Goal: Task Accomplishment & Management: Manage account settings

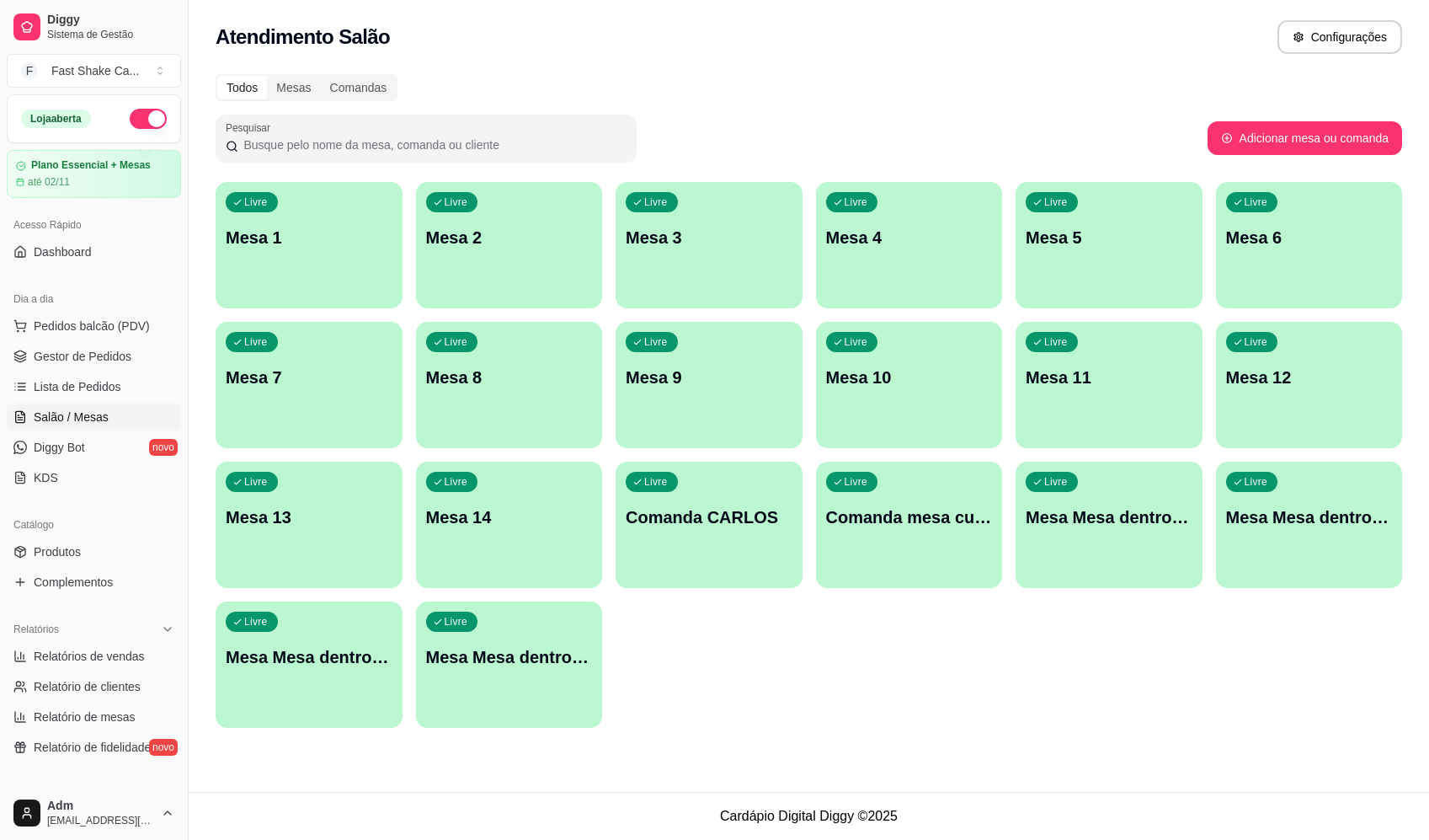
click at [984, 67] on div "Todos Mesas Comandas Pesquisar Adicionar mesa ou comanda Livre Mesa 1 Livre Mes…" at bounding box center [809, 406] width 1241 height 684
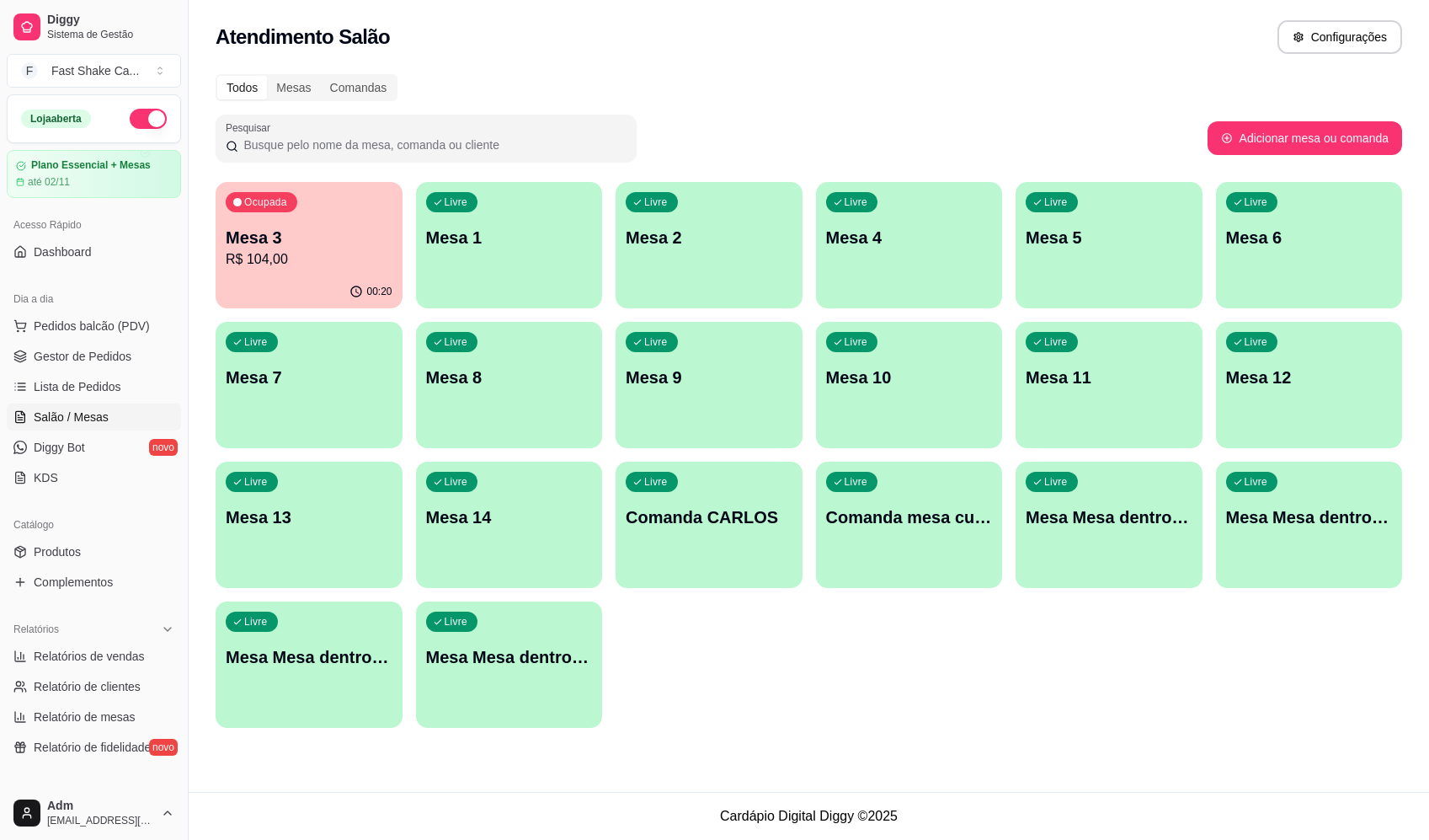
click at [365, 249] on p "R$ 104,00" at bounding box center [309, 259] width 167 height 20
click at [1018, 94] on div "Todos Mesas Comandas" at bounding box center [809, 88] width 1187 height 27
click at [337, 251] on p "R$ 104,00" at bounding box center [309, 259] width 162 height 19
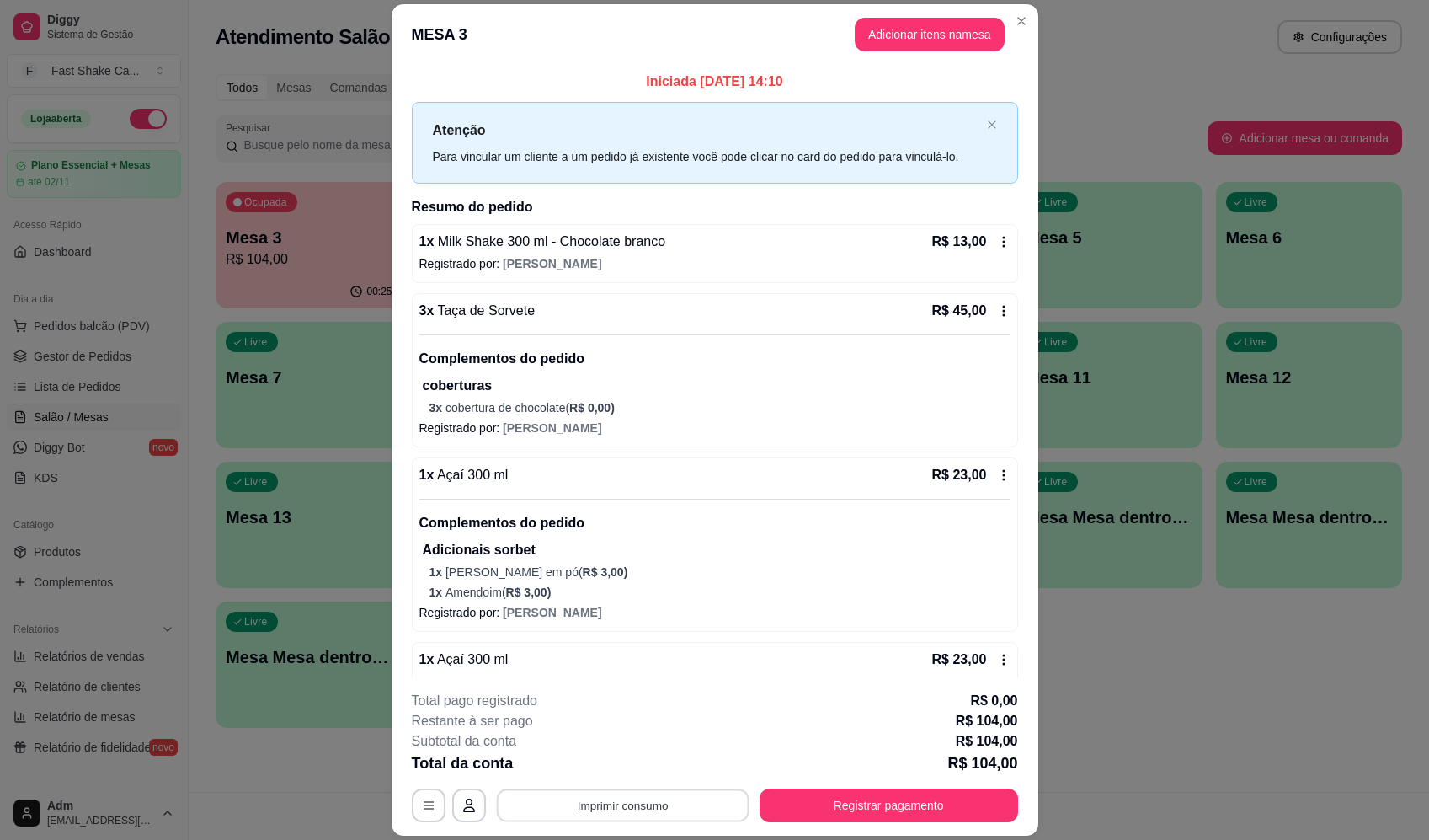
click at [611, 805] on button "Imprimir consumo" at bounding box center [622, 806] width 252 height 33
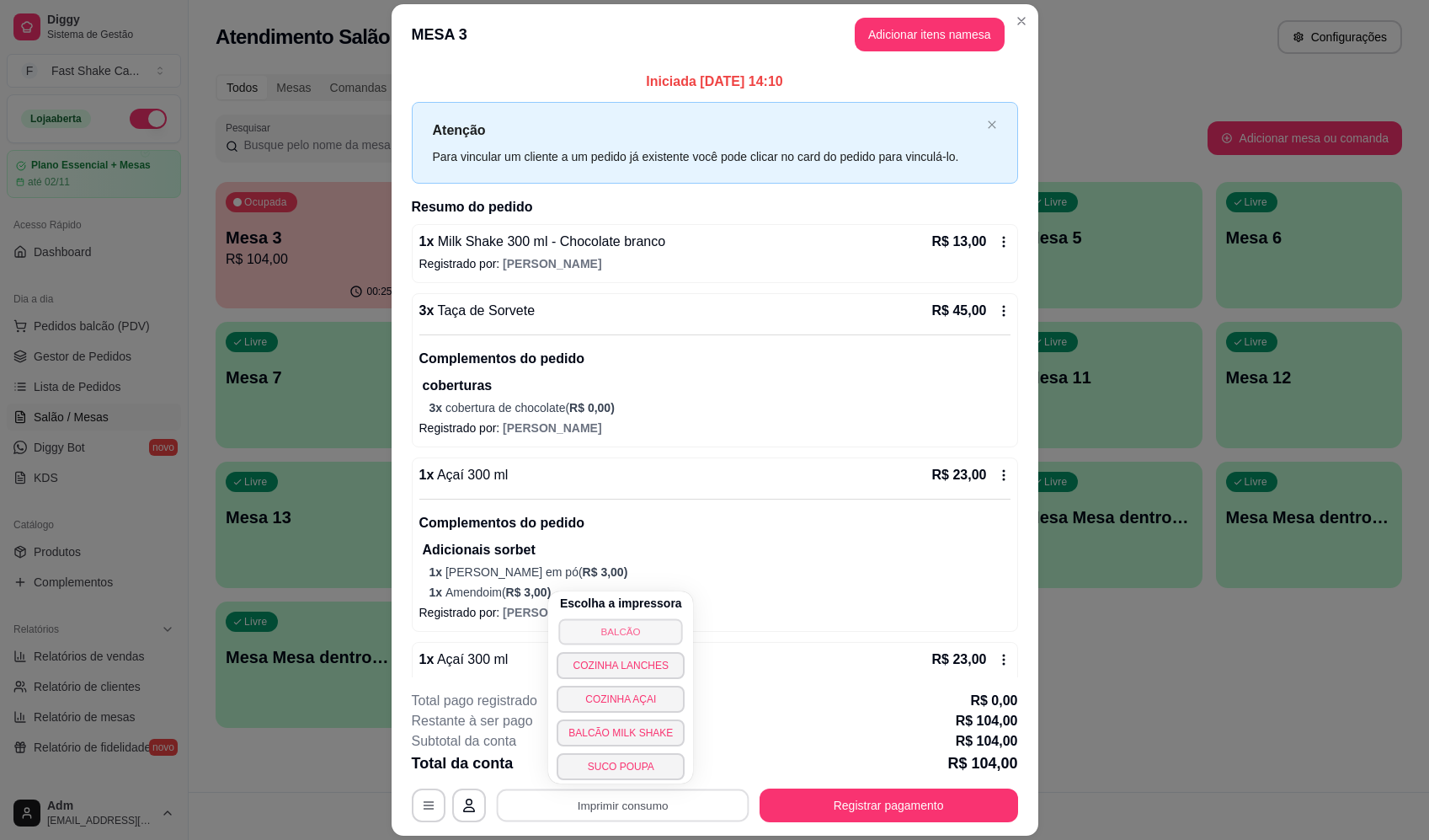
click at [646, 636] on button "BALCÃO" at bounding box center [621, 630] width 124 height 26
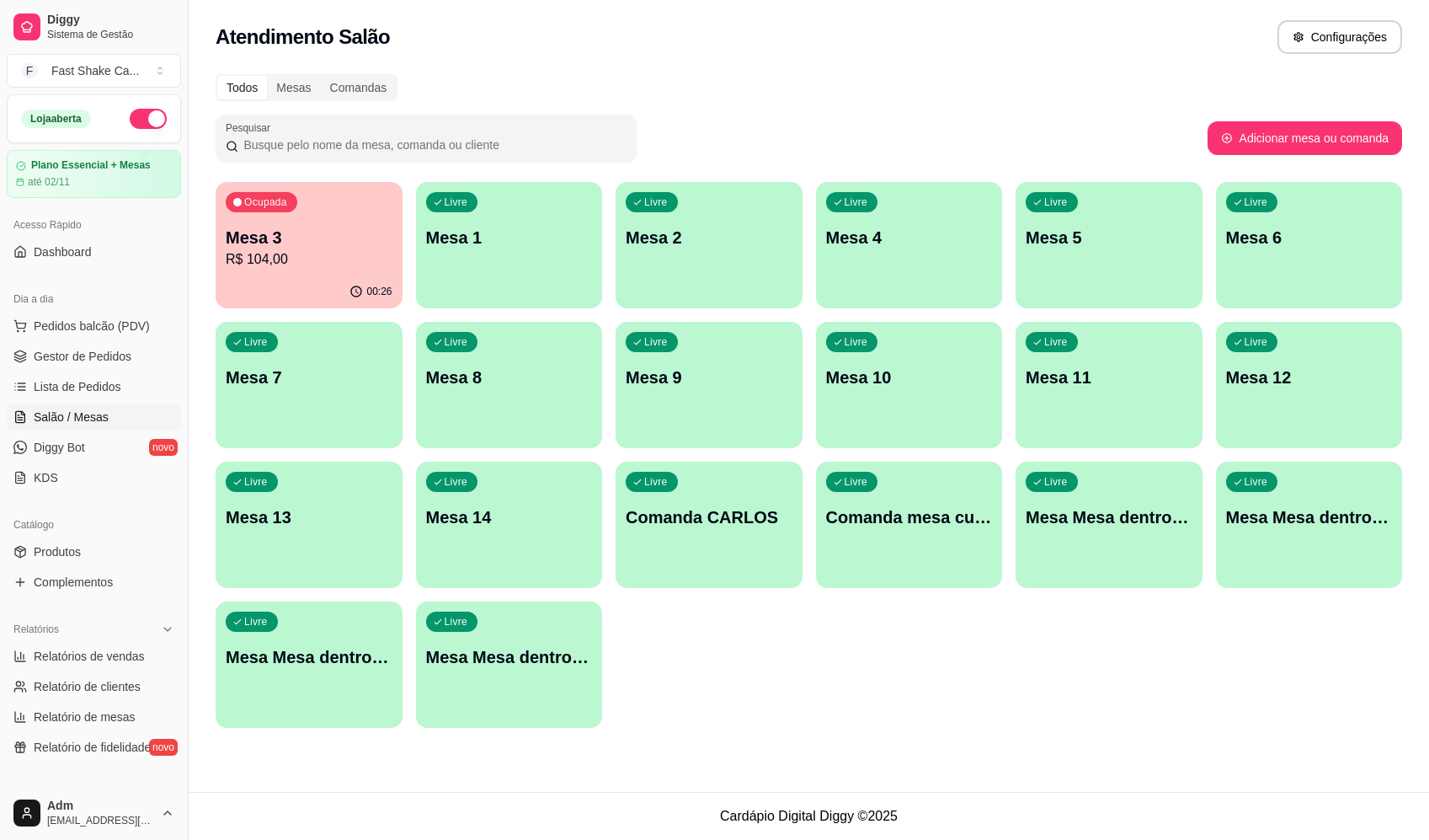
click at [366, 210] on div "Ocupada Mesa 3 R$ 104,00" at bounding box center [309, 229] width 187 height 94
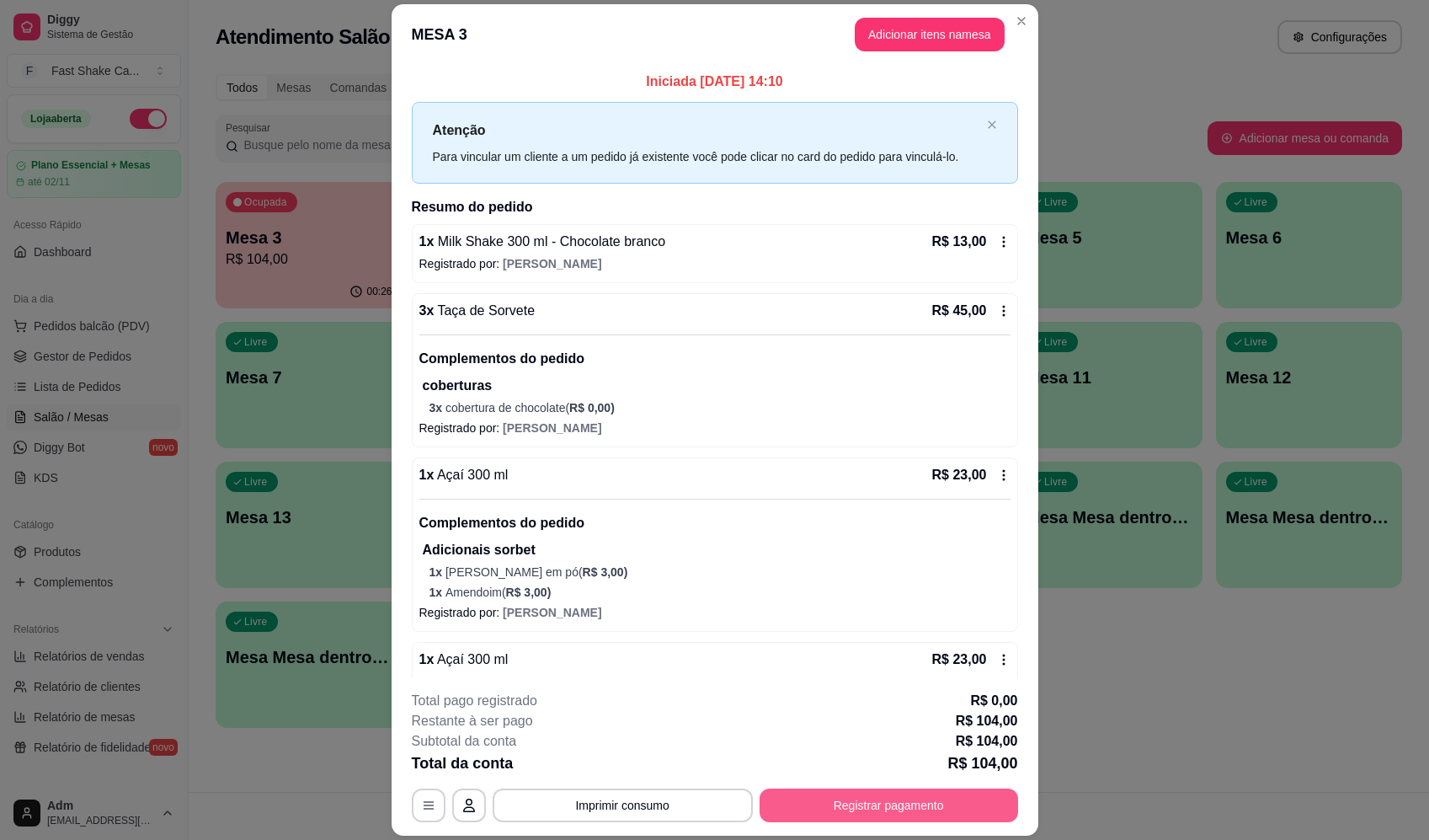
click at [810, 799] on button "Registrar pagamento" at bounding box center [888, 805] width 258 height 34
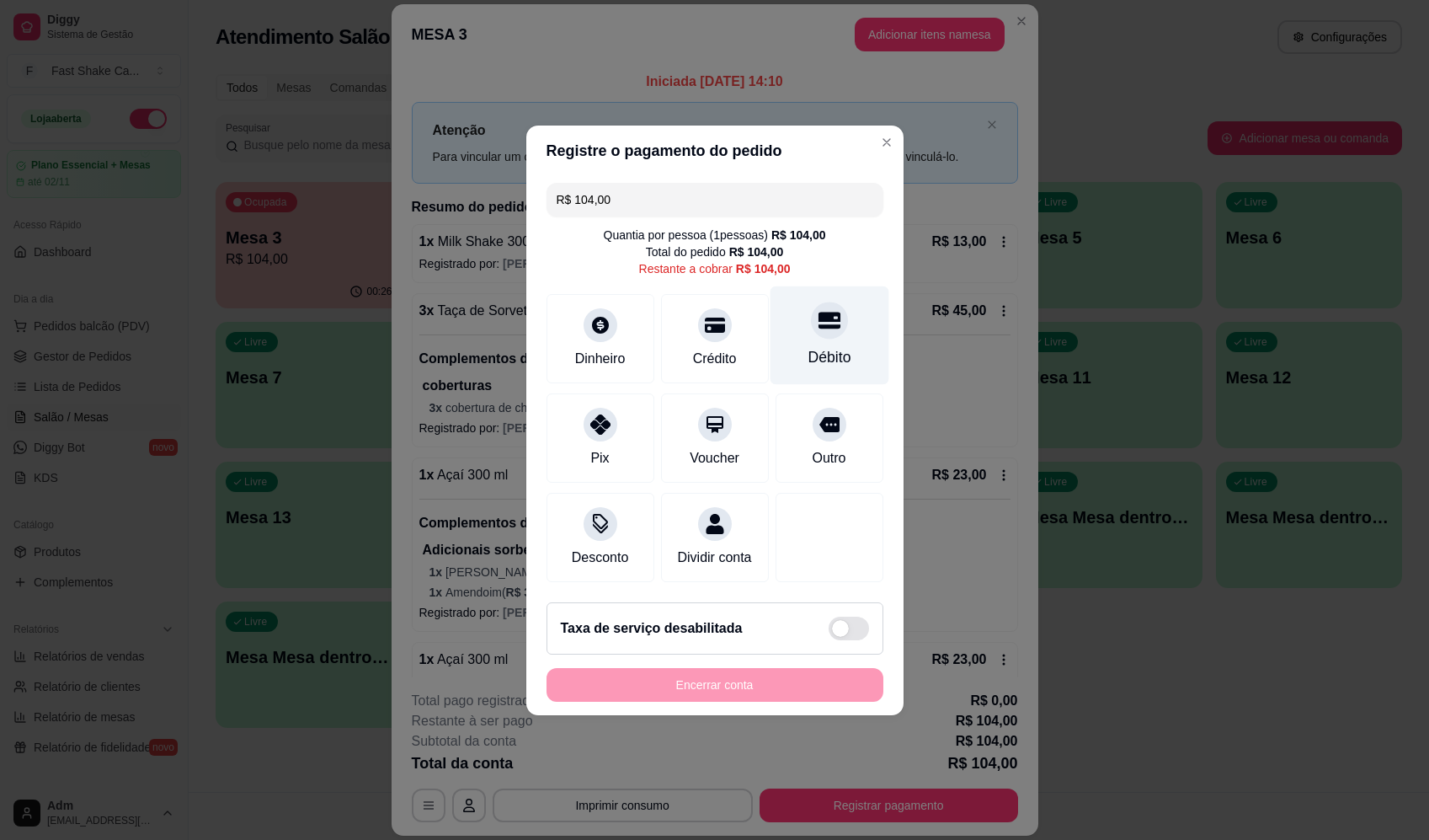
click at [814, 346] on div "Débito" at bounding box center [830, 357] width 43 height 21
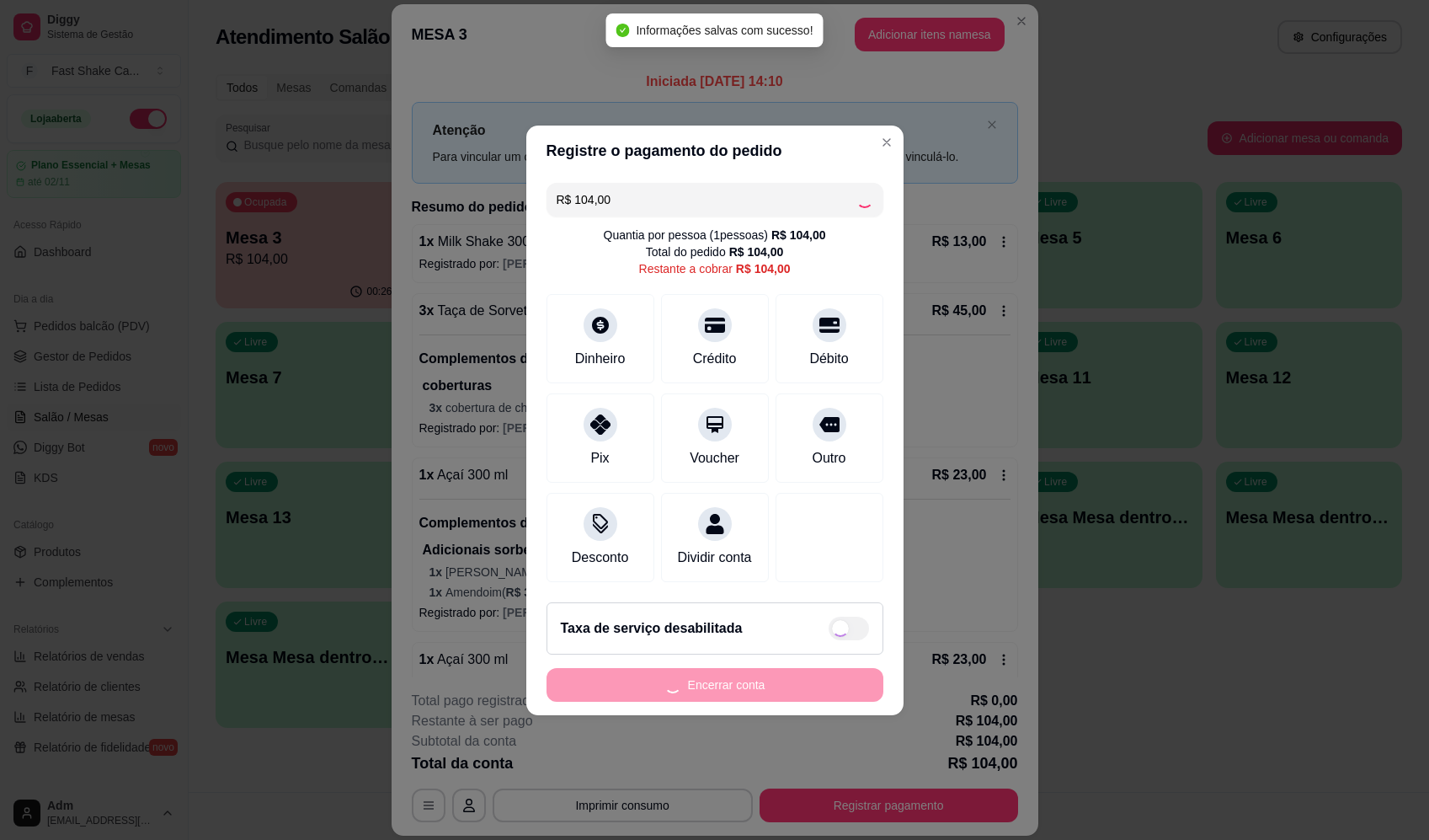
type input "R$ 0,00"
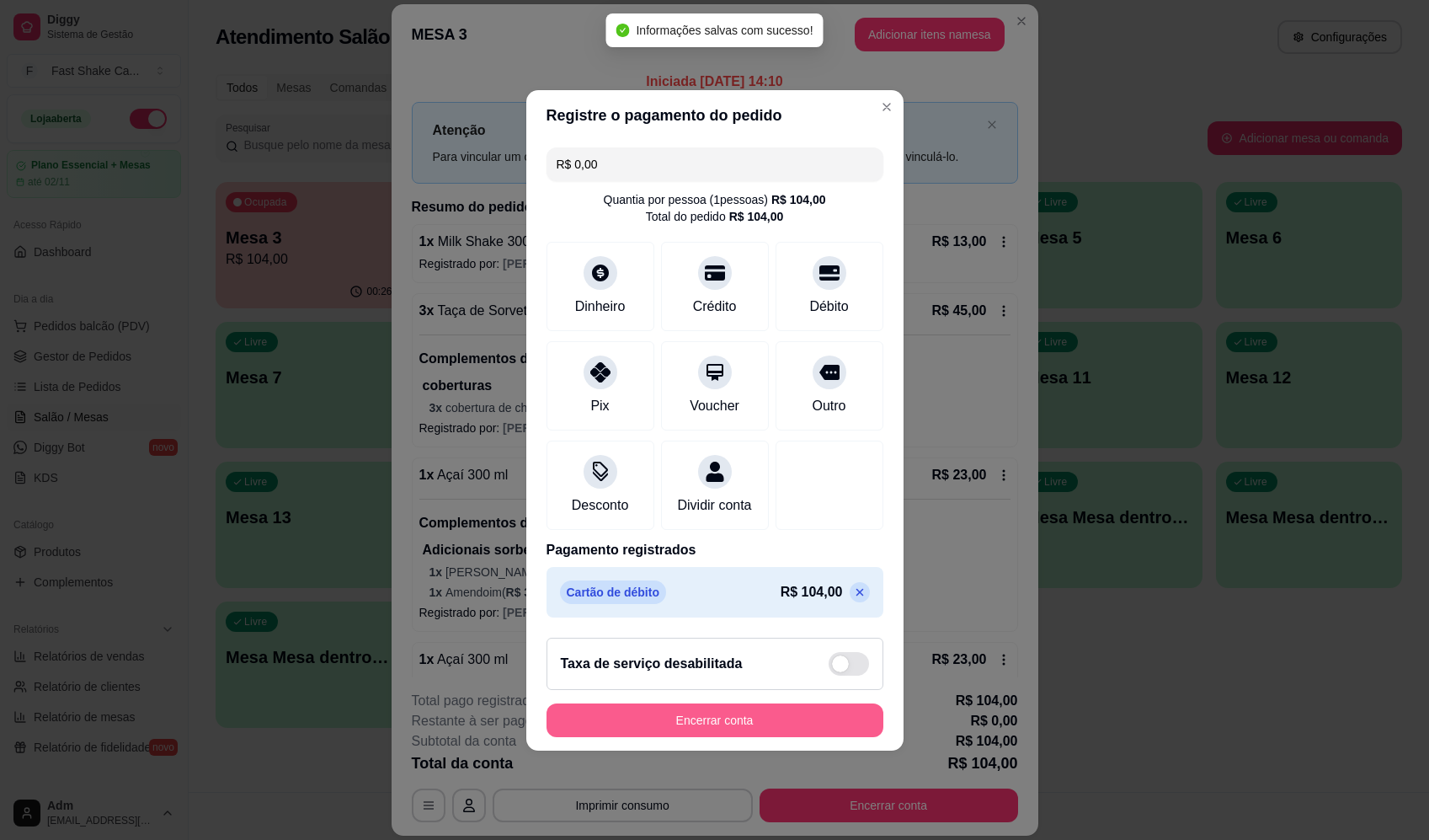
click at [759, 737] on button "Encerrar conta" at bounding box center [715, 720] width 337 height 34
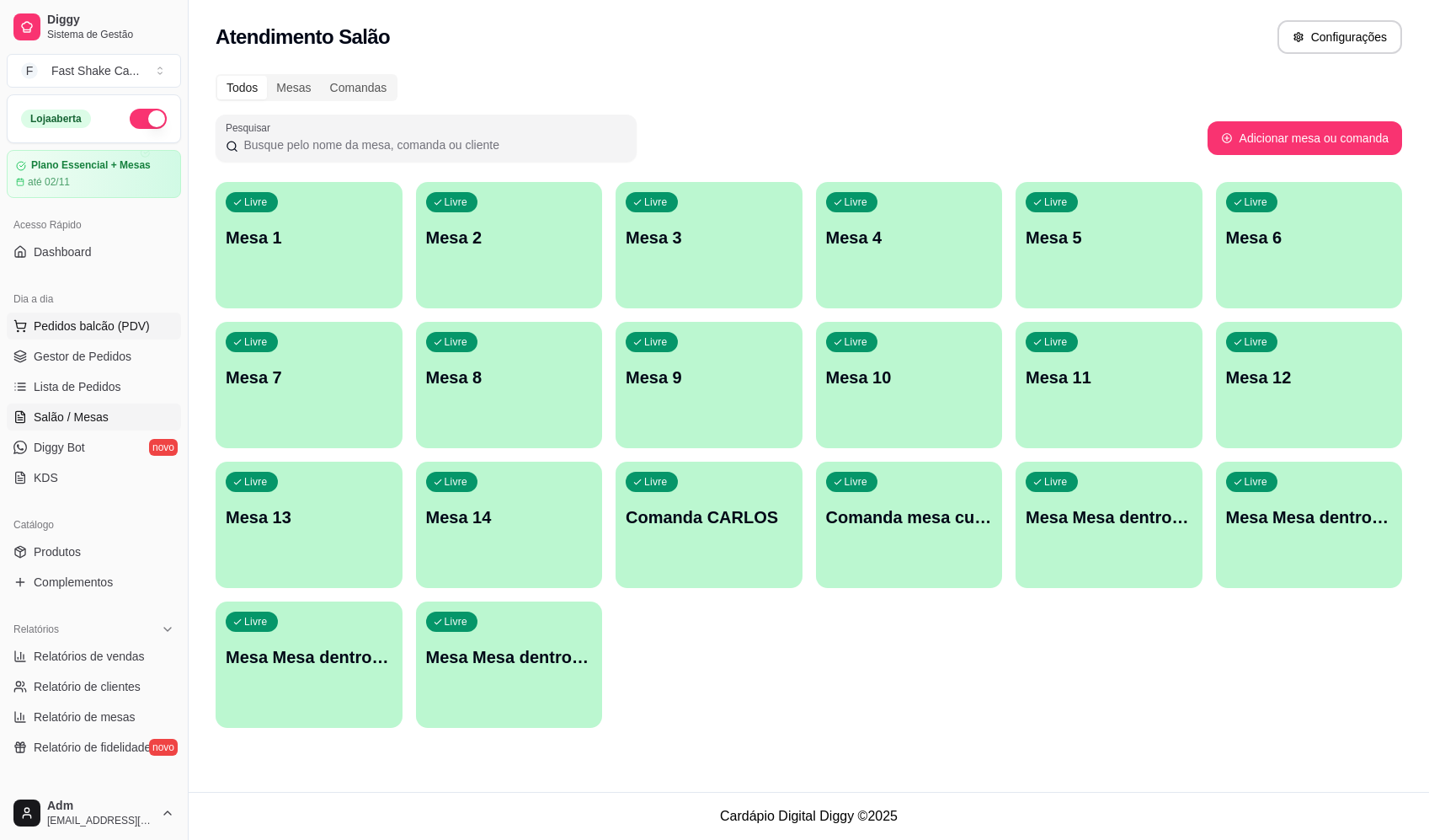
click at [83, 319] on span "Pedidos balcão (PDV)" at bounding box center [92, 325] width 116 height 17
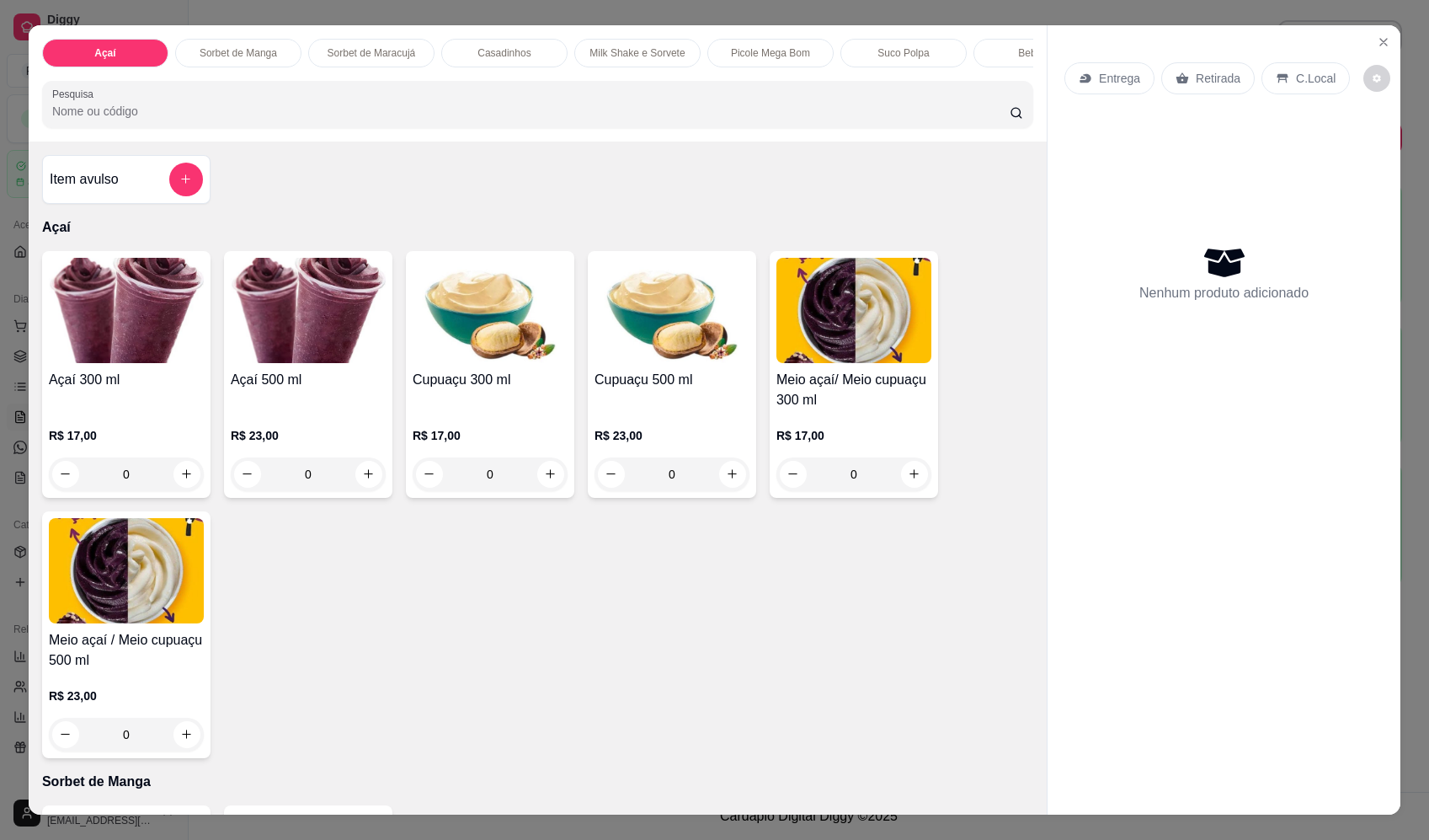
click at [189, 482] on div "0" at bounding box center [126, 474] width 155 height 34
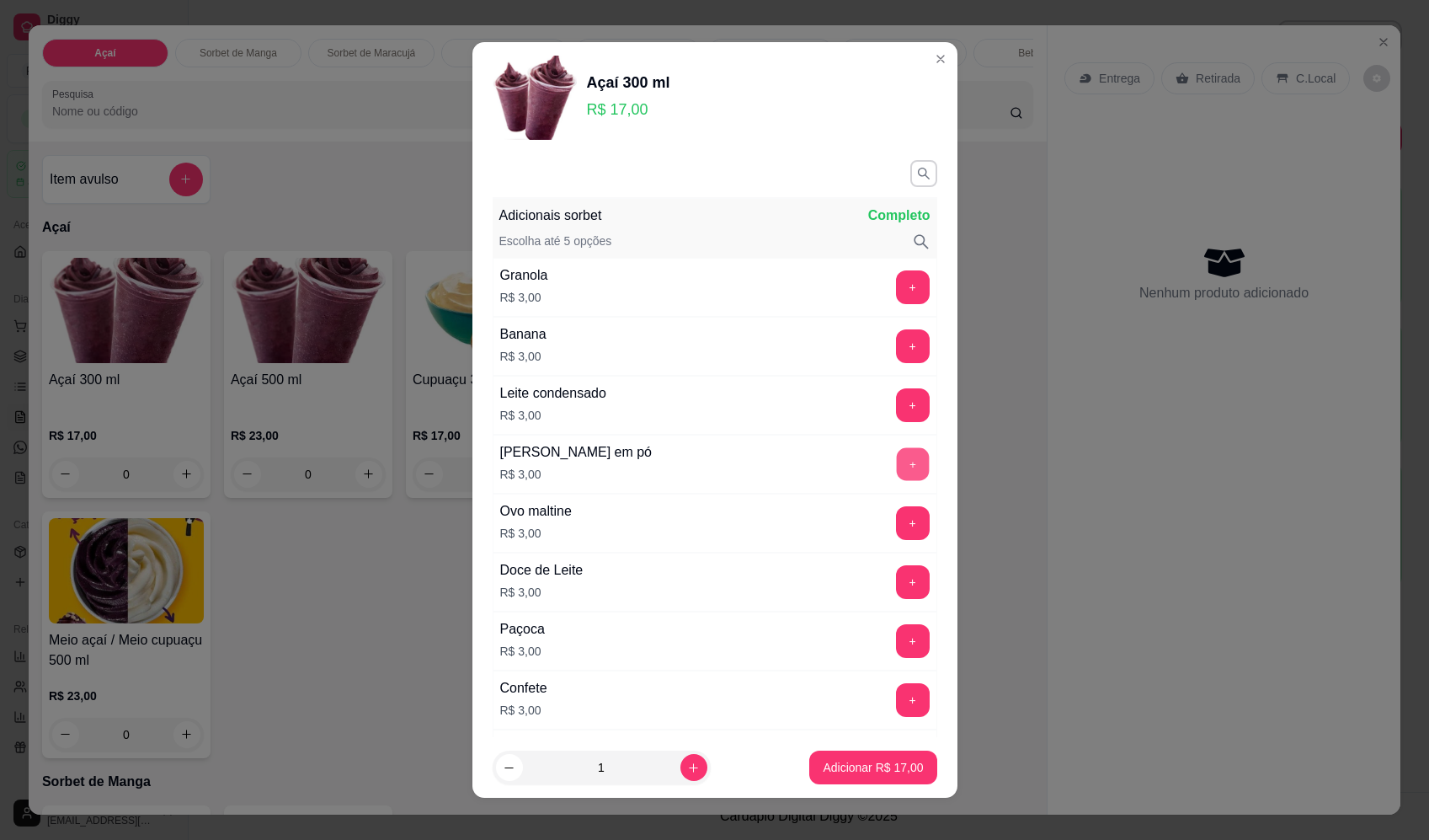
click at [896, 467] on button "+" at bounding box center [912, 464] width 33 height 33
click at [896, 471] on button "+" at bounding box center [912, 464] width 34 height 34
click at [896, 285] on button "+" at bounding box center [912, 286] width 34 height 34
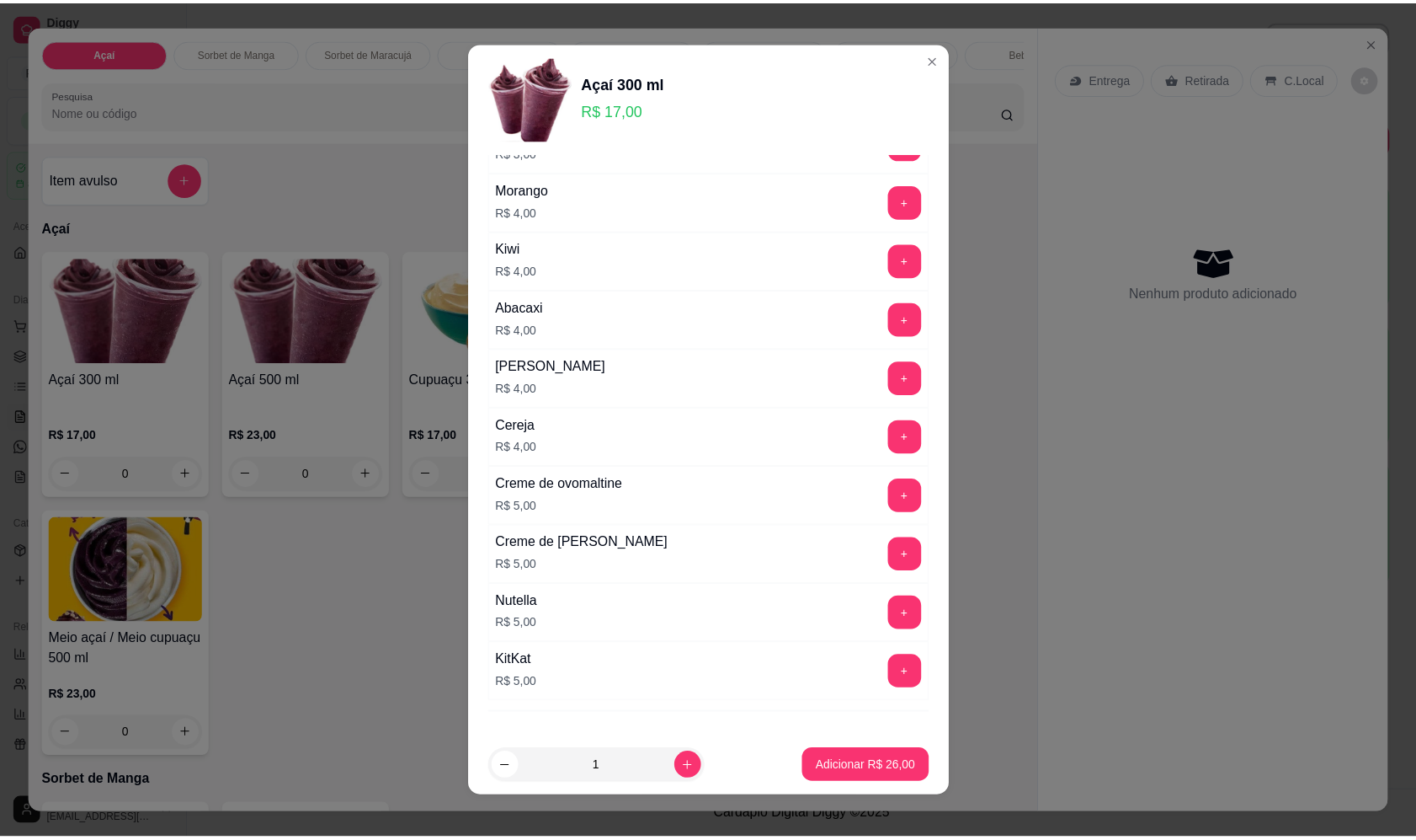
scroll to position [927, 0]
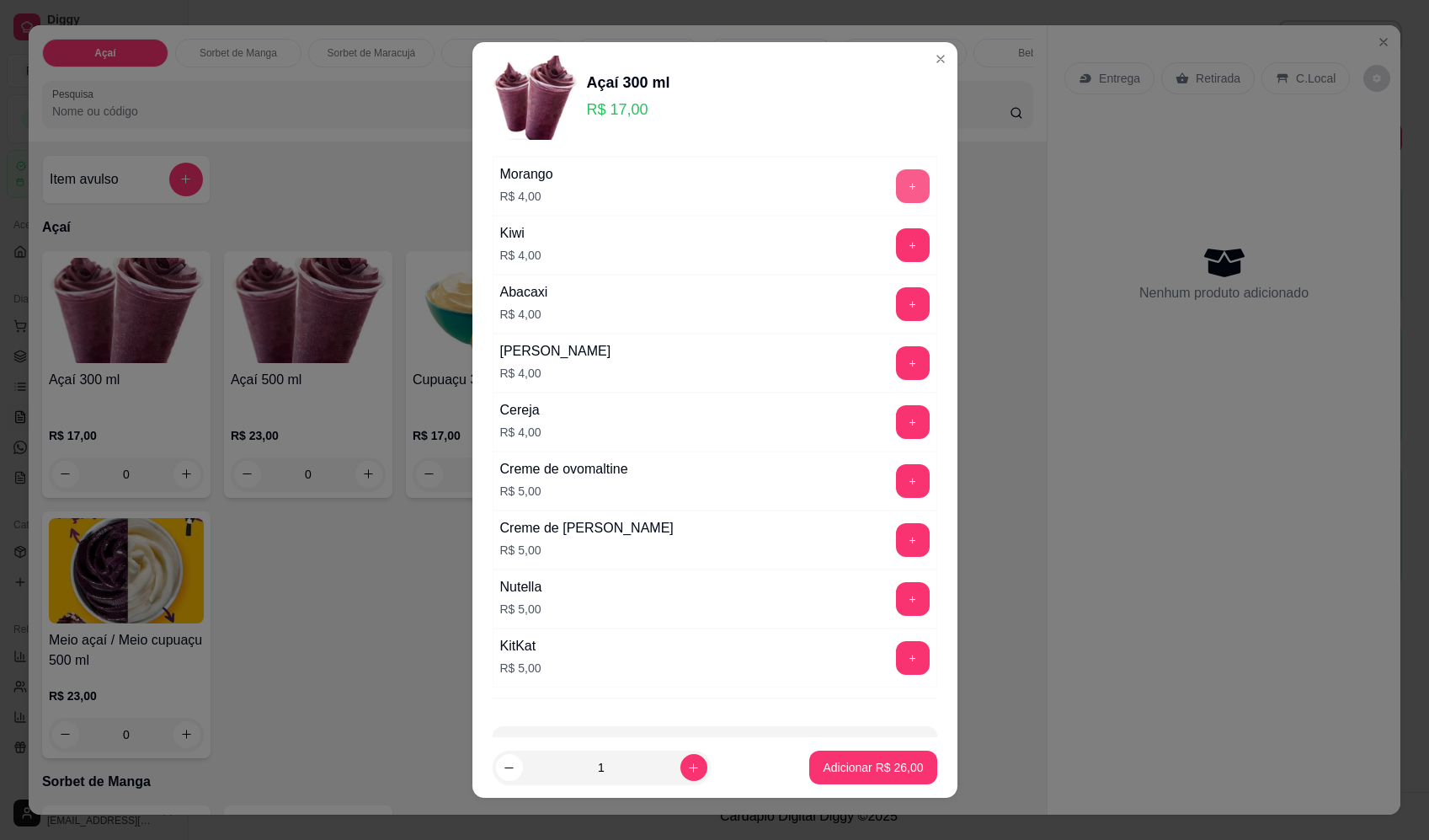
click at [896, 187] on button "+" at bounding box center [912, 186] width 34 height 34
click at [870, 772] on p "Adicionar R$ 30,00" at bounding box center [872, 767] width 100 height 17
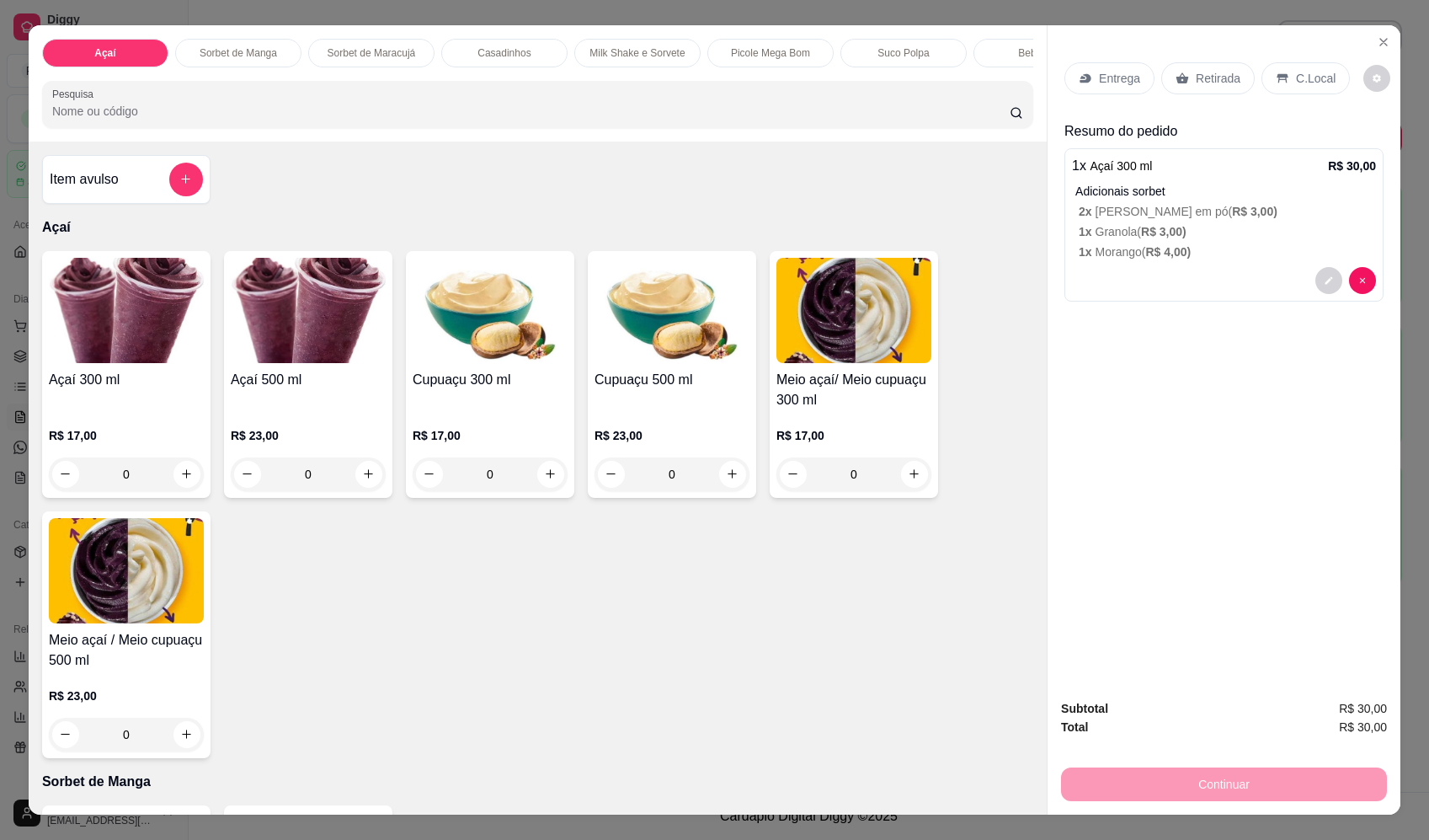
click at [1215, 77] on p "Retirada" at bounding box center [1218, 78] width 45 height 17
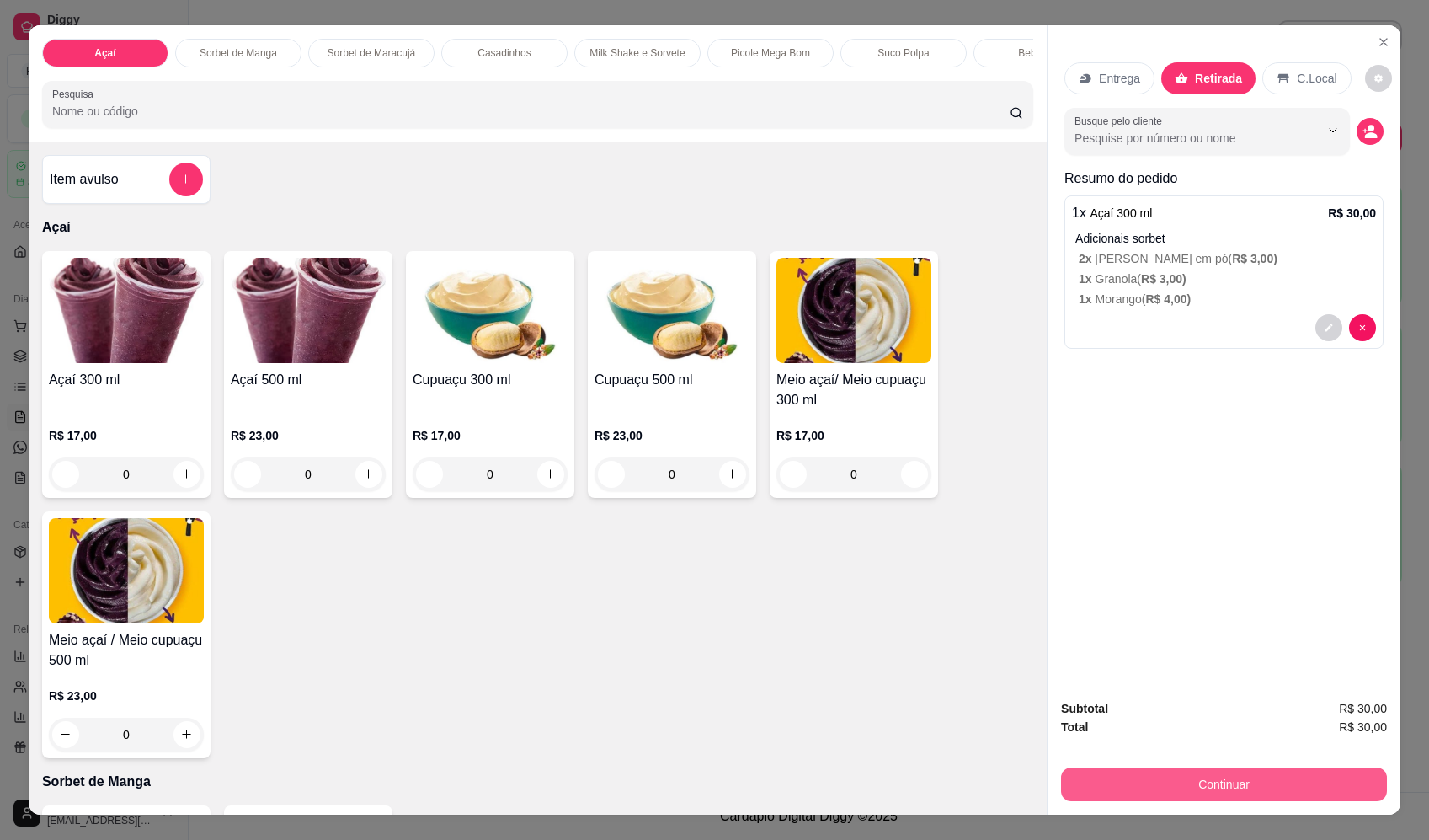
click at [1275, 778] on button "Continuar" at bounding box center [1224, 783] width 326 height 34
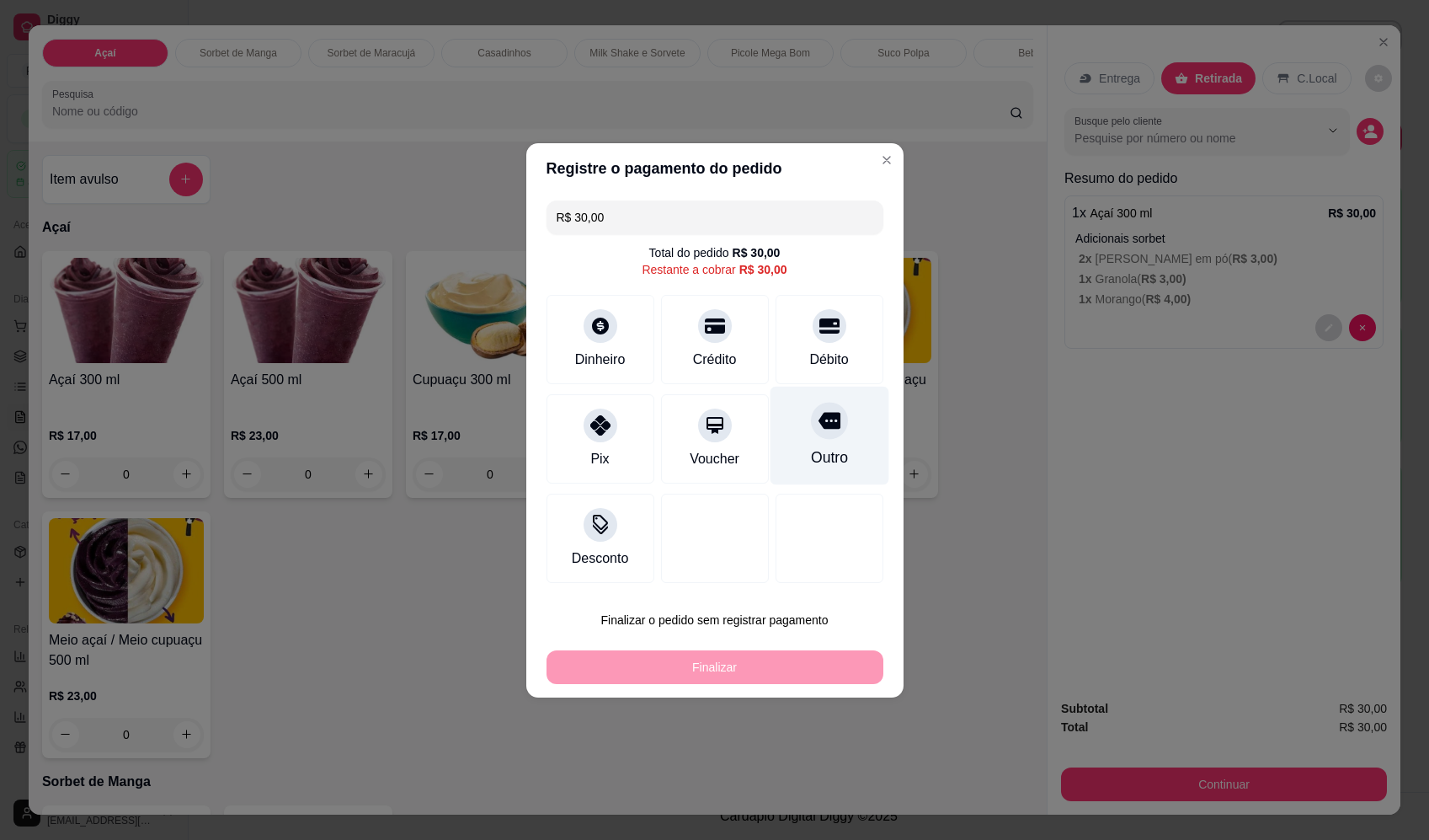
click at [827, 420] on icon at bounding box center [829, 420] width 21 height 21
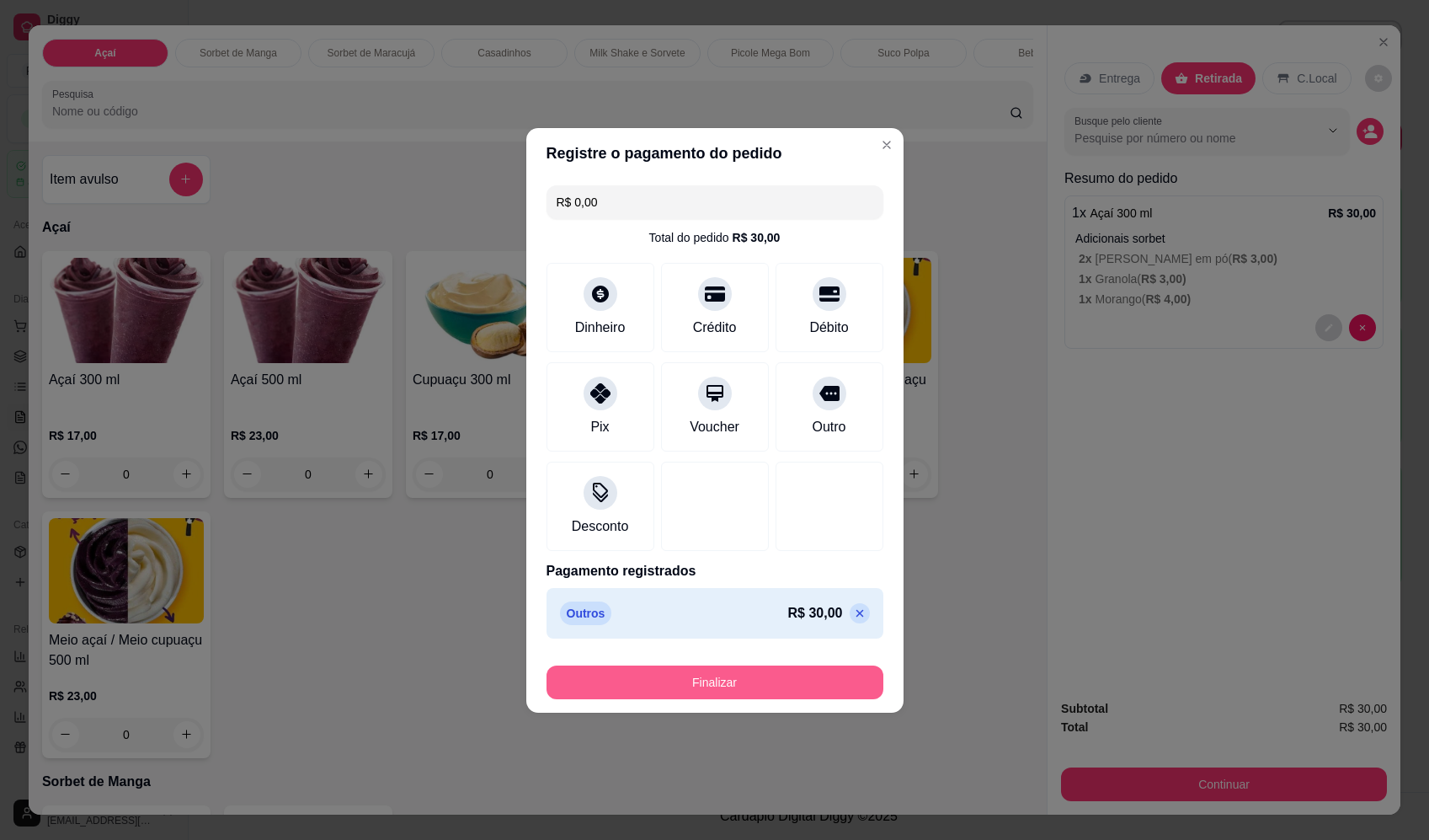
click at [757, 678] on button "Finalizar" at bounding box center [715, 682] width 337 height 34
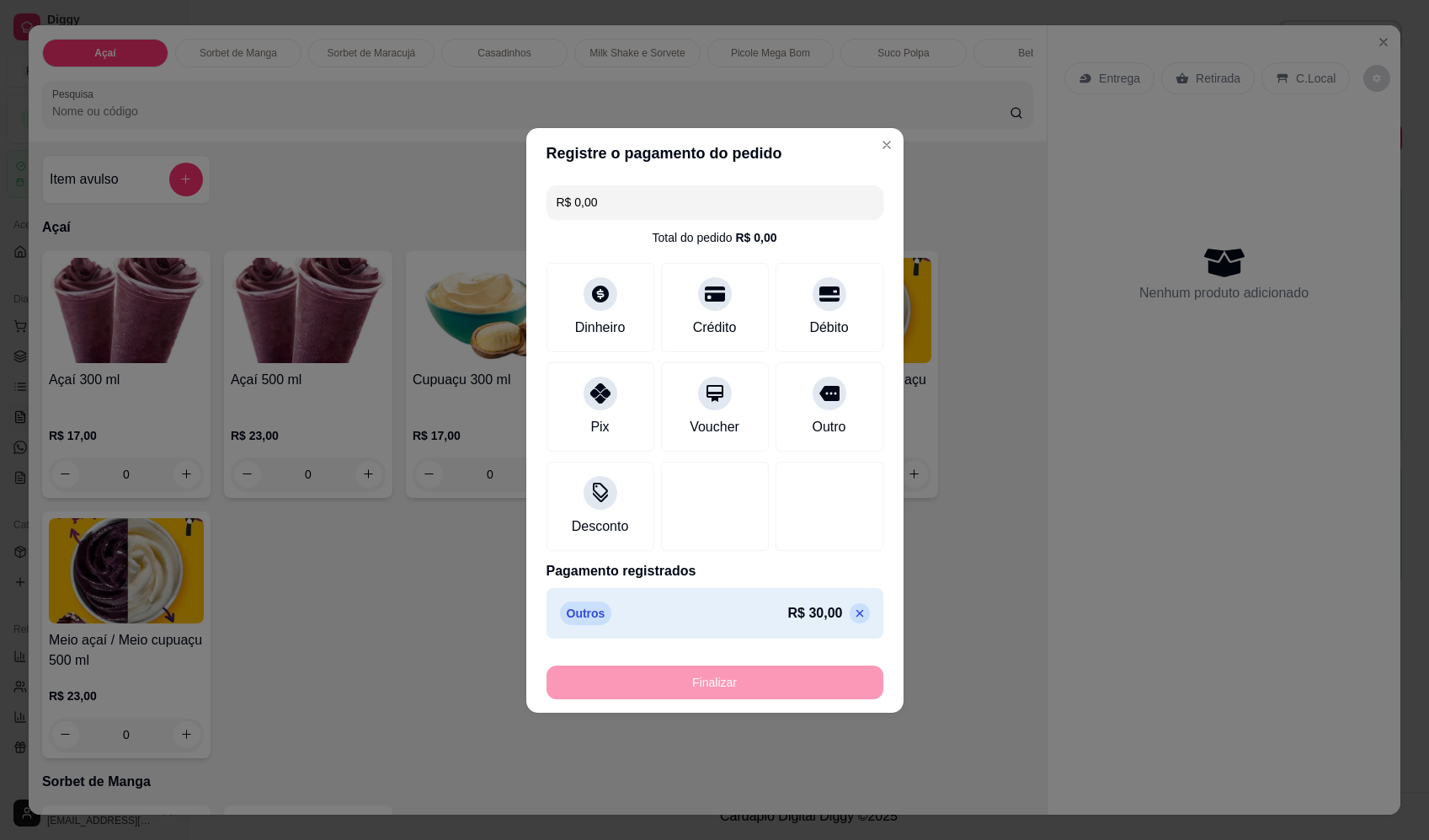
type input "-R$ 30,00"
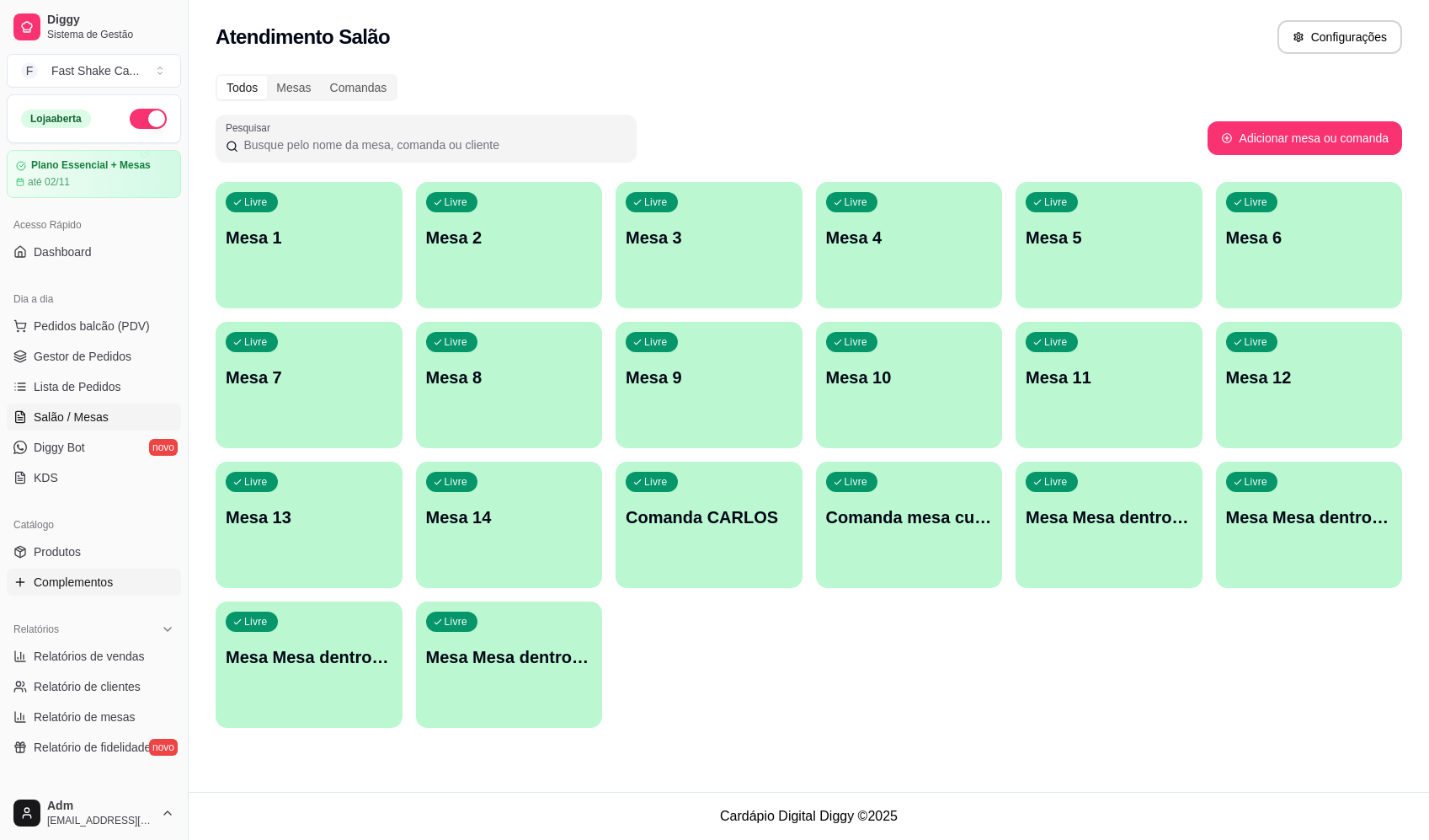
click at [110, 580] on span "Complementos" at bounding box center [73, 581] width 79 height 17
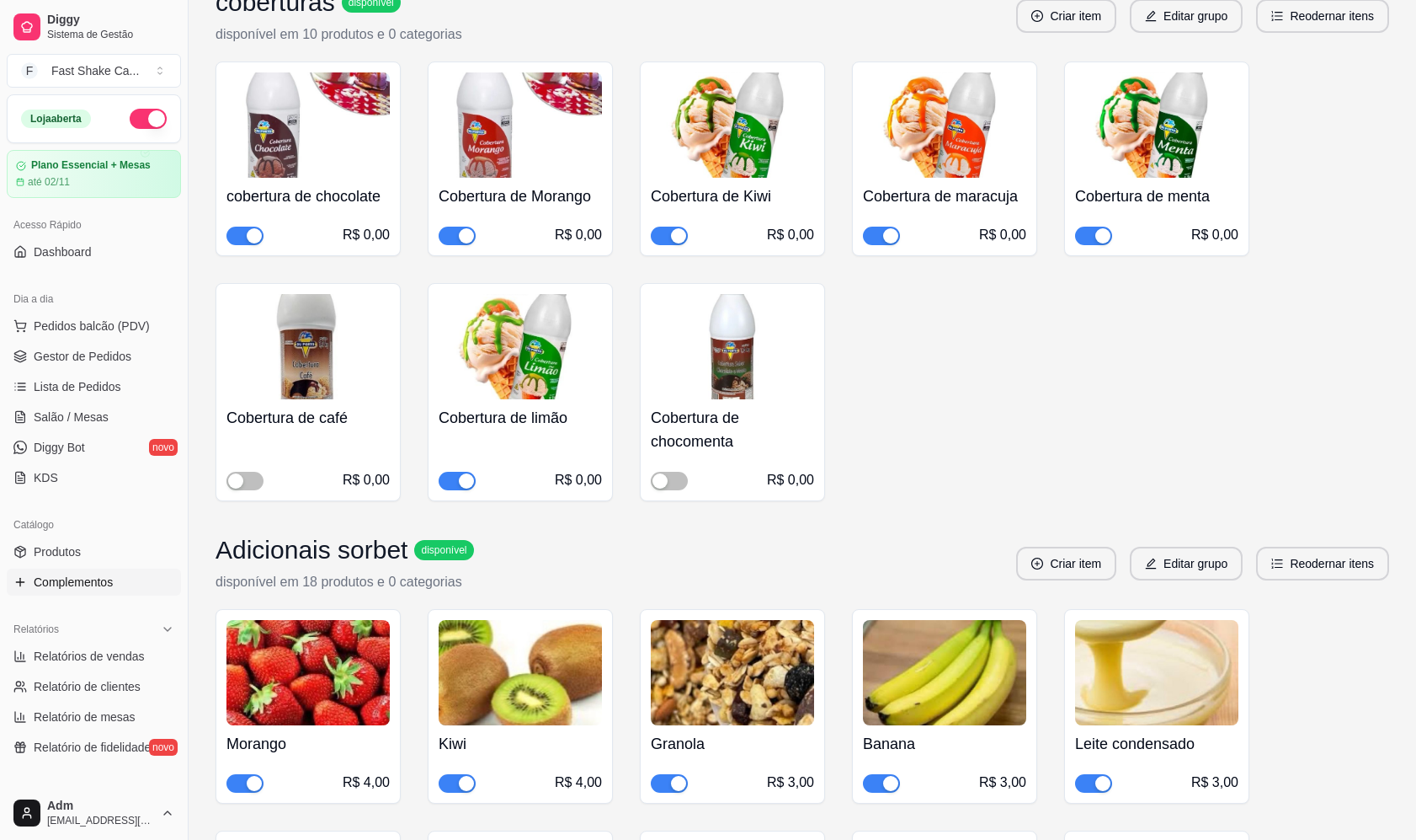
scroll to position [927, 0]
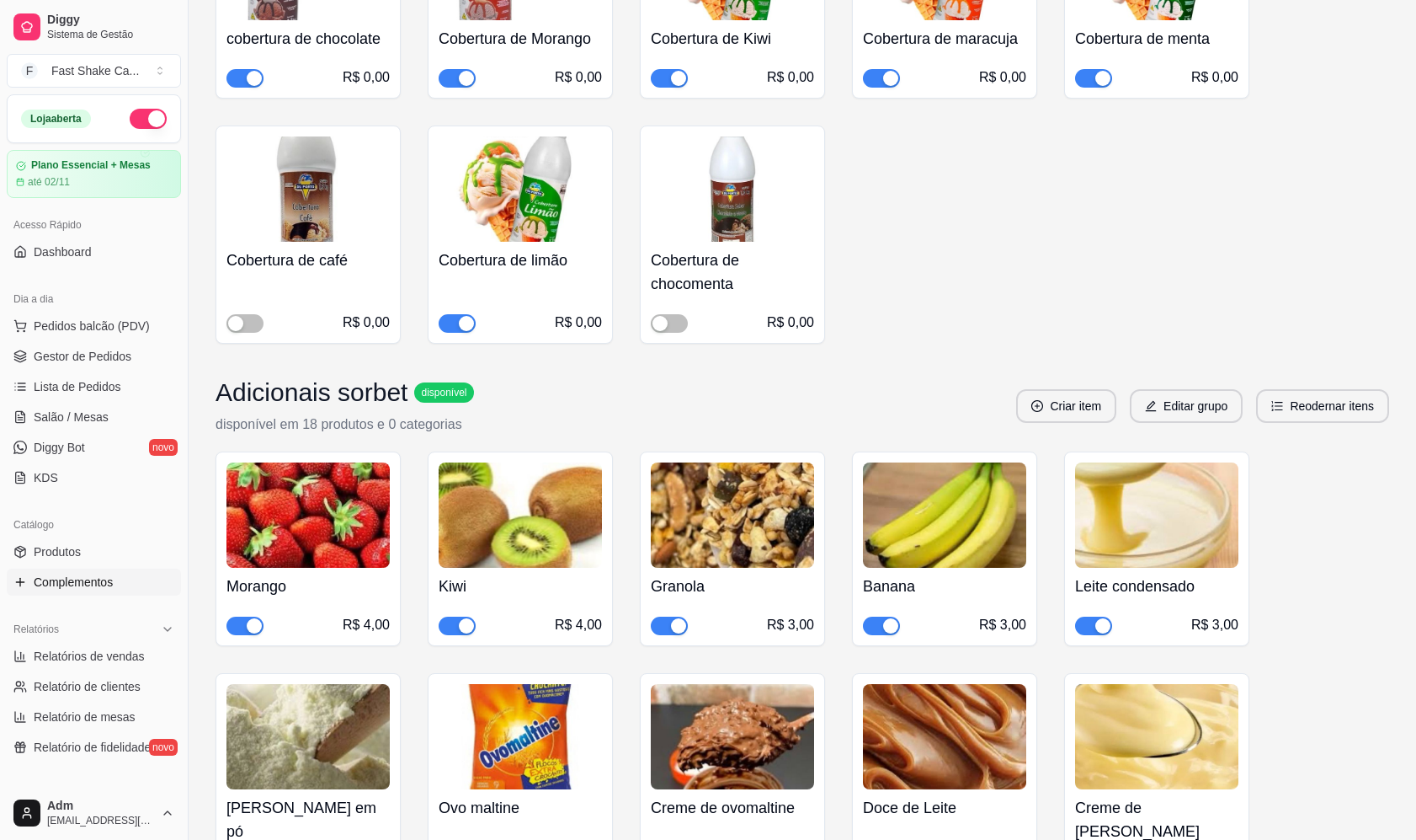
click at [248, 623] on div "button" at bounding box center [254, 626] width 16 height 16
click at [96, 411] on span "Salão / Mesas" at bounding box center [71, 416] width 75 height 17
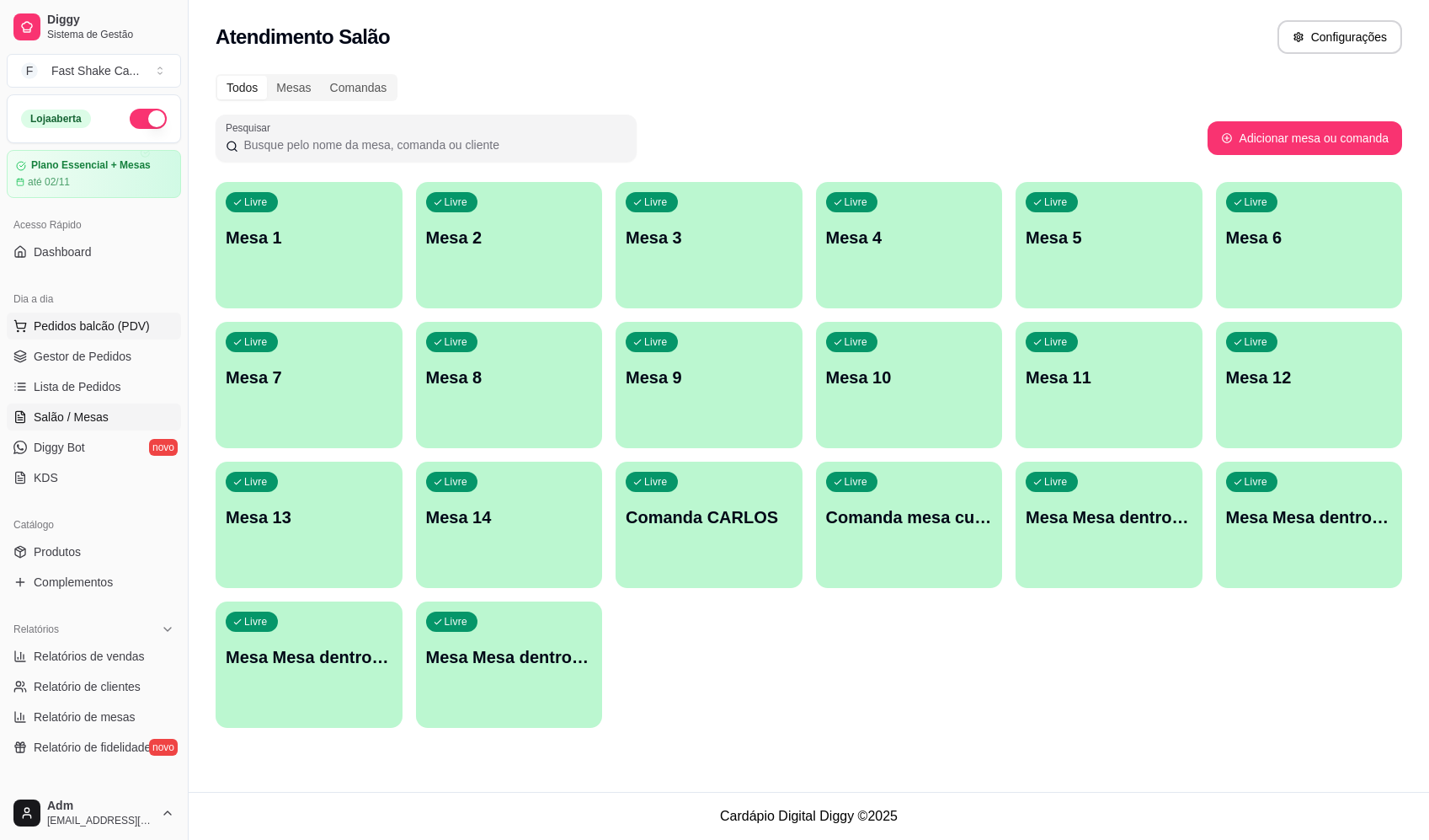
click at [117, 320] on span "Pedidos balcão (PDV)" at bounding box center [92, 325] width 116 height 17
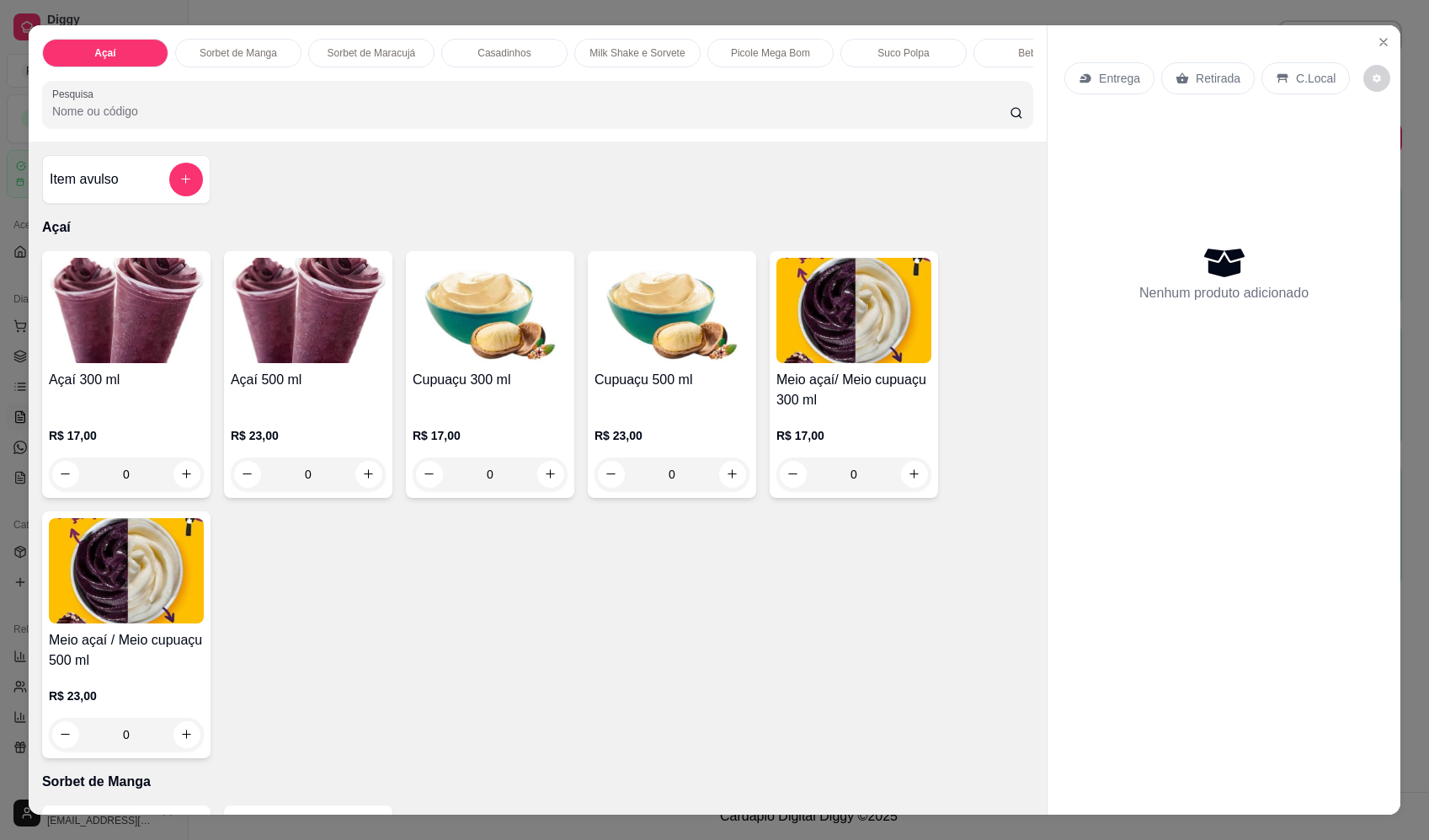
click at [356, 475] on div "0" at bounding box center [308, 474] width 155 height 34
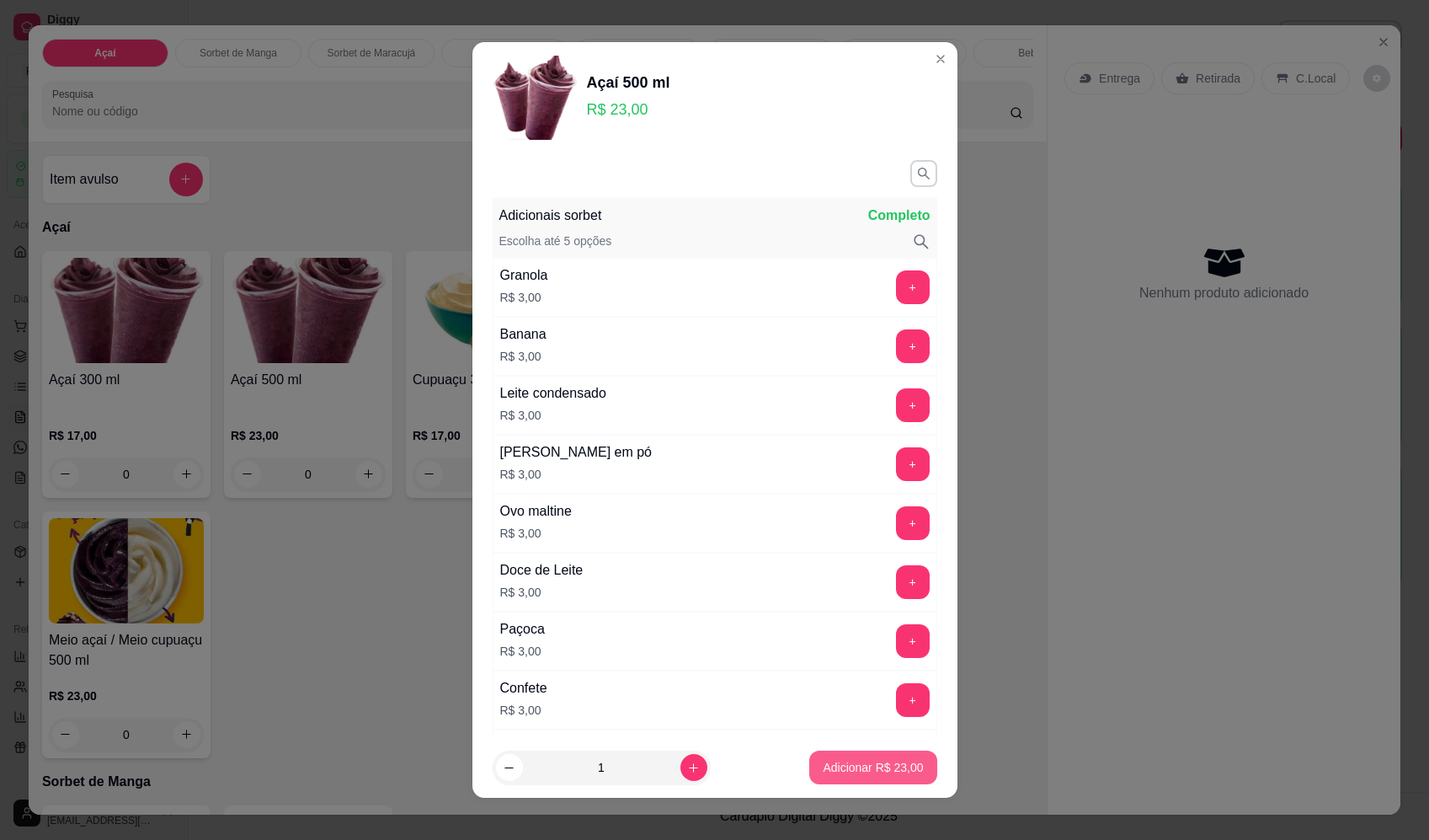
click at [852, 778] on button "Adicionar R$ 23,00" at bounding box center [872, 767] width 127 height 34
type input "1"
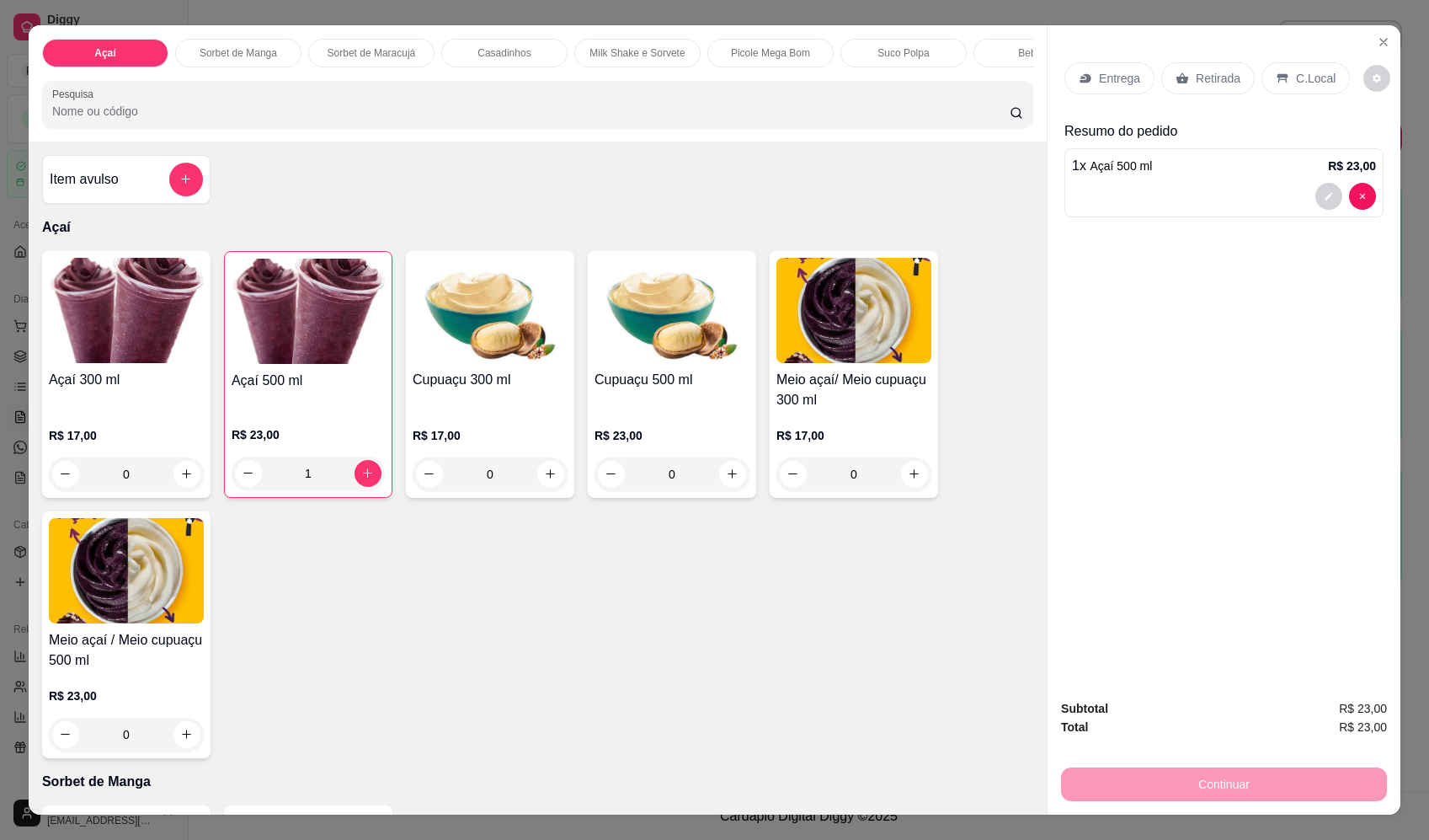
click at [1118, 84] on p "Entrega" at bounding box center [1120, 78] width 41 height 17
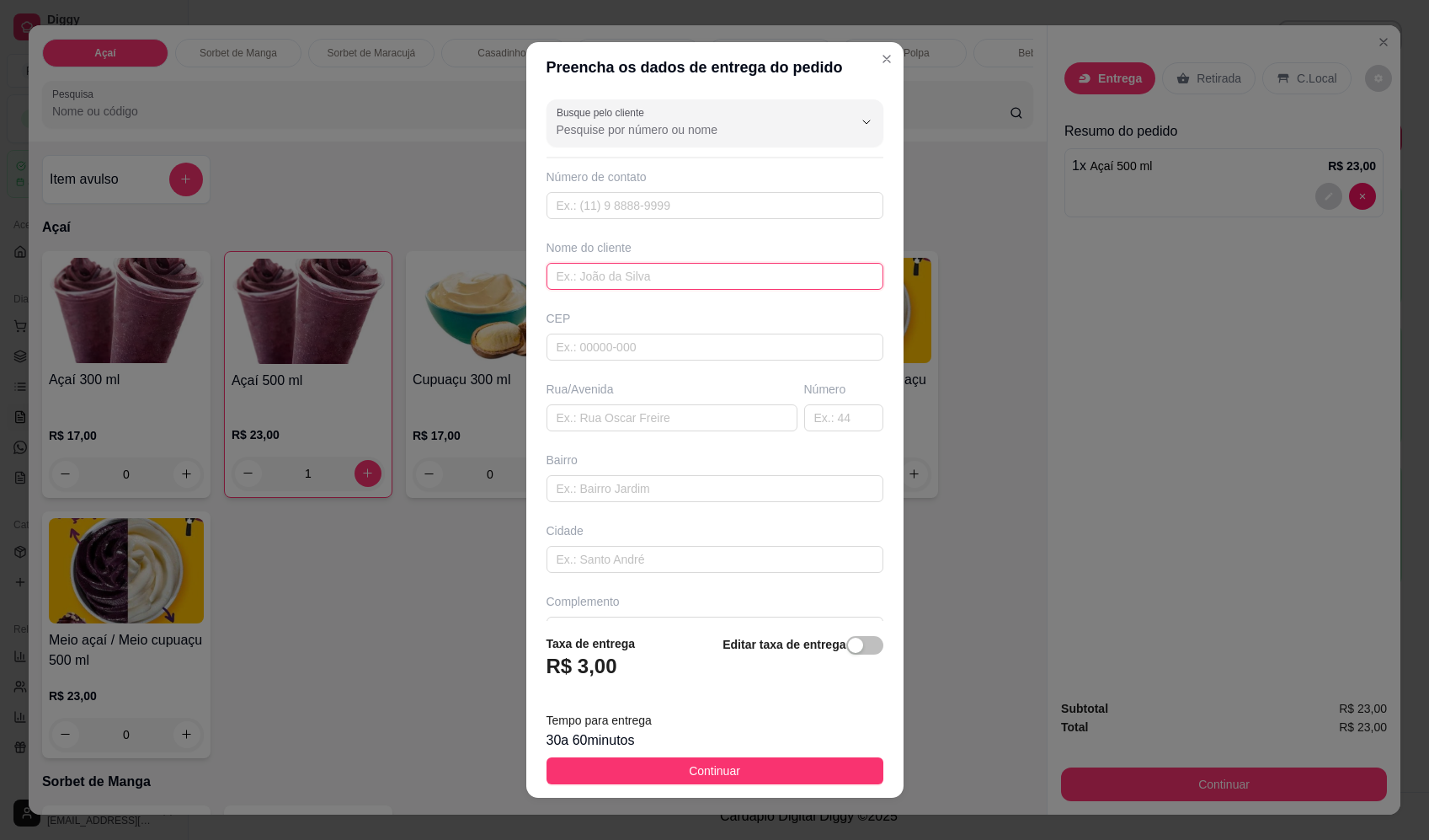
click at [704, 282] on input "text" at bounding box center [715, 277] width 337 height 27
type input "maria"
click at [631, 418] on input "text" at bounding box center [673, 418] width 251 height 27
paste input "Rua Guatemala 2375"
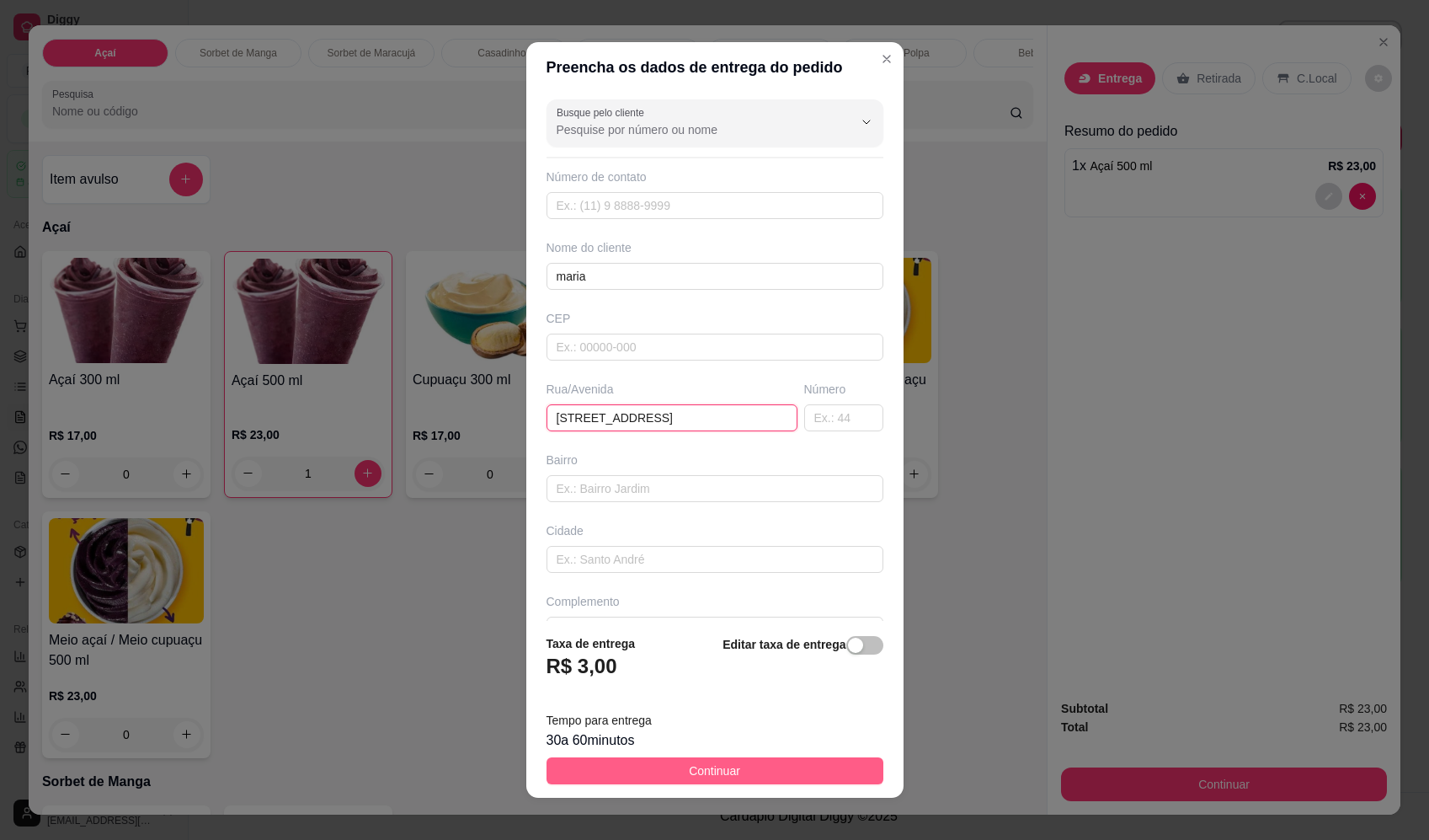
type input "Rua Guatemala 2375"
click at [732, 772] on button "Continuar" at bounding box center [715, 771] width 337 height 27
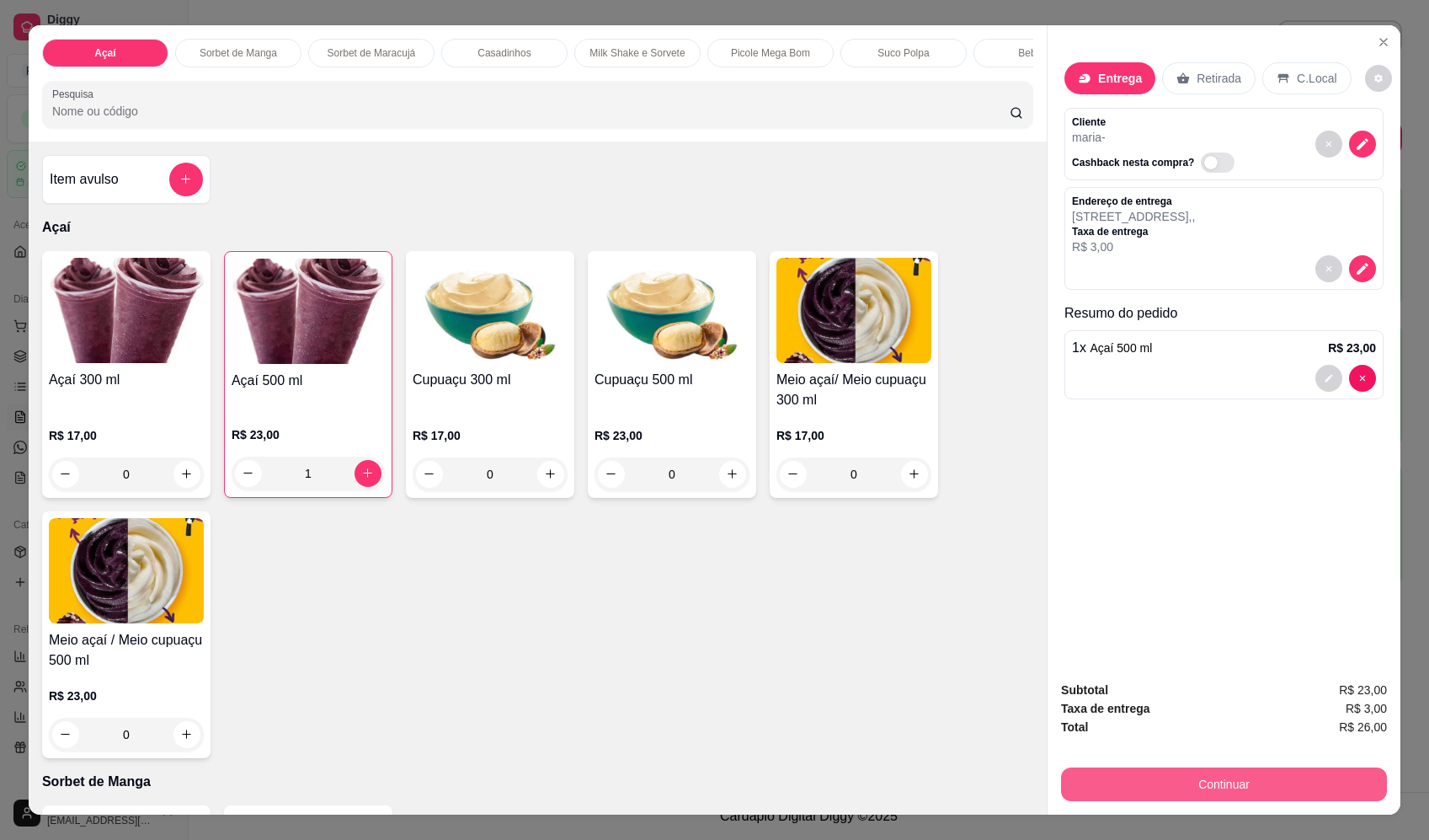
click at [1253, 787] on button "Continuar" at bounding box center [1224, 783] width 326 height 34
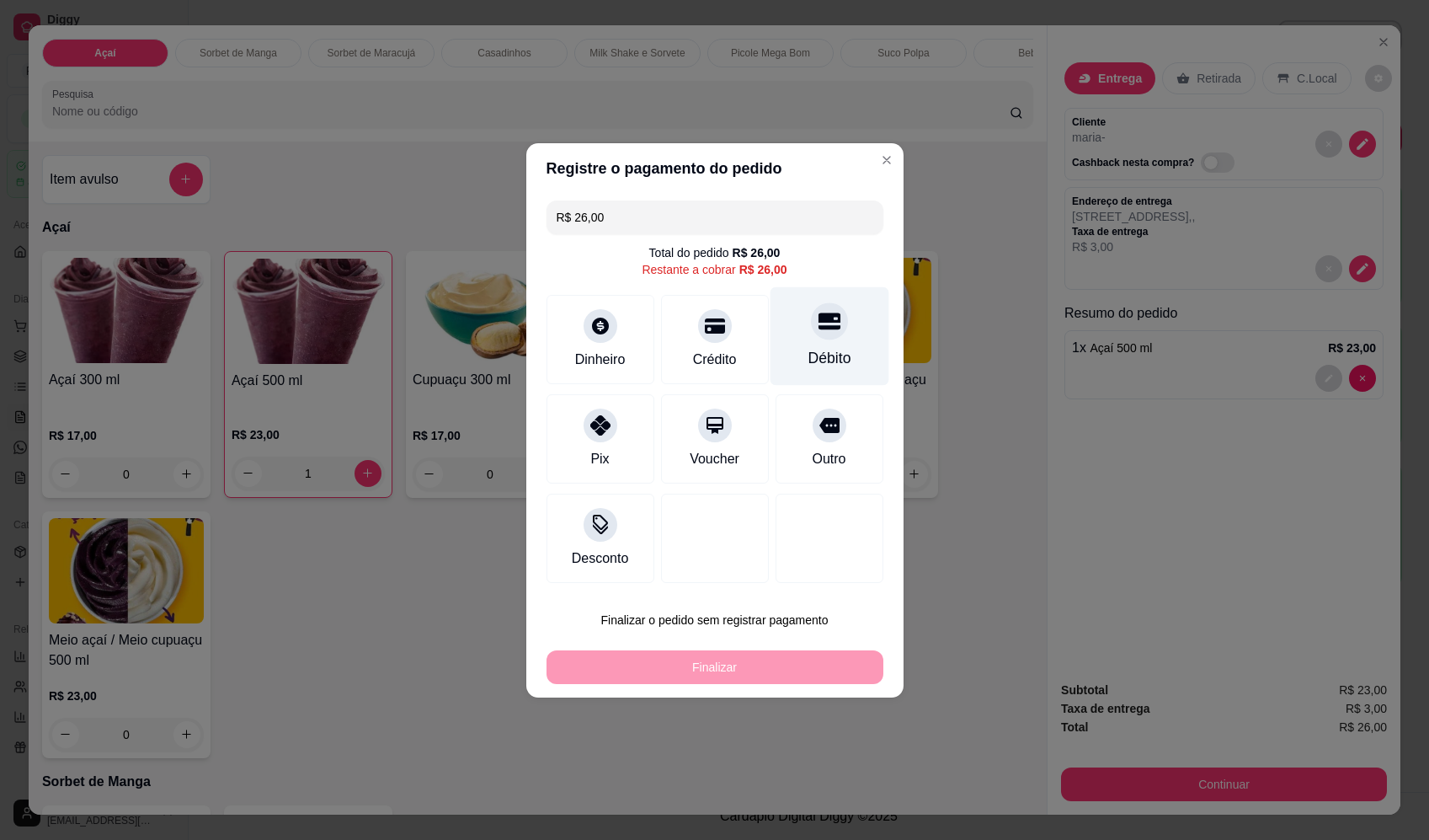
drag, startPoint x: 823, startPoint y: 325, endPoint x: 819, endPoint y: 337, distance: 12.6
click at [823, 331] on icon at bounding box center [829, 321] width 21 height 21
type input "R$ 0,00"
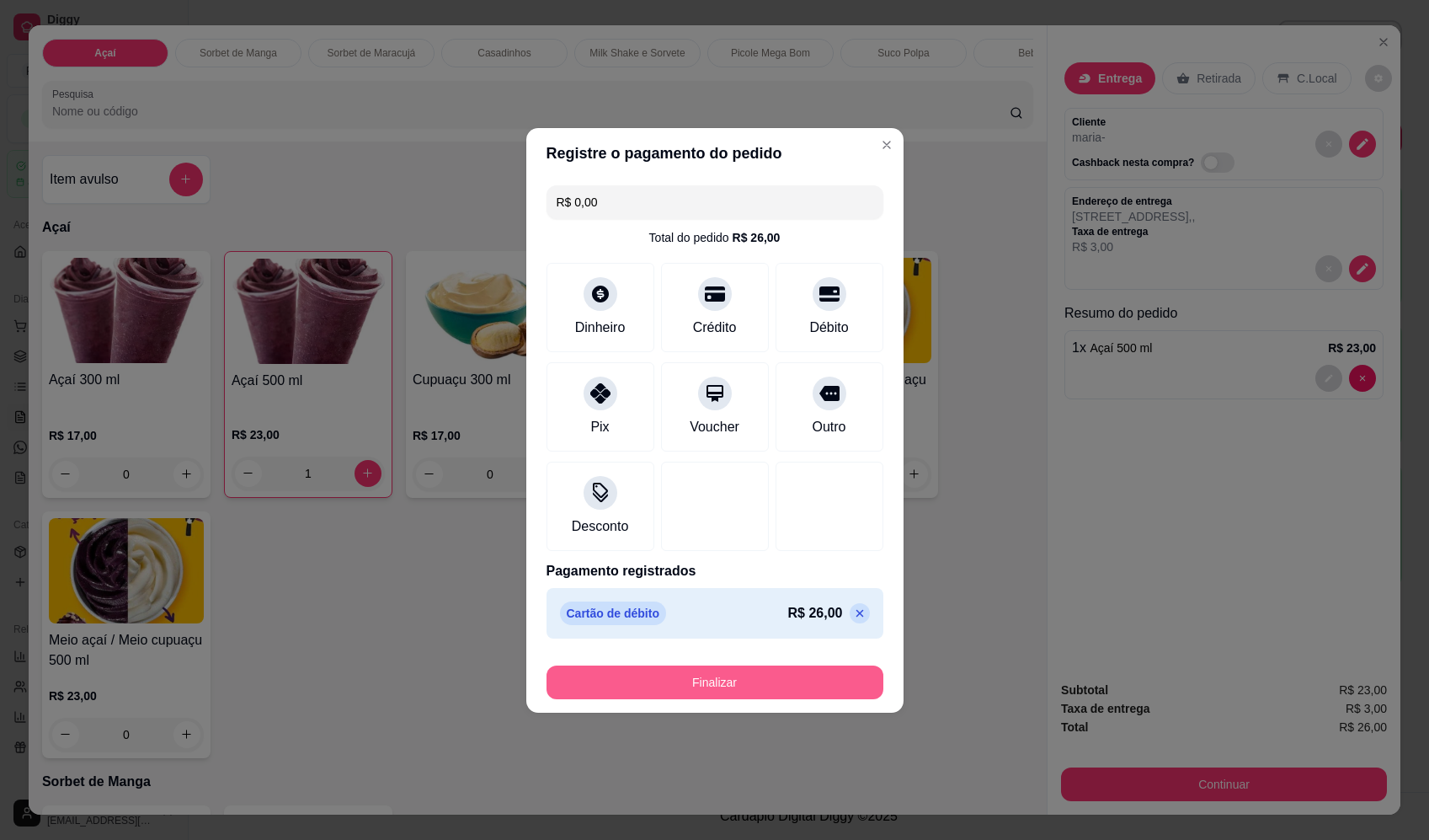
click at [733, 690] on button "Finalizar" at bounding box center [715, 682] width 337 height 34
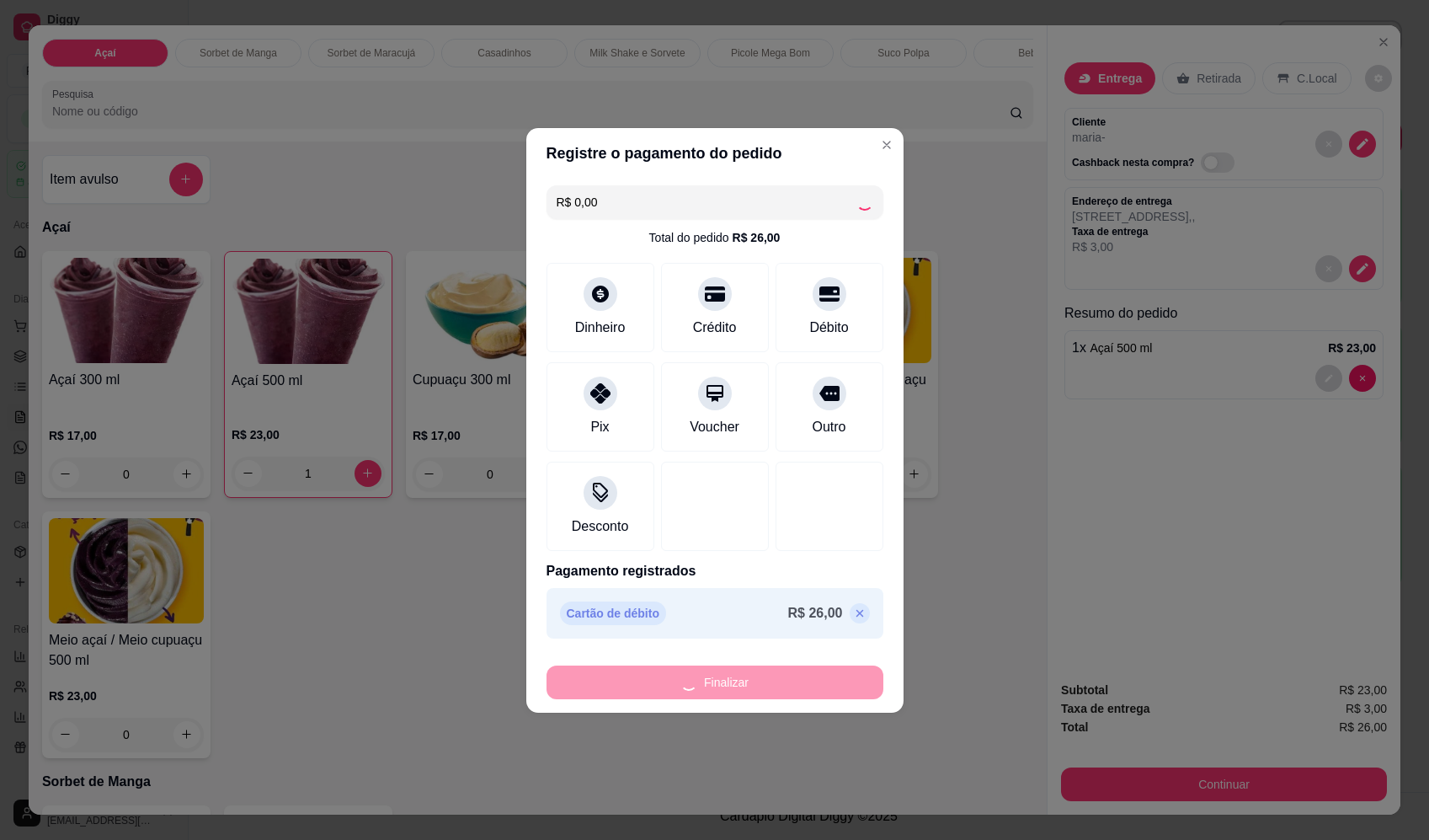
type input "0"
type input "-R$ 26,00"
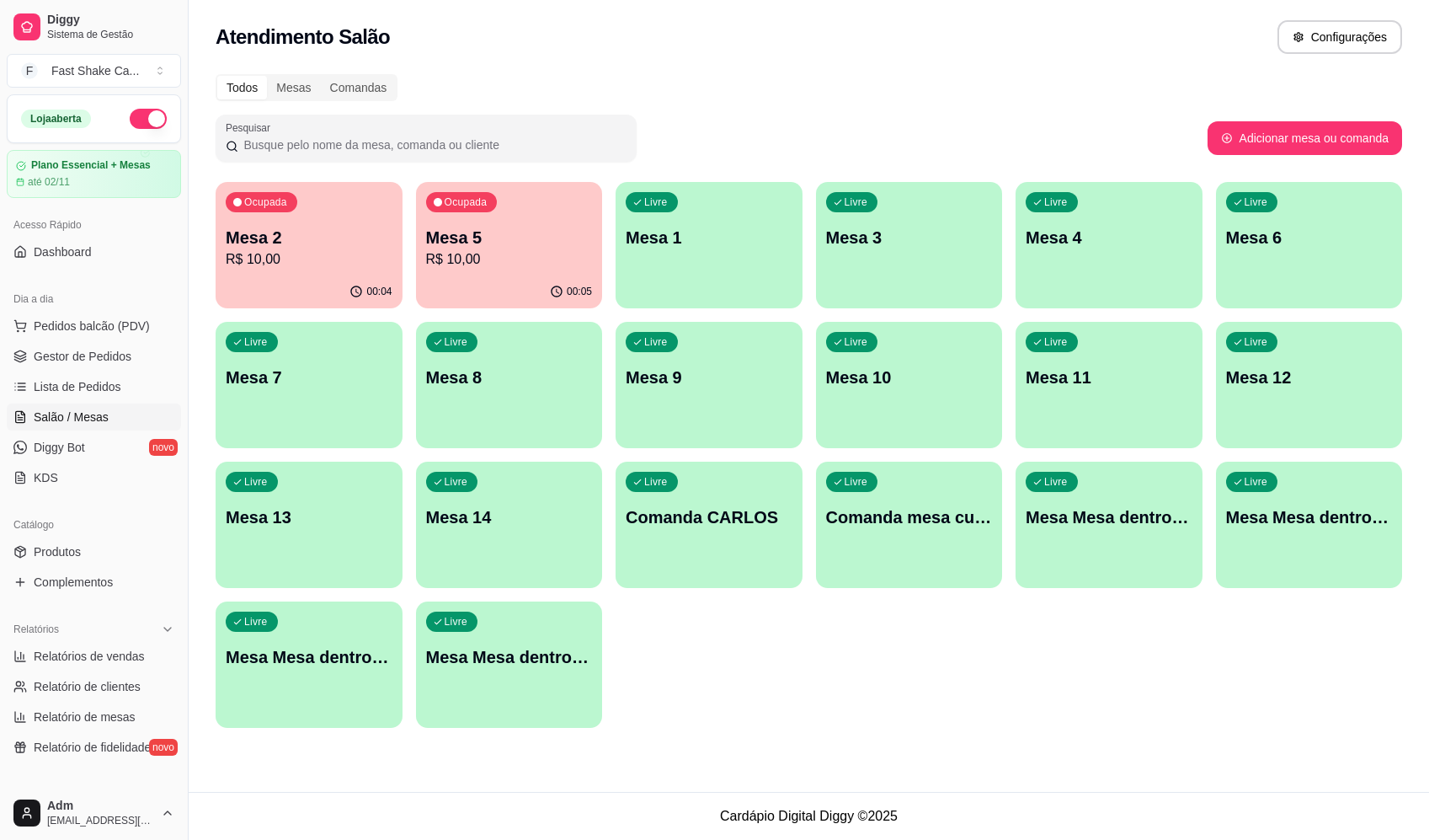
click at [1117, 540] on div "Livre Mesa Mesa dentro azul" at bounding box center [1109, 515] width 187 height 106
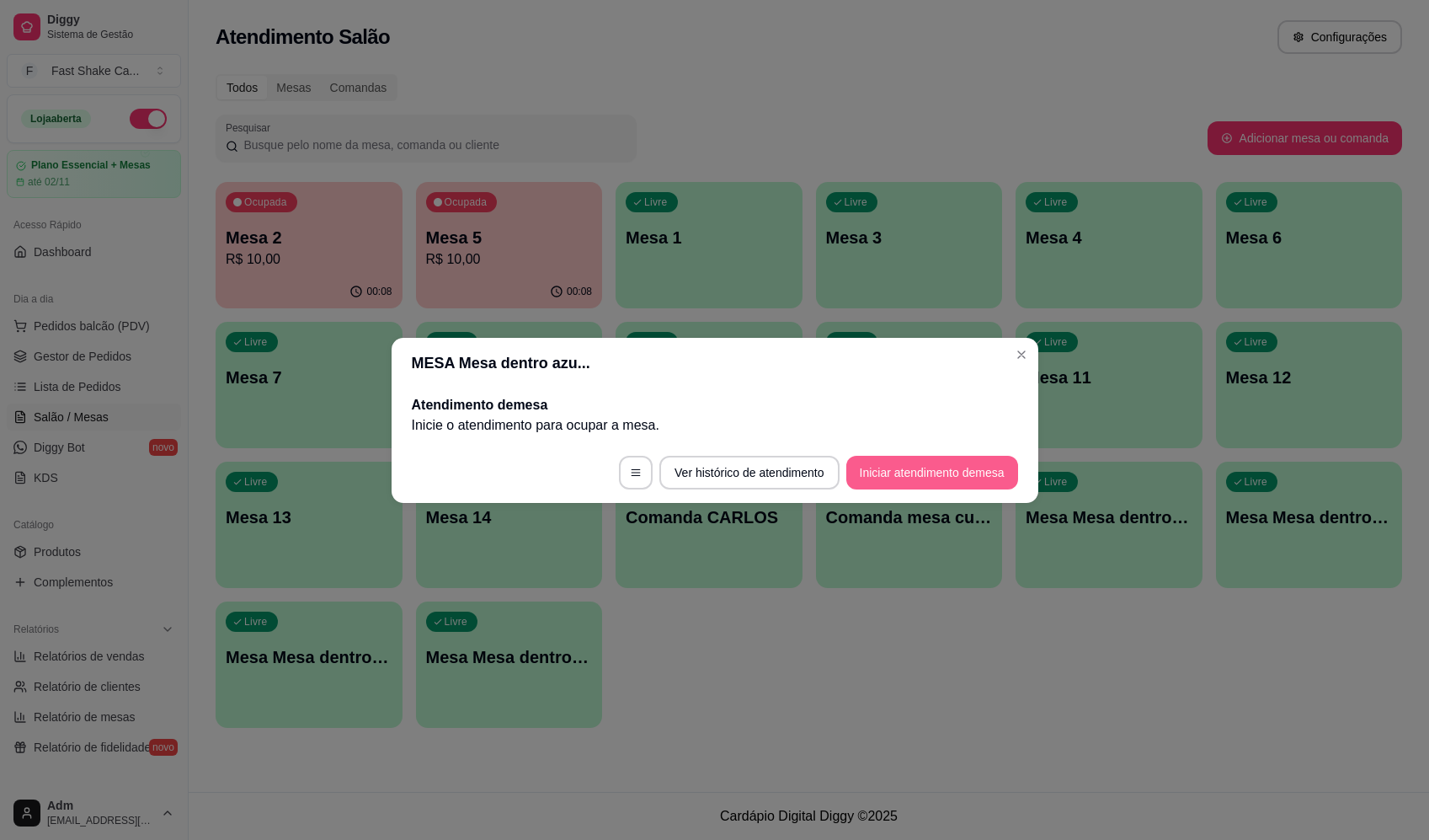
click at [939, 464] on button "Iniciar atendimento de mesa" at bounding box center [932, 472] width 172 height 34
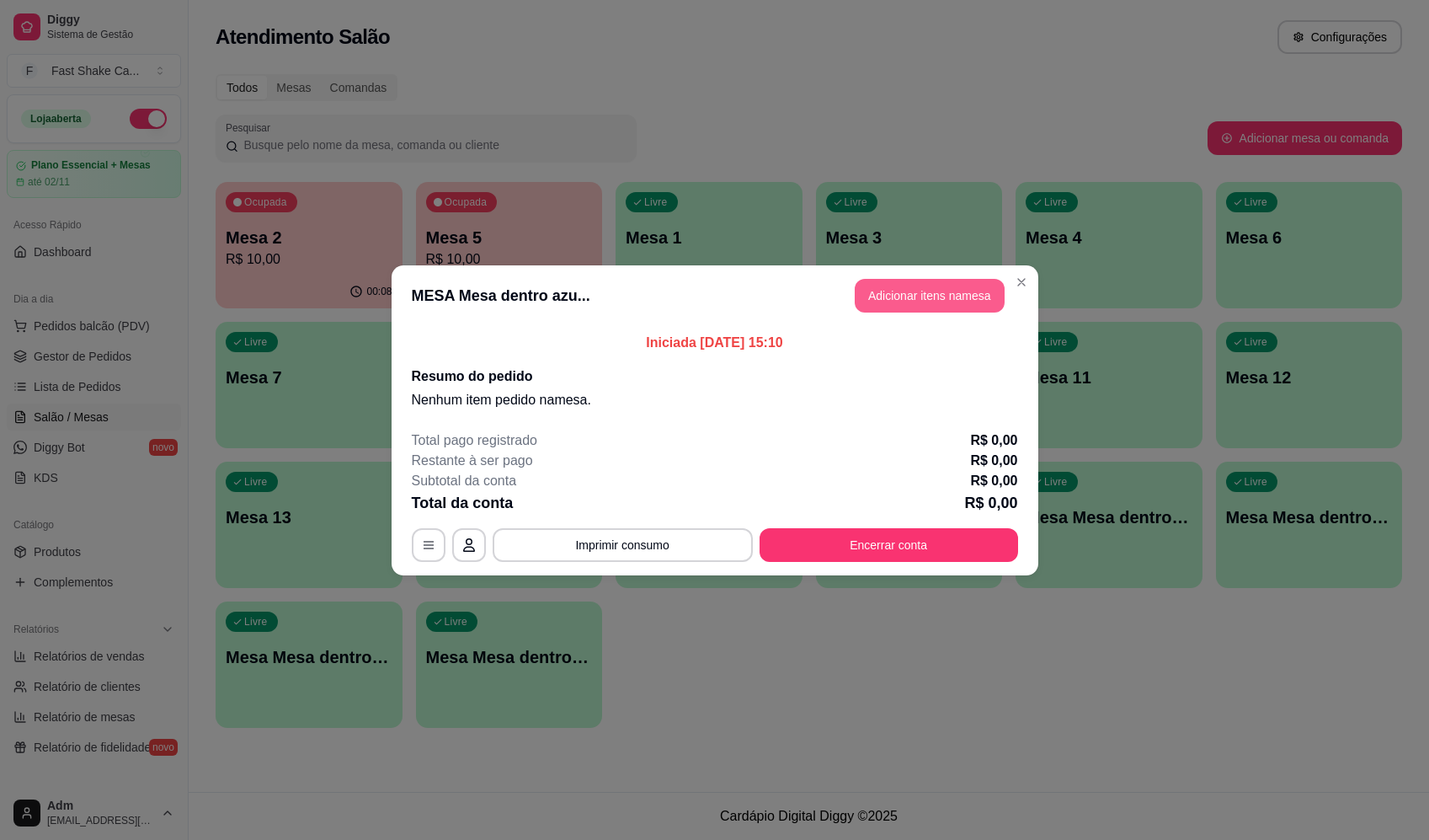
click at [949, 303] on button "Adicionar itens na mesa" at bounding box center [930, 295] width 150 height 34
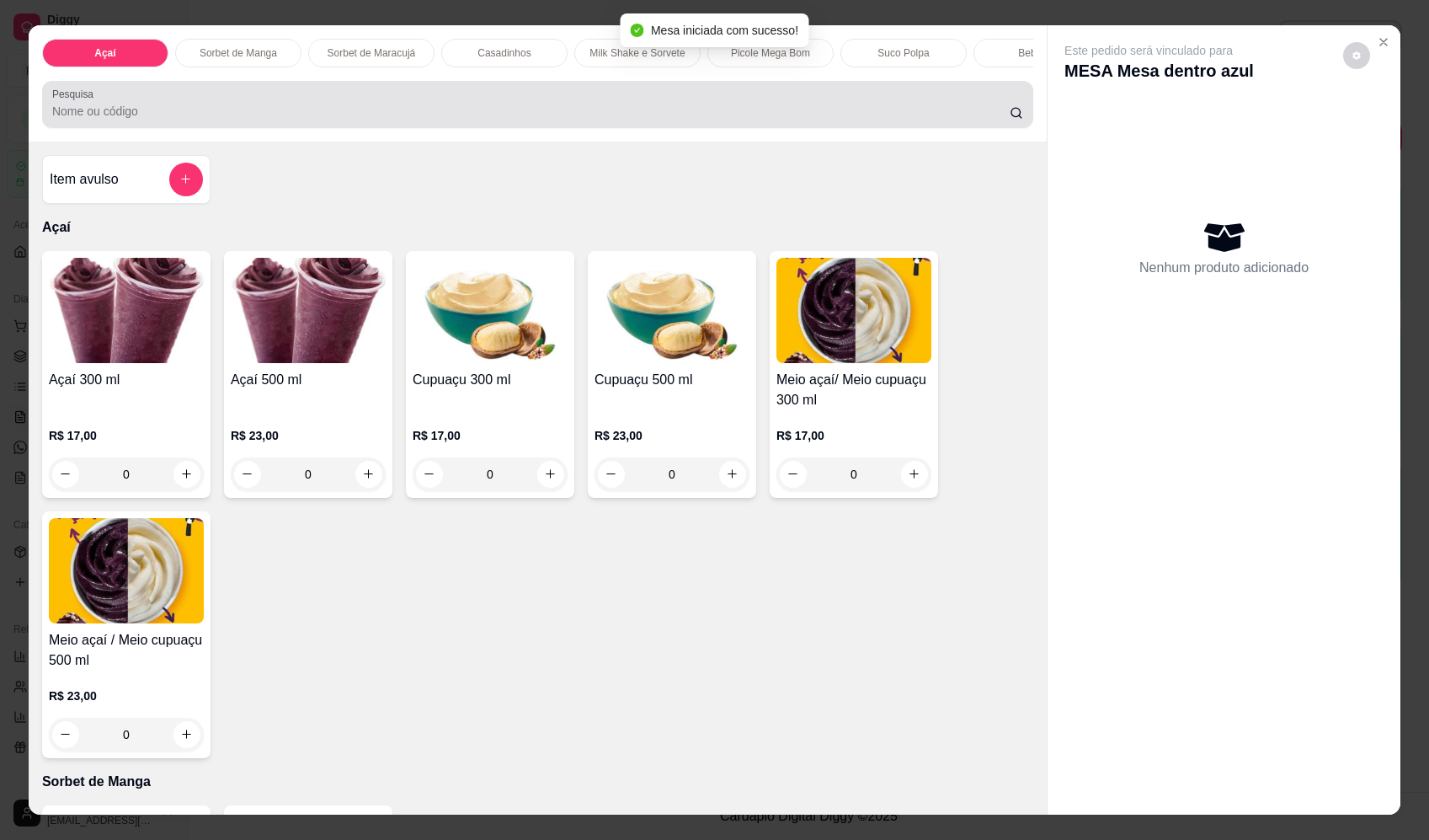
click at [560, 116] on input "Pesquisa" at bounding box center [531, 110] width 958 height 17
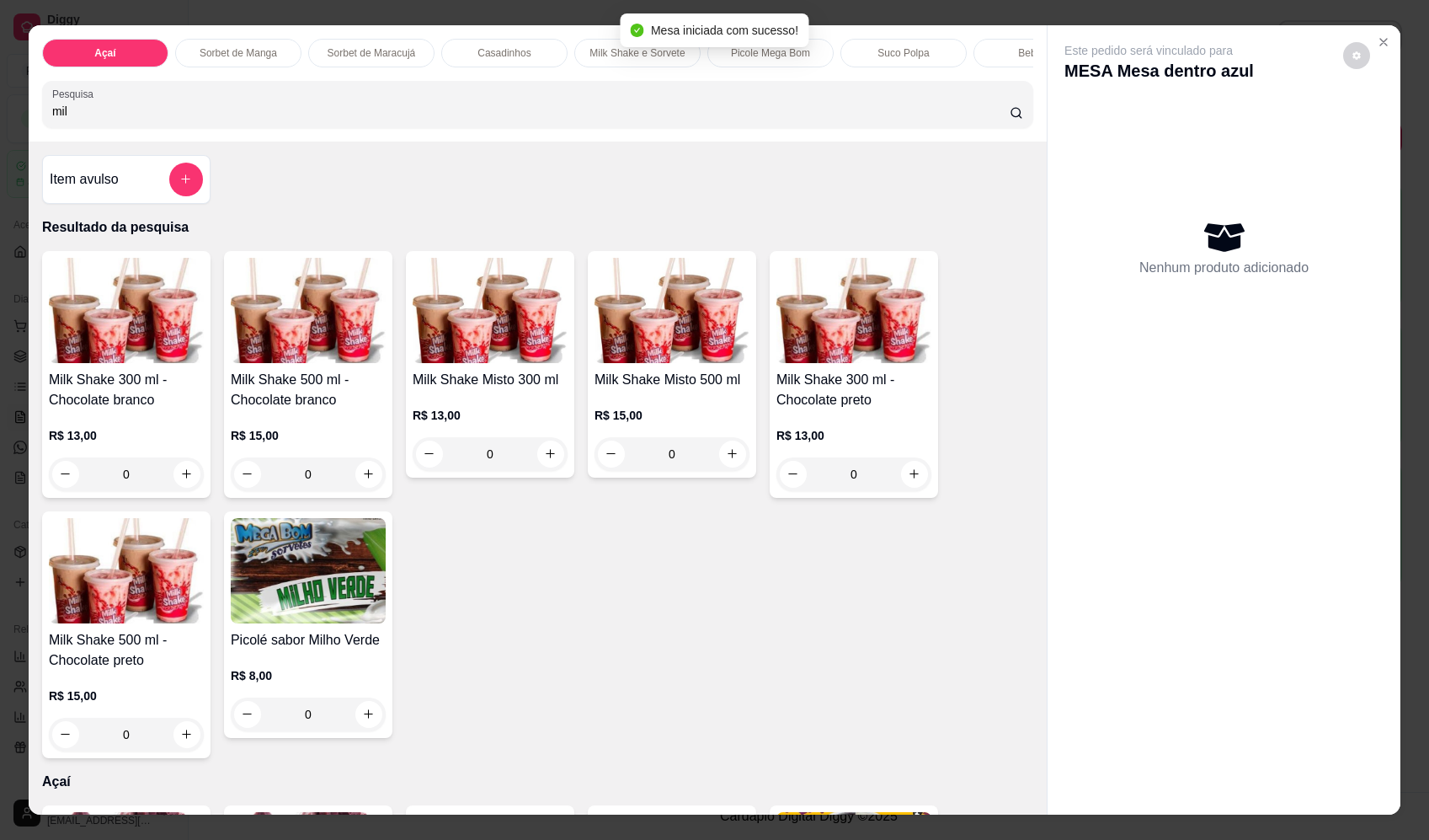
type input "milk"
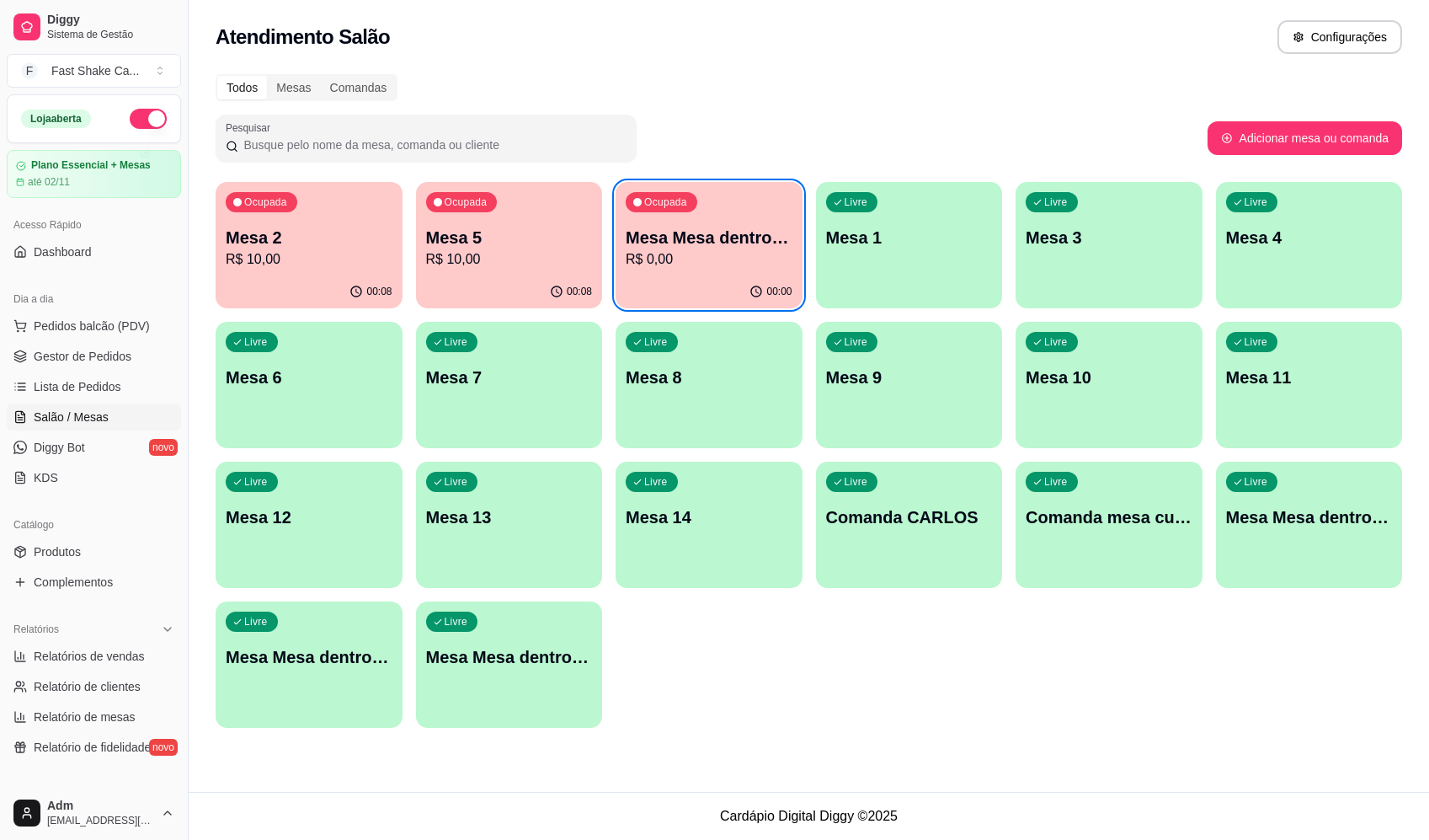
click at [772, 242] on p "Mesa Mesa dentro azul" at bounding box center [709, 238] width 167 height 23
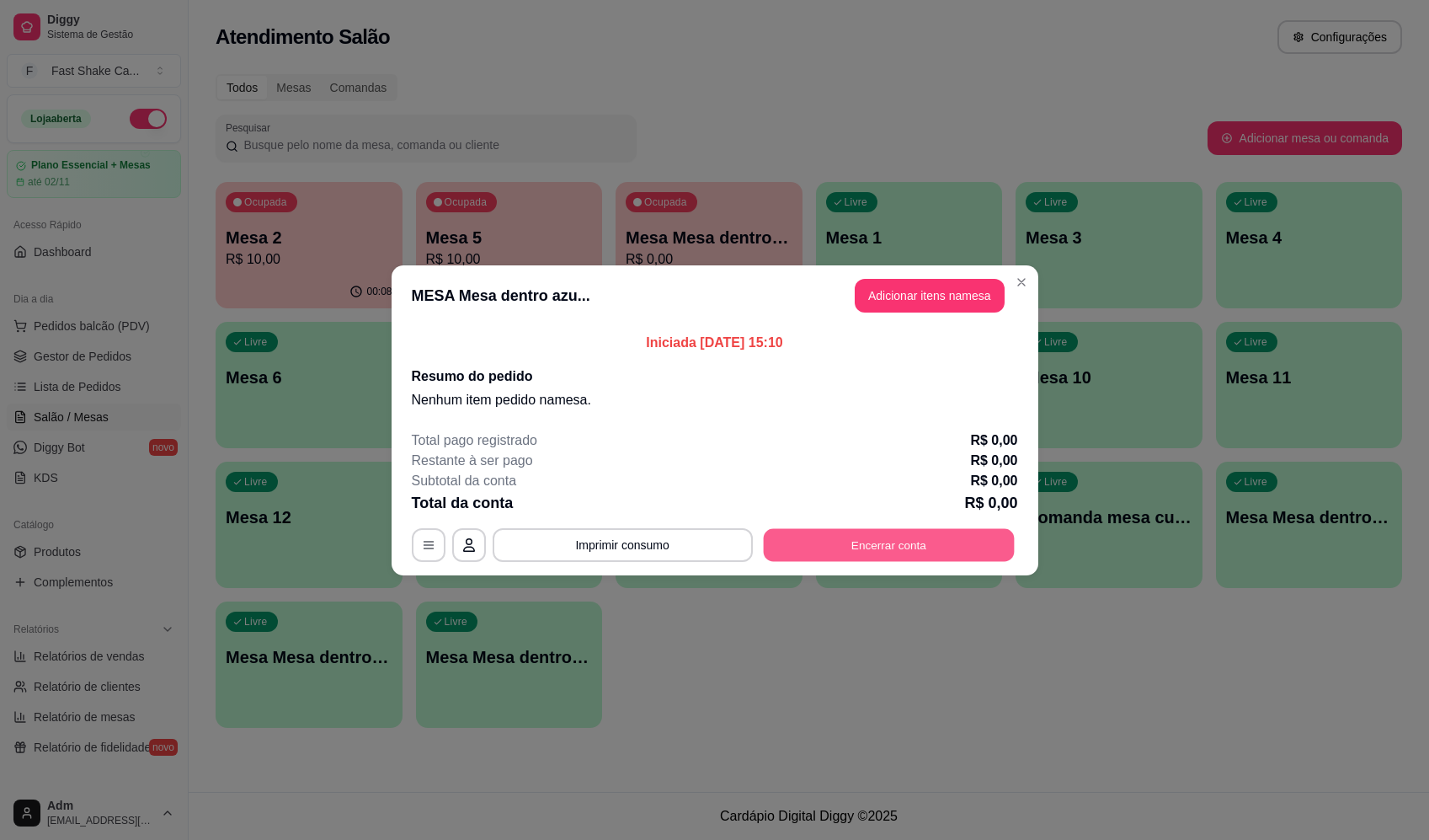
click at [972, 556] on button "Encerrar conta" at bounding box center [889, 545] width 251 height 33
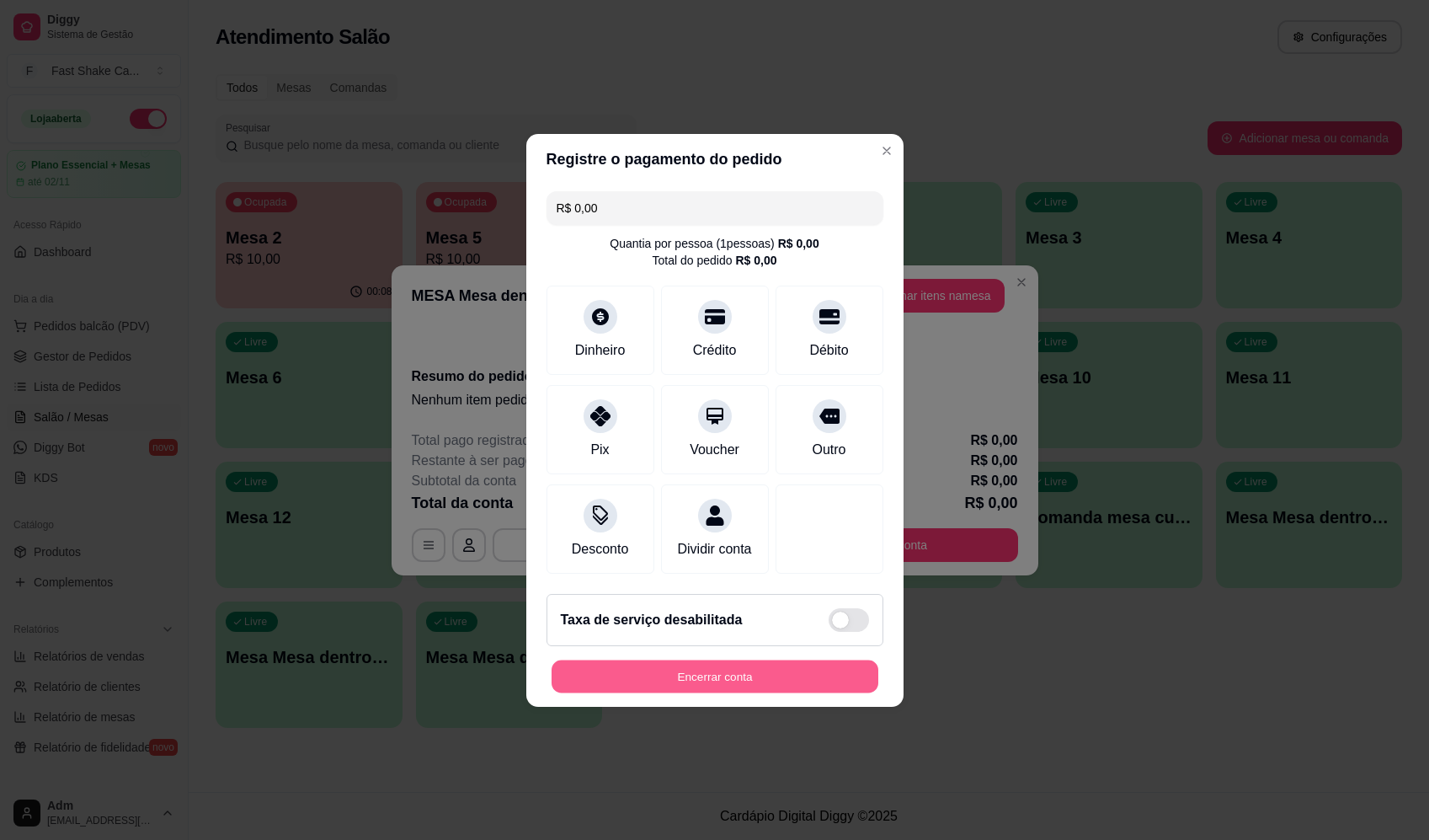
click at [792, 680] on button "Encerrar conta" at bounding box center [714, 676] width 327 height 33
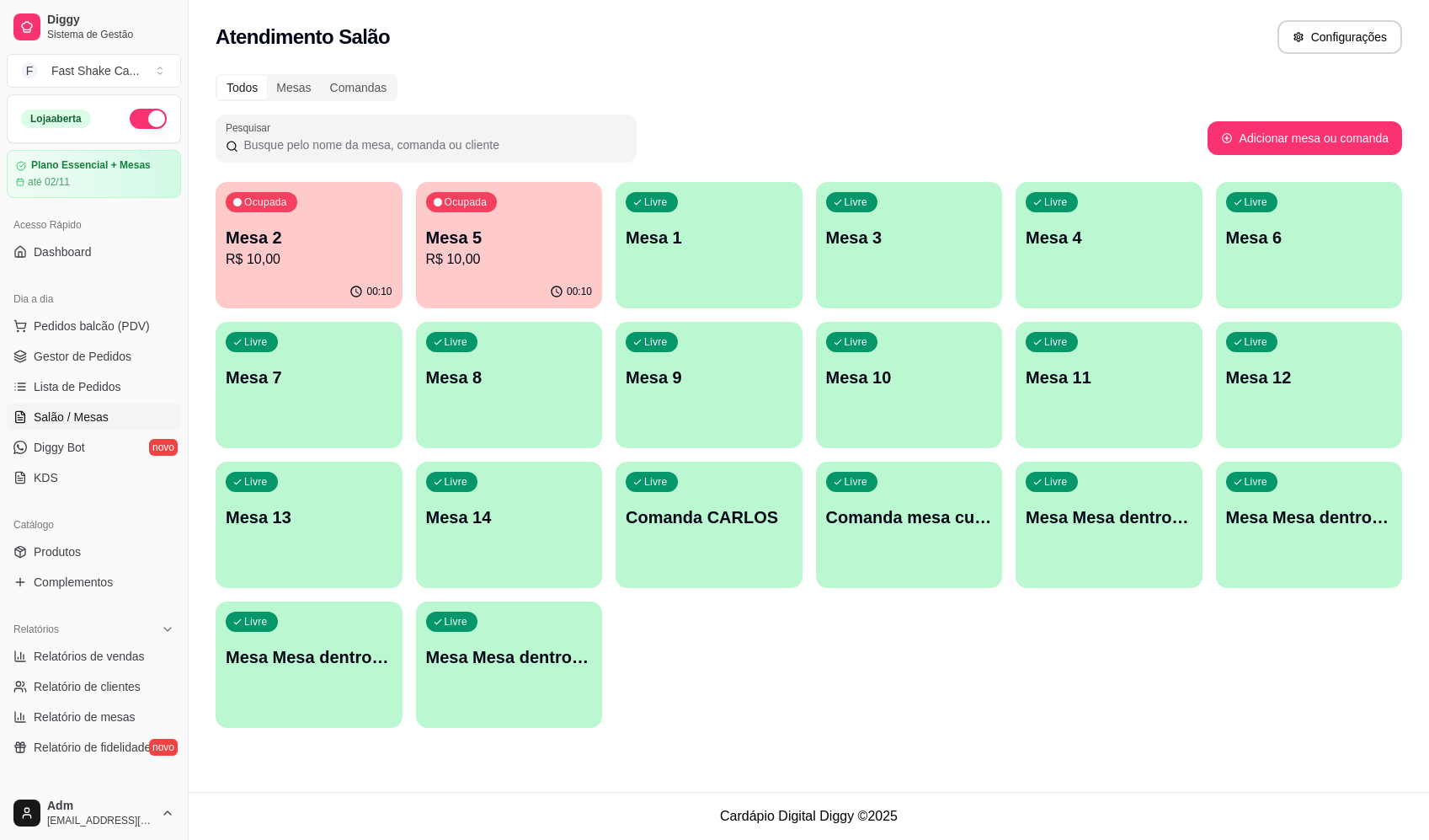
click at [923, 263] on div "Livre Mesa 3" at bounding box center [909, 235] width 187 height 106
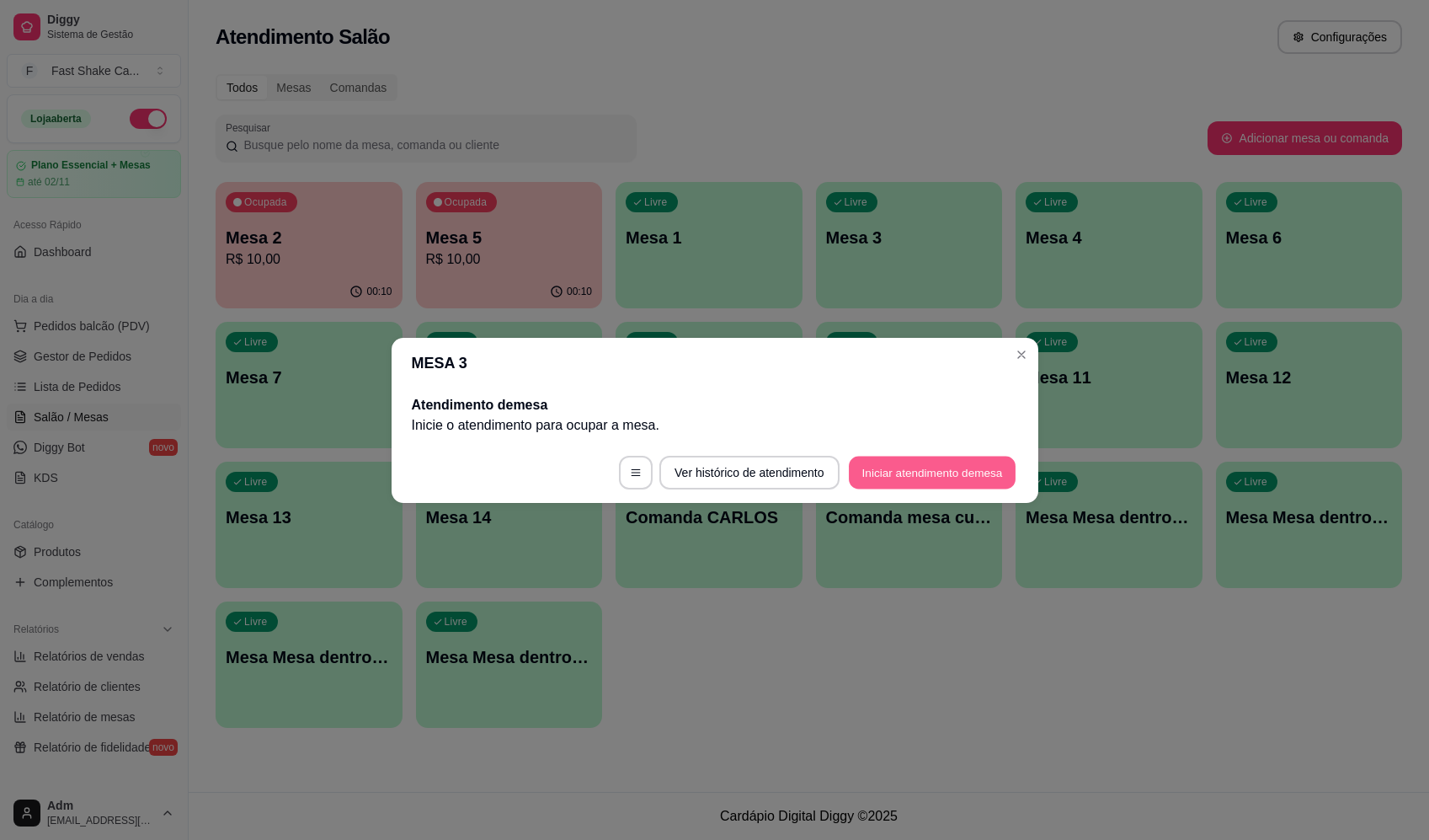
click at [899, 475] on button "Iniciar atendimento de mesa" at bounding box center [932, 472] width 167 height 33
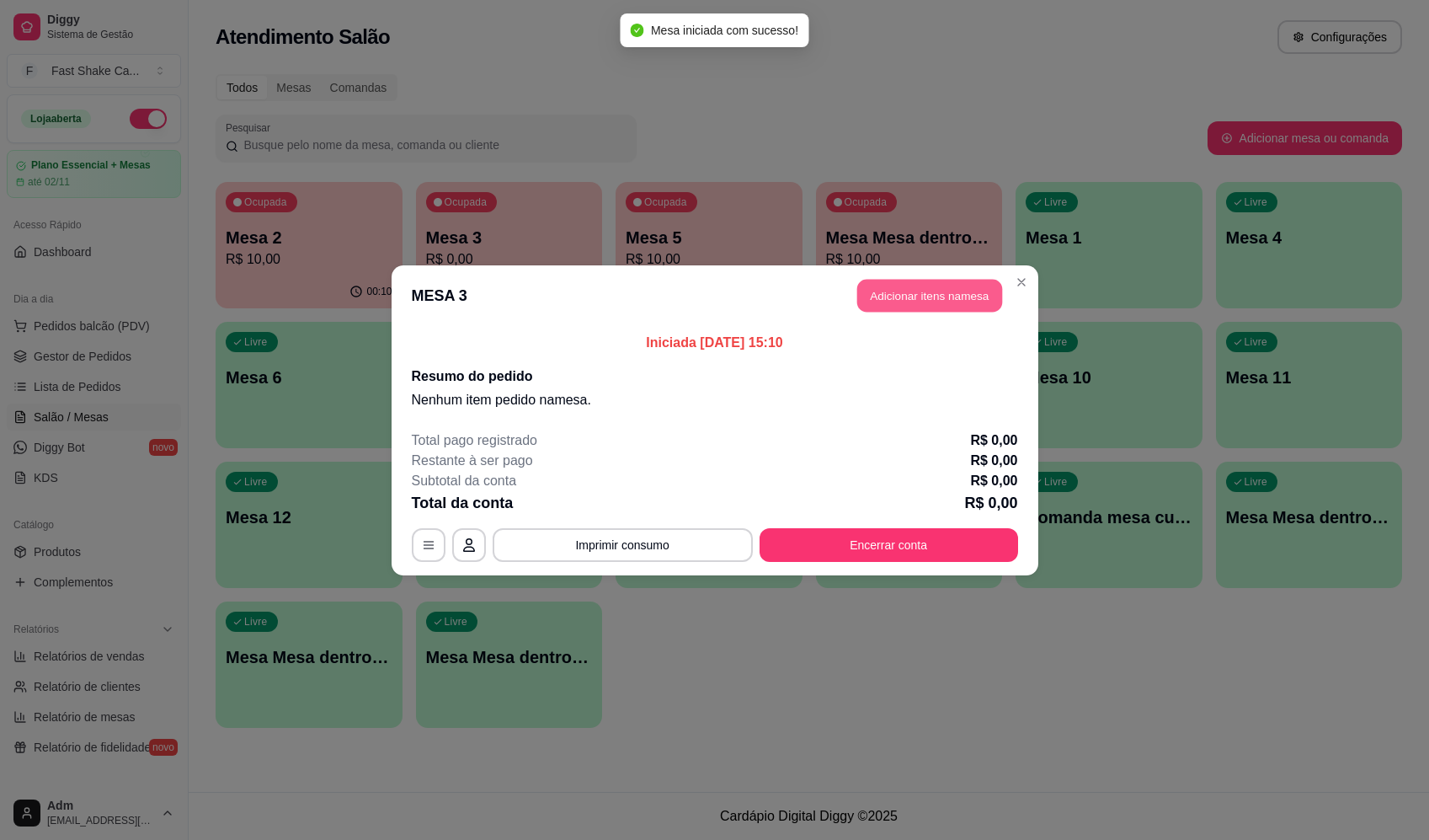
click at [954, 302] on button "Adicionar itens na mesa" at bounding box center [930, 295] width 145 height 33
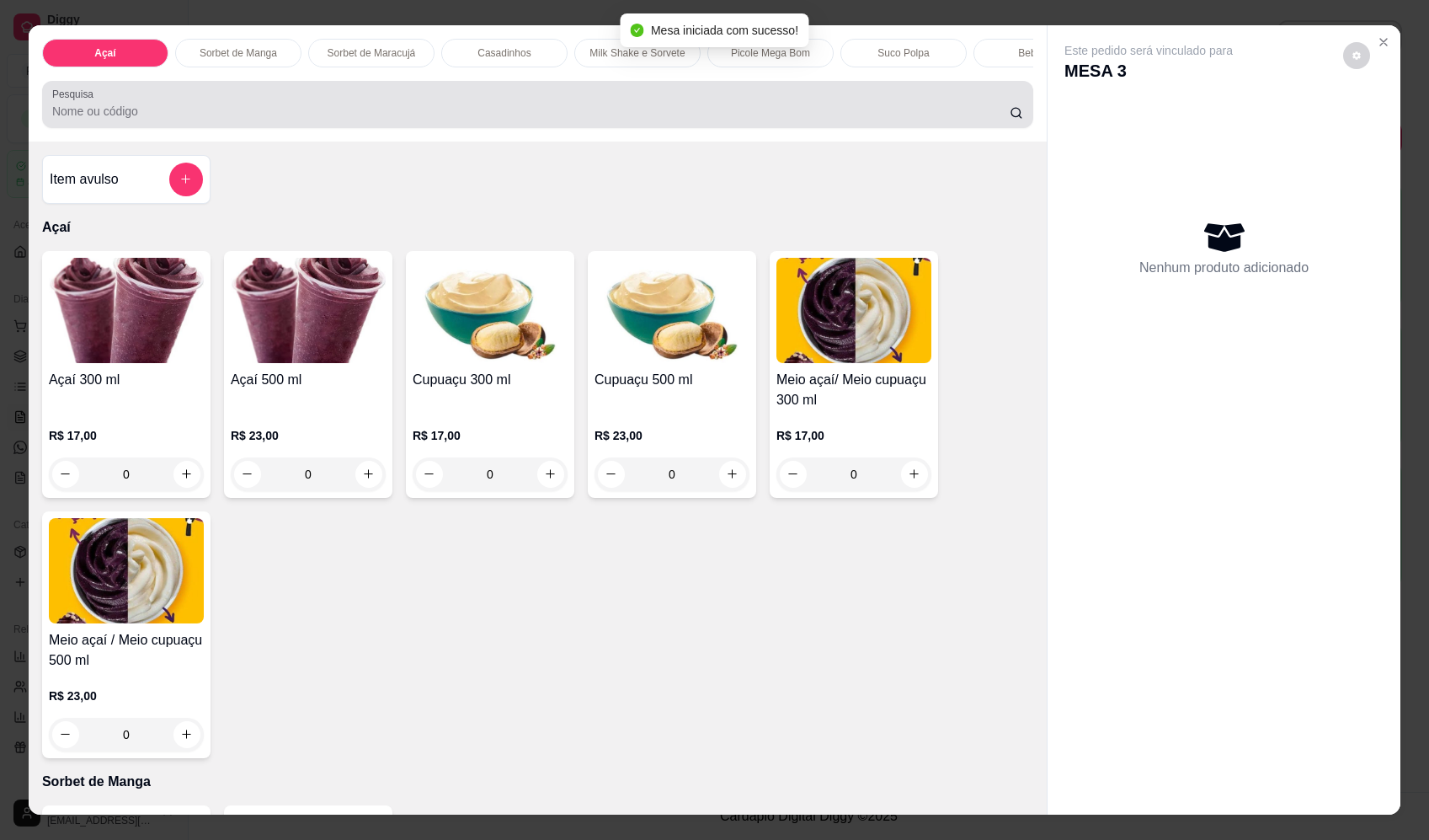
click at [208, 103] on div at bounding box center [538, 104] width 971 height 34
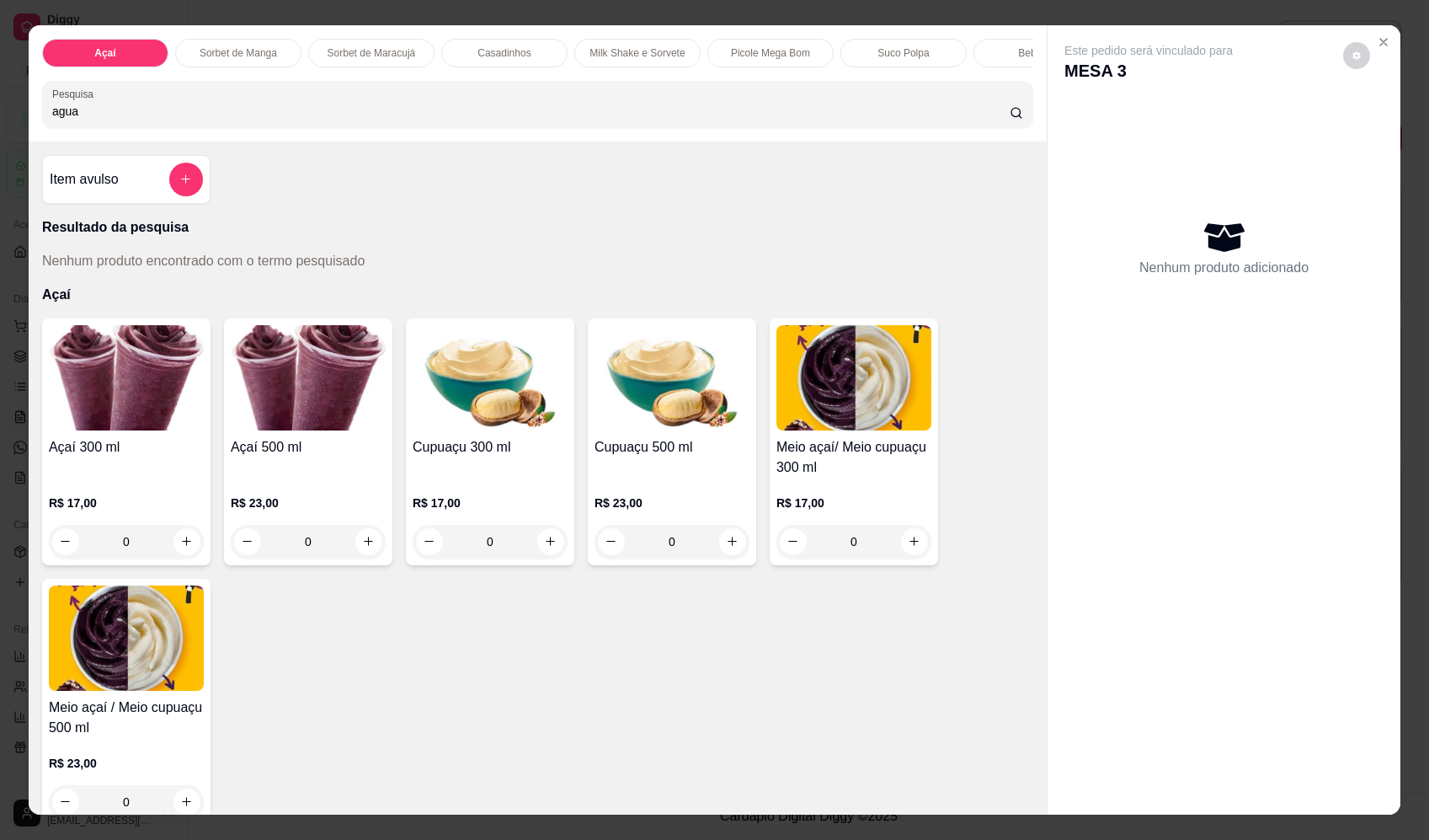
type input "agua"
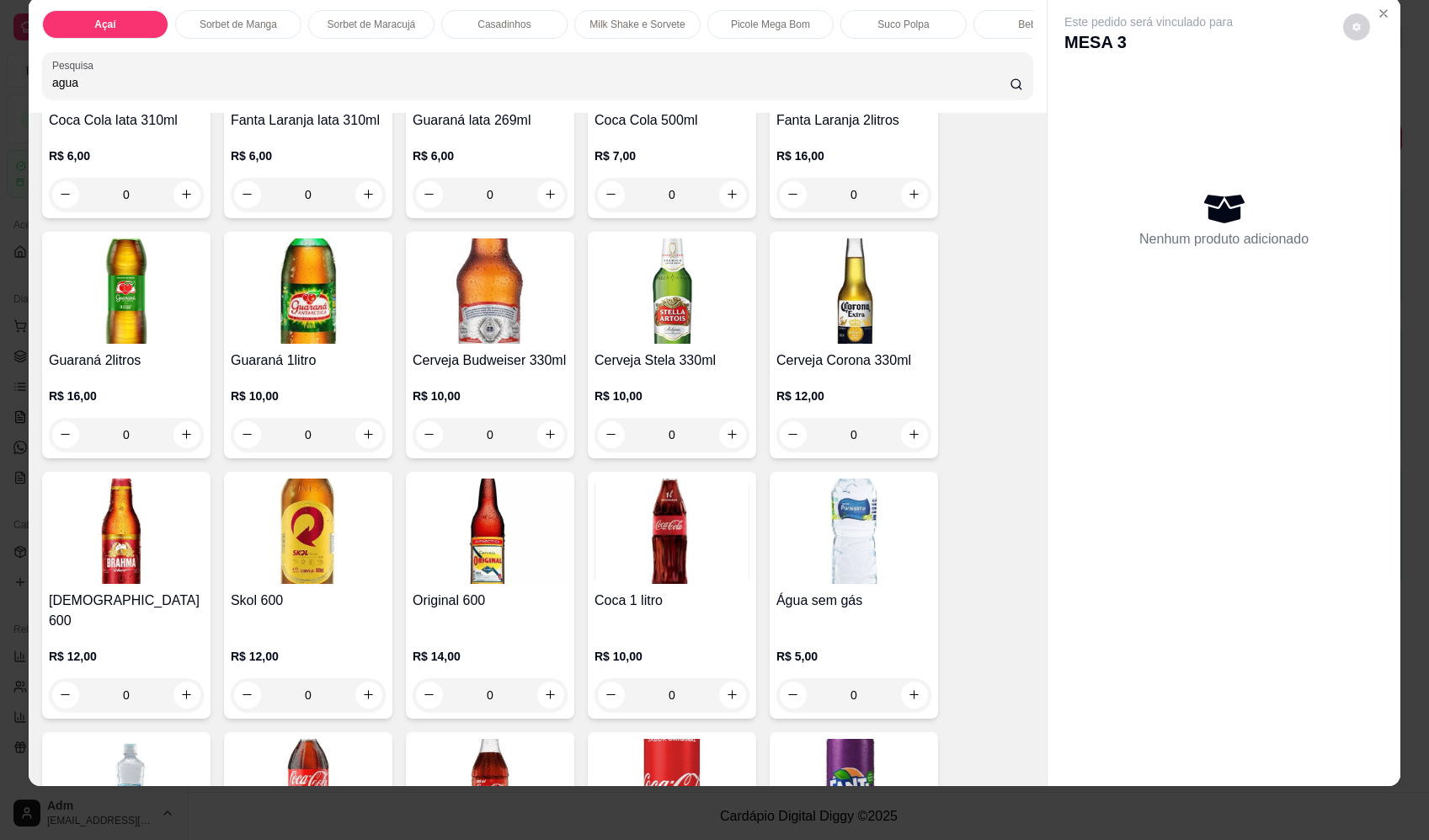
scroll to position [3621, 0]
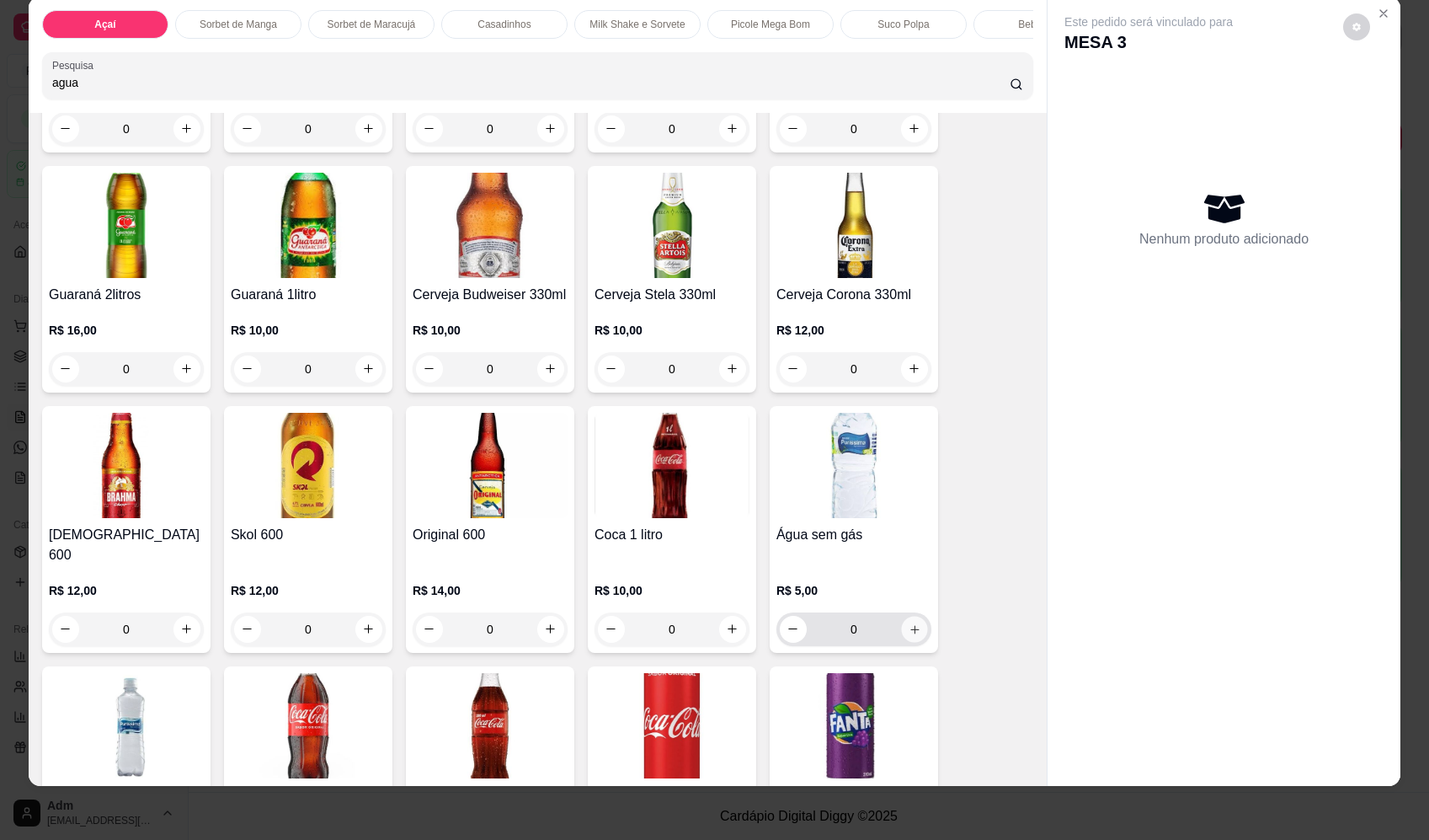
click at [908, 625] on icon "increase-product-quantity" at bounding box center [914, 629] width 13 height 13
type input "1"
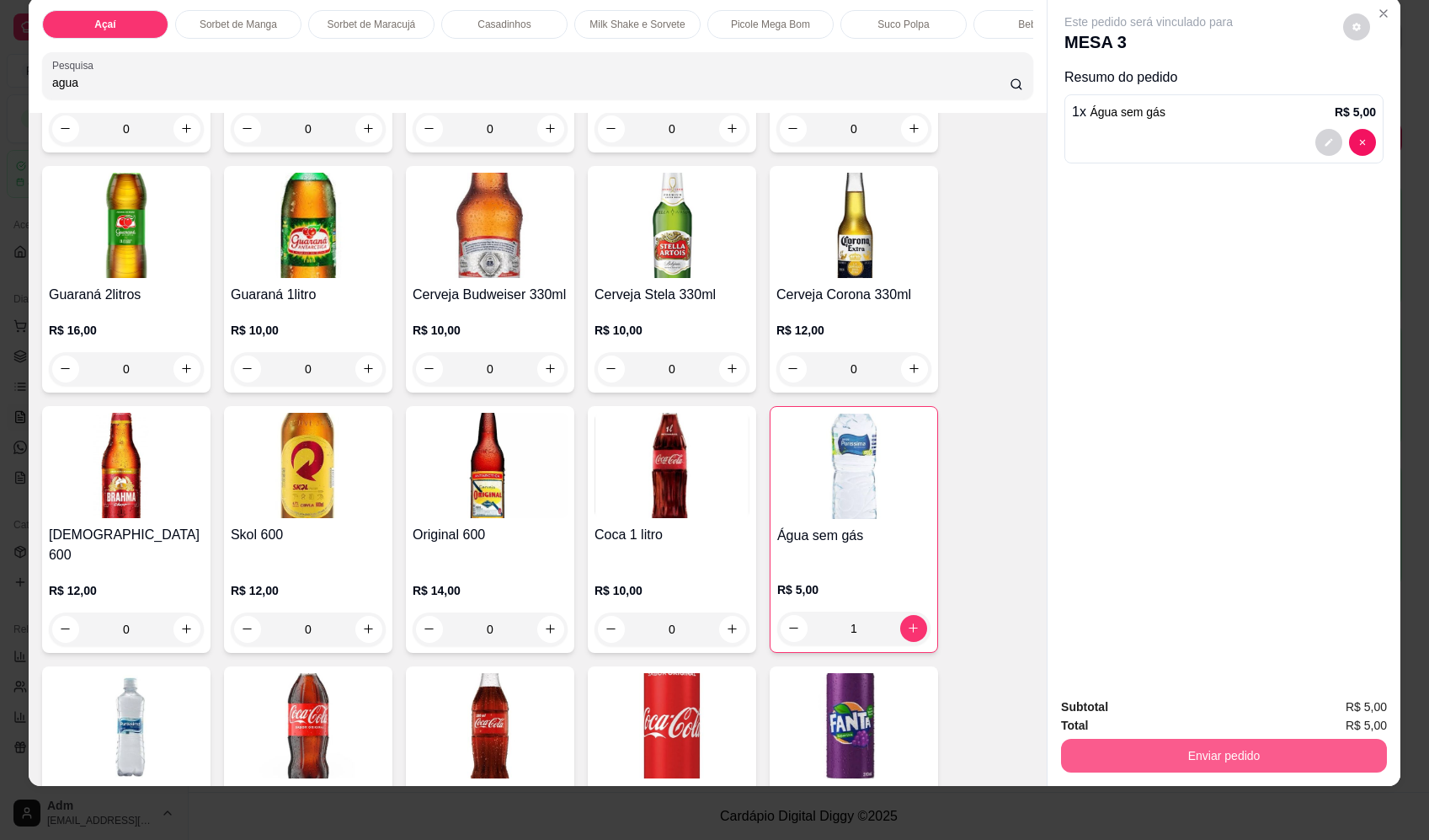
click at [1167, 748] on button "Enviar pedido" at bounding box center [1224, 755] width 326 height 34
click at [1366, 720] on button "Enviar pedido" at bounding box center [1343, 713] width 93 height 31
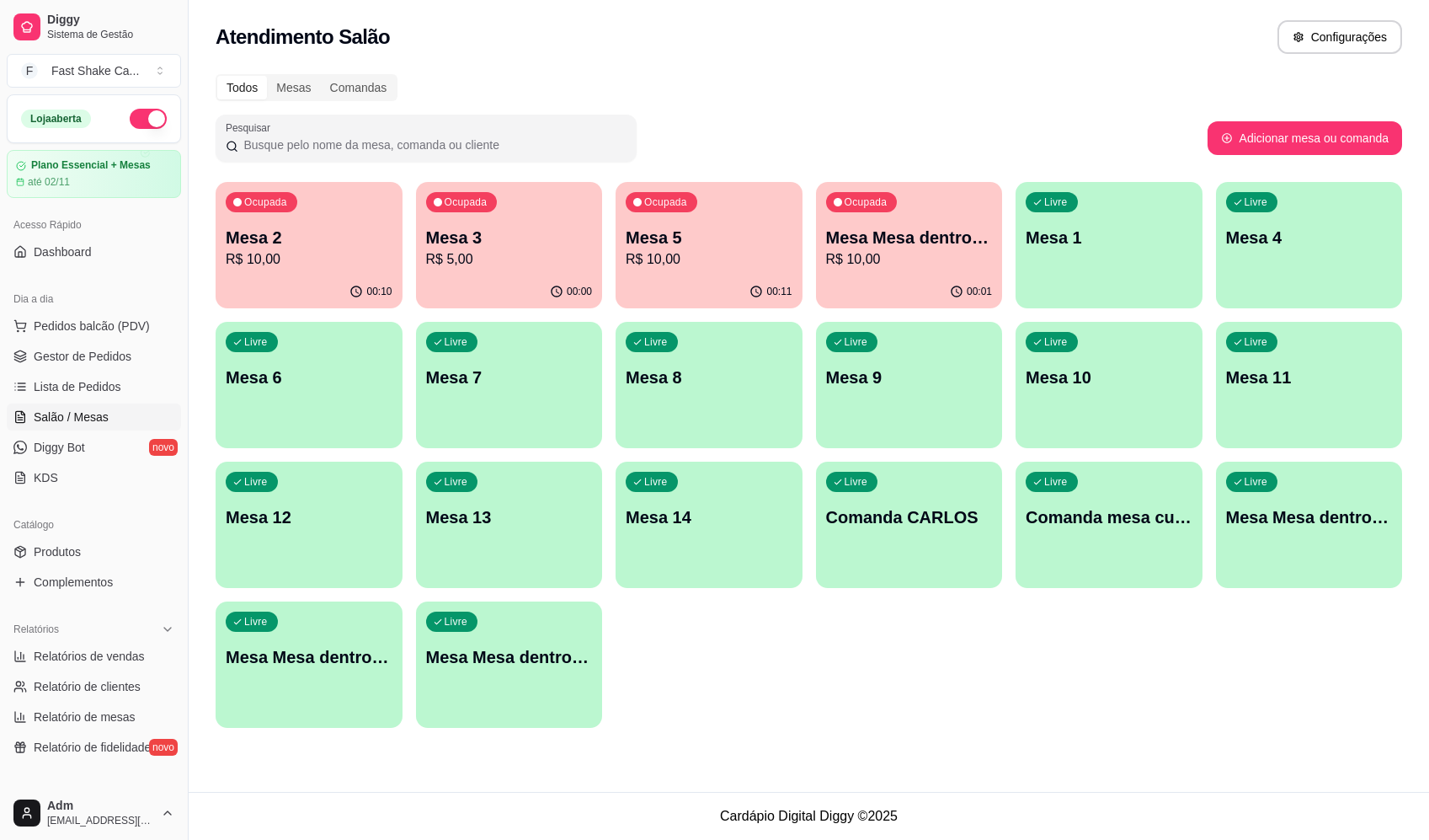
click at [376, 651] on p "Mesa Mesa dentro laranja" at bounding box center [309, 657] width 167 height 23
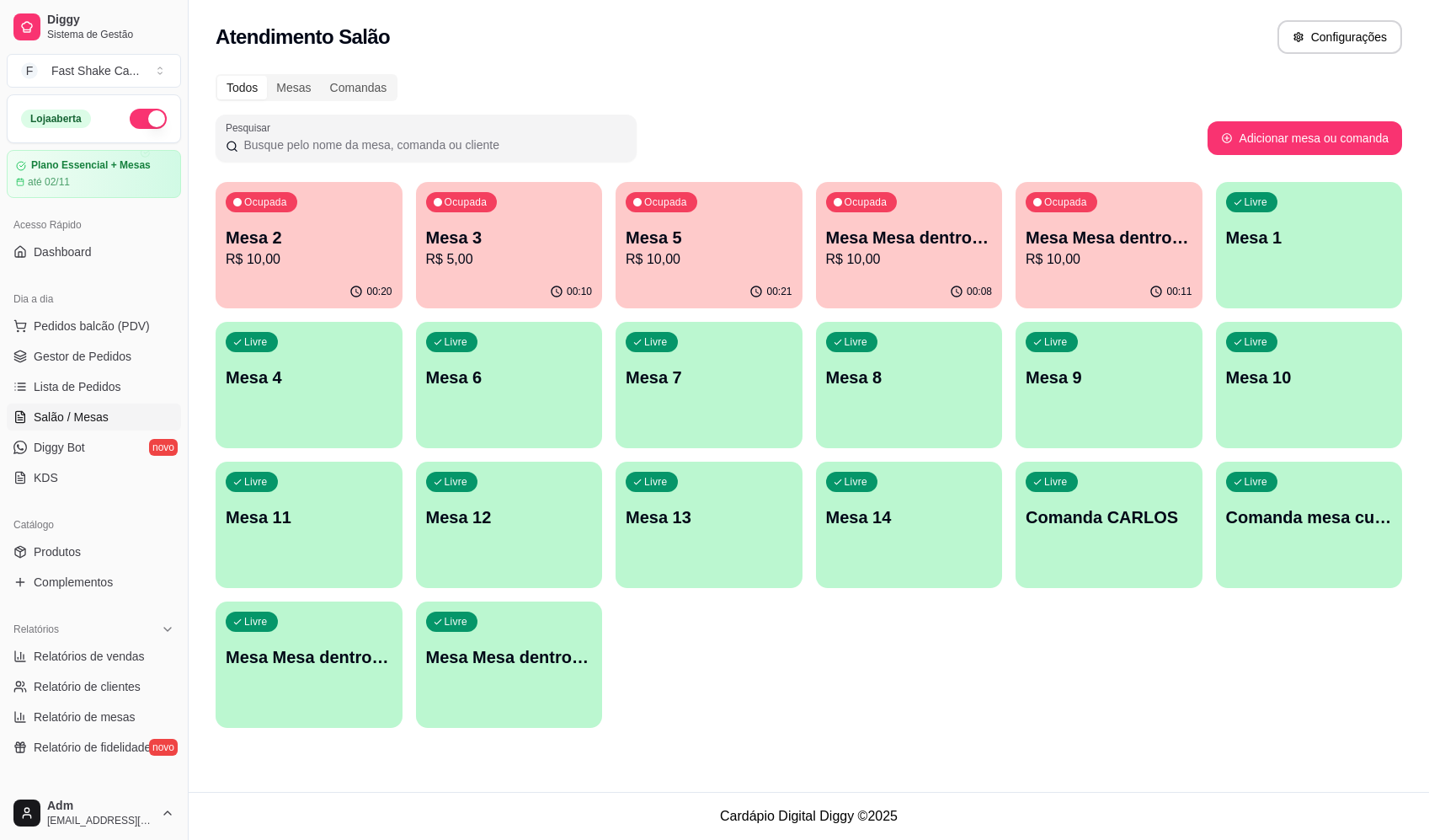
click at [872, 681] on div "Ocupada Mesa 2 R$ 10,00 00:20 Ocupada Mesa 3 R$ 5,00 00:10 Ocupada Mesa 5 R$ 10…" at bounding box center [809, 455] width 1187 height 546
click at [318, 695] on div "Livre Mesa Mesa dentro azul" at bounding box center [309, 654] width 181 height 102
click at [542, 660] on p "Mesa Mesa dentro vermelha" at bounding box center [509, 657] width 167 height 23
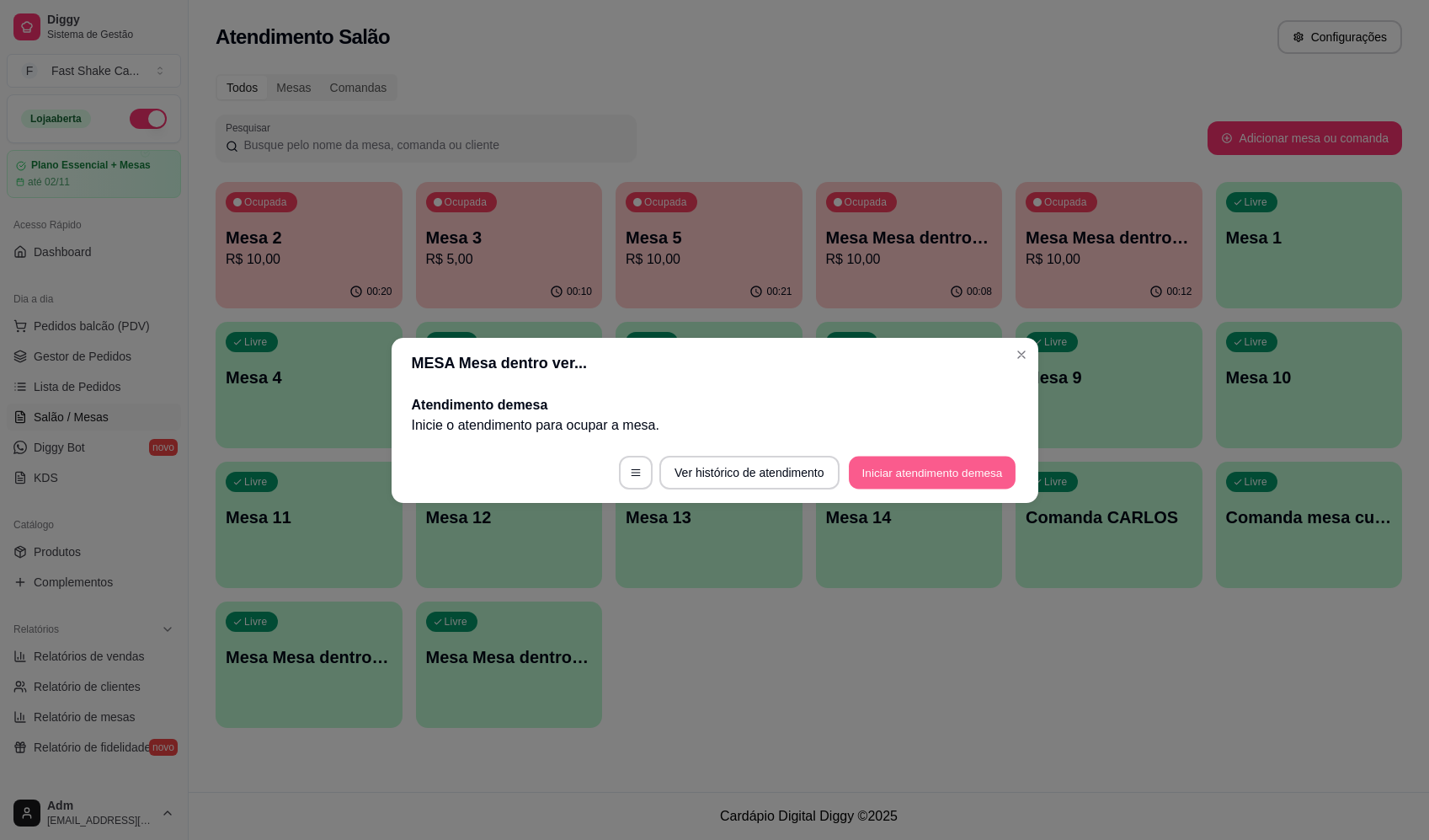
click at [954, 481] on button "Iniciar atendimento de mesa" at bounding box center [932, 472] width 167 height 33
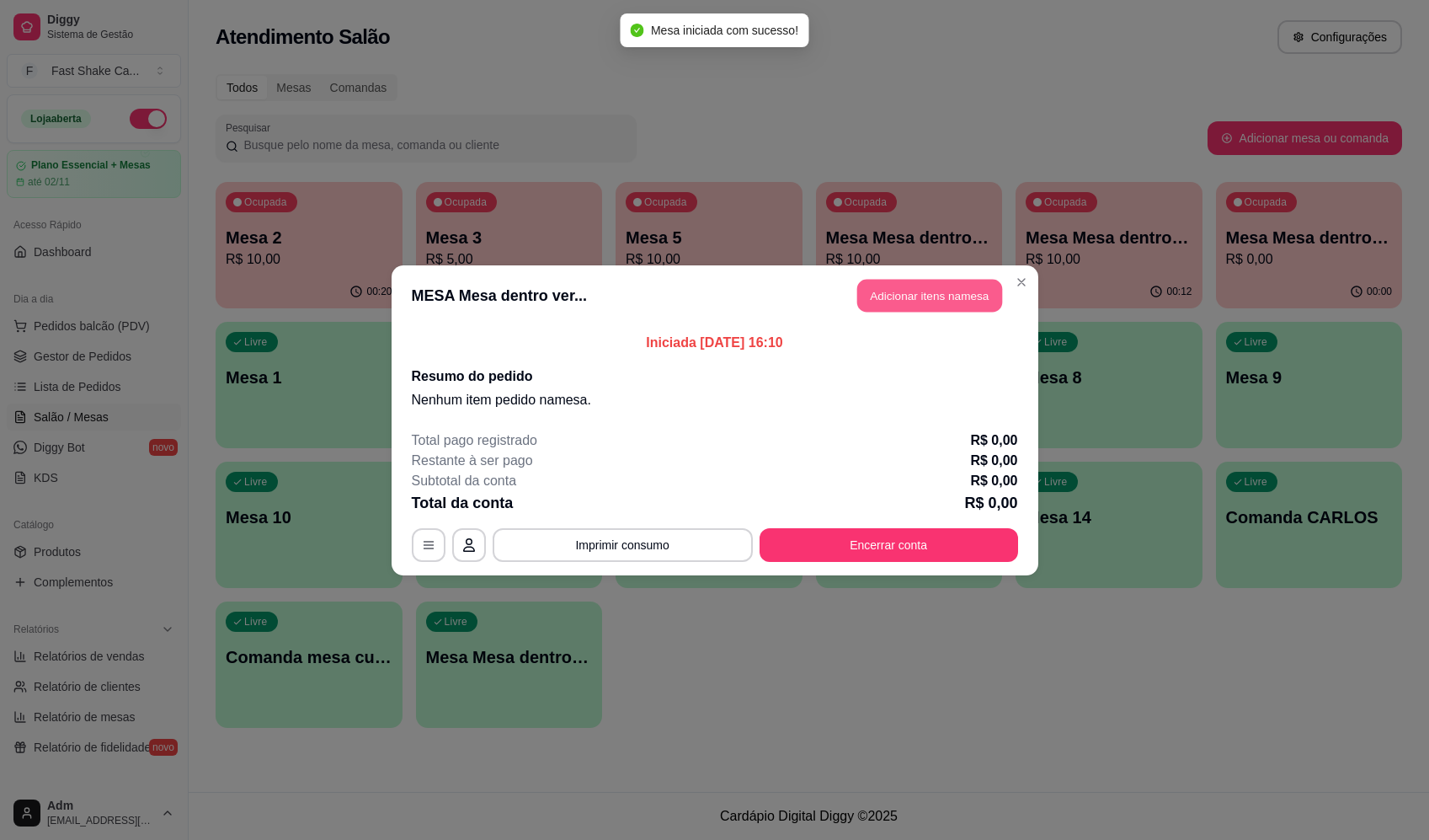
click at [967, 292] on button "Adicionar itens na mesa" at bounding box center [930, 295] width 145 height 33
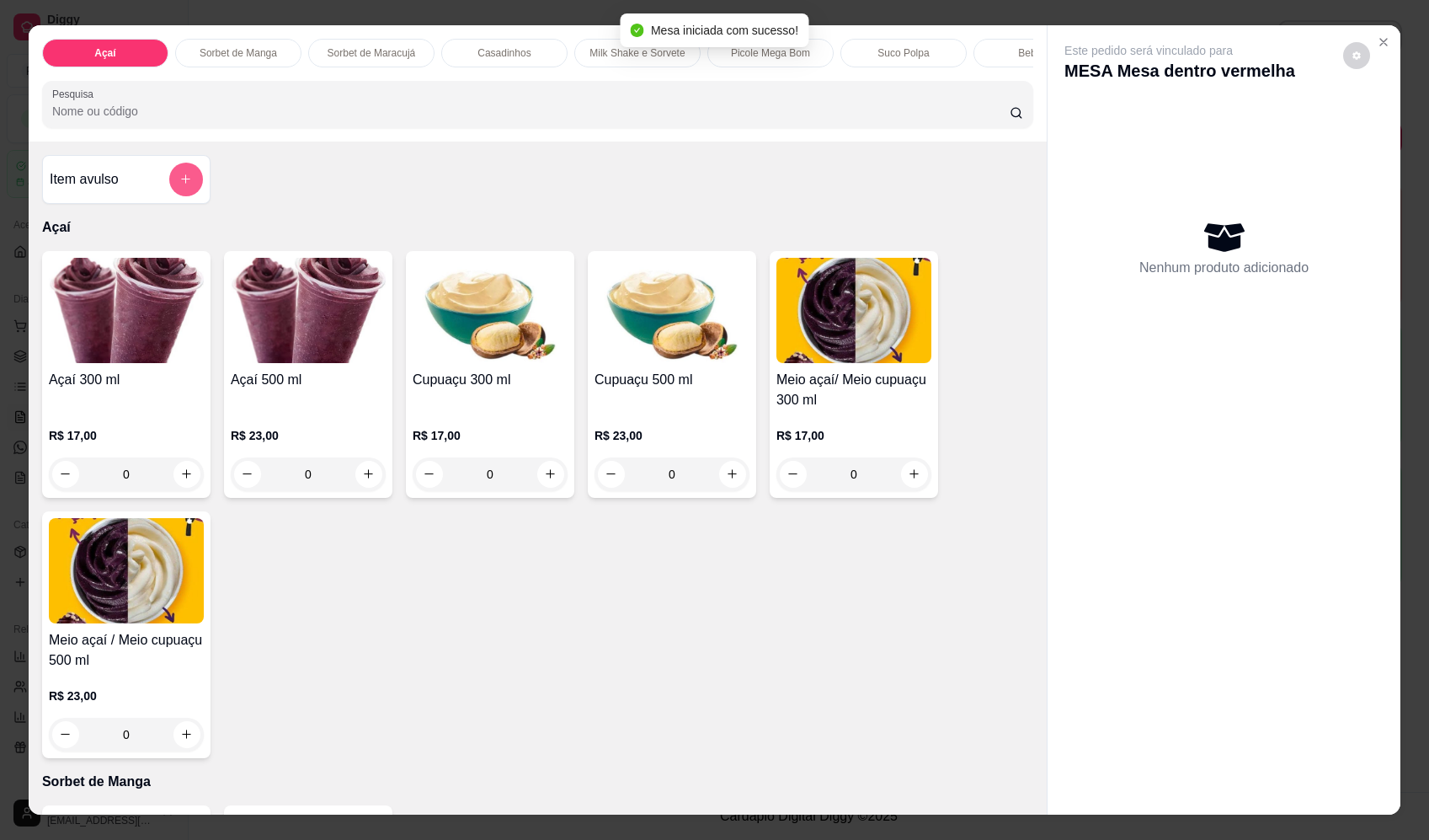
click at [182, 185] on icon "add-separate-item" at bounding box center [185, 178] width 13 height 13
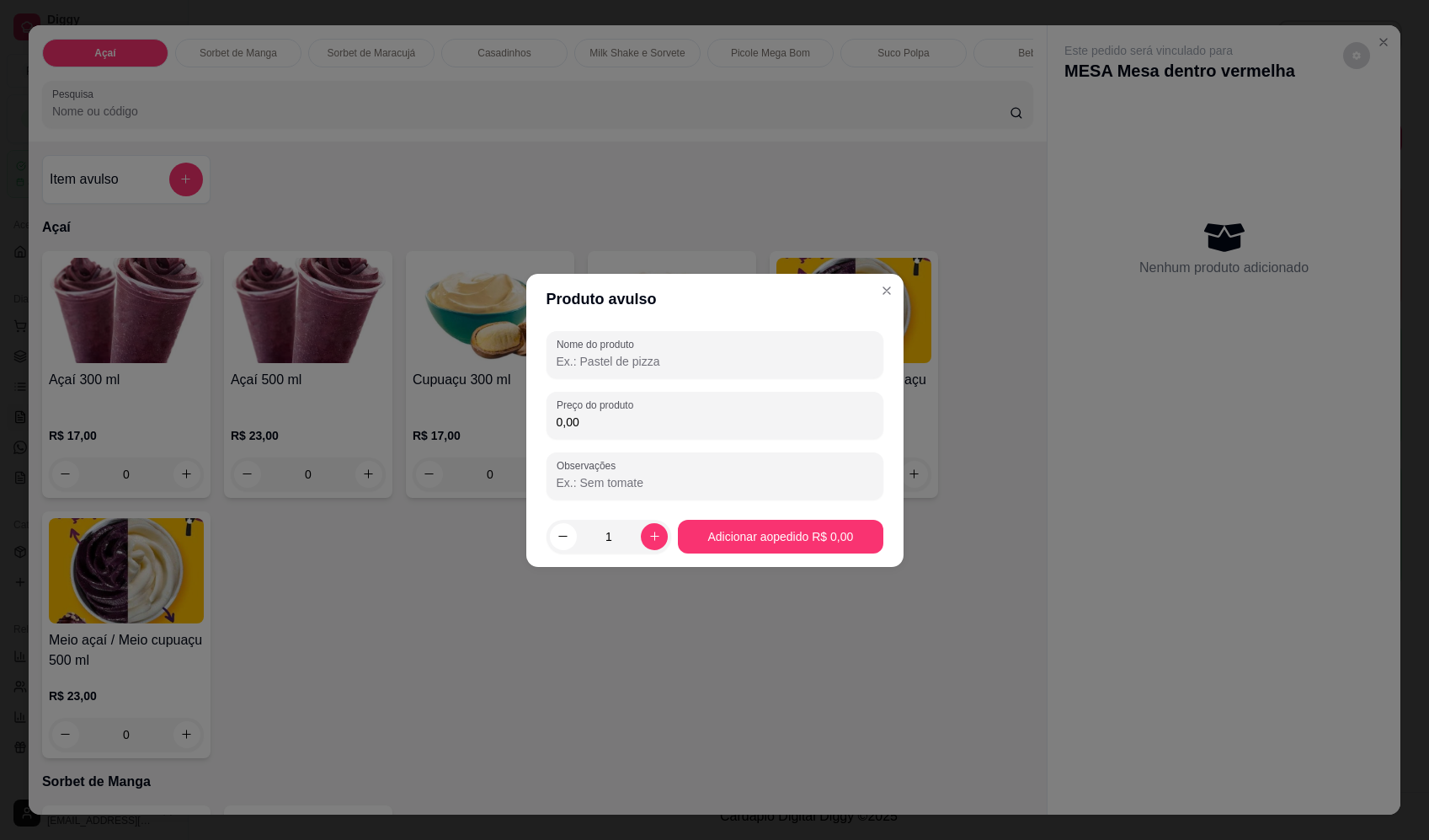
click at [610, 363] on input "Nome do produto" at bounding box center [714, 361] width 317 height 17
type input "Sorvete"
click at [650, 420] on input "0,00" at bounding box center [714, 421] width 317 height 17
type input "15,30"
click at [803, 518] on footer "1 Adicionar ao pedido R$ 15,30" at bounding box center [714, 536] width 377 height 60
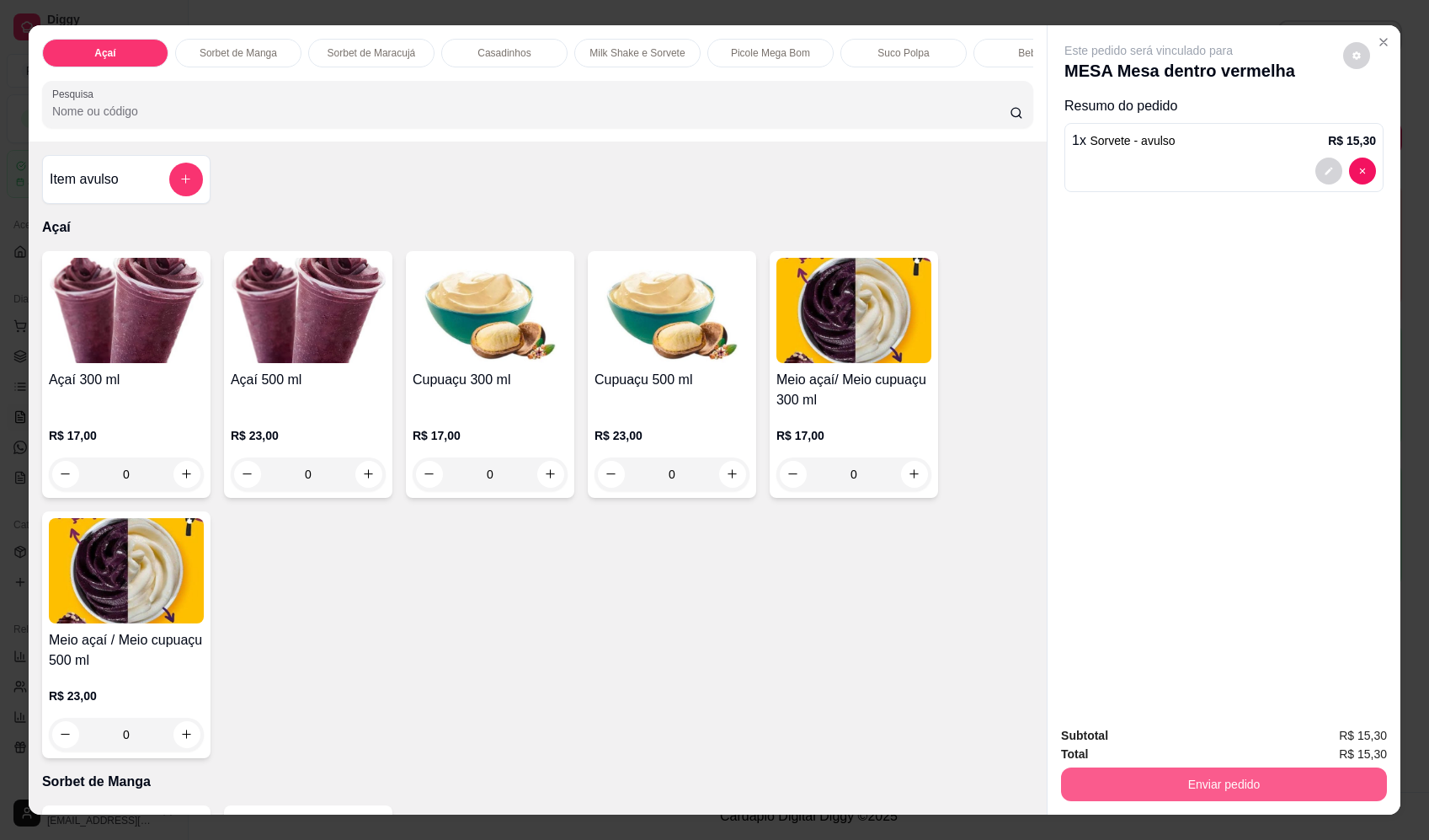
click at [1285, 773] on button "Enviar pedido" at bounding box center [1224, 783] width 326 height 34
click at [1332, 740] on button "Enviar pedido" at bounding box center [1344, 743] width 96 height 32
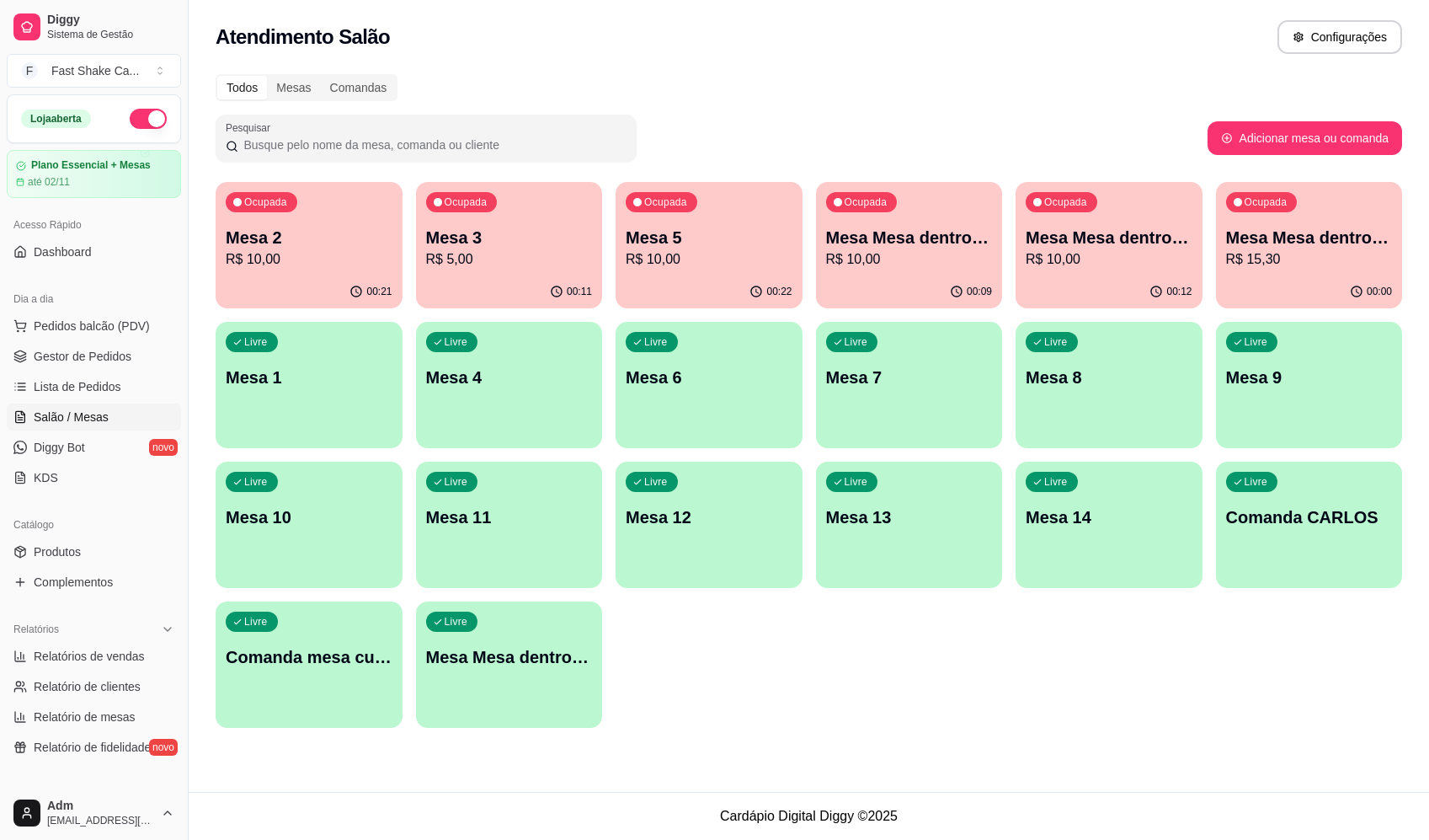
click at [664, 276] on div "00:22" at bounding box center [710, 292] width 187 height 33
click at [483, 227] on p "Mesa 3" at bounding box center [509, 238] width 167 height 23
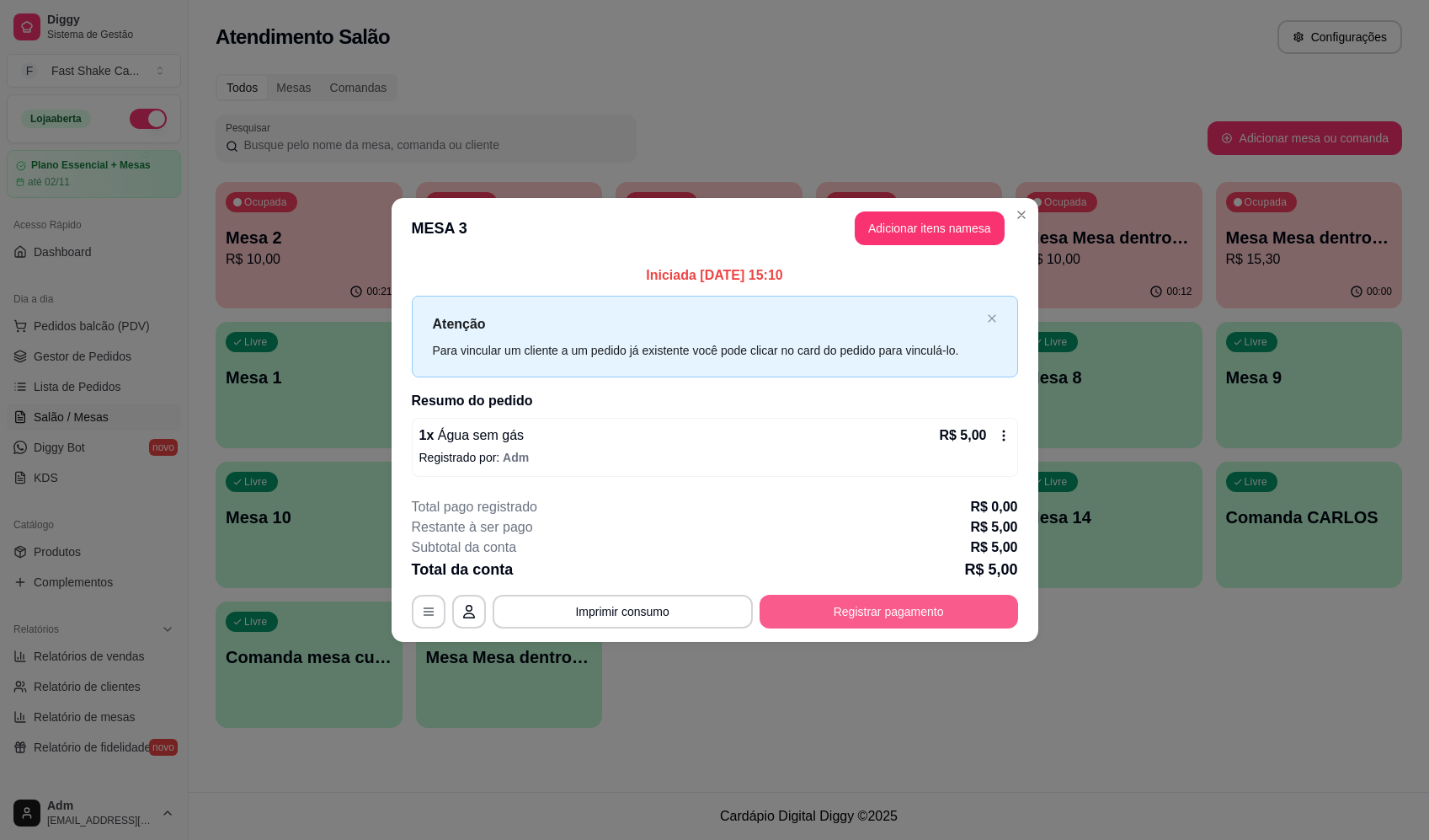
click at [857, 601] on button "Registrar pagamento" at bounding box center [888, 611] width 258 height 34
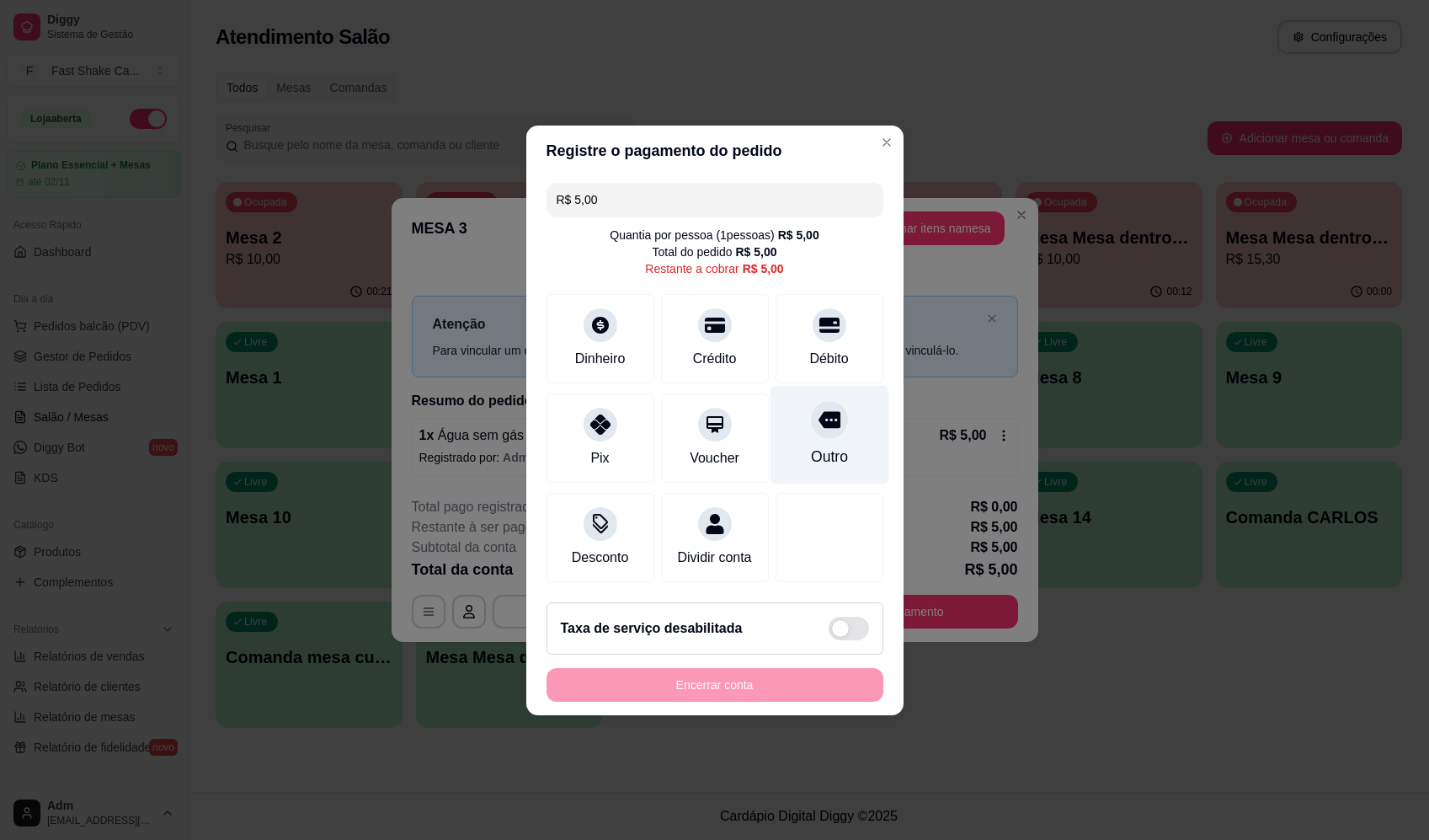
click at [819, 401] on div at bounding box center [830, 419] width 37 height 37
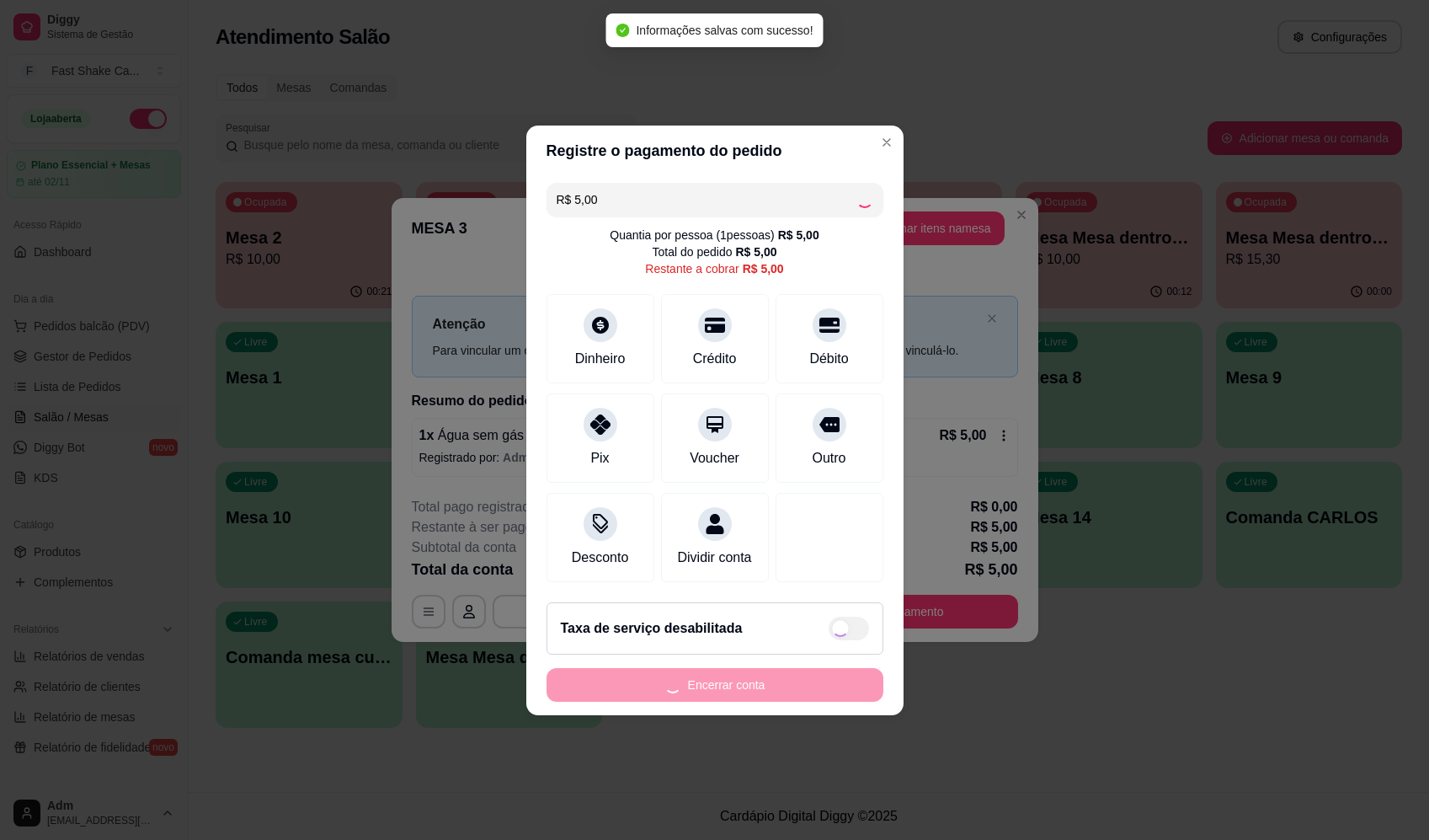
type input "R$ 0,00"
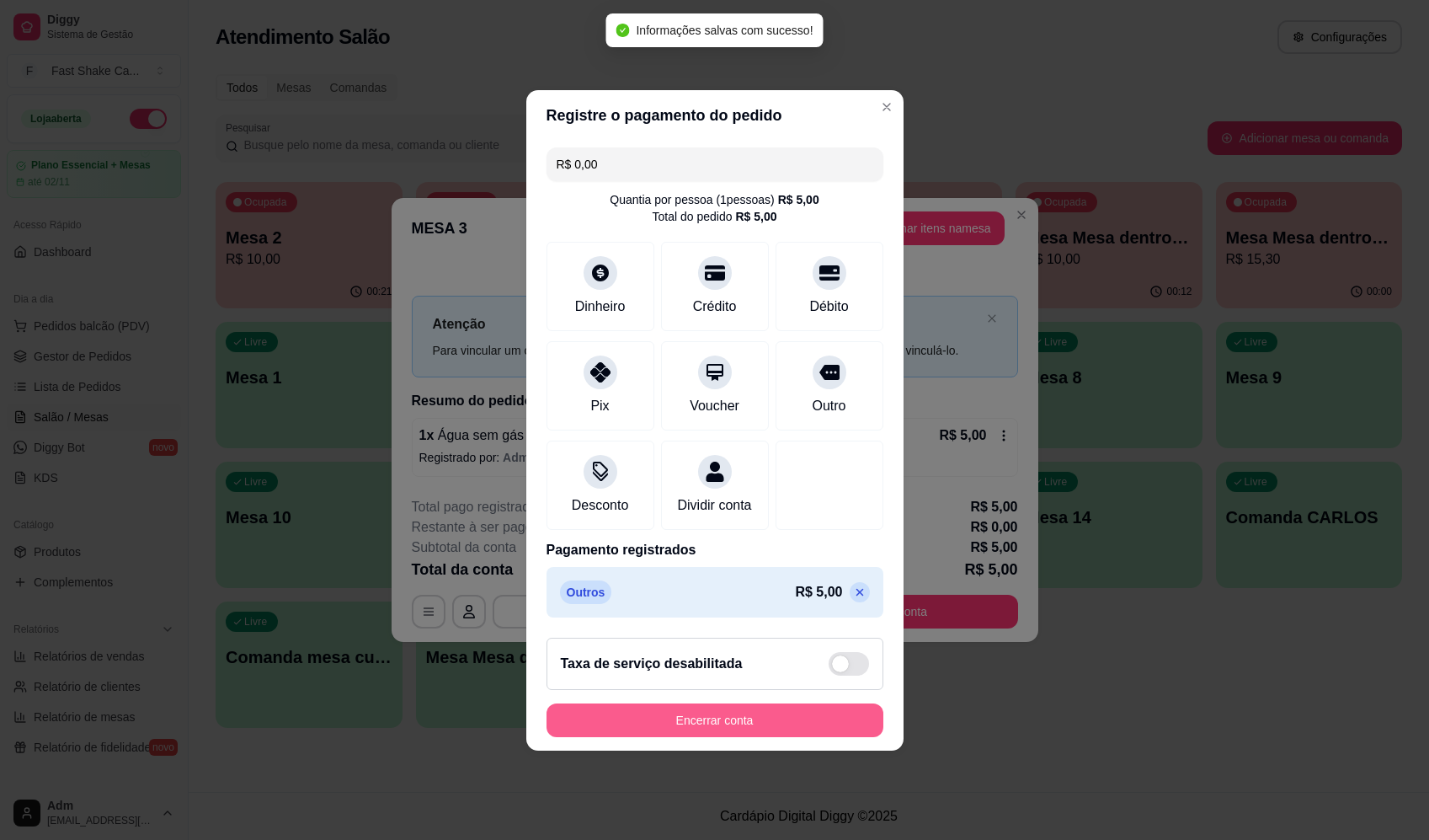
click at [788, 730] on button "Encerrar conta" at bounding box center [715, 720] width 337 height 34
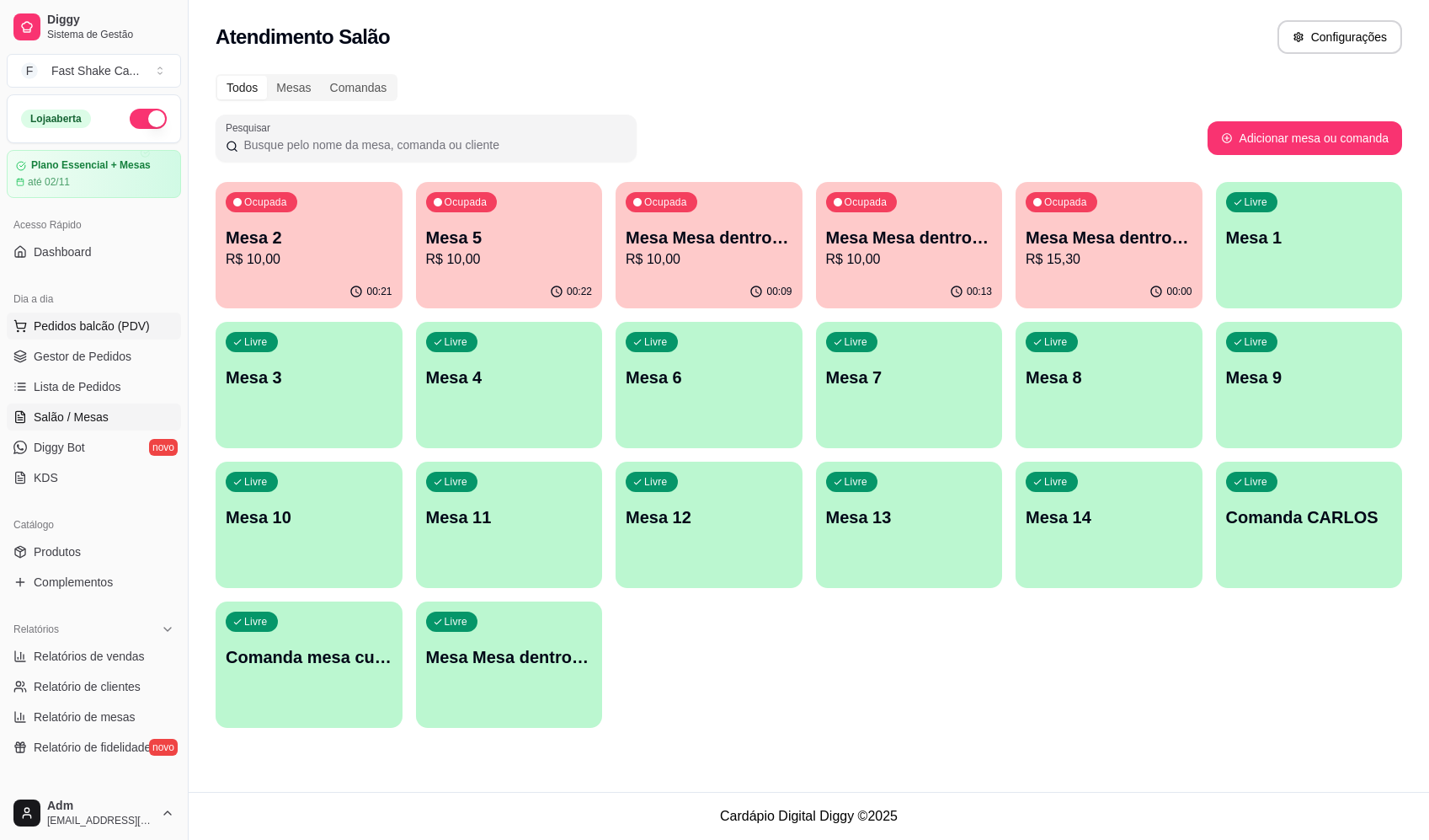
click at [106, 322] on span "Pedidos balcão (PDV)" at bounding box center [92, 325] width 116 height 17
click at [1096, 274] on div "Ocupada Mesa Mesa dentro vermelha R$ 15,30" at bounding box center [1109, 228] width 181 height 91
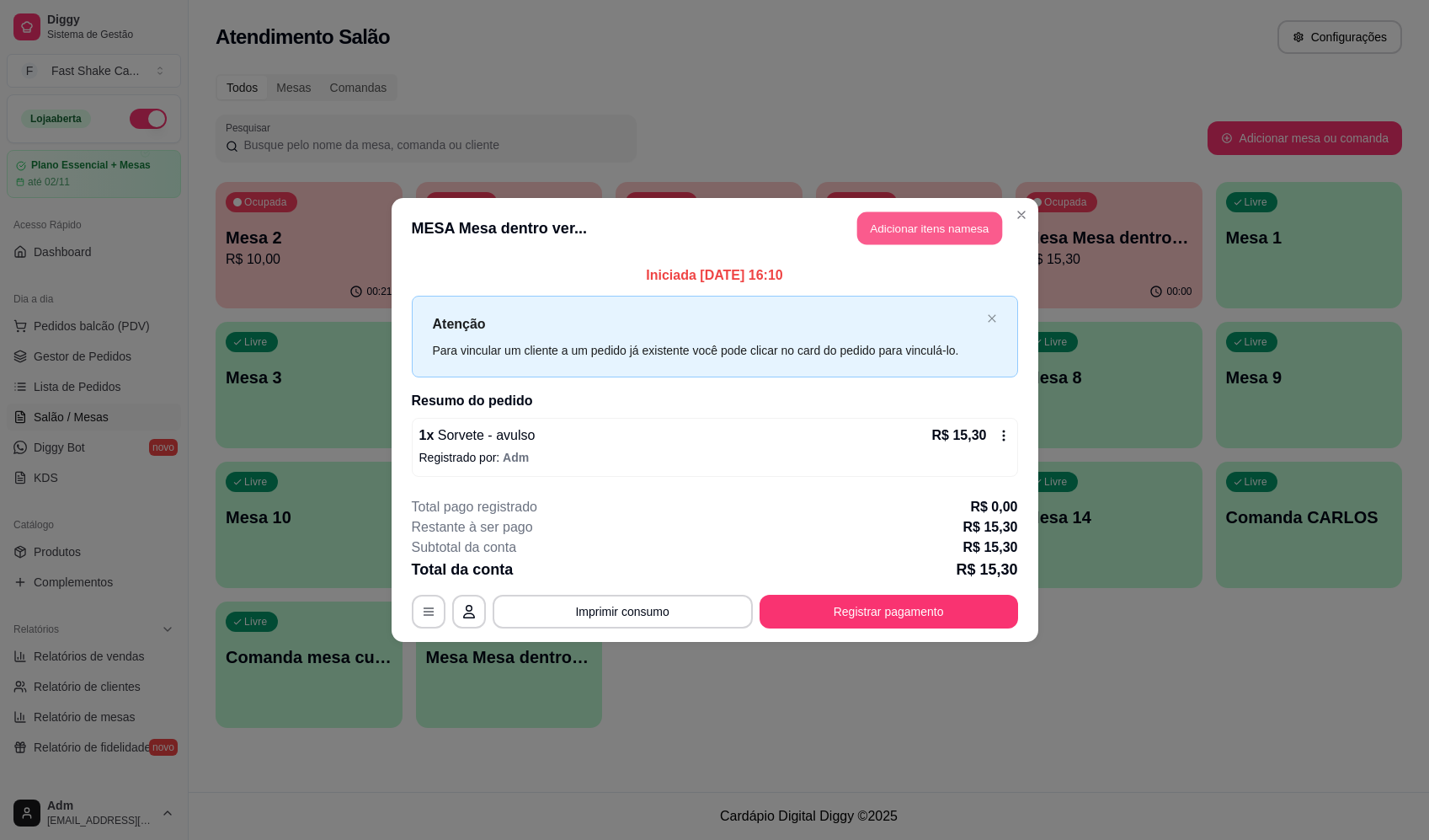
click at [944, 226] on button "Adicionar itens na mesa" at bounding box center [930, 229] width 145 height 33
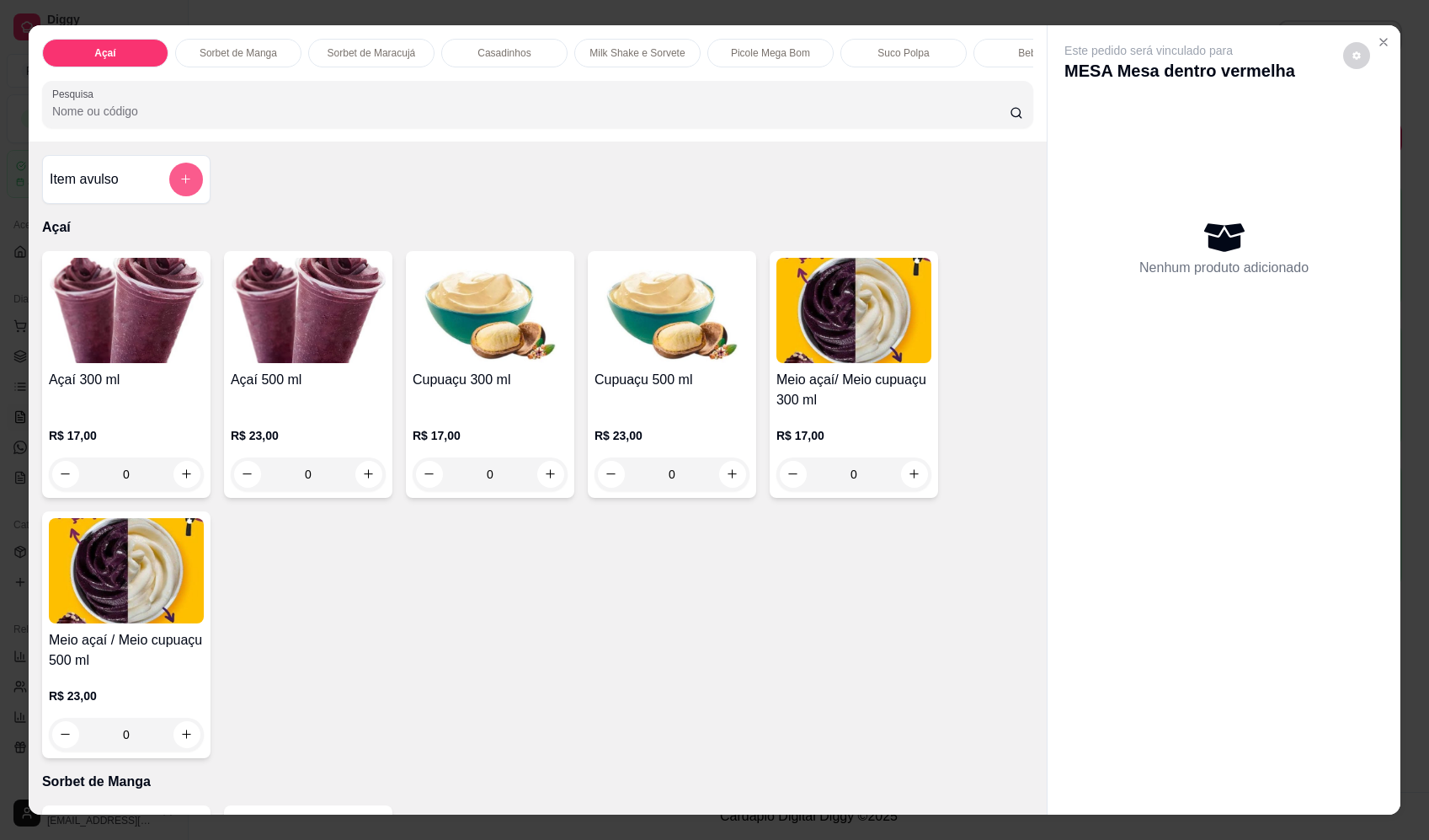
click at [170, 183] on button "add-separate-item" at bounding box center [186, 179] width 34 height 34
click at [631, 337] on label "Nome do produto" at bounding box center [598, 343] width 84 height 15
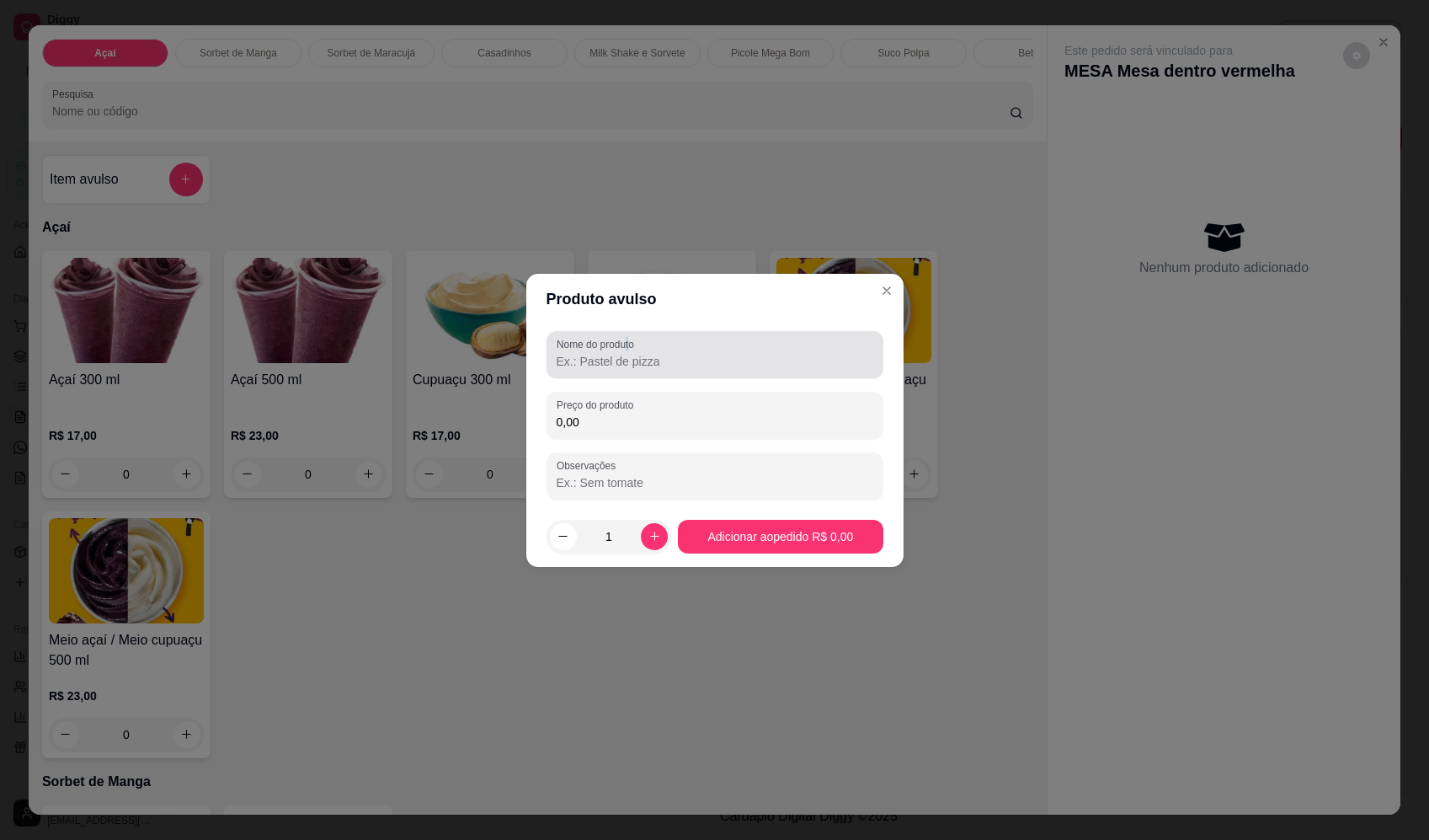
type input "t"
click at [637, 360] on input "t" at bounding box center [714, 361] width 317 height 17
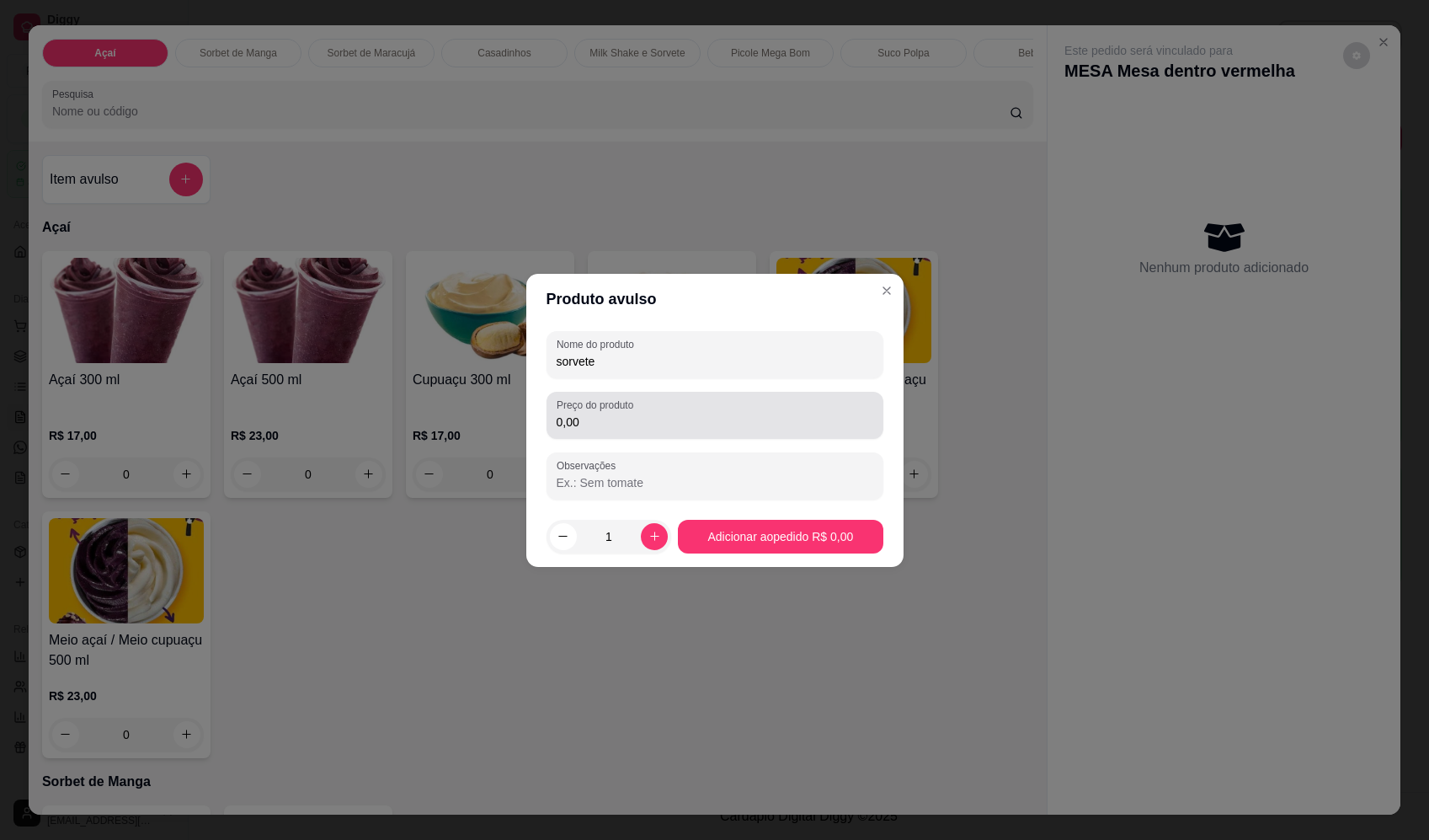
type input "sorvete"
click at [655, 409] on div "0,00" at bounding box center [714, 415] width 317 height 34
type input "17,00"
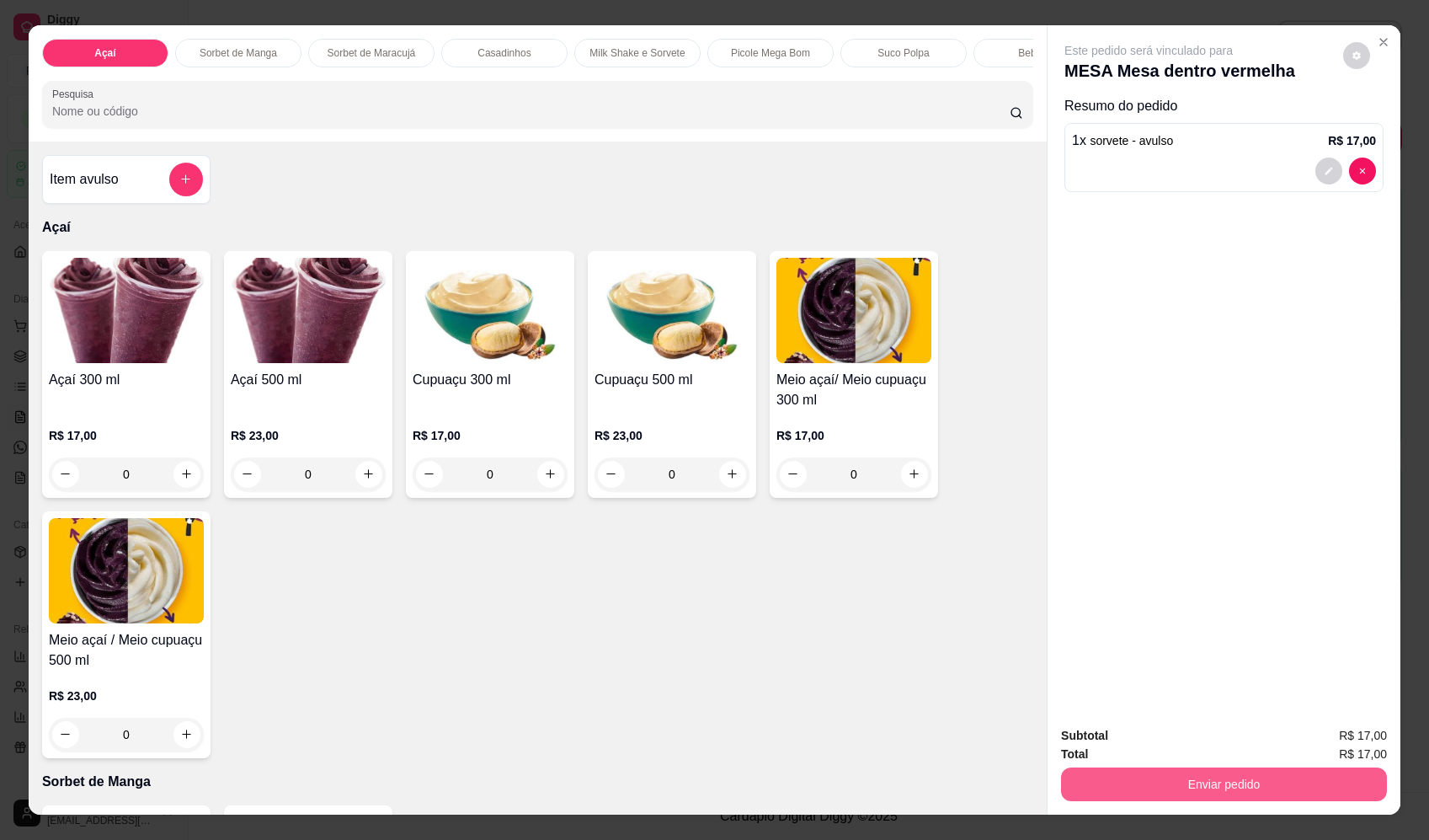
click at [1298, 777] on button "Enviar pedido" at bounding box center [1224, 783] width 326 height 34
click at [1321, 746] on button "Enviar pedido" at bounding box center [1344, 743] width 96 height 32
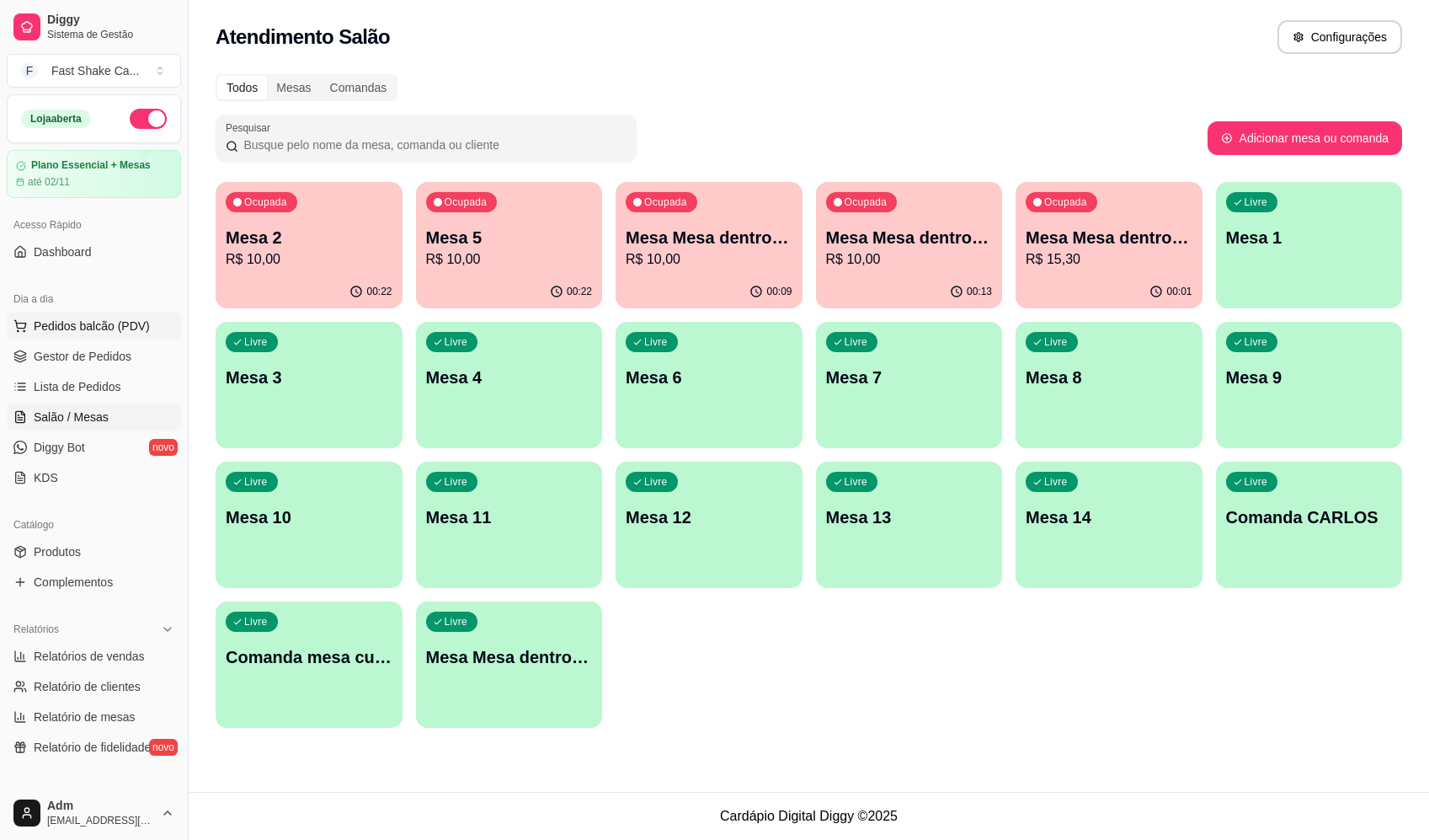
click at [138, 318] on button "Pedidos balcão (PDV)" at bounding box center [94, 326] width 174 height 27
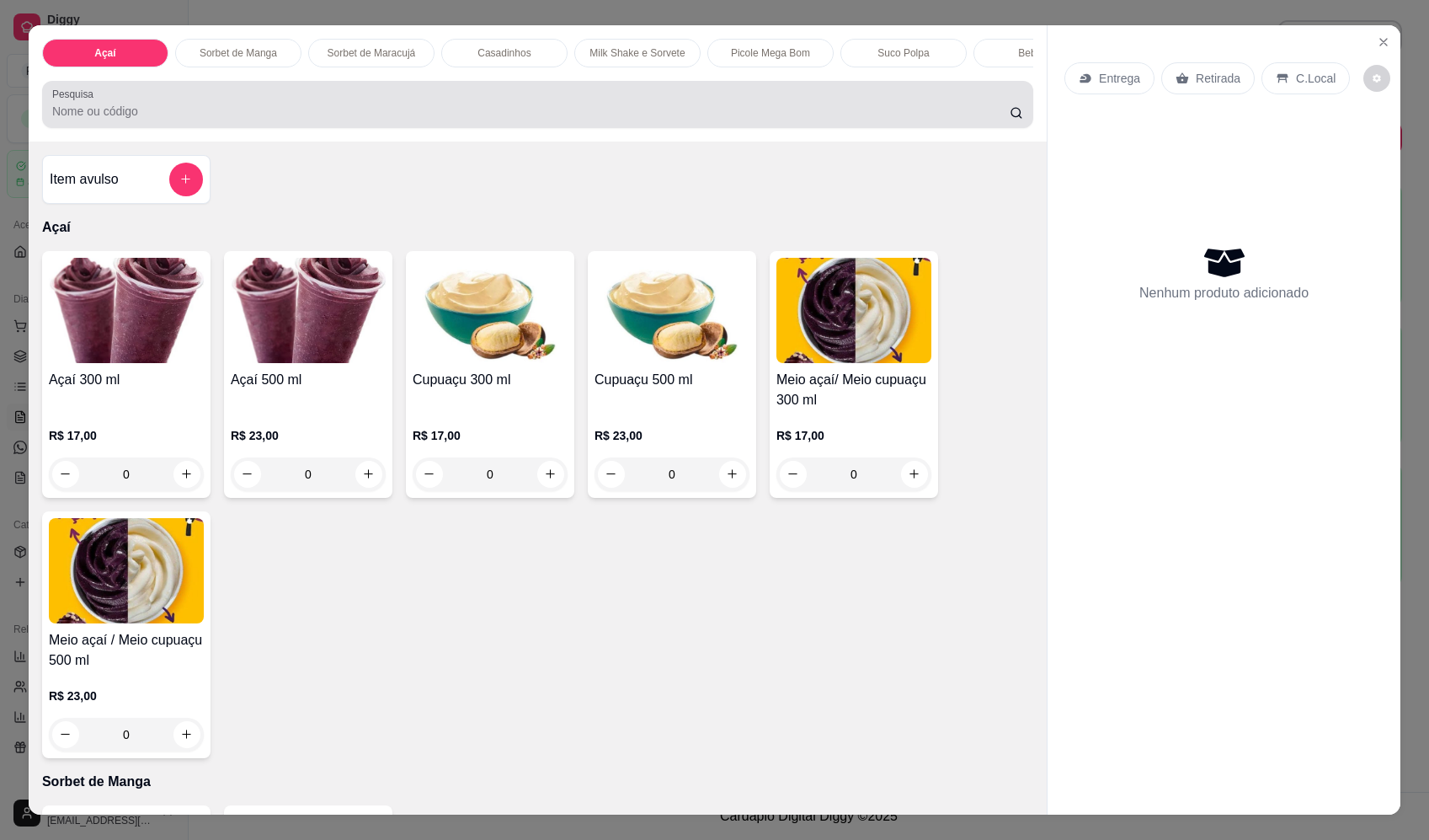
click at [229, 120] on input "Pesquisa" at bounding box center [531, 110] width 958 height 17
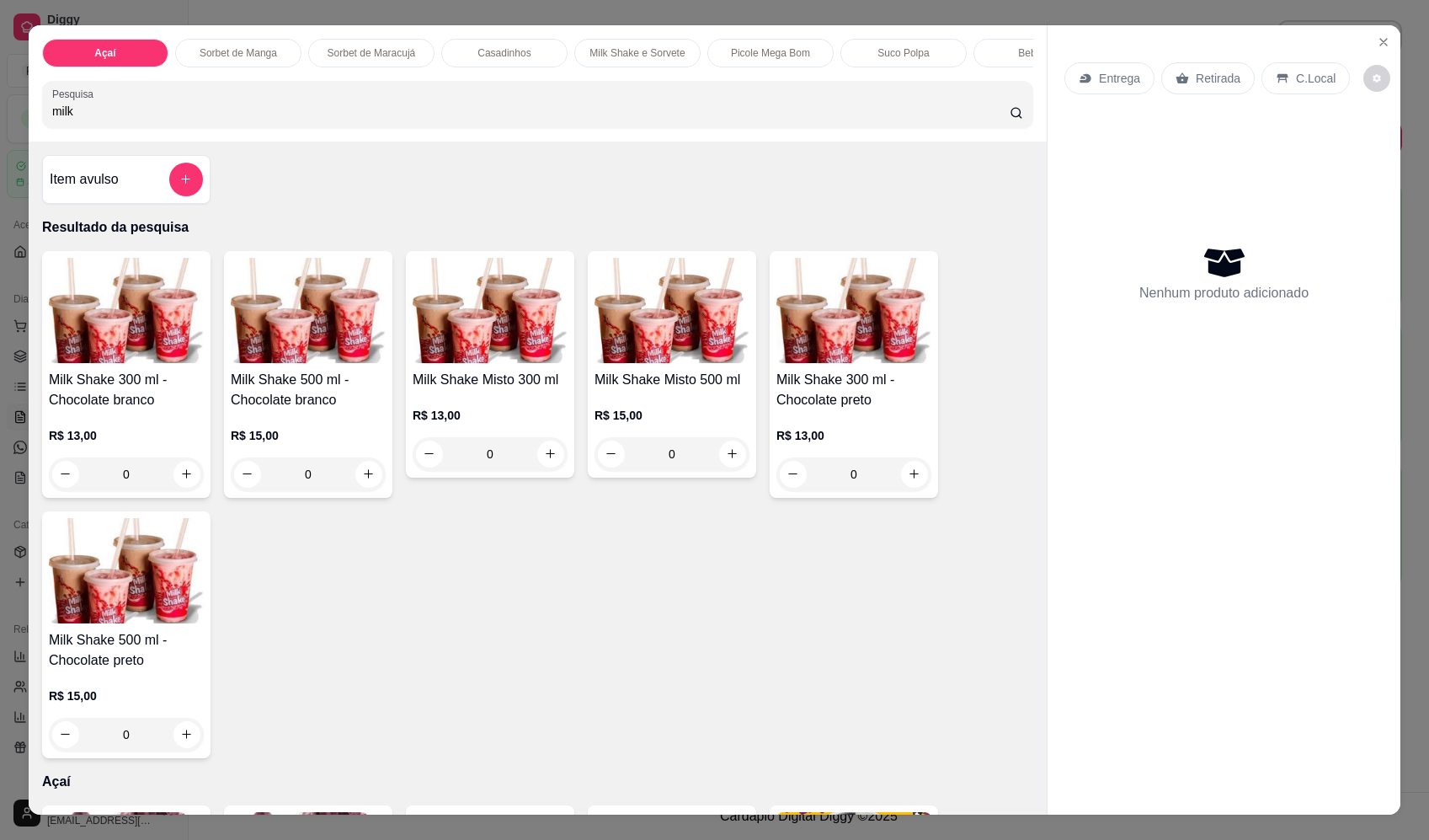
type input "milk"
click at [725, 458] on div "0" at bounding box center [672, 453] width 155 height 34
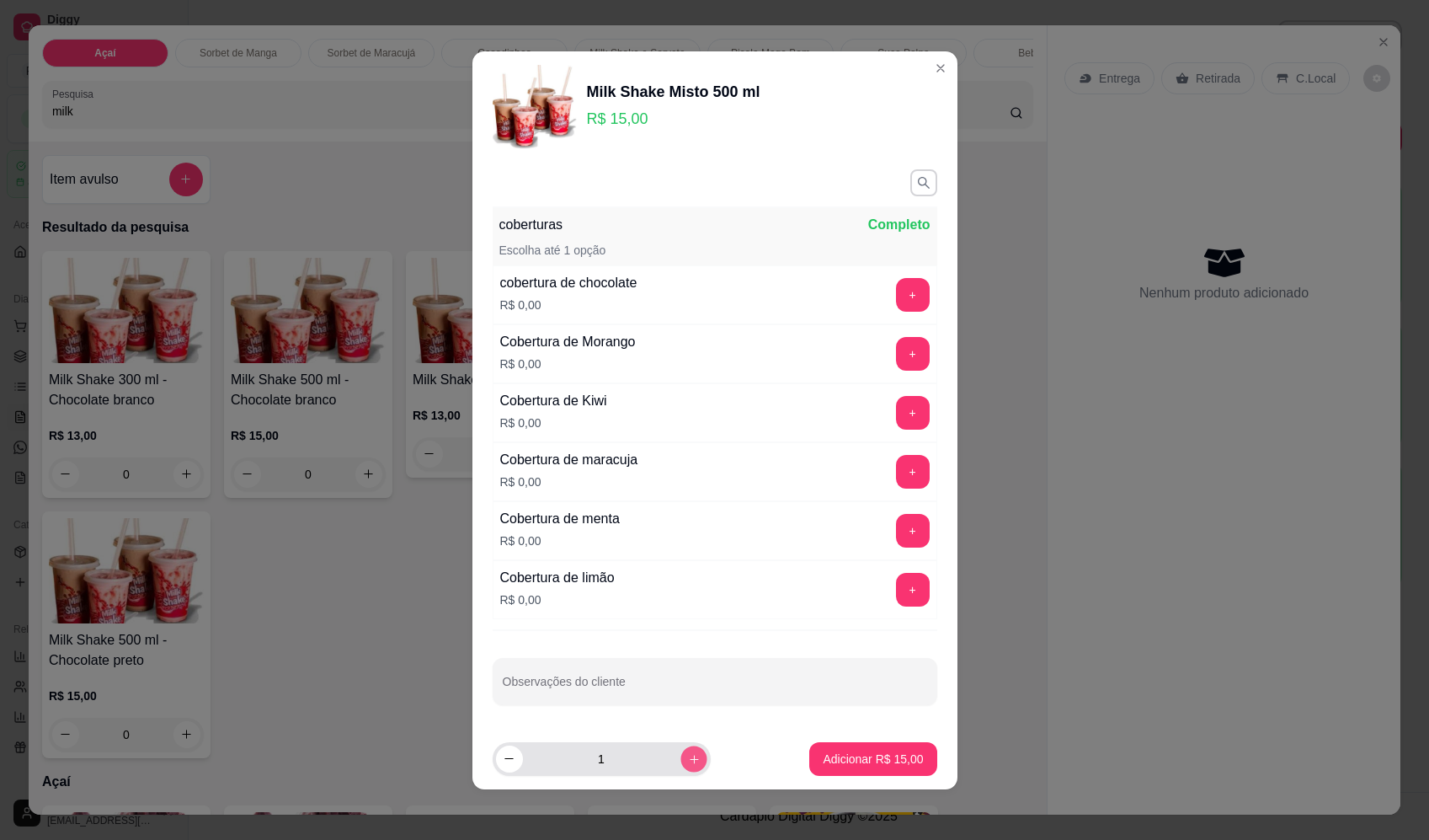
click at [685, 753] on button "increase-product-quantity" at bounding box center [693, 758] width 26 height 26
click at [685, 753] on button "increase-product-quantity" at bounding box center [694, 759] width 27 height 27
click at [685, 753] on button "increase-product-quantity" at bounding box center [693, 758] width 26 height 26
type input "5"
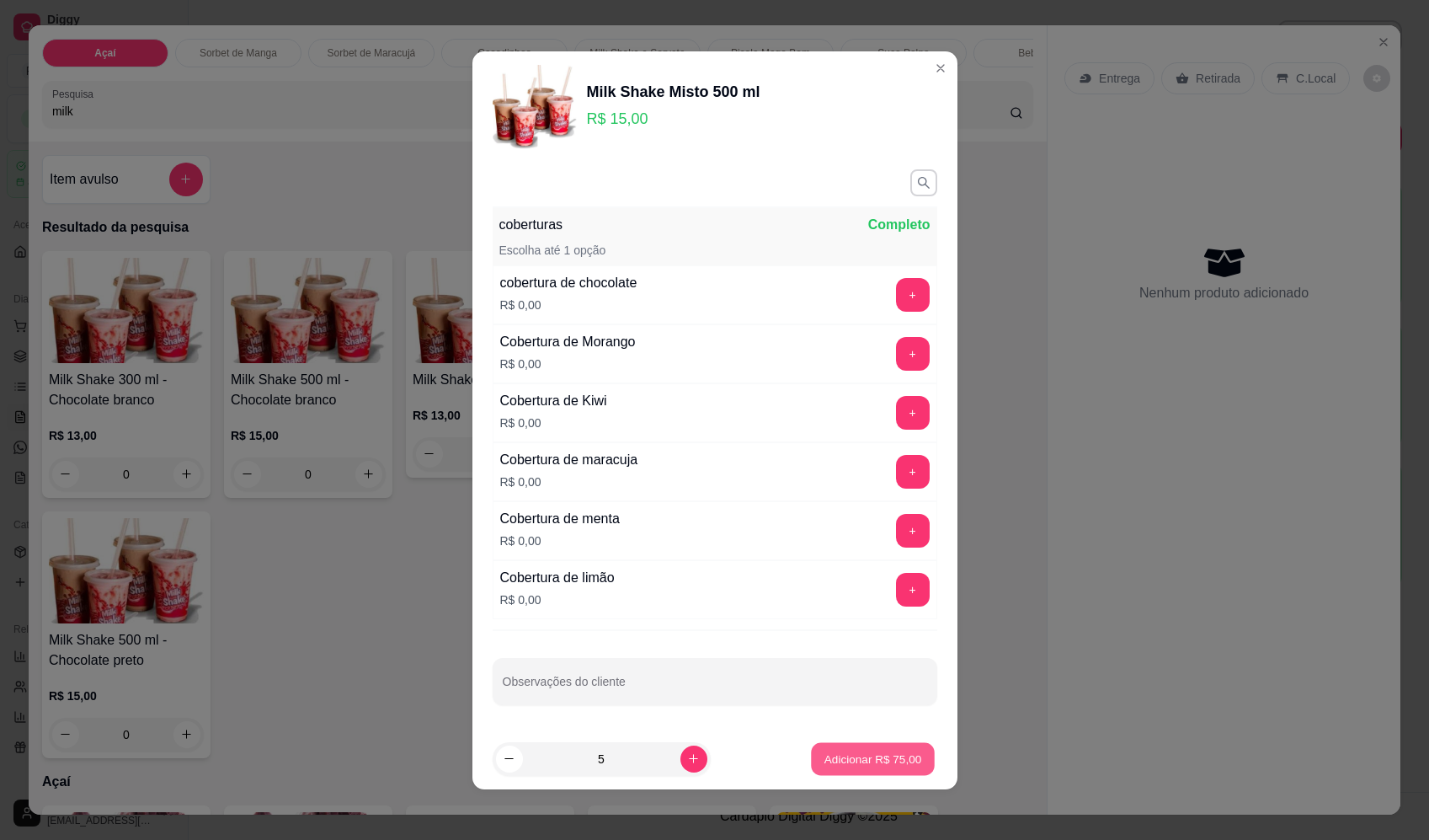
click at [867, 763] on p "Adicionar R$ 75,00" at bounding box center [873, 758] width 97 height 16
type input "5"
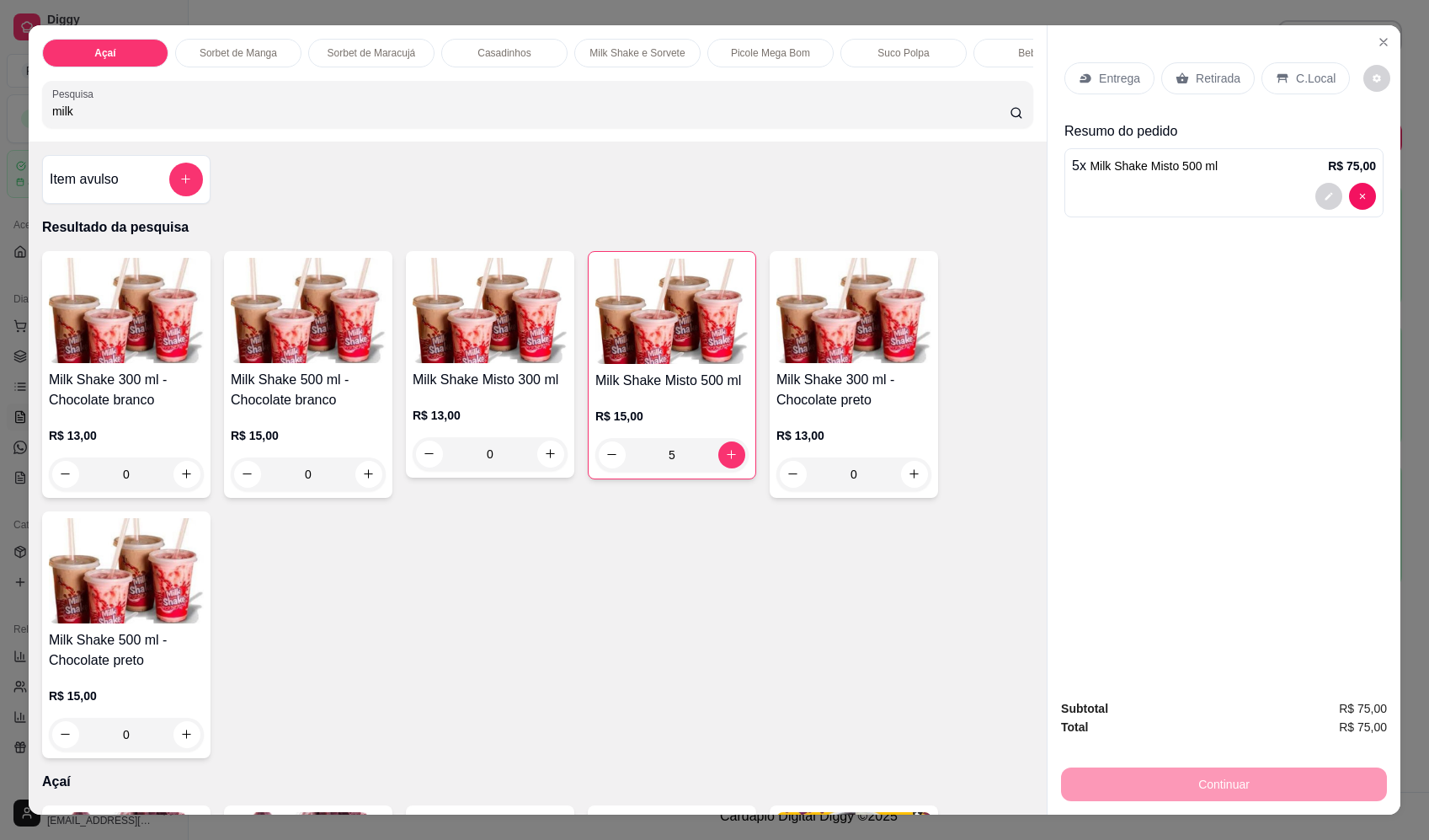
drag, startPoint x: 128, startPoint y: 121, endPoint x: -8, endPoint y: 132, distance: 136.4
click at [0, 132] on html "Diggy Sistema de Gestão F Fast Shake Ca ... Loja aberta Plano Essencial + Mesas…" at bounding box center [714, 420] width 1429 height 840
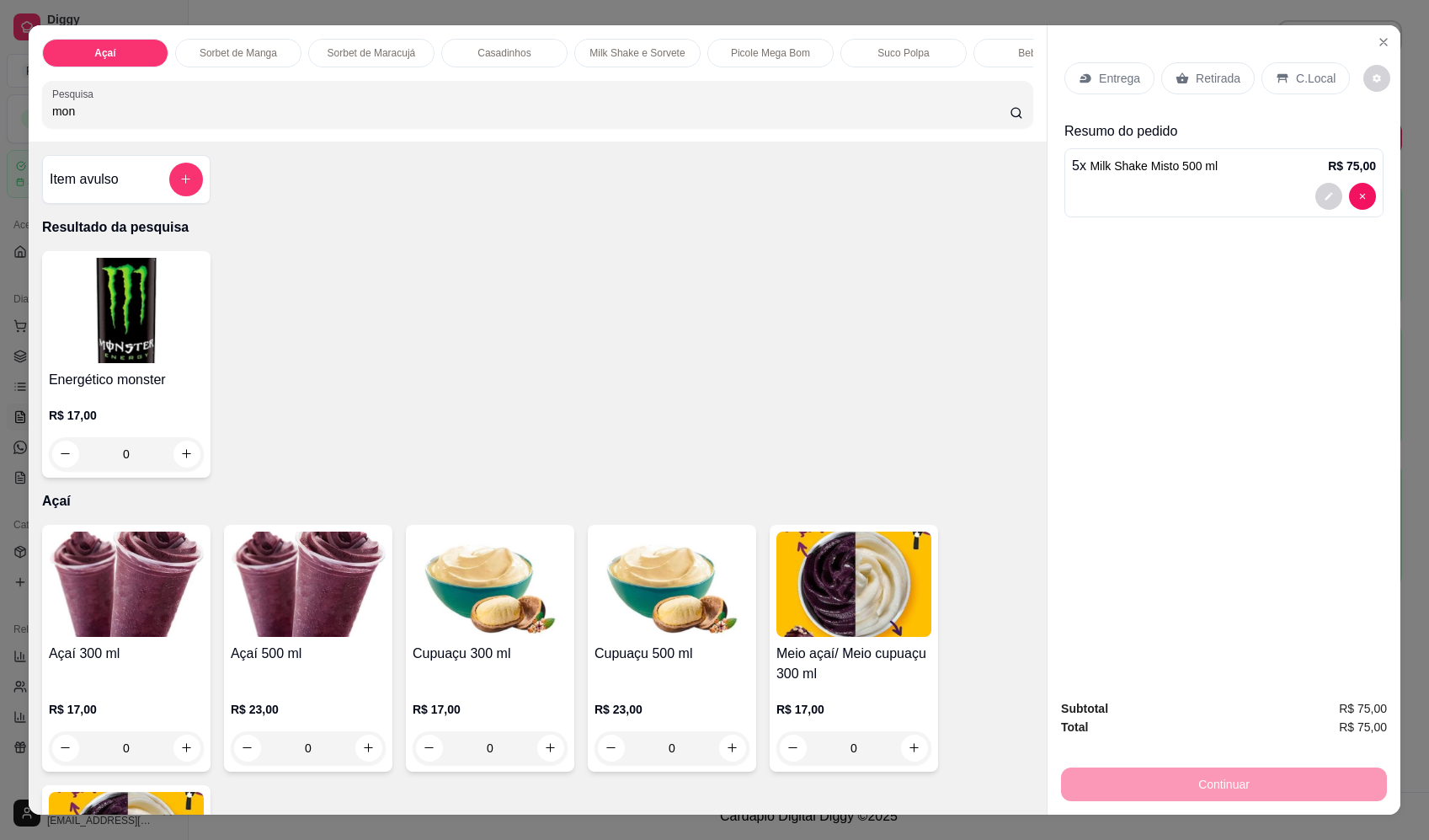
type input "mon"
click at [178, 458] on button "increase-product-quantity" at bounding box center [186, 453] width 26 height 26
type input "1"
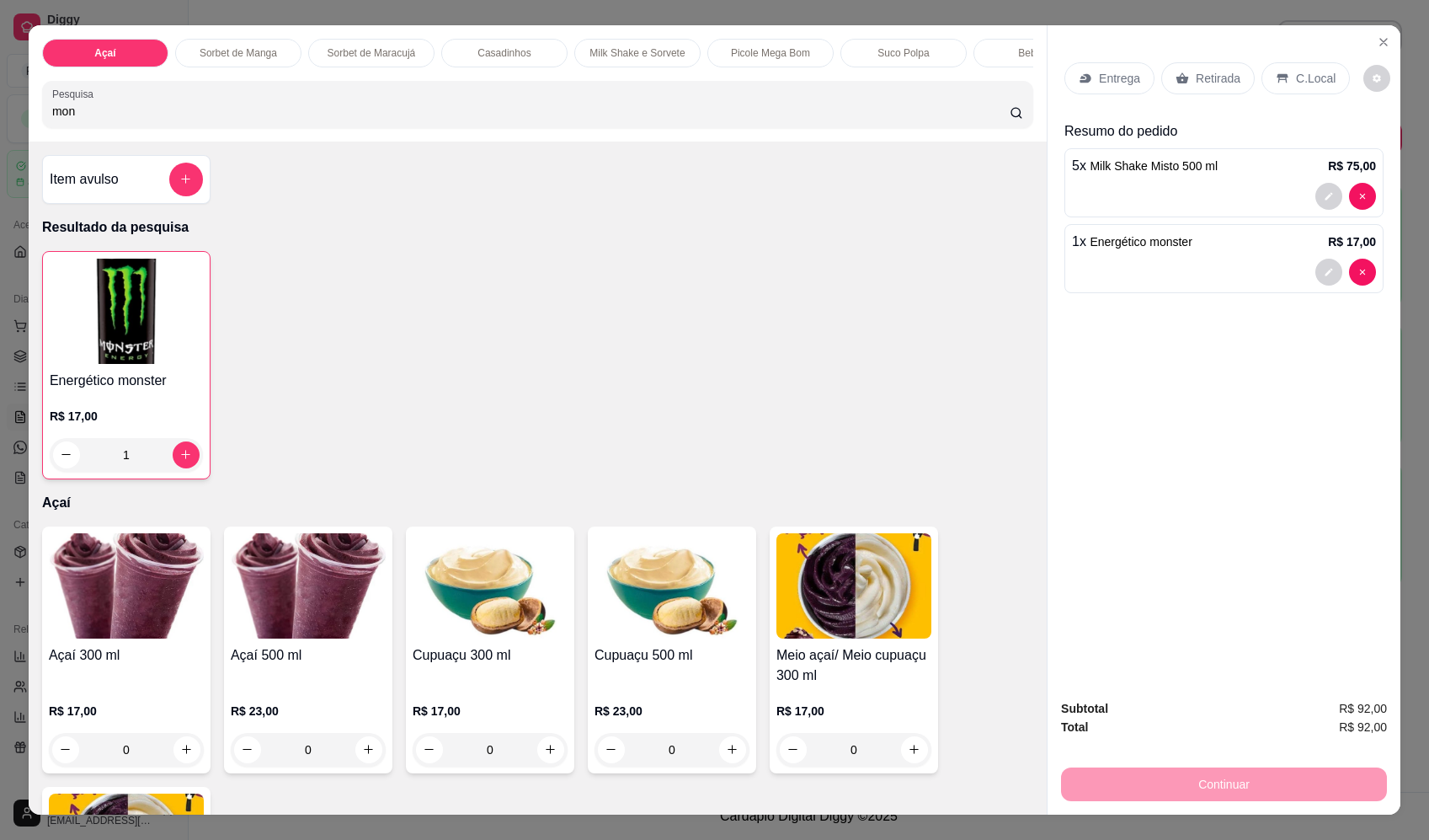
click at [1280, 77] on icon at bounding box center [1283, 78] width 14 height 14
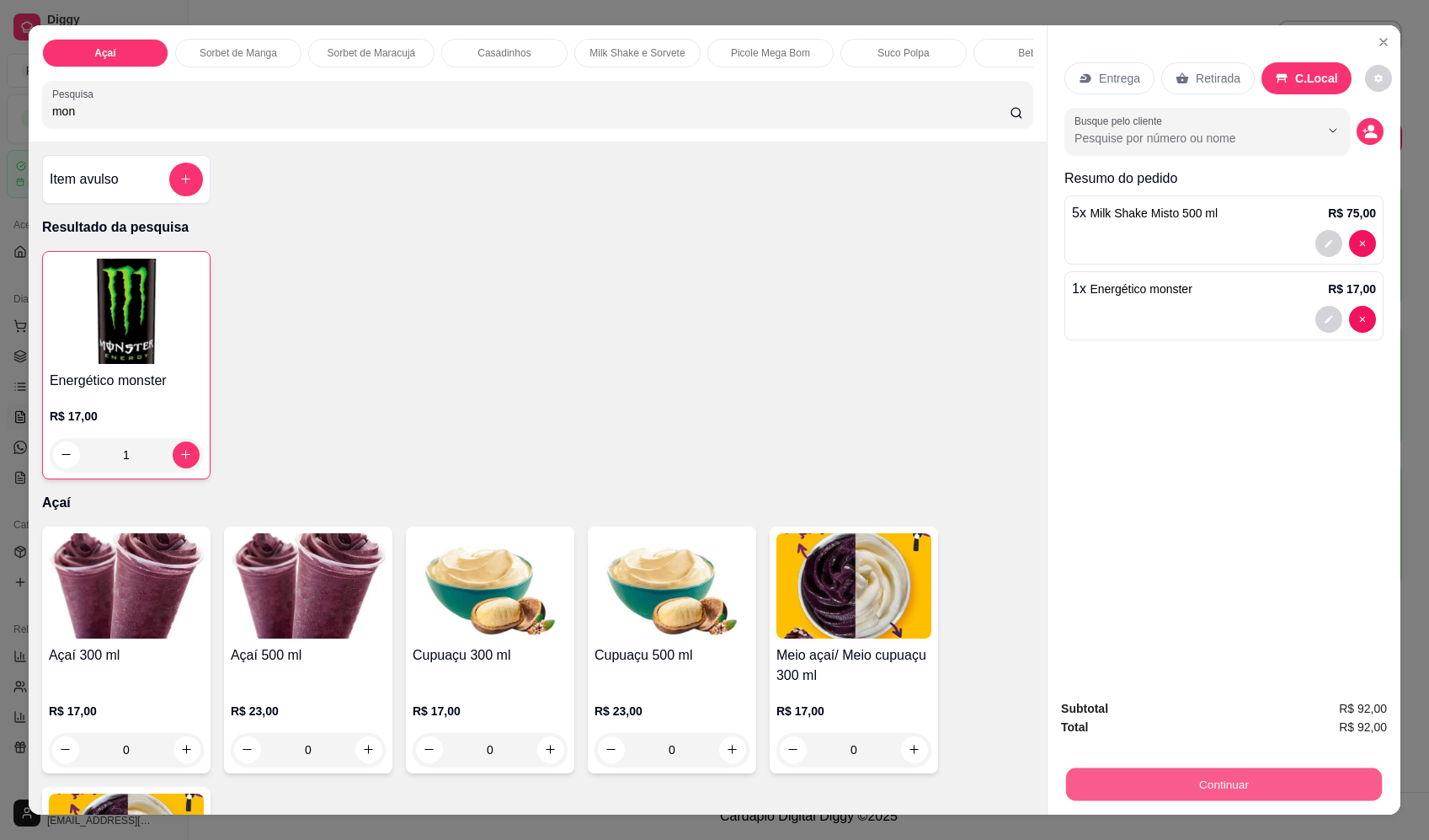
click at [1249, 784] on button "Continuar" at bounding box center [1224, 784] width 316 height 33
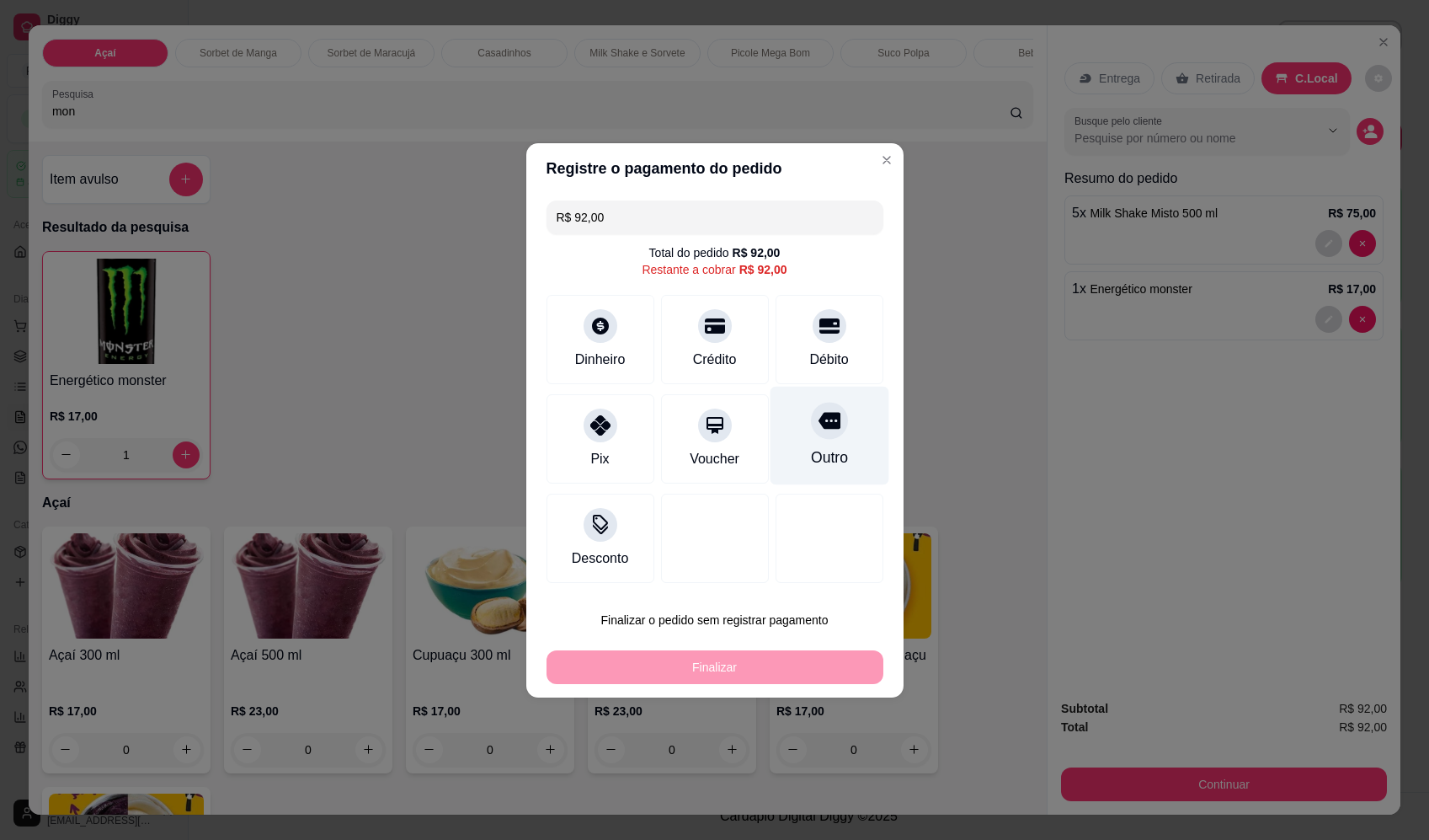
click at [840, 426] on div "Outro" at bounding box center [830, 435] width 119 height 98
type input "R$ 0,00"
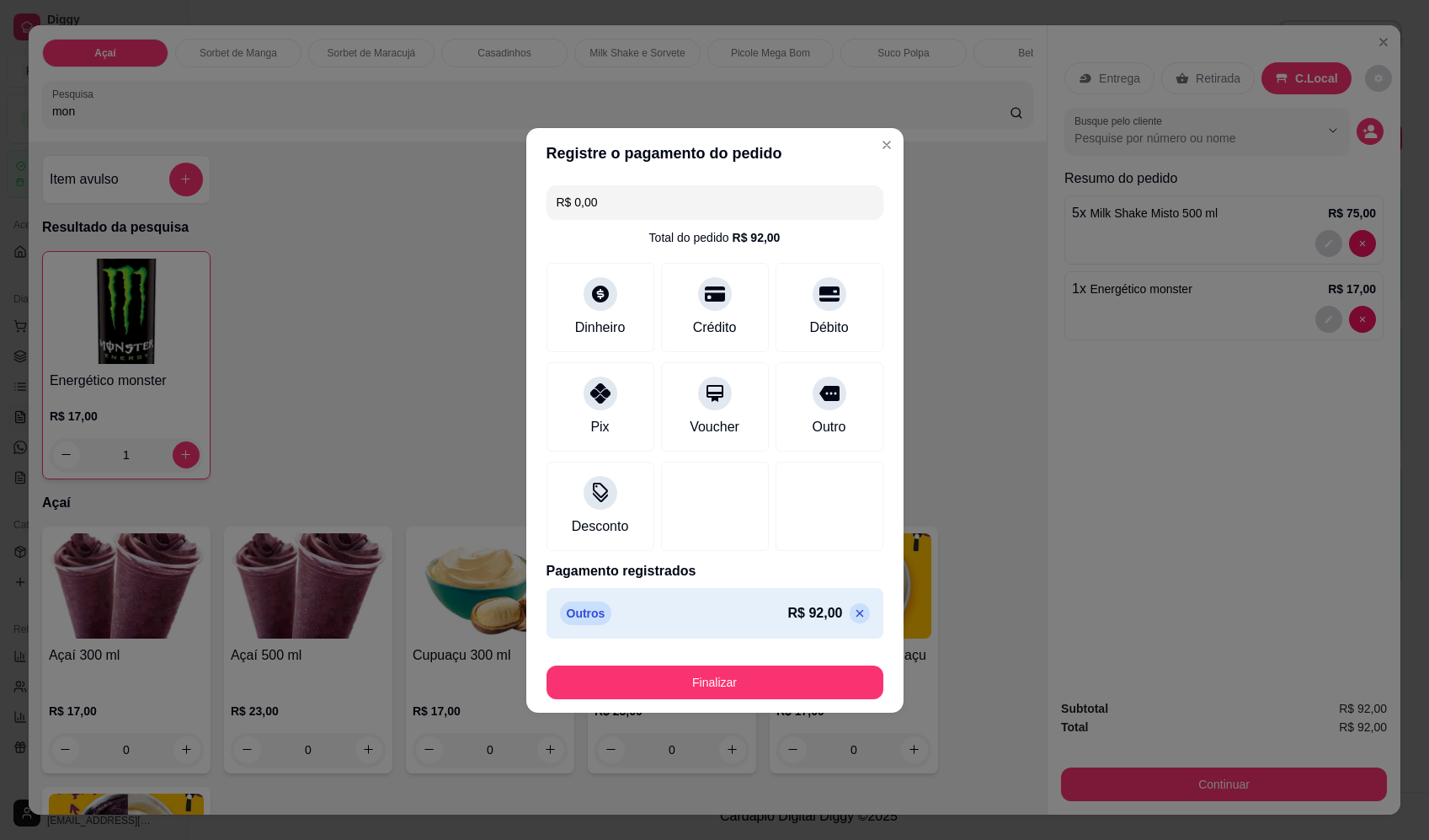
click at [739, 691] on button "Finalizar" at bounding box center [715, 682] width 337 height 34
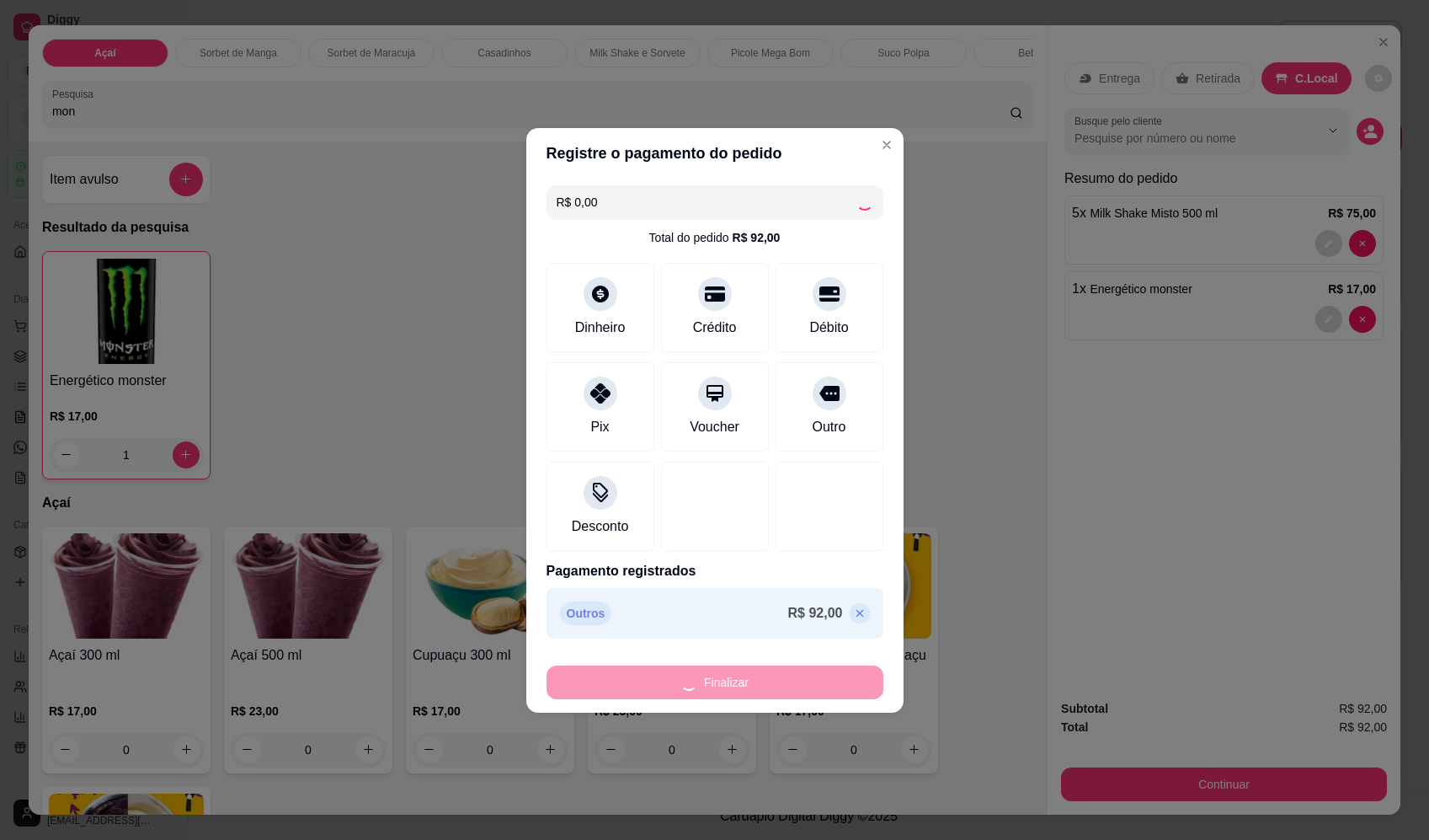
type input "0"
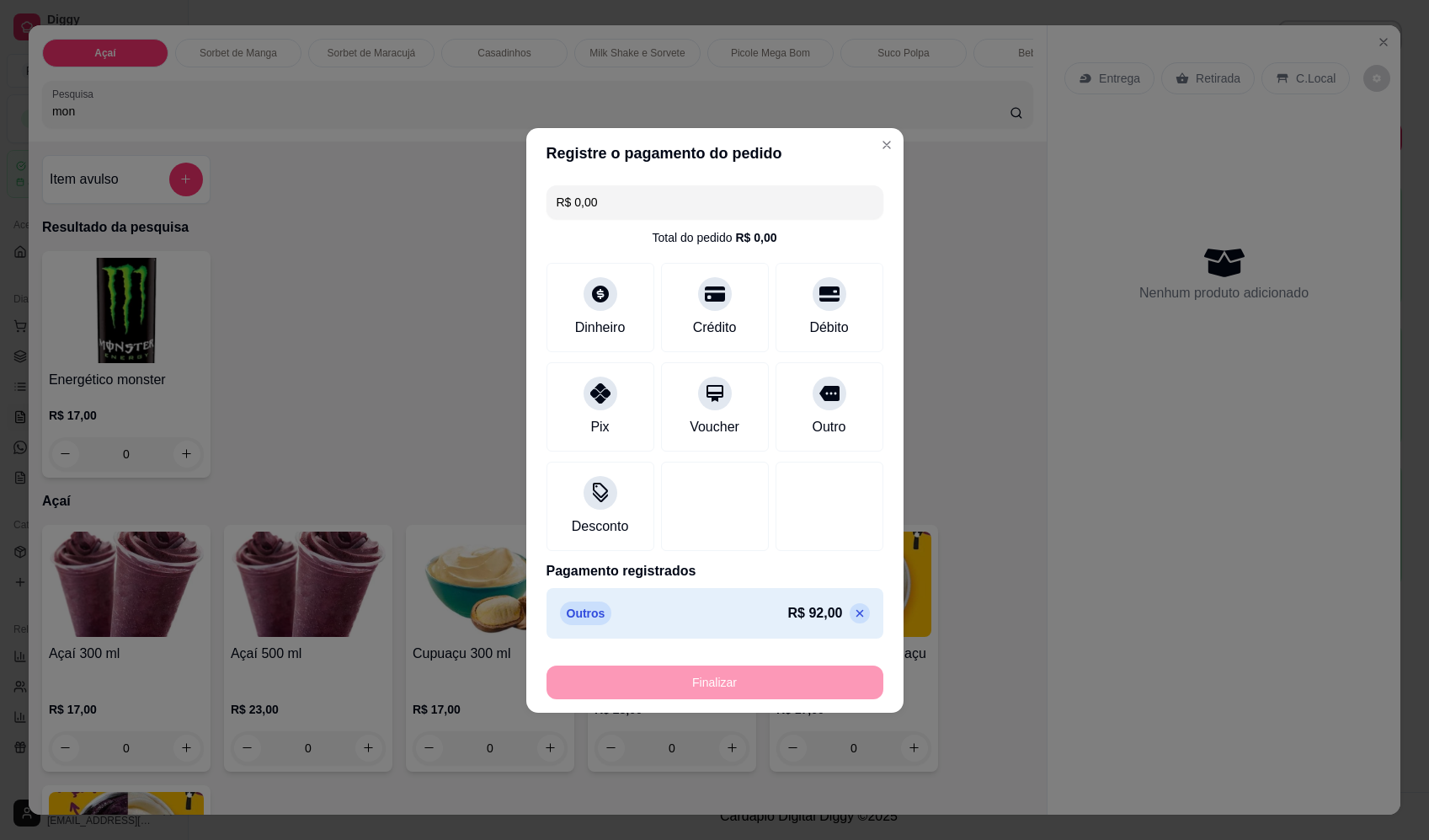
type input "-R$ 92,00"
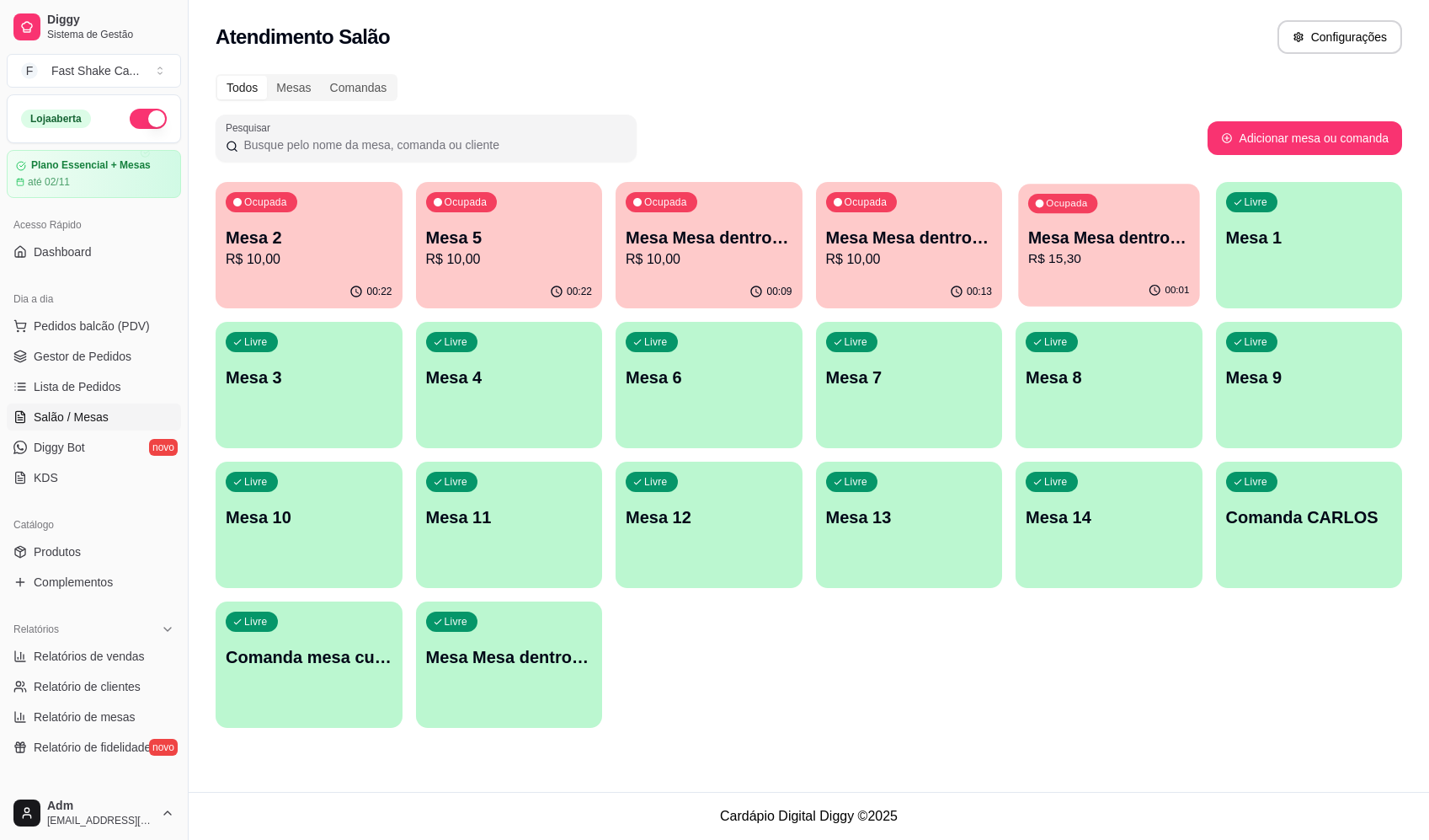
click at [1102, 274] on div "Ocupada Mesa Mesa dentro vermelha R$ 15,30" at bounding box center [1109, 228] width 181 height 91
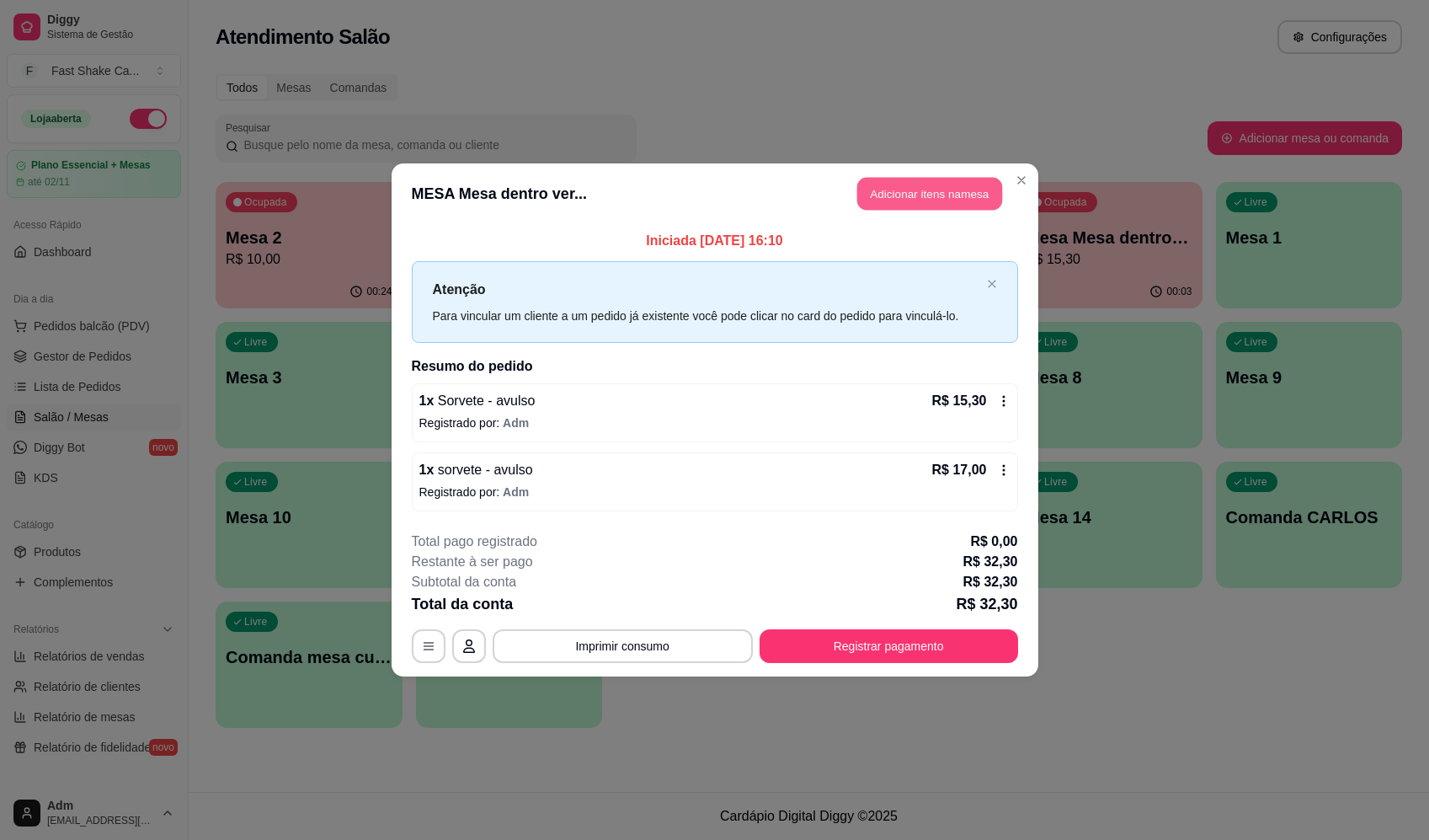
click at [890, 207] on button "Adicionar itens na mesa" at bounding box center [930, 194] width 145 height 33
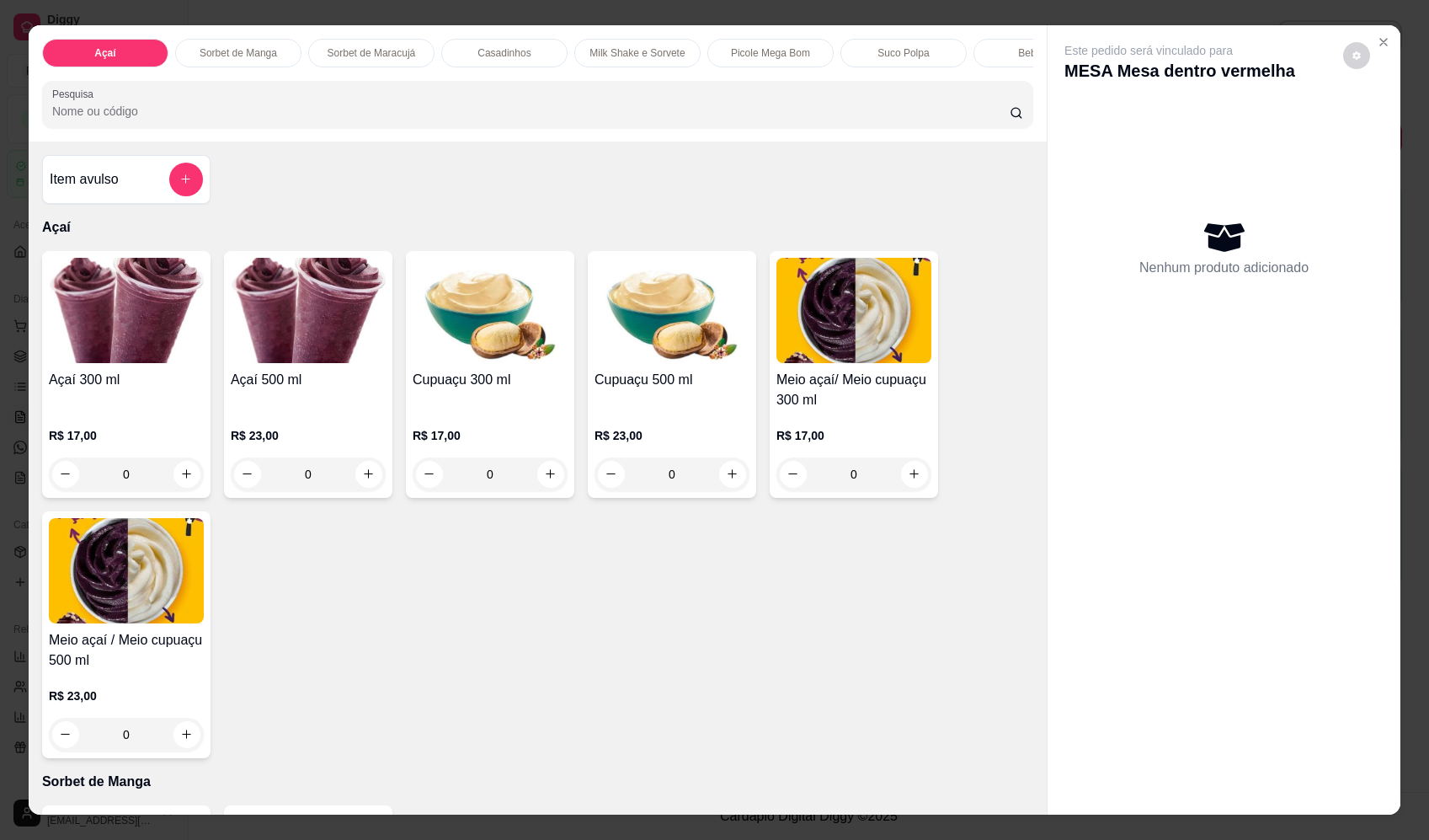
click at [134, 196] on div "Item avulso" at bounding box center [126, 179] width 153 height 34
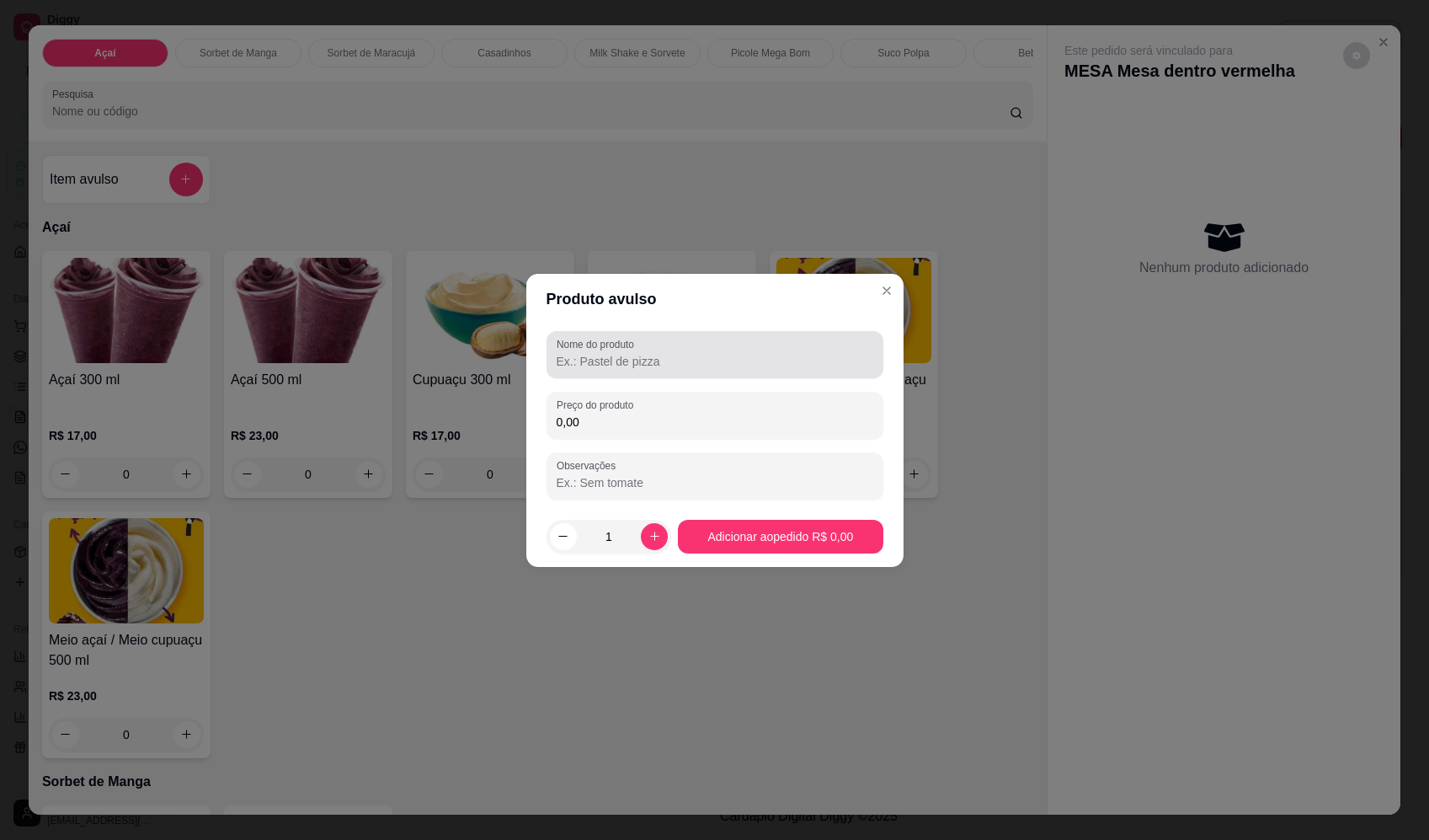
click at [610, 366] on input "Nome do produto" at bounding box center [714, 361] width 317 height 17
drag, startPoint x: 614, startPoint y: 368, endPoint x: 475, endPoint y: 362, distance: 139.1
click at [475, 362] on div "Produto avulso Nome do produto Sorvete Preço do produto 0,00 Observações 1 Adic…" at bounding box center [714, 420] width 1429 height 840
type input "Sorvete"
click at [637, 416] on input "0,00" at bounding box center [714, 421] width 317 height 17
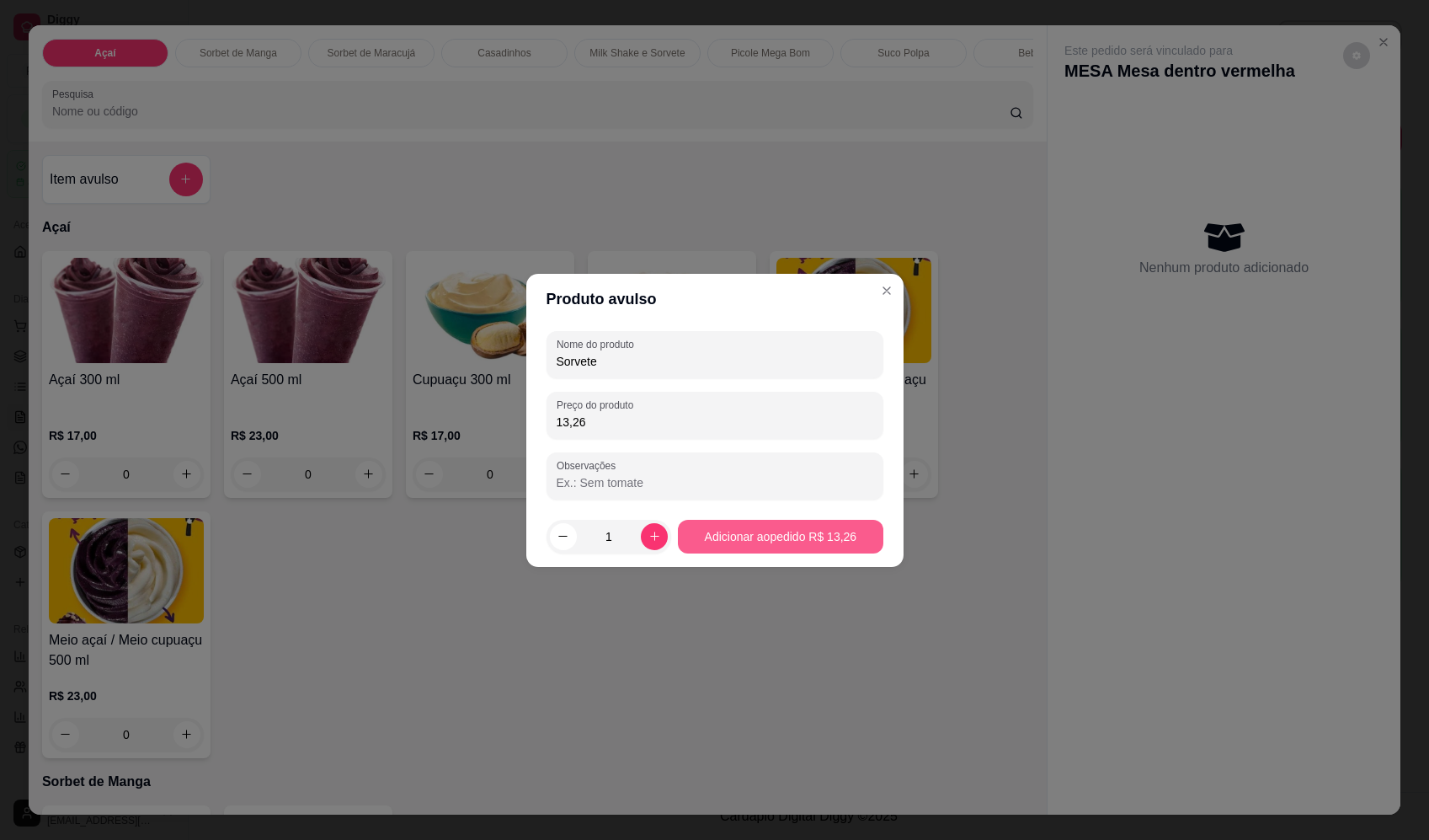
type input "13,26"
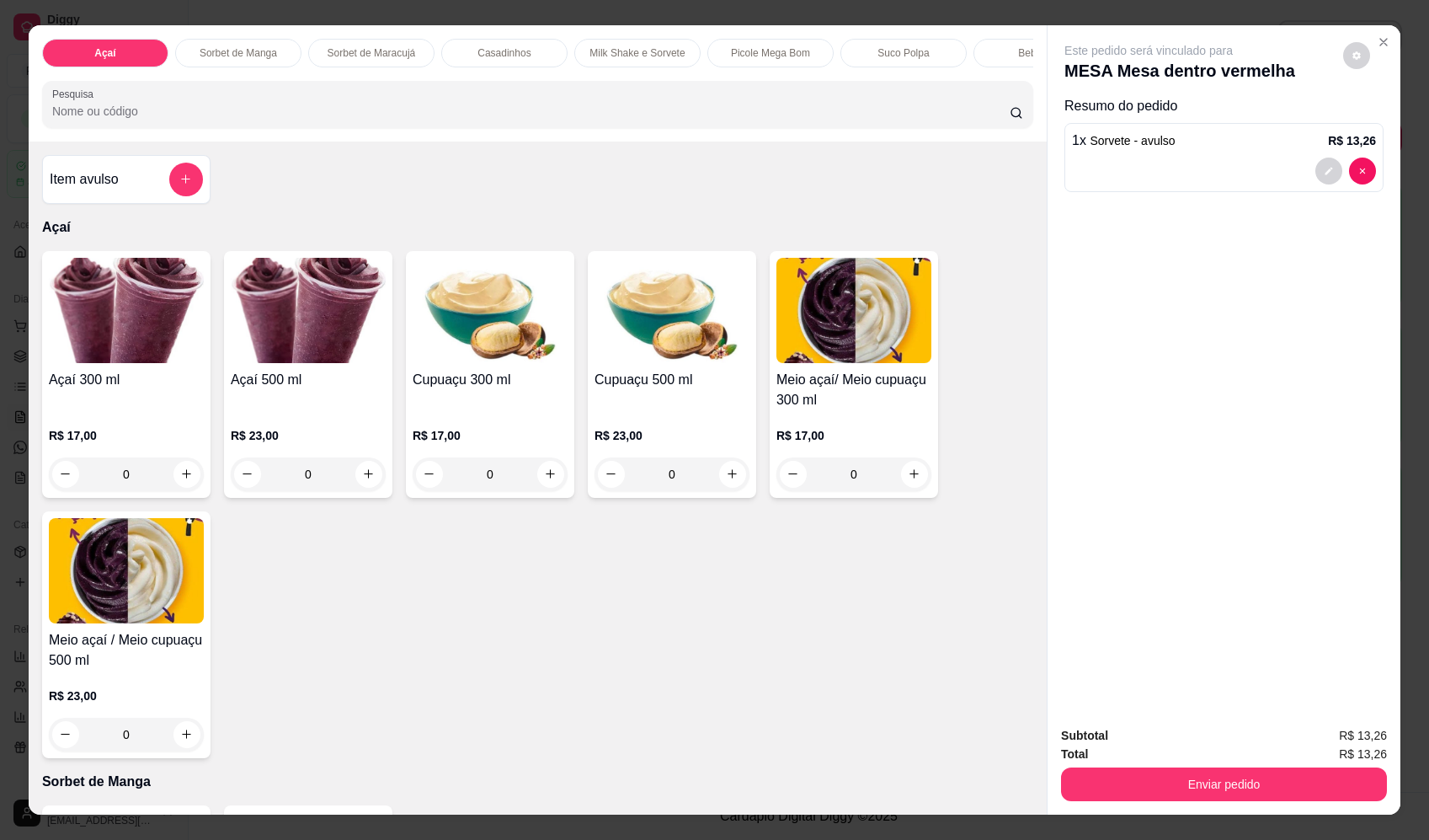
click at [152, 189] on div "Item avulso" at bounding box center [126, 179] width 153 height 34
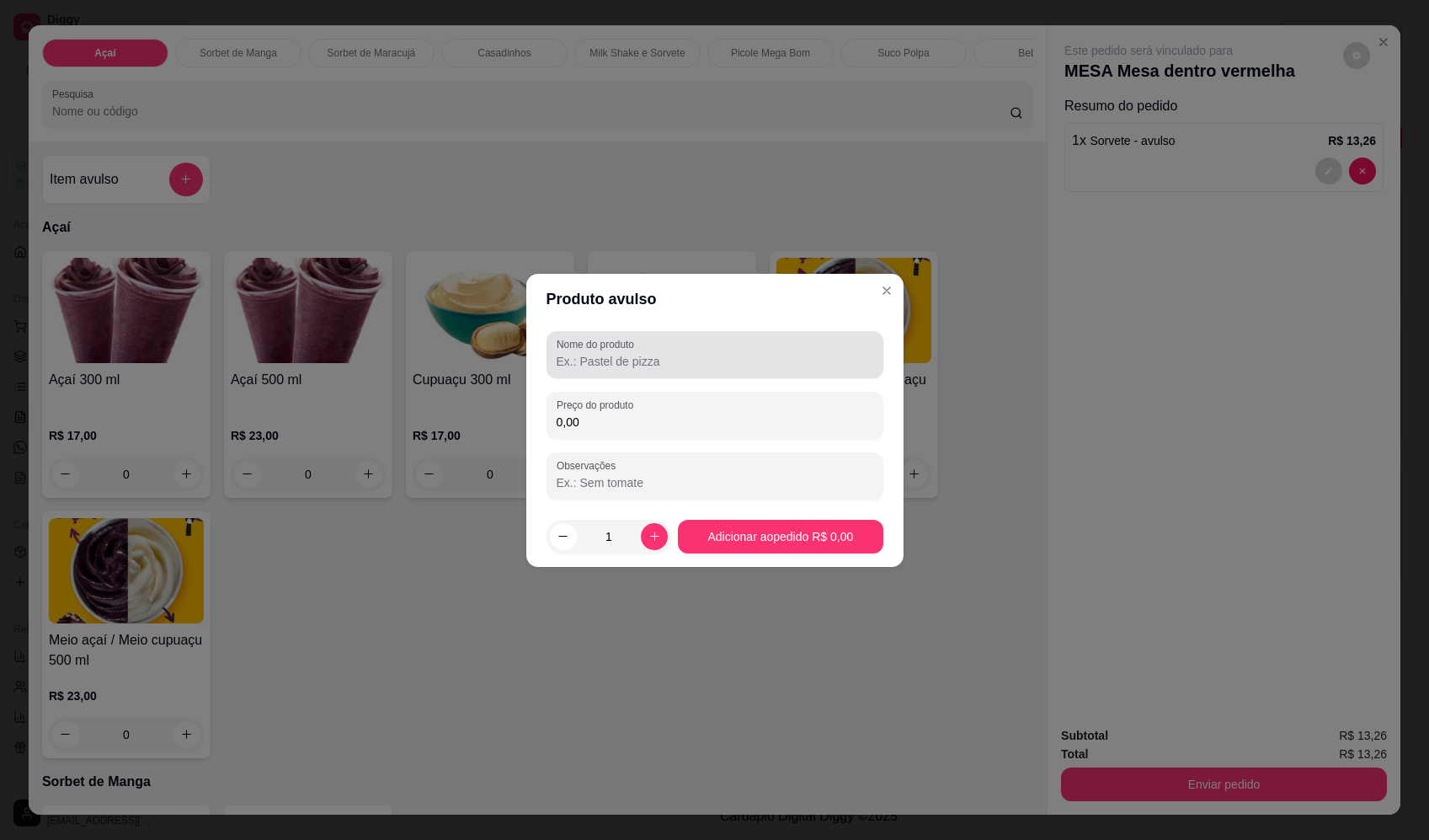
click at [582, 366] on input "Nome do produto" at bounding box center [714, 361] width 317 height 17
paste input "Sorvete"
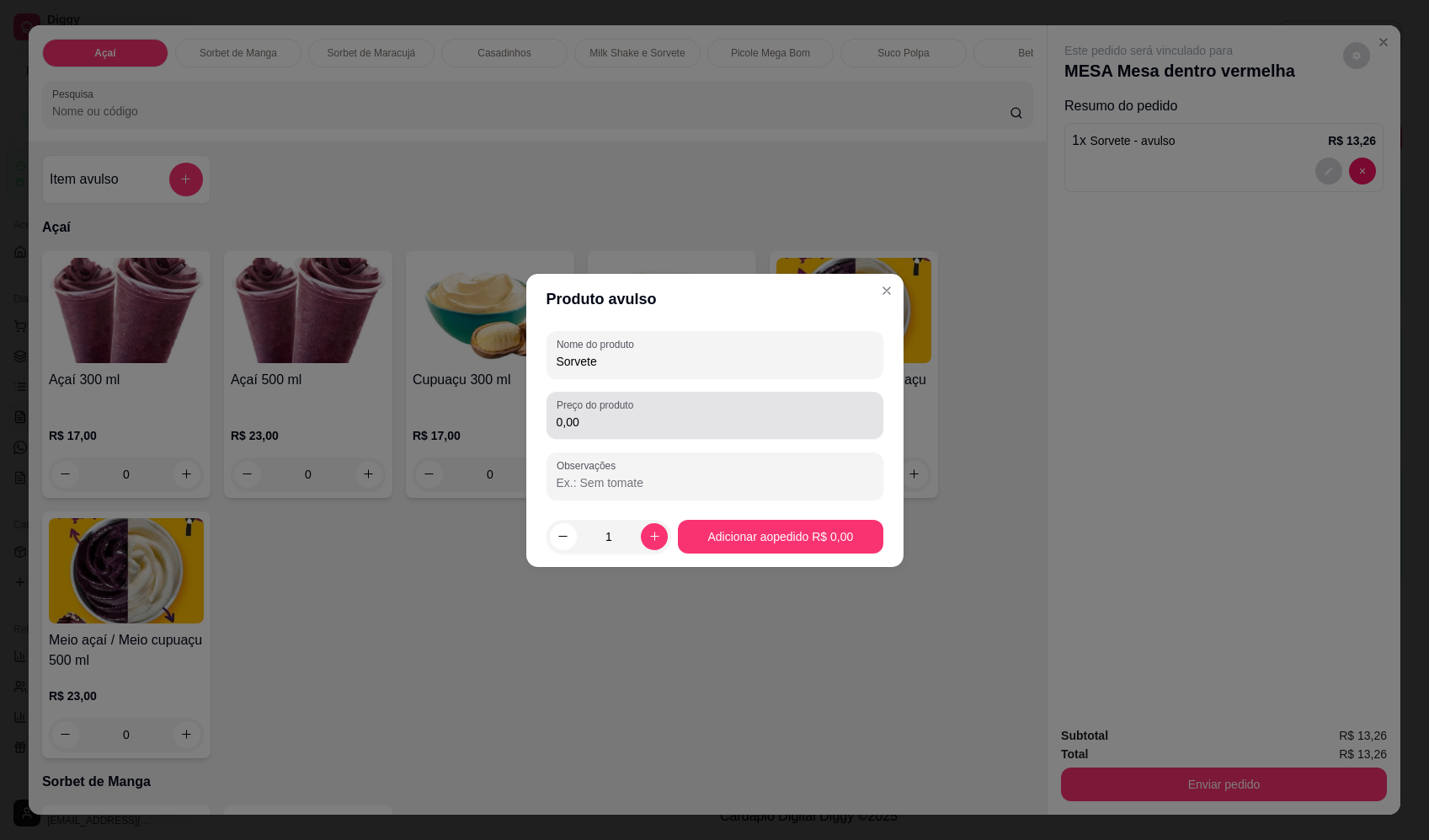
type input "Sorvete"
click at [594, 408] on label "Preço do produto" at bounding box center [598, 404] width 83 height 15
click at [594, 413] on input "0,00" at bounding box center [714, 421] width 317 height 17
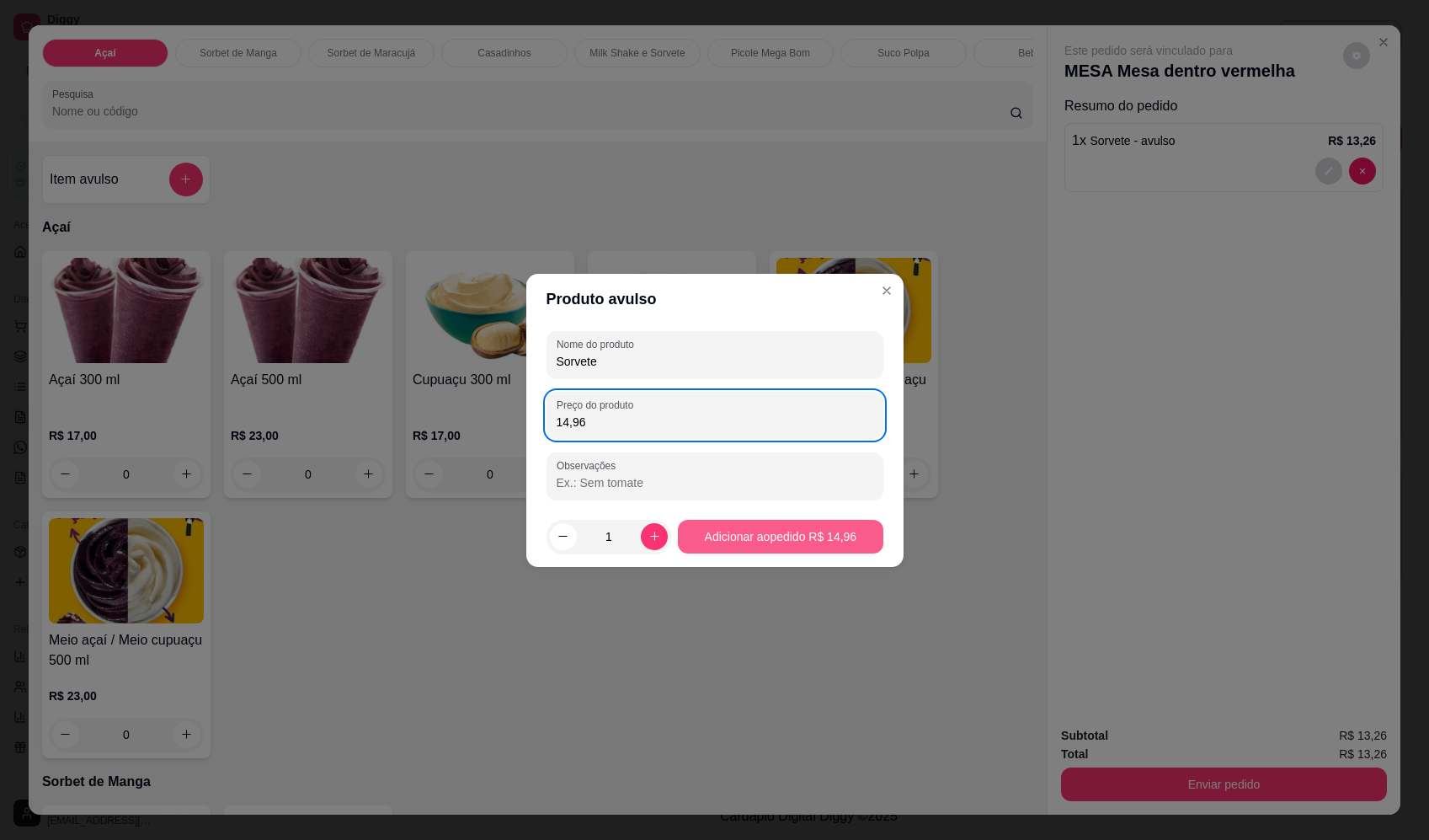
type input "14,96"
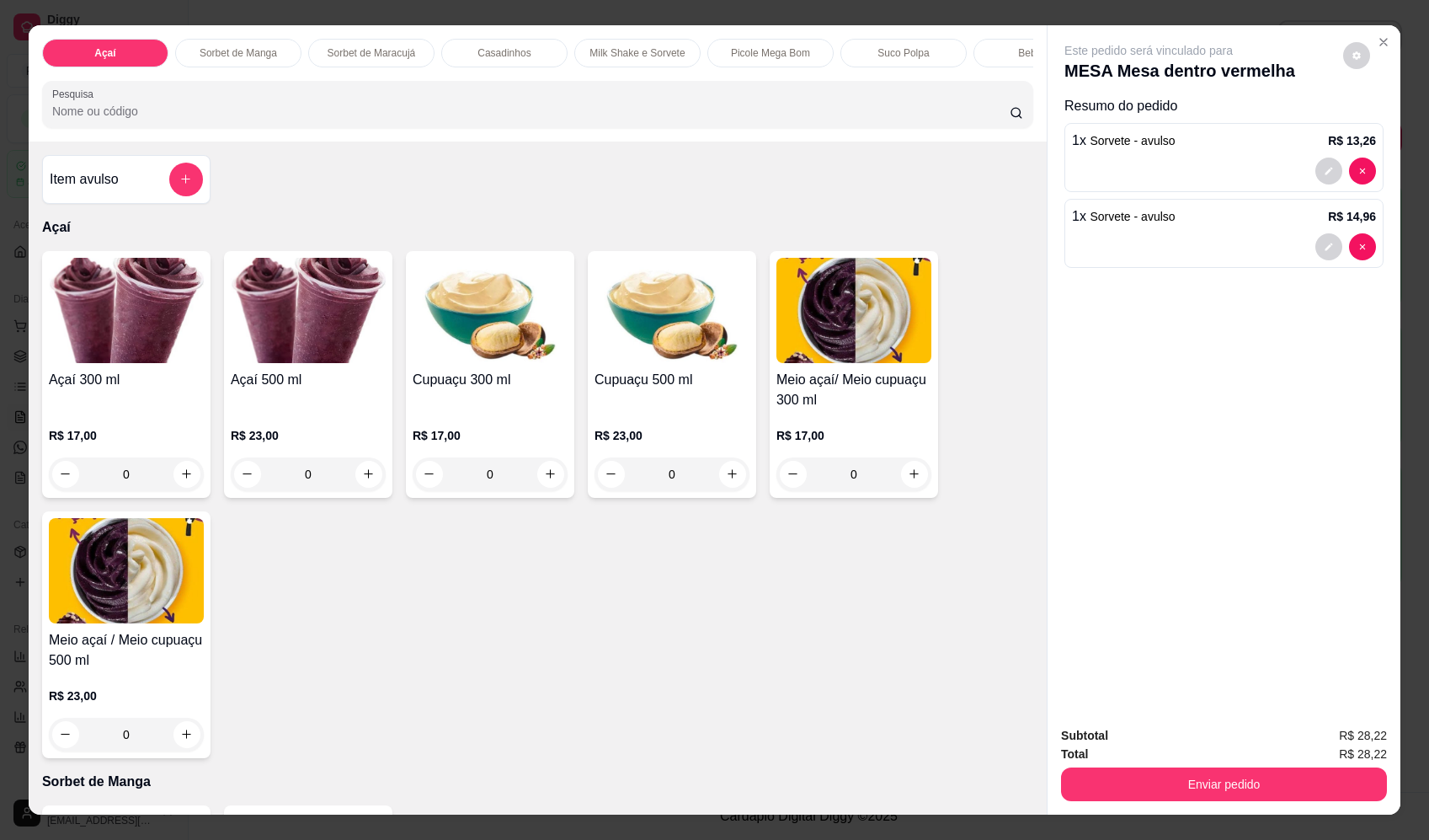
click at [143, 195] on div "Item avulso" at bounding box center [126, 179] width 153 height 34
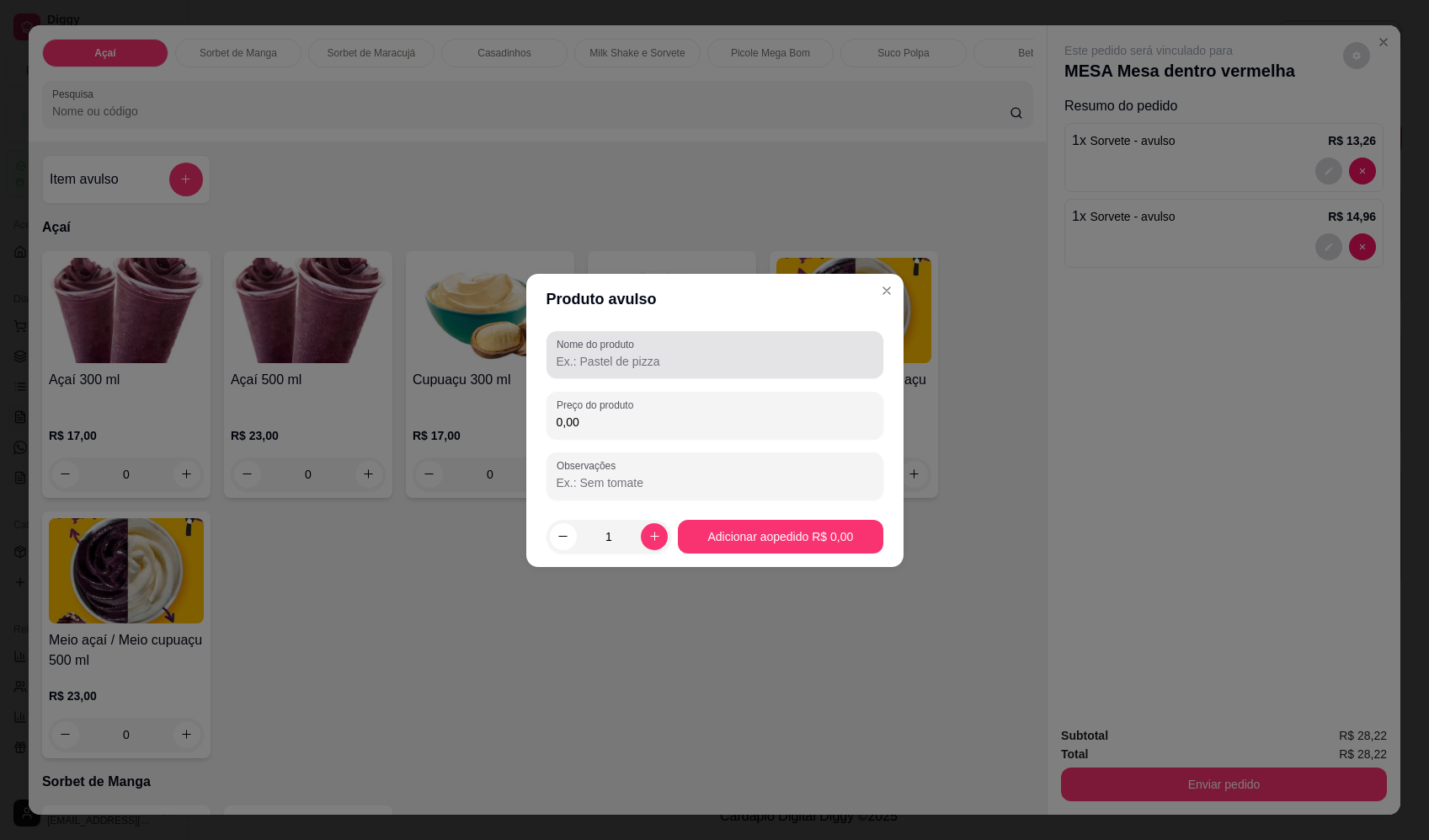
drag, startPoint x: 821, startPoint y: 375, endPoint x: 829, endPoint y: 363, distance: 14.4
click at [822, 375] on div "Nome do produto" at bounding box center [715, 355] width 337 height 47
paste input "Sorvete"
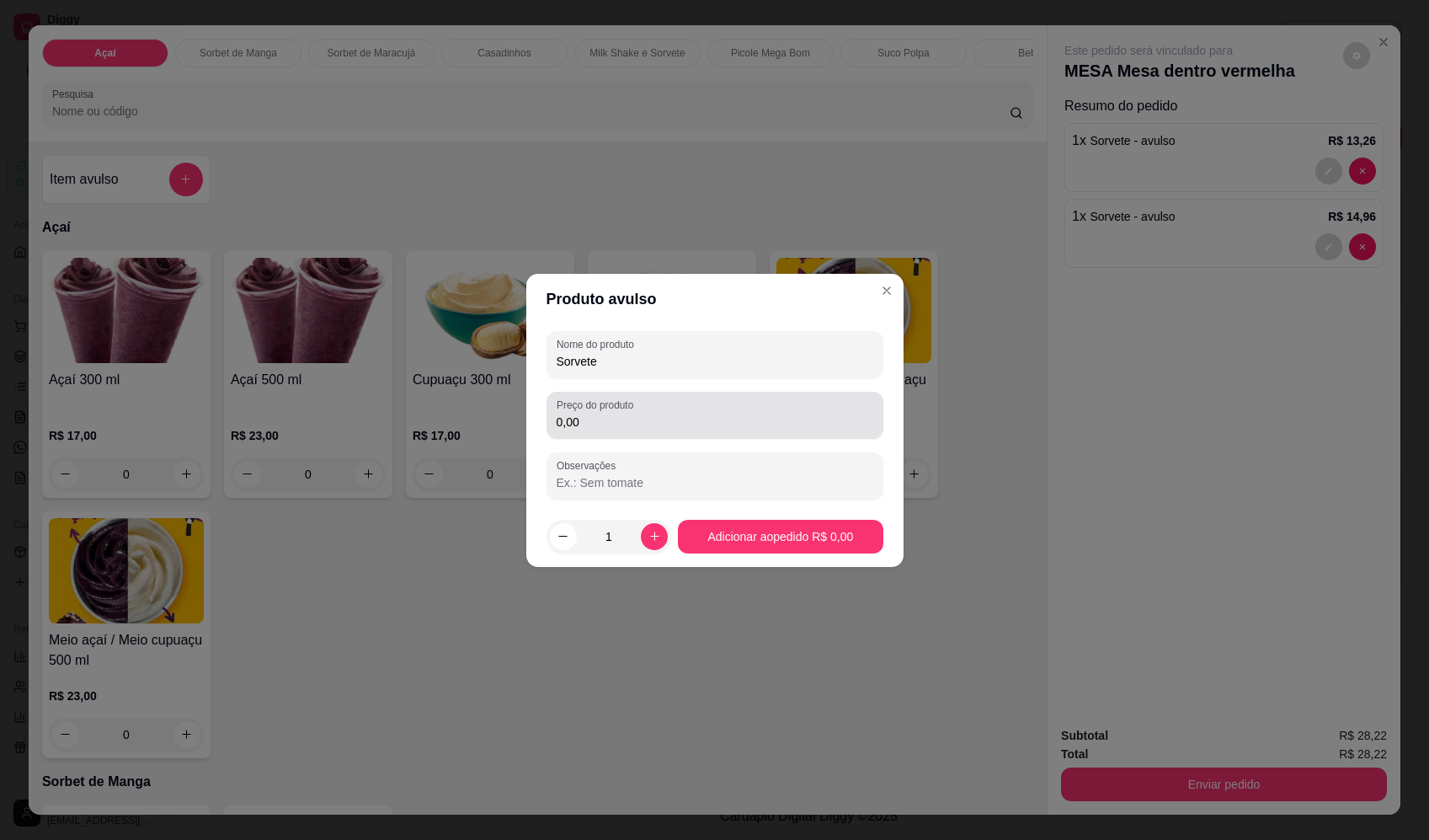
type input "Sorvete"
click at [791, 422] on input "0,00" at bounding box center [714, 421] width 317 height 17
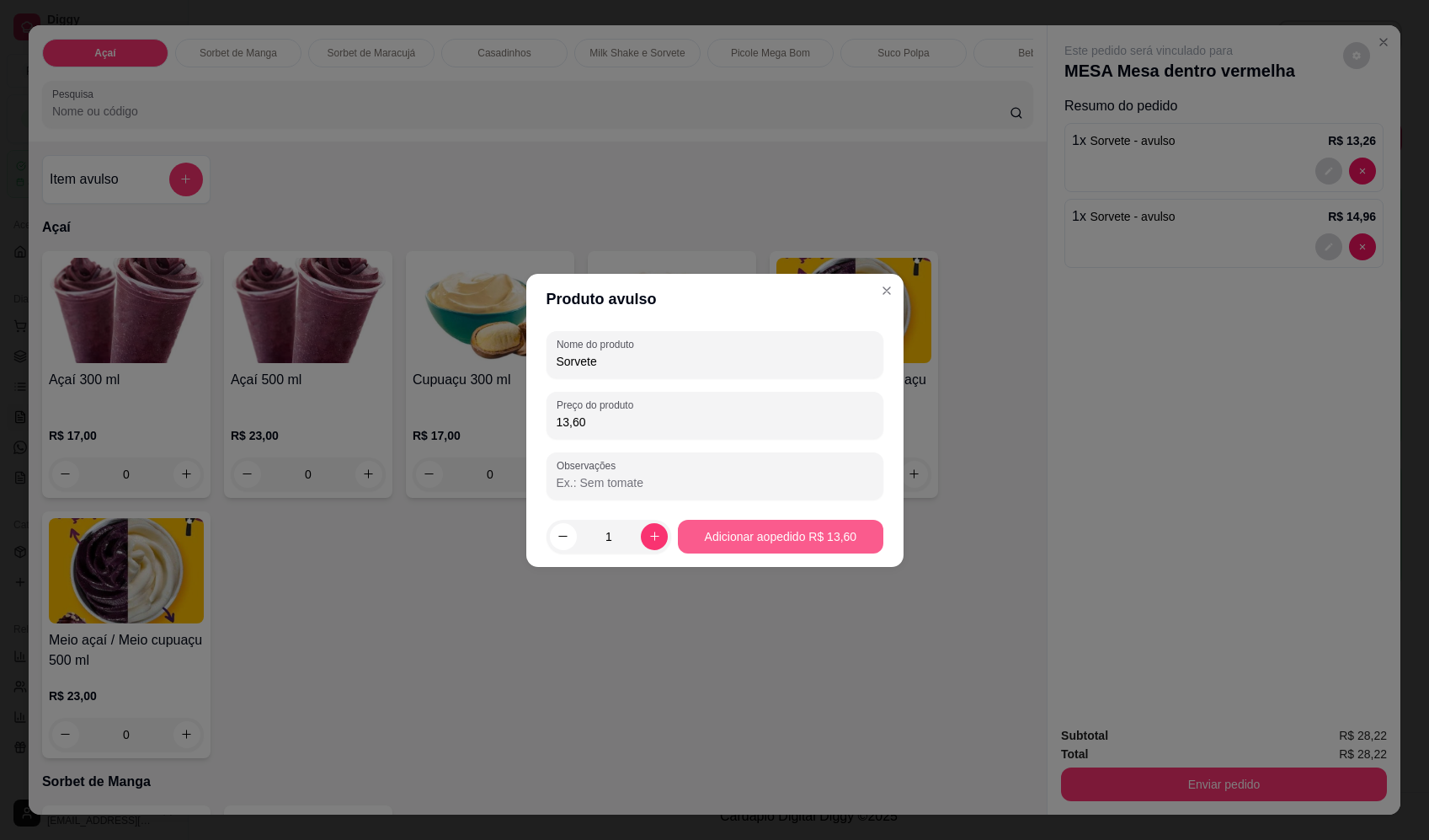
type input "13,60"
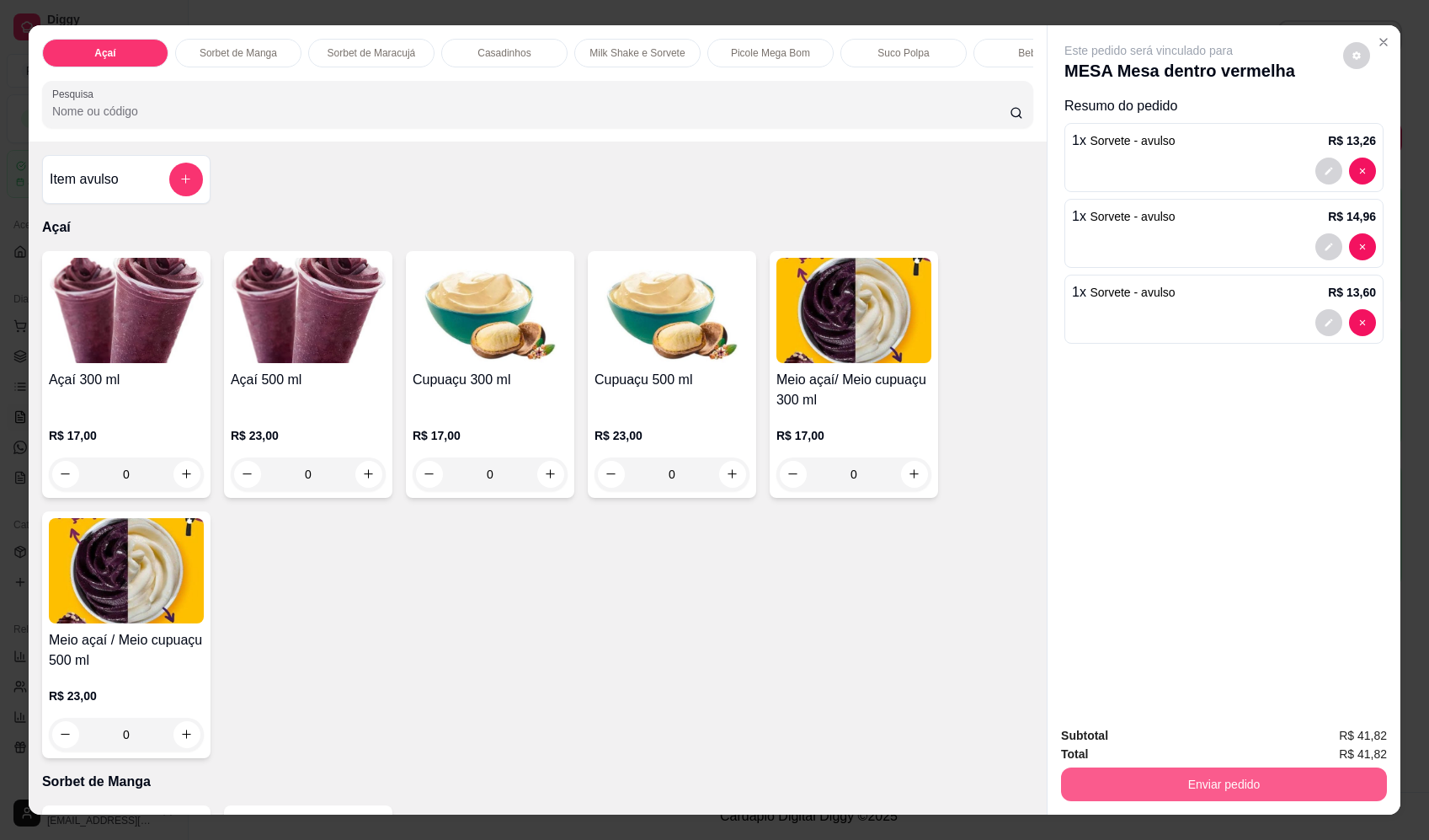
click at [1227, 790] on button "Enviar pedido" at bounding box center [1224, 783] width 326 height 34
click at [1356, 740] on button "Enviar pedido" at bounding box center [1343, 743] width 93 height 31
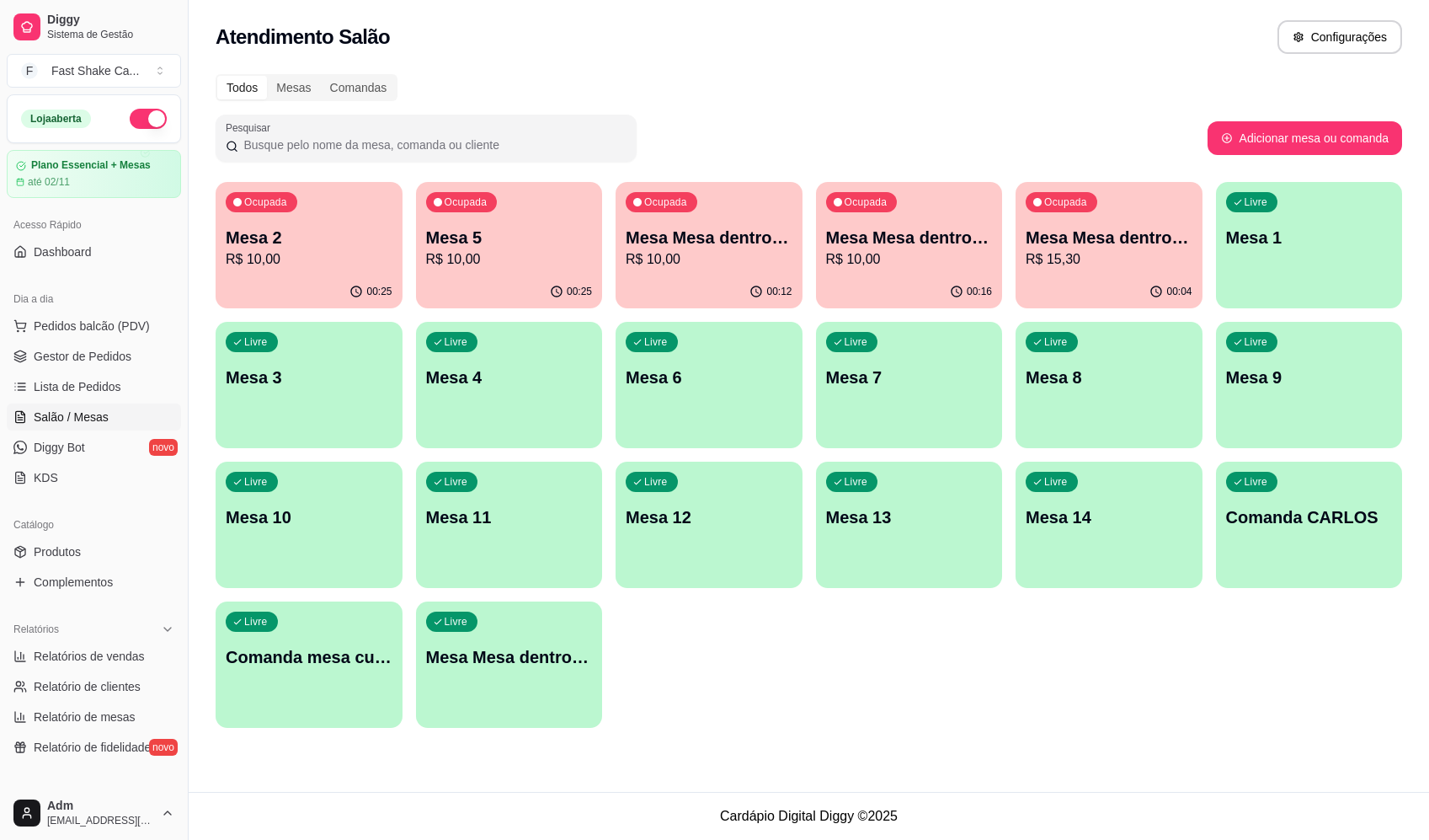
click at [1027, 62] on div "Atendimento Salão Configurações" at bounding box center [809, 32] width 1241 height 64
click at [1053, 257] on p "R$ 74,12" at bounding box center [1109, 259] width 162 height 19
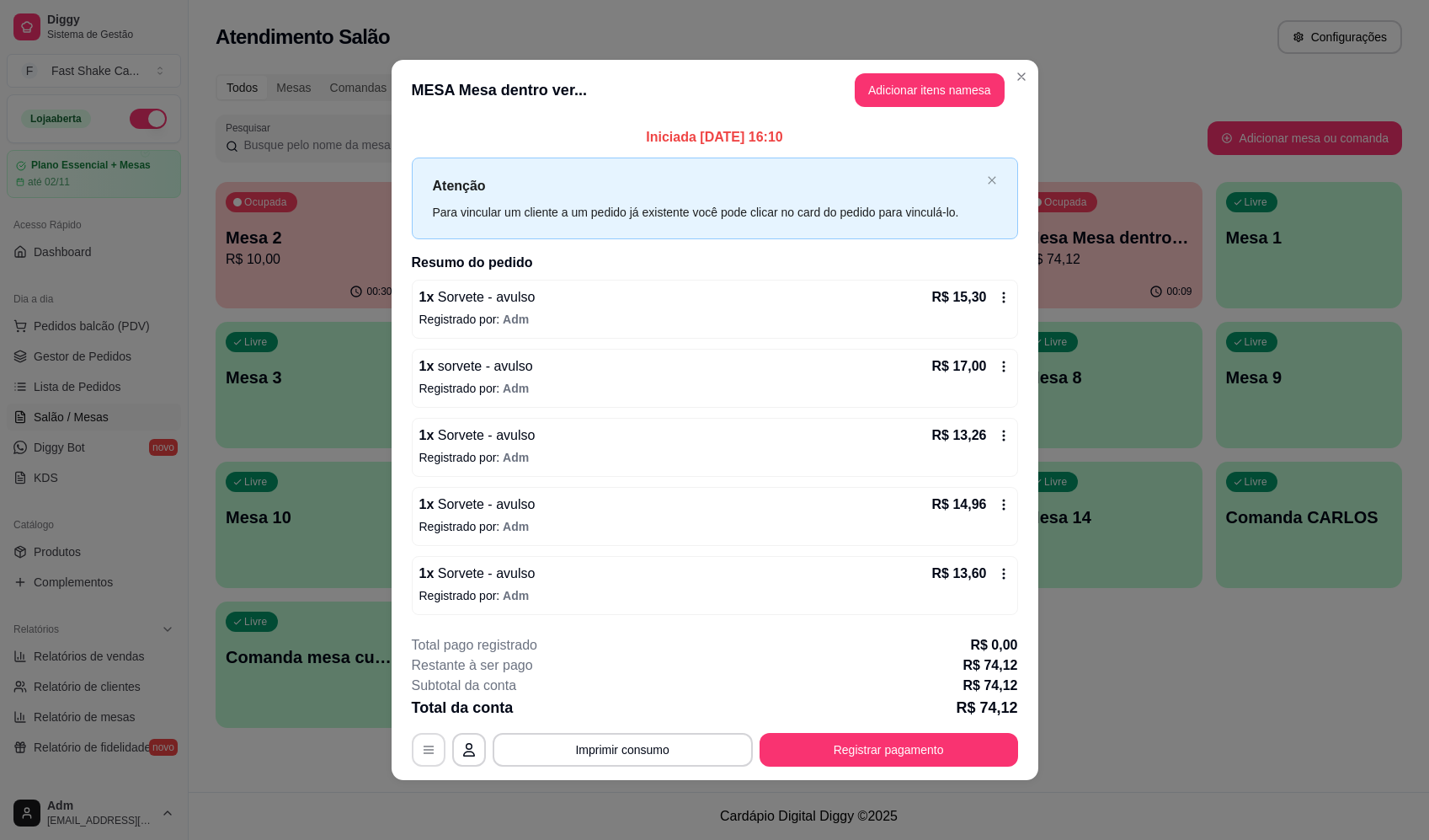
click at [422, 743] on icon "button" at bounding box center [429, 749] width 14 height 14
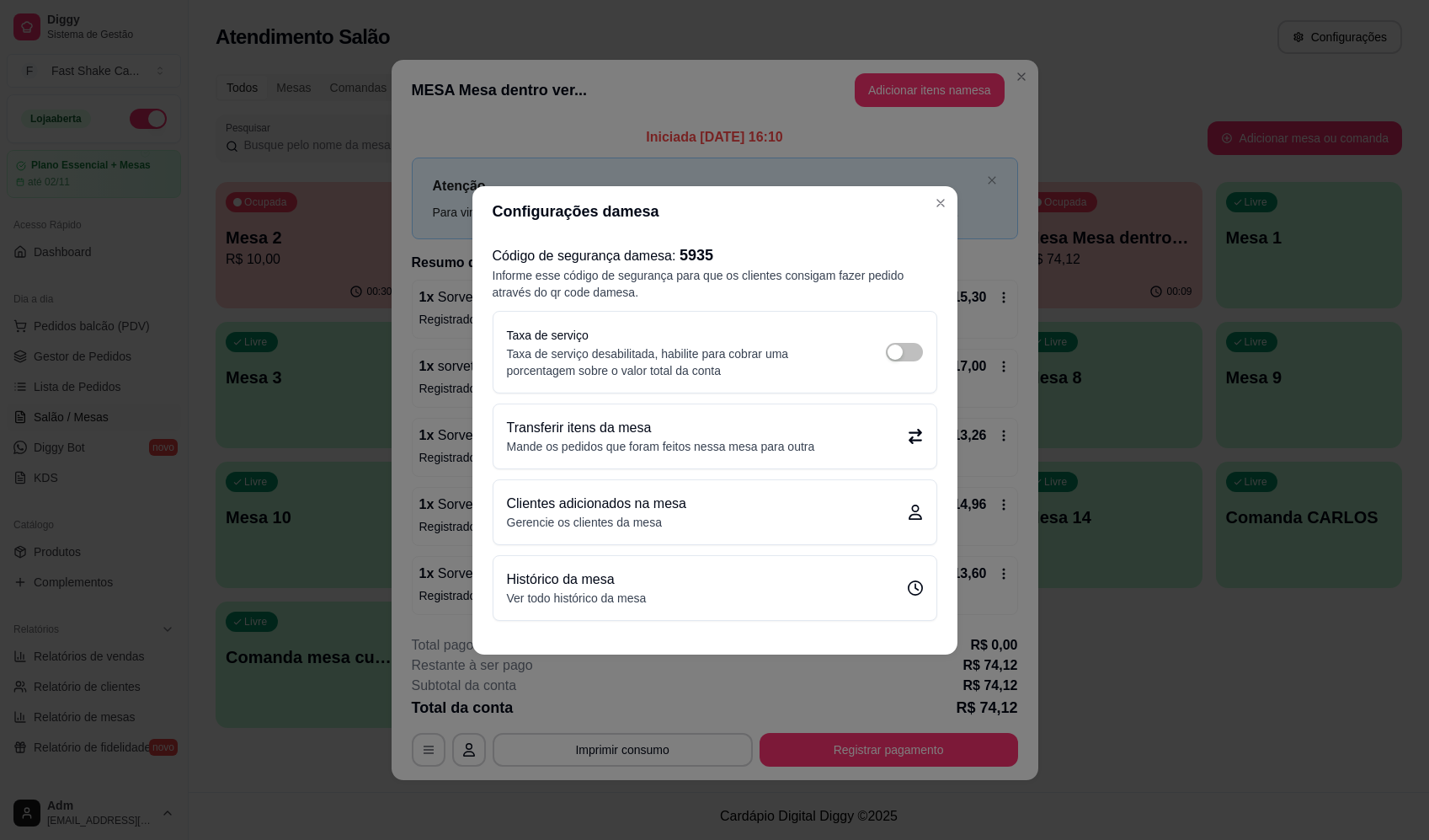
click at [774, 431] on p "Transferir itens da mesa" at bounding box center [661, 428] width 308 height 20
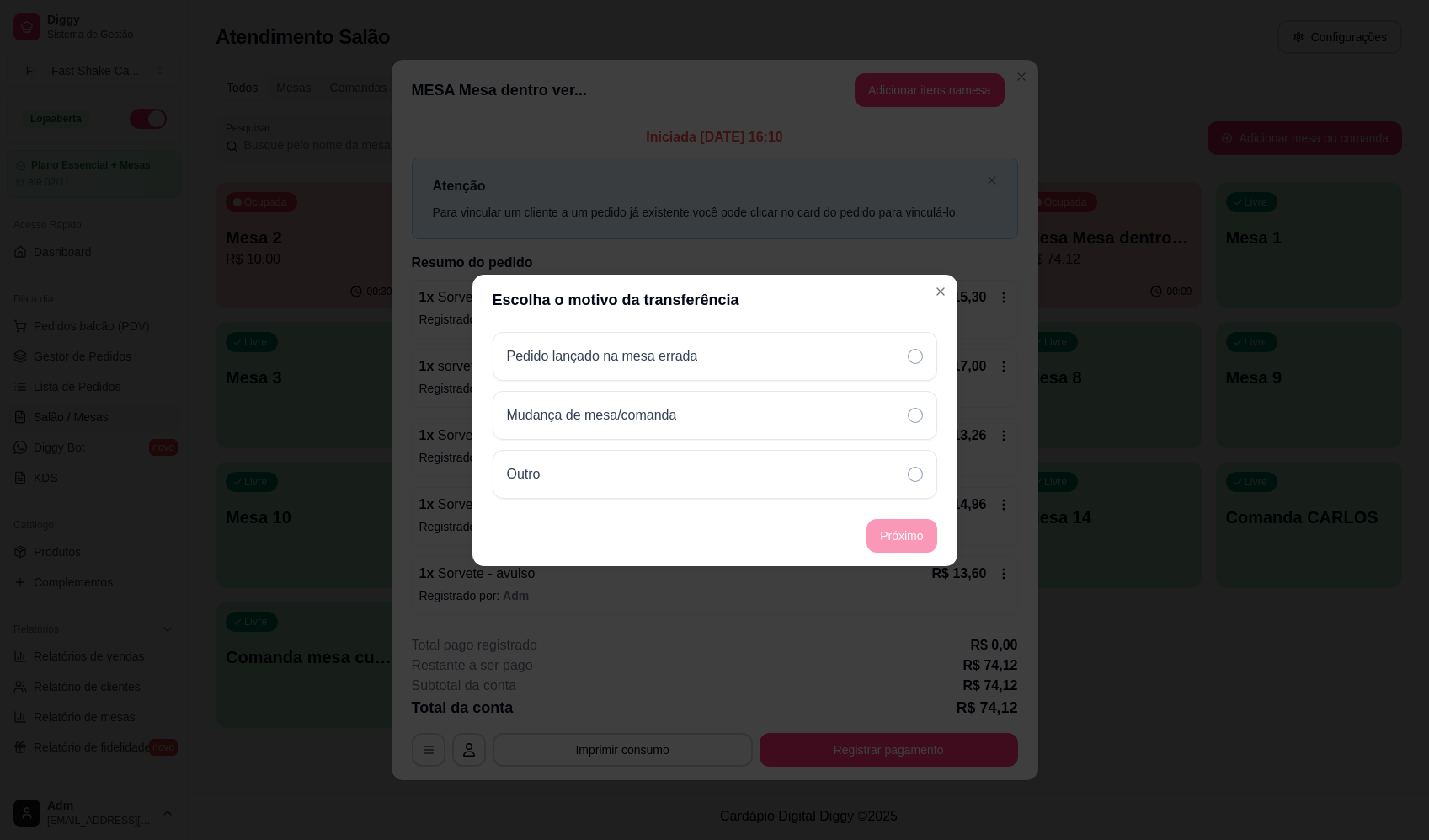
click at [774, 431] on div "Mudança de mesa/comanda" at bounding box center [715, 415] width 444 height 49
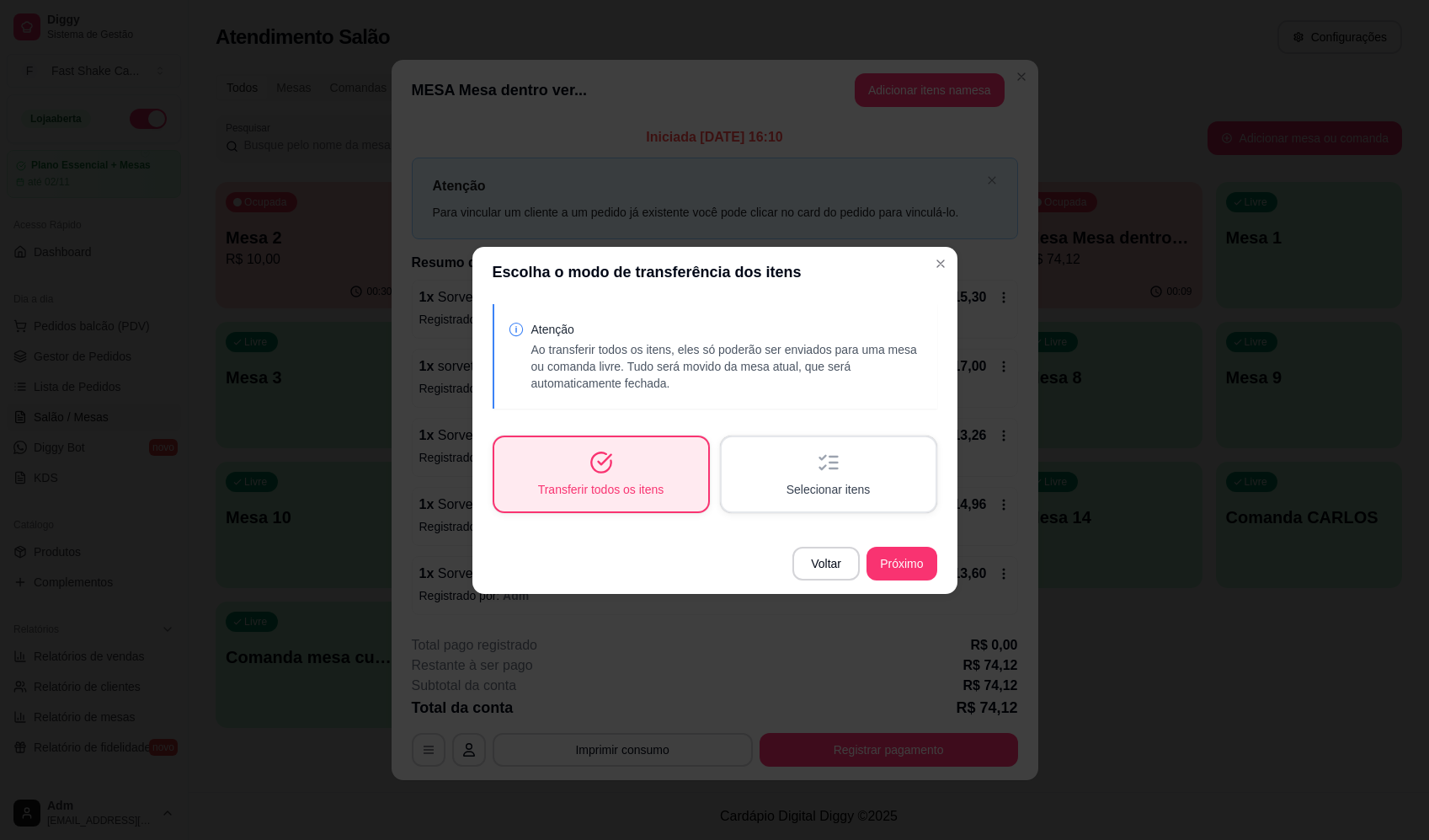
click at [880, 465] on div "Selecionar itens" at bounding box center [829, 474] width 213 height 74
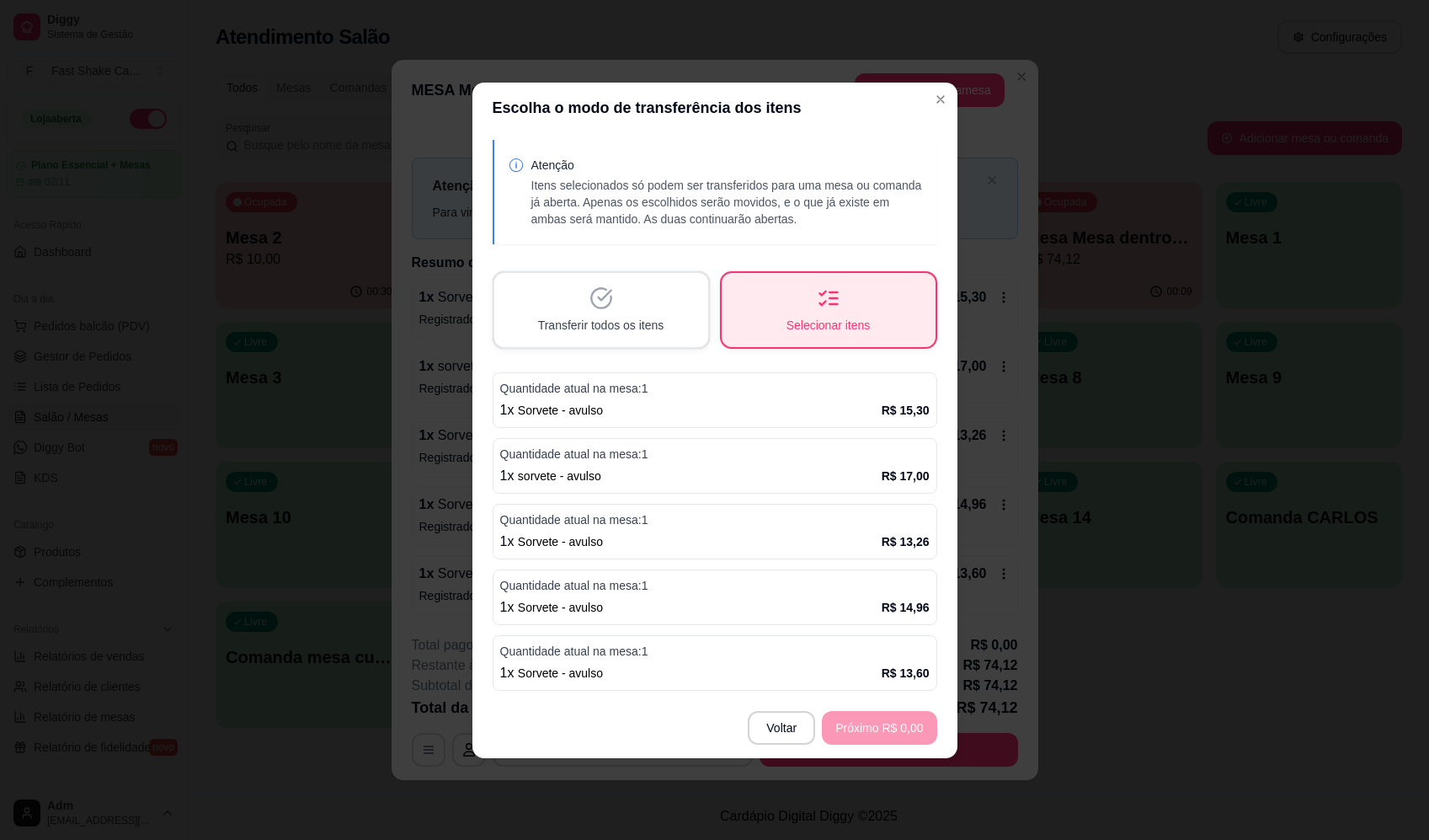
click at [917, 659] on p "Quantidade atual na mesa: 1" at bounding box center [714, 650] width 430 height 17
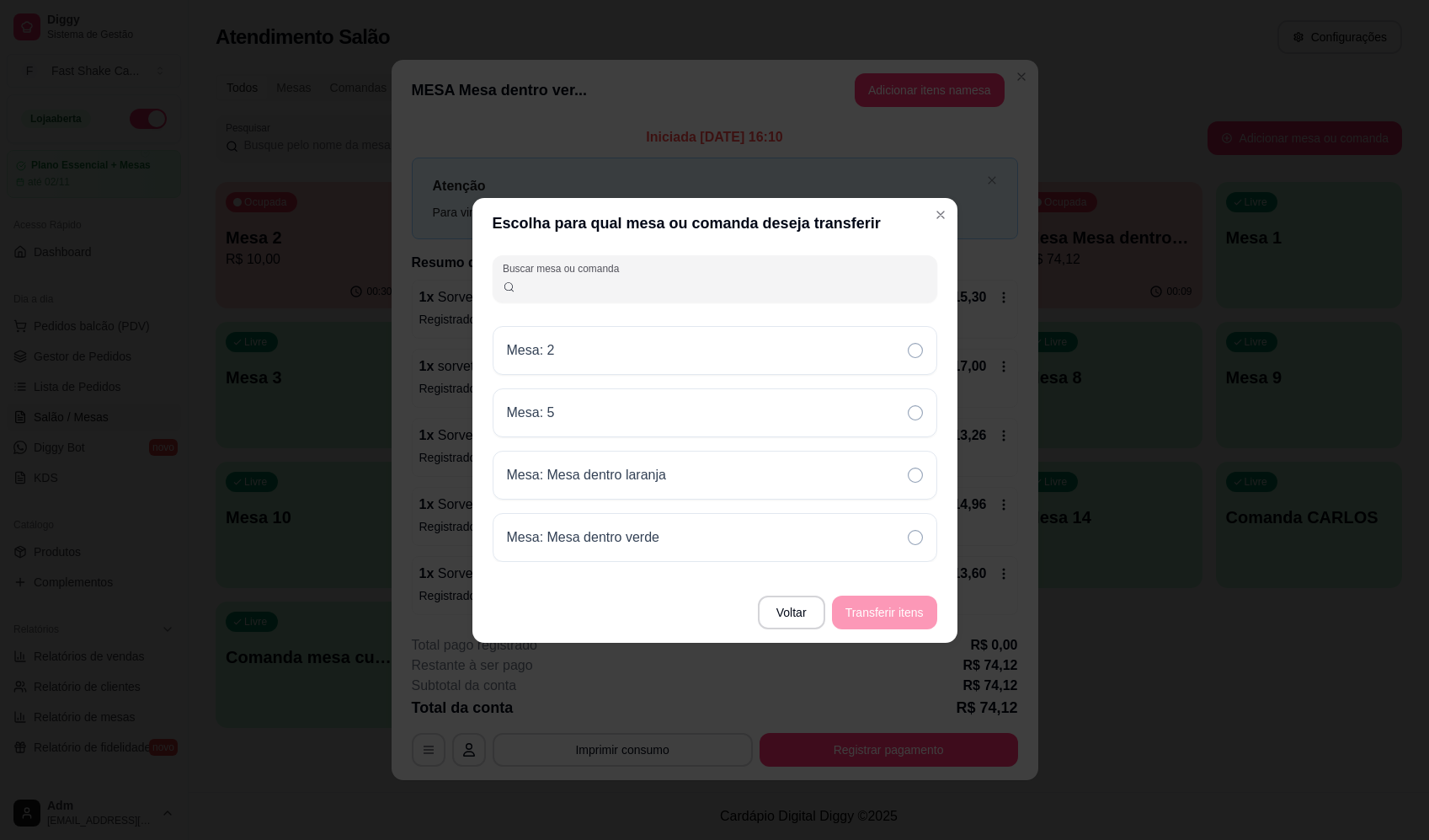
click at [753, 291] on input "Buscar mesa ou comanda" at bounding box center [721, 285] width 412 height 17
type input "3"
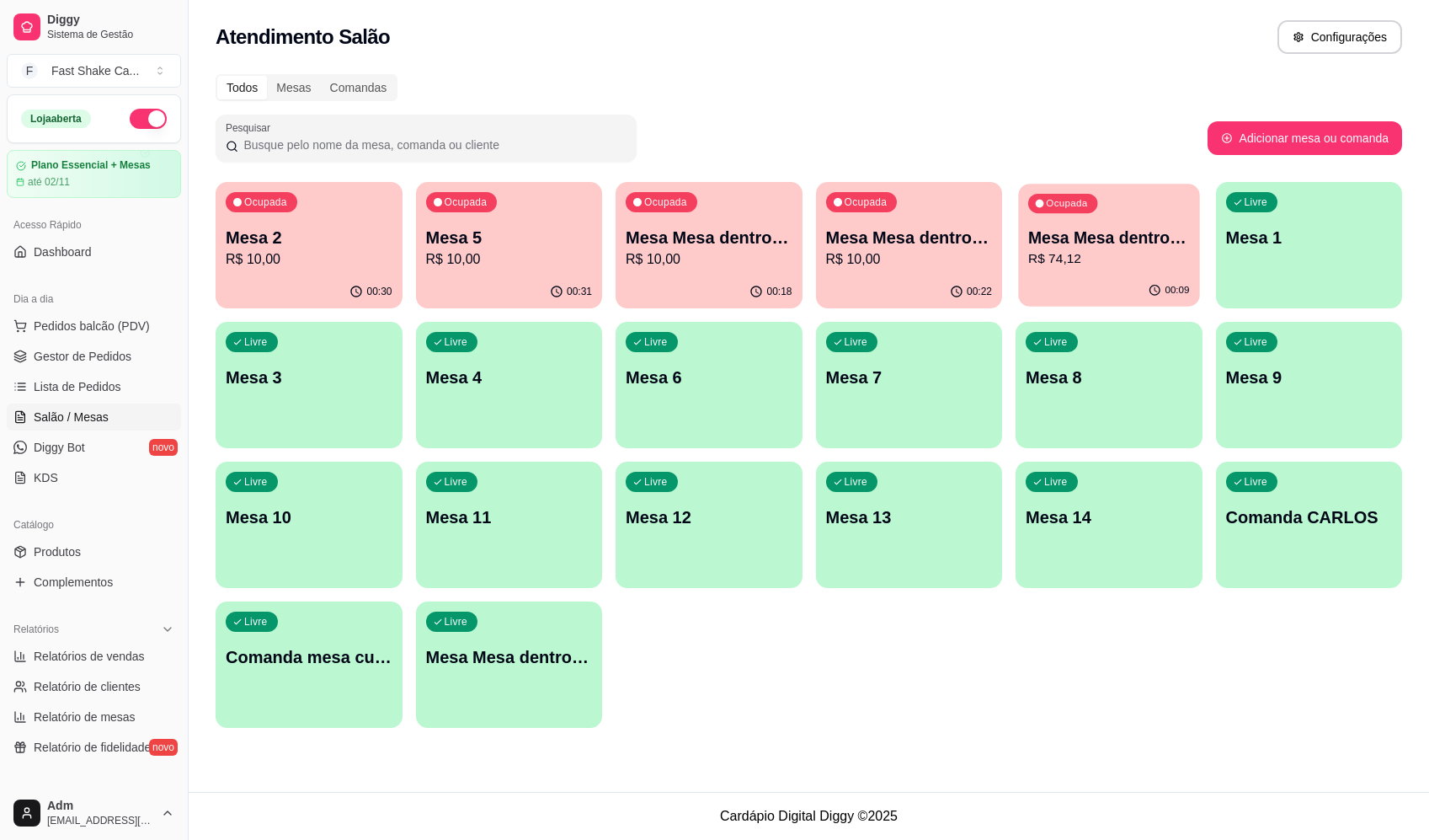
click at [1133, 292] on div "00:09" at bounding box center [1109, 290] width 181 height 32
click at [307, 398] on div "Livre Mesa 3" at bounding box center [309, 374] width 187 height 106
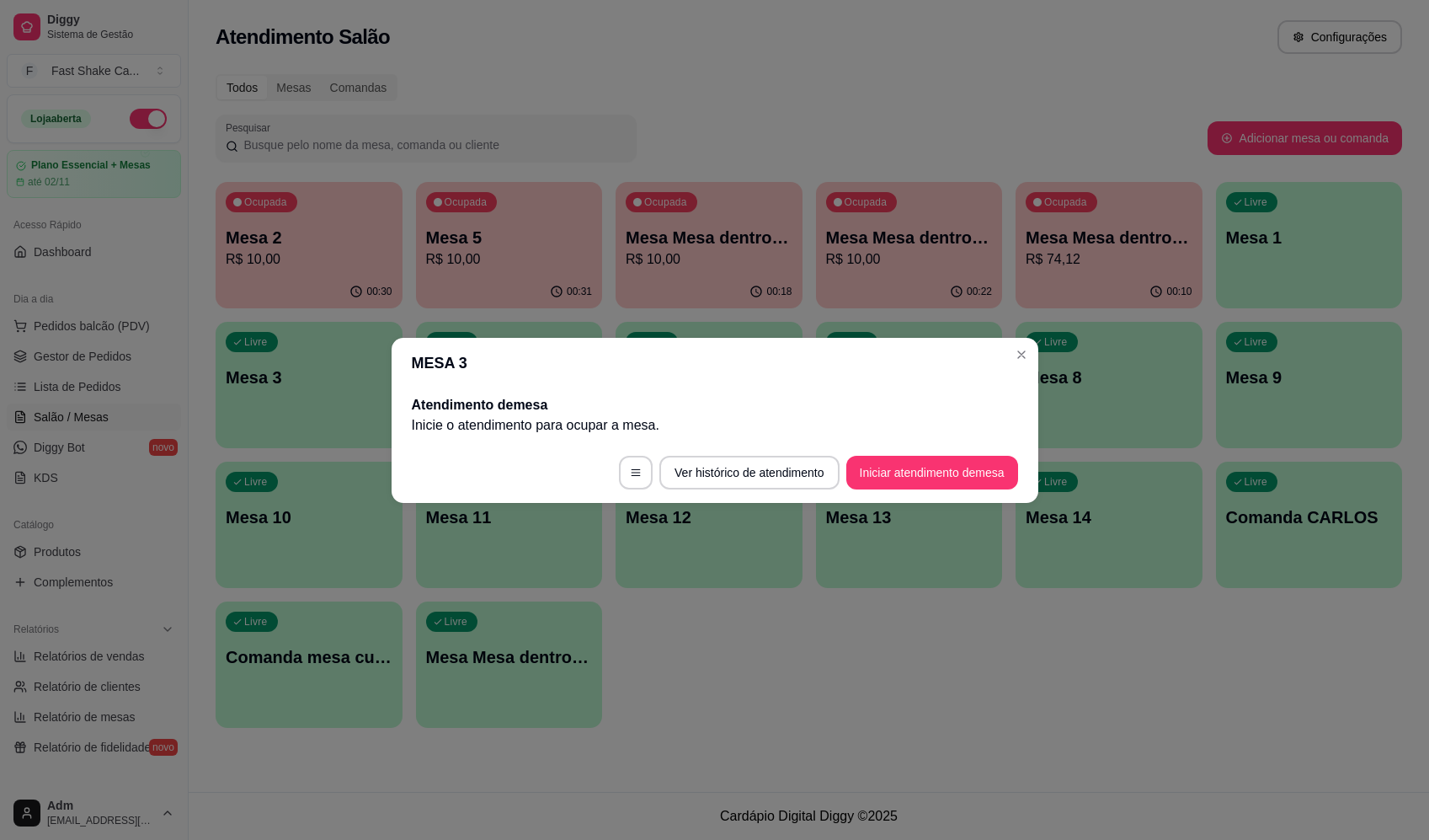
click at [973, 474] on button "Iniciar atendimento de mesa" at bounding box center [932, 472] width 172 height 34
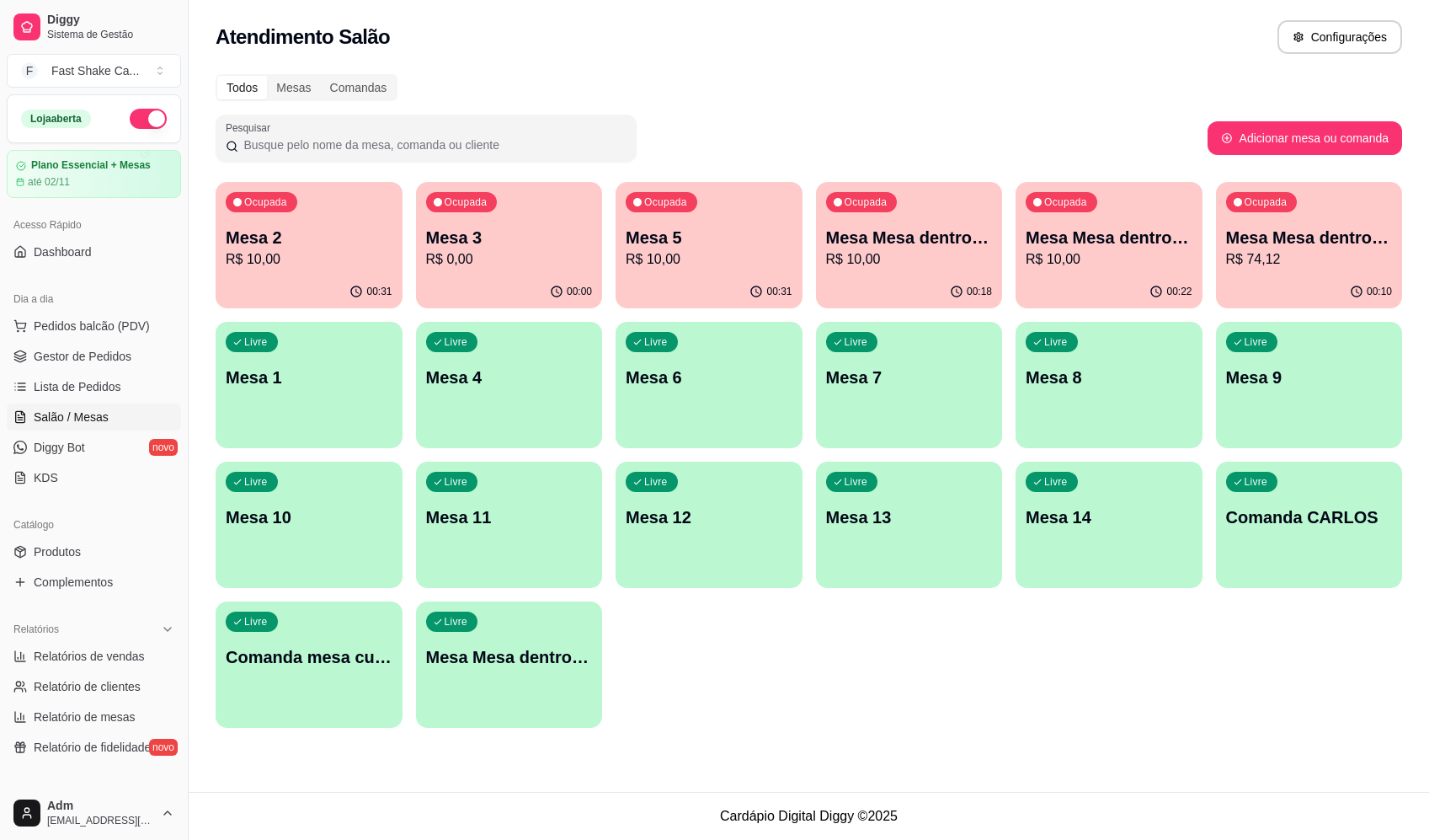
click at [1123, 234] on p "Mesa Mesa dentro verde" at bounding box center [1108, 238] width 167 height 23
click at [1267, 251] on p "R$ 74,12" at bounding box center [1309, 259] width 162 height 19
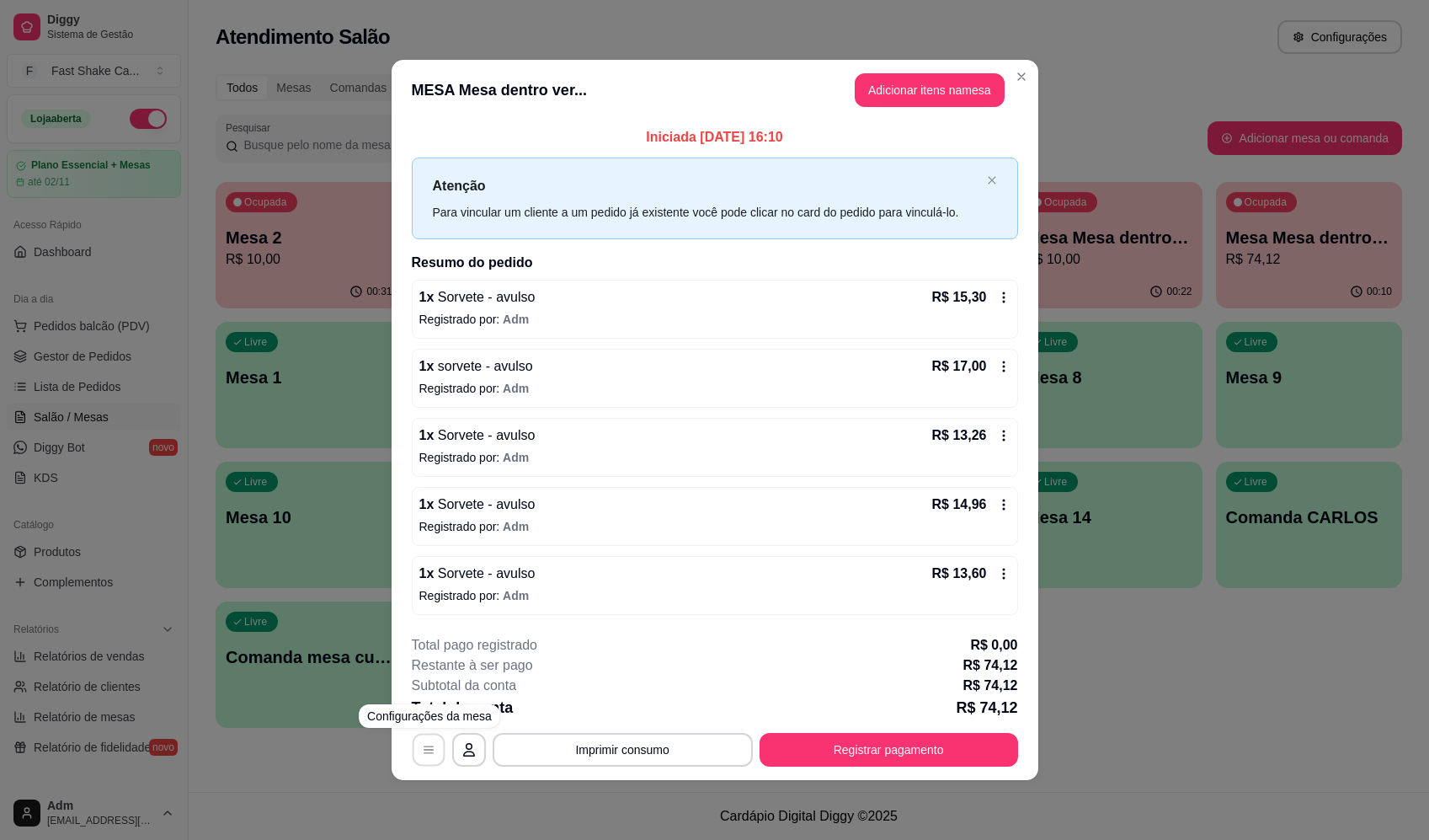
click at [419, 745] on button "button" at bounding box center [429, 750] width 33 height 33
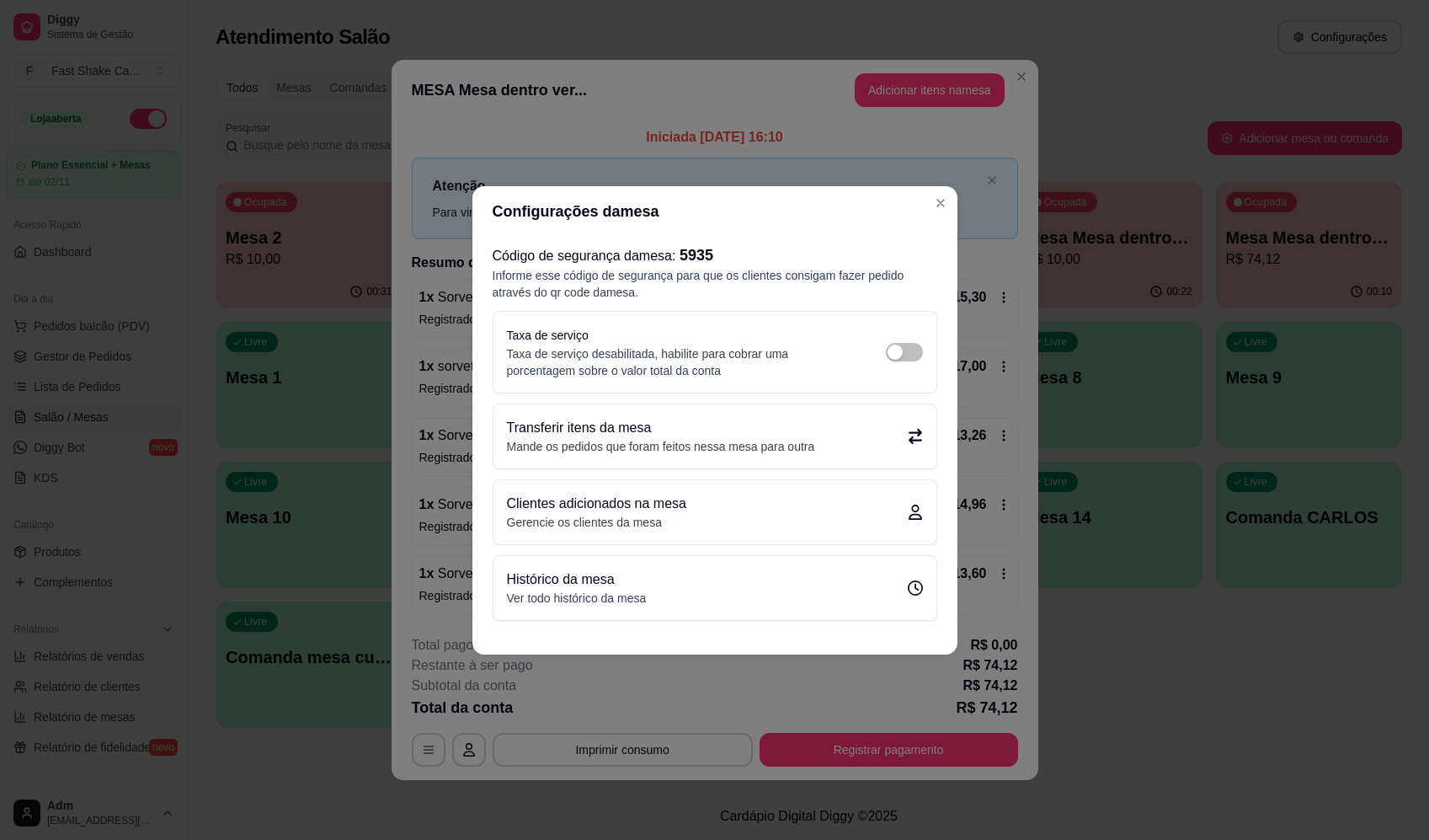
click at [706, 434] on p "Transferir itens da mesa" at bounding box center [661, 428] width 308 height 20
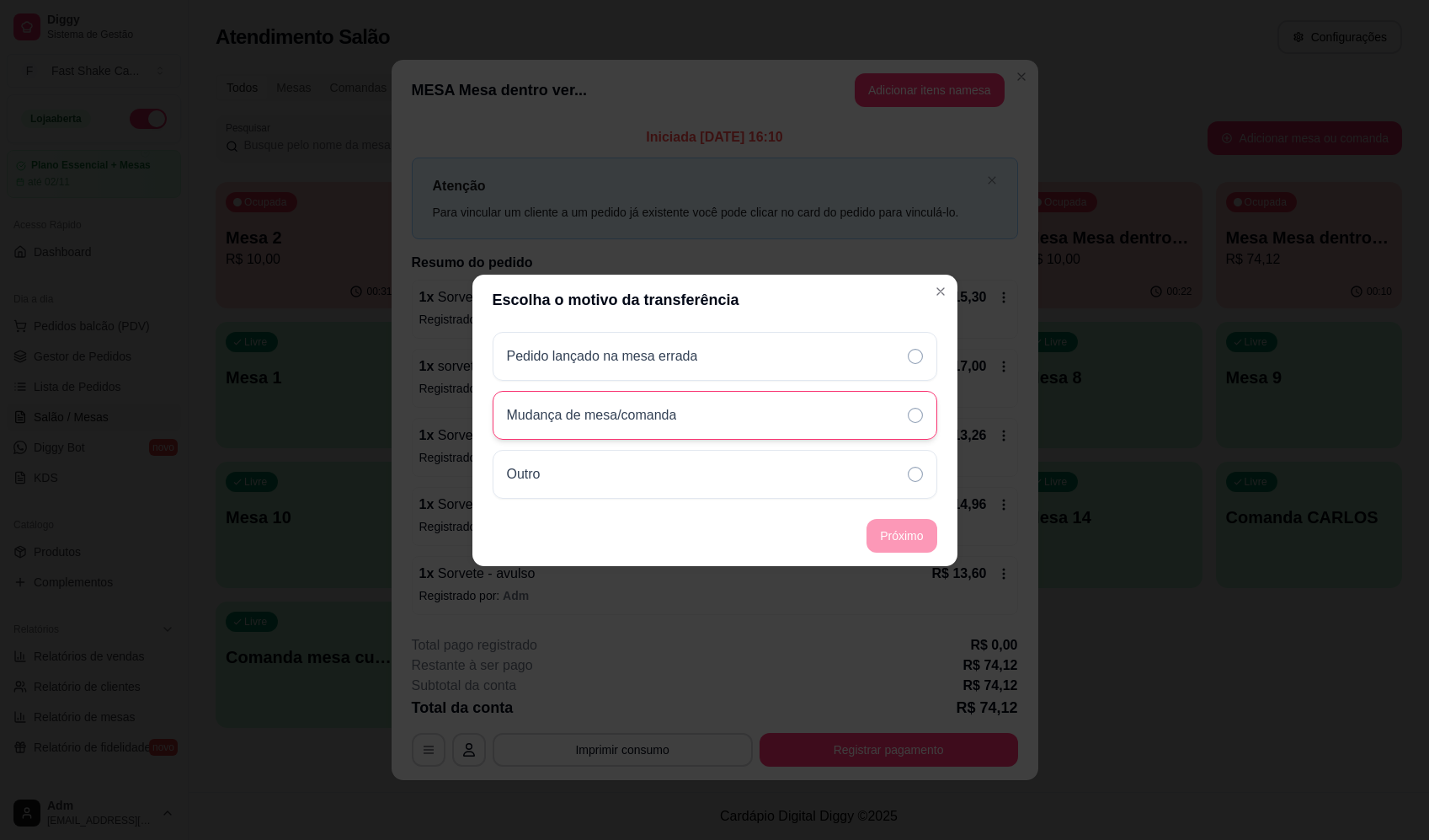
click at [872, 420] on div "Mudança de mesa/comanda" at bounding box center [715, 415] width 444 height 49
click at [883, 559] on footer "Próximo" at bounding box center [715, 535] width 485 height 60
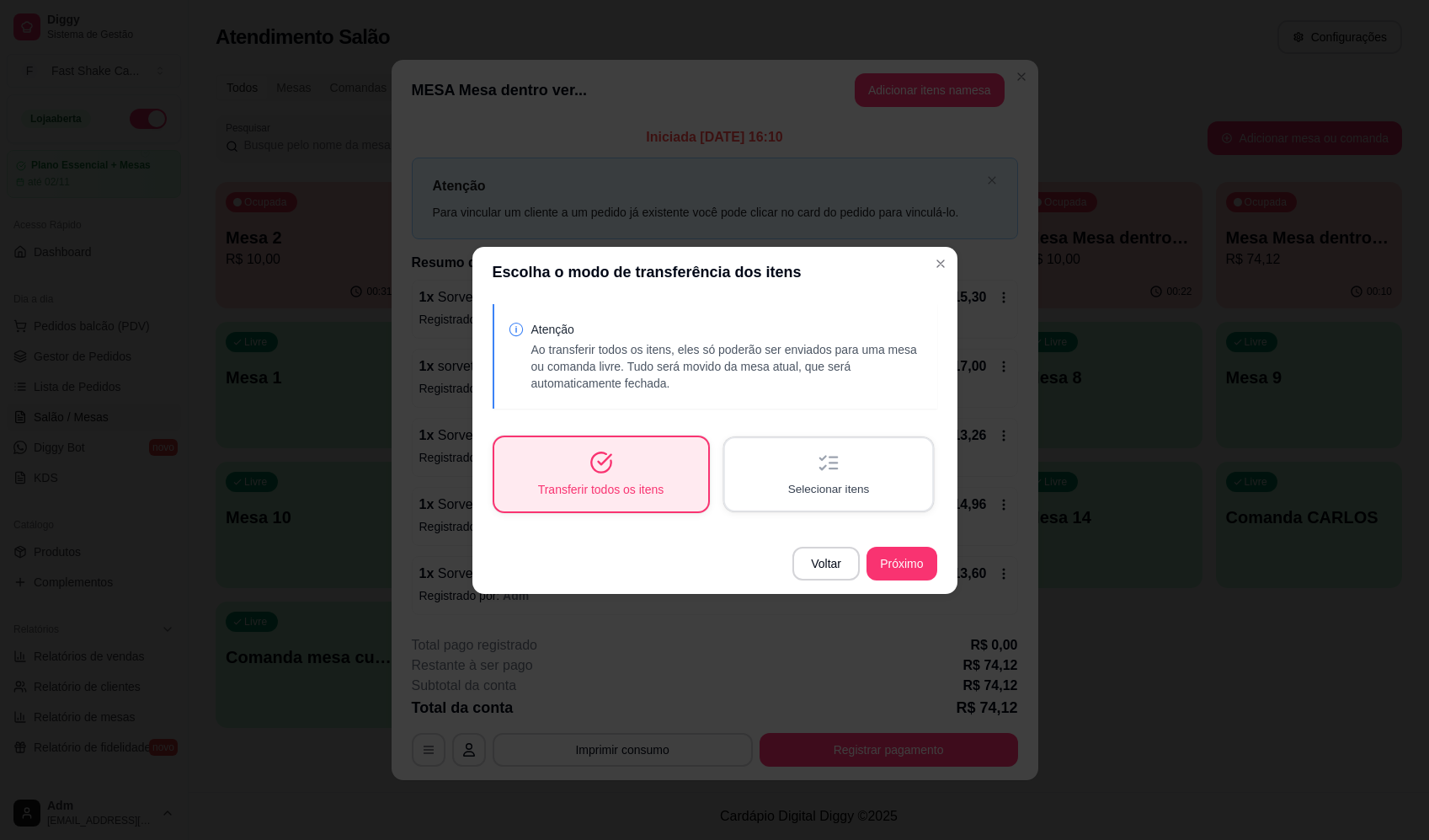
click at [870, 468] on div "Selecionar itens" at bounding box center [828, 473] width 208 height 71
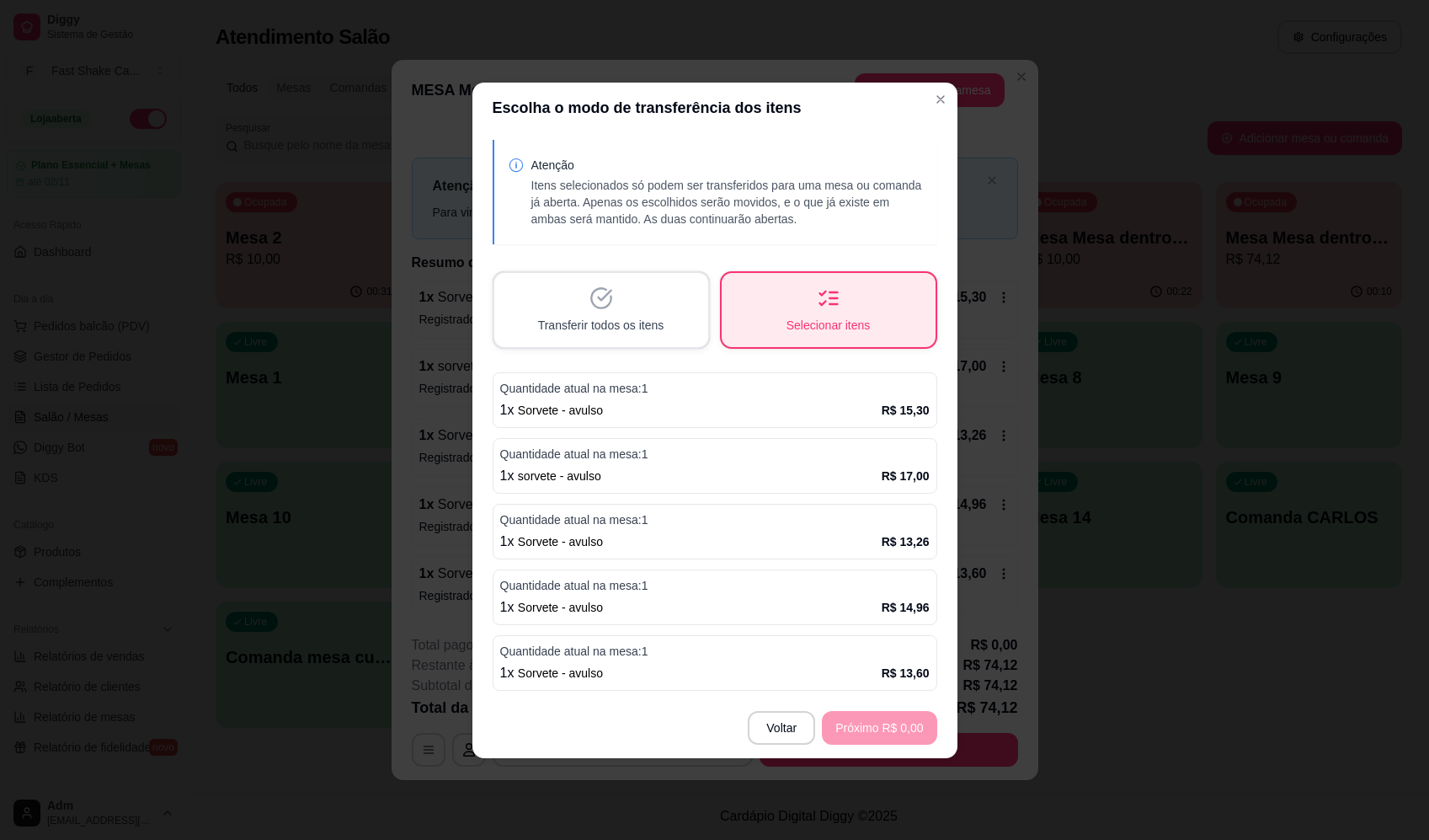
click at [890, 667] on p "R$ 13,60" at bounding box center [906, 672] width 48 height 17
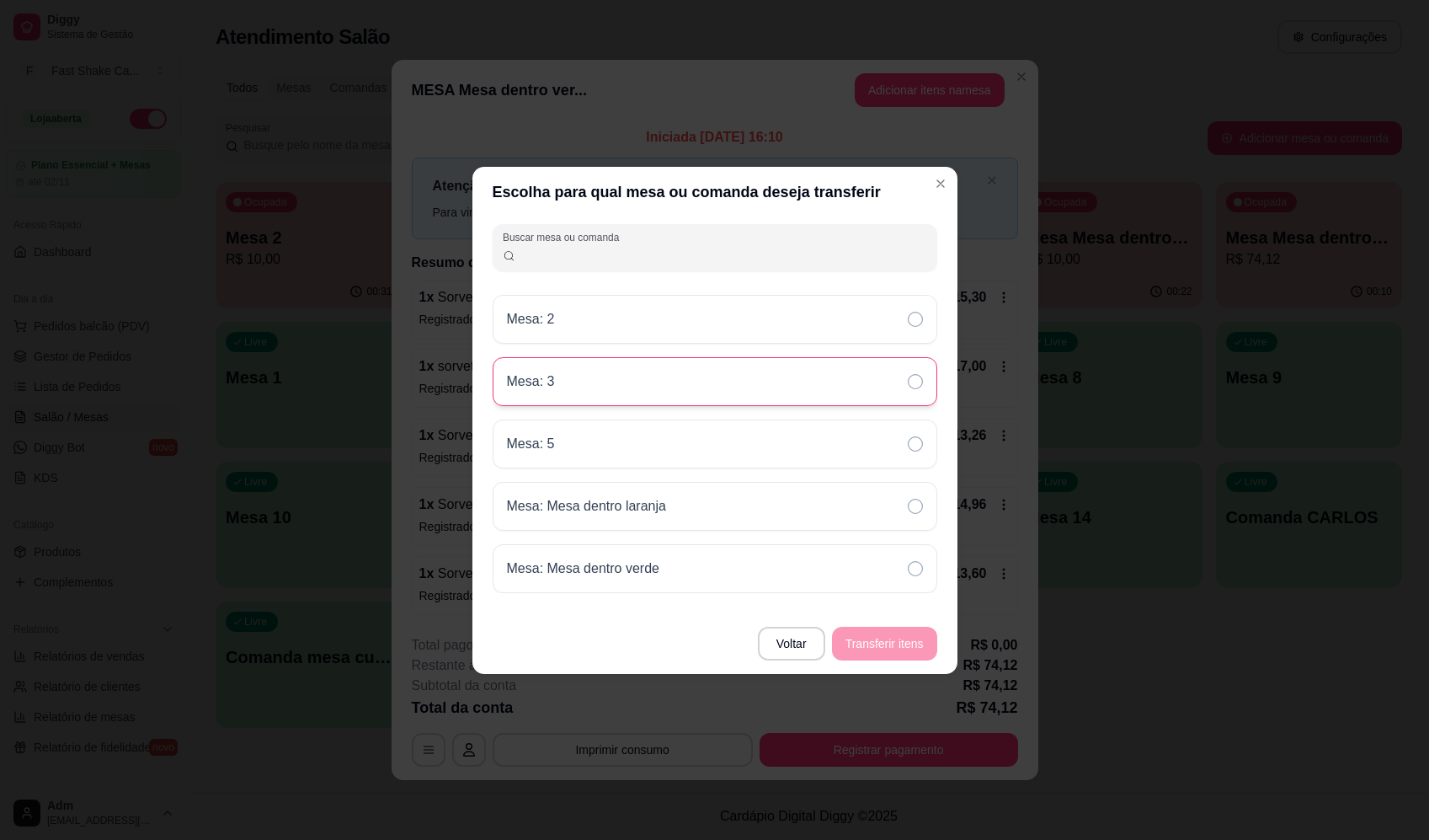
click at [670, 396] on div "Mesa: 3" at bounding box center [715, 381] width 444 height 49
click at [887, 652] on button "Transferir itens" at bounding box center [885, 643] width 105 height 34
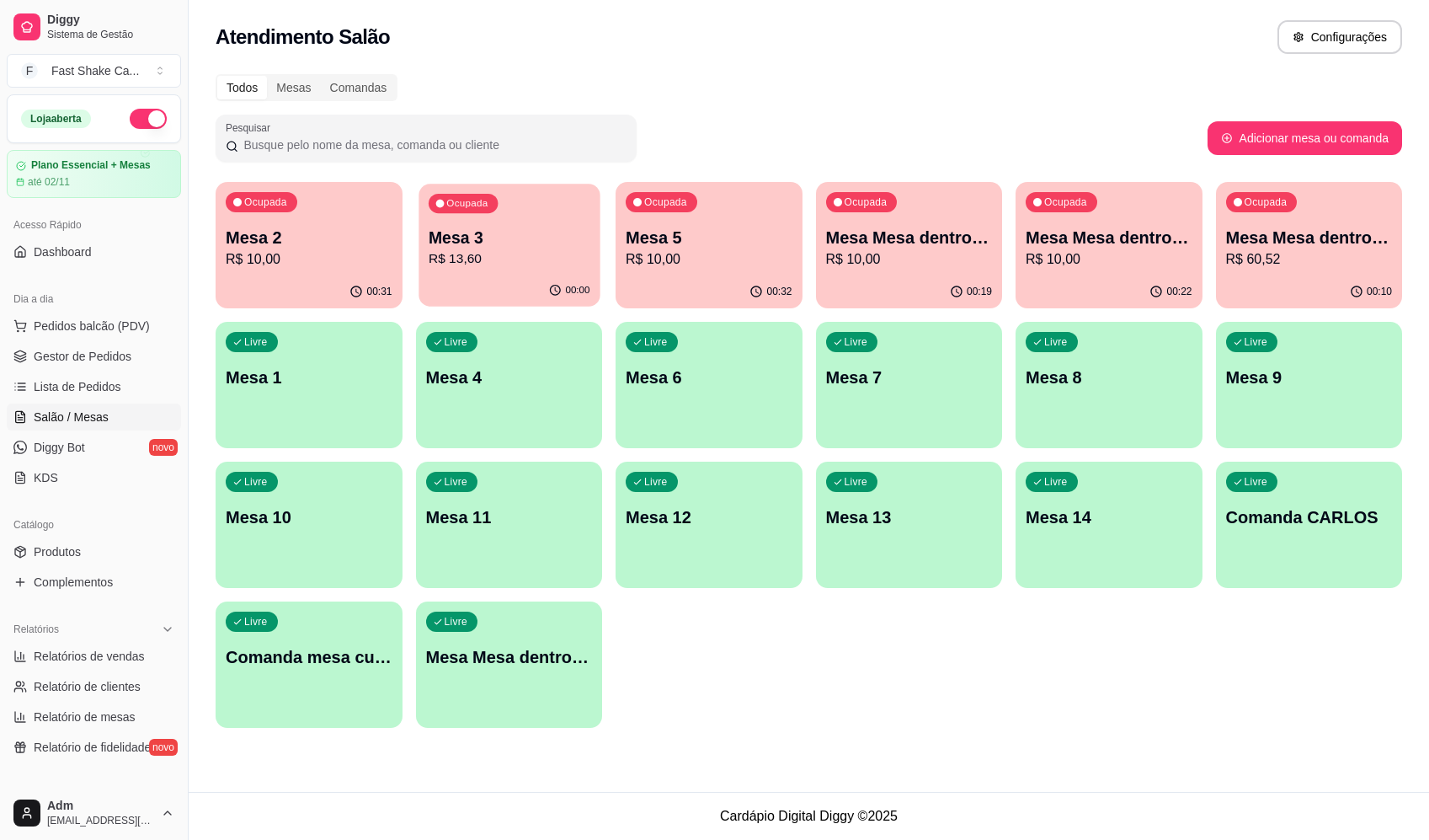
click at [512, 213] on div "Ocupada Mesa 3 R$ 13,60" at bounding box center [509, 228] width 181 height 91
click at [967, 99] on div "Todos Mesas Comandas" at bounding box center [809, 88] width 1187 height 27
click at [1277, 259] on p "R$ 60,52" at bounding box center [1309, 259] width 167 height 20
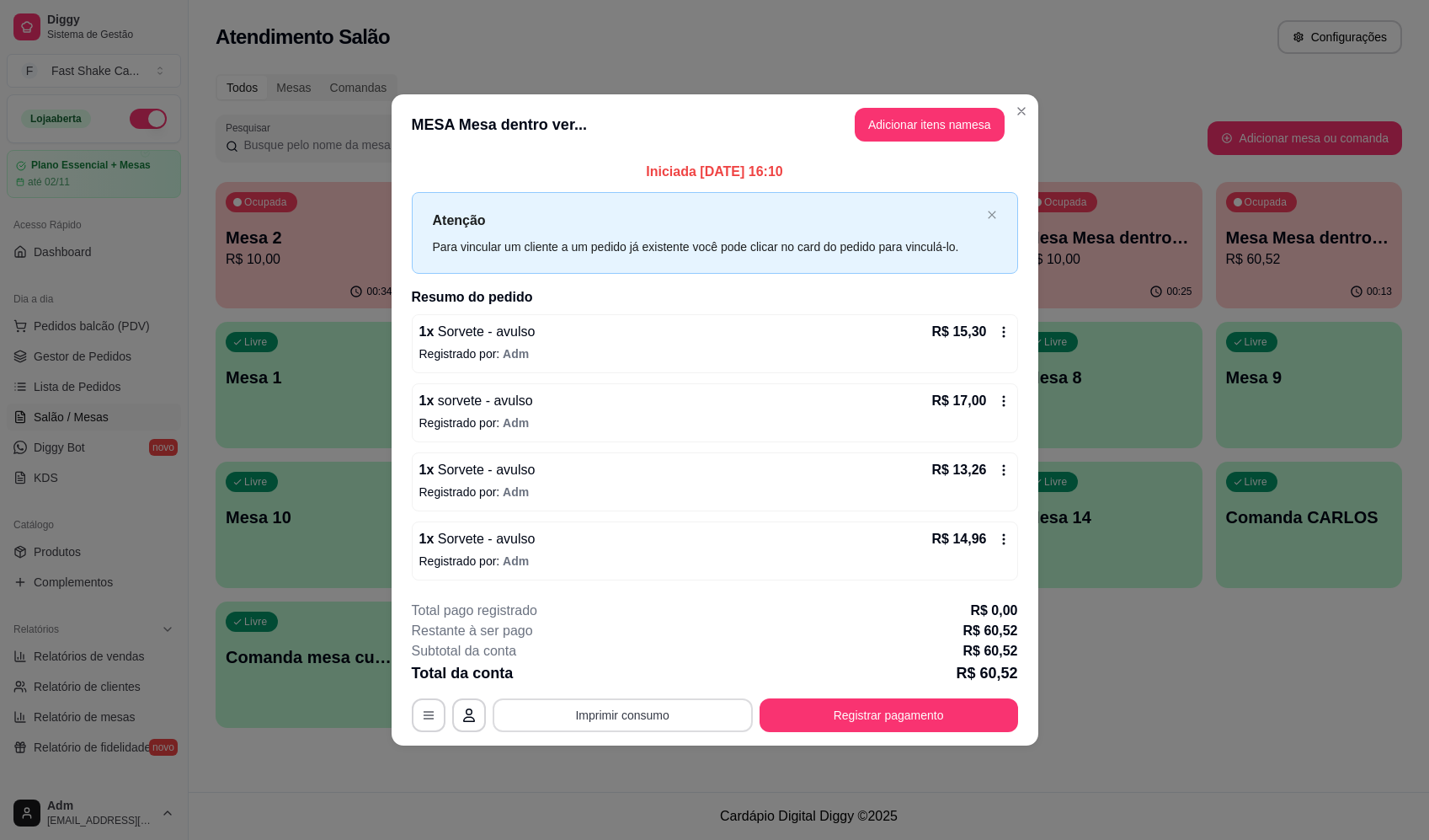
click at [723, 706] on button "Imprimir consumo" at bounding box center [623, 714] width 260 height 34
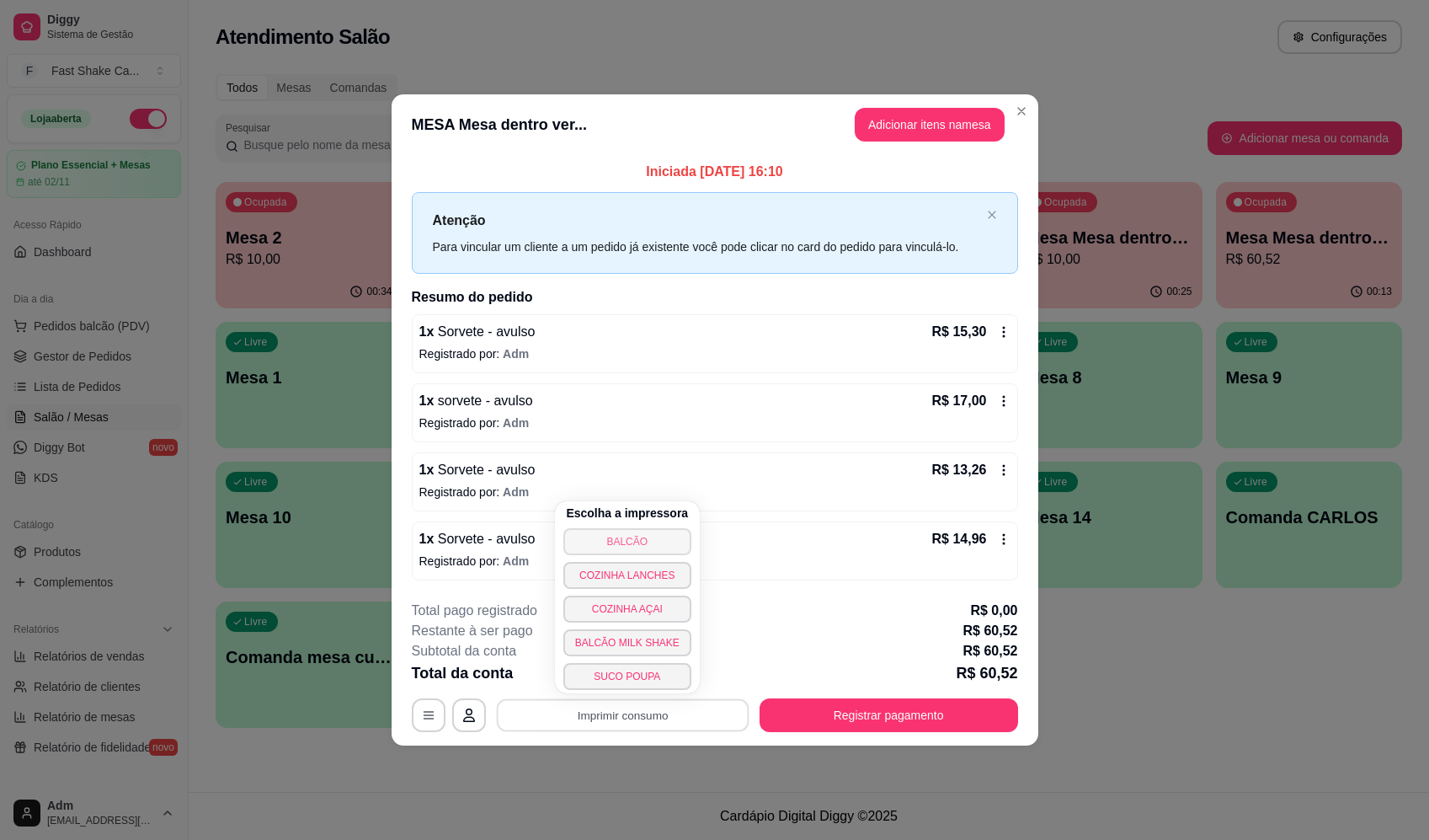
click at [634, 535] on button "BALCÃO" at bounding box center [627, 542] width 128 height 27
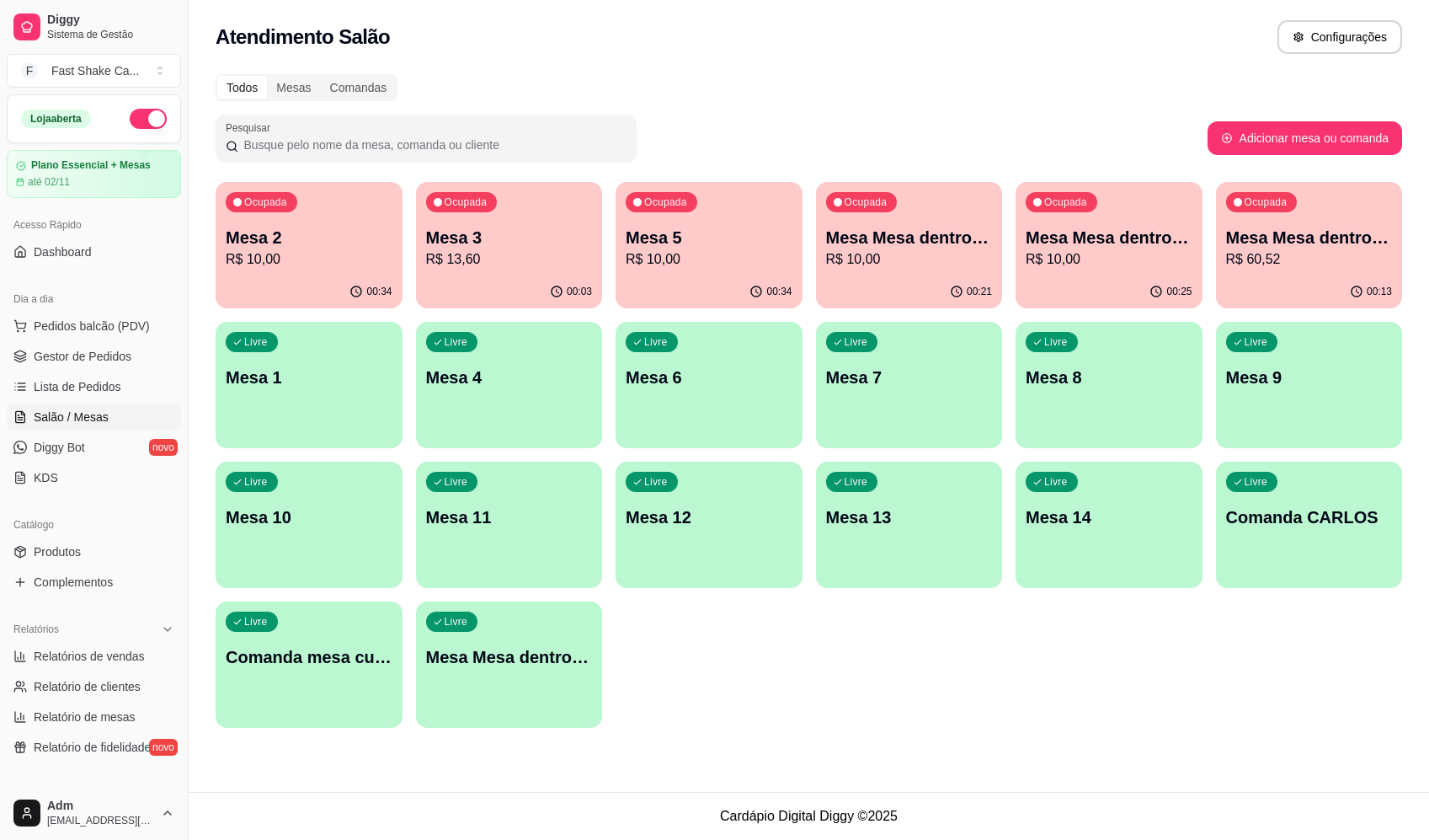
click at [478, 228] on p "Mesa 3" at bounding box center [509, 238] width 167 height 23
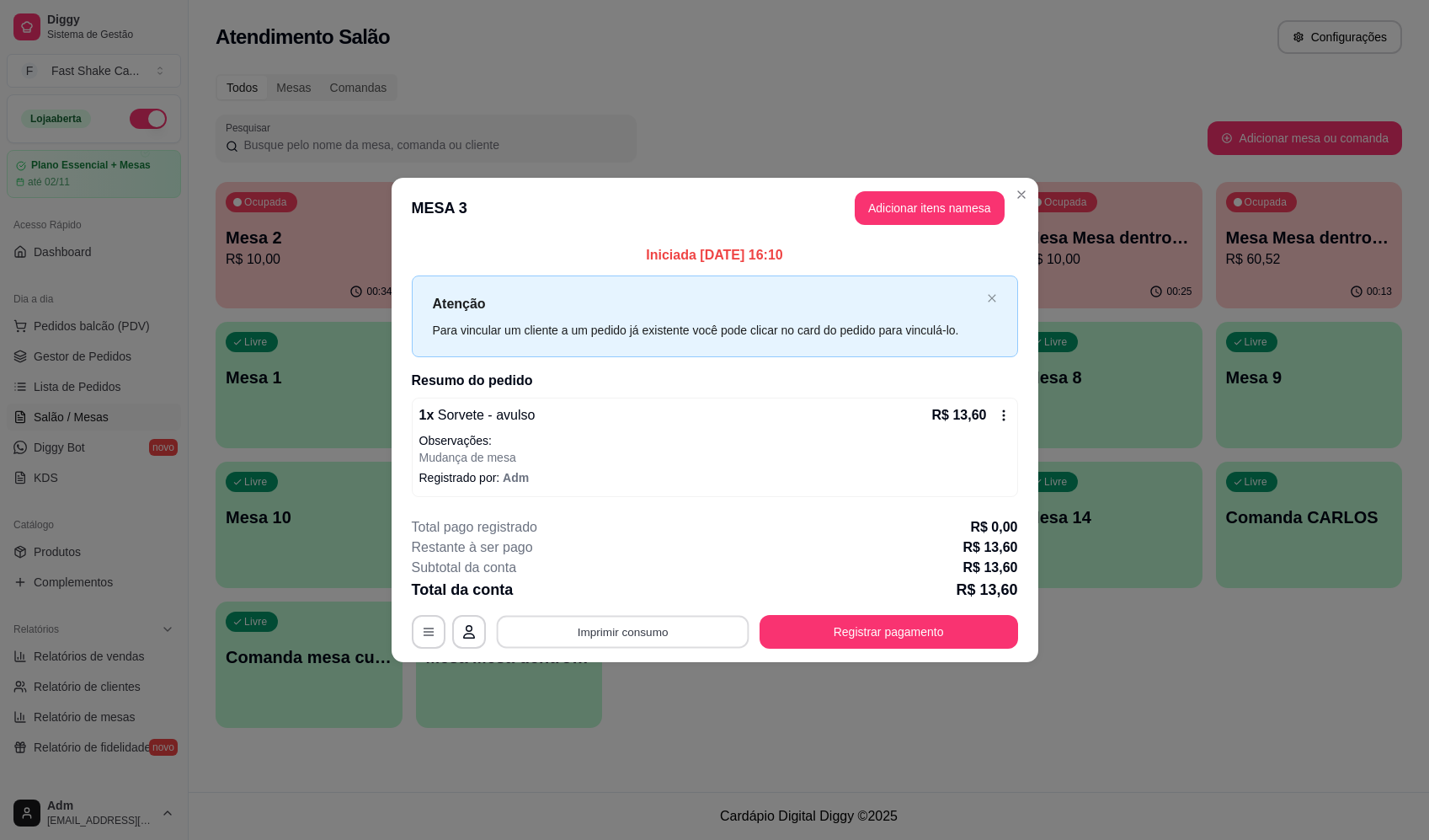
click at [598, 632] on button "Imprimir consumo" at bounding box center [622, 632] width 252 height 33
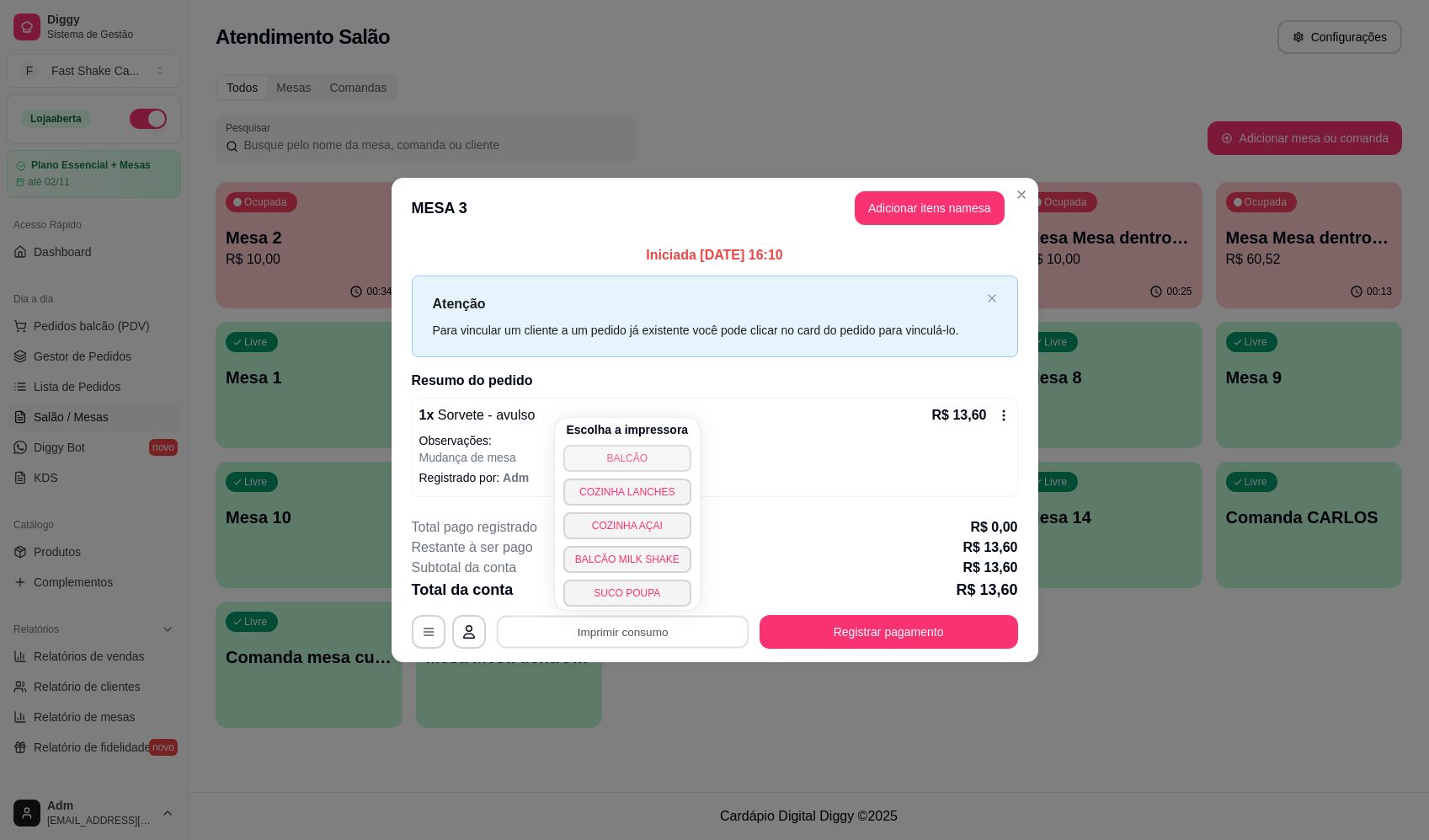
click at [615, 459] on button "BALCÃO" at bounding box center [627, 458] width 128 height 27
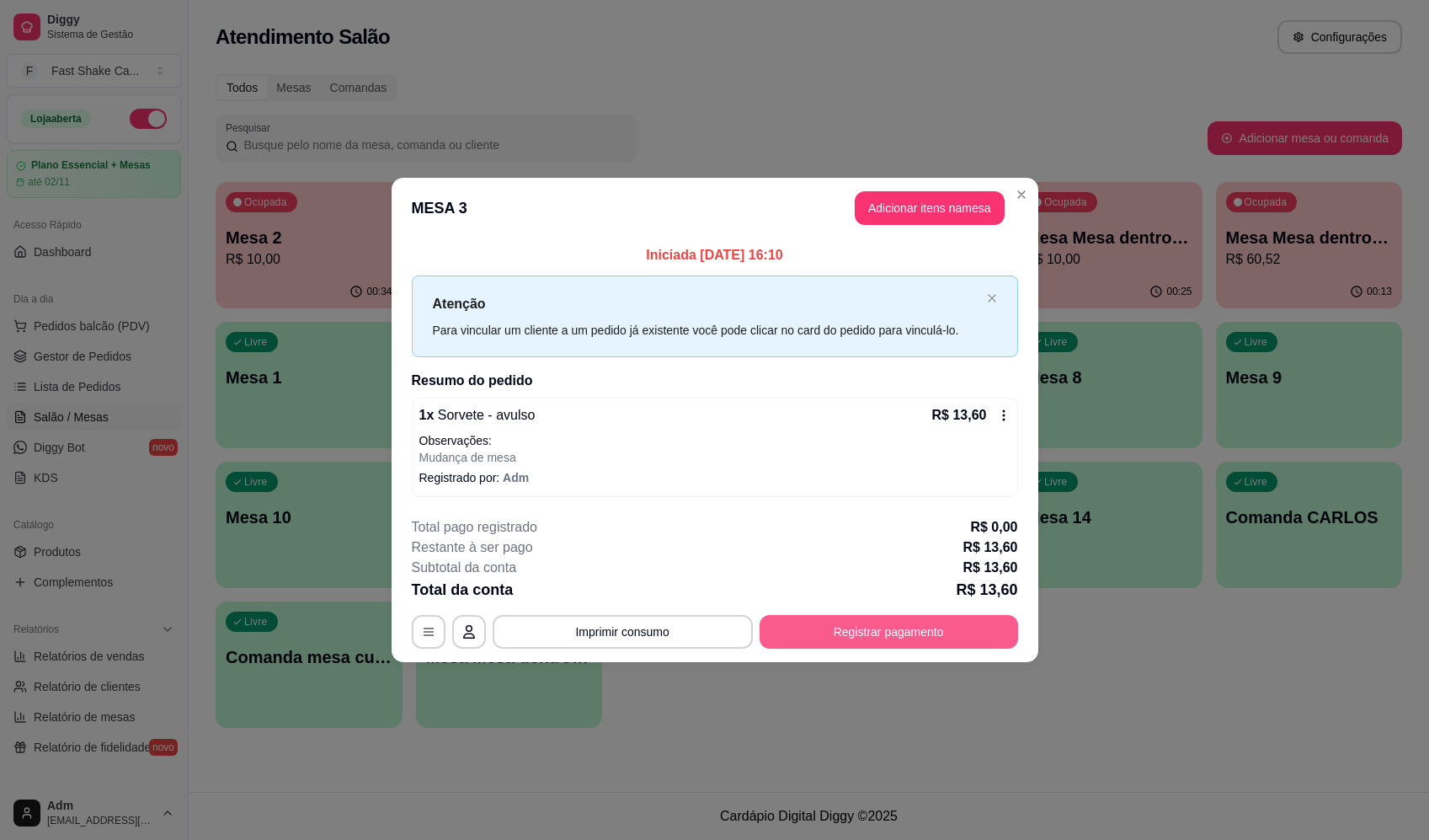
click at [894, 629] on button "Registrar pagamento" at bounding box center [888, 631] width 258 height 34
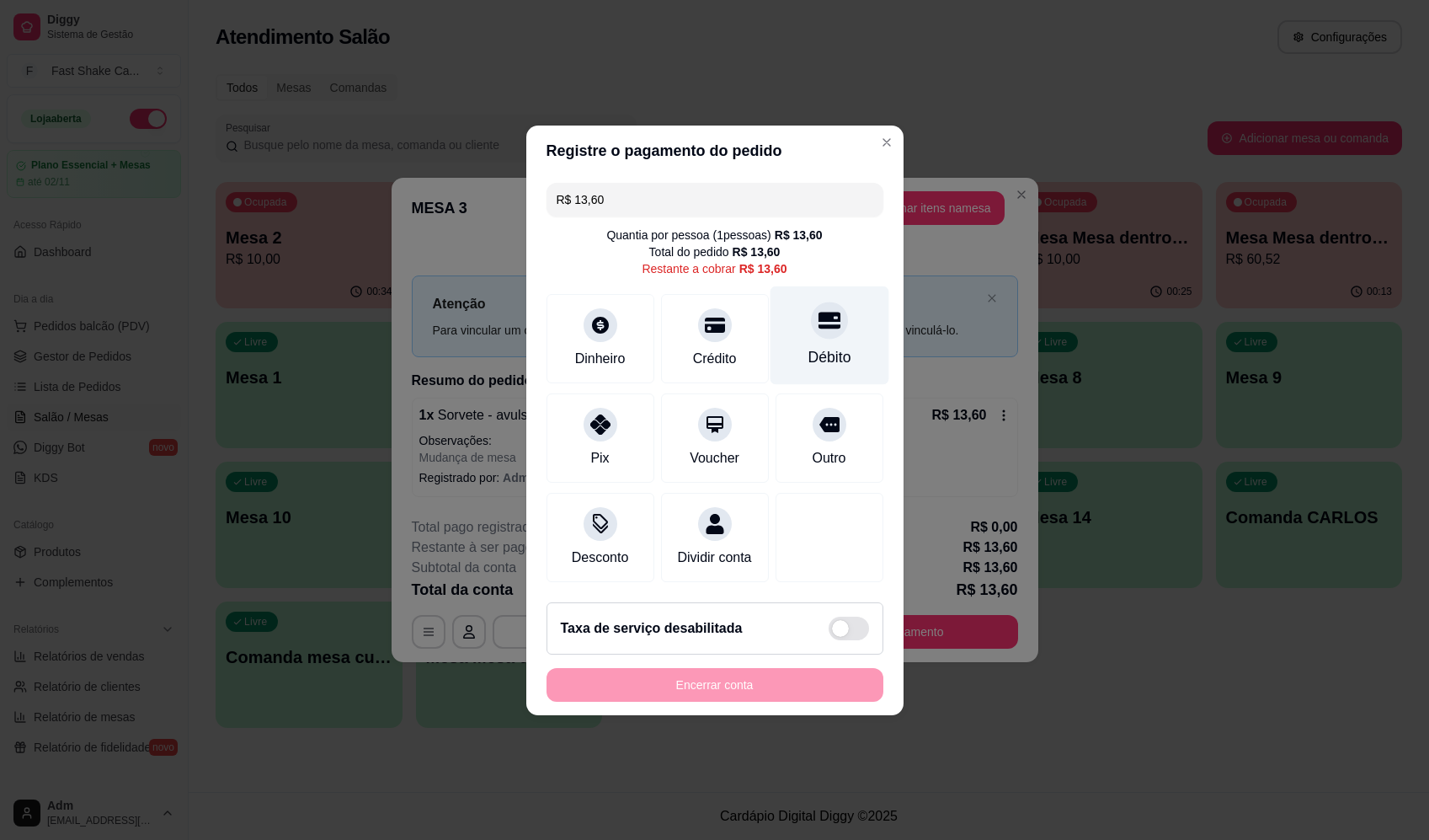
click at [809, 346] on div "Débito" at bounding box center [830, 357] width 43 height 21
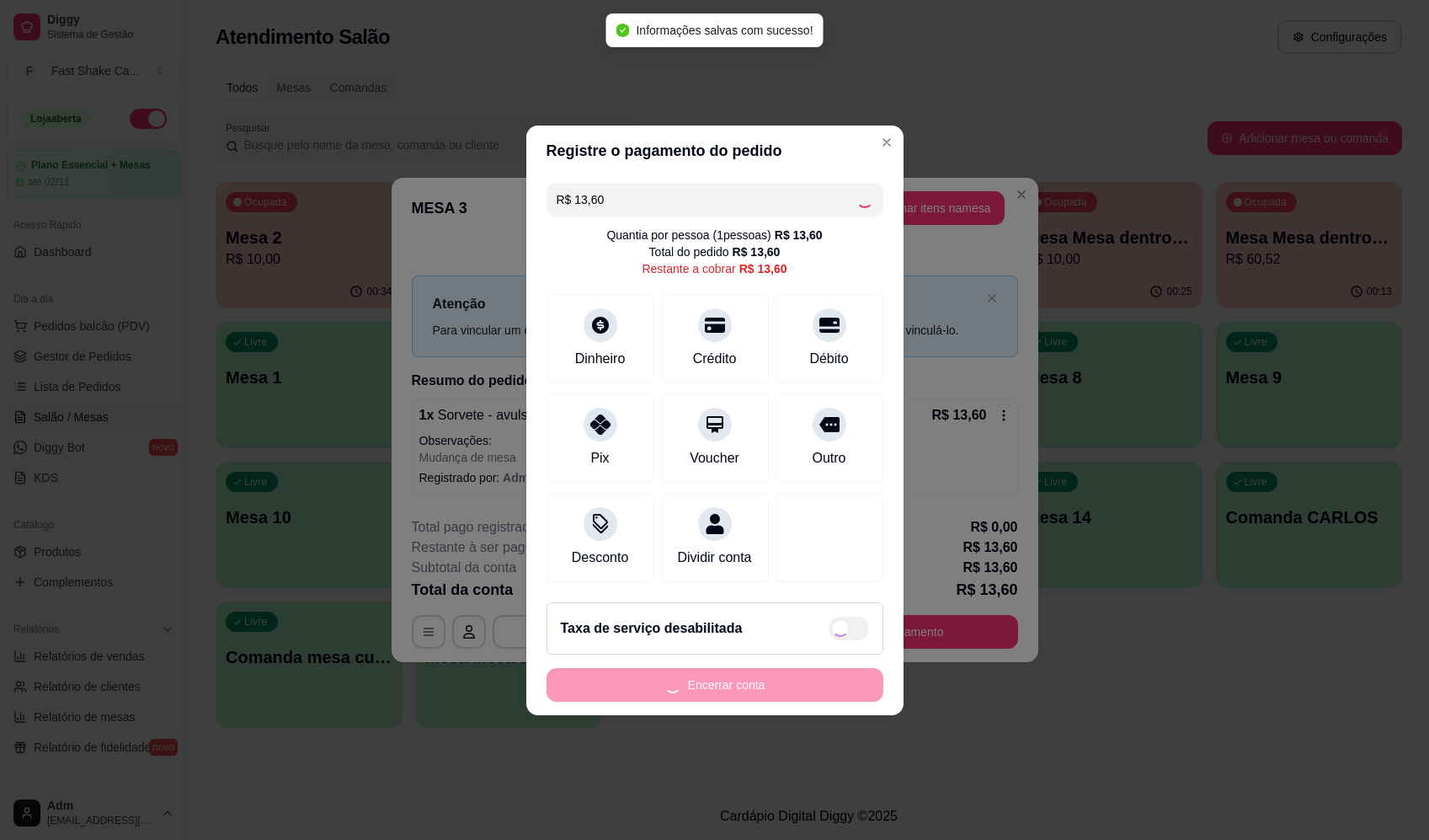
type input "R$ 0,00"
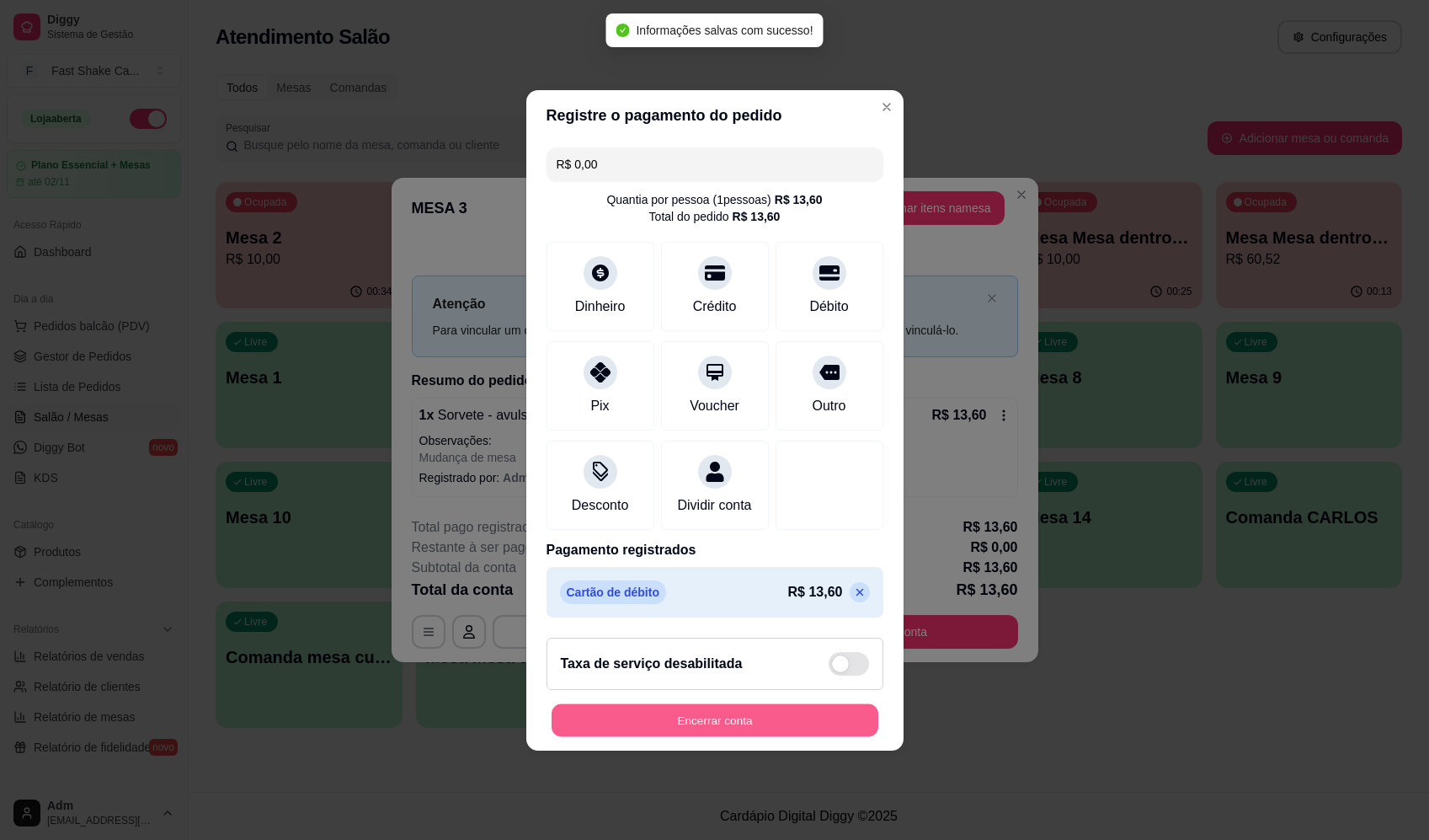
click at [732, 726] on button "Encerrar conta" at bounding box center [714, 720] width 327 height 33
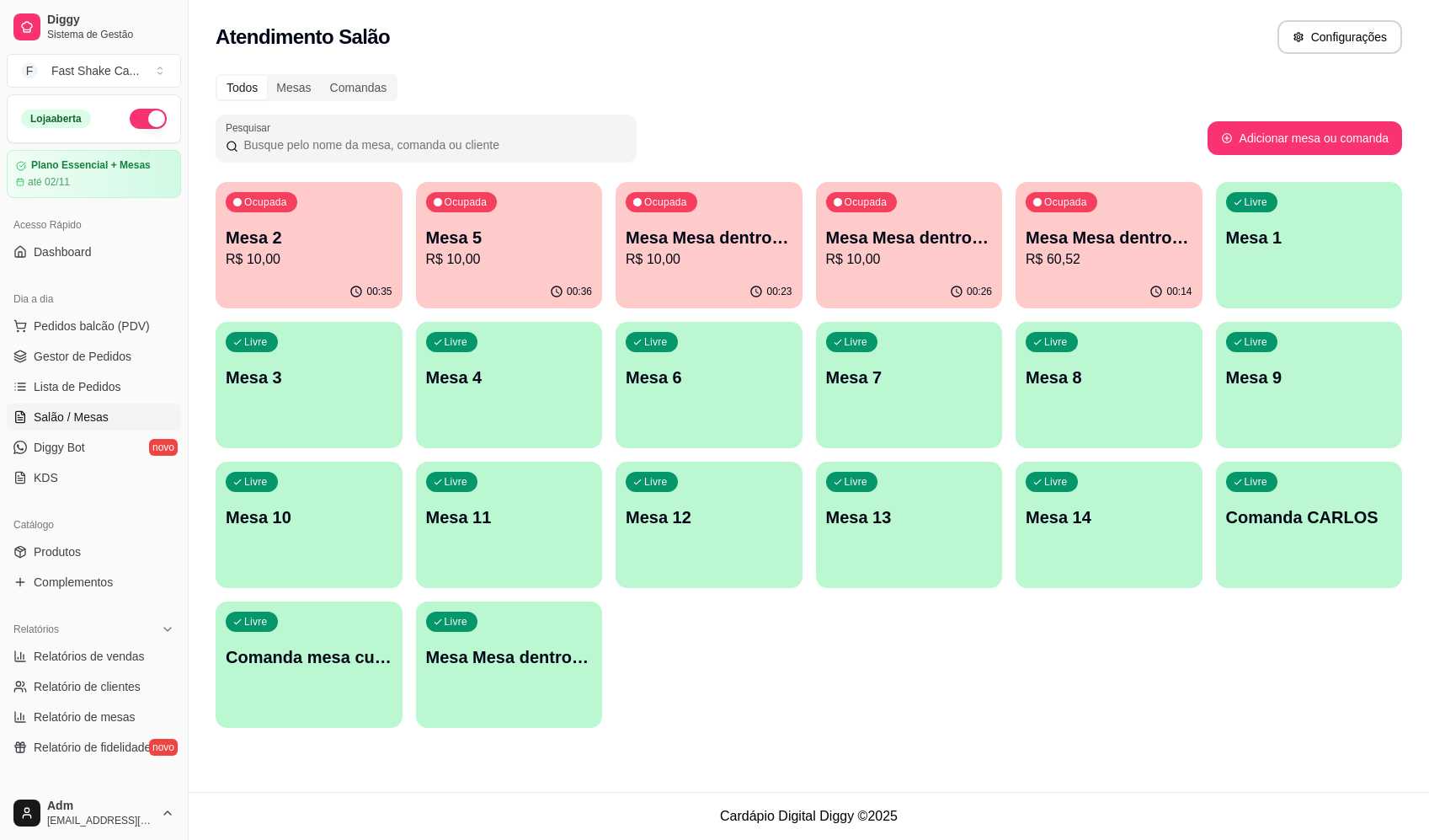
click at [1143, 239] on p "Mesa Mesa dentro vermelha" at bounding box center [1108, 238] width 167 height 23
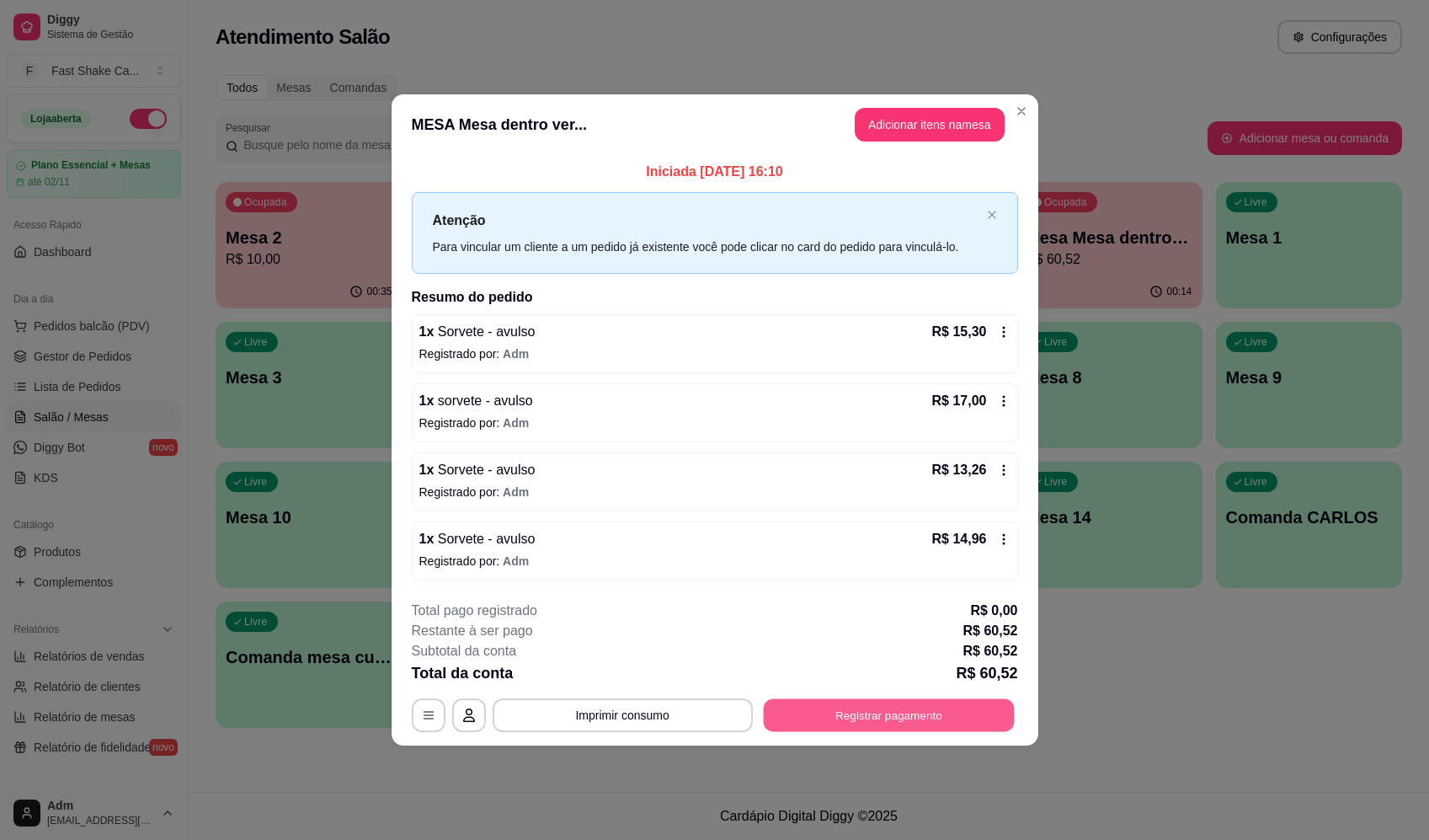
click at [833, 722] on button "Registrar pagamento" at bounding box center [889, 715] width 251 height 33
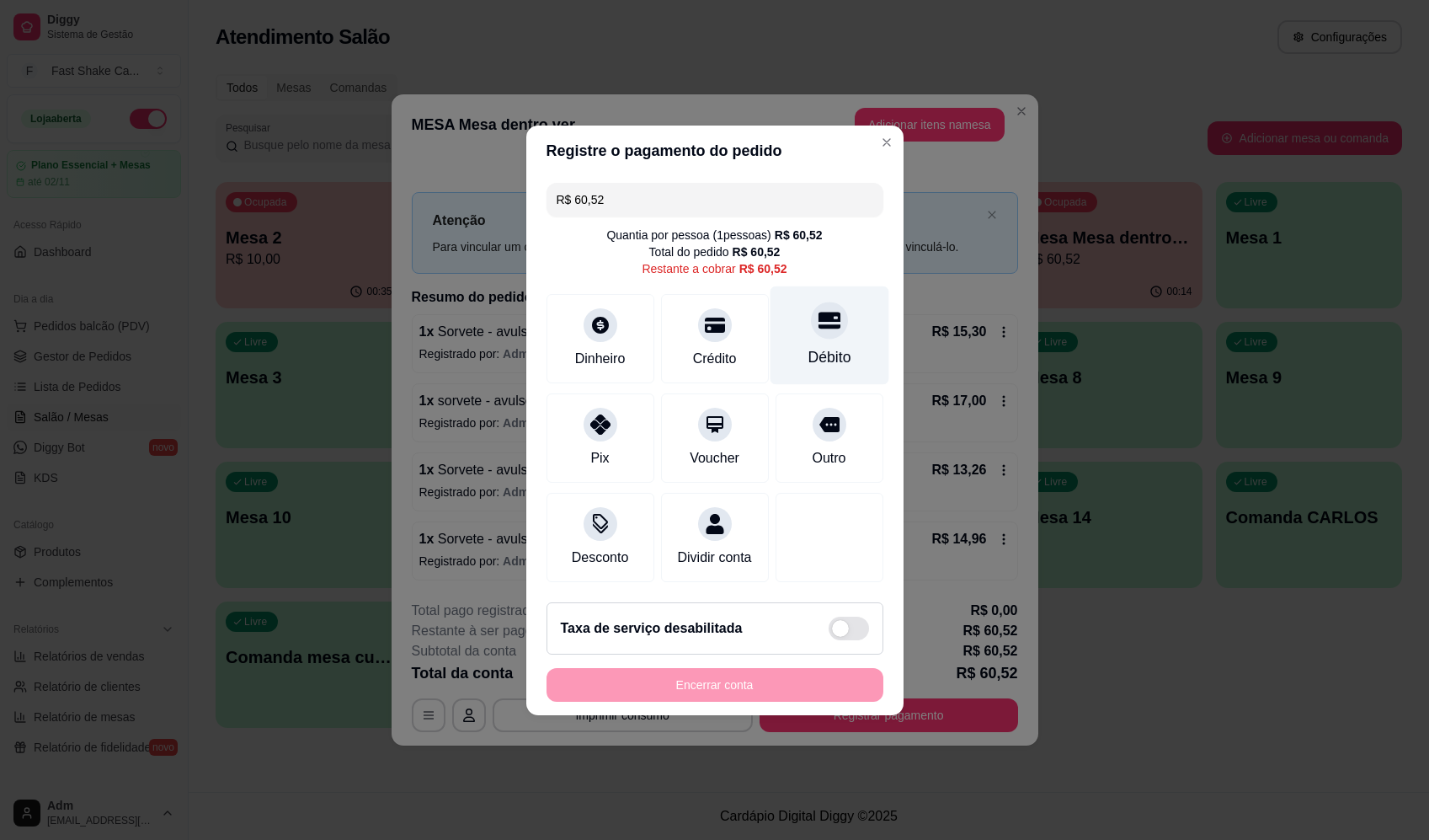
click at [785, 322] on div "Débito" at bounding box center [830, 334] width 119 height 98
type input "R$ 0,00"
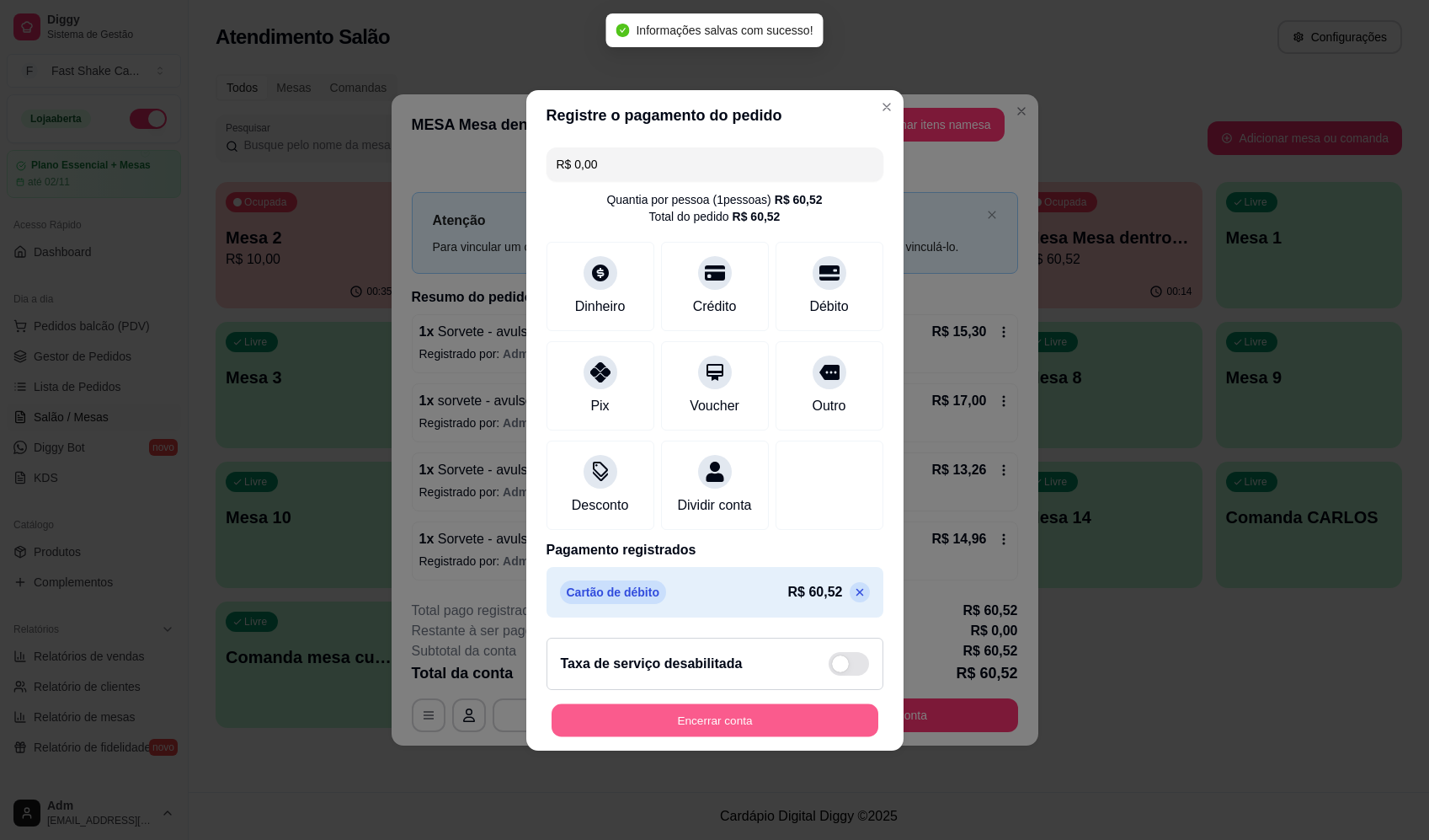
click at [747, 729] on button "Encerrar conta" at bounding box center [714, 720] width 327 height 33
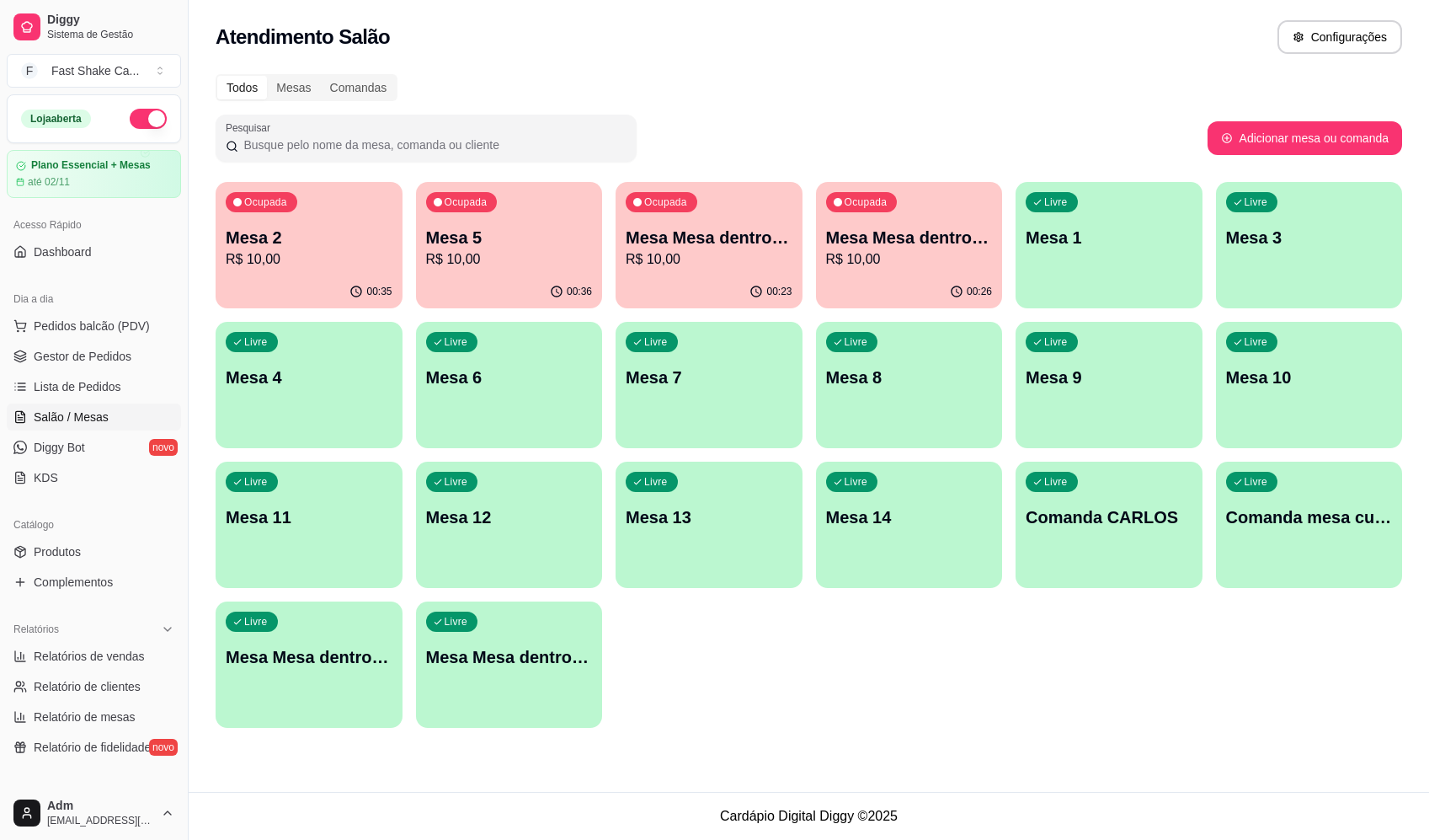
click at [894, 647] on div "Ocupada Mesa 2 R$ 10,00 00:35 Ocupada Mesa 5 R$ 10,00 00:36 Ocupada Mesa Mesa d…" at bounding box center [809, 455] width 1187 height 546
click at [869, 247] on p "Mesa Mesa dentro verde" at bounding box center [908, 237] width 162 height 22
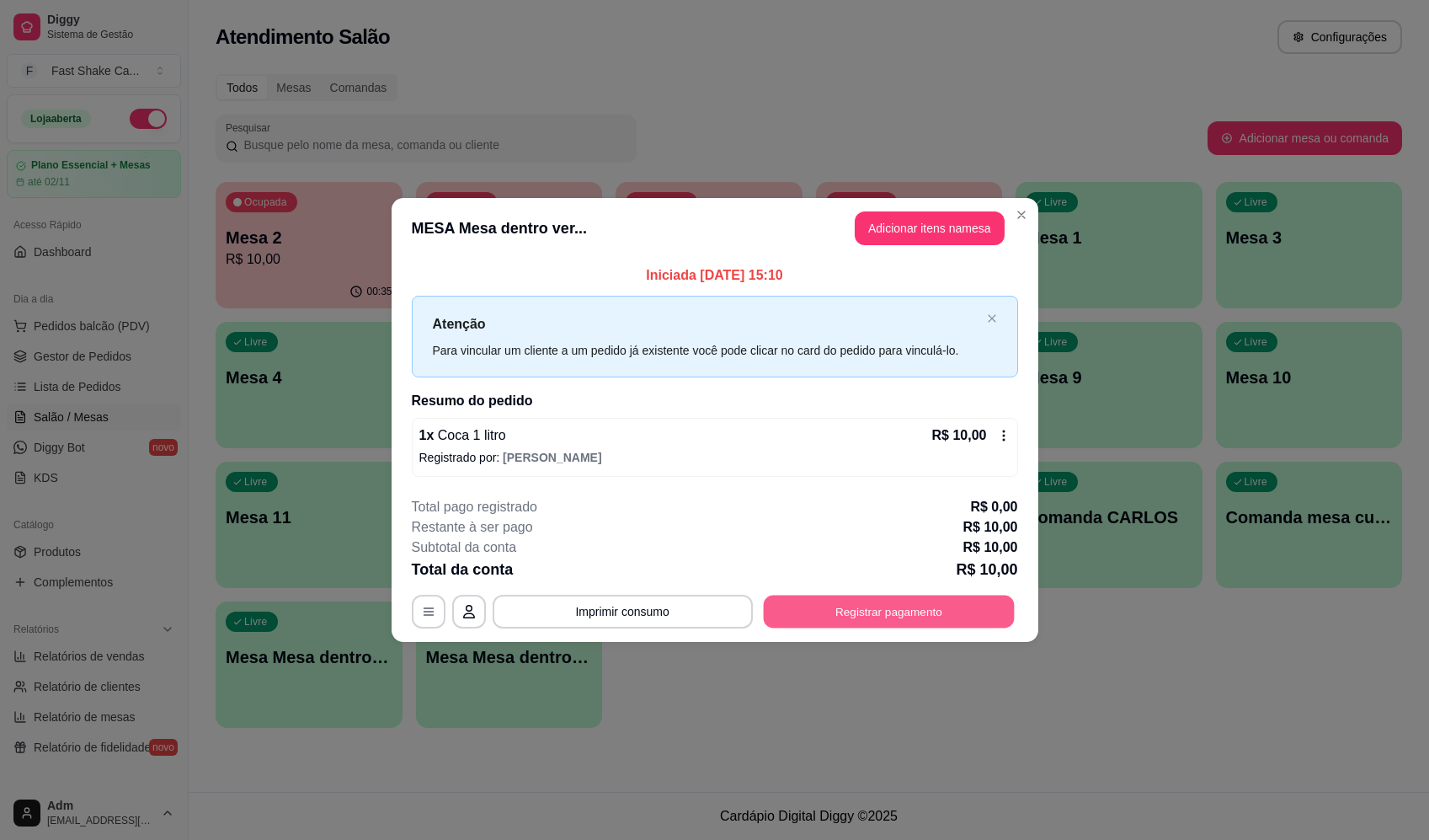
click at [868, 609] on button "Registrar pagamento" at bounding box center [889, 612] width 251 height 33
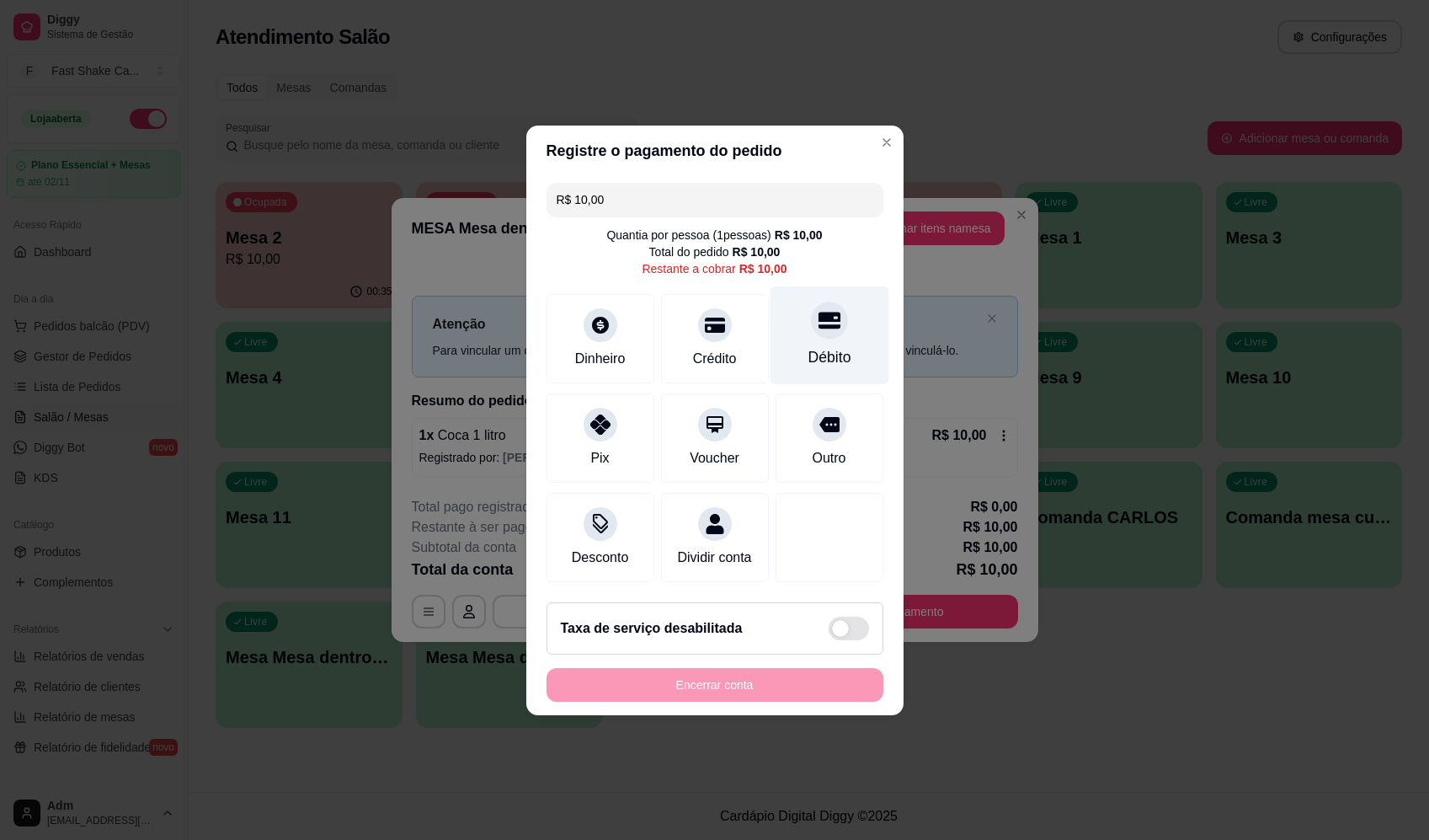
click at [808, 346] on div "Débito" at bounding box center [830, 357] width 43 height 21
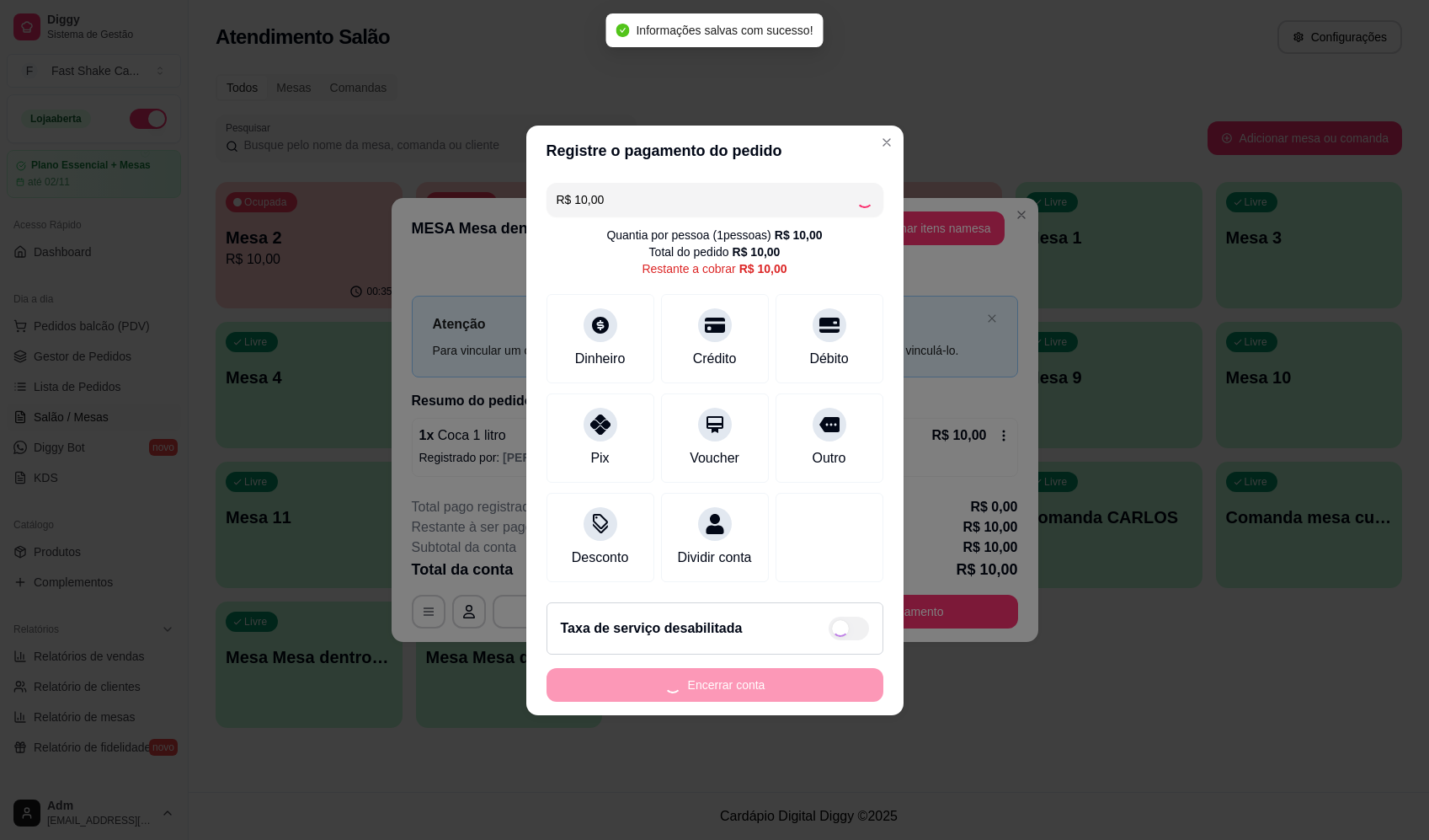
type input "R$ 0,00"
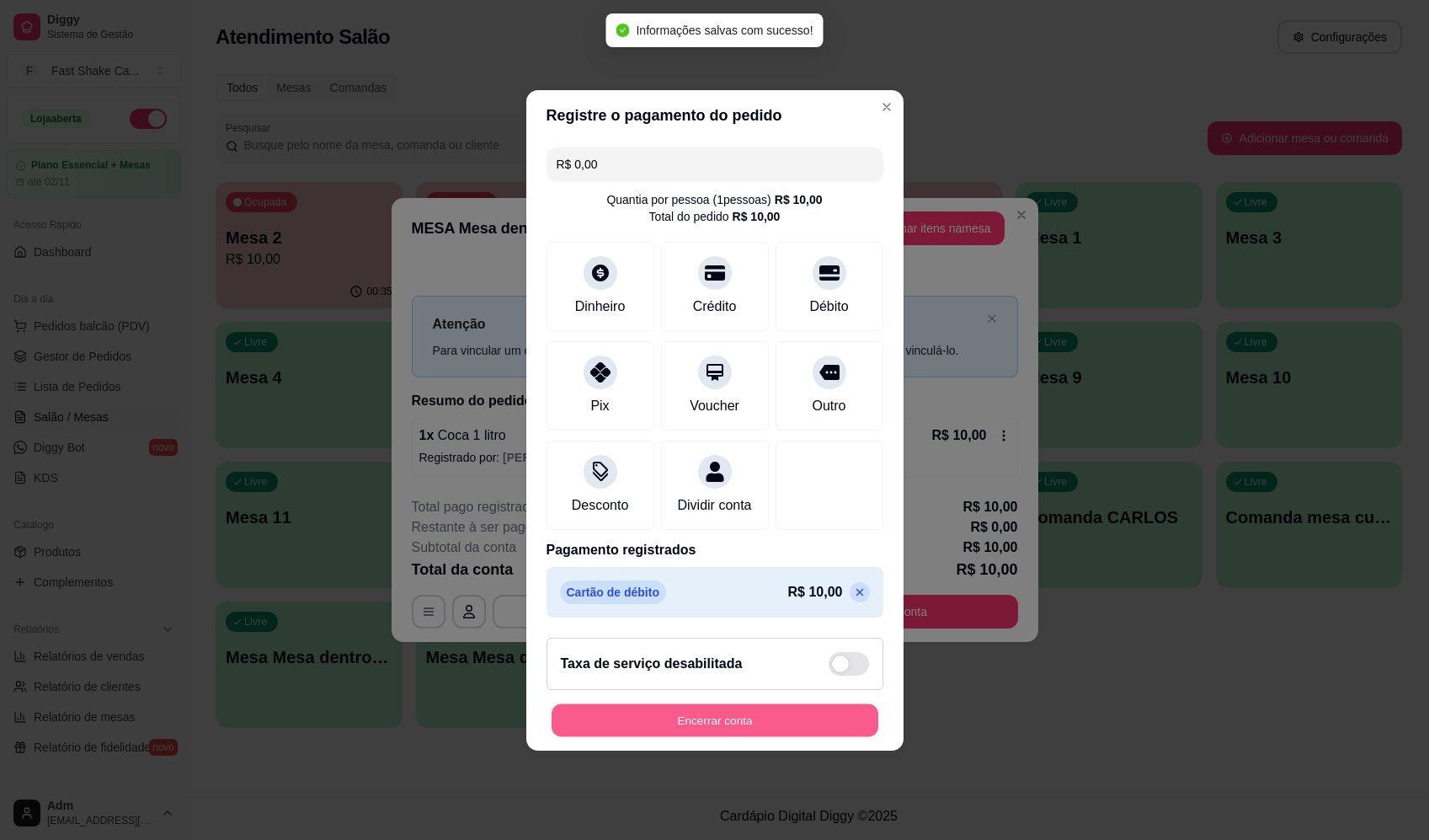
click at [732, 734] on button "Encerrar conta" at bounding box center [714, 720] width 327 height 33
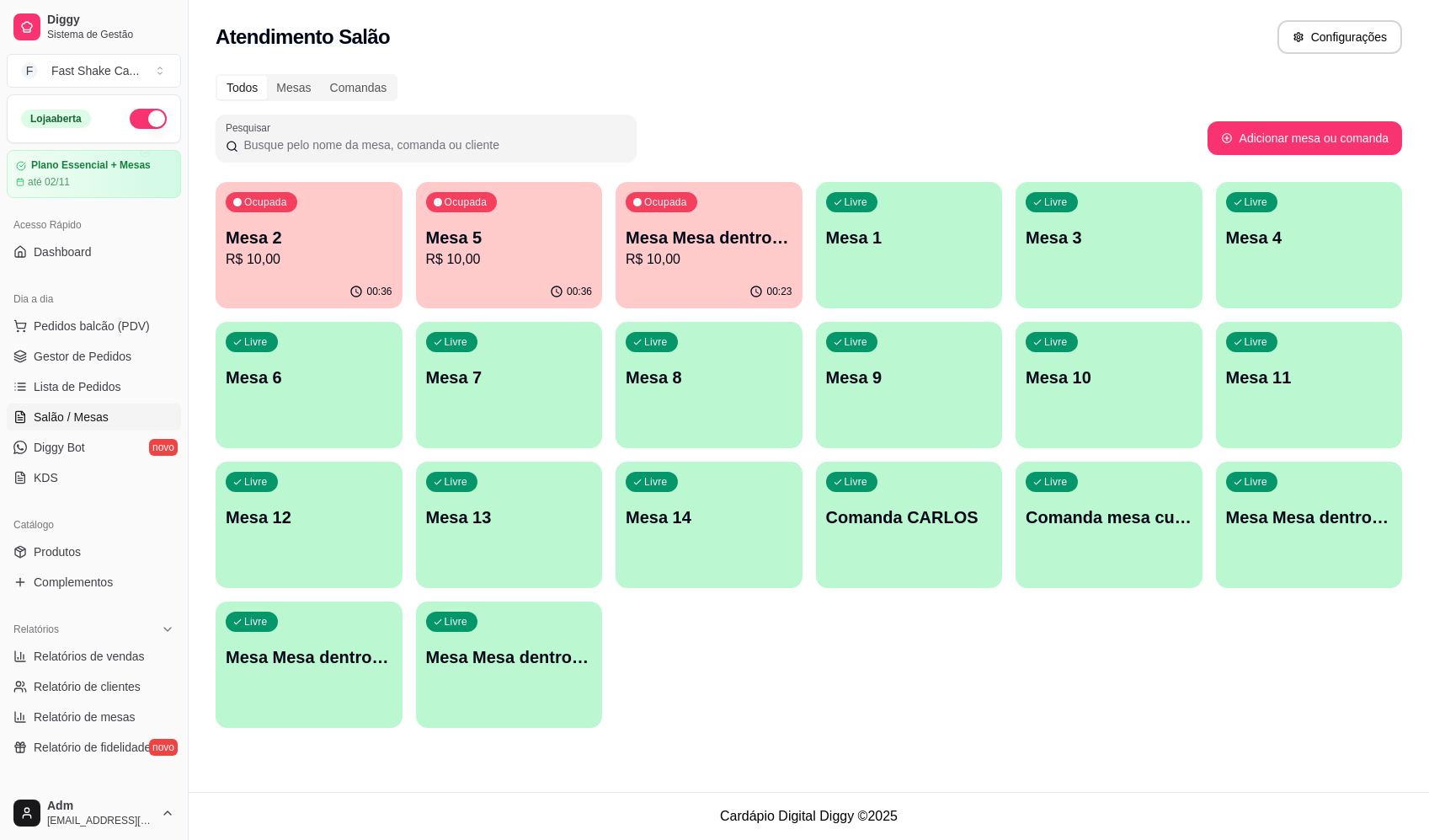
click at [932, 633] on div "Ocupada Mesa 2 R$ 10,00 00:36 Ocupada Mesa 5 R$ 10,00 00:36 Ocupada Mesa Mesa d…" at bounding box center [809, 455] width 1187 height 546
click at [378, 664] on p "Mesa Mesa dentro verde" at bounding box center [309, 657] width 167 height 23
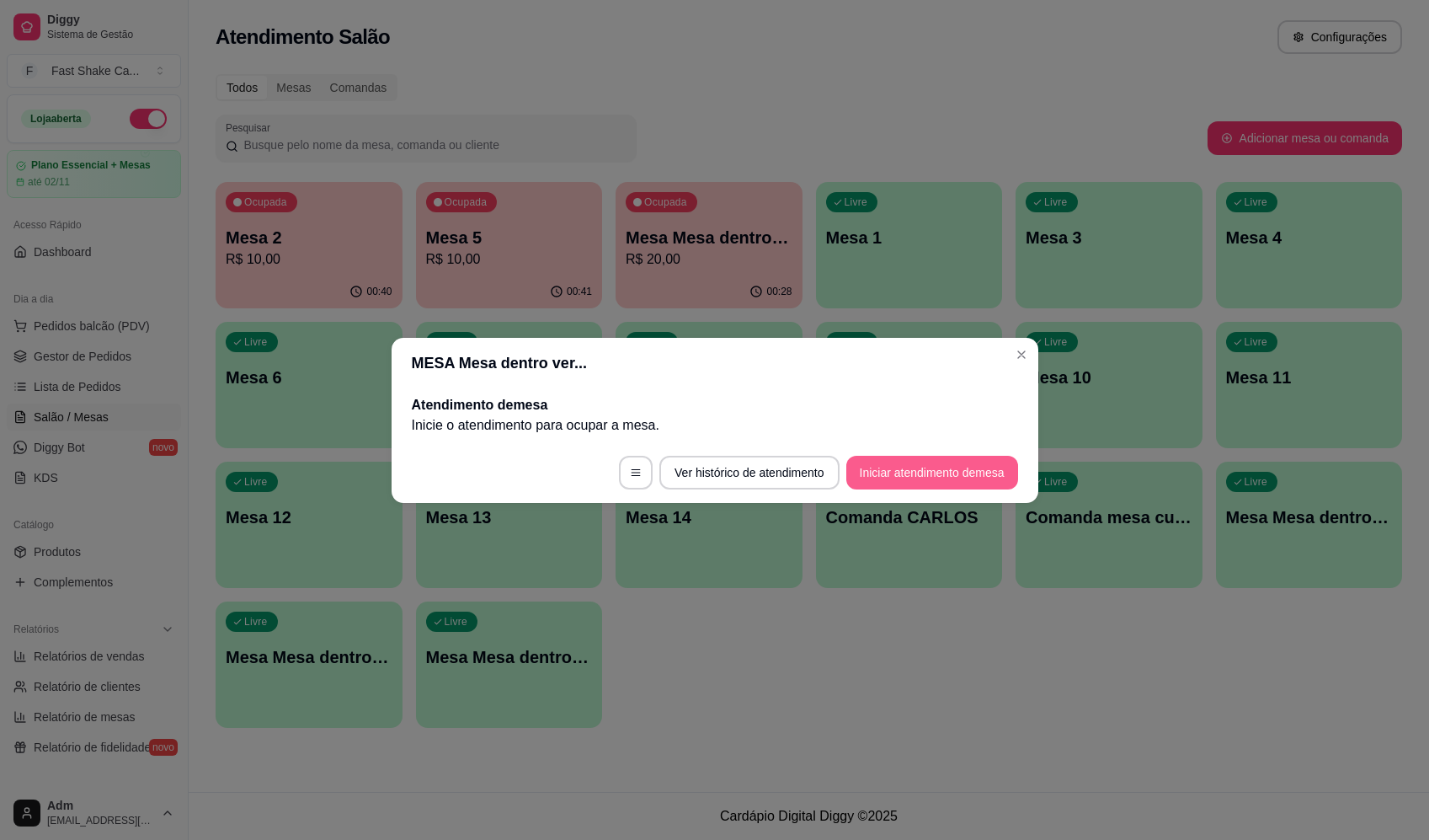
click at [919, 475] on button "Iniciar atendimento de mesa" at bounding box center [932, 472] width 172 height 34
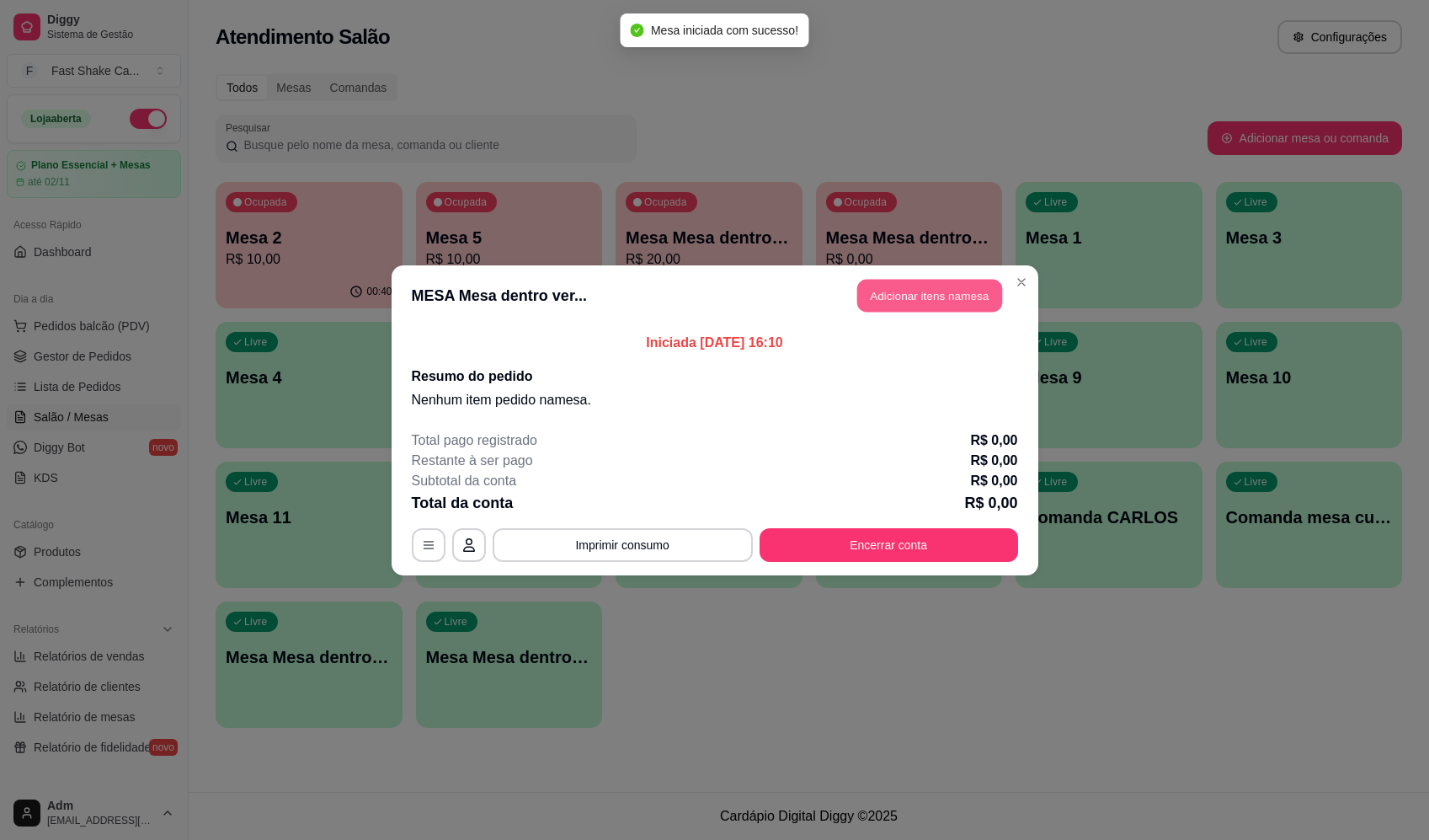
click at [944, 298] on button "Adicionar itens na mesa" at bounding box center [930, 295] width 145 height 33
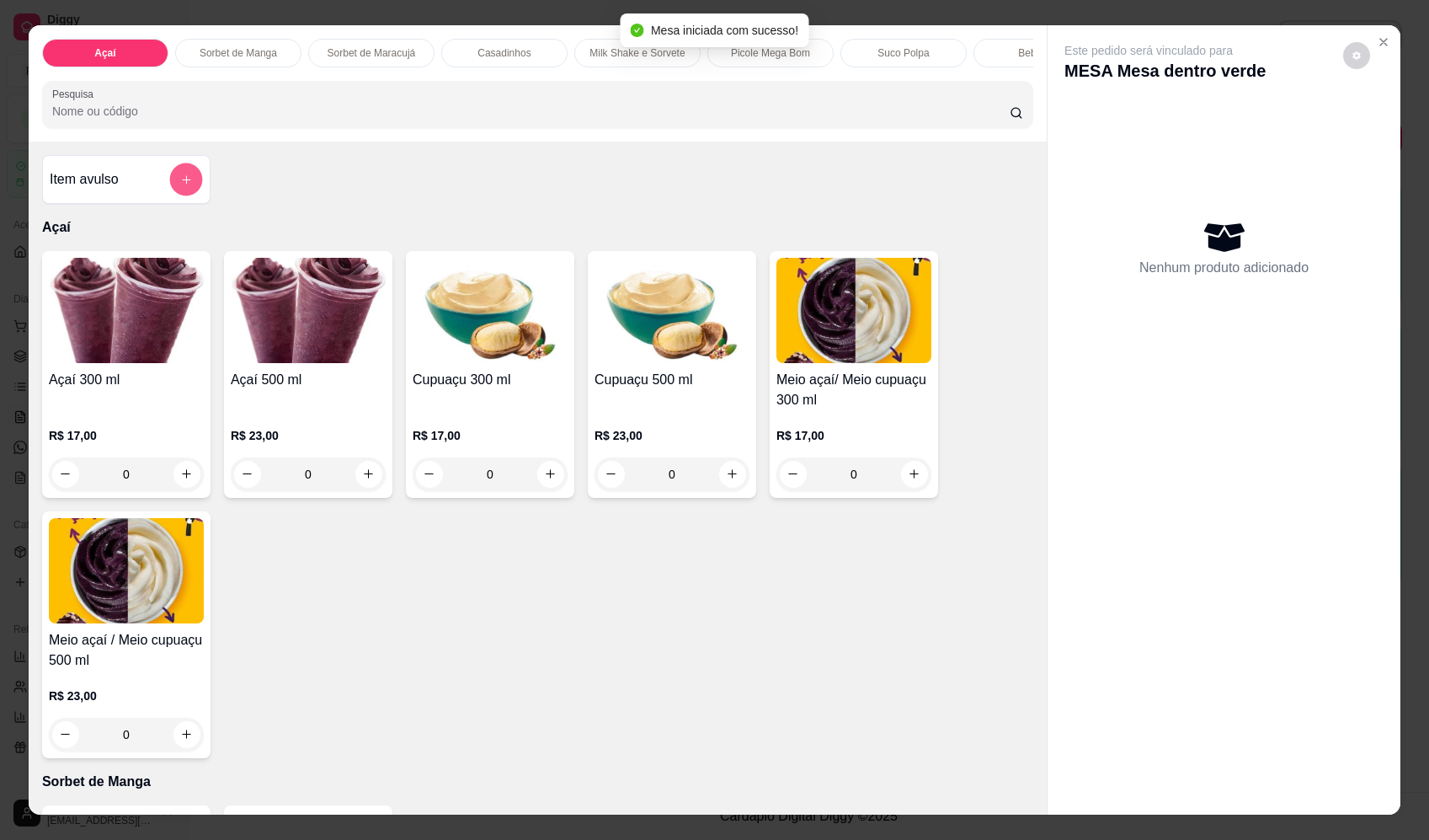
click at [171, 196] on button "add-separate-item" at bounding box center [187, 180] width 33 height 33
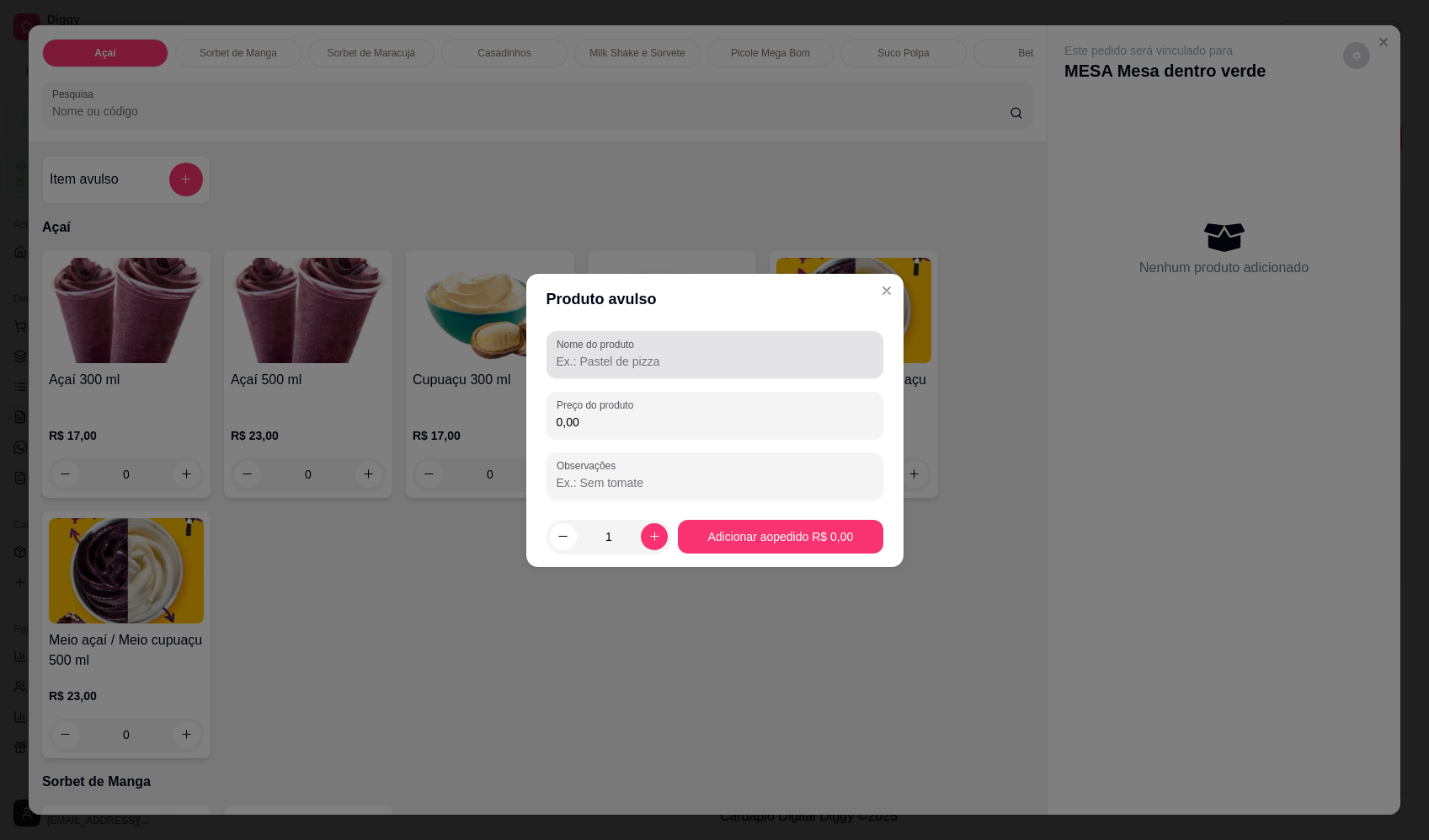
click at [686, 352] on div at bounding box center [714, 355] width 317 height 34
paste input "Sorvete"
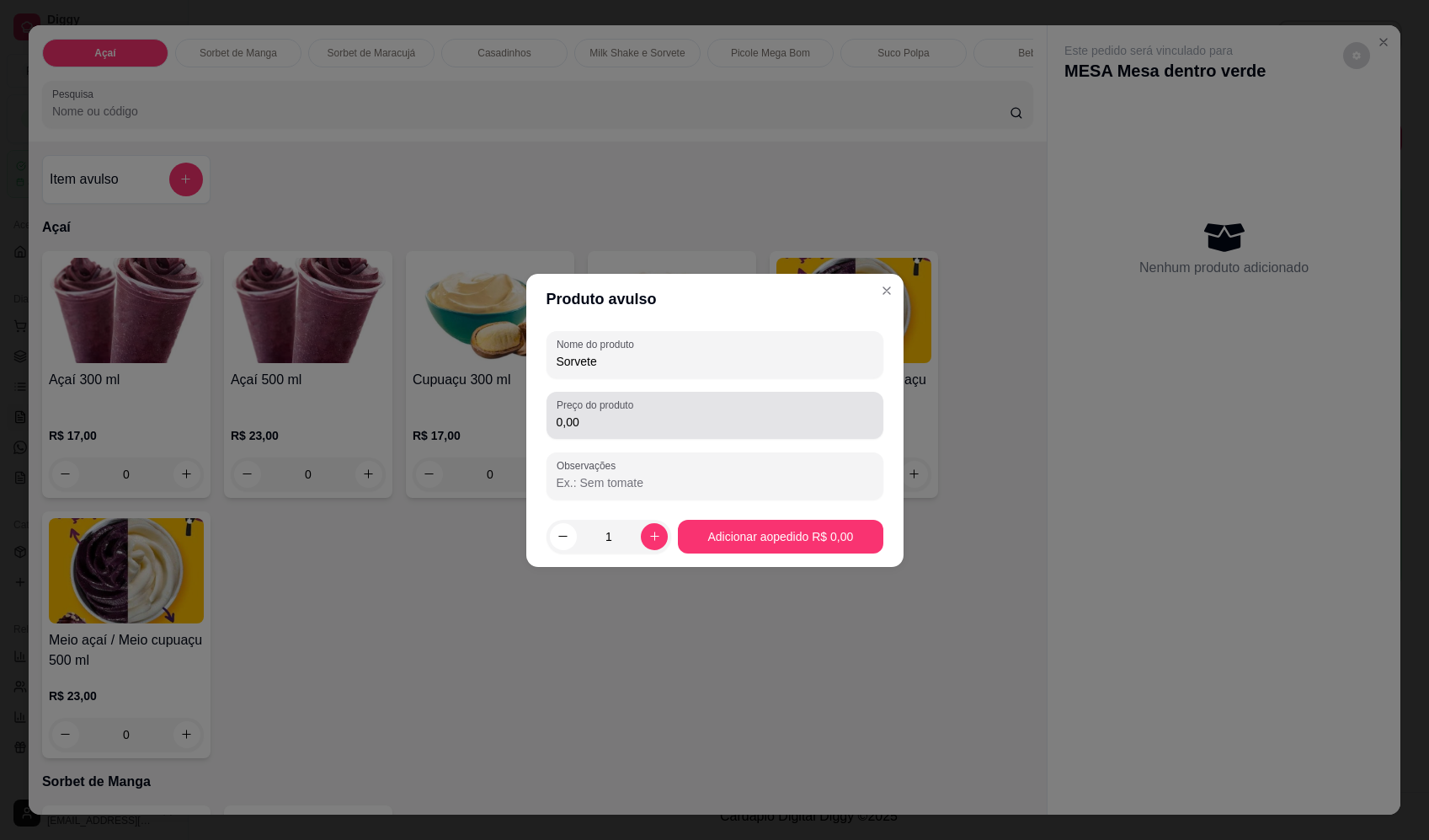
type input "Sorvete"
click at [632, 418] on input "0,00" at bounding box center [714, 421] width 317 height 17
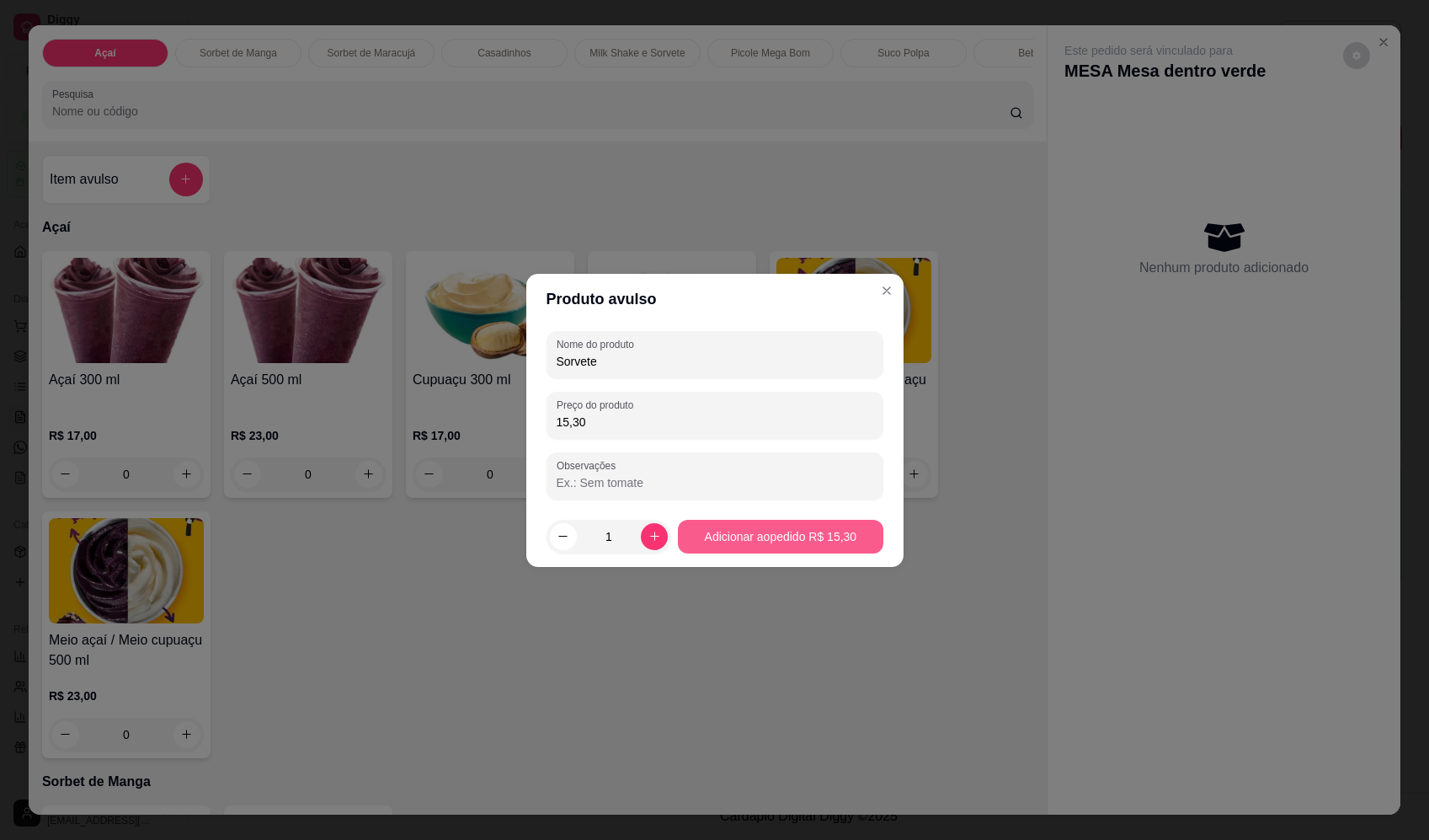
type input "15,30"
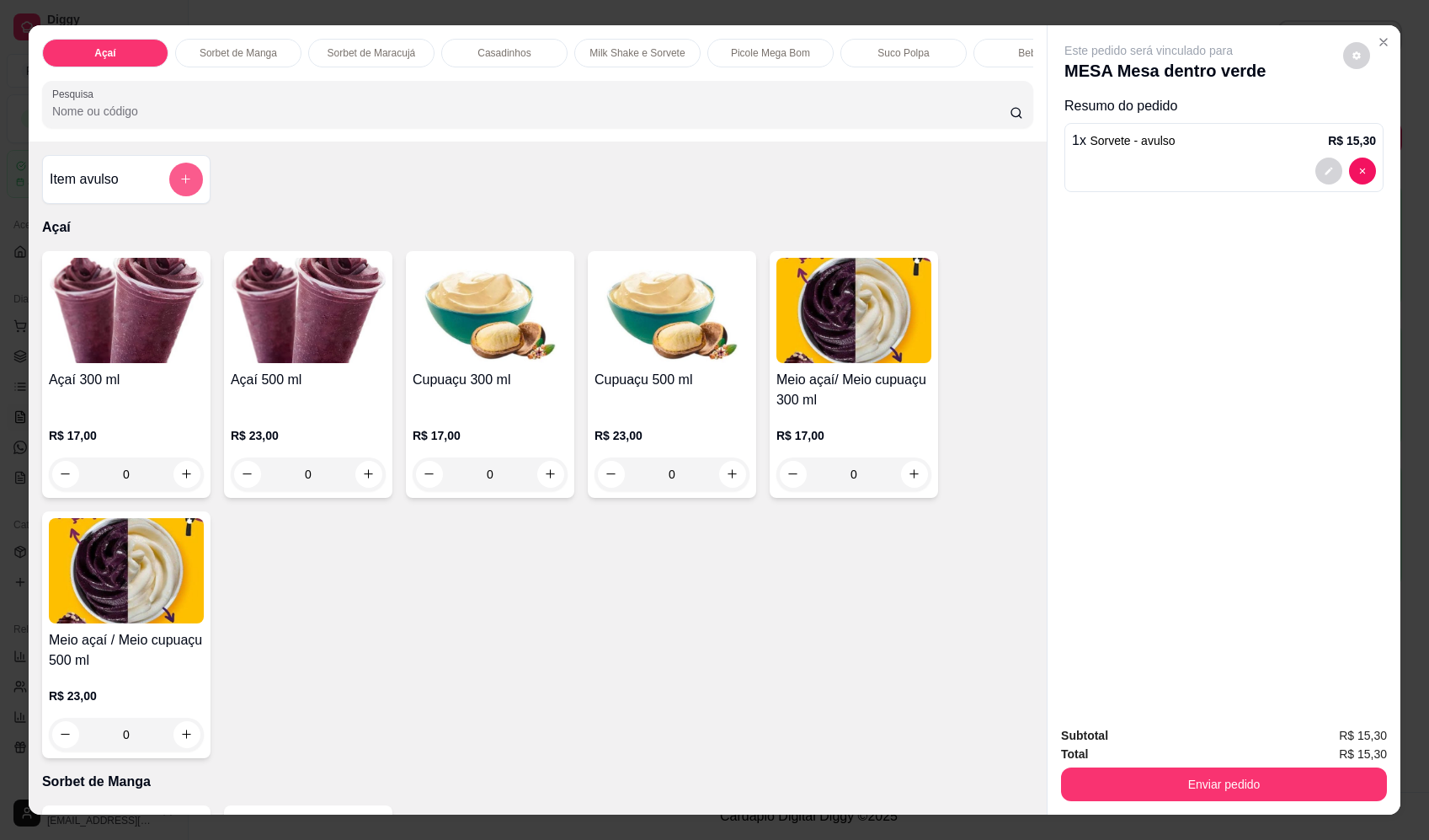
click at [159, 196] on div "Item avulso" at bounding box center [126, 179] width 153 height 34
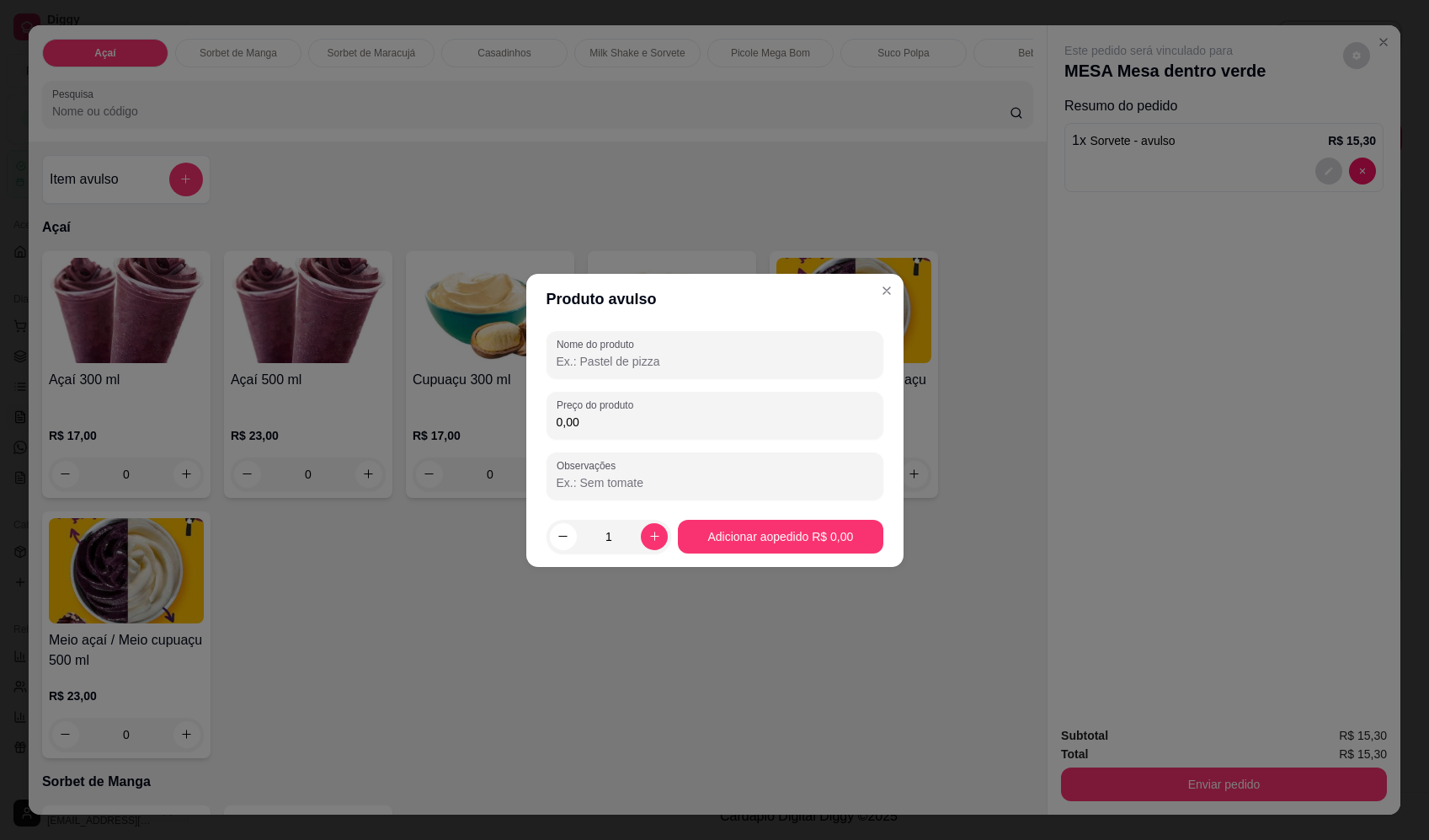
click at [644, 357] on input "Nome do produto" at bounding box center [714, 361] width 317 height 17
paste input "Sorvete"
type input "Sorvete"
click at [710, 429] on input "0,00" at bounding box center [714, 421] width 317 height 17
type input "14,28"
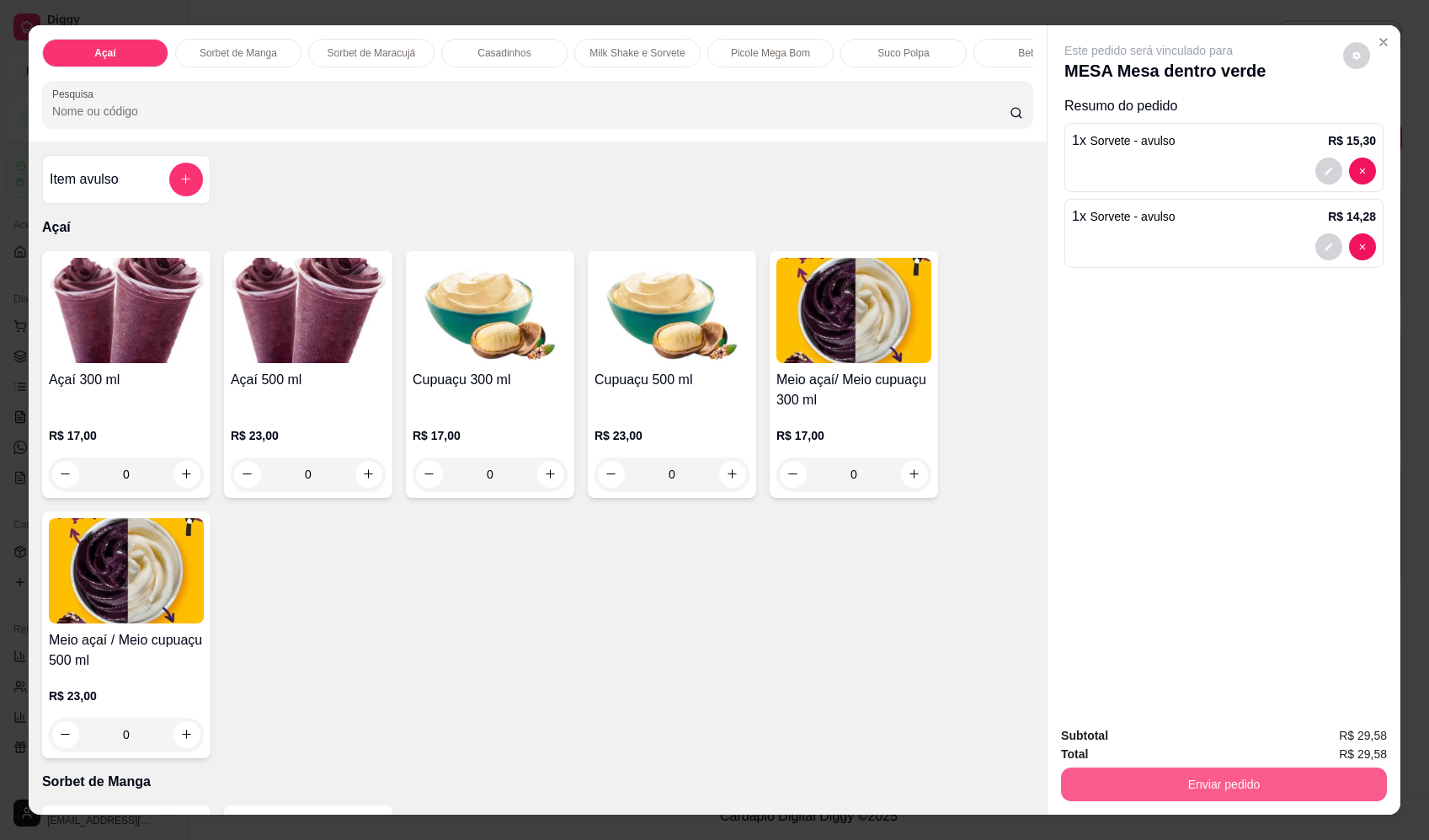
click at [1256, 792] on button "Enviar pedido" at bounding box center [1224, 783] width 326 height 34
click at [1368, 744] on button "Enviar pedido" at bounding box center [1344, 743] width 96 height 32
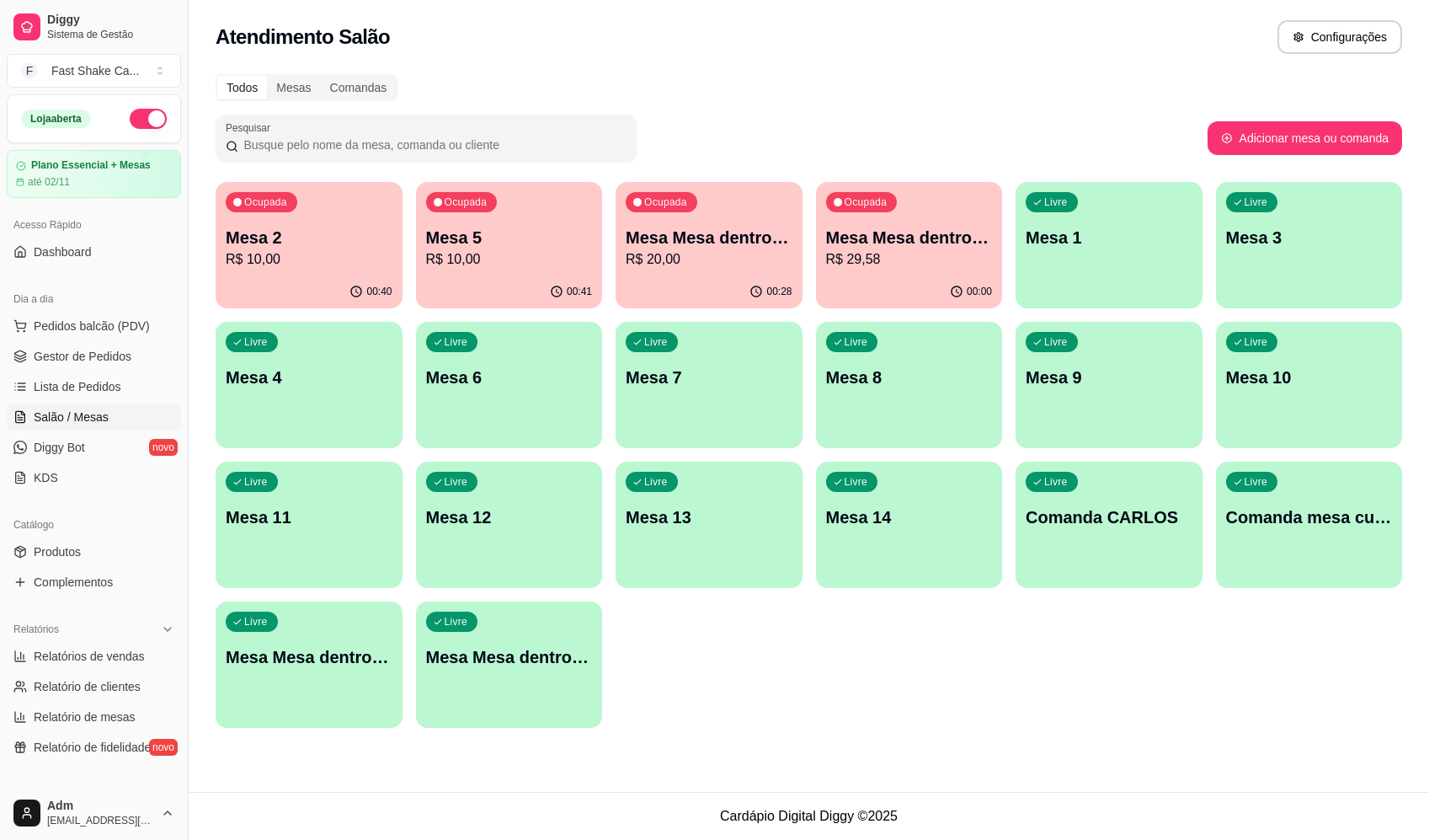
click at [291, 238] on p "Mesa 2" at bounding box center [309, 238] width 167 height 23
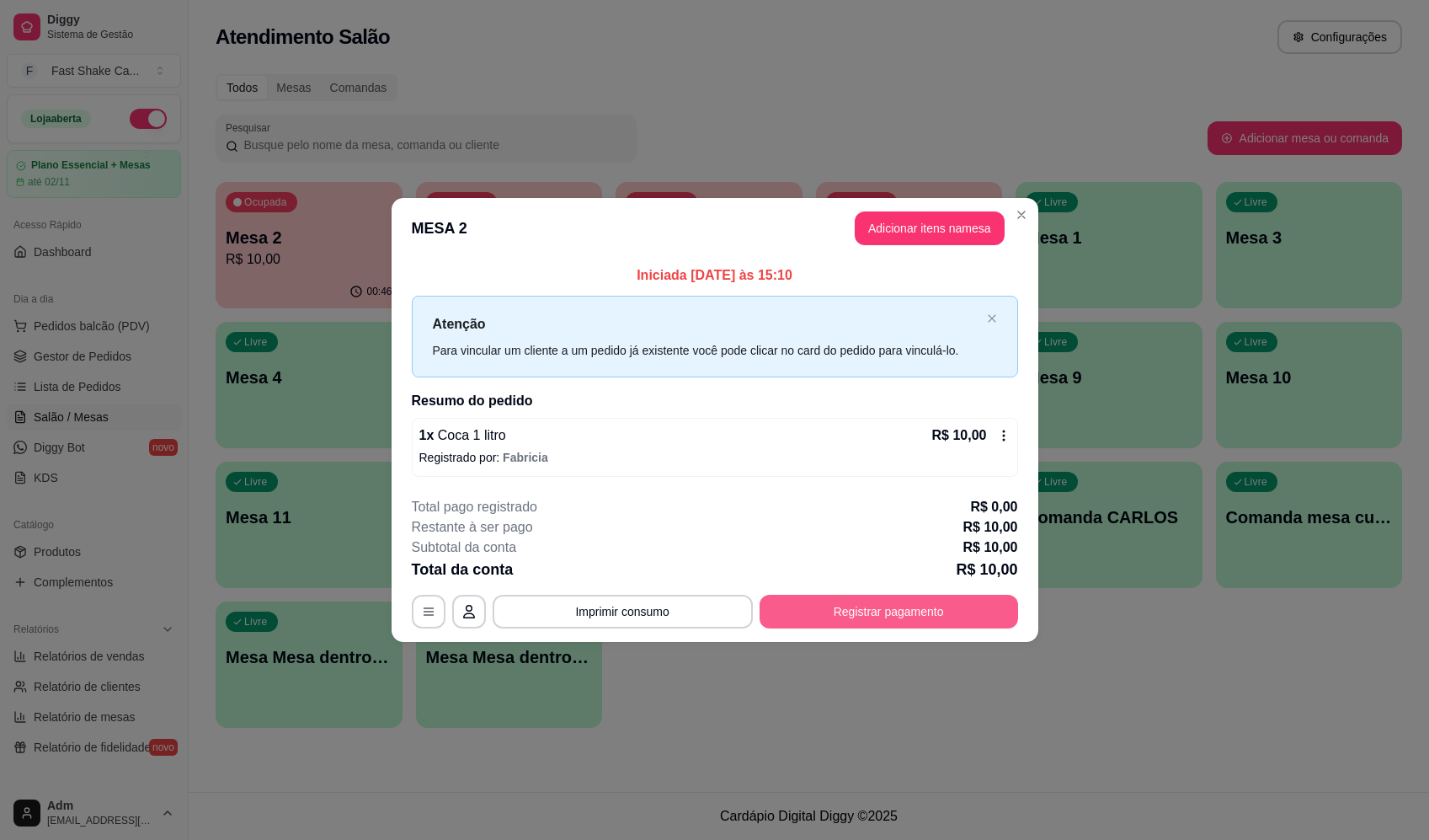
click at [899, 616] on button "Registrar pagamento" at bounding box center [888, 611] width 258 height 34
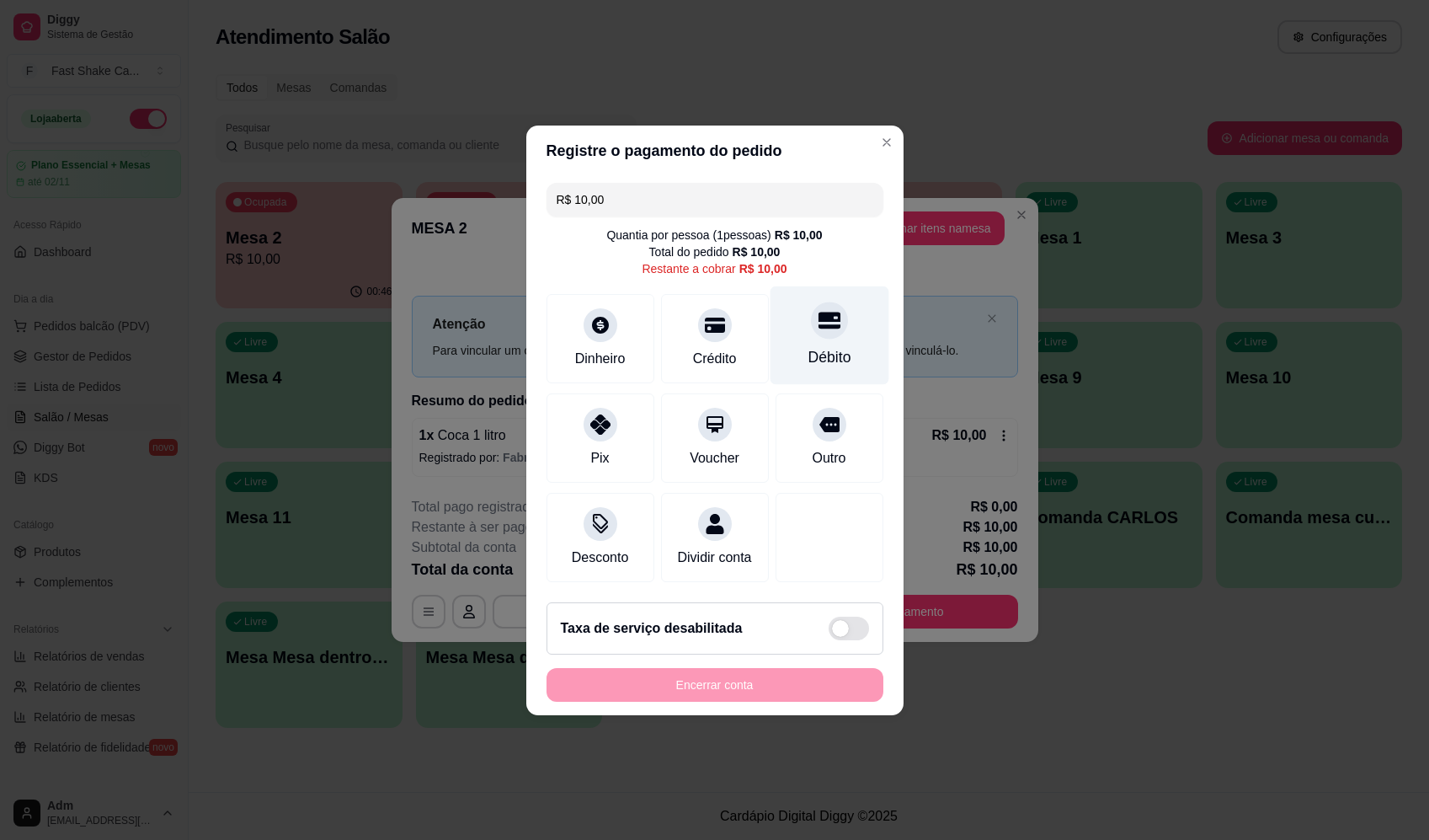
click at [818, 312] on icon at bounding box center [829, 320] width 21 height 17
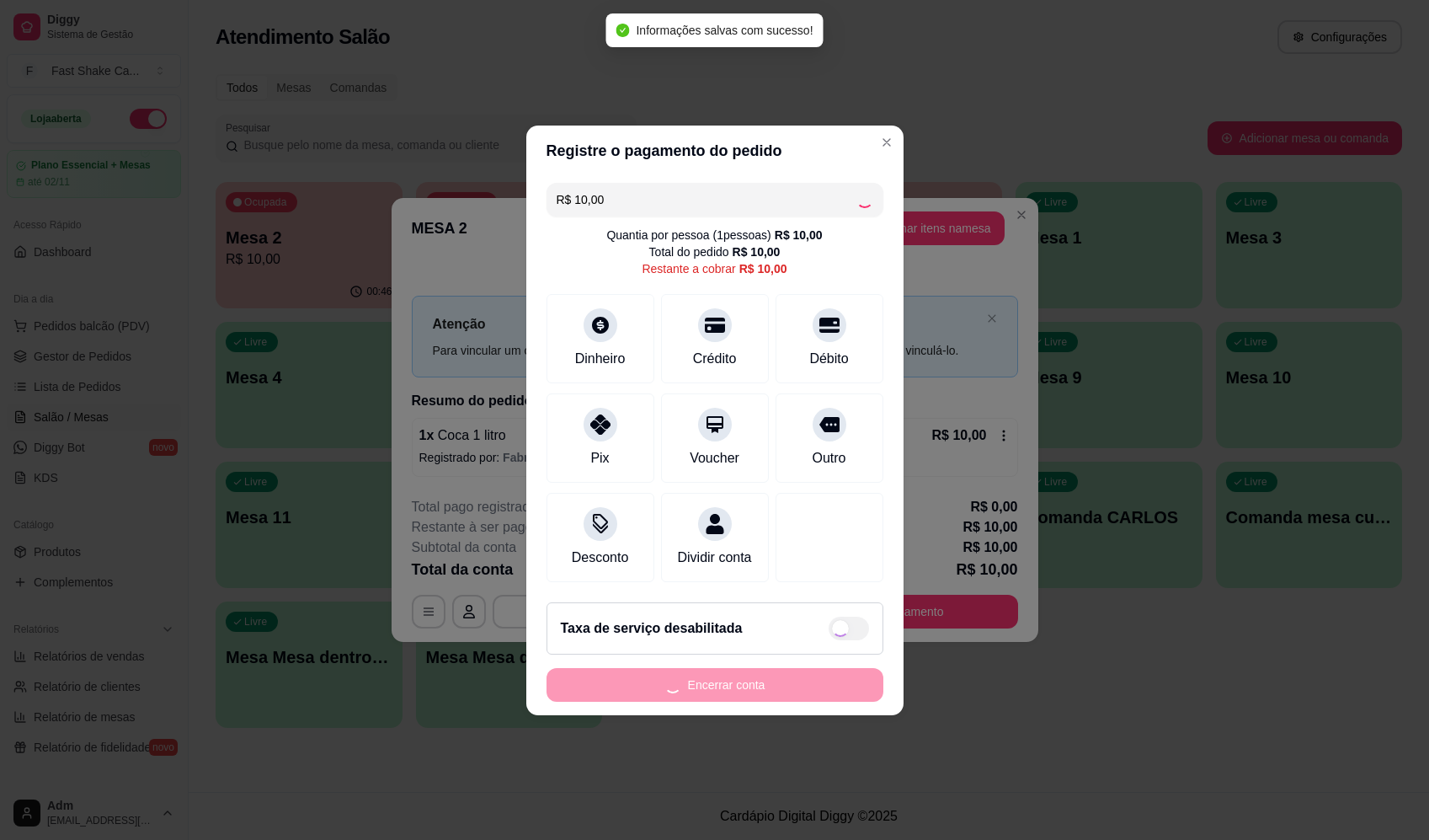
type input "R$ 0,00"
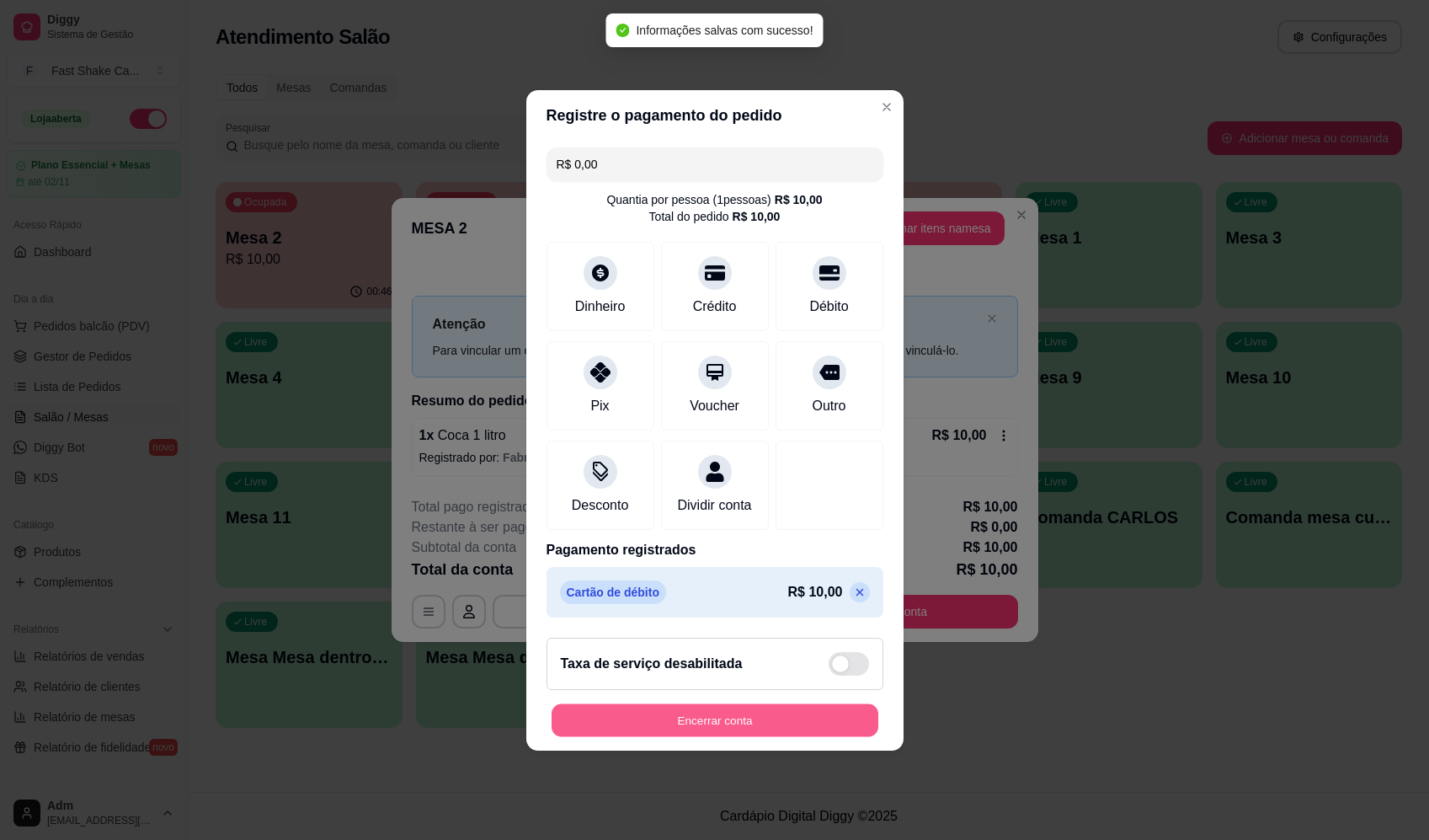
click at [826, 724] on button "Encerrar conta" at bounding box center [714, 720] width 327 height 33
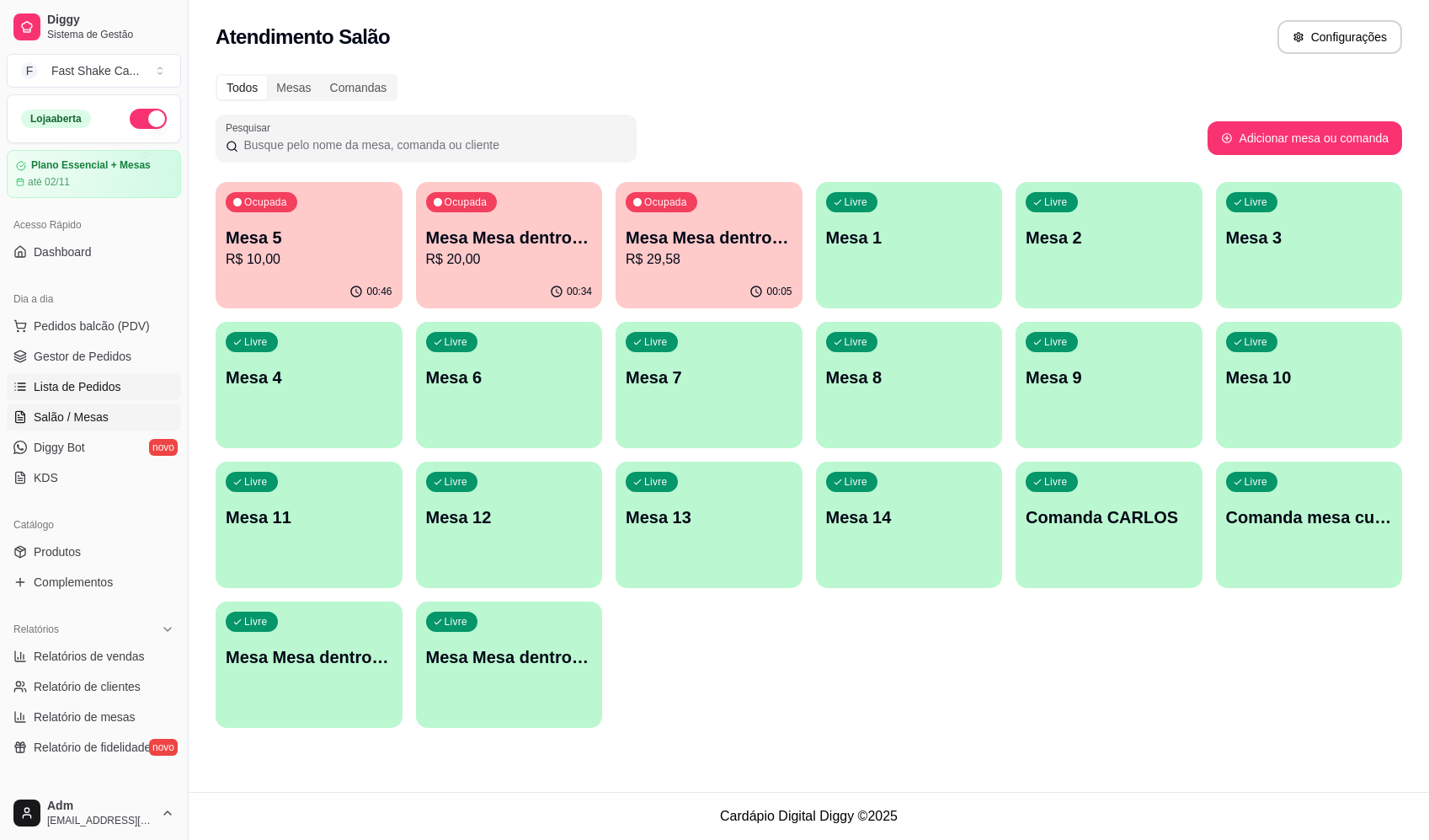
click at [76, 387] on span "Lista de Pedidos" at bounding box center [78, 386] width 88 height 17
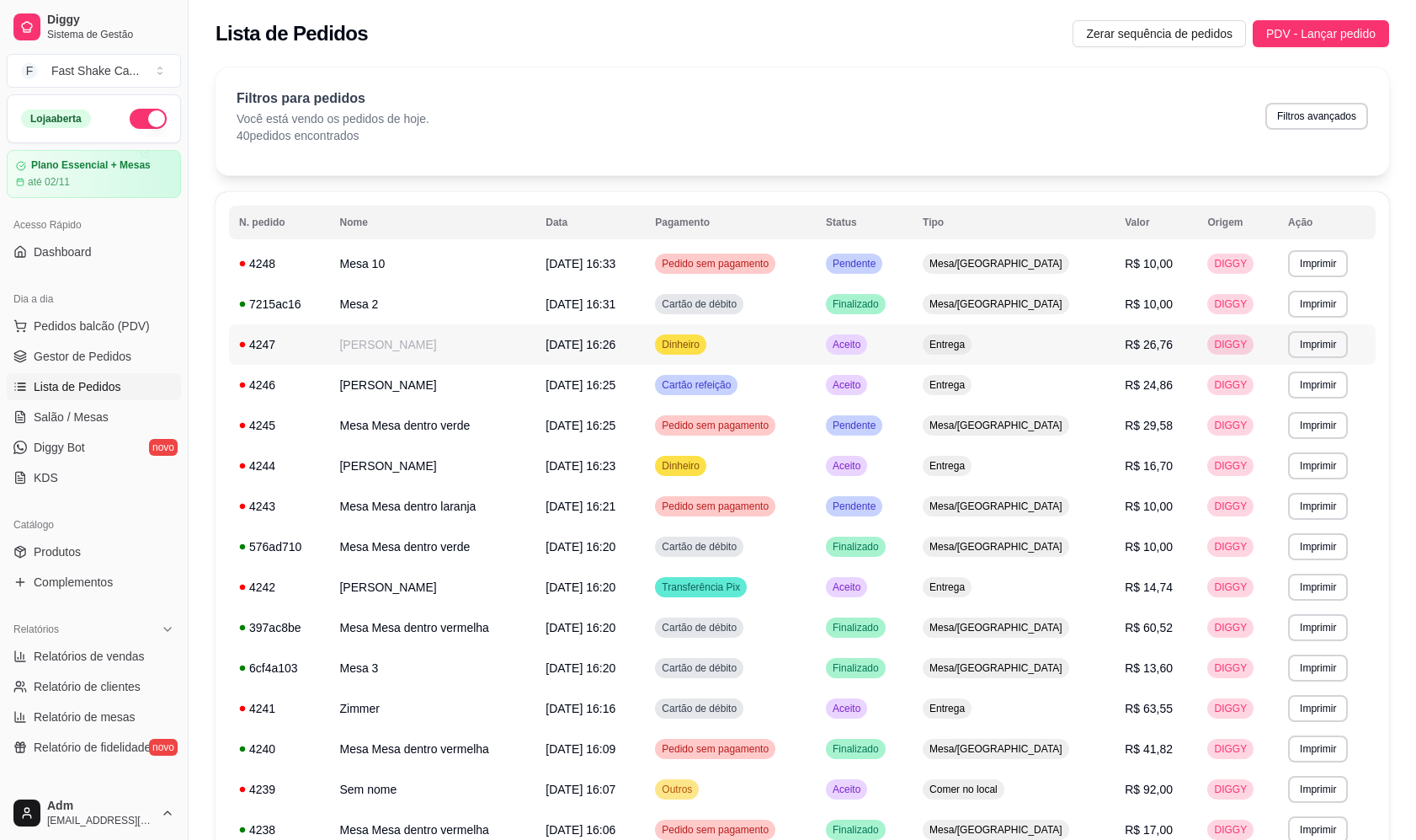
click at [616, 338] on span "[DATE] 16:26" at bounding box center [581, 345] width 70 height 14
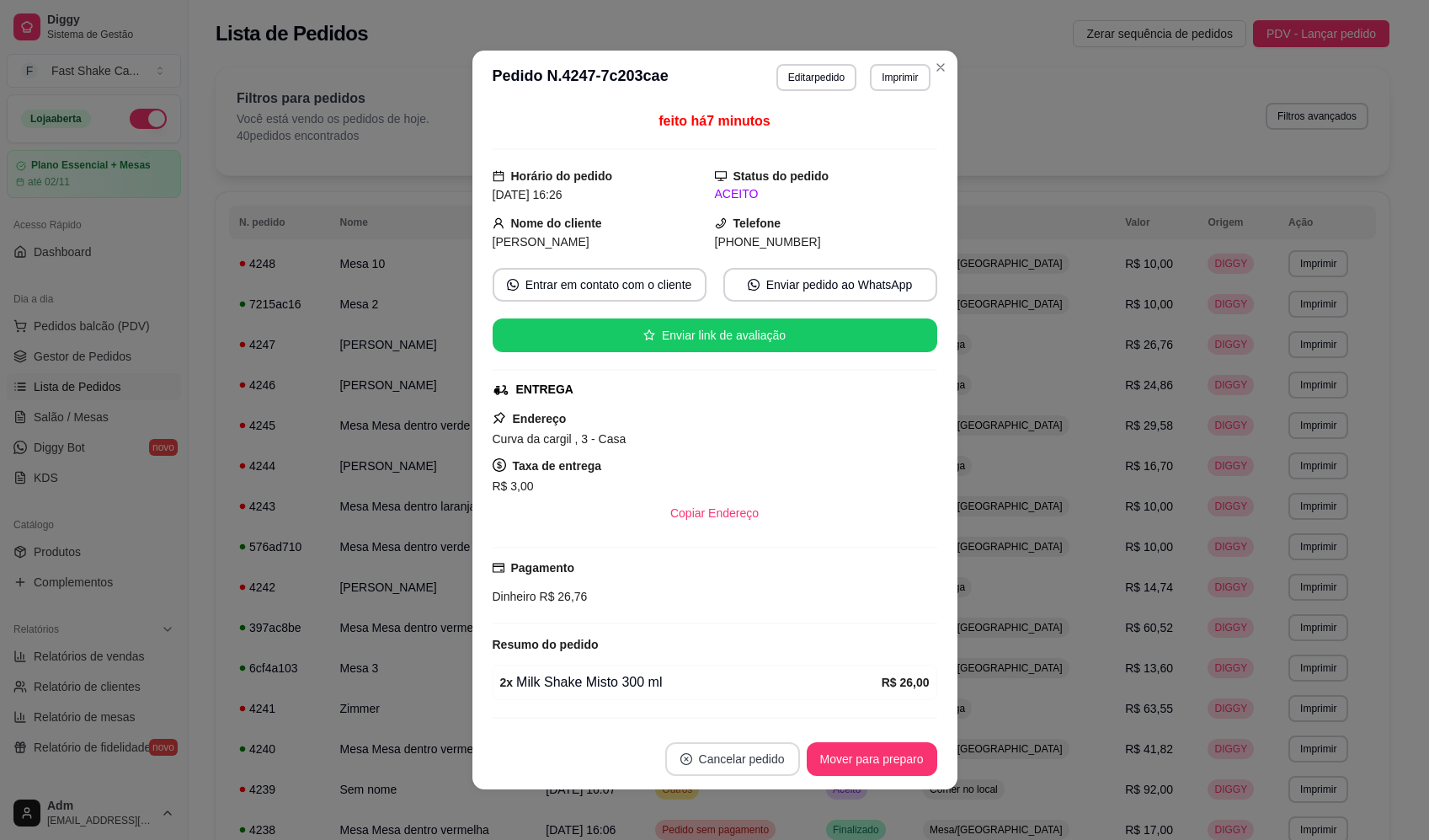
click at [738, 748] on button "Cancelar pedido" at bounding box center [733, 758] width 135 height 34
click at [771, 717] on button "Sim" at bounding box center [772, 716] width 67 height 34
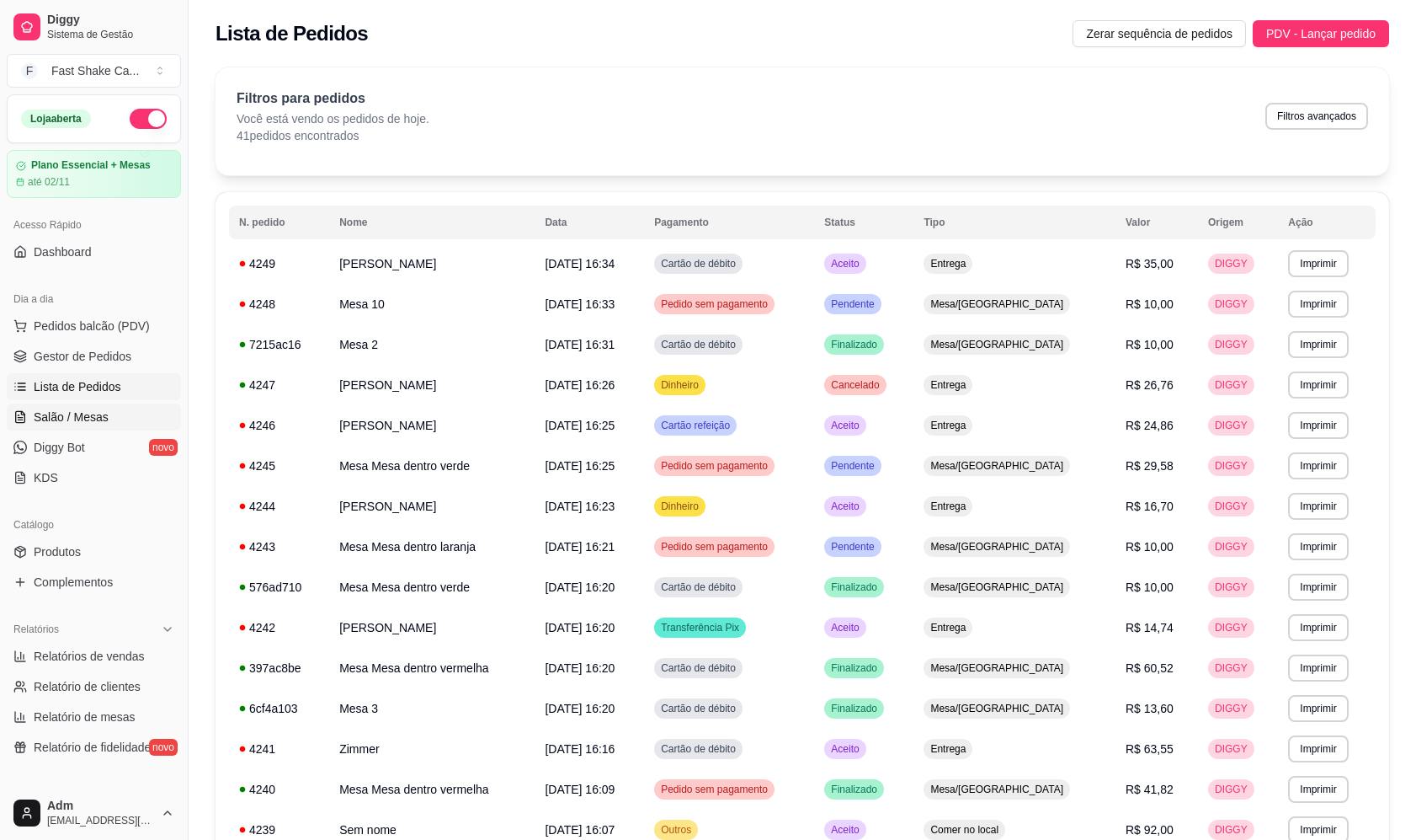
click at [79, 421] on span "Salão / Mesas" at bounding box center [71, 416] width 75 height 17
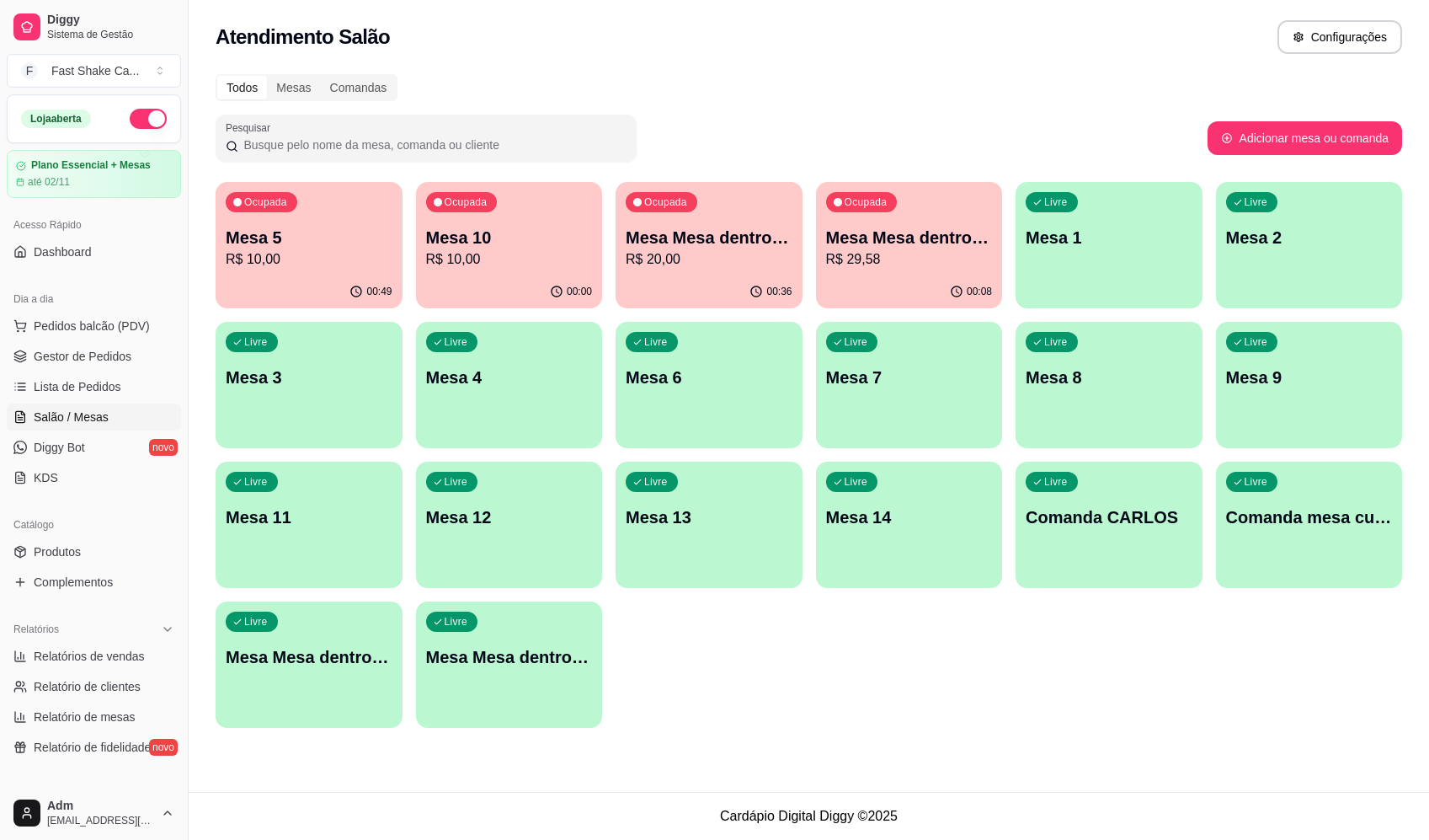
click at [355, 669] on div "Livre Mesa Mesa dentro azul" at bounding box center [309, 654] width 187 height 106
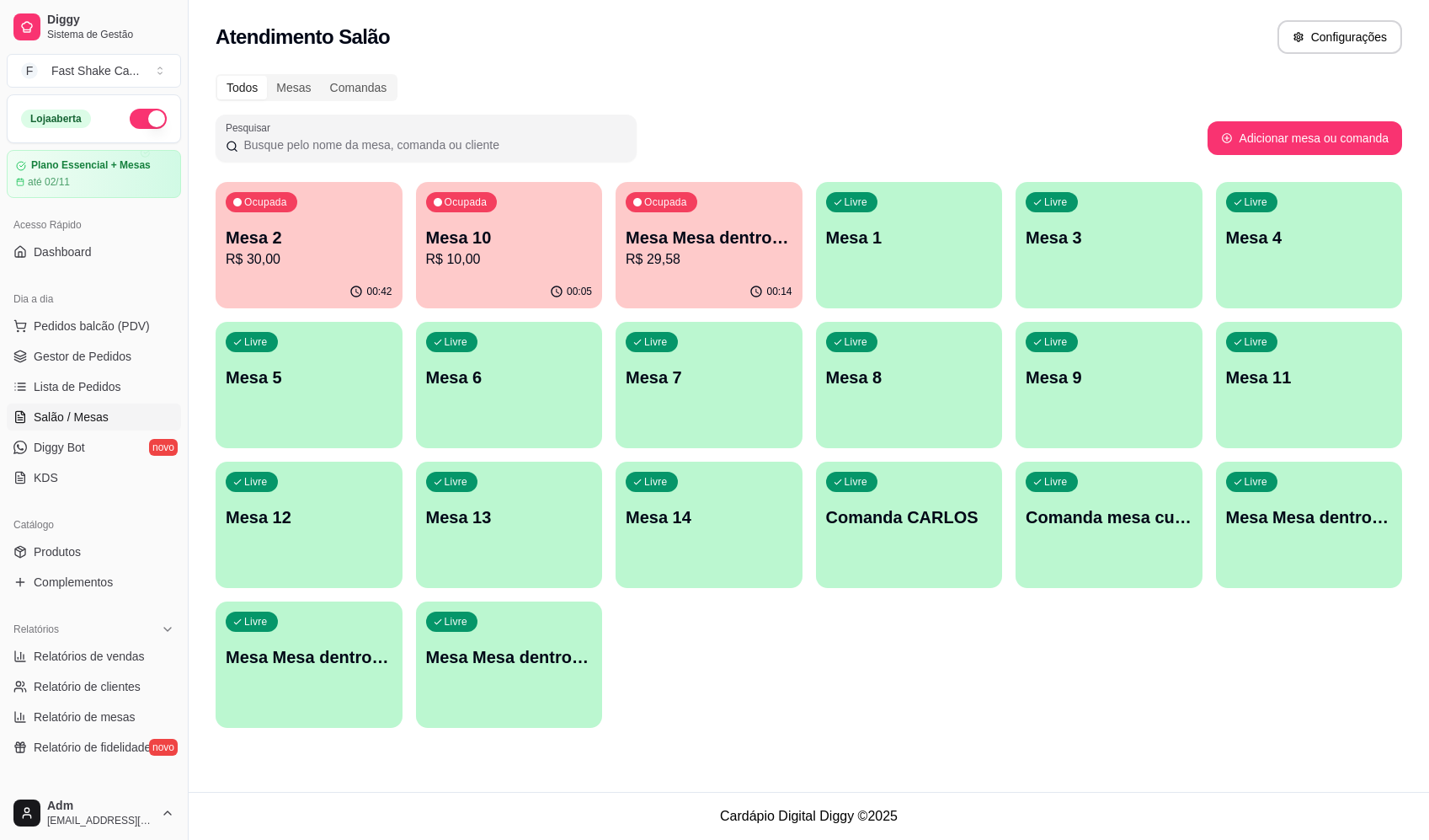
click at [676, 248] on p "Mesa Mesa dentro verde" at bounding box center [709, 238] width 167 height 23
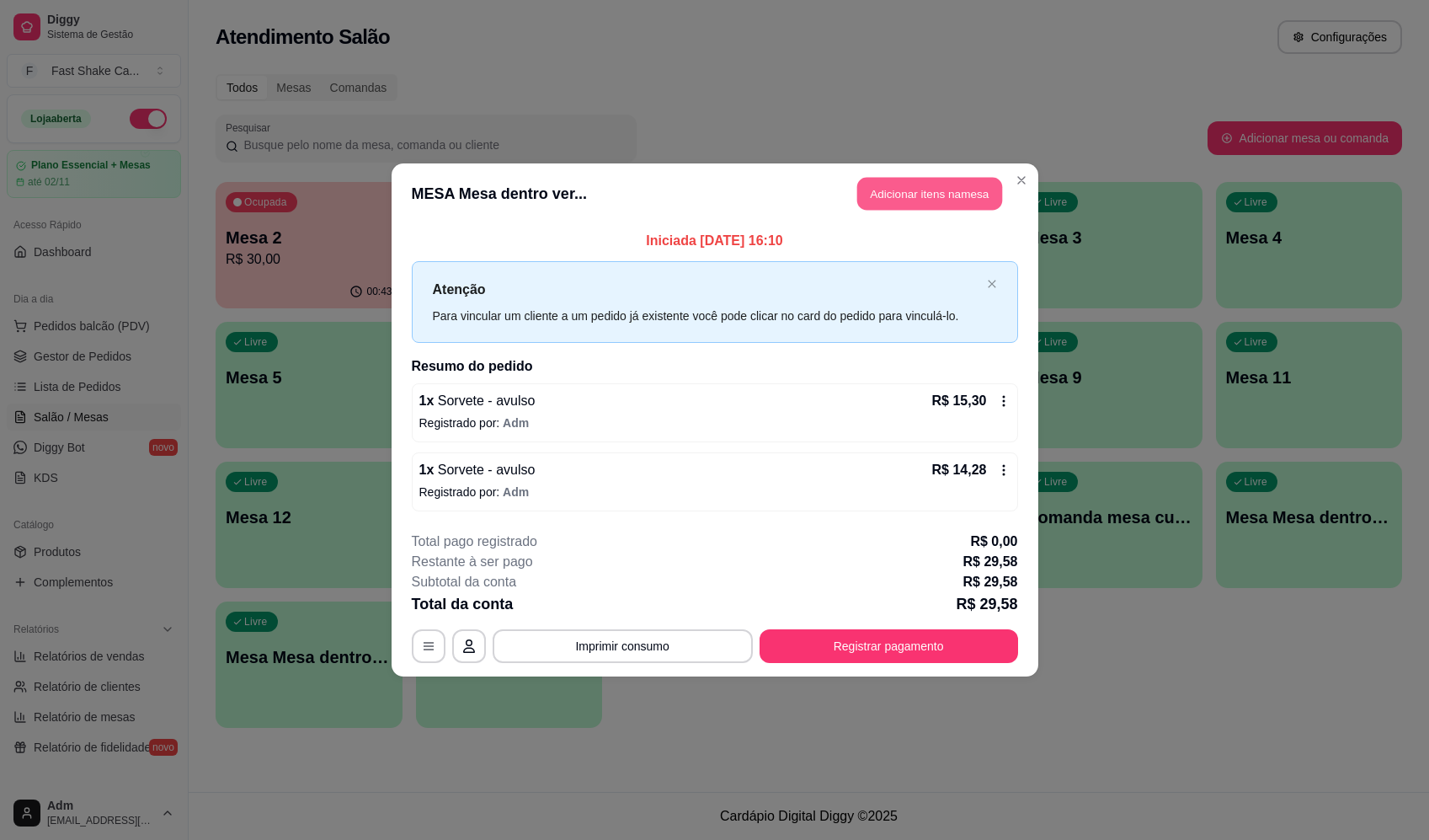
click at [940, 193] on button "Adicionar itens na mesa" at bounding box center [930, 194] width 145 height 33
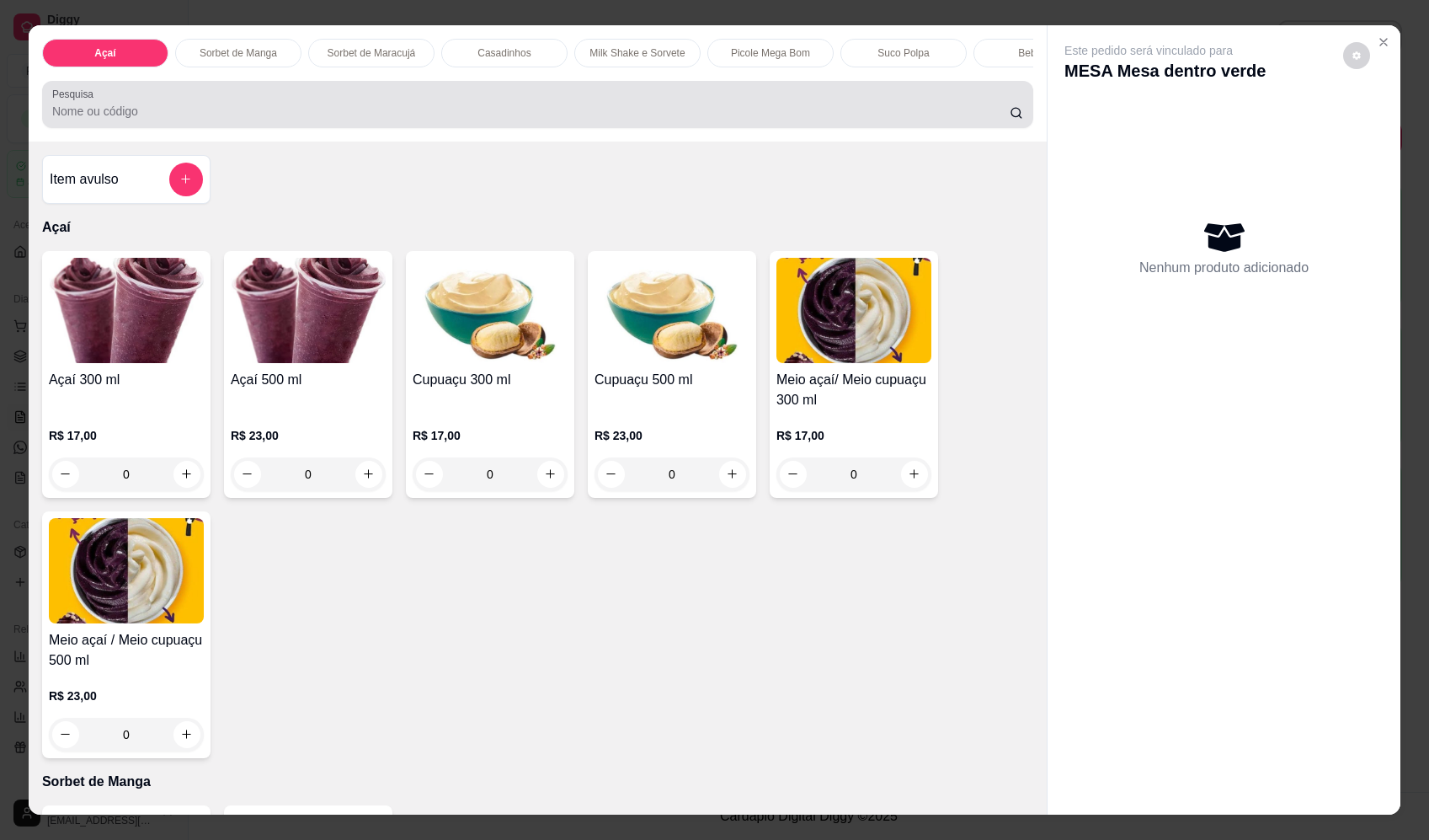
click at [483, 119] on input "Pesquisa" at bounding box center [531, 110] width 958 height 17
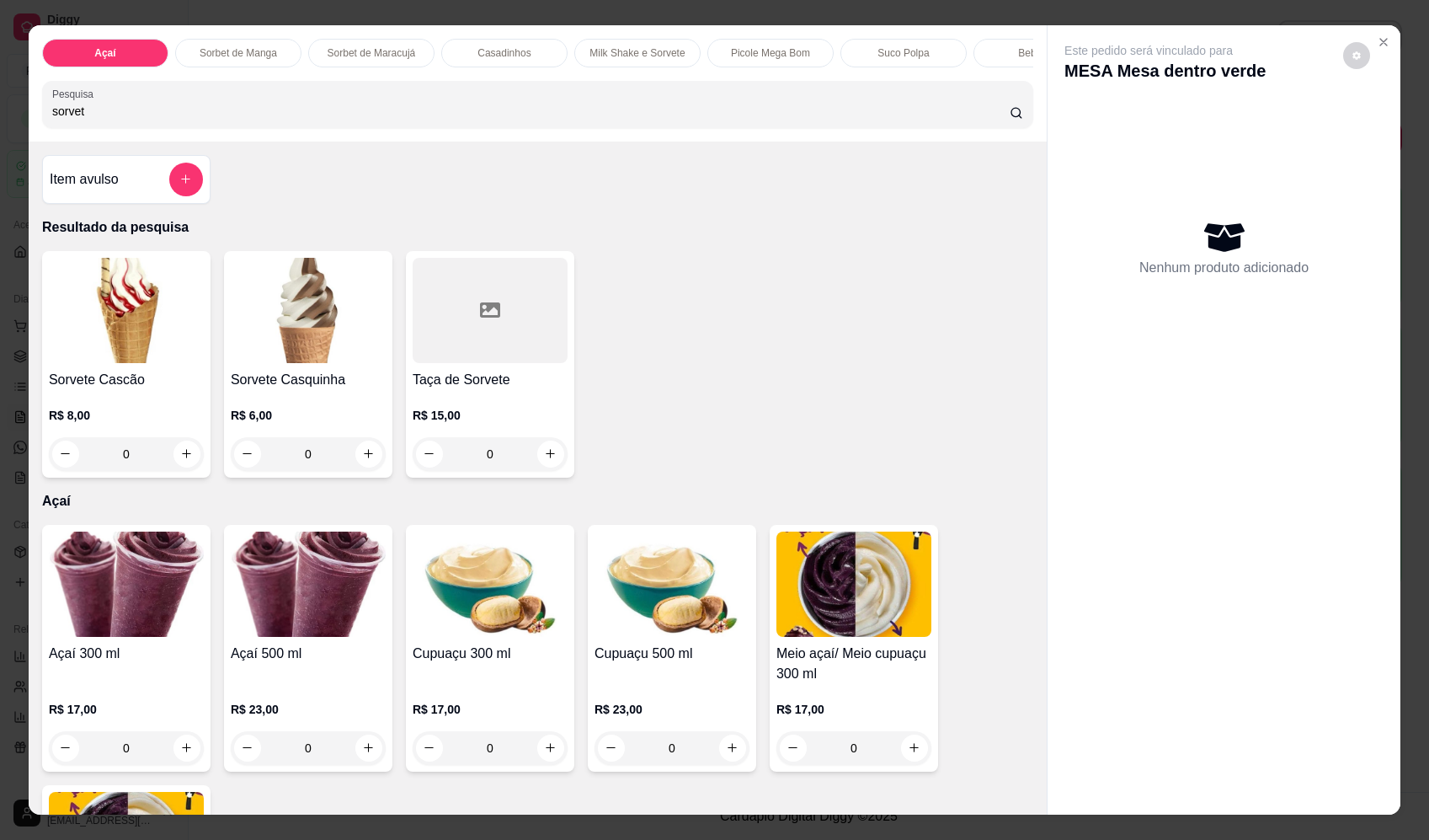
type input "sorvete"
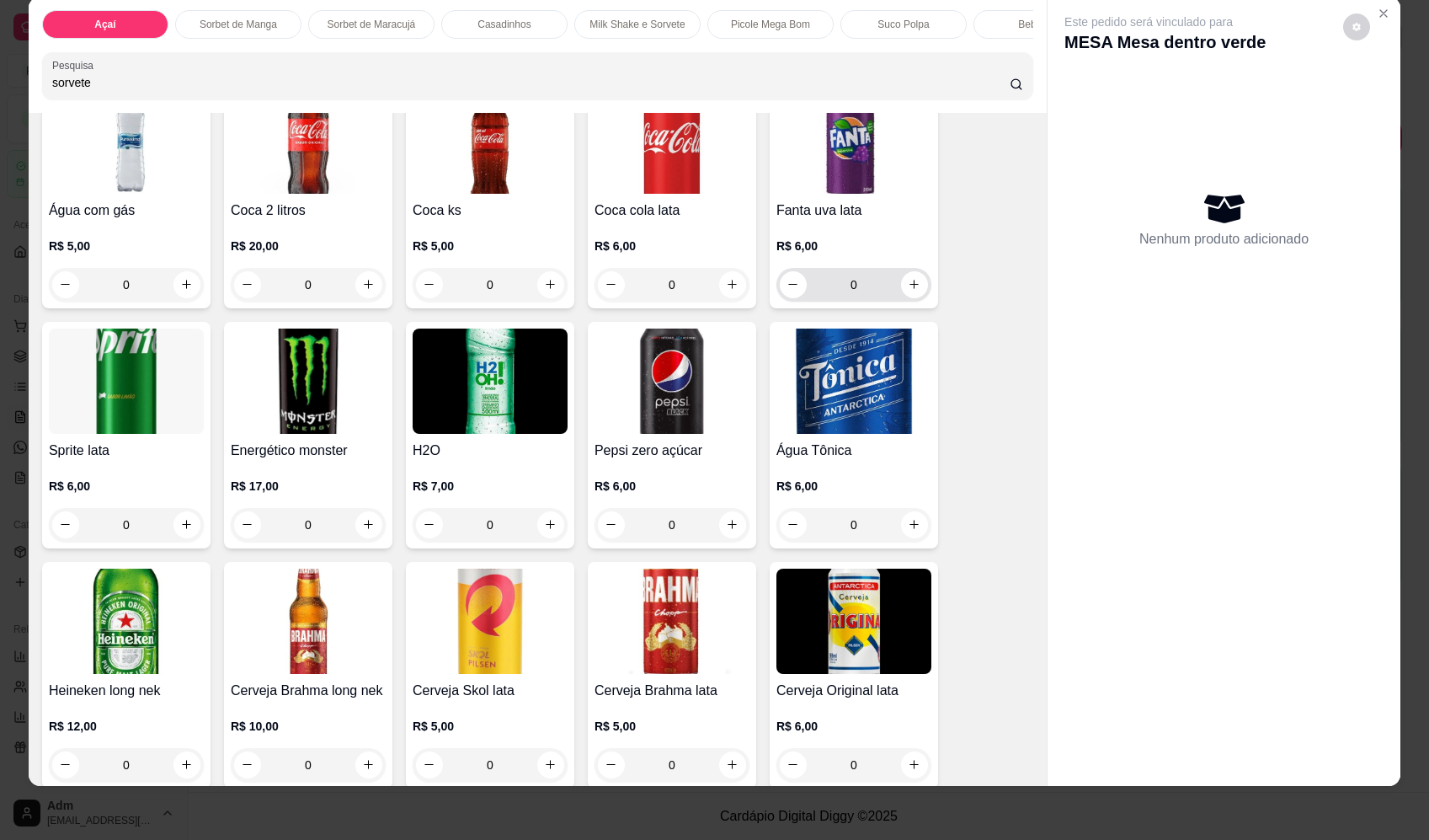
scroll to position [4463, 0]
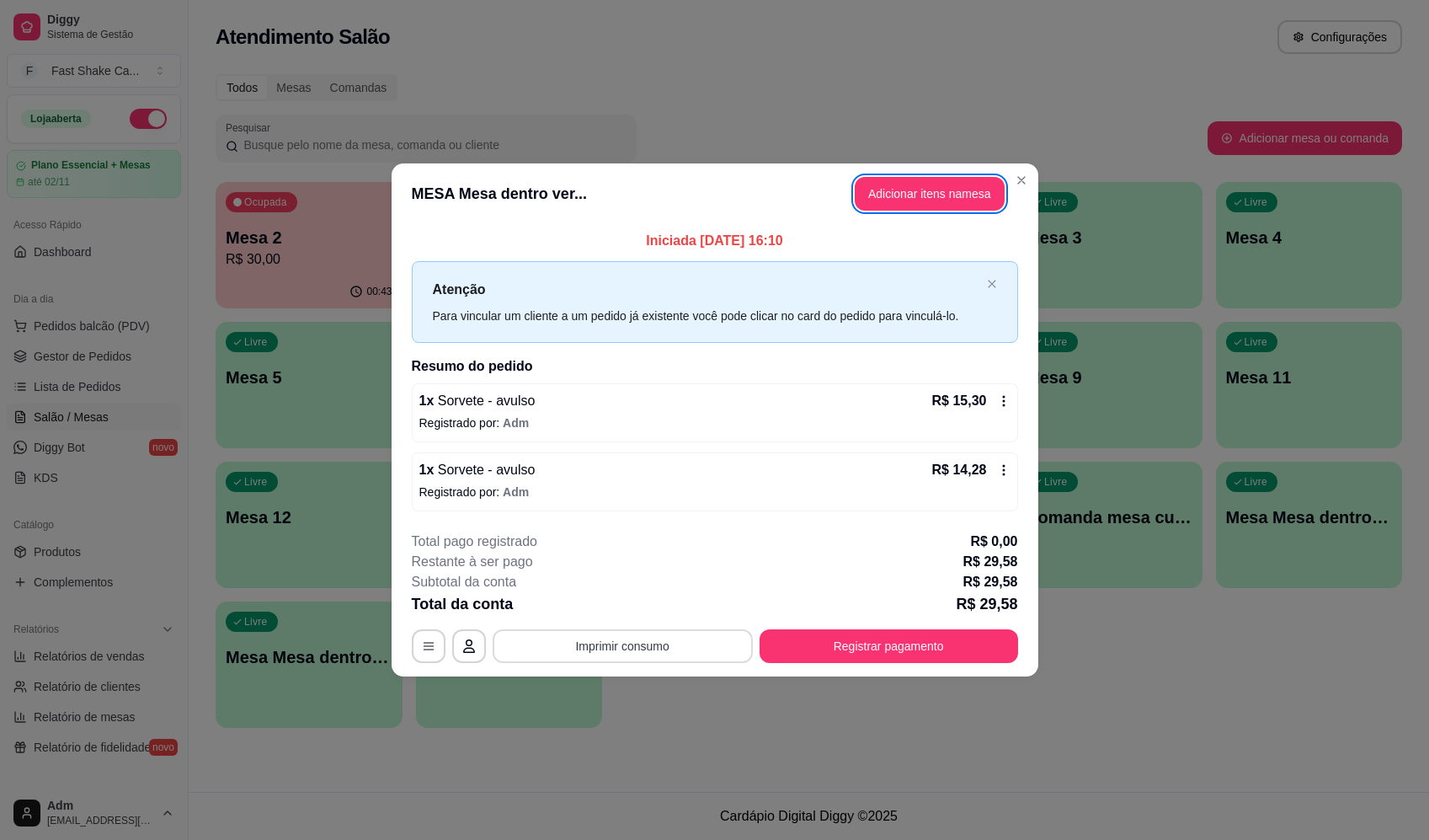
click at [654, 650] on button "Imprimir consumo" at bounding box center [623, 645] width 260 height 34
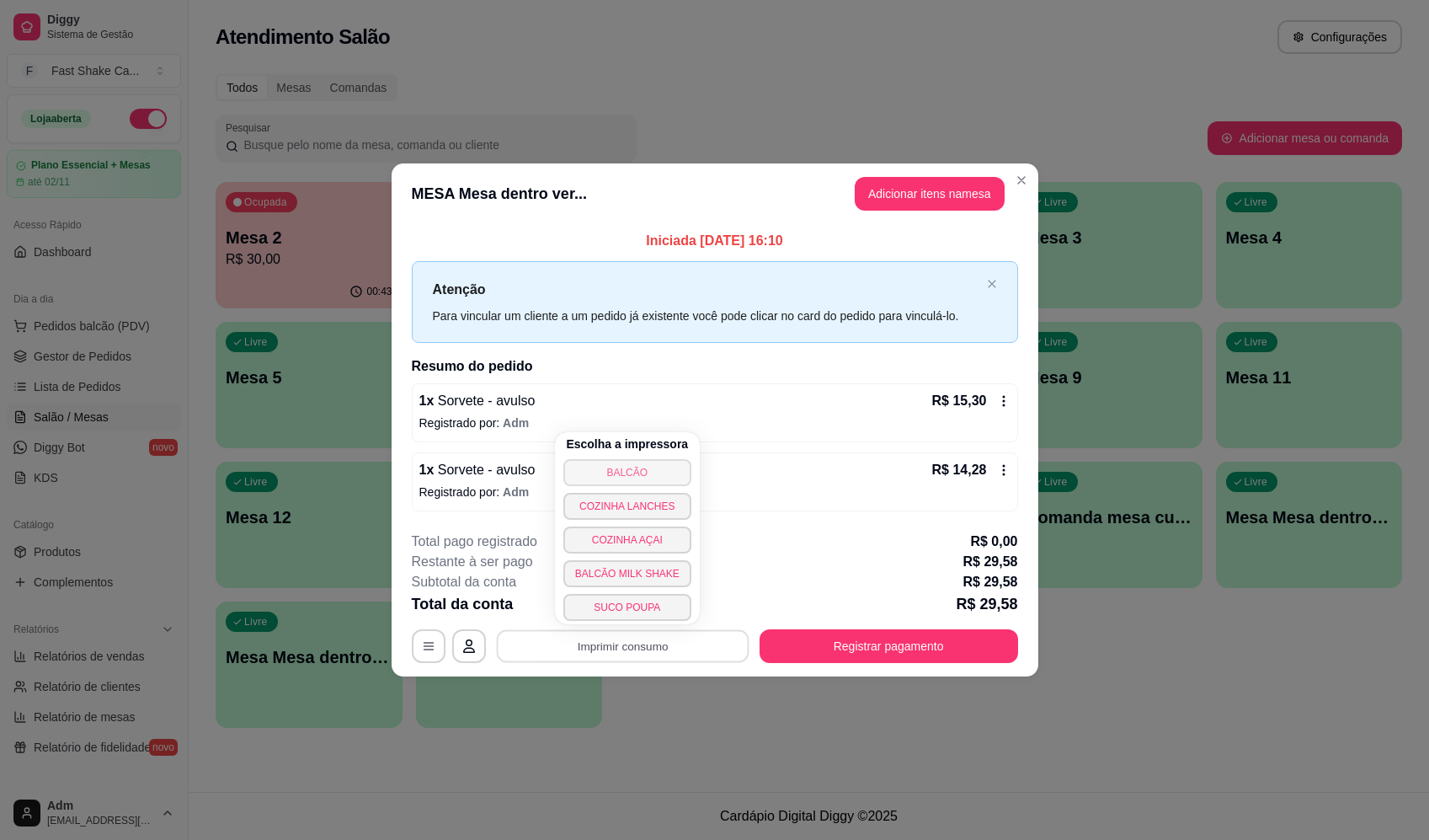
click at [651, 477] on button "BALCÃO" at bounding box center [627, 473] width 128 height 27
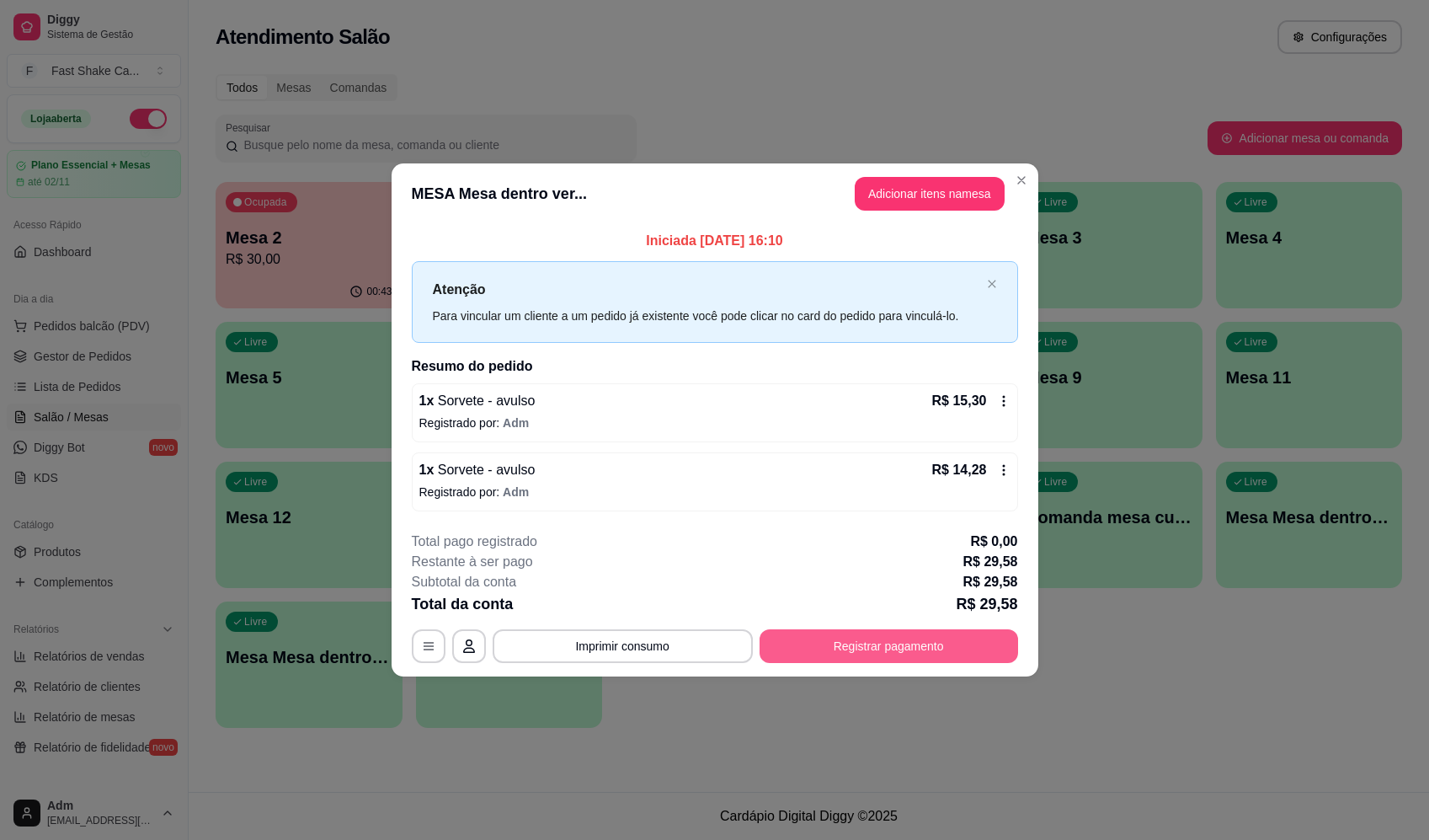
click at [870, 645] on button "Registrar pagamento" at bounding box center [888, 645] width 258 height 34
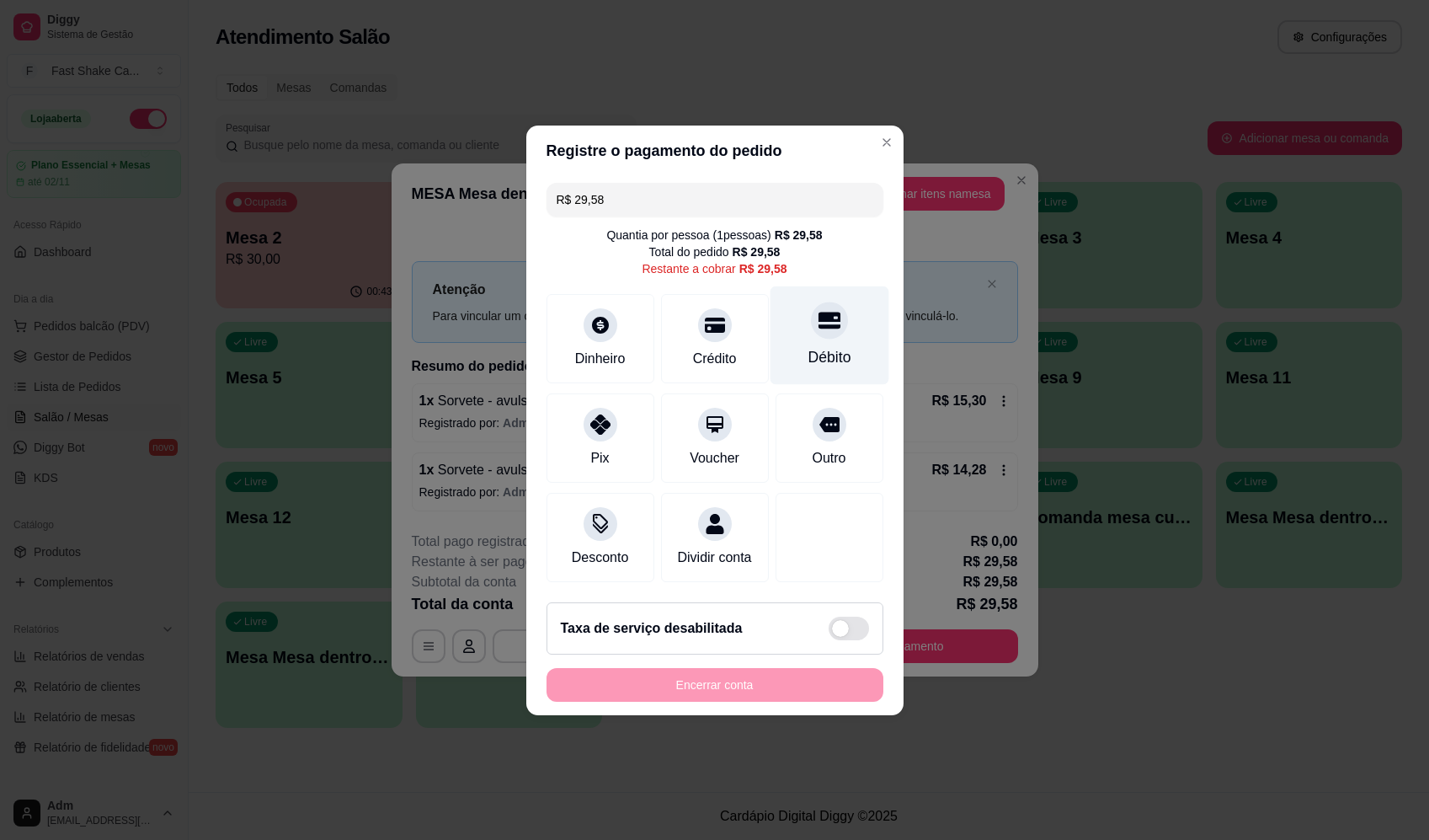
click at [858, 312] on div "Débito" at bounding box center [830, 334] width 119 height 98
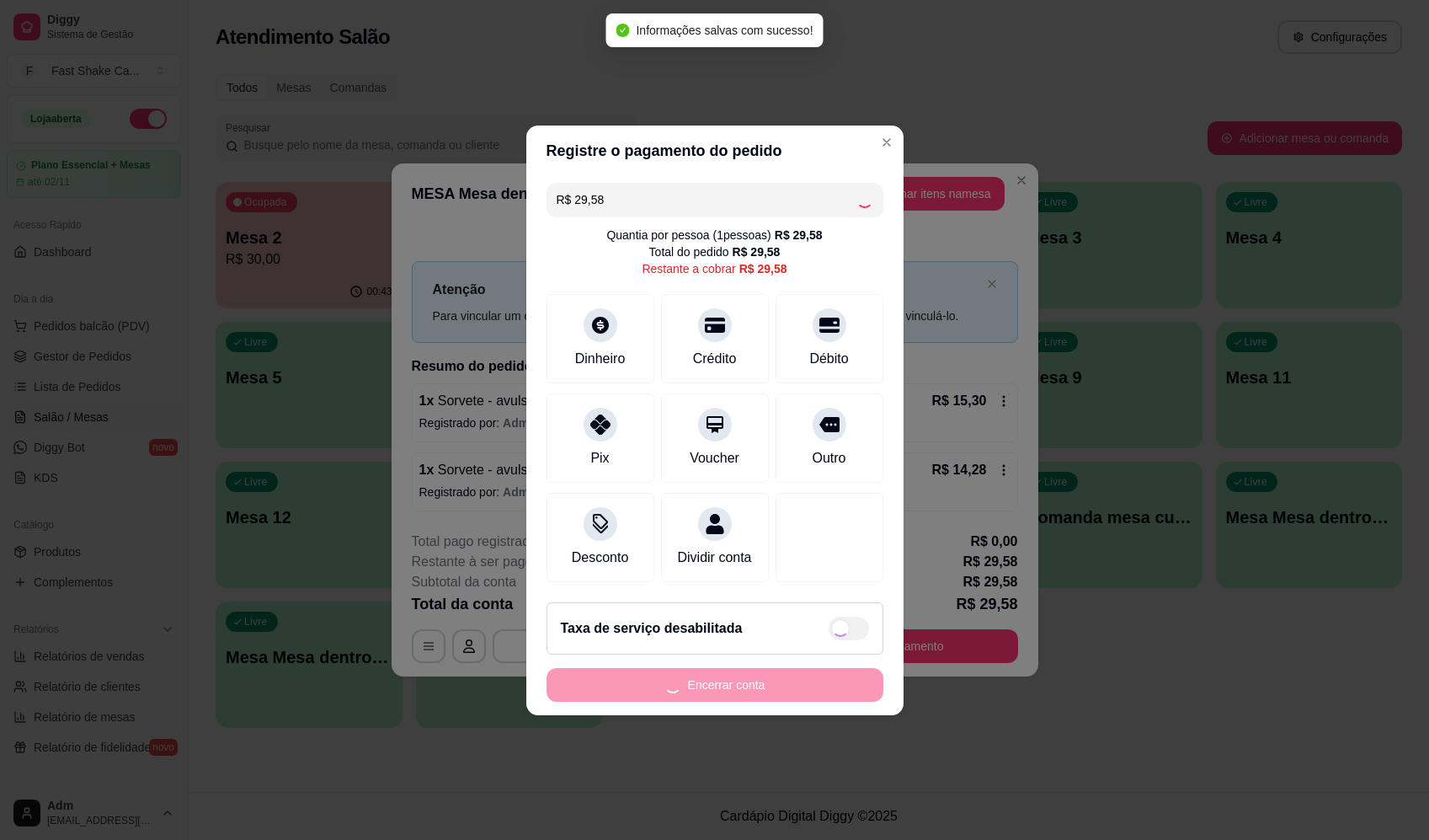
type input "R$ 0,00"
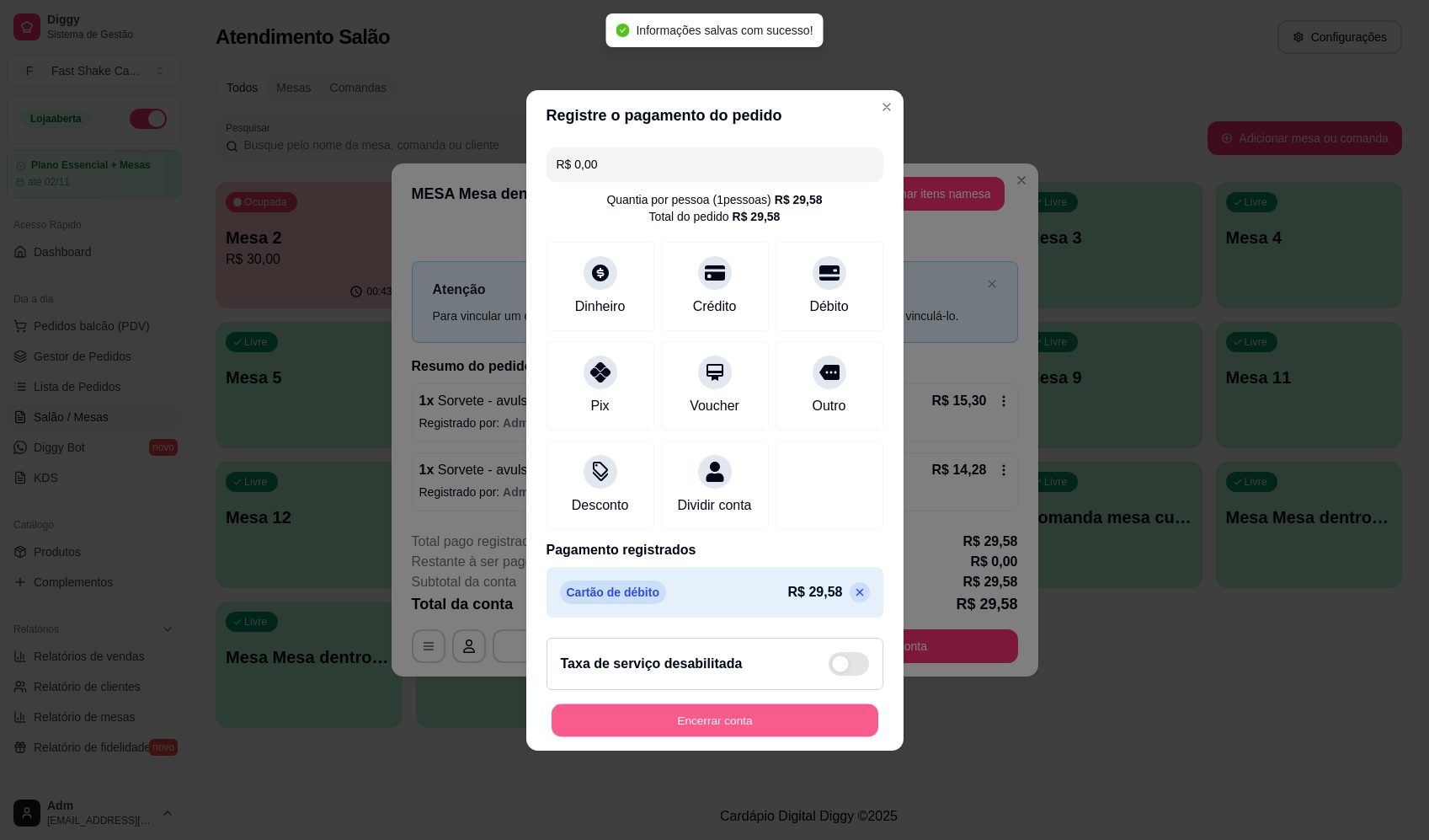
click at [776, 733] on button "Encerrar conta" at bounding box center [714, 720] width 327 height 33
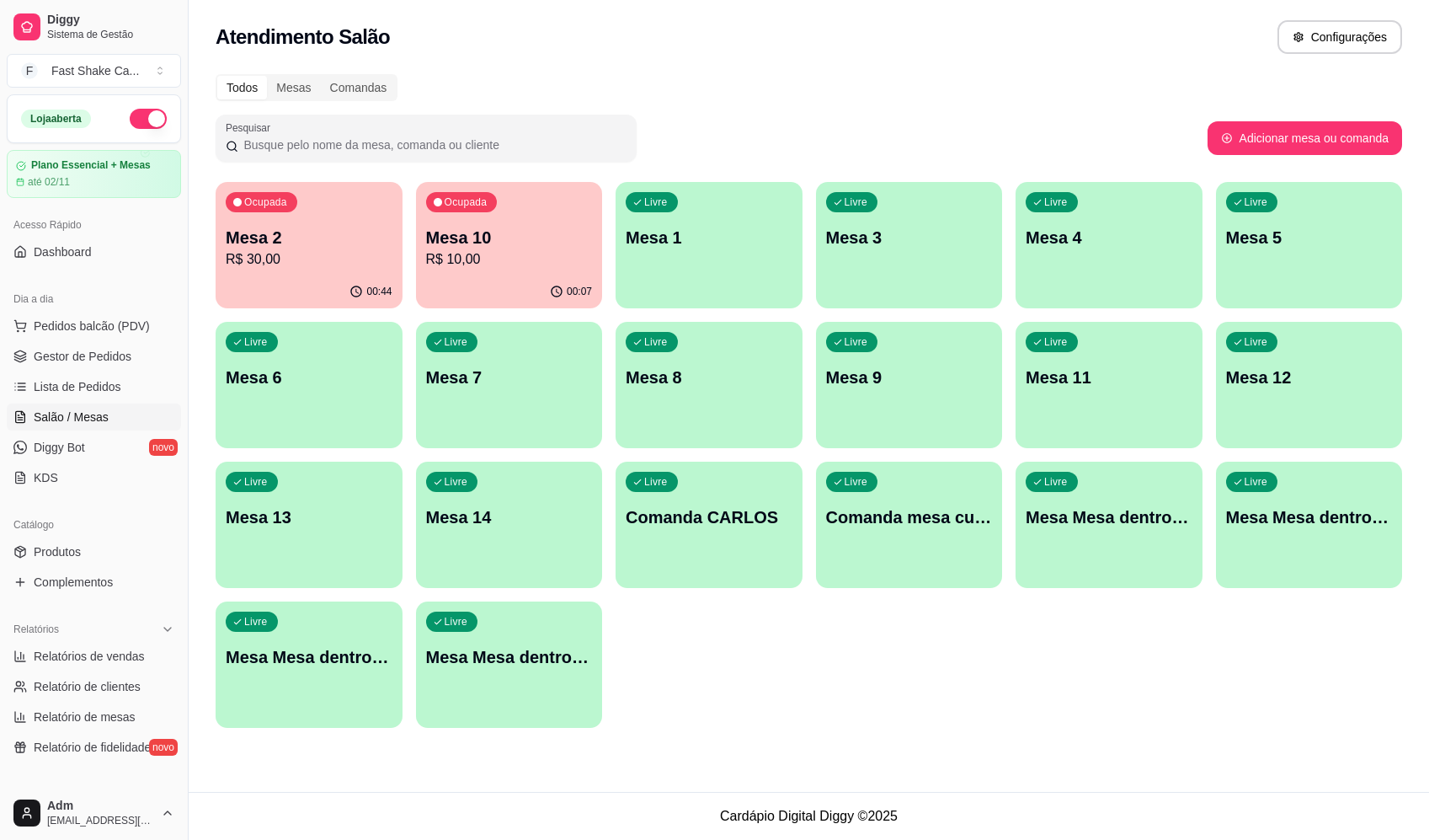
click at [290, 706] on div "Livre Mesa Mesa dentro verde" at bounding box center [309, 654] width 187 height 106
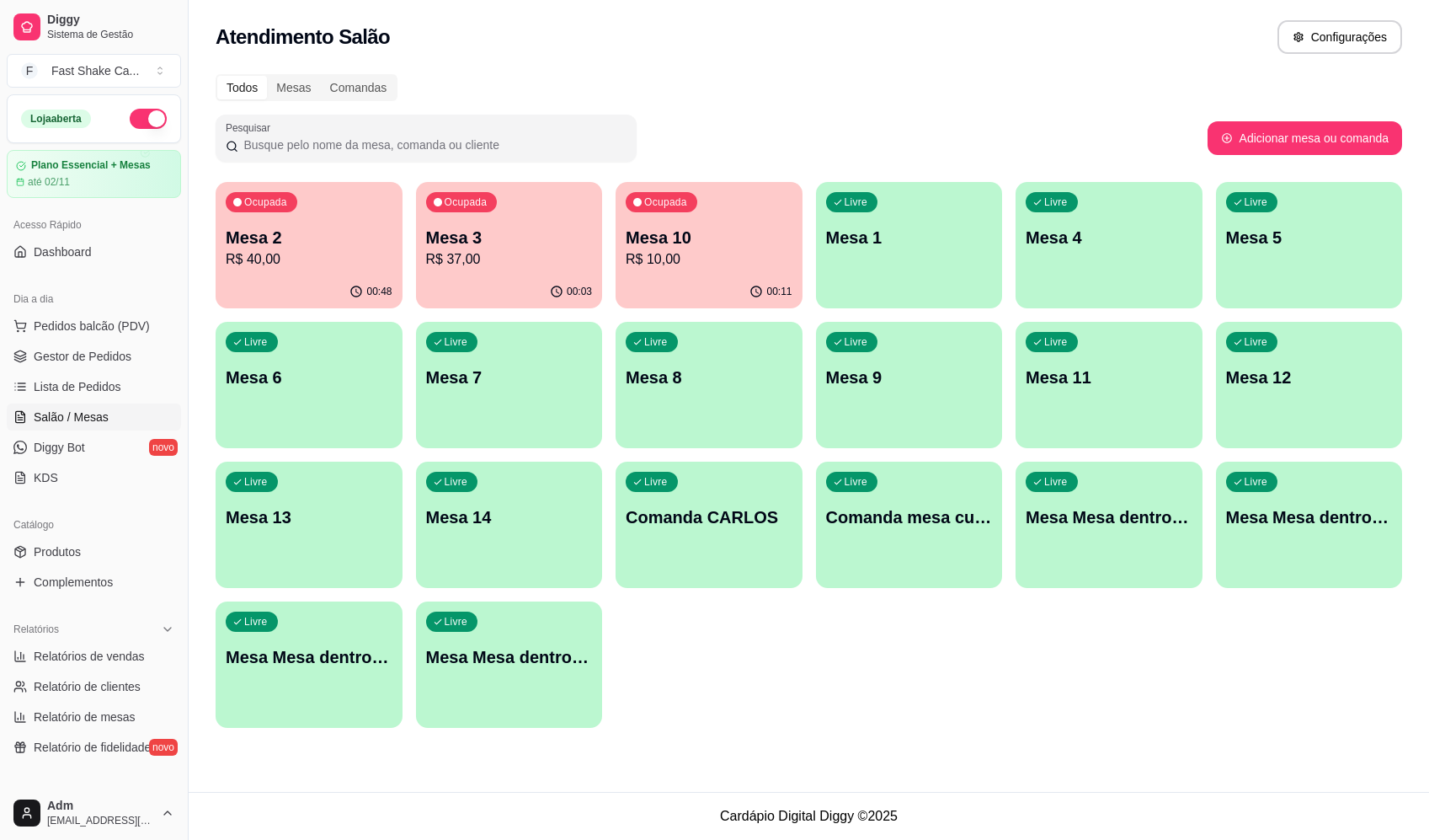
click at [487, 705] on div "Livre Mesa Mesa dentro vermelha" at bounding box center [510, 654] width 187 height 106
click at [1283, 490] on div "Livre Mesa Mesa dentro laranja" at bounding box center [1310, 515] width 187 height 106
click at [1091, 542] on div "Livre Mesa Mesa dentro azul" at bounding box center [1109, 515] width 187 height 106
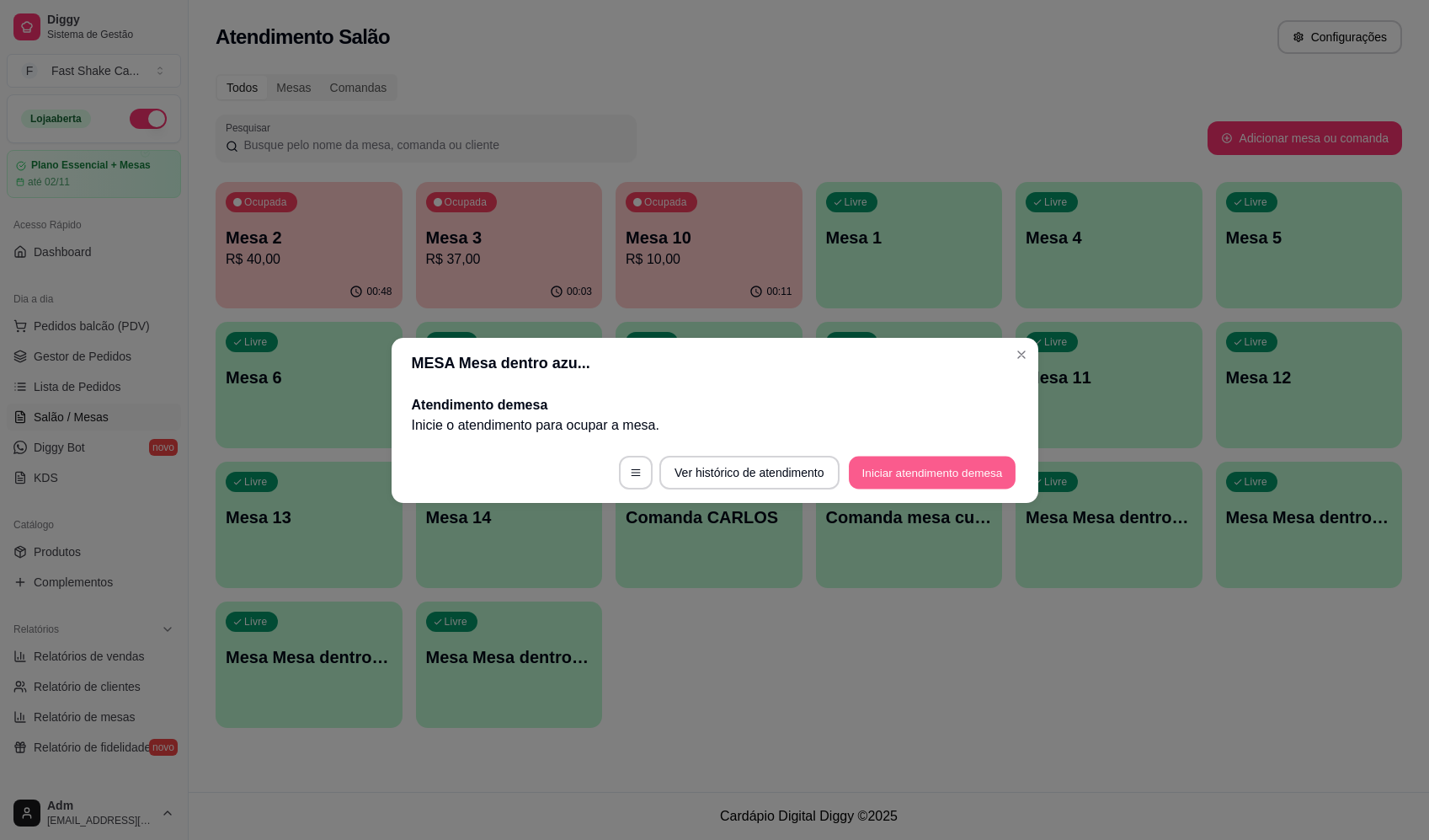
click at [963, 477] on button "Iniciar atendimento de mesa" at bounding box center [932, 472] width 167 height 33
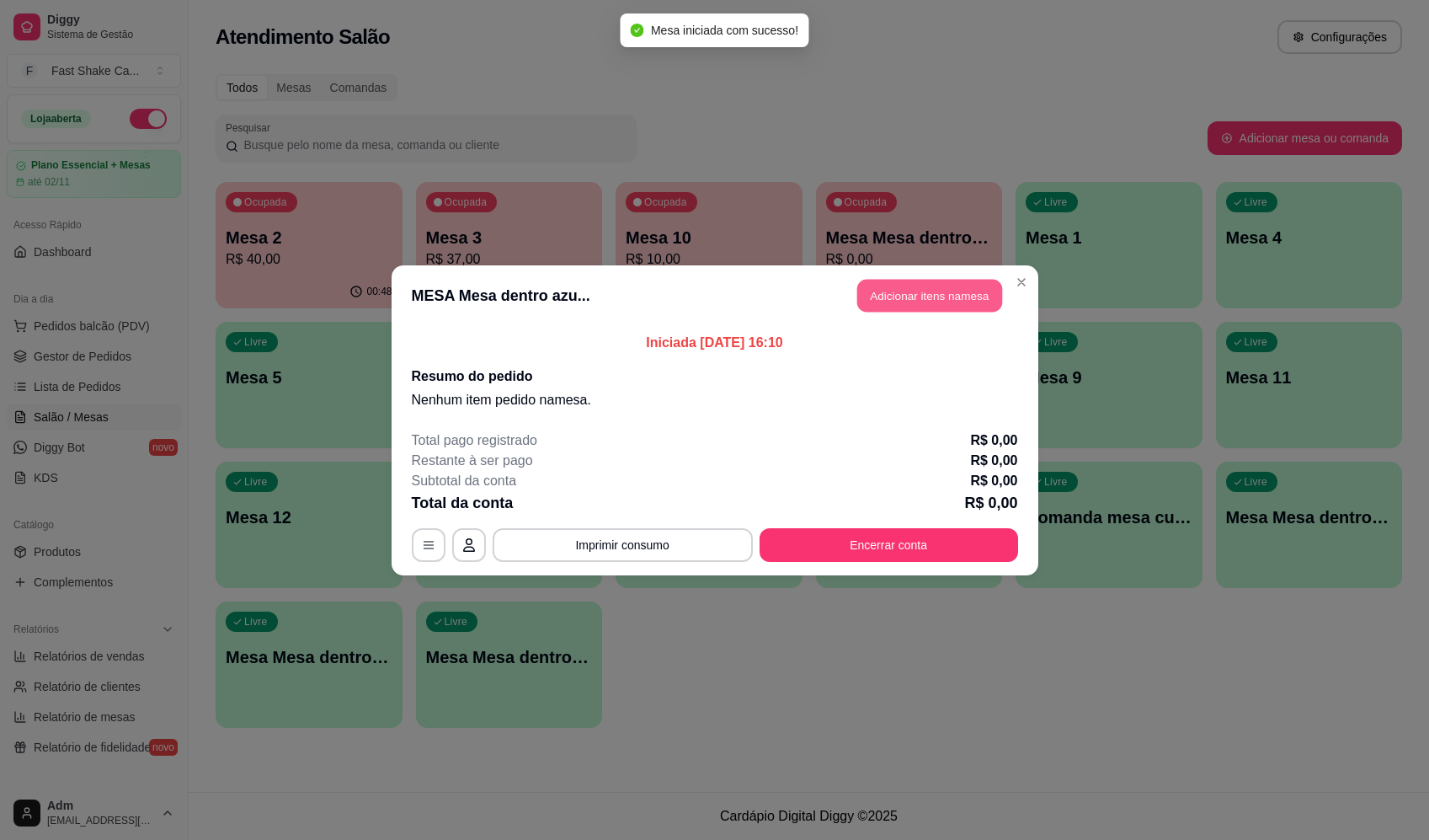
click at [927, 300] on button "Adicionar itens na mesa" at bounding box center [930, 295] width 145 height 33
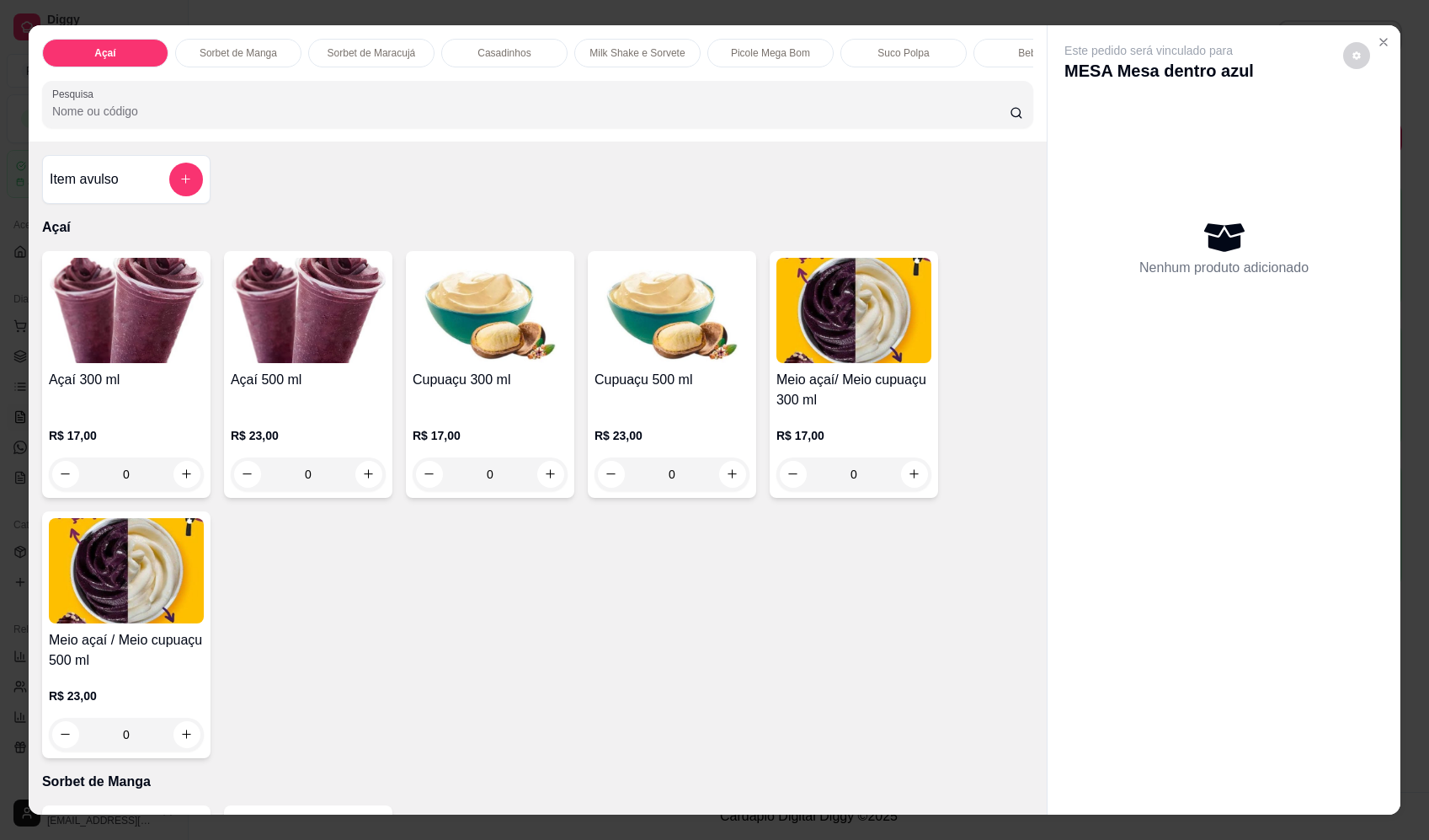
click at [169, 204] on div "Item avulso" at bounding box center [126, 179] width 169 height 49
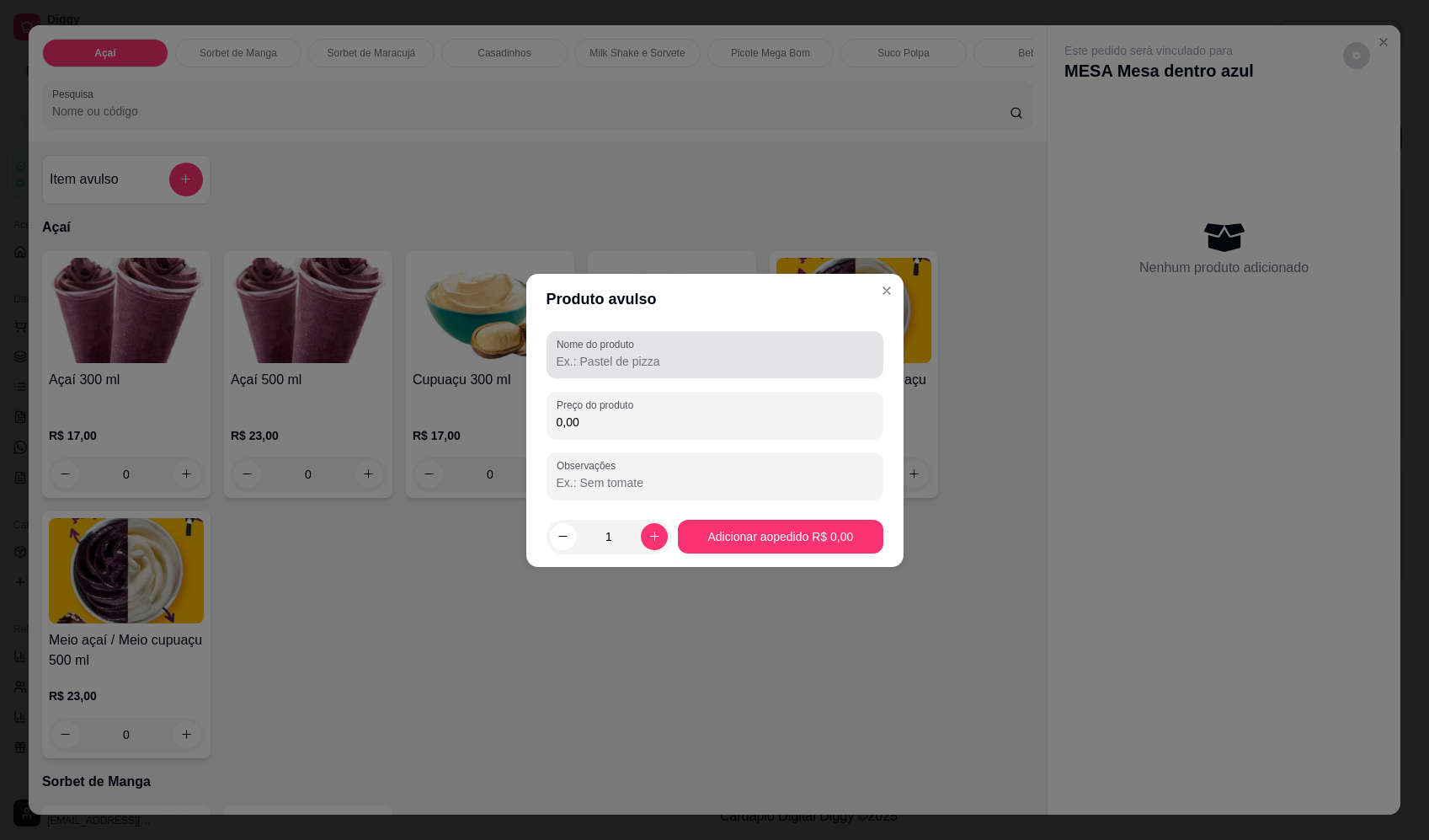
click at [716, 368] on input "Nome do produto" at bounding box center [714, 361] width 317 height 17
paste input "Sorvete"
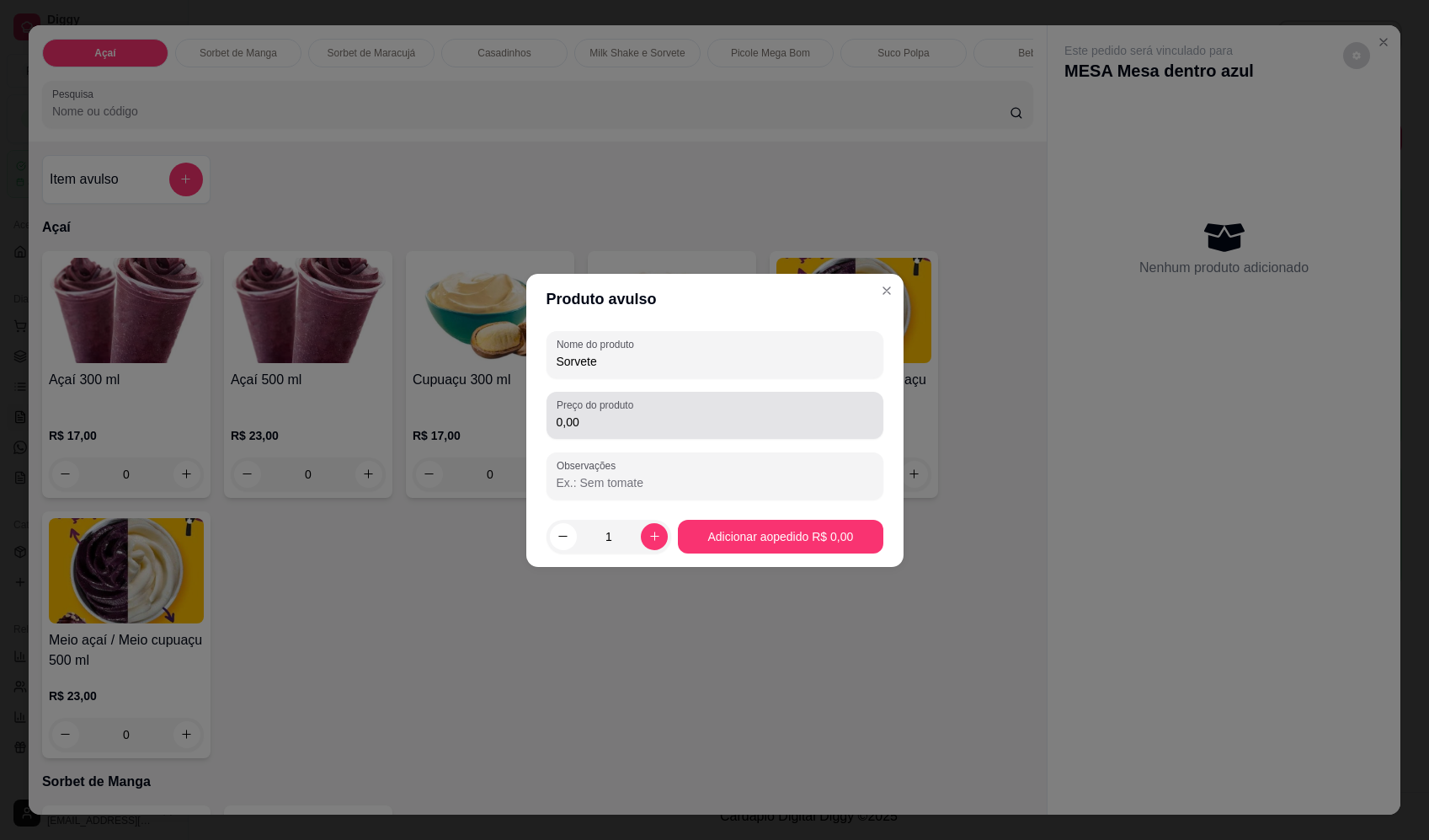
type input "Sorvete"
click at [705, 415] on input "0,00" at bounding box center [714, 421] width 317 height 17
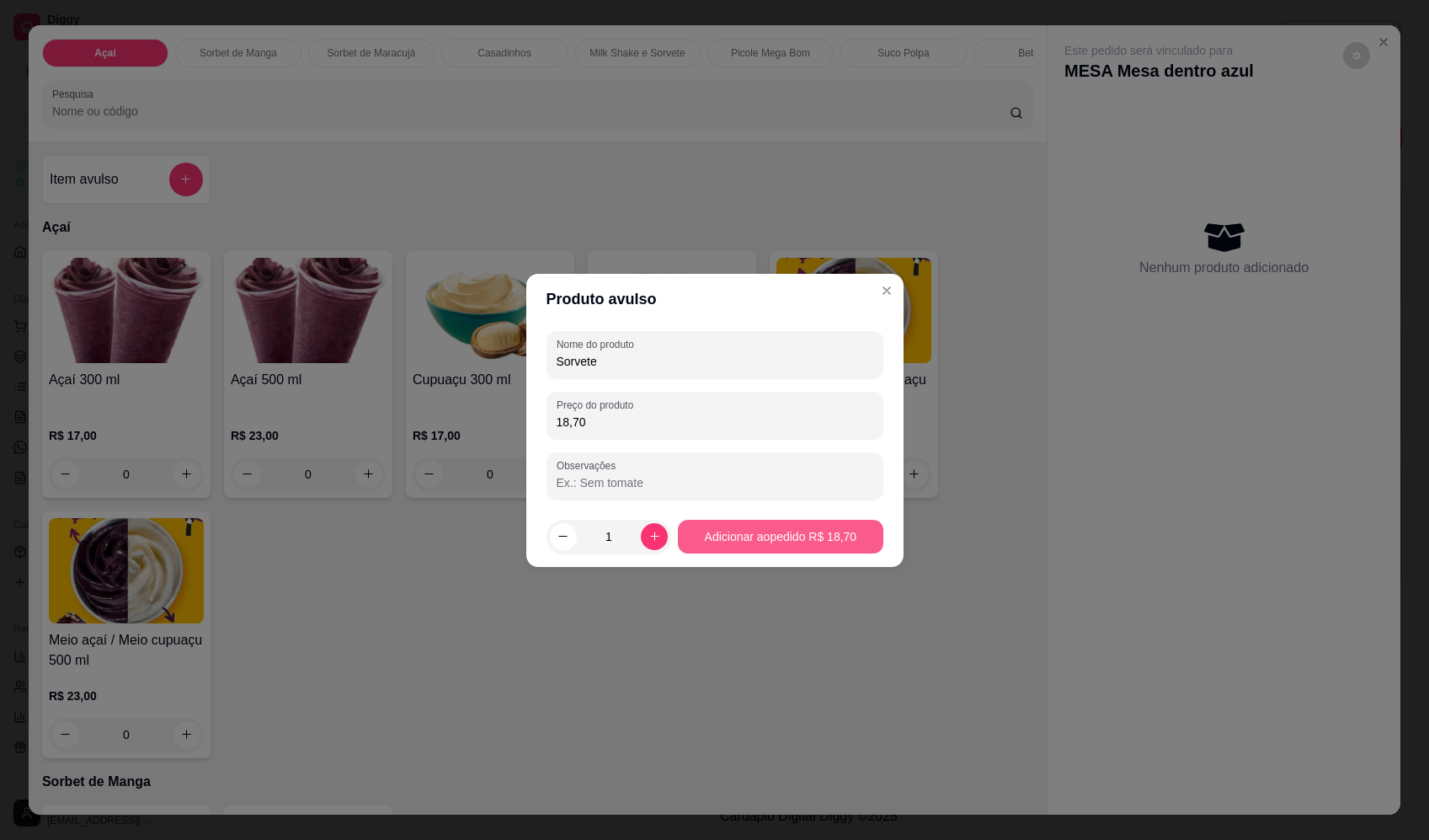
type input "18,70"
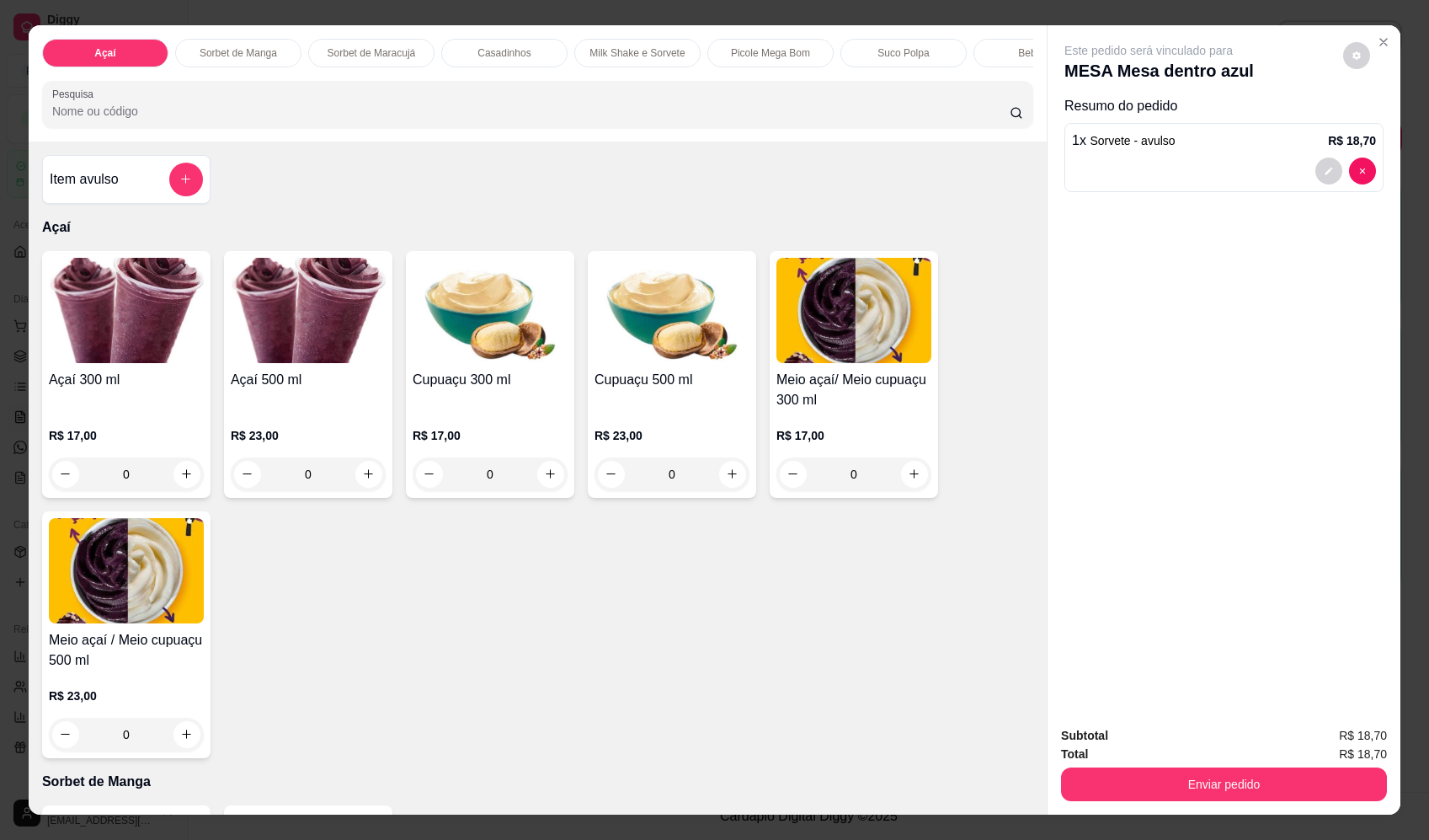
click at [127, 189] on div "Item avulso" at bounding box center [126, 179] width 153 height 34
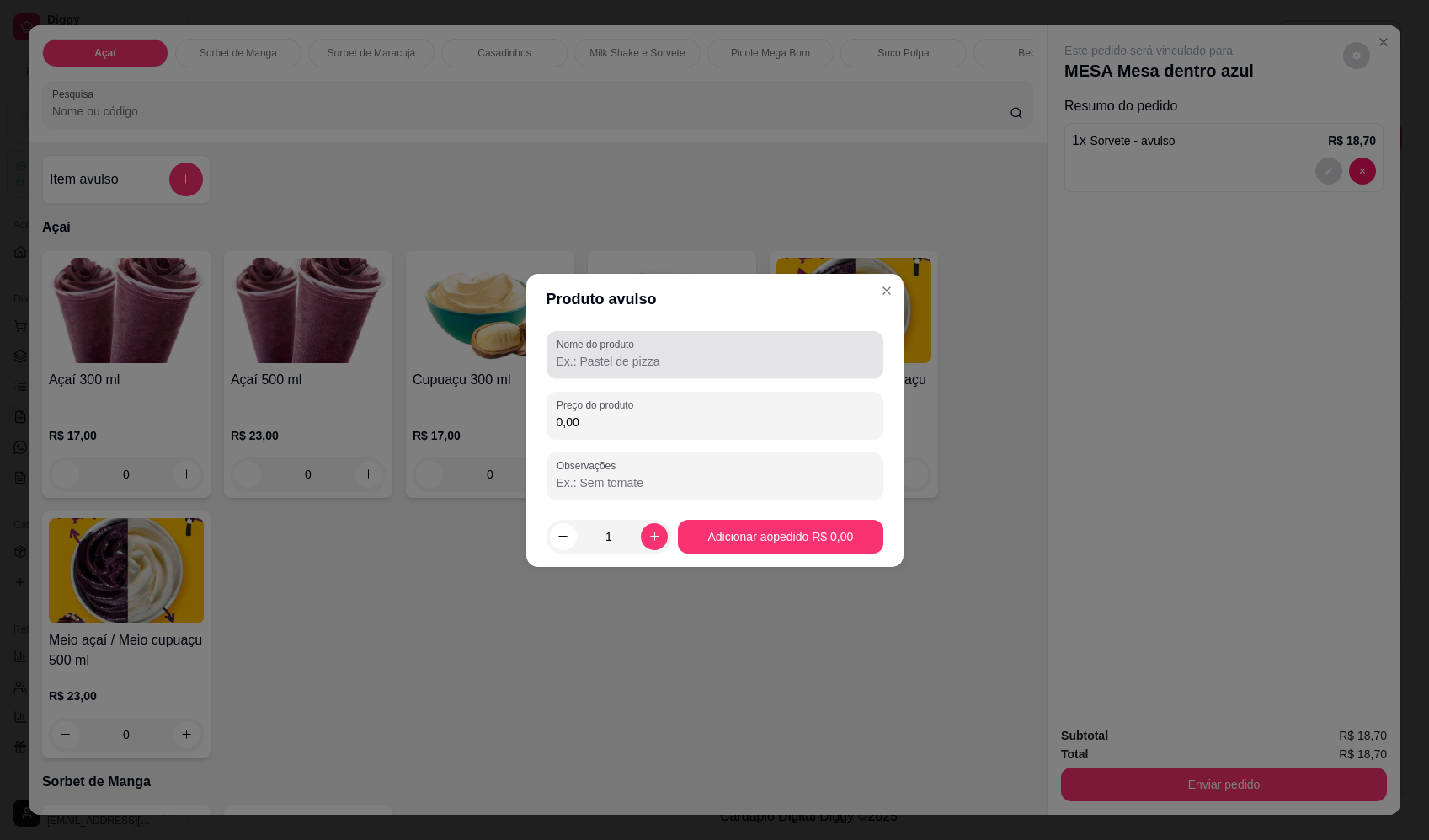
click at [700, 348] on div at bounding box center [714, 355] width 317 height 34
paste input "Sorvete"
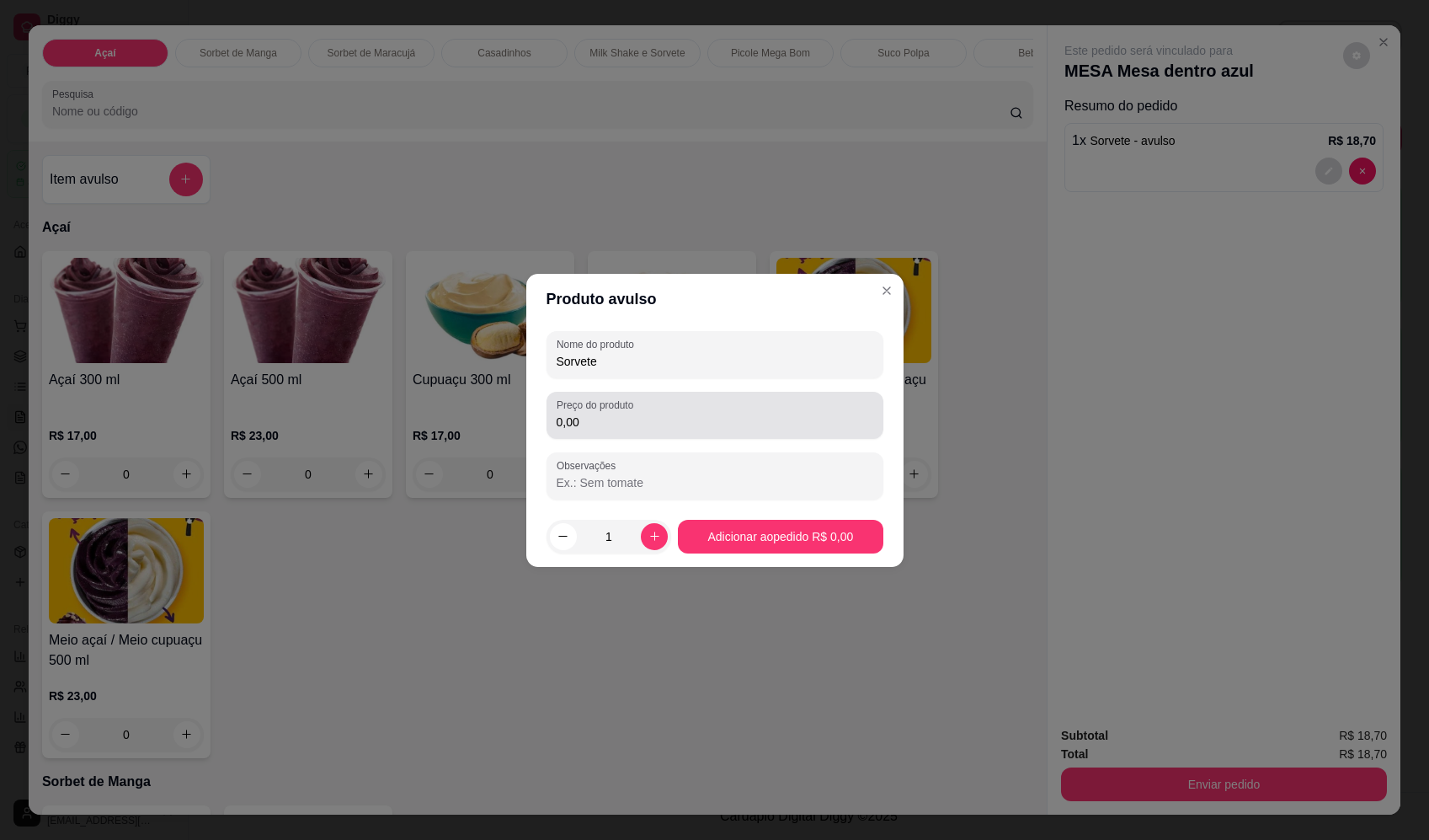
type input "Sorvete"
click at [675, 415] on input "0,00" at bounding box center [714, 421] width 317 height 17
type input "14,62"
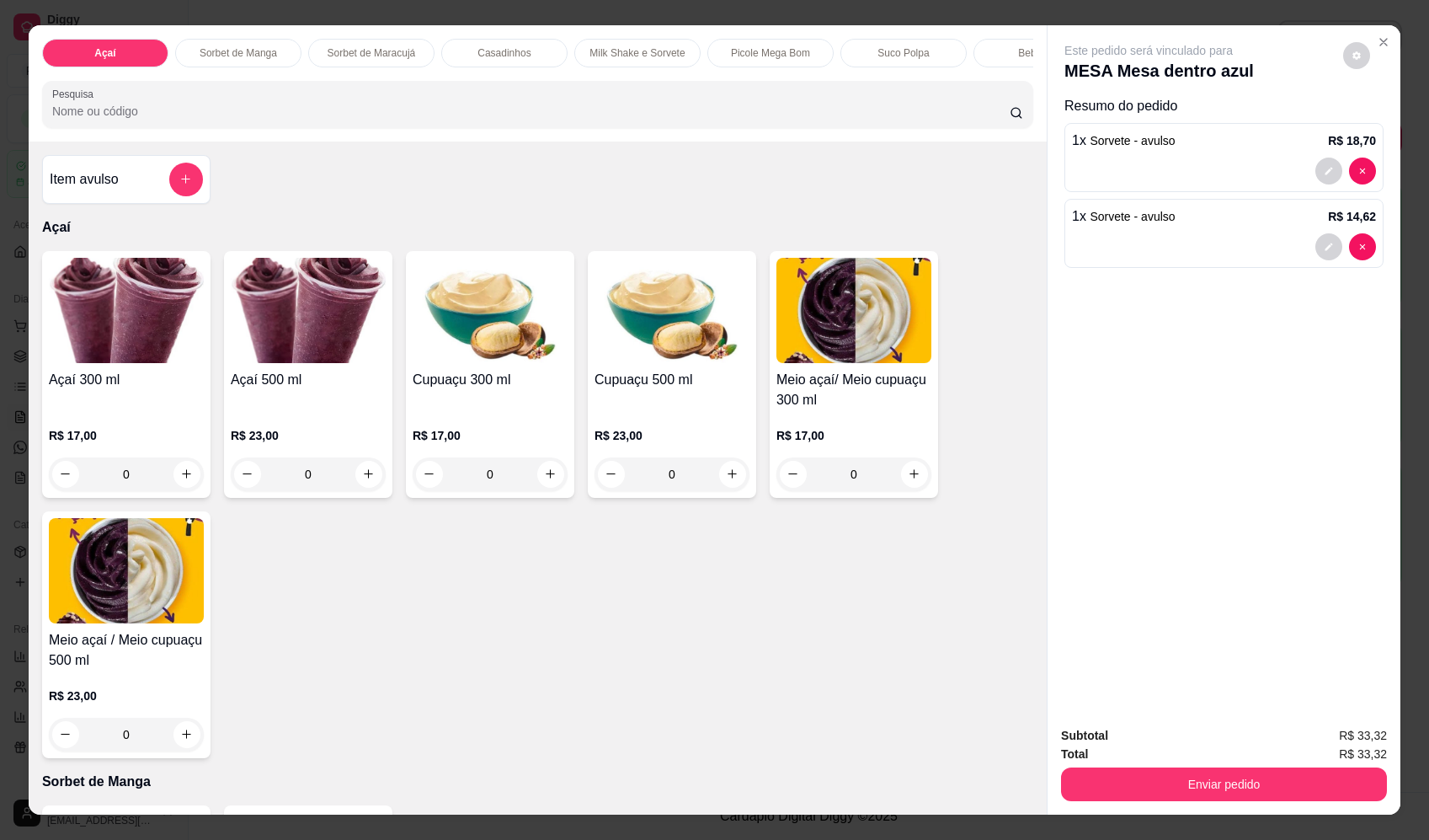
click at [118, 179] on div "Item avulso" at bounding box center [126, 179] width 153 height 34
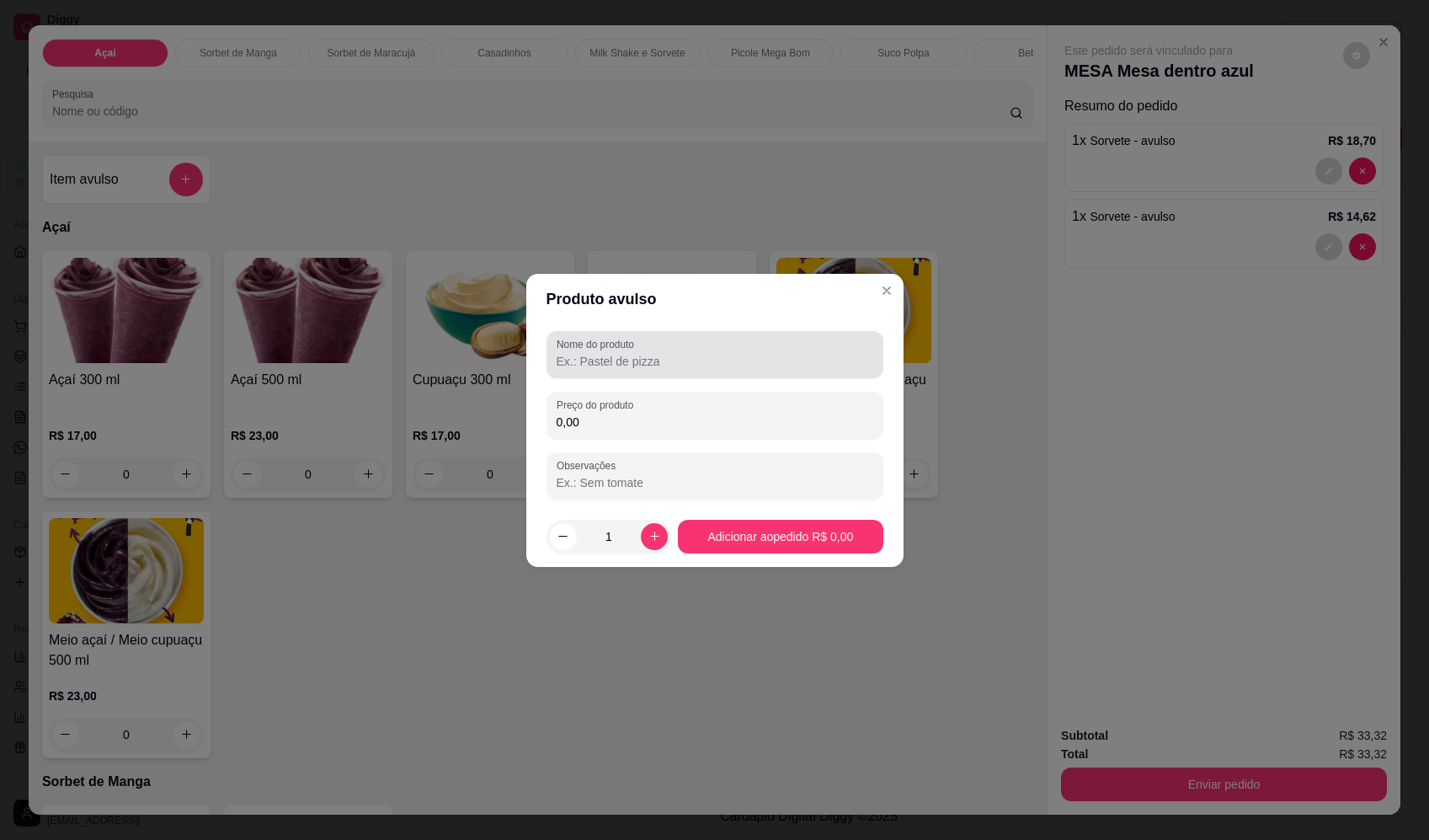
click at [780, 363] on input "Nome do produto" at bounding box center [714, 361] width 317 height 17
paste input "Sorvete"
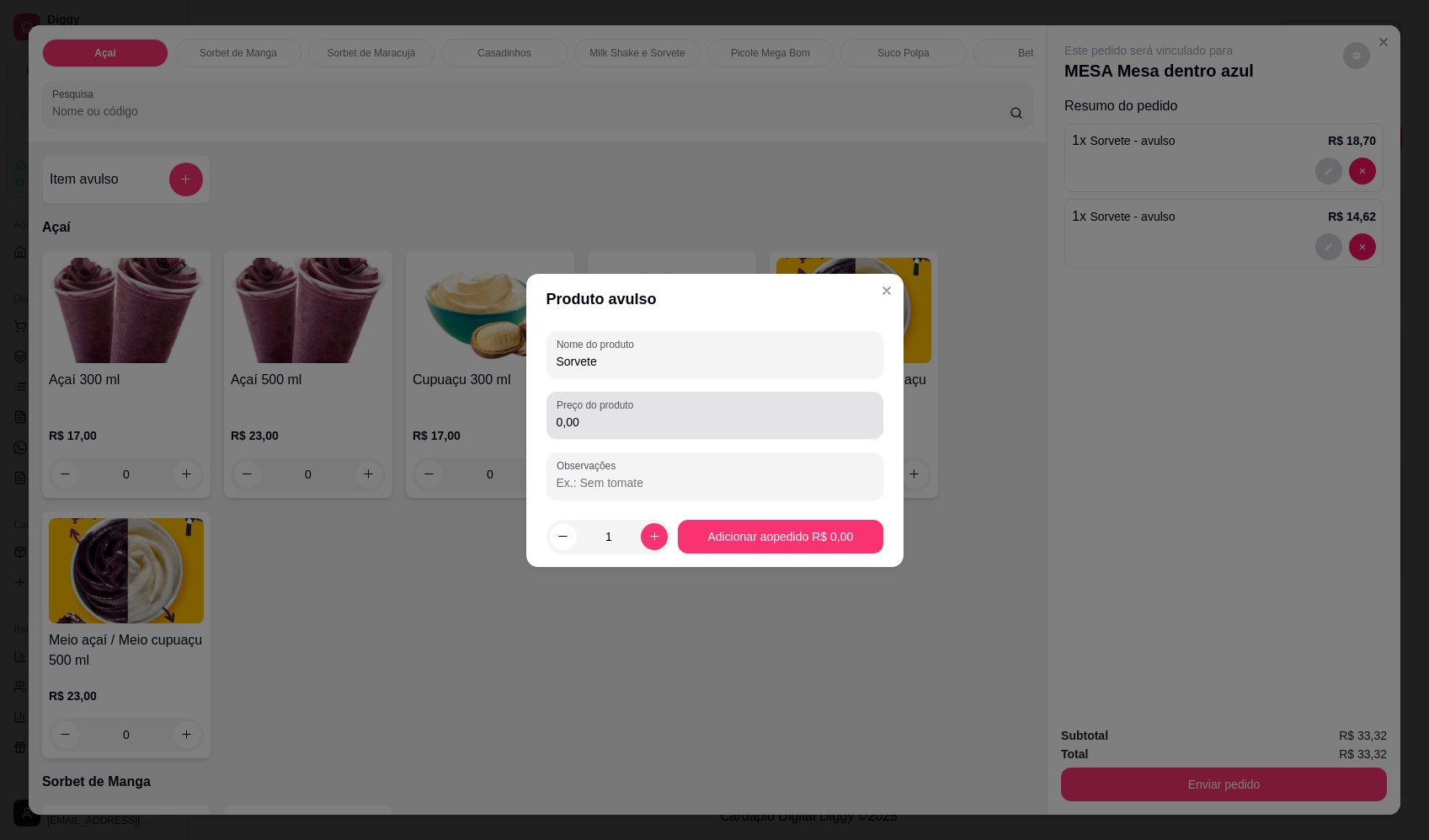
type input "Sorvete"
click at [719, 418] on input "0,00" at bounding box center [714, 421] width 317 height 17
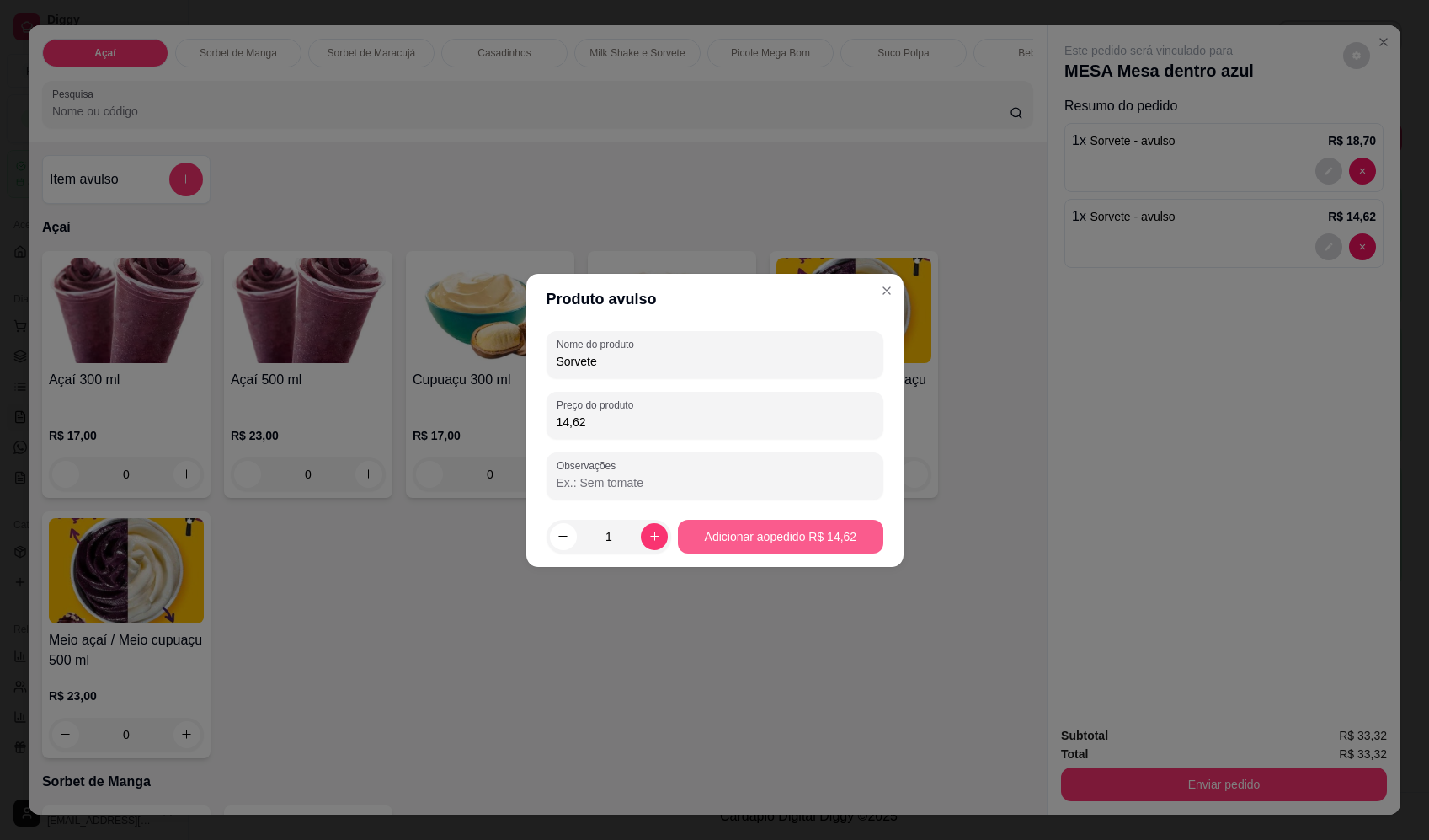
type input "14,62"
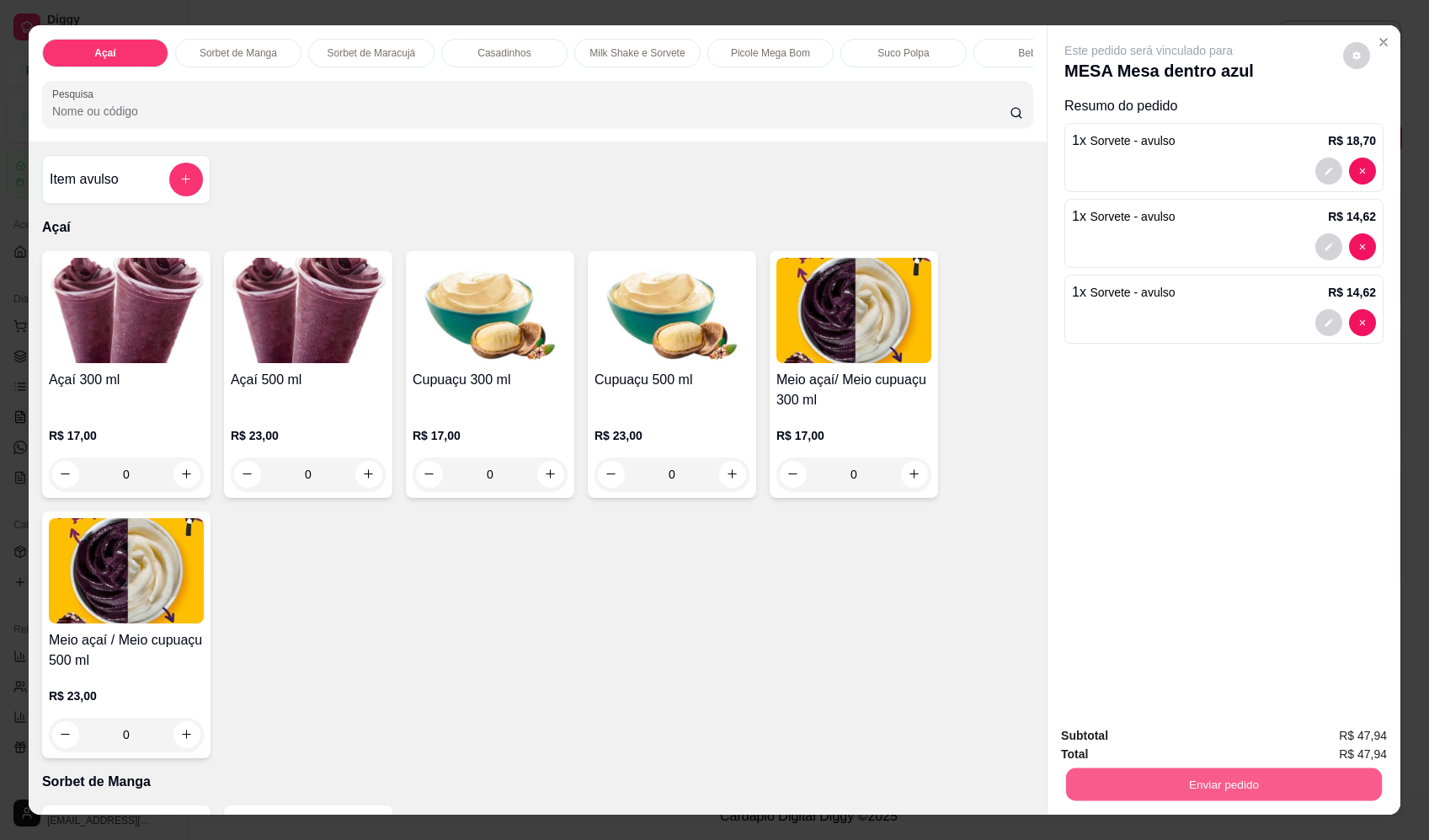
click at [1211, 792] on button "Enviar pedido" at bounding box center [1224, 784] width 316 height 33
click at [1356, 738] on button "Enviar pedido" at bounding box center [1343, 743] width 93 height 31
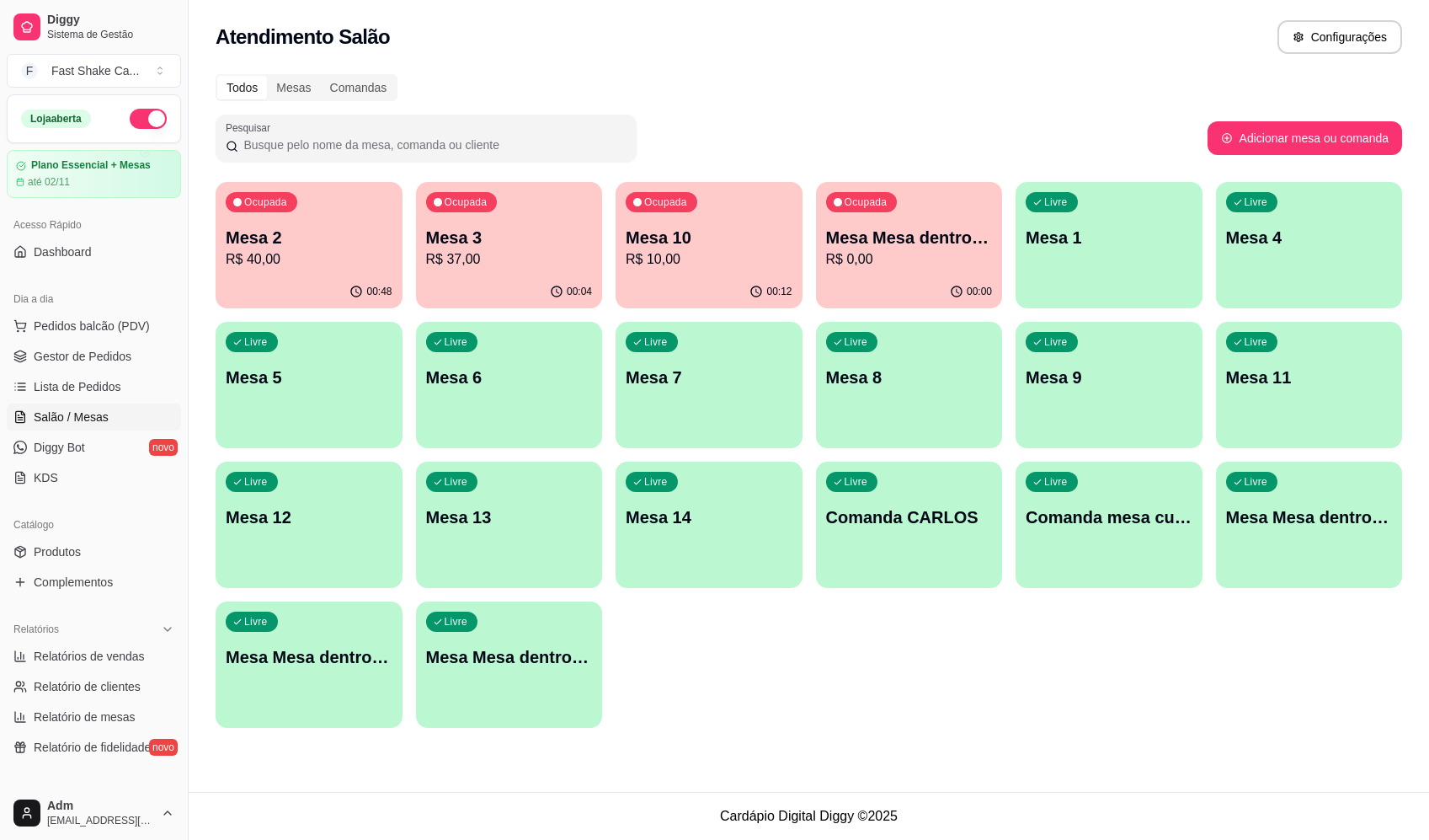
click at [1062, 84] on div "Todos Mesas Comandas" at bounding box center [809, 88] width 1187 height 27
click at [773, 134] on div "Pesquisar" at bounding box center [712, 138] width 992 height 47
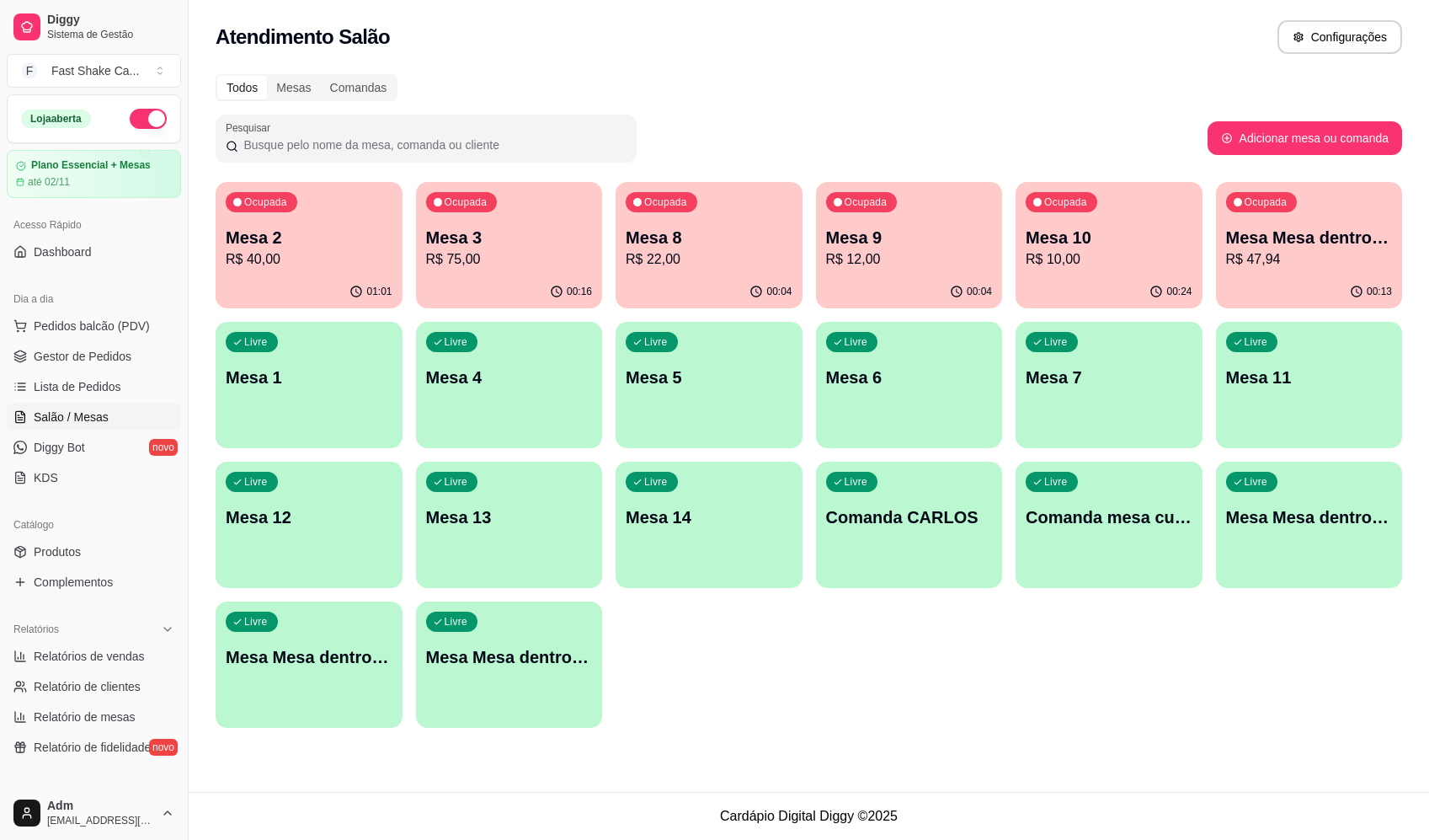
click at [1349, 268] on p "R$ 47,94" at bounding box center [1309, 259] width 167 height 20
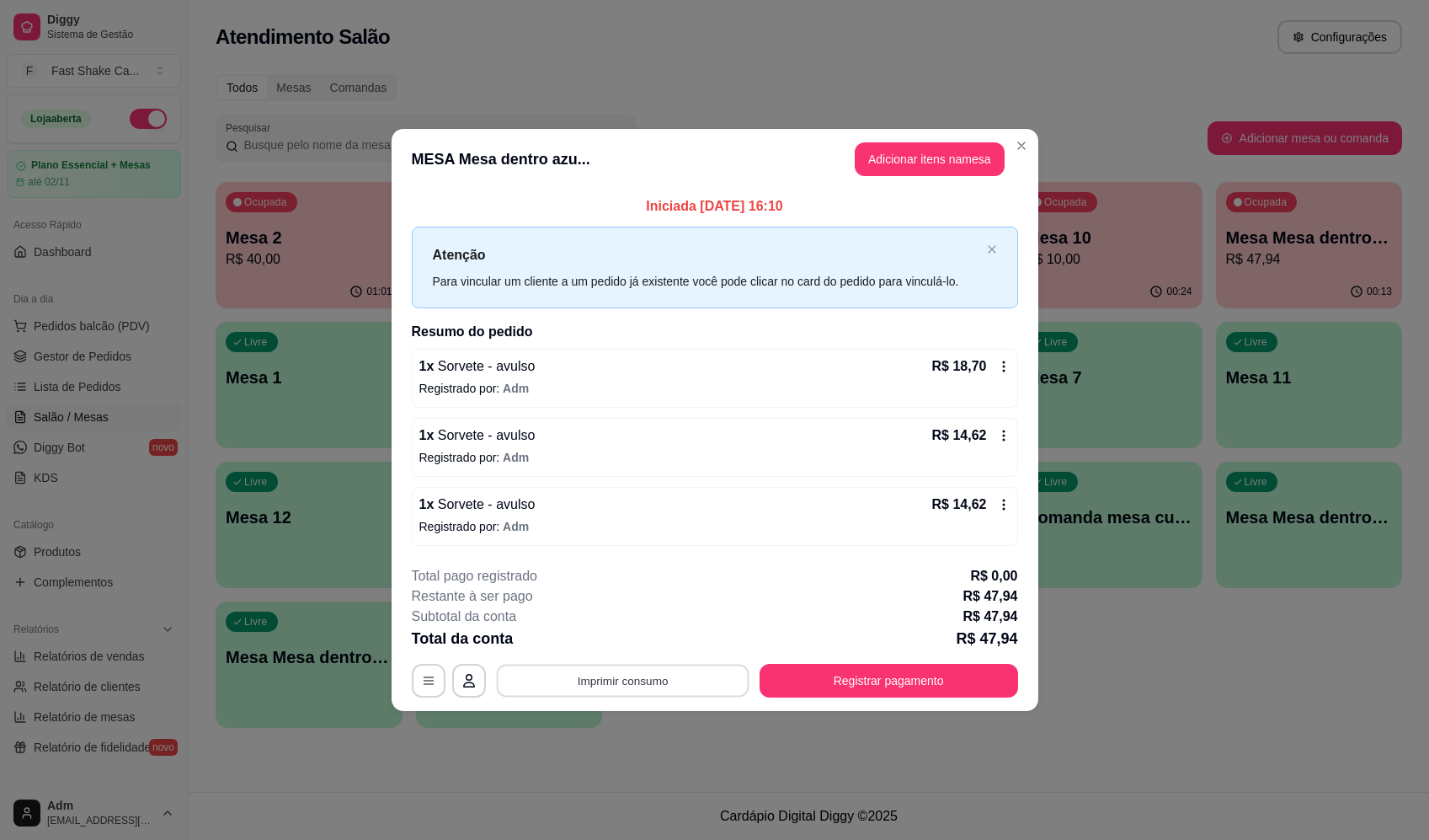
click at [700, 689] on button "Imprimir consumo" at bounding box center [622, 681] width 252 height 33
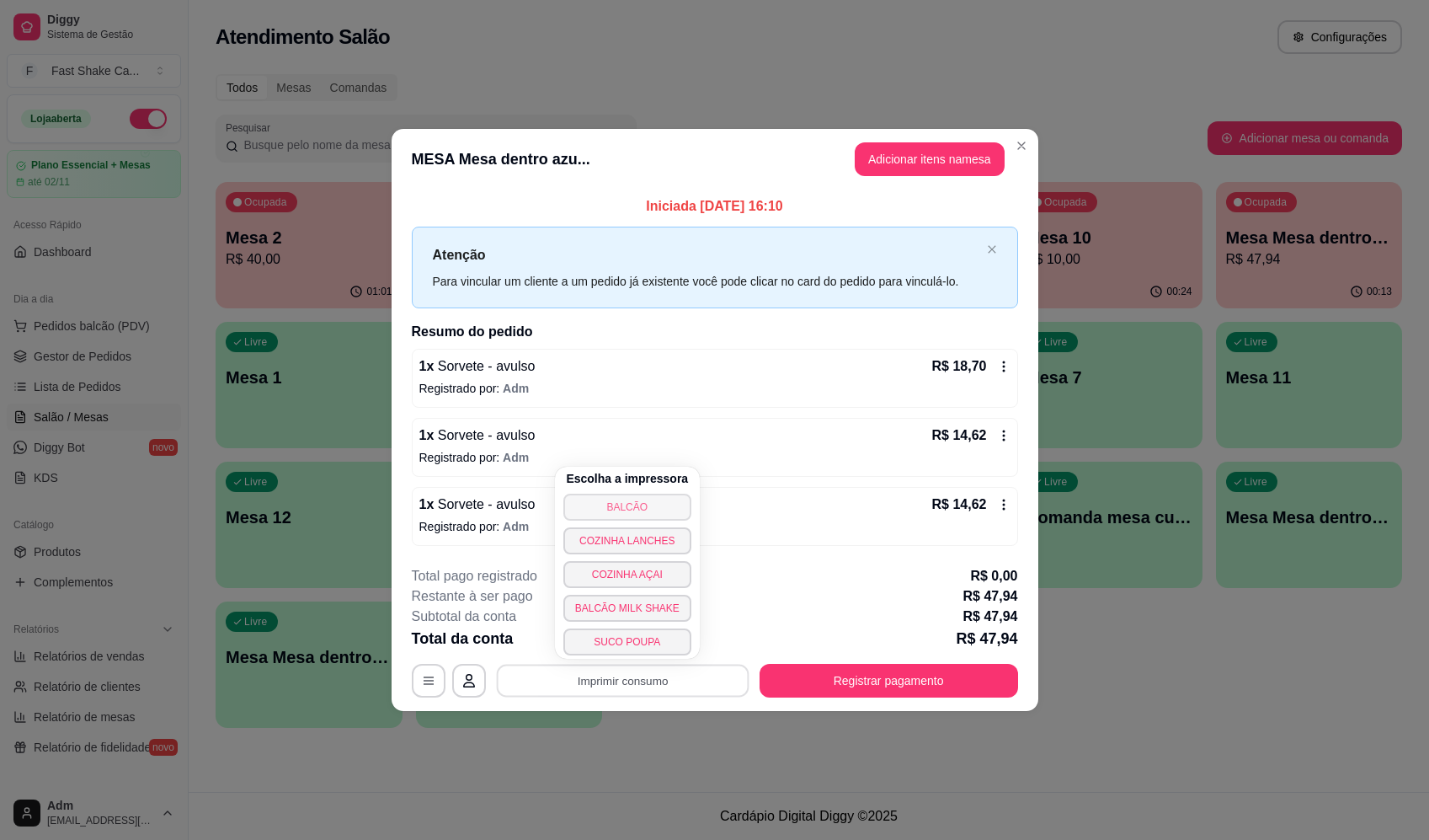
click at [600, 504] on button "BALCÃO" at bounding box center [627, 507] width 128 height 27
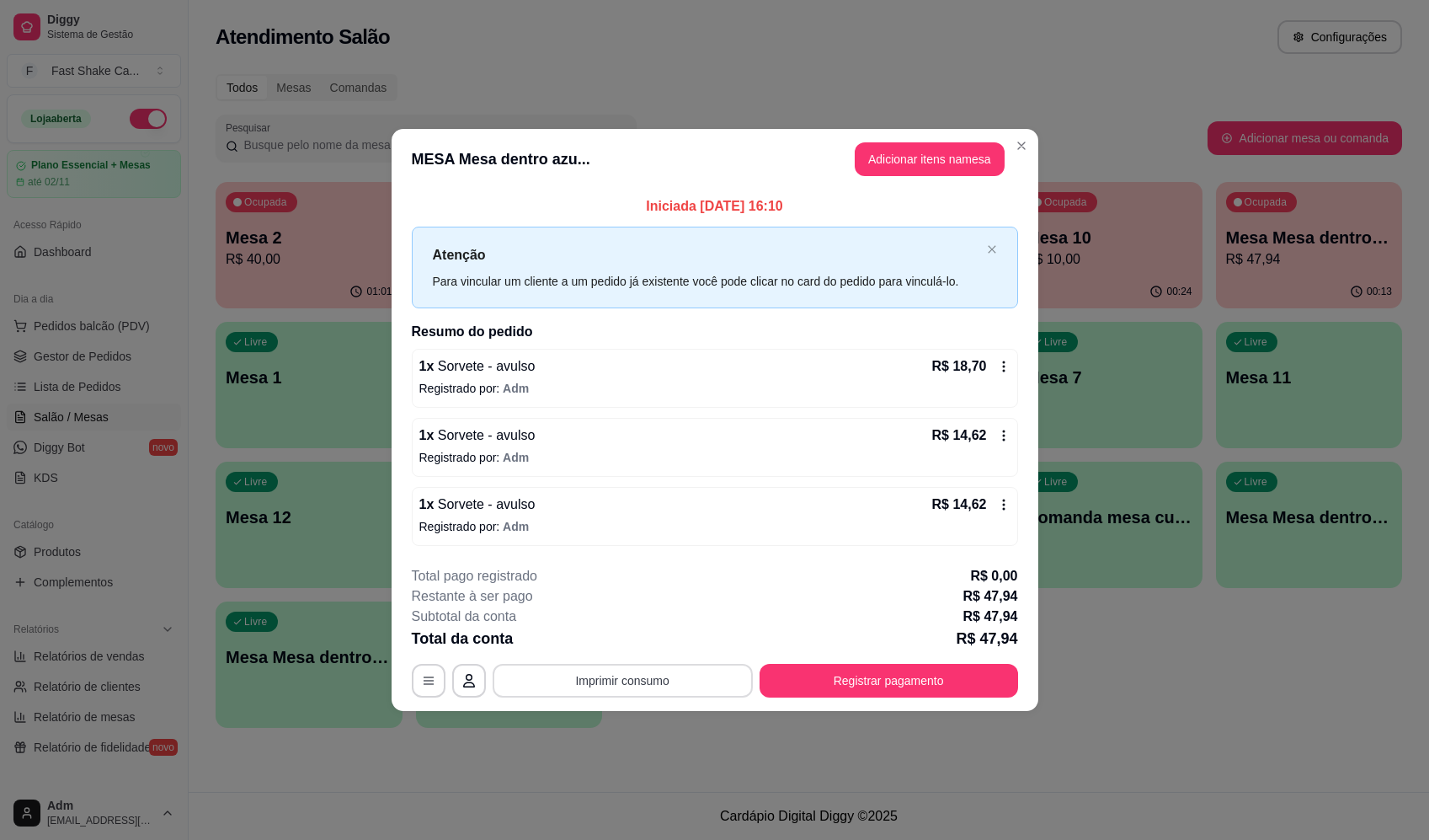
click at [617, 682] on button "Imprimir consumo" at bounding box center [623, 680] width 260 height 34
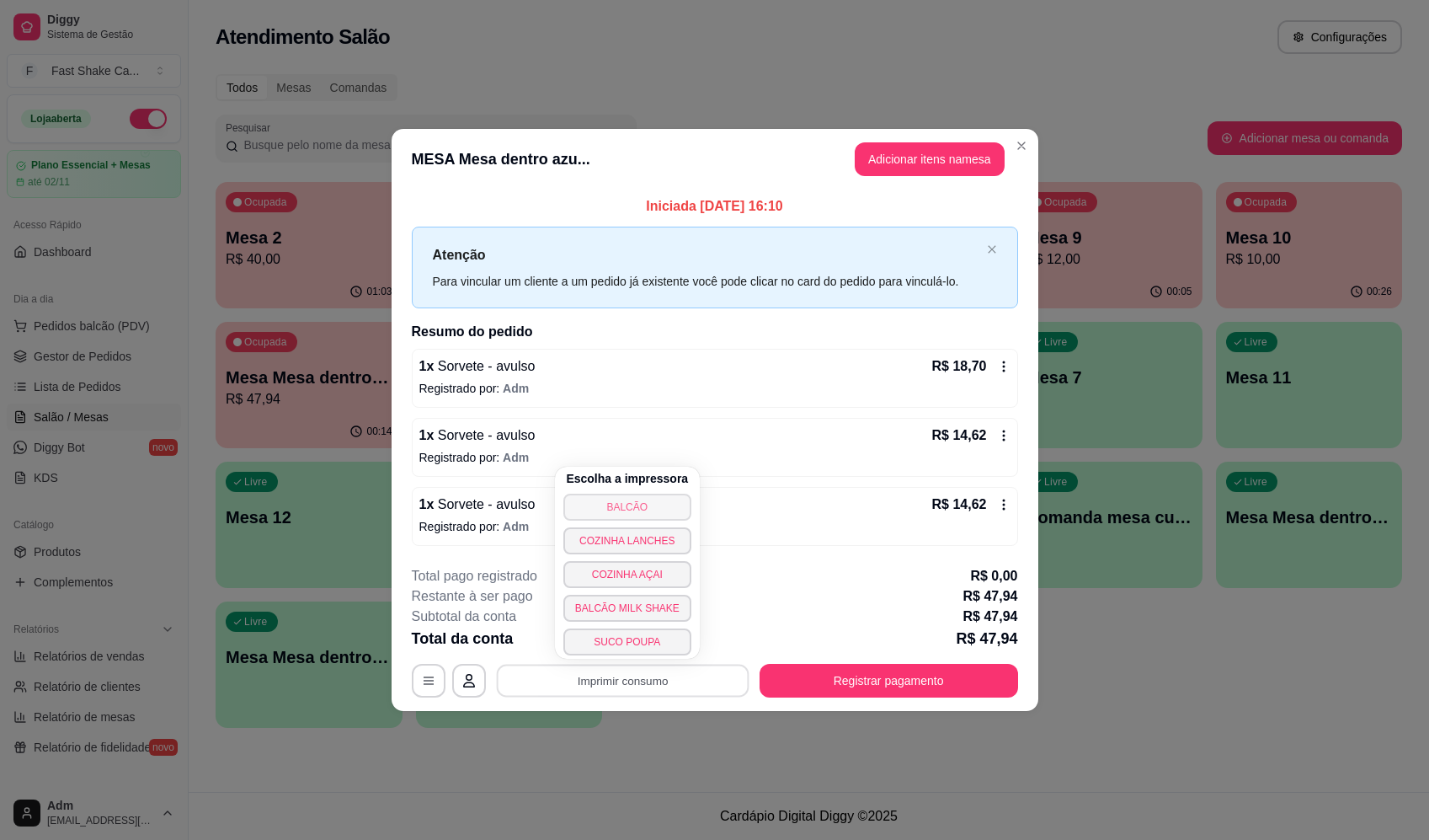
click at [637, 503] on button "BALCÃO" at bounding box center [627, 507] width 128 height 27
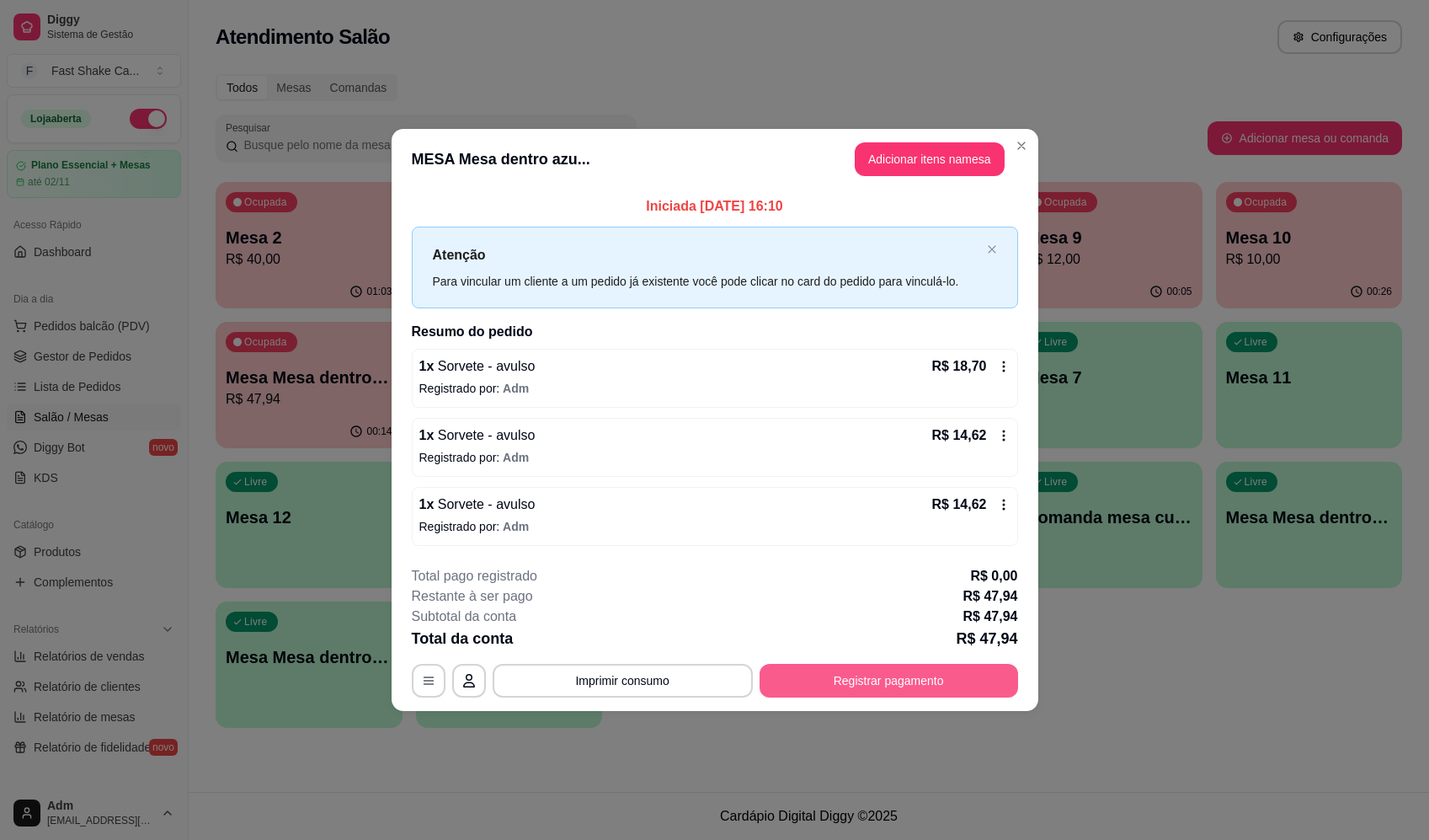
click at [836, 686] on button "Registrar pagamento" at bounding box center [888, 680] width 258 height 34
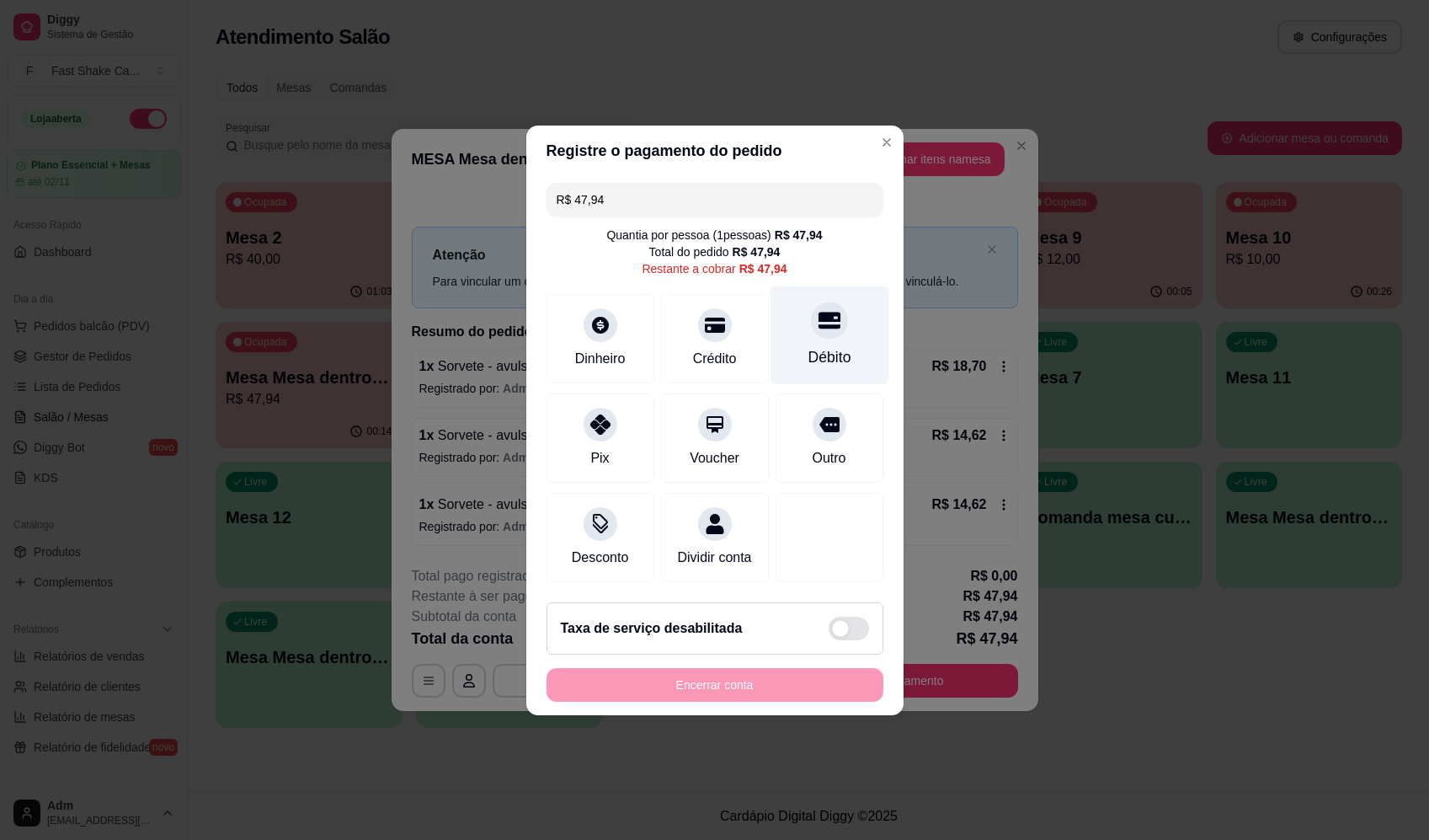
click at [780, 330] on div "Débito" at bounding box center [830, 334] width 119 height 98
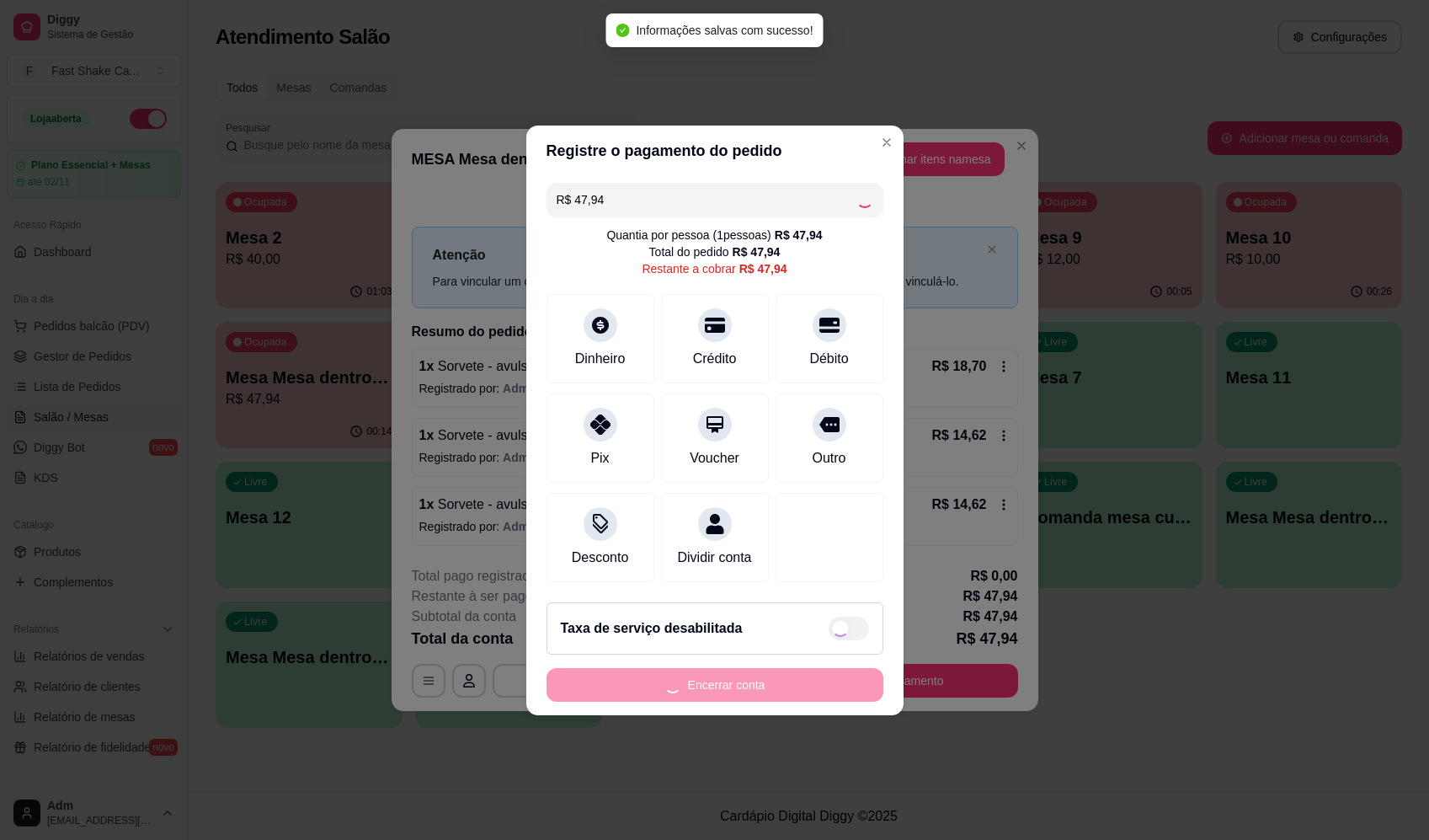
type input "R$ 0,00"
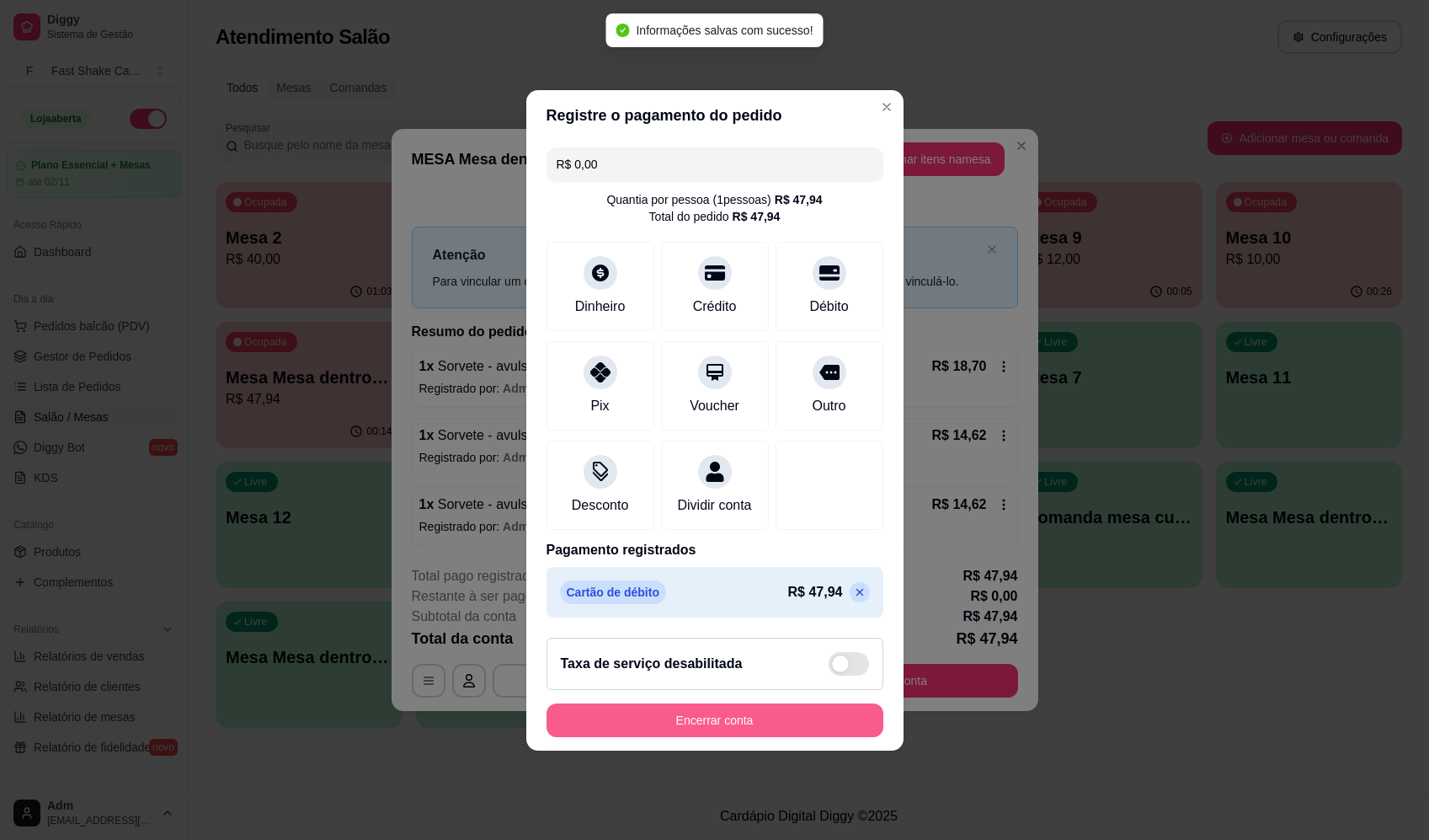
click at [791, 728] on button "Encerrar conta" at bounding box center [715, 720] width 337 height 34
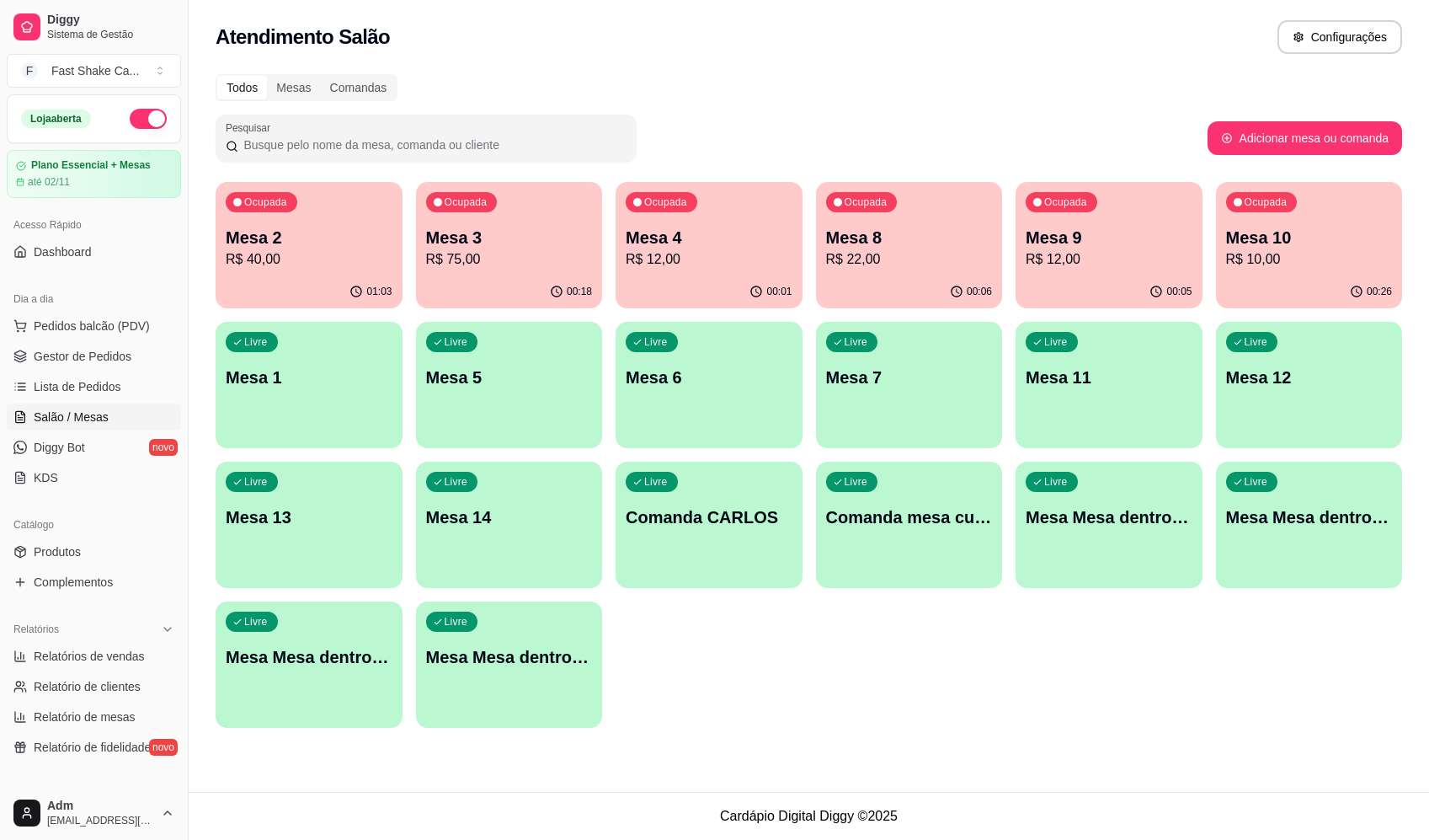
drag, startPoint x: 983, startPoint y: 708, endPoint x: 985, endPoint y: 689, distance: 19.1
click at [983, 699] on div "Ocupada Mesa 2 R$ 40,00 01:03 Ocupada Mesa 3 R$ 75,00 00:18 Ocupada Mesa 4 R$ 1…" at bounding box center [809, 455] width 1187 height 546
click at [946, 66] on div "Atendimento Salão Configurações Todos Mesas Comandas Pesquisar Adicionar mesa o…" at bounding box center [809, 396] width 1241 height 791
click at [537, 248] on p "Mesa 3" at bounding box center [509, 238] width 167 height 23
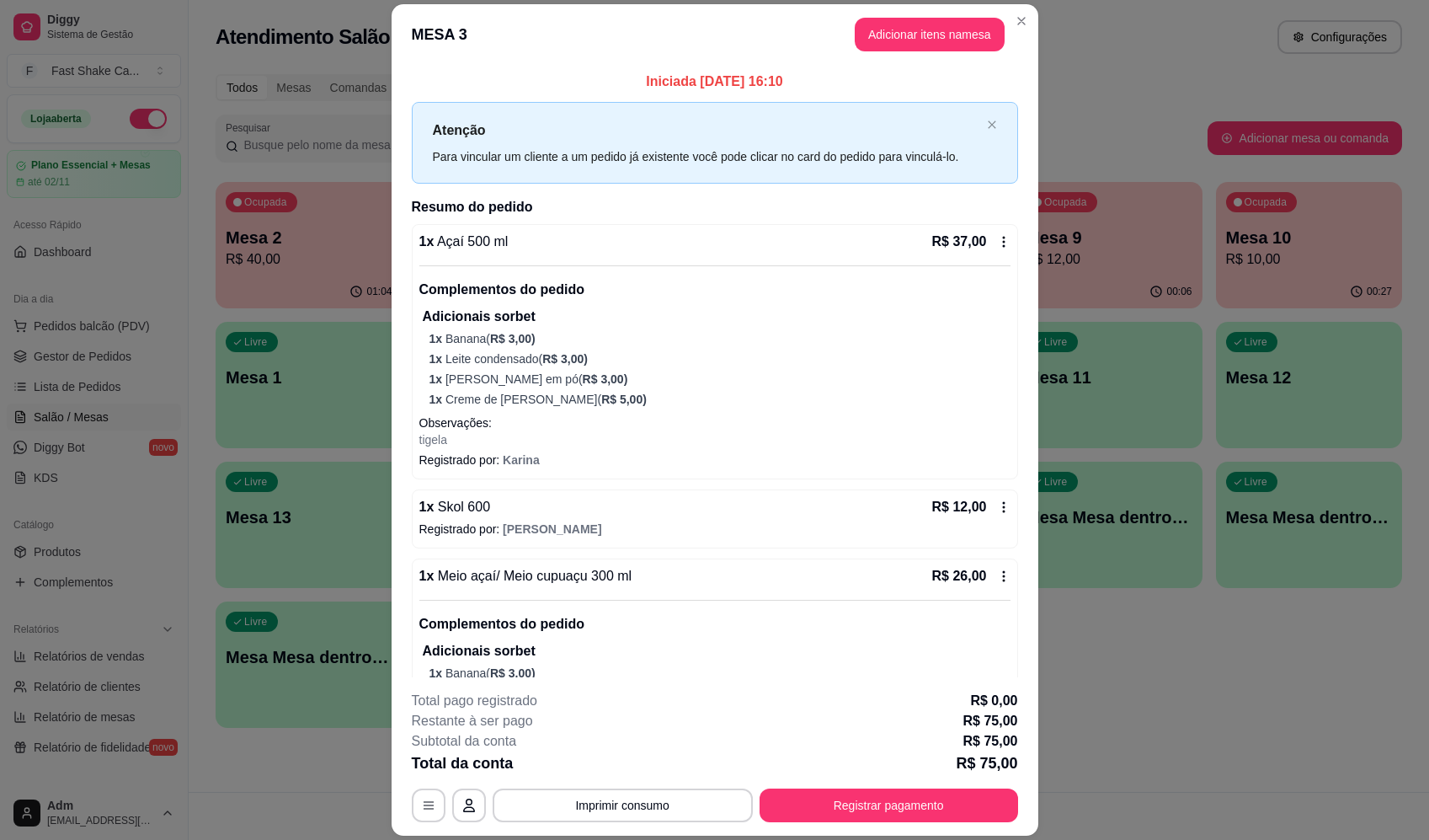
click at [997, 239] on icon at bounding box center [1004, 242] width 14 height 14
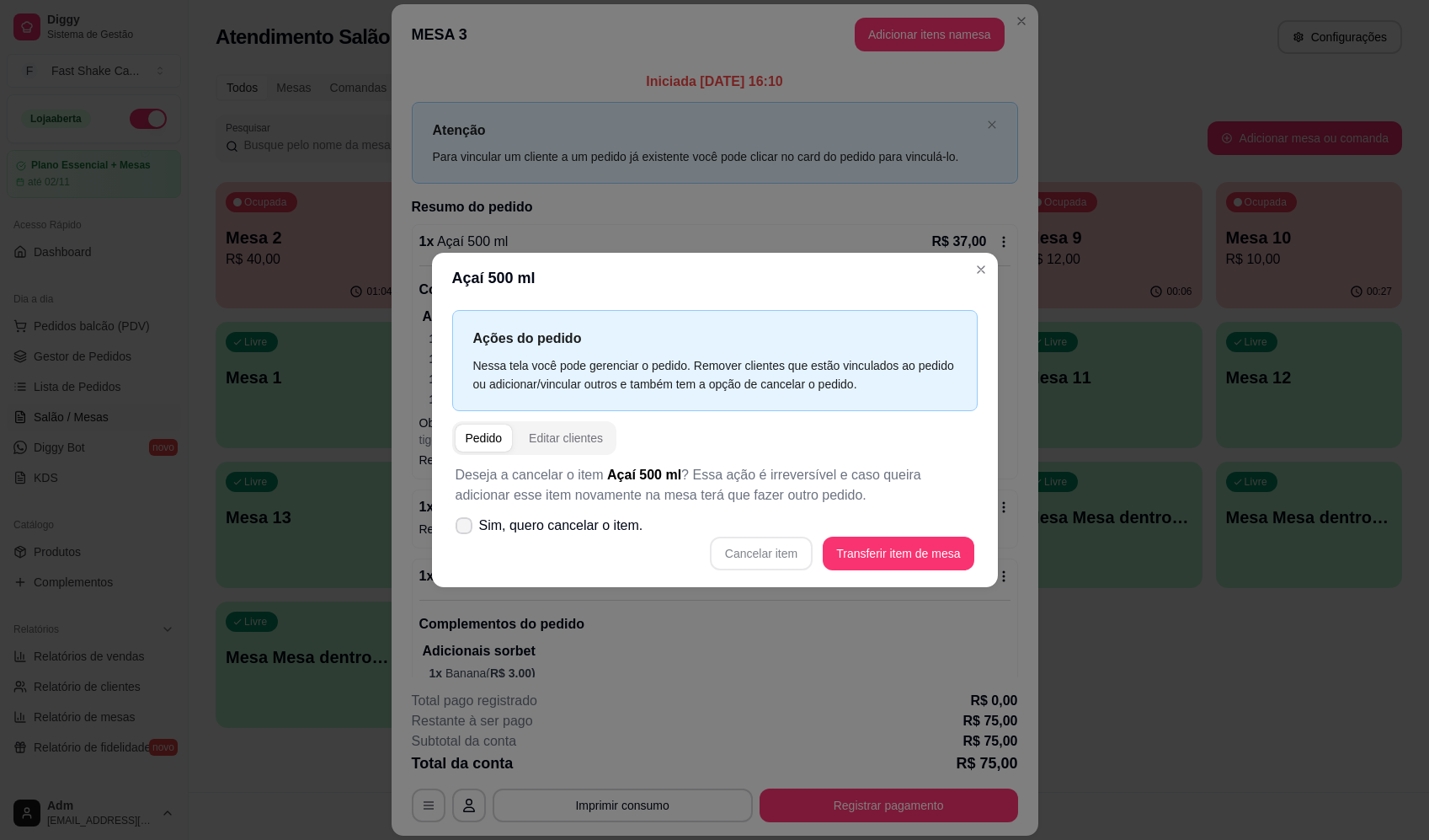
click at [454, 525] on label "Sim, quero cancelar o item." at bounding box center [550, 525] width 202 height 34
click at [455, 528] on input "Sim, quero cancelar o item." at bounding box center [460, 533] width 11 height 11
checkbox input "true"
click at [773, 549] on button "Cancelar item" at bounding box center [761, 553] width 100 height 33
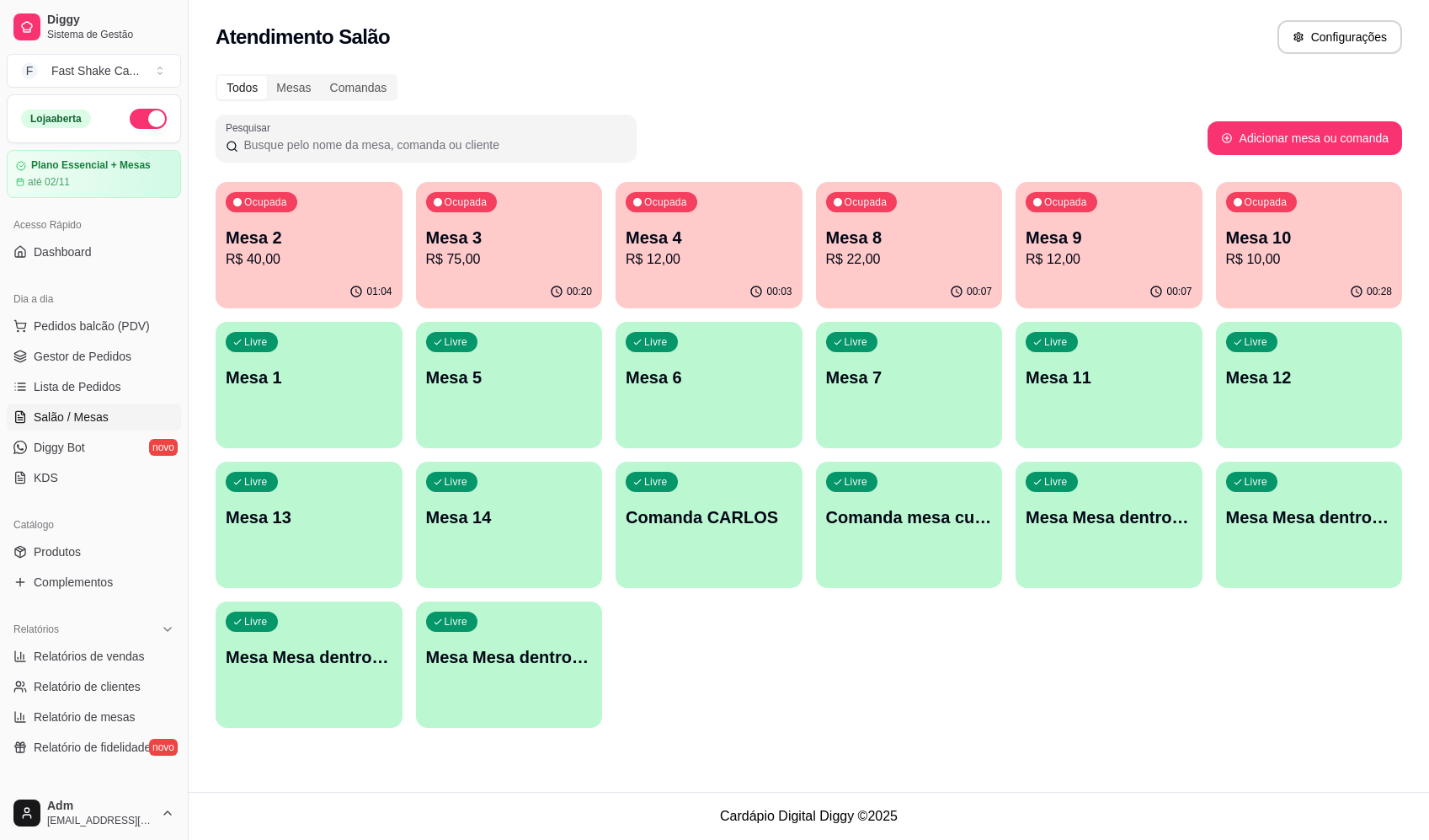
click at [1014, 27] on div "Atendimento Salão Configurações" at bounding box center [809, 37] width 1187 height 34
click at [548, 216] on div "Ocupada Mesa 3 R$ 38,00" at bounding box center [510, 229] width 187 height 94
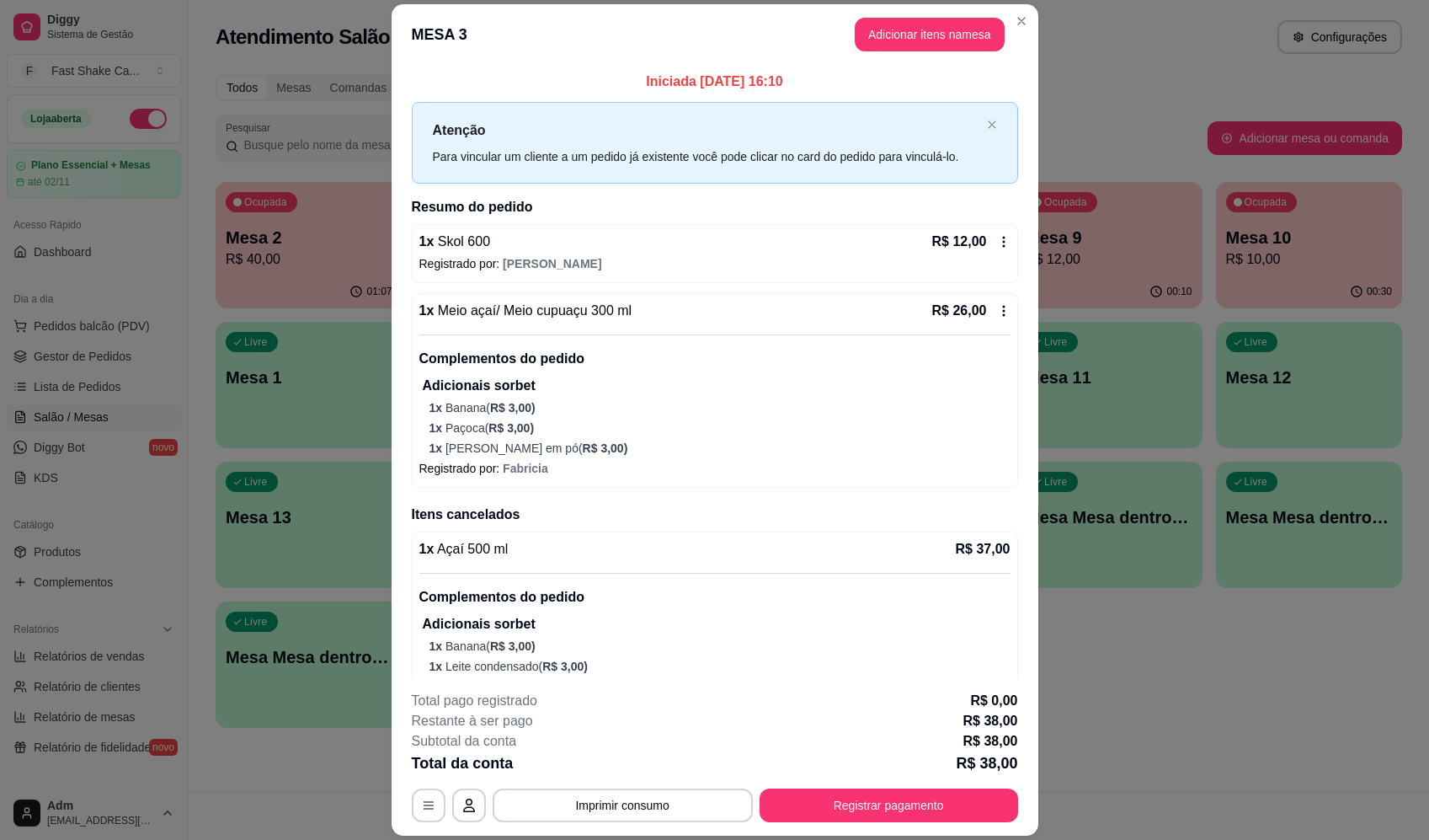
click at [661, 410] on p "1 x Banana ( R$ 3,00 )" at bounding box center [720, 407] width 581 height 17
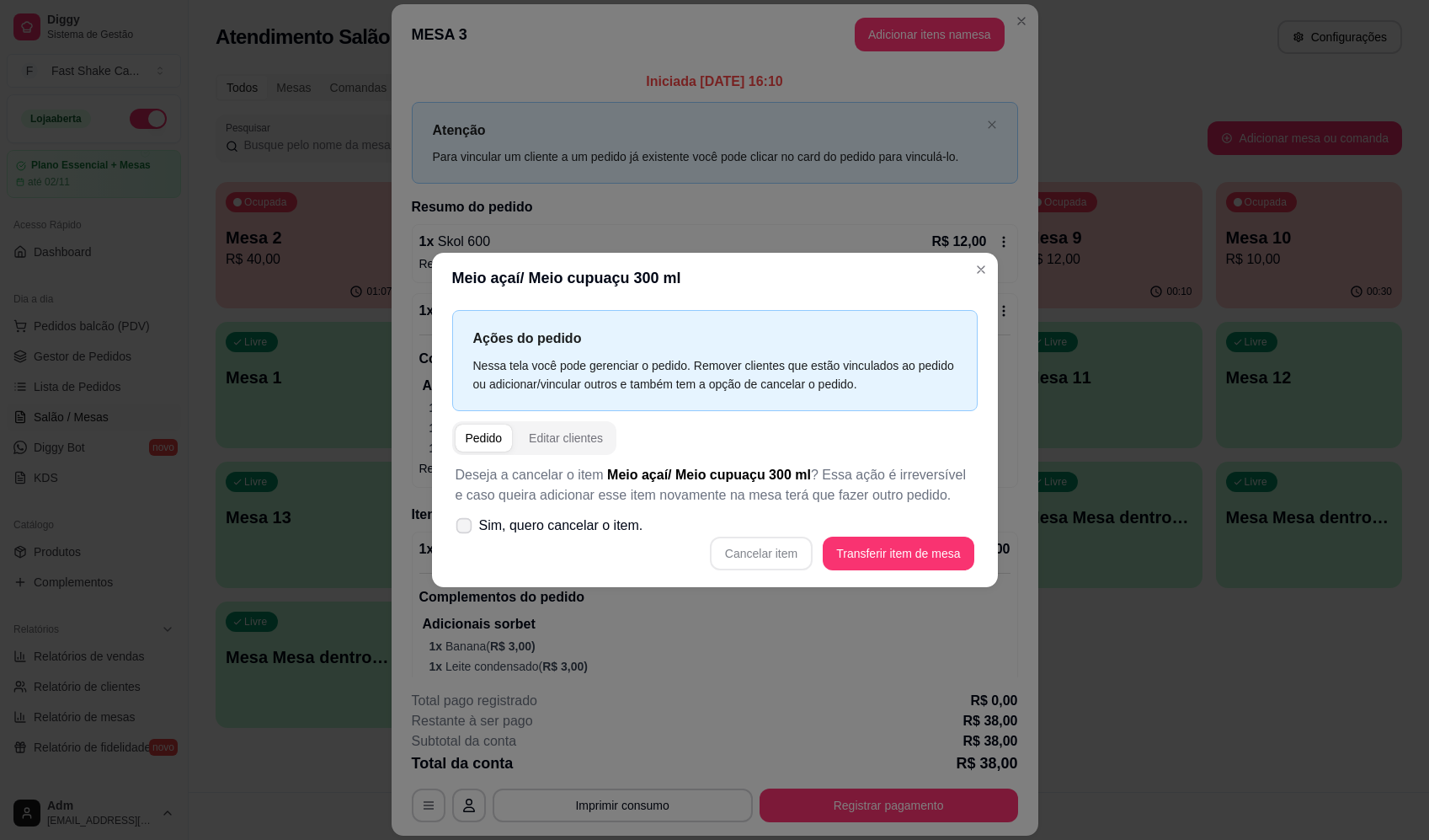
click at [635, 535] on span "Sim, quero cancelar o item." at bounding box center [561, 525] width 165 height 20
click at [466, 535] on input "Sim, quero cancelar o item." at bounding box center [460, 533] width 11 height 11
checkbox input "true"
click at [761, 566] on button "Cancelar item" at bounding box center [760, 553] width 102 height 34
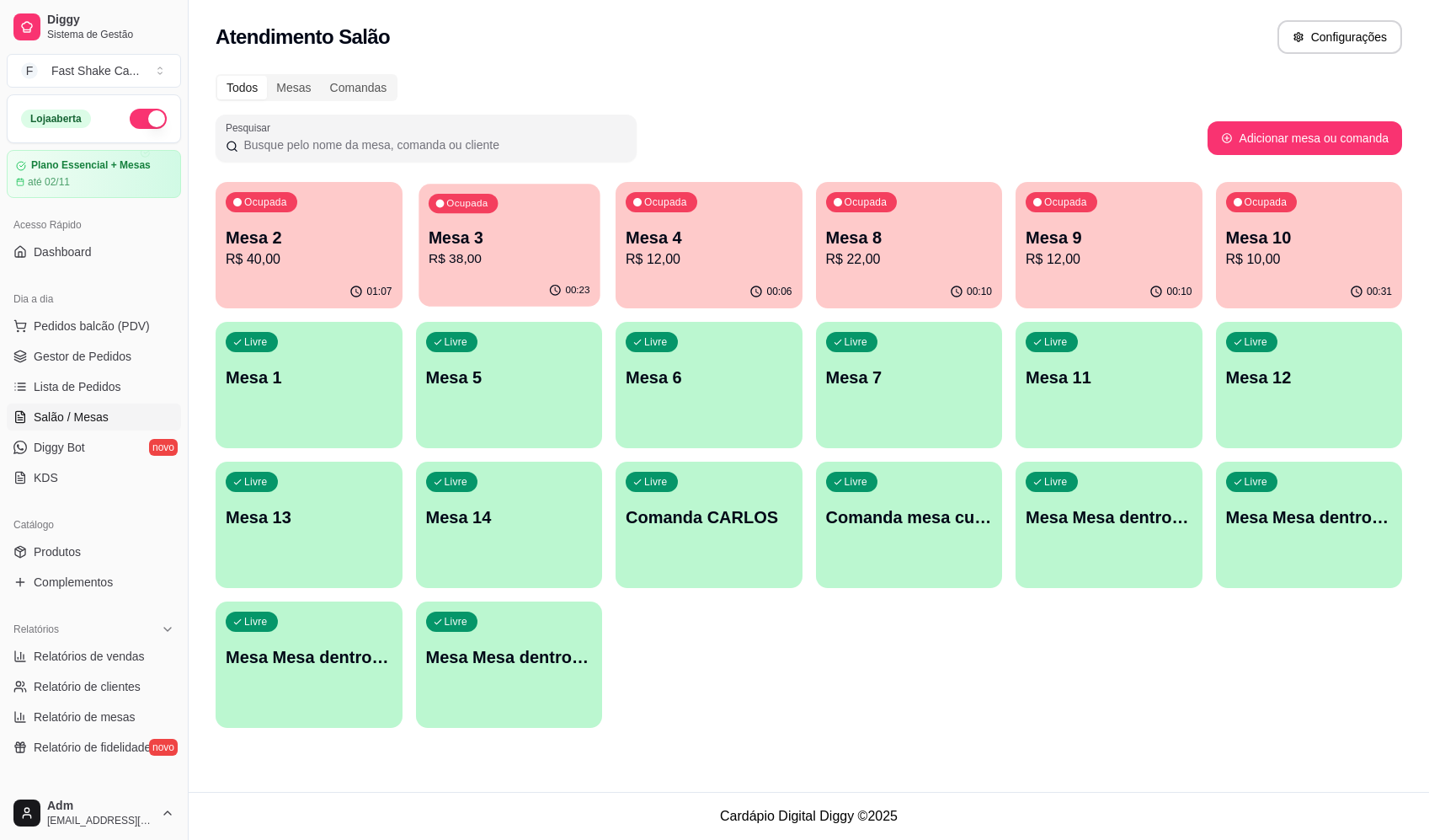
click at [538, 266] on p "R$ 38,00" at bounding box center [509, 259] width 162 height 19
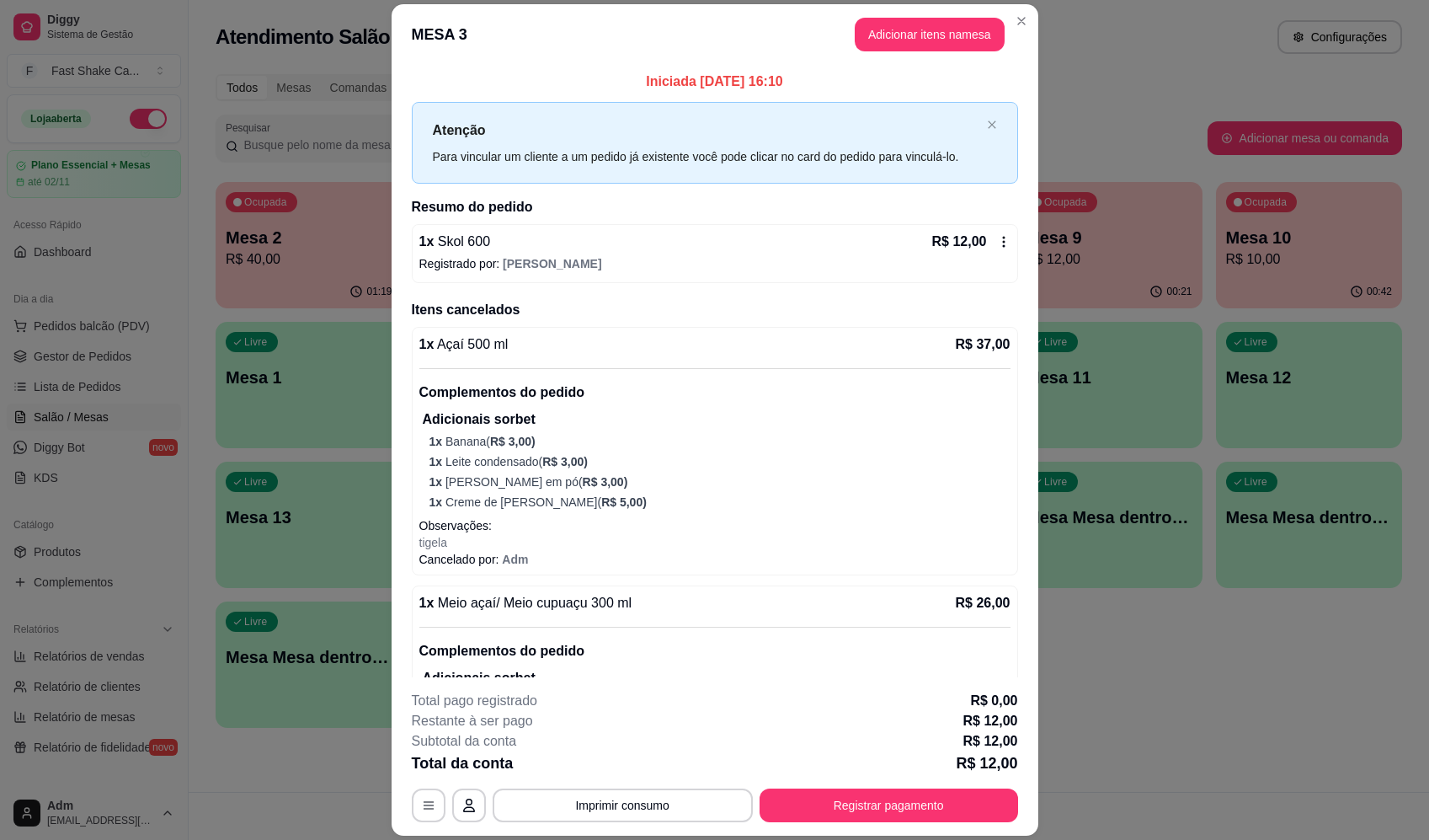
click at [997, 240] on icon at bounding box center [1004, 242] width 14 height 14
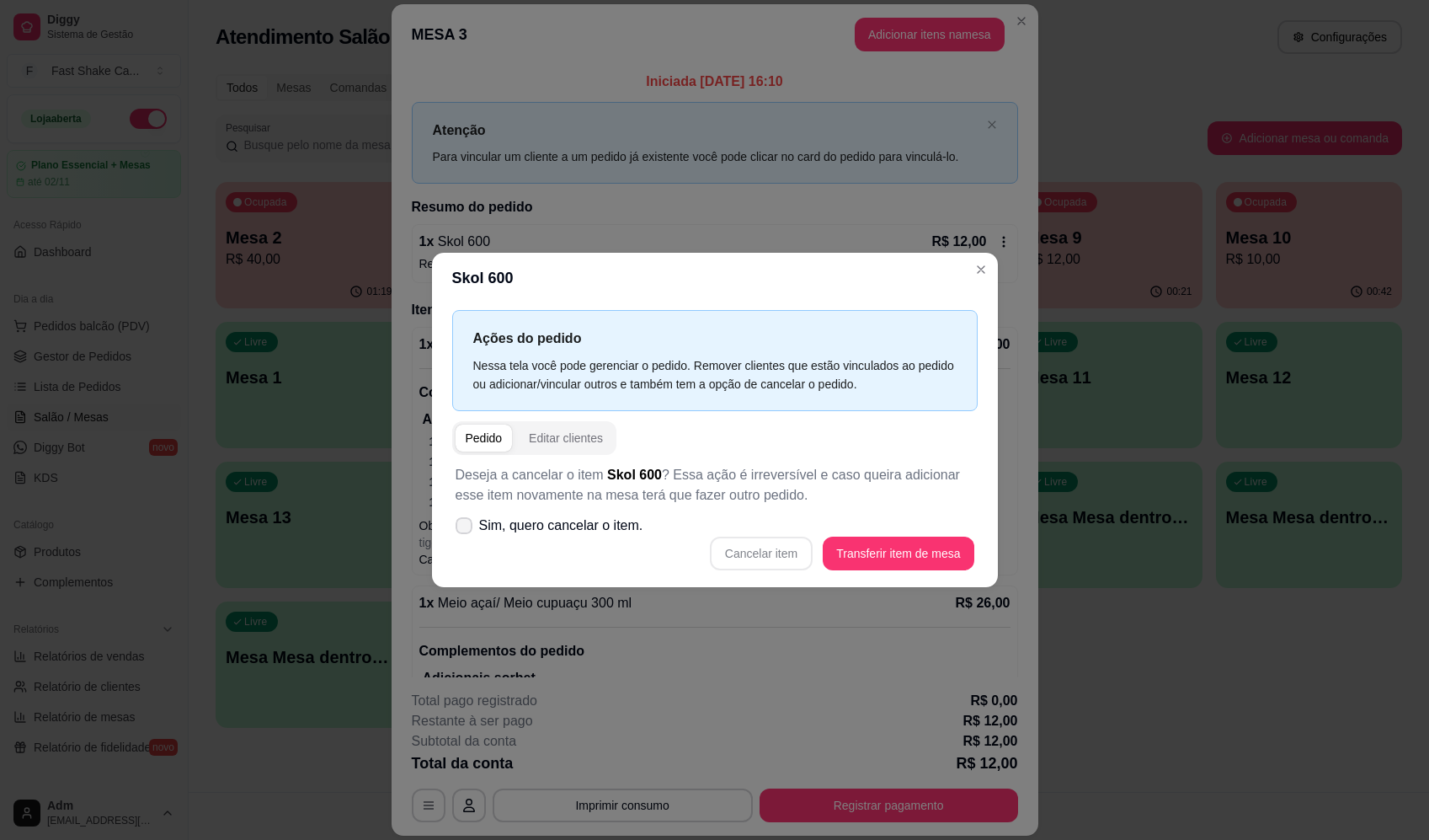
click at [474, 523] on label "Sim, quero cancelar o item." at bounding box center [550, 525] width 202 height 34
click at [466, 528] on input "Sim, quero cancelar o item." at bounding box center [460, 533] width 11 height 11
checkbox input "true"
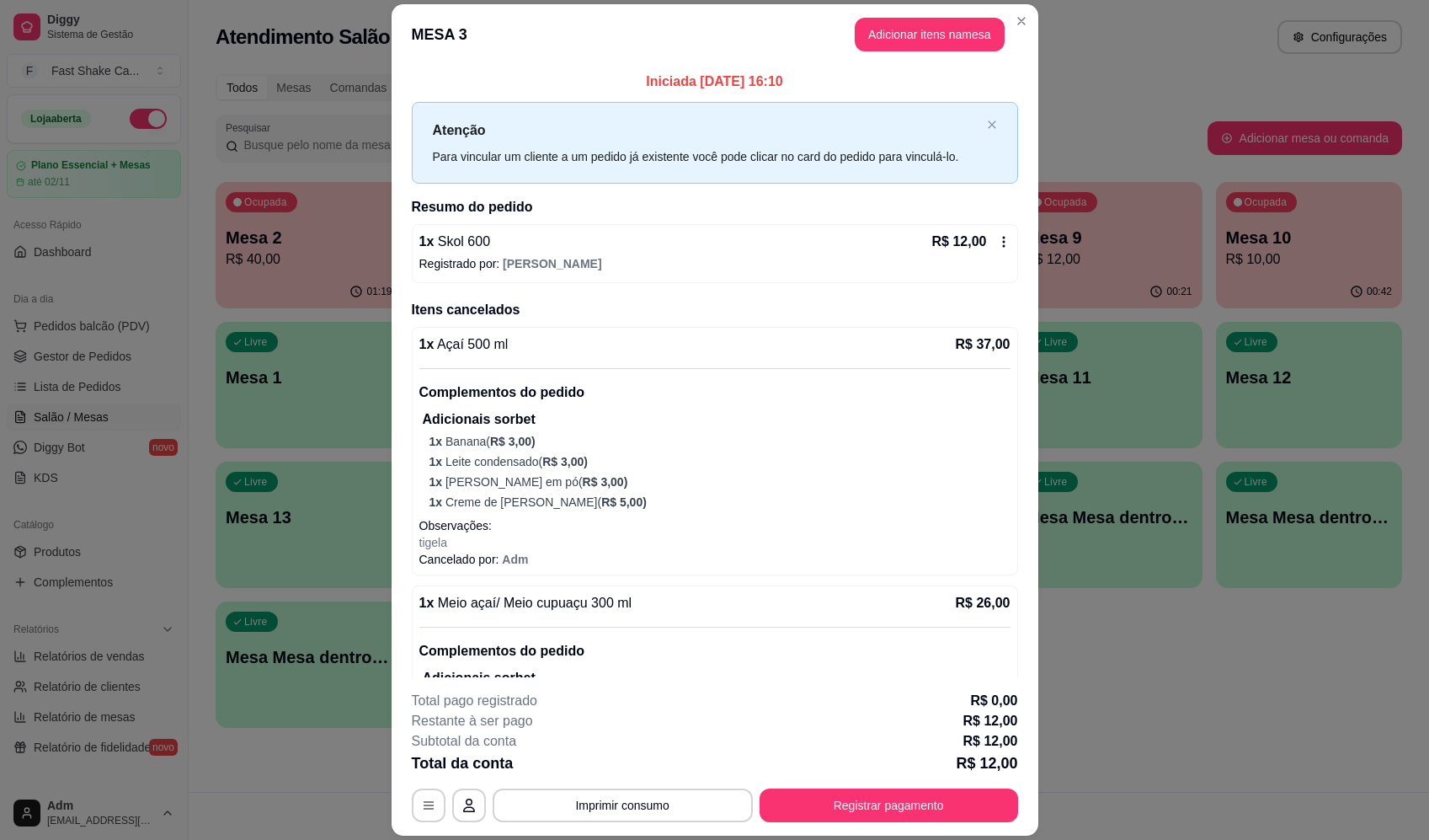
click at [997, 238] on icon at bounding box center [1004, 242] width 14 height 14
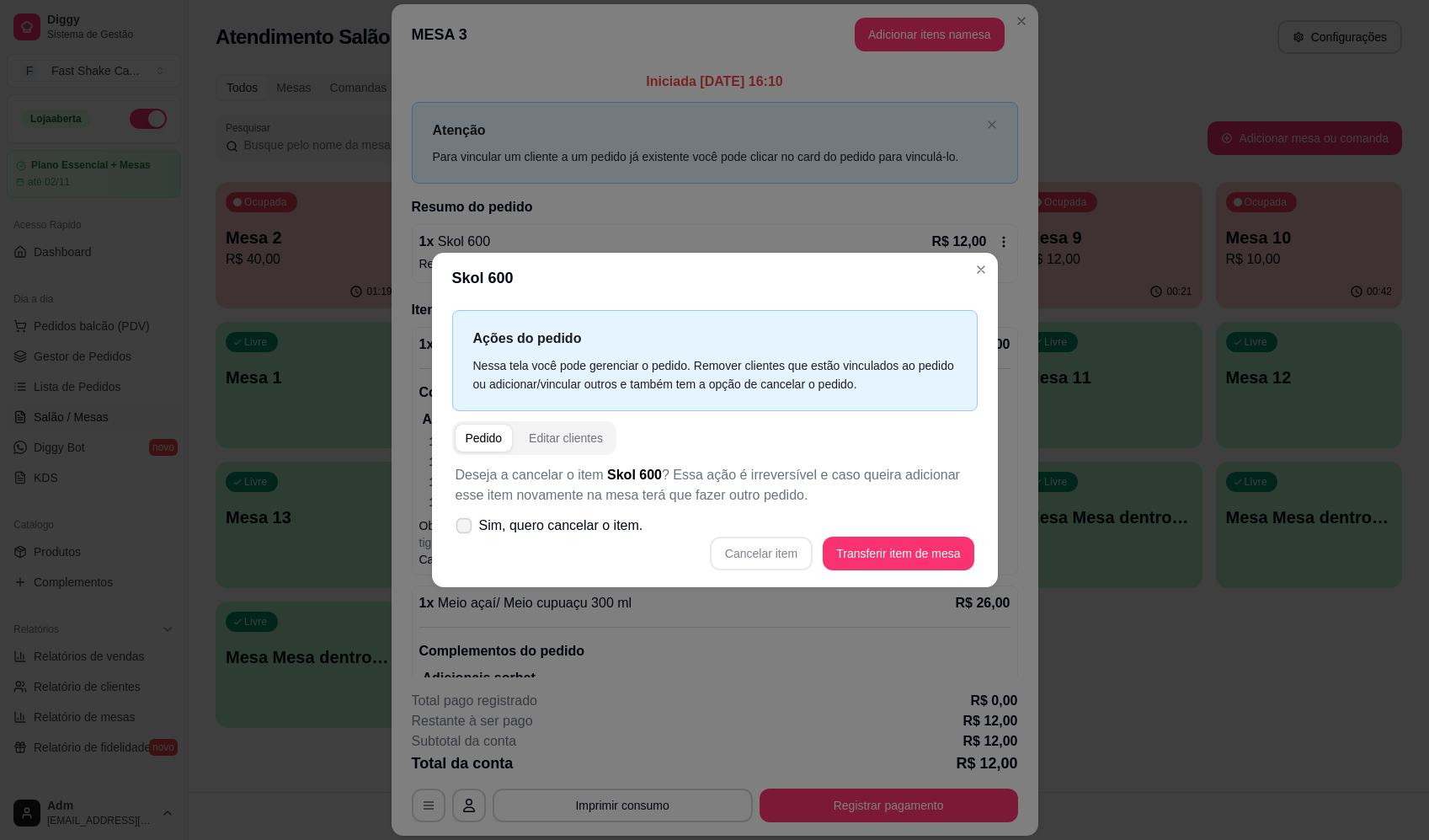
click at [466, 515] on label "Sim, quero cancelar o item." at bounding box center [550, 525] width 202 height 34
click at [466, 528] on input "Sim, quero cancelar o item." at bounding box center [460, 533] width 11 height 11
checkbox input "true"
click at [794, 551] on button "Cancelar item" at bounding box center [760, 553] width 102 height 34
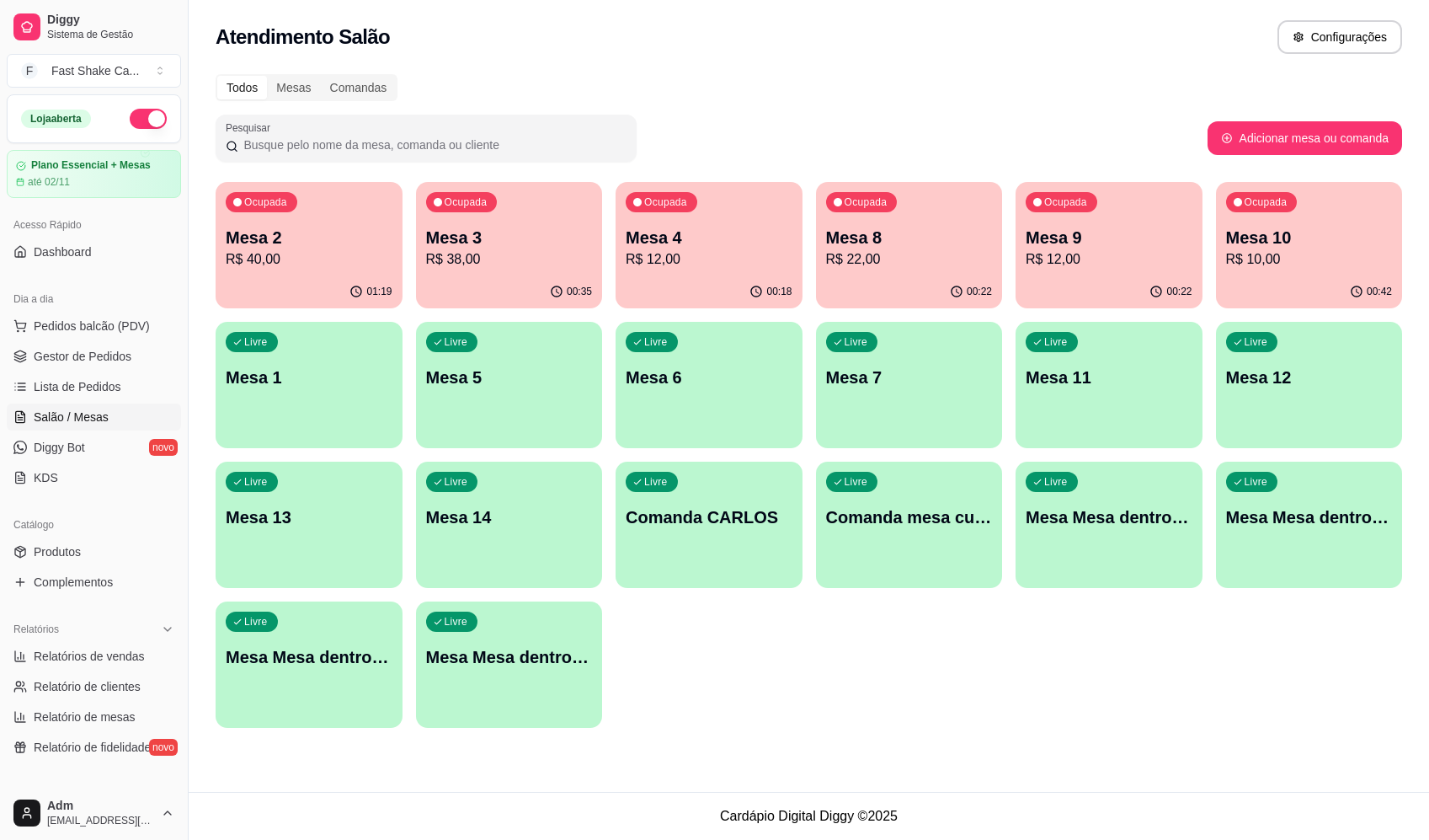
click at [911, 112] on div "Todos Mesas Comandas Pesquisar Adicionar mesa ou comanda Ocupada Mesa 2 R$ 40,0…" at bounding box center [809, 406] width 1241 height 684
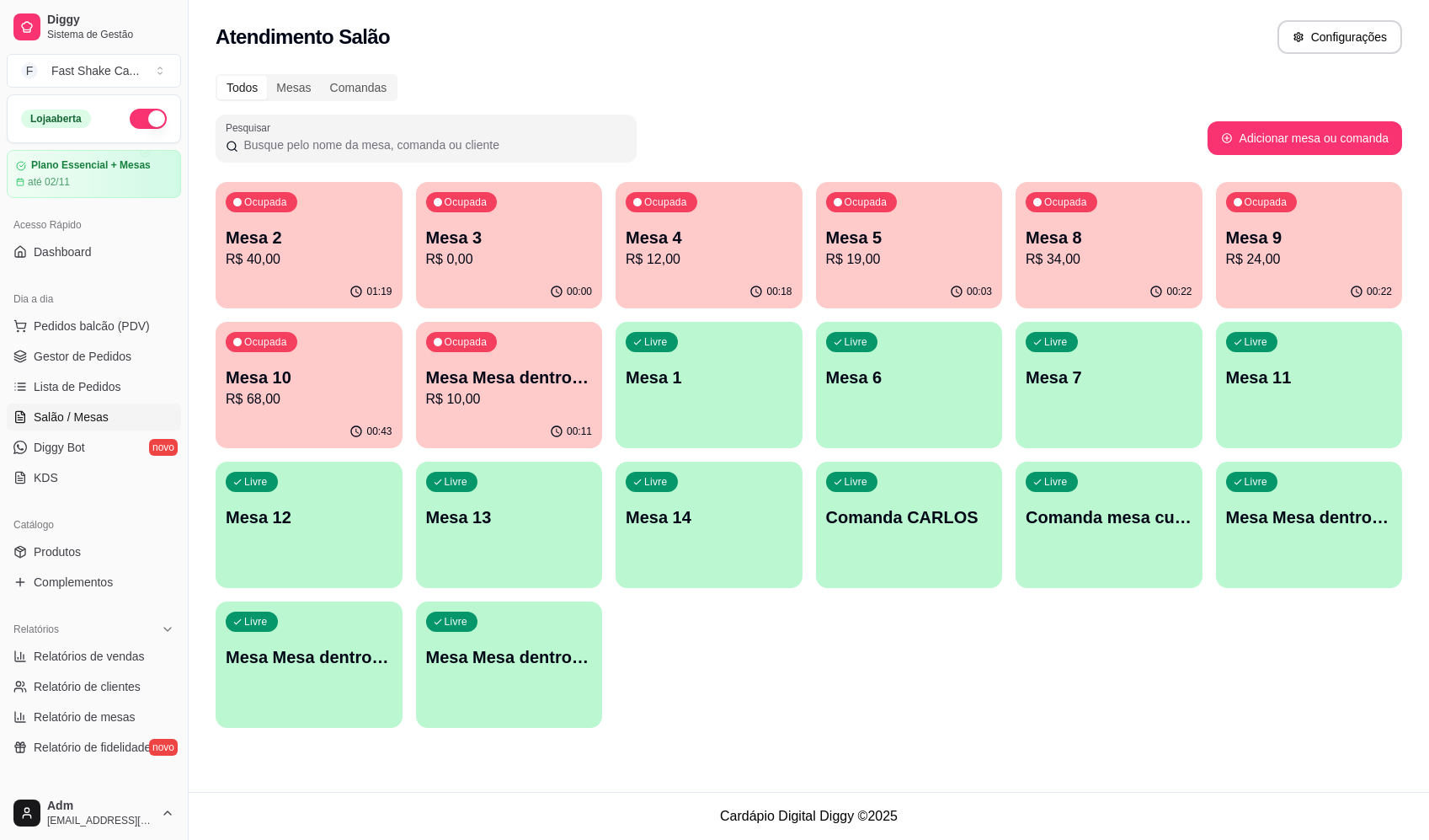
click at [560, 260] on p "R$ 0,00" at bounding box center [509, 259] width 167 height 20
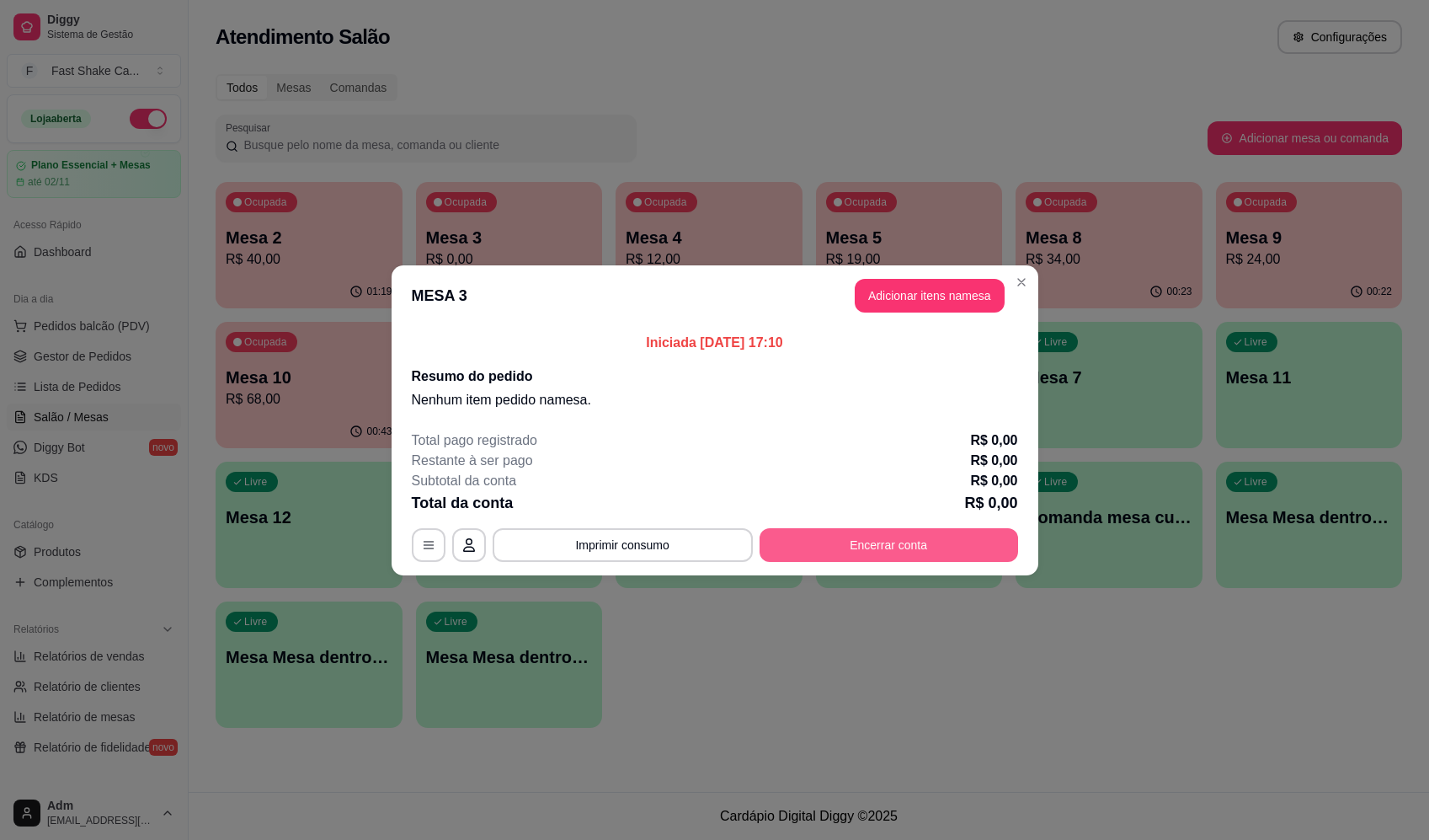
click at [863, 556] on button "Encerrar conta" at bounding box center [888, 545] width 258 height 34
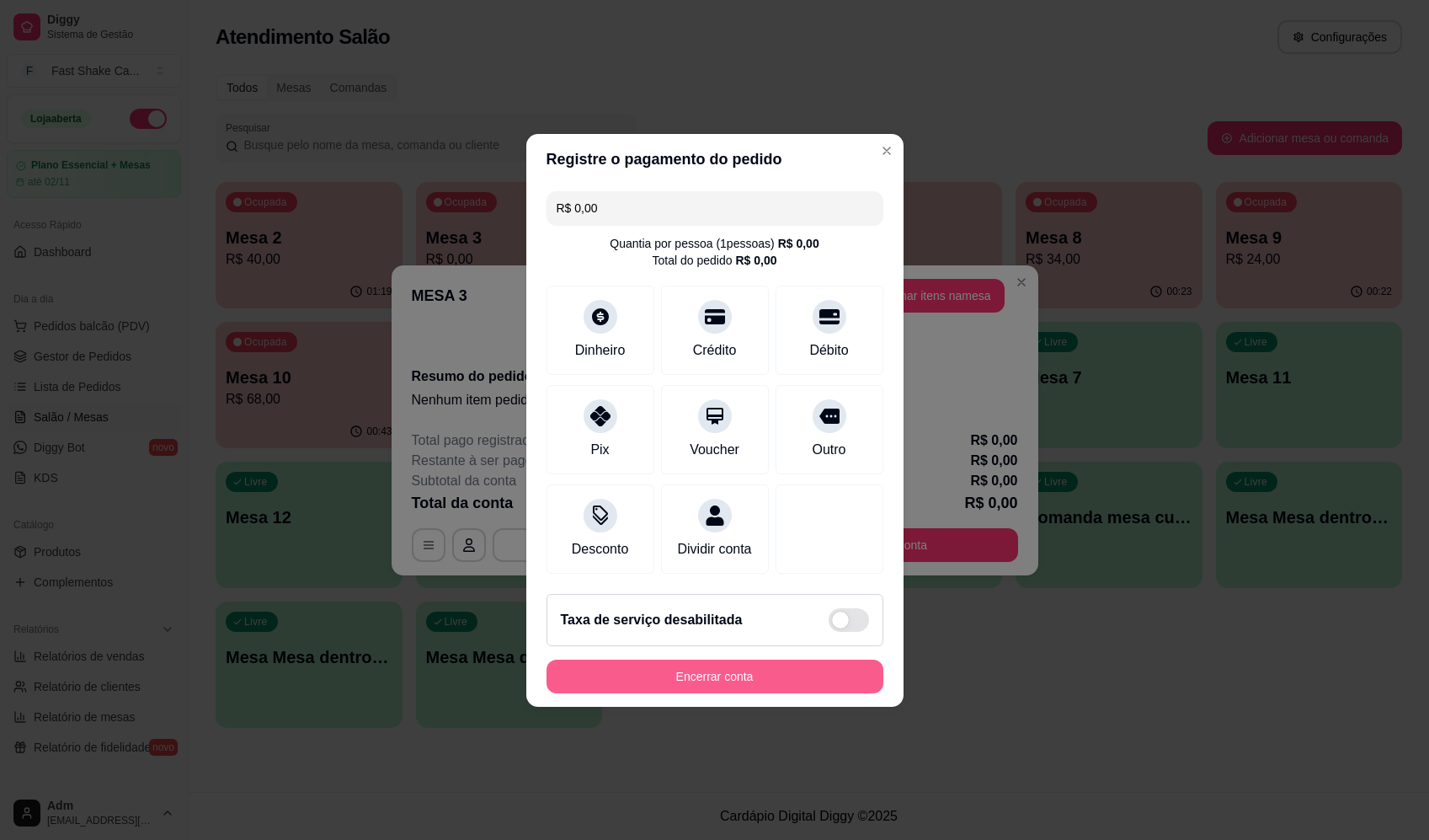
click at [745, 681] on button "Encerrar conta" at bounding box center [715, 676] width 337 height 34
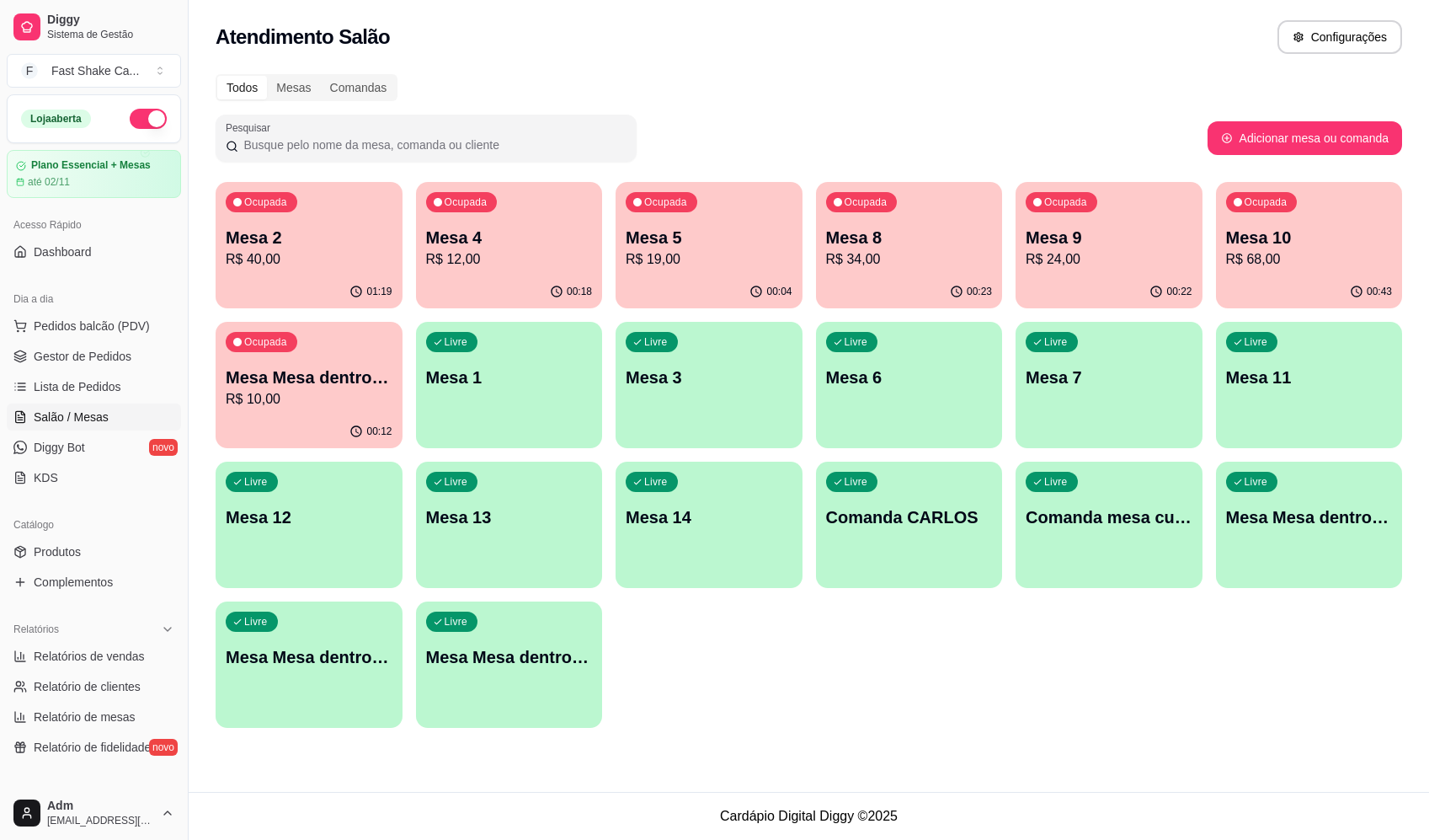
click at [926, 700] on div "Ocupada Mesa 2 R$ 40,00 01:19 Ocupada Mesa 4 R$ 12,00 00:18 Ocupada Mesa 5 R$ 1…" at bounding box center [809, 455] width 1187 height 546
click at [279, 351] on div "Ocupada" at bounding box center [262, 343] width 69 height 19
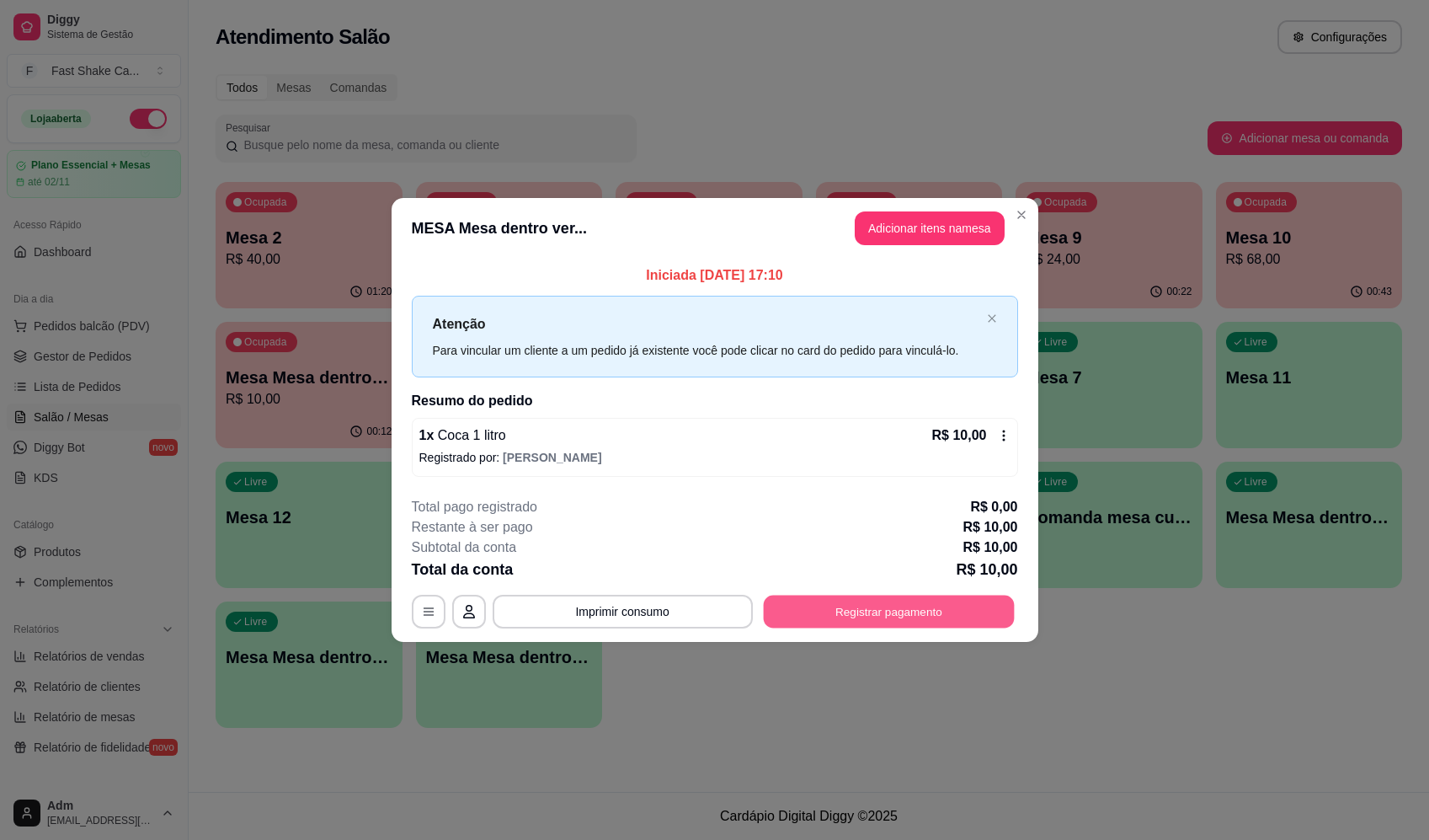
click at [897, 627] on button "Registrar pagamento" at bounding box center [889, 612] width 251 height 33
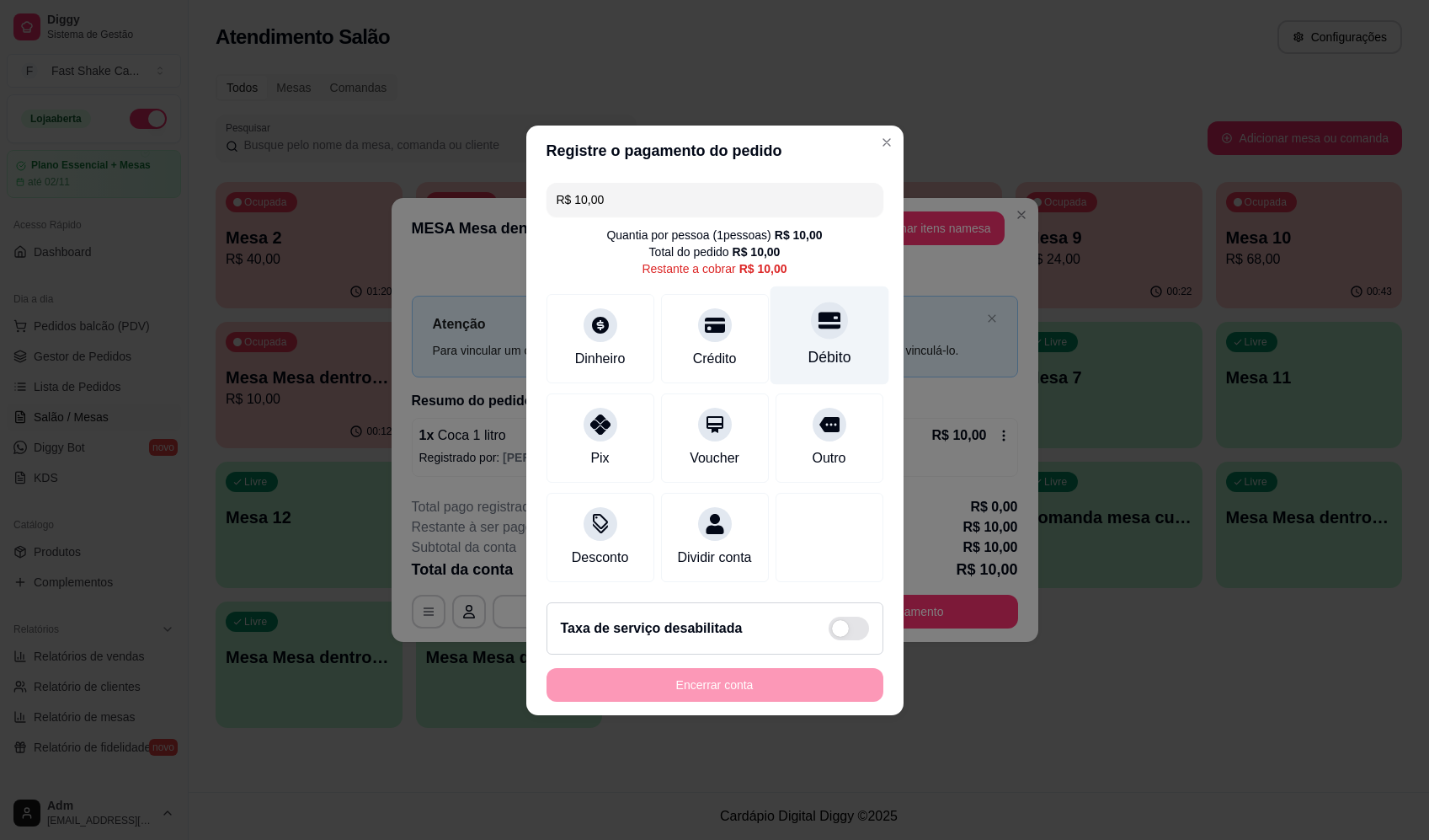
click at [854, 290] on div "Débito" at bounding box center [830, 334] width 119 height 98
type input "R$ 0,00"
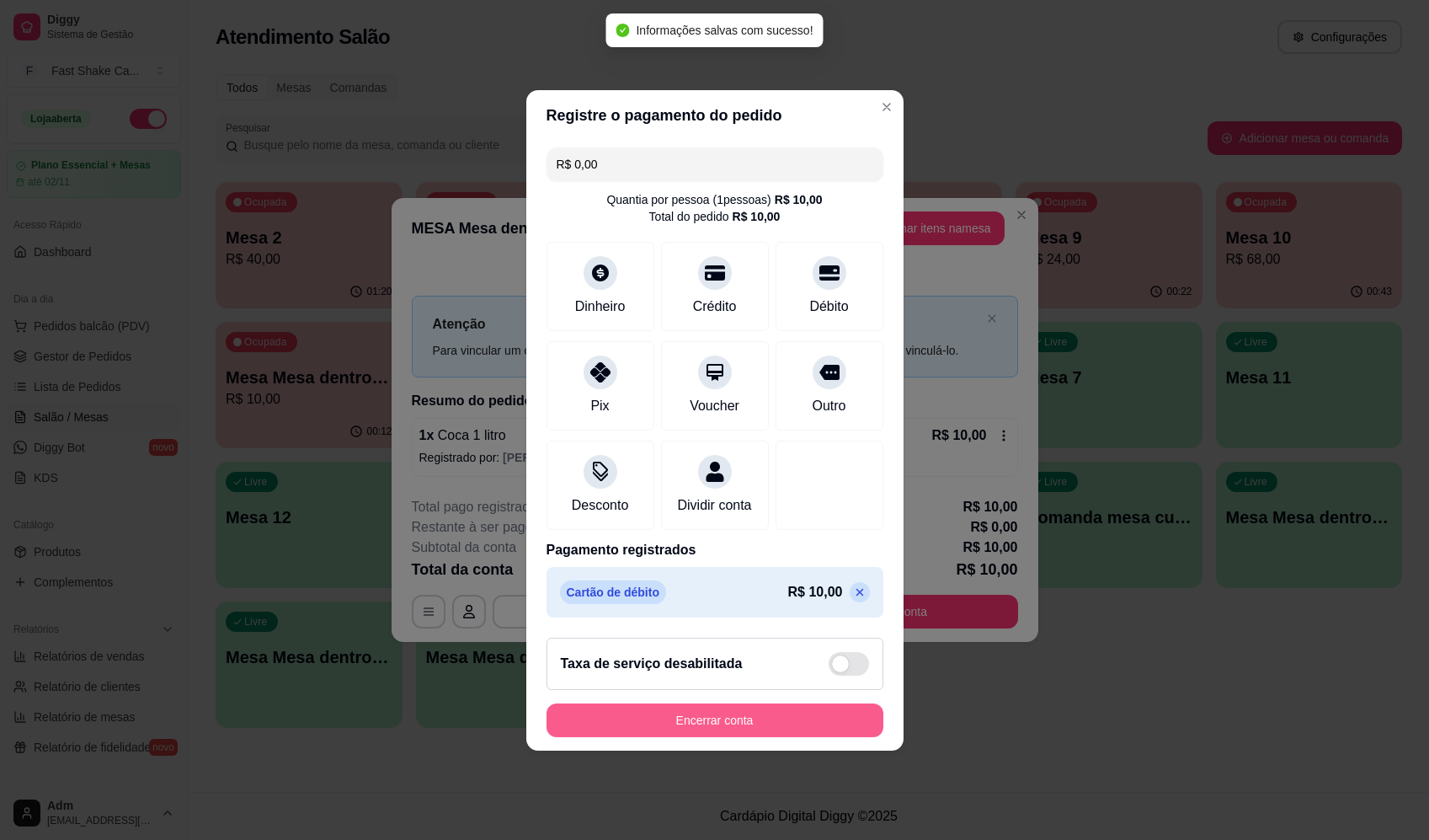
click at [822, 735] on button "Encerrar conta" at bounding box center [715, 720] width 337 height 34
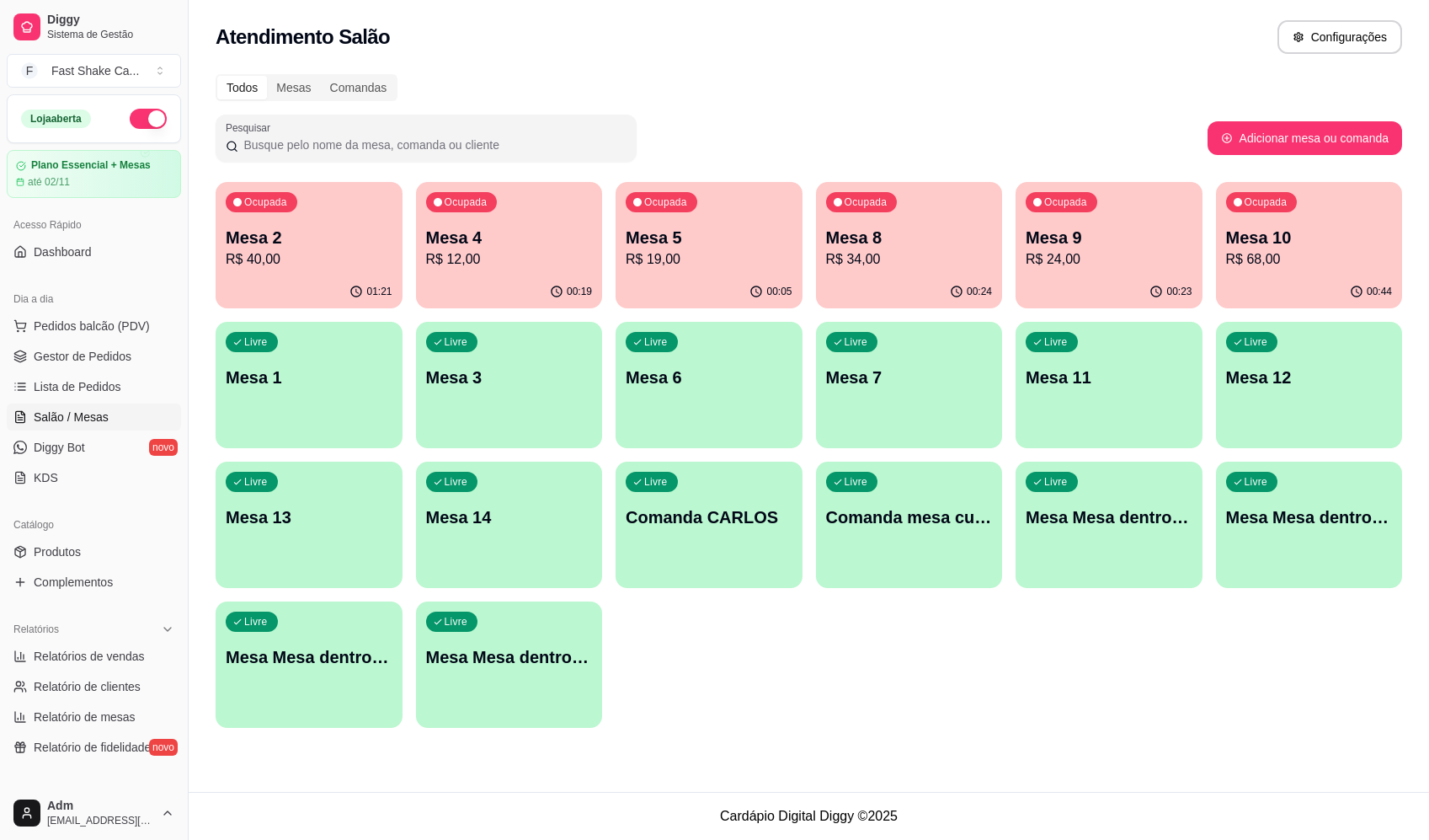
click at [270, 228] on p "Mesa 2" at bounding box center [309, 238] width 167 height 23
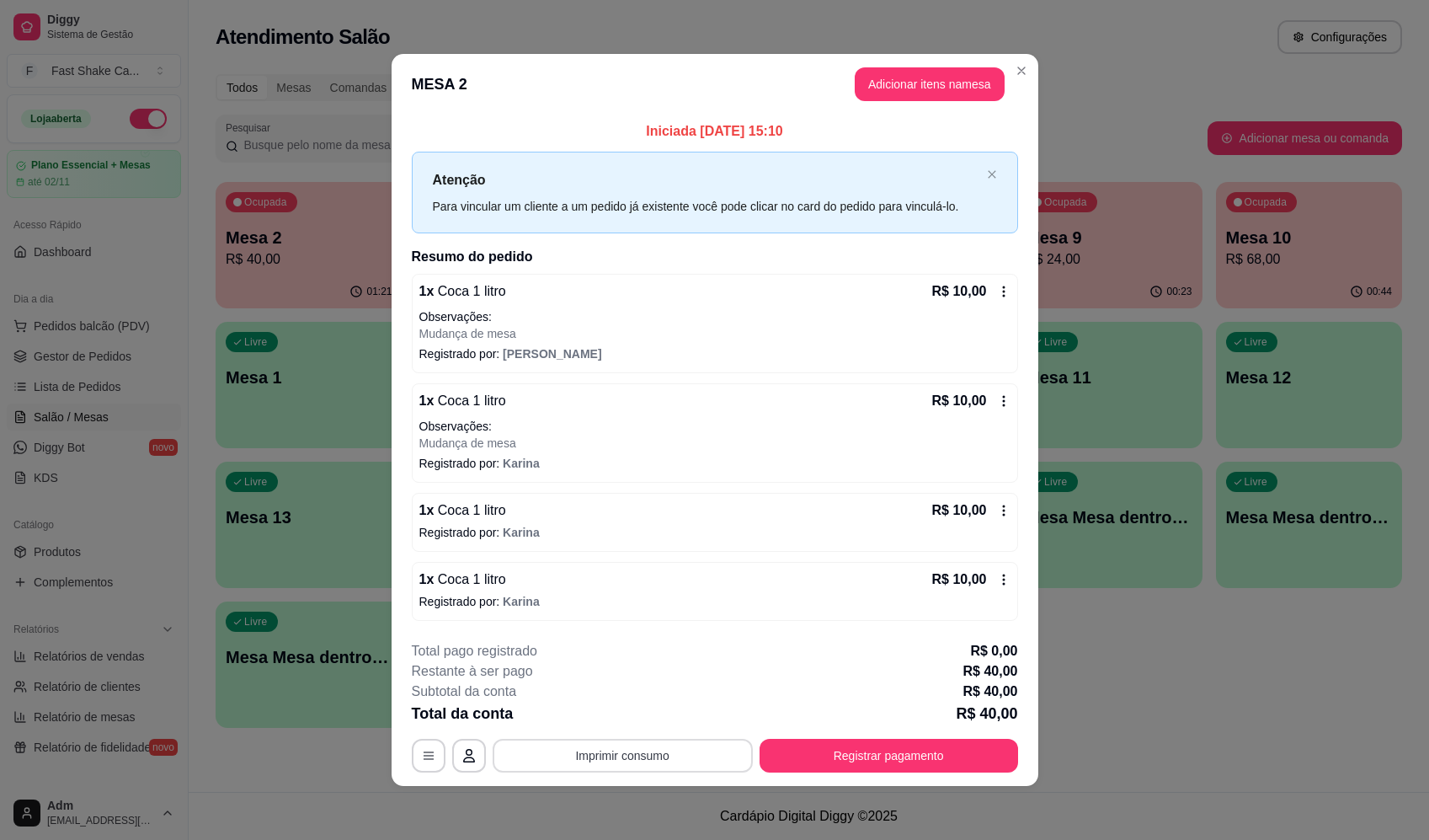
click at [628, 753] on button "Imprimir consumo" at bounding box center [623, 755] width 260 height 34
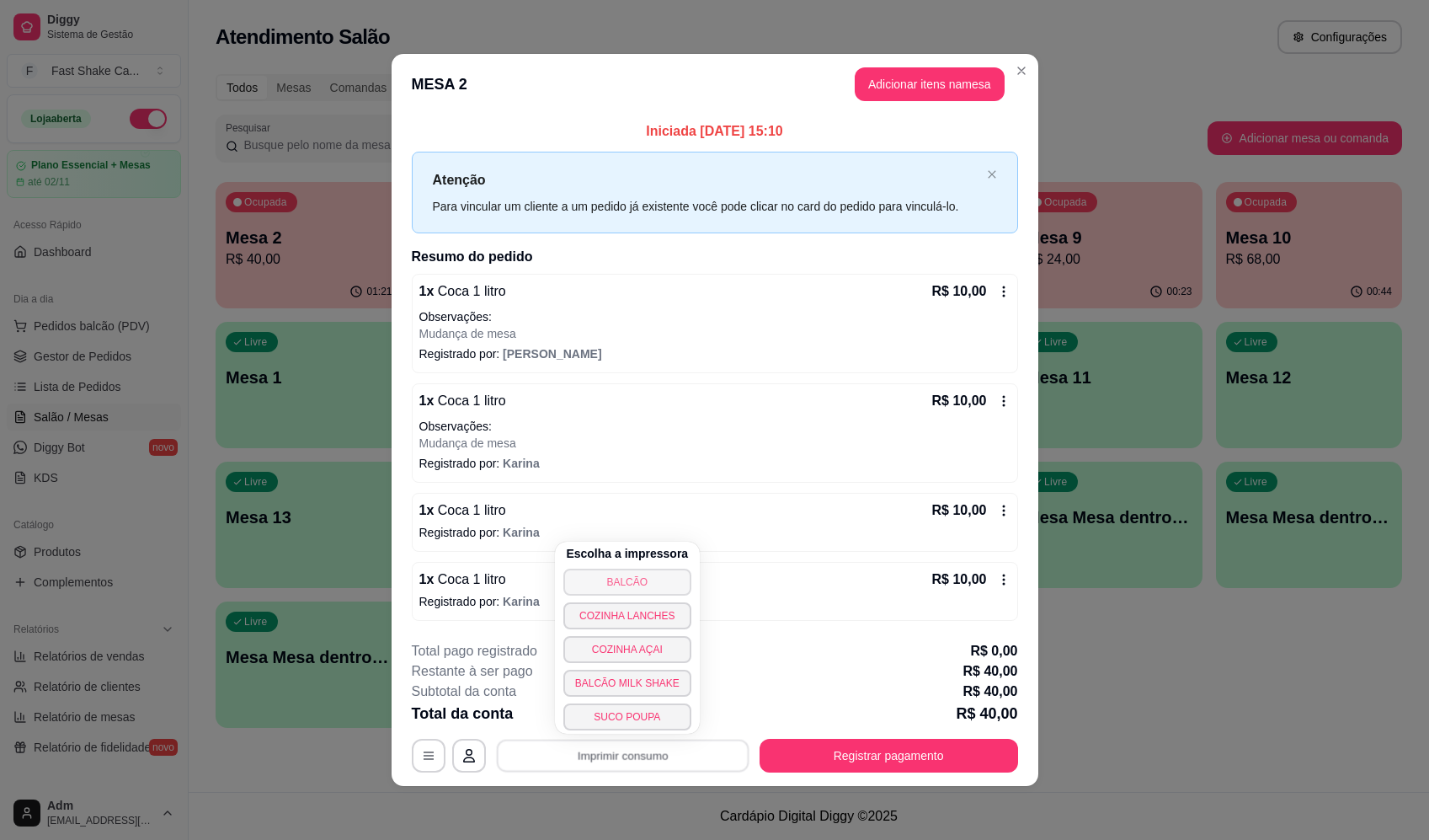
click at [660, 571] on button "BALCÃO" at bounding box center [627, 582] width 128 height 27
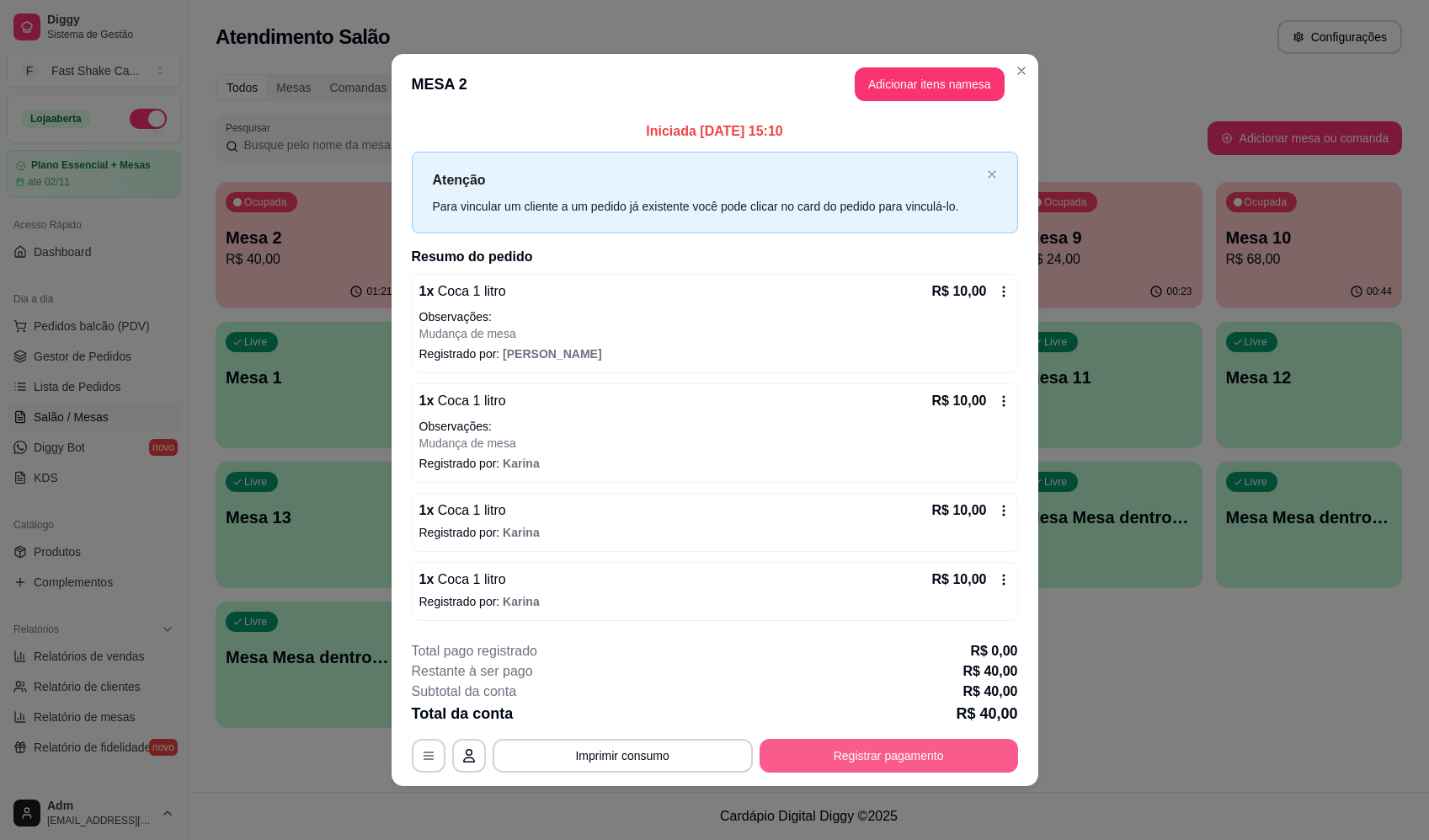
click at [904, 755] on button "Registrar pagamento" at bounding box center [888, 755] width 258 height 34
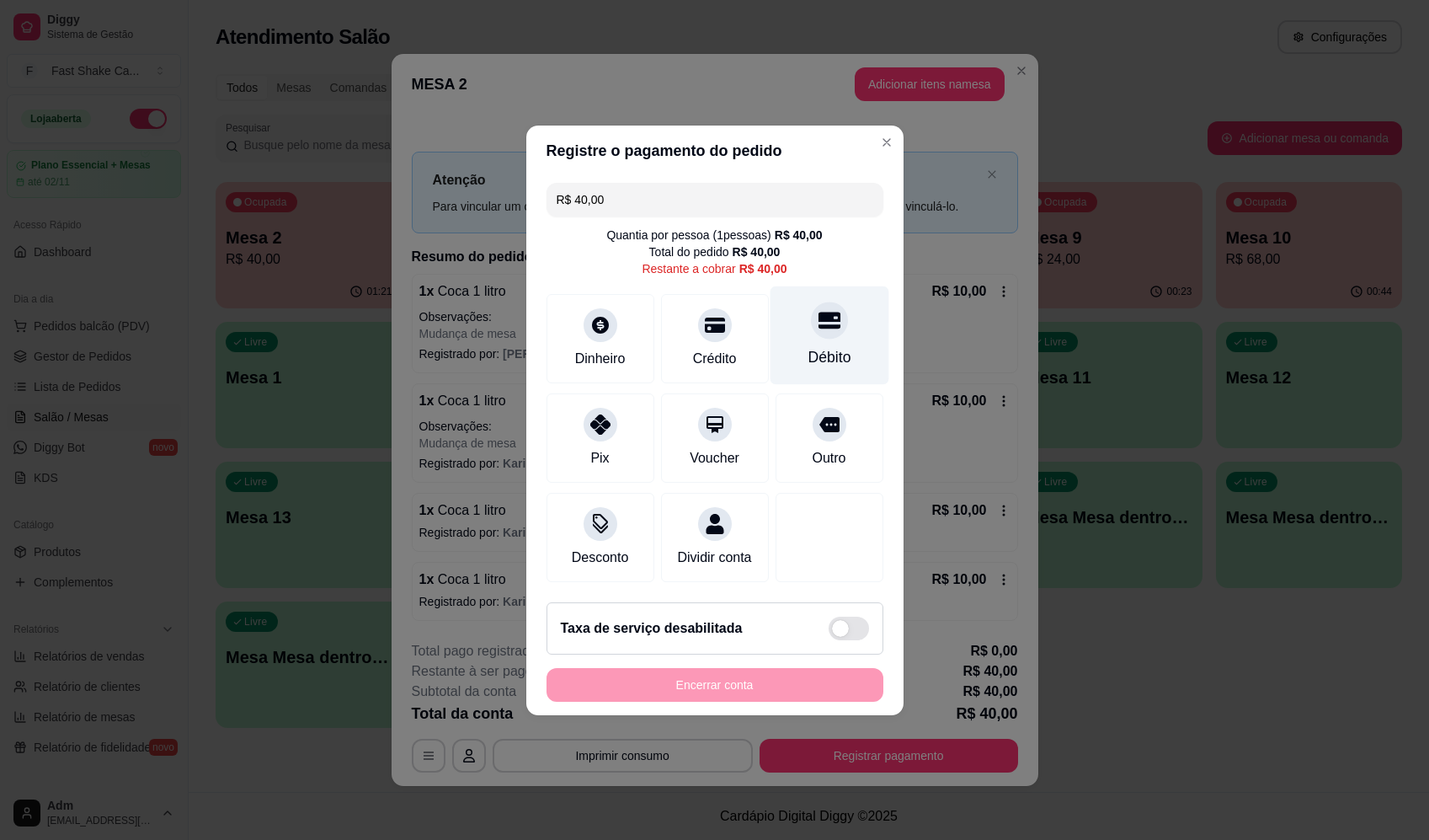
click at [818, 309] on icon at bounding box center [829, 320] width 21 height 21
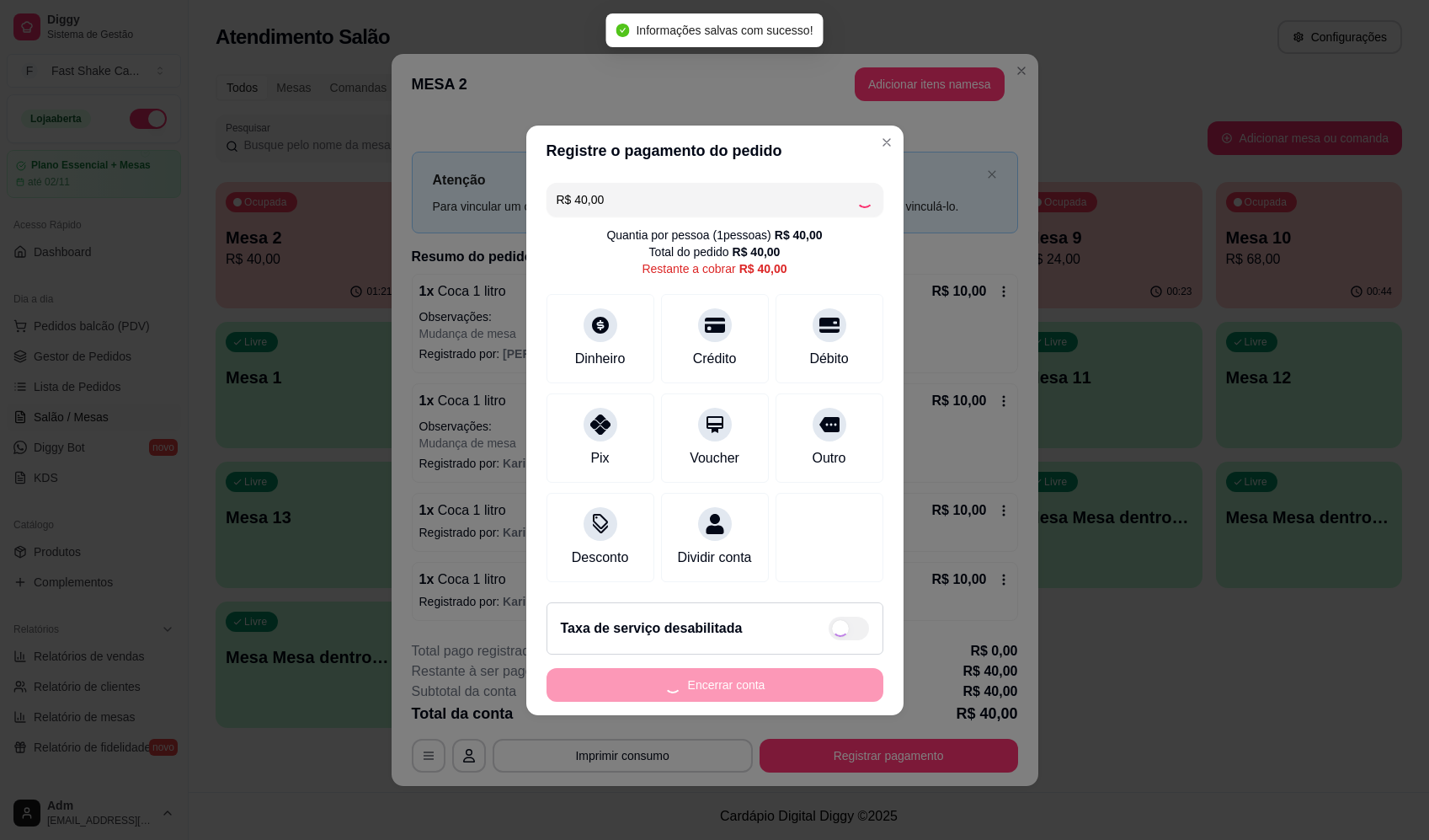
type input "R$ 0,00"
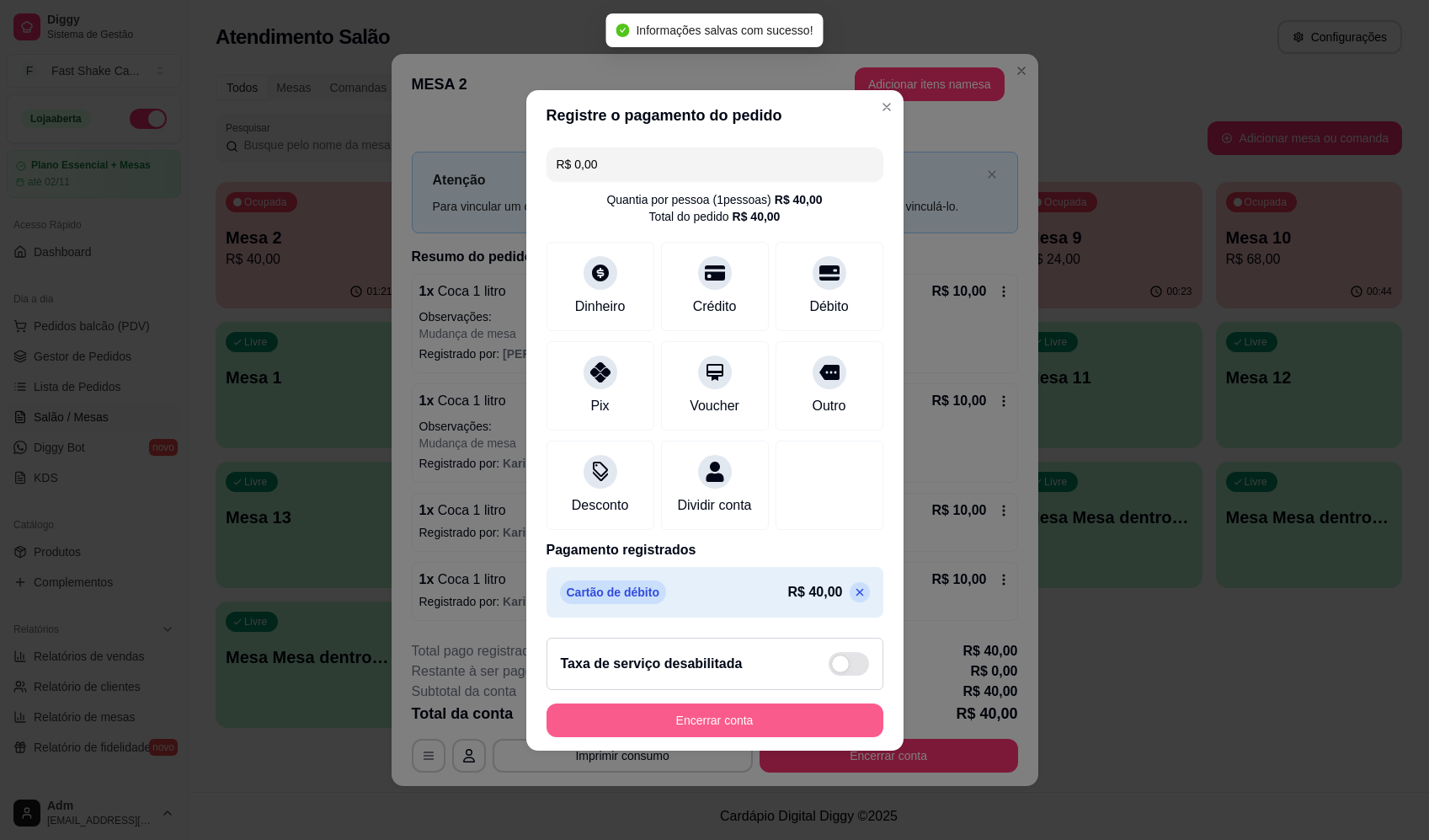
click at [750, 736] on button "Encerrar conta" at bounding box center [715, 720] width 337 height 34
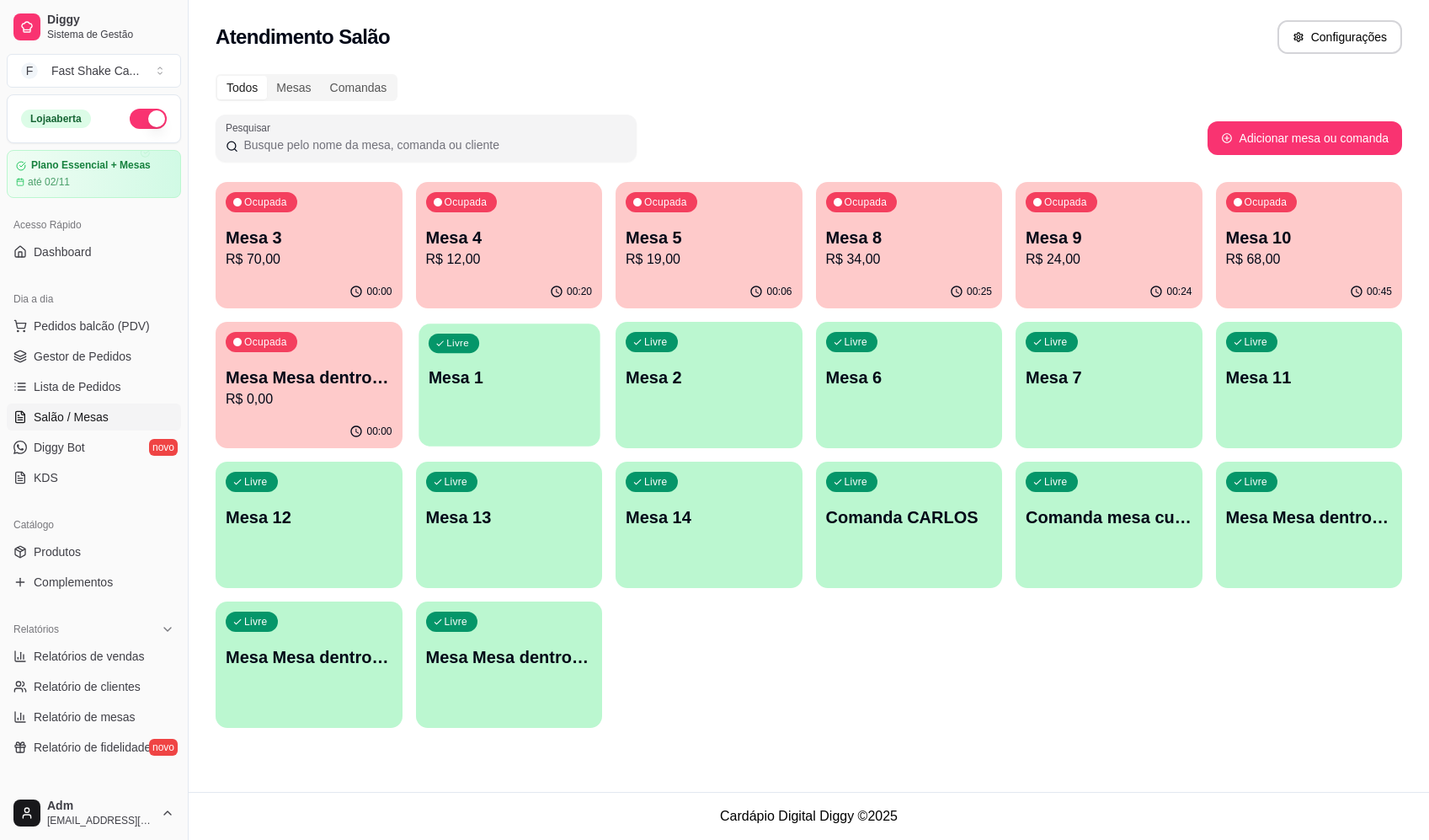
click at [490, 372] on p "Mesa 1" at bounding box center [509, 377] width 162 height 22
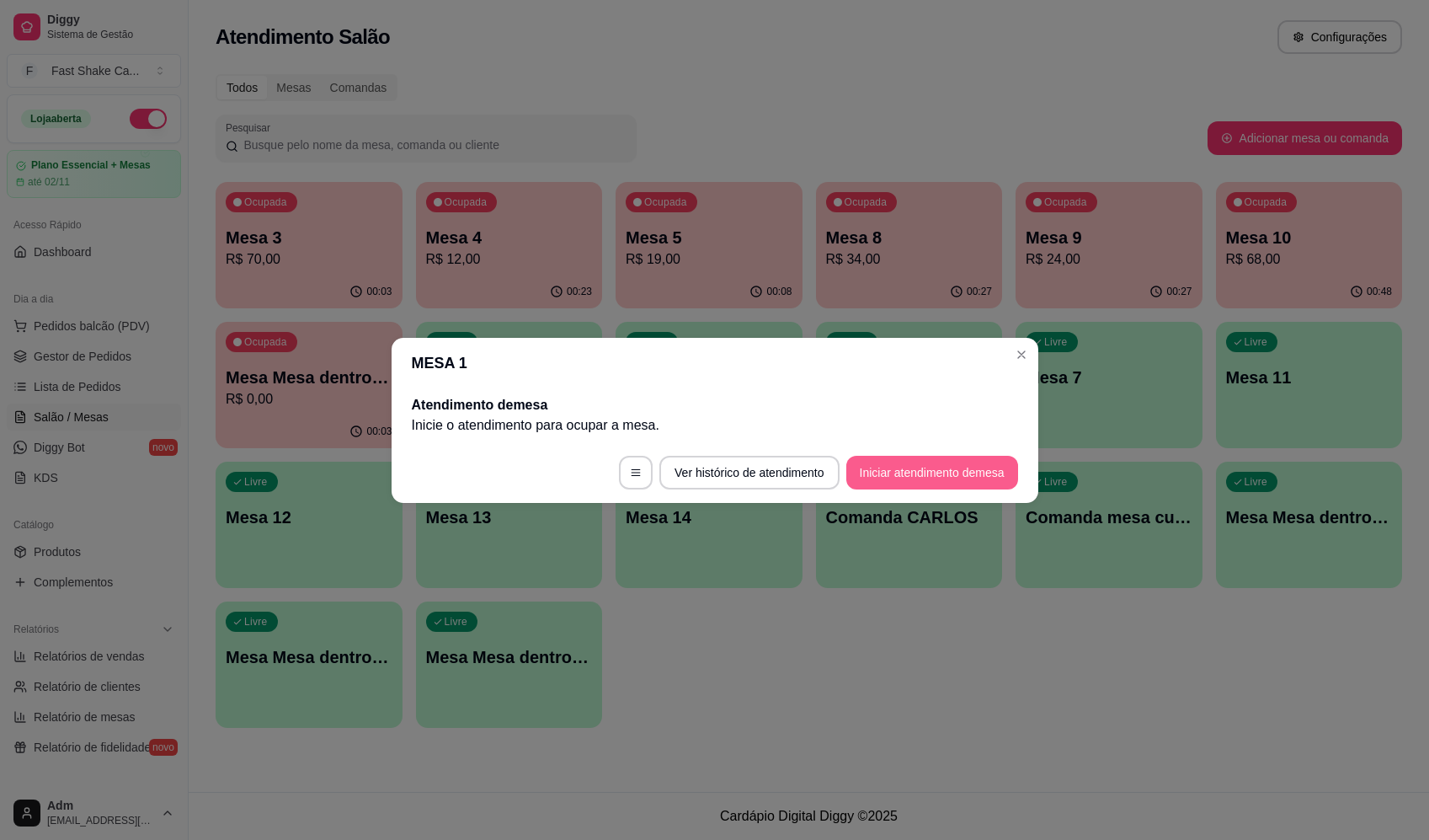
click at [927, 480] on button "Iniciar atendimento de mesa" at bounding box center [932, 472] width 172 height 34
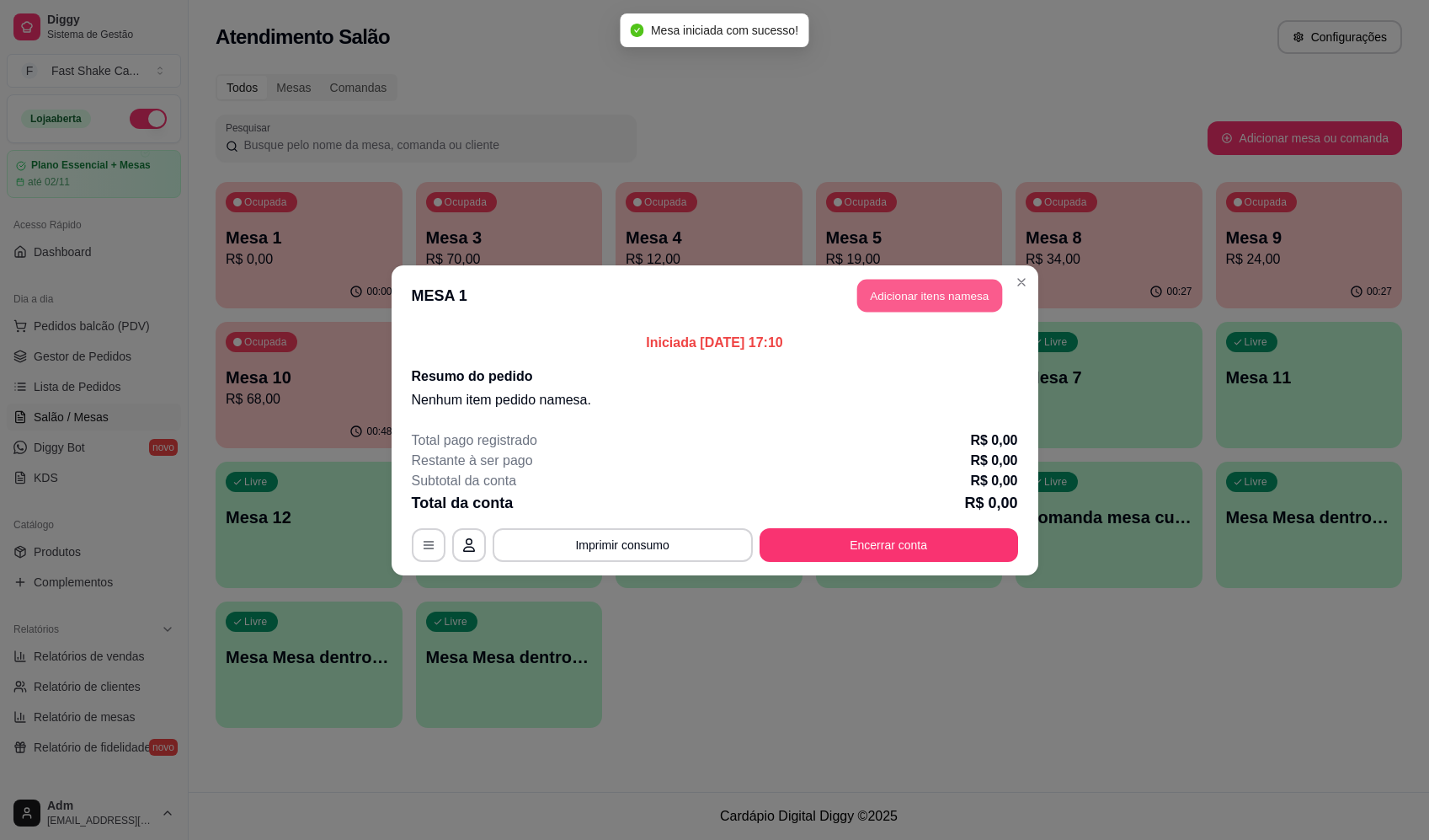
click at [956, 283] on button "Adicionar itens na mesa" at bounding box center [930, 295] width 145 height 33
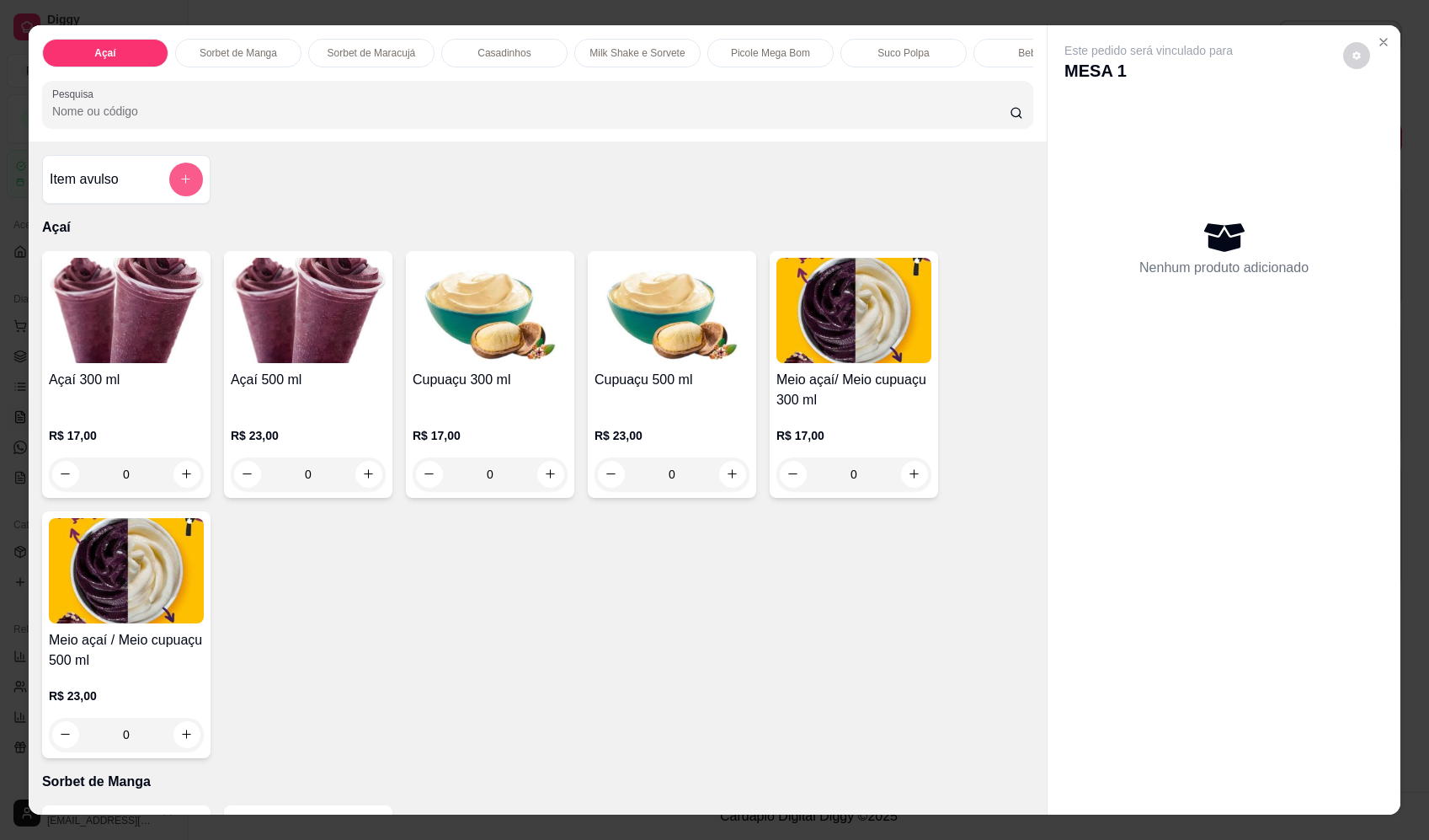
click at [171, 196] on button "add-separate-item" at bounding box center [186, 179] width 34 height 34
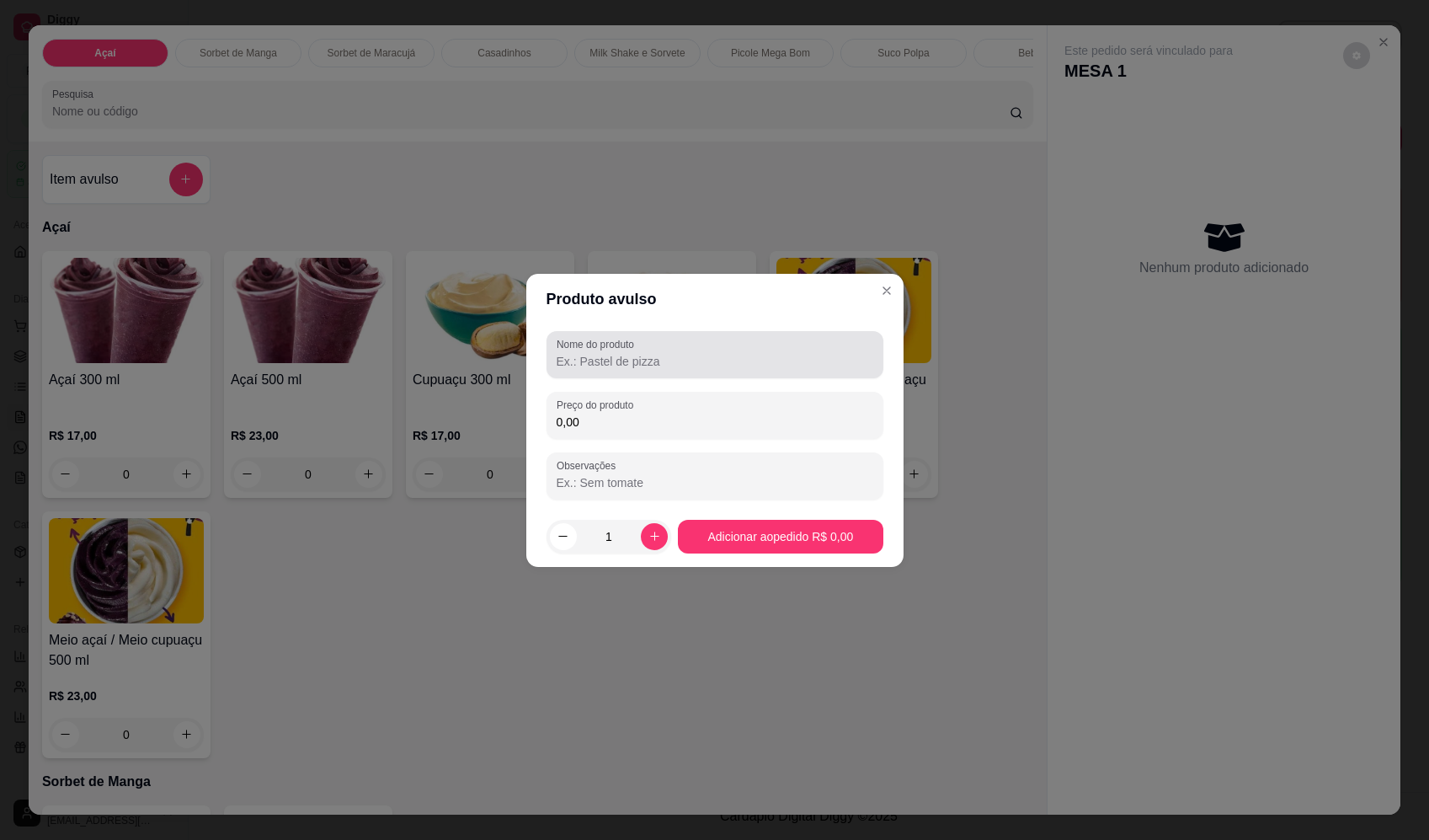
click at [620, 368] on input "Nome do produto" at bounding box center [714, 361] width 317 height 17
paste input "Sorvete"
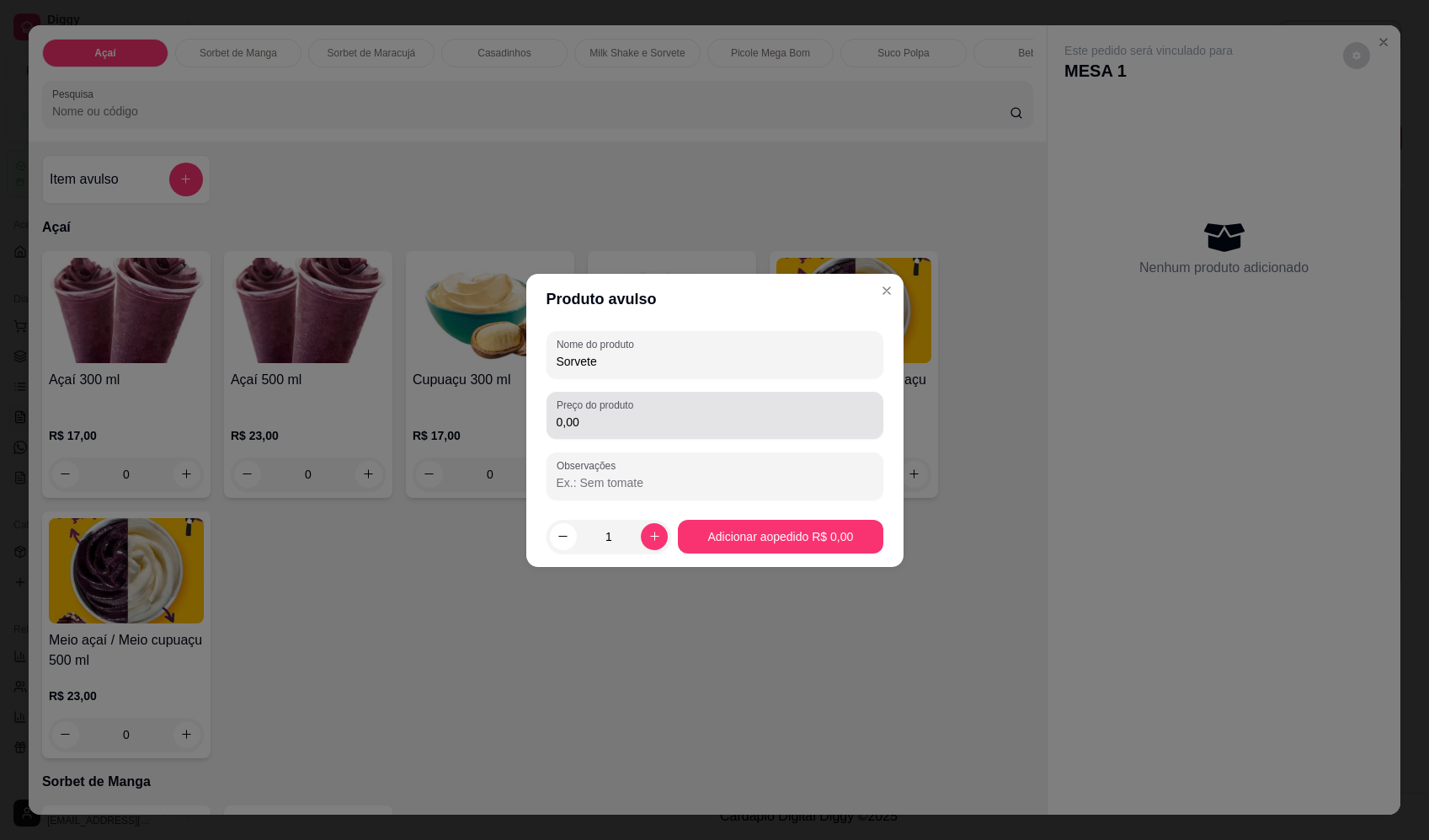
type input "Sorvete"
click at [634, 427] on input "0,00" at bounding box center [714, 421] width 317 height 17
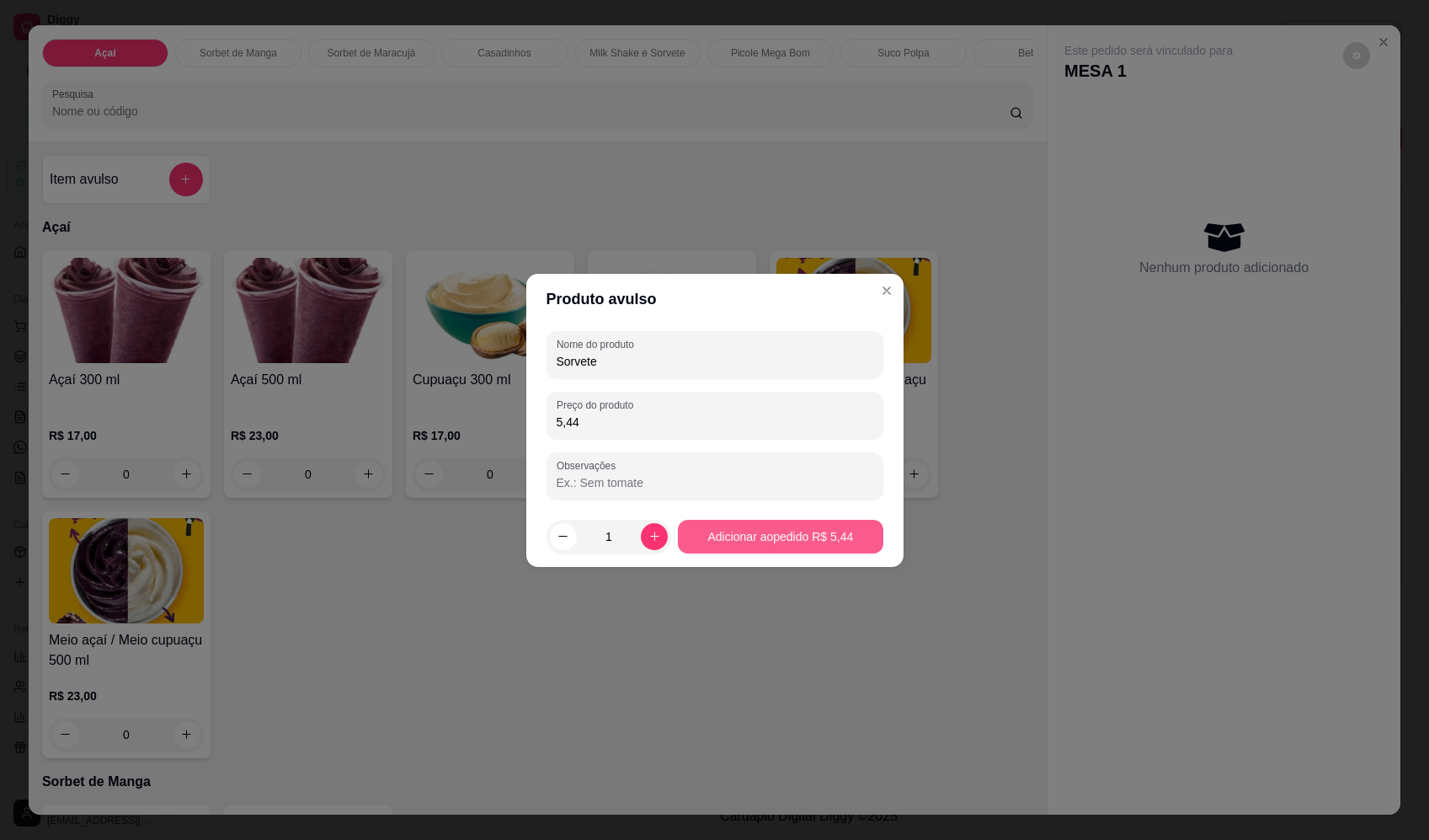
type input "5,44"
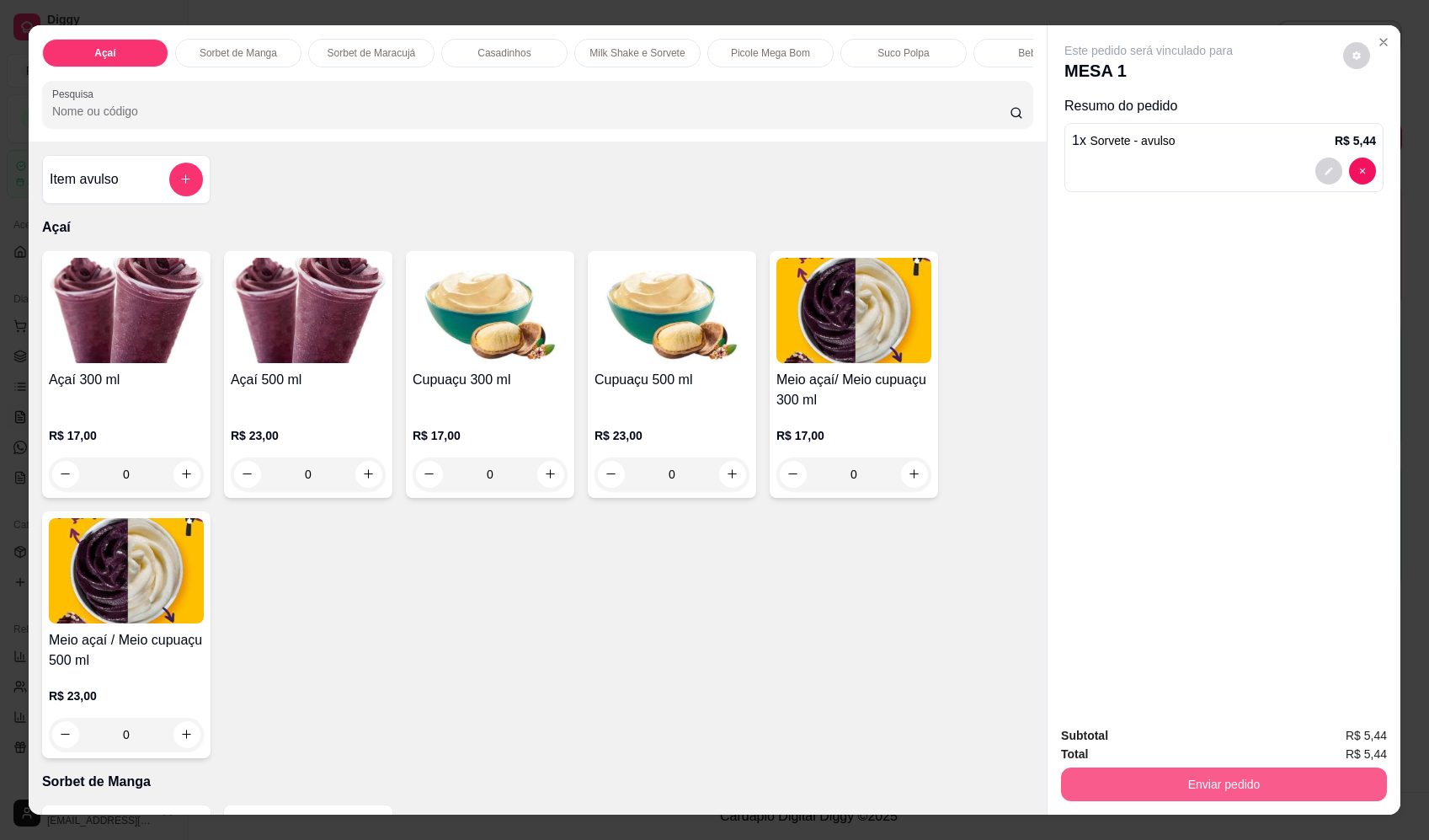
click at [1154, 789] on button "Enviar pedido" at bounding box center [1224, 783] width 326 height 34
click at [1374, 741] on button "Enviar pedido" at bounding box center [1343, 743] width 93 height 31
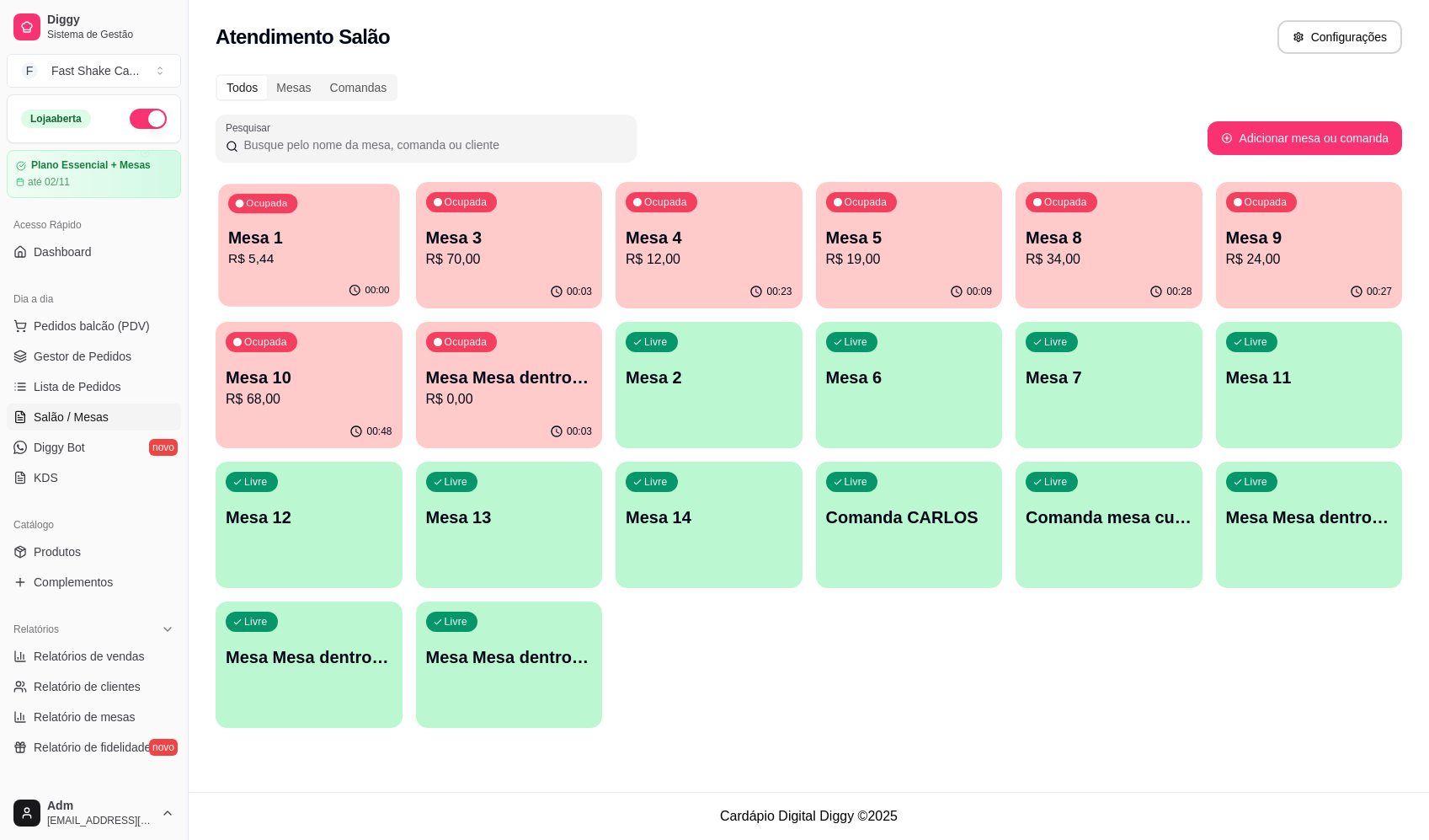
click at [346, 214] on div "Ocupada Mesa 1 R$ 5,44" at bounding box center [309, 228] width 181 height 91
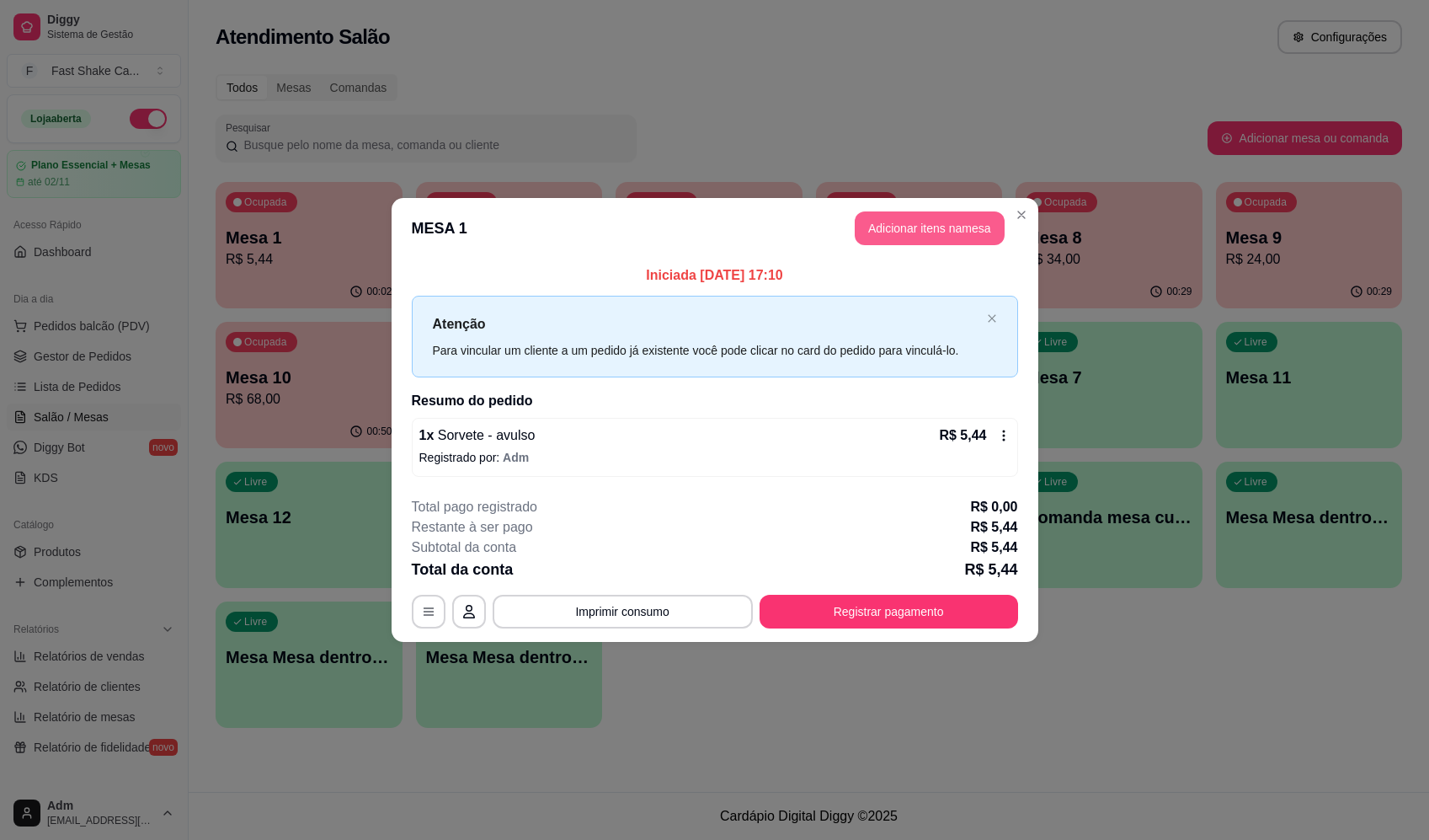
click at [914, 222] on button "Adicionar itens na mesa" at bounding box center [930, 228] width 150 height 34
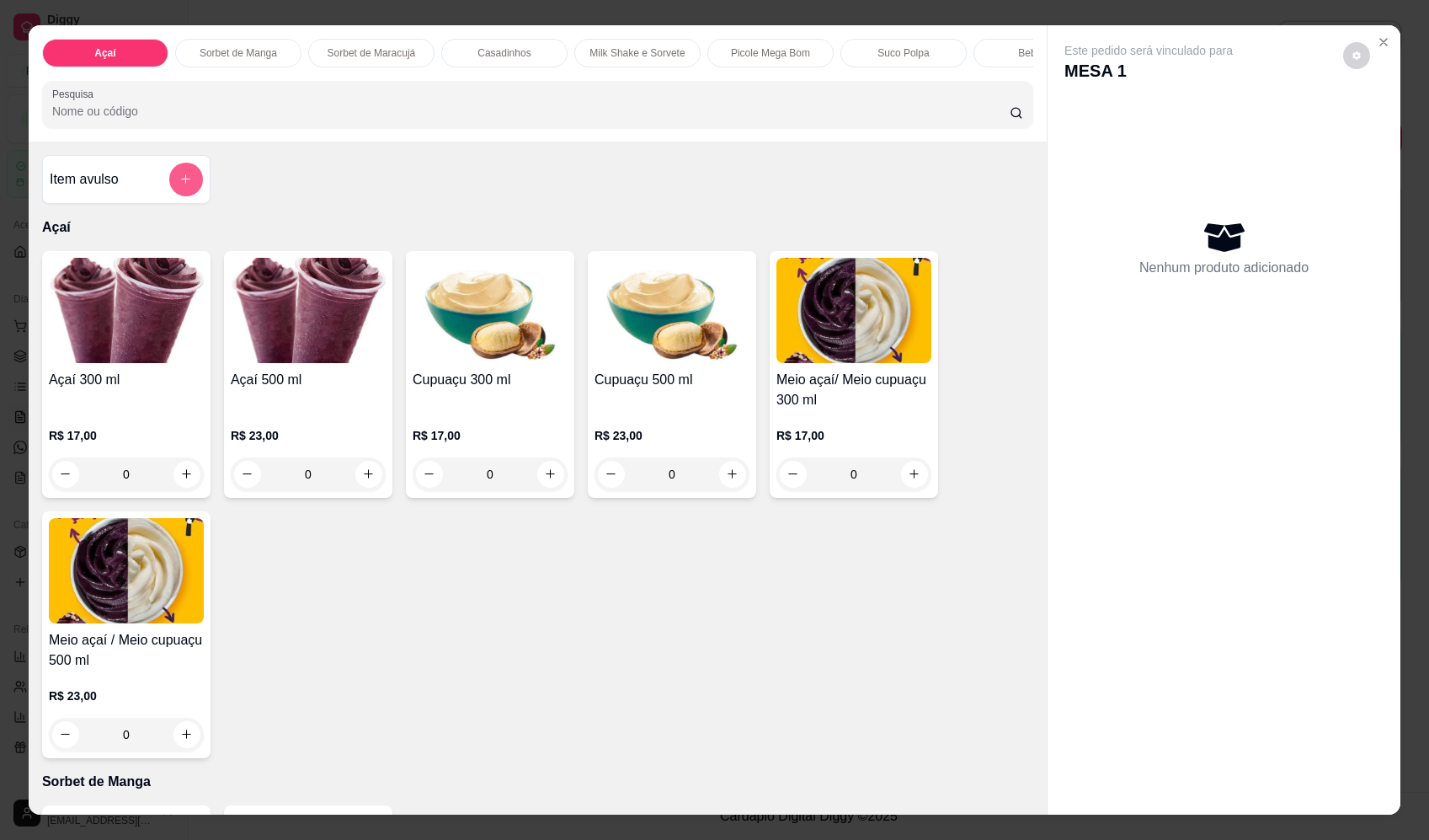
click at [170, 196] on button "add-separate-item" at bounding box center [186, 179] width 34 height 34
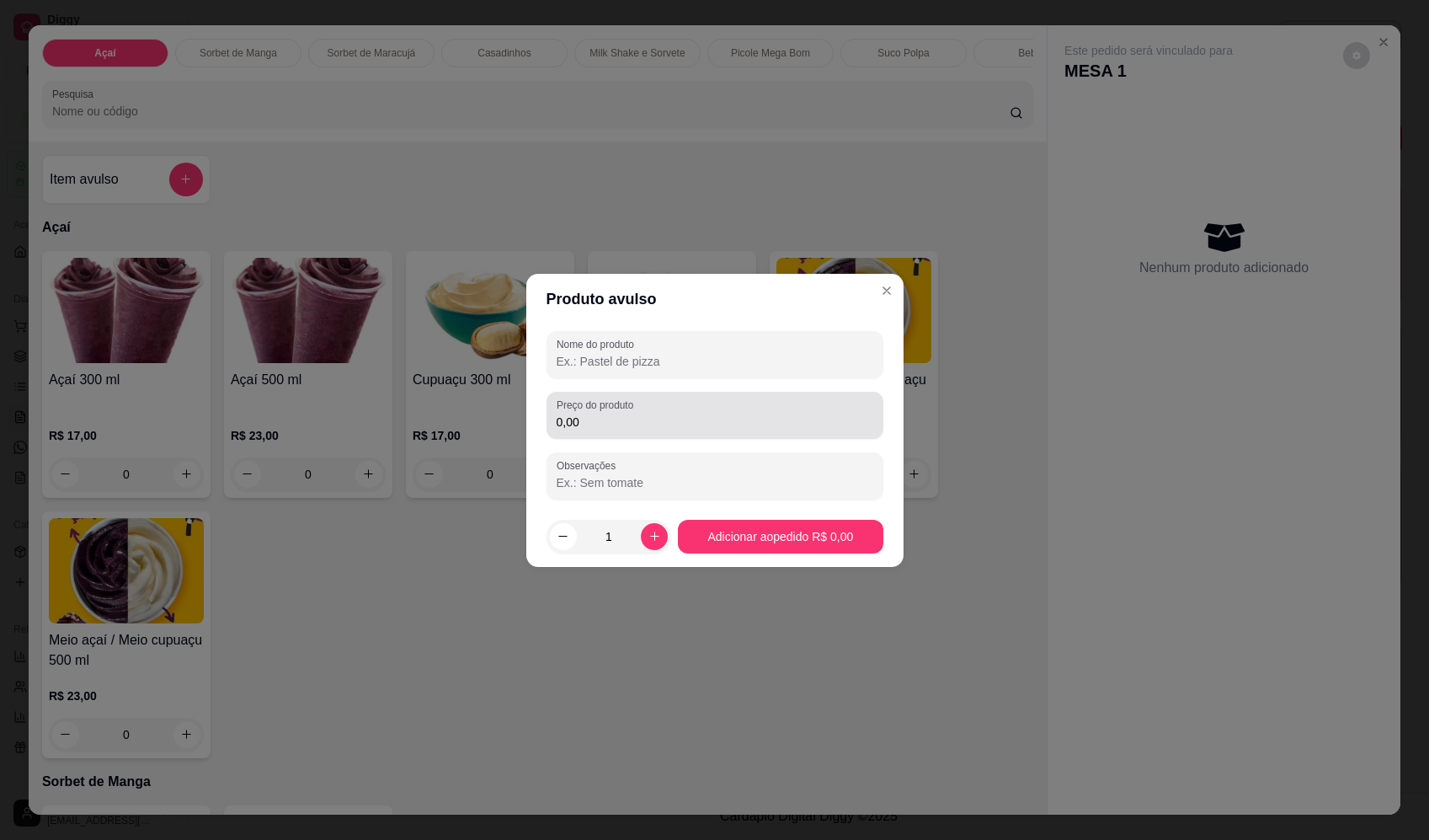
click at [677, 415] on input "0,00" at bounding box center [714, 421] width 317 height 17
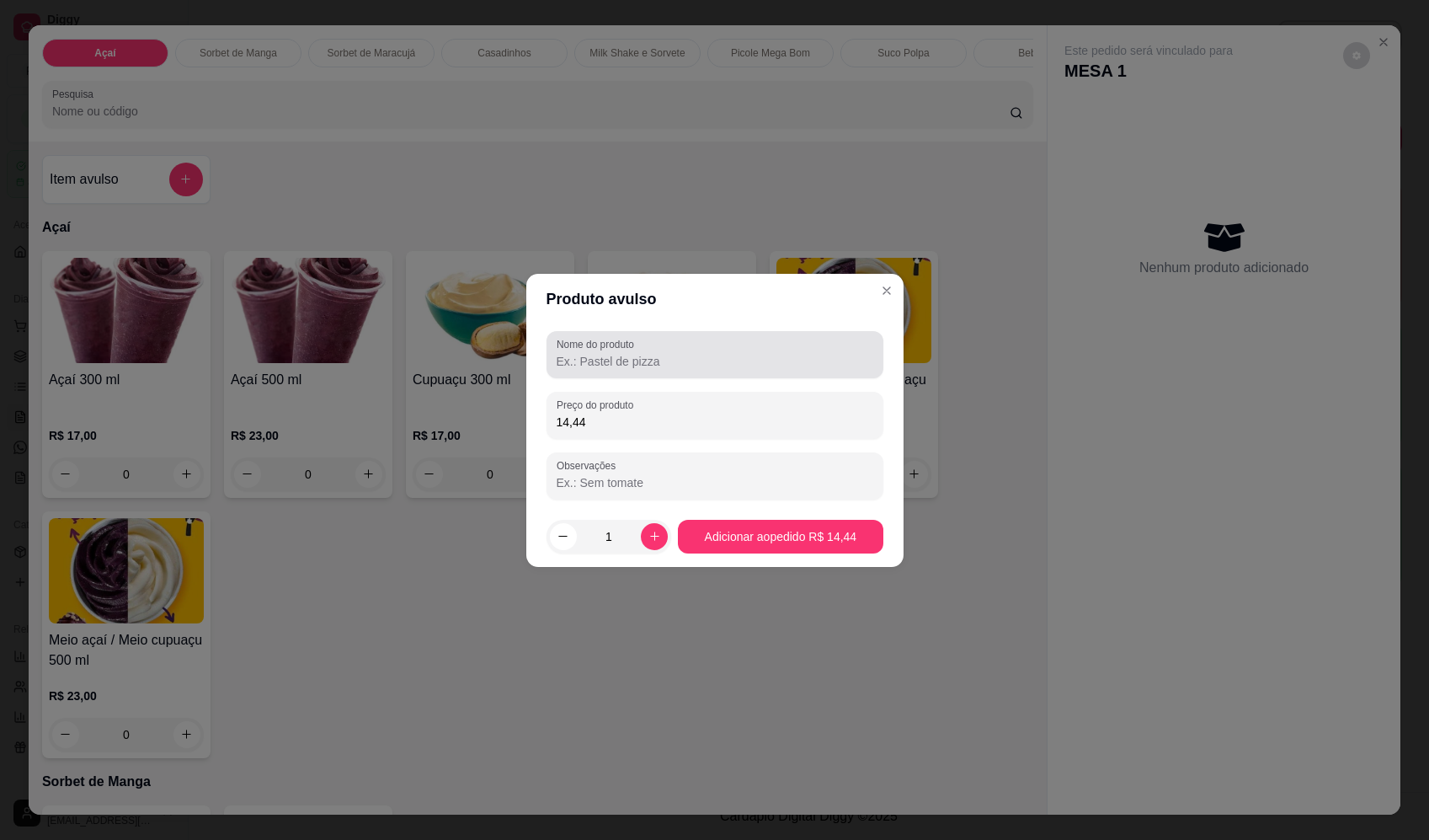
type input "14,44"
click at [668, 367] on input "Nome do produto" at bounding box center [714, 361] width 317 height 17
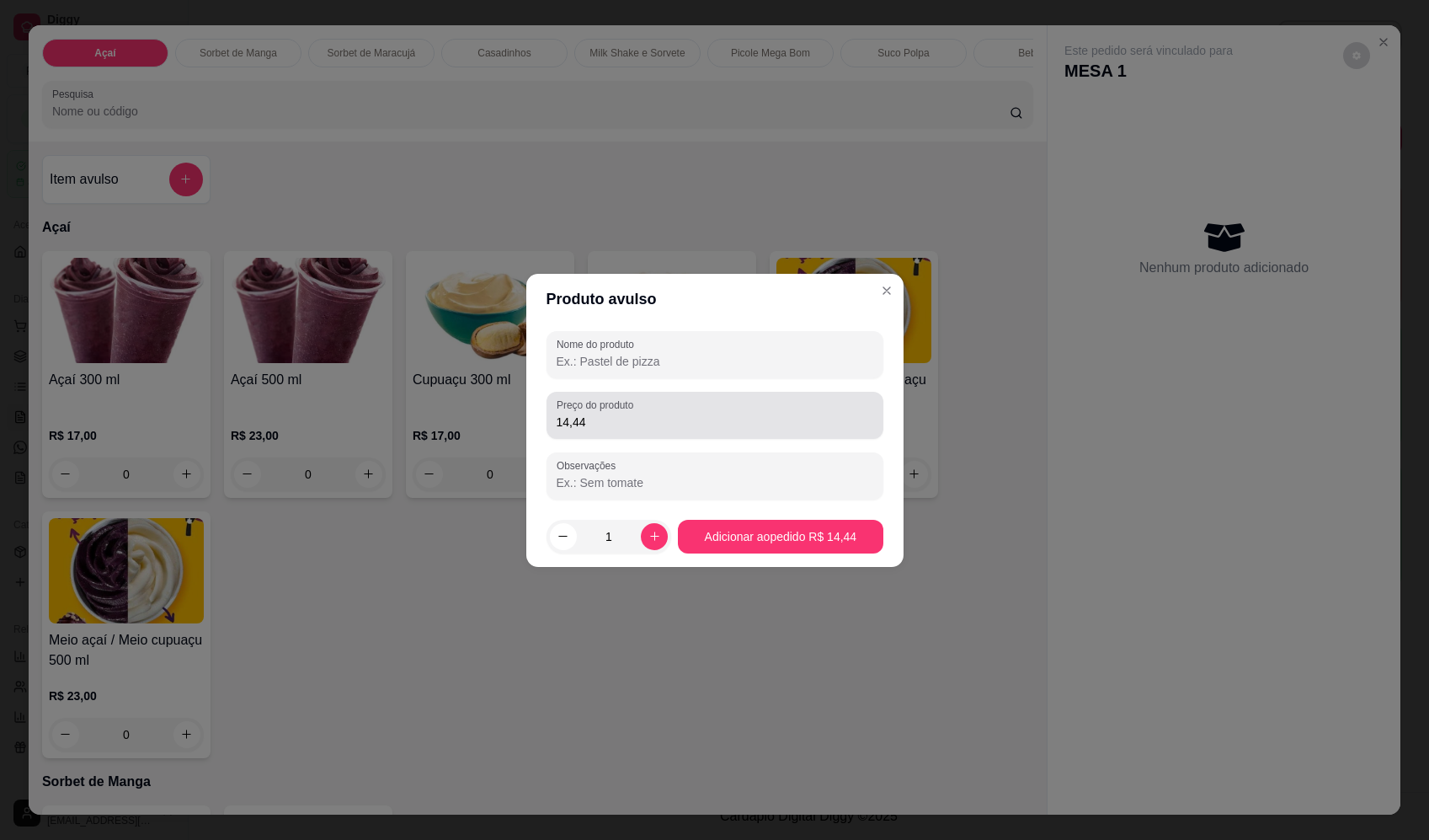
click at [633, 420] on input "14,44" at bounding box center [714, 421] width 317 height 17
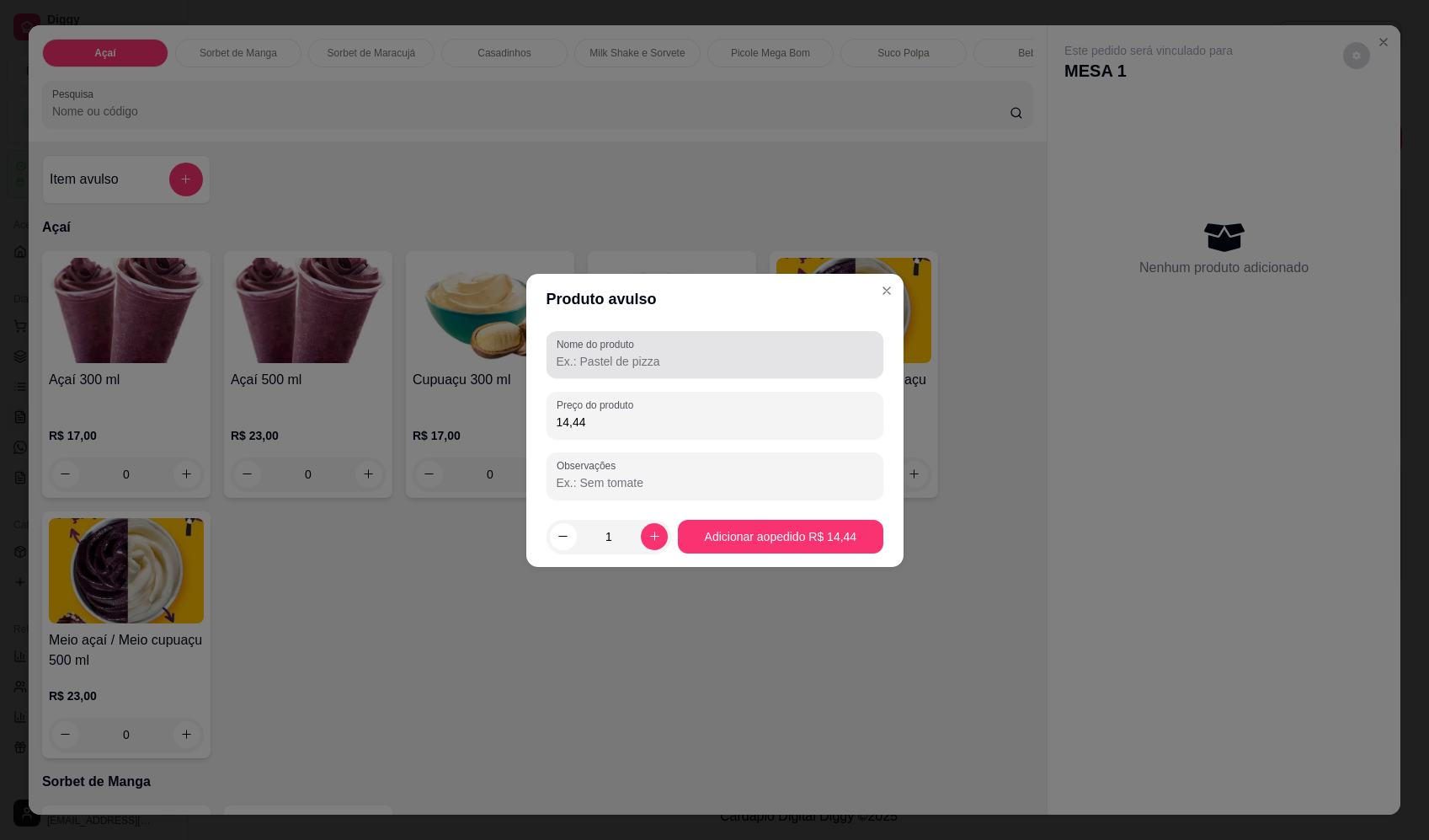
click at [653, 363] on input "Nome do produto" at bounding box center [714, 361] width 317 height 17
paste input "Sorvete"
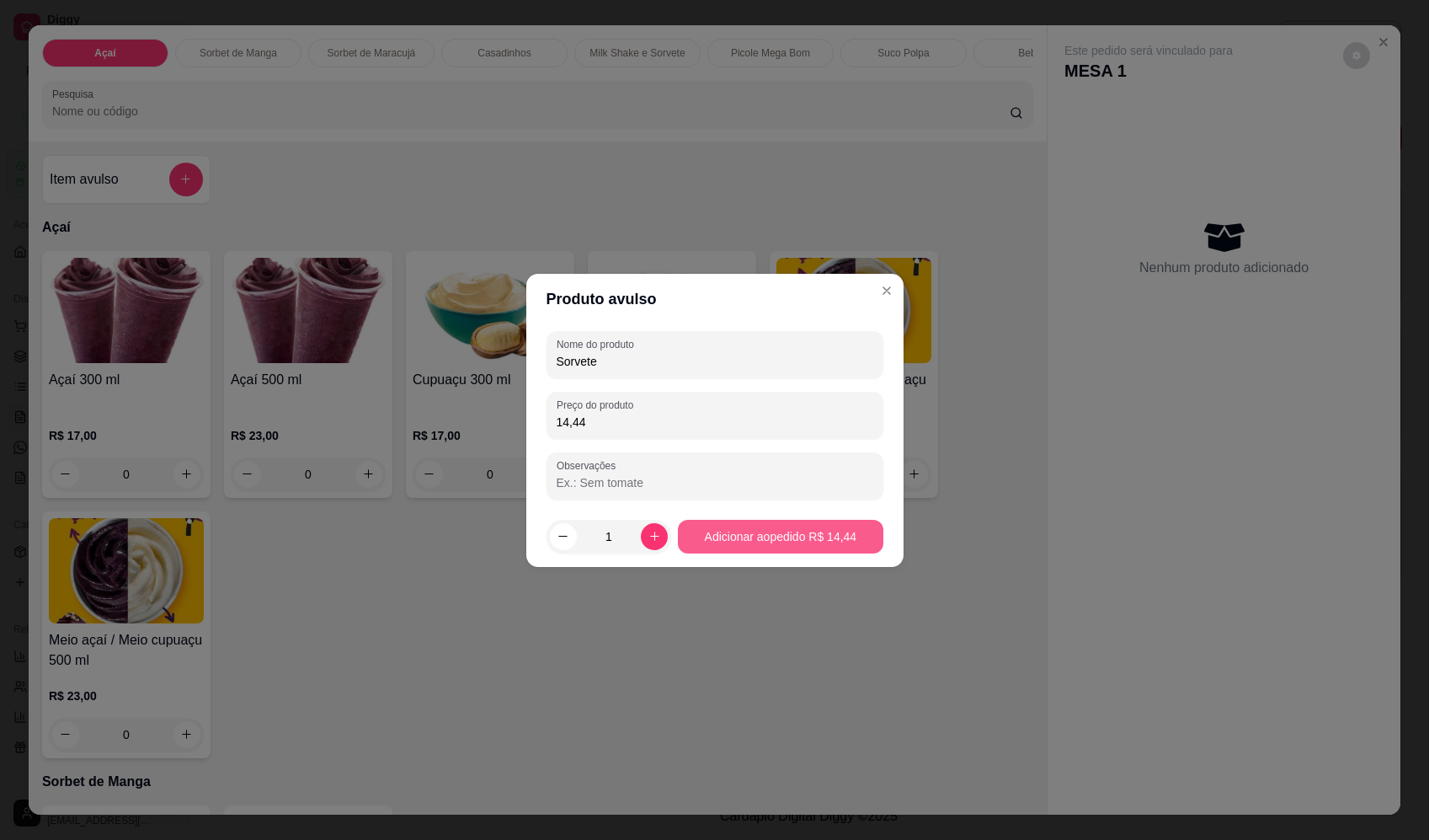
type input "Sorvete"
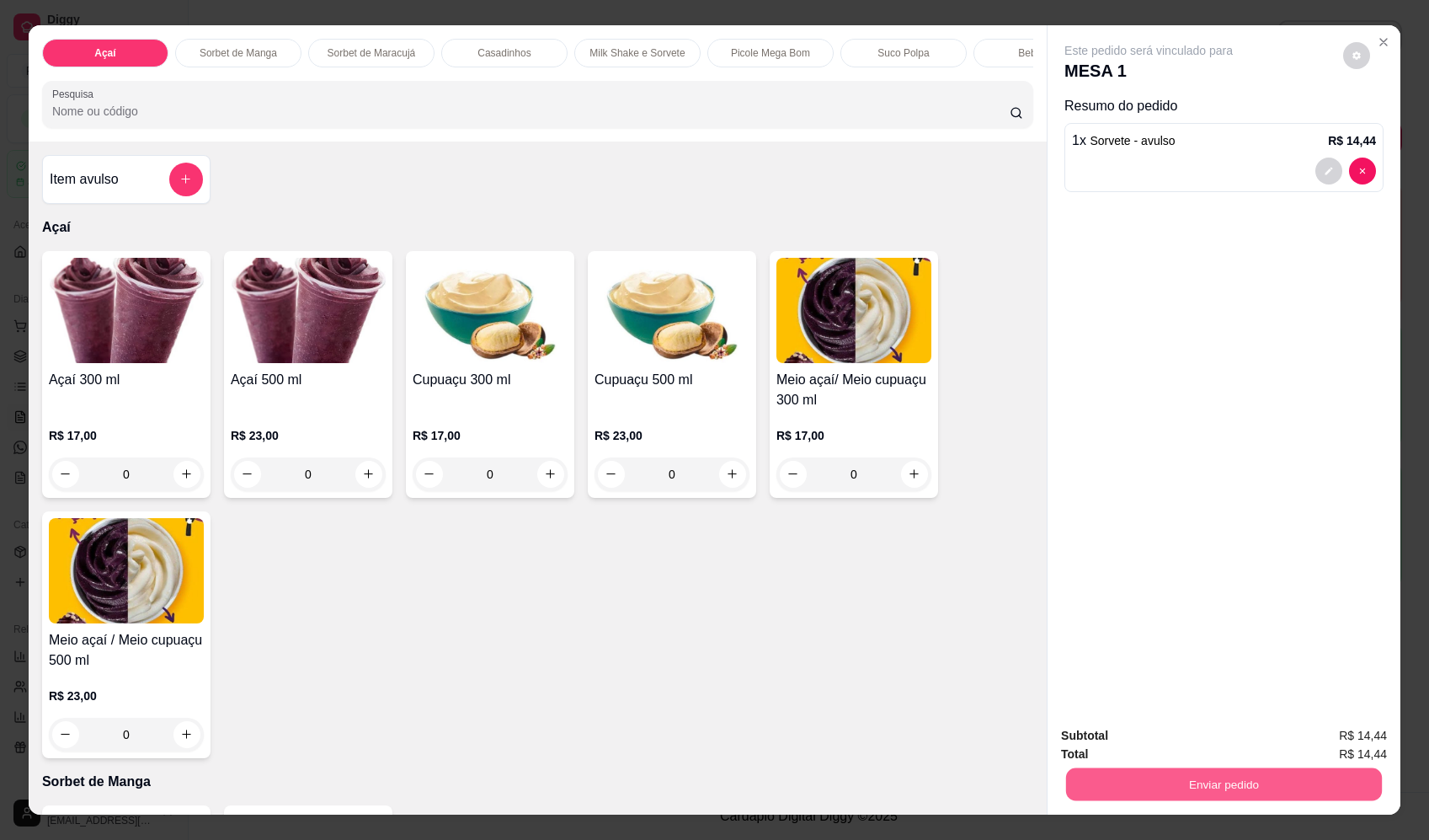
click at [1237, 781] on button "Enviar pedido" at bounding box center [1224, 784] width 316 height 33
click at [1377, 732] on button "Enviar pedido" at bounding box center [1344, 743] width 96 height 32
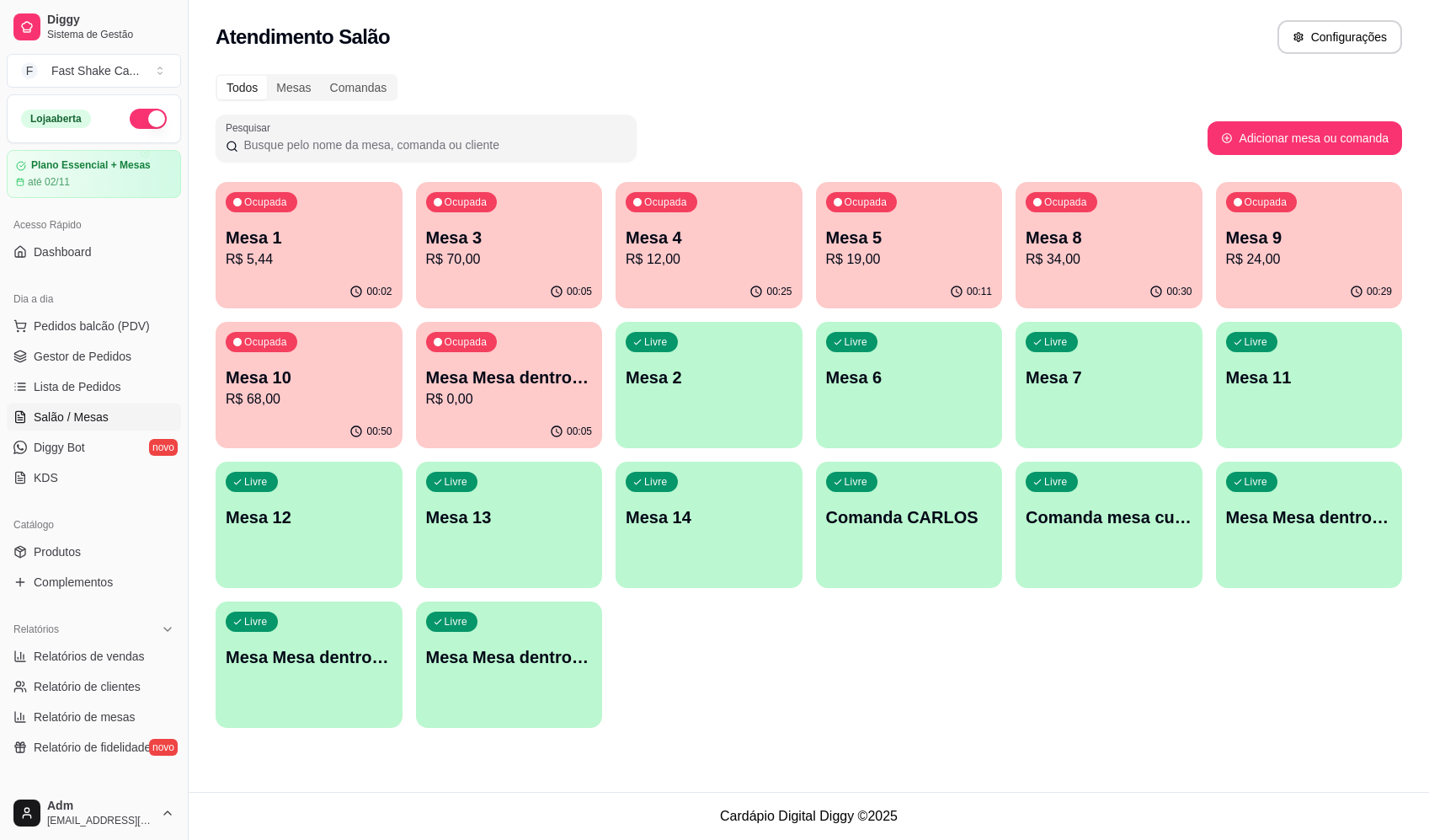
click at [975, 50] on div "Atendimento Salão Configurações" at bounding box center [809, 37] width 1187 height 34
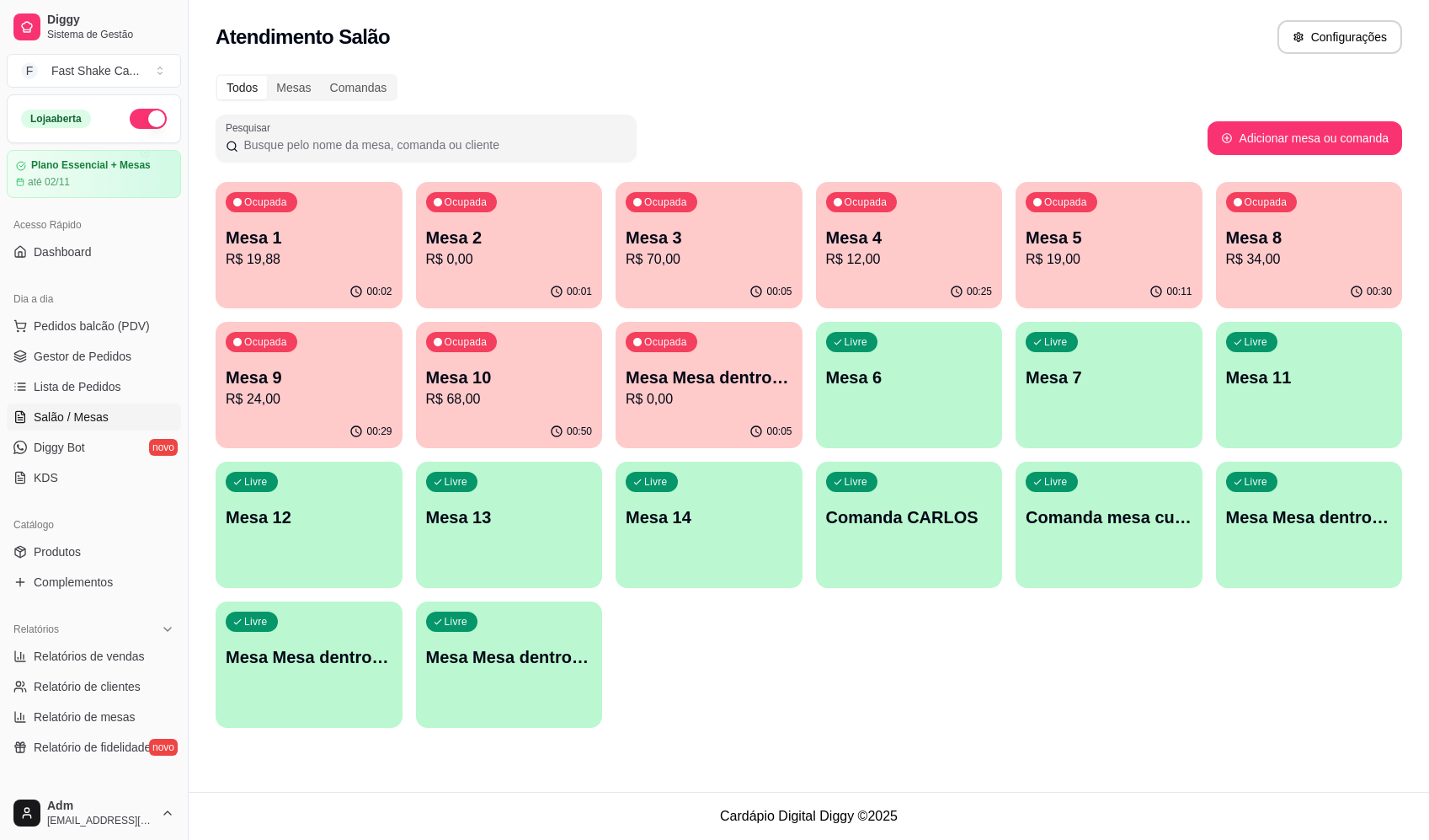
click at [908, 124] on div "Pesquisar" at bounding box center [712, 138] width 992 height 47
click at [723, 124] on div "Pesquisar" at bounding box center [712, 138] width 992 height 47
click at [732, 380] on p "Mesa Mesa dentro laranja" at bounding box center [709, 377] width 167 height 23
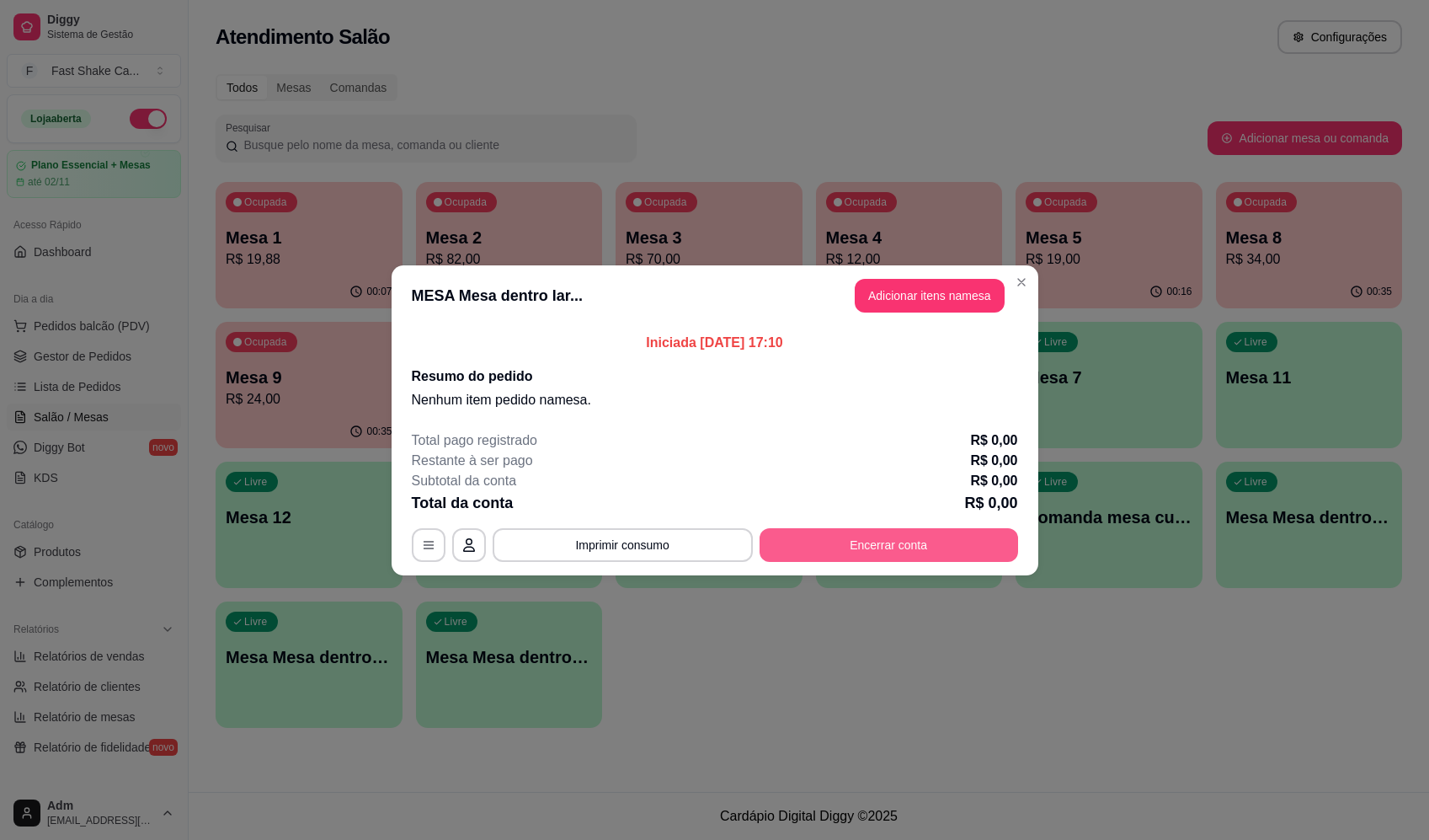
click at [845, 549] on button "Encerrar conta" at bounding box center [888, 545] width 258 height 34
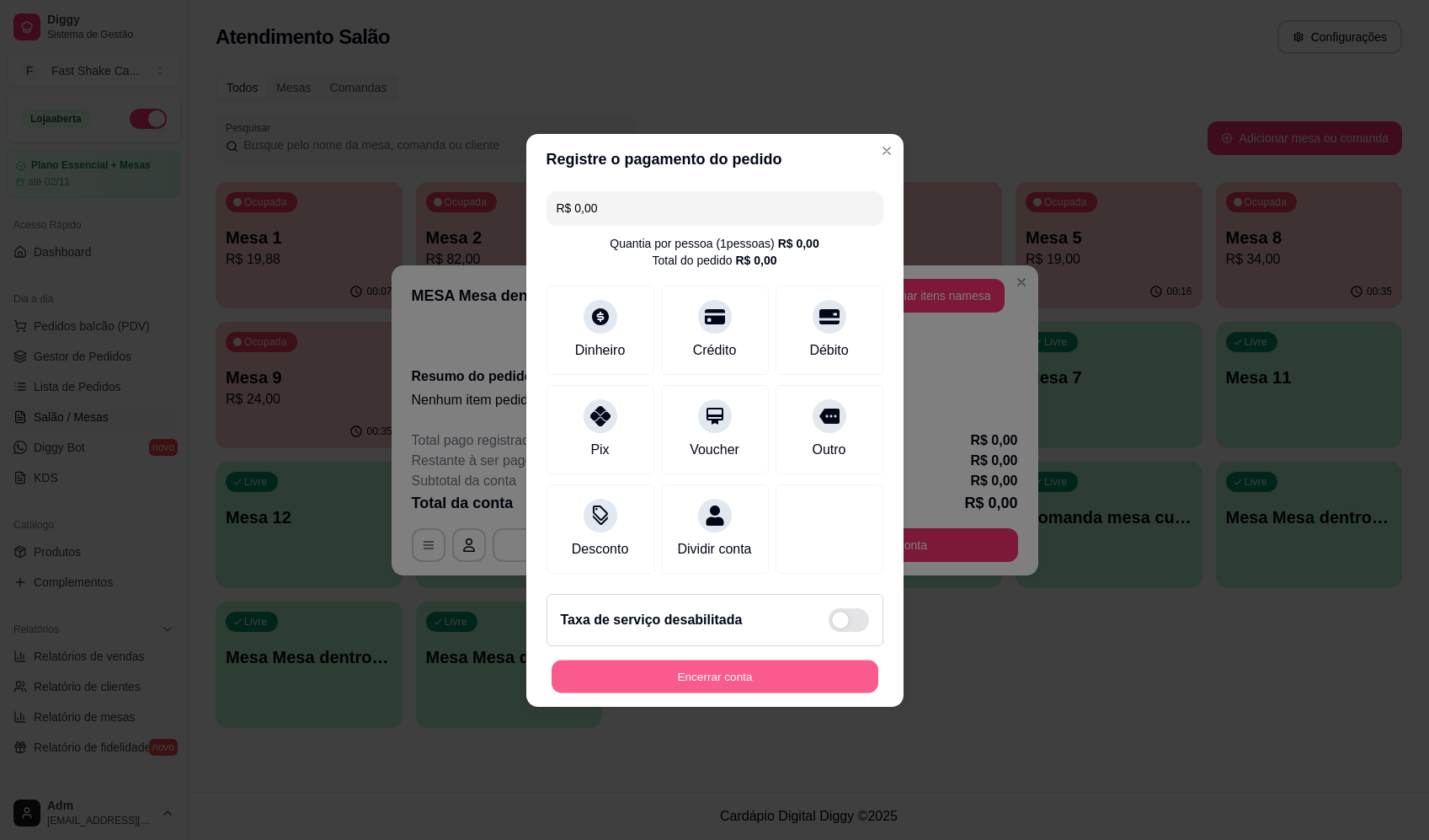
click at [721, 684] on button "Encerrar conta" at bounding box center [714, 676] width 327 height 33
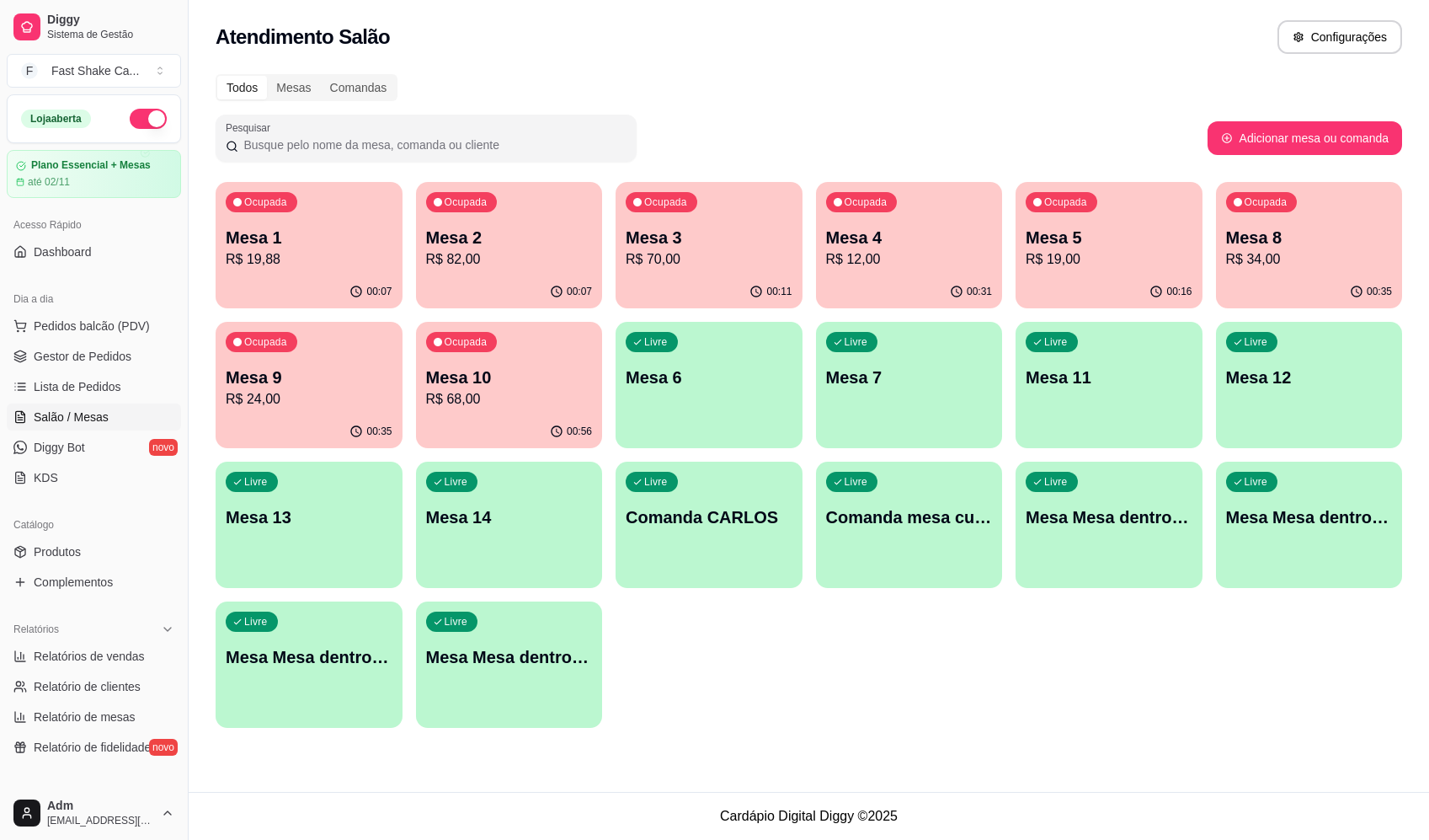
click at [1018, 650] on div "Ocupada Mesa 1 R$ 19,88 00:07 Ocupada Mesa 2 R$ 82,00 00:07 Ocupada Mesa 3 R$ 7…" at bounding box center [809, 455] width 1187 height 546
click at [289, 257] on p "R$ 19,88" at bounding box center [309, 259] width 167 height 20
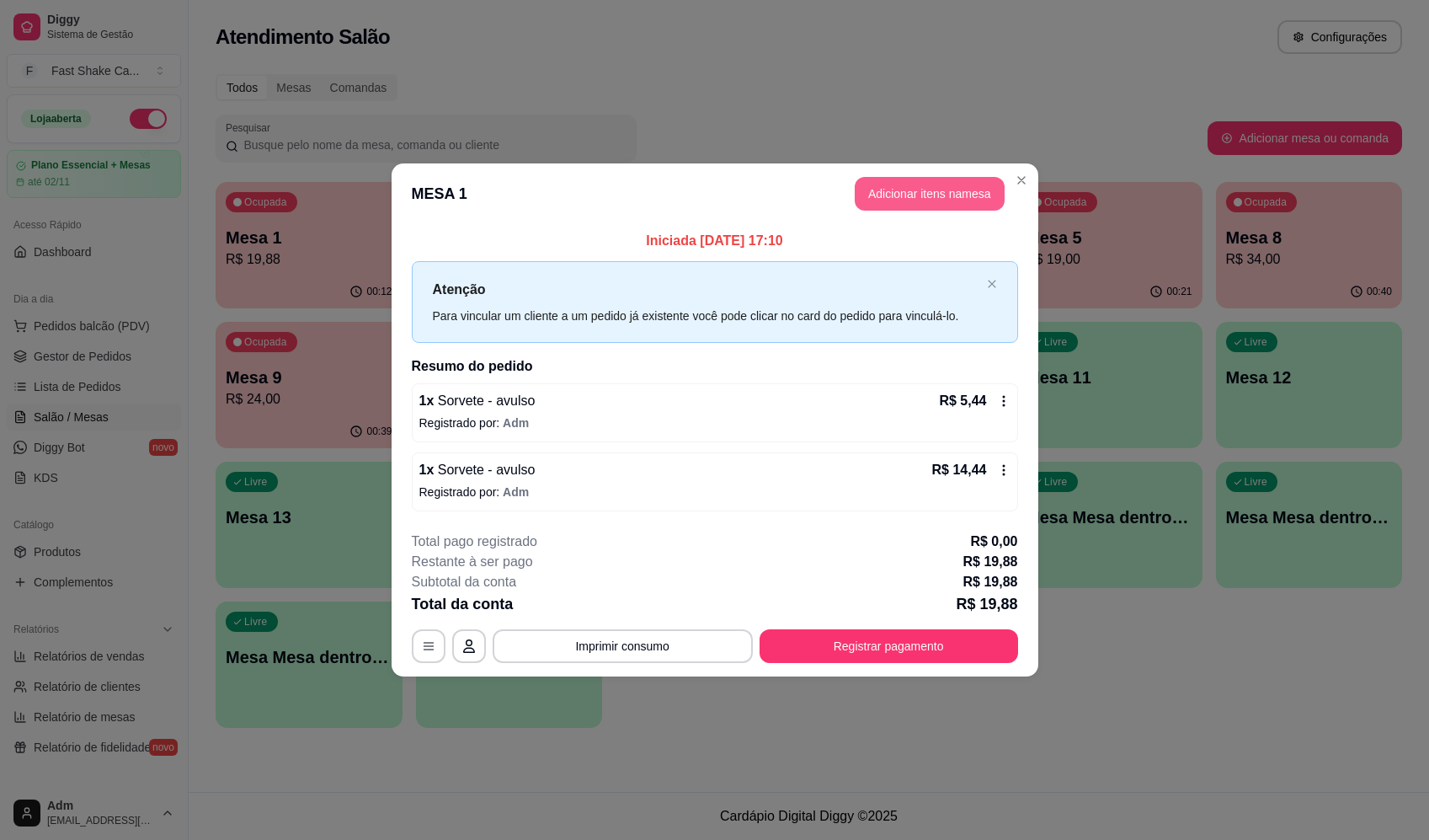
click at [904, 202] on button "Adicionar itens na mesa" at bounding box center [930, 193] width 150 height 34
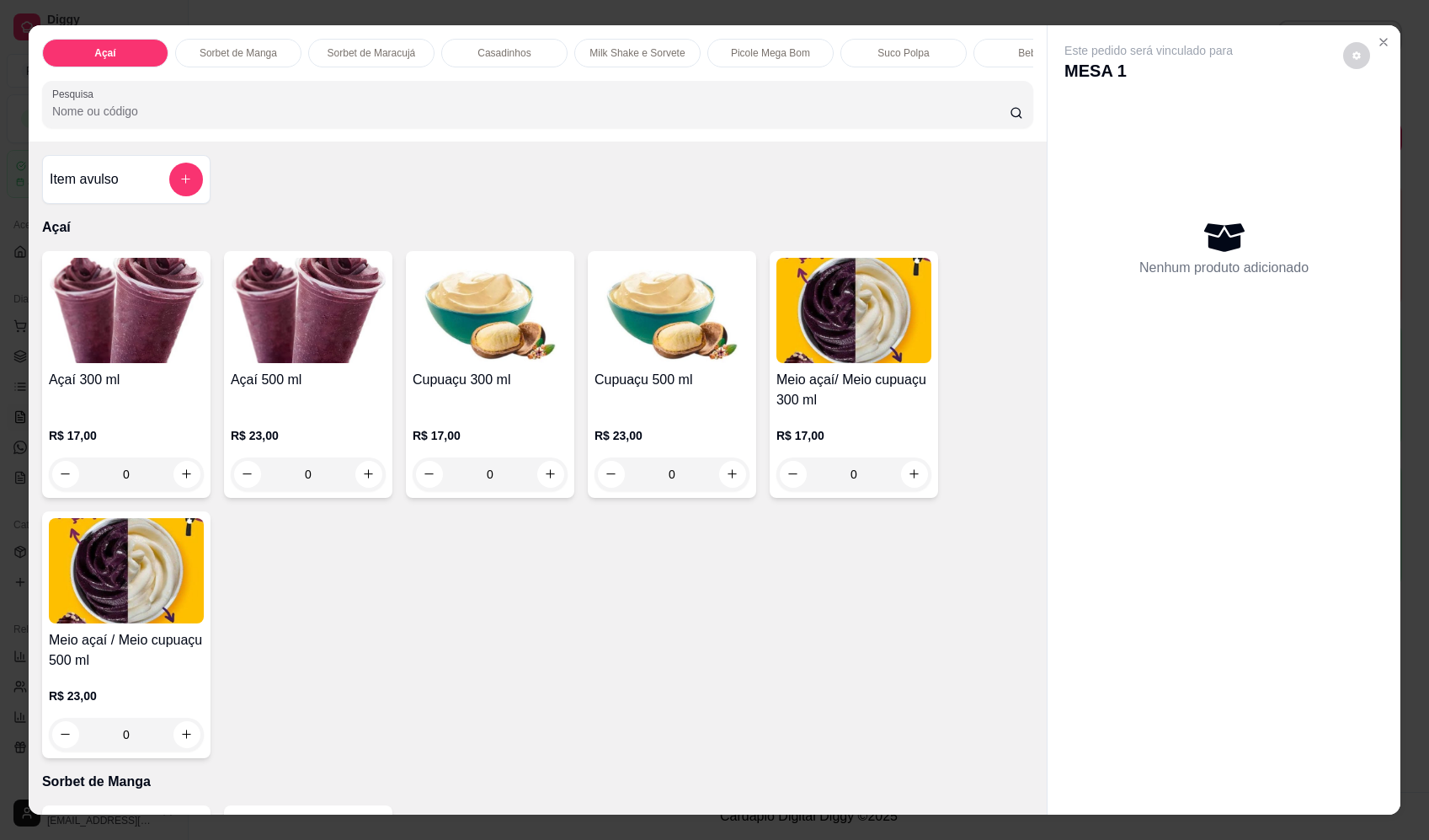
click at [156, 196] on div "Item avulso" at bounding box center [126, 179] width 153 height 34
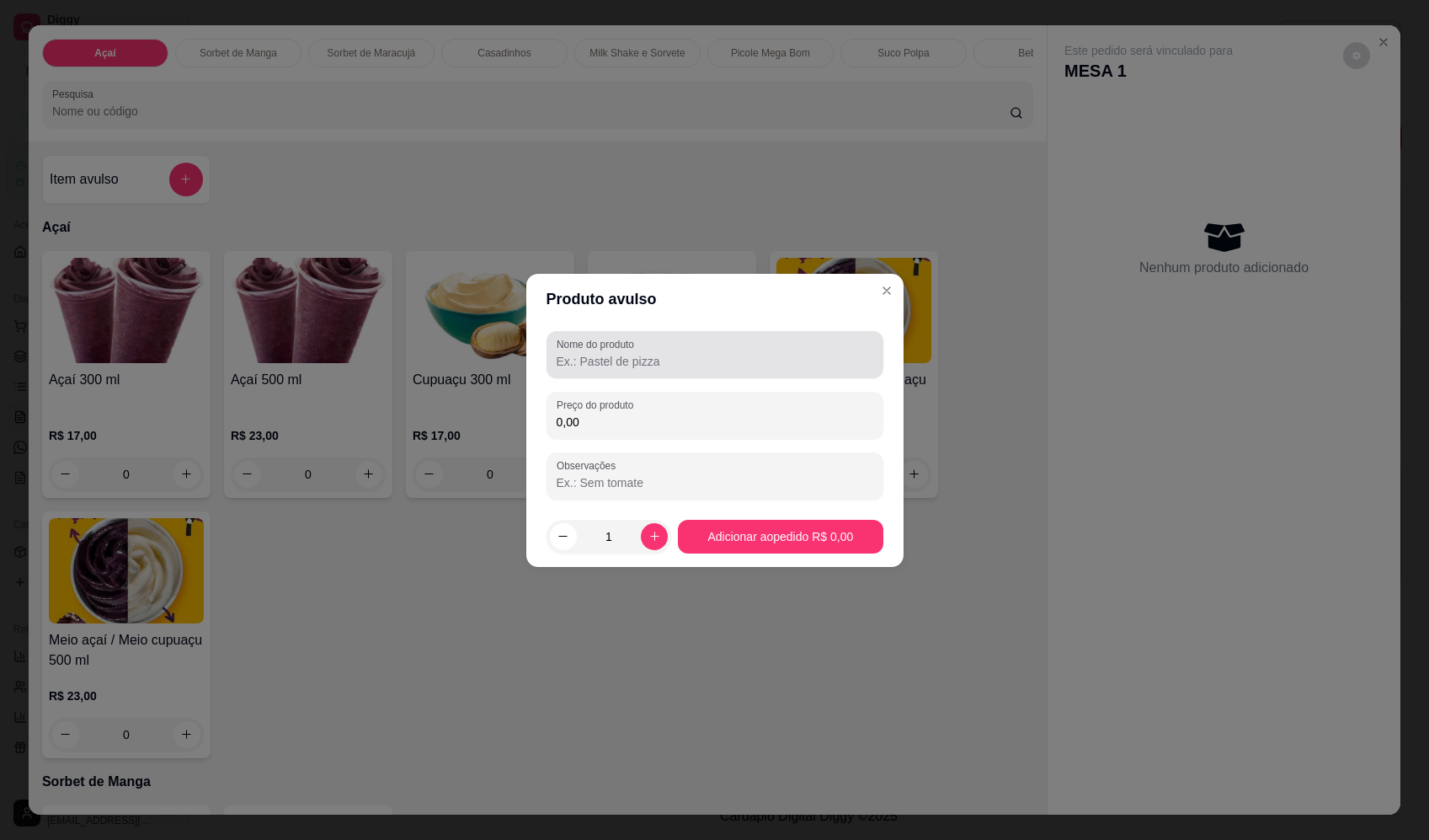
click at [693, 364] on input "Nome do produto" at bounding box center [714, 361] width 317 height 17
paste input "Sorvete"
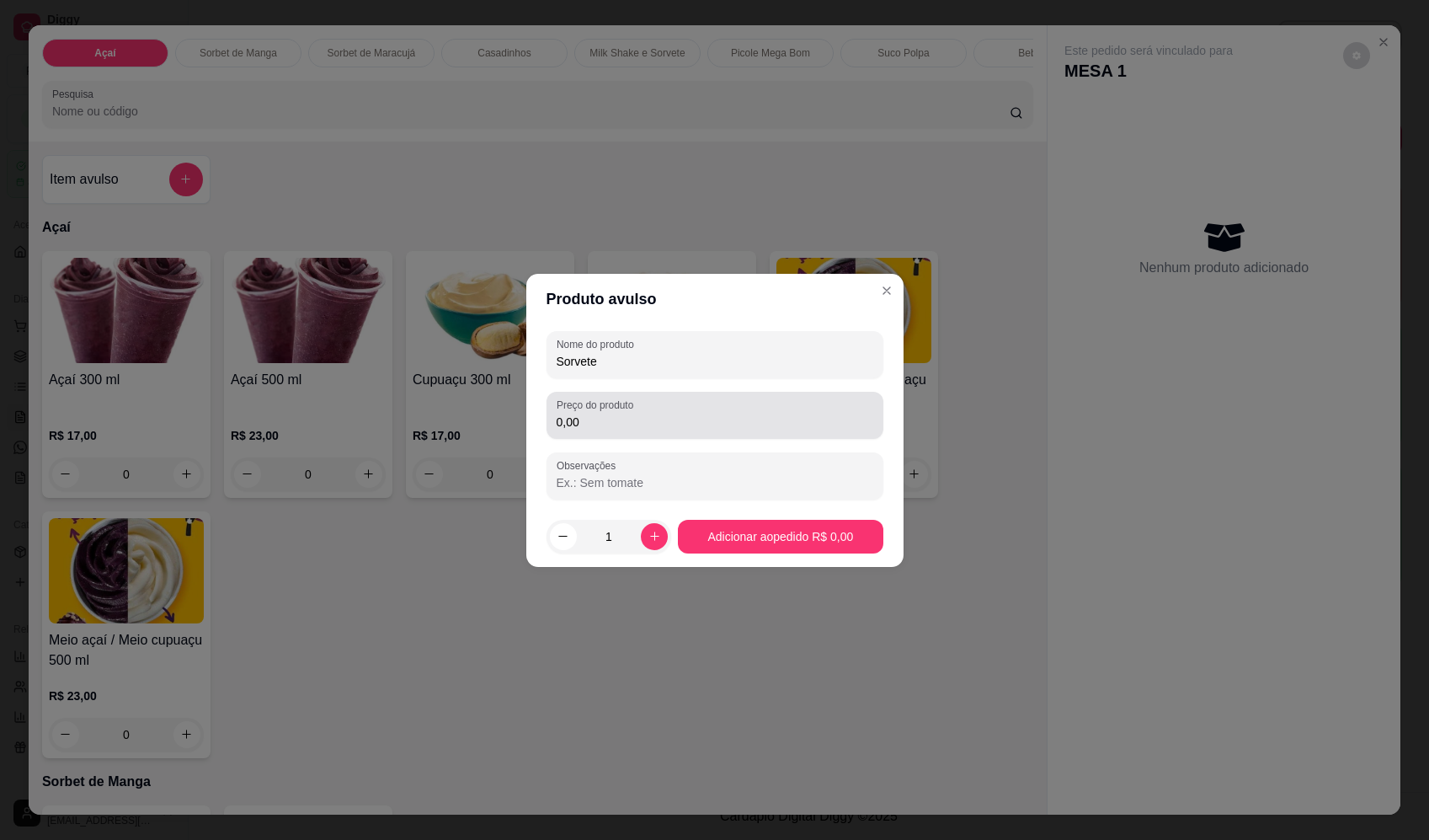
type input "Sorvete"
click at [700, 413] on input "0,00" at bounding box center [714, 421] width 317 height 17
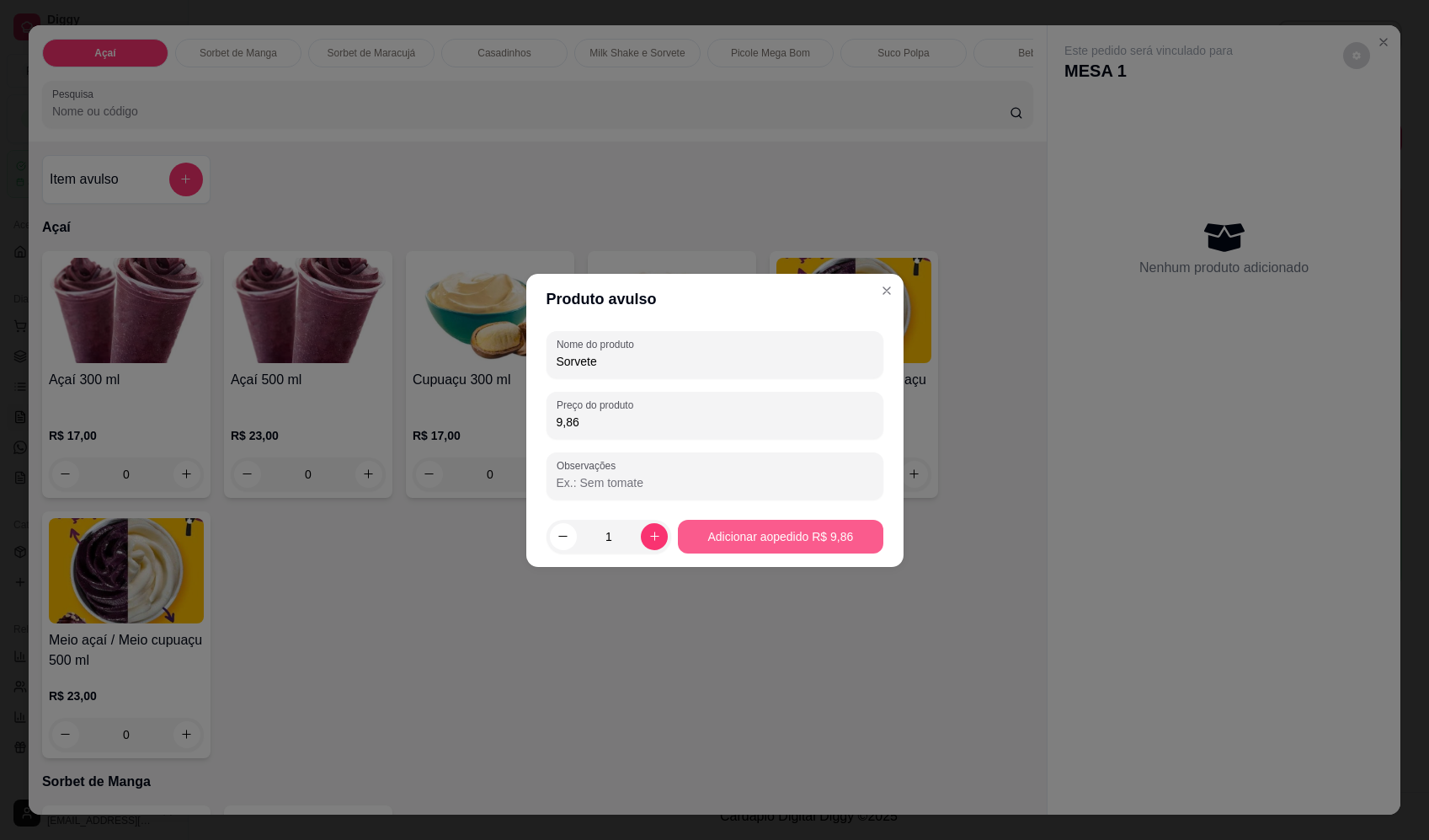
type input "9,86"
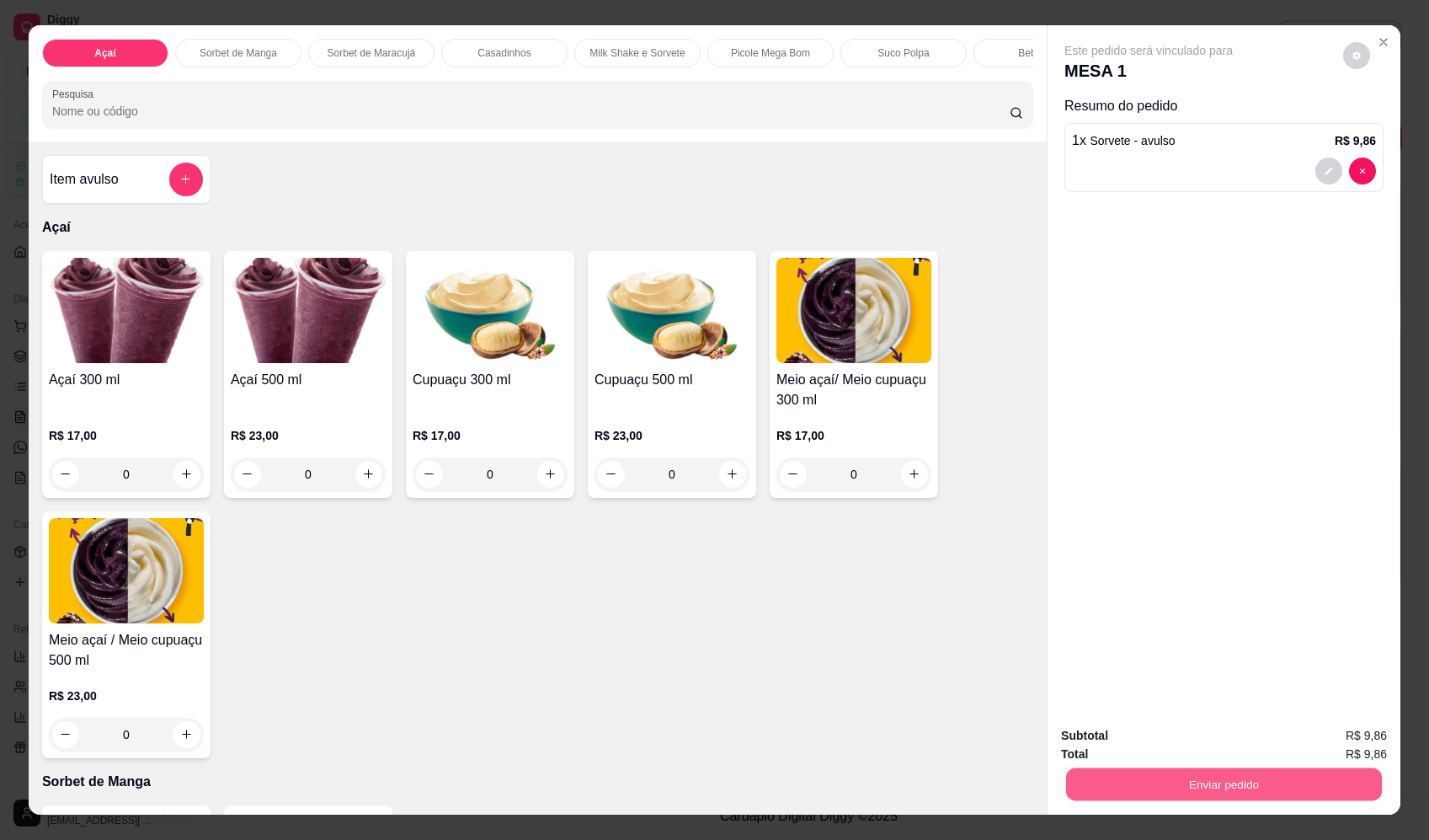
click at [1197, 798] on button "Enviar pedido" at bounding box center [1224, 784] width 316 height 33
click at [1346, 746] on button "Enviar pedido" at bounding box center [1344, 743] width 96 height 32
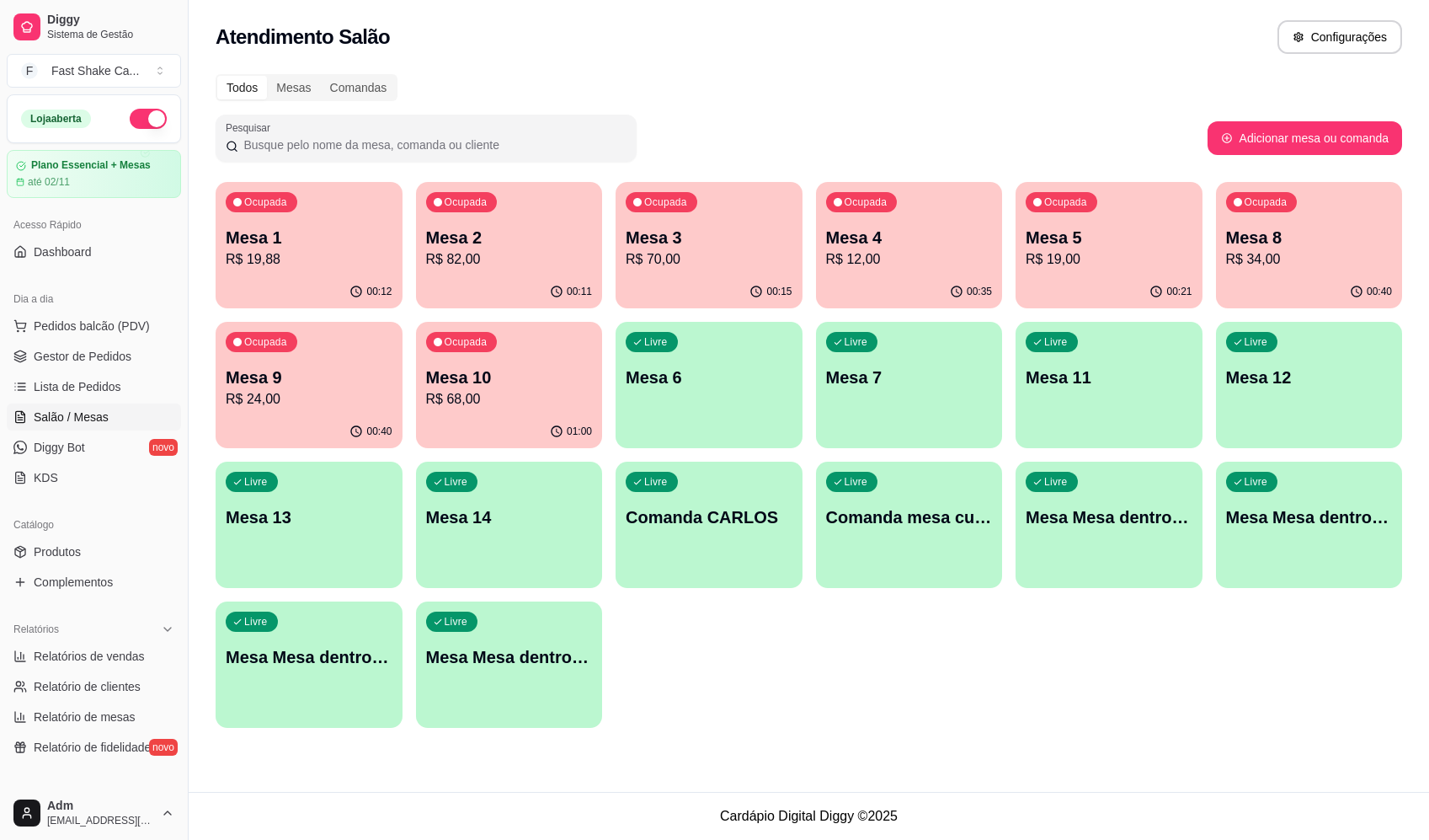
click at [1056, 76] on div "Todos Mesas Comandas" at bounding box center [809, 88] width 1187 height 27
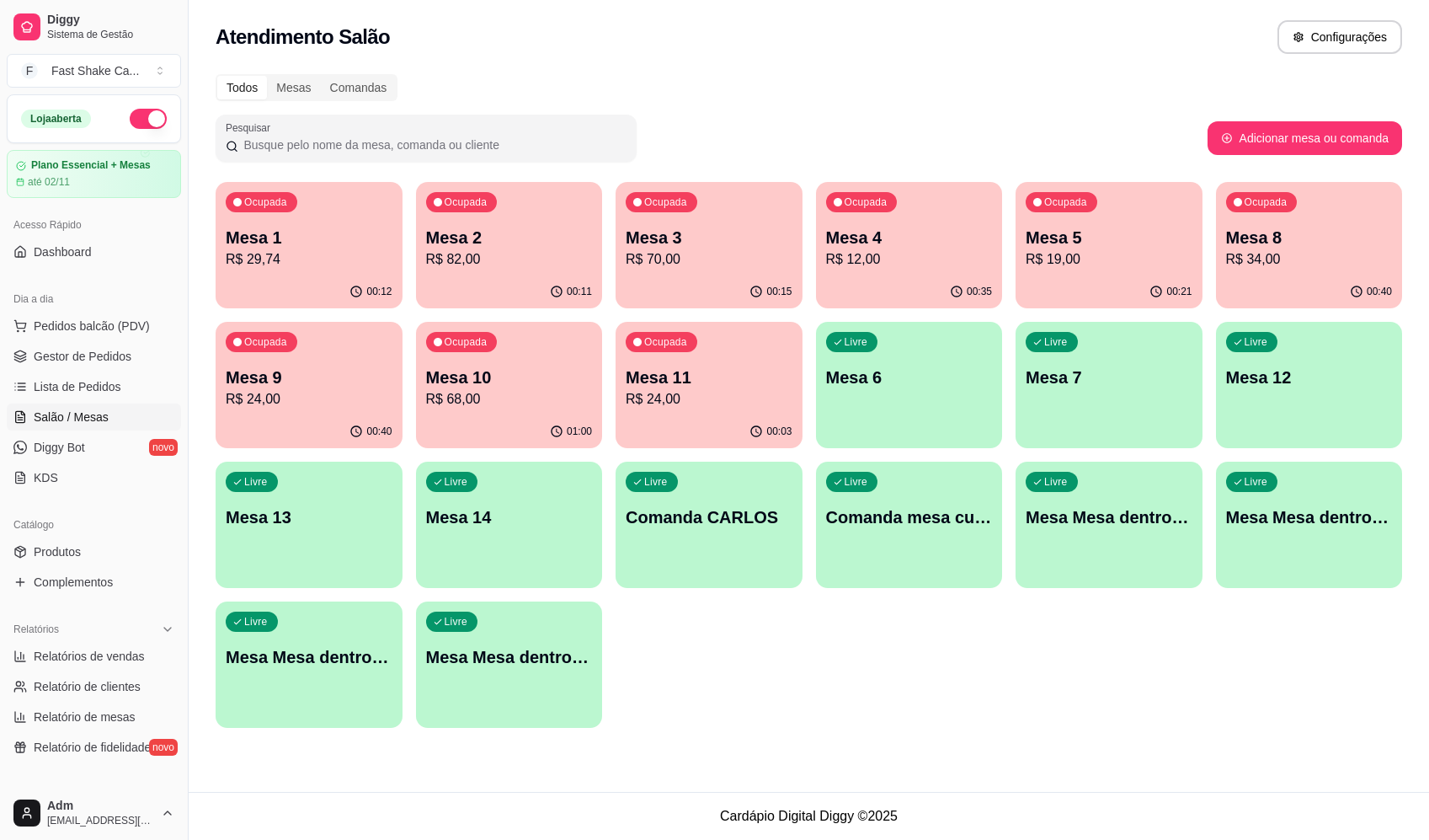
click at [560, 668] on div "Livre Mesa Mesa dentro vermelha" at bounding box center [510, 654] width 187 height 106
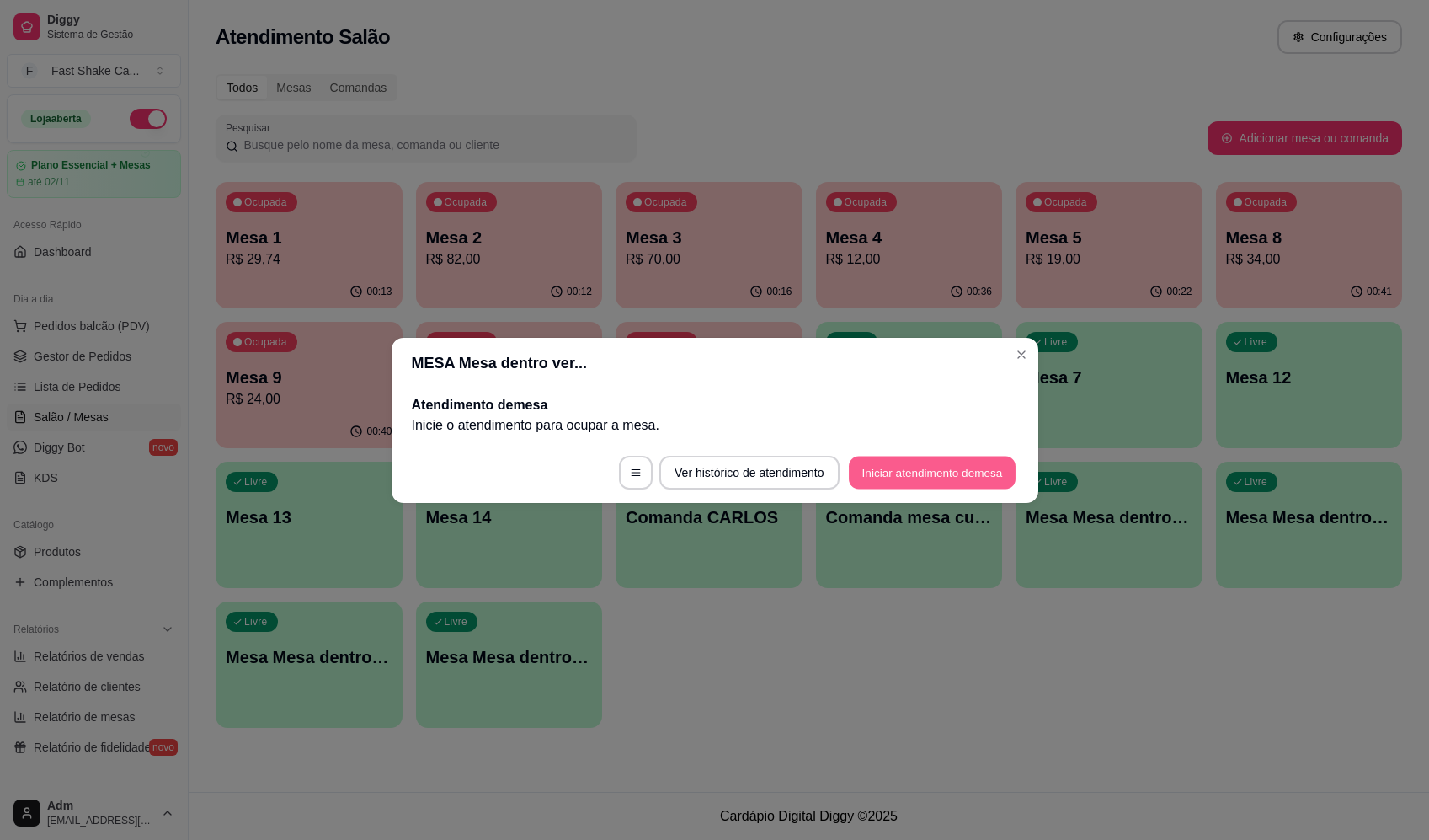
click at [923, 479] on button "Iniciar atendimento de mesa" at bounding box center [932, 472] width 167 height 33
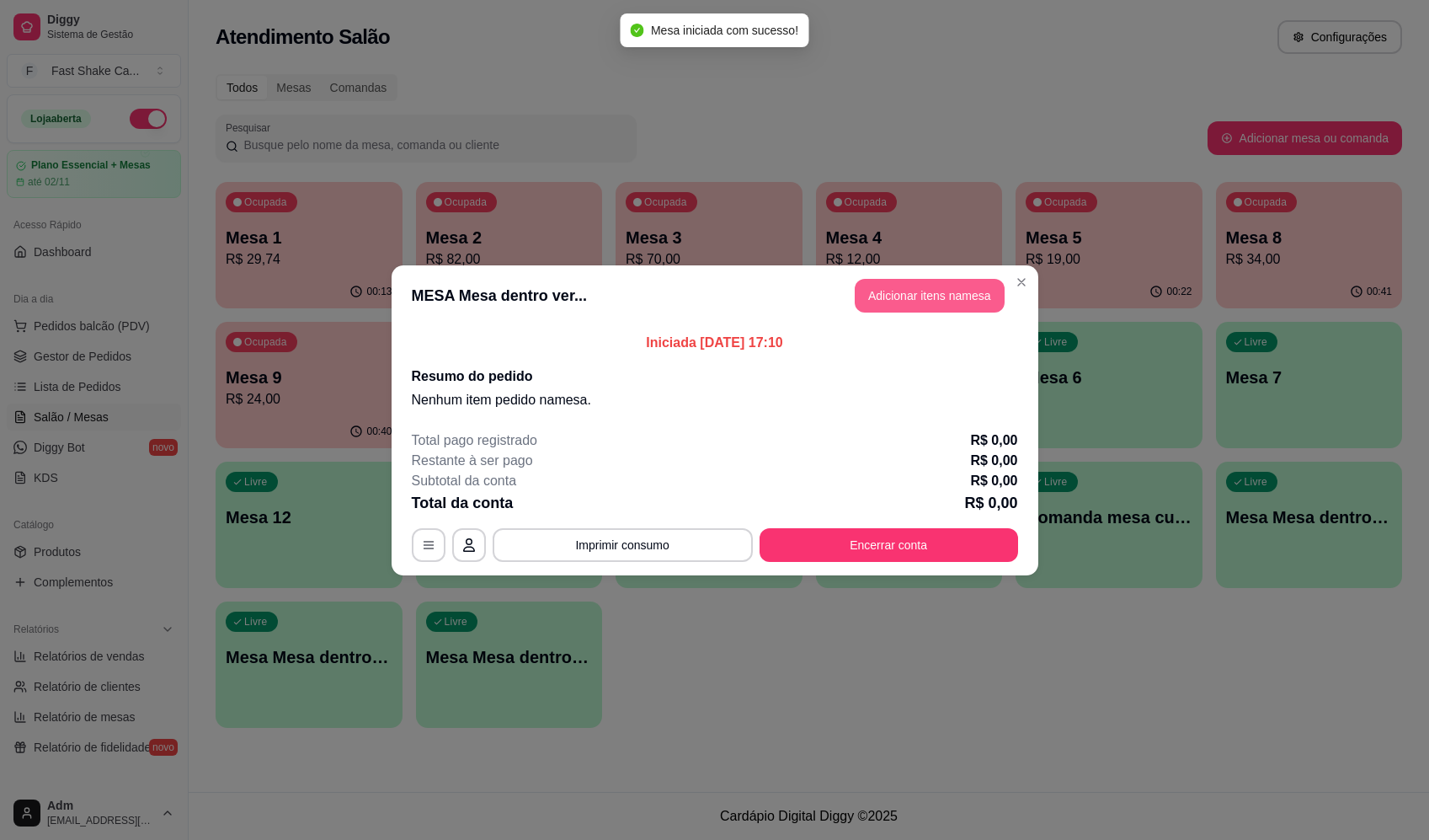
click at [939, 298] on button "Adicionar itens na mesa" at bounding box center [930, 295] width 150 height 34
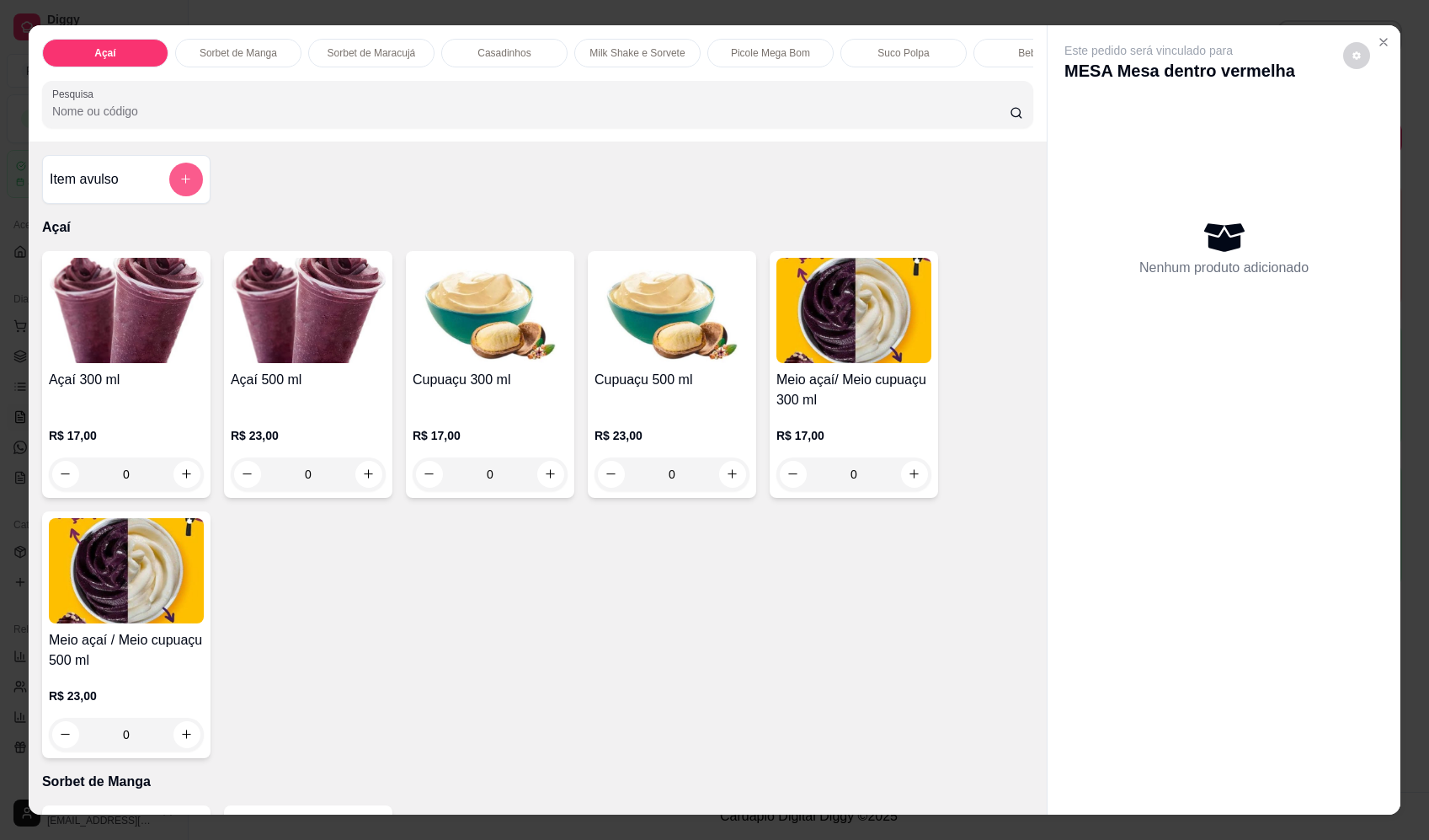
click at [183, 185] on icon "add-separate-item" at bounding box center [185, 178] width 13 height 13
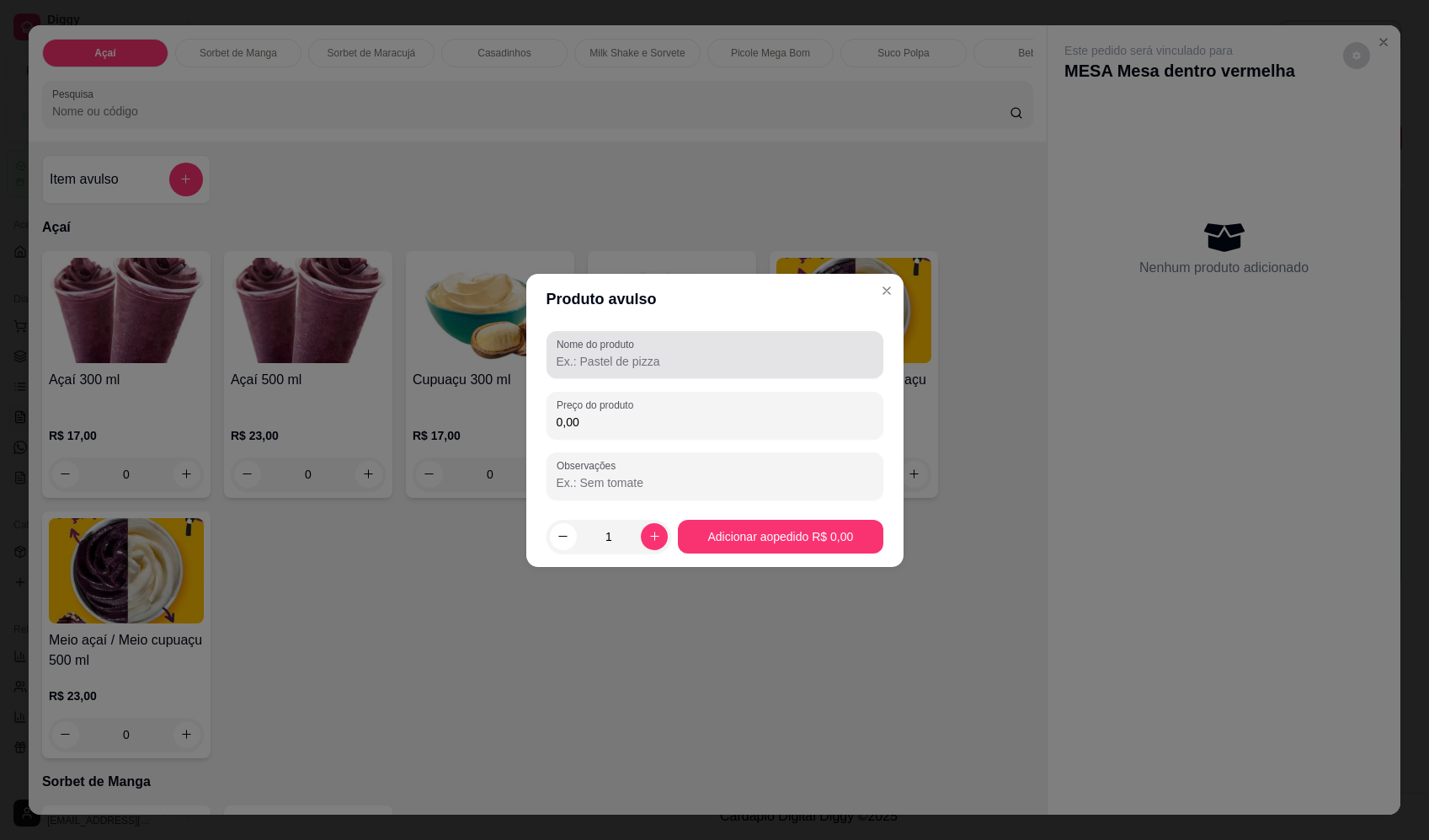
click at [624, 360] on input "Nome do produto" at bounding box center [714, 361] width 317 height 17
paste input "Sorvete"
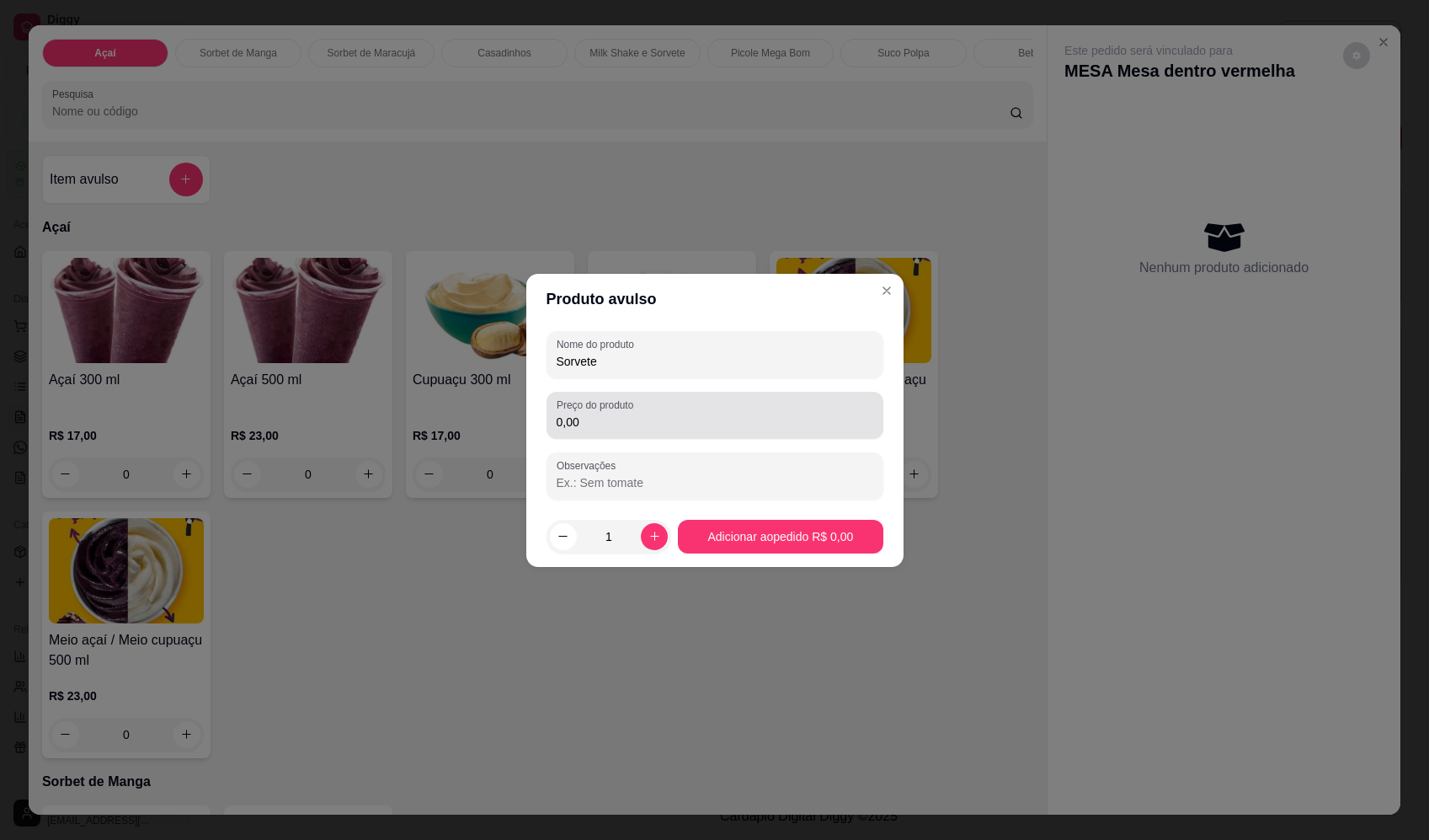
type input "Sorvete"
click at [643, 420] on input "0,00" at bounding box center [714, 421] width 317 height 17
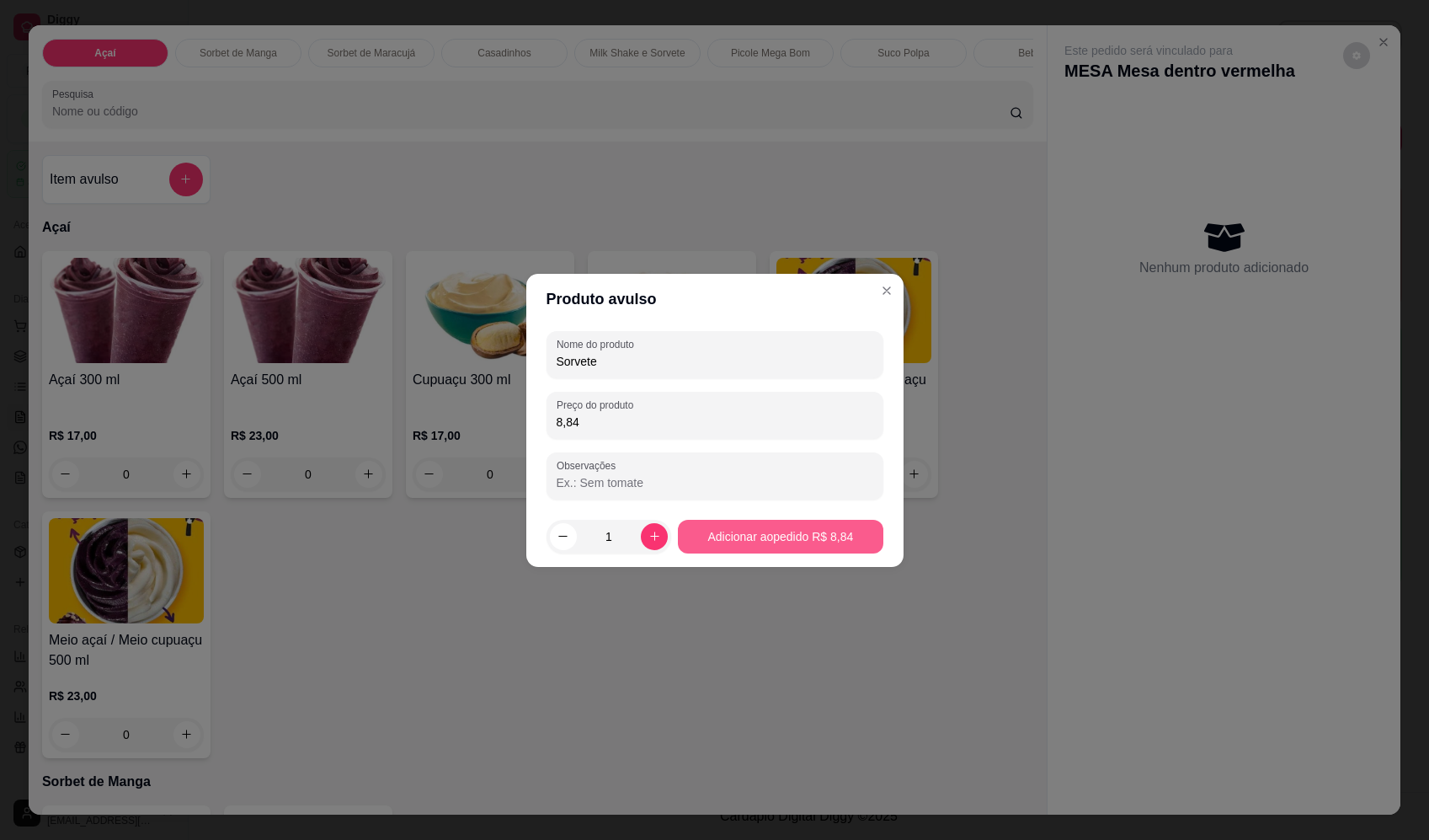
type input "8,84"
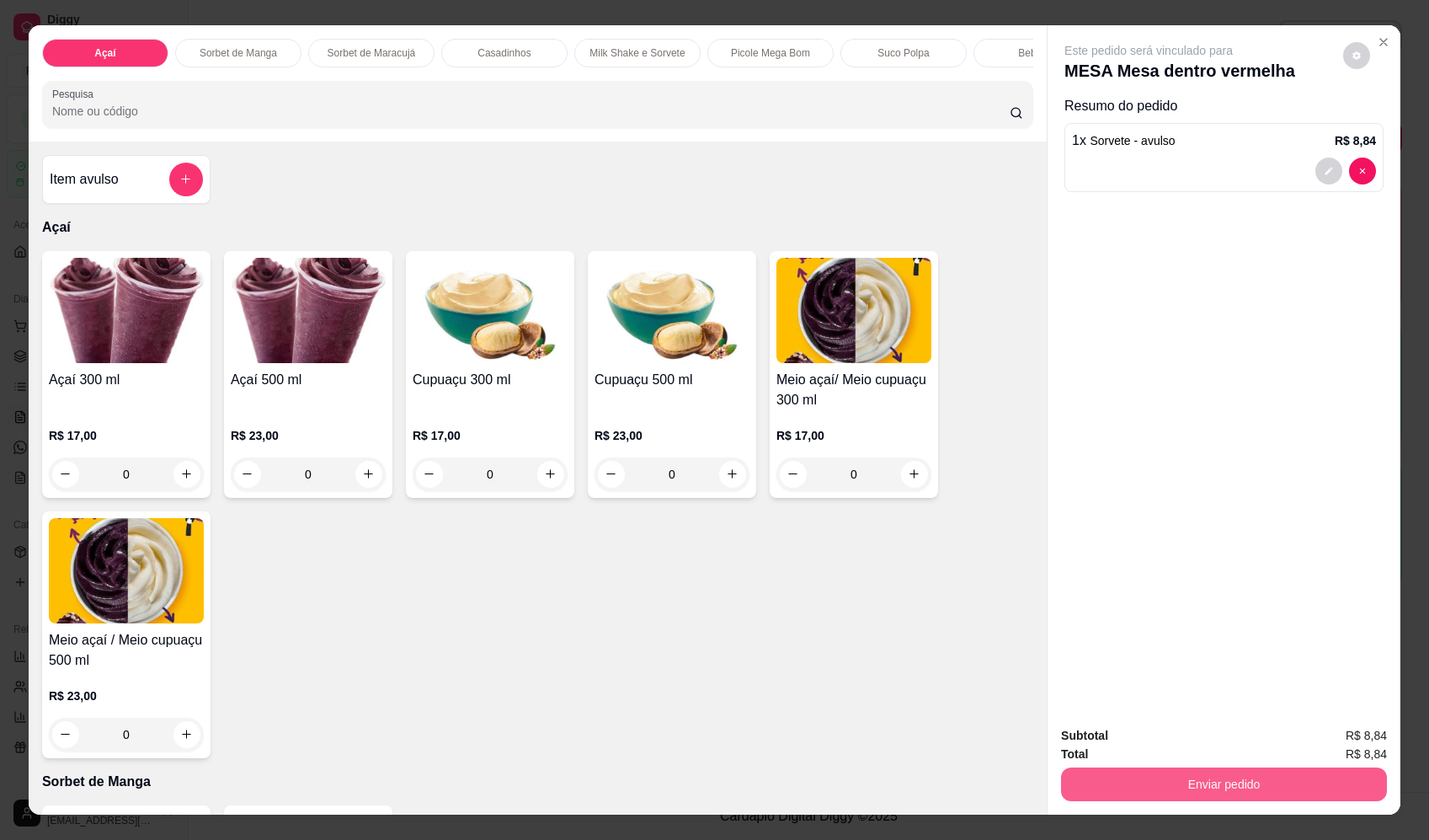
click at [1127, 785] on button "Enviar pedido" at bounding box center [1224, 783] width 326 height 34
click at [1352, 748] on button "Enviar pedido" at bounding box center [1343, 743] width 93 height 31
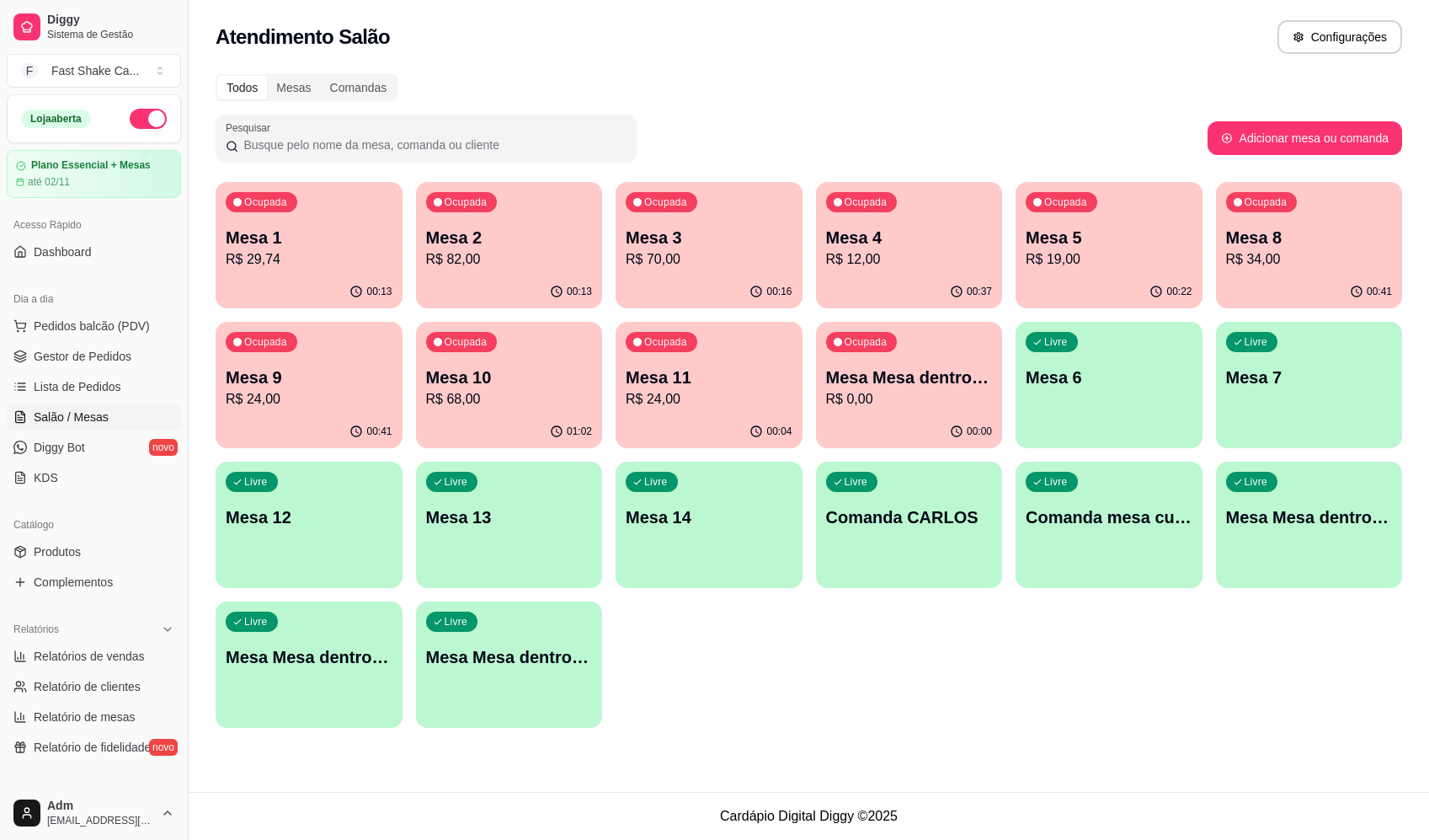
click at [1034, 134] on div "Pesquisar" at bounding box center [712, 138] width 992 height 47
click at [936, 366] on p "Mesa Mesa dentro vermelha" at bounding box center [909, 377] width 167 height 23
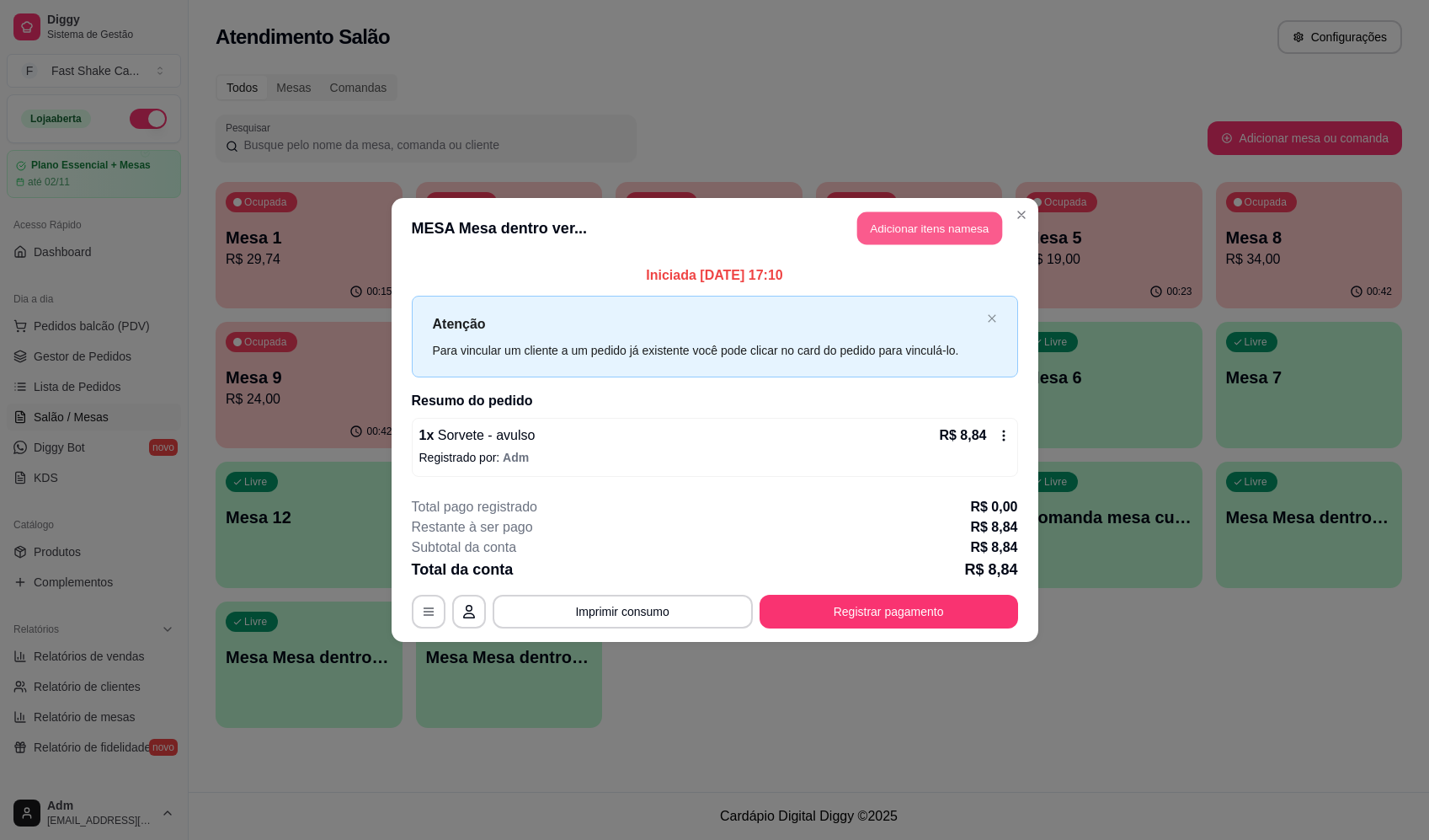
click at [927, 226] on button "Adicionar itens na mesa" at bounding box center [930, 229] width 145 height 33
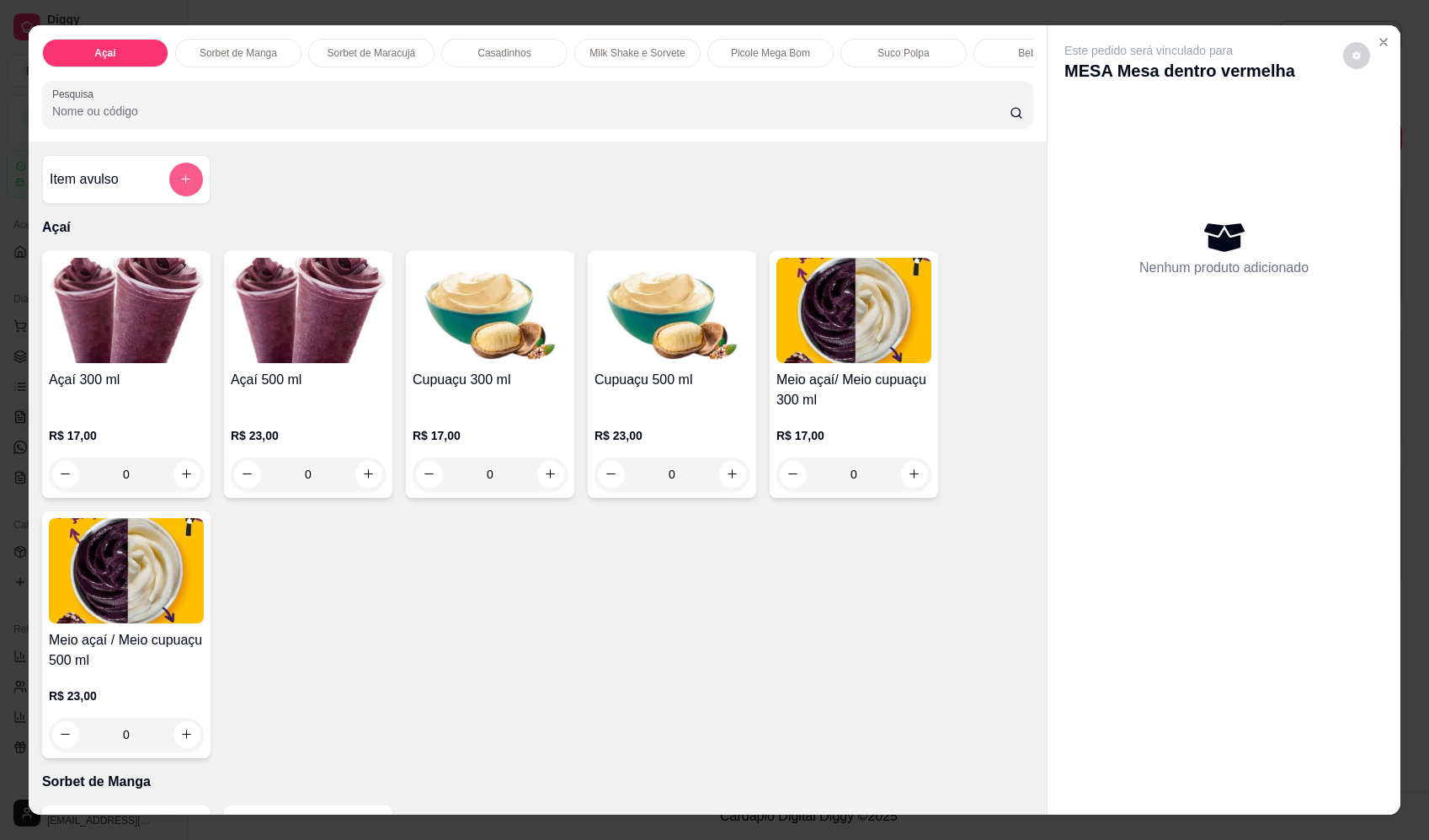
click at [172, 192] on button "add-separate-item" at bounding box center [186, 179] width 34 height 34
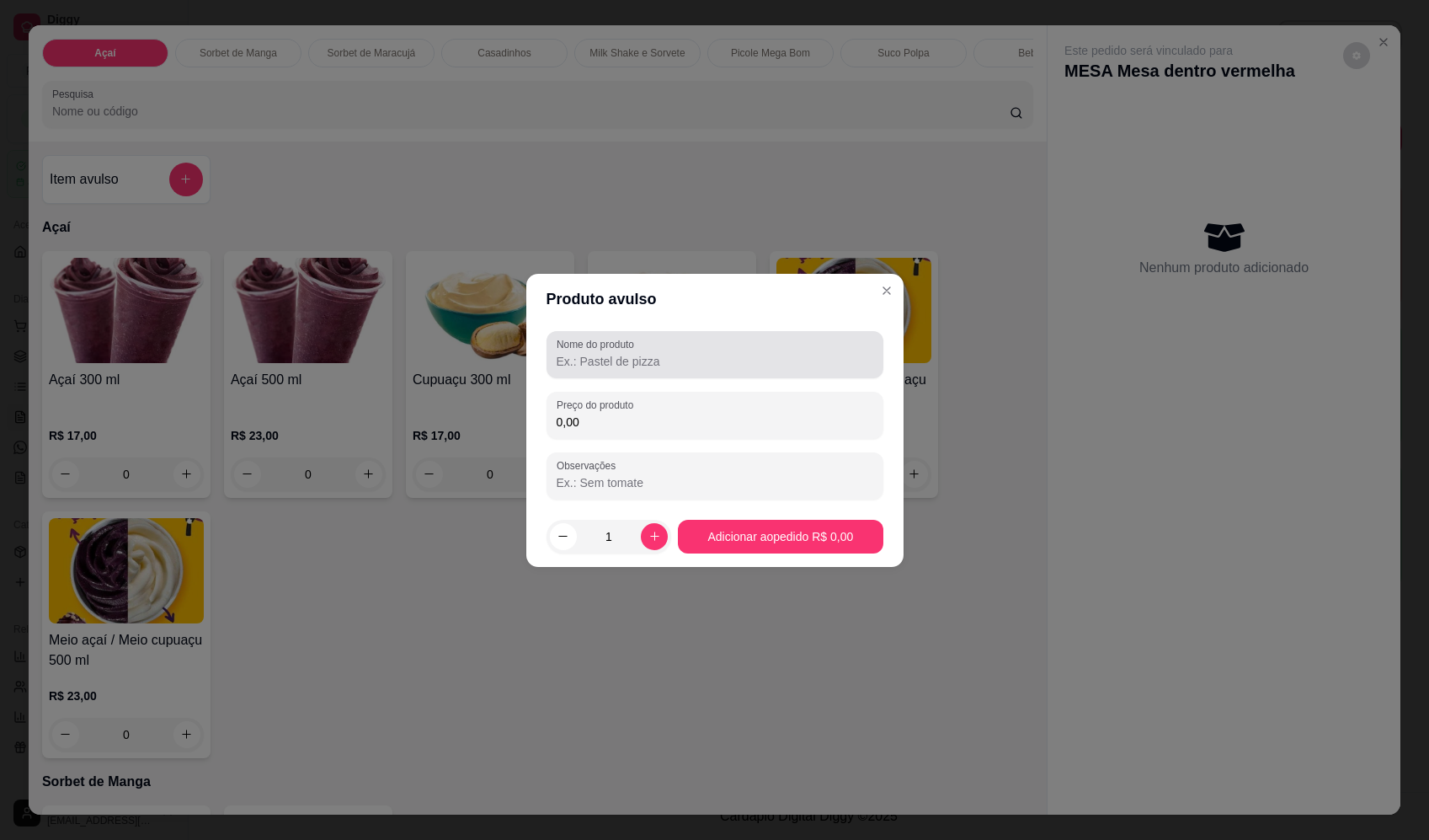
click at [645, 363] on input "Nome do produto" at bounding box center [714, 361] width 317 height 17
paste input "Sorvete"
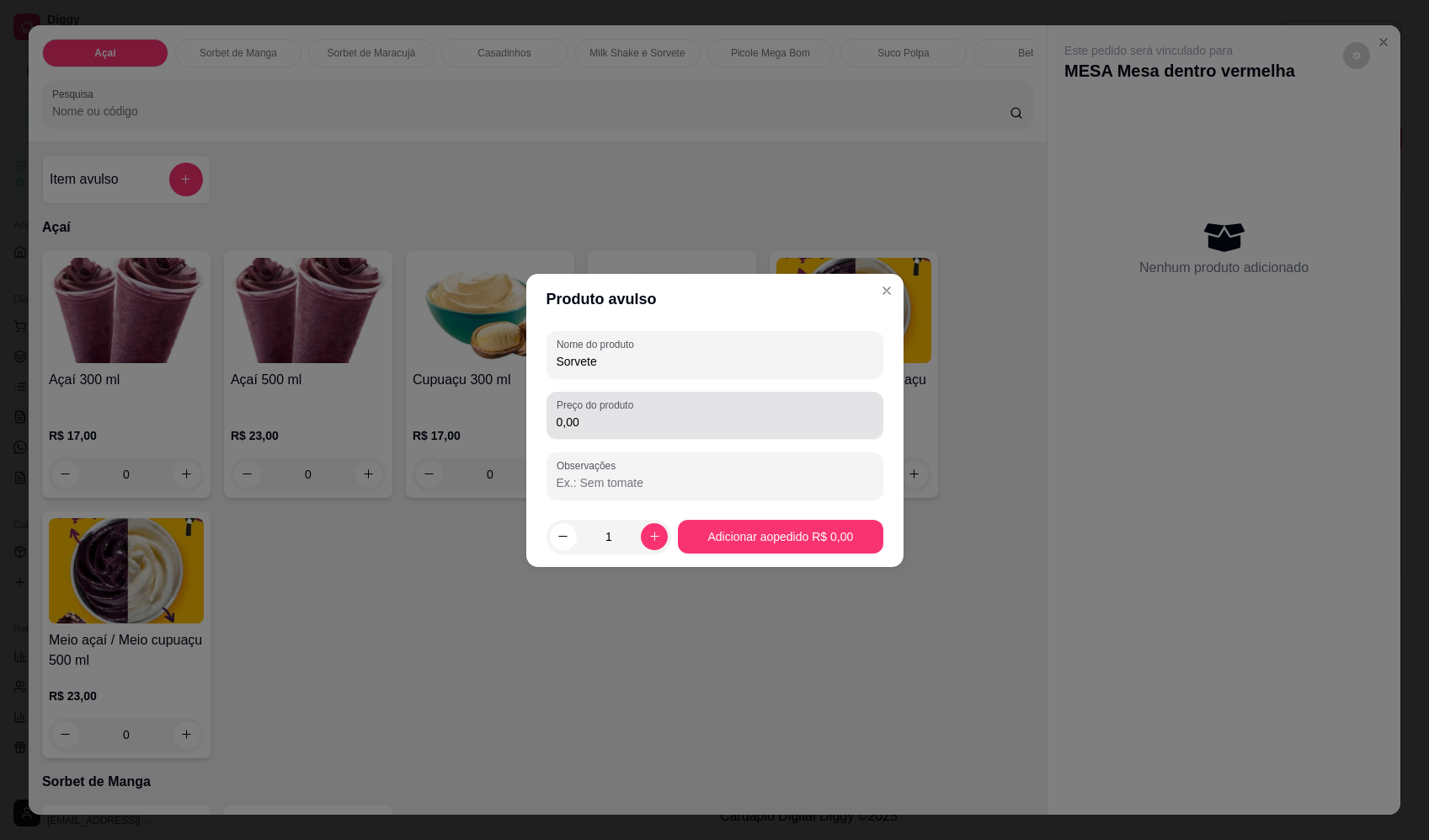
type input "Sorvete"
click at [686, 419] on input "0,00" at bounding box center [714, 421] width 317 height 17
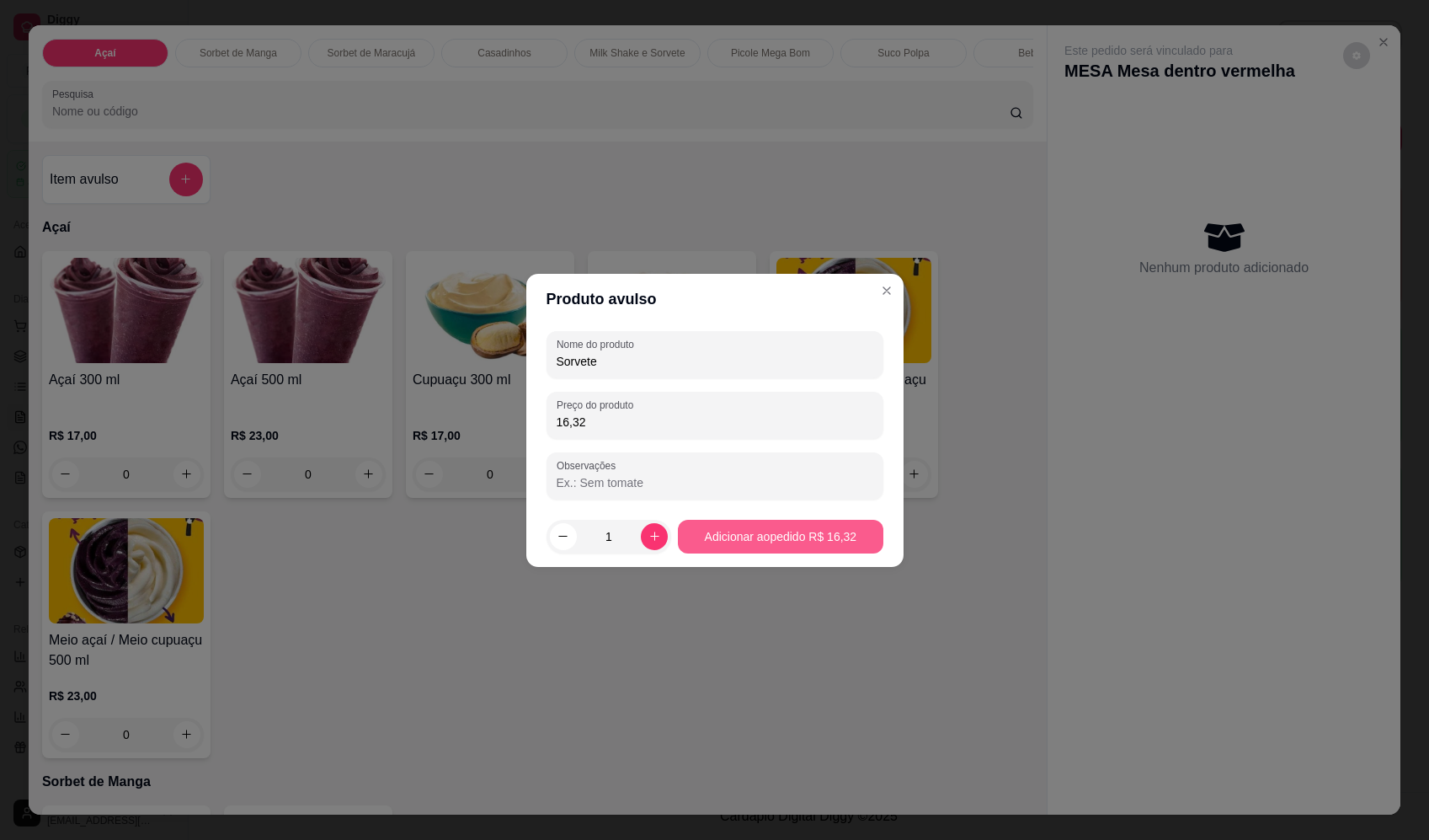
type input "16,32"
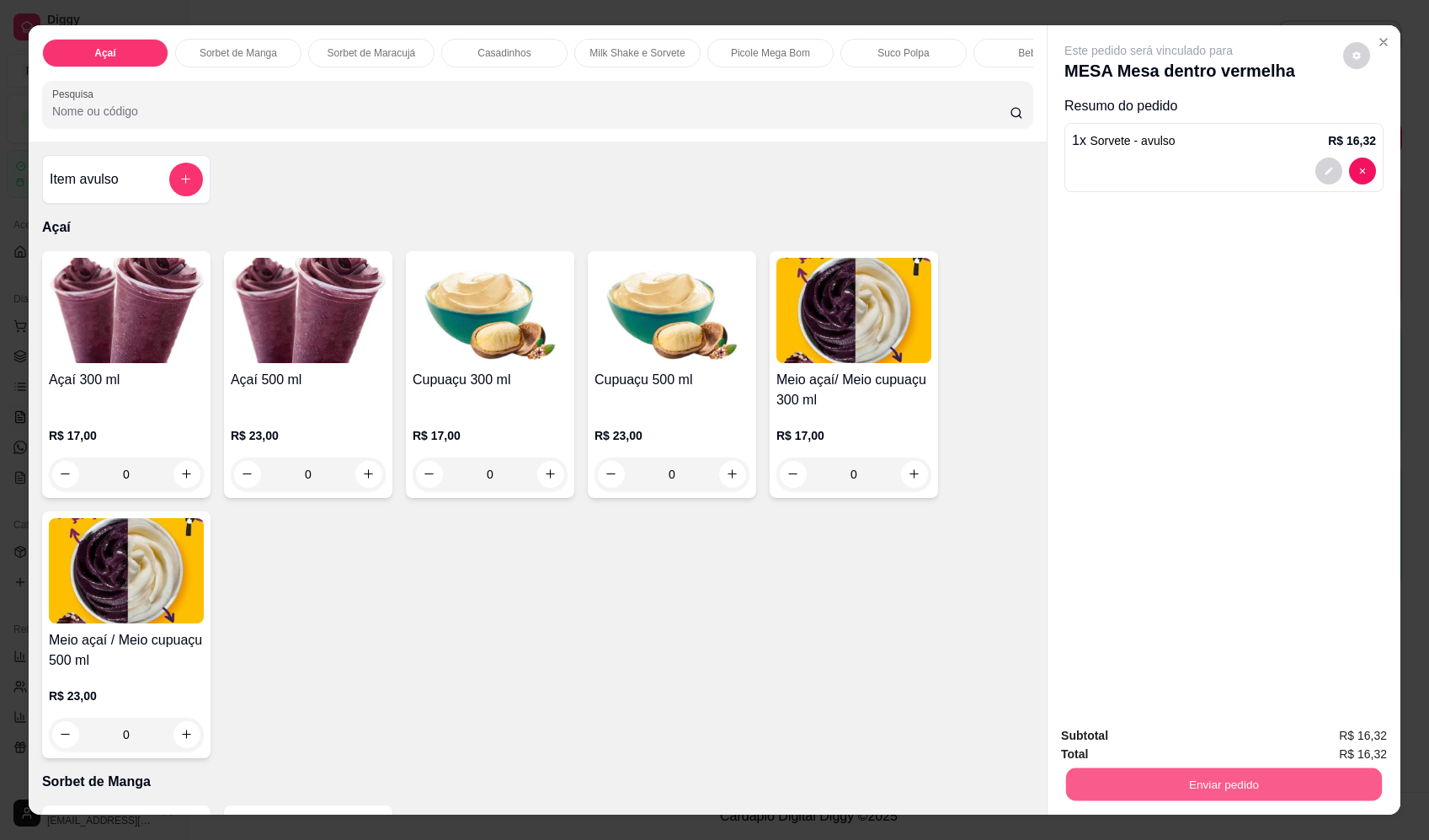
click at [1218, 788] on button "Enviar pedido" at bounding box center [1224, 784] width 316 height 33
click at [1334, 742] on button "Enviar pedido" at bounding box center [1343, 743] width 93 height 31
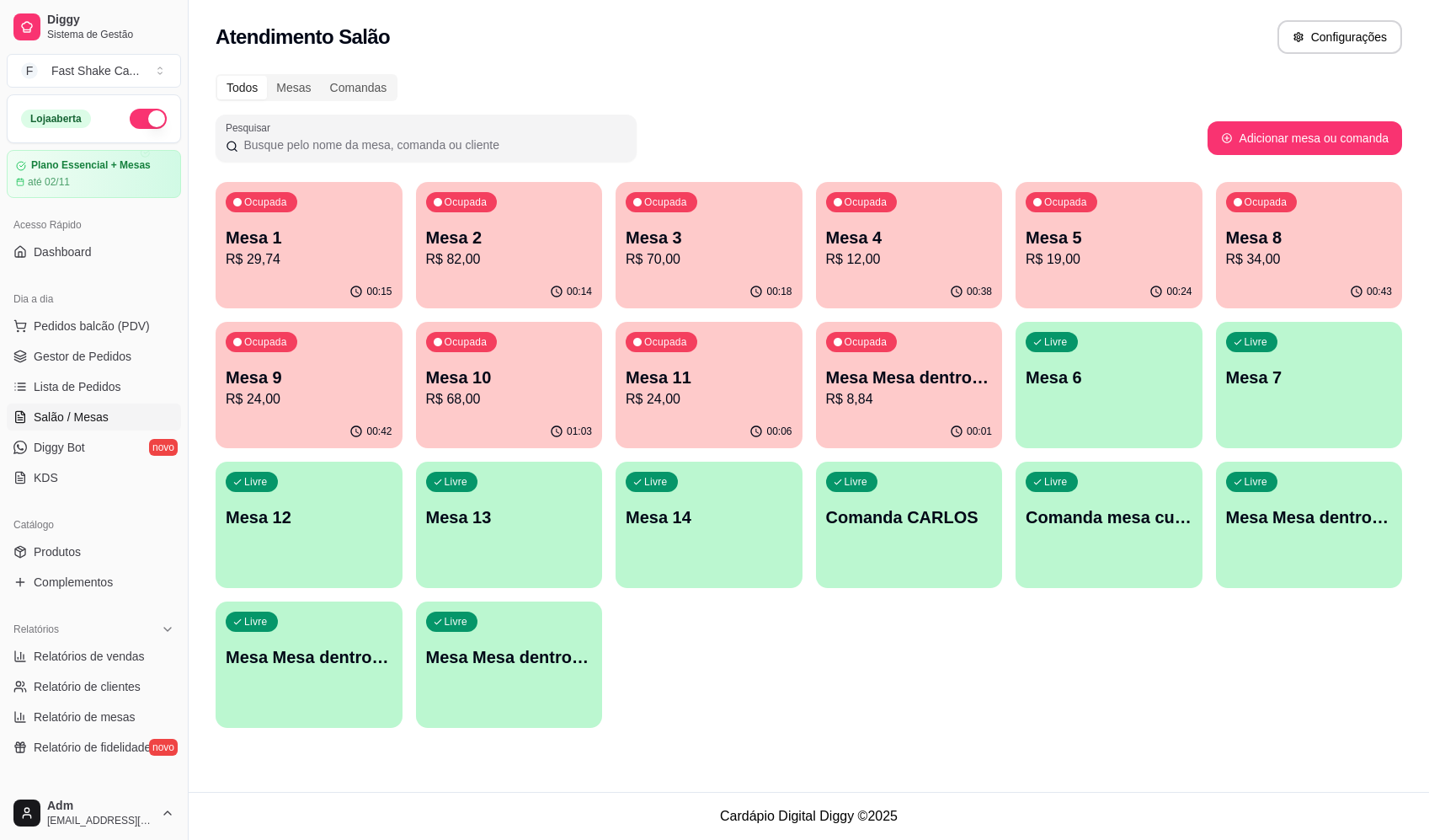
click at [1037, 119] on div "Todos Mesas Comandas Pesquisar Adicionar mesa ou comanda Ocupada Mesa 1 R$ 29,7…" at bounding box center [809, 406] width 1241 height 684
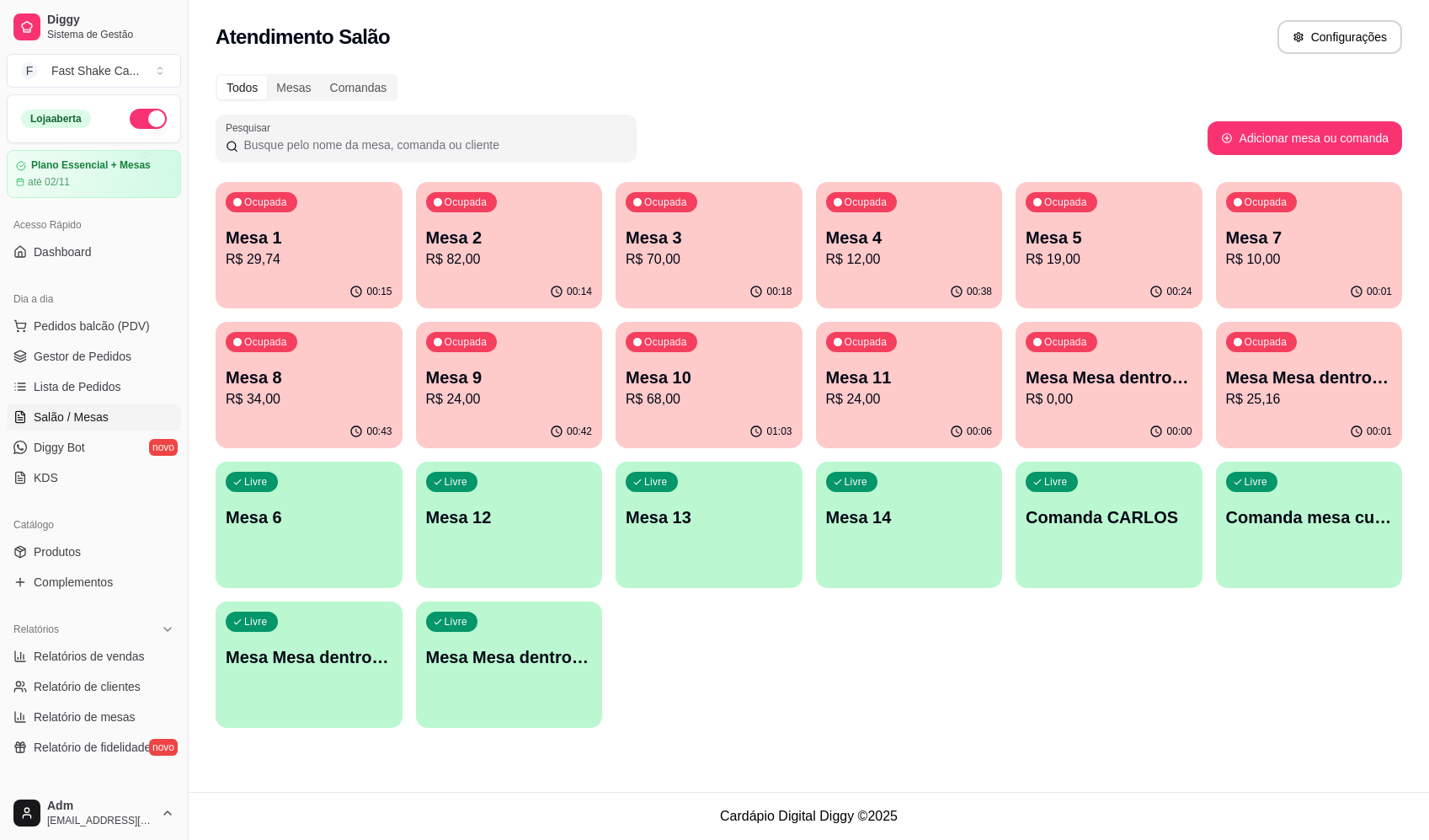
click at [1032, 91] on div "Todos Mesas Comandas" at bounding box center [809, 88] width 1187 height 27
click at [296, 270] on div "Ocupada Mesa 1 R$ 29,74" at bounding box center [309, 229] width 187 height 94
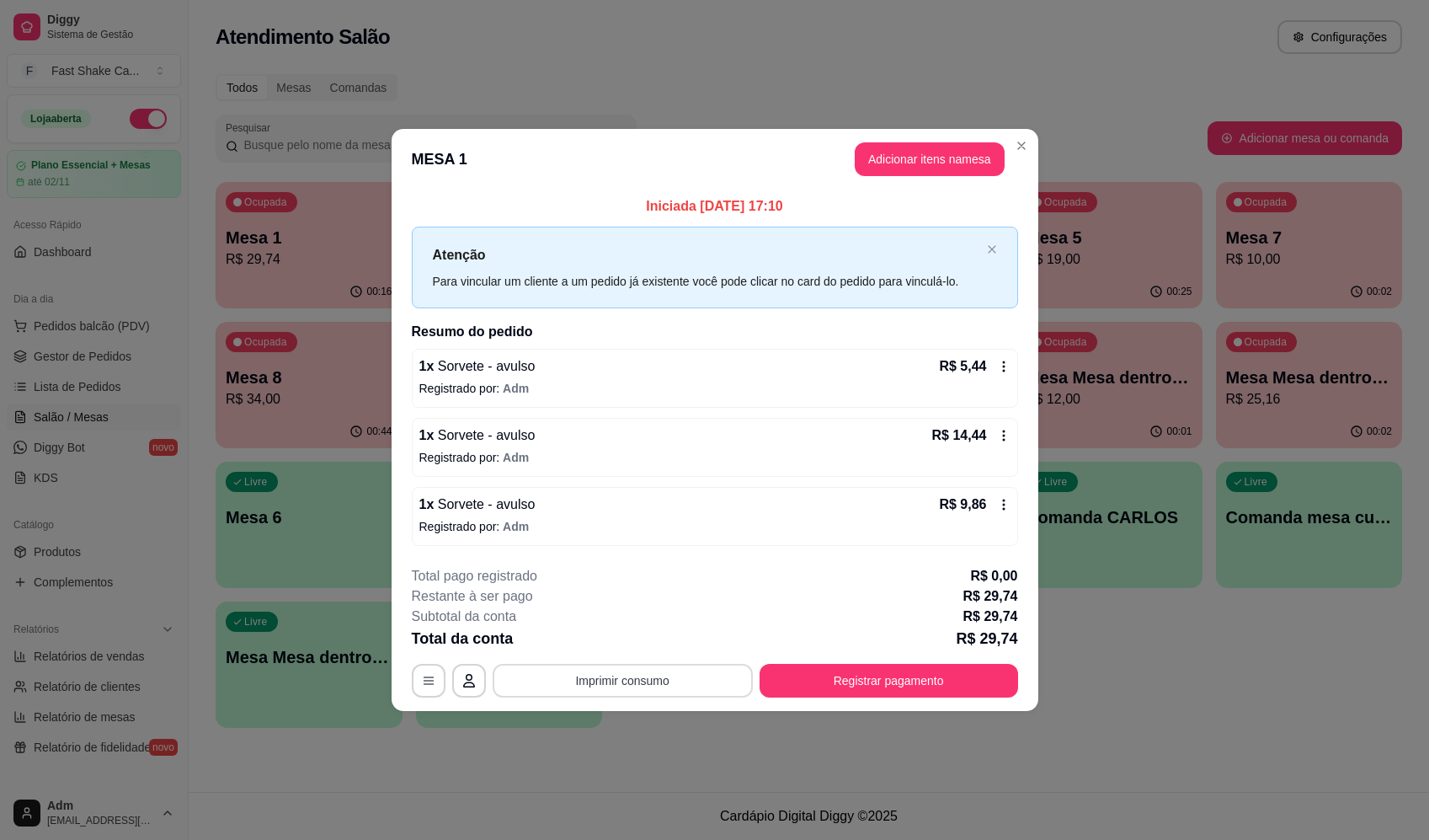
click at [632, 685] on button "Imprimir consumo" at bounding box center [623, 680] width 260 height 34
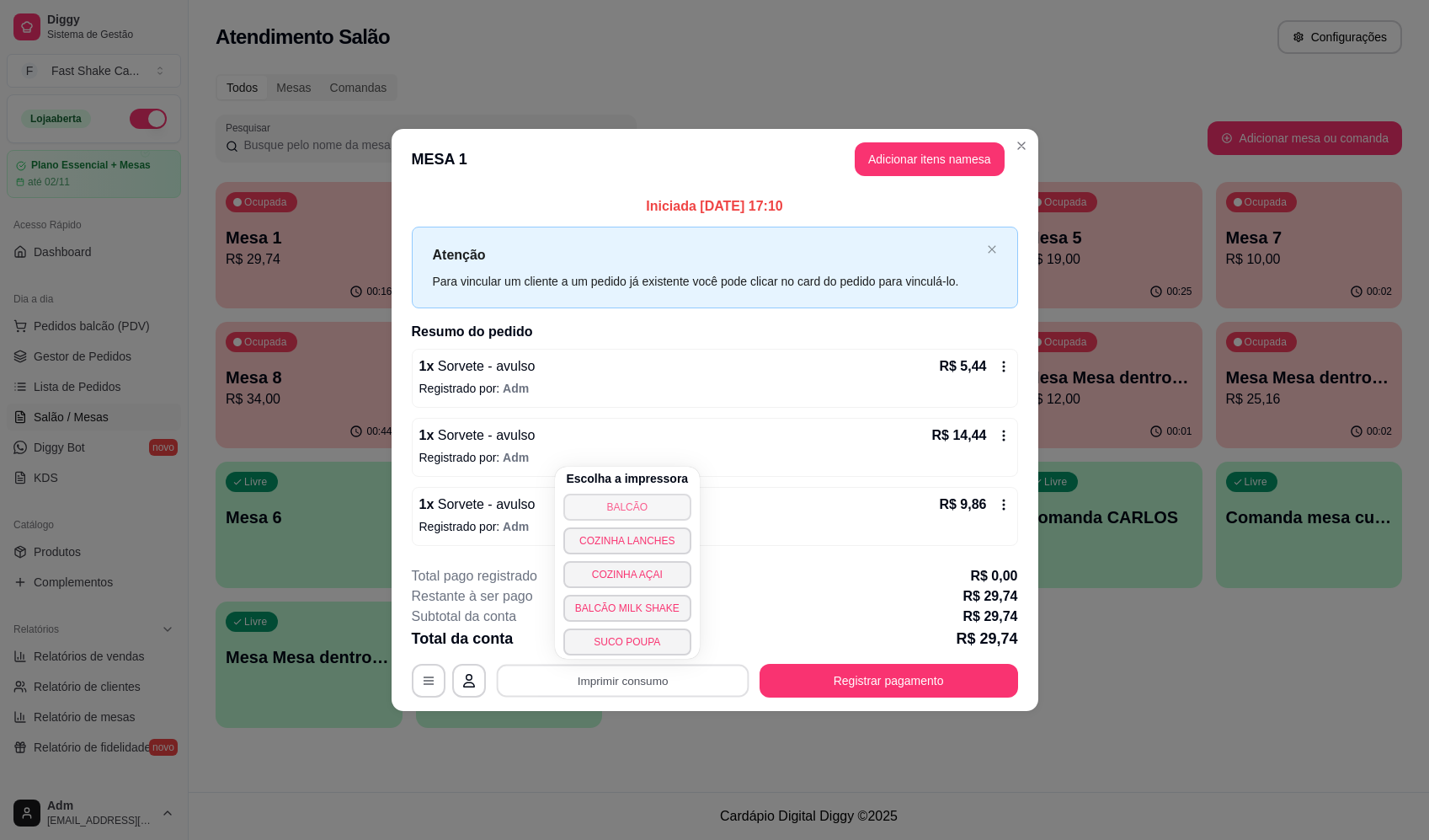
click at [623, 505] on button "BALCÃO" at bounding box center [627, 507] width 128 height 27
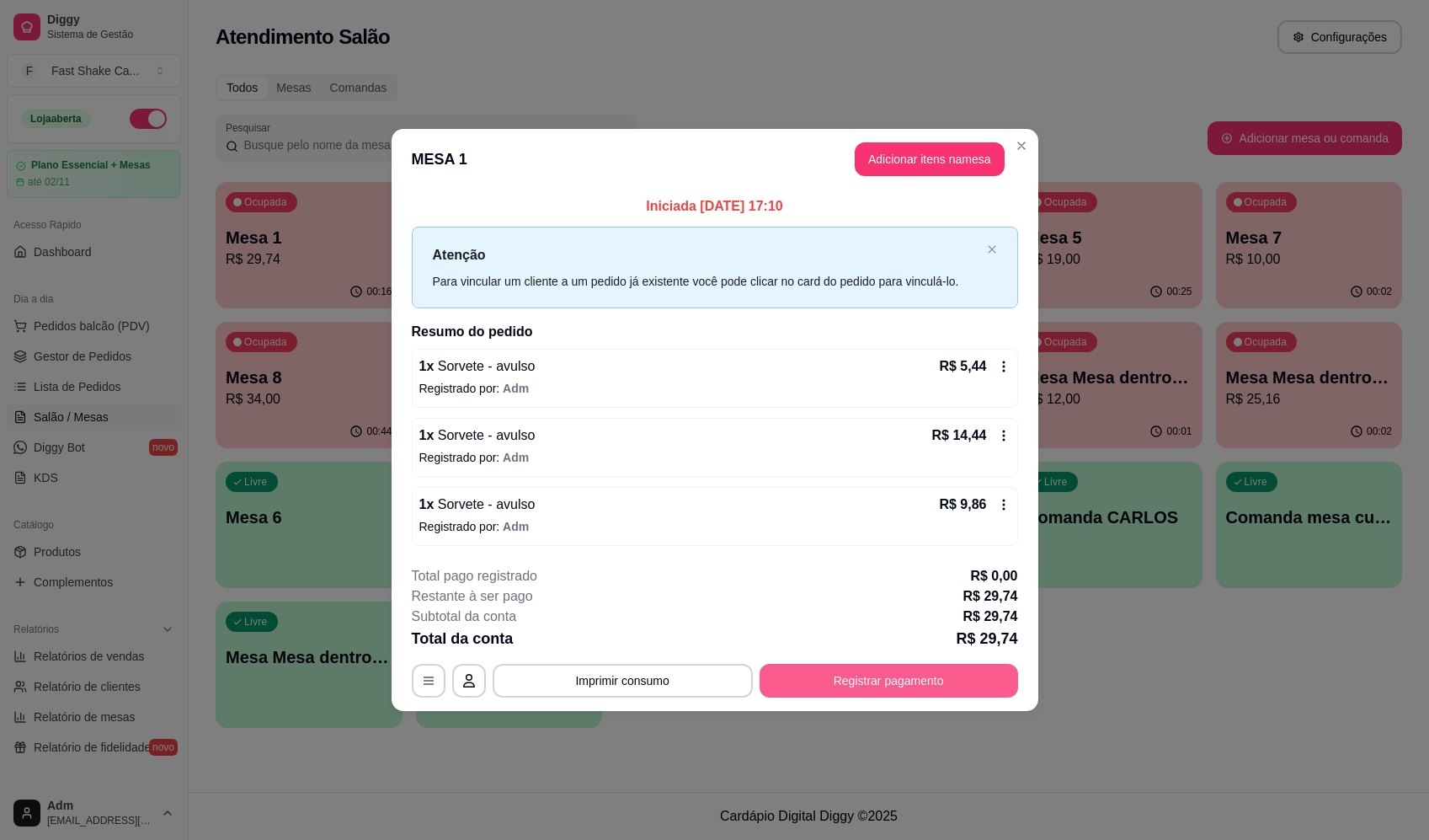
click at [852, 679] on button "Registrar pagamento" at bounding box center [888, 680] width 258 height 34
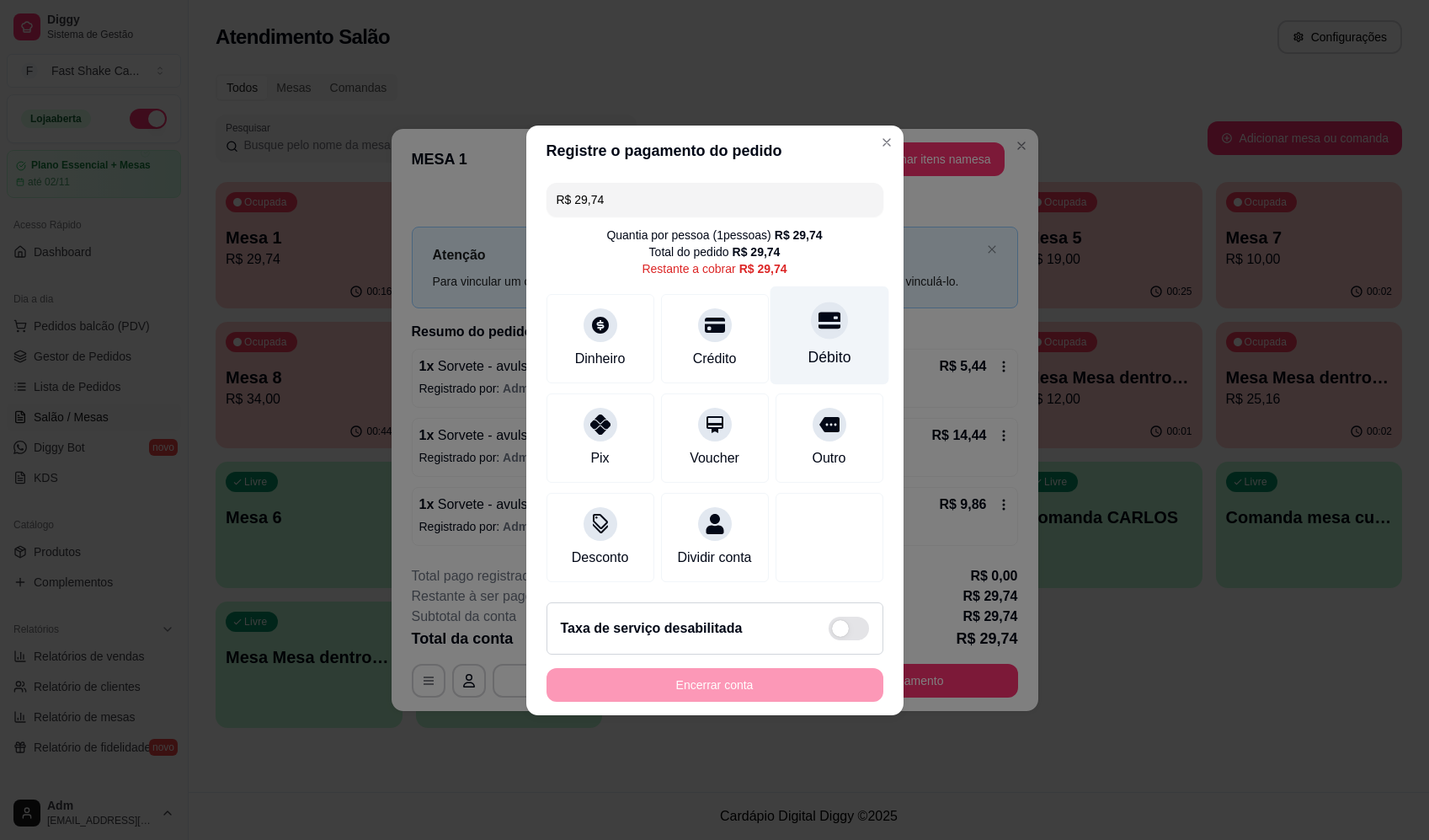
drag, startPoint x: 804, startPoint y: 334, endPoint x: 802, endPoint y: 344, distance: 10.2
click at [805, 334] on div "Débito" at bounding box center [830, 334] width 119 height 98
type input "R$ 0,00"
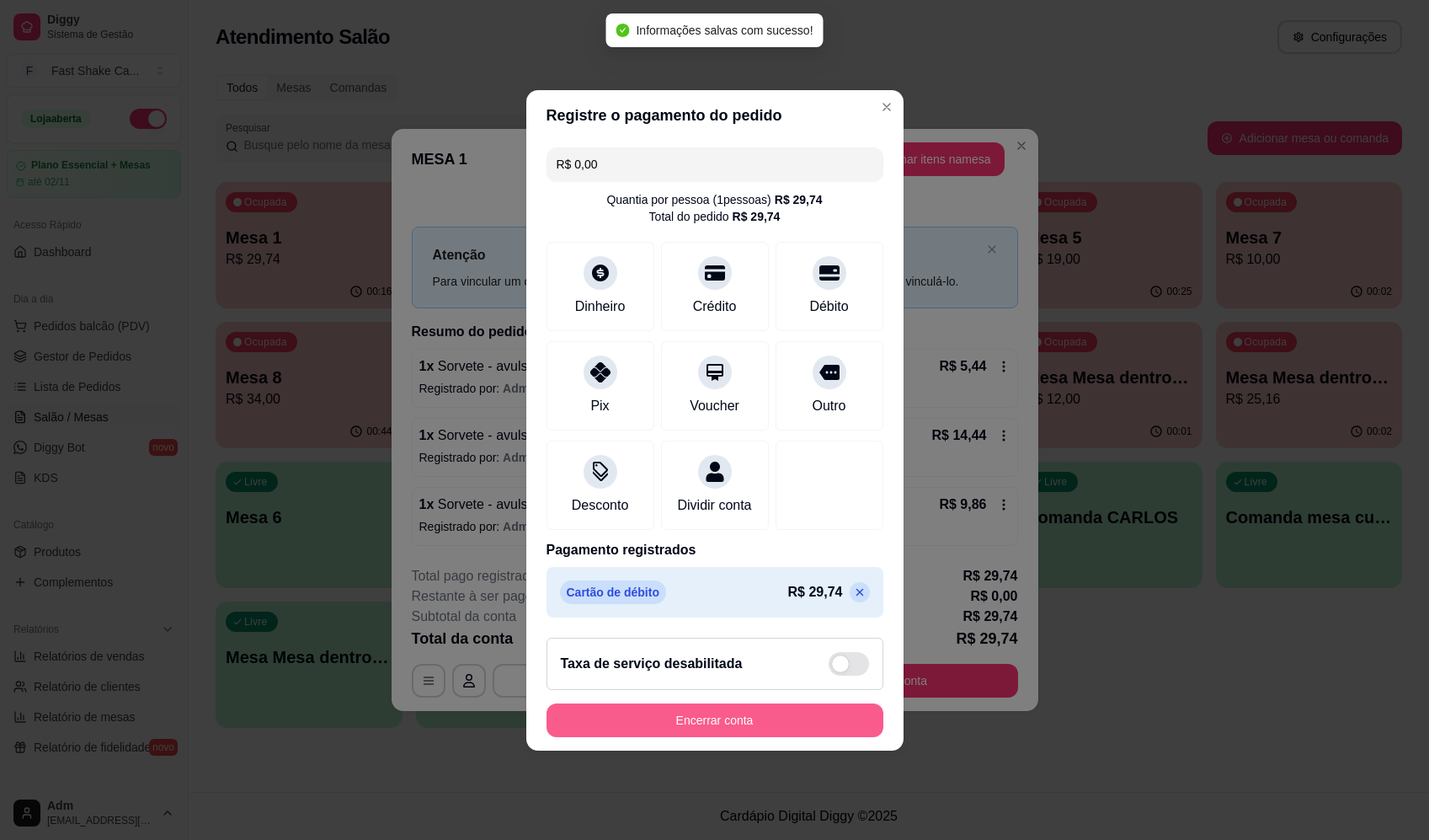
click at [803, 729] on button "Encerrar conta" at bounding box center [715, 720] width 337 height 34
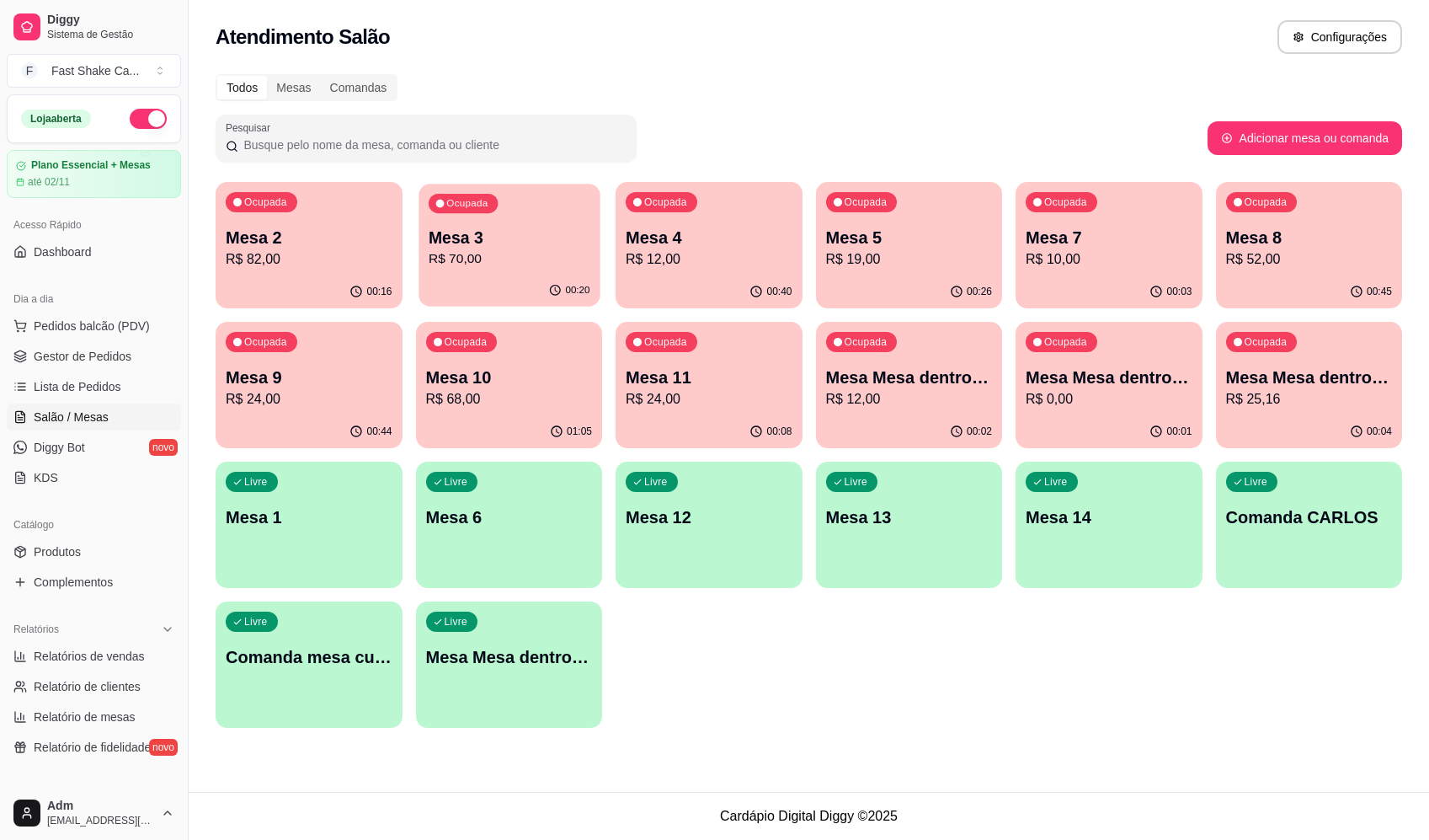
click at [526, 269] on p "R$ 70,00" at bounding box center [509, 259] width 162 height 19
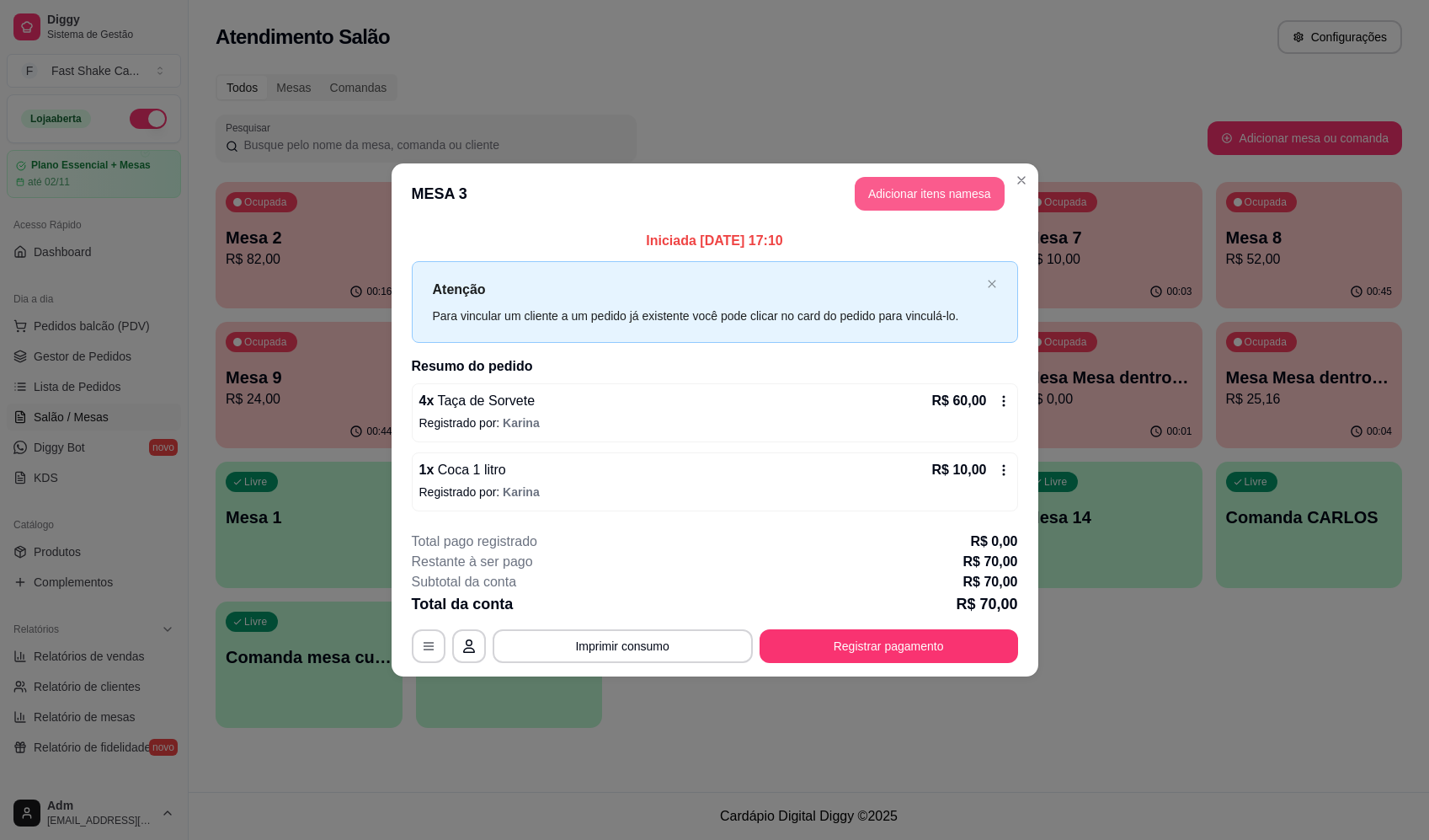
click at [892, 202] on button "Adicionar itens na mesa" at bounding box center [930, 193] width 150 height 34
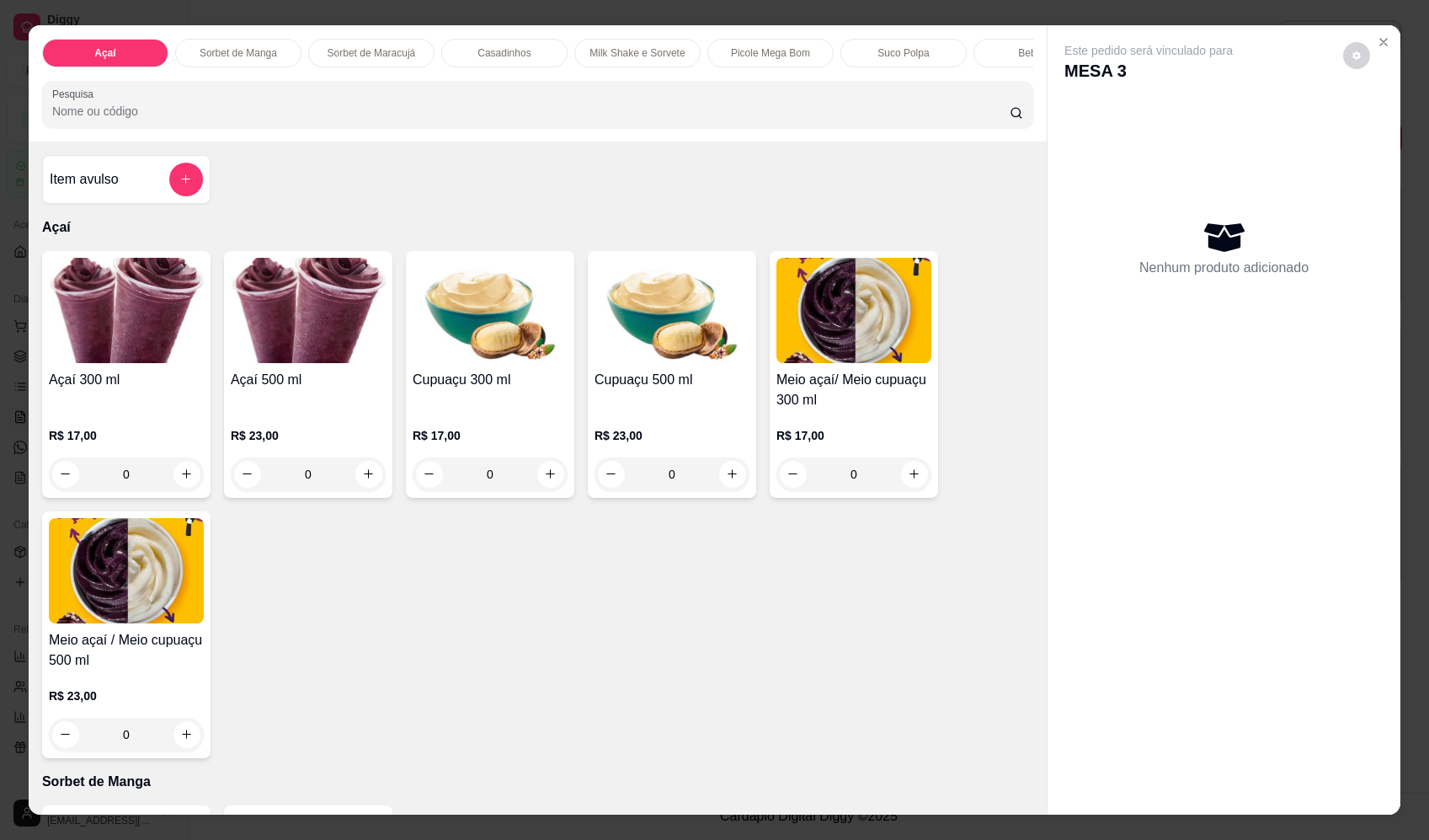
drag, startPoint x: 195, startPoint y: 178, endPoint x: 194, endPoint y: 187, distance: 9.1
click at [194, 187] on div at bounding box center [186, 179] width 34 height 34
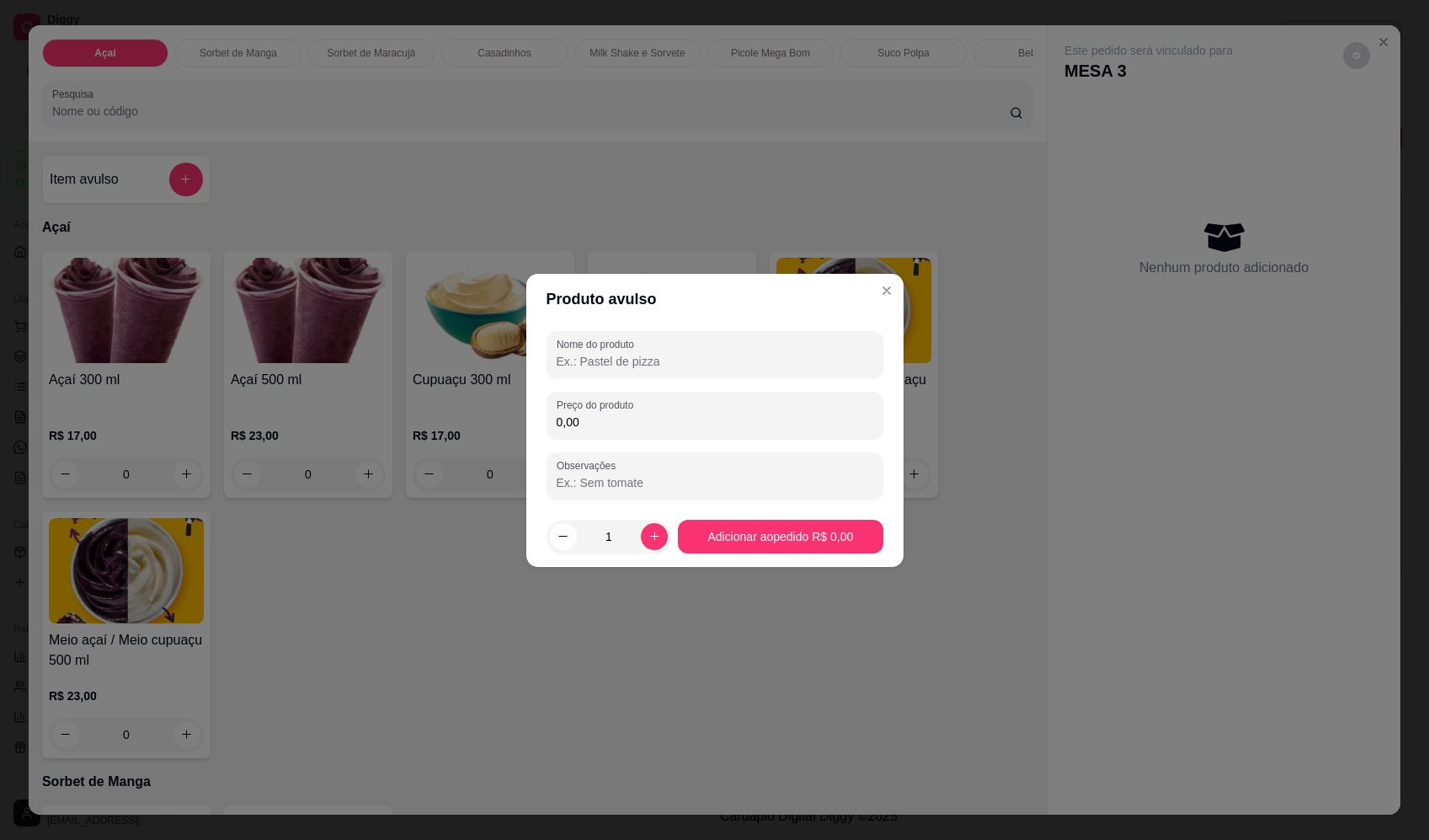
click at [636, 353] on input "Nome do produto" at bounding box center [714, 361] width 317 height 17
type input "agua"
click at [877, 418] on div "Preço do produto 0,00" at bounding box center [715, 415] width 337 height 47
type input "3,00"
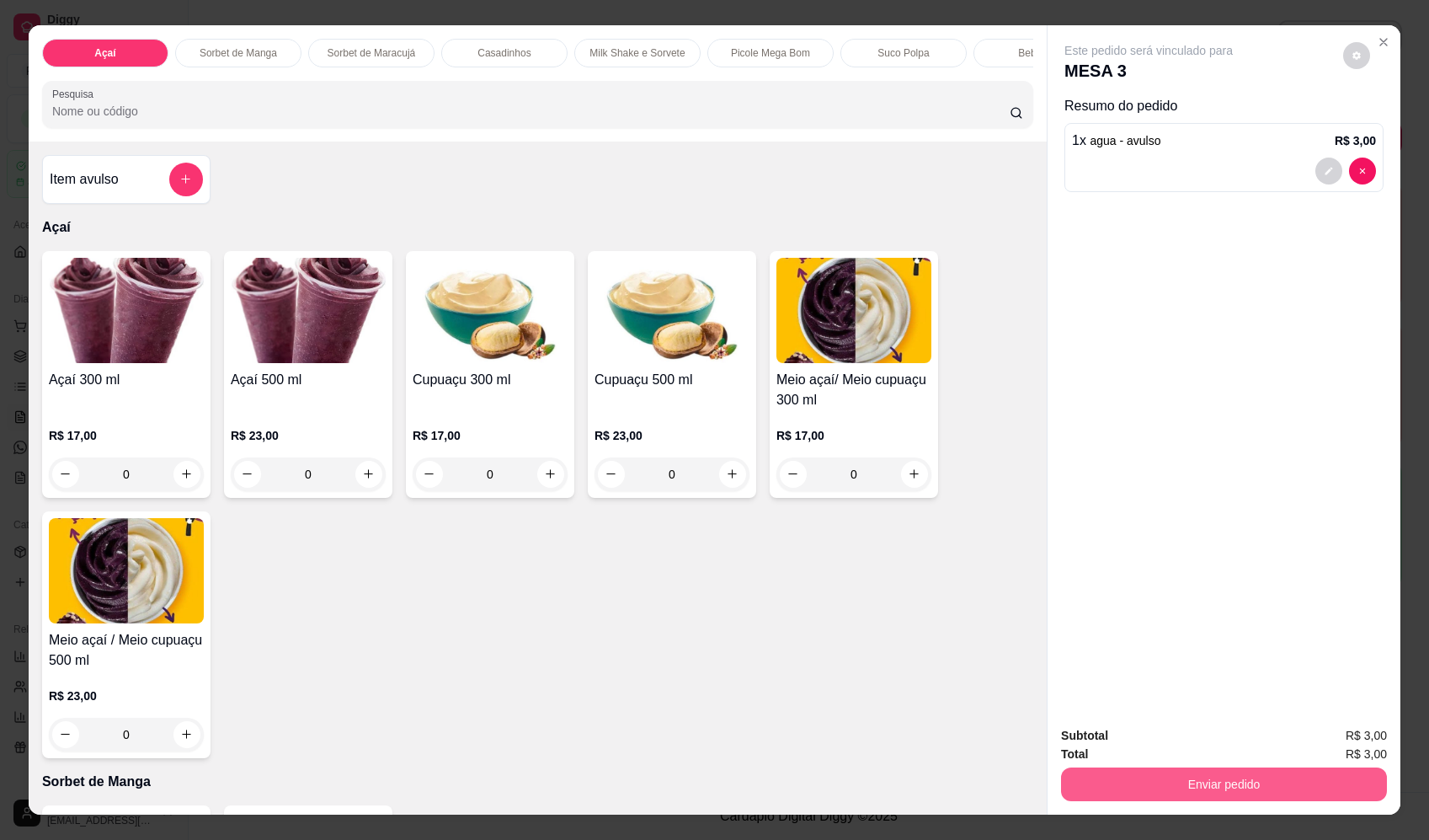
click at [1267, 792] on button "Enviar pedido" at bounding box center [1224, 783] width 326 height 34
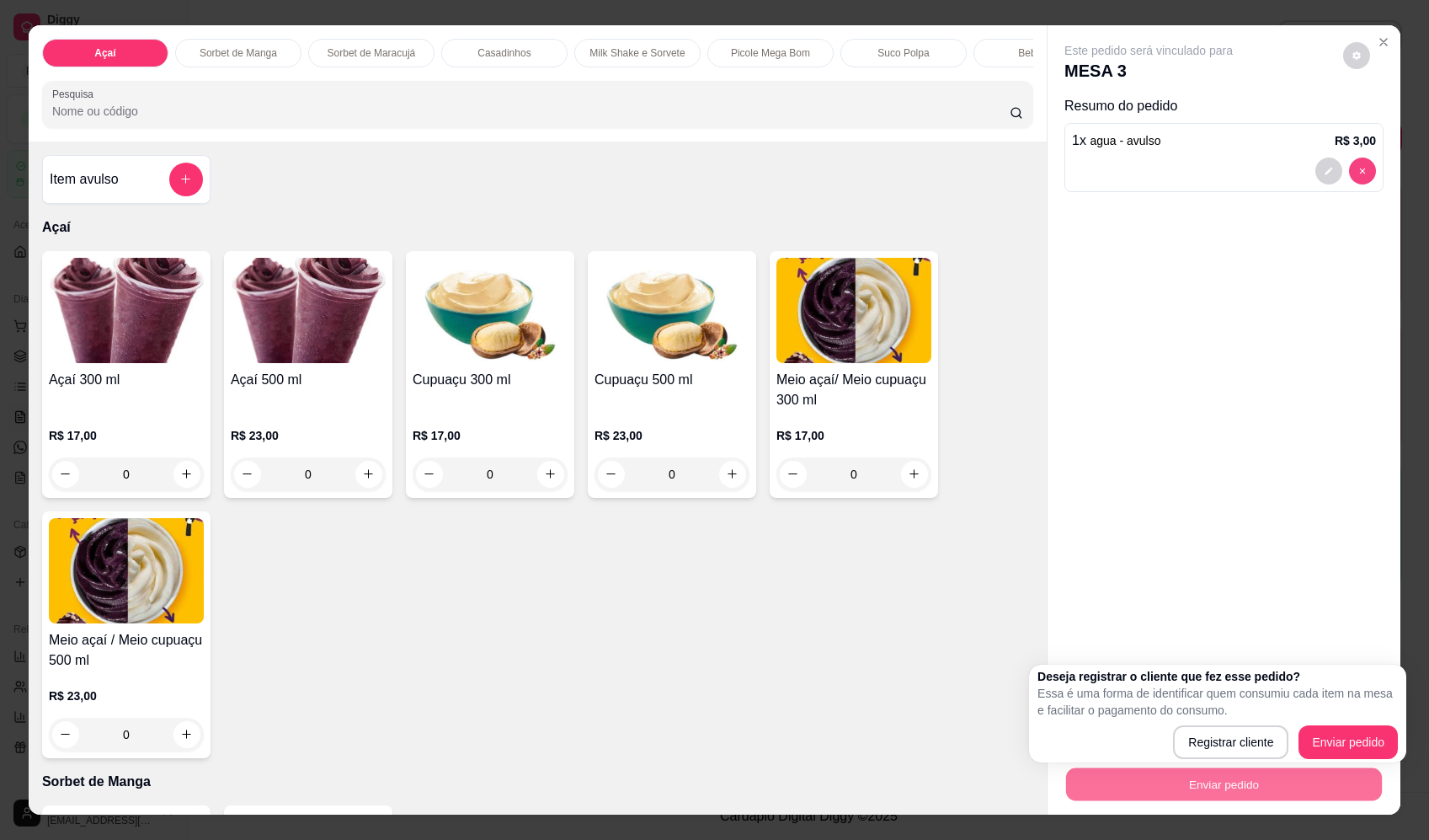
click at [1364, 173] on button "decrease-product-quantity" at bounding box center [1363, 172] width 27 height 27
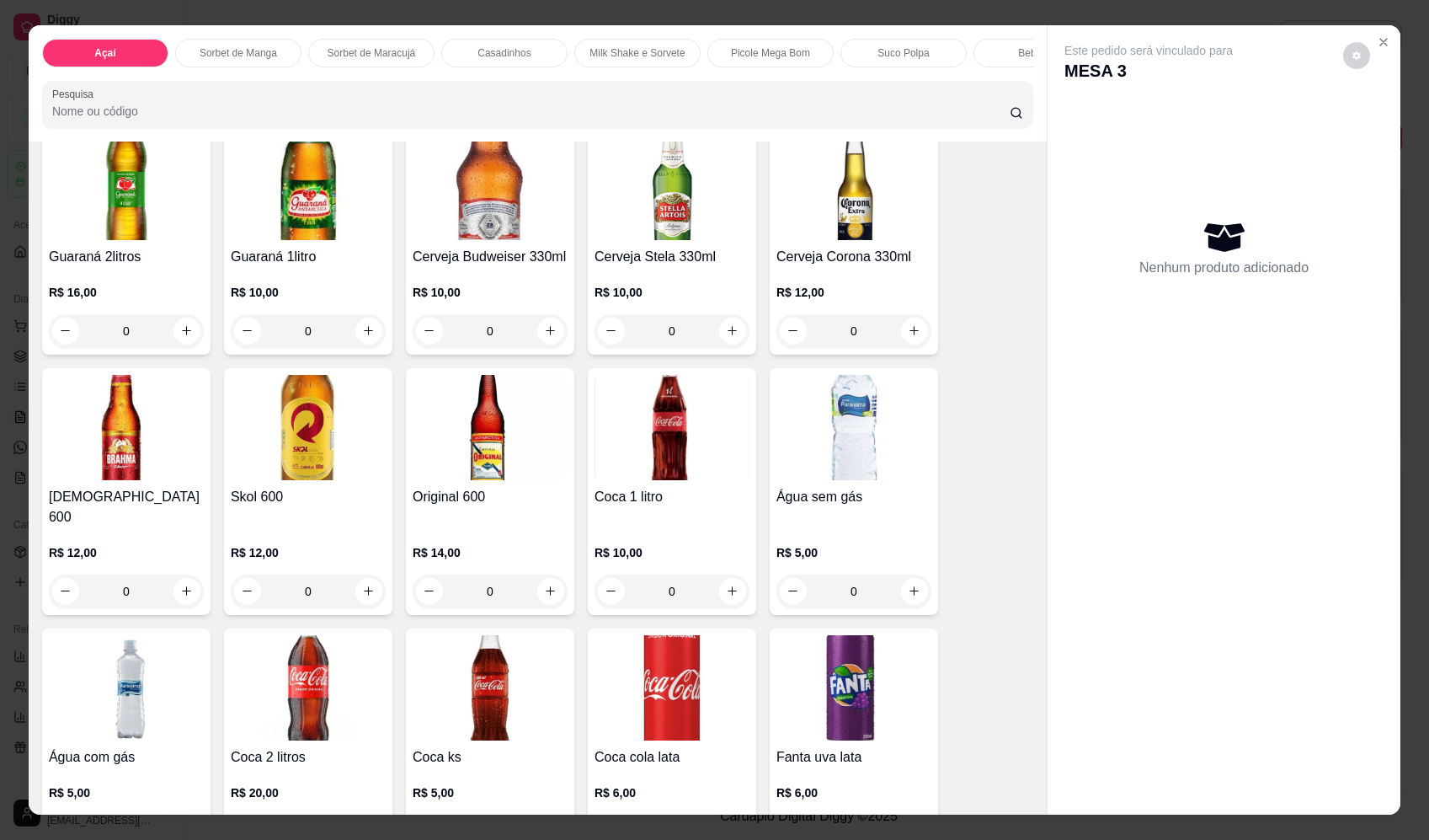
scroll to position [3621, 0]
click at [908, 586] on icon "increase-product-quantity" at bounding box center [914, 591] width 13 height 13
type input "1"
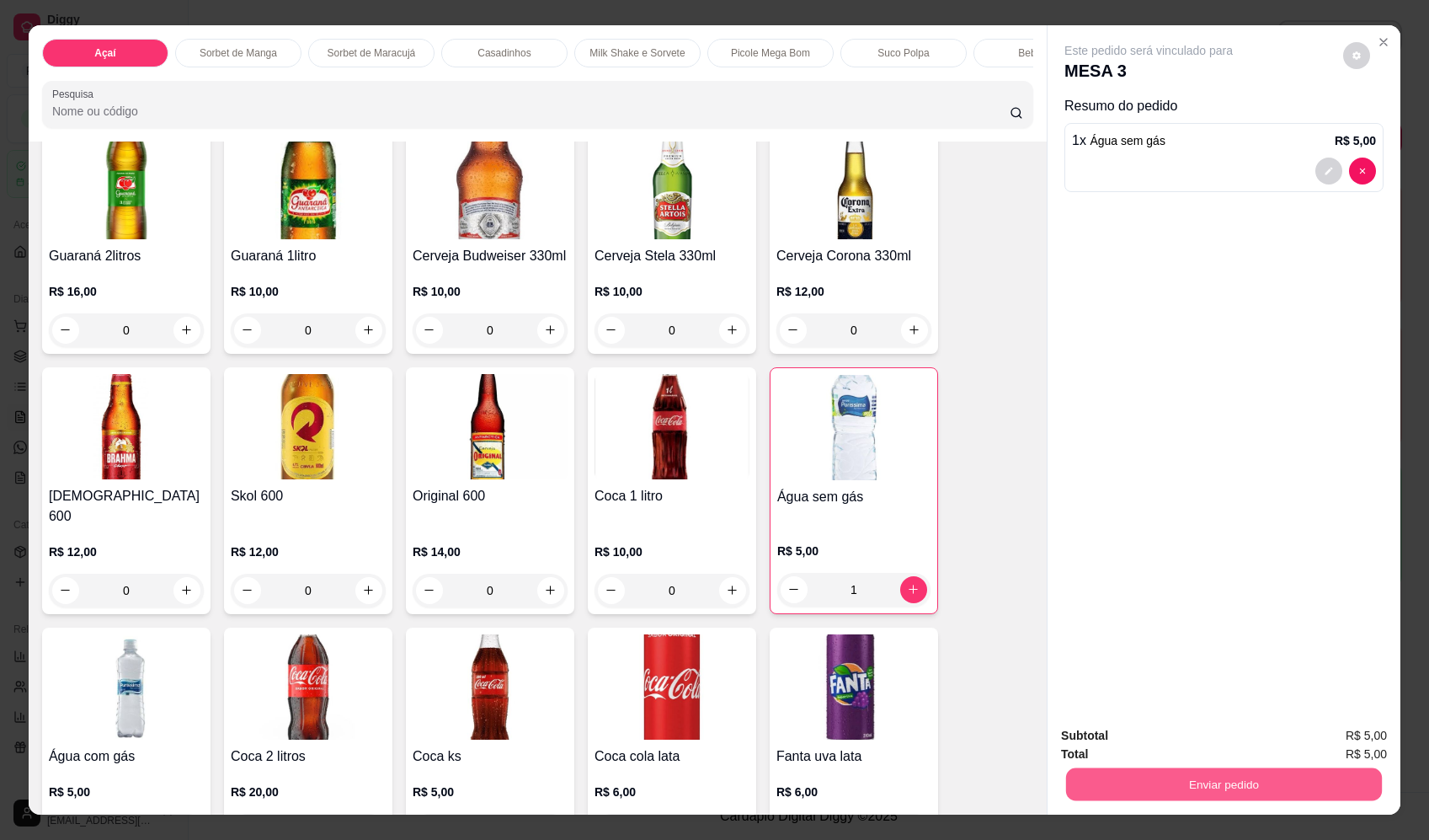
click at [1131, 772] on button "Enviar pedido" at bounding box center [1224, 784] width 316 height 33
click at [1368, 735] on button "Enviar pedido" at bounding box center [1344, 743] width 96 height 32
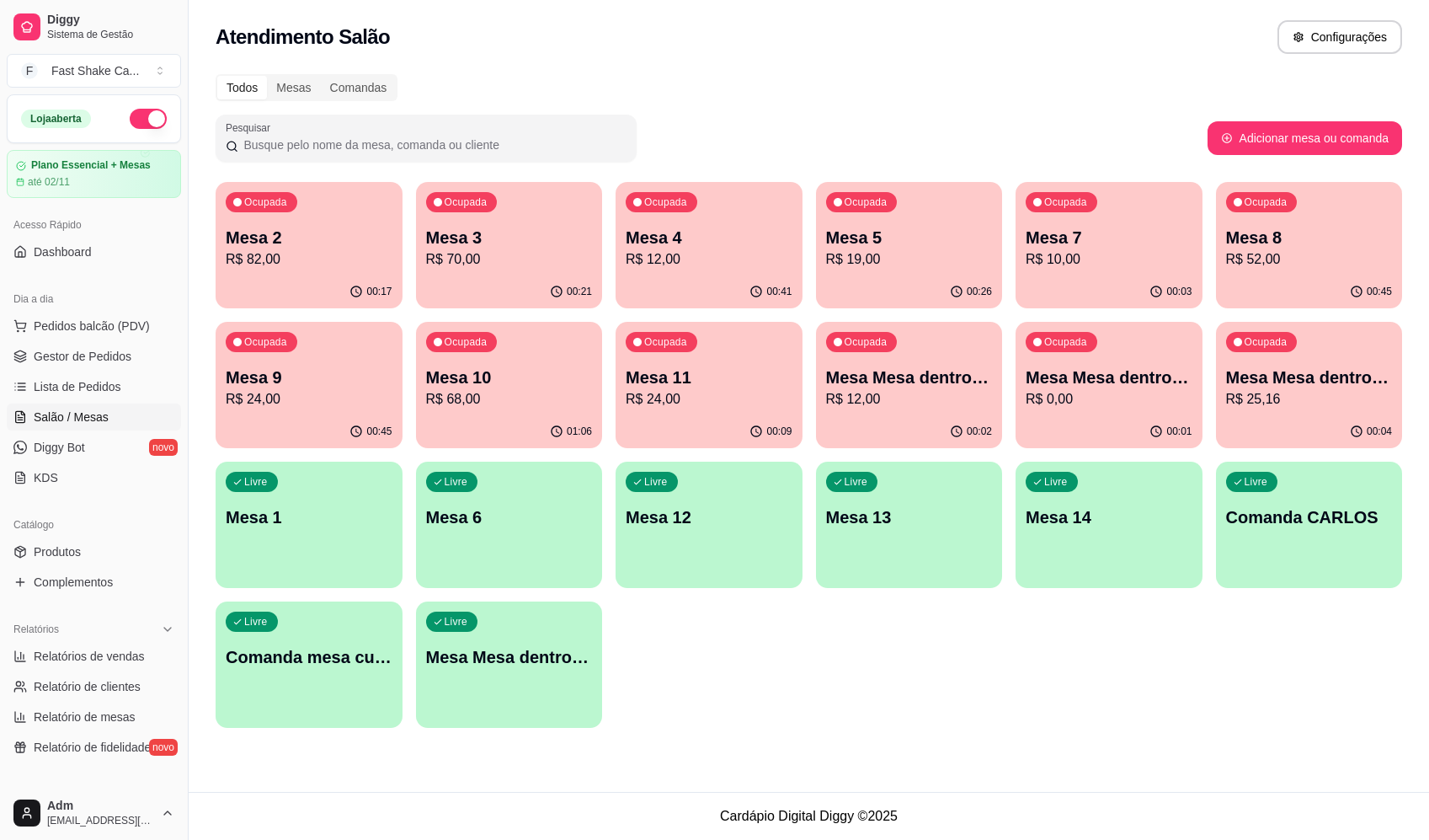
click at [1038, 95] on div "Todos Mesas Comandas" at bounding box center [809, 88] width 1187 height 27
click at [1255, 420] on div "00:04" at bounding box center [1309, 430] width 181 height 32
click at [1014, 84] on div "Todos Mesas Comandas" at bounding box center [809, 88] width 1187 height 27
click at [1075, 99] on div "Todos Mesas Comandas Pesquisar Adicionar mesa ou comanda Ocupada Mesa 2 R$ 82,0…" at bounding box center [809, 406] width 1241 height 684
click at [1355, 400] on p "R$ 25,16" at bounding box center [1309, 399] width 162 height 19
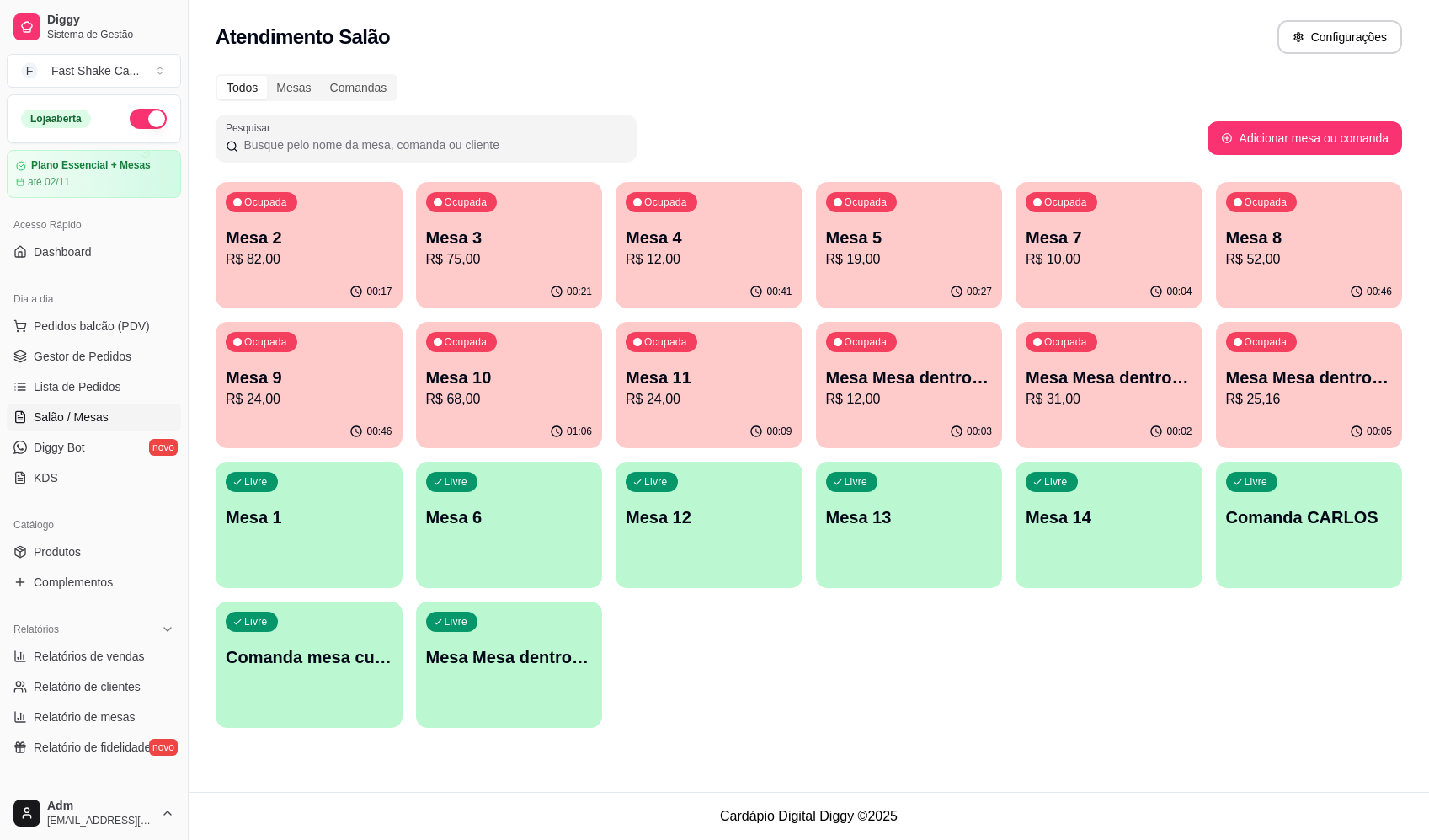
click at [1102, 388] on p "Mesa Mesa dentro verde" at bounding box center [1108, 377] width 167 height 23
click at [896, 389] on p "R$ 12,00" at bounding box center [909, 399] width 167 height 20
click at [1285, 412] on div "Ocupada Mesa Mesa dentro vermelha R$ 25,16" at bounding box center [1309, 368] width 181 height 91
click at [933, 400] on p "R$ 12,00" at bounding box center [909, 399] width 167 height 20
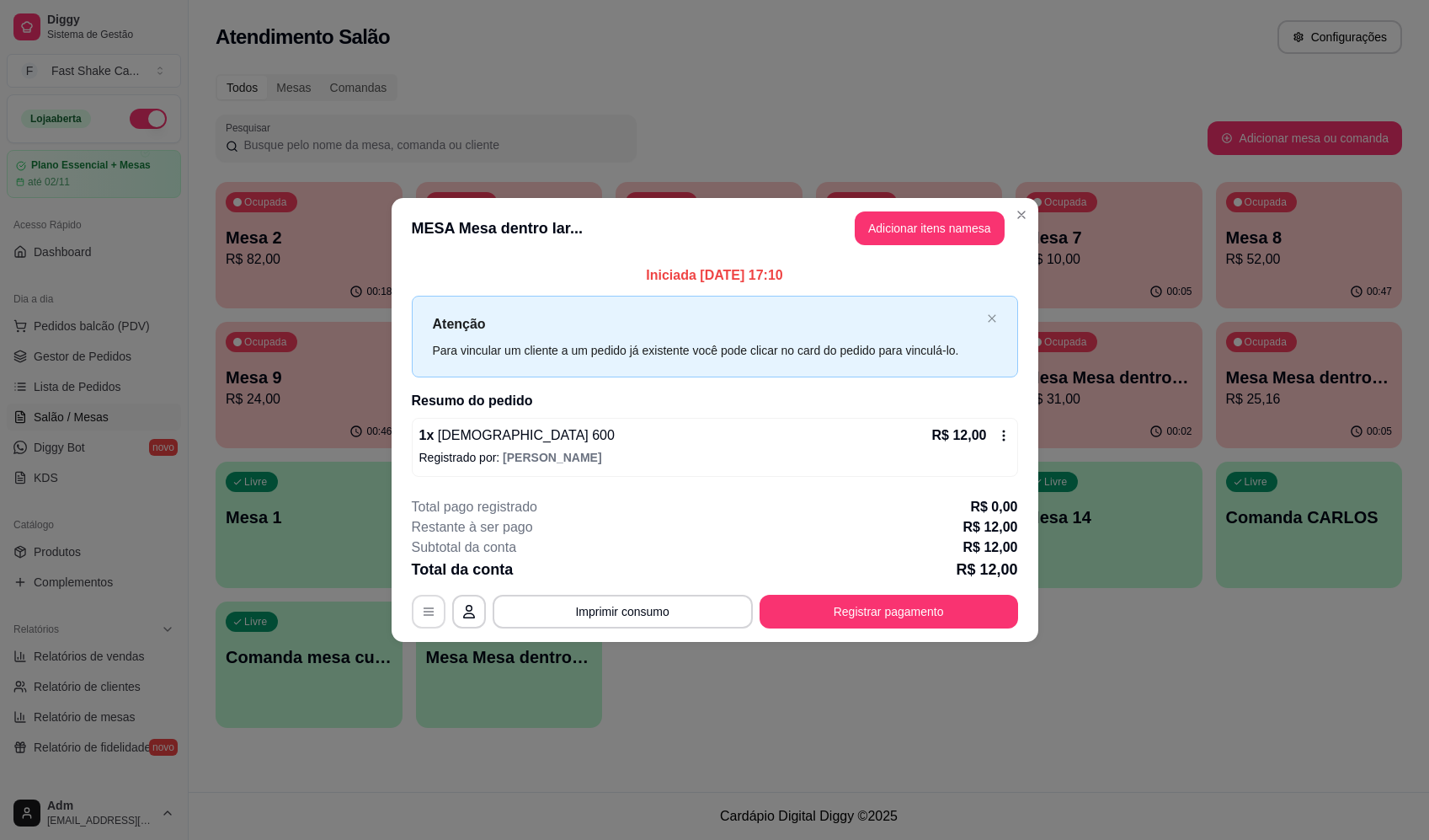
click at [432, 615] on icon "button" at bounding box center [429, 611] width 14 height 14
click at [1002, 418] on div "1 x Brahma 600 R$ 12,00 Registrado por: [PERSON_NAME]" at bounding box center [715, 447] width 606 height 58
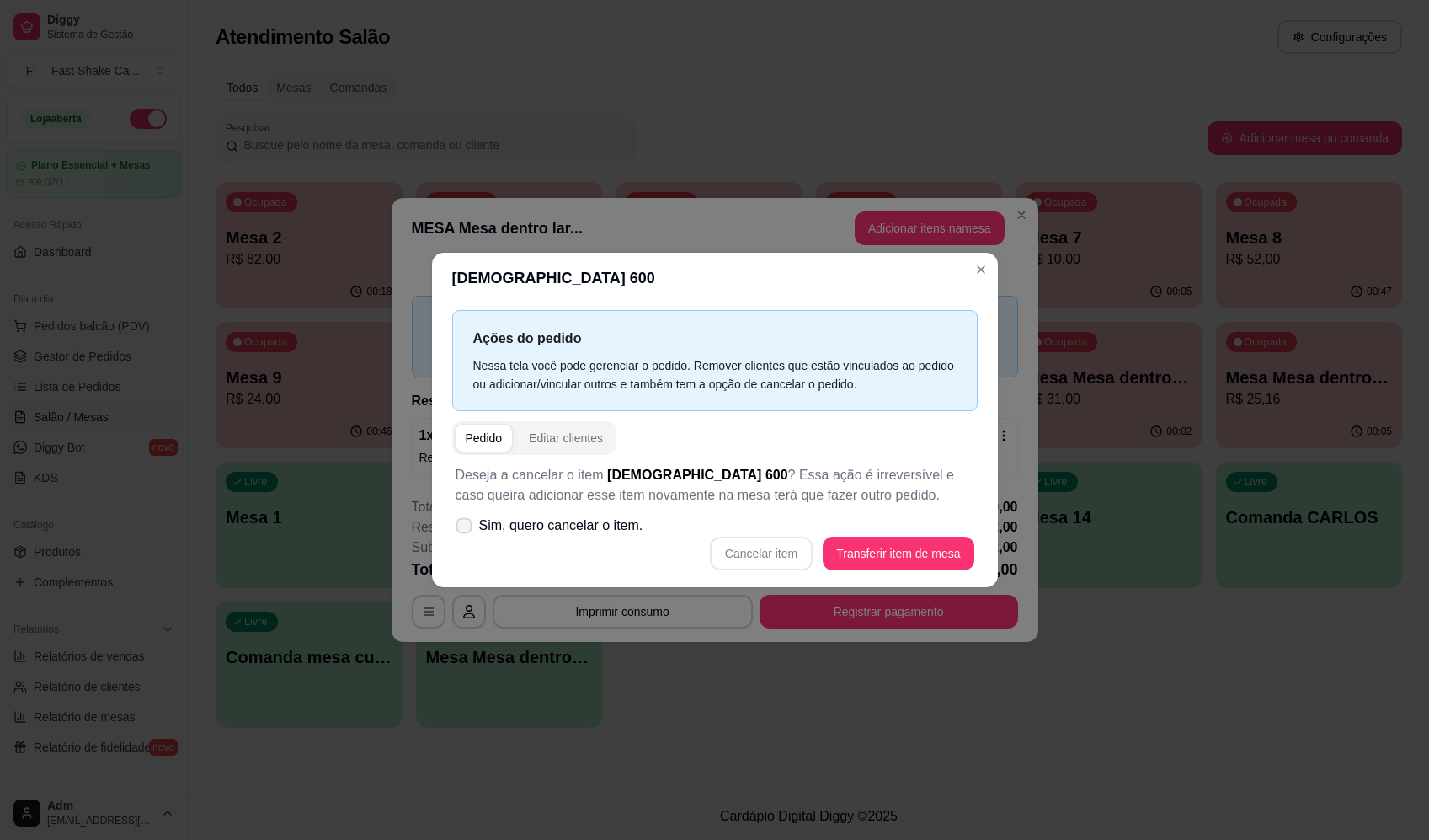
click at [462, 529] on icon at bounding box center [463, 525] width 13 height 10
click at [462, 529] on input "Sim, quero cancelar o item." at bounding box center [460, 533] width 11 height 11
checkbox input "true"
click at [769, 551] on button "Cancelar item" at bounding box center [760, 553] width 102 height 34
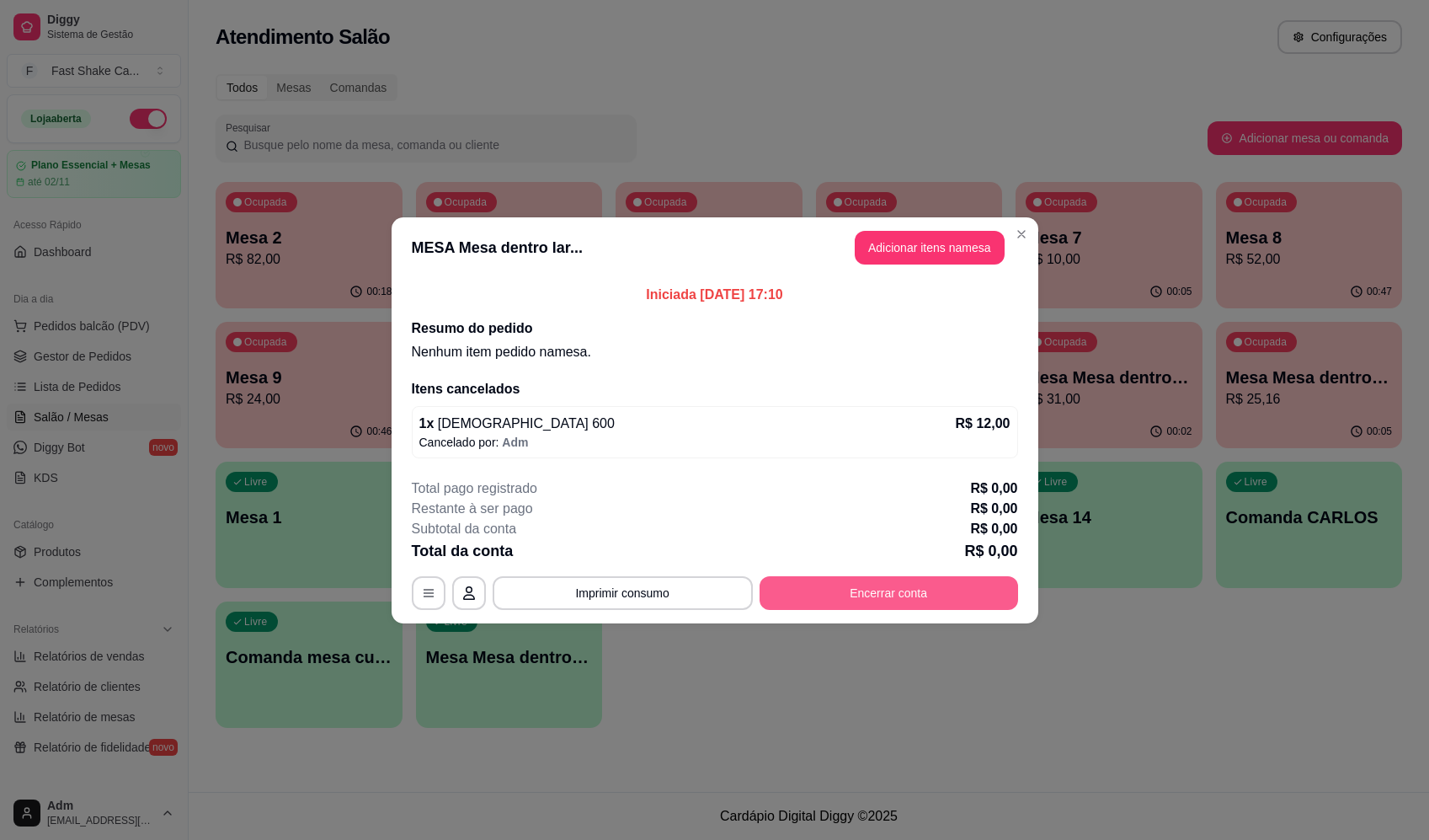
click at [855, 590] on button "Encerrar conta" at bounding box center [888, 592] width 258 height 34
click at [881, 589] on button "Encerrar conta" at bounding box center [888, 592] width 258 height 34
click at [970, 584] on button "Encerrar conta" at bounding box center [889, 592] width 251 height 33
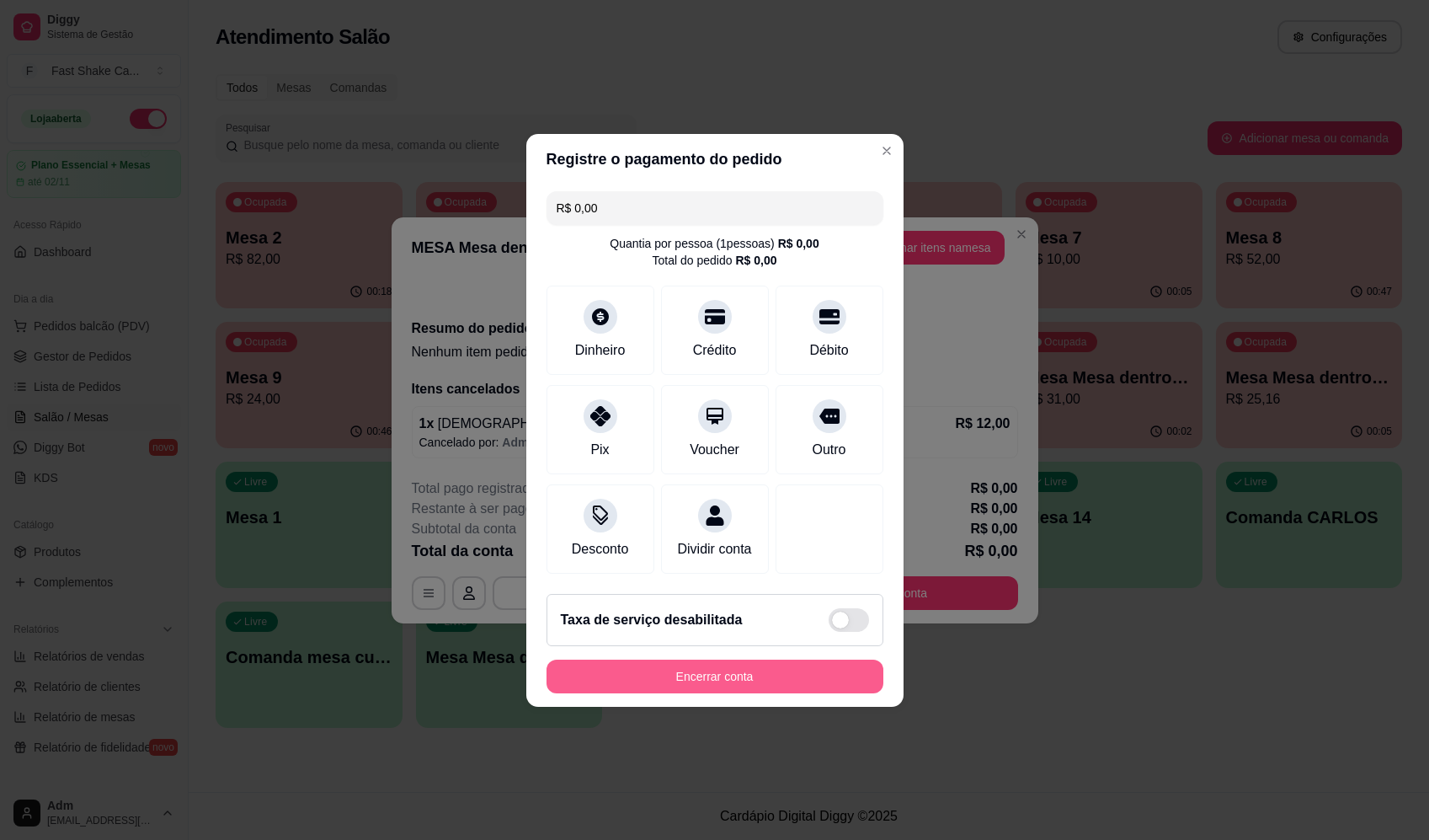
click at [788, 683] on button "Encerrar conta" at bounding box center [715, 676] width 337 height 34
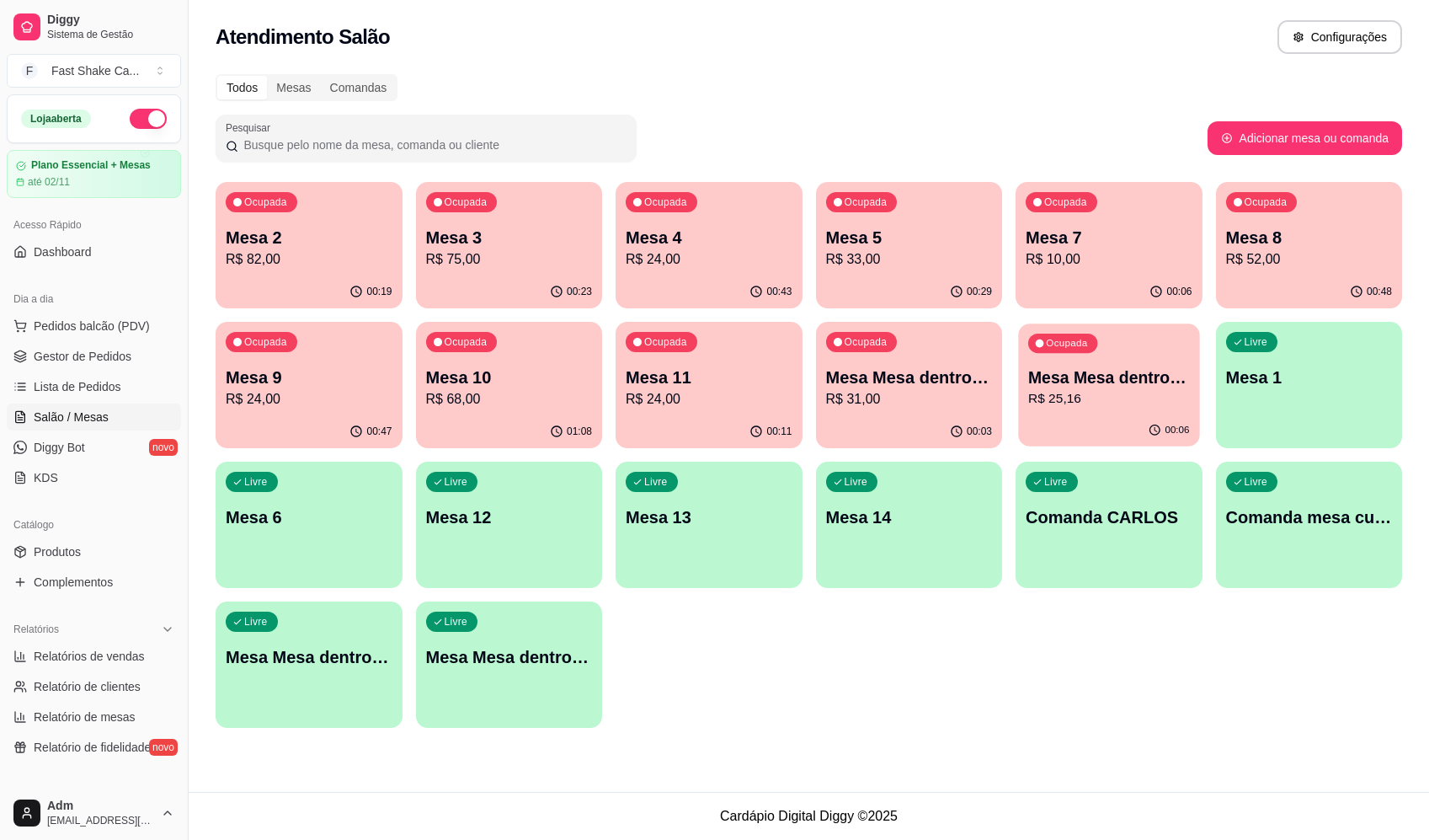
click at [1065, 394] on p "R$ 25,16" at bounding box center [1109, 399] width 162 height 19
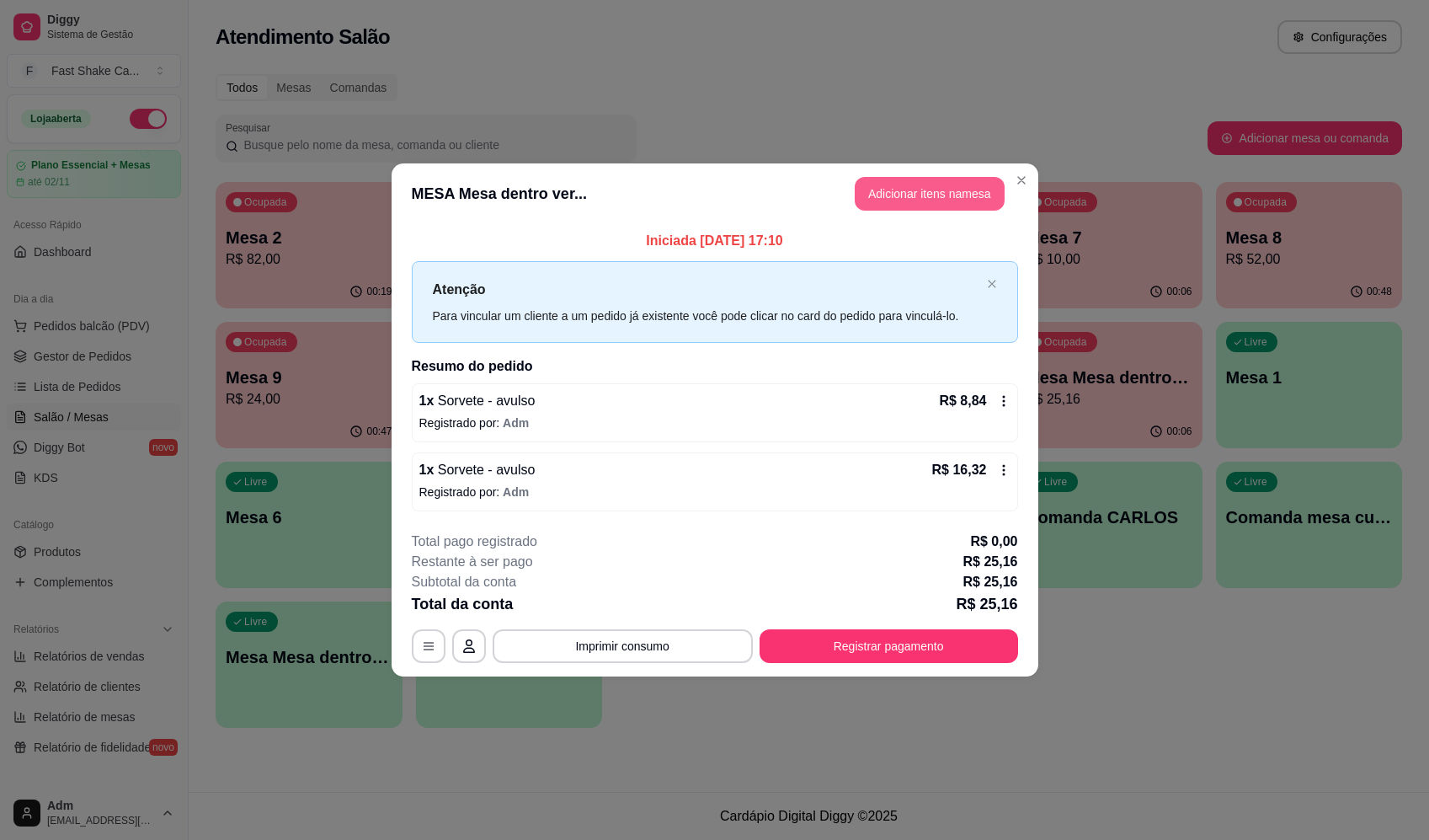
click at [890, 195] on button "Adicionar itens na mesa" at bounding box center [930, 193] width 150 height 34
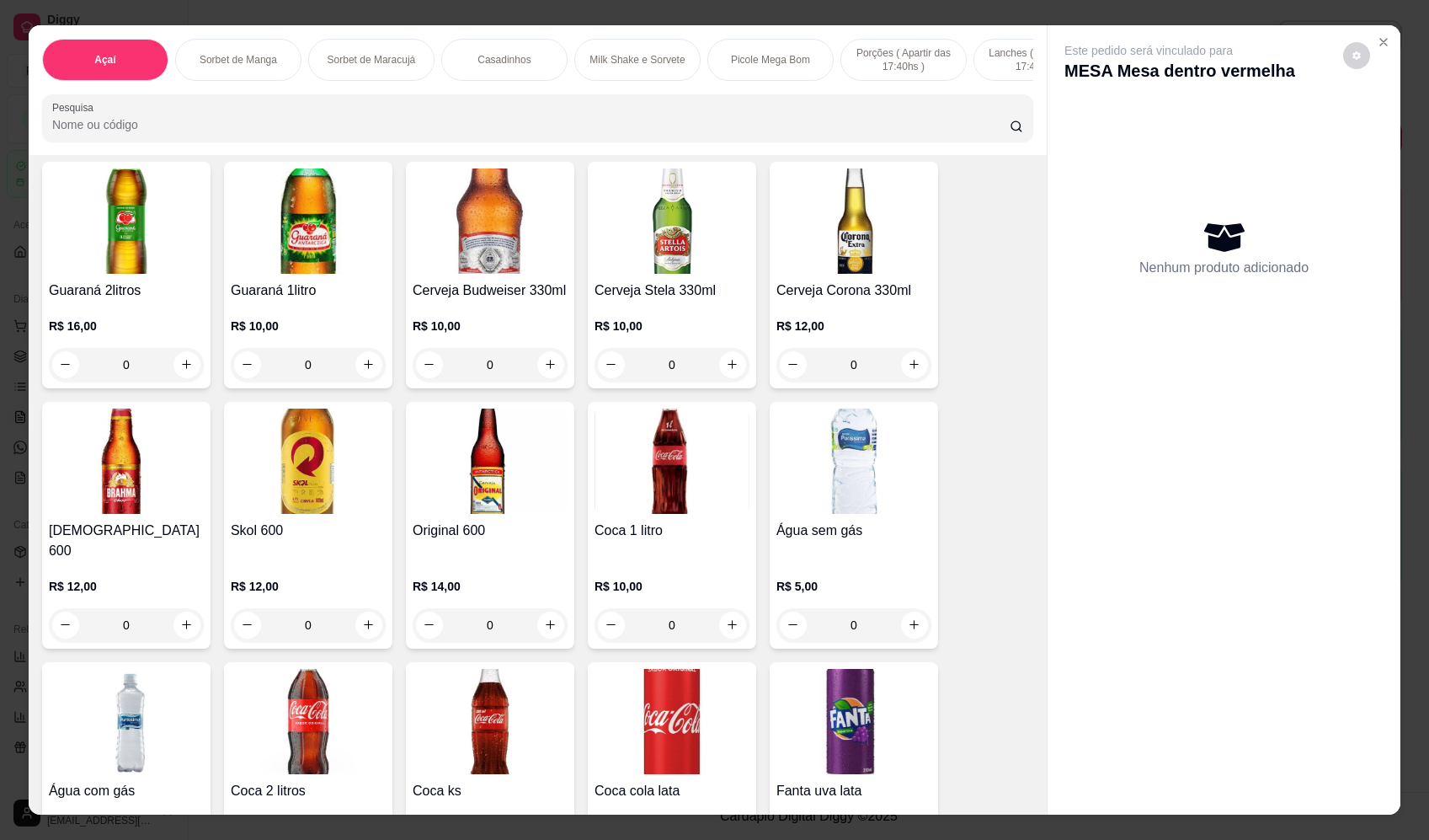
scroll to position [4715, 0]
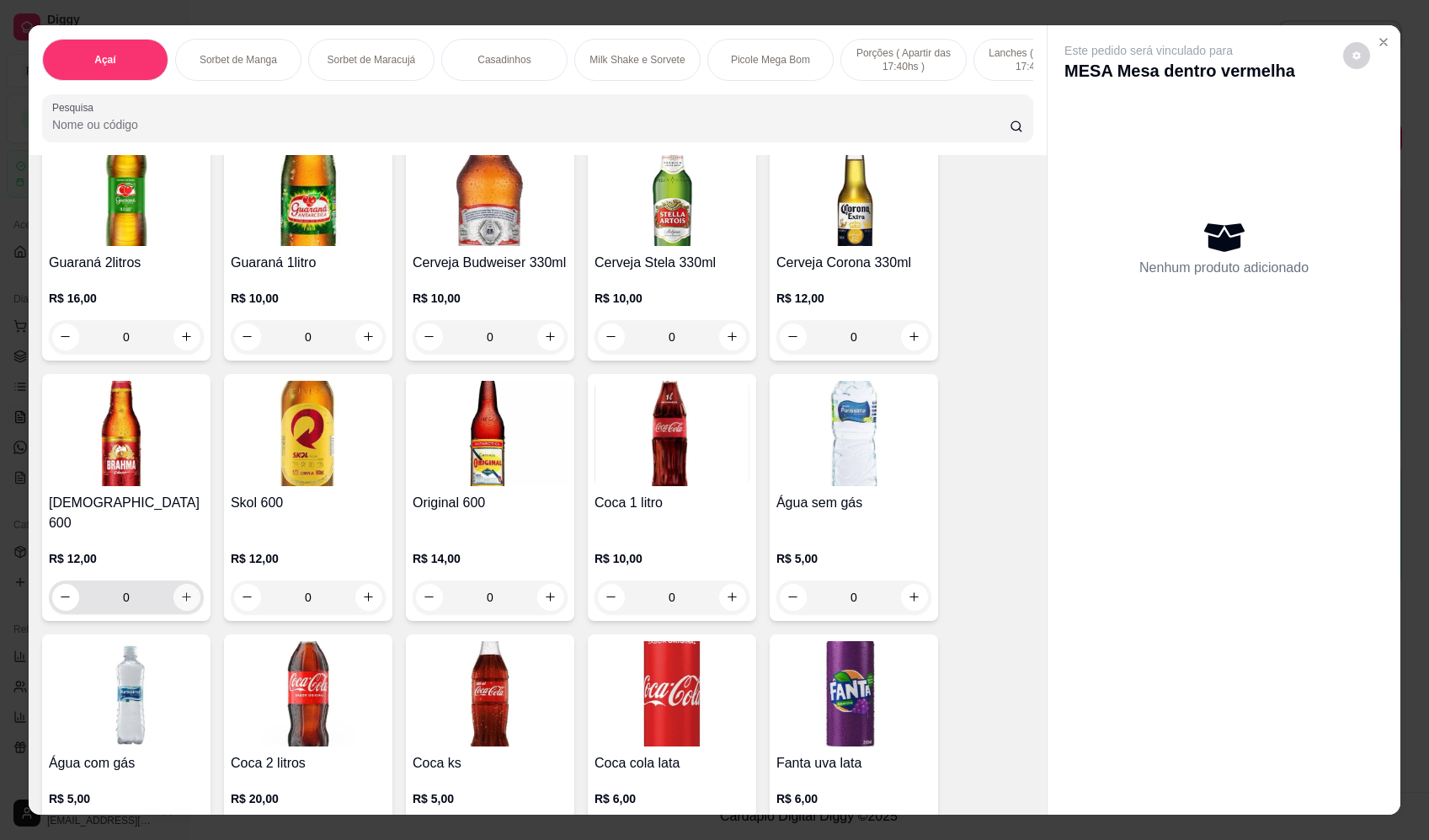
click at [180, 591] on icon "increase-product-quantity" at bounding box center [186, 596] width 13 height 13
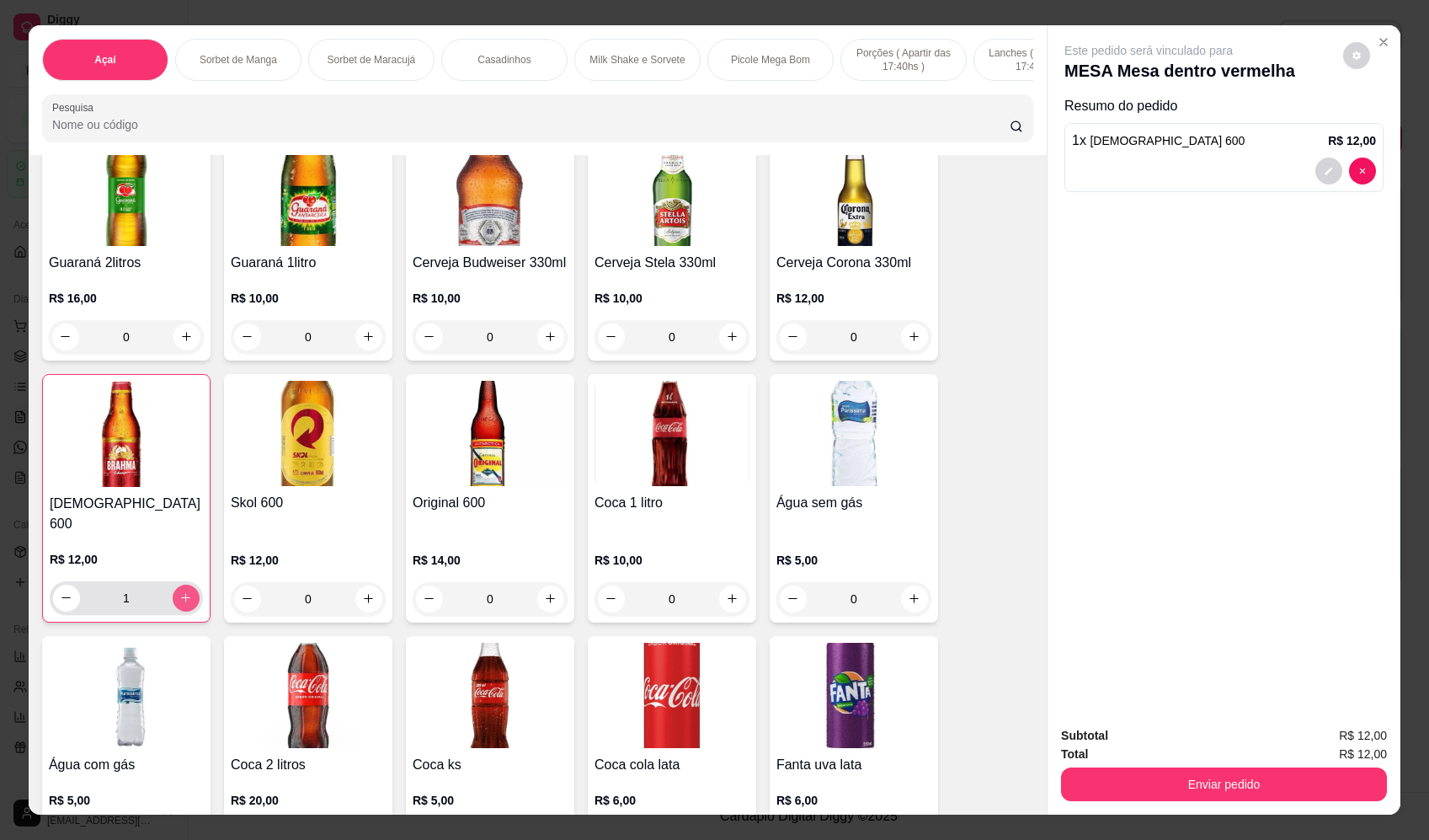
type input "1"
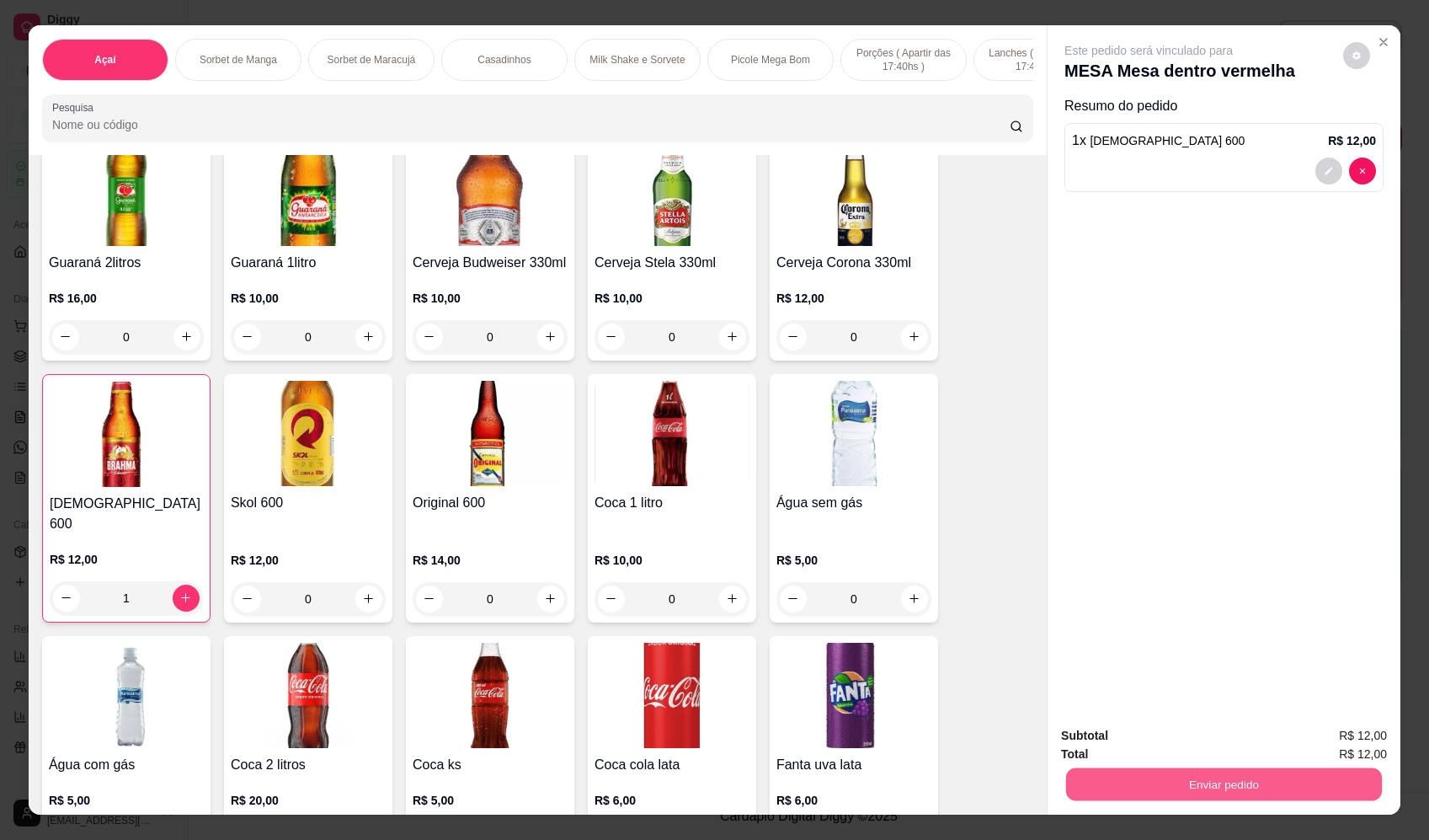
click at [1160, 789] on button "Enviar pedido" at bounding box center [1224, 784] width 316 height 33
click at [1332, 730] on button "Enviar pedido" at bounding box center [1344, 743] width 96 height 32
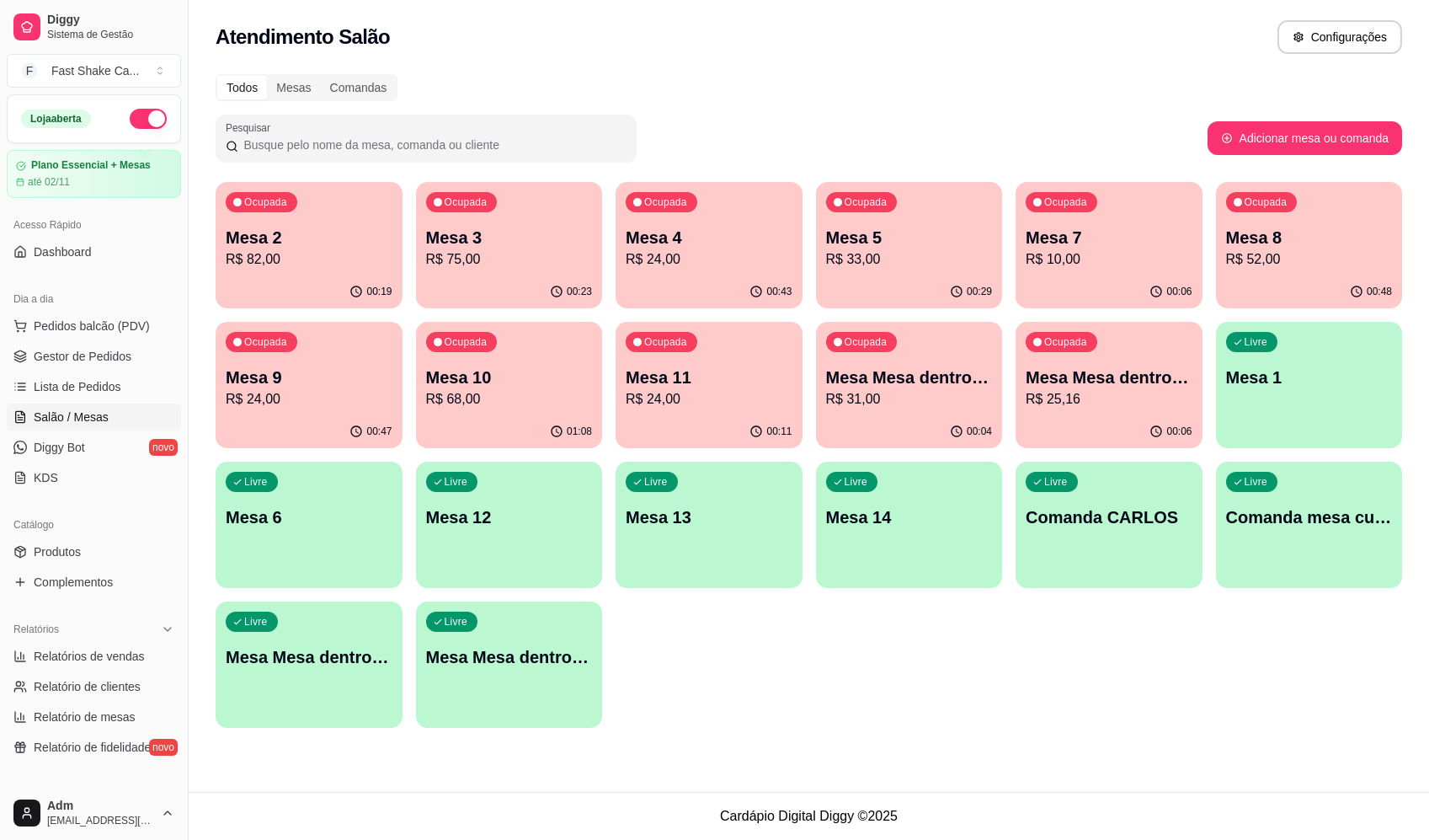
click at [1083, 60] on div "Atendimento Salão Configurações" at bounding box center [809, 32] width 1241 height 64
click at [751, 56] on div "Atendimento Salão Configurações" at bounding box center [809, 32] width 1241 height 64
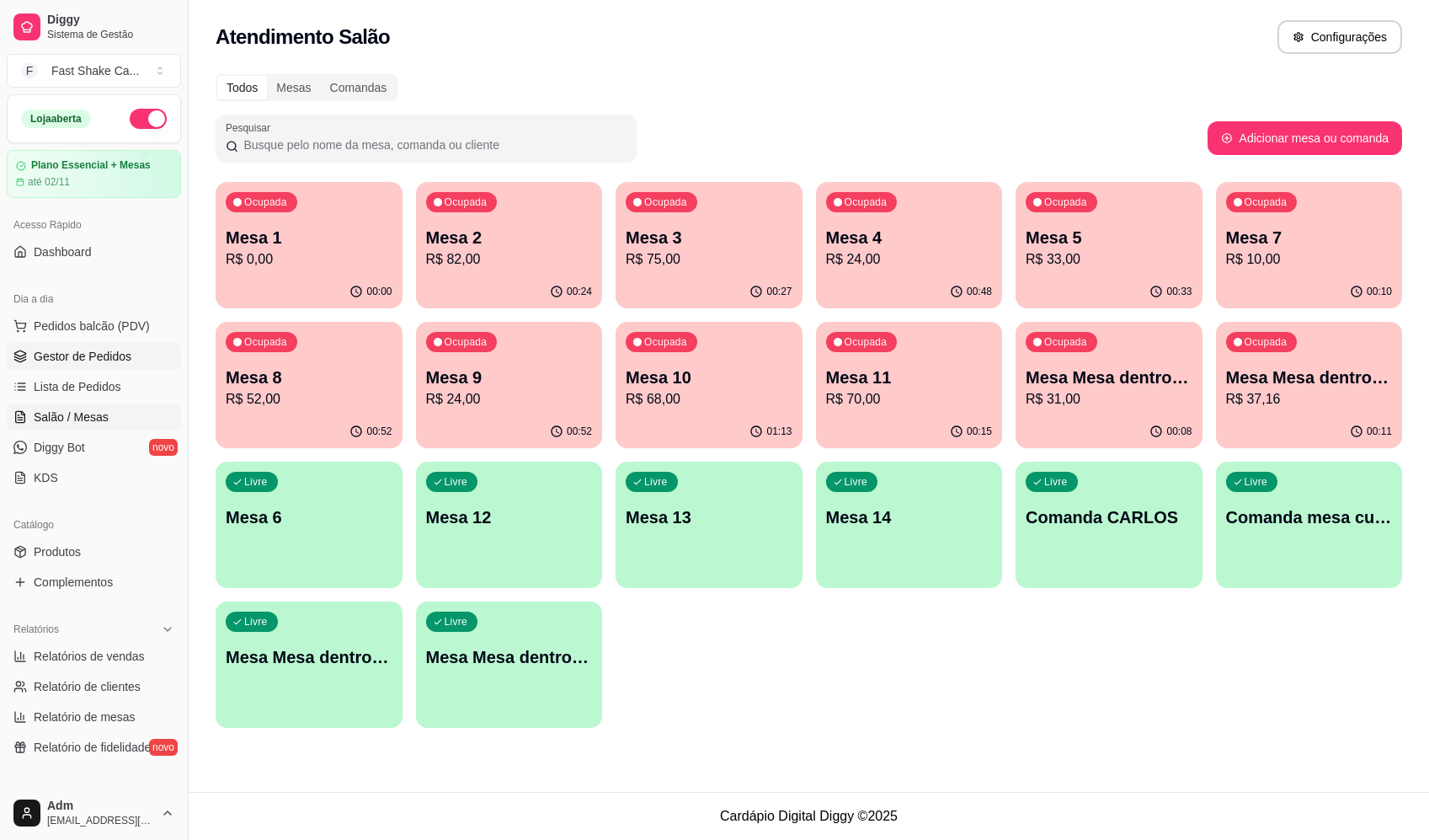
click at [134, 344] on link "Gestor de Pedidos" at bounding box center [94, 357] width 174 height 27
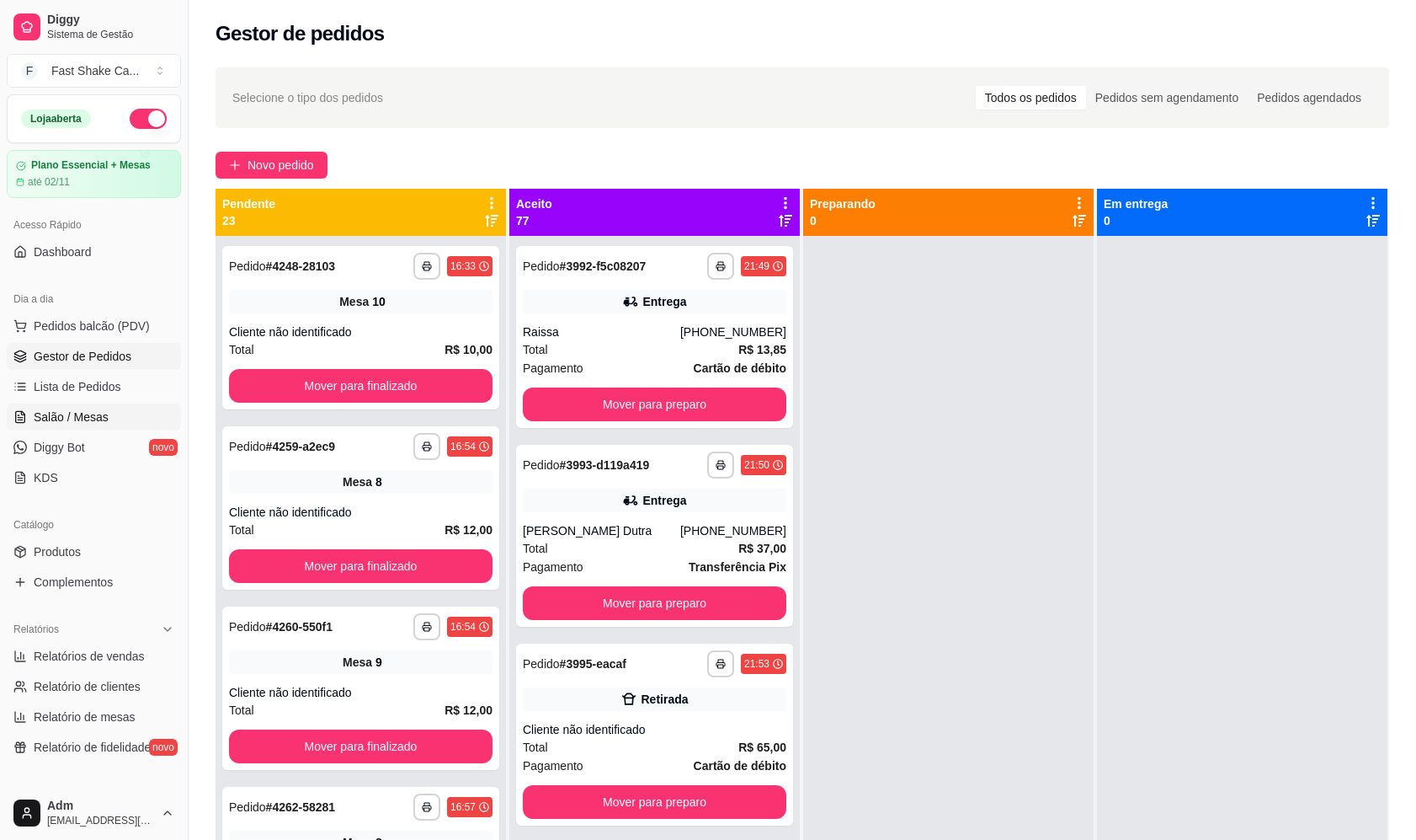
click at [134, 417] on link "Salão / Mesas" at bounding box center [94, 417] width 174 height 27
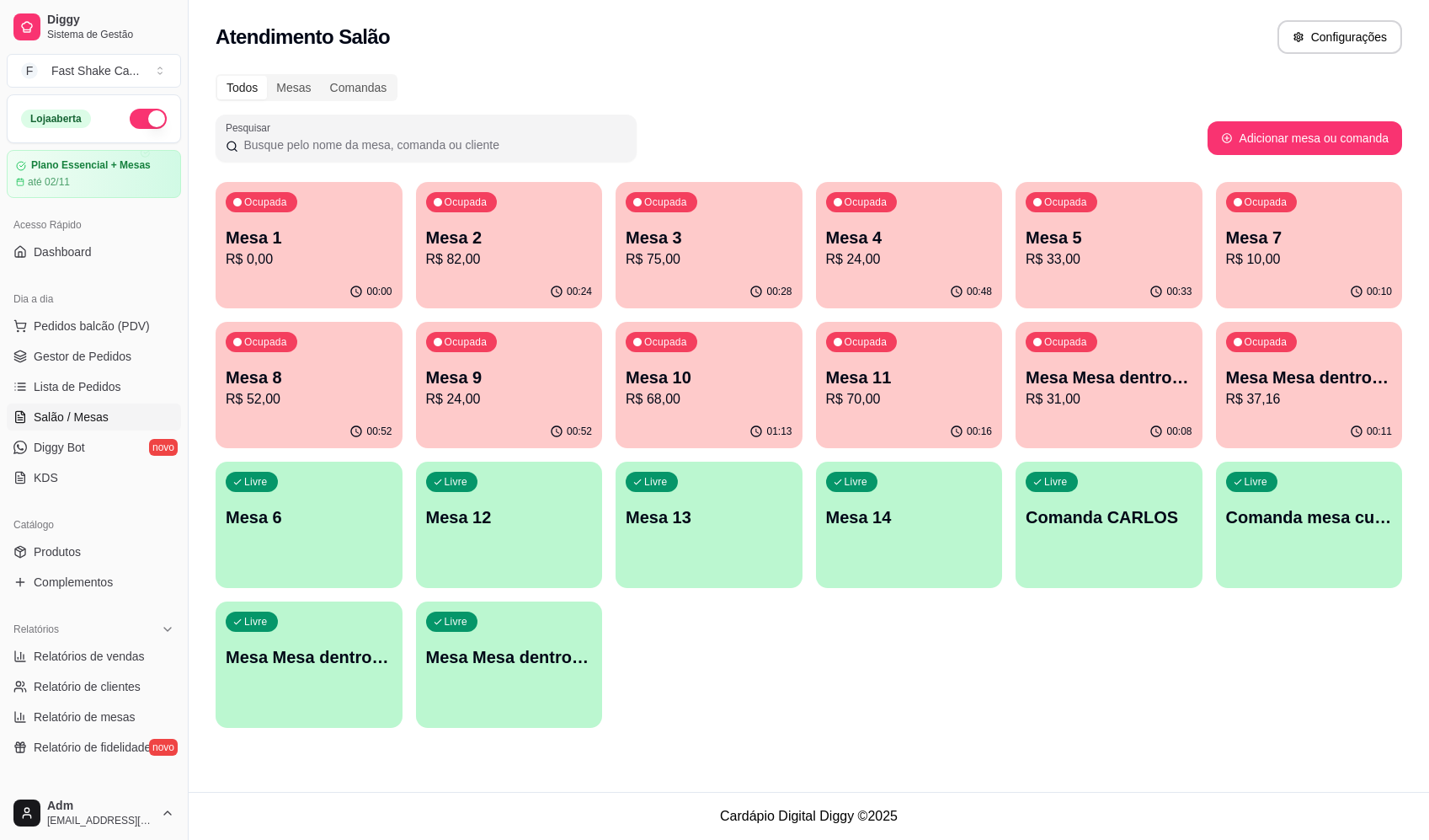
click at [662, 376] on p "Mesa 10" at bounding box center [709, 377] width 167 height 23
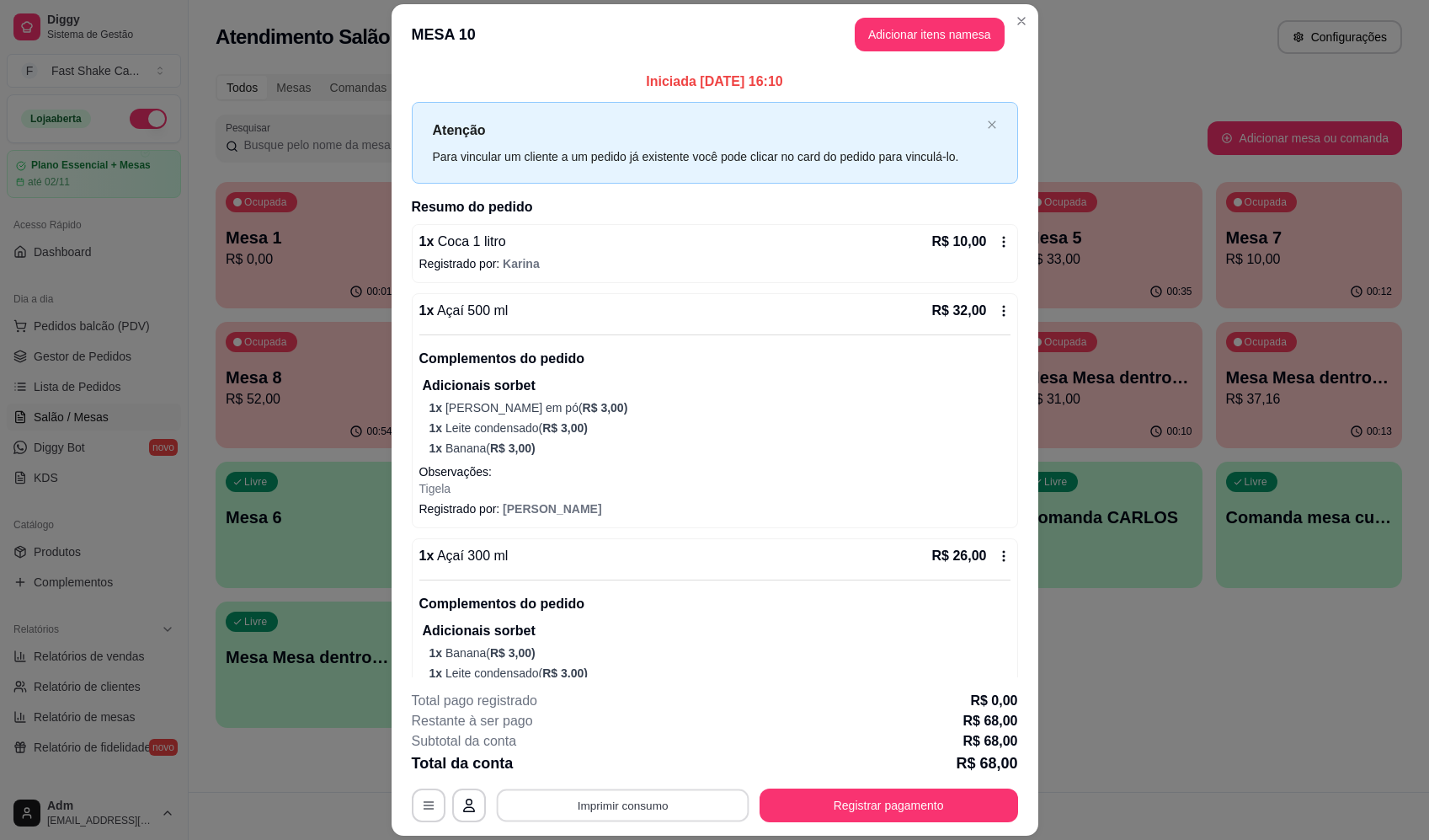
click at [647, 794] on button "Imprimir consumo" at bounding box center [622, 806] width 252 height 33
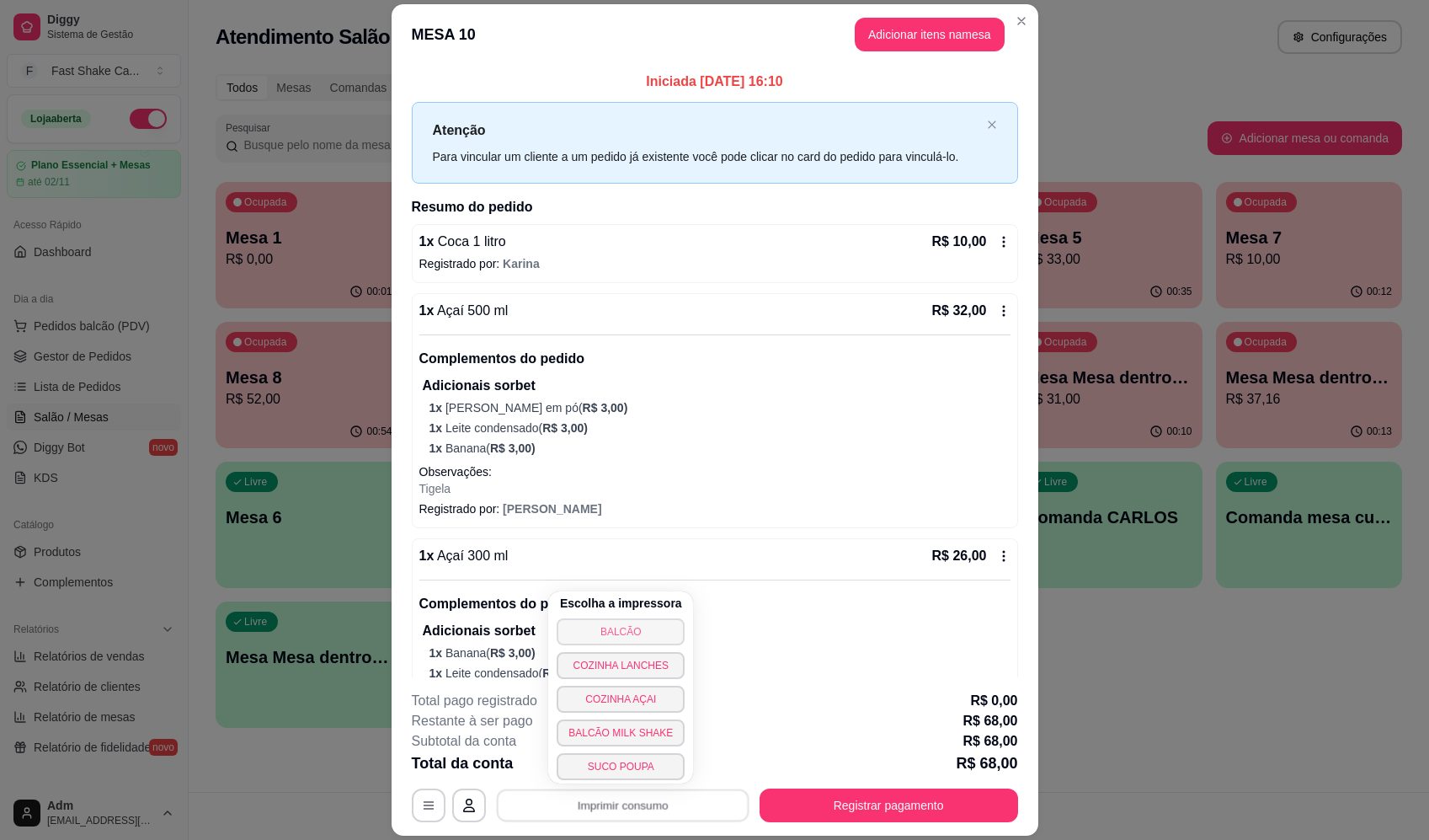
click at [651, 631] on button "BALCÃO" at bounding box center [620, 631] width 128 height 27
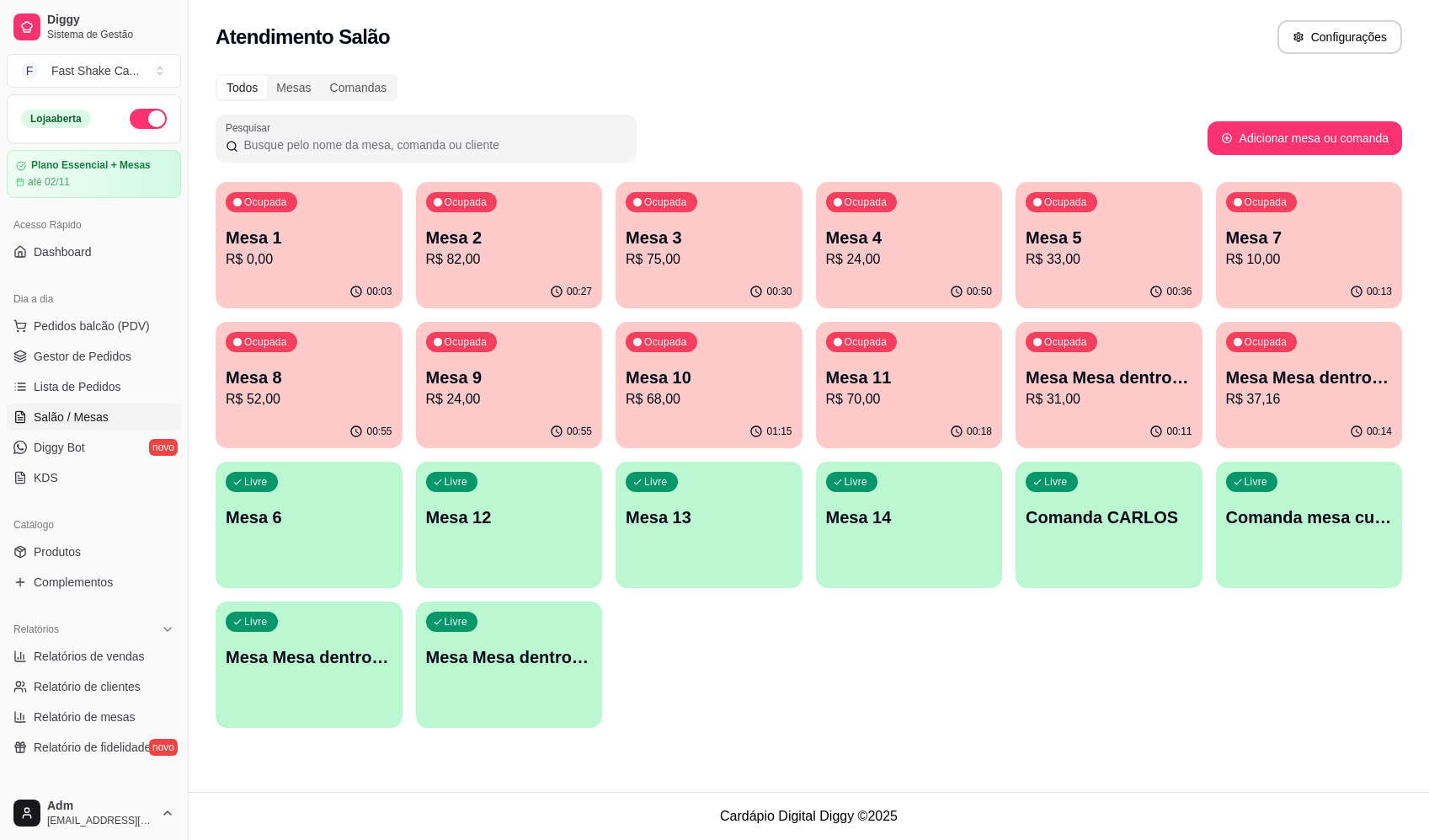
click at [1024, 35] on div "Atendimento Salão Configurações" at bounding box center [809, 37] width 1187 height 34
click at [677, 237] on p "Mesa 3" at bounding box center [710, 237] width 162 height 22
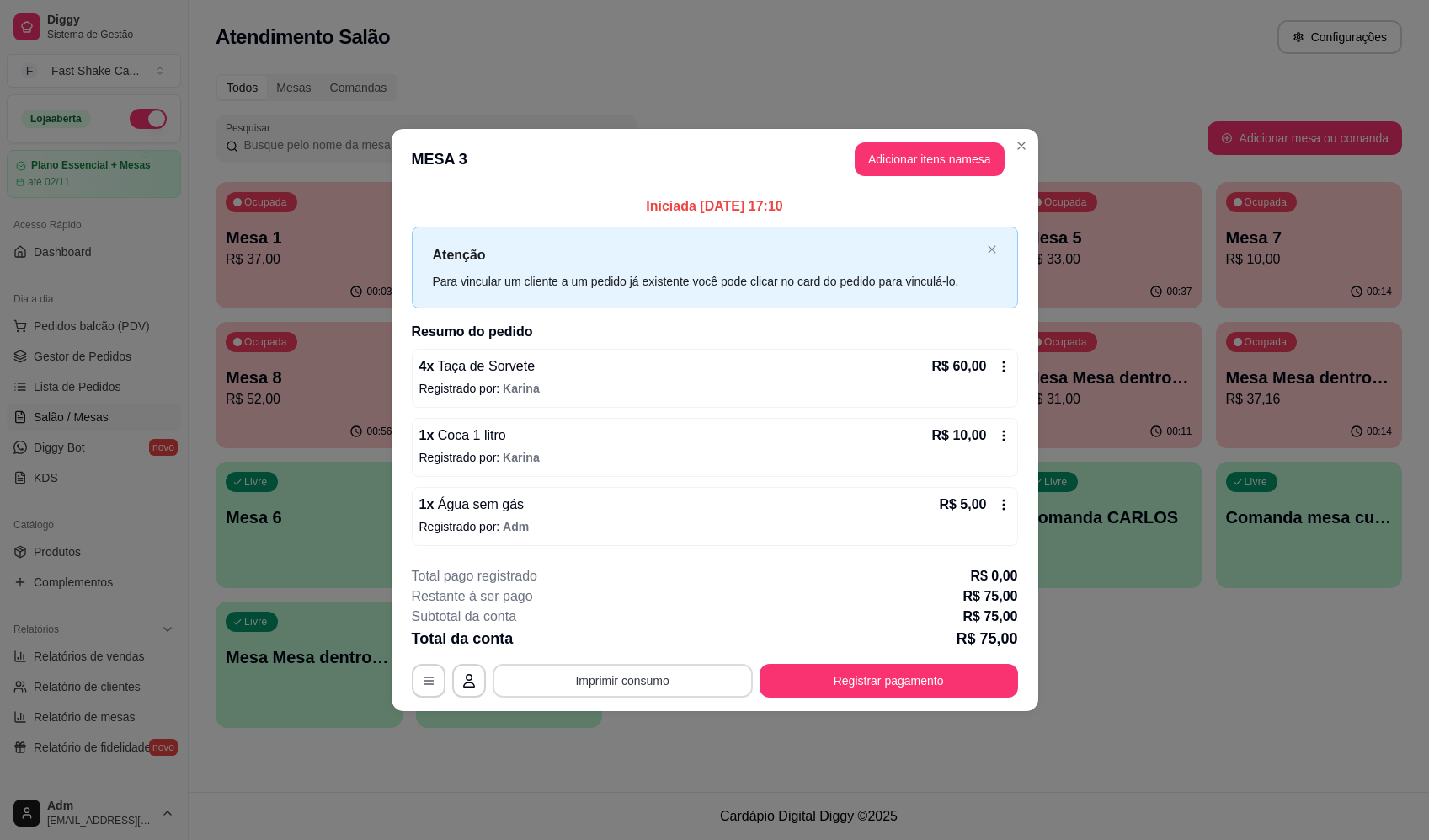
click at [675, 679] on button "Imprimir consumo" at bounding box center [623, 680] width 260 height 34
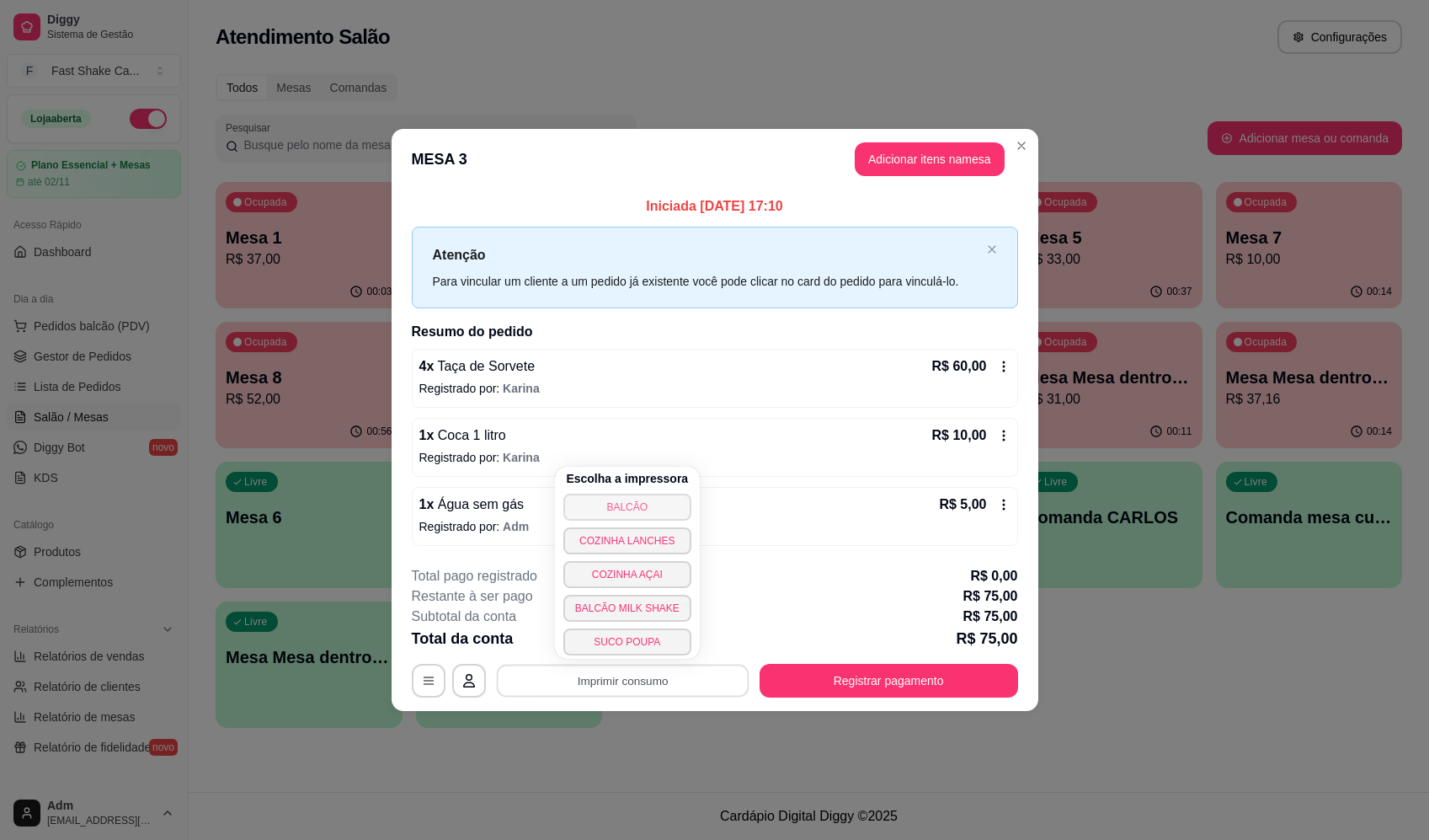
click at [613, 503] on button "BALCÃO" at bounding box center [627, 507] width 128 height 27
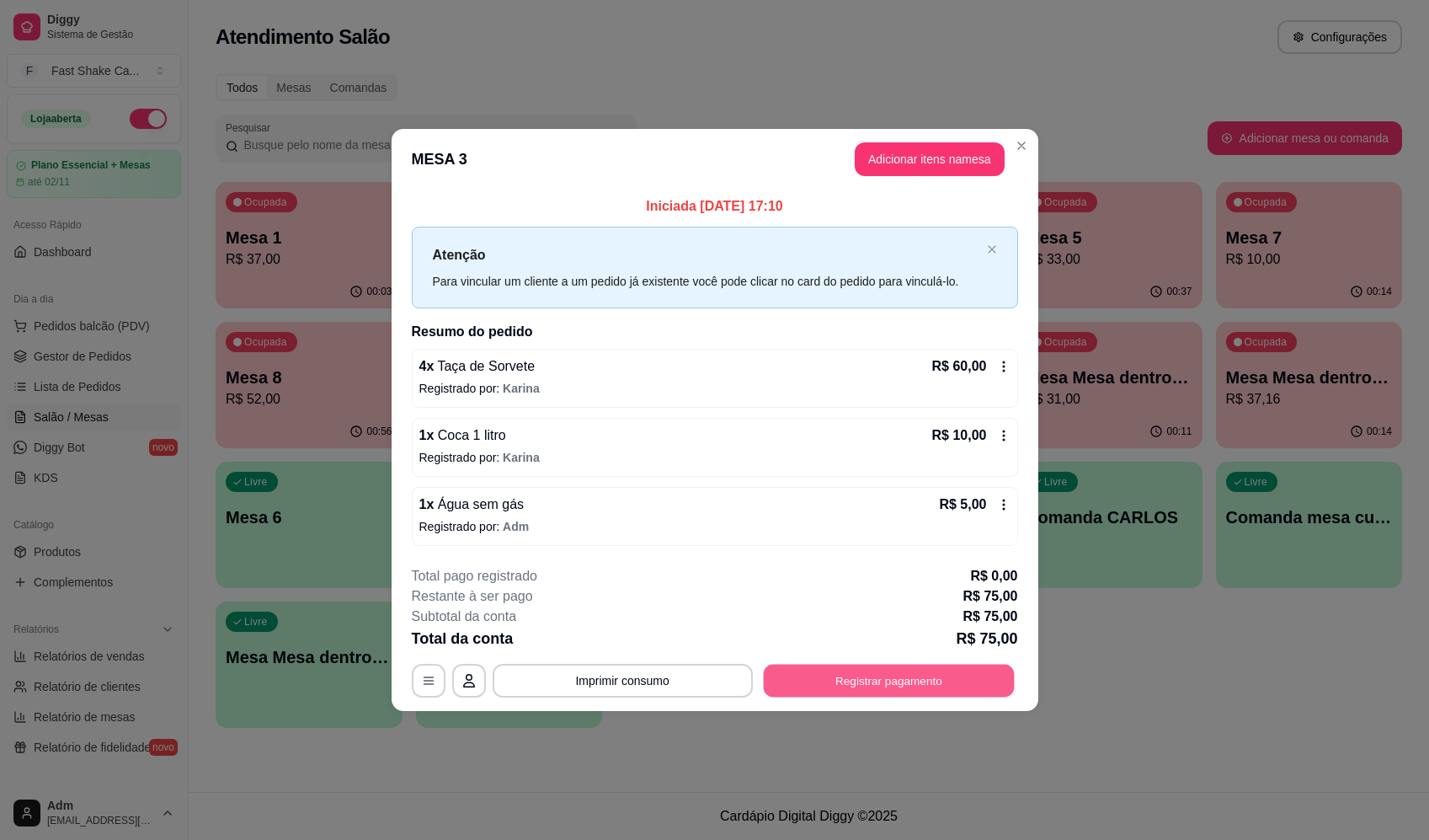
click at [975, 677] on button "Registrar pagamento" at bounding box center [889, 681] width 251 height 33
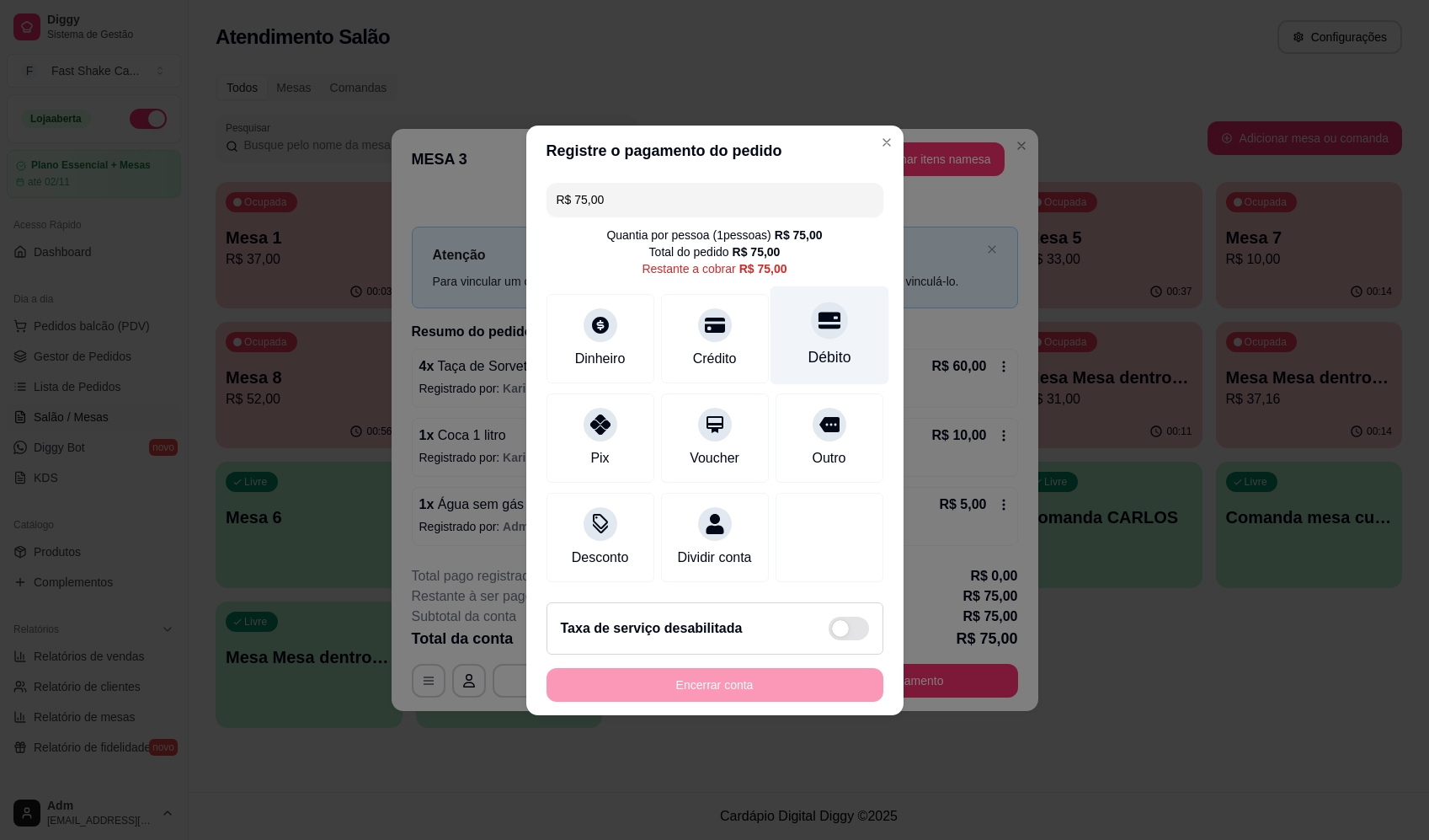
click at [784, 289] on div "Débito" at bounding box center [830, 334] width 119 height 98
type input "R$ 0,00"
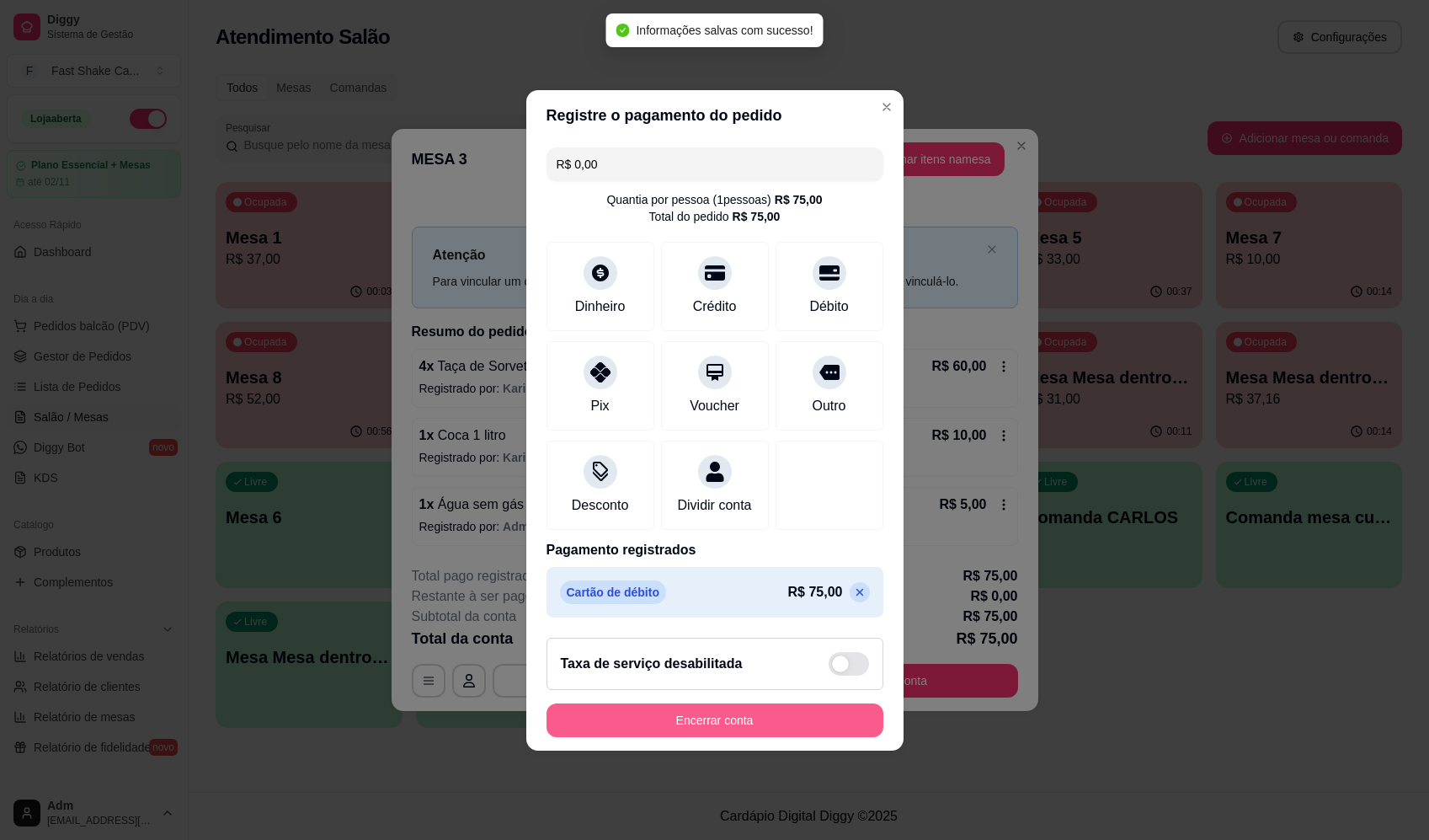
click at [796, 721] on button "Encerrar conta" at bounding box center [715, 720] width 337 height 34
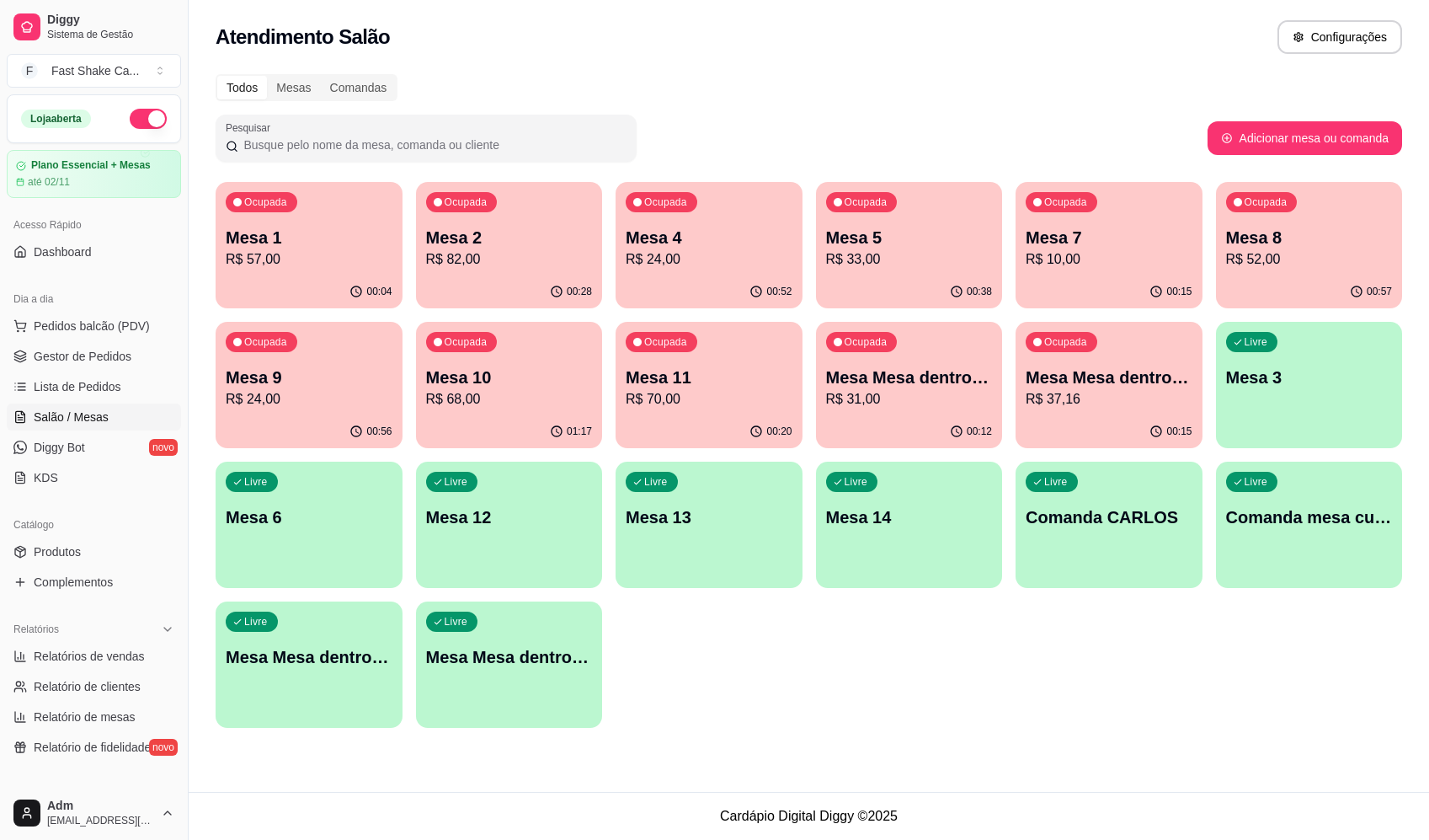
click at [450, 249] on div "Mesa 2 R$ 82,00" at bounding box center [509, 248] width 167 height 44
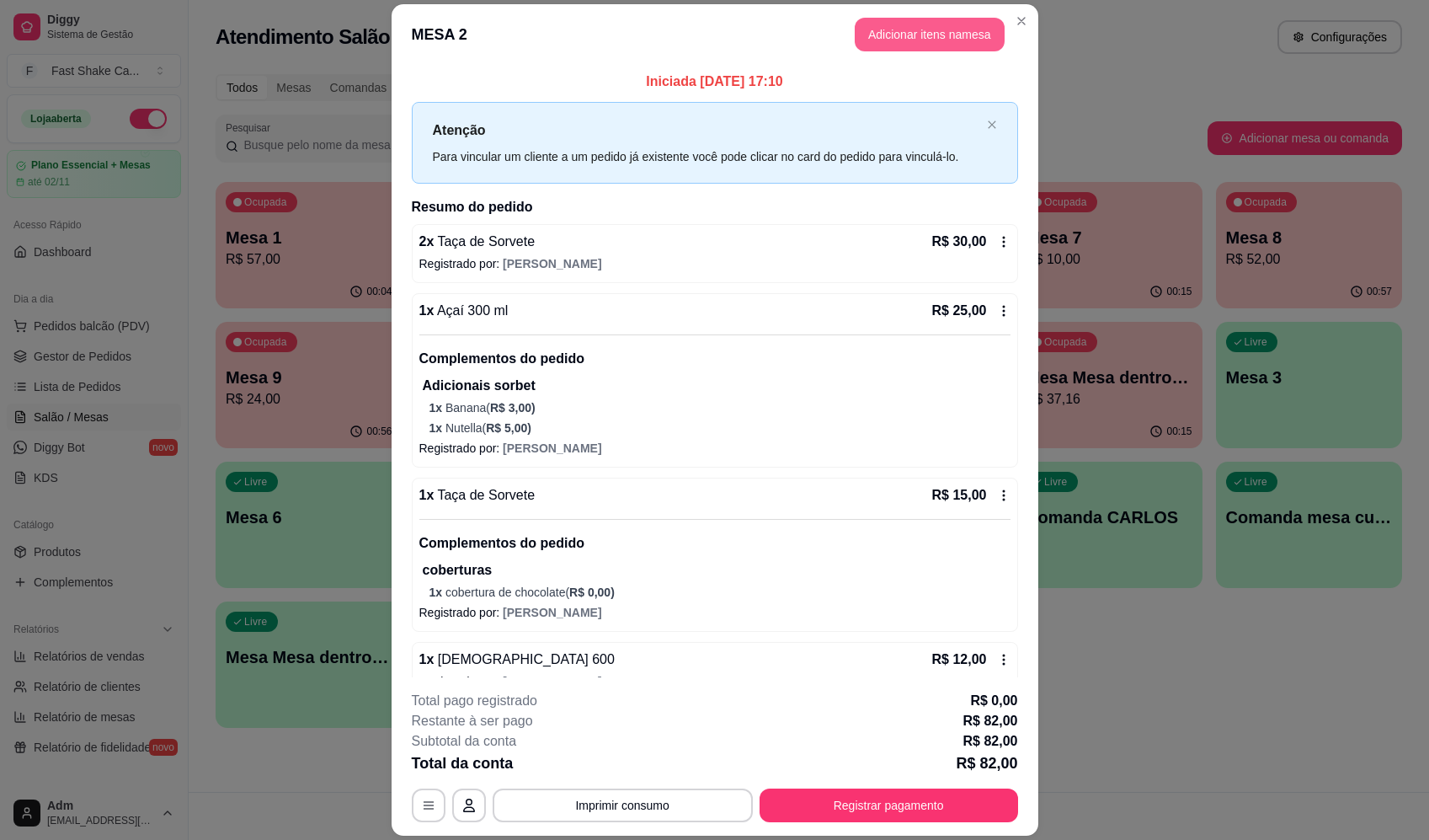
click at [910, 27] on button "Adicionar itens na mesa" at bounding box center [930, 34] width 150 height 34
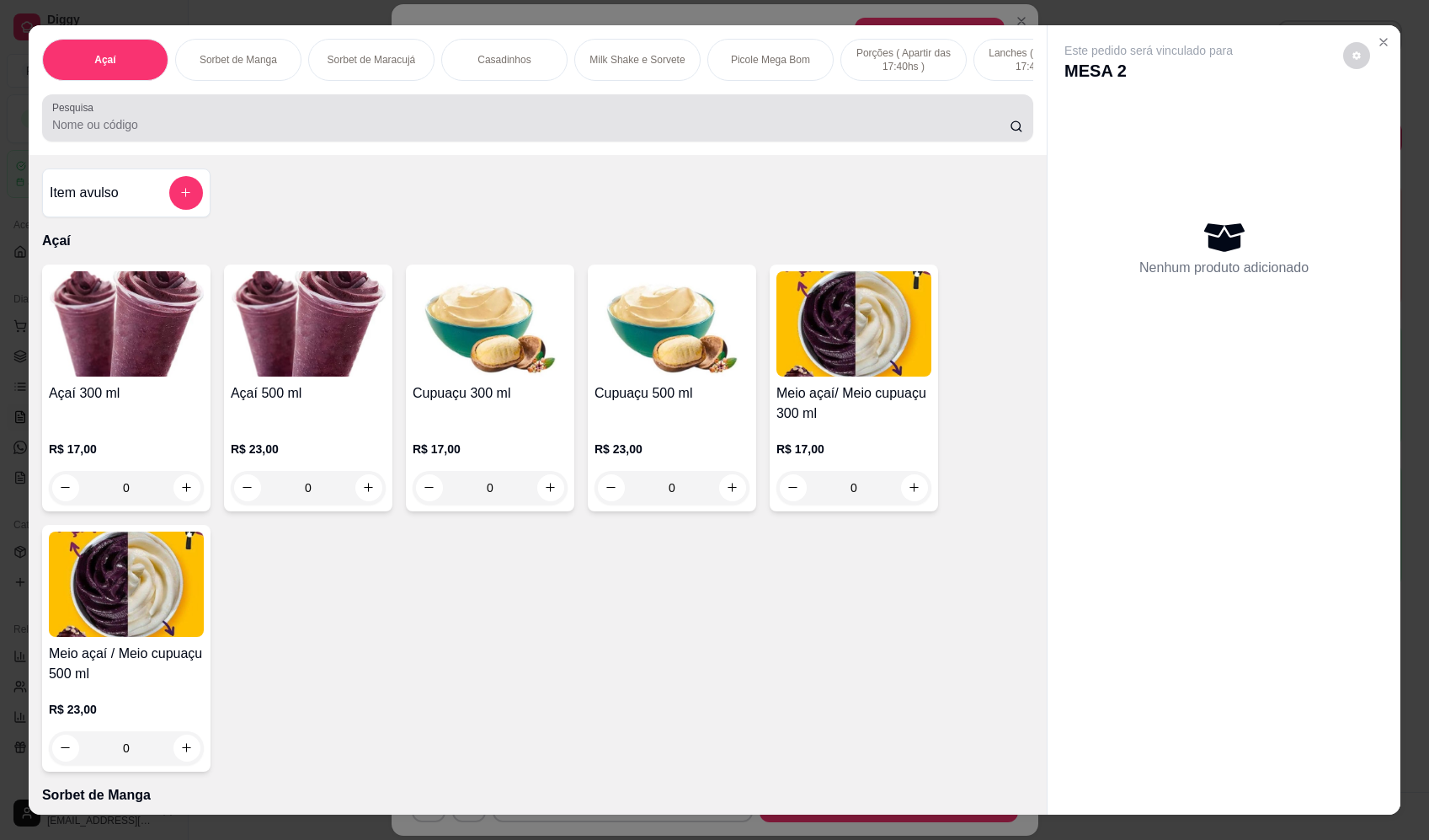
click at [400, 134] on input "Pesquisa" at bounding box center [531, 124] width 958 height 17
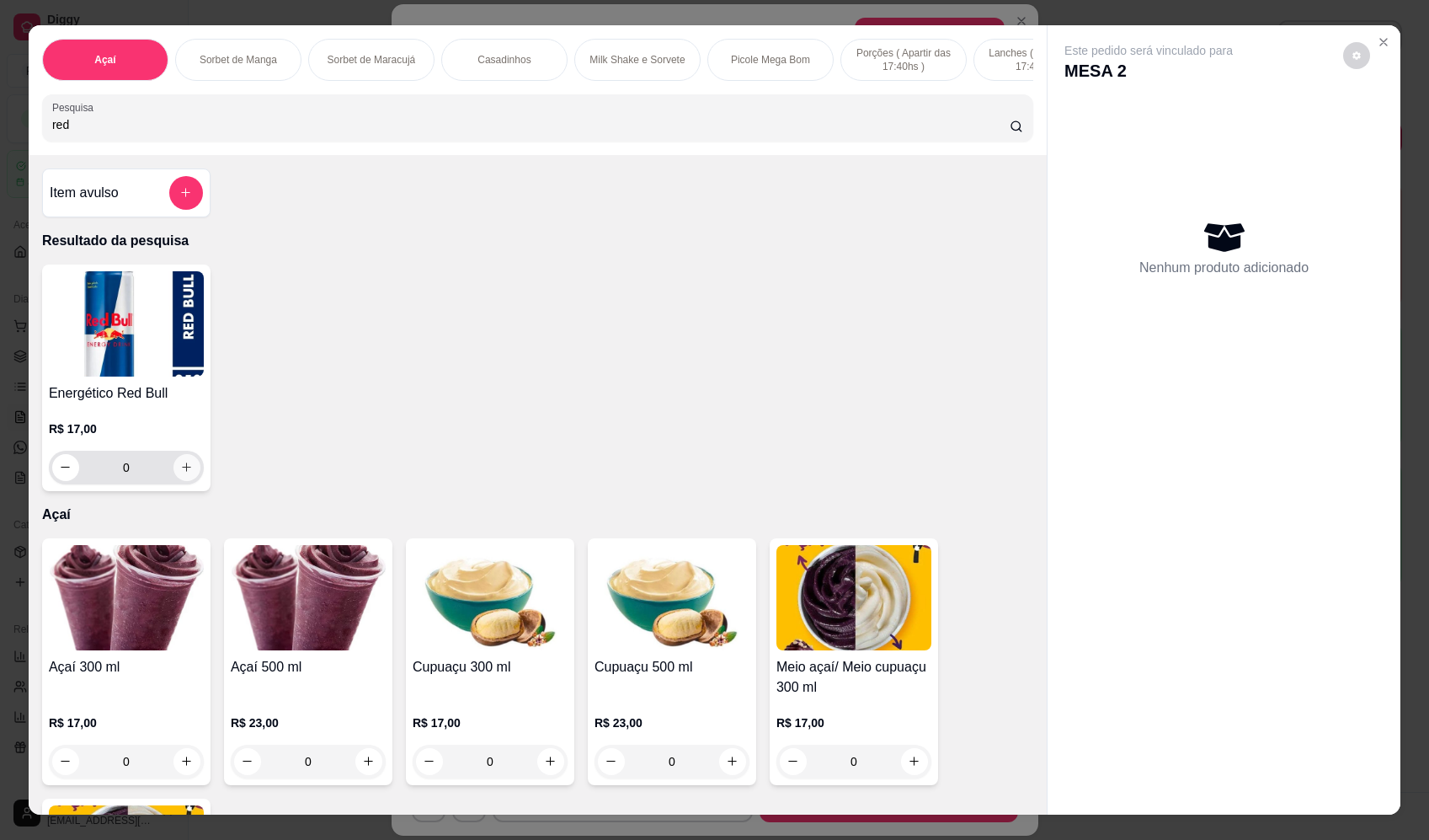
type input "red"
click at [180, 469] on button "increase-product-quantity" at bounding box center [187, 468] width 27 height 27
type input "1"
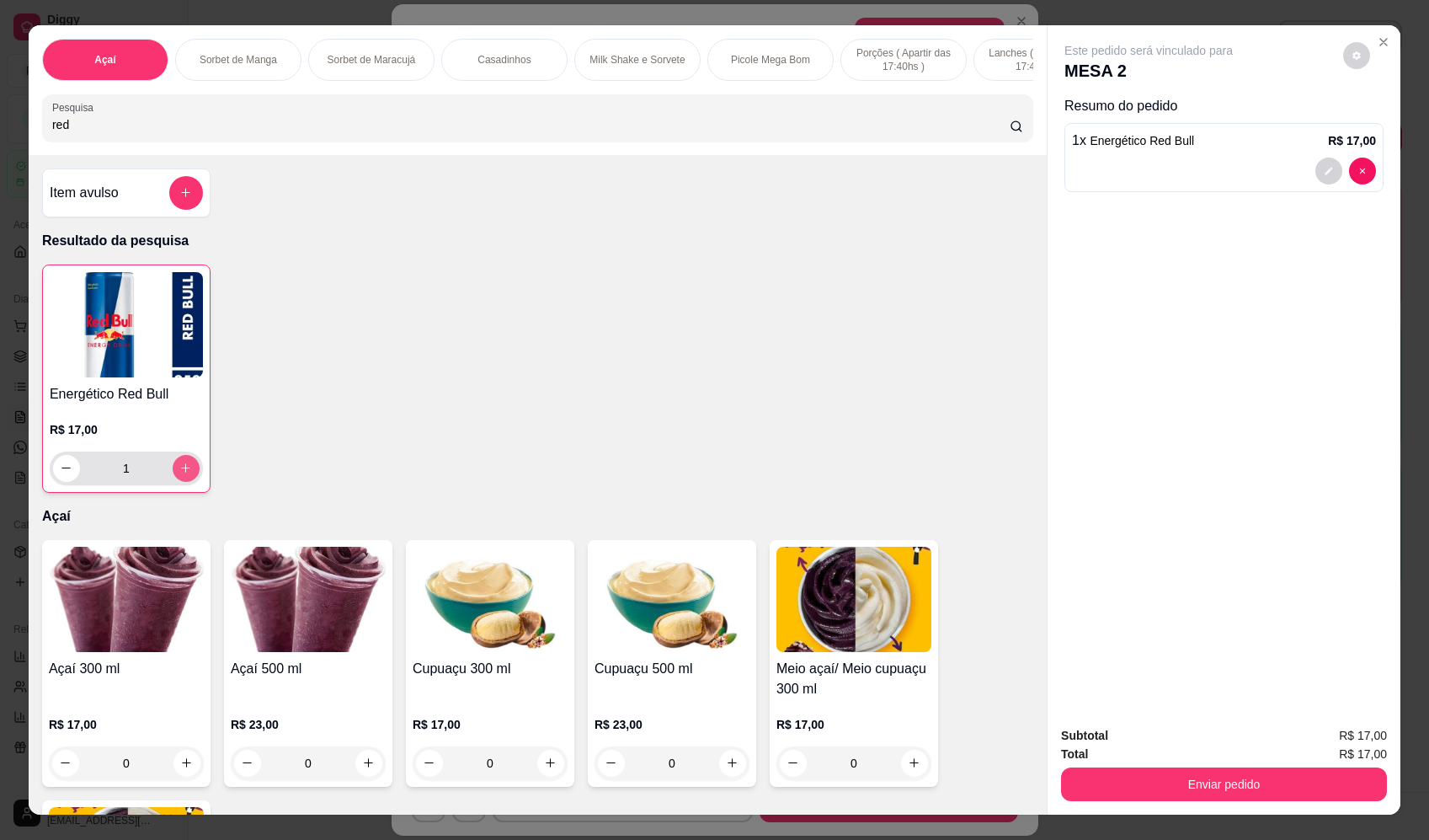
click at [182, 474] on icon "increase-product-quantity" at bounding box center [185, 468] width 13 height 13
type input "2"
click at [1259, 790] on button "Enviar pedido" at bounding box center [1224, 783] width 326 height 34
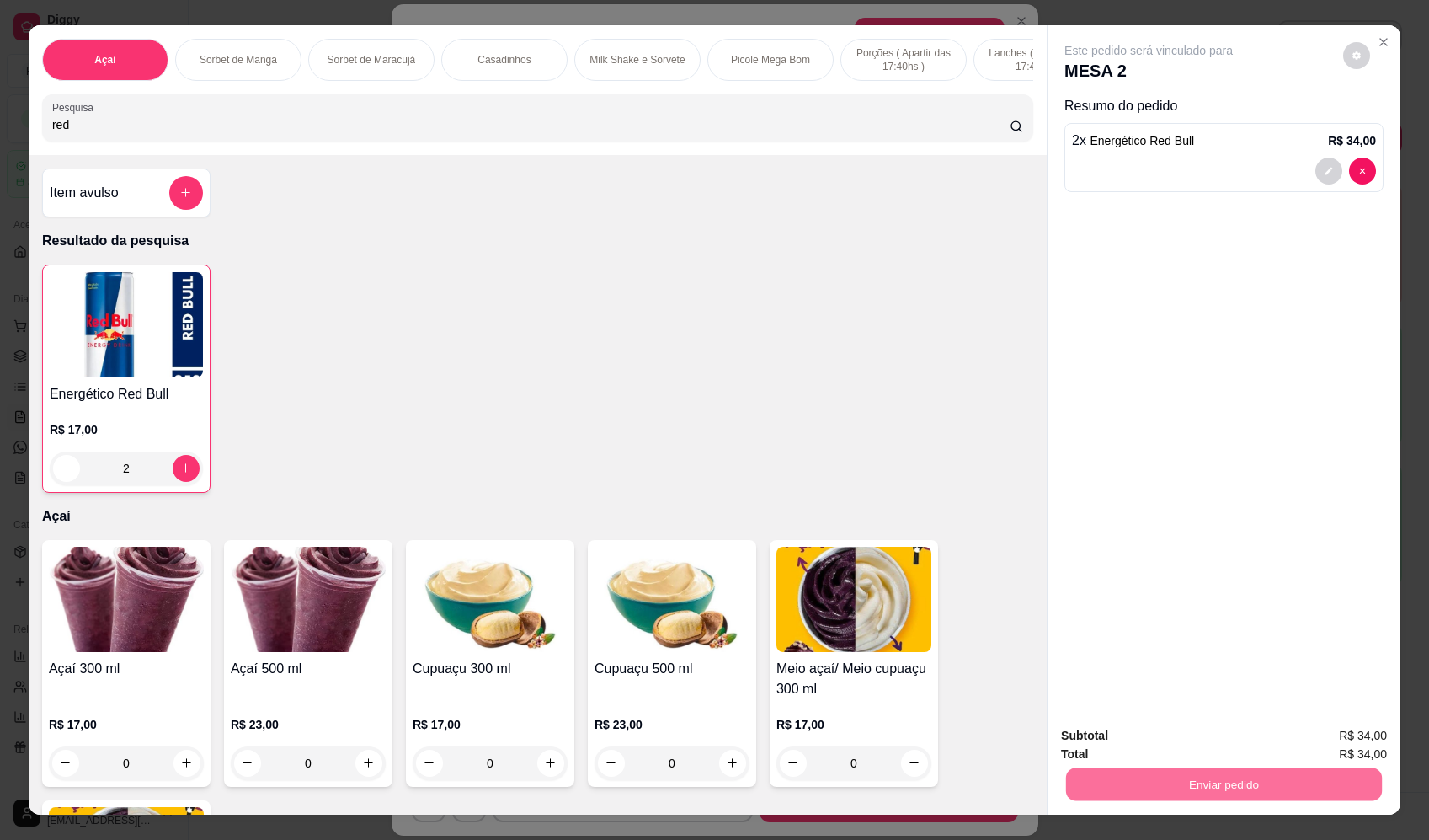
click at [1348, 741] on button "Enviar pedido" at bounding box center [1344, 743] width 96 height 32
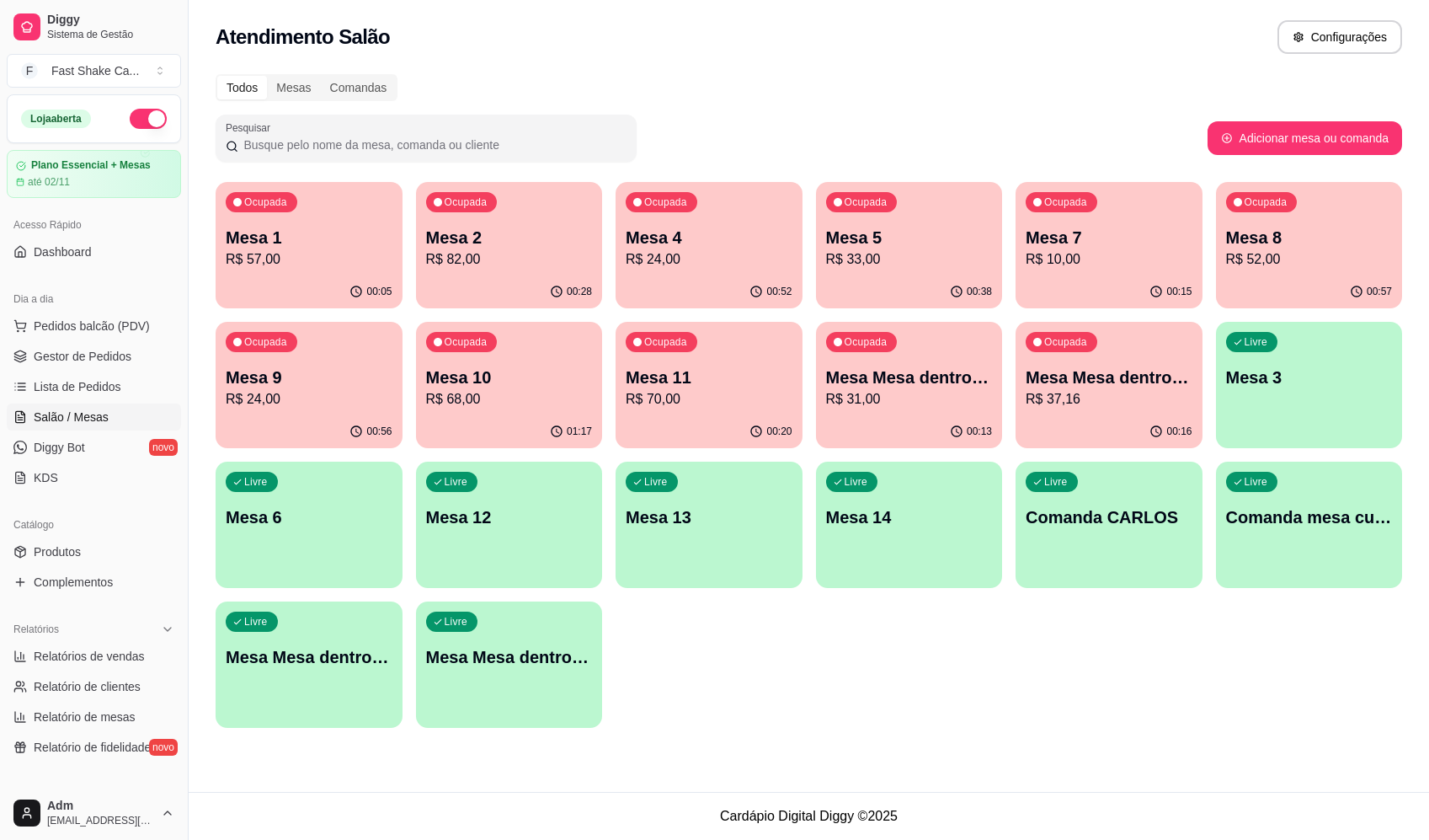
click at [963, 421] on div "00:13" at bounding box center [909, 432] width 187 height 33
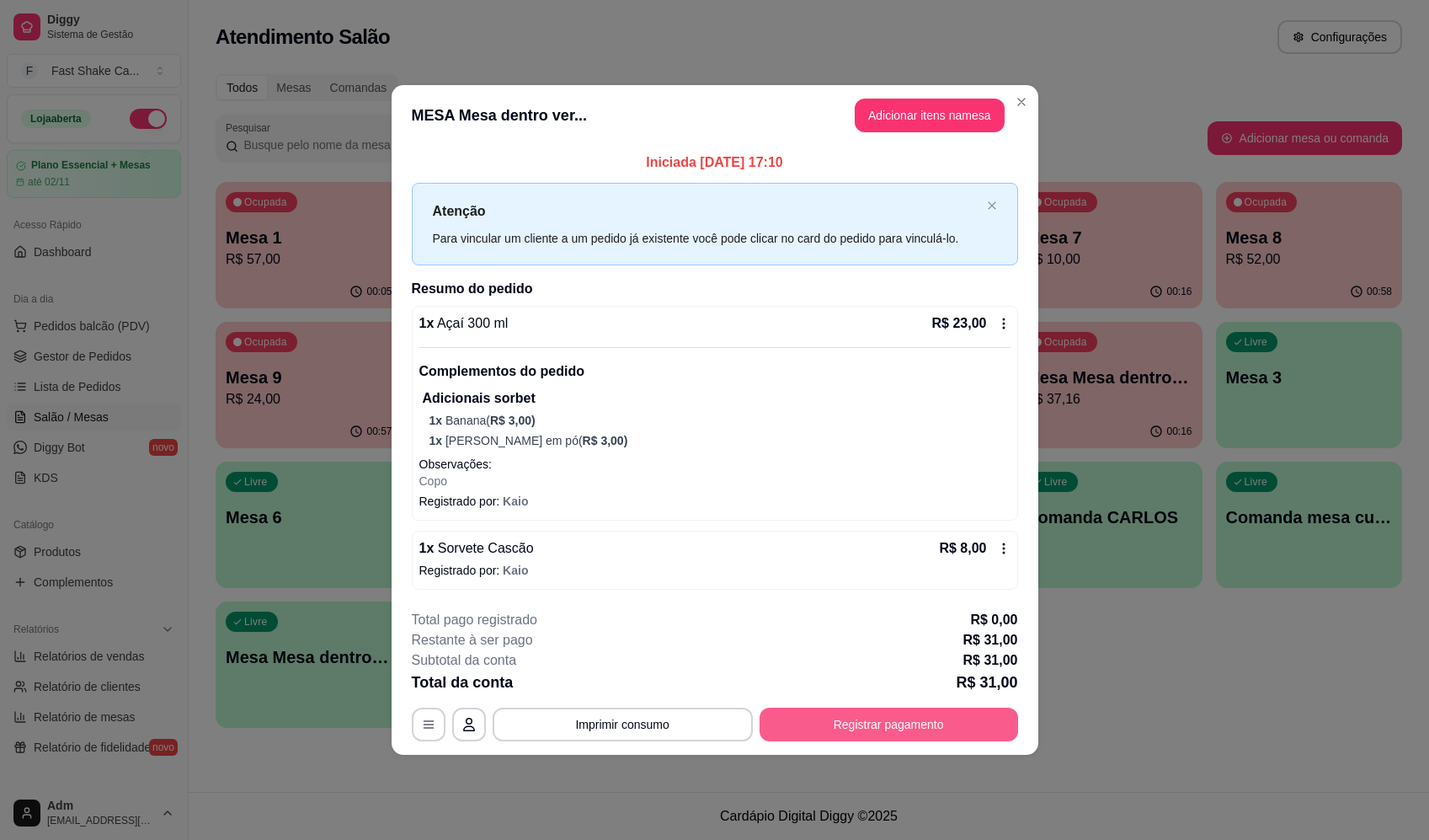
click at [852, 730] on button "Registrar pagamento" at bounding box center [888, 724] width 258 height 34
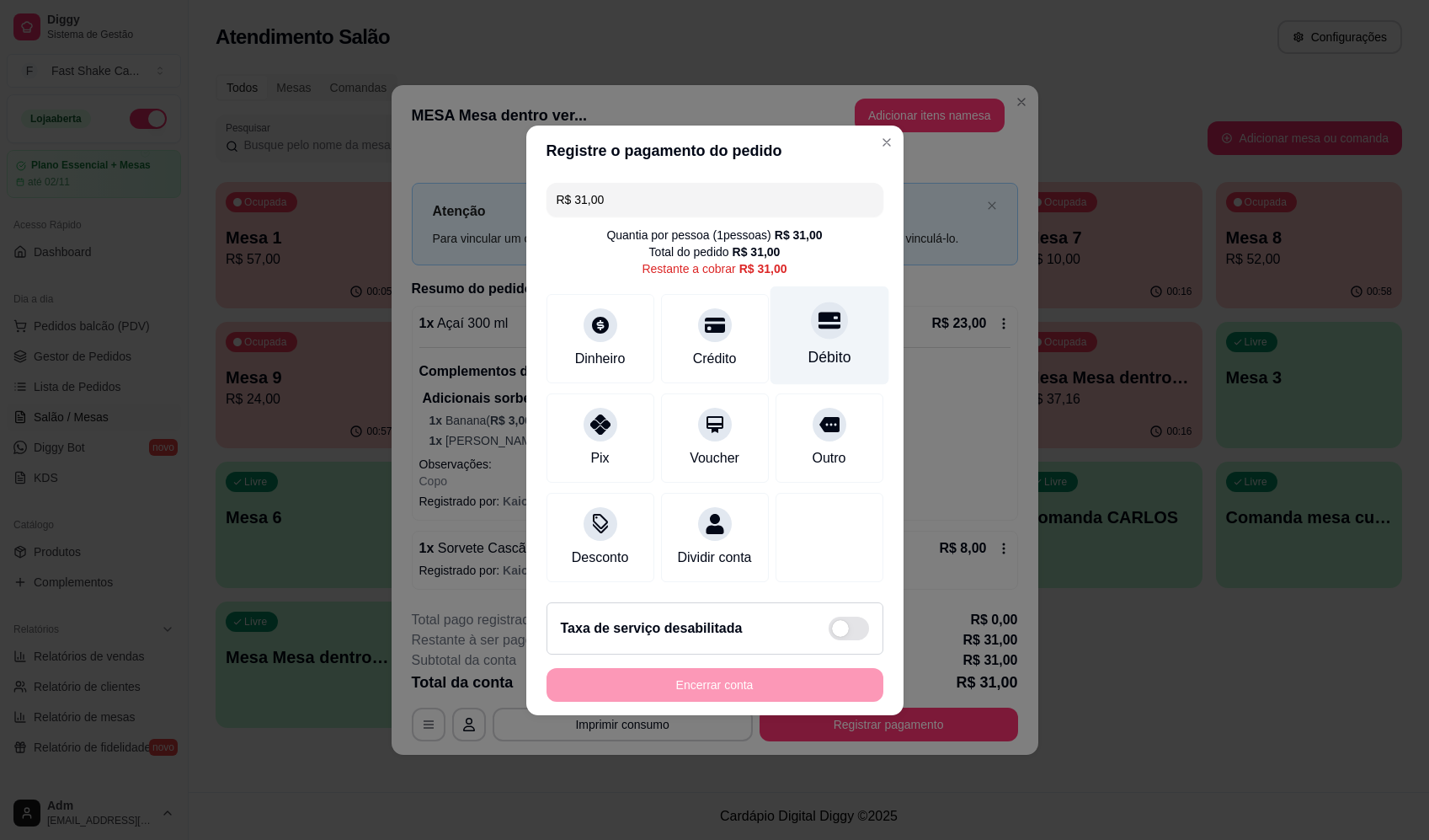
click at [784, 344] on div "Débito" at bounding box center [830, 334] width 119 height 98
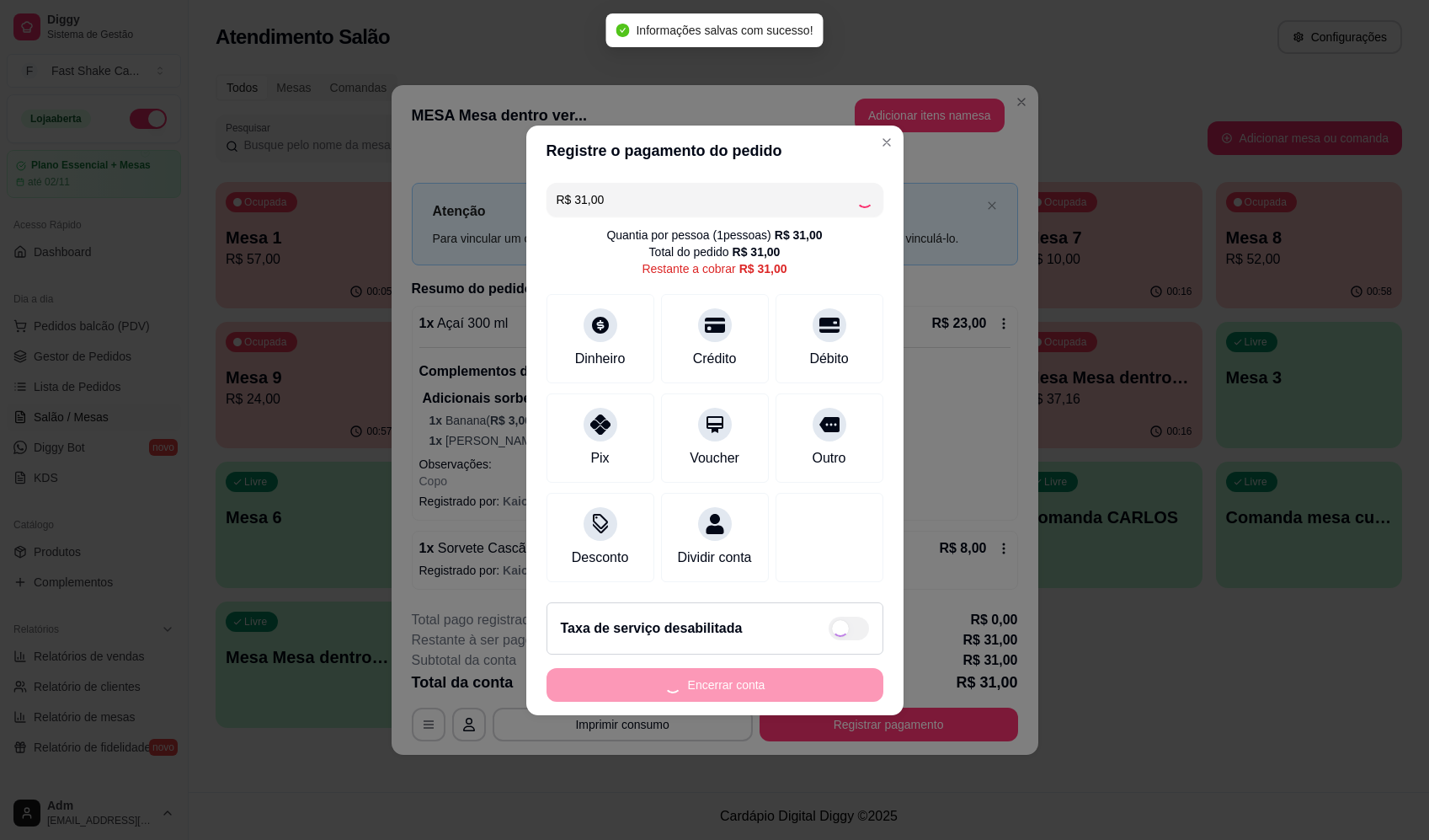
type input "R$ 0,00"
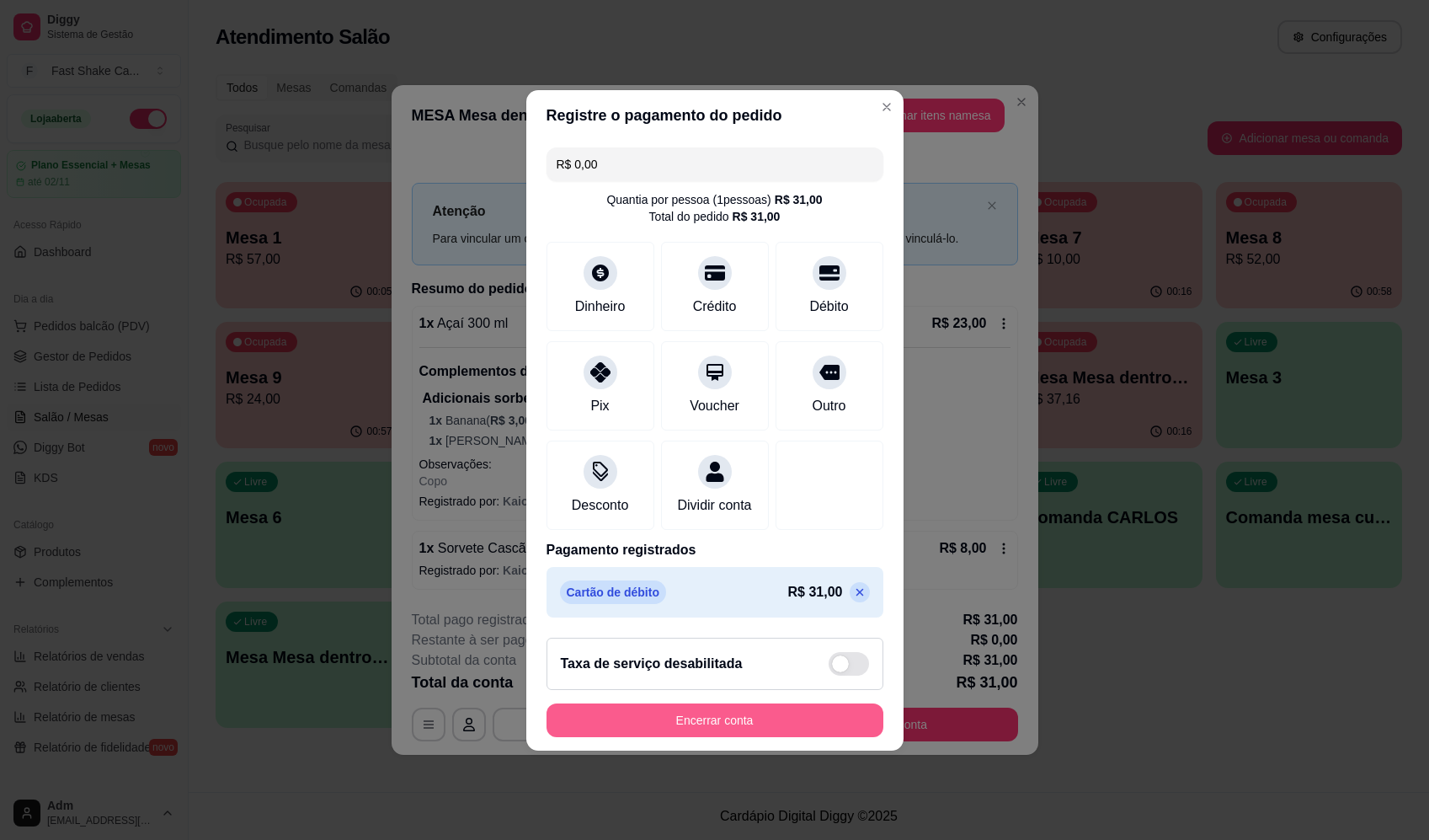
click at [768, 737] on button "Encerrar conta" at bounding box center [715, 720] width 337 height 34
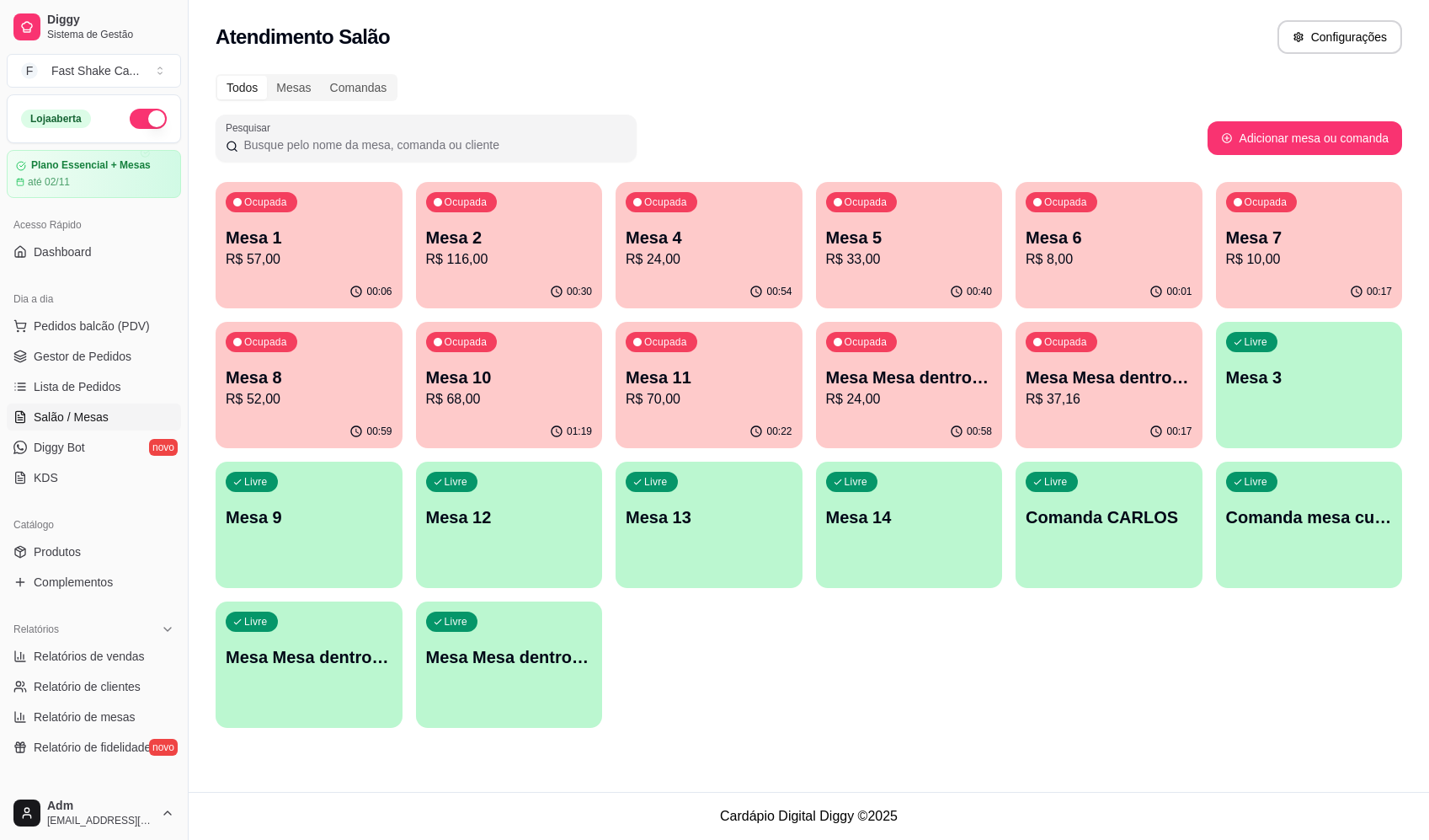
click at [977, 72] on div "Todos Mesas Comandas Pesquisar Adicionar mesa ou comanda Ocupada Mesa 1 R$ 57,0…" at bounding box center [809, 406] width 1241 height 684
click at [958, 18] on div "Atendimento Salão Configurações" at bounding box center [809, 32] width 1241 height 64
click at [1110, 406] on p "R$ 37,16" at bounding box center [1108, 399] width 167 height 20
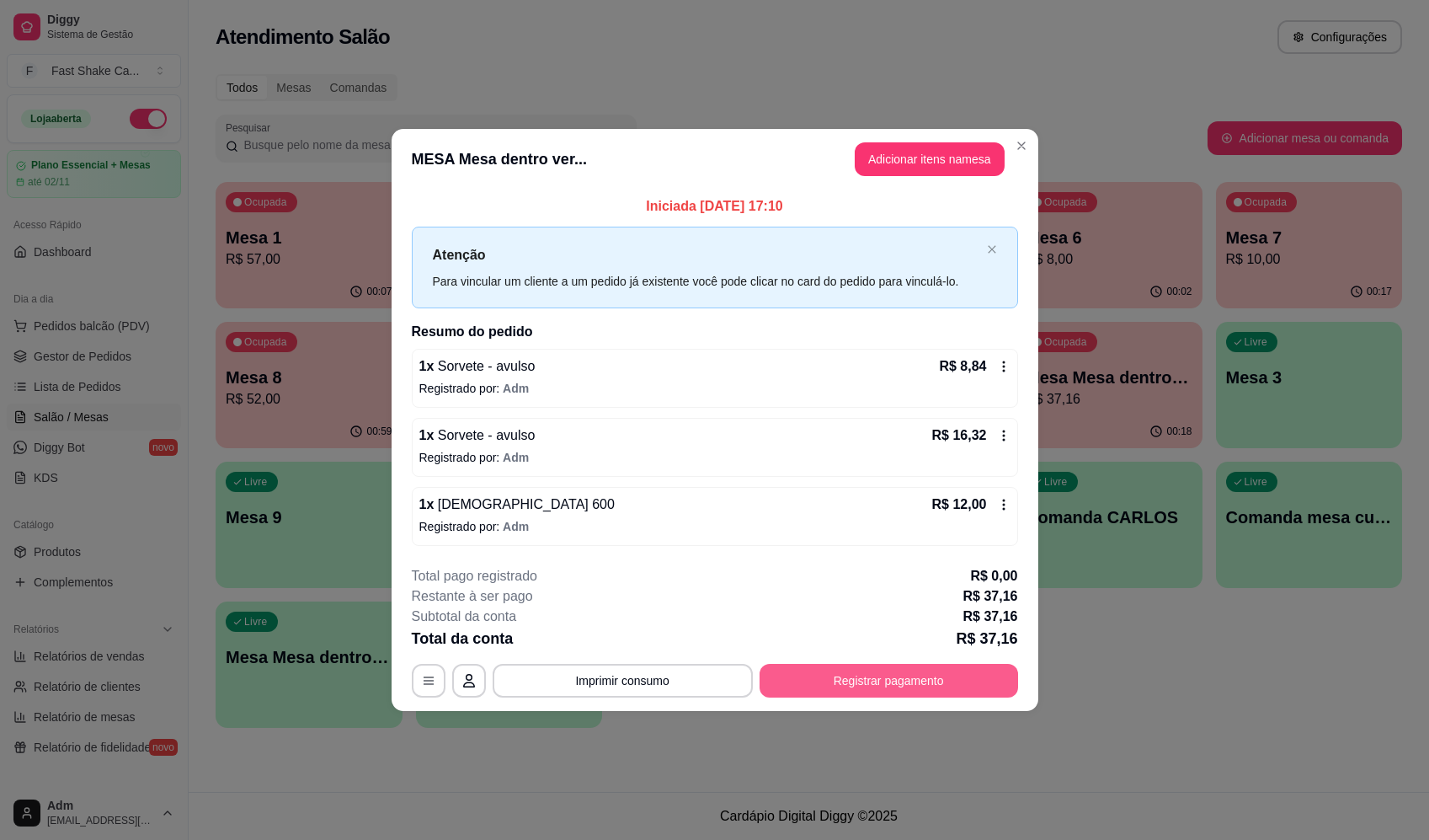
click at [893, 677] on button "Registrar pagamento" at bounding box center [888, 680] width 258 height 34
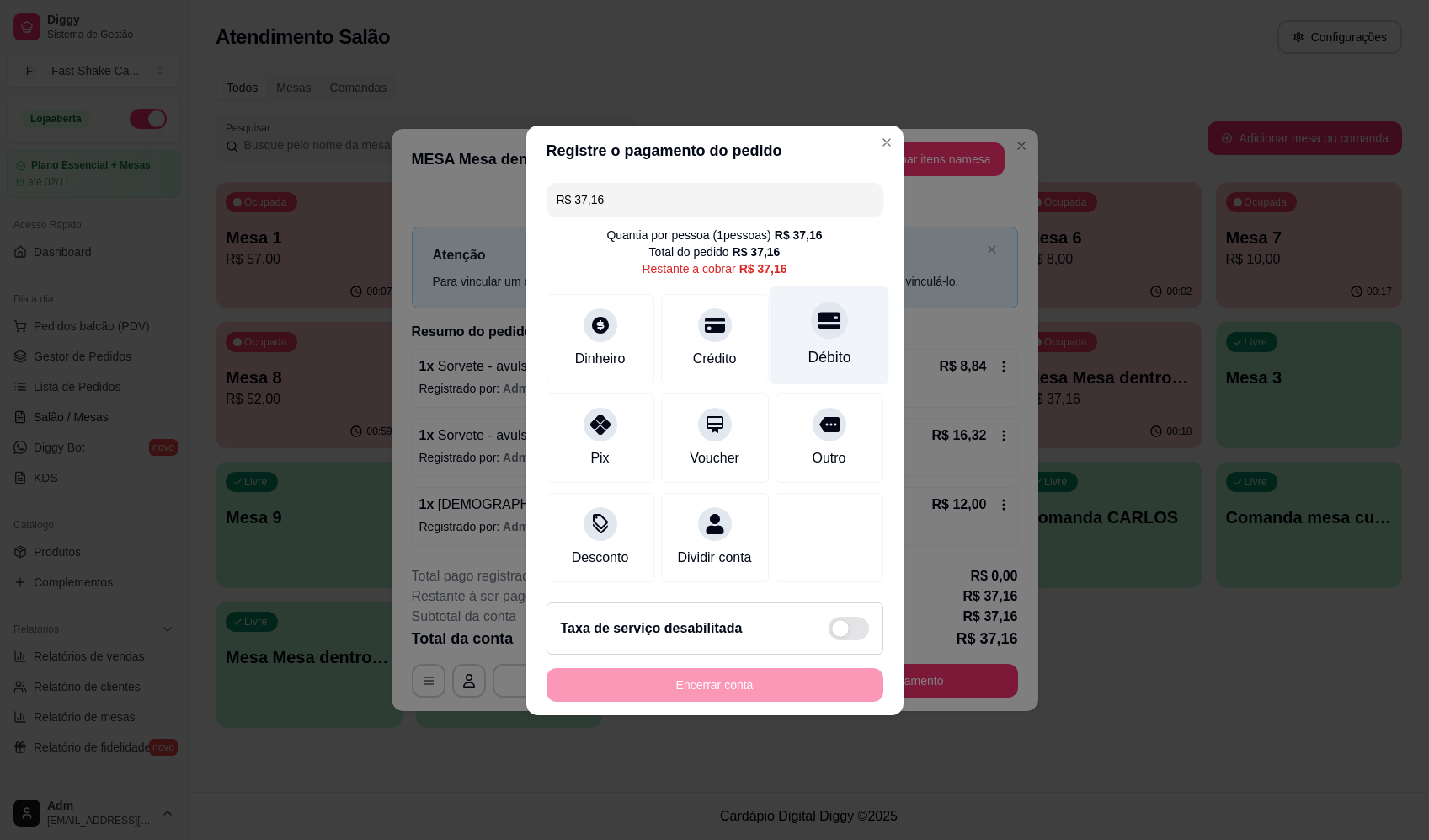
click at [829, 318] on icon at bounding box center [829, 320] width 21 height 17
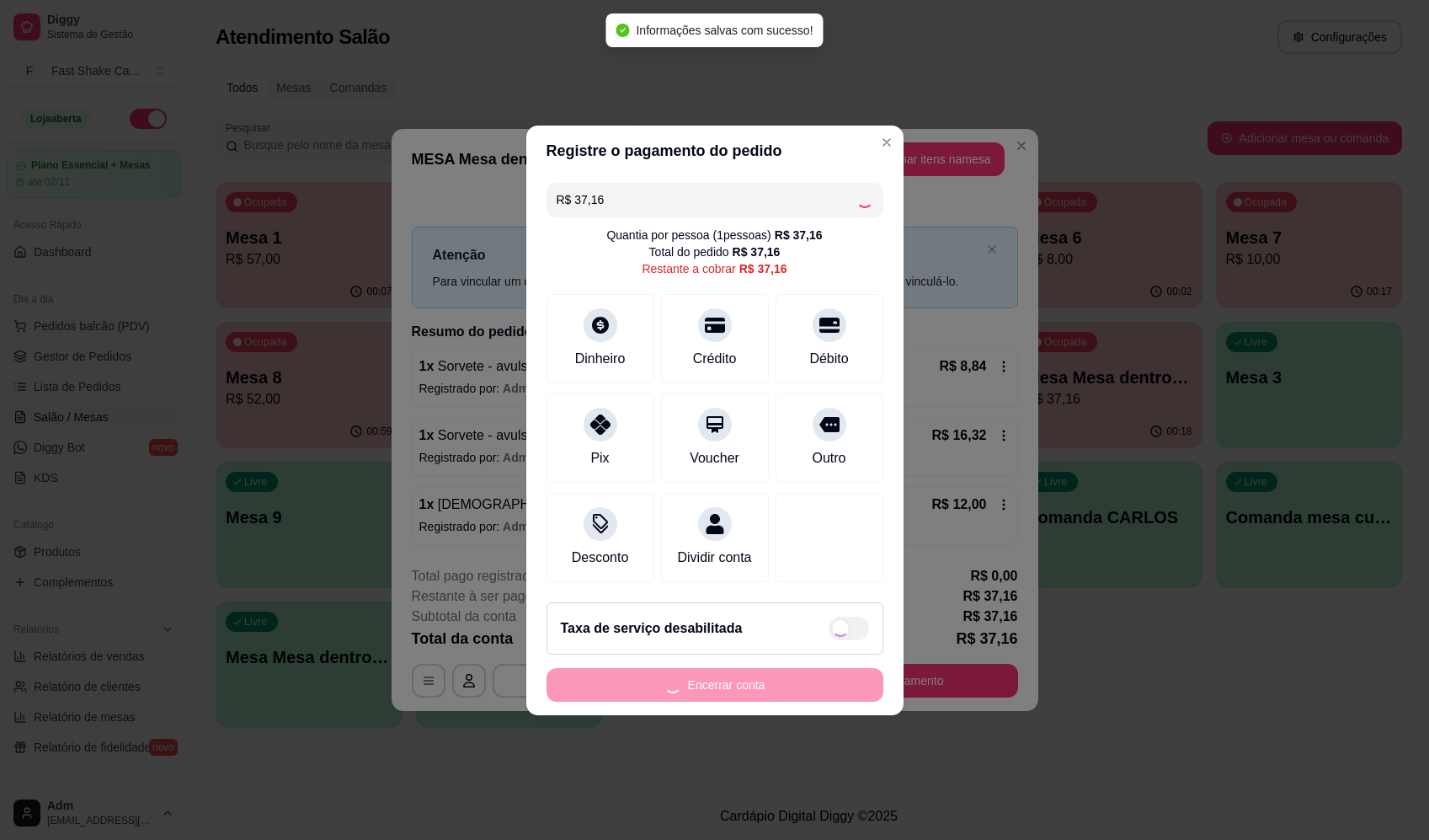
type input "R$ 0,00"
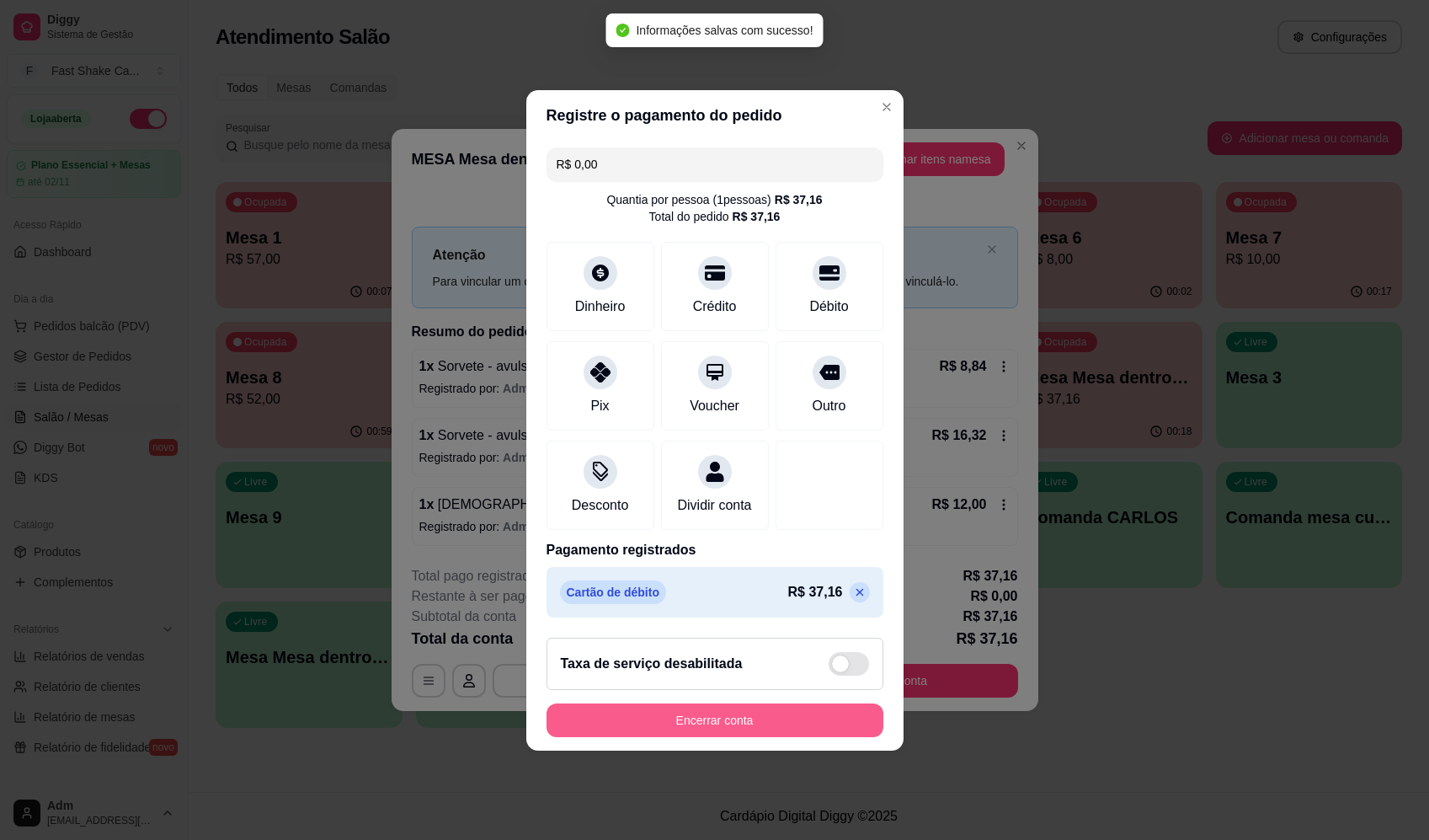
click at [809, 736] on button "Encerrar conta" at bounding box center [715, 720] width 337 height 34
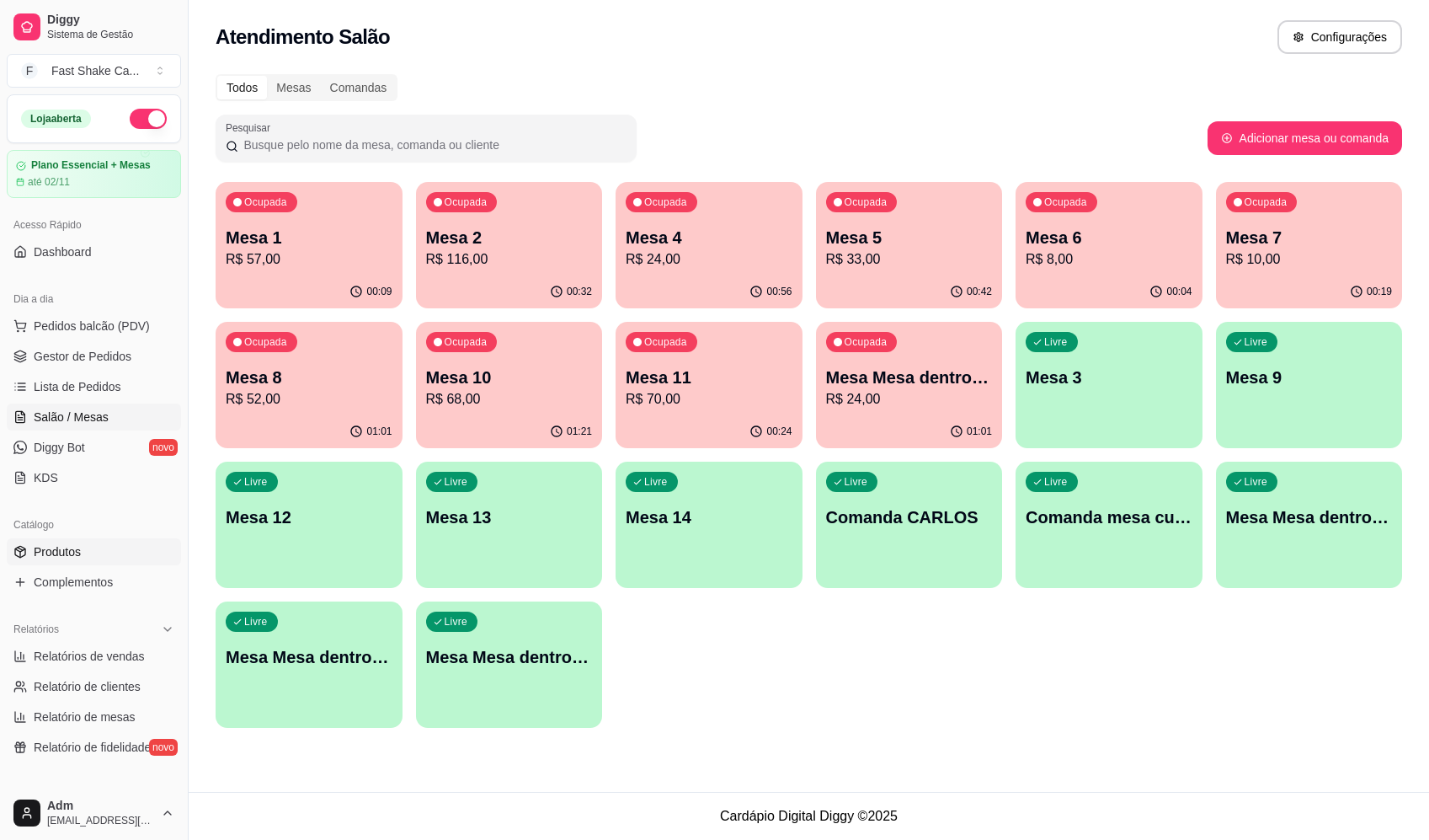
drag, startPoint x: 816, startPoint y: 719, endPoint x: 10, endPoint y: 564, distance: 820.8
click at [804, 717] on div "Ocupada Mesa 1 R$ 57,00 00:09 Ocupada Mesa 2 R$ 116,00 00:32 Ocupada Mesa 4 R$ …" at bounding box center [809, 455] width 1187 height 546
click at [1171, 272] on button "Ocupada Mesa 6 R$ 8,00 00:04" at bounding box center [1109, 245] width 181 height 123
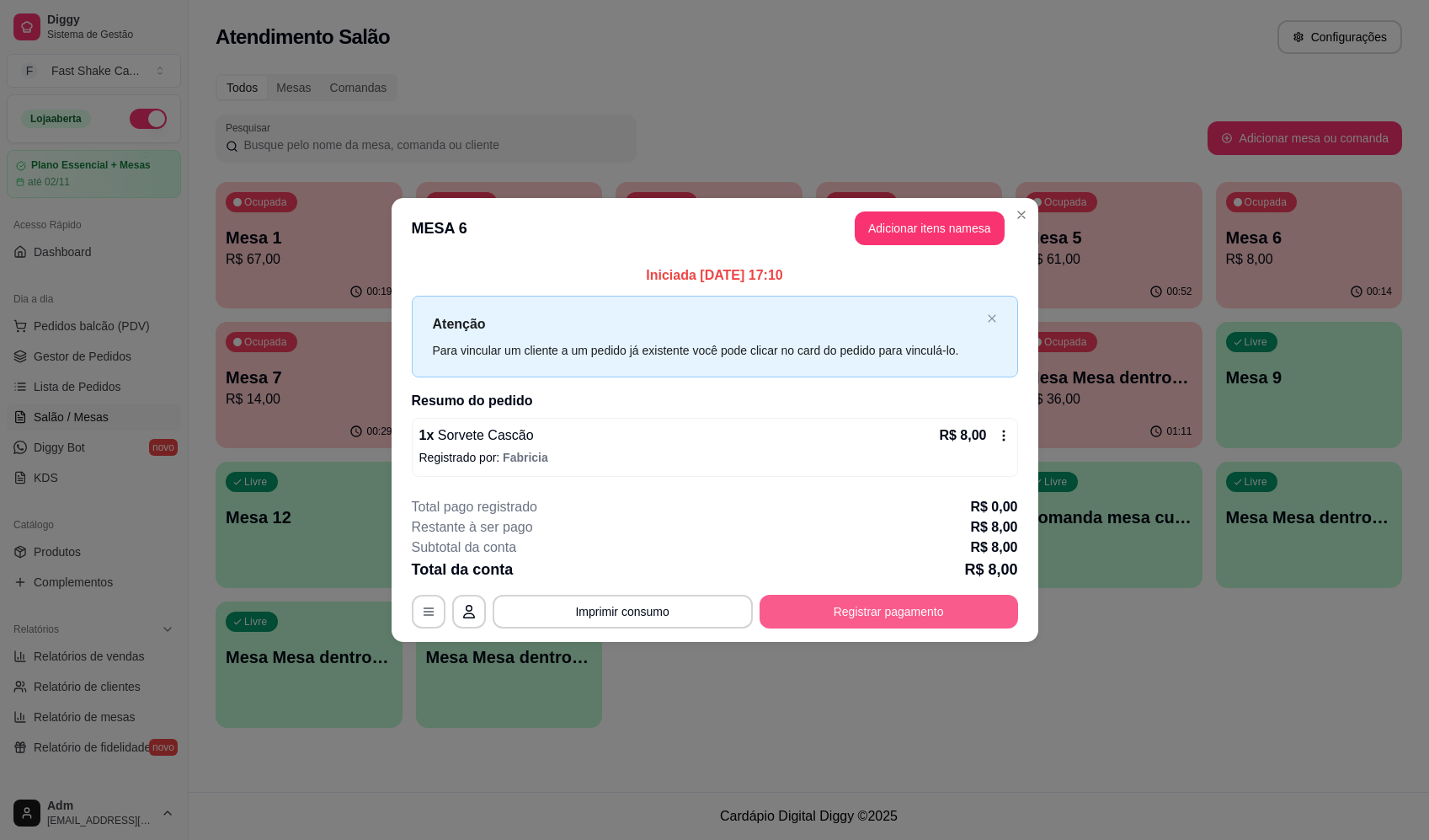
click at [856, 618] on button "Registrar pagamento" at bounding box center [888, 611] width 258 height 34
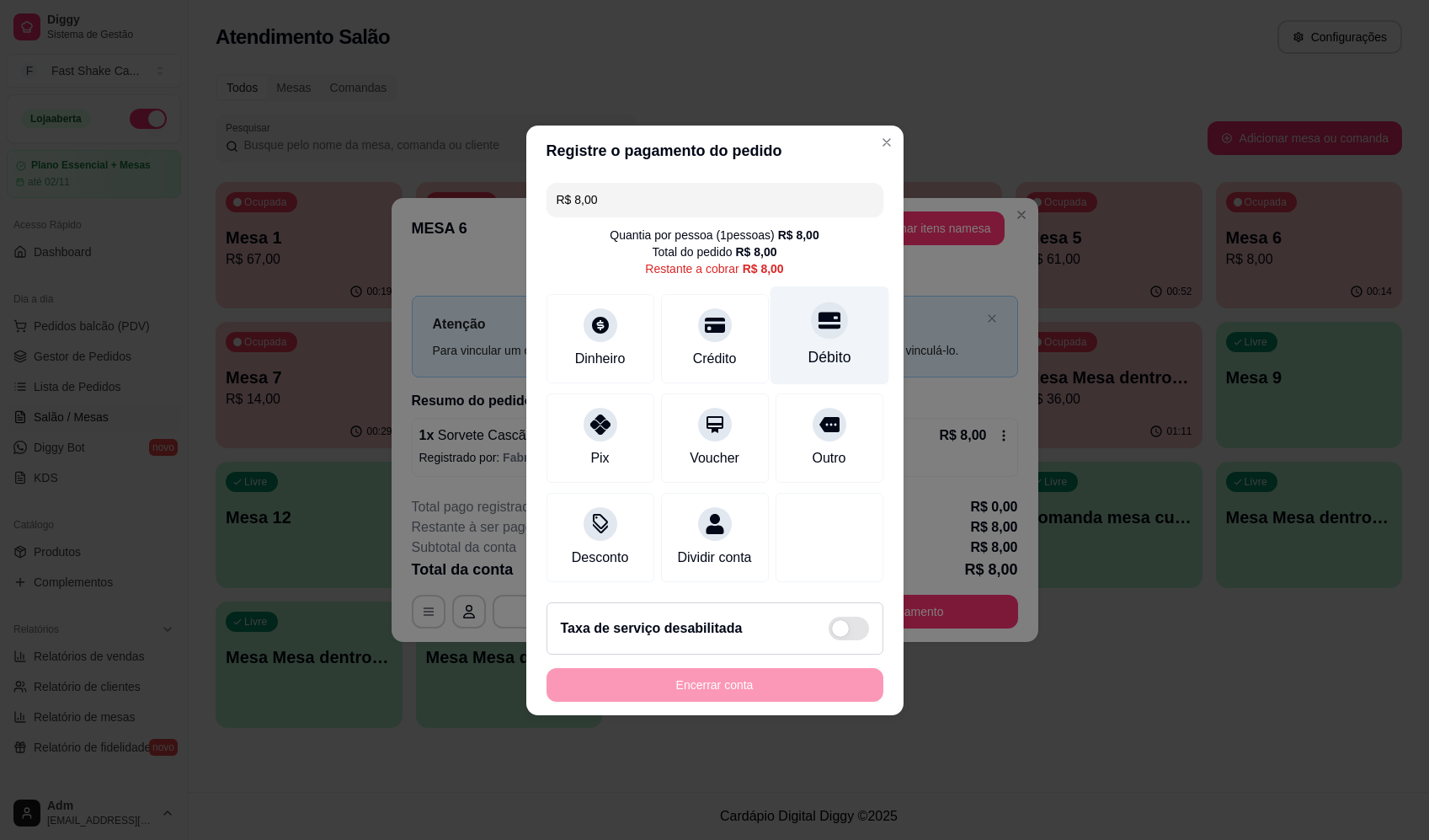
click at [831, 320] on div at bounding box center [830, 320] width 37 height 37
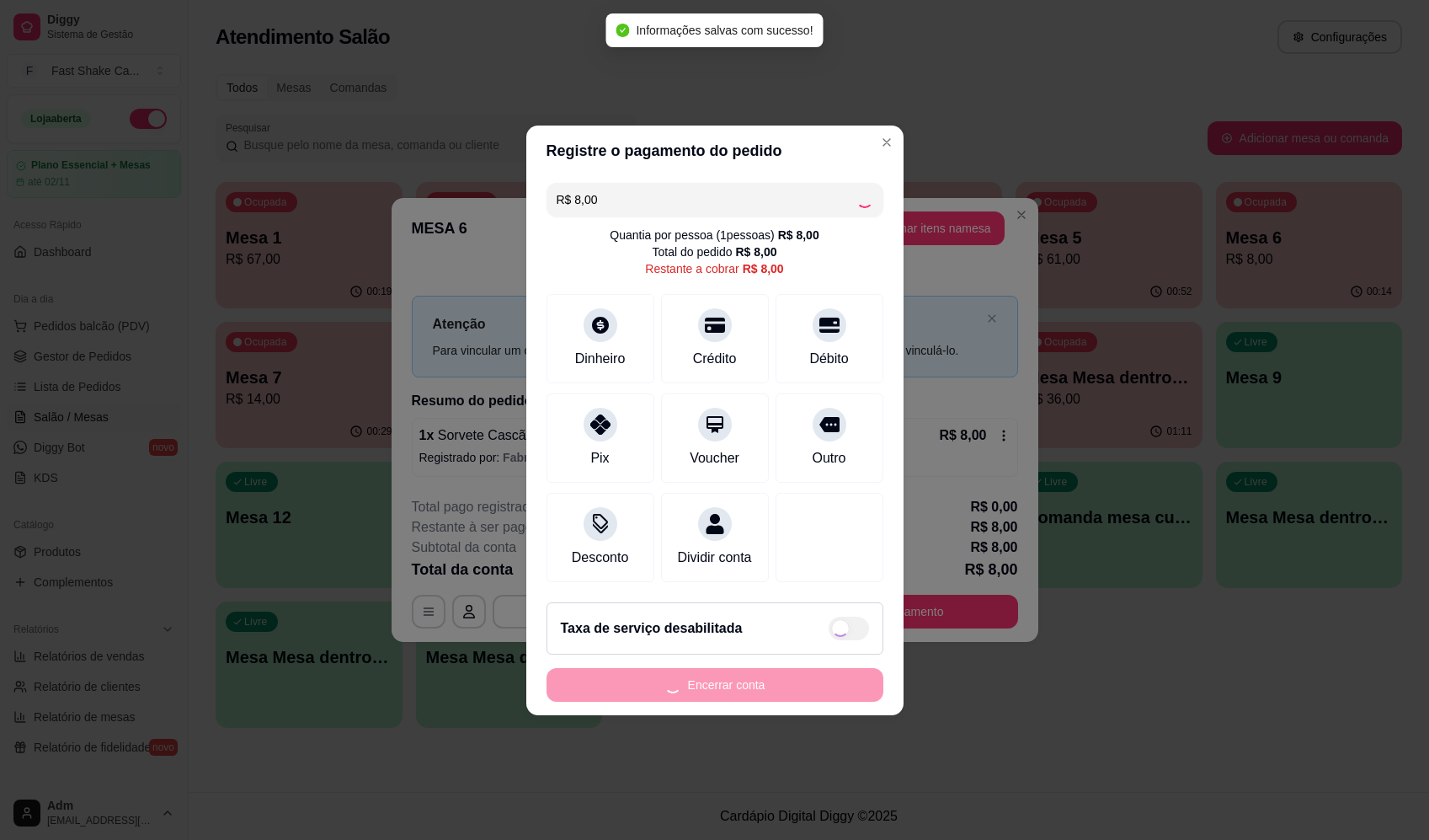
type input "R$ 0,00"
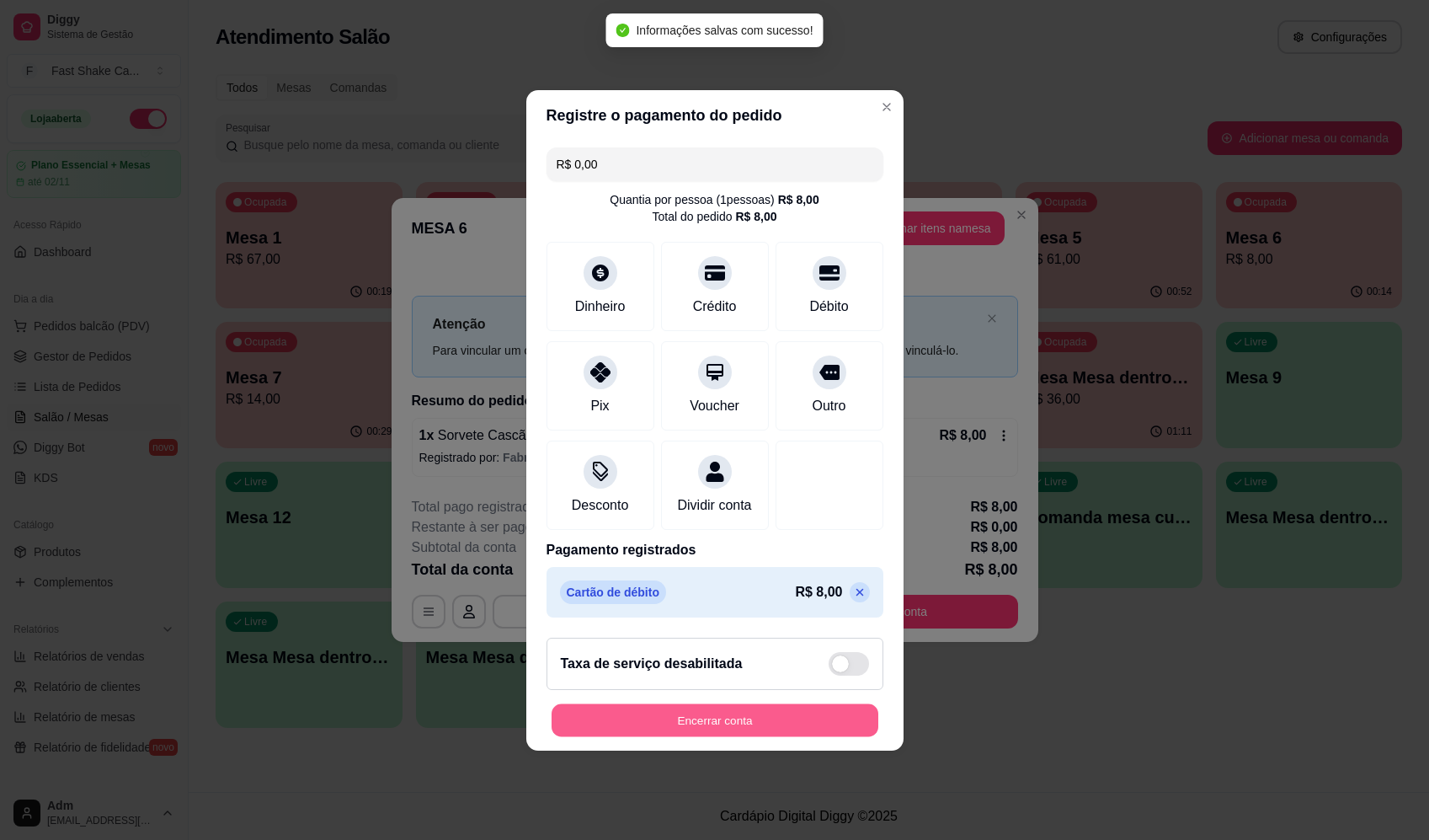
click at [784, 727] on button "Encerrar conta" at bounding box center [714, 720] width 327 height 33
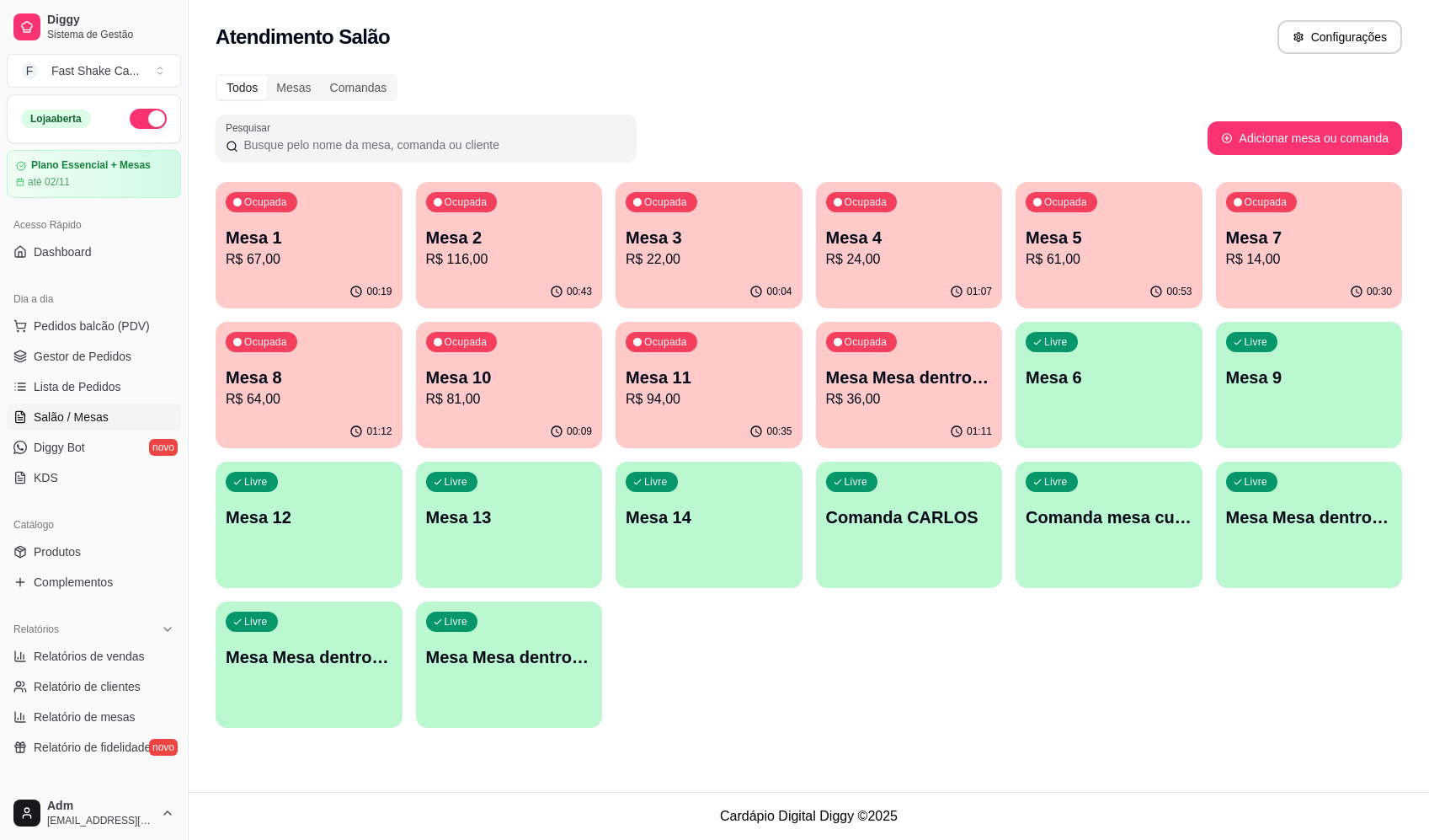
click at [984, 731] on div "Todos Mesas Comandas Pesquisar Adicionar mesa ou comanda Ocupada Mesa 1 R$ 67,0…" at bounding box center [809, 406] width 1241 height 684
click at [666, 219] on div "Ocupada Mesa 3 R$ 22,00" at bounding box center [710, 229] width 187 height 94
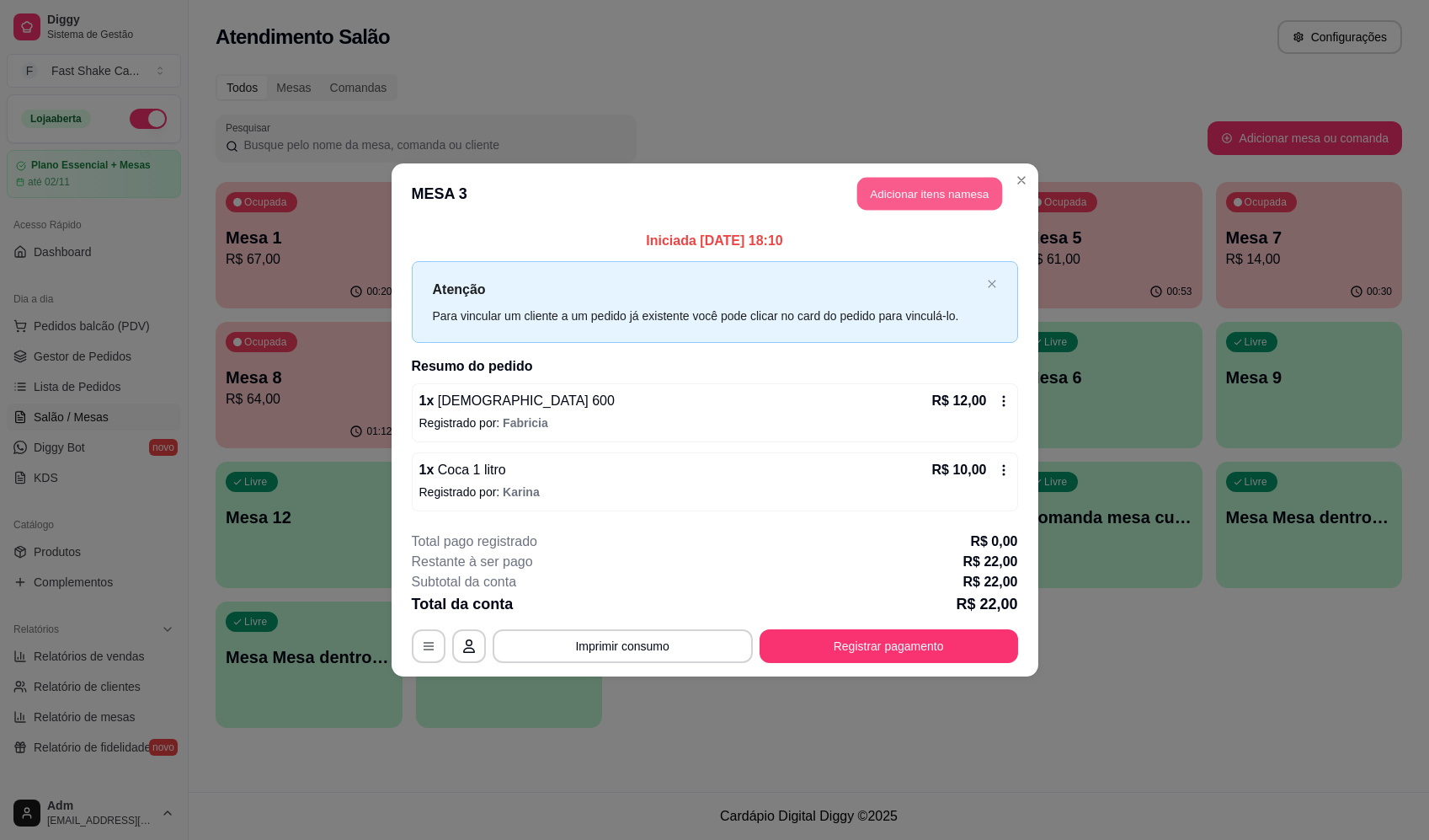
click at [967, 187] on button "Adicionar itens na mesa" at bounding box center [930, 194] width 145 height 33
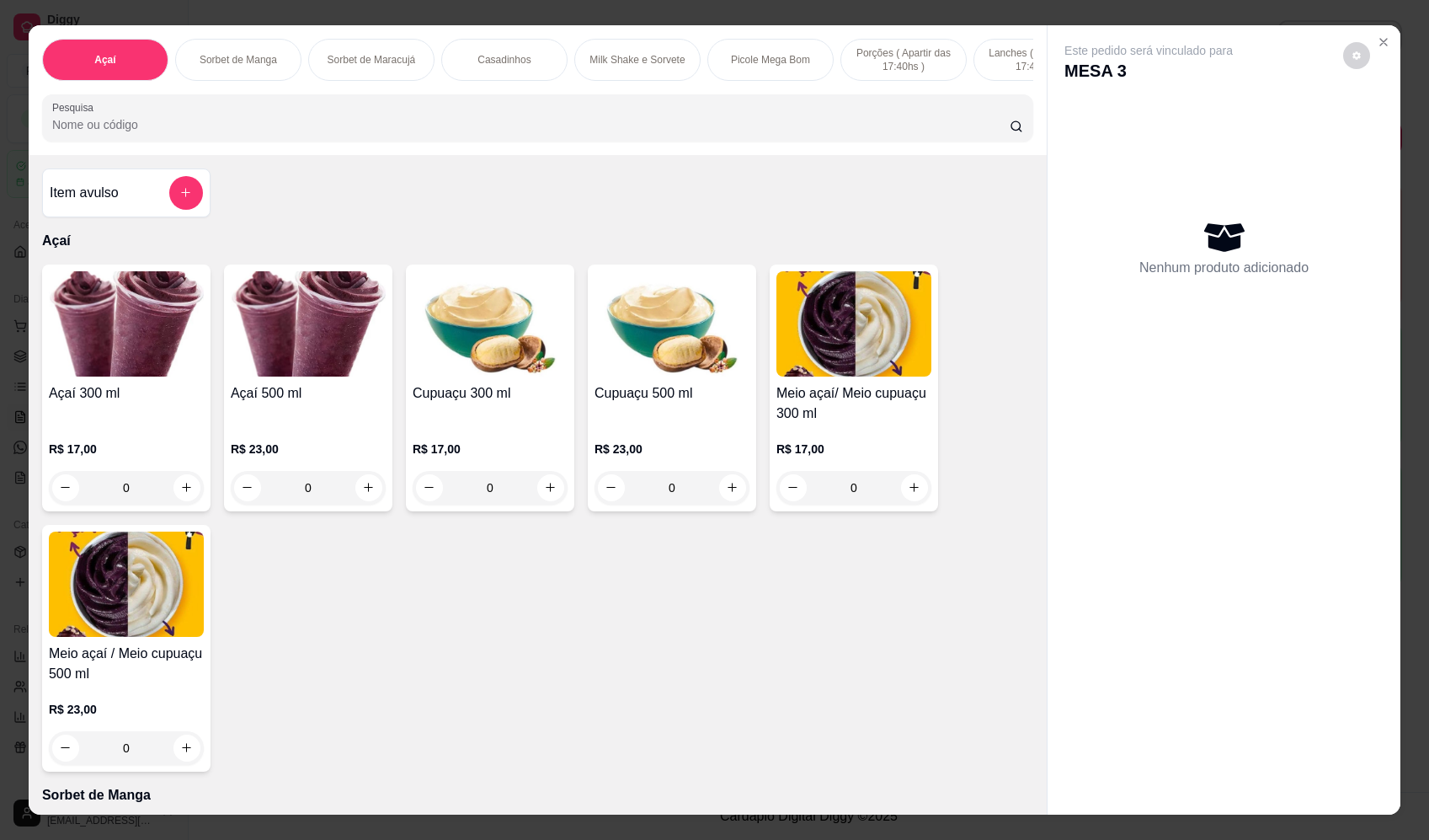
click at [394, 133] on input "Pesquisa" at bounding box center [531, 124] width 958 height 17
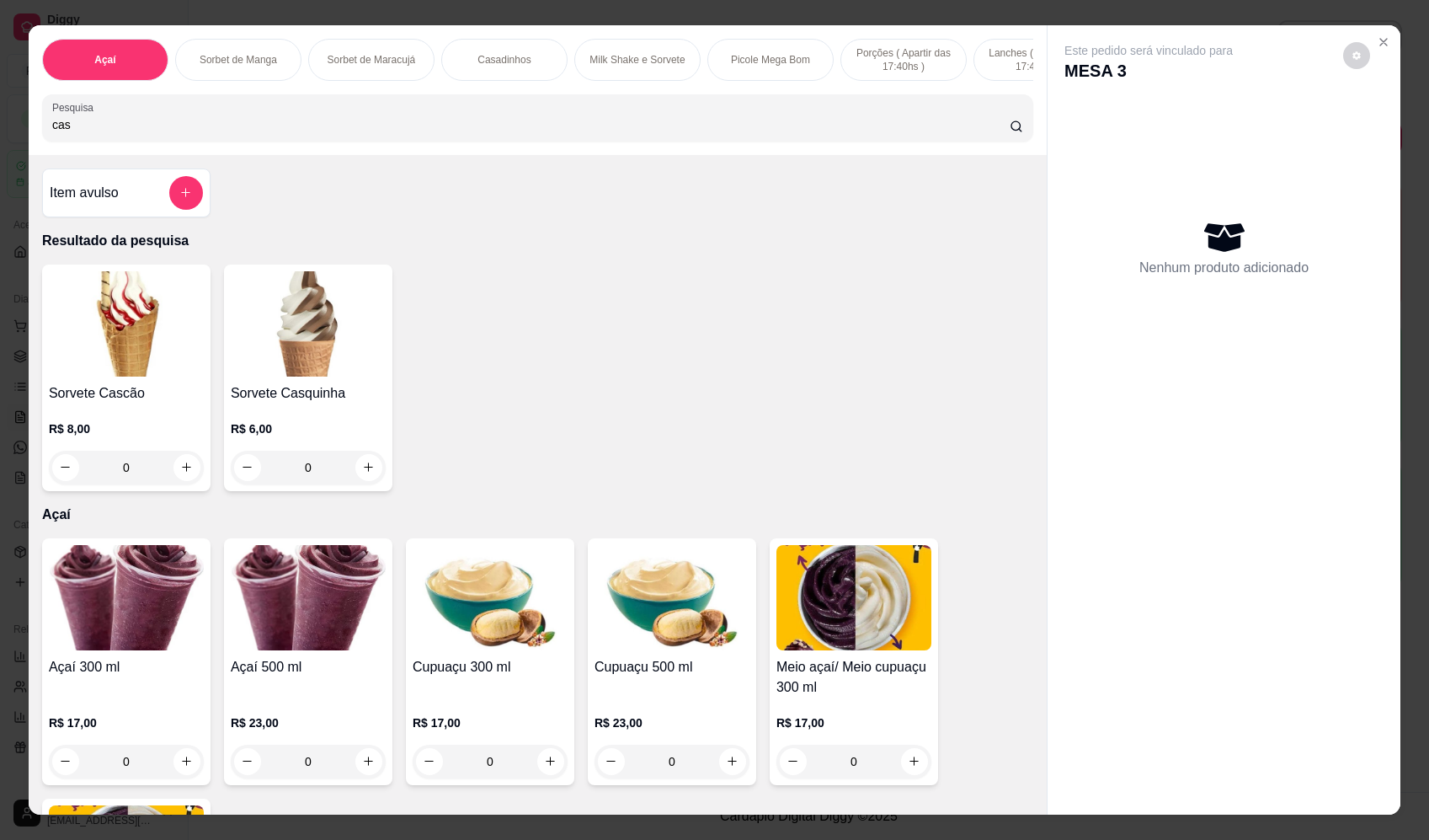
type input "cas"
click at [190, 484] on div "0" at bounding box center [126, 467] width 155 height 34
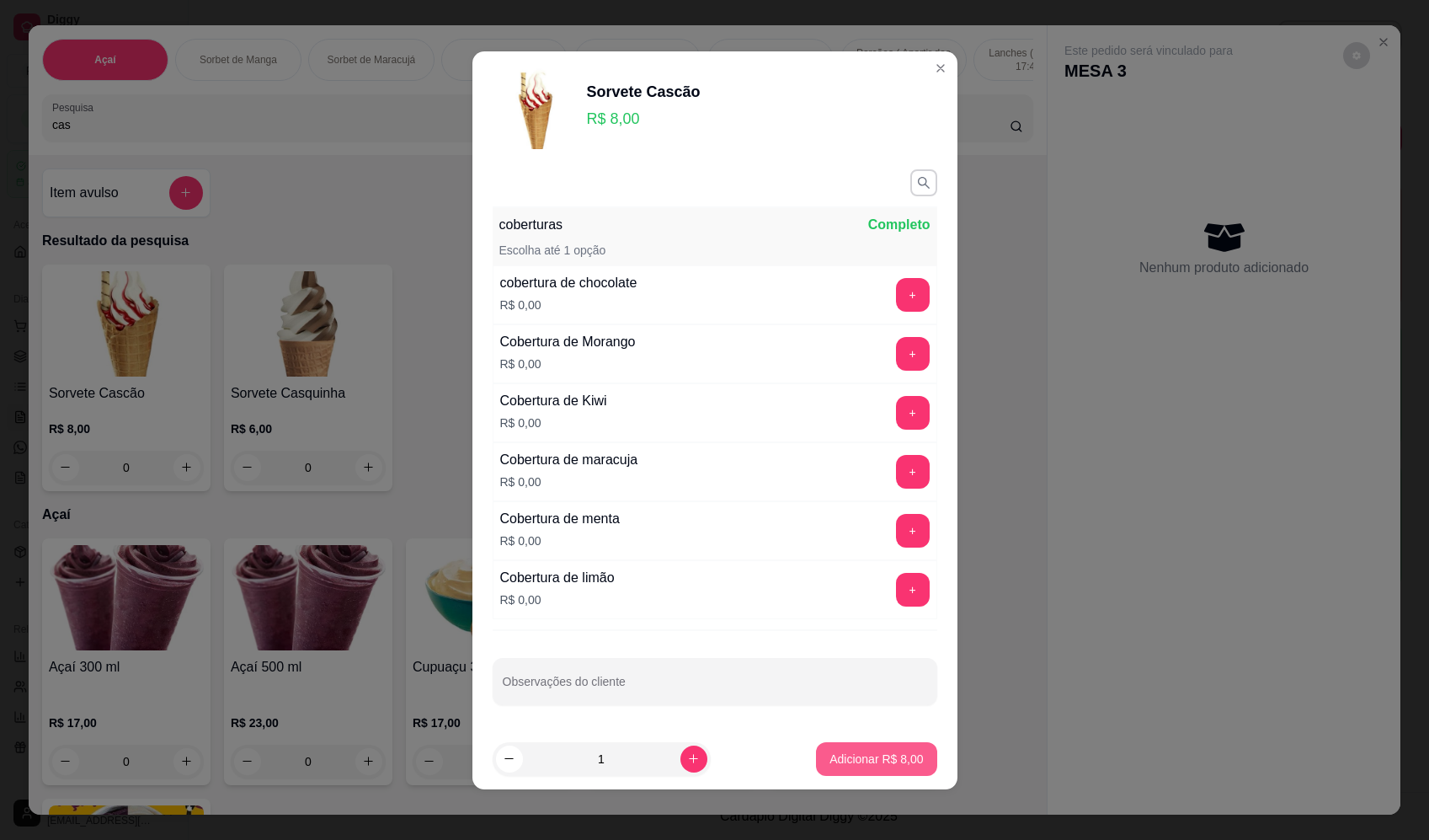
click at [857, 759] on p "Adicionar R$ 8,00" at bounding box center [876, 758] width 94 height 17
type input "1"
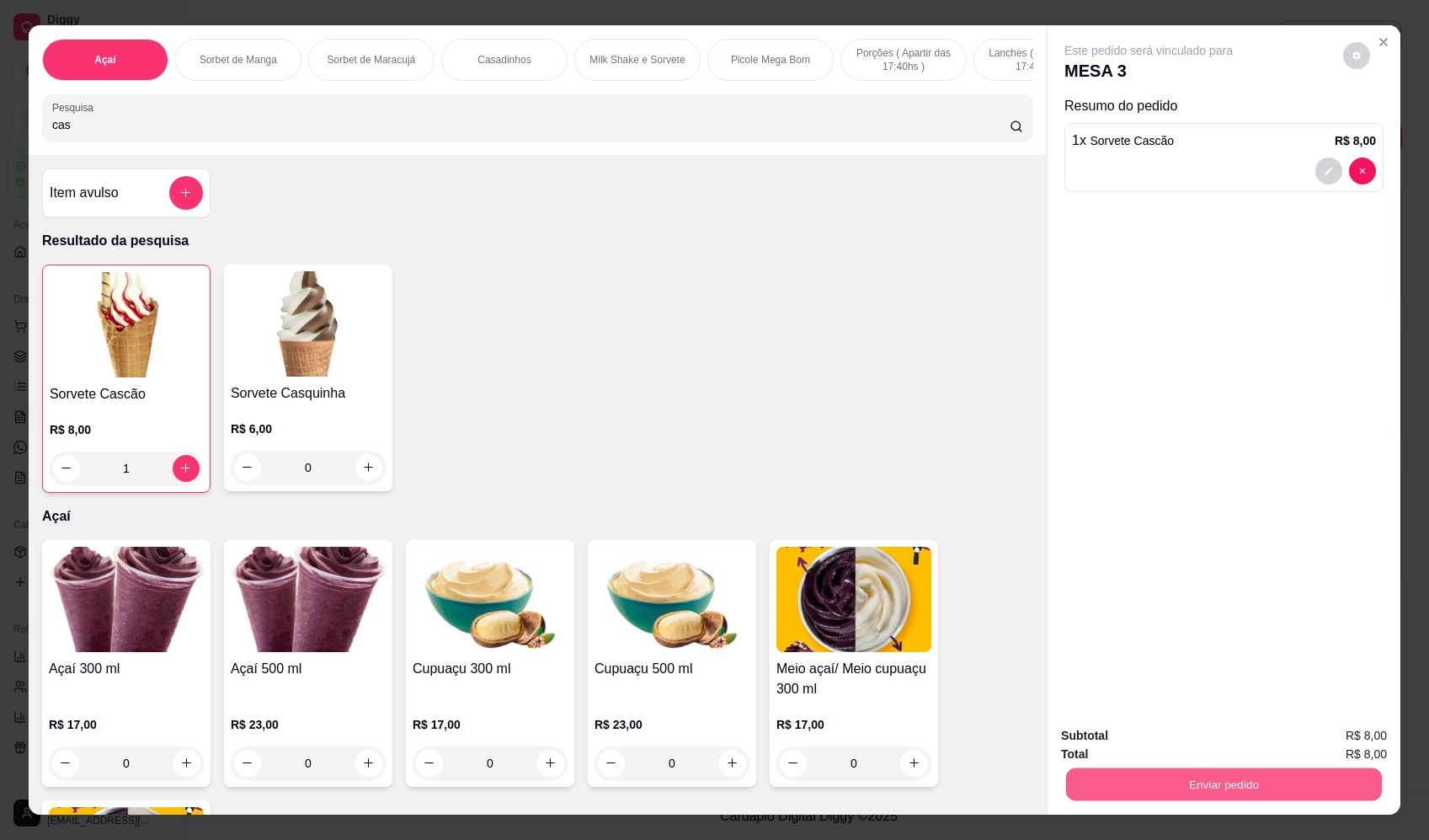
click at [1243, 784] on button "Enviar pedido" at bounding box center [1224, 784] width 316 height 33
click at [1359, 735] on button "Enviar pedido" at bounding box center [1344, 743] width 96 height 32
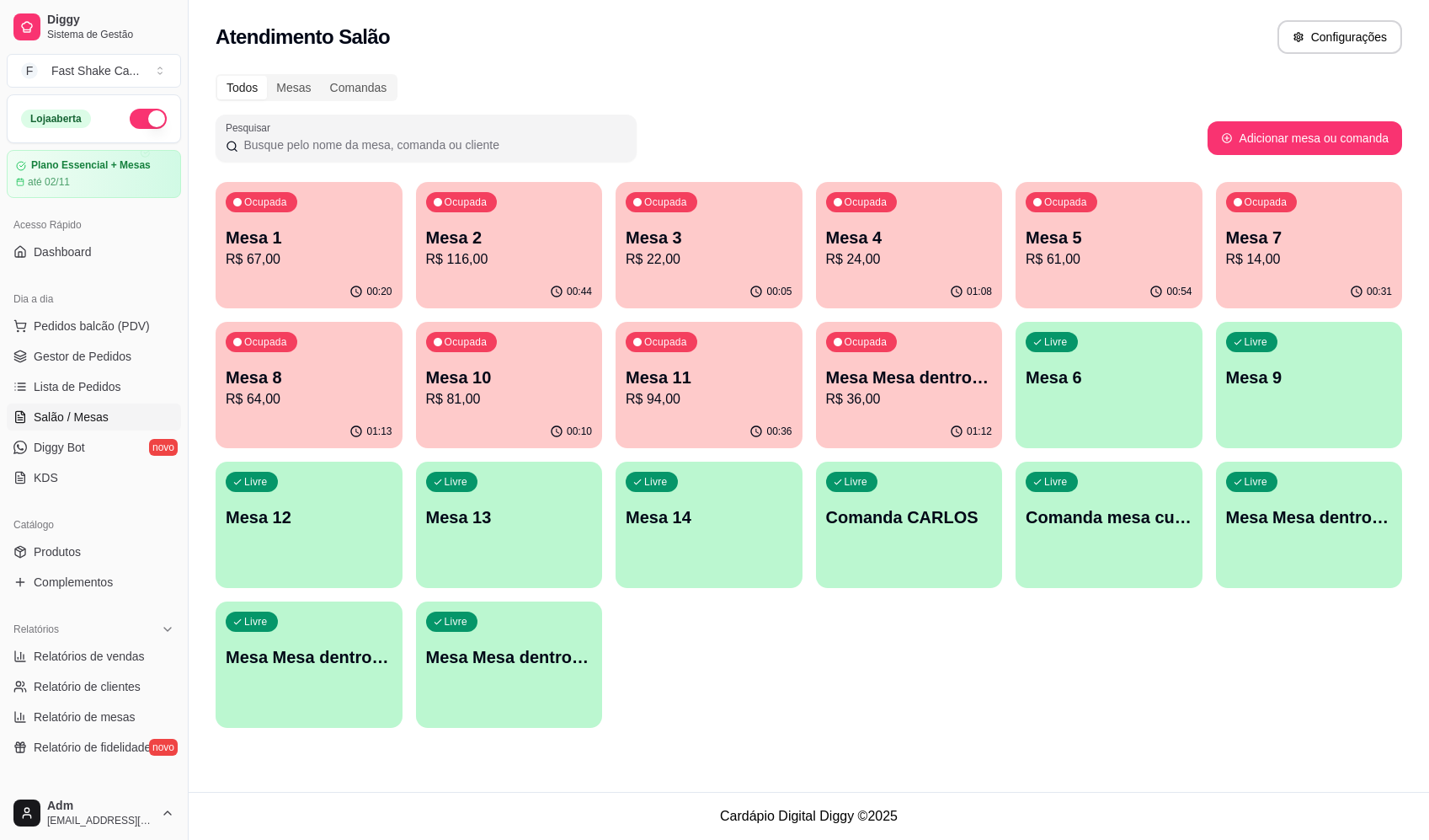
click at [943, 385] on p "Mesa Mesa dentro laranja" at bounding box center [909, 377] width 167 height 23
click at [1310, 523] on p "Mesa Mesa dentro azul" at bounding box center [1309, 516] width 167 height 23
click at [462, 648] on p "Mesa Mesa dentro vermelha" at bounding box center [509, 657] width 167 height 23
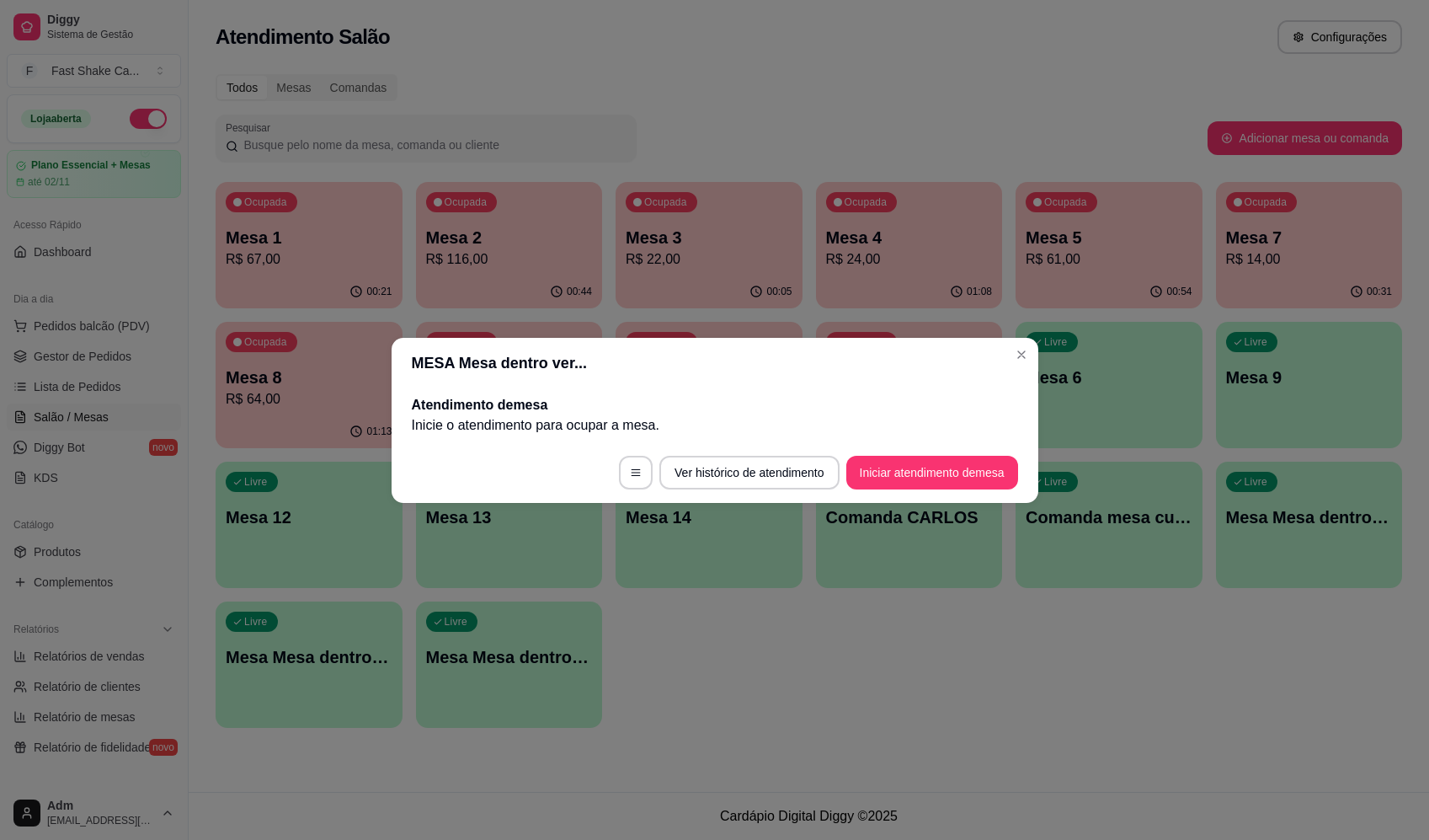
click at [995, 443] on footer "Ver histórico de atendimento Iniciar atendimento de mesa" at bounding box center [715, 473] width 647 height 60
click at [977, 463] on button "Iniciar atendimento de mesa" at bounding box center [932, 472] width 167 height 33
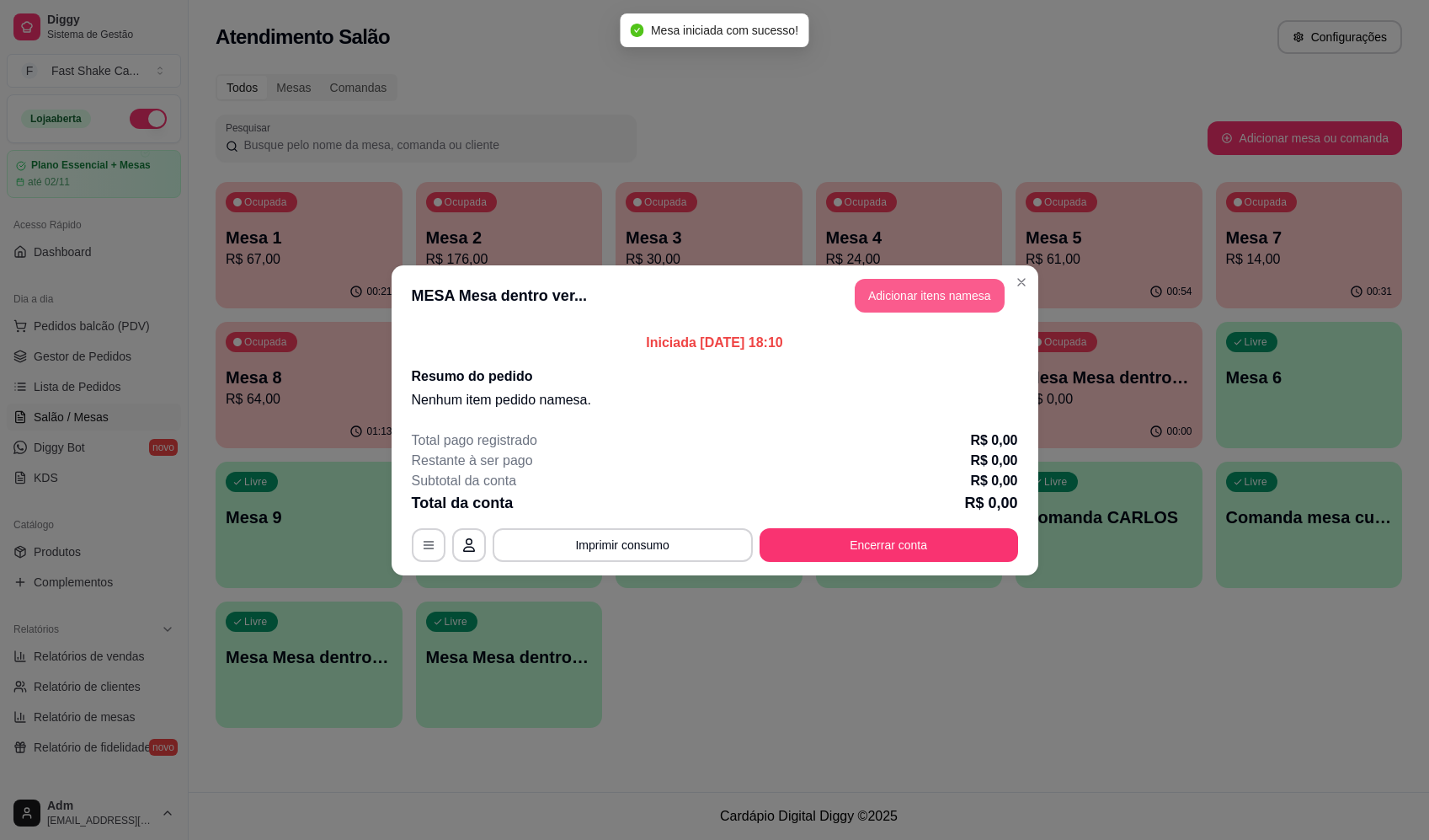
click at [913, 301] on button "Adicionar itens na mesa" at bounding box center [930, 295] width 150 height 34
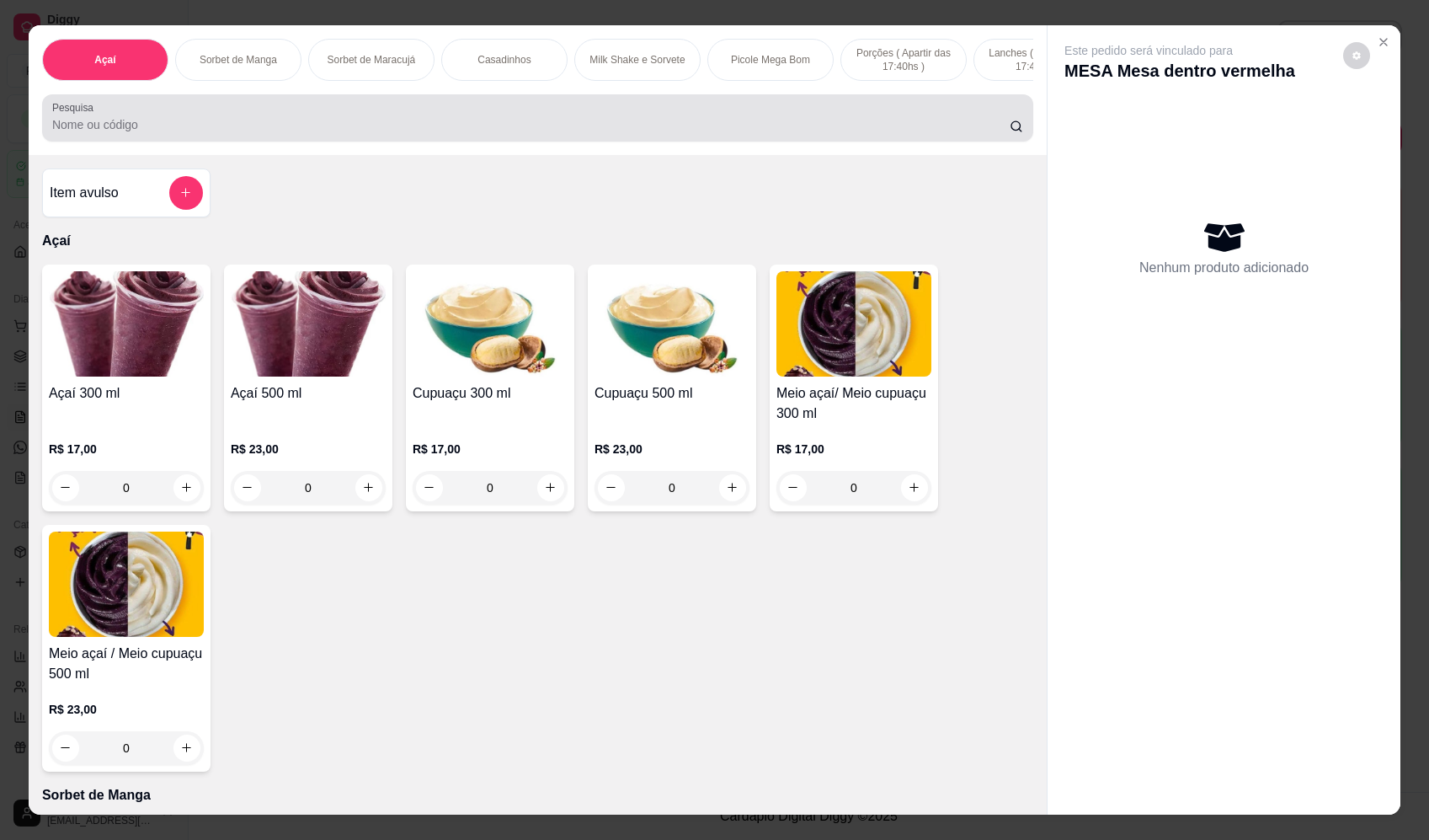
click at [276, 131] on input "Pesquisa" at bounding box center [531, 124] width 958 height 17
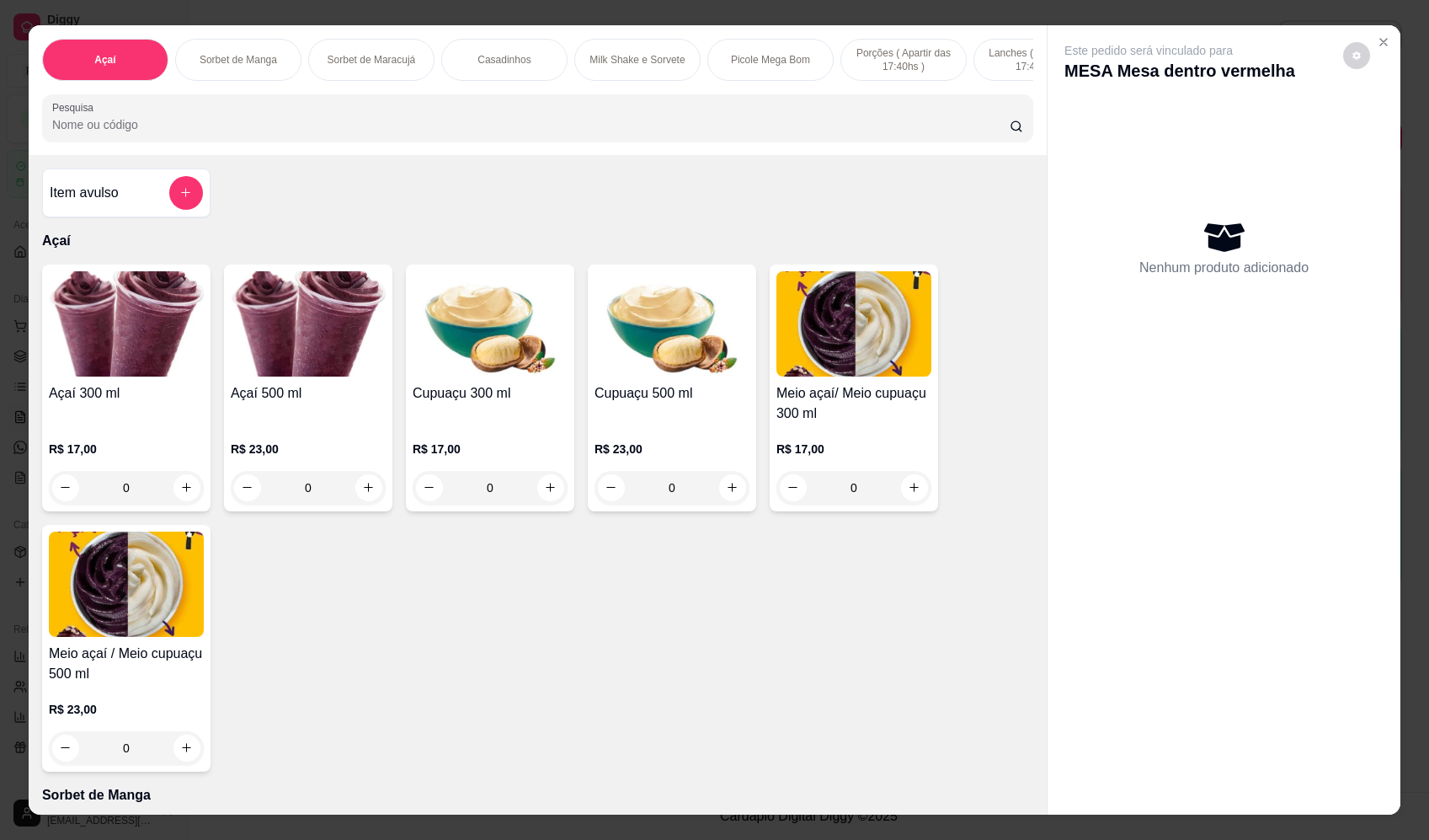
click at [183, 503] on div "0" at bounding box center [126, 487] width 155 height 34
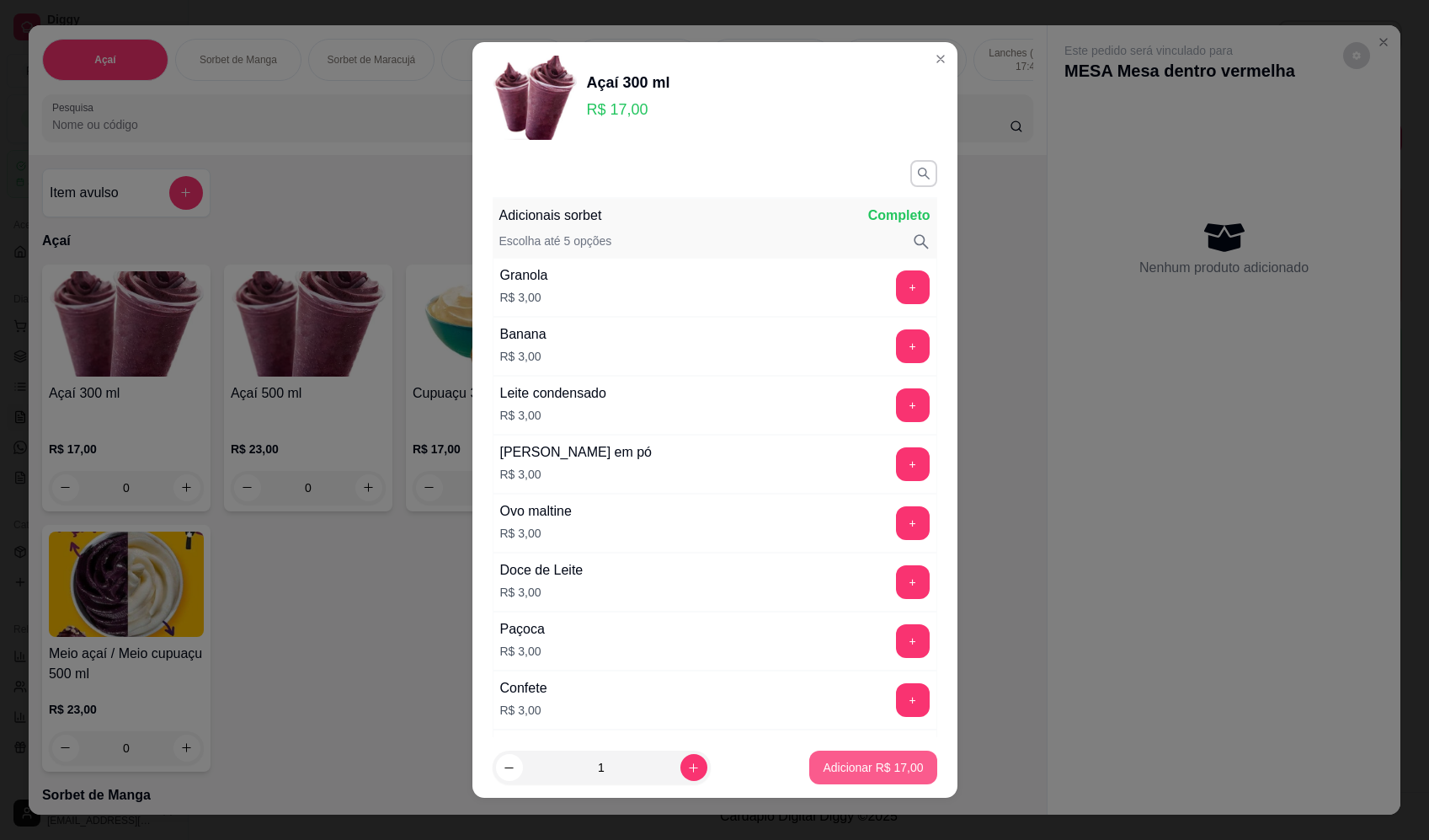
click at [899, 763] on p "Adicionar R$ 17,00" at bounding box center [872, 767] width 100 height 17
type input "1"
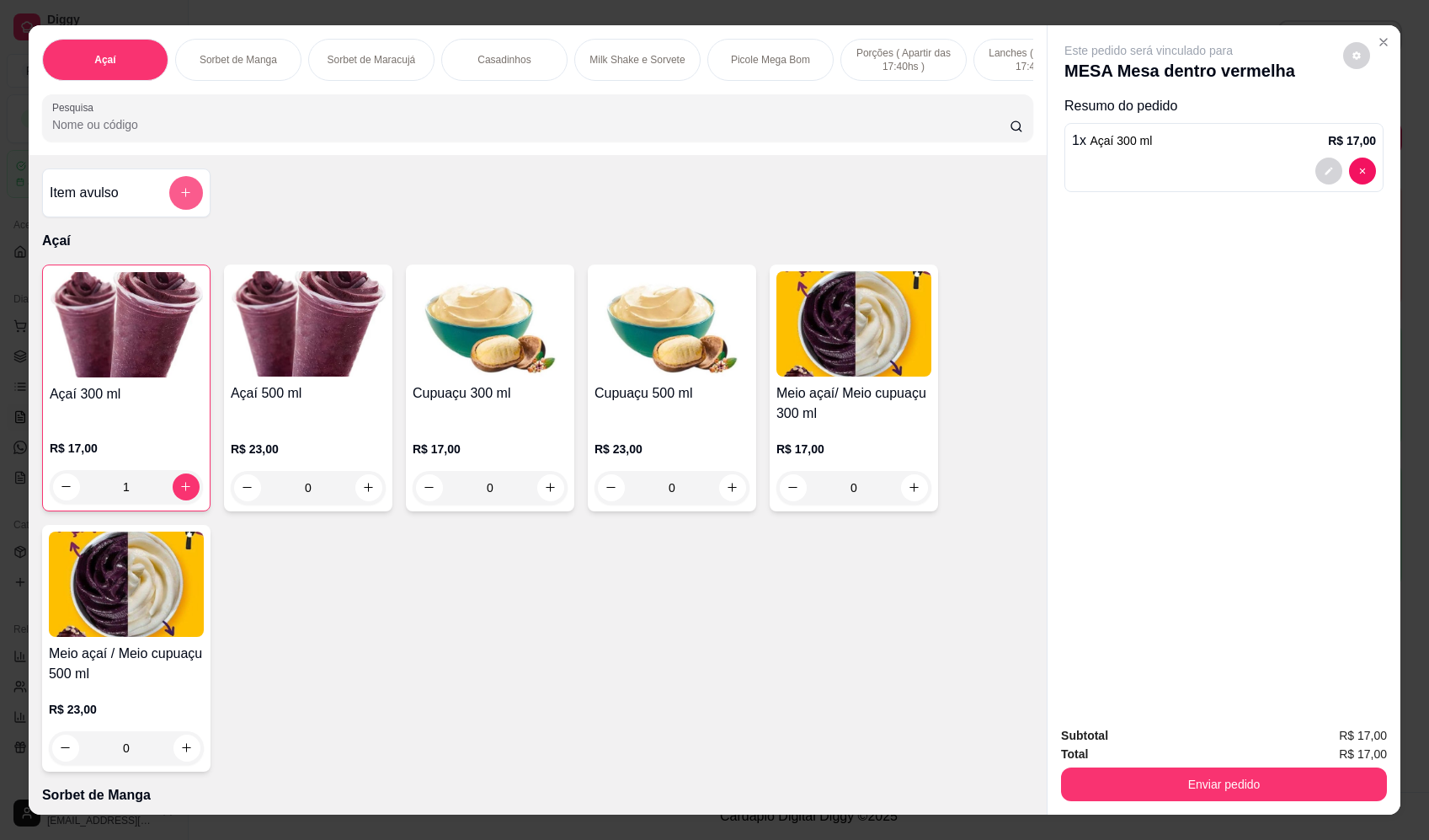
click at [171, 207] on button "add-separate-item" at bounding box center [186, 193] width 34 height 34
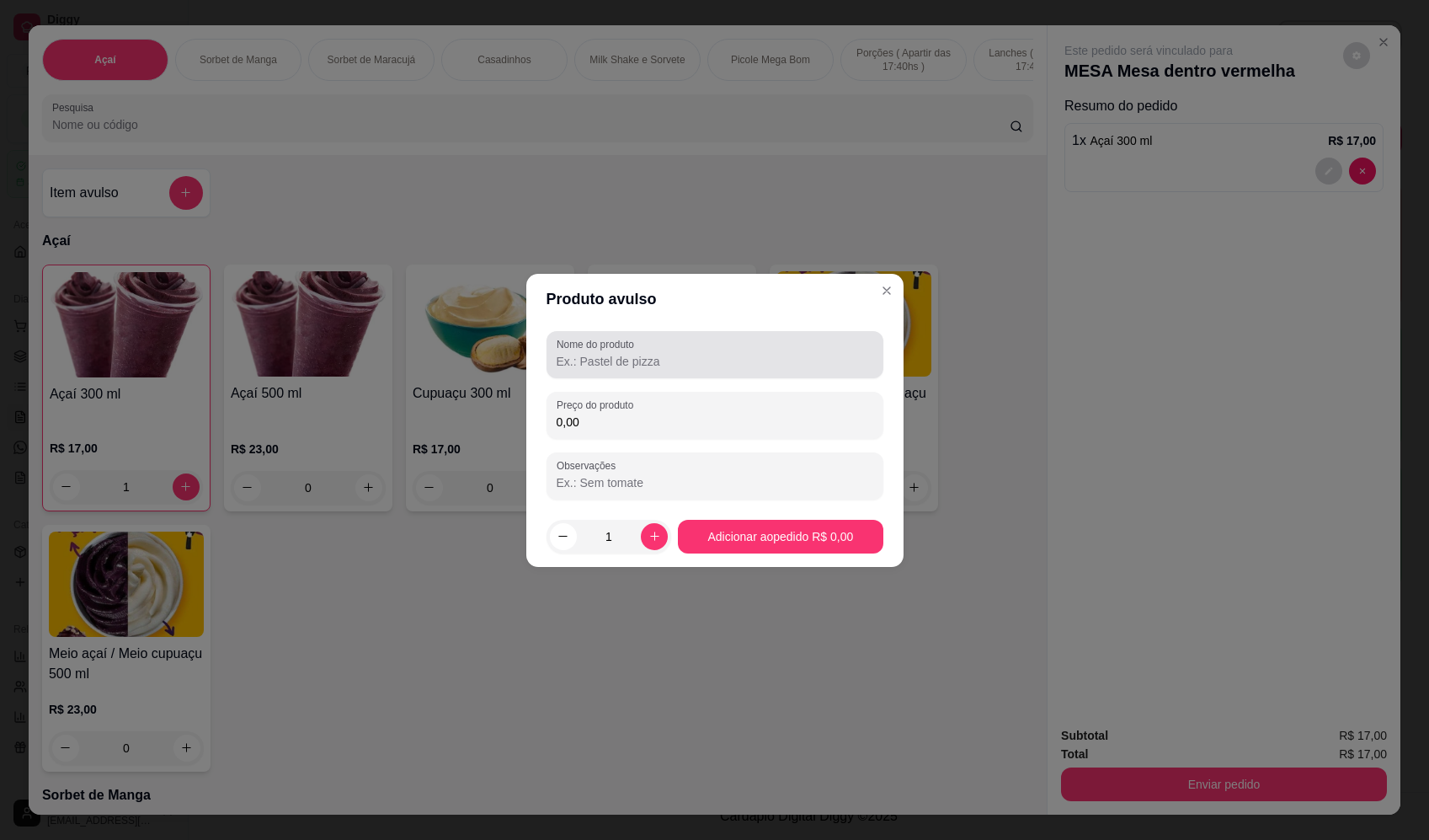
click at [638, 371] on div "Nome do produto" at bounding box center [715, 355] width 337 height 47
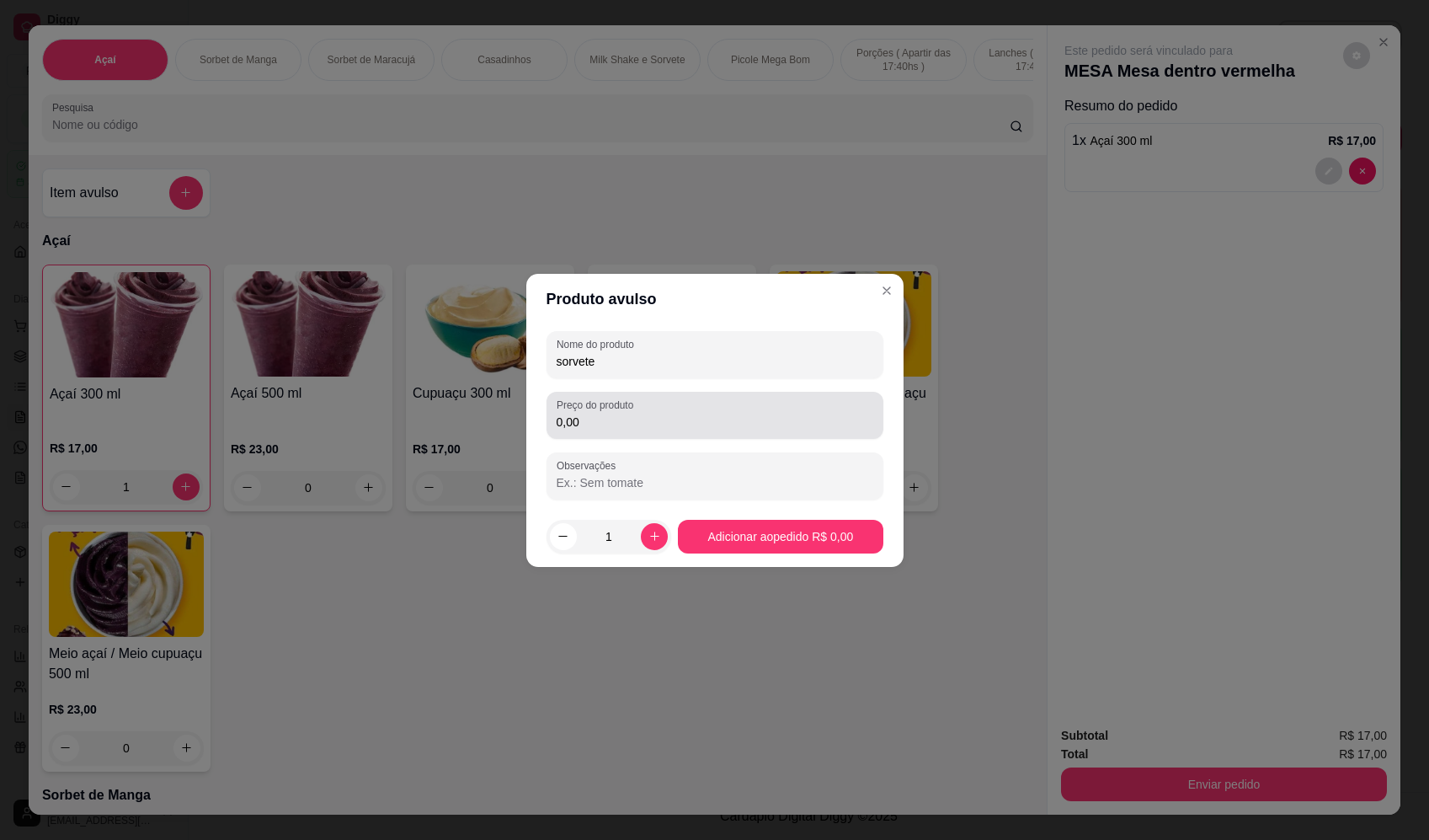
type input "sorvete"
click at [667, 421] on input "0,00" at bounding box center [714, 421] width 317 height 17
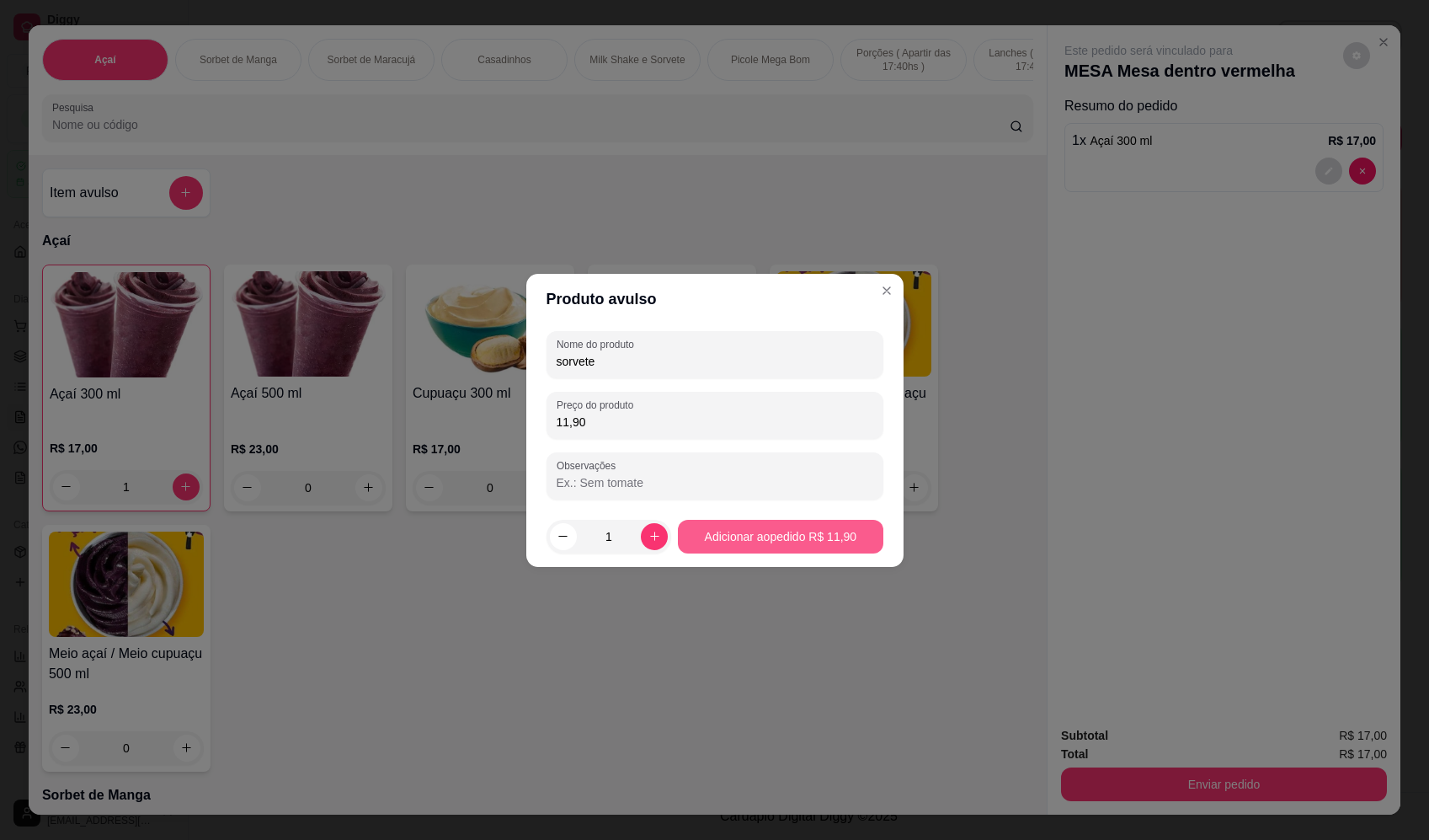
type input "11,90"
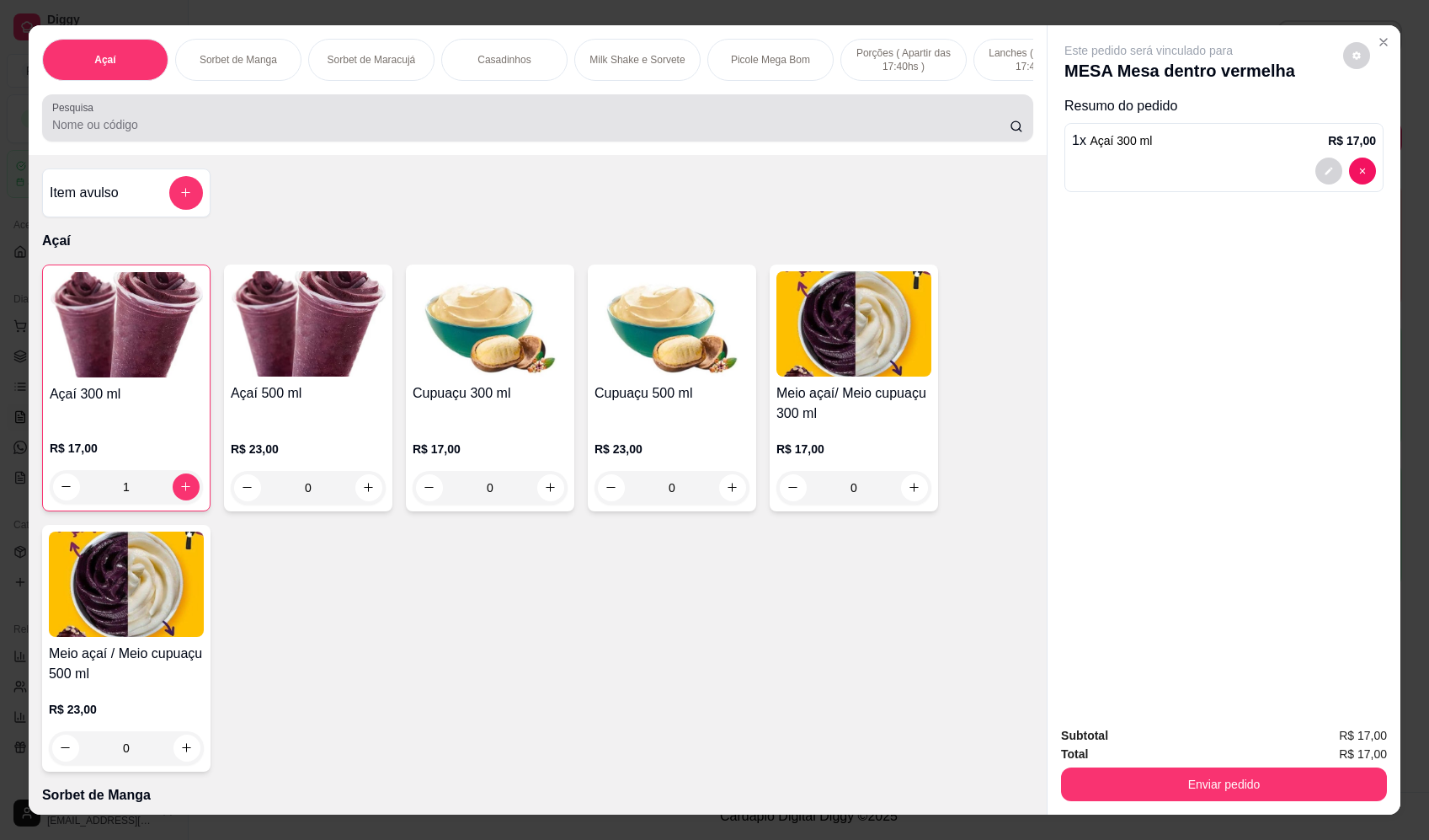
click at [317, 134] on input "Pesquisa" at bounding box center [531, 124] width 958 height 17
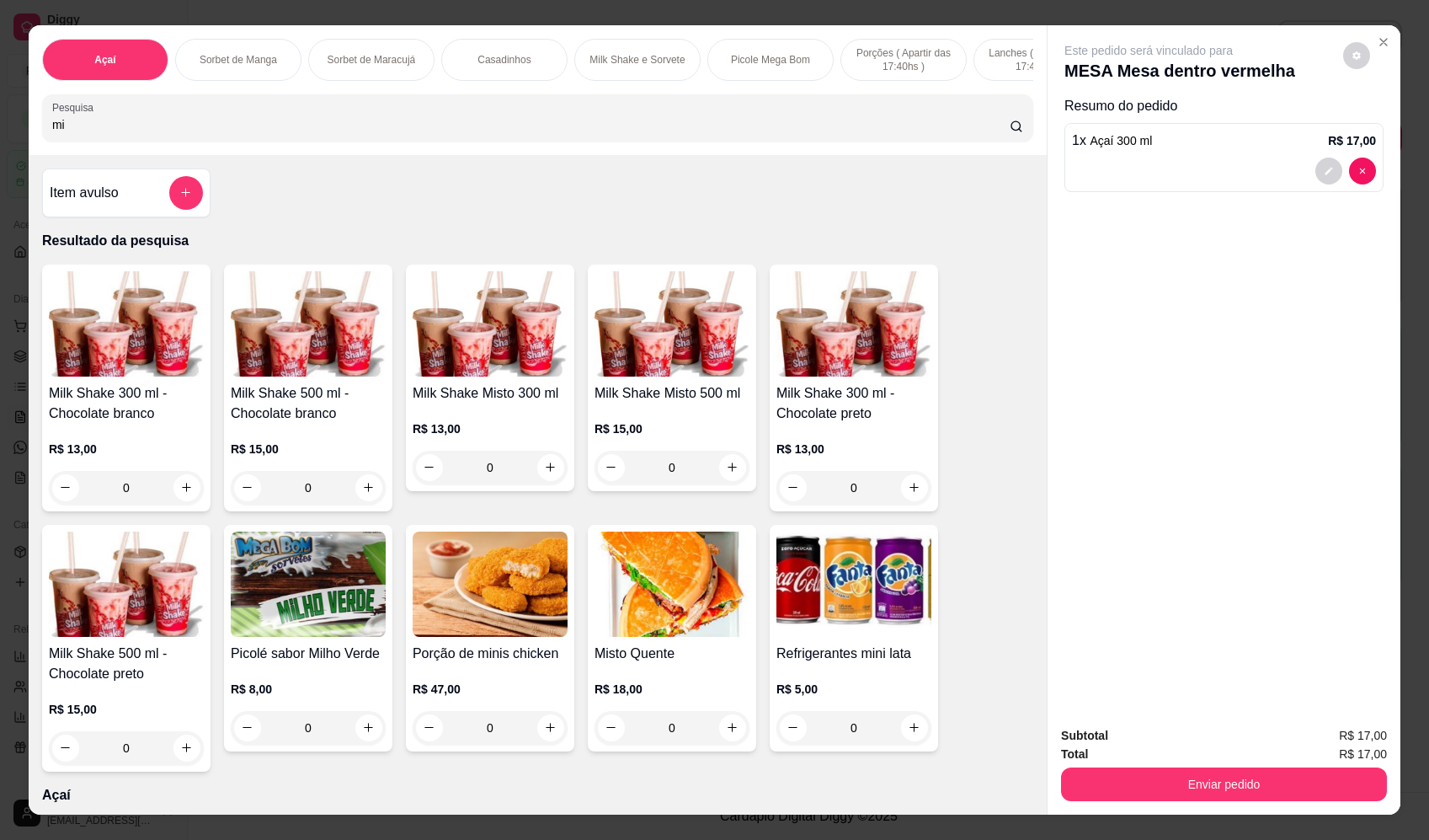
type input "mi"
click at [549, 476] on div "0" at bounding box center [489, 467] width 155 height 34
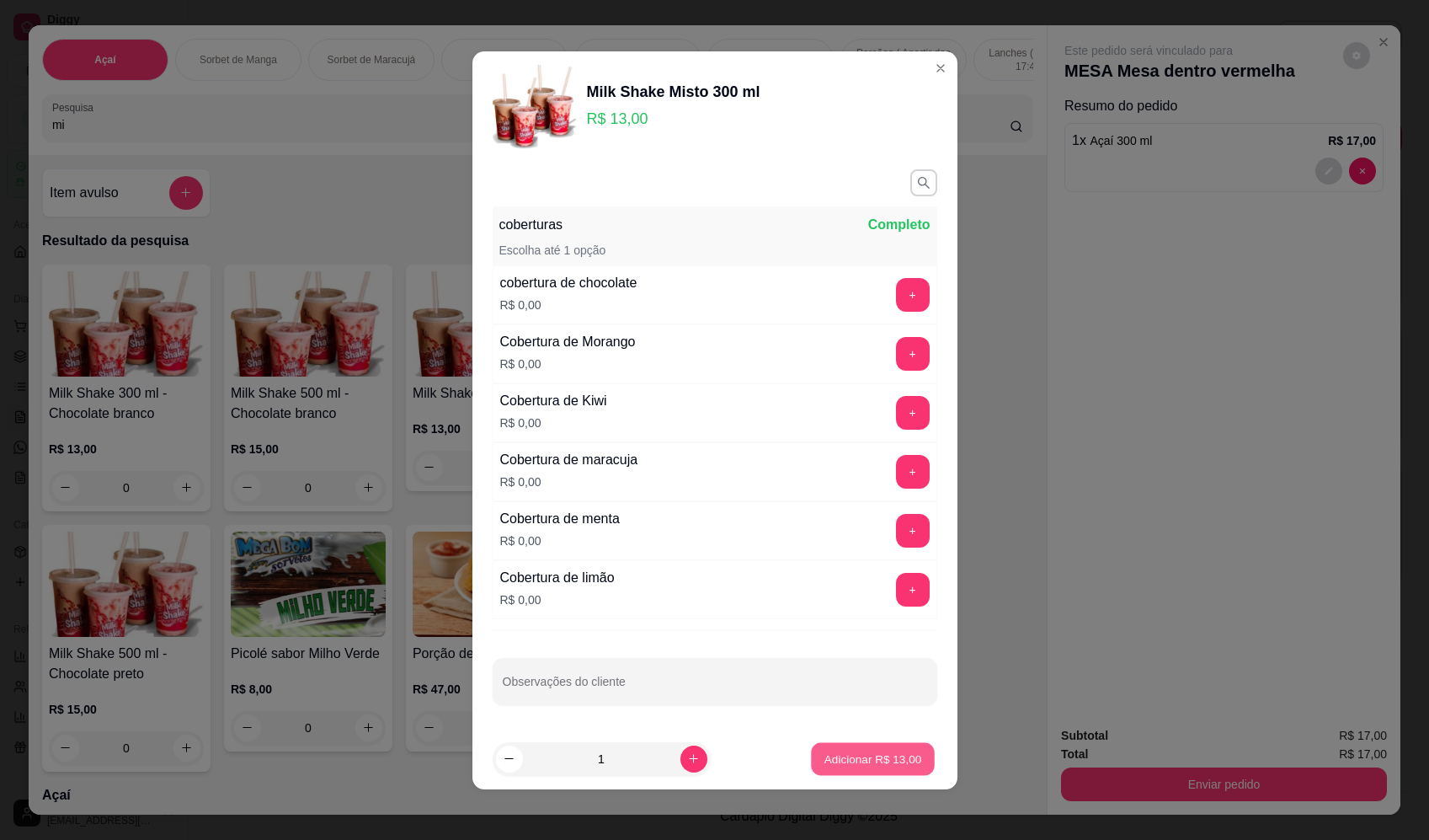
click at [859, 750] on p "Adicionar R$ 13,00" at bounding box center [873, 758] width 97 height 16
type input "1"
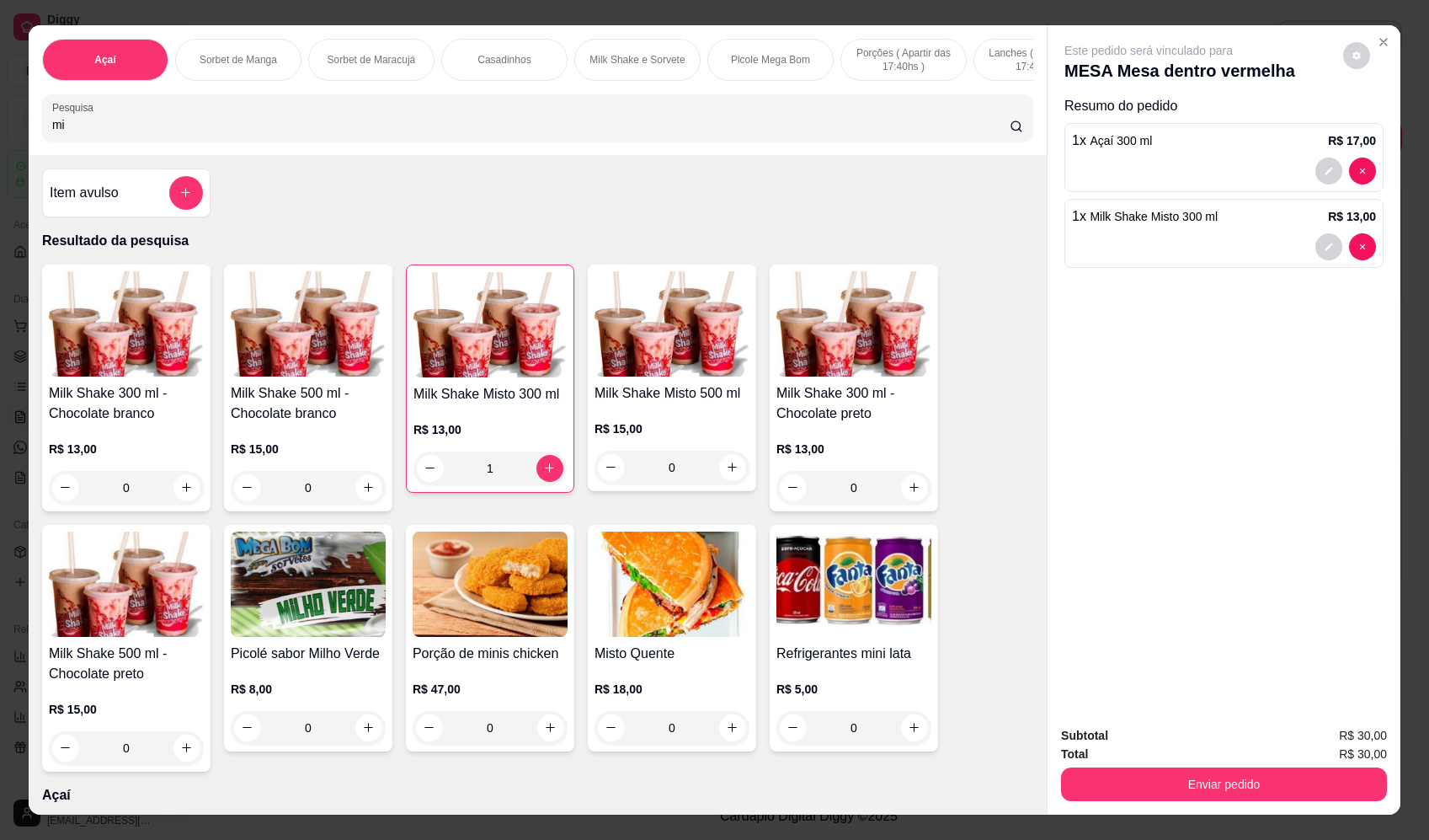
drag, startPoint x: 145, startPoint y: 127, endPoint x: -19, endPoint y: 154, distance: 166.2
click at [0, 154] on html "Diggy Sistema de Gestão F Fast Shake Ca ... Loja aberta Plano Essencial + Mesas…" at bounding box center [714, 420] width 1429 height 840
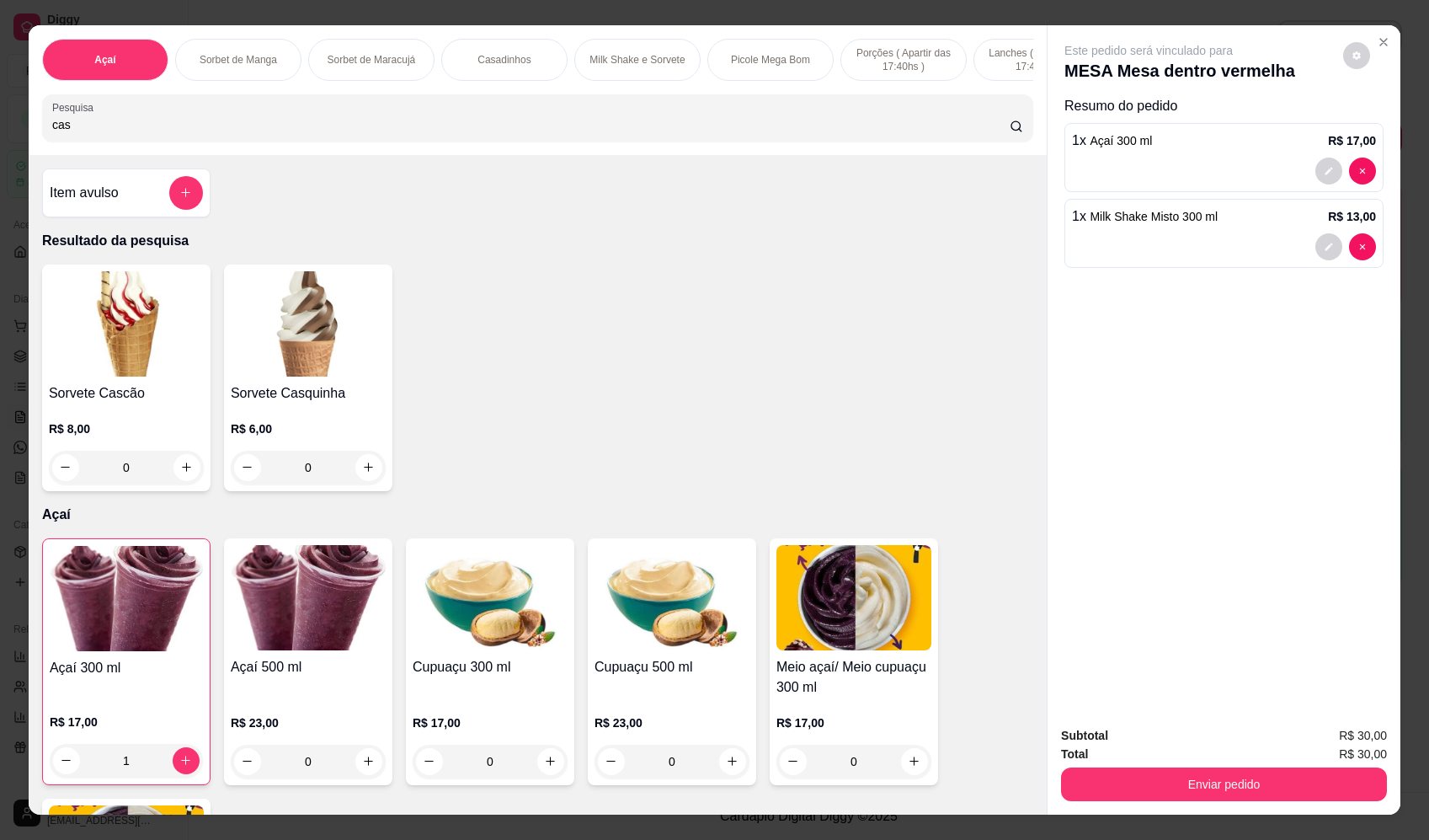
type input "cas"
click at [177, 477] on div "0" at bounding box center [126, 467] width 155 height 34
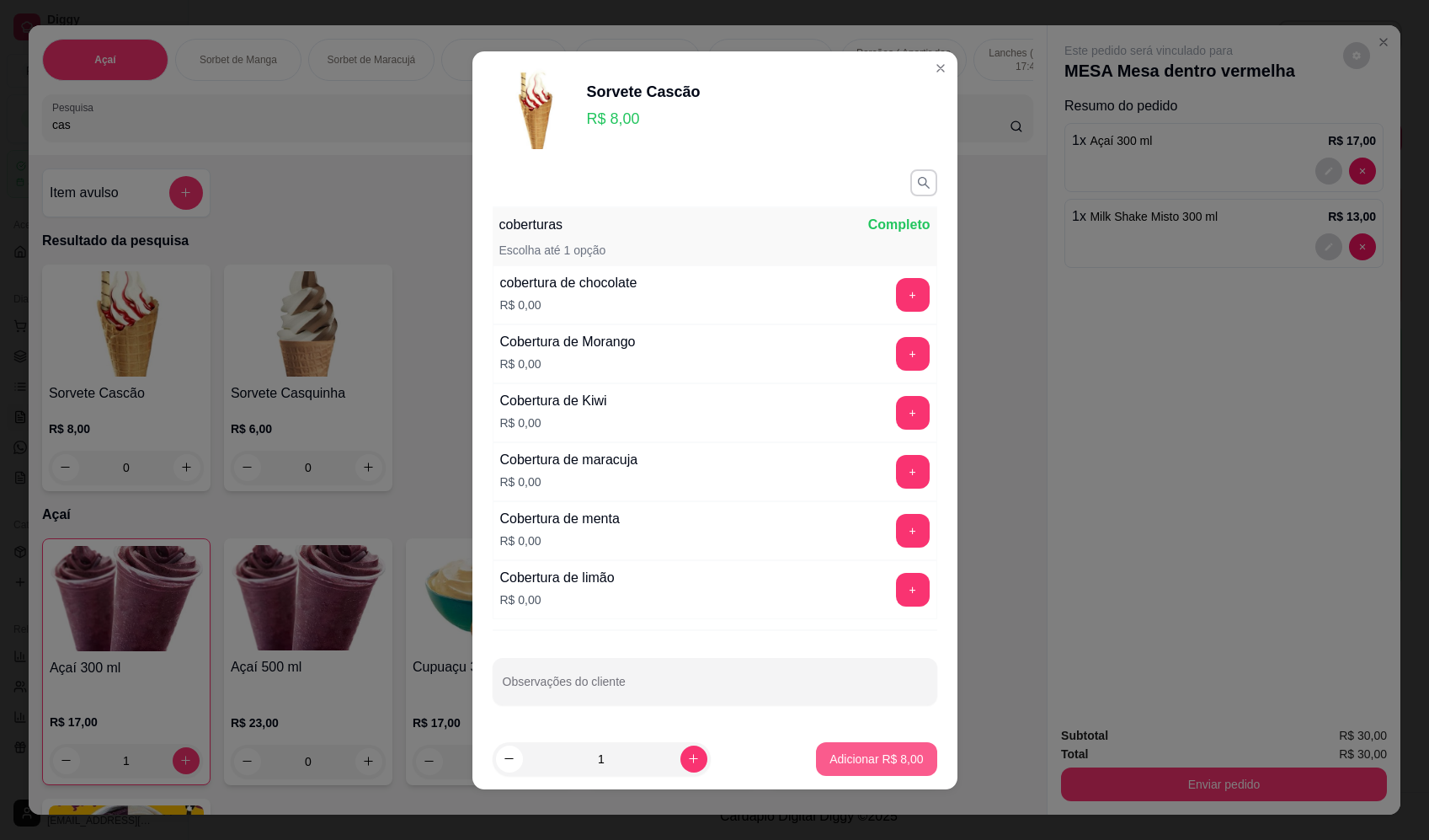
click at [852, 767] on button "Adicionar R$ 8,00" at bounding box center [876, 758] width 121 height 34
type input "1"
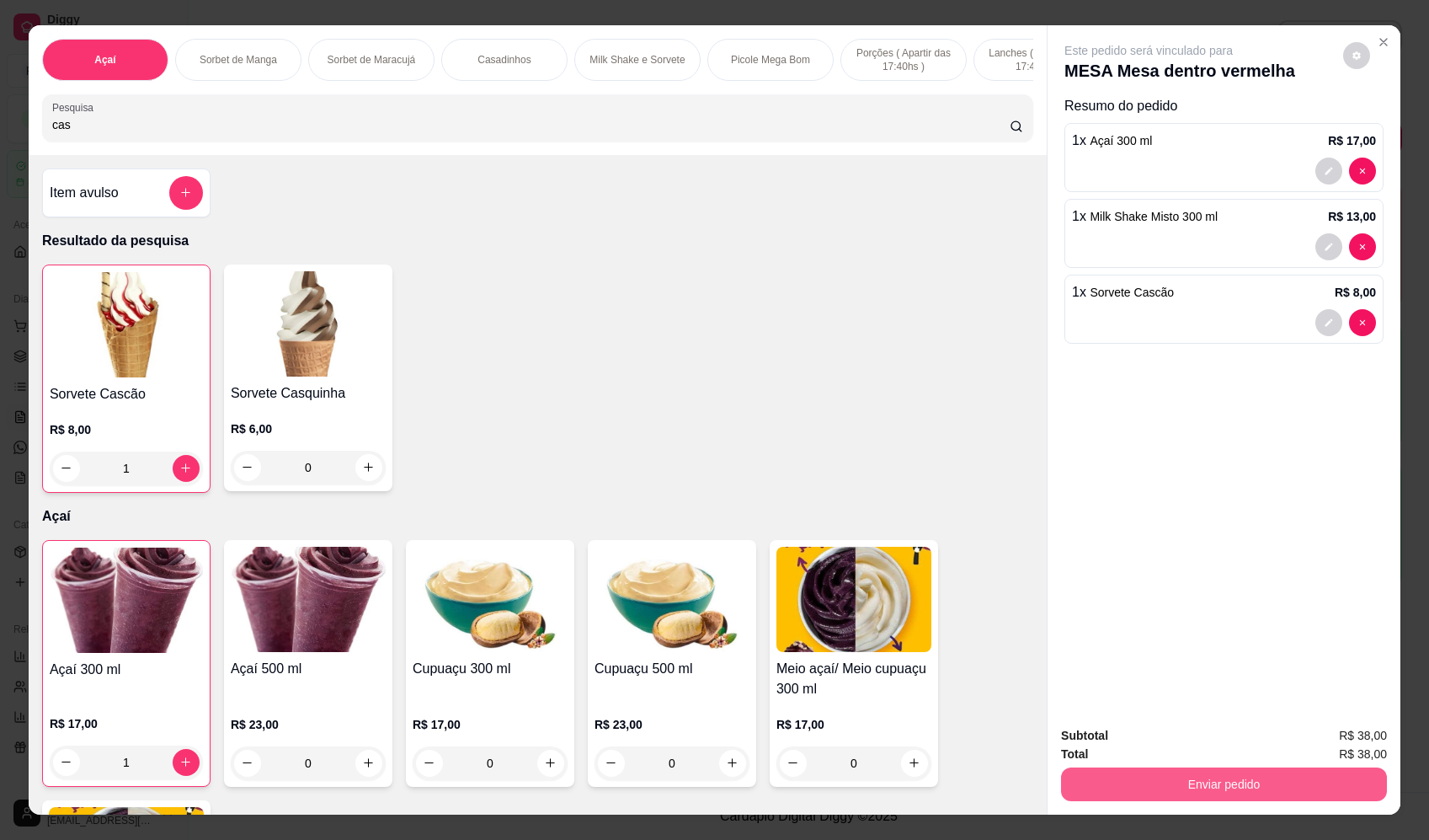
click at [1197, 770] on button "Enviar pedido" at bounding box center [1224, 783] width 326 height 34
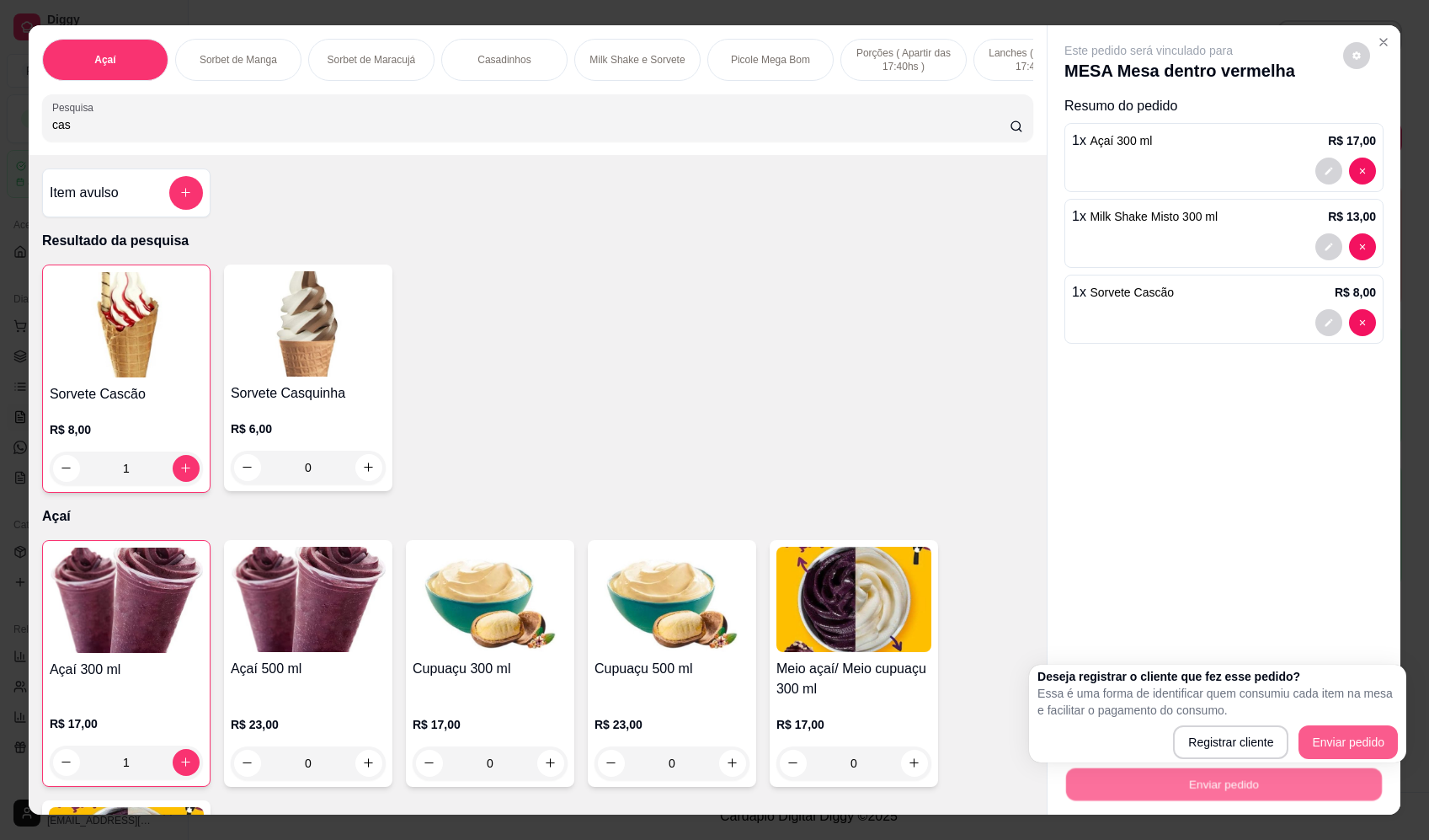
drag, startPoint x: 1317, startPoint y: 726, endPoint x: 1323, endPoint y: 734, distance: 10.0
click at [1321, 730] on div "Deseja registrar o cliente que fez esse pedido? Essa é uma forma de identificar…" at bounding box center [1218, 712] width 361 height 91
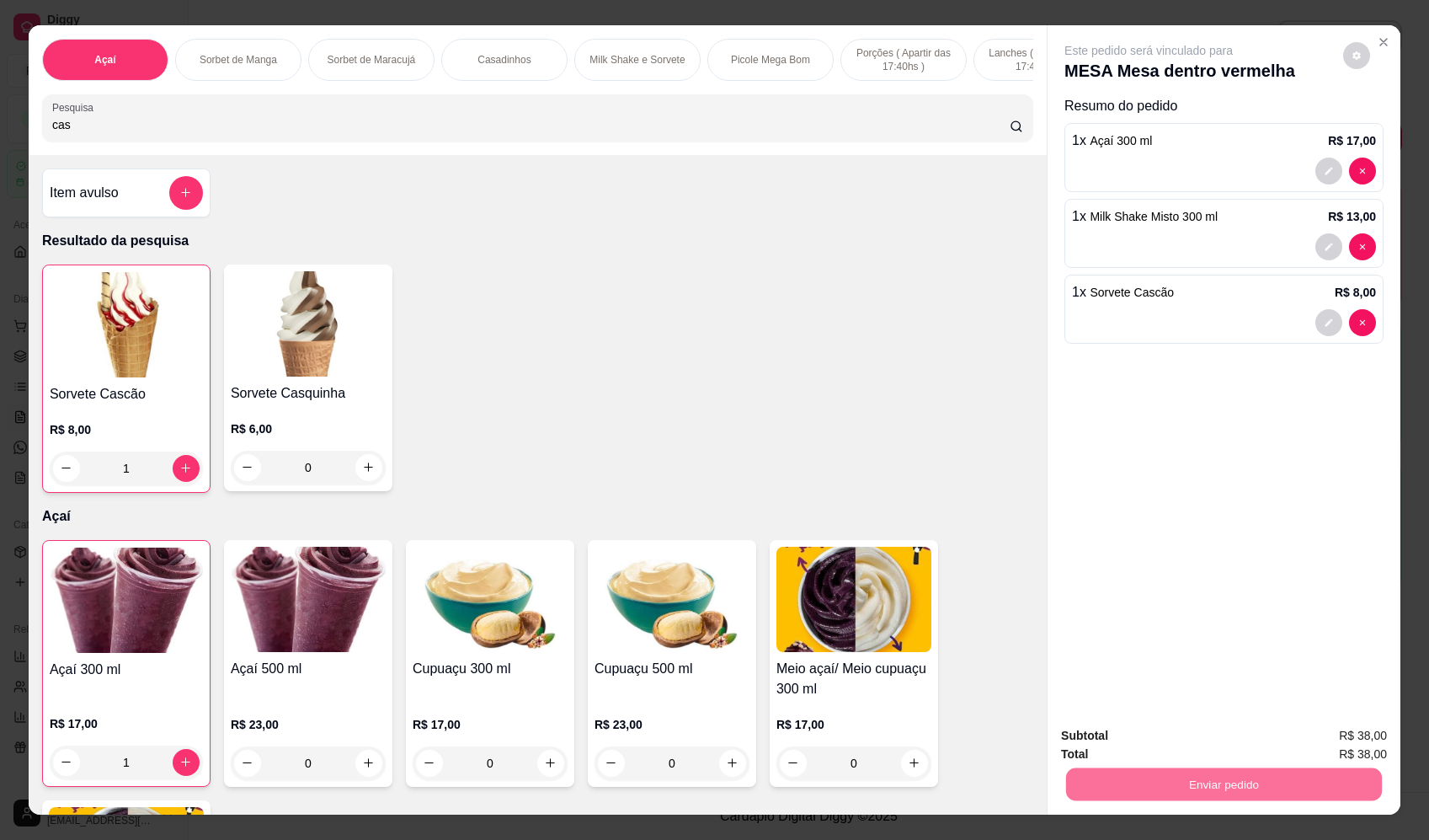
click at [1326, 737] on button "Enviar pedido" at bounding box center [1343, 743] width 93 height 31
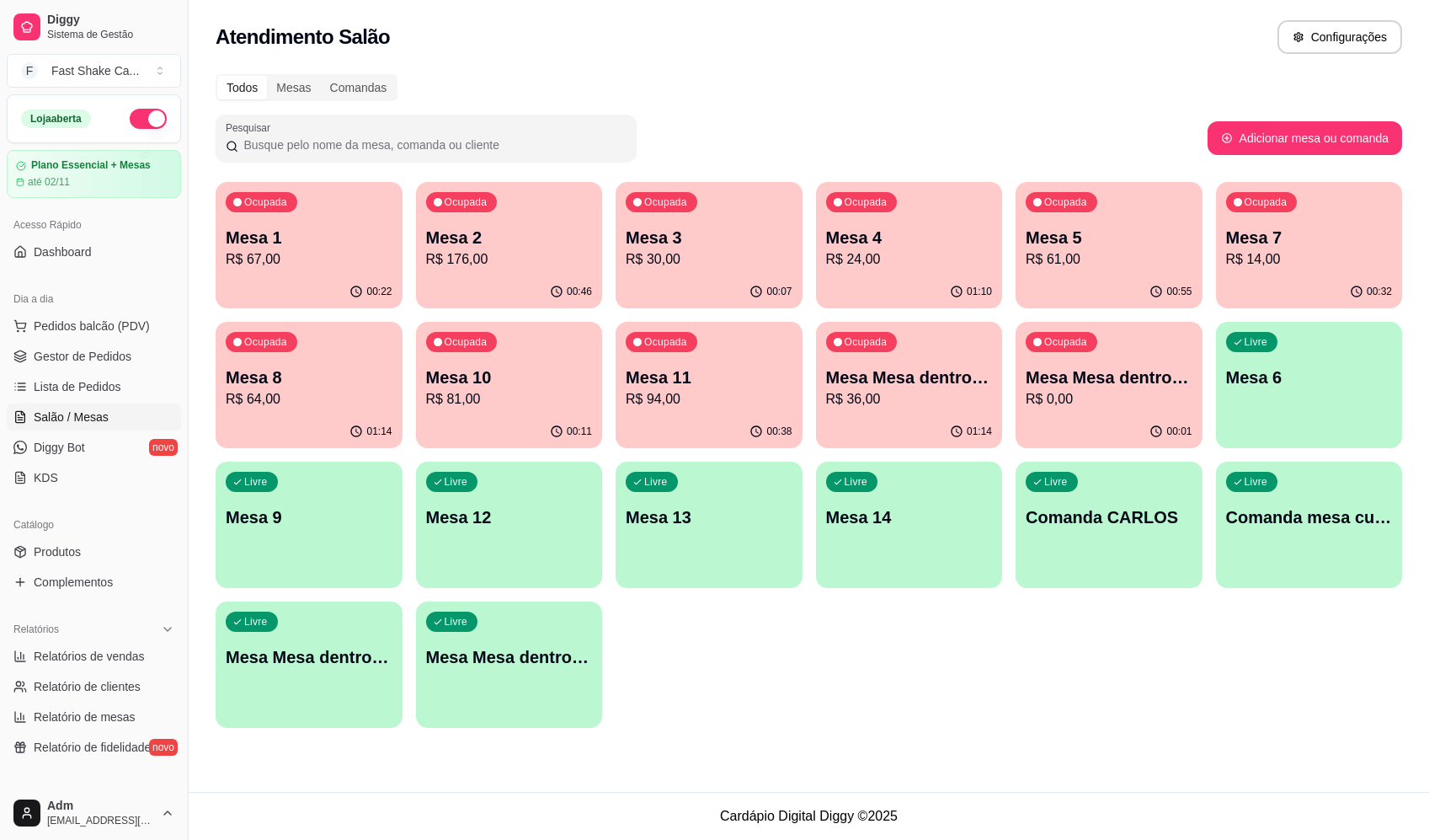
click at [1061, 380] on p "Mesa Mesa dentro vermelha" at bounding box center [1108, 377] width 167 height 23
click at [437, 685] on div "Livre Mesa Mesa dentro verde" at bounding box center [510, 654] width 187 height 106
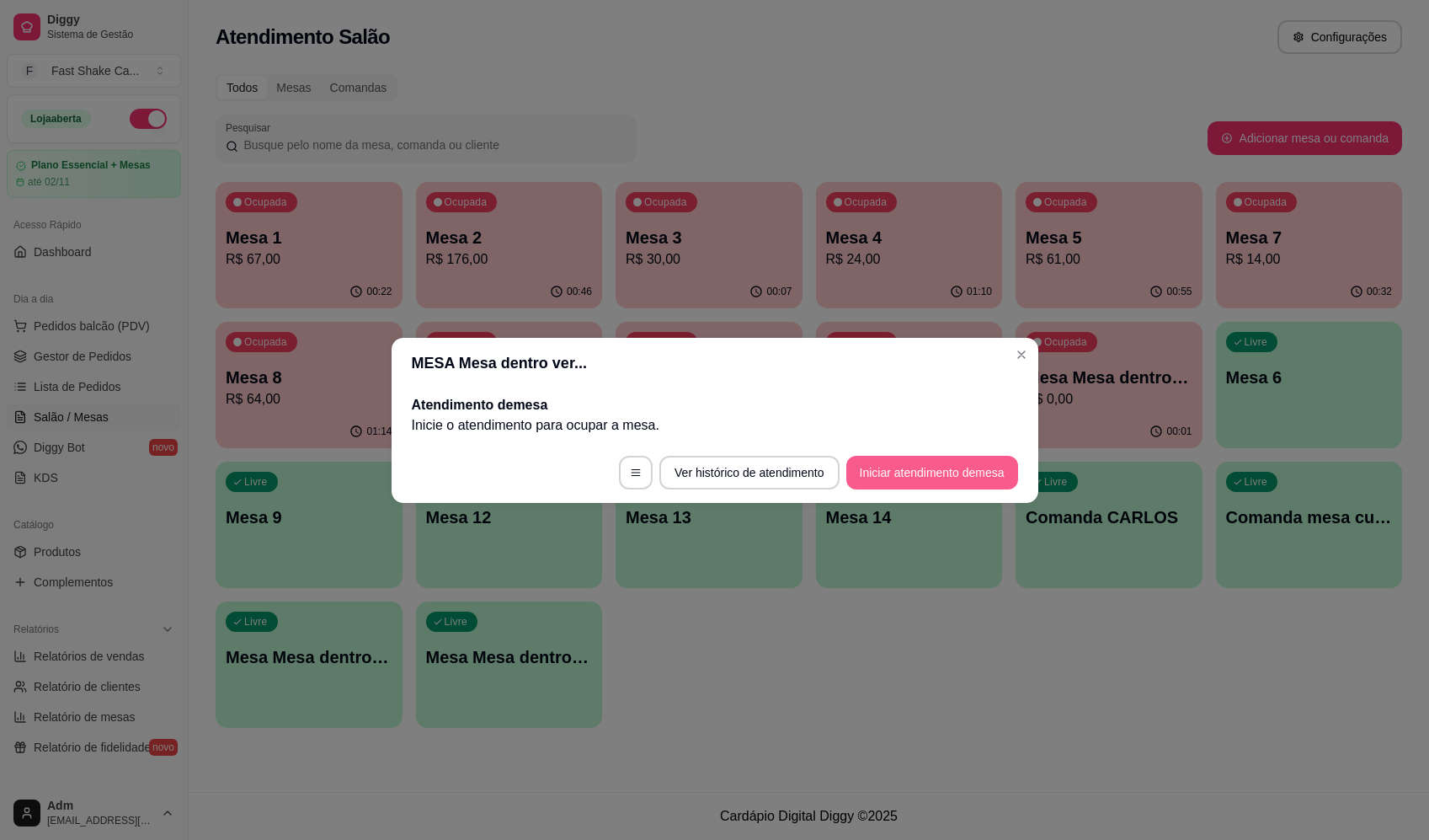
click at [970, 463] on button "Iniciar atendimento de mesa" at bounding box center [932, 472] width 172 height 34
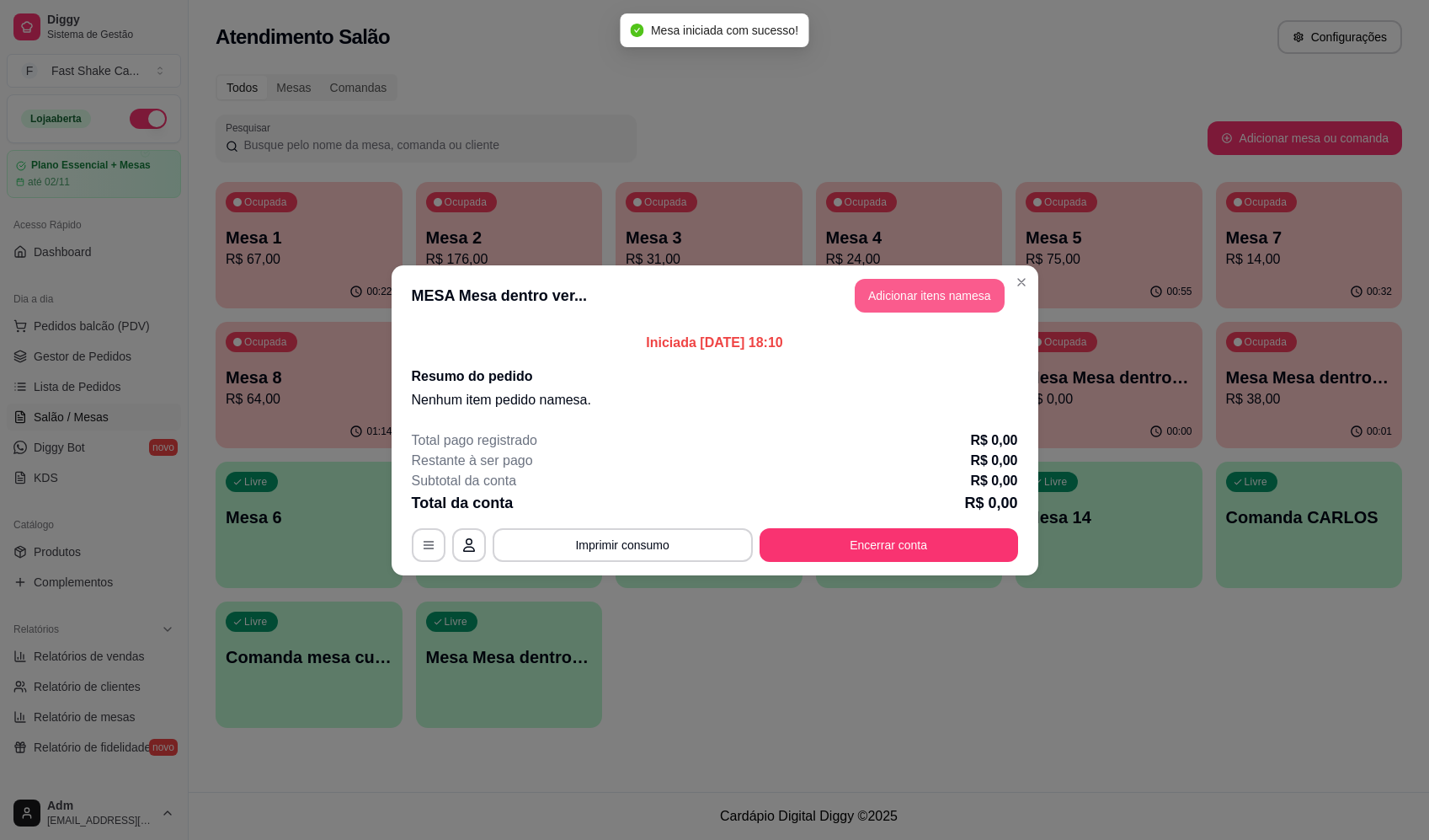
click at [971, 296] on button "Adicionar itens na mesa" at bounding box center [930, 295] width 150 height 34
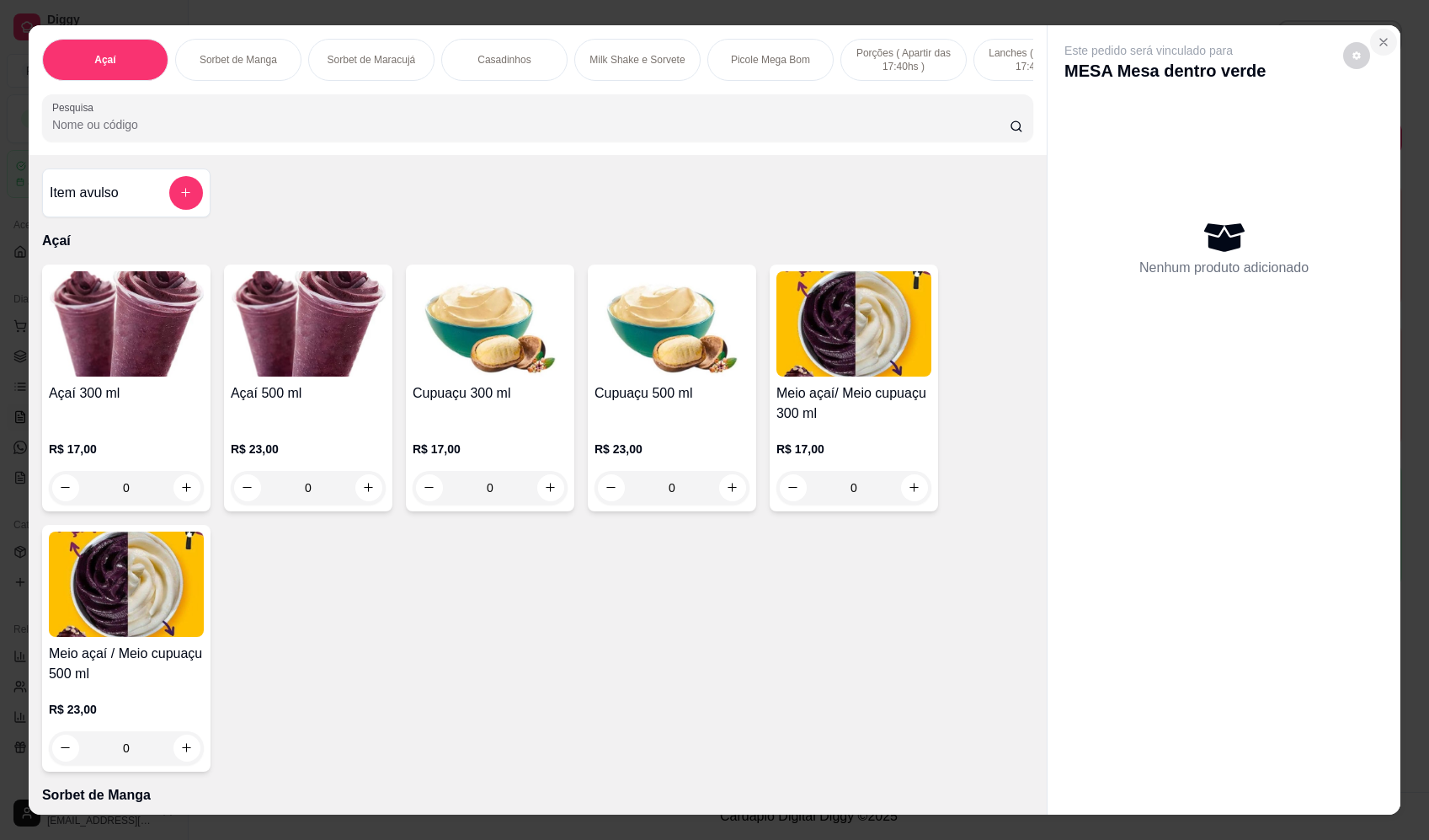
click at [1381, 45] on icon "Close" at bounding box center [1384, 42] width 14 height 14
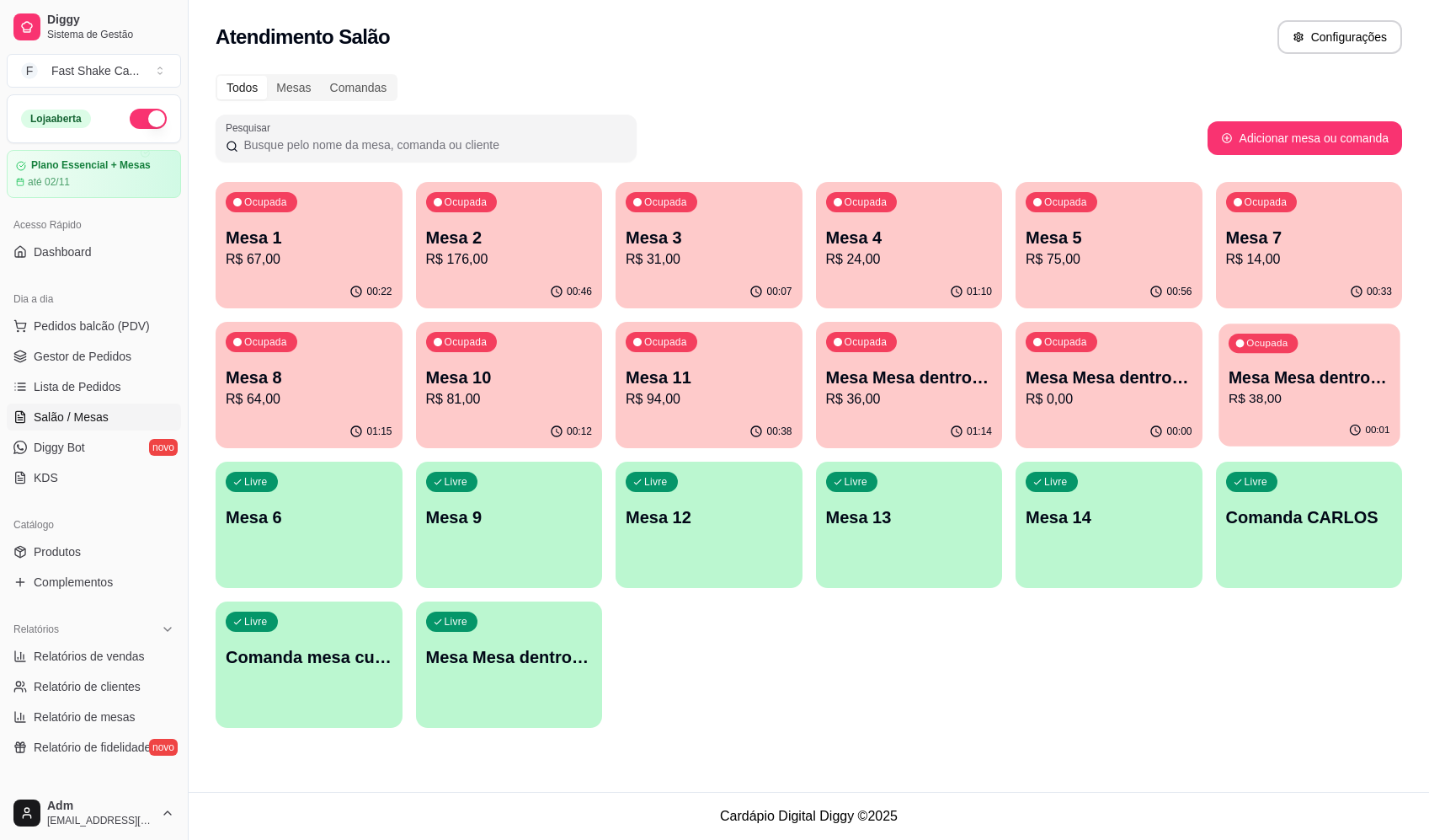
click at [1295, 393] on p "R$ 38,00" at bounding box center [1309, 399] width 162 height 19
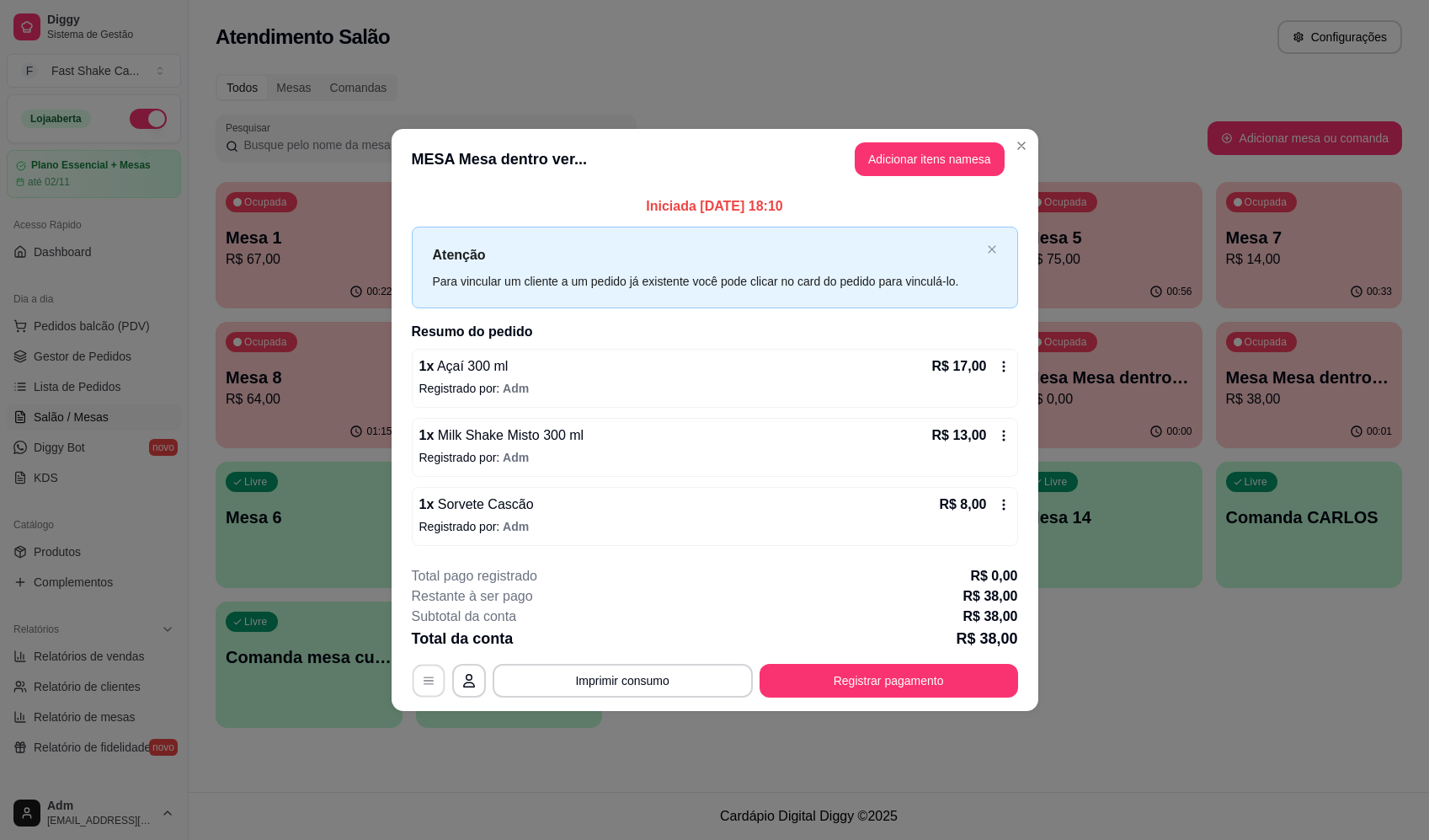
click at [432, 682] on icon "button" at bounding box center [429, 680] width 14 height 14
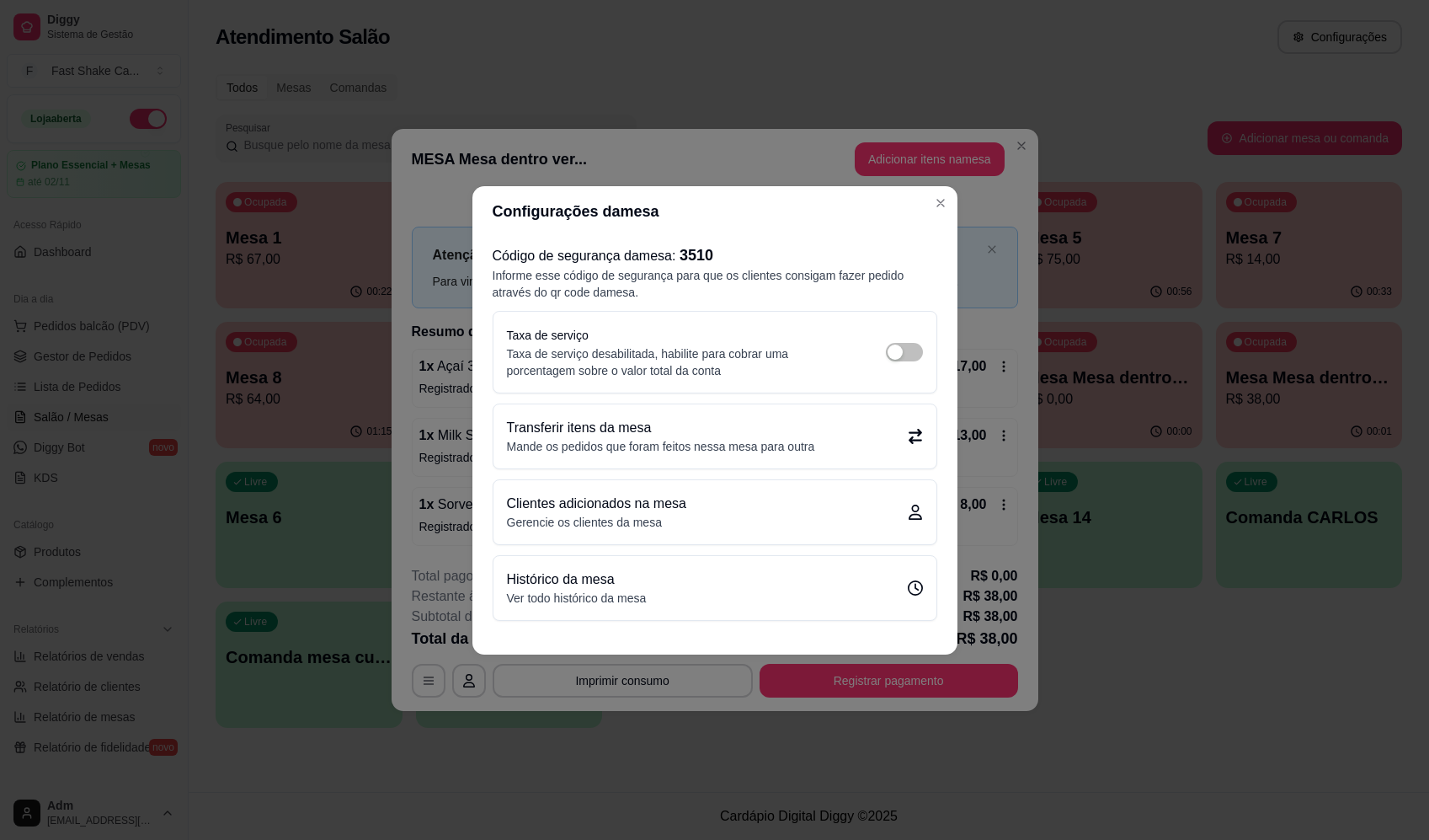
click at [699, 445] on p "Mande os pedidos que foram feitos nessa mesa para outra" at bounding box center [661, 445] width 308 height 17
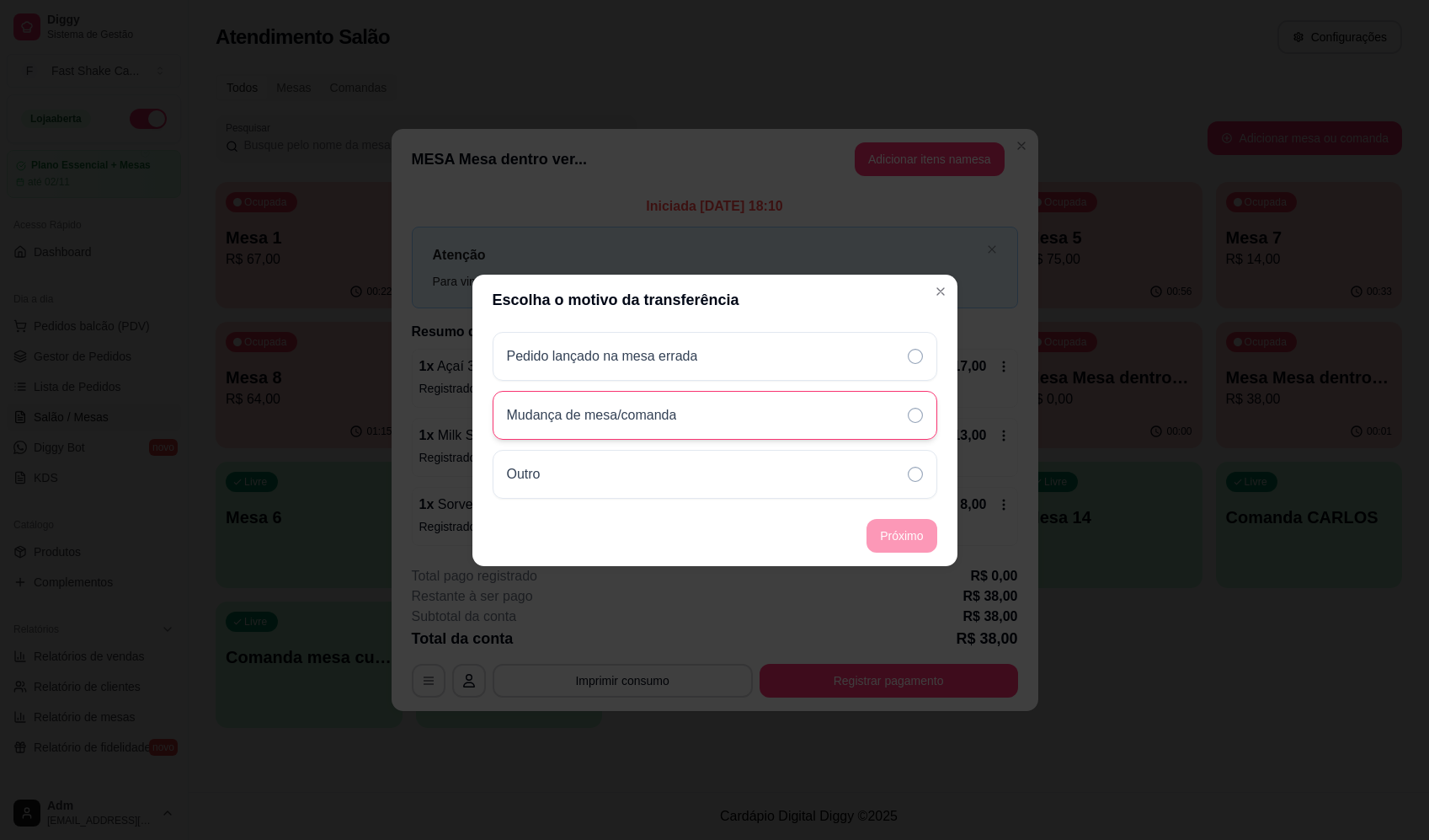
click at [868, 413] on div "Mudança de mesa/comanda" at bounding box center [715, 415] width 444 height 49
drag, startPoint x: 937, startPoint y: 550, endPoint x: 928, endPoint y: 533, distance: 19.2
click at [937, 549] on footer "Próximo" at bounding box center [715, 535] width 485 height 60
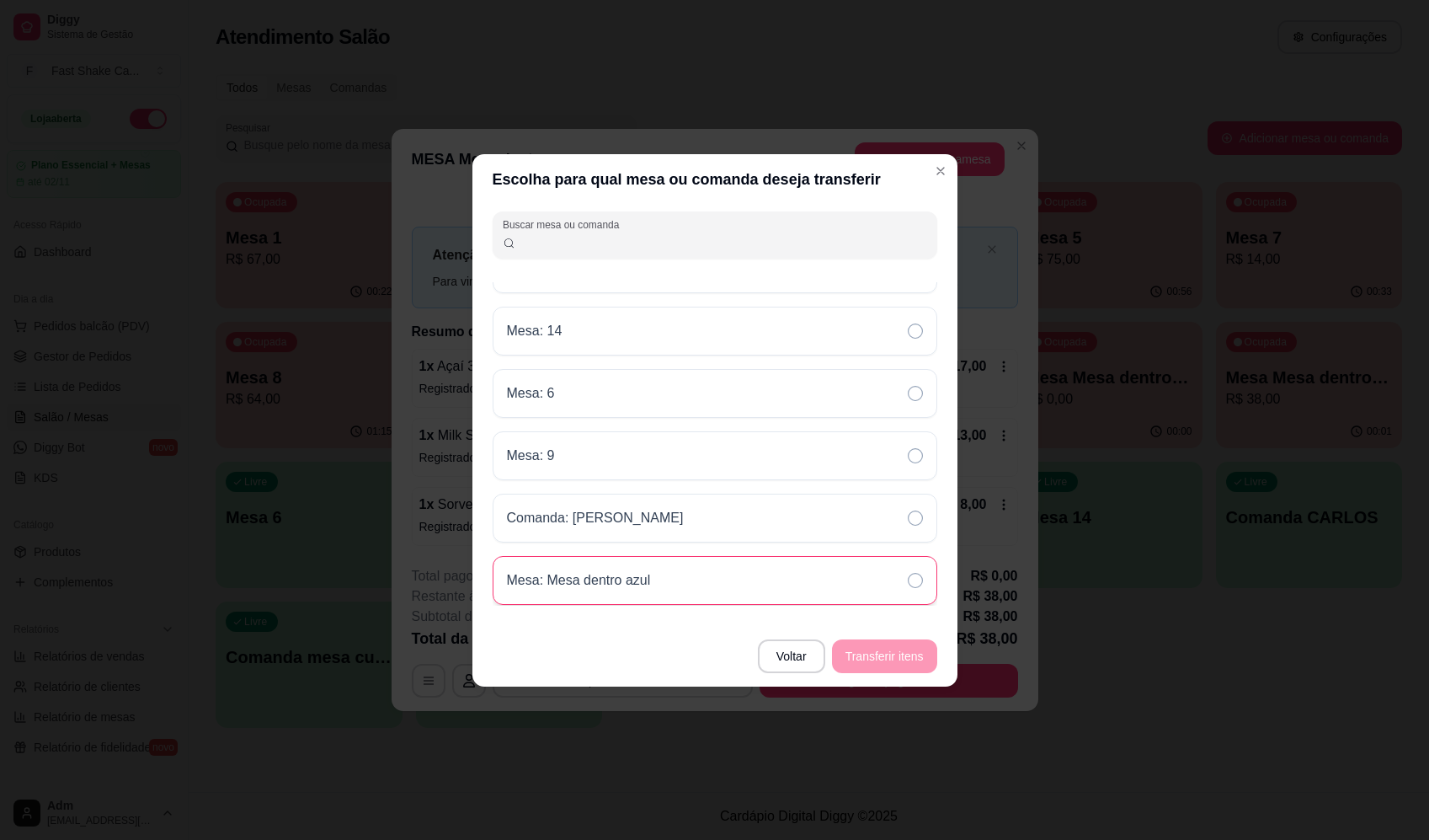
scroll to position [162, 0]
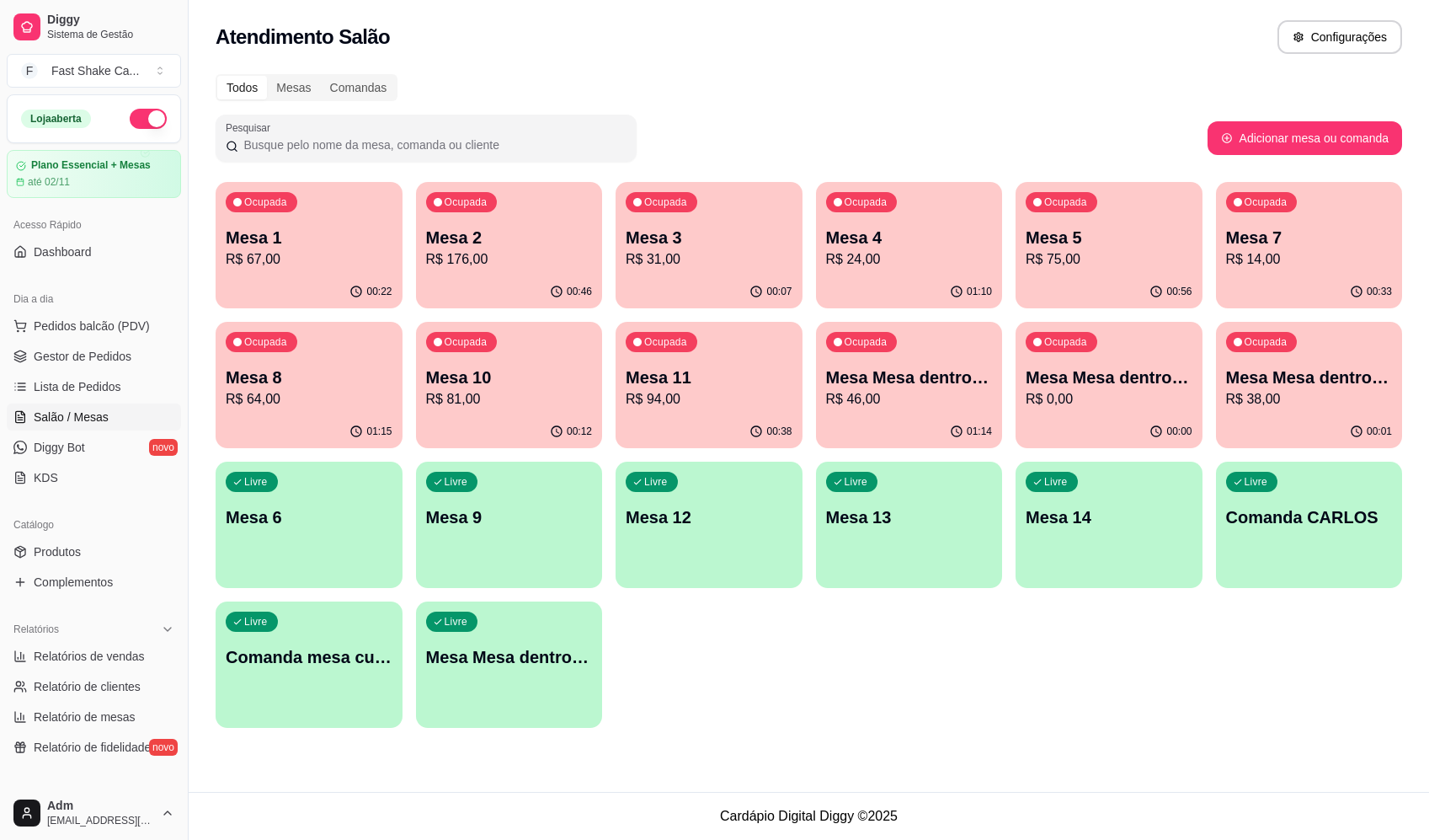
click at [1280, 412] on div "Ocupada Mesa Mesa dentro vermelha R$ 38,00" at bounding box center [1310, 368] width 187 height 94
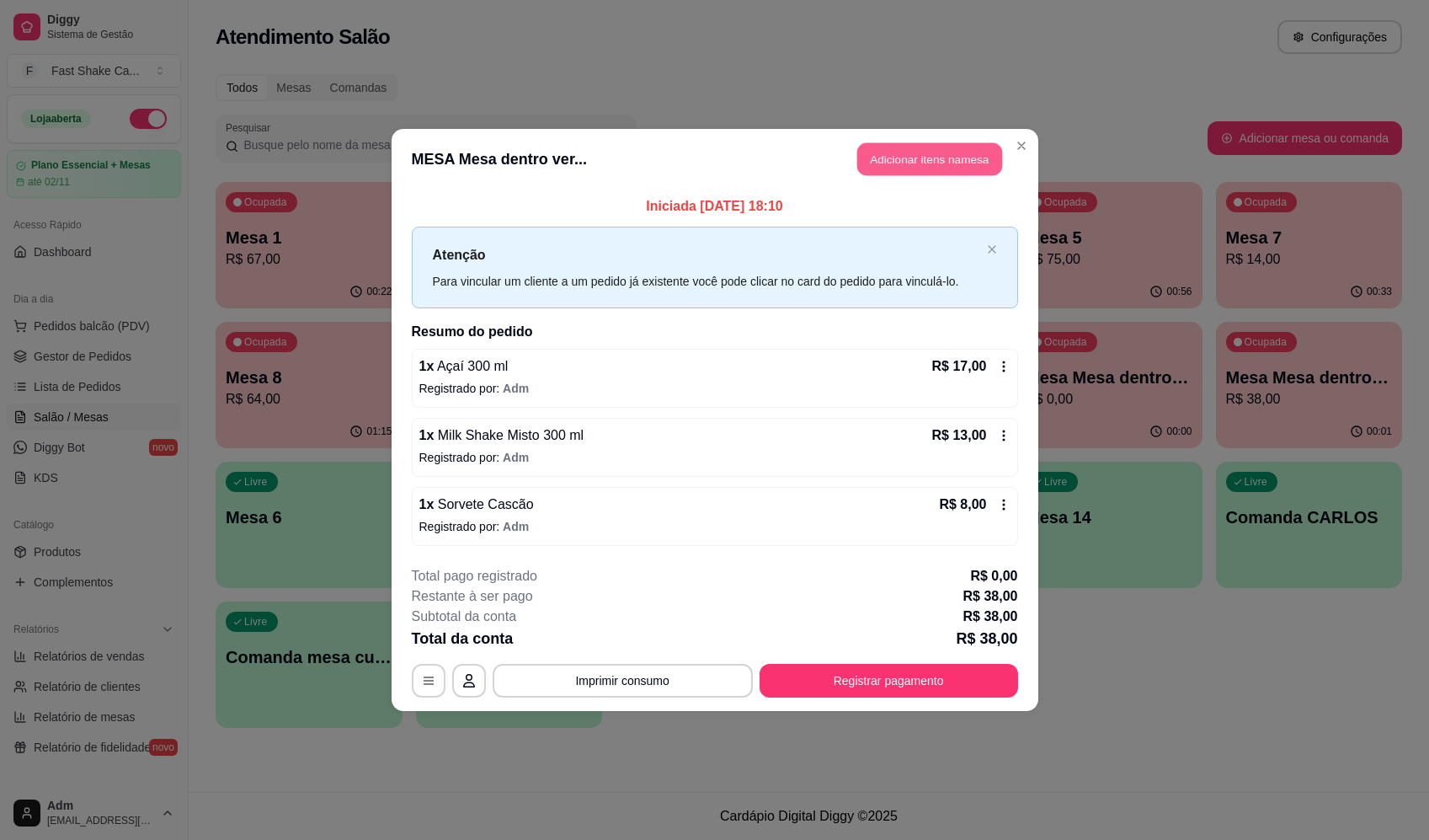
click at [877, 162] on button "Adicionar itens na mesa" at bounding box center [930, 160] width 145 height 33
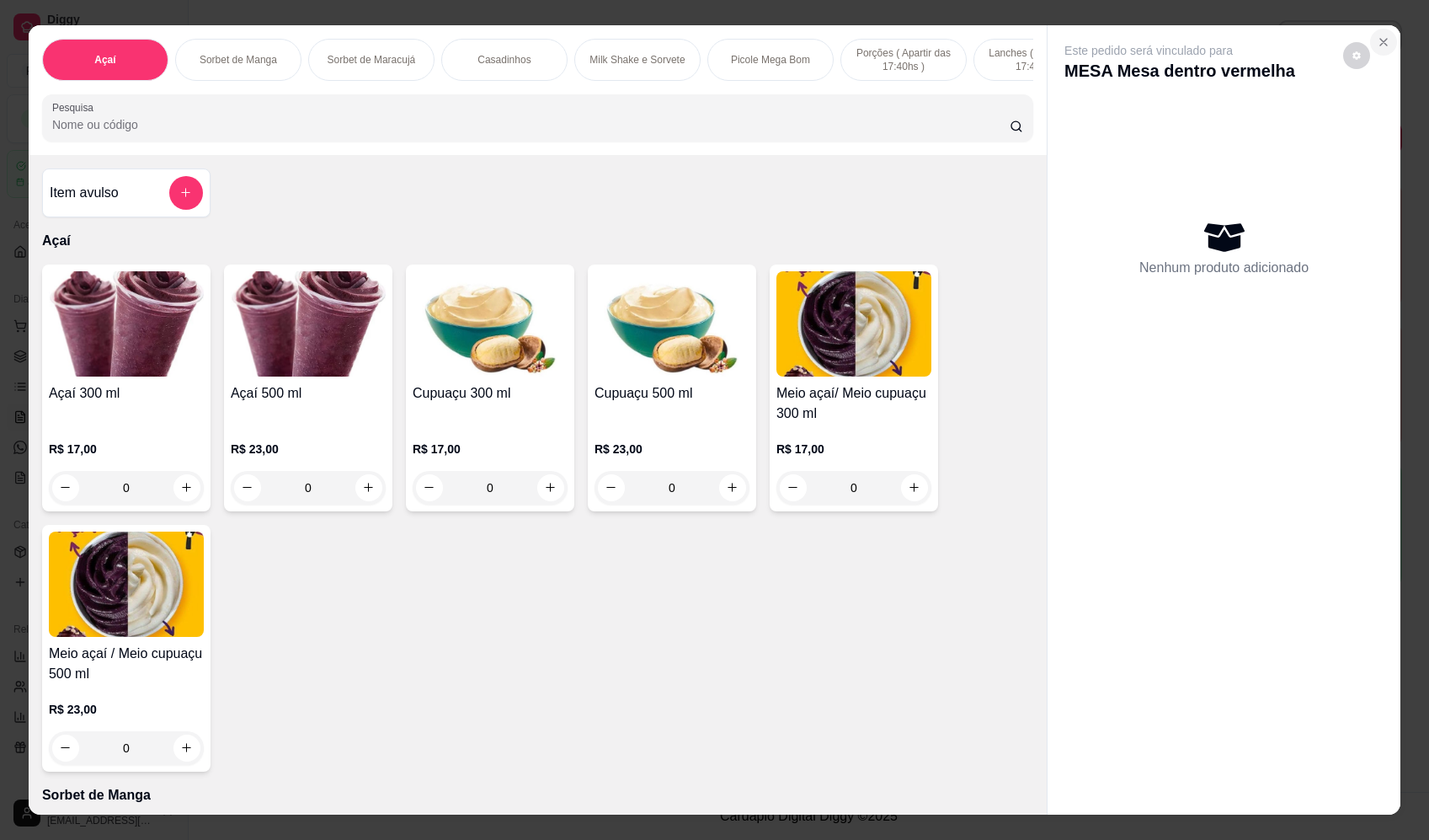
click at [1379, 43] on icon "Close" at bounding box center [1384, 42] width 14 height 14
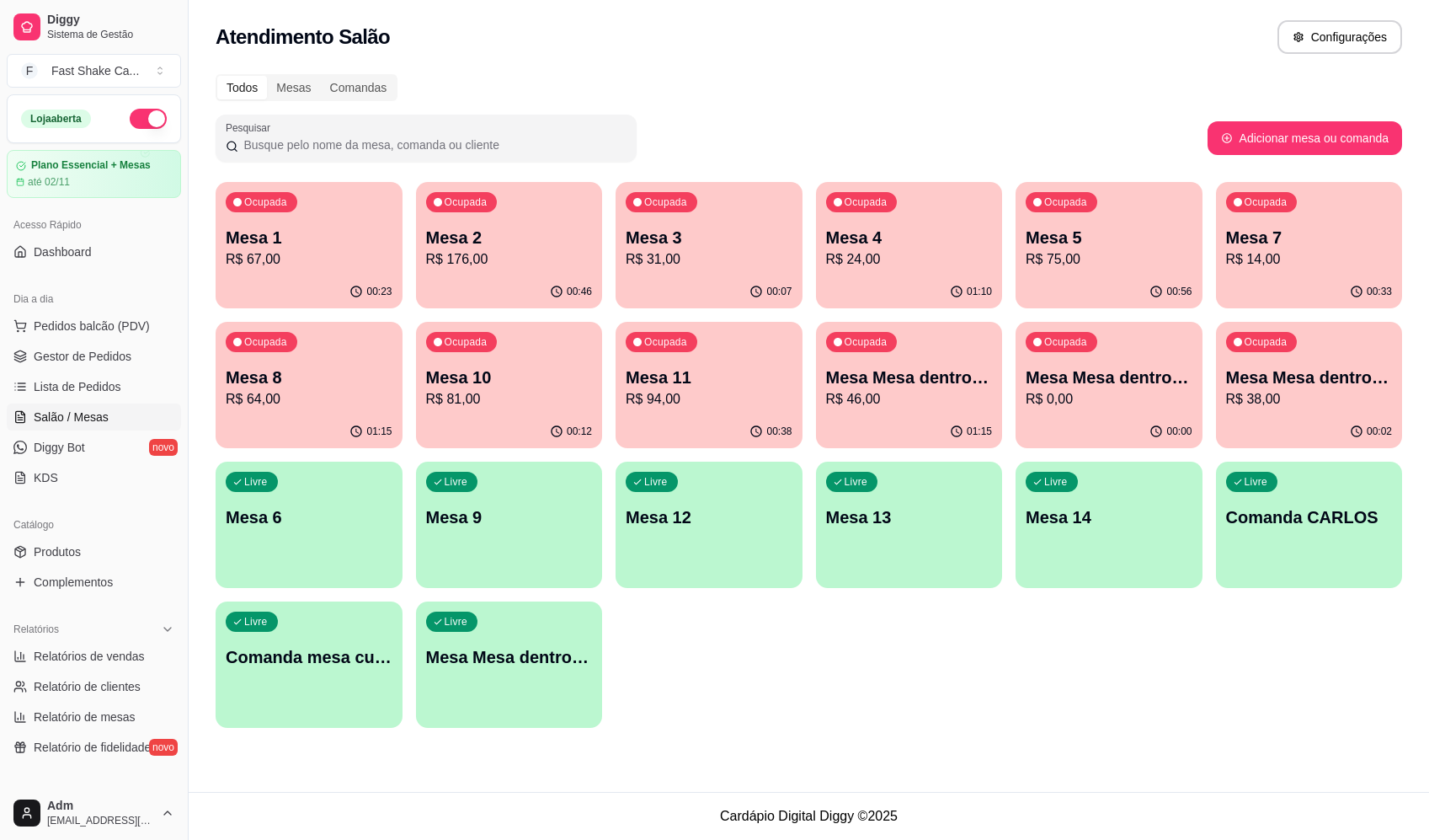
click at [499, 692] on div "Livre Mesa Mesa dentro azul" at bounding box center [510, 654] width 187 height 106
click at [363, 695] on div "Livre Comanda mesa cupim" at bounding box center [309, 654] width 187 height 106
click at [1098, 412] on div "Ocupada Mesa Mesa dentro verde R$ 0,00" at bounding box center [1109, 368] width 181 height 91
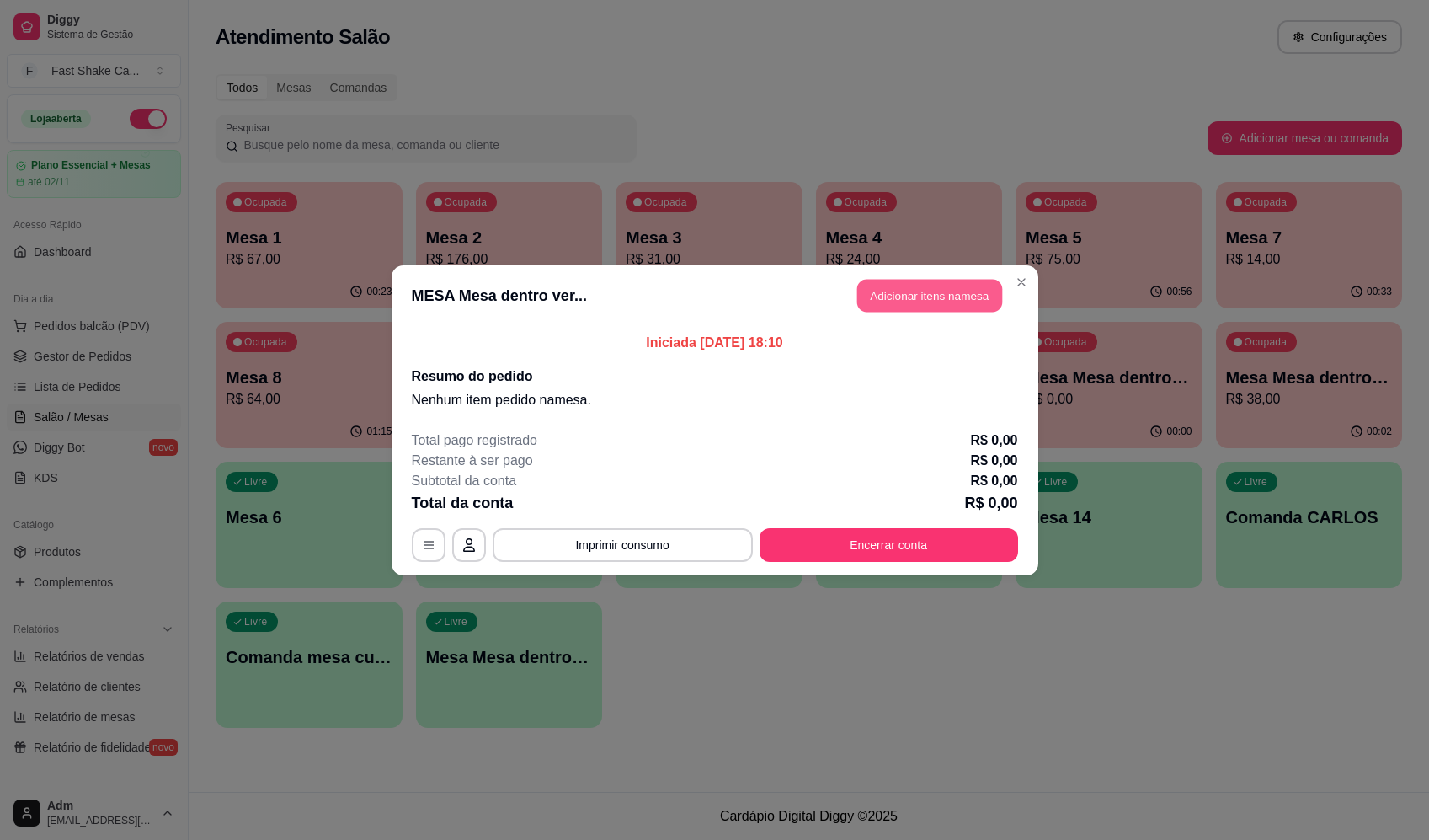
click at [973, 306] on button "Adicionar itens na mesa" at bounding box center [930, 295] width 145 height 33
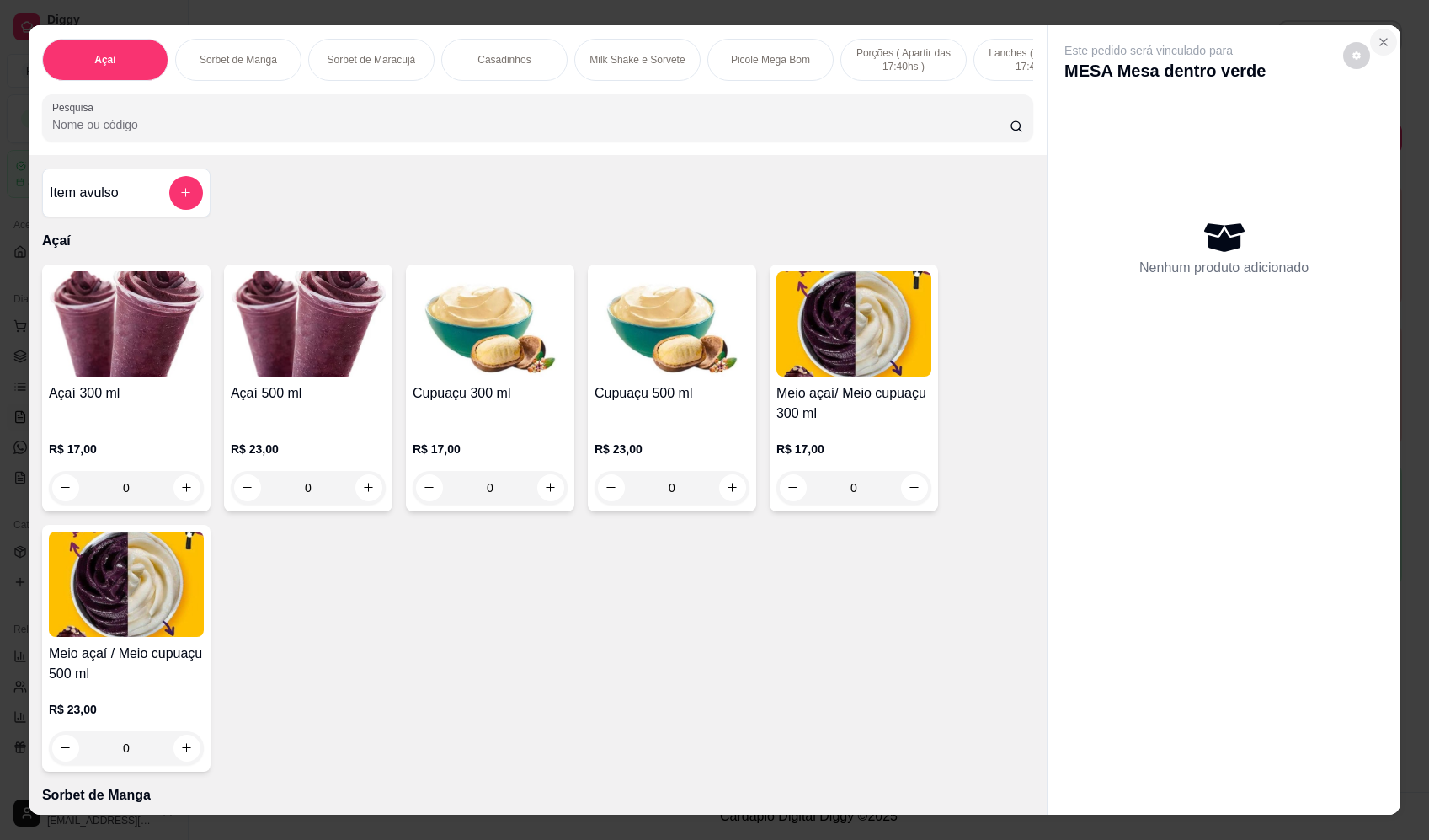
click at [1378, 40] on icon "Close" at bounding box center [1384, 42] width 14 height 14
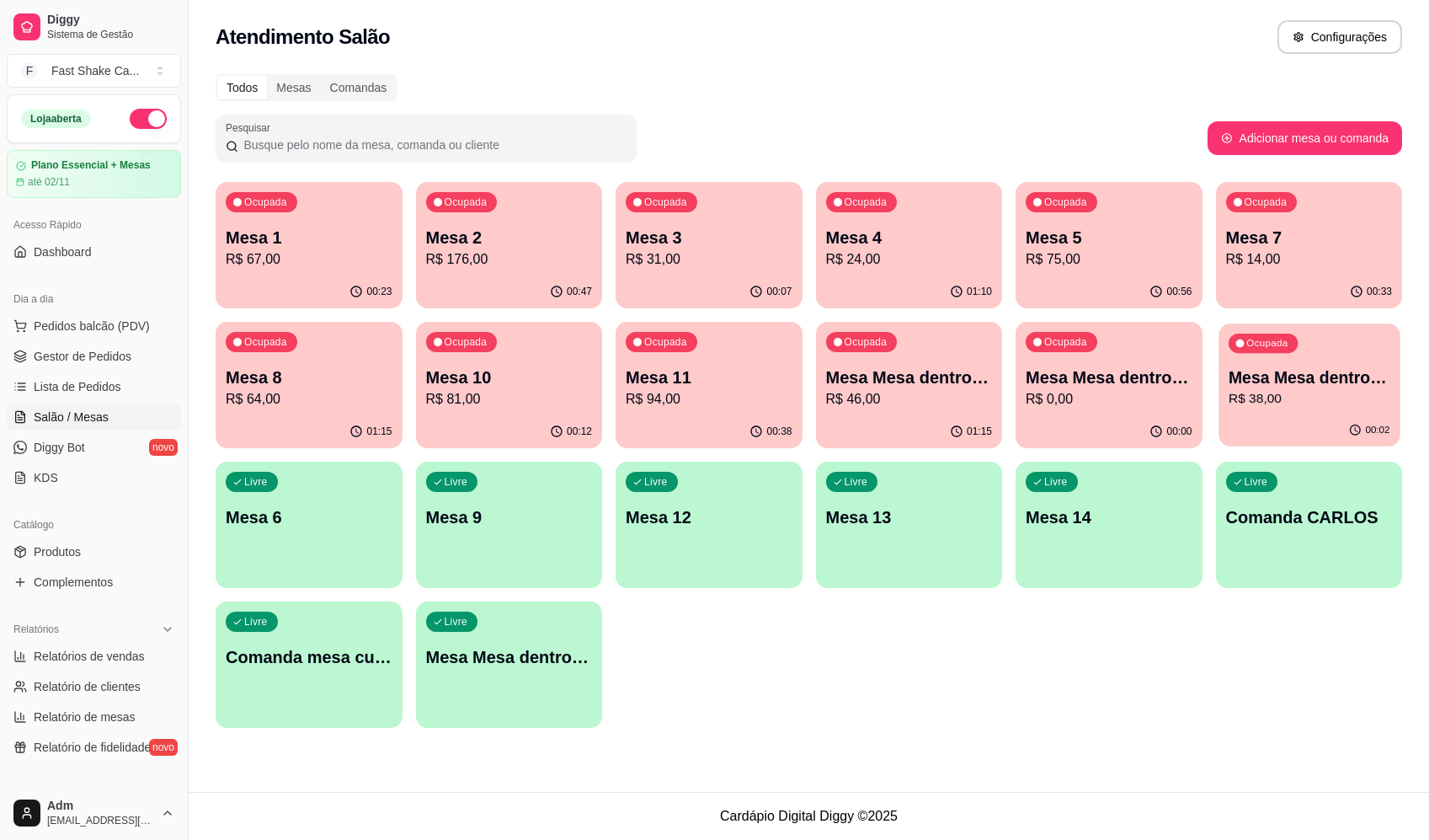
click at [1294, 405] on p "R$ 38,00" at bounding box center [1309, 399] width 162 height 19
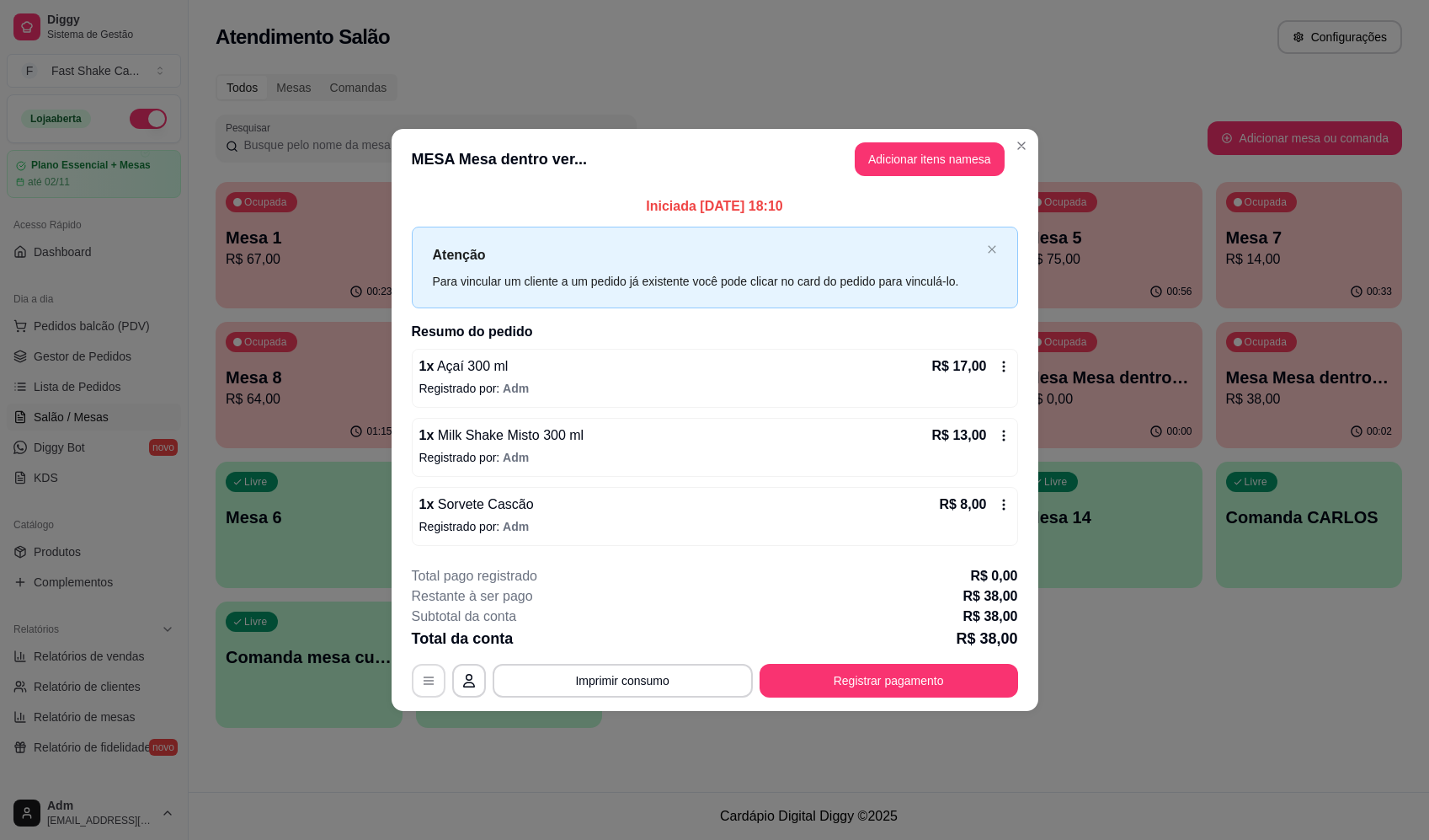
click at [442, 668] on button "button" at bounding box center [429, 680] width 34 height 34
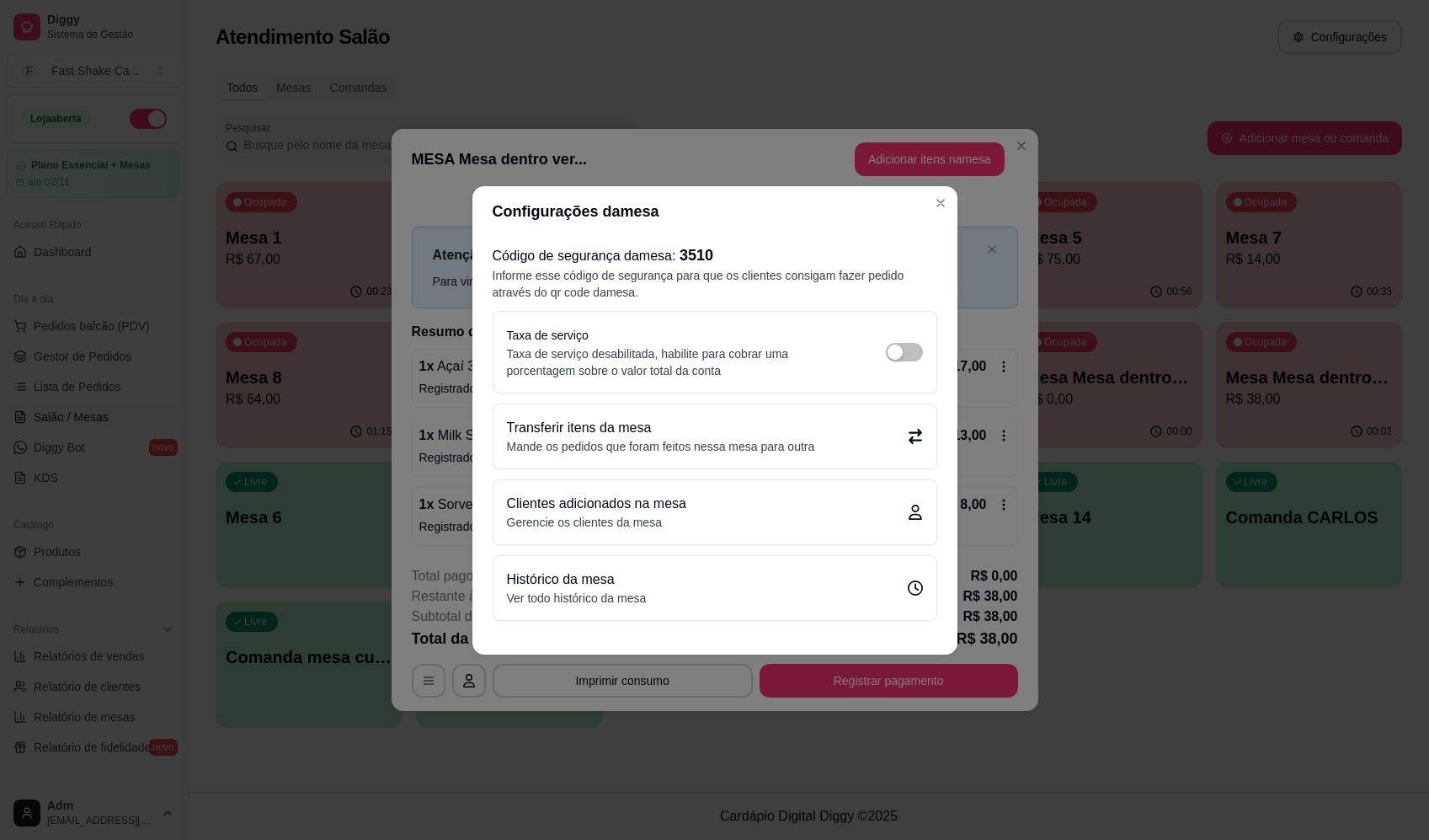
click at [769, 412] on div "Transferir itens da mesa Mande os pedidos que foram feitos nessa mesa para outra" at bounding box center [714, 437] width 444 height 64
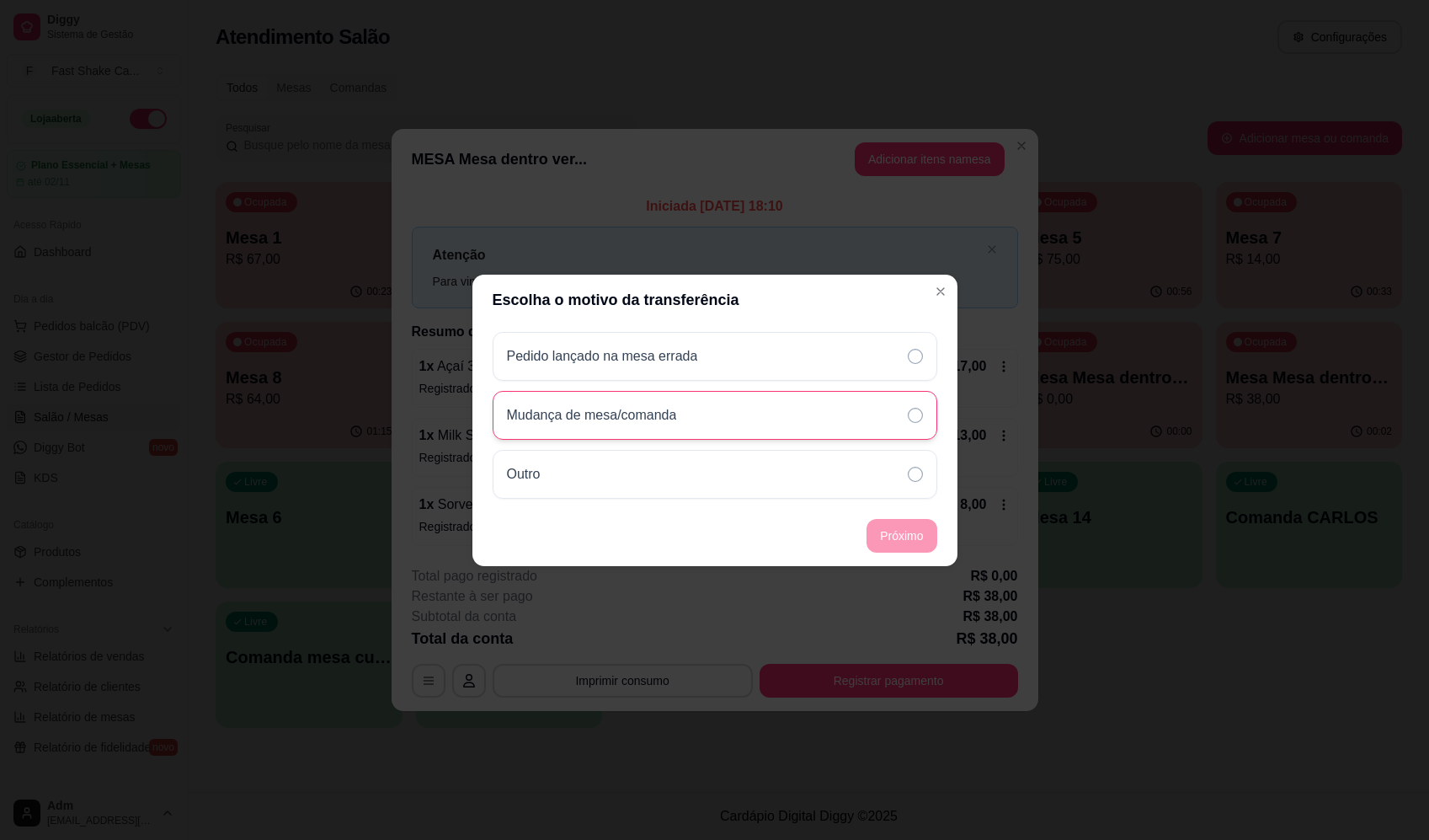
click at [638, 418] on p "Mudança de mesa/comanda" at bounding box center [592, 415] width 171 height 20
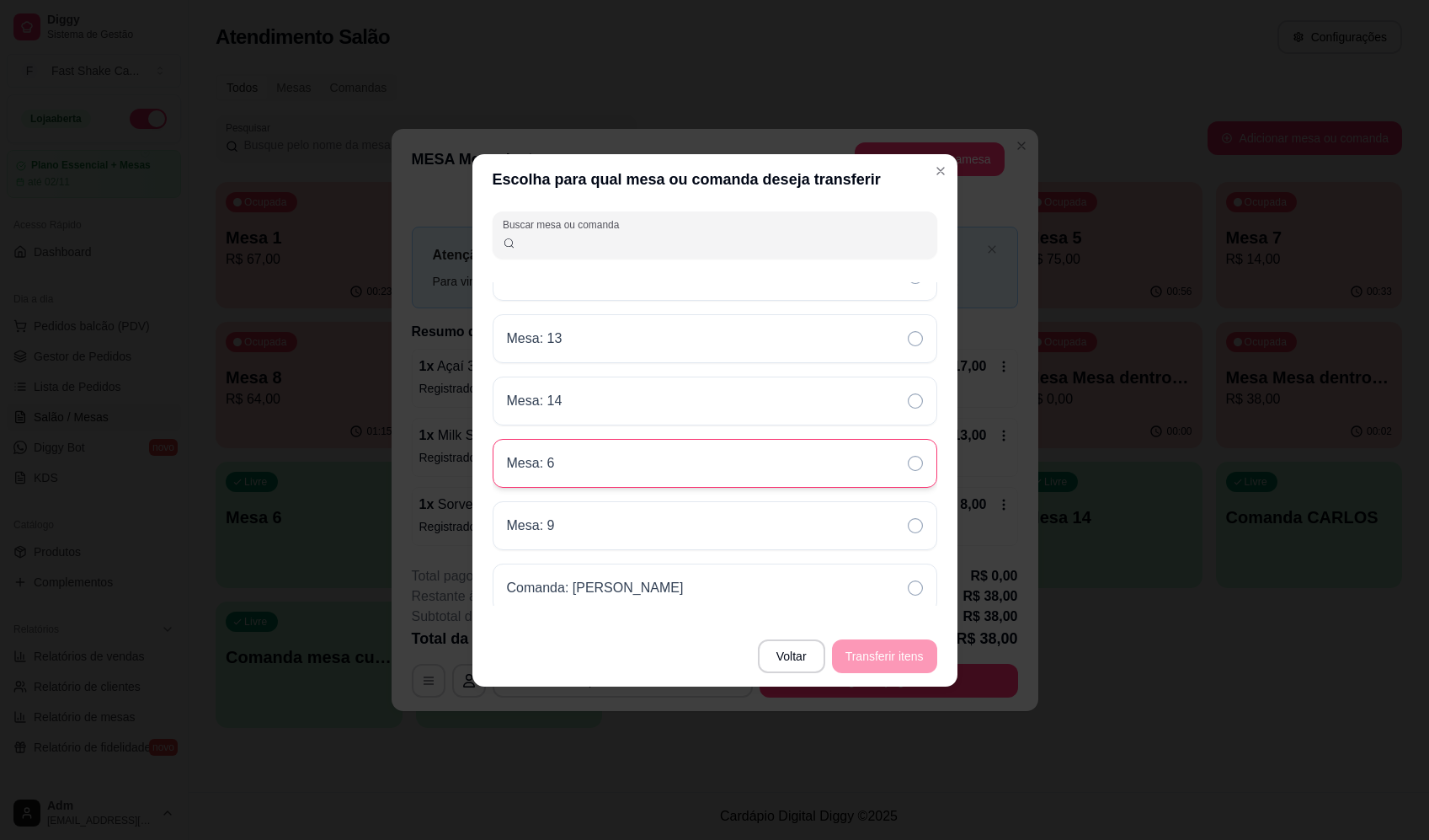
scroll to position [0, 0]
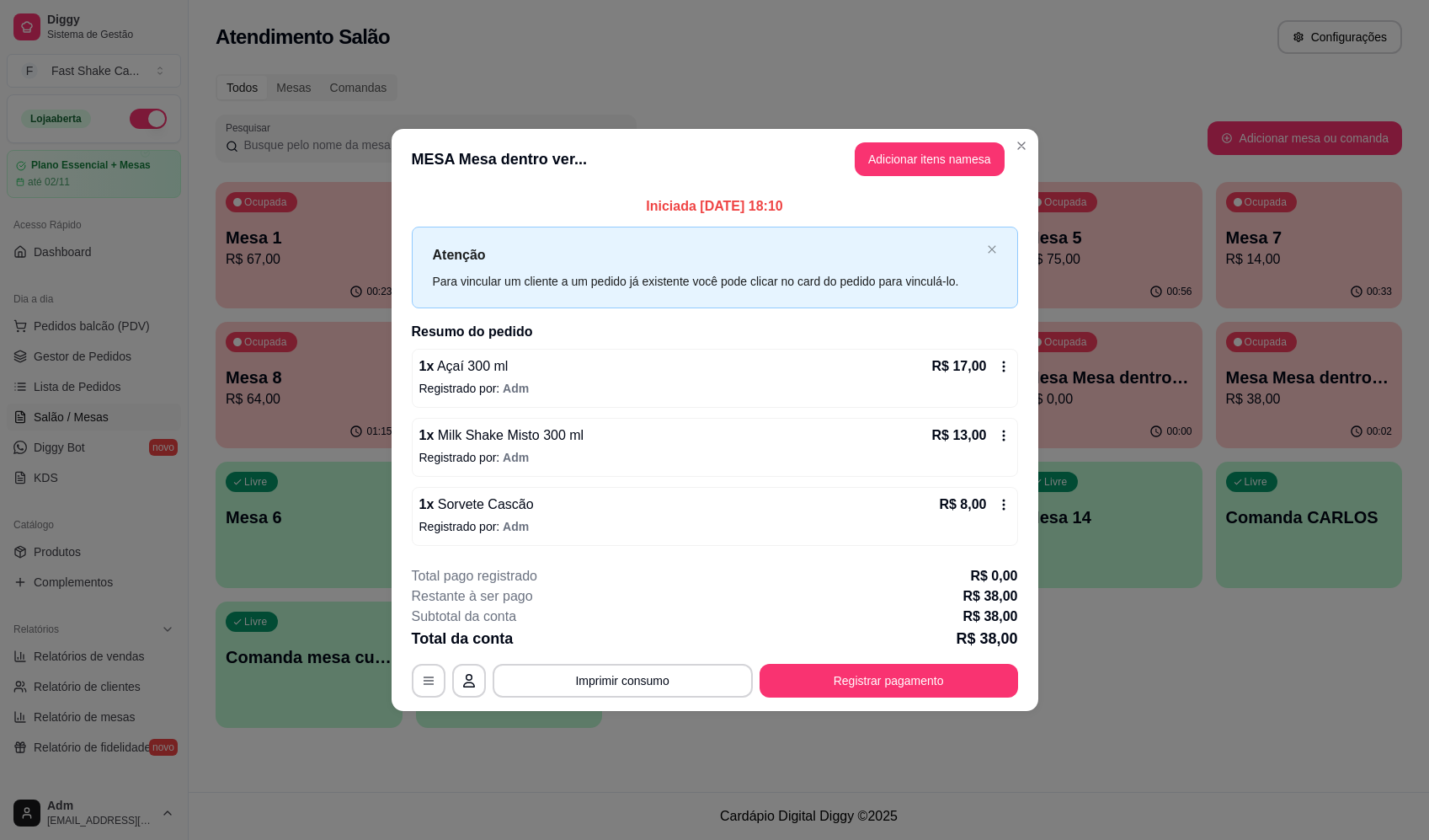
click at [939, 209] on p "Iniciada 05/10/2025 às 18:10" at bounding box center [715, 206] width 606 height 20
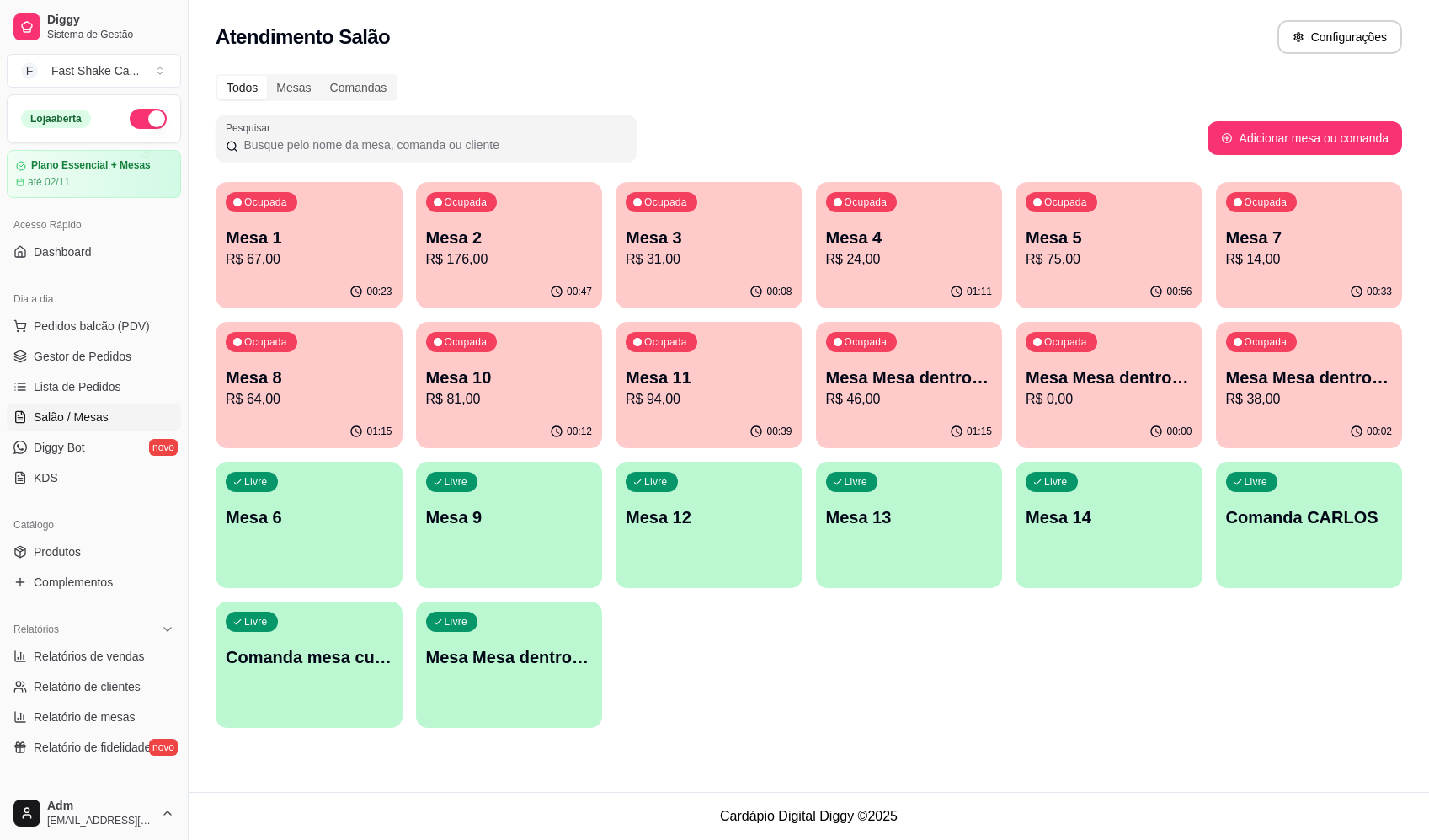
click at [1158, 380] on p "Mesa Mesa dentro verde" at bounding box center [1108, 377] width 167 height 23
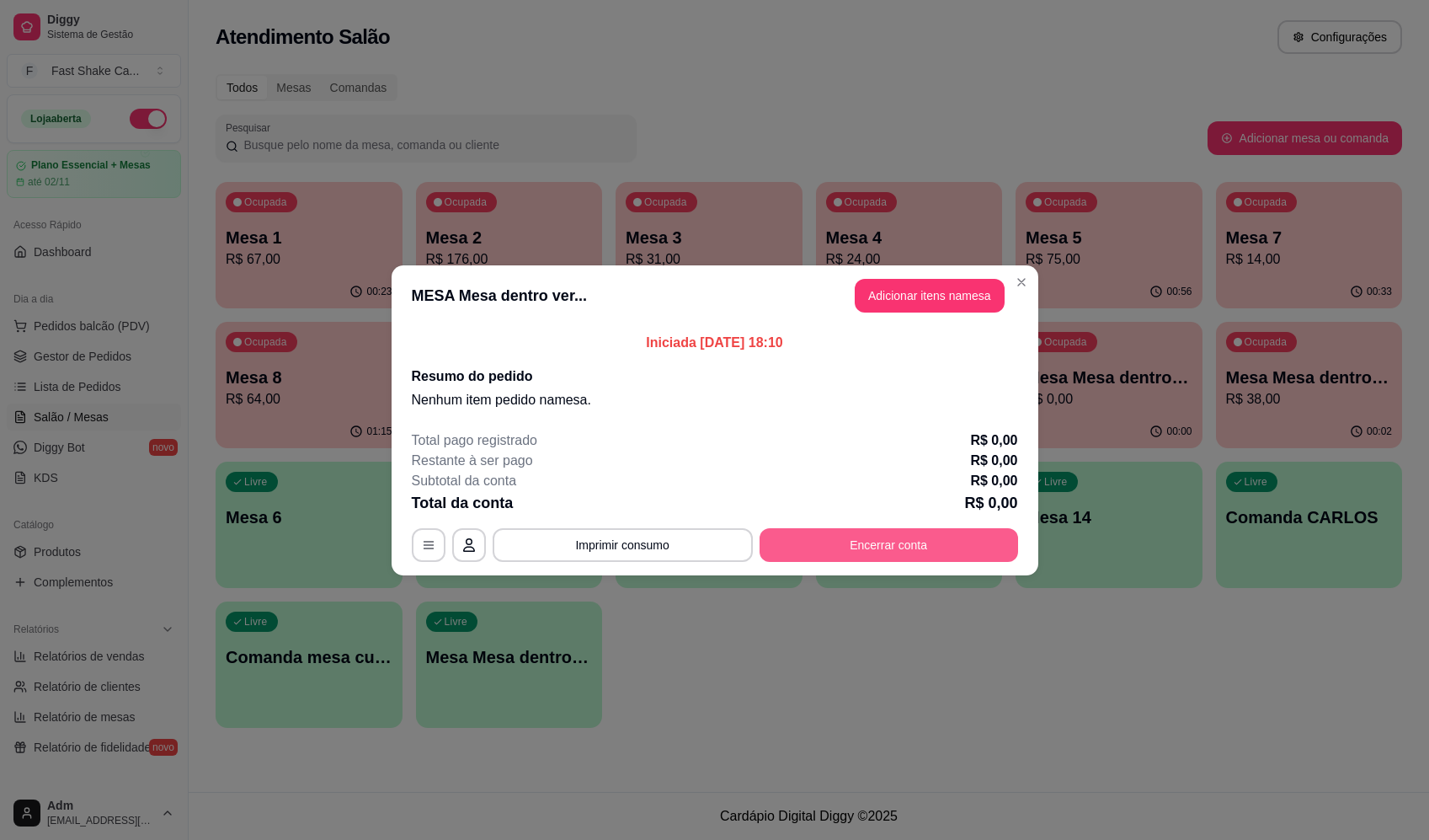
click at [881, 545] on button "Encerrar conta" at bounding box center [888, 545] width 258 height 34
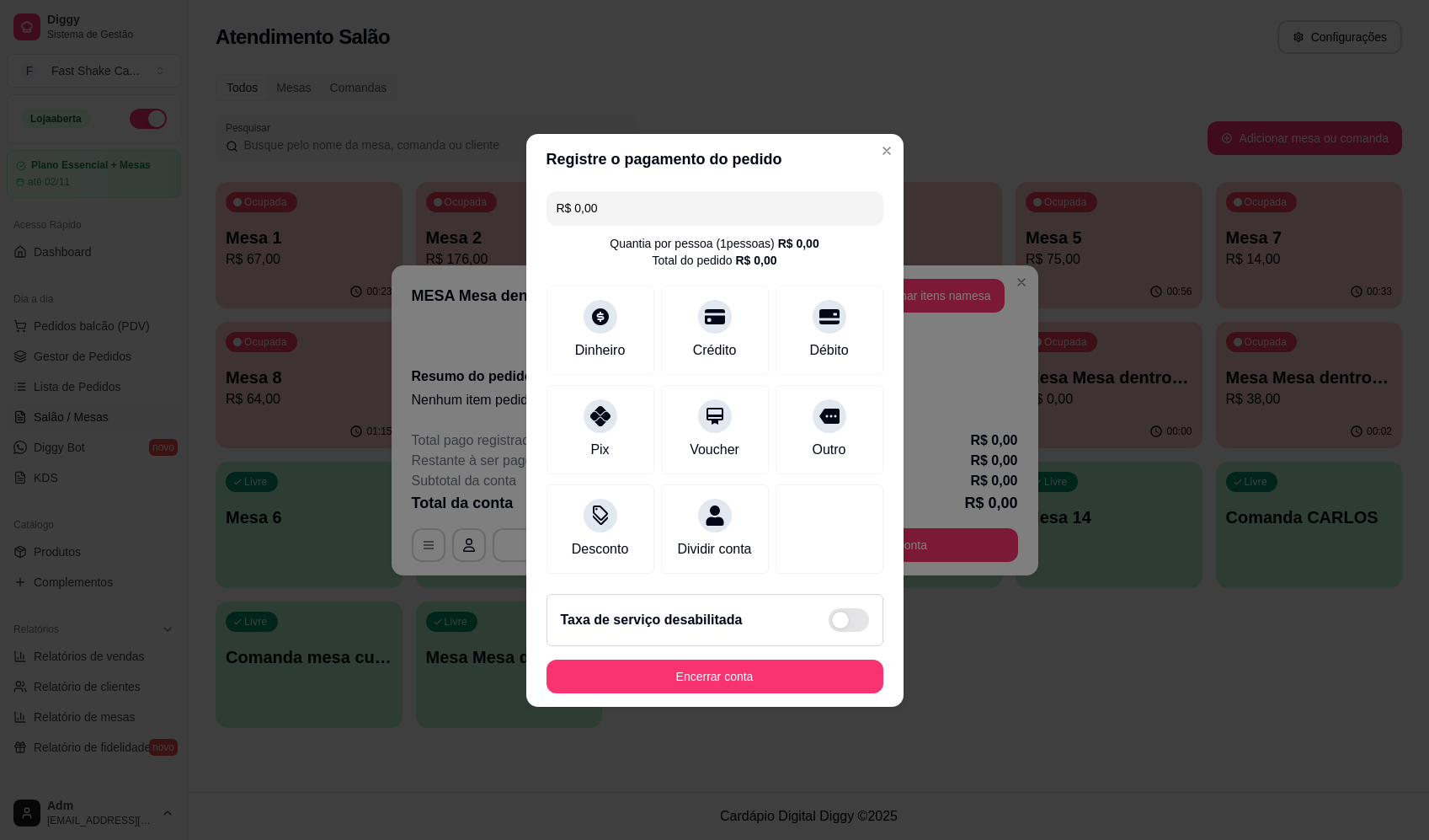
click at [826, 664] on footer "Taxa de serviço desabilitada Encerrar conta" at bounding box center [714, 643] width 377 height 127
click at [829, 677] on button "Encerrar conta" at bounding box center [715, 676] width 337 height 34
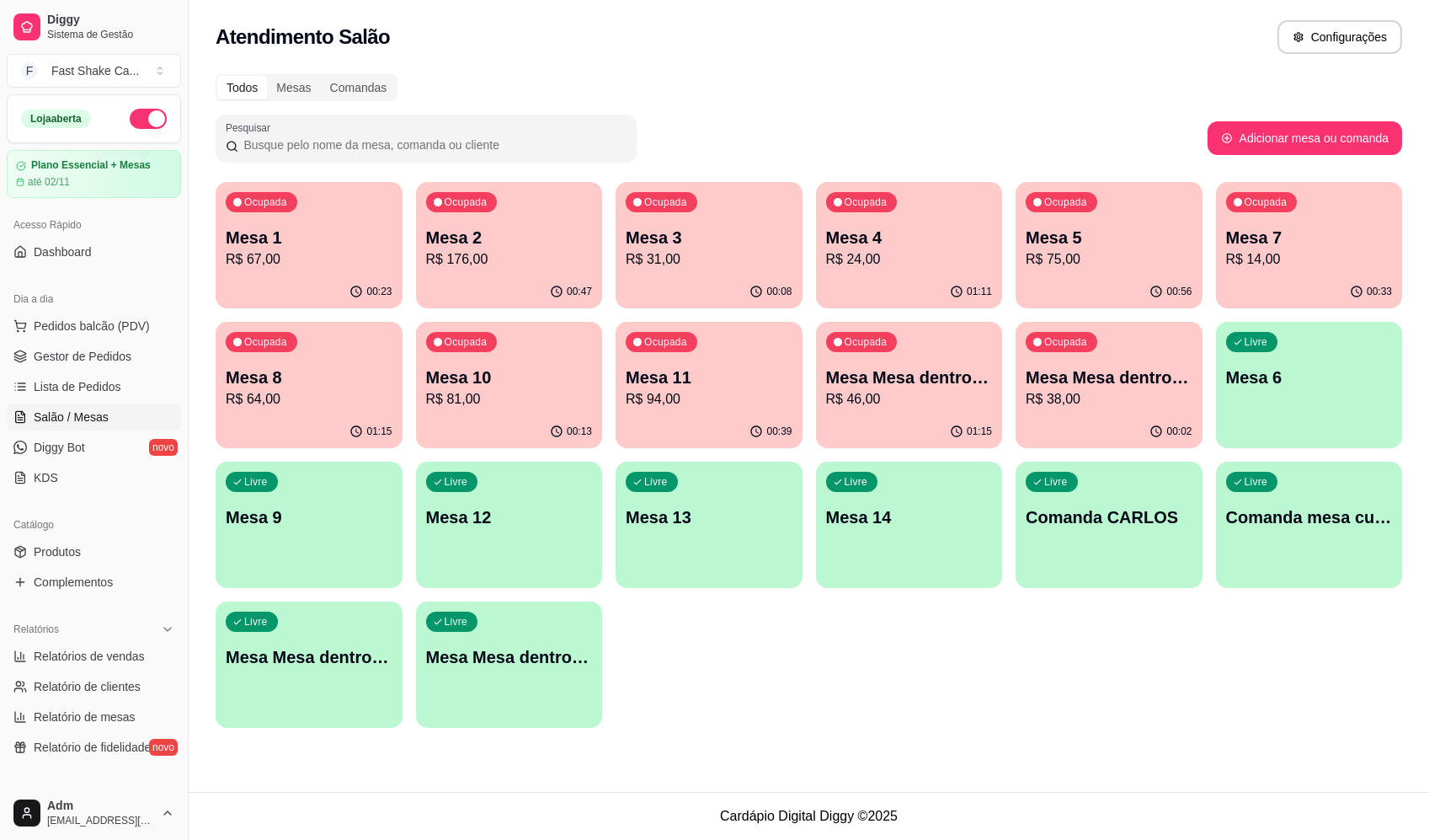
click at [1094, 378] on p "Mesa Mesa dentro vermelha" at bounding box center [1108, 377] width 167 height 23
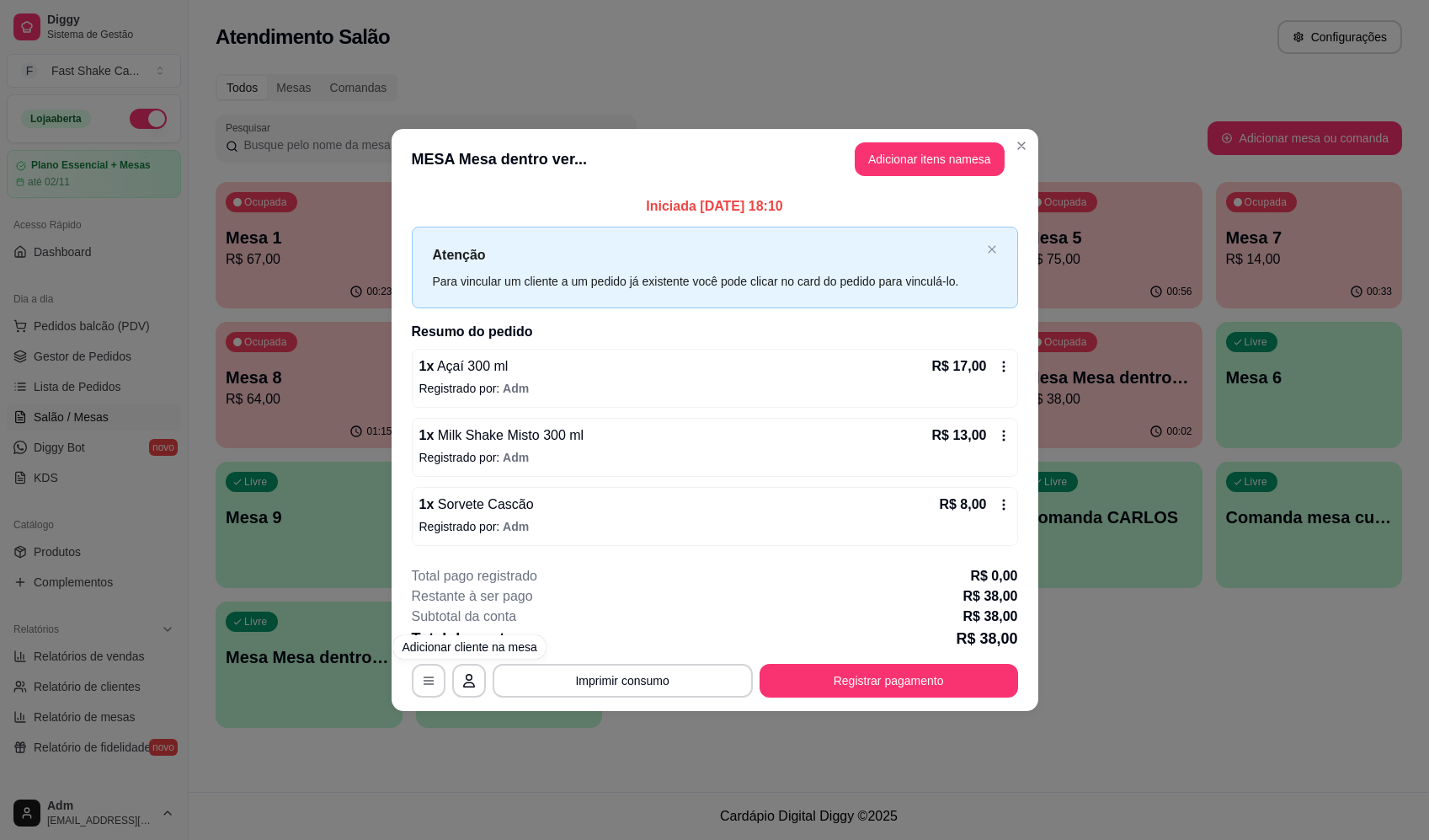
click at [437, 685] on button "button" at bounding box center [429, 680] width 34 height 34
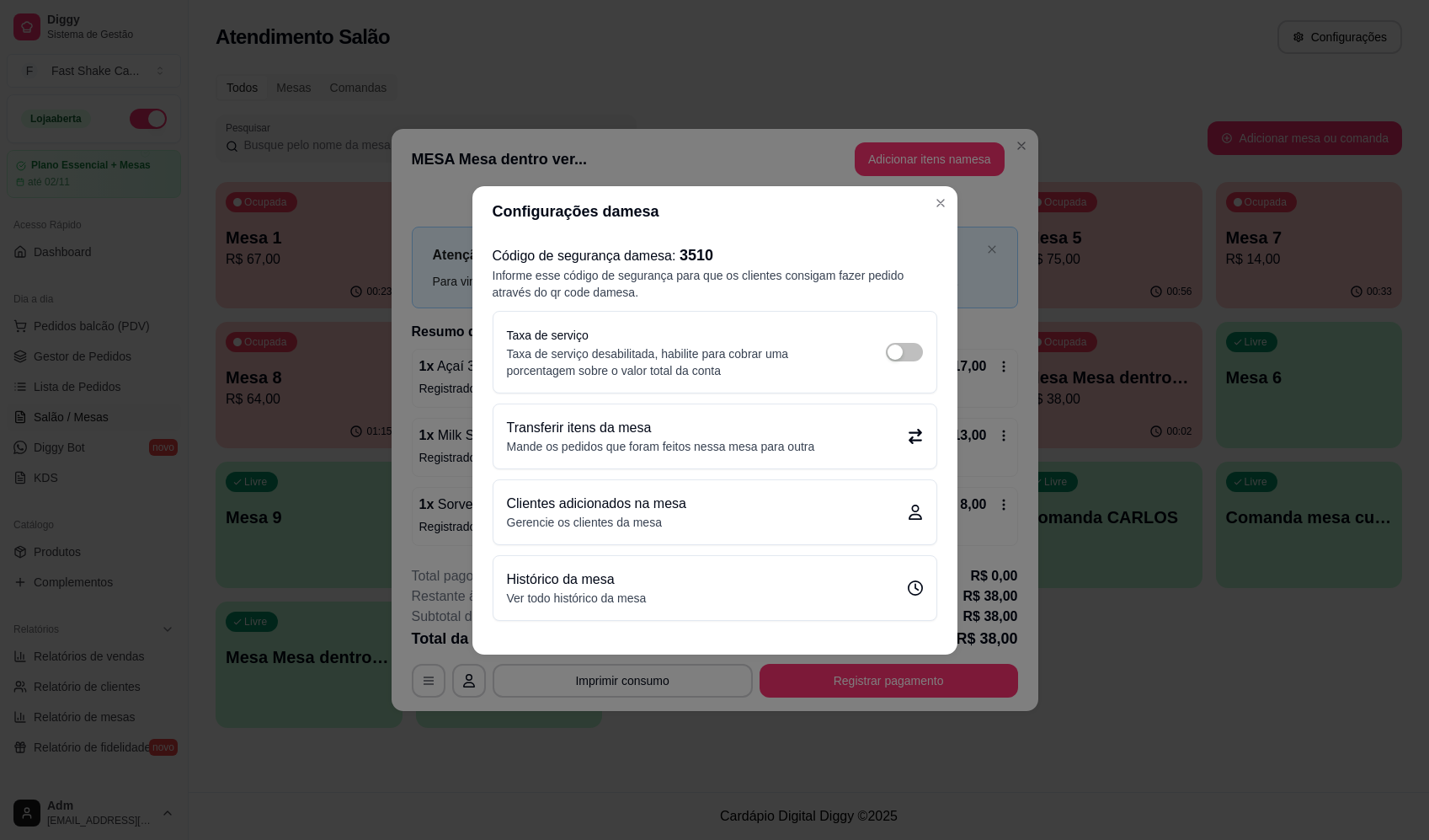
click at [705, 443] on p "Mande os pedidos que foram feitos nessa mesa para outra" at bounding box center [661, 445] width 308 height 17
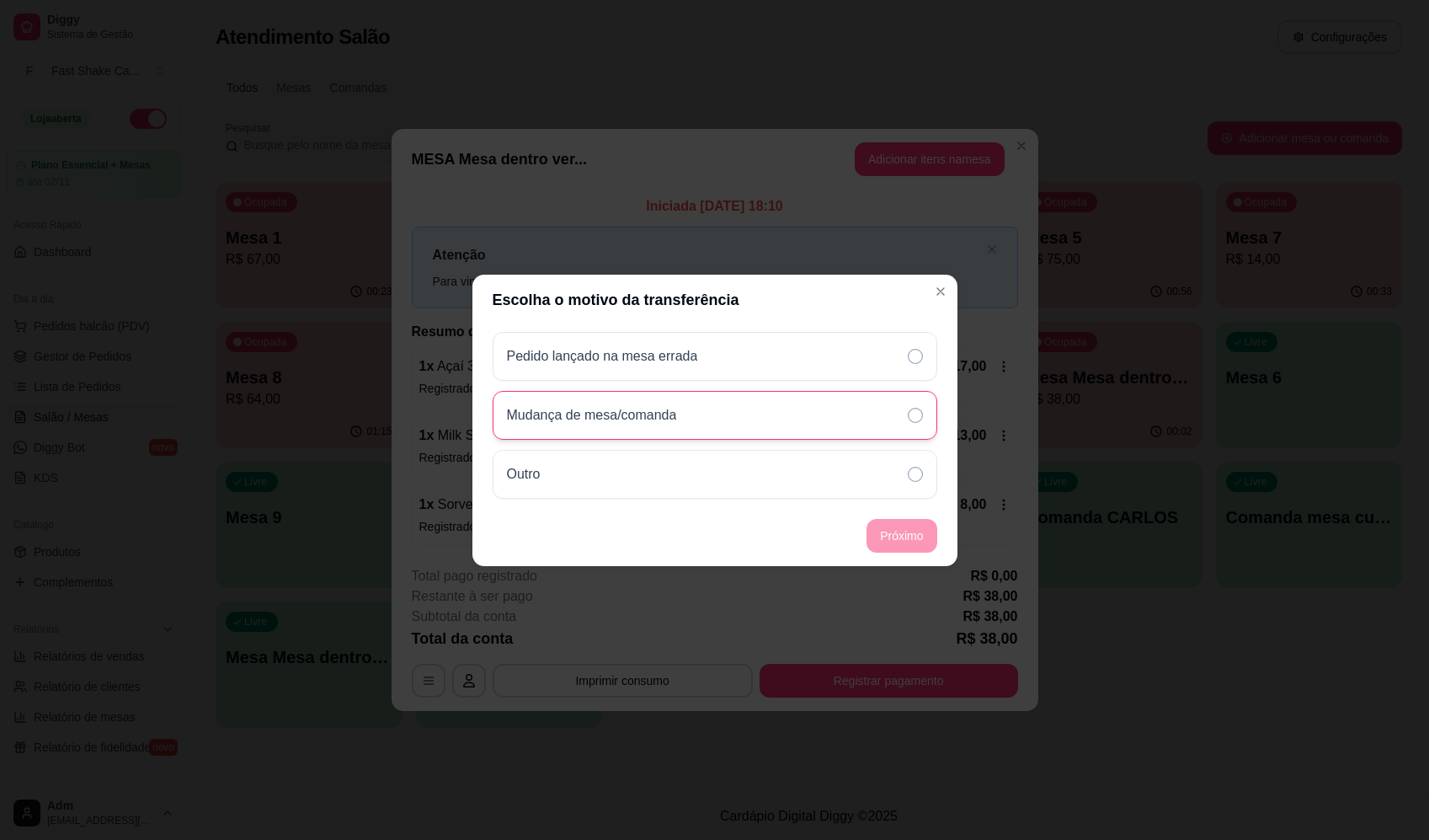
click at [640, 411] on p "Mudança de mesa/comanda" at bounding box center [592, 415] width 171 height 20
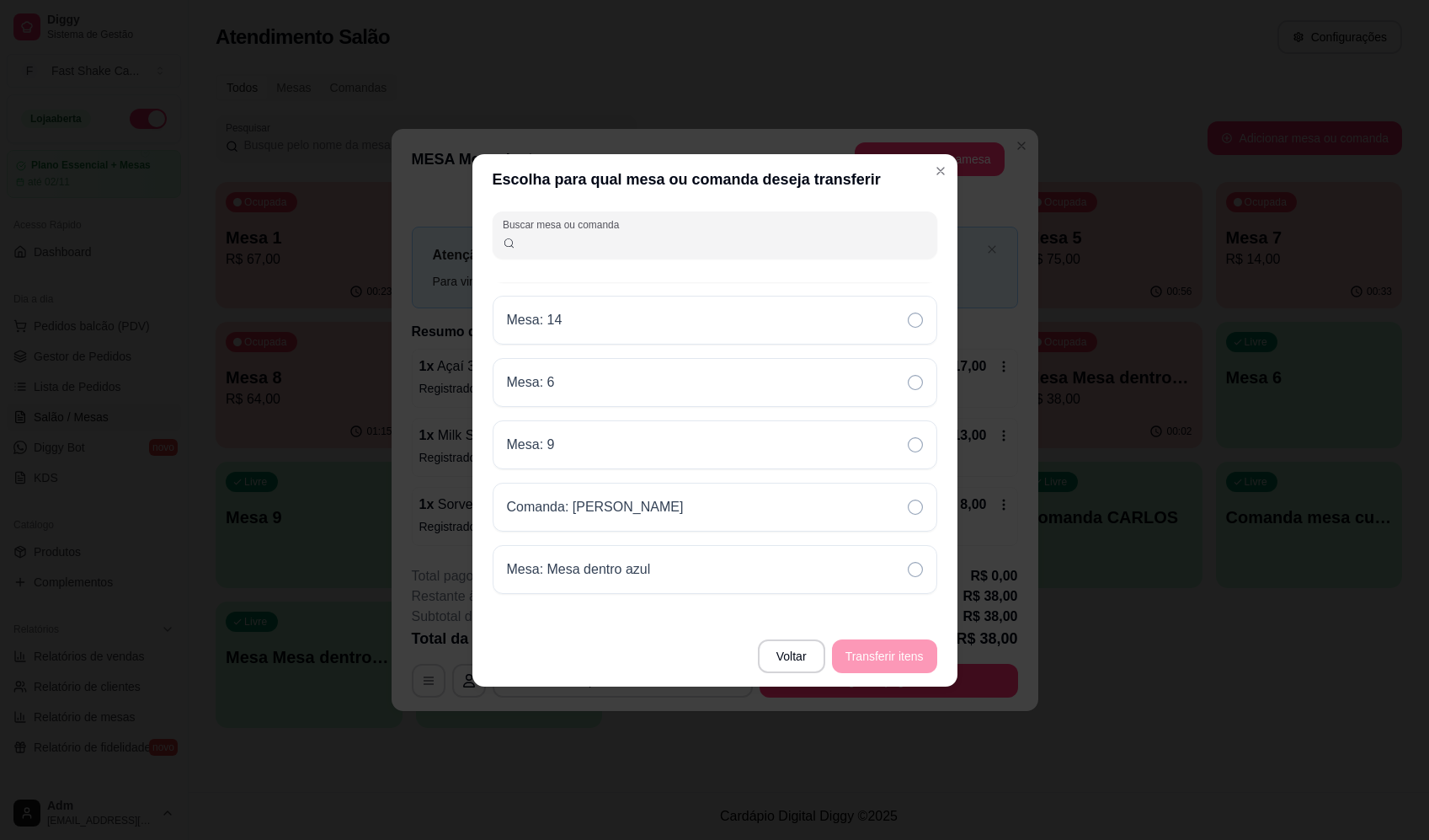
scroll to position [224, 0]
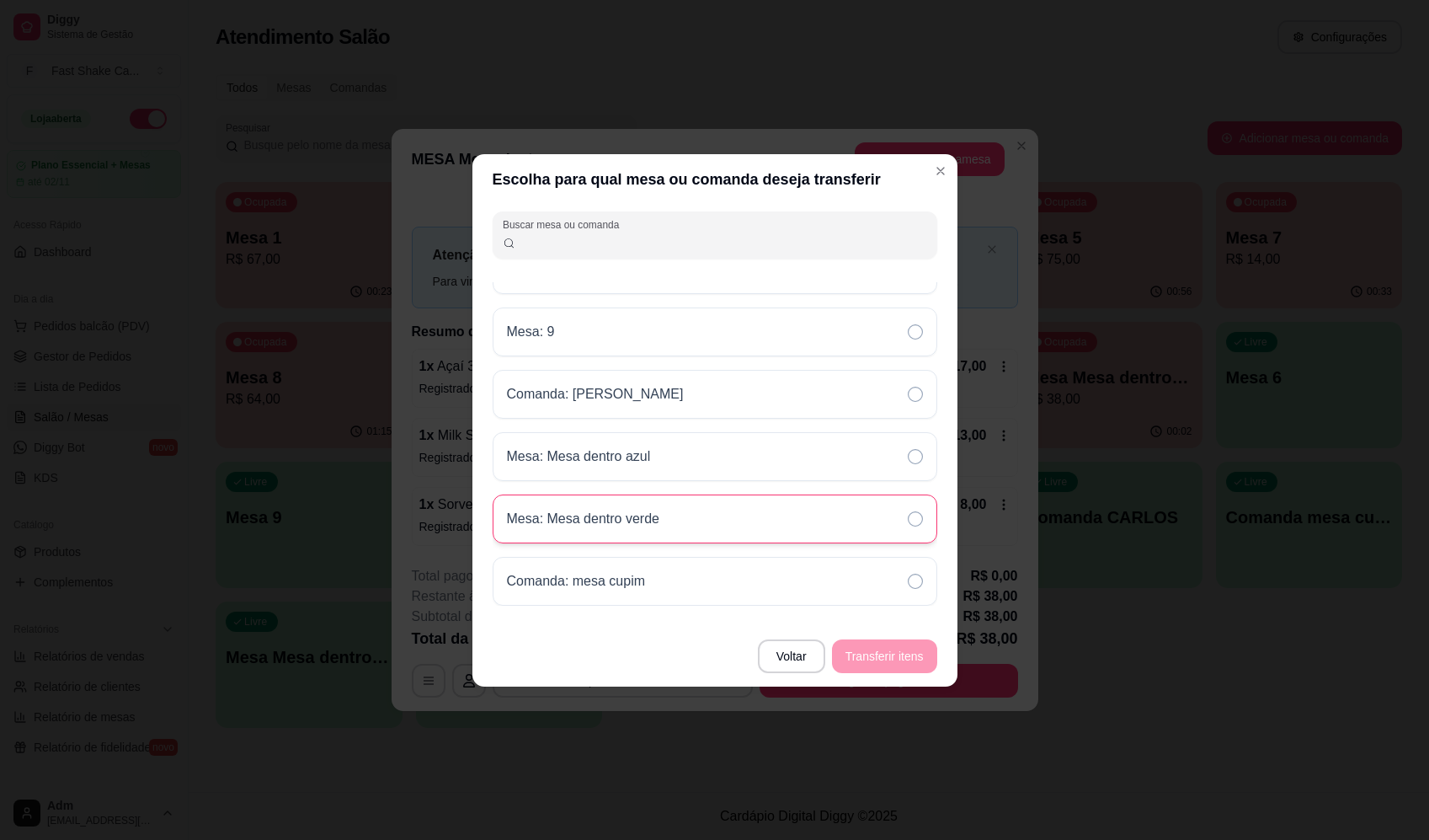
click at [668, 520] on div "Mesa: Mesa dentro verde" at bounding box center [590, 518] width 166 height 20
click at [900, 672] on button "Transferir itens" at bounding box center [884, 656] width 102 height 33
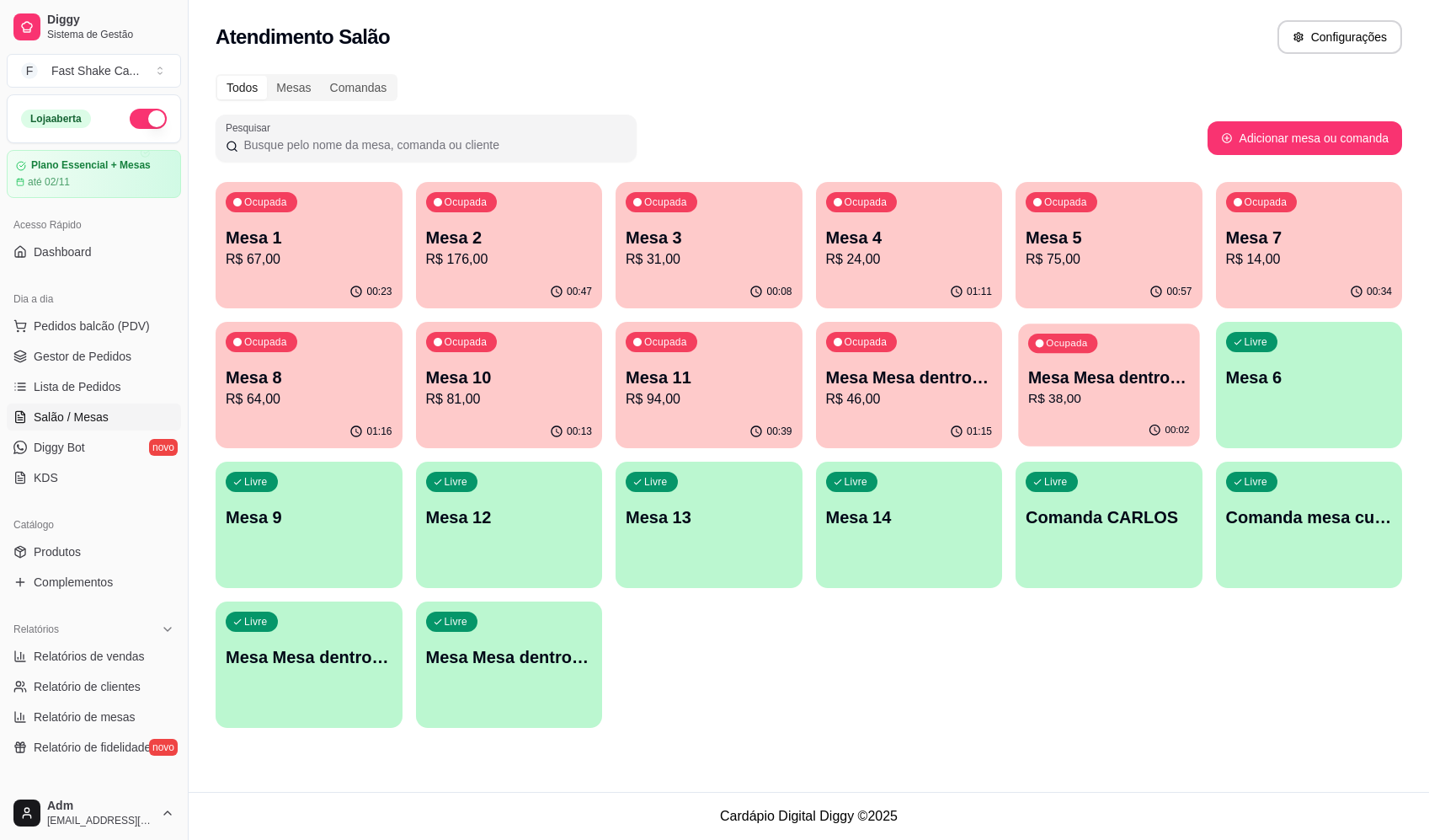
click at [1058, 388] on div "Mesa Mesa dentro verde R$ 38,00" at bounding box center [1109, 387] width 162 height 42
click at [977, 404] on p "R$ 46,00" at bounding box center [908, 399] width 162 height 19
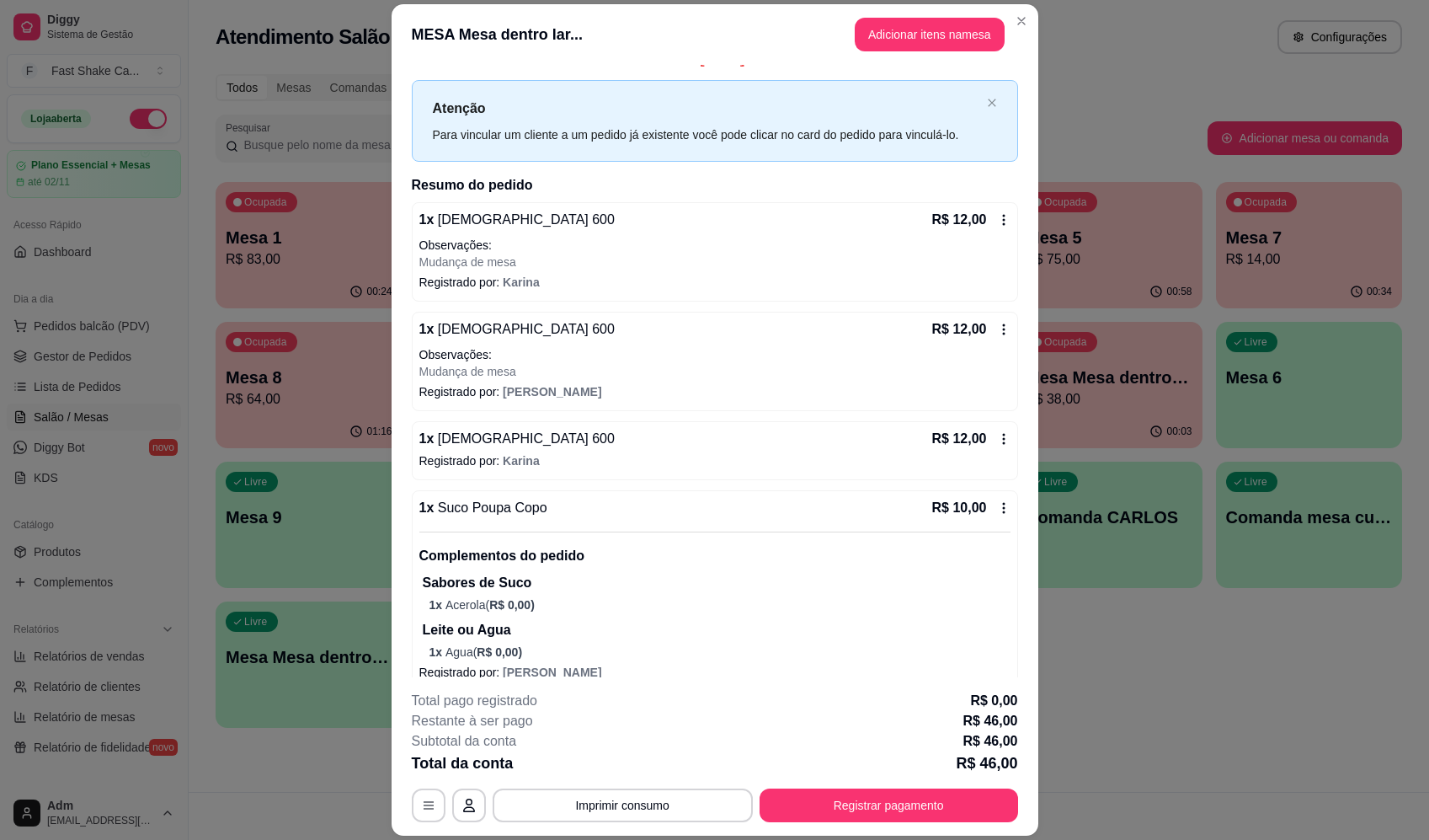
scroll to position [43, 0]
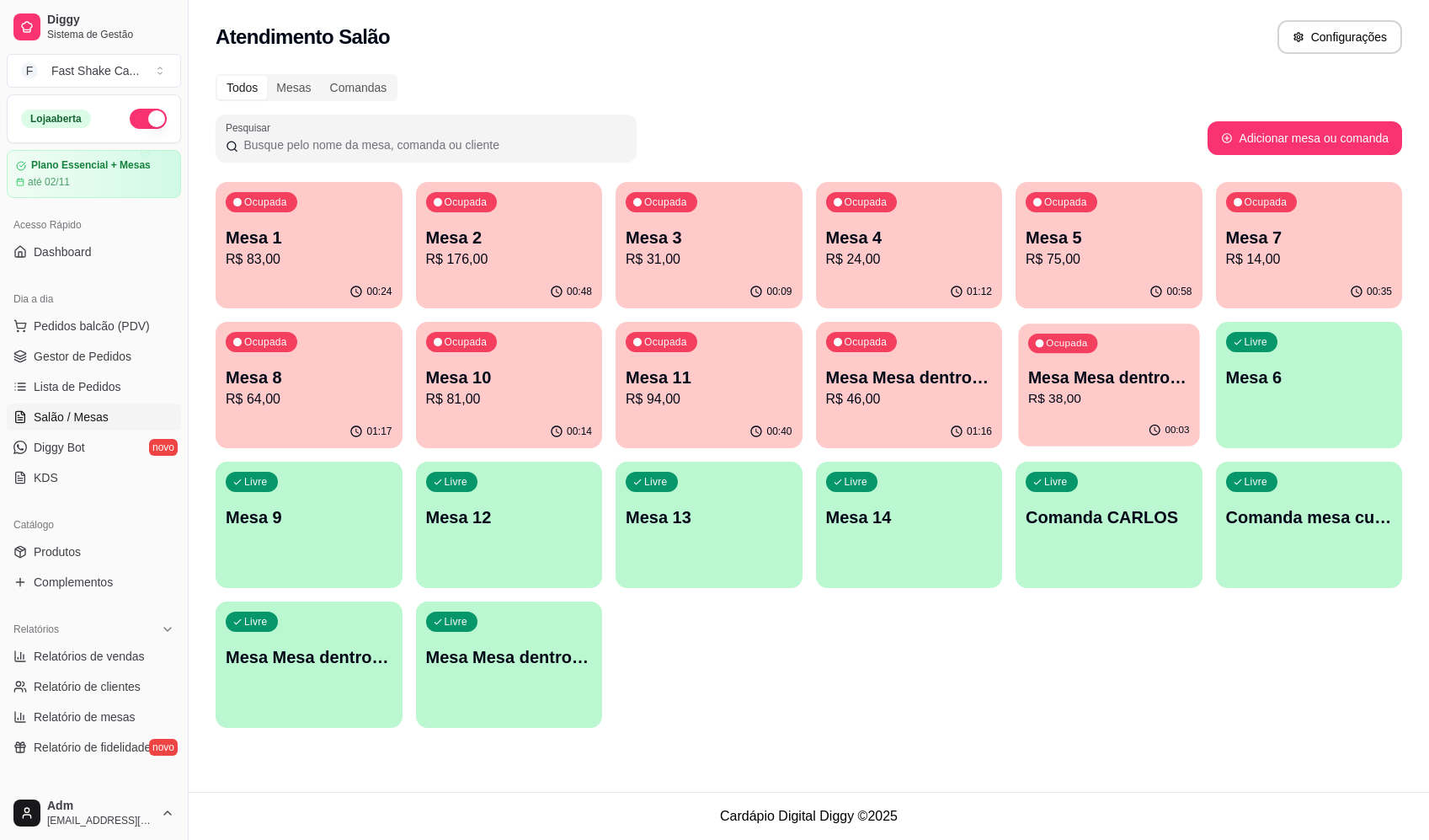
click at [1096, 343] on div "Ocupada" at bounding box center [1062, 343] width 69 height 19
click at [310, 673] on div "Livre Mesa Mesa dentro azul" at bounding box center [309, 654] width 181 height 102
click at [576, 663] on p "Mesa Mesa dentro vermelha" at bounding box center [509, 657] width 167 height 23
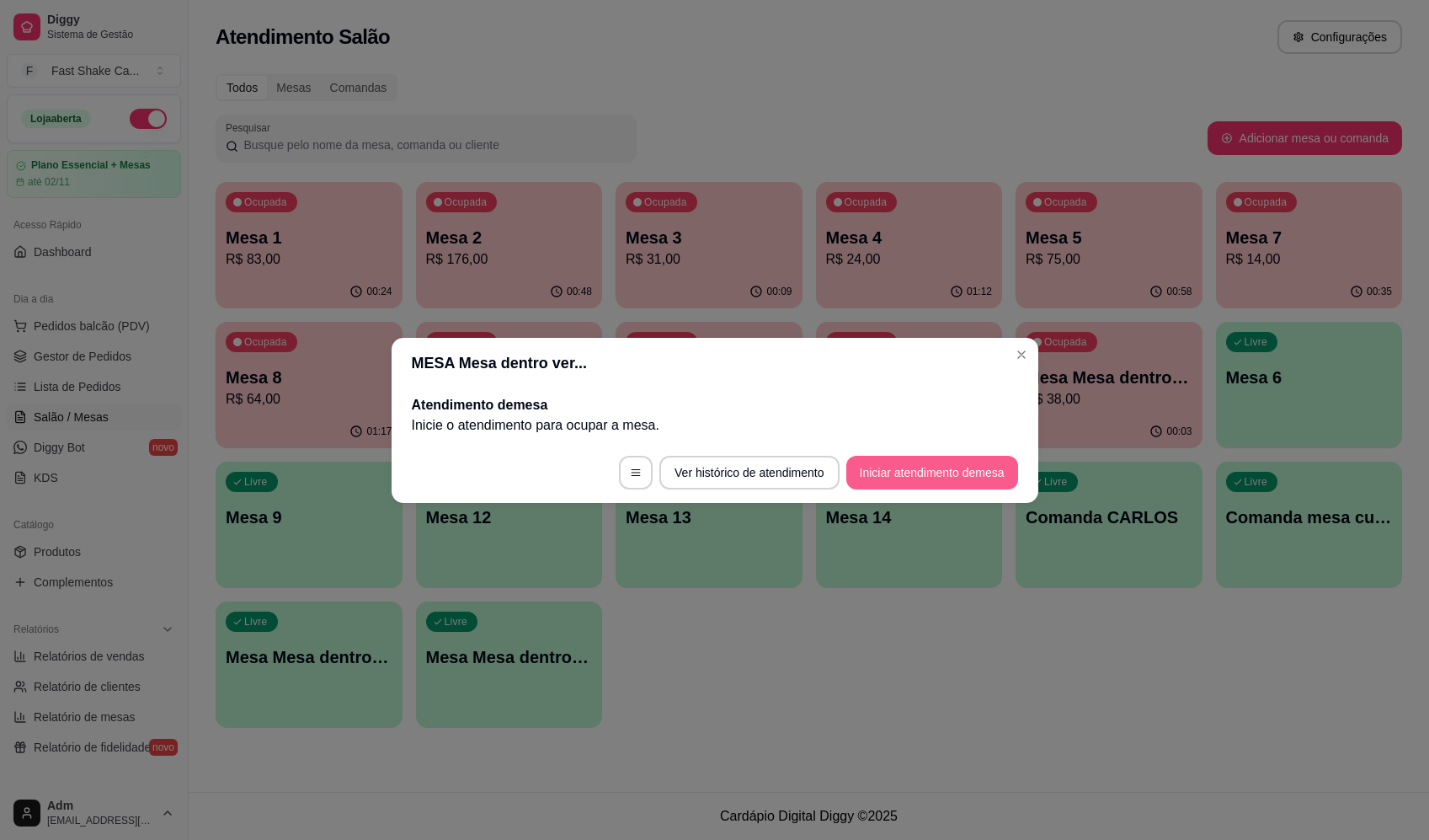
click at [918, 475] on button "Iniciar atendimento de mesa" at bounding box center [932, 472] width 172 height 34
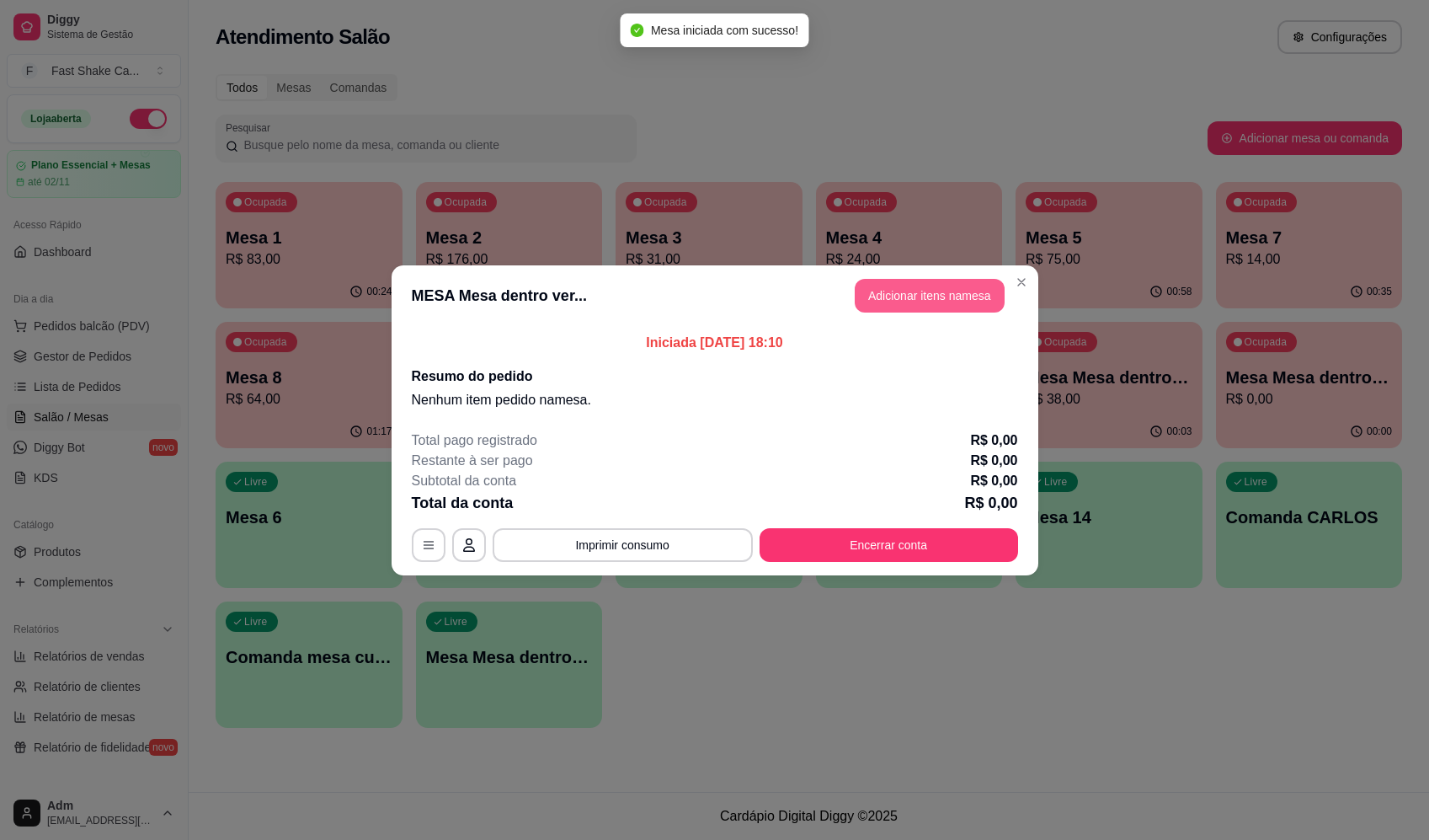
click at [921, 301] on button "Adicionar itens na mesa" at bounding box center [930, 295] width 150 height 34
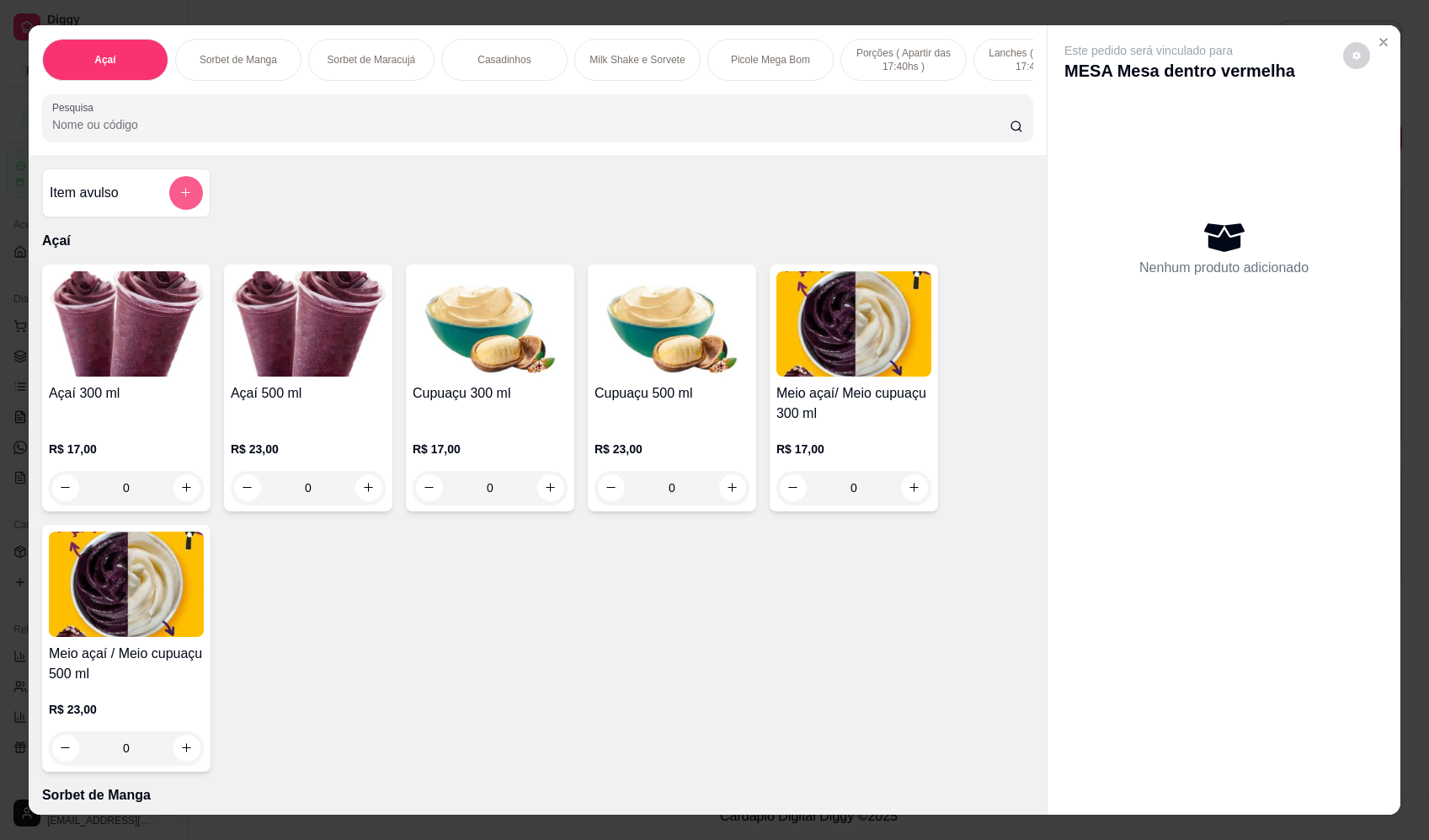
click at [171, 206] on button "add-separate-item" at bounding box center [186, 193] width 34 height 34
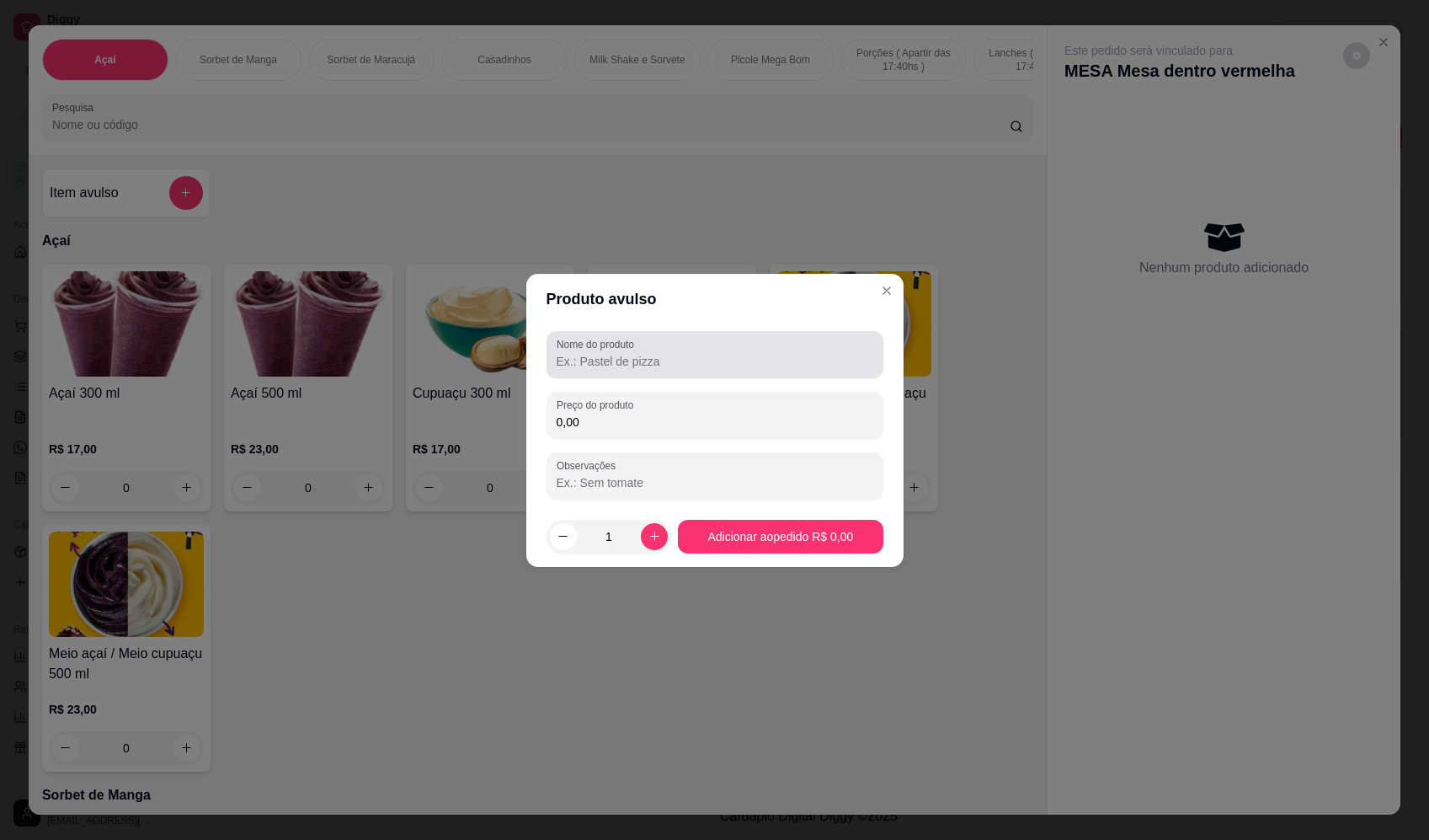
click at [722, 360] on input "Nome do produto" at bounding box center [714, 361] width 317 height 17
paste input "Sorvete"
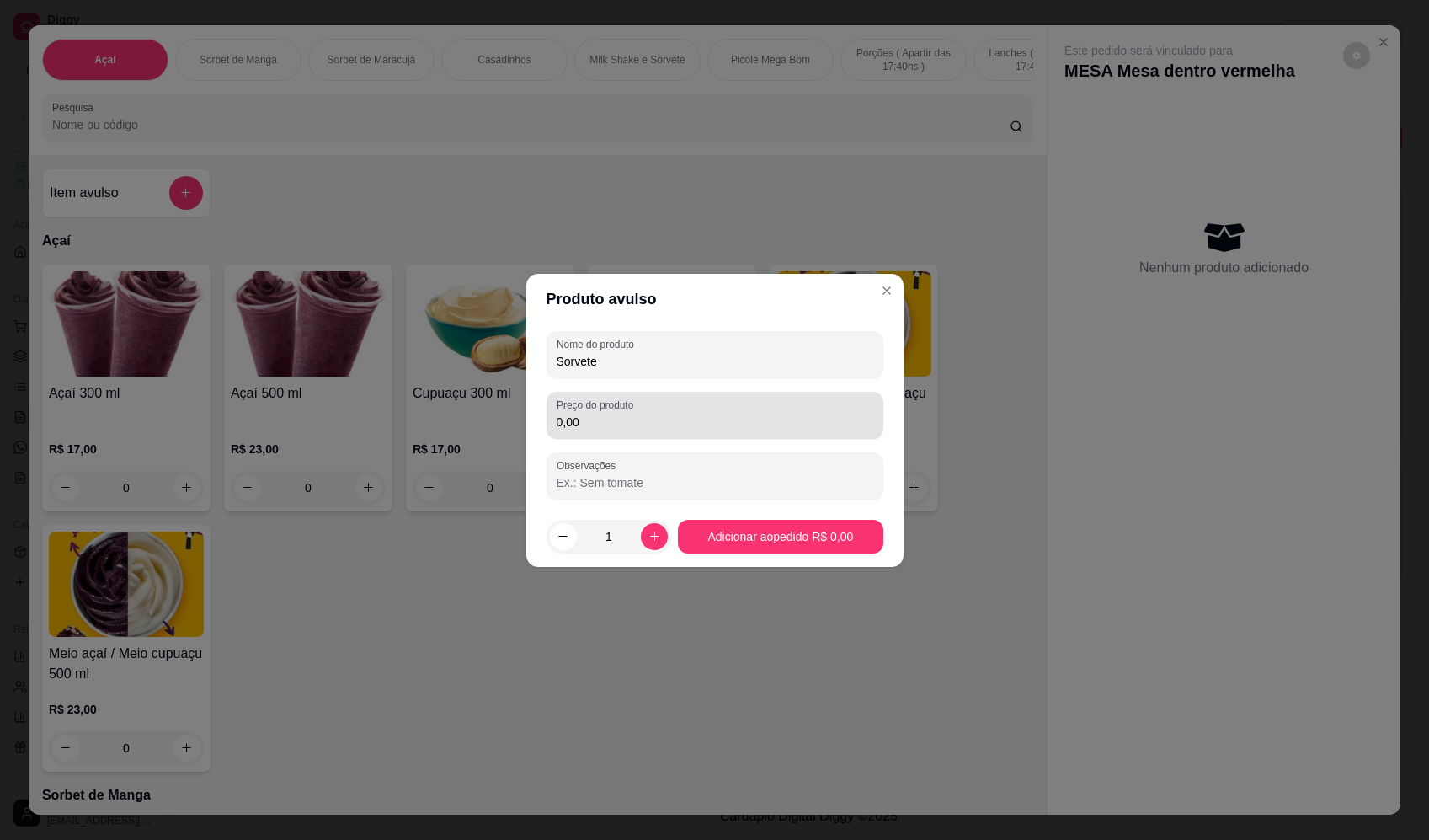
type input "Sorvete"
click at [698, 418] on input "0,00" at bounding box center [714, 421] width 317 height 17
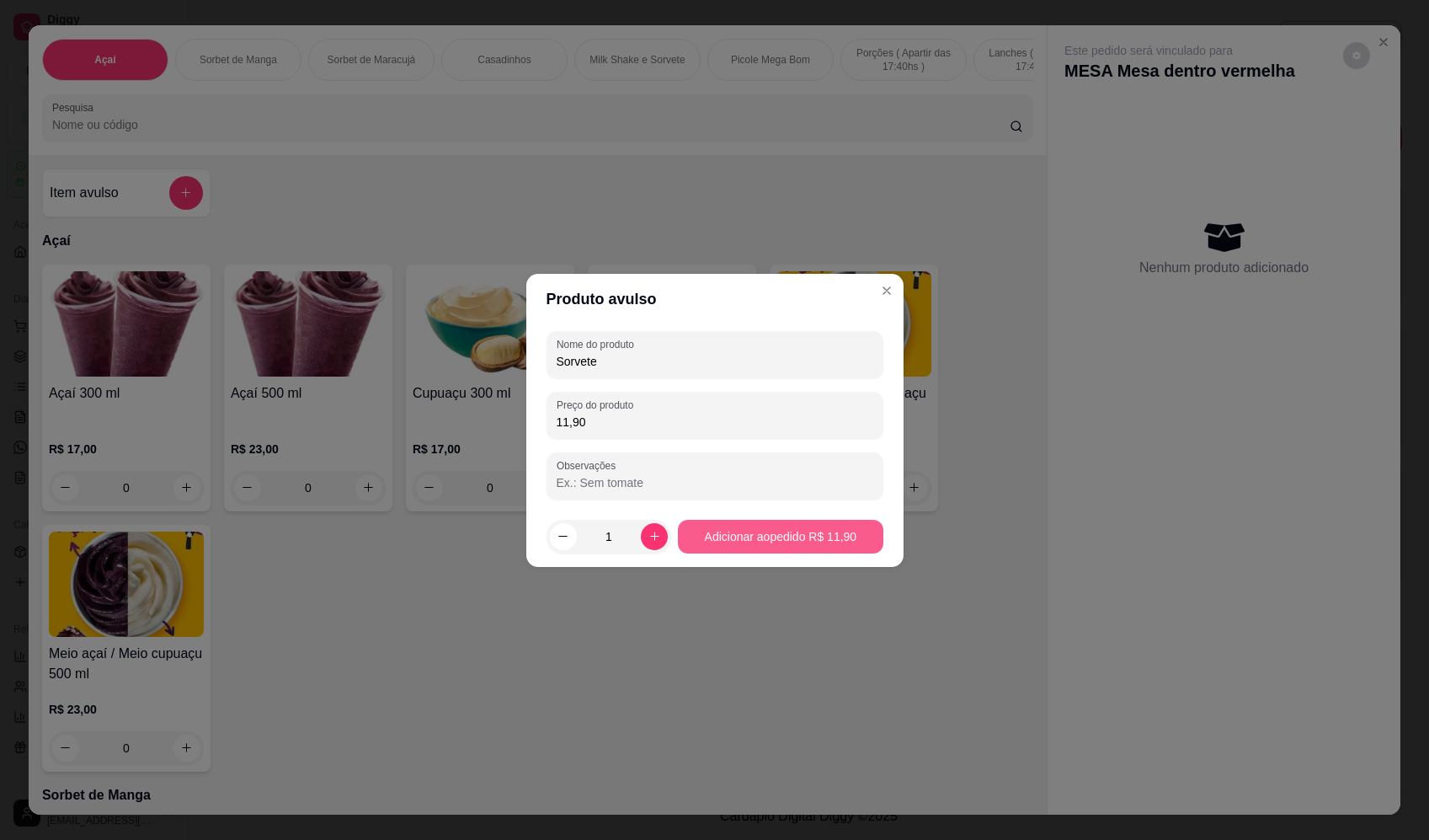
type input "11,90"
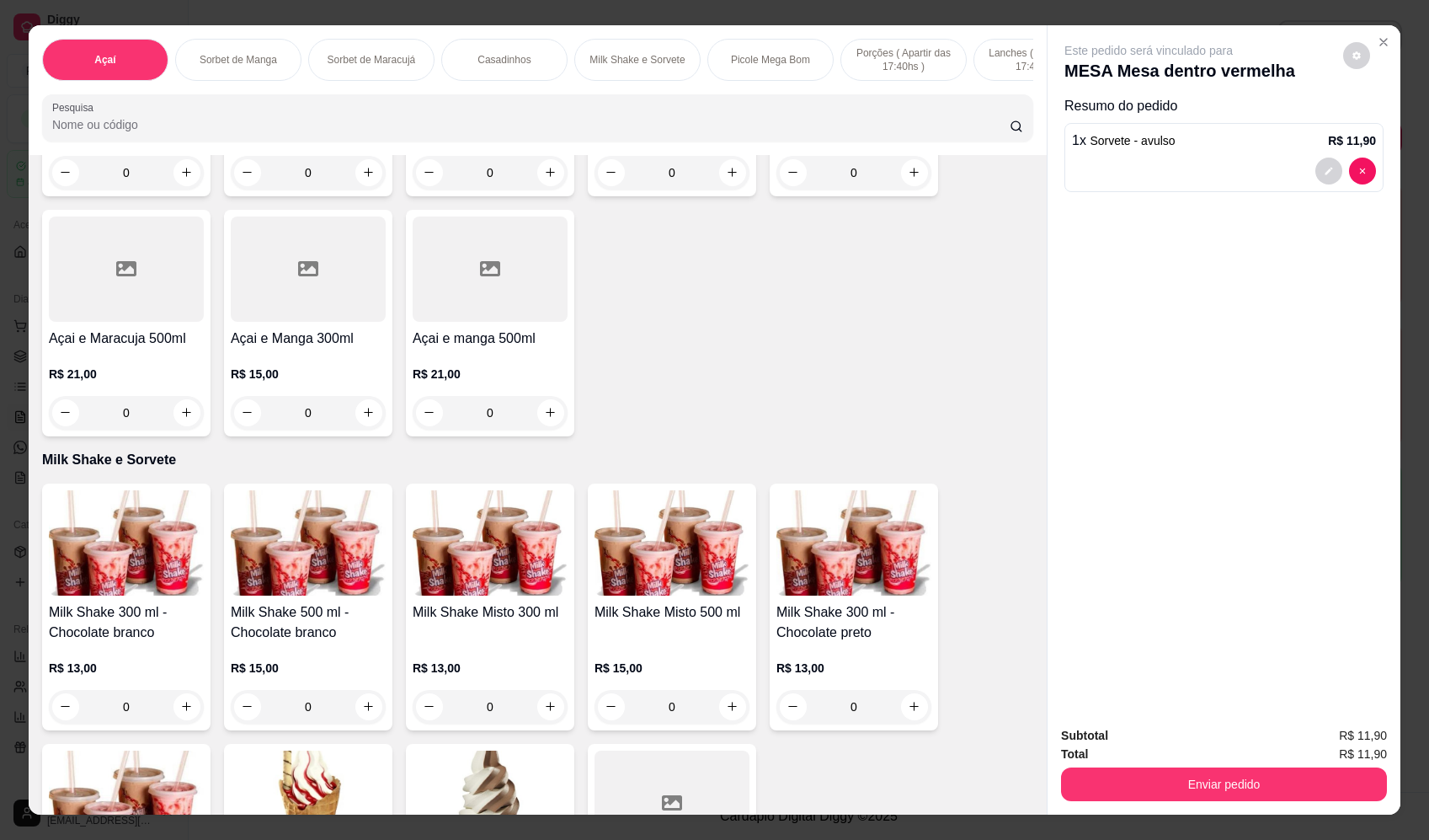
scroll to position [1600, 0]
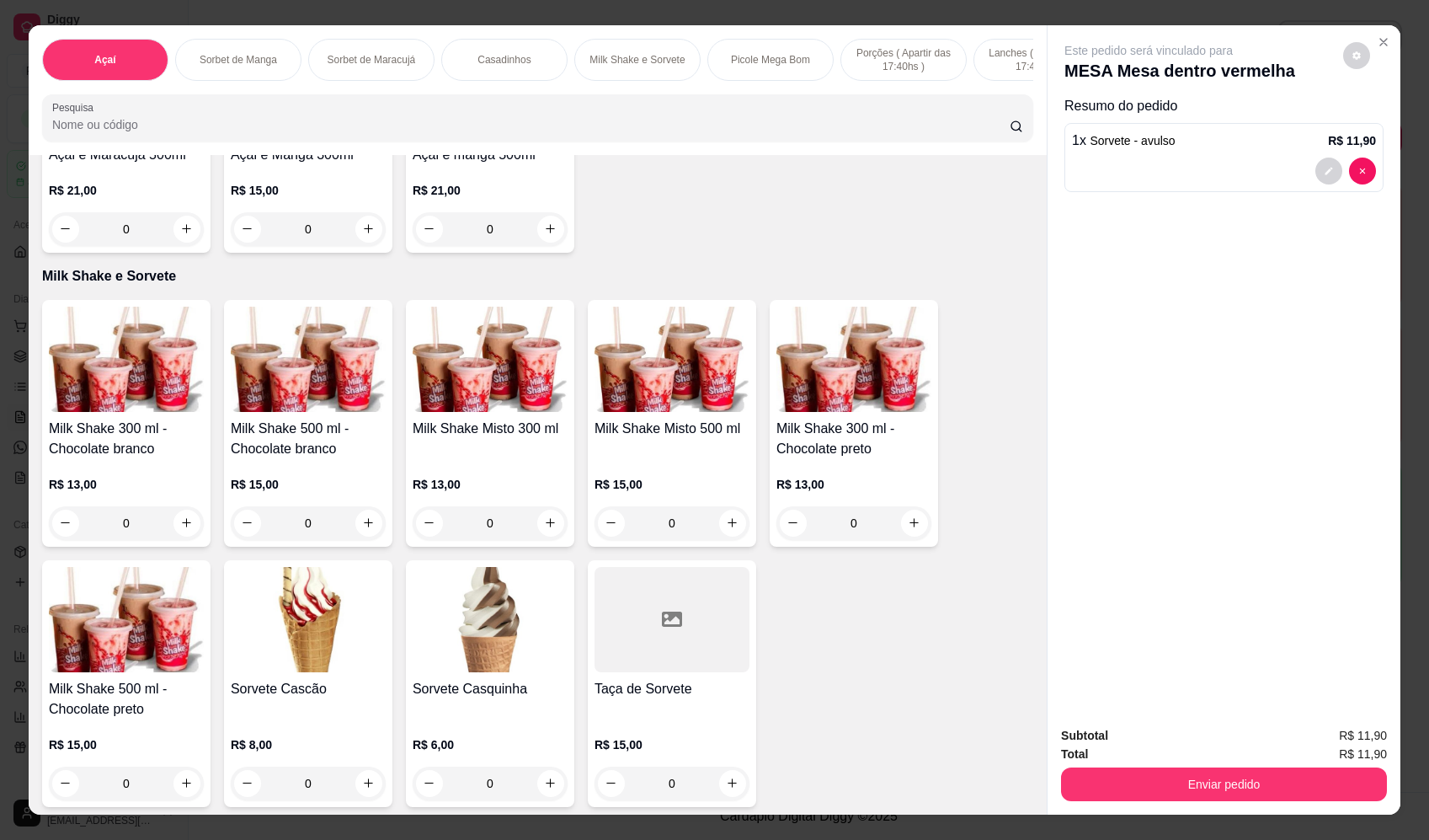
click at [364, 538] on div "0" at bounding box center [308, 522] width 155 height 34
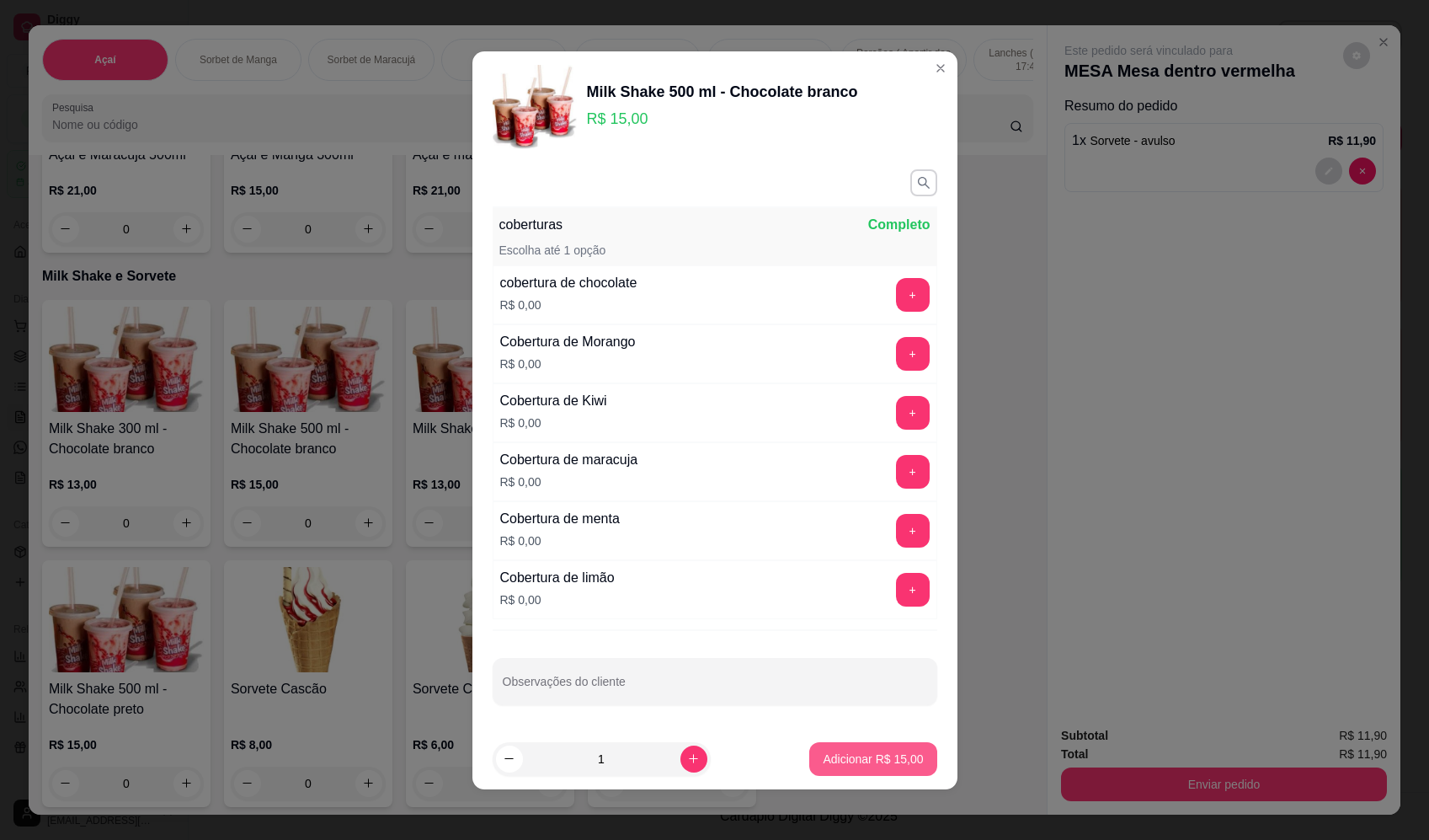
click at [852, 769] on button "Adicionar R$ 15,00" at bounding box center [872, 758] width 127 height 34
type input "1"
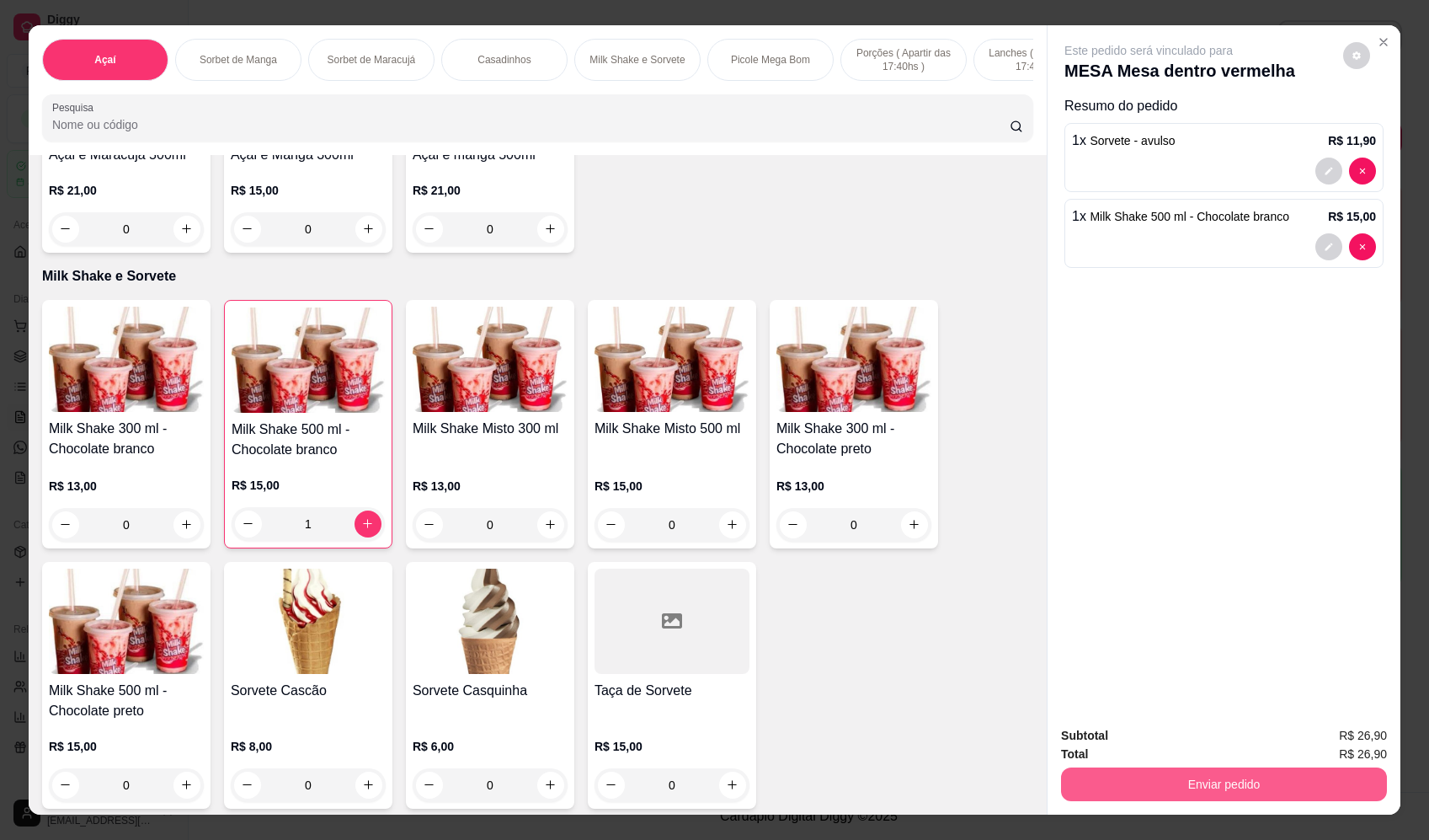
click at [1196, 785] on button "Enviar pedido" at bounding box center [1224, 783] width 326 height 34
click at [1346, 750] on button "Enviar pedido" at bounding box center [1343, 743] width 93 height 31
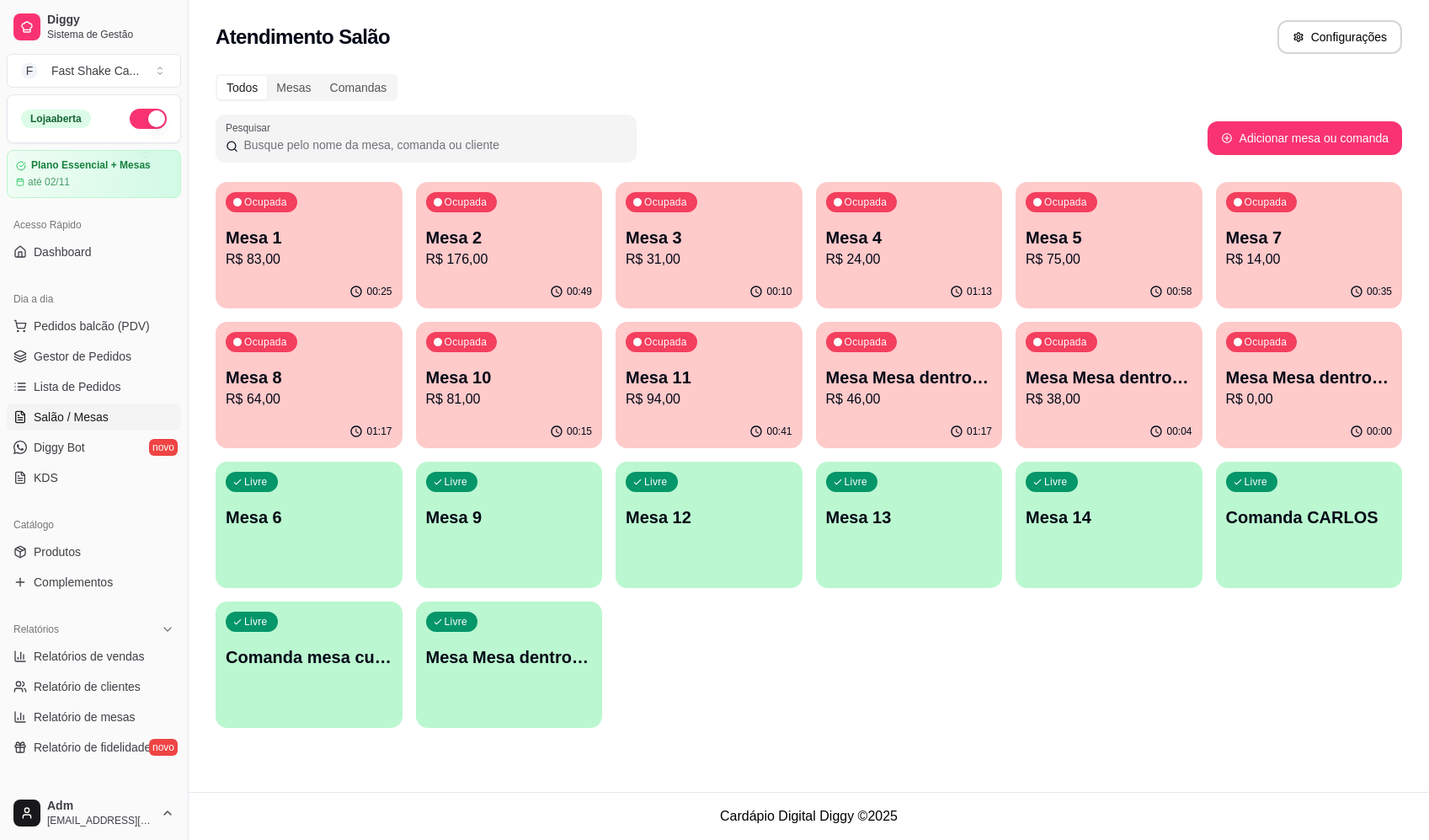
click at [1076, 253] on p "R$ 75,00" at bounding box center [1108, 259] width 167 height 20
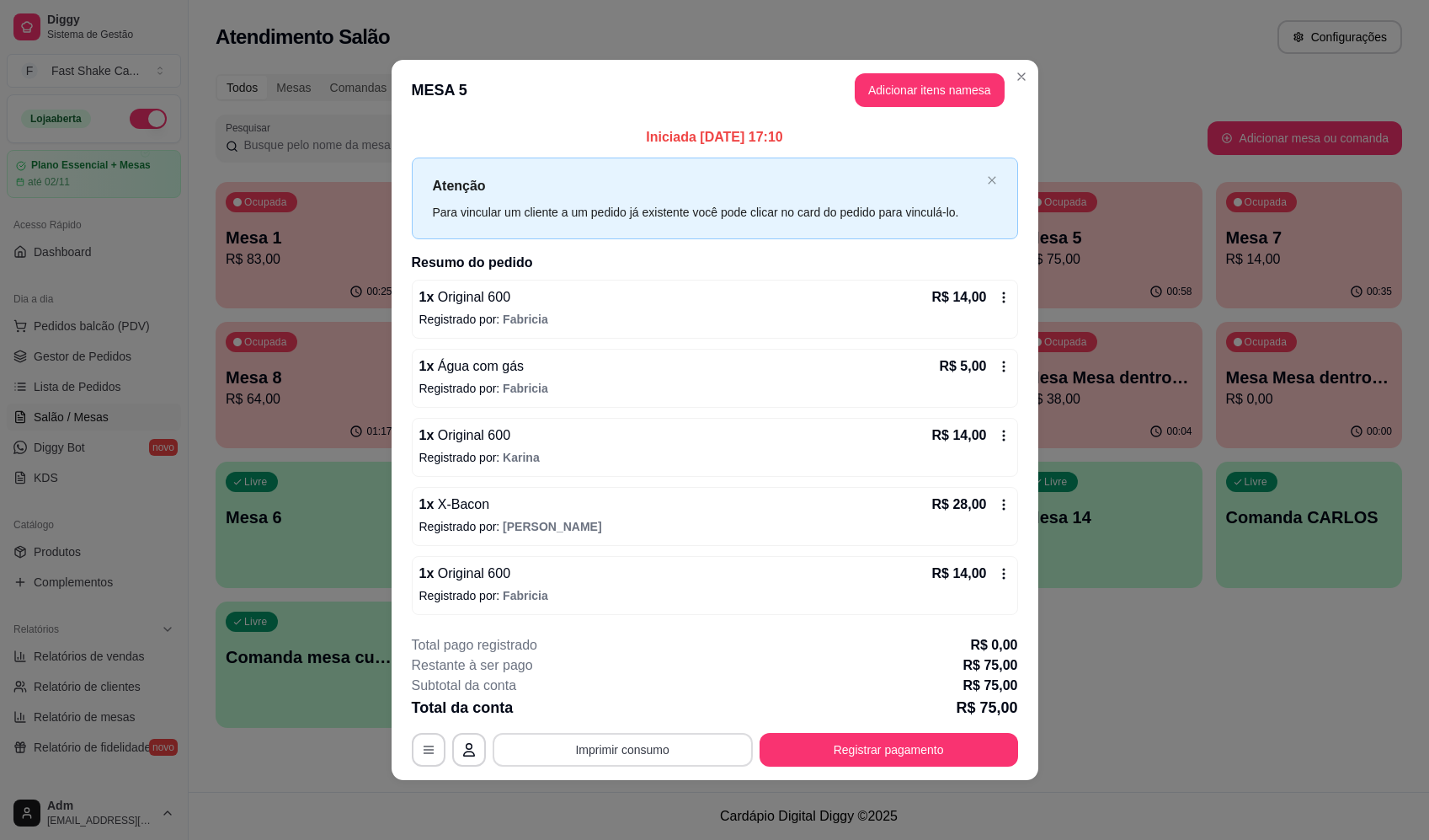
click at [680, 761] on button "Imprimir consumo" at bounding box center [623, 749] width 260 height 34
click at [852, 377] on div "1 x Água com gás R$ 5,00 Registrado por: Fabricia" at bounding box center [715, 378] width 606 height 58
click at [927, 72] on header "MESA 5 Adicionar itens na mesa" at bounding box center [715, 90] width 647 height 60
click at [941, 91] on button "Adicionar itens na mesa" at bounding box center [930, 91] width 145 height 33
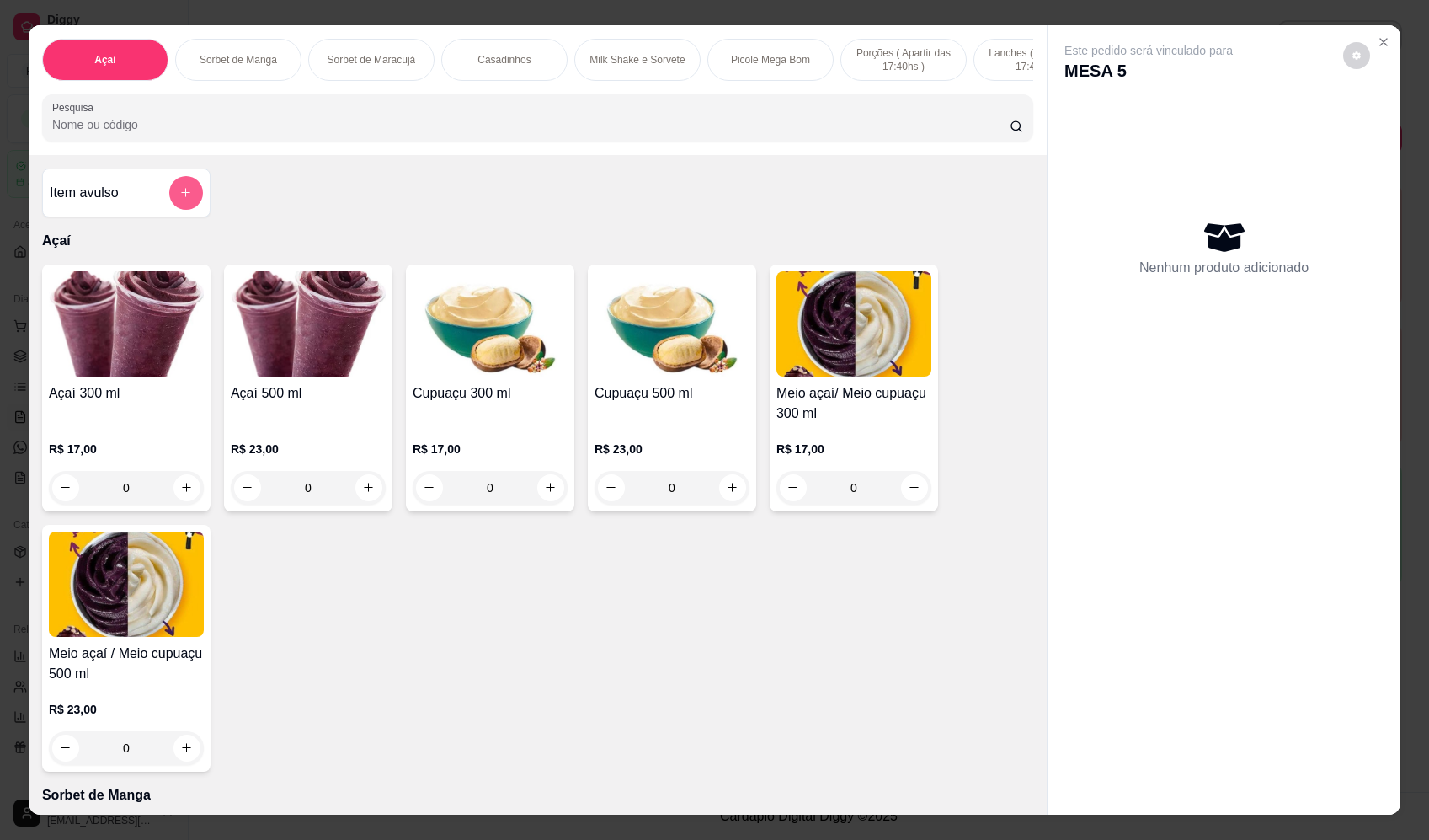
click at [173, 210] on button "add-separate-item" at bounding box center [186, 193] width 34 height 34
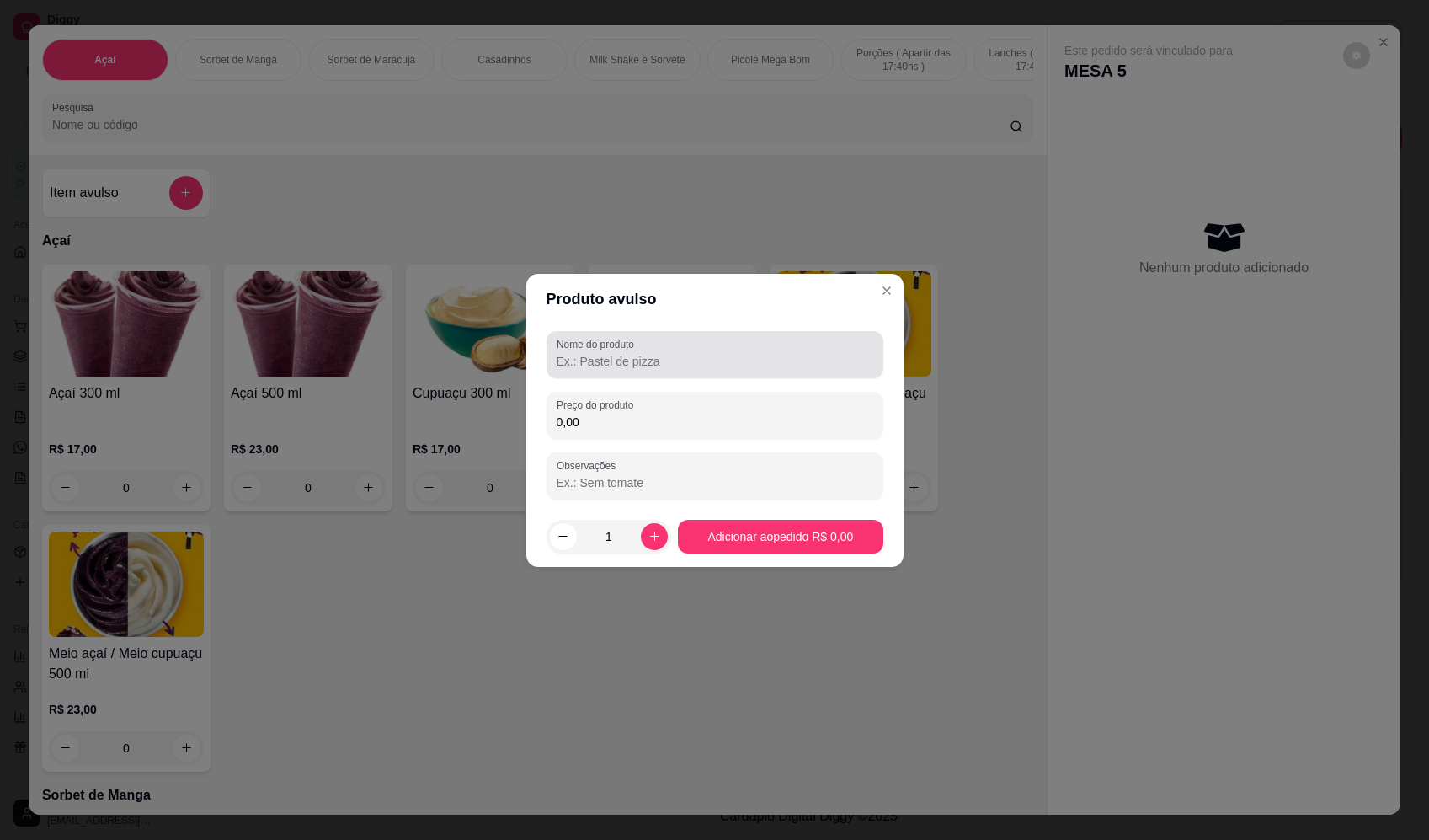
click at [632, 354] on input "Nome do produto" at bounding box center [714, 361] width 317 height 17
paste input "Sorvete"
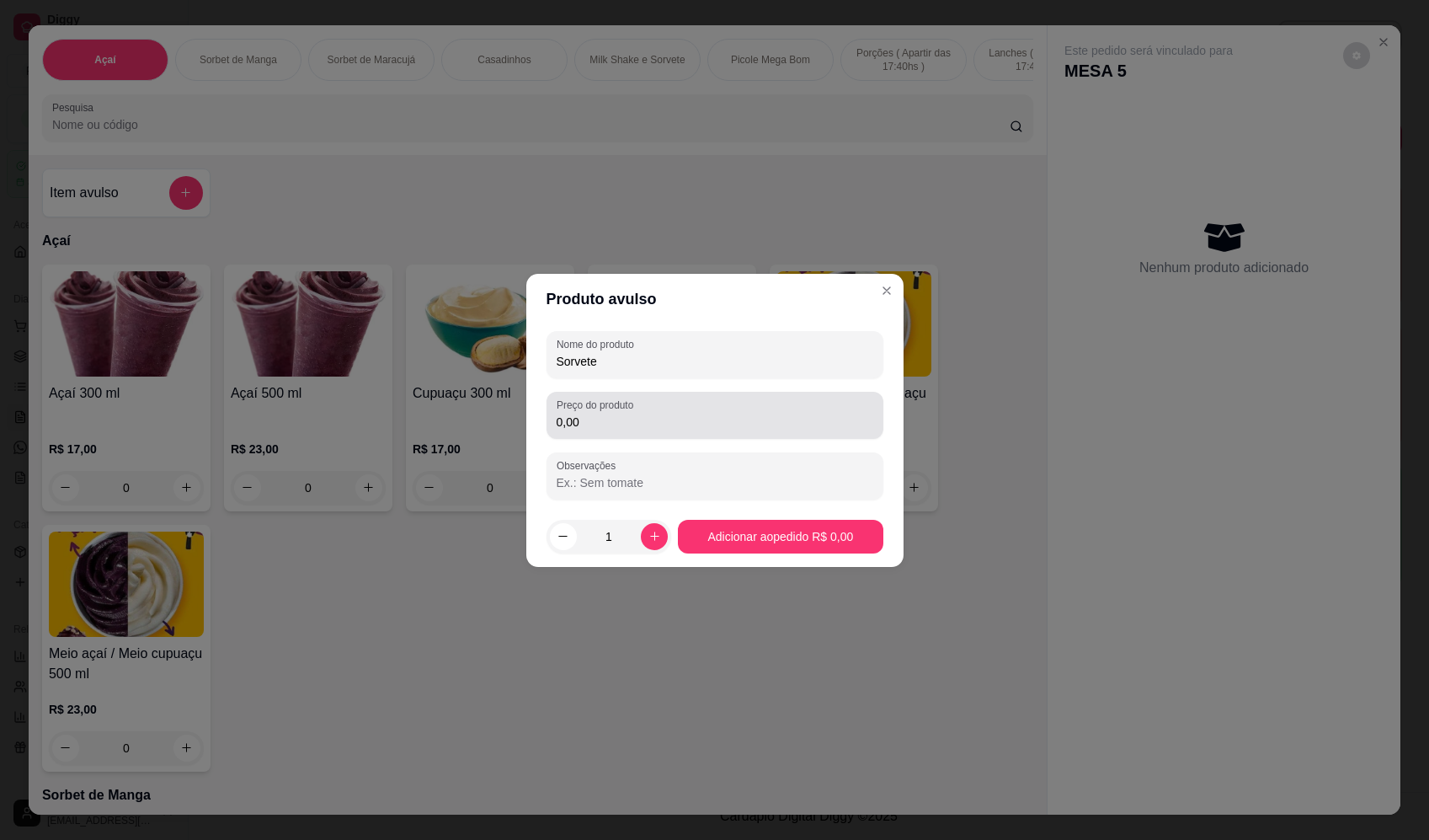
type input "Sorvete"
click at [623, 422] on input "0,00" at bounding box center [714, 421] width 317 height 17
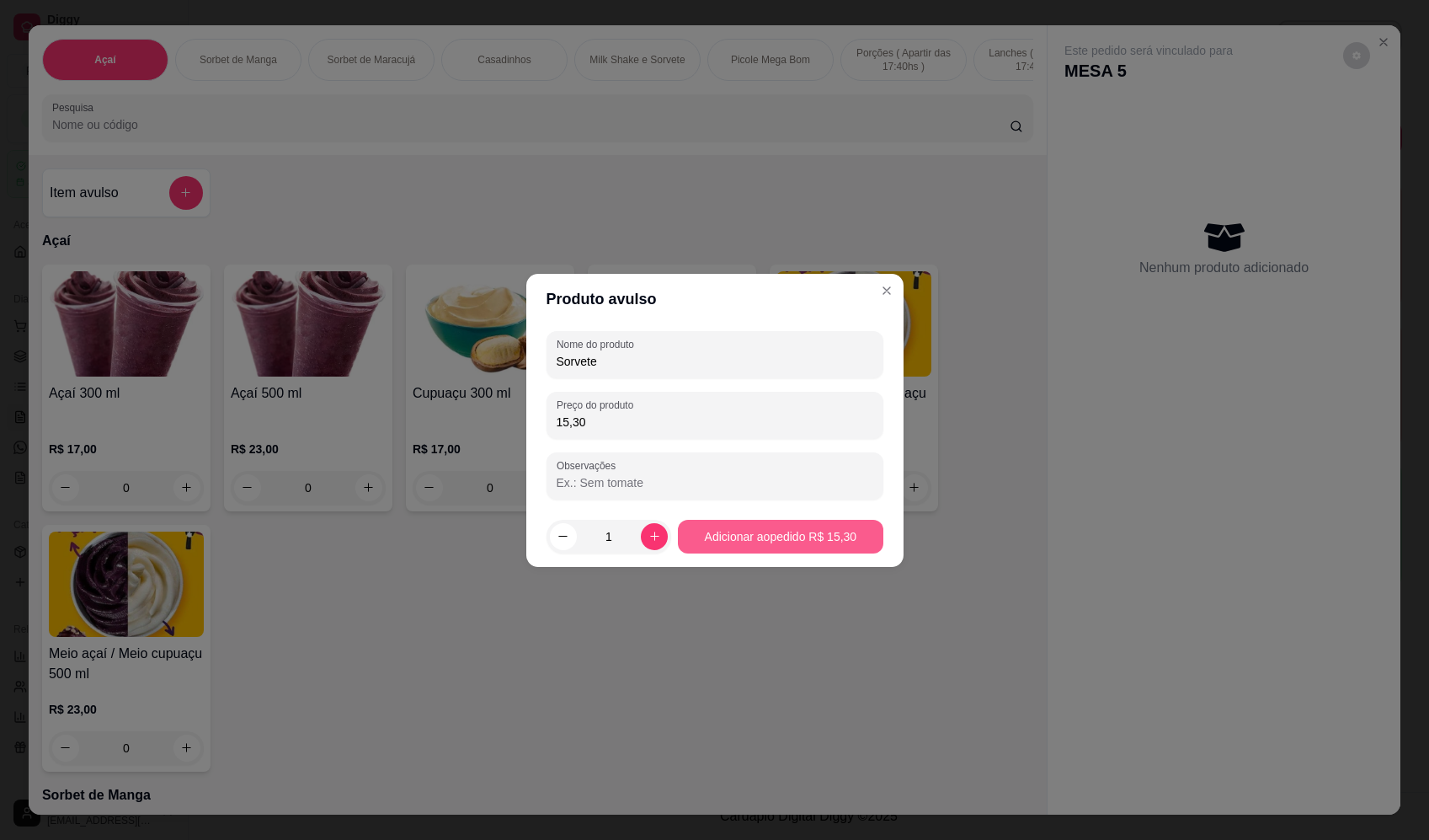
type input "15,30"
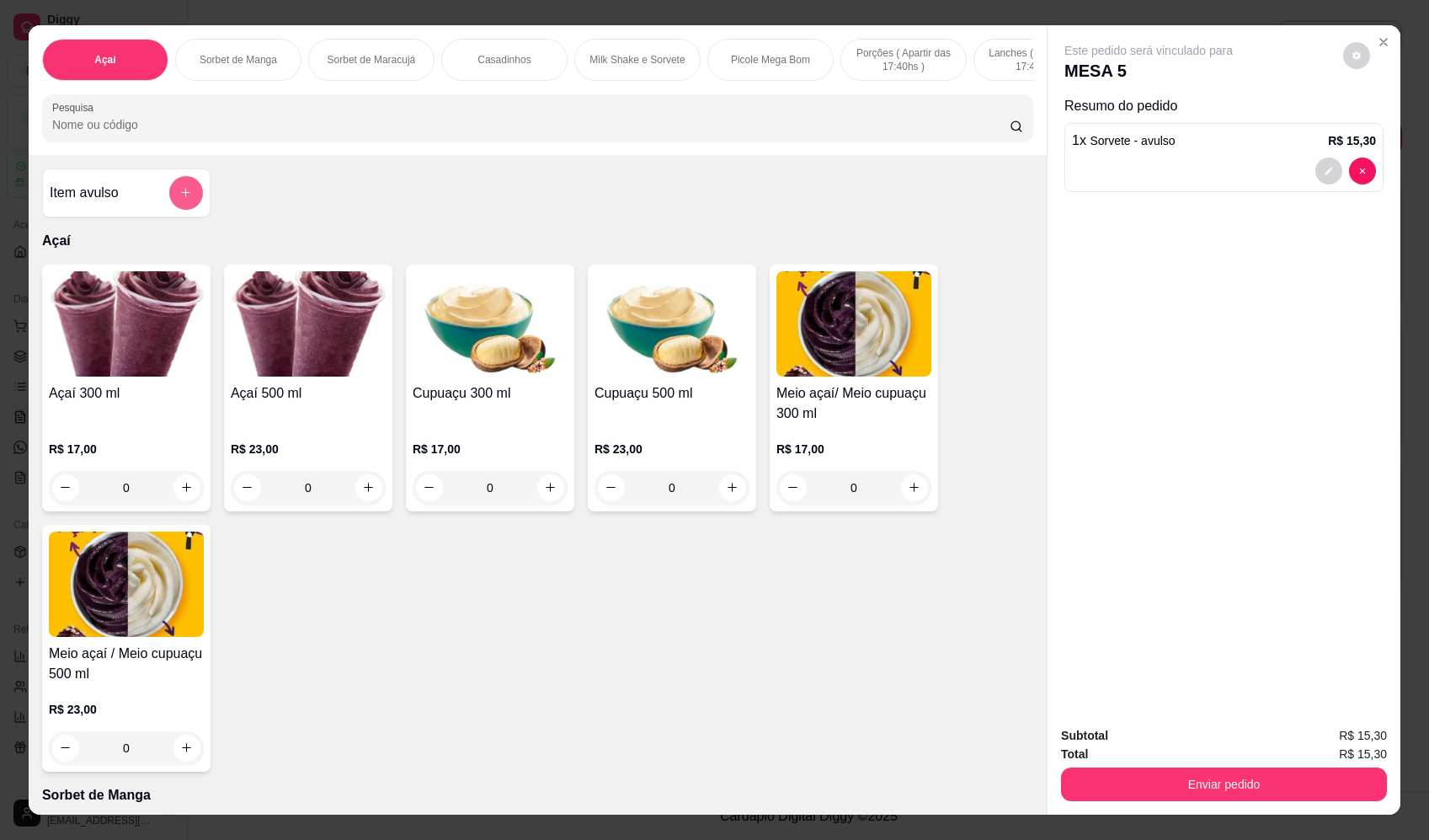
click at [170, 208] on button "add-separate-item" at bounding box center [186, 193] width 34 height 34
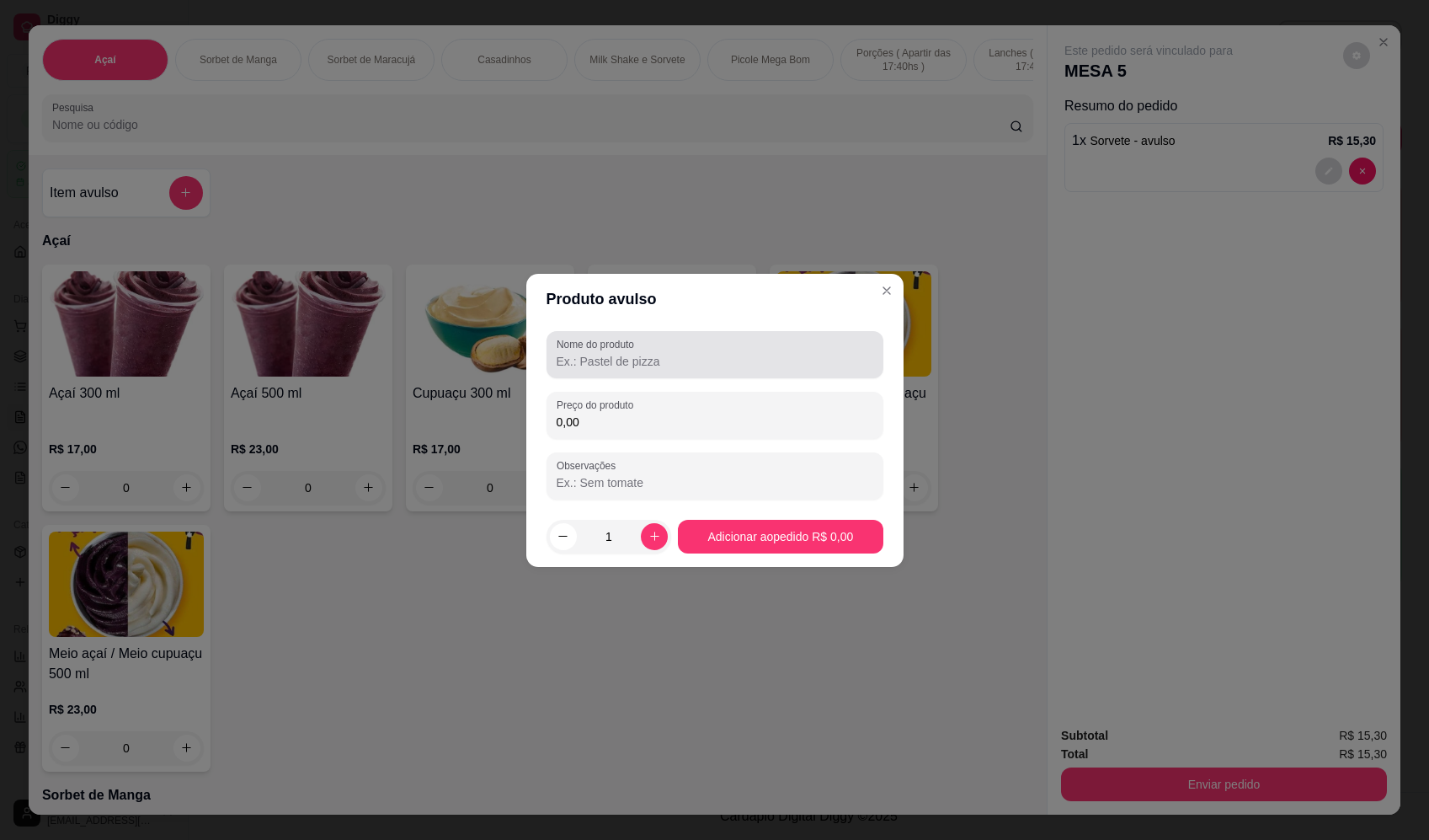
click at [610, 372] on div "Nome do produto" at bounding box center [715, 355] width 337 height 47
paste input "Sorvete"
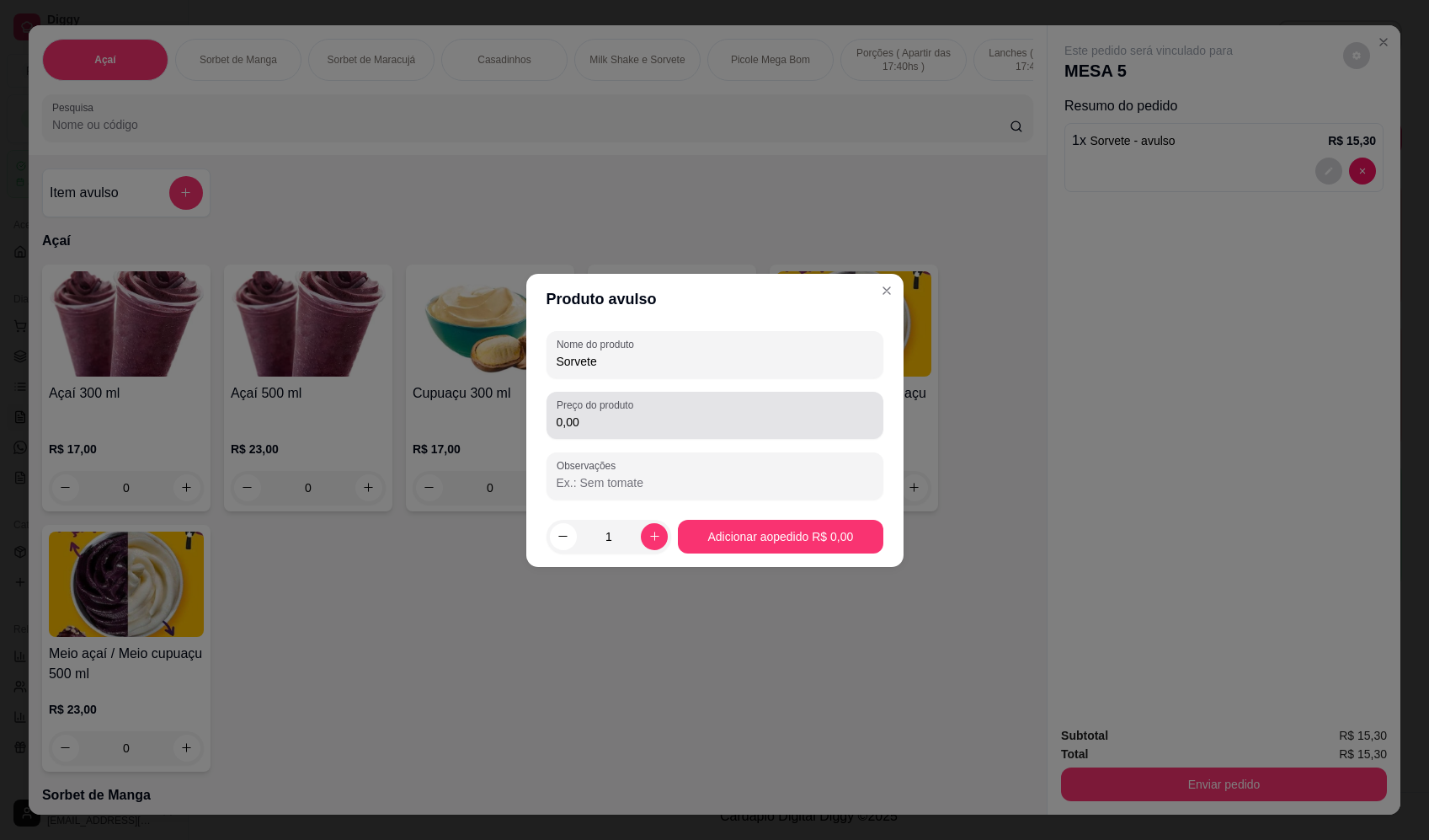
type input "Sorvete"
click at [606, 430] on input "0,00" at bounding box center [714, 421] width 317 height 17
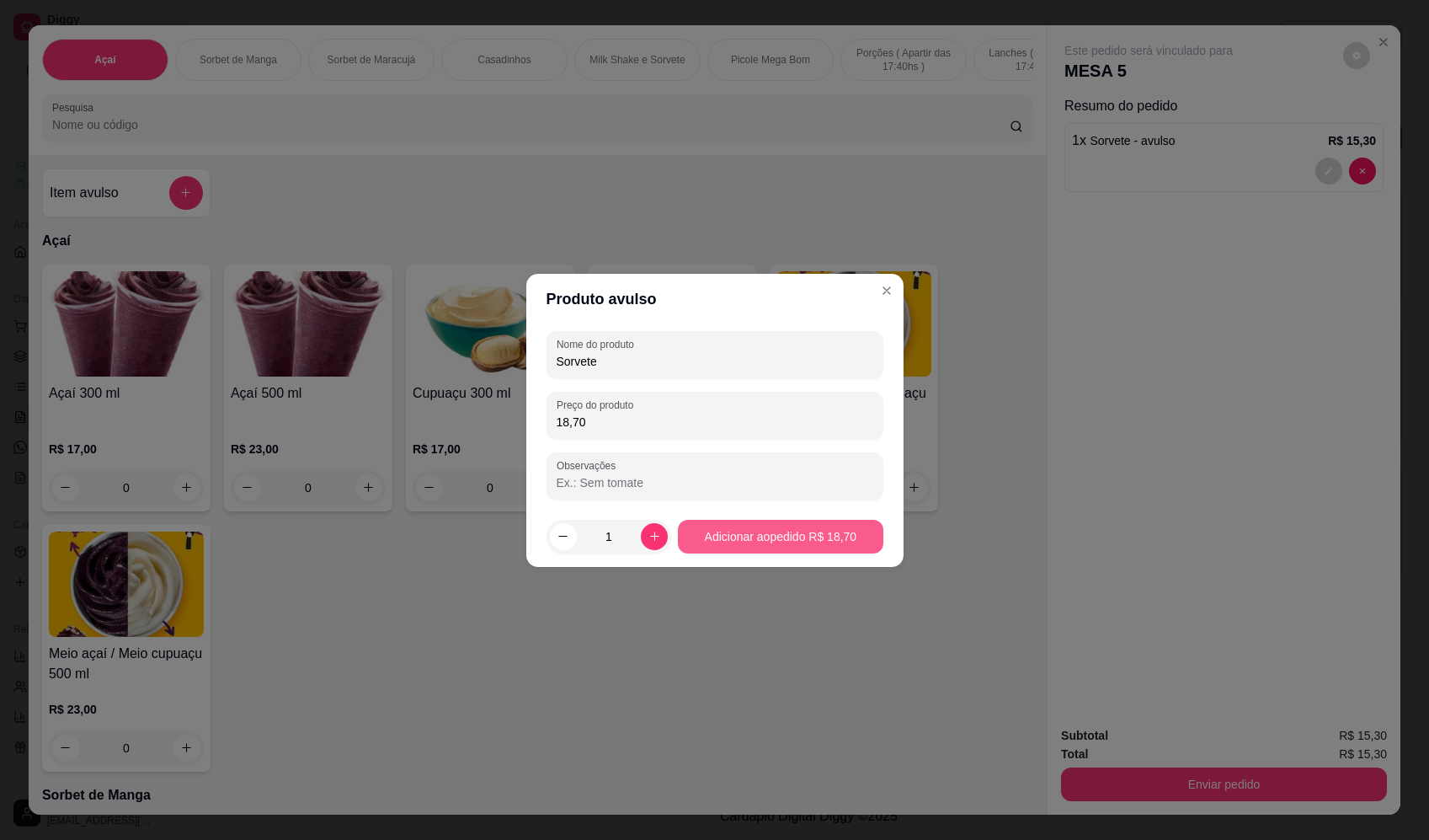
type input "18,70"
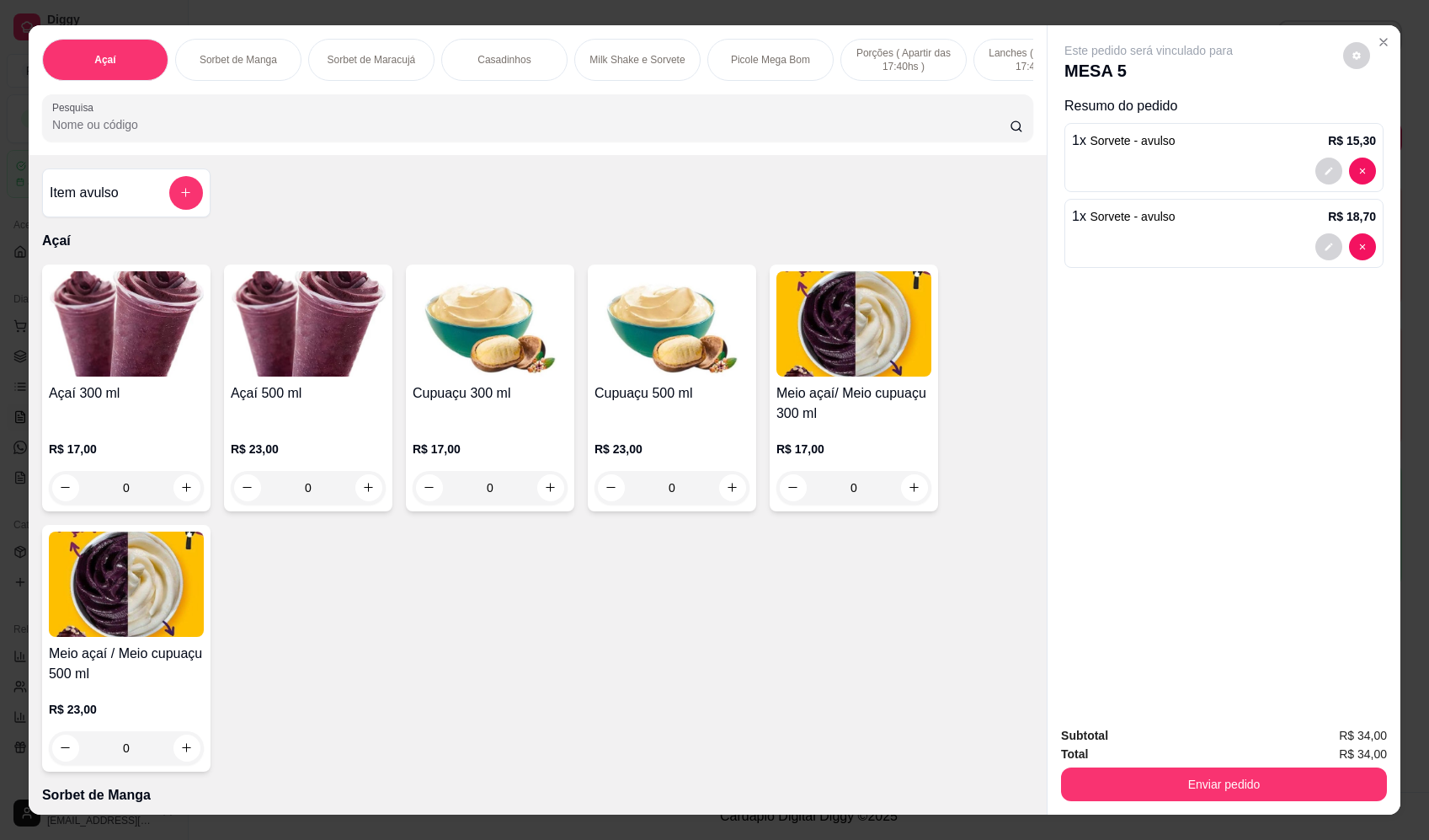
click at [118, 208] on div "Item avulso" at bounding box center [126, 193] width 153 height 34
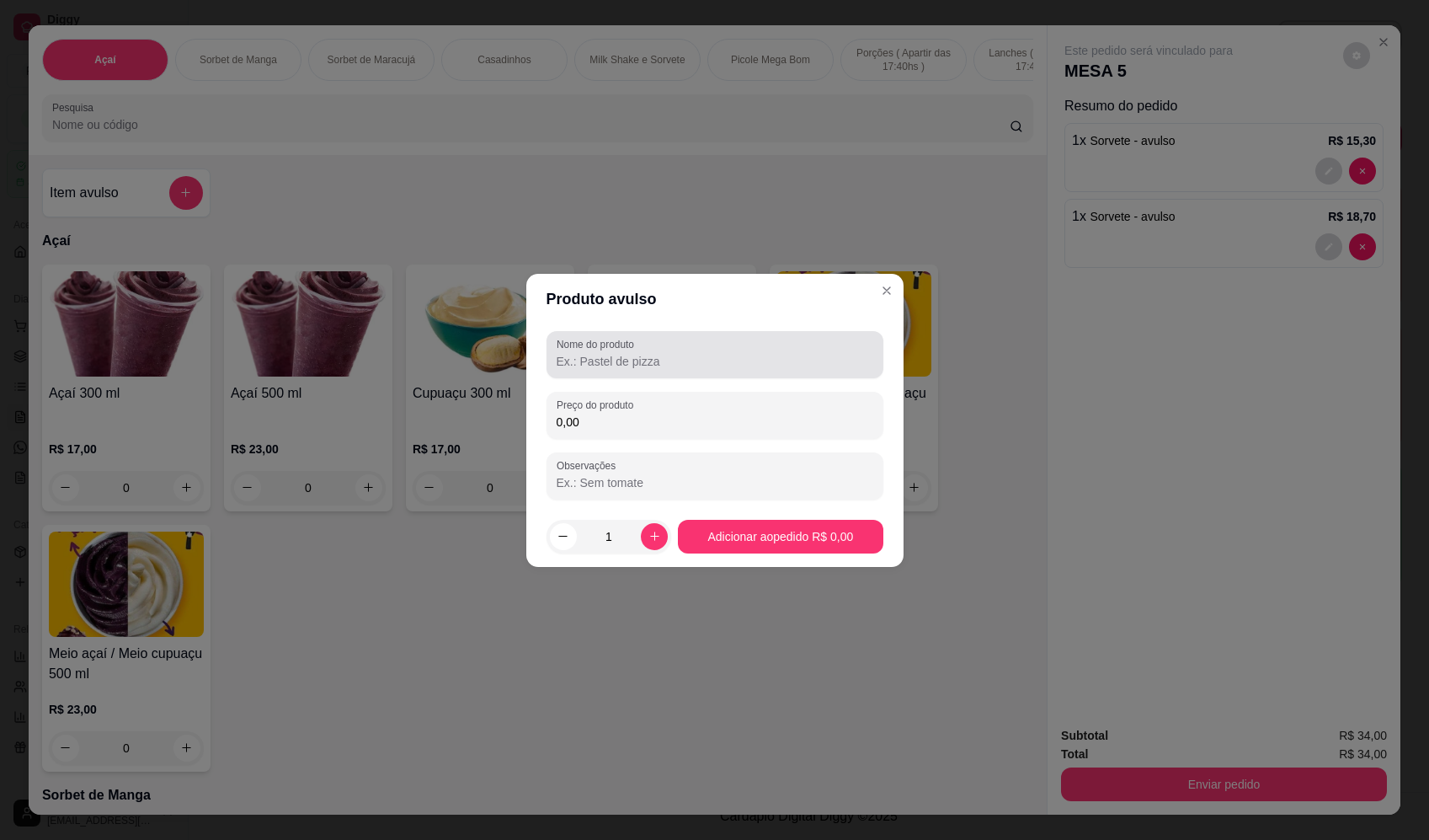
click at [652, 361] on input "Nome do produto" at bounding box center [714, 361] width 317 height 17
paste input "Sorvete"
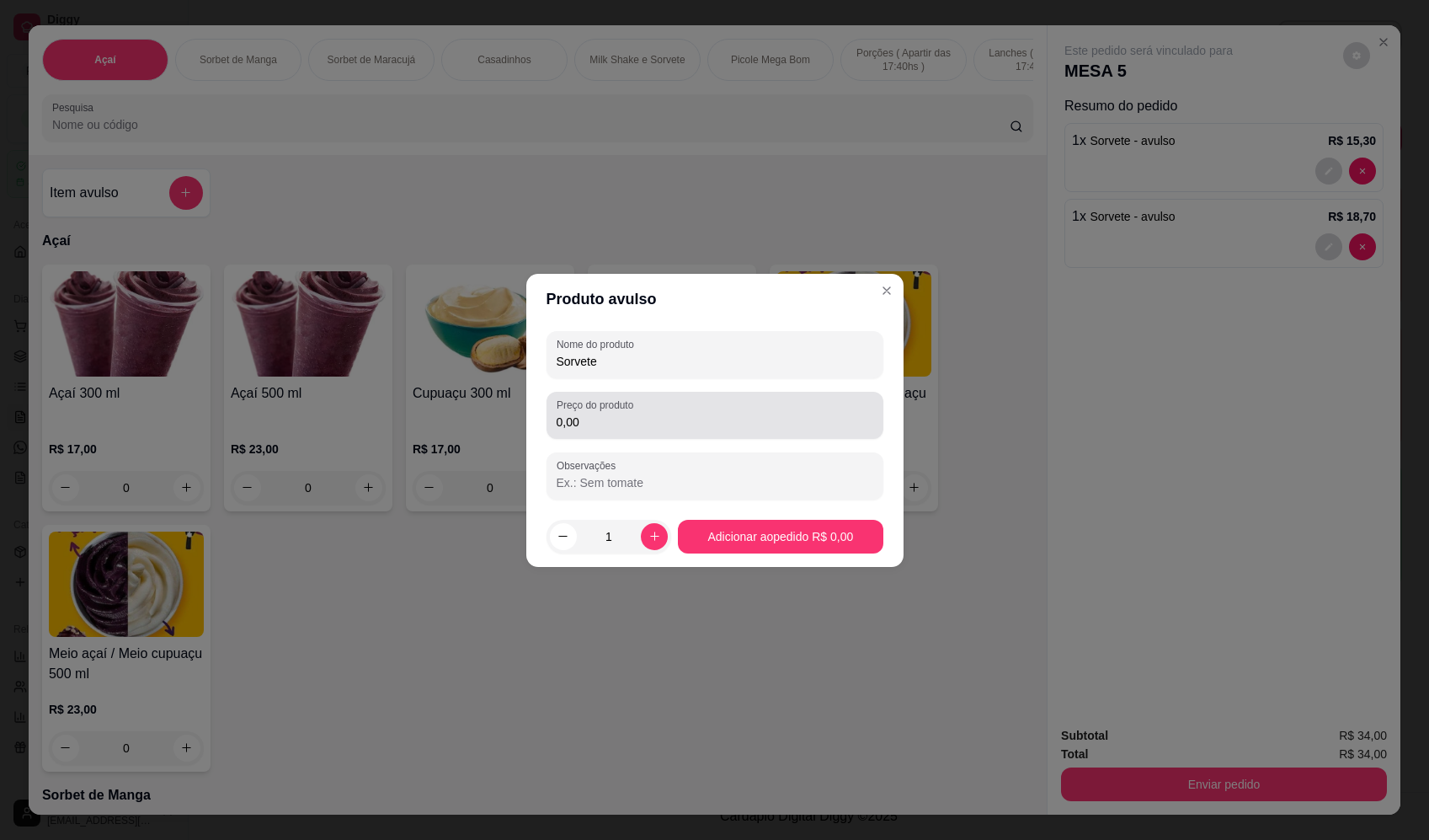
type input "Sorvete"
click at [627, 415] on input "0,00" at bounding box center [714, 421] width 317 height 17
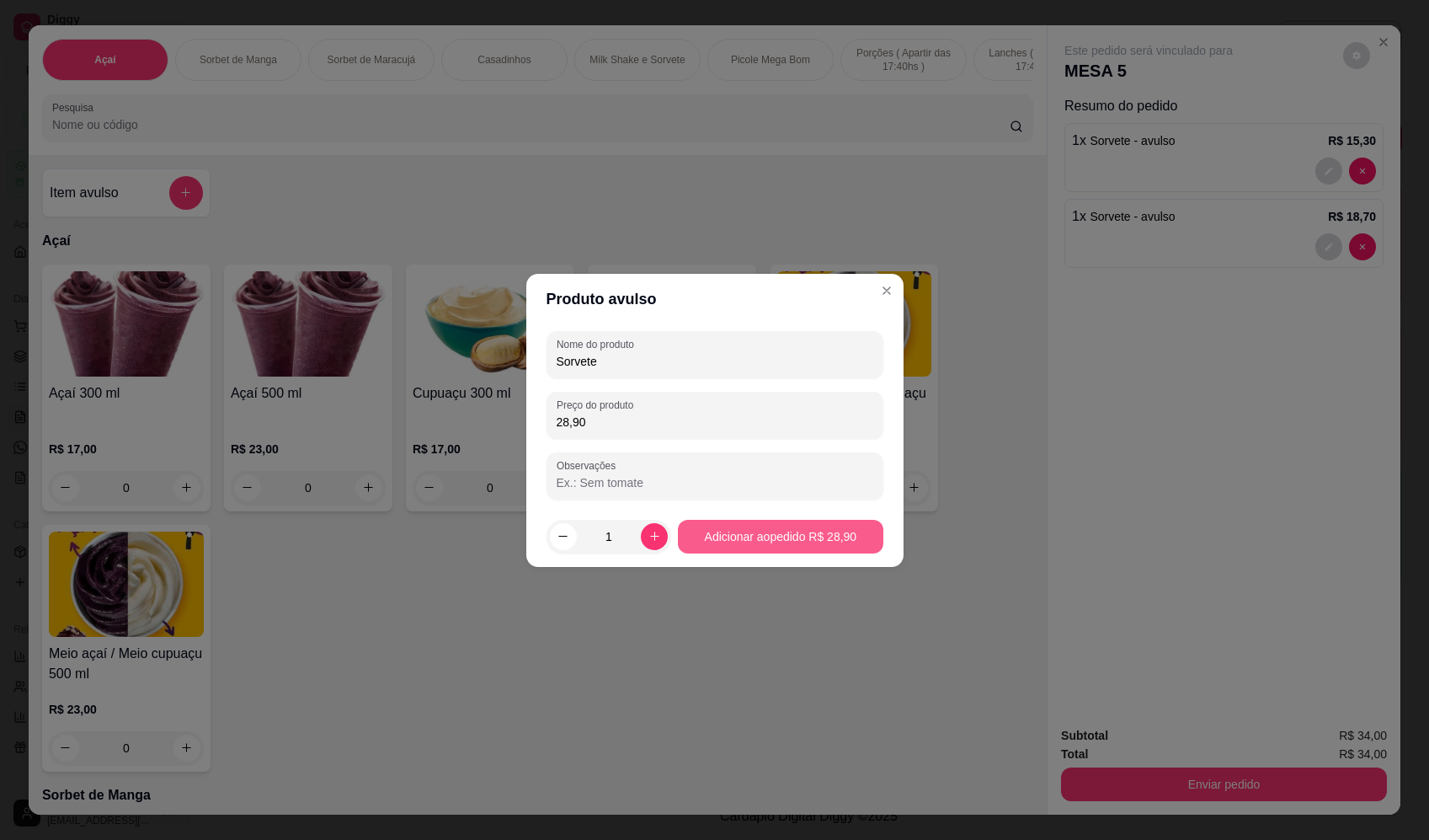
type input "28,90"
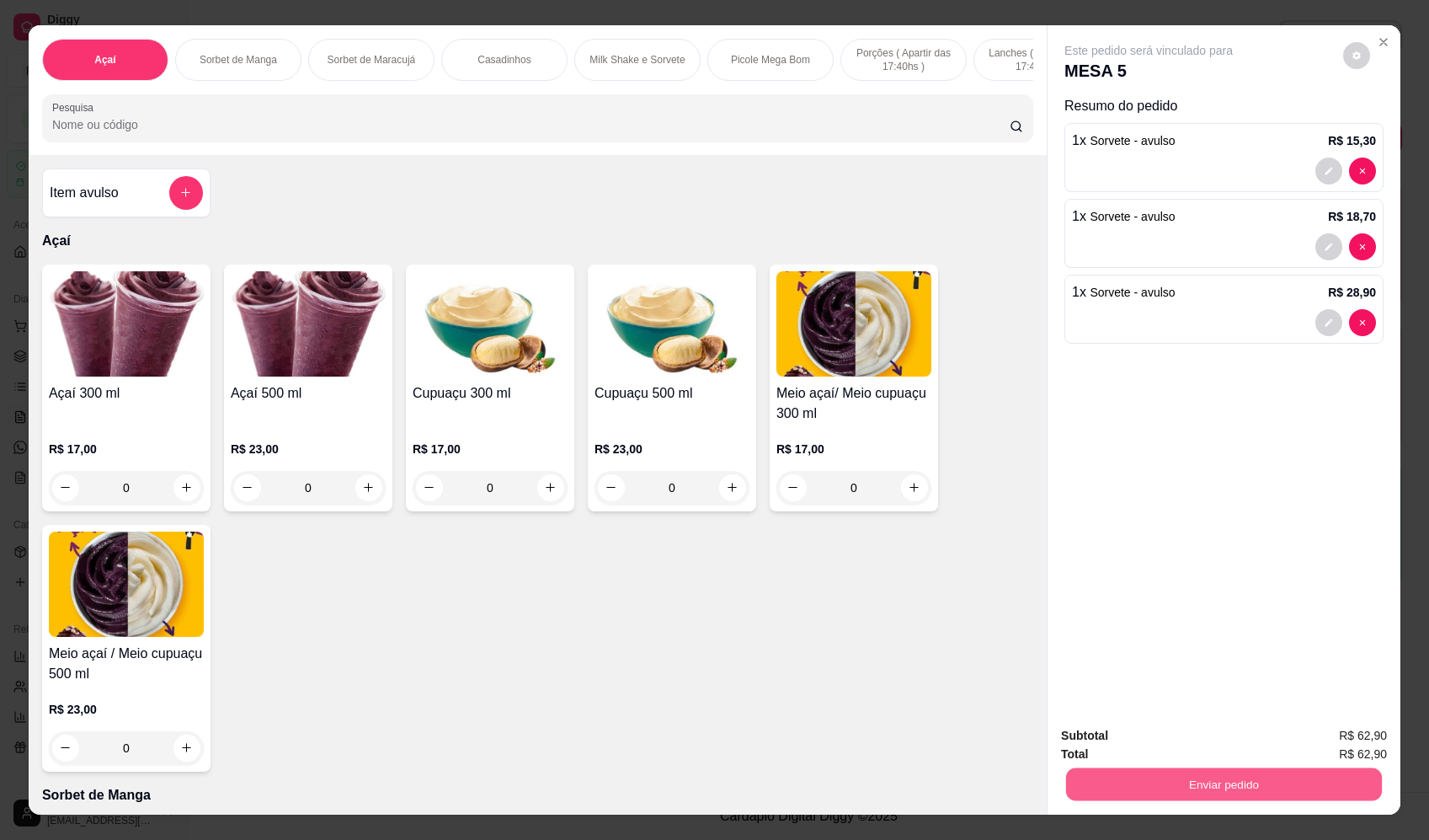
click at [1267, 793] on button "Enviar pedido" at bounding box center [1224, 784] width 316 height 33
click at [1345, 746] on button "Enviar pedido" at bounding box center [1343, 743] width 93 height 31
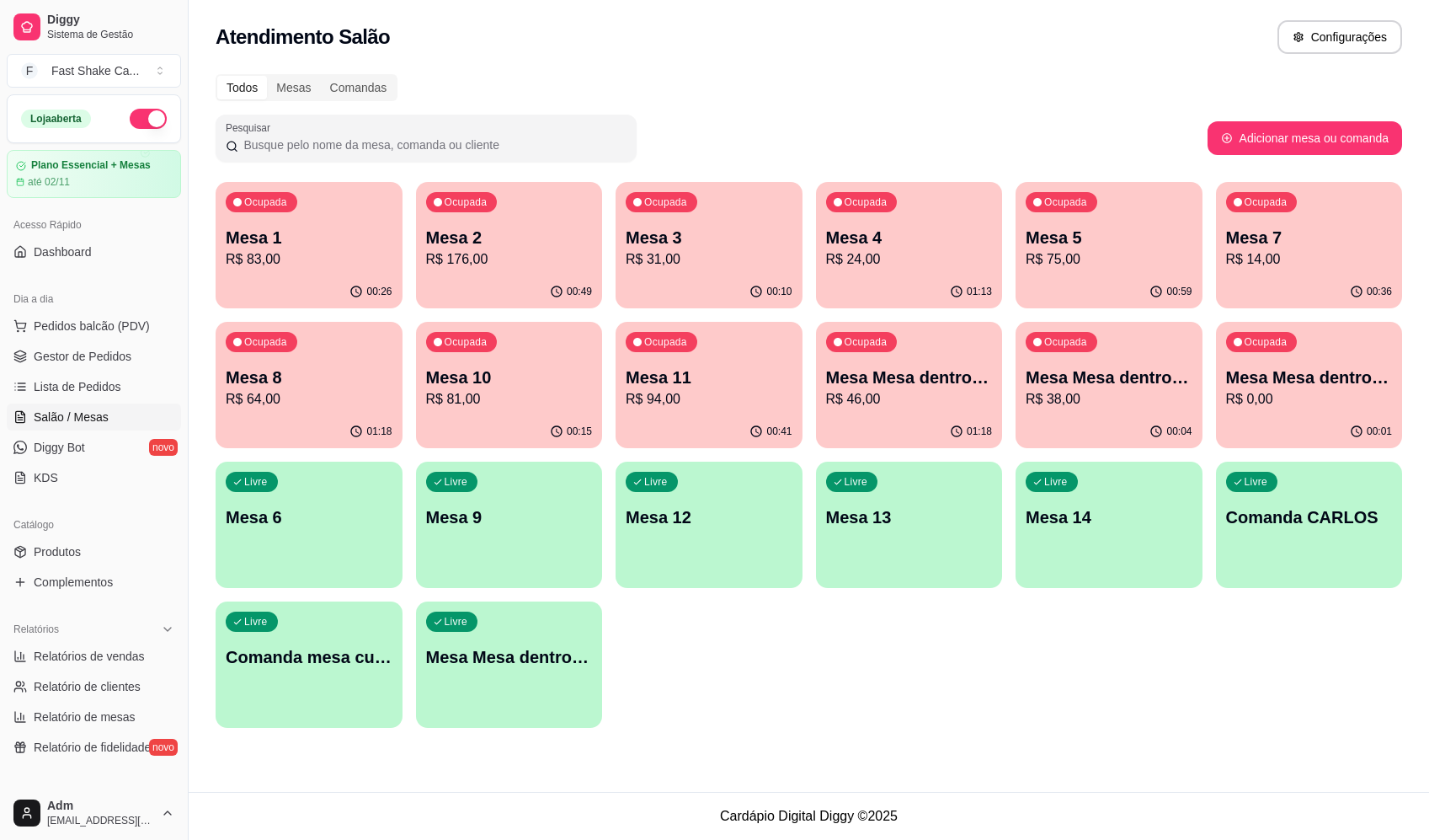
click at [1038, 21] on div "Atendimento Salão Configurações" at bounding box center [809, 37] width 1187 height 34
click at [1110, 79] on div "Todos Mesas Comandas" at bounding box center [809, 88] width 1187 height 27
click at [1323, 263] on p "R$ 14,00" at bounding box center [1309, 259] width 167 height 20
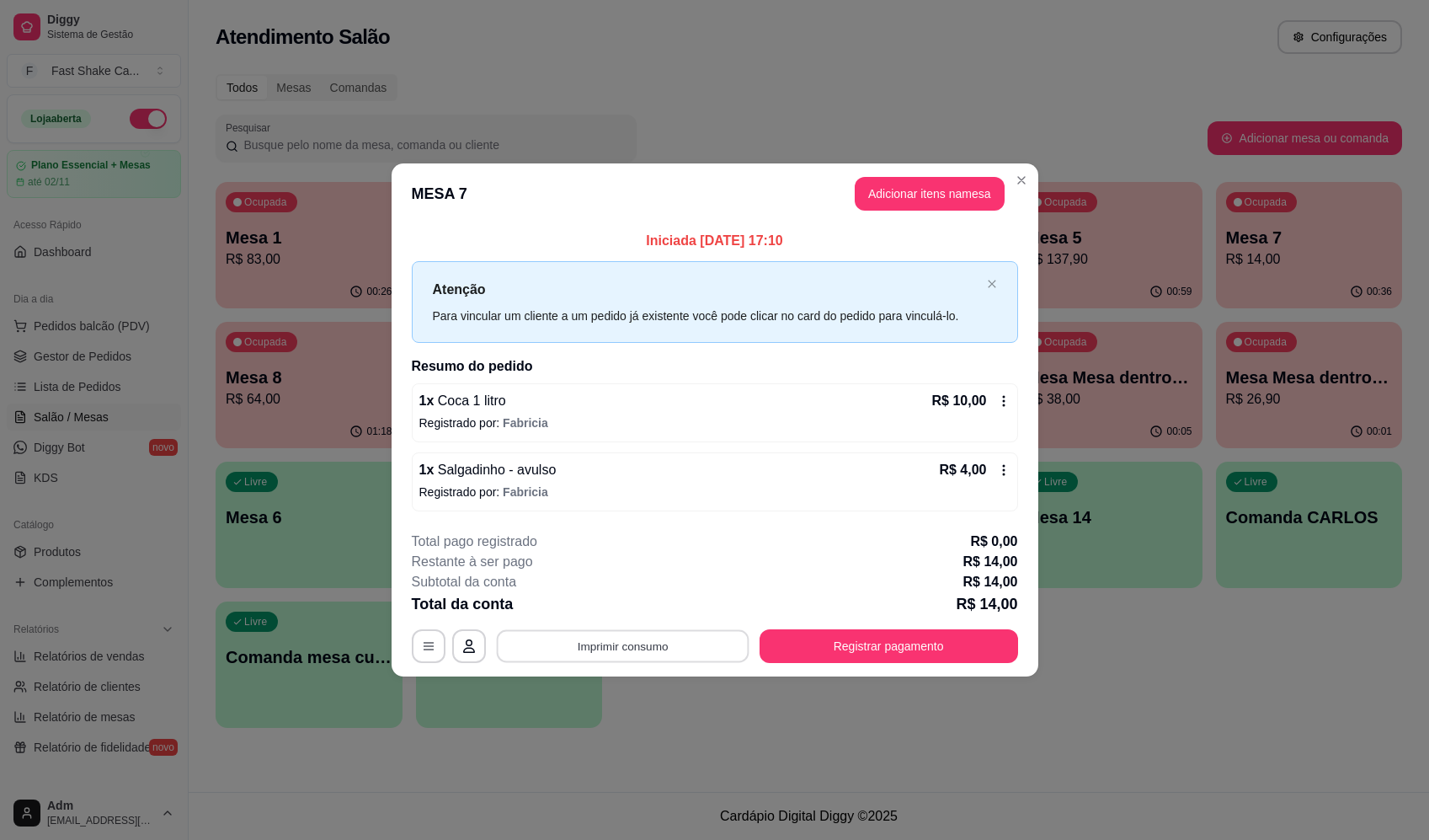
click at [658, 650] on button "Imprimir consumo" at bounding box center [622, 646] width 252 height 33
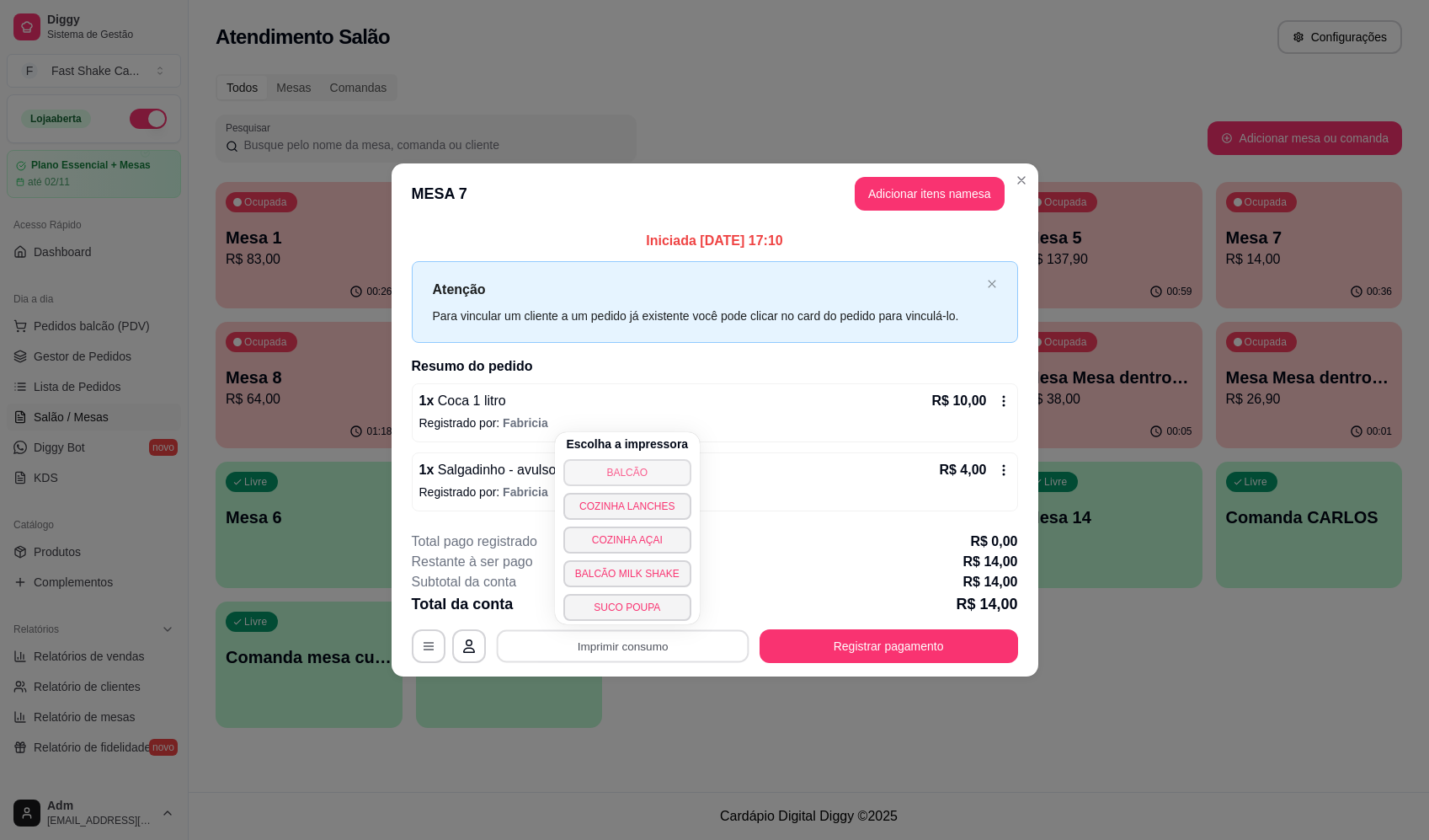
click at [655, 474] on button "BALCÃO" at bounding box center [627, 473] width 128 height 27
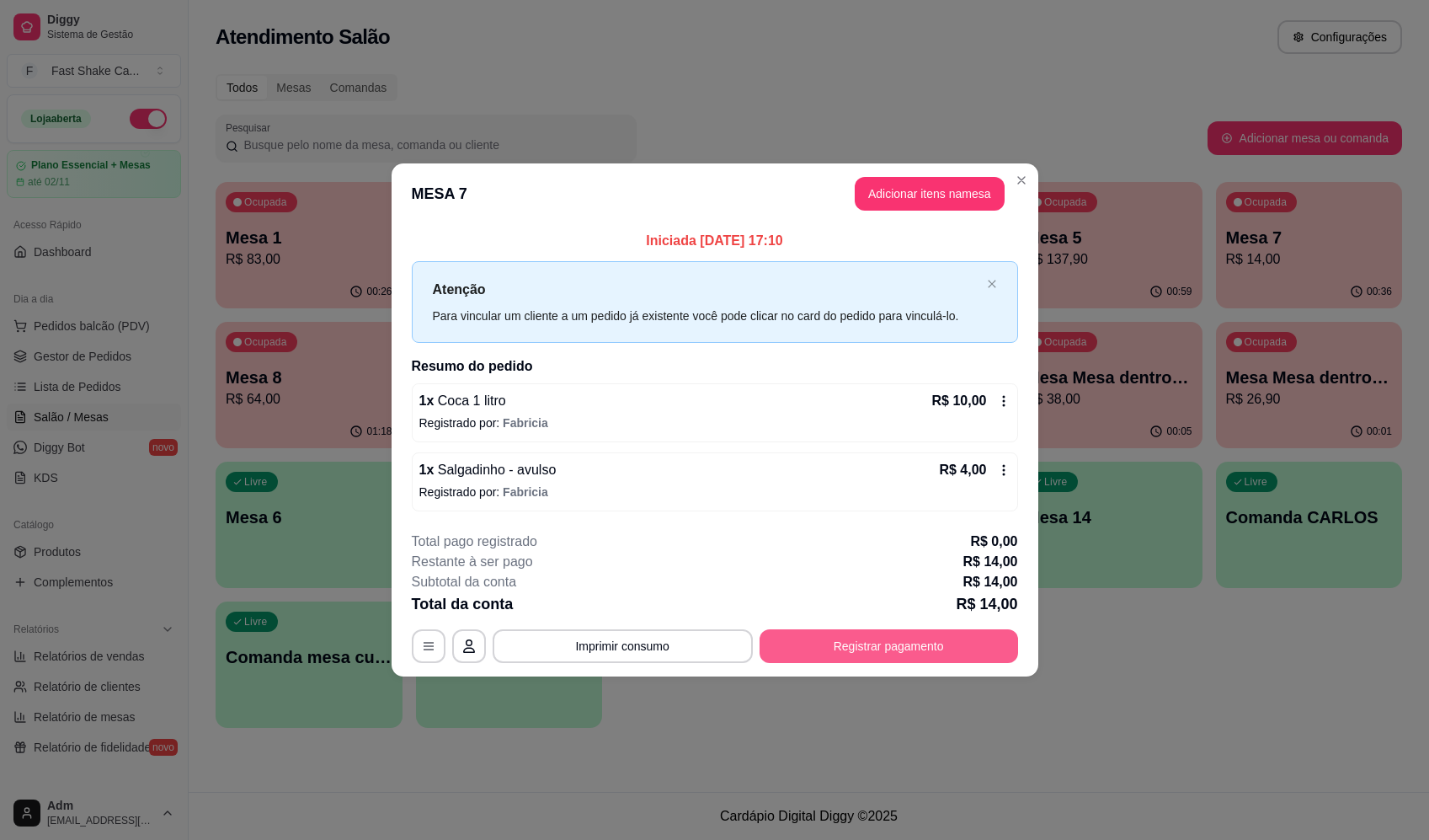
click at [924, 658] on button "Registrar pagamento" at bounding box center [888, 645] width 258 height 34
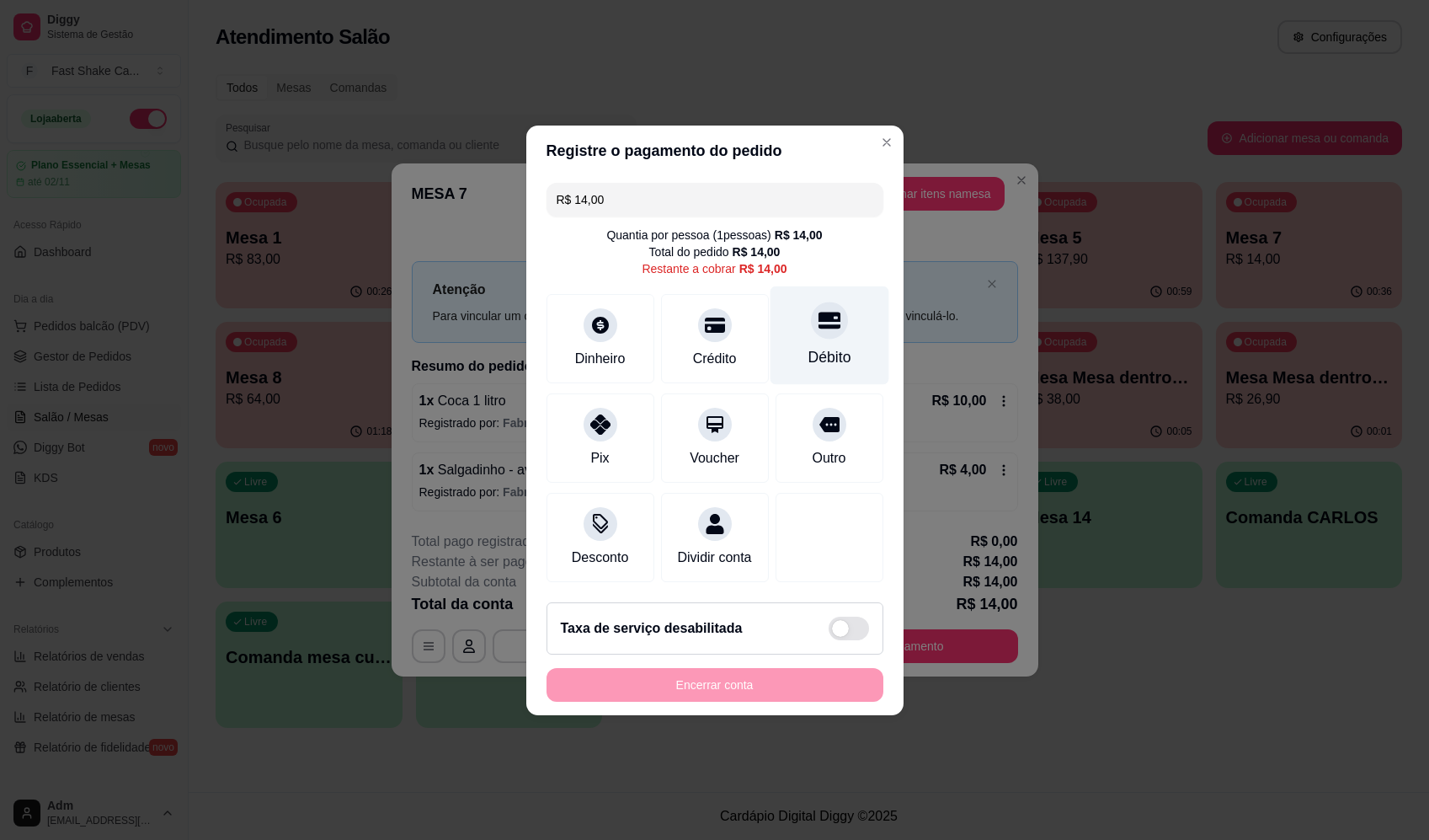
click at [843, 329] on div "Débito" at bounding box center [830, 334] width 119 height 98
type input "R$ 0,00"
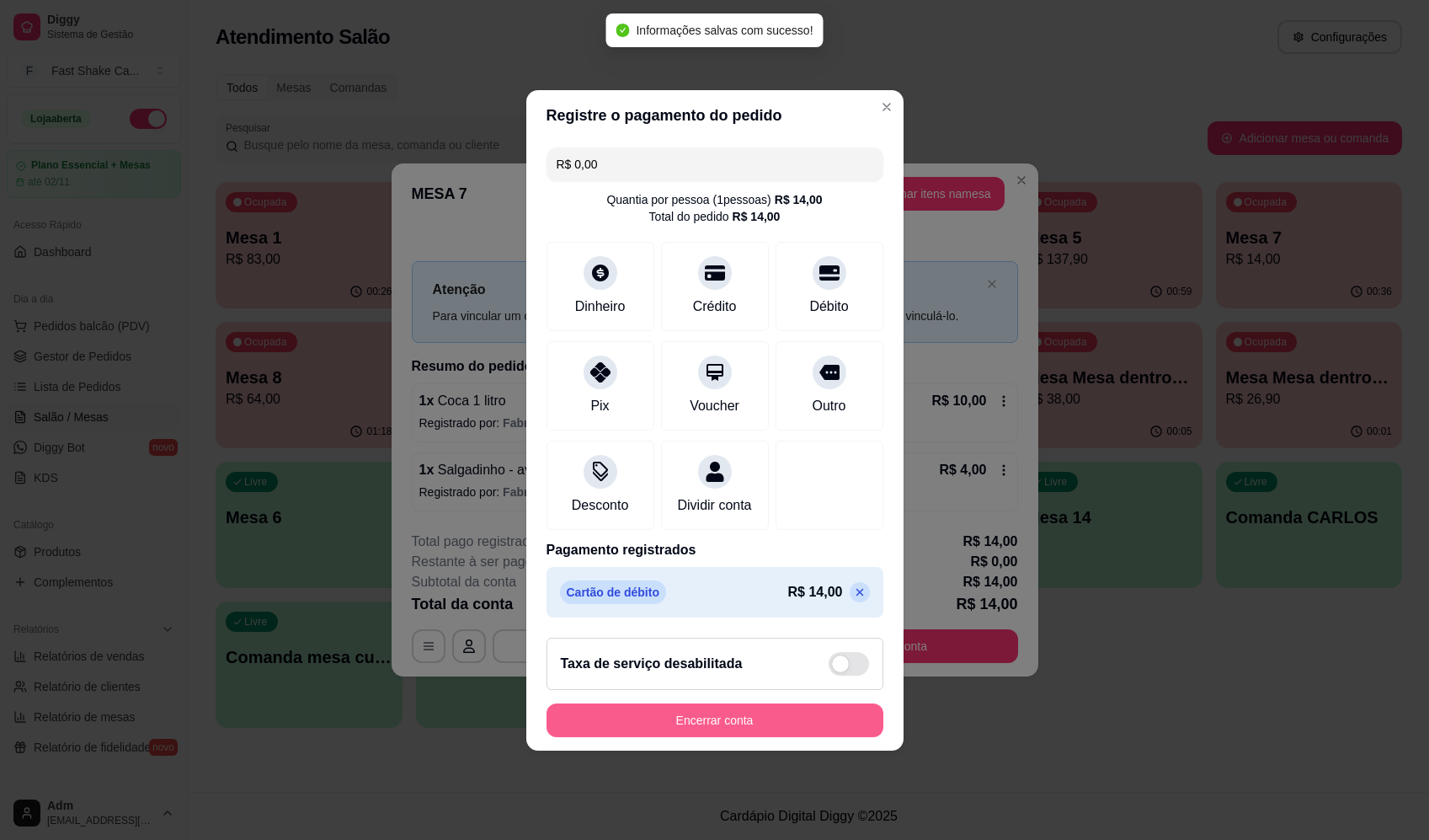
click at [806, 719] on button "Encerrar conta" at bounding box center [715, 720] width 337 height 34
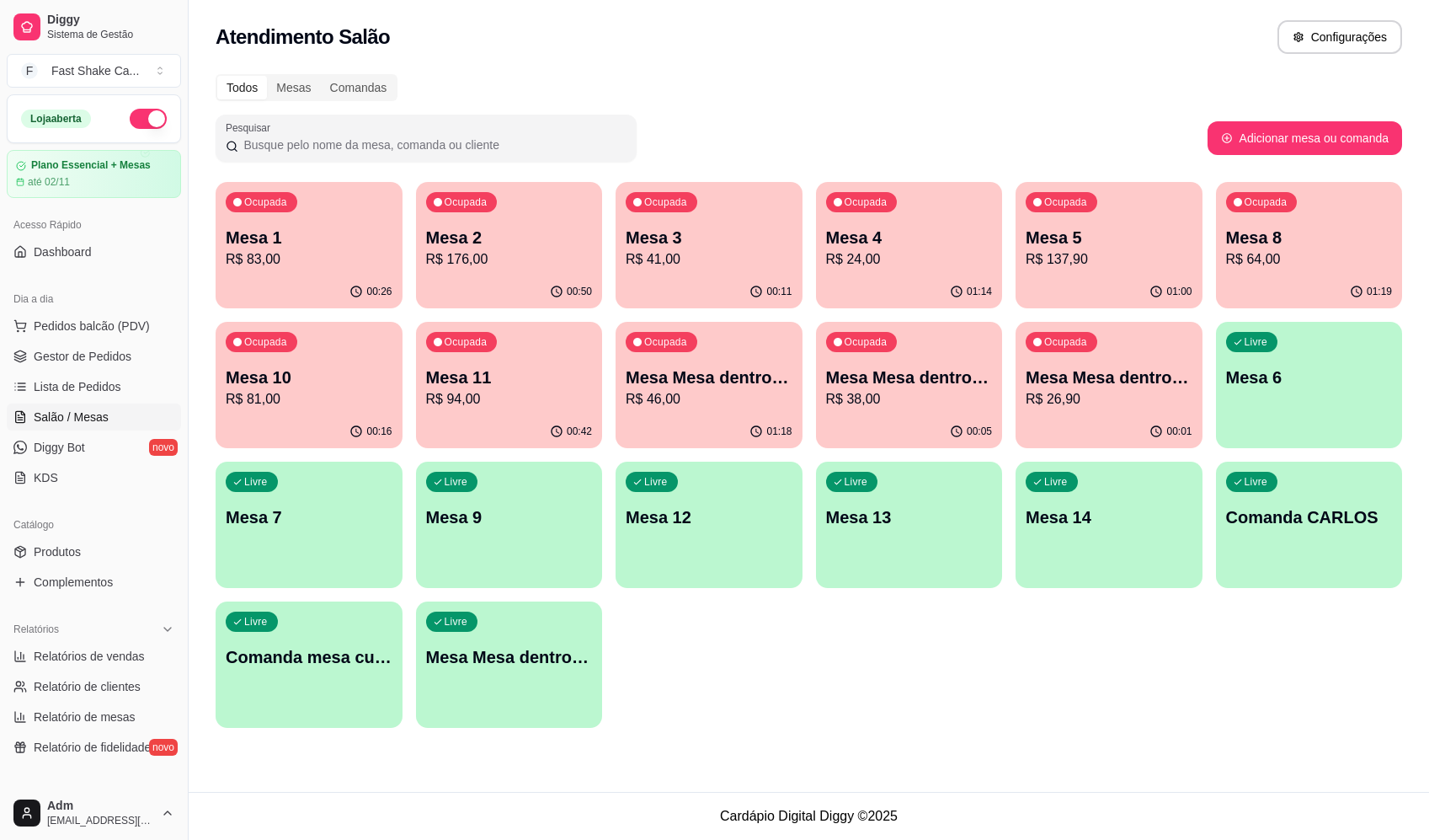
click at [1042, 759] on div "Atendimento Salão Configurações Todos Mesas Comandas Pesquisar Adicionar mesa o…" at bounding box center [809, 396] width 1241 height 791
click at [372, 248] on p "Mesa 1" at bounding box center [309, 237] width 162 height 22
click at [908, 391] on p "R$ 38,00" at bounding box center [909, 399] width 167 height 20
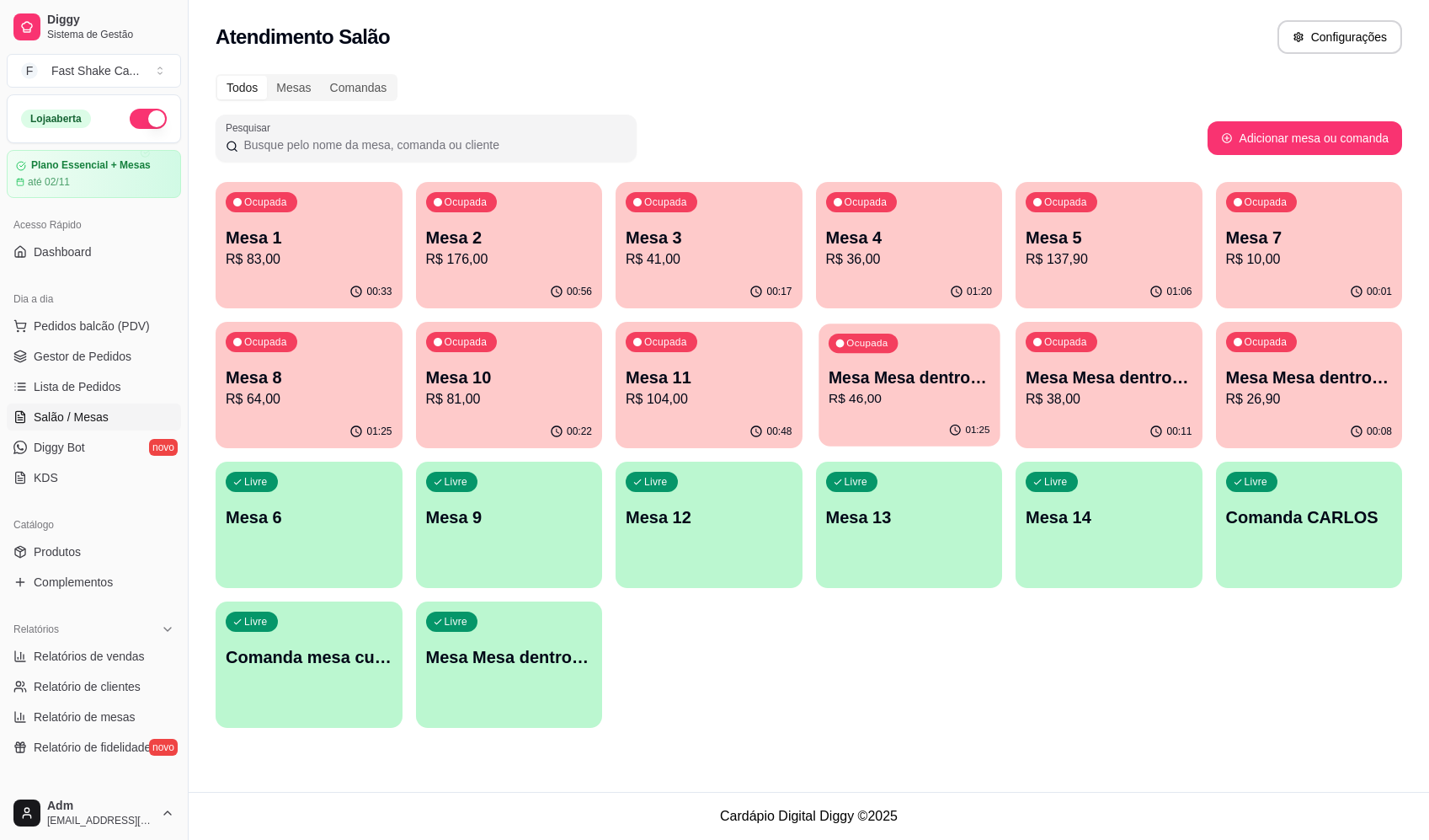
click at [928, 377] on p "Mesa Mesa dentro laranja" at bounding box center [908, 377] width 162 height 22
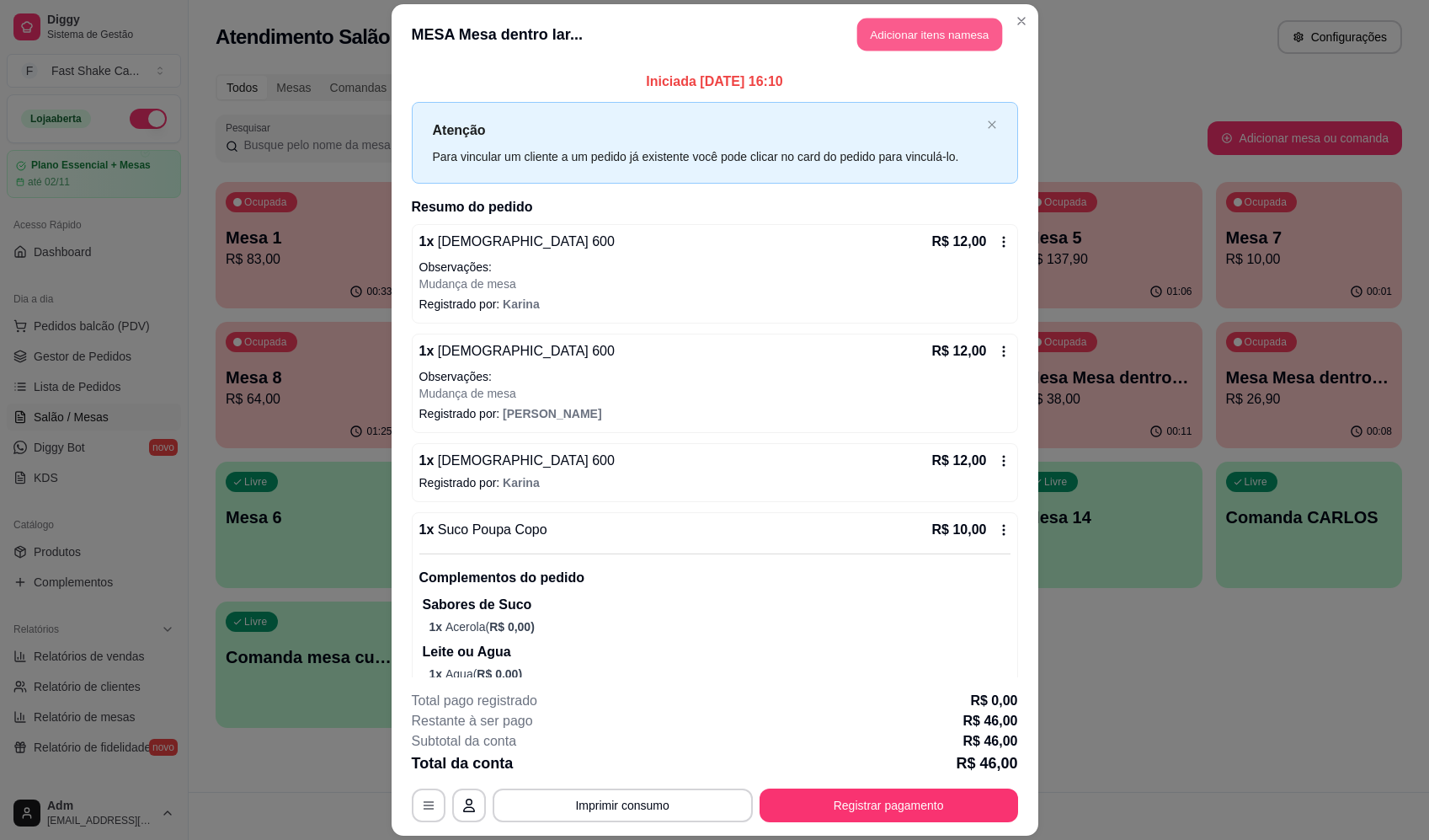
click at [898, 37] on button "Adicionar itens na mesa" at bounding box center [930, 35] width 145 height 33
click at [489, 126] on div at bounding box center [538, 118] width 971 height 34
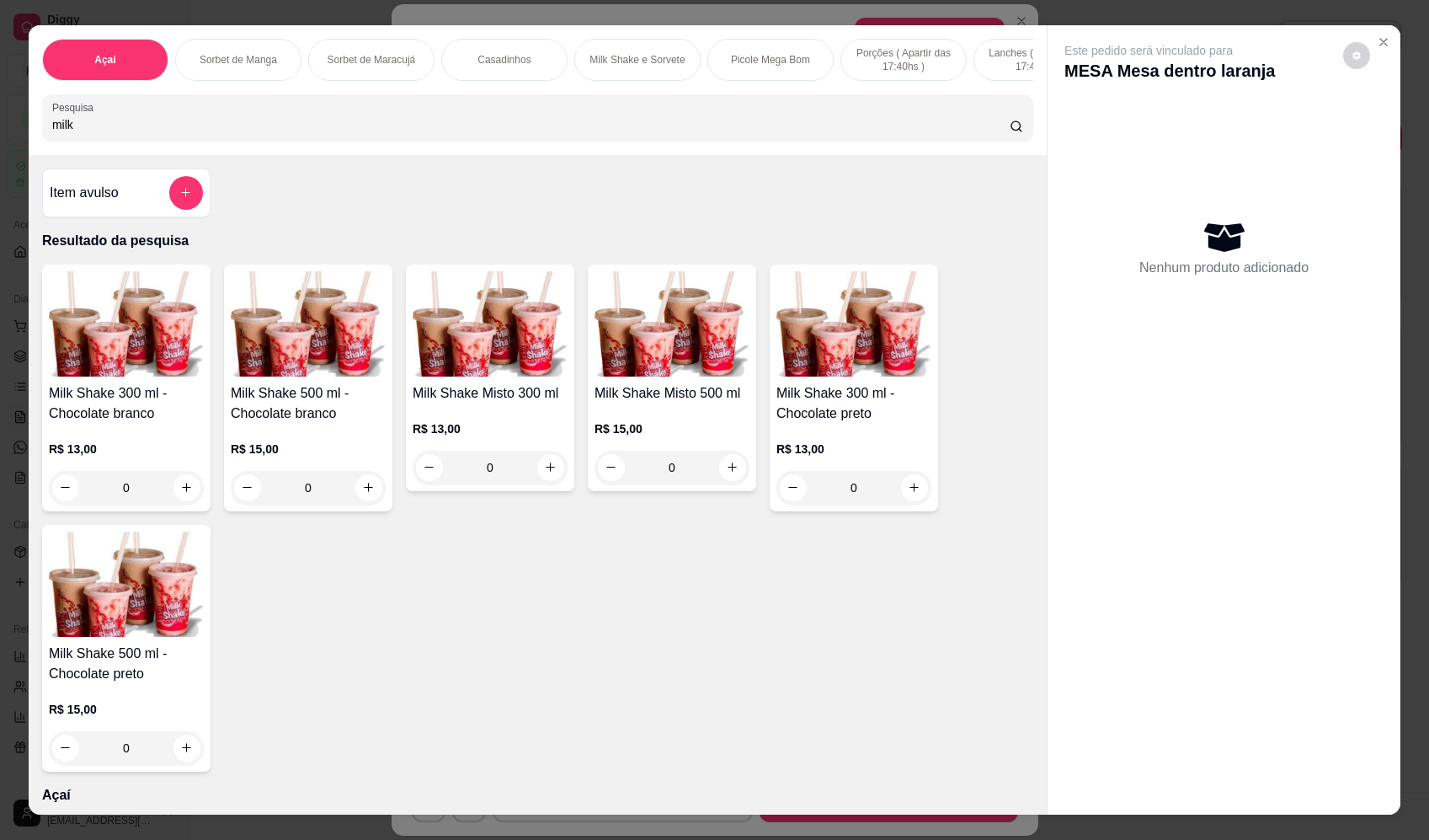
type input "milk"
click at [722, 480] on div "0" at bounding box center [672, 467] width 155 height 34
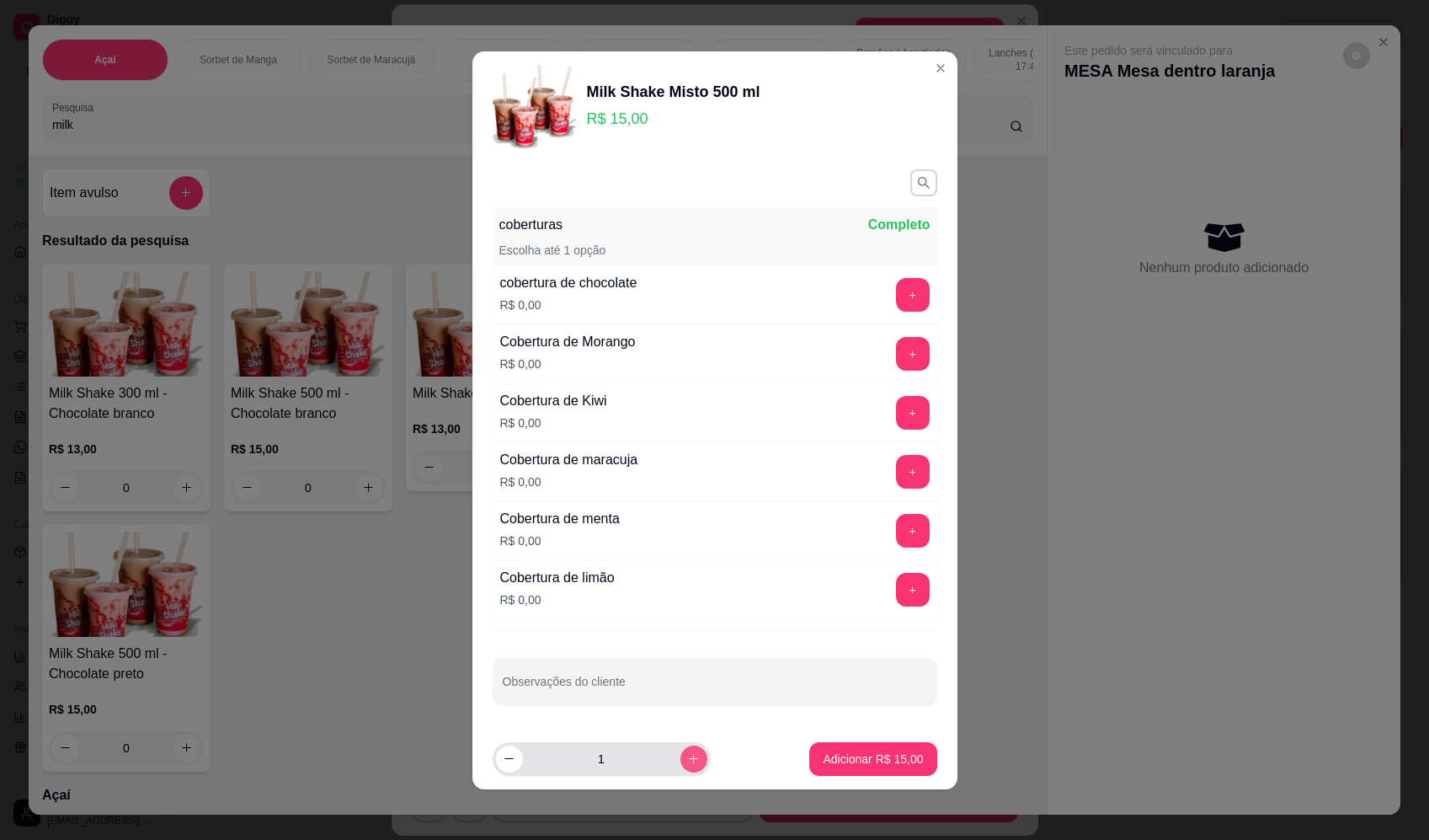
click at [687, 756] on icon "increase-product-quantity" at bounding box center [693, 758] width 13 height 13
type input "2"
click at [885, 753] on p "Adicionar R$ 30,00" at bounding box center [872, 758] width 100 height 17
type input "2"
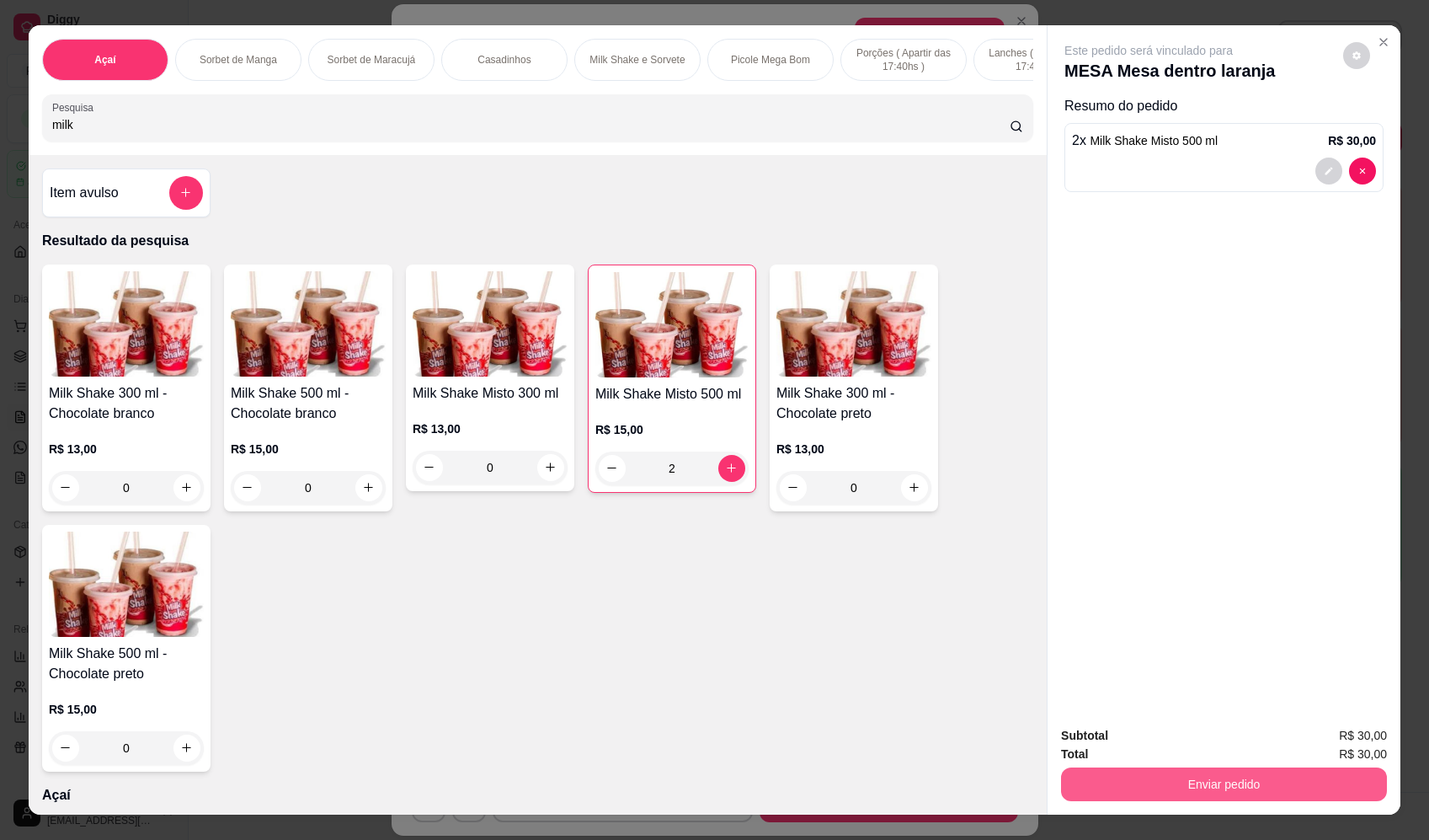
click at [1291, 785] on button "Enviar pedido" at bounding box center [1224, 783] width 326 height 34
click at [1343, 739] on button "Enviar pedido" at bounding box center [1344, 743] width 96 height 32
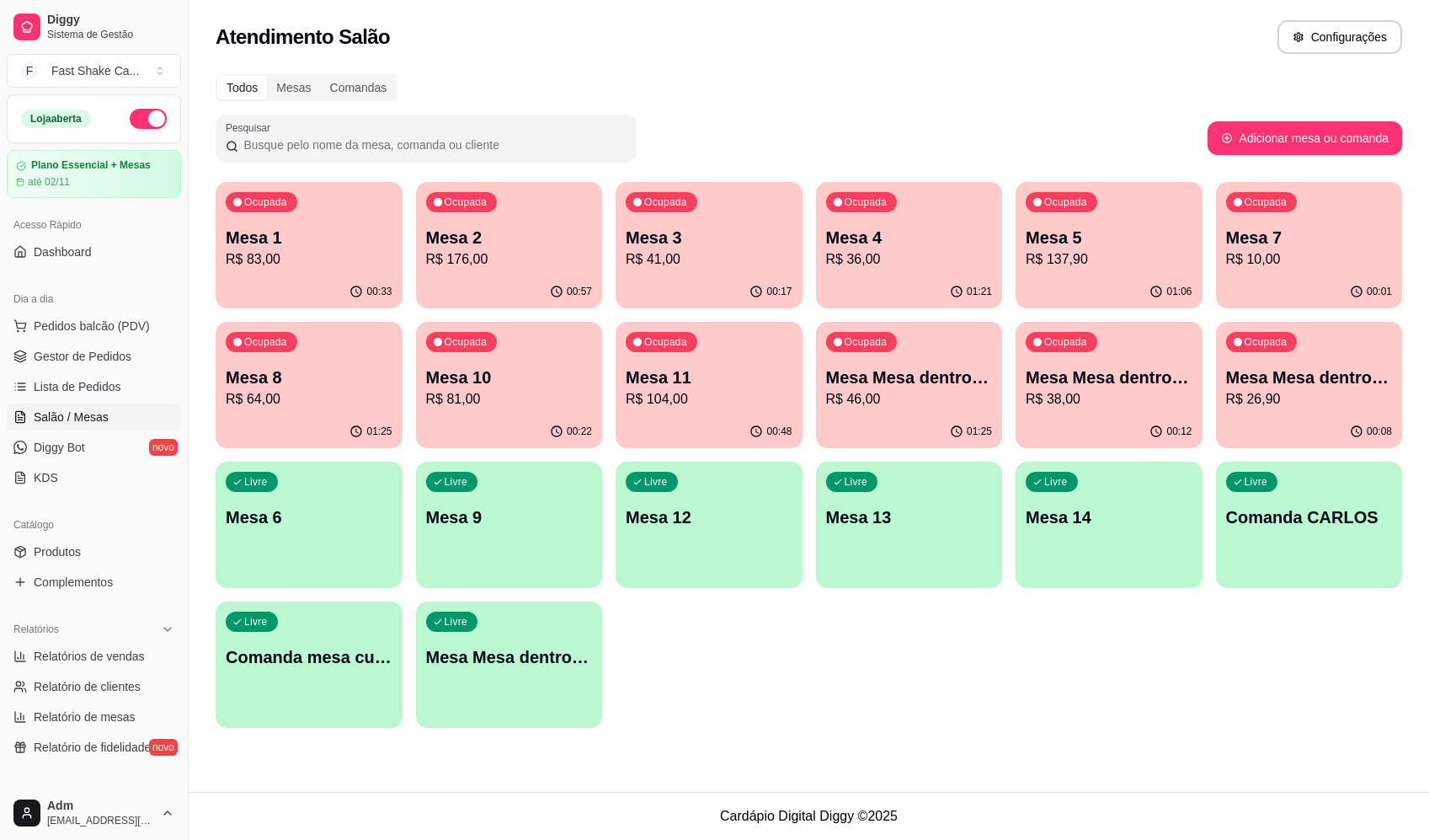
click at [1156, 411] on div "Ocupada Mesa Mesa dentro verde R$ 38,00" at bounding box center [1109, 368] width 187 height 94
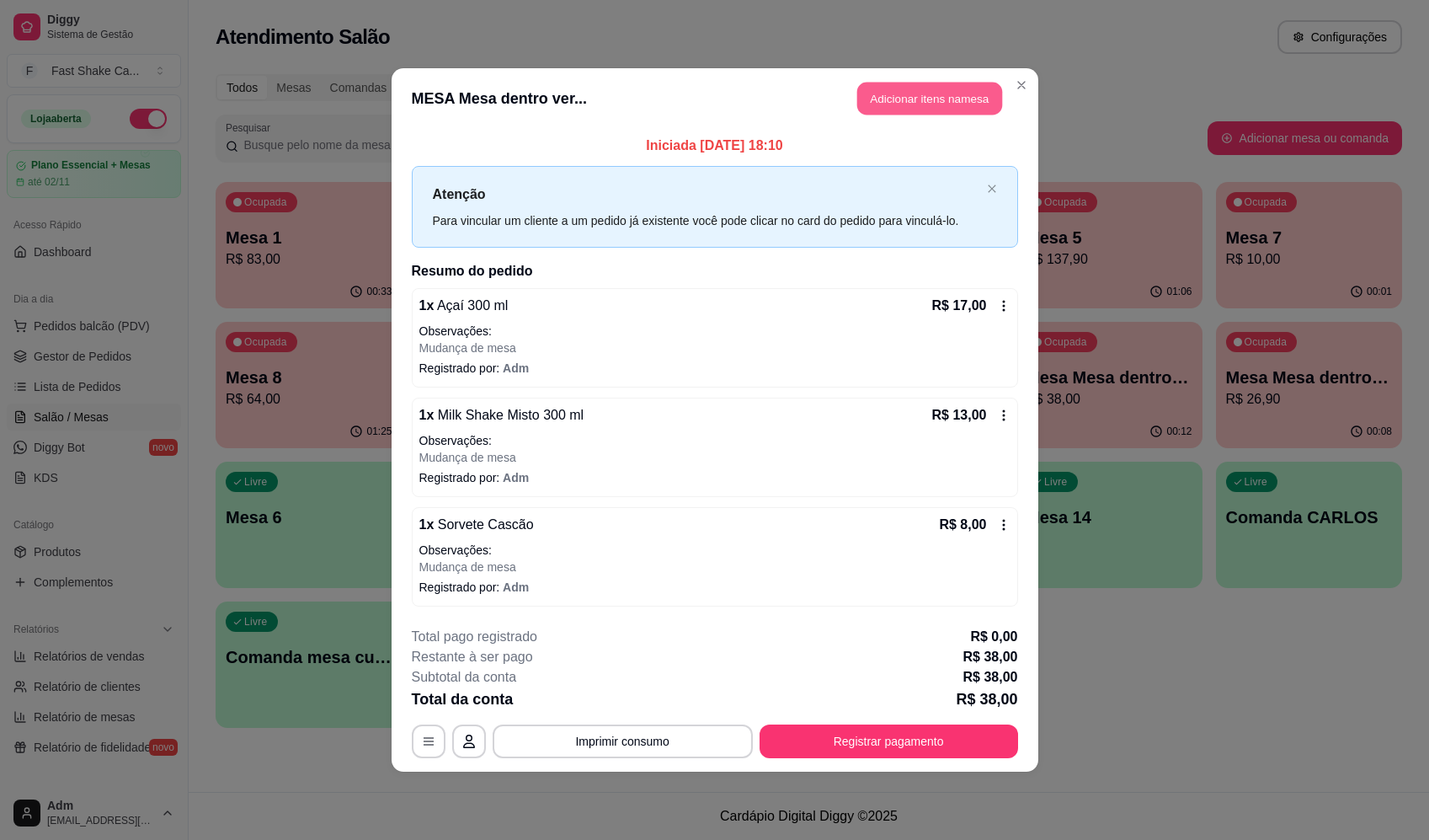
click at [912, 84] on button "Adicionar itens na mesa" at bounding box center [930, 99] width 145 height 33
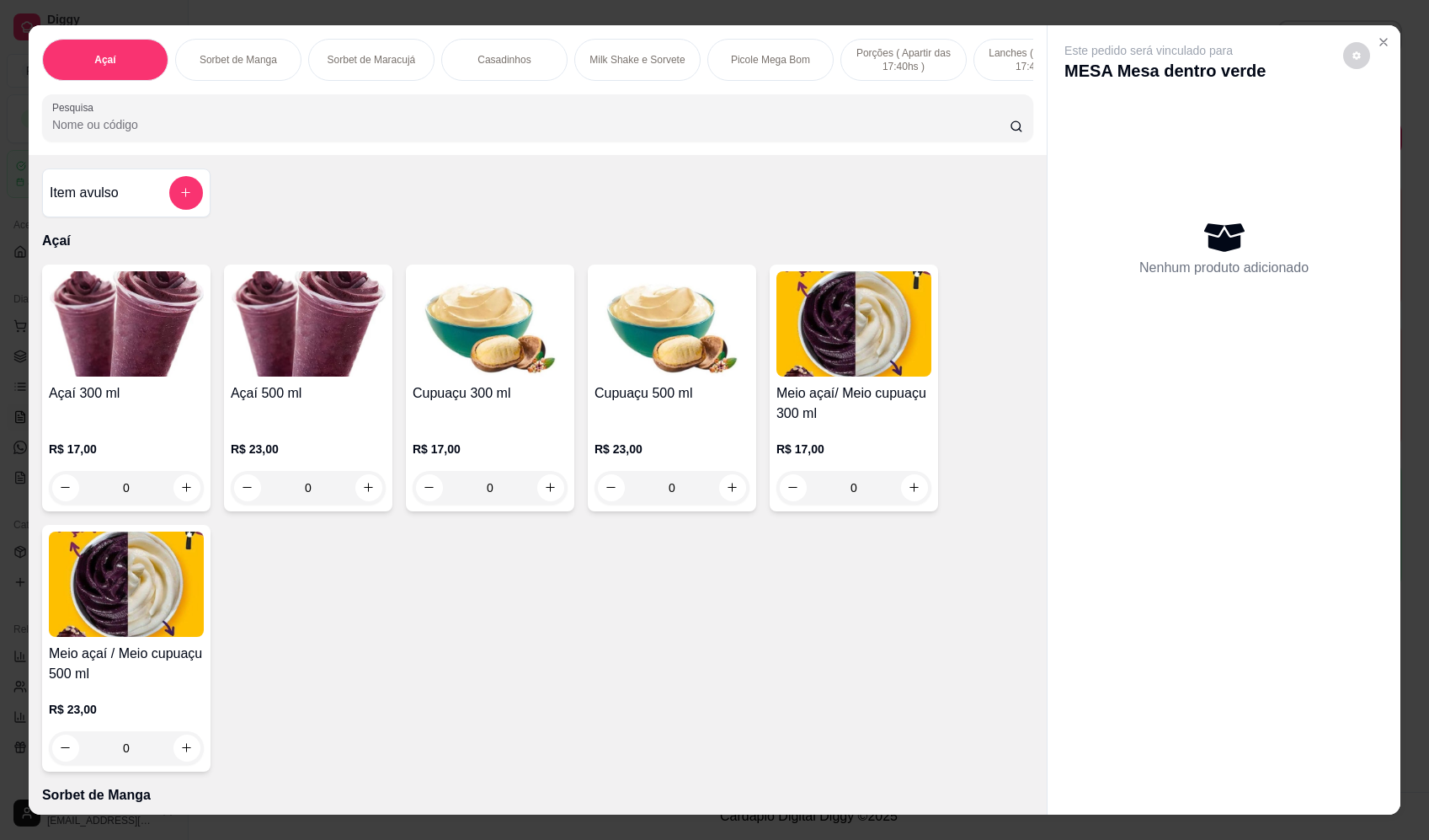
click at [185, 490] on div "0" at bounding box center [126, 487] width 155 height 34
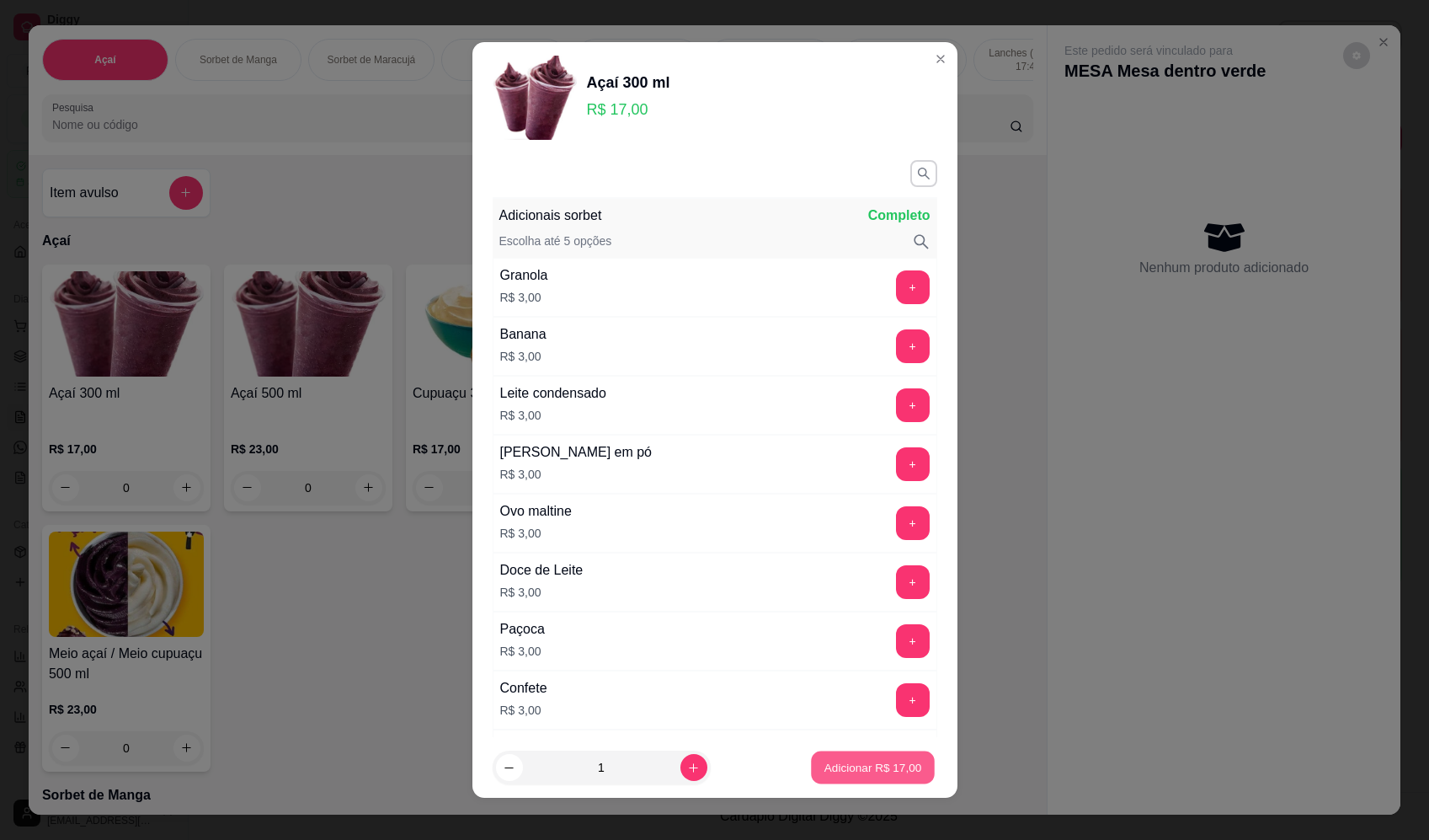
click at [831, 770] on p "Adicionar R$ 17,00" at bounding box center [873, 767] width 97 height 16
type input "1"
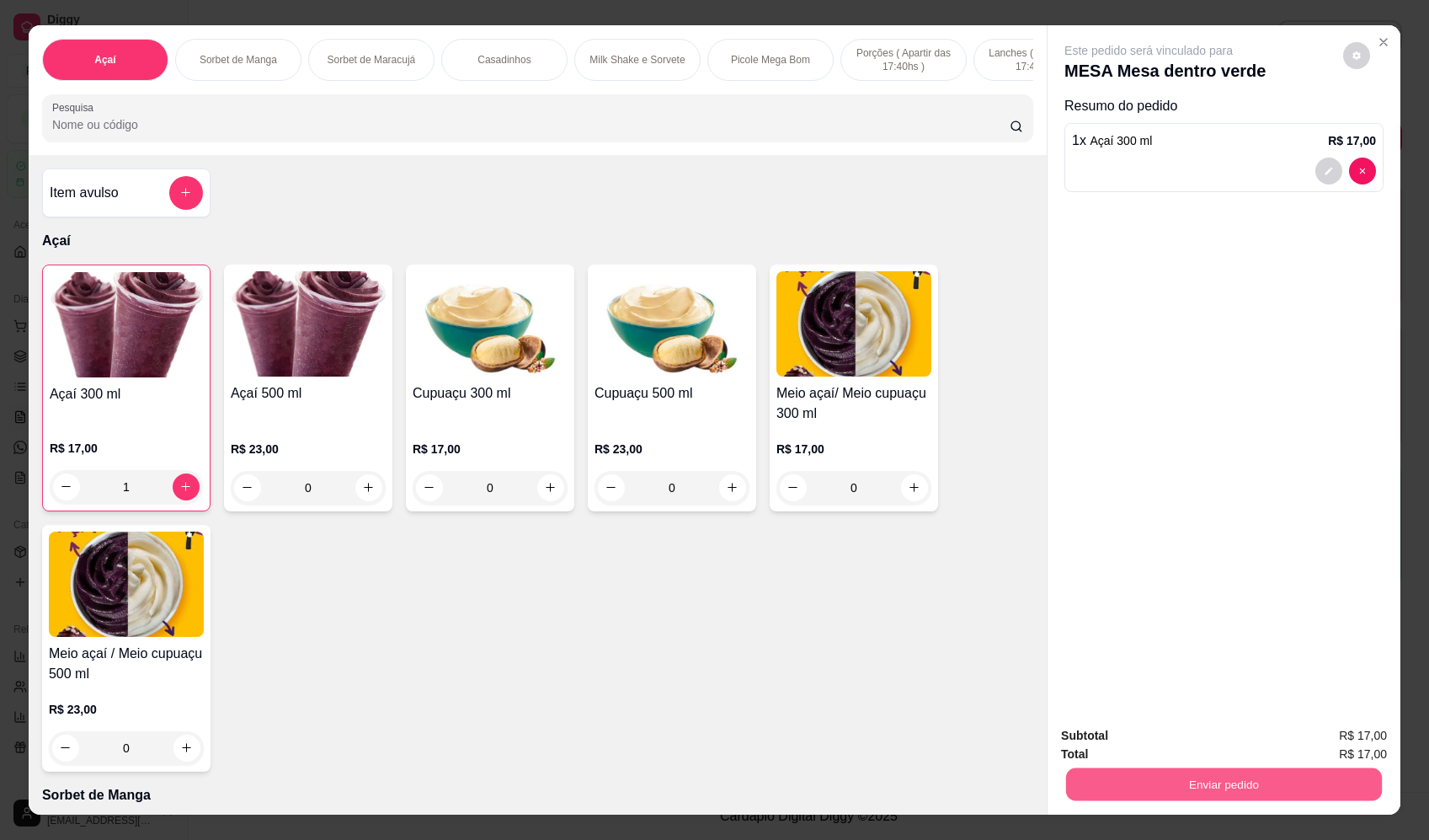
click at [1252, 789] on button "Enviar pedido" at bounding box center [1224, 784] width 316 height 33
click at [1321, 731] on button "Enviar pedido" at bounding box center [1343, 743] width 93 height 31
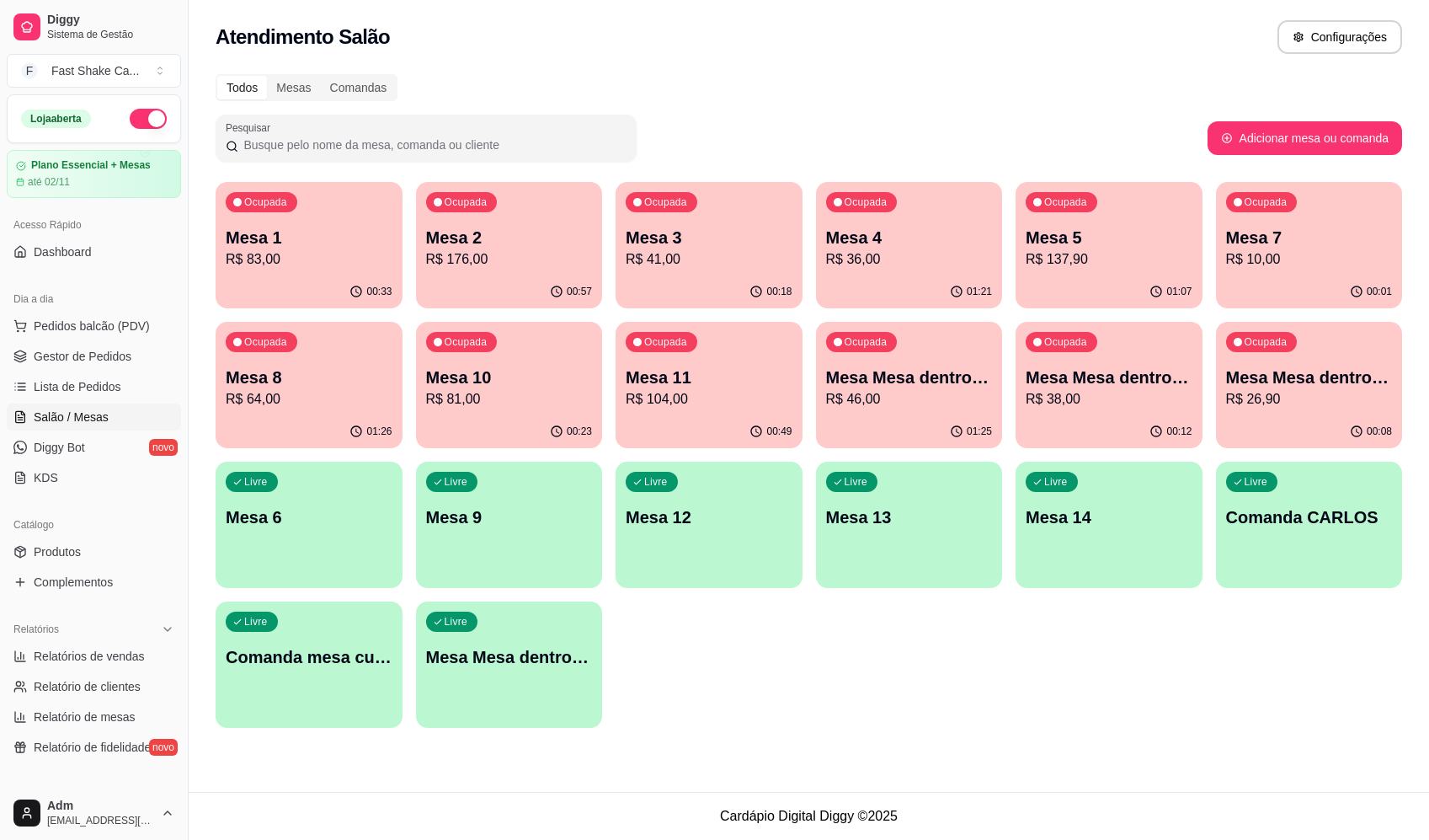
click at [1017, 51] on div "Atendimento Salão Configurações" at bounding box center [809, 37] width 1187 height 34
click at [1305, 437] on div "00:08" at bounding box center [1310, 432] width 187 height 33
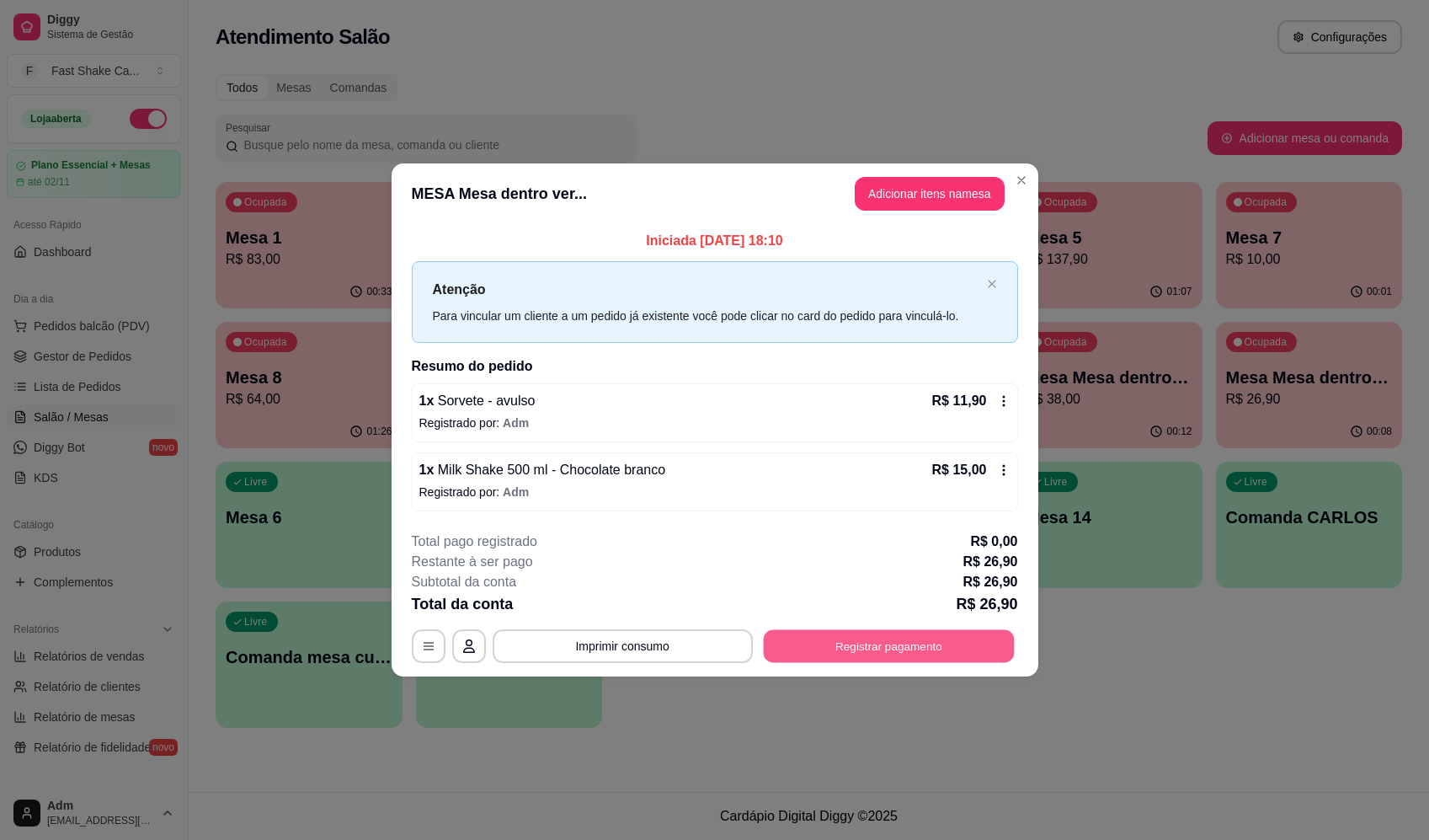
click at [890, 647] on button "Registrar pagamento" at bounding box center [889, 646] width 251 height 33
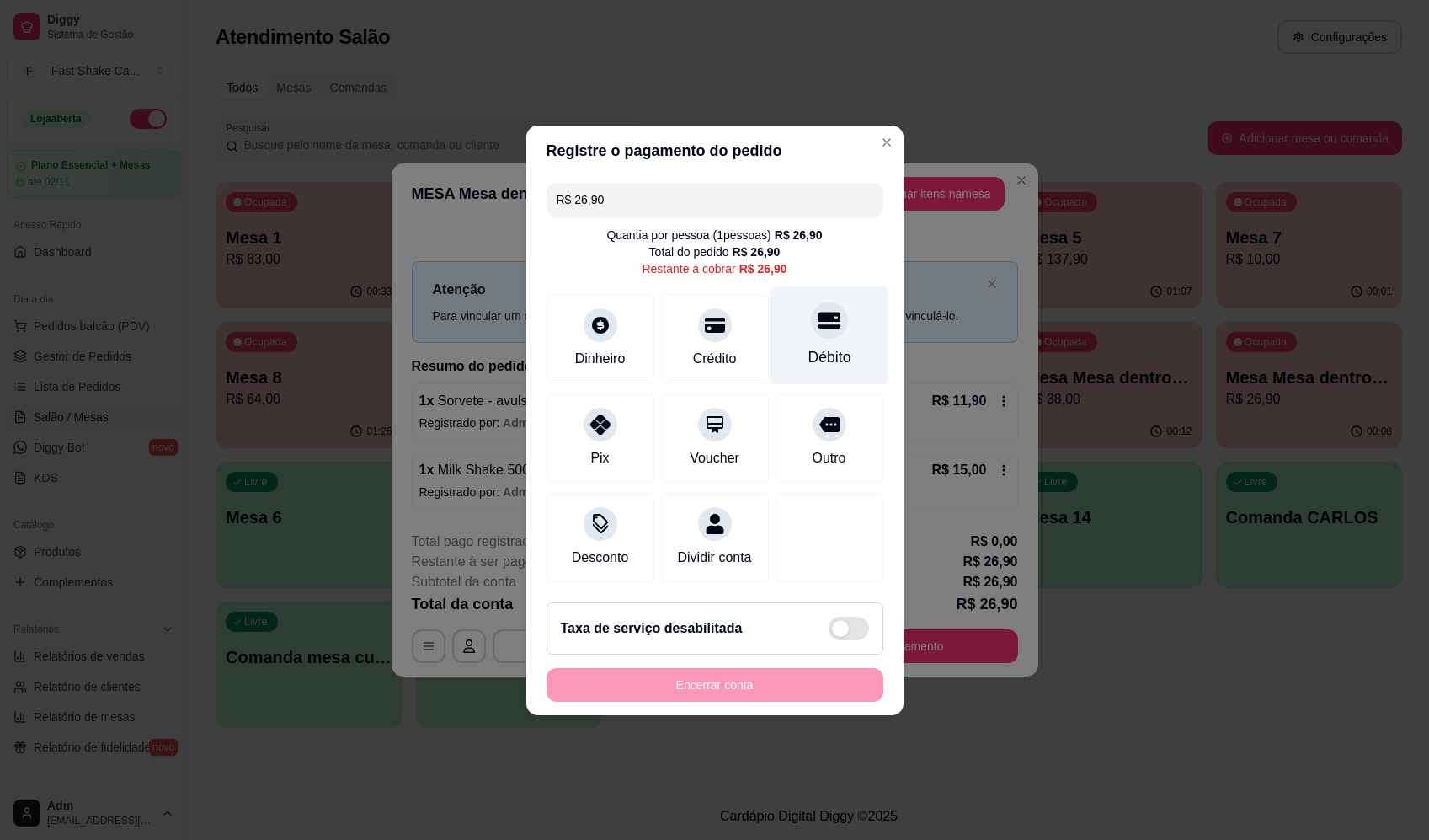
drag, startPoint x: 830, startPoint y: 307, endPoint x: 810, endPoint y: 359, distance: 55.7
click at [830, 307] on div at bounding box center [830, 320] width 37 height 37
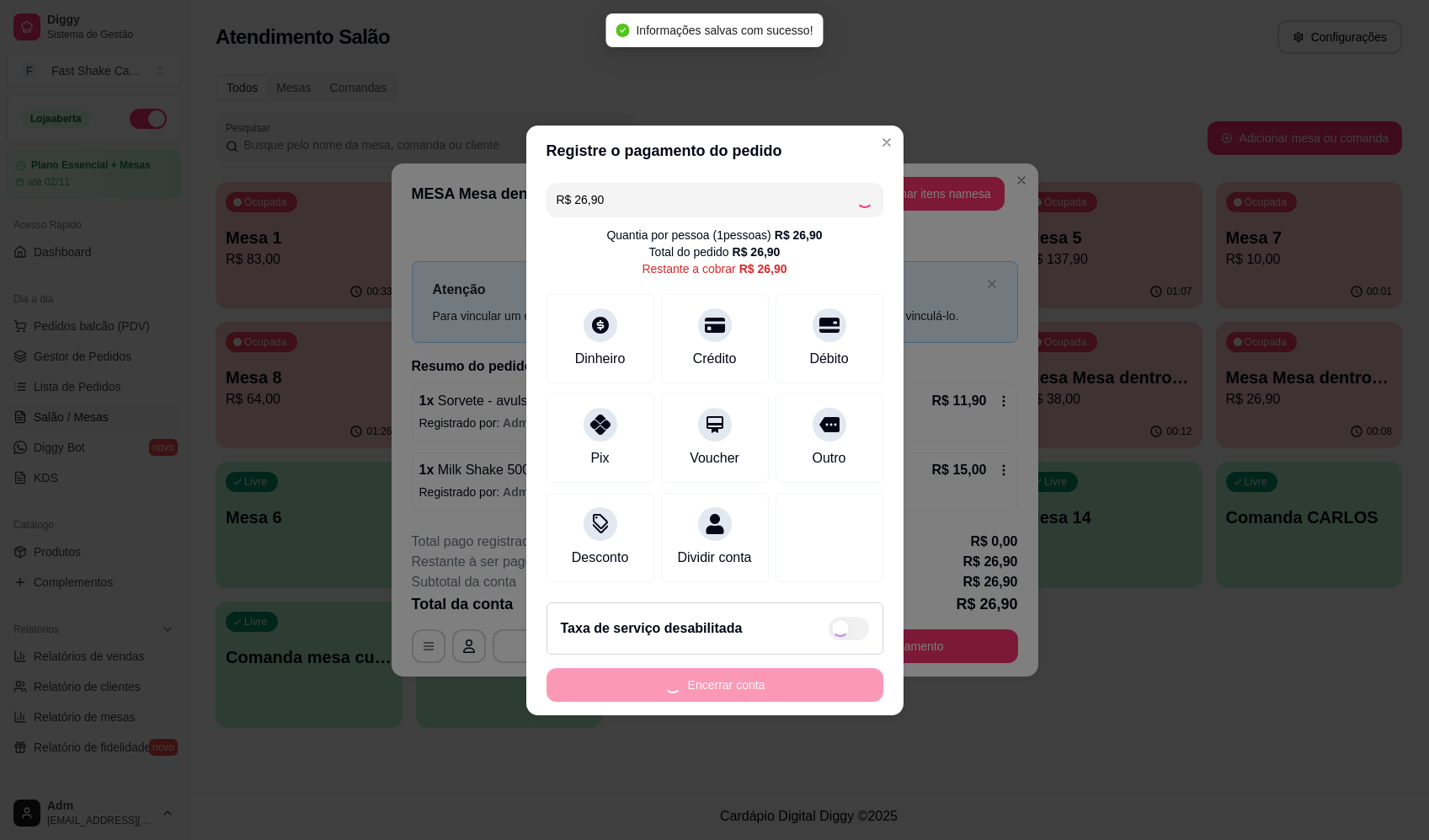
type input "R$ 0,00"
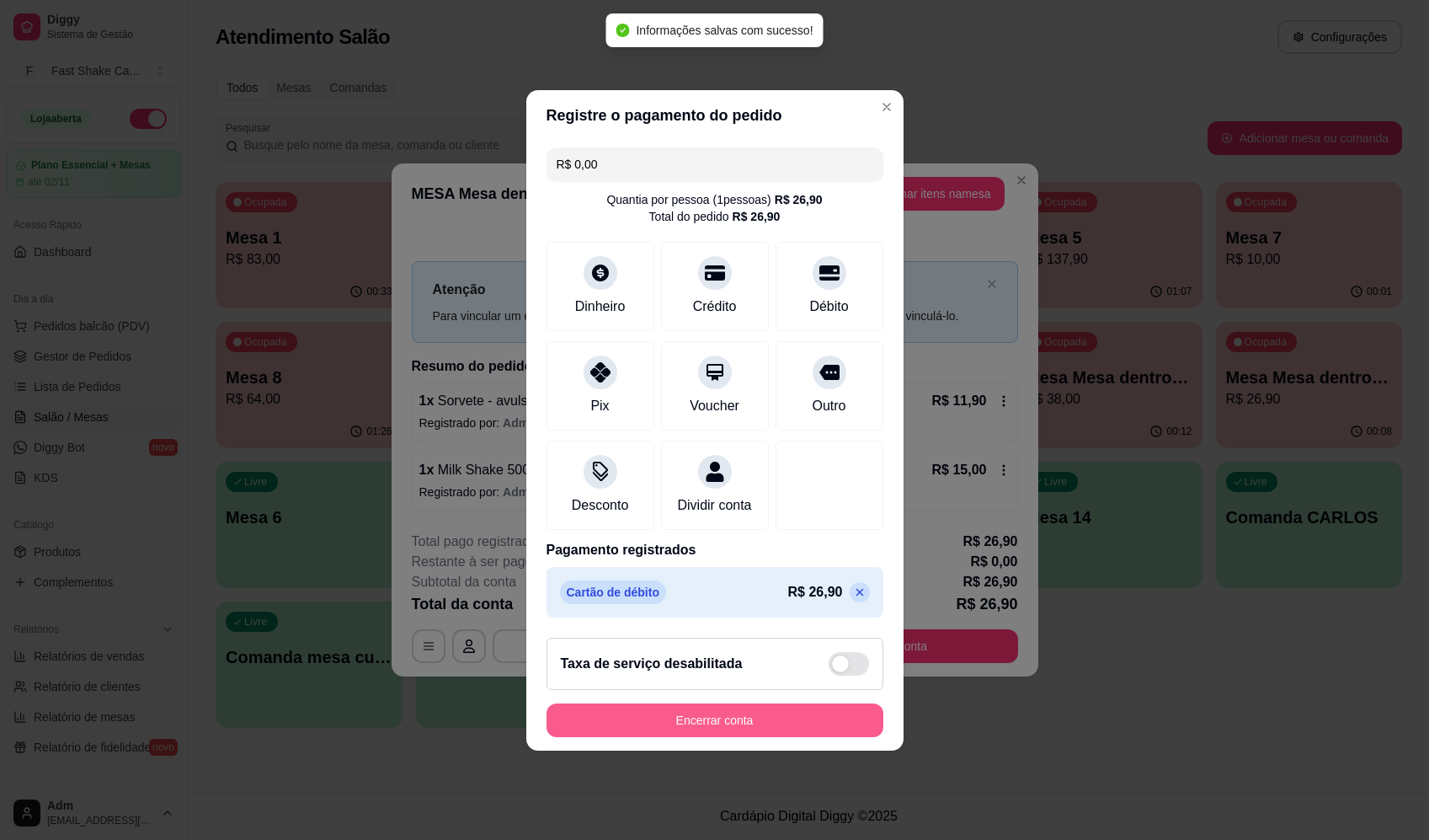
click at [780, 728] on button "Encerrar conta" at bounding box center [715, 720] width 337 height 34
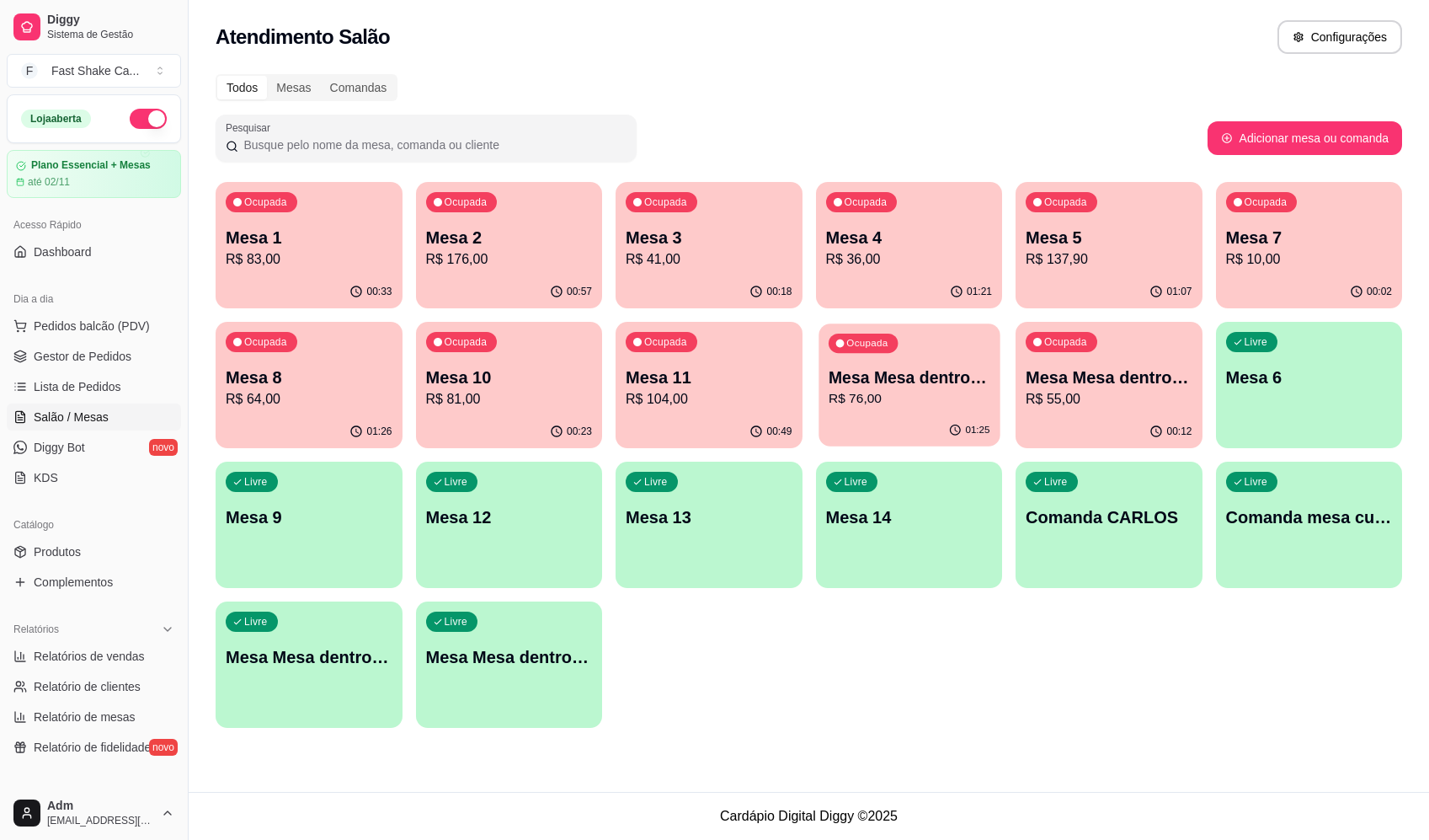
click at [914, 379] on p "Mesa Mesa dentro laranja" at bounding box center [908, 377] width 162 height 22
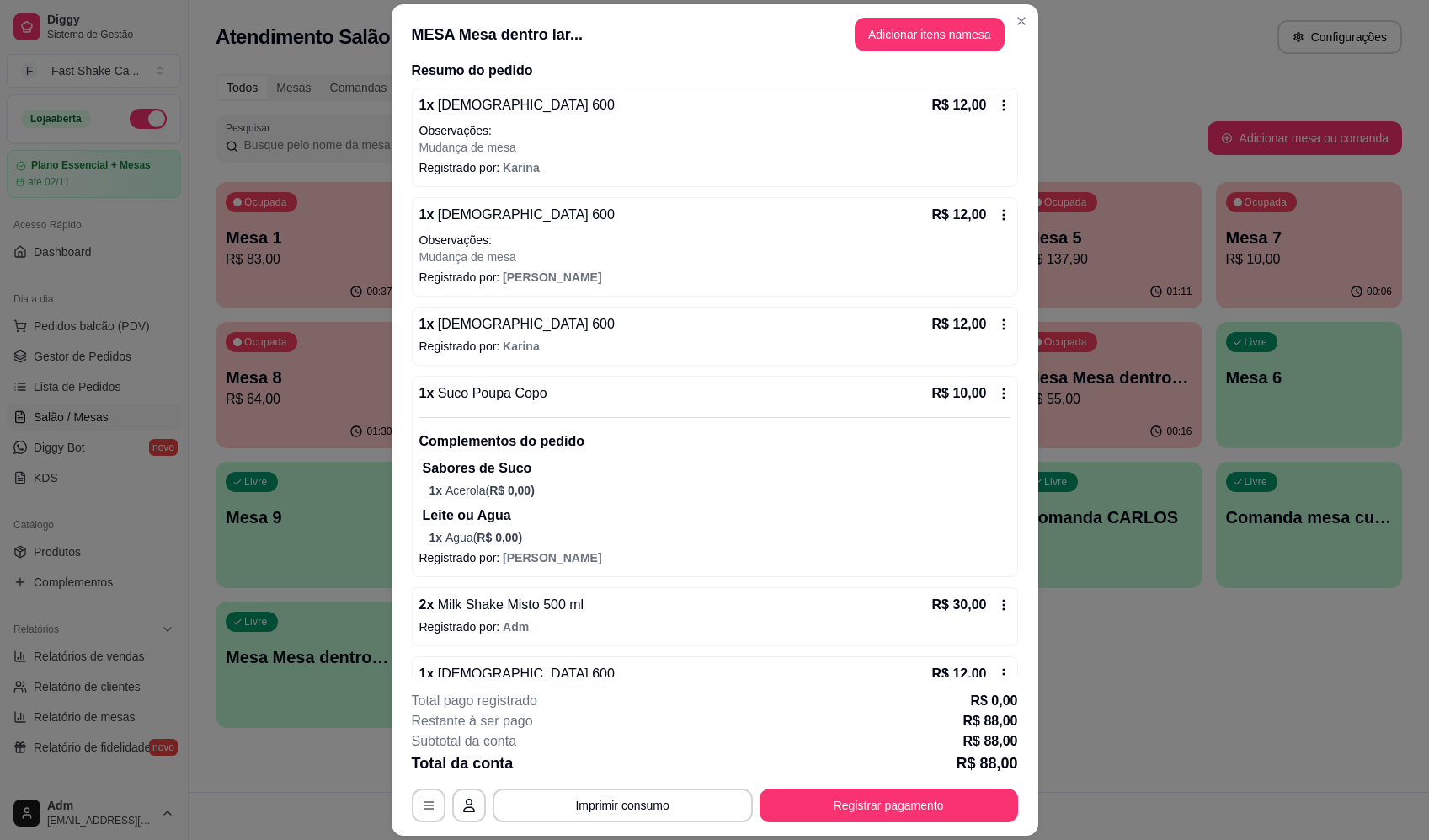
scroll to position [181, 0]
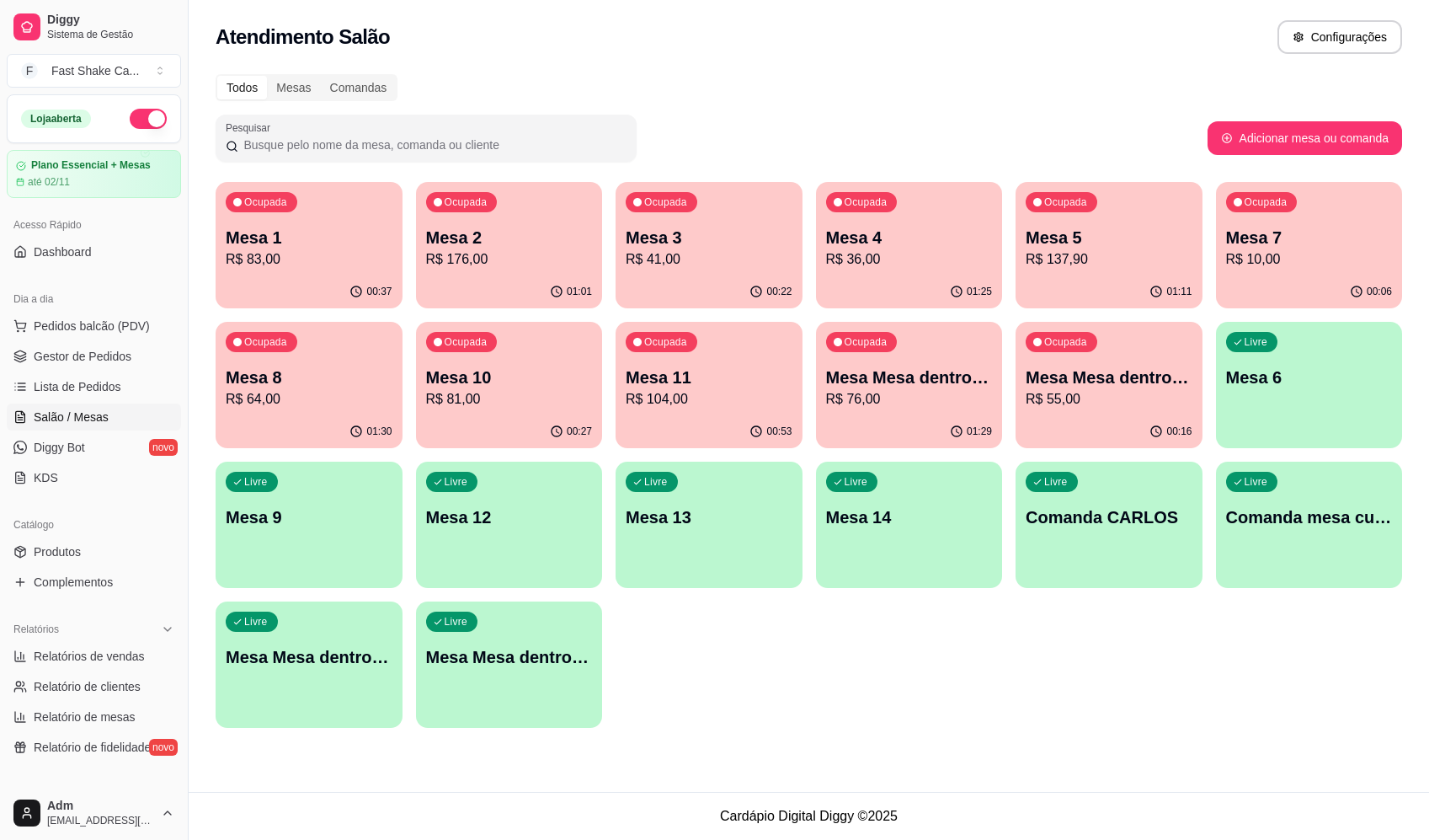
click at [1140, 387] on p "Mesa Mesa dentro verde" at bounding box center [1108, 377] width 167 height 23
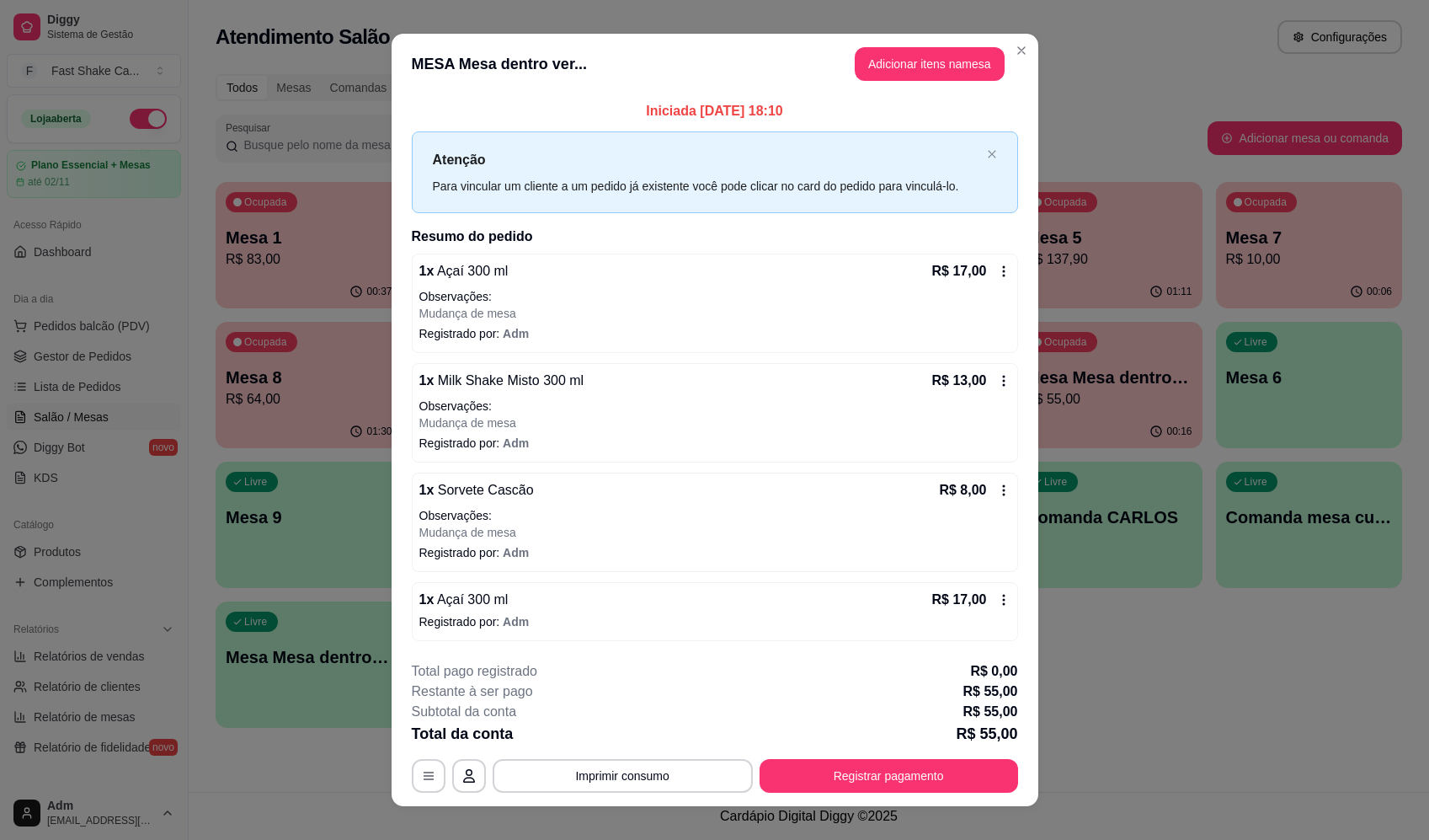
scroll to position [20, 0]
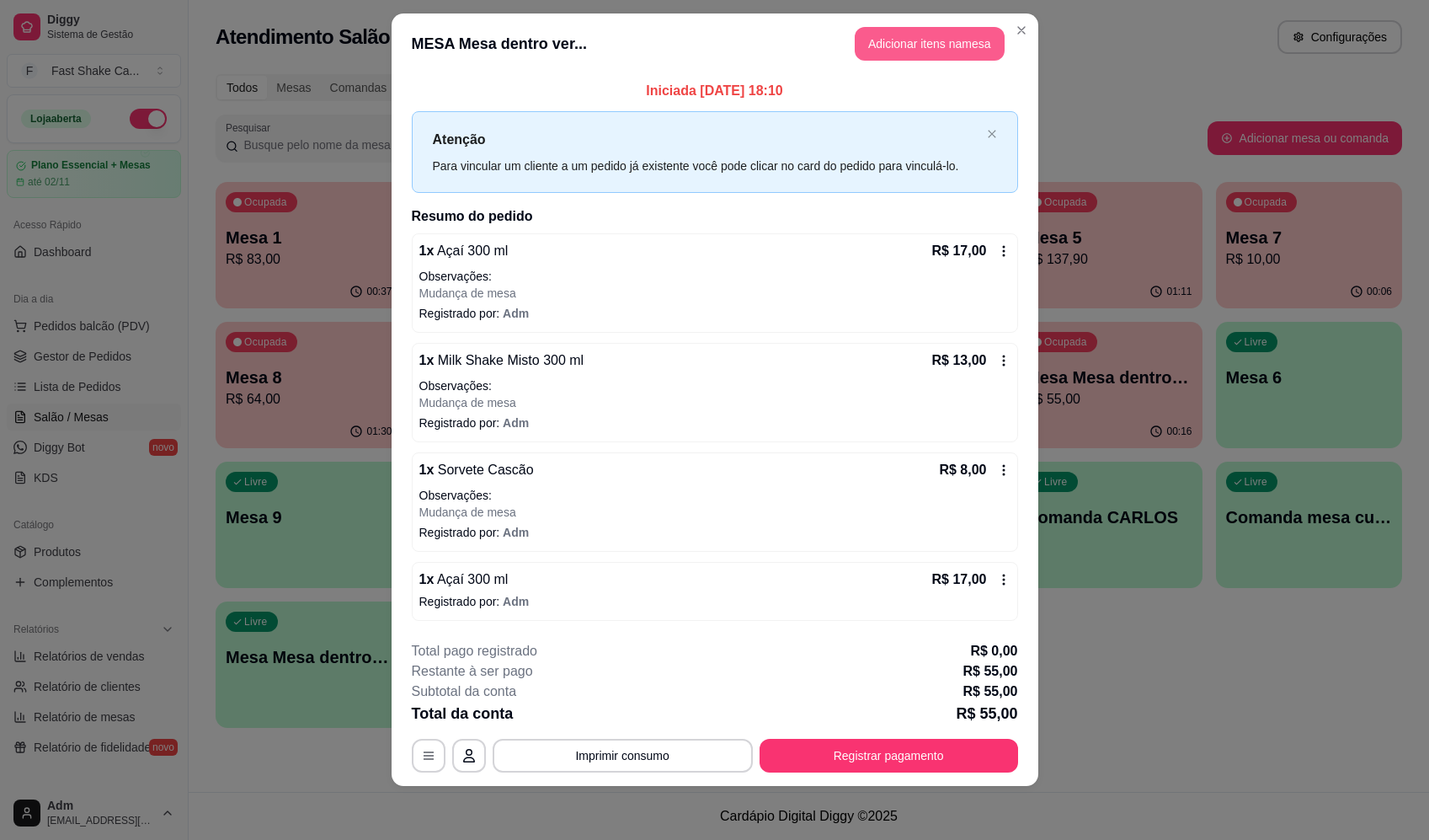
click at [894, 47] on button "Adicionar itens na mesa" at bounding box center [930, 44] width 150 height 34
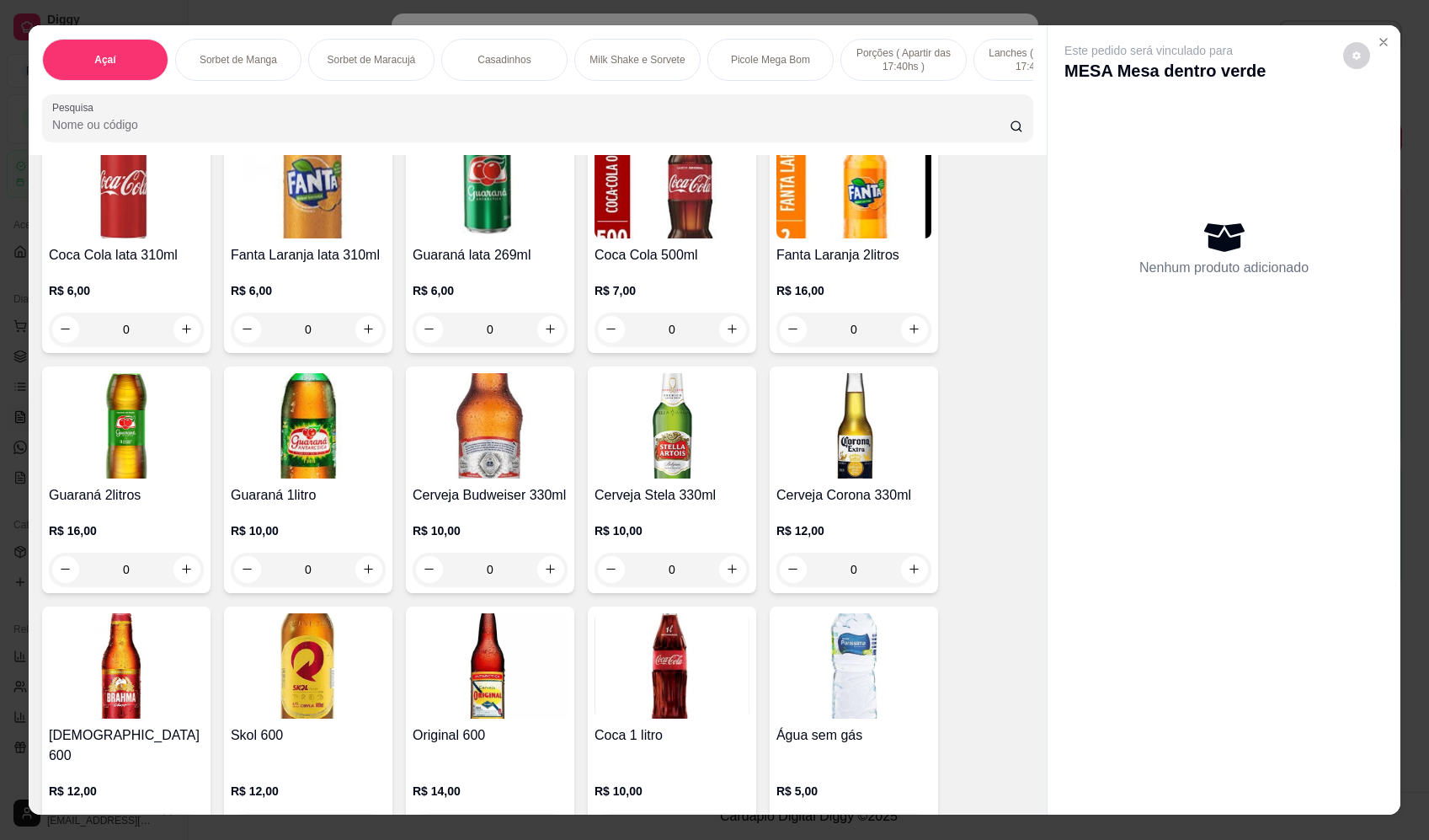
scroll to position [4715, 0]
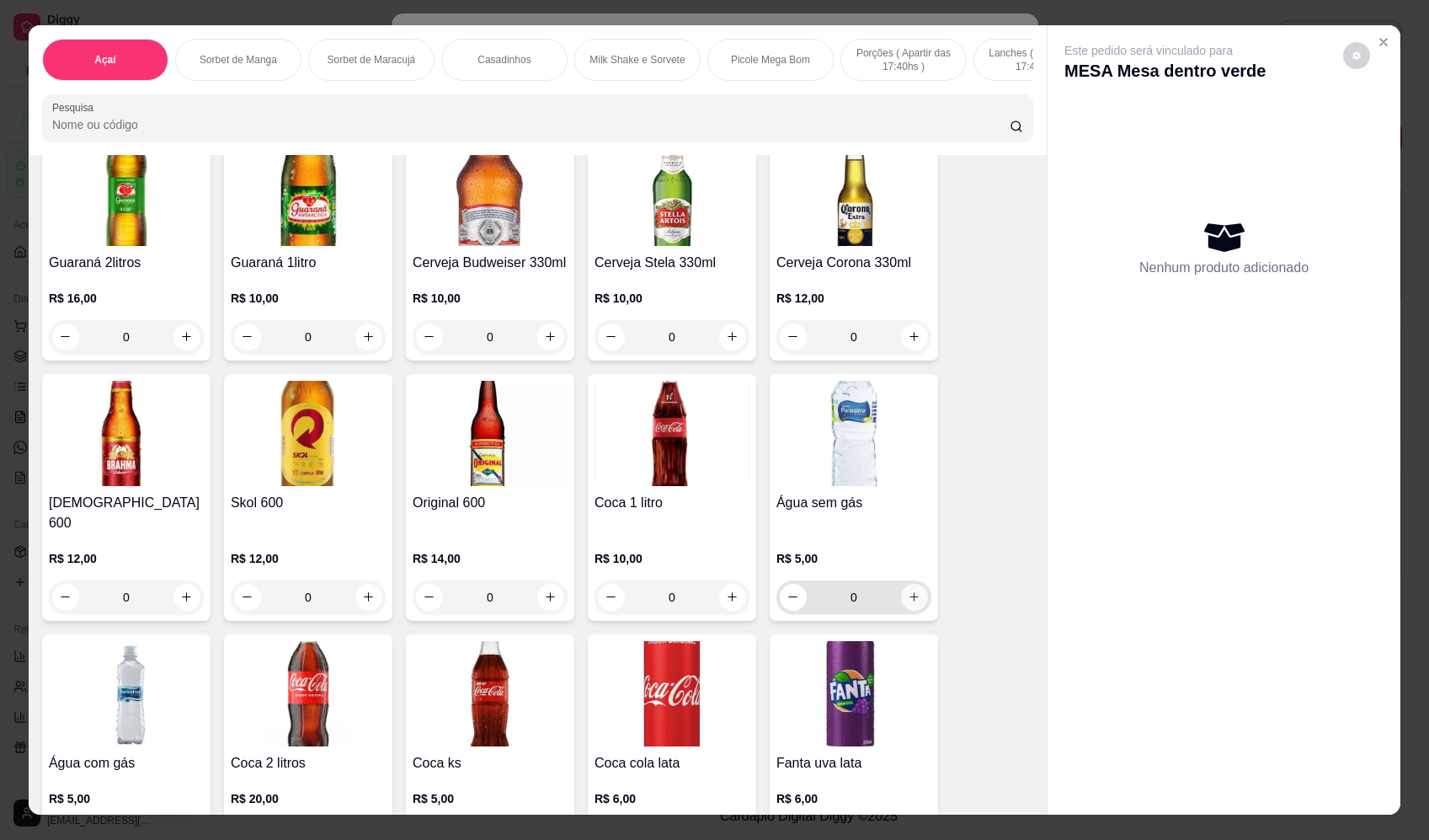
click at [919, 592] on button "increase-product-quantity" at bounding box center [915, 597] width 27 height 27
type input "1"
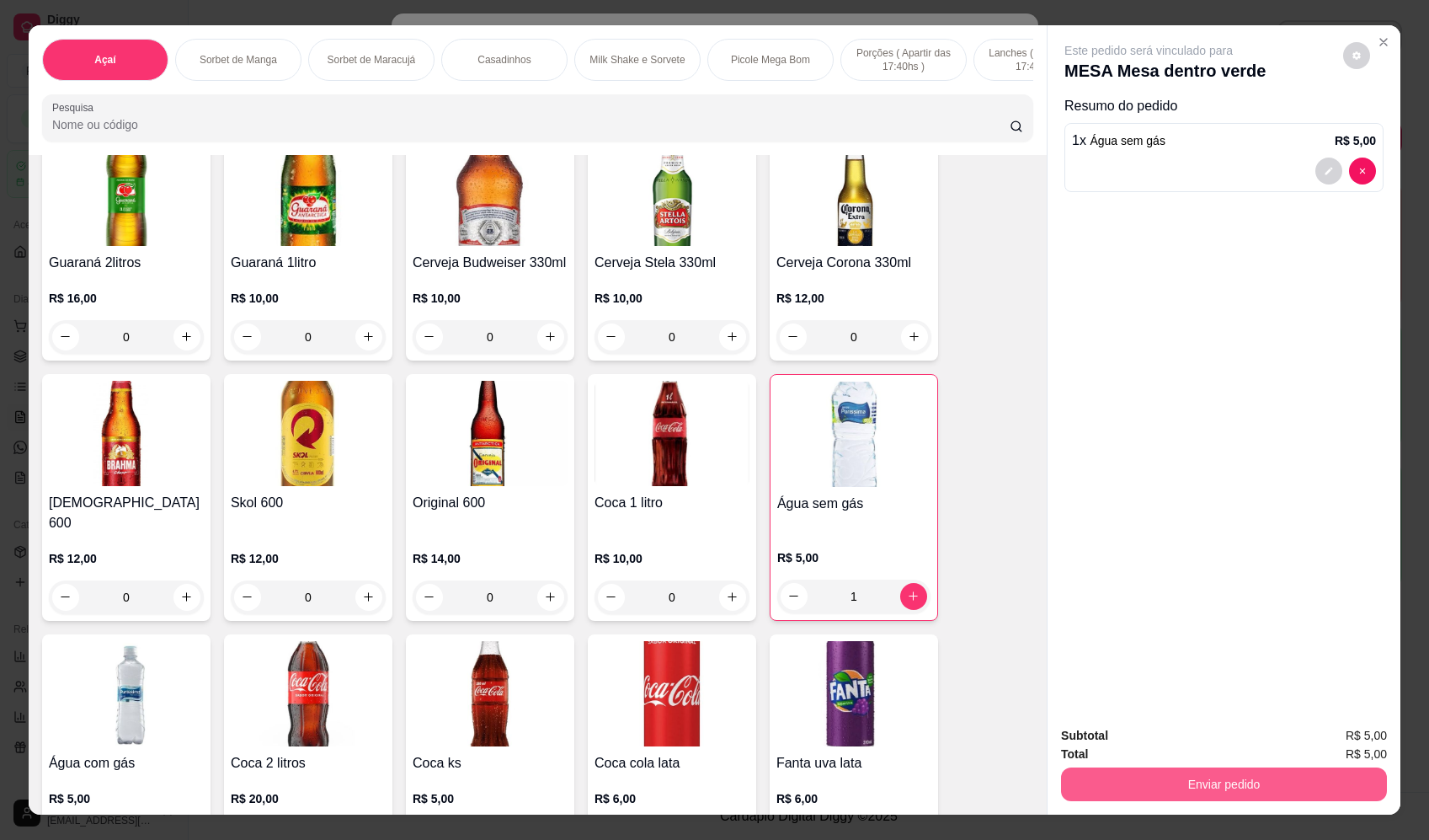
click at [1134, 784] on button "Enviar pedido" at bounding box center [1224, 783] width 326 height 34
click at [1380, 752] on button "Enviar pedido" at bounding box center [1344, 743] width 96 height 32
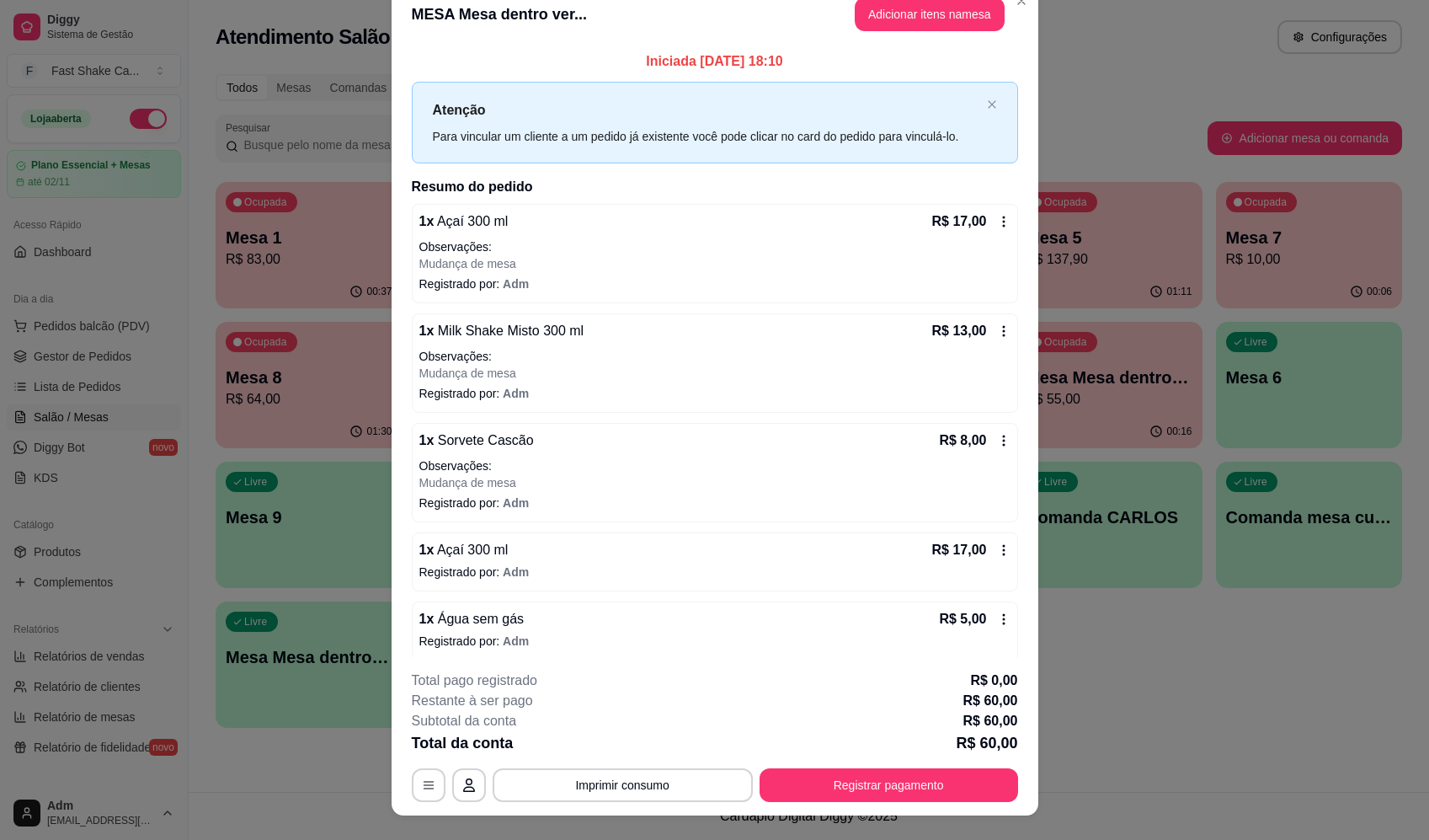
scroll to position [0, 0]
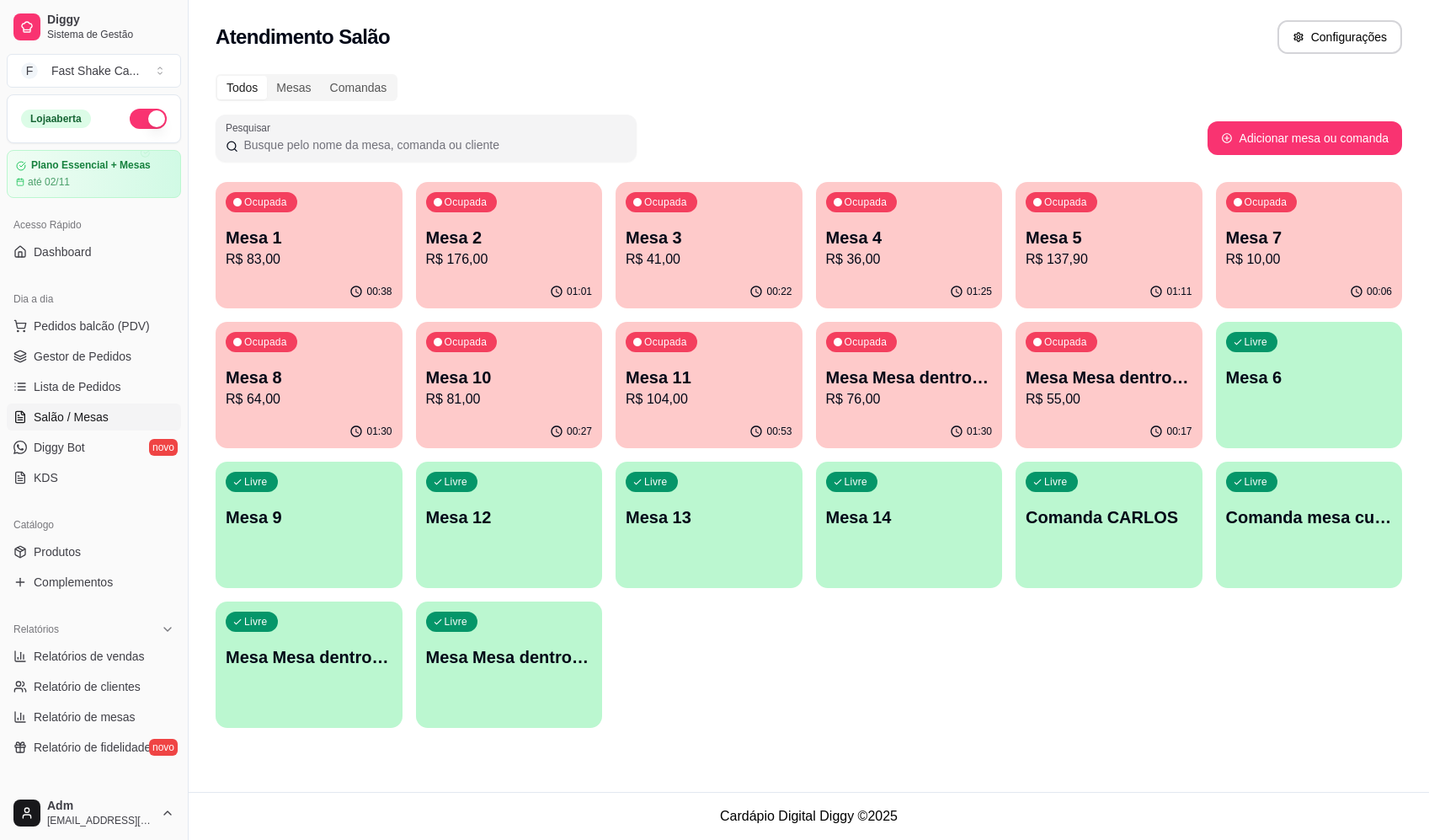
click at [1367, 96] on div "Todos Mesas Comandas" at bounding box center [809, 88] width 1187 height 27
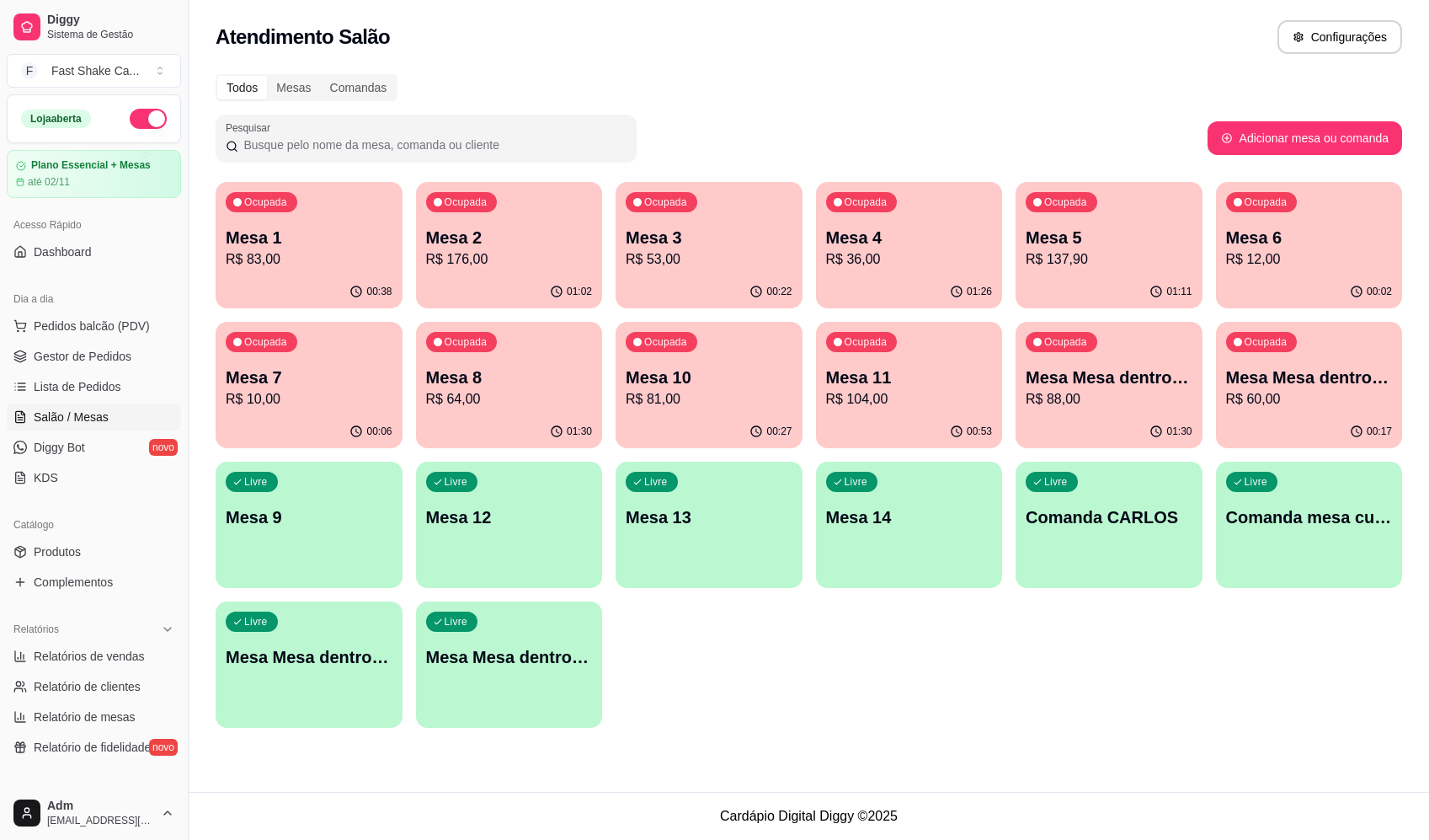
click at [1307, 378] on p "Mesa Mesa dentro verde" at bounding box center [1309, 377] width 167 height 23
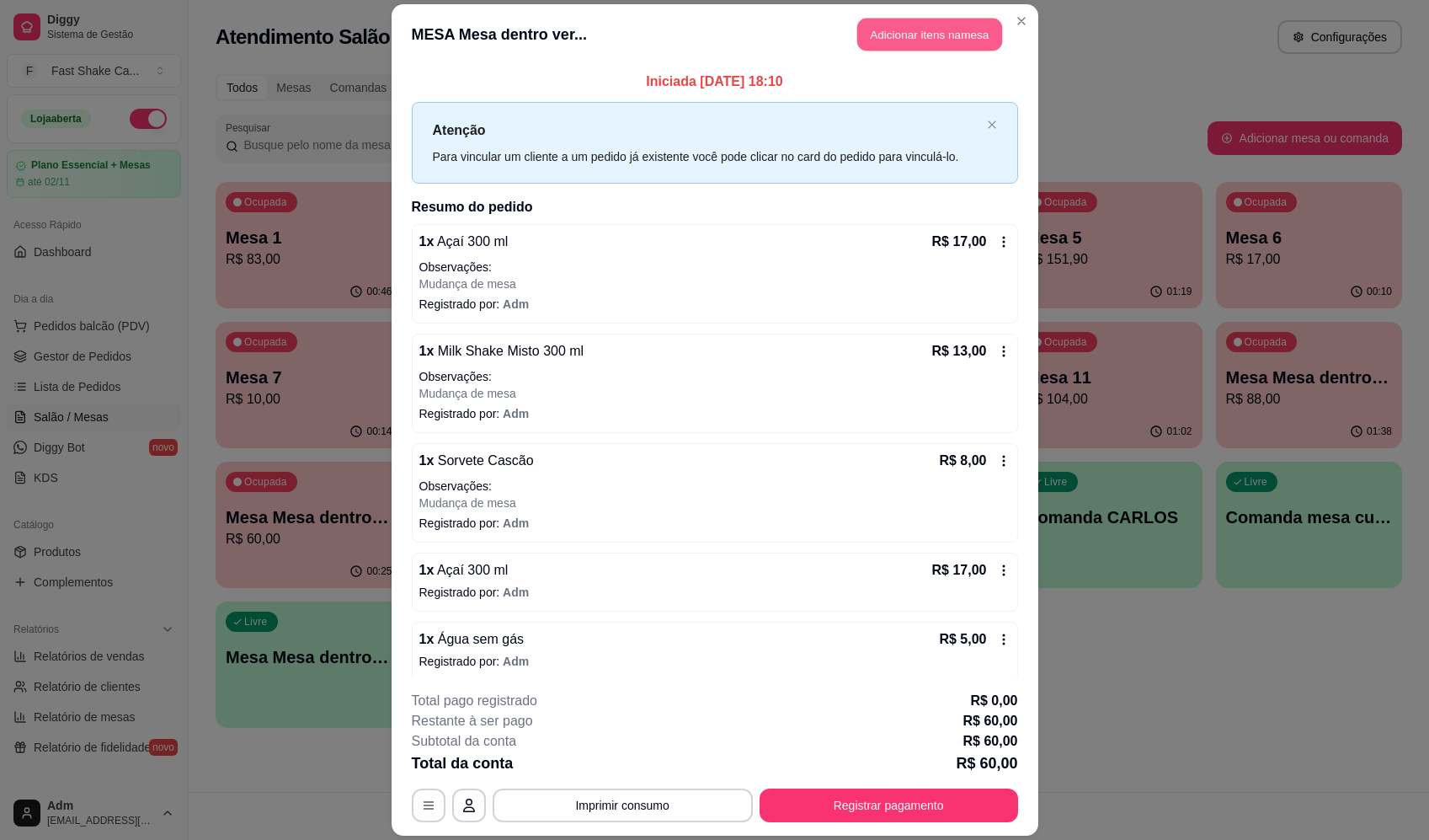
click at [930, 28] on button "Adicionar itens na mesa" at bounding box center [930, 35] width 145 height 33
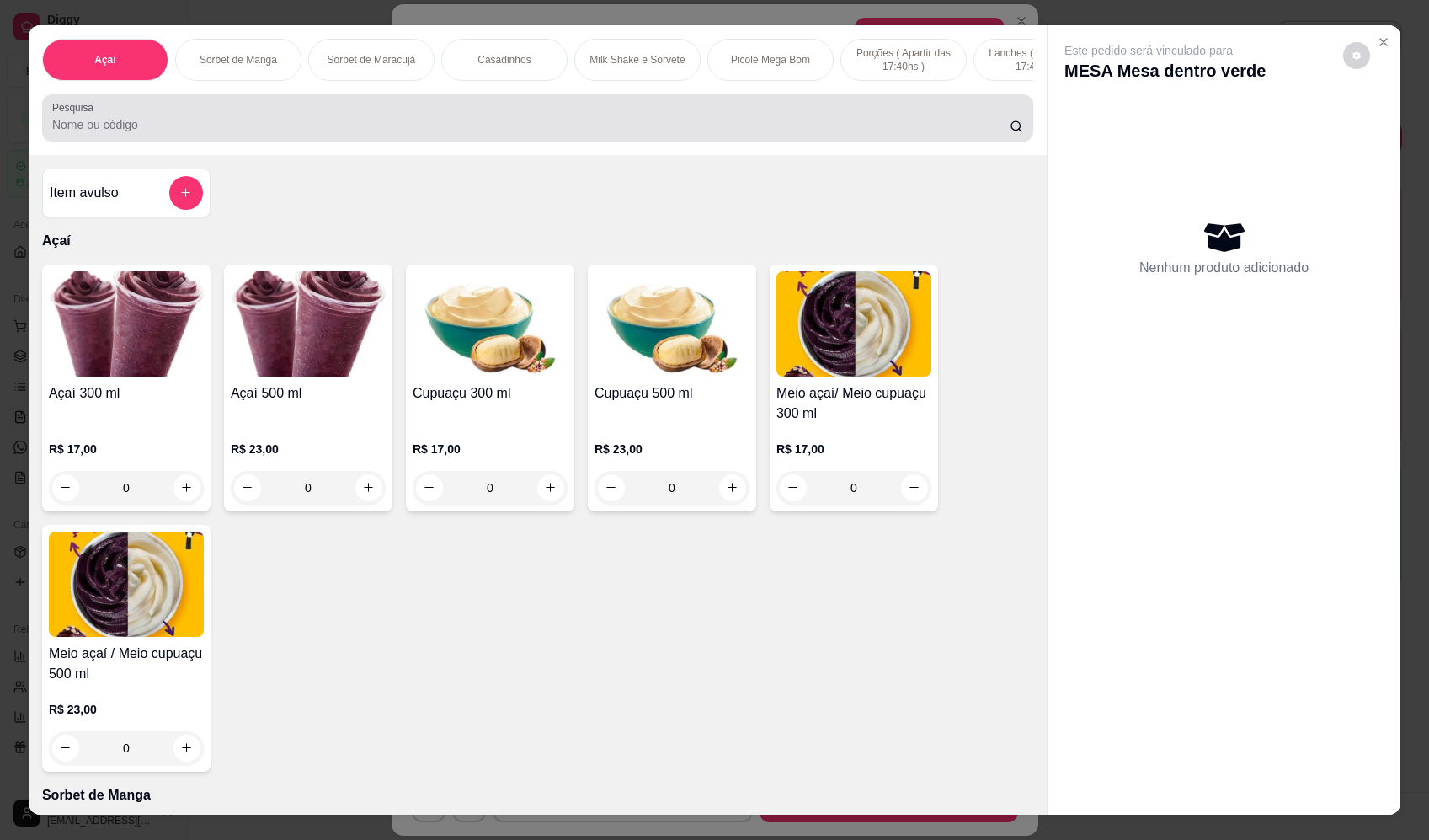
click at [565, 111] on div "Pesquisa" at bounding box center [537, 118] width 991 height 47
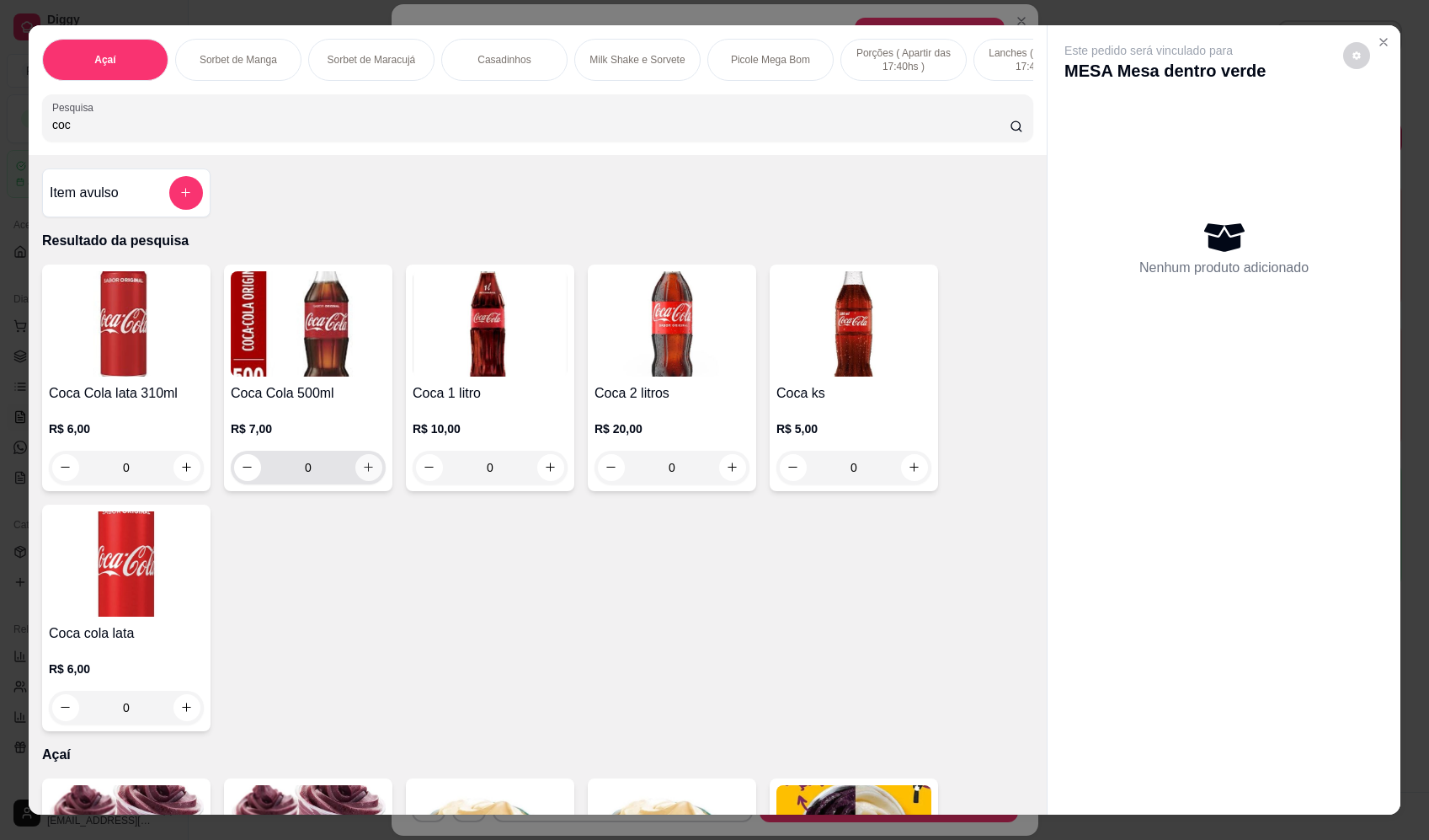
type input "coc"
click at [360, 480] on button "increase-product-quantity" at bounding box center [369, 468] width 27 height 27
type input "1"
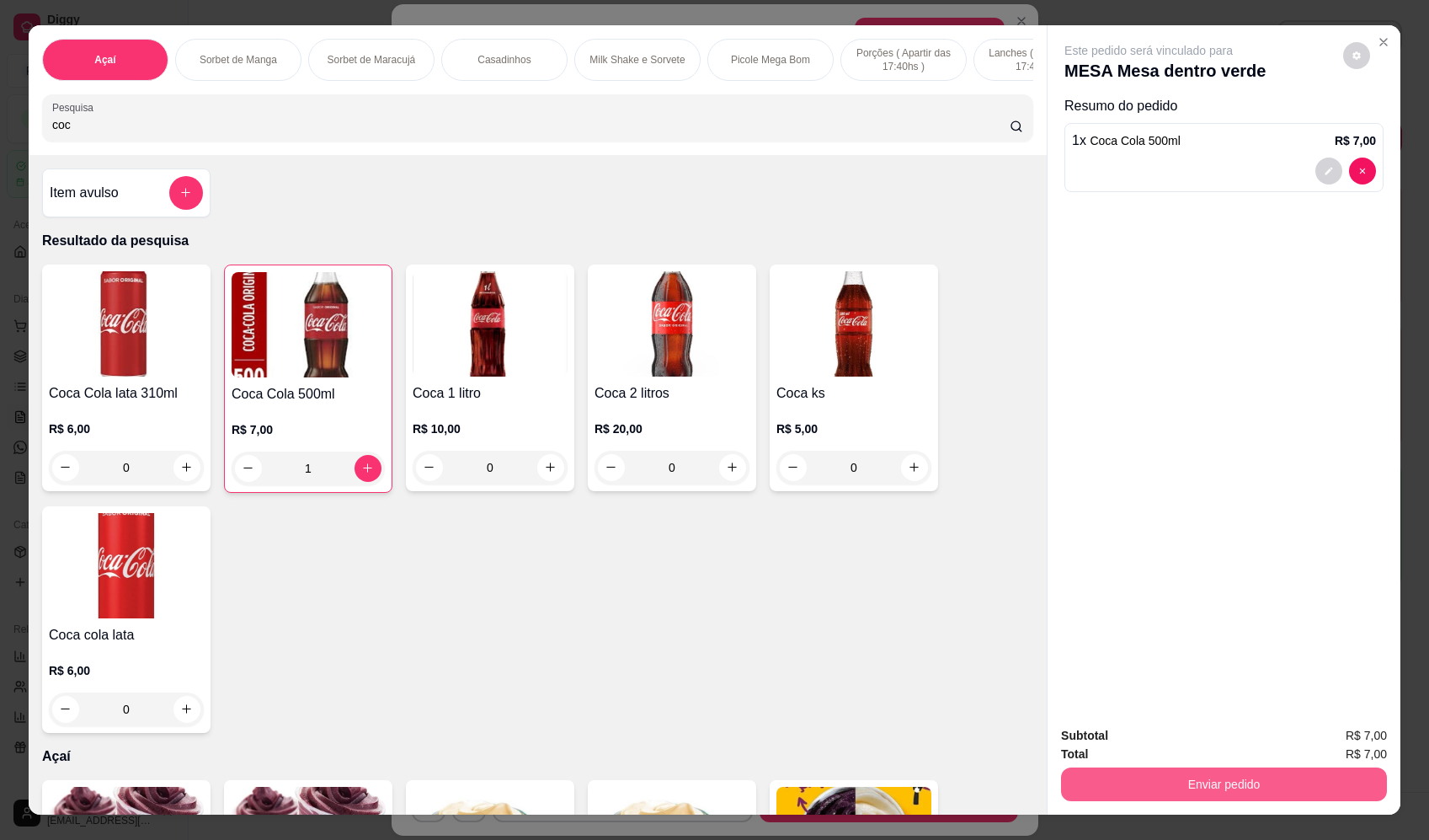
click at [1309, 787] on button "Enviar pedido" at bounding box center [1224, 783] width 326 height 34
click at [1350, 737] on button "Enviar pedido" at bounding box center [1343, 743] width 93 height 31
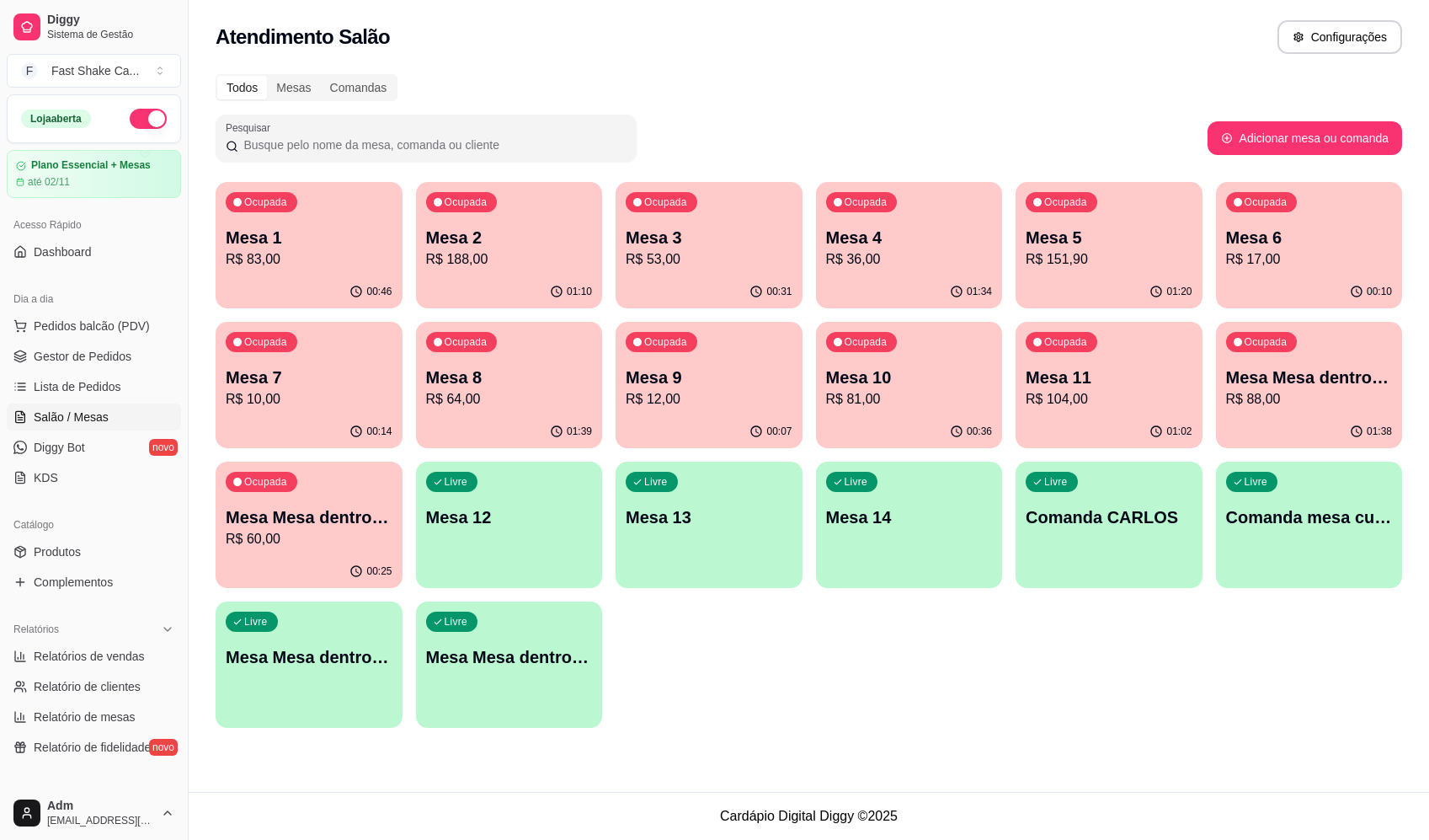
click at [907, 40] on div "Atendimento Salão Configurações" at bounding box center [809, 37] width 1187 height 34
click at [299, 259] on p "R$ 83,00" at bounding box center [309, 259] width 167 height 20
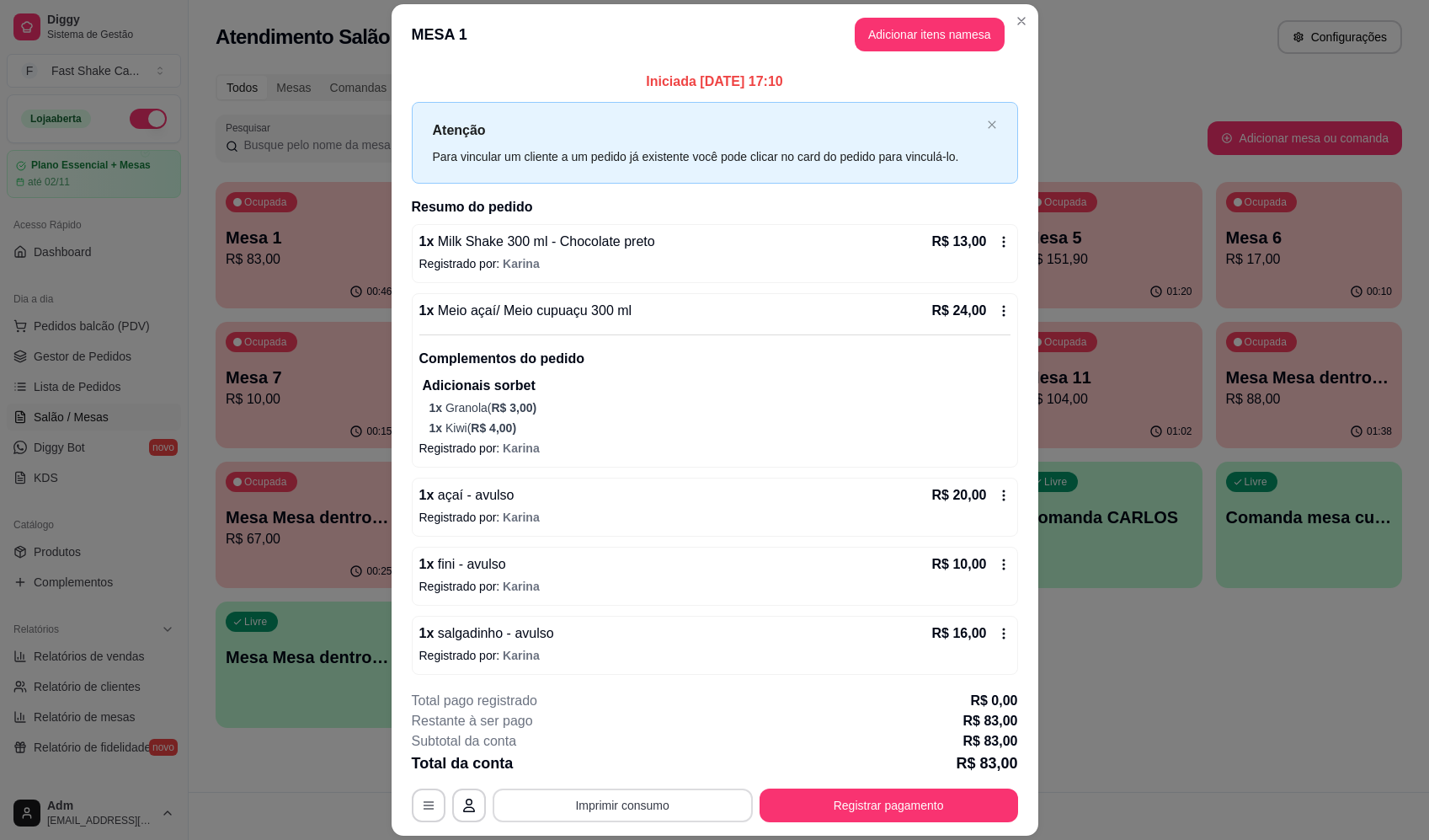
click at [689, 796] on button "Imprimir consumo" at bounding box center [623, 805] width 260 height 34
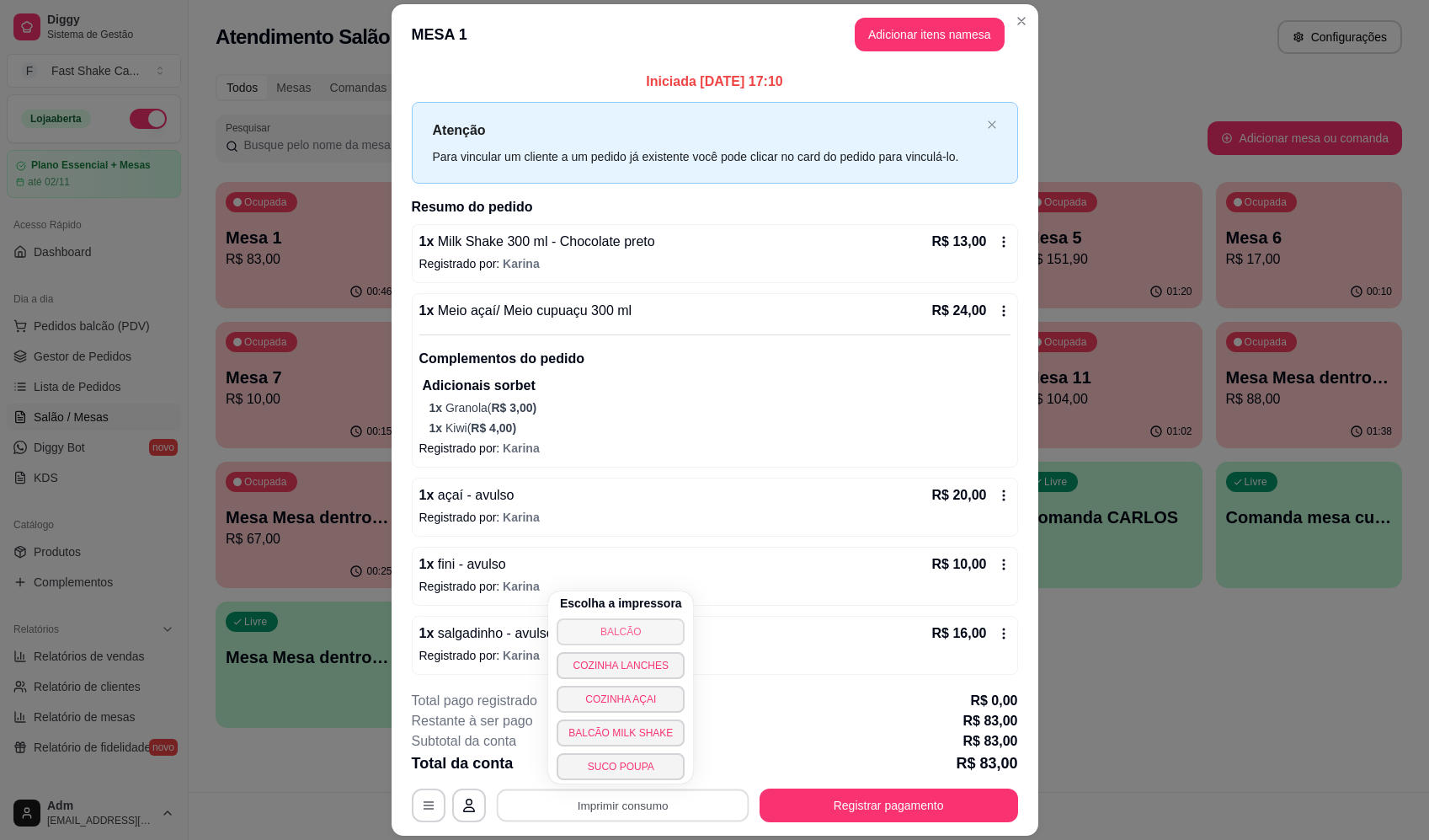
click at [651, 630] on button "BALCÃO" at bounding box center [620, 631] width 128 height 27
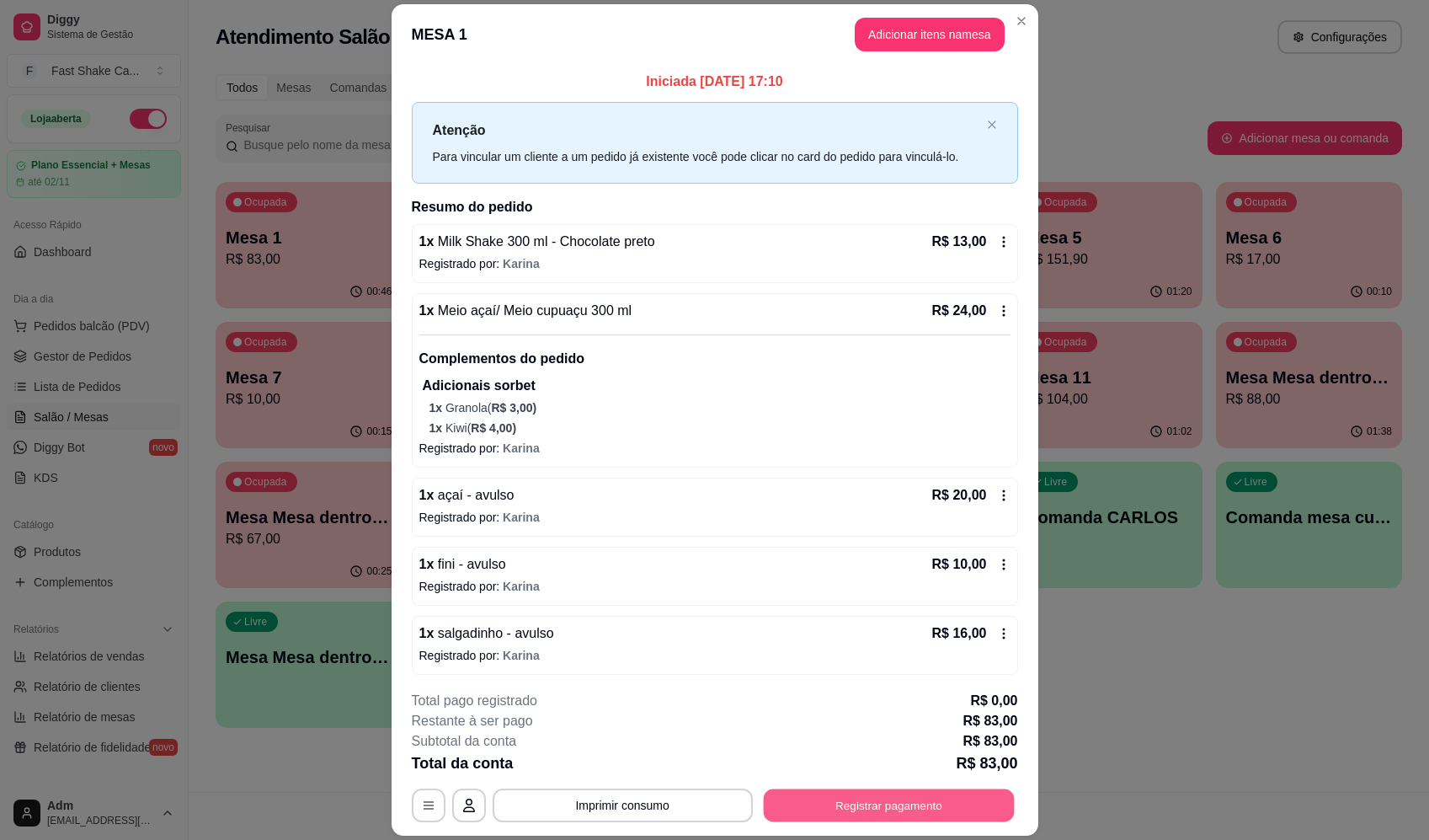
click at [845, 809] on button "Registrar pagamento" at bounding box center [889, 806] width 251 height 33
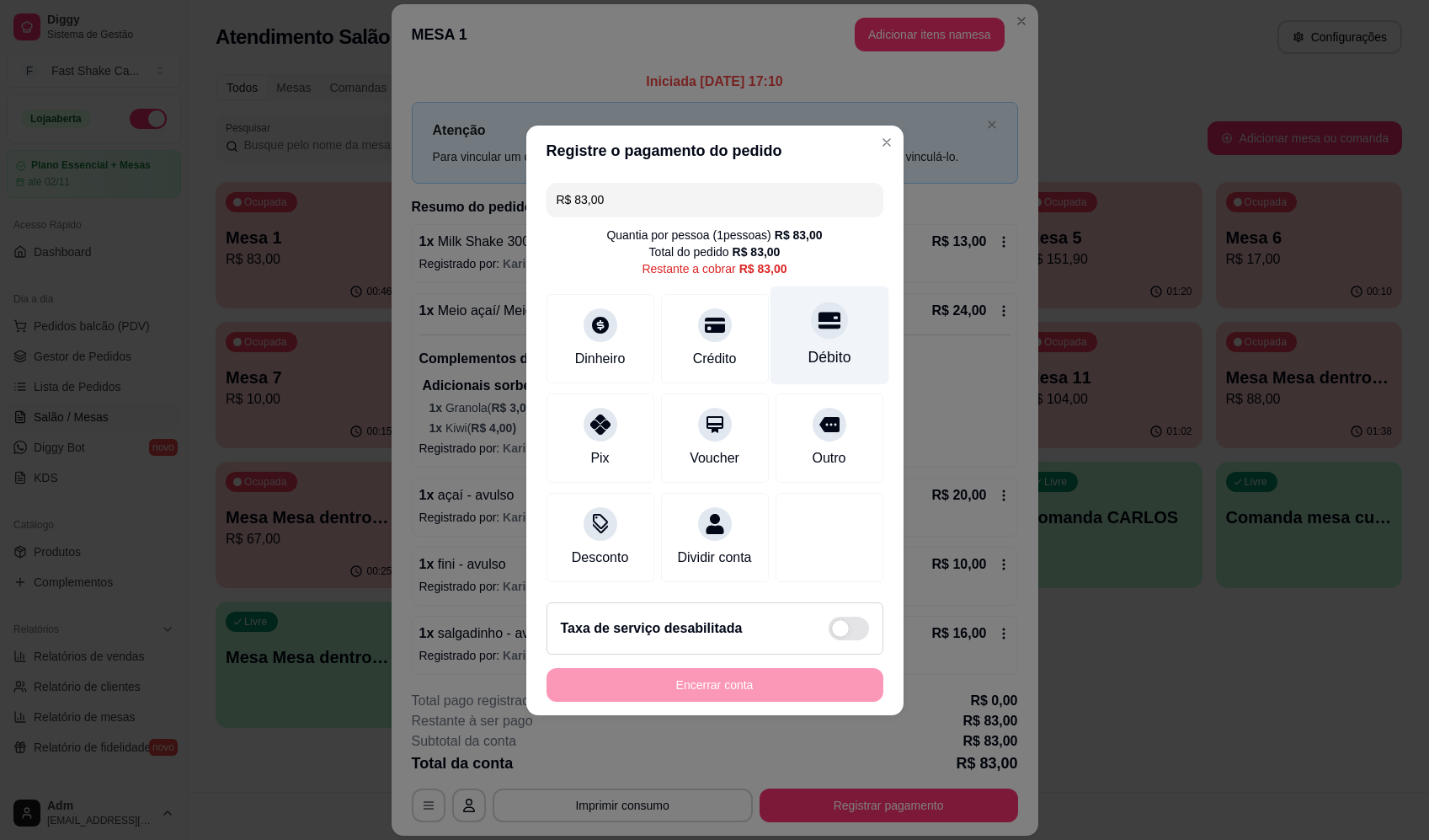
click at [812, 331] on div "Débito" at bounding box center [830, 334] width 119 height 98
type input "R$ 0,00"
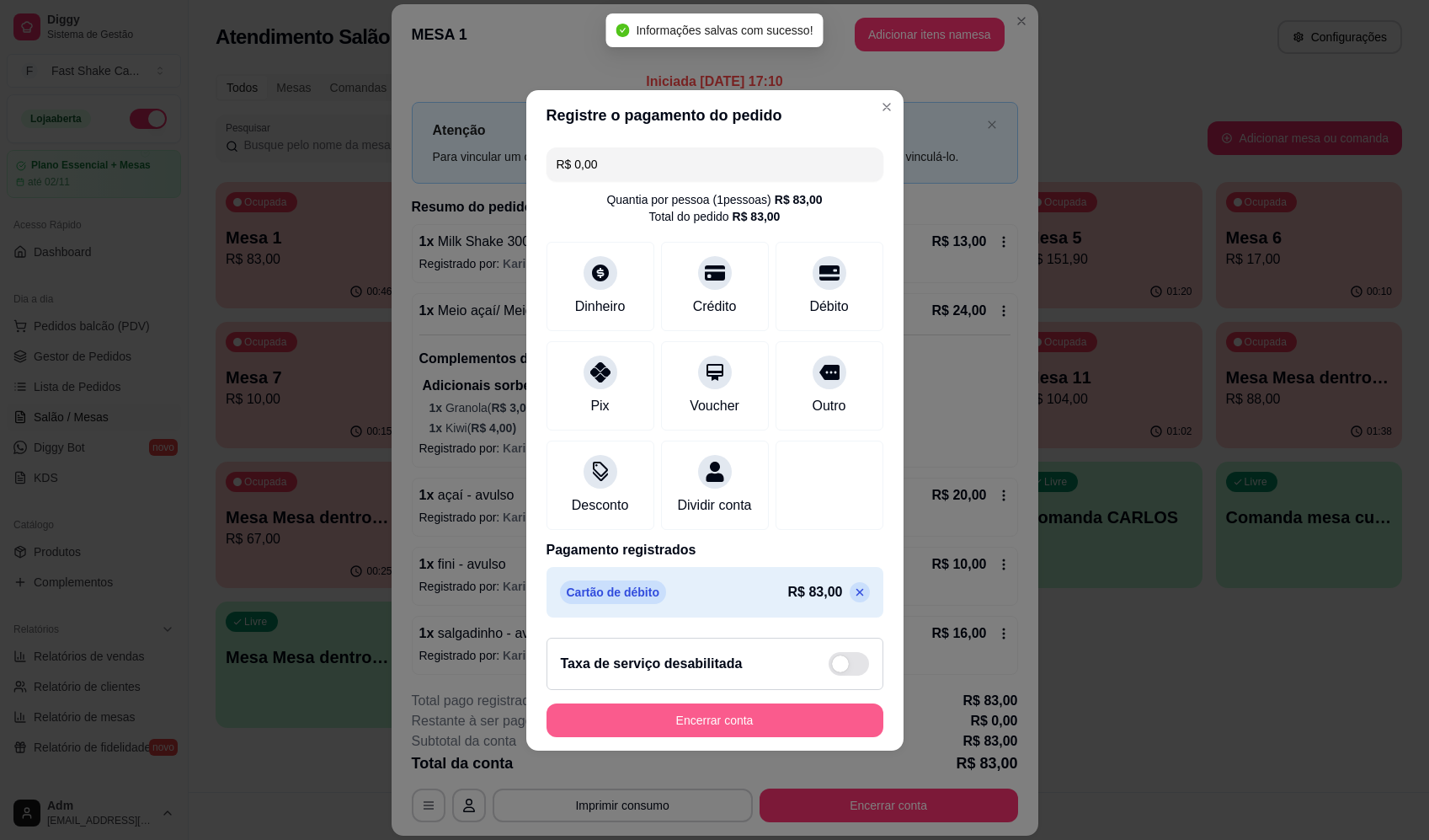
click at [734, 737] on button "Encerrar conta" at bounding box center [715, 720] width 337 height 34
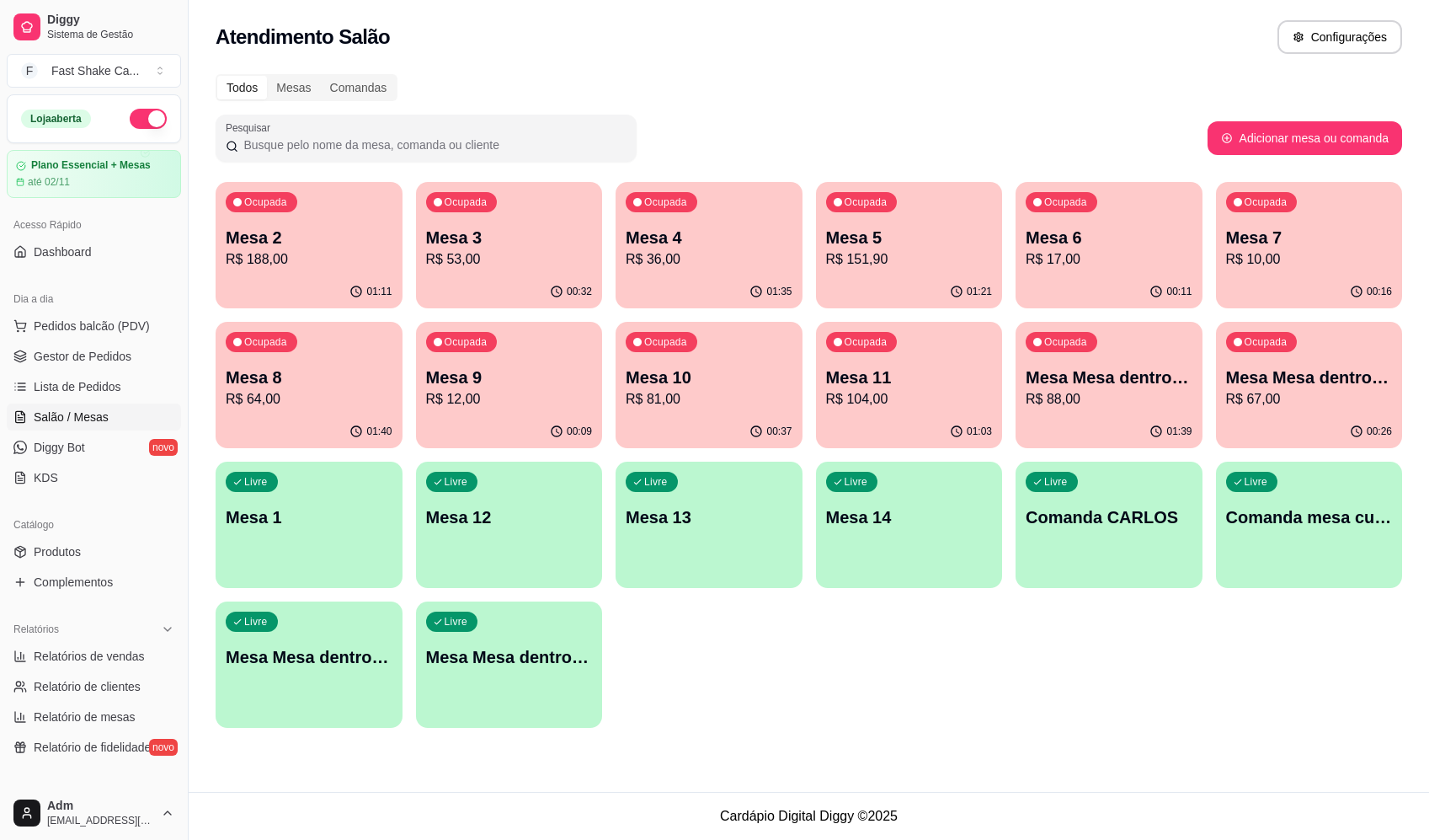
click at [1053, 52] on div "Atendimento Salão Configurações" at bounding box center [809, 32] width 1241 height 64
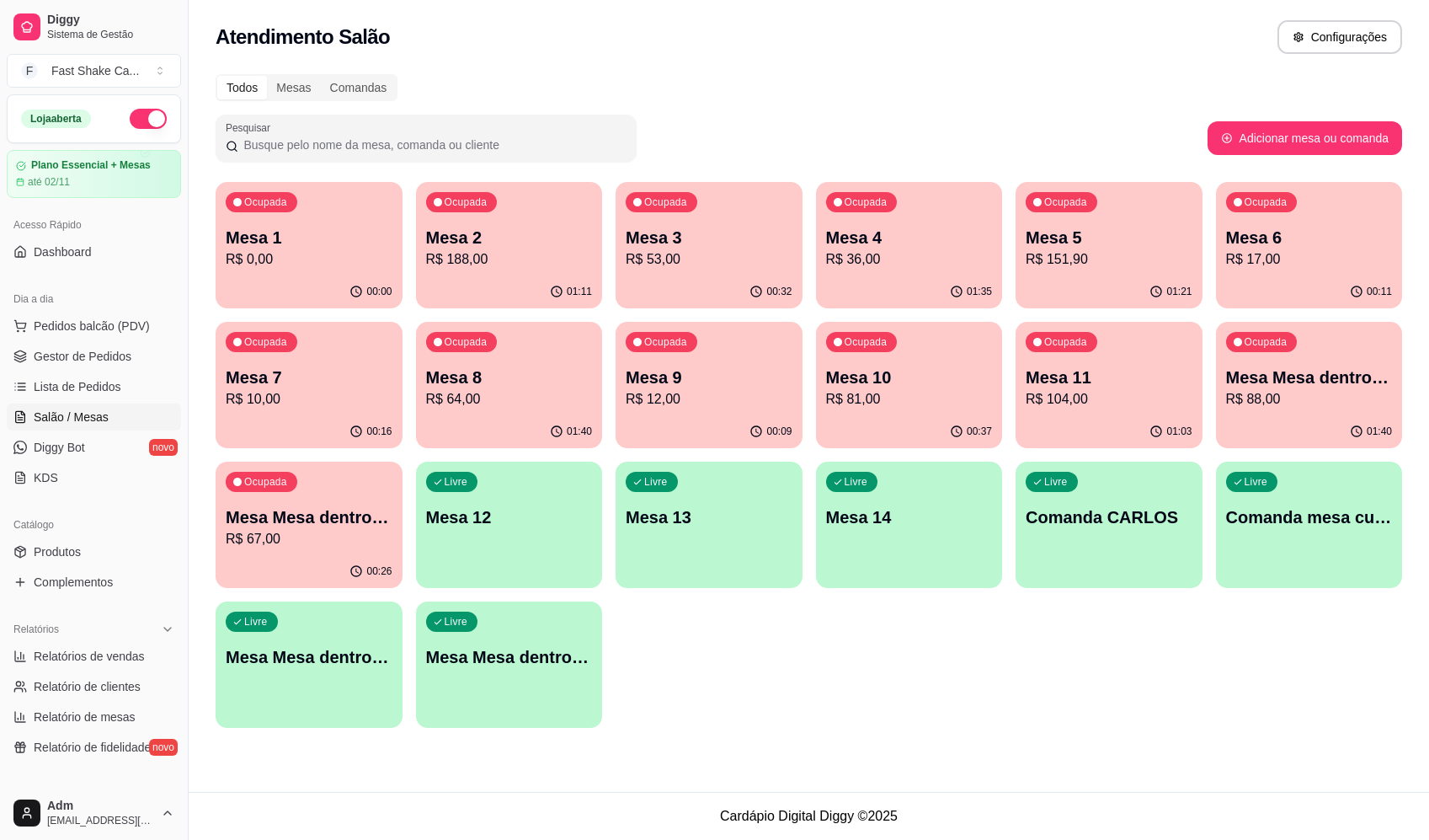
click at [926, 87] on div "Todos Mesas Comandas" at bounding box center [809, 88] width 1187 height 27
click at [503, 413] on div "Ocupada Mesa 8 R$ 64,00" at bounding box center [510, 368] width 187 height 94
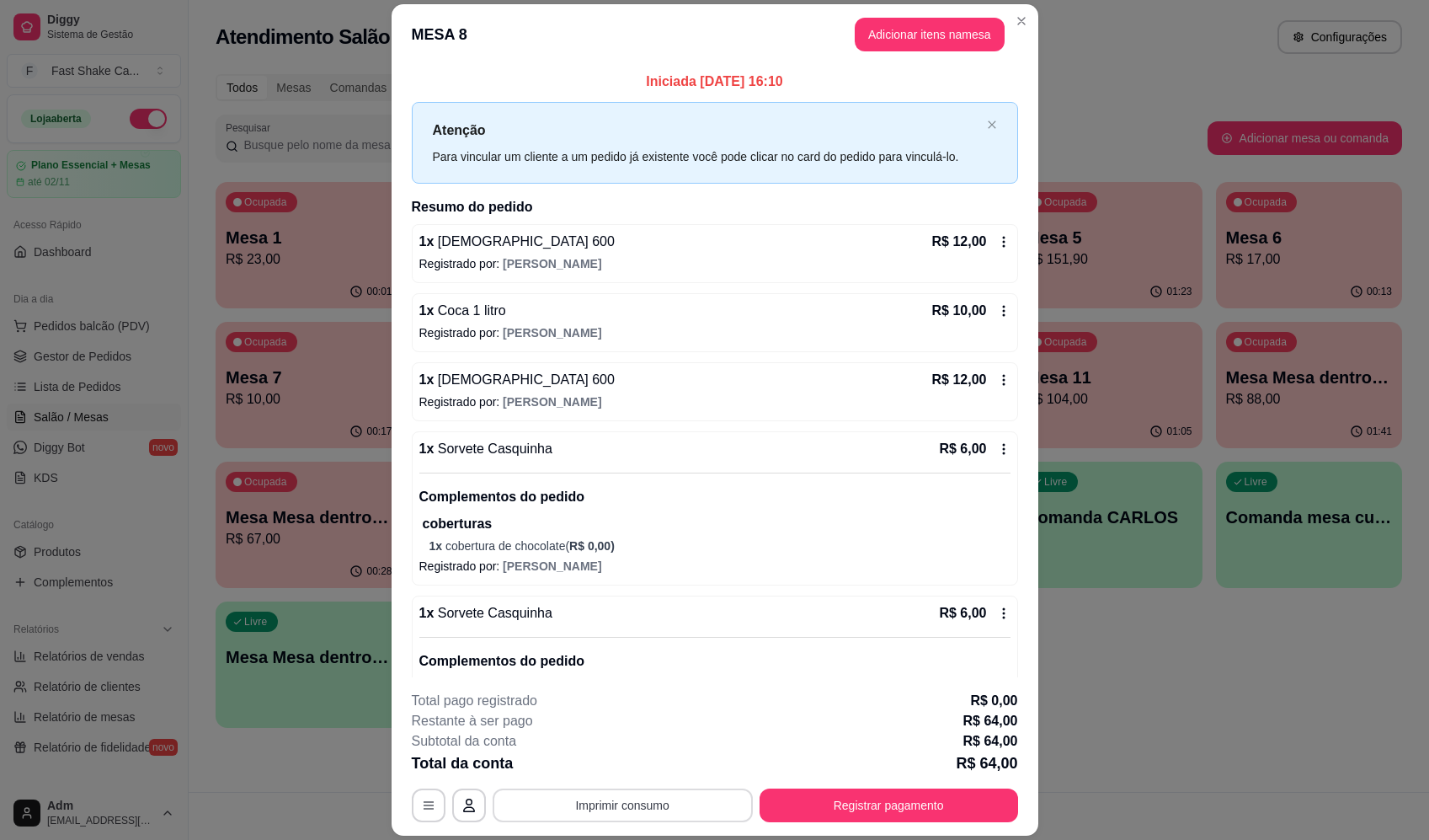
click at [678, 800] on button "Imprimir consumo" at bounding box center [623, 805] width 260 height 34
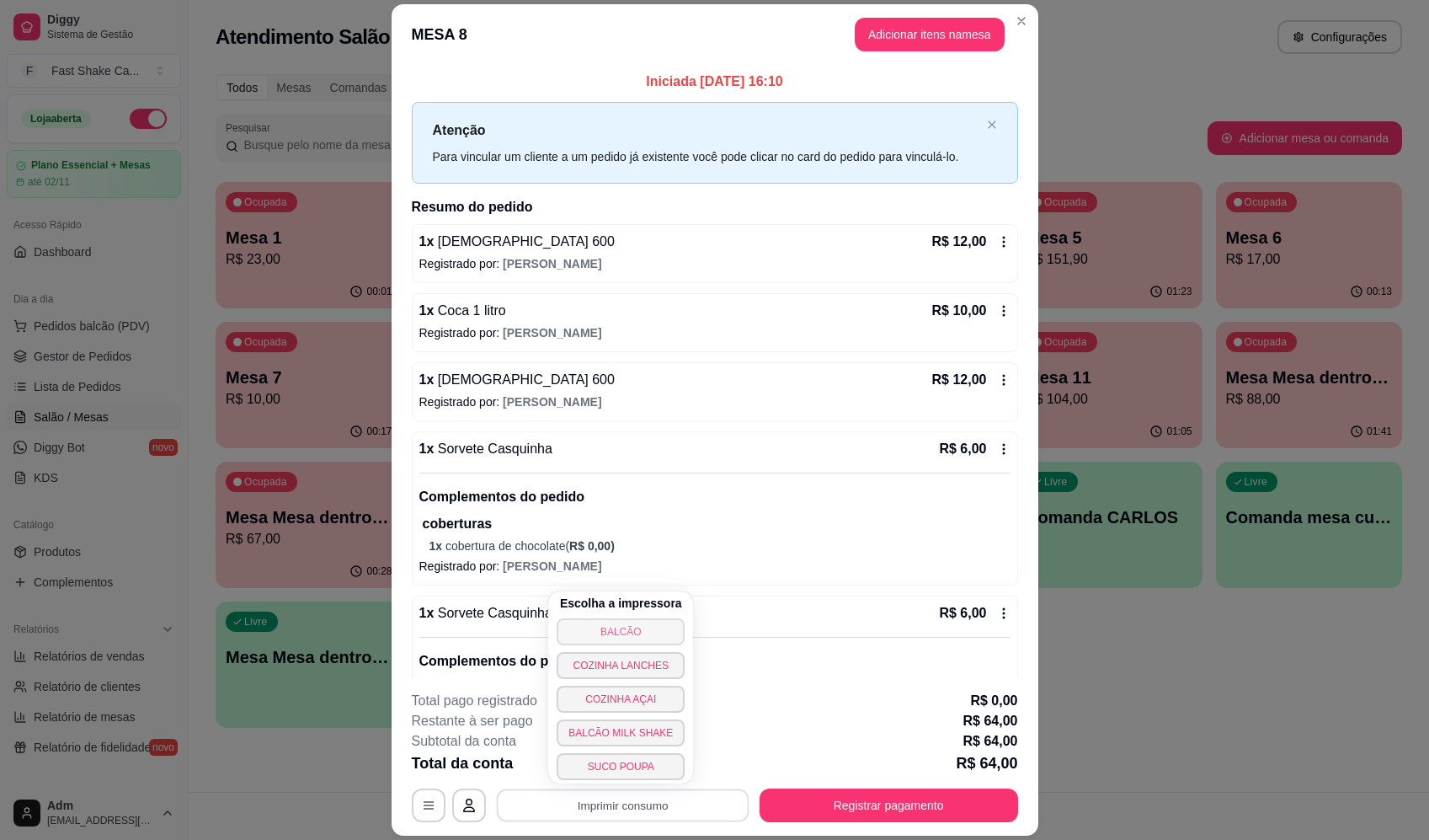
click at [636, 632] on button "BALCÃO" at bounding box center [620, 631] width 128 height 27
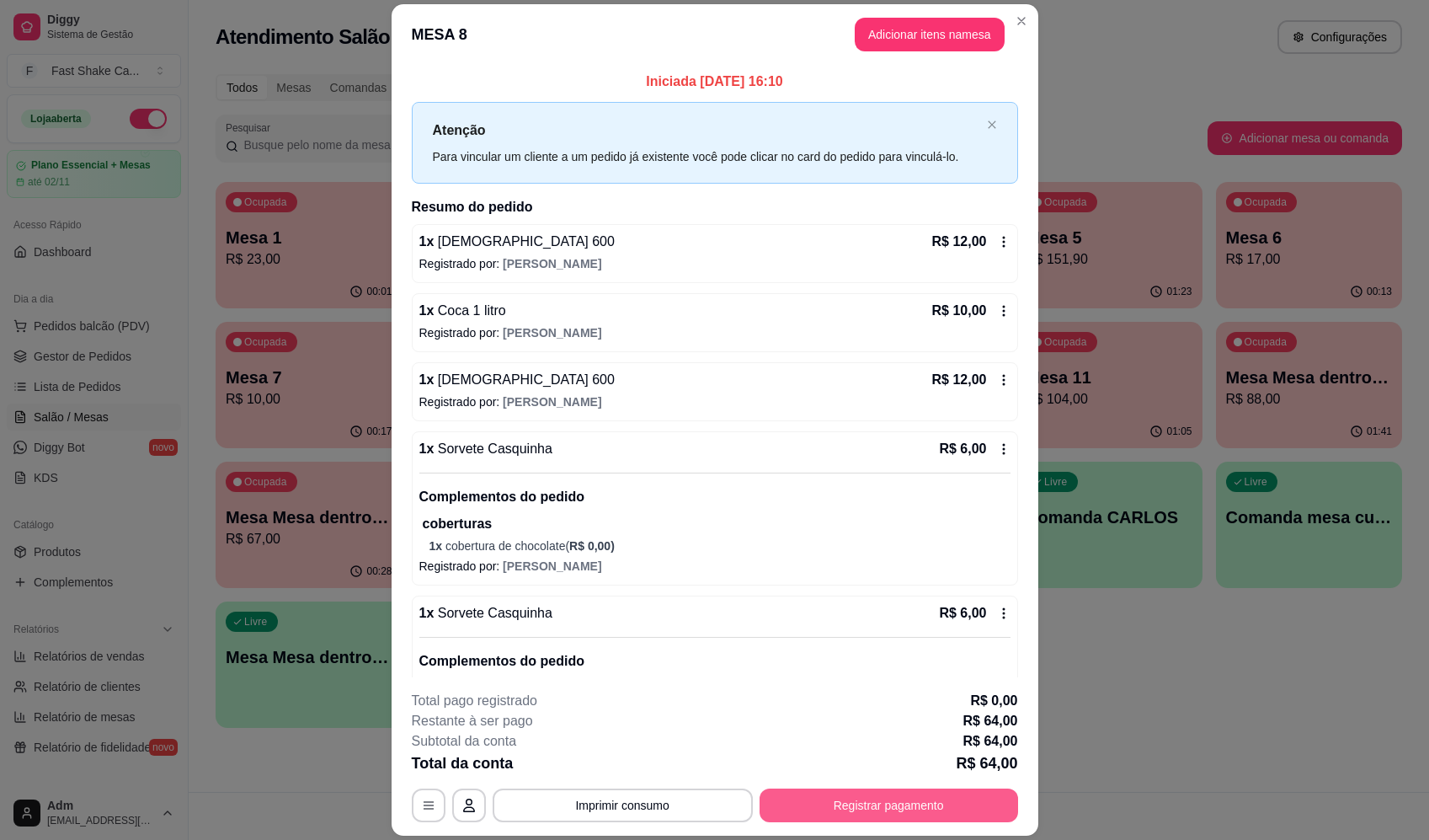
click at [902, 812] on button "Registrar pagamento" at bounding box center [888, 805] width 258 height 34
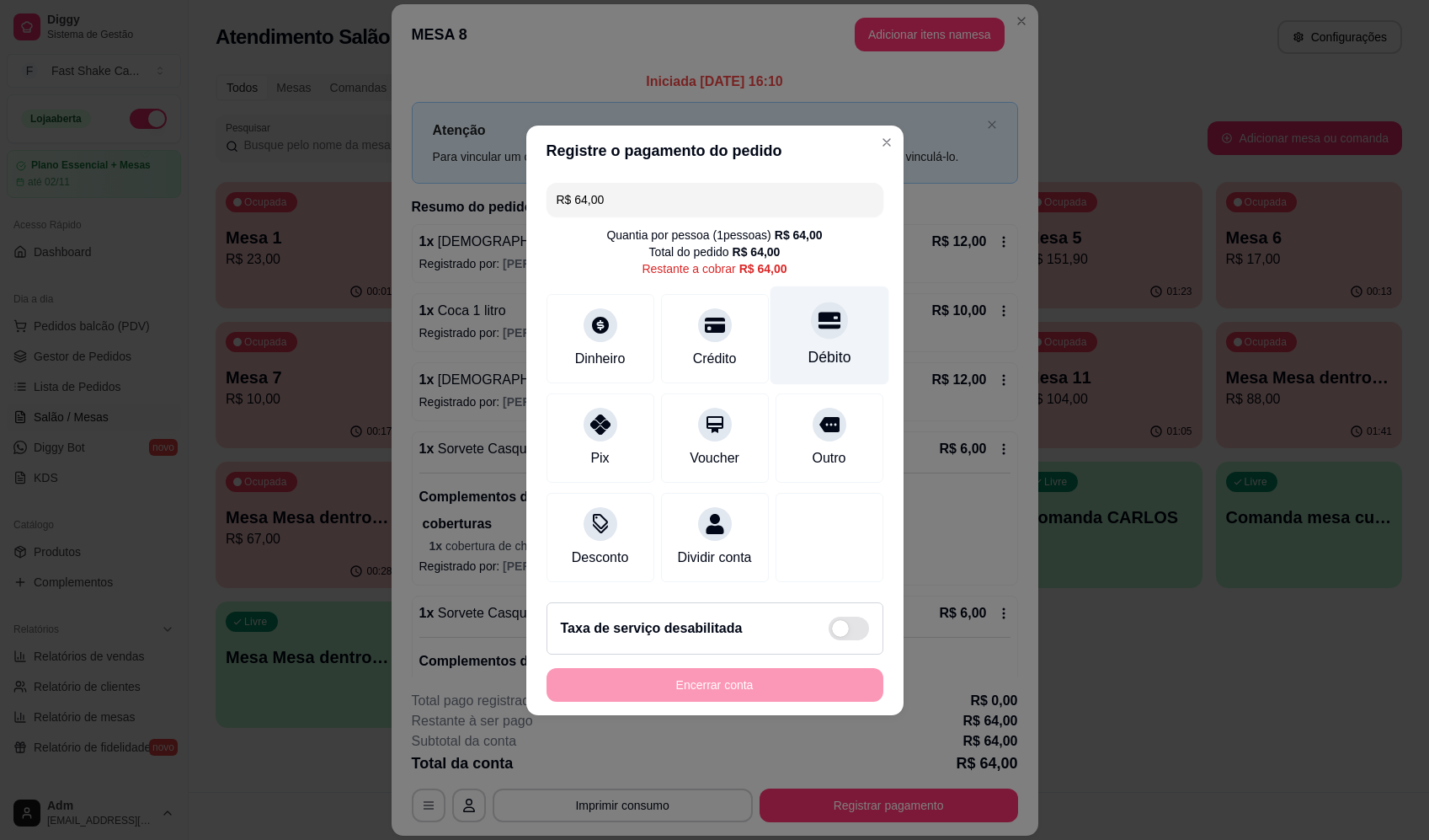
click at [824, 346] on div "Débito" at bounding box center [830, 357] width 43 height 21
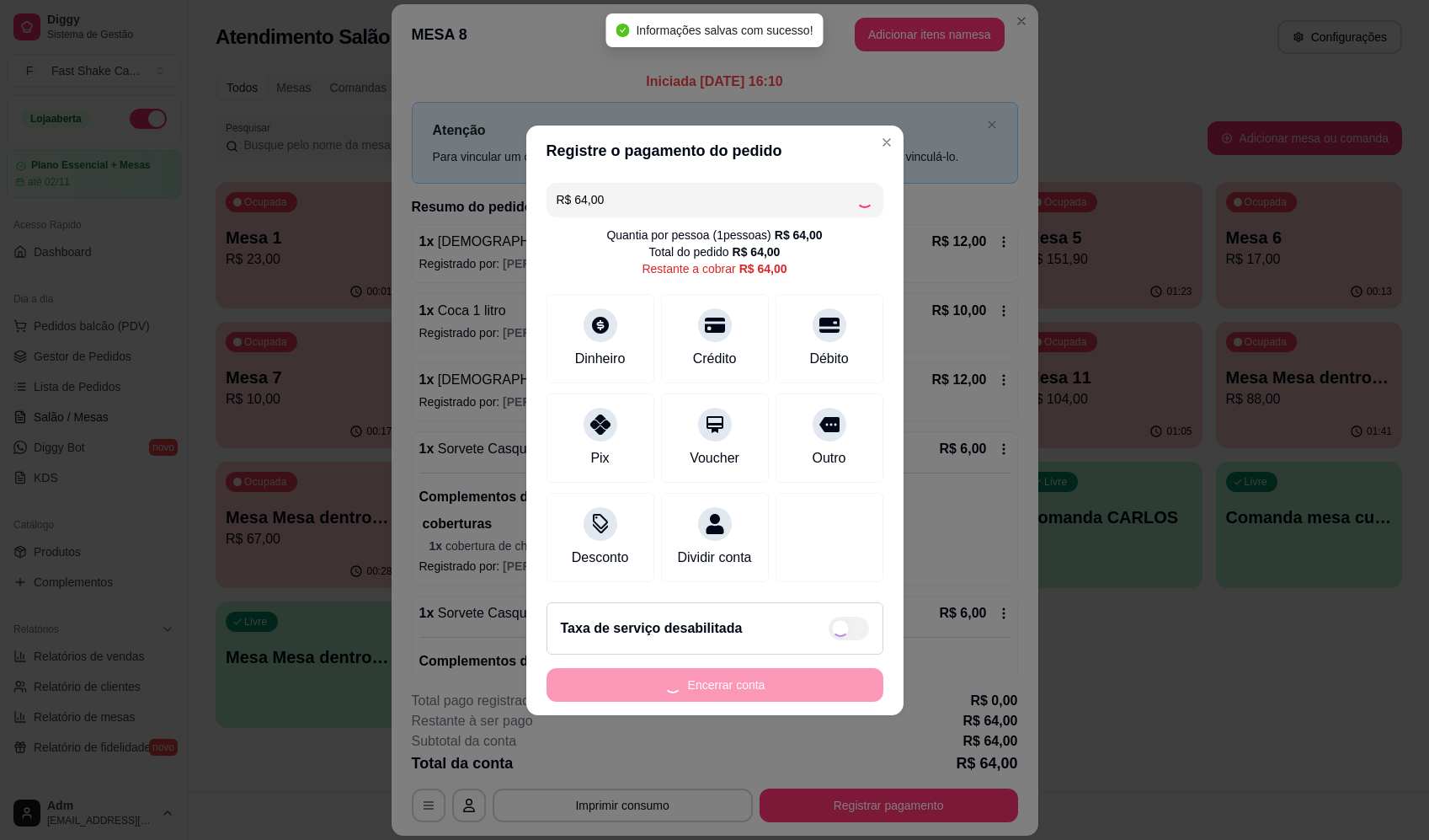
type input "R$ 0,00"
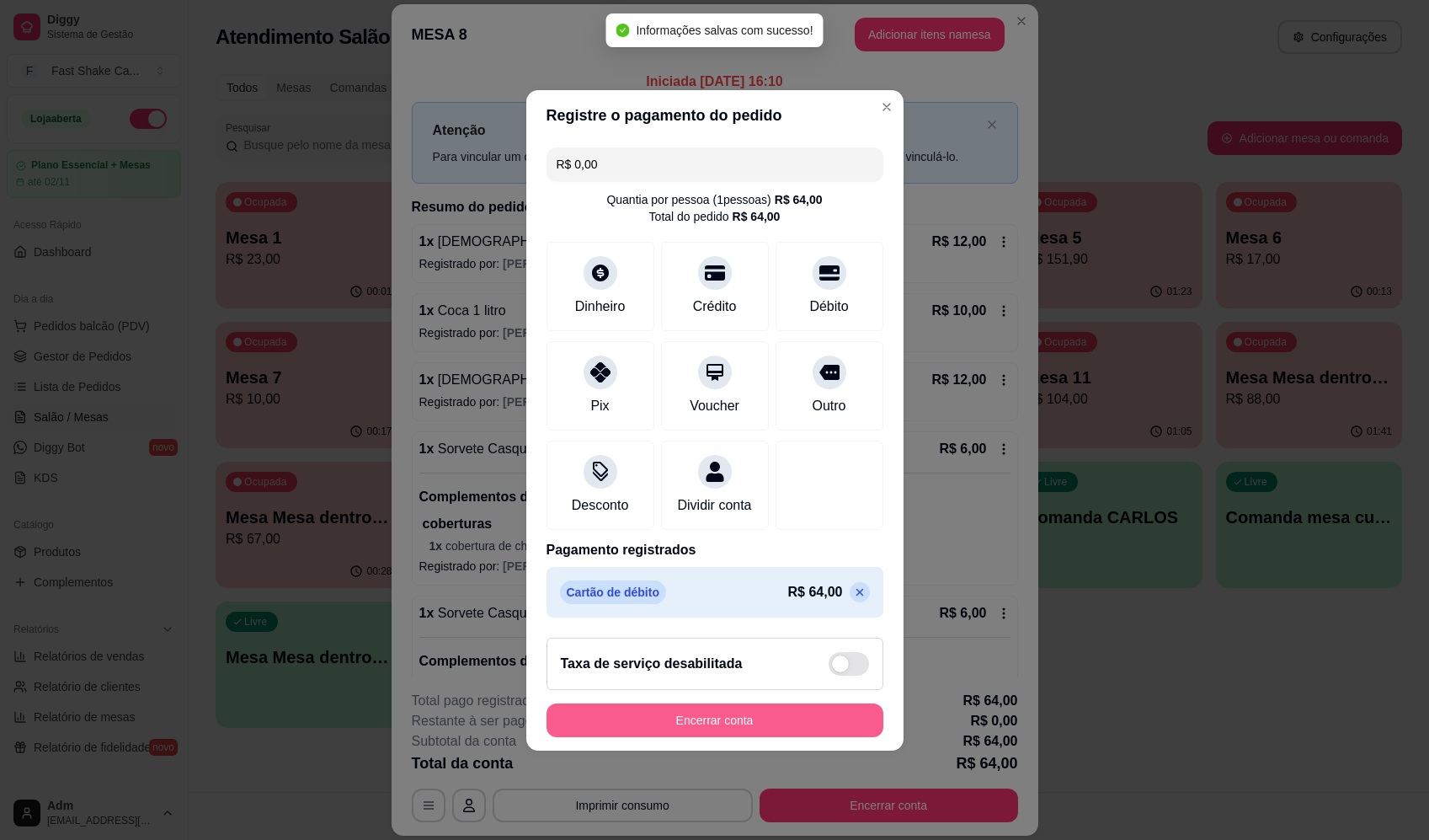
click at [801, 726] on button "Encerrar conta" at bounding box center [715, 720] width 337 height 34
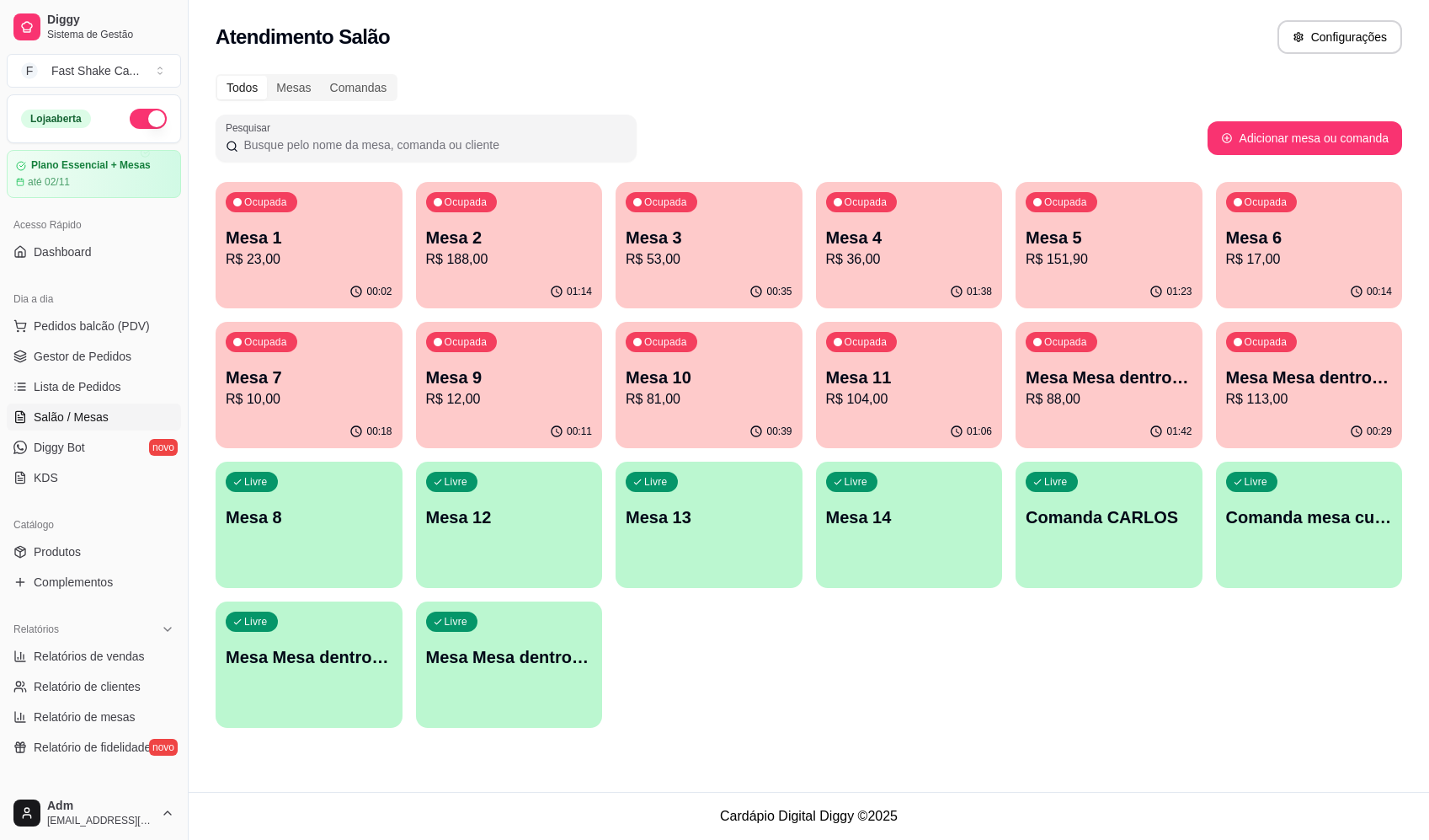
click at [1010, 128] on div "Pesquisar" at bounding box center [712, 138] width 992 height 47
click at [505, 650] on p "Mesa Mesa dentro vermelha" at bounding box center [509, 657] width 167 height 23
click at [307, 672] on div "Livre Mesa Mesa dentro azul" at bounding box center [309, 654] width 187 height 106
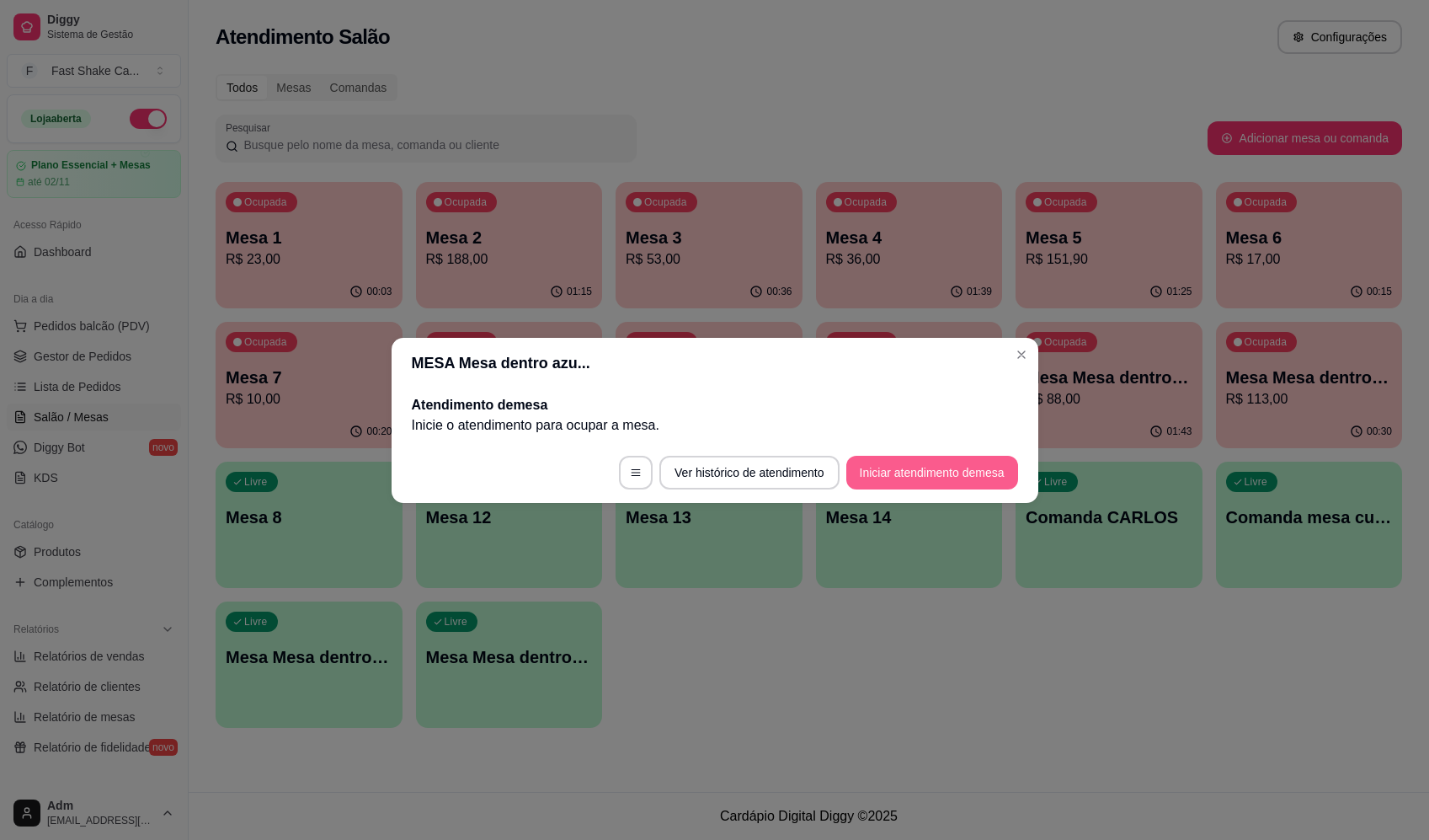
click at [957, 479] on button "Iniciar atendimento de mesa" at bounding box center [932, 472] width 172 height 34
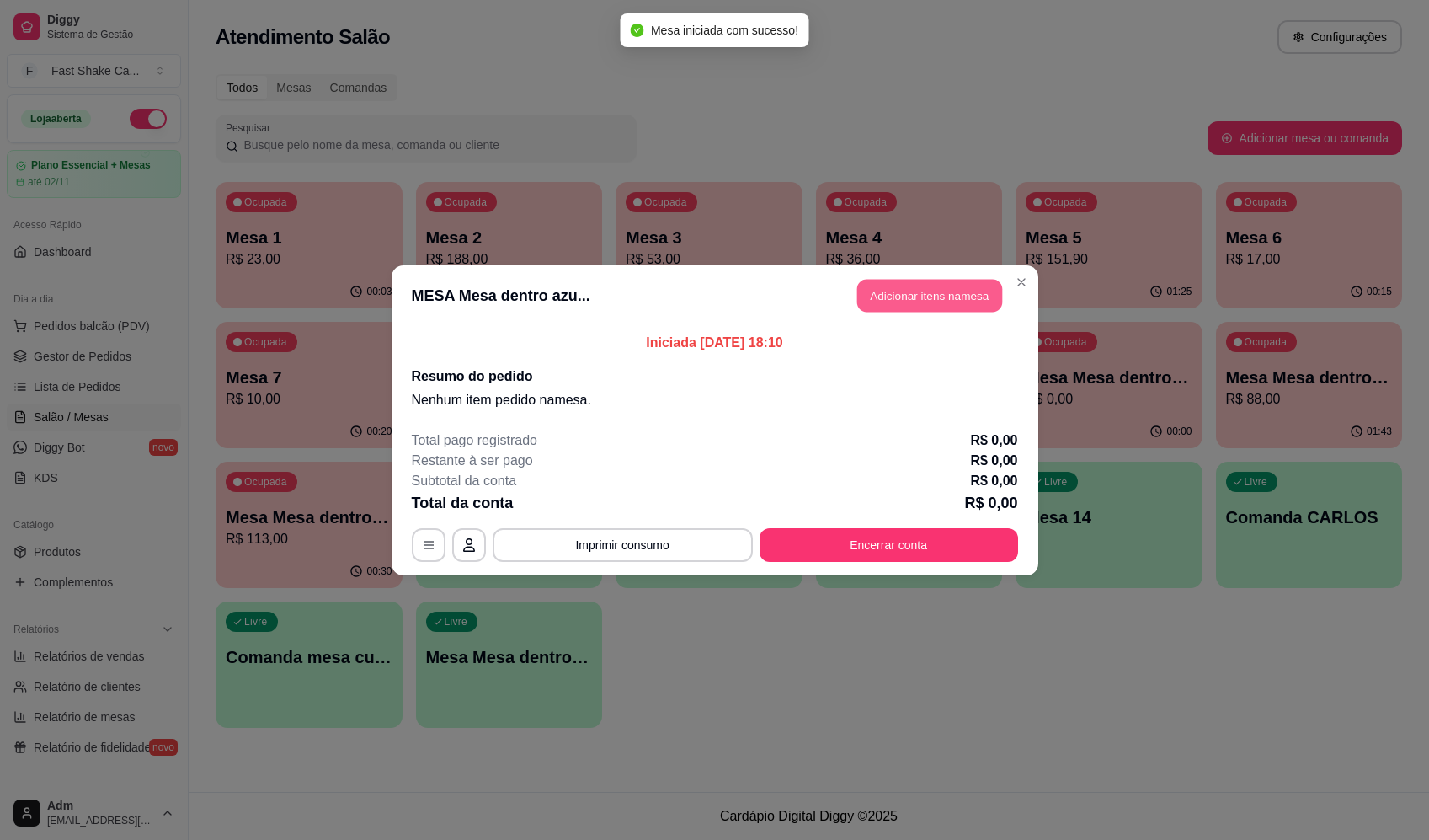
click at [914, 307] on button "Adicionar itens na mesa" at bounding box center [930, 295] width 145 height 33
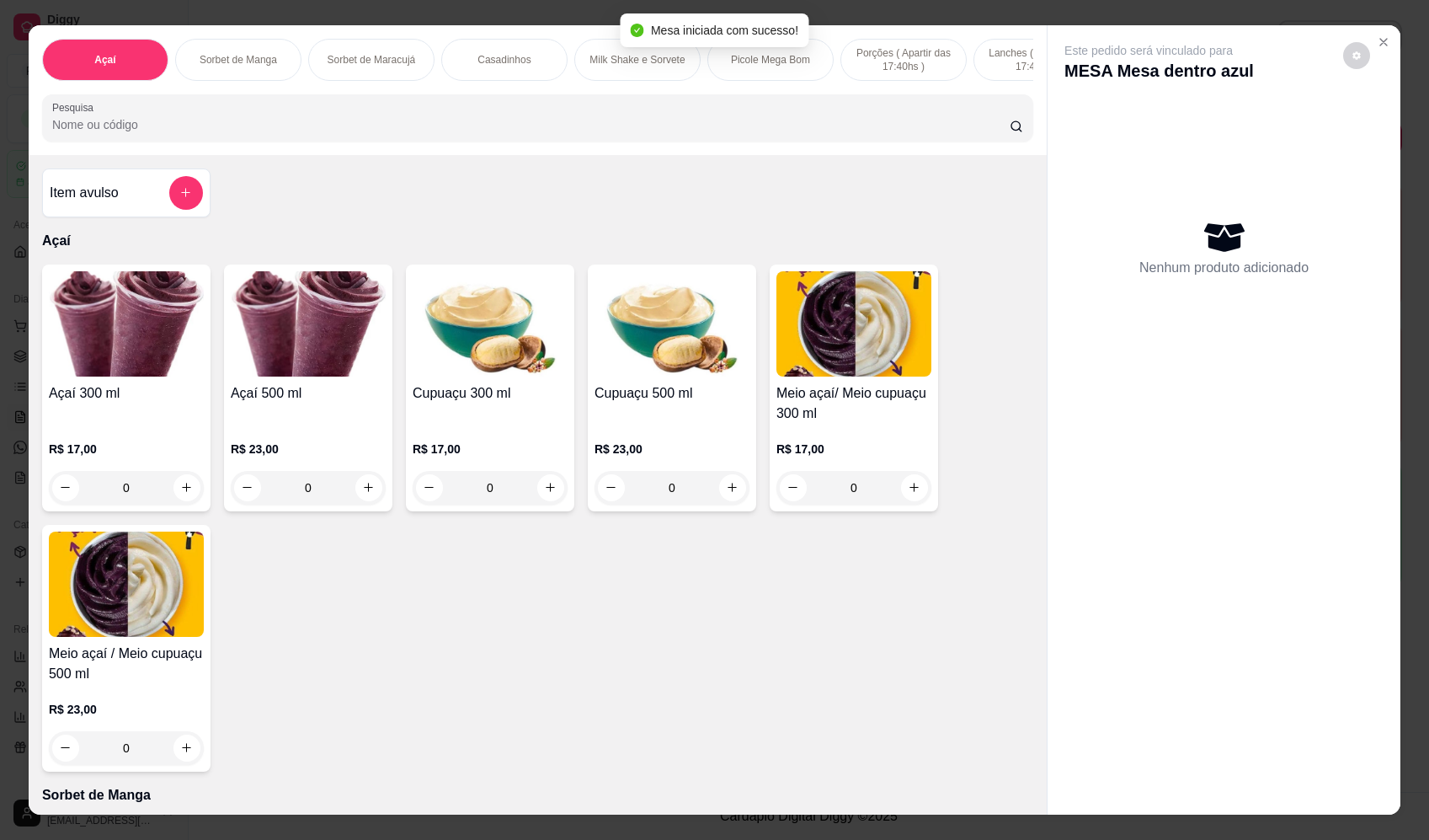
click at [161, 205] on div "Item avulso" at bounding box center [126, 193] width 153 height 34
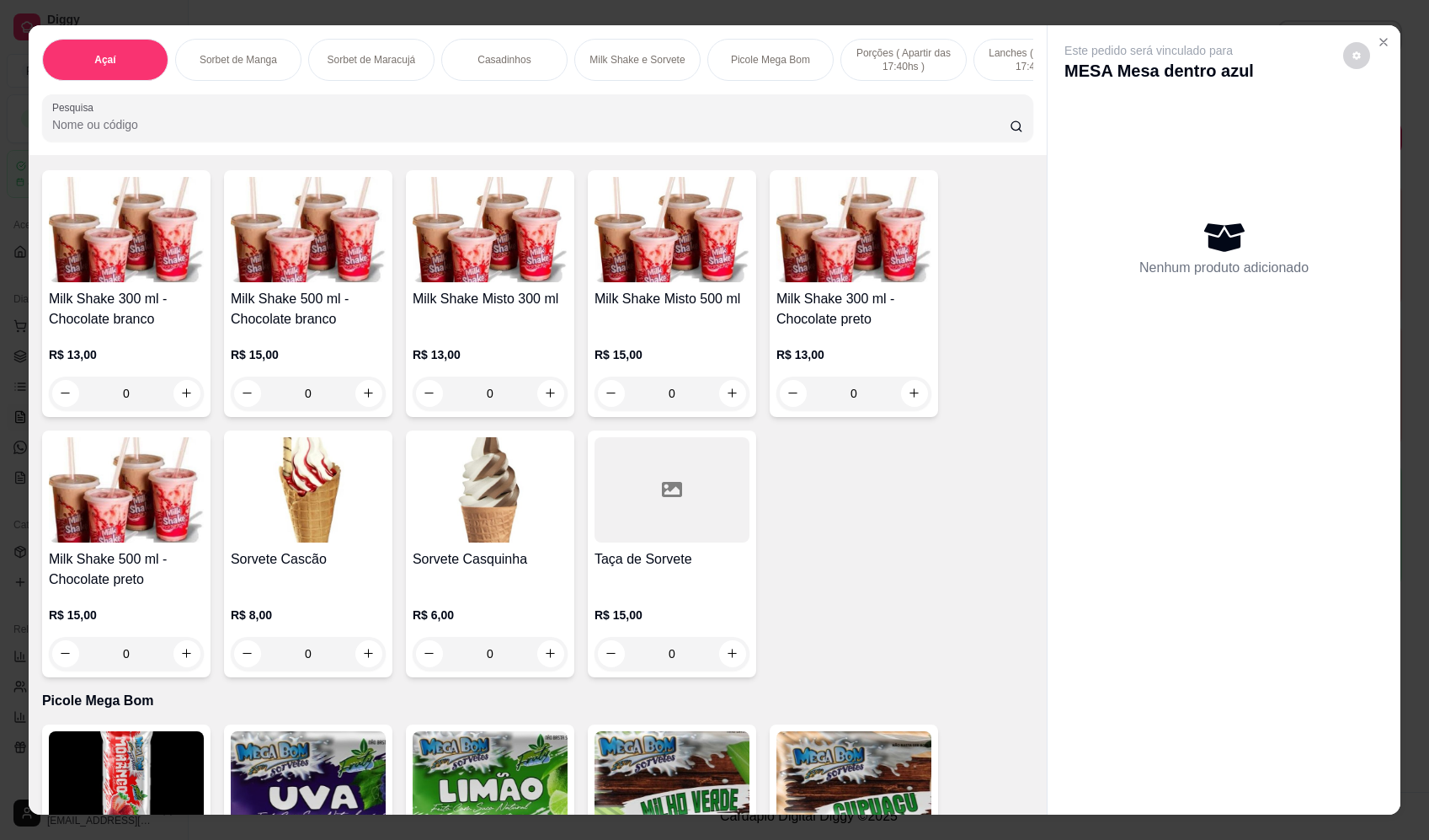
scroll to position [1769, 0]
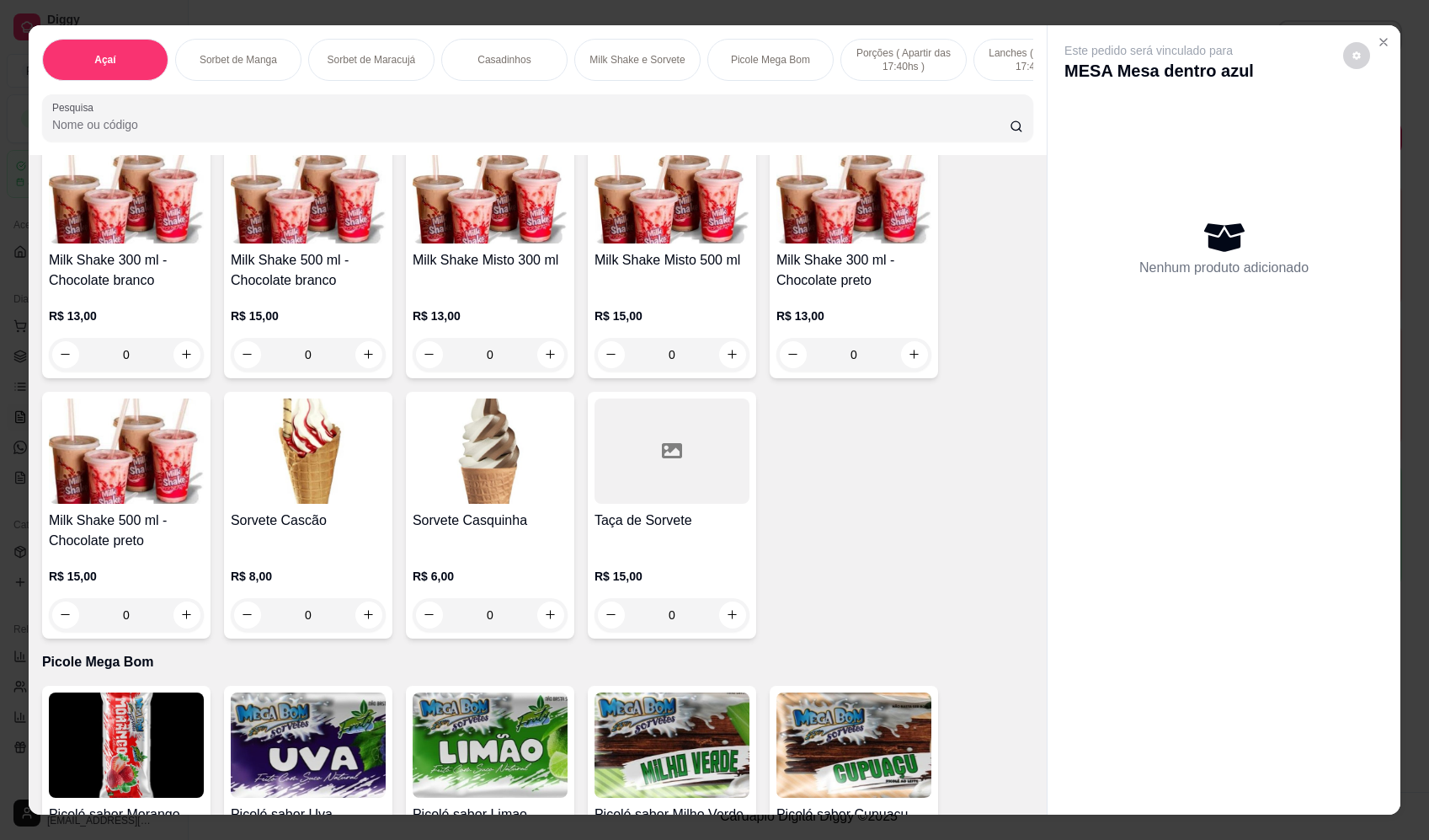
click at [549, 621] on div "0" at bounding box center [489, 615] width 155 height 34
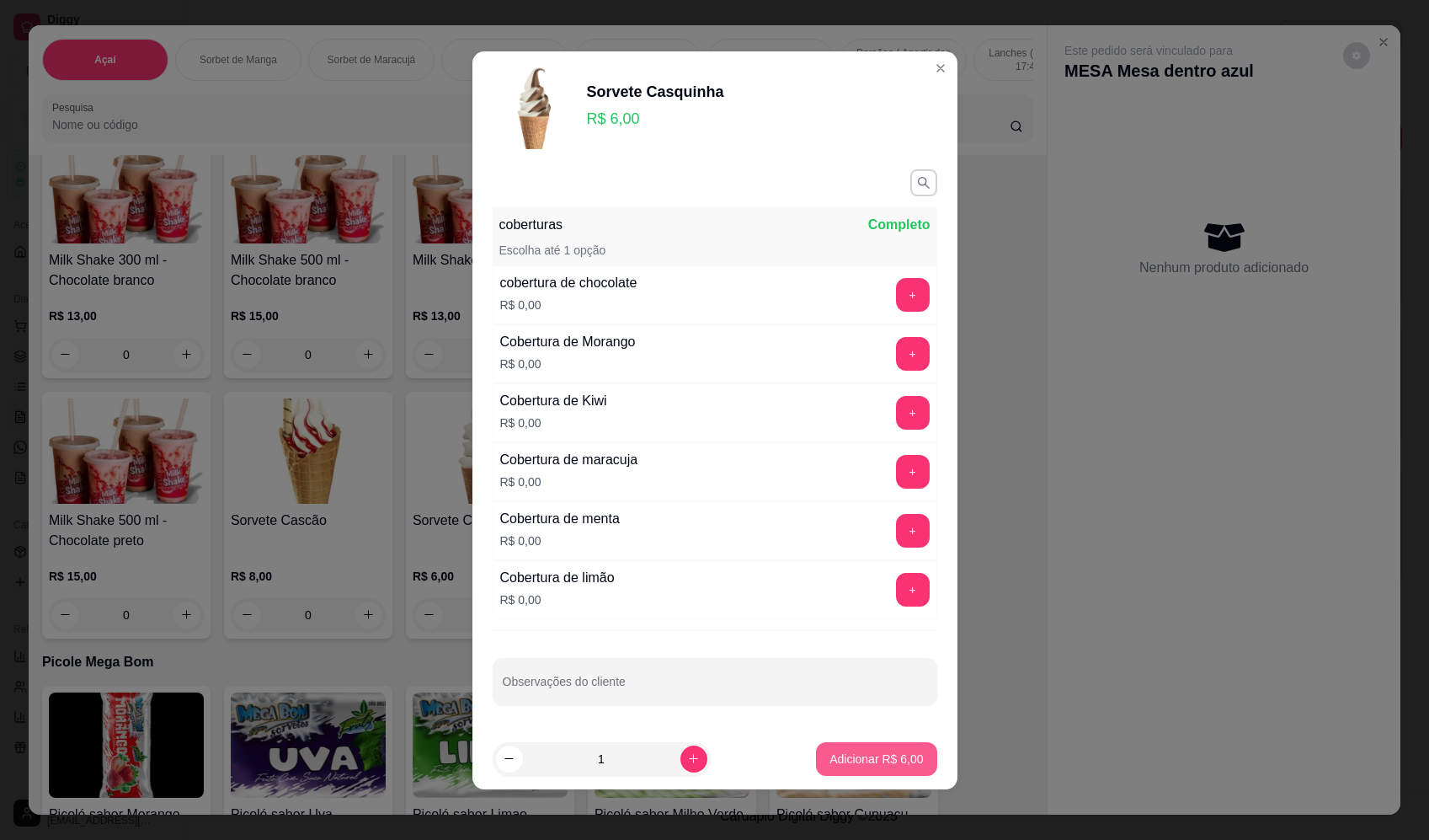
click at [893, 757] on p "Adicionar R$ 6,00" at bounding box center [876, 758] width 94 height 17
type input "1"
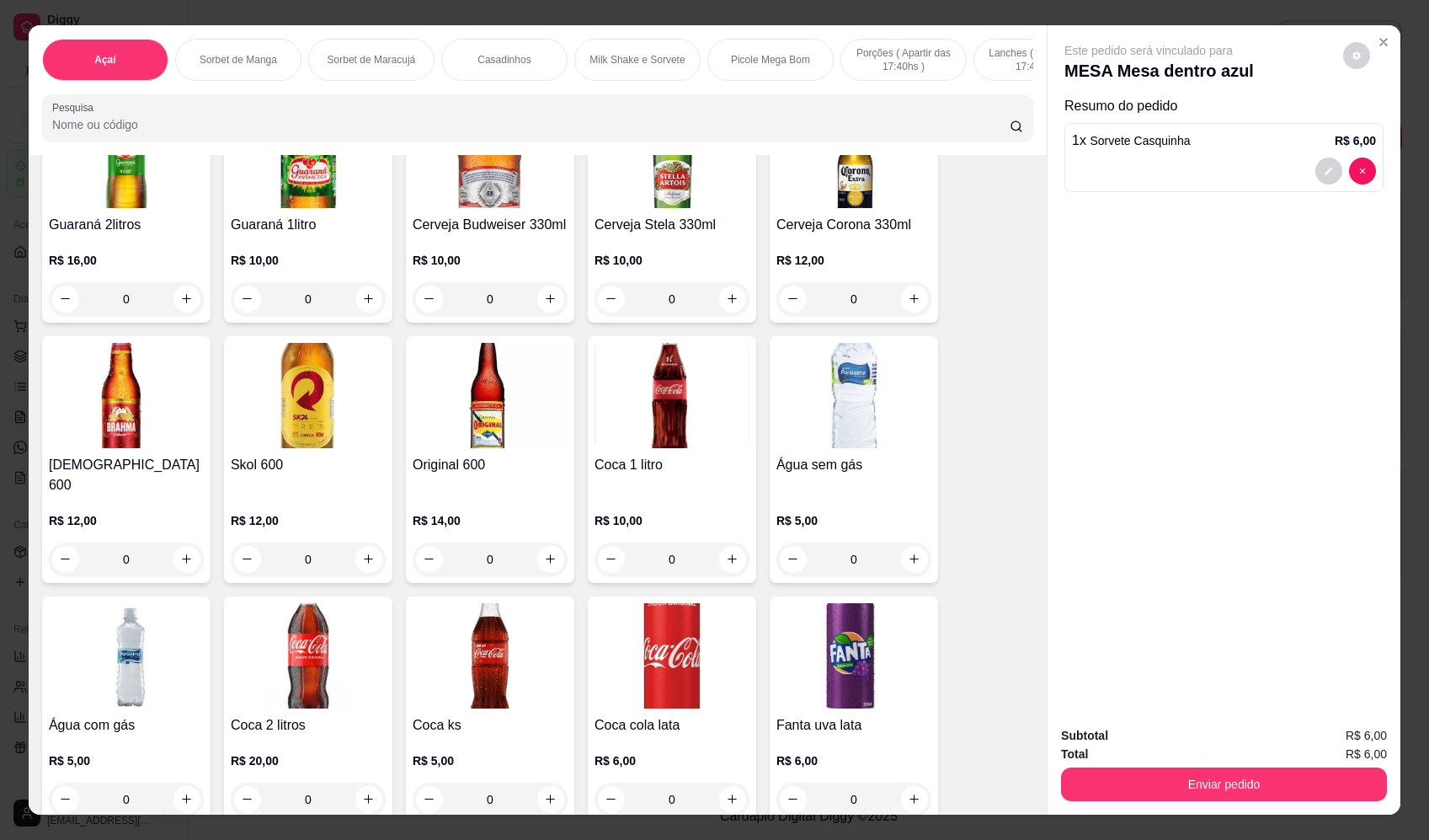
scroll to position [4799, 0]
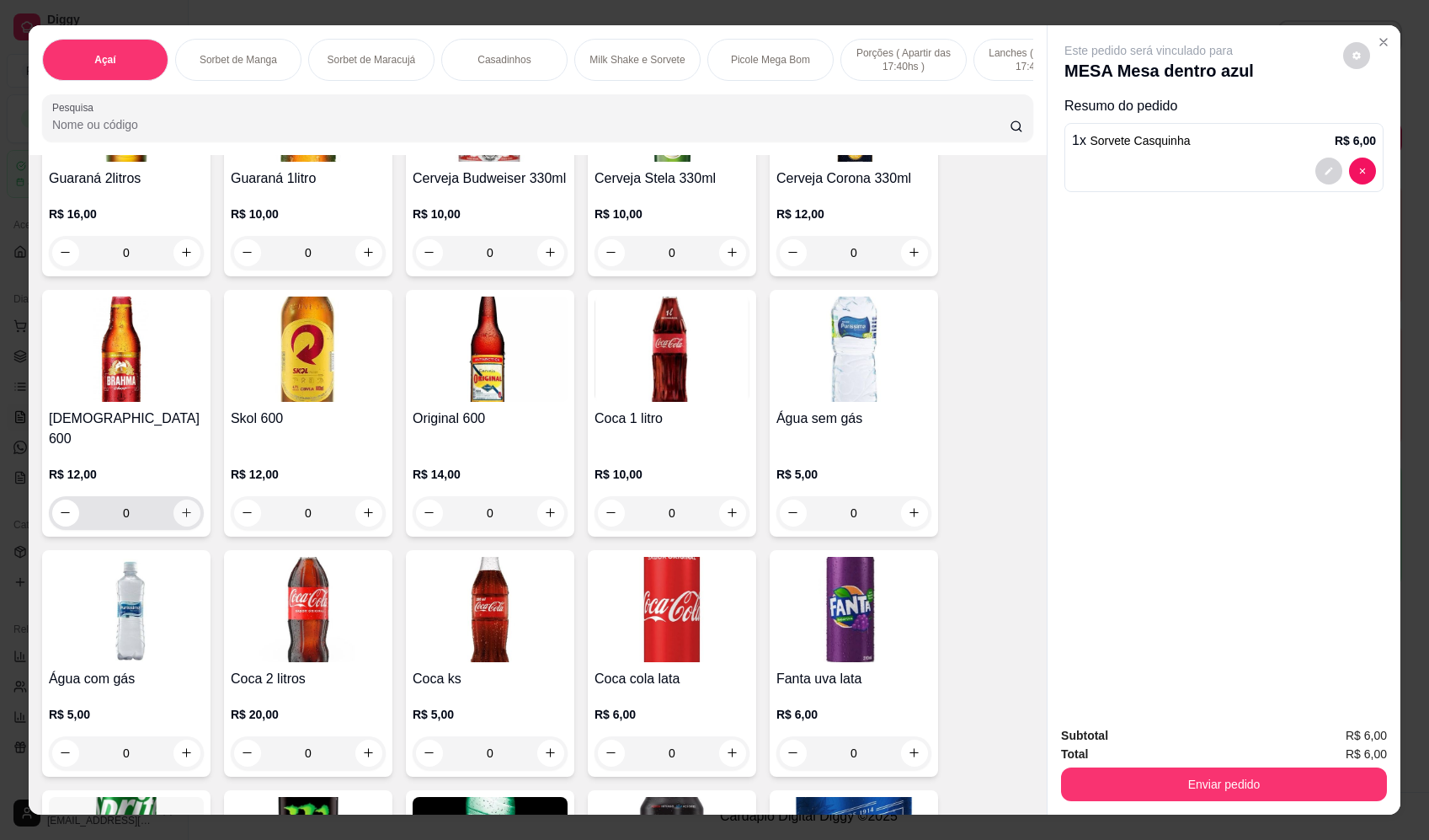
click at [183, 509] on icon "increase-product-quantity" at bounding box center [188, 514] width 10 height 10
type input "1"
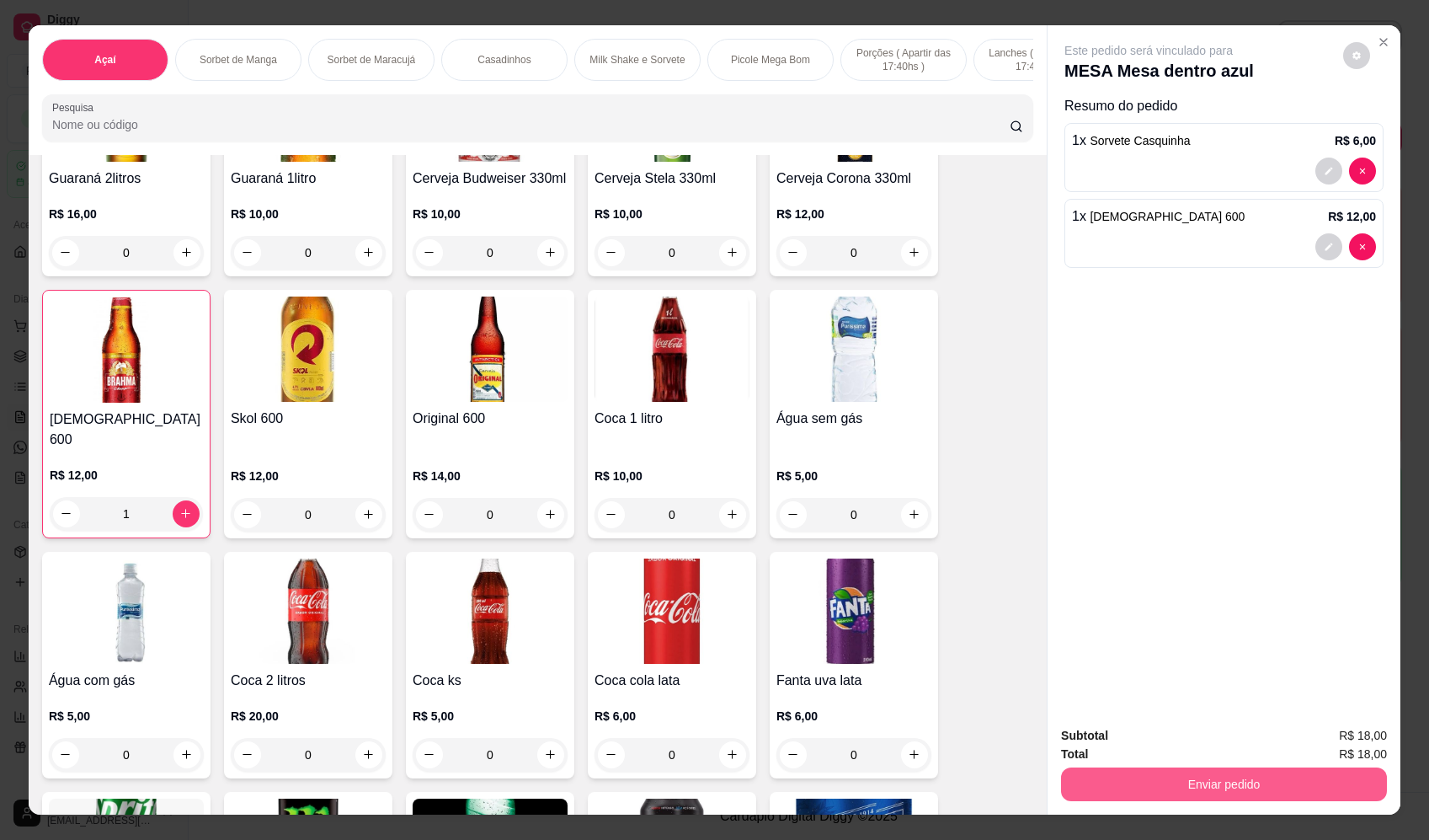
click at [1193, 782] on button "Enviar pedido" at bounding box center [1224, 783] width 326 height 34
click at [1351, 746] on button "Enviar pedido" at bounding box center [1344, 743] width 96 height 32
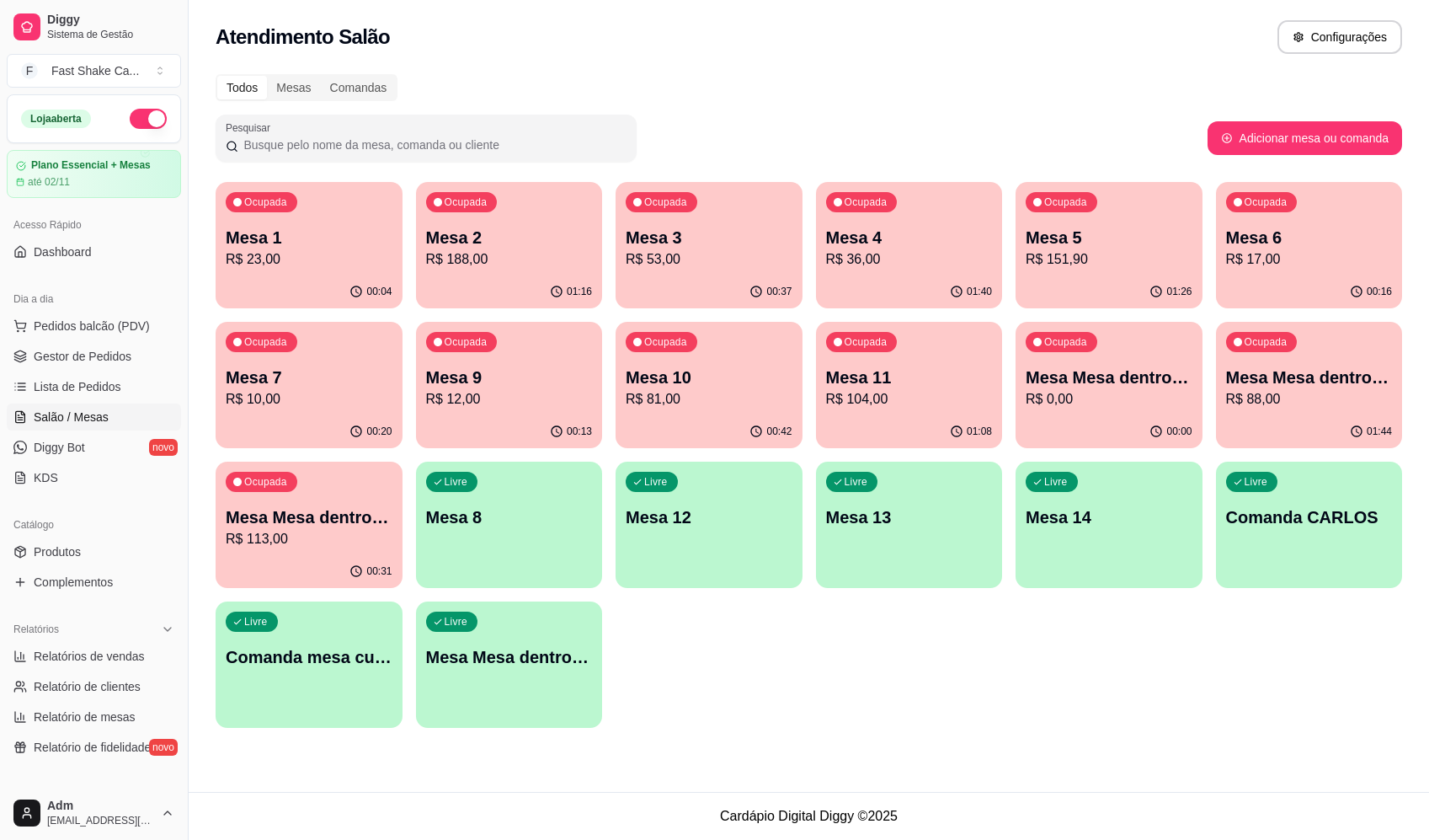
click at [1045, 116] on div "Pesquisar" at bounding box center [712, 138] width 992 height 47
click at [670, 394] on p "R$ 81,00" at bounding box center [710, 399] width 162 height 19
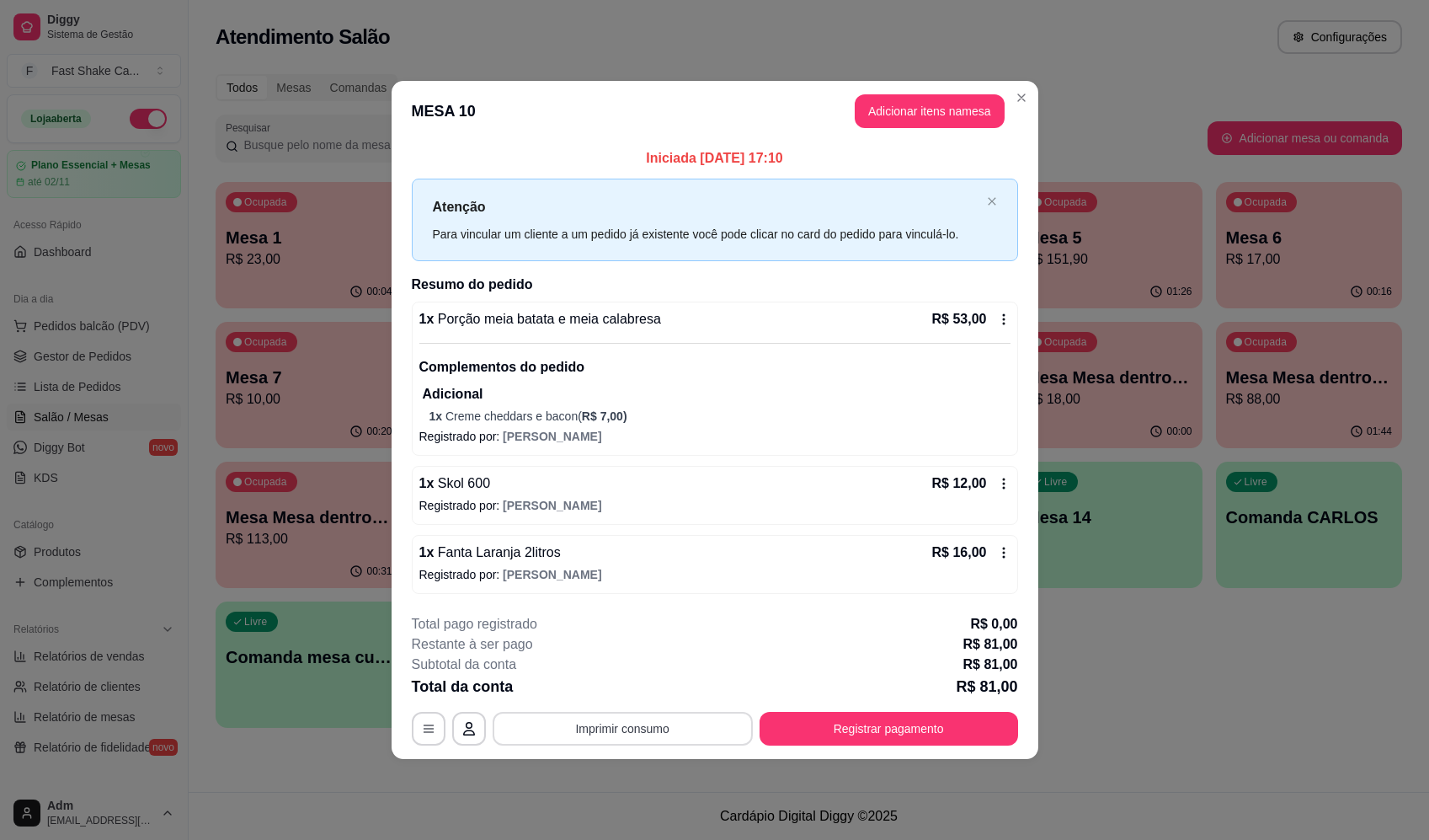
click at [695, 729] on button "Imprimir consumo" at bounding box center [623, 728] width 260 height 34
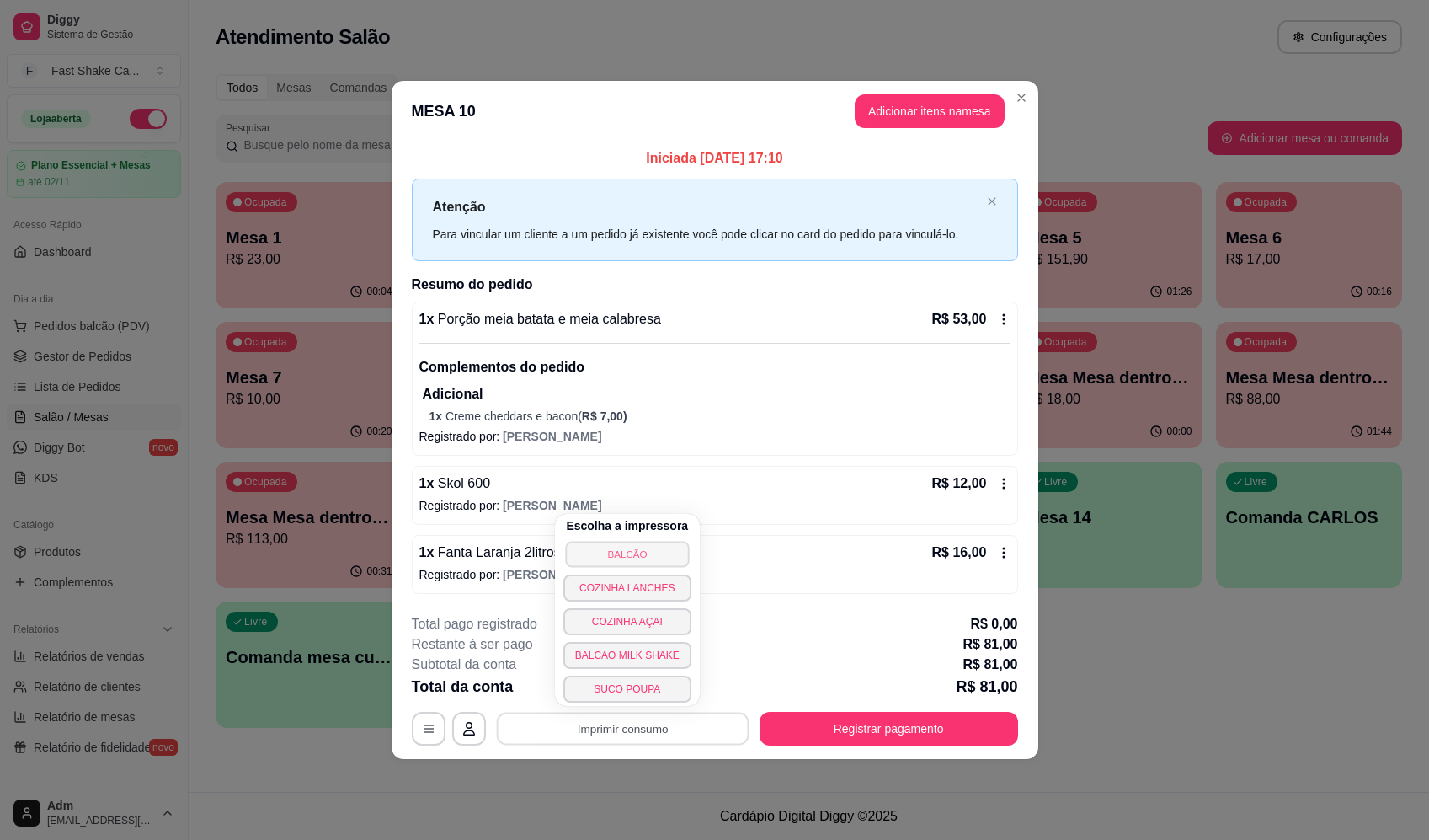
click at [637, 547] on button "BALCÃO" at bounding box center [627, 554] width 124 height 26
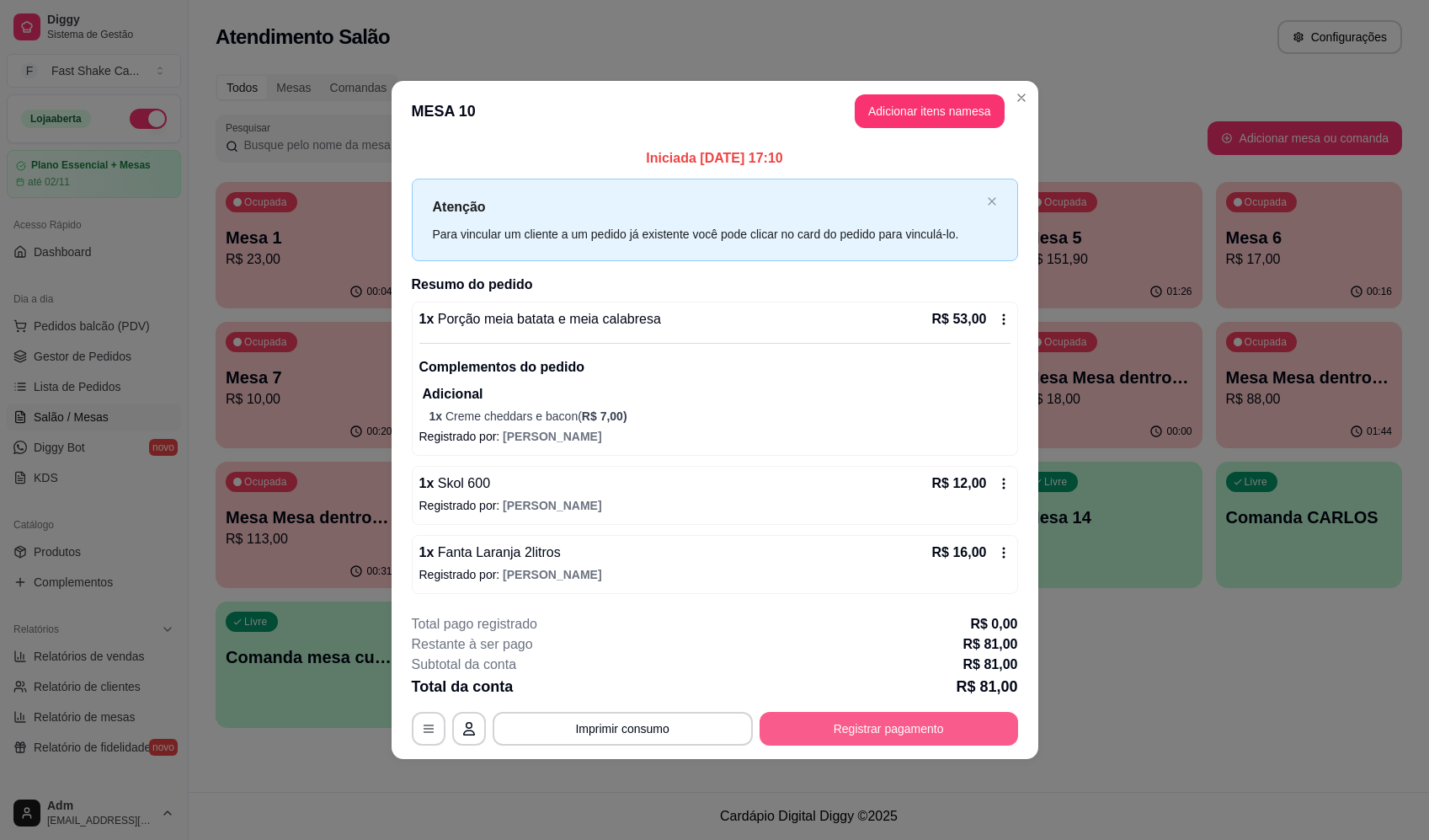
click at [868, 737] on button "Registrar pagamento" at bounding box center [888, 728] width 258 height 34
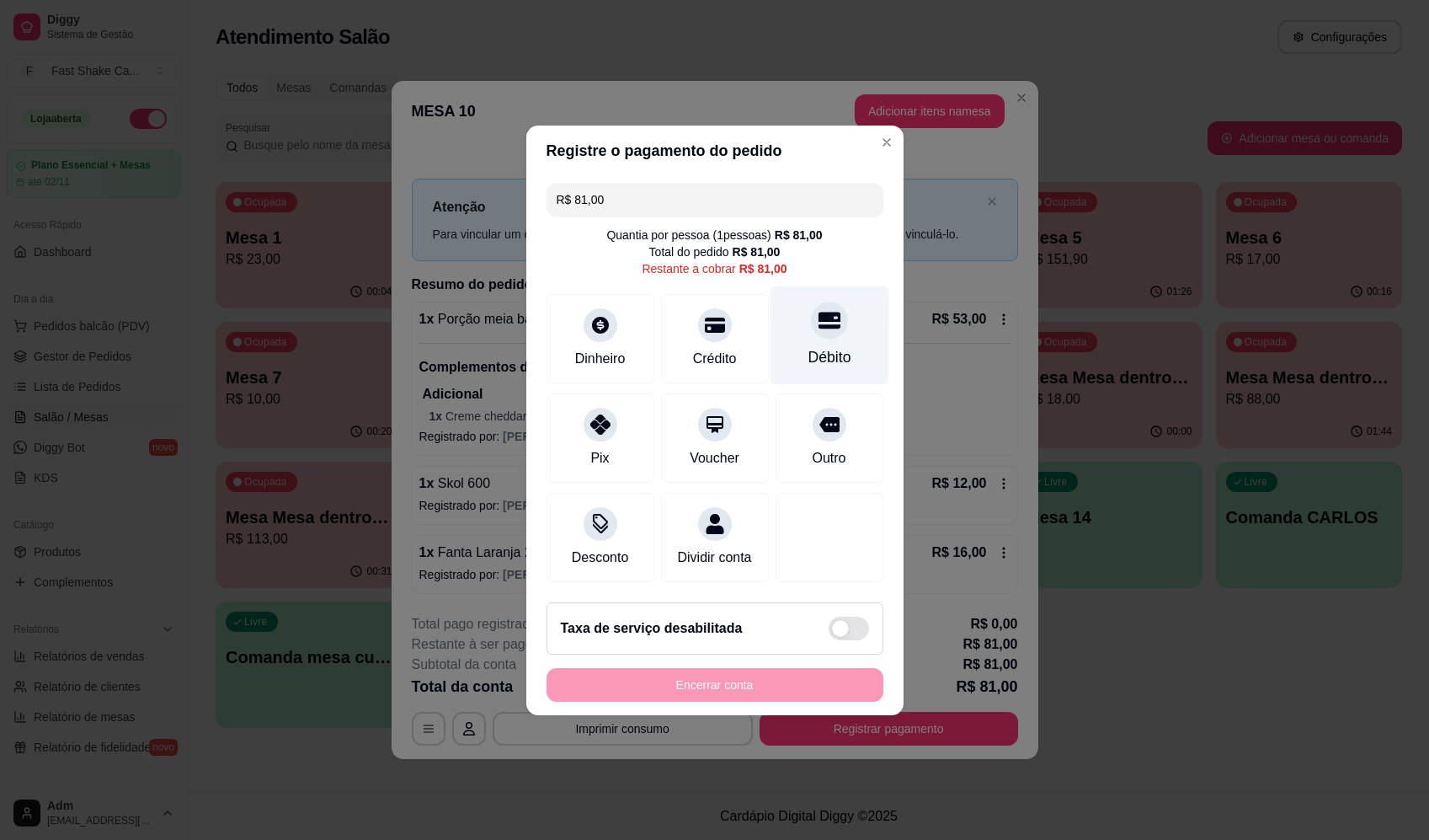
drag, startPoint x: 810, startPoint y: 314, endPoint x: 800, endPoint y: 389, distance: 75.7
click at [818, 316] on icon at bounding box center [829, 320] width 21 height 17
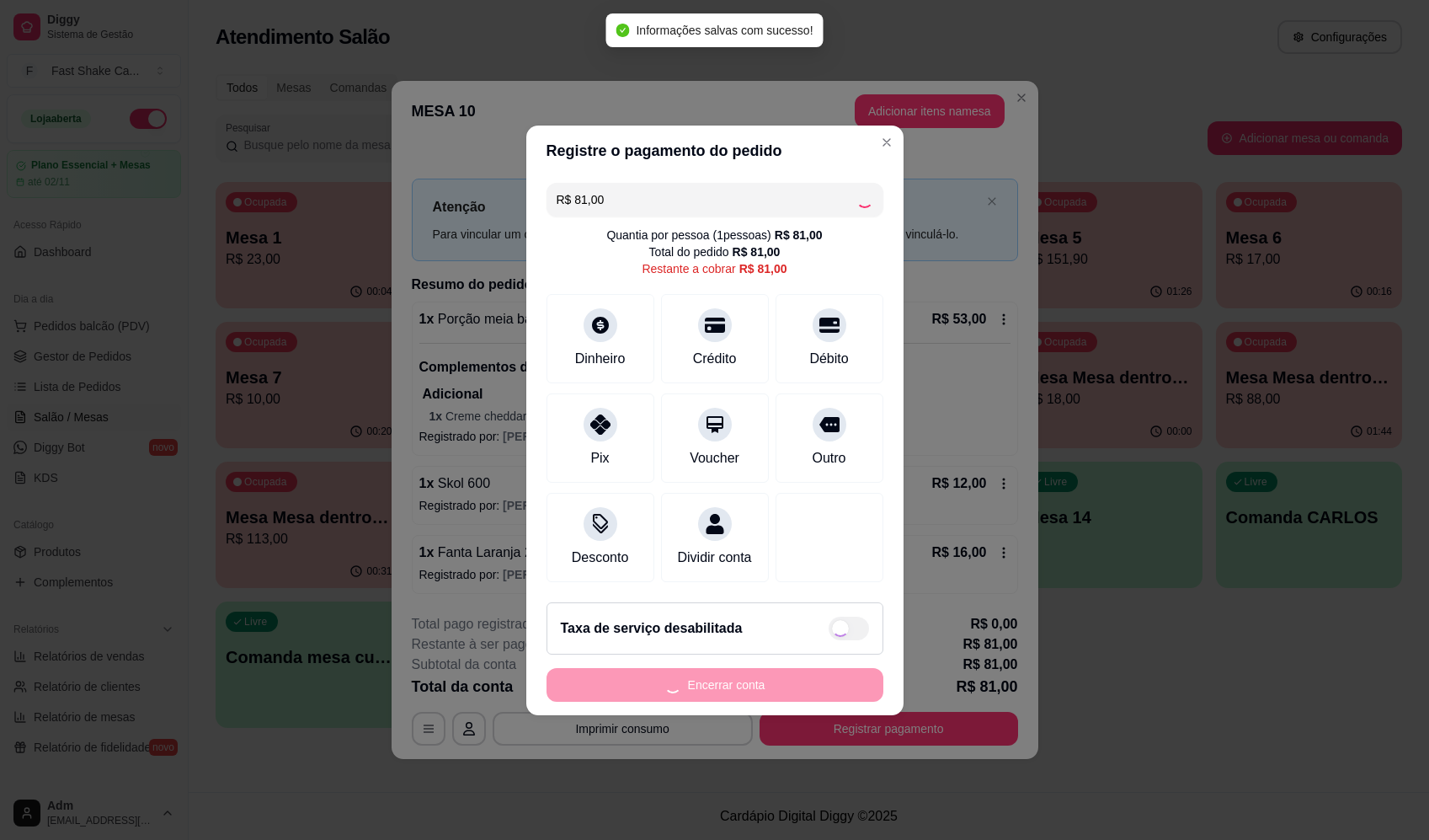
type input "R$ 0,00"
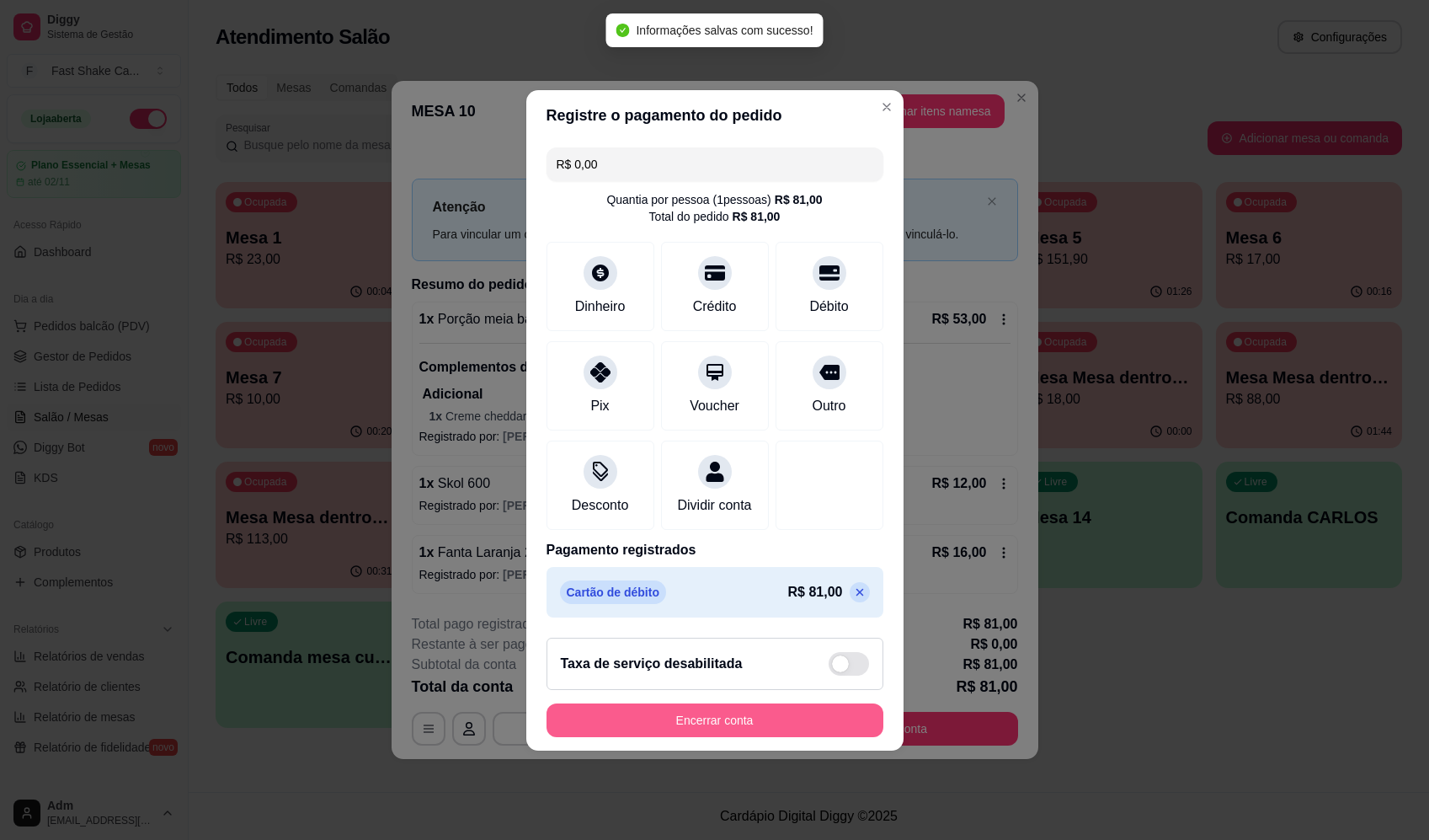
click at [839, 734] on button "Encerrar conta" at bounding box center [715, 720] width 337 height 34
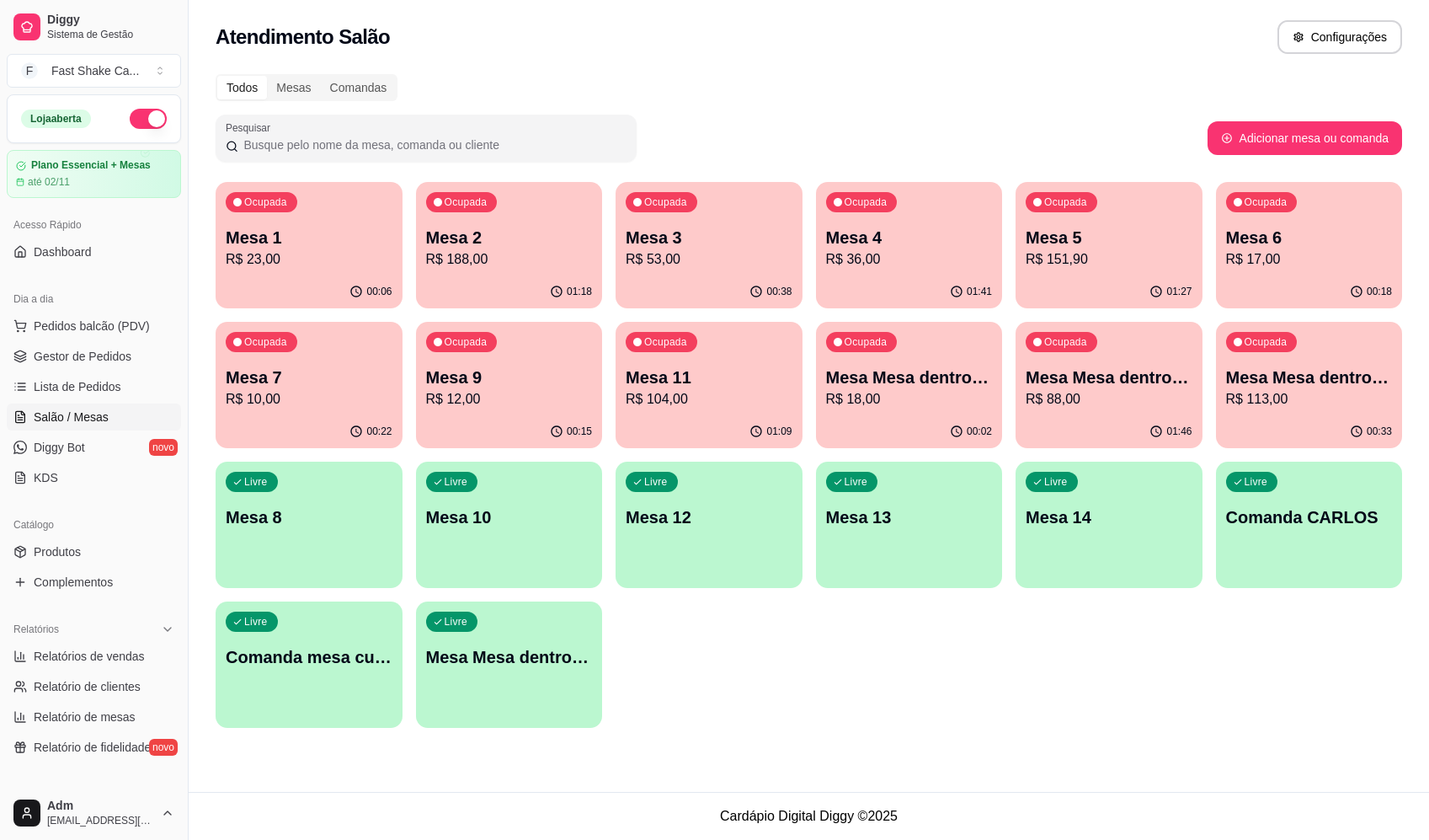
click at [792, 63] on div "Atendimento Salão Configurações" at bounding box center [809, 32] width 1241 height 64
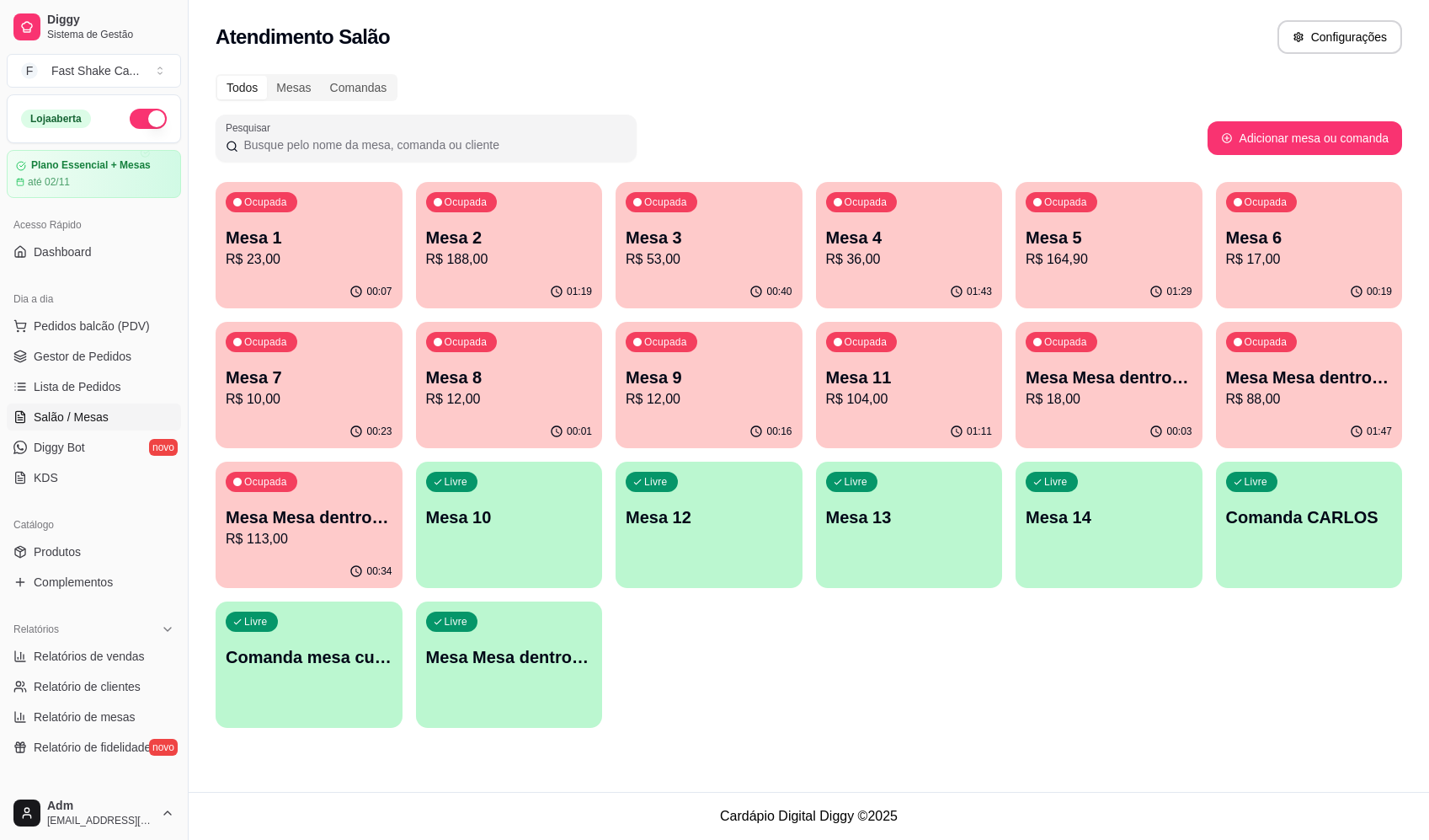
click at [509, 194] on div "Ocupada Mesa 2 R$ 188,00" at bounding box center [510, 229] width 187 height 94
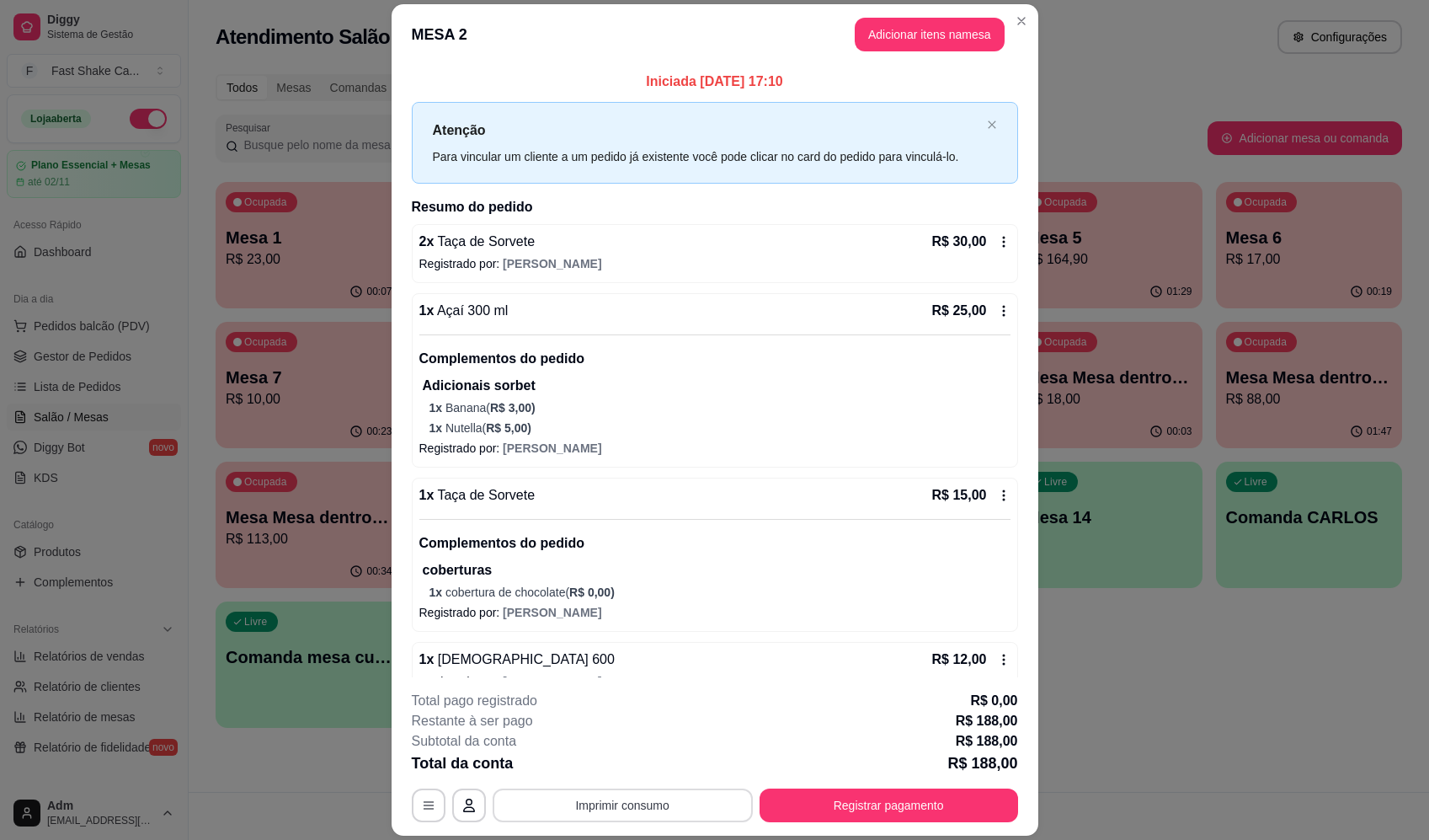
click at [681, 808] on button "Imprimir consumo" at bounding box center [623, 805] width 260 height 34
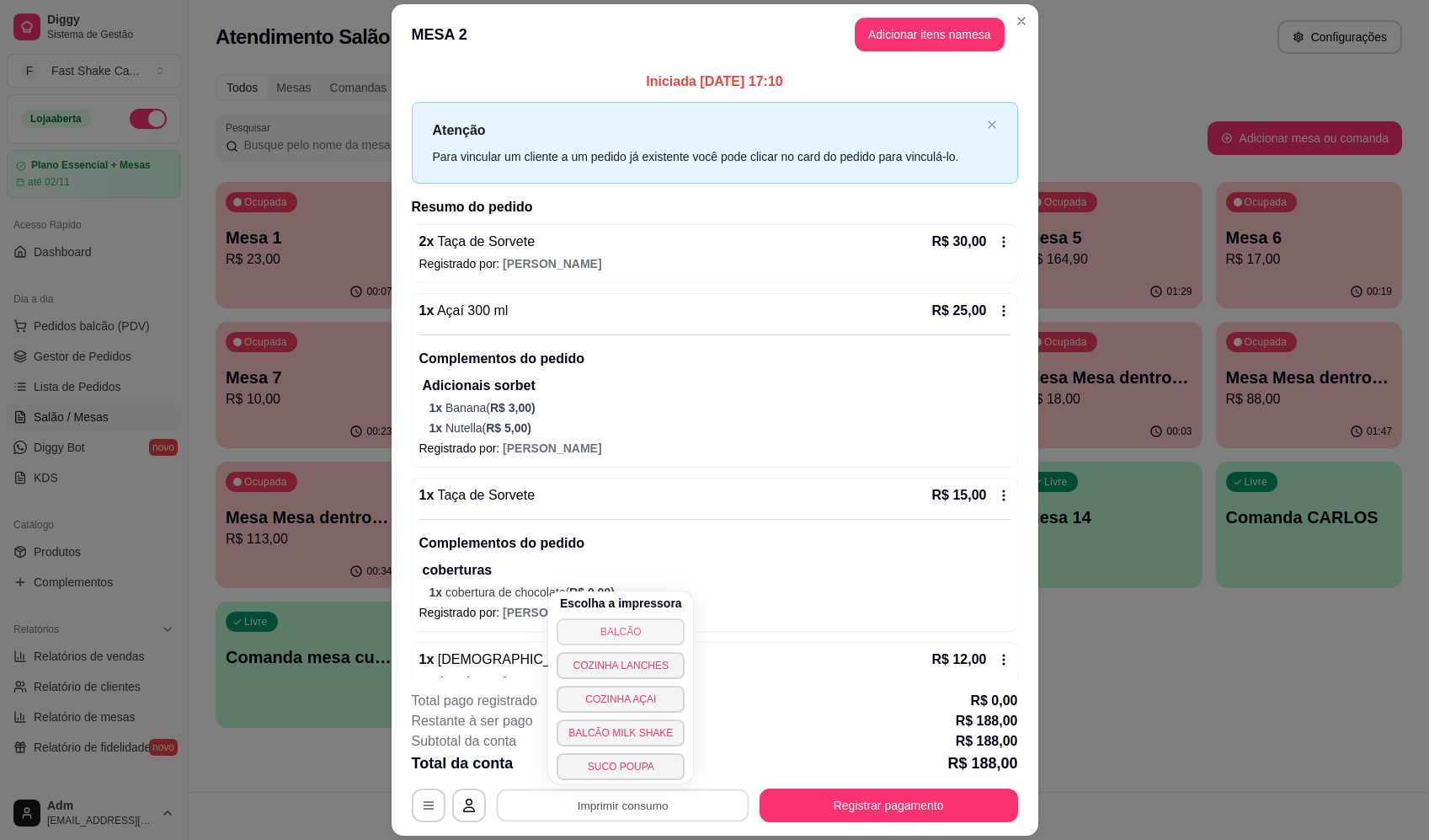
click at [622, 635] on button "BALCÃO" at bounding box center [620, 631] width 128 height 27
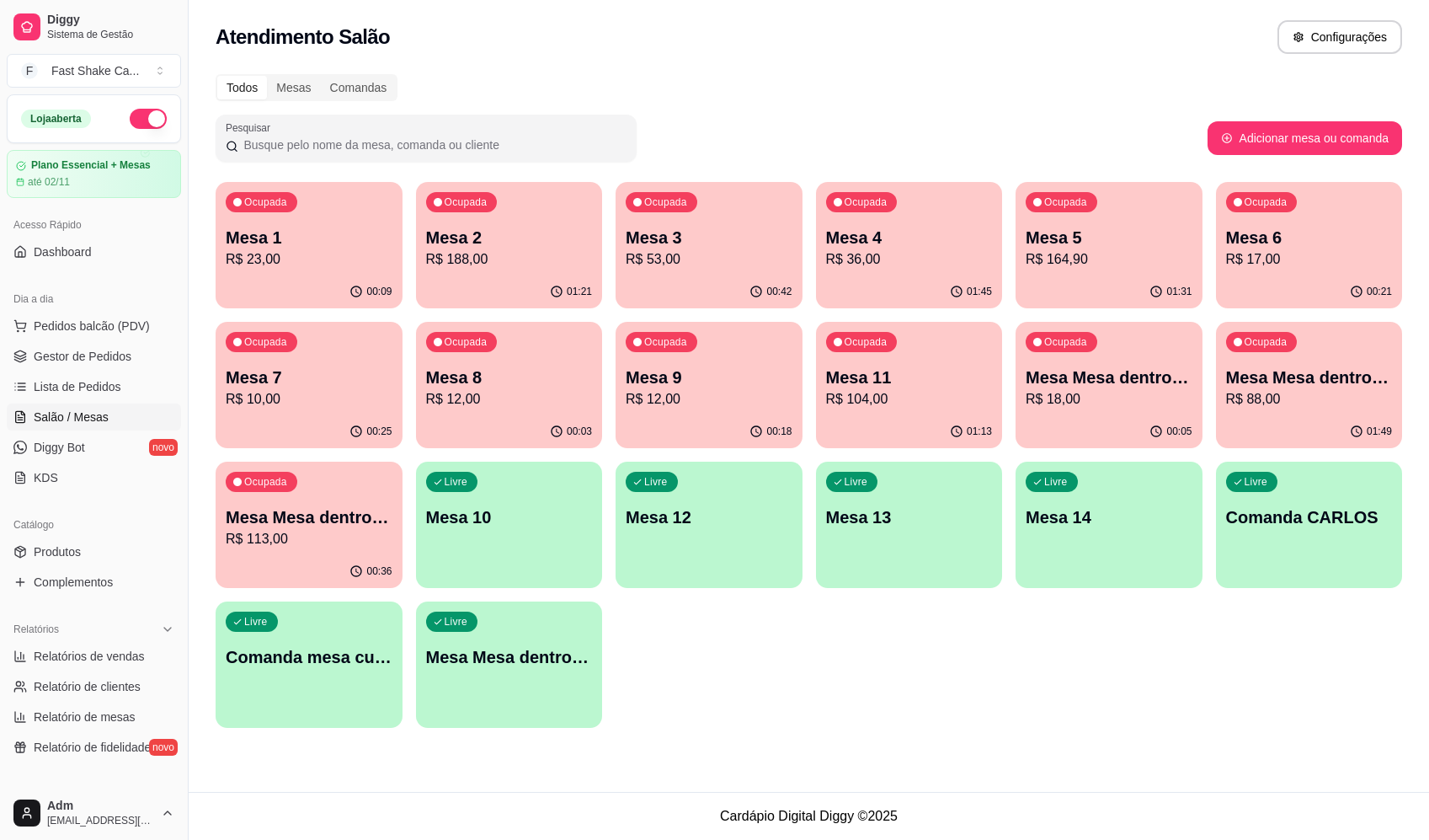
click at [1036, 55] on div "Atendimento Salão Configurações" at bounding box center [809, 32] width 1241 height 64
click at [521, 234] on p "Mesa 2" at bounding box center [509, 238] width 167 height 23
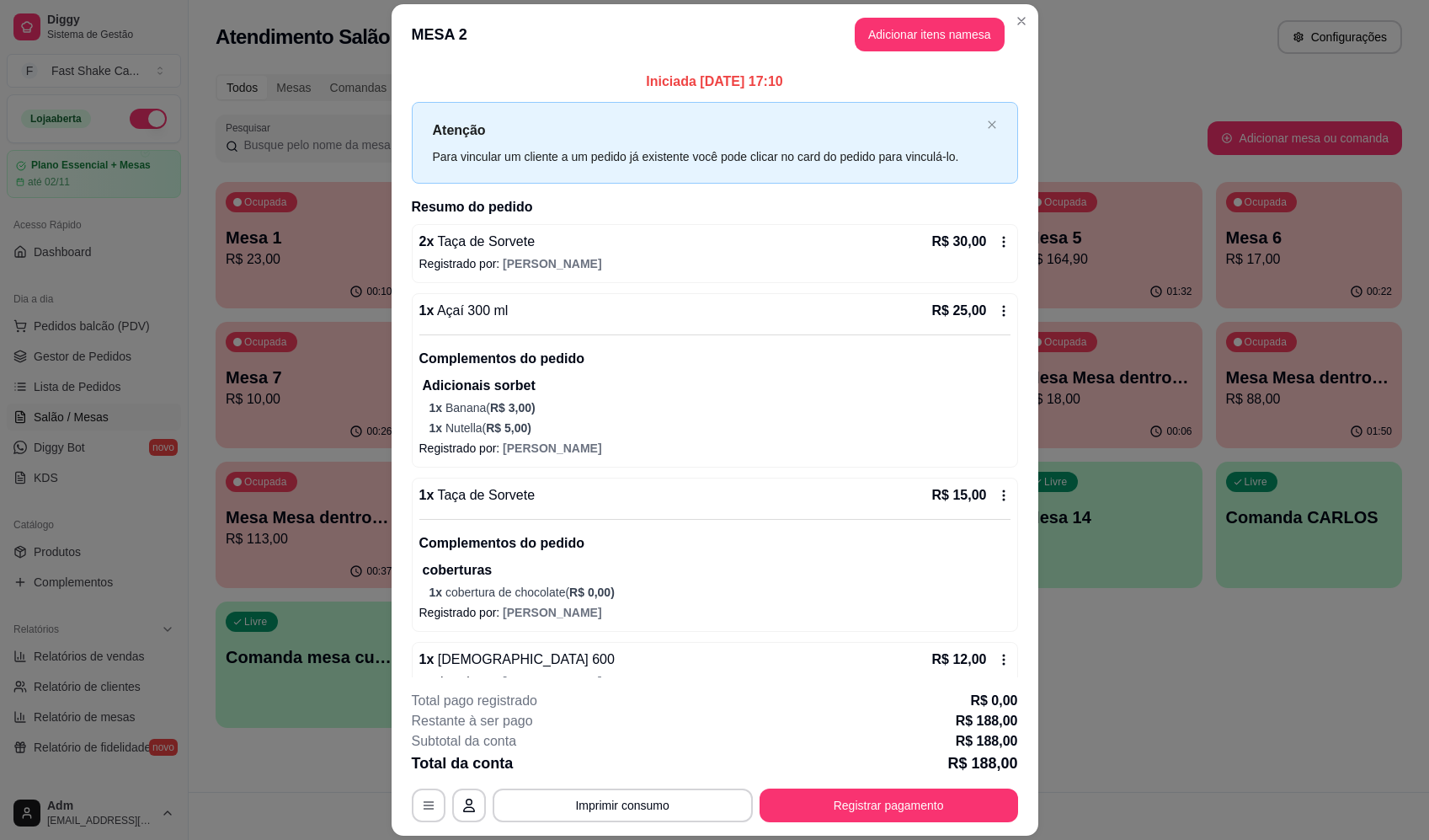
click at [1002, 243] on icon at bounding box center [1003, 242] width 3 height 11
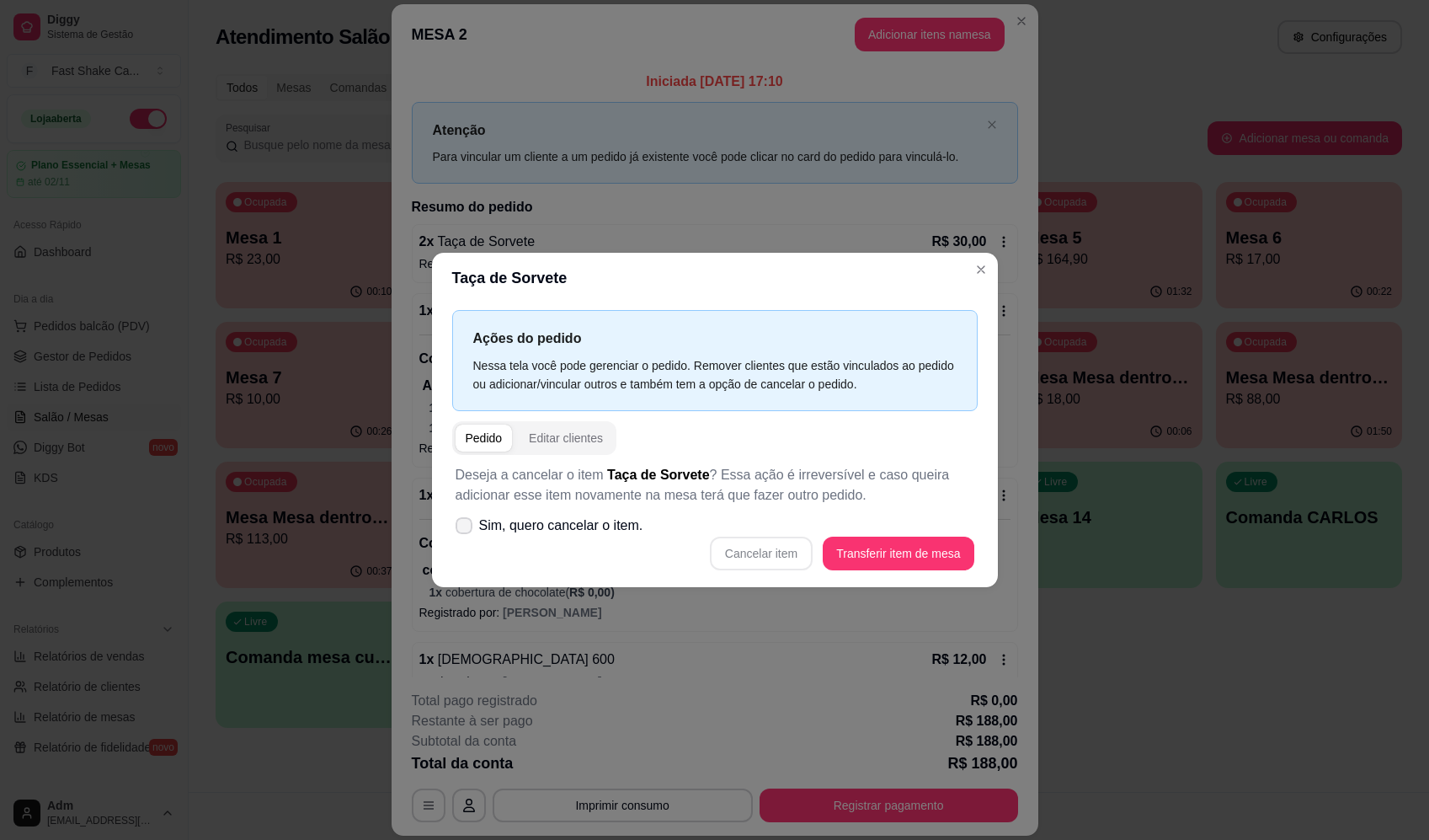
click at [463, 523] on icon at bounding box center [464, 525] width 14 height 10
click at [463, 528] on input "Sim, quero cancelar o item." at bounding box center [460, 533] width 11 height 11
checkbox input "true"
click at [776, 556] on button "Cancelar item" at bounding box center [761, 553] width 100 height 33
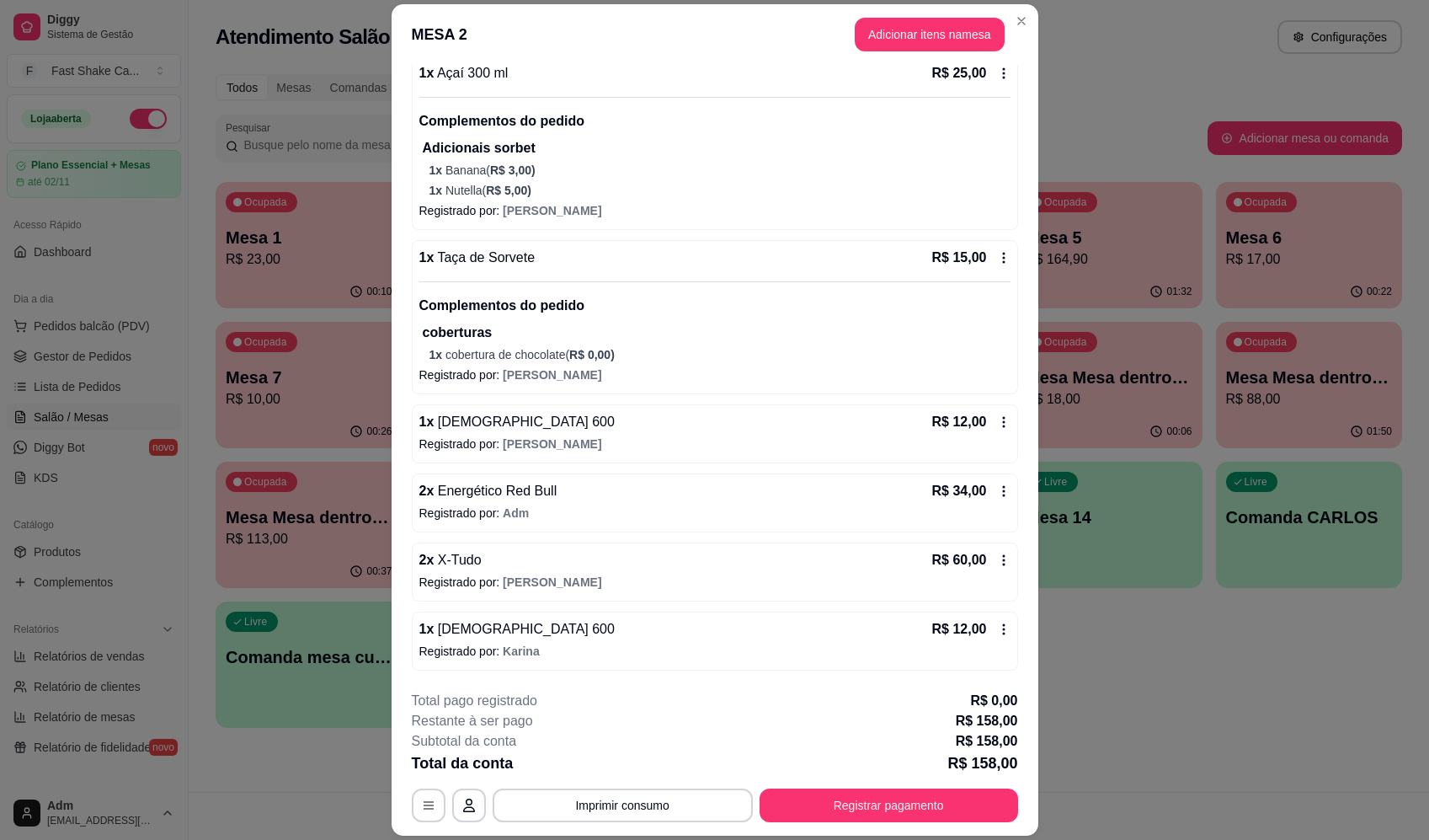
scroll to position [252, 0]
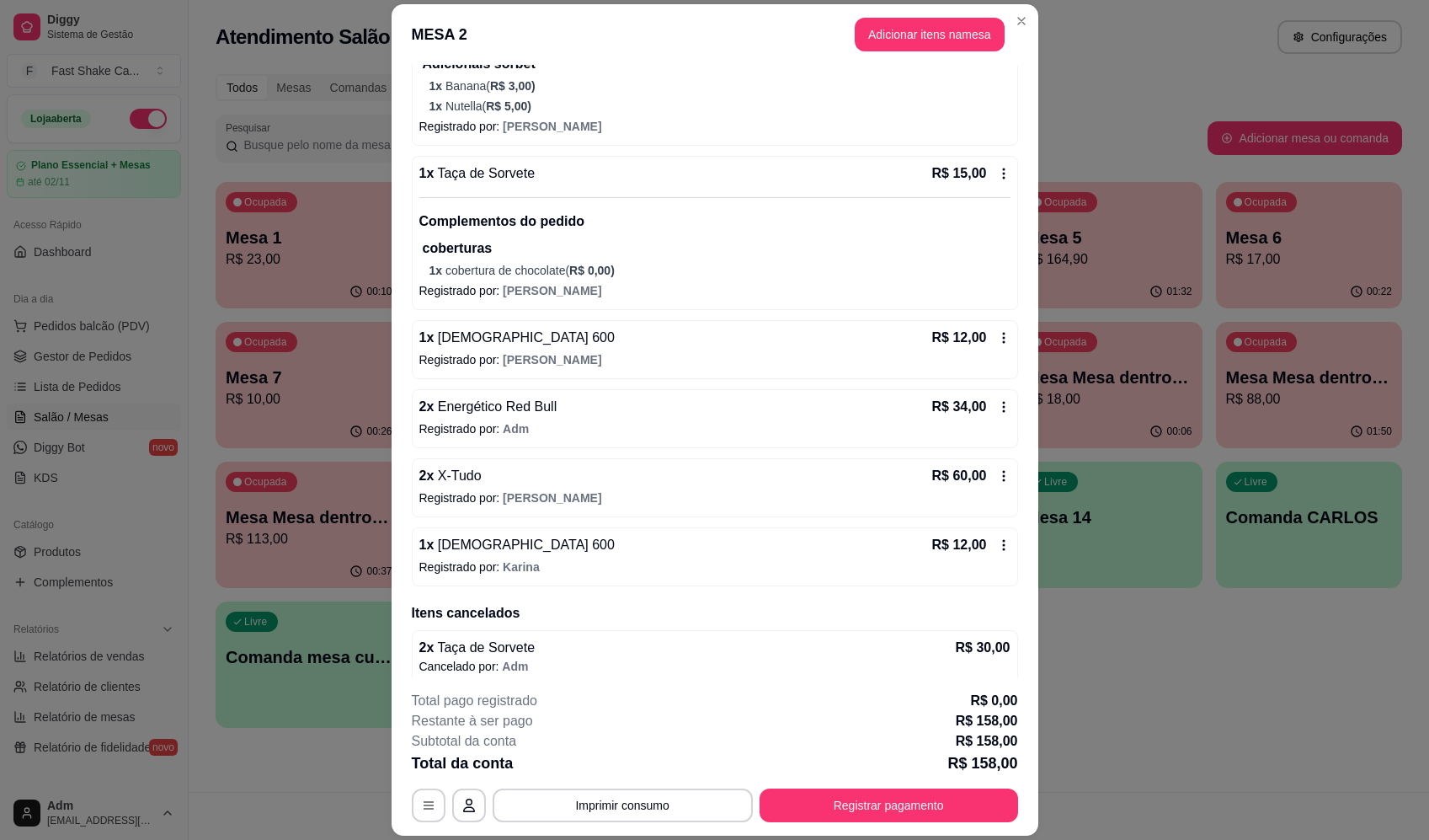
click at [997, 401] on icon at bounding box center [1004, 406] width 14 height 14
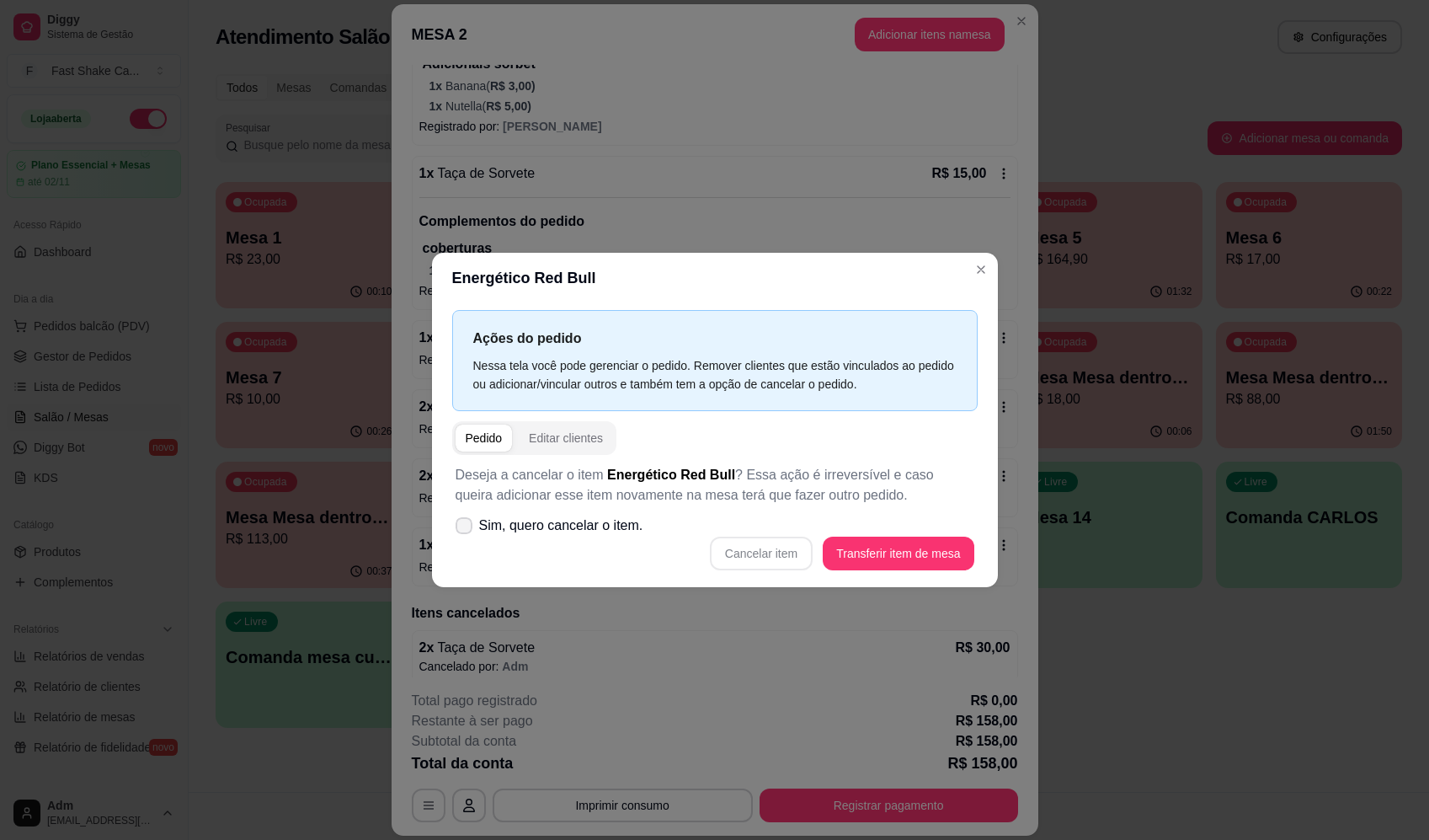
click at [469, 530] on span at bounding box center [463, 525] width 17 height 17
click at [466, 530] on input "Sim, quero cancelar o item." at bounding box center [460, 533] width 11 height 11
checkbox input "true"
click at [799, 553] on button "Cancelar item" at bounding box center [760, 553] width 102 height 34
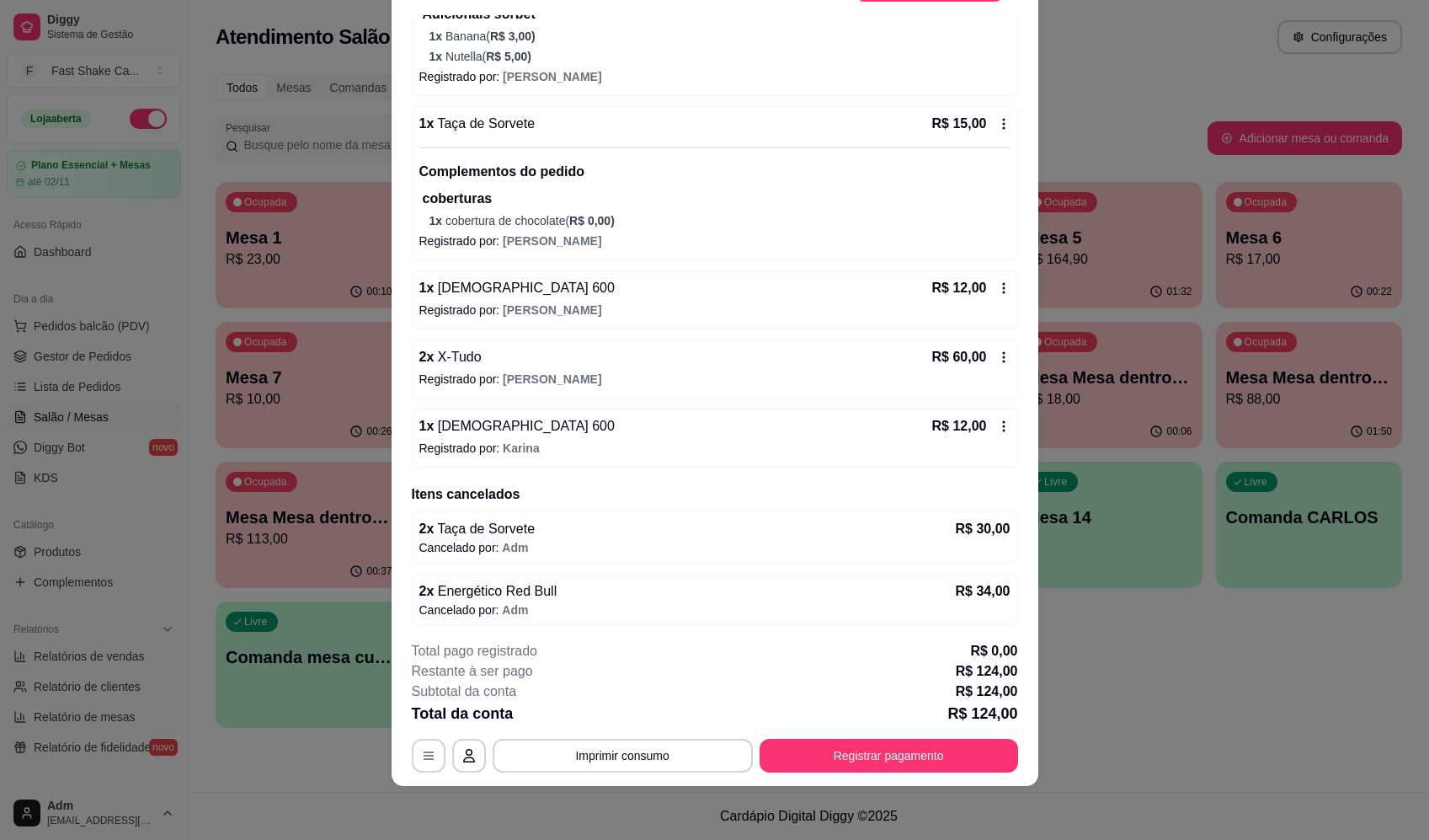
click at [997, 357] on icon at bounding box center [1004, 357] width 14 height 14
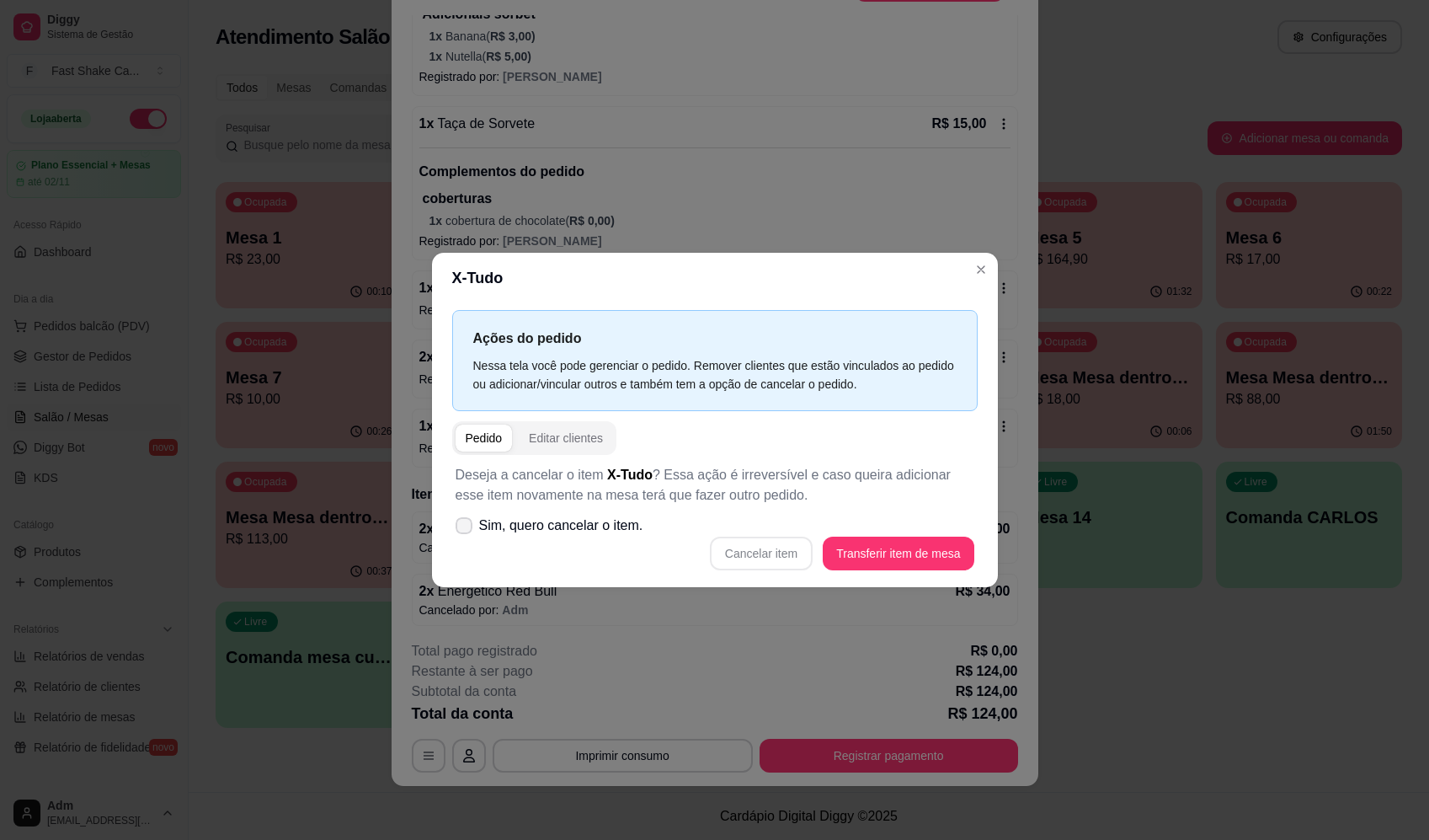
click at [464, 525] on icon at bounding box center [464, 525] width 14 height 10
click at [464, 528] on input "Sim, quero cancelar o item." at bounding box center [460, 533] width 11 height 11
checkbox input "true"
click at [798, 559] on button "Cancelar item" at bounding box center [760, 553] width 102 height 34
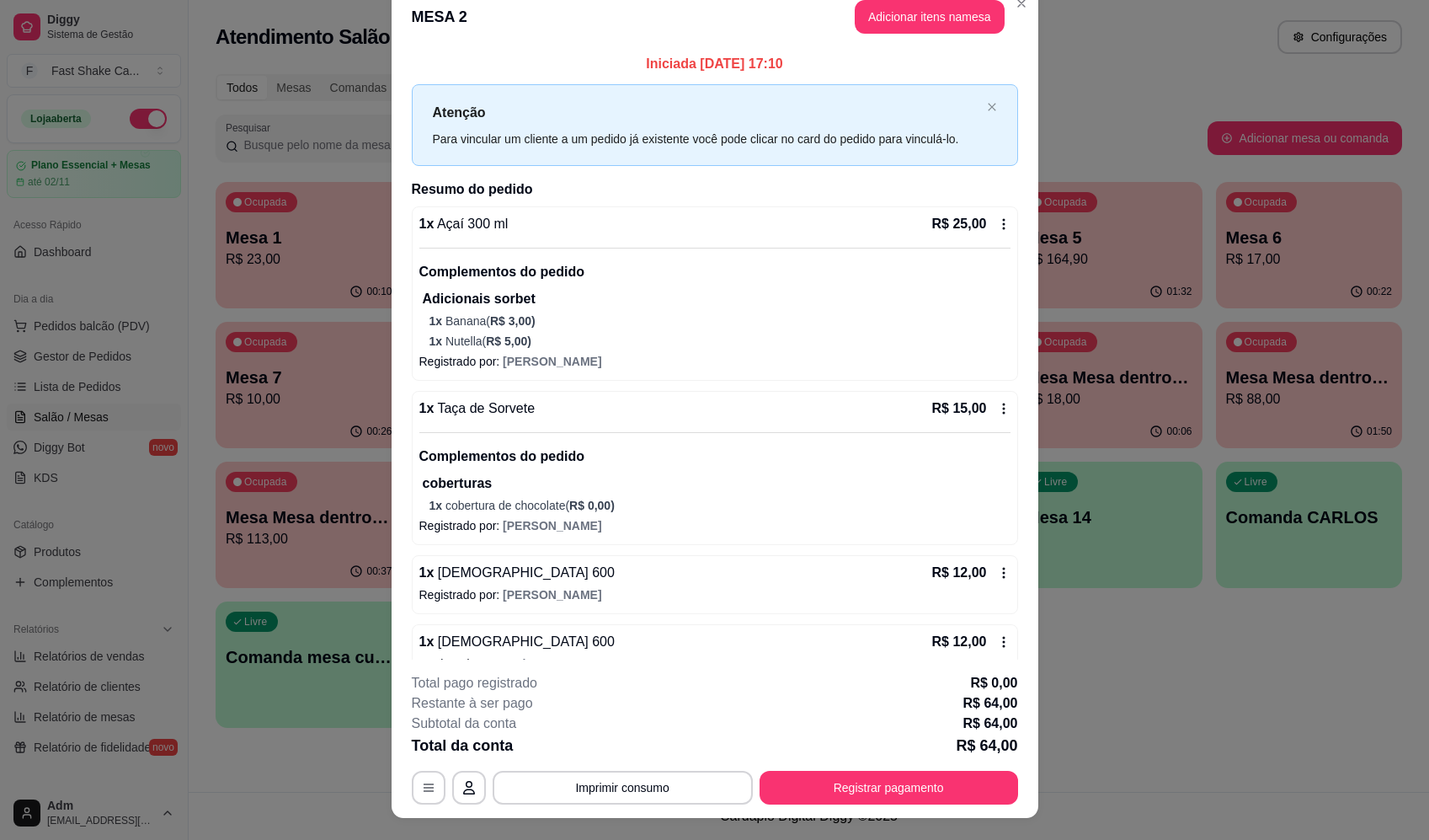
scroll to position [0, 0]
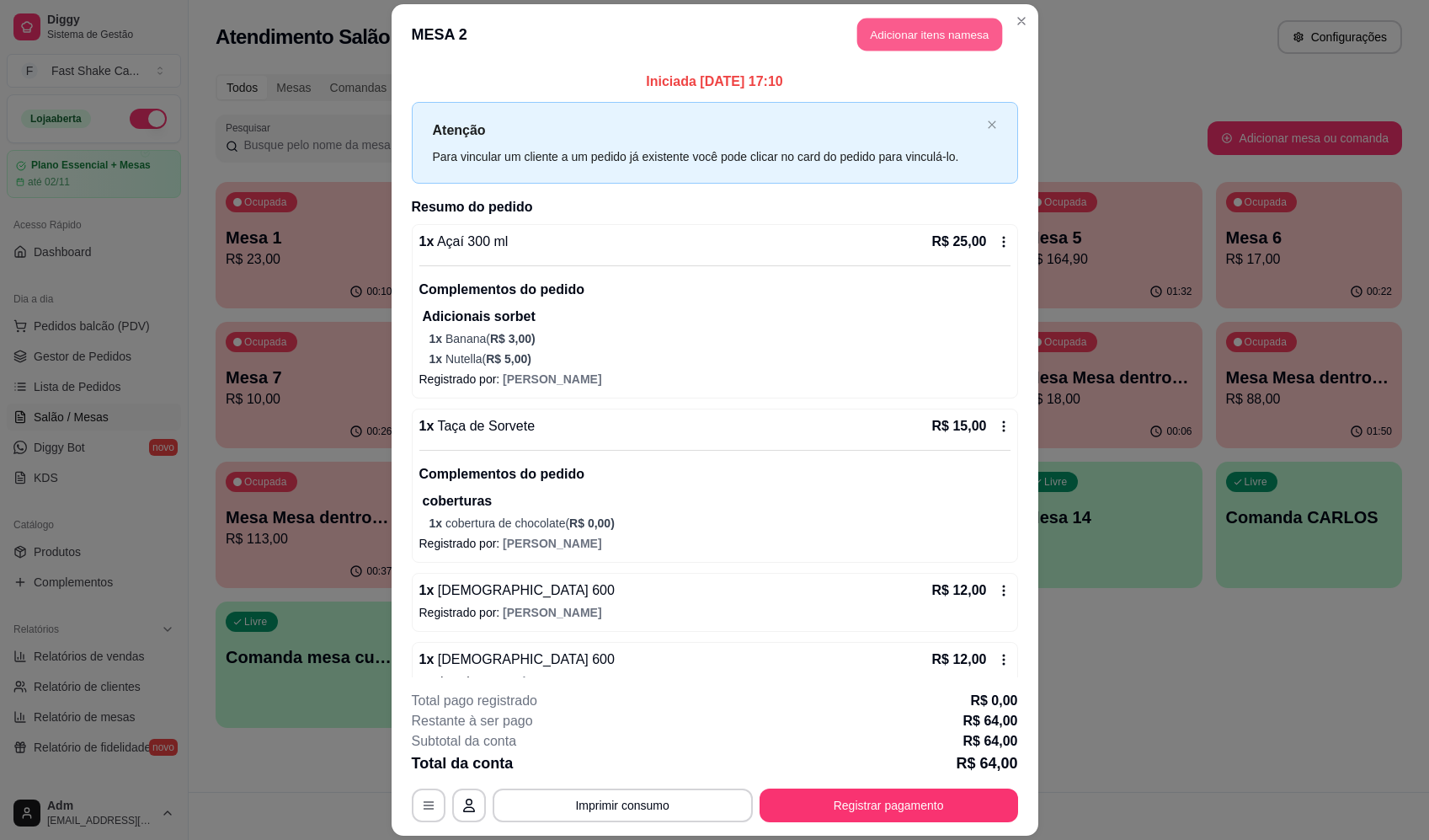
click at [966, 44] on button "Adicionar itens na mesa" at bounding box center [930, 35] width 145 height 33
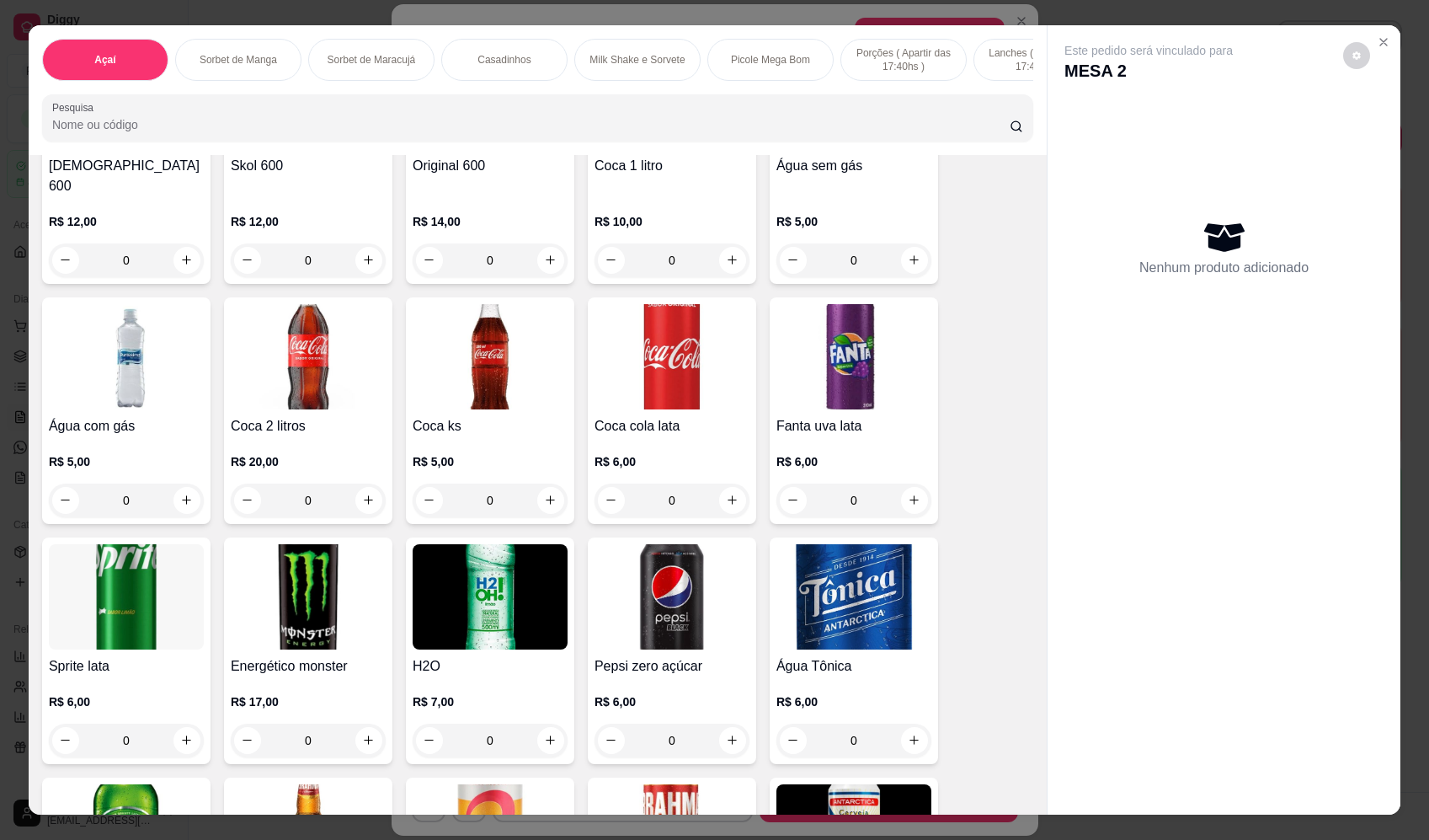
scroll to position [5221, 0]
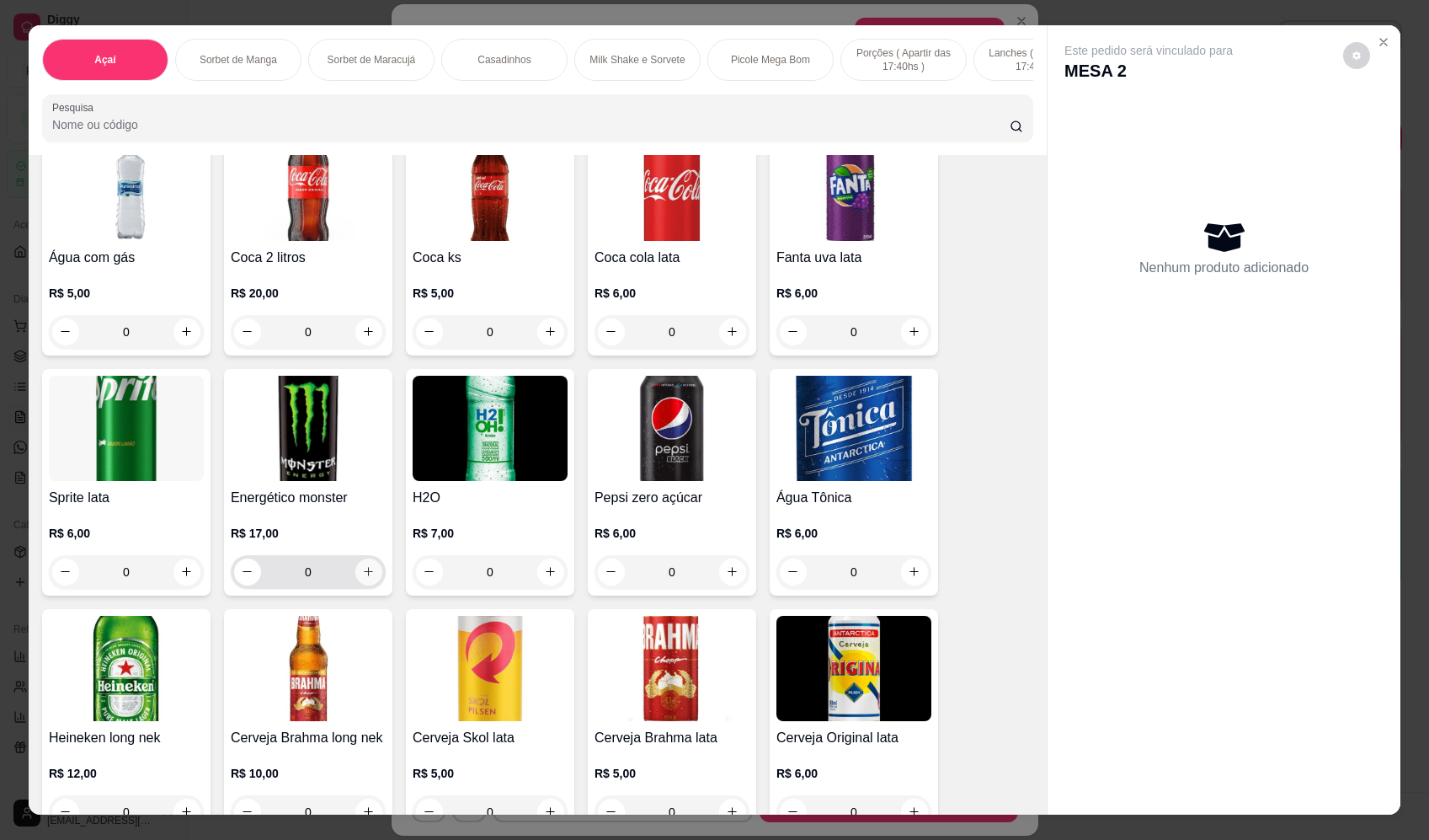
click at [363, 565] on icon "increase-product-quantity" at bounding box center [368, 571] width 13 height 13
type input "1"
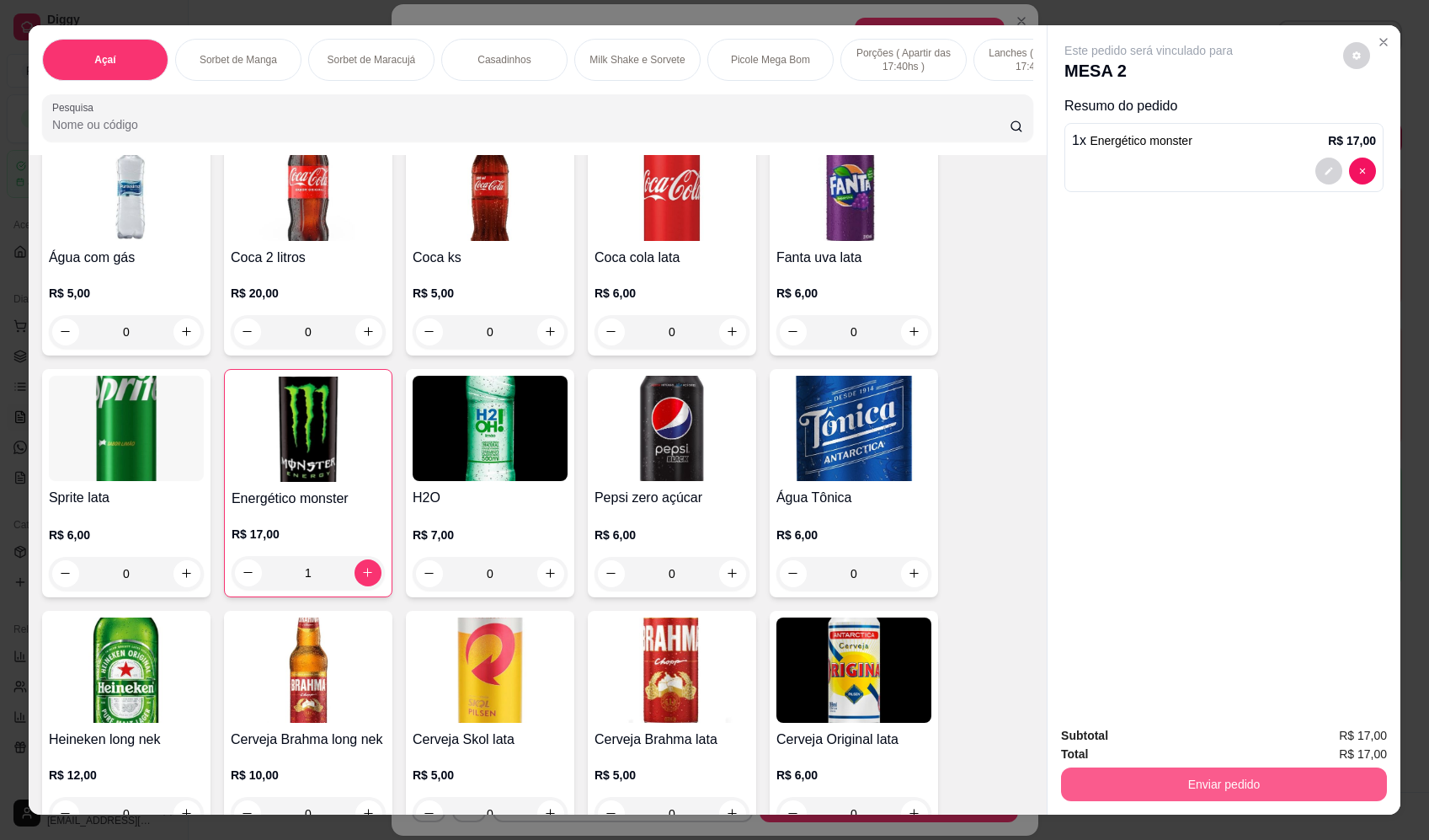
click at [1212, 779] on button "Enviar pedido" at bounding box center [1224, 783] width 326 height 34
click at [1344, 736] on button "Enviar pedido" at bounding box center [1343, 743] width 93 height 31
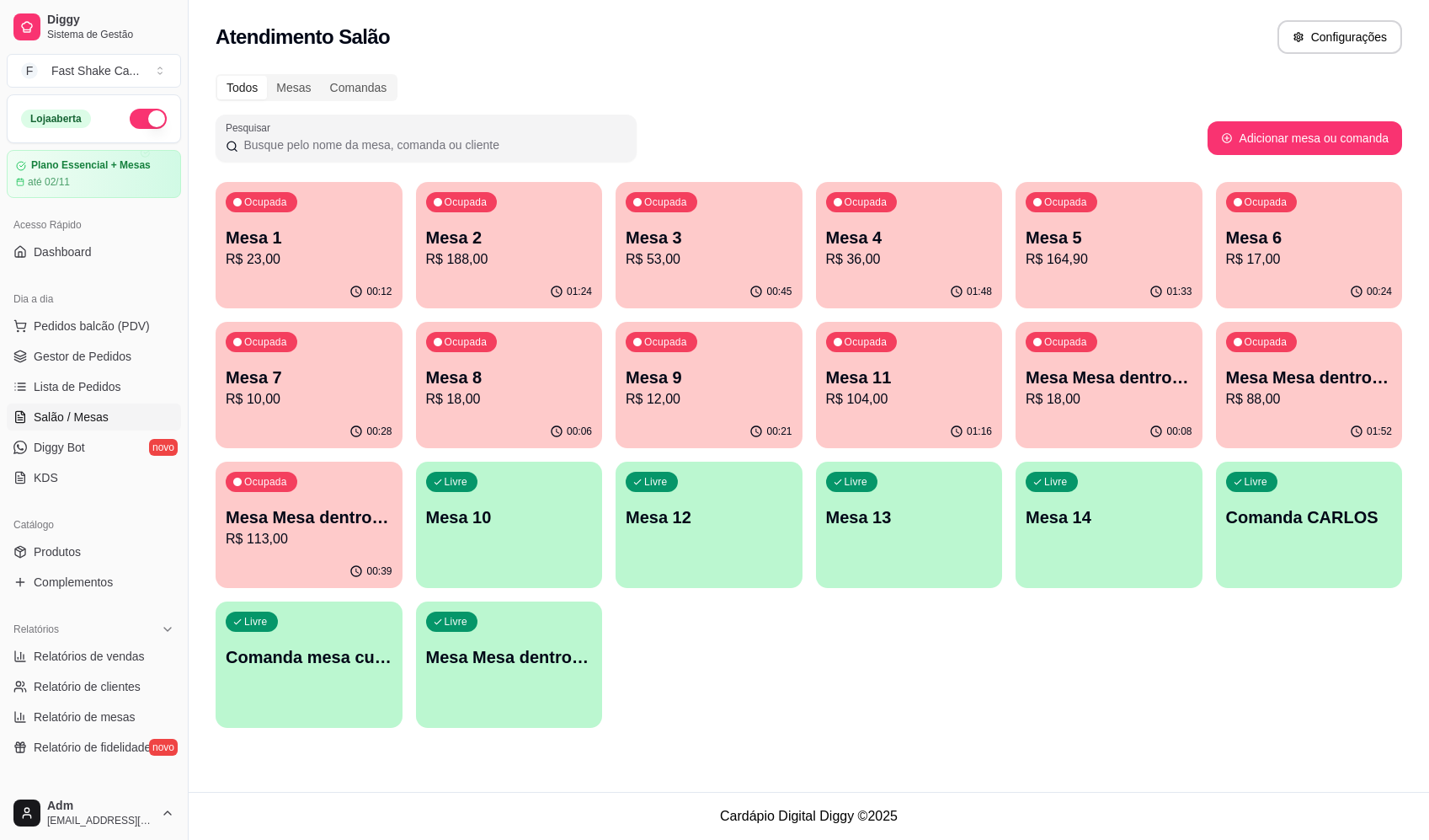
click at [1020, 98] on div "Todos Mesas Comandas" at bounding box center [809, 88] width 1187 height 27
click at [1361, 399] on p "R$ 88,00" at bounding box center [1309, 399] width 167 height 20
click at [294, 533] on p "R$ 113,00" at bounding box center [309, 539] width 167 height 20
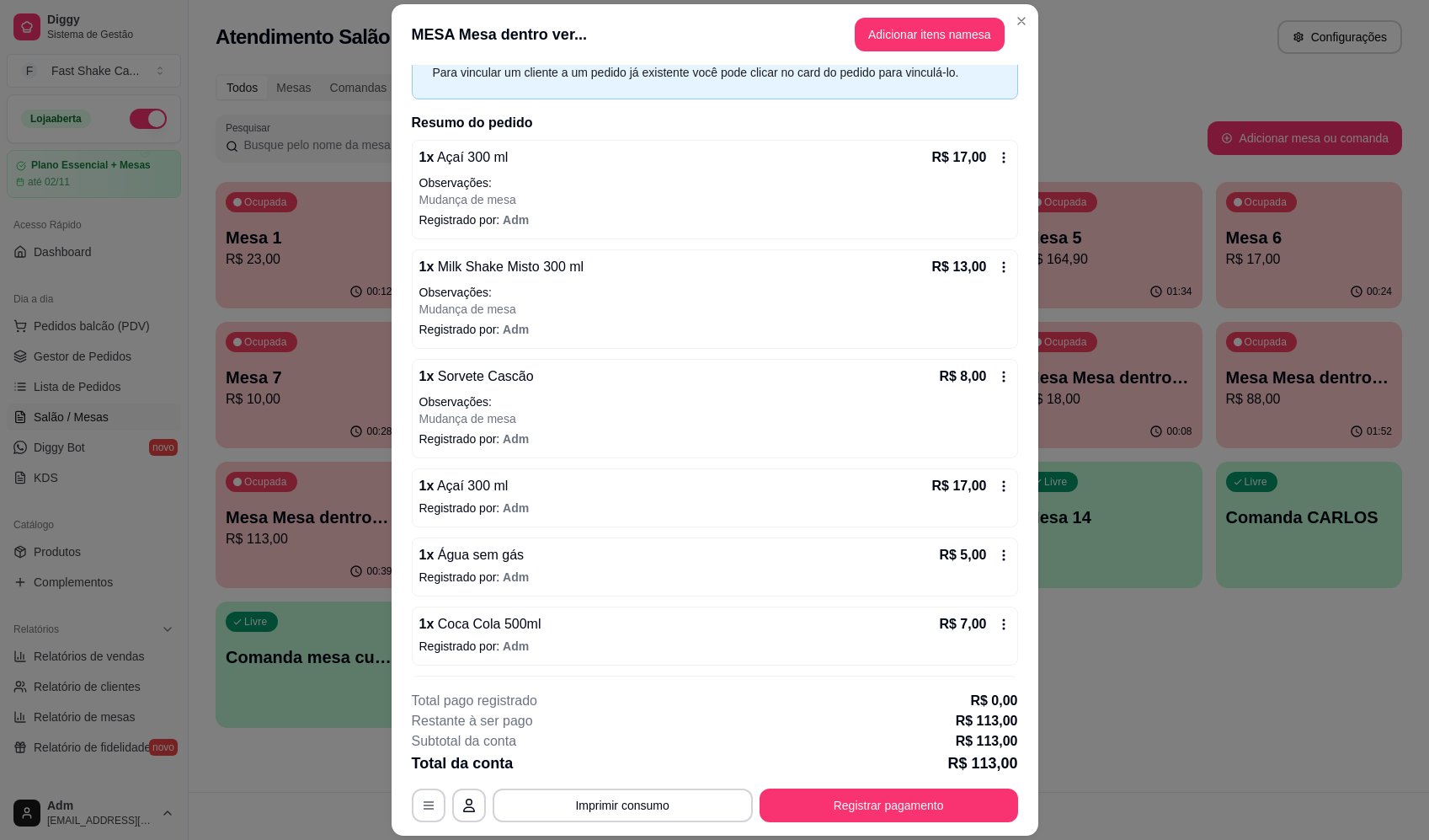
scroll to position [148, 0]
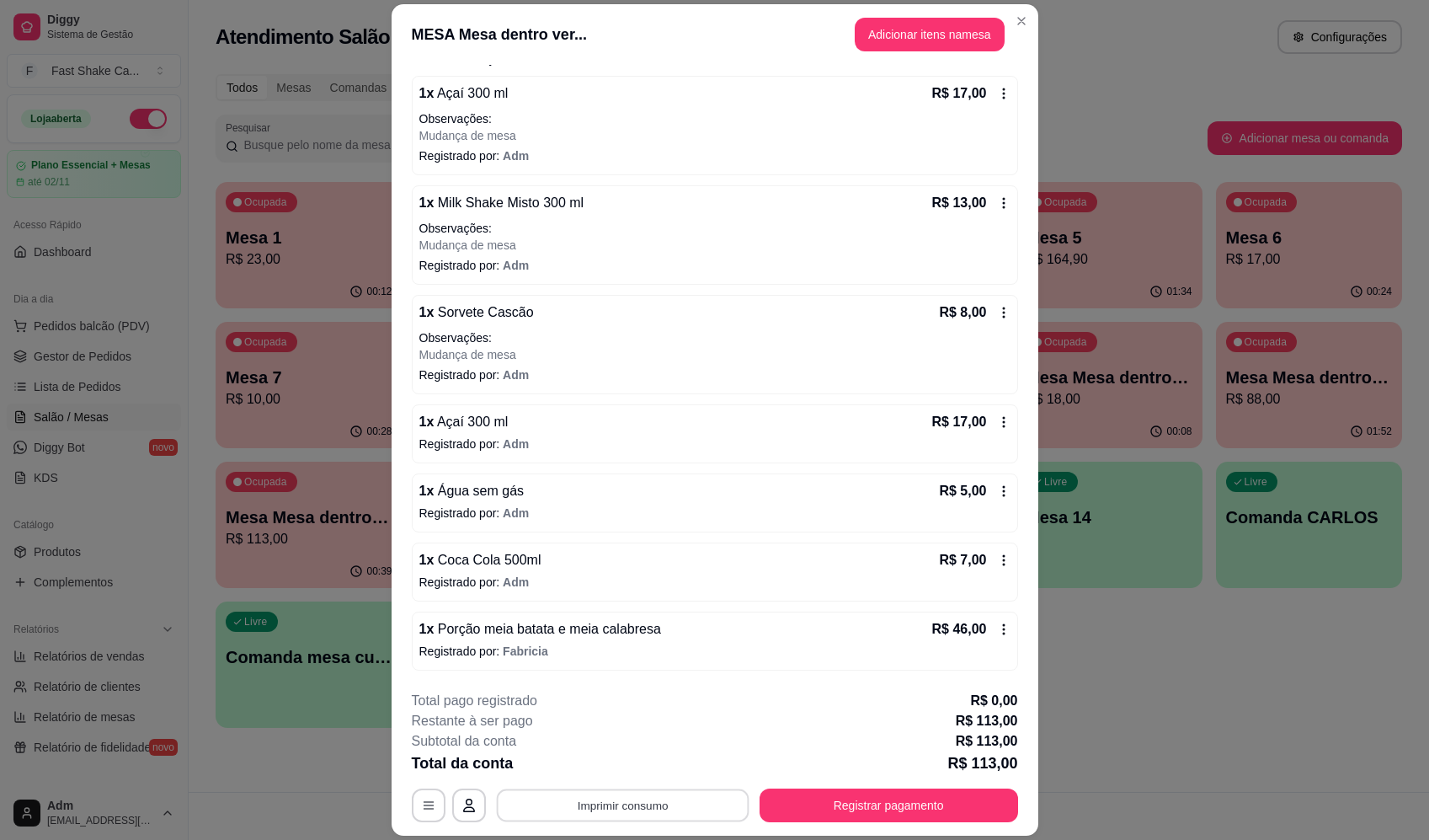
click at [666, 801] on button "Imprimir consumo" at bounding box center [622, 806] width 252 height 33
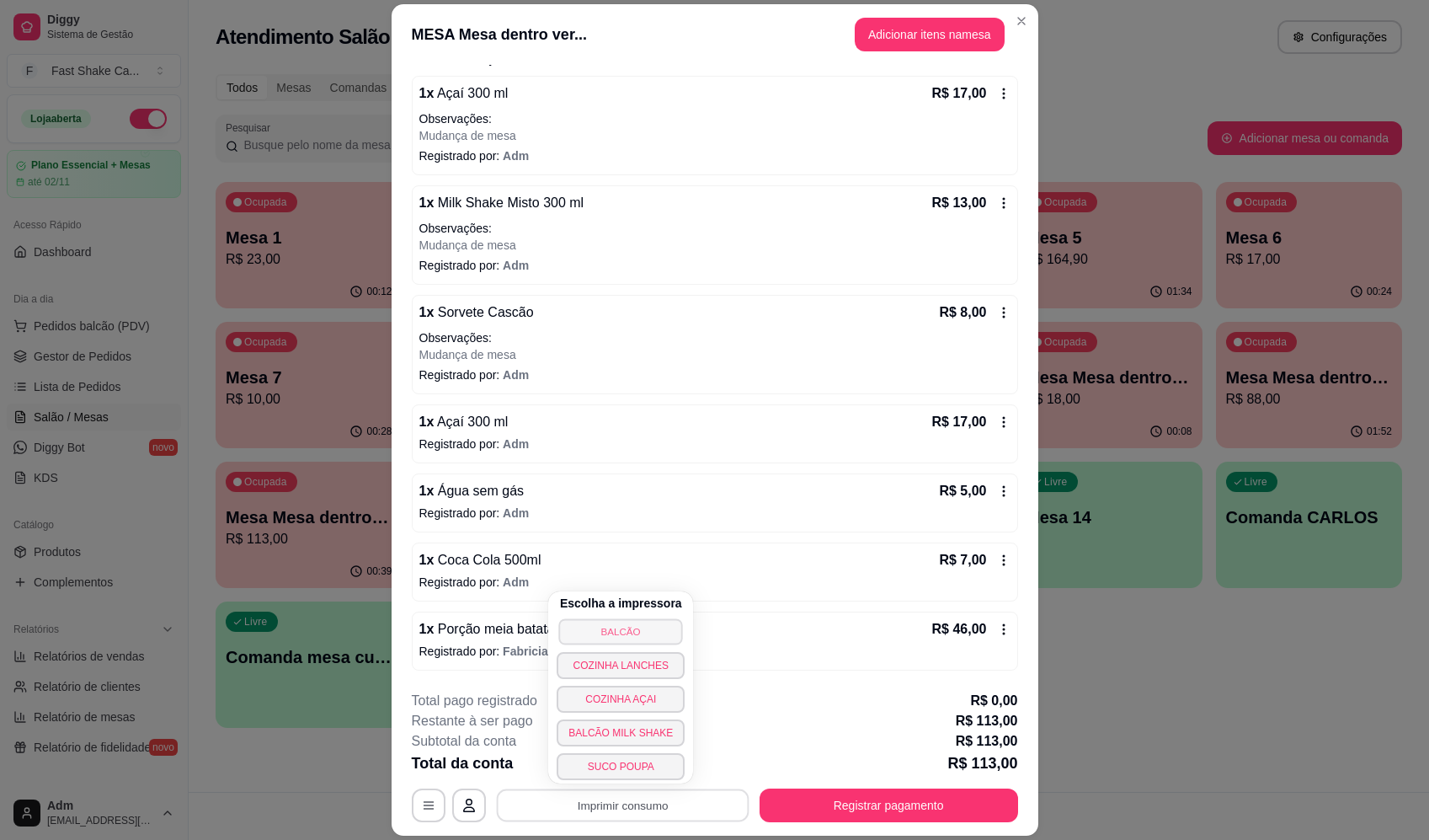
click at [654, 634] on button "BALCÃO" at bounding box center [621, 630] width 124 height 26
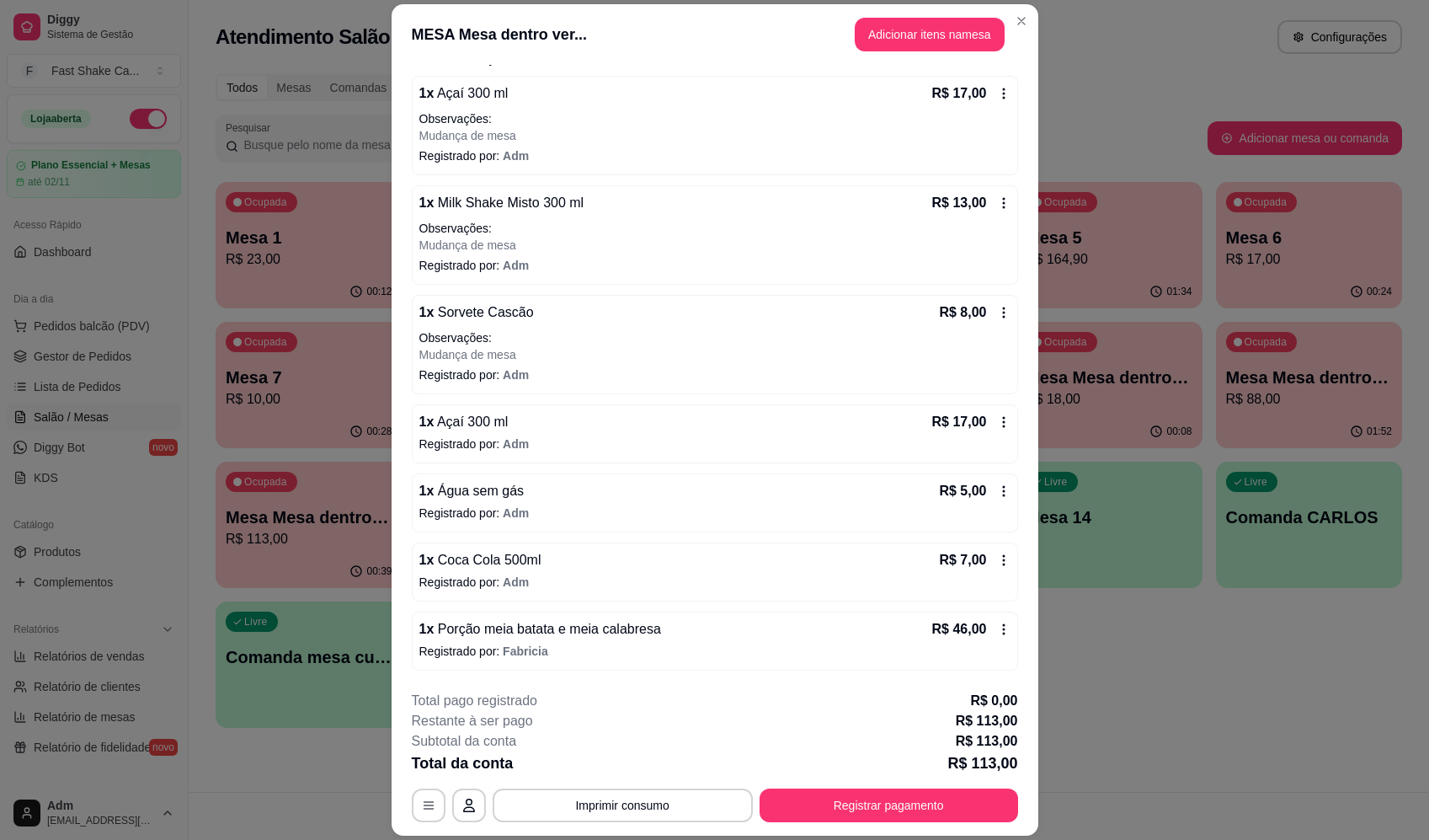
click at [997, 630] on icon at bounding box center [1004, 630] width 14 height 14
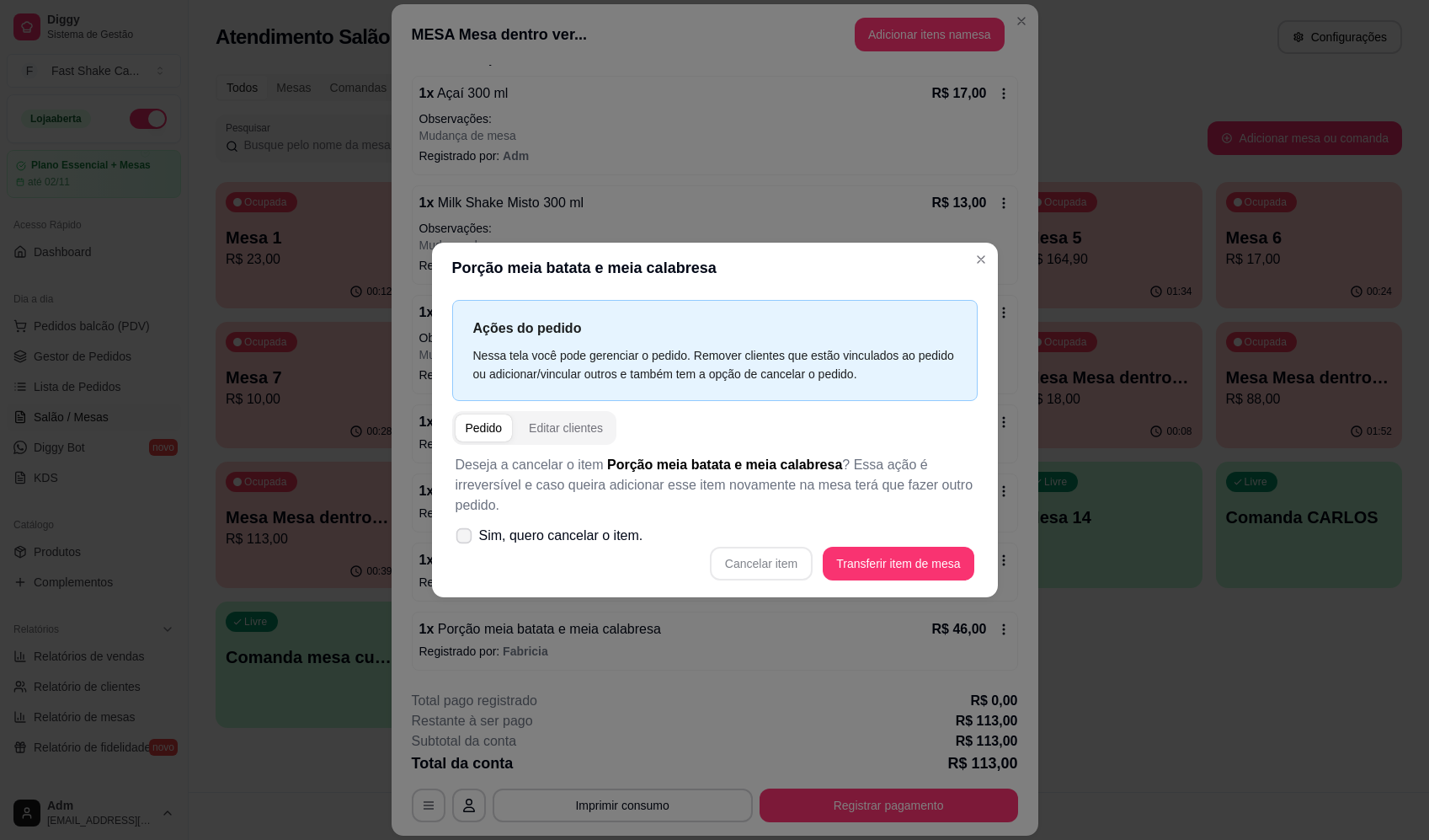
click at [457, 530] on icon at bounding box center [463, 535] width 13 height 10
click at [457, 538] on input "Sim, quero cancelar o item." at bounding box center [460, 543] width 11 height 11
checkbox input "true"
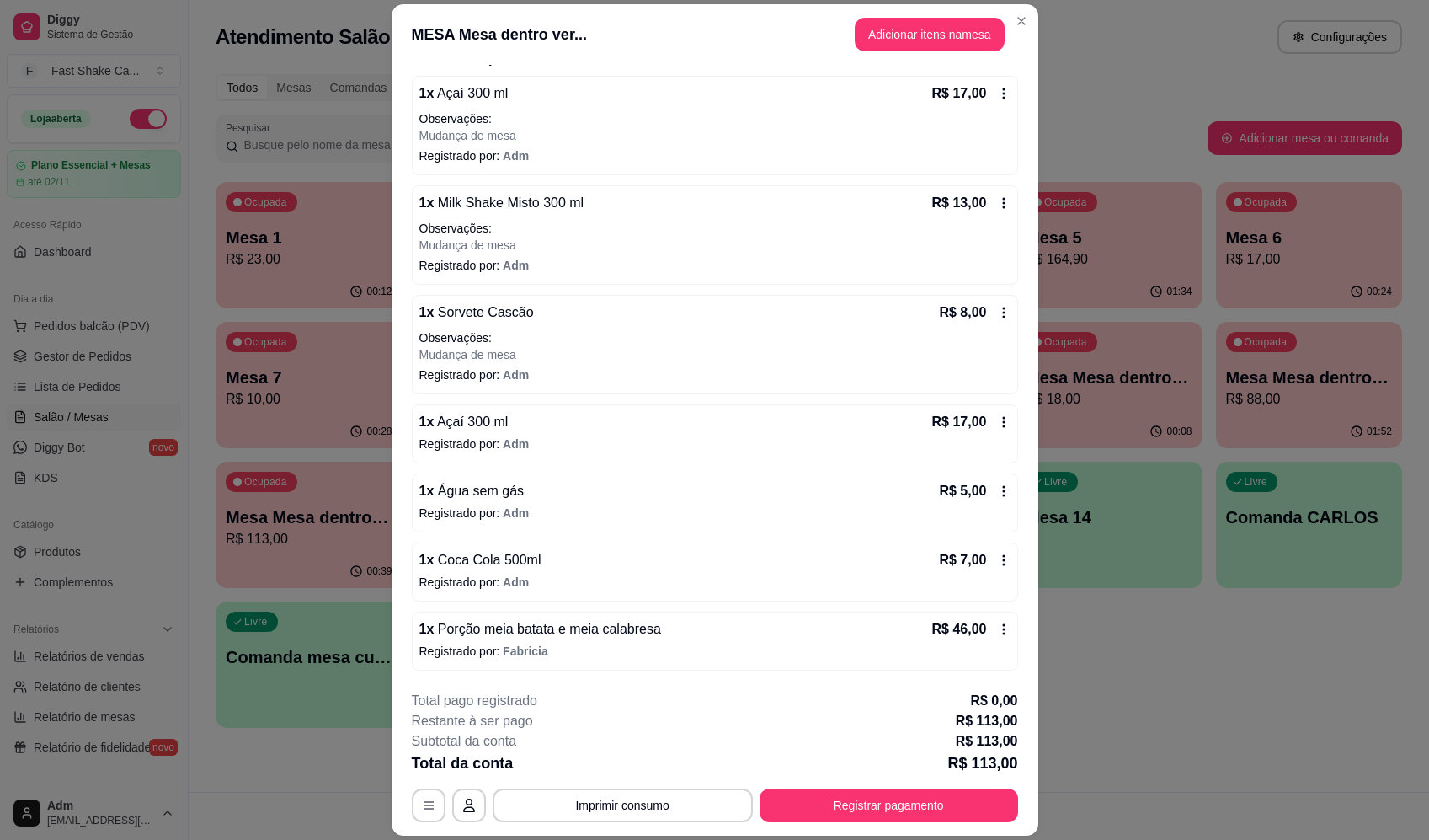
click at [997, 629] on icon at bounding box center [1004, 630] width 14 height 14
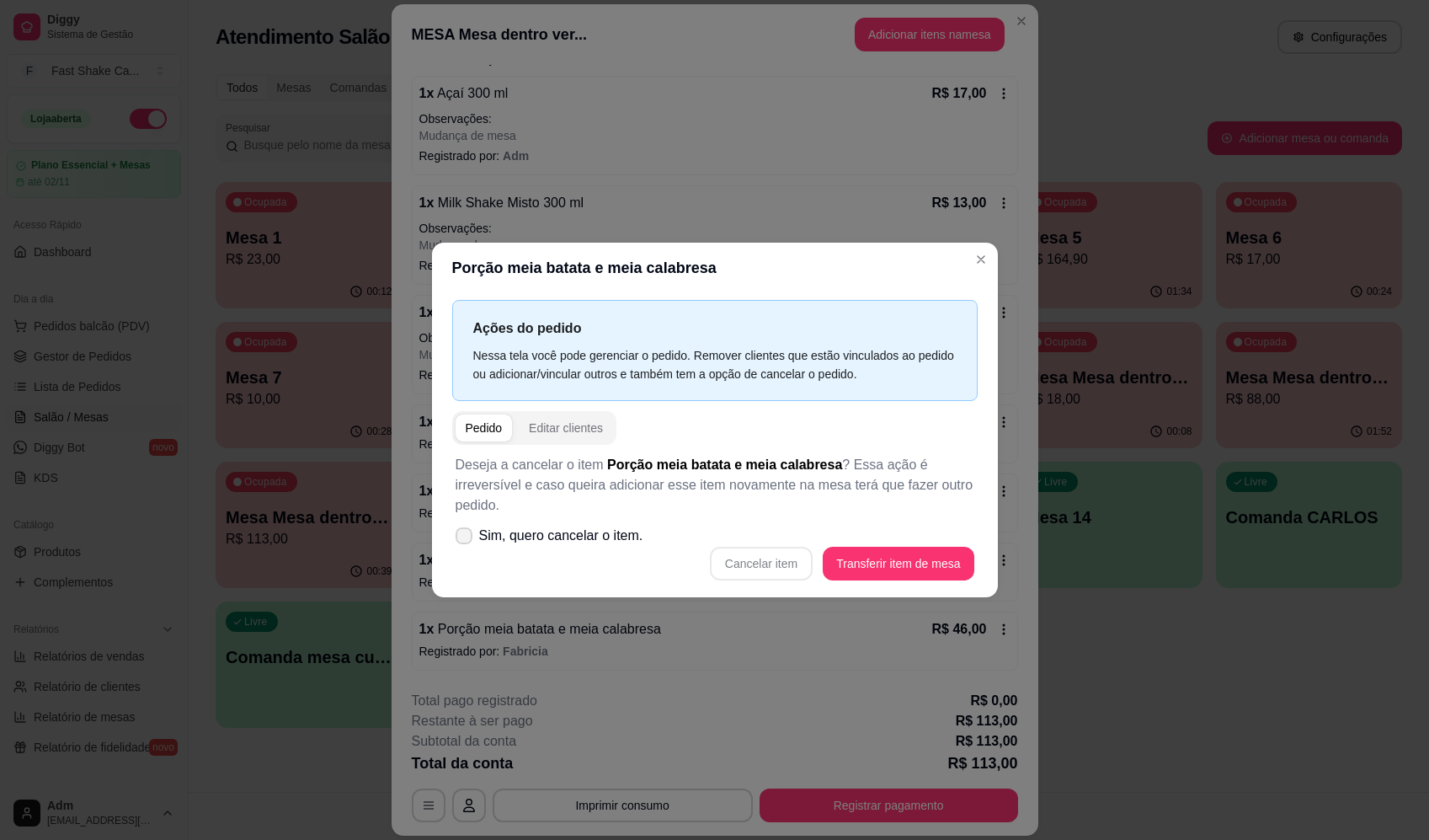
click at [458, 530] on icon at bounding box center [464, 535] width 14 height 10
click at [458, 538] on input "Sim, quero cancelar o item." at bounding box center [460, 543] width 11 height 11
checkbox input "true"
click at [782, 559] on button "Cancelar item" at bounding box center [760, 563] width 102 height 34
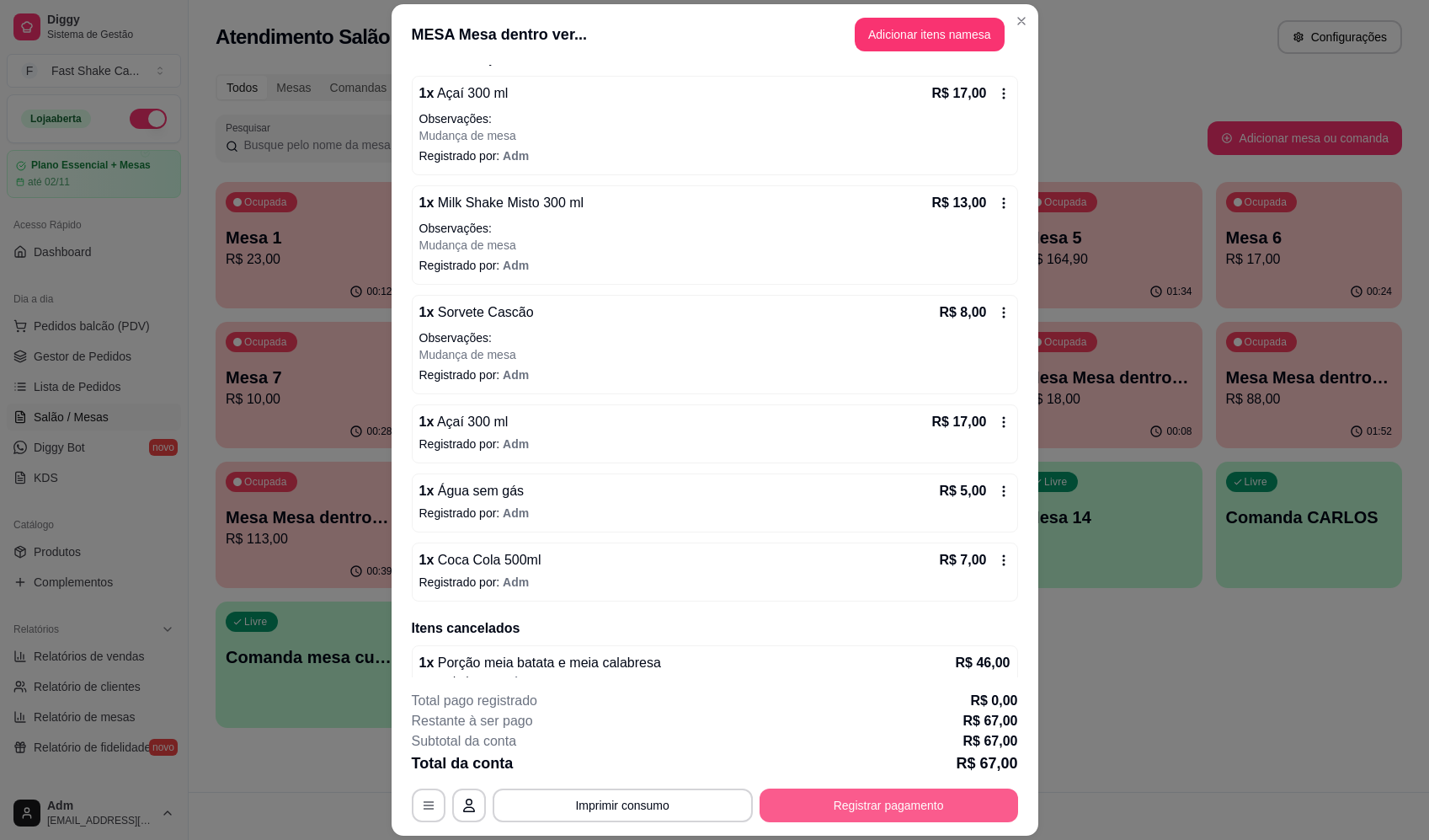
click at [853, 810] on button "Registrar pagamento" at bounding box center [888, 805] width 258 height 34
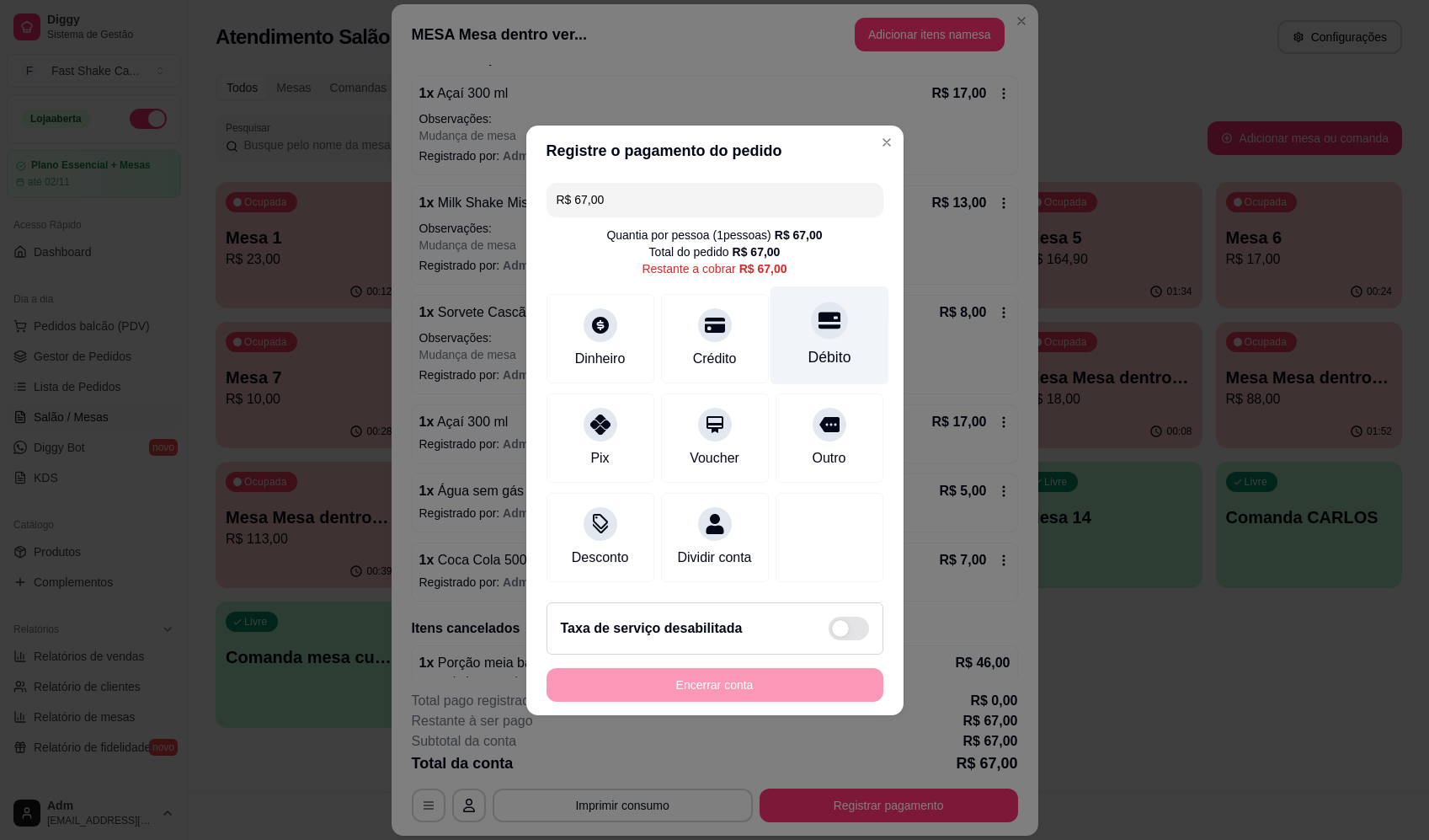
click at [837, 313] on div "Débito" at bounding box center [830, 334] width 119 height 98
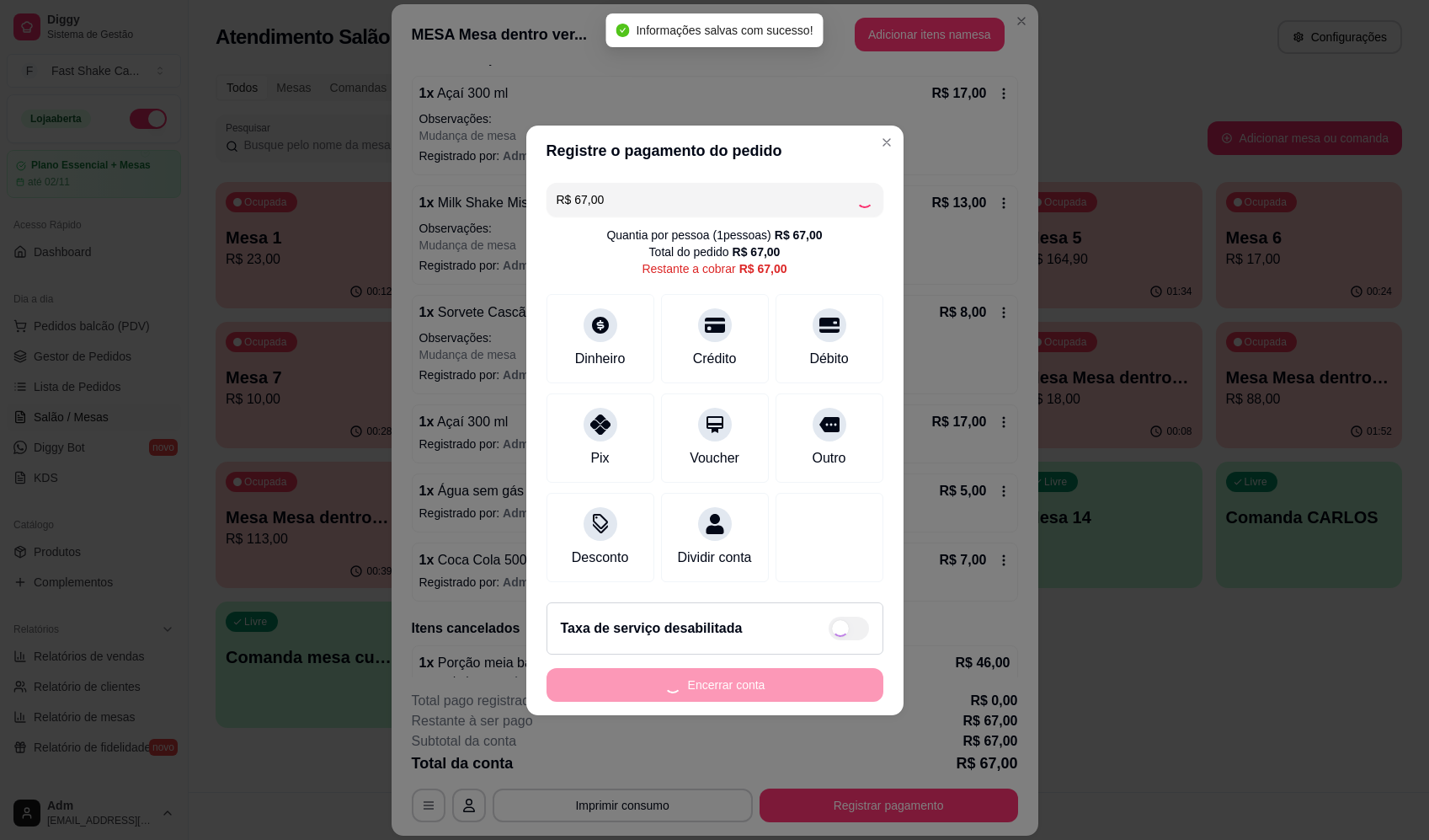
type input "R$ 0,00"
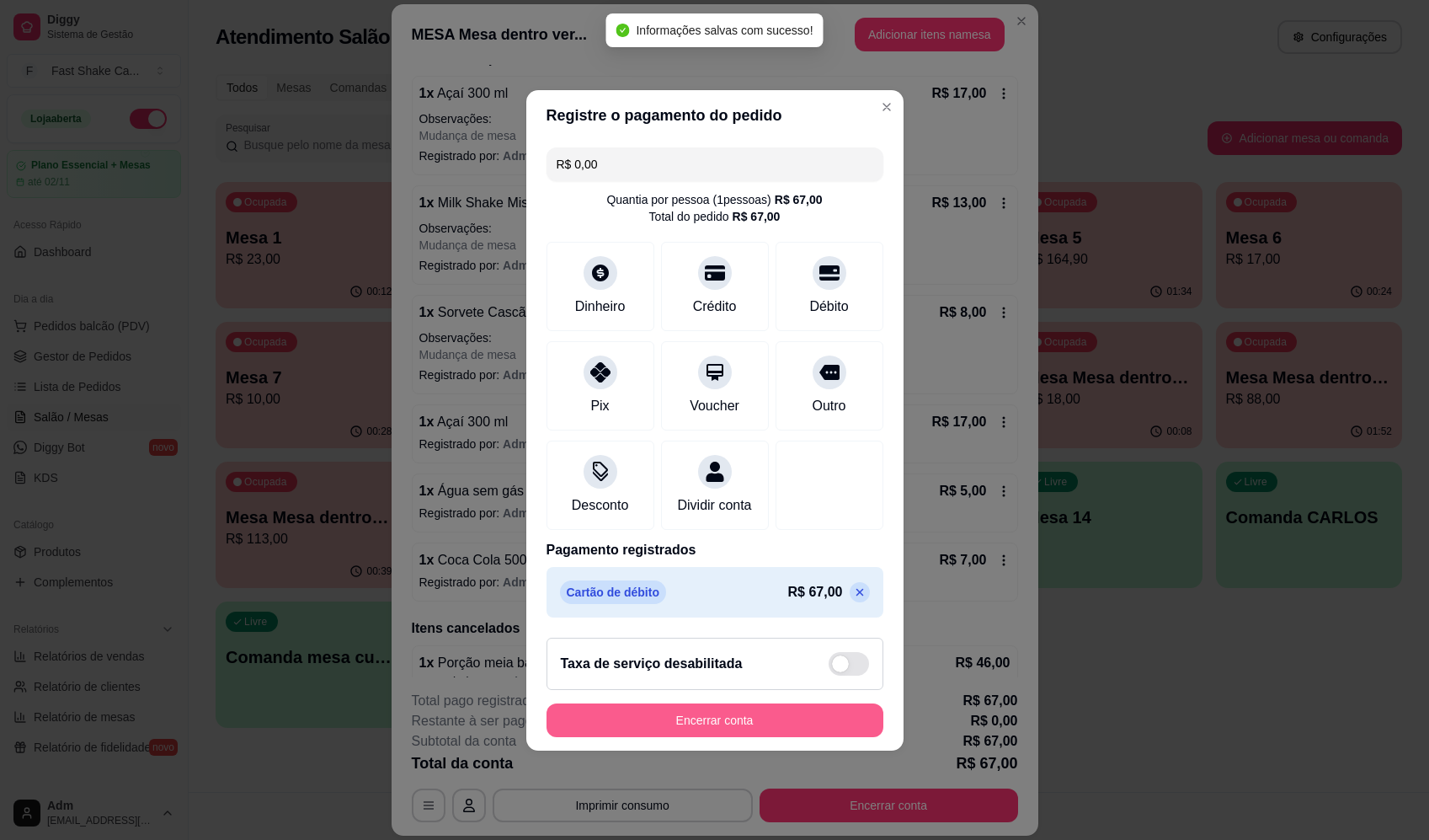
click at [804, 730] on button "Encerrar conta" at bounding box center [715, 720] width 337 height 34
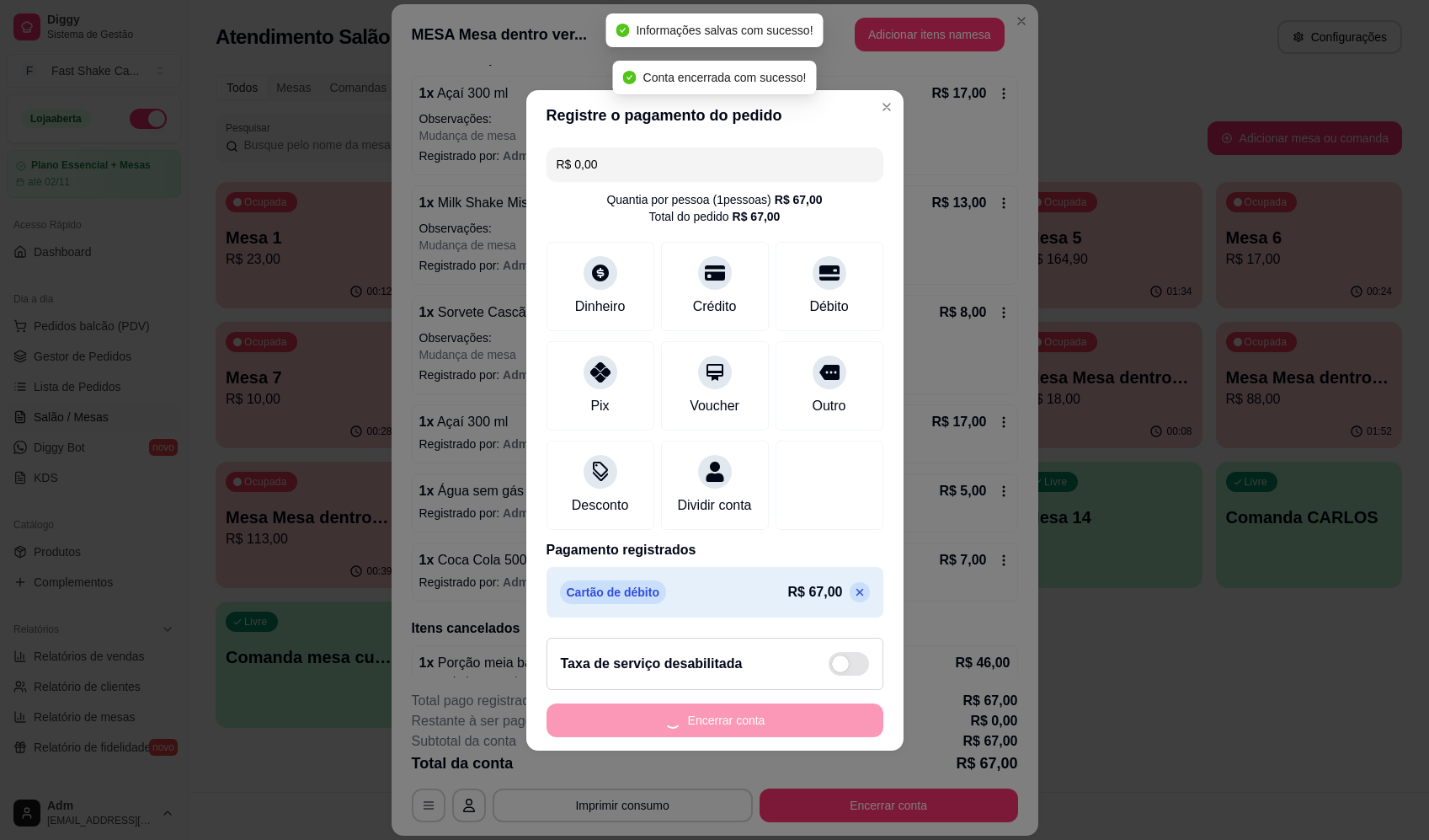
scroll to position [0, 0]
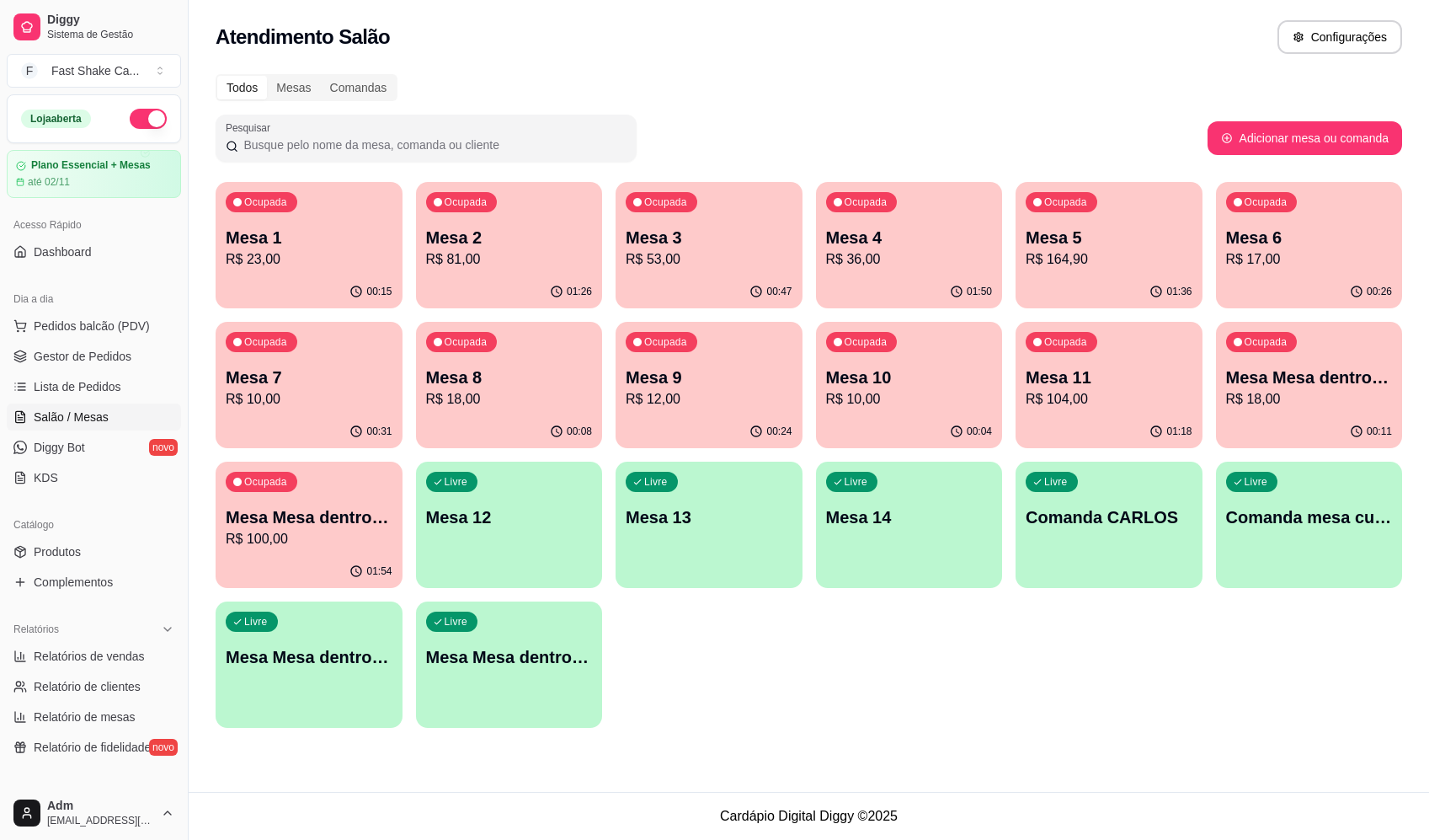
click at [1049, 71] on div "Todos Mesas Comandas Pesquisar Adicionar mesa ou comanda Ocupada Mesa 1 R$ 23,0…" at bounding box center [809, 406] width 1241 height 684
click at [917, 250] on p "R$ 36,00" at bounding box center [908, 259] width 162 height 19
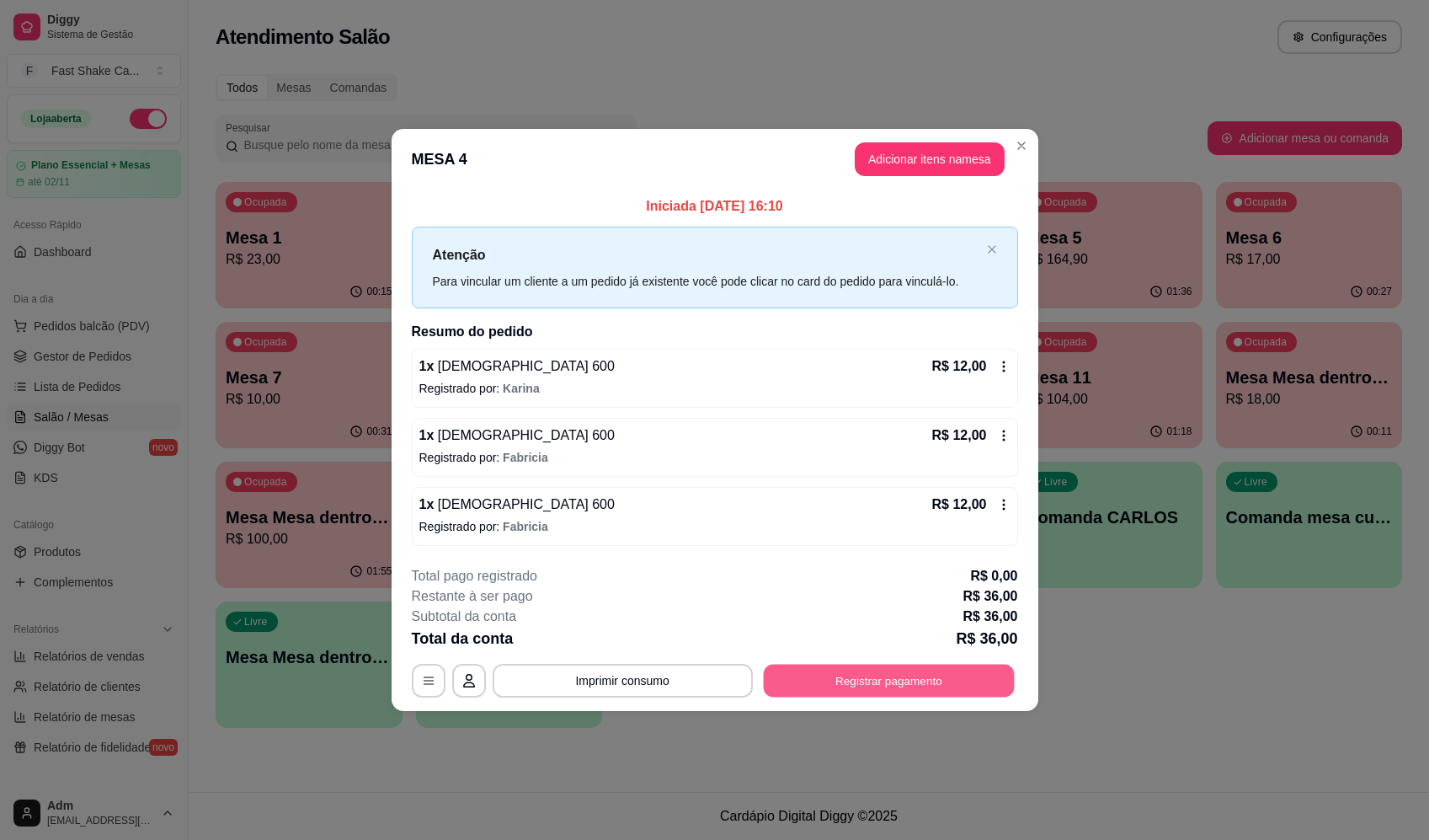
click at [841, 678] on button "Registrar pagamento" at bounding box center [889, 681] width 251 height 33
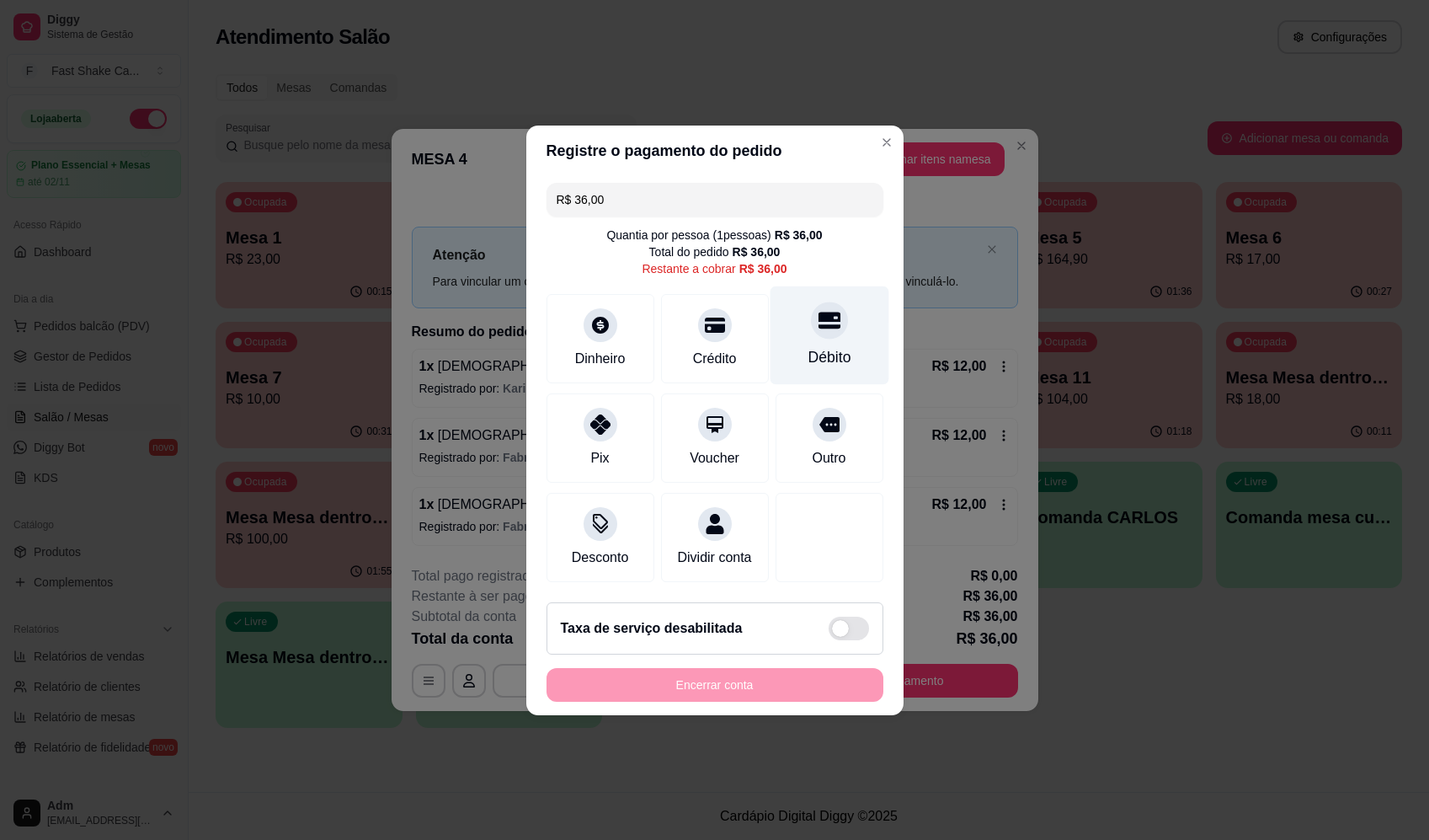
click at [822, 312] on icon at bounding box center [829, 320] width 21 height 17
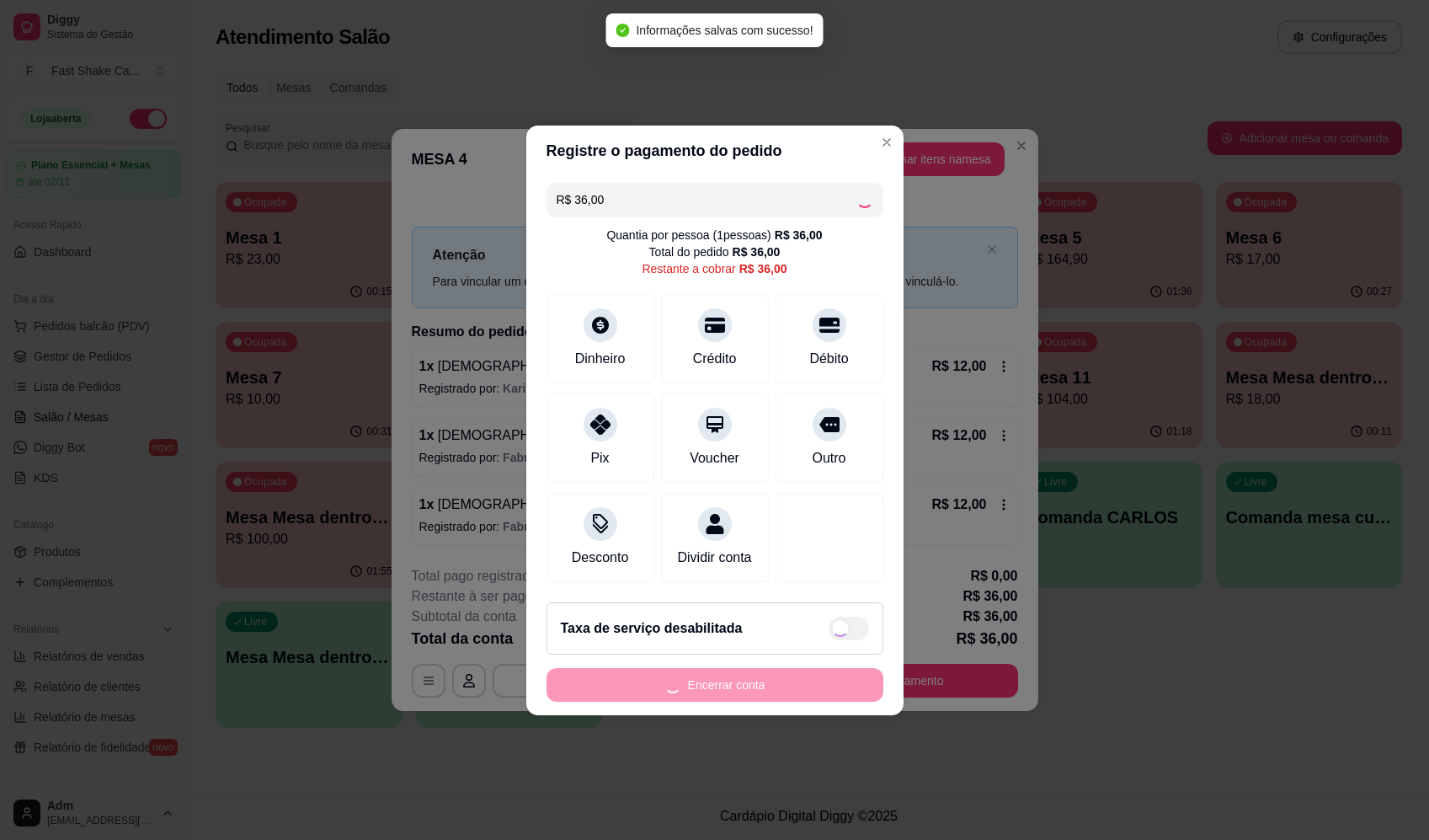
type input "R$ 0,00"
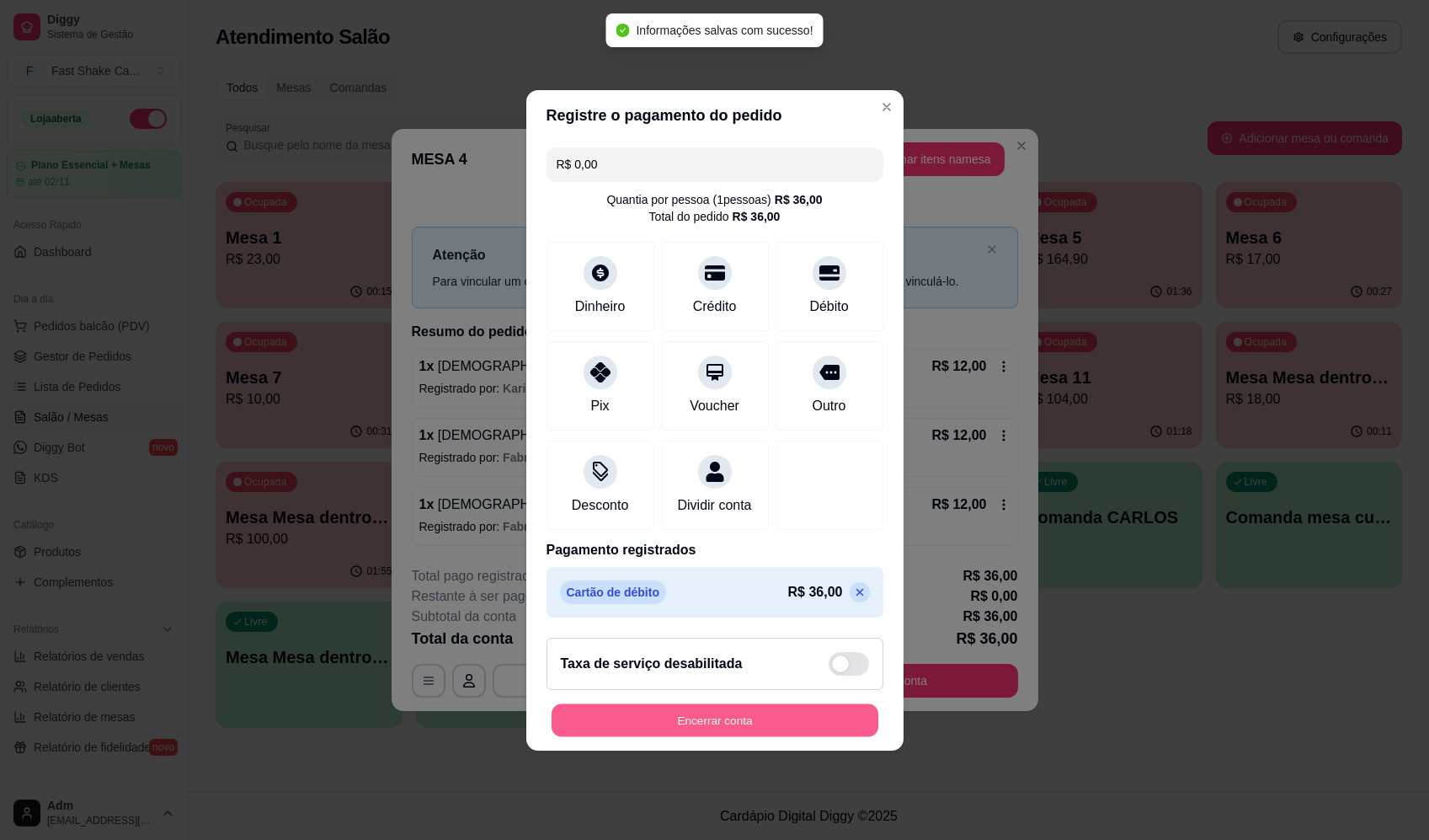
click at [737, 734] on button "Encerrar conta" at bounding box center [714, 720] width 327 height 33
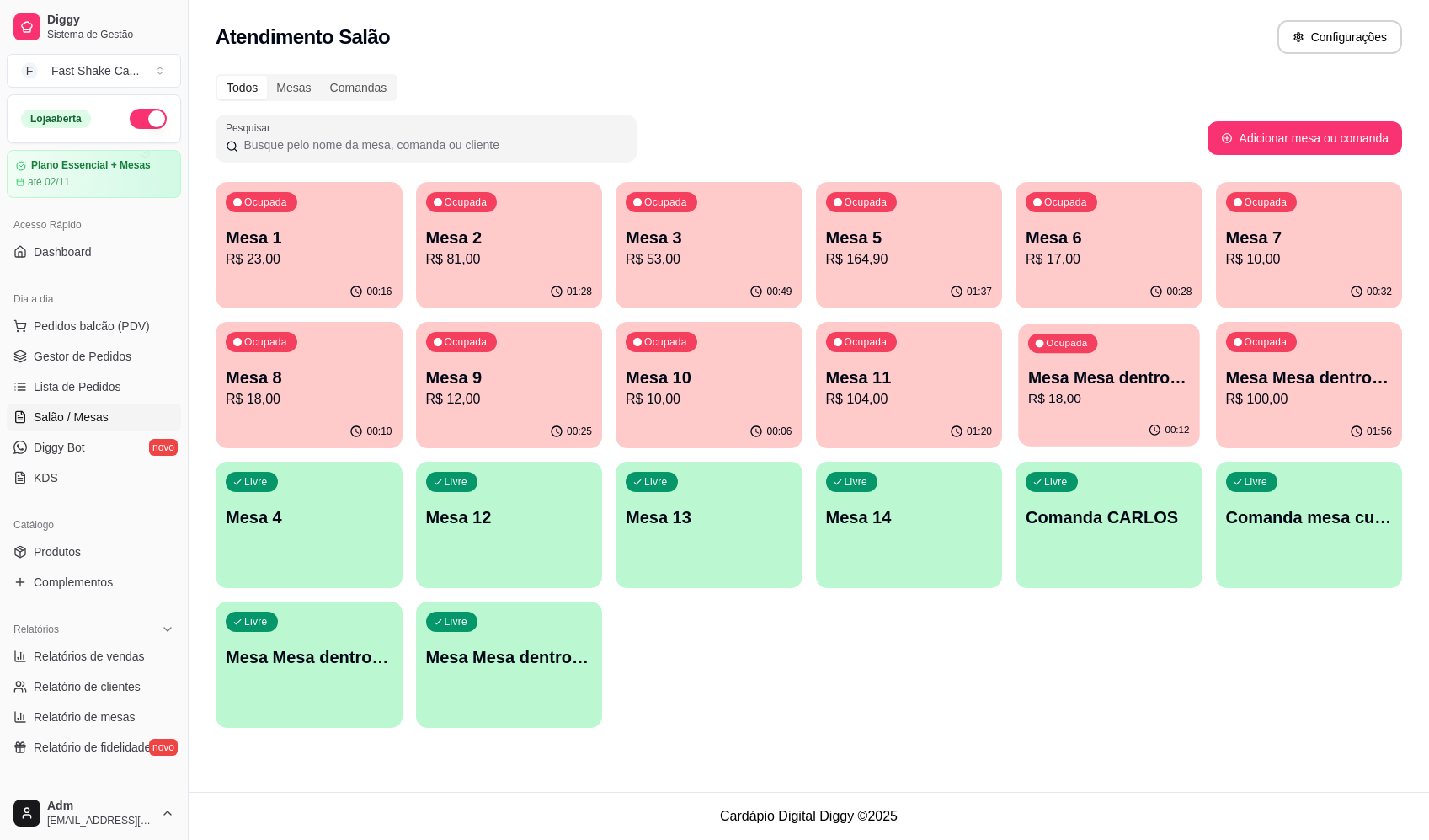
click at [1153, 350] on div "Ocupada Mesa Mesa dentro azul R$ 18,00" at bounding box center [1109, 368] width 181 height 91
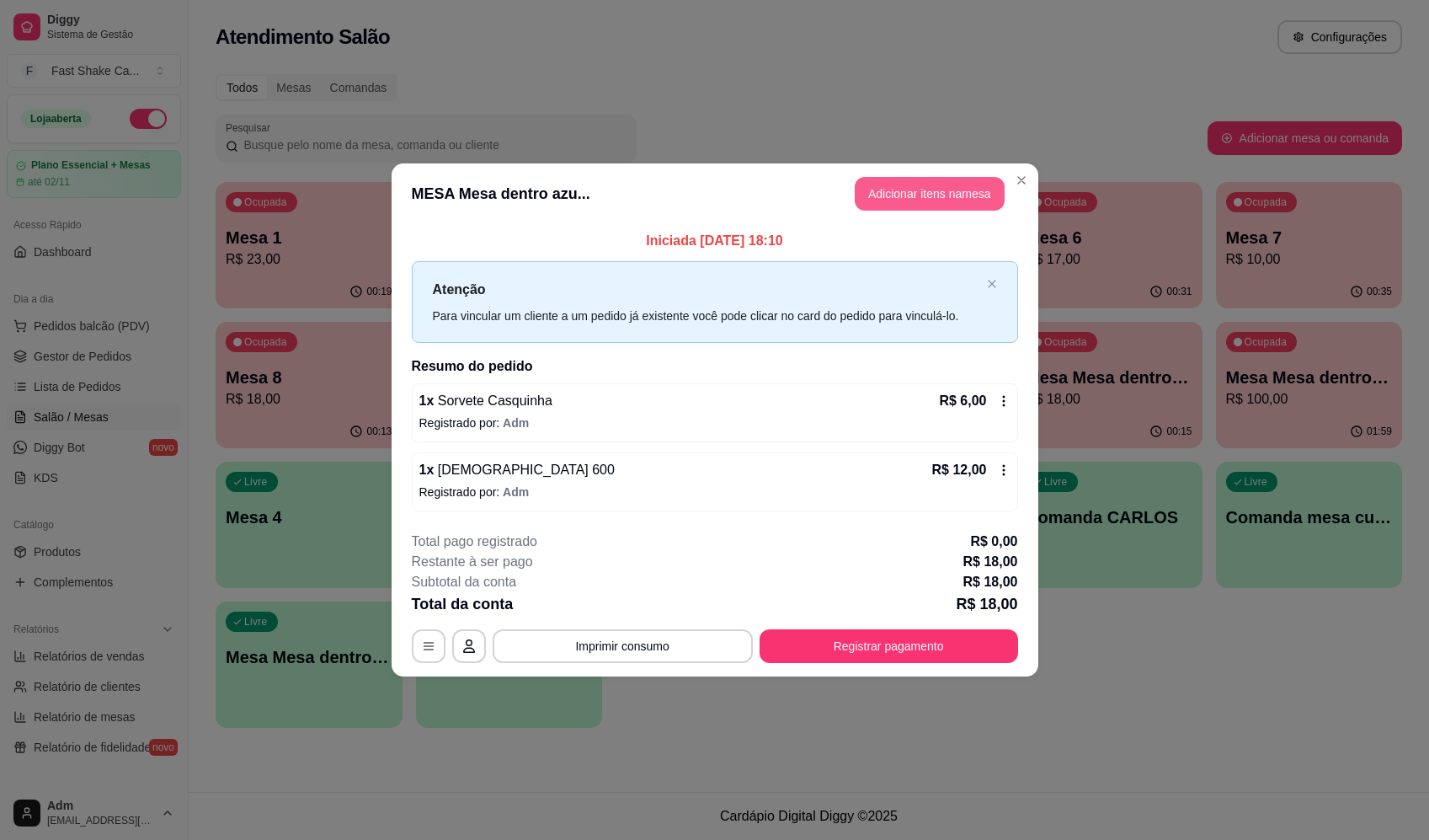
click at [922, 198] on button "Adicionar itens na mesa" at bounding box center [930, 193] width 150 height 34
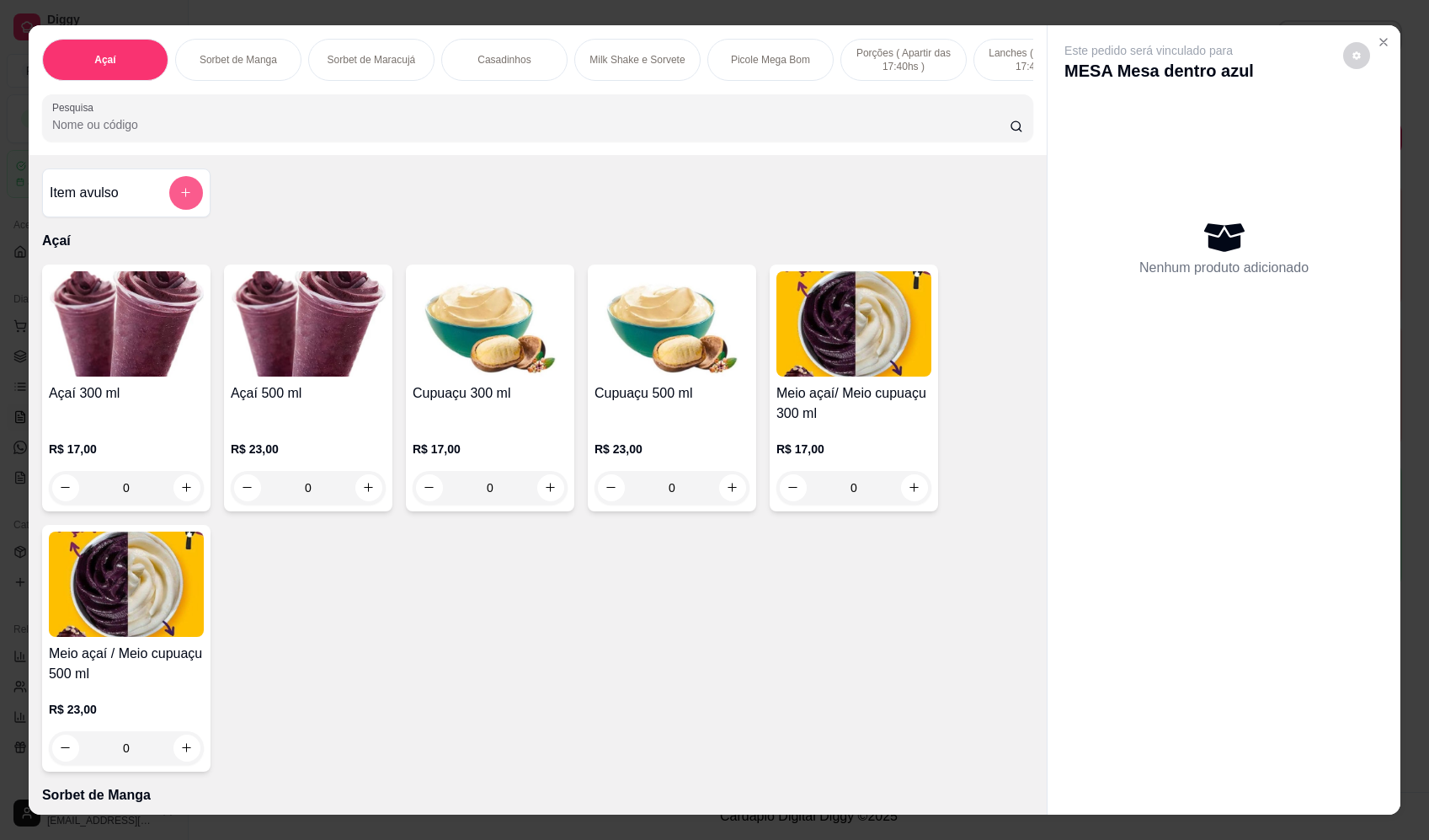
click at [176, 210] on button "add-separate-item" at bounding box center [186, 193] width 34 height 34
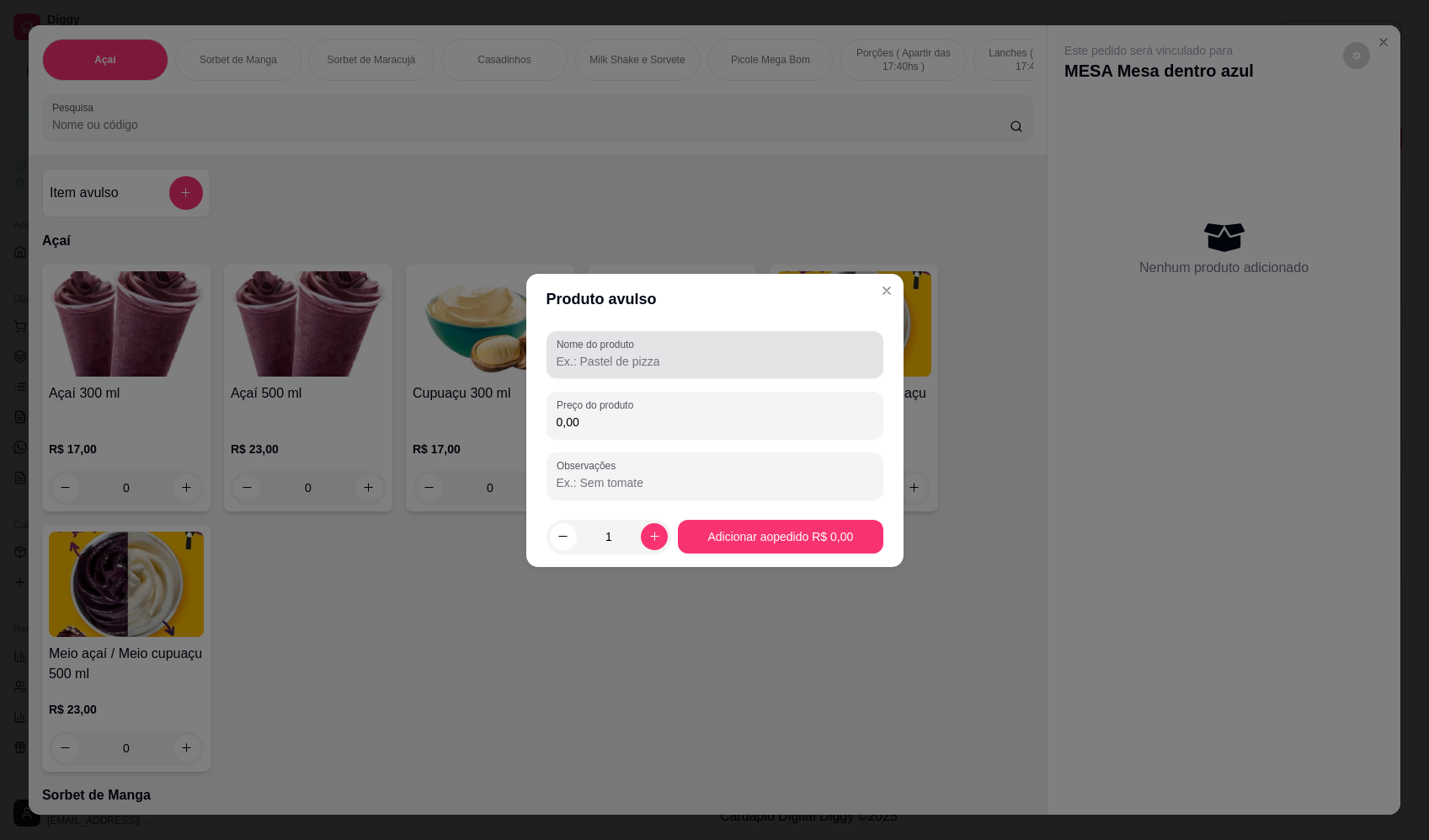
drag, startPoint x: 668, startPoint y: 348, endPoint x: 659, endPoint y: 357, distance: 12.7
click at [669, 348] on div at bounding box center [714, 355] width 317 height 34
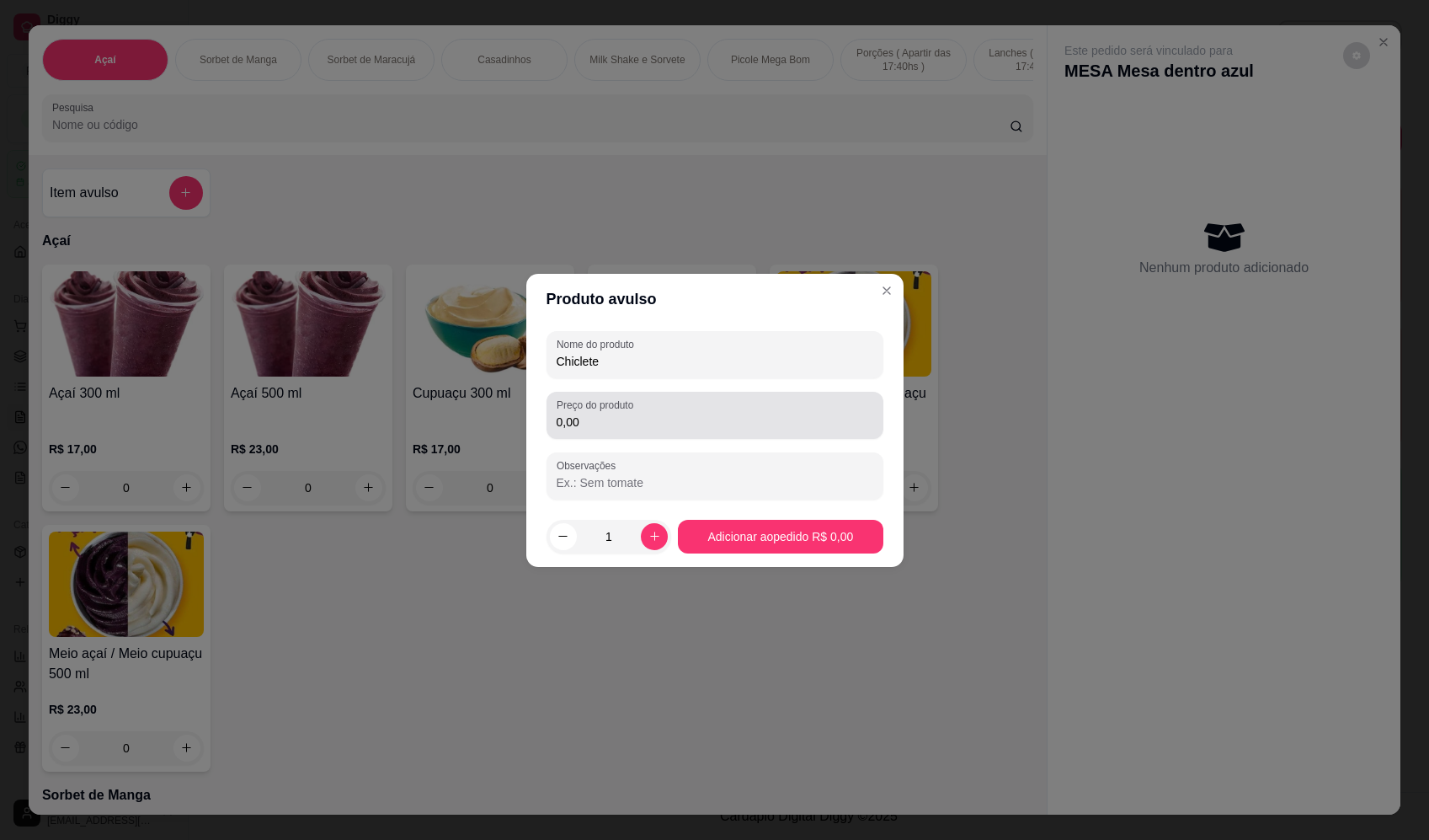
type input "Chiclete"
click at [669, 422] on input "0,00" at bounding box center [714, 421] width 317 height 17
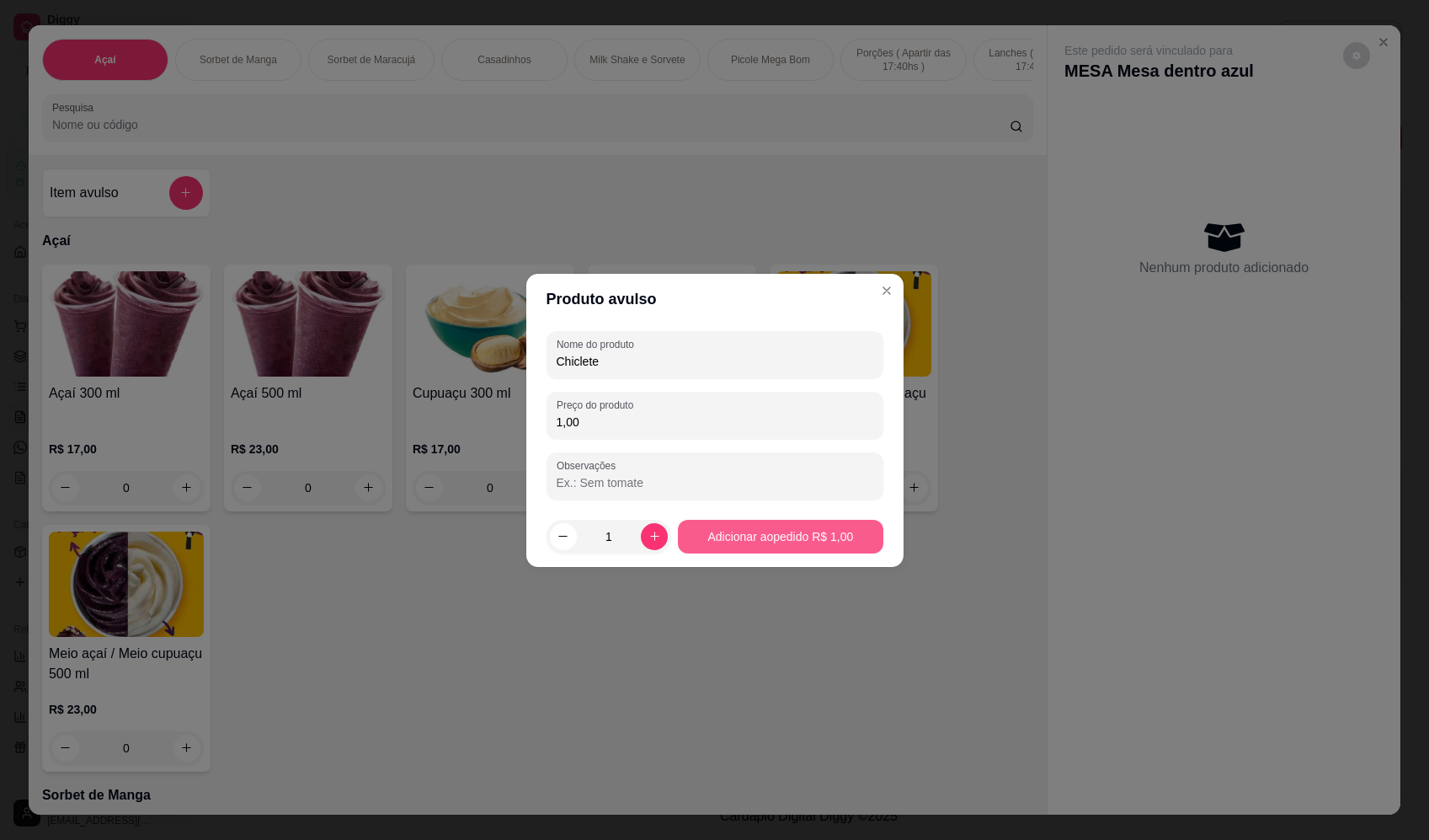
type input "1,00"
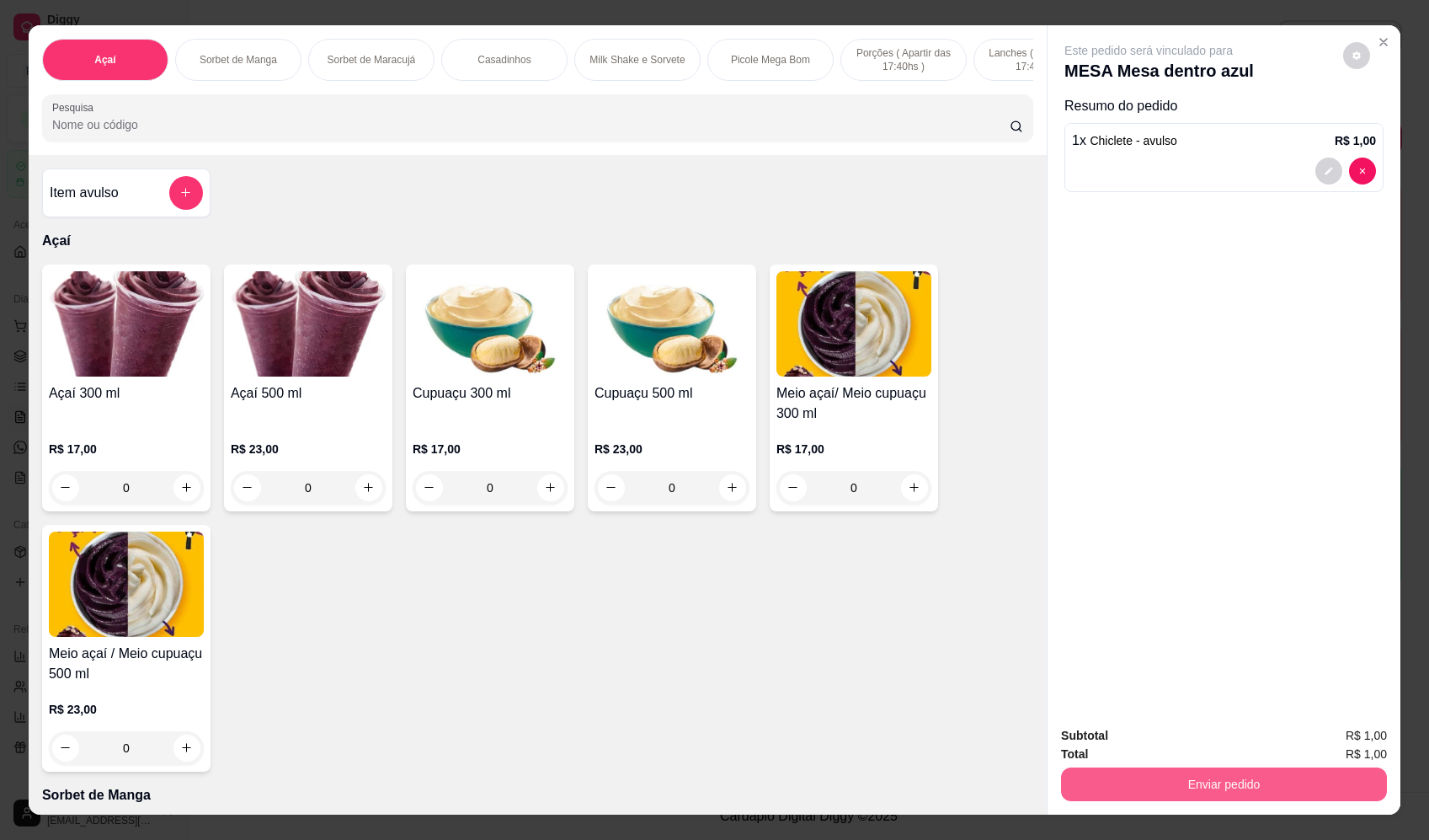
click at [1237, 787] on button "Enviar pedido" at bounding box center [1224, 783] width 326 height 34
click at [1379, 745] on button "Enviar pedido" at bounding box center [1344, 743] width 96 height 32
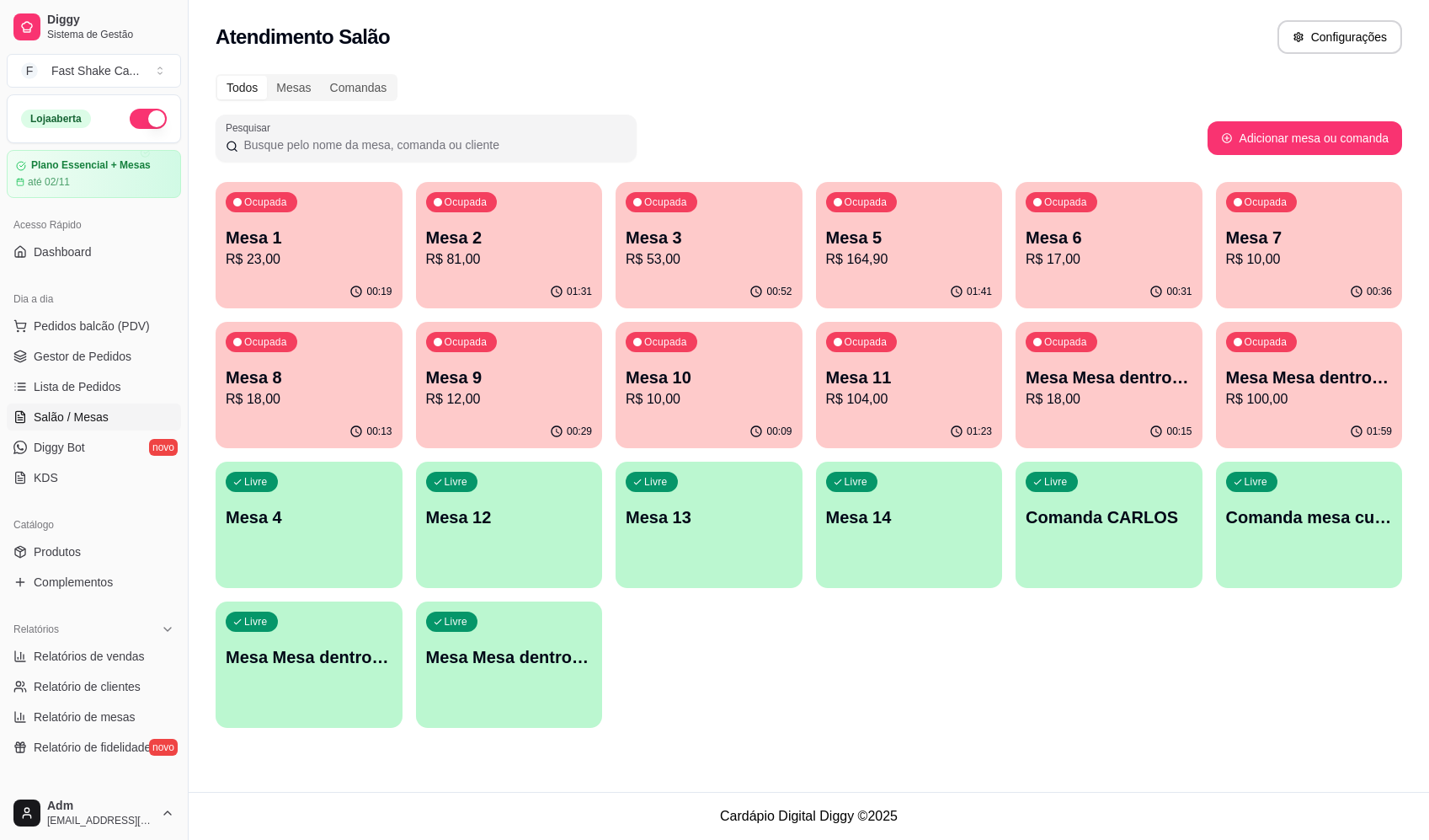
click at [1038, 80] on div "Todos Mesas Comandas" at bounding box center [809, 88] width 1187 height 27
click at [878, 117] on div "Pesquisar" at bounding box center [712, 138] width 992 height 47
click at [683, 239] on p "Mesa 3" at bounding box center [709, 238] width 167 height 23
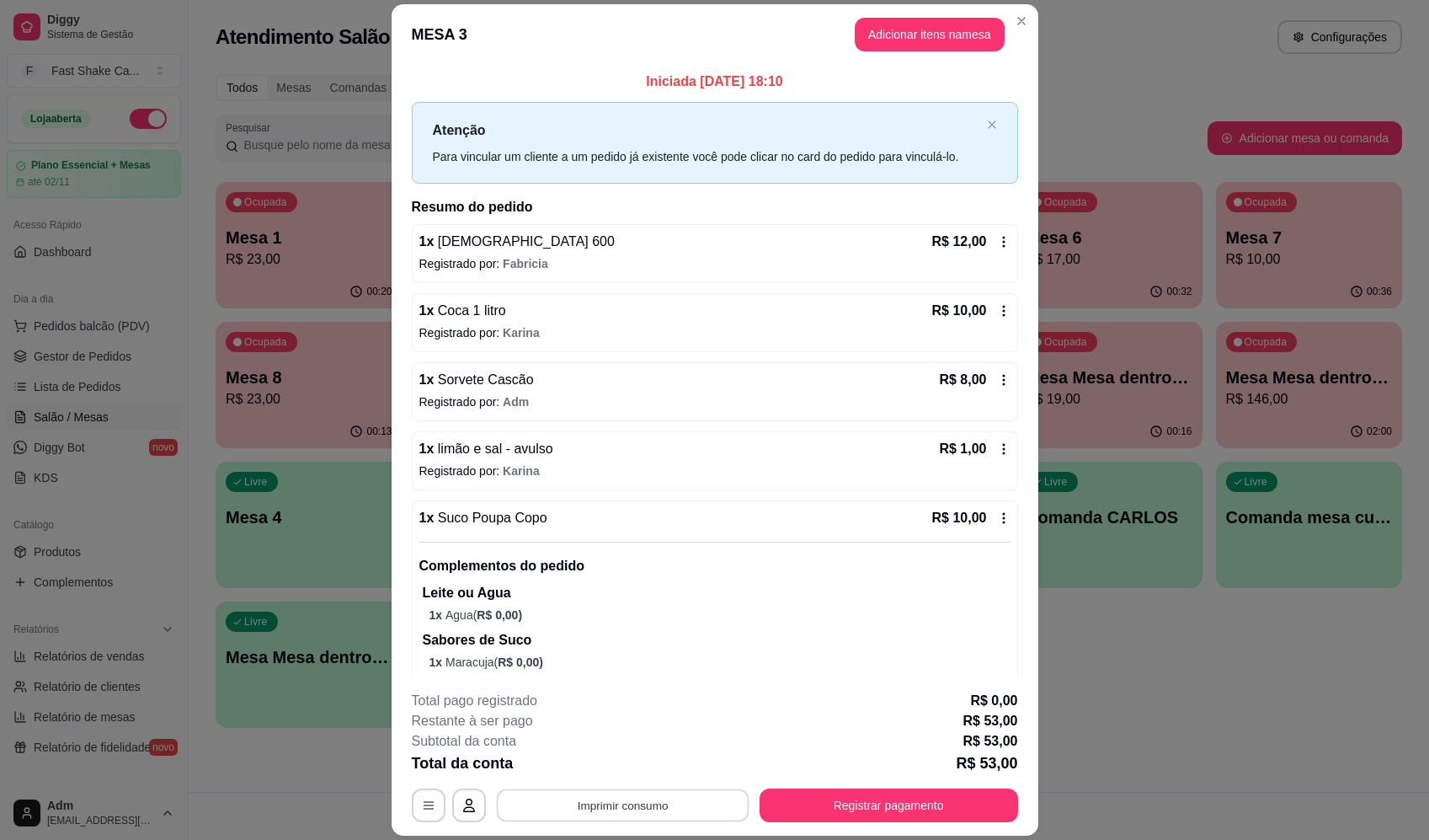
click at [663, 813] on button "Imprimir consumo" at bounding box center [622, 806] width 252 height 33
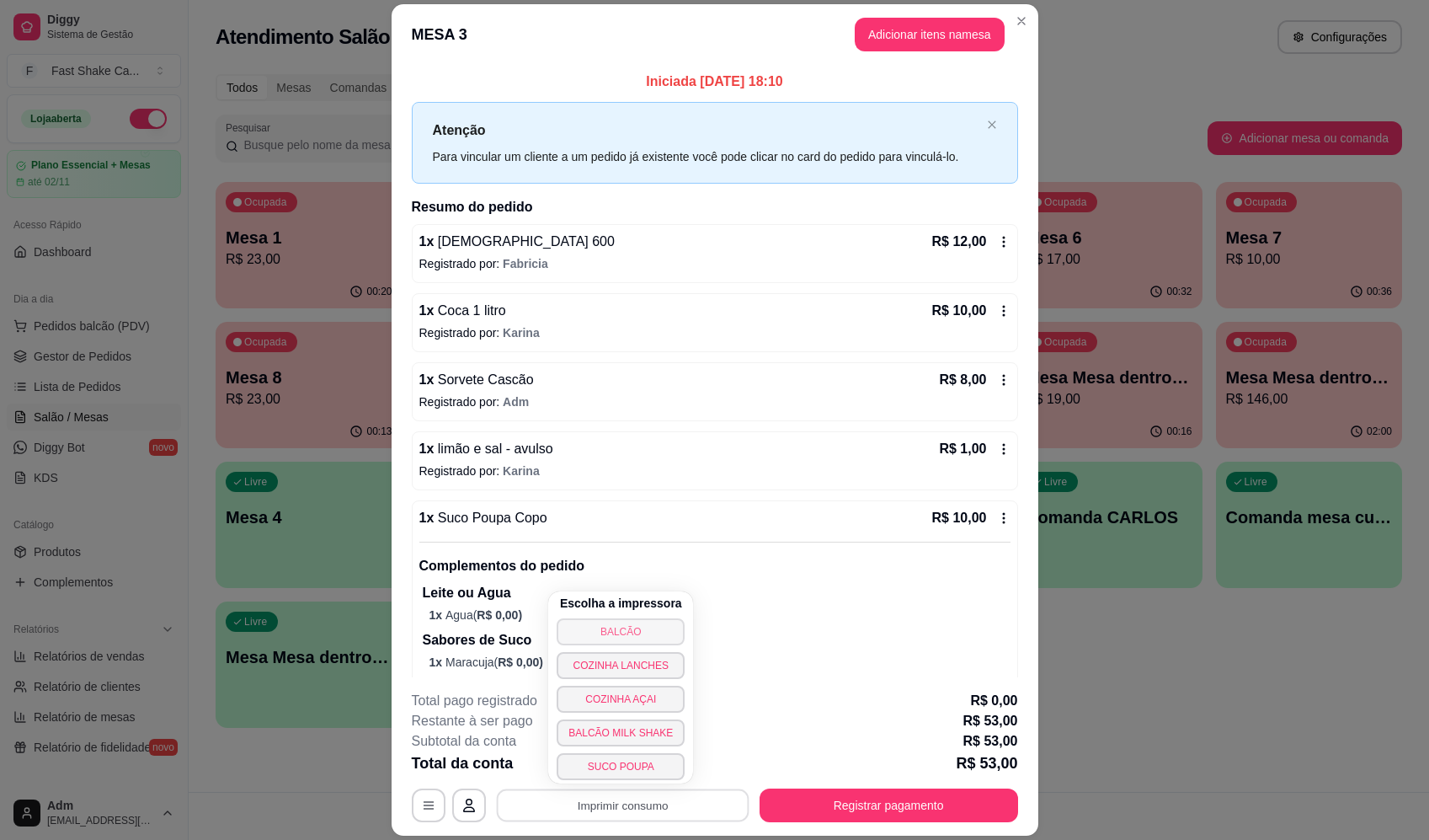
click at [639, 631] on button "BALCÃO" at bounding box center [620, 631] width 128 height 27
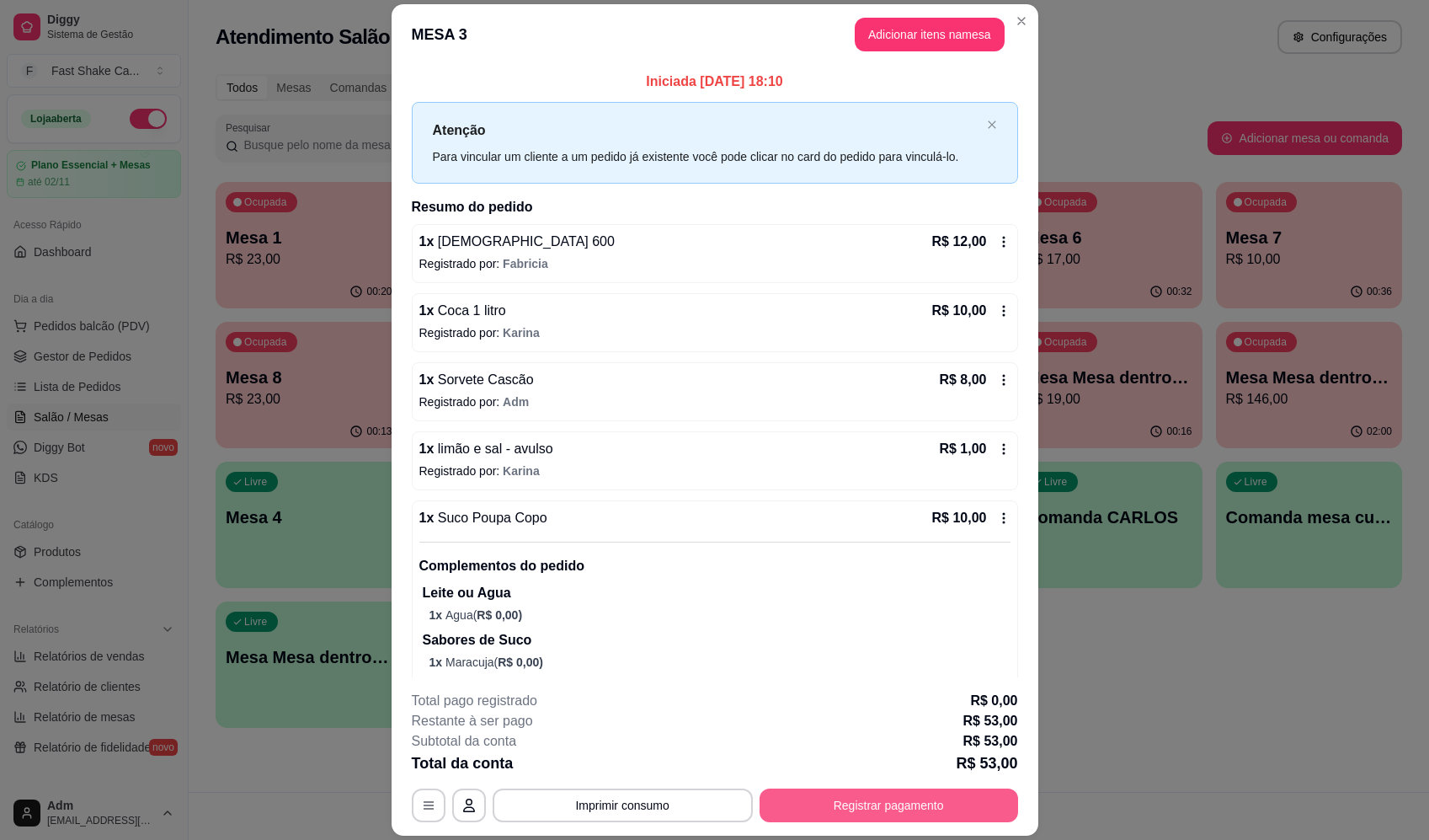
click at [914, 814] on button "Registrar pagamento" at bounding box center [888, 805] width 258 height 34
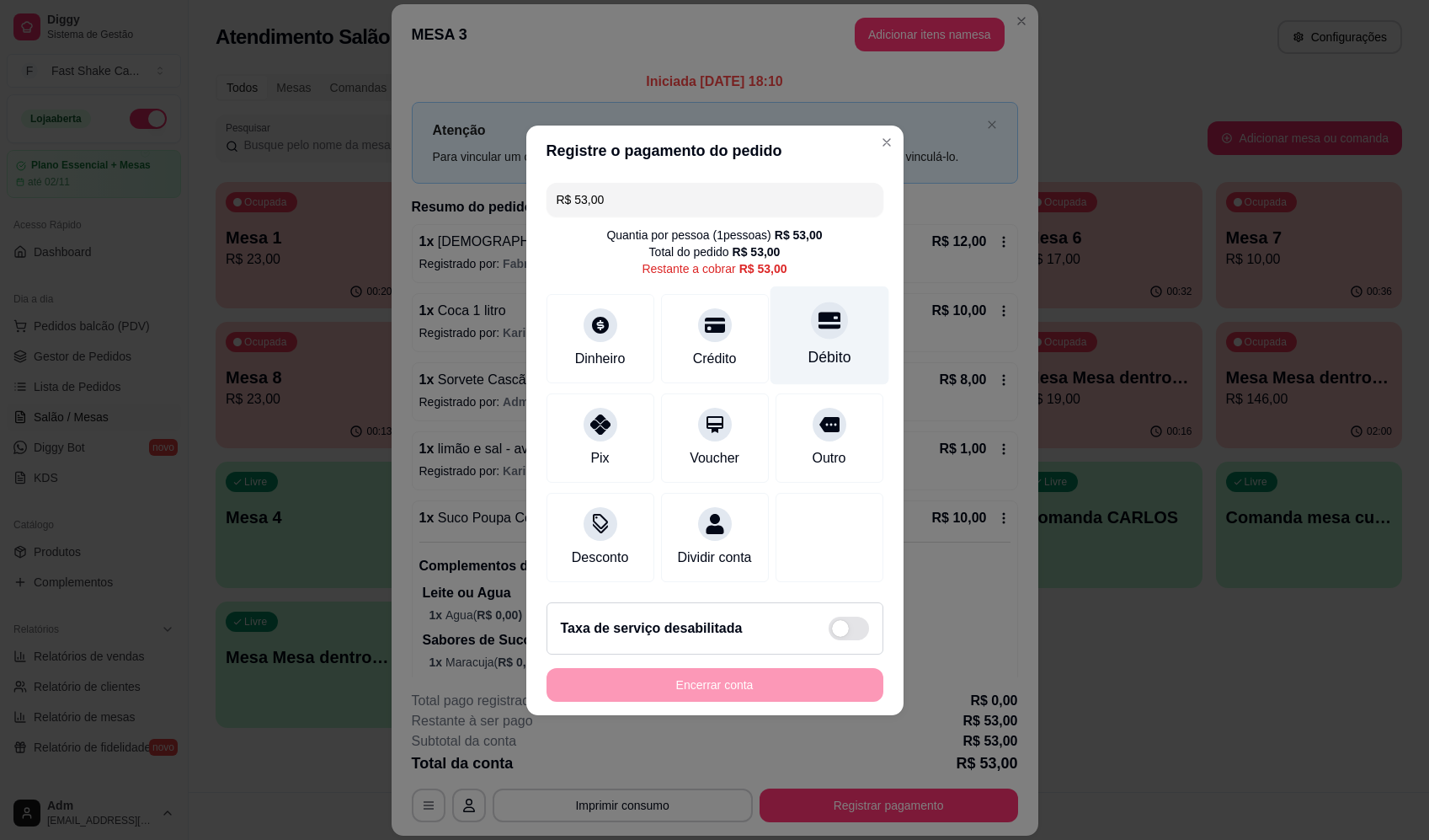
drag, startPoint x: 804, startPoint y: 320, endPoint x: 801, endPoint y: 358, distance: 38.1
click at [804, 325] on div "Débito" at bounding box center [830, 334] width 119 height 98
type input "R$ 0,00"
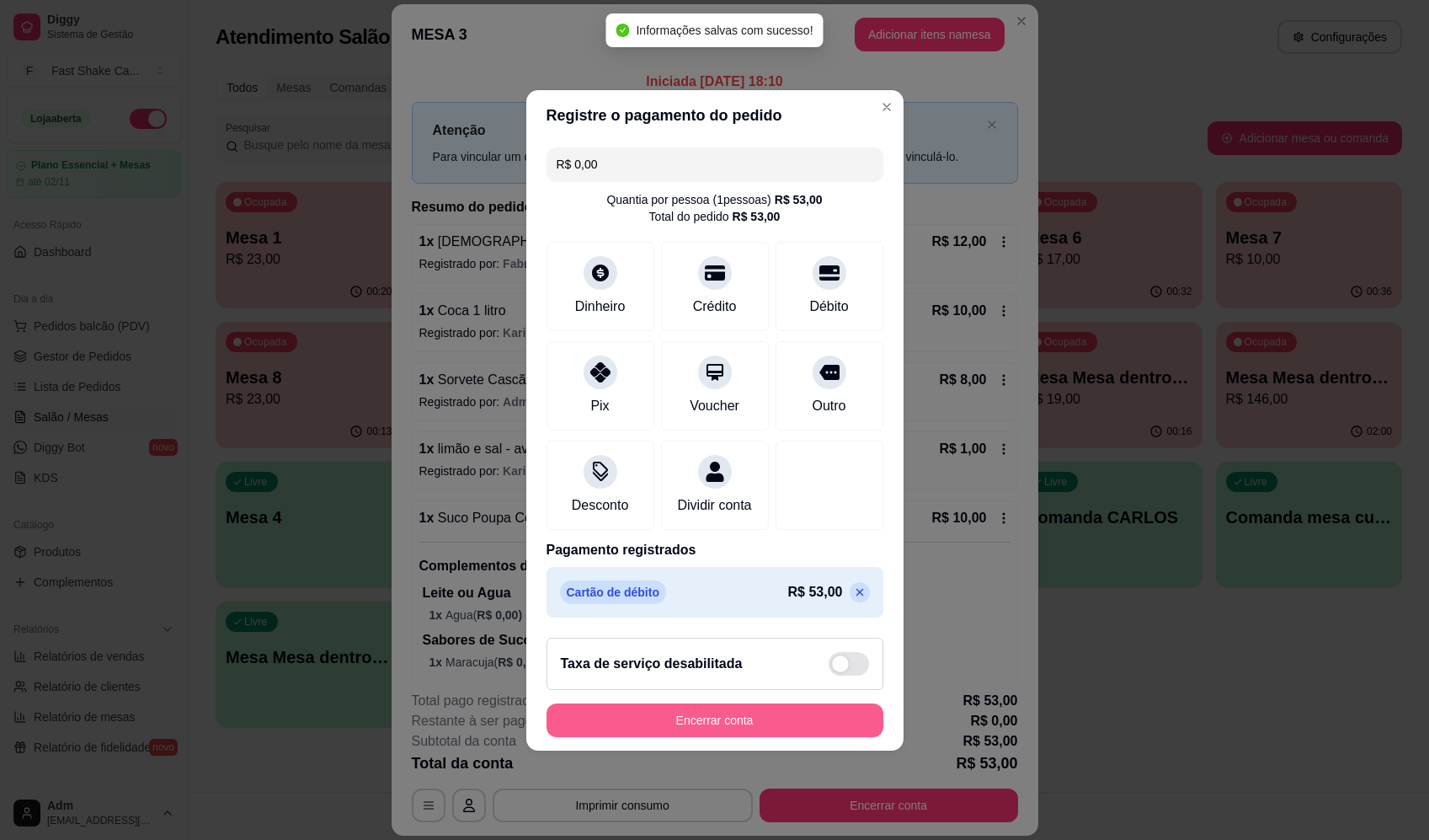
click at [779, 733] on button "Encerrar conta" at bounding box center [715, 720] width 337 height 34
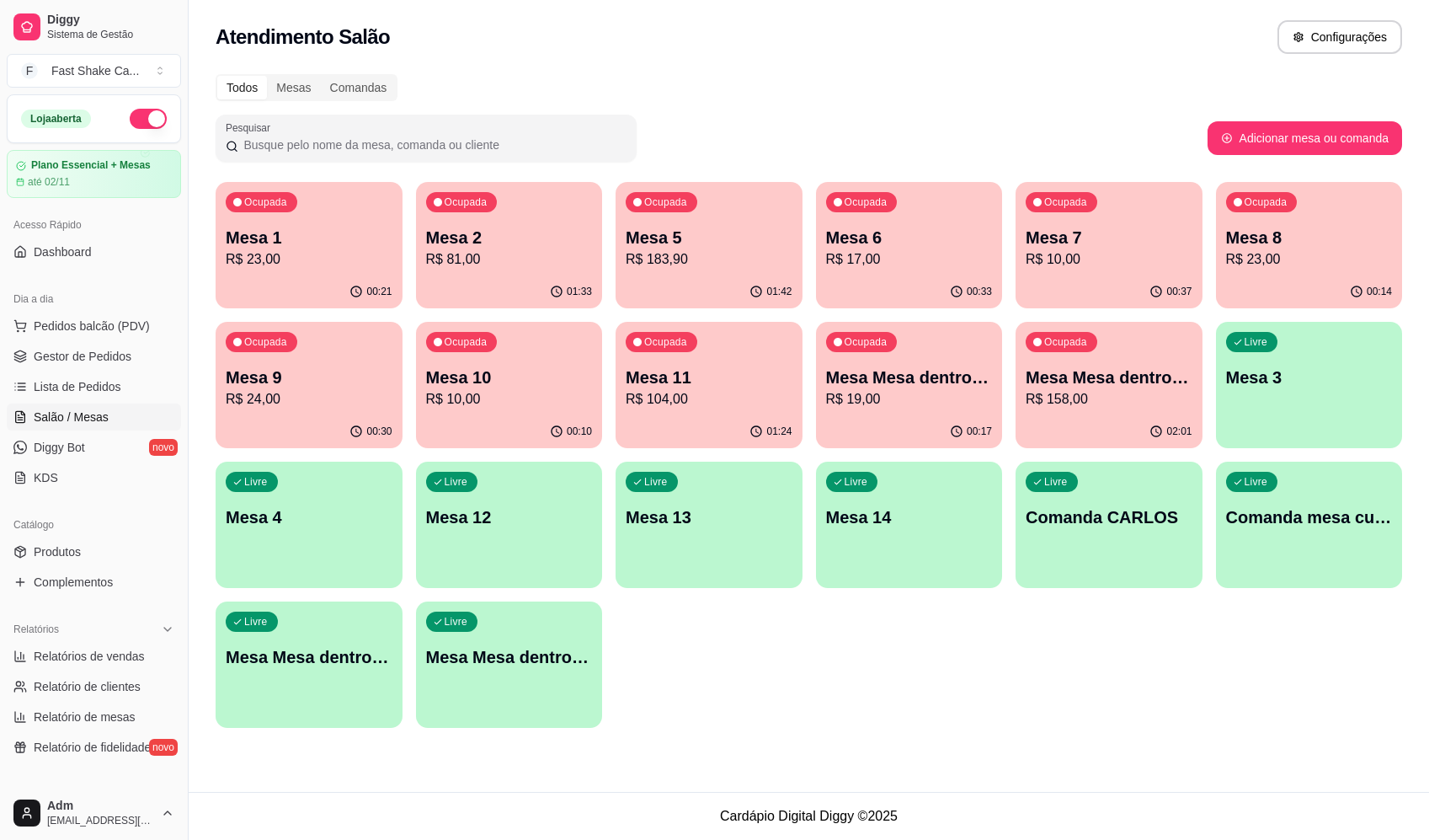
click at [946, 95] on div "Todos Mesas Comandas" at bounding box center [809, 88] width 1187 height 27
click at [859, 369] on p "Mesa Mesa dentro azul" at bounding box center [908, 377] width 162 height 22
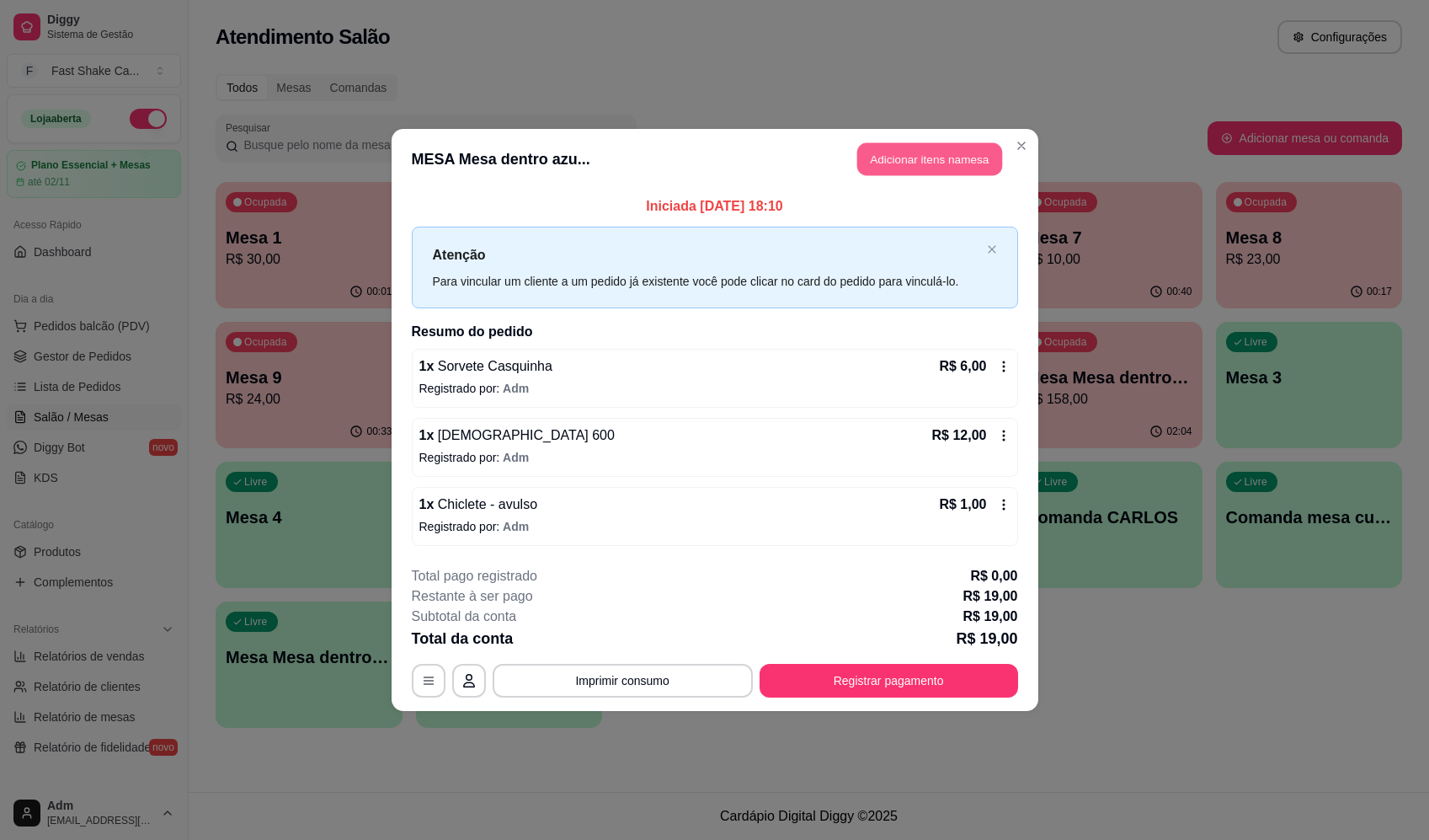
click at [955, 167] on button "Adicionar itens na mesa" at bounding box center [930, 160] width 145 height 33
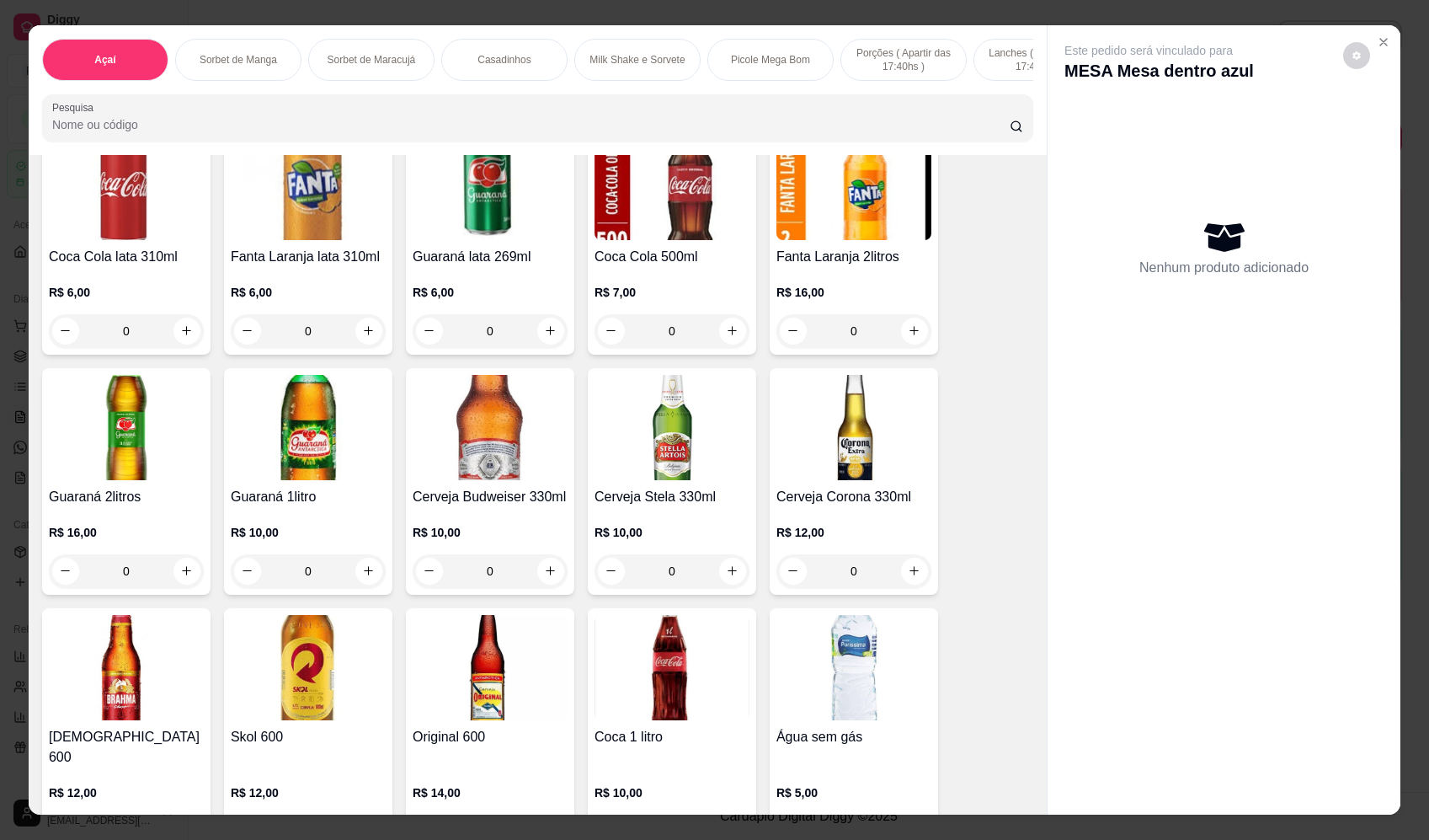
scroll to position [4632, 0]
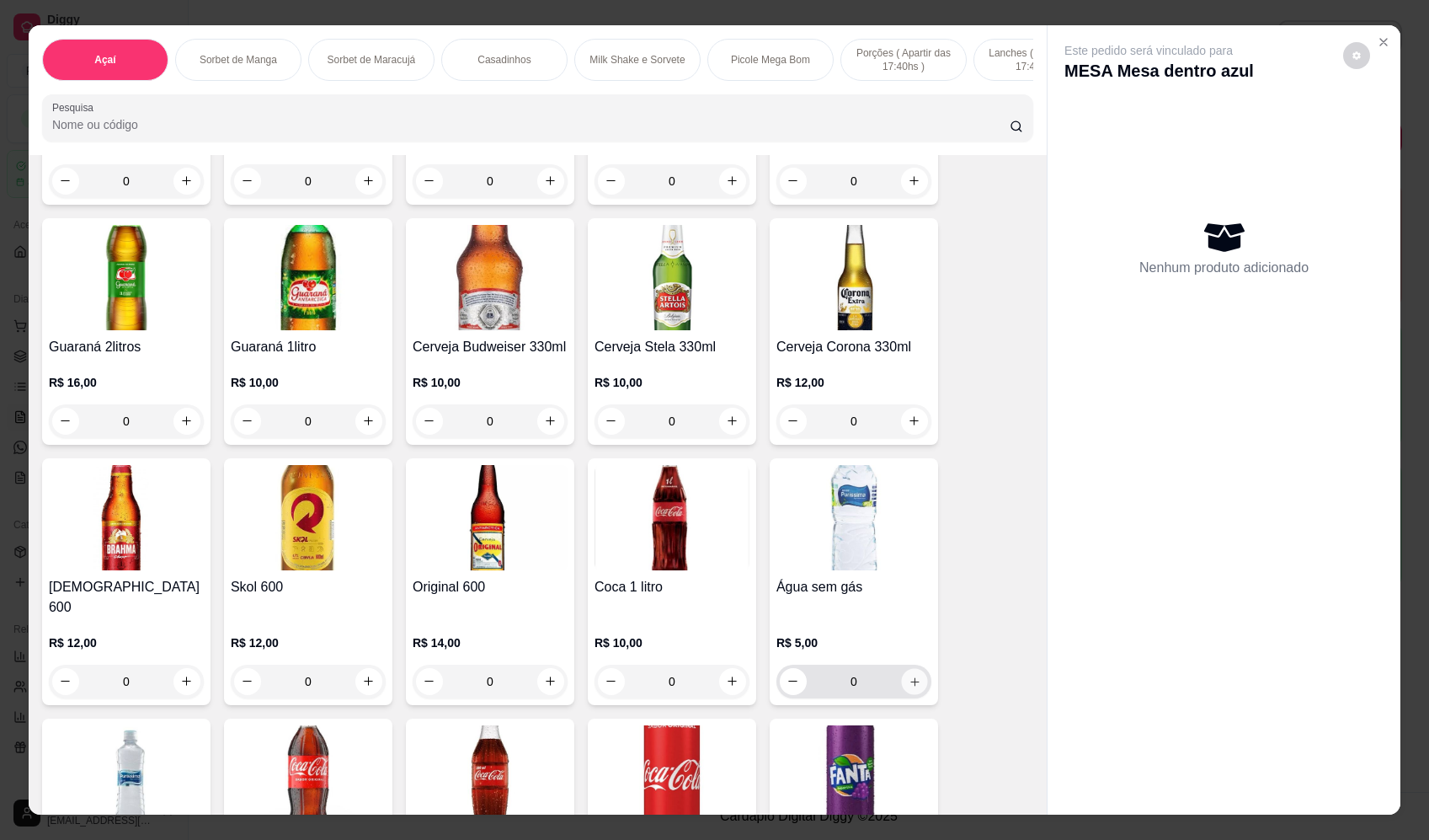
click at [914, 672] on button "increase-product-quantity" at bounding box center [914, 680] width 26 height 26
type input "1"
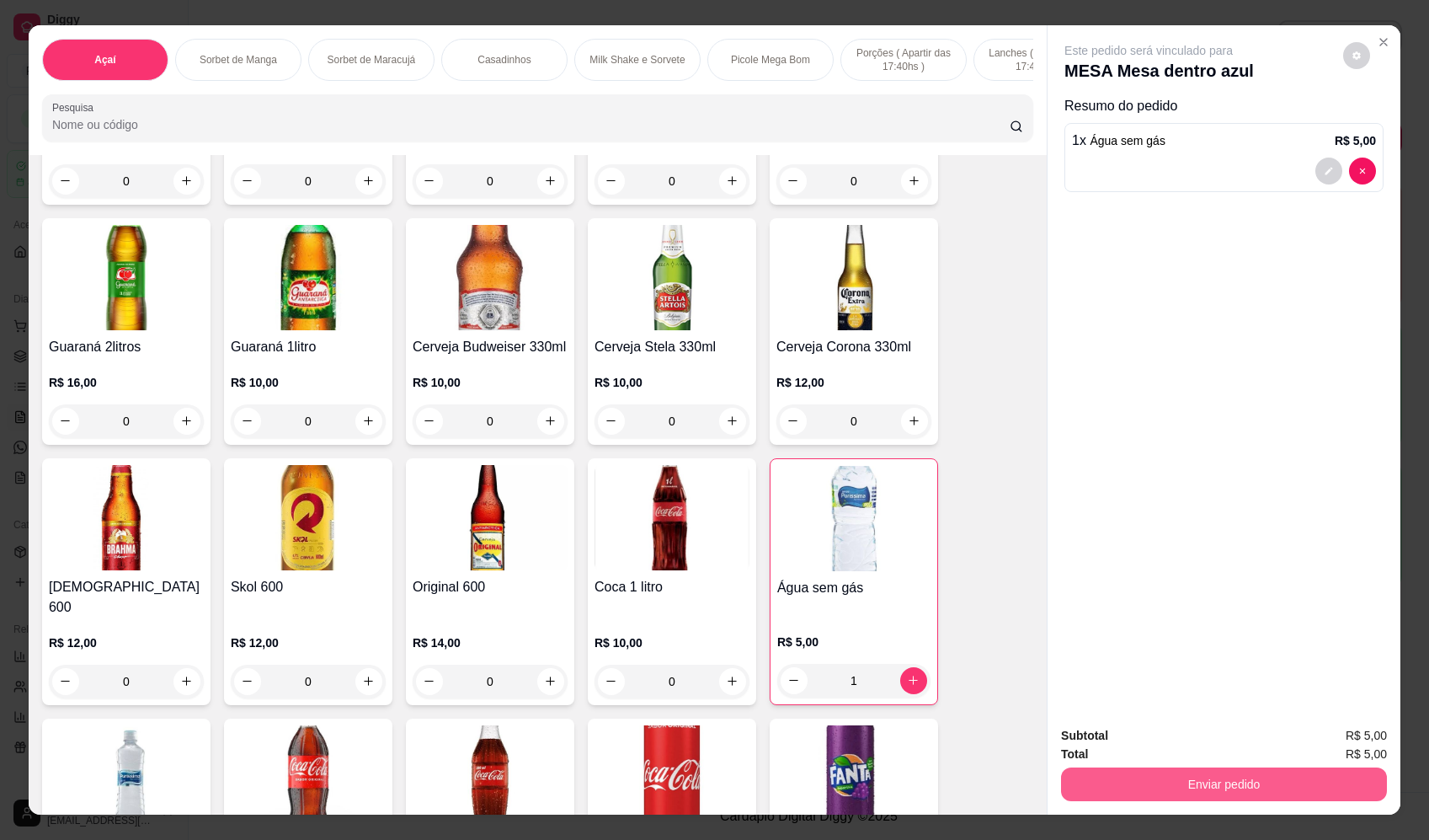
click at [1172, 789] on button "Enviar pedido" at bounding box center [1224, 783] width 326 height 34
click at [1311, 738] on button "Enviar pedido" at bounding box center [1344, 743] width 96 height 32
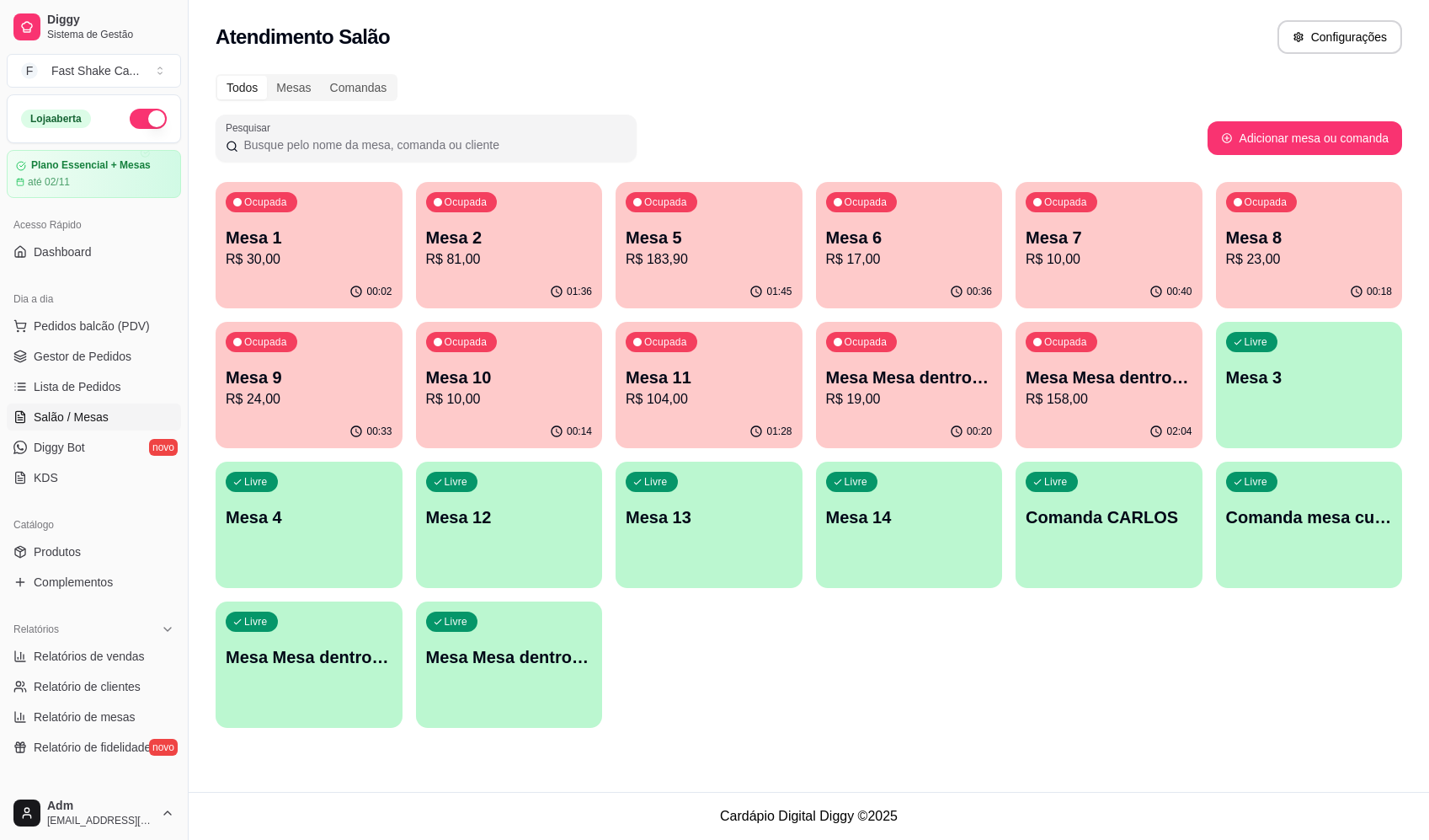
click at [1034, 65] on div "Todos Mesas Comandas Pesquisar Adicionar mesa ou comanda Ocupada Mesa 1 R$ 30,0…" at bounding box center [809, 406] width 1241 height 684
click at [822, 102] on div "Todos Mesas Comandas Pesquisar Adicionar mesa ou comanda Ocupada Mesa 1 R$ 35,0…" at bounding box center [809, 406] width 1241 height 684
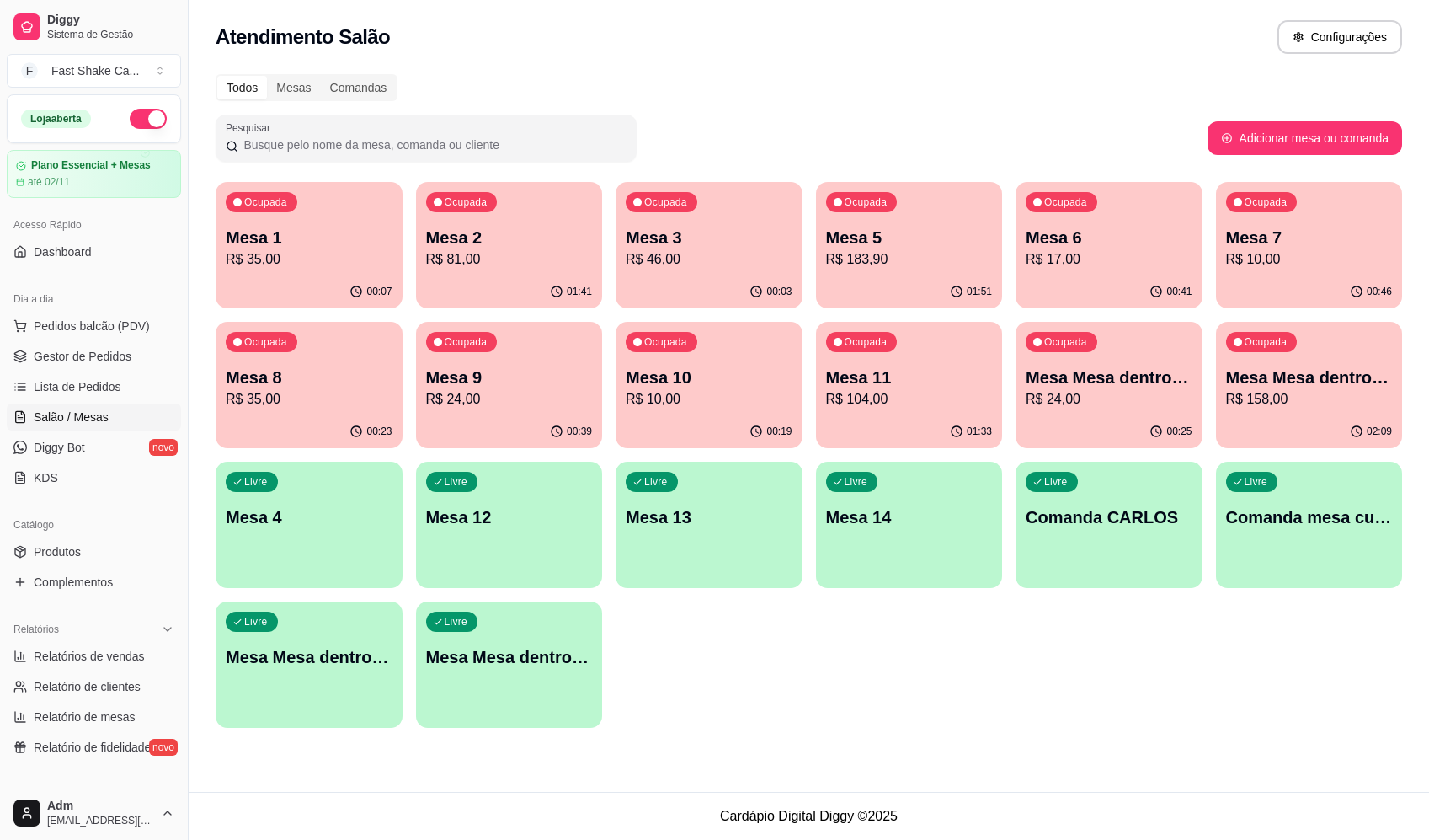
click at [547, 271] on div "Ocupada Mesa 2 R$ 81,00" at bounding box center [510, 229] width 187 height 94
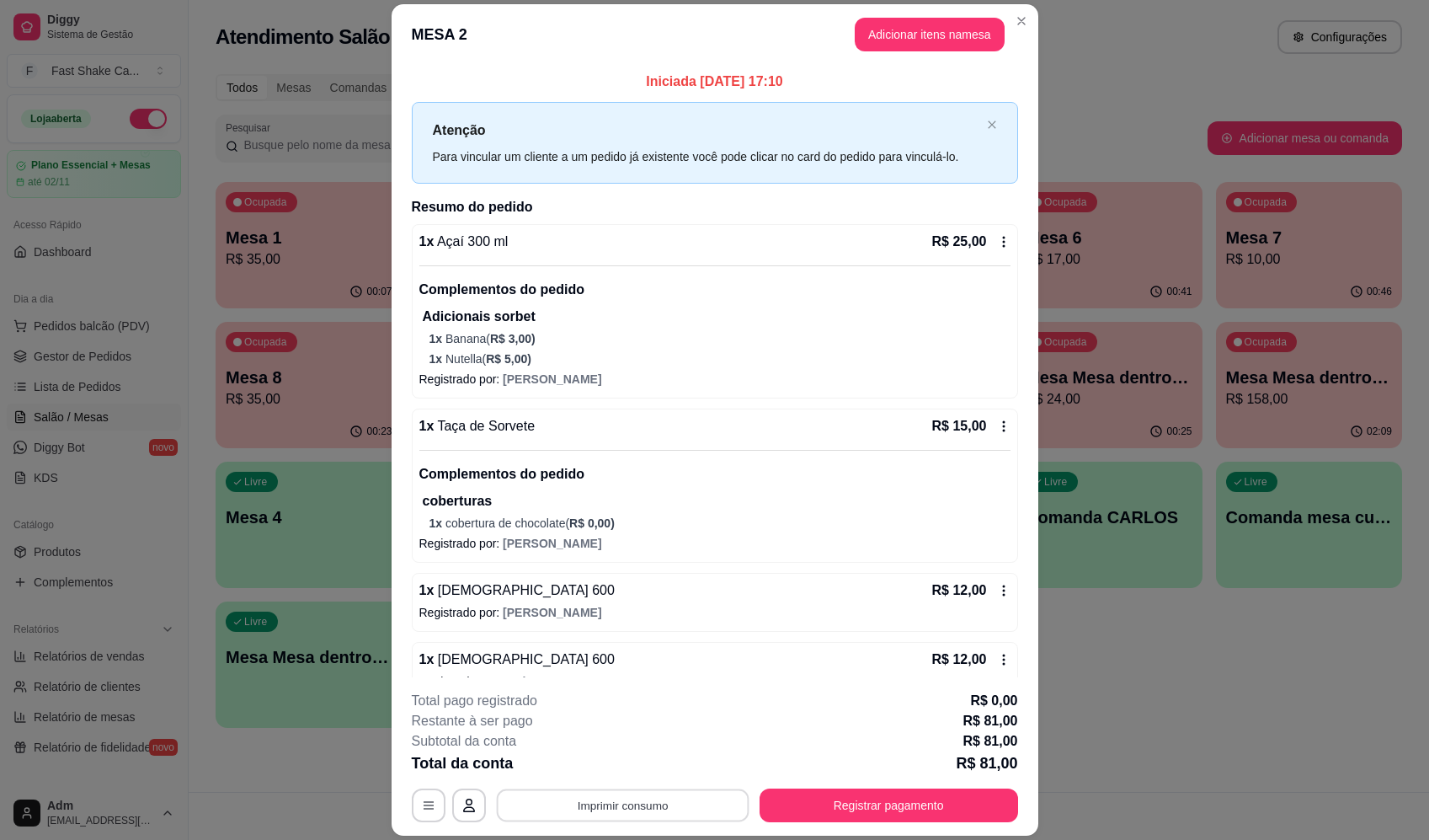
click at [648, 819] on button "Imprimir consumo" at bounding box center [622, 806] width 252 height 33
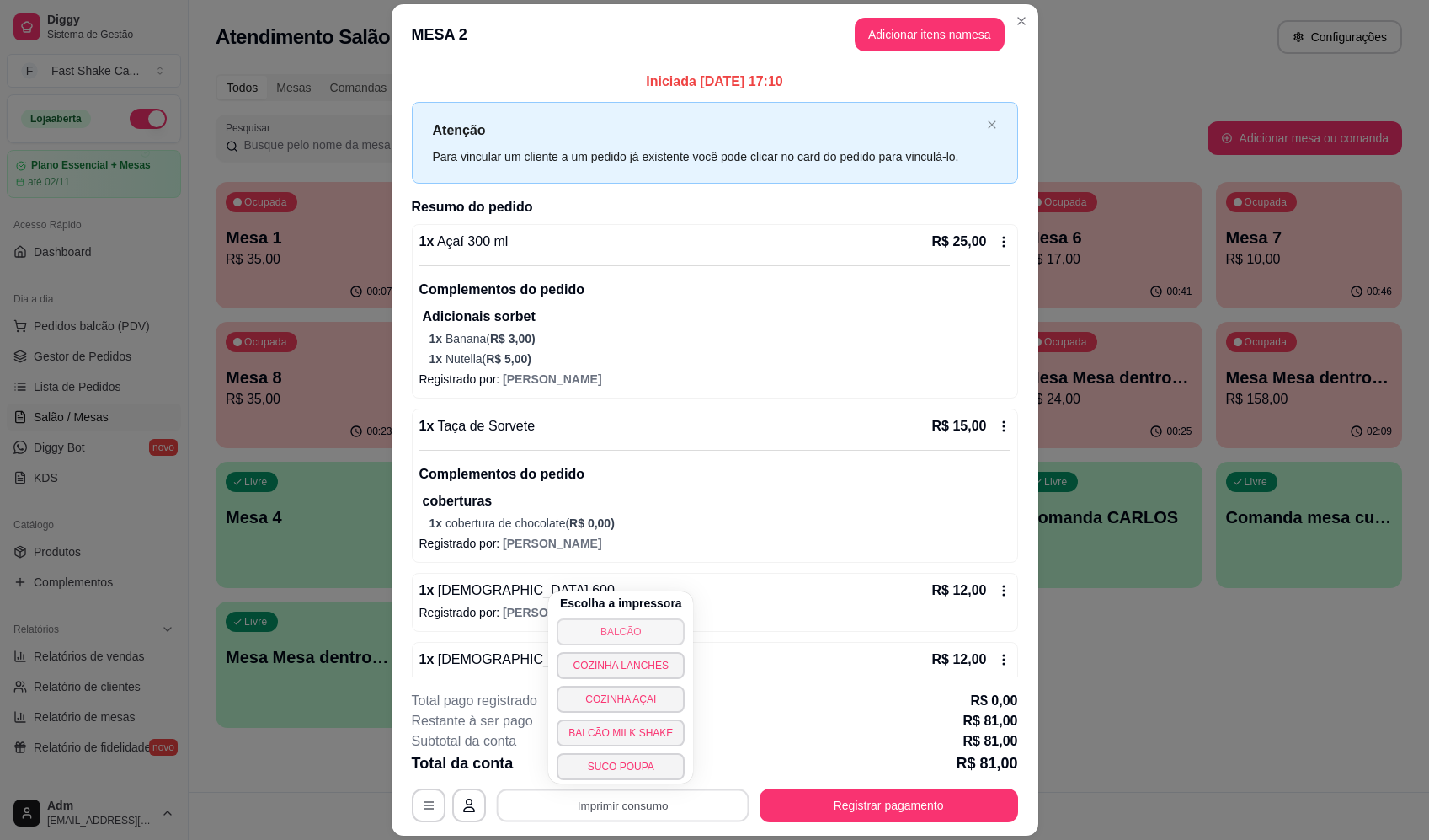
click at [639, 628] on button "BALCÃO" at bounding box center [620, 631] width 128 height 27
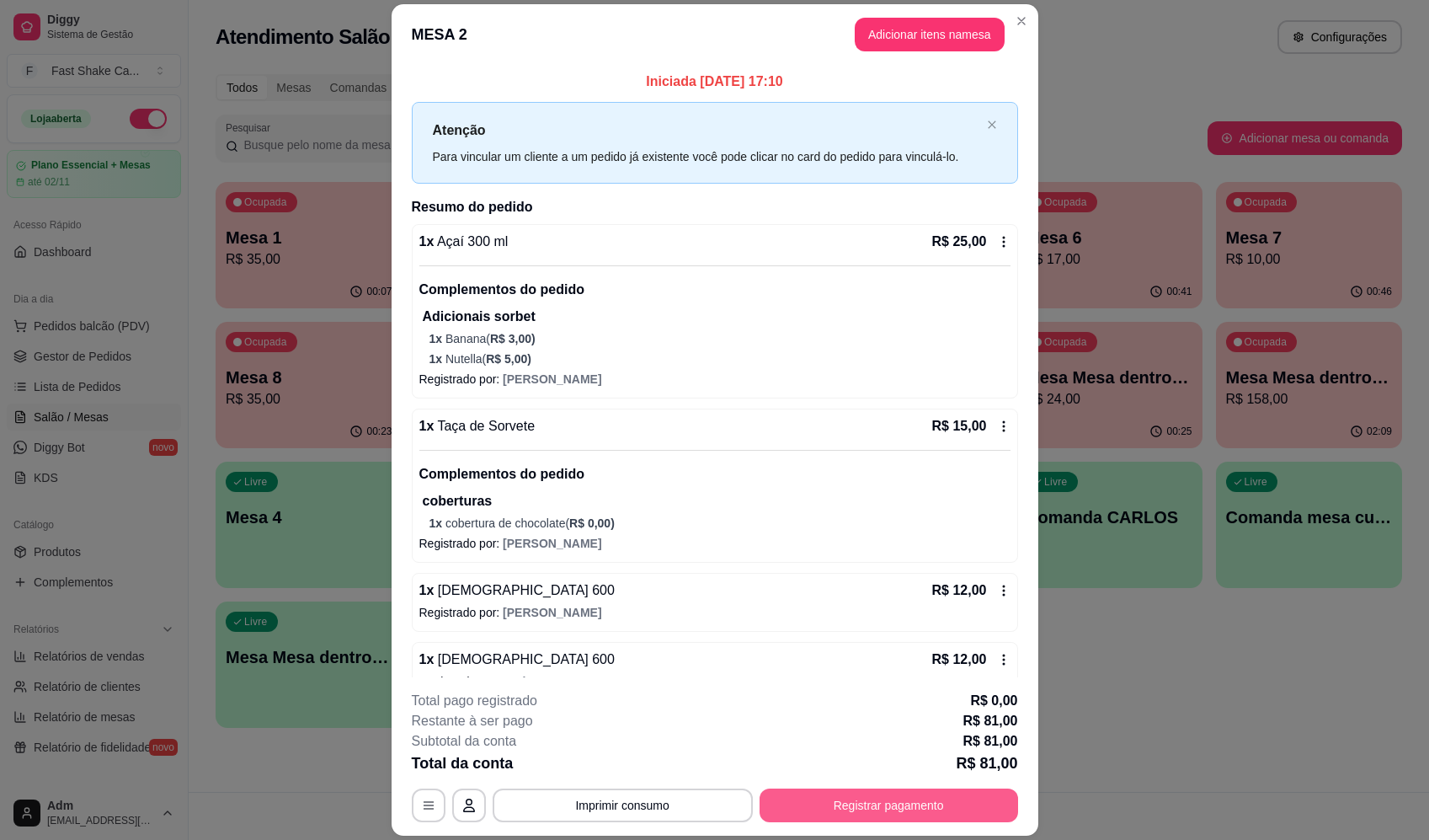
click at [804, 809] on button "Registrar pagamento" at bounding box center [888, 805] width 258 height 34
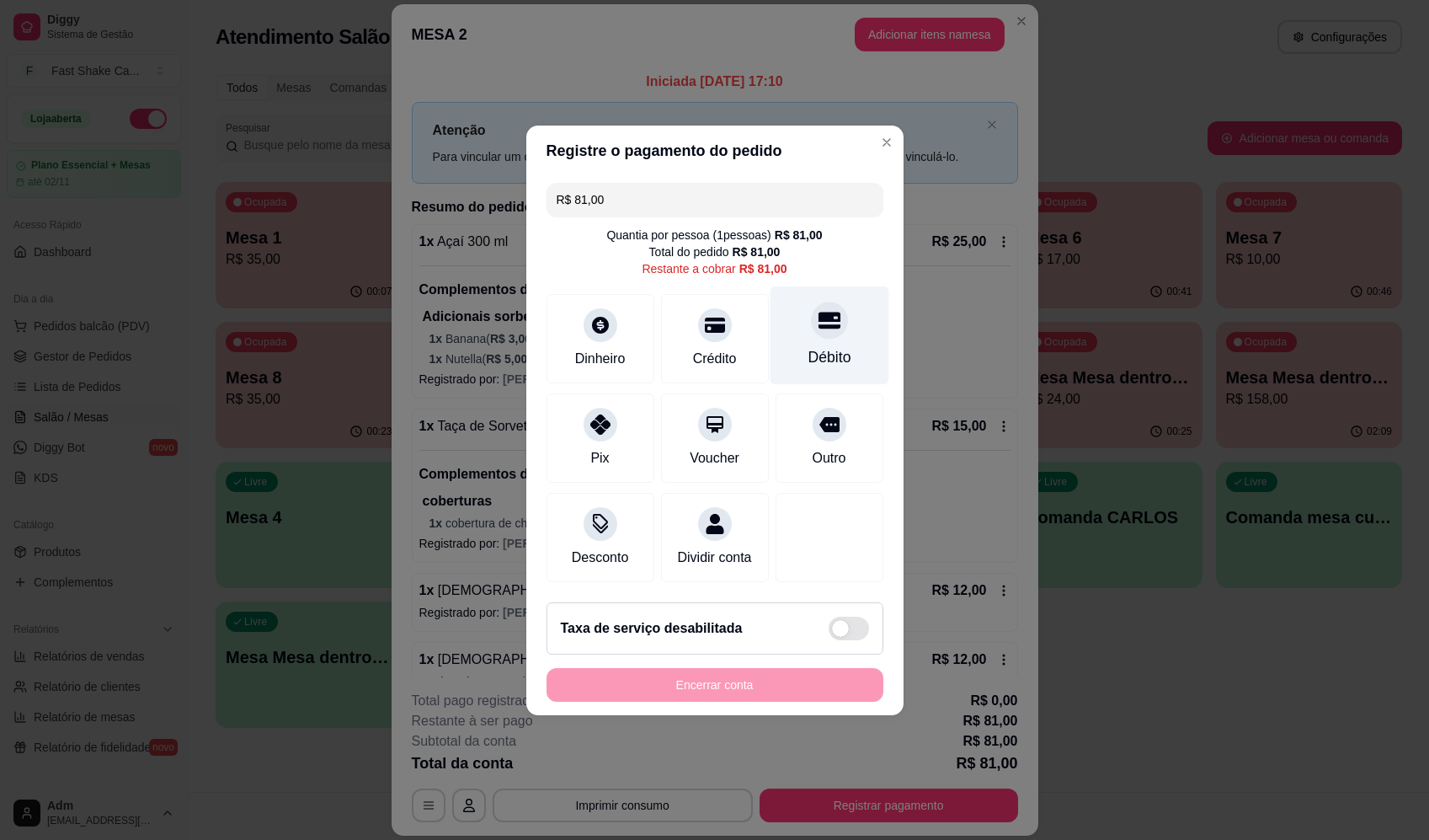
click at [794, 314] on div "Débito" at bounding box center [830, 334] width 119 height 98
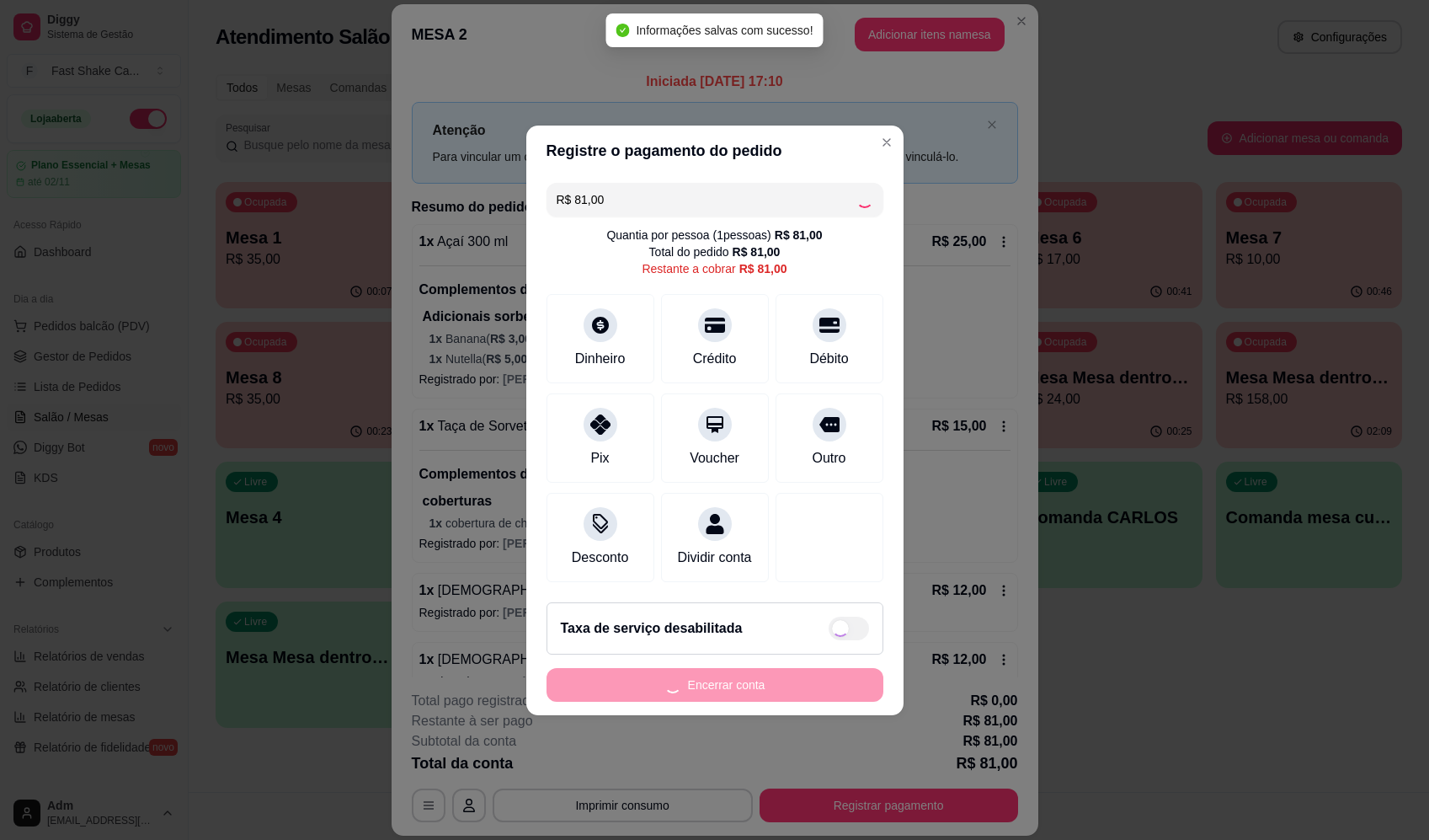
type input "R$ 0,00"
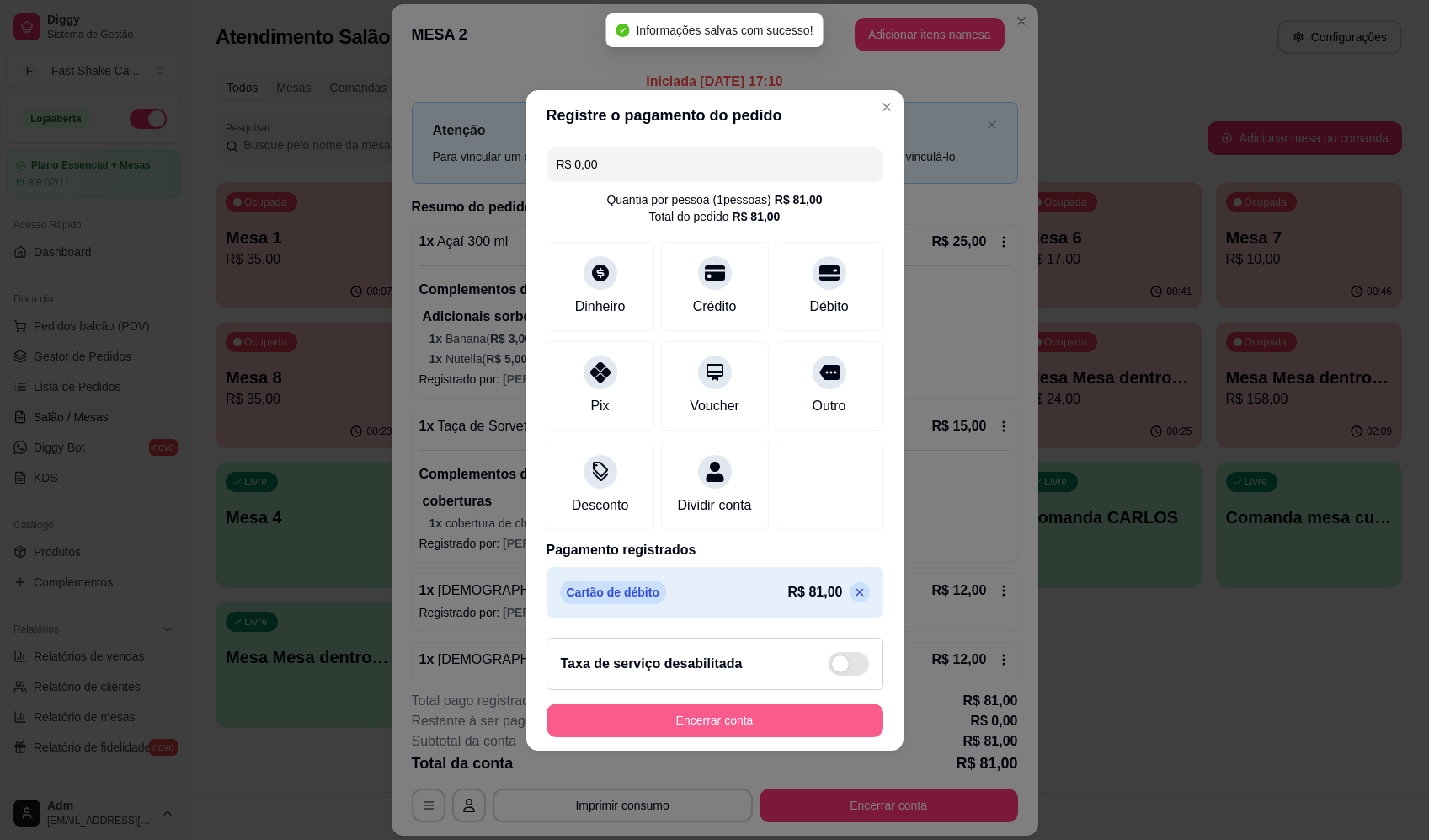
click at [790, 737] on button "Encerrar conta" at bounding box center [715, 720] width 337 height 34
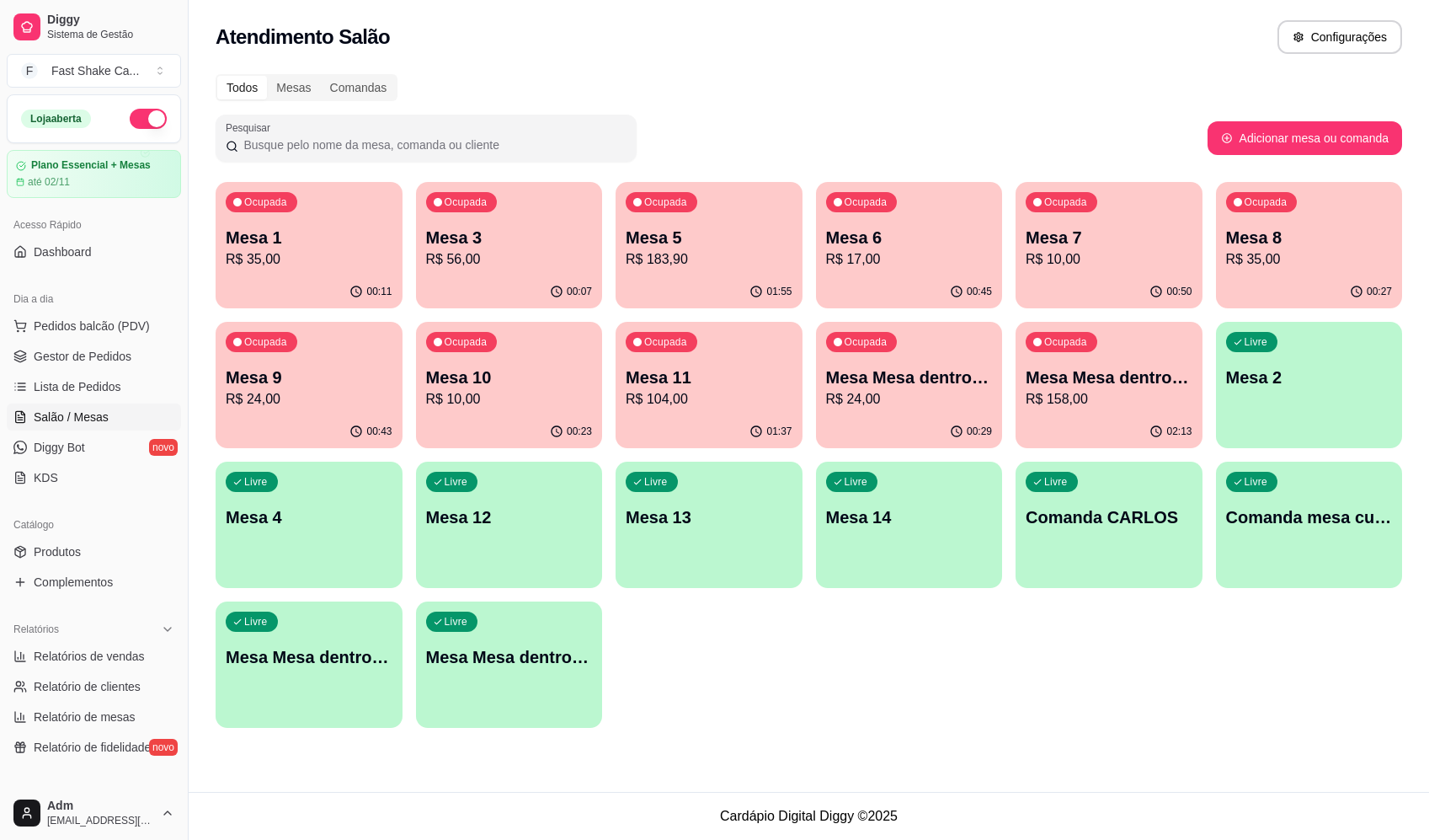
click at [909, 676] on div "Ocupada Mesa 1 R$ 35,00 00:11 Ocupada Mesa 3 R$ 56,00 00:07 Ocupada Mesa 5 R$ 1…" at bounding box center [809, 455] width 1187 height 546
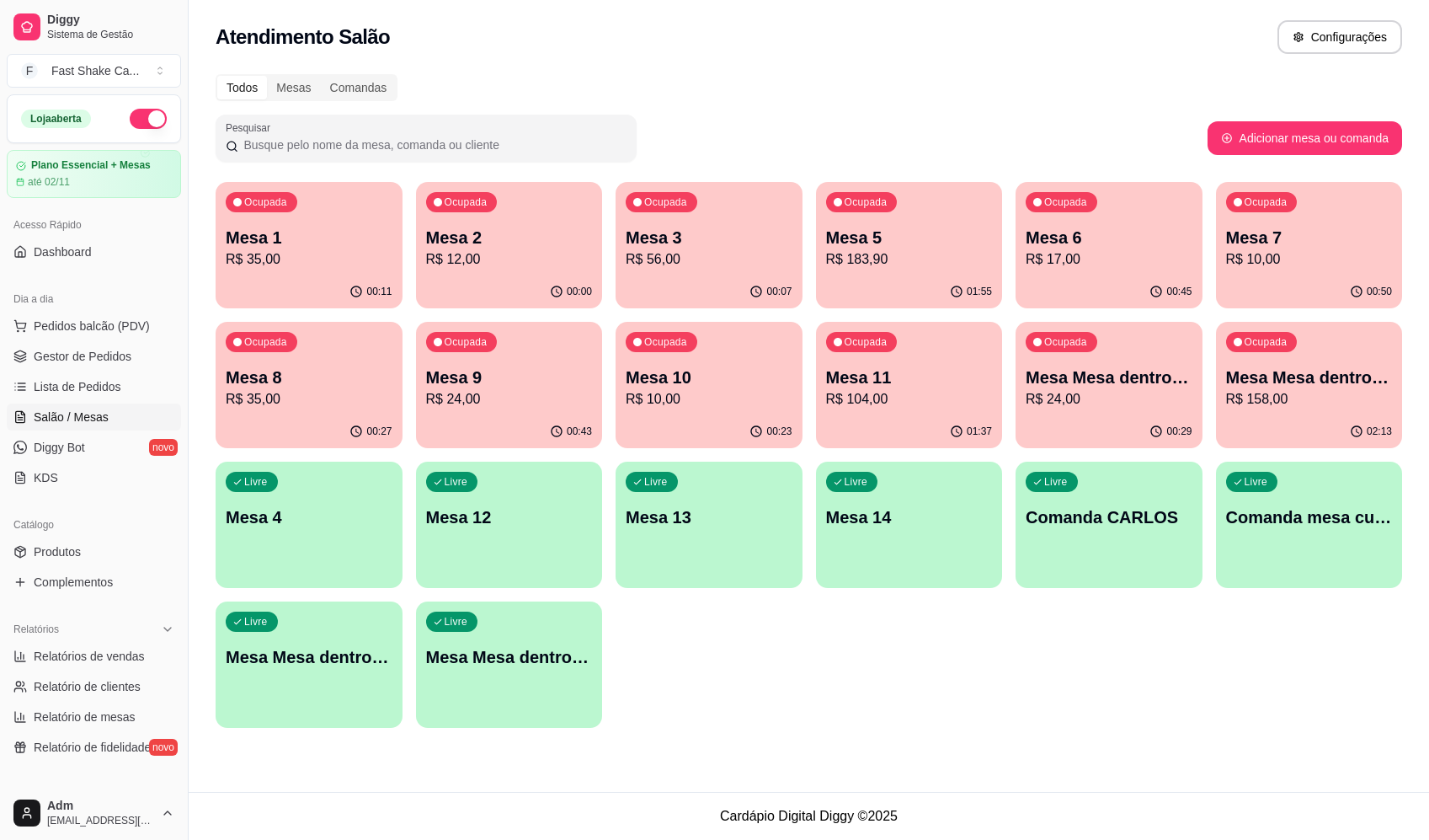
click at [289, 394] on p "R$ 35,00" at bounding box center [309, 399] width 167 height 20
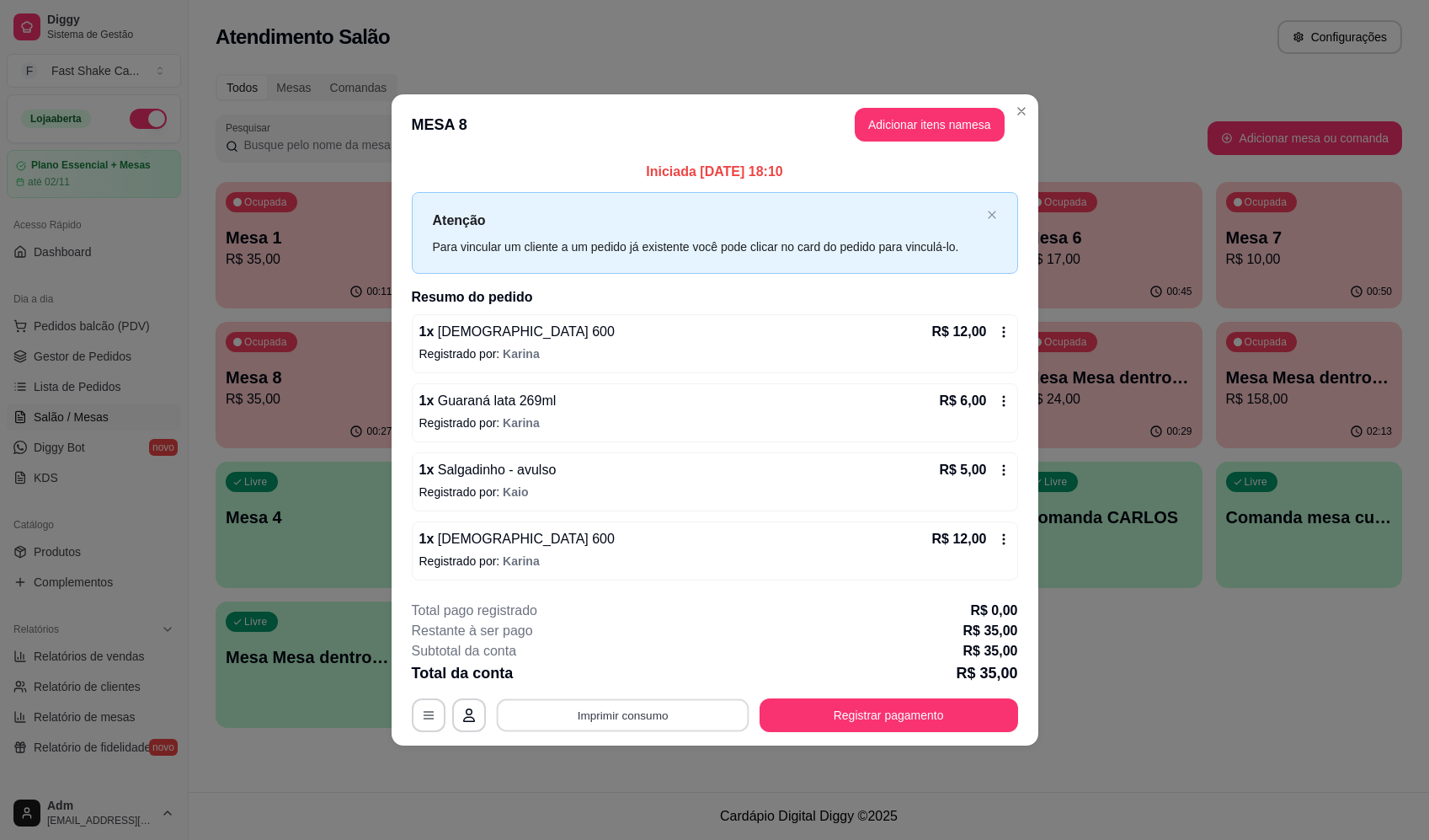
click at [594, 719] on button "Imprimir consumo" at bounding box center [622, 715] width 252 height 33
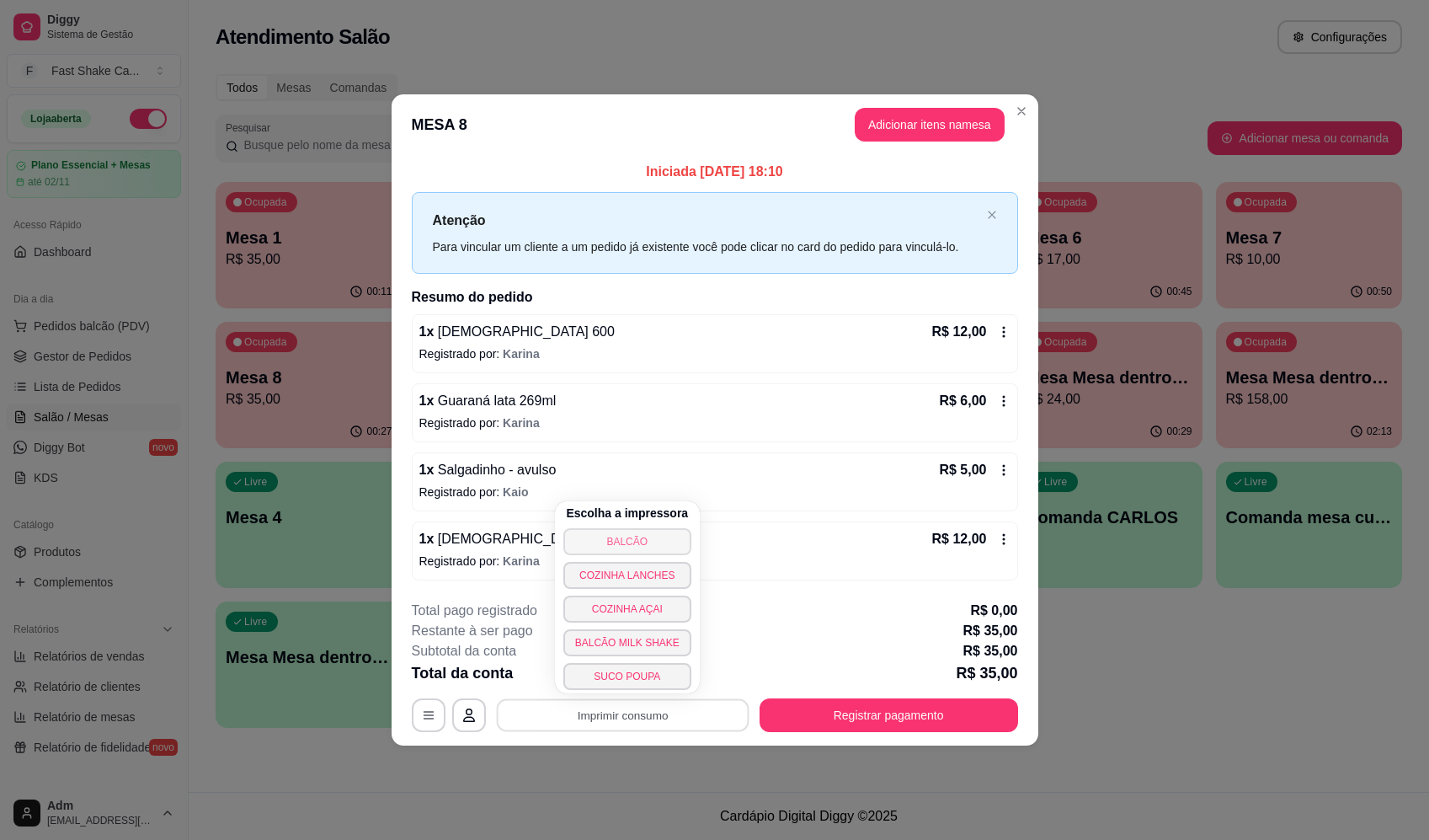
click at [633, 539] on button "BALCÃO" at bounding box center [627, 542] width 128 height 27
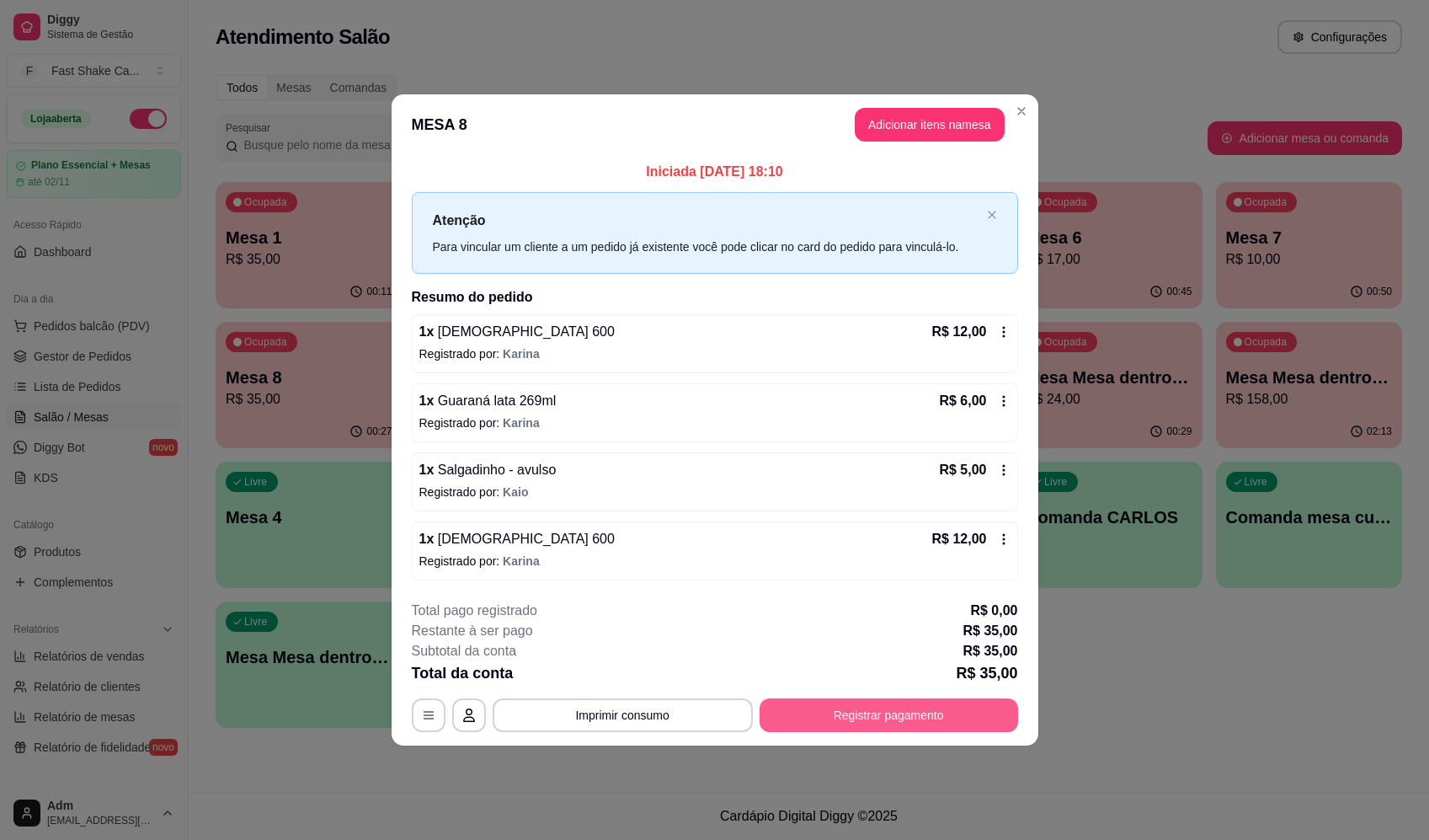
click at [836, 705] on button "Registrar pagamento" at bounding box center [888, 714] width 258 height 34
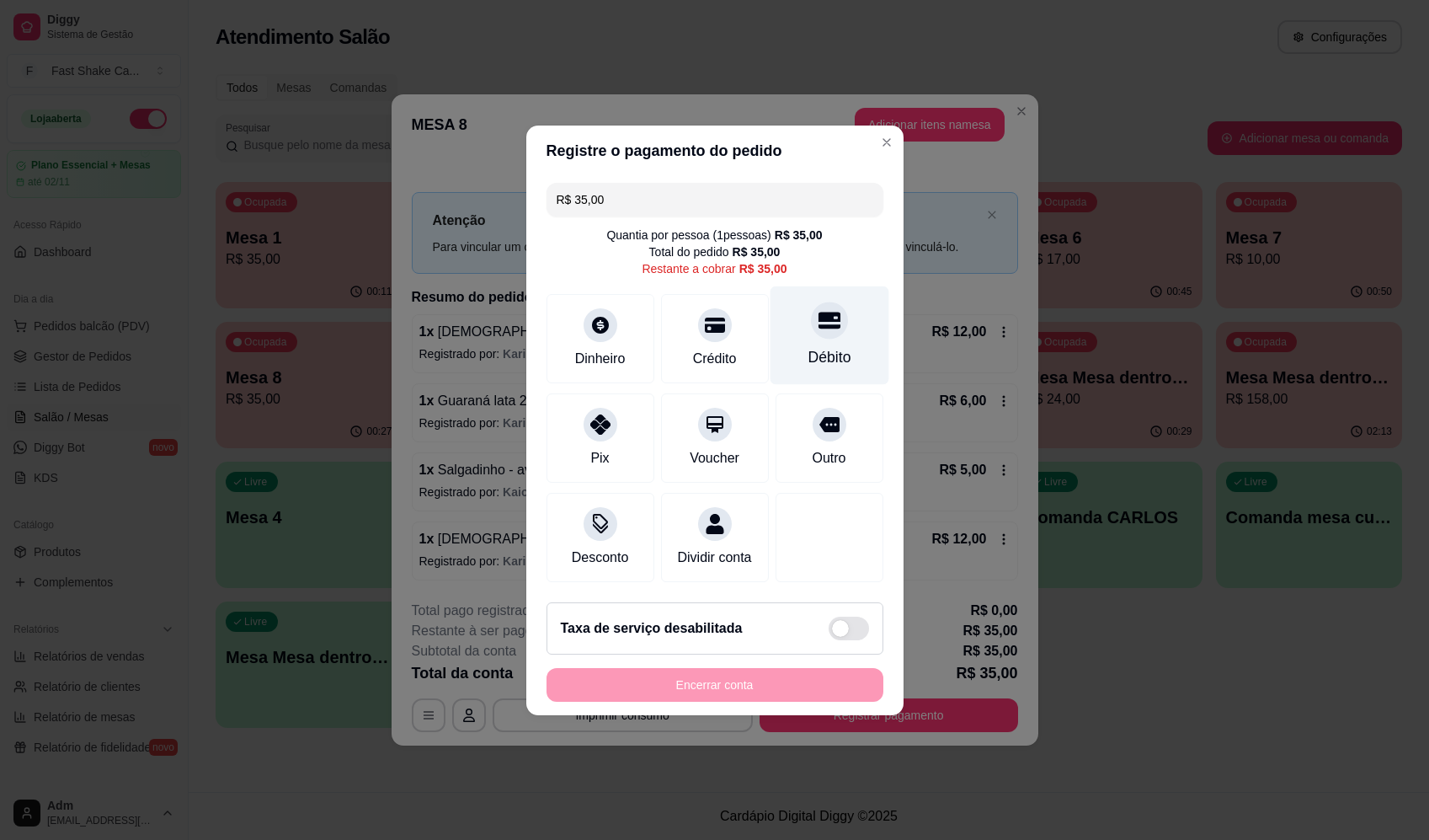
click at [808, 346] on div "Débito" at bounding box center [830, 357] width 43 height 21
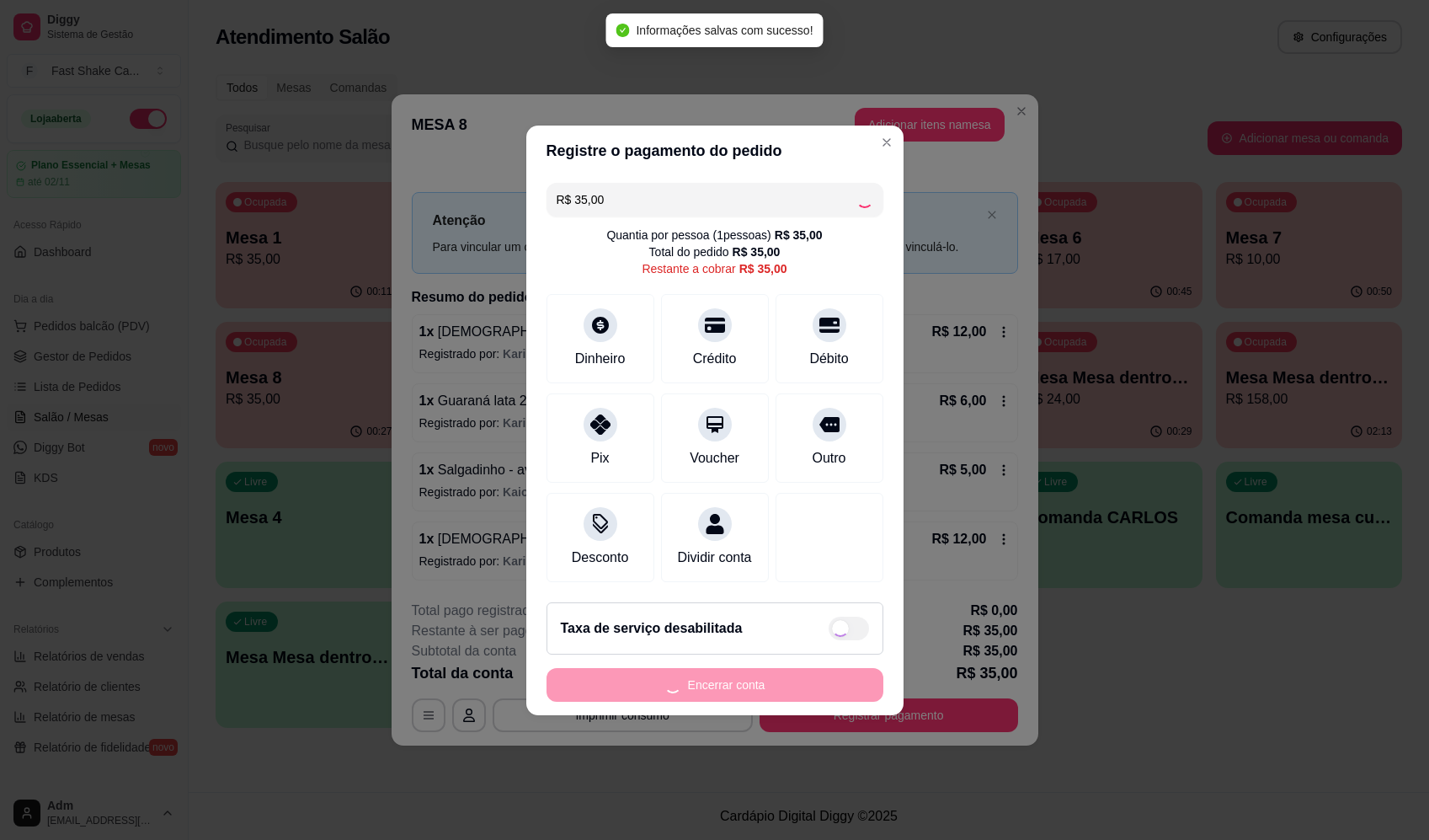
type input "R$ 0,00"
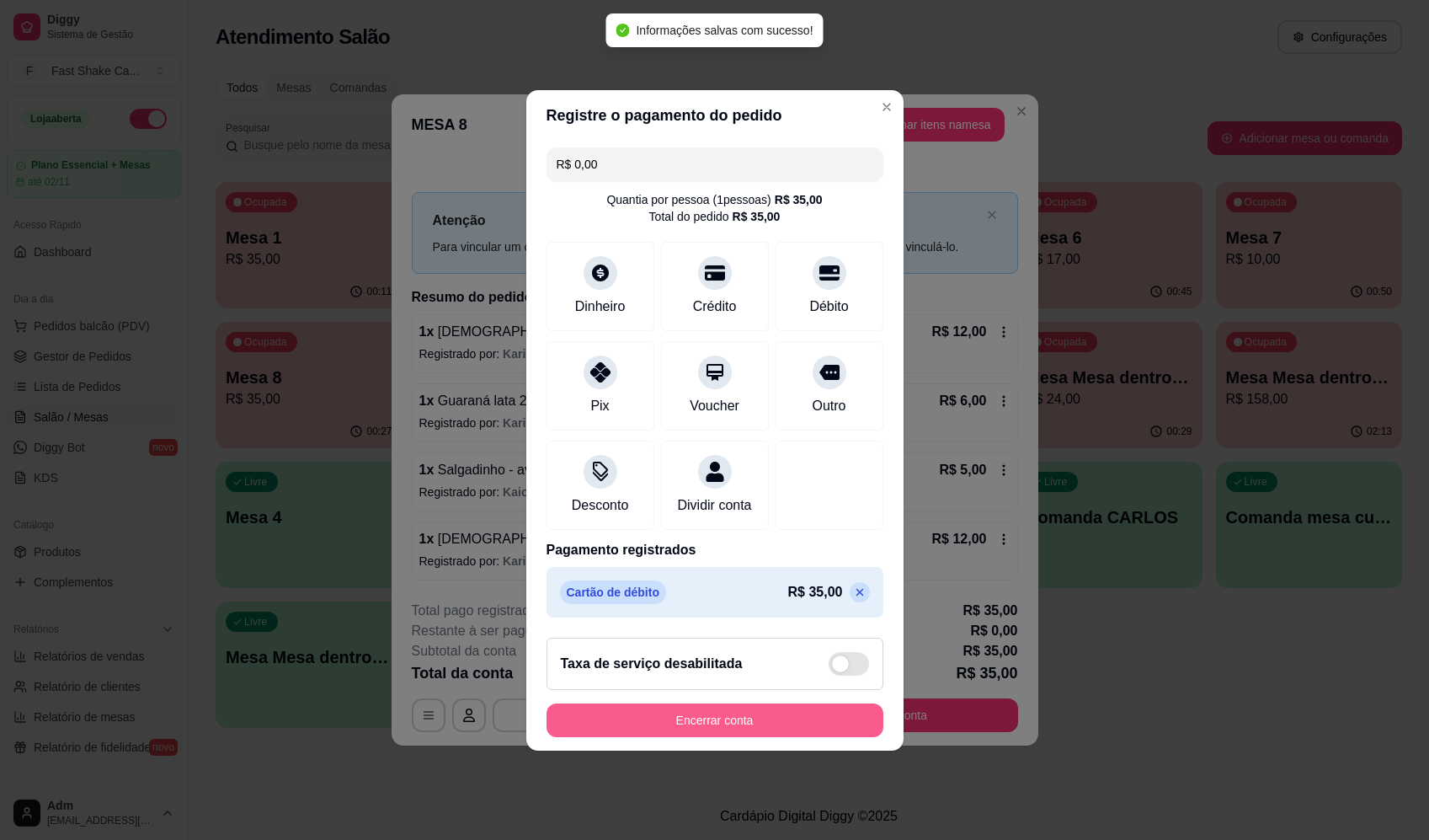
click at [796, 737] on button "Encerrar conta" at bounding box center [715, 720] width 337 height 34
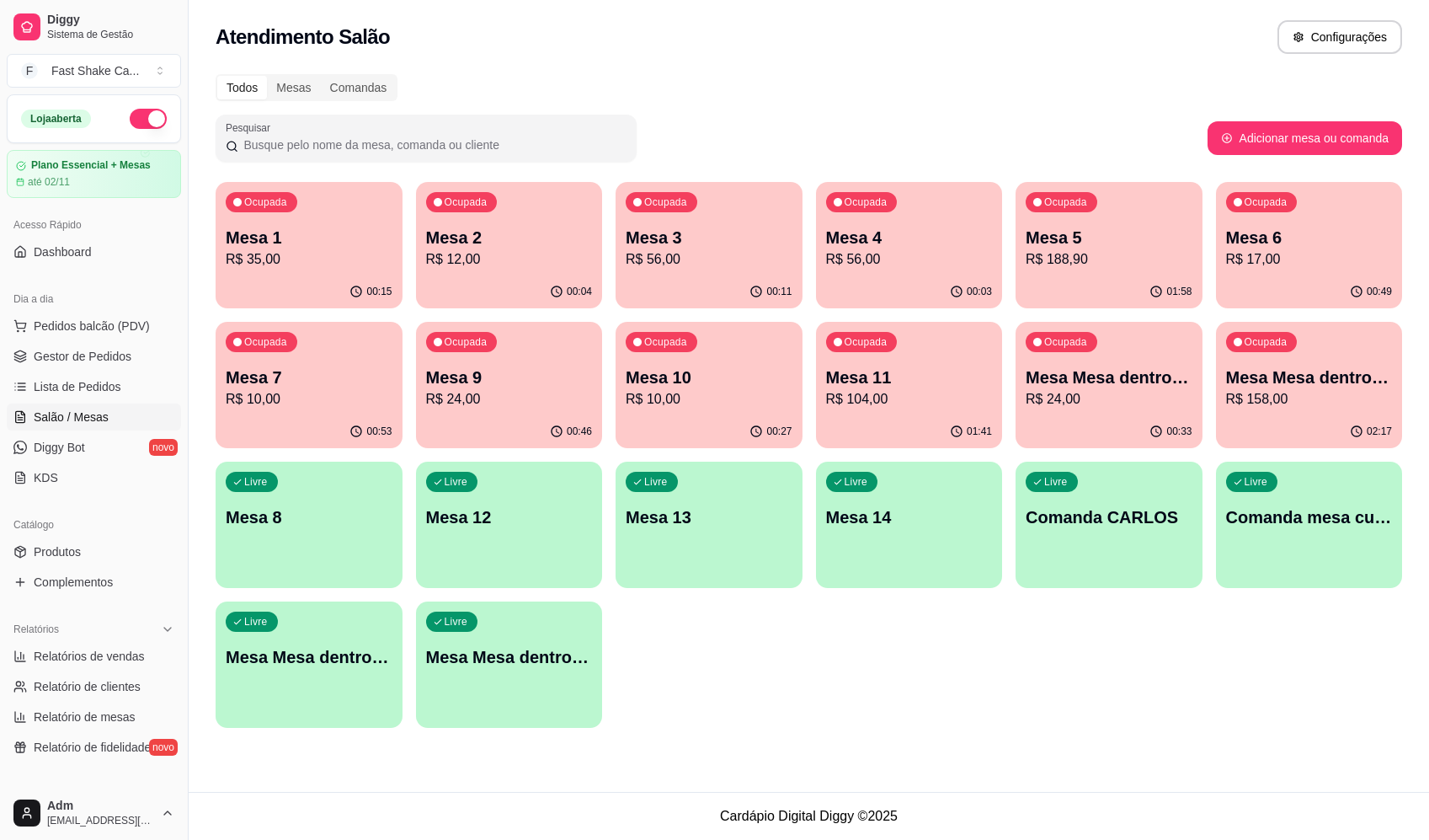
click at [1174, 400] on p "R$ 24,00" at bounding box center [1108, 399] width 167 height 20
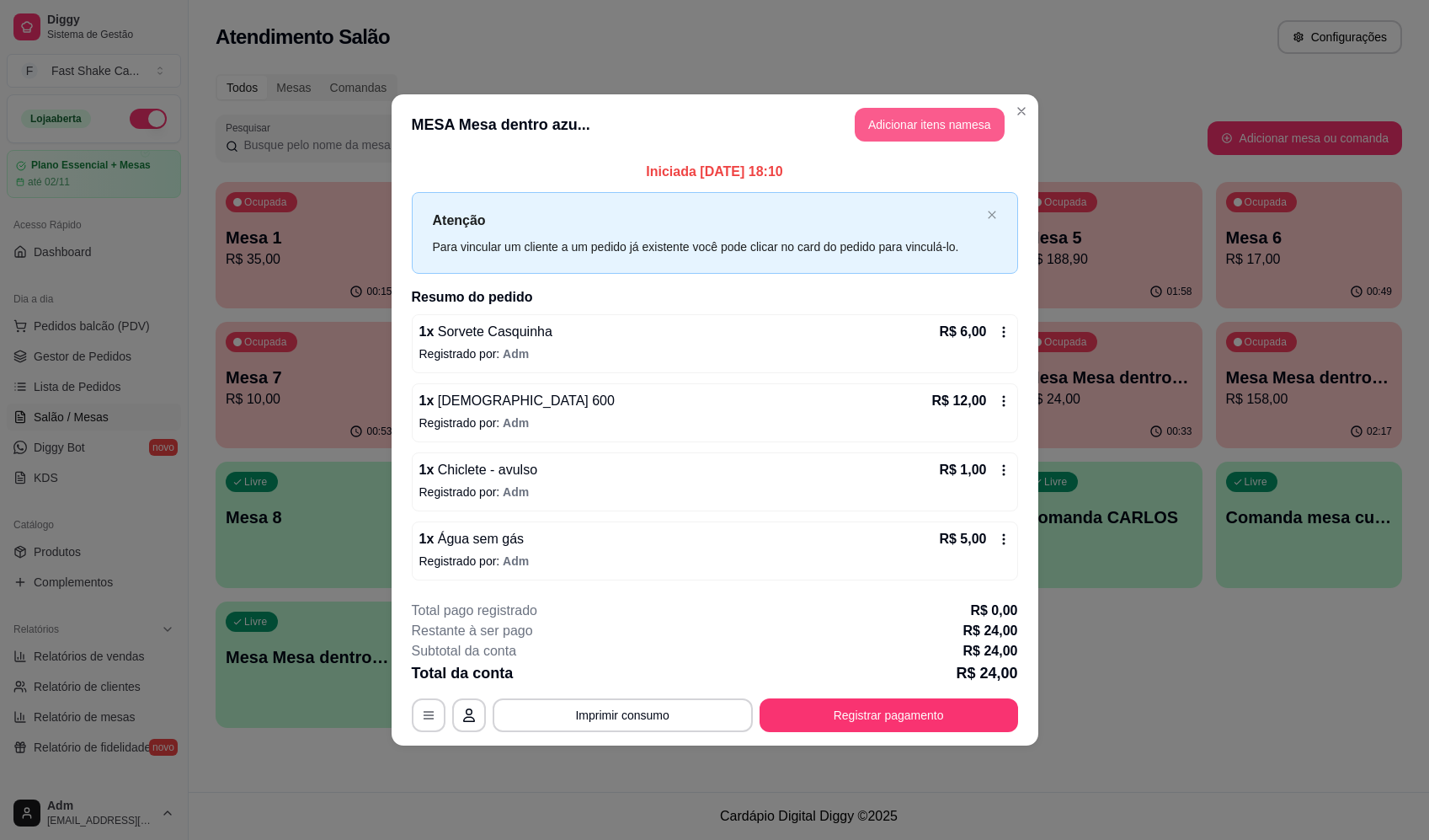
click at [958, 114] on button "Adicionar itens na mesa" at bounding box center [930, 125] width 150 height 34
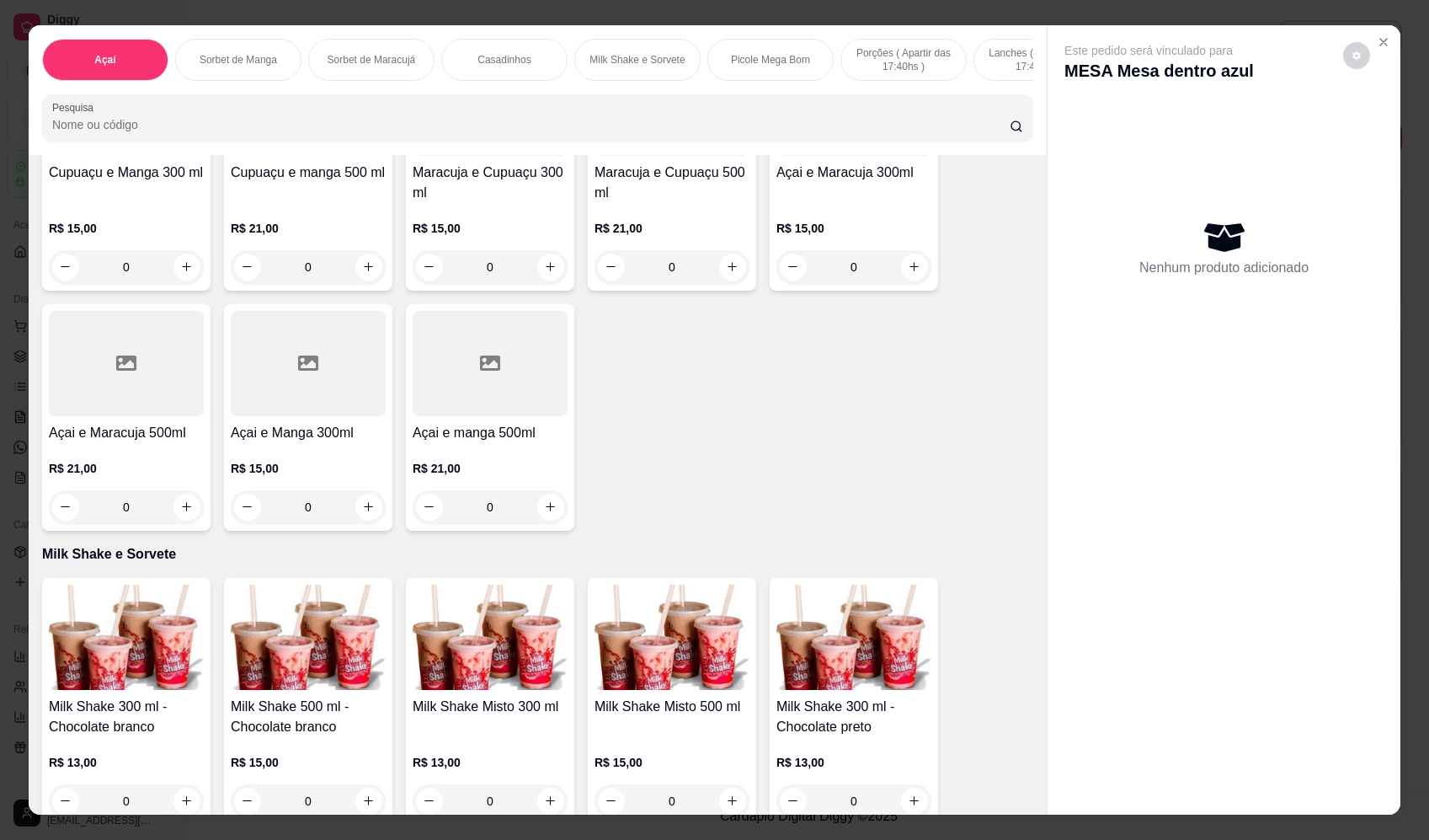
scroll to position [1515, 0]
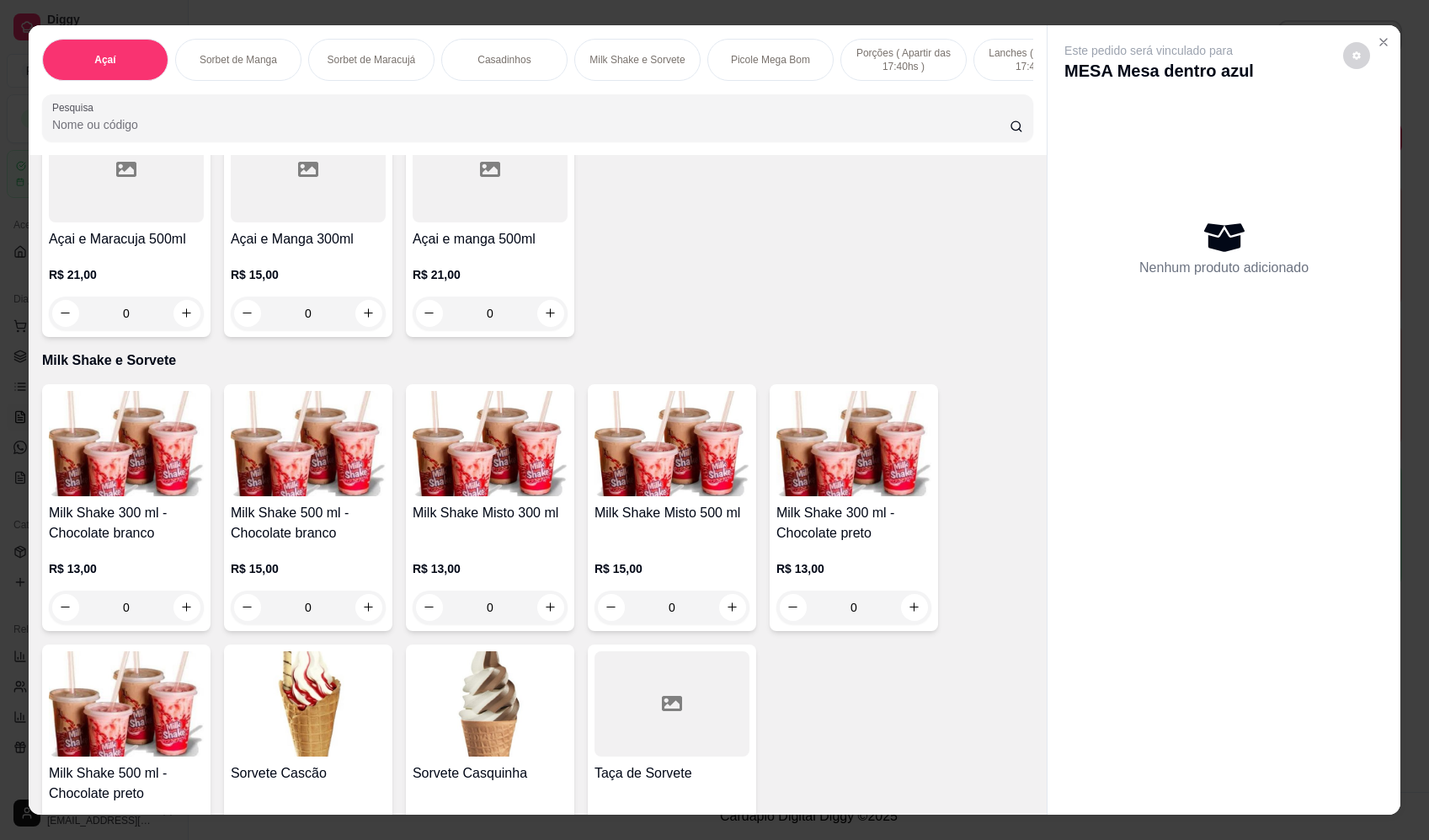
click at [183, 617] on div "0" at bounding box center [126, 607] width 155 height 34
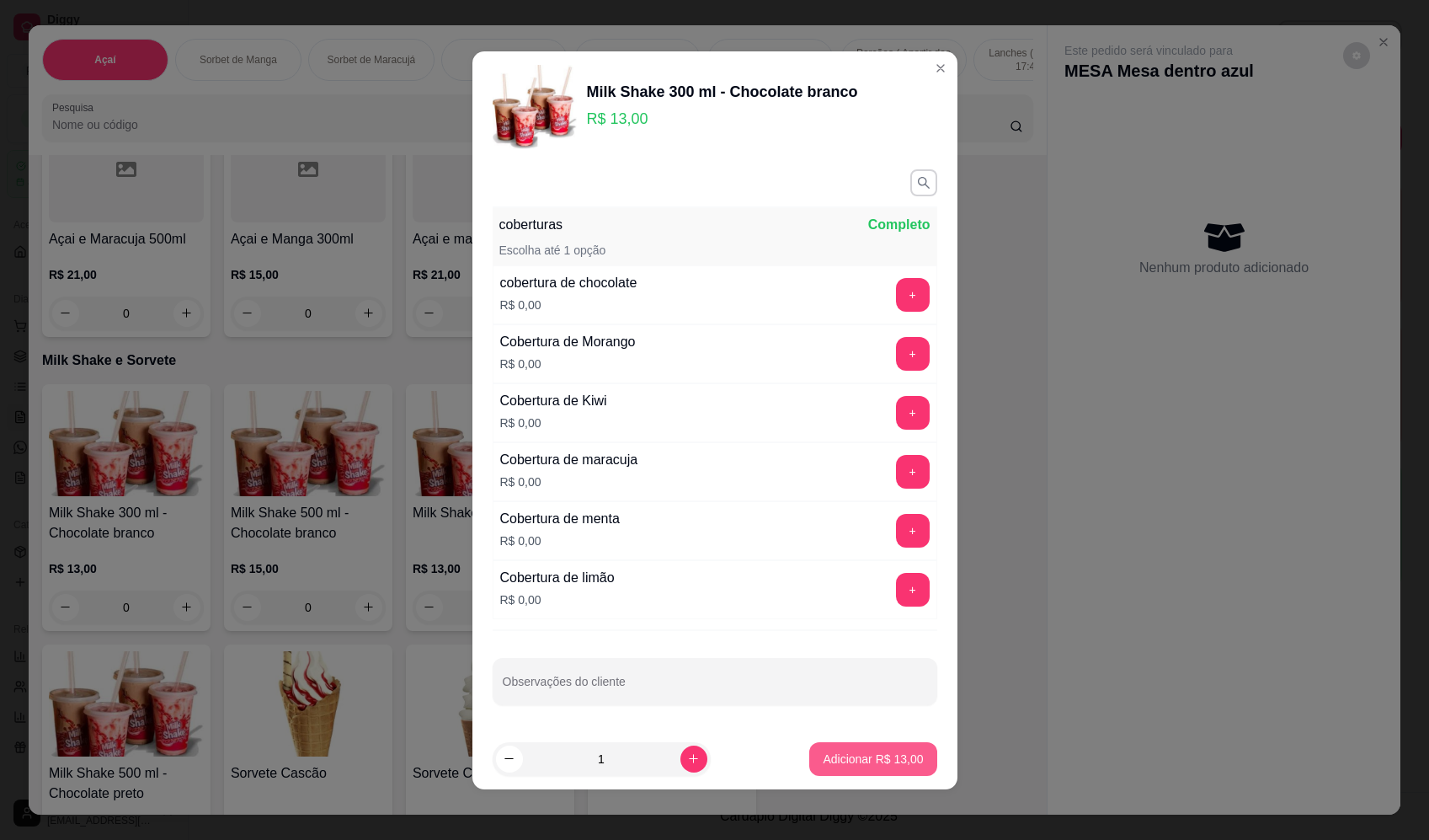
click at [823, 756] on p "Adicionar R$ 13,00" at bounding box center [872, 758] width 100 height 17
type input "1"
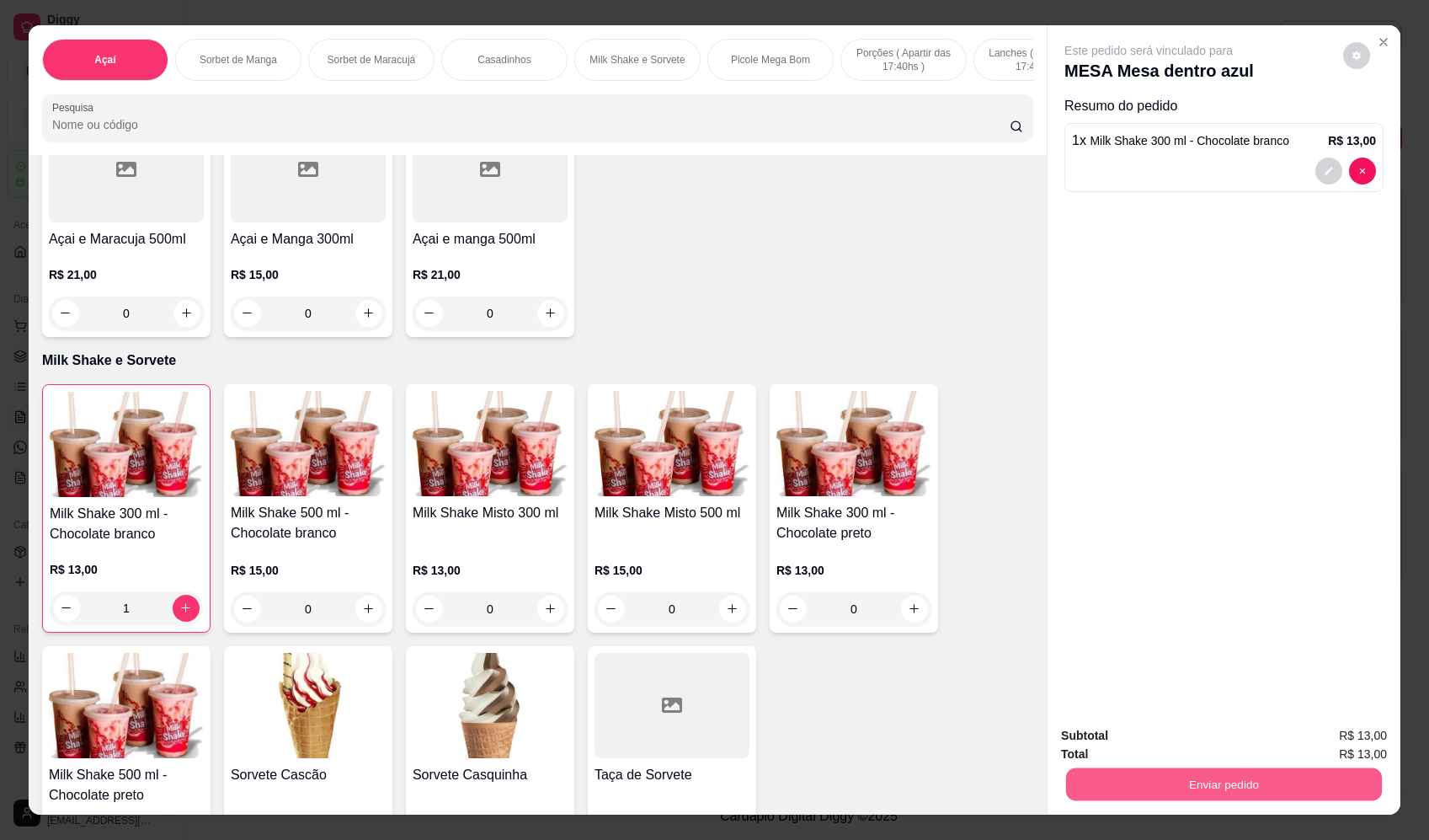
click at [1255, 783] on button "Enviar pedido" at bounding box center [1224, 784] width 316 height 33
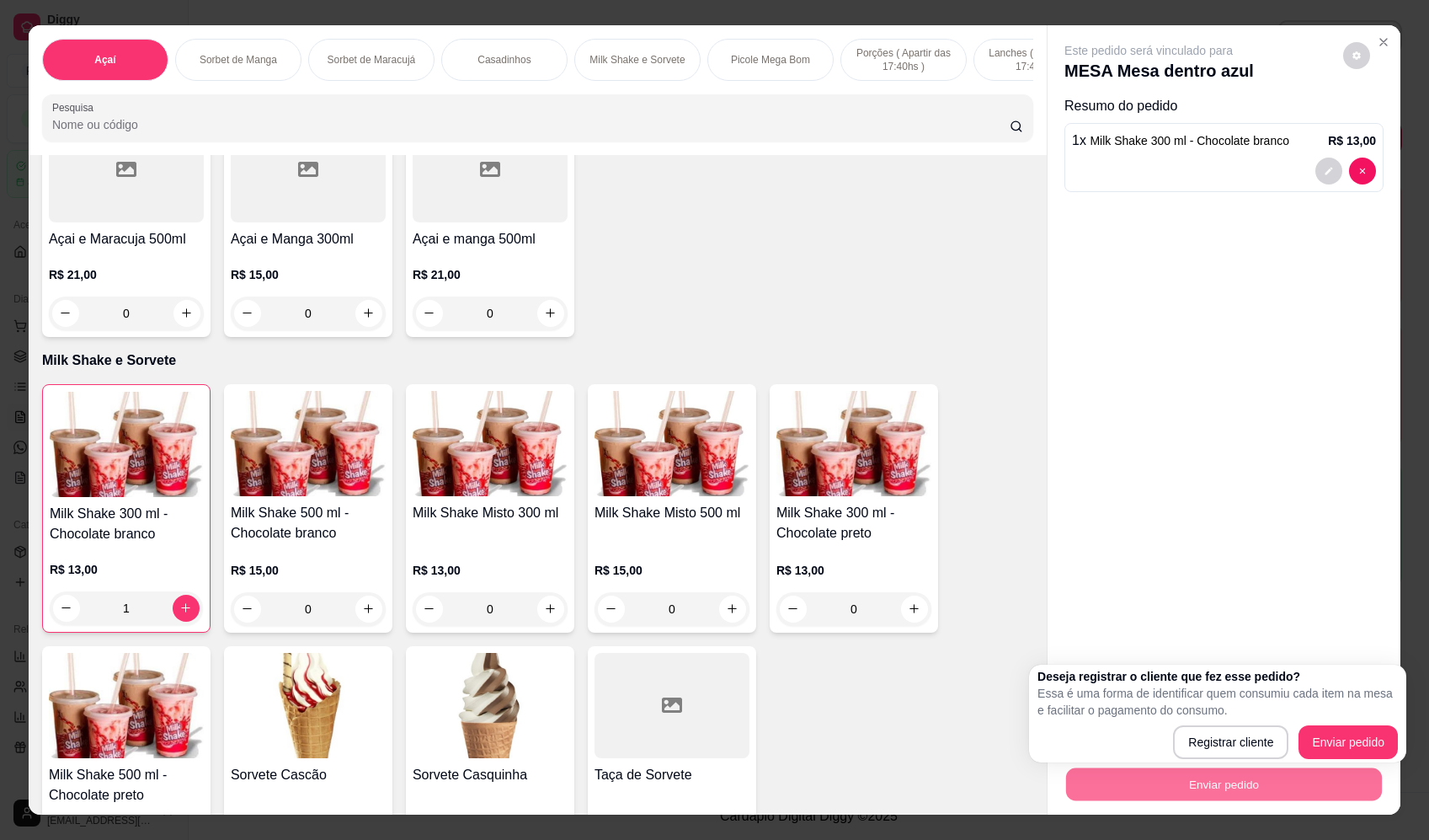
click at [1332, 737] on div "Deseja registrar o cliente que fez esse pedido? Essa é uma forma de identificar…" at bounding box center [1218, 712] width 361 height 91
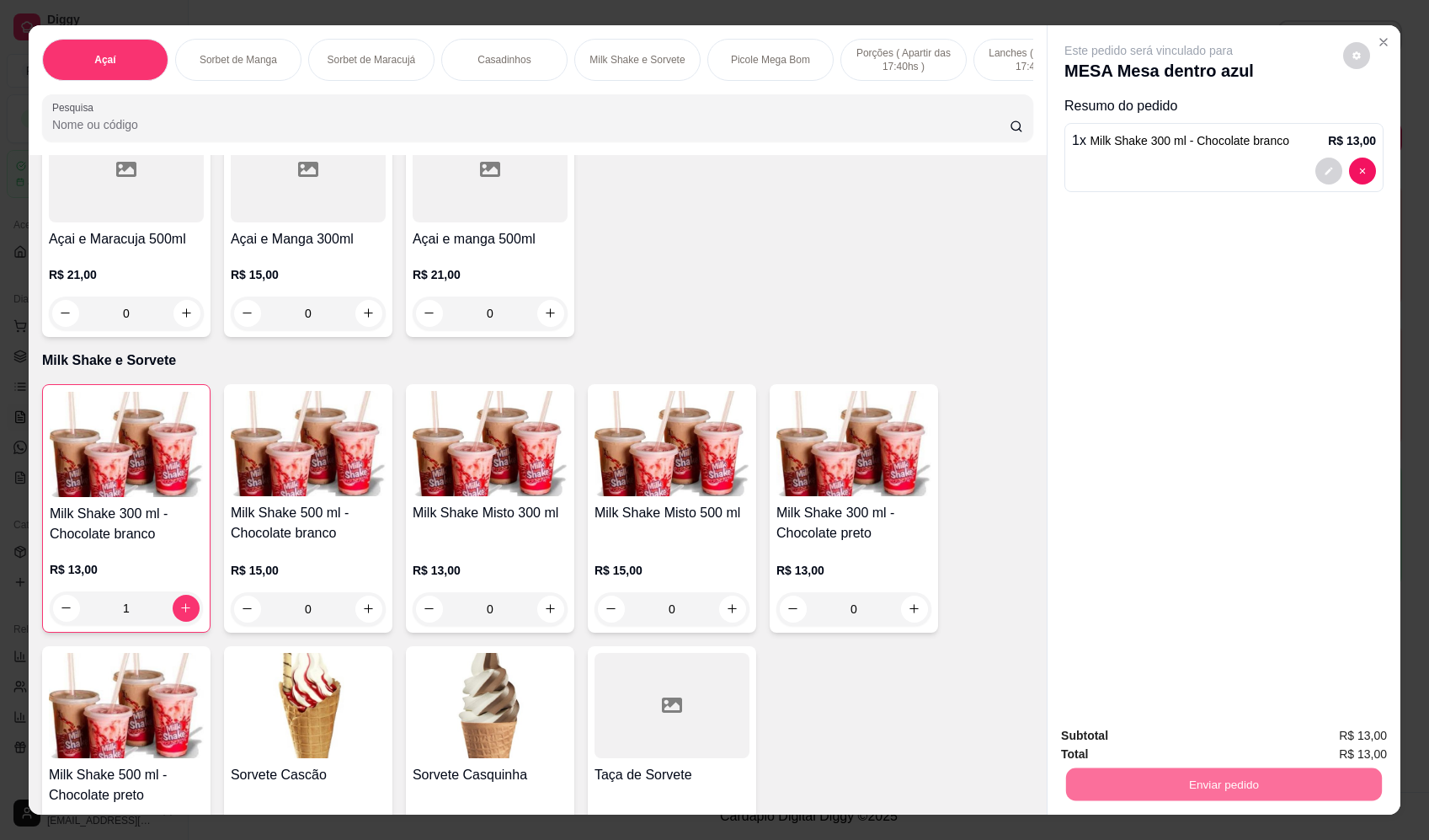
click at [1332, 739] on button "Enviar pedido" at bounding box center [1344, 743] width 96 height 32
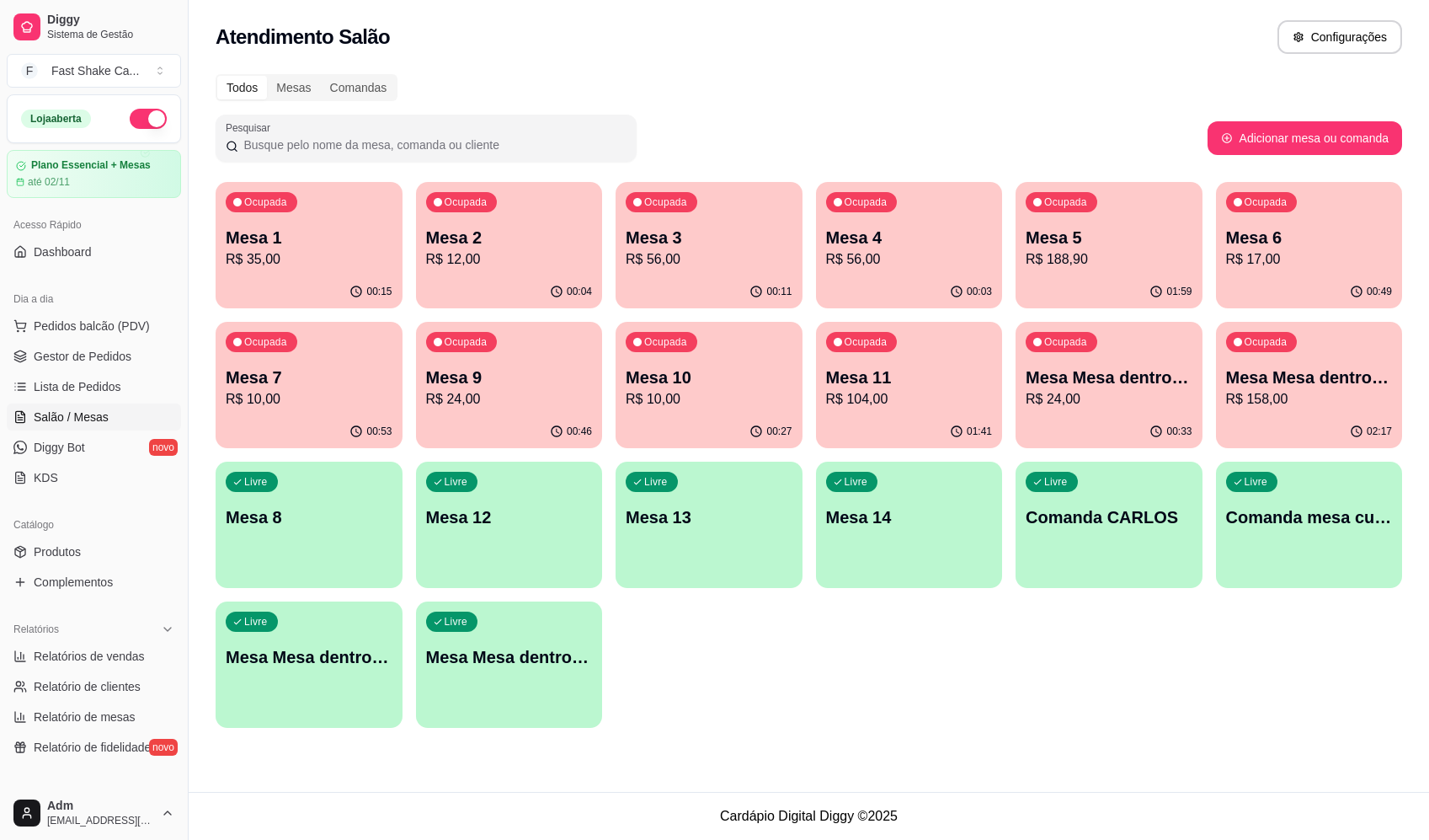
click at [1023, 69] on div "Todos Mesas Comandas Pesquisar Adicionar mesa ou comanda Ocupada Mesa 1 R$ 35,0…" at bounding box center [809, 406] width 1241 height 684
click at [932, 95] on div "Todos Mesas Comandas" at bounding box center [809, 88] width 1187 height 27
click at [950, 129] on div "Pesquisar" at bounding box center [712, 138] width 992 height 47
click at [374, 383] on p "Mesa 7" at bounding box center [309, 377] width 167 height 23
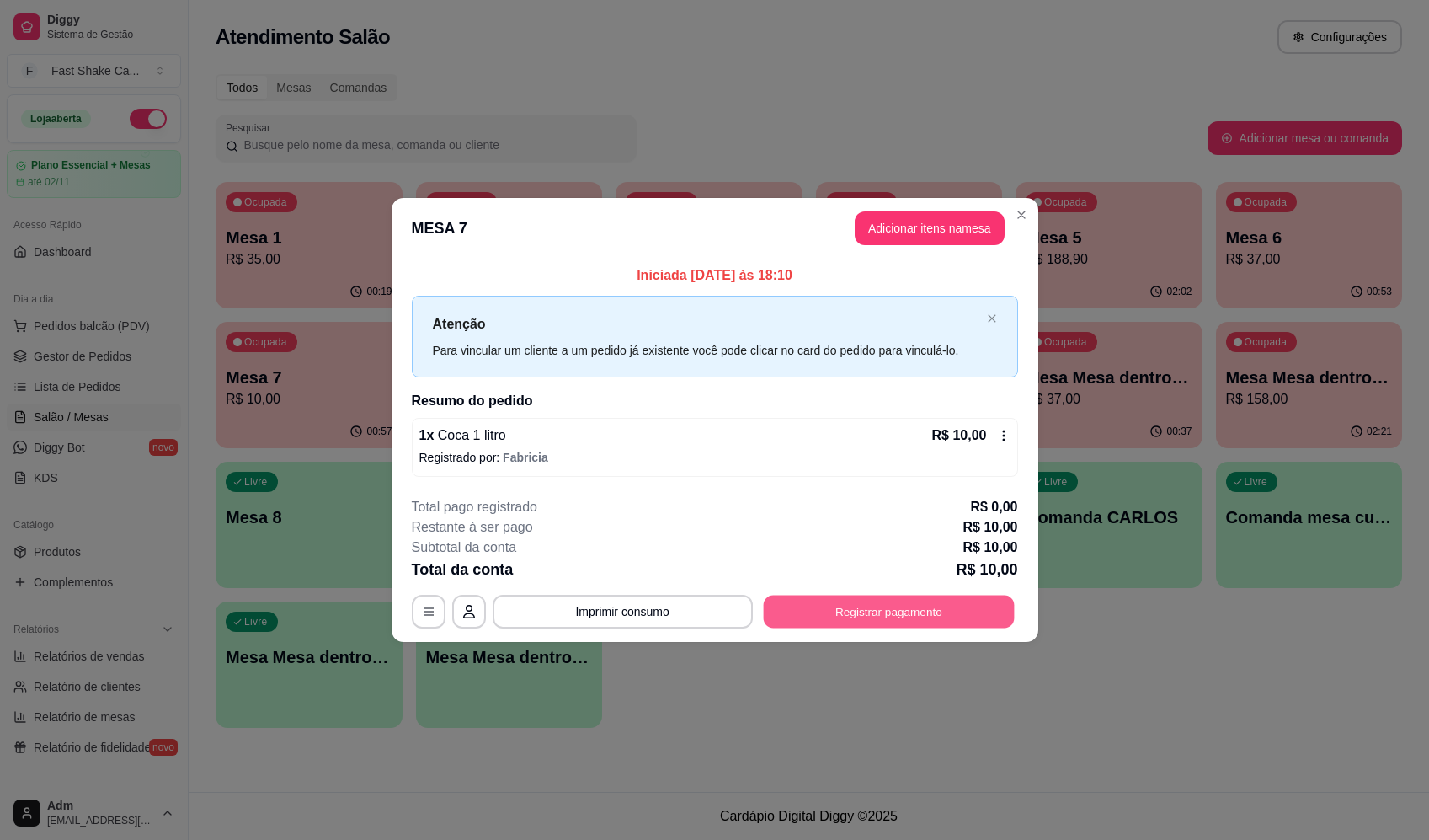
click at [920, 602] on button "Registrar pagamento" at bounding box center [889, 612] width 251 height 33
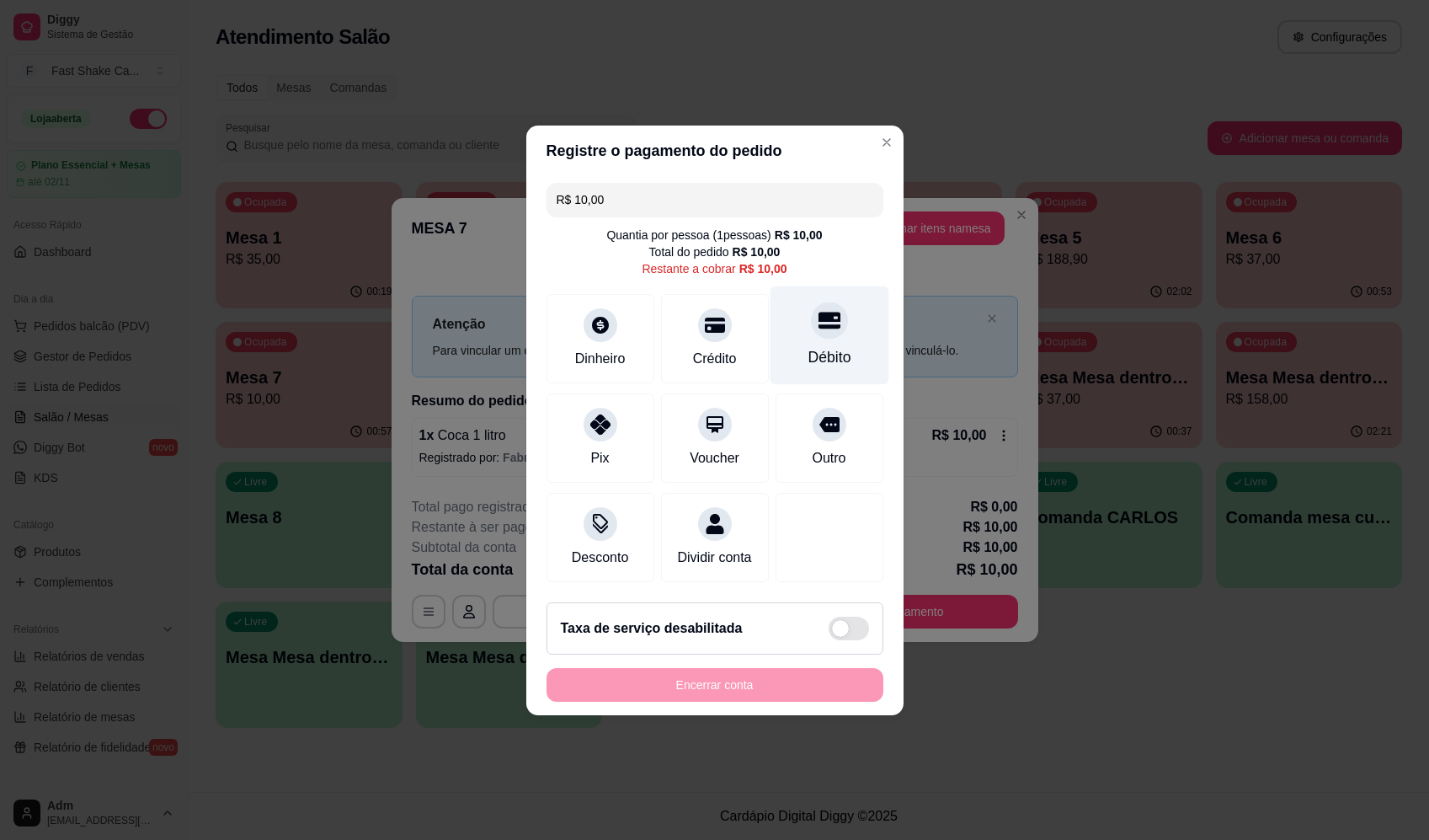
click at [841, 294] on div "Débito" at bounding box center [830, 334] width 119 height 98
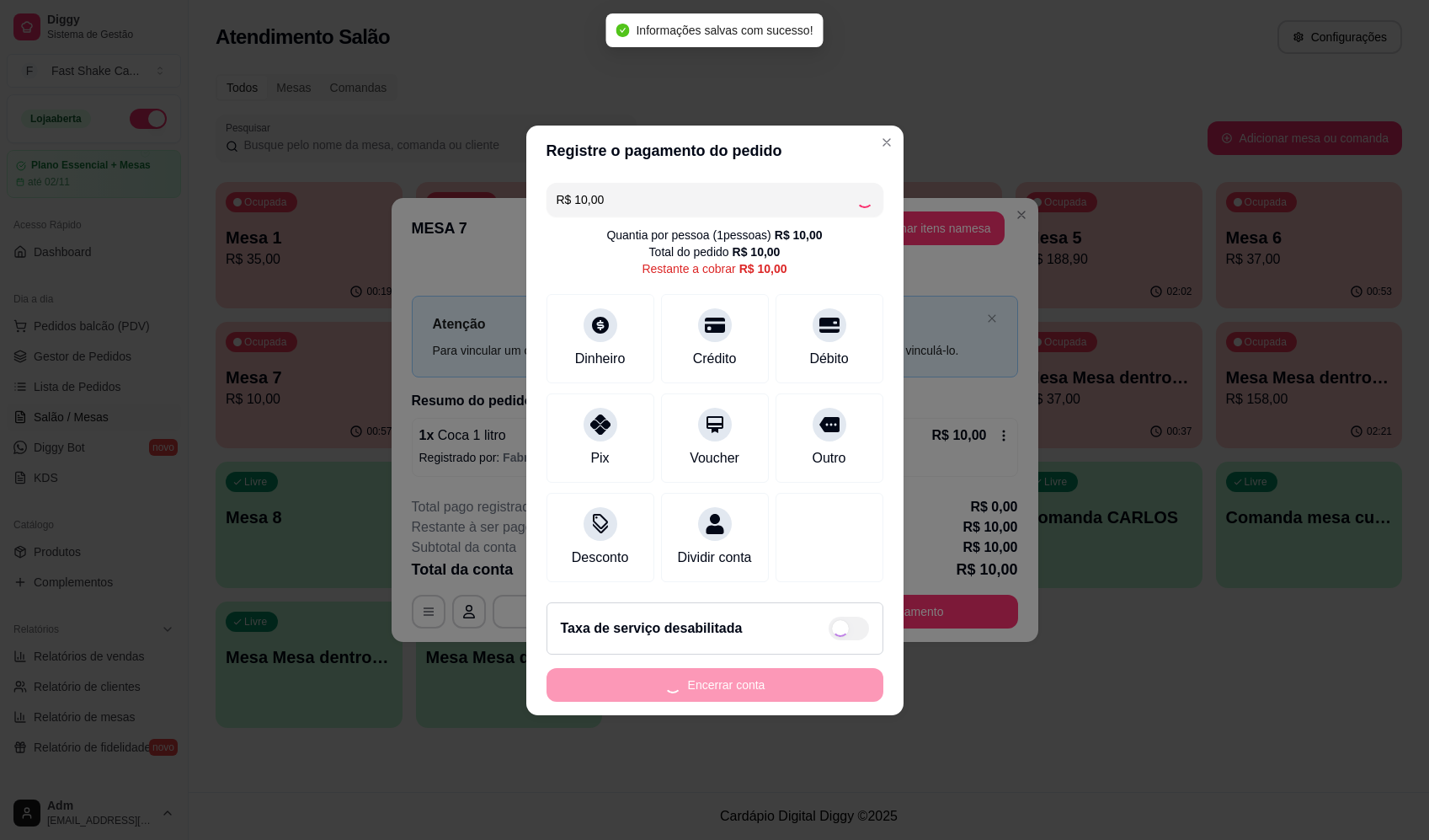
type input "R$ 0,00"
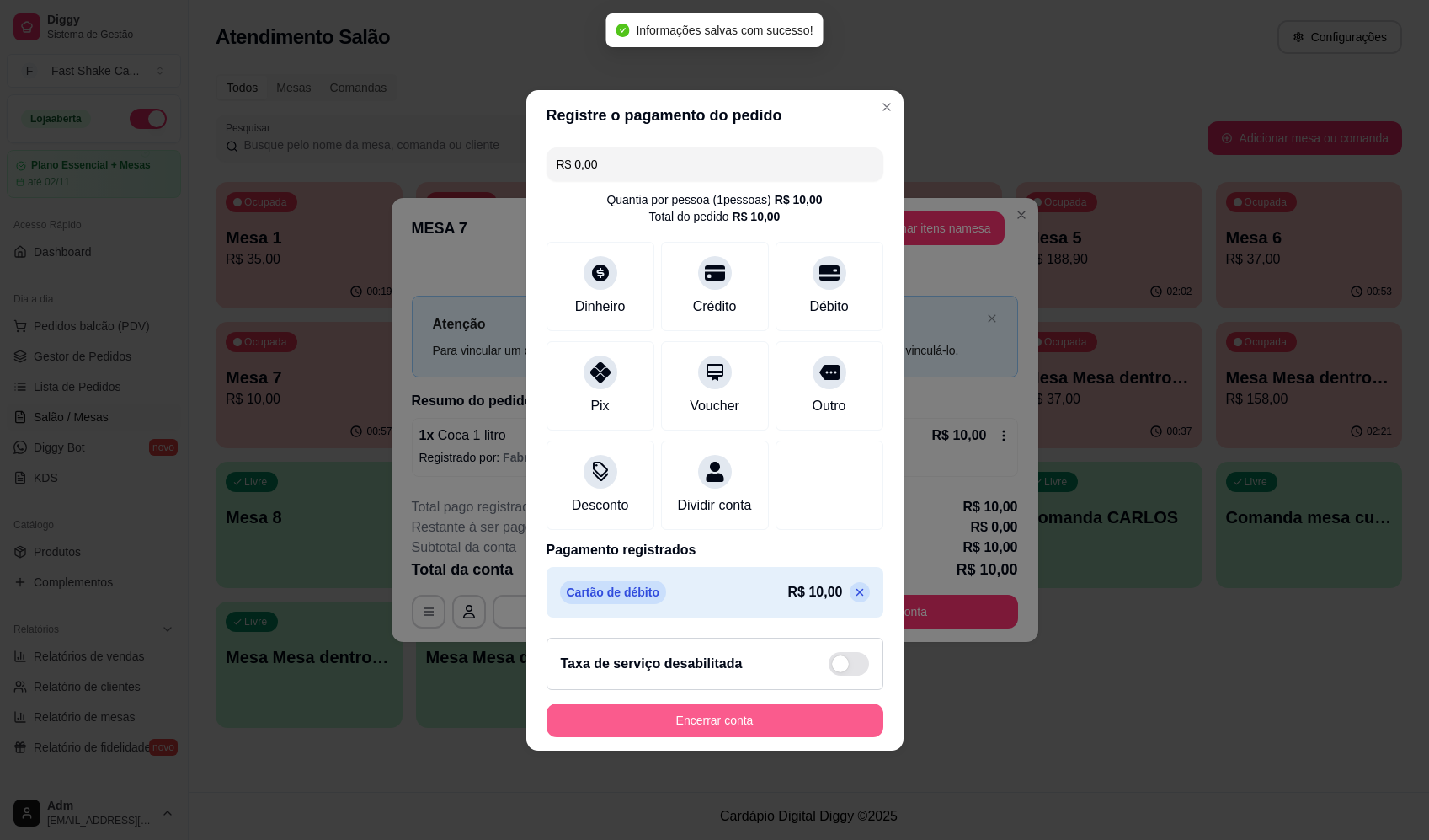
click at [844, 737] on button "Encerrar conta" at bounding box center [715, 720] width 337 height 34
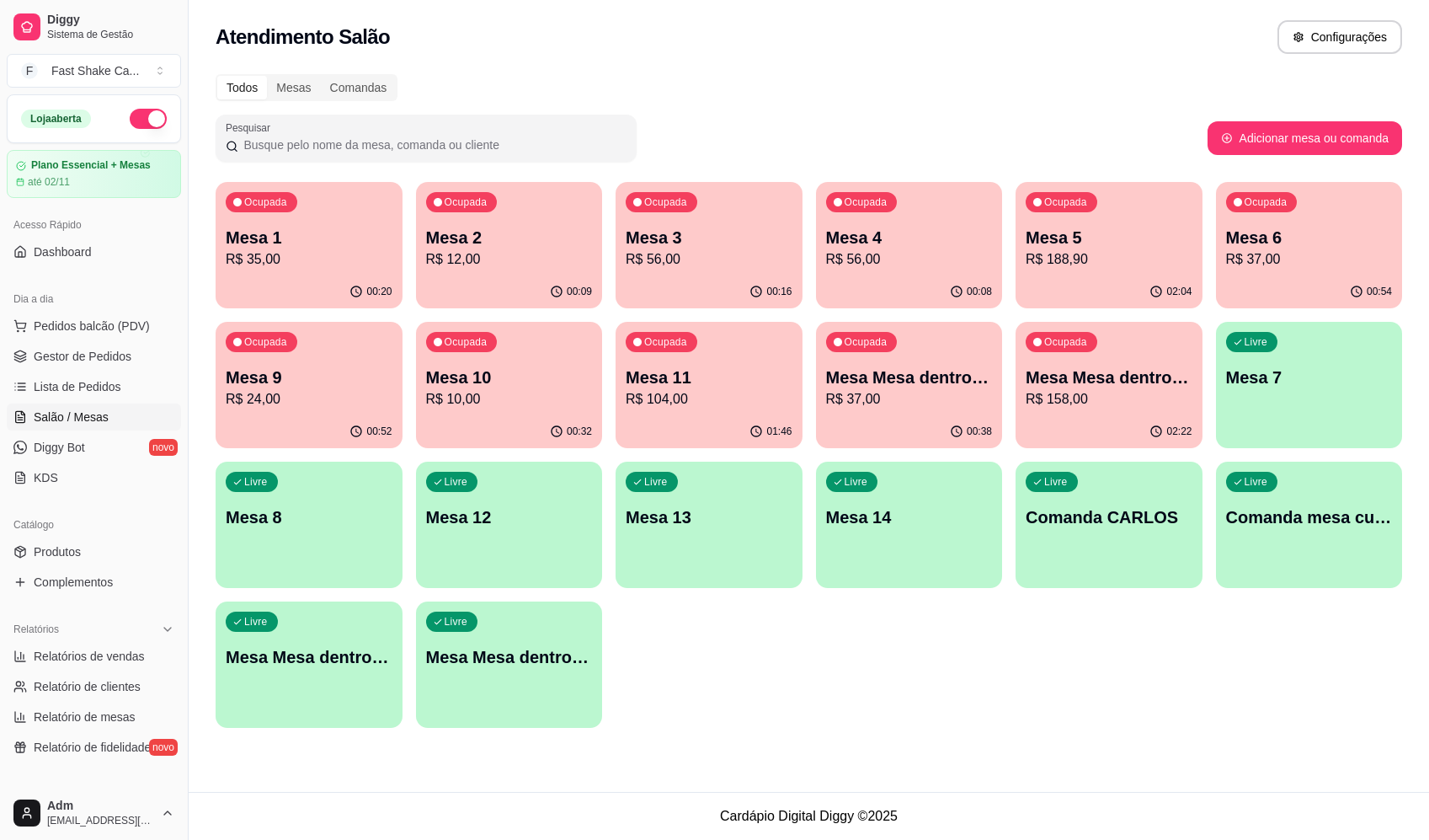
click at [1031, 94] on div "Todos Mesas Comandas" at bounding box center [809, 88] width 1187 height 27
click at [684, 375] on p "Mesa 11" at bounding box center [709, 377] width 167 height 23
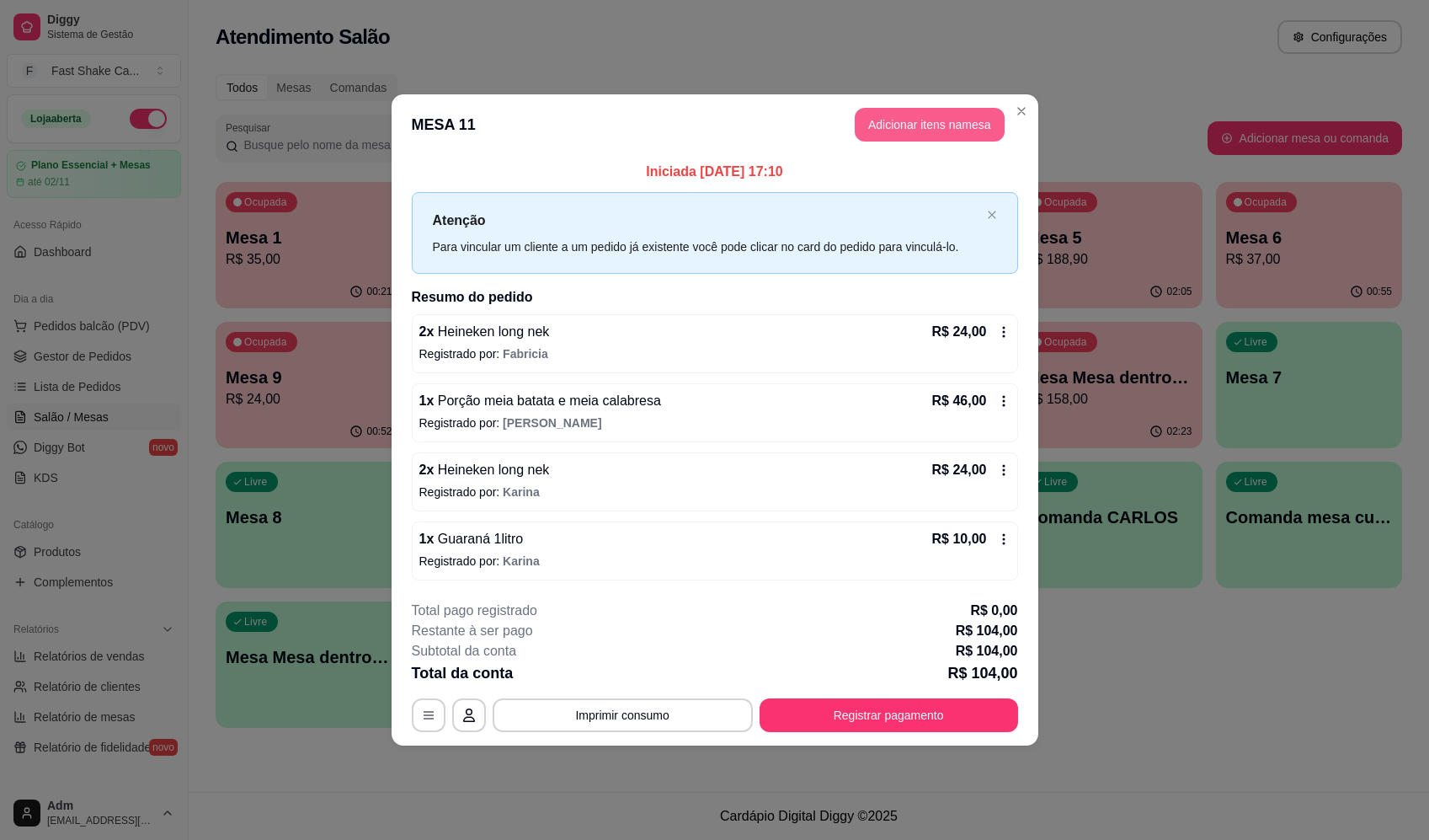
click at [898, 114] on button "Adicionar itens na mesa" at bounding box center [930, 125] width 150 height 34
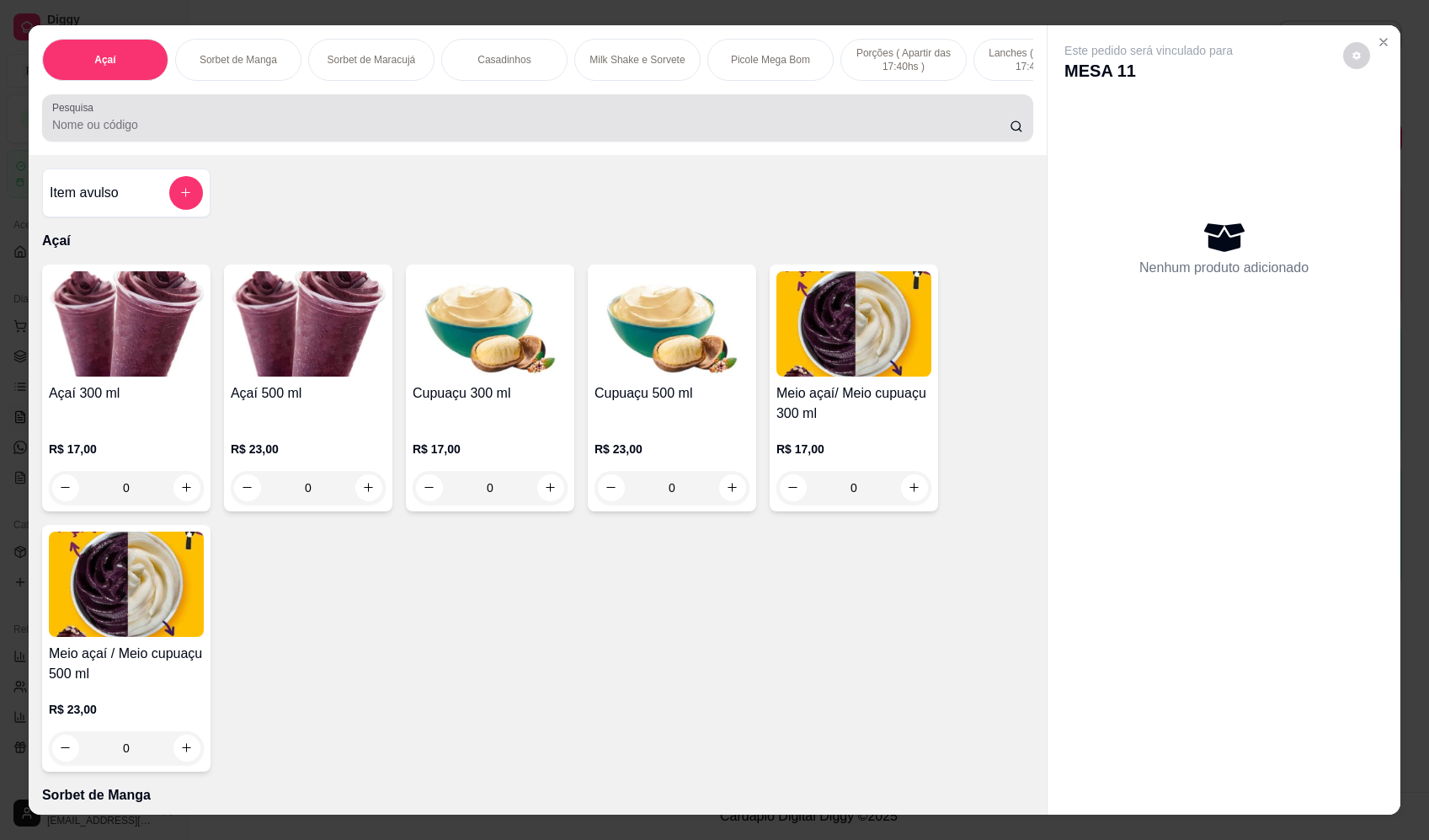
click at [203, 130] on input "Pesquisa" at bounding box center [531, 124] width 958 height 17
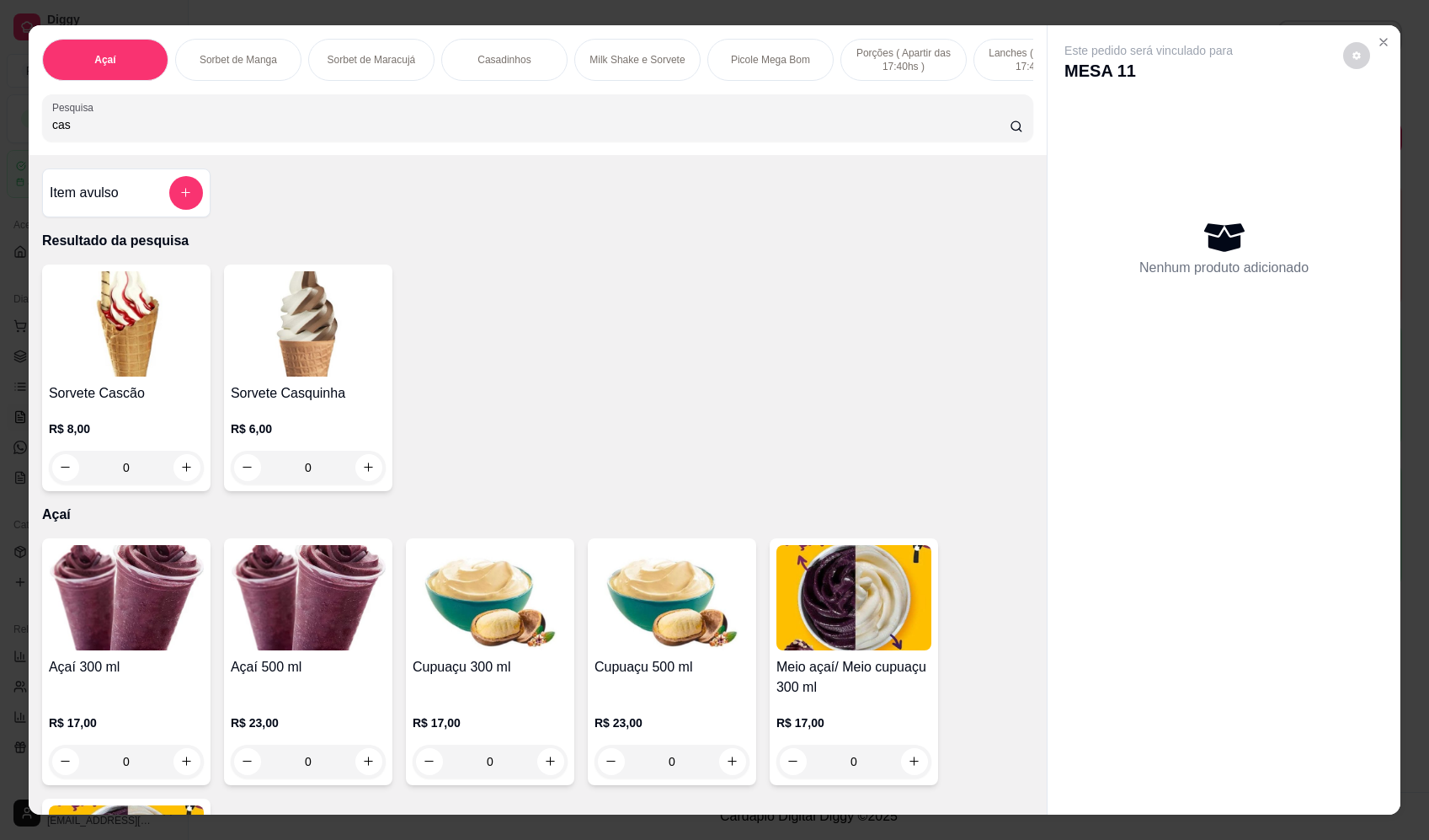
type input "cas"
click at [367, 477] on div "0" at bounding box center [308, 467] width 155 height 34
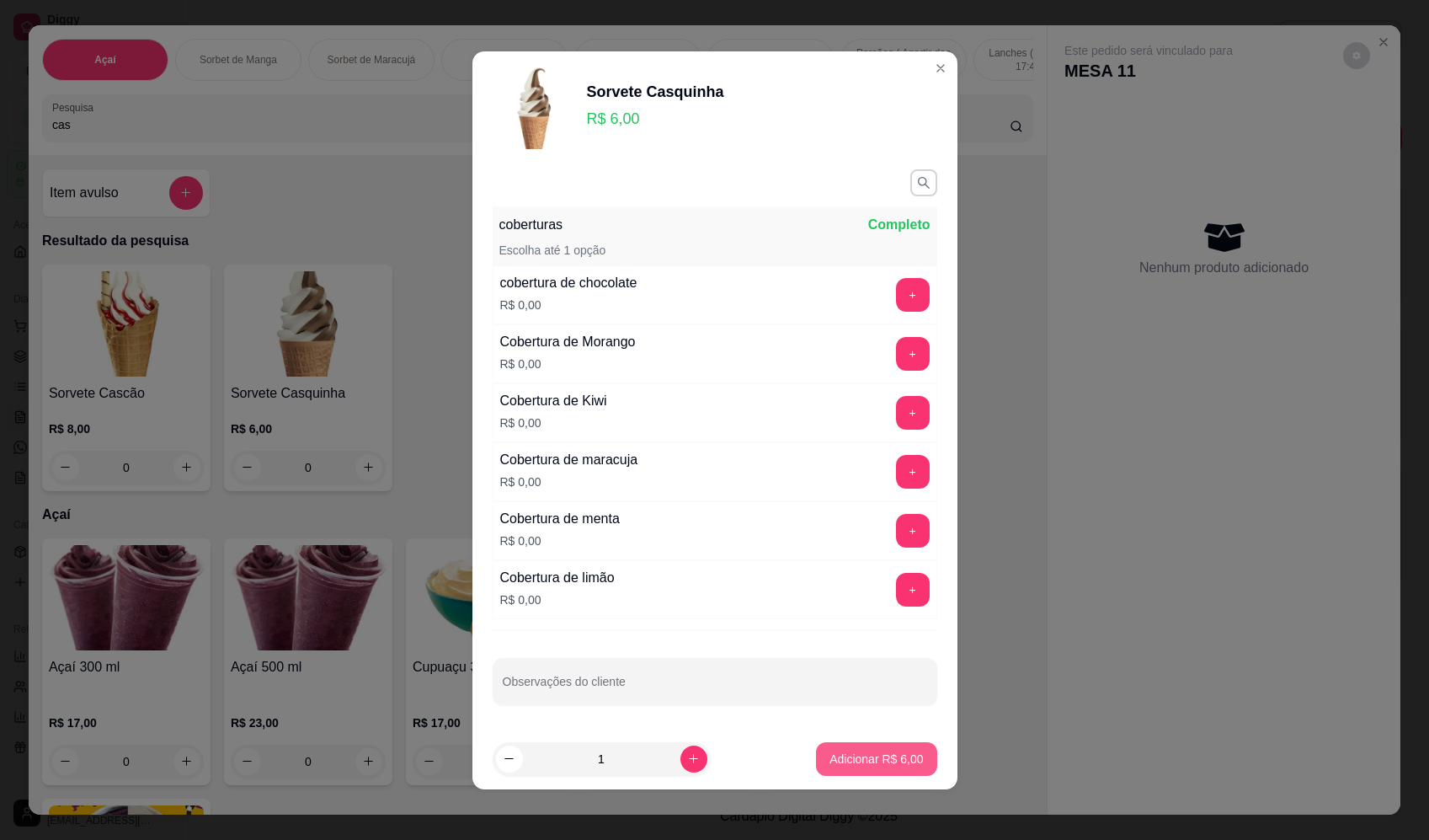
click at [861, 767] on button "Adicionar R$ 6,00" at bounding box center [876, 758] width 121 height 34
type input "1"
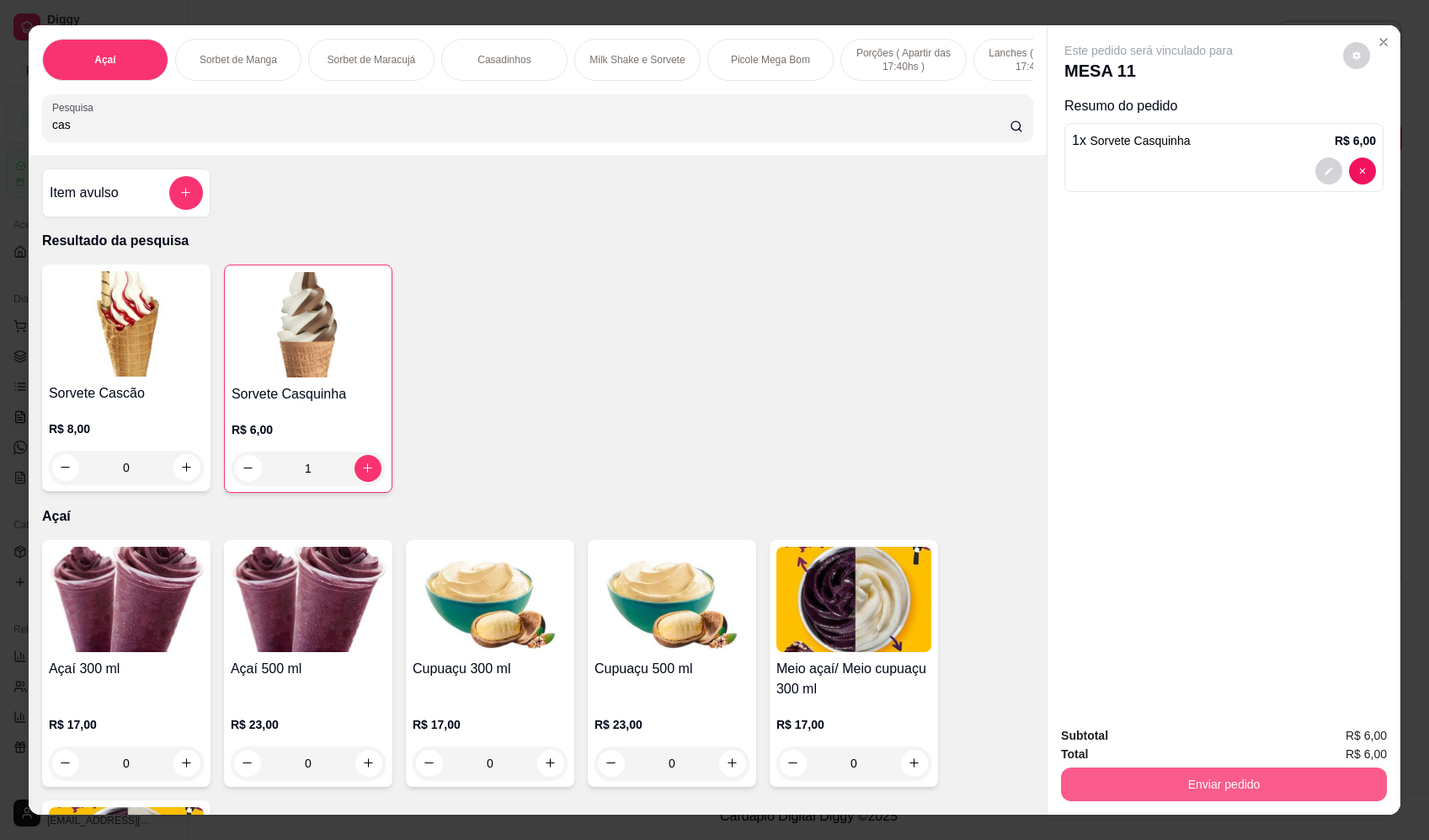
click at [1208, 778] on button "Enviar pedido" at bounding box center [1224, 783] width 326 height 34
click at [1330, 747] on button "Enviar pedido" at bounding box center [1344, 743] width 96 height 32
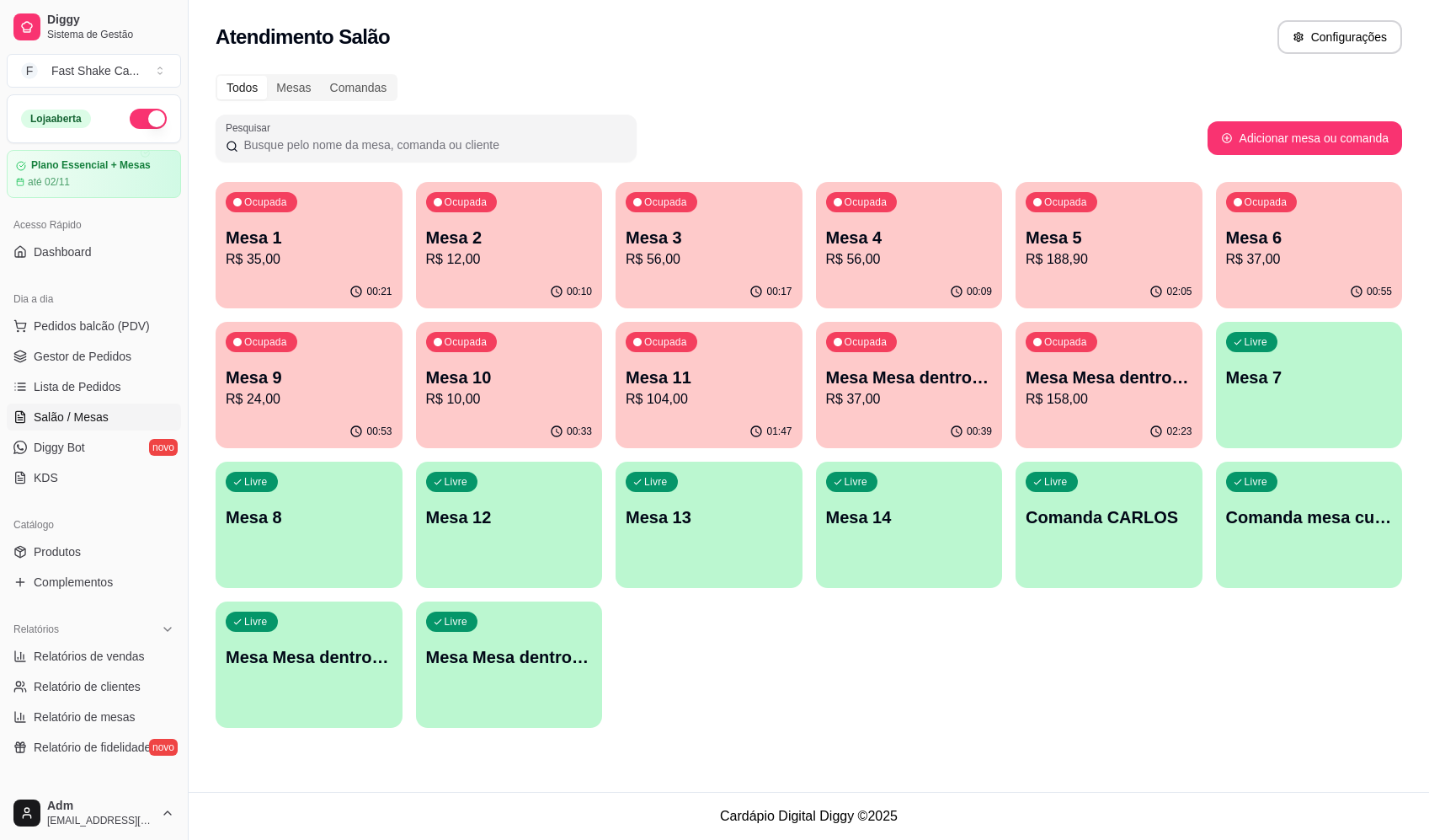
click at [1109, 236] on p "Mesa 5" at bounding box center [1108, 238] width 167 height 23
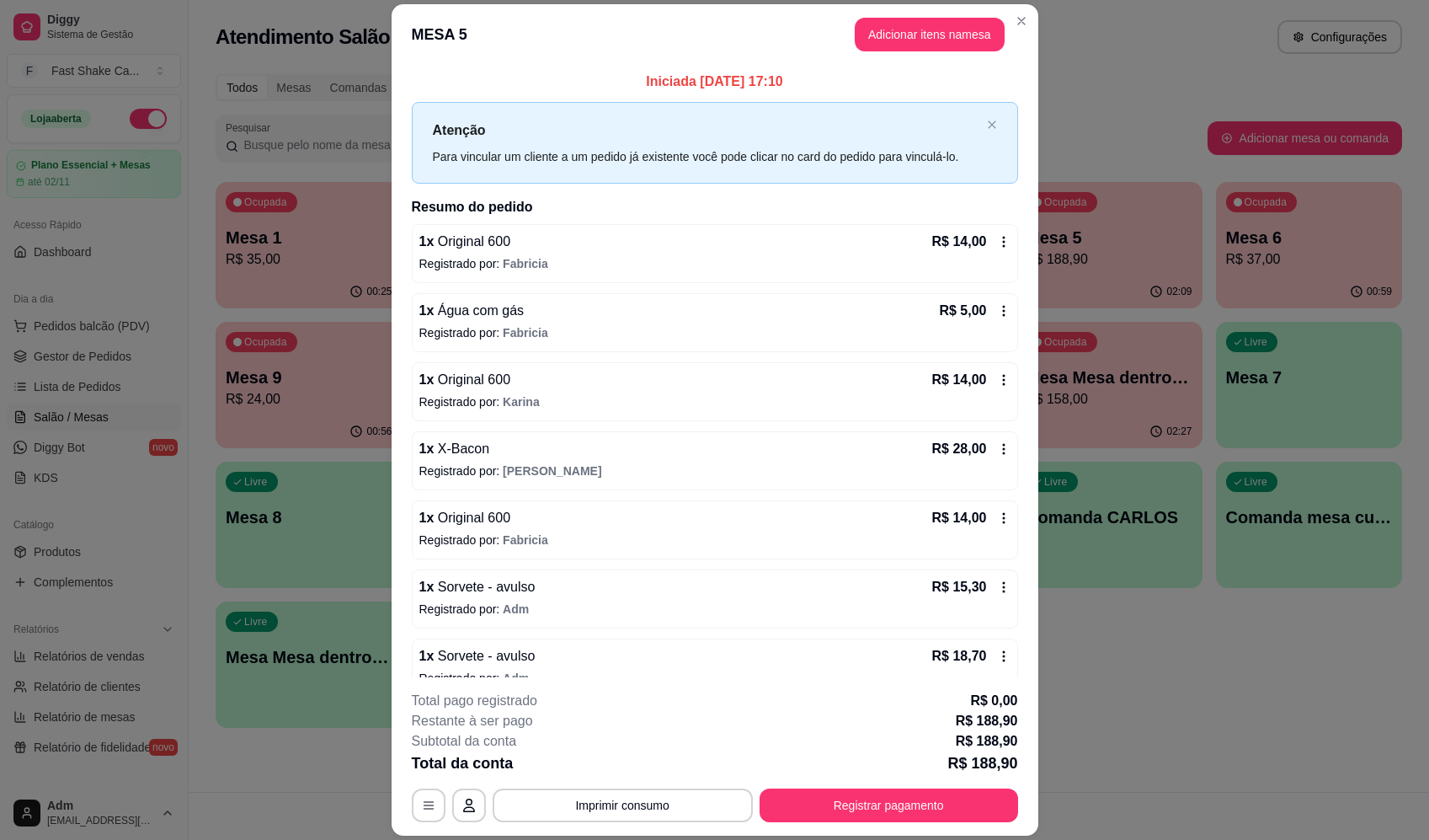
click at [997, 240] on icon at bounding box center [1004, 242] width 14 height 14
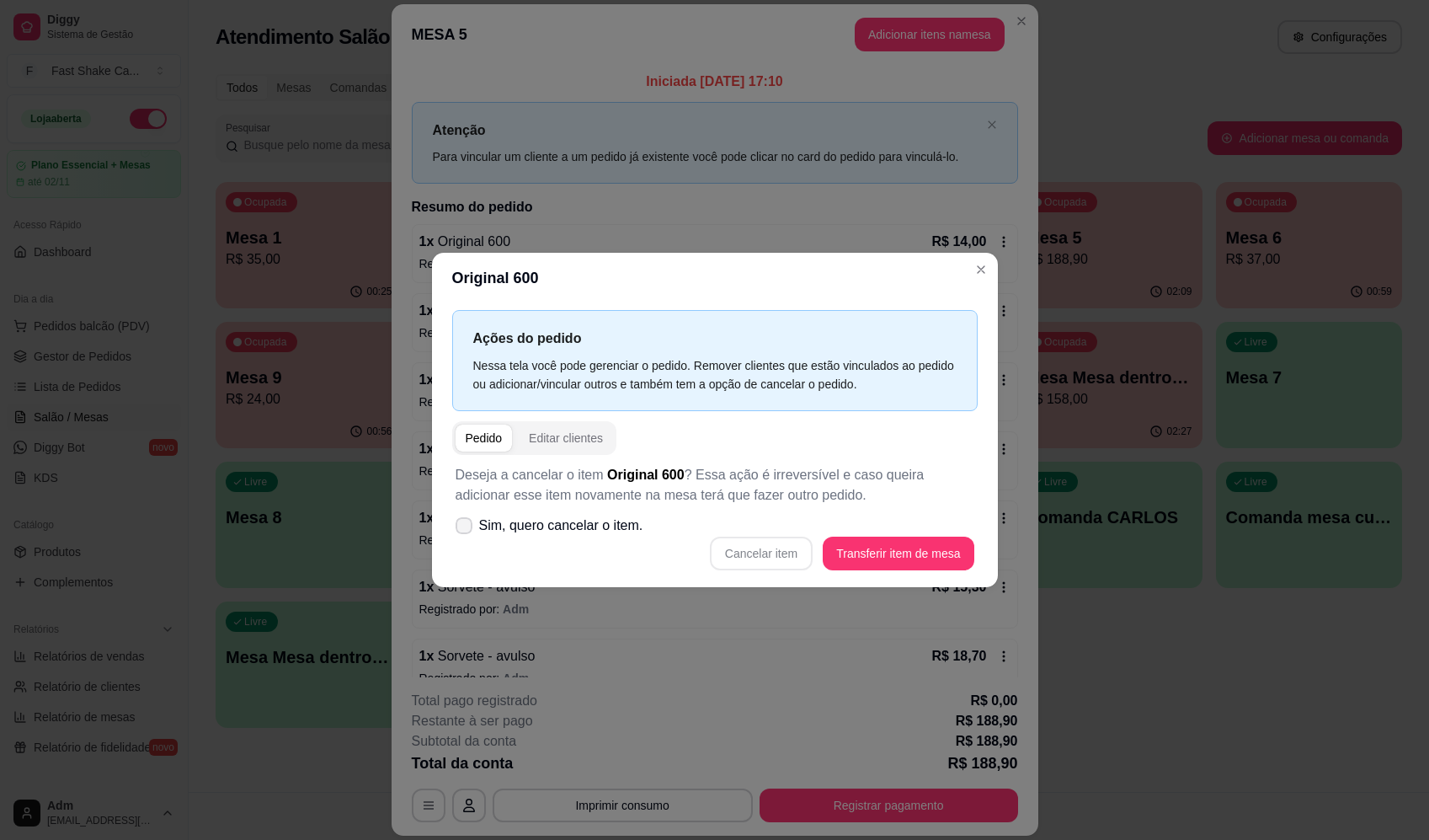
click at [492, 524] on span "Sim, quero cancelar o item." at bounding box center [561, 525] width 165 height 20
click at [466, 528] on input "Sim, quero cancelar o item." at bounding box center [460, 533] width 11 height 11
checkbox input "true"
click at [744, 552] on button "Cancelar item" at bounding box center [760, 553] width 102 height 34
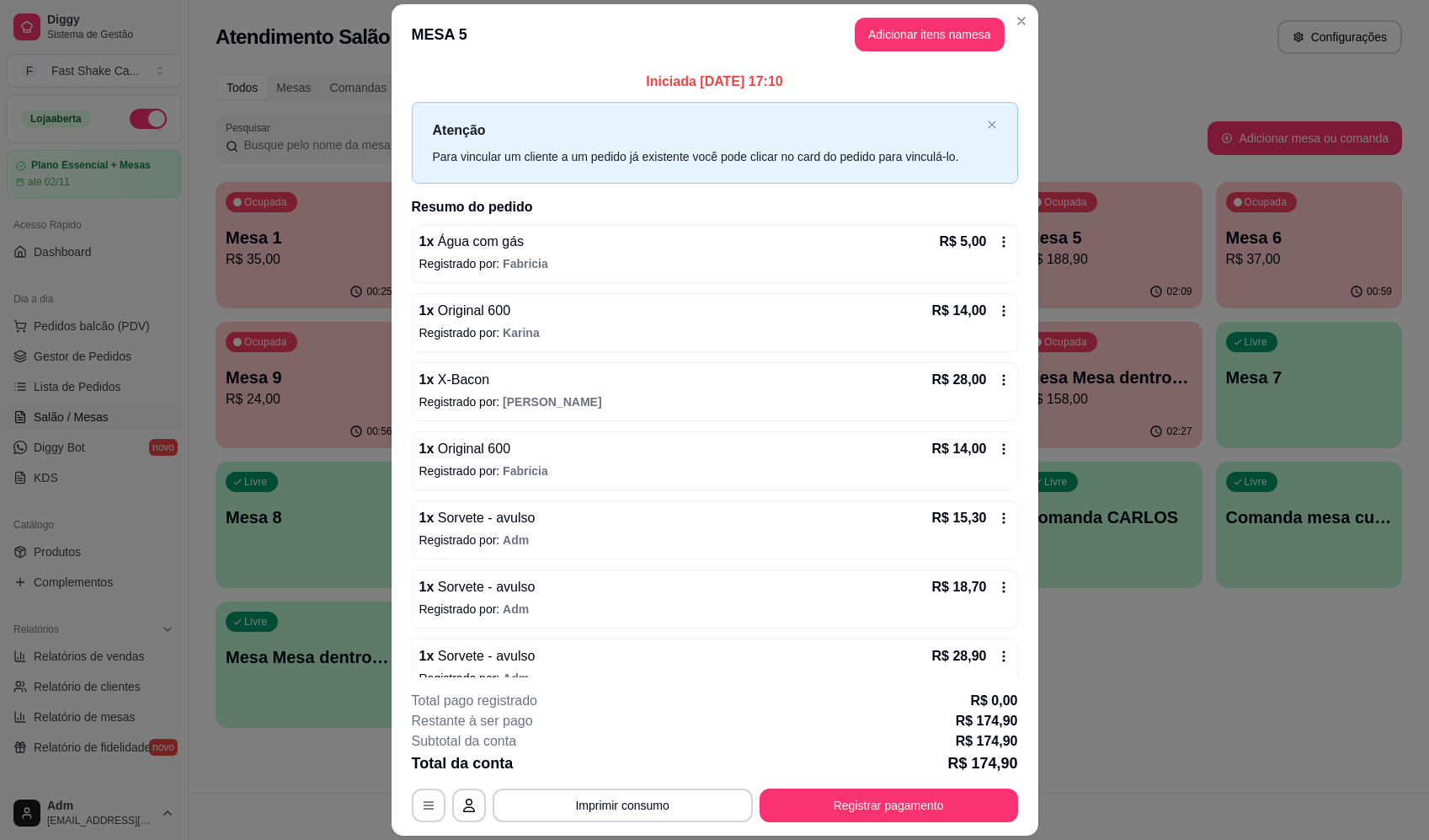
click at [997, 448] on icon at bounding box center [1004, 449] width 14 height 14
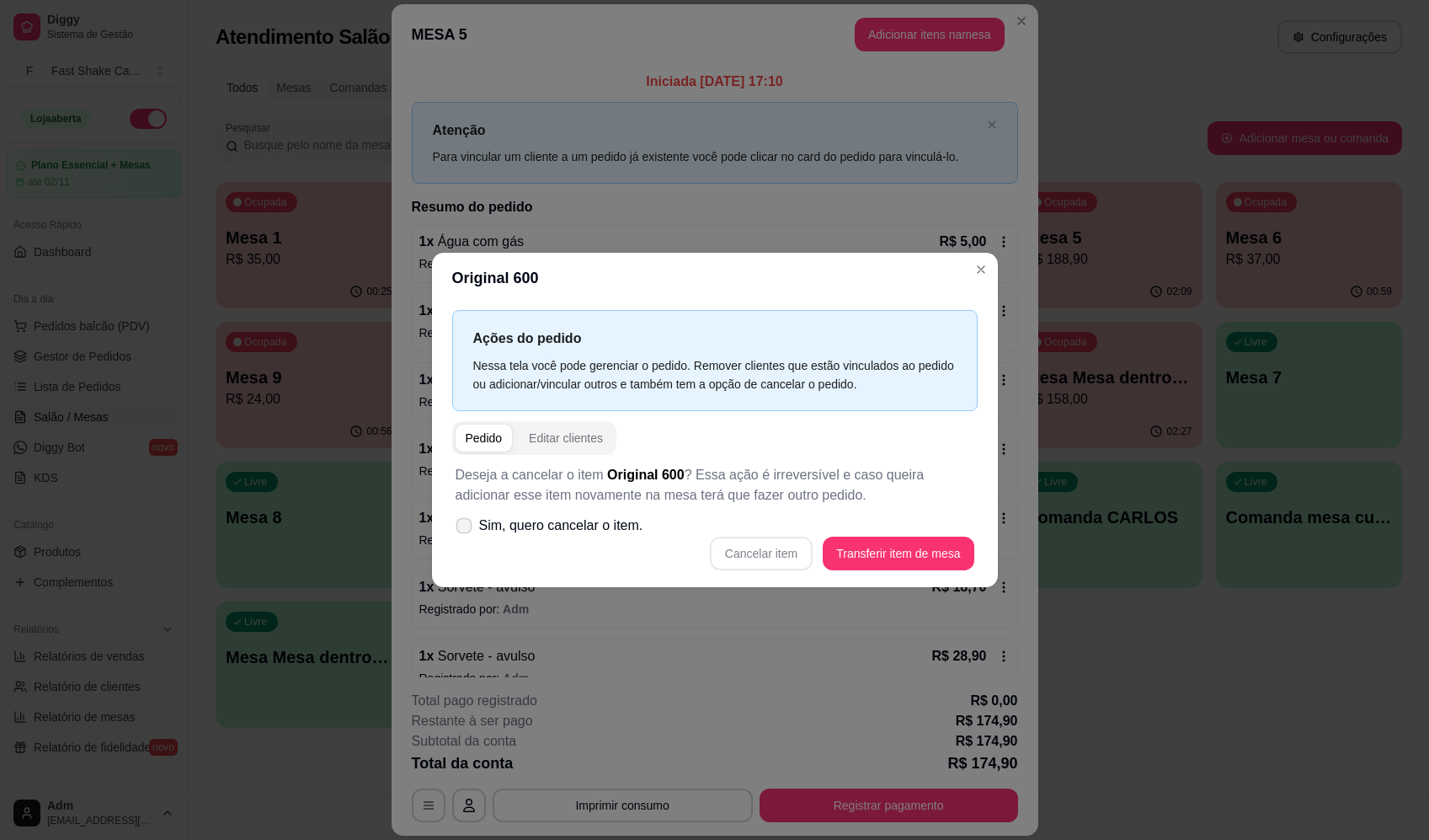
click at [462, 524] on icon at bounding box center [463, 525] width 13 height 10
click at [462, 528] on input "Sim, quero cancelar o item." at bounding box center [460, 533] width 11 height 11
checkbox input "true"
click at [754, 556] on button "Cancelar item" at bounding box center [760, 553] width 102 height 34
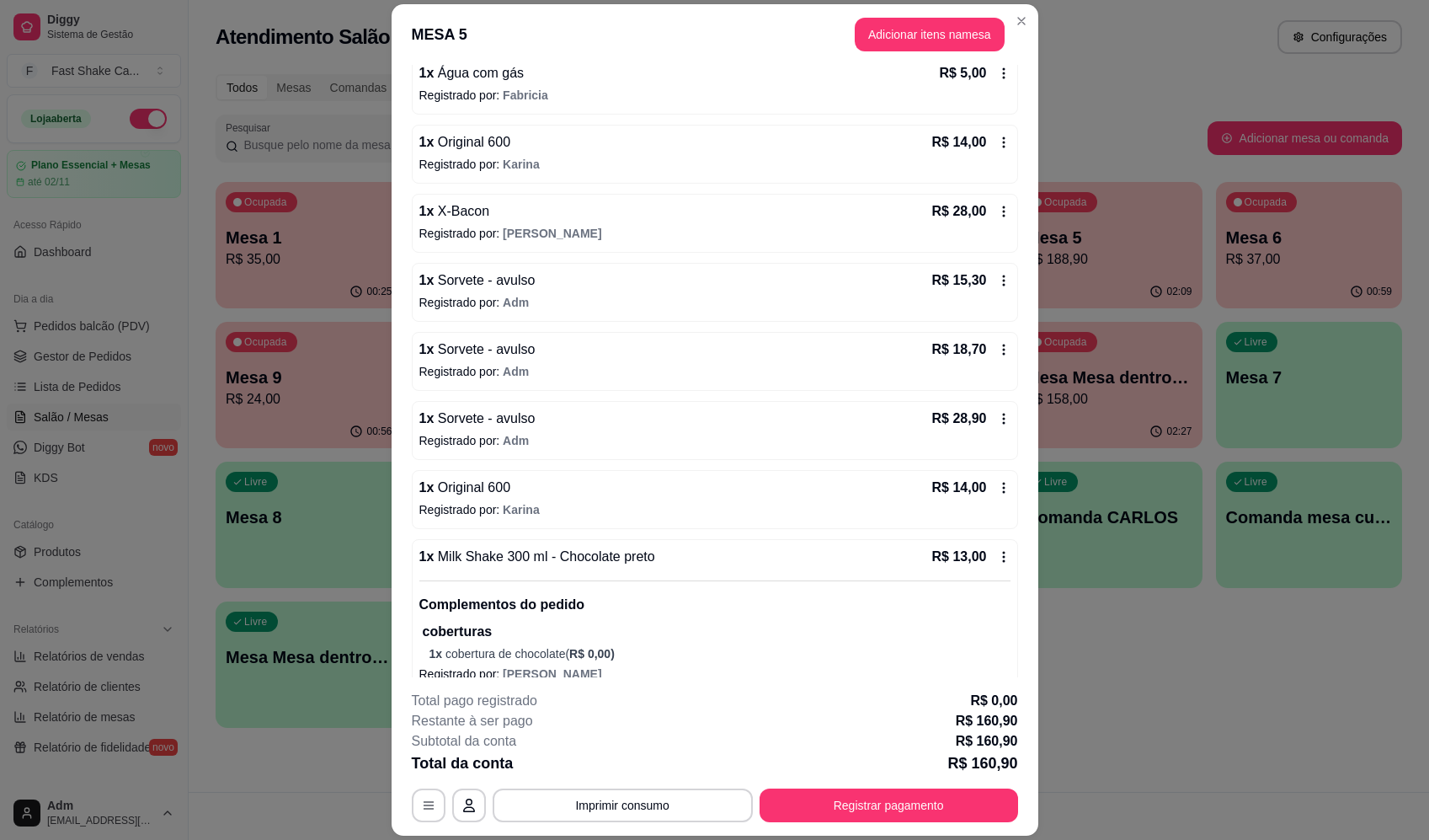
scroll to position [252, 0]
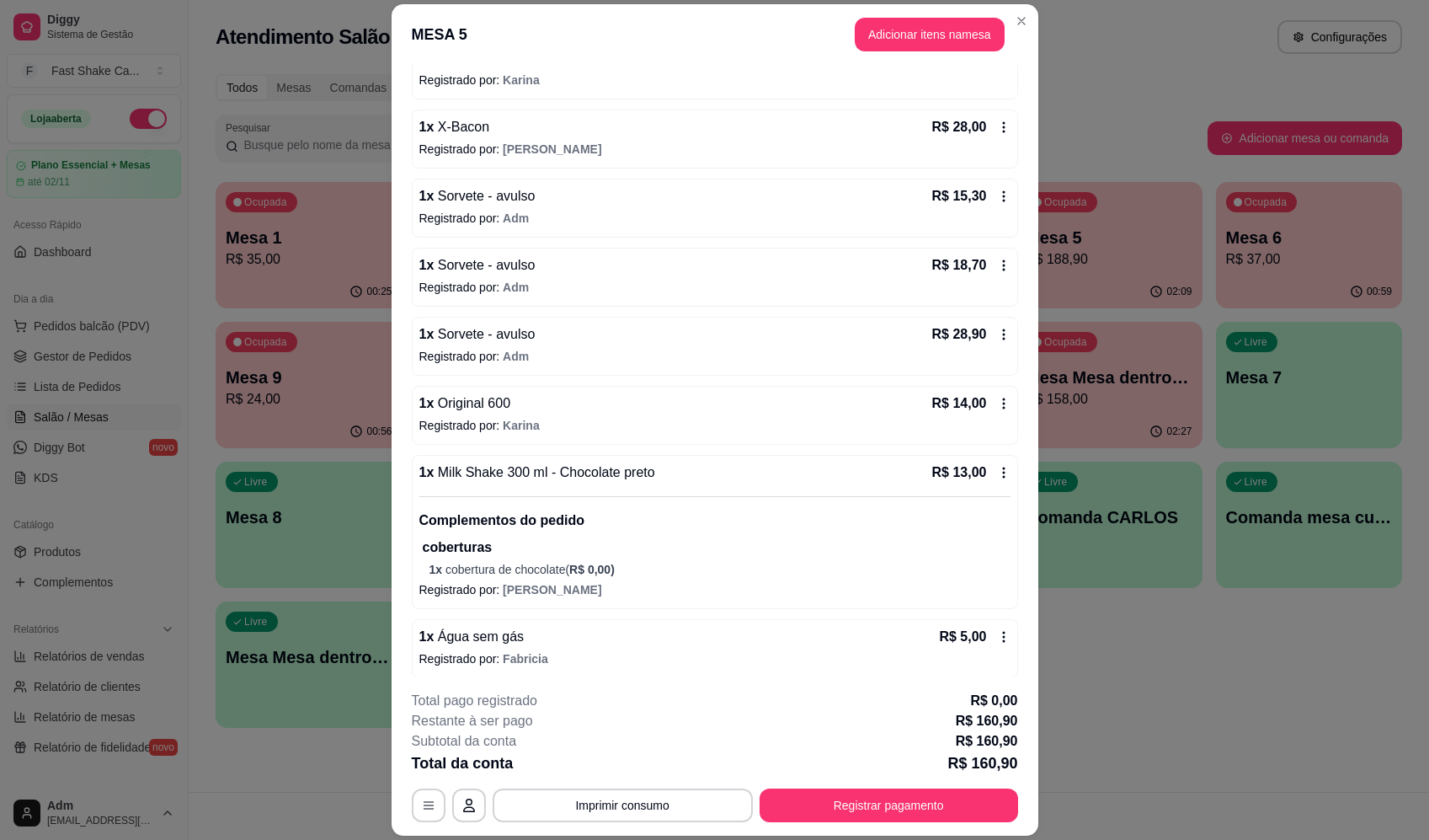
click at [997, 471] on icon at bounding box center [1004, 473] width 14 height 14
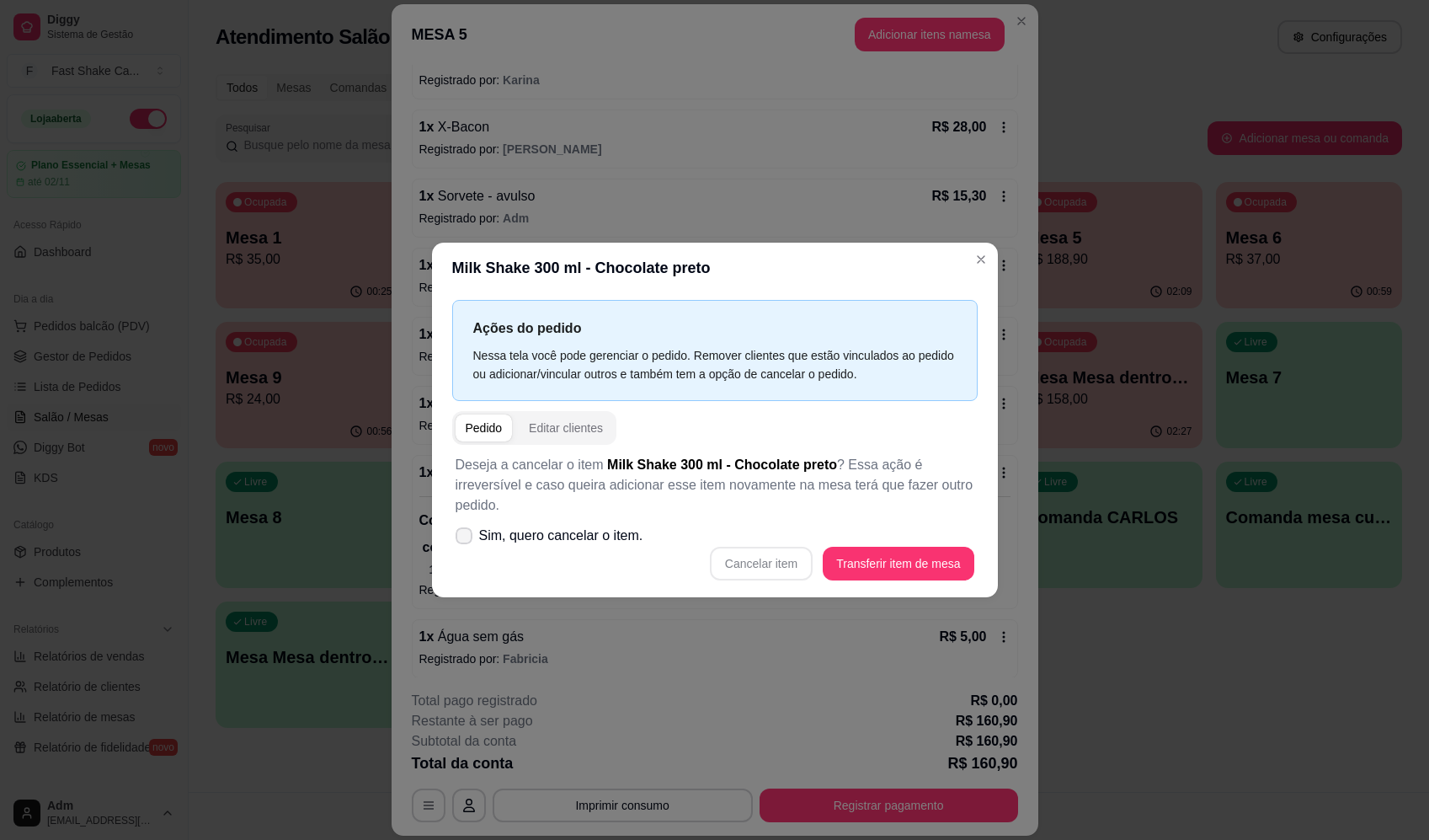
click at [502, 533] on span "Sim, quero cancelar o item." at bounding box center [561, 535] width 165 height 20
click at [466, 538] on input "Sim, quero cancelar o item." at bounding box center [460, 543] width 11 height 11
checkbox input "true"
click at [809, 549] on button "Cancelar item" at bounding box center [760, 563] width 102 height 34
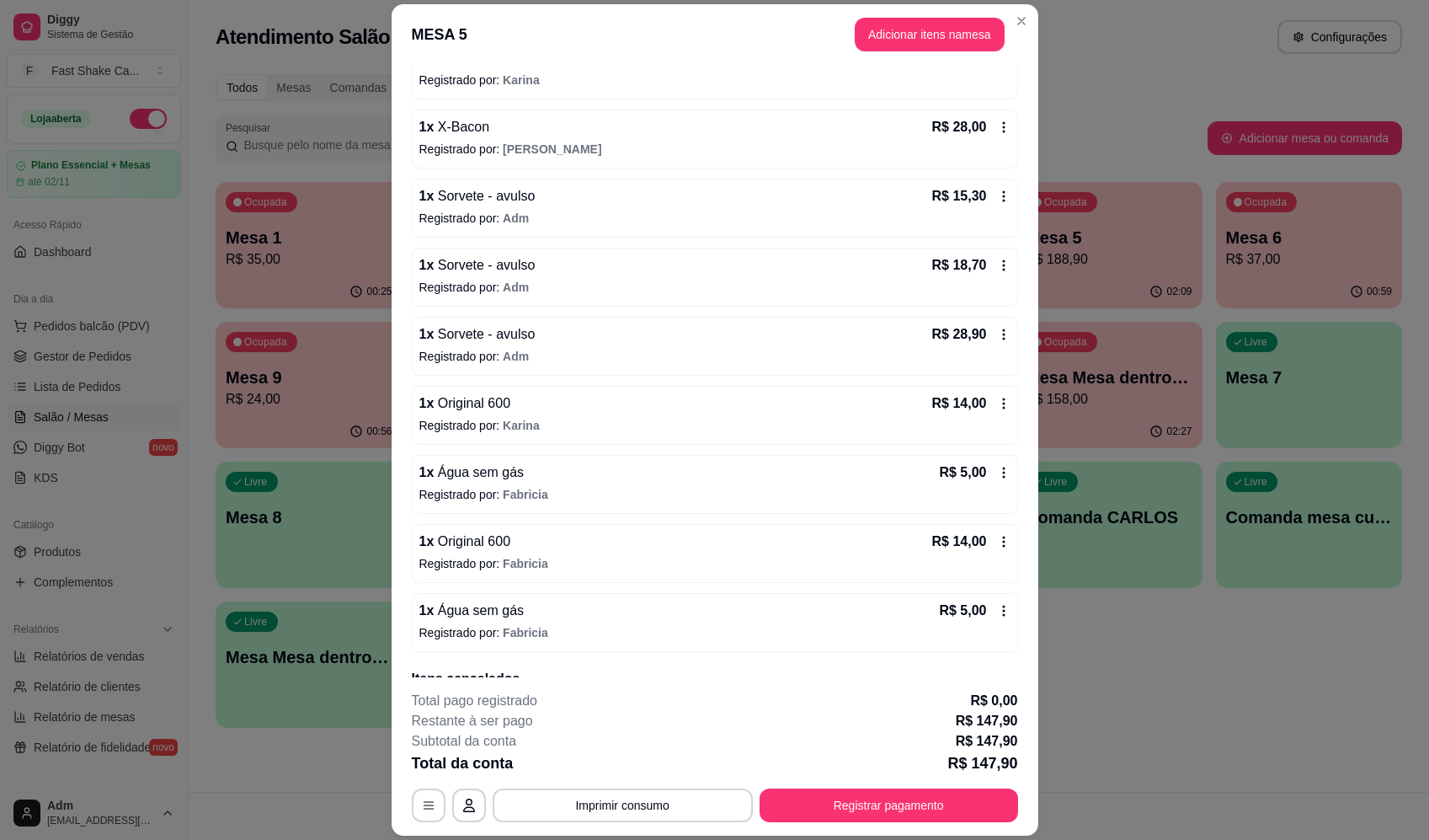
click at [997, 605] on icon at bounding box center [1004, 611] width 14 height 14
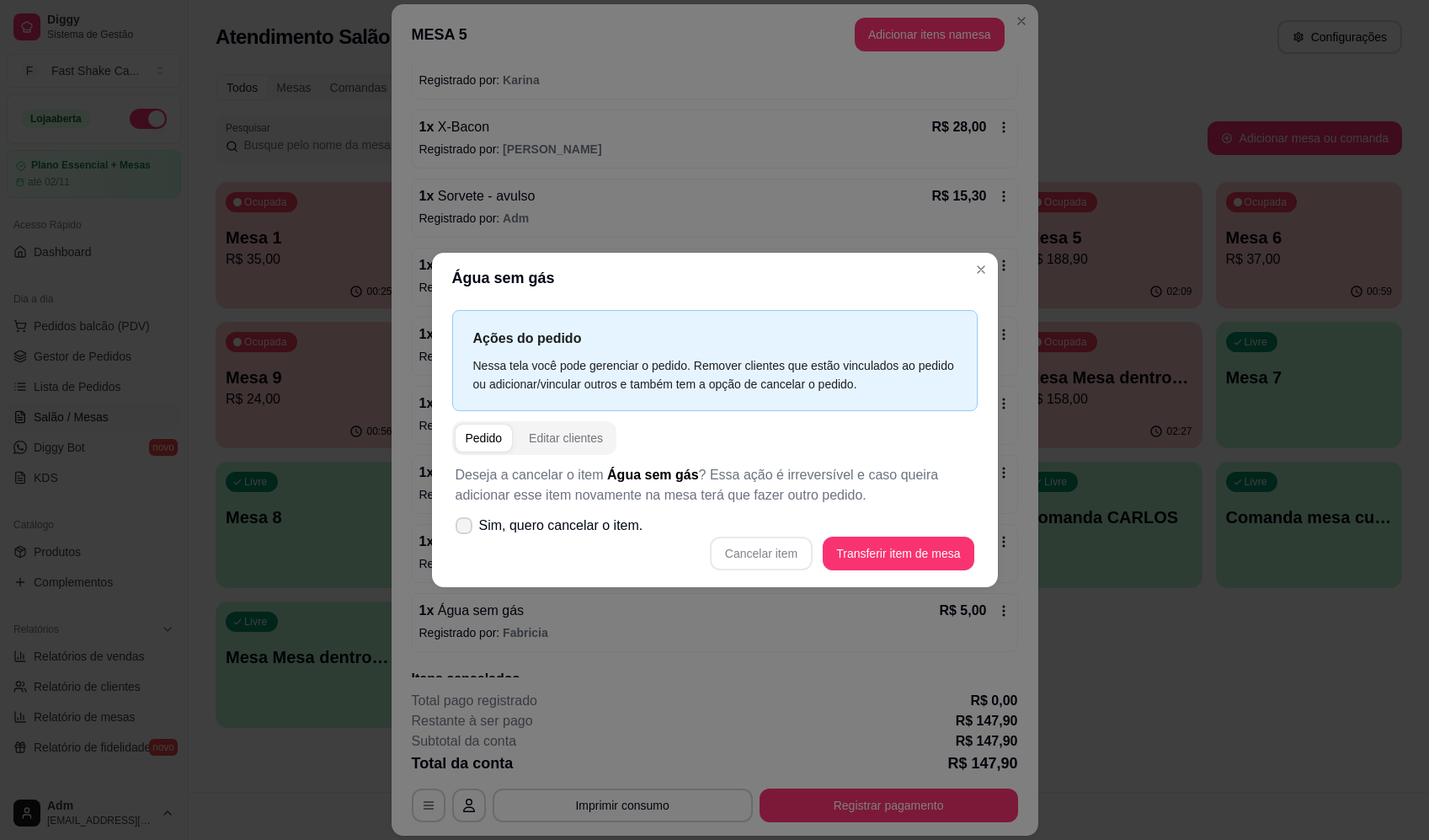
click at [575, 515] on span "Sim, quero cancelar o item." at bounding box center [561, 525] width 165 height 20
click at [466, 528] on input "Sim, quero cancelar o item." at bounding box center [460, 533] width 11 height 11
checkbox input "true"
click at [764, 561] on button "Cancelar item" at bounding box center [761, 553] width 100 height 33
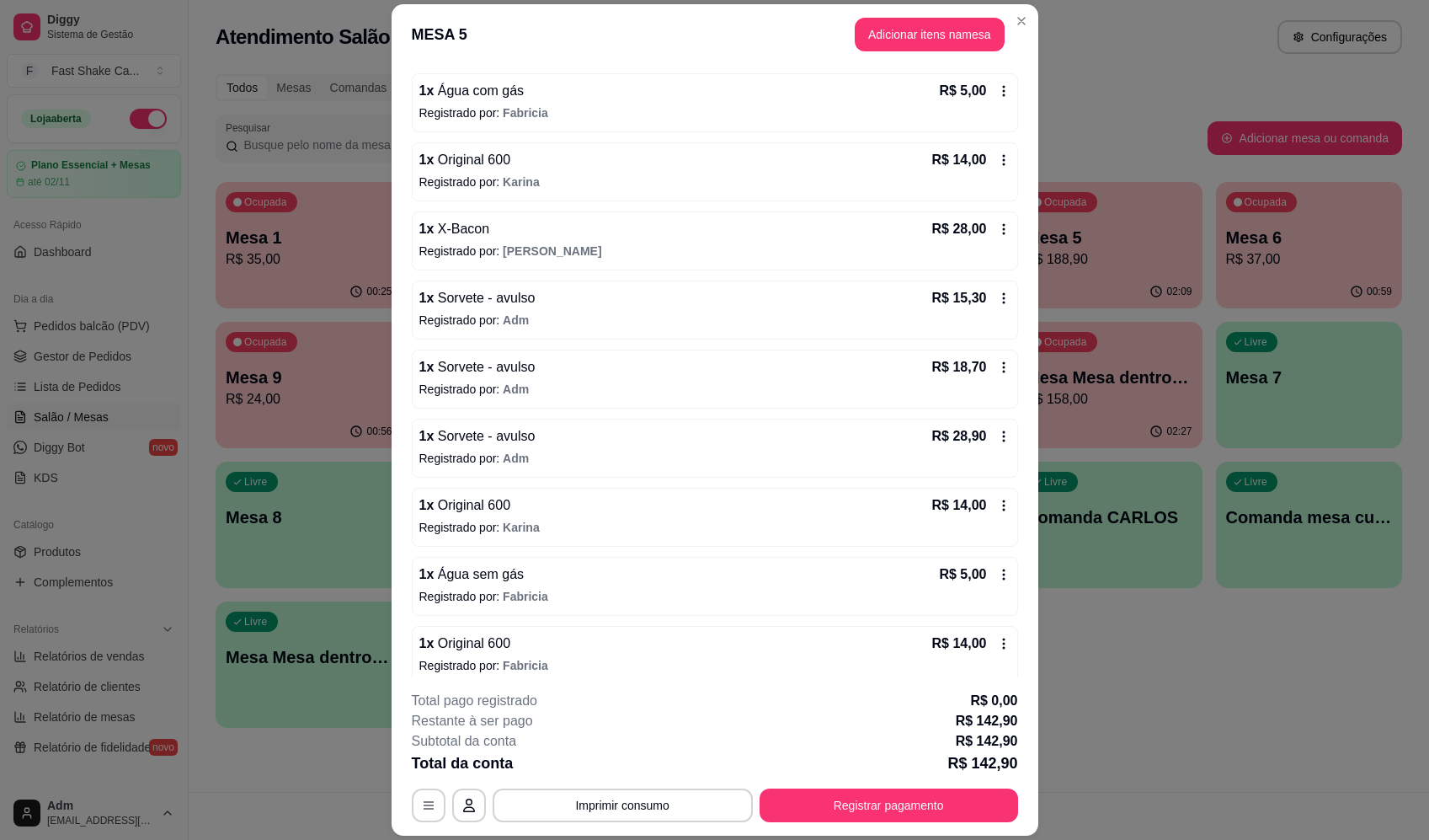
scroll to position [0, 0]
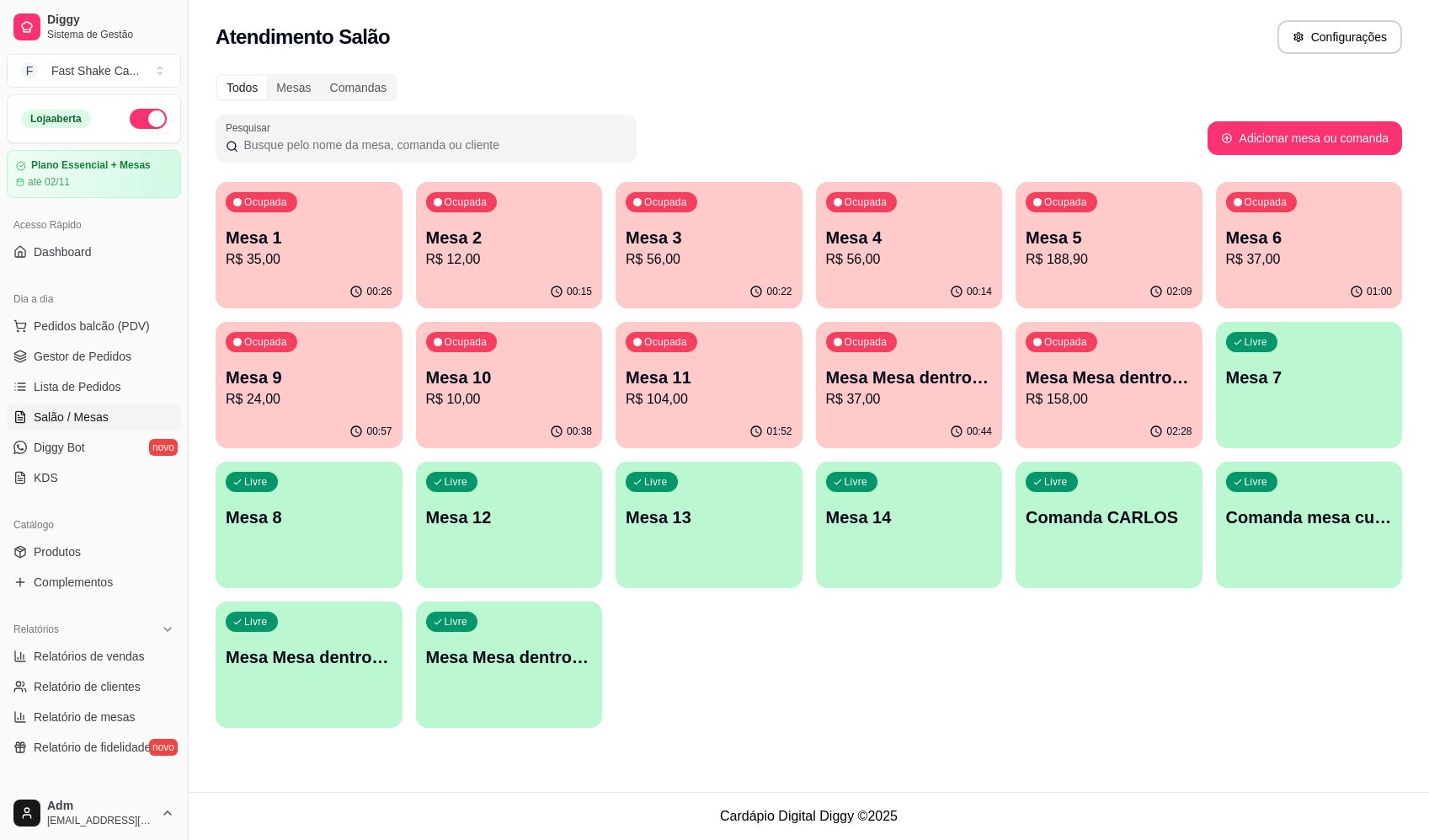
click at [1025, 19] on div "Atendimento Salão Configurações" at bounding box center [809, 32] width 1241 height 64
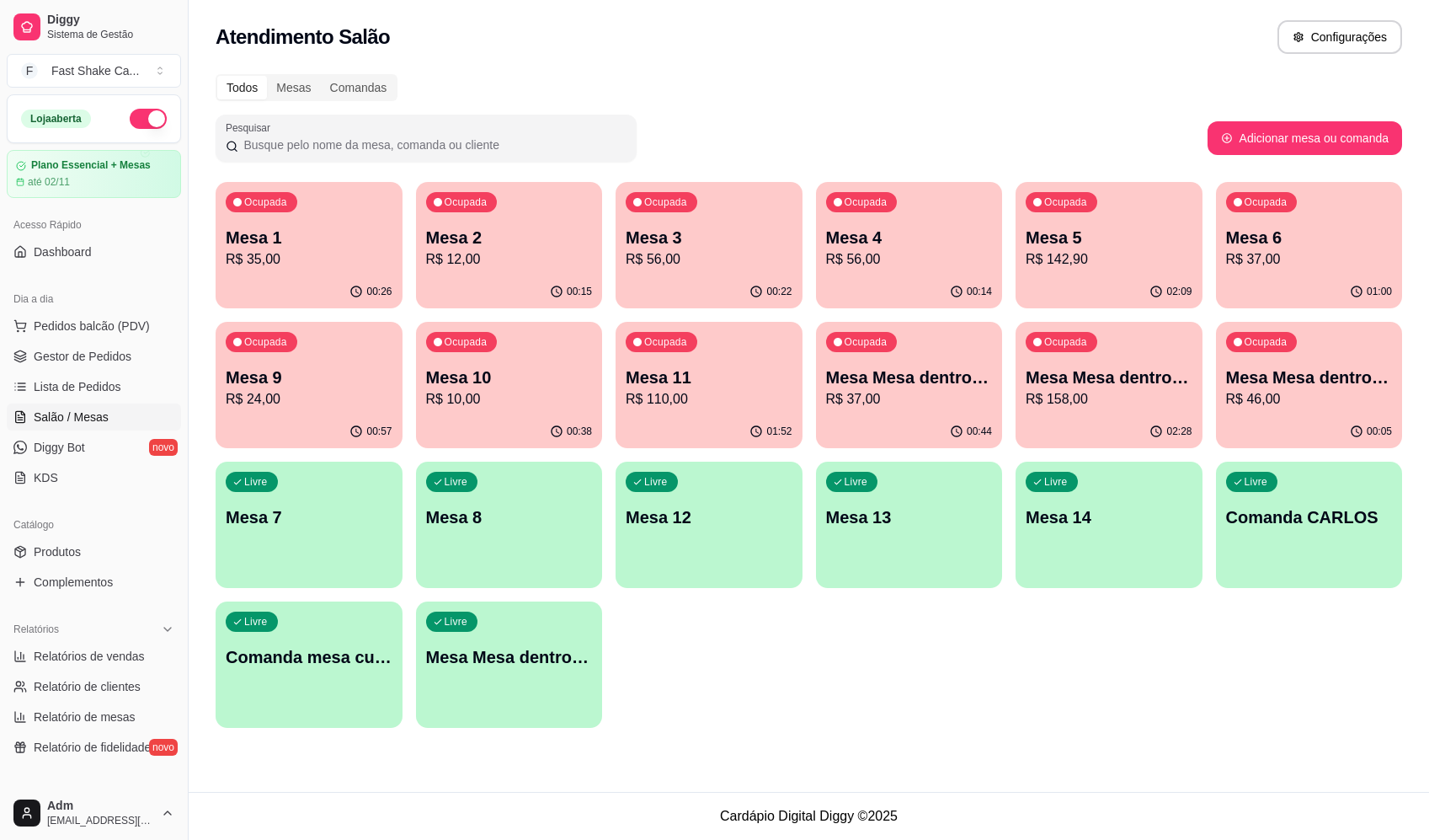
click at [1066, 110] on div "Todos Mesas Comandas Pesquisar Adicionar mesa ou comanda Ocupada Mesa 1 R$ 35,0…" at bounding box center [809, 406] width 1241 height 684
click at [1254, 240] on p "Mesa 6" at bounding box center [1309, 237] width 162 height 22
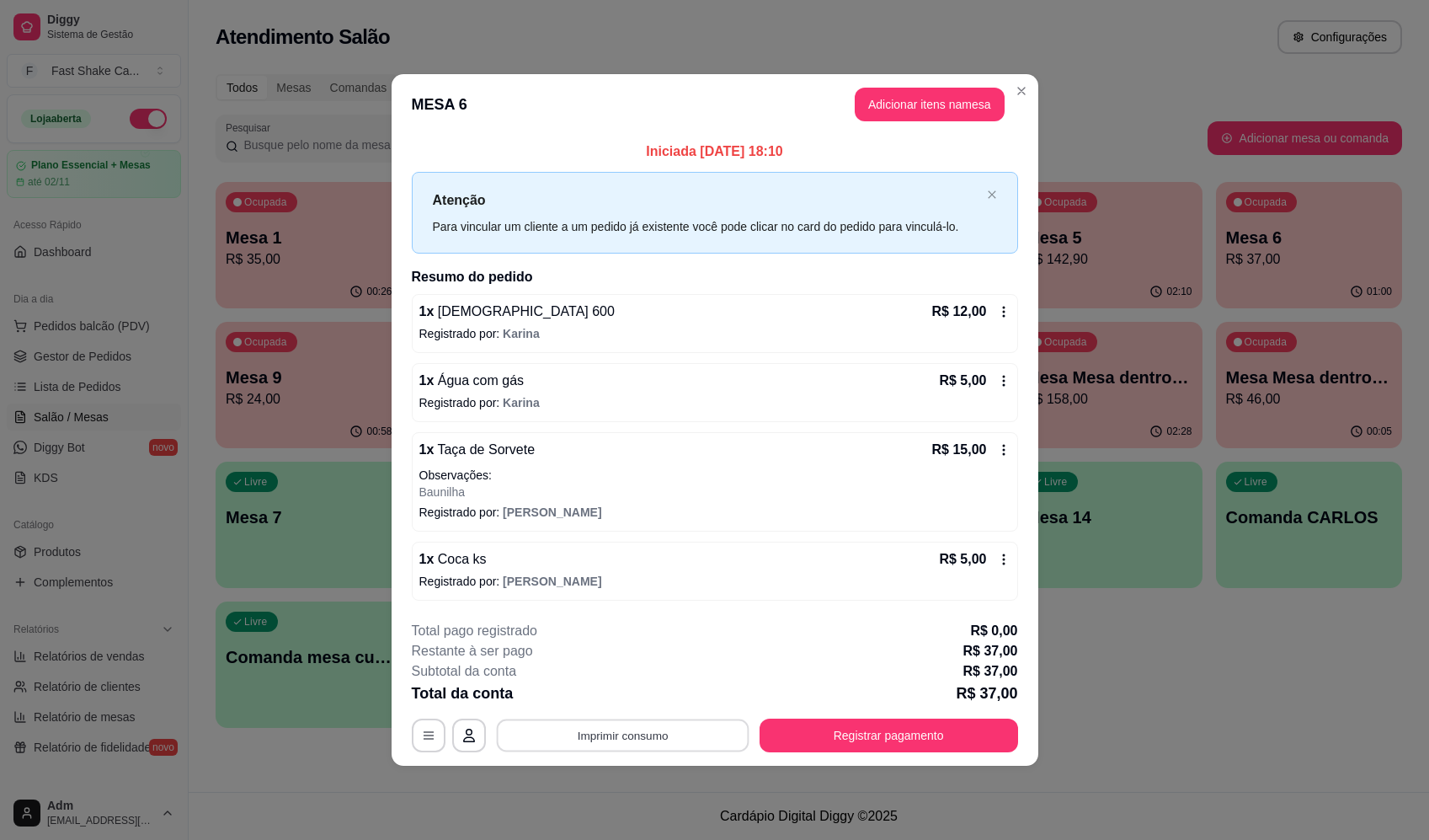
click at [620, 744] on button "Imprimir consumo" at bounding box center [622, 736] width 252 height 33
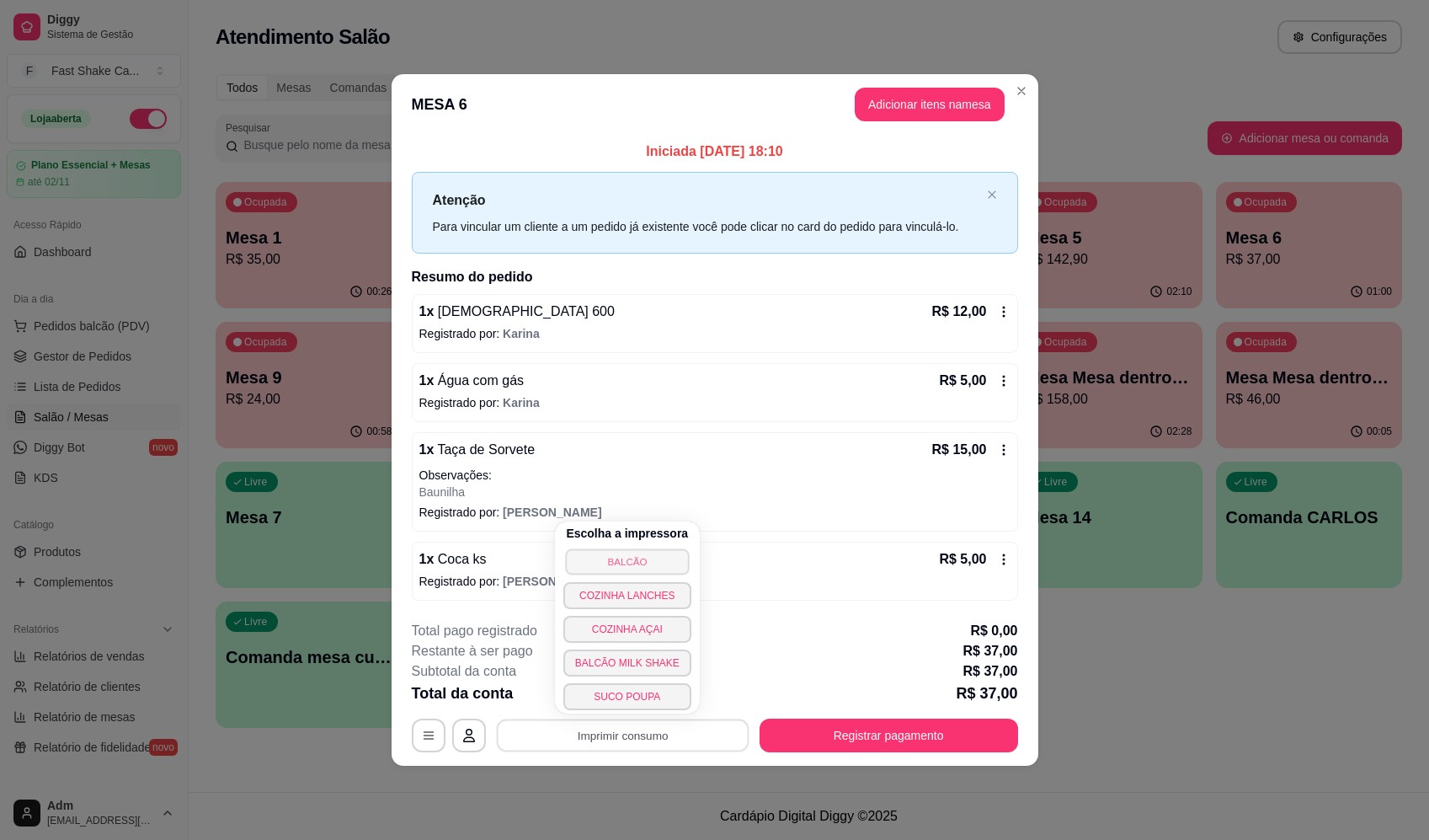
click at [646, 557] on button "BALCÃO" at bounding box center [627, 561] width 124 height 26
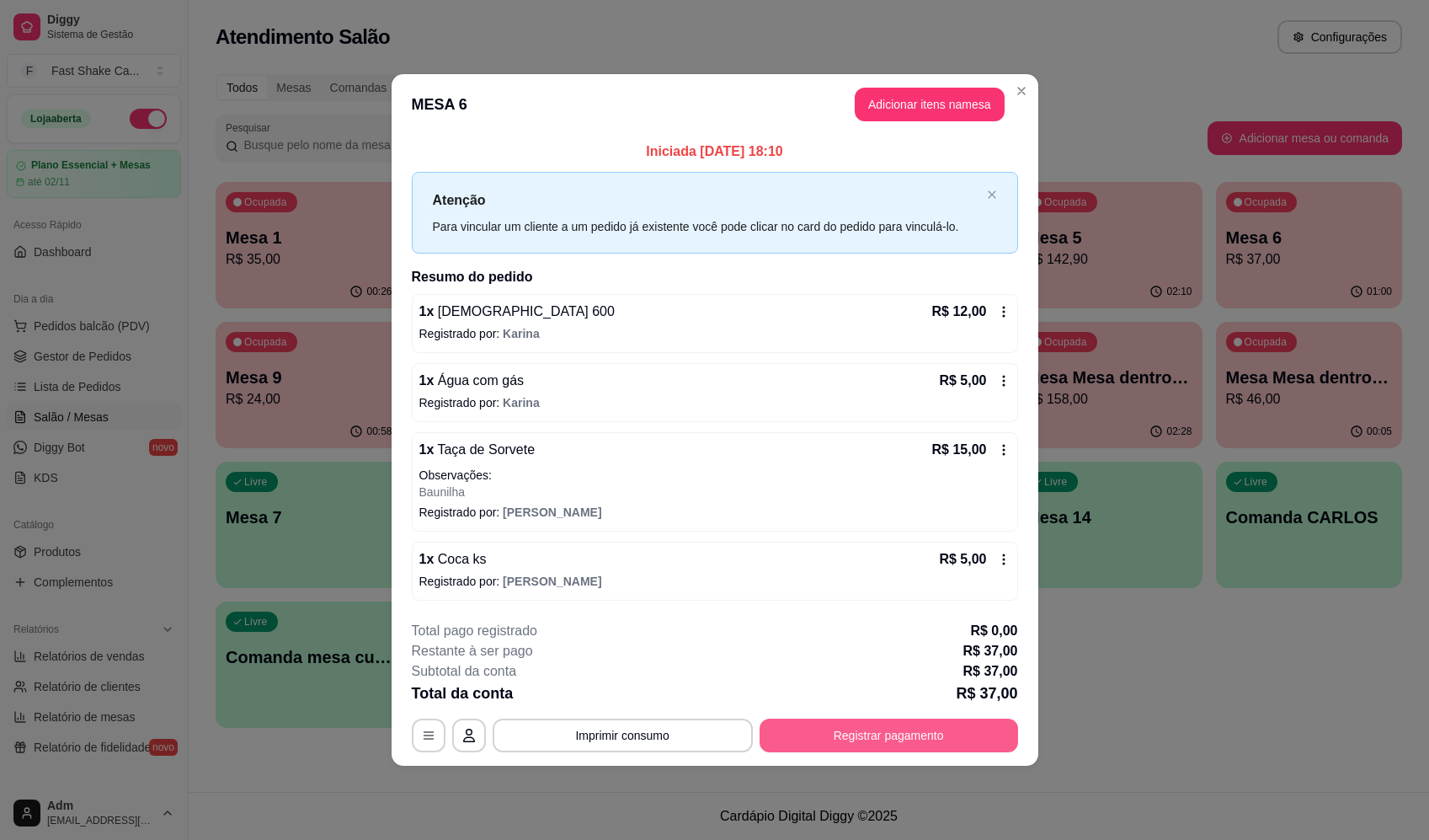
click at [880, 741] on button "Registrar pagamento" at bounding box center [888, 735] width 258 height 34
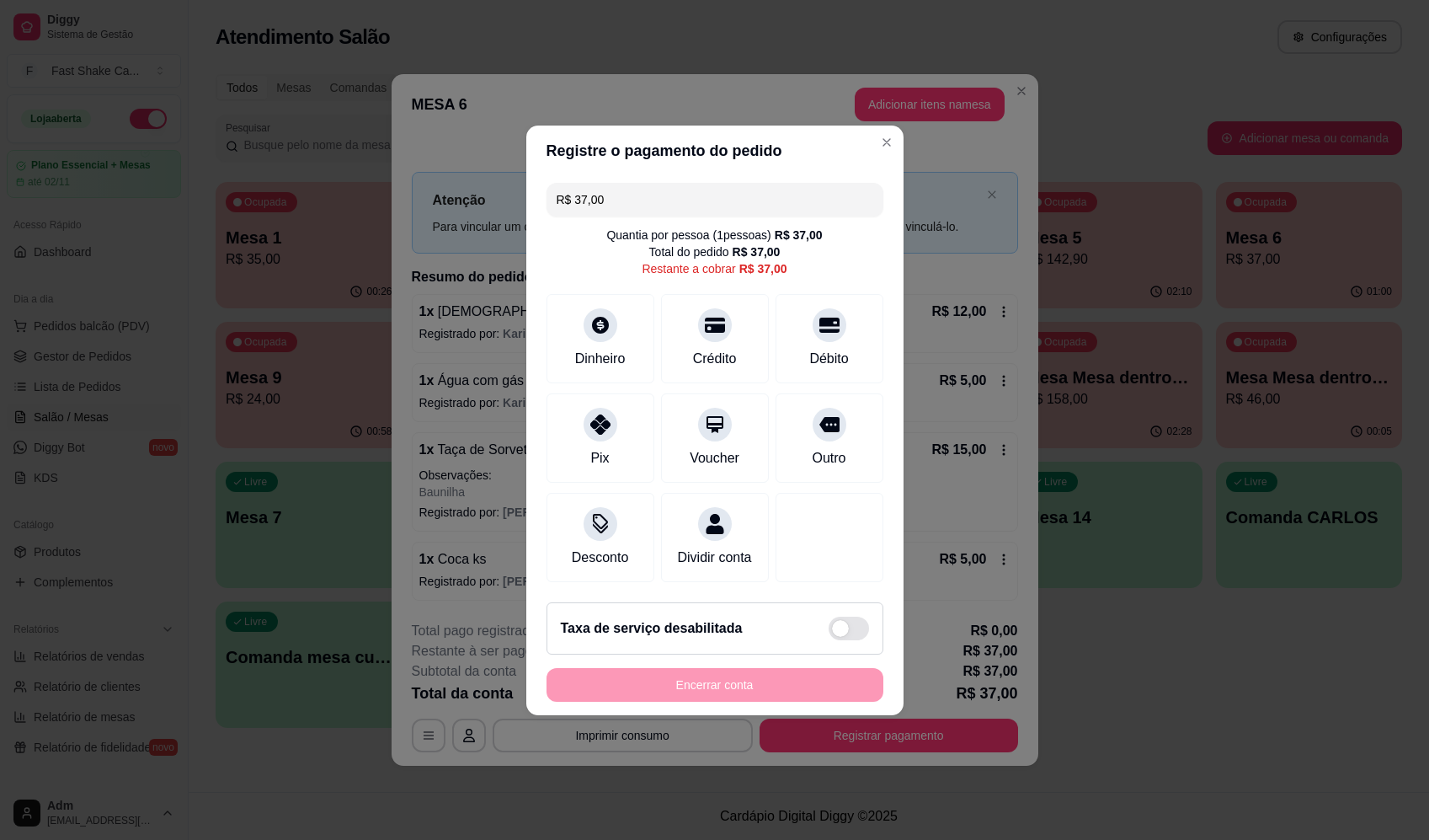
click at [872, 317] on div "R$ 37,00 Quantia por pessoa ( 1 pessoas) R$ 37,00 Total do pedido R$ 37,00 Rest…" at bounding box center [714, 382] width 377 height 412
click at [857, 323] on div "Débito" at bounding box center [830, 334] width 119 height 98
type input "R$ 0,00"
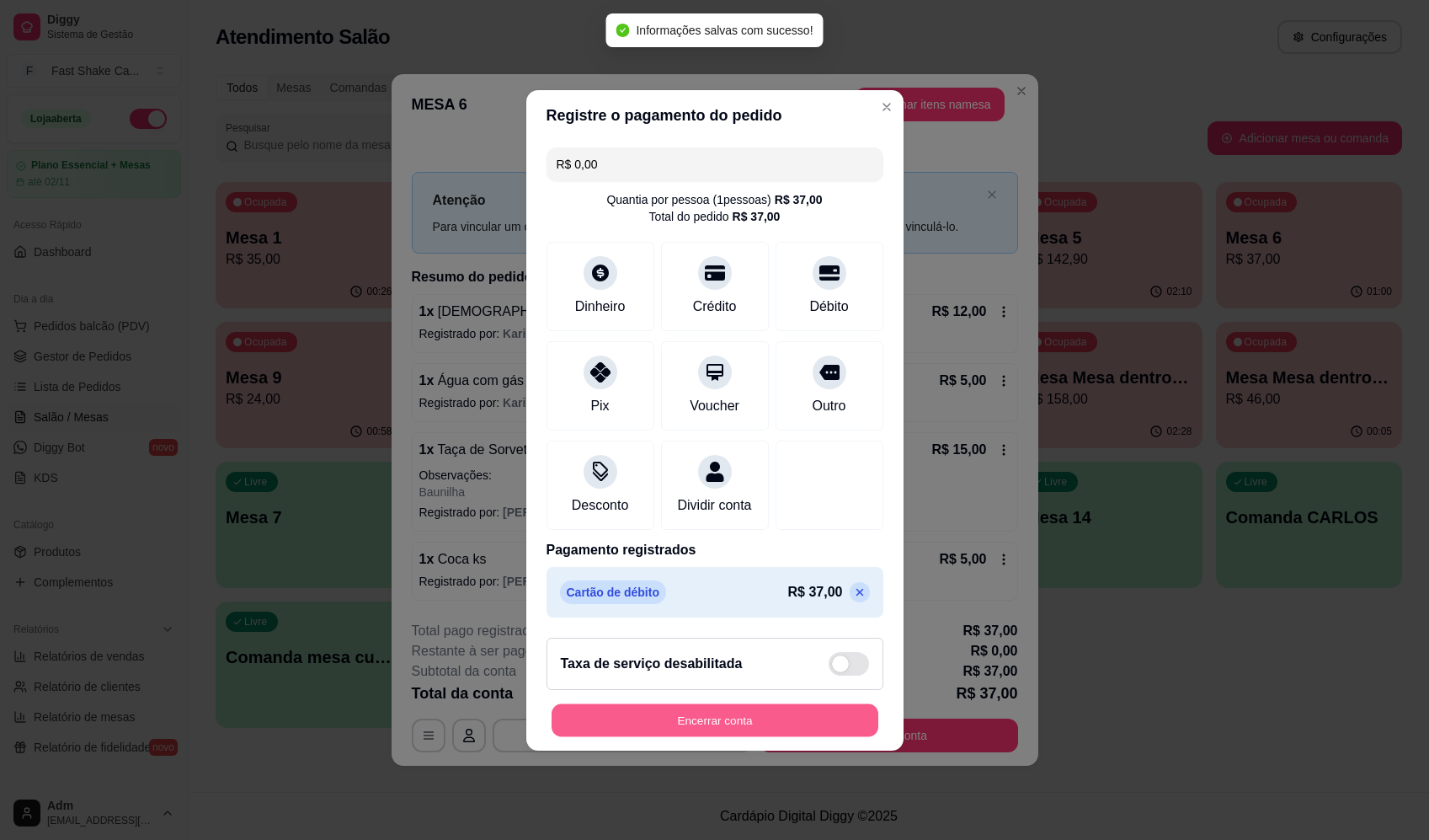
click at [811, 724] on button "Encerrar conta" at bounding box center [714, 720] width 327 height 33
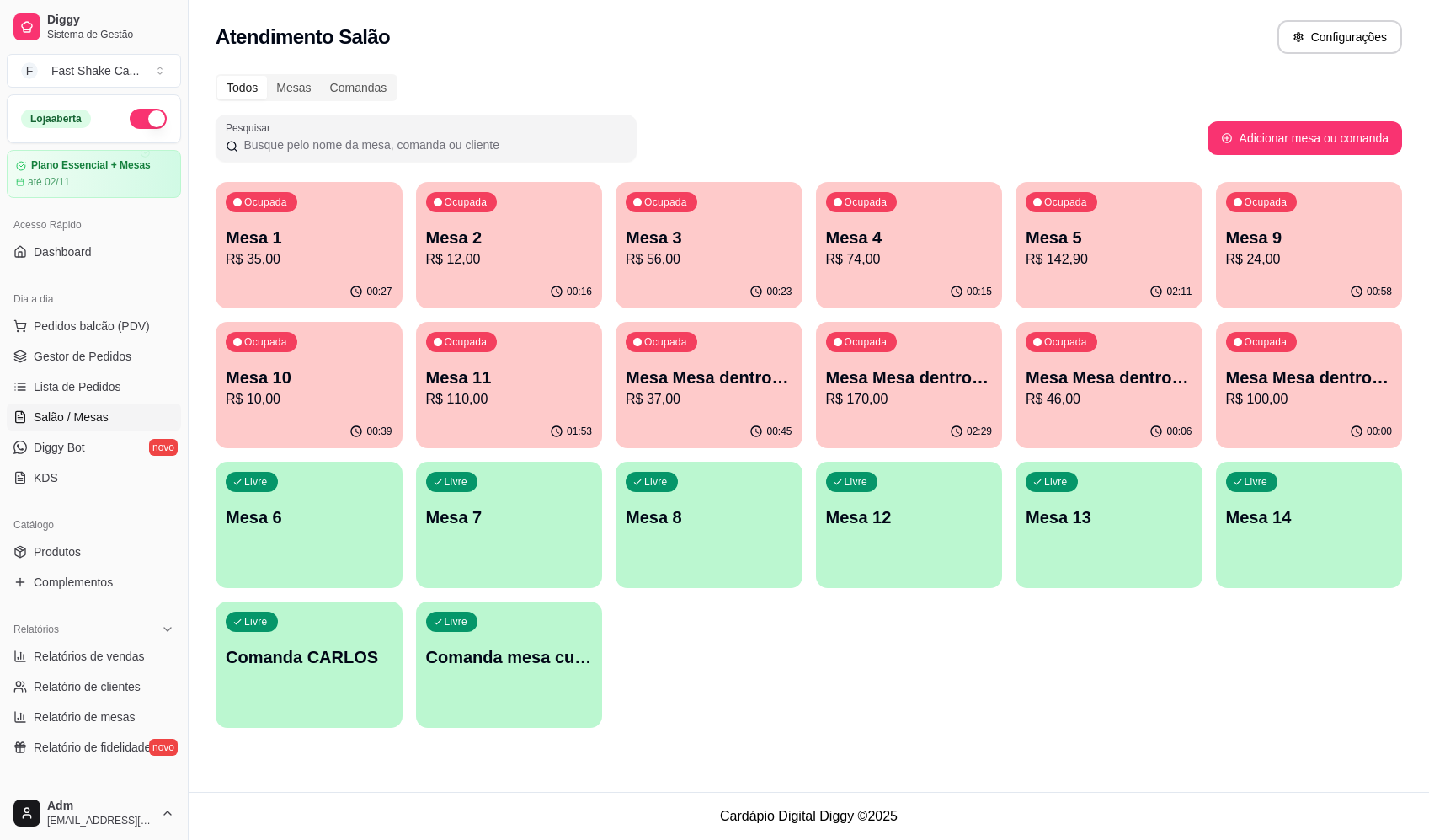
click at [307, 383] on p "Mesa 10" at bounding box center [309, 377] width 167 height 23
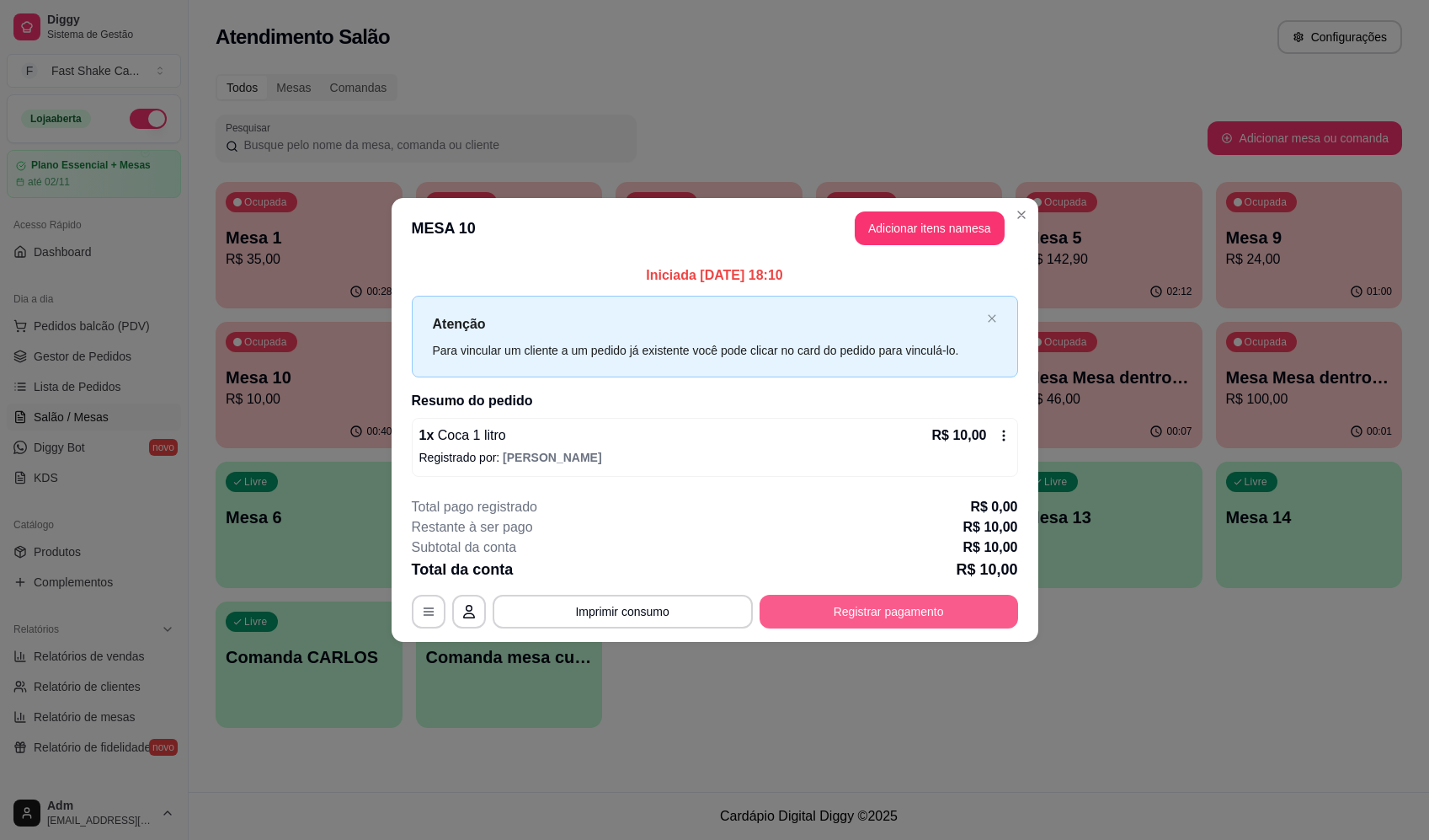
click at [833, 618] on button "Registrar pagamento" at bounding box center [888, 611] width 258 height 34
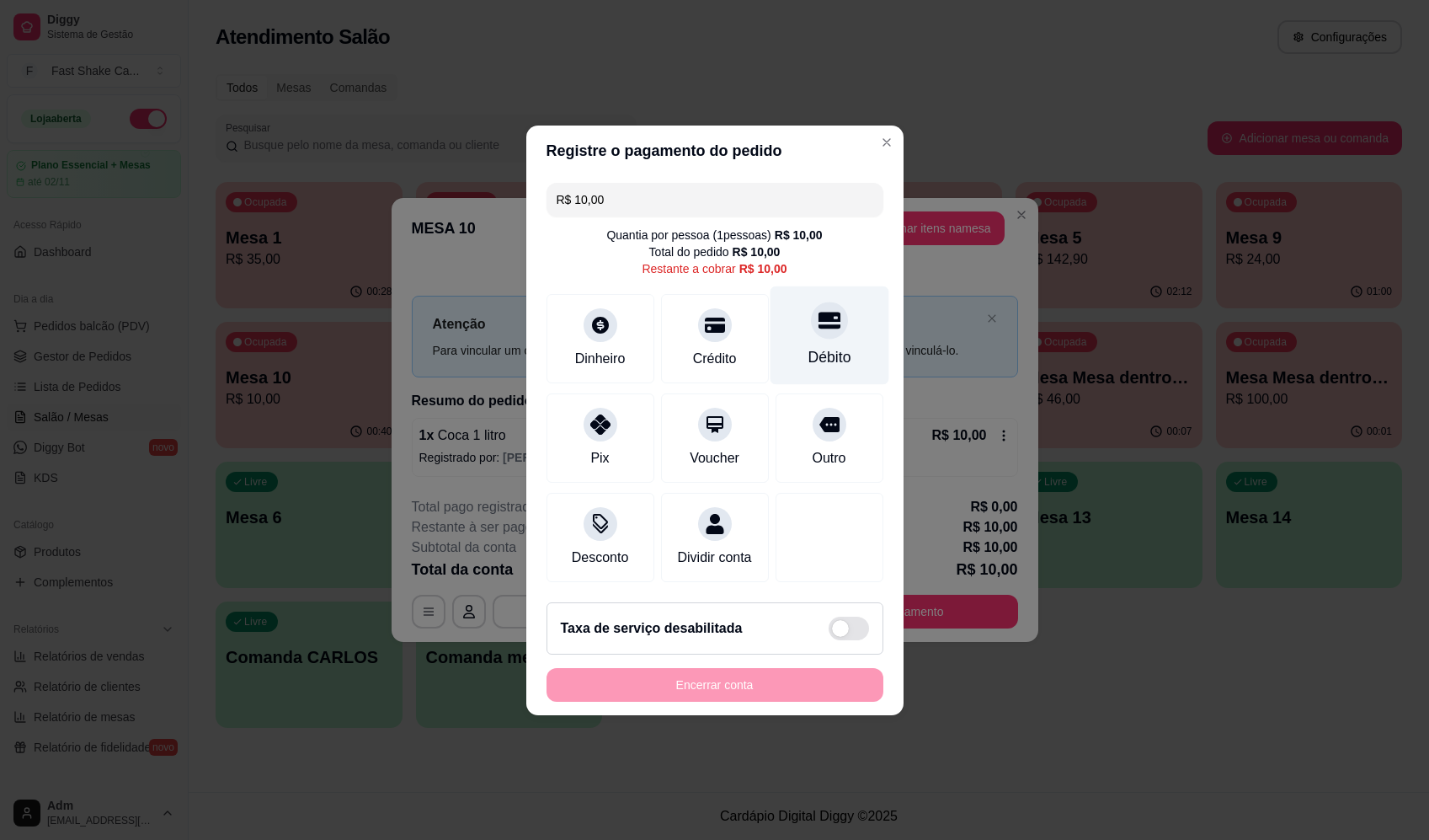
click at [851, 350] on div "Débito" at bounding box center [830, 334] width 119 height 98
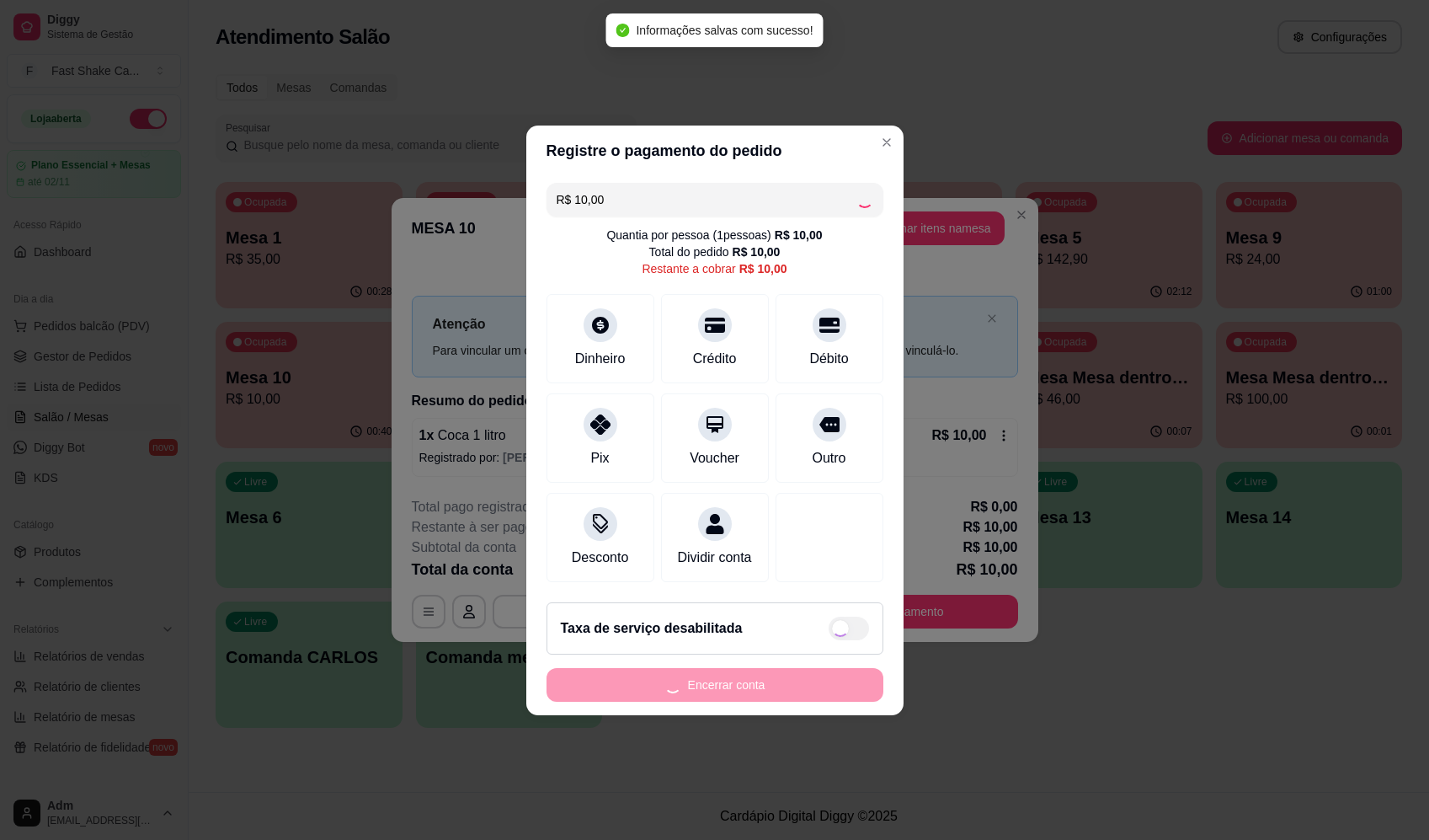
type input "R$ 0,00"
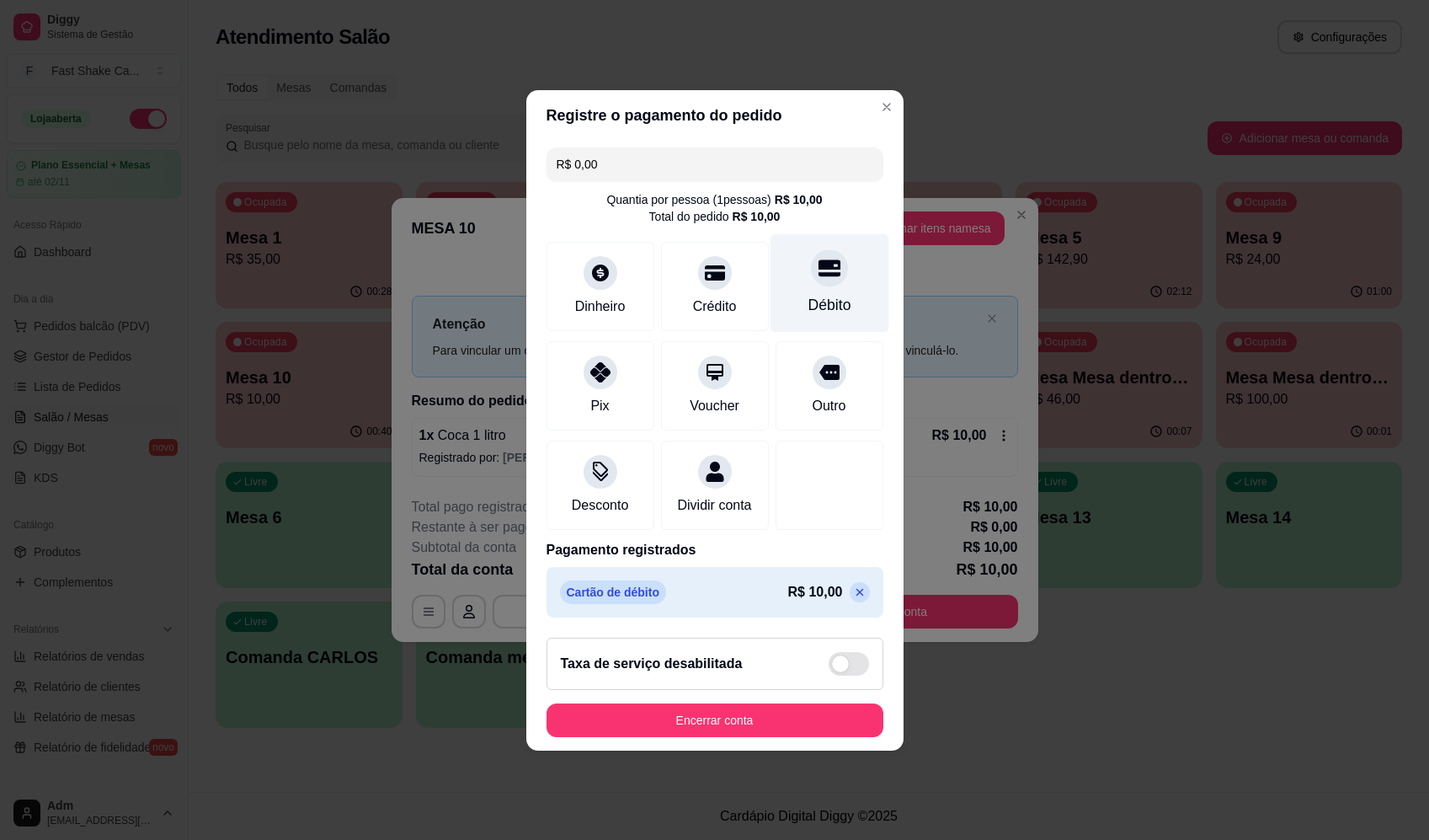
click at [841, 269] on div "Débito" at bounding box center [830, 282] width 119 height 98
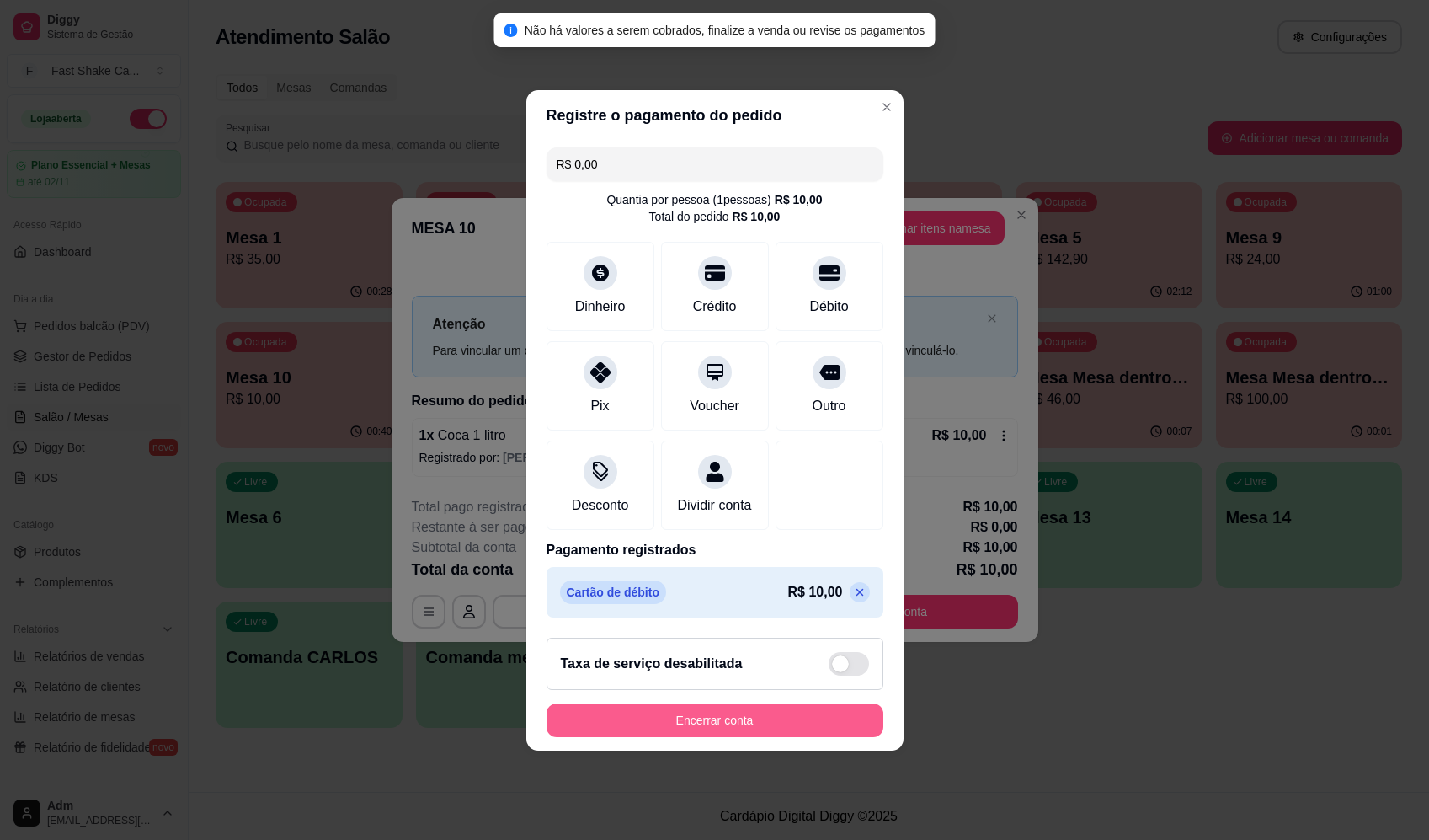
click at [816, 722] on button "Encerrar conta" at bounding box center [715, 720] width 337 height 34
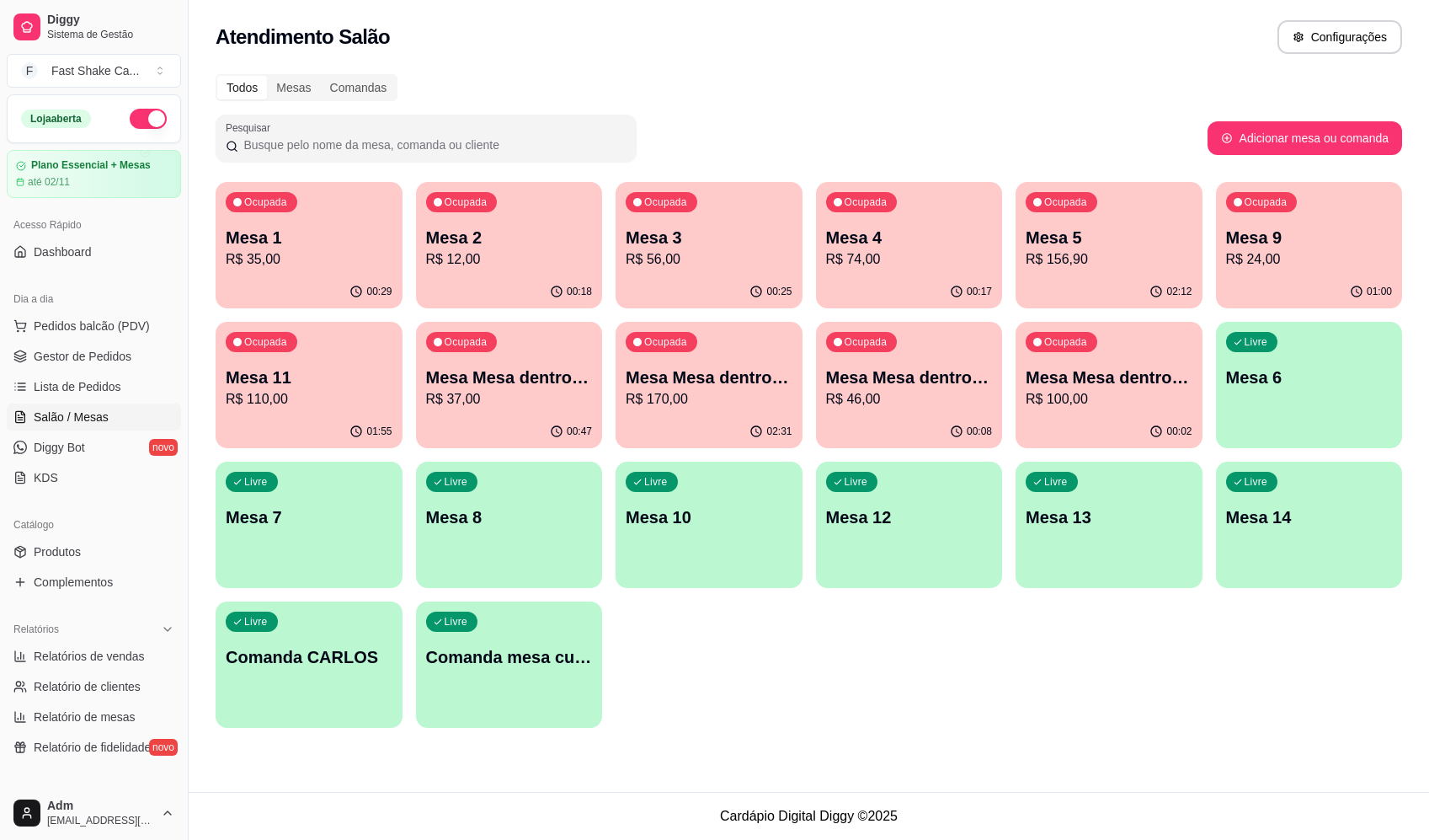
drag, startPoint x: 989, startPoint y: 755, endPoint x: 999, endPoint y: 728, distance: 28.8
click at [991, 749] on div "Atendimento Salão Configurações Todos Mesas Comandas Pesquisar Adicionar mesa o…" at bounding box center [809, 396] width 1241 height 791
click at [1077, 263] on p "R$ 156,90" at bounding box center [1108, 259] width 167 height 20
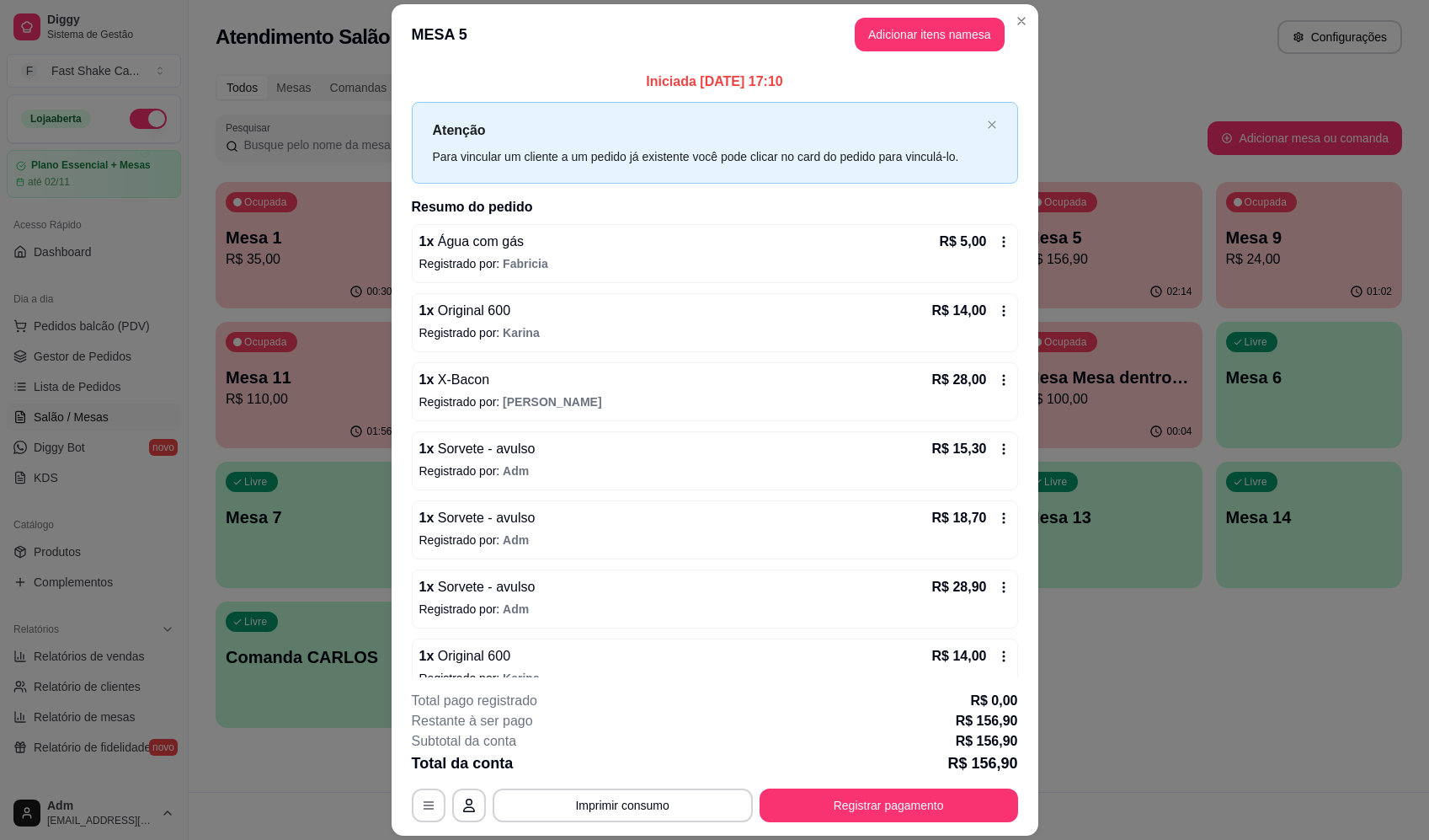
click at [622, 821] on button "Imprimir consumo" at bounding box center [623, 805] width 260 height 34
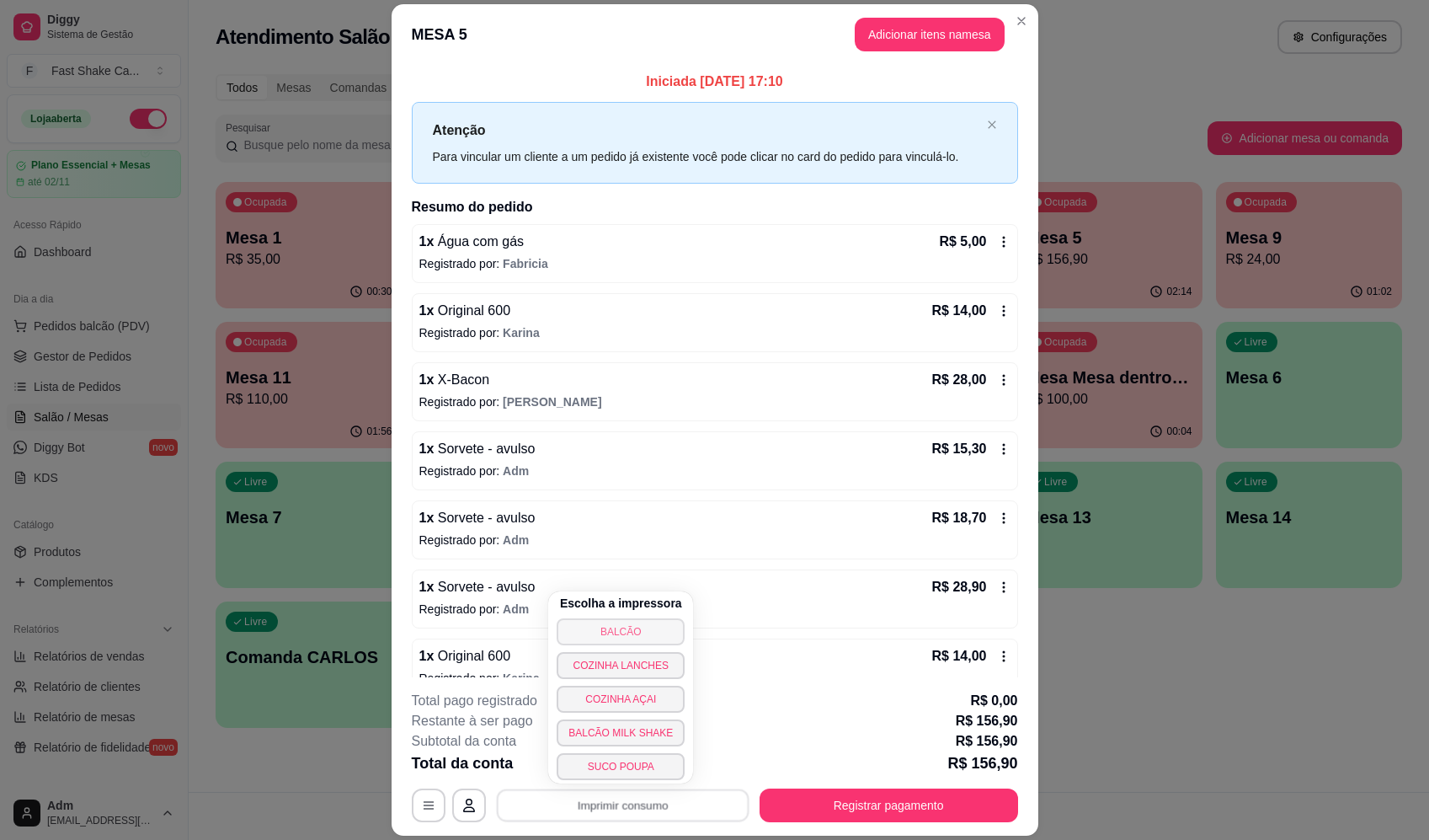
click at [628, 622] on button "BALCÃO" at bounding box center [620, 631] width 128 height 27
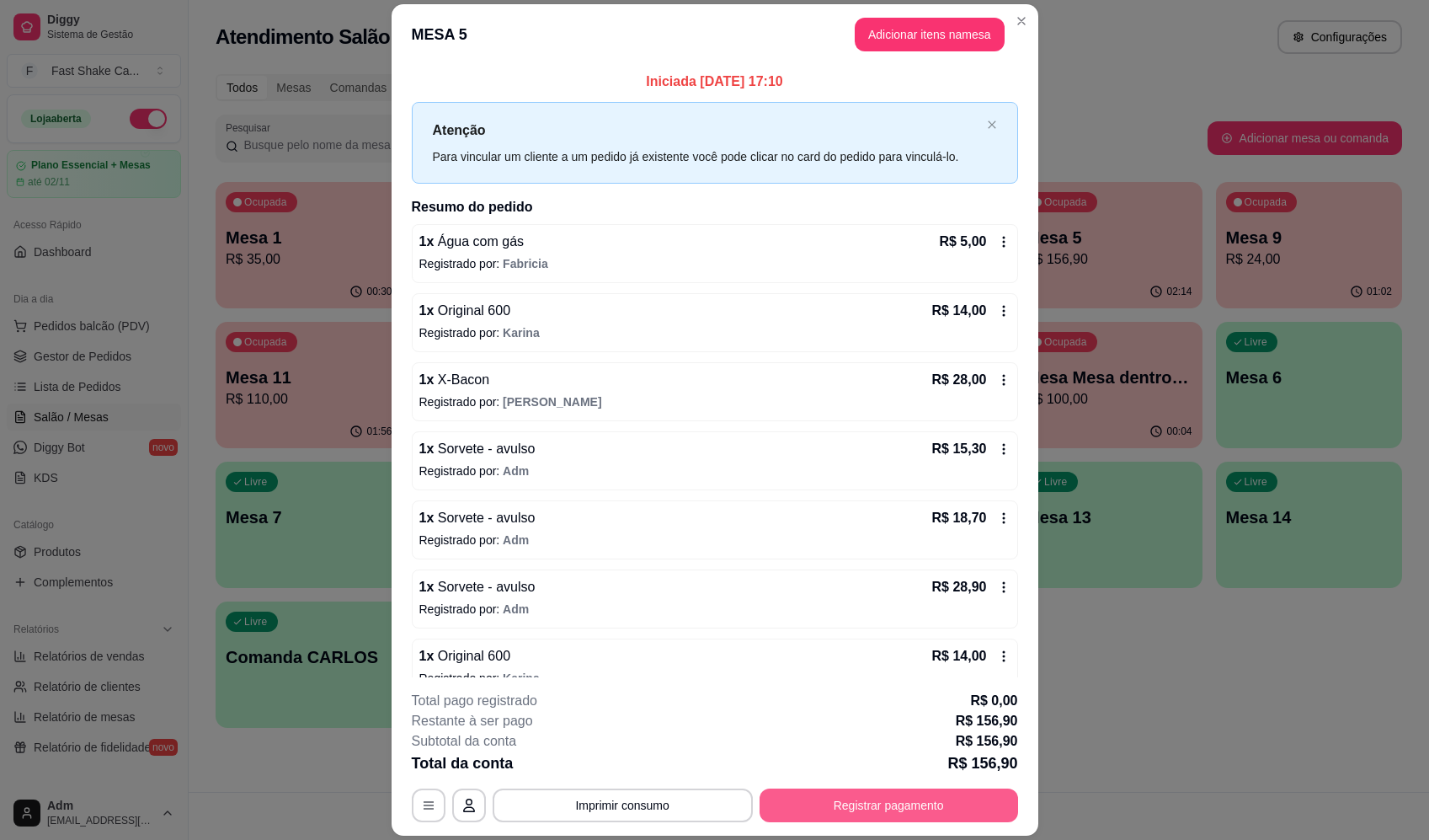
click at [888, 809] on button "Registrar pagamento" at bounding box center [888, 805] width 258 height 34
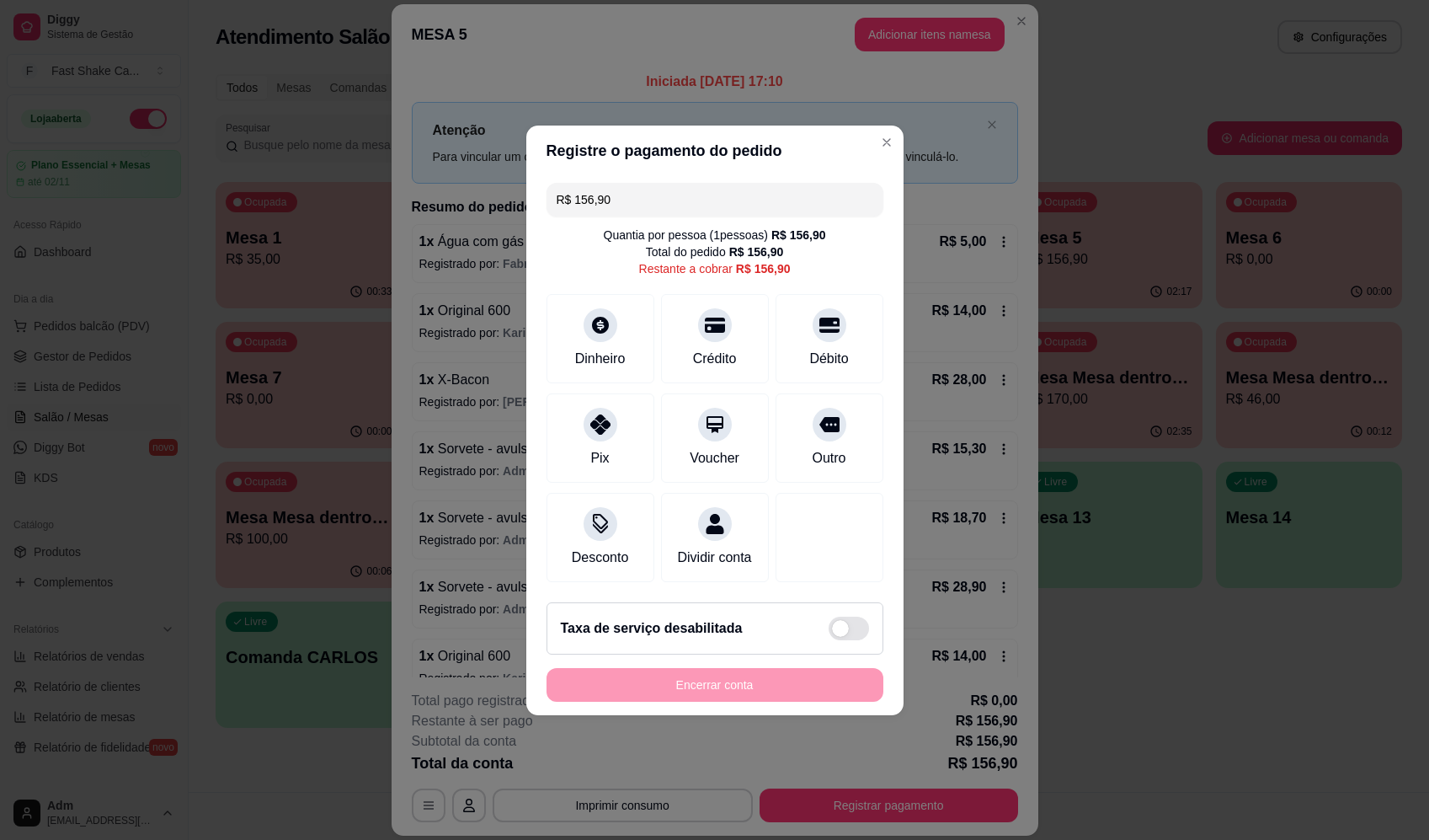
click at [796, 233] on div "Quantia por pessoa ( 1 pessoas) R$ 156,90 Total do pedido R$ 156,90 Restante a …" at bounding box center [715, 251] width 337 height 51
click at [798, 312] on div "Débito" at bounding box center [830, 334] width 119 height 98
type input "R$ 0,00"
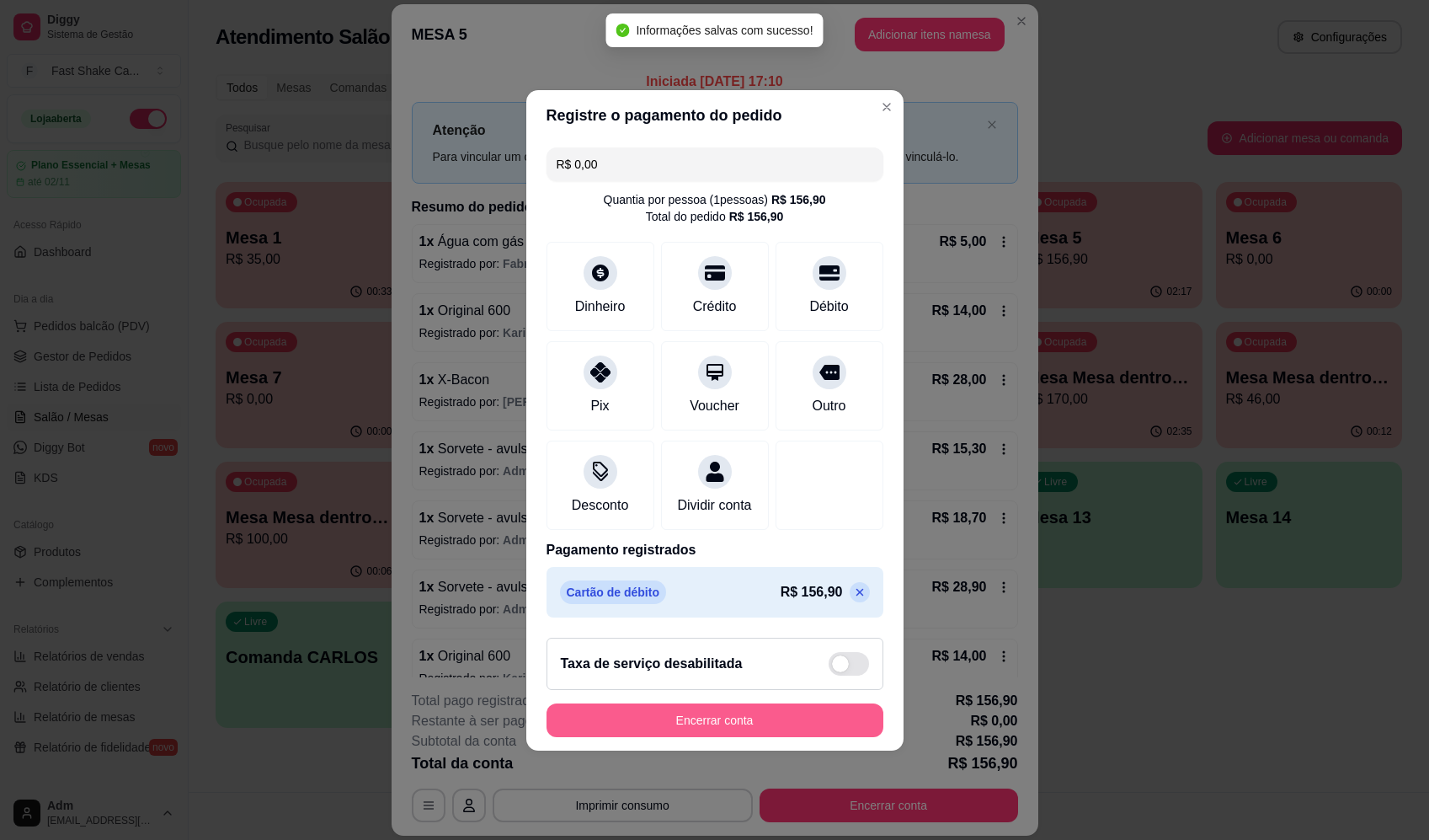
click at [784, 735] on button "Encerrar conta" at bounding box center [715, 720] width 337 height 34
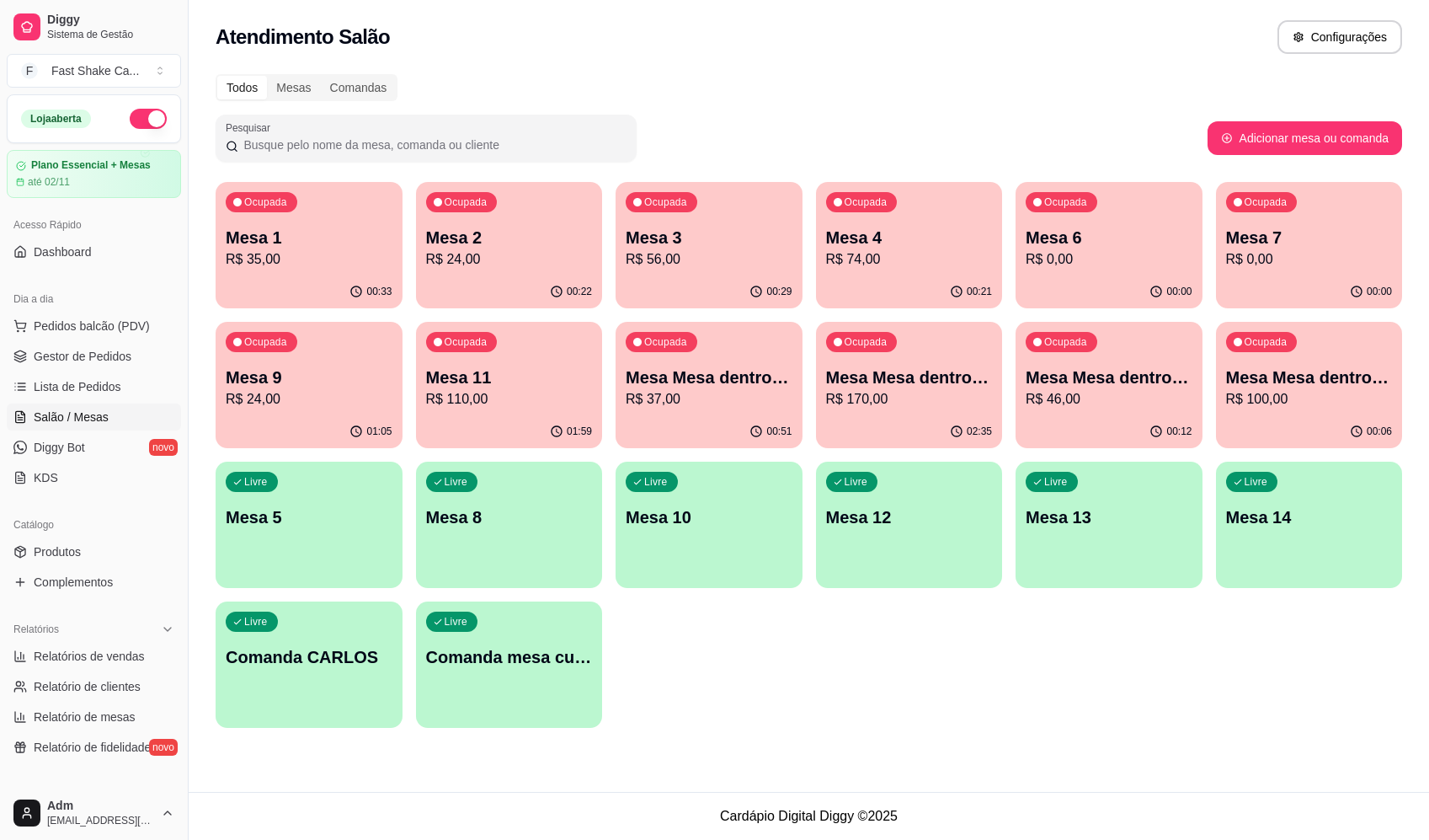
click at [783, 642] on div "Ocupada Mesa 1 R$ 35,00 00:33 Ocupada Mesa 2 R$ 24,00 00:22 Ocupada Mesa 3 R$ 5…" at bounding box center [809, 455] width 1187 height 546
click at [278, 263] on p "R$ 35,00" at bounding box center [309, 259] width 167 height 20
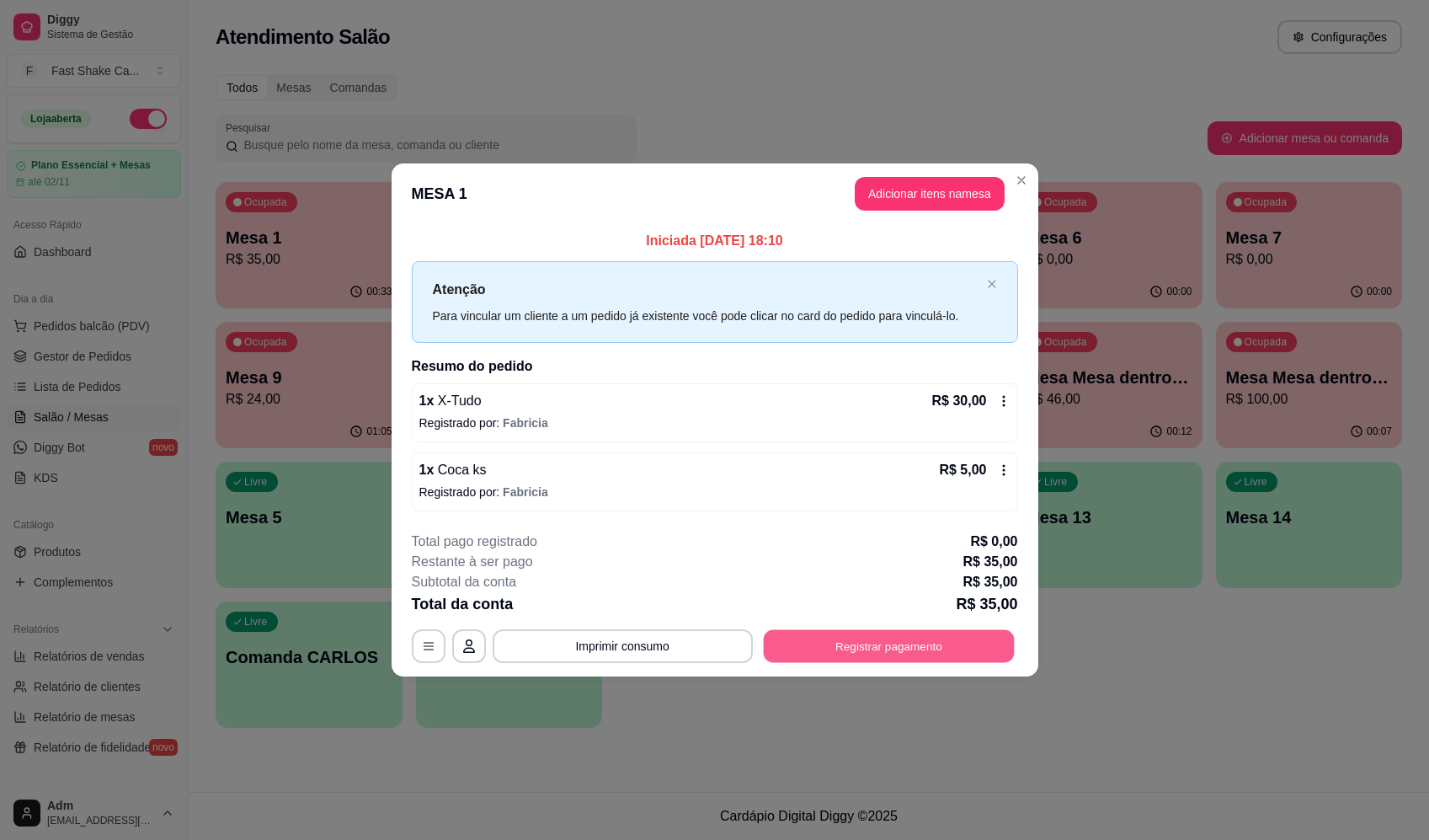
click at [946, 655] on button "Registrar pagamento" at bounding box center [889, 646] width 251 height 33
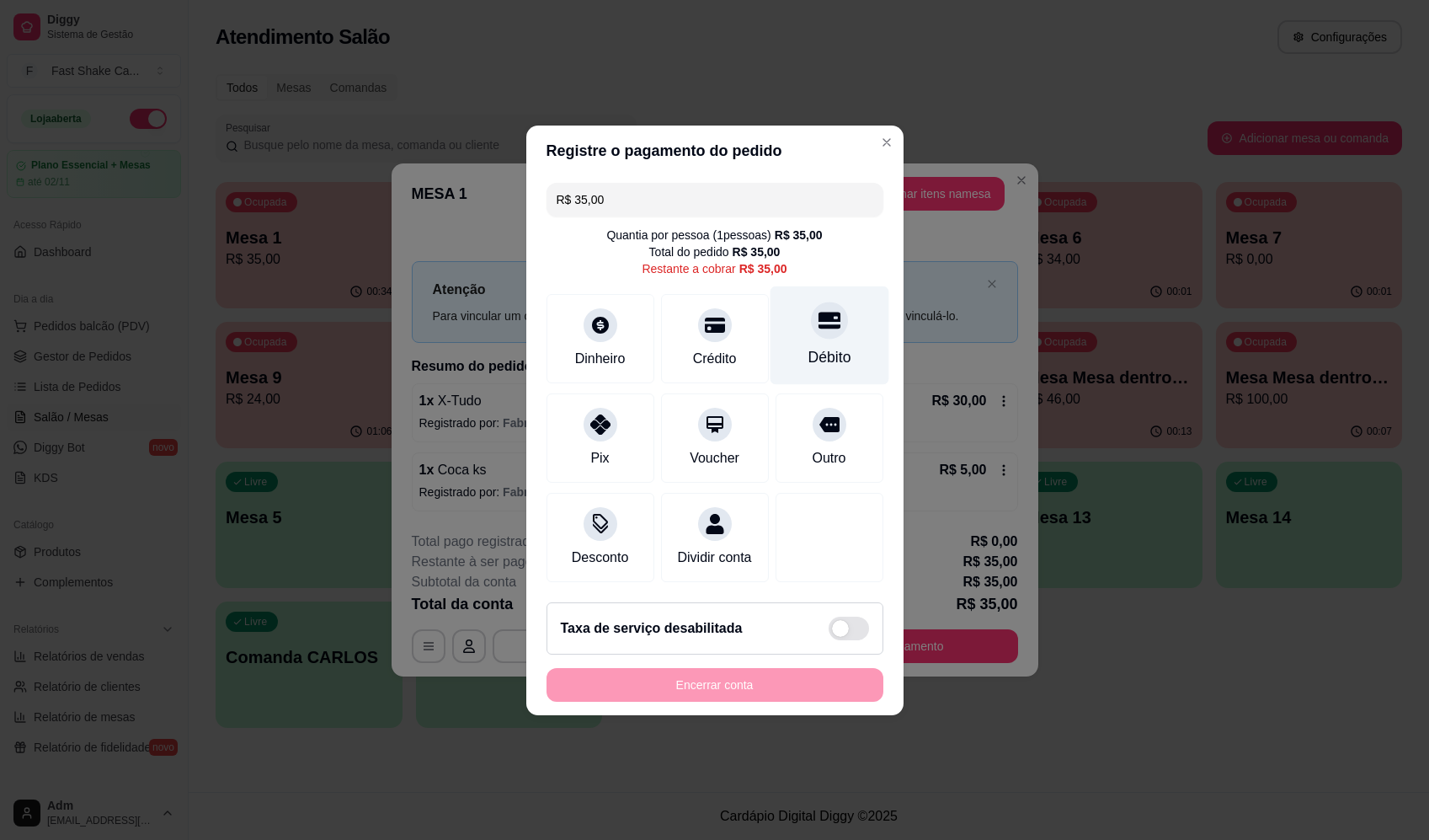
click at [818, 313] on icon at bounding box center [829, 320] width 21 height 21
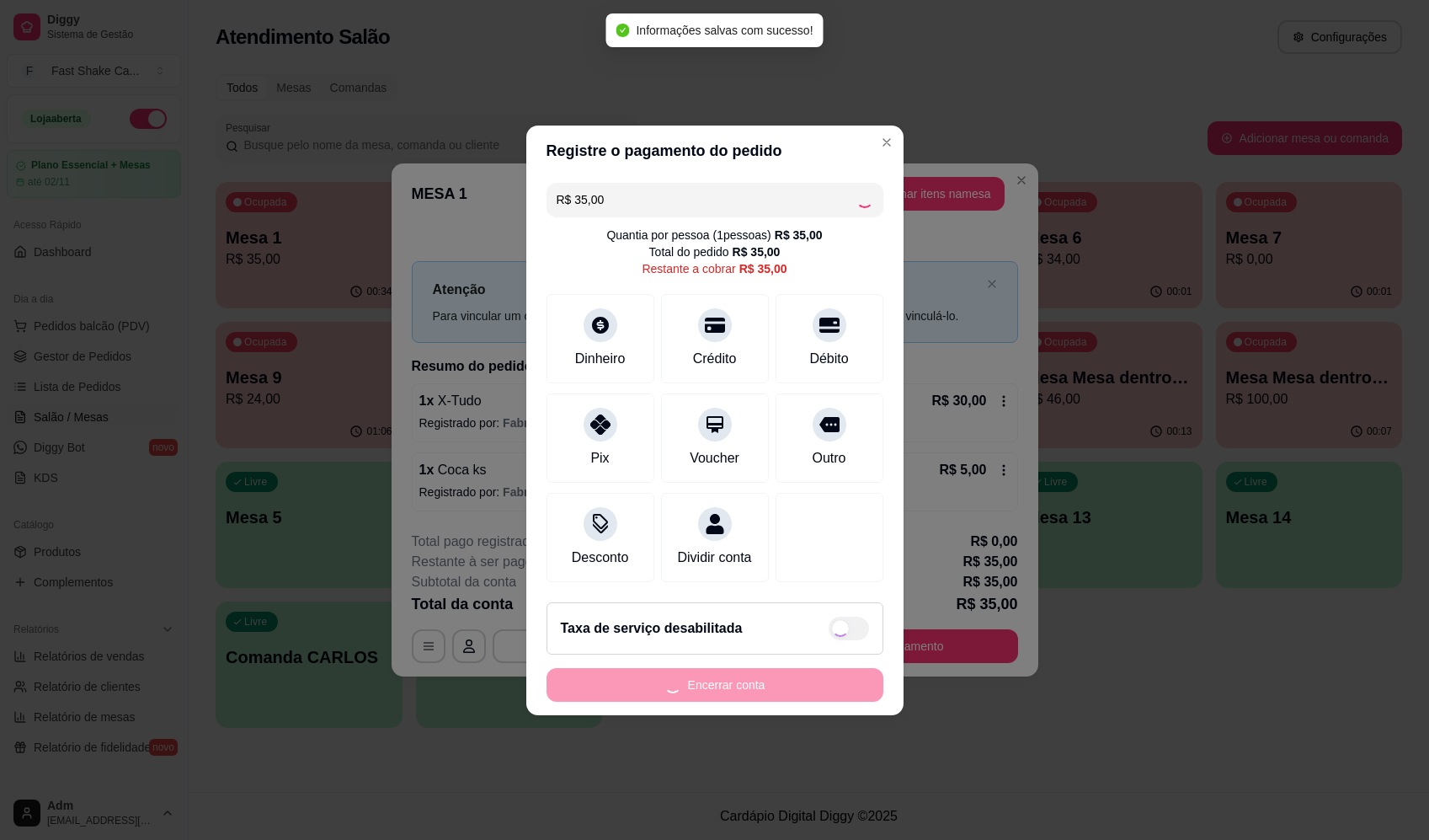
type input "R$ 0,00"
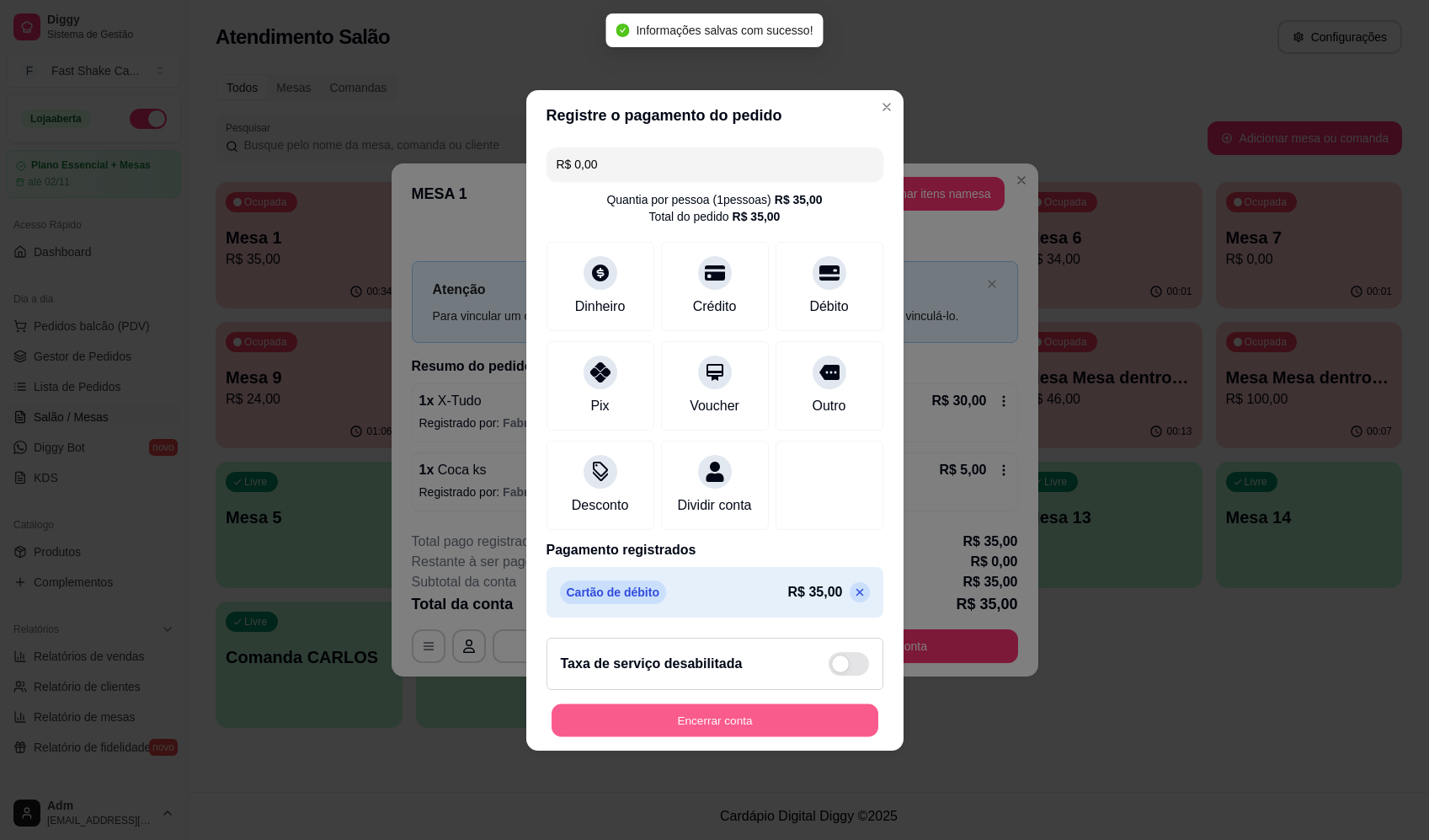
click at [784, 725] on button "Encerrar conta" at bounding box center [714, 720] width 327 height 33
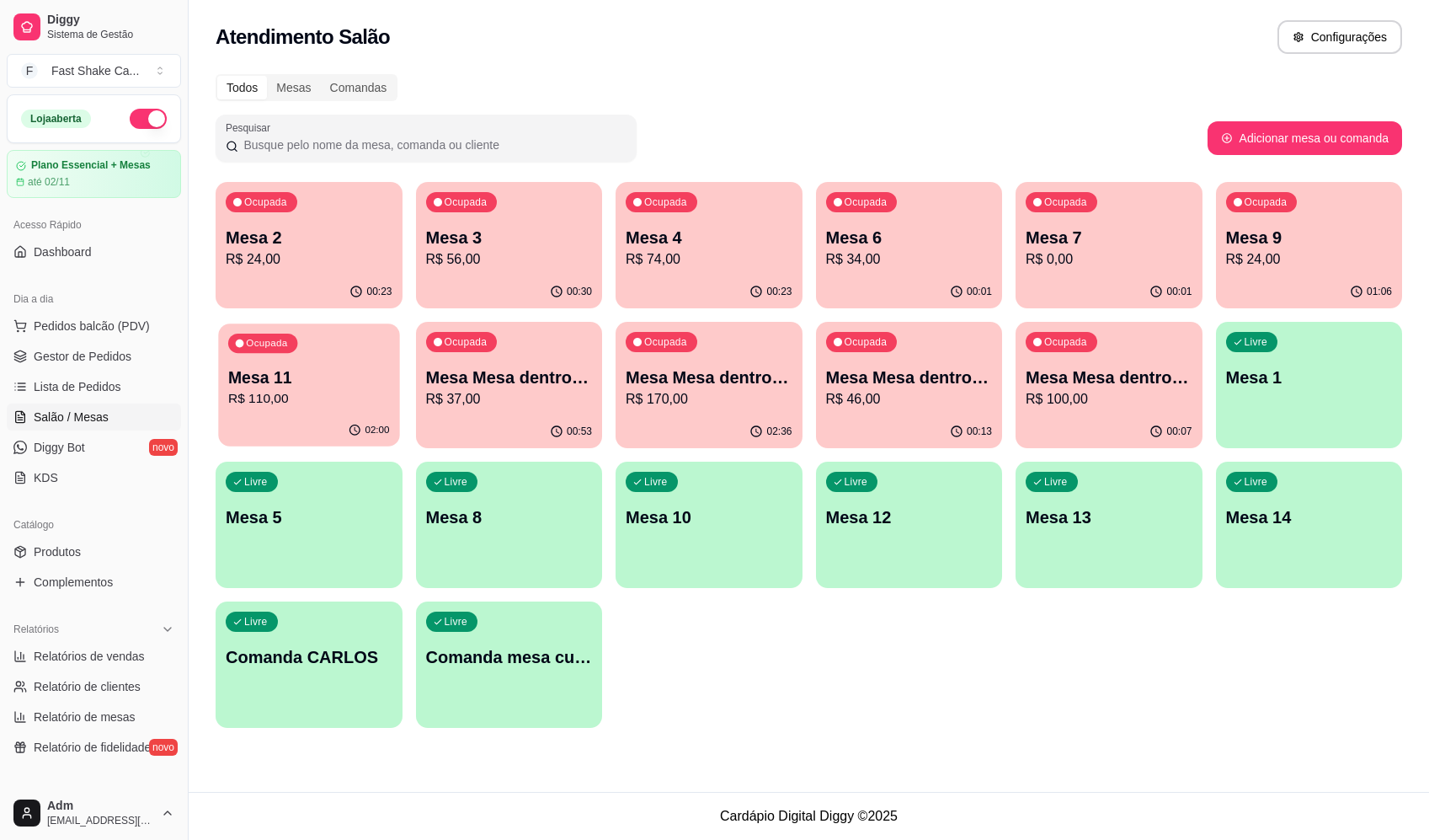
click at [249, 381] on p "Mesa 11" at bounding box center [309, 377] width 162 height 22
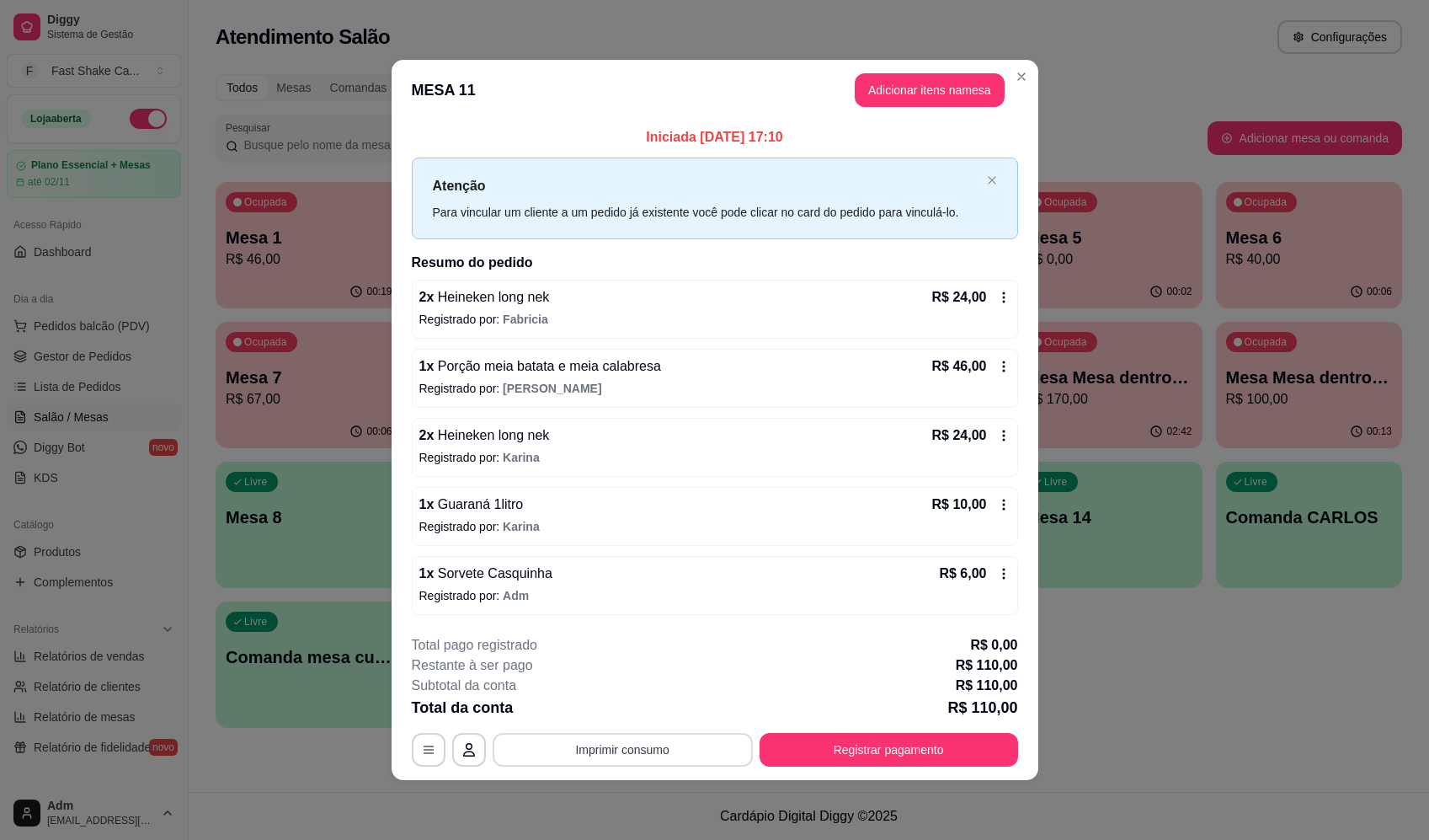
click at [699, 750] on button "Imprimir consumo" at bounding box center [623, 749] width 260 height 34
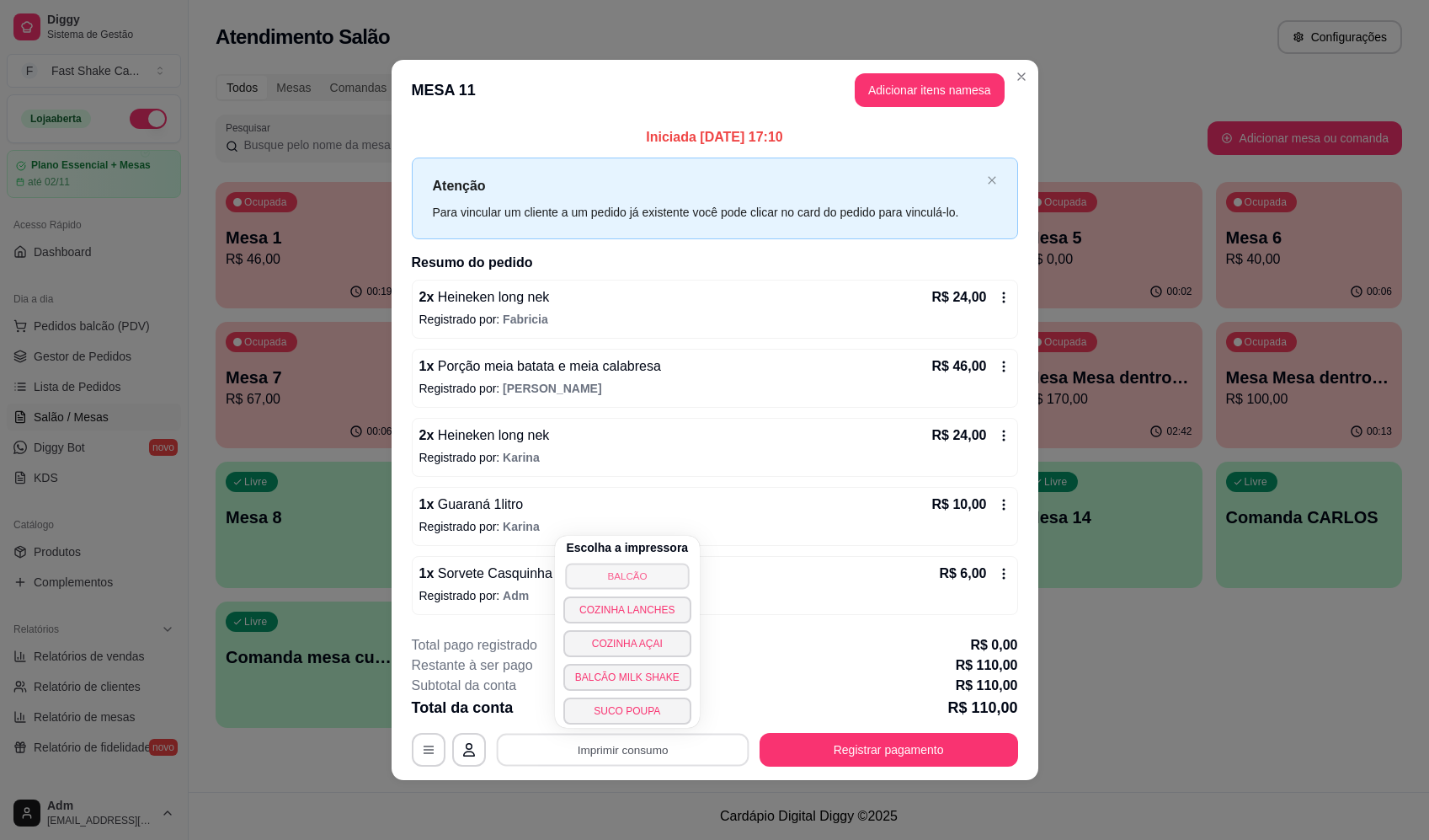
click at [656, 576] on button "BALCÃO" at bounding box center [627, 575] width 124 height 26
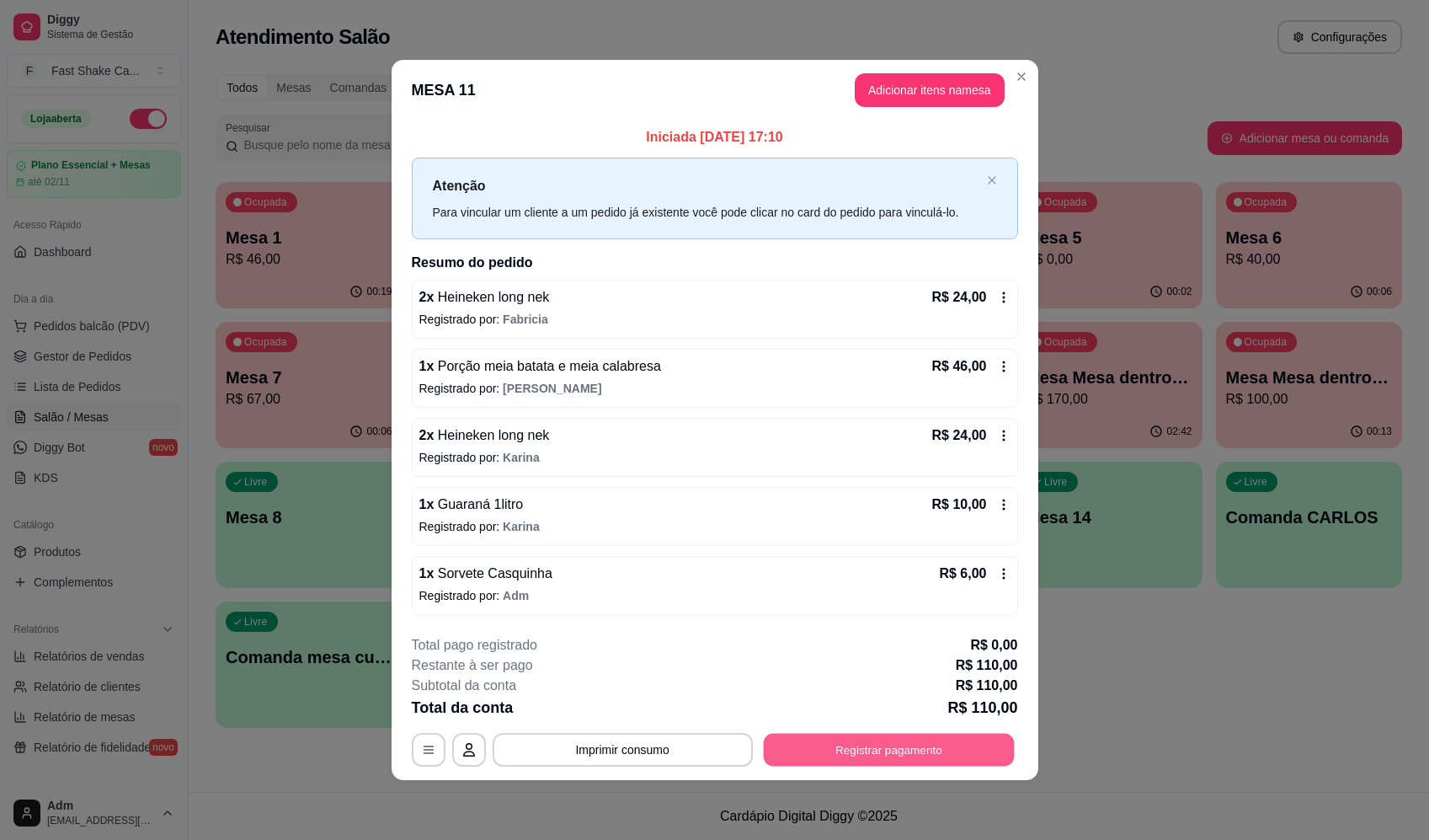
click at [943, 755] on button "Registrar pagamento" at bounding box center [889, 750] width 251 height 33
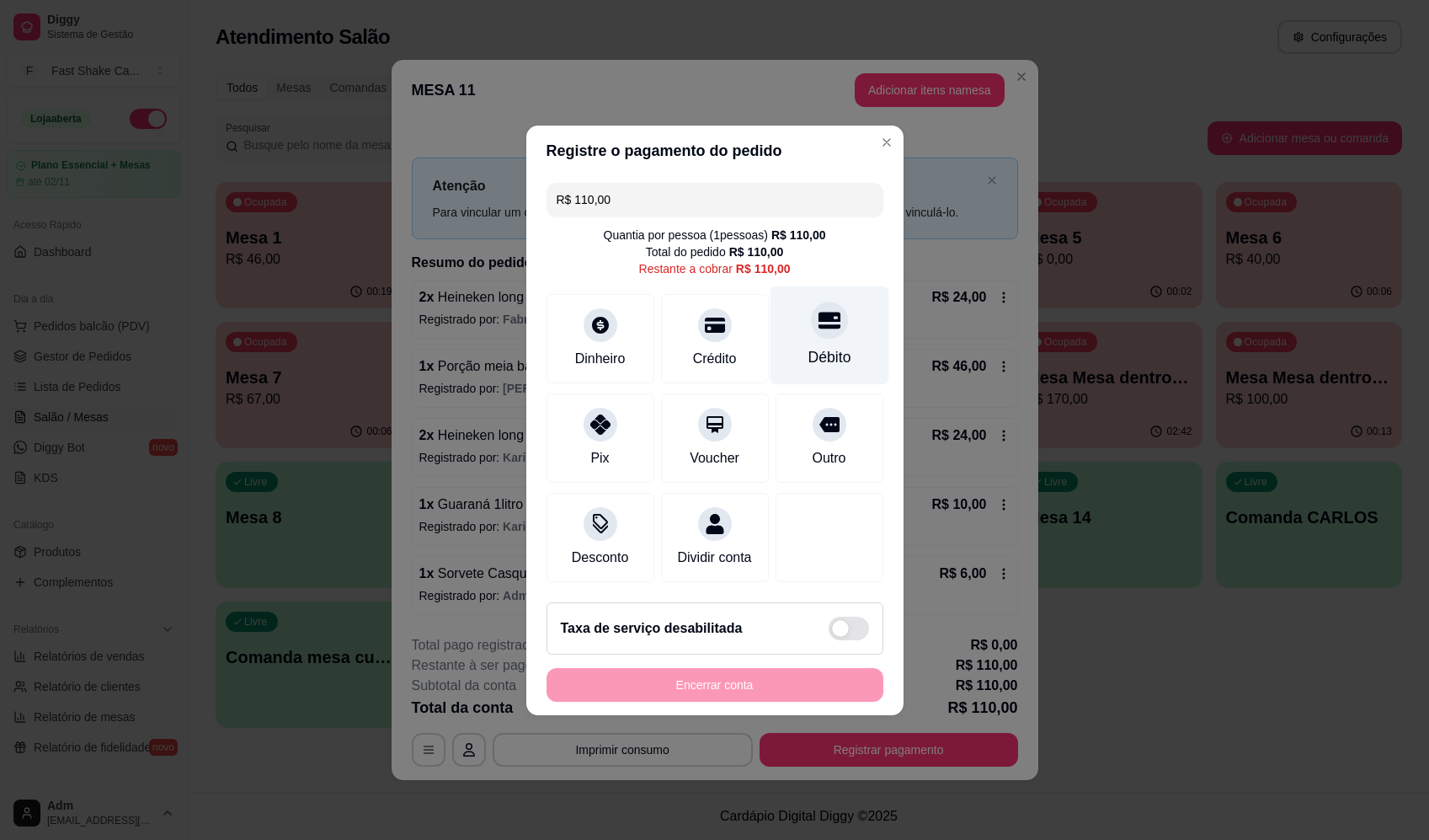
click at [821, 346] on div "Débito" at bounding box center [830, 357] width 43 height 21
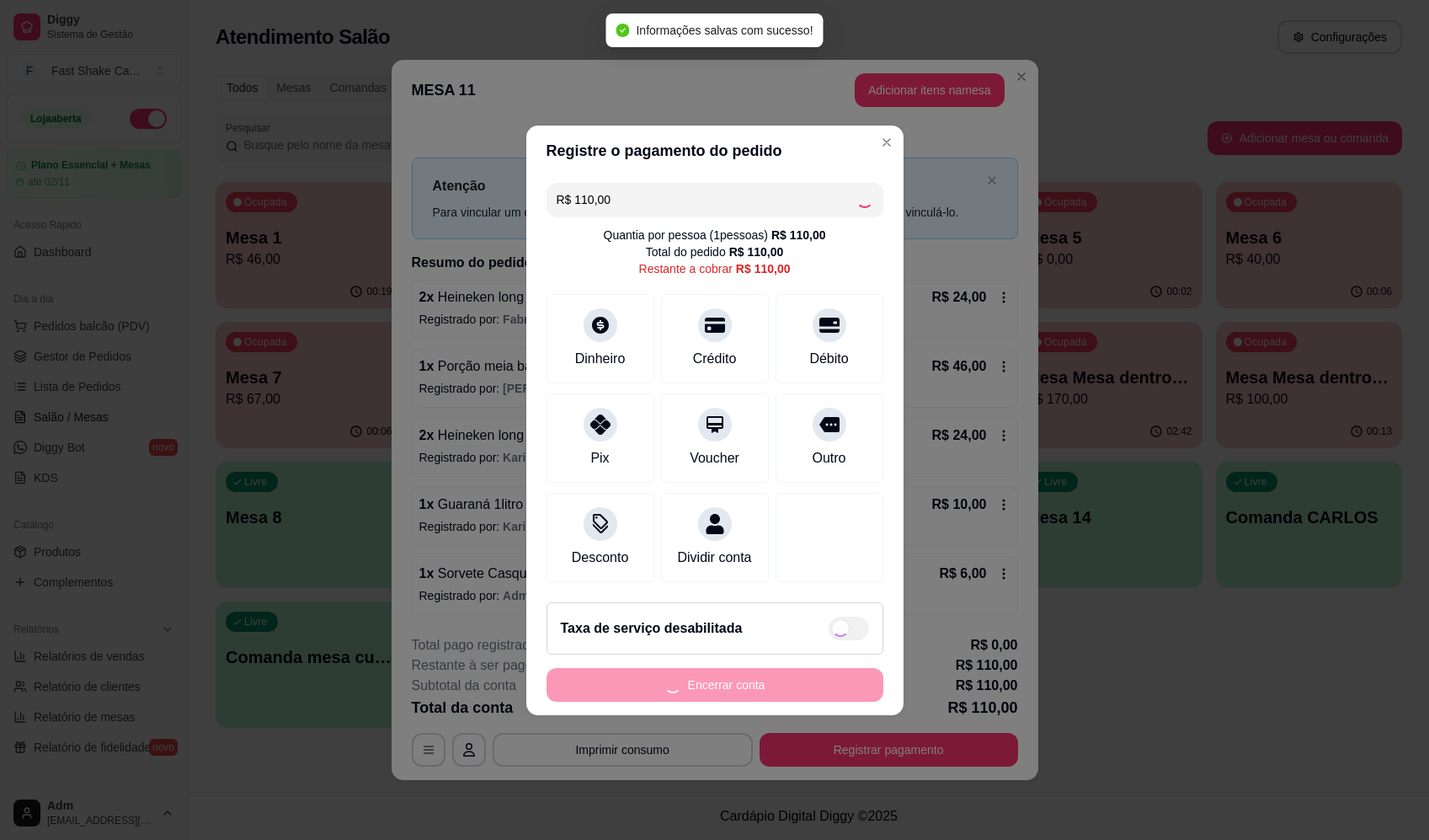
type input "R$ 0,00"
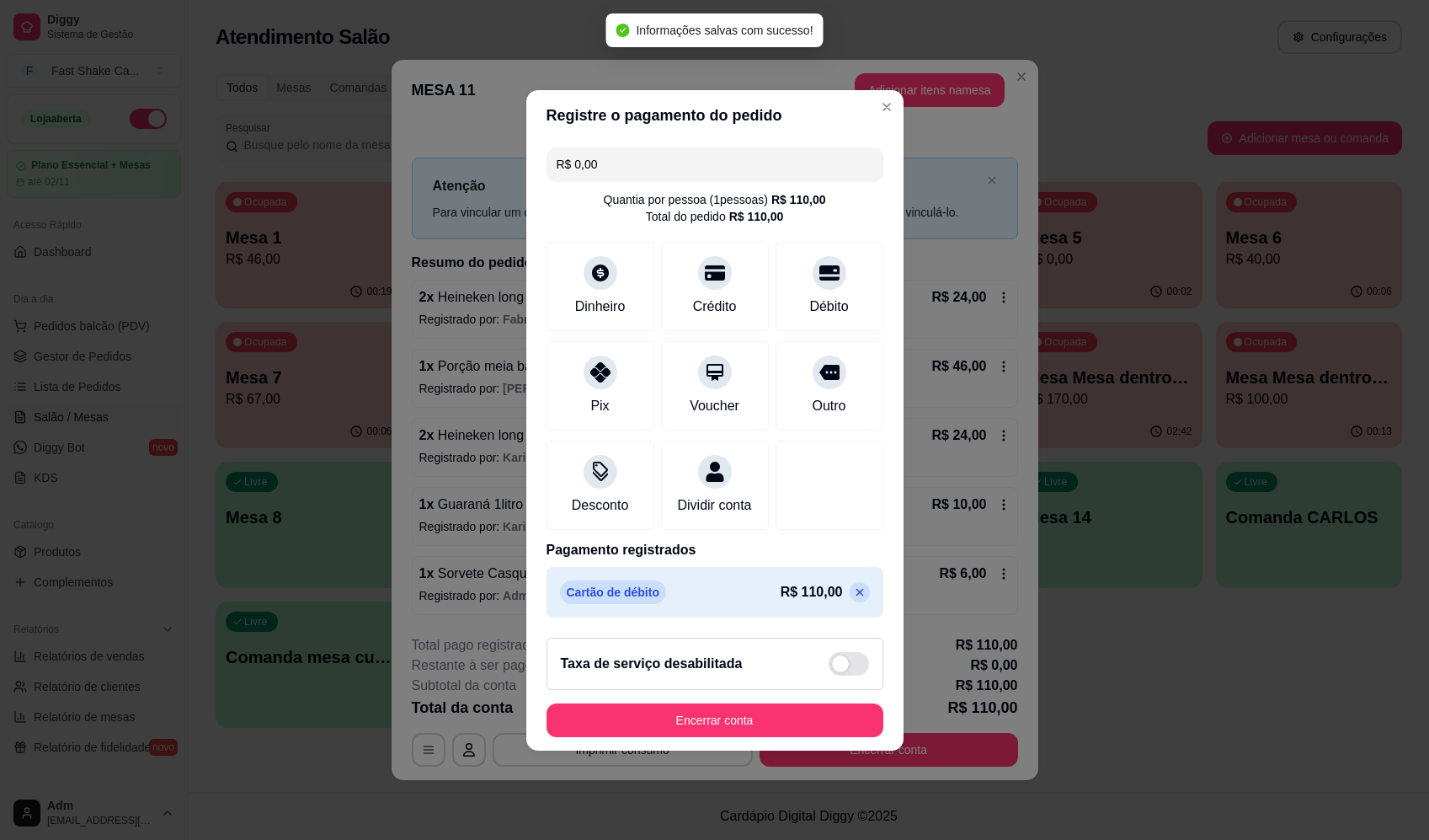
click at [803, 750] on footer "Taxa de serviço desabilitada Encerrar conta" at bounding box center [714, 687] width 377 height 127
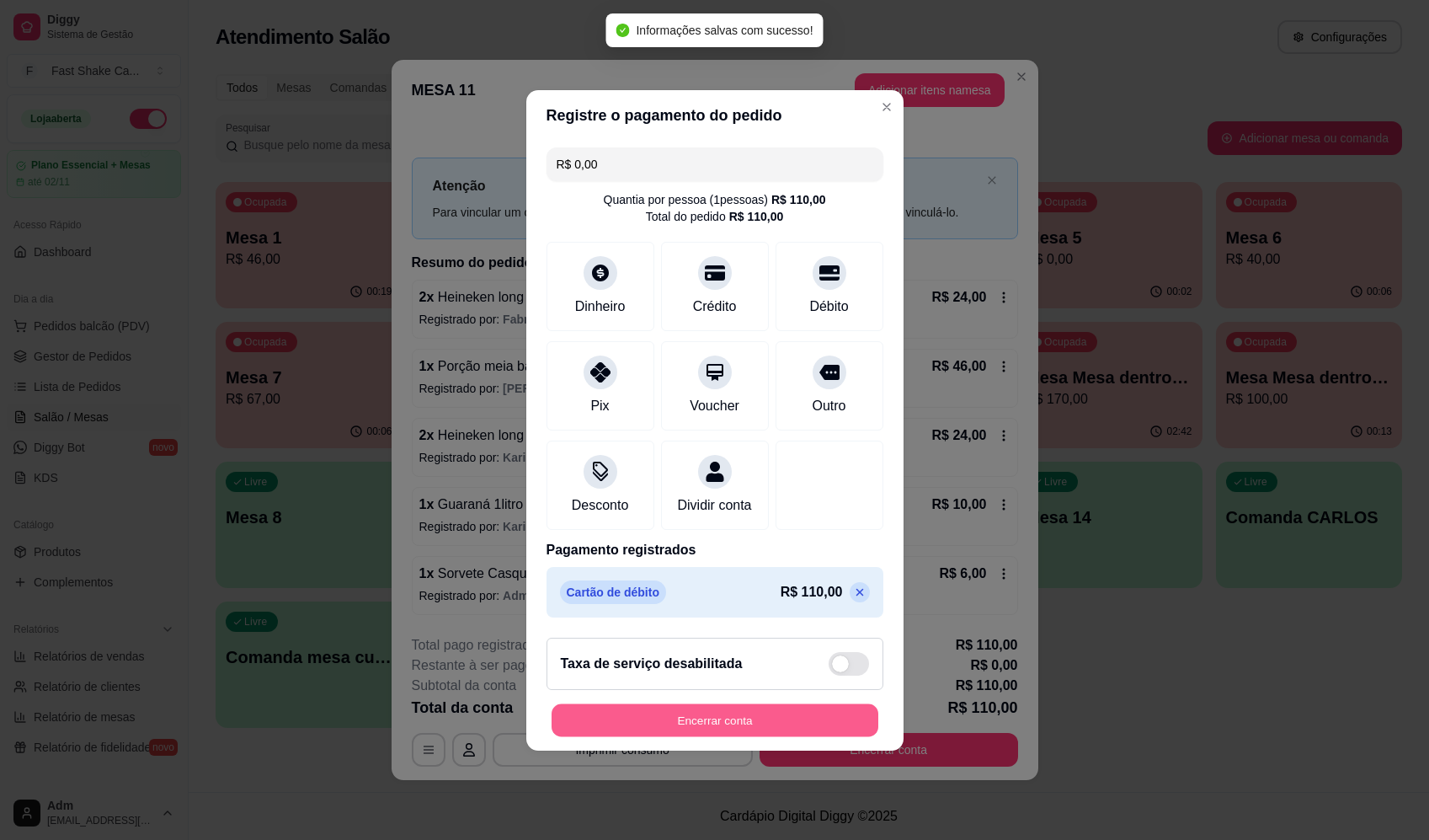
click at [798, 735] on button "Encerrar conta" at bounding box center [714, 720] width 327 height 33
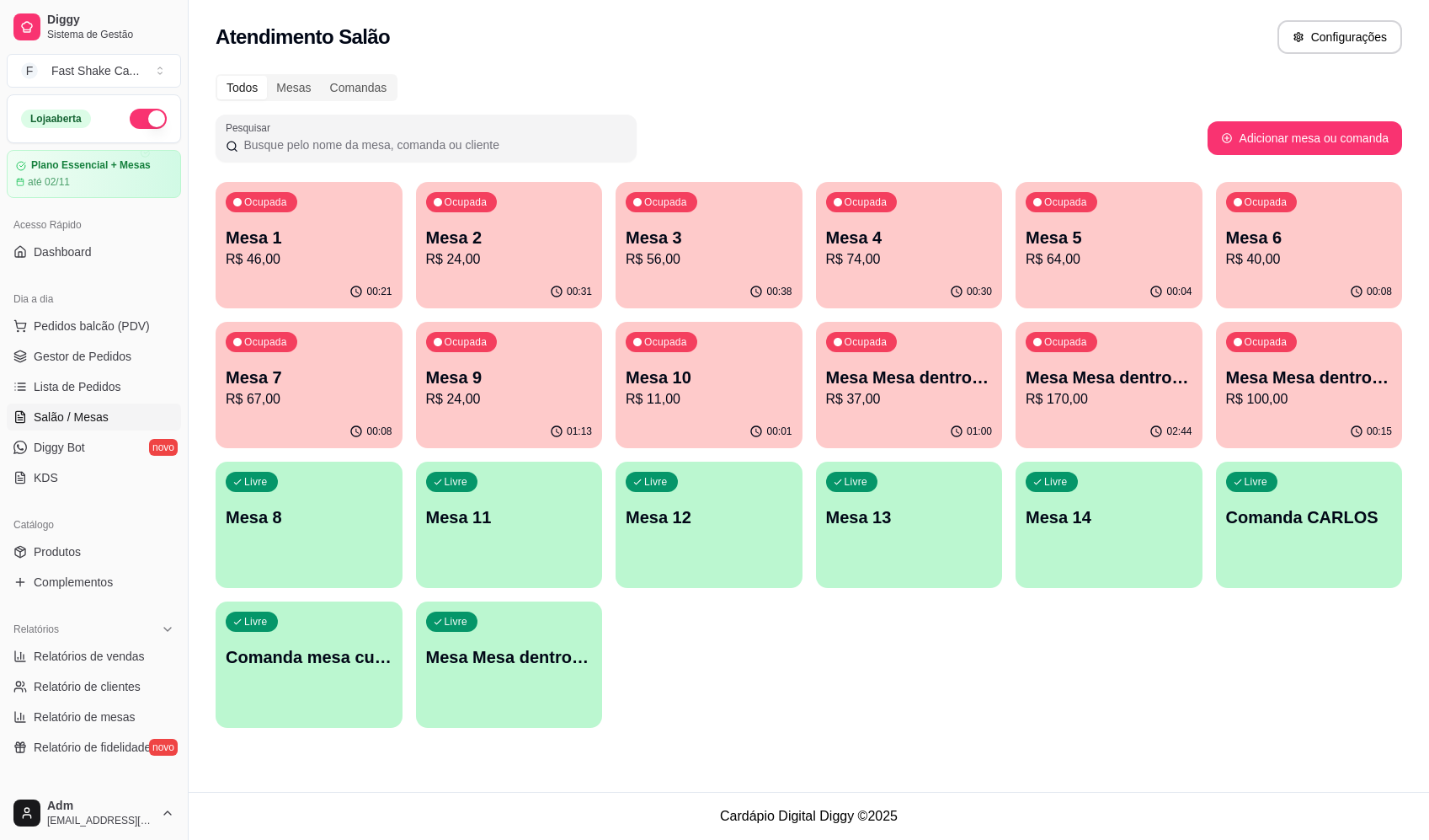
click at [933, 673] on div "Ocupada Mesa 1 R$ 46,00 00:21 Ocupada Mesa 2 R$ 24,00 00:31 Ocupada Mesa 3 R$ 5…" at bounding box center [809, 455] width 1187 height 546
click at [666, 383] on p "Mesa 10" at bounding box center [709, 377] width 167 height 23
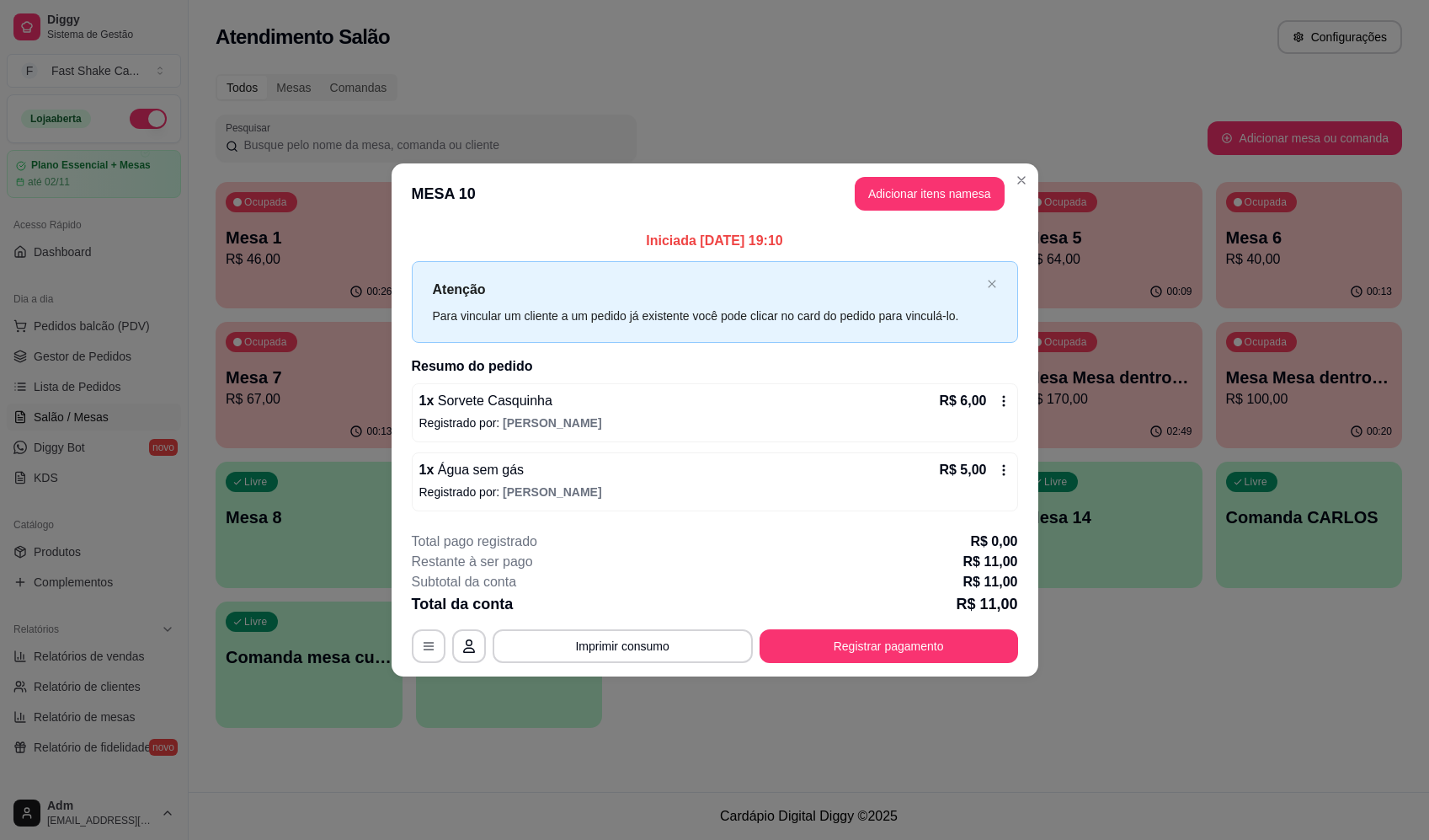
click at [928, 175] on header "MESA 10 Adicionar itens na mesa" at bounding box center [715, 194] width 647 height 60
click at [936, 206] on button "Adicionar itens na mesa" at bounding box center [930, 193] width 150 height 34
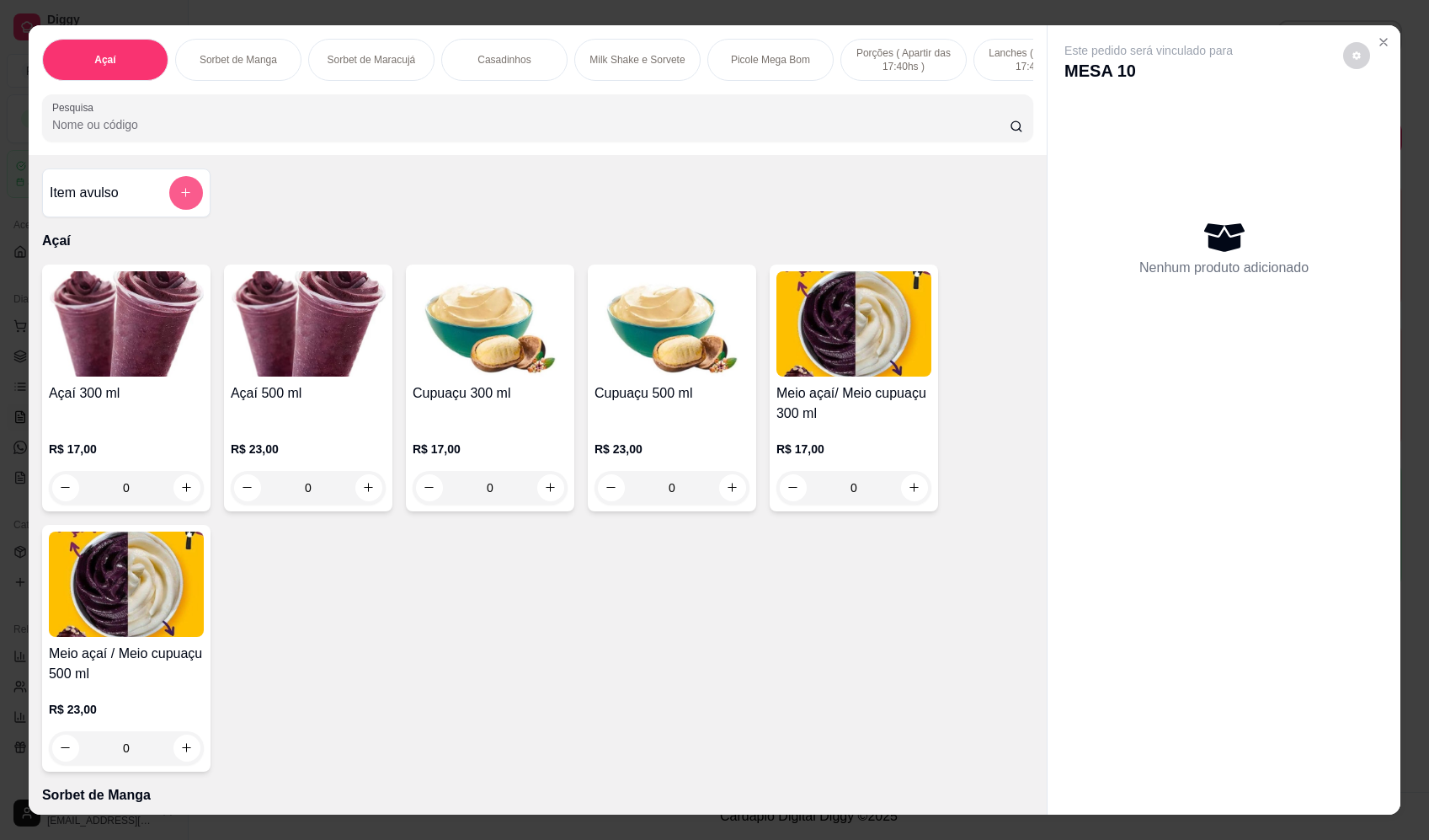
click at [179, 199] on icon "add-separate-item" at bounding box center [185, 192] width 13 height 13
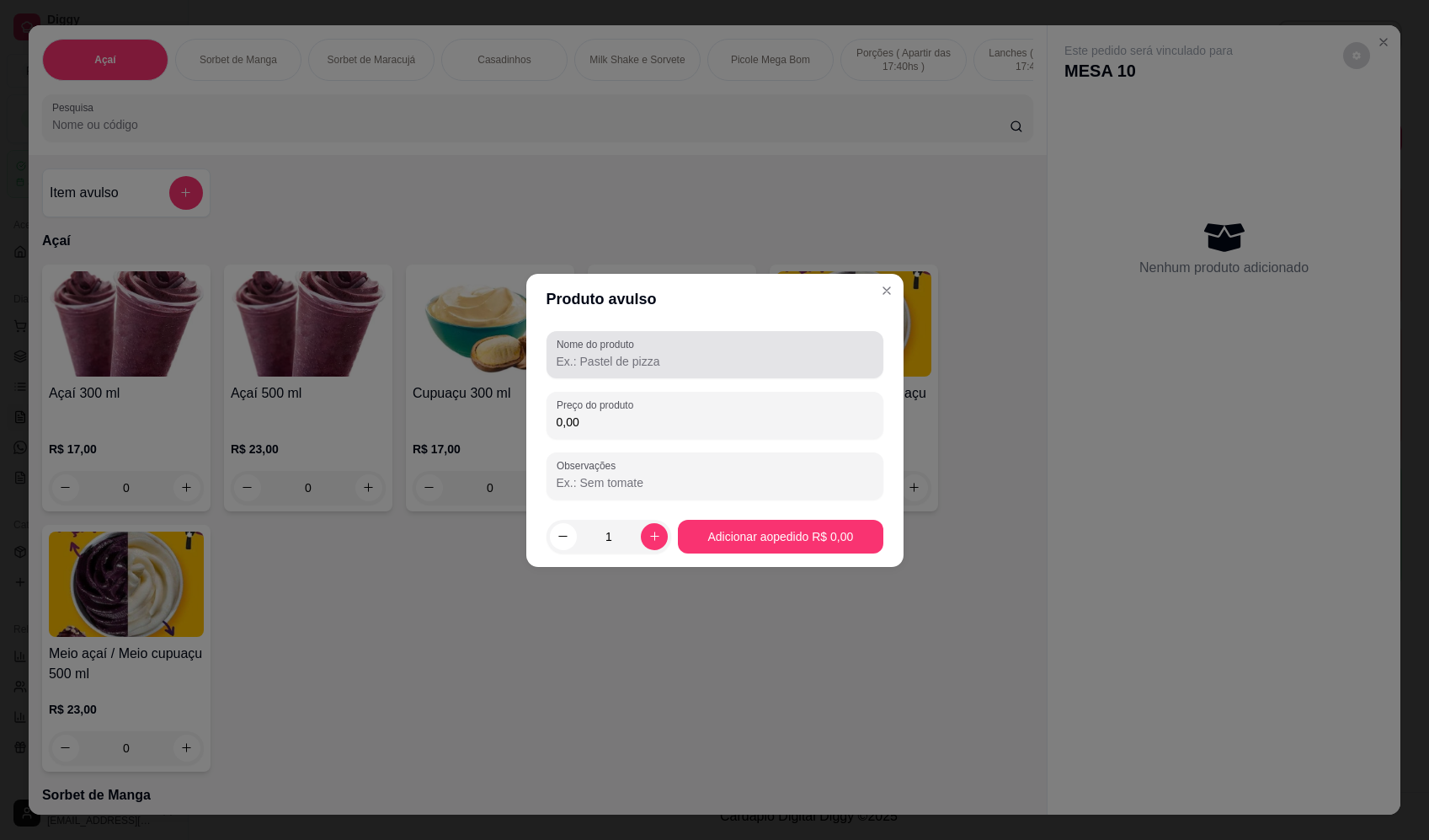
drag, startPoint x: 658, startPoint y: 347, endPoint x: 635, endPoint y: 362, distance: 27.5
click at [651, 353] on div at bounding box center [714, 355] width 317 height 34
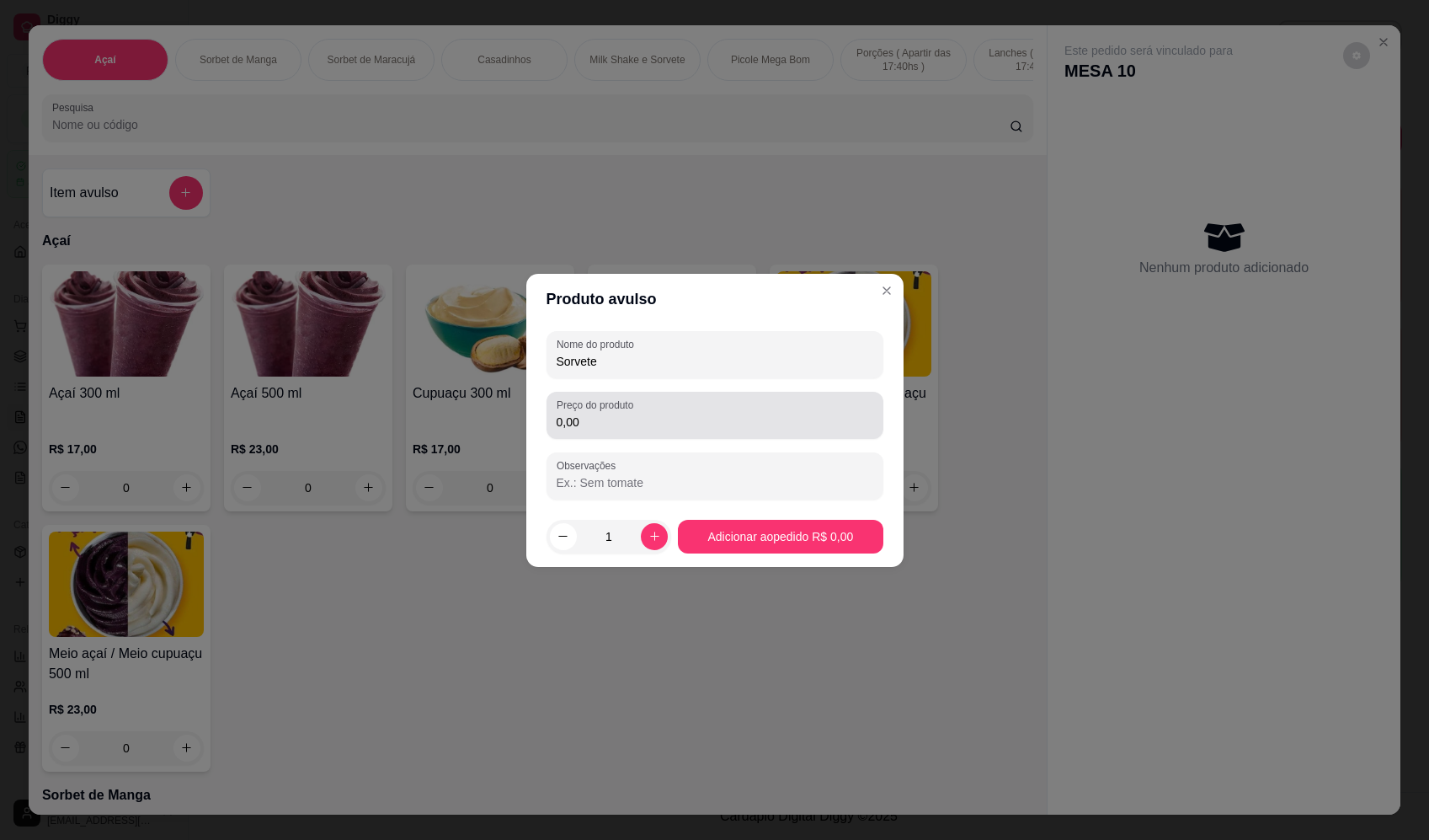
type input "Sorvete"
click at [629, 403] on label "Preço do produto" at bounding box center [598, 404] width 83 height 15
click at [629, 413] on input "0,00" at bounding box center [714, 421] width 317 height 17
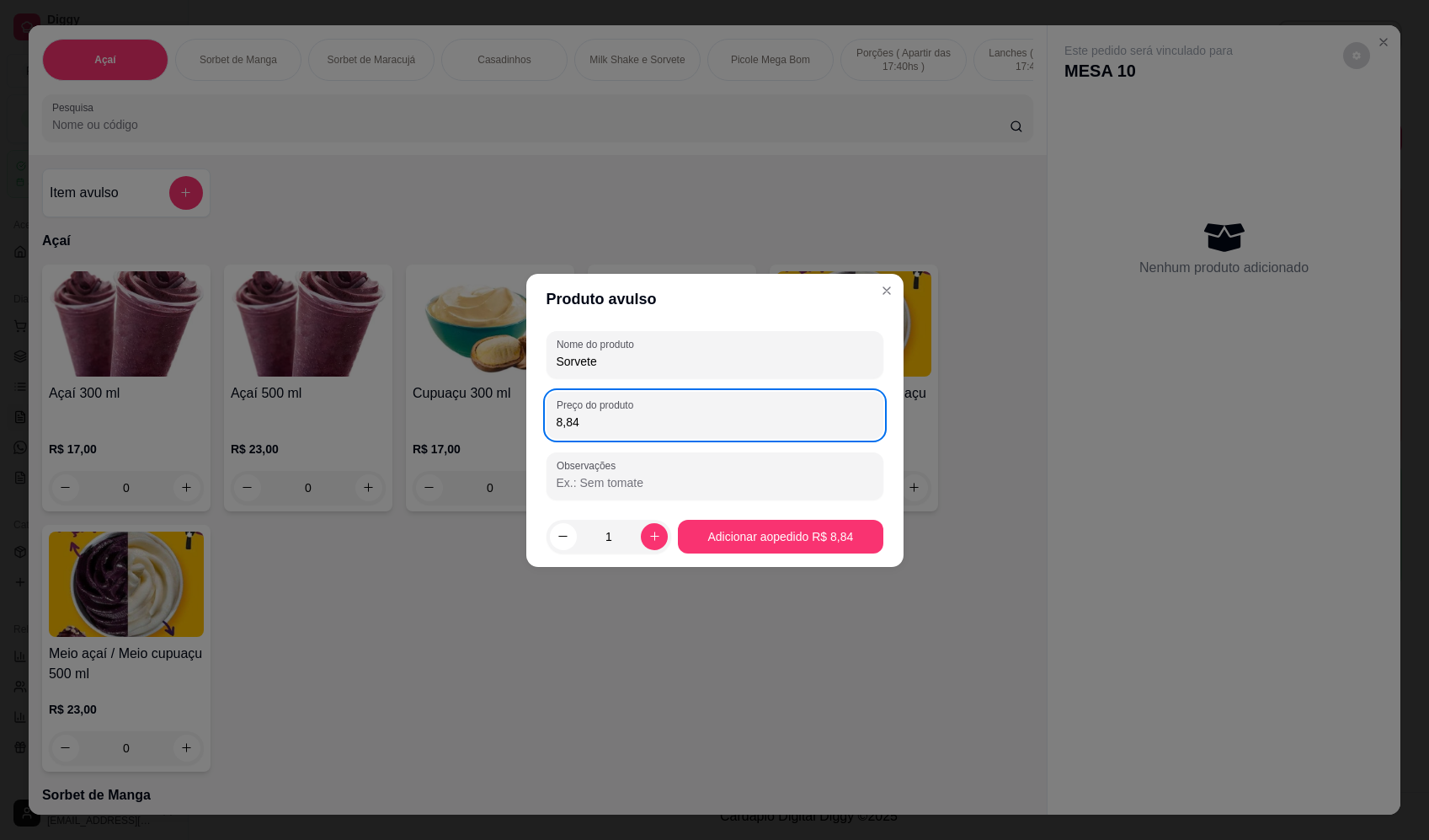
type input "8,84"
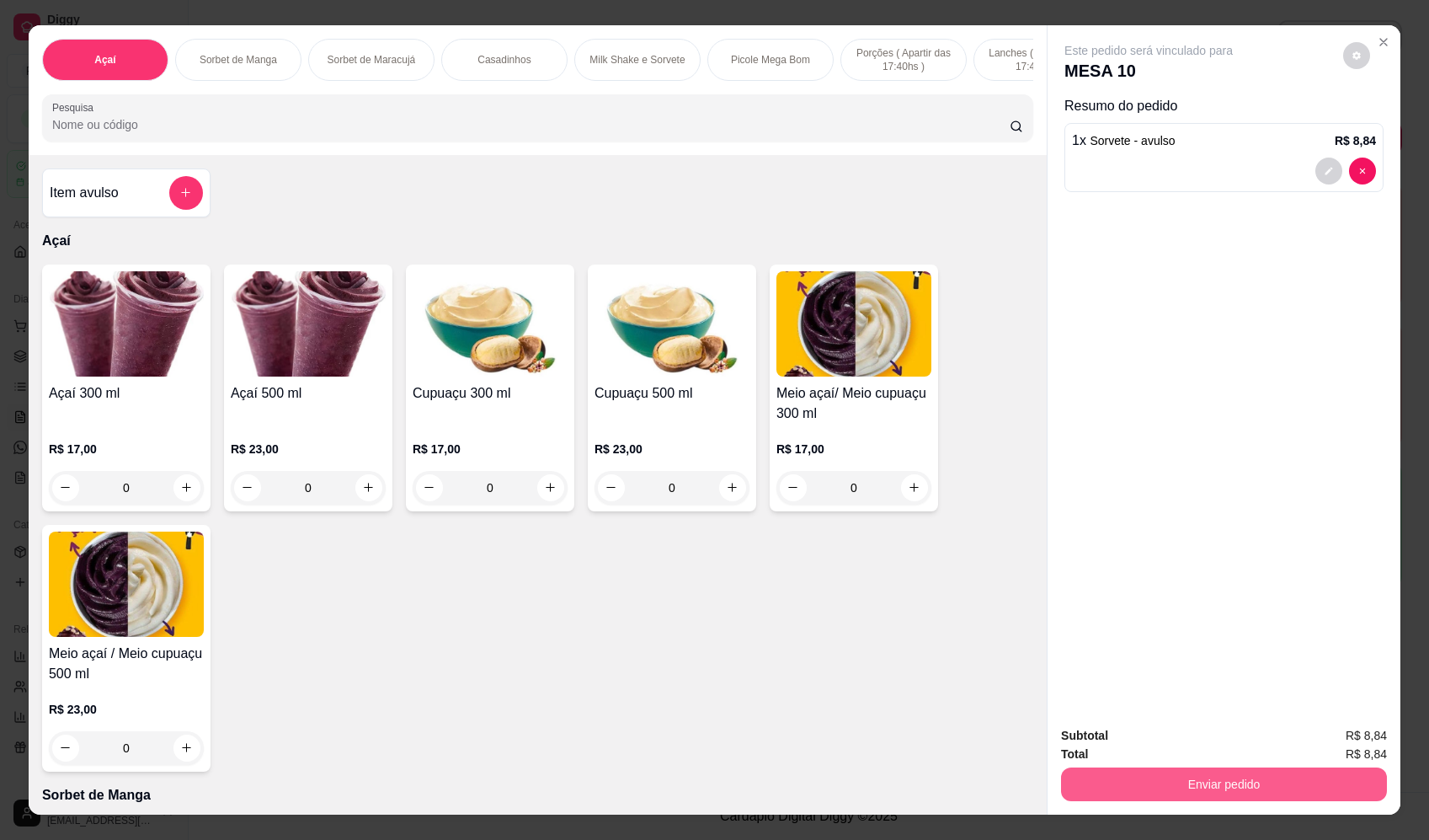
click at [1235, 783] on button "Enviar pedido" at bounding box center [1224, 783] width 326 height 34
click at [1360, 745] on button "Enviar pedido" at bounding box center [1343, 743] width 93 height 31
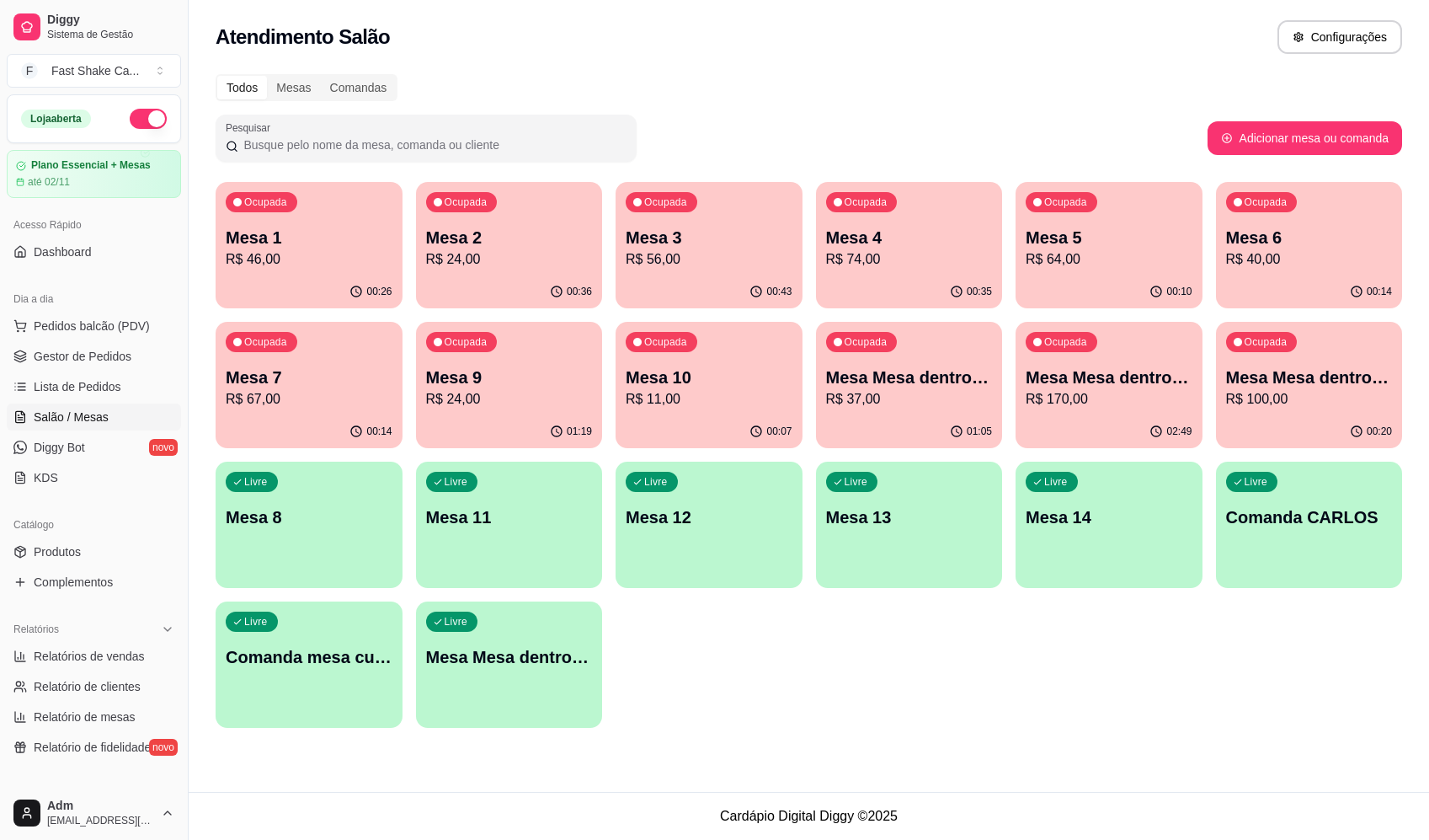
click at [944, 30] on div "Atendimento Salão Configurações" at bounding box center [809, 37] width 1187 height 34
click at [1135, 236] on p "Mesa 5" at bounding box center [1108, 238] width 167 height 23
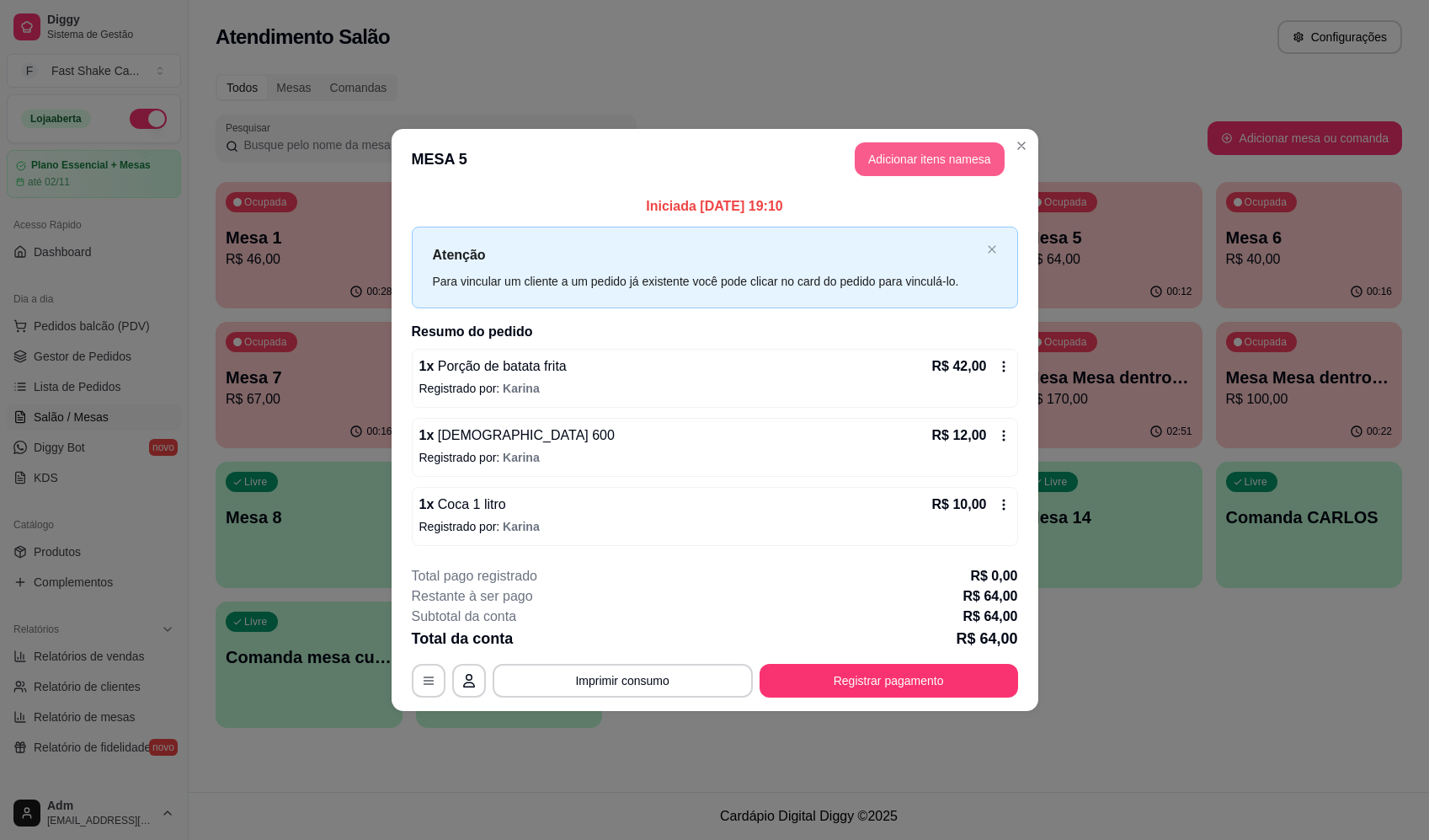
click at [920, 145] on button "Adicionar itens na mesa" at bounding box center [930, 159] width 150 height 34
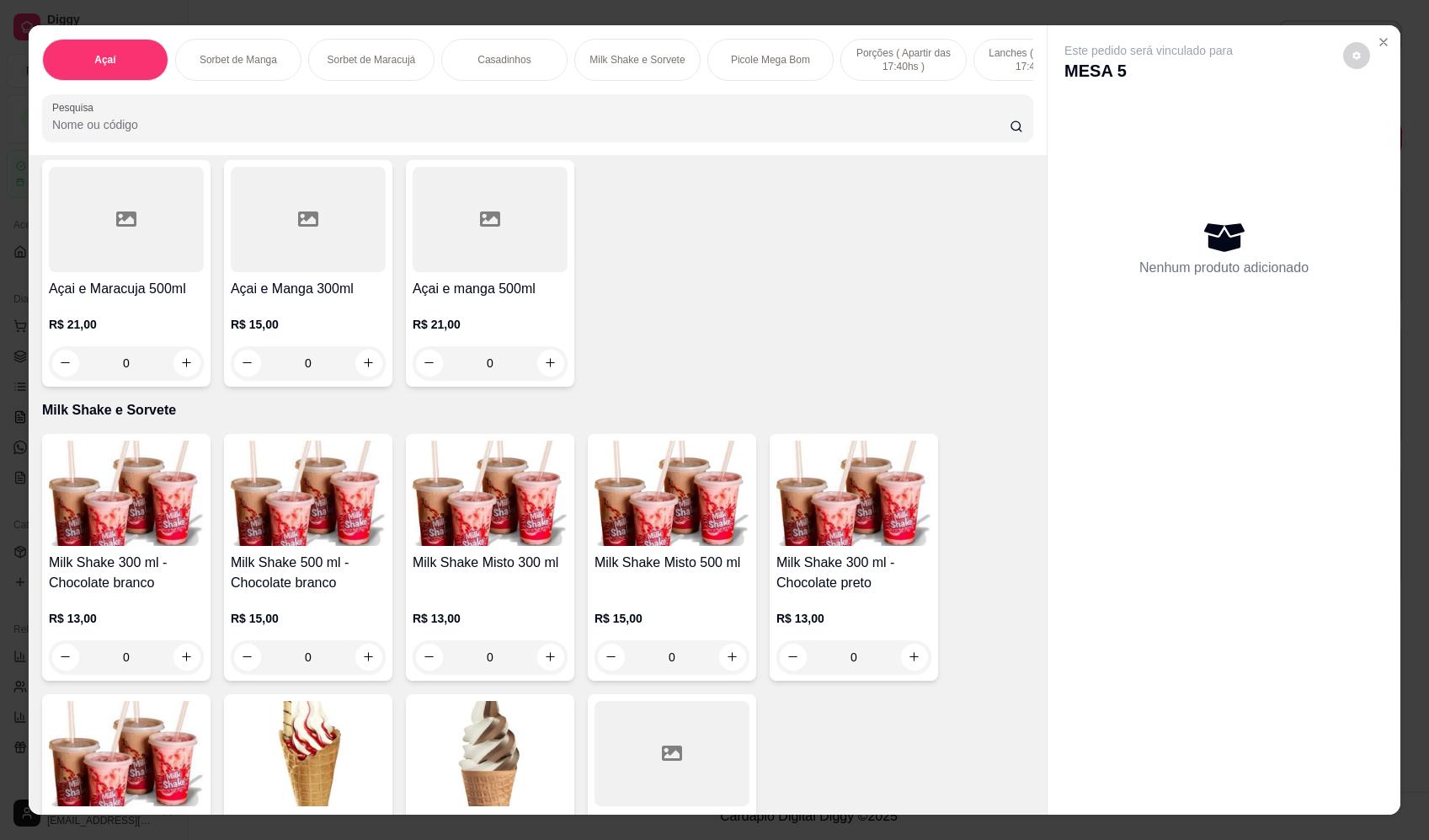
scroll to position [1600, 0]
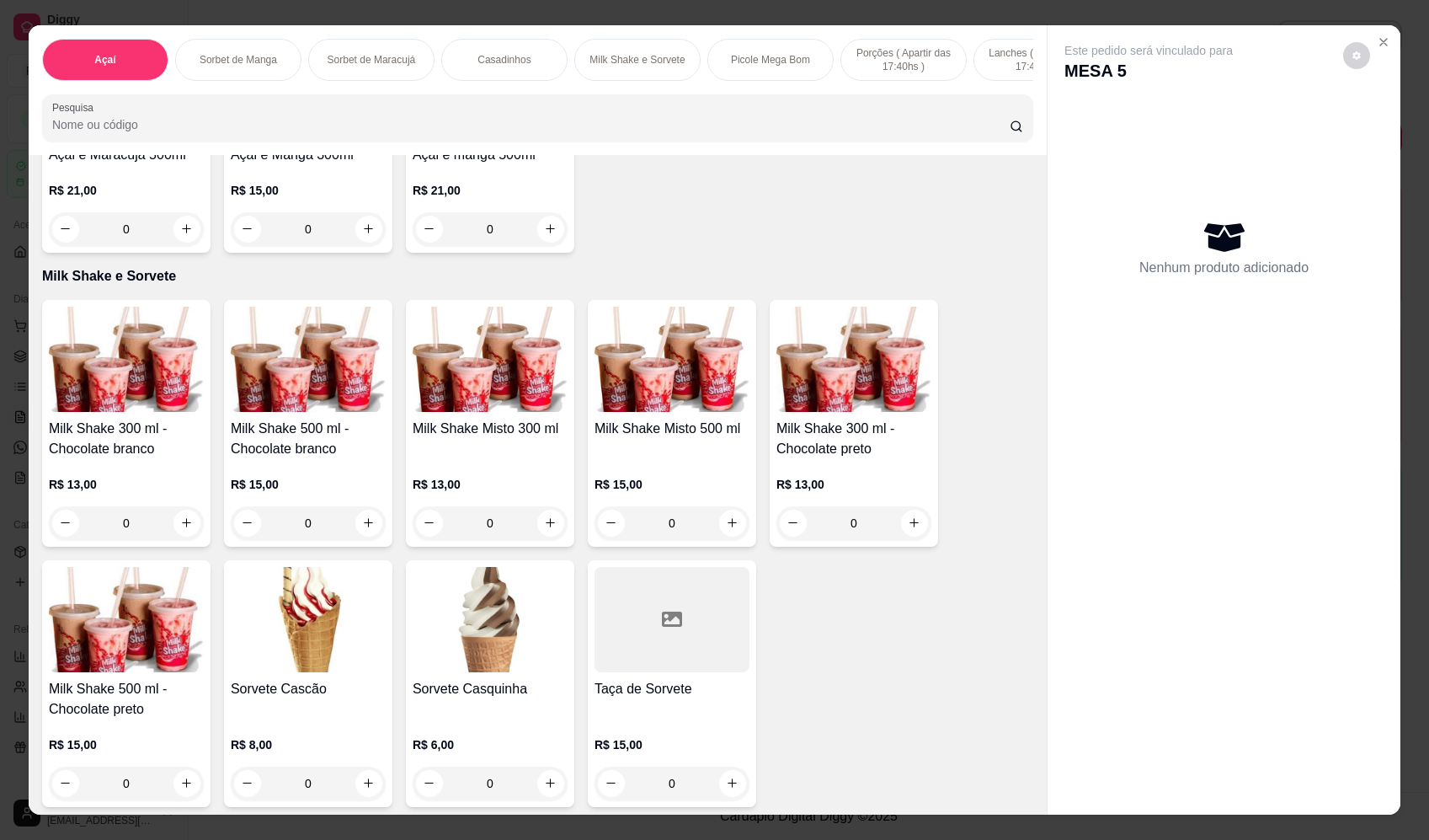
click at [184, 529] on div "0" at bounding box center [126, 522] width 155 height 34
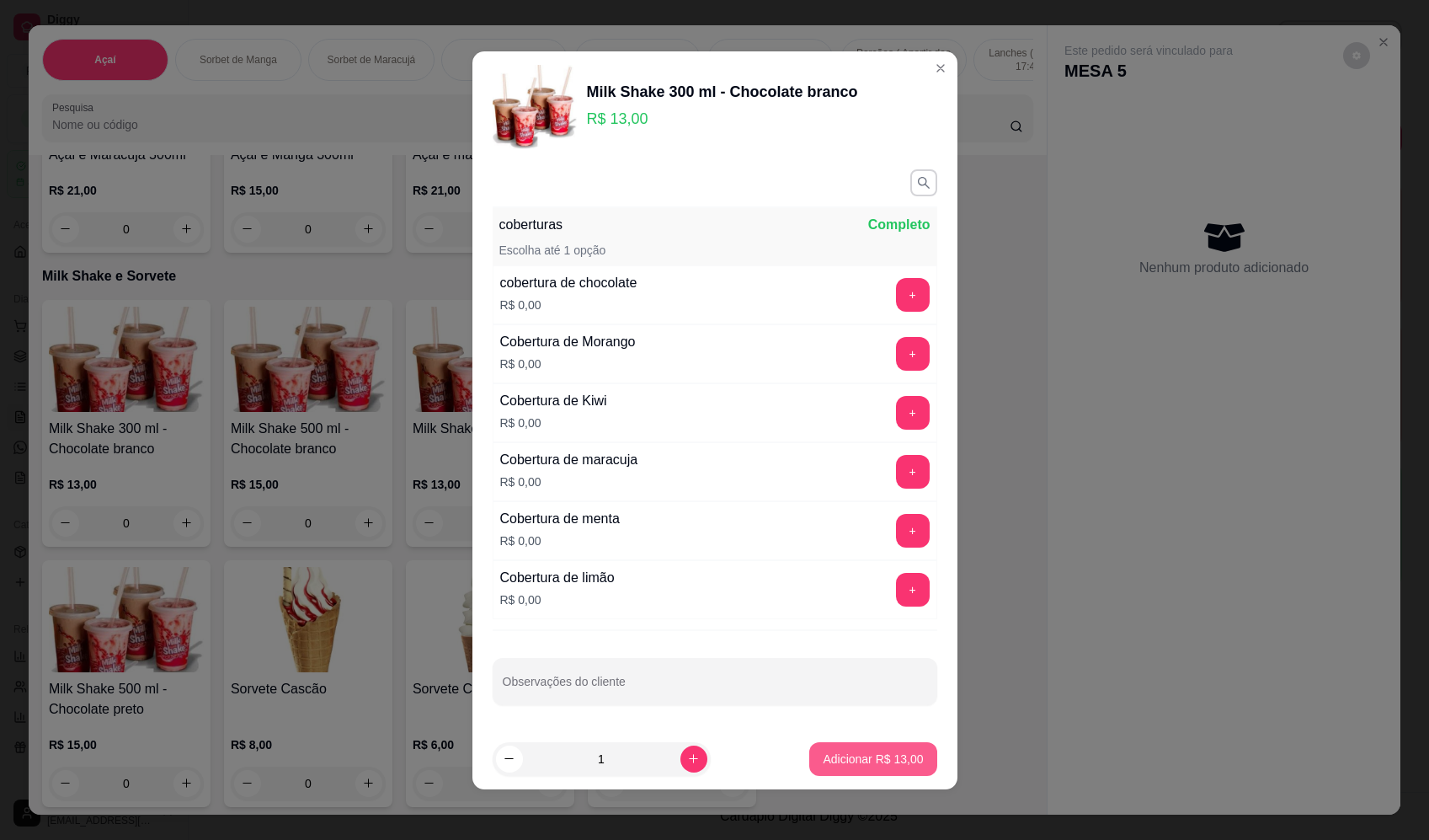
click at [870, 770] on button "Adicionar R$ 13,00" at bounding box center [872, 758] width 127 height 34
type input "1"
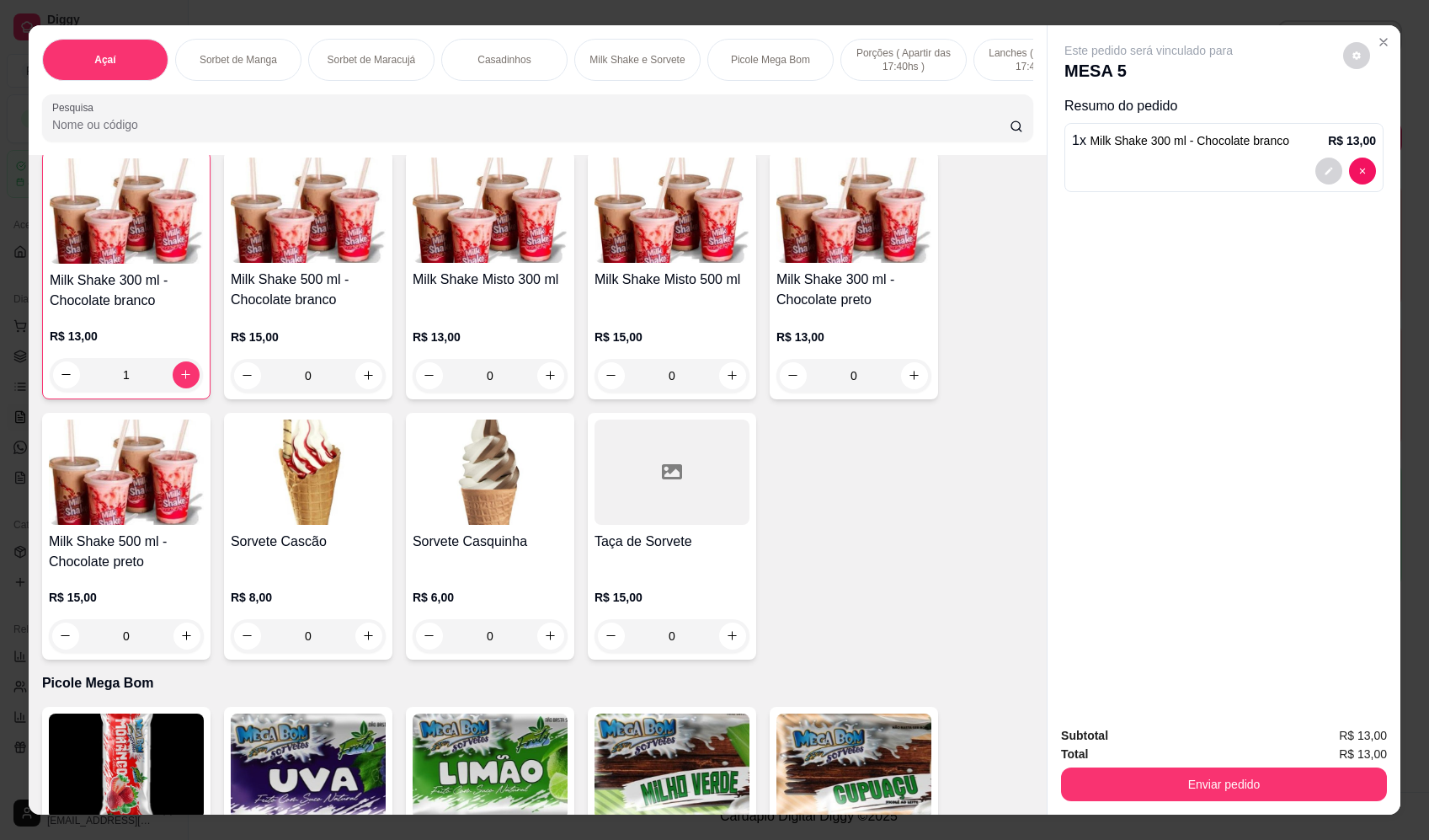
scroll to position [1769, 0]
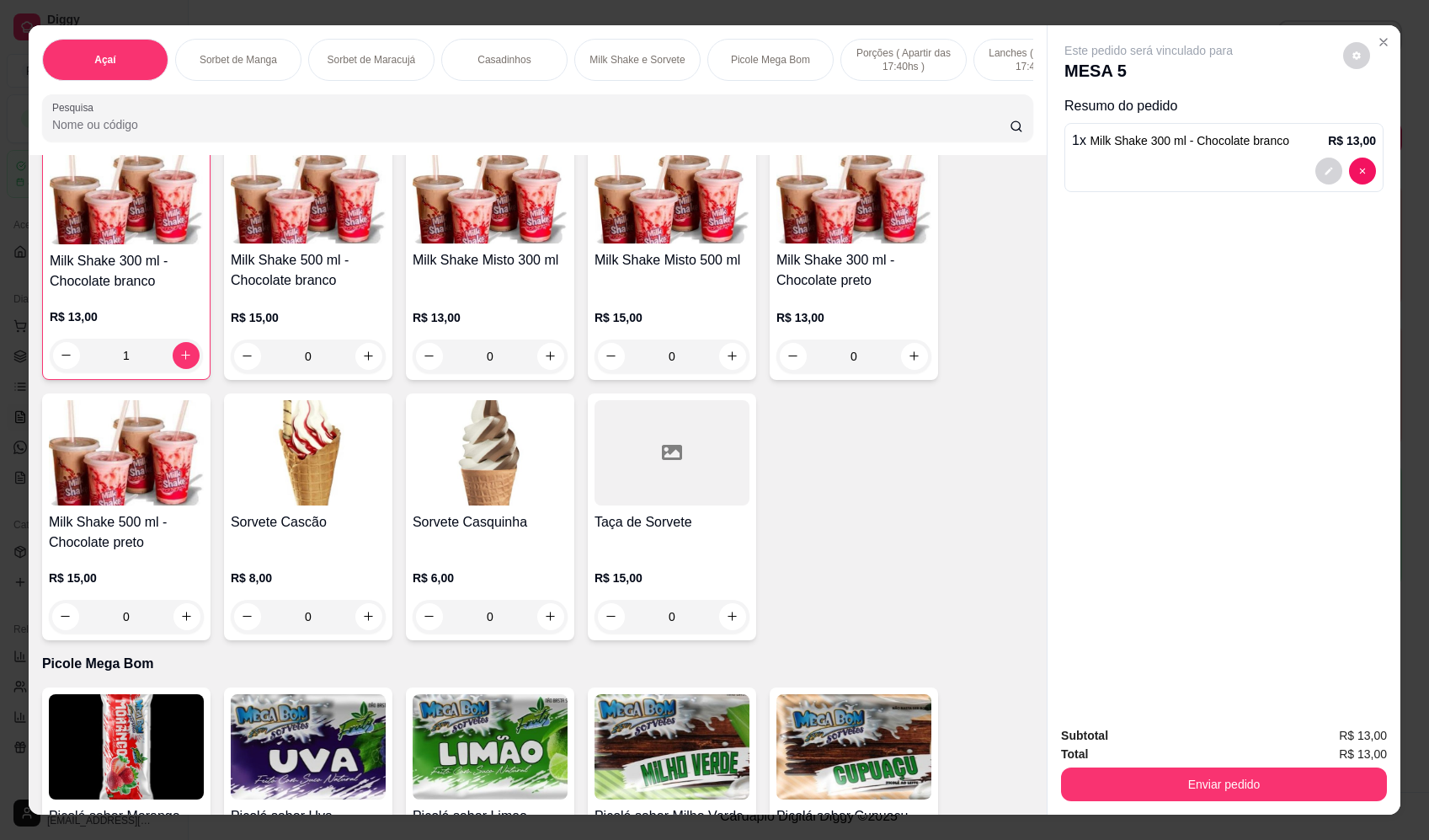
click at [542, 633] on div "0" at bounding box center [489, 616] width 155 height 34
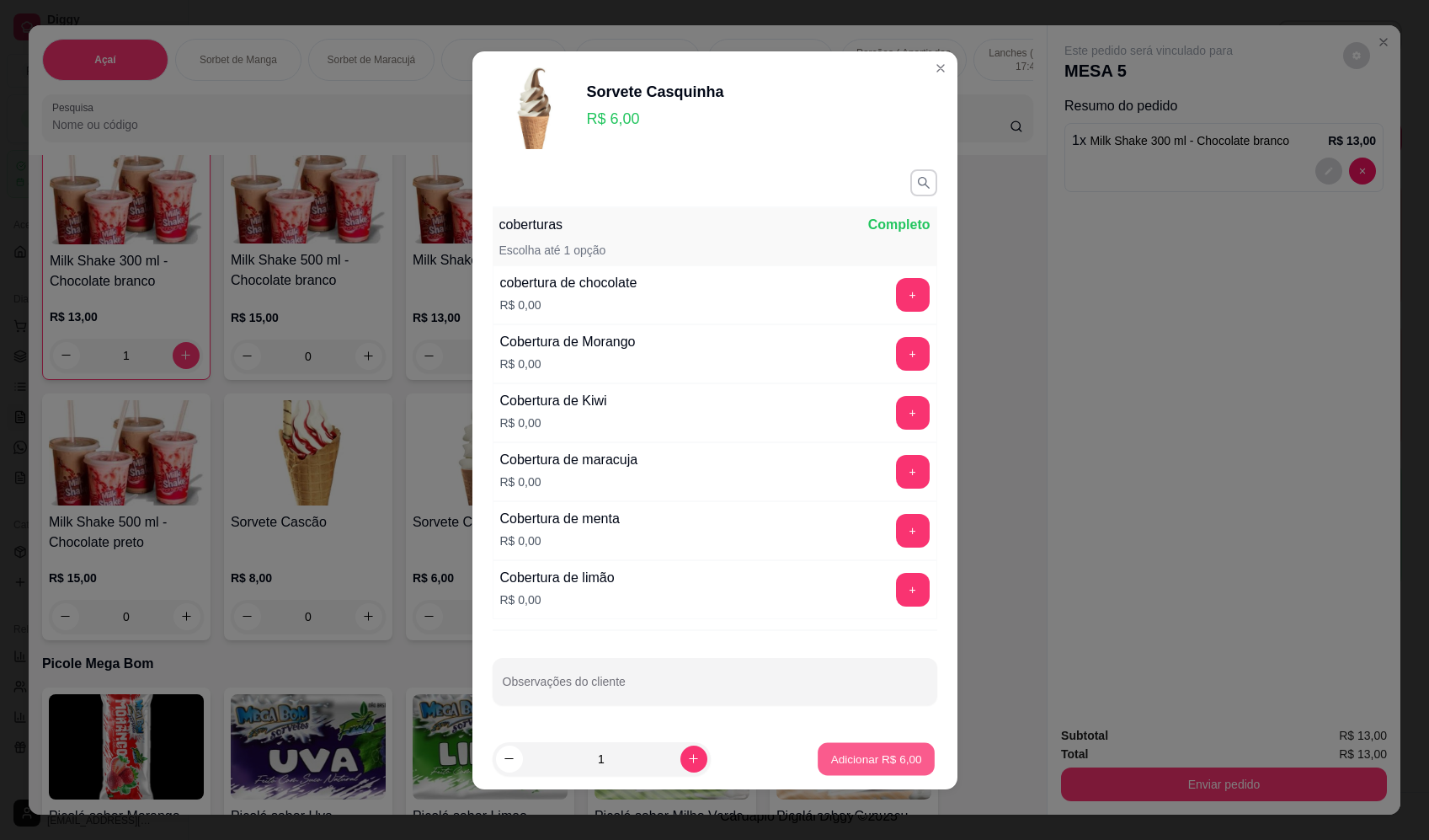
click at [831, 753] on p "Adicionar R$ 6,00" at bounding box center [876, 758] width 91 height 16
type input "1"
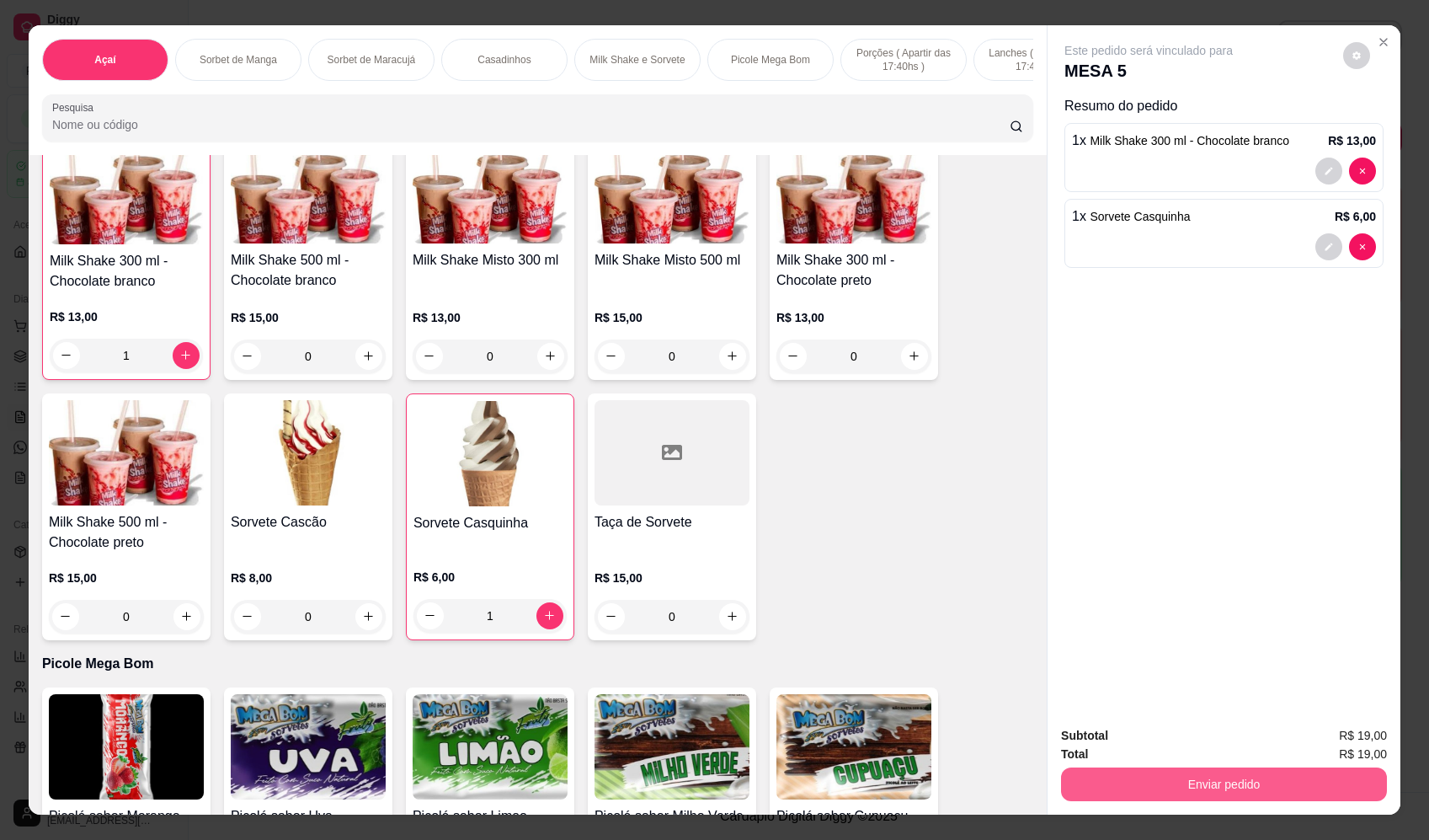
click at [1138, 778] on button "Enviar pedido" at bounding box center [1224, 783] width 326 height 34
click at [1345, 735] on button "Enviar pedido" at bounding box center [1344, 743] width 96 height 32
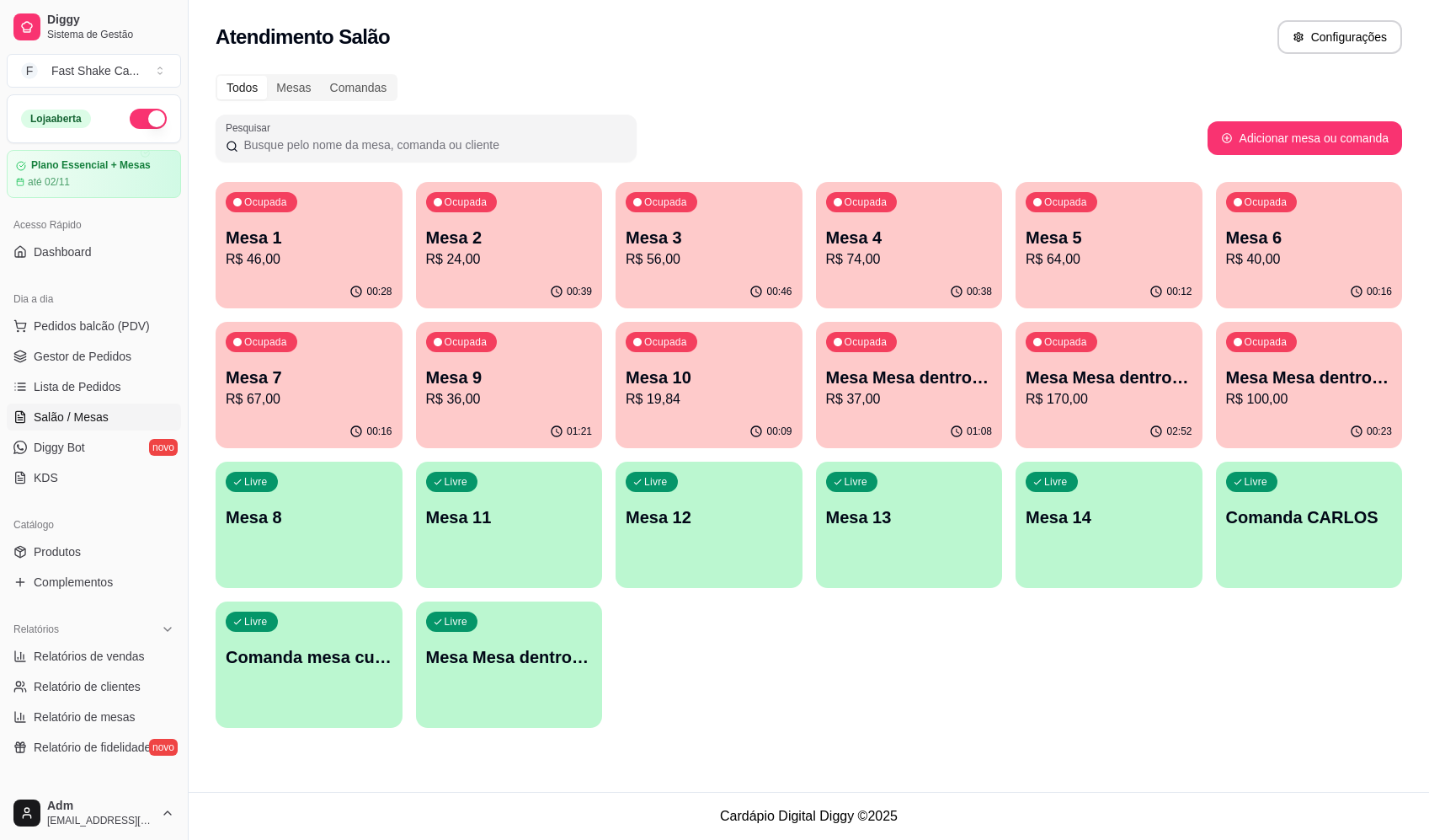
drag, startPoint x: 1068, startPoint y: 47, endPoint x: 1042, endPoint y: 53, distance: 26.7
click at [1067, 47] on div "Atendimento Salão Configurações" at bounding box center [809, 37] width 1187 height 34
click at [561, 204] on div "Ocupada Mesa 2 R$ 24,00" at bounding box center [510, 229] width 187 height 94
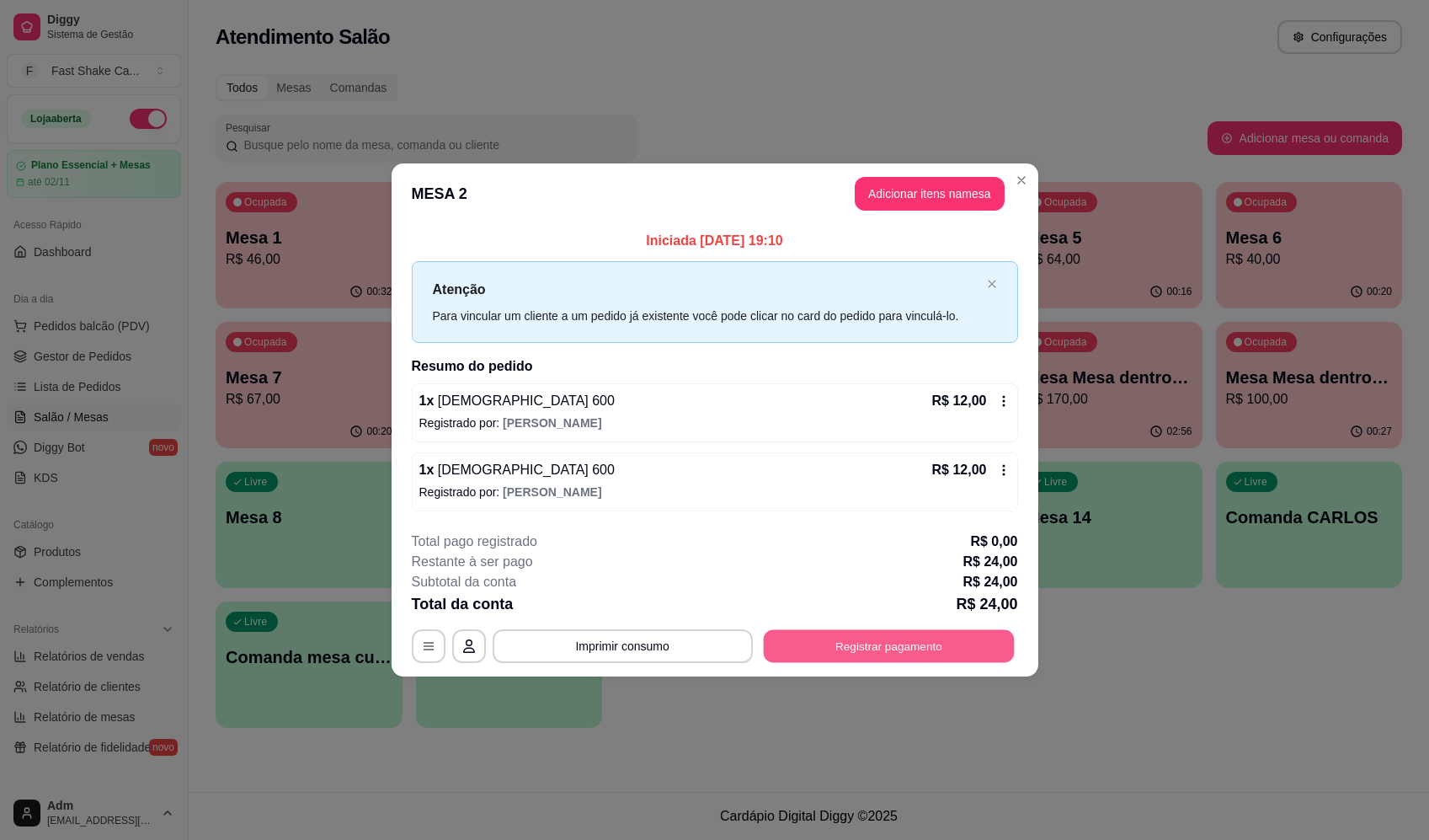
click at [869, 649] on button "Registrar pagamento" at bounding box center [889, 646] width 251 height 33
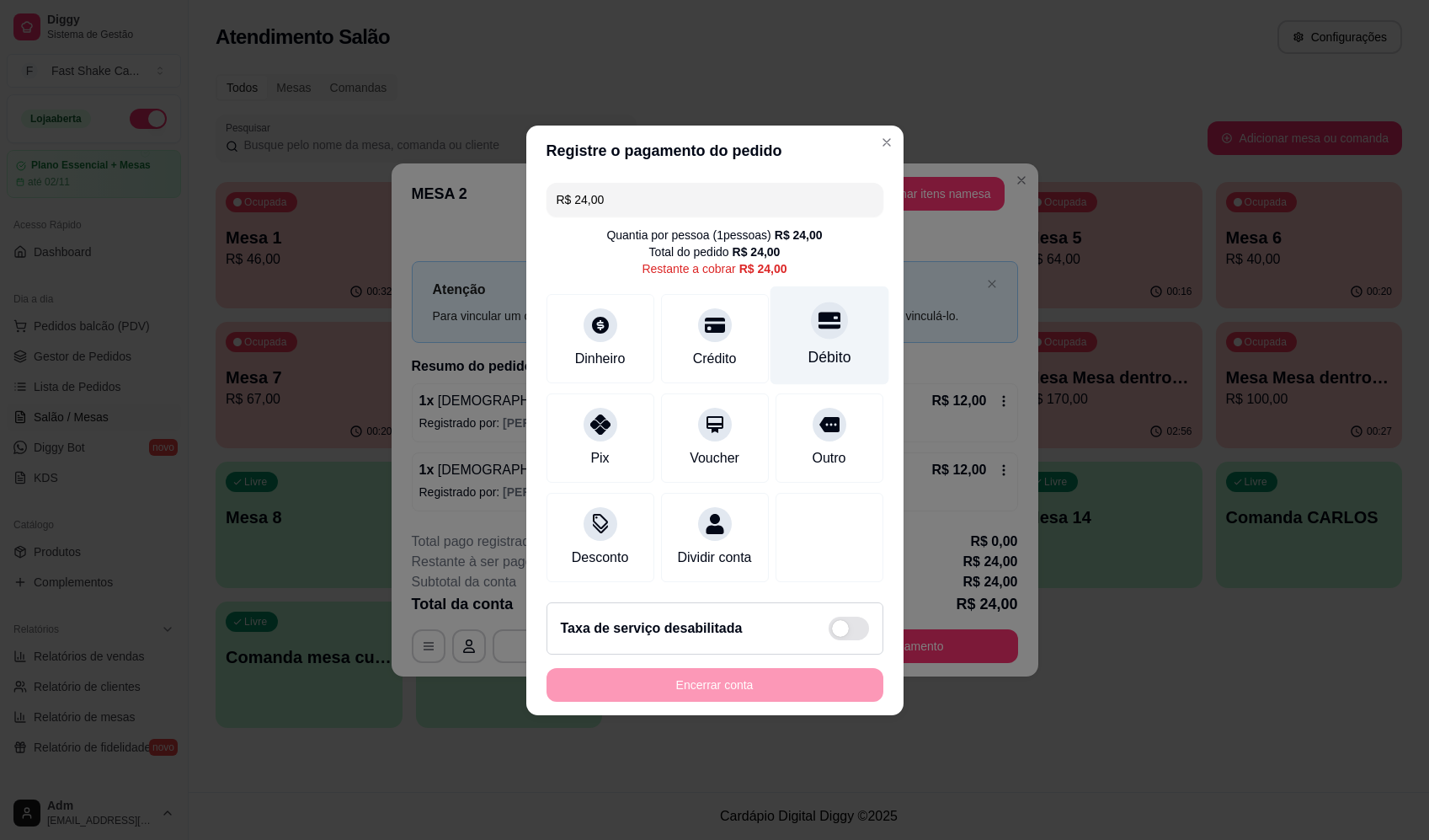
click at [822, 322] on icon at bounding box center [829, 320] width 21 height 21
type input "R$ 0,00"
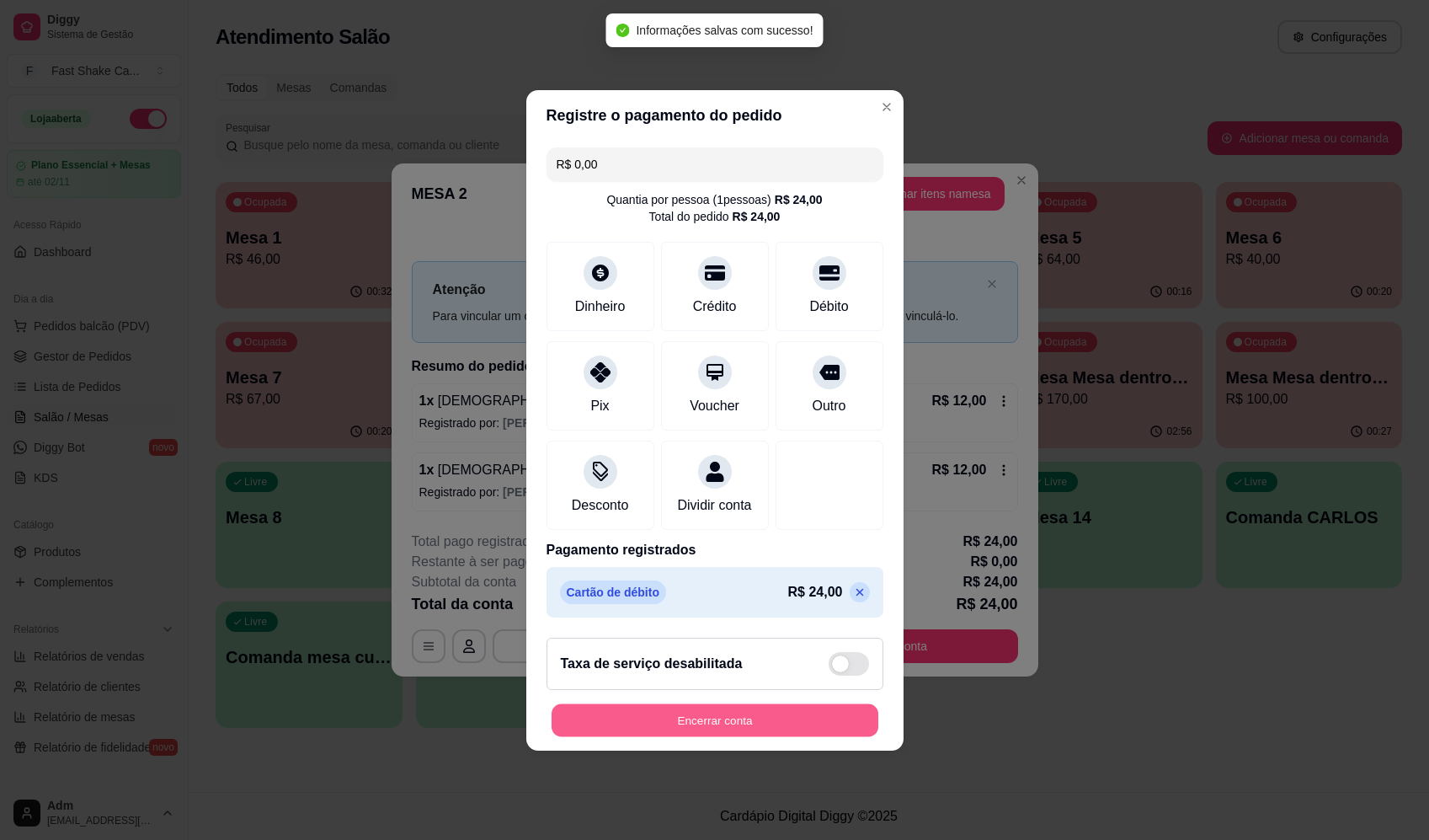
click at [807, 717] on button "Encerrar conta" at bounding box center [714, 720] width 327 height 33
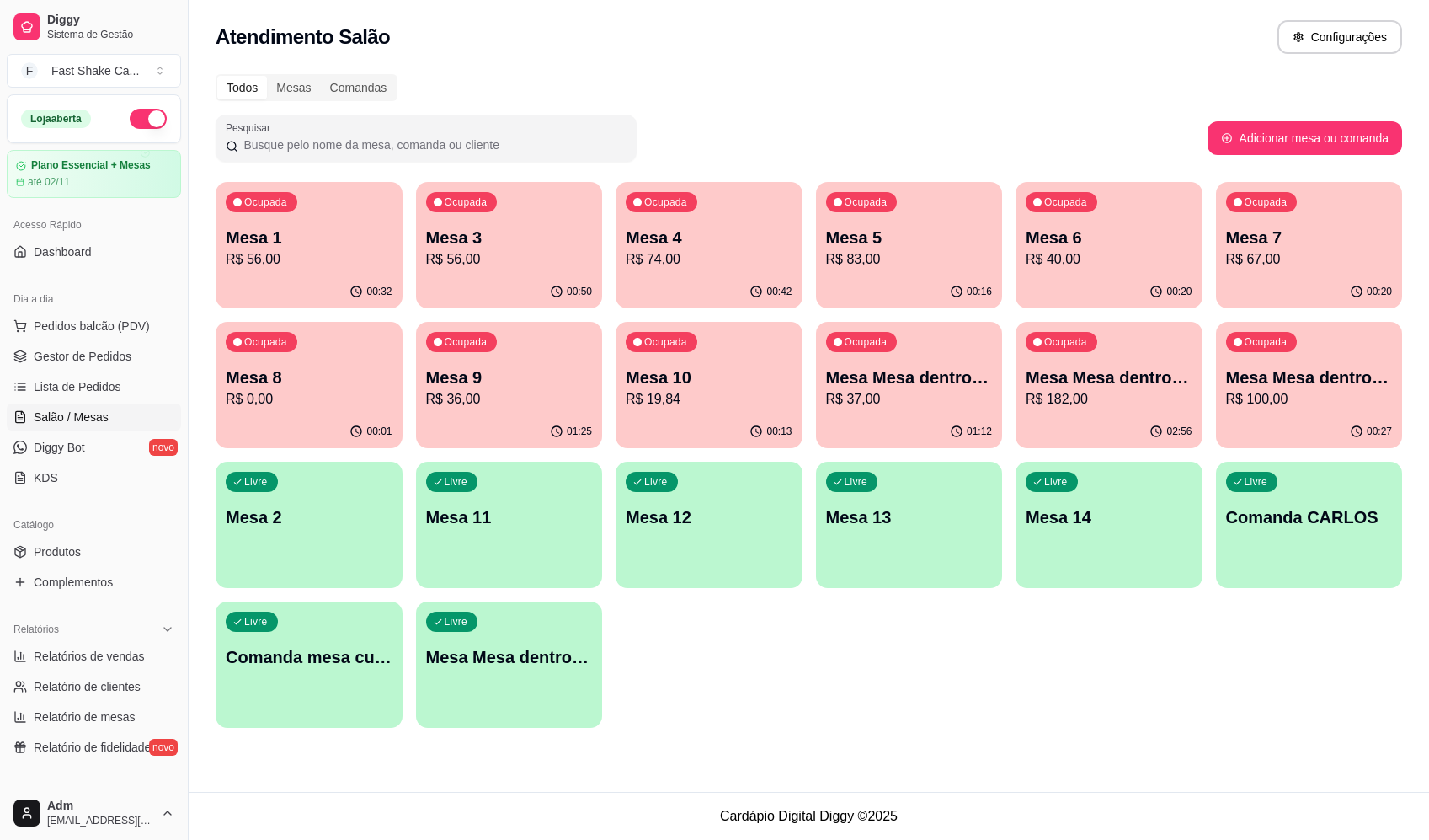
click at [896, 214] on div "Ocupada Mesa 5 R$ 83,00" at bounding box center [909, 229] width 187 height 94
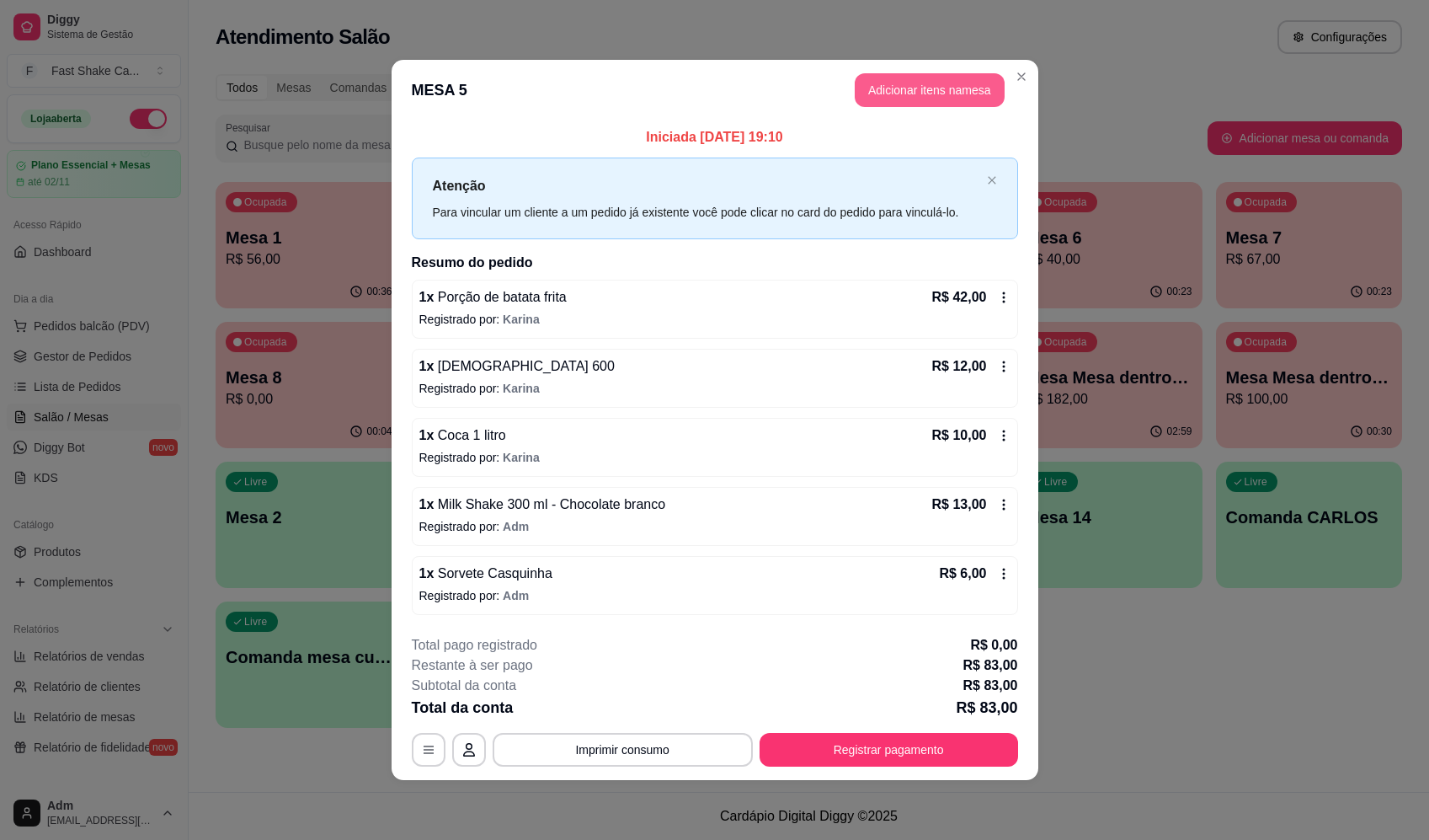
click at [935, 88] on button "Adicionar itens na mesa" at bounding box center [930, 90] width 150 height 34
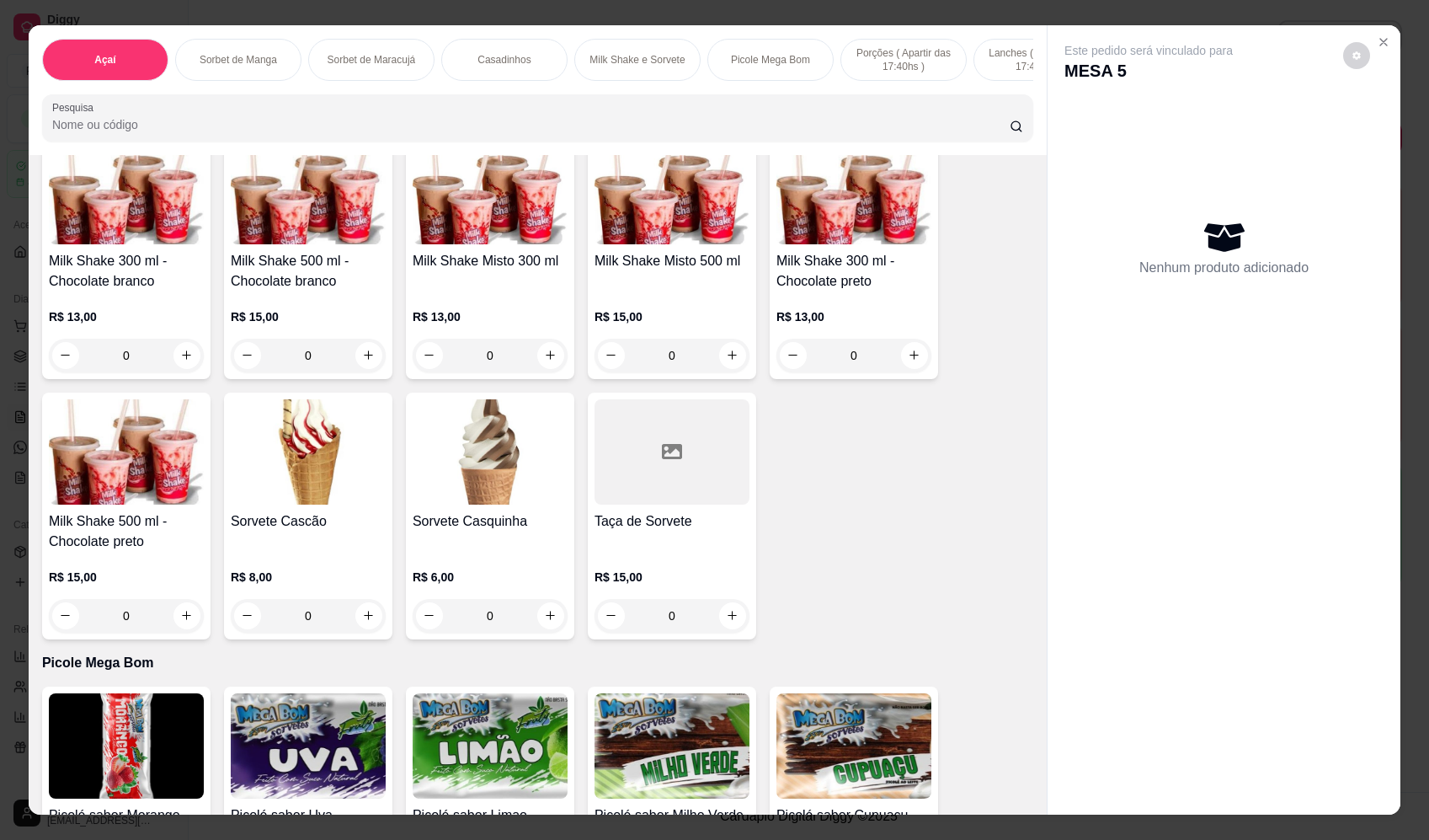
scroll to position [1936, 0]
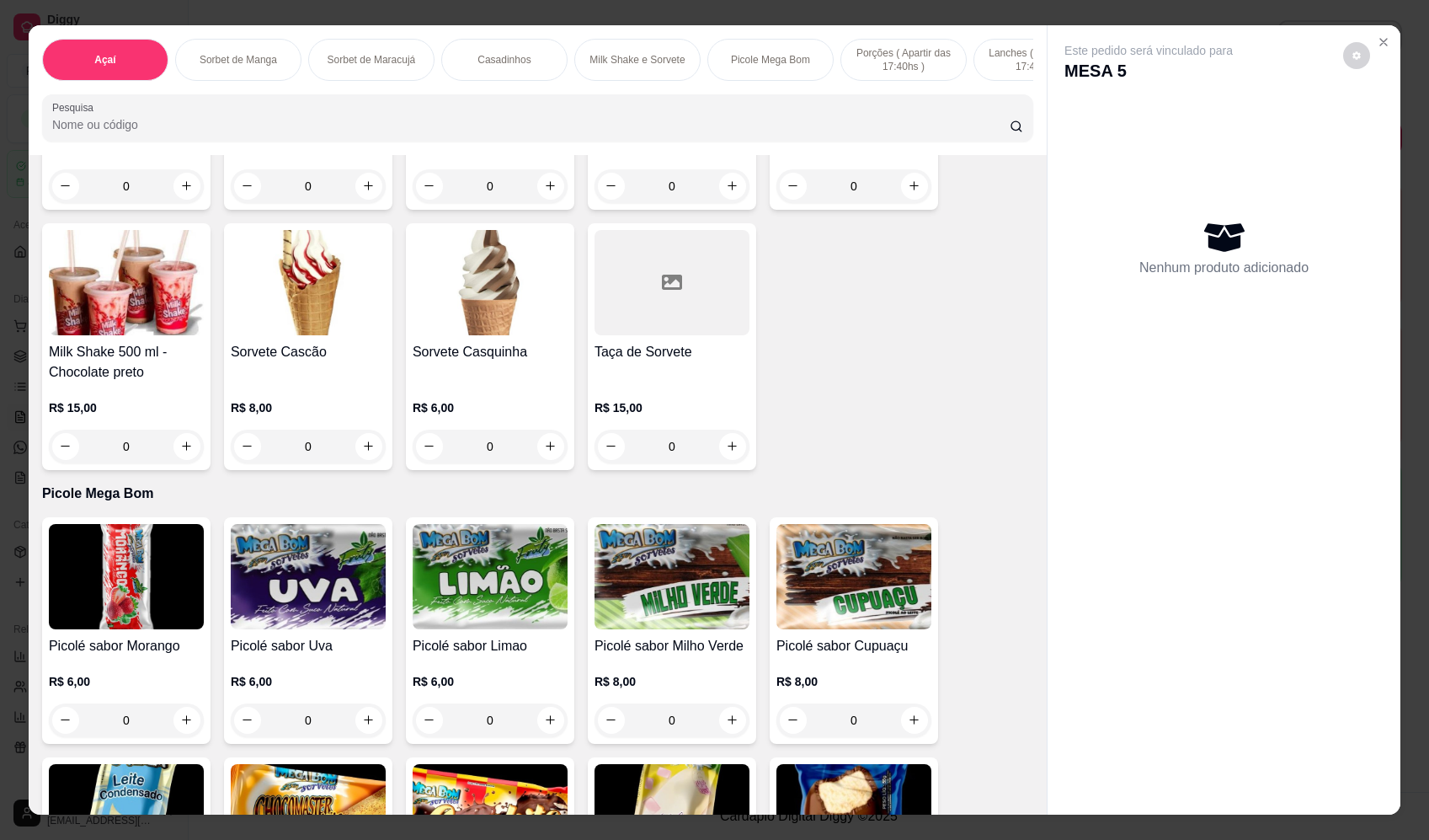
click at [545, 456] on div "0" at bounding box center [489, 446] width 155 height 34
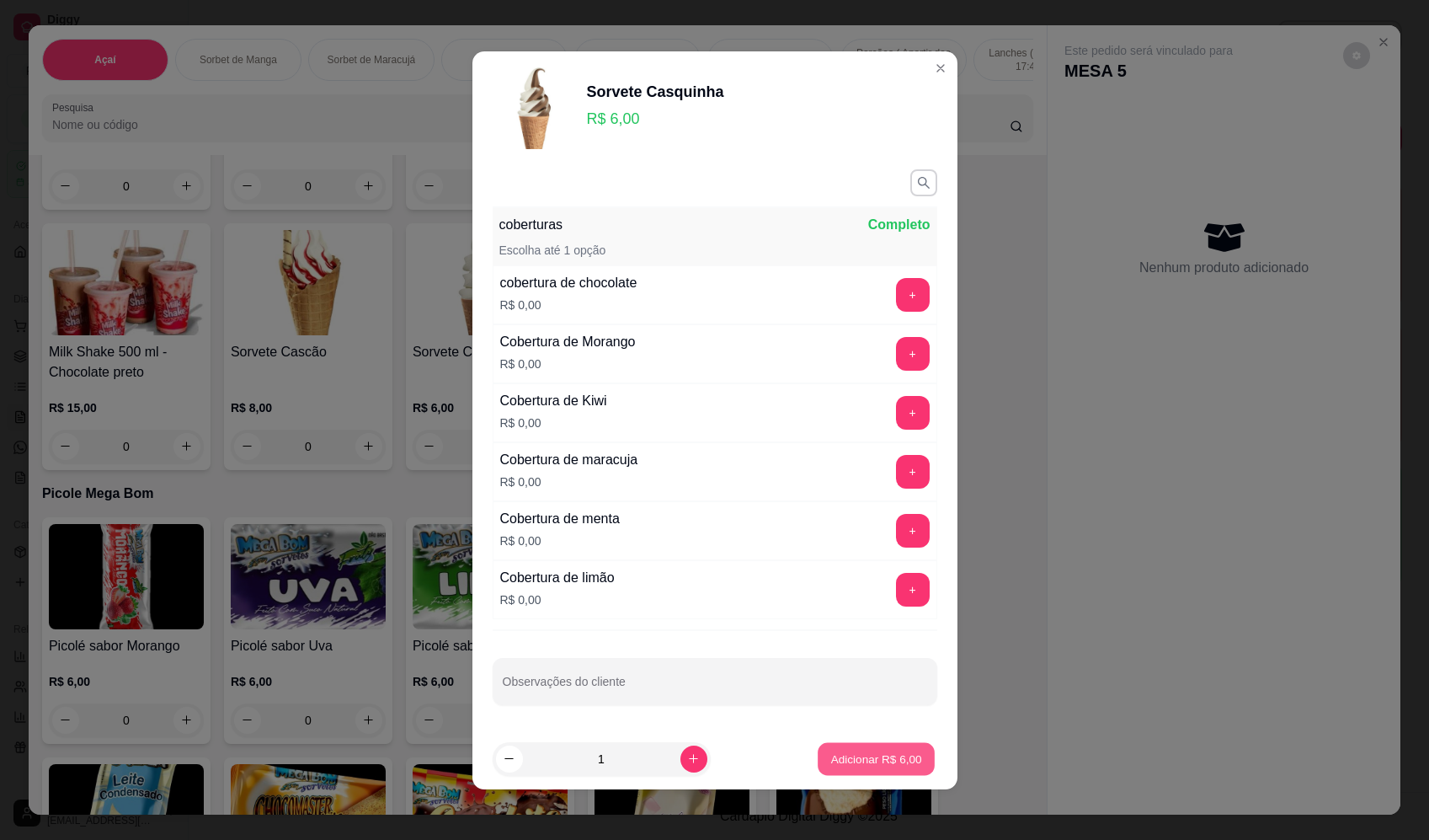
click at [877, 759] on p "Adicionar R$ 6,00" at bounding box center [876, 758] width 91 height 16
type input "1"
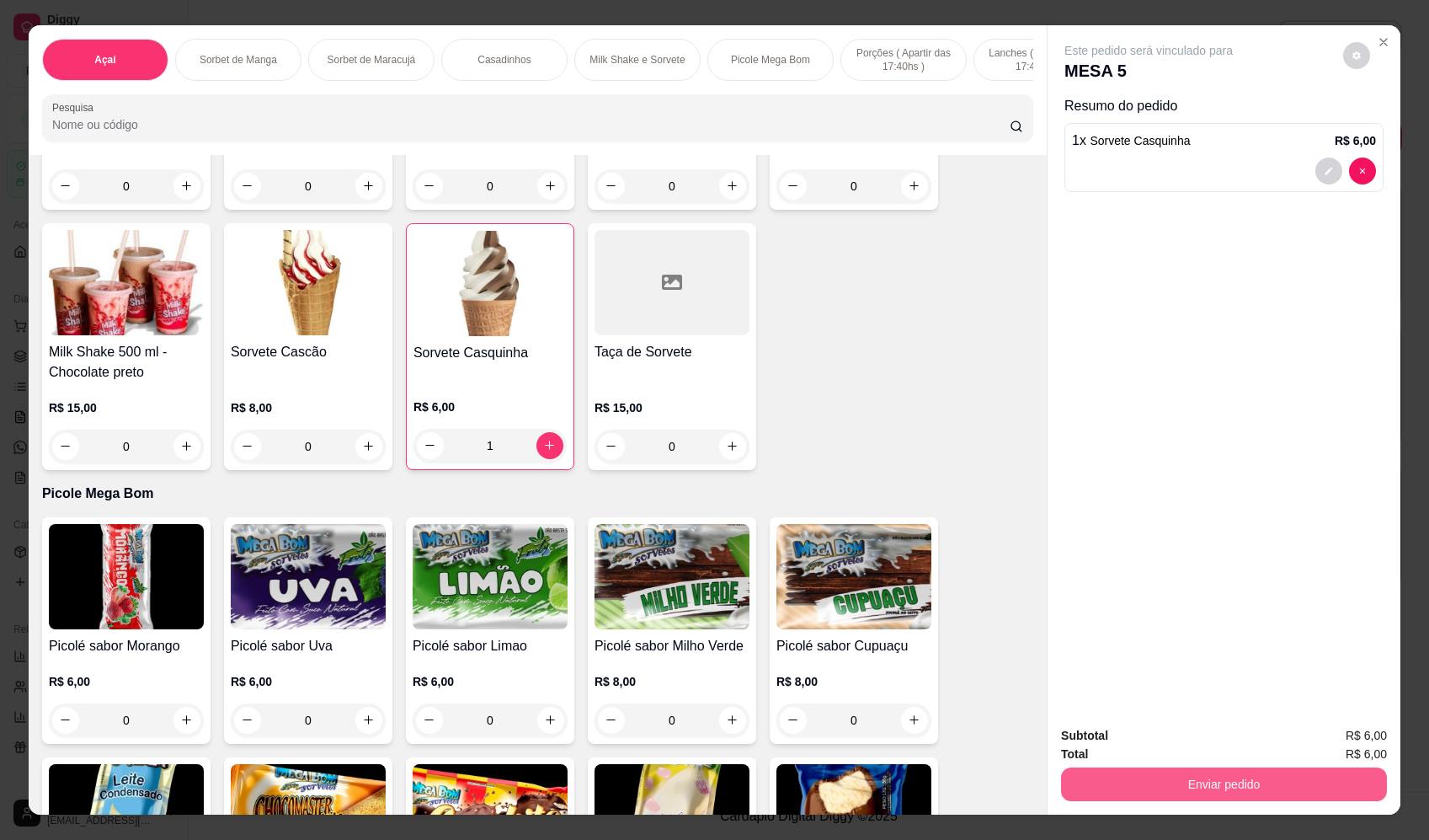
click at [1150, 782] on button "Enviar pedido" at bounding box center [1224, 783] width 326 height 34
click at [1366, 744] on button "Enviar pedido" at bounding box center [1344, 743] width 96 height 32
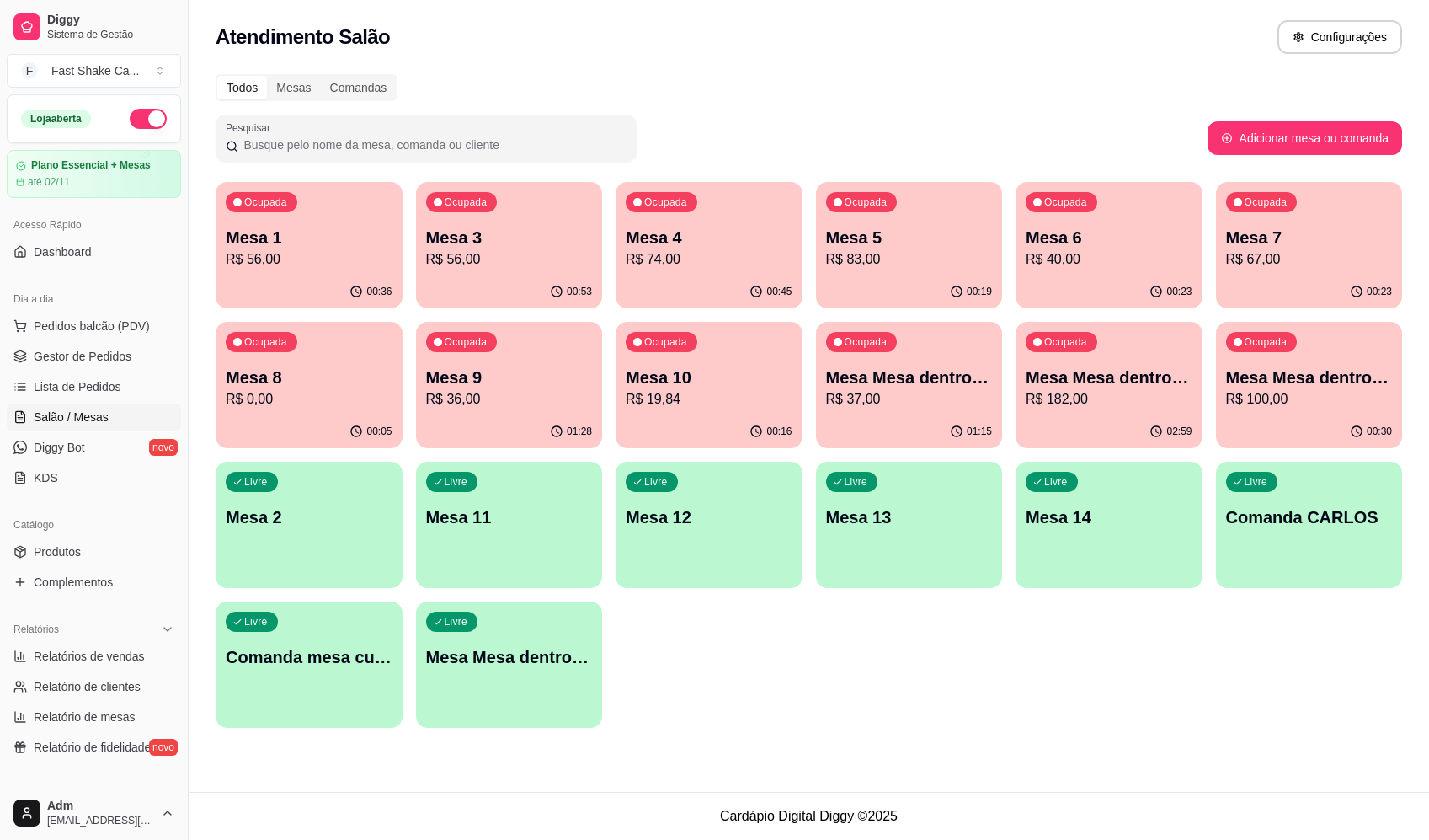
click at [1025, 35] on div "Atendimento Salão Configurações" at bounding box center [809, 37] width 1187 height 34
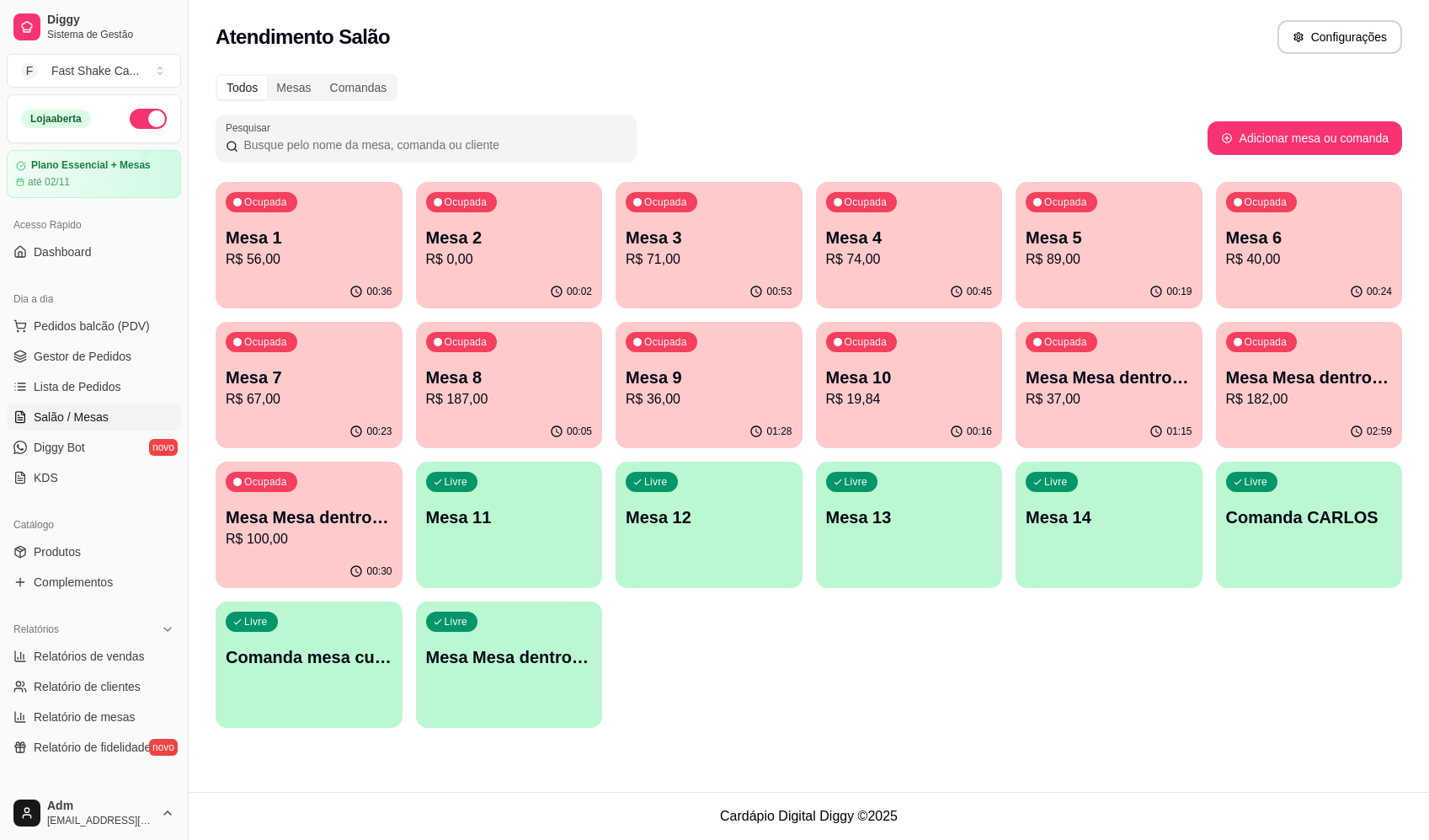
click at [1023, 71] on div "Todos Mesas Comandas Pesquisar Adicionar mesa ou comanda Ocupada Mesa 1 R$ 56,0…" at bounding box center [809, 406] width 1241 height 684
click at [288, 522] on p "Mesa Mesa dentro vermelha" at bounding box center [309, 516] width 167 height 23
click at [1112, 416] on div "01:17" at bounding box center [1109, 432] width 187 height 33
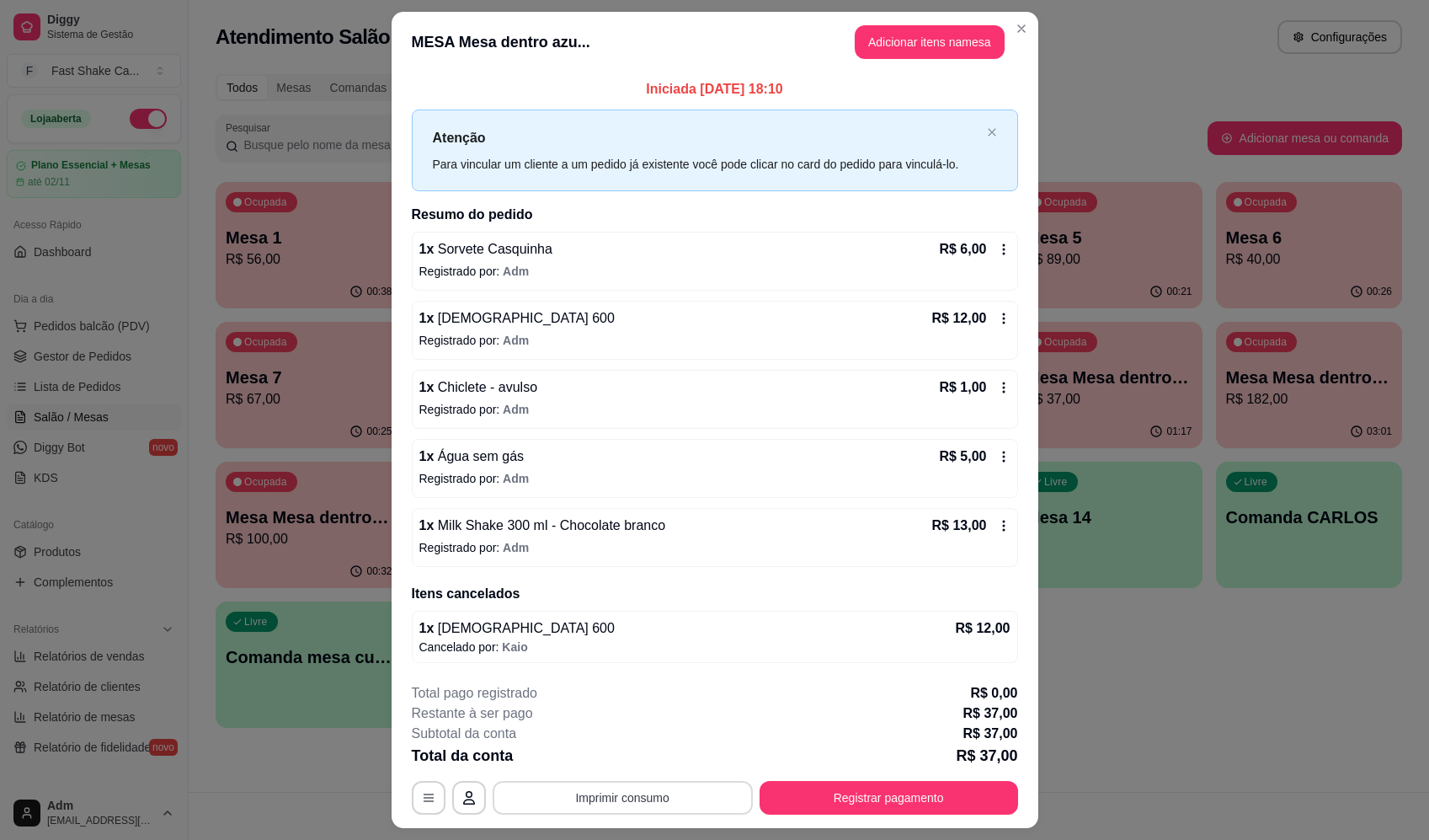
click at [699, 794] on button "Imprimir consumo" at bounding box center [623, 797] width 260 height 34
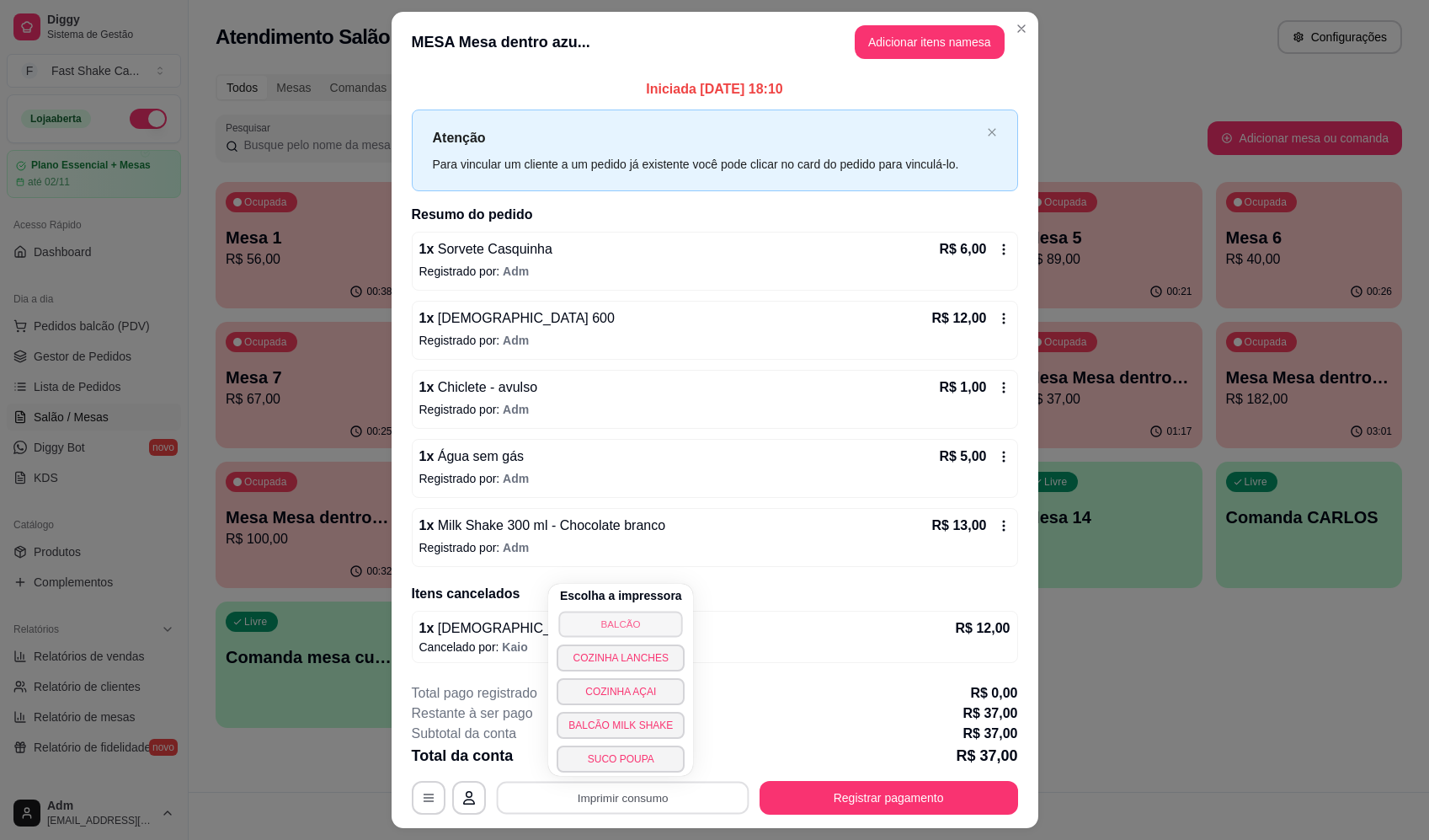
click at [654, 619] on button "BALCÃO" at bounding box center [621, 623] width 124 height 26
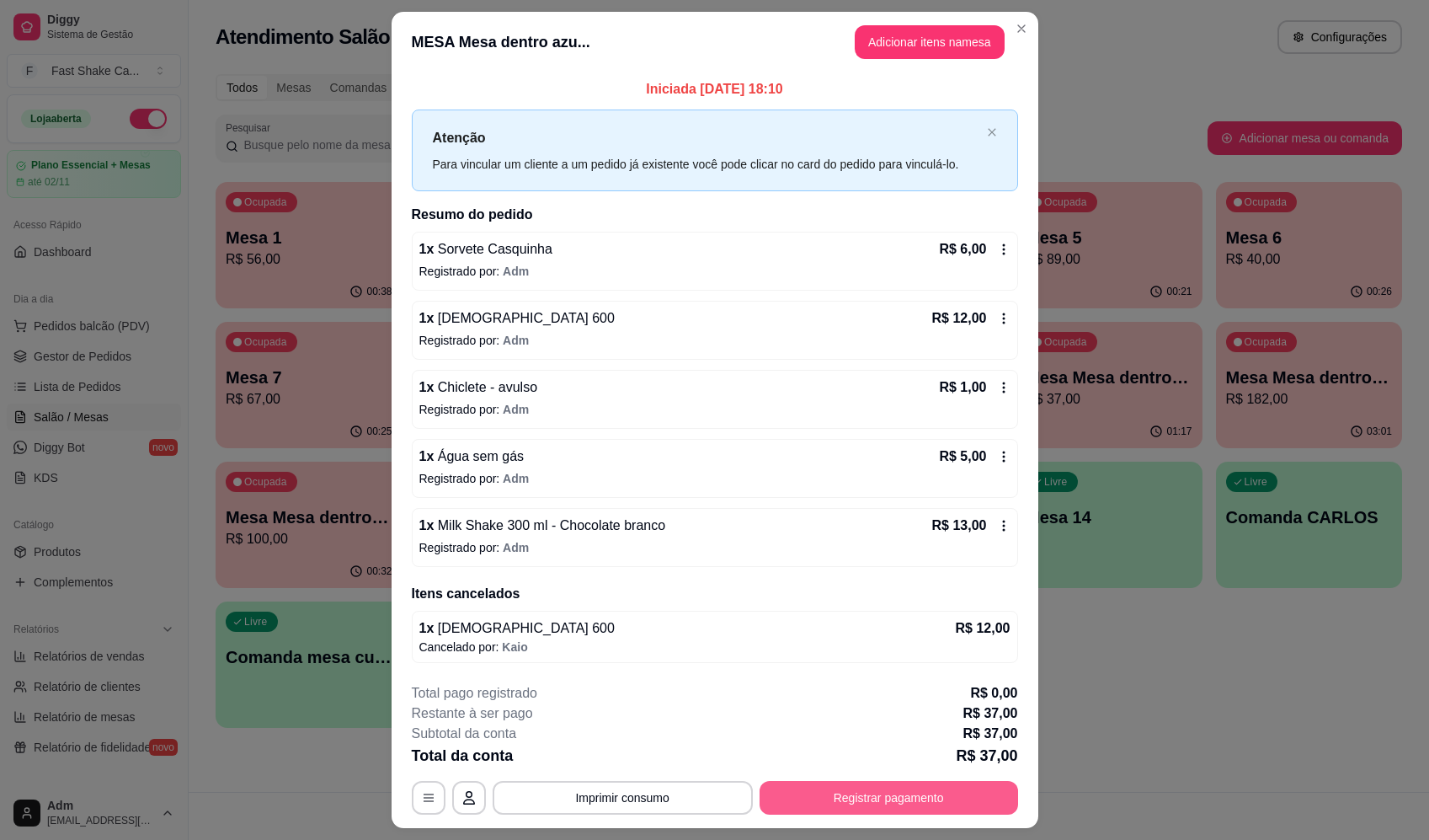
click at [887, 801] on button "Registrar pagamento" at bounding box center [888, 797] width 258 height 34
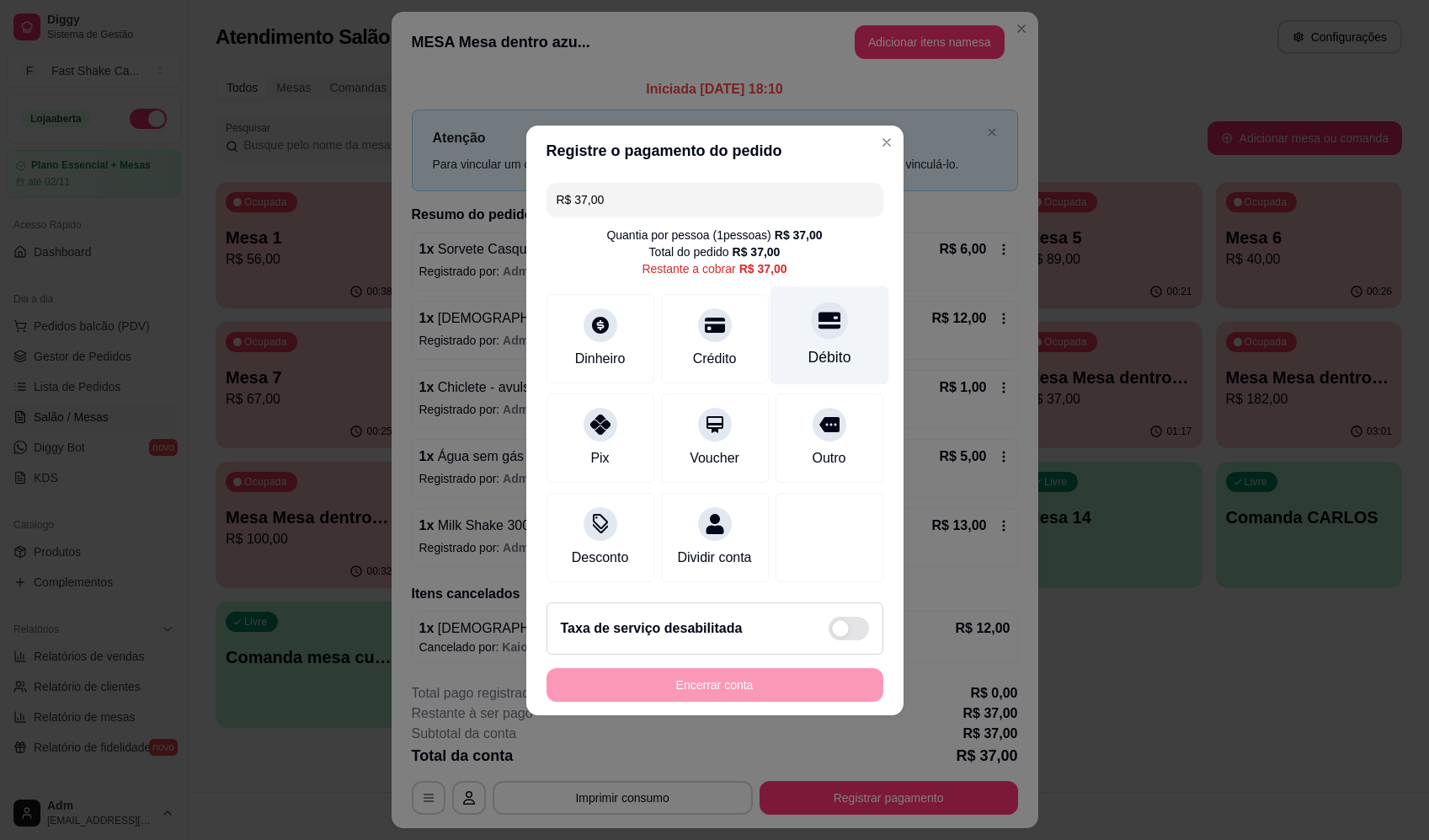
click at [819, 331] on div "Débito" at bounding box center [830, 334] width 119 height 98
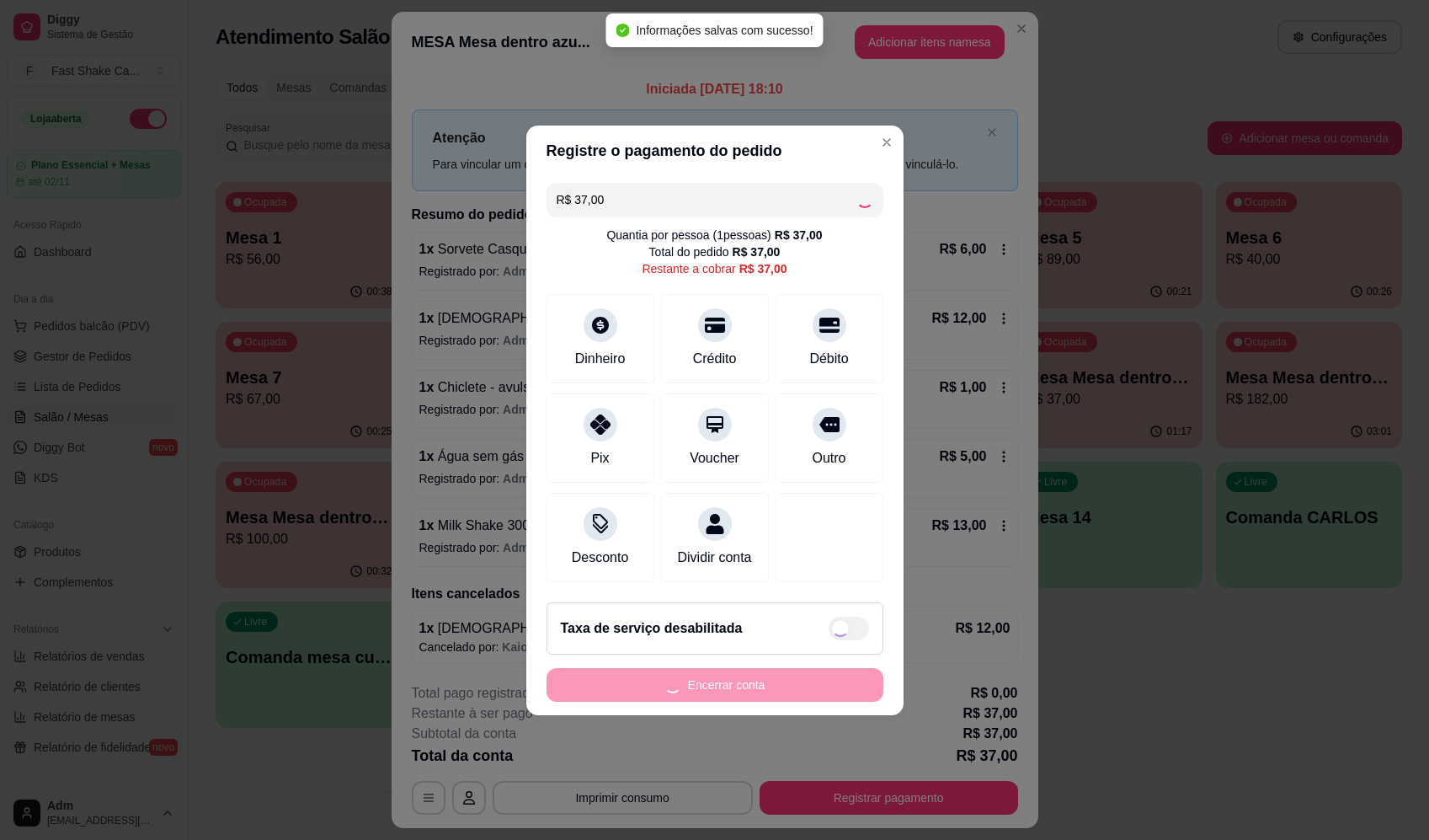
type input "R$ 0,00"
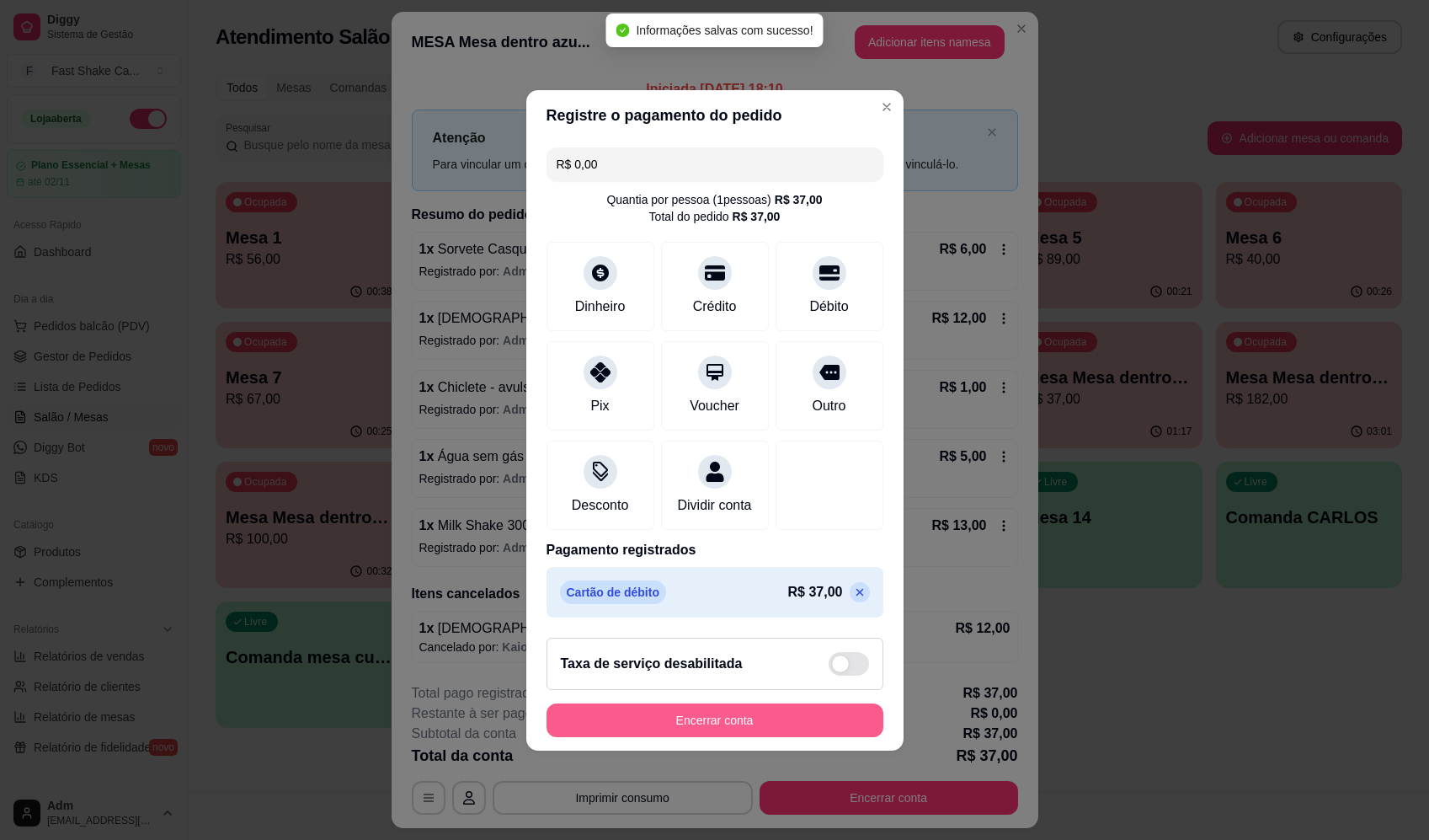
click at [797, 727] on button "Encerrar conta" at bounding box center [715, 720] width 337 height 34
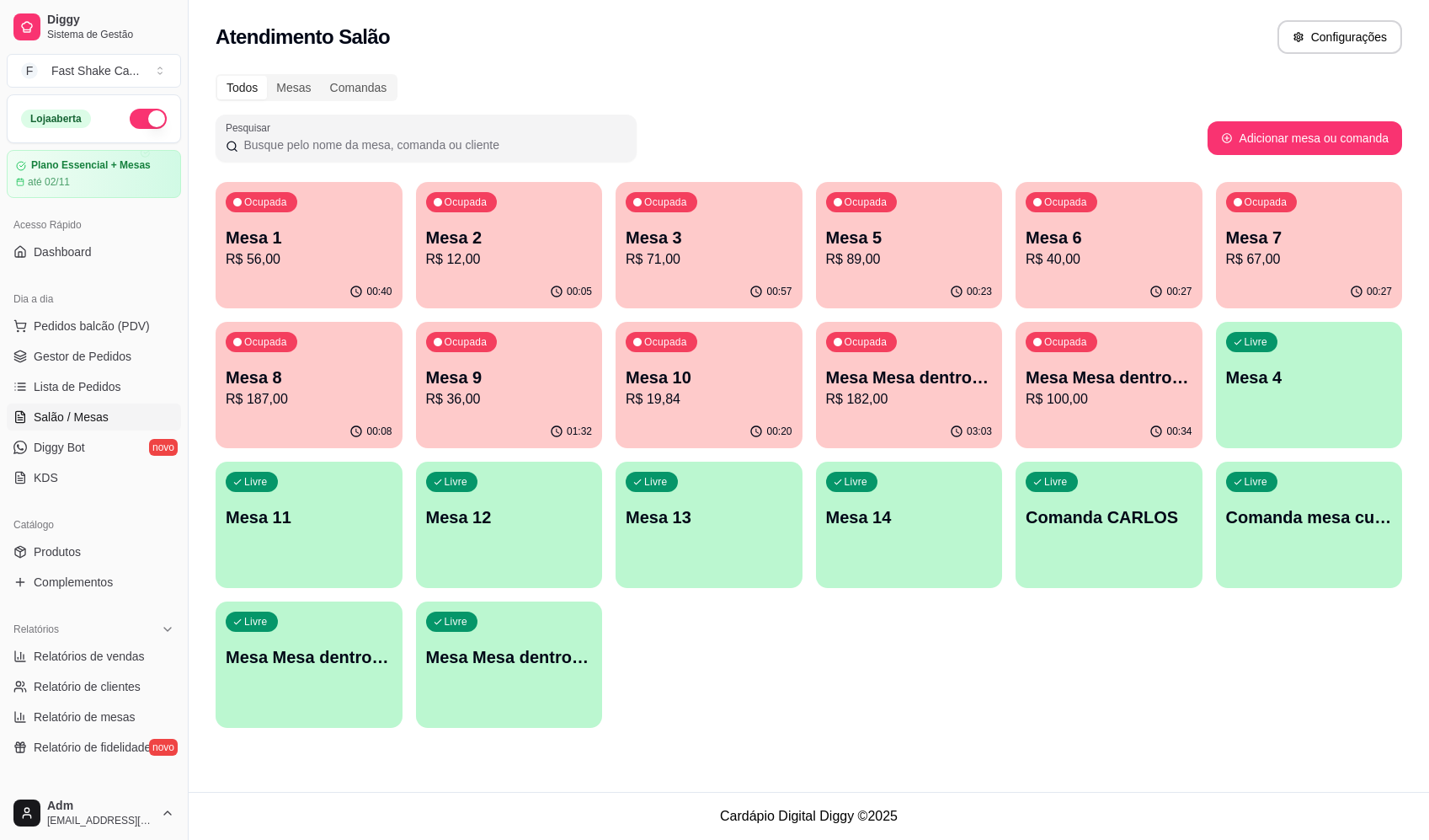
click at [683, 409] on div "Ocupada Mesa 10 R$ 19,84" at bounding box center [710, 368] width 187 height 94
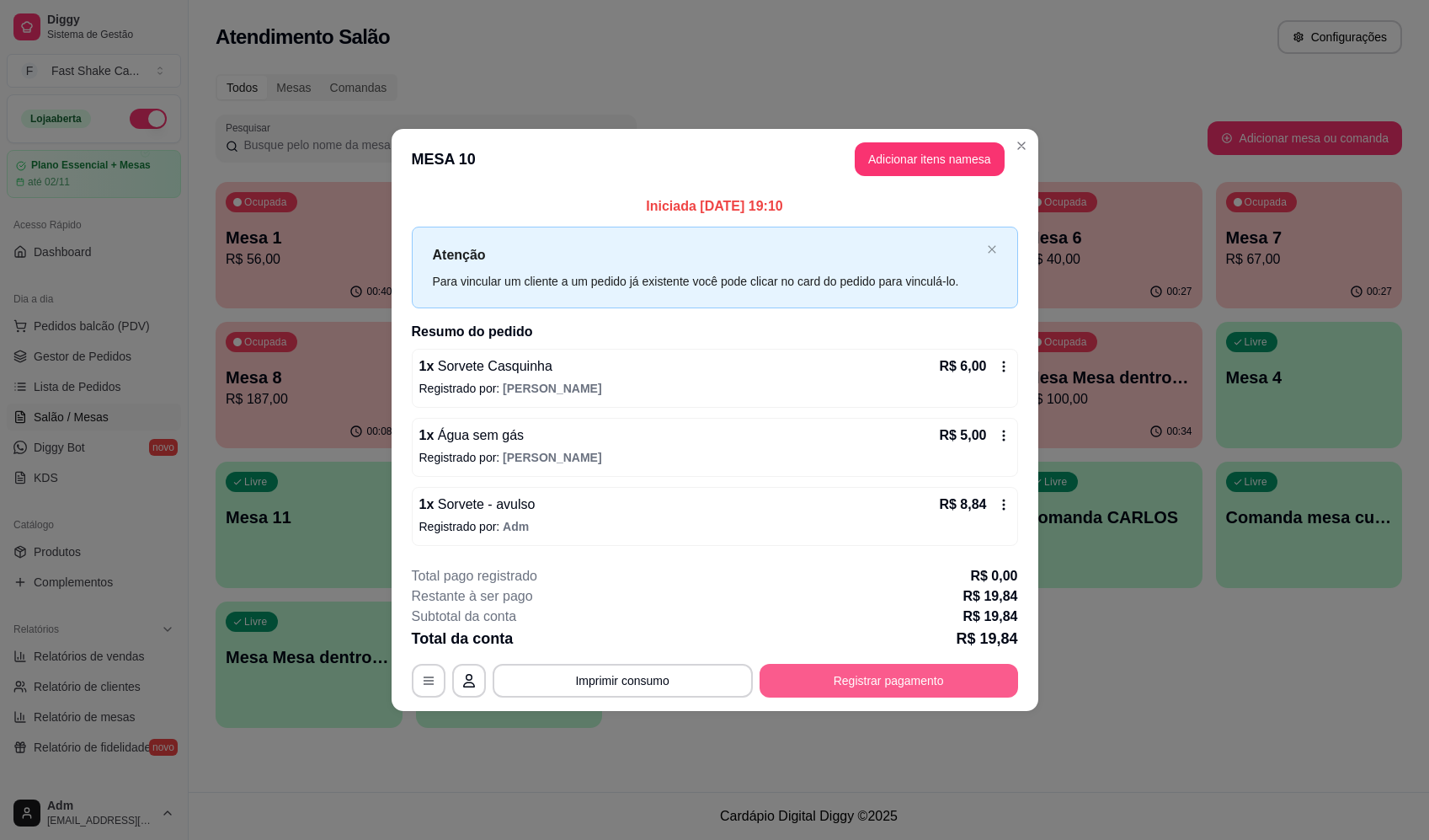
click at [836, 680] on button "Registrar pagamento" at bounding box center [888, 680] width 258 height 34
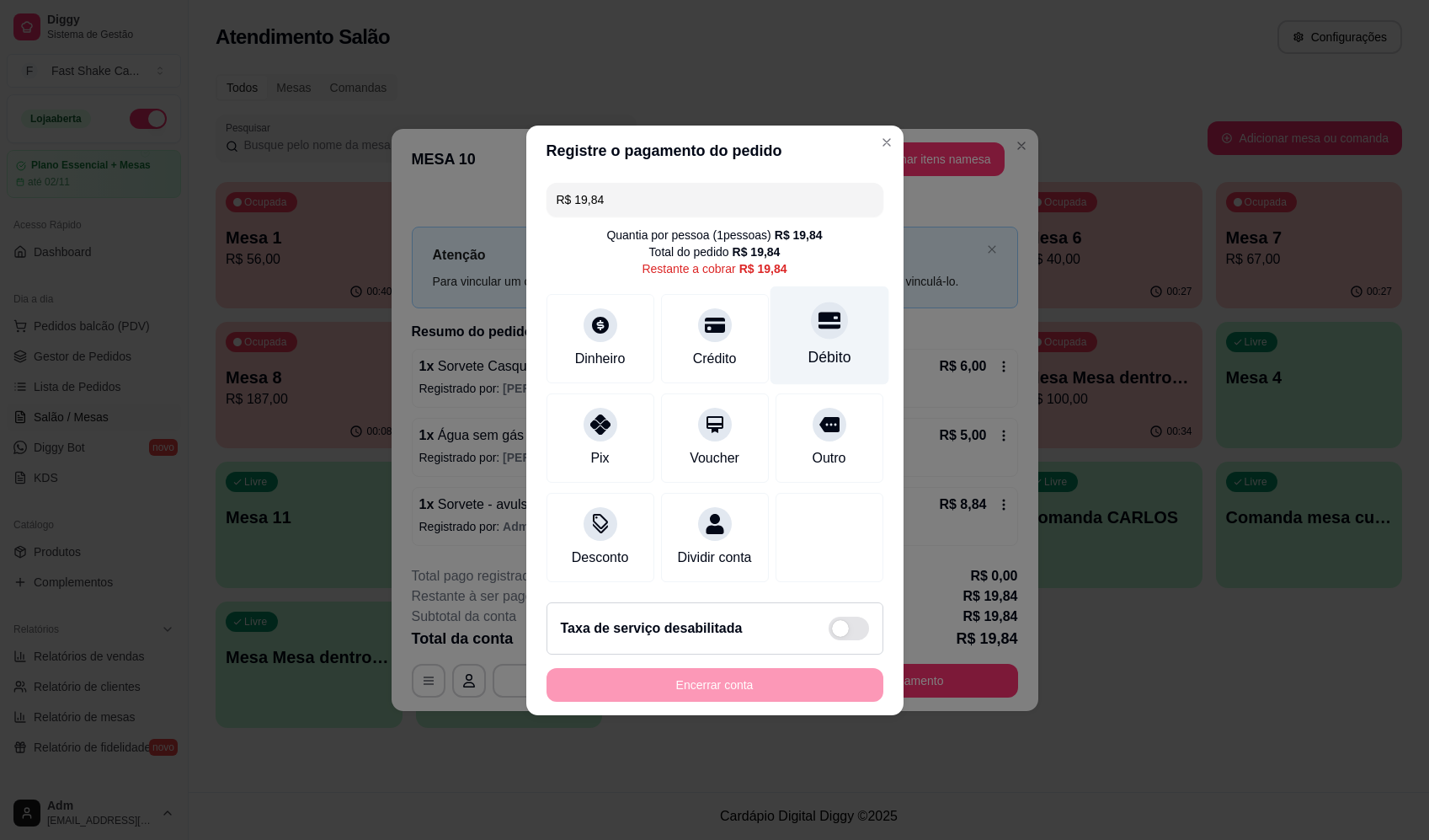
click at [818, 312] on icon at bounding box center [829, 320] width 21 height 17
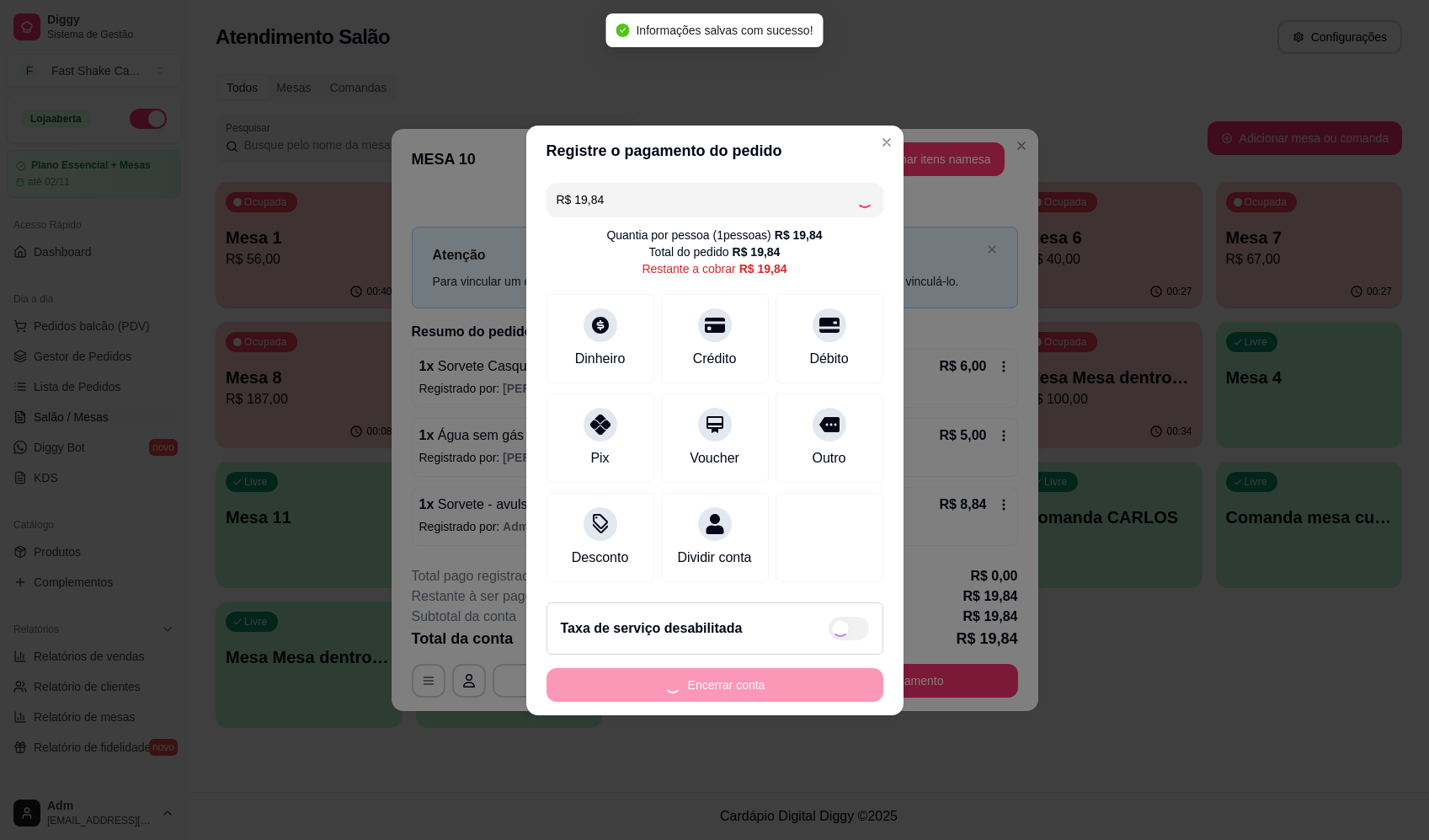
type input "R$ 0,00"
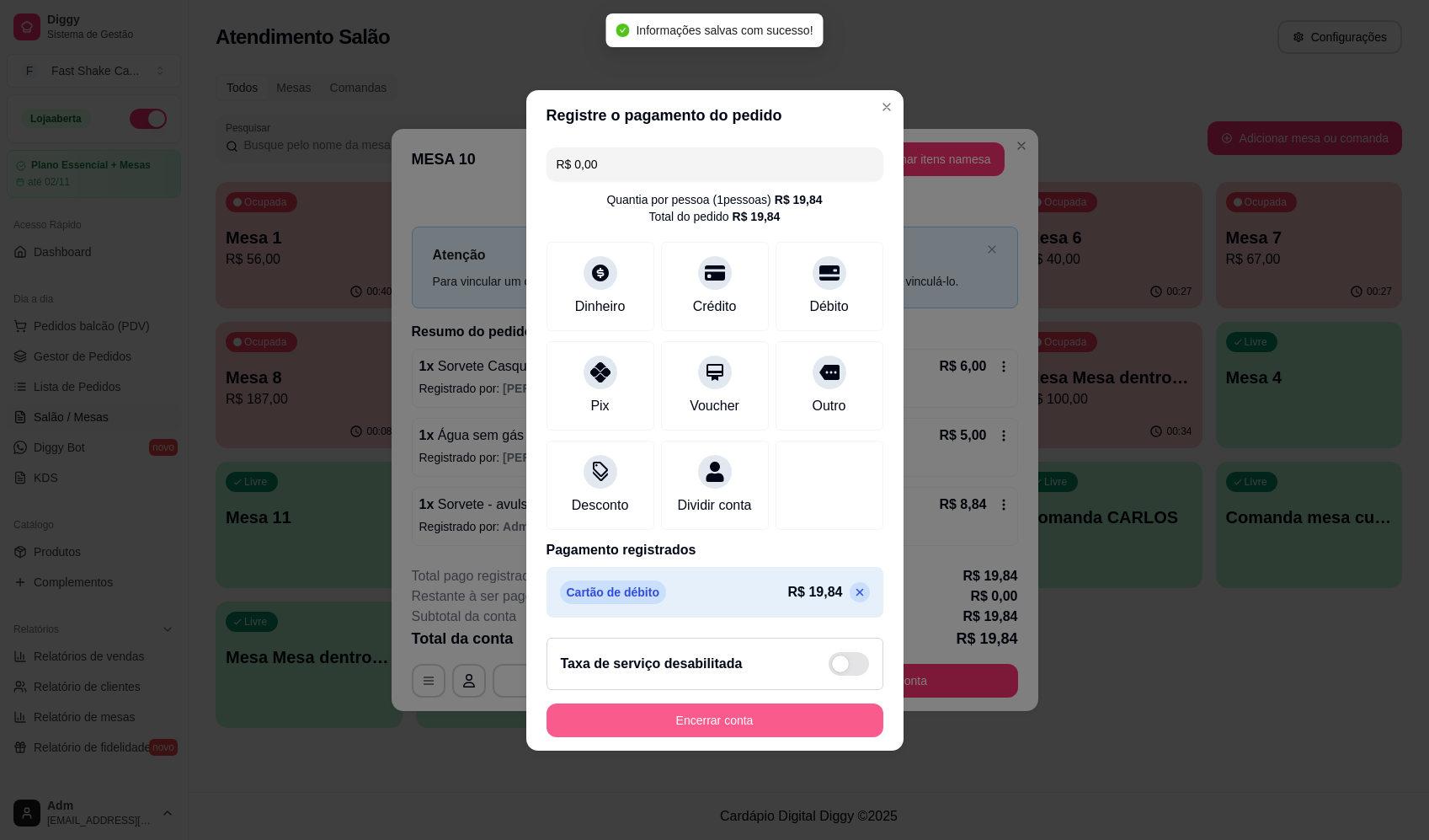
click at [828, 721] on button "Encerrar conta" at bounding box center [715, 720] width 337 height 34
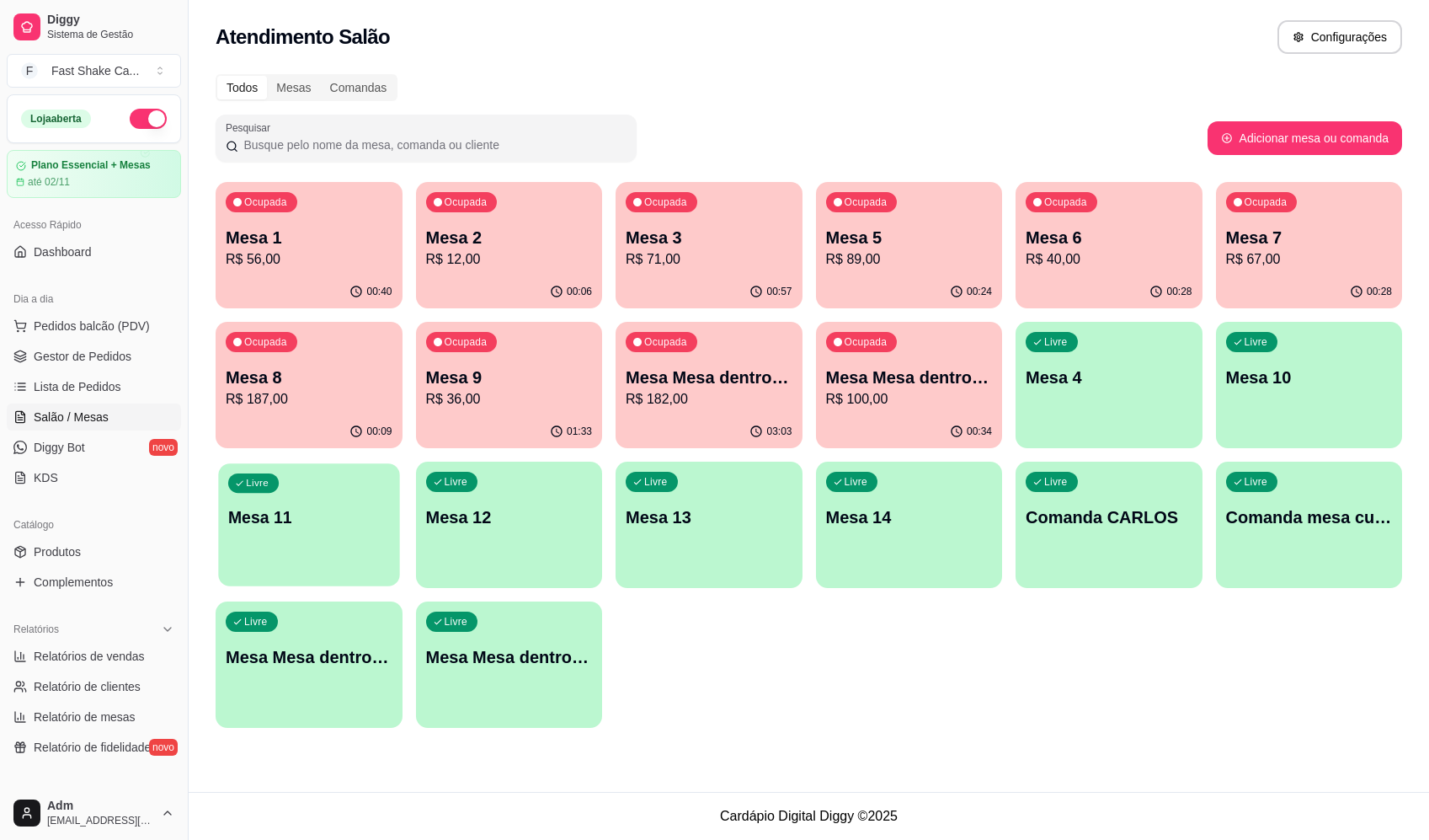
click at [277, 527] on p "Mesa 11" at bounding box center [309, 516] width 162 height 22
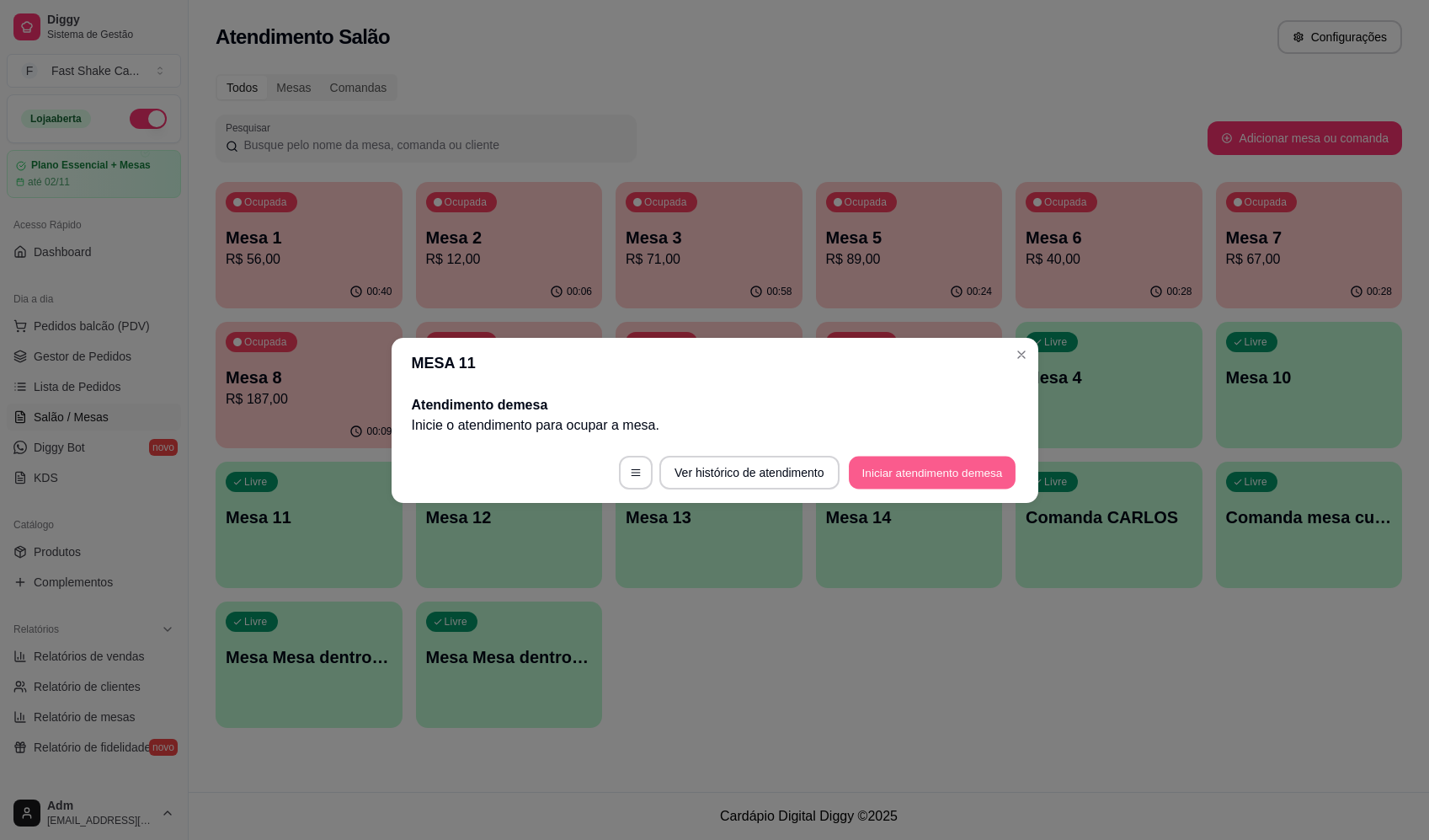
click at [953, 483] on button "Iniciar atendimento de mesa" at bounding box center [932, 472] width 167 height 33
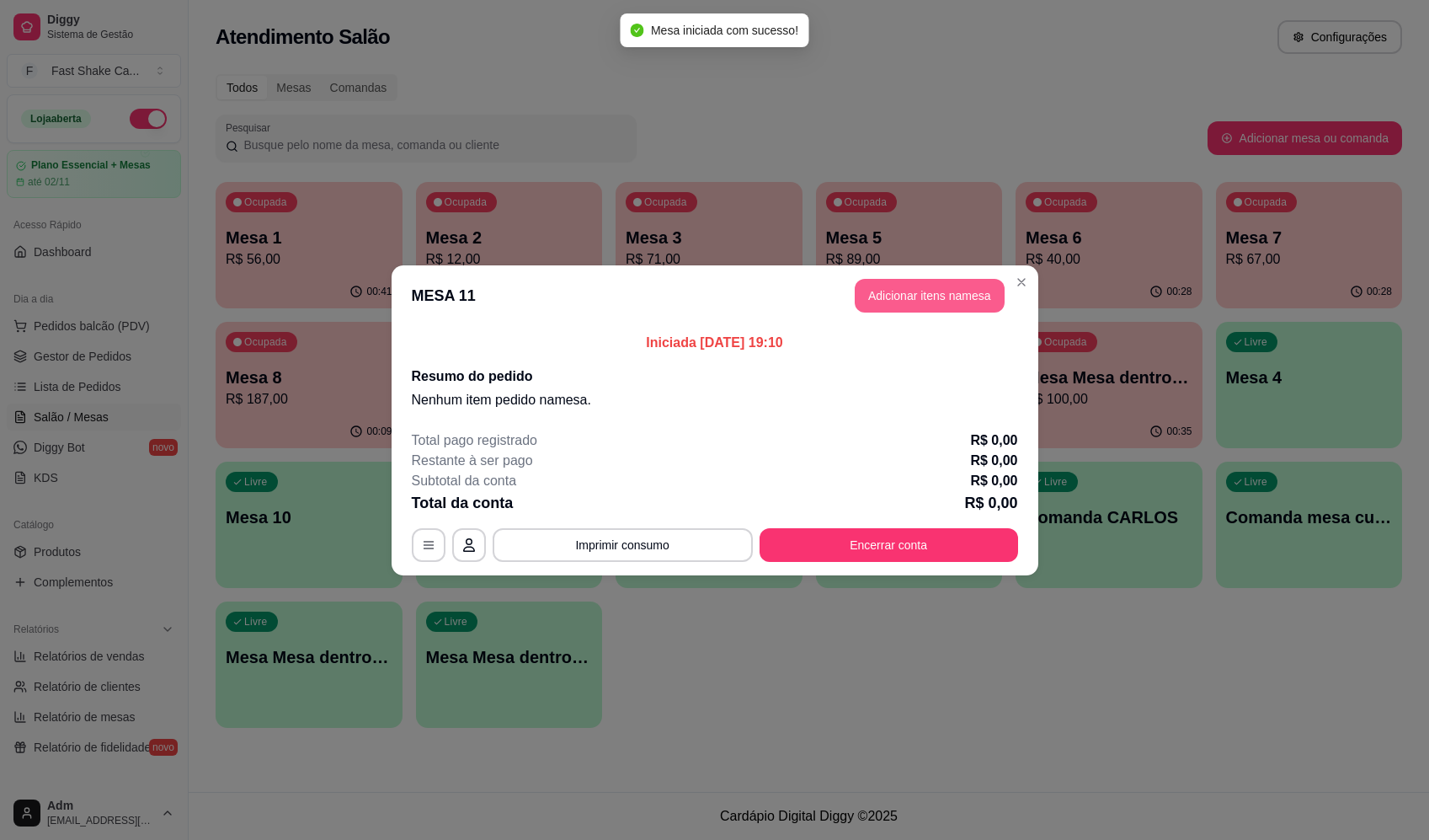
click at [929, 286] on button "Adicionar itens na mesa" at bounding box center [930, 295] width 150 height 34
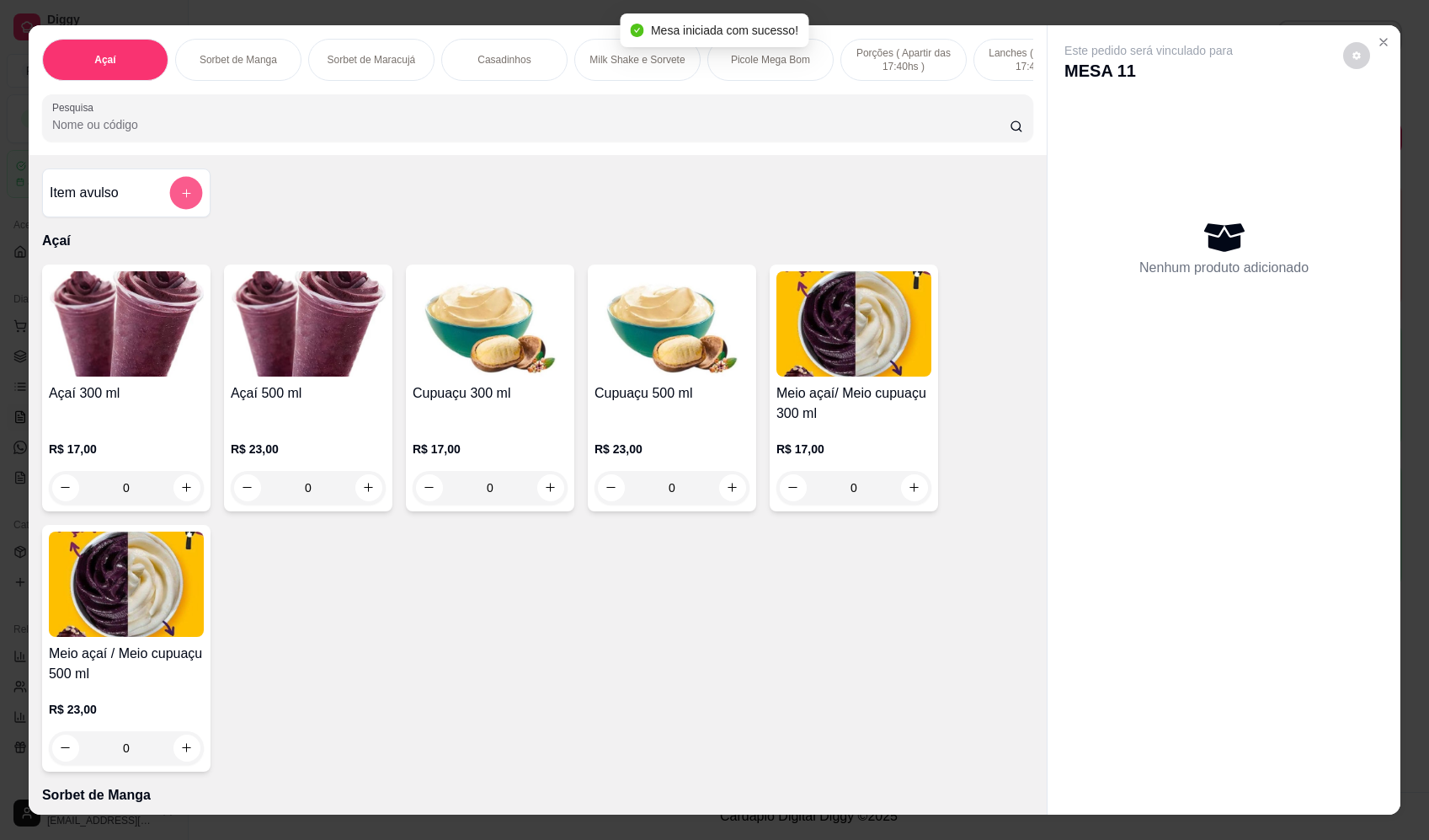
click at [184, 210] on button "add-separate-item" at bounding box center [187, 193] width 33 height 33
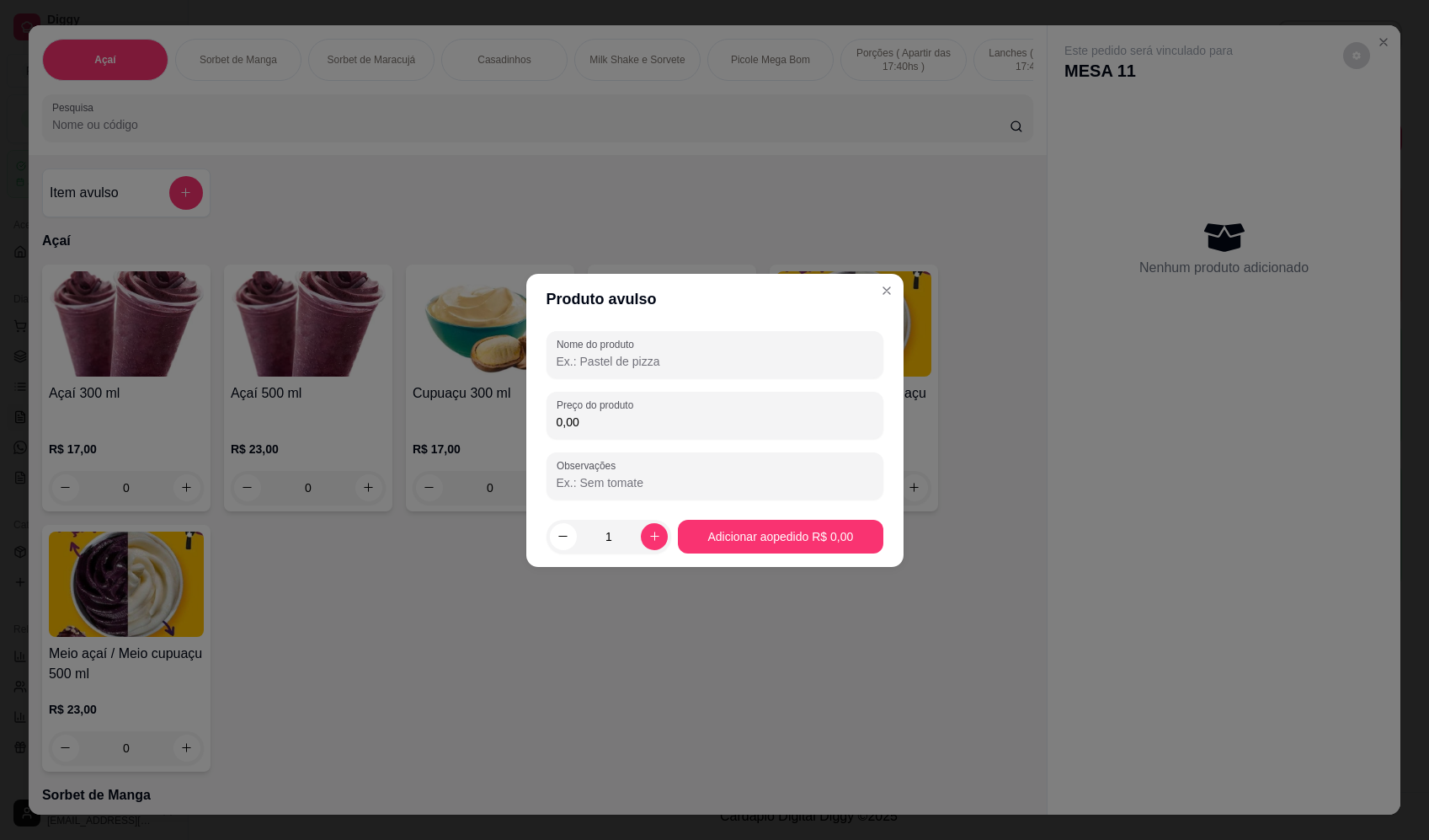
click at [600, 363] on input "Nome do produto" at bounding box center [714, 361] width 317 height 17
paste input "Sorvete"
type input "Sorvete"
click at [599, 404] on label "Preço do produto" at bounding box center [598, 404] width 83 height 15
click at [599, 413] on input "0,00" at bounding box center [714, 421] width 317 height 17
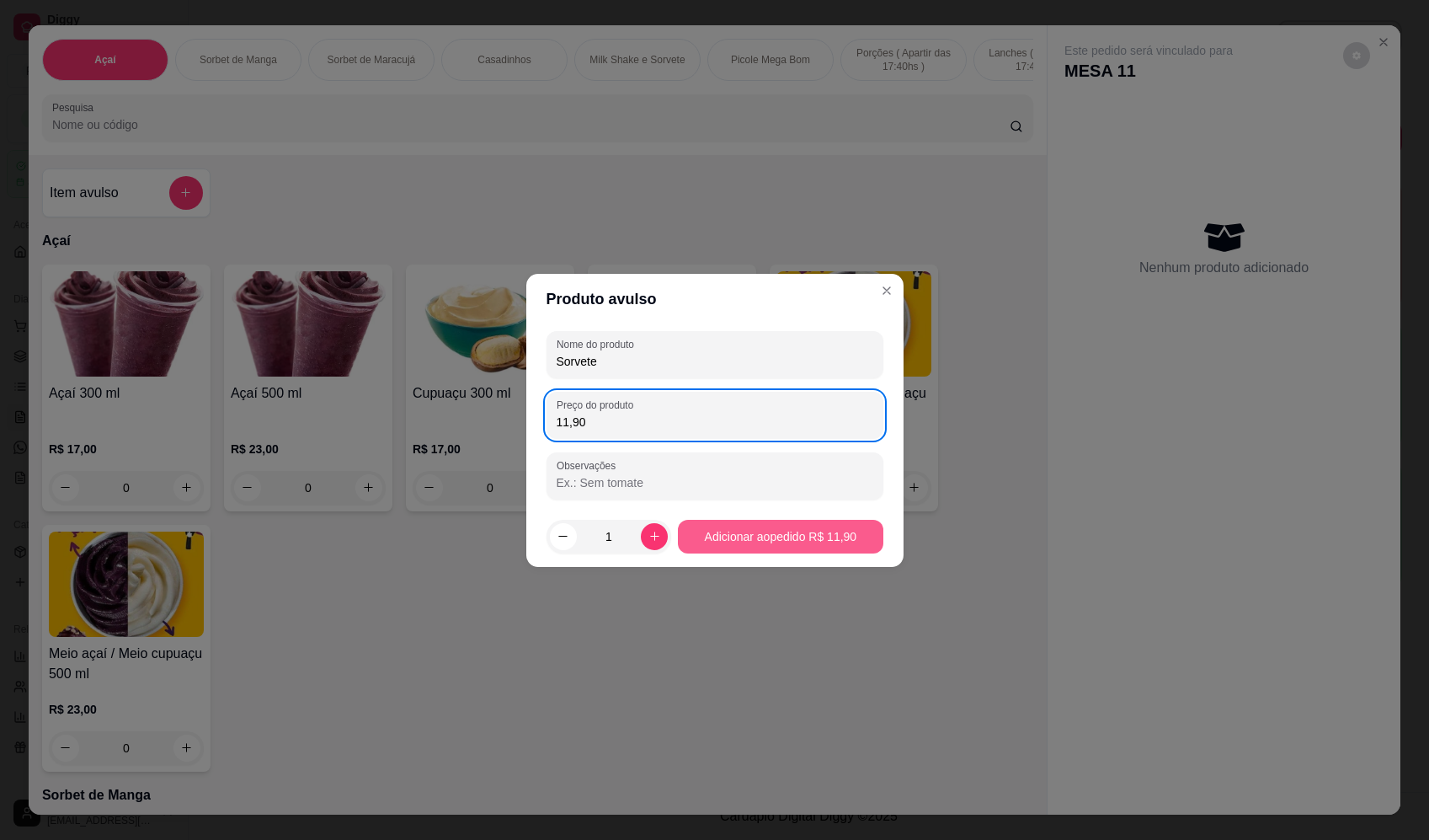
type input "11,90"
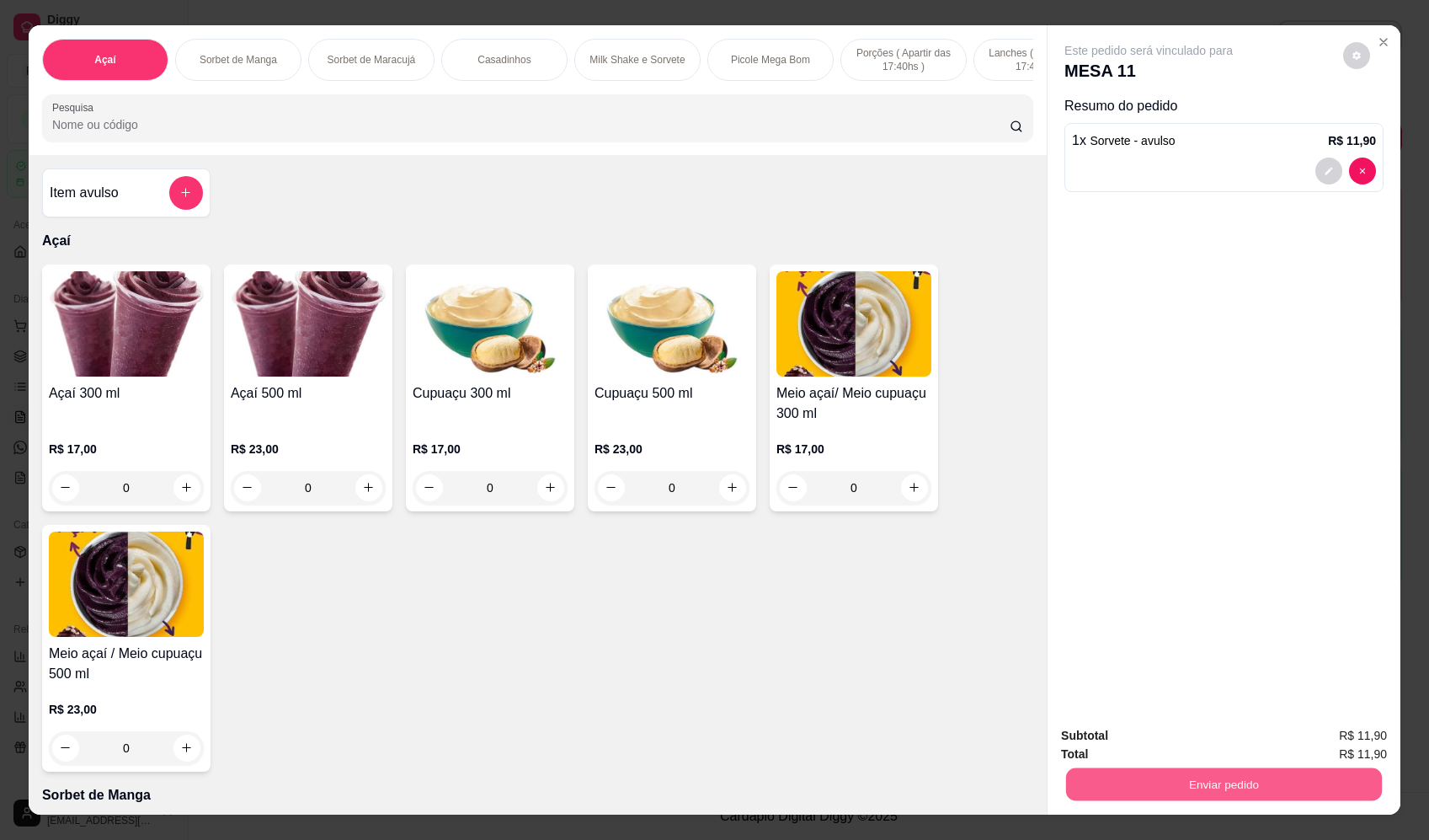
click at [1280, 796] on button "Enviar pedido" at bounding box center [1224, 784] width 316 height 33
click at [1383, 745] on button "Enviar pedido" at bounding box center [1343, 743] width 93 height 31
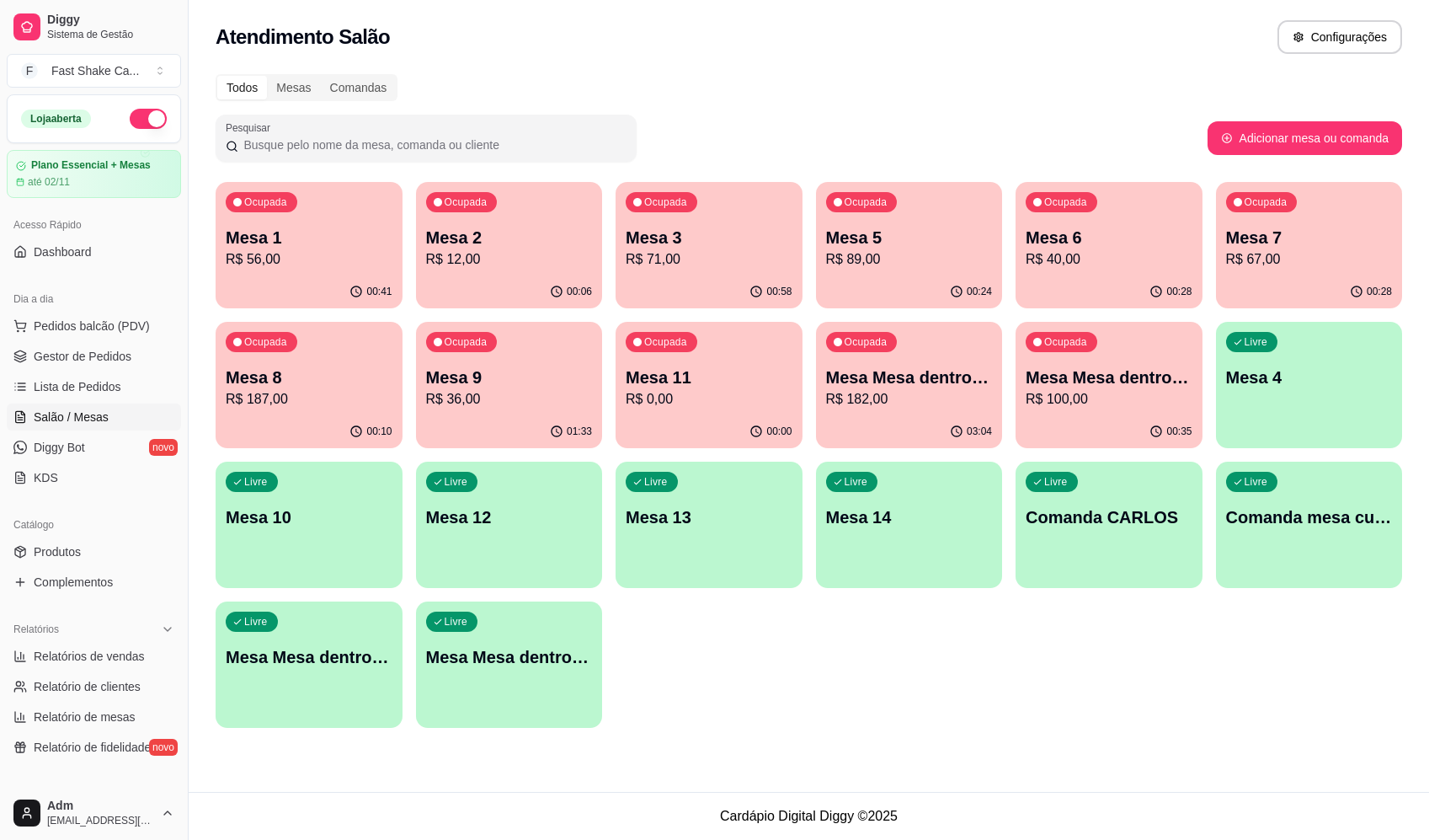
click at [1024, 127] on div "Pesquisar" at bounding box center [712, 138] width 992 height 47
click at [85, 556] on link "Produtos" at bounding box center [94, 552] width 174 height 27
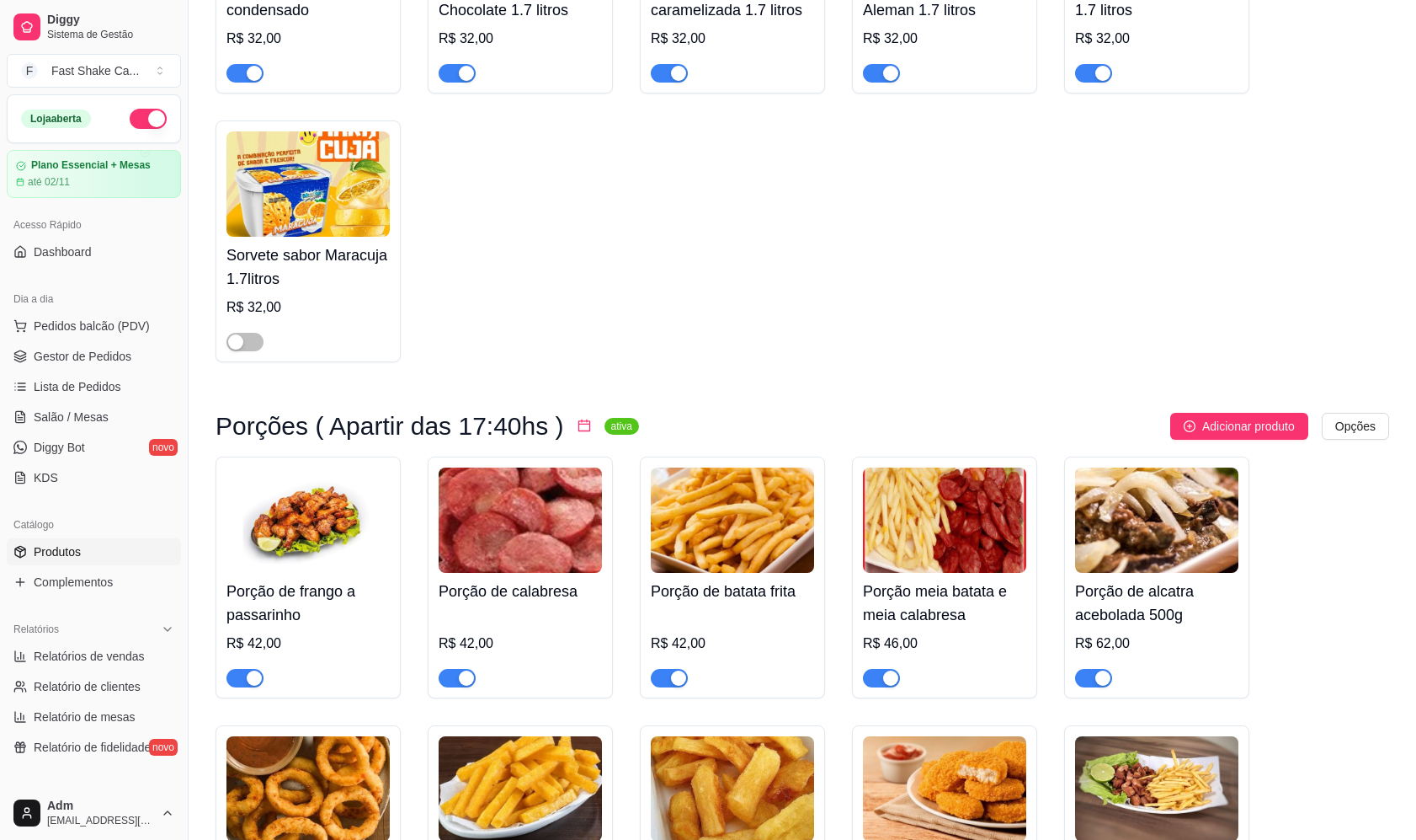
scroll to position [4715, 0]
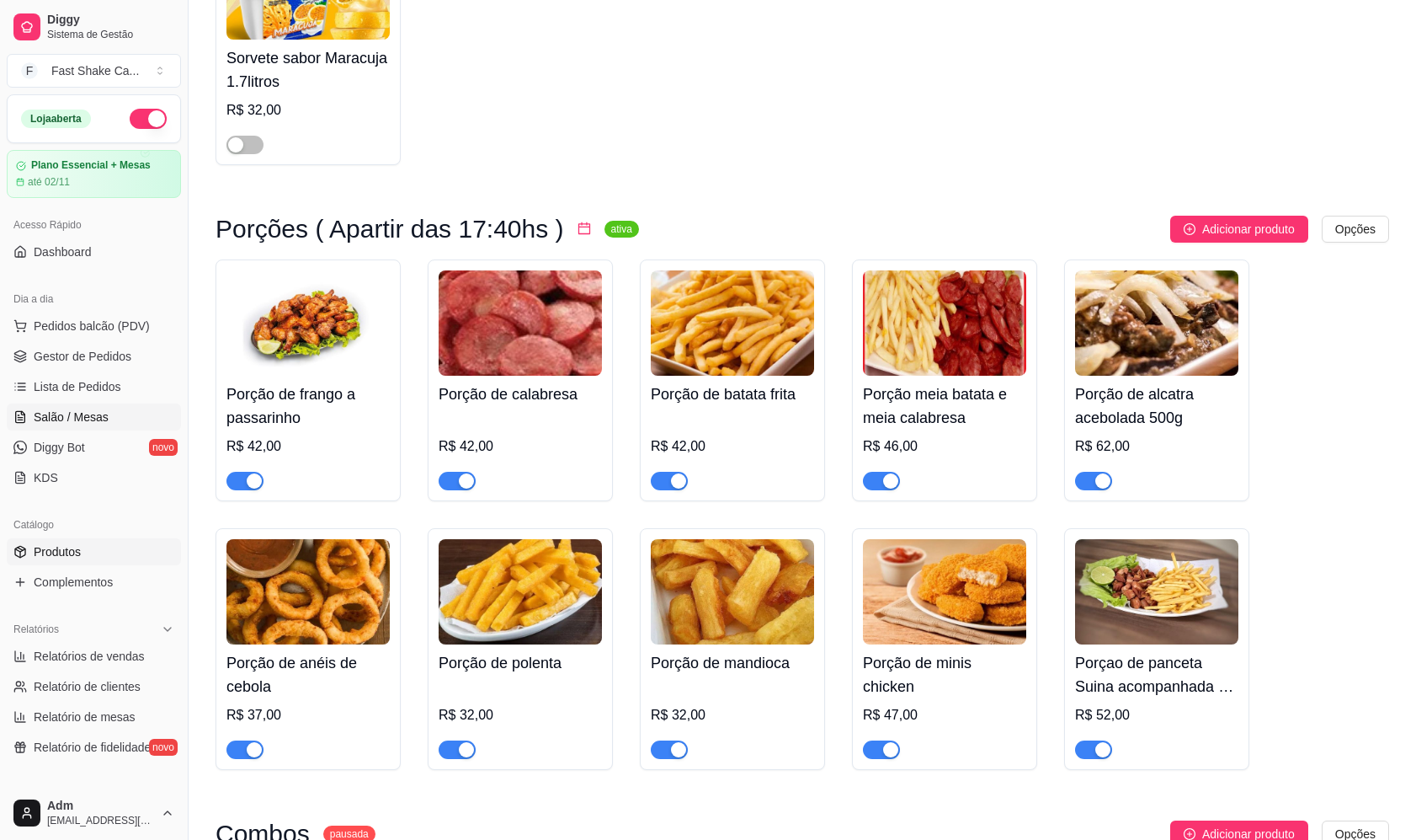
click at [94, 418] on span "Salão / Mesas" at bounding box center [71, 416] width 75 height 17
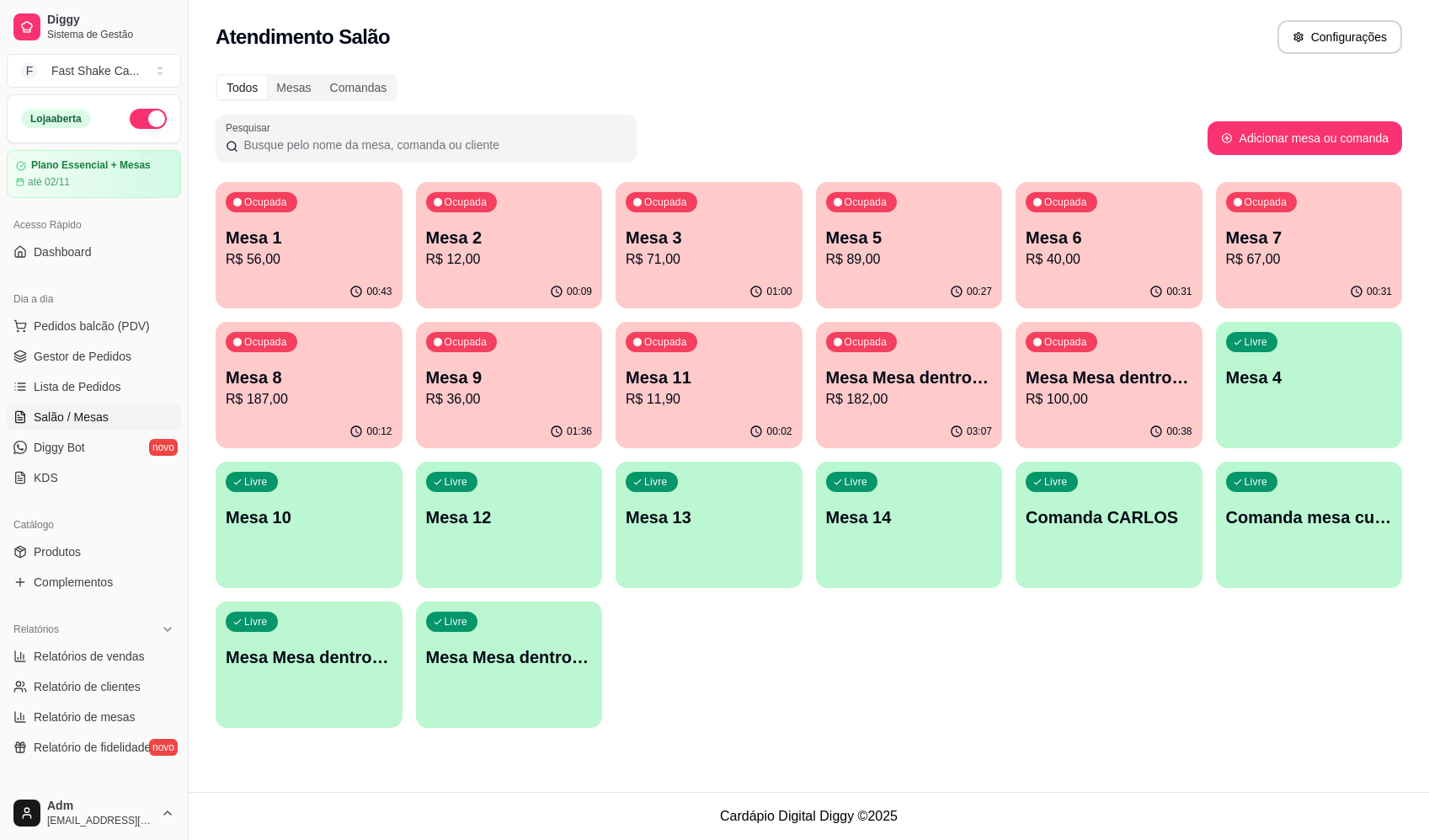
click at [517, 357] on div "Ocupada Mesa 9 R$ 36,00" at bounding box center [510, 368] width 187 height 94
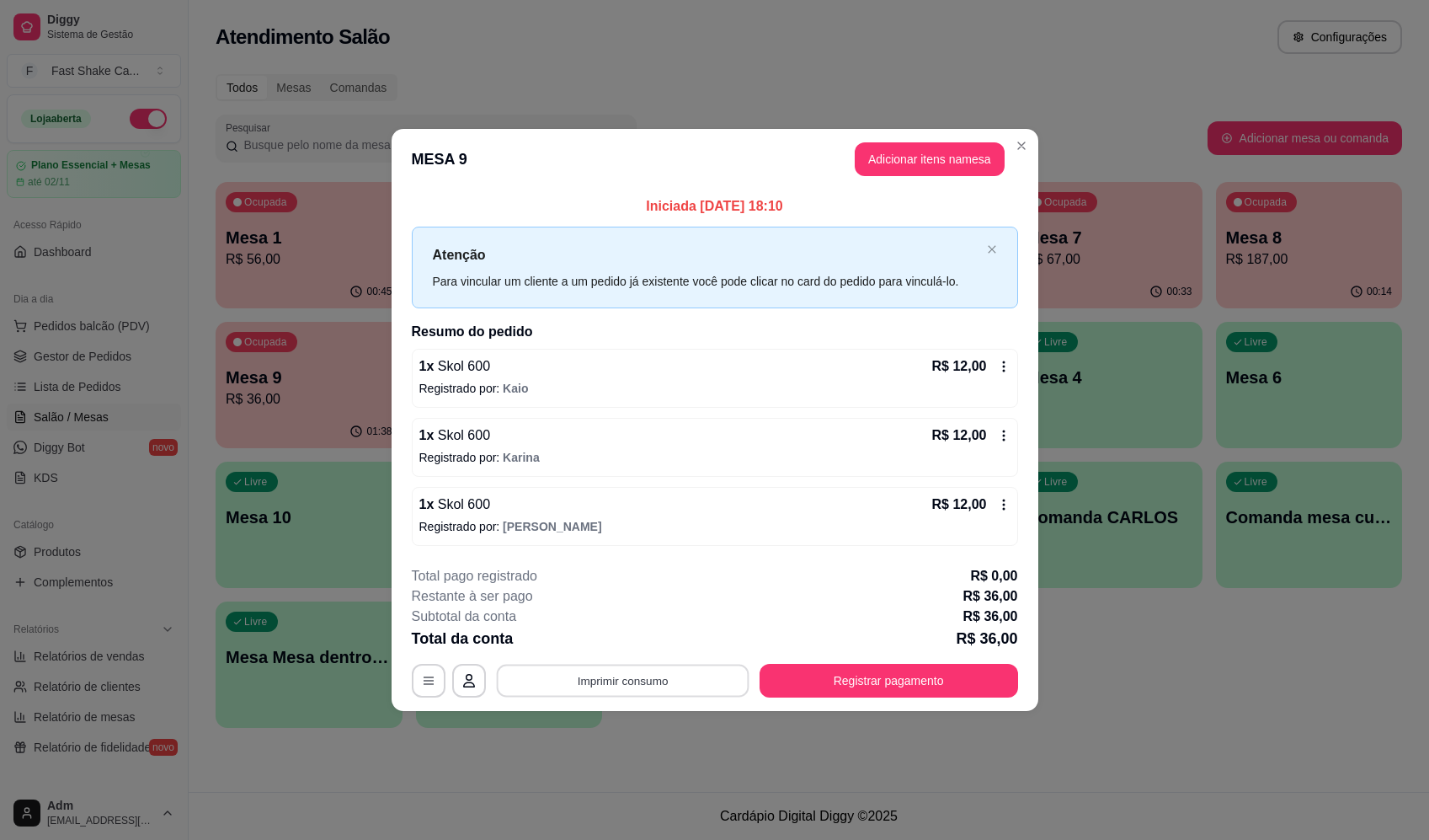
click at [576, 672] on button "Imprimir consumo" at bounding box center [622, 681] width 252 height 33
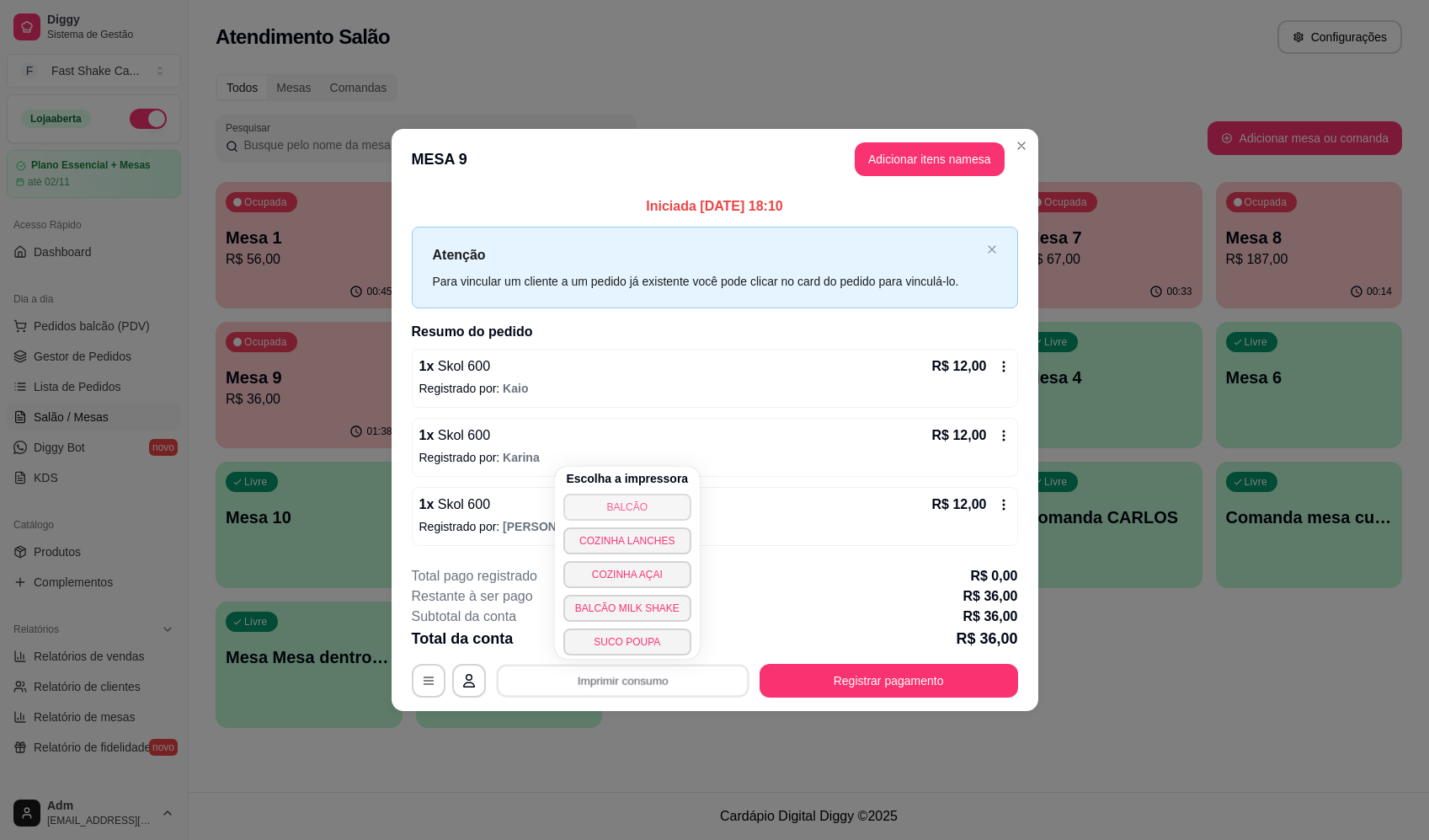
click at [636, 507] on button "BALCÃO" at bounding box center [627, 507] width 128 height 27
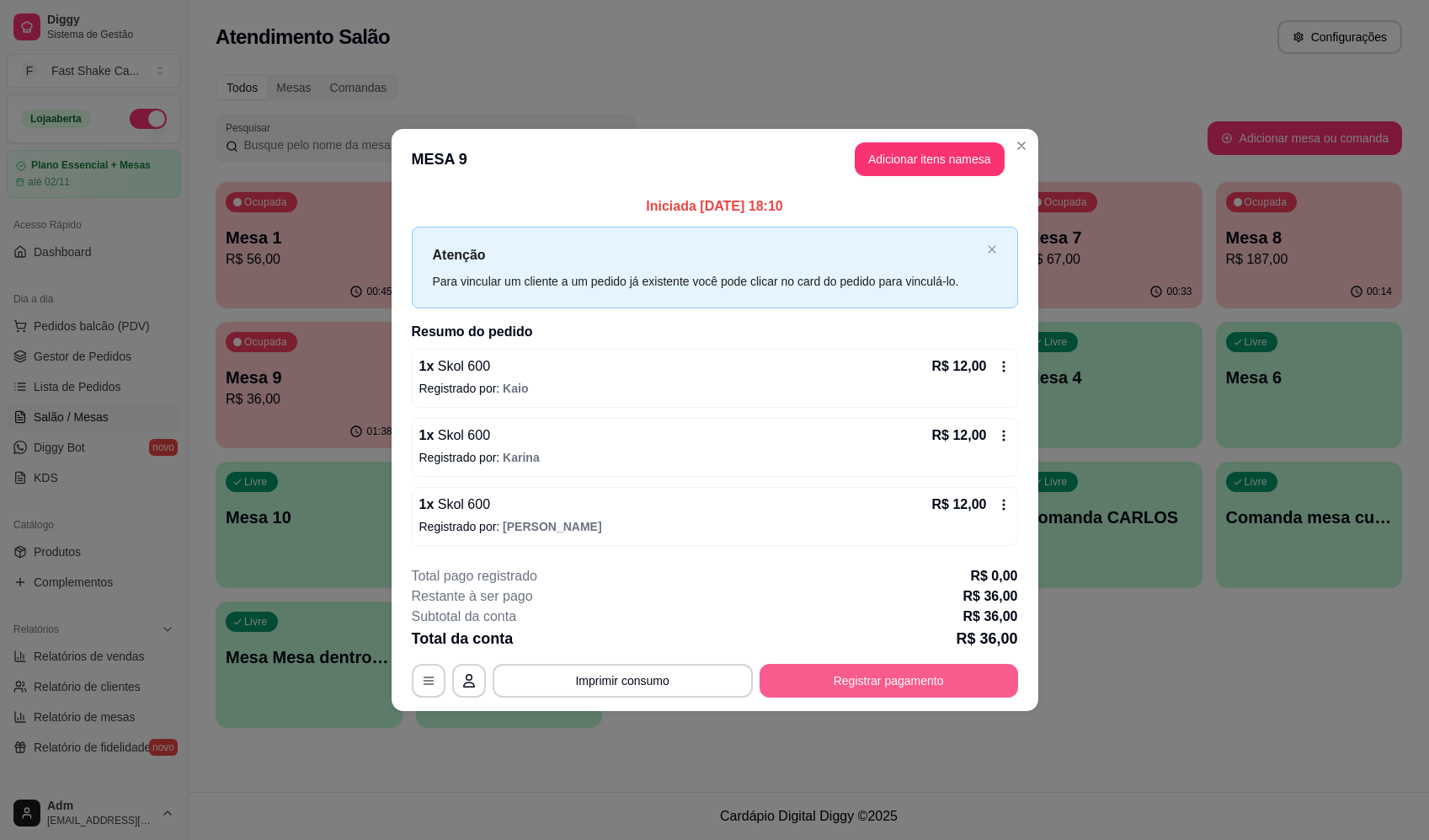
click at [867, 678] on button "Registrar pagamento" at bounding box center [888, 680] width 258 height 34
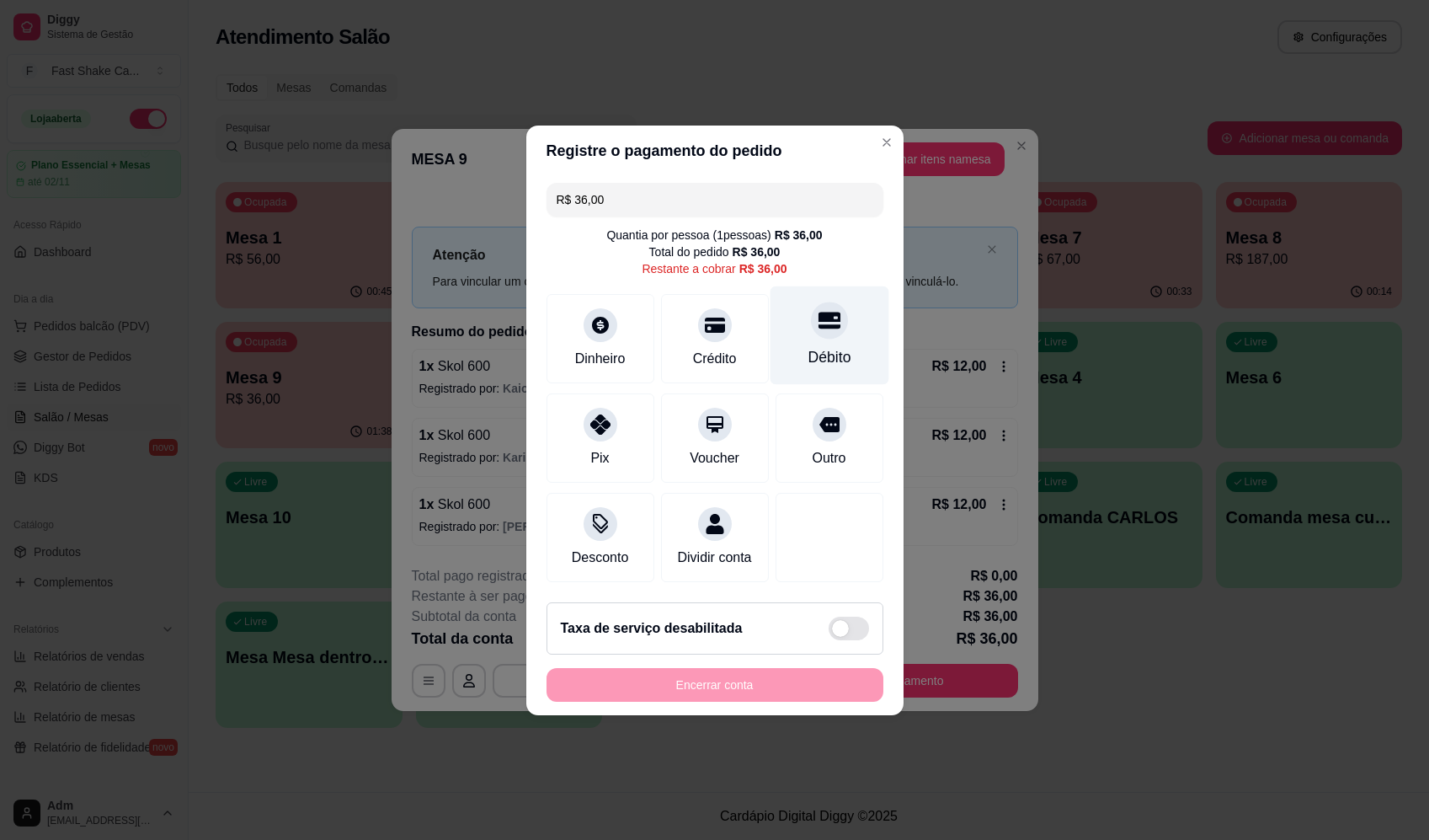
click at [818, 318] on icon at bounding box center [829, 320] width 21 height 21
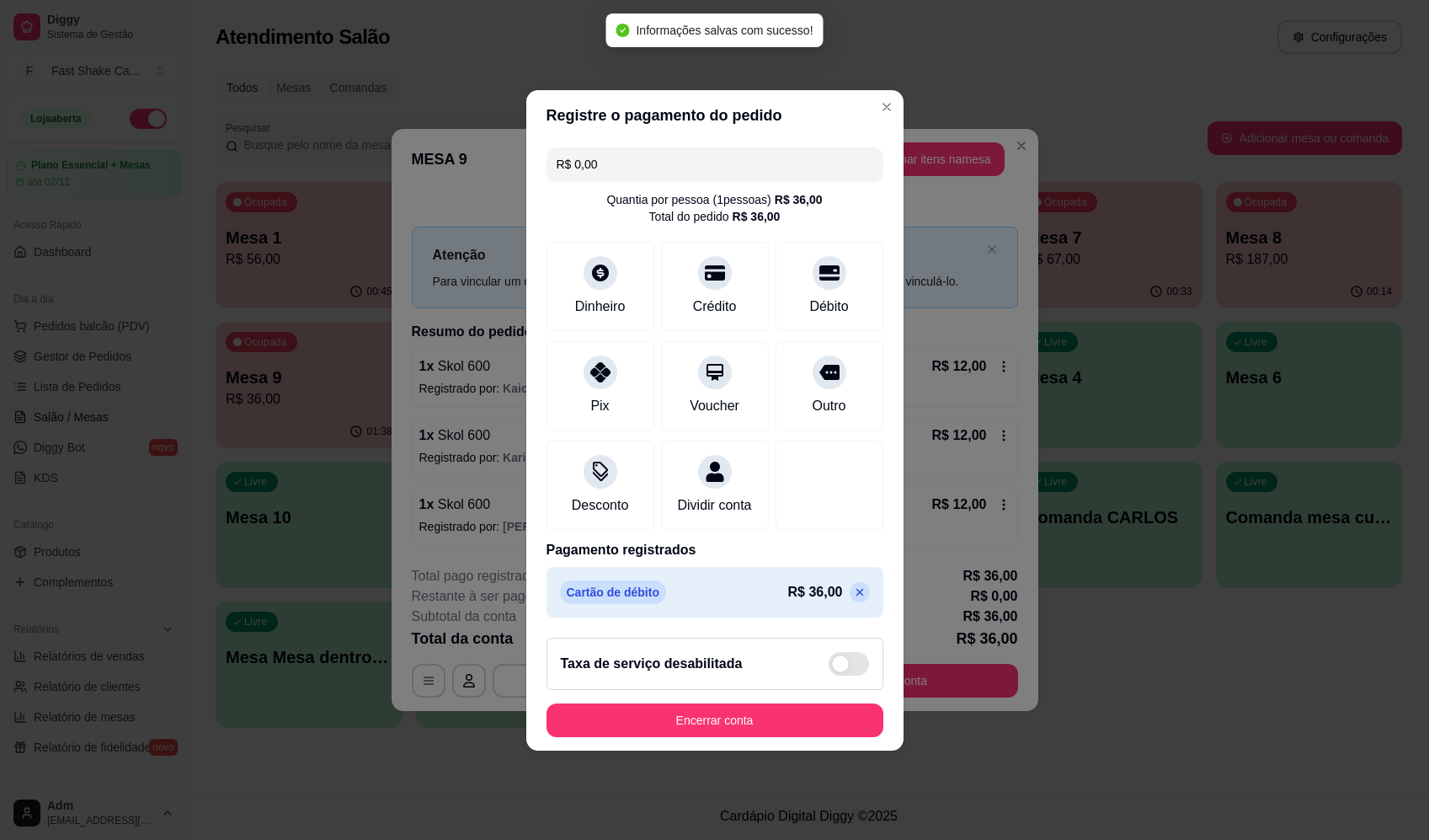
type input "R$ 0,00"
click at [771, 724] on button "Encerrar conta" at bounding box center [715, 720] width 337 height 34
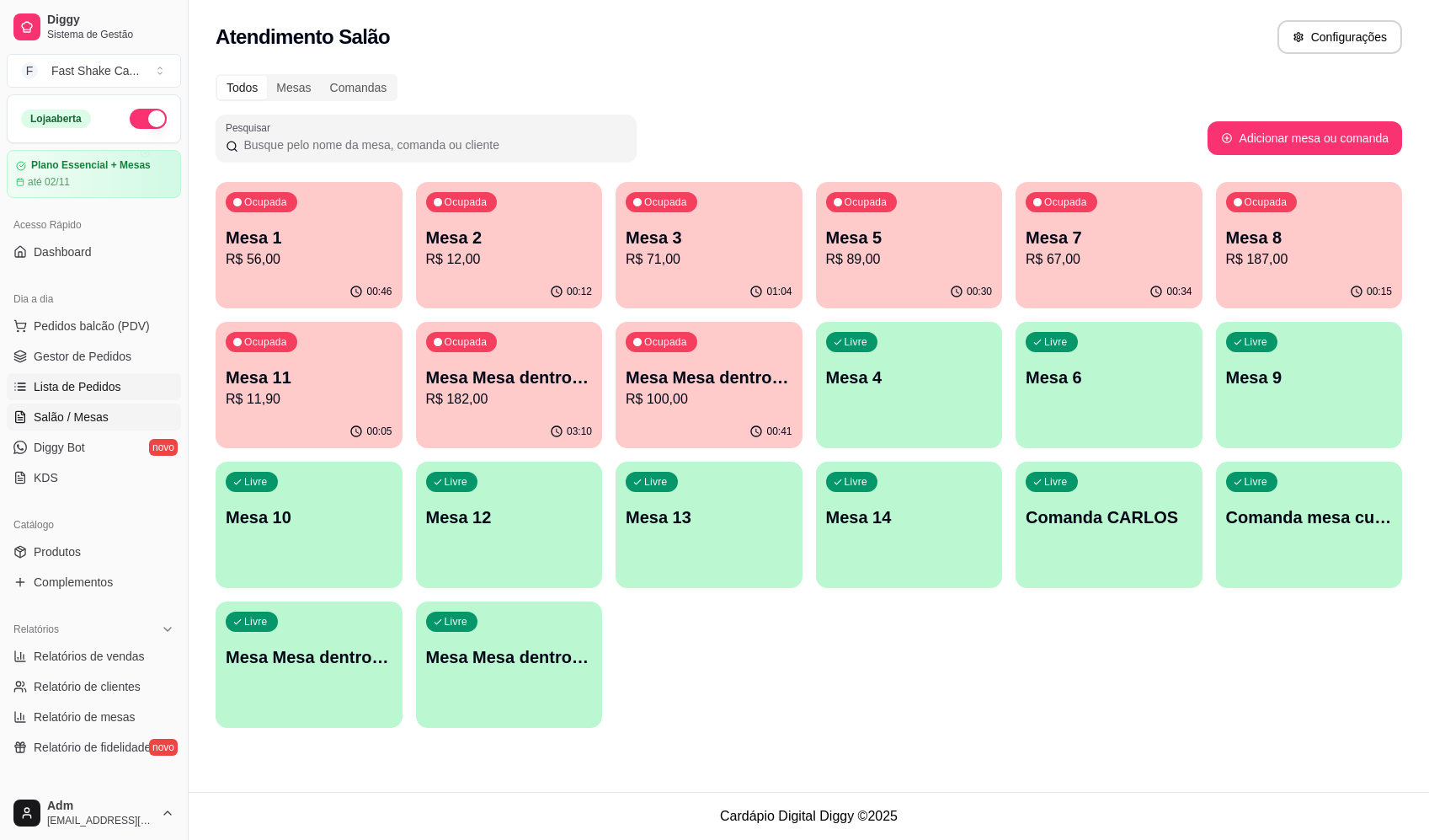
click at [80, 390] on span "Lista de Pedidos" at bounding box center [78, 386] width 88 height 17
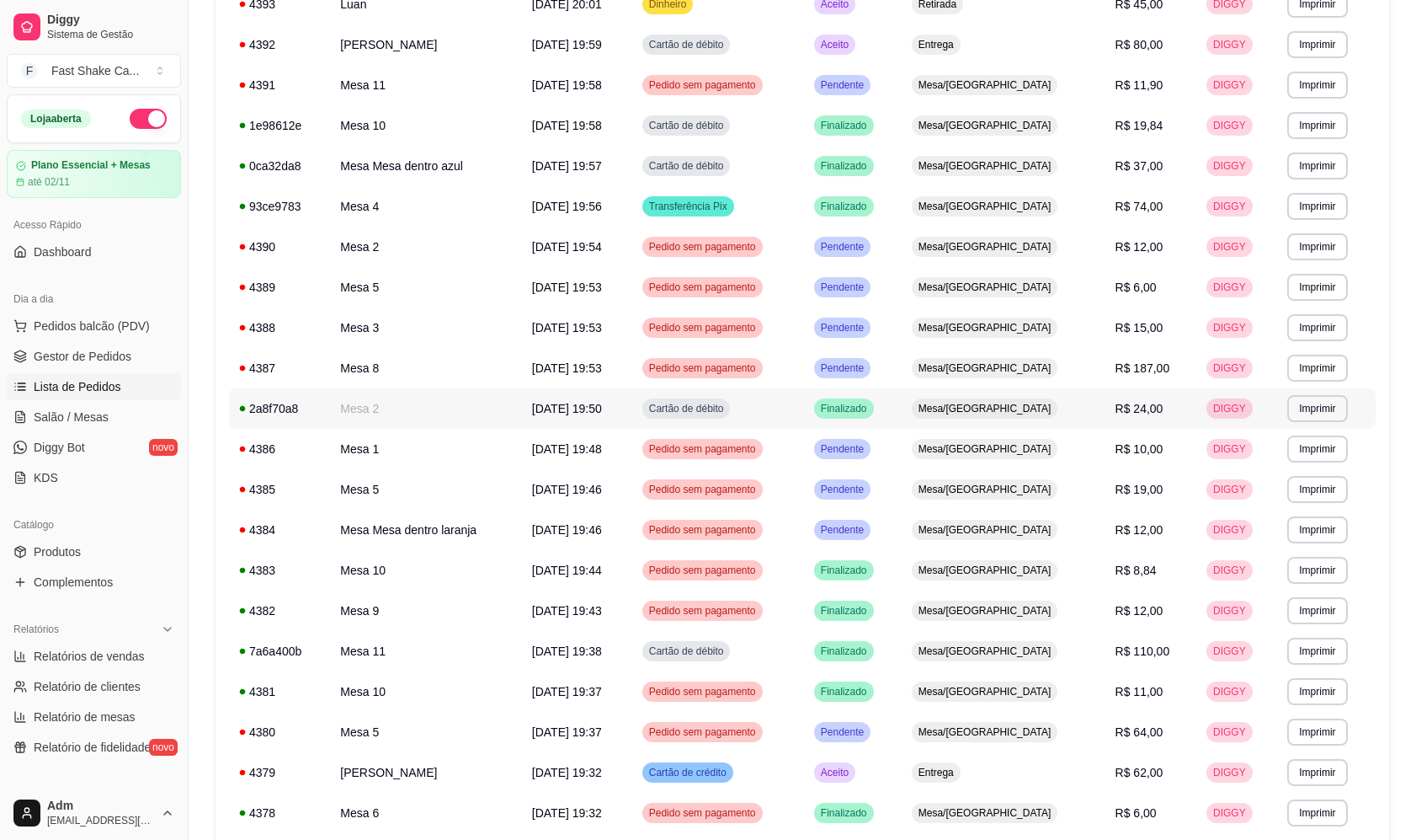
scroll to position [739, 0]
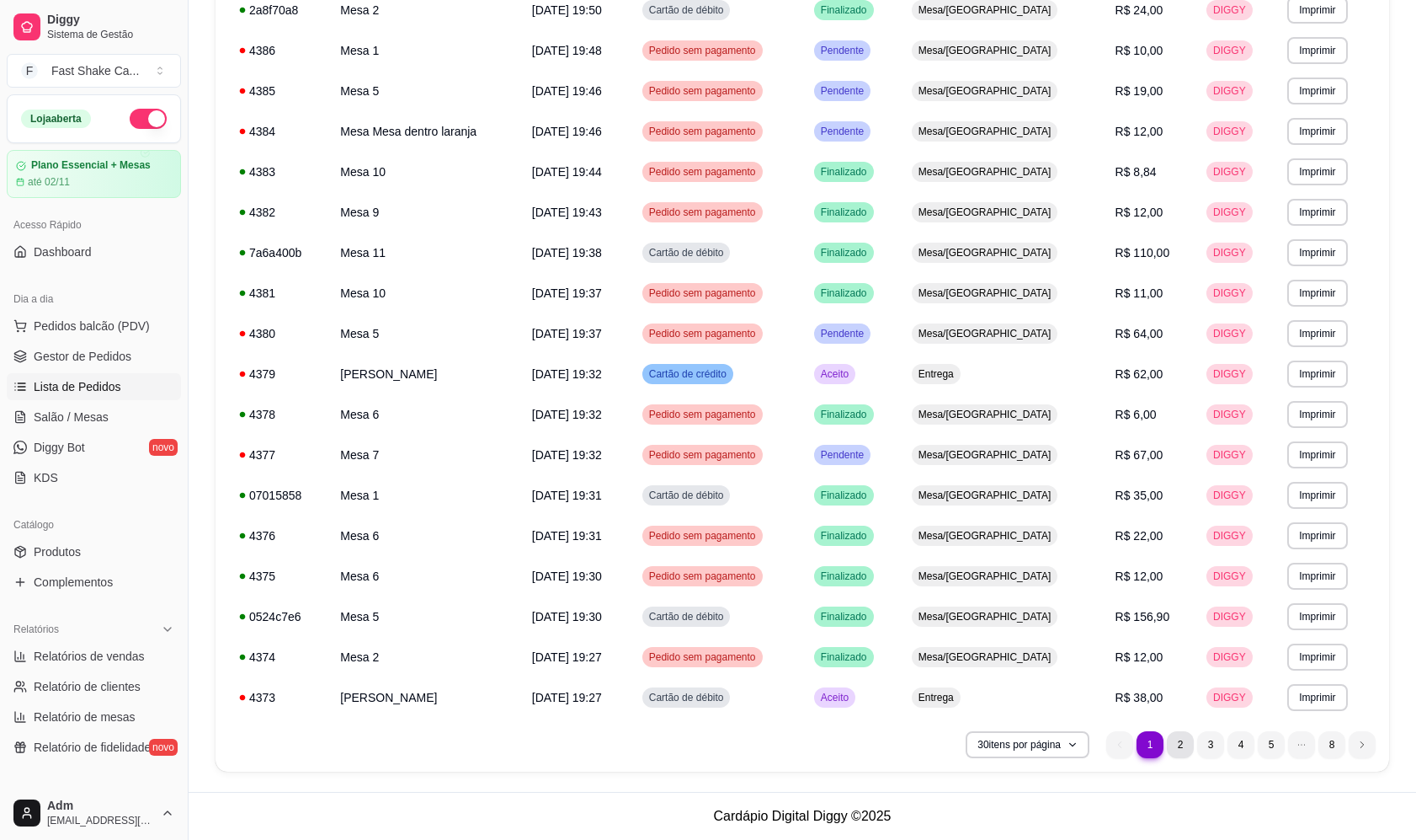
click at [1183, 747] on li "2" at bounding box center [1181, 745] width 27 height 27
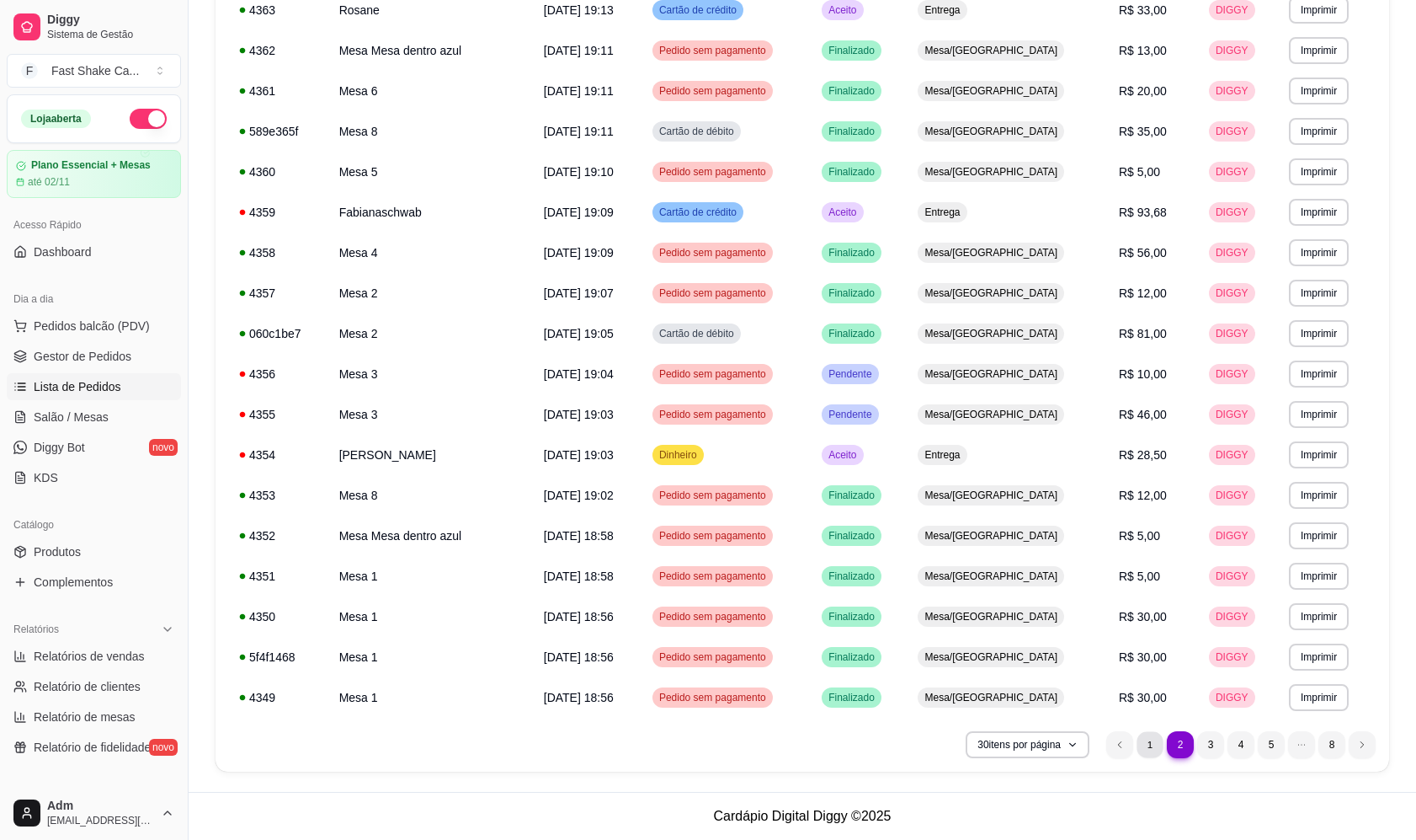
click at [1150, 746] on li "1" at bounding box center [1150, 744] width 26 height 26
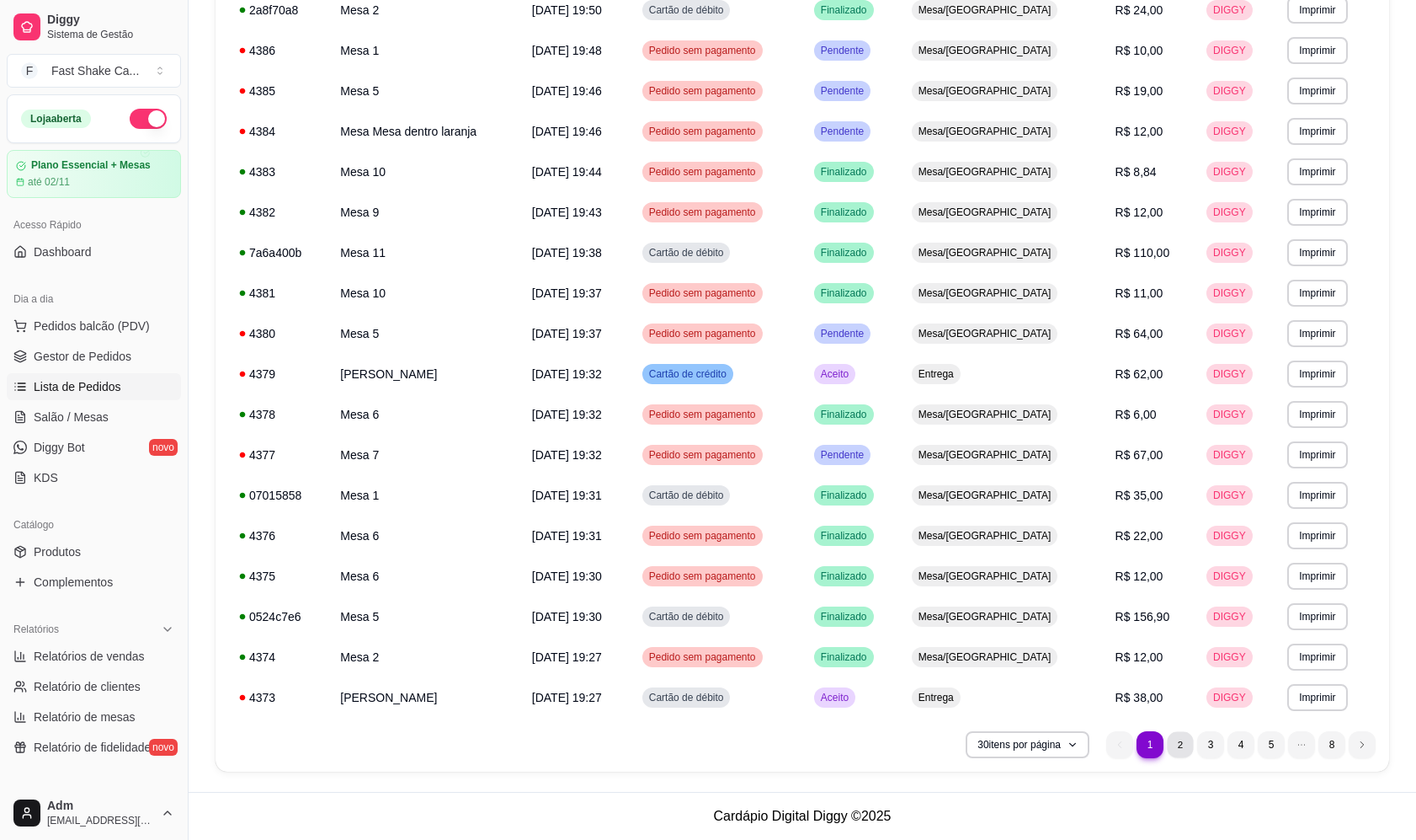
click at [1179, 747] on li "2" at bounding box center [1180, 744] width 26 height 26
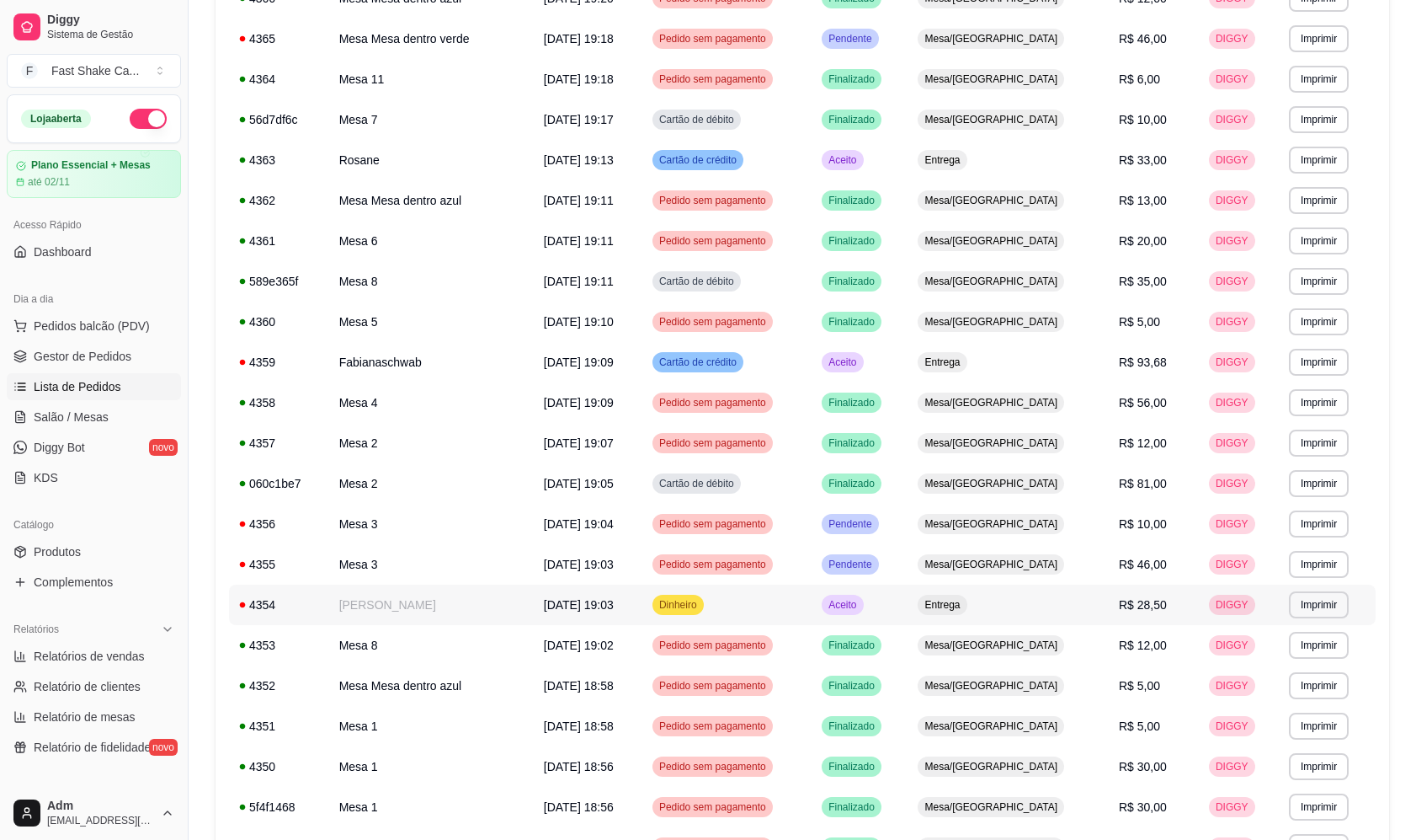
scroll to position [570, 0]
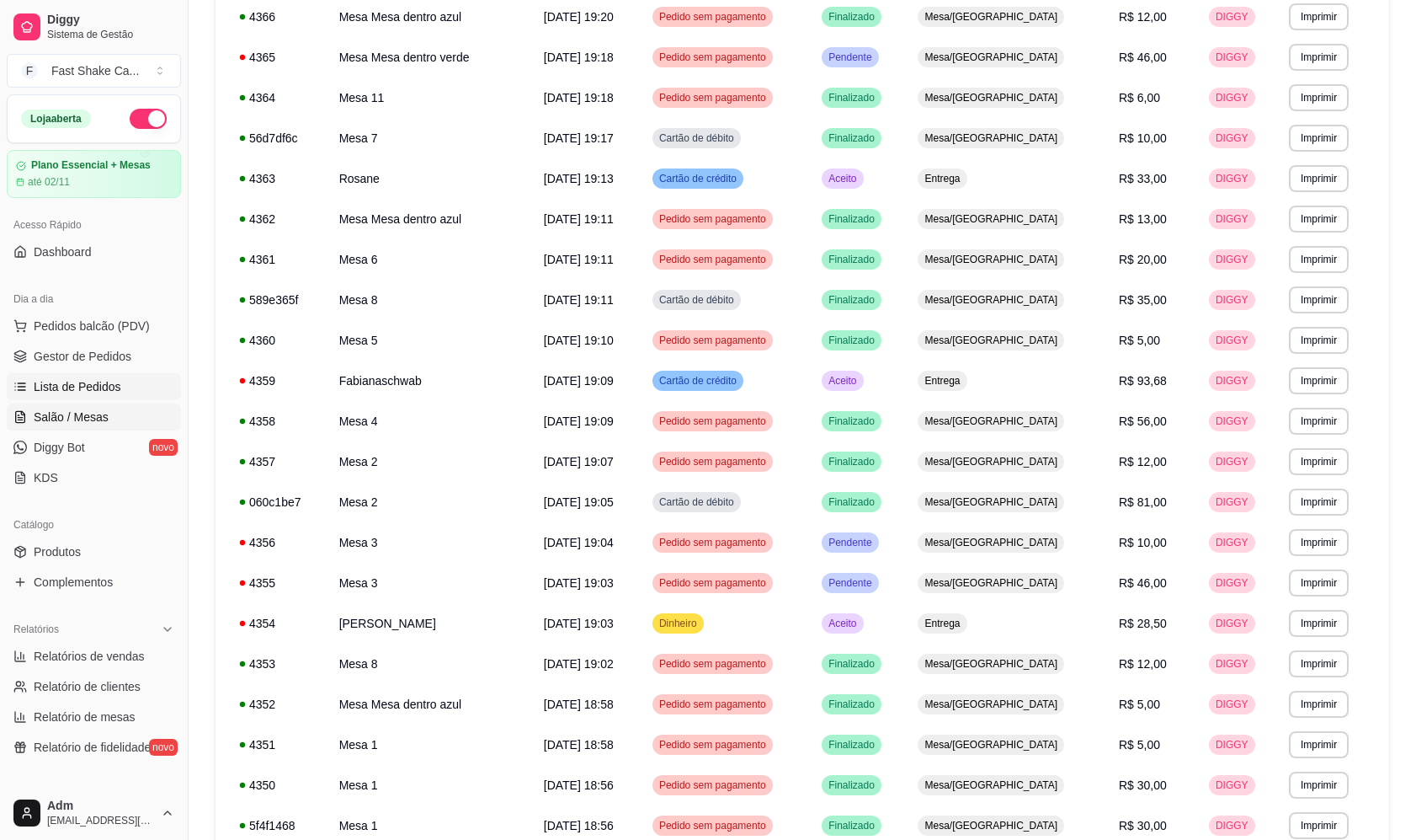
click at [99, 419] on span "Salão / Mesas" at bounding box center [71, 416] width 75 height 17
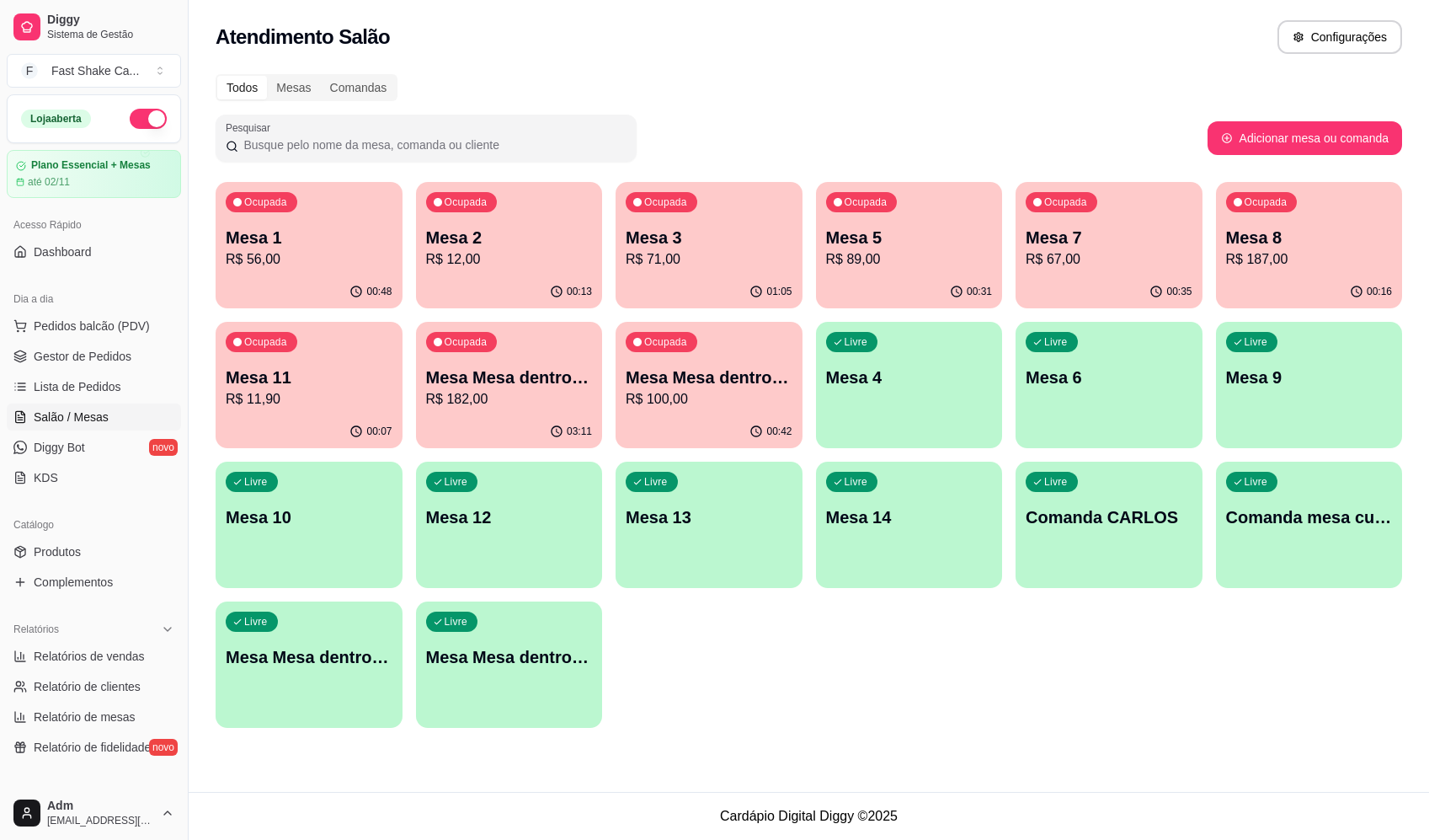
click at [719, 72] on div "Todos Mesas Comandas Pesquisar Adicionar mesa ou comanda Ocupada Mesa 1 R$ 56,0…" at bounding box center [809, 406] width 1241 height 684
click at [303, 276] on div "00:48" at bounding box center [309, 292] width 187 height 33
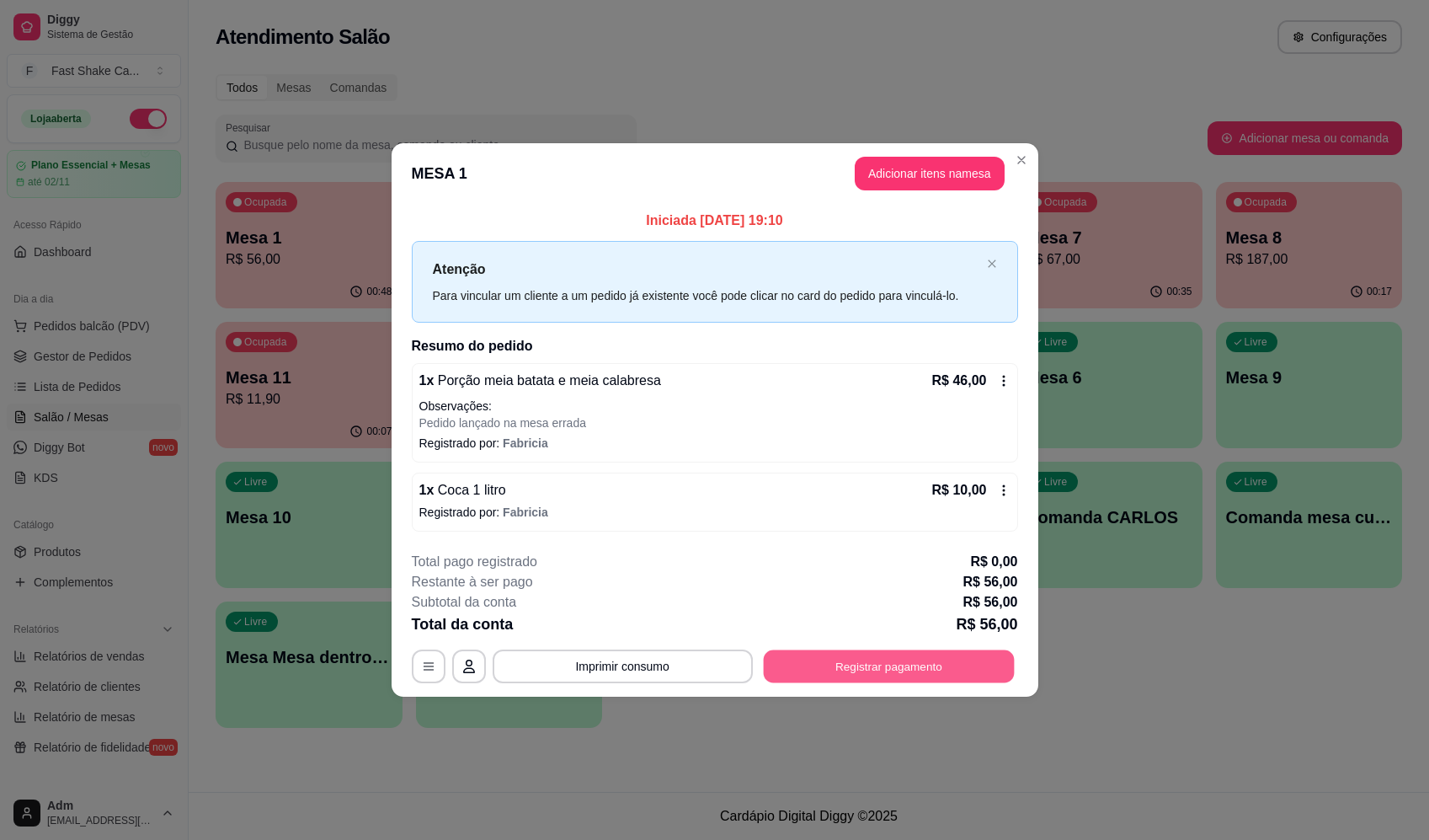
click at [855, 672] on button "Registrar pagamento" at bounding box center [889, 667] width 251 height 33
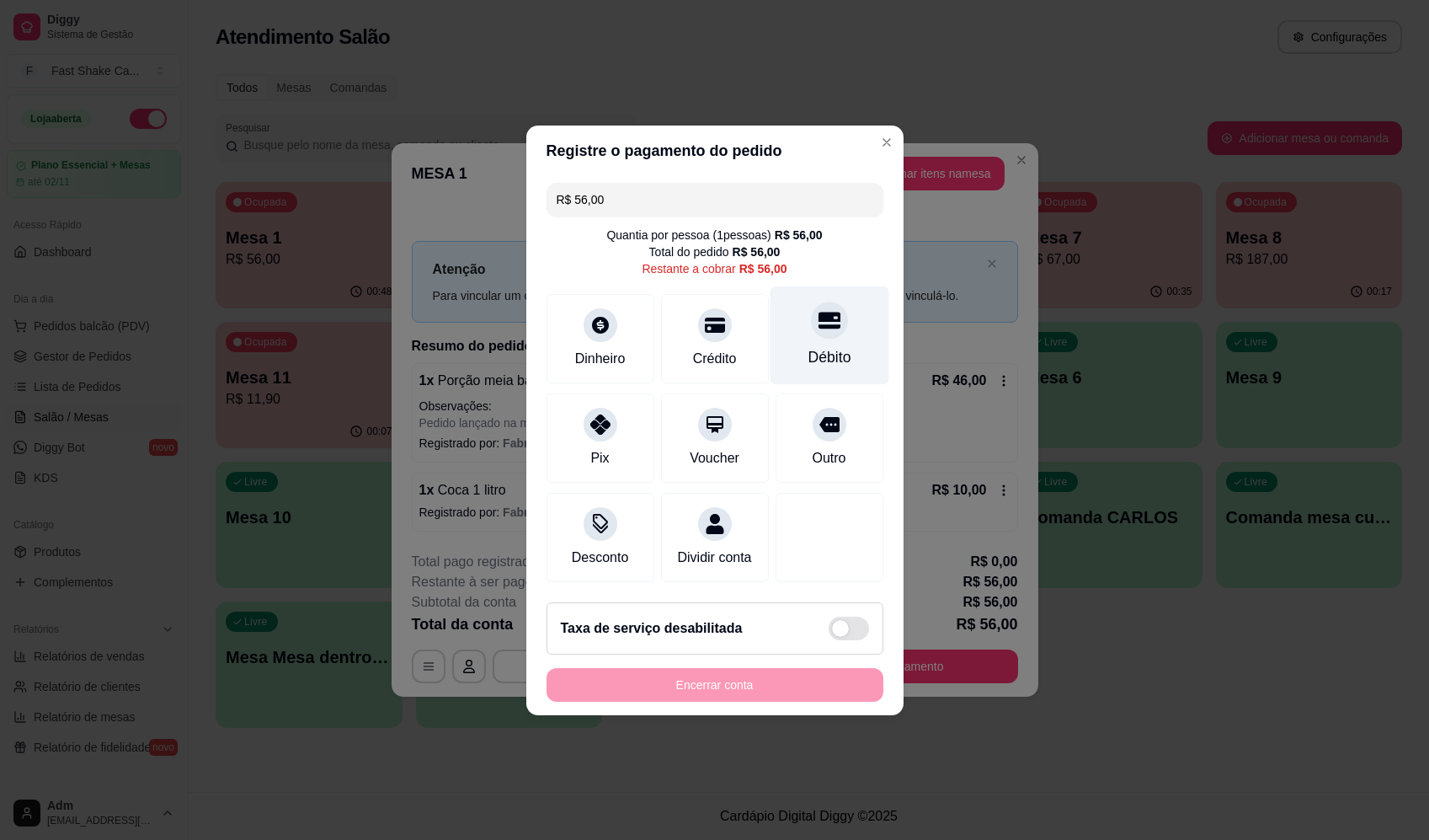
click at [791, 323] on div "Débito" at bounding box center [830, 334] width 119 height 98
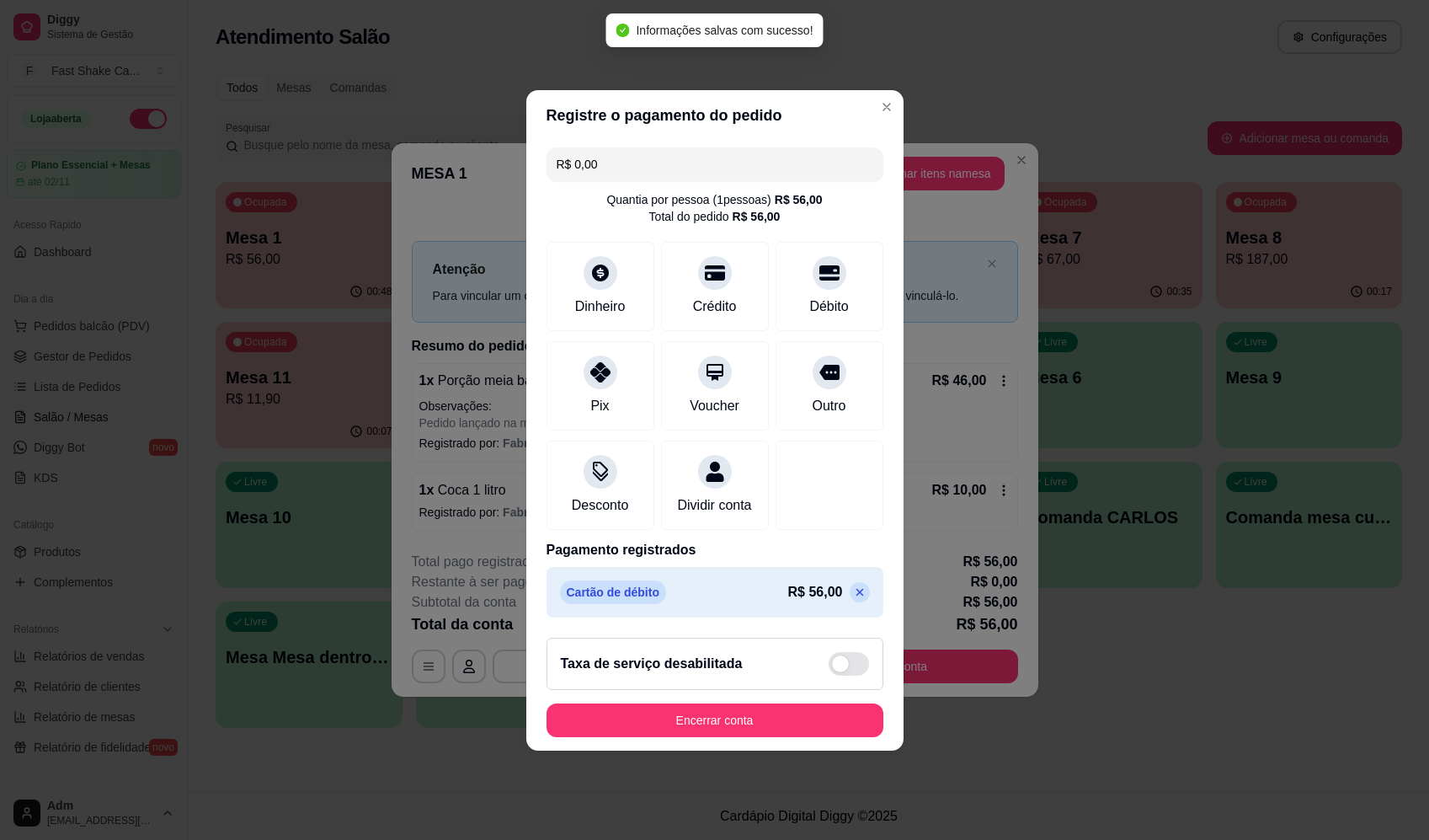
type input "R$ 0,00"
click at [793, 718] on button "Encerrar conta" at bounding box center [715, 720] width 337 height 34
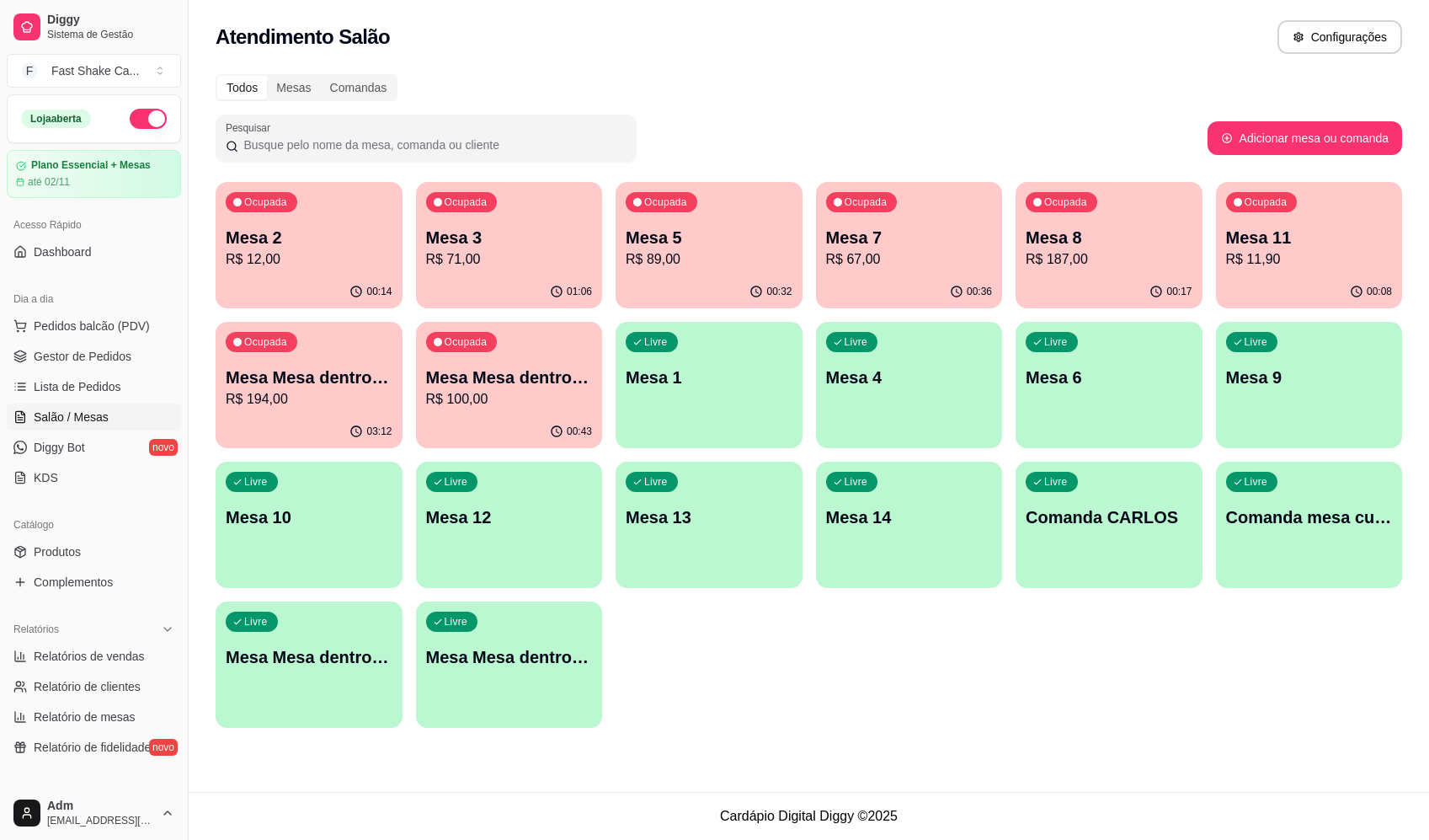
click at [927, 102] on div "Todos Mesas Comandas Pesquisar Adicionar mesa ou comanda Ocupada Mesa 2 R$ 12,0…" at bounding box center [809, 406] width 1241 height 684
click at [298, 523] on p "Mesa 10" at bounding box center [309, 516] width 162 height 22
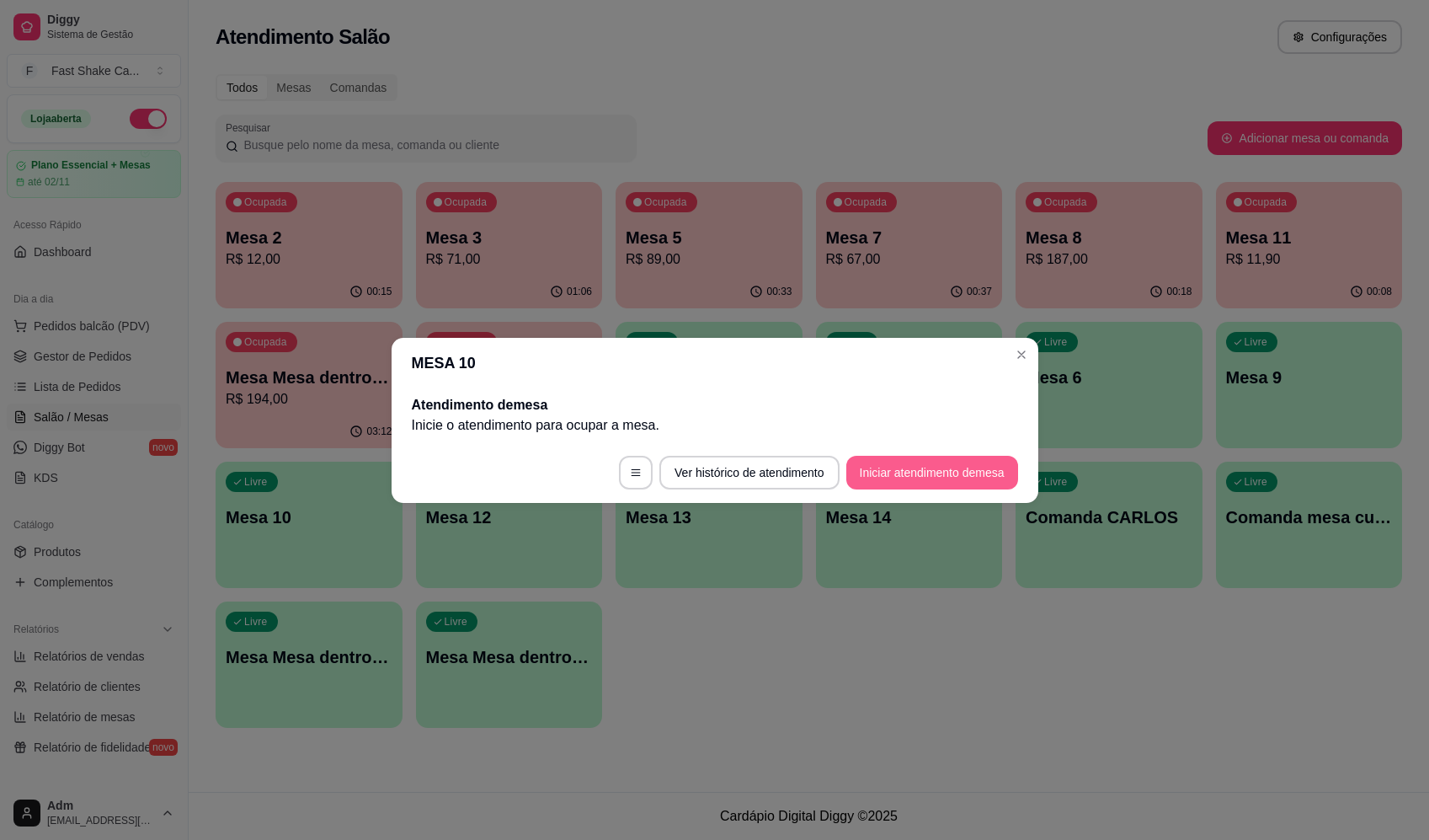
click at [910, 468] on button "Iniciar atendimento de mesa" at bounding box center [932, 472] width 172 height 34
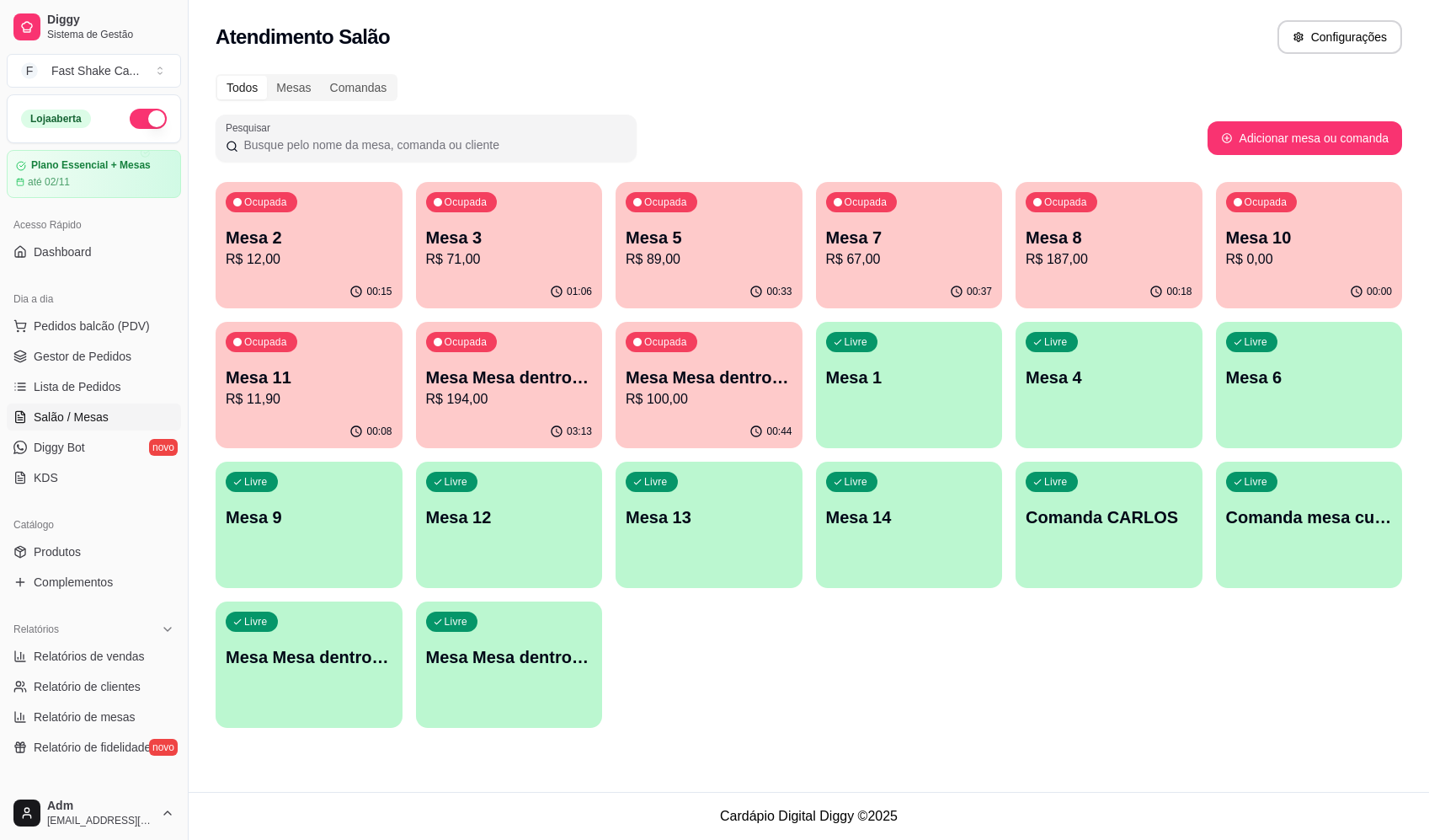
click at [328, 350] on div "Ocupada Mesa 11 R$ 11,90" at bounding box center [309, 368] width 187 height 94
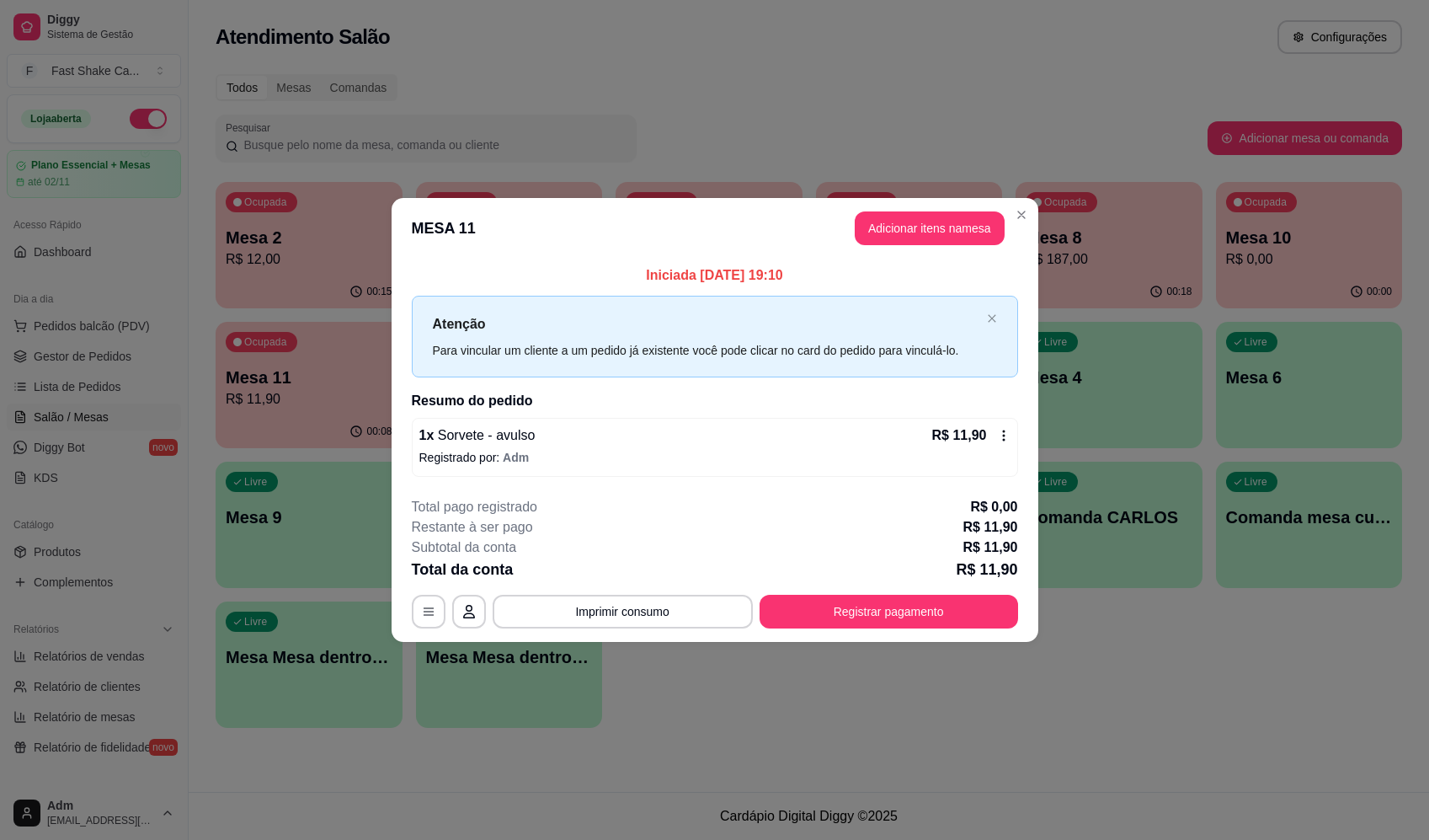
click at [1006, 436] on icon at bounding box center [1004, 436] width 14 height 14
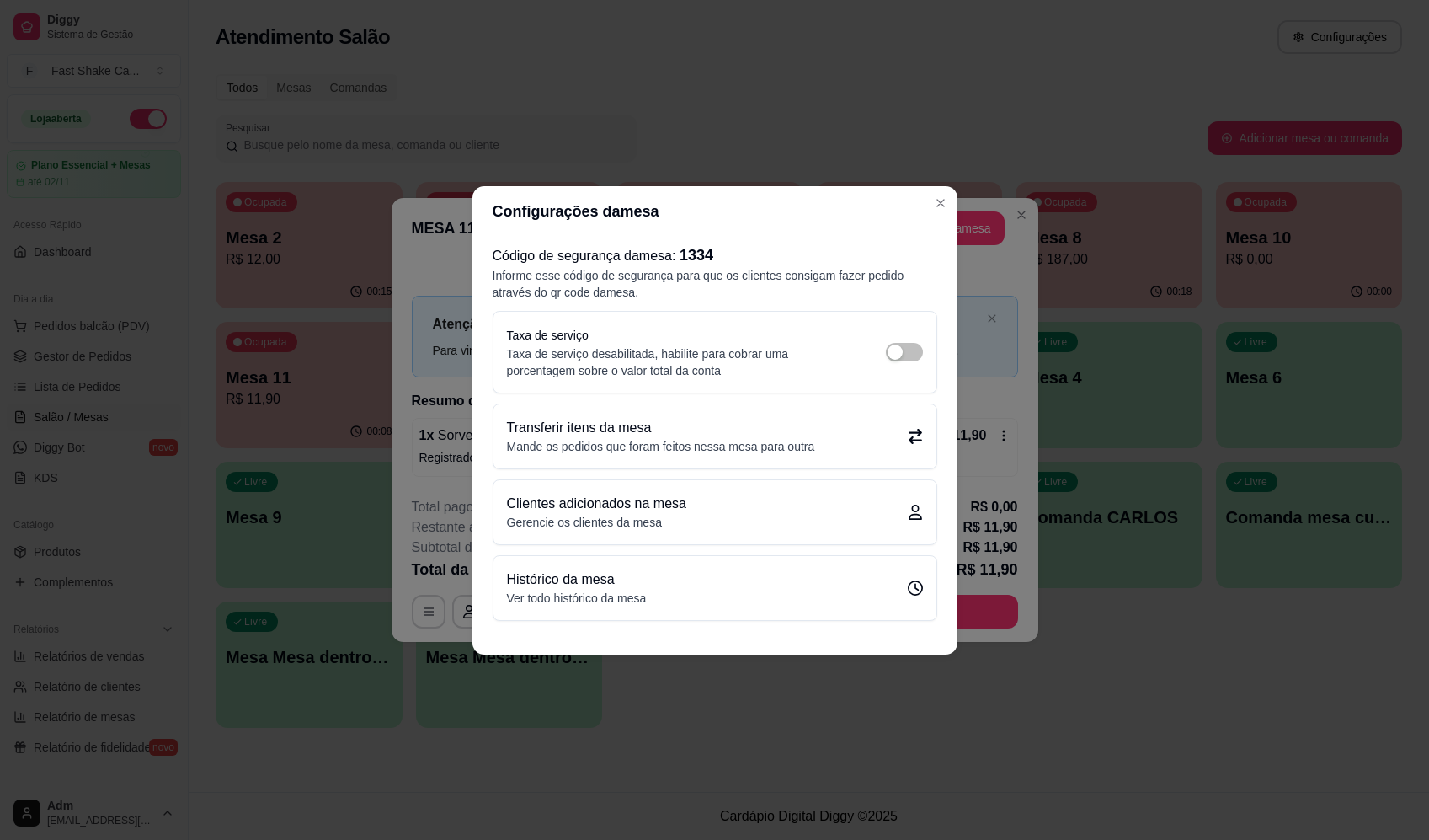
click at [796, 443] on p "Mande os pedidos que foram feitos nessa mesa para outra" at bounding box center [661, 445] width 308 height 17
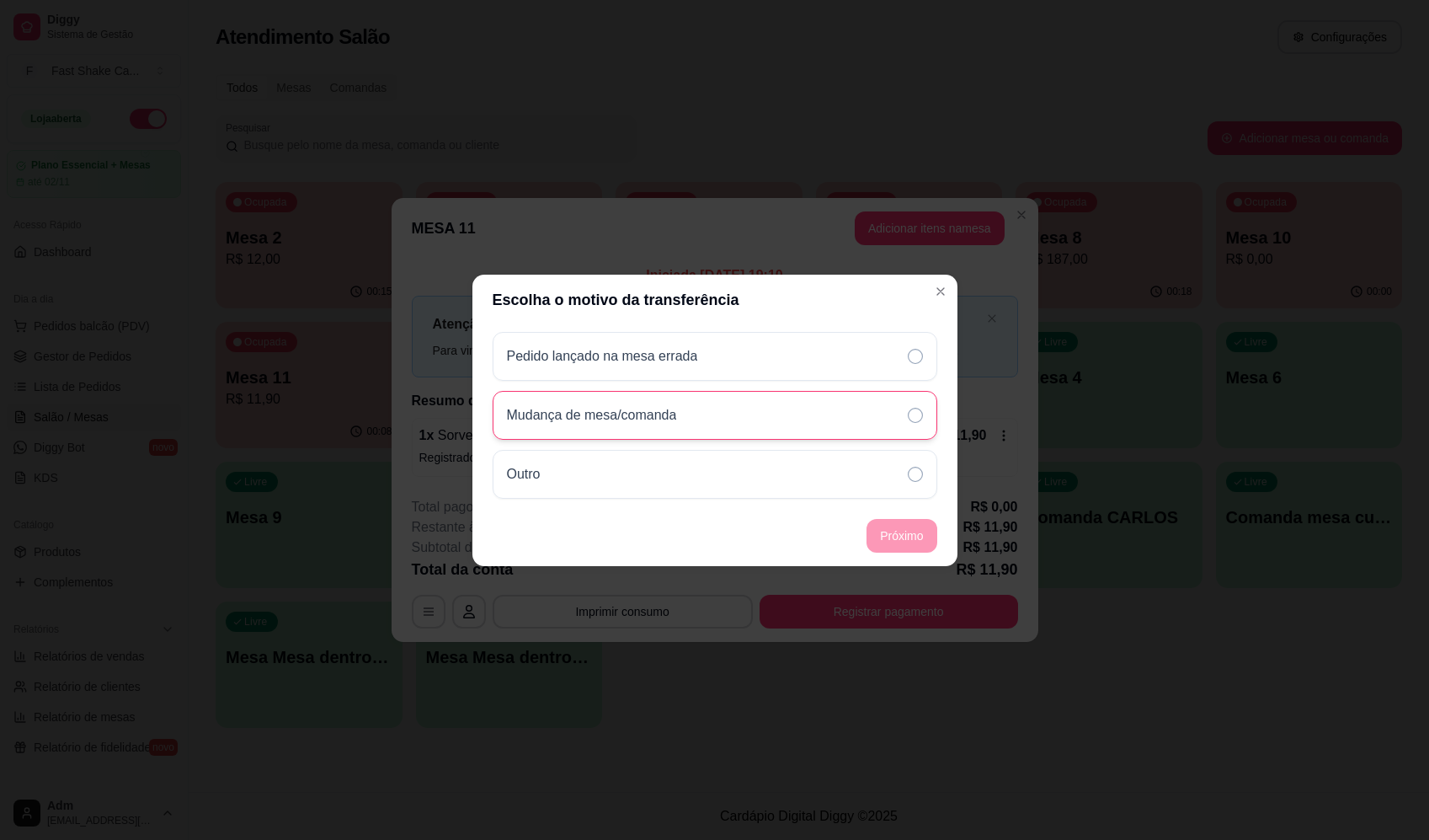
click at [795, 412] on div "Mudança de mesa/comanda" at bounding box center [715, 415] width 444 height 49
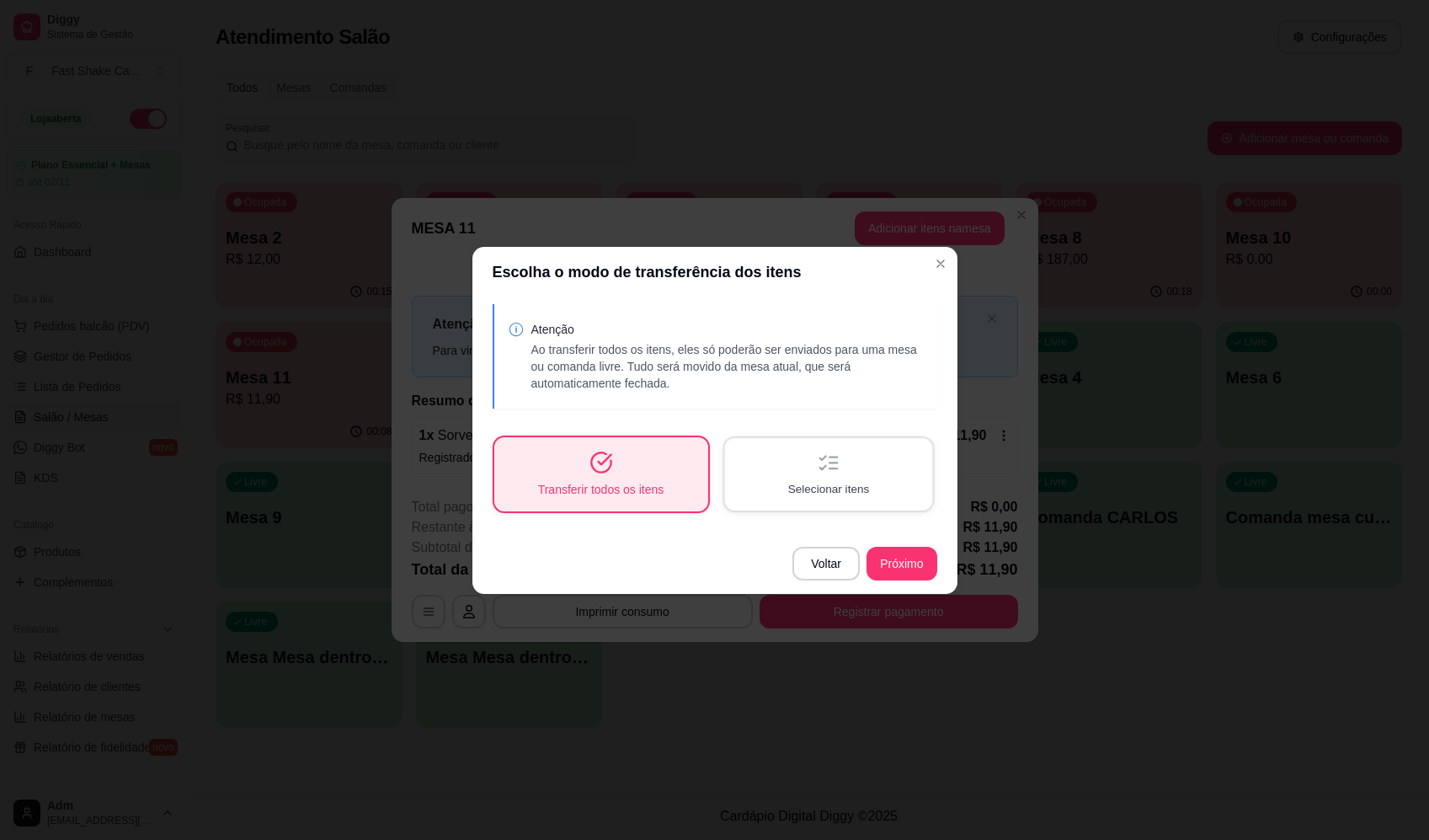
click at [892, 468] on div "Selecionar itens" at bounding box center [828, 473] width 208 height 71
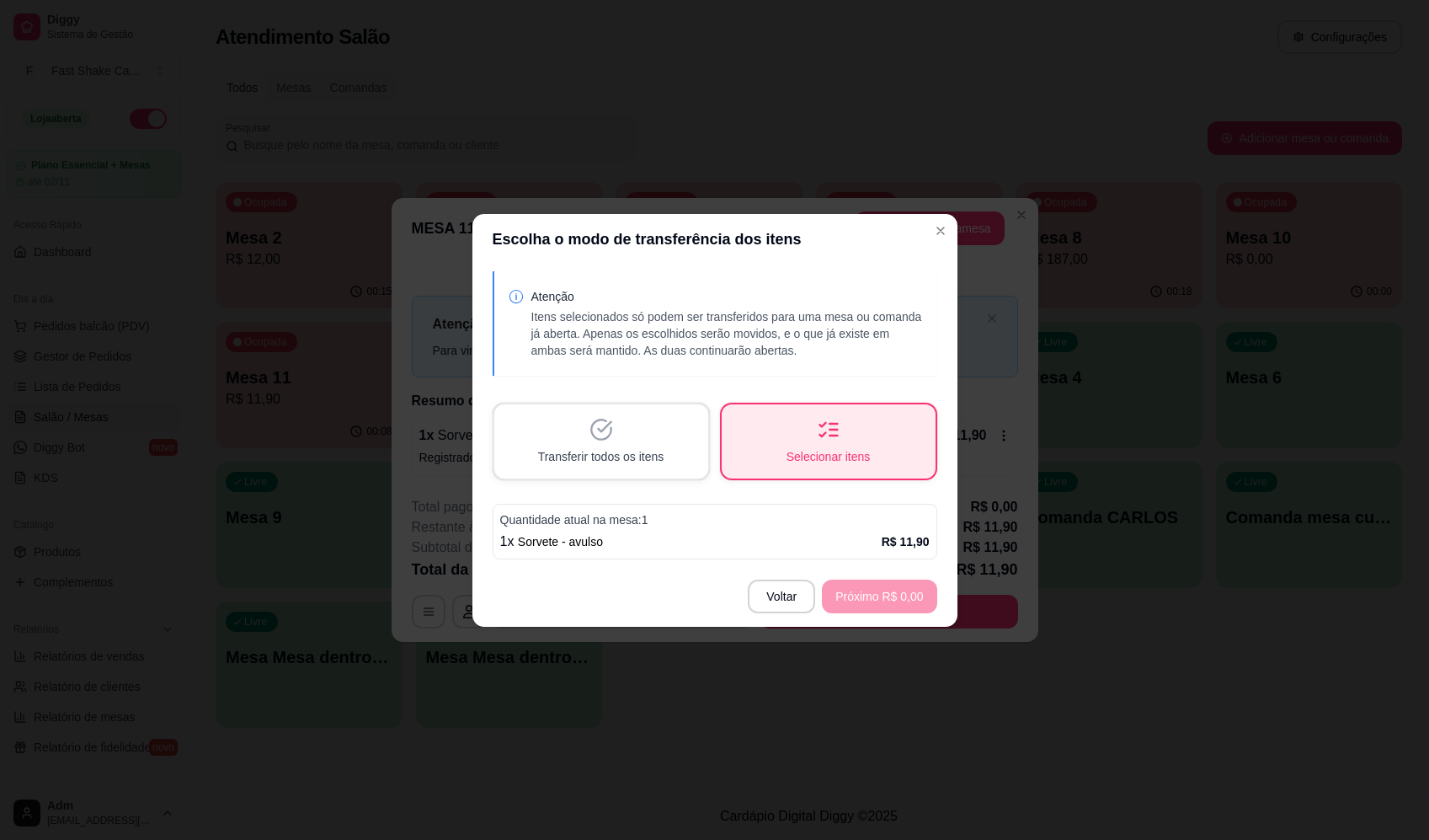
click at [820, 540] on div "1 x Sorvete - avulso R$ 11,90" at bounding box center [714, 541] width 430 height 20
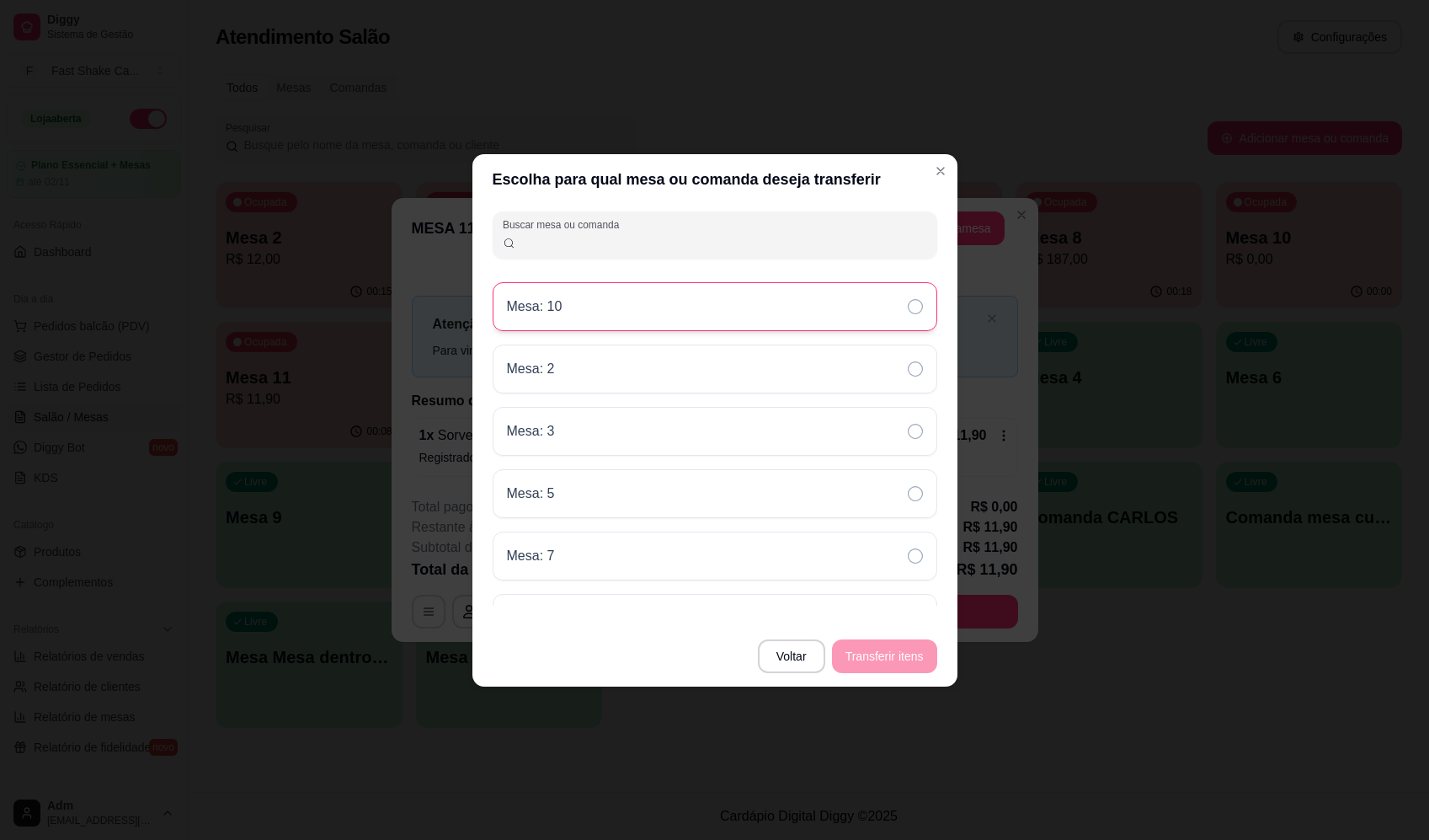
click at [917, 300] on icon at bounding box center [916, 307] width 16 height 16
click at [896, 658] on button "Transferir itens" at bounding box center [884, 656] width 102 height 33
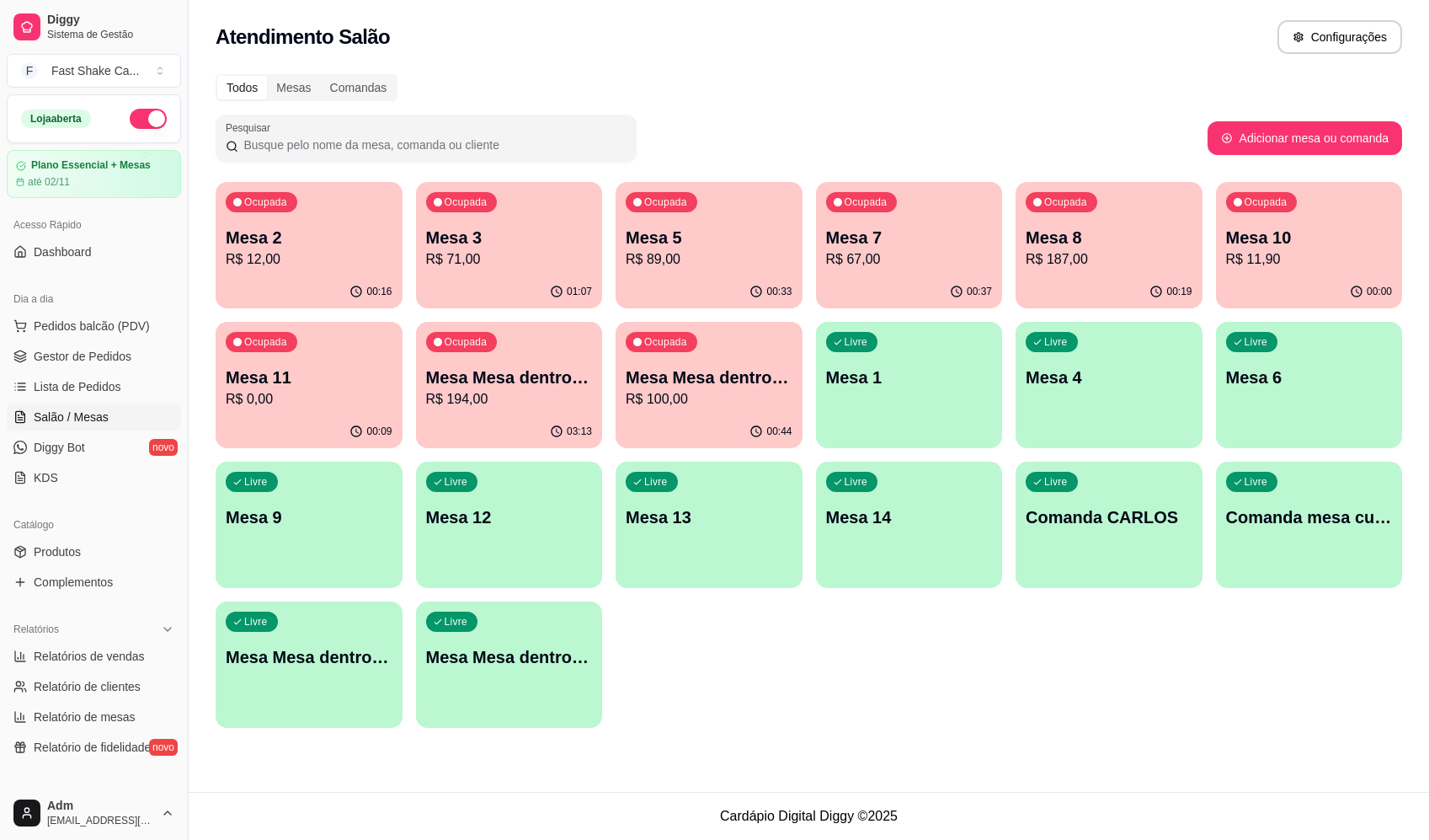
click at [370, 392] on p "R$ 0,00" at bounding box center [309, 399] width 167 height 20
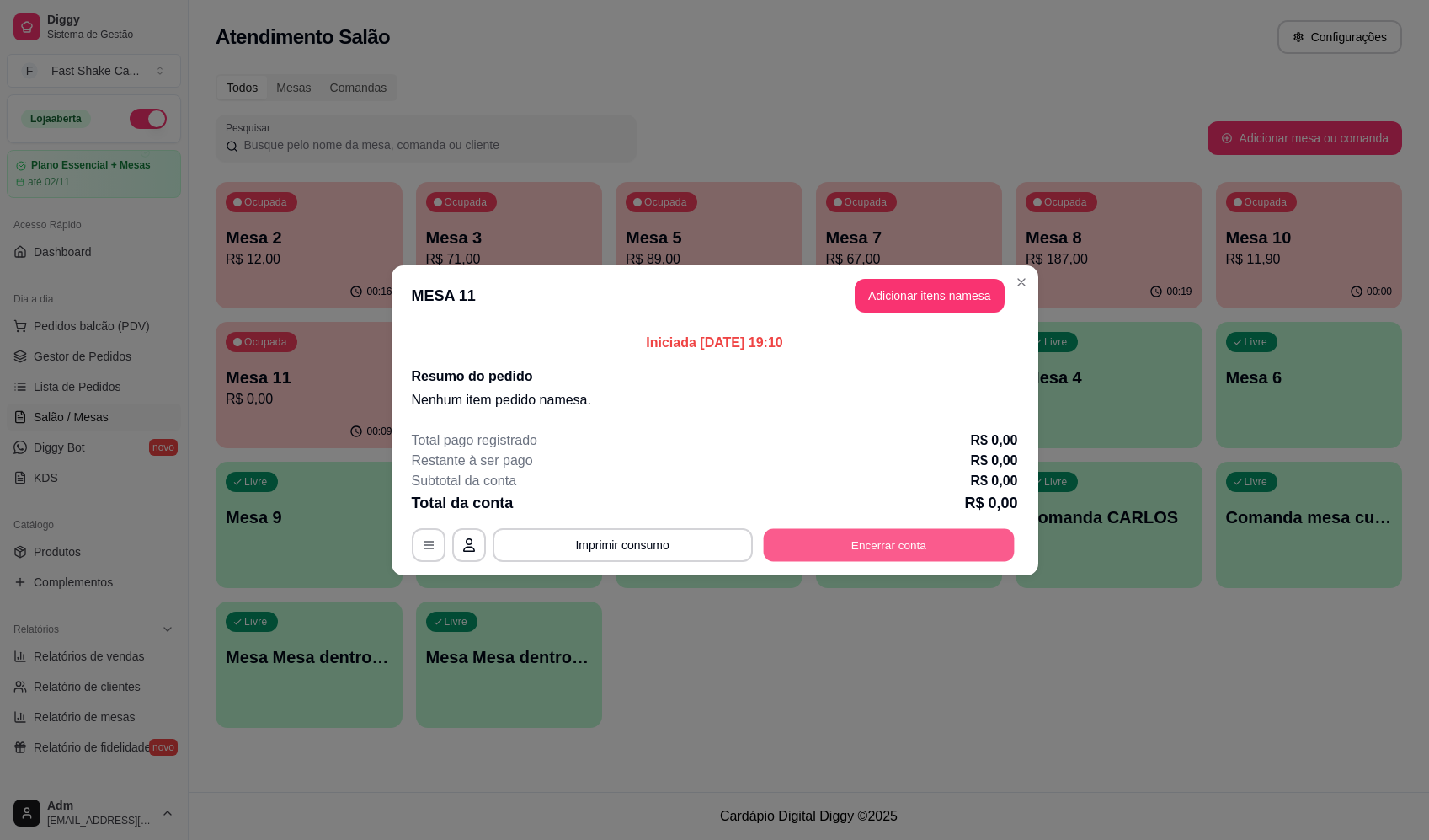
click at [877, 554] on button "Encerrar conta" at bounding box center [889, 545] width 251 height 33
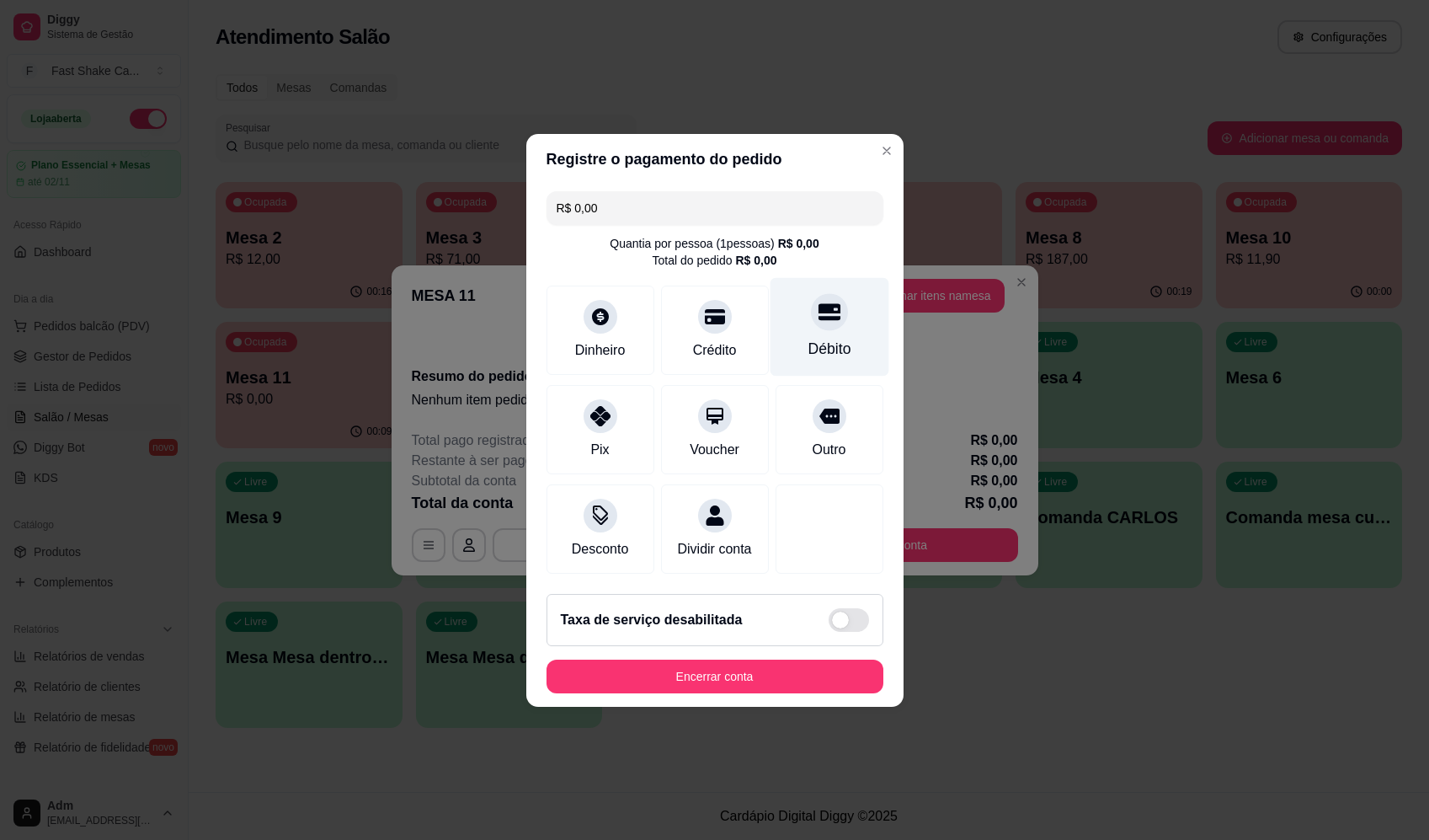
click at [796, 313] on div "Débito" at bounding box center [830, 325] width 119 height 98
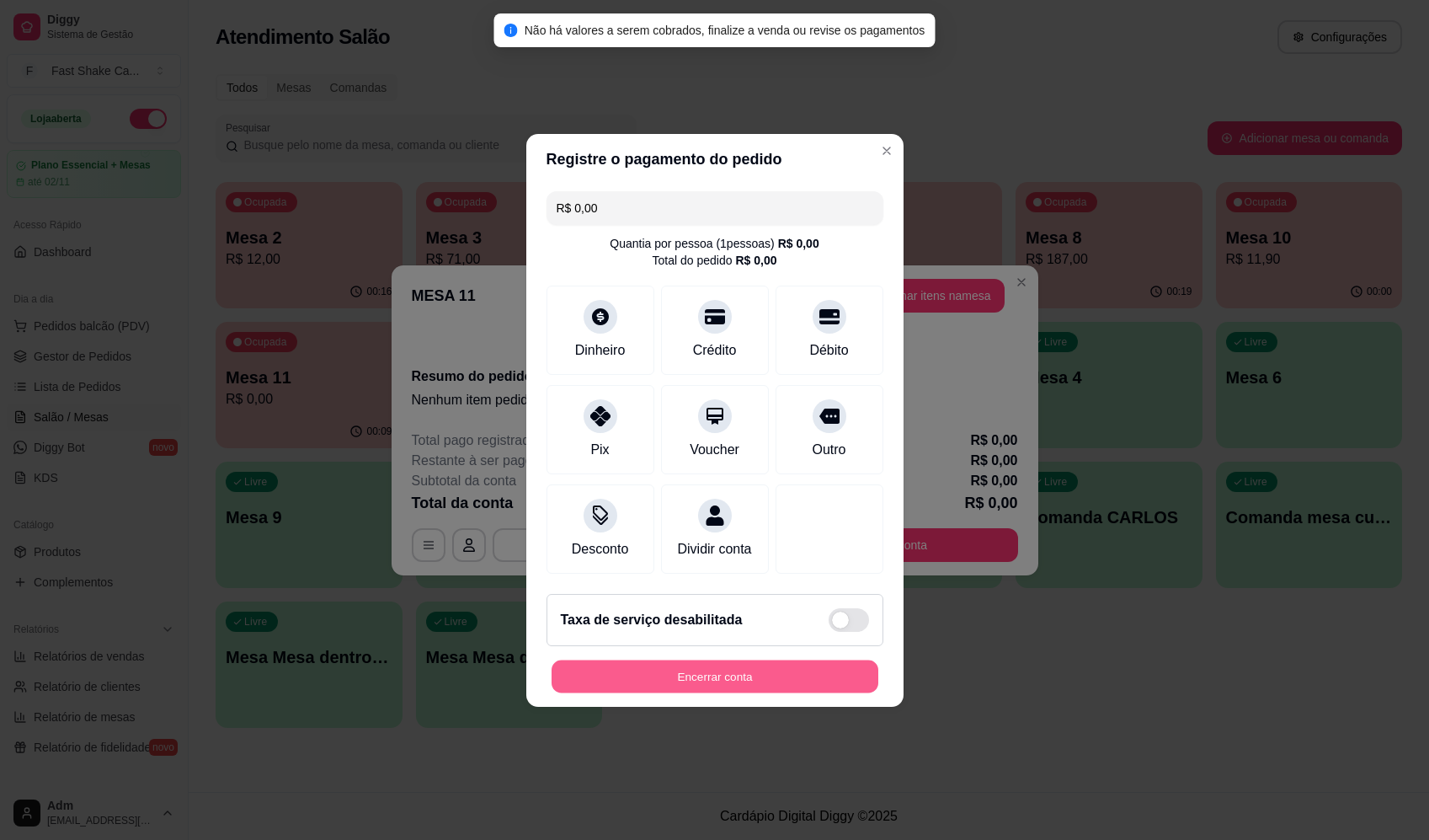
click at [711, 671] on button "Encerrar conta" at bounding box center [714, 676] width 327 height 33
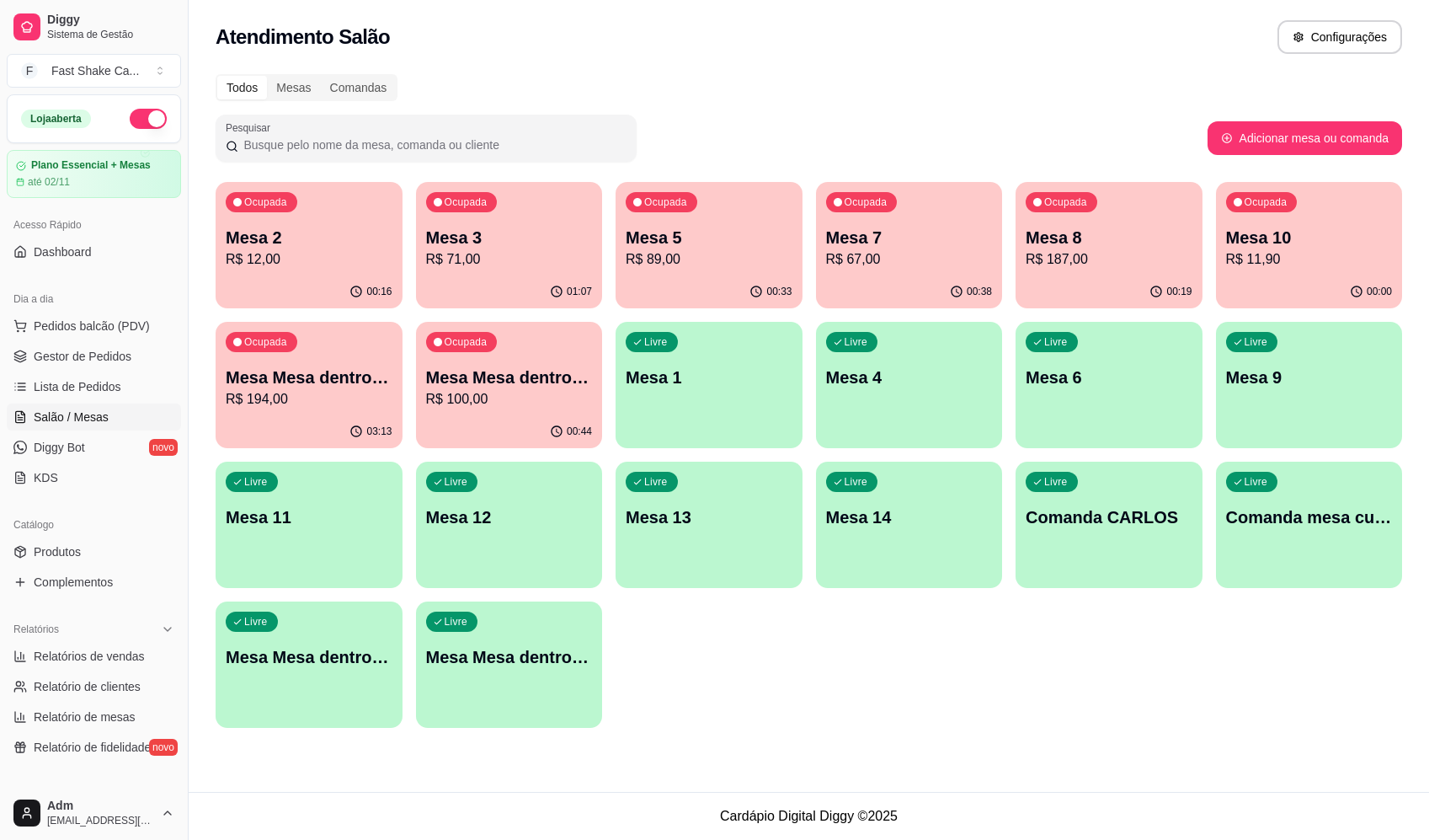
click at [991, 647] on div "Ocupada Mesa 2 R$ 12,00 00:16 Ocupada Mesa 3 R$ 71,00 01:07 Ocupada Mesa 5 R$ 8…" at bounding box center [809, 455] width 1187 height 546
click at [481, 381] on p "Mesa Mesa dentro vermelha" at bounding box center [509, 377] width 167 height 23
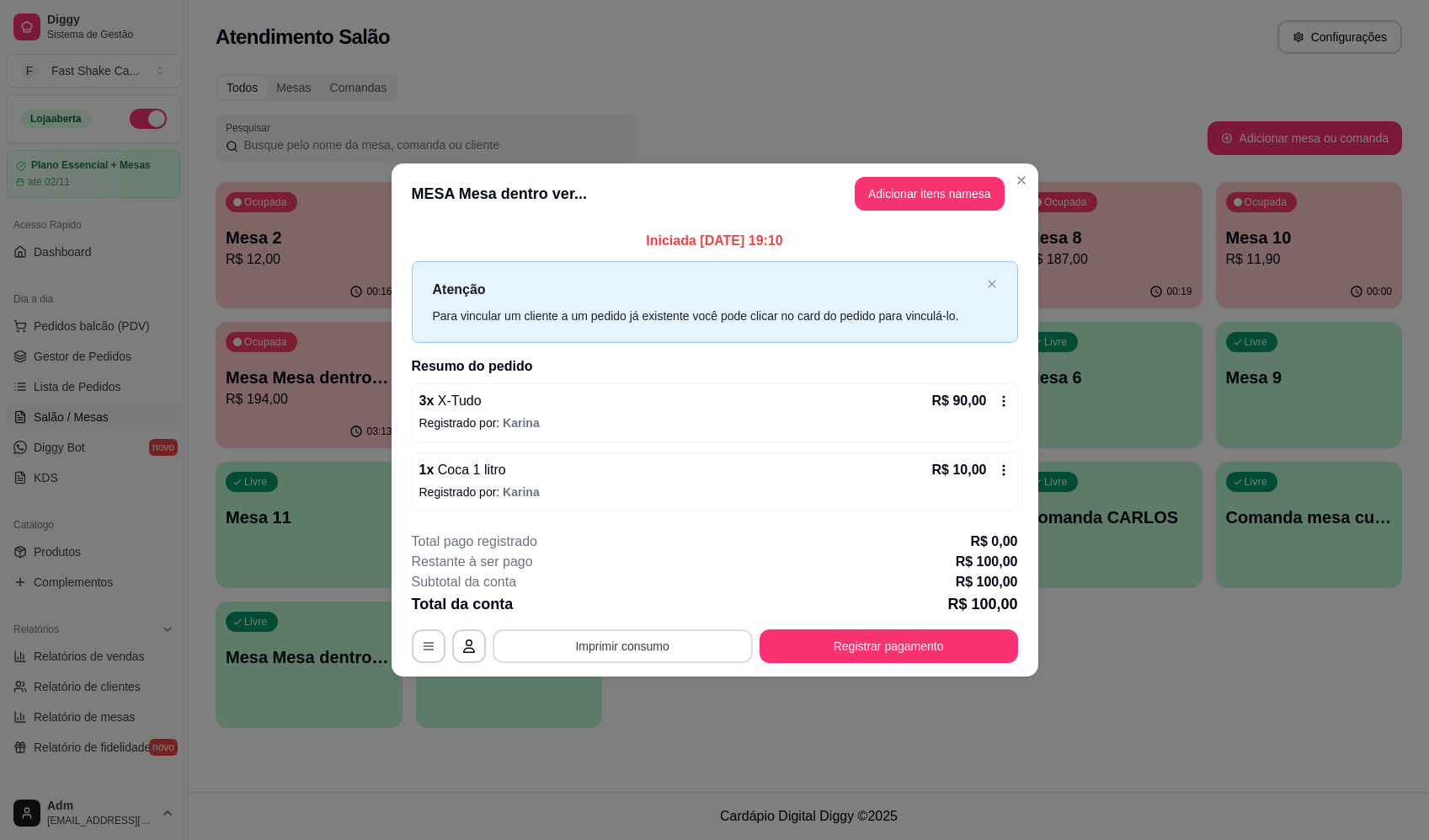
click at [701, 643] on button "Imprimir consumo" at bounding box center [623, 645] width 260 height 34
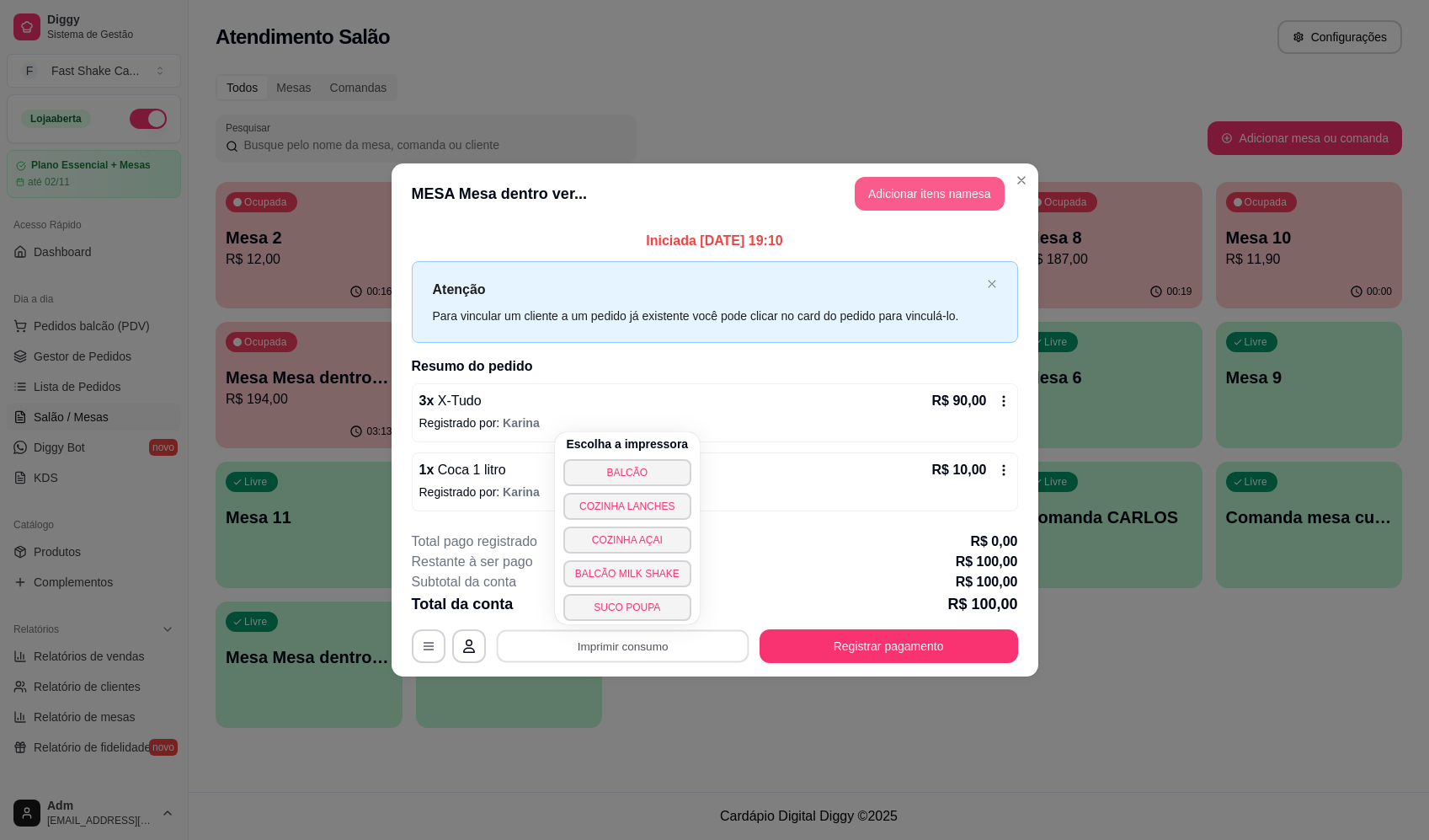
click at [877, 183] on button "Adicionar itens na mesa" at bounding box center [930, 193] width 150 height 34
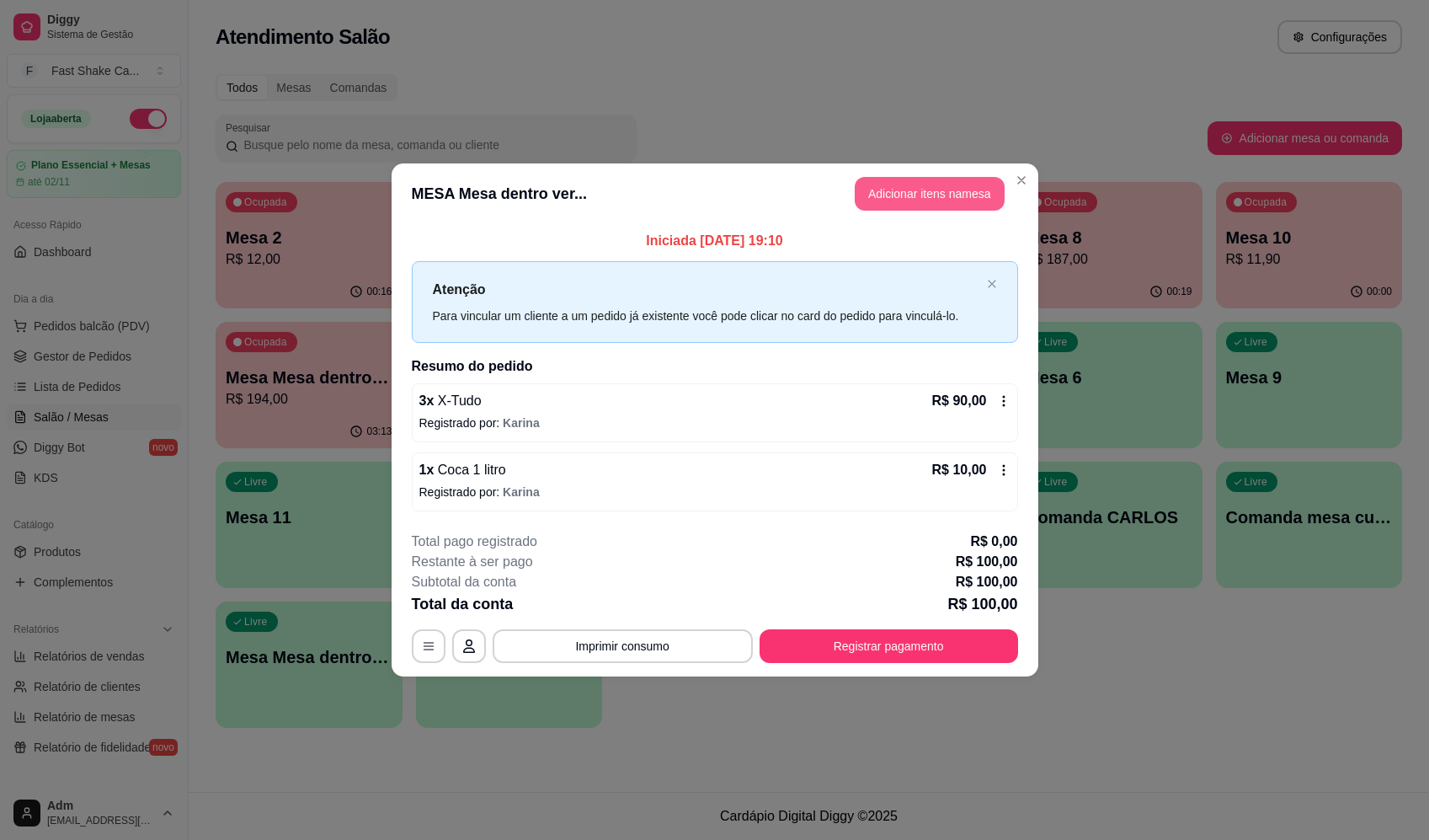
click at [941, 202] on button "Adicionar itens na mesa" at bounding box center [930, 193] width 150 height 34
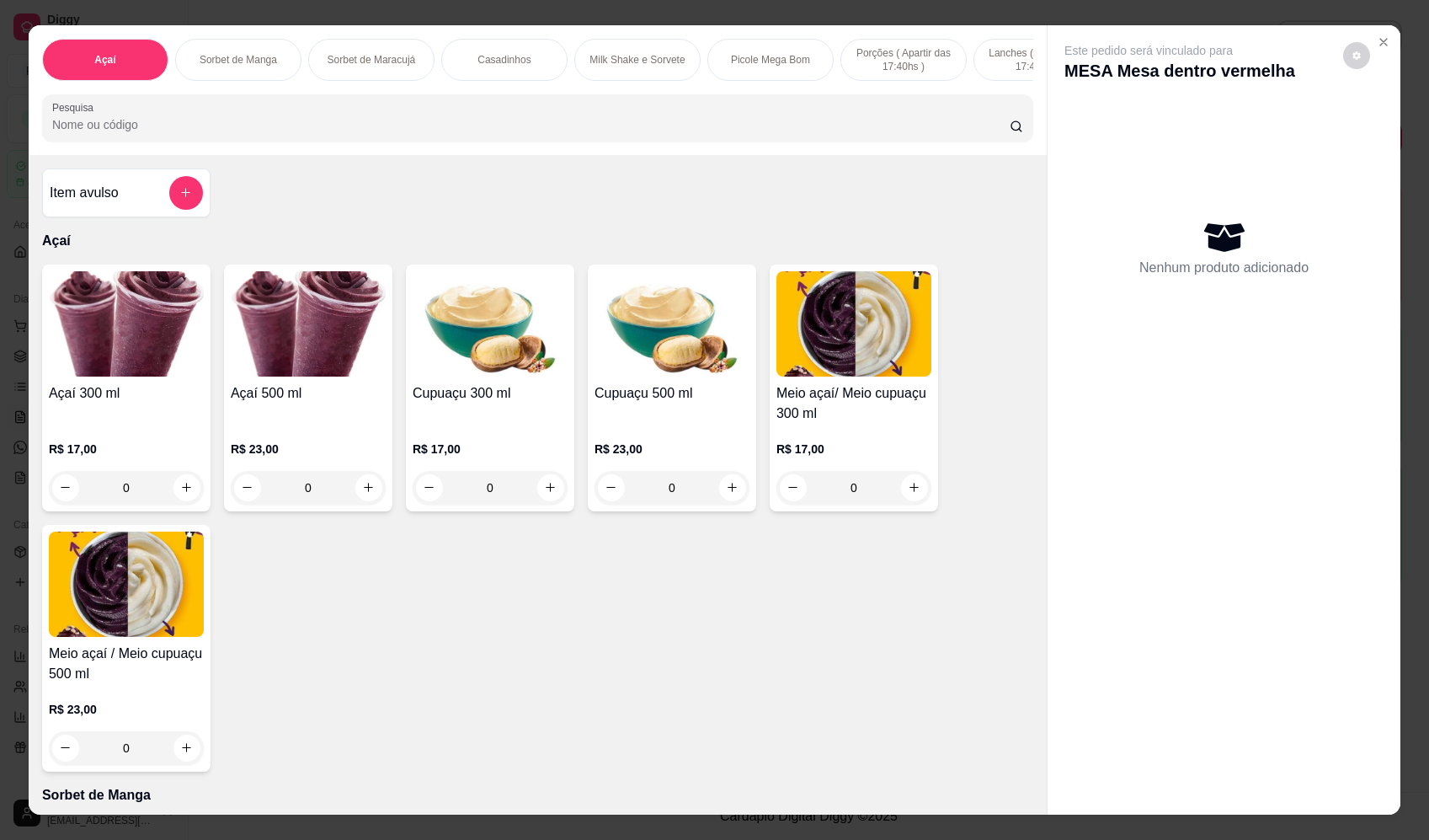
click at [153, 203] on div "Item avulso" at bounding box center [126, 193] width 153 height 34
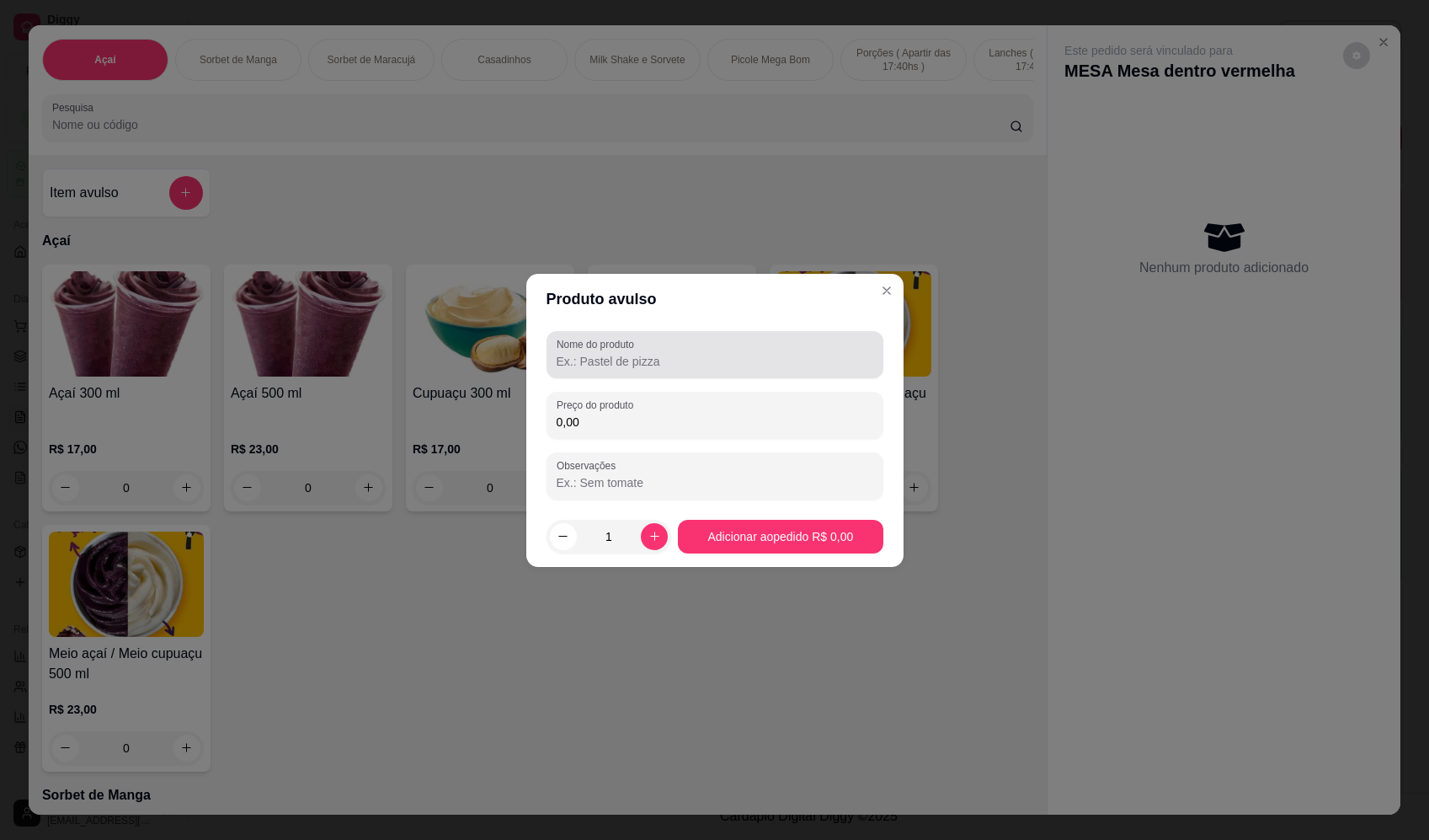
click at [691, 364] on input "Nome do produto" at bounding box center [714, 361] width 317 height 17
paste input "Sorvete"
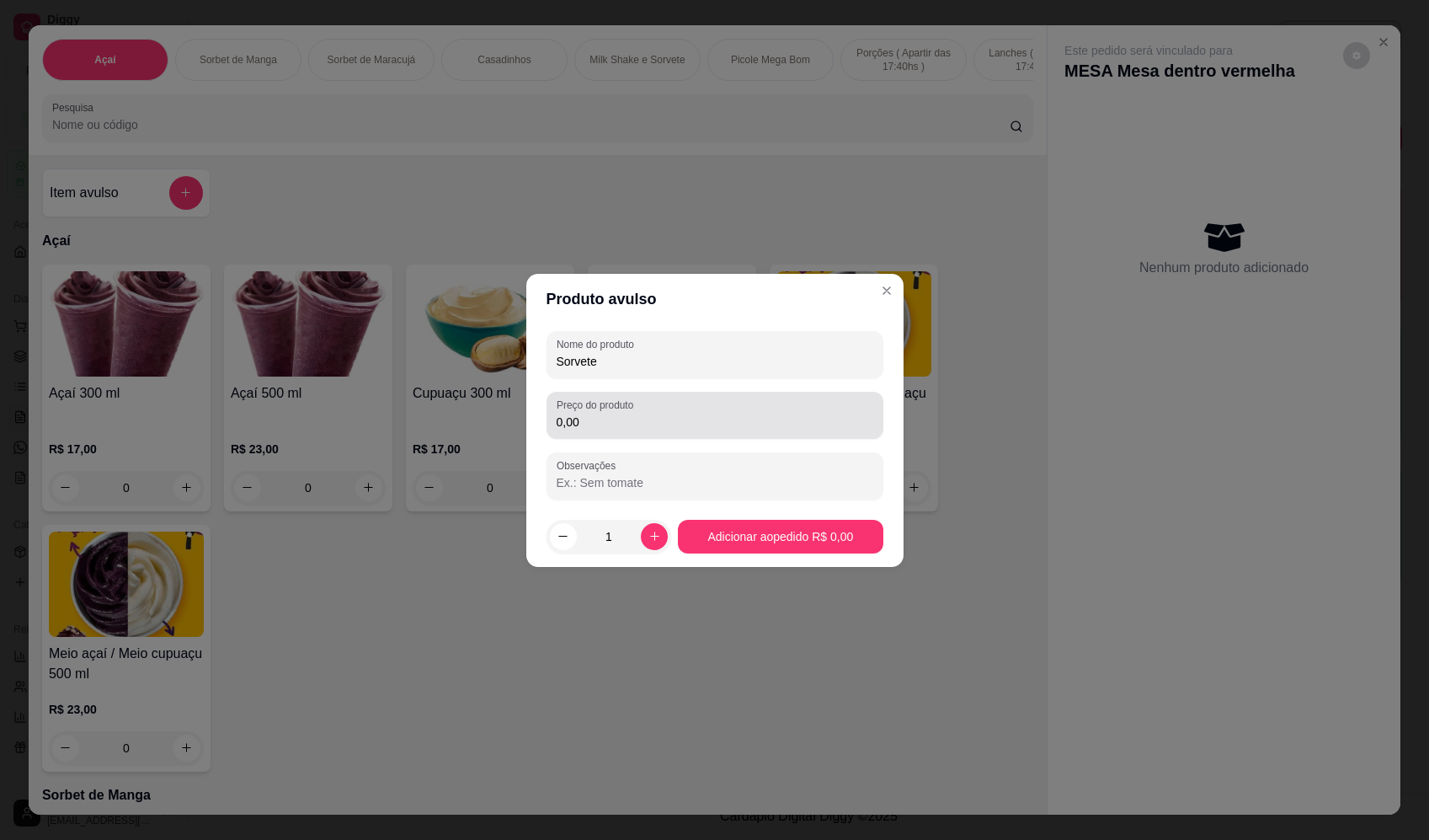
type input "Sorvete"
click at [713, 427] on input "0,00" at bounding box center [714, 421] width 317 height 17
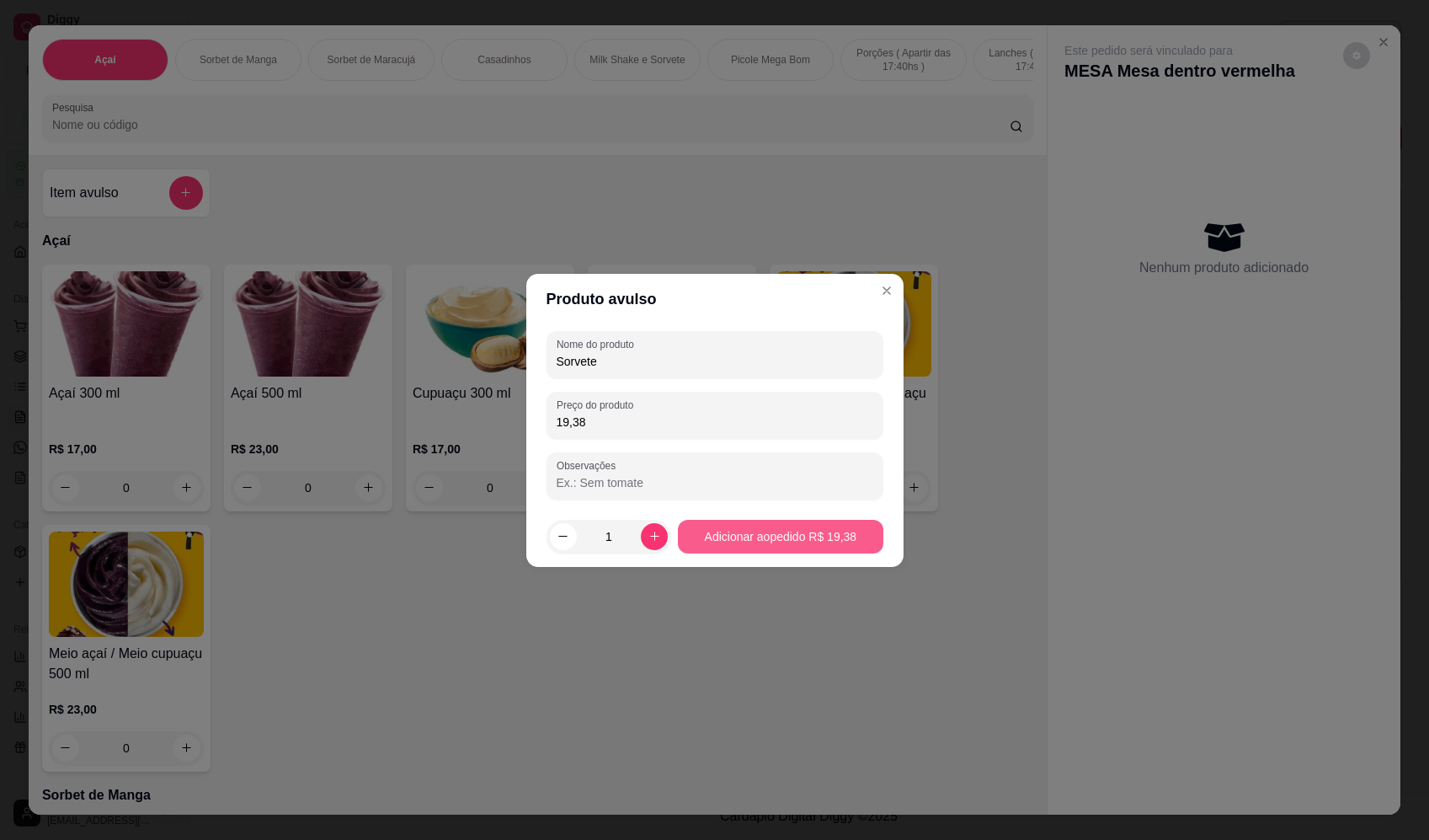
type input "19,38"
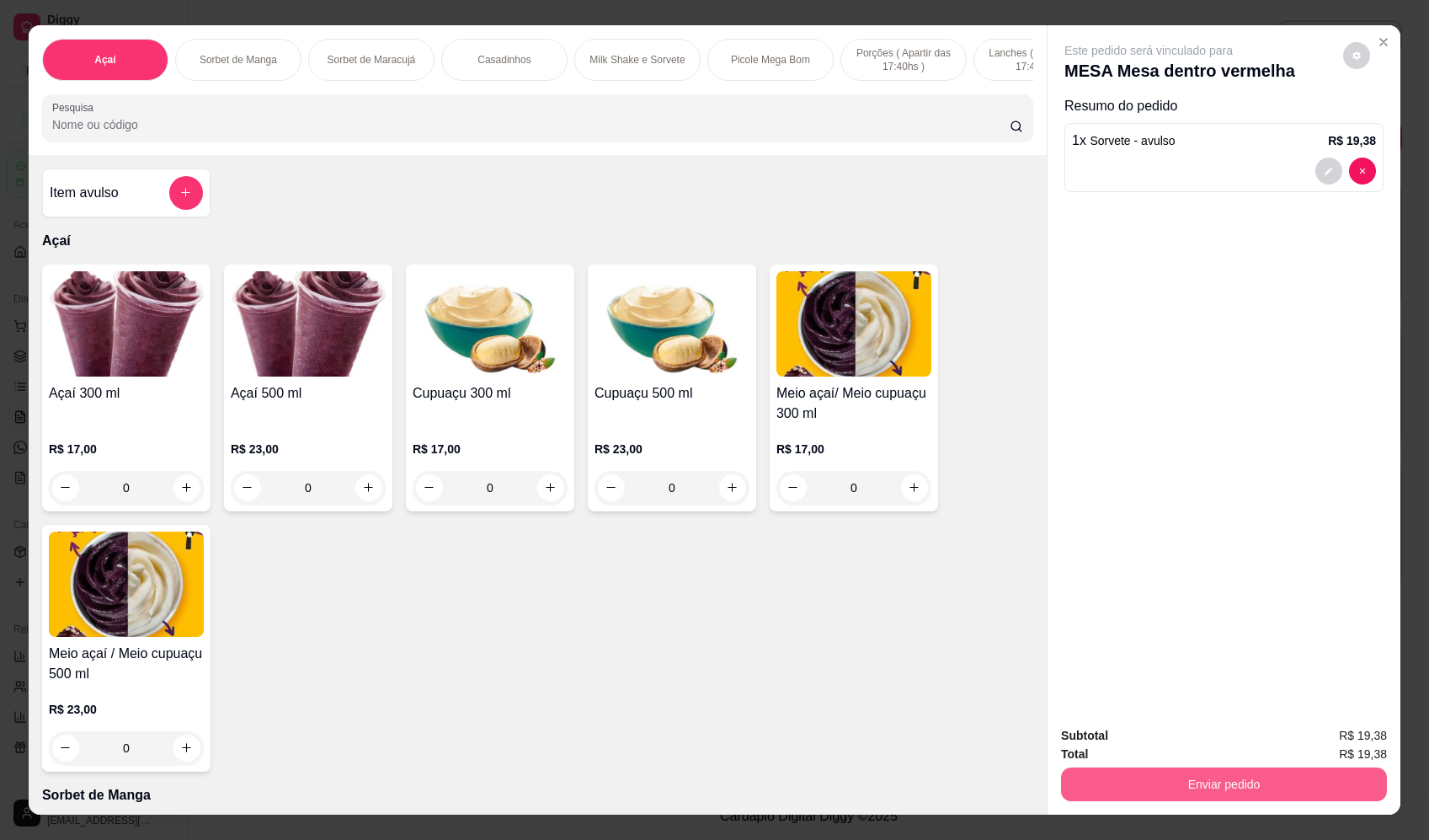
click at [1195, 785] on button "Enviar pedido" at bounding box center [1224, 783] width 326 height 34
click at [1327, 748] on button "Enviar pedido" at bounding box center [1343, 743] width 93 height 31
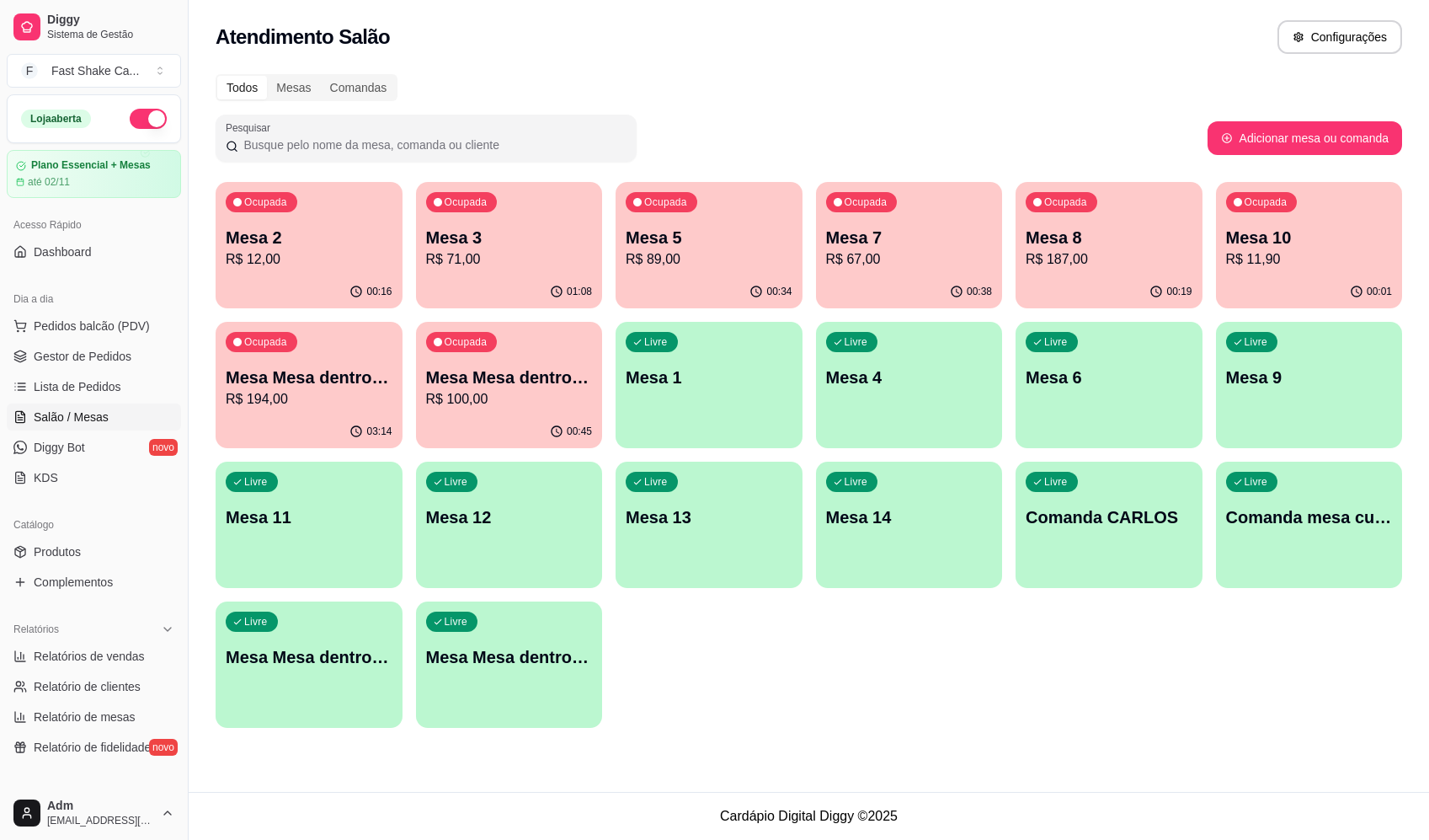
click at [1035, 72] on div "Todos Mesas Comandas Pesquisar Adicionar mesa ou comanda Ocupada Mesa 2 R$ 12,0…" at bounding box center [809, 406] width 1241 height 684
click at [336, 232] on p "Mesa 2" at bounding box center [309, 238] width 167 height 23
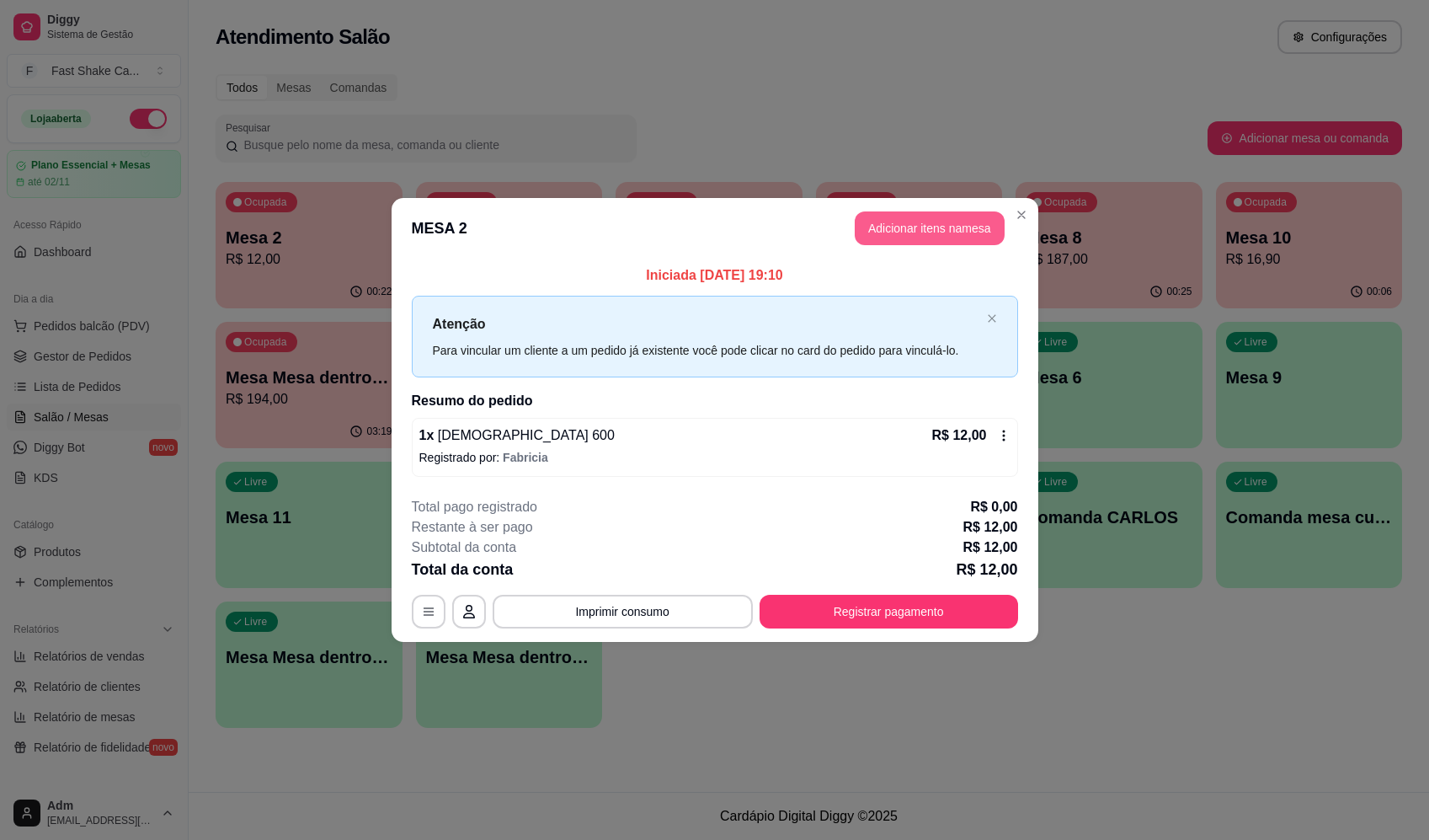
click at [942, 233] on button "Adicionar itens na mesa" at bounding box center [930, 228] width 150 height 34
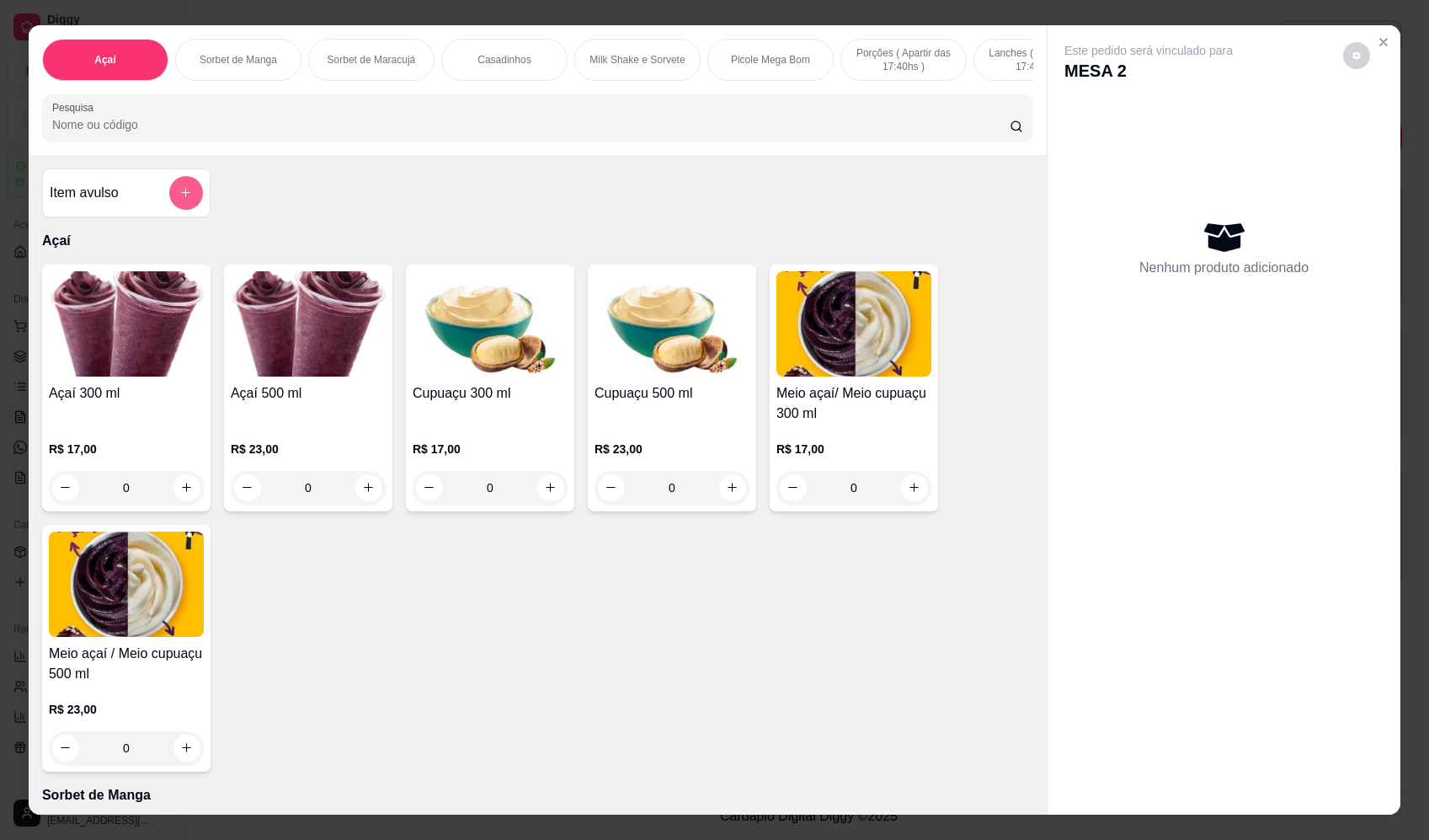
click at [176, 202] on button "add-separate-item" at bounding box center [186, 193] width 34 height 34
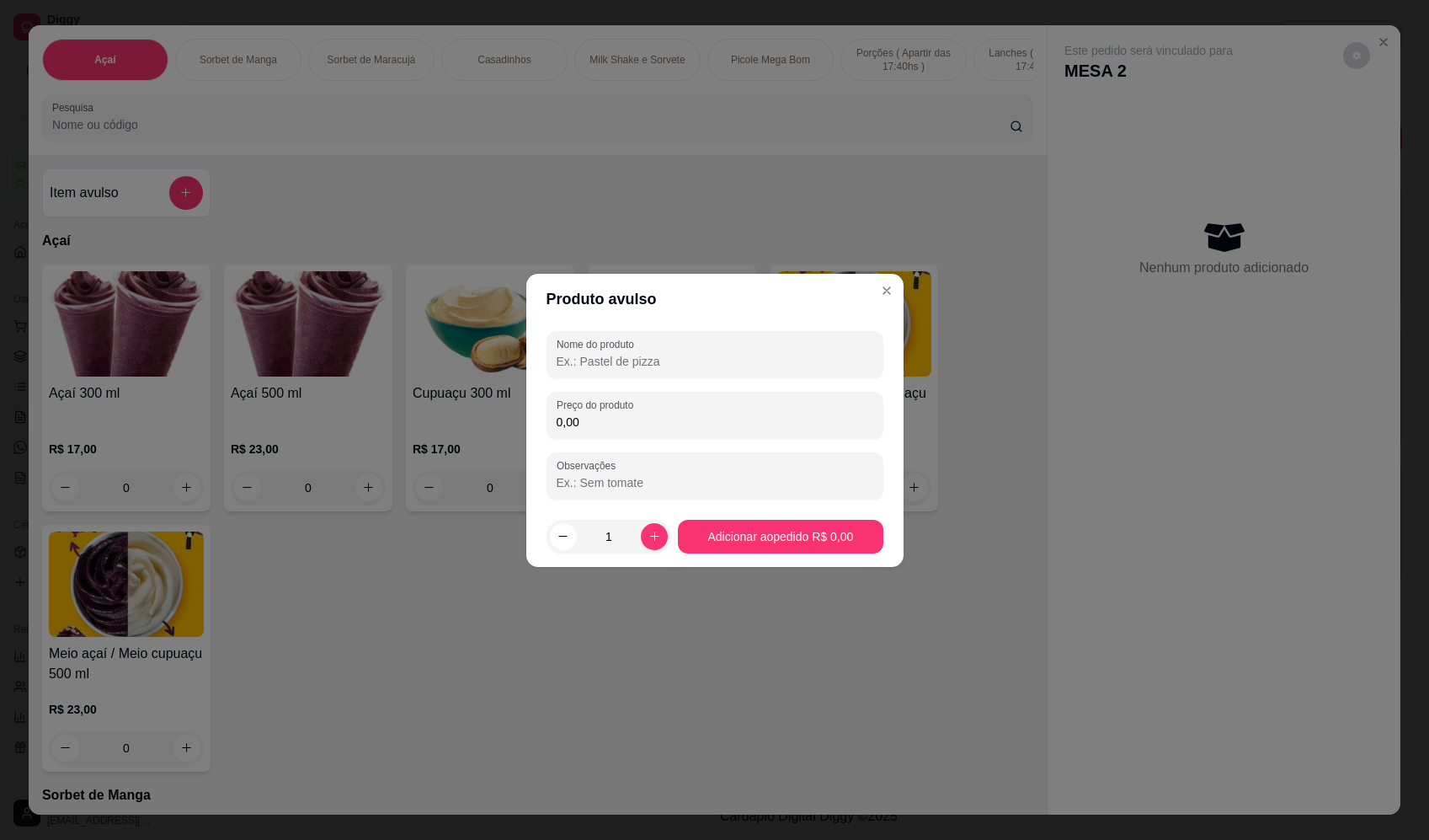
click at [648, 353] on input "Nome do produto" at bounding box center [714, 361] width 317 height 17
paste input "Sorvete"
type input "Sorvete"
click at [695, 416] on input "0,00" at bounding box center [714, 421] width 317 height 17
type input "37,06"
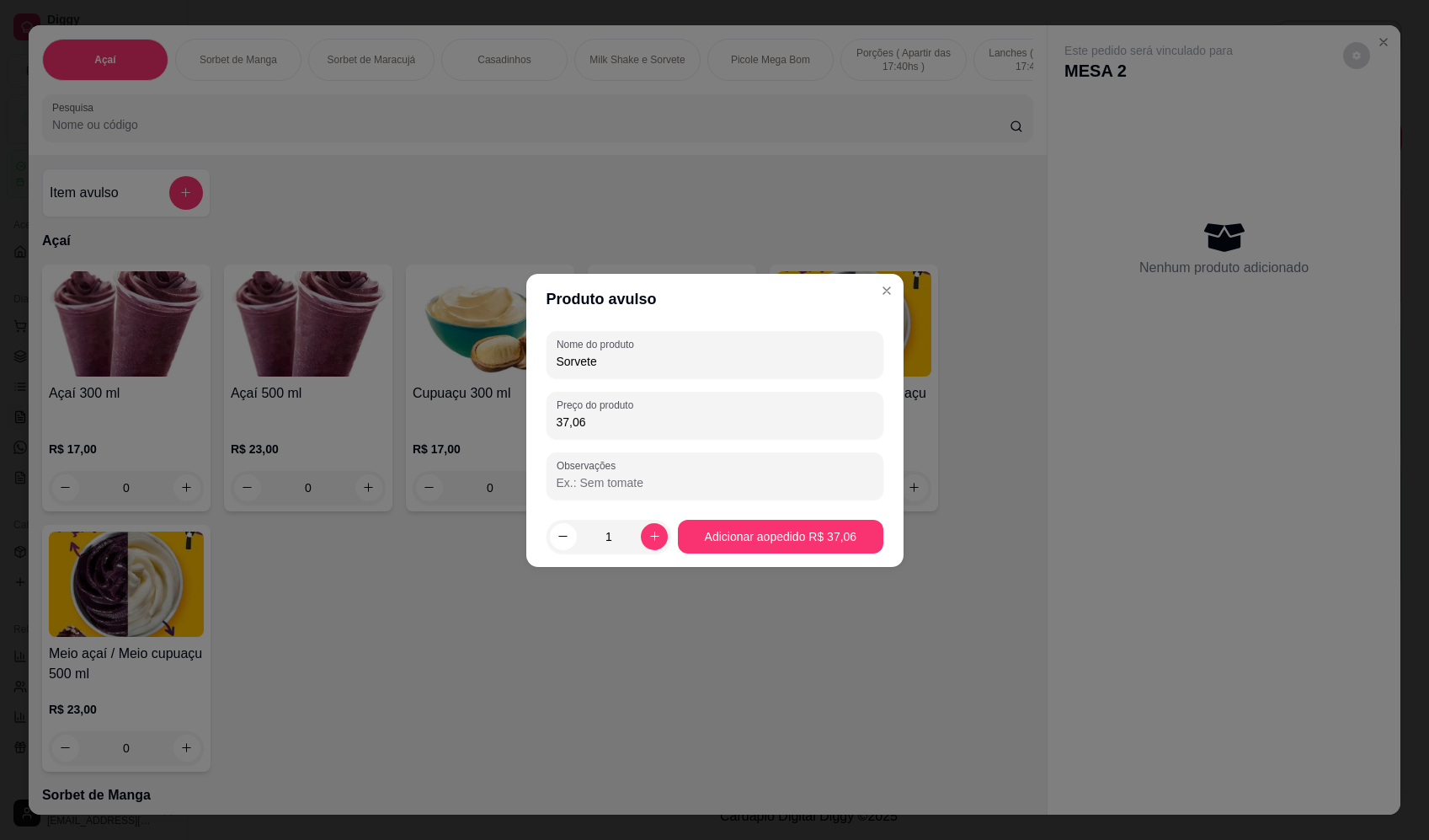
click at [693, 364] on input "Sorvete" at bounding box center [714, 361] width 317 height 17
click at [555, 358] on div "Nome do produto Sorvete" at bounding box center [715, 355] width 337 height 47
type input "Sorvete2"
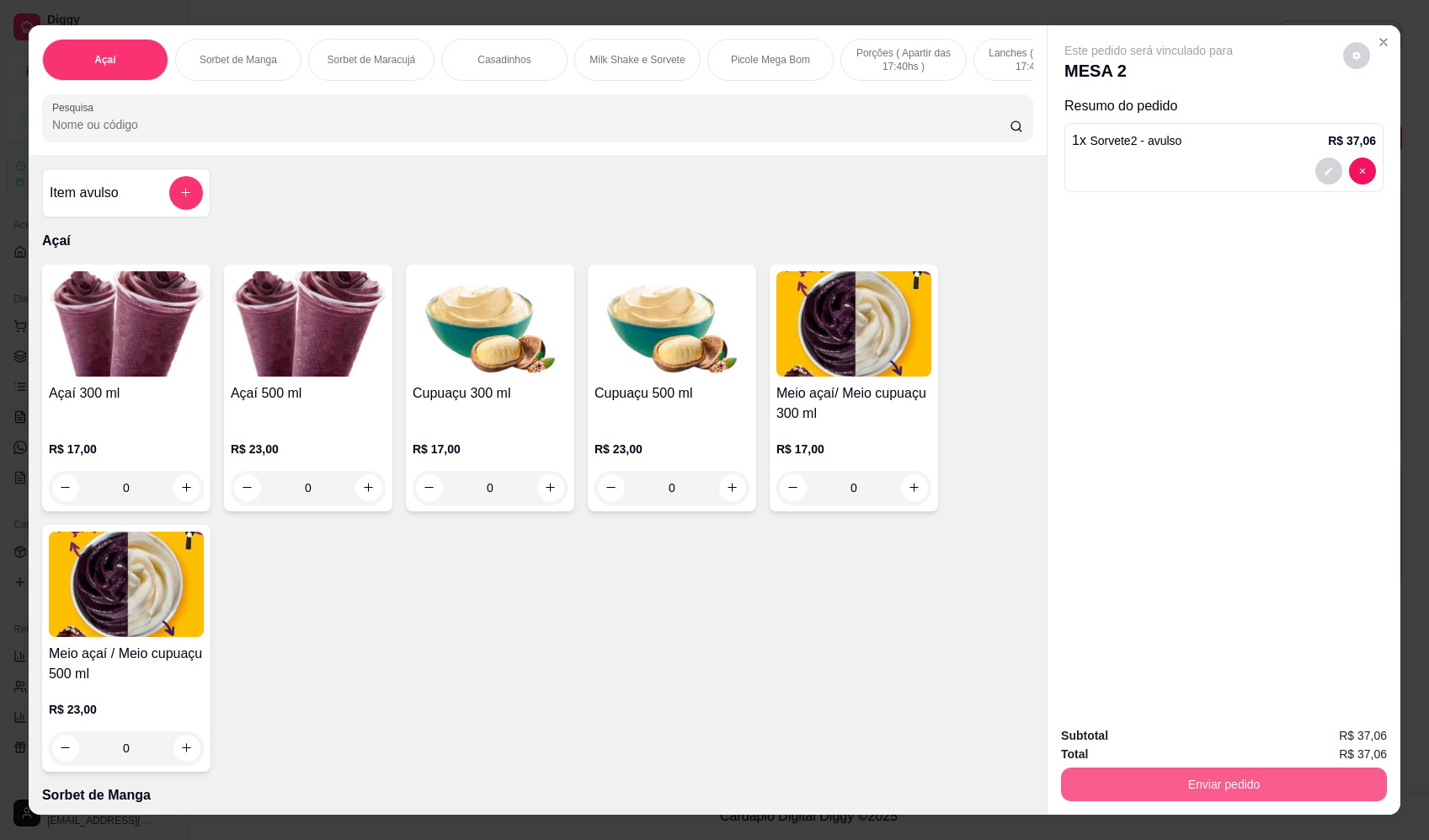
click at [1201, 784] on button "Enviar pedido" at bounding box center [1224, 783] width 326 height 34
click at [1323, 741] on button "Enviar pedido" at bounding box center [1344, 743] width 96 height 32
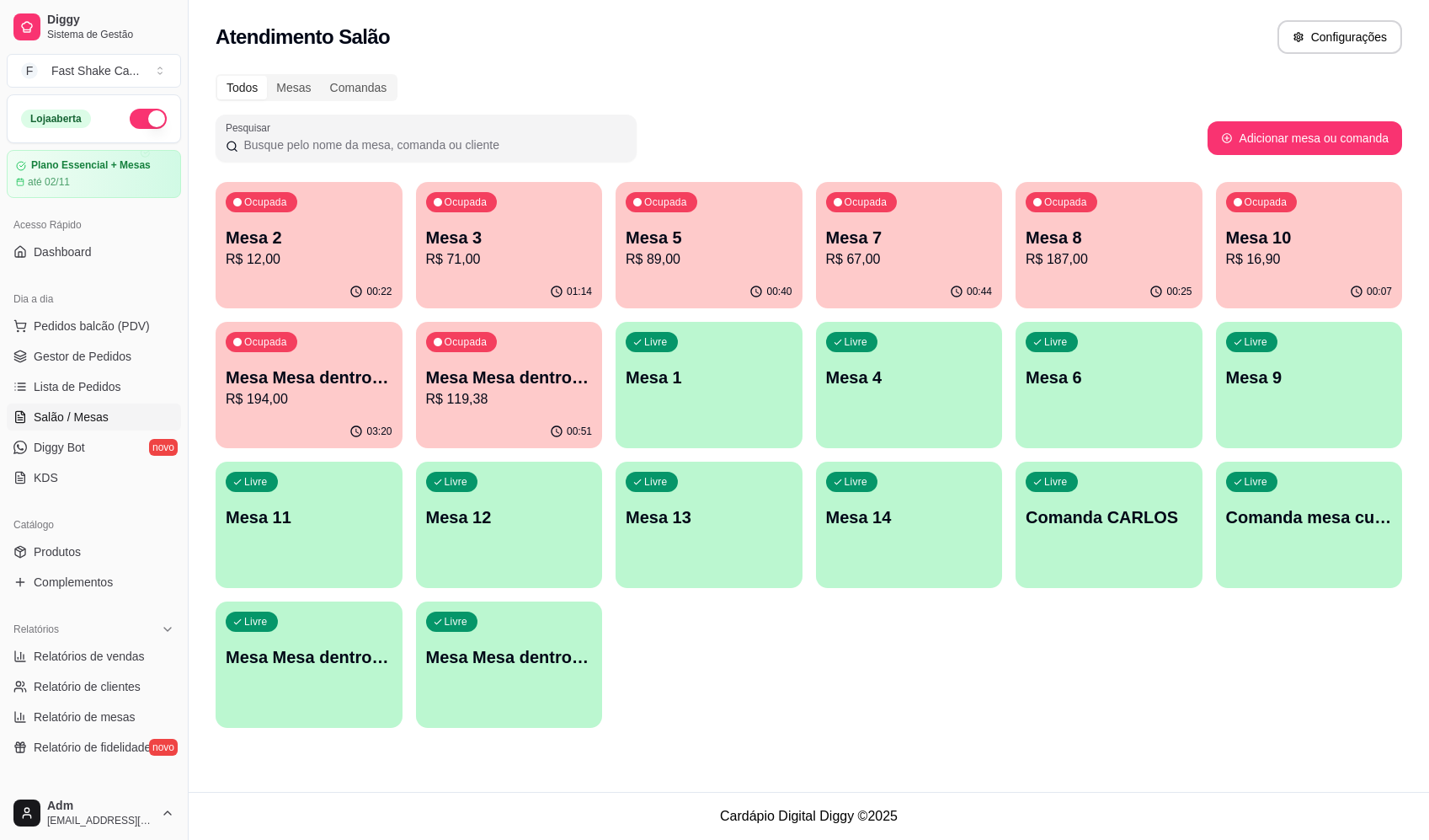
click at [1038, 102] on div "Todos Mesas Comandas Pesquisar Adicionar mesa ou comanda Ocupada Mesa 2 R$ 12,0…" at bounding box center [809, 406] width 1241 height 684
click at [983, 407] on div "Livre Mesa 4" at bounding box center [909, 374] width 187 height 106
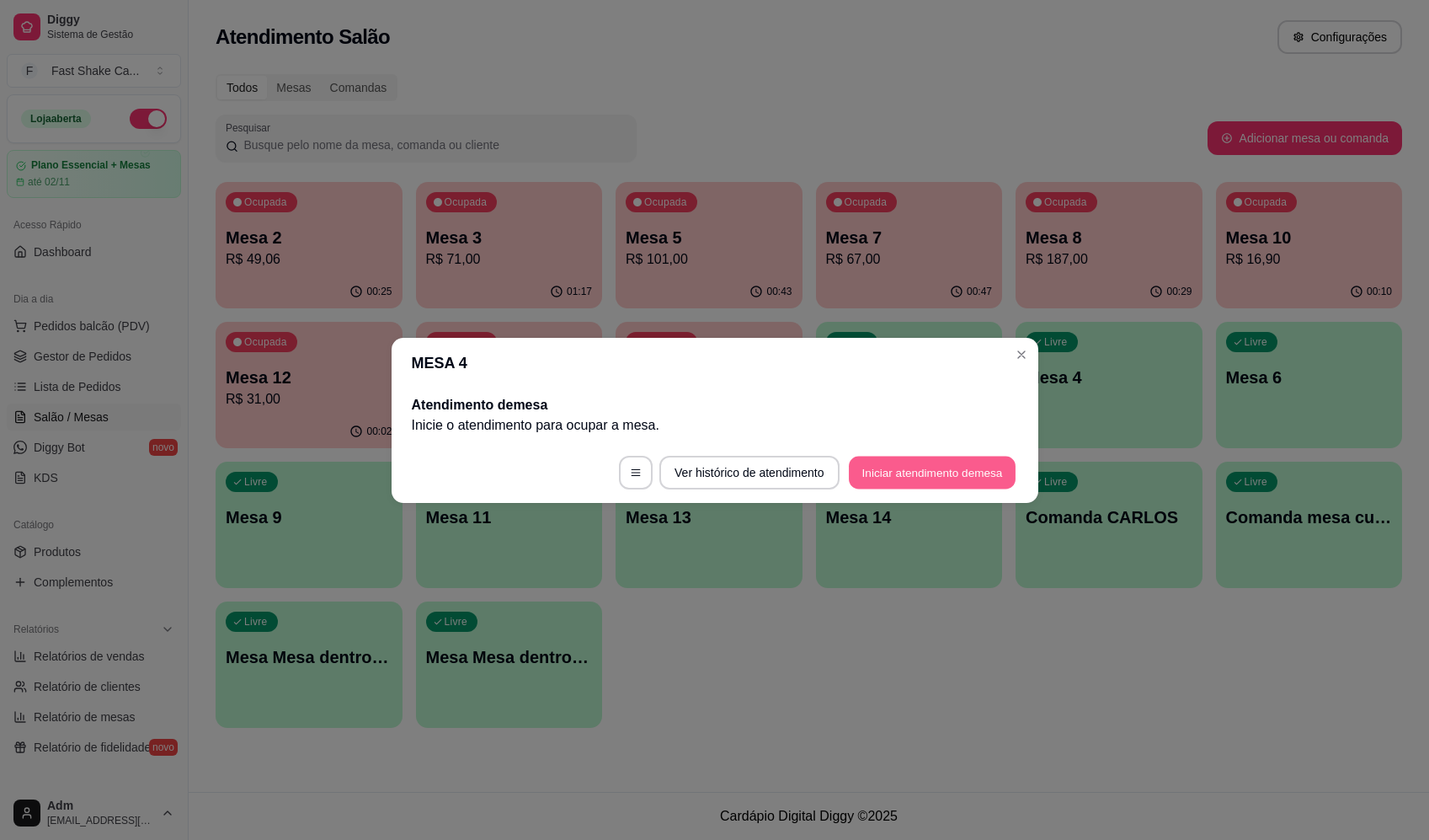
click at [890, 465] on button "Iniciar atendimento de mesa" at bounding box center [932, 472] width 167 height 33
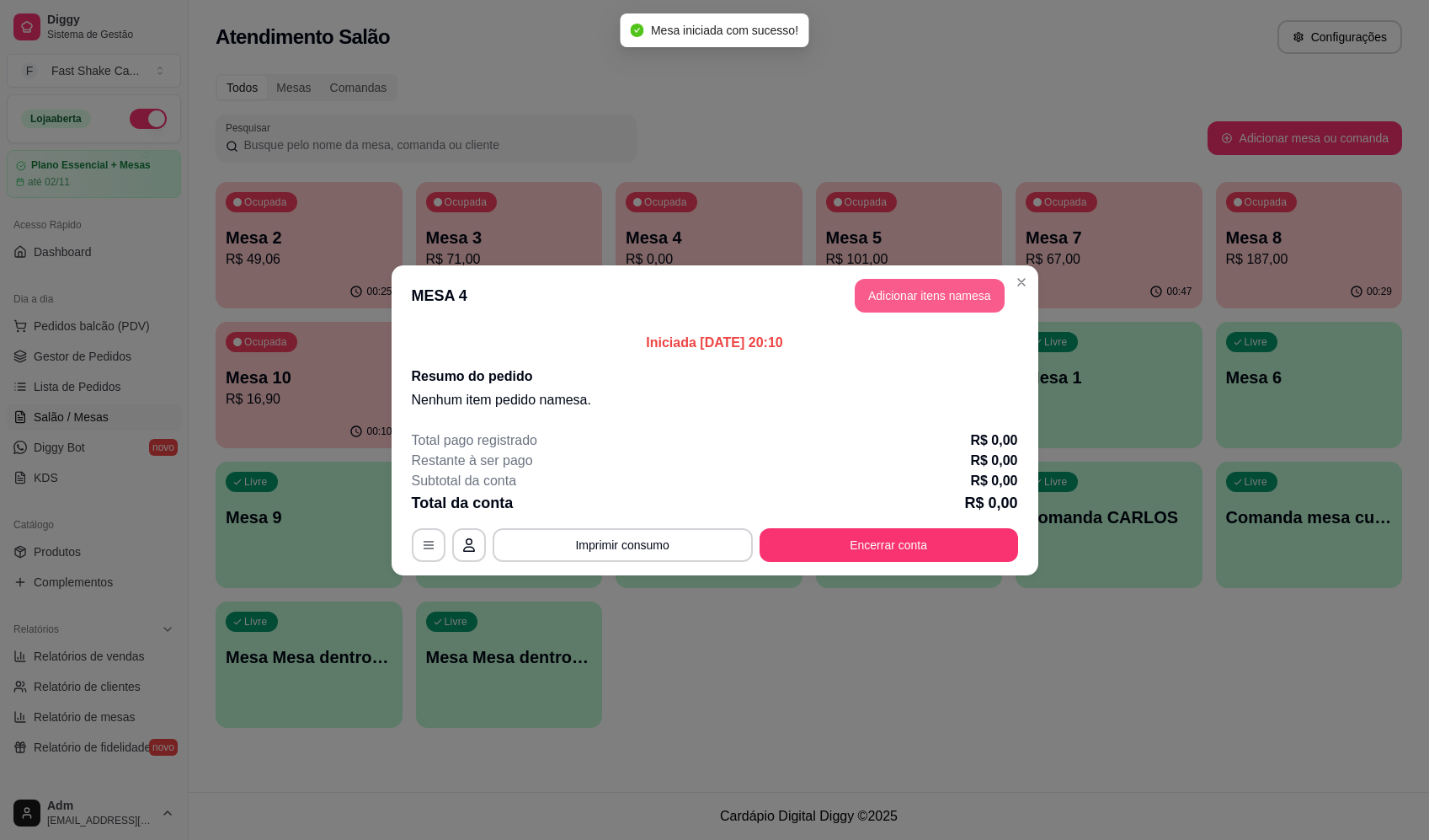
click at [883, 300] on button "Adicionar itens na mesa" at bounding box center [930, 295] width 150 height 34
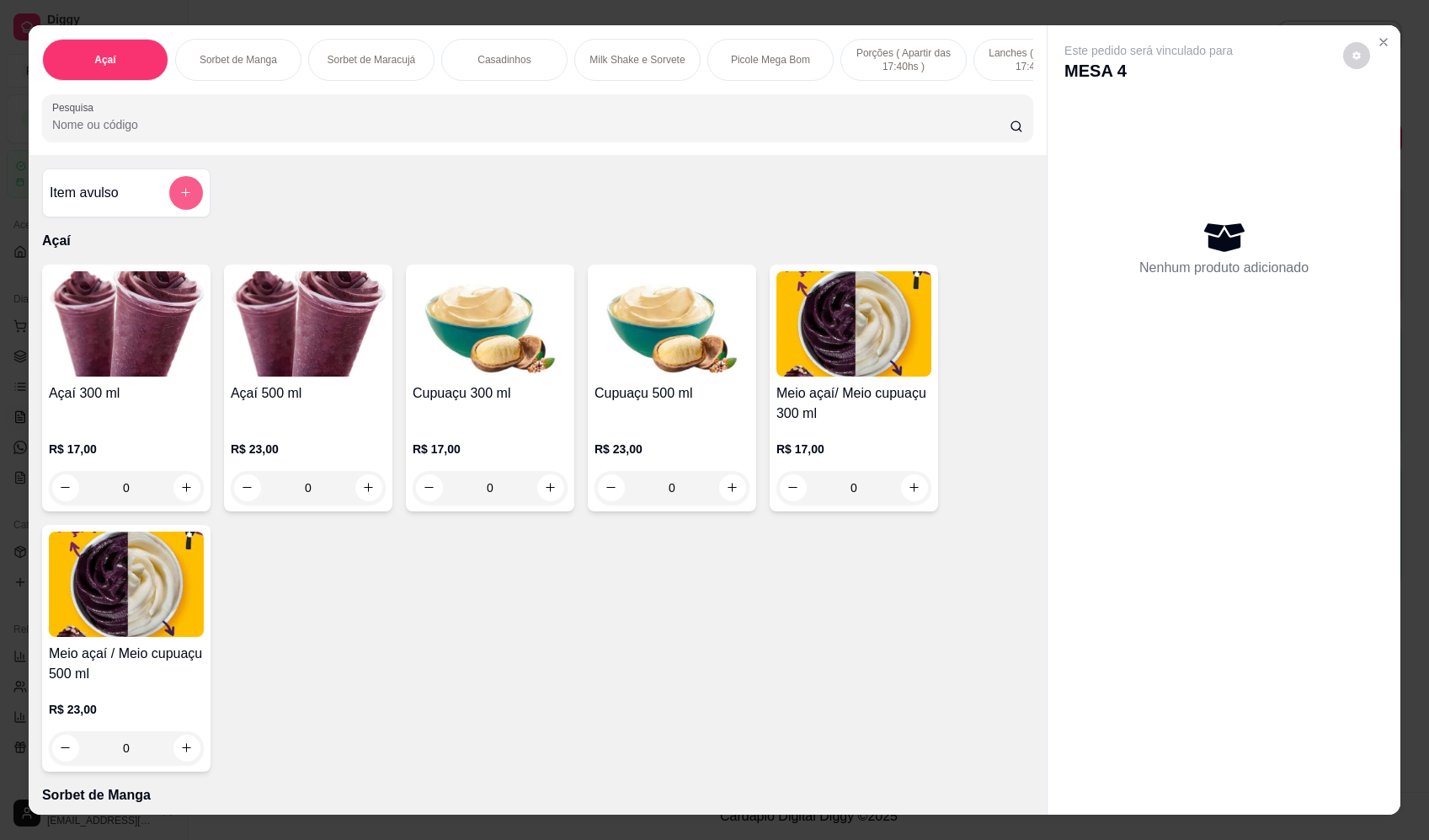
click at [179, 199] on icon "add-separate-item" at bounding box center [185, 192] width 13 height 13
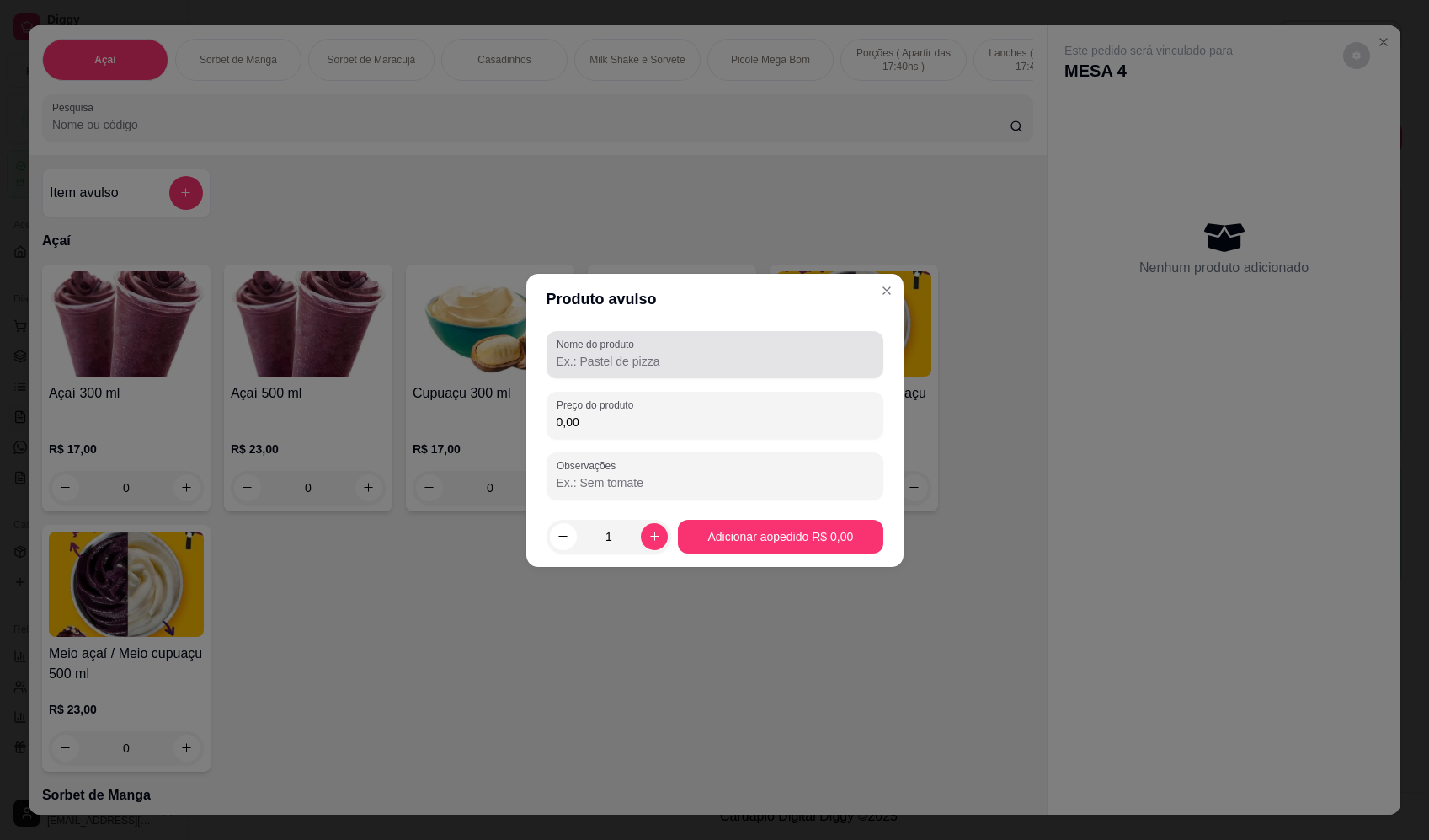
click at [678, 363] on input "Nome do produto" at bounding box center [714, 361] width 317 height 17
paste input "Sorvete"
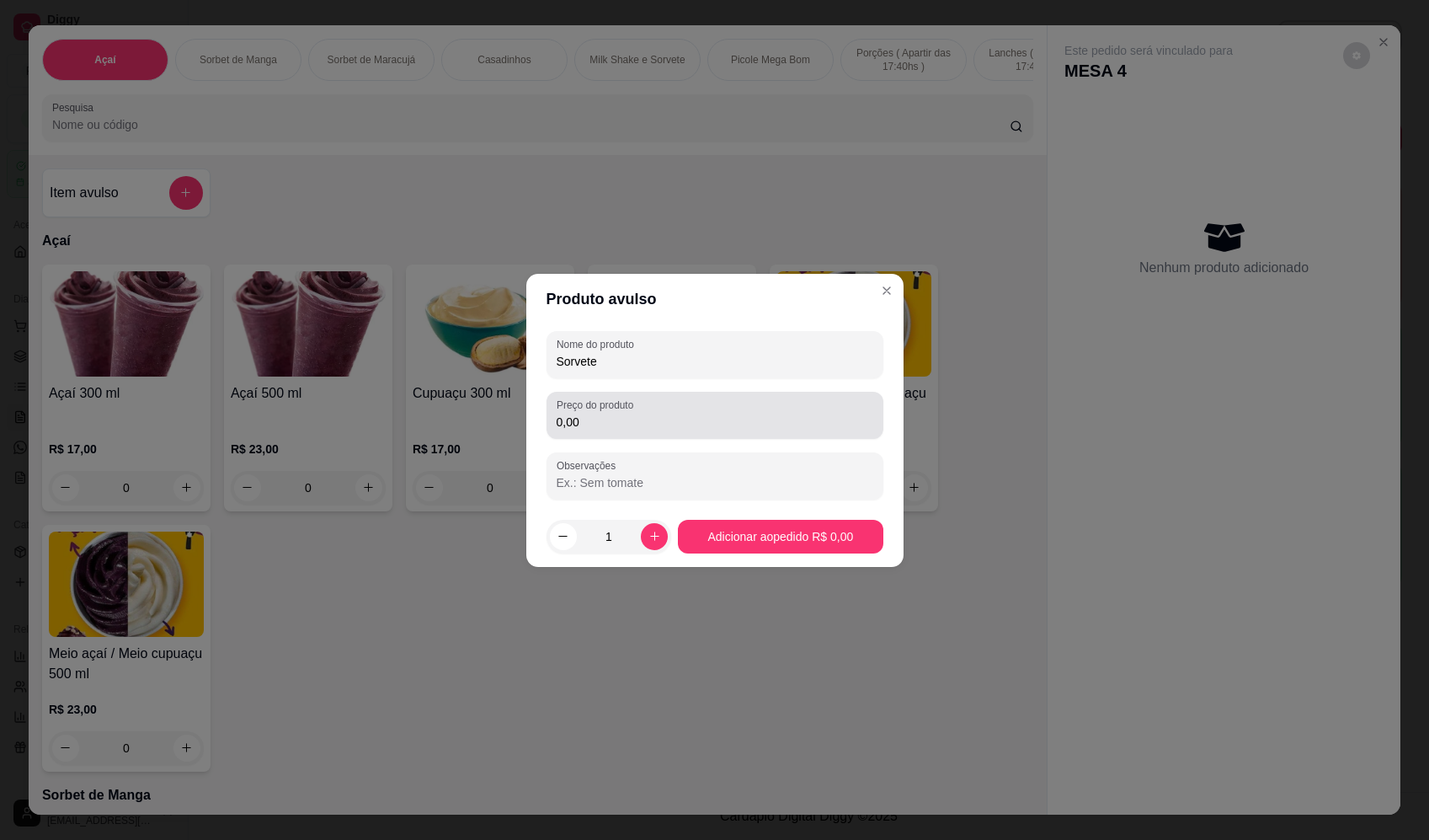
type input "Sorvete"
click at [690, 412] on div "0,00" at bounding box center [714, 415] width 317 height 34
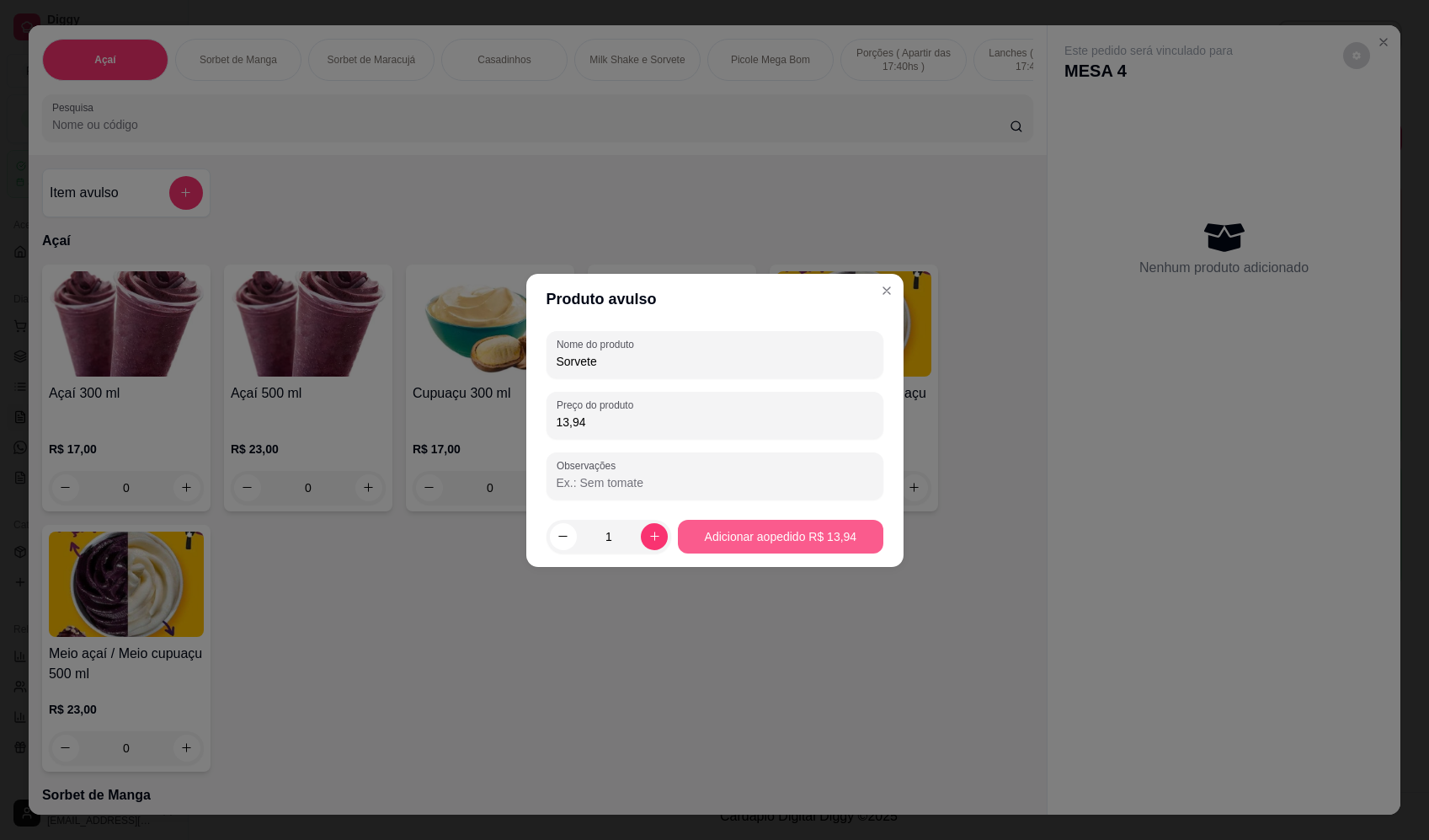
type input "13,94"
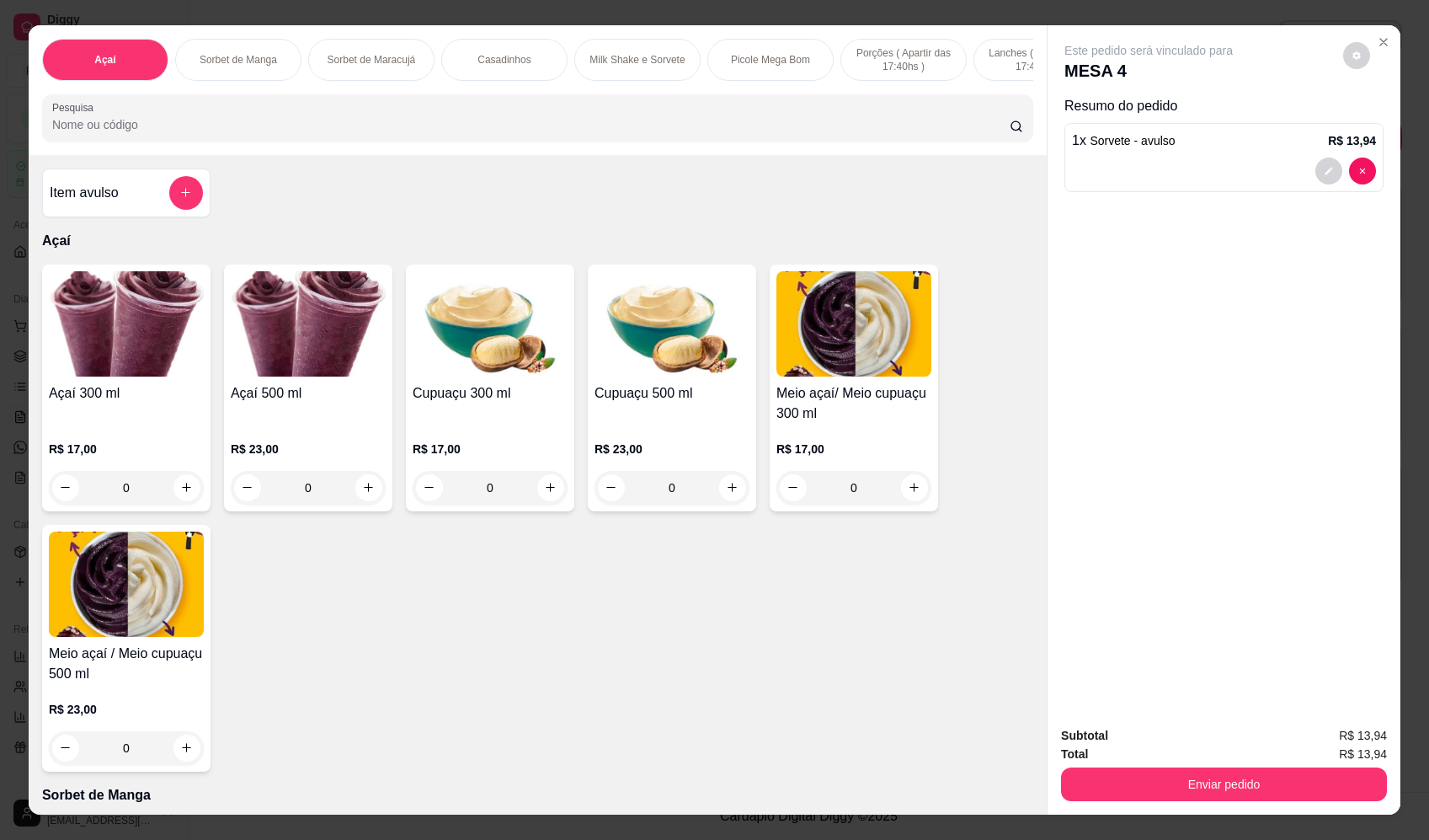
click at [137, 206] on div "Item avulso" at bounding box center [126, 193] width 153 height 34
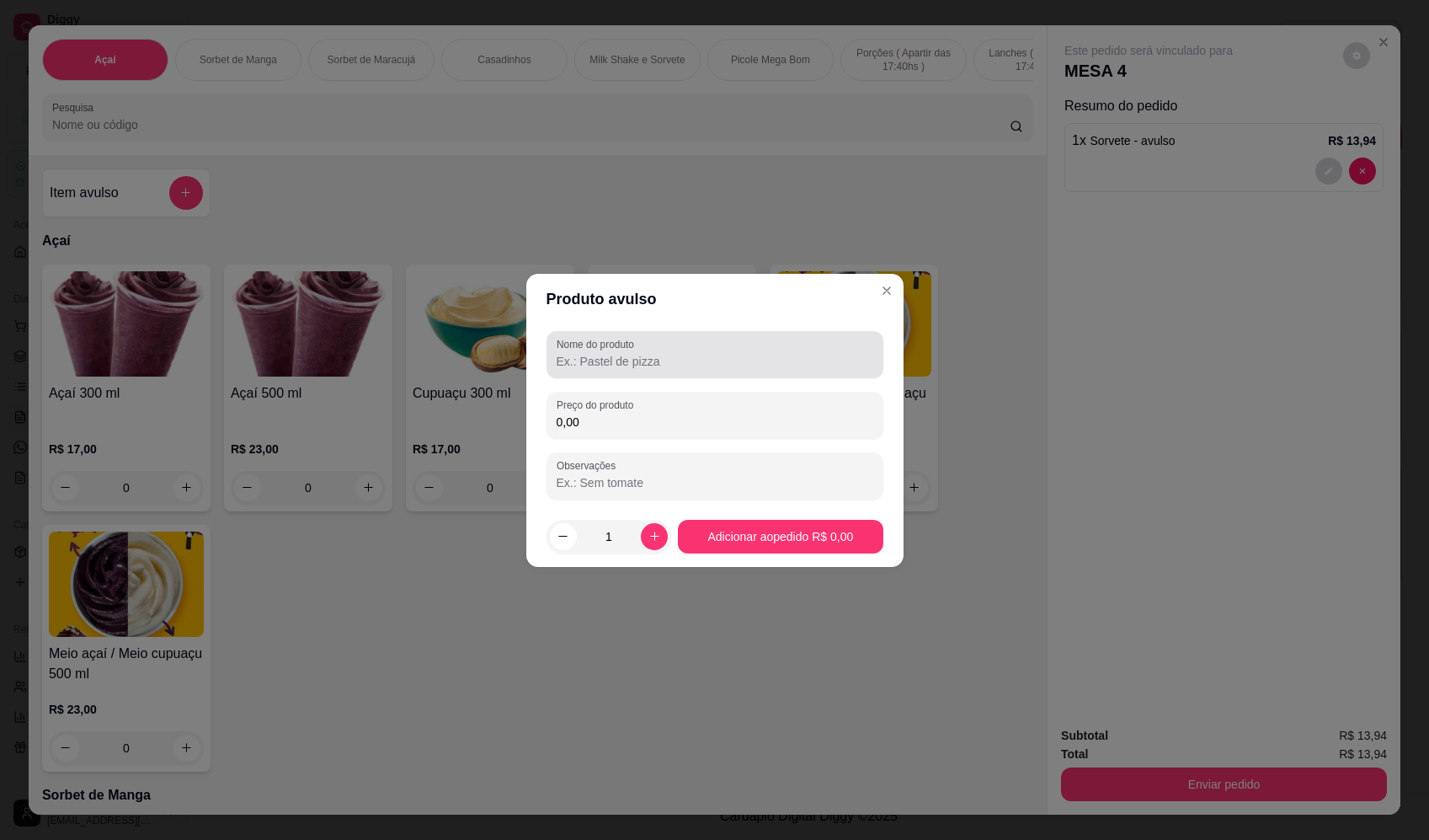
click at [730, 351] on div at bounding box center [714, 355] width 317 height 34
paste input "Sorvete"
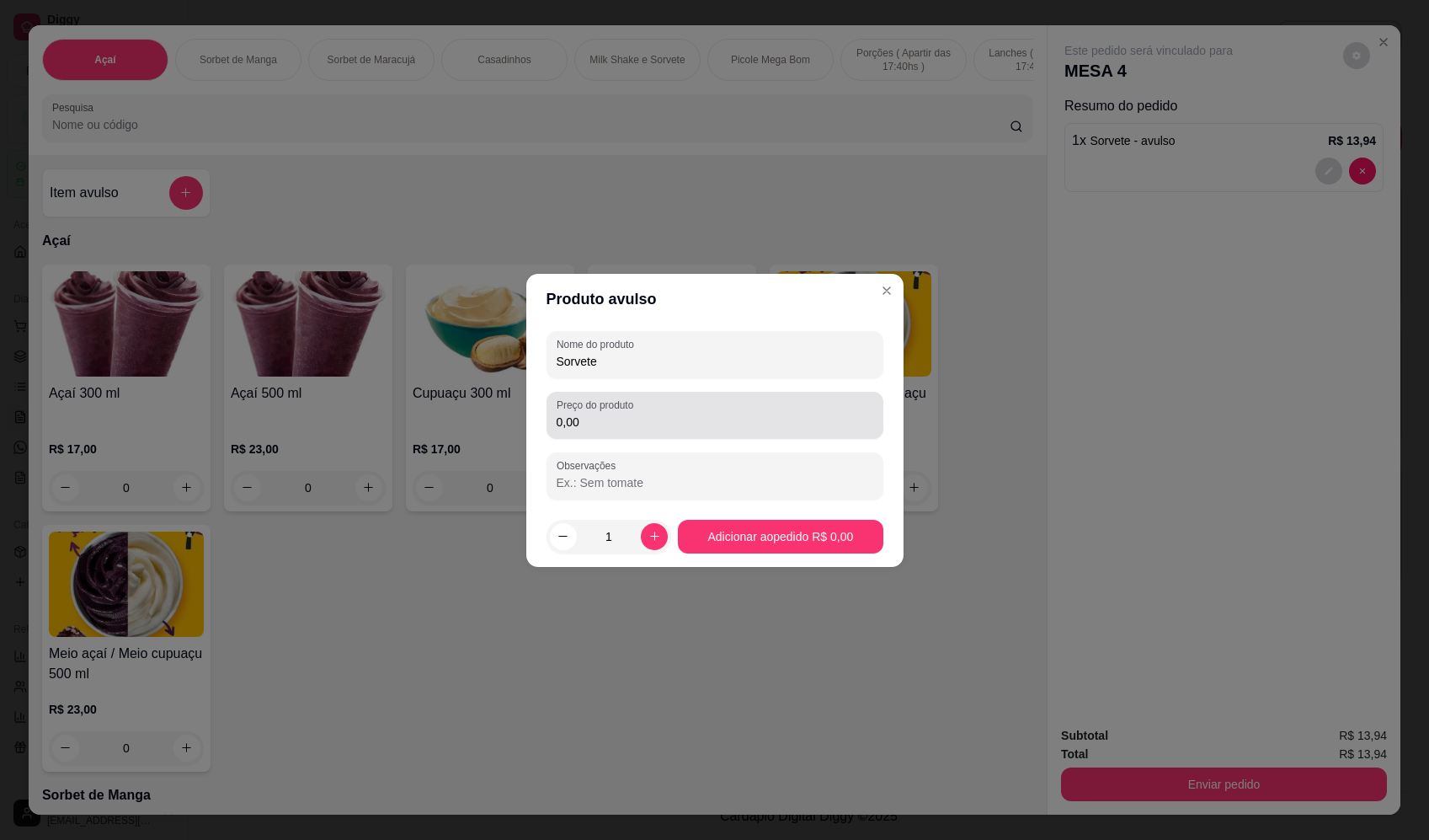
type input "Sorvete"
click at [701, 412] on div "0,00" at bounding box center [714, 415] width 317 height 34
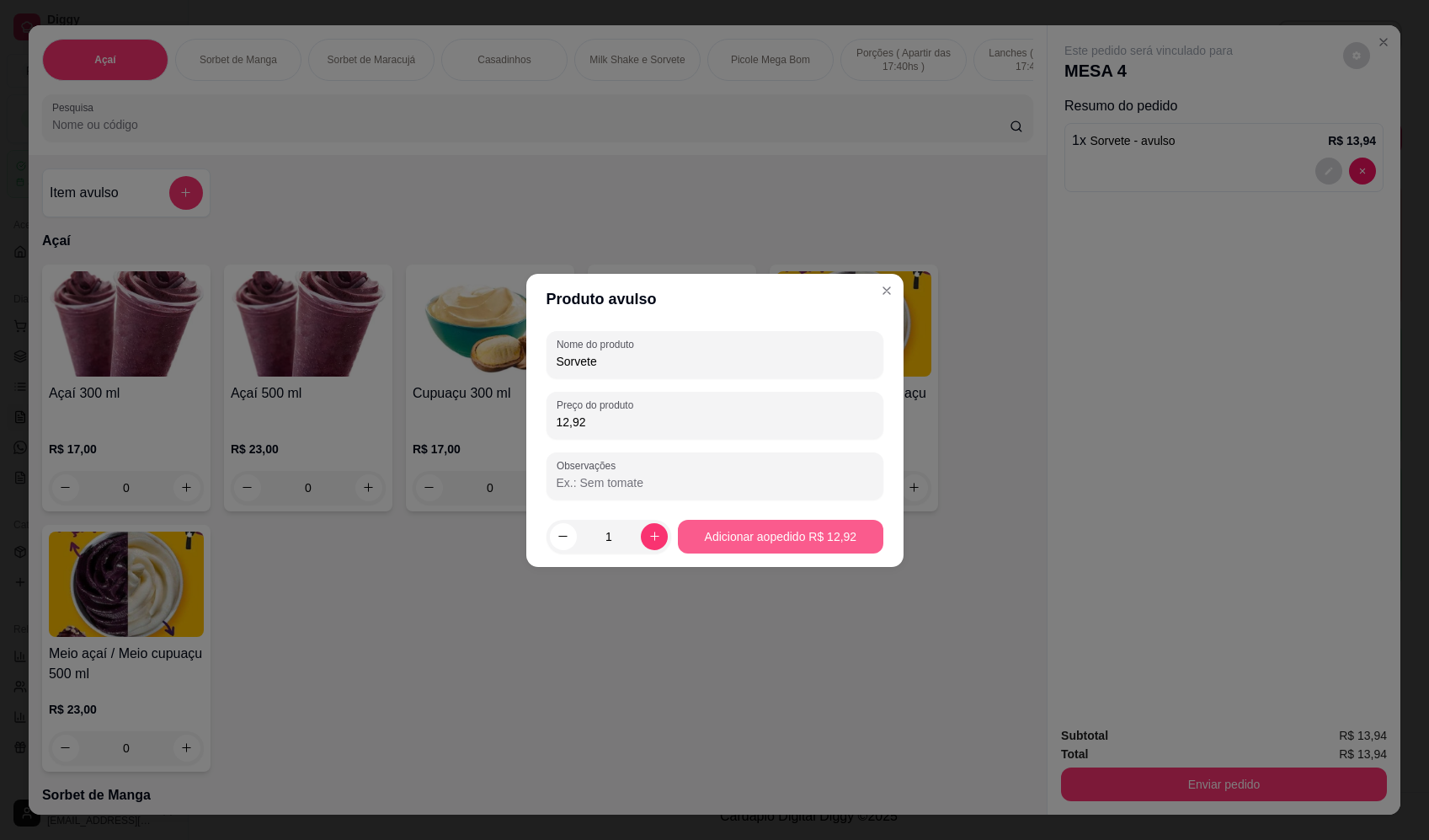
type input "12,92"
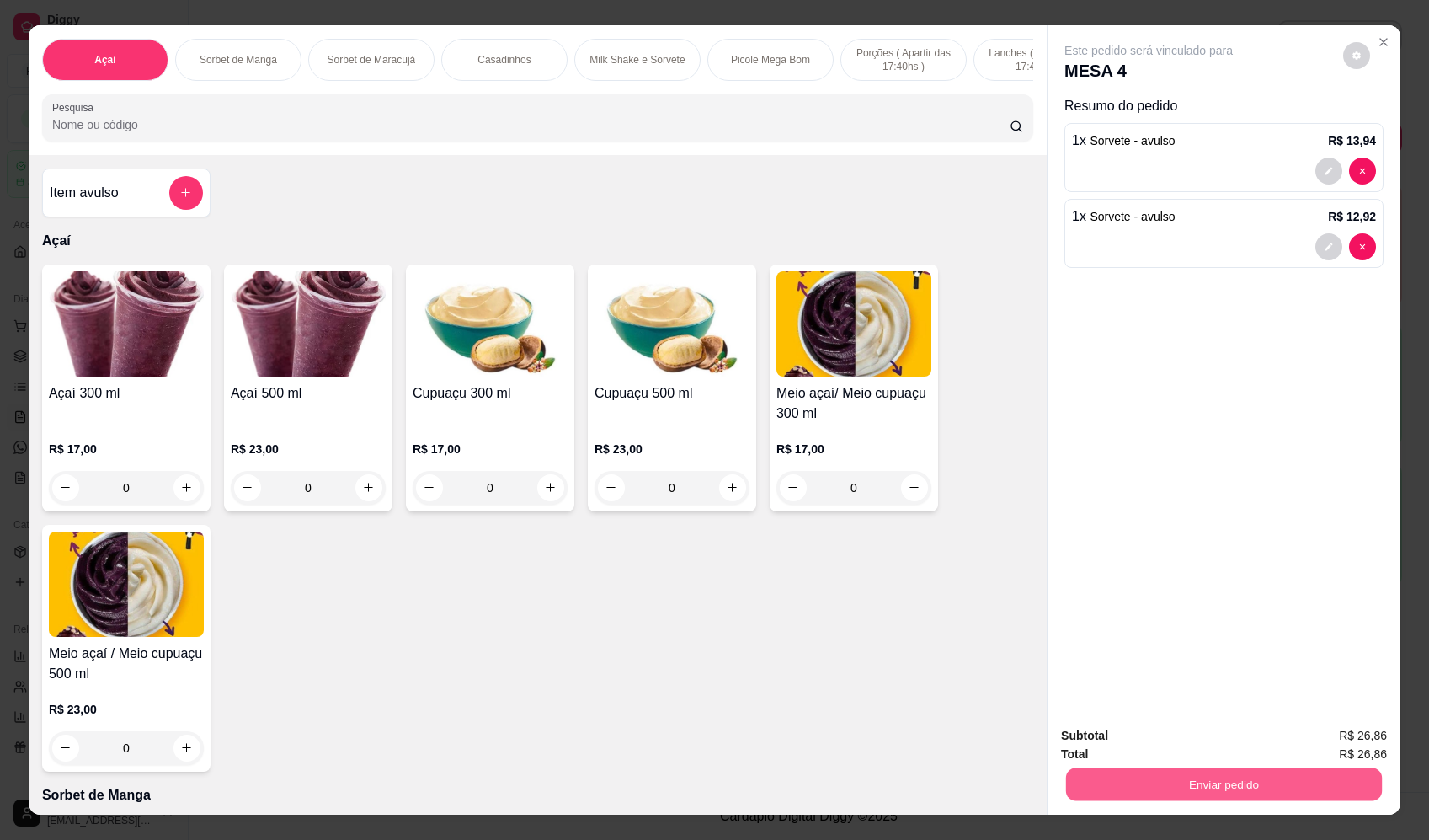
click at [1249, 787] on button "Enviar pedido" at bounding box center [1224, 784] width 316 height 33
click at [1370, 745] on button "Enviar pedido" at bounding box center [1343, 743] width 93 height 31
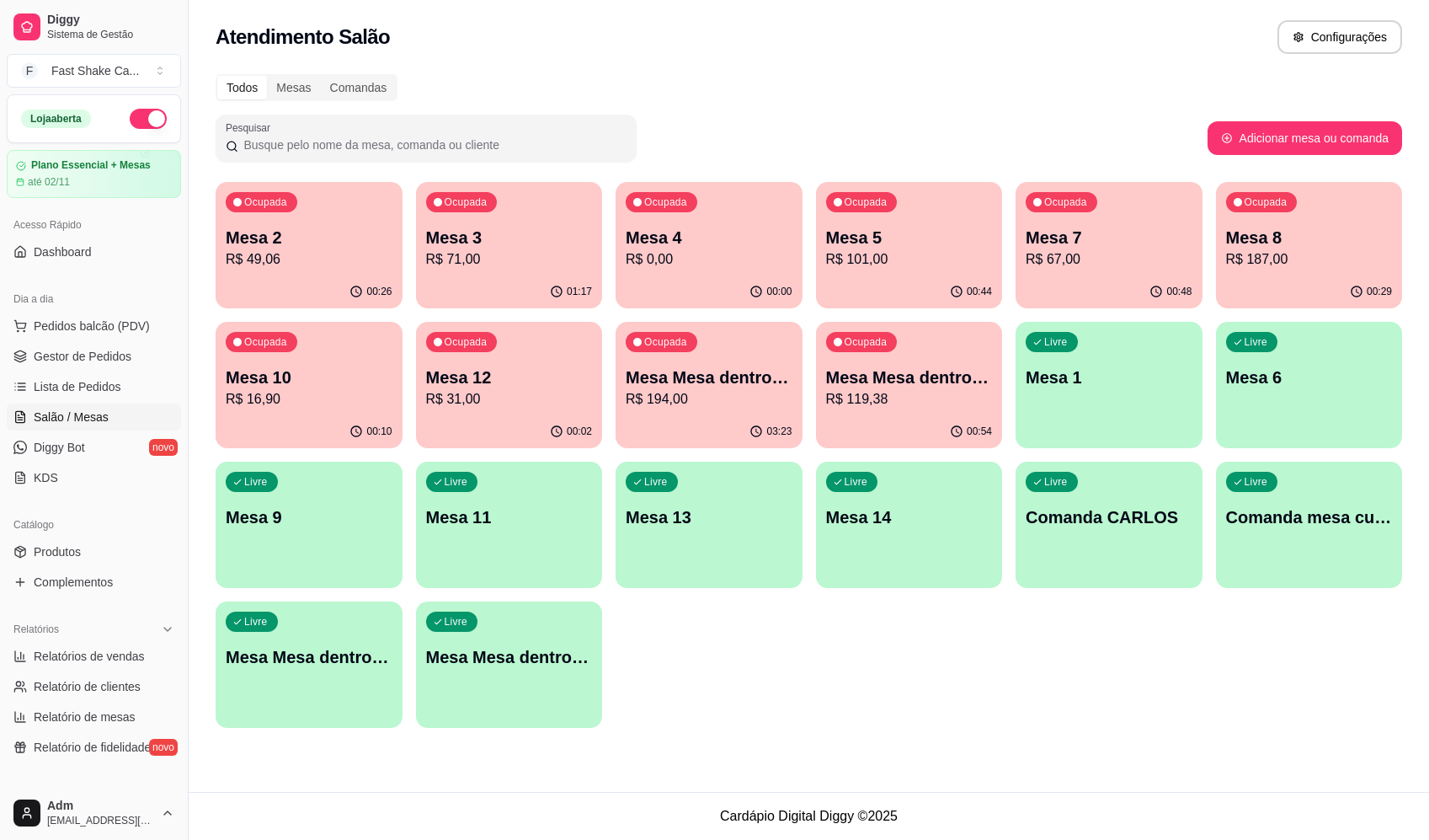
click at [1022, 74] on div "Todos Mesas Comandas" at bounding box center [809, 88] width 1187 height 27
click at [102, 325] on span "Pedidos balcão (PDV)" at bounding box center [92, 325] width 116 height 17
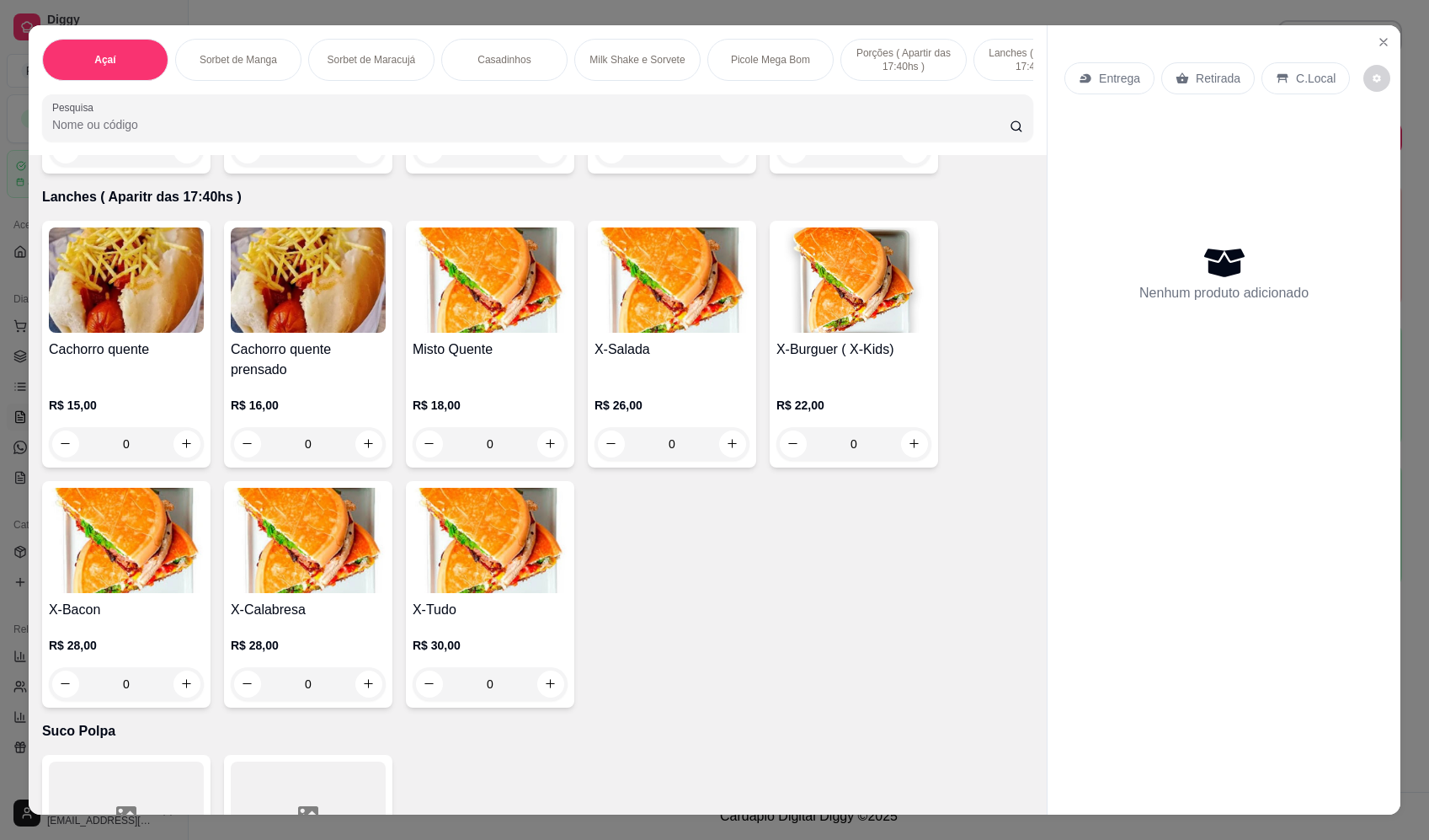
scroll to position [3368, 0]
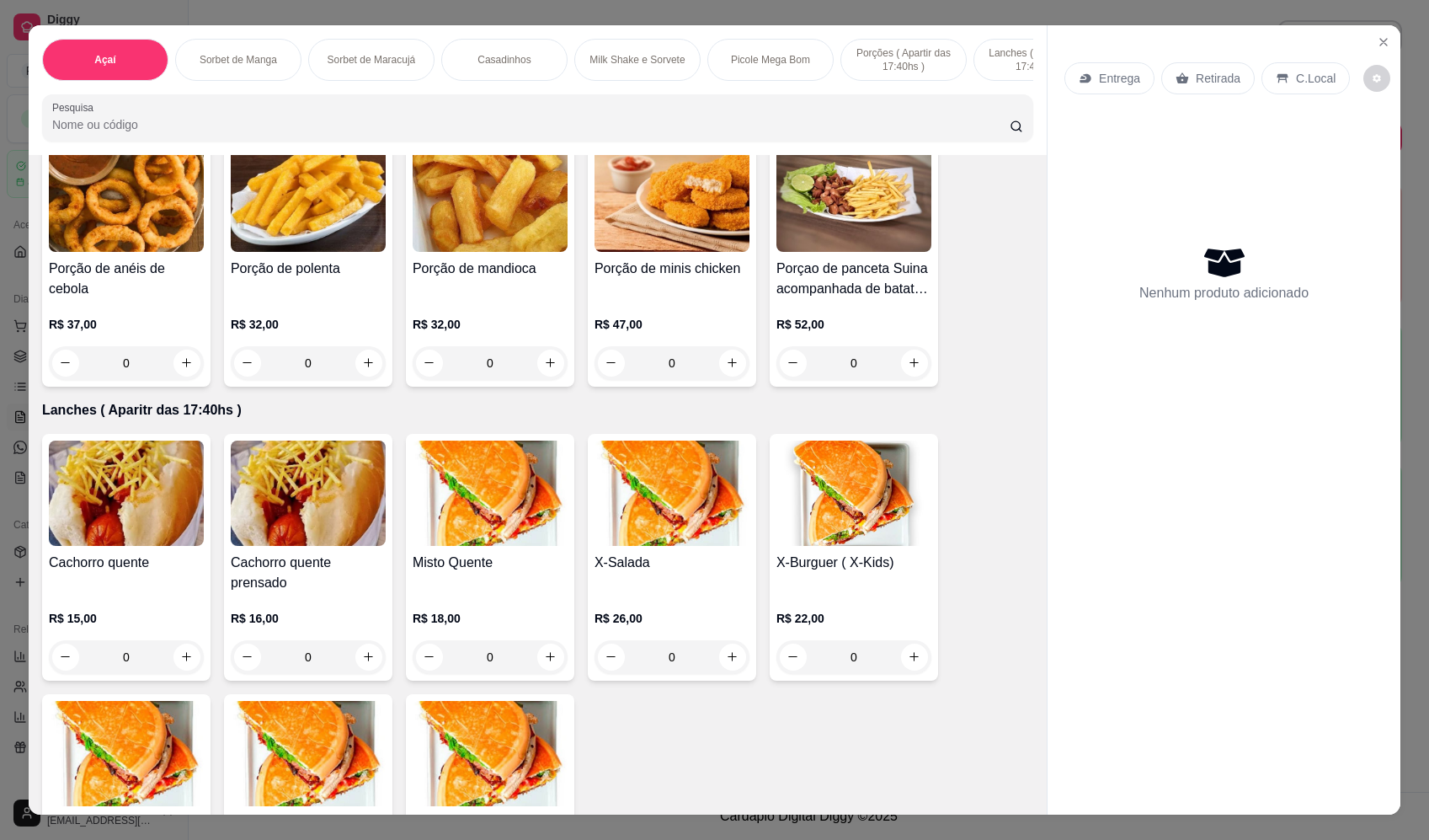
click at [728, 667] on div "0" at bounding box center [672, 657] width 155 height 34
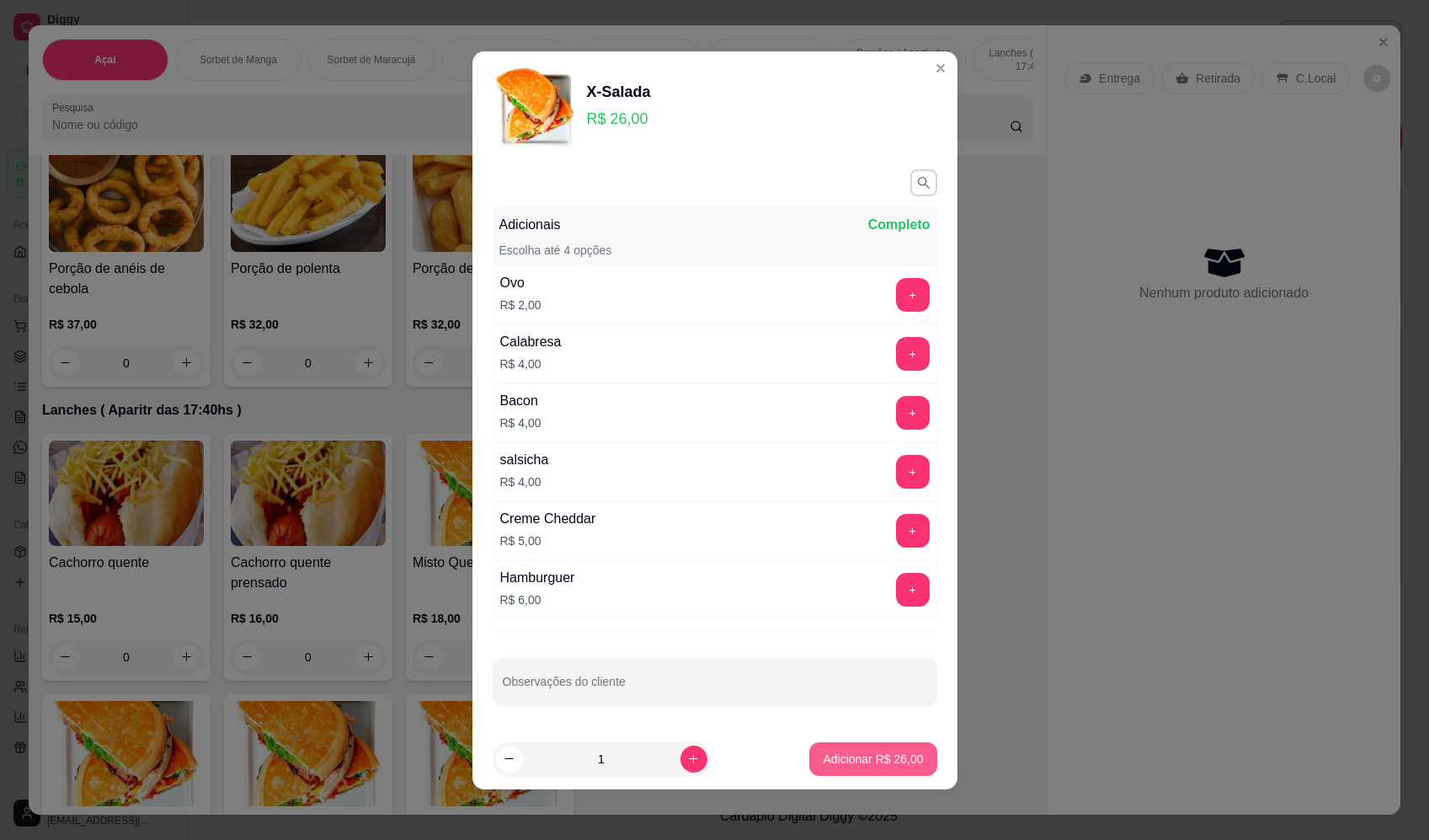
click at [845, 762] on p "Adicionar R$ 26,00" at bounding box center [872, 758] width 100 height 17
type input "1"
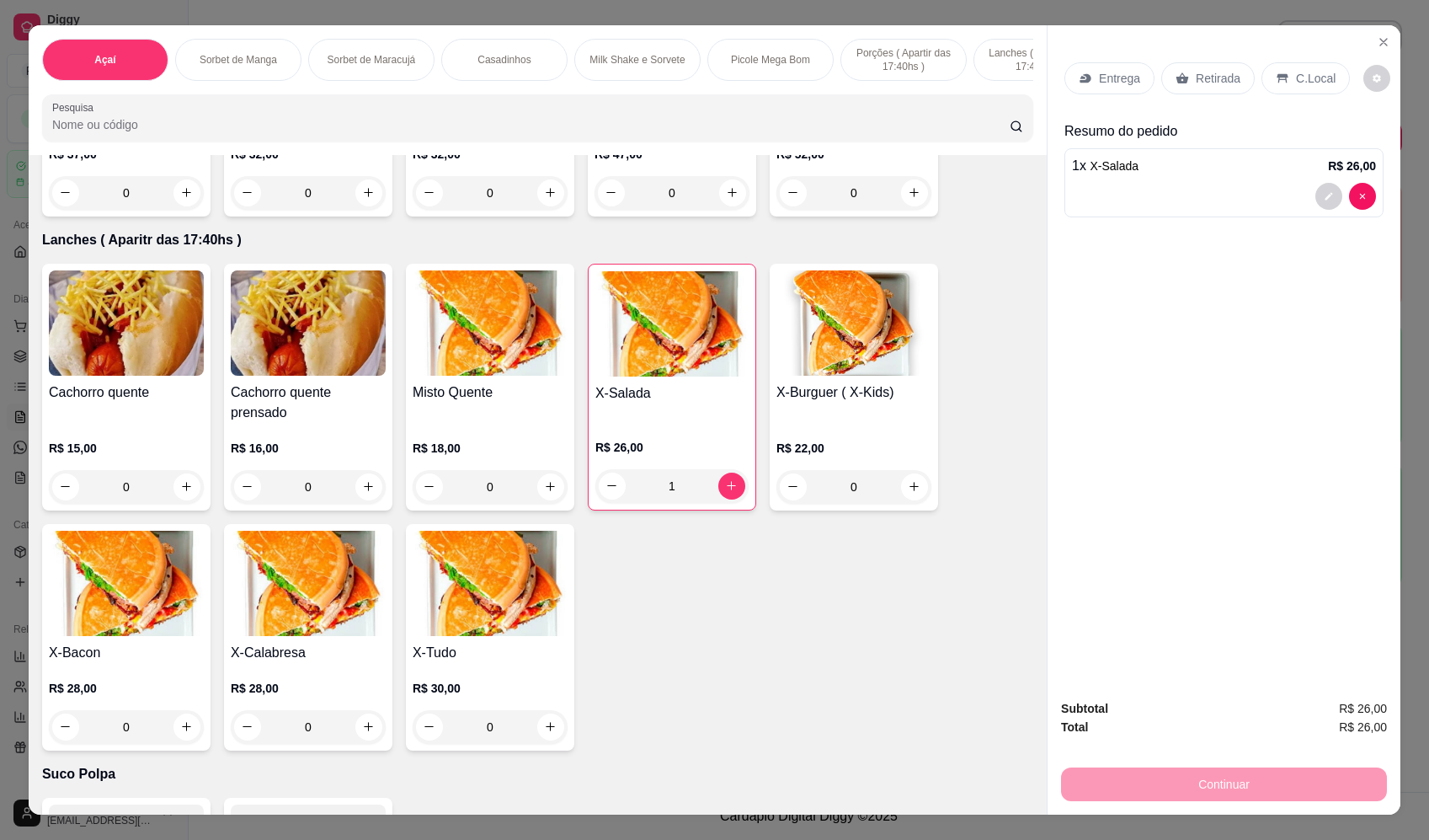
scroll to position [3621, 0]
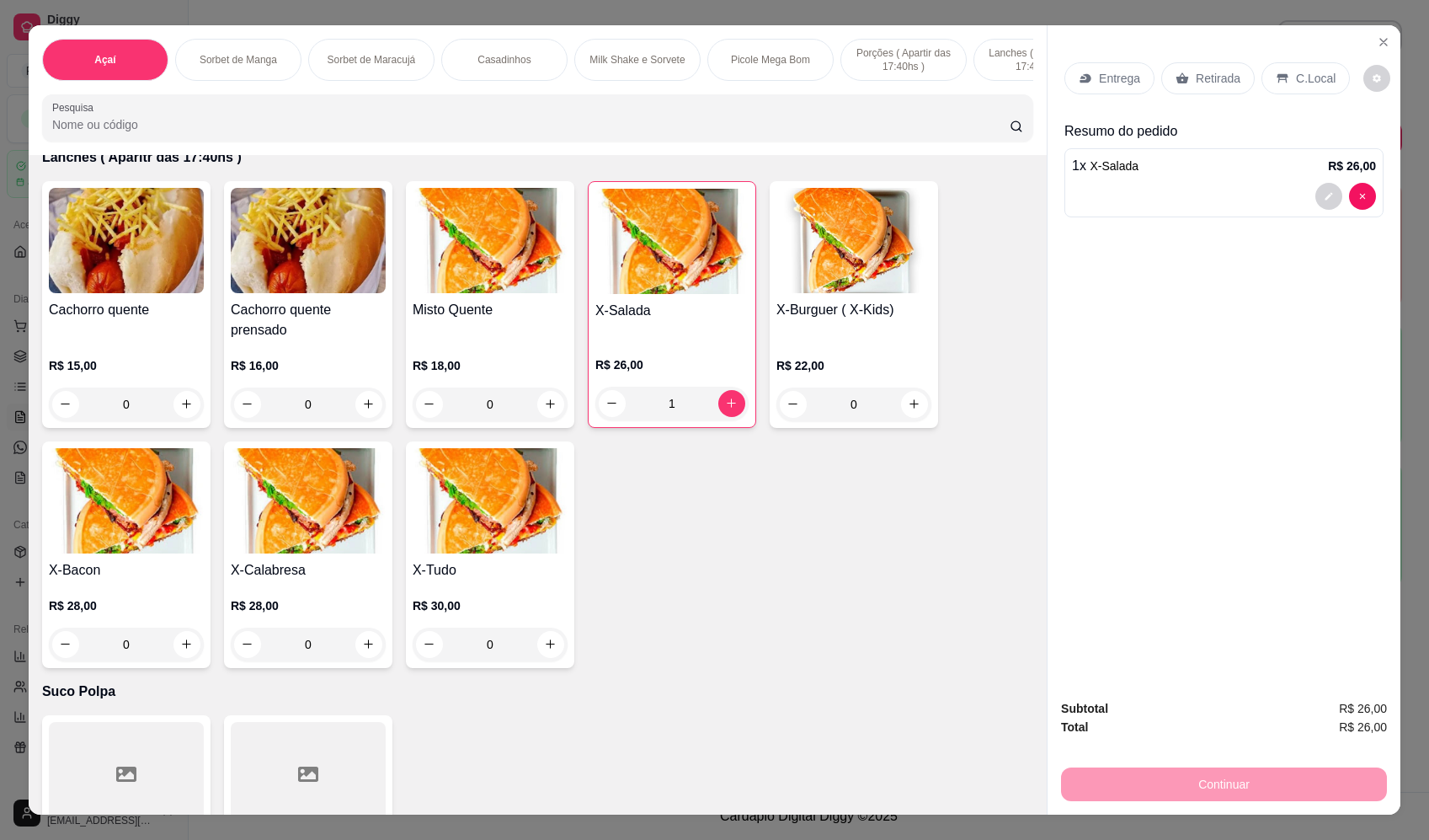
click at [549, 659] on div "0" at bounding box center [489, 644] width 155 height 34
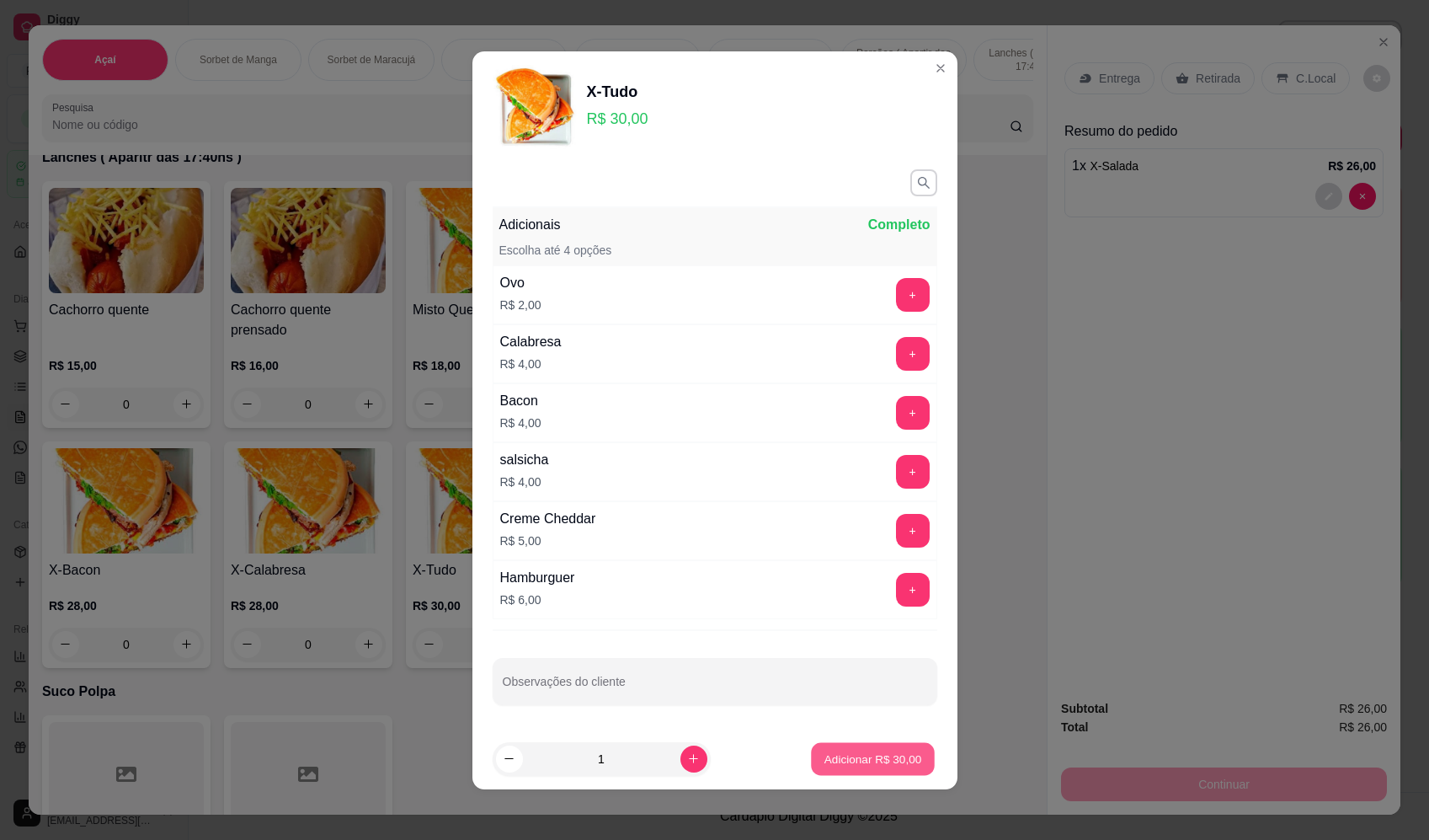
click at [815, 745] on button "Adicionar R$ 30,00" at bounding box center [873, 758] width 124 height 33
type input "1"
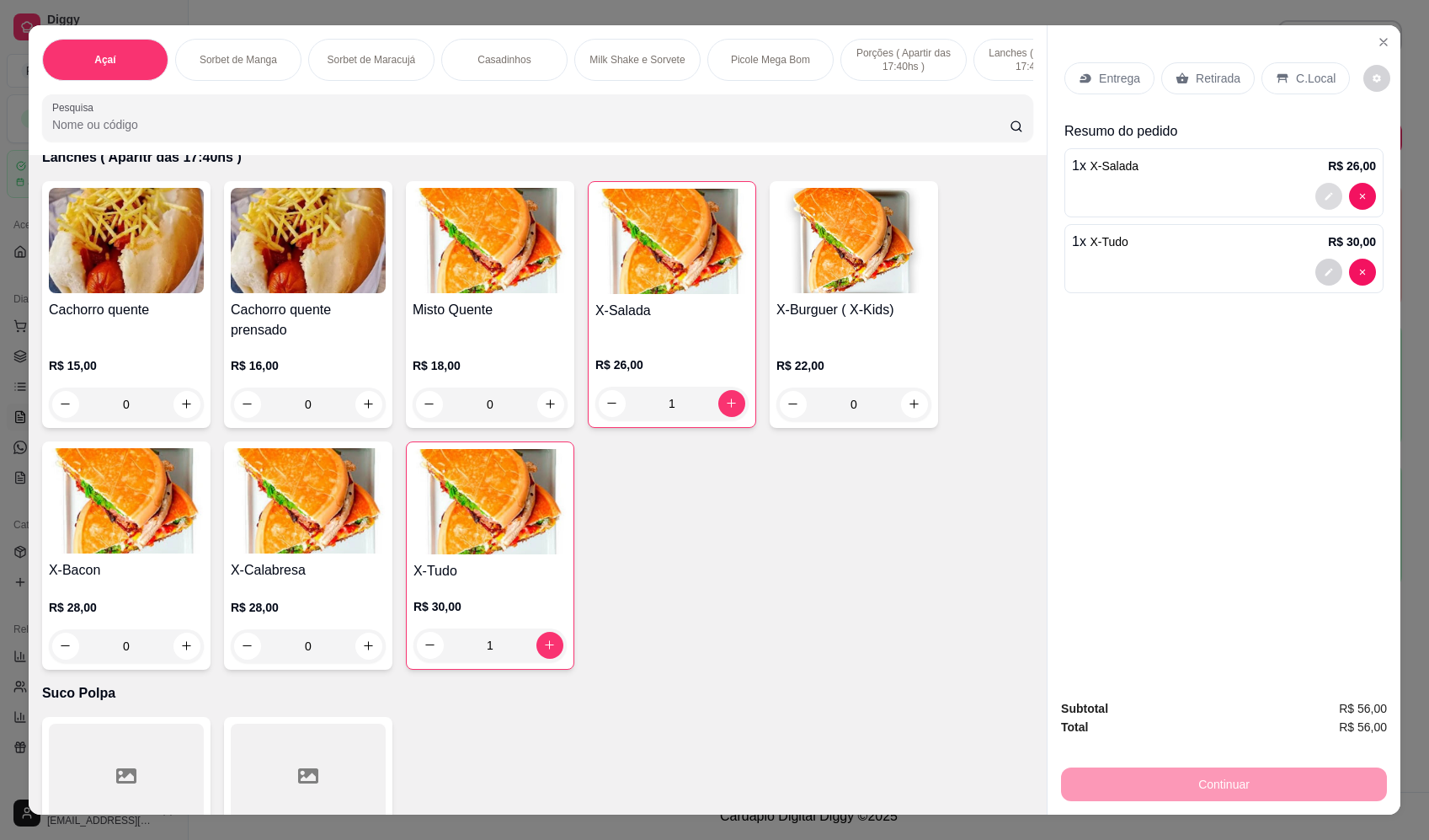
click at [1326, 195] on icon "decrease-product-quantity" at bounding box center [1329, 196] width 10 height 10
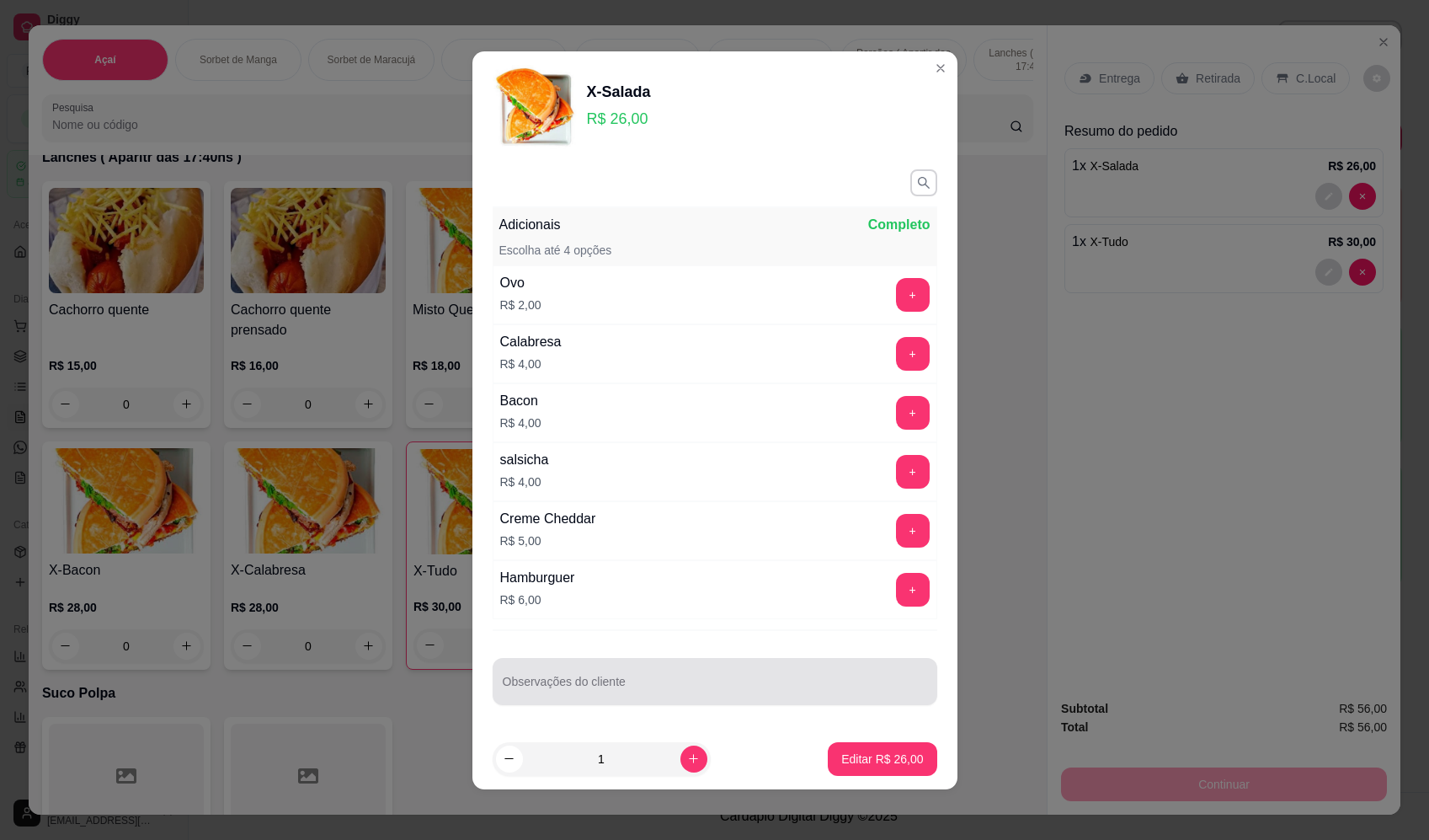
click at [621, 666] on div at bounding box center [715, 681] width 425 height 34
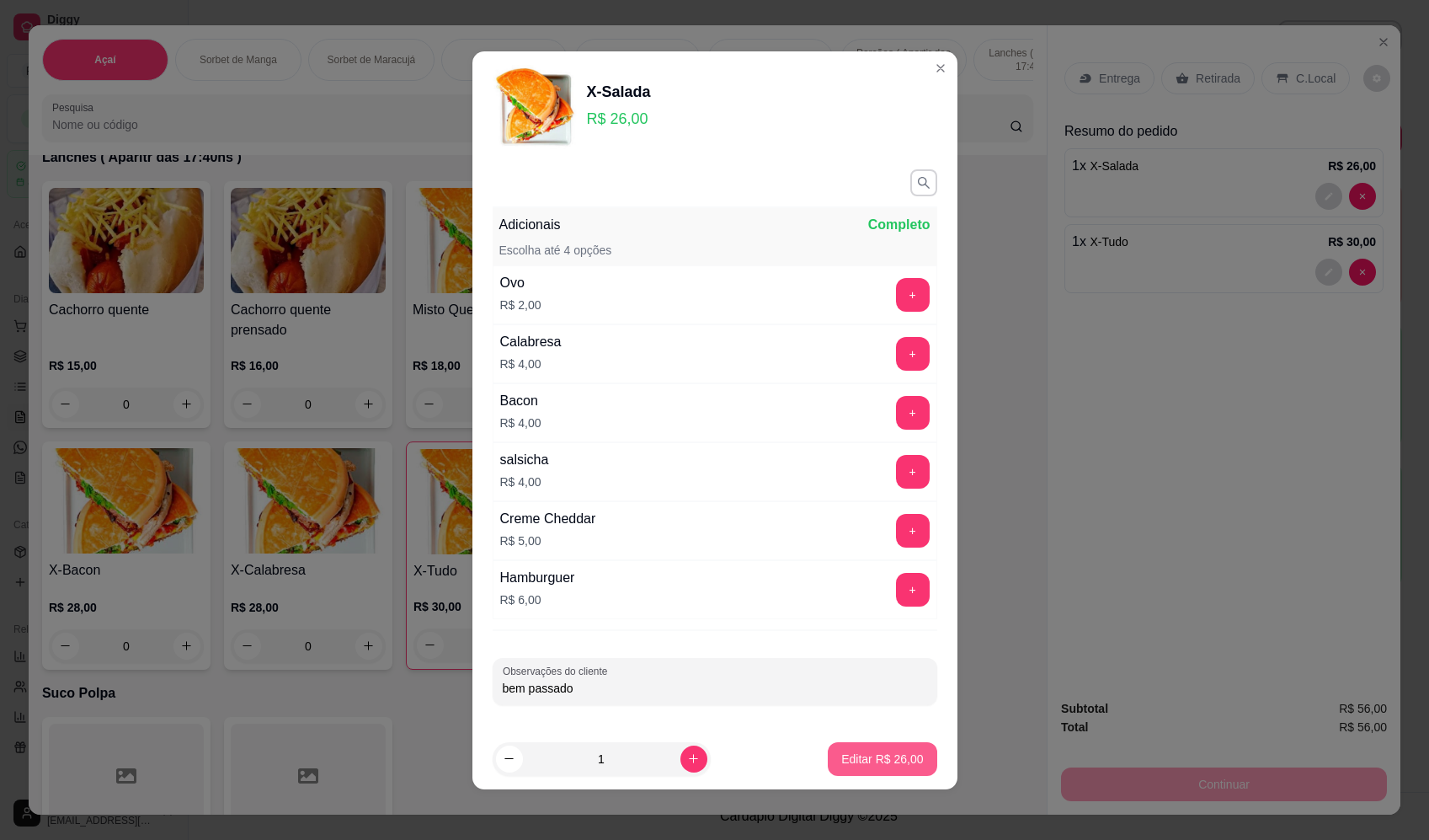
type input "bem passado"
click at [893, 753] on p "Editar R$ 26,00" at bounding box center [882, 758] width 82 height 17
type input "0"
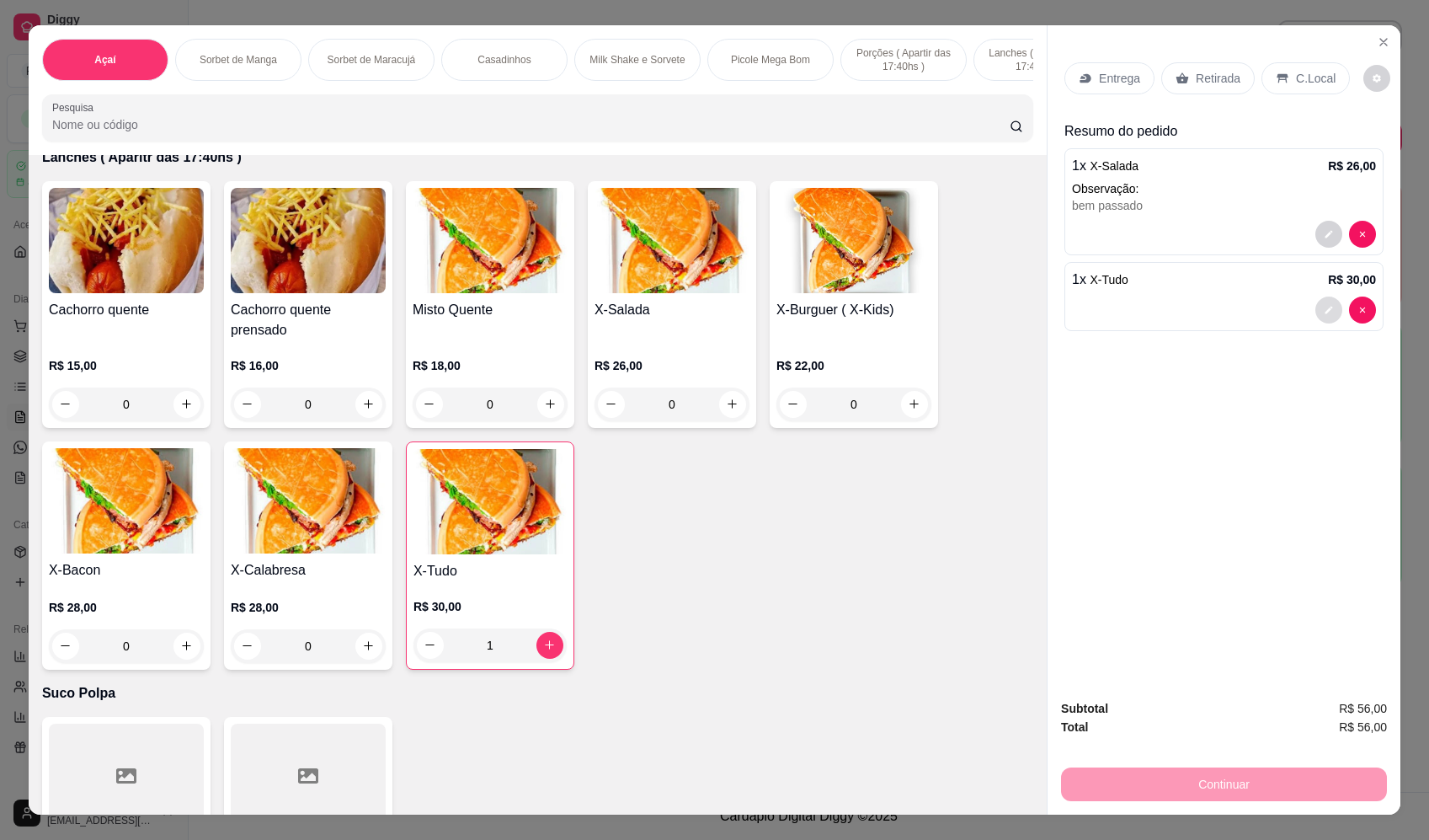
click at [1318, 299] on button "decrease-product-quantity" at bounding box center [1330, 310] width 27 height 27
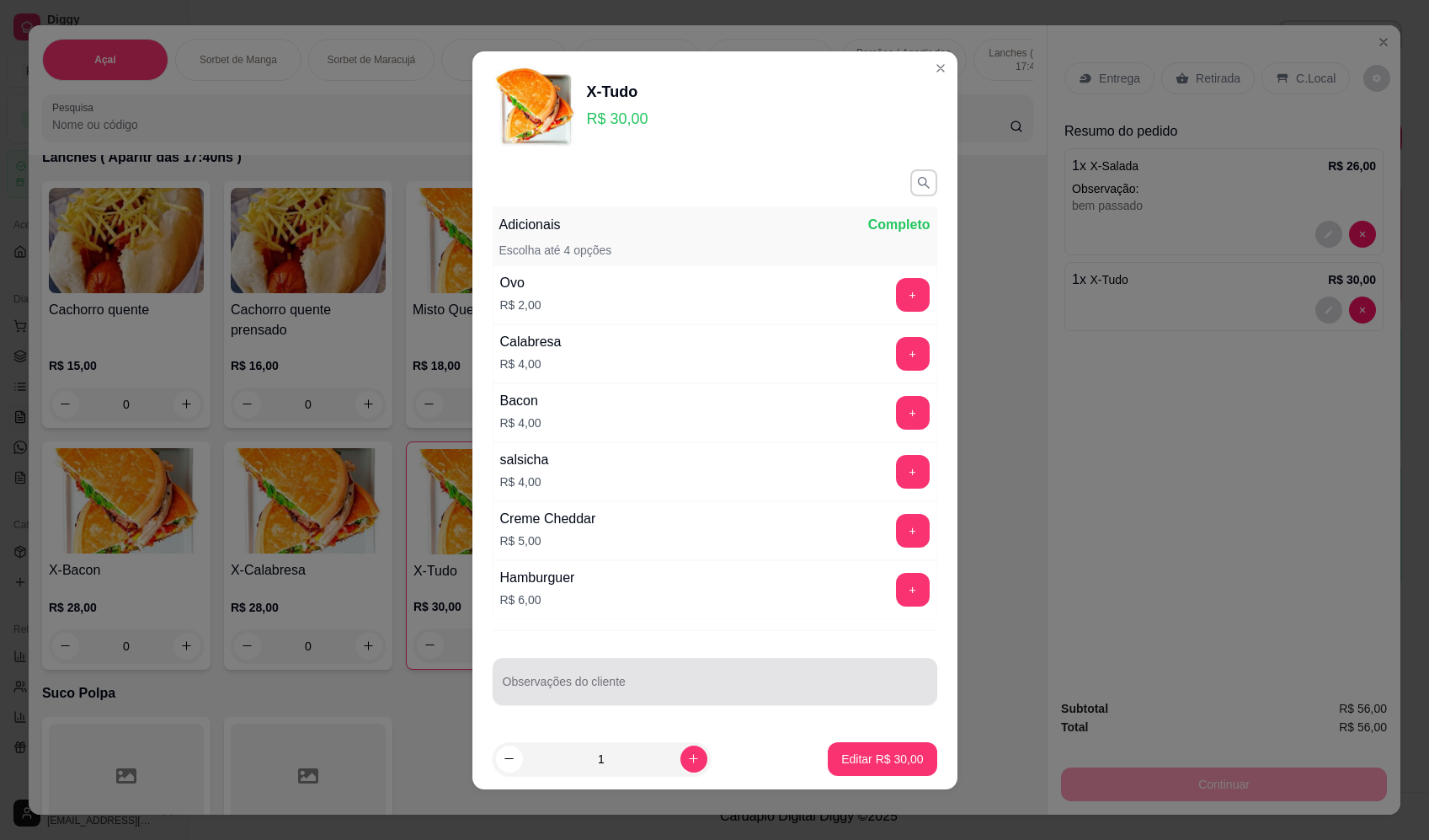
click at [590, 679] on div "Observações do cliente" at bounding box center [715, 681] width 444 height 47
type input "bem passado"
click at [872, 777] on footer "1 Editar R$ 30,00" at bounding box center [715, 758] width 485 height 60
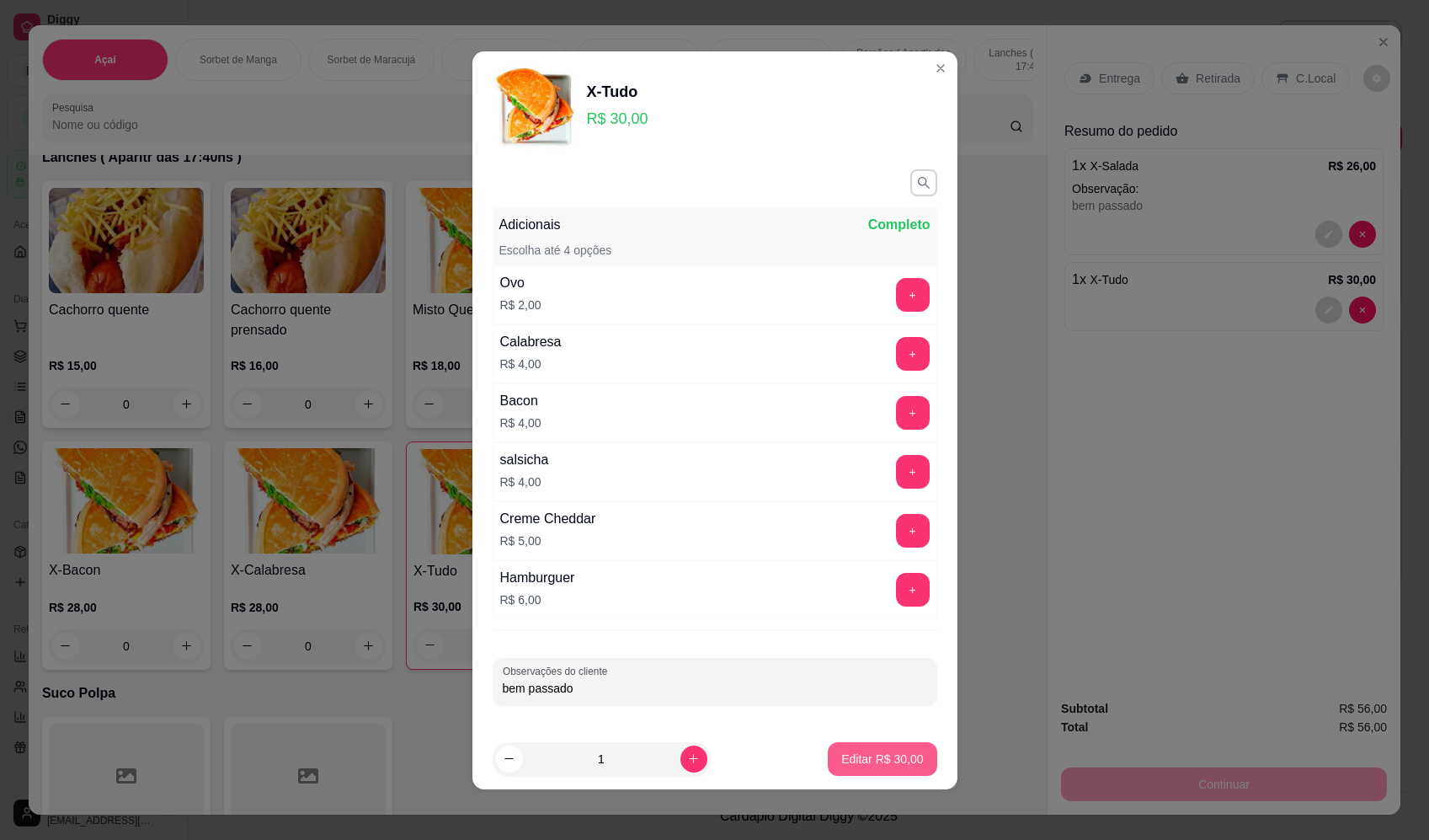
click at [865, 753] on p "Editar R$ 30,00" at bounding box center [882, 758] width 82 height 17
type input "0"
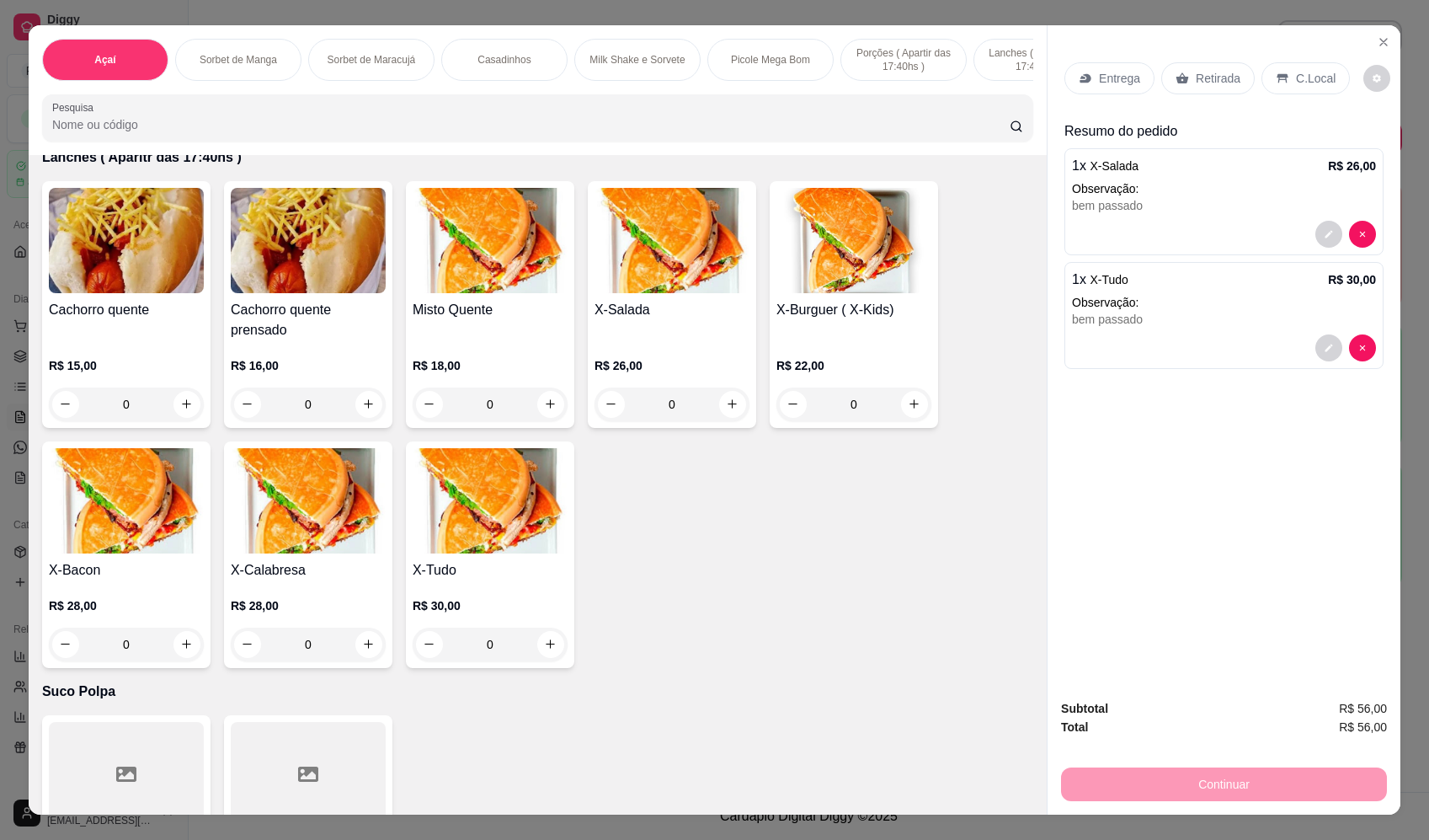
click at [1106, 71] on p "Entrega" at bounding box center [1120, 78] width 41 height 17
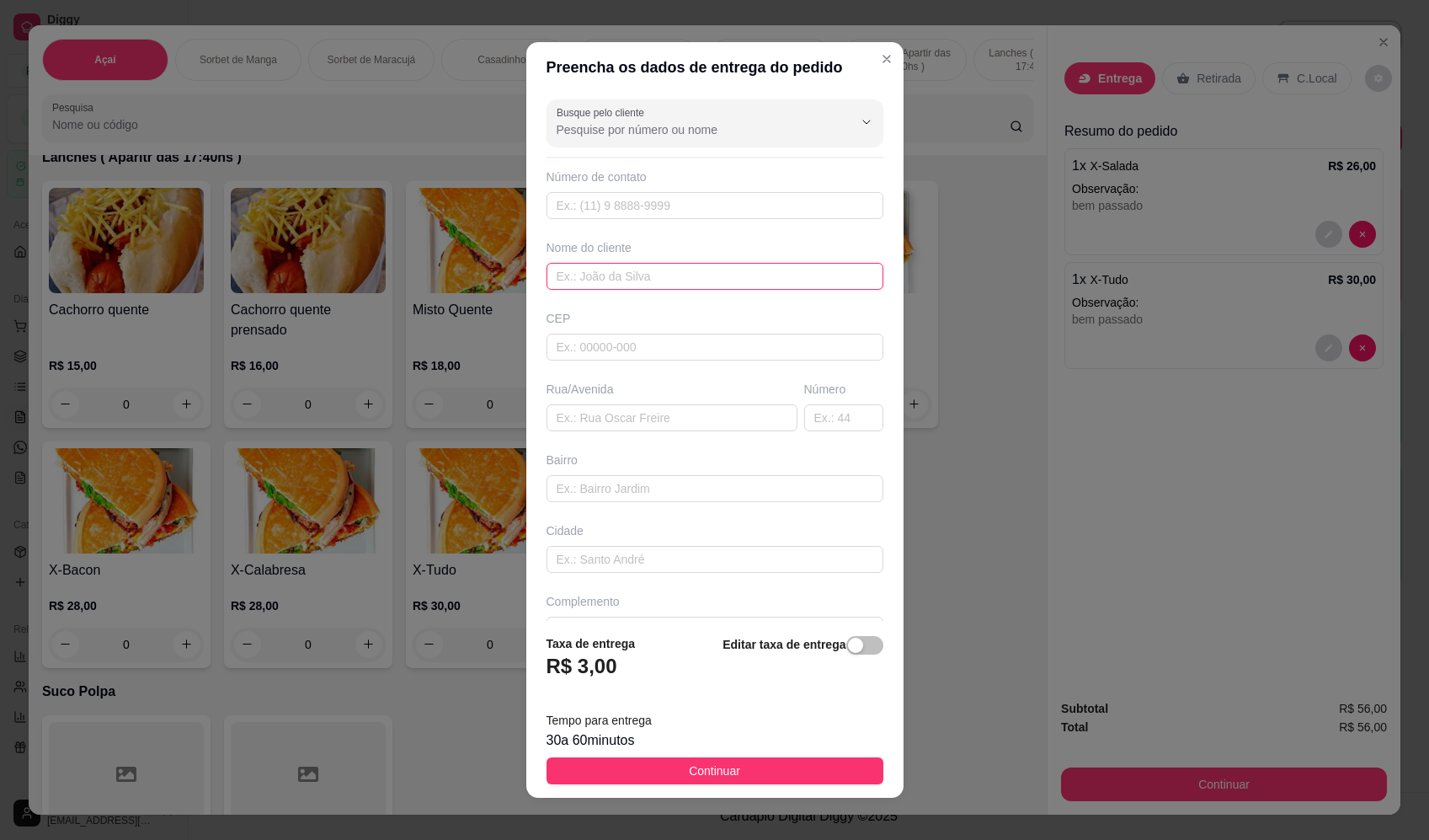
drag, startPoint x: 647, startPoint y: 275, endPoint x: 625, endPoint y: 302, distance: 34.8
click at [643, 277] on input "text" at bounding box center [715, 277] width 337 height 27
type input "valmir"
drag, startPoint x: 636, startPoint y: 419, endPoint x: 628, endPoint y: 427, distance: 11.3
click at [633, 423] on input "text" at bounding box center [673, 418] width 251 height 27
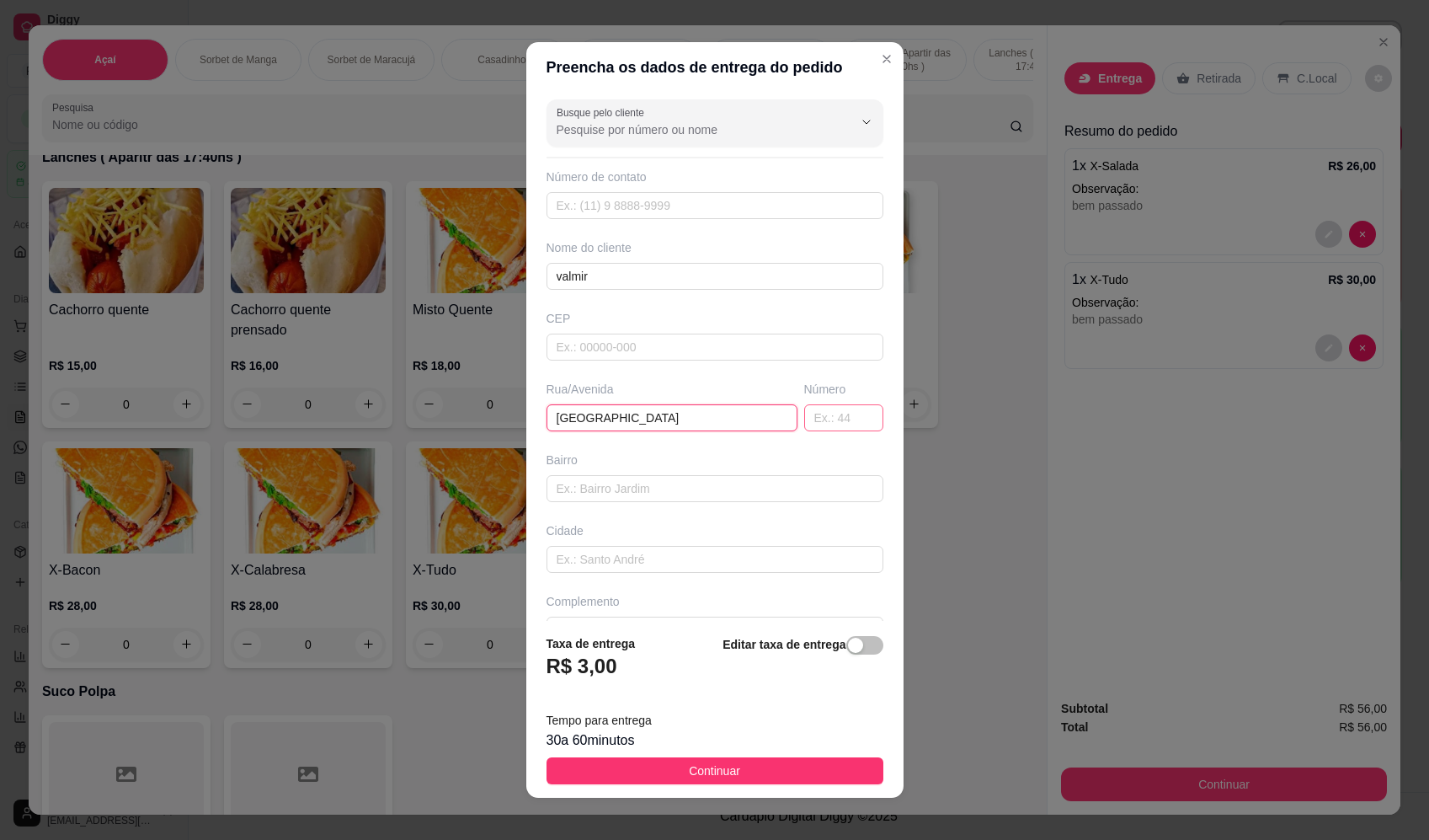
type input "[GEOGRAPHIC_DATA]"
drag, startPoint x: 837, startPoint y: 424, endPoint x: 809, endPoint y: 433, distance: 29.4
click at [836, 424] on input "text" at bounding box center [843, 418] width 79 height 27
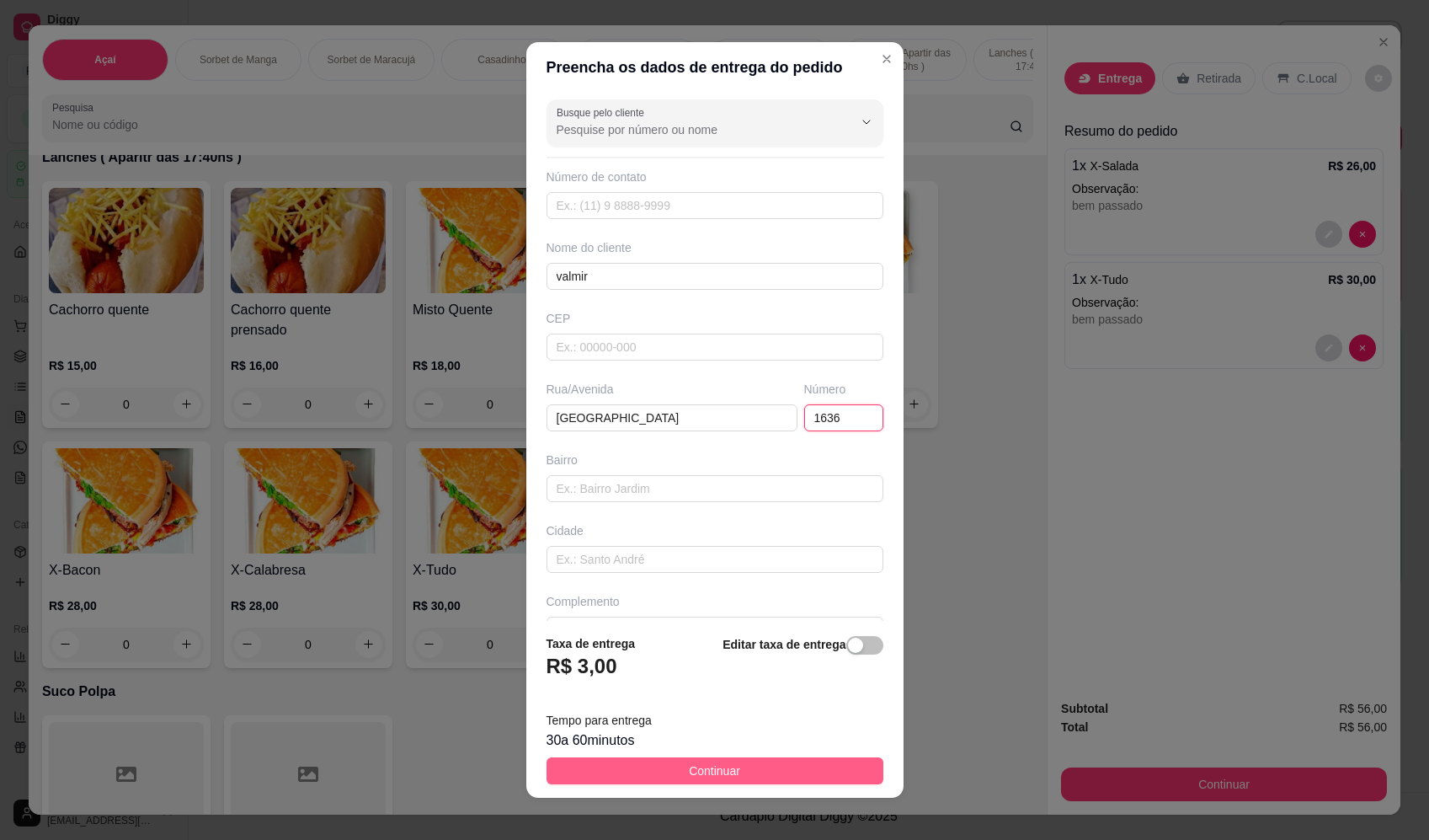
type input "1636"
drag, startPoint x: 785, startPoint y: 778, endPoint x: 742, endPoint y: 780, distance: 43.0
click at [785, 778] on button "Continuar" at bounding box center [715, 771] width 337 height 27
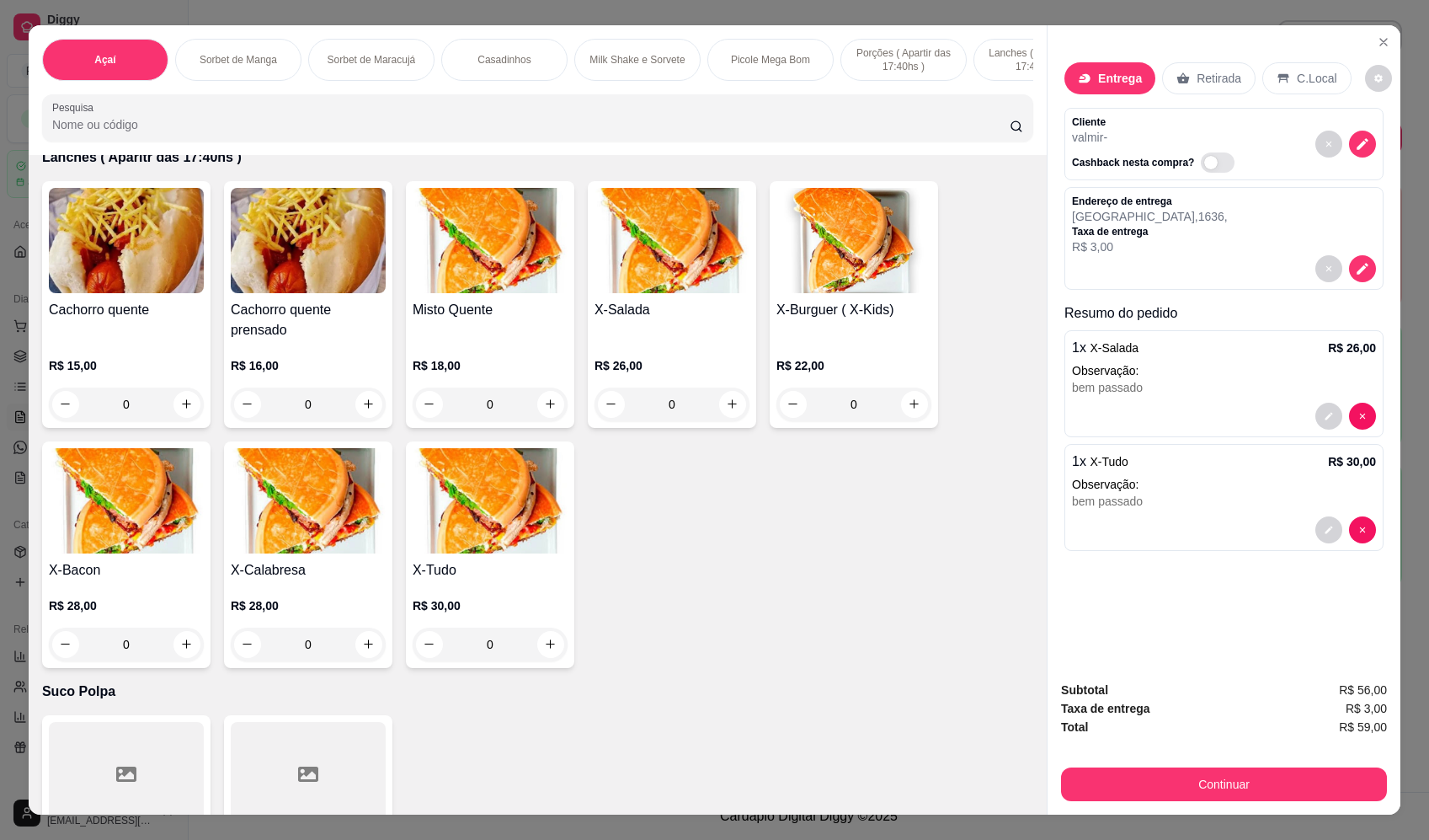
click at [1287, 760] on div "Subtotal R$ 56,00 Taxa de entrega R$ 3,00 Total R$ 59,00 Continuar" at bounding box center [1224, 741] width 326 height 121
click at [1283, 783] on button "Continuar" at bounding box center [1224, 784] width 316 height 33
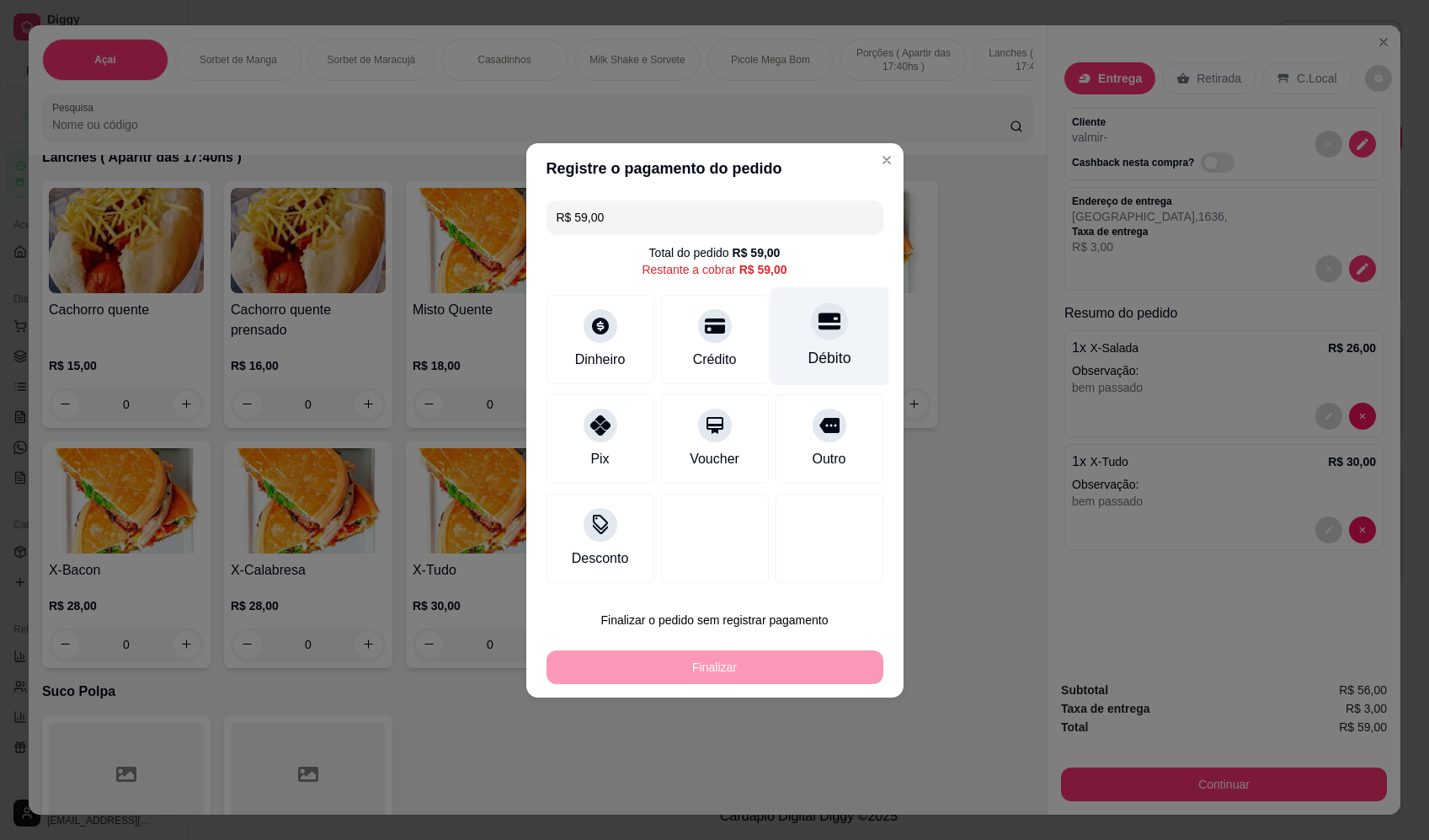
click at [819, 327] on icon at bounding box center [829, 321] width 21 height 21
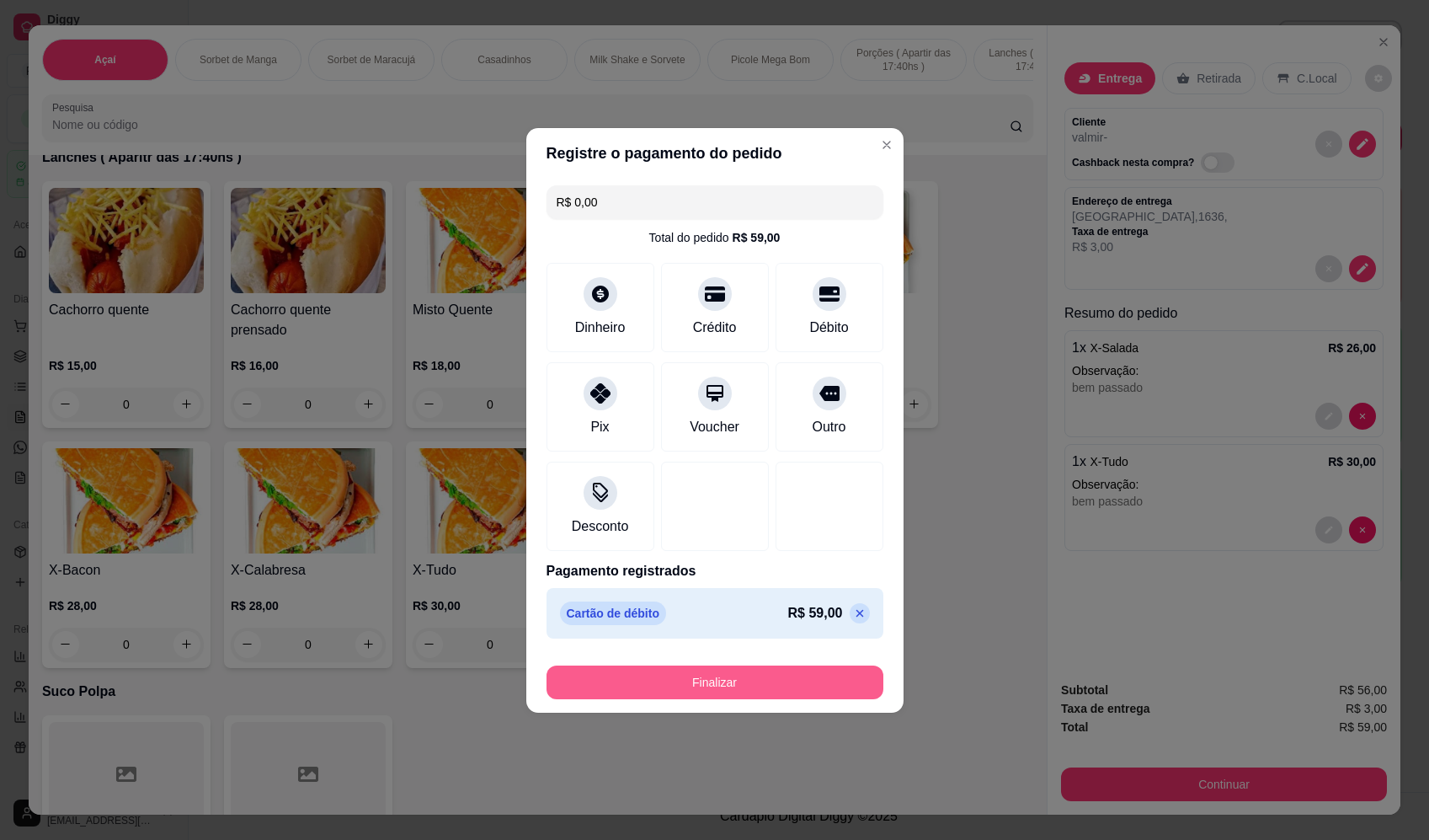
click at [748, 680] on button "Finalizar" at bounding box center [715, 682] width 337 height 34
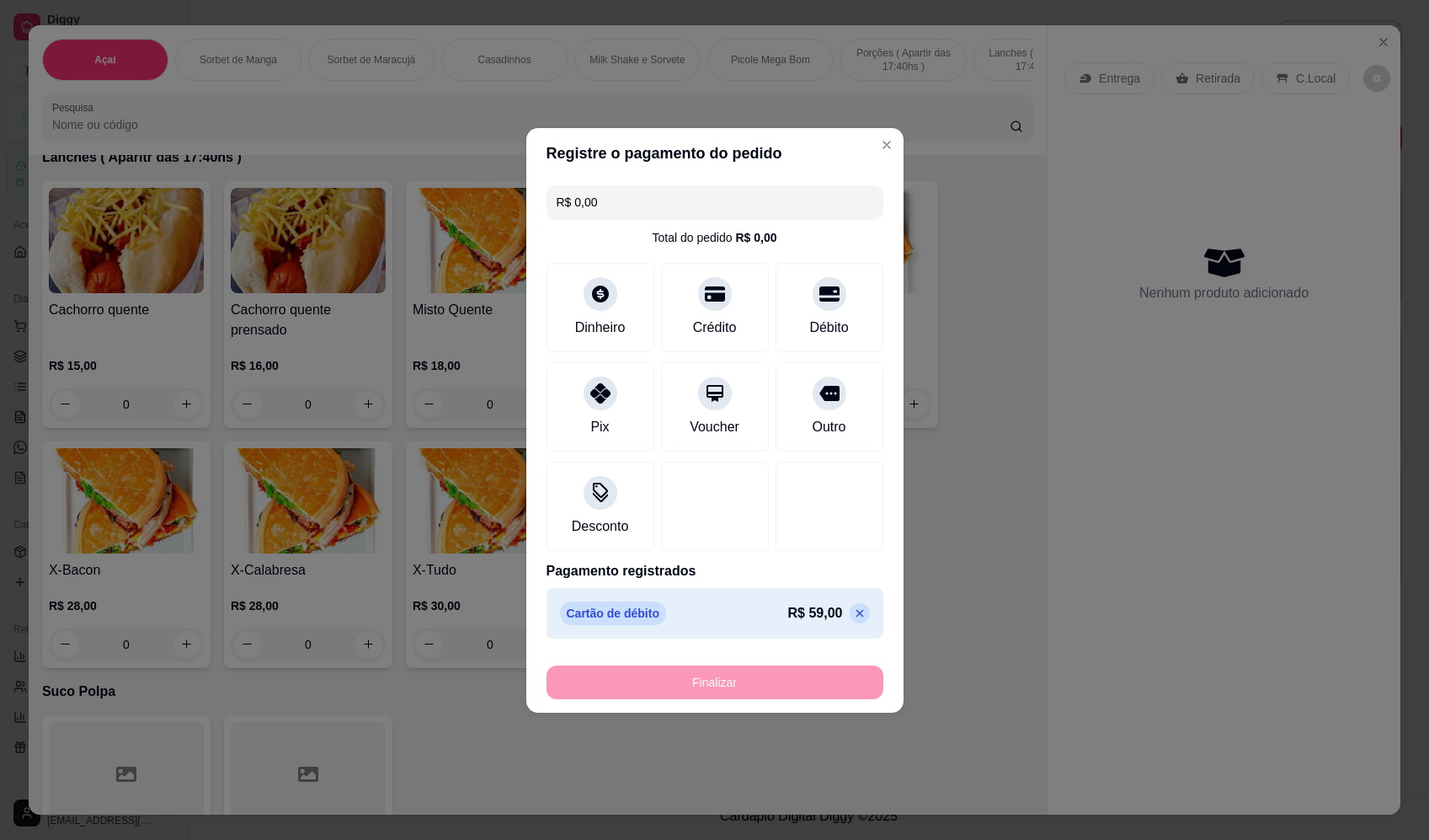
type input "-R$ 59,00"
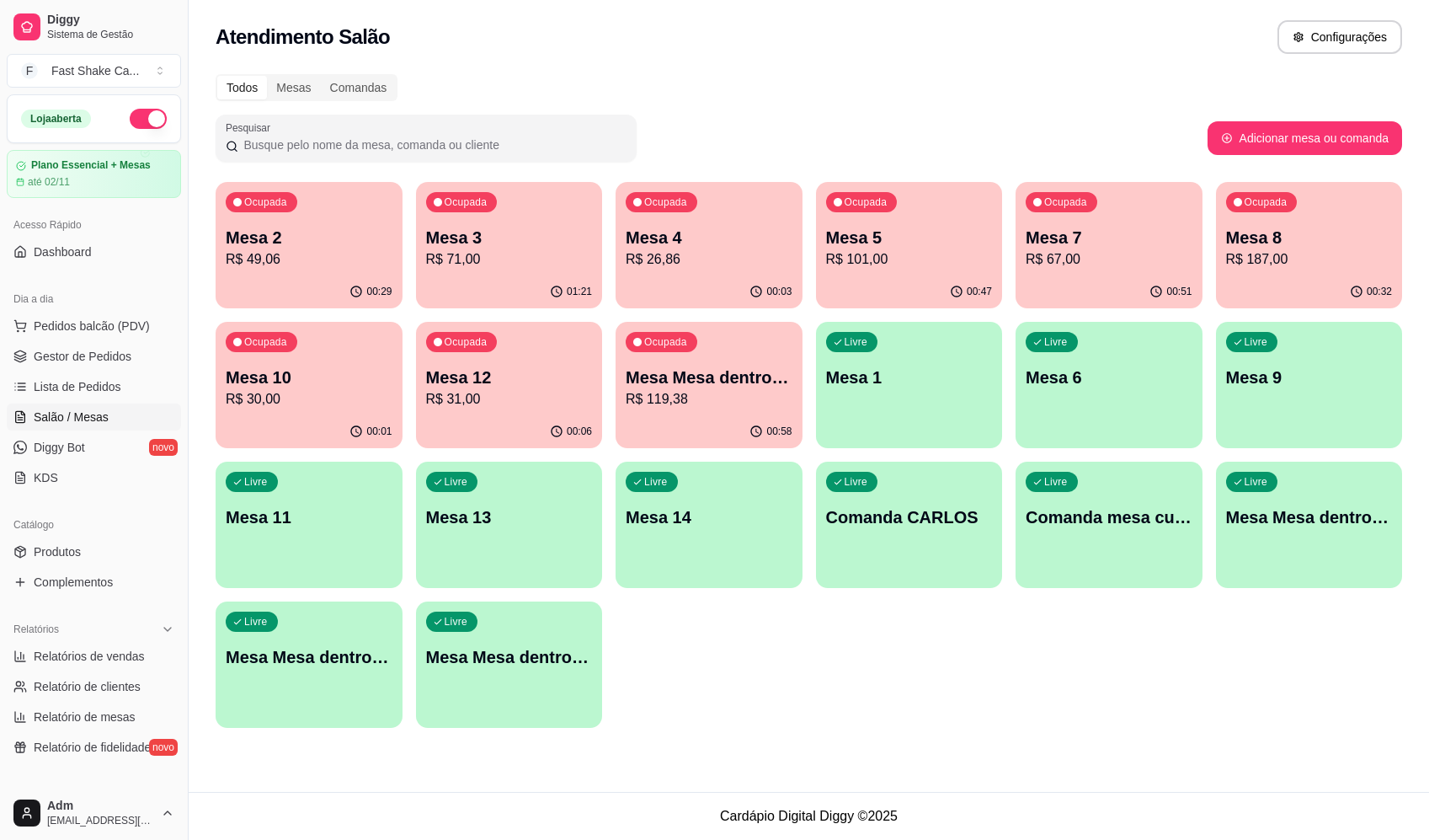
click at [723, 417] on div "00:58" at bounding box center [710, 432] width 187 height 33
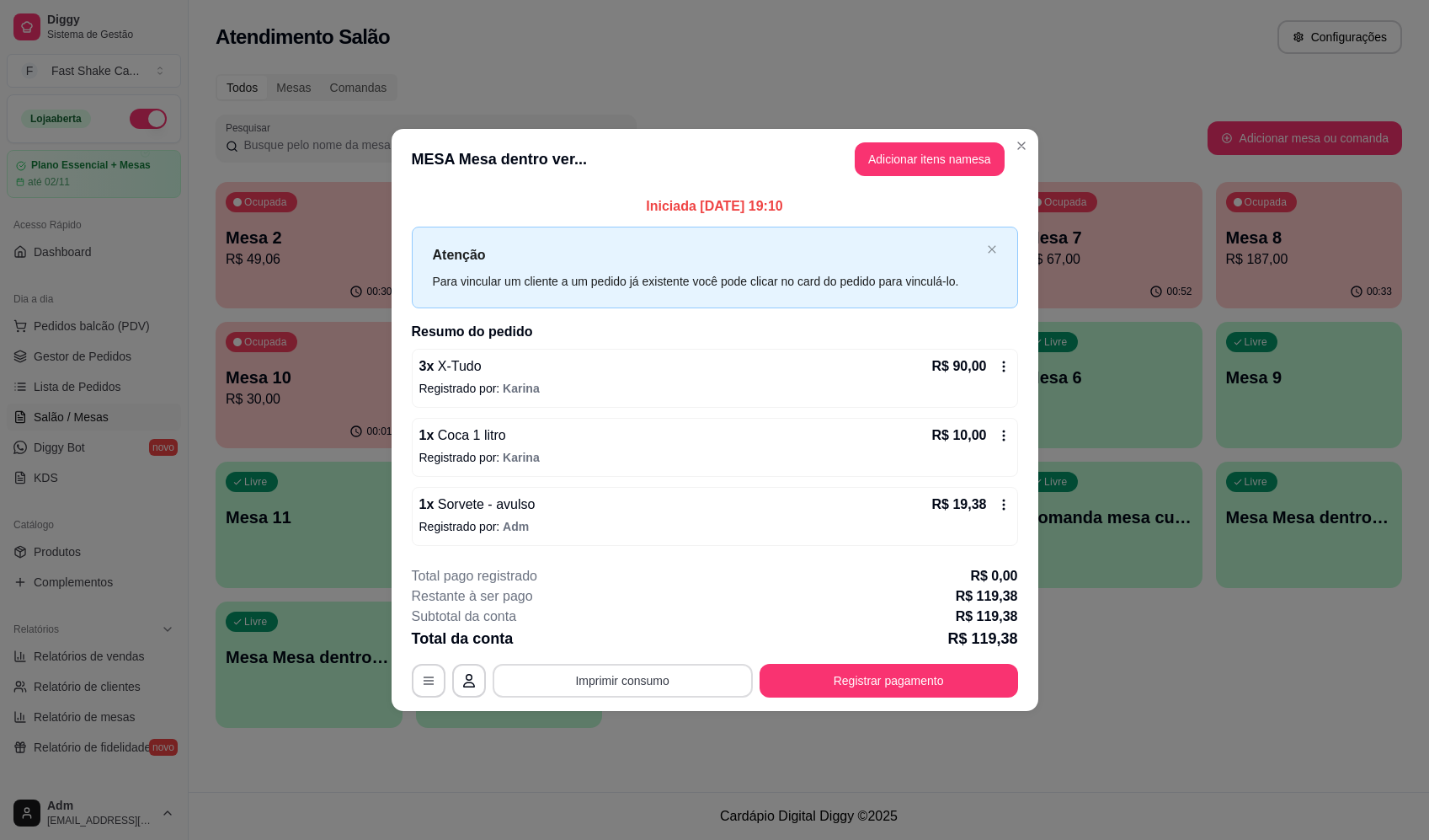
click at [632, 675] on button "Imprimir consumo" at bounding box center [623, 680] width 260 height 34
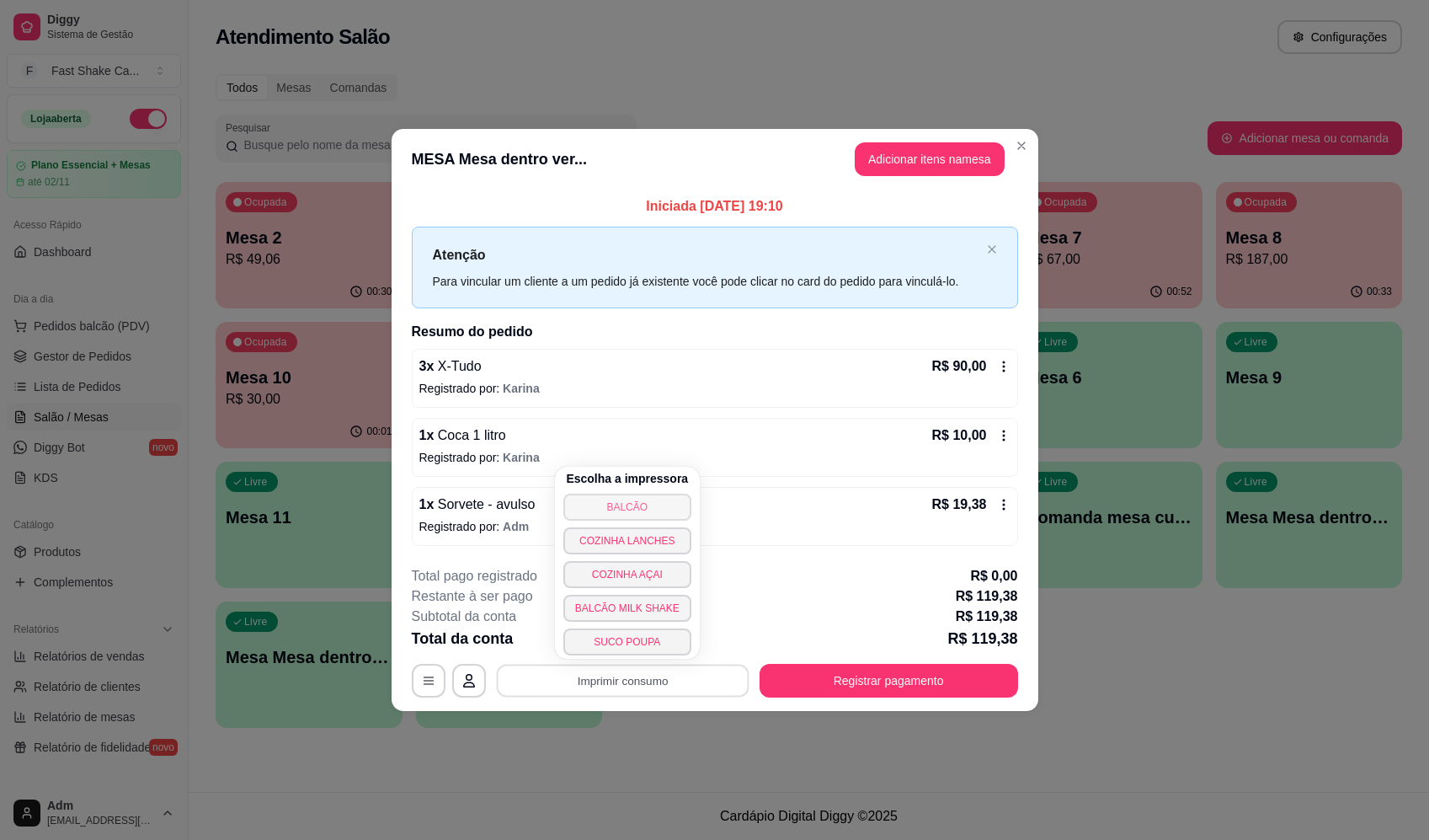
click at [638, 500] on button "BALCÃO" at bounding box center [627, 507] width 128 height 27
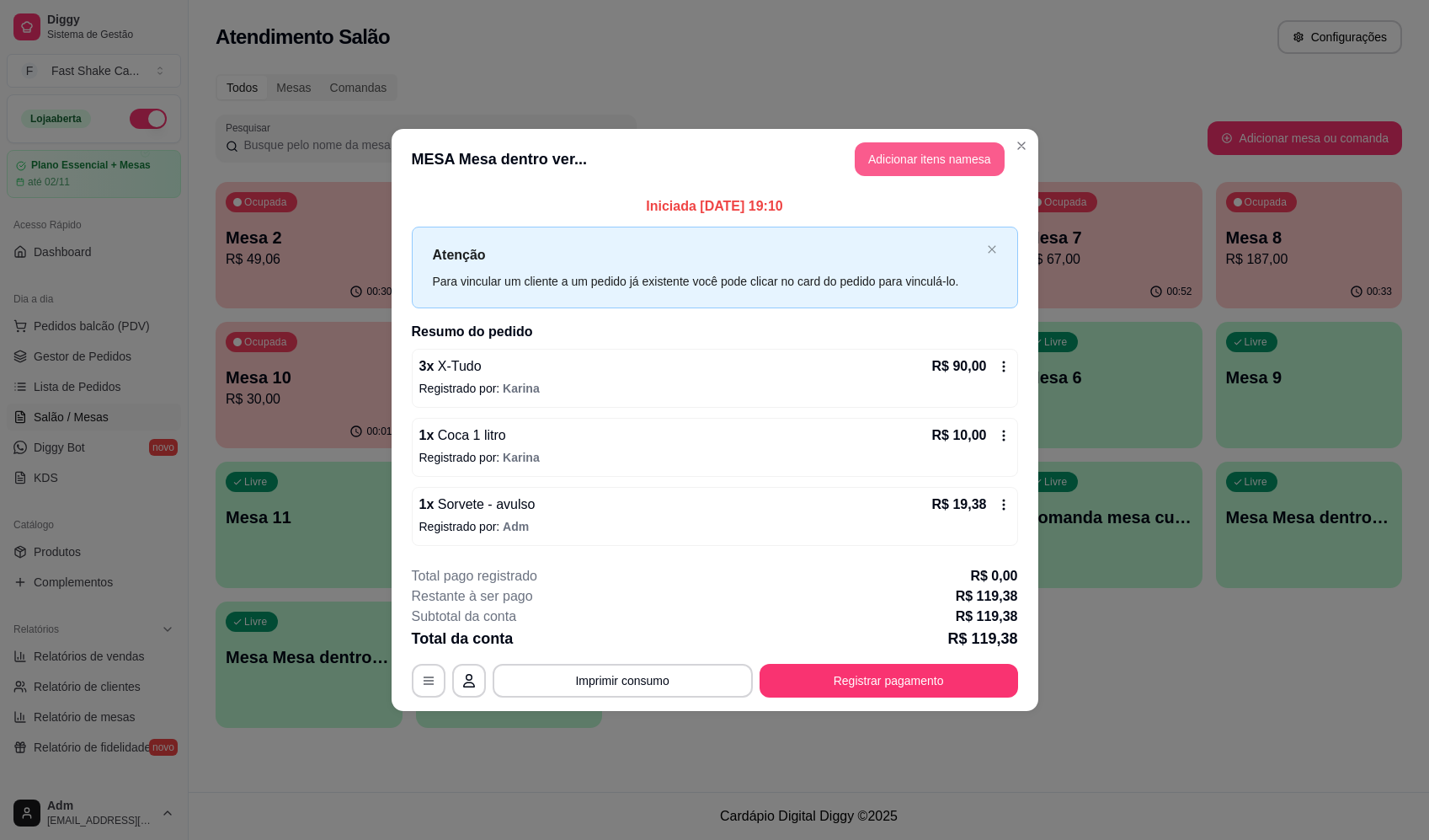
click at [969, 158] on button "Adicionar itens na mesa" at bounding box center [930, 159] width 150 height 34
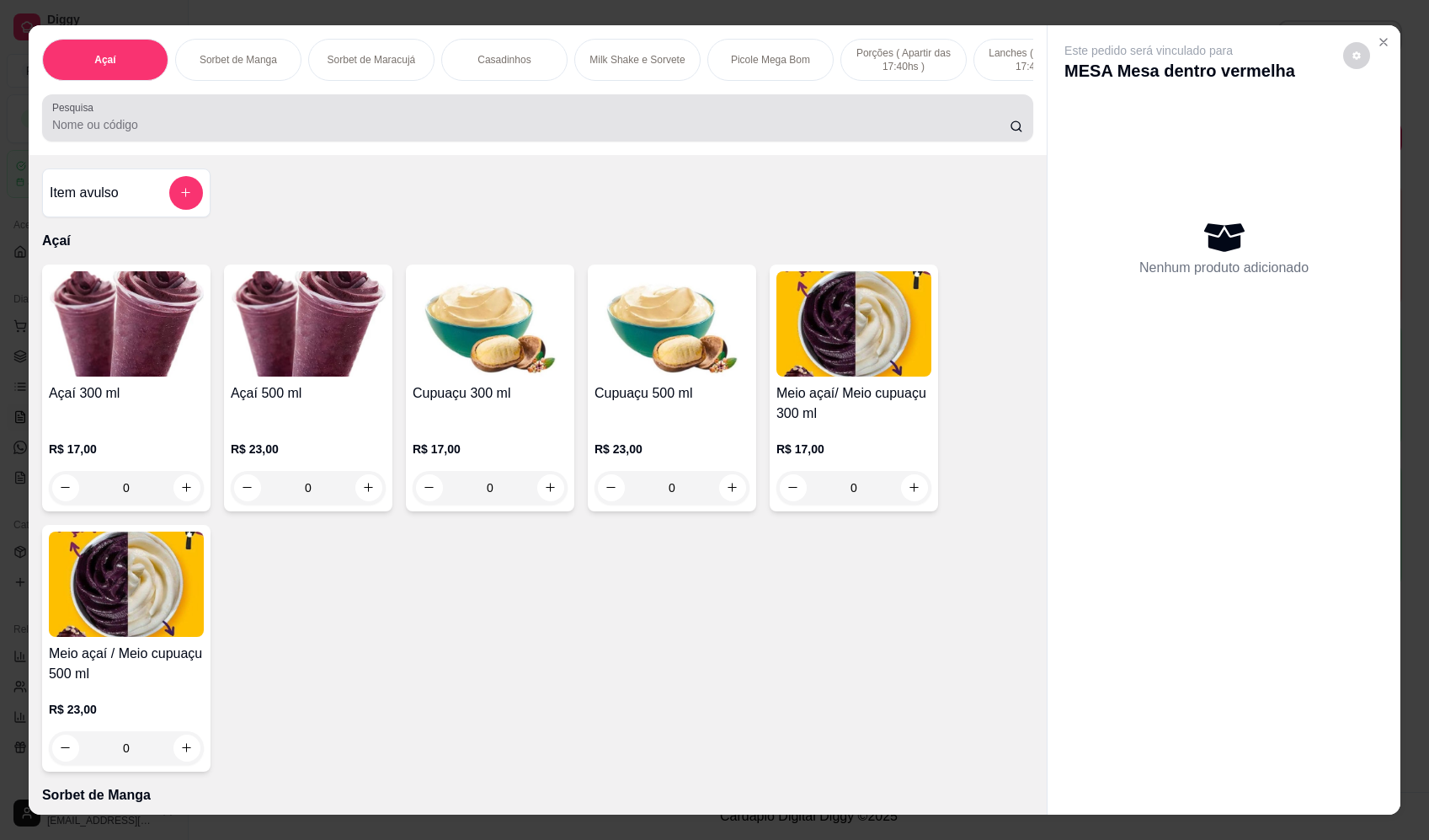
click at [673, 111] on div "Pesquisa" at bounding box center [537, 118] width 991 height 47
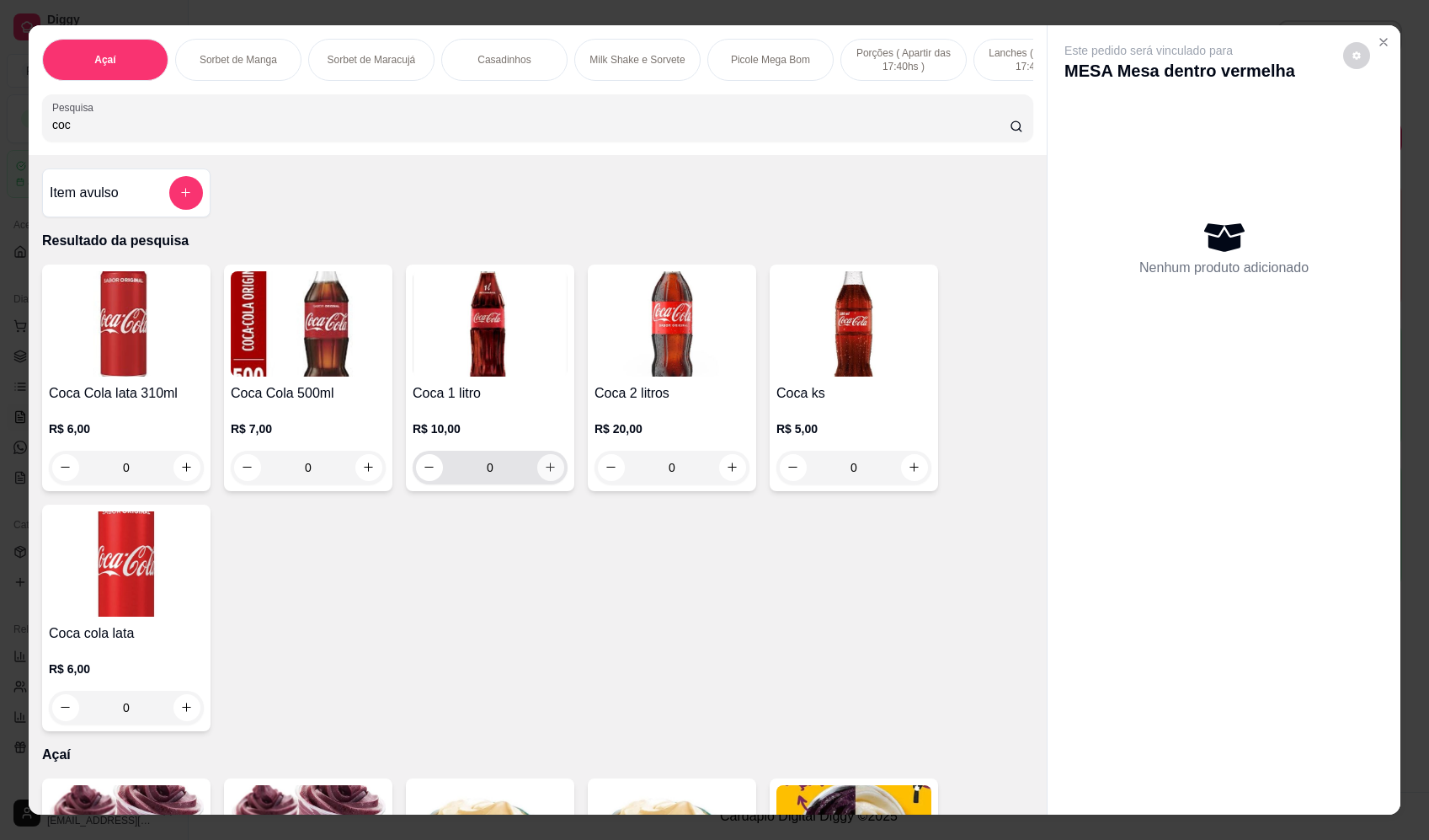
type input "coc"
click at [547, 474] on icon "increase-product-quantity" at bounding box center [550, 467] width 13 height 13
type input "1"
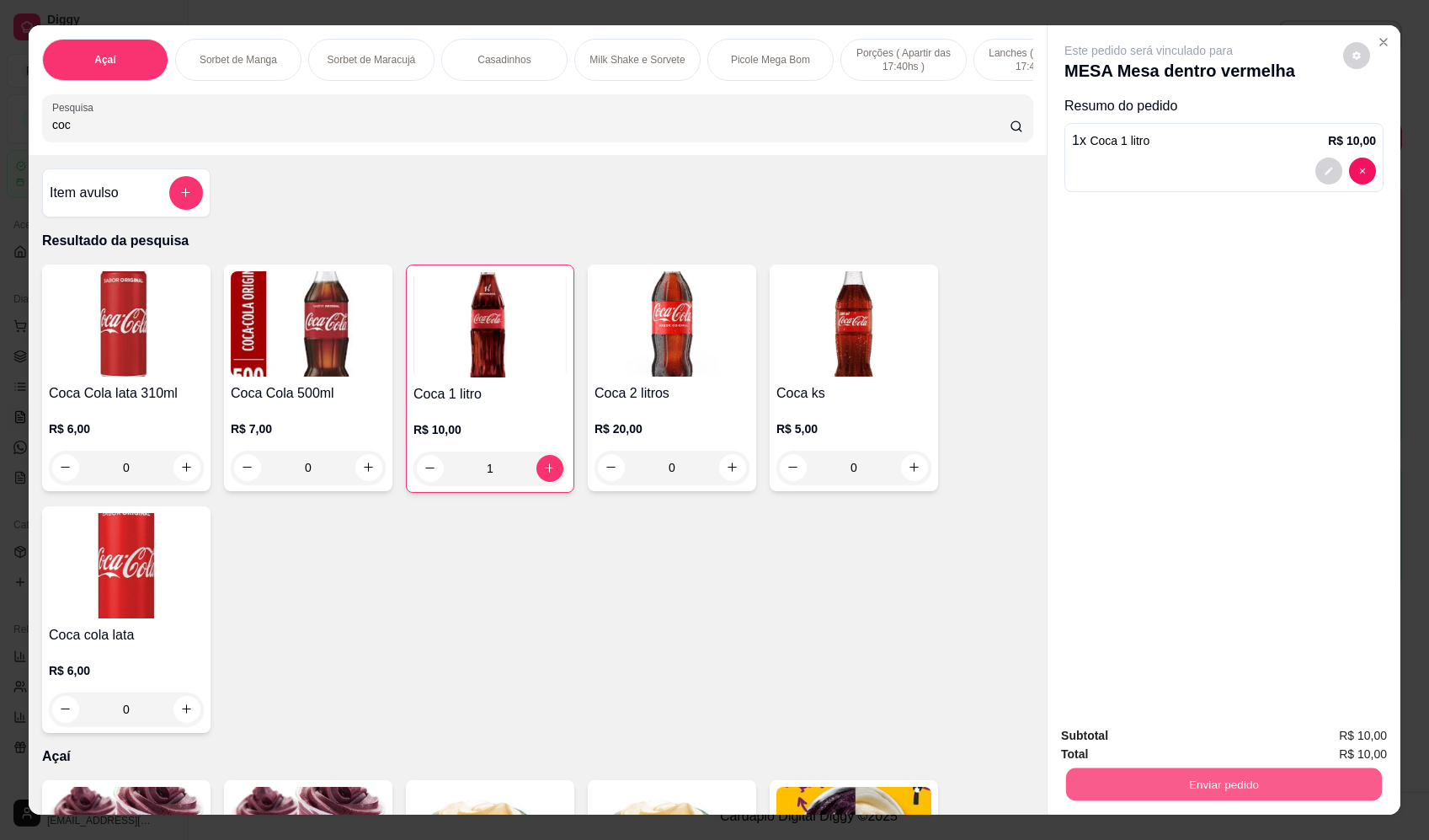
click at [1203, 772] on button "Enviar pedido" at bounding box center [1224, 784] width 316 height 33
click at [1348, 730] on button "Enviar pedido" at bounding box center [1343, 743] width 93 height 31
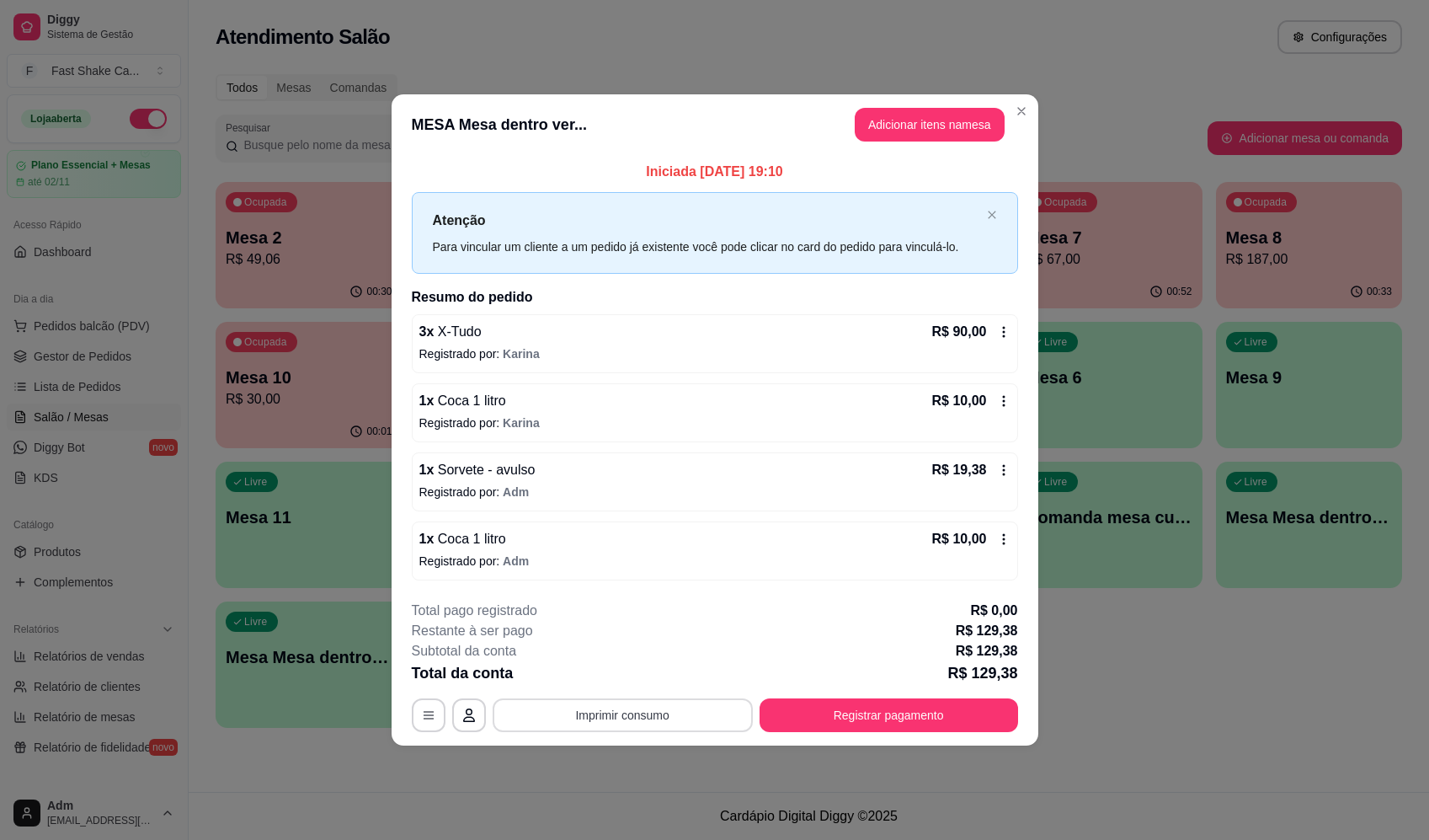
click at [630, 714] on button "Imprimir consumo" at bounding box center [623, 714] width 260 height 34
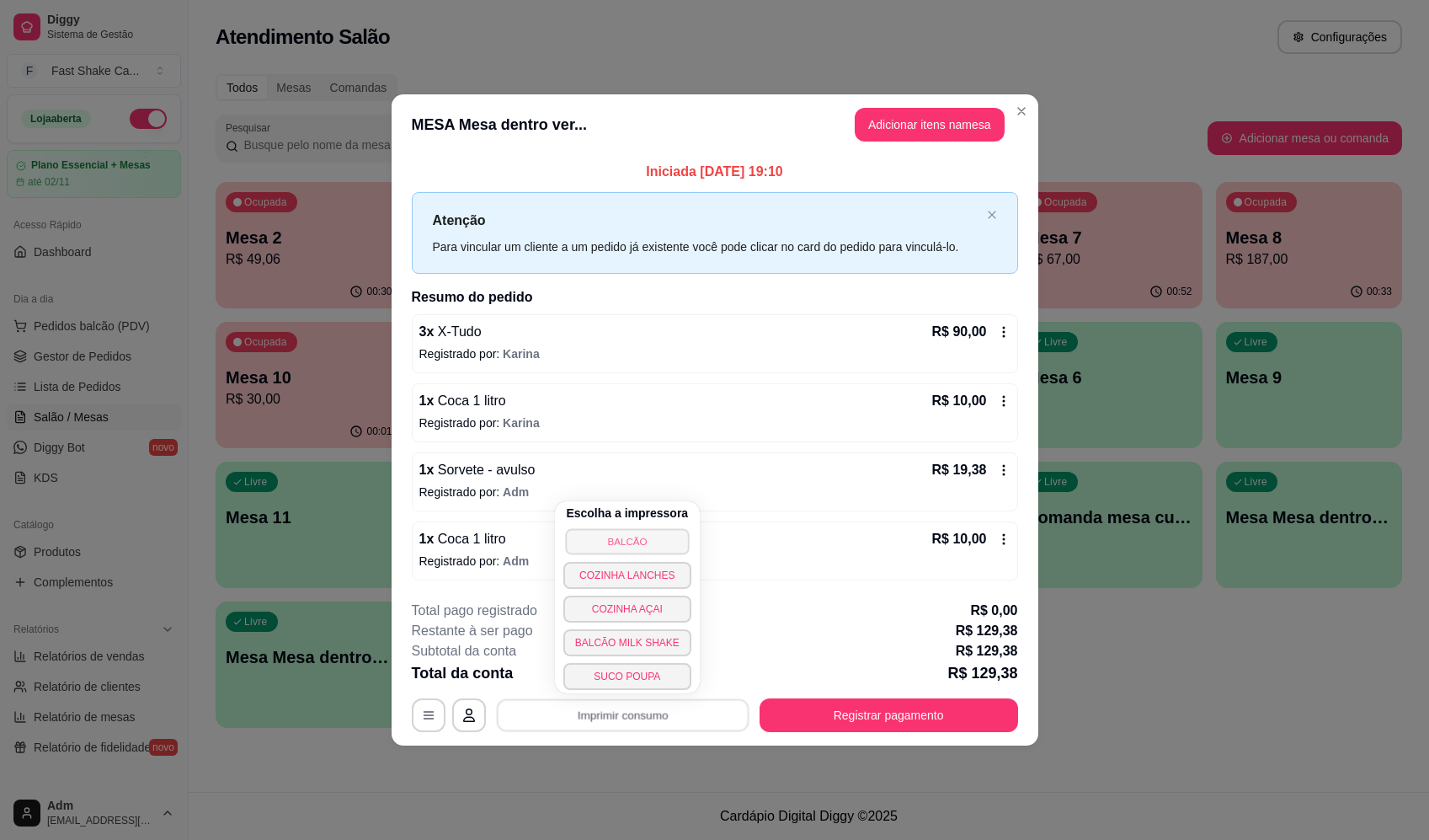
click at [614, 528] on button "BALCÃO" at bounding box center [627, 541] width 124 height 26
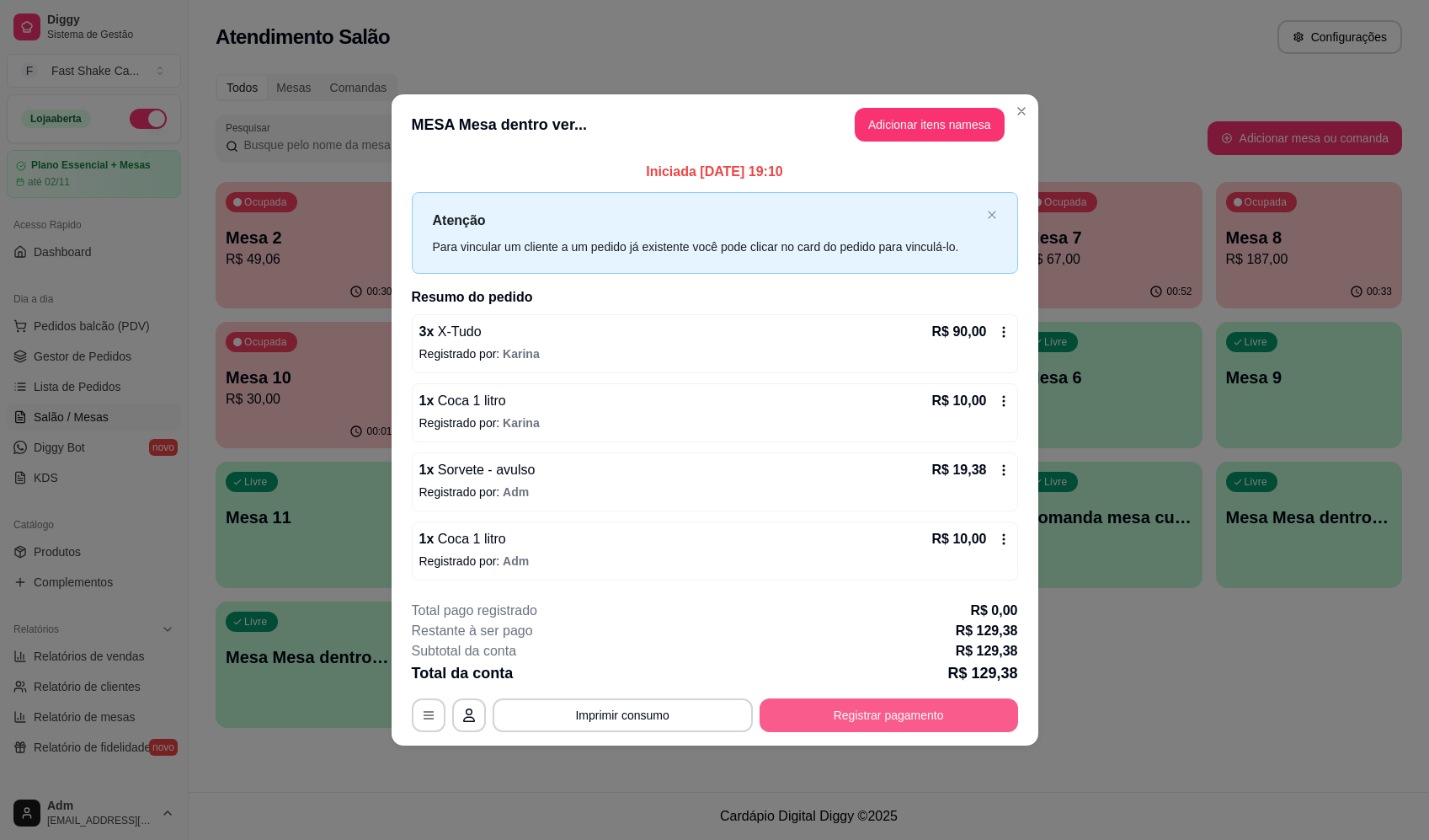
click at [860, 721] on button "Registrar pagamento" at bounding box center [888, 714] width 258 height 34
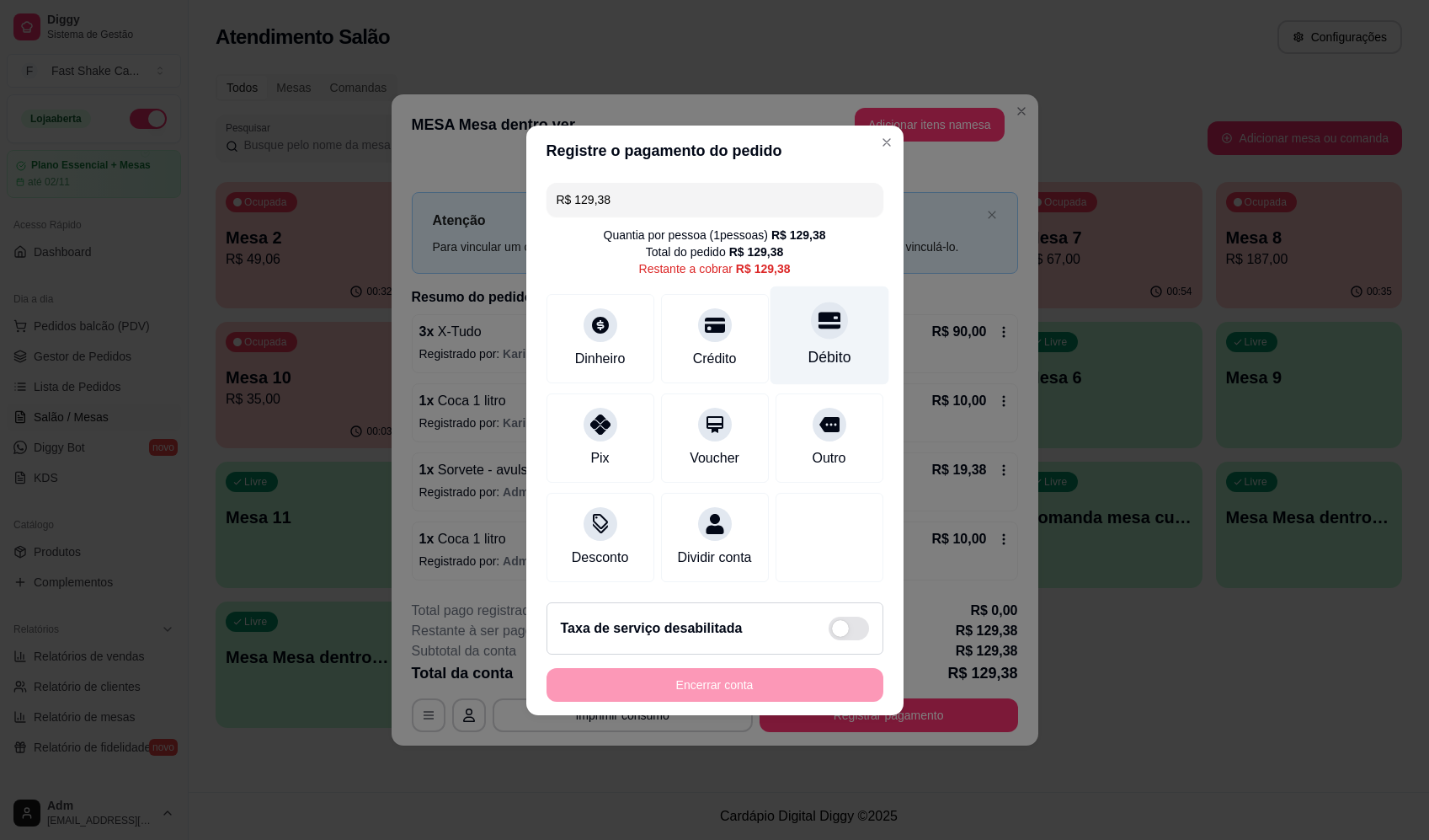
click at [796, 325] on div "Débito" at bounding box center [830, 334] width 119 height 98
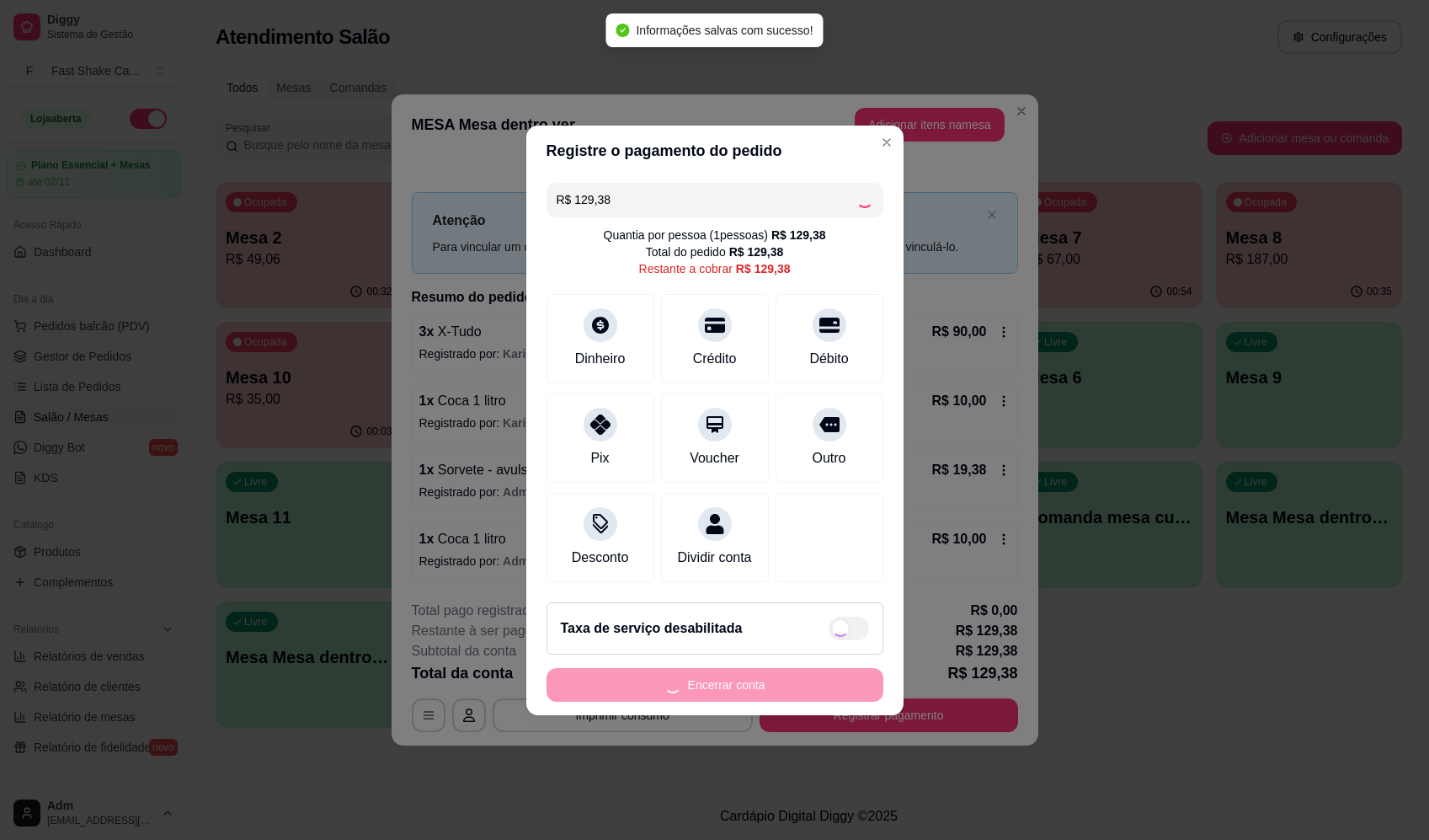
type input "R$ 0,00"
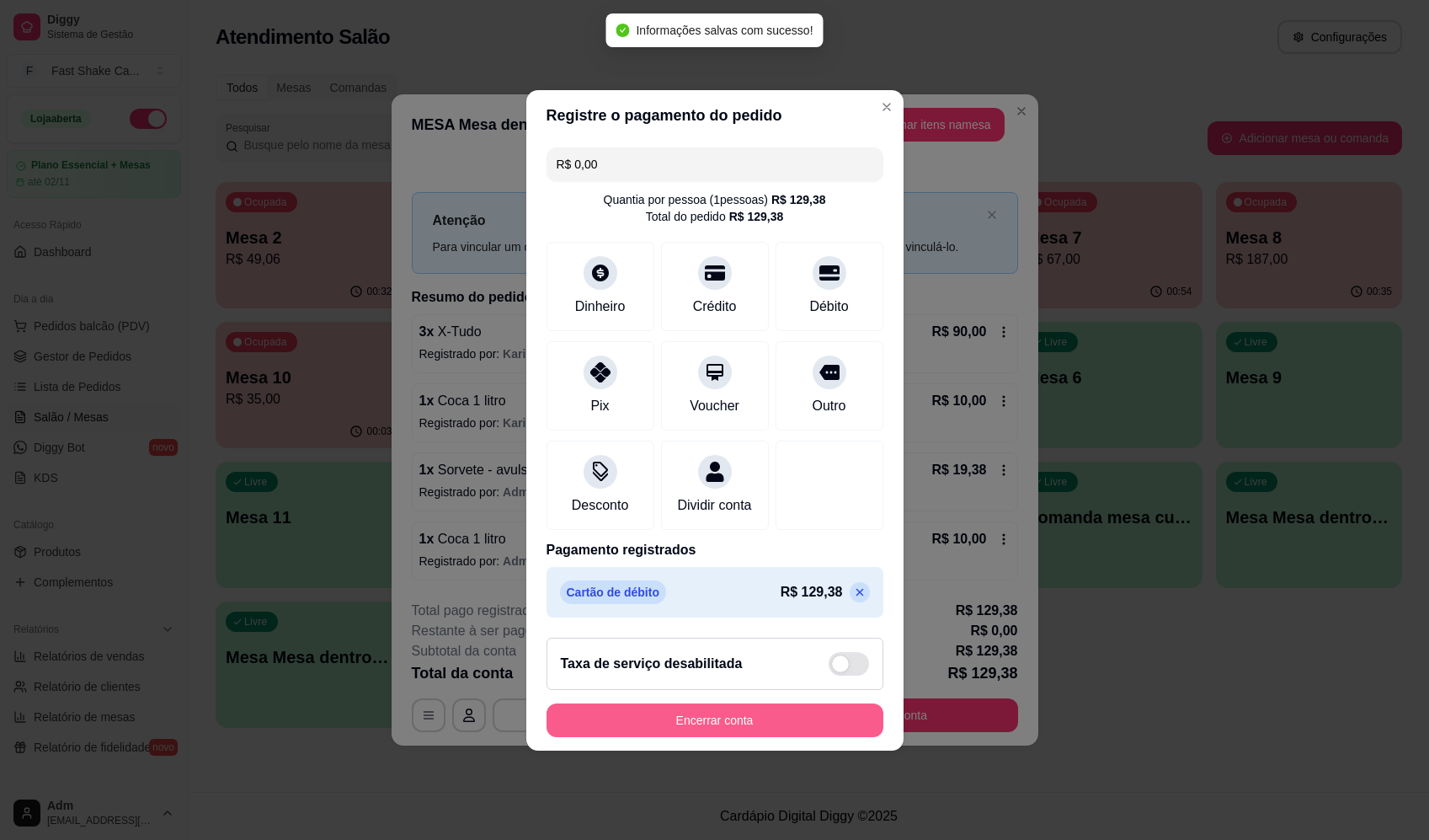
click at [807, 737] on button "Encerrar conta" at bounding box center [715, 720] width 337 height 34
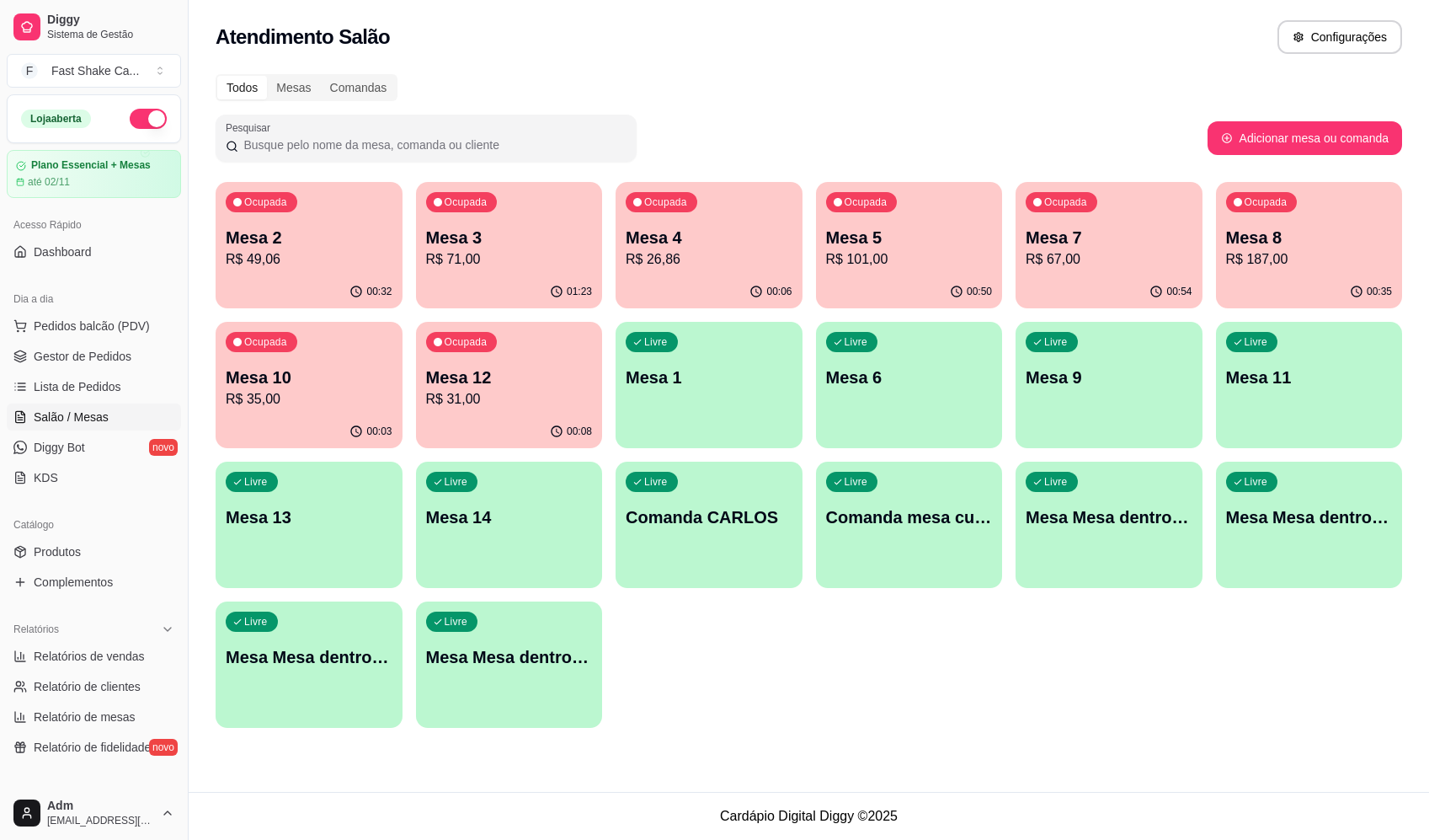
click at [516, 234] on p "Mesa 3" at bounding box center [509, 238] width 167 height 23
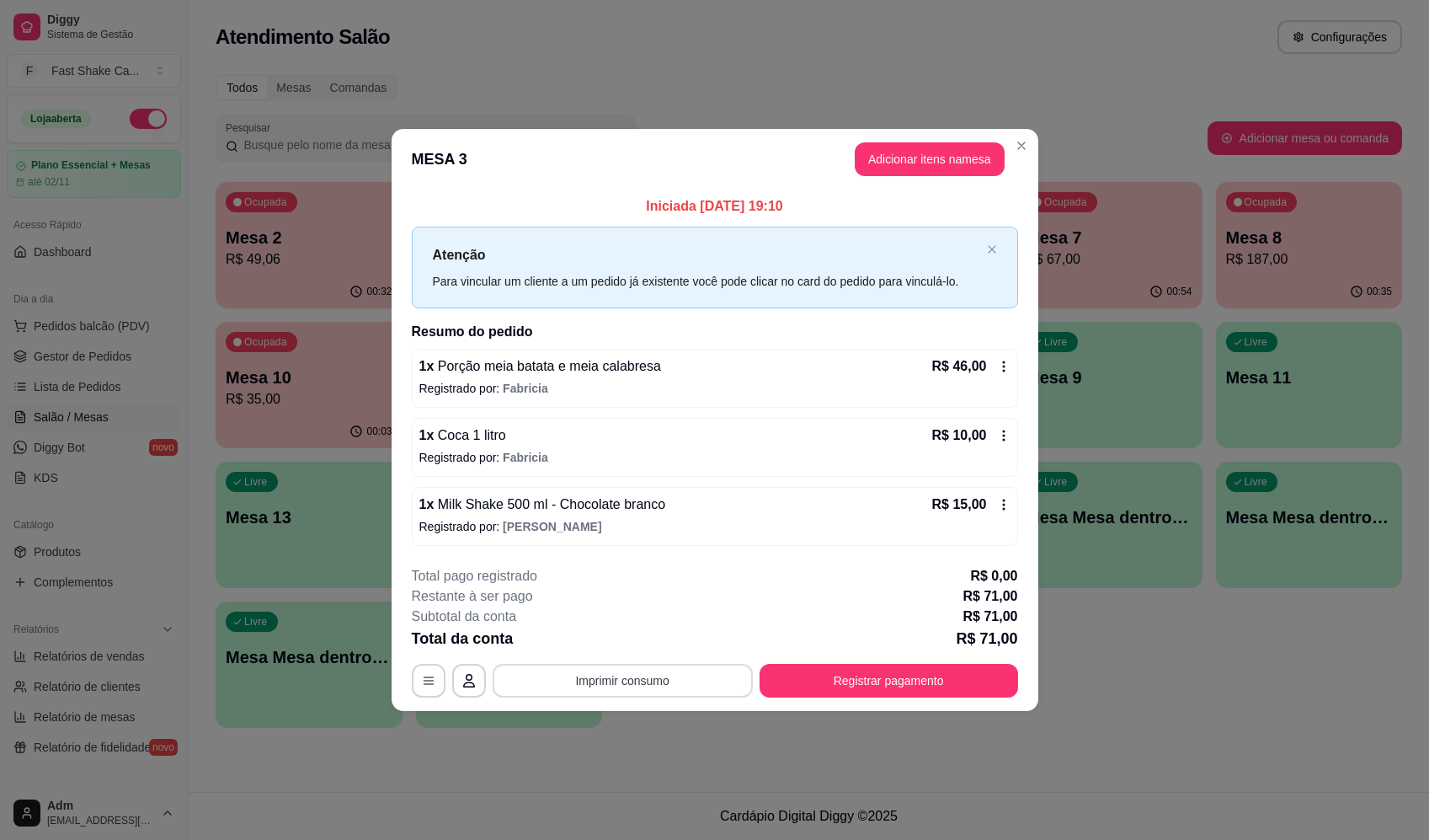
click at [720, 676] on button "Imprimir consumo" at bounding box center [623, 680] width 260 height 34
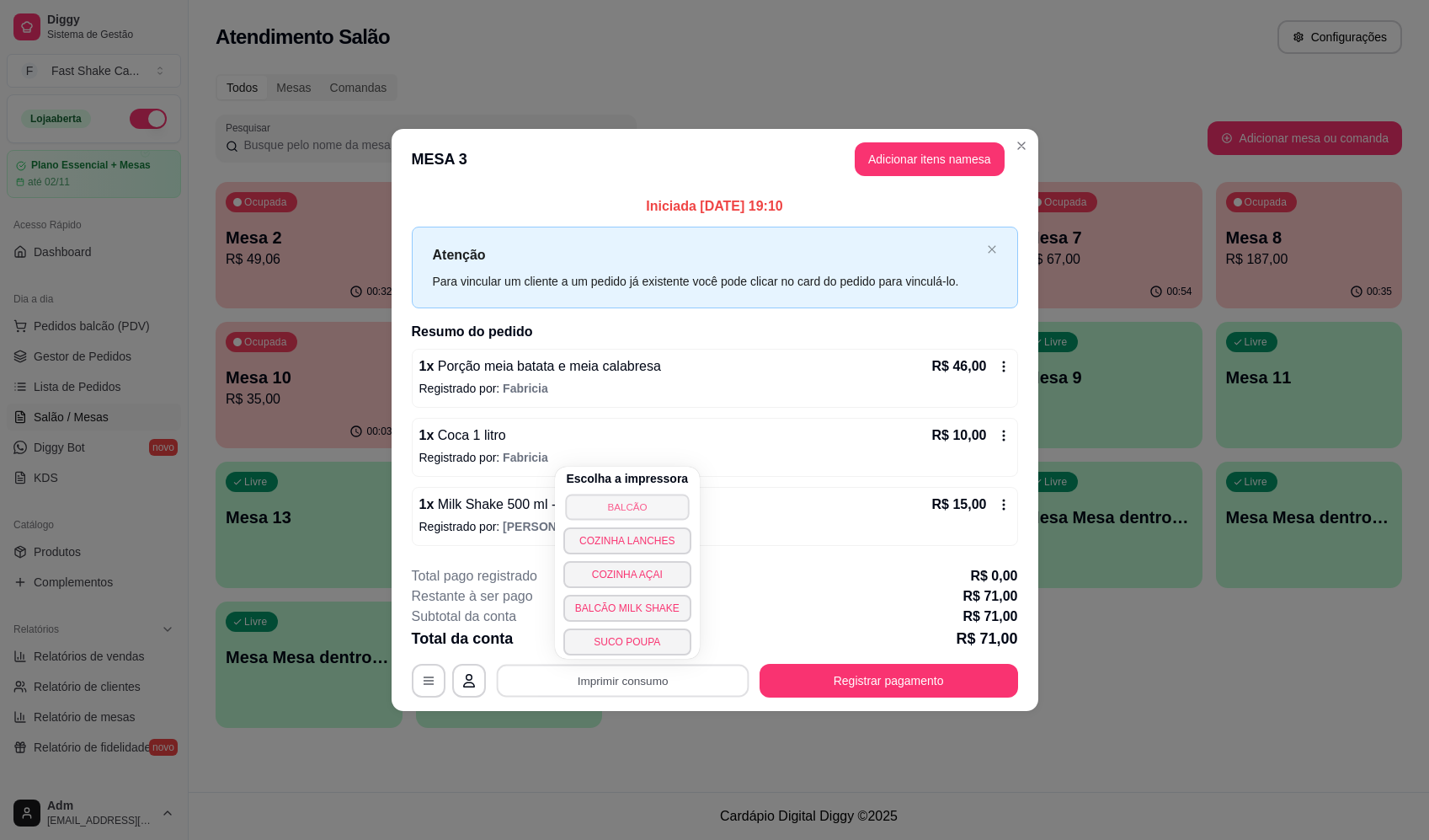
click at [674, 503] on button "BALCÃO" at bounding box center [627, 506] width 124 height 26
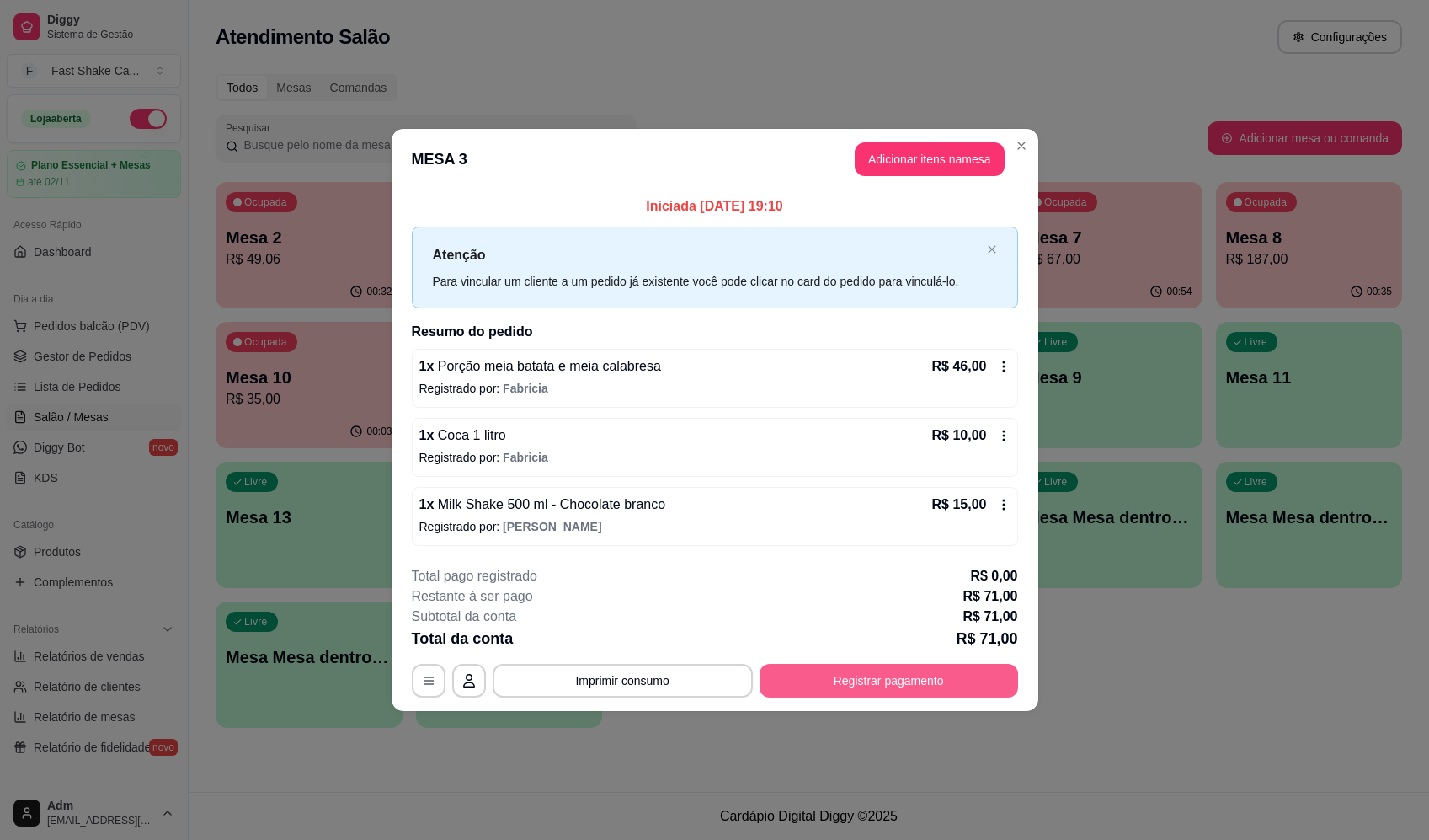
click at [903, 690] on button "Registrar pagamento" at bounding box center [888, 680] width 258 height 34
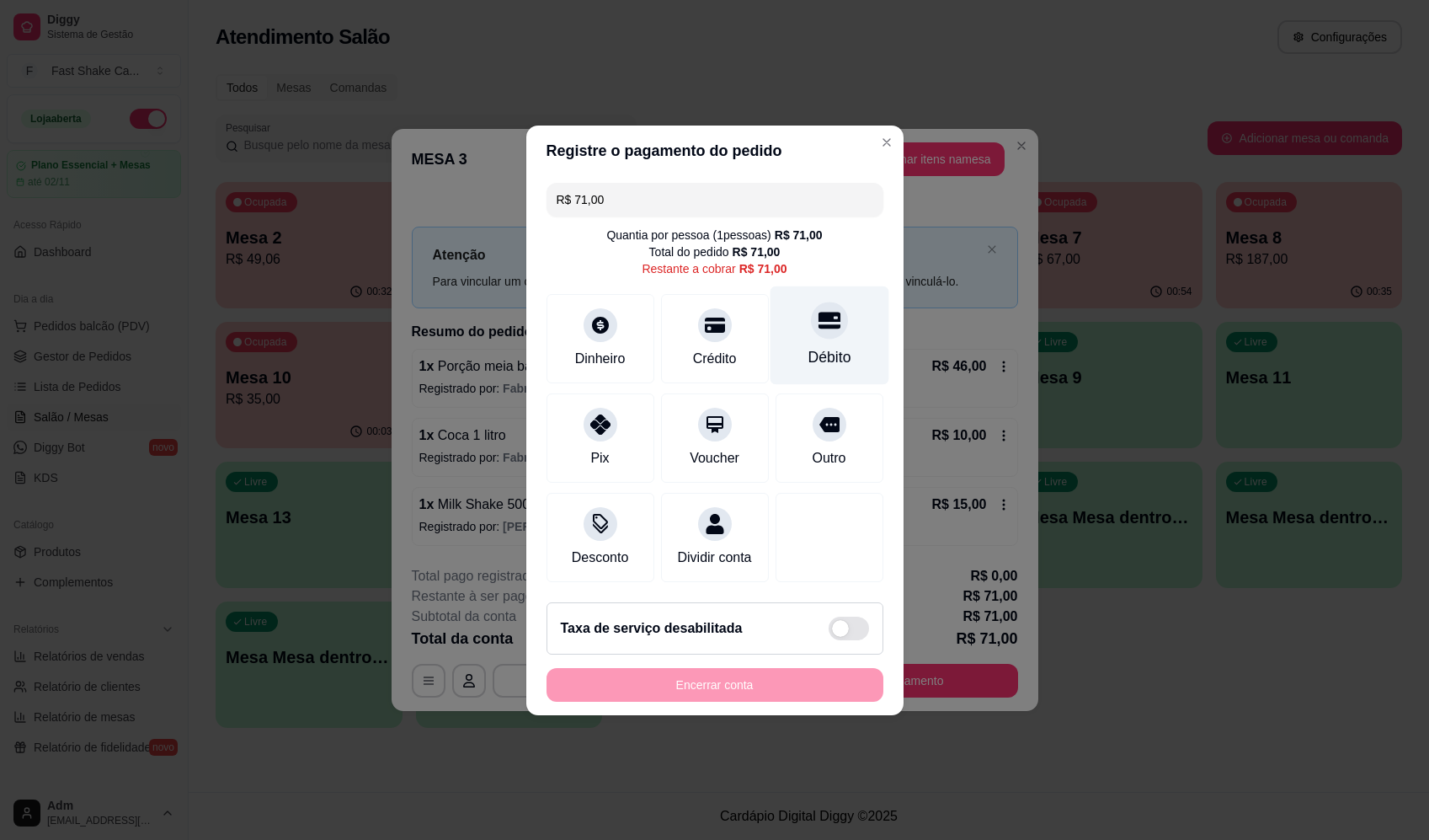
click at [840, 304] on div "Débito" at bounding box center [830, 334] width 119 height 98
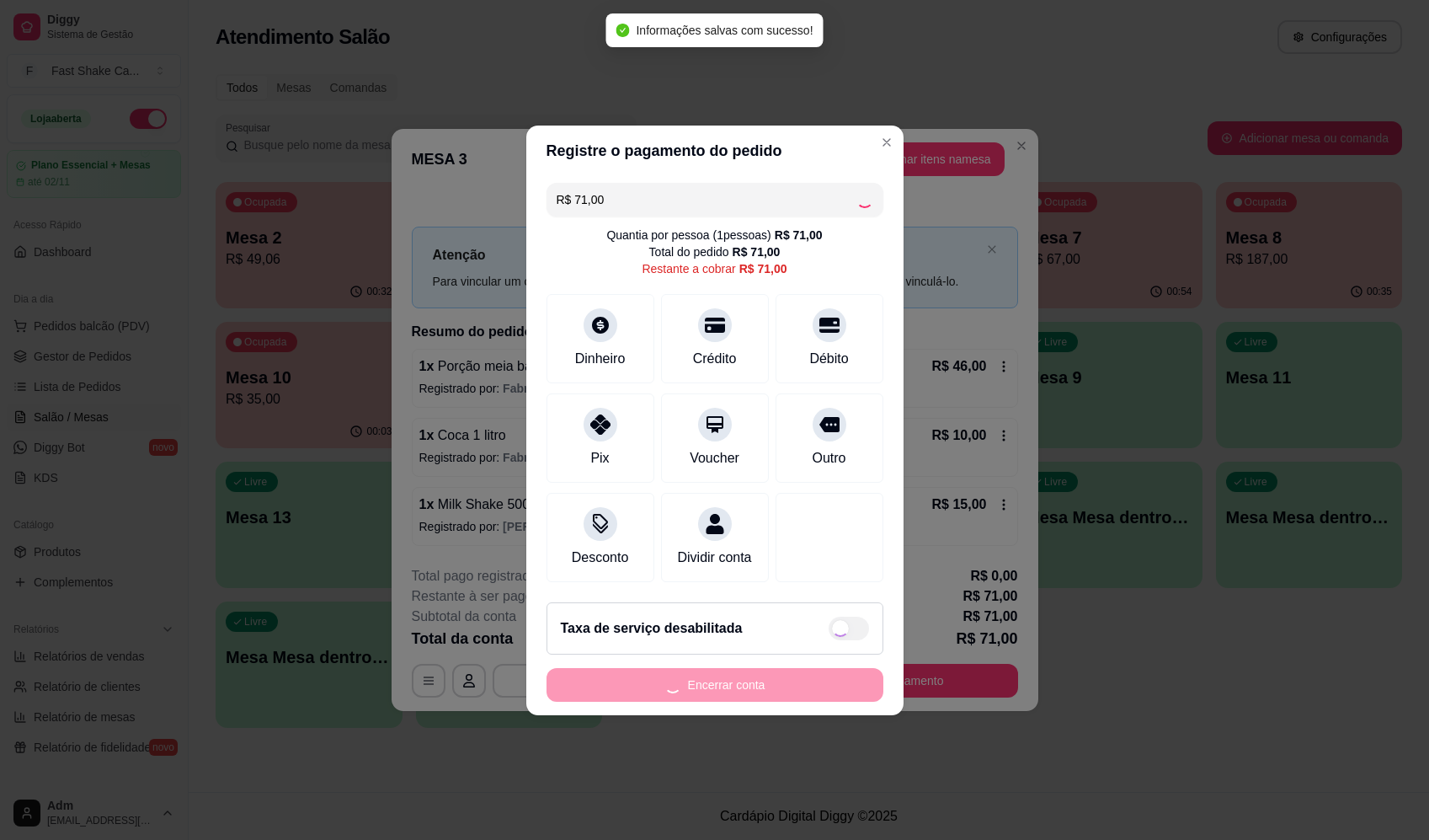
type input "R$ 0,00"
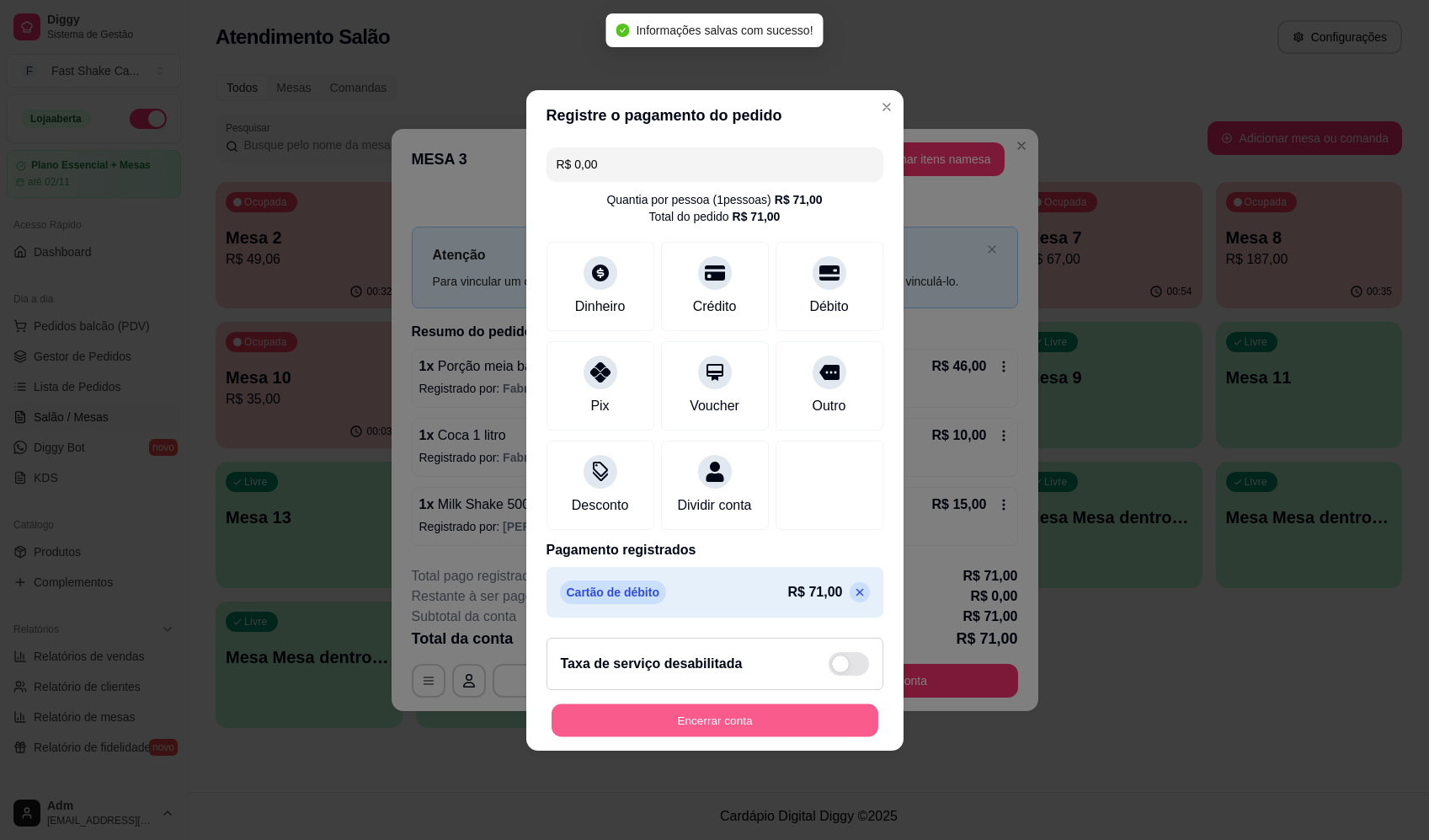
click at [802, 730] on button "Encerrar conta" at bounding box center [714, 720] width 327 height 33
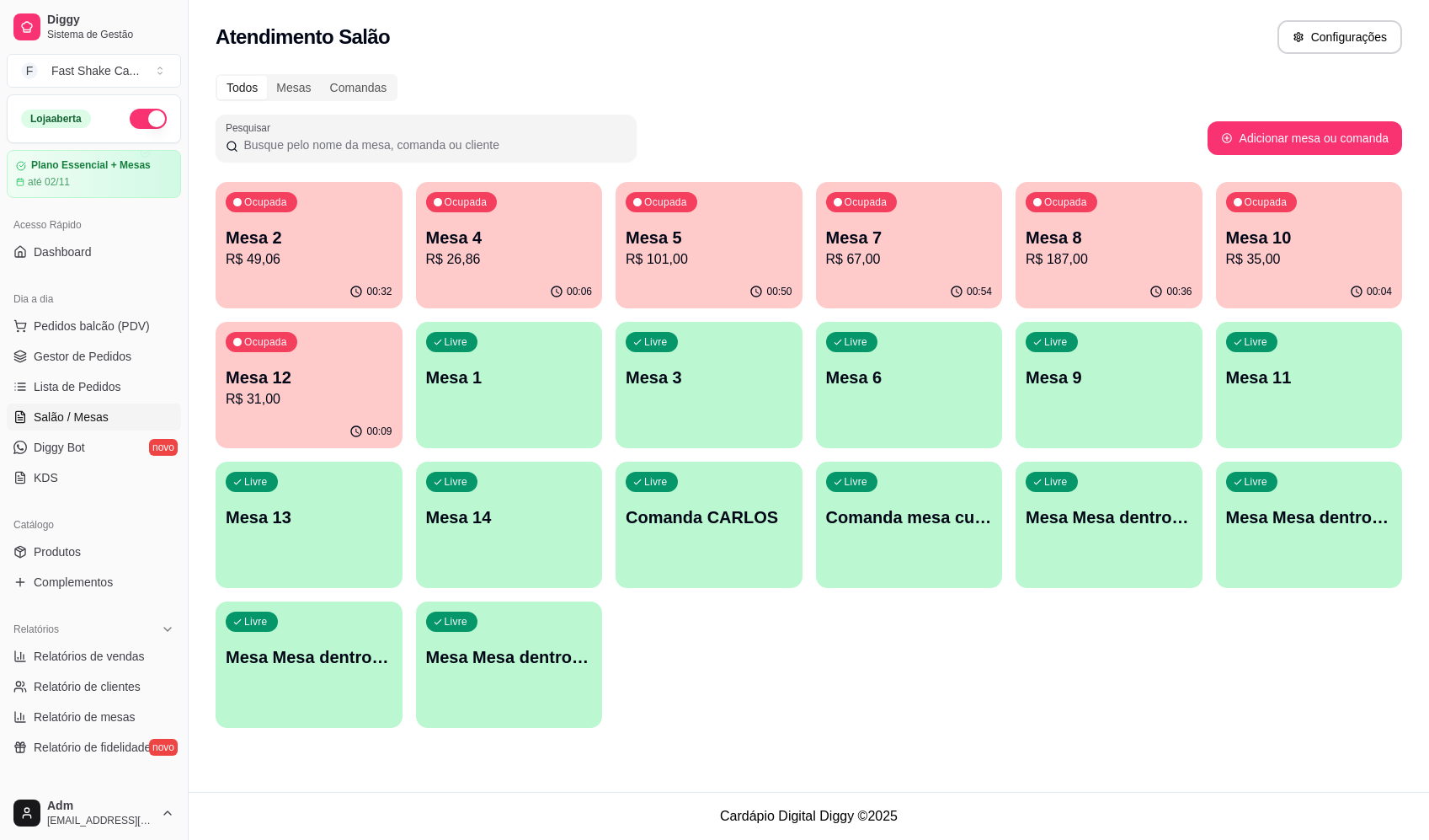
click at [896, 90] on div "Todos Mesas Comandas" at bounding box center [809, 88] width 1187 height 27
click at [342, 257] on p "R$ 49,06" at bounding box center [309, 259] width 167 height 20
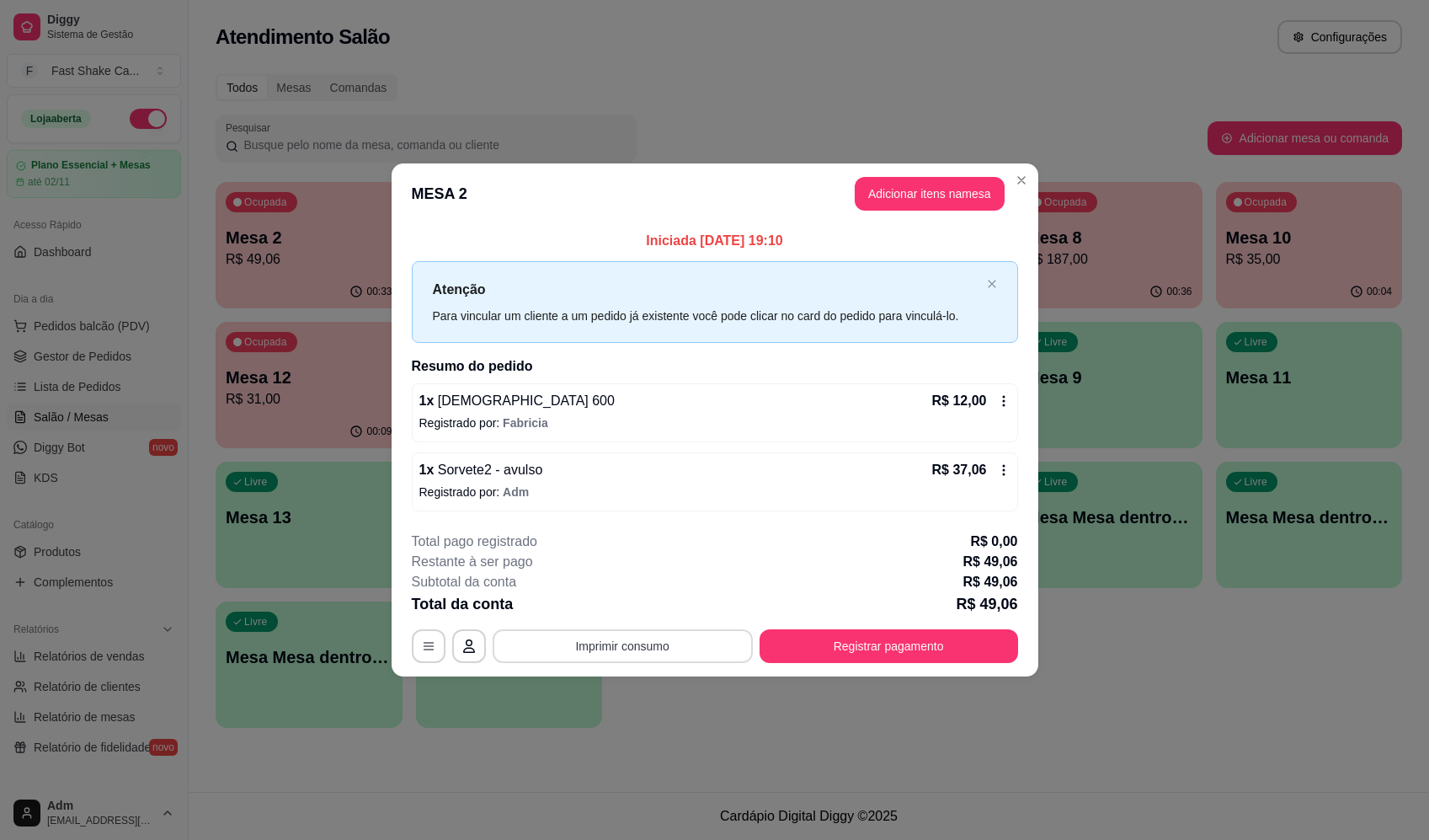
click at [712, 654] on button "Imprimir consumo" at bounding box center [623, 645] width 260 height 34
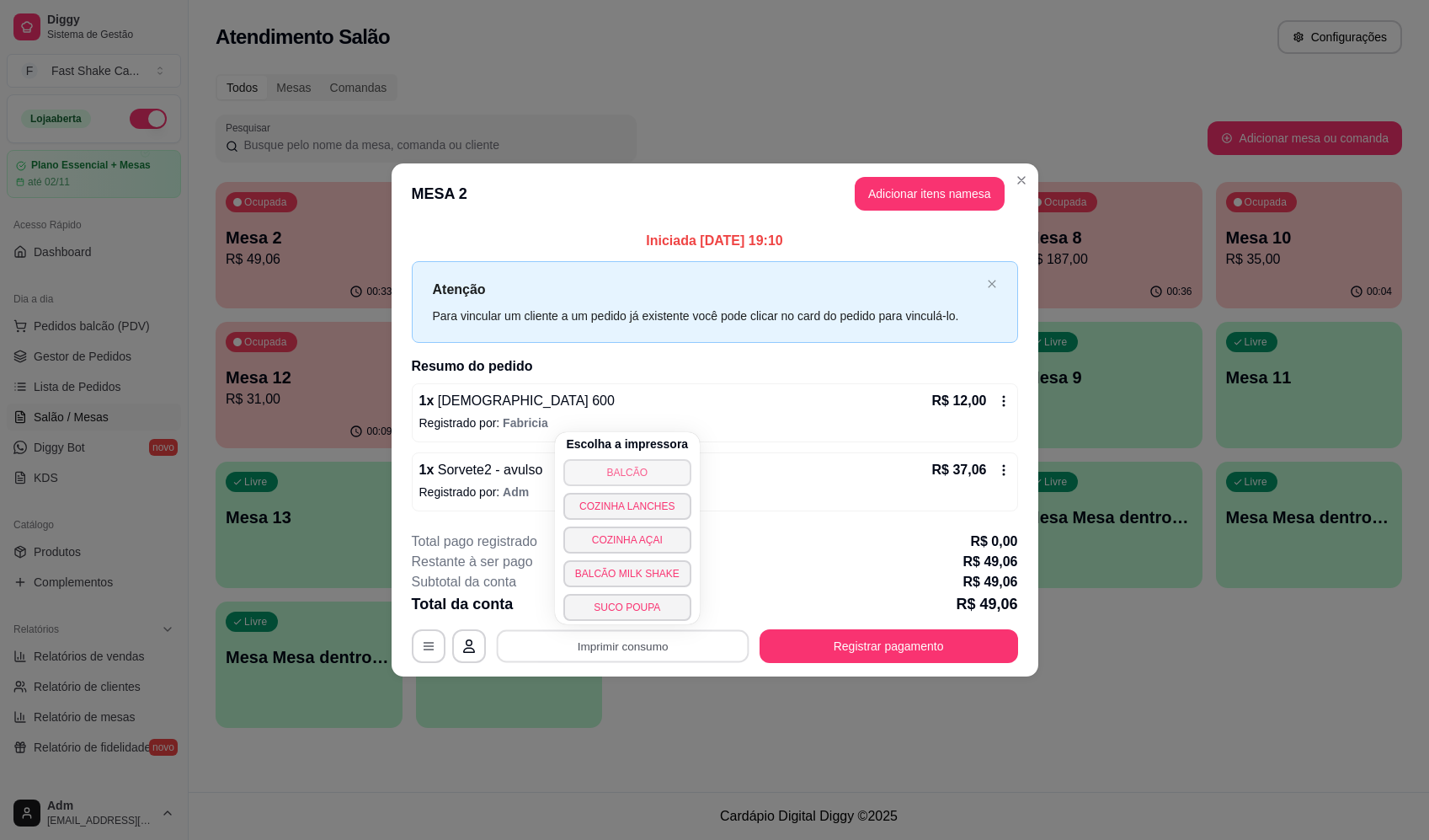
click at [667, 479] on button "BALCÃO" at bounding box center [627, 473] width 128 height 27
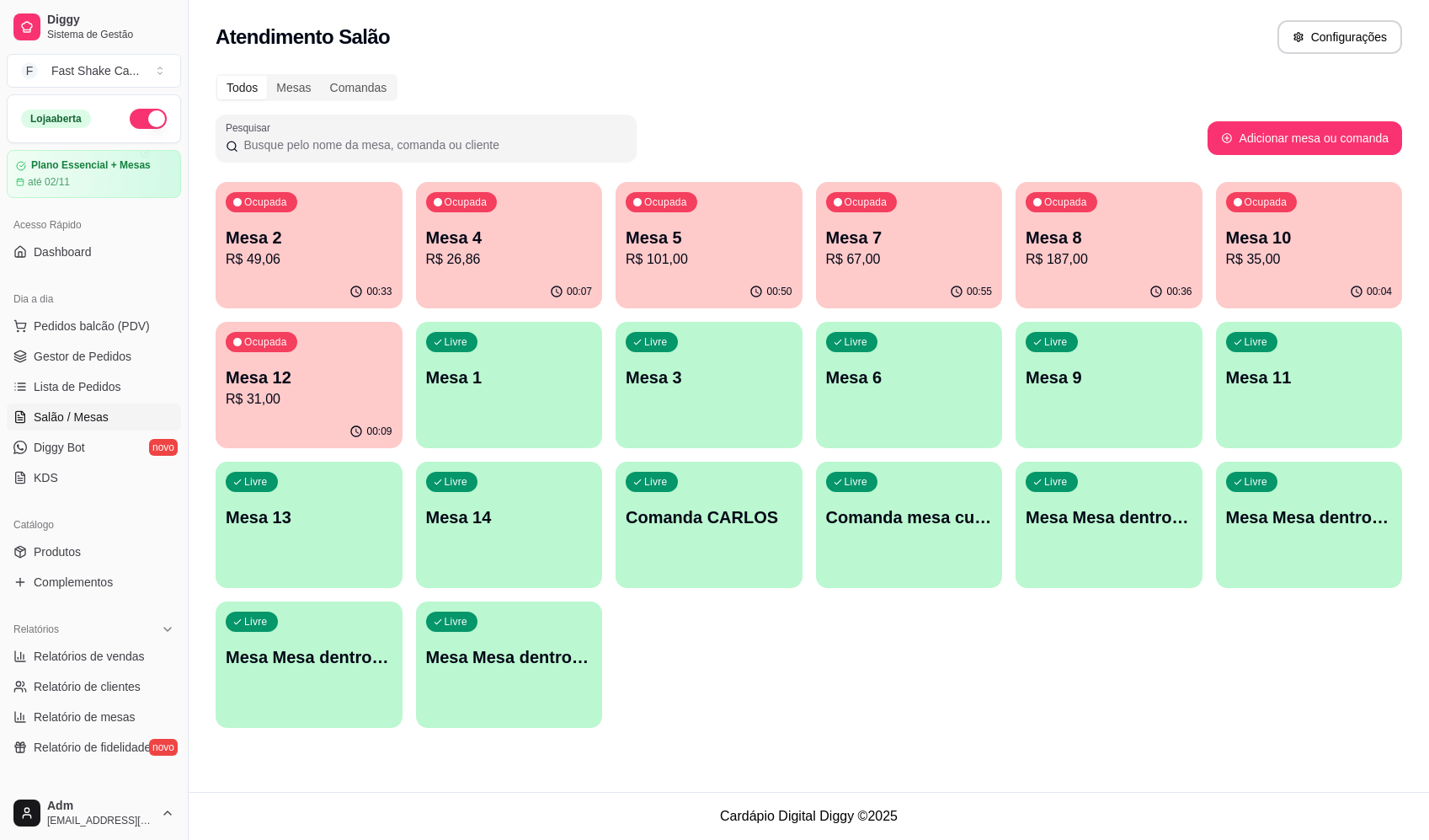
click at [745, 36] on div "Atendimento Salão Configurações" at bounding box center [809, 37] width 1187 height 34
click at [1023, 94] on div "Todos Mesas Comandas" at bounding box center [809, 88] width 1187 height 27
click at [497, 237] on p "Mesa 4" at bounding box center [509, 237] width 162 height 22
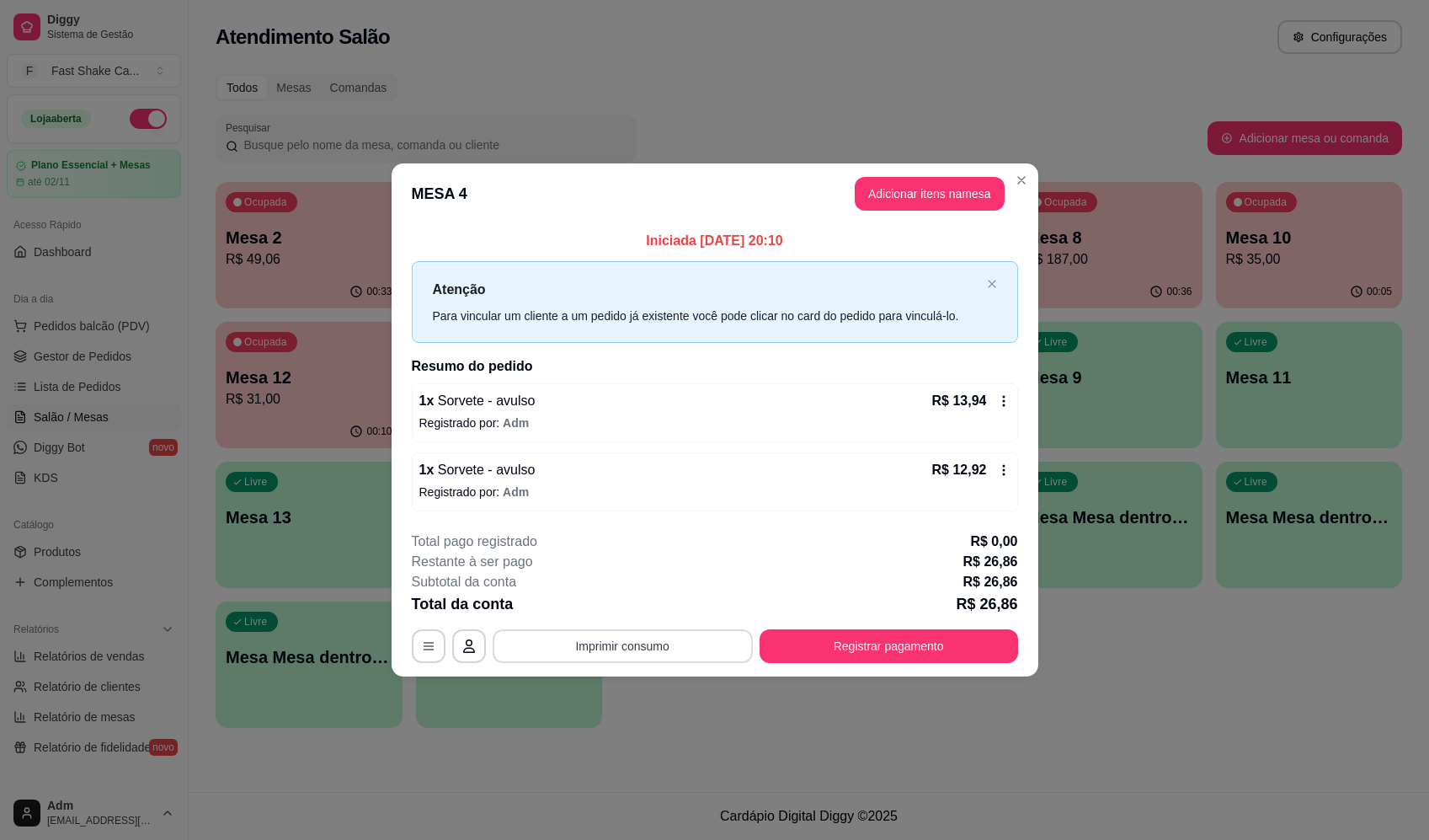
click at [636, 646] on button "Imprimir consumo" at bounding box center [623, 645] width 260 height 34
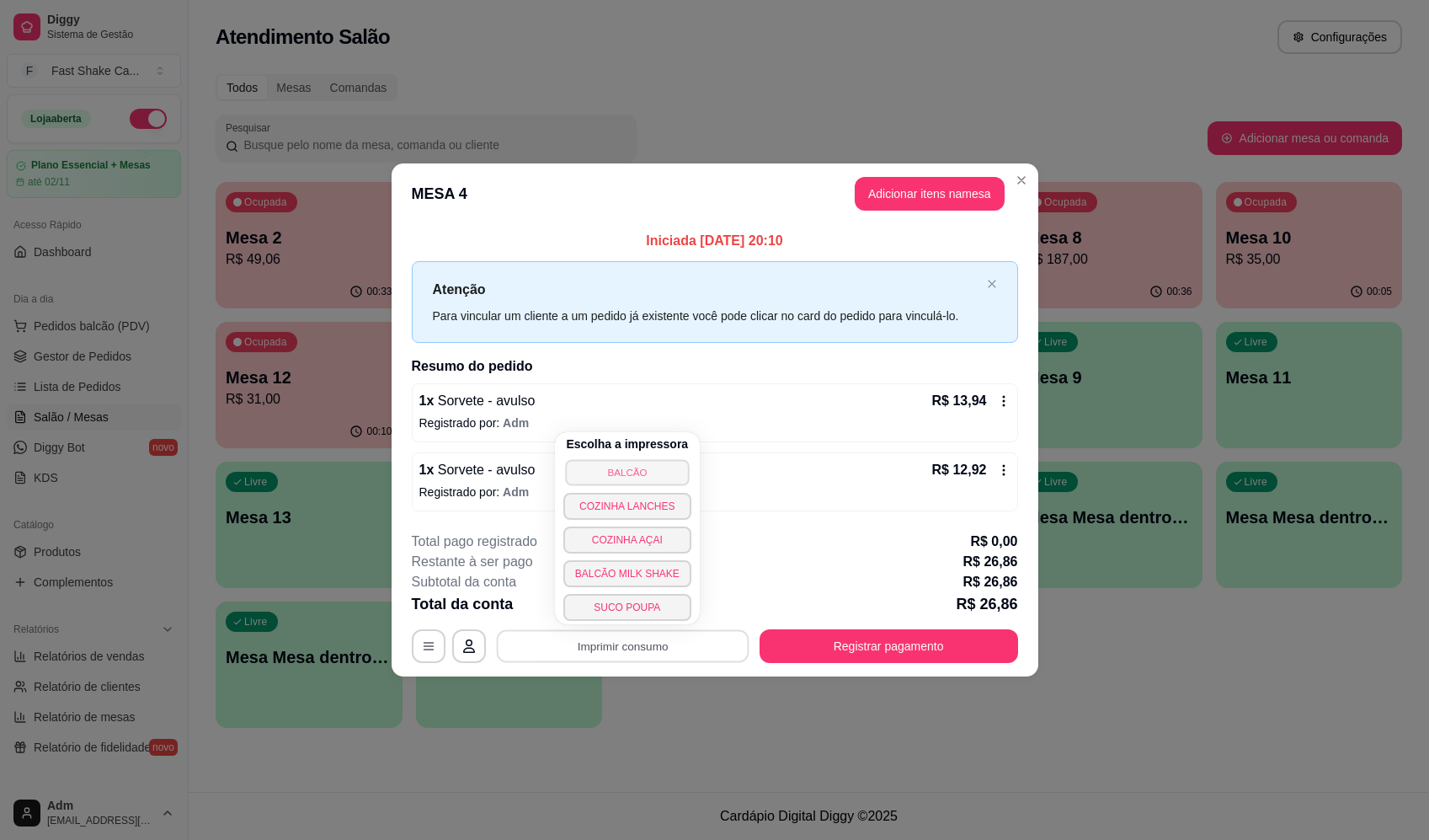
click at [619, 475] on button "BALCÃO" at bounding box center [627, 472] width 124 height 26
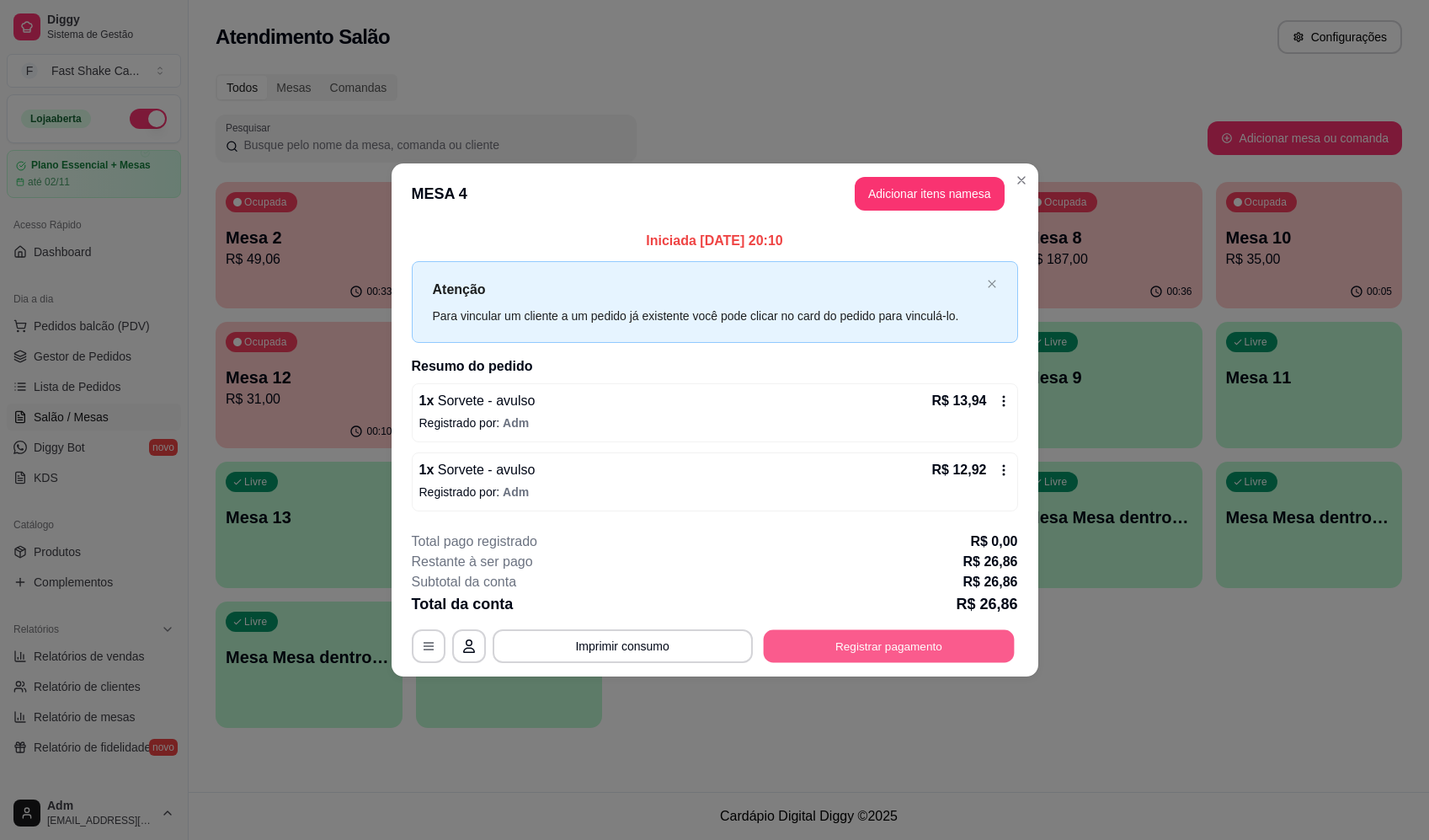
click at [940, 641] on button "Registrar pagamento" at bounding box center [889, 646] width 251 height 33
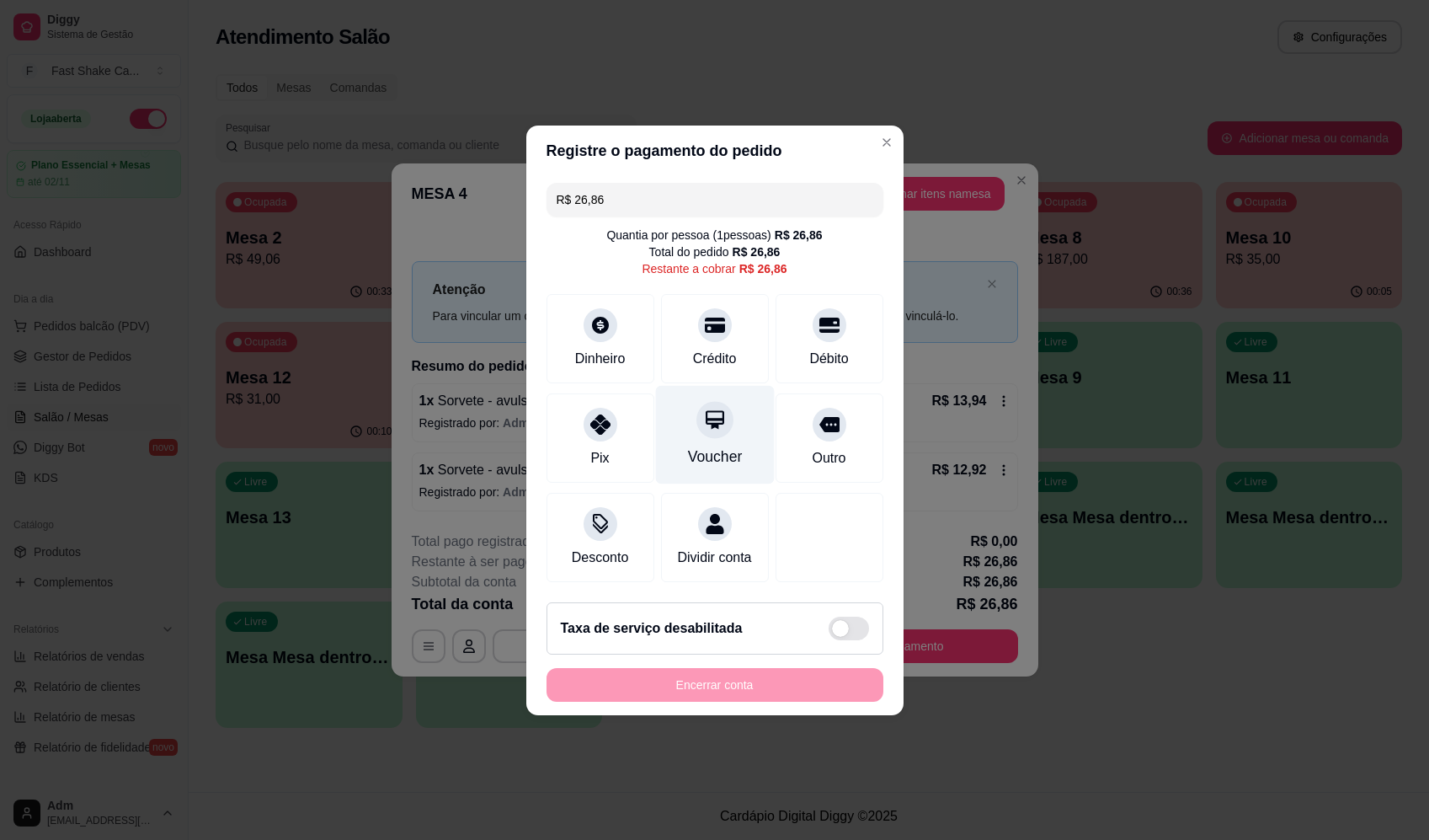
drag, startPoint x: 757, startPoint y: 406, endPoint x: 783, endPoint y: 418, distance: 28.6
click at [758, 406] on div "Voucher" at bounding box center [714, 434] width 119 height 98
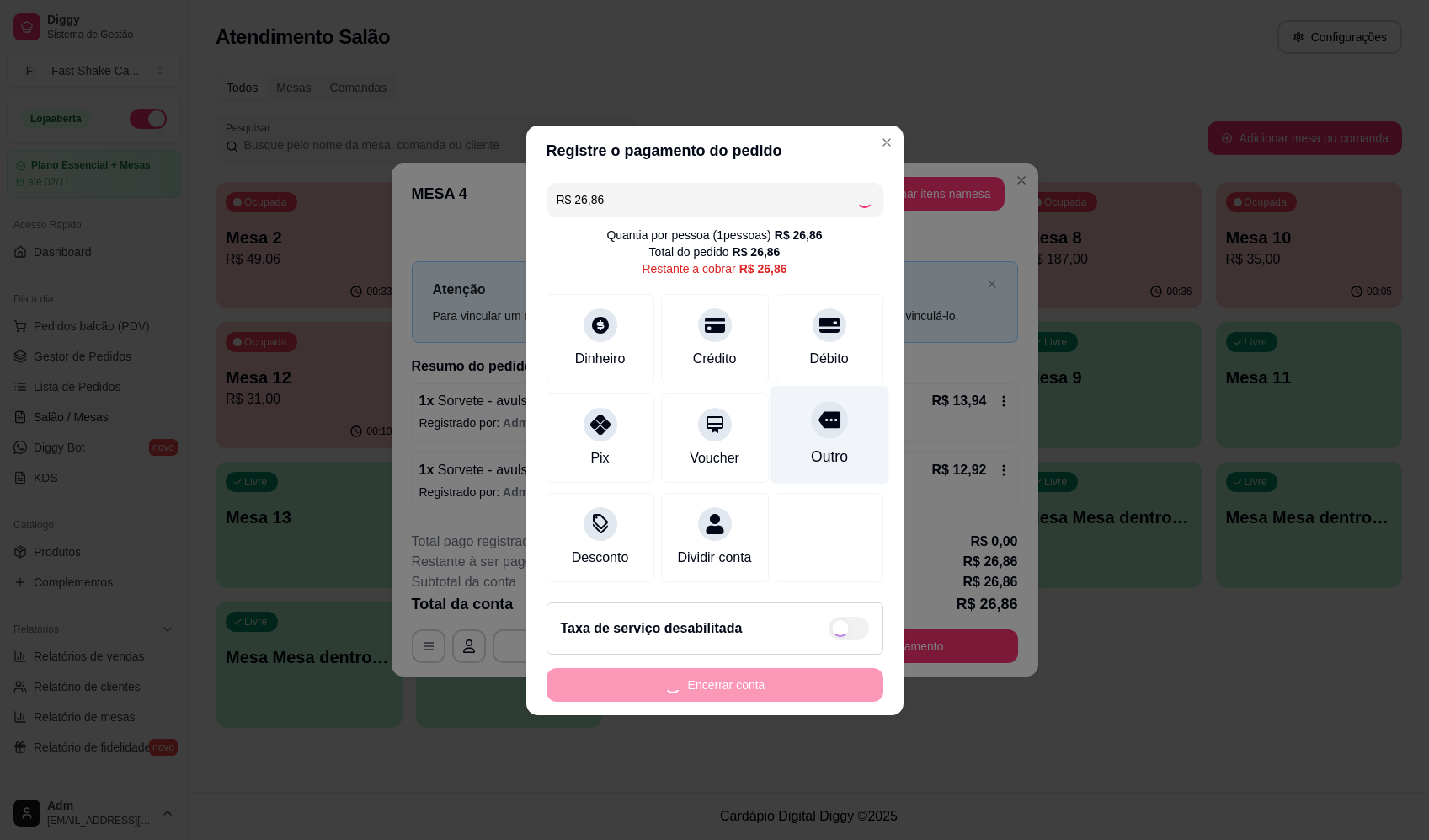
click at [818, 418] on icon at bounding box center [829, 419] width 21 height 21
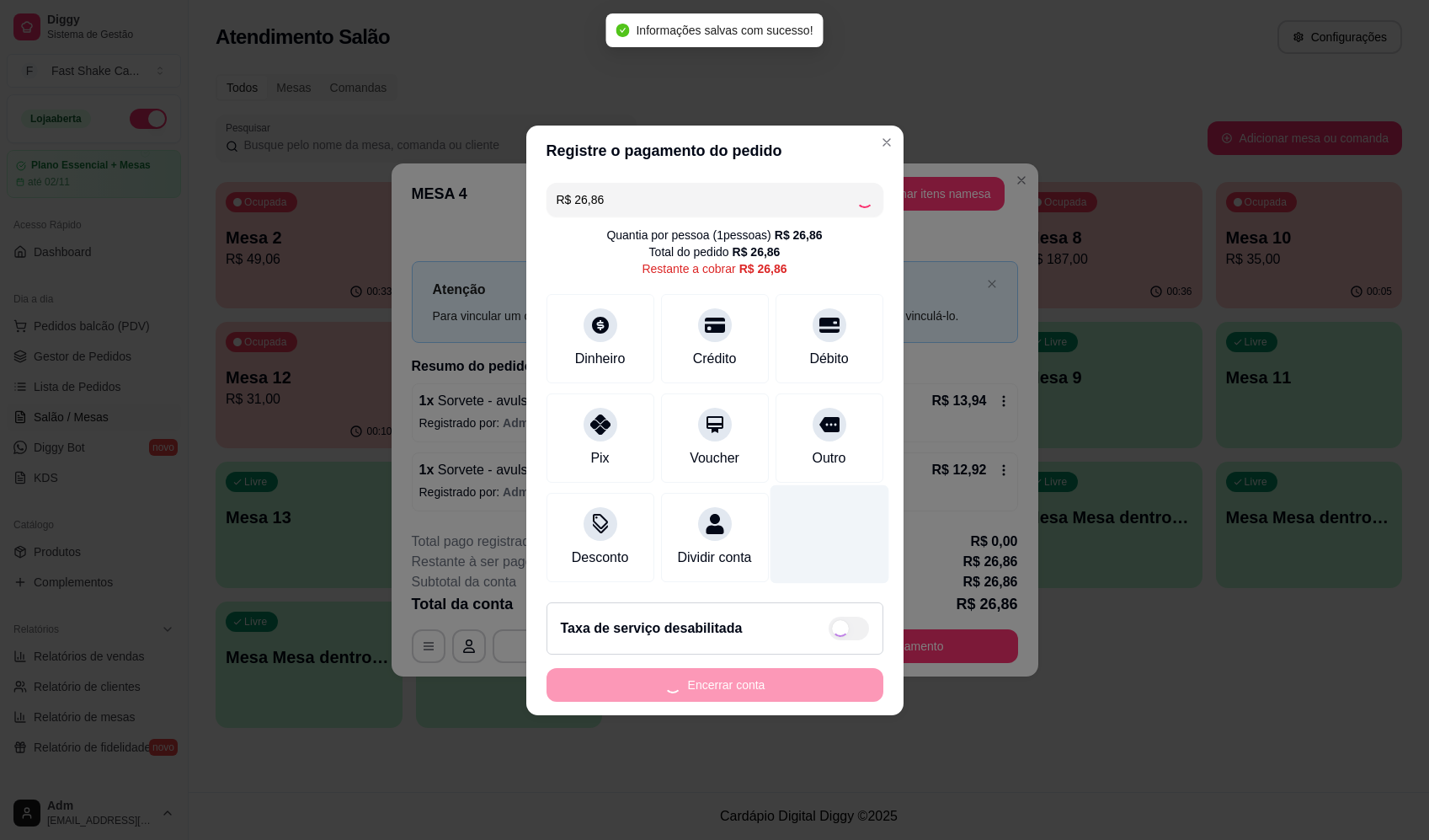
type input "R$ 0,00"
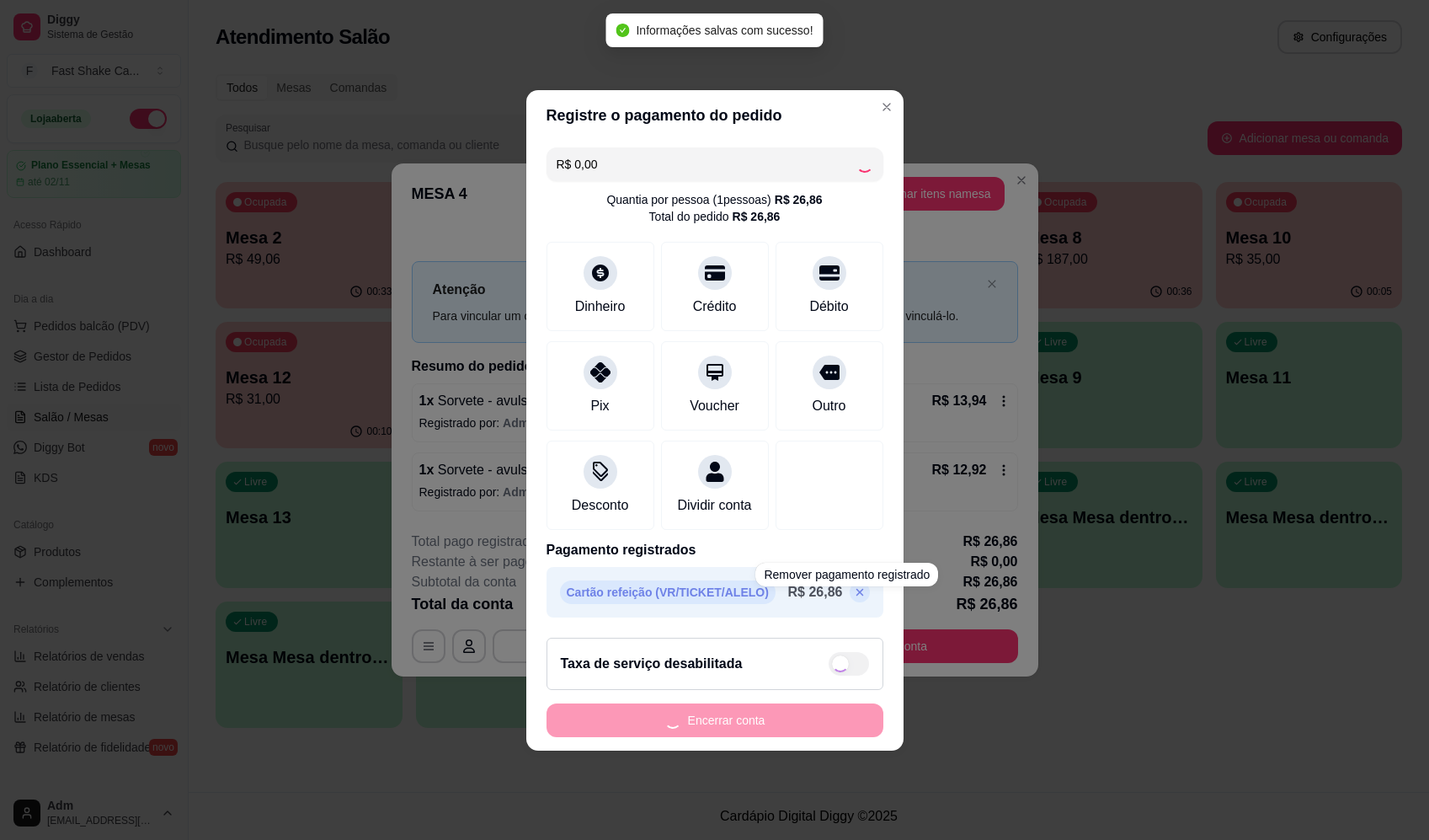
click at [799, 732] on button "Encerrar conta" at bounding box center [715, 720] width 337 height 34
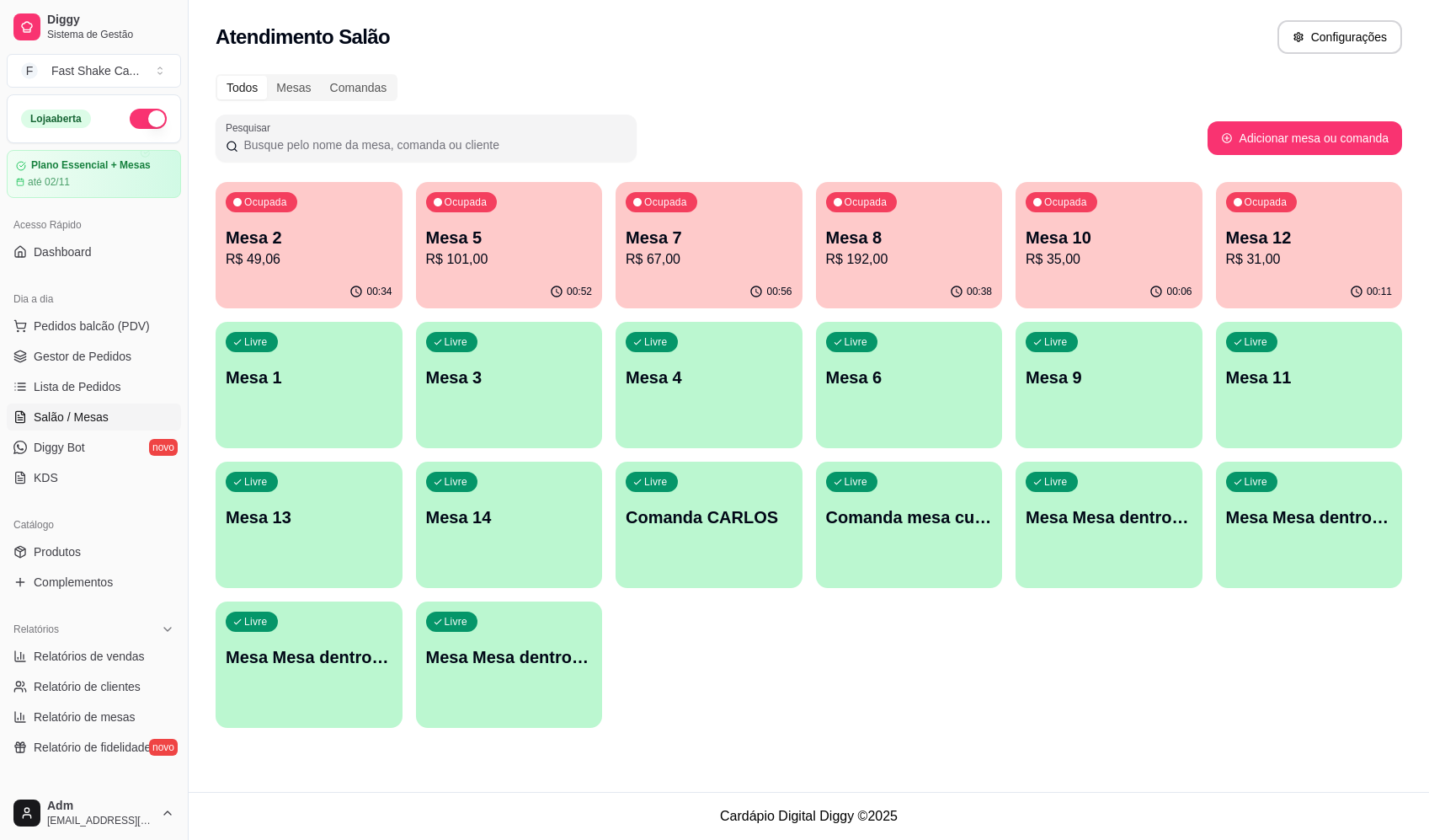
click at [1305, 394] on div "Livre Mesa 11" at bounding box center [1310, 374] width 187 height 106
click at [67, 551] on span "Produtos" at bounding box center [58, 551] width 47 height 17
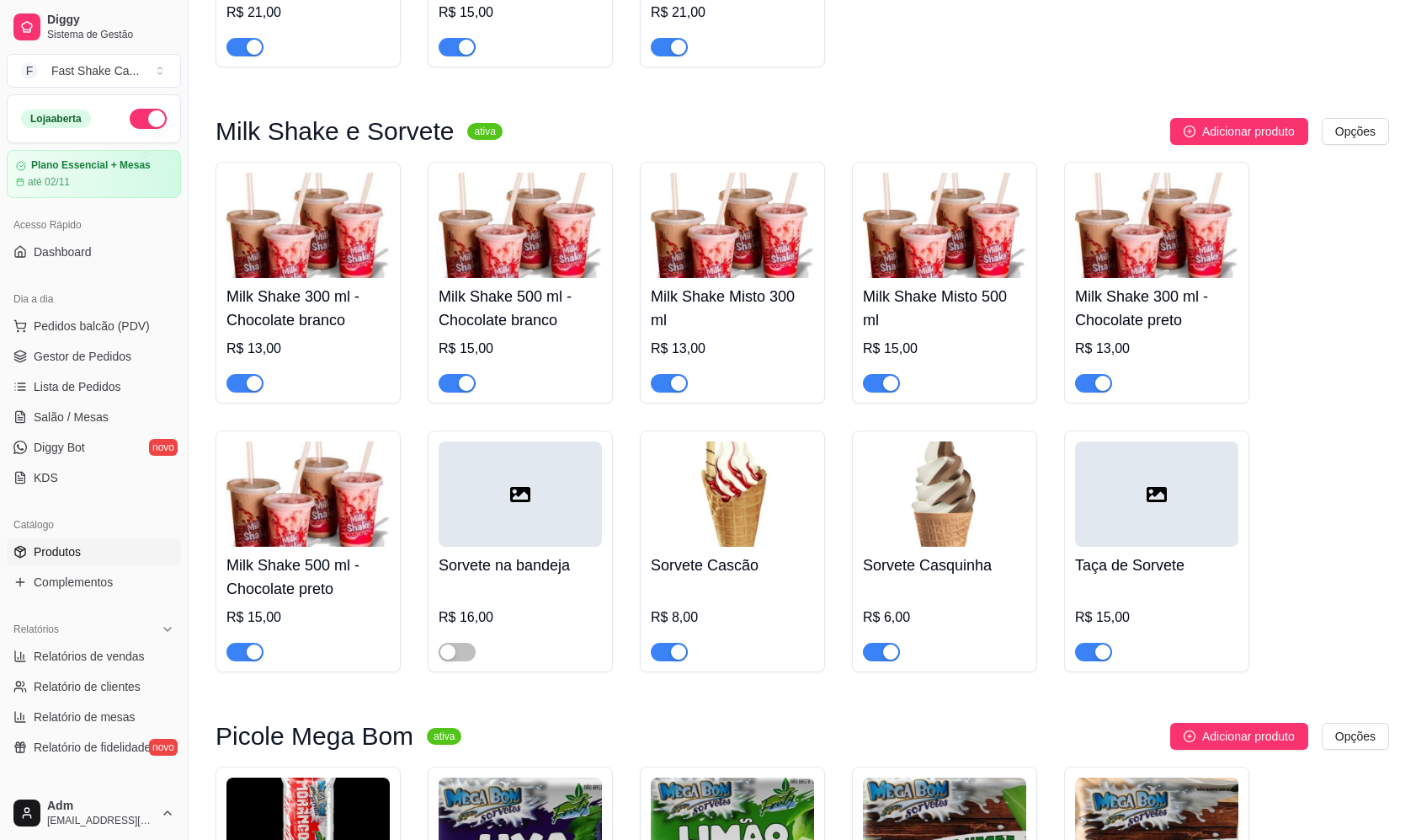
scroll to position [2358, 0]
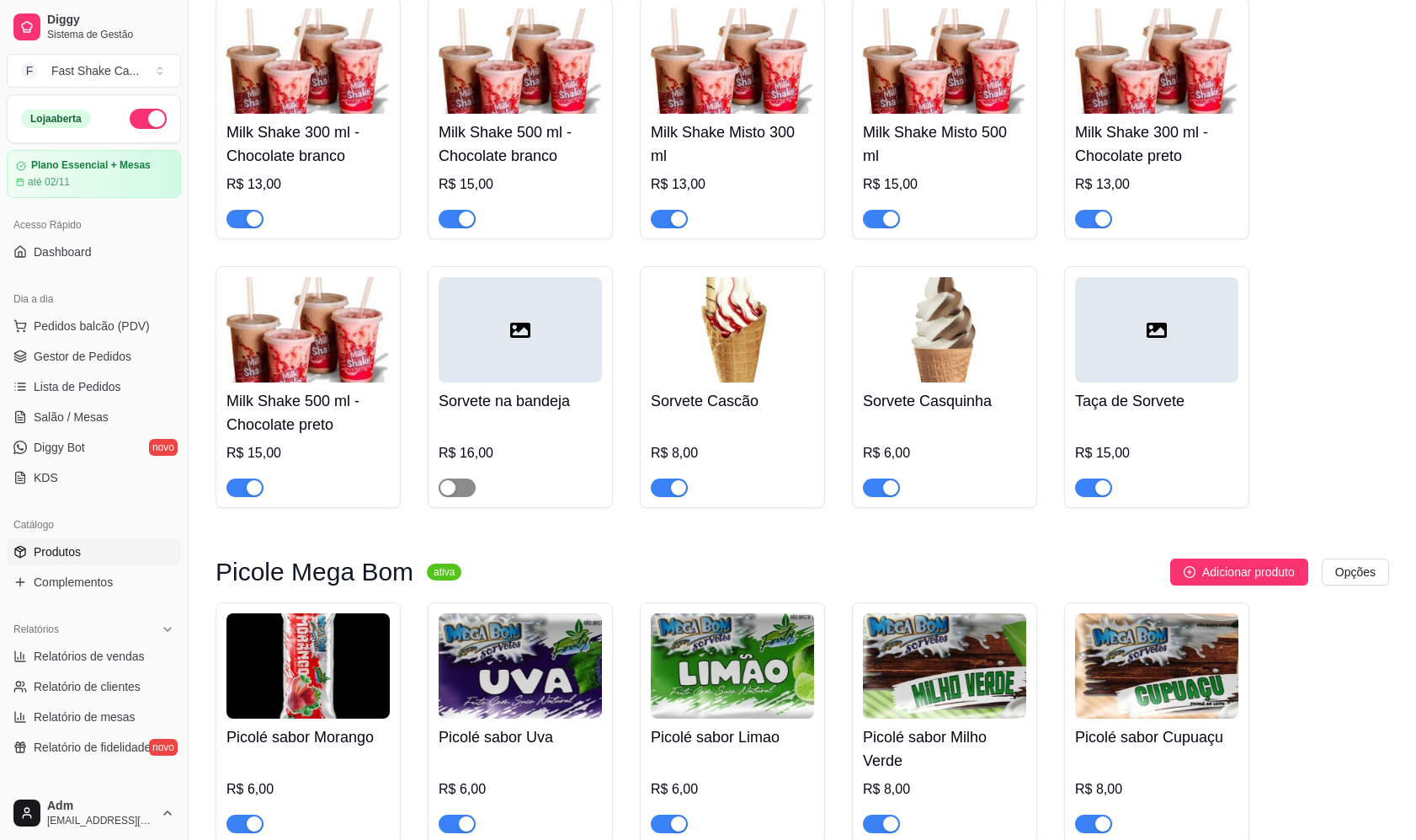
click at [456, 497] on span "button" at bounding box center [457, 487] width 37 height 19
click at [93, 408] on span "Salão / Mesas" at bounding box center [71, 416] width 75 height 17
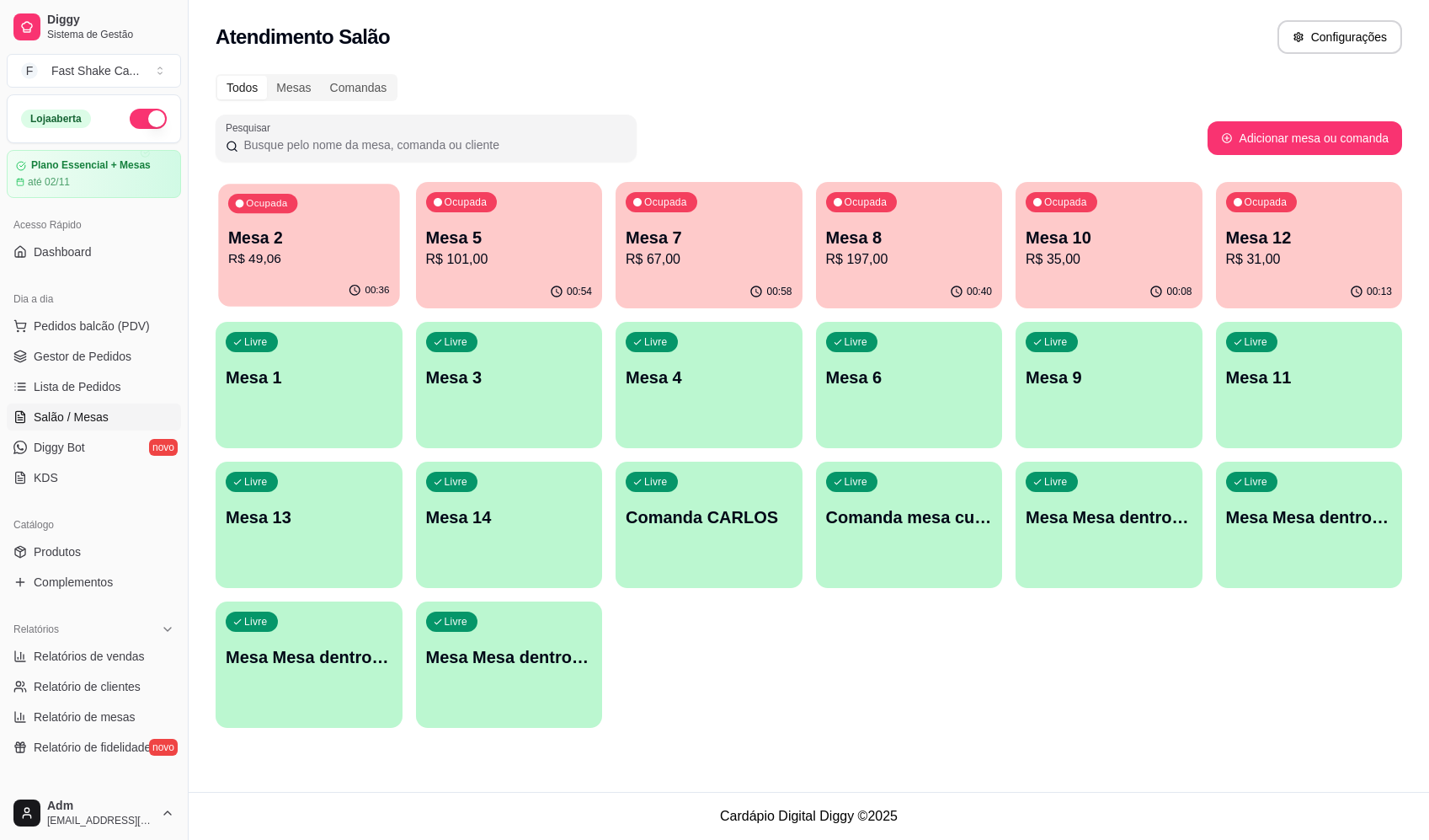
click at [291, 288] on div "00:36" at bounding box center [309, 290] width 181 height 32
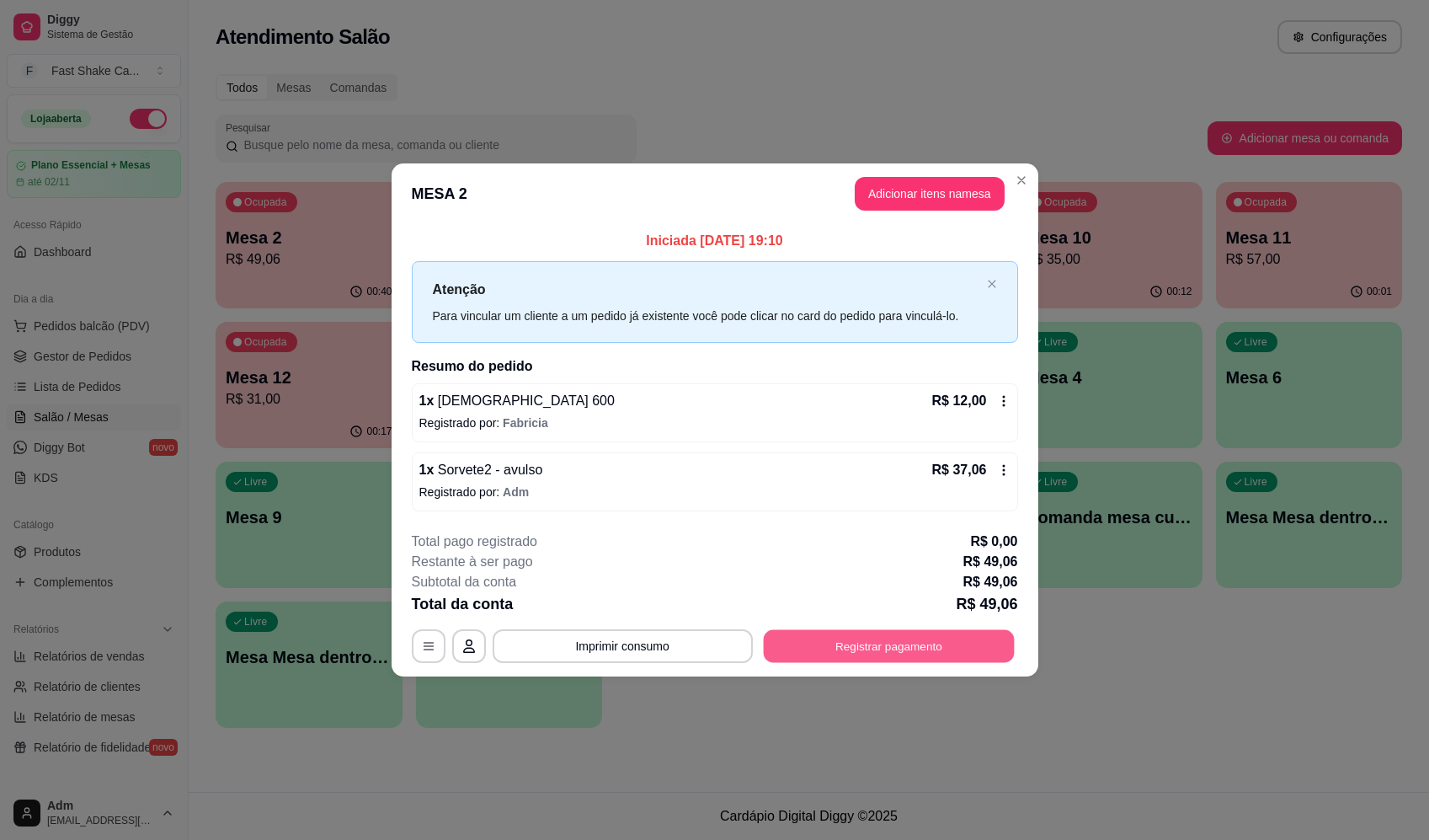
click at [851, 645] on button "Registrar pagamento" at bounding box center [889, 646] width 251 height 33
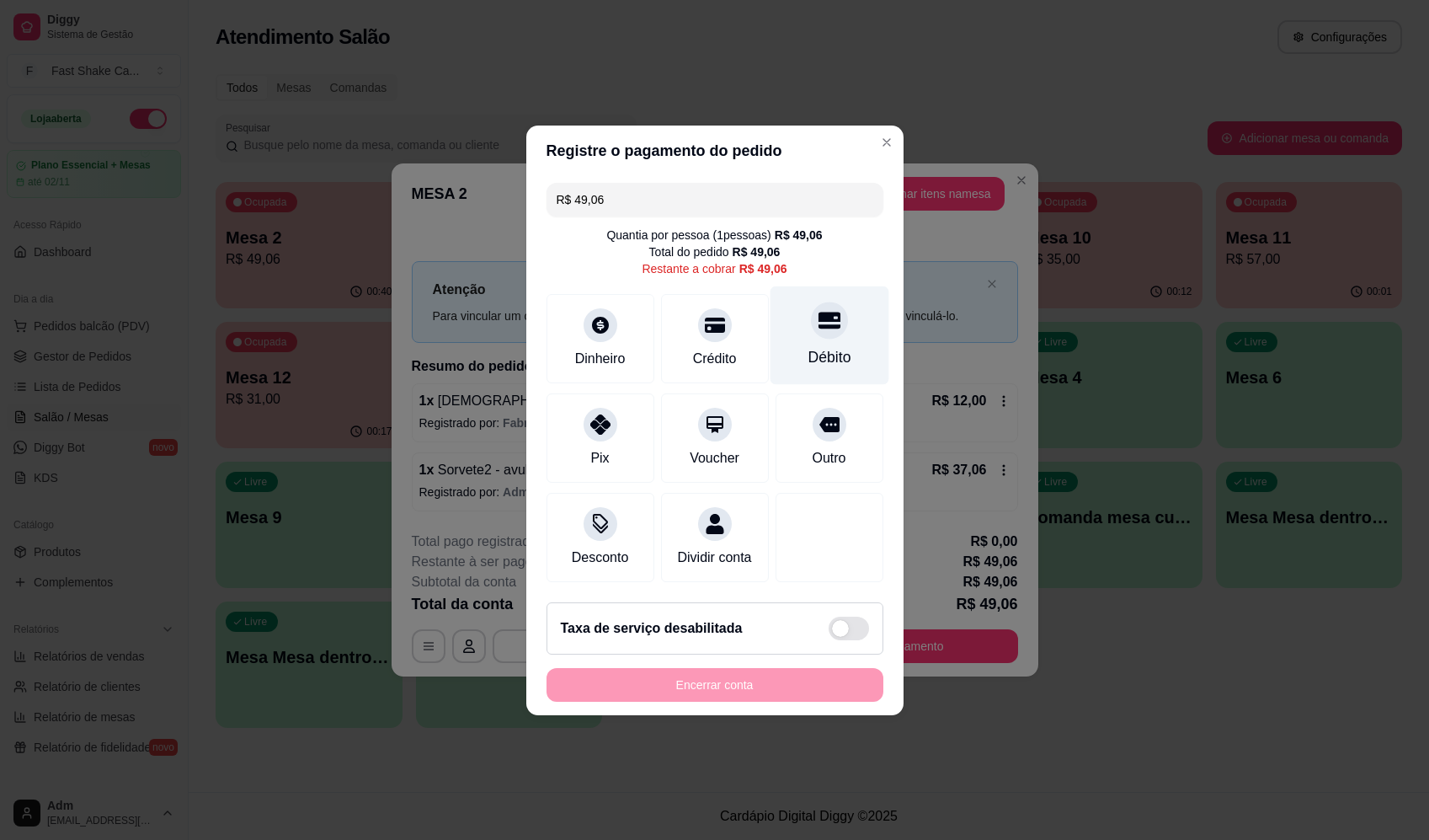
click at [863, 291] on div "Débito" at bounding box center [830, 334] width 119 height 98
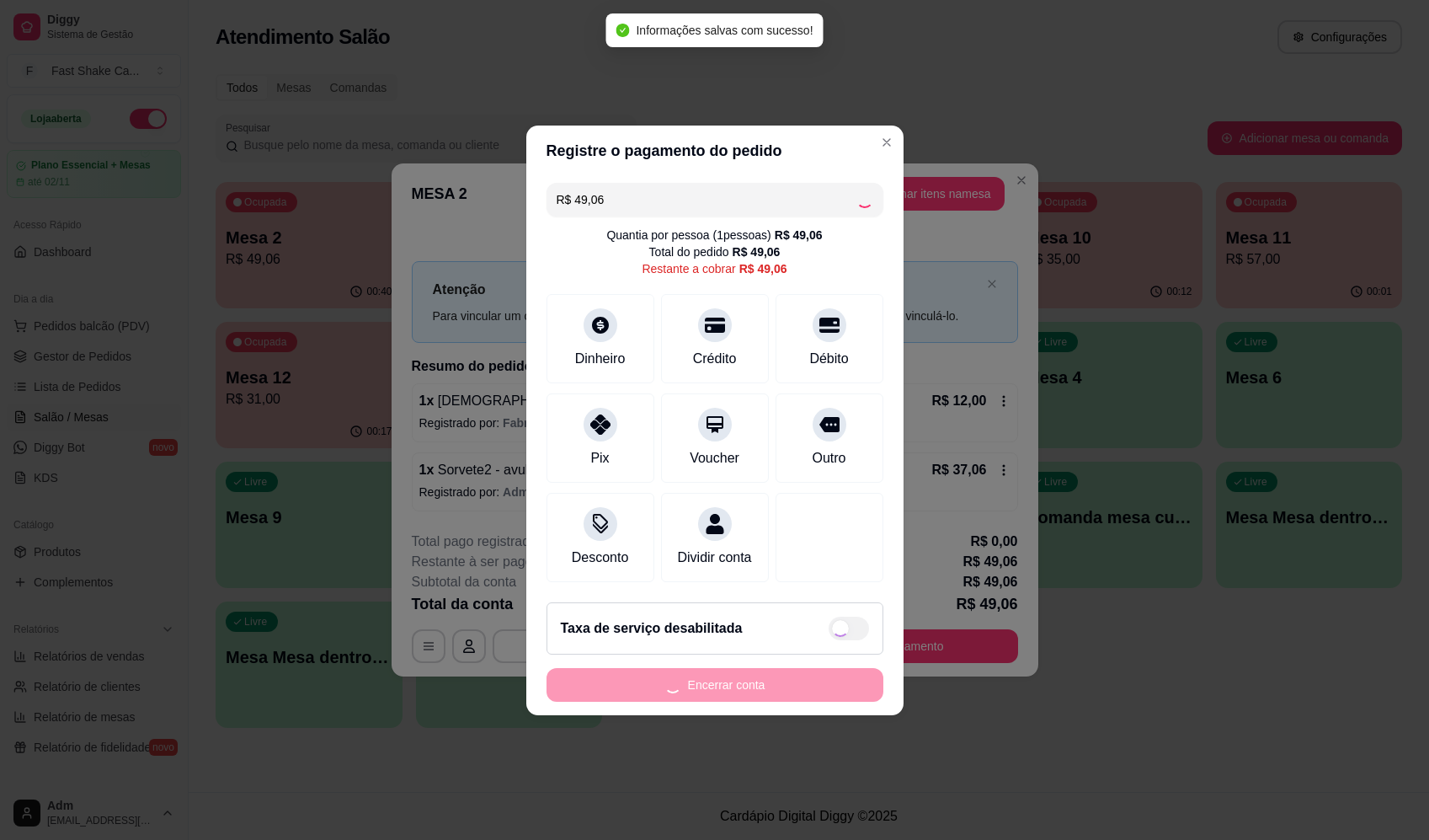
type input "R$ 0,00"
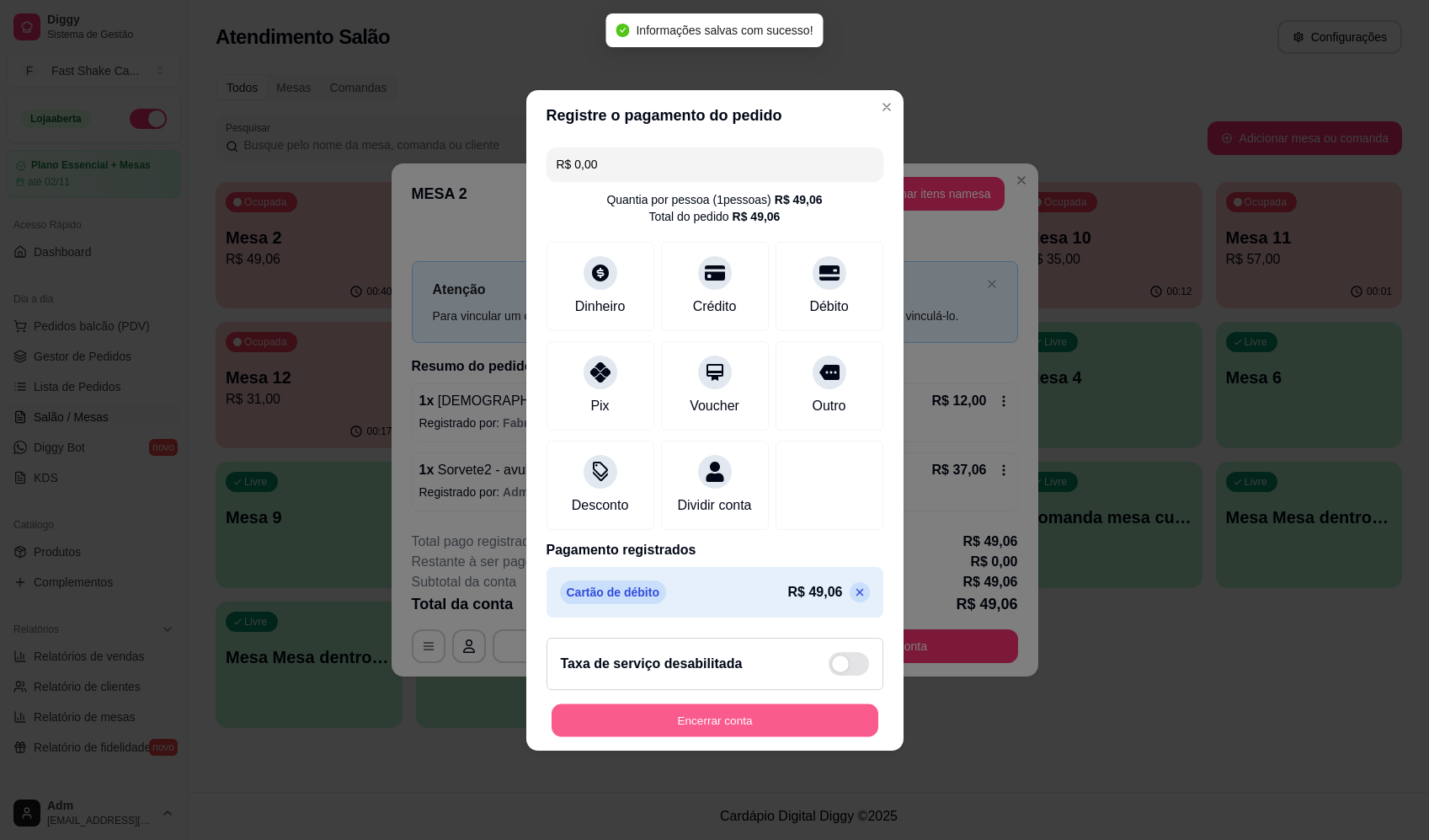
click at [751, 725] on button "Encerrar conta" at bounding box center [714, 720] width 327 height 33
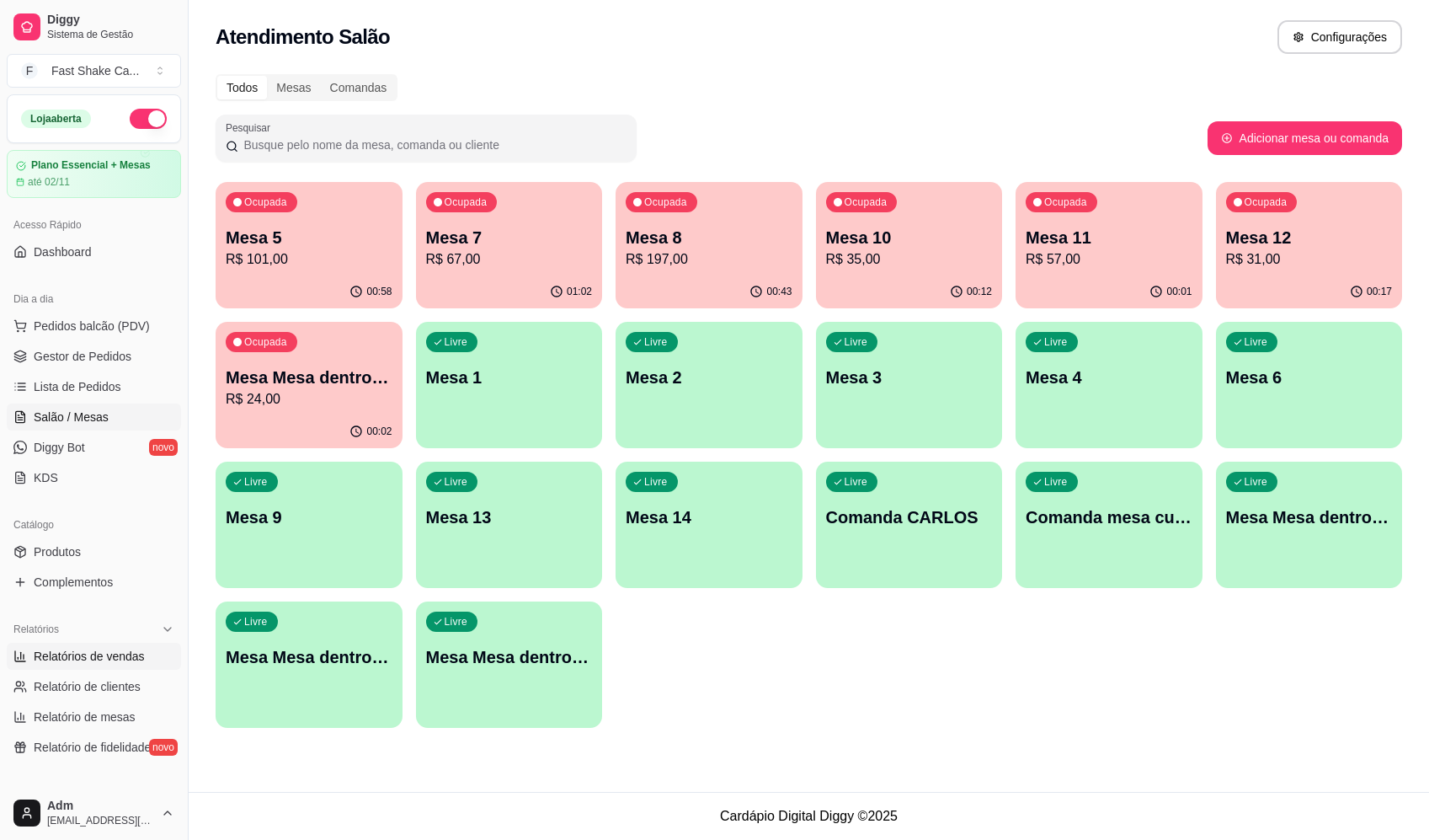
click at [92, 658] on span "Relatórios de vendas" at bounding box center [90, 656] width 111 height 17
select select "ALL"
select select "0"
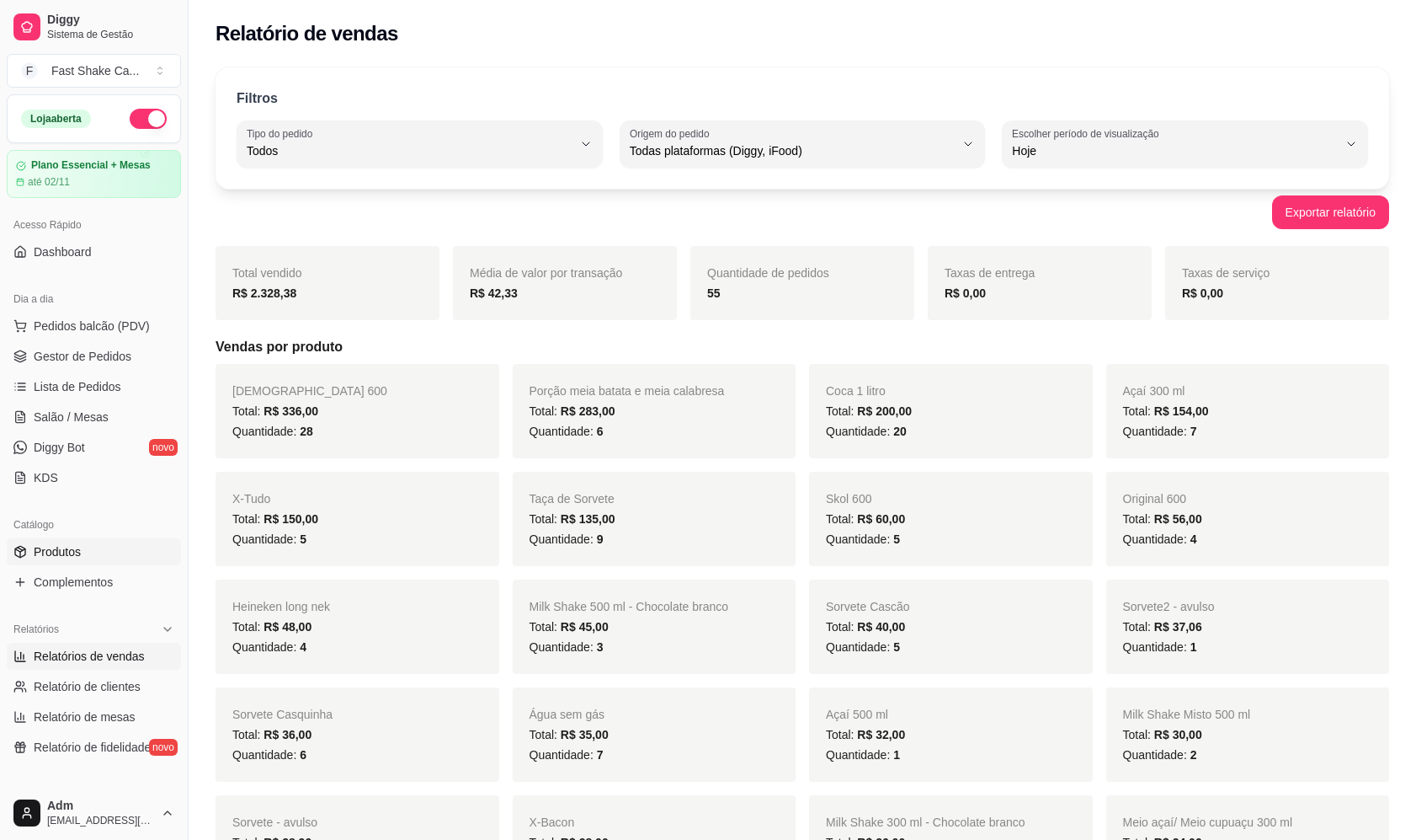
click at [92, 554] on link "Produtos" at bounding box center [94, 552] width 174 height 27
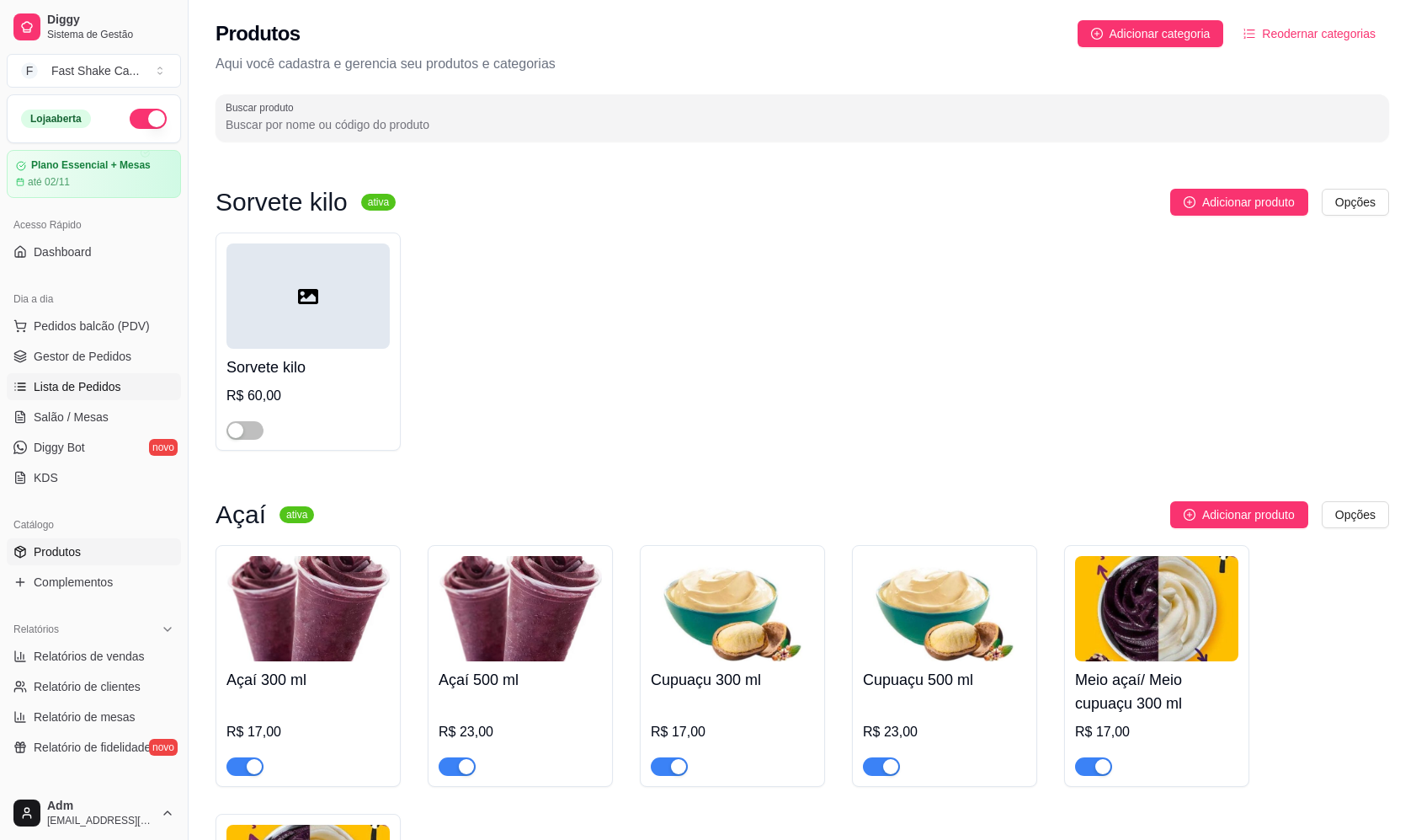
click at [103, 380] on span "Lista de Pedidos" at bounding box center [78, 386] width 88 height 17
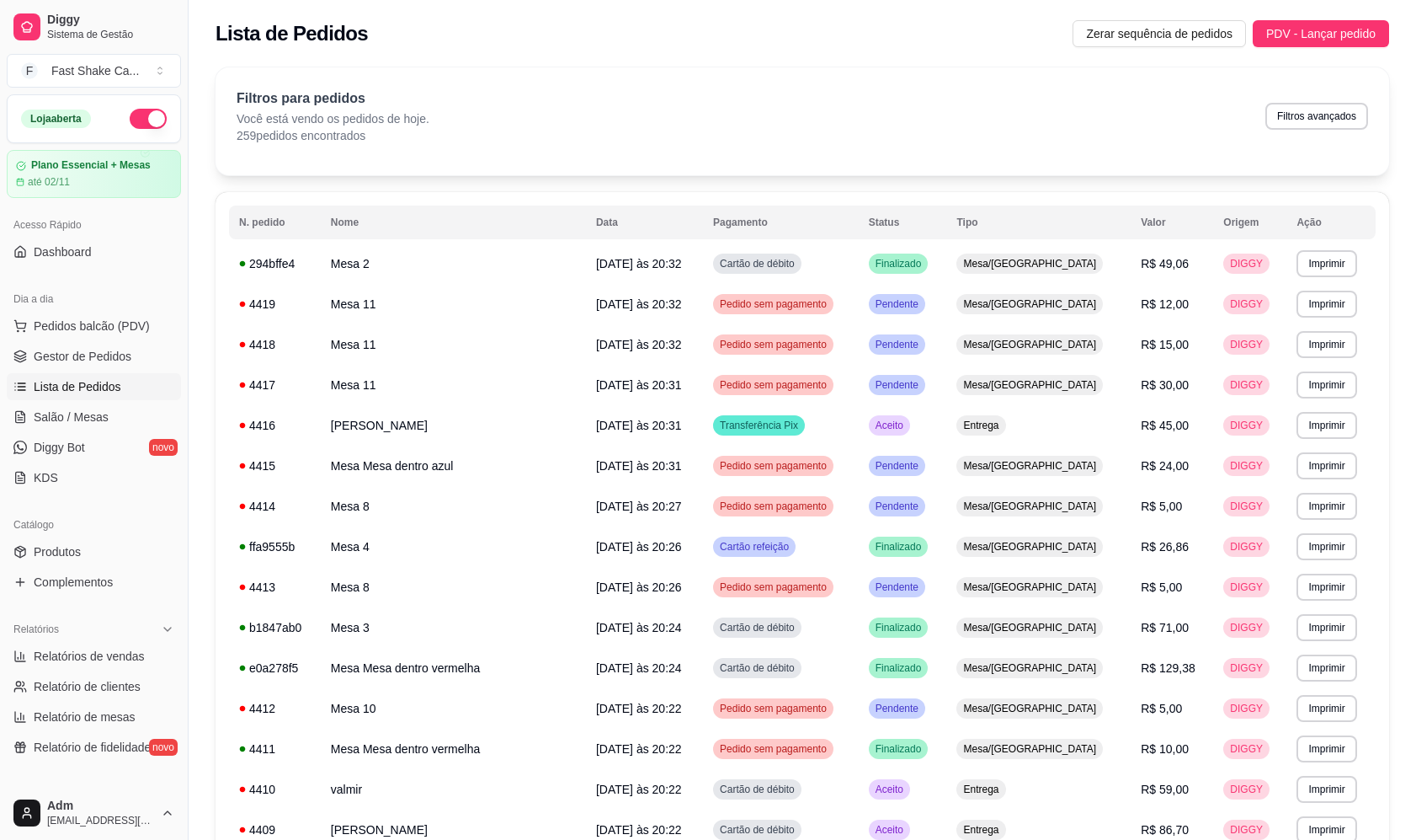
click at [119, 311] on div "Dia a dia" at bounding box center [94, 299] width 174 height 27
click at [133, 656] on span "Relatórios de vendas" at bounding box center [90, 656] width 111 height 17
select select "ALL"
select select "0"
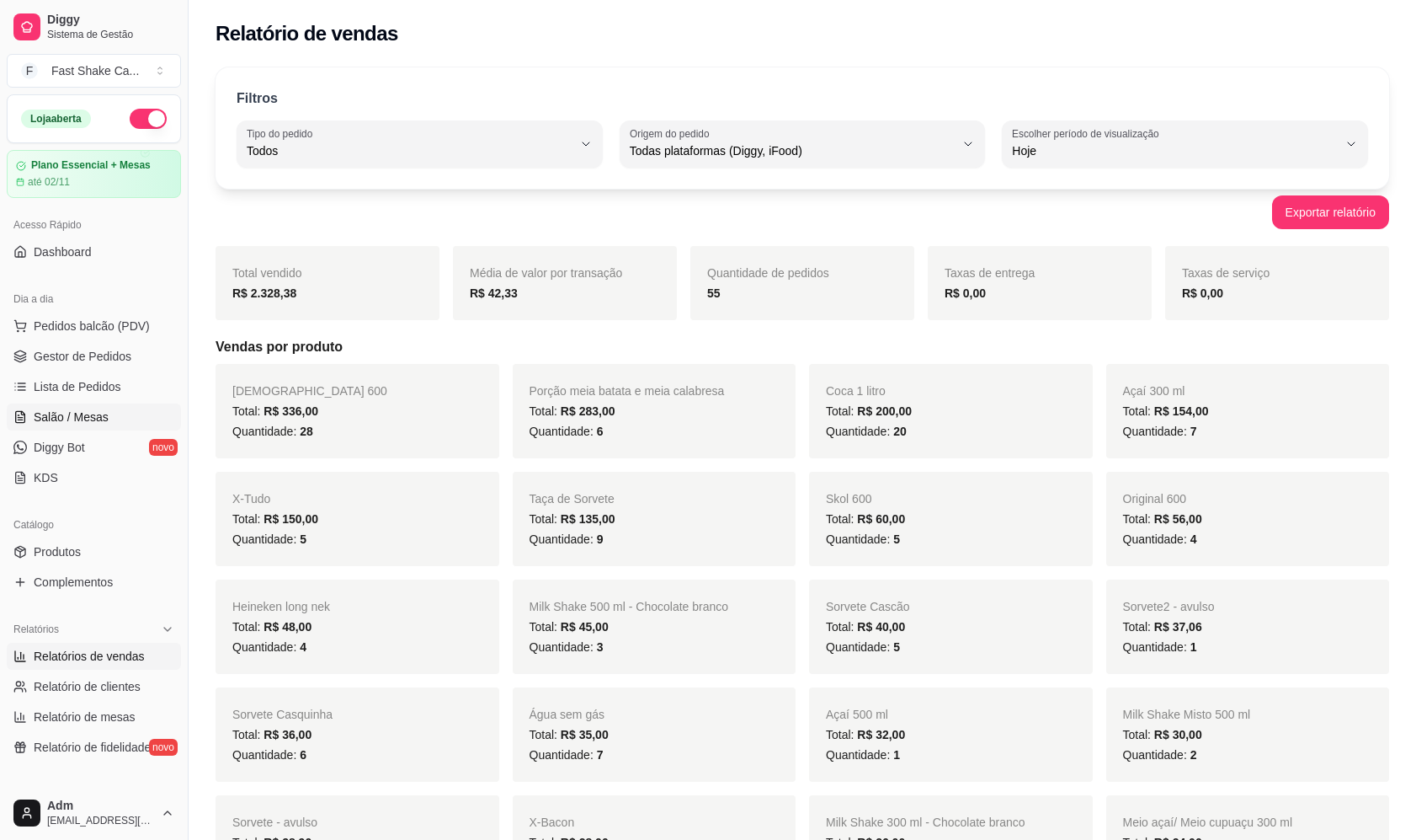
click at [121, 422] on link "Salão / Mesas" at bounding box center [94, 417] width 174 height 27
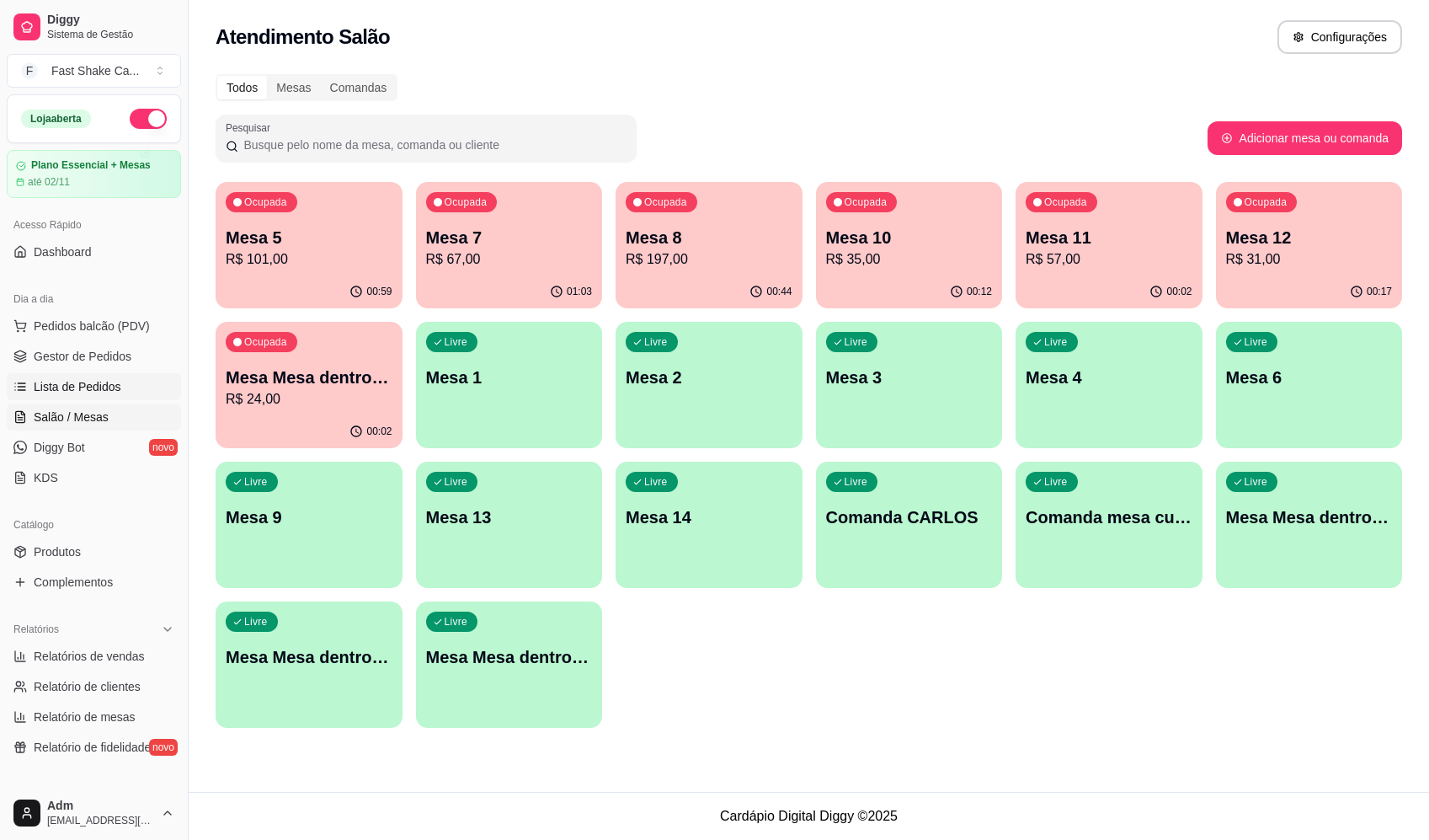
click at [95, 386] on span "Lista de Pedidos" at bounding box center [78, 386] width 88 height 17
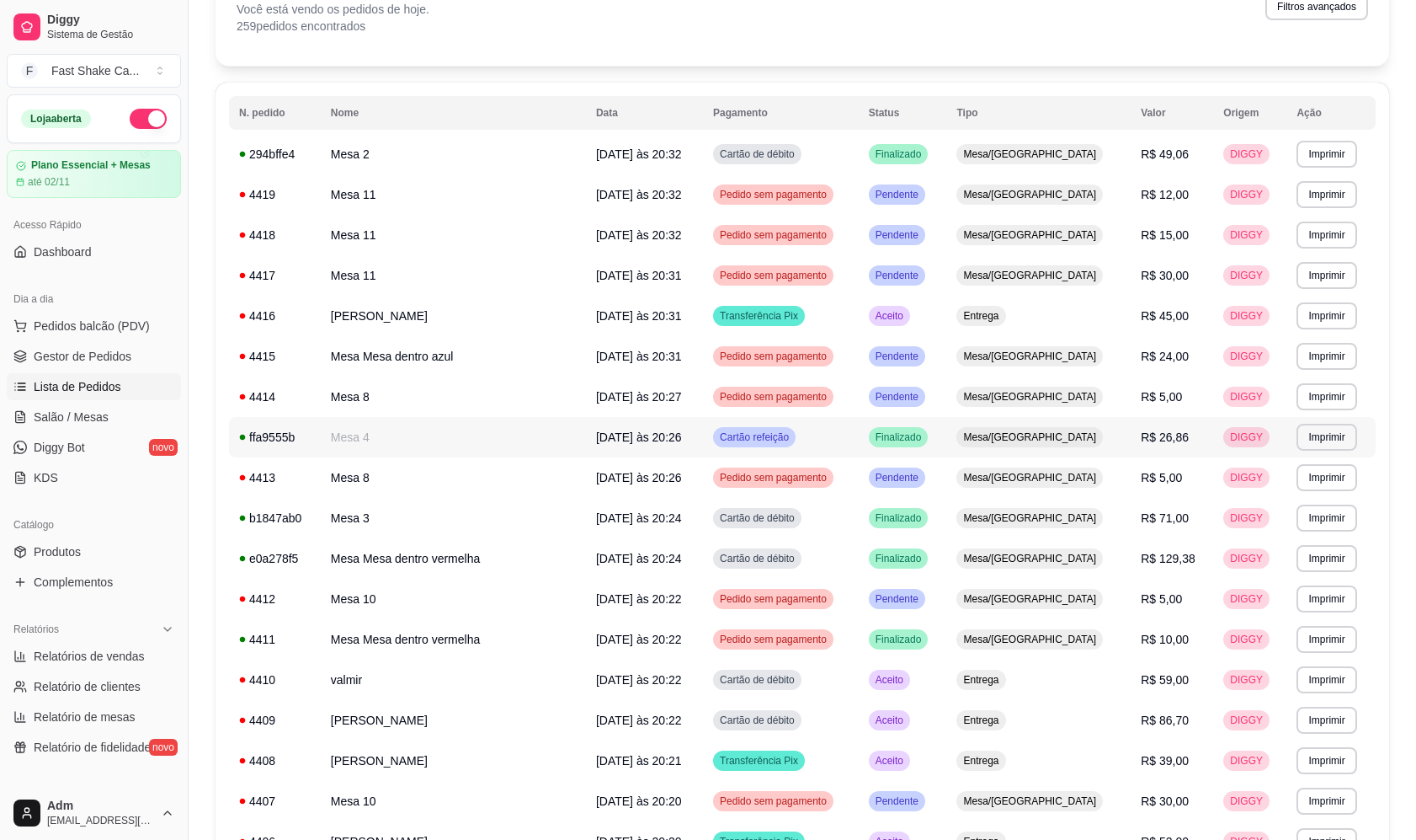
scroll to position [65, 0]
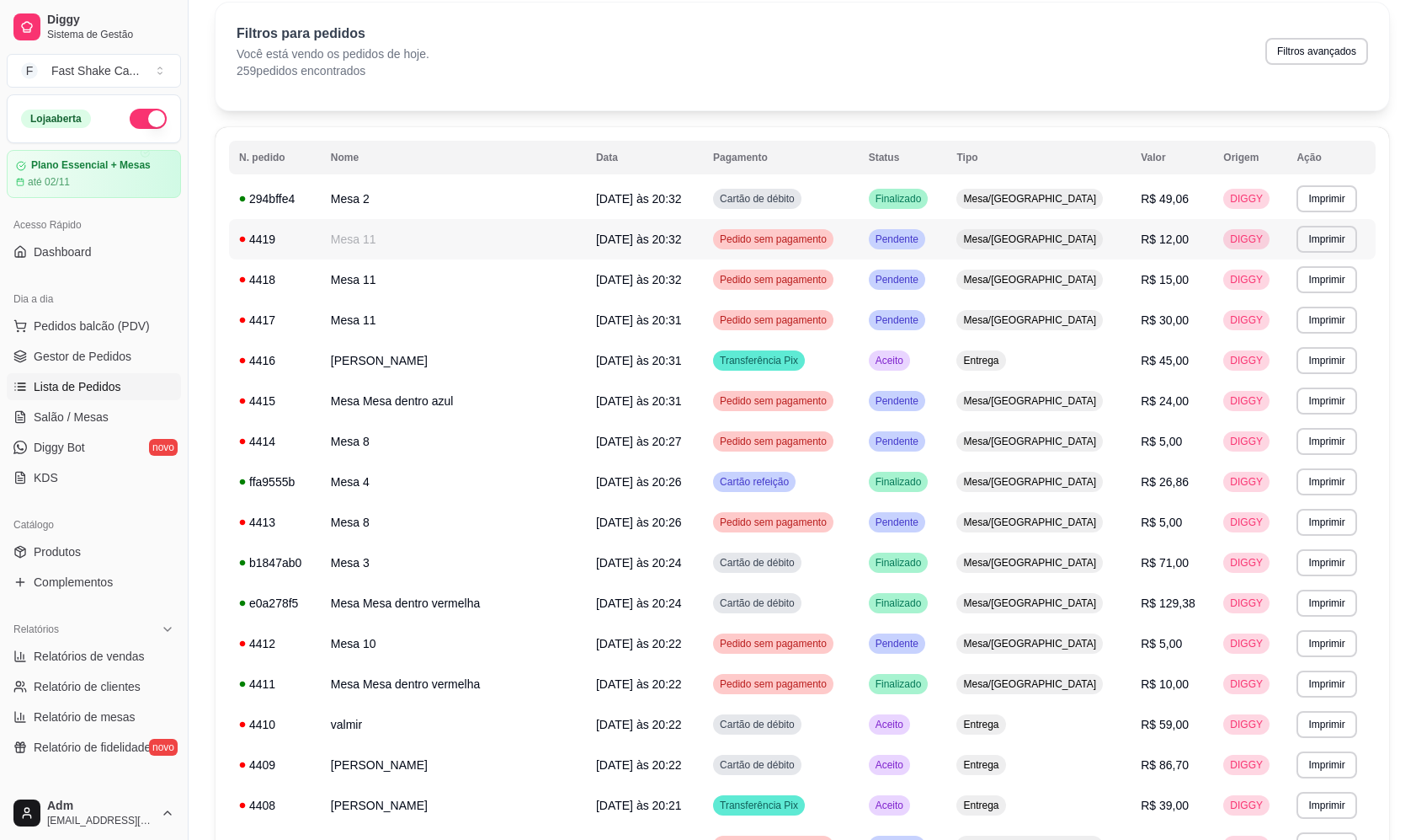
drag, startPoint x: 513, startPoint y: 316, endPoint x: 623, endPoint y: 407, distance: 142.8
drag, startPoint x: 623, startPoint y: 407, endPoint x: 999, endPoint y: 52, distance: 517.1
click at [999, 52] on div "Filtros para pedidos Você está vendo os pedidos de hoje. 259 pedidos encontrado…" at bounding box center [802, 51] width 1131 height 56
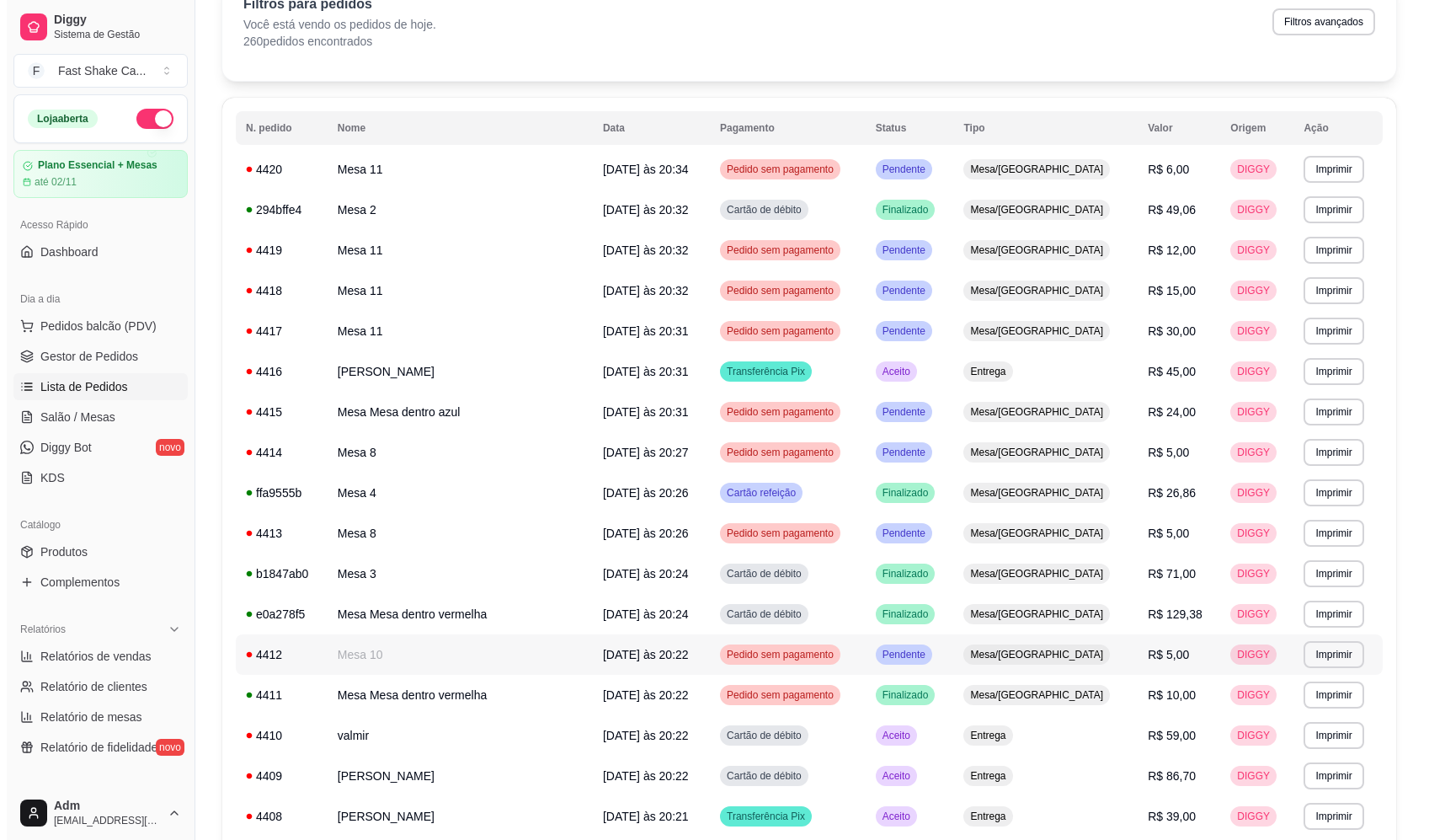
scroll to position [0, 0]
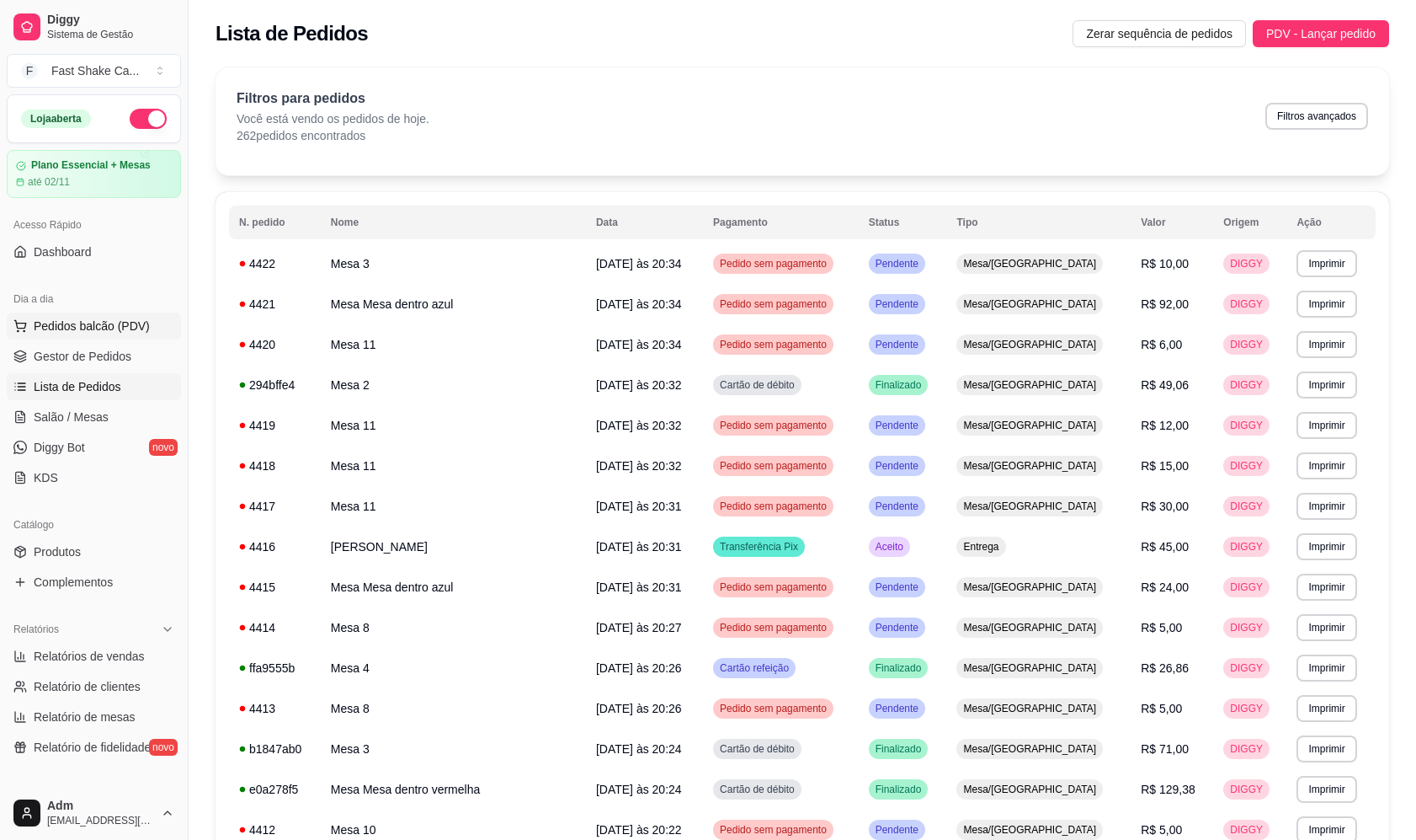
click at [112, 325] on span "Pedidos balcão (PDV)" at bounding box center [92, 325] width 116 height 17
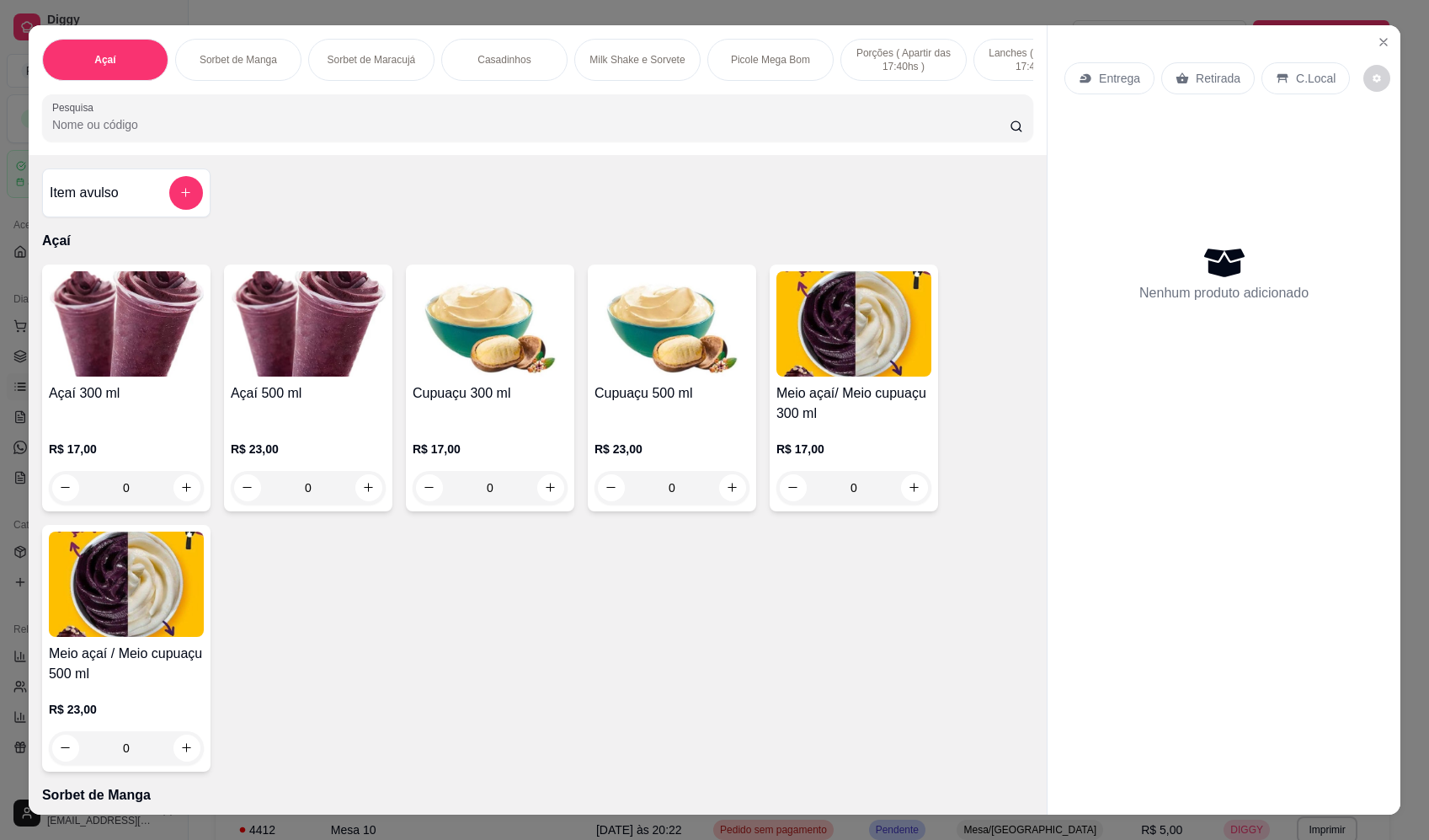
click at [1378, 42] on icon "Close" at bounding box center [1384, 42] width 14 height 14
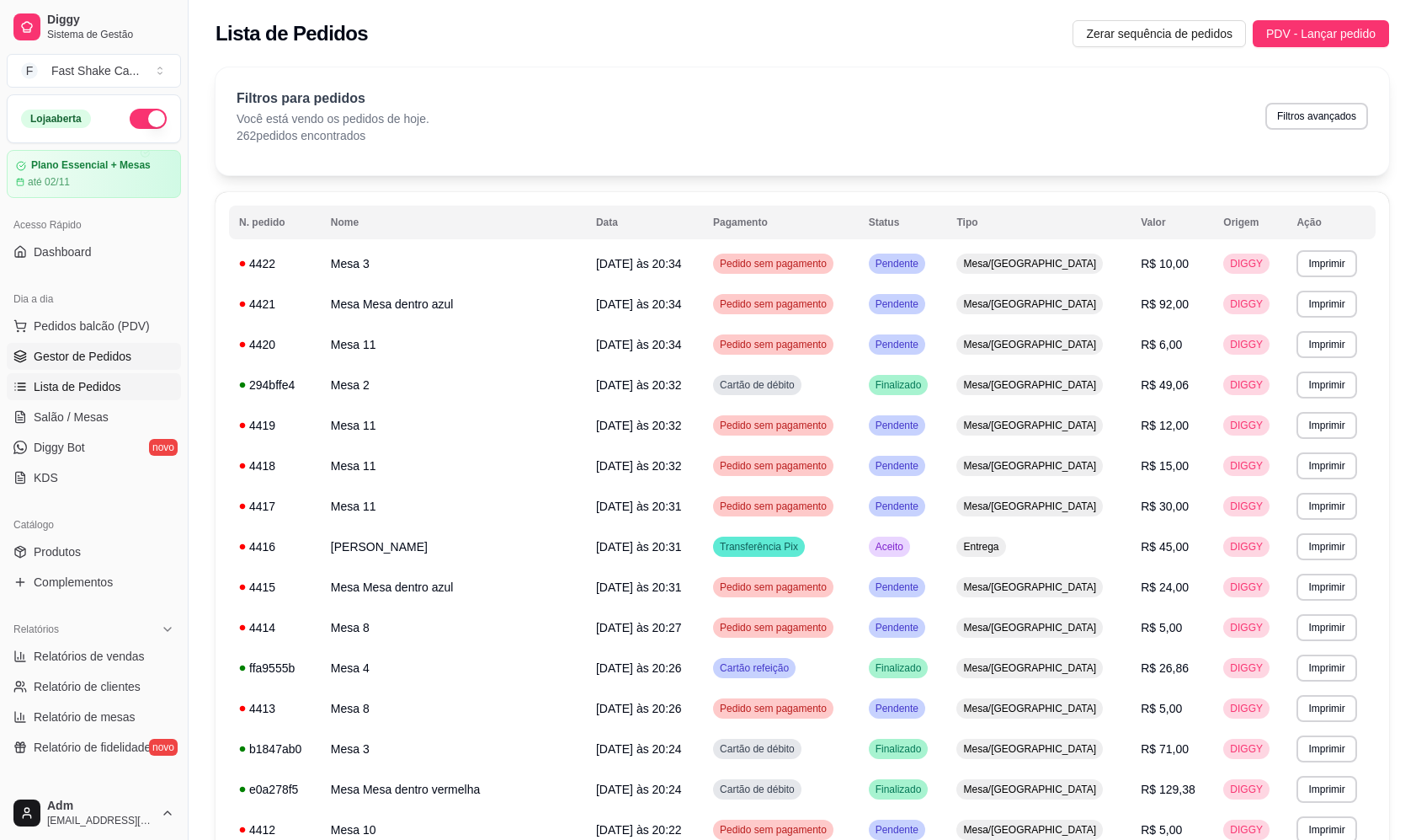
click at [54, 349] on span "Gestor de Pedidos" at bounding box center [83, 356] width 97 height 17
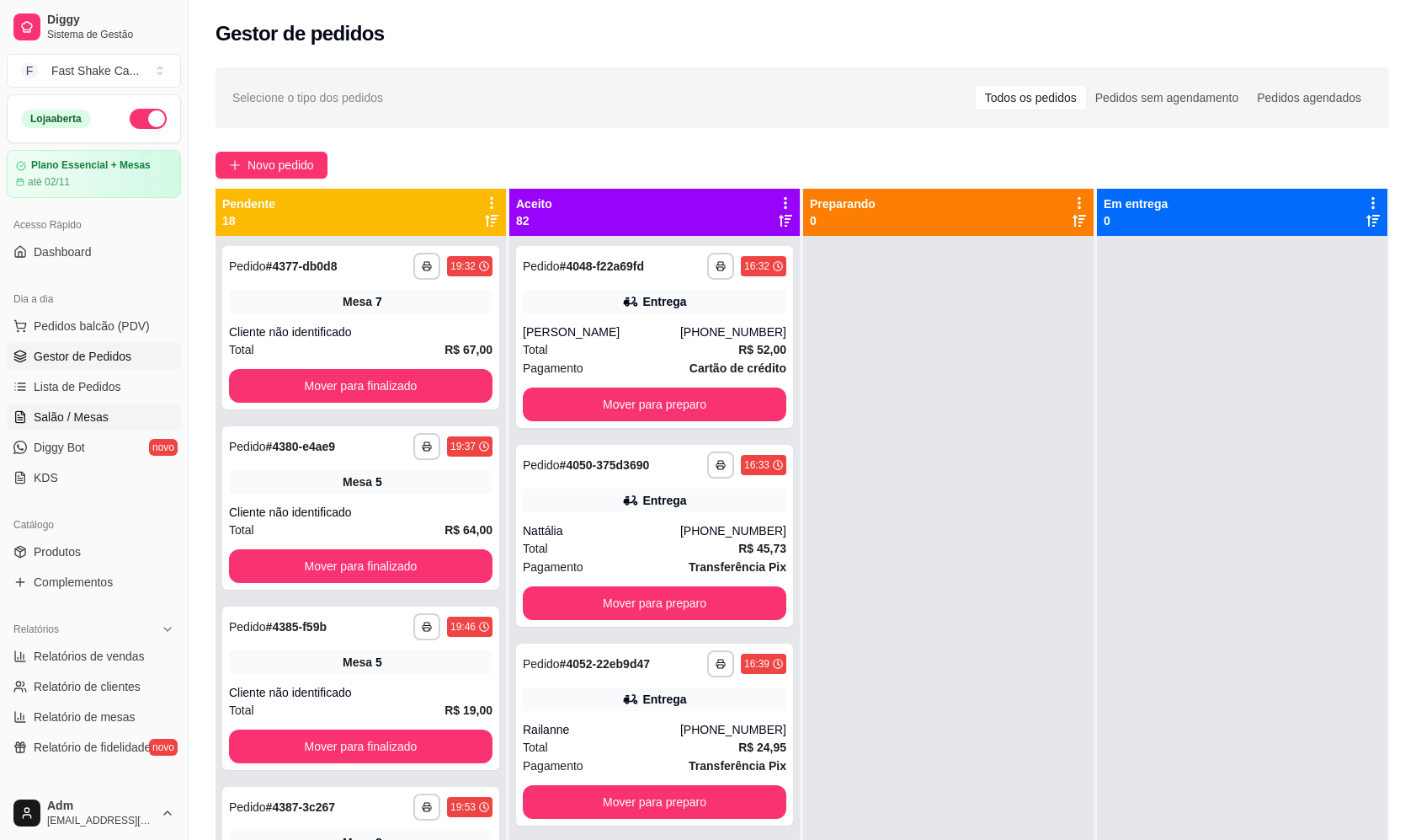
click at [69, 417] on span "Salão / Mesas" at bounding box center [71, 416] width 75 height 17
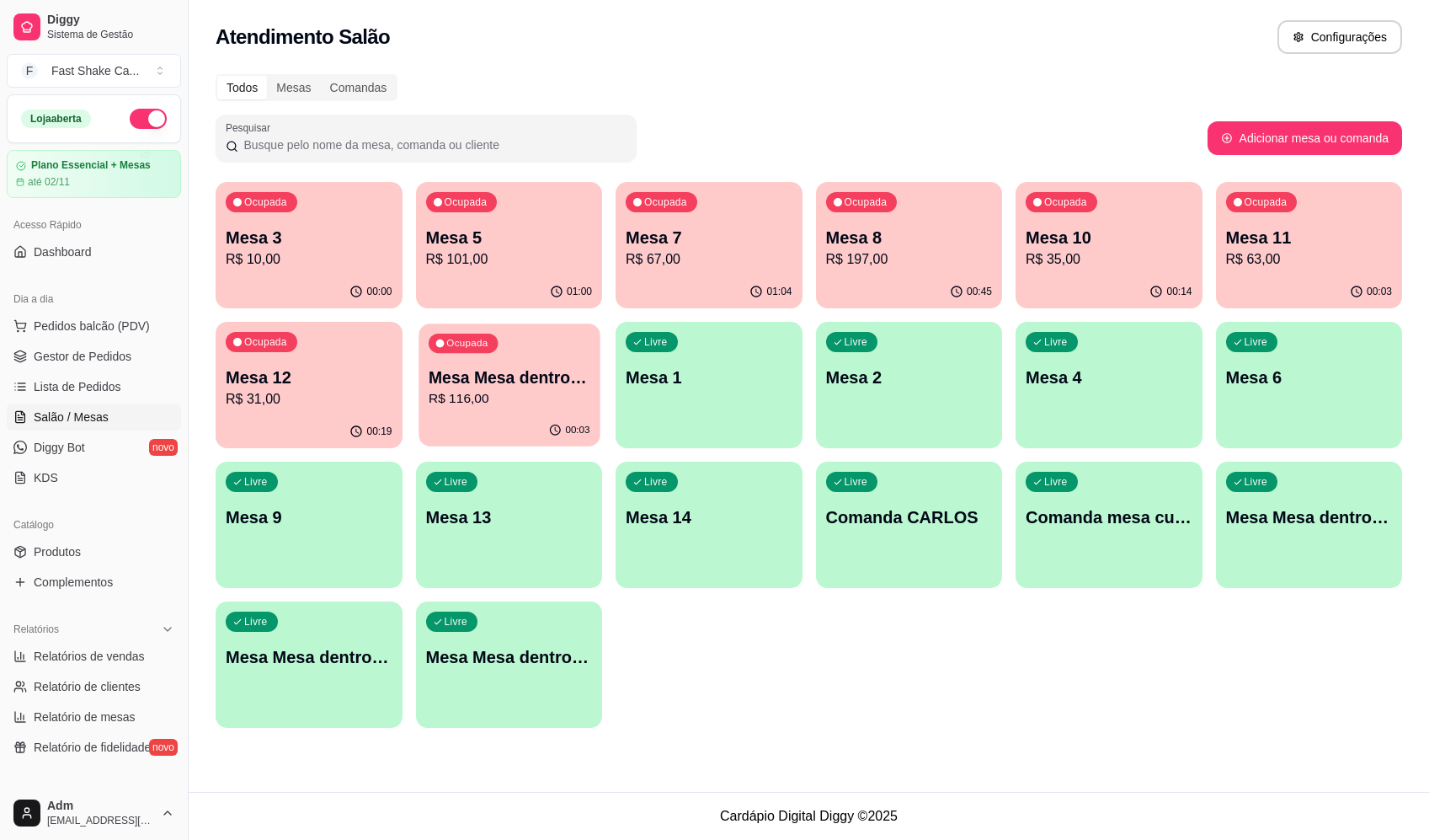
click at [544, 379] on p "Mesa Mesa dentro azul" at bounding box center [509, 377] width 162 height 22
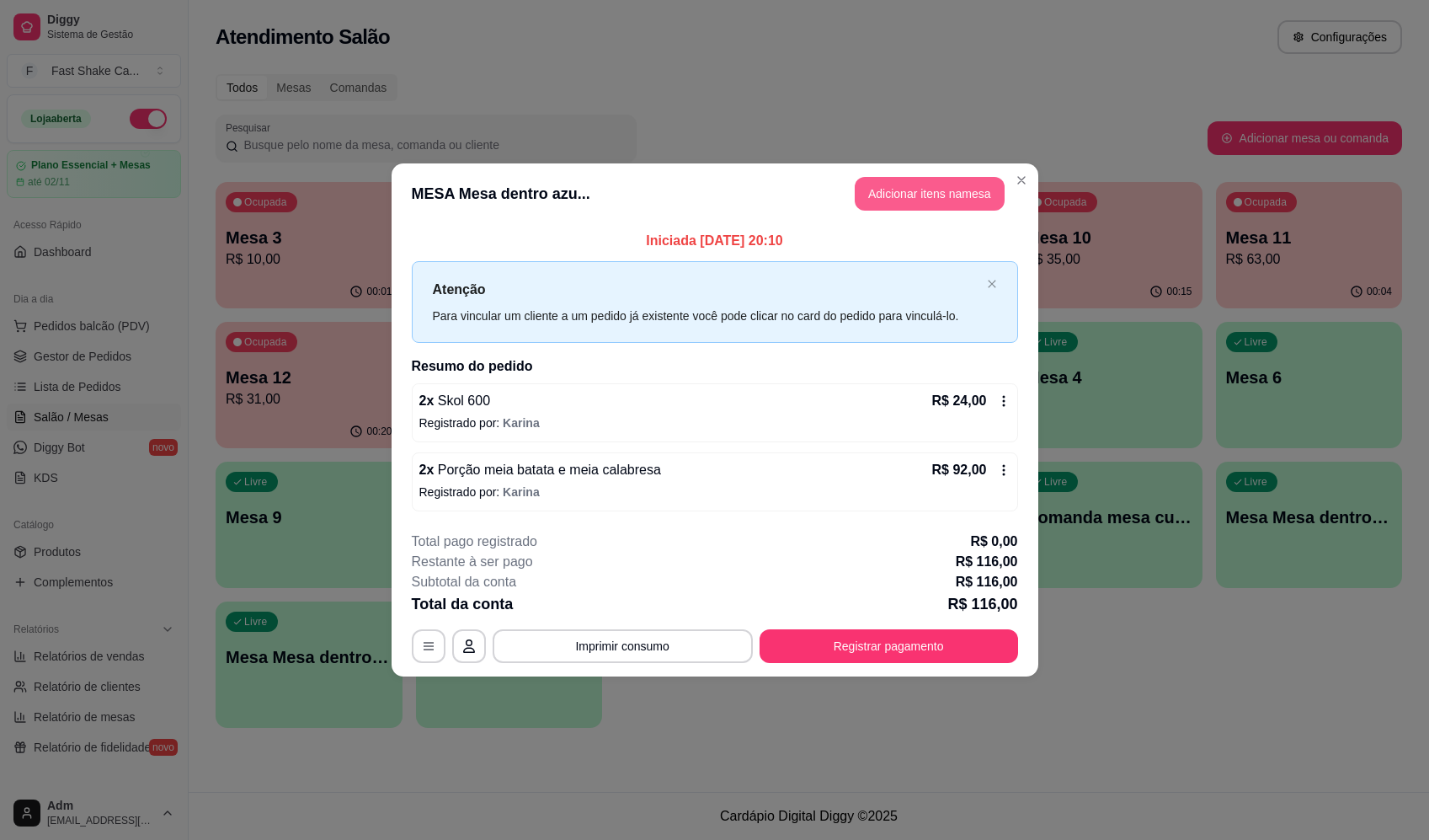
click at [896, 189] on button "Adicionar itens na mesa" at bounding box center [930, 193] width 150 height 34
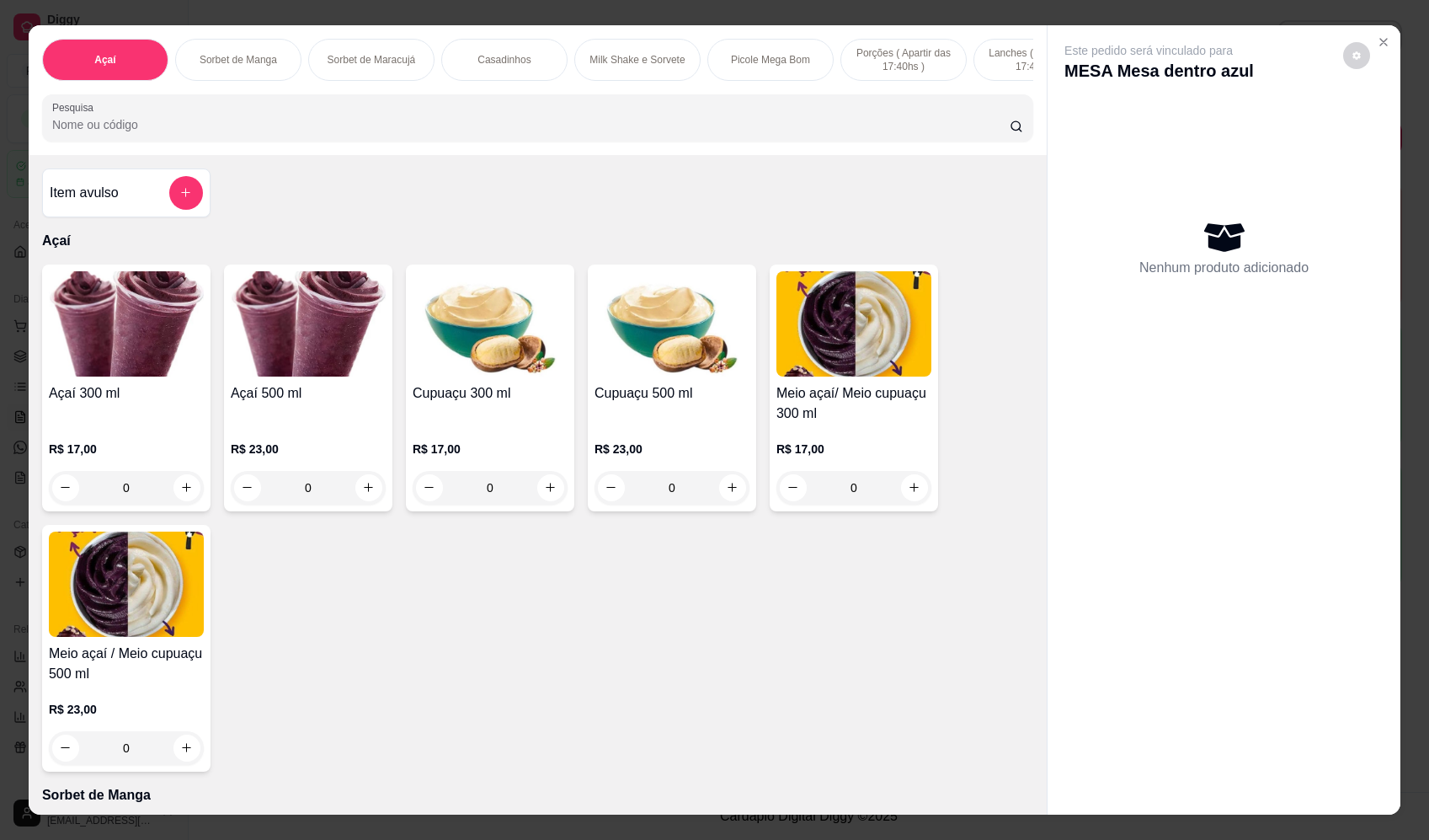
click at [153, 204] on div "Item avulso" at bounding box center [126, 193] width 153 height 34
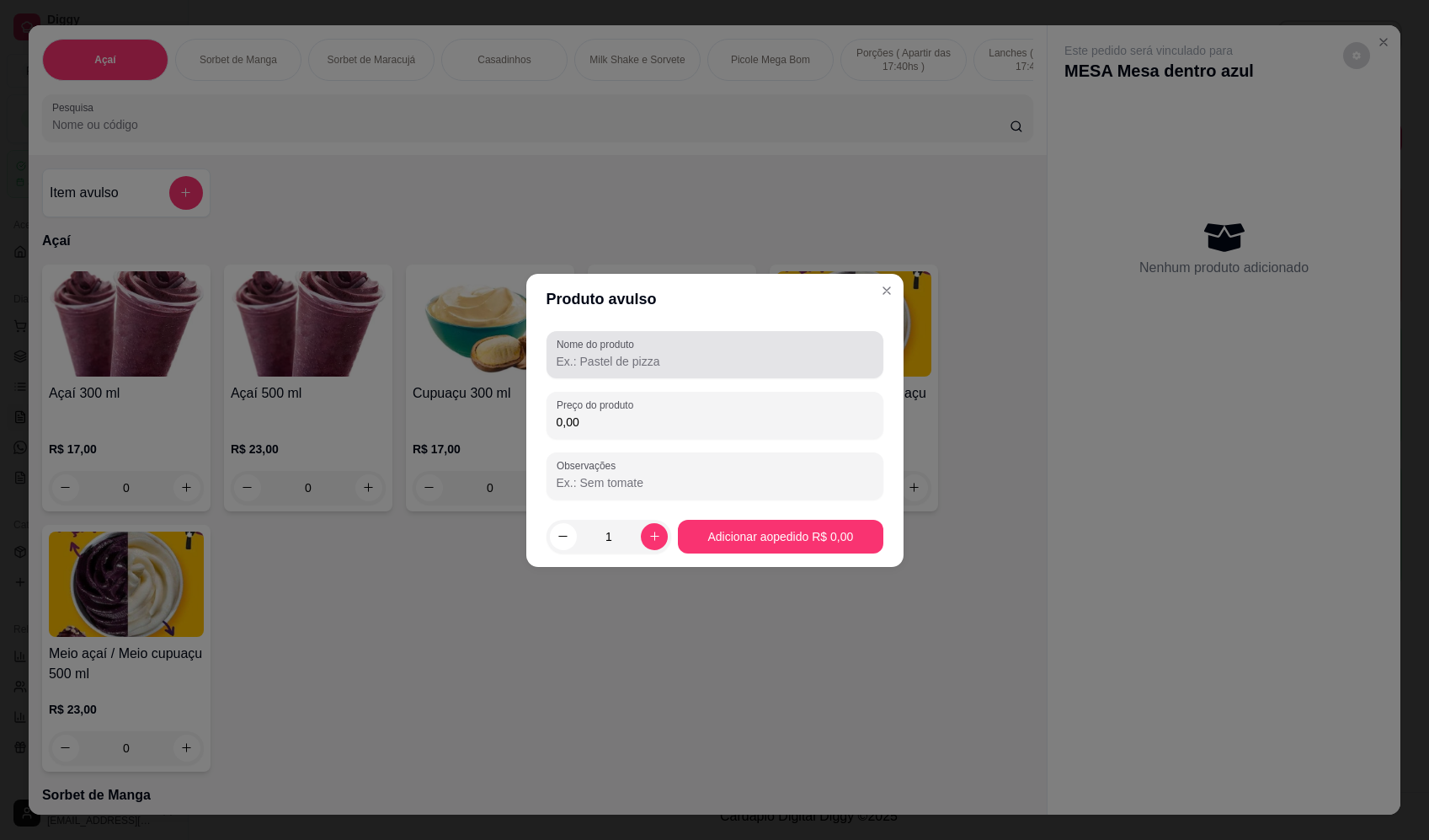
click at [694, 369] on div at bounding box center [714, 355] width 317 height 34
paste input "Sorvete"
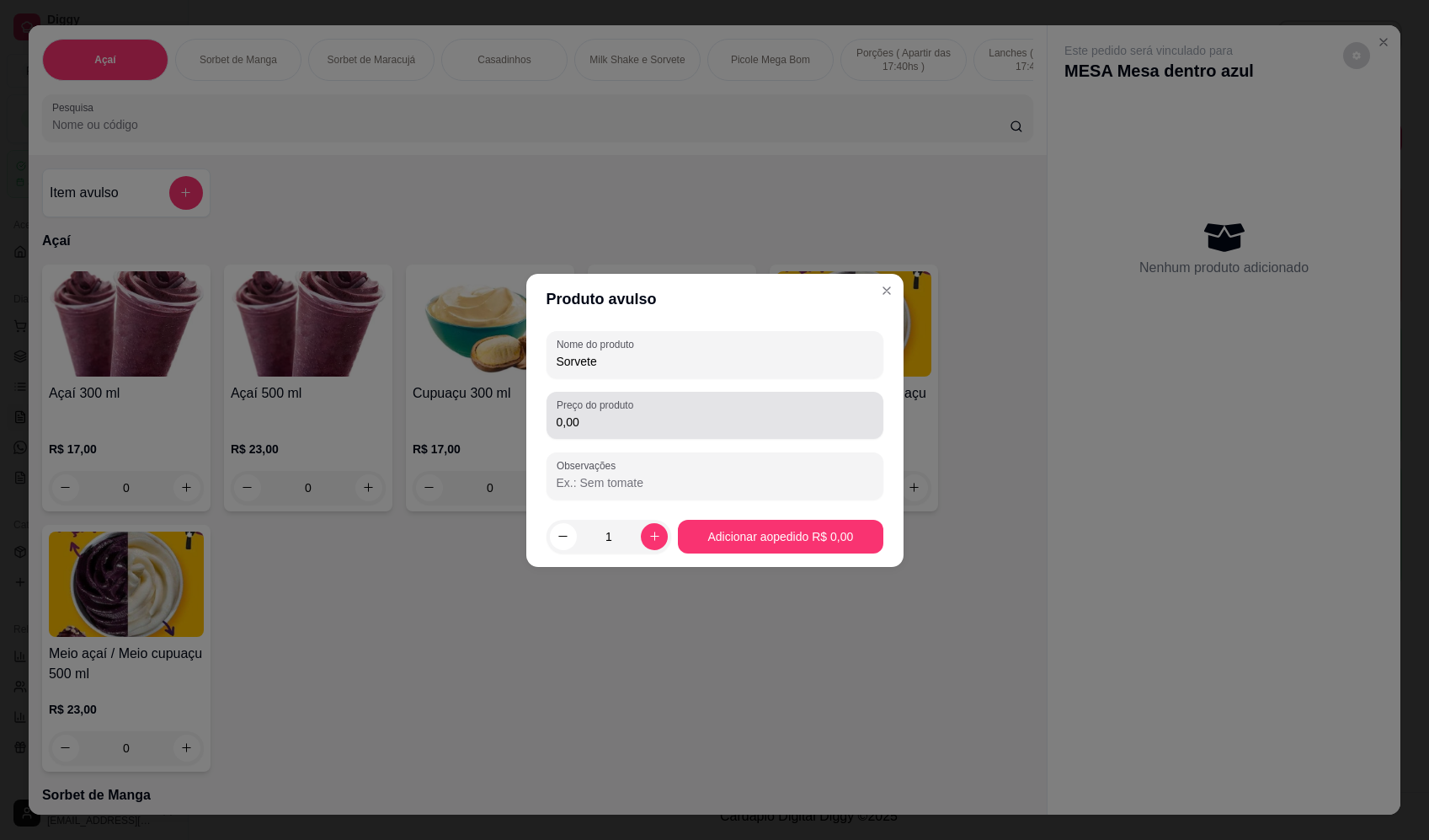
type input "Sorvete"
drag, startPoint x: 681, startPoint y: 415, endPoint x: 713, endPoint y: 415, distance: 32.0
click at [682, 415] on input "0,00" at bounding box center [714, 421] width 317 height 17
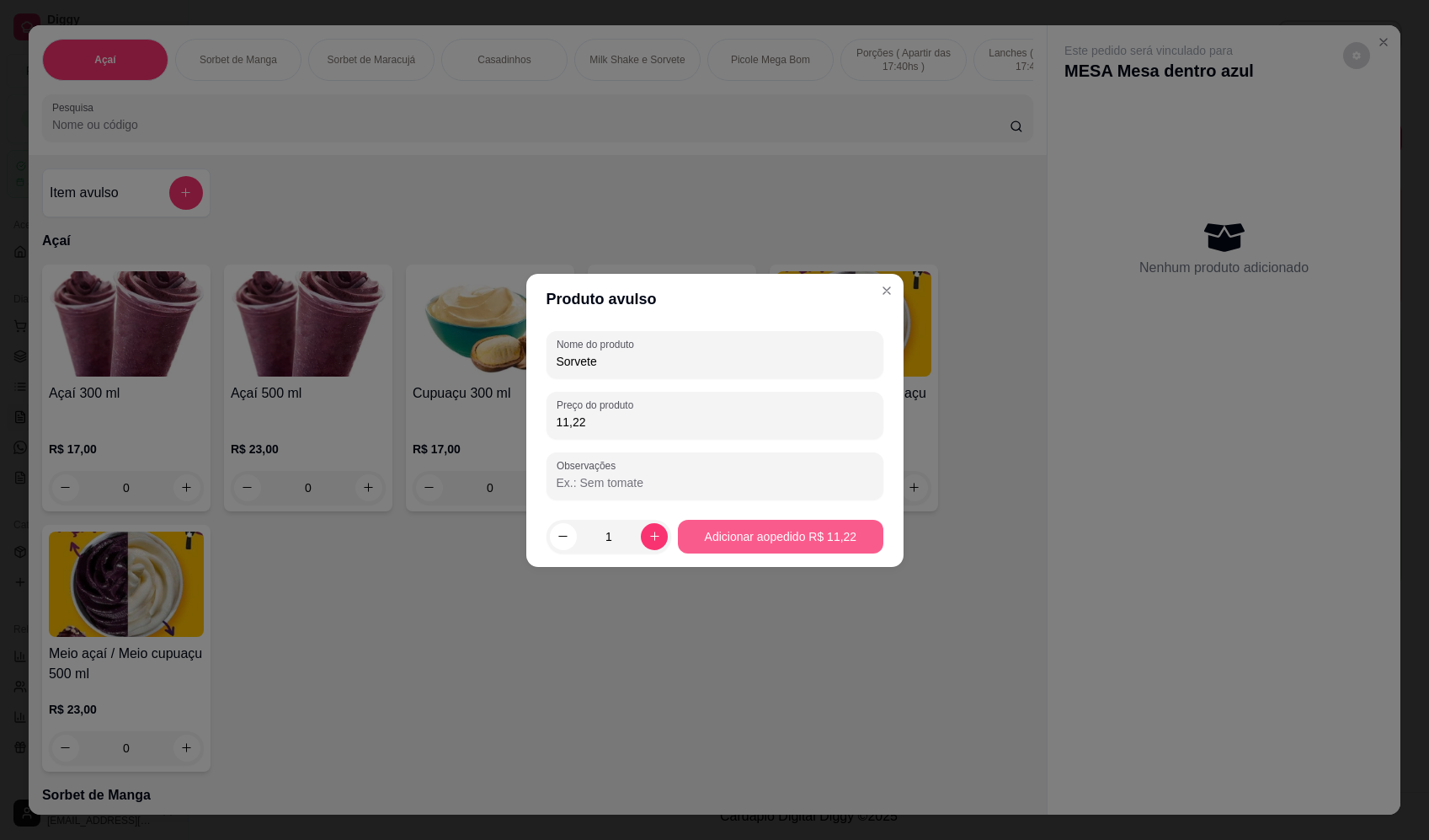
type input "11,22"
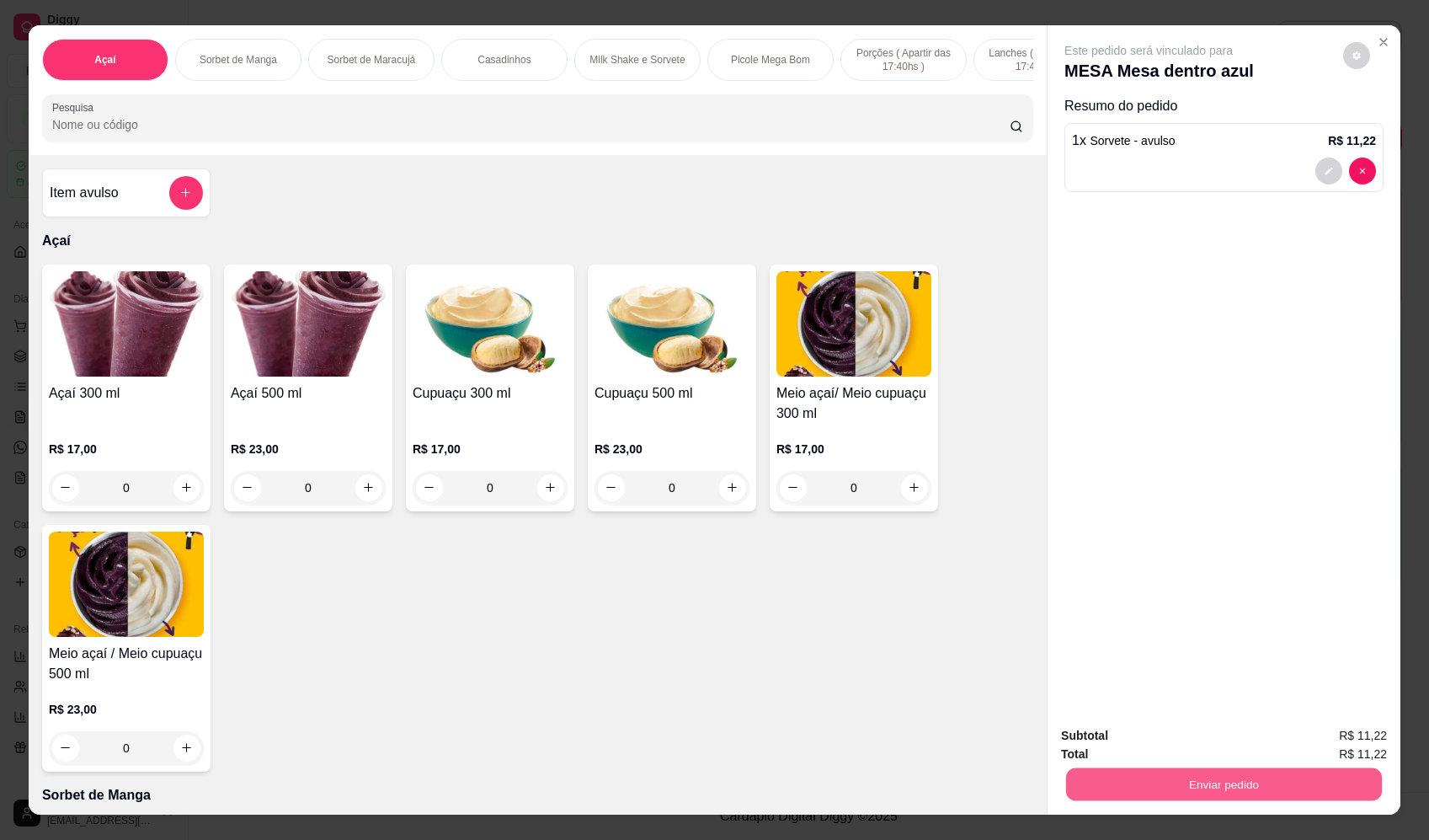
click at [1238, 777] on button "Enviar pedido" at bounding box center [1224, 784] width 316 height 33
click at [1342, 734] on button "Enviar pedido" at bounding box center [1344, 743] width 96 height 32
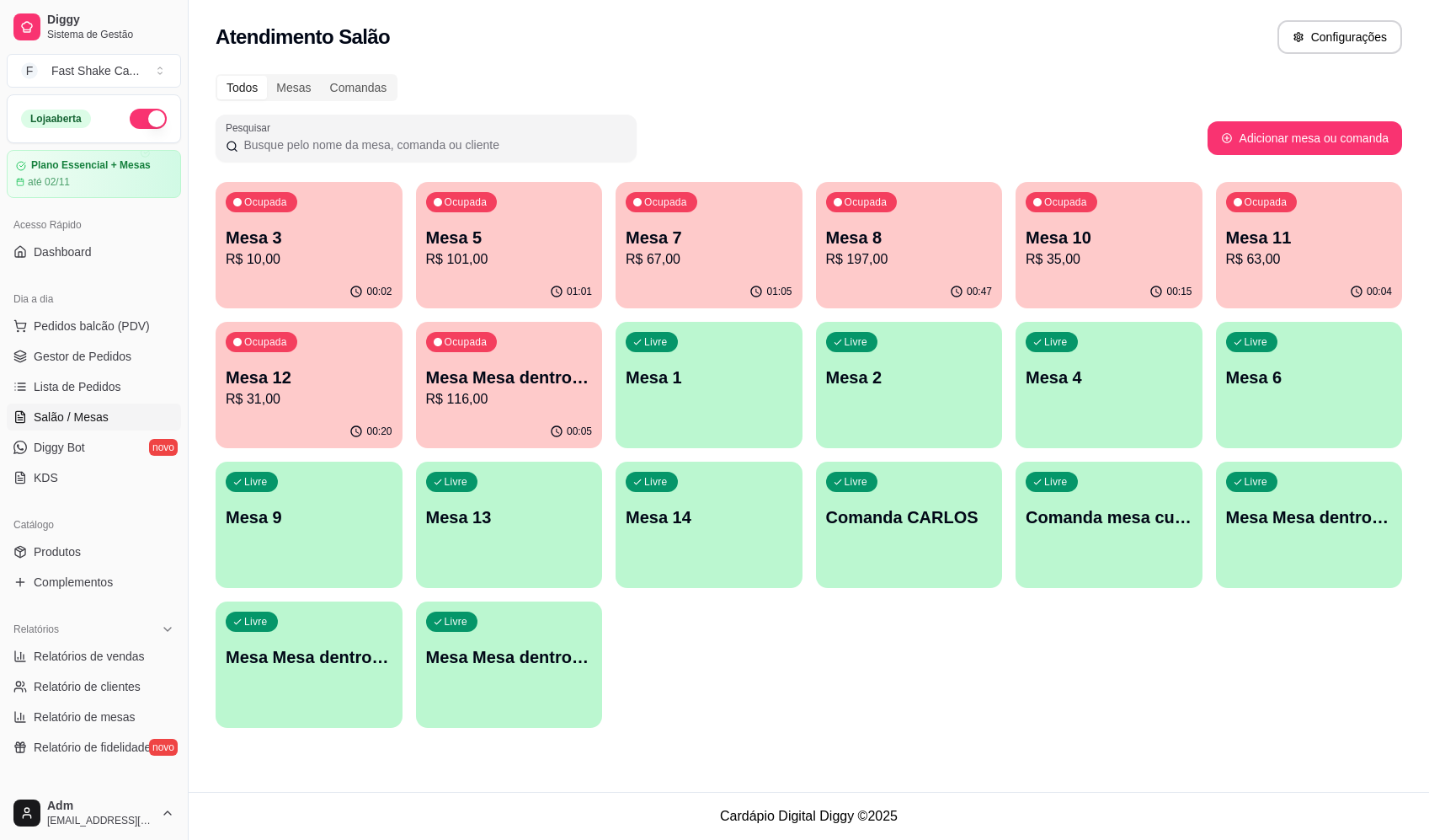
click at [1020, 120] on div "Pesquisar" at bounding box center [712, 138] width 992 height 47
click at [546, 258] on p "R$ 101,00" at bounding box center [509, 259] width 167 height 20
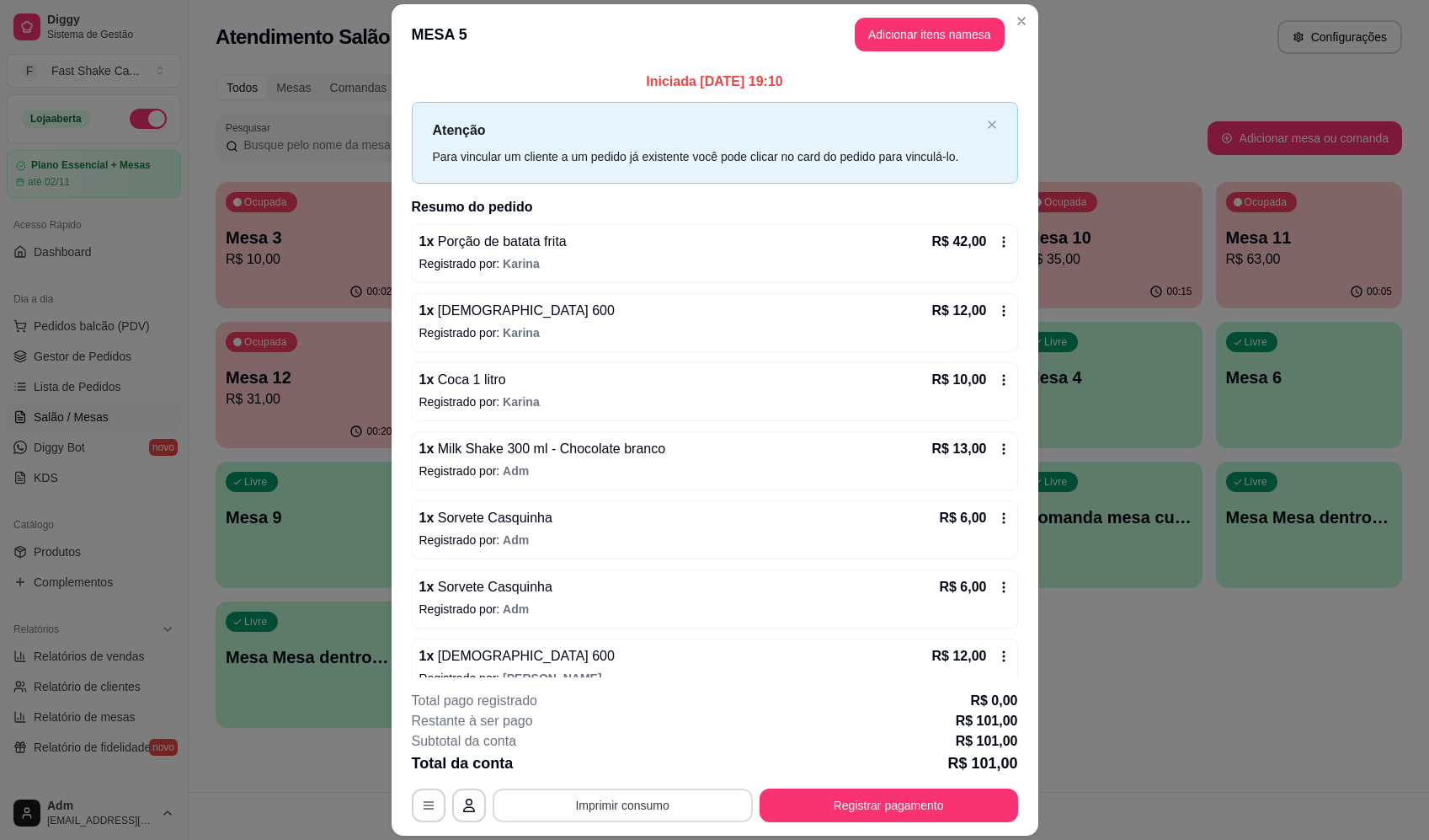
click at [651, 803] on button "Imprimir consumo" at bounding box center [623, 805] width 260 height 34
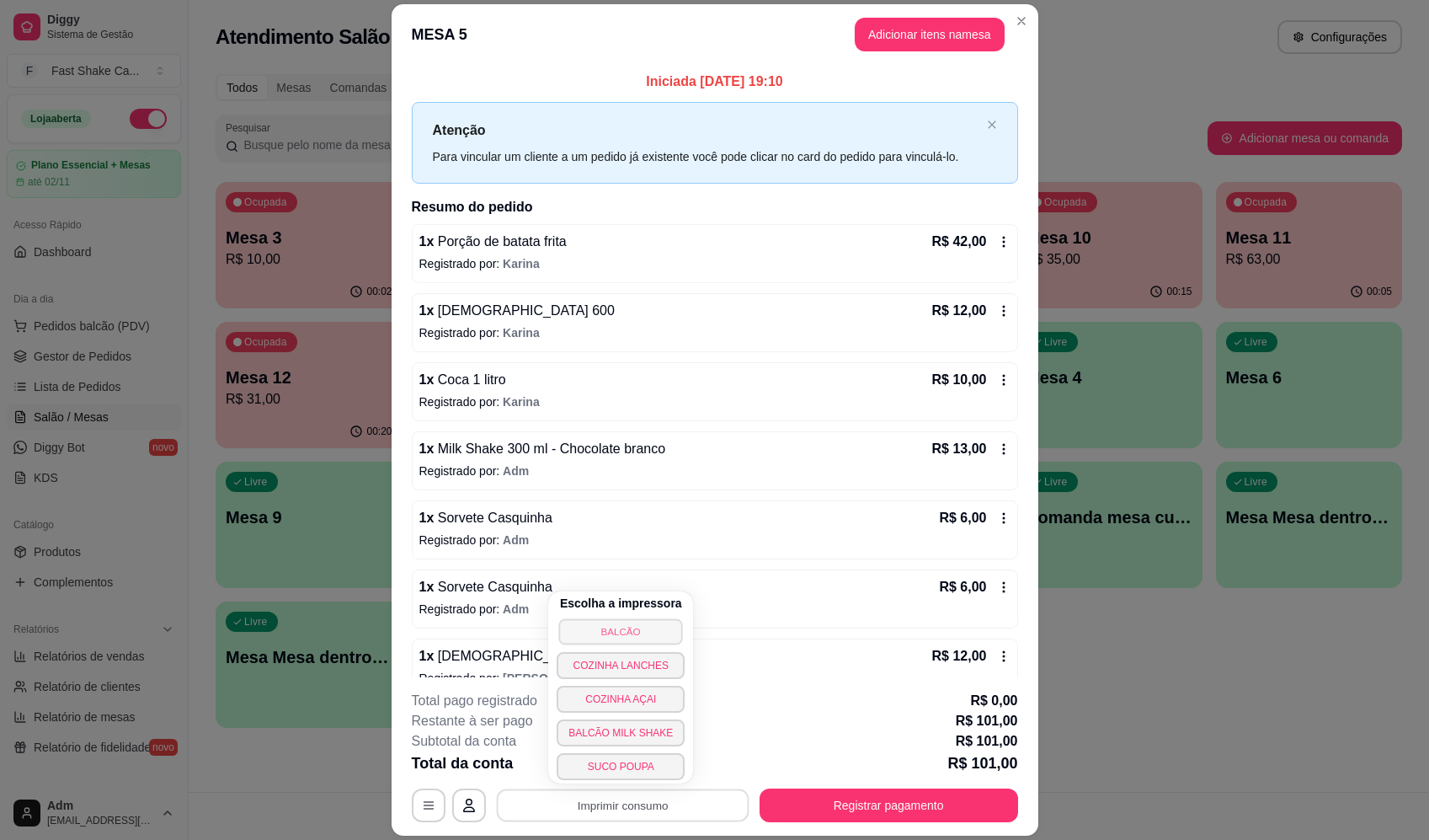
click at [667, 630] on button "BALCÃO" at bounding box center [621, 630] width 124 height 26
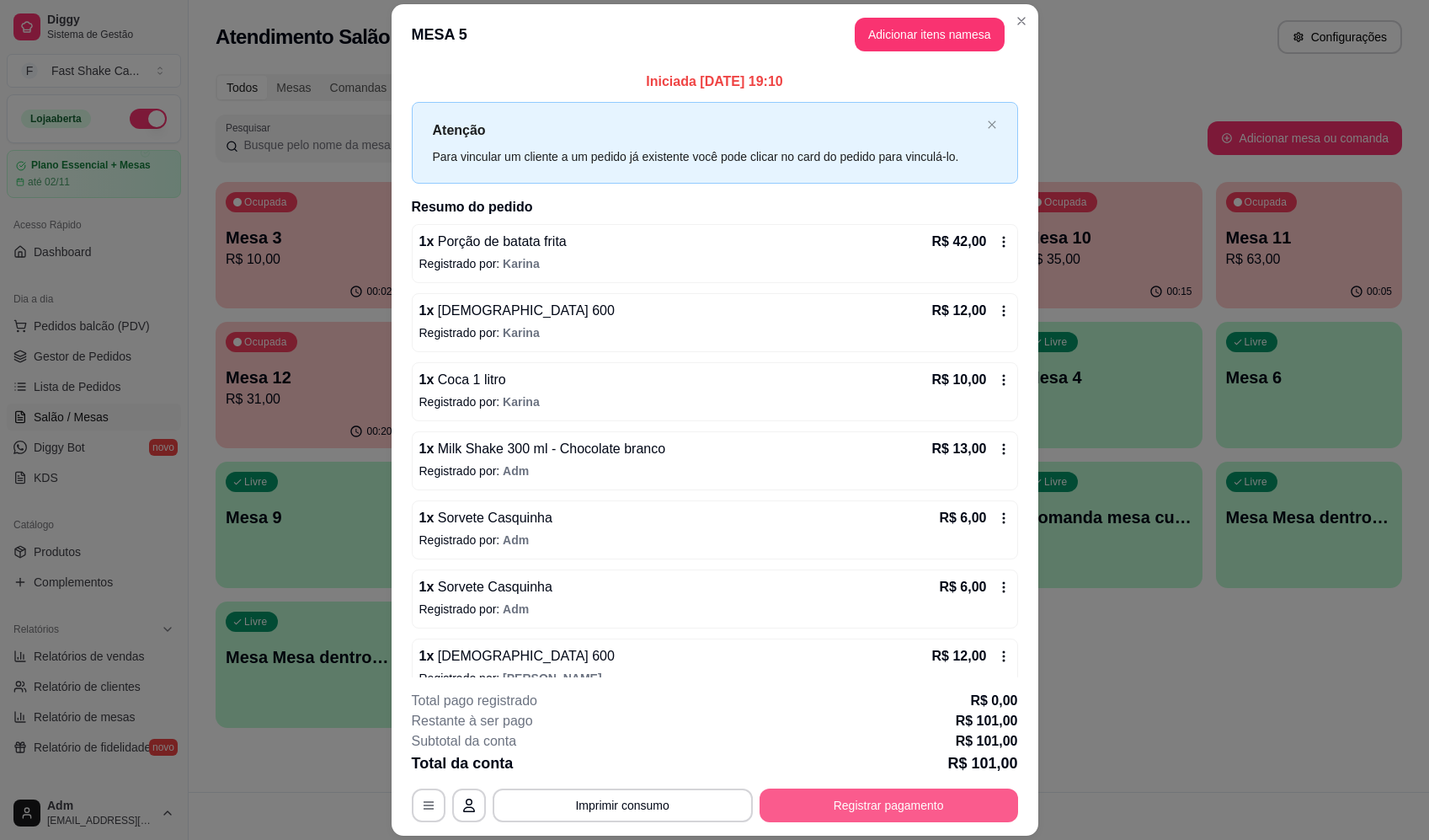
click at [865, 796] on button "Registrar pagamento" at bounding box center [888, 805] width 258 height 34
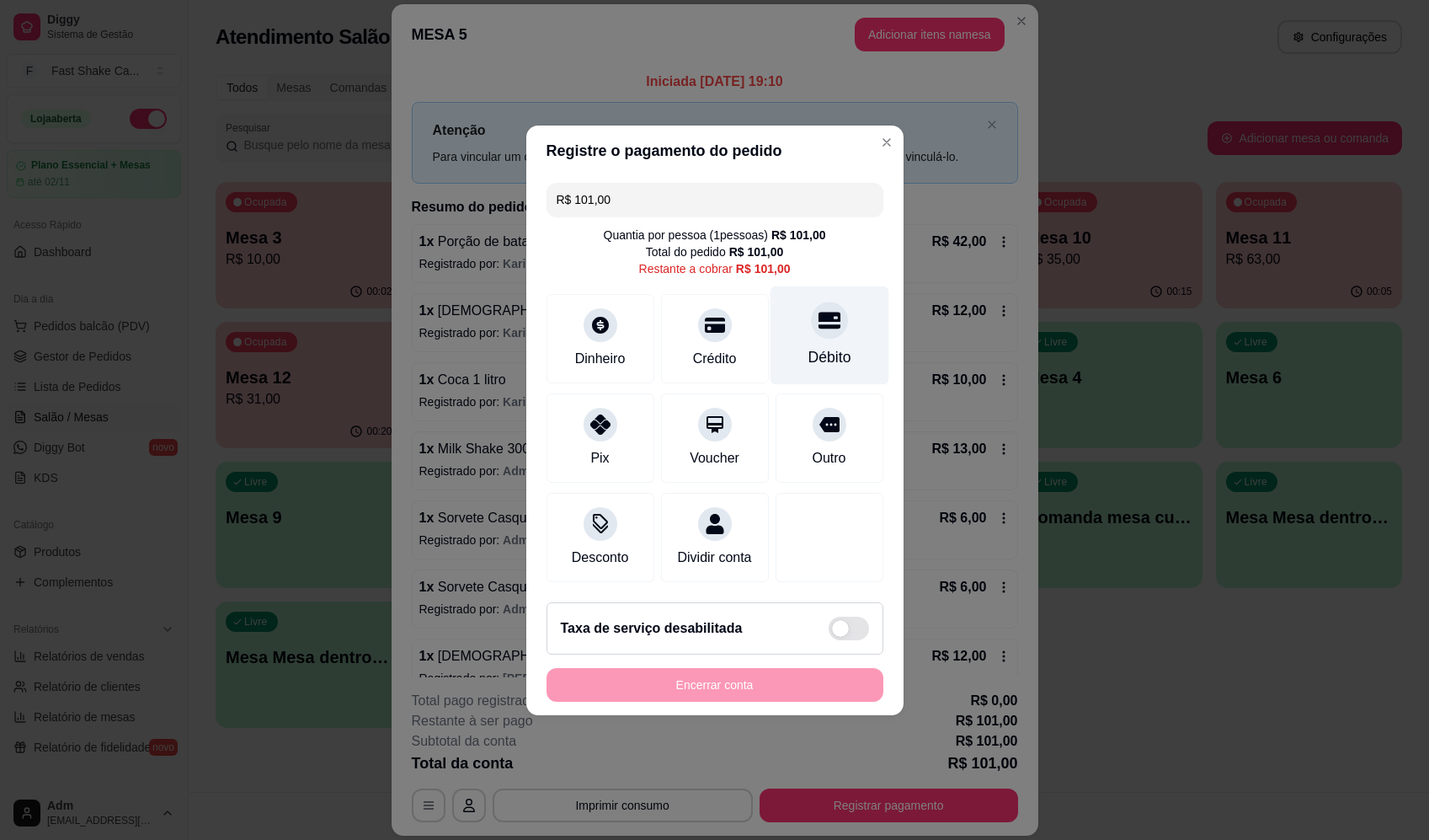
click at [820, 301] on div at bounding box center [830, 320] width 37 height 37
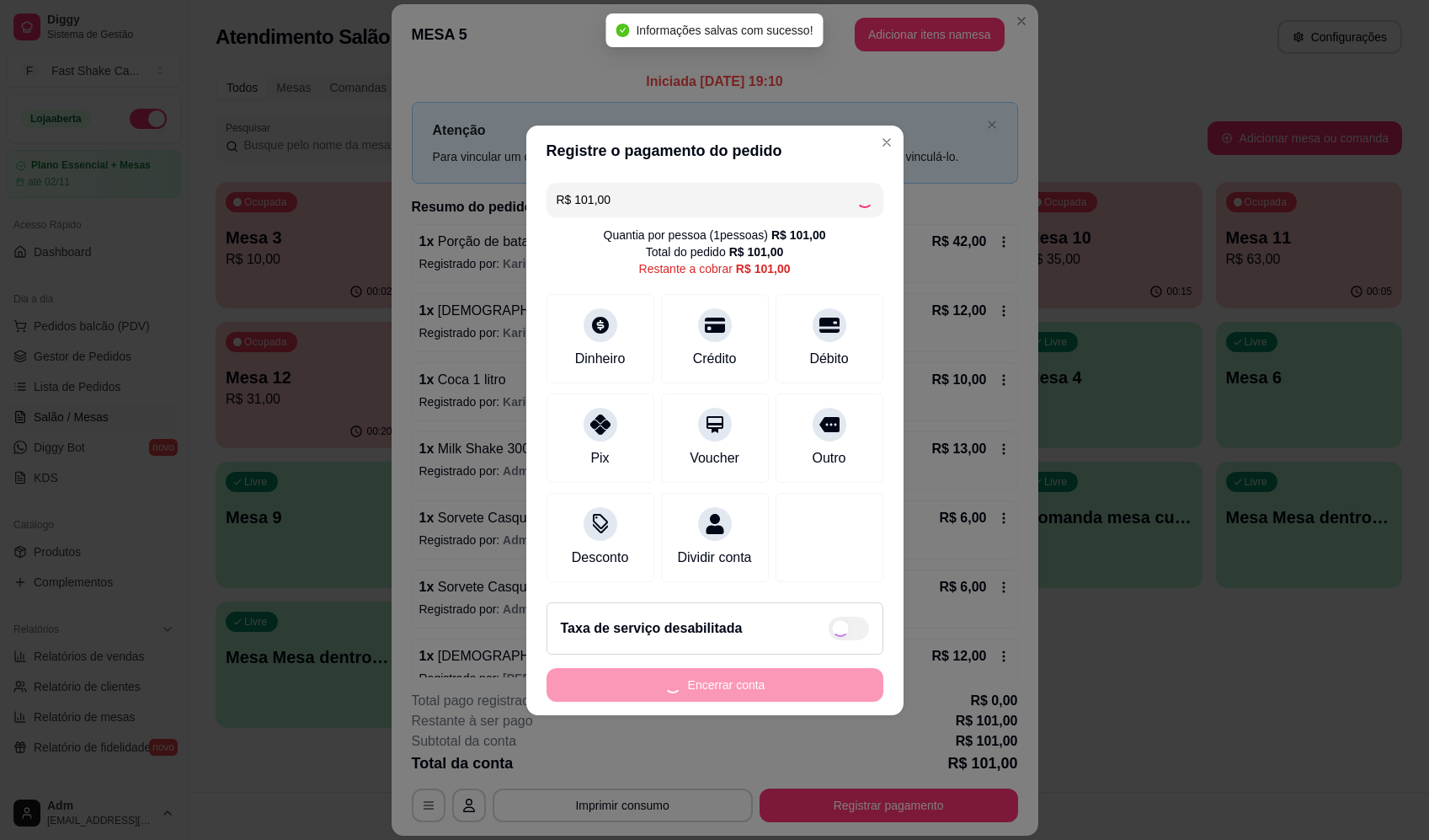
type input "R$ 0,00"
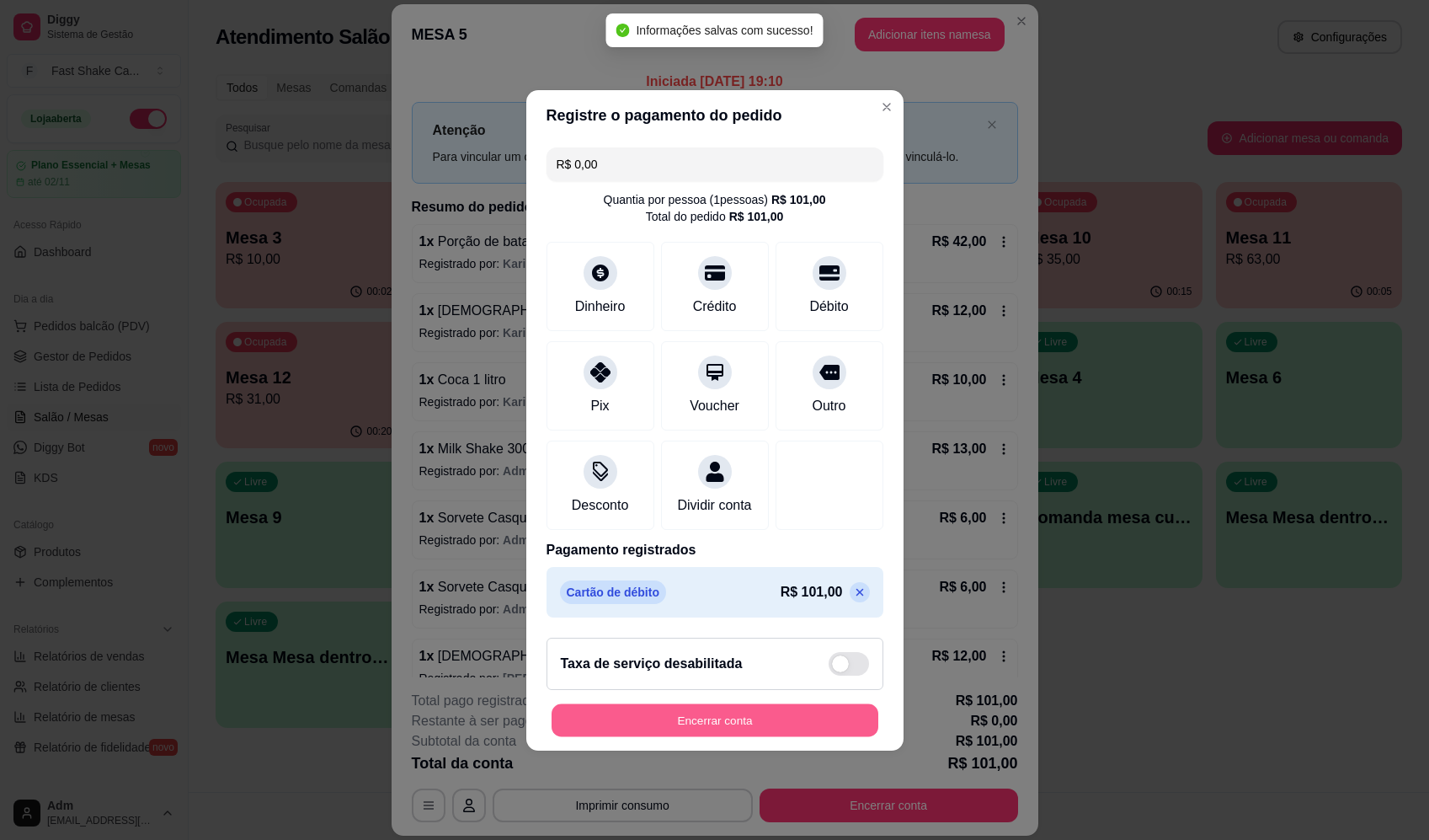
click at [828, 735] on button "Encerrar conta" at bounding box center [714, 720] width 327 height 33
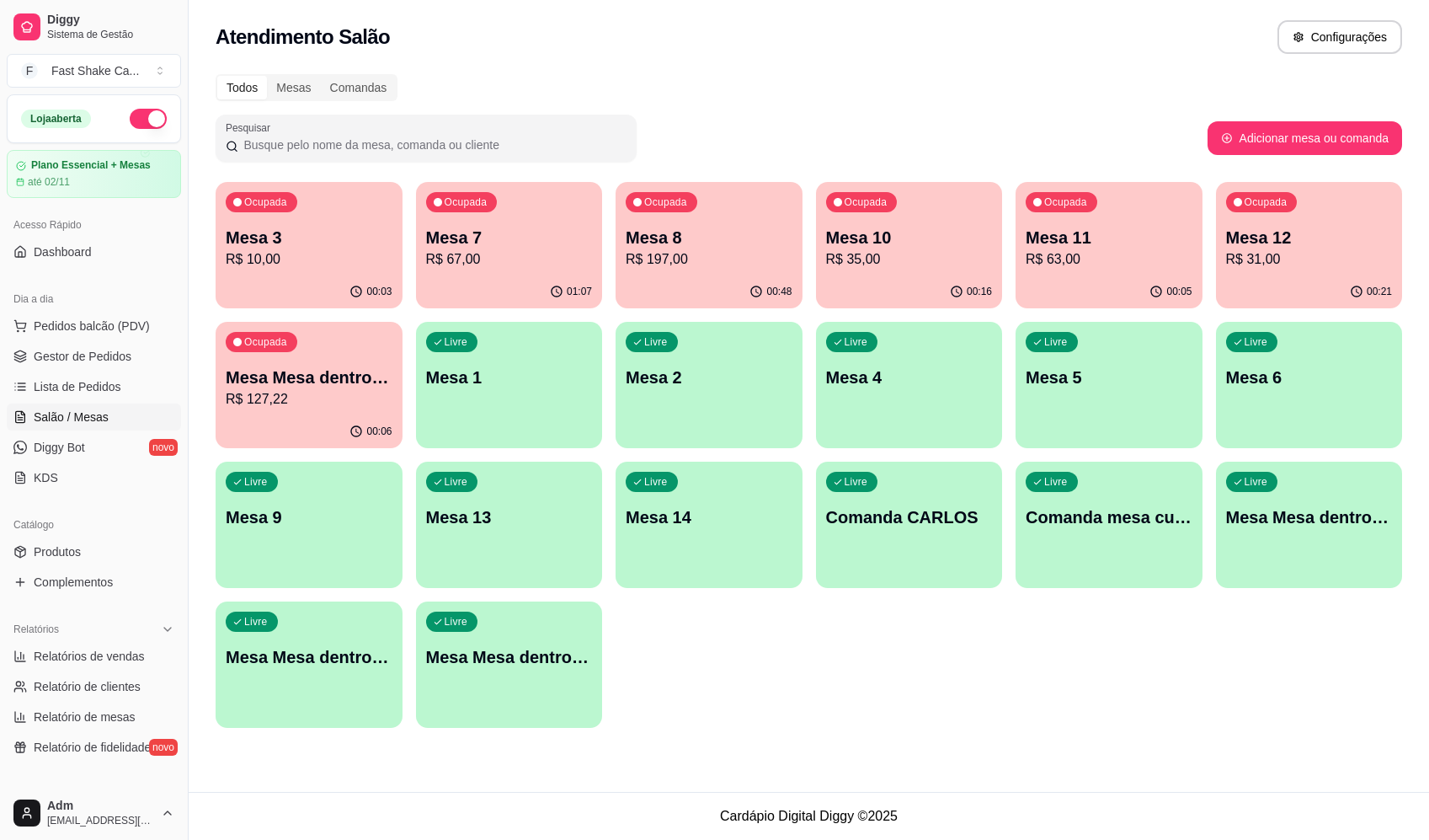
click at [1002, 97] on div "Todos Mesas Comandas" at bounding box center [809, 88] width 1187 height 27
click at [95, 554] on link "Produtos" at bounding box center [94, 552] width 174 height 27
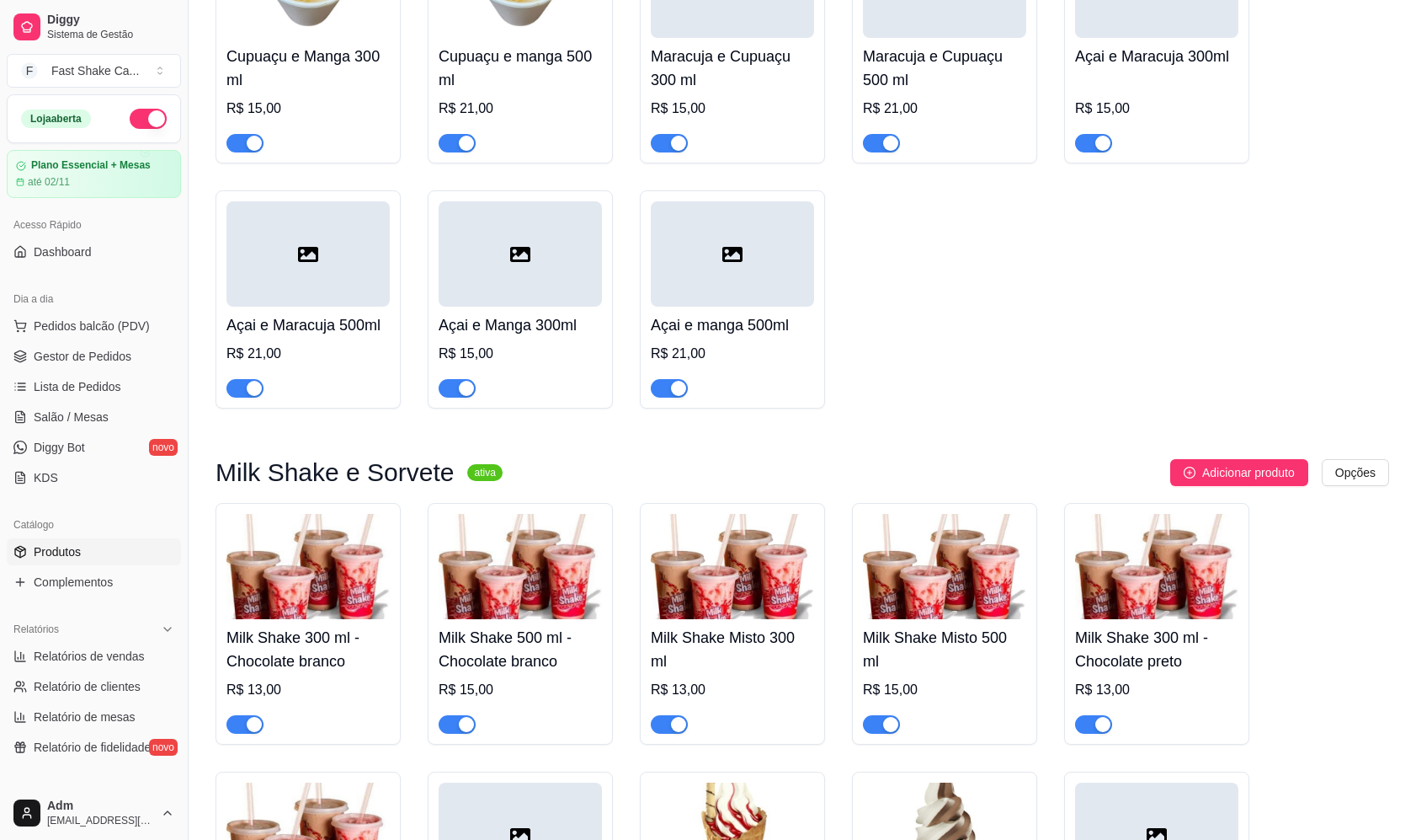
scroll to position [2021, 0]
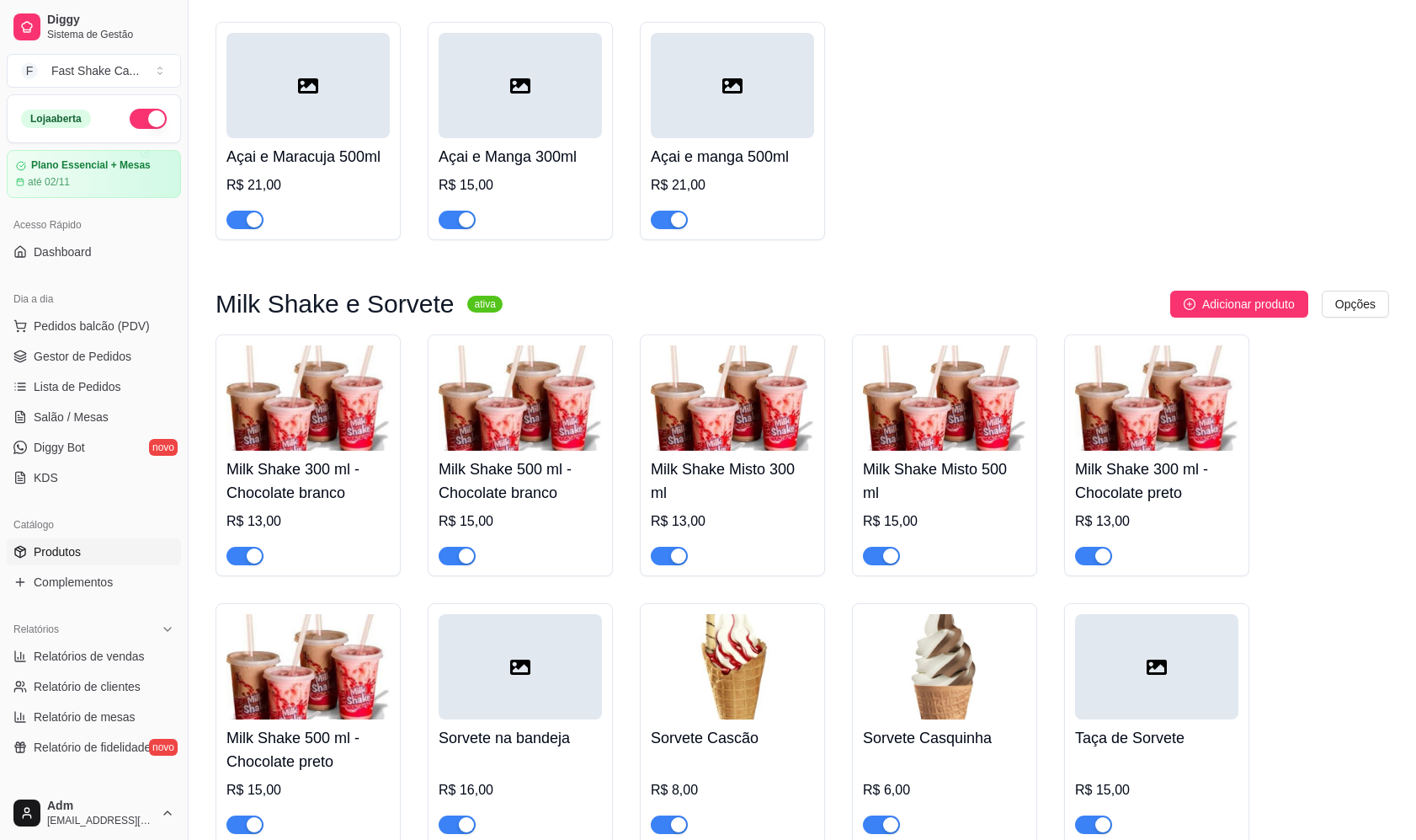
click at [672, 563] on div "button" at bounding box center [679, 556] width 16 height 16
click at [462, 561] on div "button" at bounding box center [467, 556] width 16 height 16
click at [245, 565] on span "button" at bounding box center [245, 555] width 37 height 19
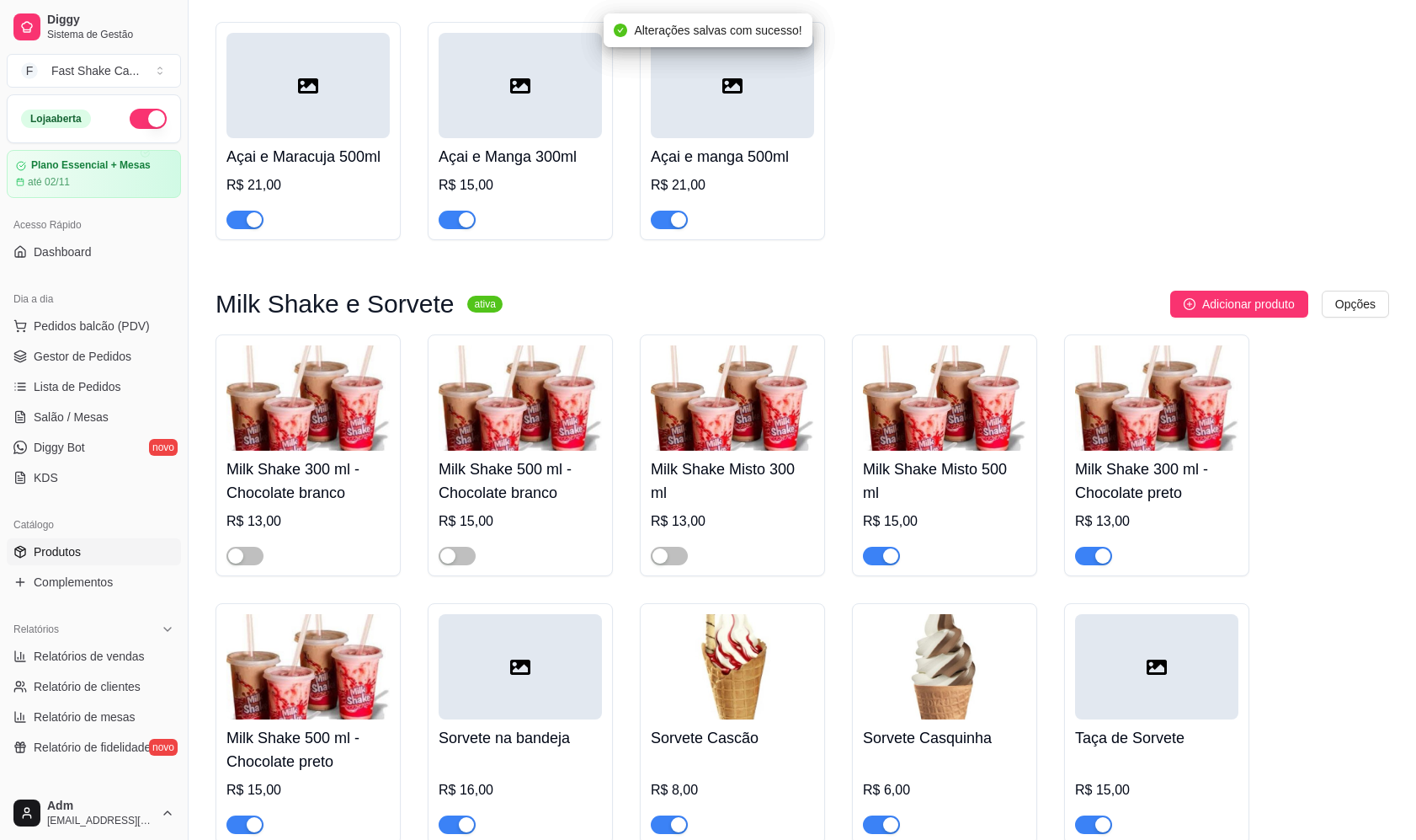
click at [896, 558] on div "button" at bounding box center [891, 556] width 16 height 16
click at [1102, 554] on span "button" at bounding box center [1093, 555] width 37 height 19
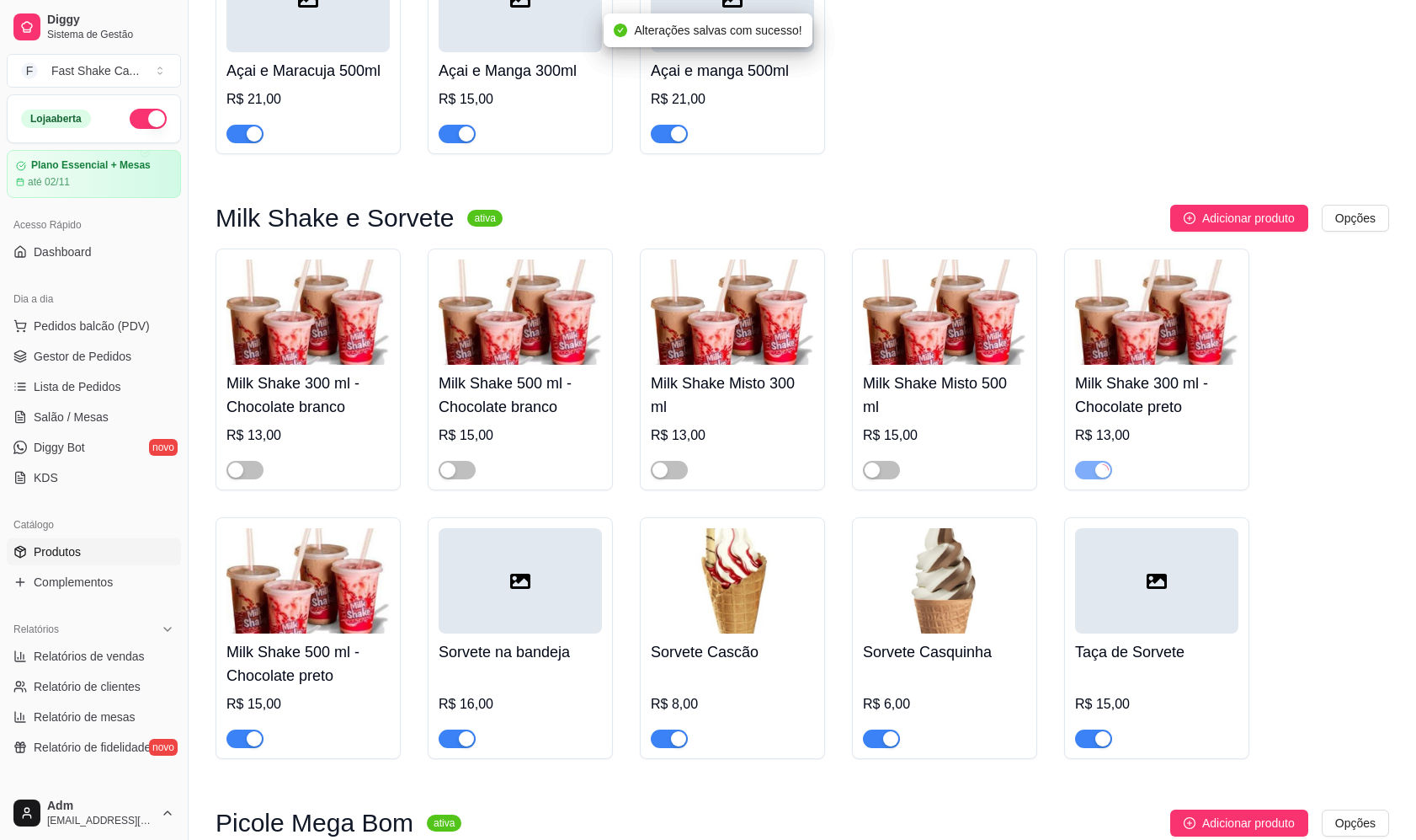
scroll to position [2190, 0]
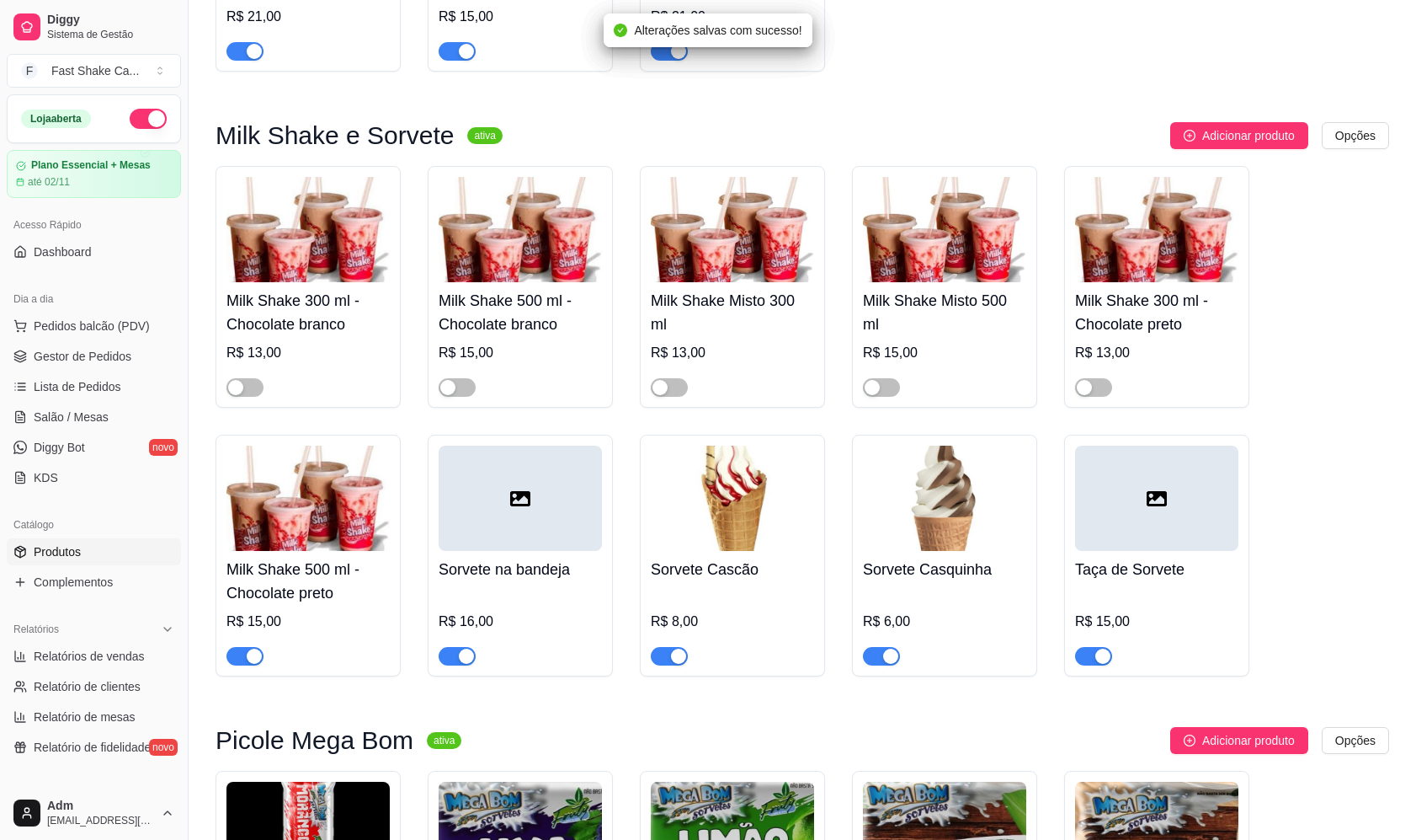
click at [230, 654] on div at bounding box center [245, 655] width 37 height 20
click at [248, 664] on div "button" at bounding box center [254, 656] width 16 height 16
click at [102, 415] on span "Salão / Mesas" at bounding box center [71, 416] width 75 height 17
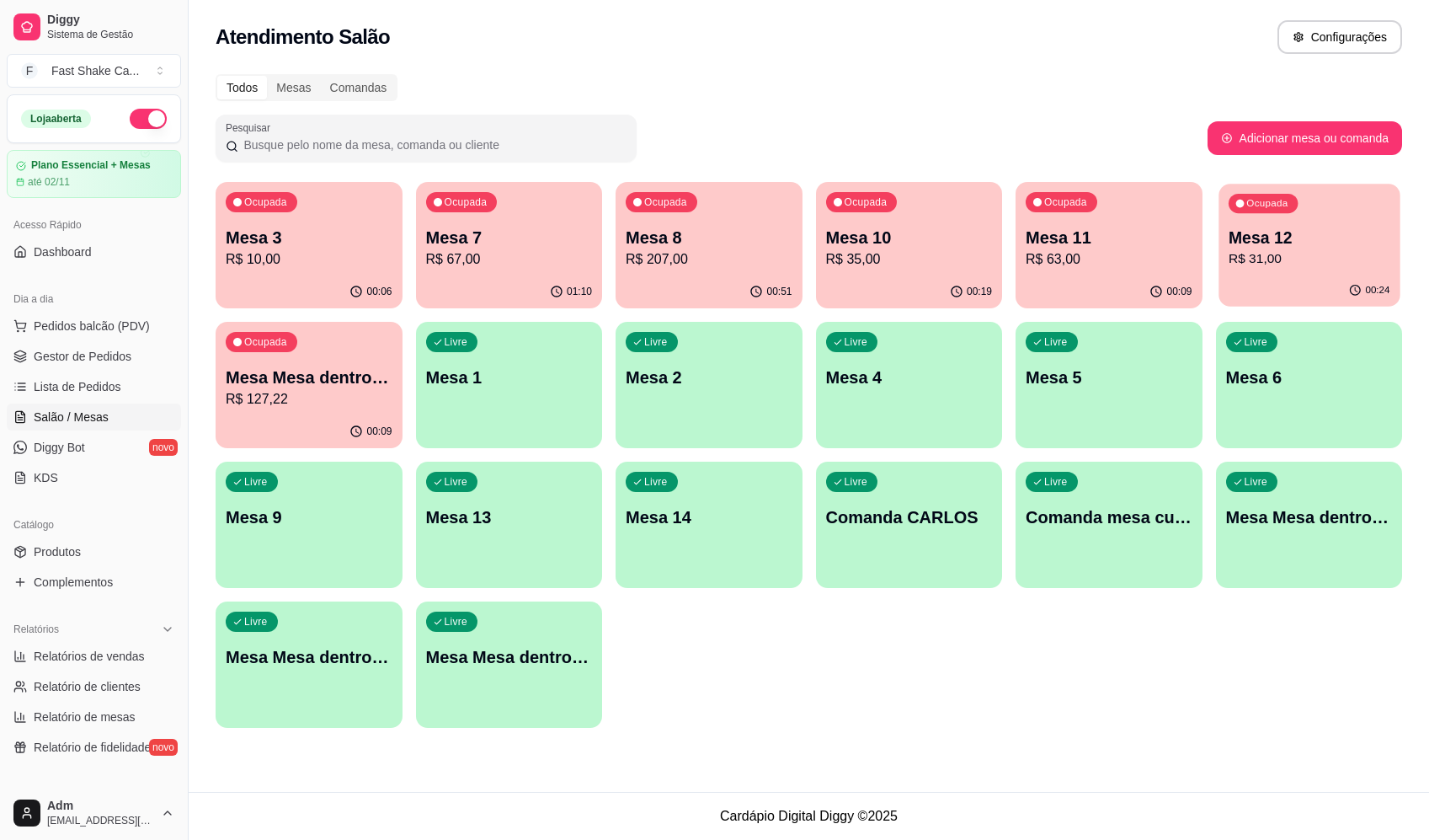
click at [1279, 267] on p "R$ 31,00" at bounding box center [1309, 259] width 162 height 19
click at [869, 262] on p "R$ 35,00" at bounding box center [909, 259] width 167 height 20
click at [266, 360] on div "Ocupada Mesa Mesa dentro azul R$ 127,22" at bounding box center [309, 368] width 187 height 94
click at [1298, 273] on div "Ocupada Mesa 12 R$ 31,00" at bounding box center [1310, 229] width 187 height 94
click at [323, 680] on div "Livre Mesa Mesa dentro verde" at bounding box center [309, 654] width 187 height 106
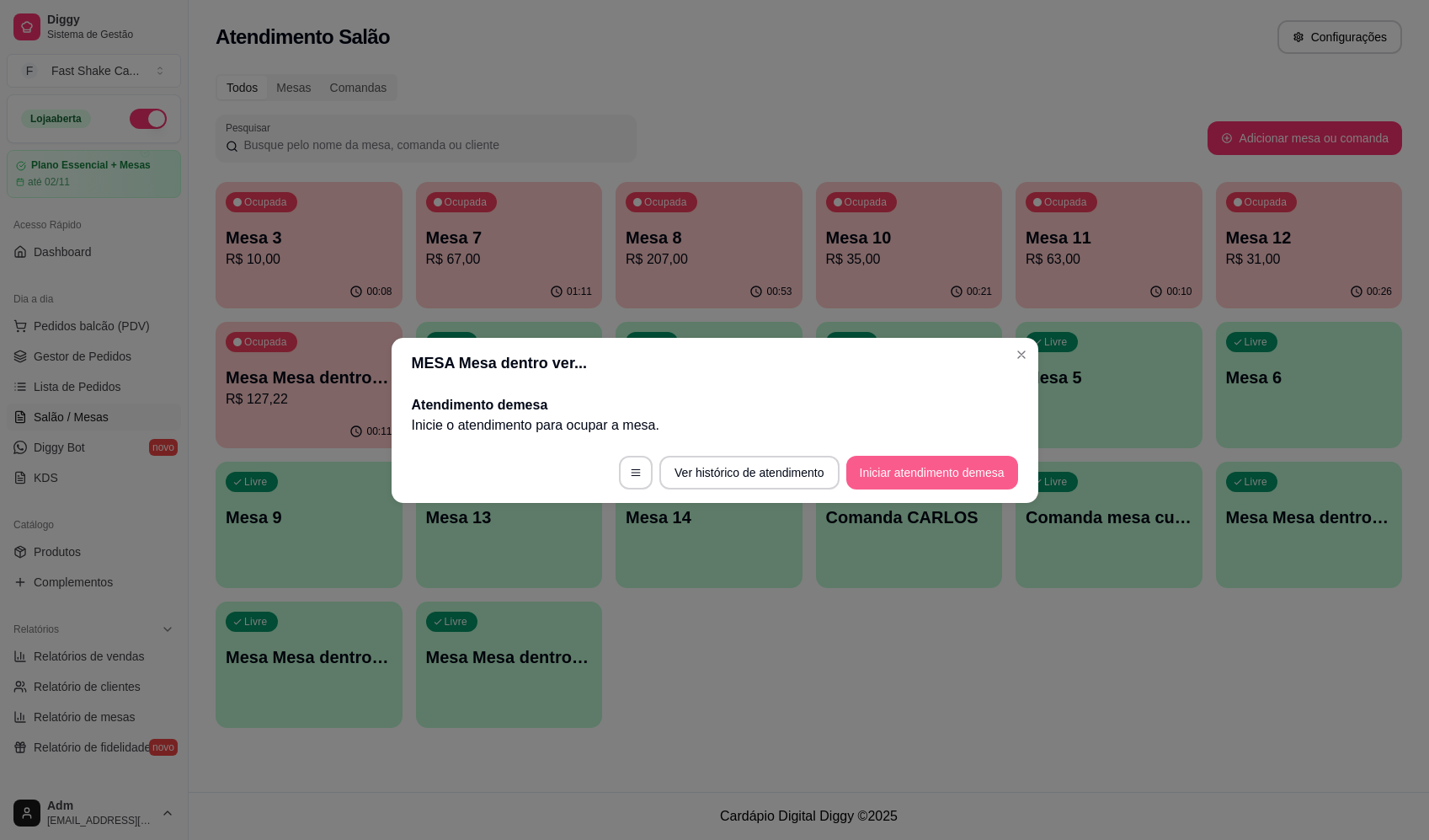
click at [896, 475] on button "Iniciar atendimento de mesa" at bounding box center [932, 472] width 172 height 34
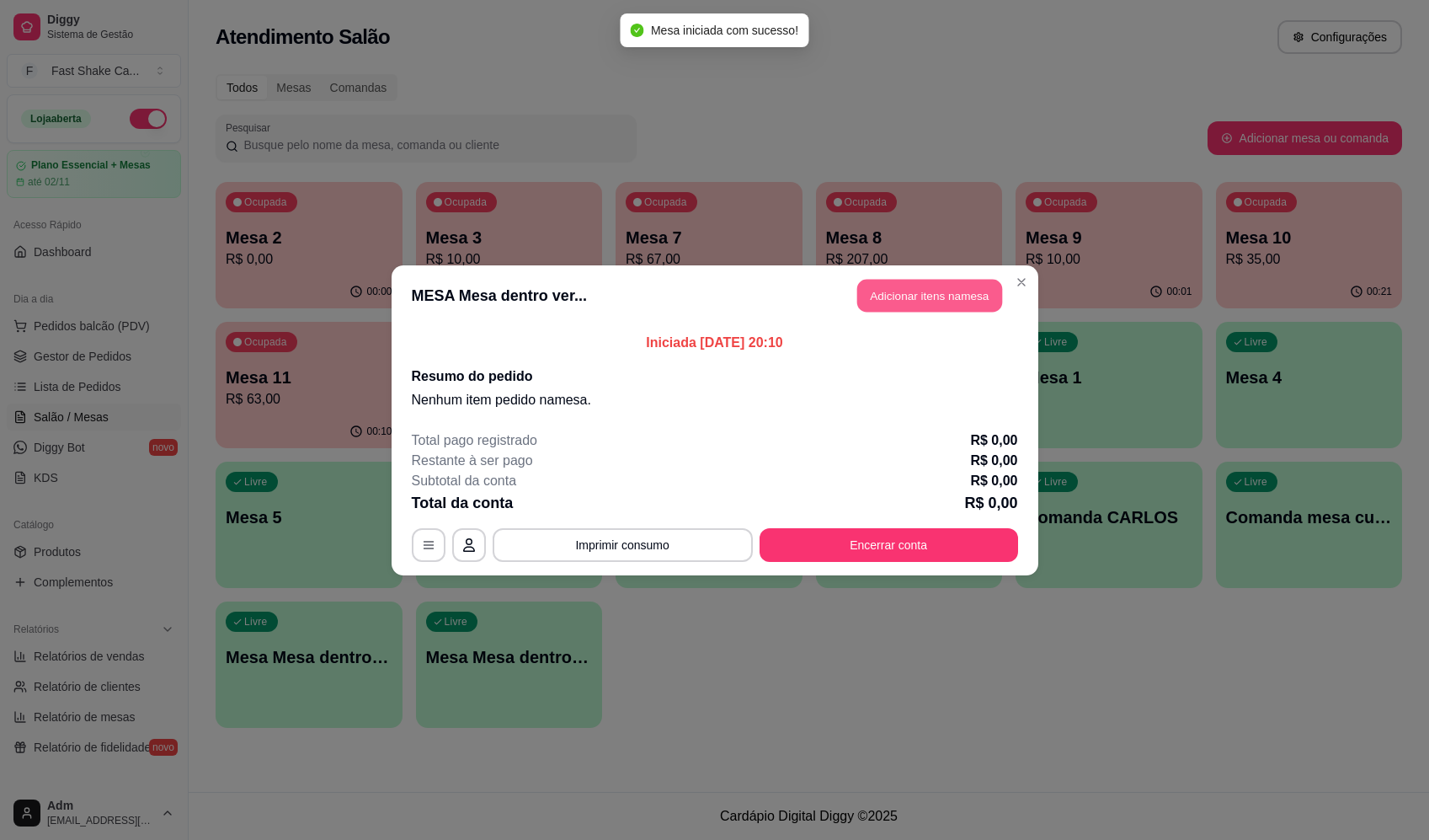
click at [964, 302] on button "Adicionar itens na mesa" at bounding box center [930, 295] width 145 height 33
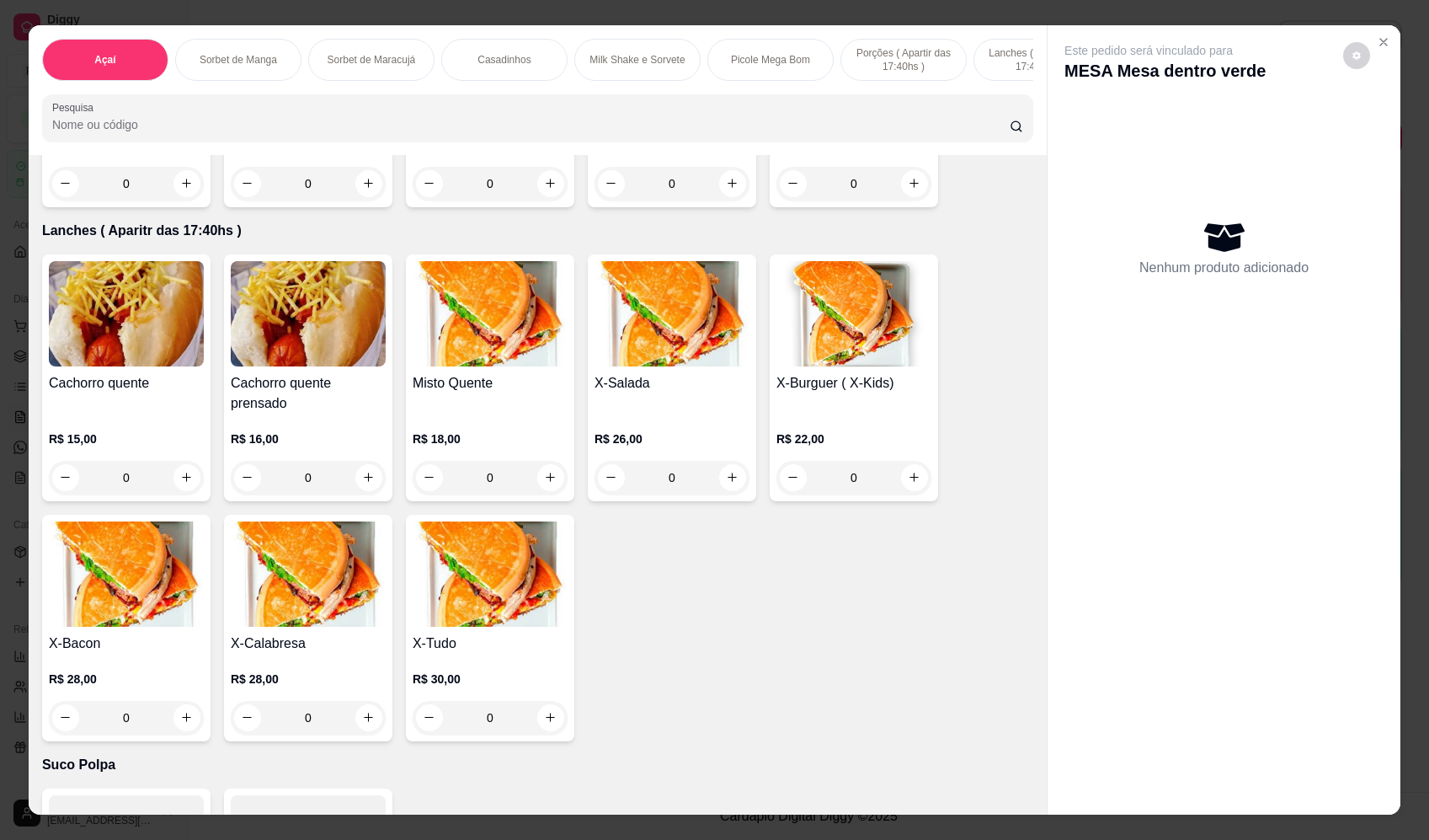
scroll to position [3284, 0]
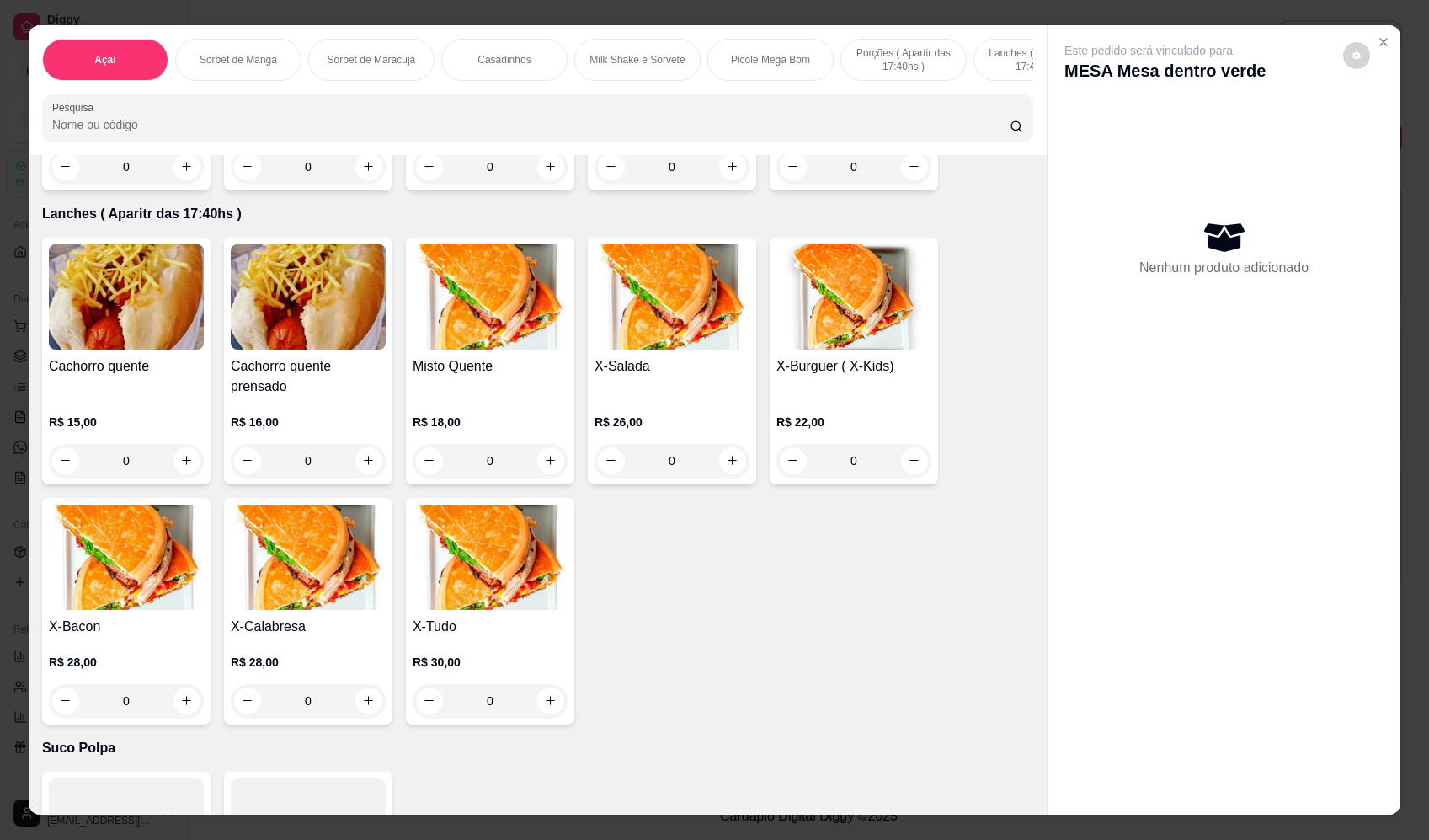
click at [721, 477] on div "0" at bounding box center [672, 460] width 155 height 34
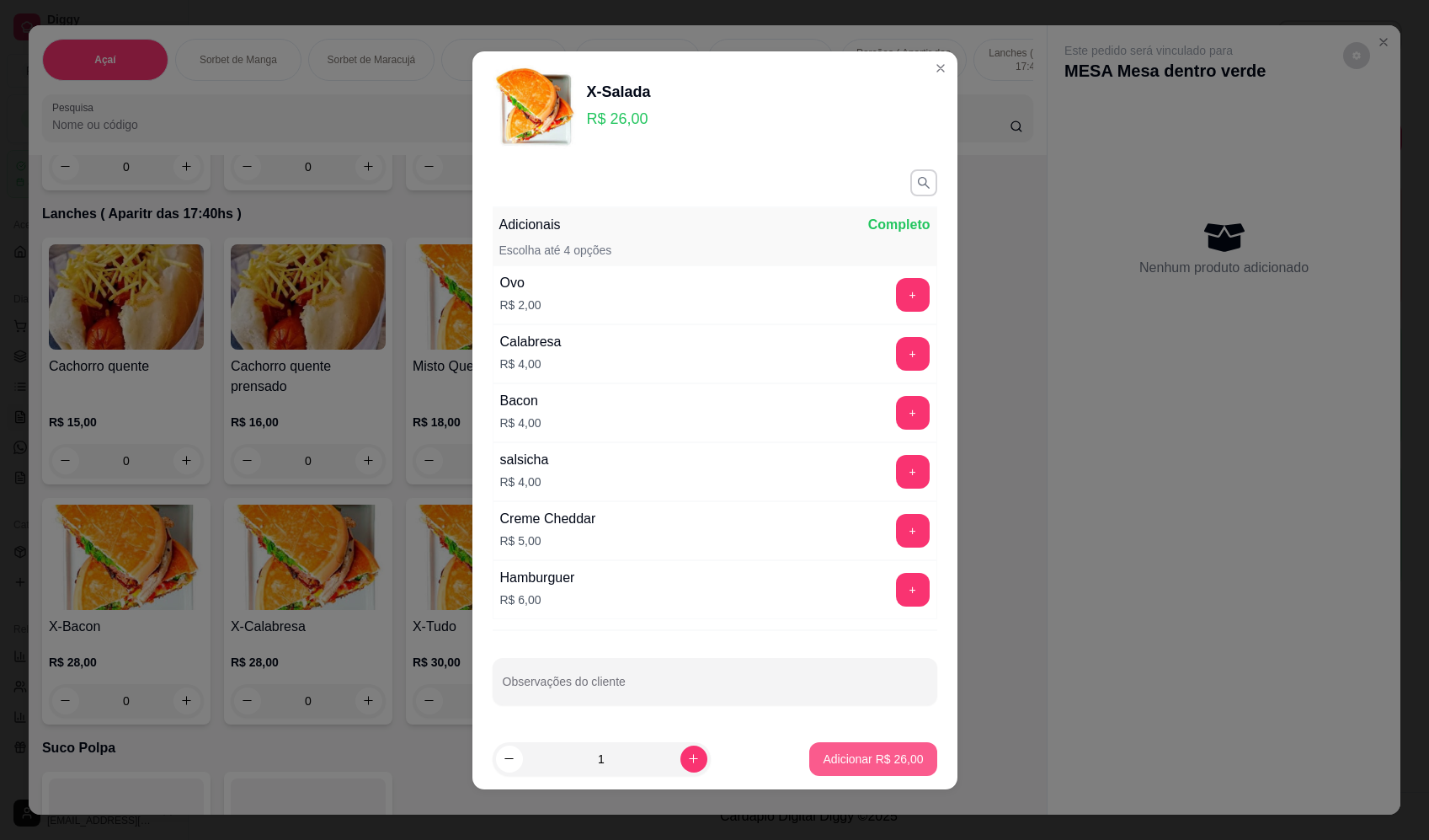
click at [823, 764] on p "Adicionar R$ 26,00" at bounding box center [872, 758] width 100 height 17
type input "1"
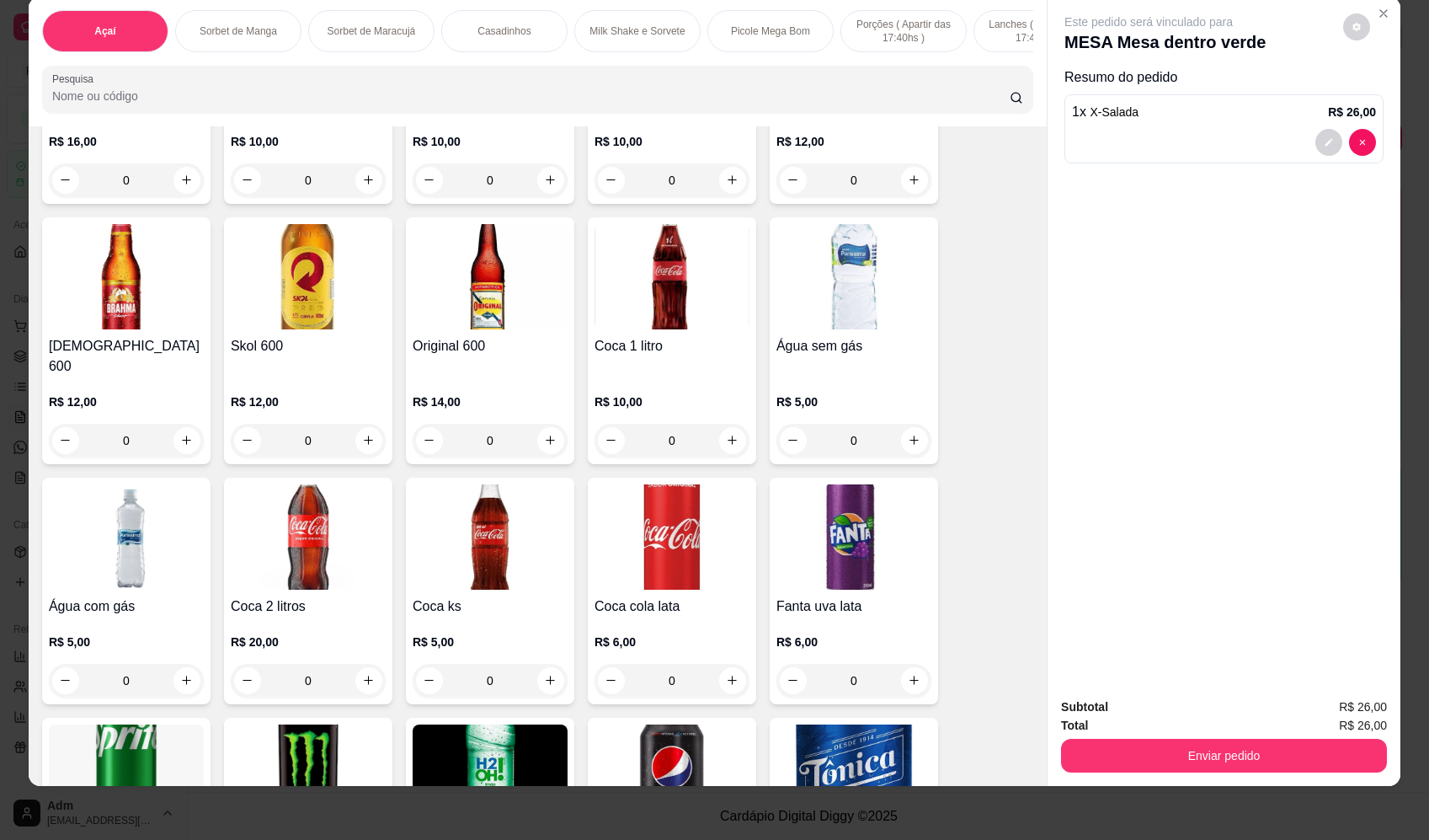
scroll to position [4533, 0]
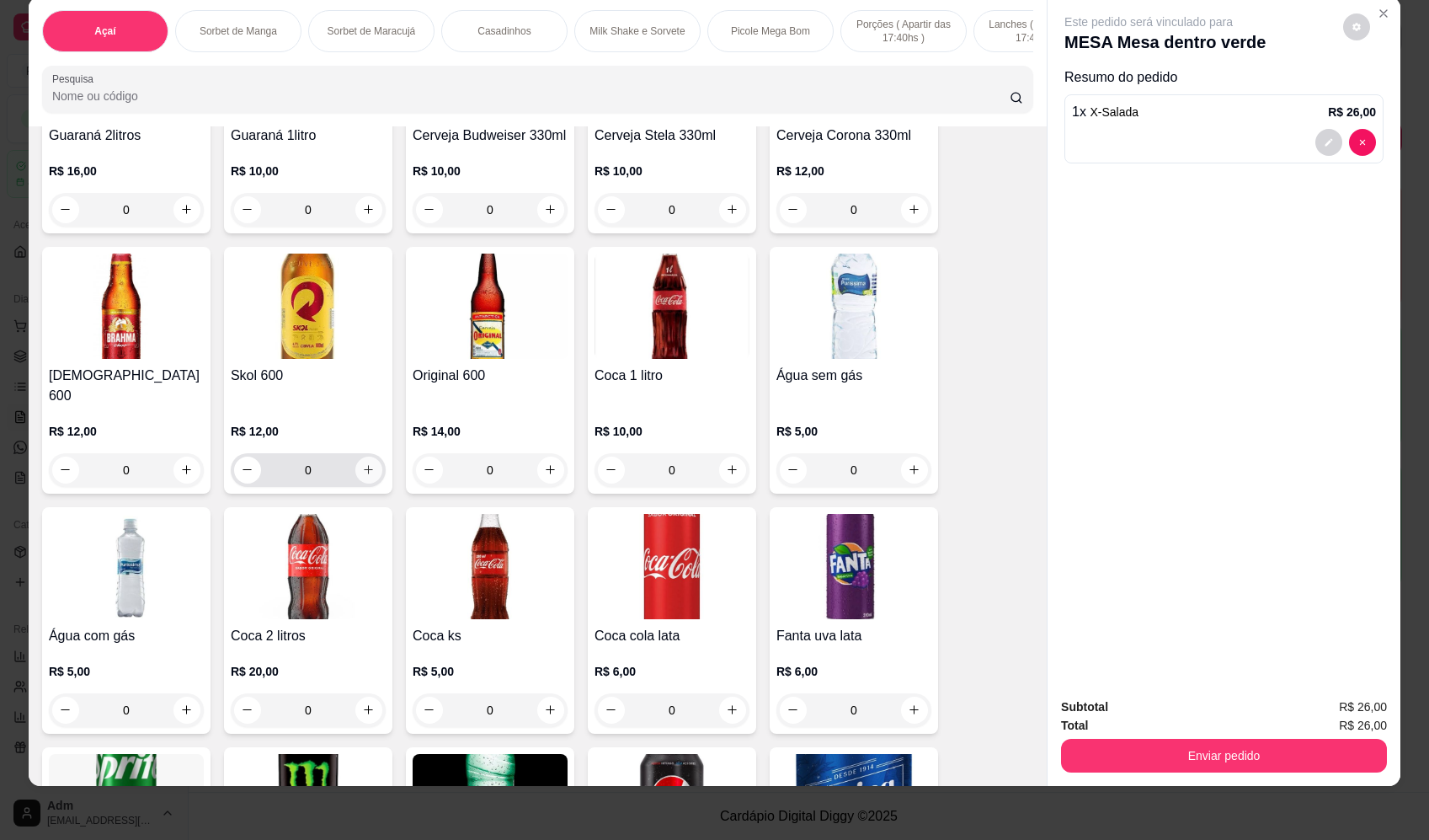
click at [364, 456] on button "increase-product-quantity" at bounding box center [369, 470] width 27 height 27
type input "1"
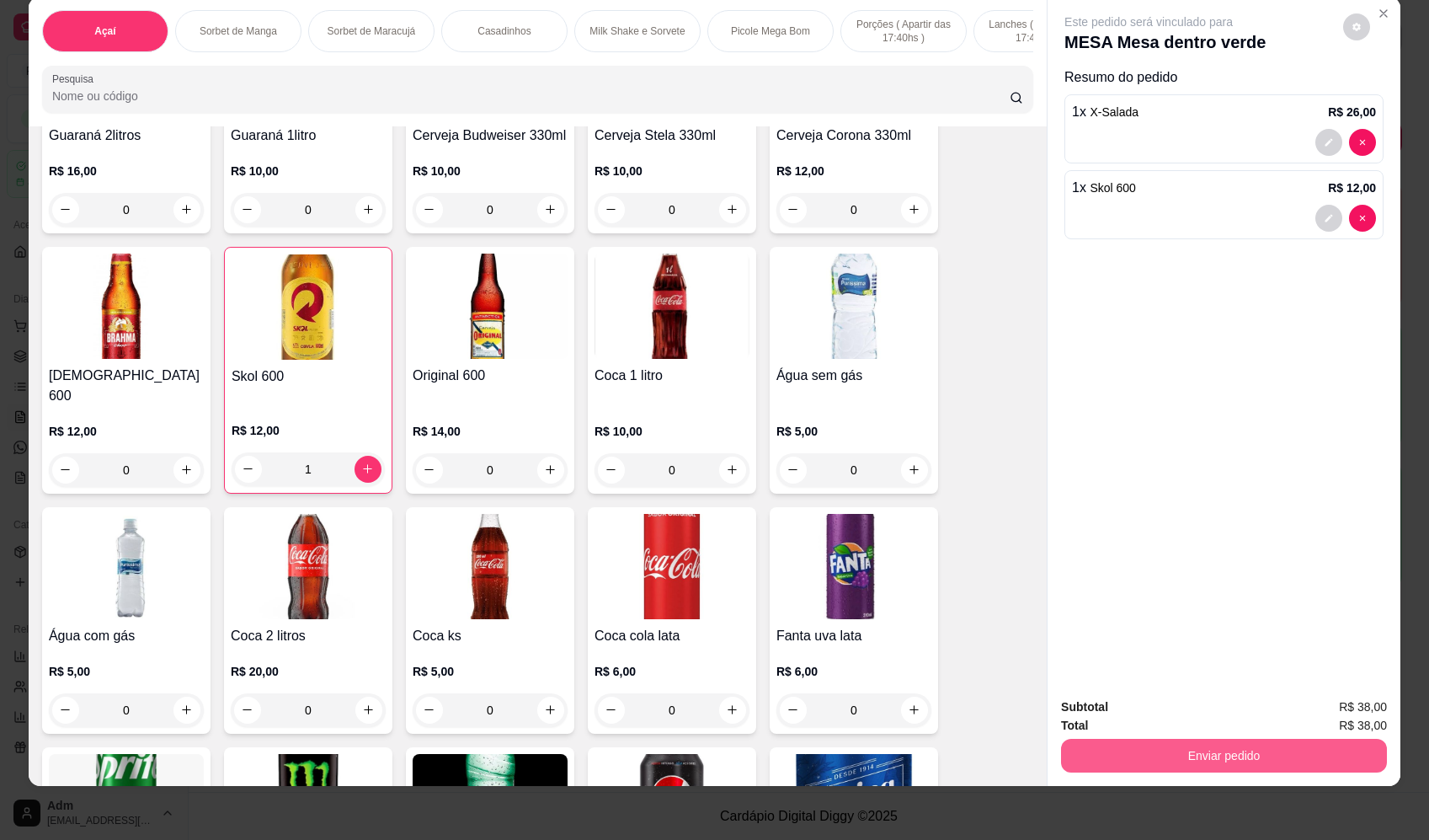
click at [1180, 756] on button "Enviar pedido" at bounding box center [1224, 755] width 326 height 34
click at [1341, 709] on button "Enviar pedido" at bounding box center [1344, 713] width 96 height 32
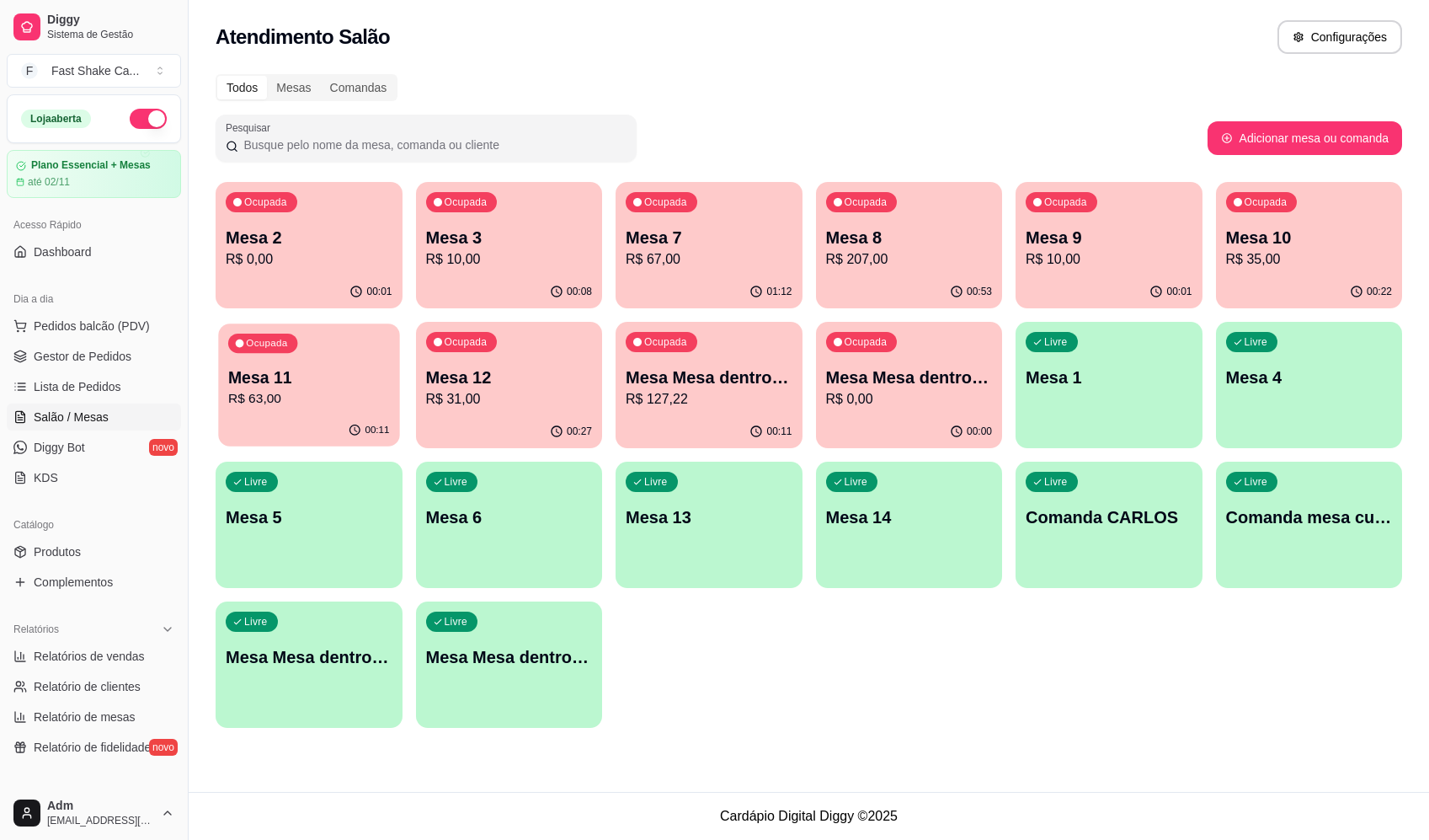
click at [301, 388] on div "Mesa 11 R$ 63,00" at bounding box center [309, 387] width 162 height 42
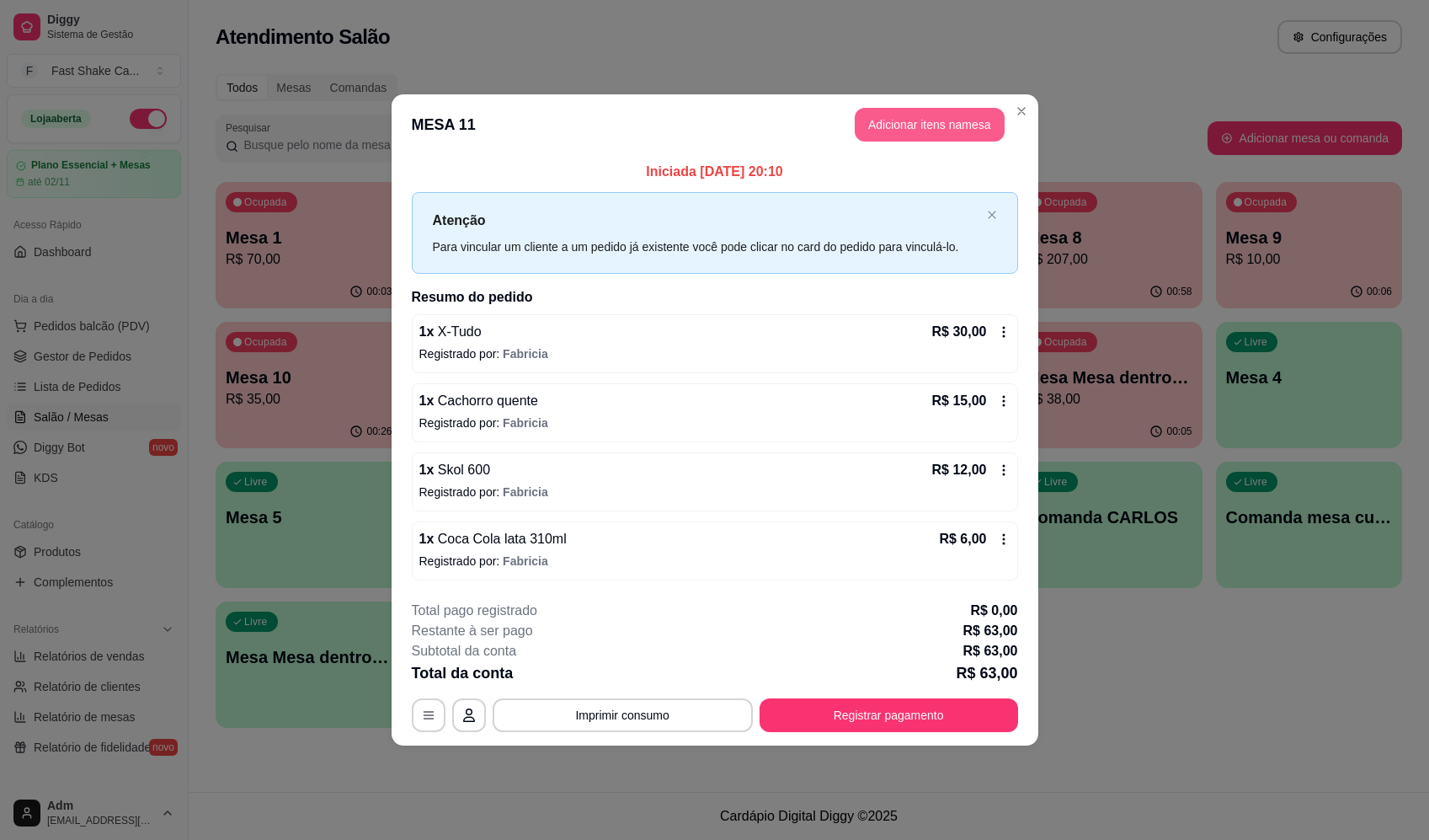
click at [878, 127] on button "Adicionar itens na mesa" at bounding box center [930, 125] width 150 height 34
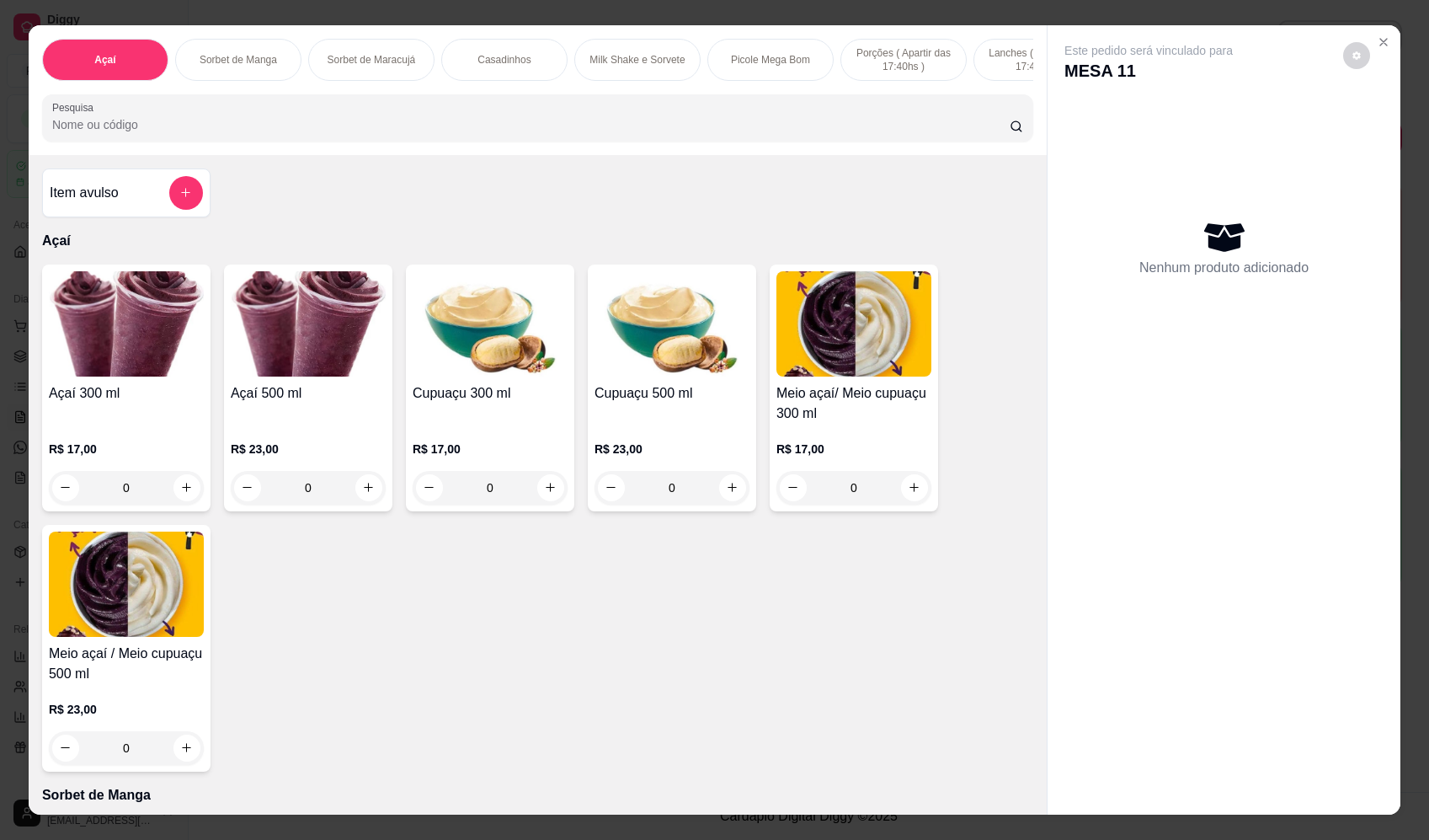
click at [160, 198] on div "Item avulso" at bounding box center [126, 193] width 153 height 34
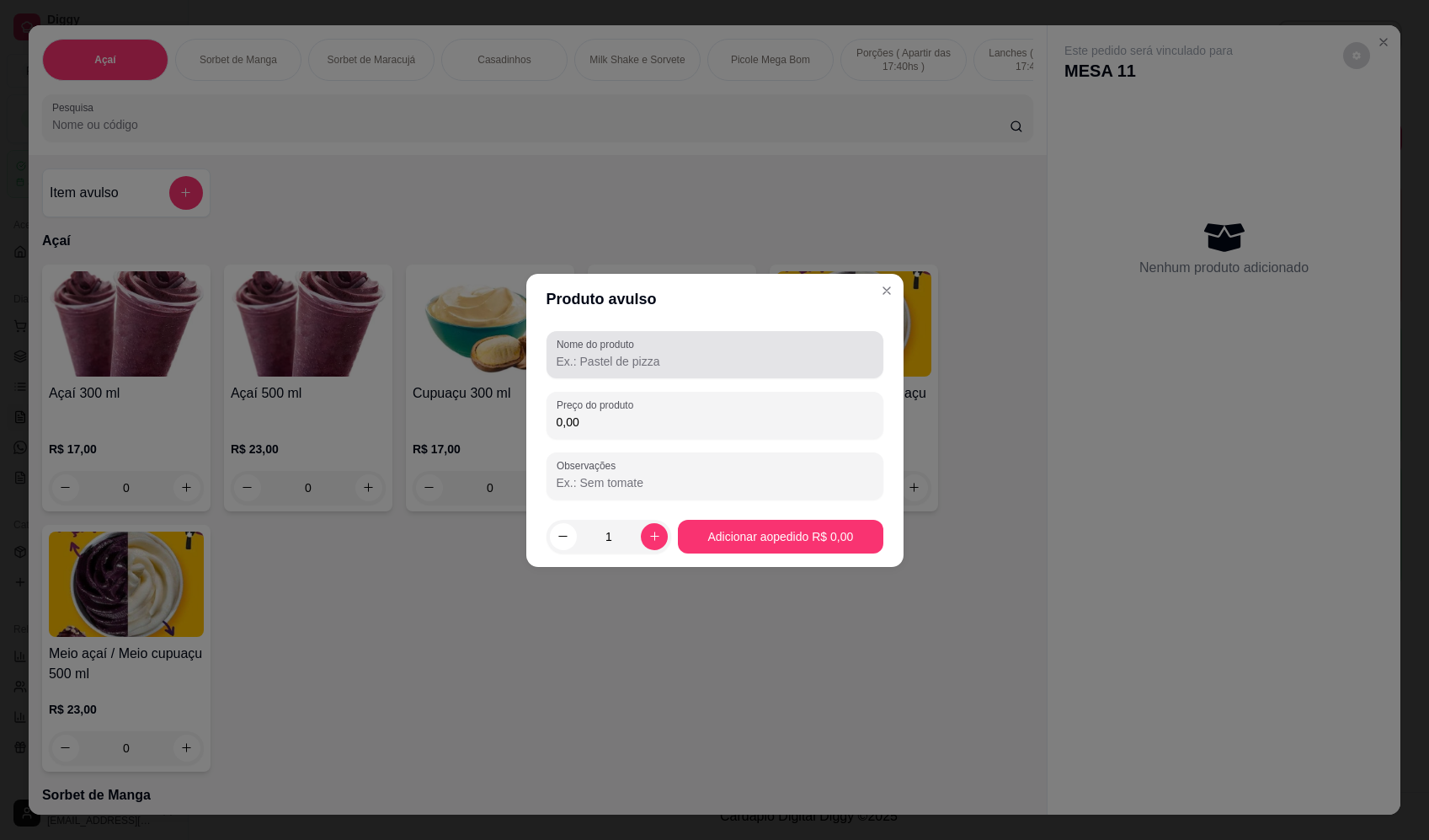
click at [706, 352] on div at bounding box center [714, 355] width 317 height 34
paste input "Sorvete"
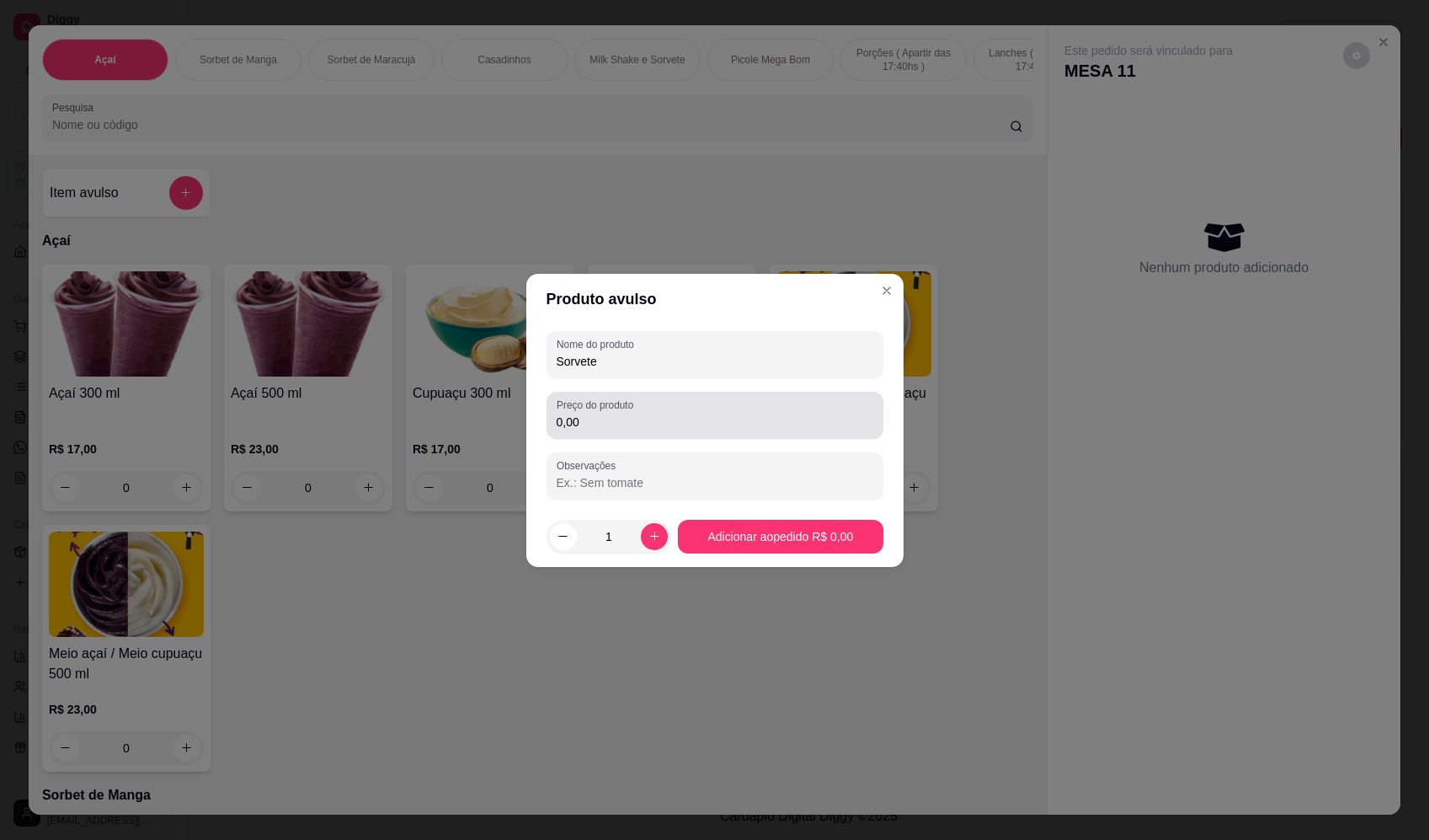
type input "Sorvete"
click at [639, 420] on input "0,00" at bounding box center [714, 421] width 317 height 17
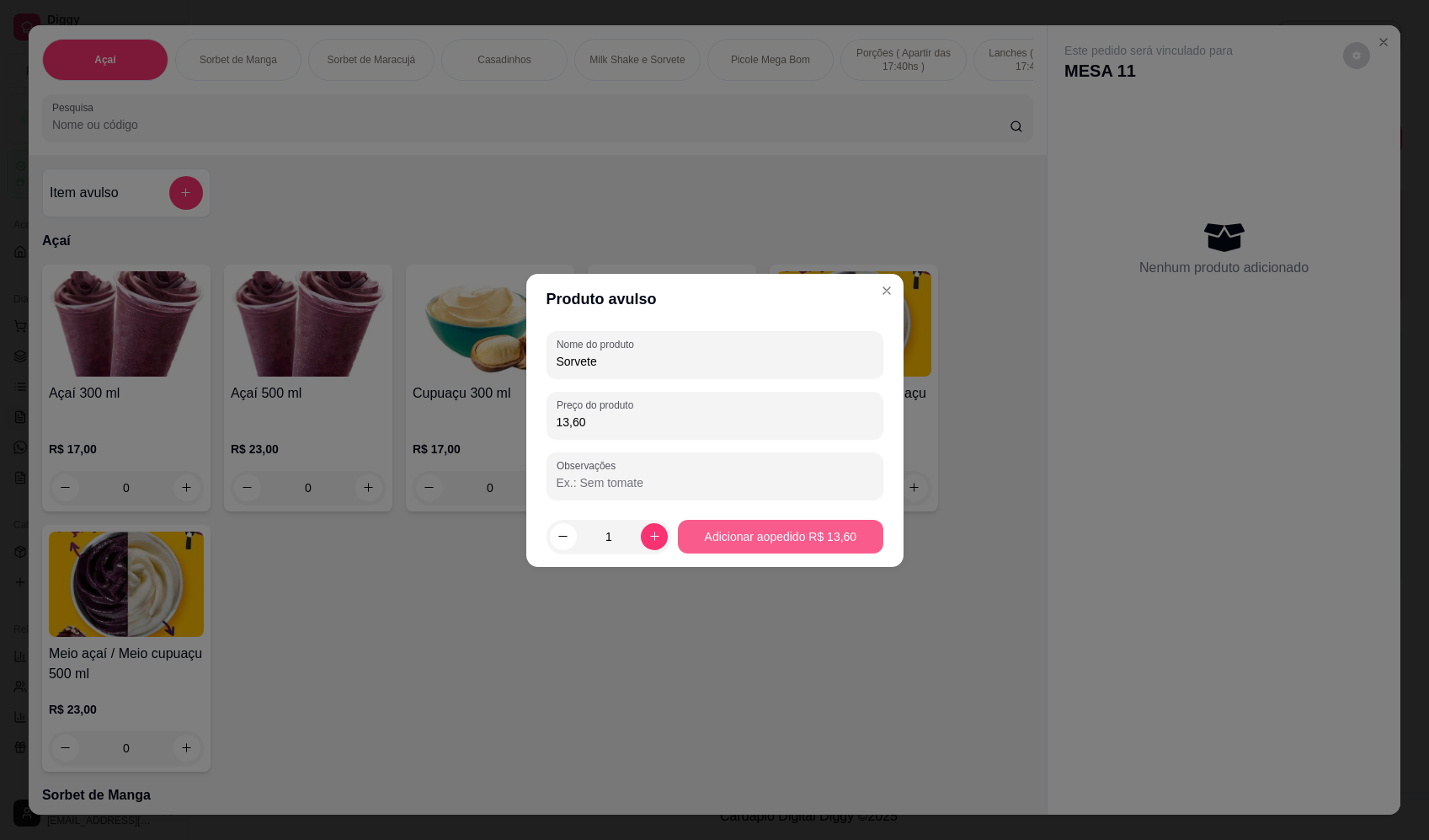
type input "13,60"
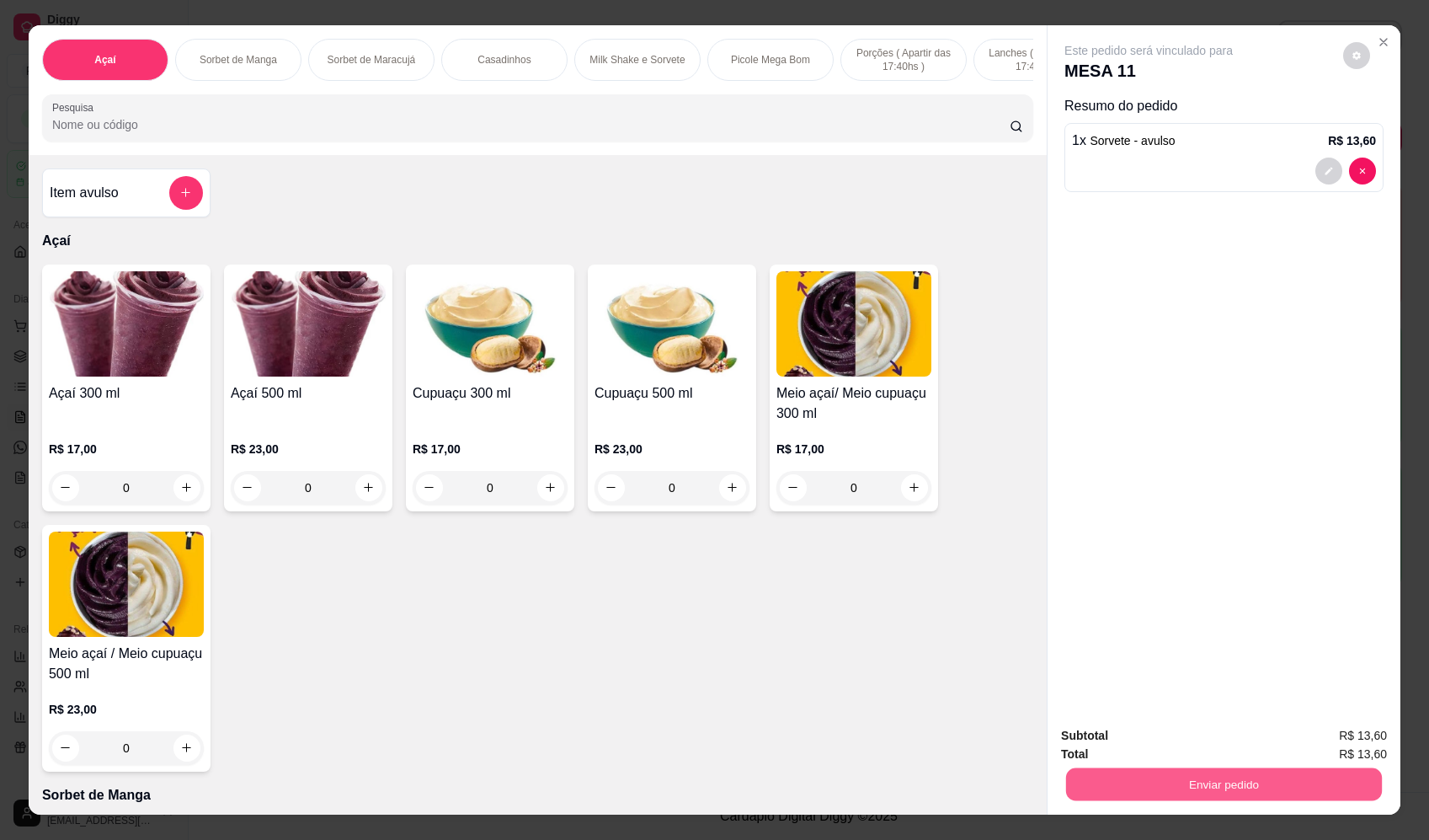
click at [1202, 787] on button "Enviar pedido" at bounding box center [1224, 784] width 316 height 33
click at [1352, 741] on button "Enviar pedido" at bounding box center [1344, 743] width 96 height 32
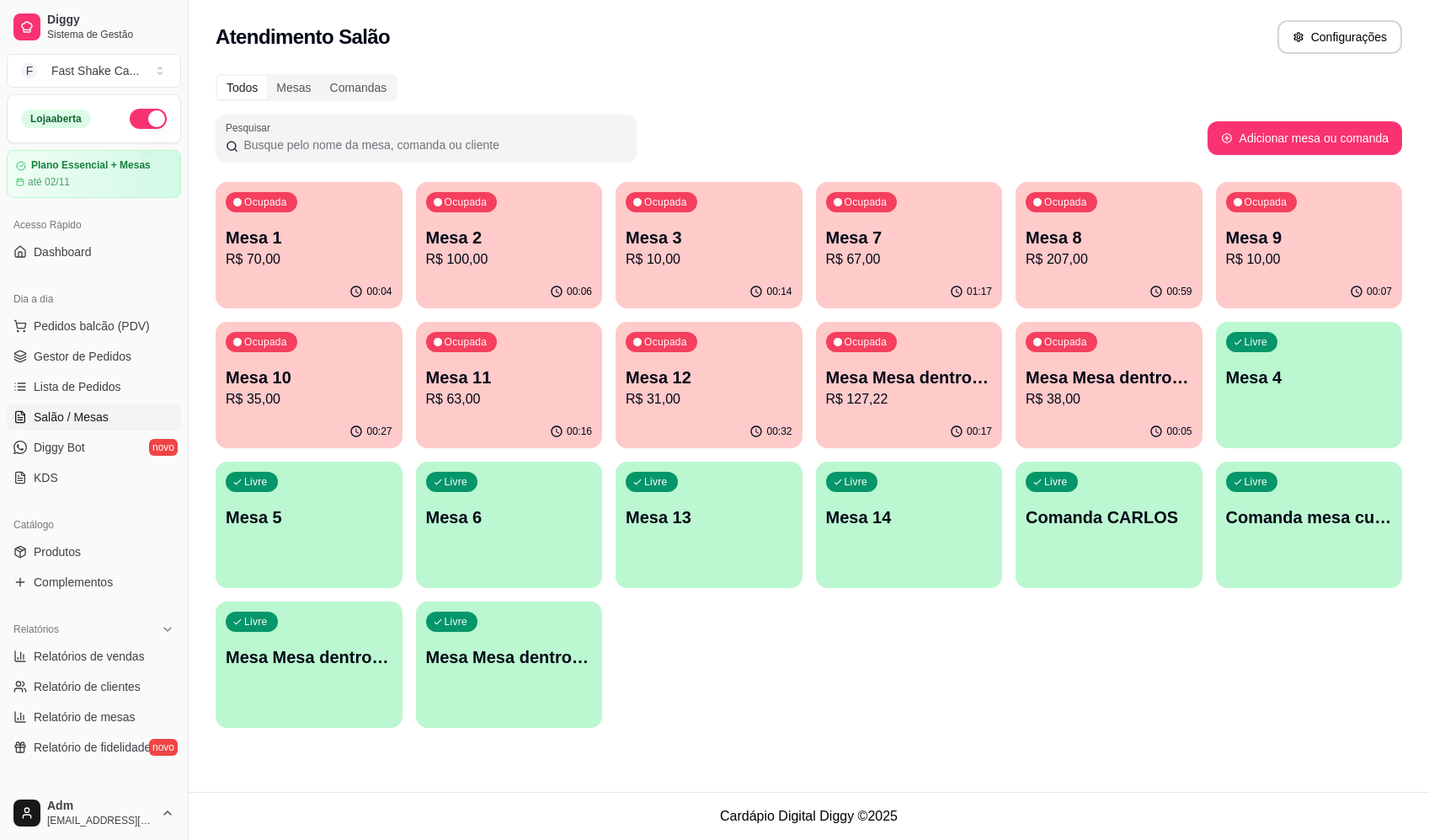
click at [1051, 50] on div "Atendimento Salão Configurações" at bounding box center [809, 37] width 1187 height 34
click at [281, 247] on p "Mesa 1" at bounding box center [309, 237] width 162 height 22
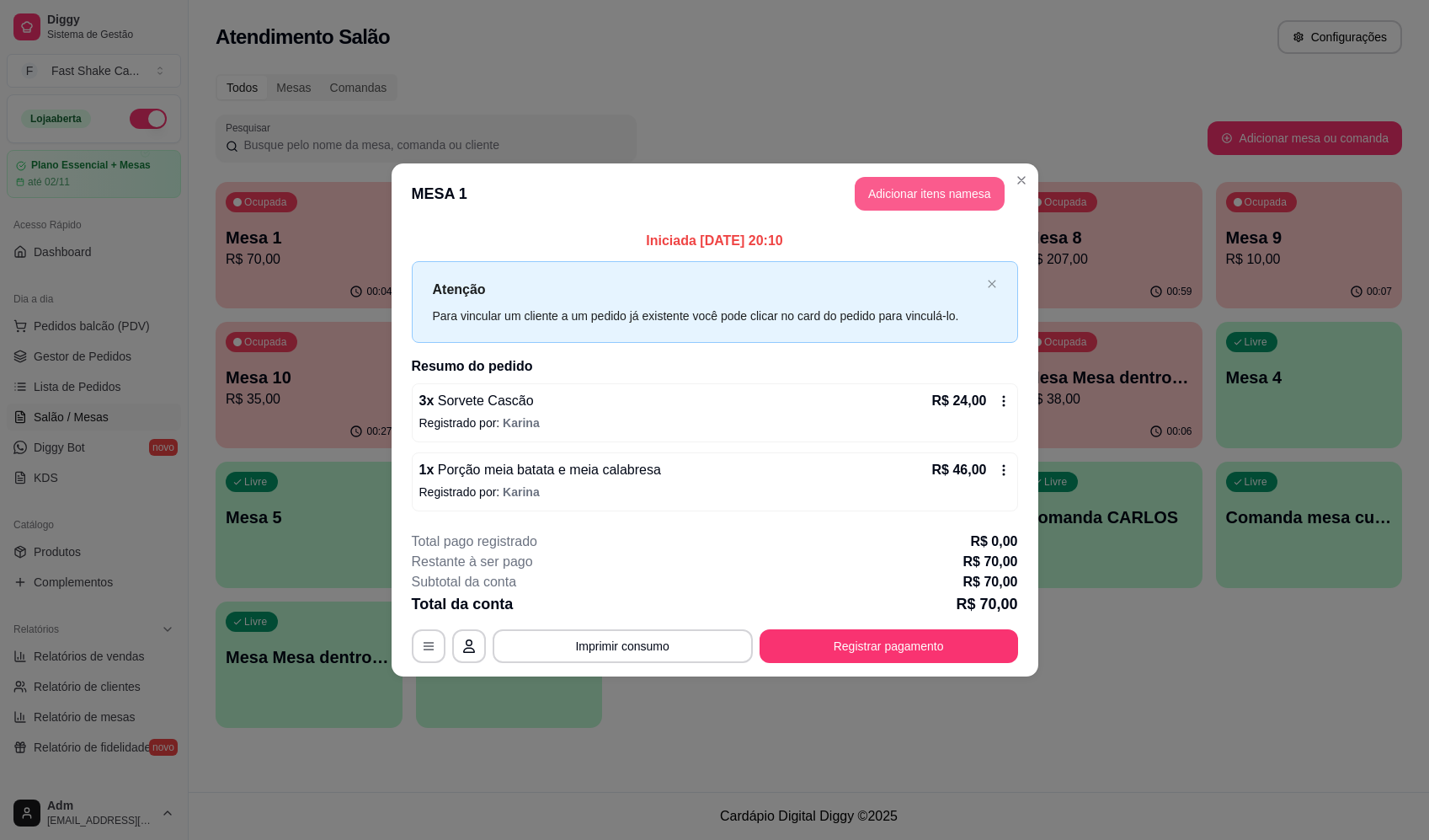
click at [890, 202] on button "Adicionar itens na mesa" at bounding box center [930, 193] width 150 height 34
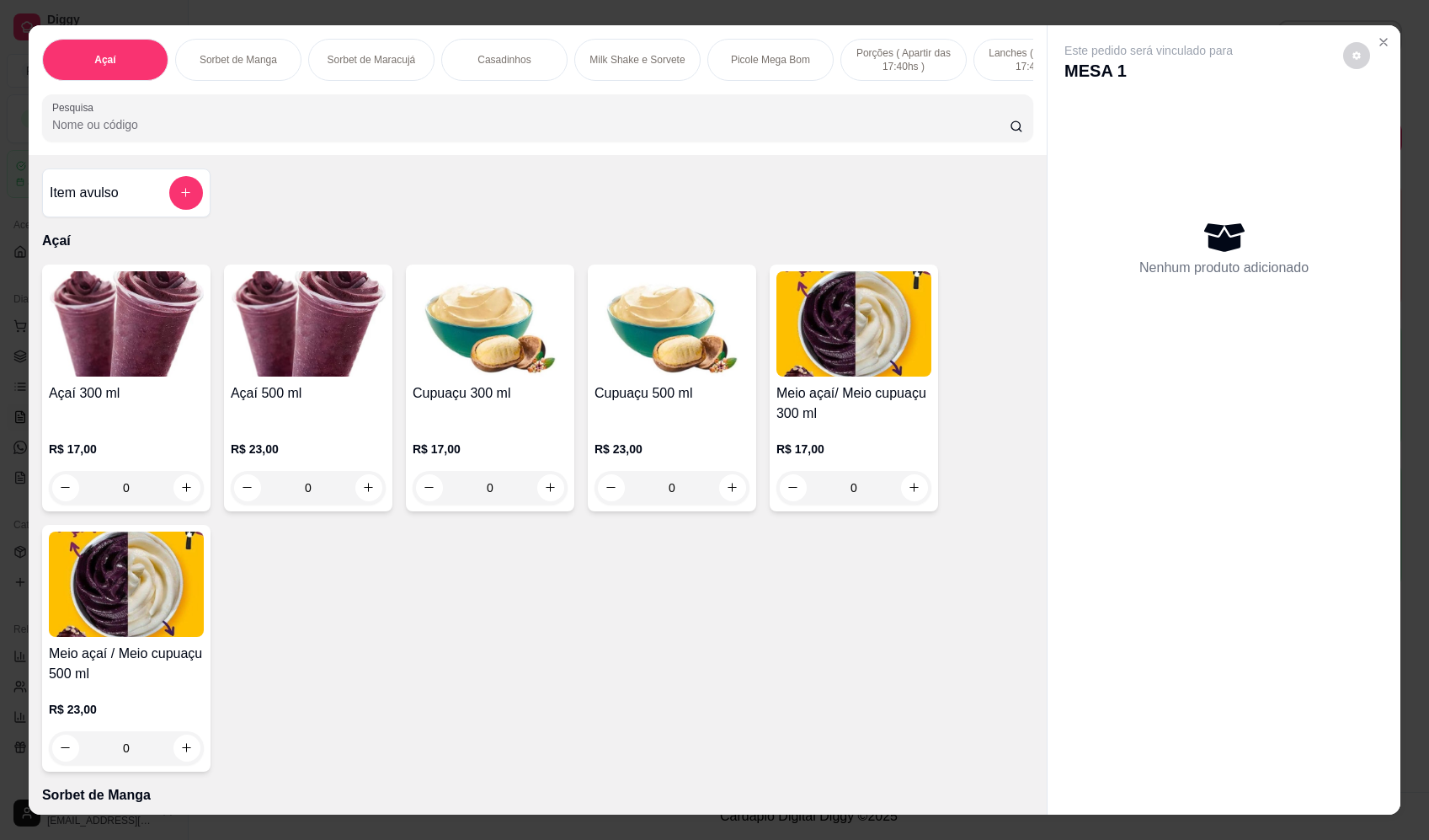
click at [151, 210] on div "Item avulso" at bounding box center [126, 193] width 153 height 34
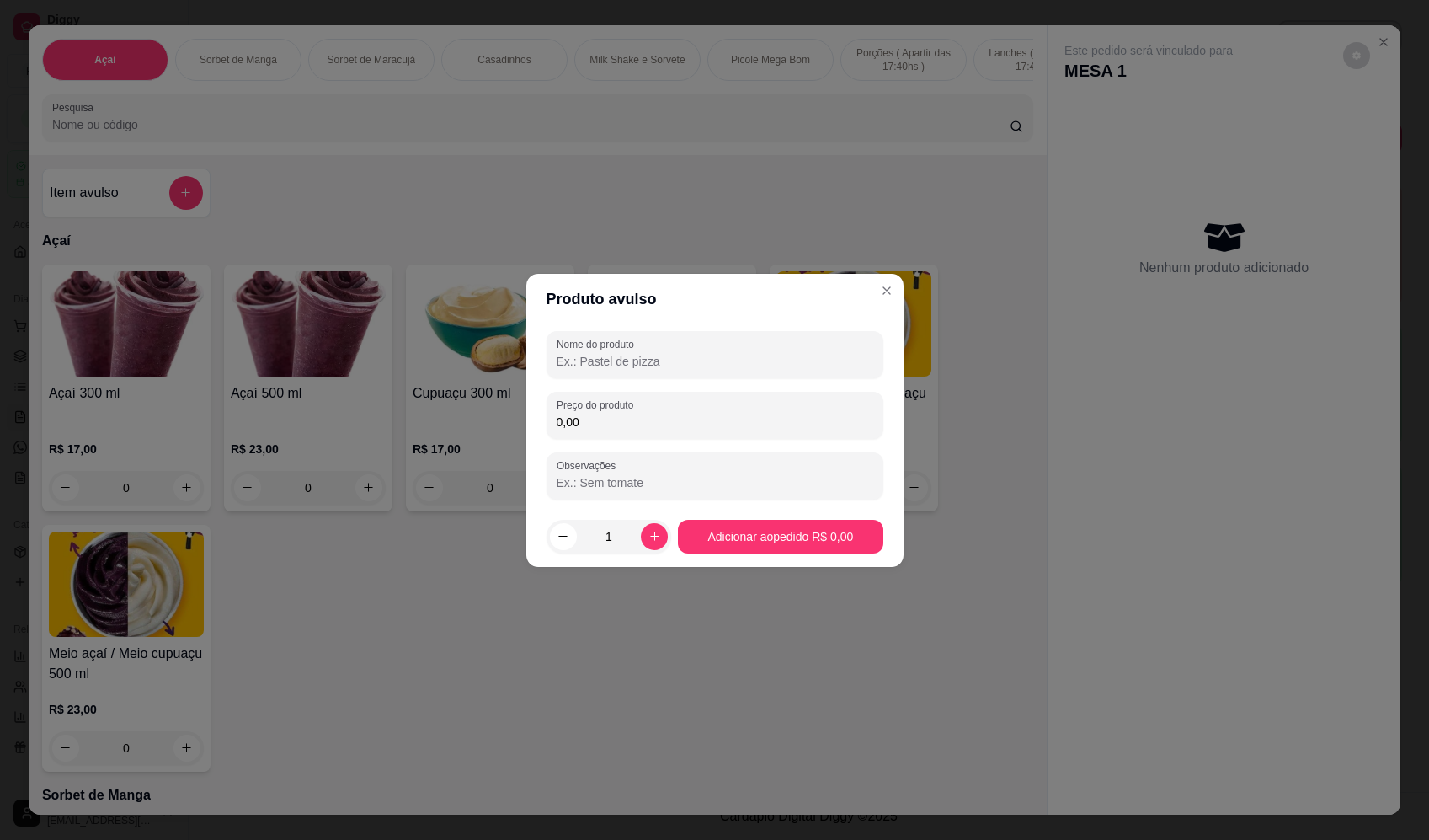
click at [681, 364] on input "Nome do produto" at bounding box center [714, 361] width 317 height 17
paste input "Sorvete"
type input "Sorvete"
click at [659, 426] on input "0,00" at bounding box center [714, 421] width 317 height 17
type input "9,86"
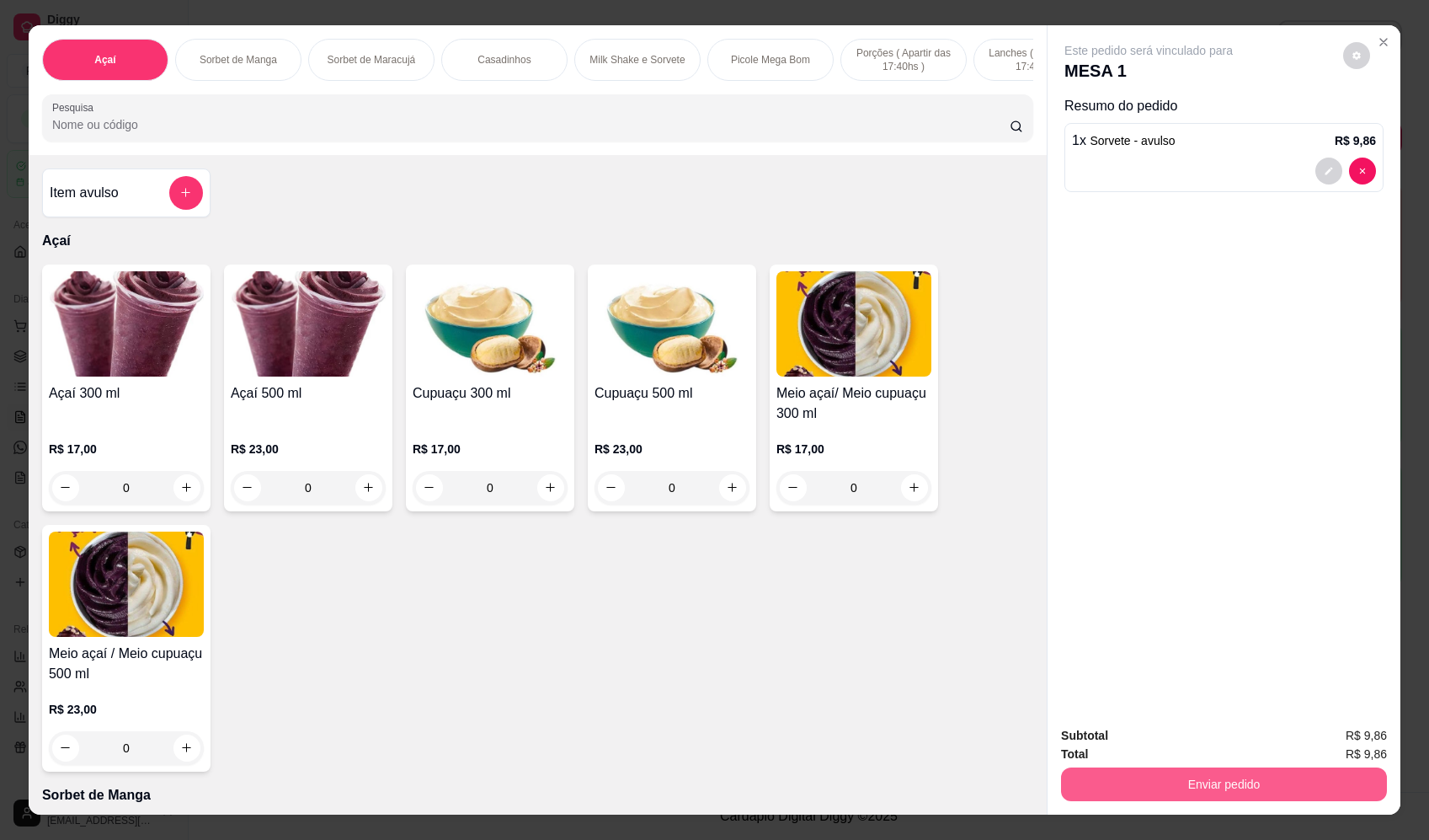
click at [1204, 783] on button "Enviar pedido" at bounding box center [1224, 783] width 326 height 34
click at [1337, 741] on button "Enviar pedido" at bounding box center [1348, 743] width 97 height 33
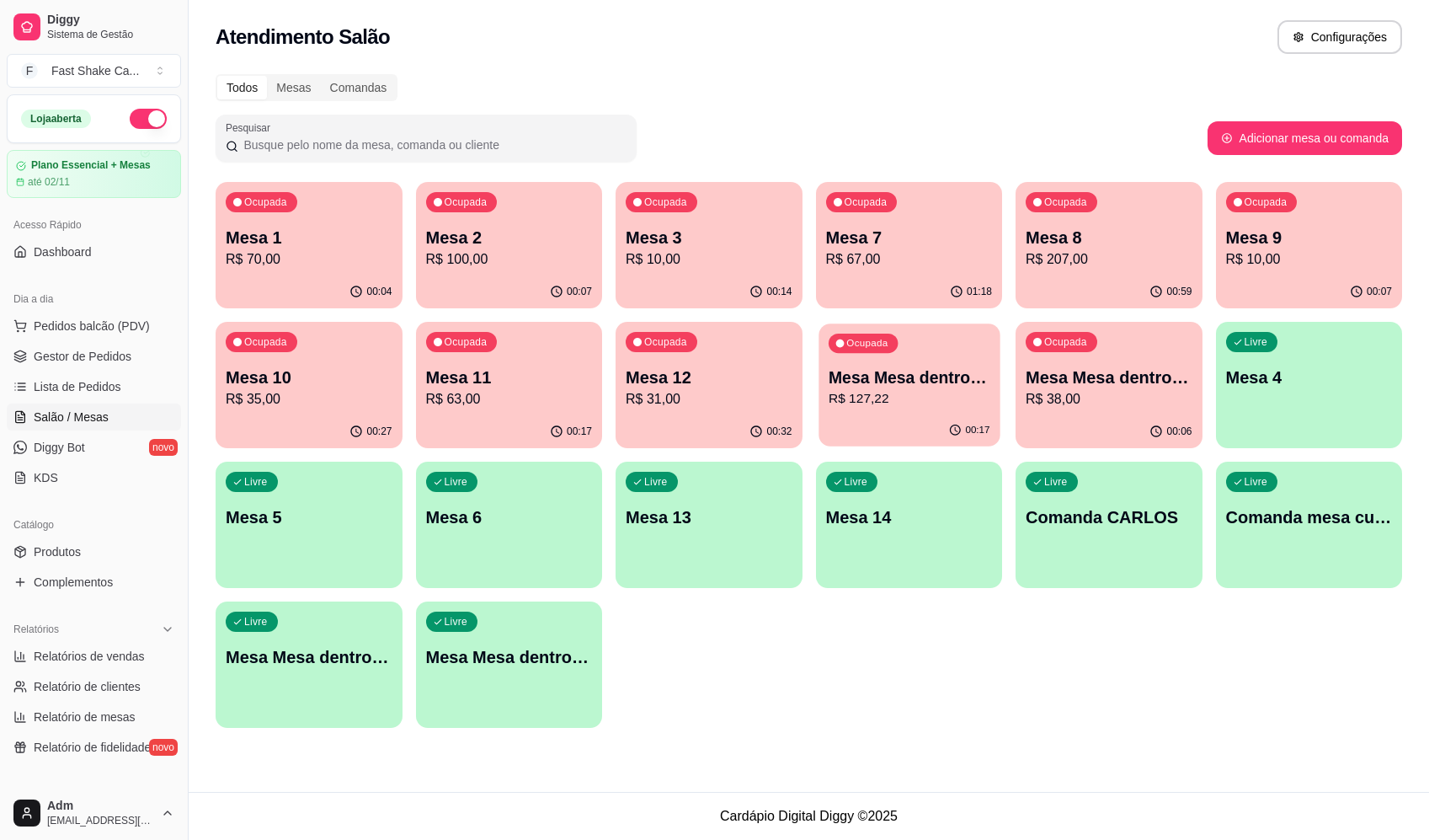
click at [909, 371] on p "Mesa Mesa dentro azul" at bounding box center [908, 377] width 162 height 22
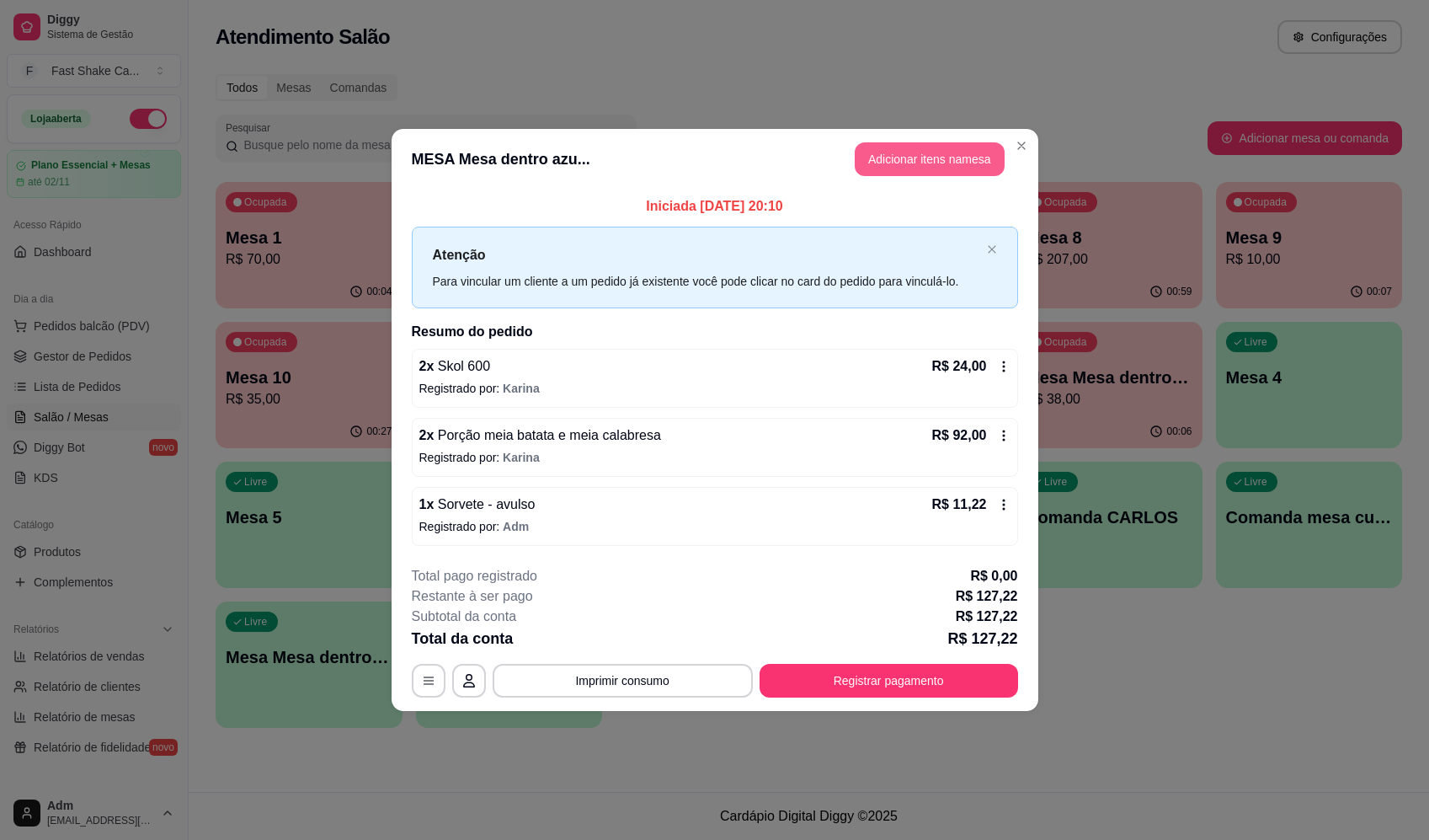
click at [935, 159] on button "Adicionar itens na mesa" at bounding box center [930, 159] width 150 height 34
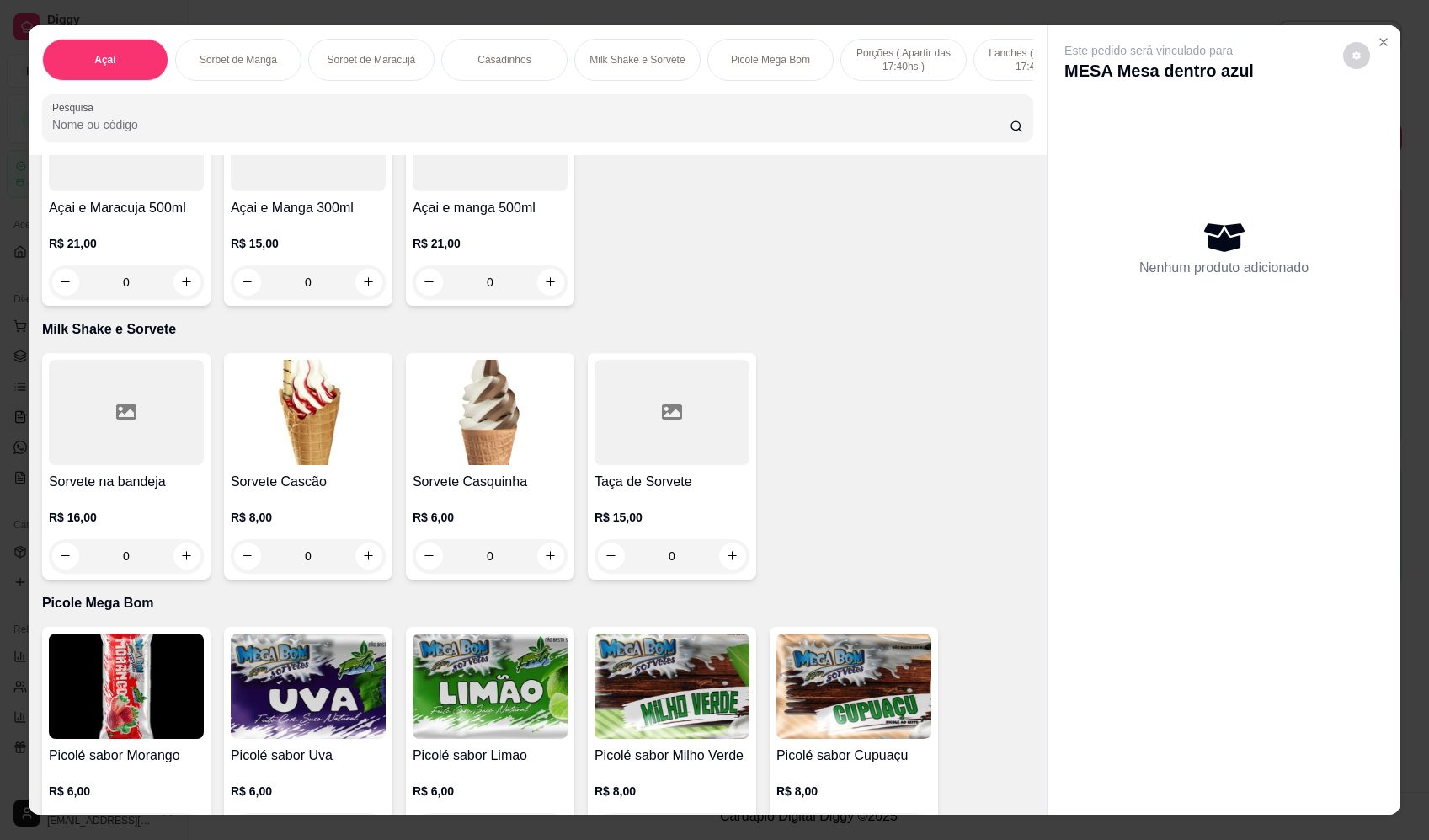
scroll to position [1684, 0]
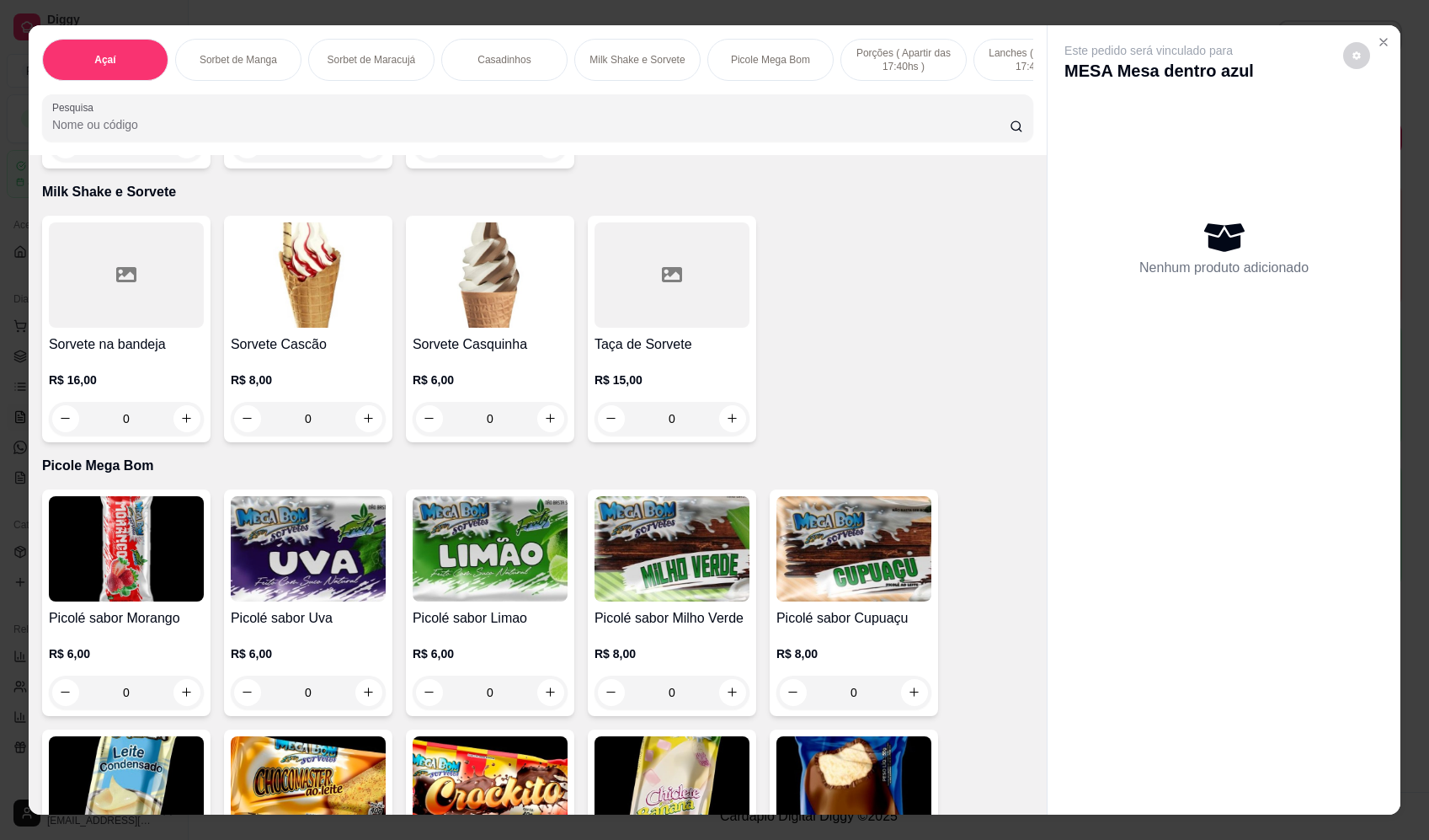
click at [543, 434] on div "0" at bounding box center [489, 418] width 155 height 34
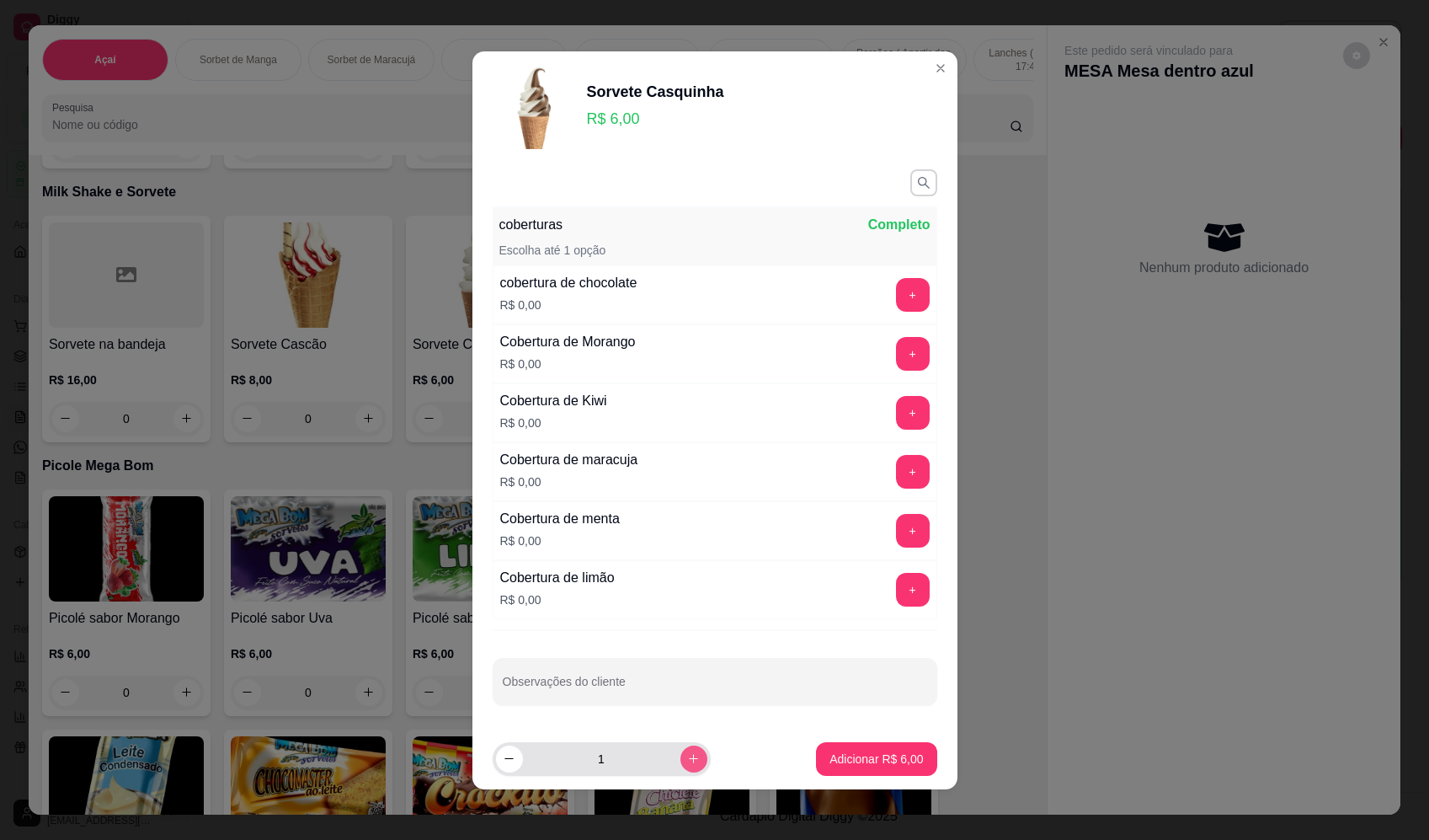
click at [687, 752] on icon "increase-product-quantity" at bounding box center [693, 758] width 13 height 13
type input "2"
click at [874, 750] on p "Adicionar R$ 12,00" at bounding box center [872, 758] width 100 height 17
type input "2"
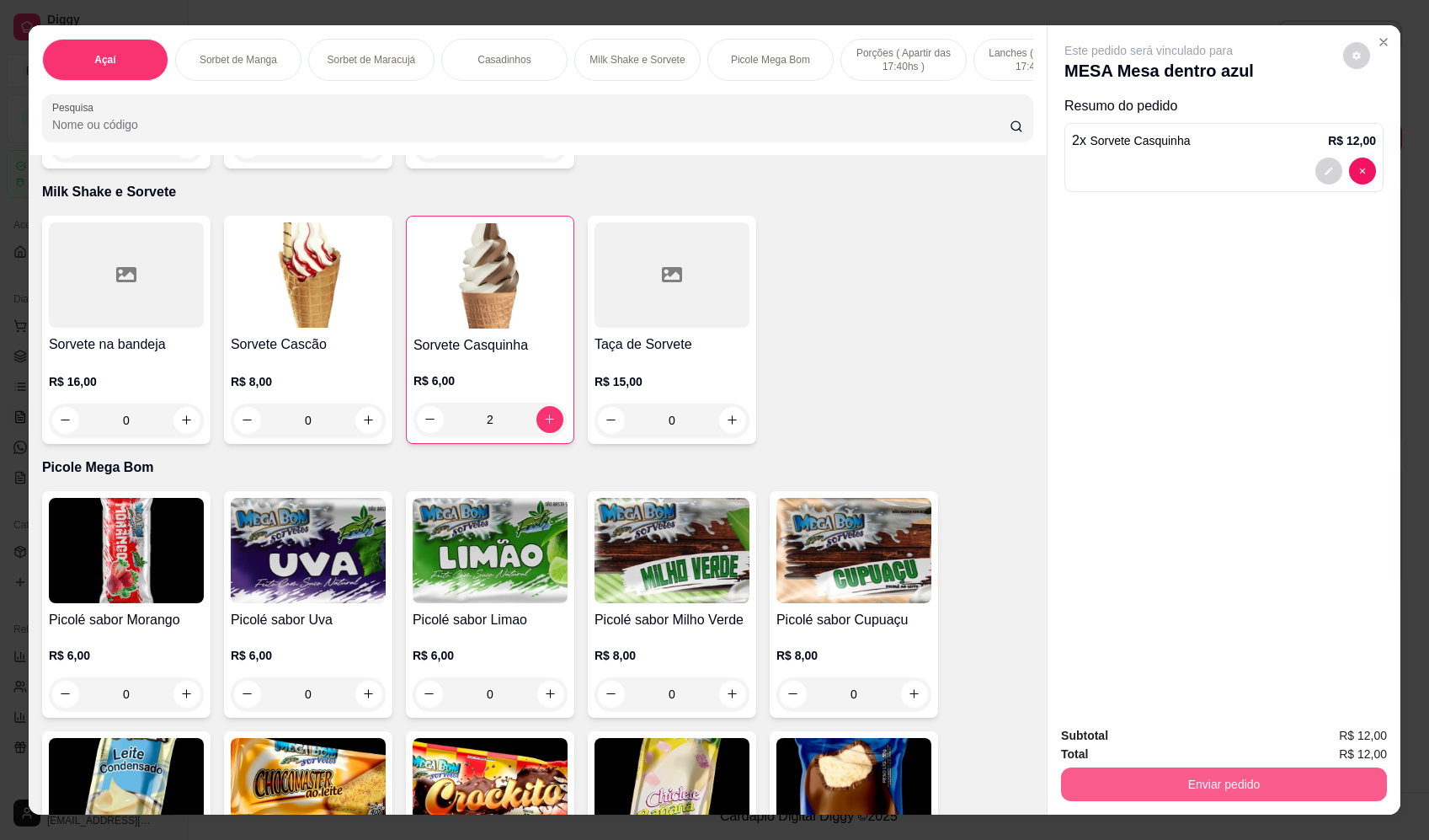
click at [1219, 798] on button "Enviar pedido" at bounding box center [1224, 783] width 326 height 34
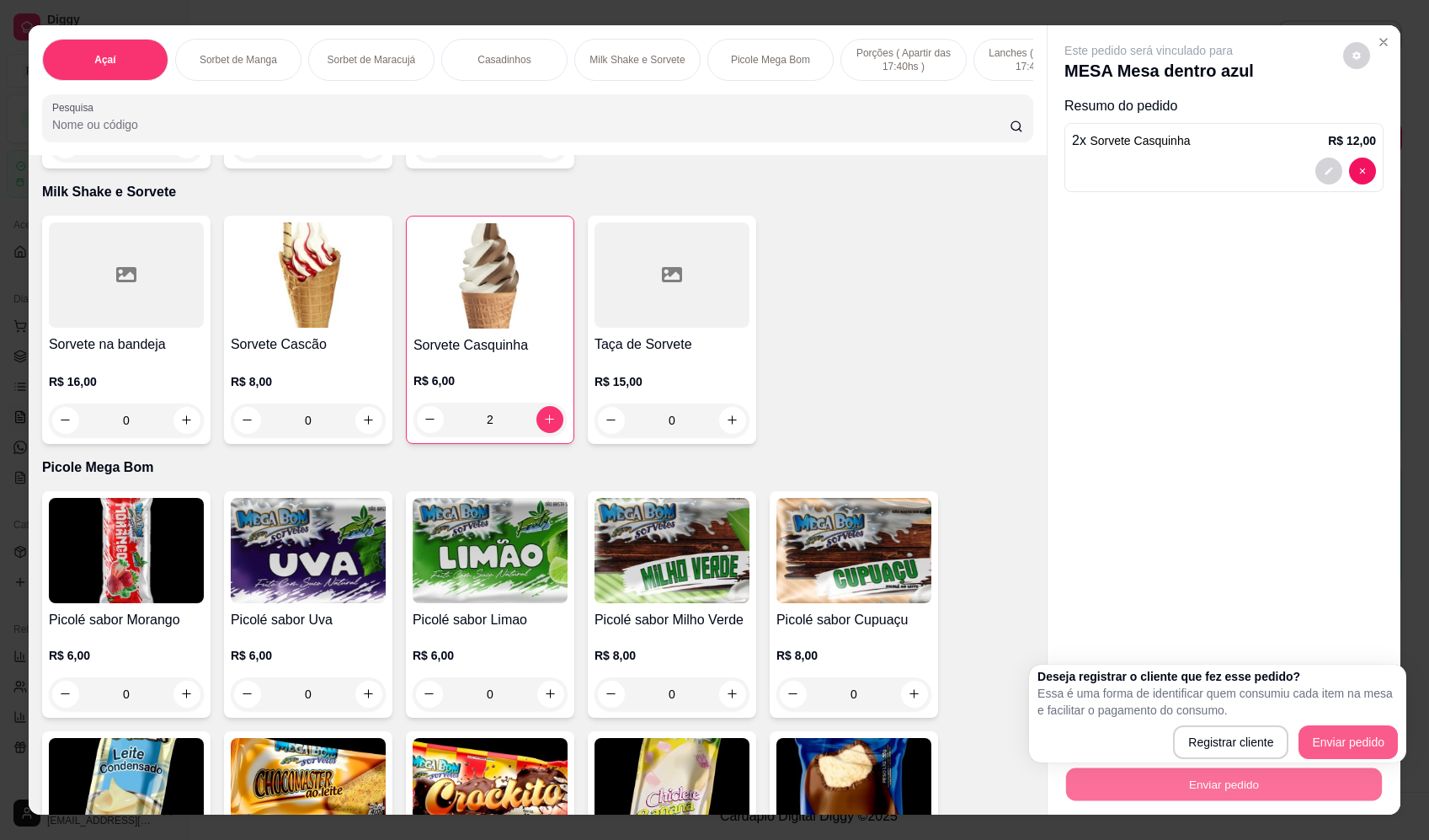
click at [1379, 738] on button "Enviar pedido" at bounding box center [1348, 742] width 99 height 34
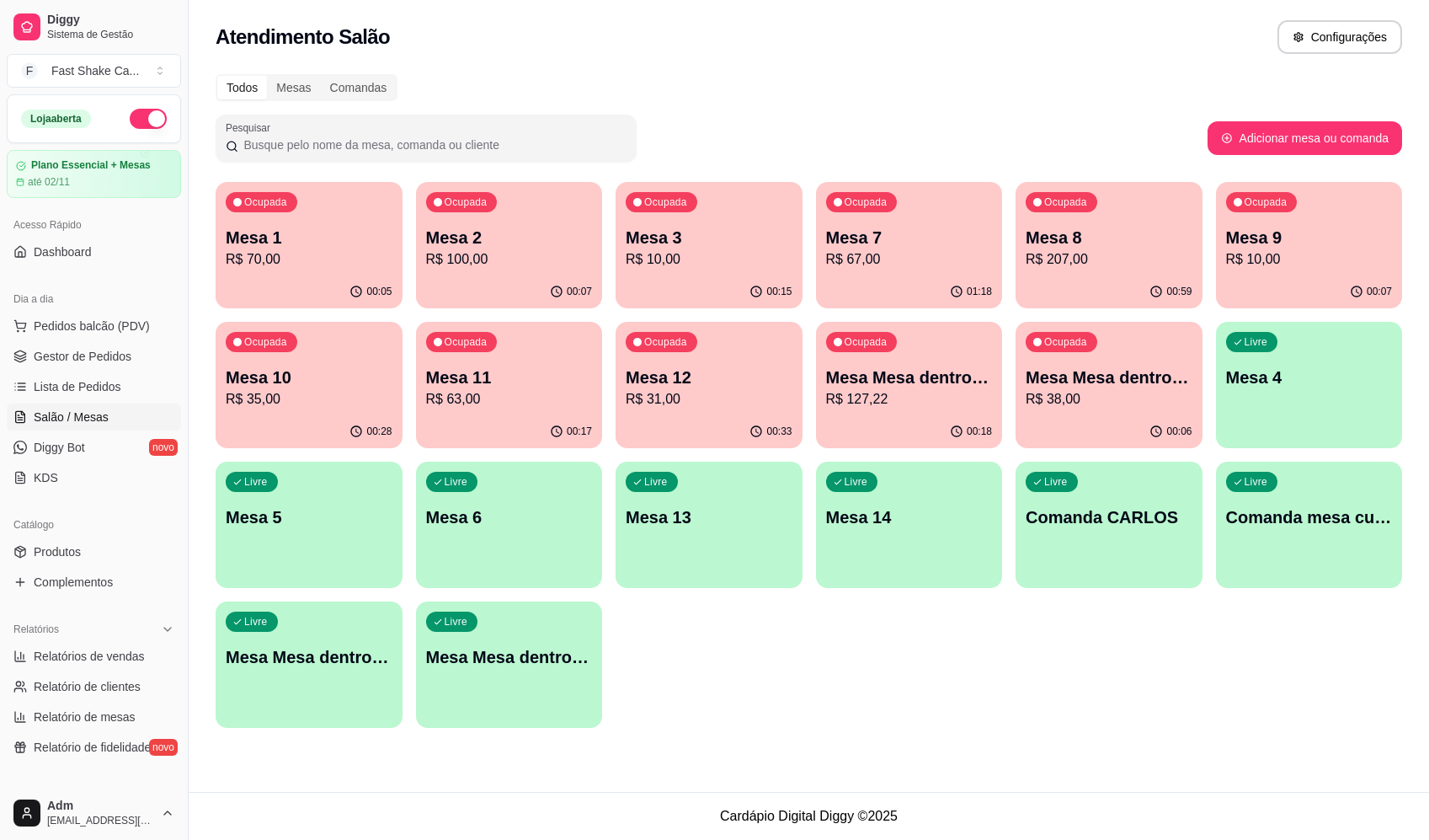
click at [1006, 102] on div "Todos Mesas Comandas Pesquisar Adicionar mesa ou comanda Ocupada Mesa 1 R$ 70,0…" at bounding box center [809, 406] width 1241 height 684
click at [760, 257] on p "R$ 10,00" at bounding box center [709, 259] width 167 height 20
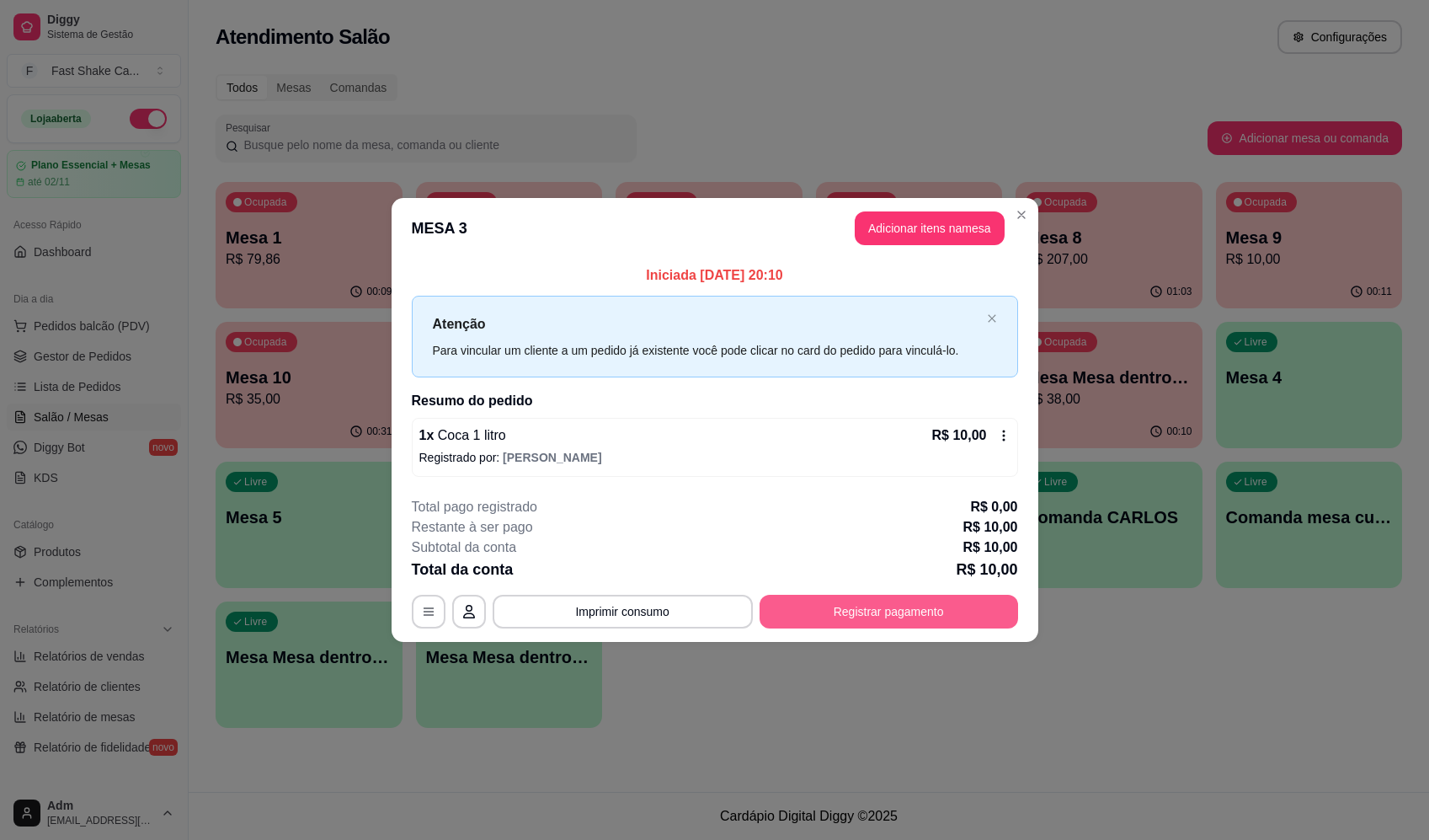
click at [822, 599] on button "Registrar pagamento" at bounding box center [888, 611] width 258 height 34
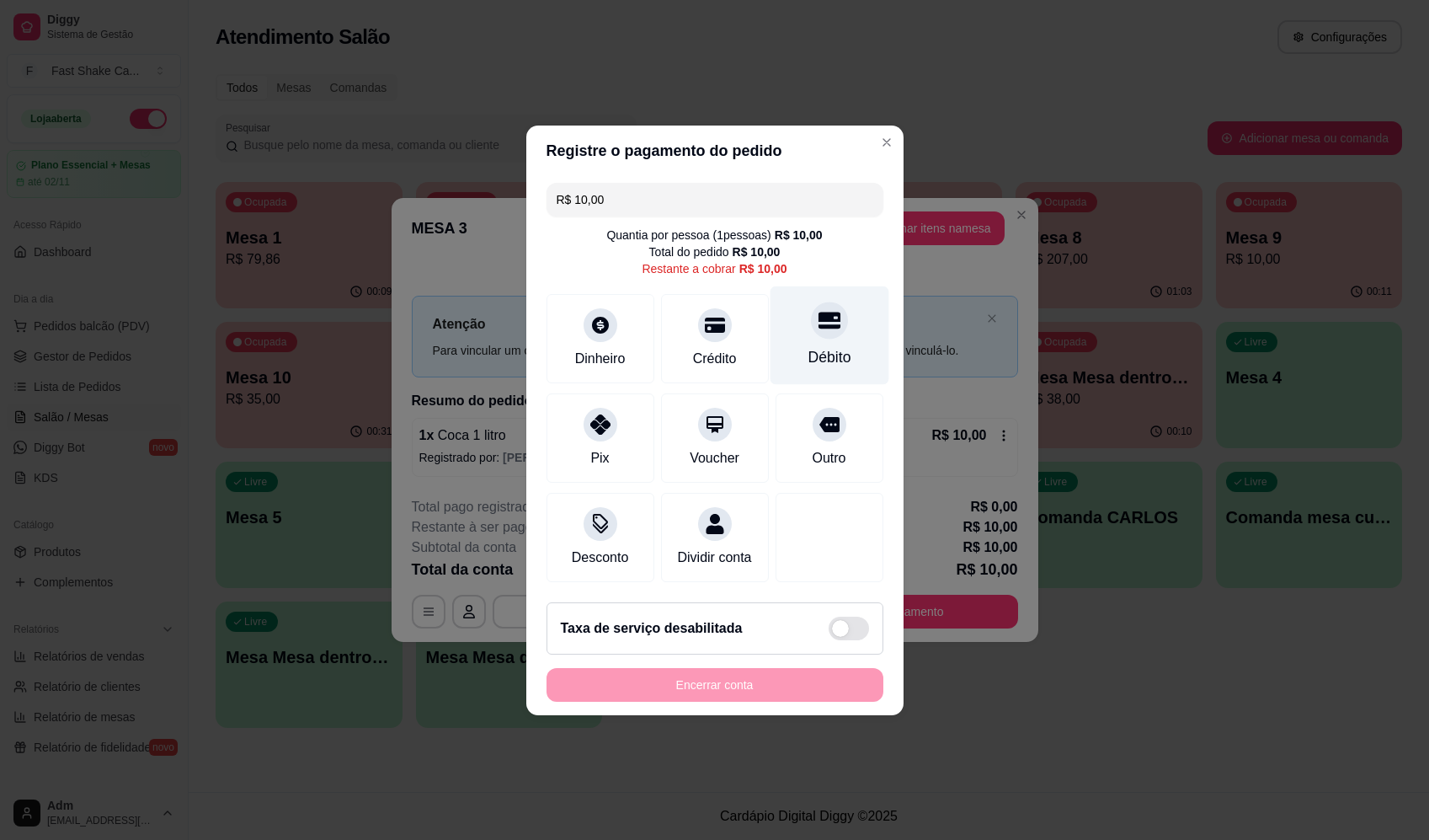
click at [825, 293] on div "Débito" at bounding box center [830, 334] width 119 height 98
type input "R$ 0,00"
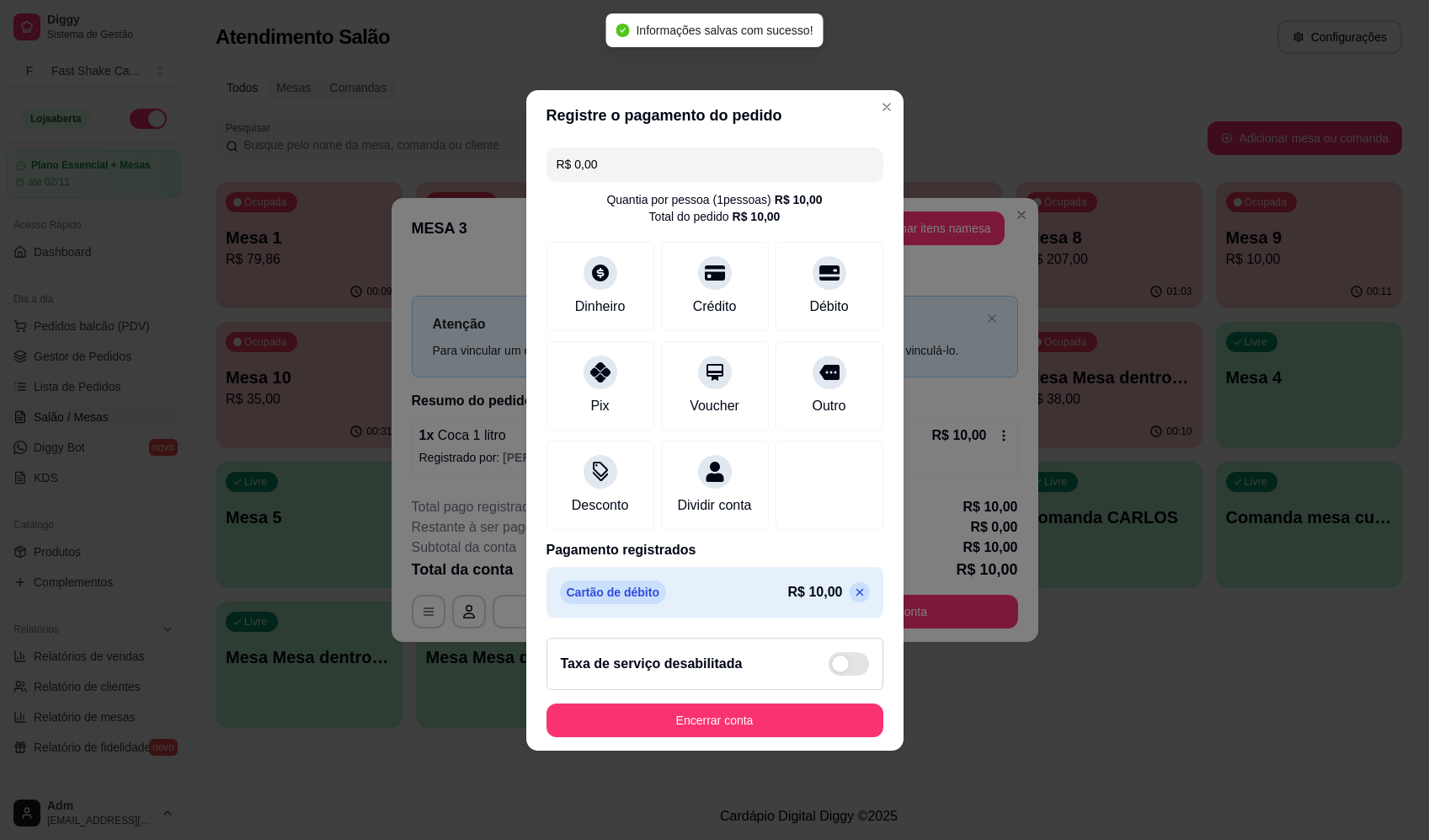
click at [797, 709] on footer "Taxa de serviço desabilitada Encerrar conta" at bounding box center [714, 687] width 377 height 127
click at [791, 729] on button "Encerrar conta" at bounding box center [715, 720] width 337 height 34
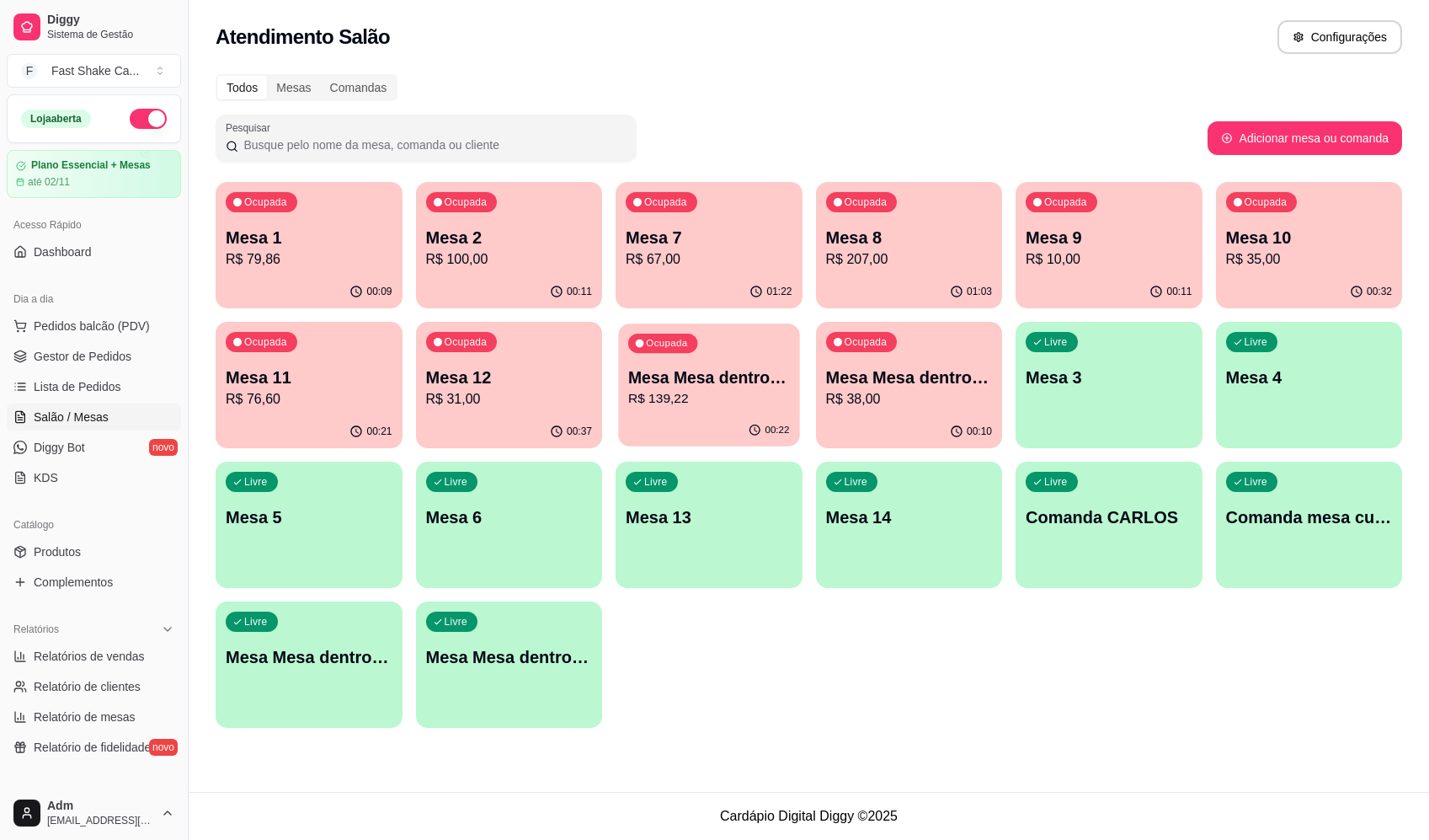
click at [745, 424] on div "00:22" at bounding box center [709, 430] width 181 height 32
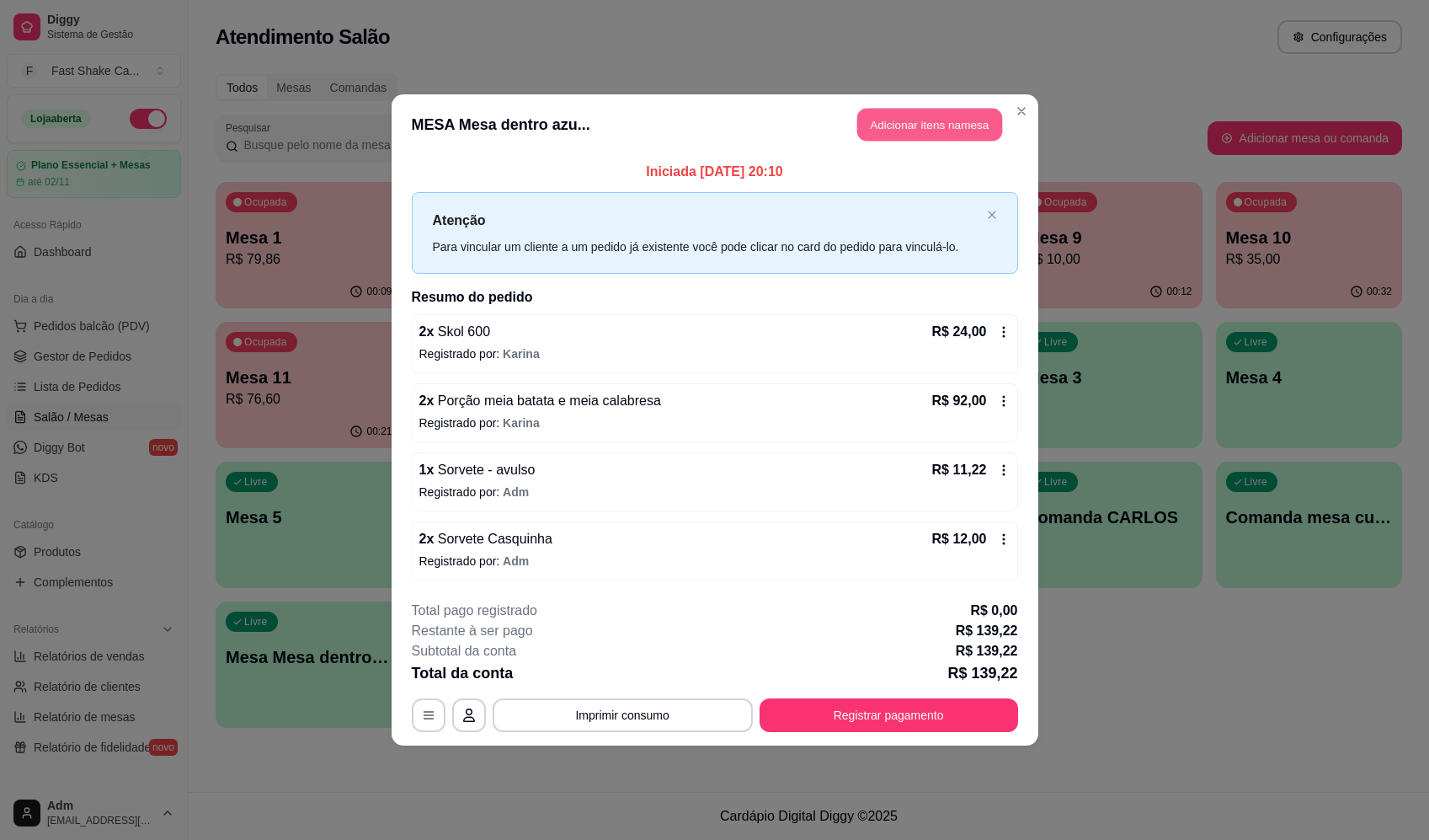
click at [907, 127] on button "Adicionar itens na mesa" at bounding box center [930, 125] width 145 height 33
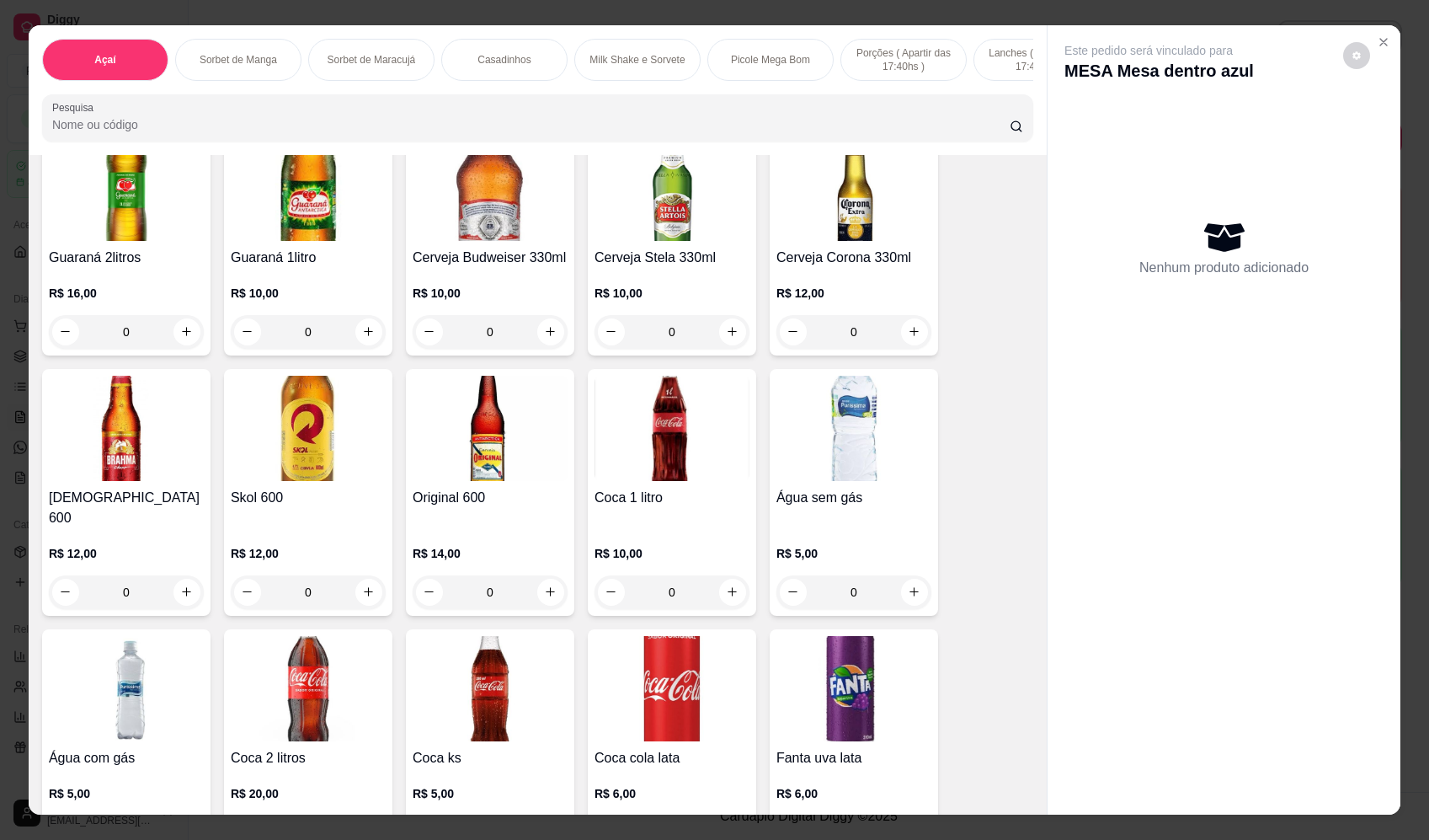
scroll to position [4463, 0]
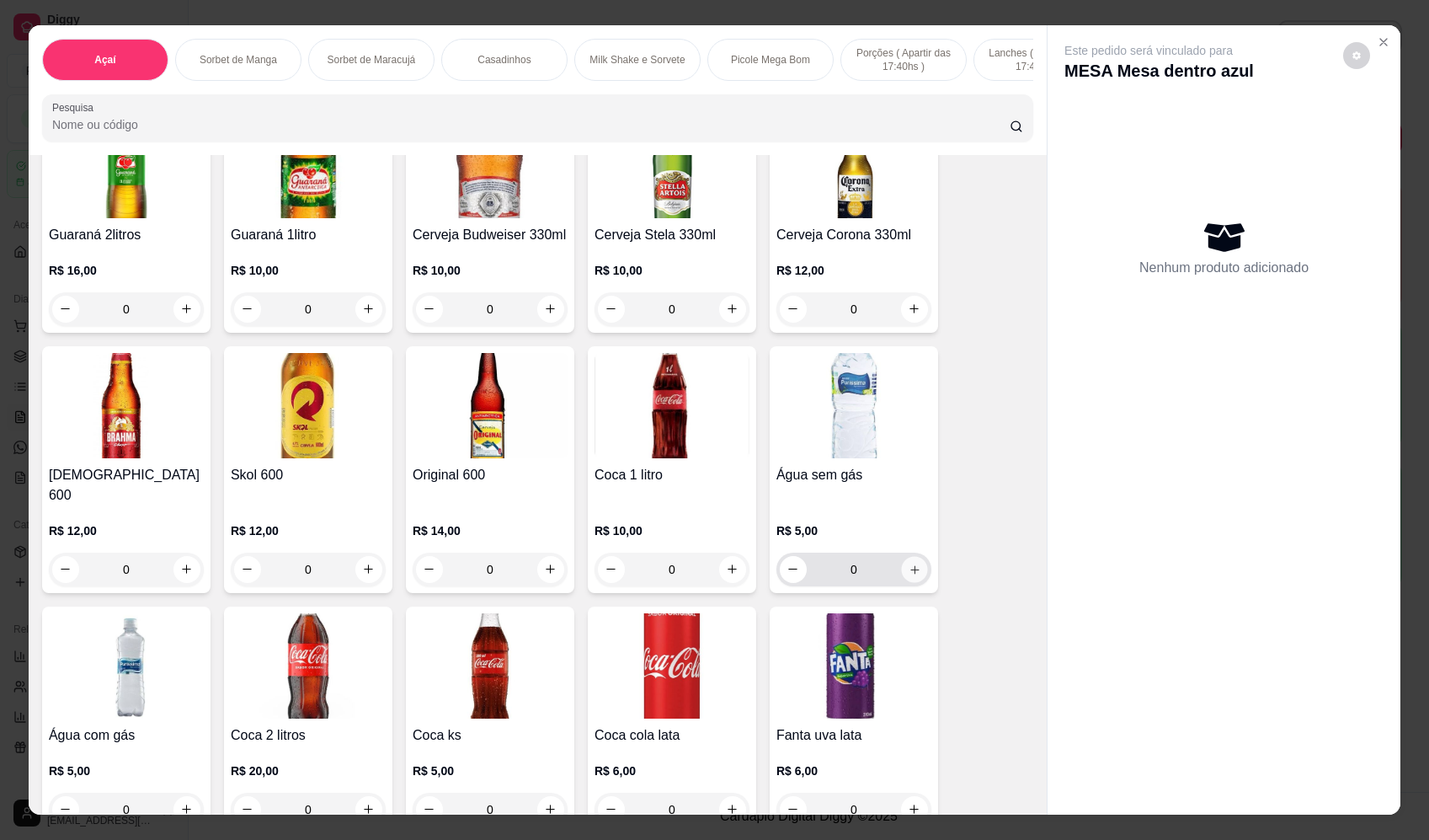
click at [910, 563] on icon "increase-product-quantity" at bounding box center [914, 569] width 13 height 13
type input "1"
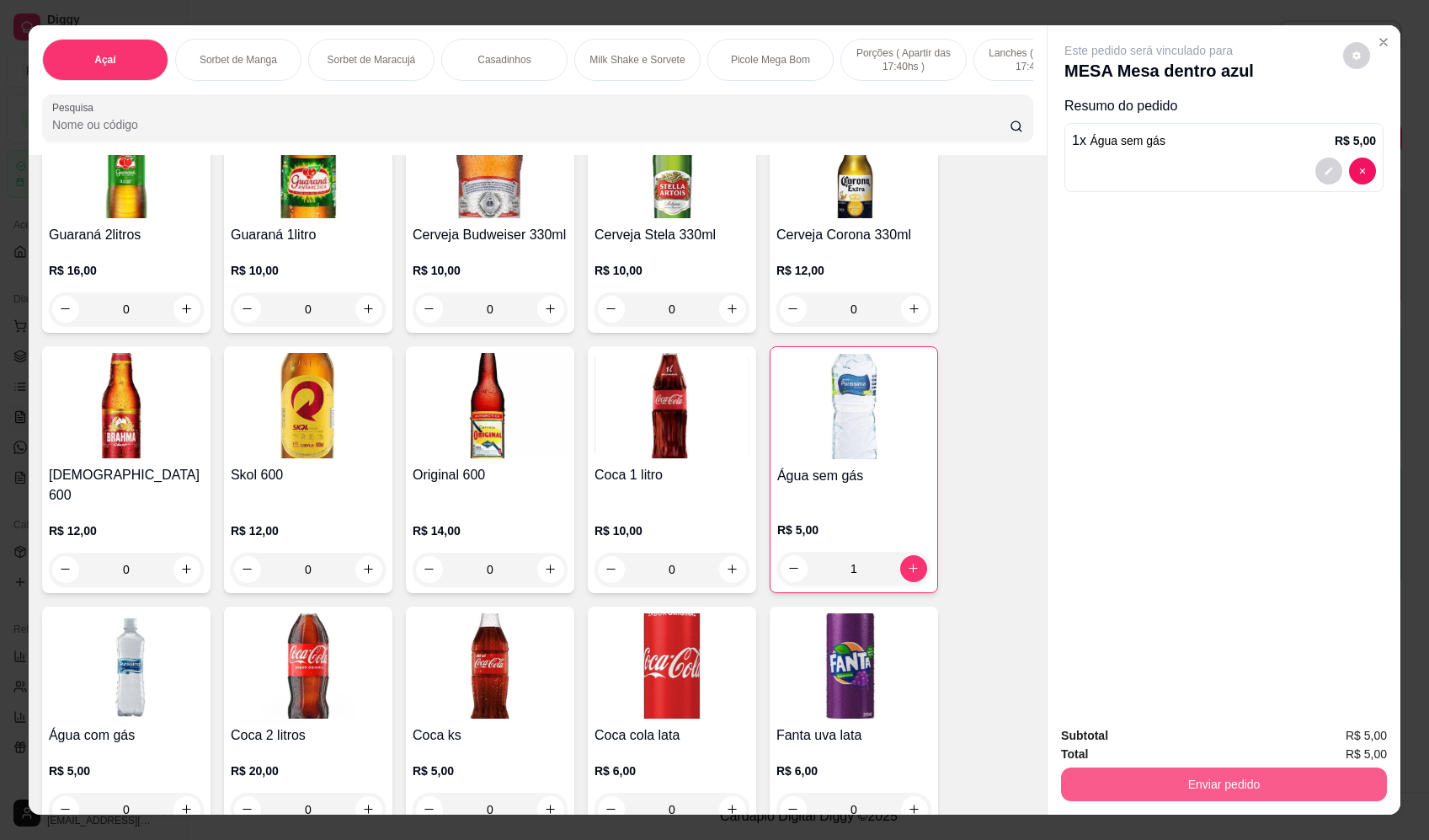
click at [1129, 787] on button "Enviar pedido" at bounding box center [1224, 783] width 326 height 34
click at [1340, 740] on button "Enviar pedido" at bounding box center [1344, 743] width 96 height 32
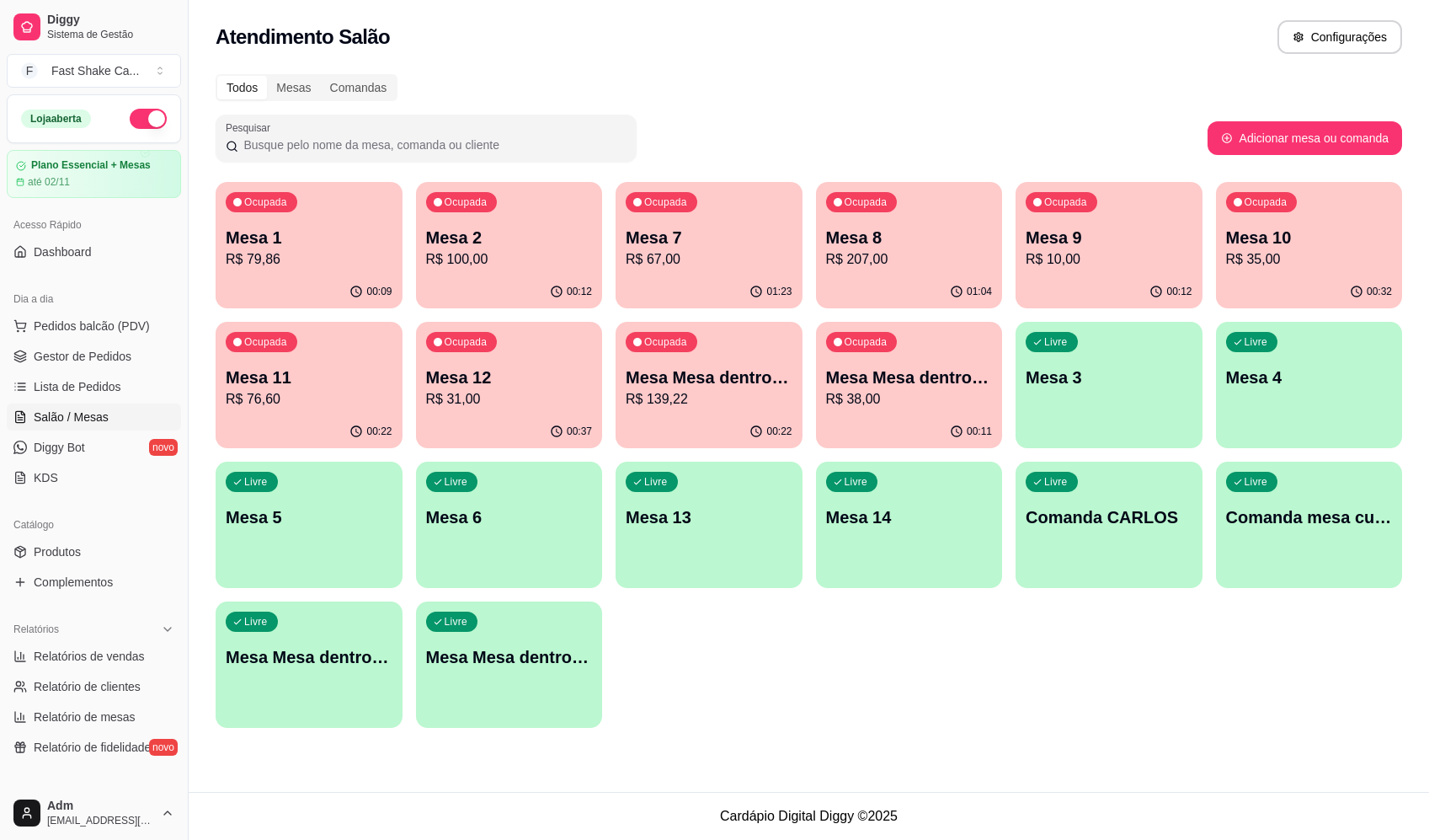
click at [1013, 71] on div "Todos Mesas Comandas Pesquisar Adicionar mesa ou comanda Ocupada Mesa 1 R$ 79,8…" at bounding box center [809, 406] width 1241 height 684
click at [355, 554] on div "Livre Mesa 5" at bounding box center [309, 515] width 187 height 106
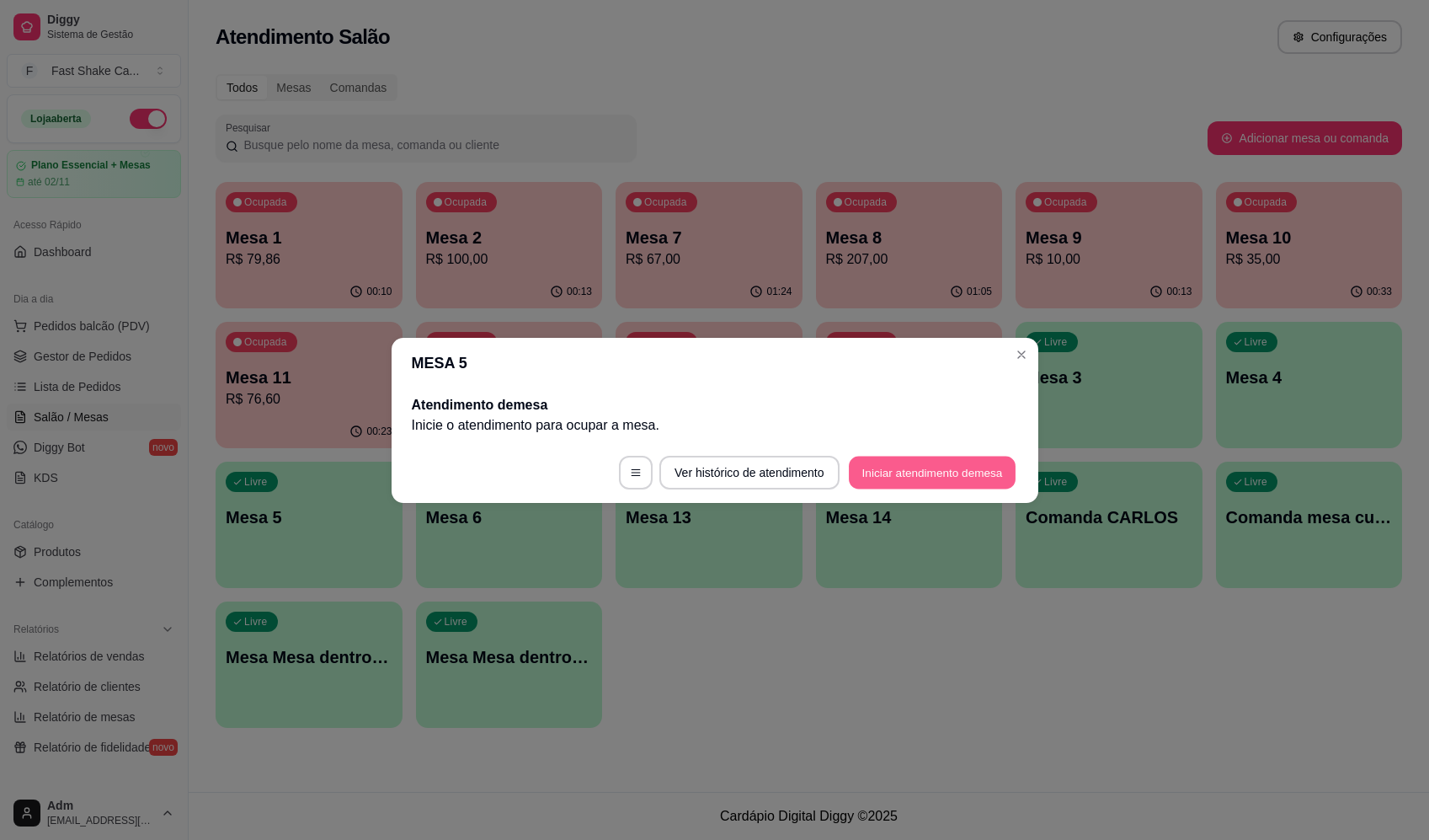
click at [928, 462] on button "Iniciar atendimento de mesa" at bounding box center [932, 472] width 167 height 33
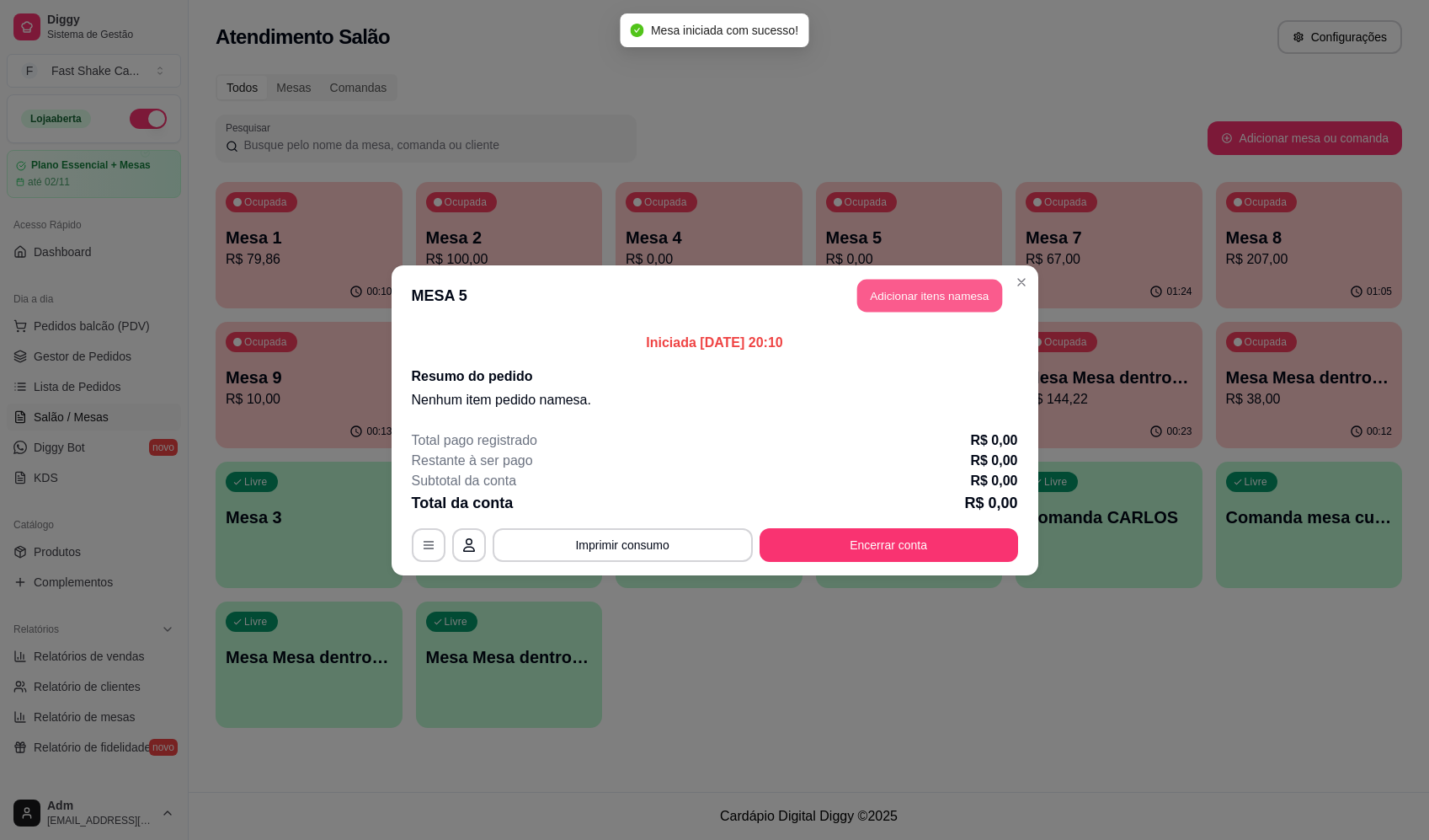
click at [980, 289] on button "Adicionar itens na mesa" at bounding box center [930, 295] width 145 height 33
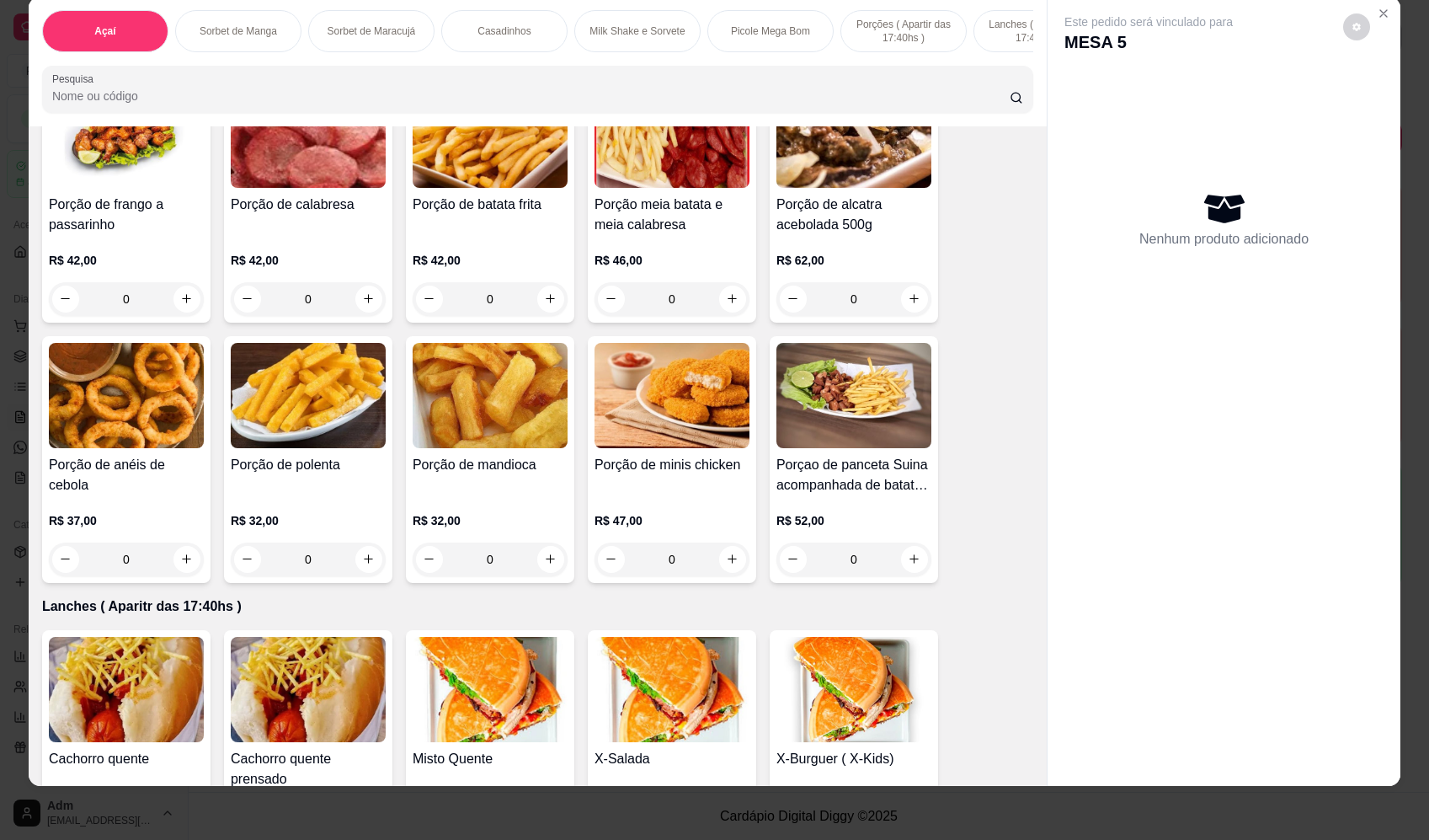
scroll to position [2779, 0]
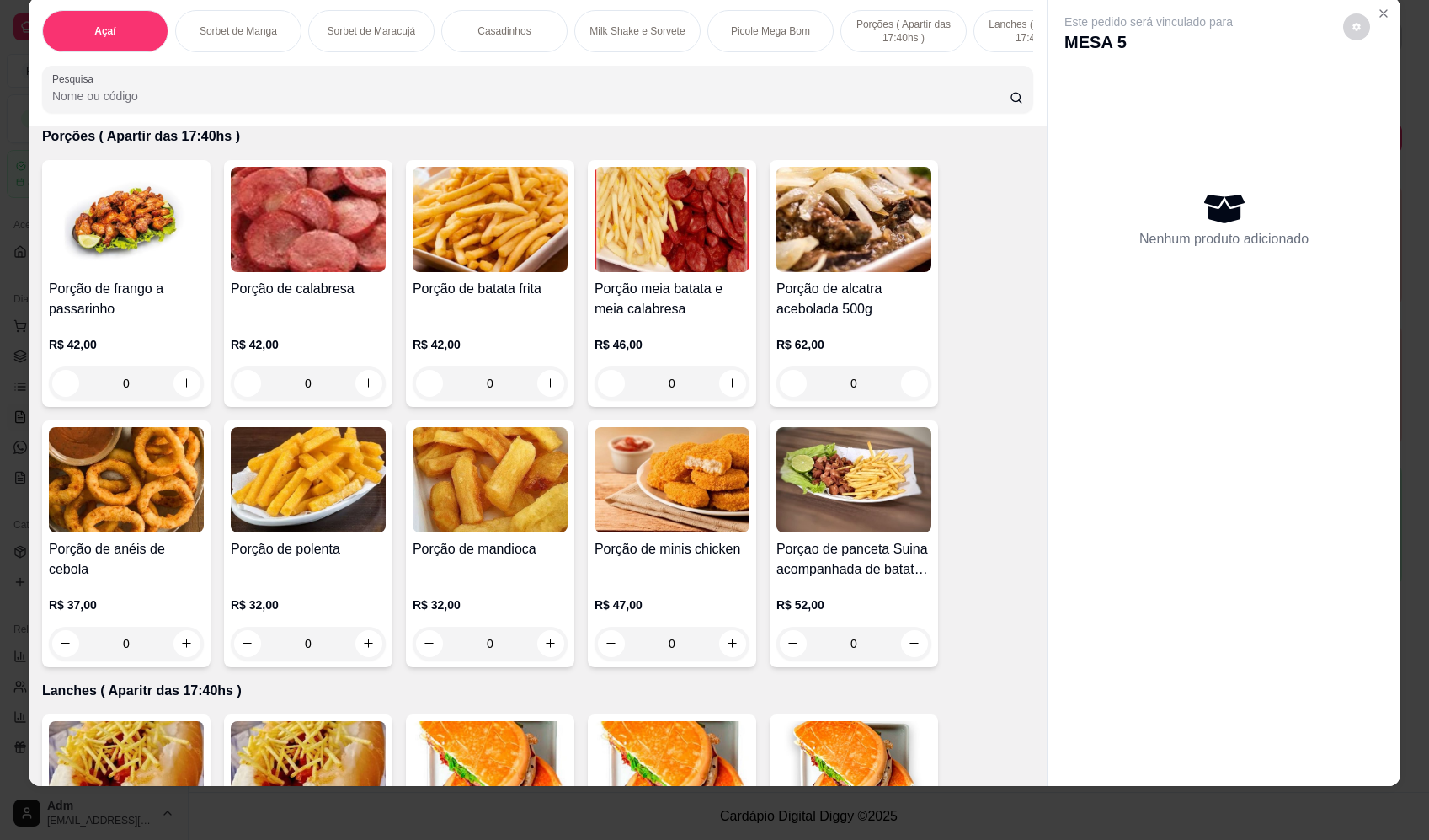
click at [542, 385] on div "0" at bounding box center [489, 383] width 155 height 34
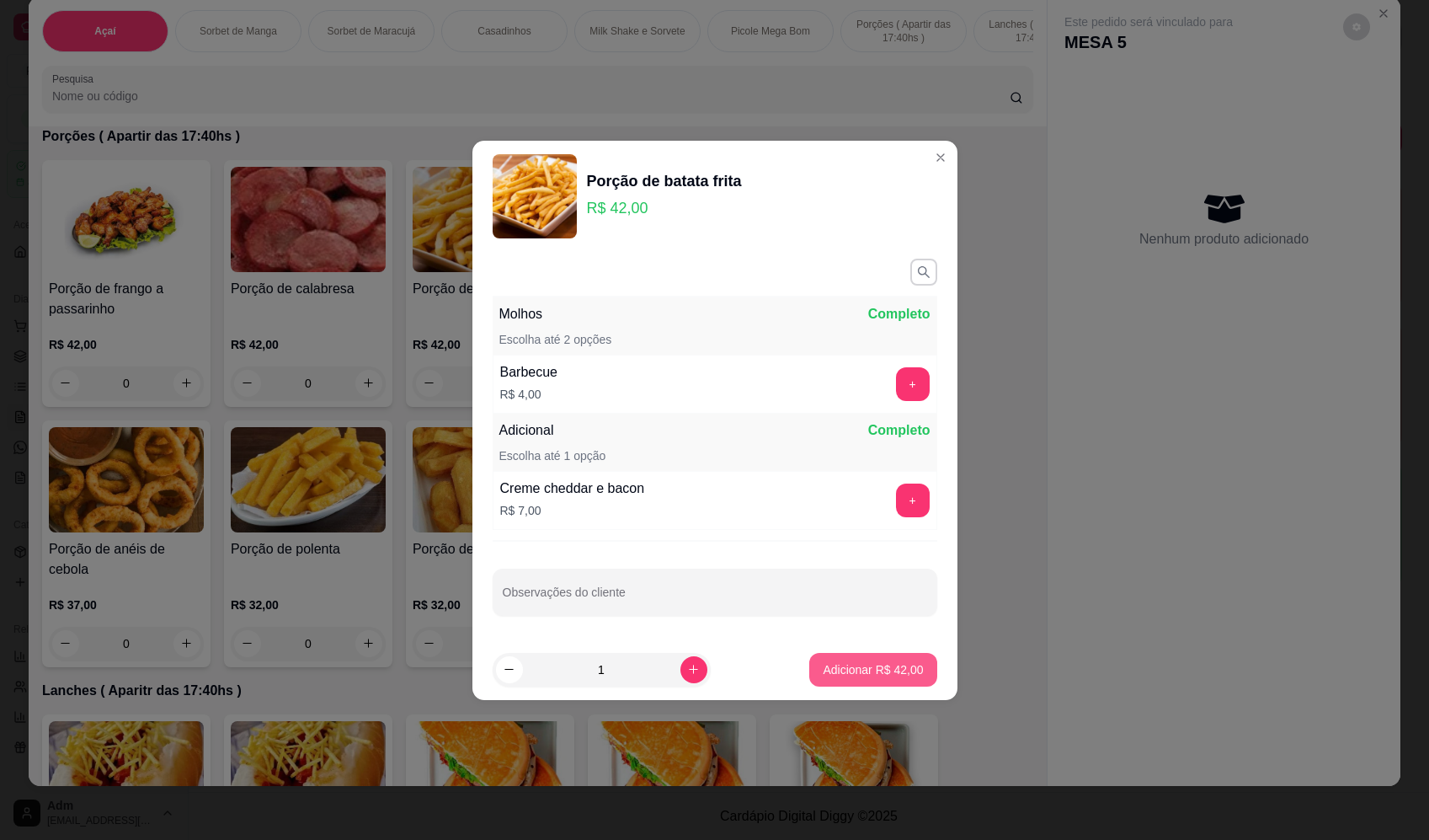
click at [870, 674] on p "Adicionar R$ 42,00" at bounding box center [872, 668] width 100 height 17
type input "1"
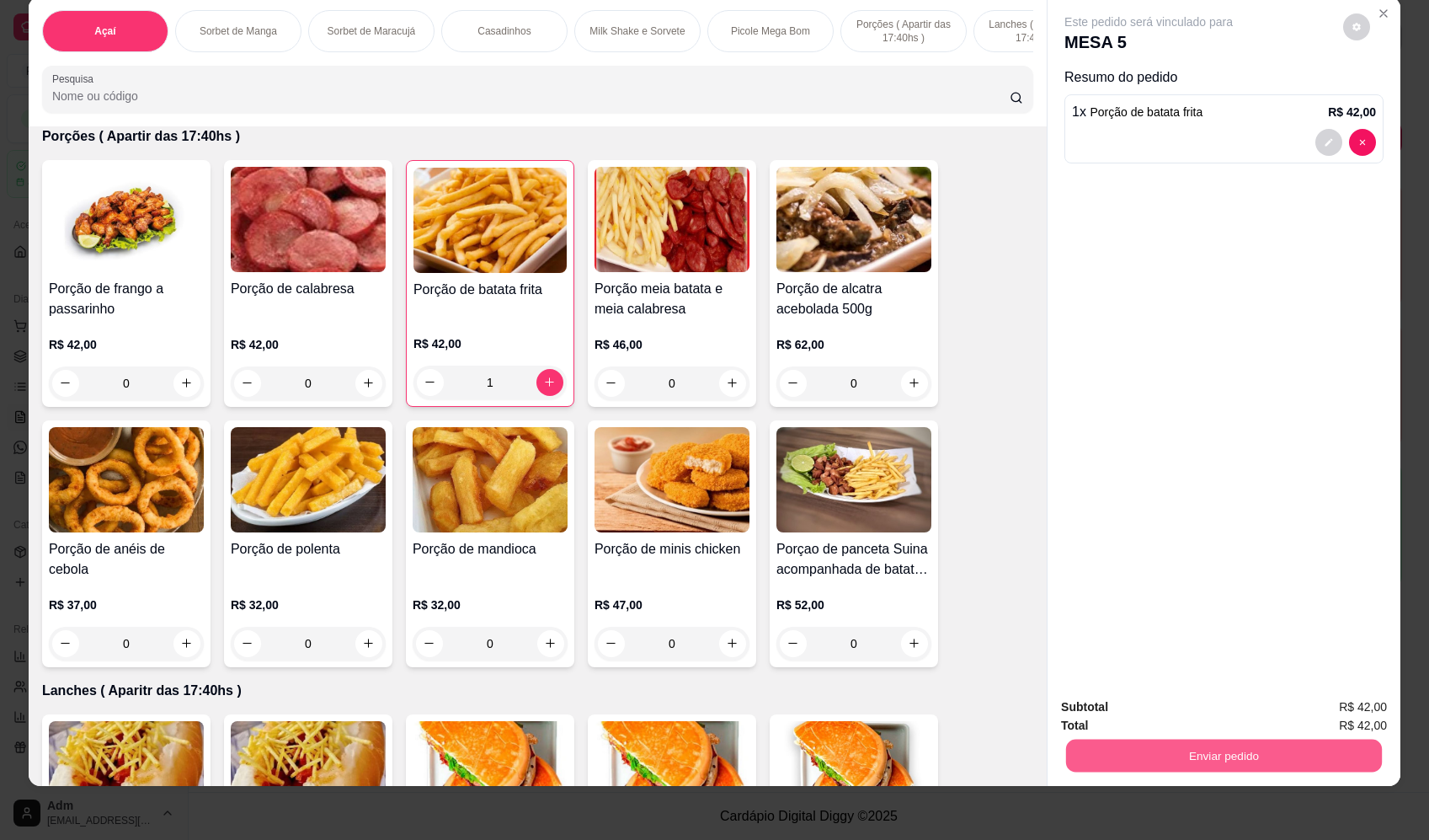
click at [1181, 757] on button "Enviar pedido" at bounding box center [1224, 756] width 316 height 33
click at [1349, 718] on button "Enviar pedido" at bounding box center [1343, 713] width 93 height 31
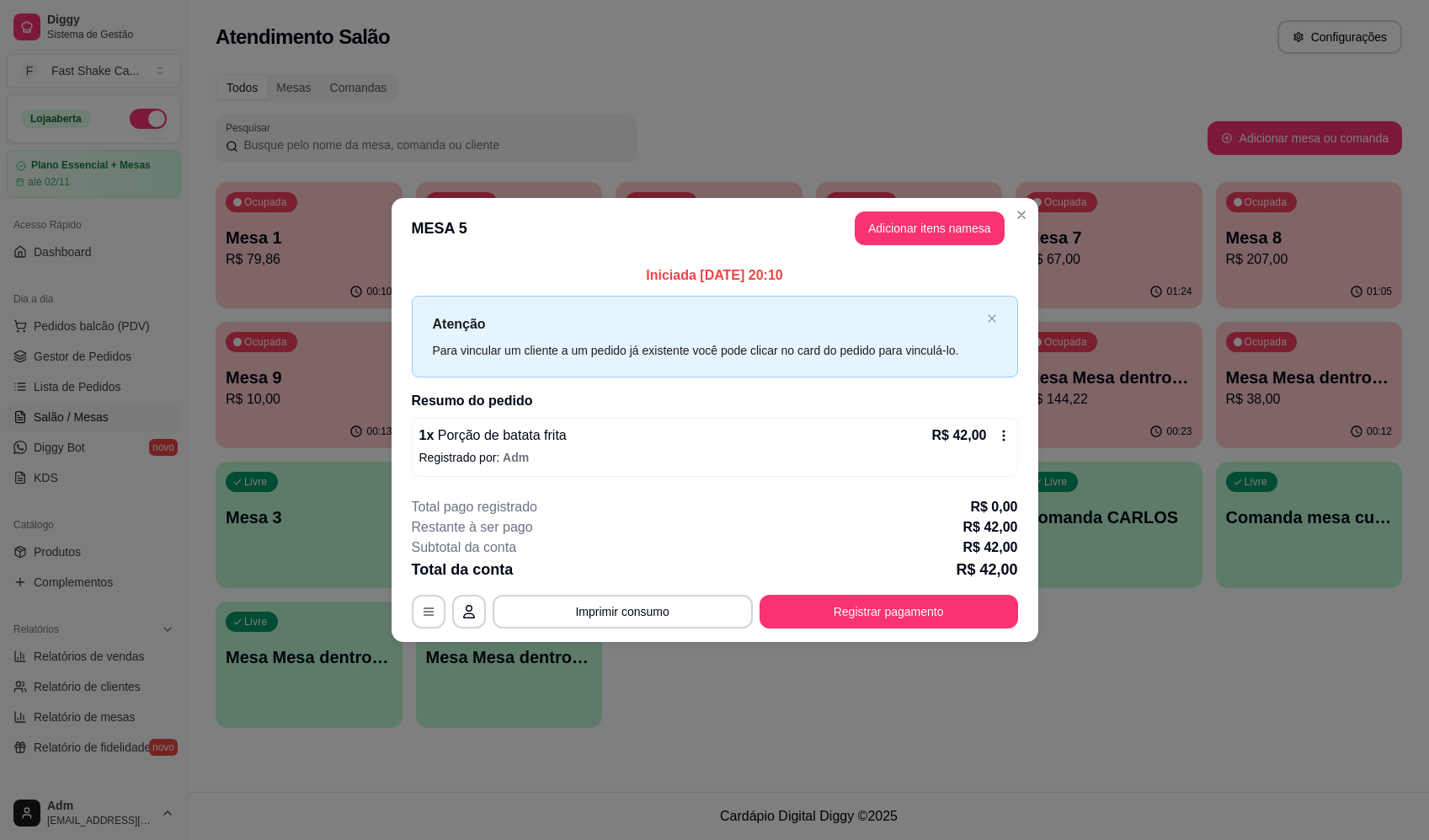
click at [997, 431] on icon at bounding box center [1004, 436] width 14 height 14
click at [422, 620] on button "button" at bounding box center [429, 611] width 34 height 34
click at [535, 613] on button "Imprimir consumo" at bounding box center [623, 611] width 260 height 34
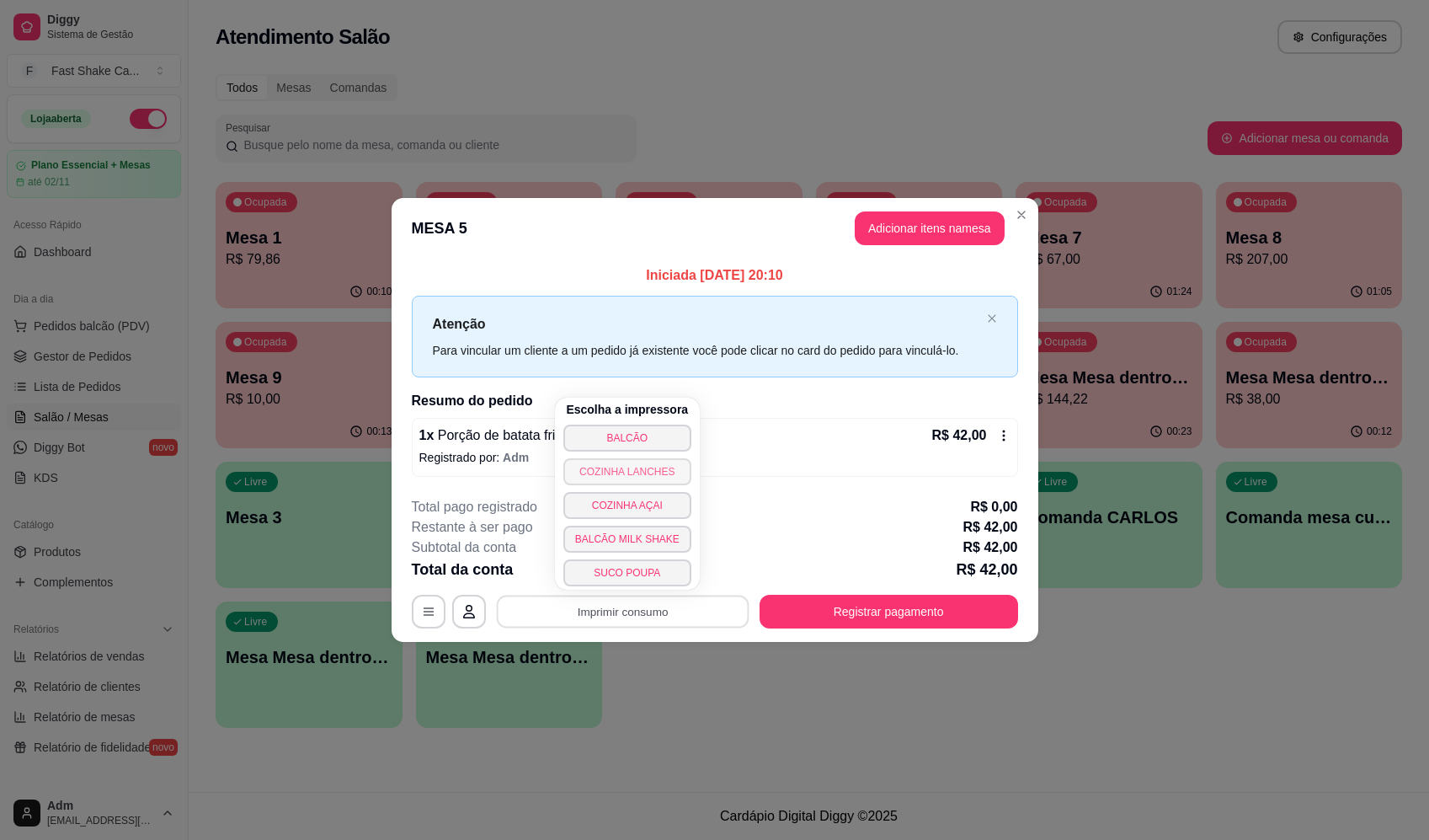
click at [649, 469] on button "COZINHA LANCHES" at bounding box center [627, 472] width 128 height 27
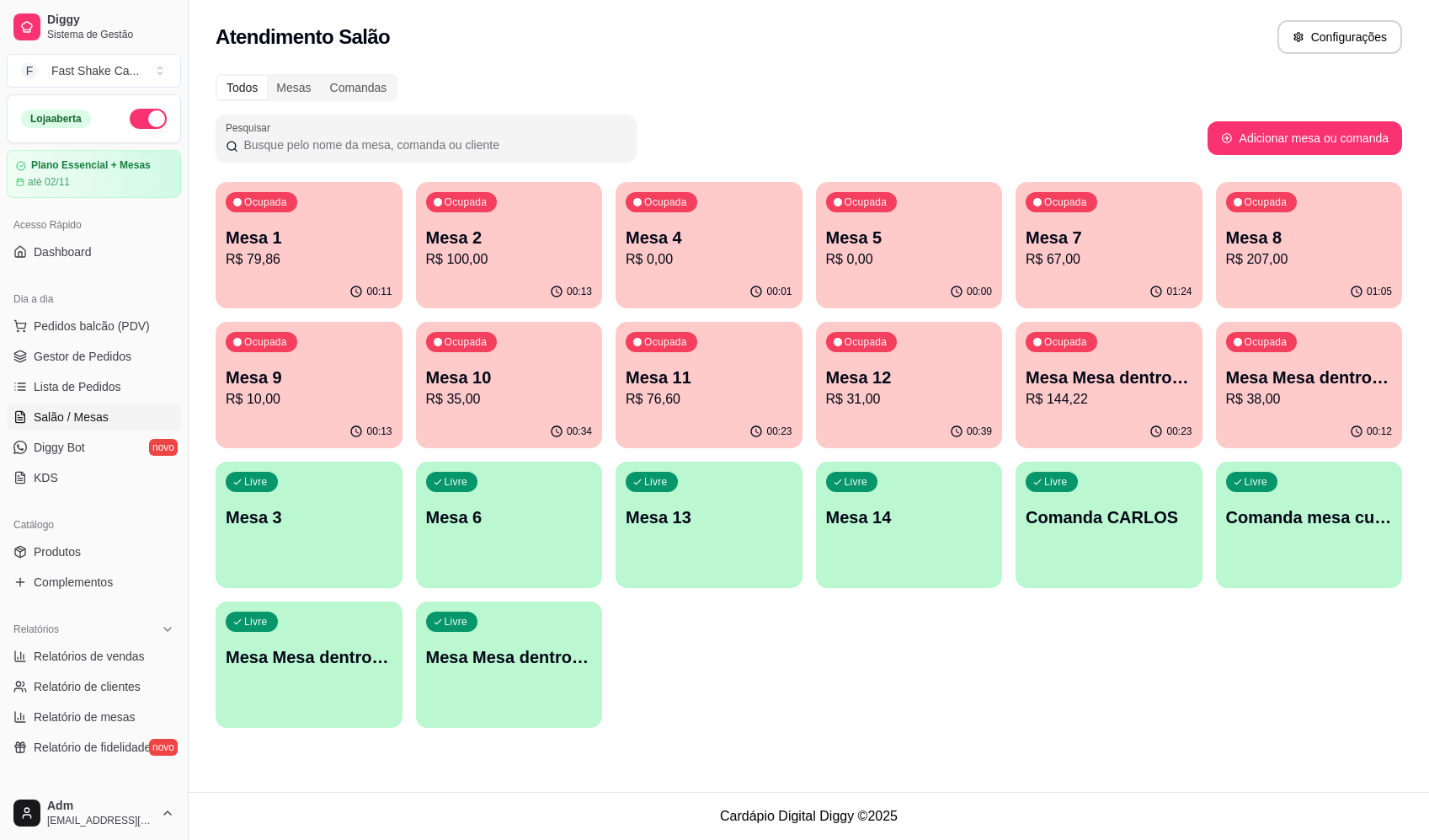
click at [1032, 102] on div "Todos Mesas Comandas Pesquisar Adicionar mesa ou comanda Ocupada Mesa 1 R$ 79,8…" at bounding box center [809, 406] width 1241 height 684
click at [490, 423] on div "00:34" at bounding box center [509, 430] width 181 height 32
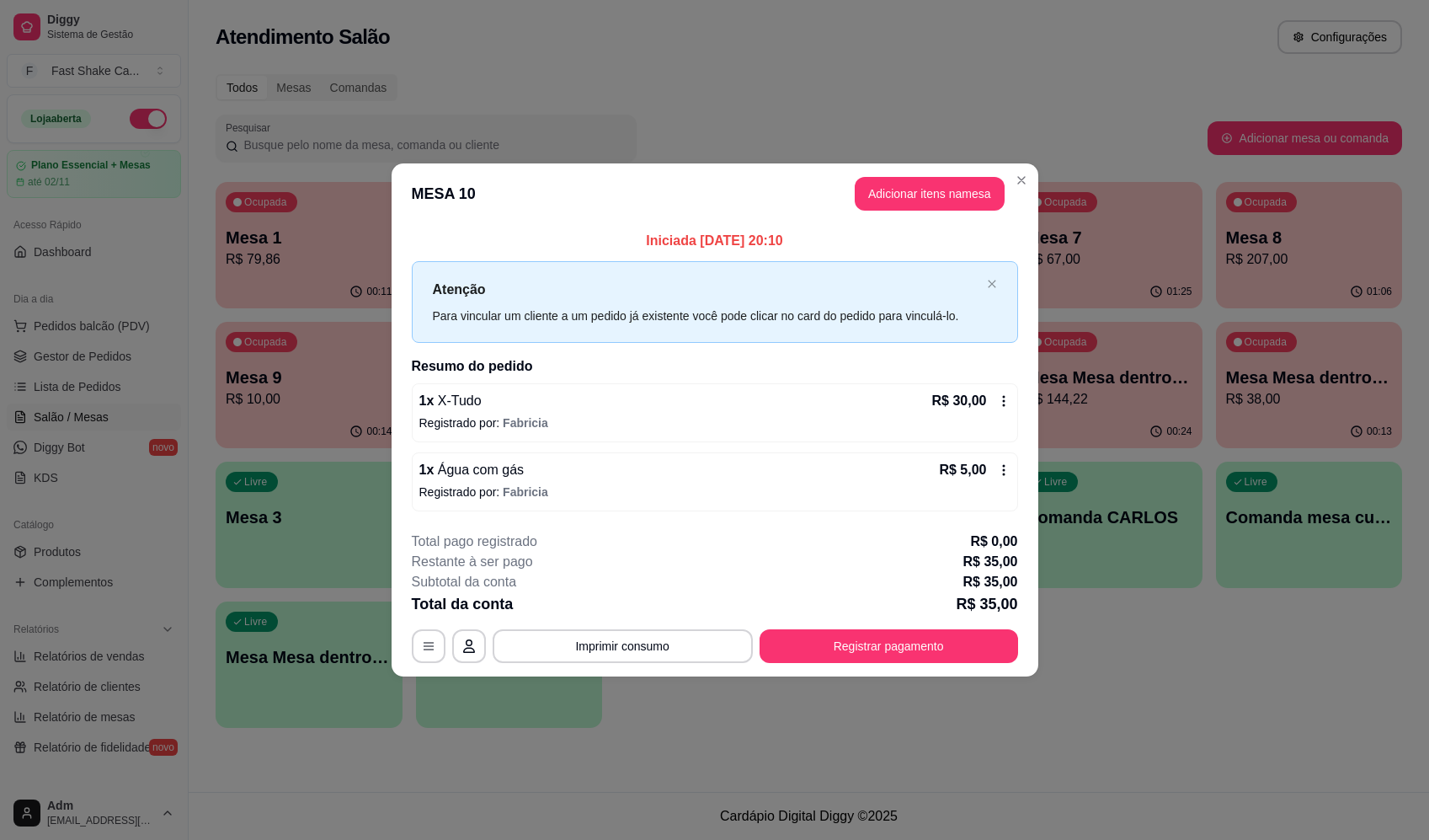
click at [1005, 401] on icon at bounding box center [1004, 401] width 14 height 14
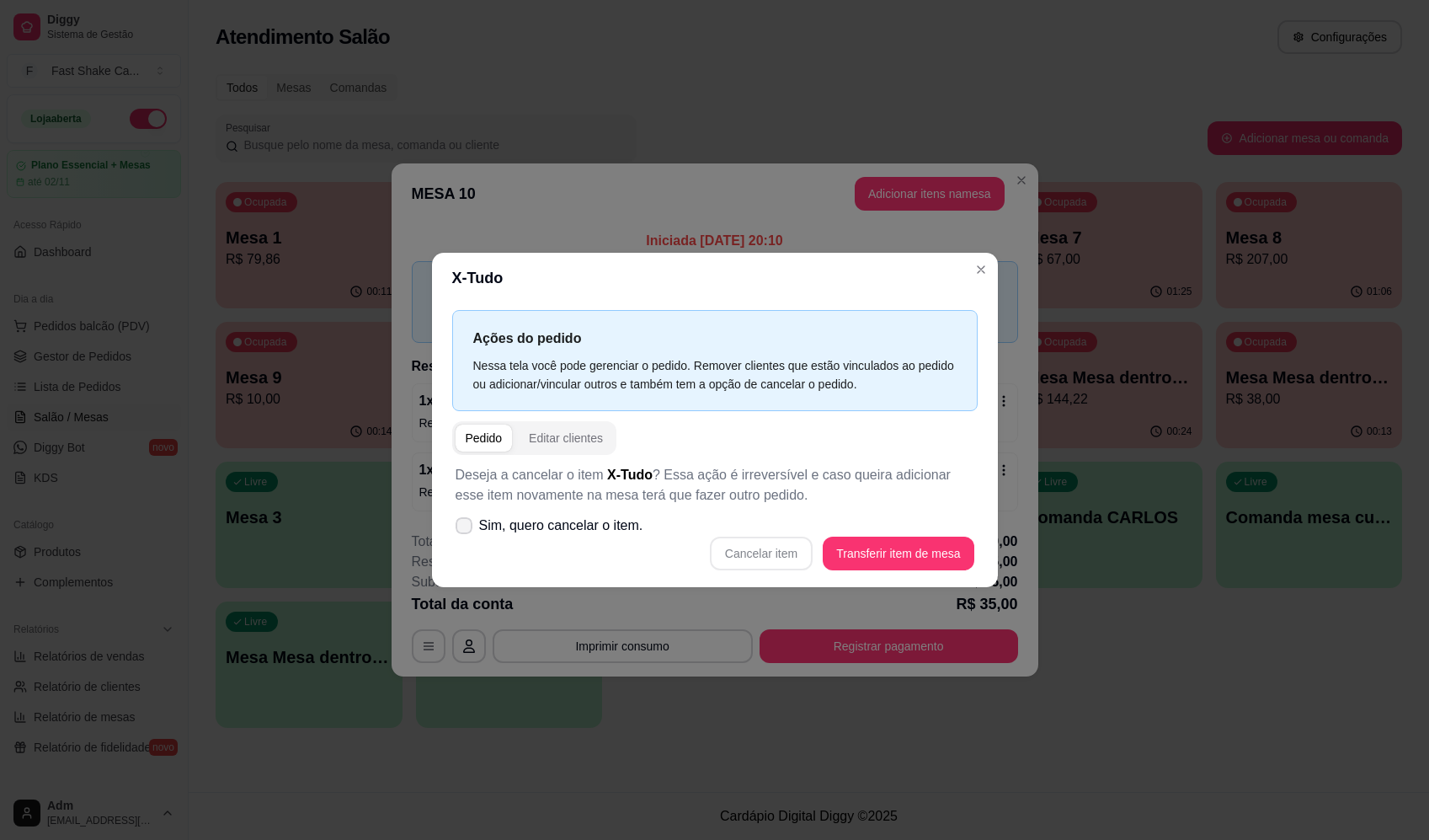
click at [458, 517] on span at bounding box center [463, 525] width 17 height 17
click at [458, 528] on input "Sim, quero cancelar o item." at bounding box center [460, 533] width 11 height 11
checkbox input "true"
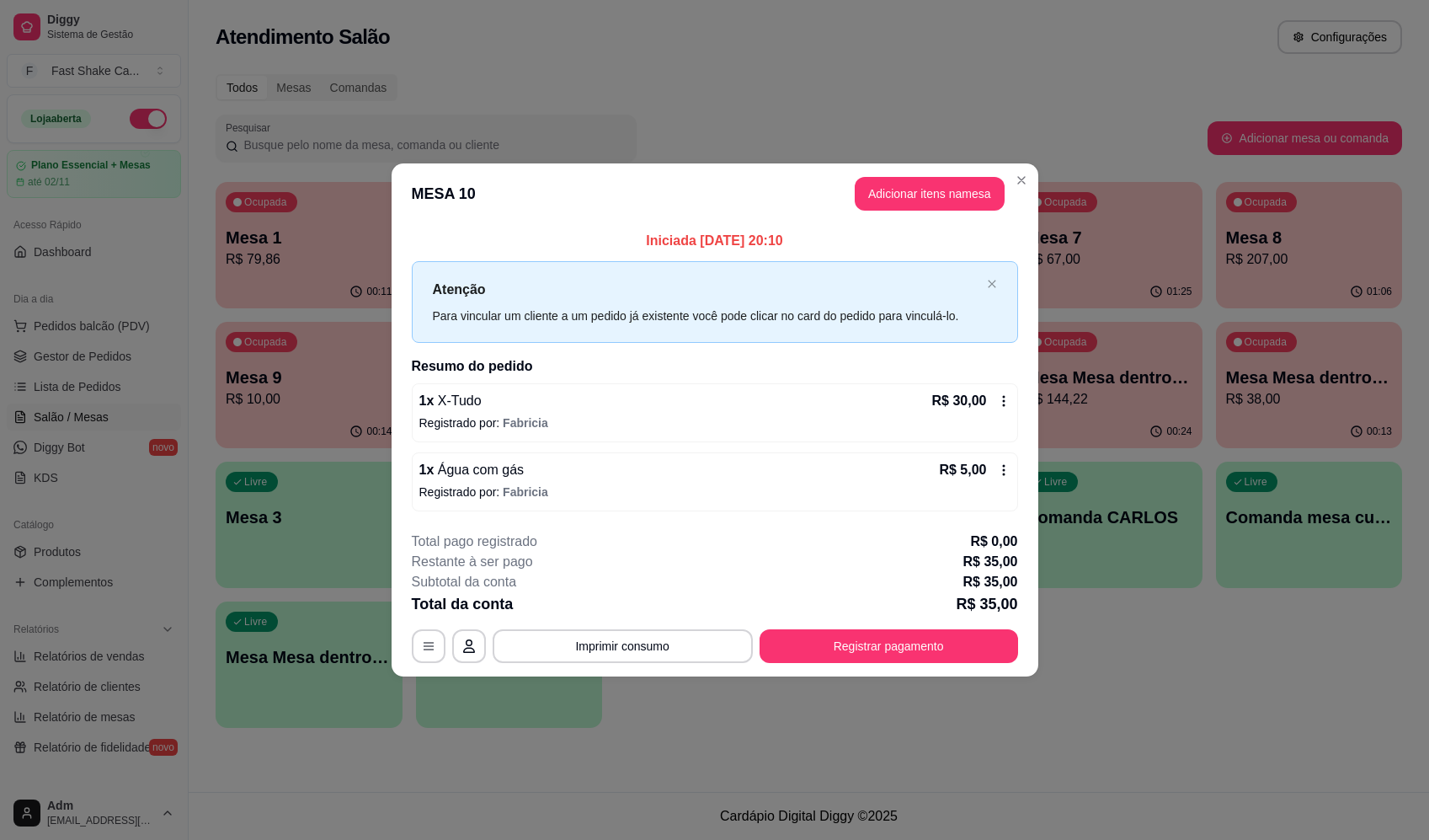
click at [1007, 397] on icon at bounding box center [1004, 401] width 14 height 14
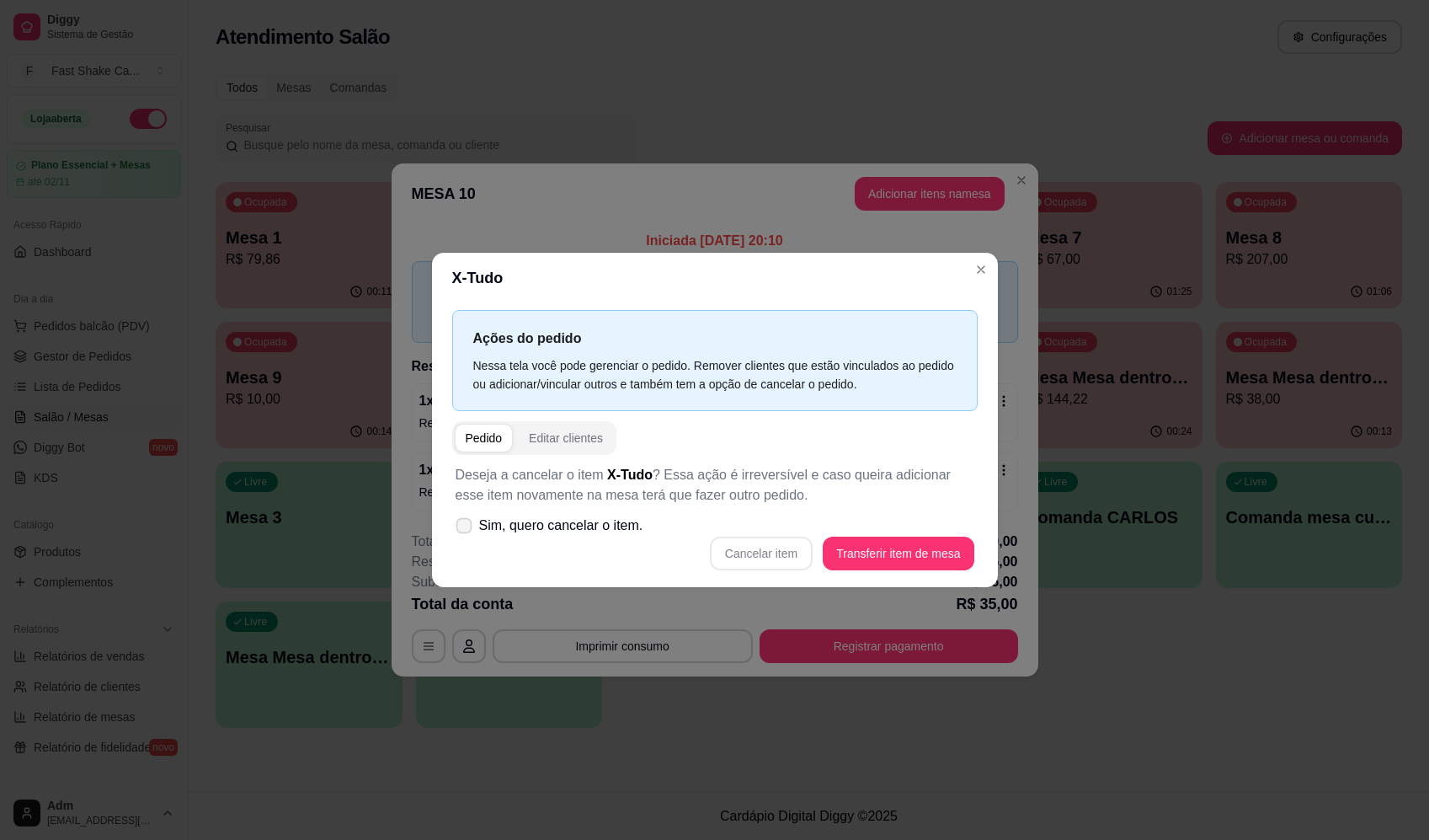
click at [600, 523] on span "Sim, quero cancelar o item." at bounding box center [561, 525] width 165 height 20
click at [466, 528] on input "Sim, quero cancelar o item." at bounding box center [460, 533] width 11 height 11
checkbox input "true"
click at [807, 555] on button "Cancelar item" at bounding box center [761, 553] width 100 height 33
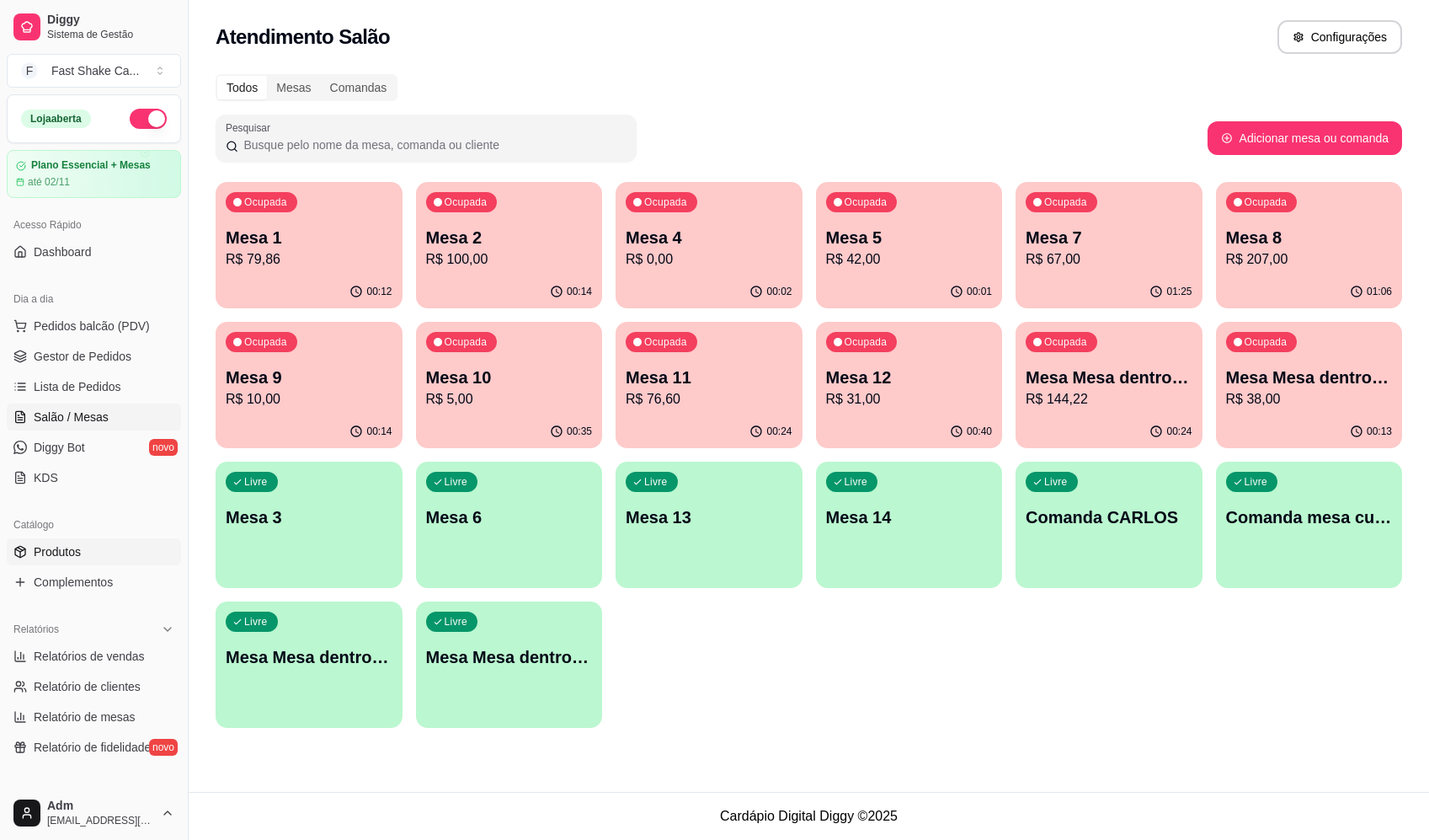
click at [94, 539] on link "Produtos" at bounding box center [94, 552] width 174 height 27
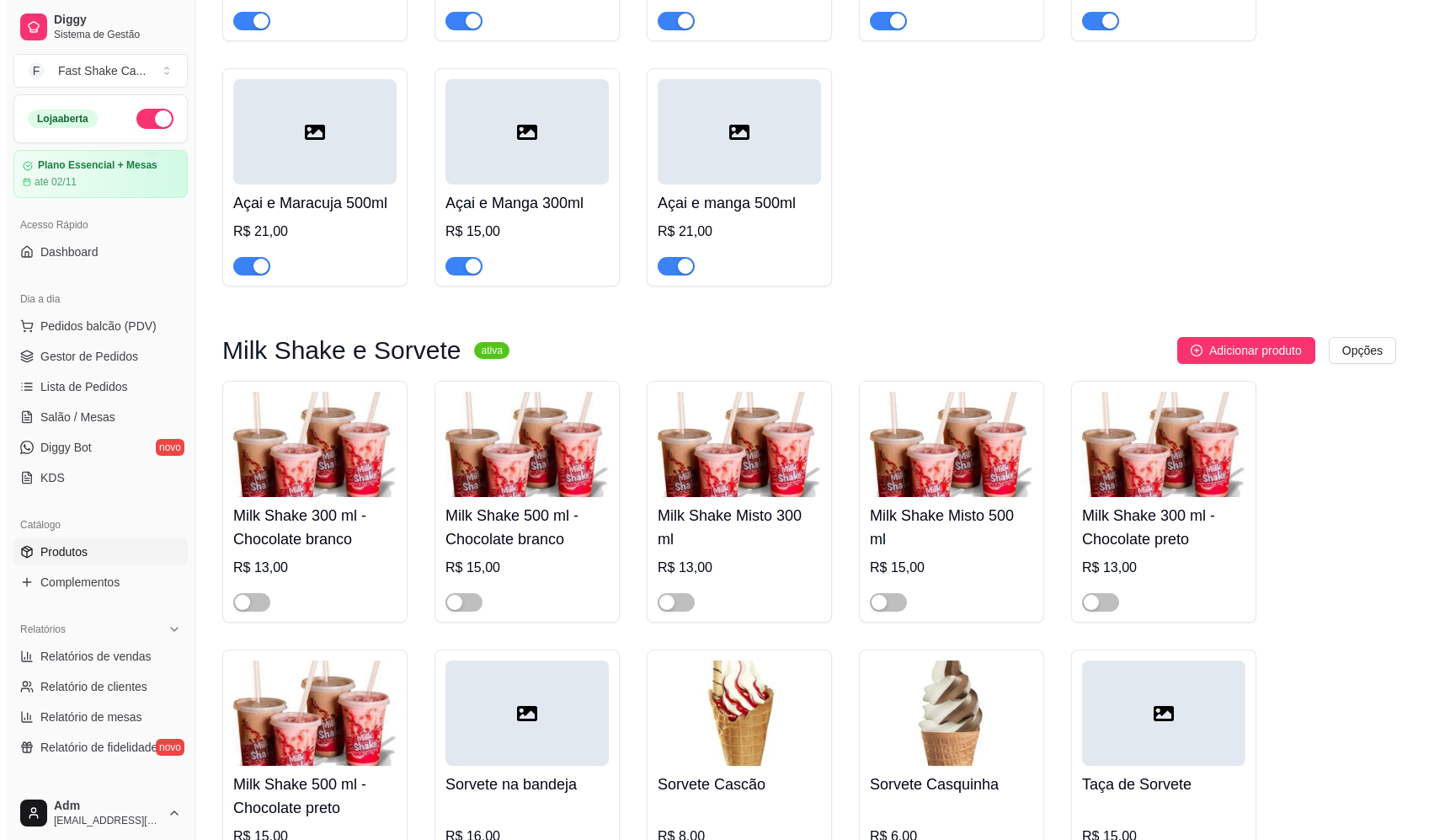
scroll to position [2190, 0]
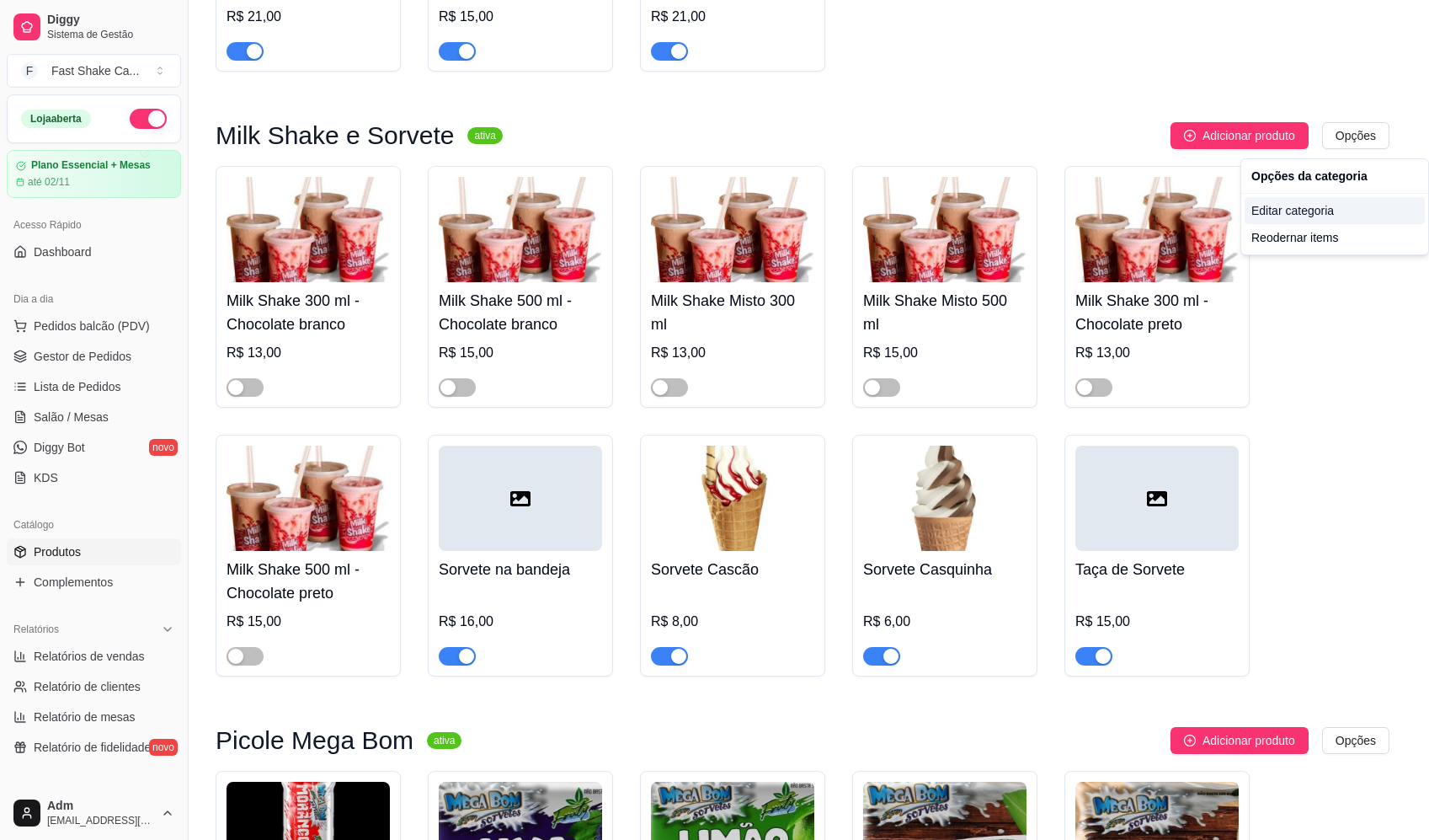
click at [1328, 214] on div "Editar categoria" at bounding box center [1334, 210] width 180 height 27
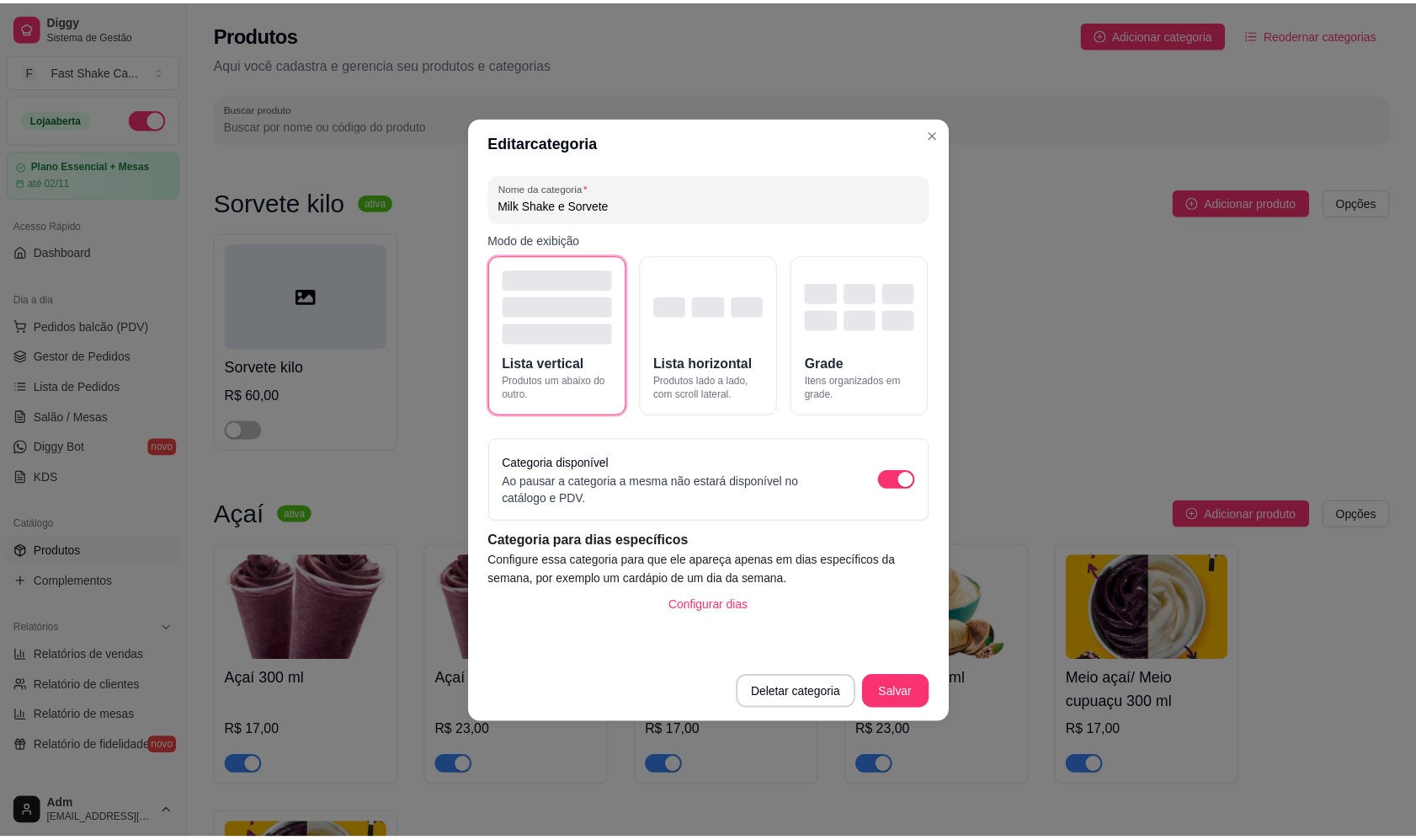
scroll to position [1912, 0]
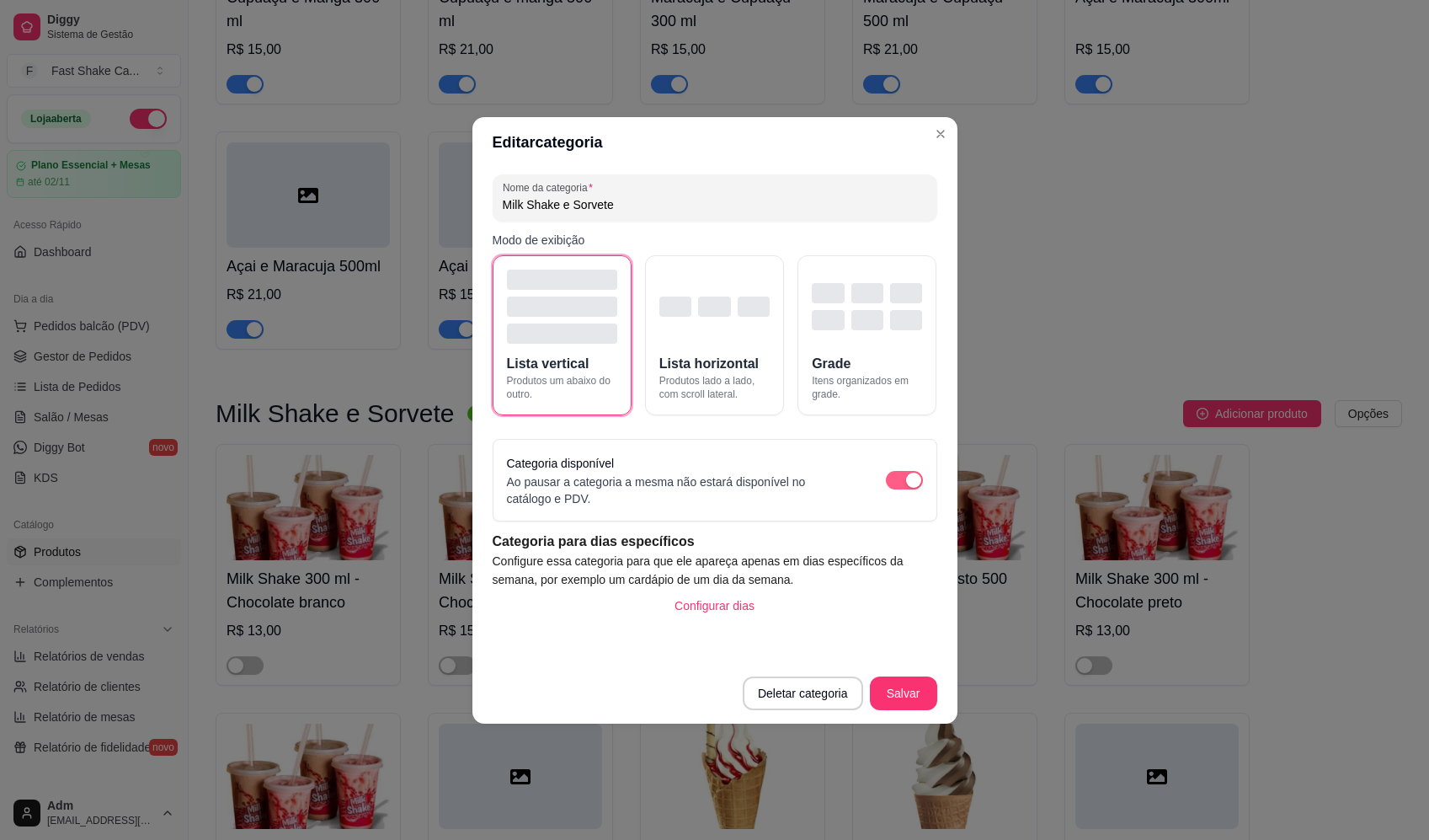
click at [897, 480] on span "button" at bounding box center [905, 479] width 37 height 19
click at [894, 702] on button "Salvar" at bounding box center [903, 693] width 65 height 33
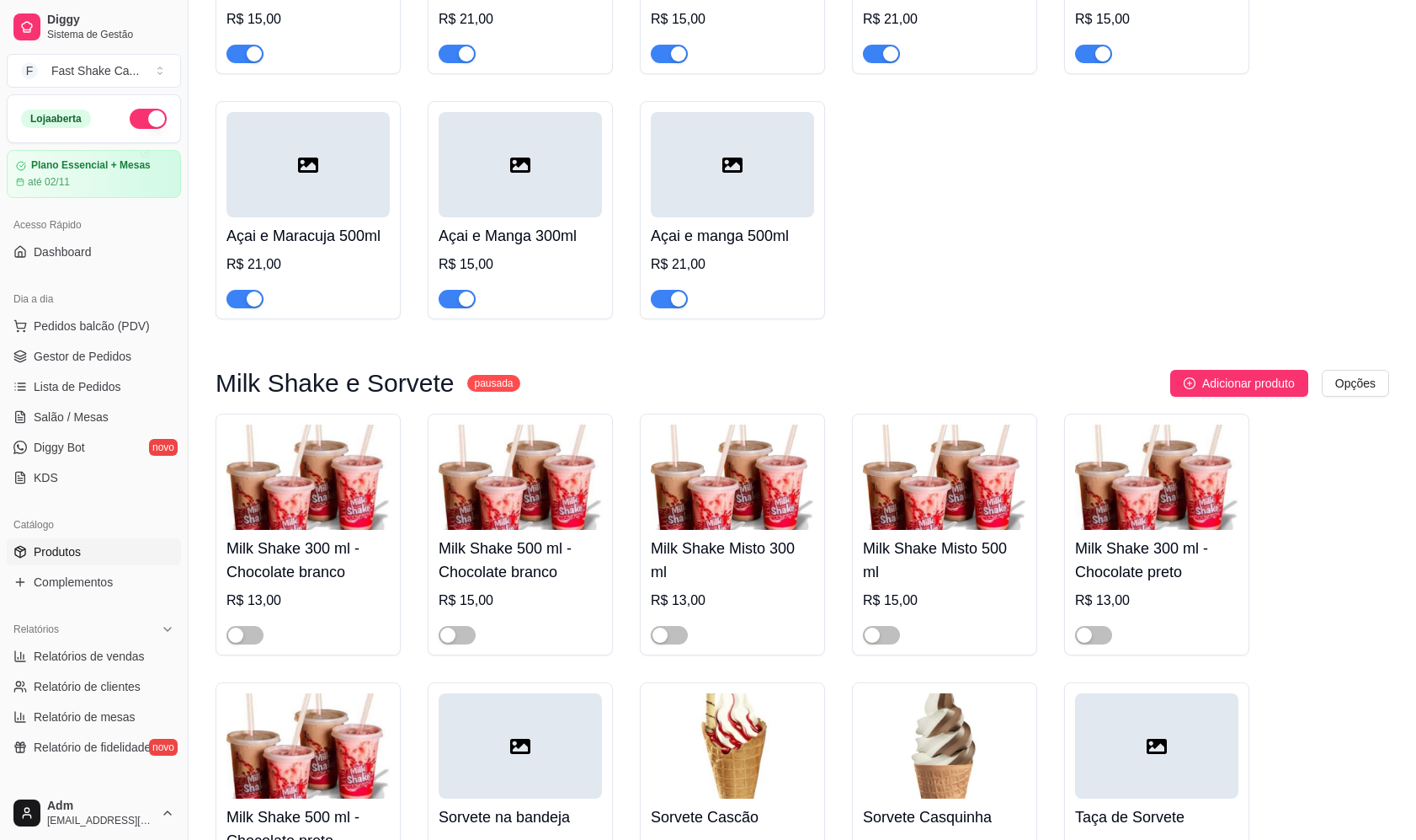
scroll to position [1996, 0]
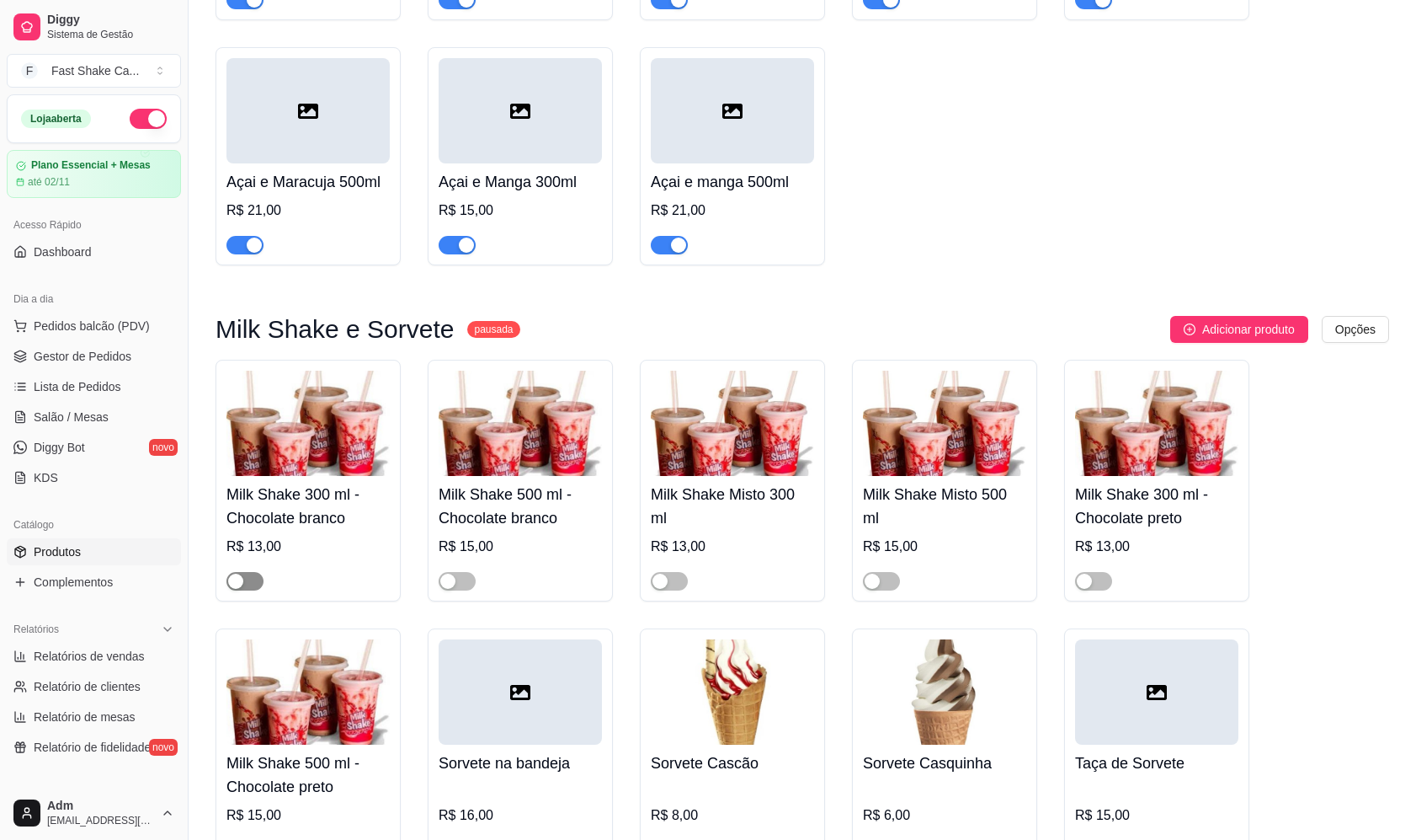
click at [240, 589] on div "button" at bounding box center [236, 581] width 16 height 16
click at [450, 589] on div "button" at bounding box center [448, 581] width 16 height 16
click at [678, 580] on span "button" at bounding box center [670, 581] width 37 height 19
click at [882, 585] on button "button" at bounding box center [882, 581] width 37 height 19
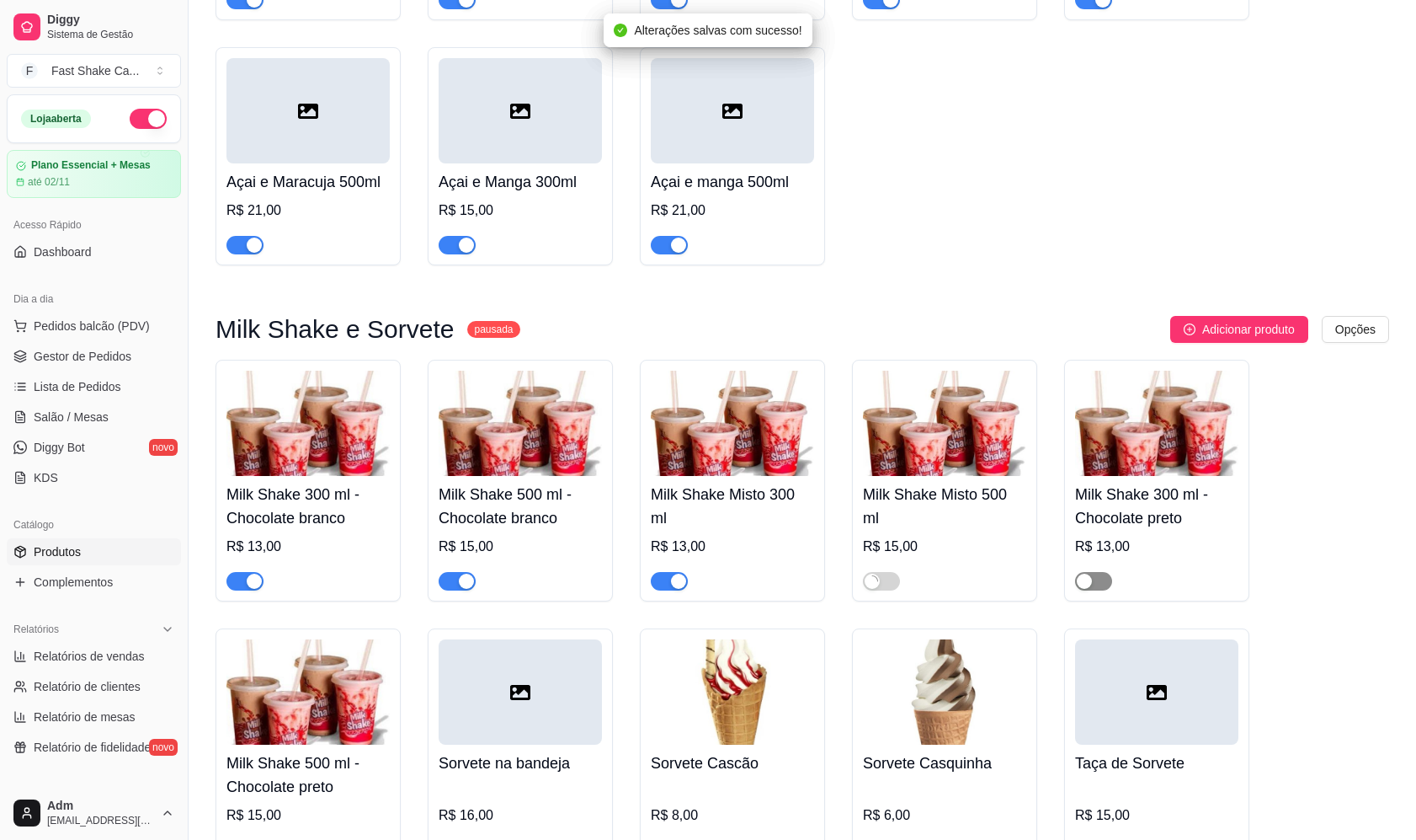
click at [1098, 588] on span "button" at bounding box center [1093, 581] width 37 height 19
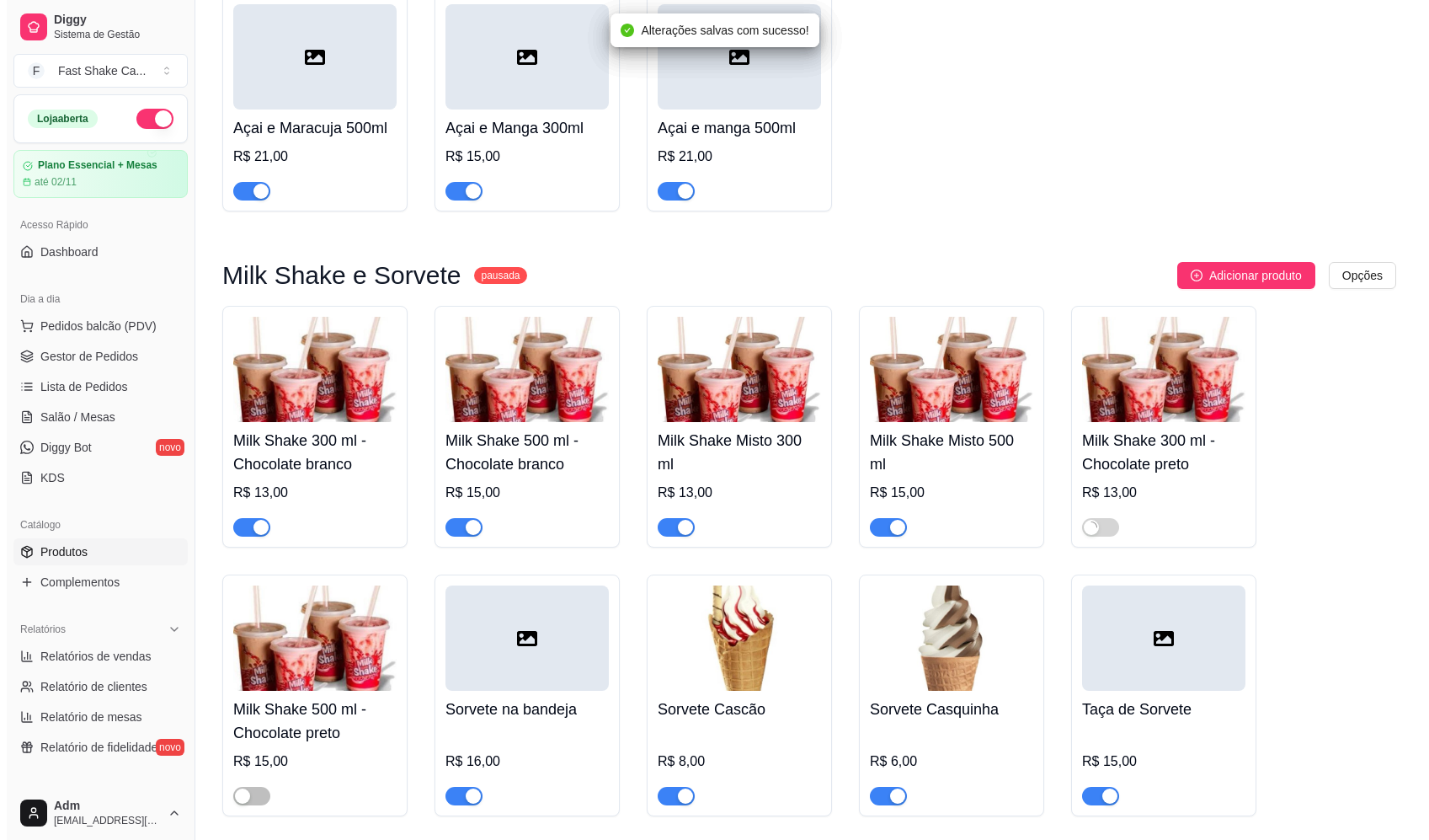
scroll to position [2080, 0]
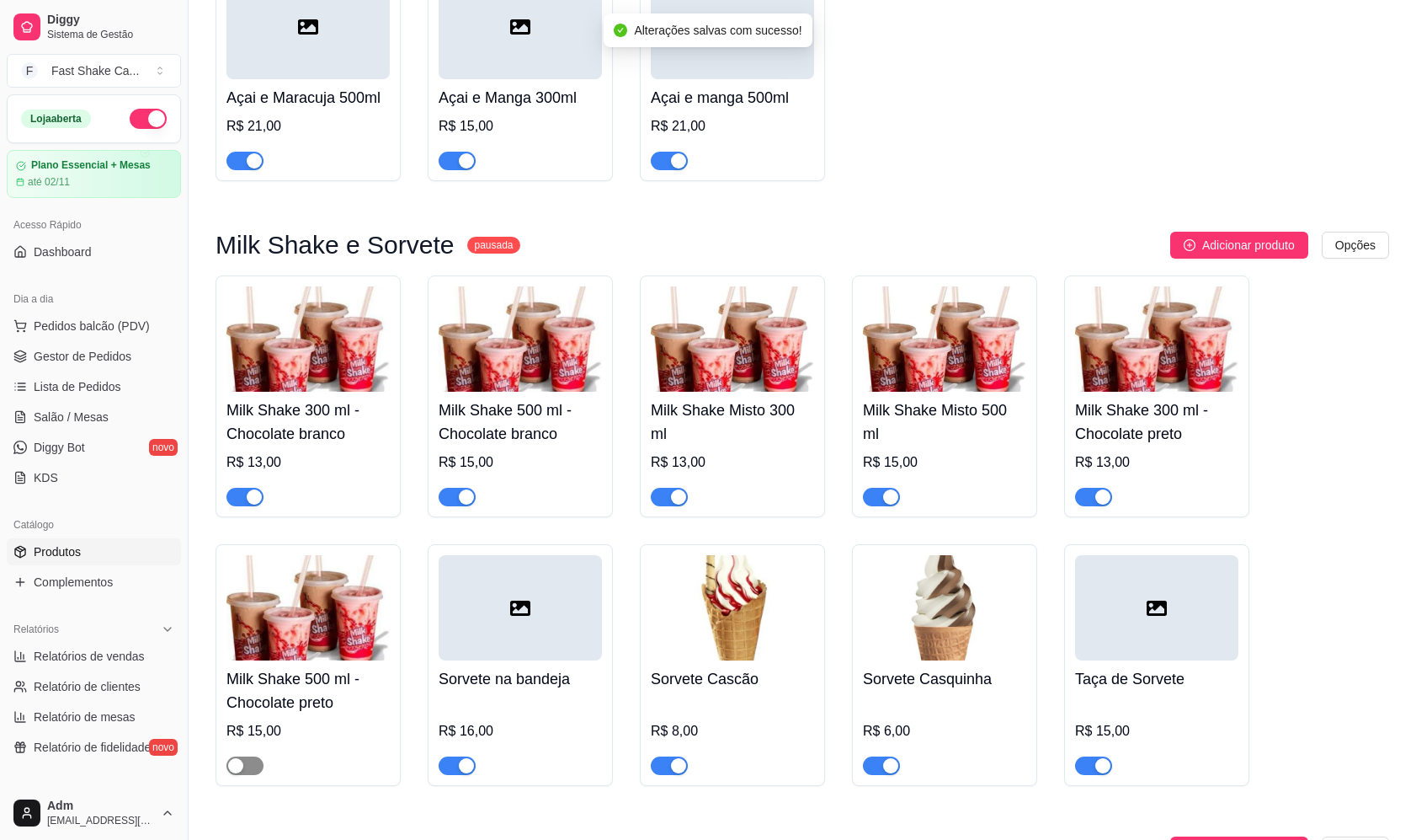
click at [240, 773] on div "button" at bounding box center [236, 766] width 16 height 16
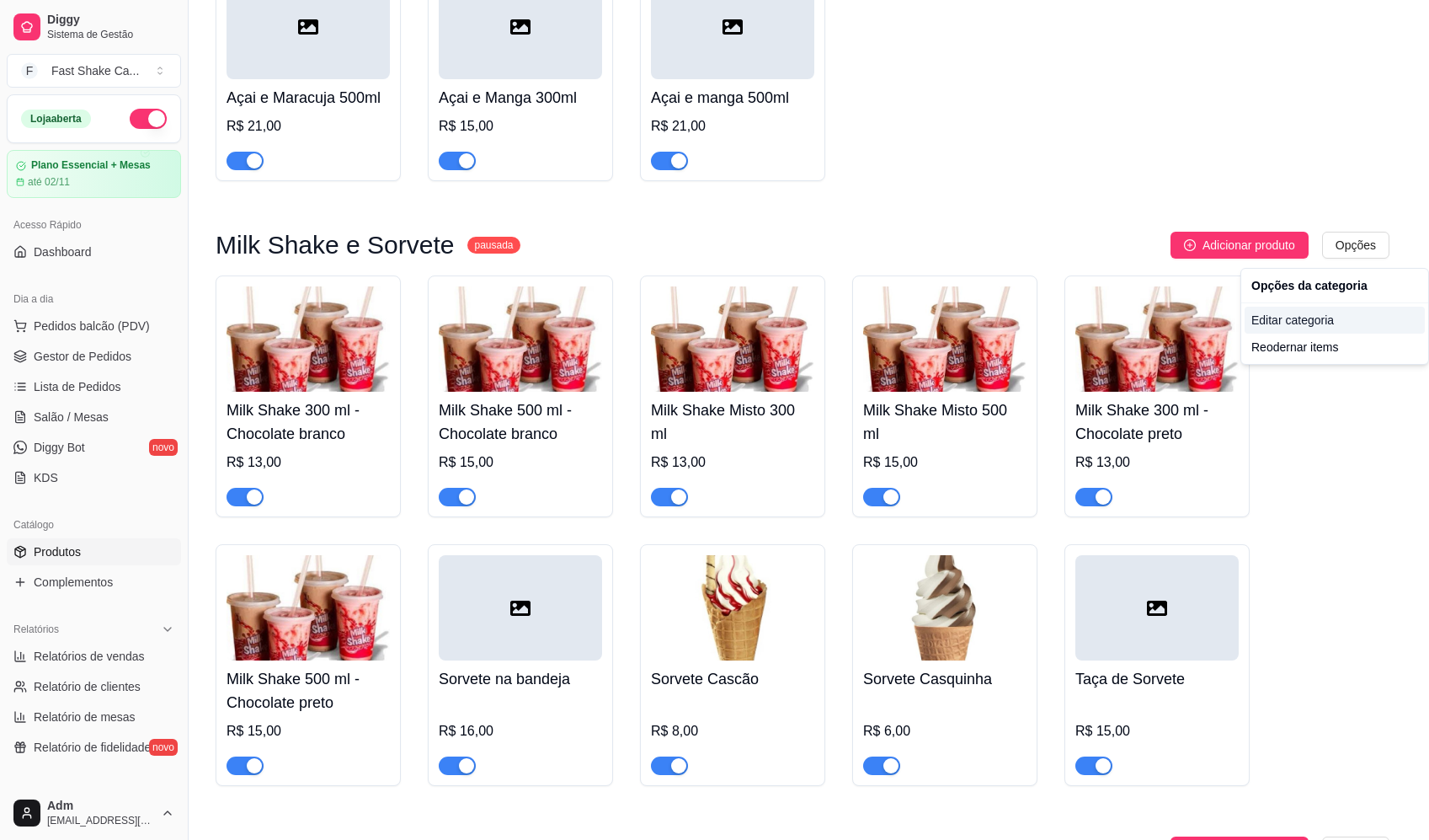
click at [1306, 325] on div "Editar categoria" at bounding box center [1334, 321] width 180 height 27
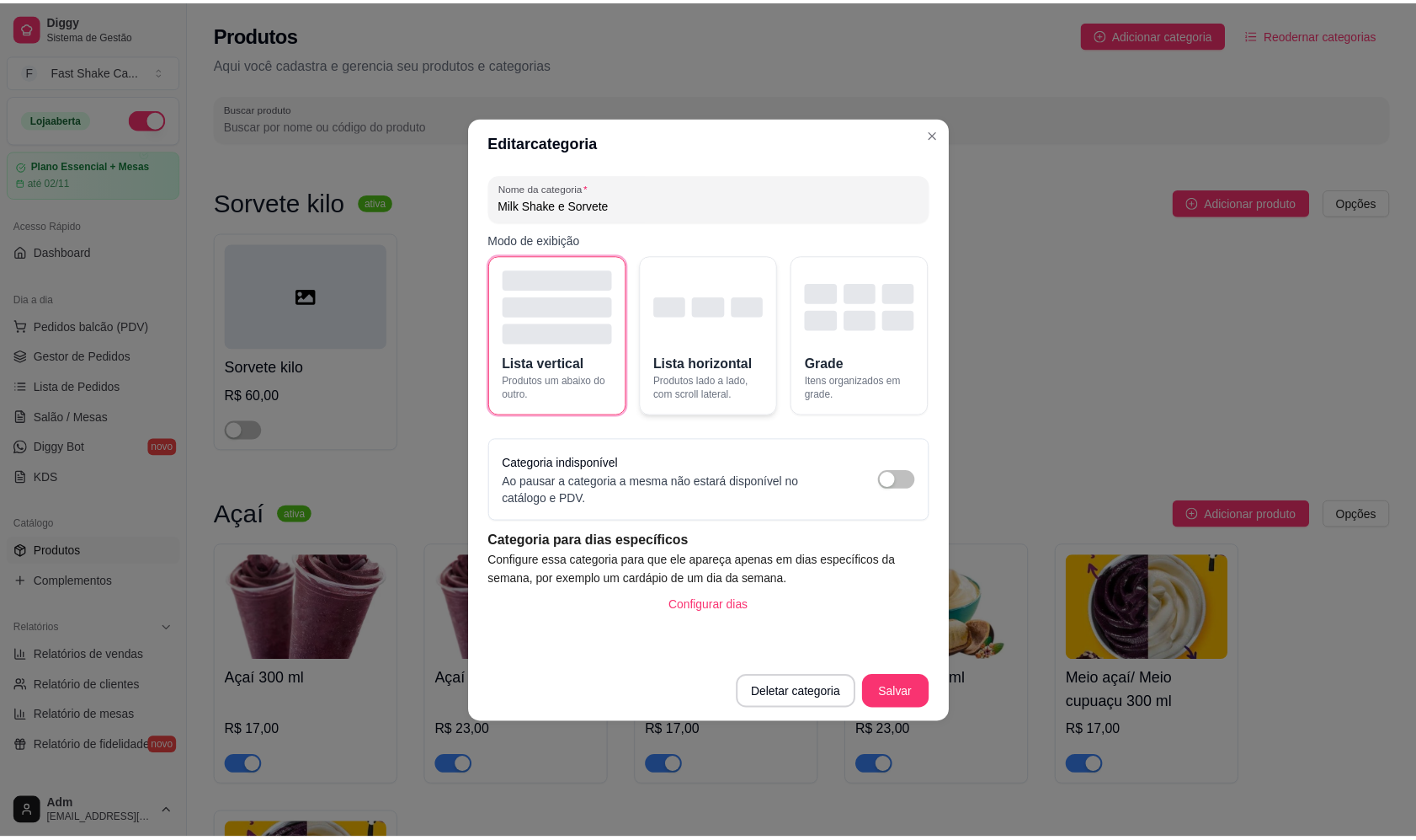
scroll to position [1912, 0]
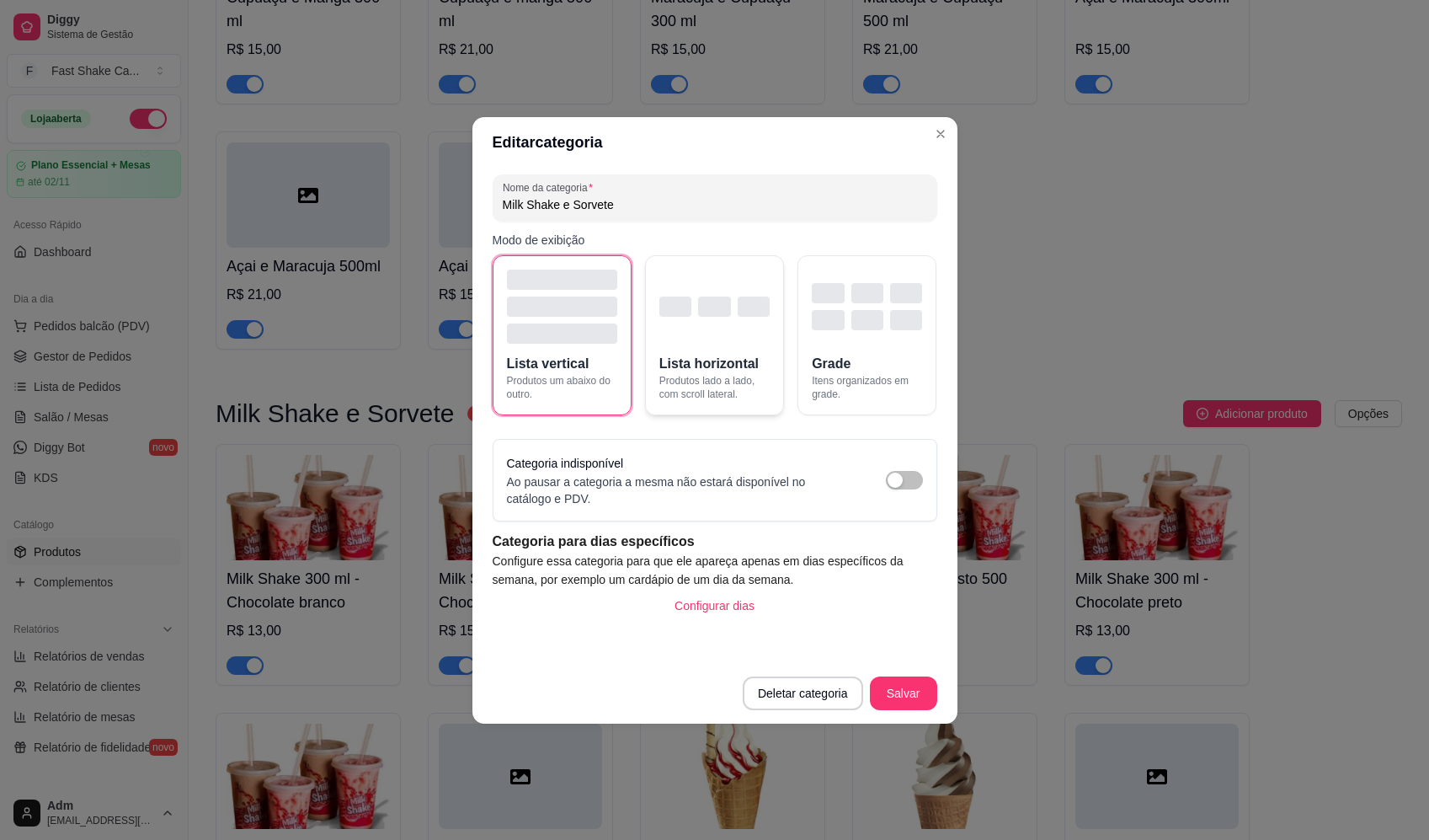
click at [704, 338] on div "button" at bounding box center [714, 307] width 110 height 74
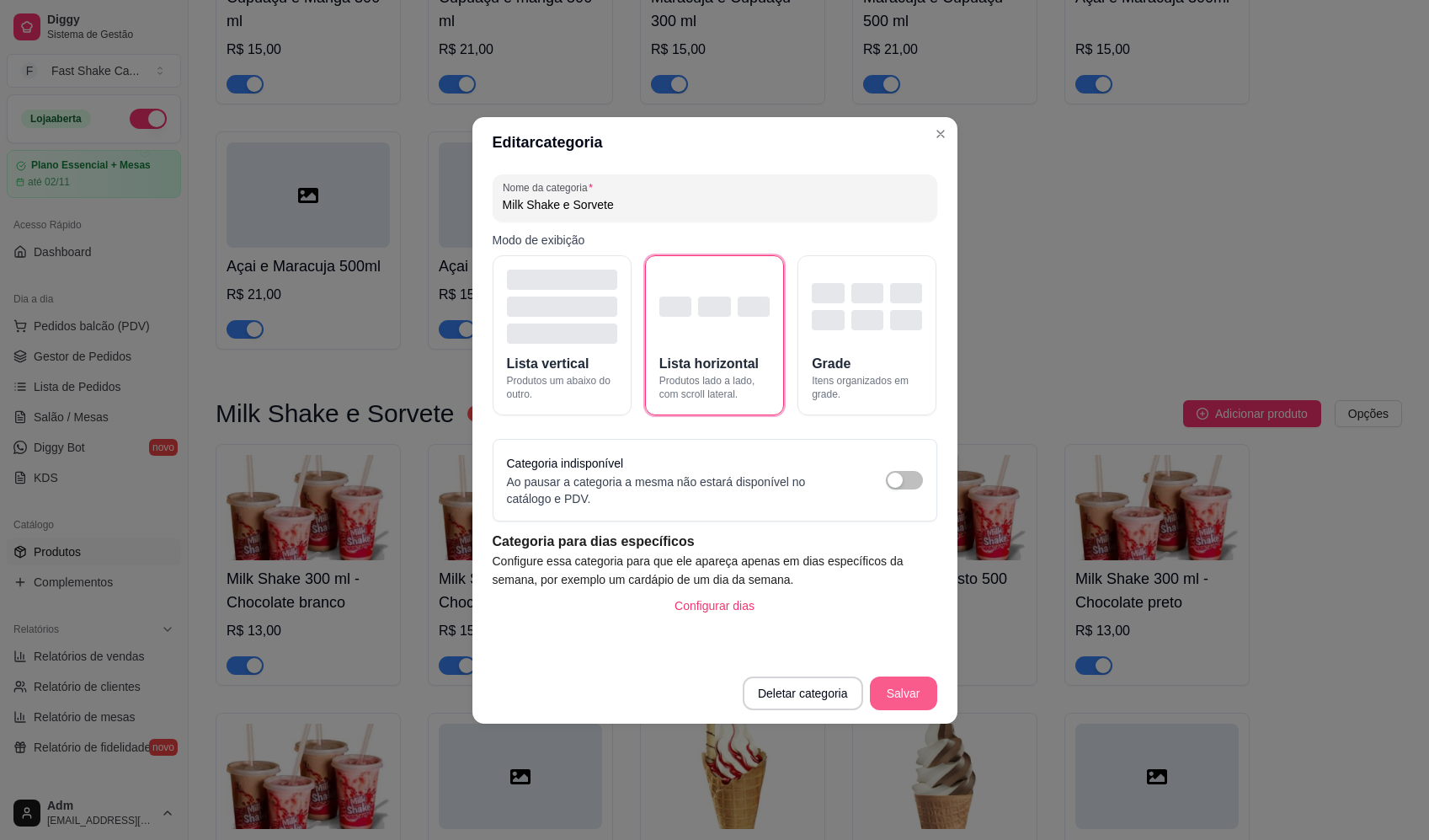
click at [892, 687] on button "Salvar" at bounding box center [904, 693] width 67 height 34
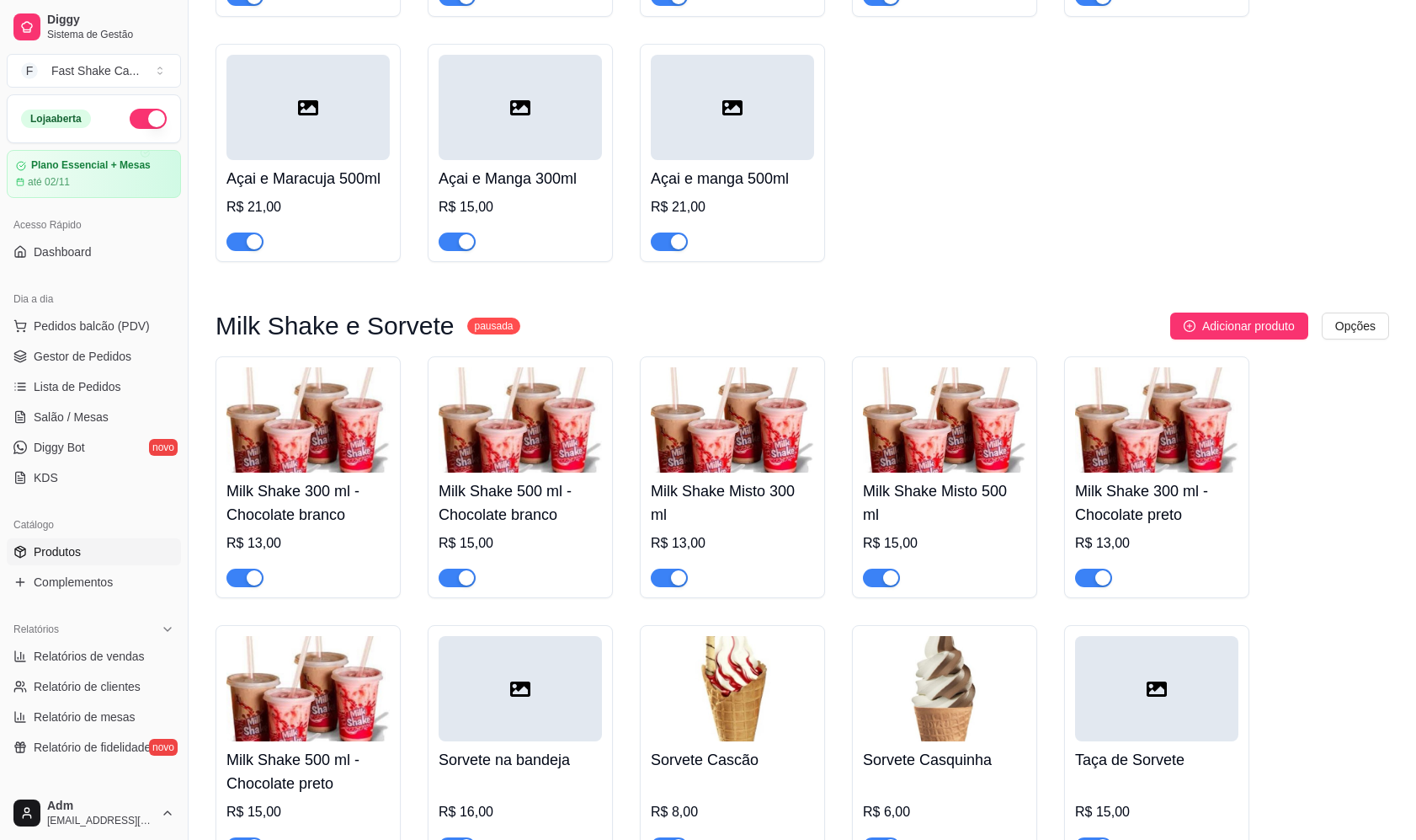
scroll to position [2248, 0]
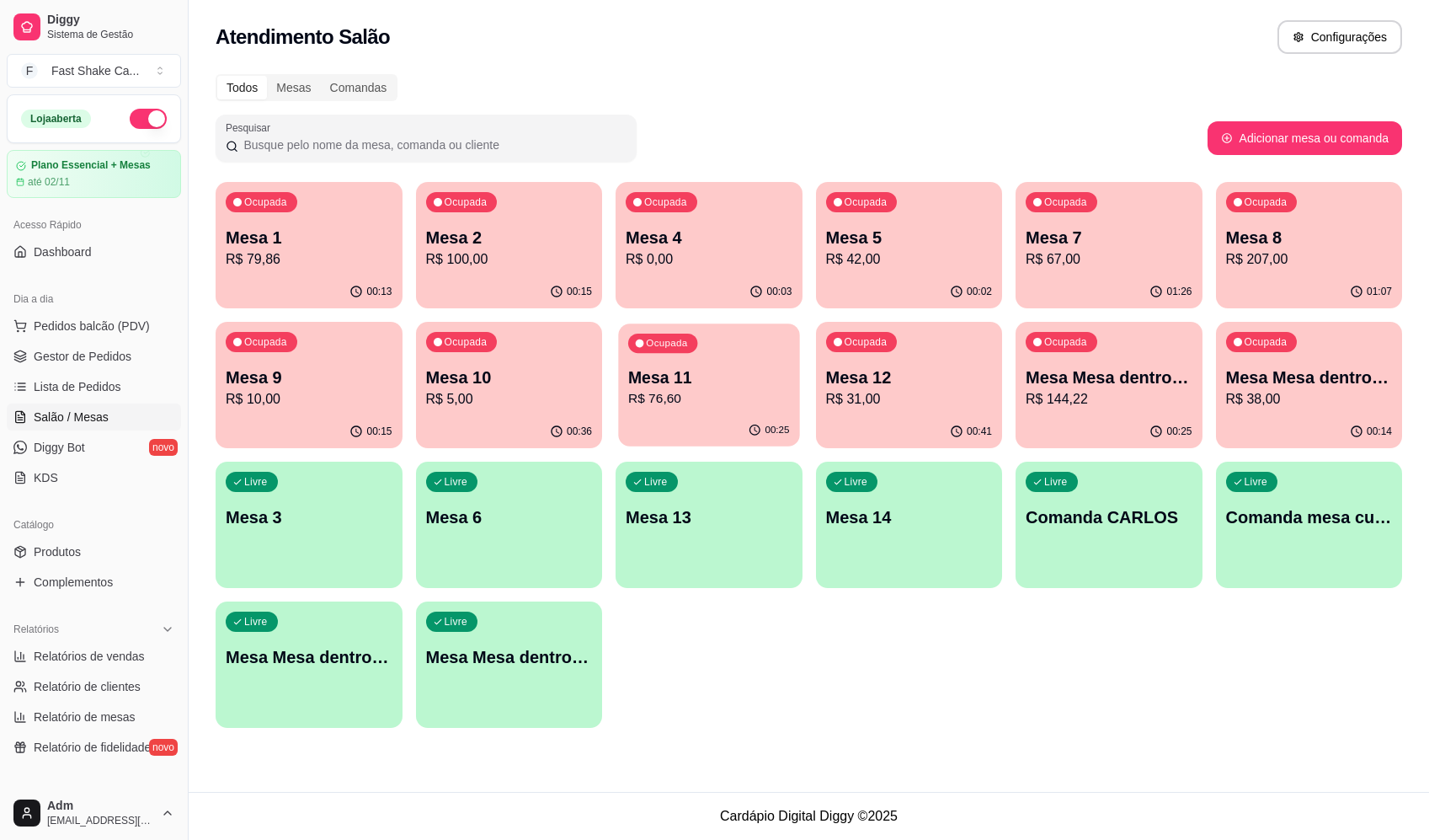
click at [759, 390] on p "R$ 76,60" at bounding box center [710, 399] width 162 height 19
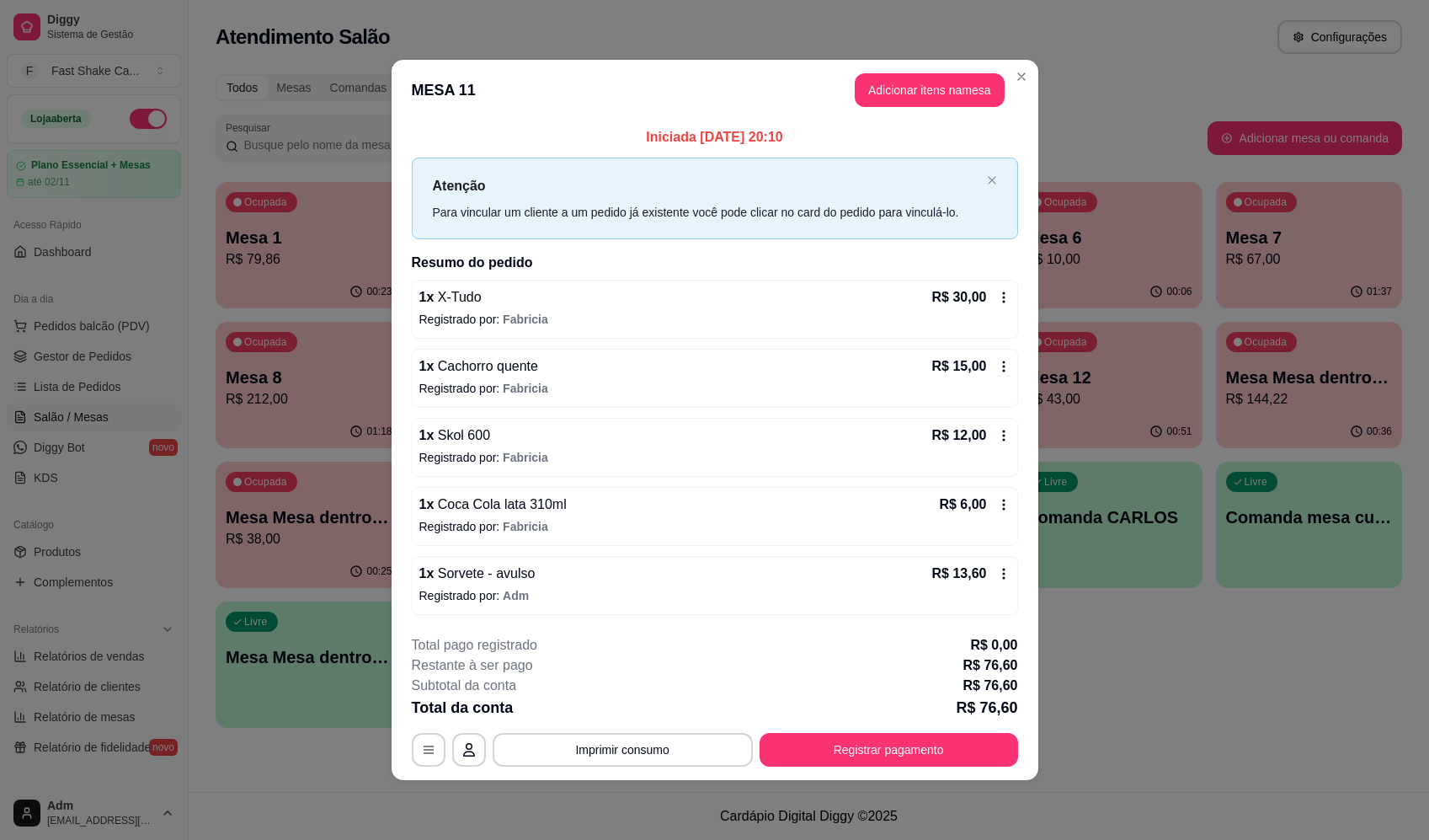
click at [1006, 294] on icon at bounding box center [1004, 297] width 14 height 14
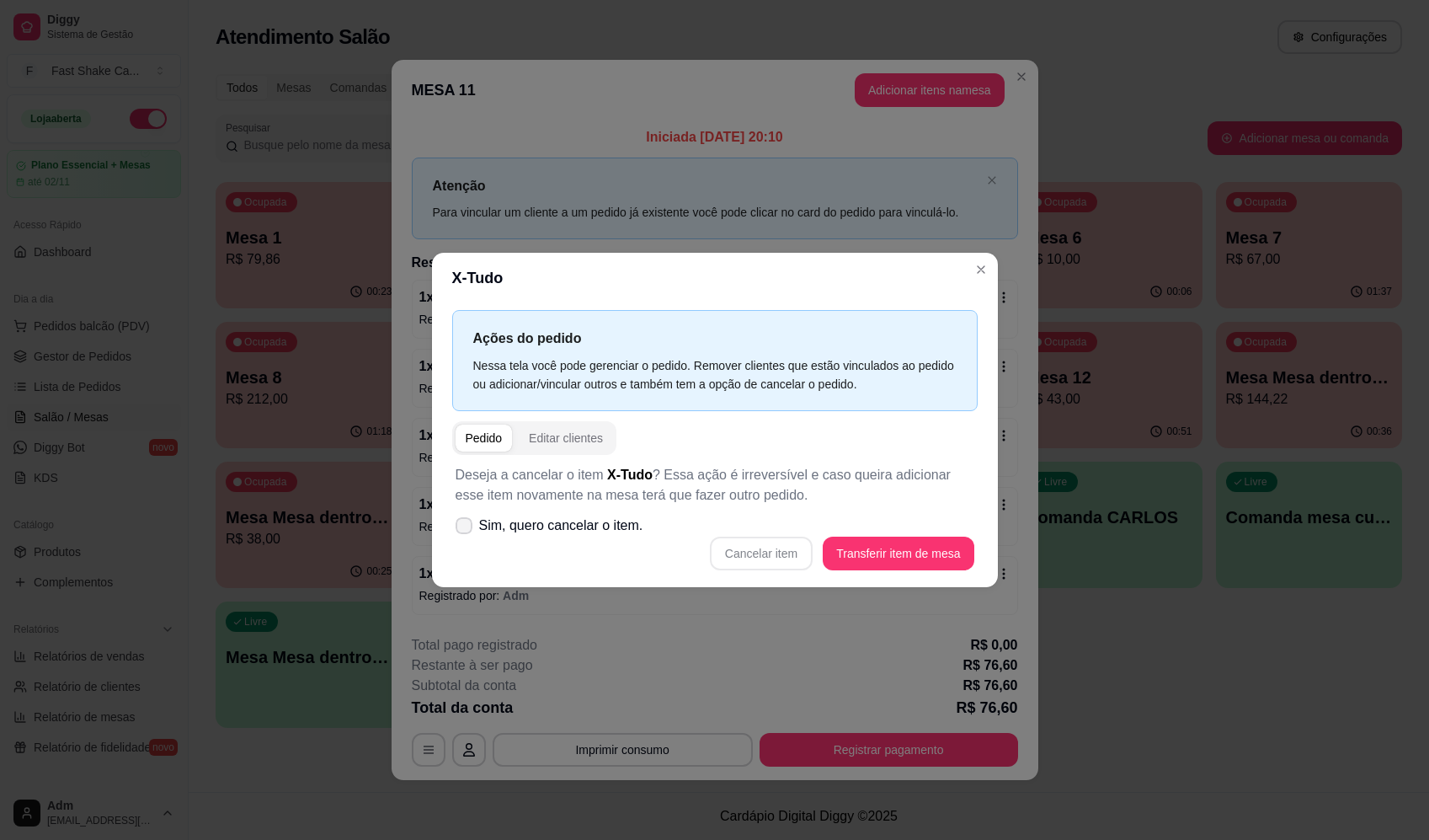
click at [467, 524] on icon at bounding box center [464, 525] width 14 height 10
click at [466, 528] on input "Sim, quero cancelar o item." at bounding box center [460, 533] width 11 height 11
checkbox input "true"
click at [762, 546] on button "Cancelar item" at bounding box center [761, 553] width 100 height 33
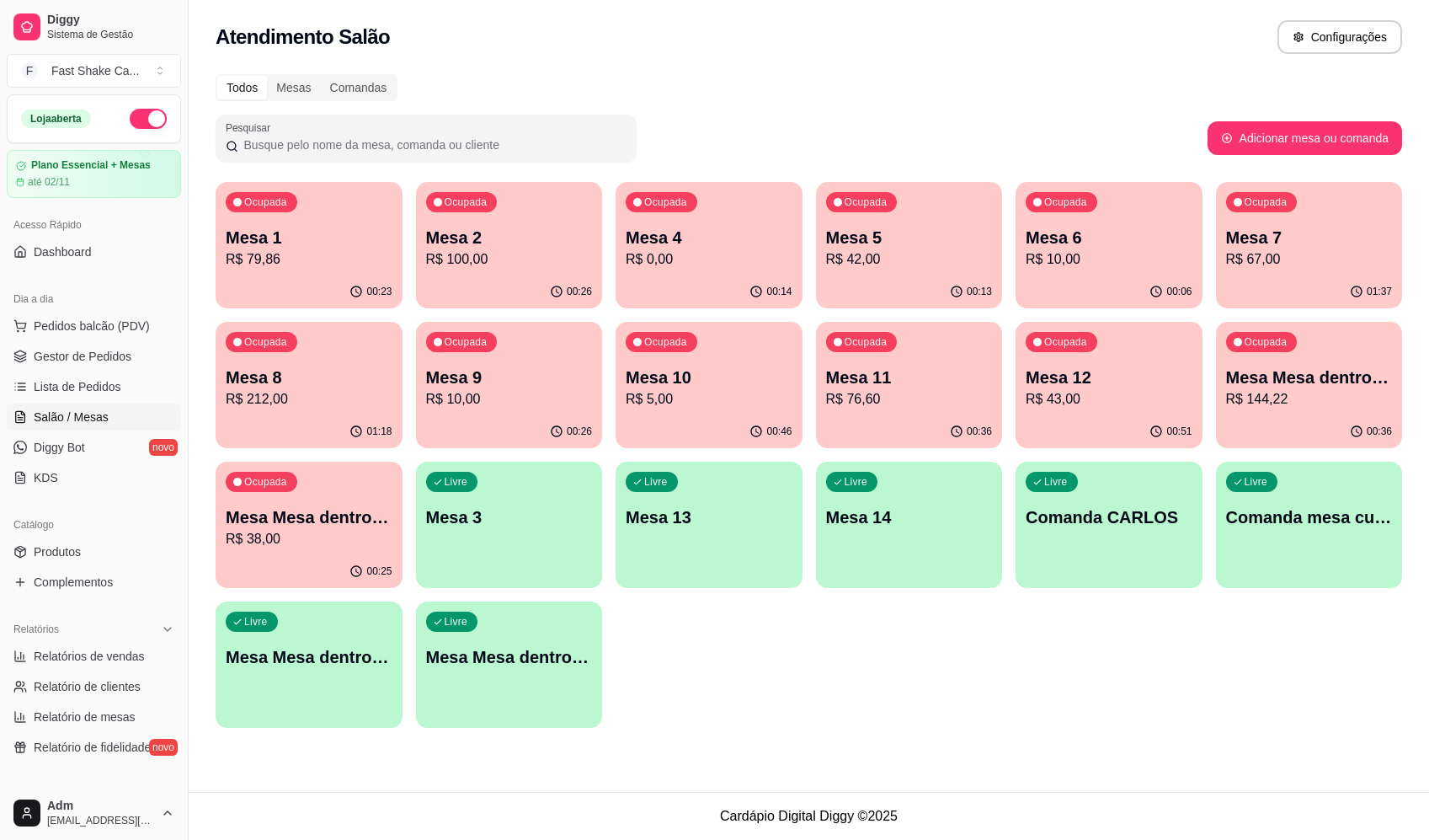
drag, startPoint x: 1013, startPoint y: 62, endPoint x: 1035, endPoint y: 58, distance: 22.4
click at [1013, 59] on div "Atendimento Salão Configurações" at bounding box center [809, 32] width 1241 height 64
click at [807, 246] on div "Ocupada Mesa 1 R$ 79,86 00:23 Ocupada Mesa 2 R$ 100,00 00:26 Ocupada Mesa 4 R$ …" at bounding box center [809, 455] width 1187 height 546
click at [864, 251] on p "R$ 42,00" at bounding box center [909, 259] width 167 height 20
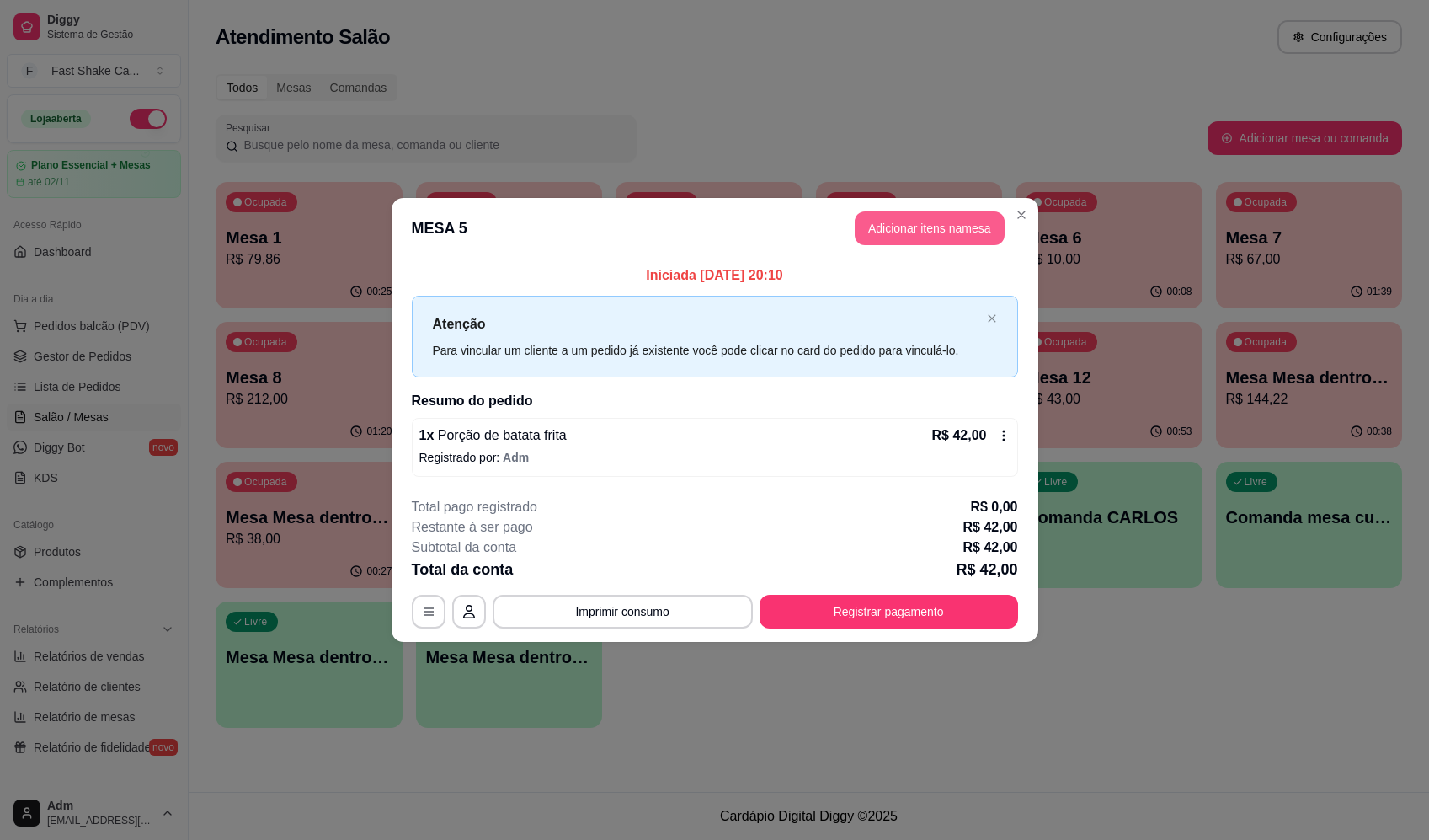
click at [917, 235] on button "Adicionar itens na mesa" at bounding box center [930, 228] width 150 height 34
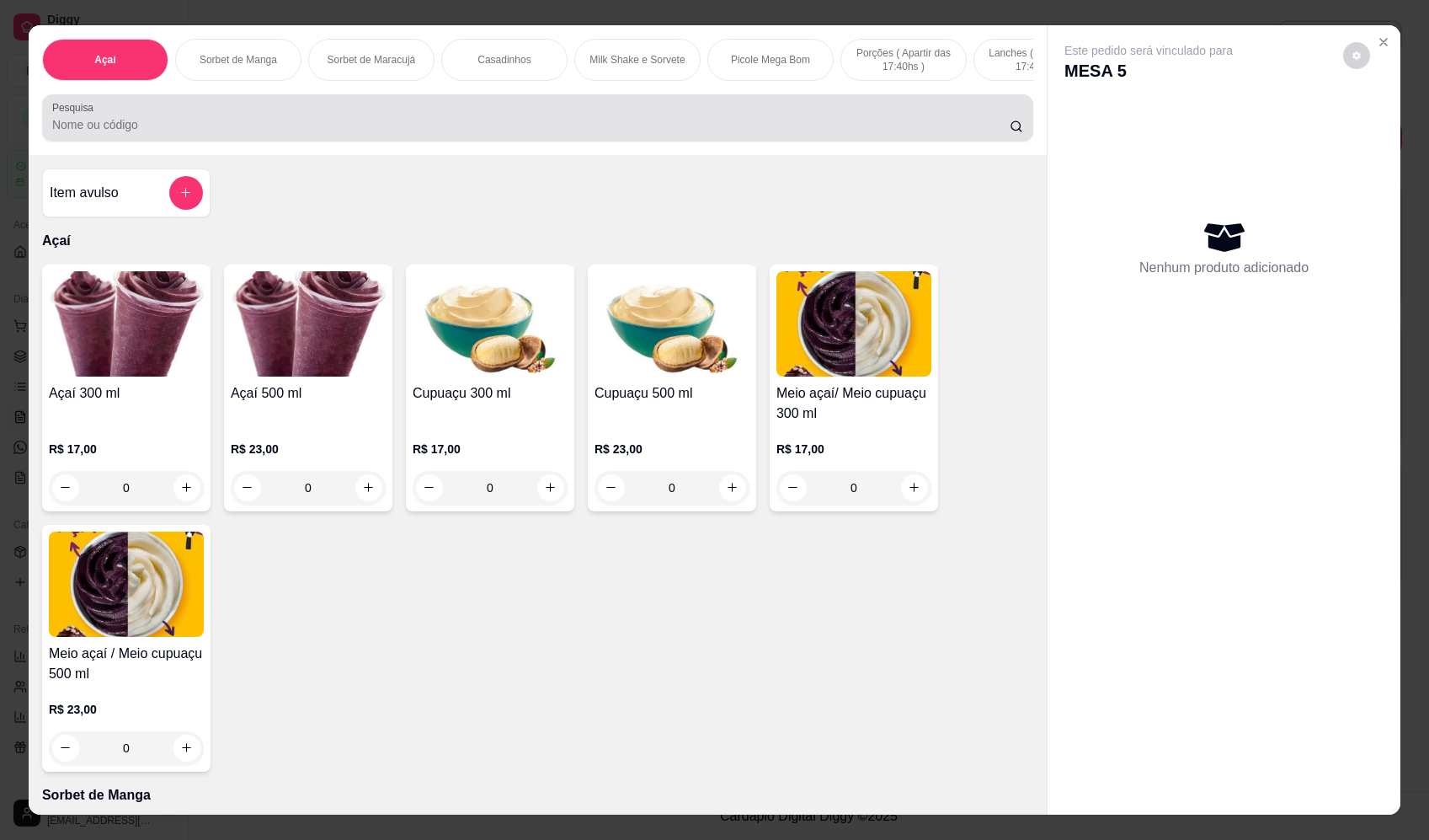
click at [542, 134] on input "Pesquisa" at bounding box center [531, 124] width 958 height 17
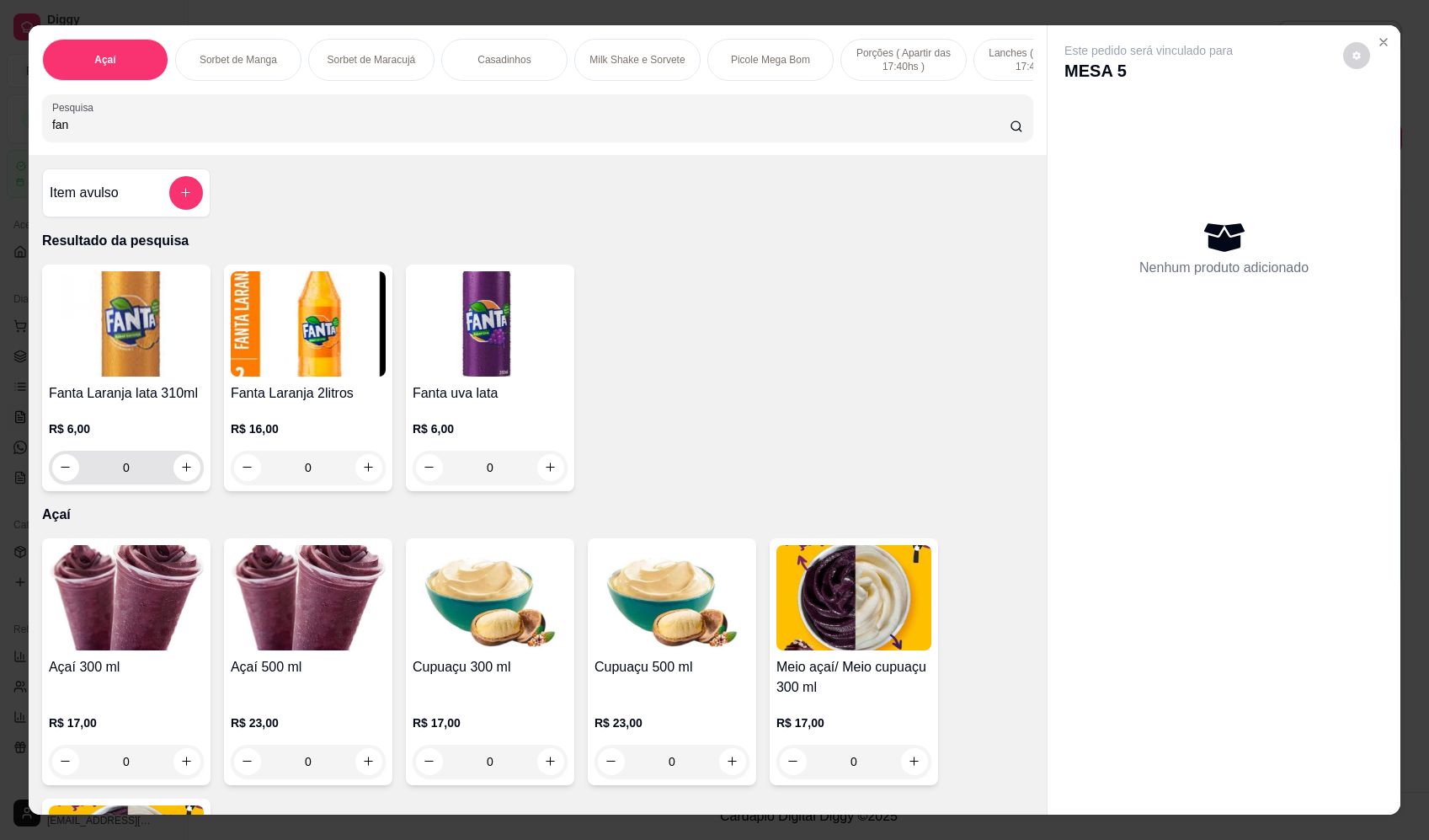
type input "fan"
click at [167, 463] on input "0" at bounding box center [126, 467] width 95 height 34
click at [181, 474] on icon "increase-product-quantity" at bounding box center [186, 467] width 13 height 13
type input "1"
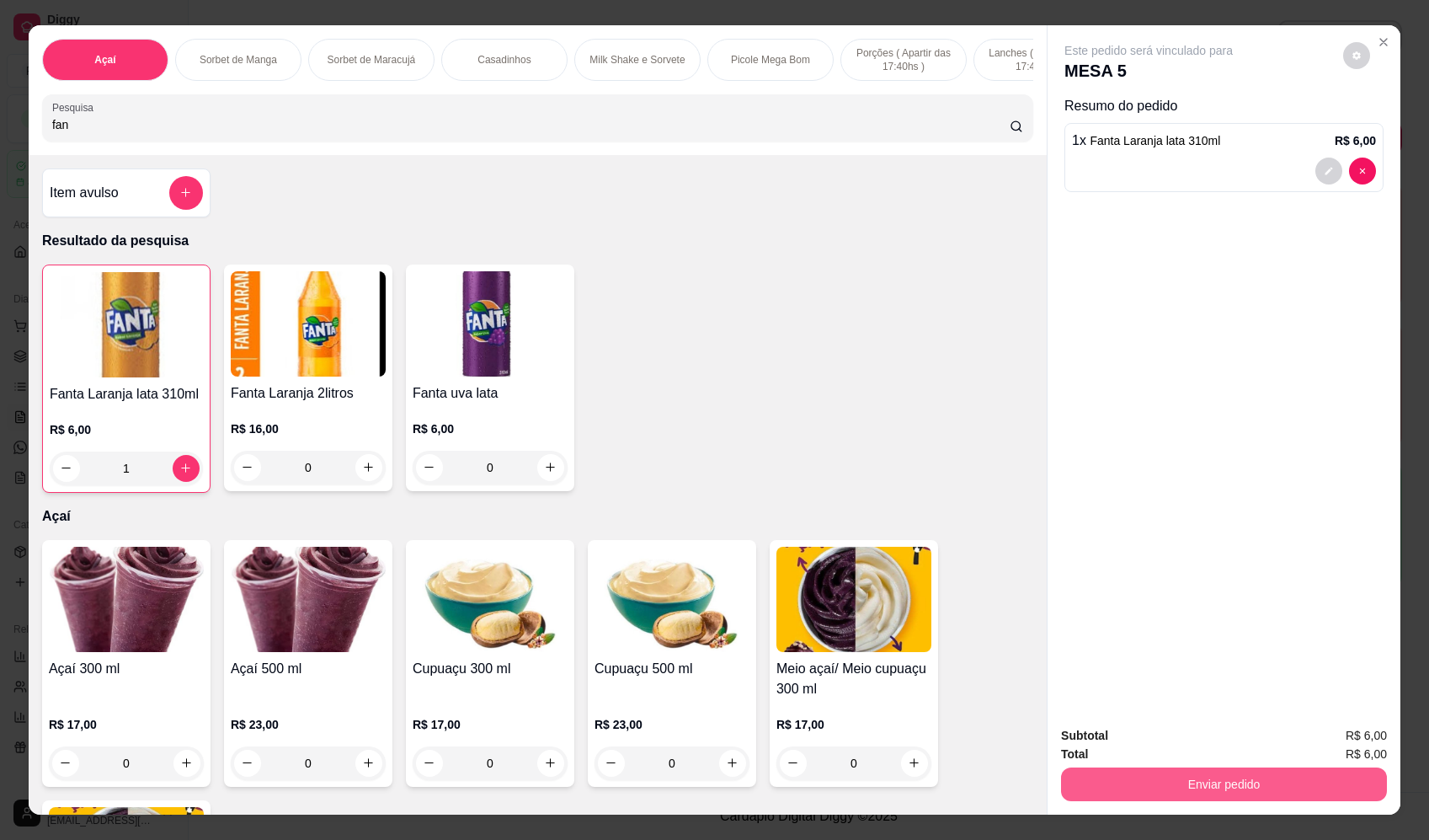
click at [1248, 783] on button "Enviar pedido" at bounding box center [1224, 783] width 326 height 34
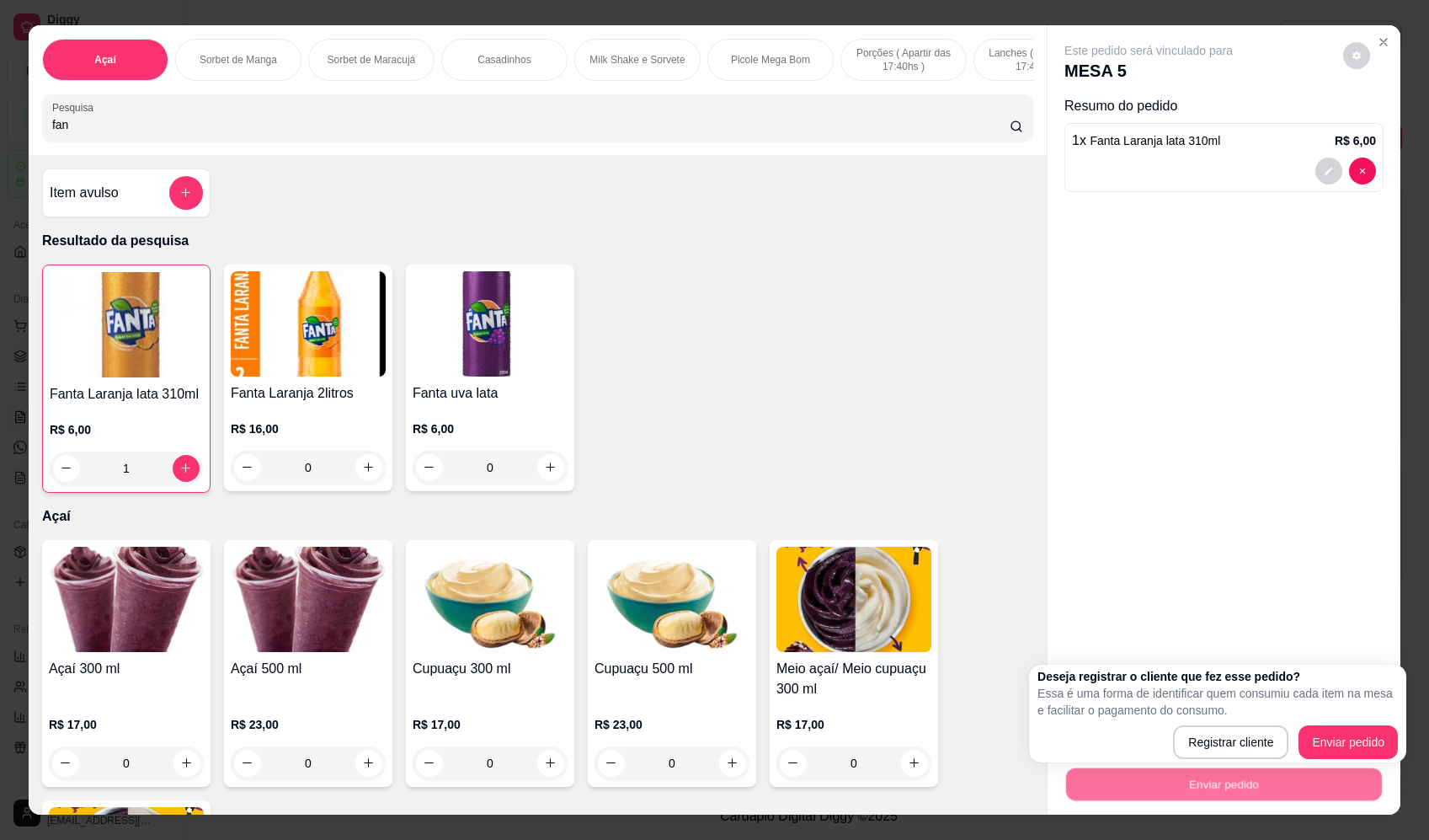
click at [1395, 719] on div "Deseja registrar o cliente que fez esse pedido? Essa é uma forma de identificar…" at bounding box center [1218, 712] width 361 height 91
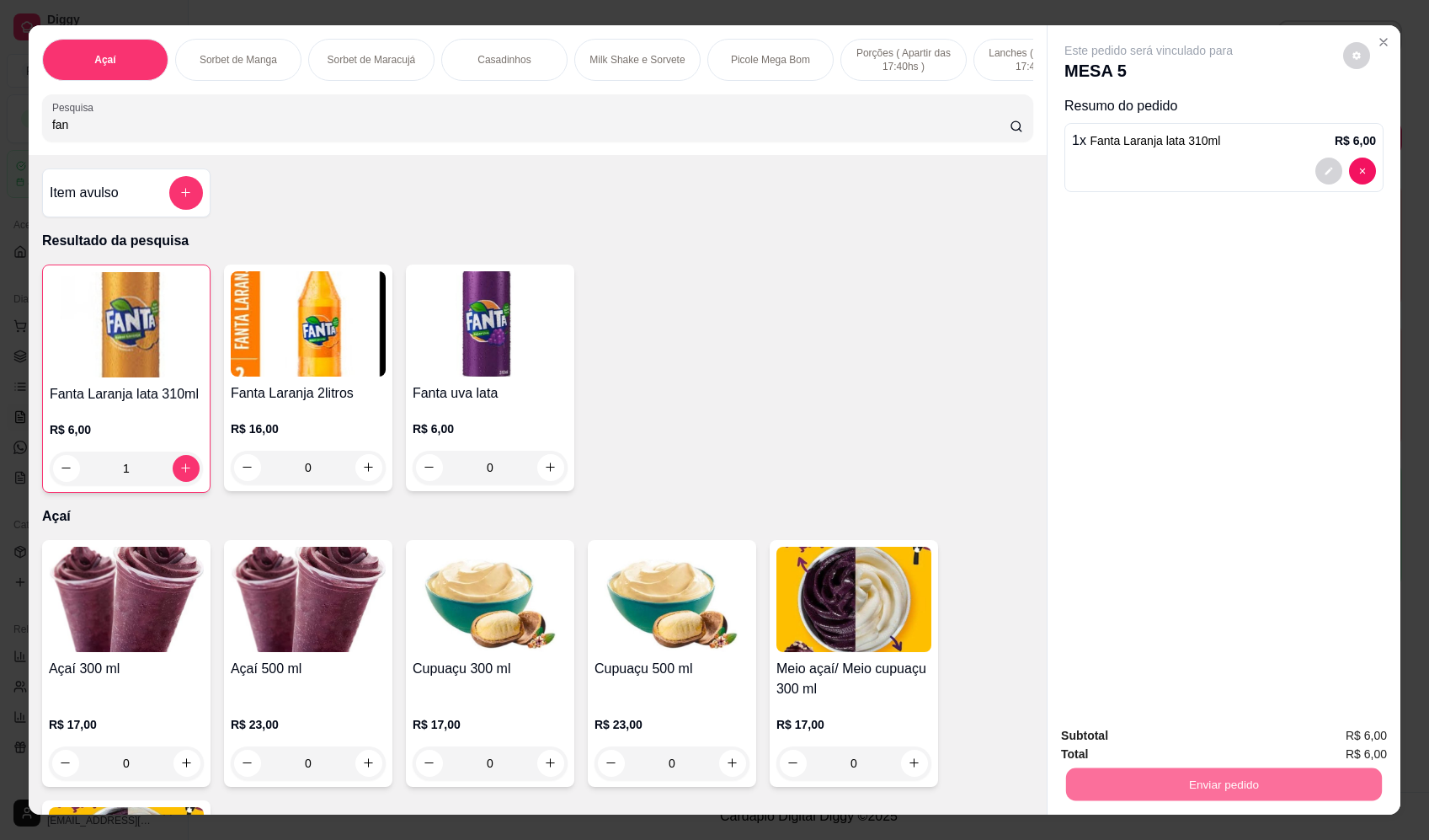
click at [1371, 733] on button "Enviar pedido" at bounding box center [1344, 743] width 96 height 32
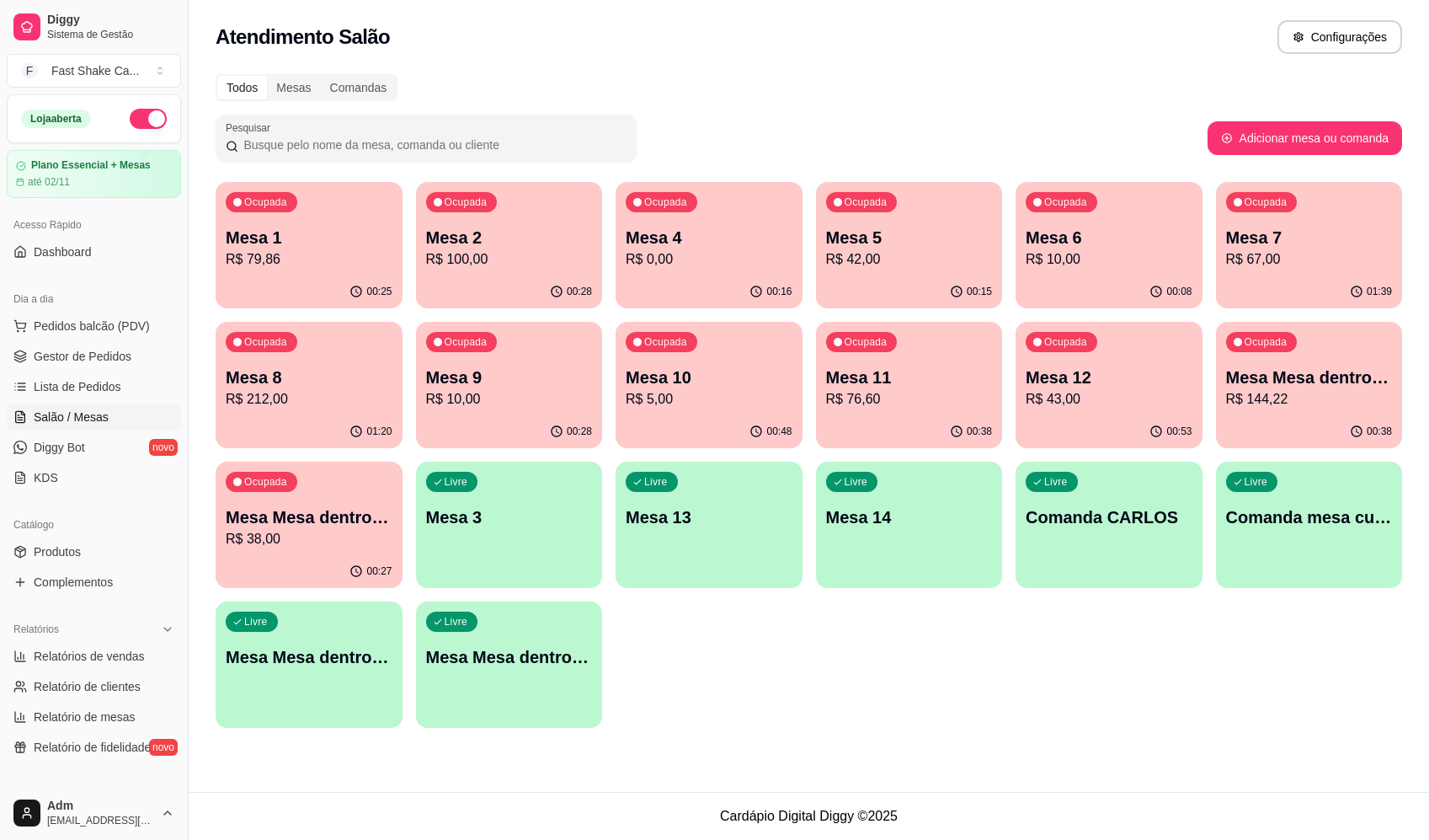
click at [468, 675] on div "Livre Mesa Mesa dentro vermelha" at bounding box center [510, 654] width 187 height 106
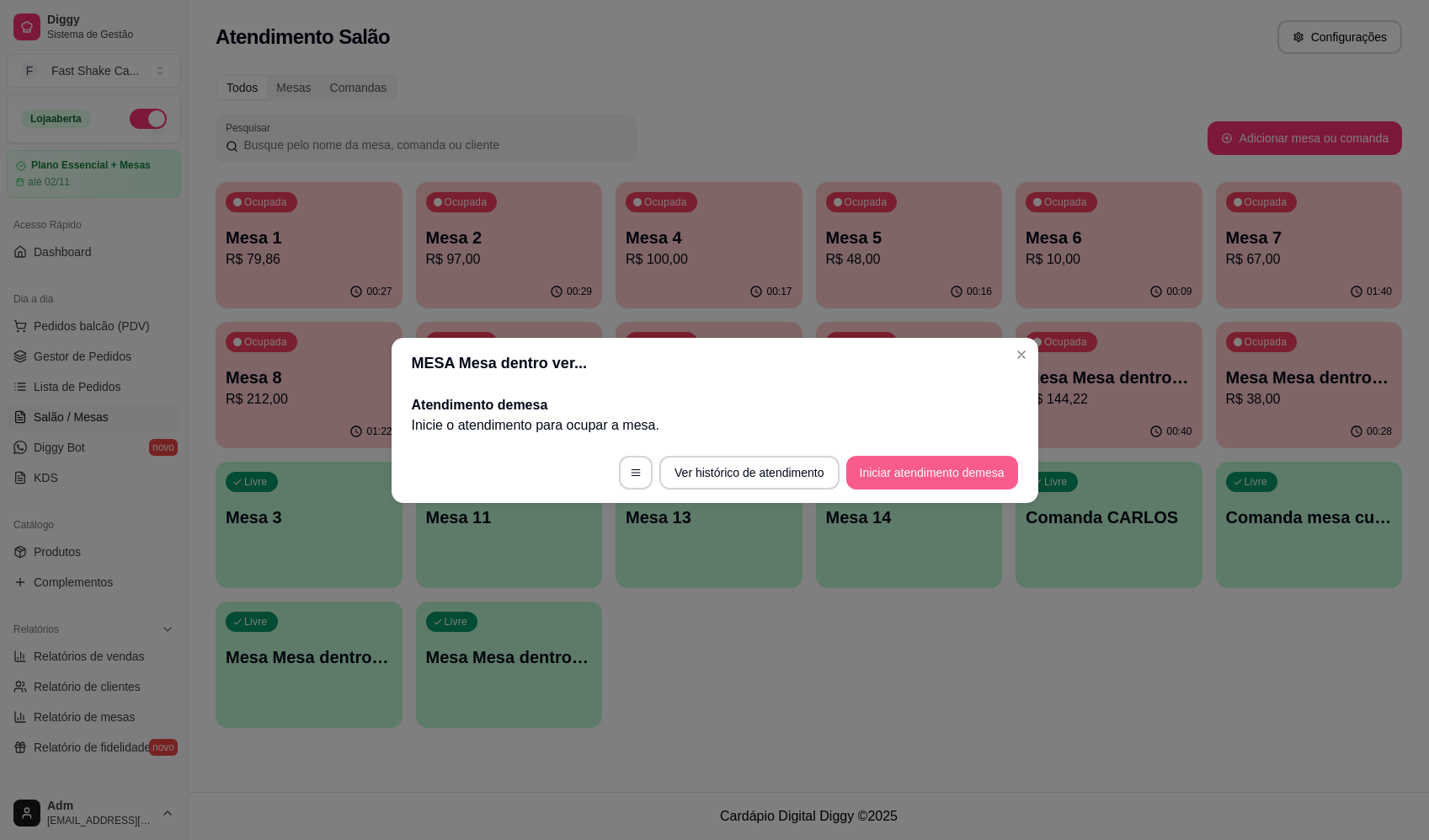
click at [896, 489] on footer "Ver histórico de atendimento Iniciar atendimento de mesa" at bounding box center [715, 473] width 647 height 60
click at [932, 470] on button "Iniciar atendimento de mesa" at bounding box center [932, 472] width 172 height 34
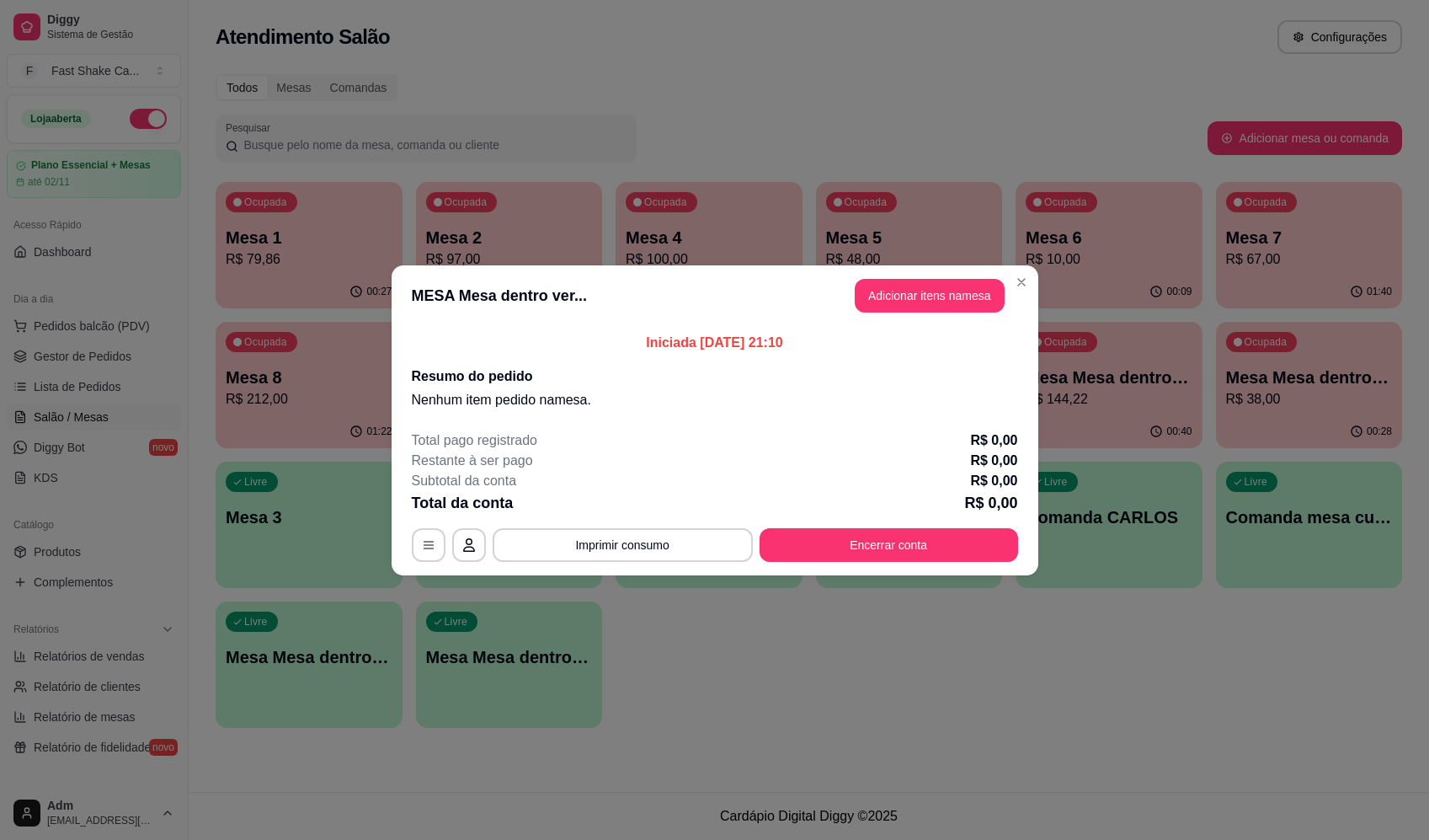
click at [984, 293] on button "Adicionar itens na mesa" at bounding box center [930, 295] width 150 height 34
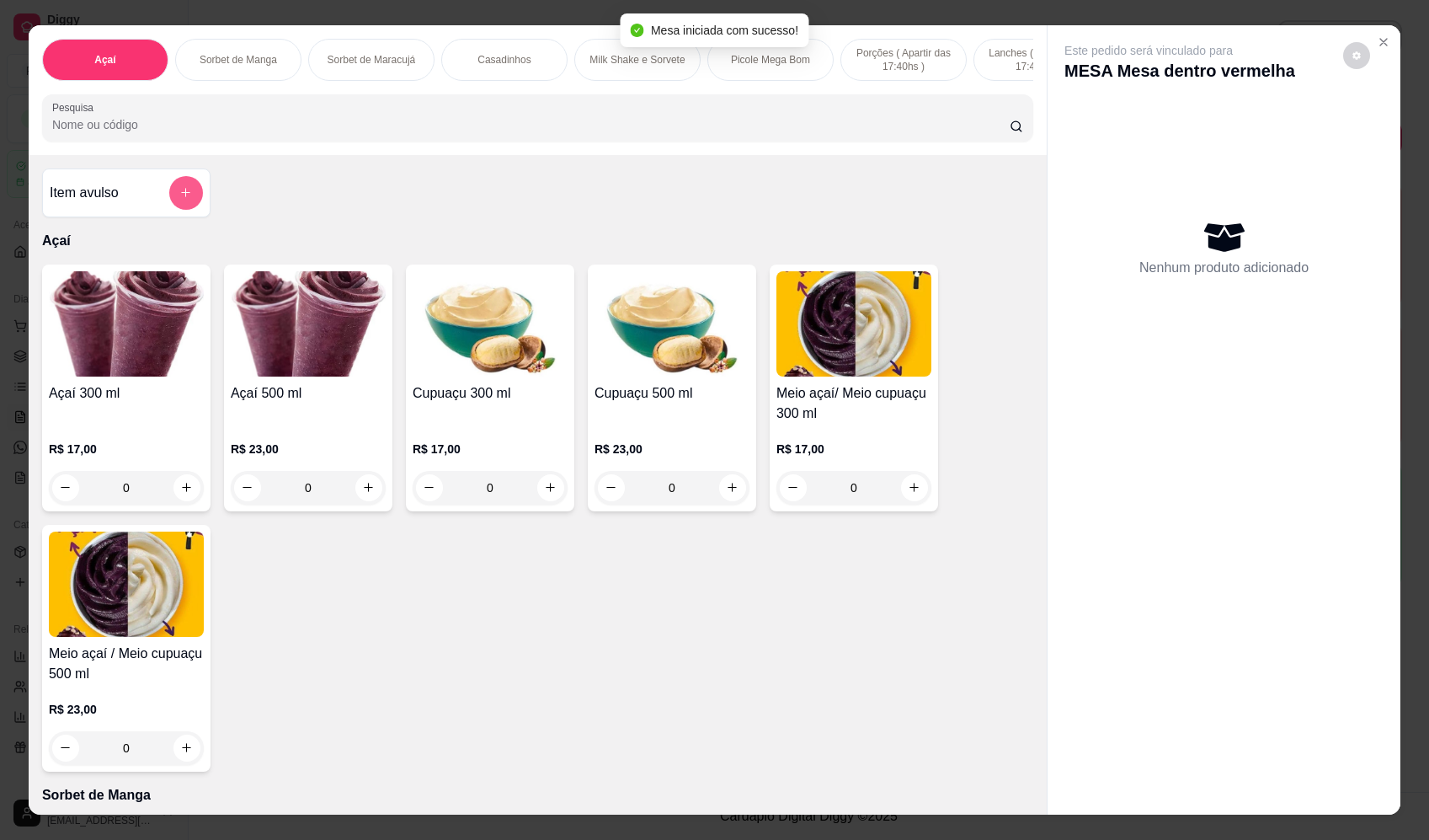
click at [189, 210] on button "add-separate-item" at bounding box center [186, 193] width 34 height 34
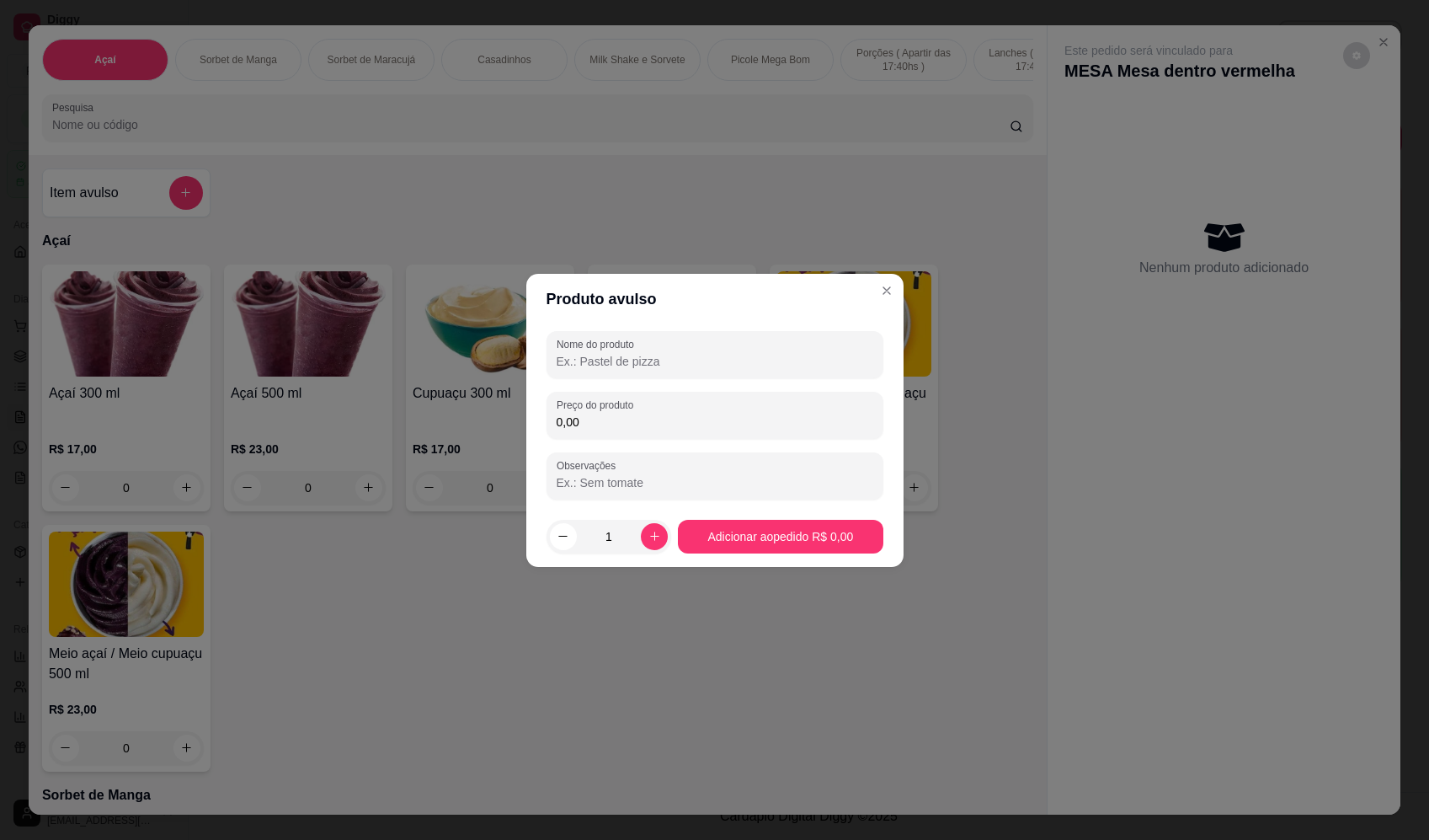
click at [705, 367] on input "Nome do produto" at bounding box center [714, 361] width 317 height 17
click at [686, 367] on input "Nome do produto" at bounding box center [714, 361] width 317 height 17
type input "sorvete"
click at [695, 409] on div "0,00" at bounding box center [714, 415] width 317 height 34
type input "18,36"
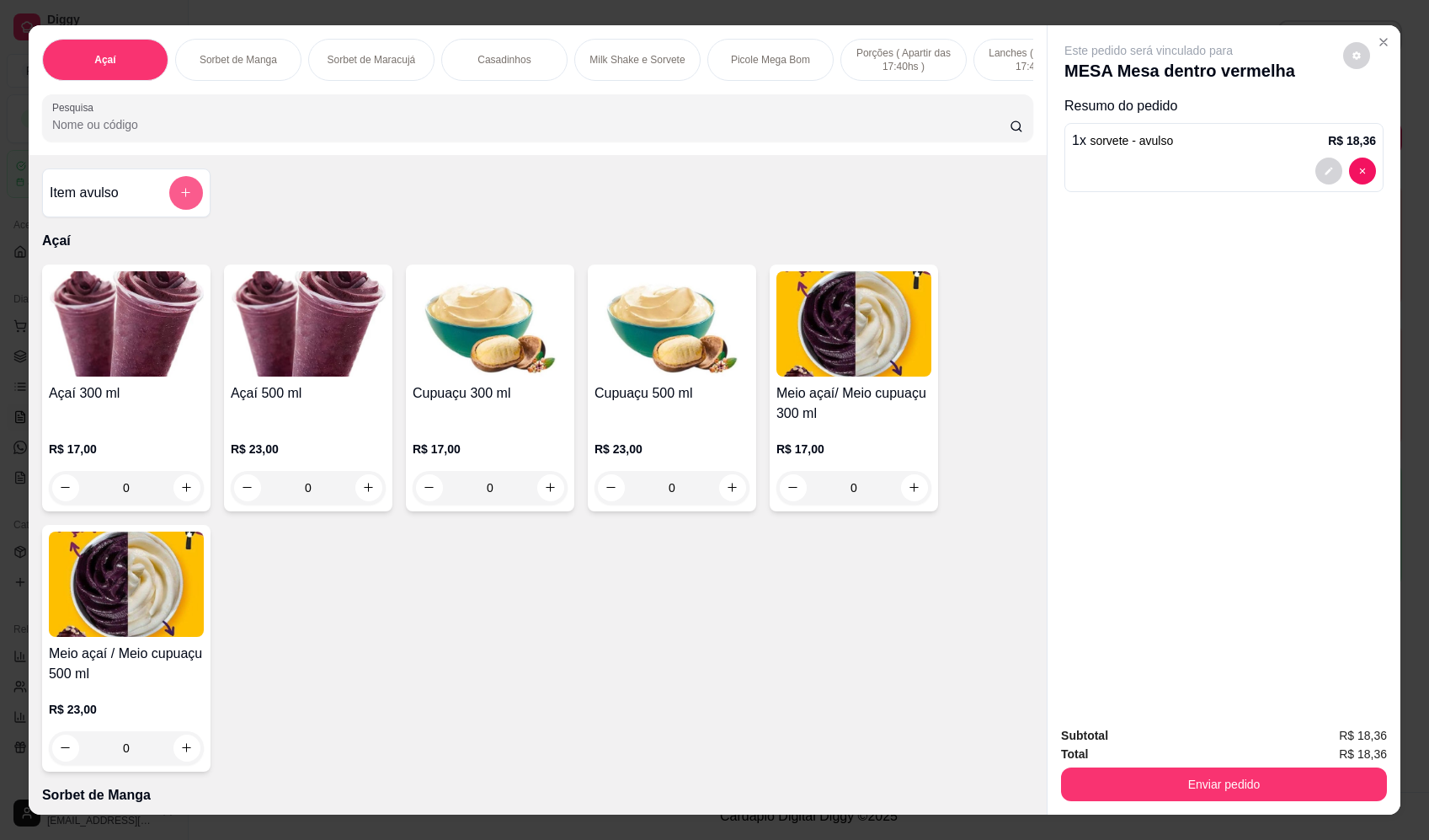
click at [170, 195] on button "add-separate-item" at bounding box center [186, 193] width 34 height 34
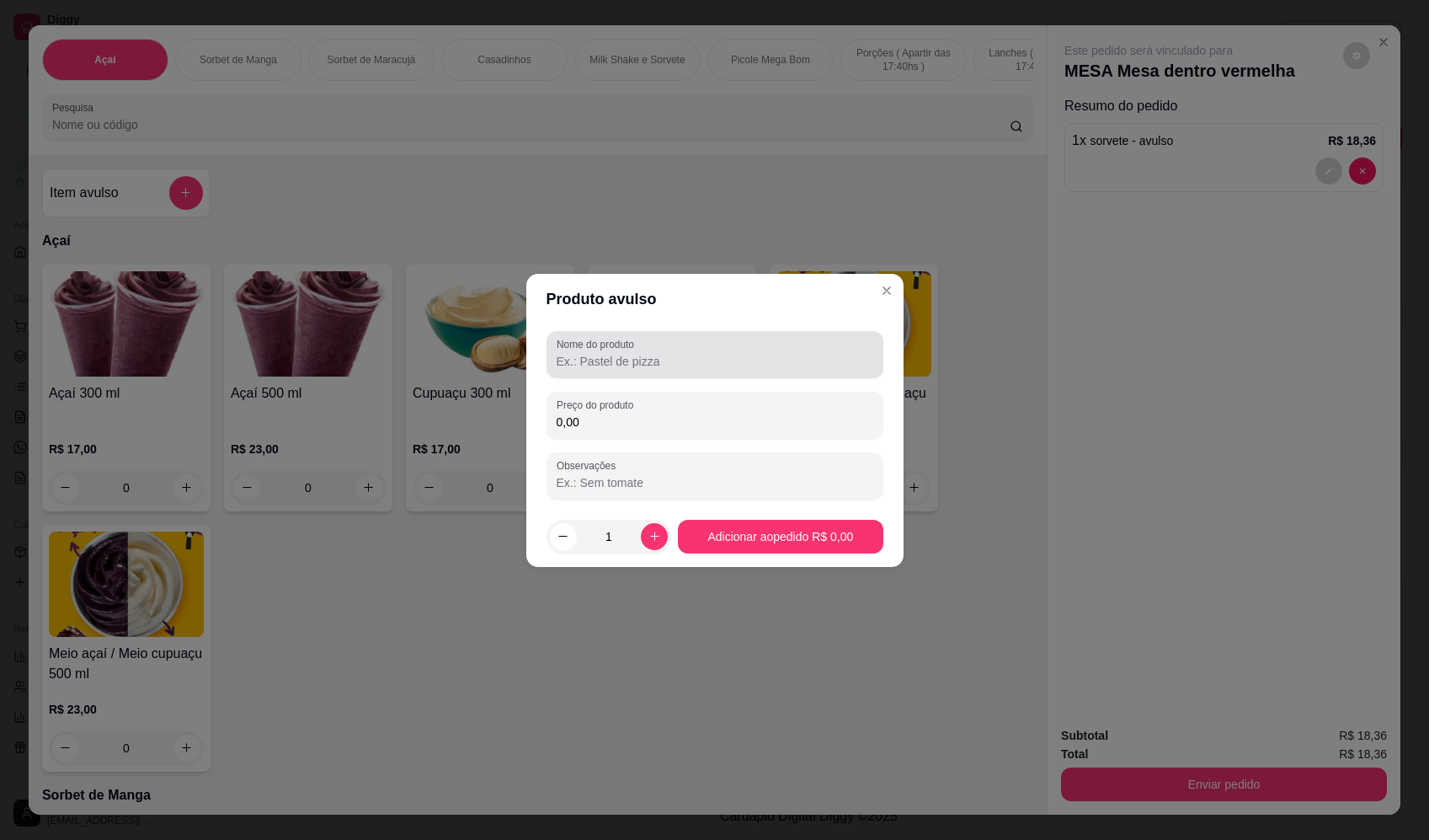
click at [652, 357] on input "Nome do produto" at bounding box center [714, 361] width 317 height 17
type input "sorvete"
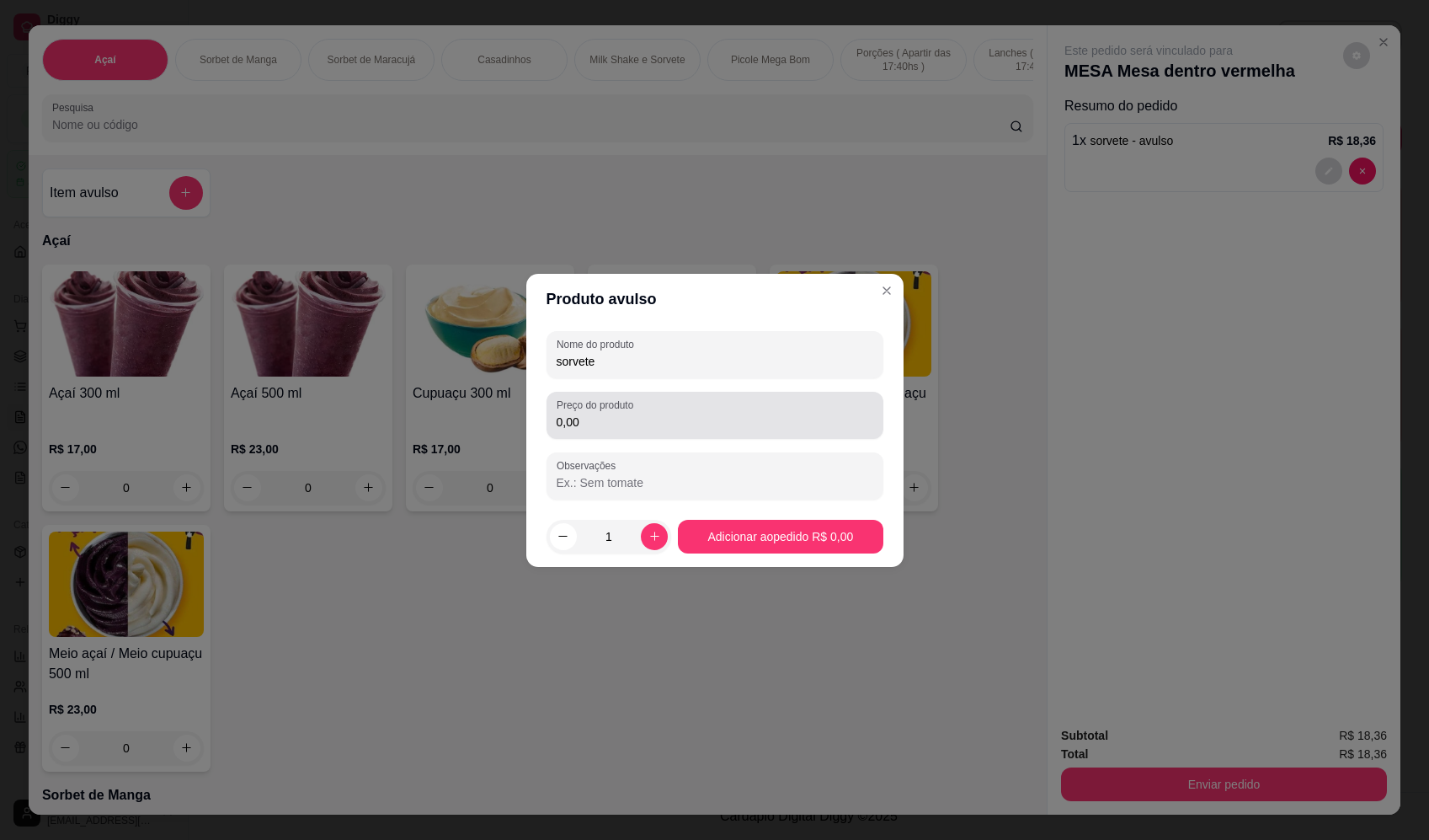
click at [667, 408] on div "0,00" at bounding box center [714, 415] width 317 height 34
type input "11,22"
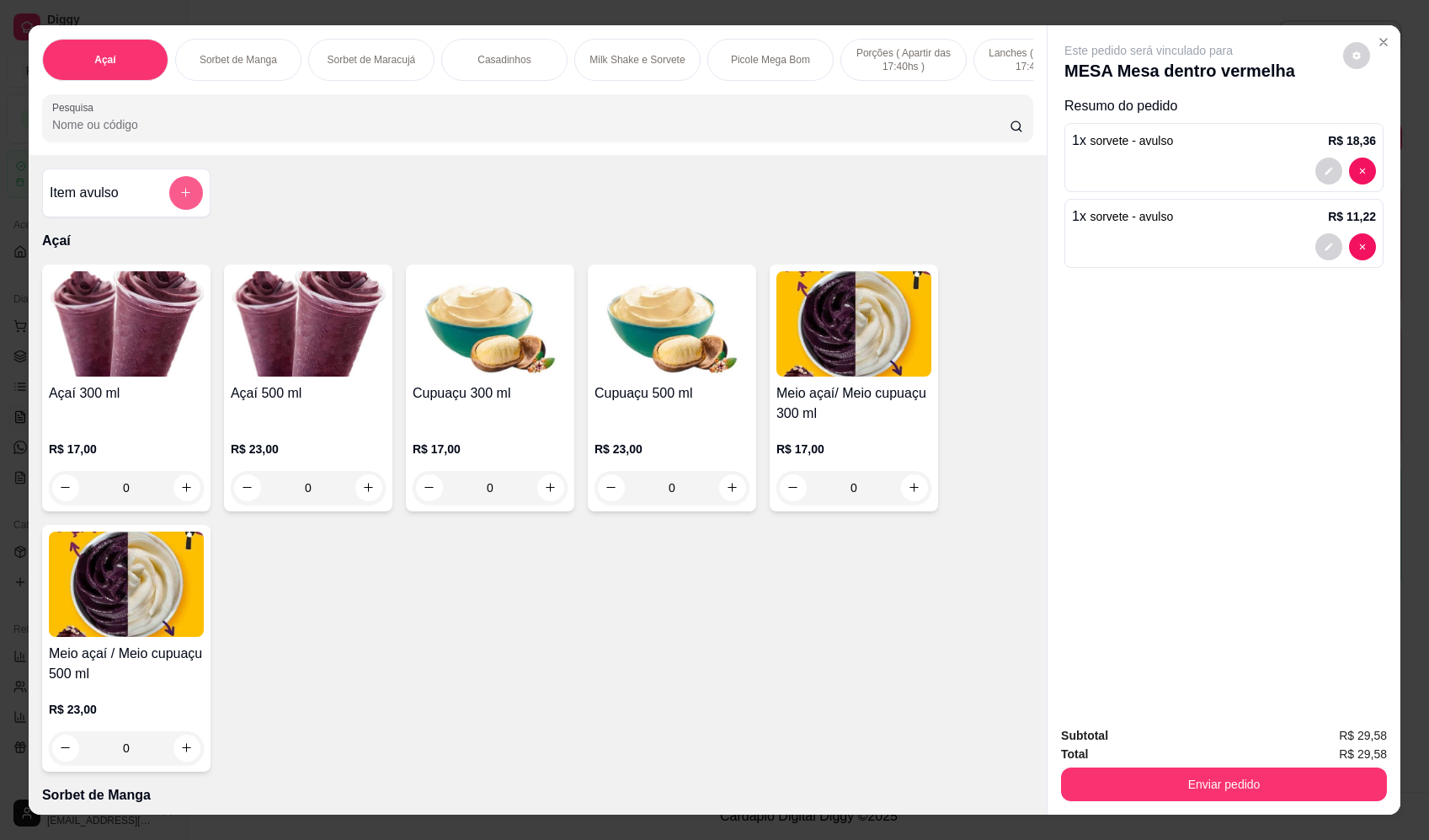
click at [188, 200] on button "add-separate-item" at bounding box center [186, 193] width 34 height 34
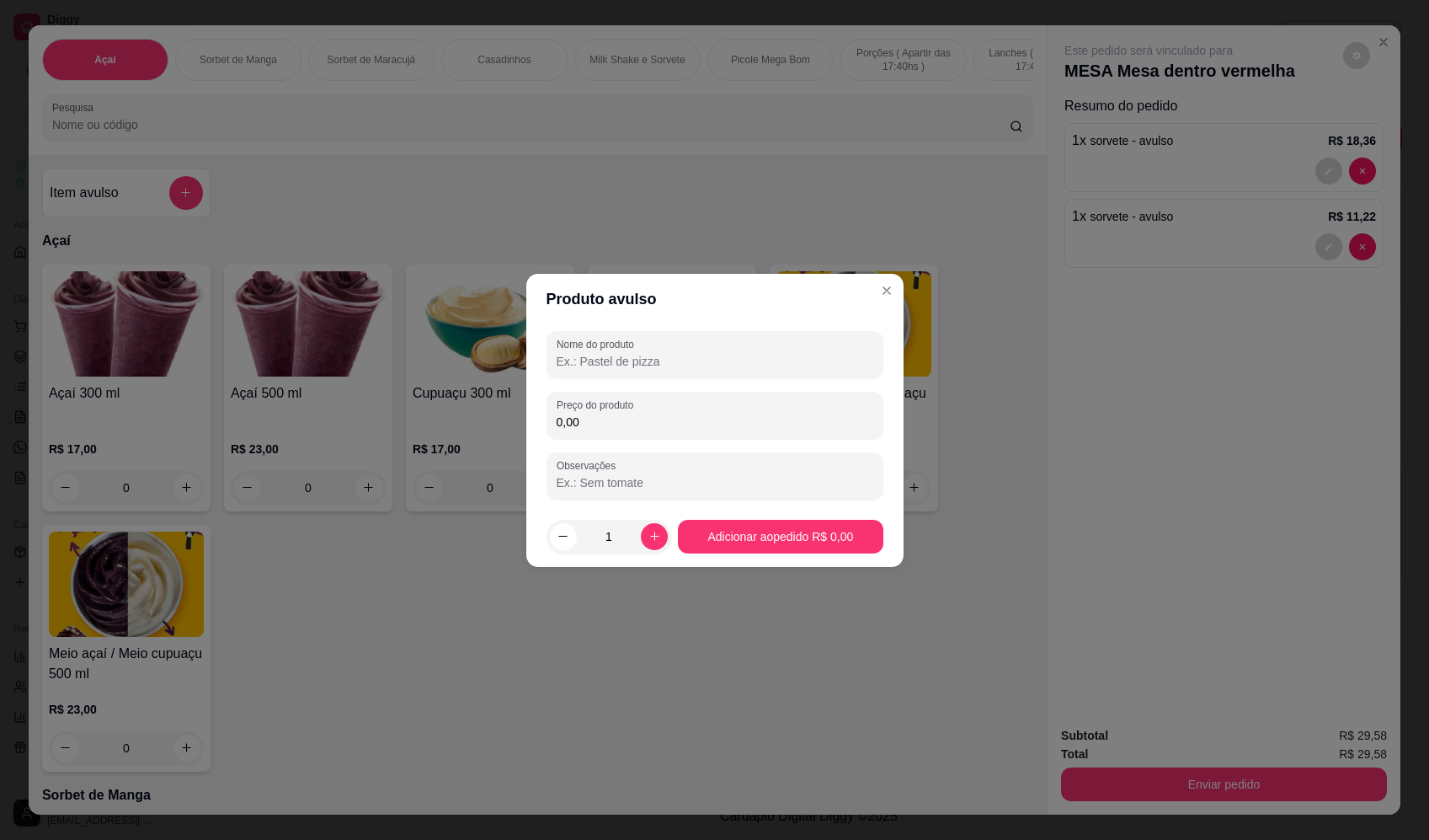
click at [772, 366] on input "Nome do produto" at bounding box center [714, 361] width 317 height 17
type input "sorvete"
click at [763, 406] on div "0,00" at bounding box center [714, 415] width 317 height 34
type input "19,72"
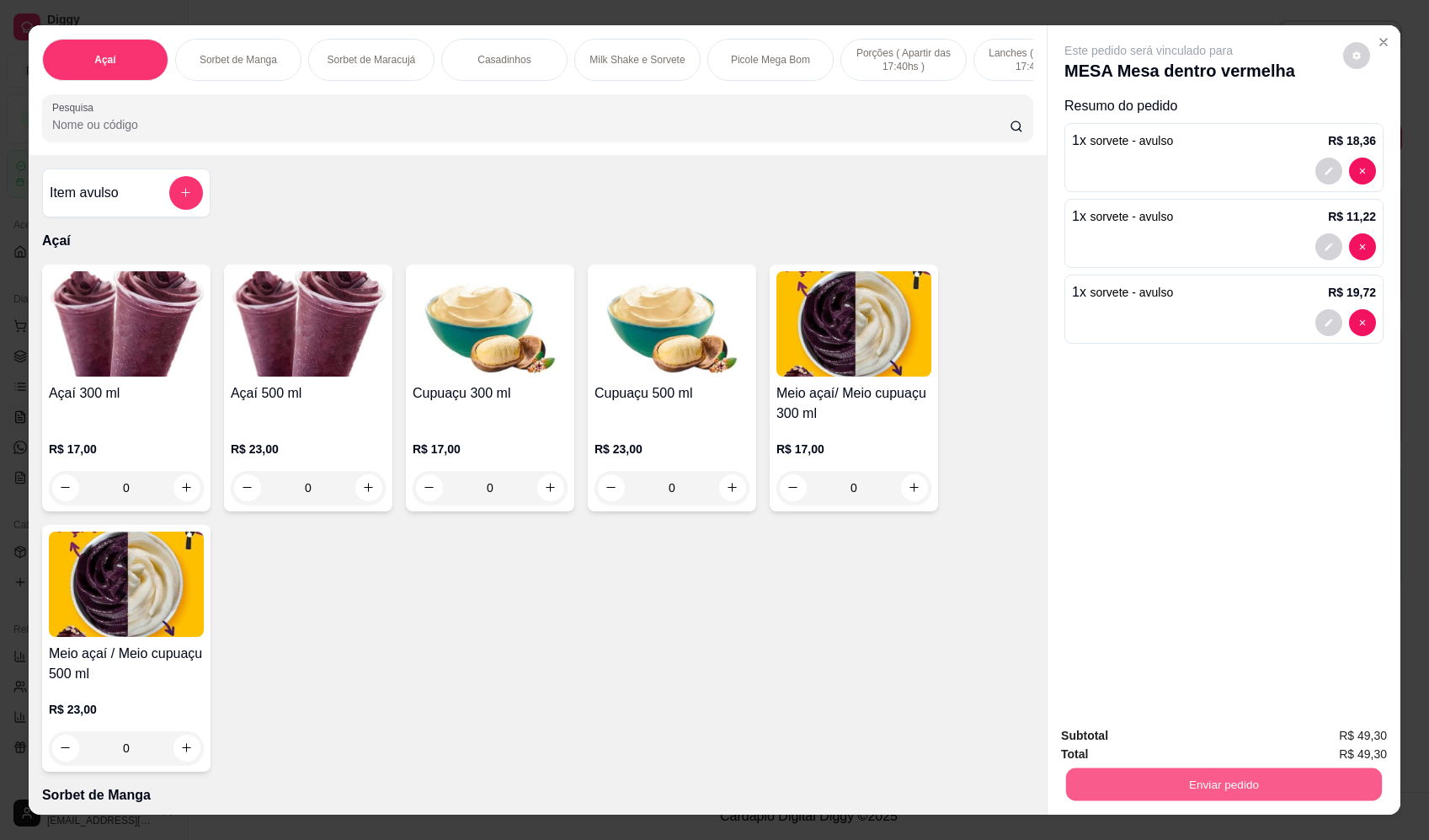
click at [1276, 775] on button "Enviar pedido" at bounding box center [1224, 784] width 316 height 33
click at [1355, 742] on button "Enviar pedido" at bounding box center [1343, 743] width 93 height 31
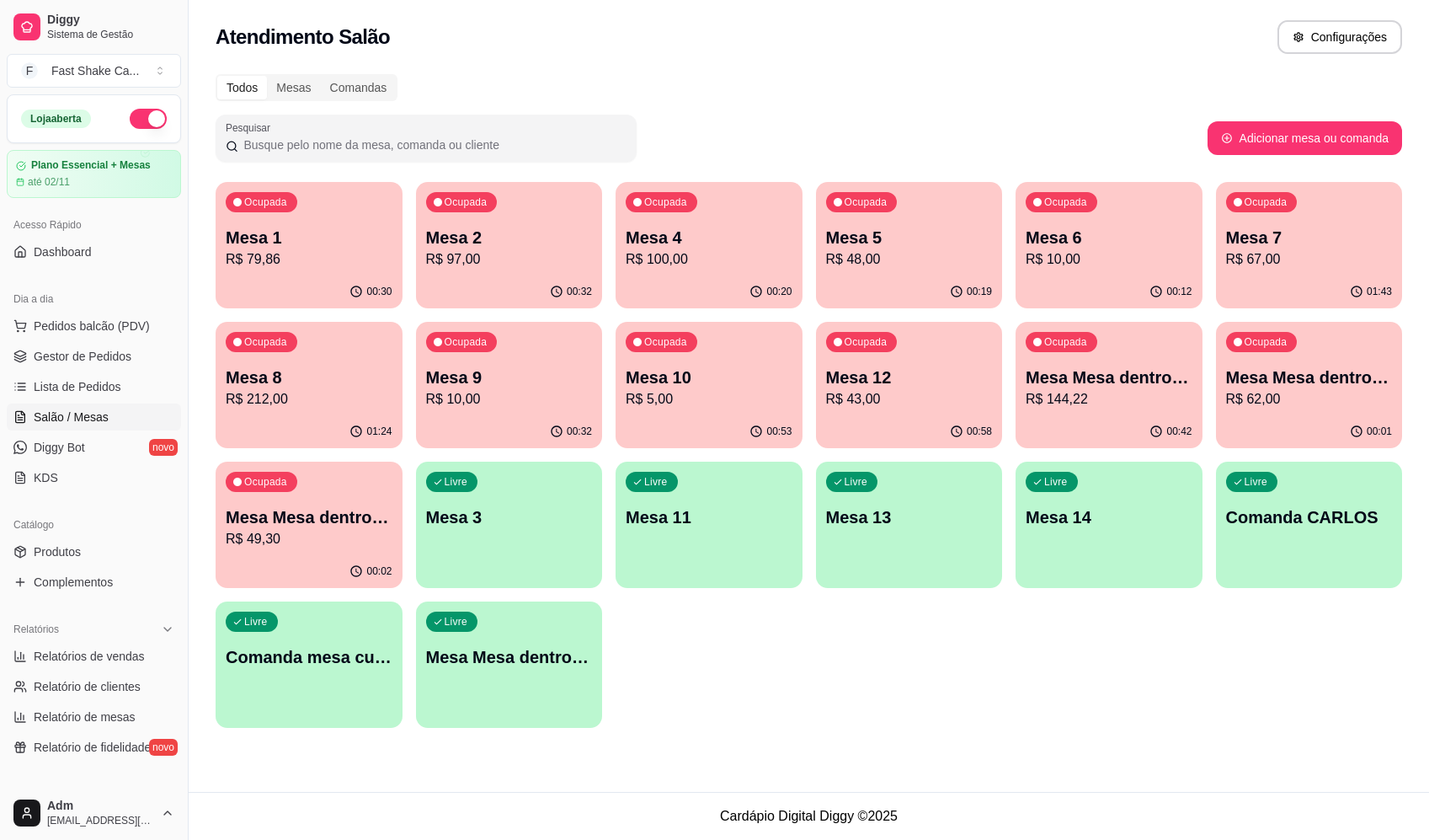
click at [1271, 395] on p "R$ 62,00" at bounding box center [1309, 399] width 167 height 20
click at [1095, 381] on p "Mesa Mesa dentro azul" at bounding box center [1108, 377] width 167 height 23
click at [330, 504] on div "Ocupada Mesa Mesa dentro vermelha R$ 49,30" at bounding box center [309, 509] width 187 height 94
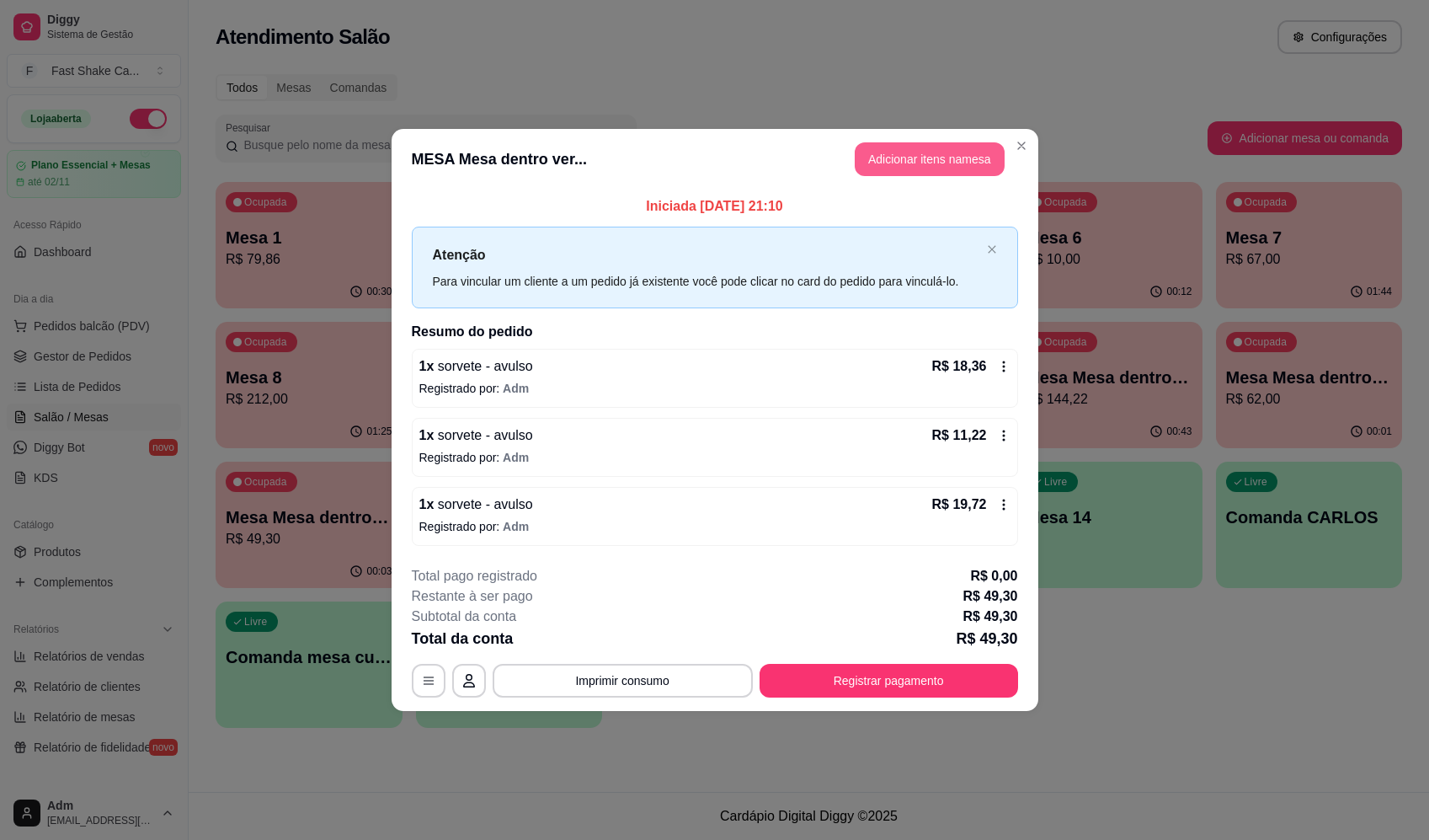
click at [900, 152] on button "Adicionar itens na mesa" at bounding box center [930, 159] width 150 height 34
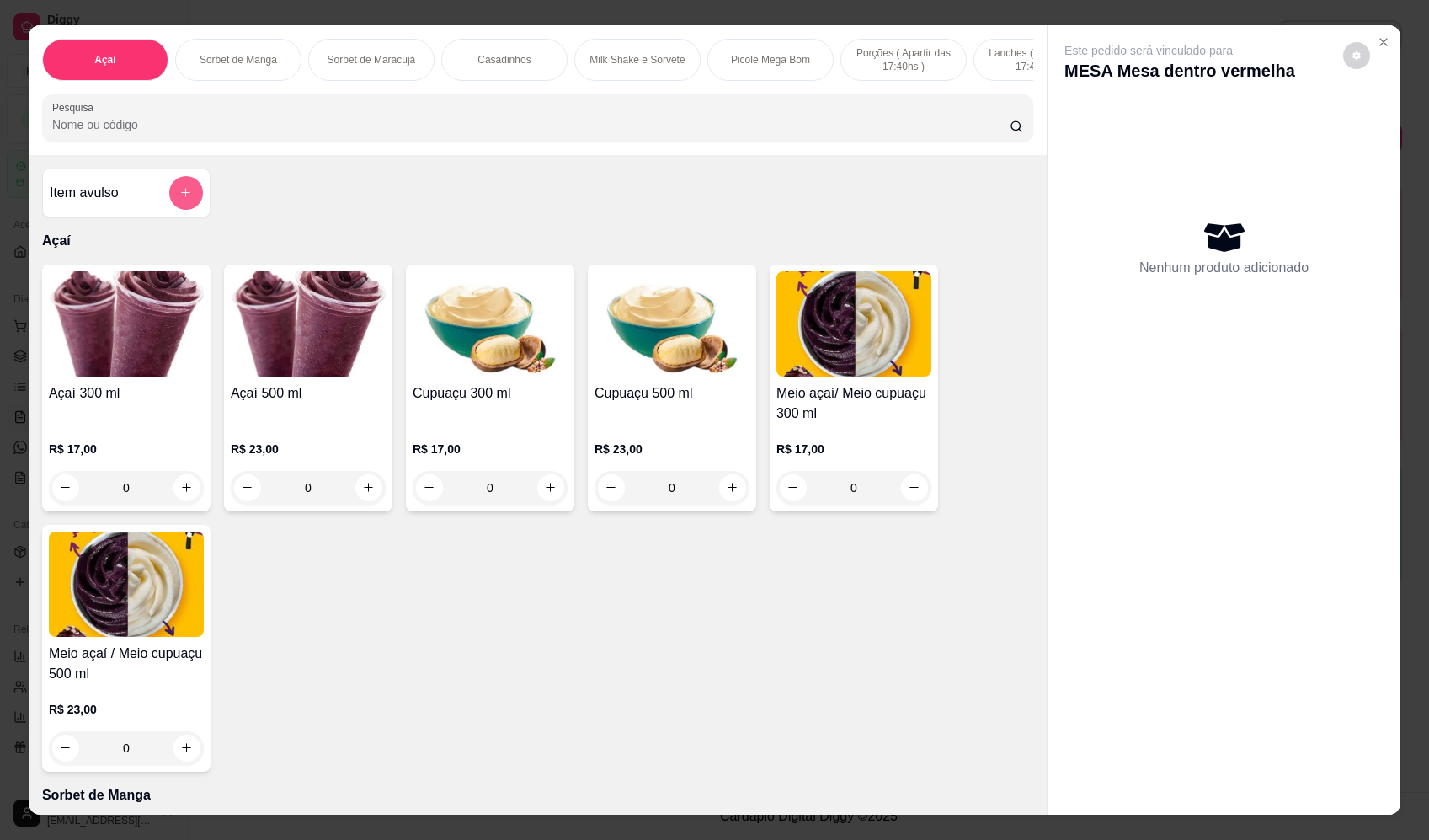
click at [195, 186] on div "Item avulso" at bounding box center [126, 193] width 169 height 49
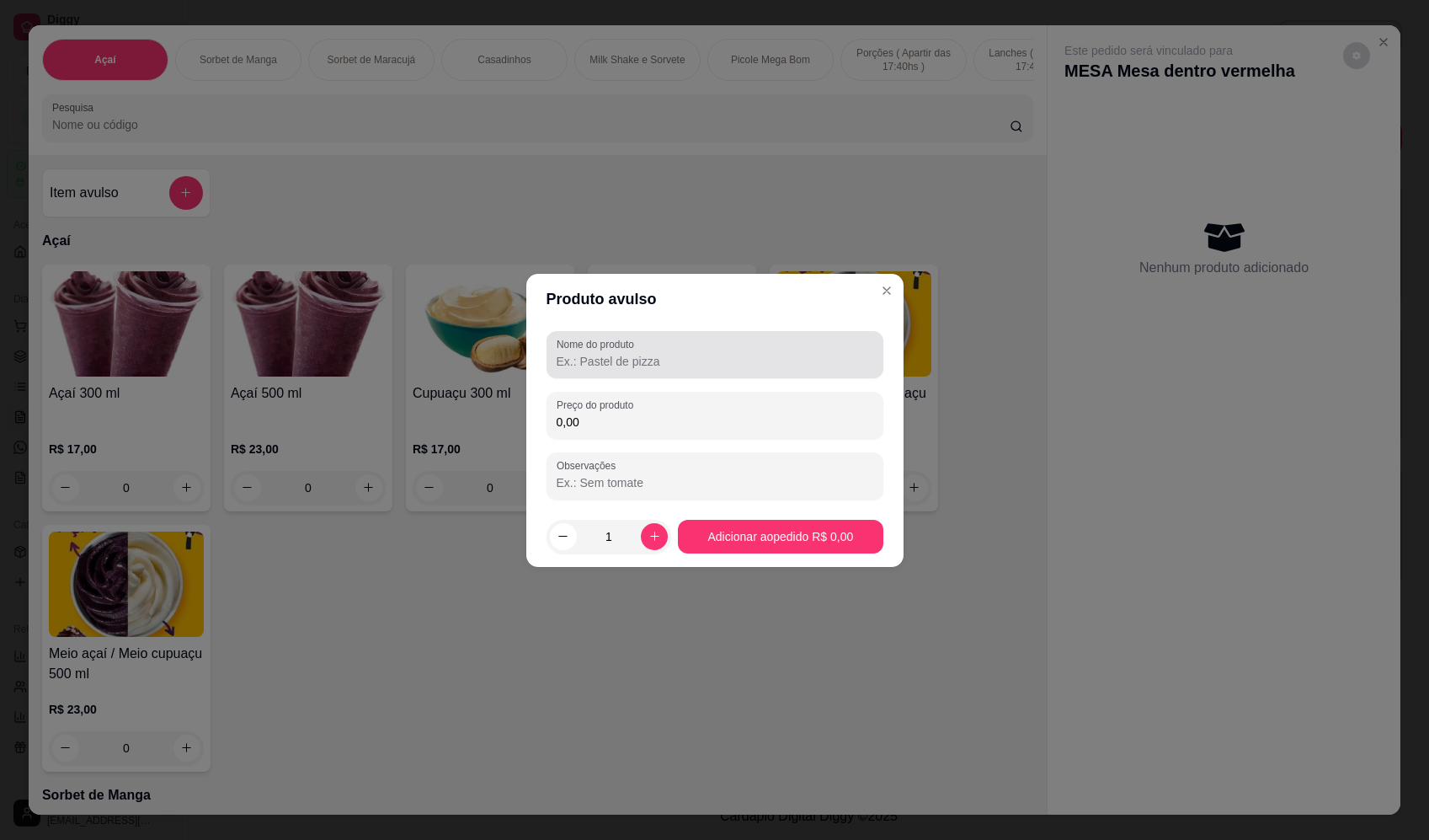
click at [708, 344] on div at bounding box center [714, 355] width 317 height 34
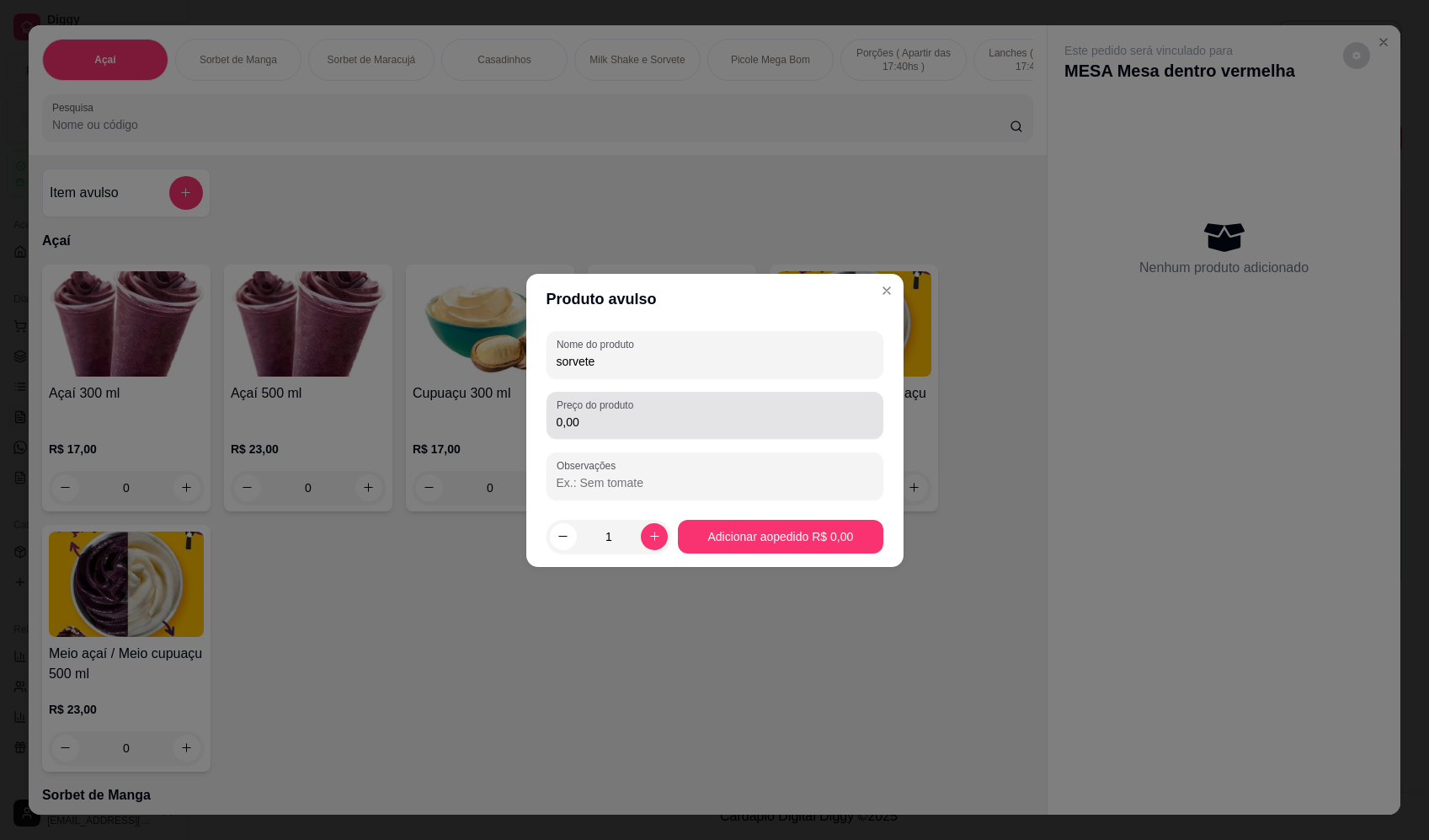
type input "sorvete"
click at [705, 400] on div "0,00" at bounding box center [714, 415] width 317 height 34
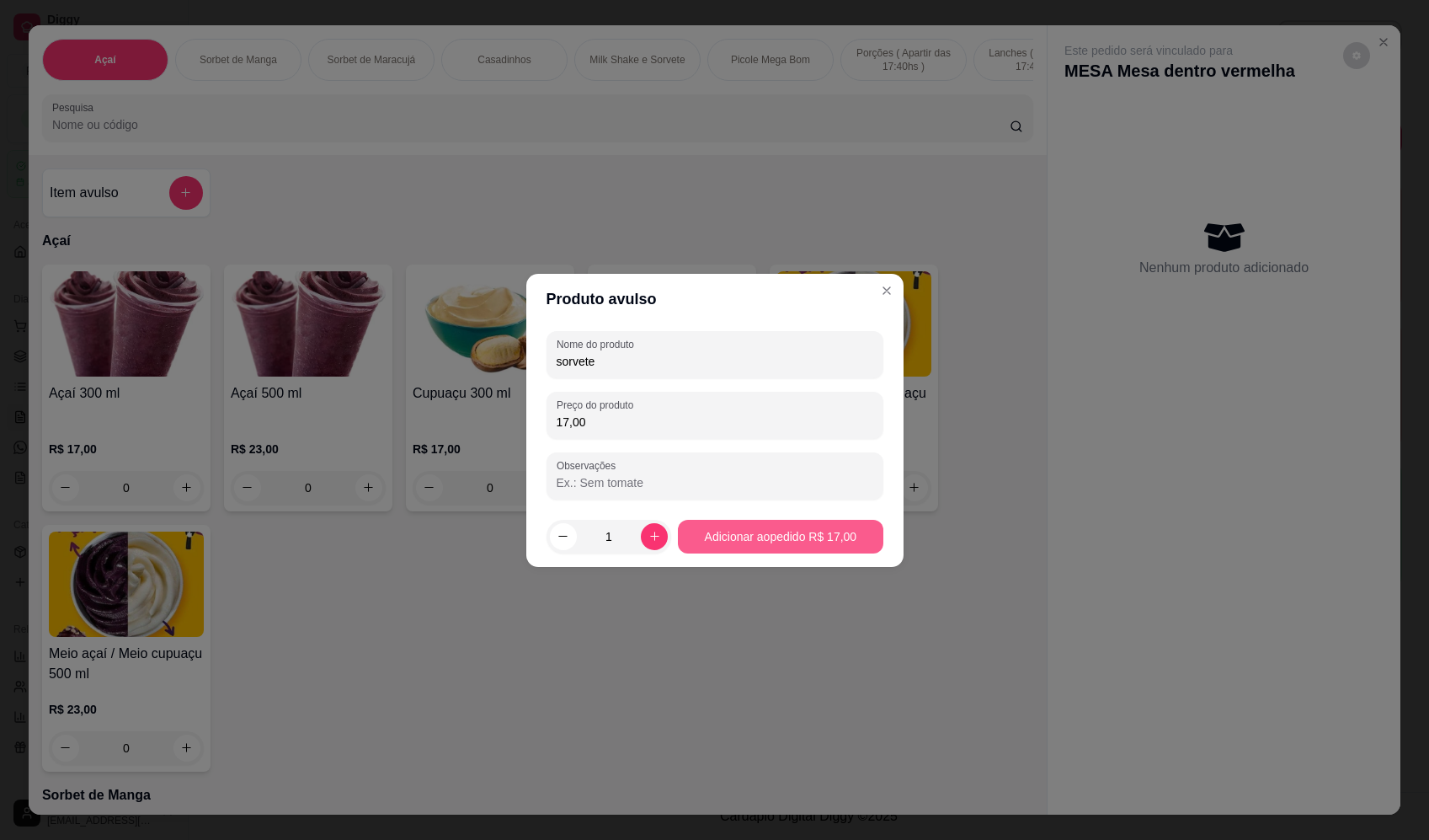
type input "17,00"
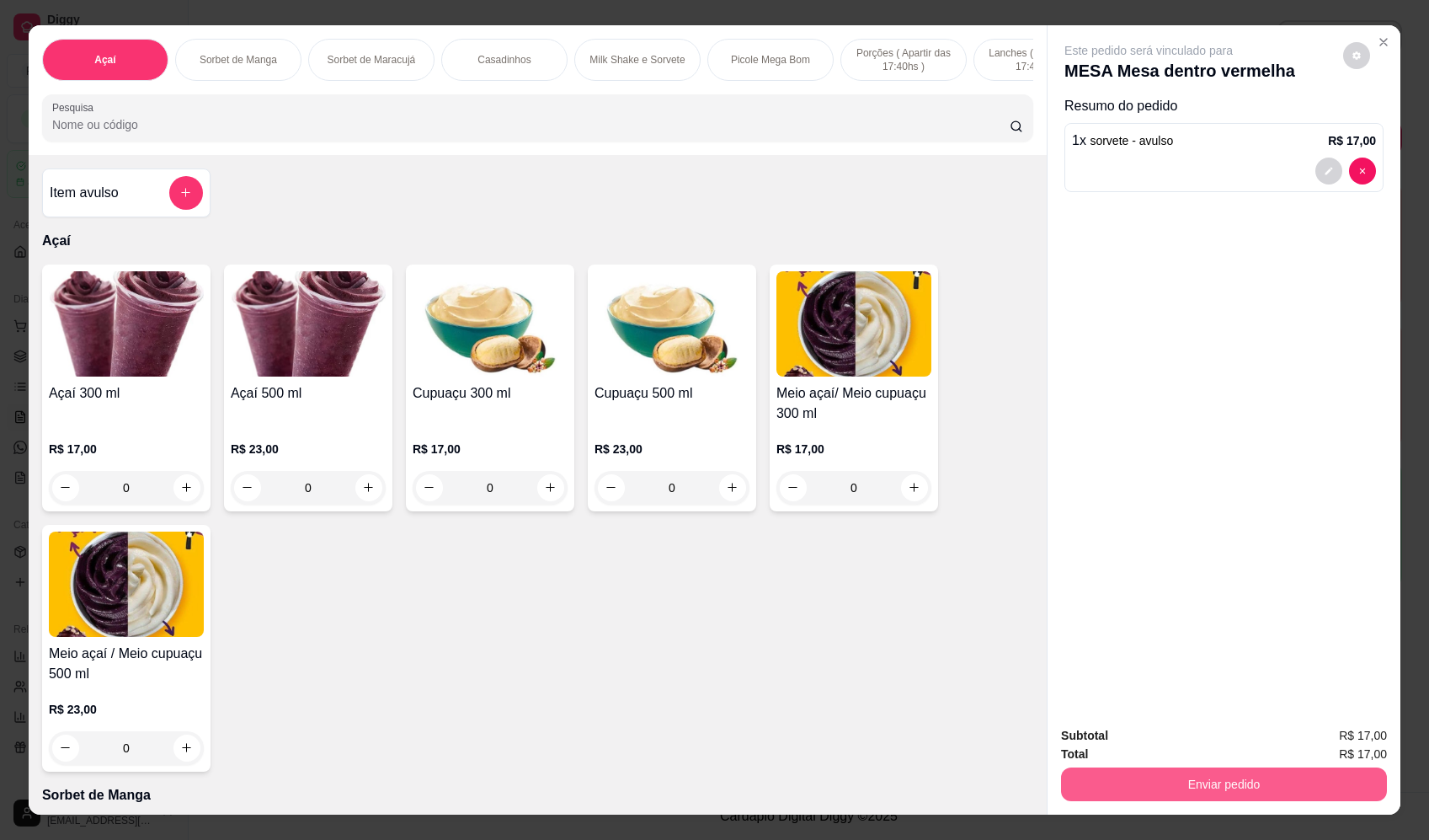
click at [1282, 775] on button "Enviar pedido" at bounding box center [1224, 783] width 326 height 34
click at [1319, 741] on button "Enviar pedido" at bounding box center [1343, 743] width 93 height 31
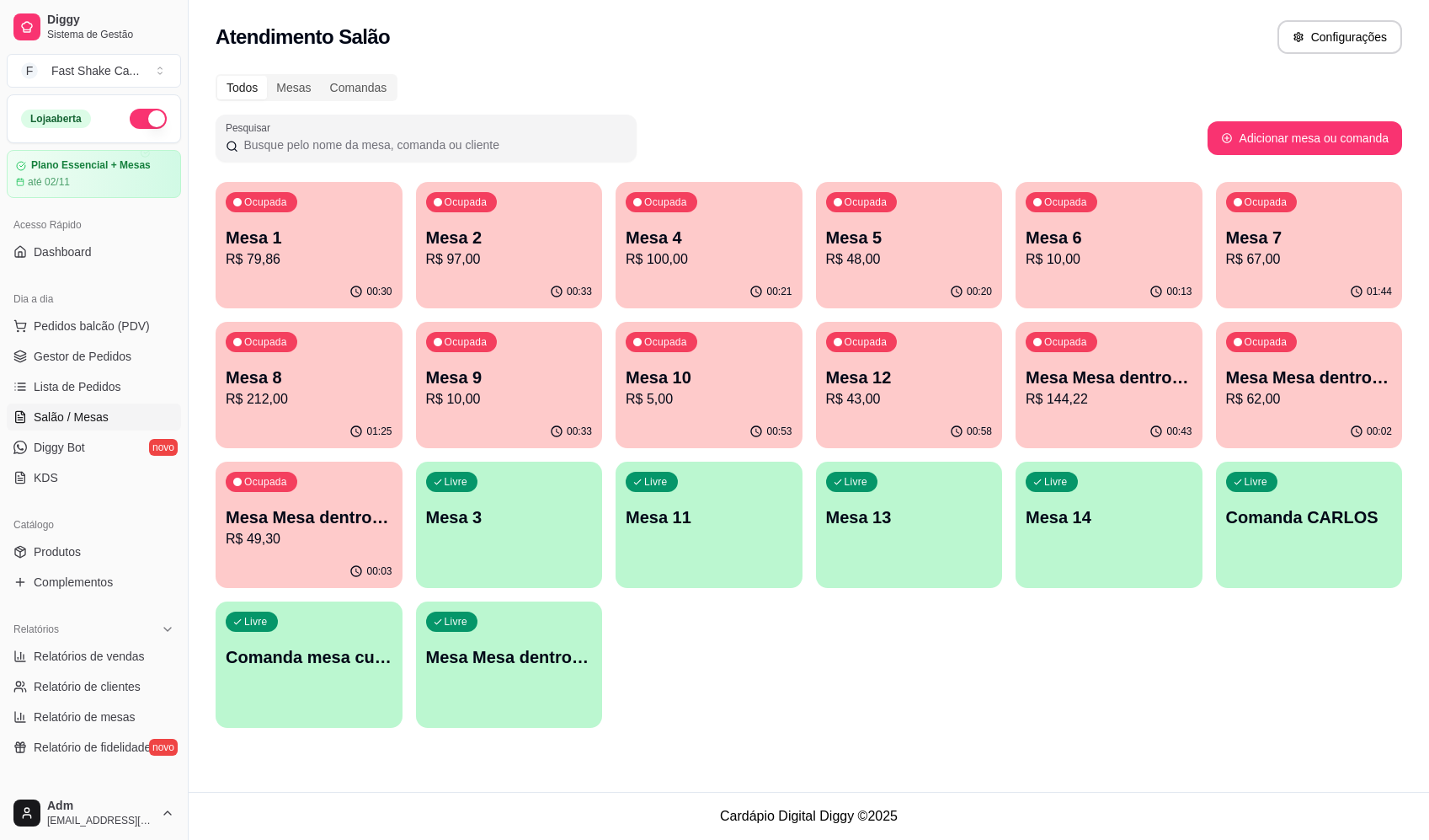
click at [1293, 388] on p "Mesa Mesa dentro verde" at bounding box center [1309, 377] width 167 height 23
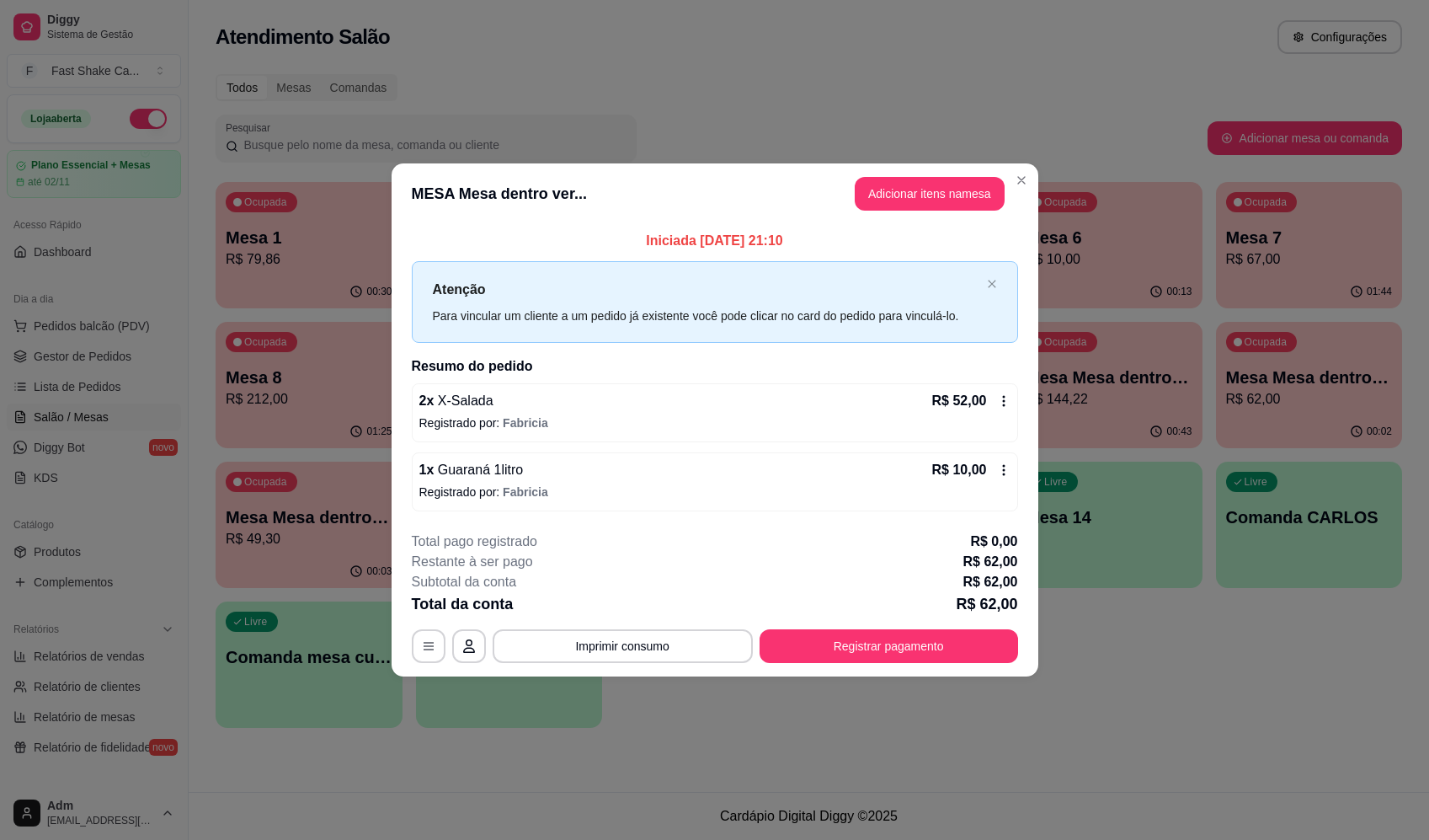
click at [947, 193] on button "Adicionar itens na mesa" at bounding box center [930, 193] width 150 height 34
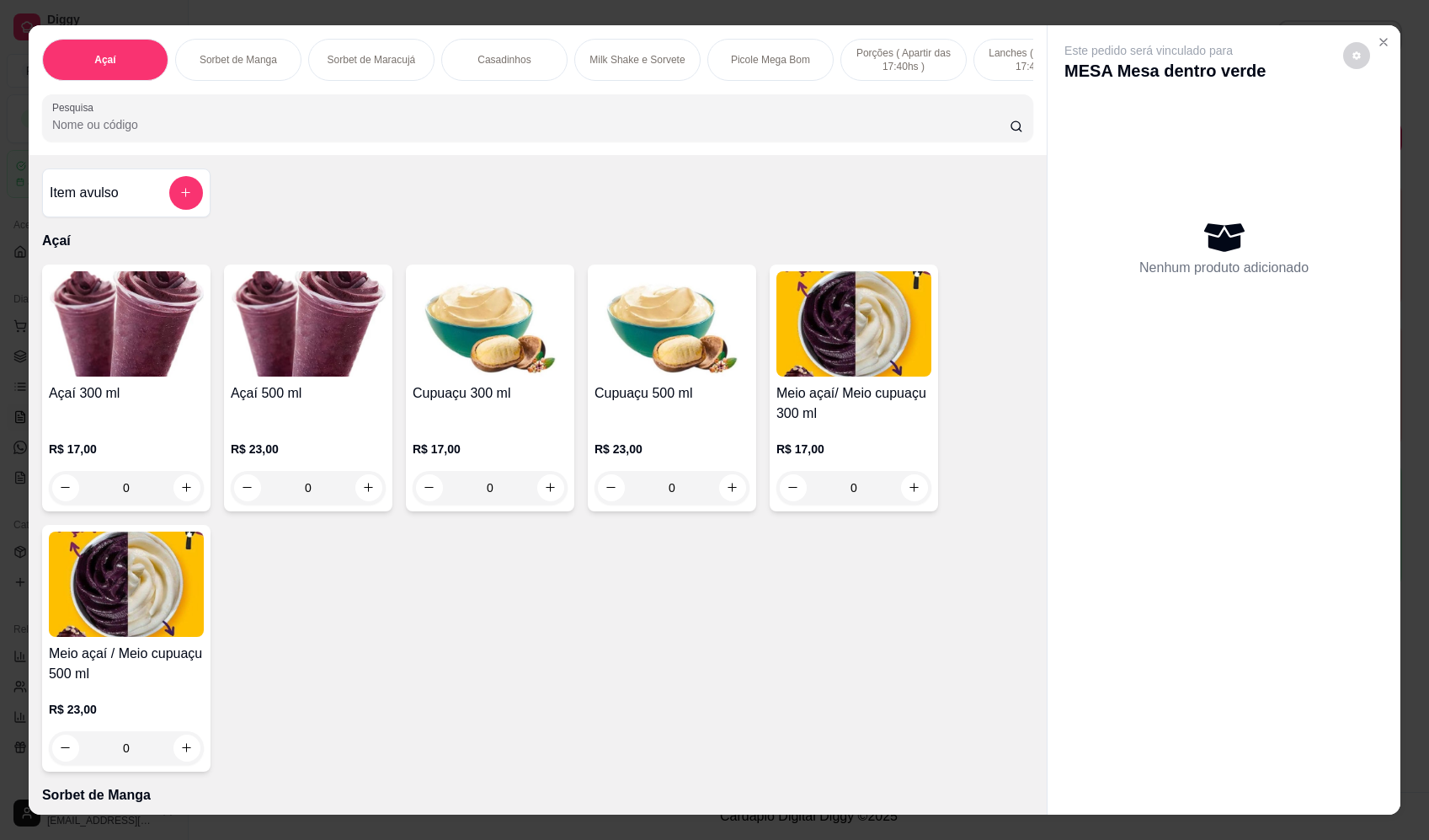
click at [272, 131] on input "Pesquisa" at bounding box center [531, 124] width 958 height 17
drag, startPoint x: 290, startPoint y: 158, endPoint x: 306, endPoint y: 134, distance: 28.8
click at [307, 134] on input "Pesquisa" at bounding box center [531, 124] width 958 height 17
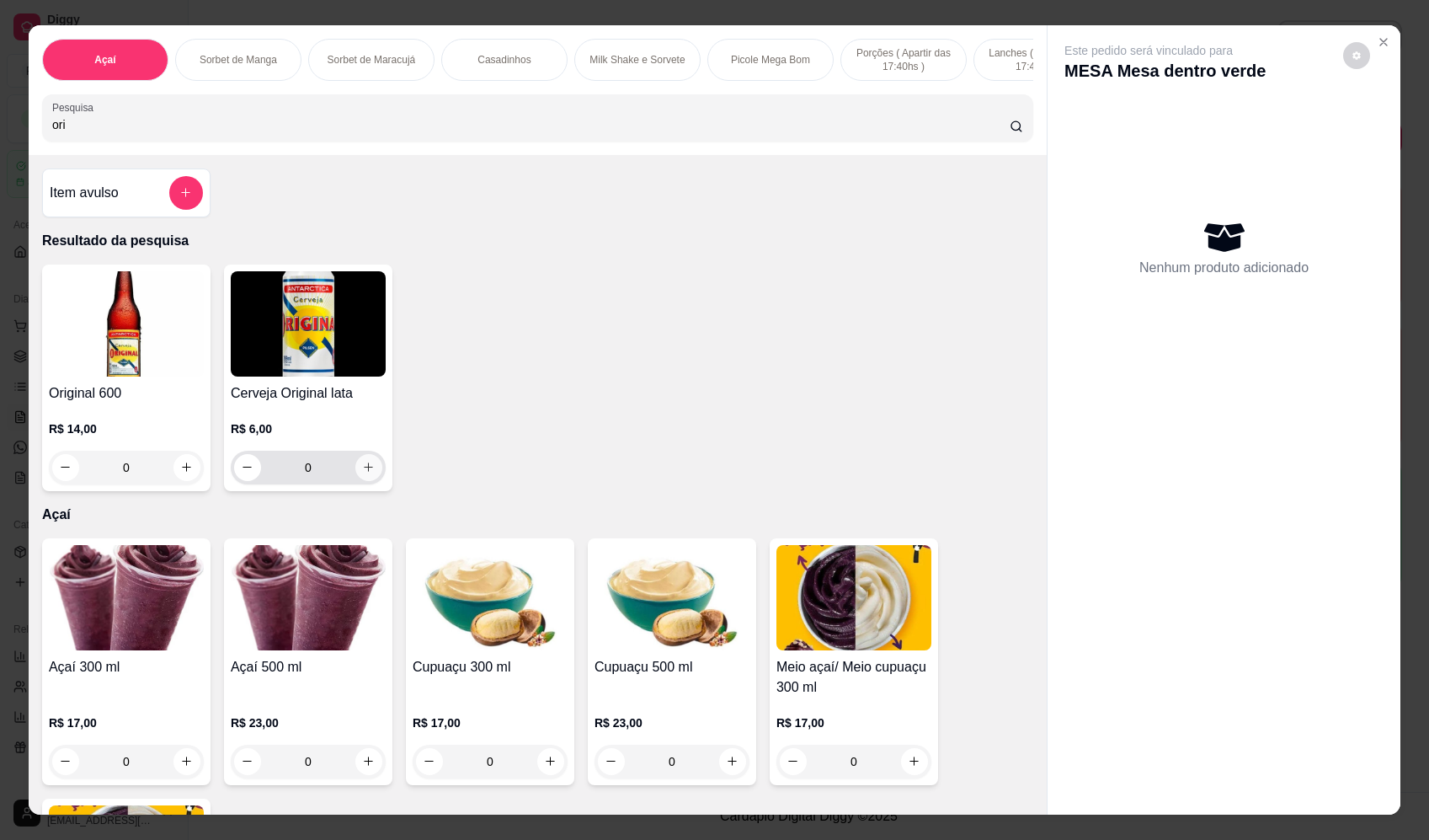
type input "ori"
click at [365, 474] on icon "increase-product-quantity" at bounding box center [368, 467] width 13 height 13
type input "1"
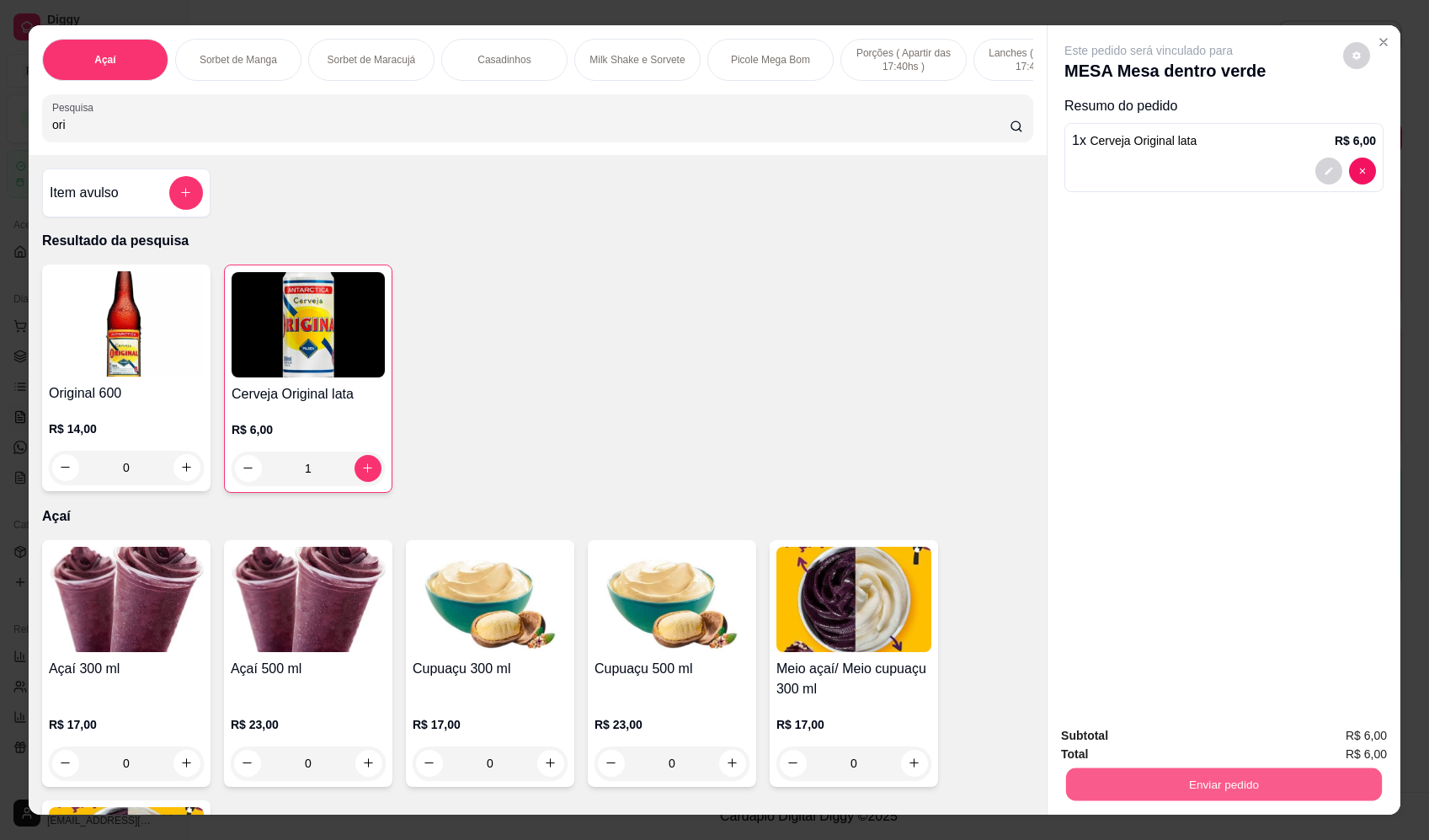
click at [1175, 784] on button "Enviar pedido" at bounding box center [1224, 784] width 316 height 33
click at [1350, 740] on button "Enviar pedido" at bounding box center [1344, 743] width 96 height 32
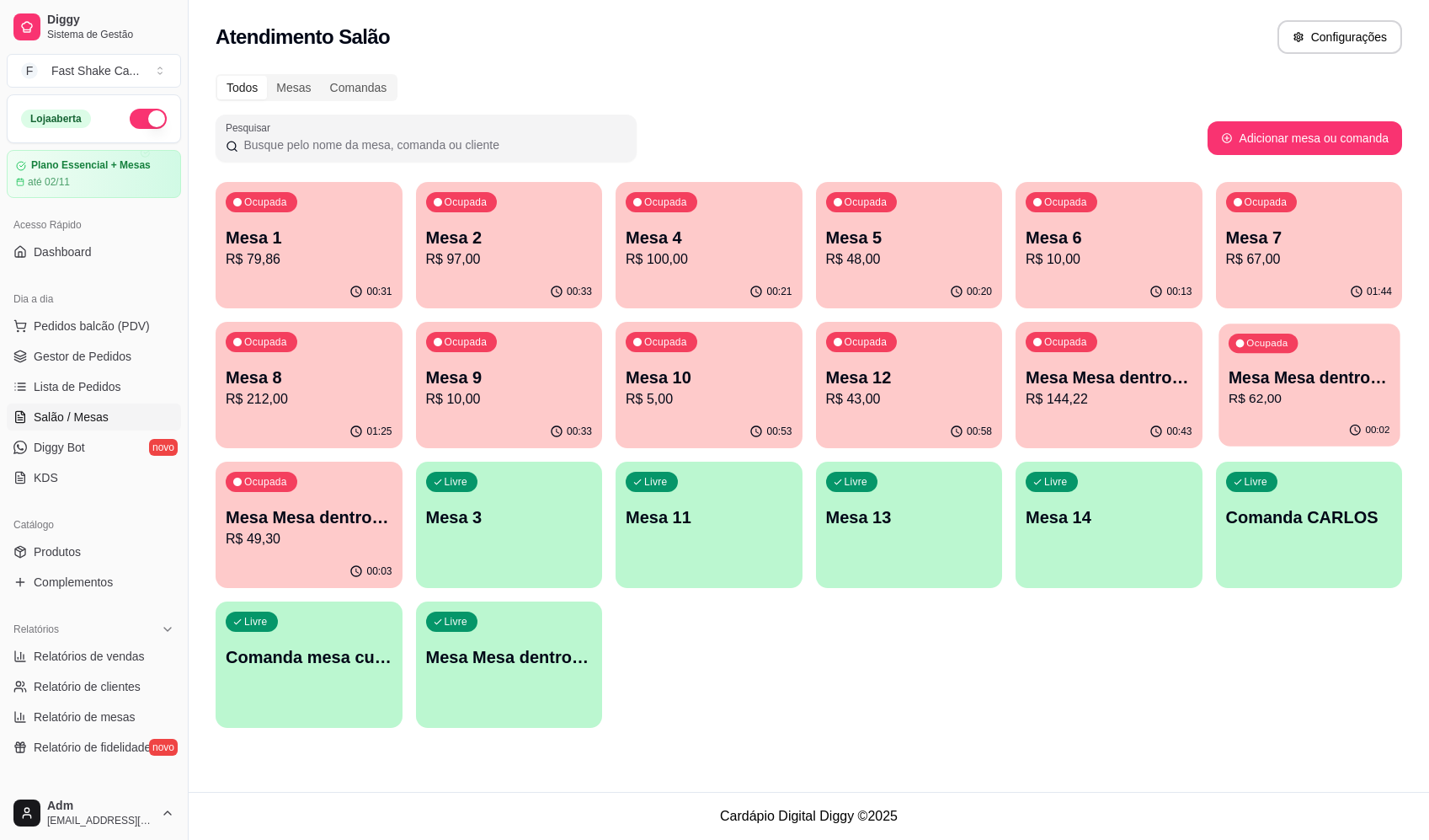
click at [1373, 344] on div "Ocupada Mesa Mesa dentro verde R$ 62,00" at bounding box center [1309, 368] width 181 height 91
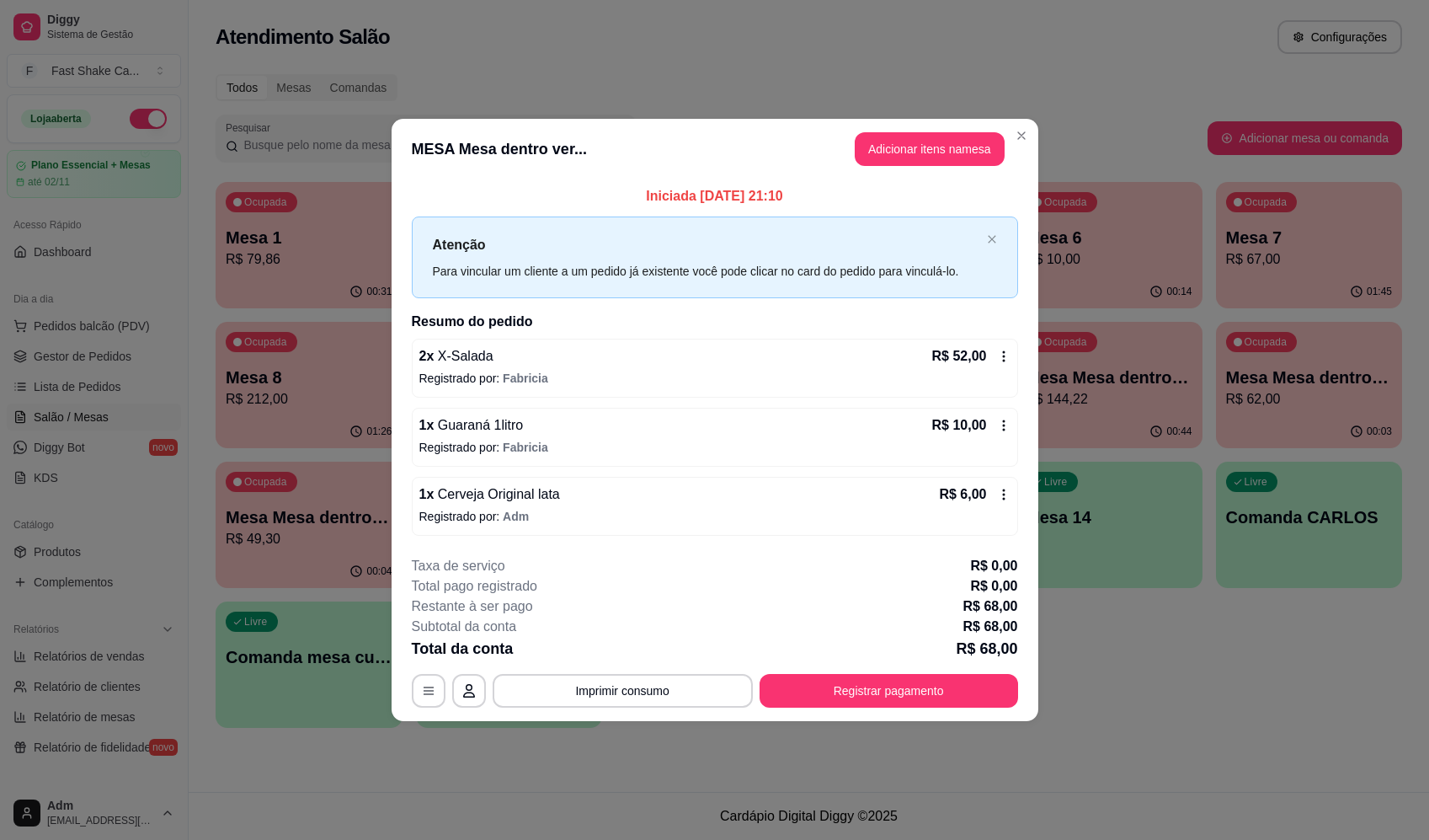
click at [1007, 419] on icon at bounding box center [1004, 425] width 14 height 14
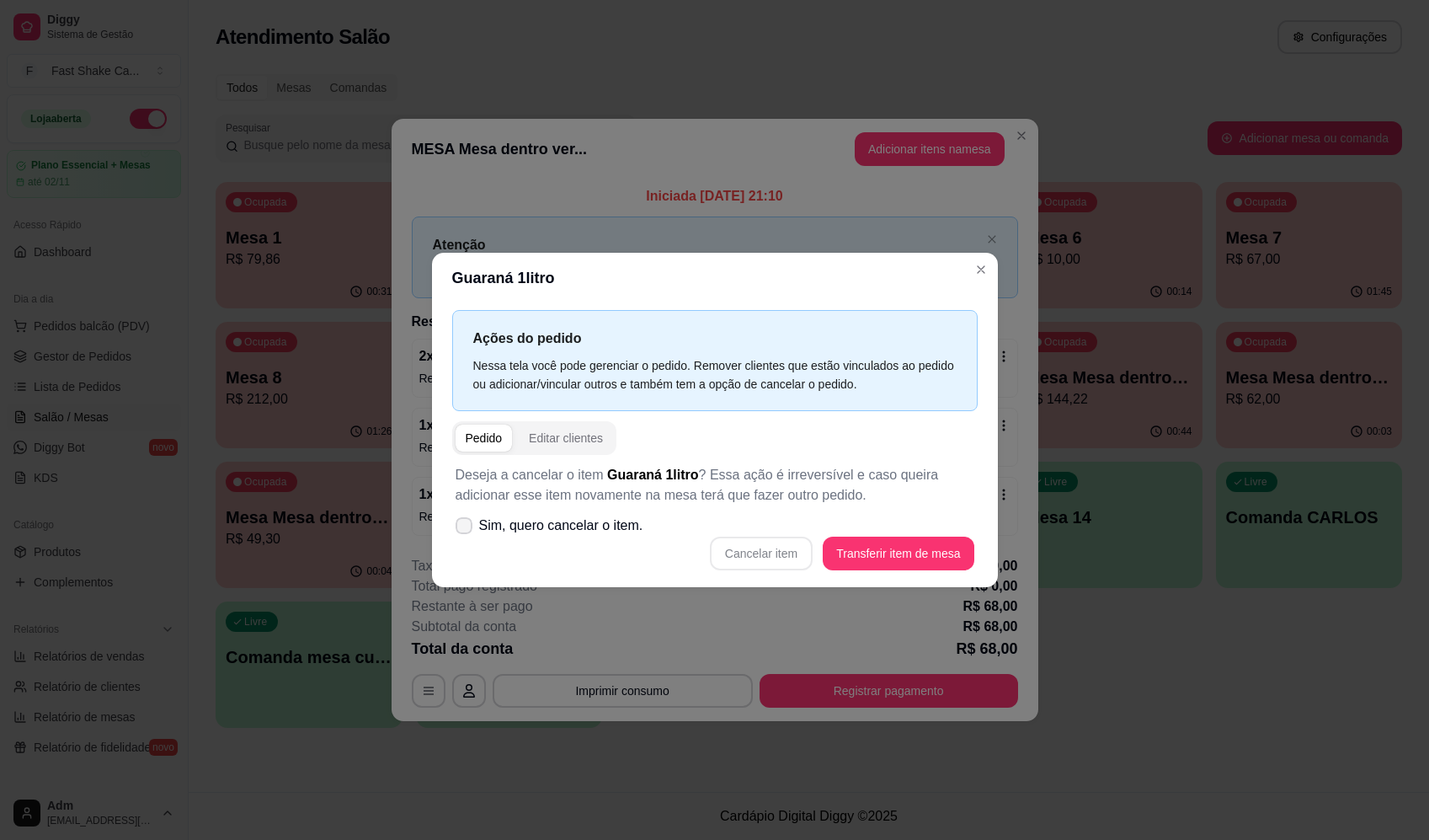
click at [472, 533] on label "Sim, quero cancelar o item." at bounding box center [550, 525] width 202 height 34
click at [466, 533] on input "Sim, quero cancelar o item." at bounding box center [460, 533] width 11 height 11
checkbox input "true"
click at [784, 550] on button "Cancelar item" at bounding box center [760, 553] width 102 height 34
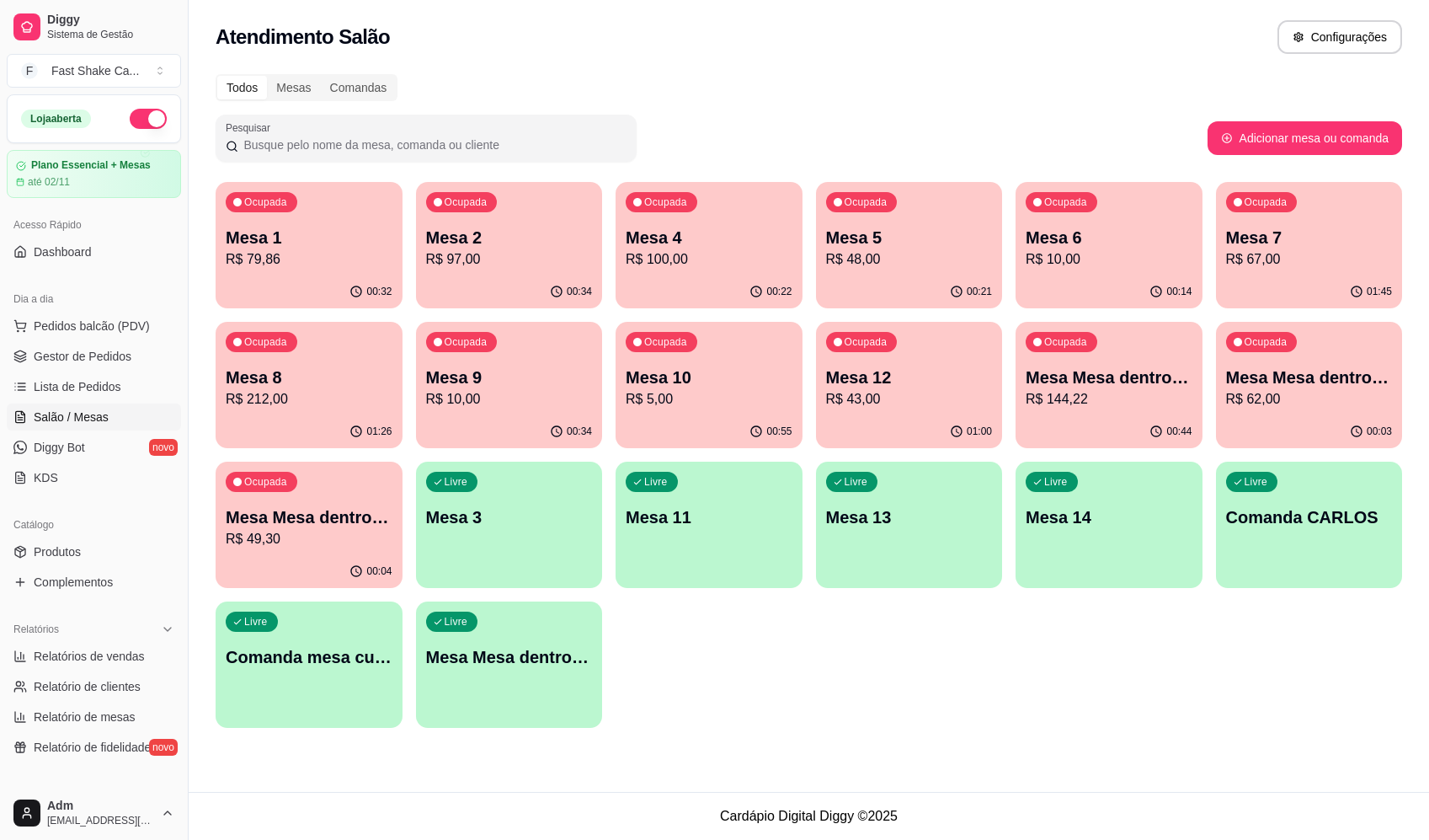
click at [1036, 29] on div "Atendimento Salão Configurações" at bounding box center [809, 37] width 1187 height 34
click at [1022, 109] on div "Todos Mesas Comandas Pesquisar Adicionar mesa ou comanda Ocupada Mesa 1 R$ 79,8…" at bounding box center [809, 406] width 1241 height 684
drag, startPoint x: 1071, startPoint y: 90, endPoint x: 1070, endPoint y: 99, distance: 9.1
click at [1070, 98] on div "Todos Mesas Comandas" at bounding box center [809, 88] width 1187 height 27
click at [542, 417] on div "00:34" at bounding box center [510, 432] width 187 height 33
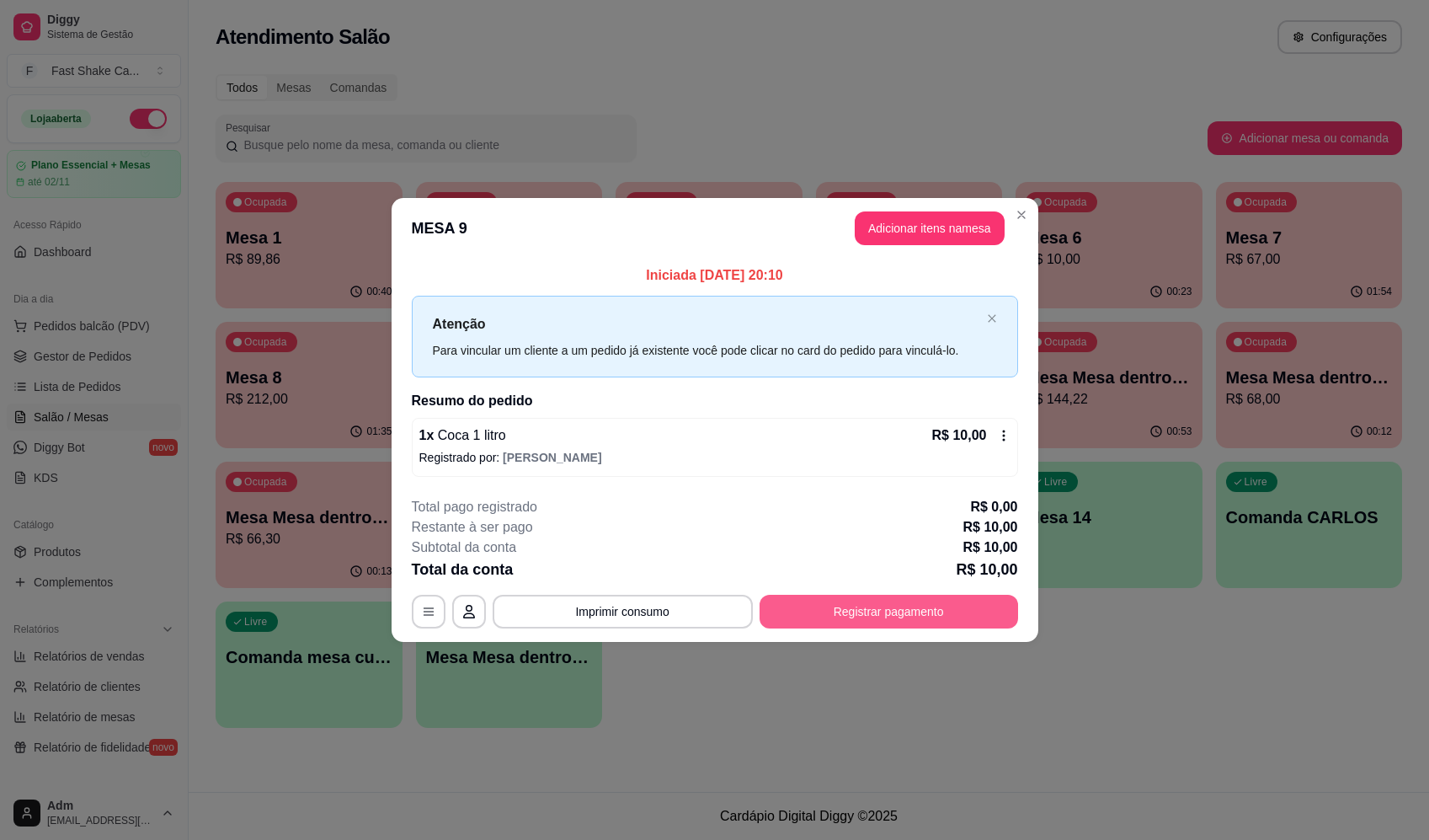
click at [872, 613] on button "Registrar pagamento" at bounding box center [888, 611] width 258 height 34
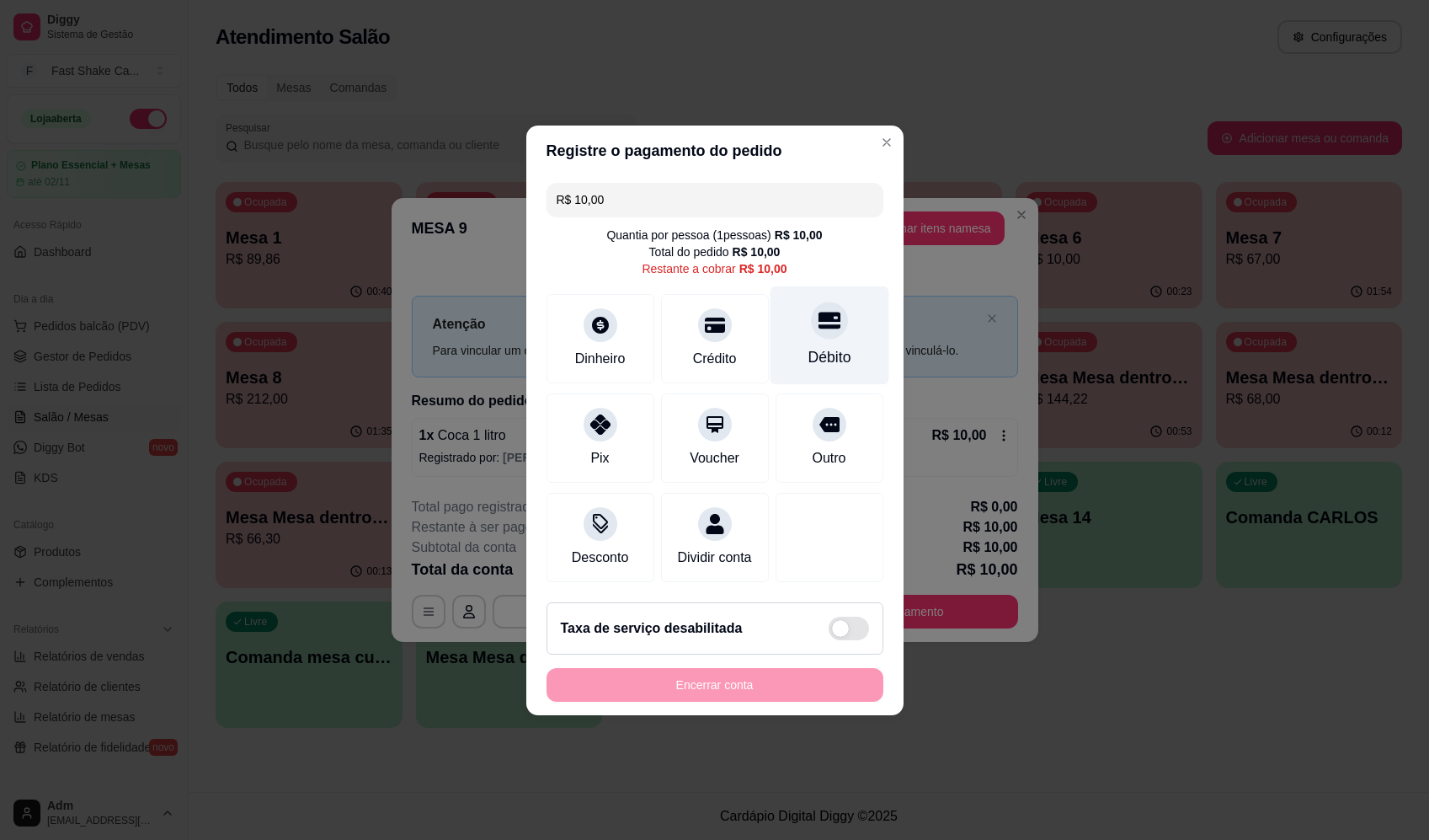
click at [826, 346] on div "Débito" at bounding box center [830, 357] width 43 height 21
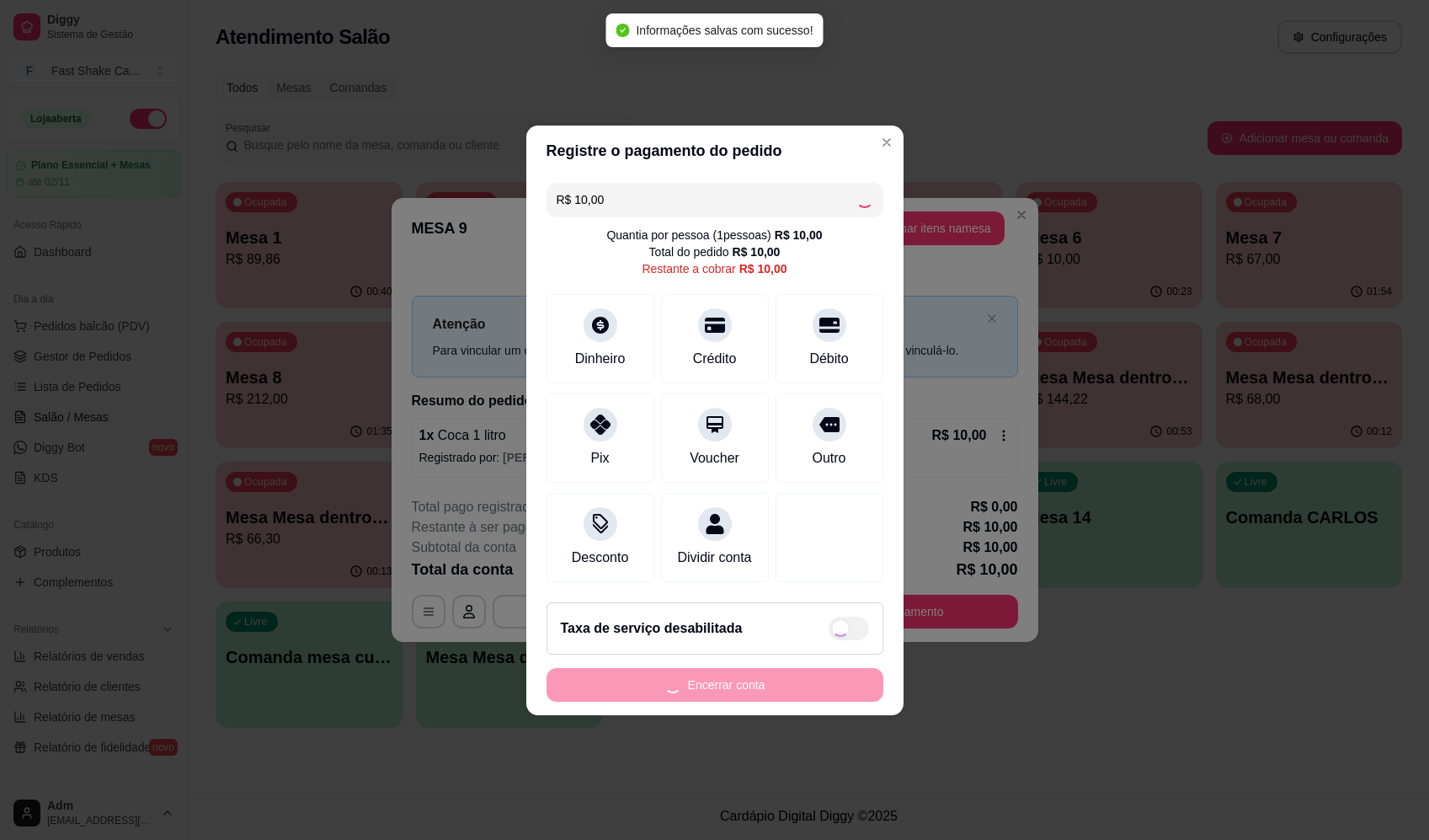
type input "R$ 0,00"
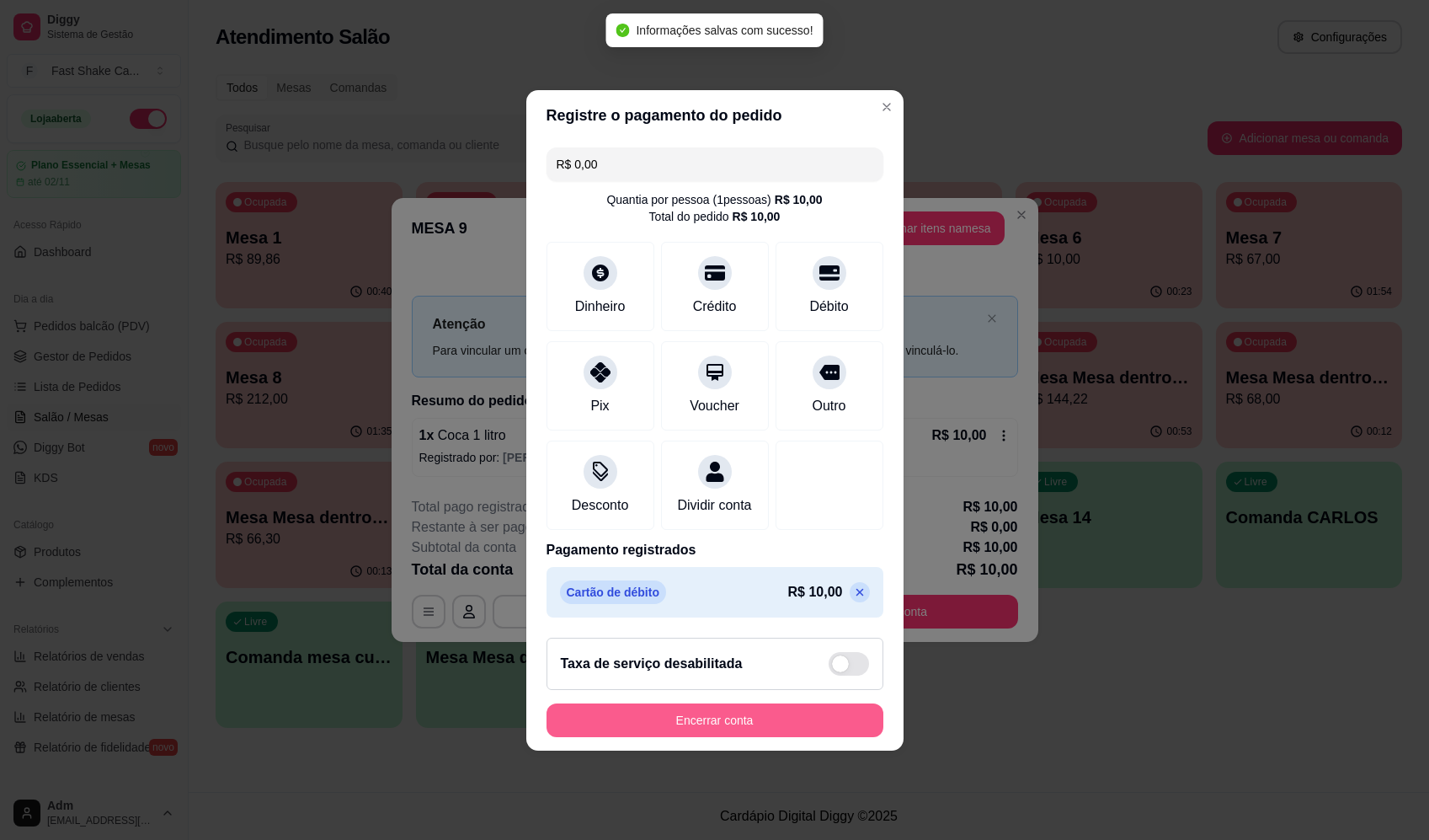
click at [769, 729] on button "Encerrar conta" at bounding box center [715, 720] width 337 height 34
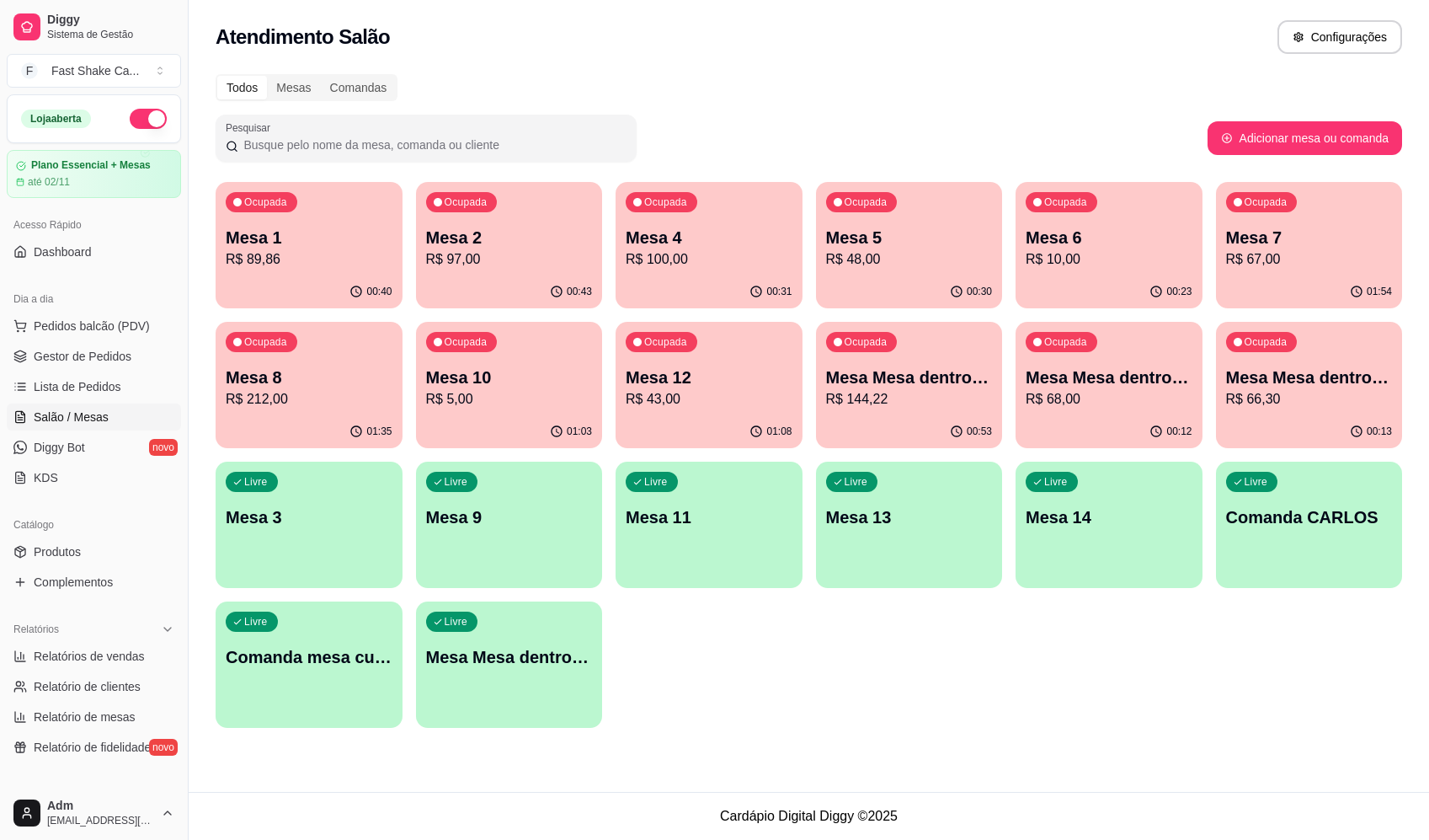
click at [977, 683] on div "Ocupada Mesa 1 R$ 89,86 00:40 Ocupada Mesa 2 R$ 97,00 00:43 Ocupada Mesa 4 R$ 1…" at bounding box center [809, 455] width 1187 height 546
click at [315, 233] on p "Mesa 1" at bounding box center [309, 238] width 167 height 23
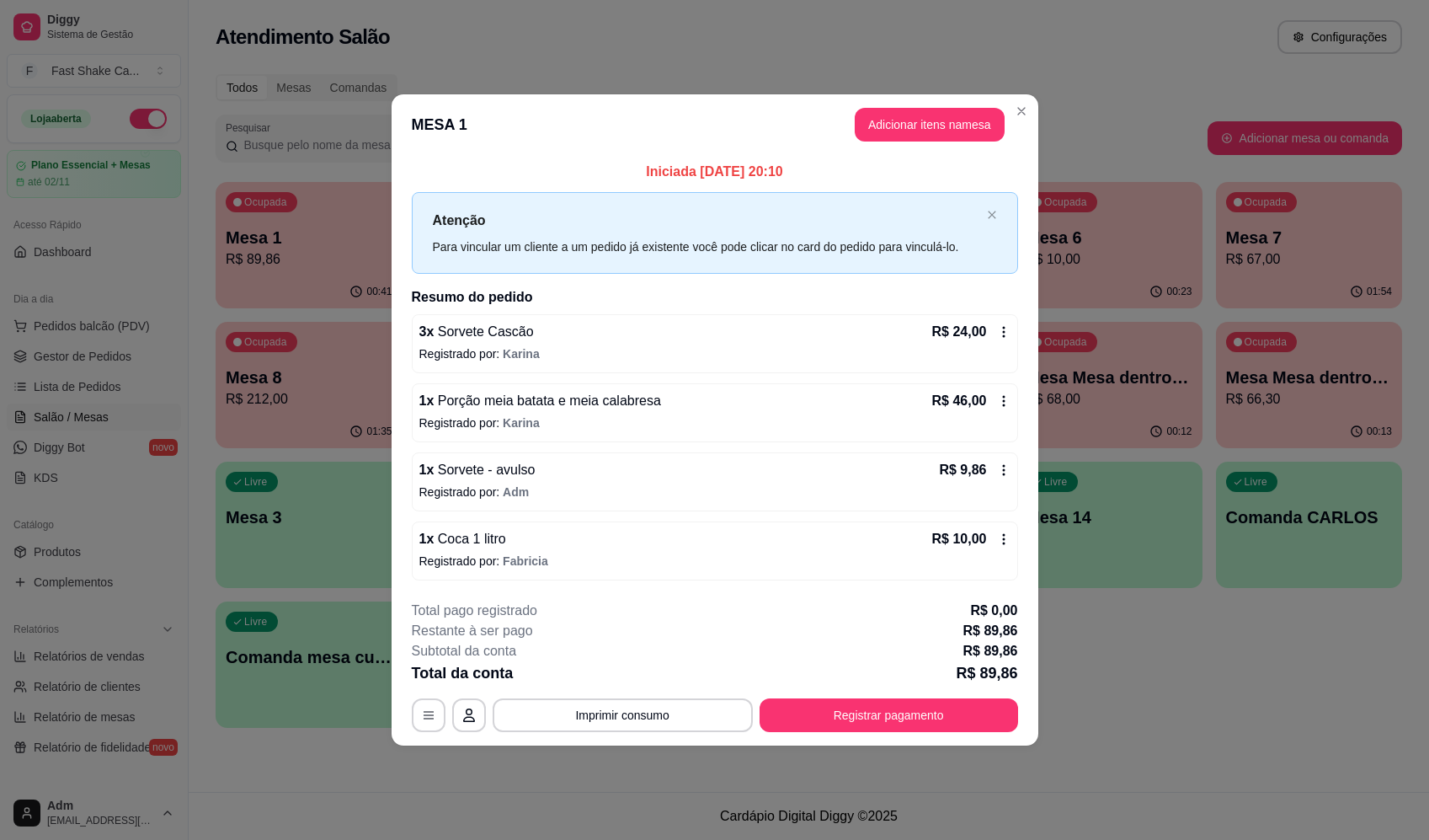
click at [735, 555] on p "Registrado por: Fabricia" at bounding box center [714, 560] width 592 height 17
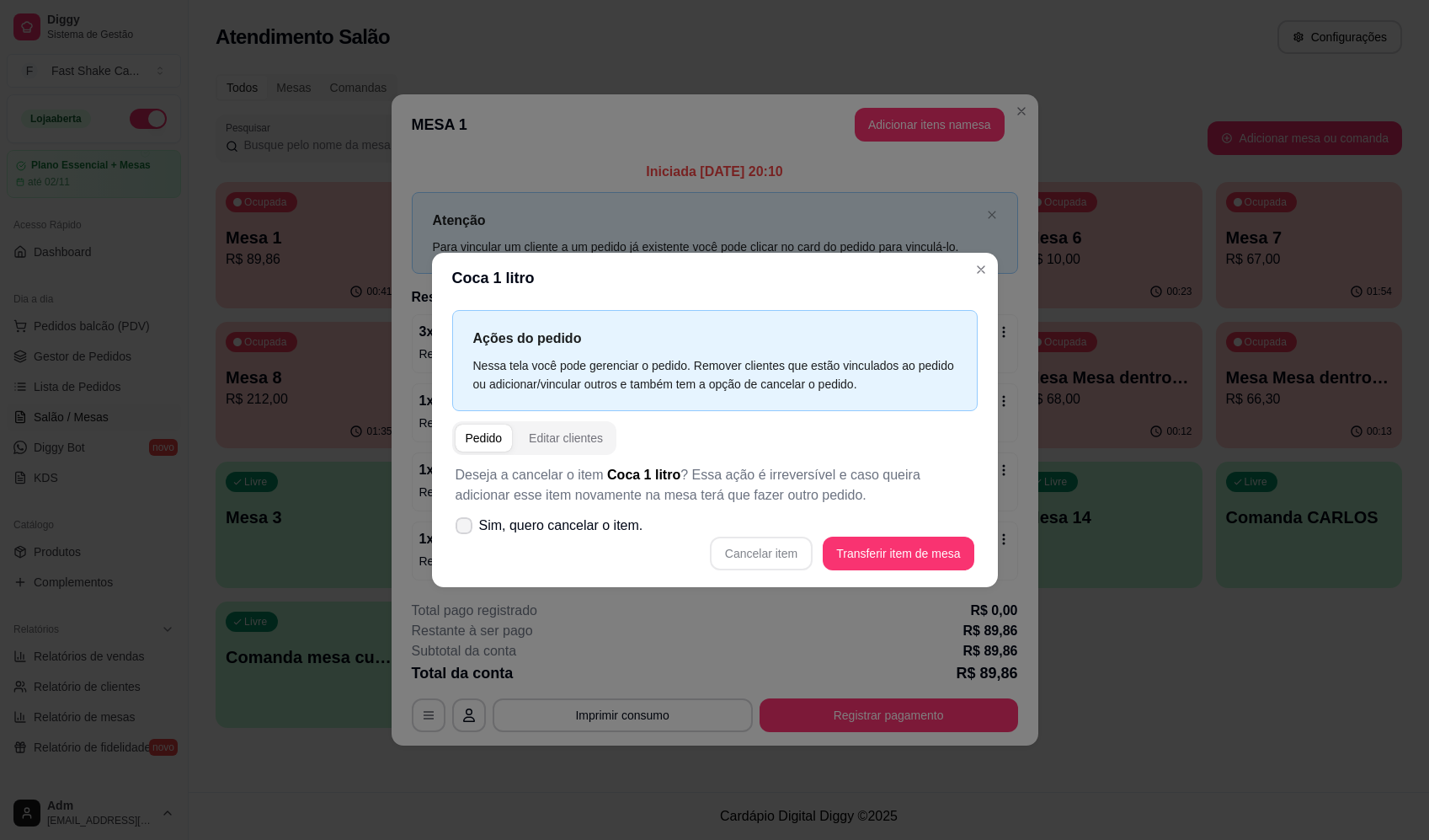
click at [593, 510] on label "Sim, quero cancelar o item." at bounding box center [550, 525] width 202 height 34
click at [466, 528] on input "Sim, quero cancelar o item." at bounding box center [460, 533] width 11 height 11
checkbox input "true"
click at [756, 547] on button "Cancelar item" at bounding box center [760, 553] width 102 height 34
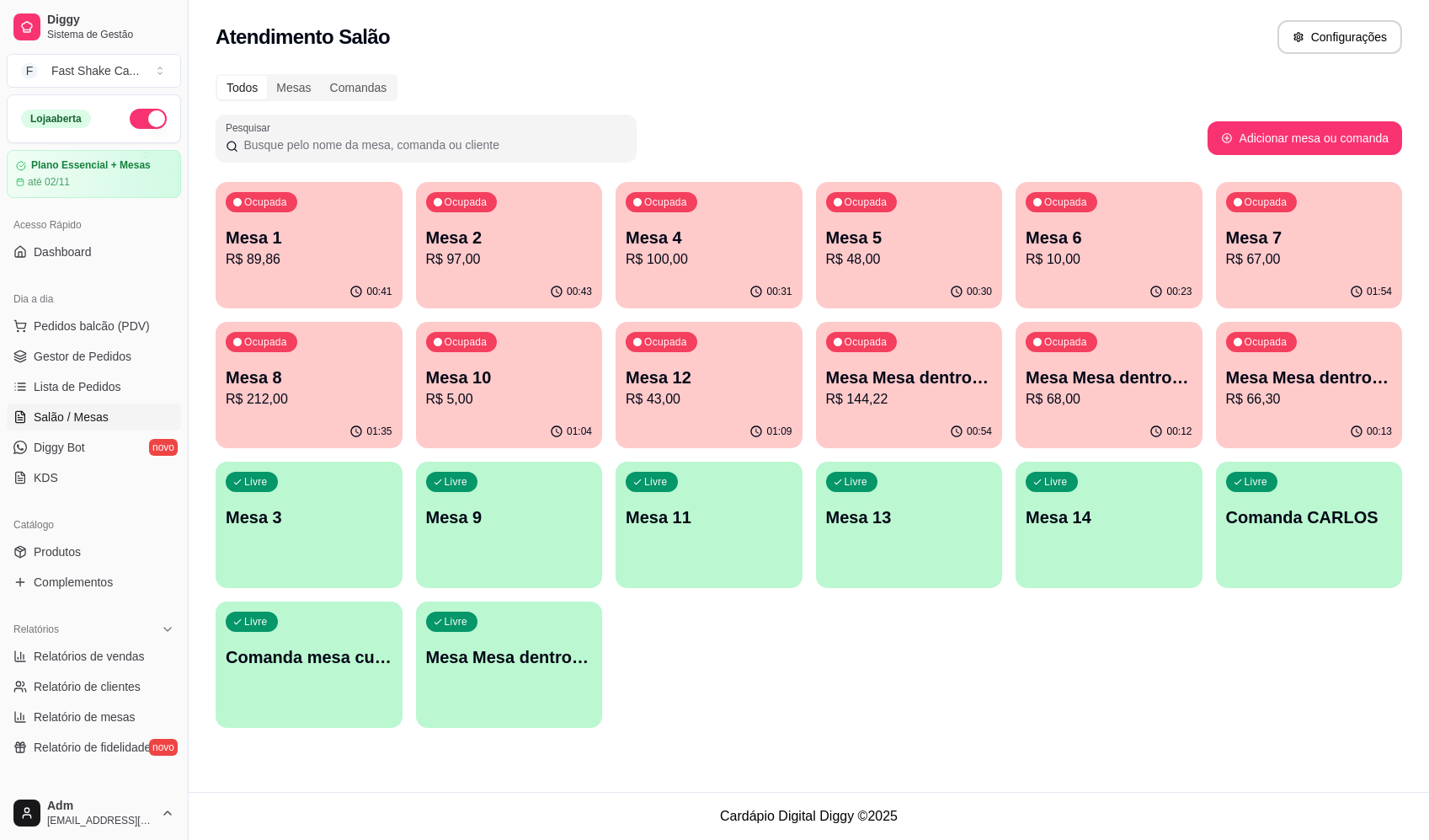
click at [270, 241] on p "Mesa 1" at bounding box center [309, 238] width 167 height 23
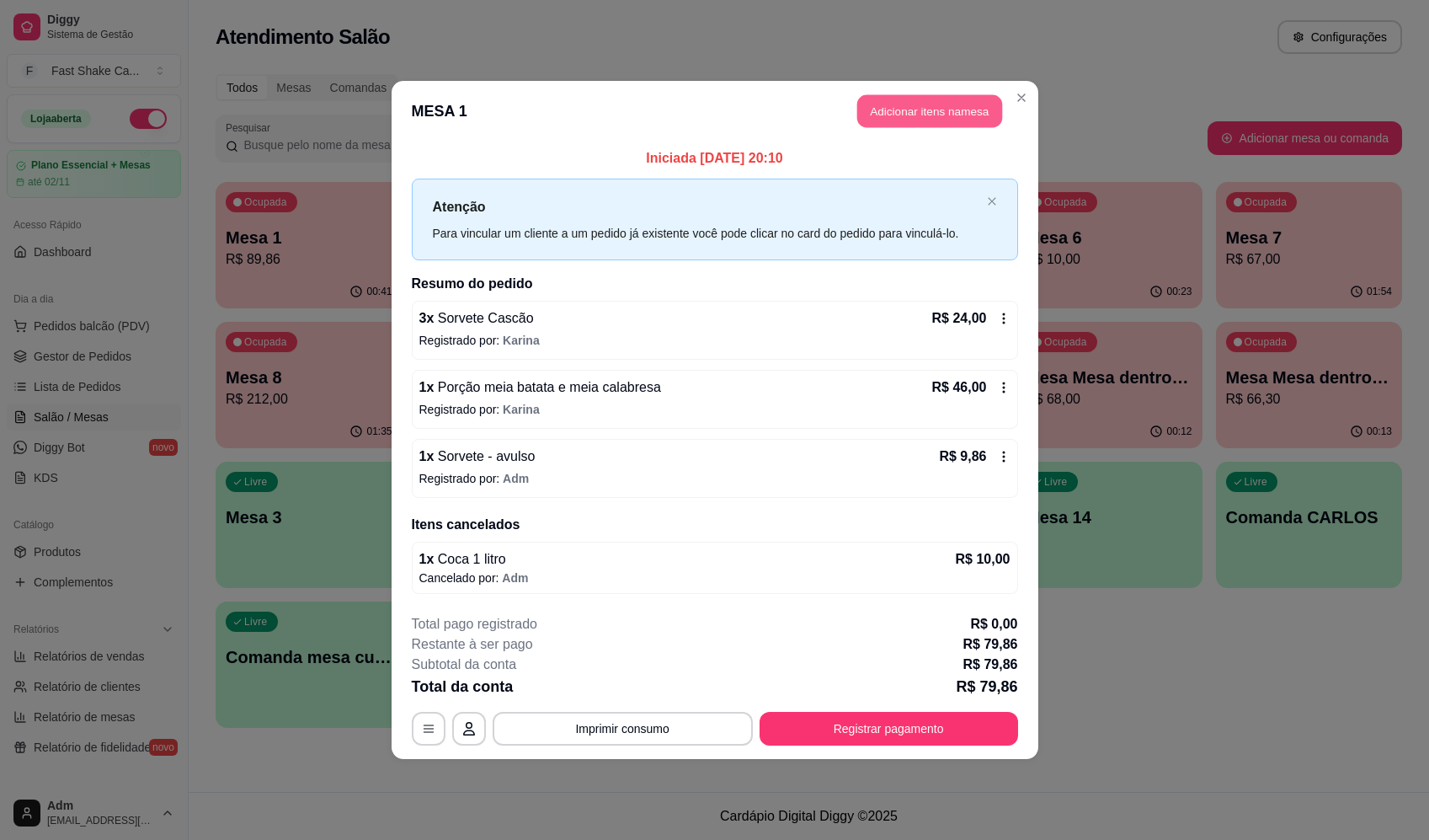
click at [922, 120] on button "Adicionar itens na mesa" at bounding box center [930, 112] width 145 height 33
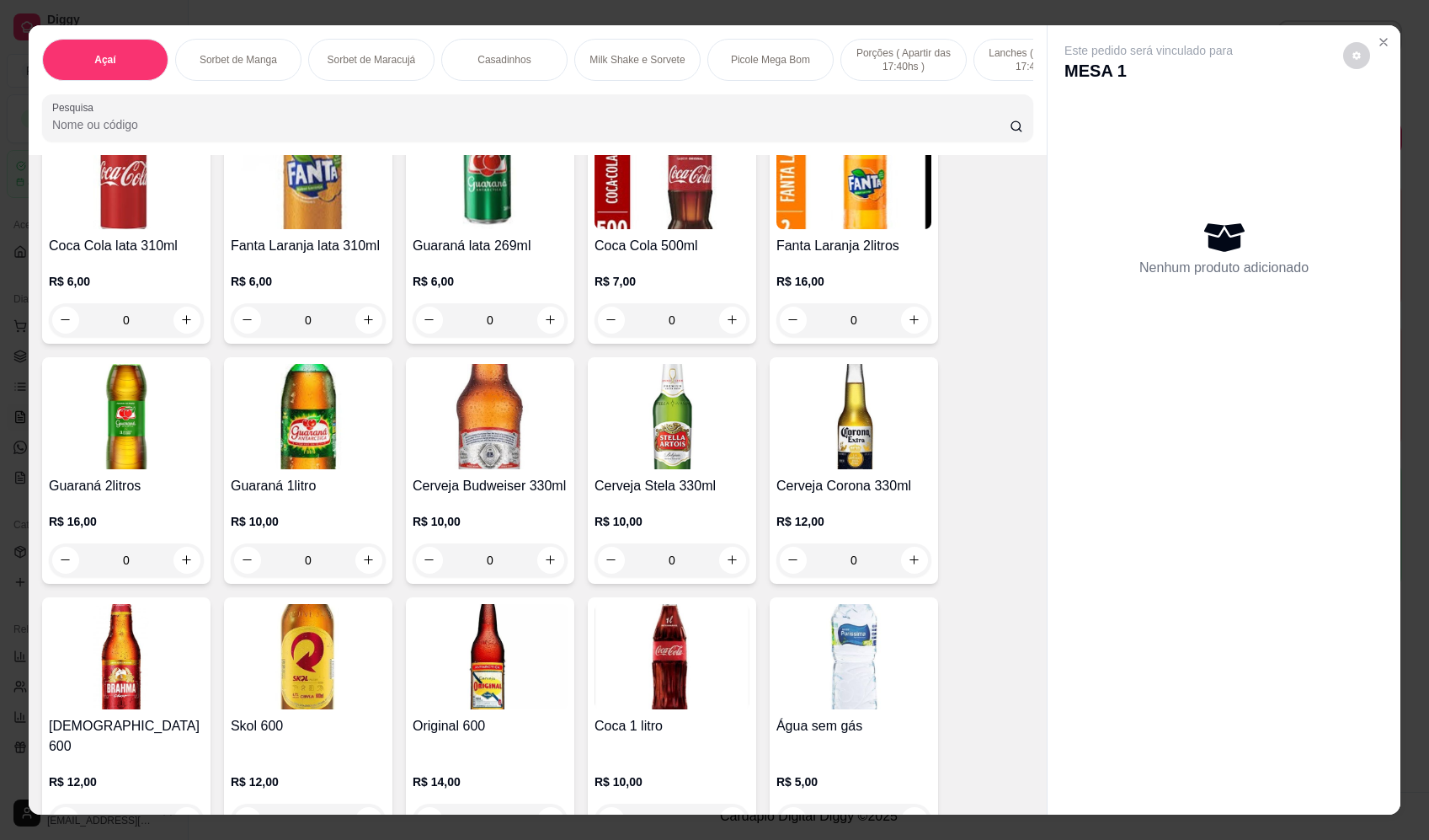
scroll to position [4463, 0]
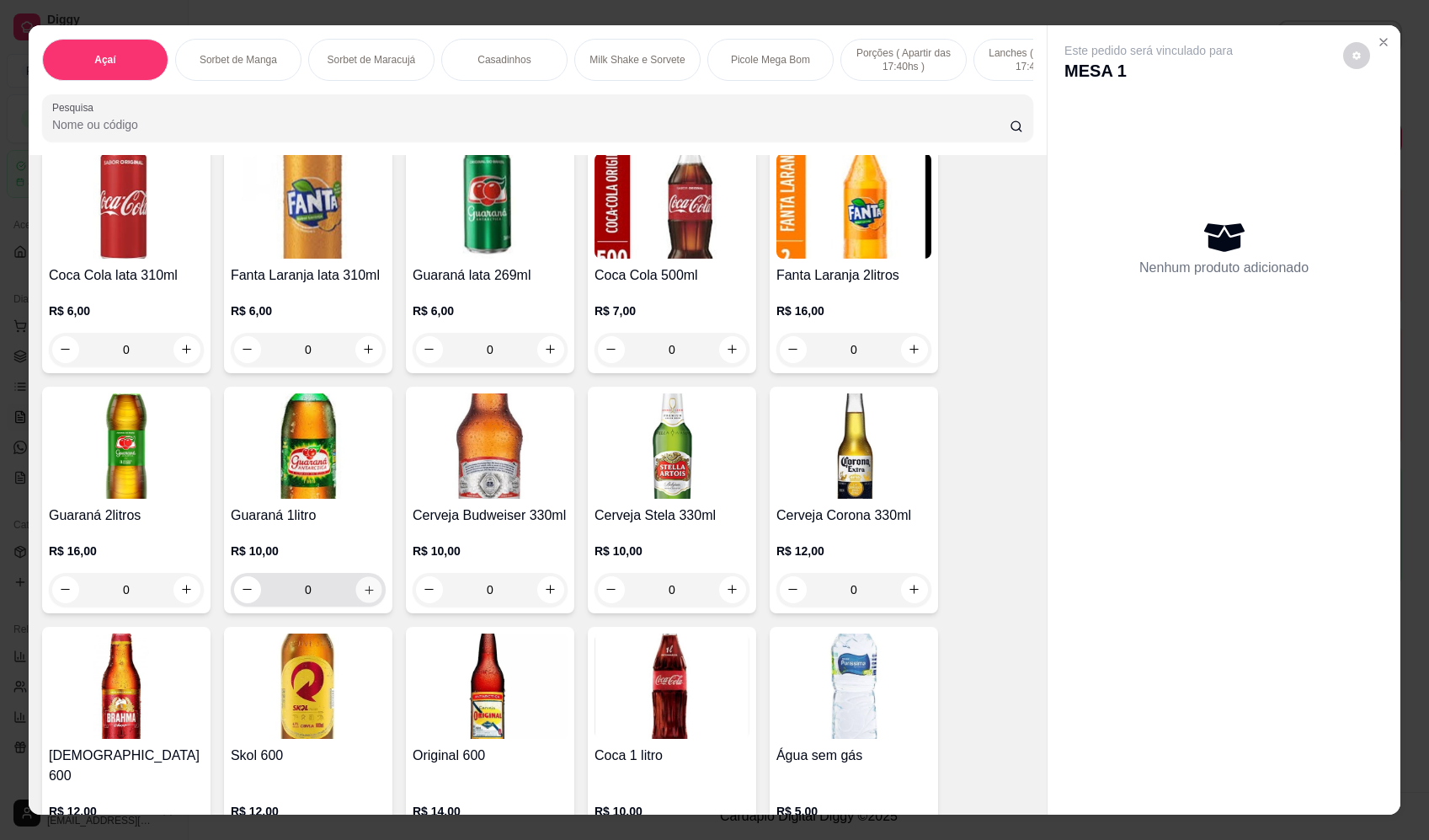
click at [363, 596] on icon "increase-product-quantity" at bounding box center [368, 590] width 13 height 13
type input "1"
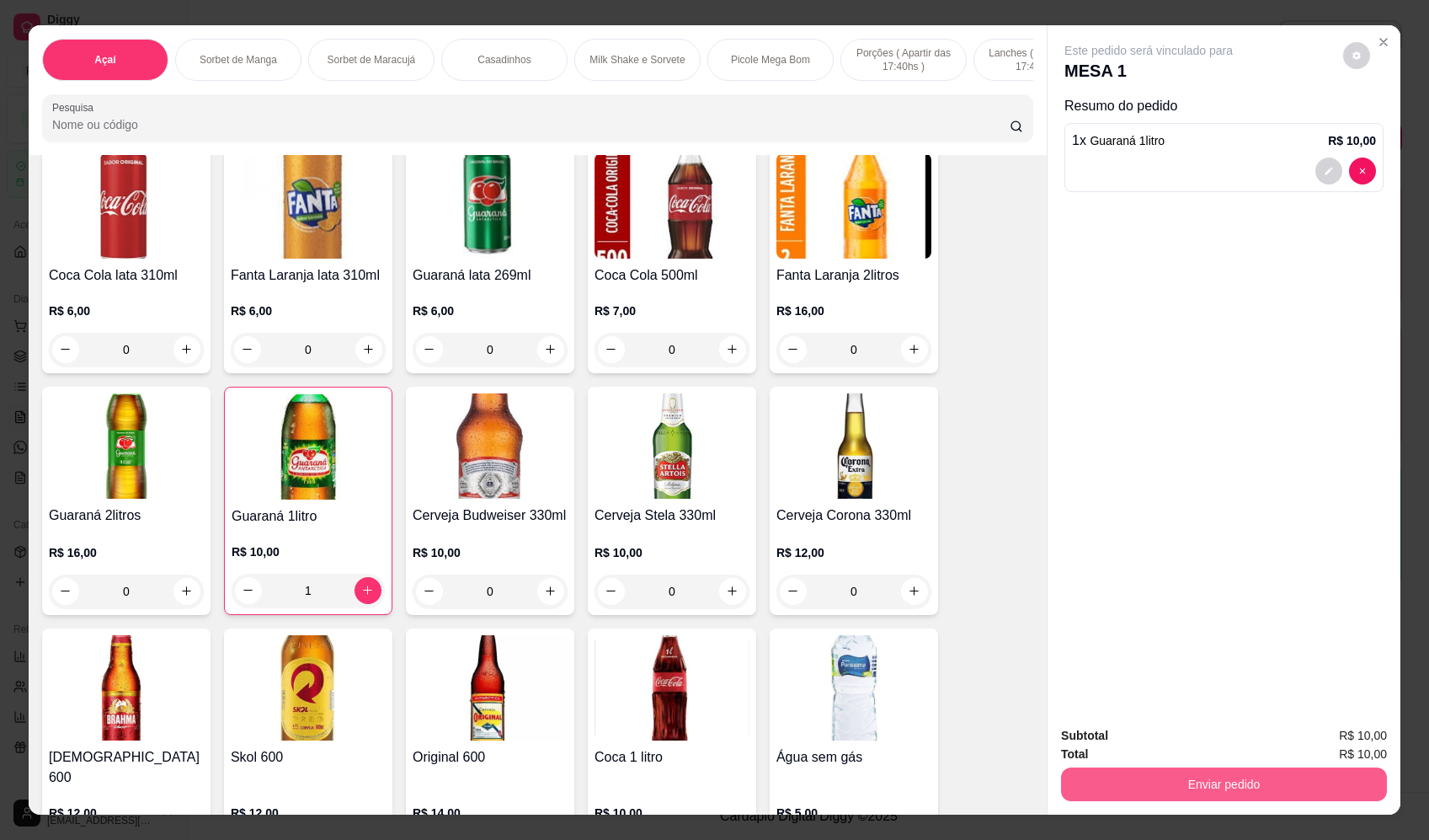
click at [1228, 783] on button "Enviar pedido" at bounding box center [1224, 783] width 326 height 34
click at [1353, 752] on button "Enviar pedido" at bounding box center [1344, 743] width 96 height 32
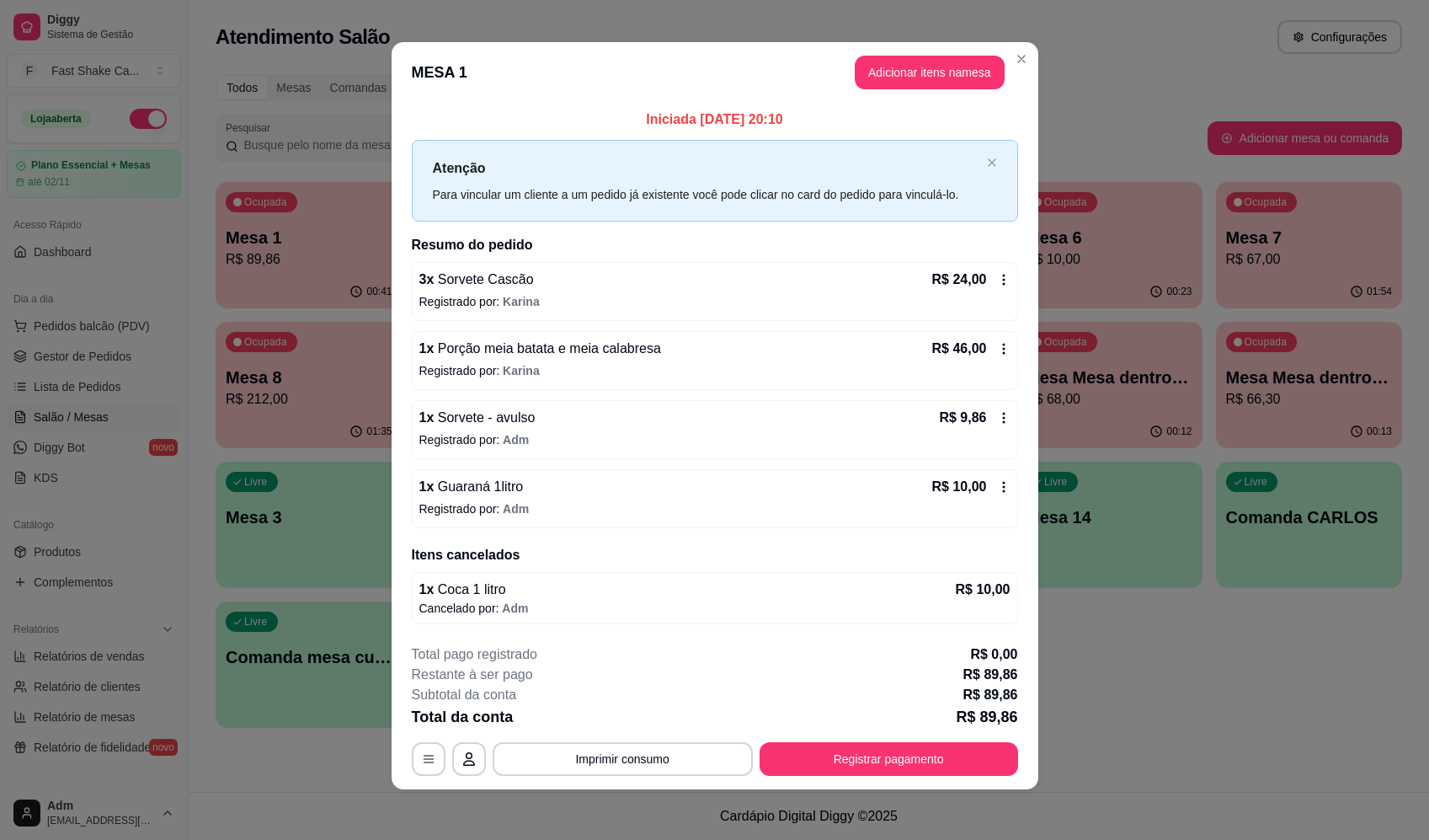
scroll to position [8, 0]
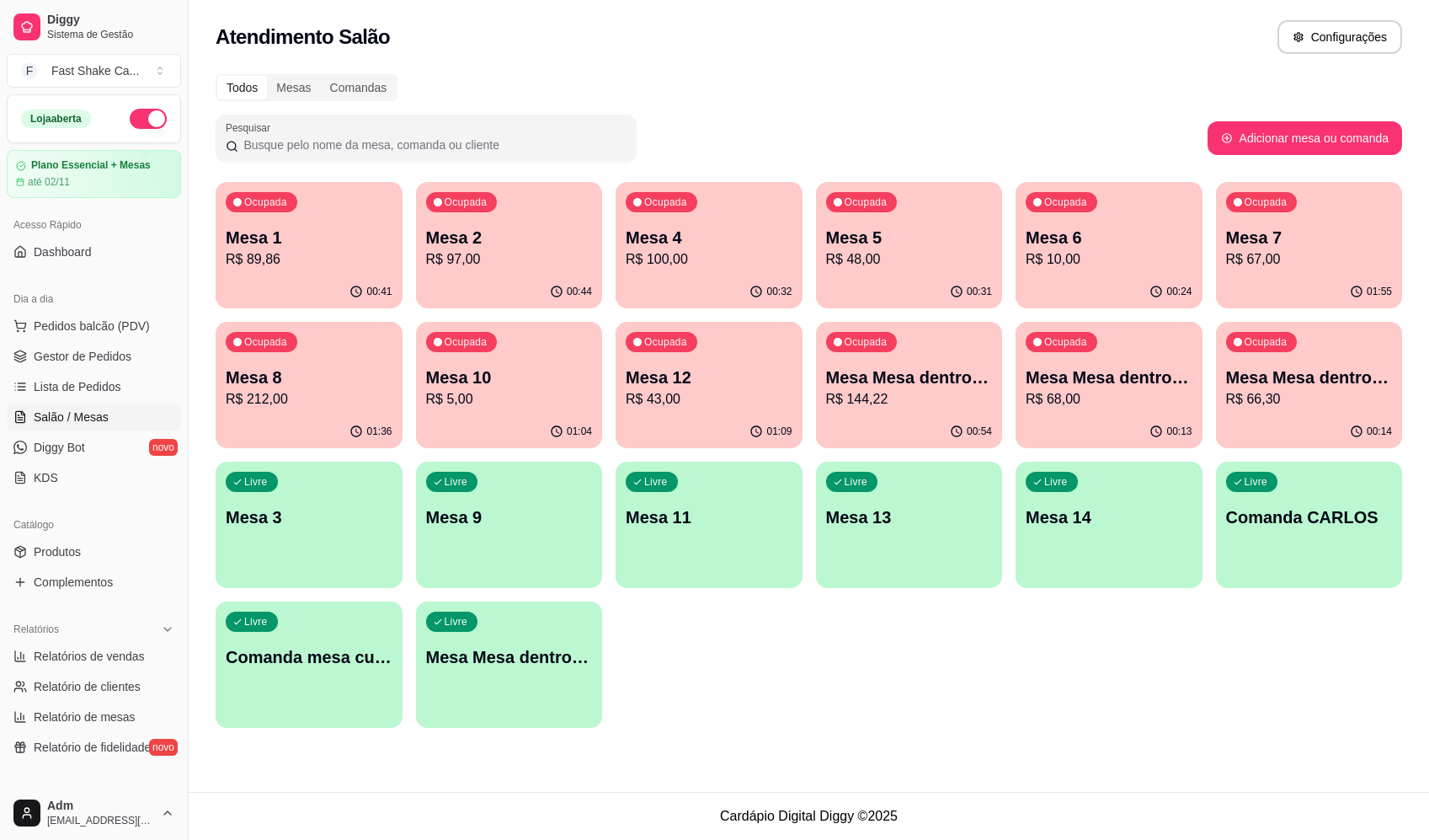
click at [1185, 637] on div "Ocupada Mesa 1 R$ 89,86 00:41 Ocupada Mesa 2 R$ 97,00 00:44 Ocupada Mesa 4 R$ 1…" at bounding box center [809, 455] width 1187 height 546
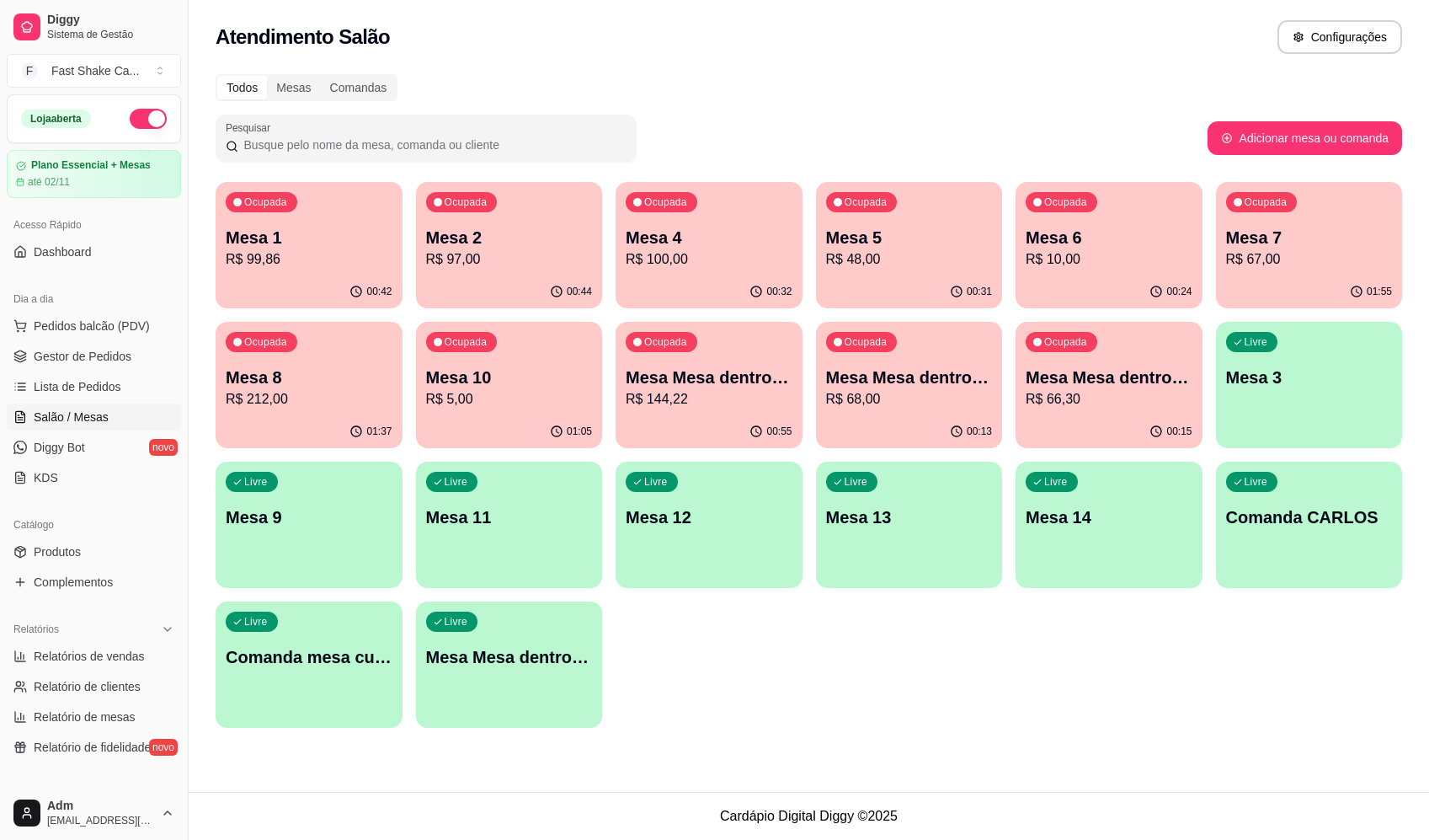
click at [696, 404] on p "R$ 144,22" at bounding box center [709, 399] width 167 height 20
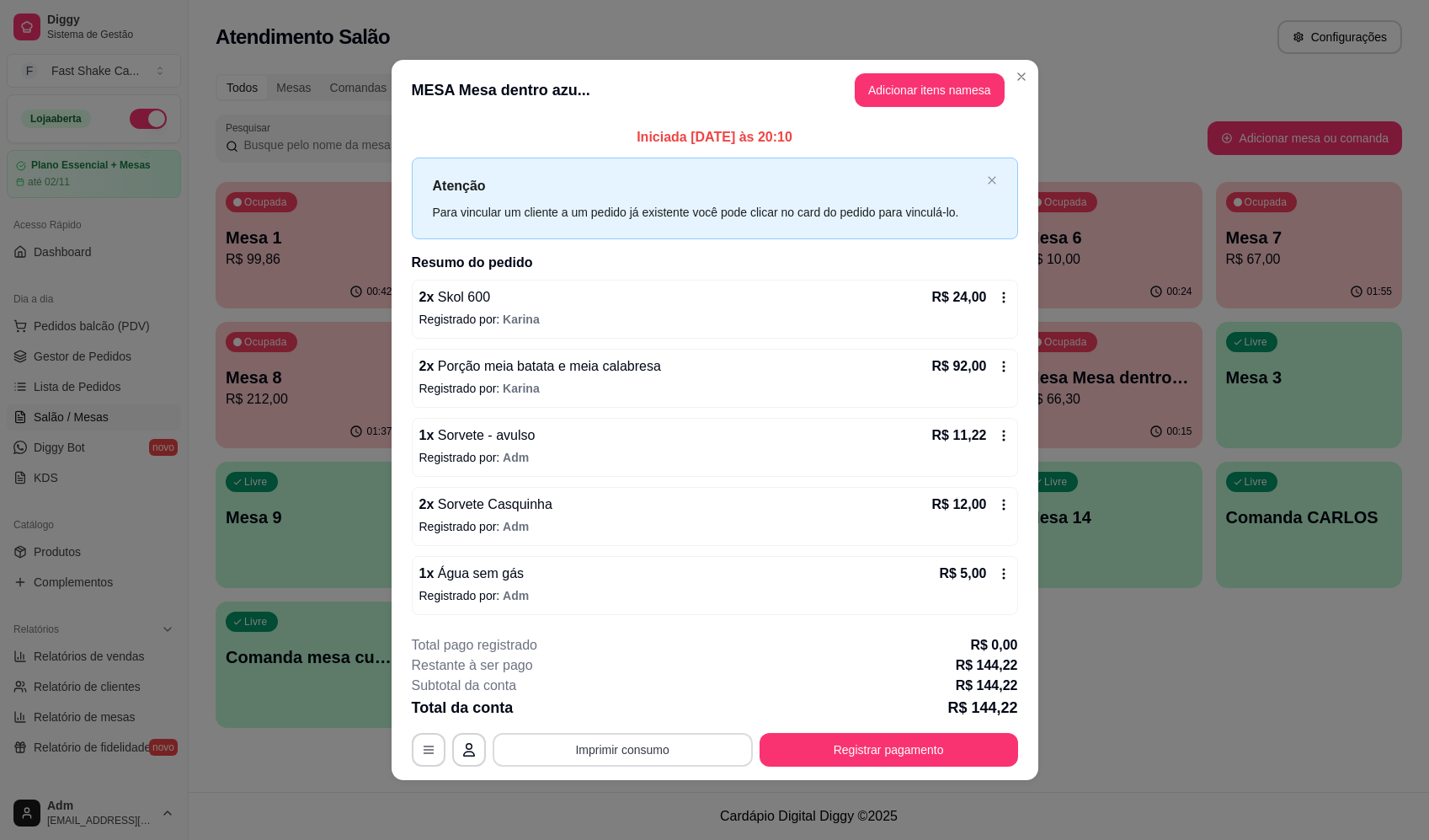
click at [722, 752] on button "Imprimir consumo" at bounding box center [623, 749] width 260 height 34
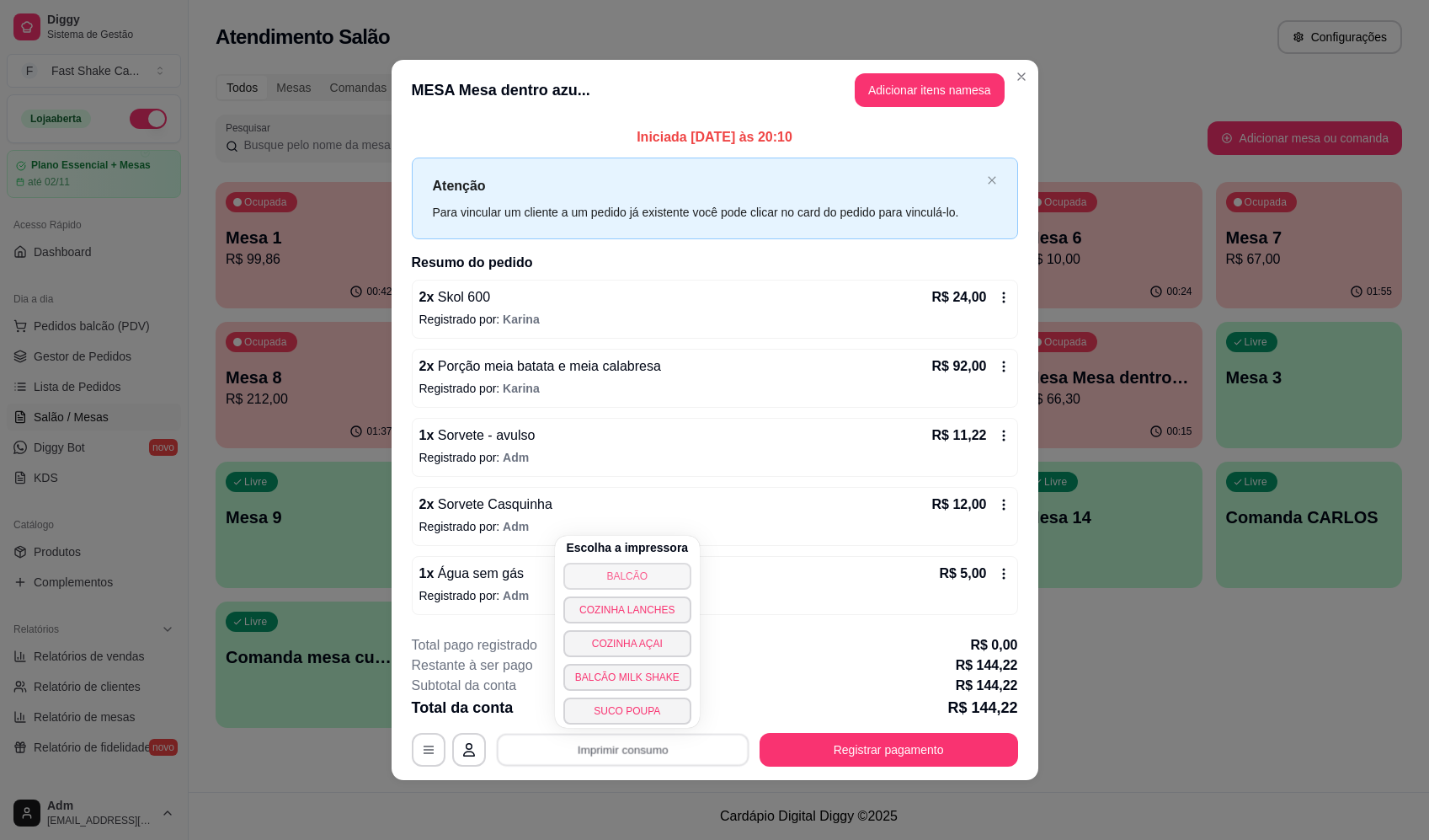
click at [670, 576] on button "BALCÃO" at bounding box center [627, 576] width 128 height 27
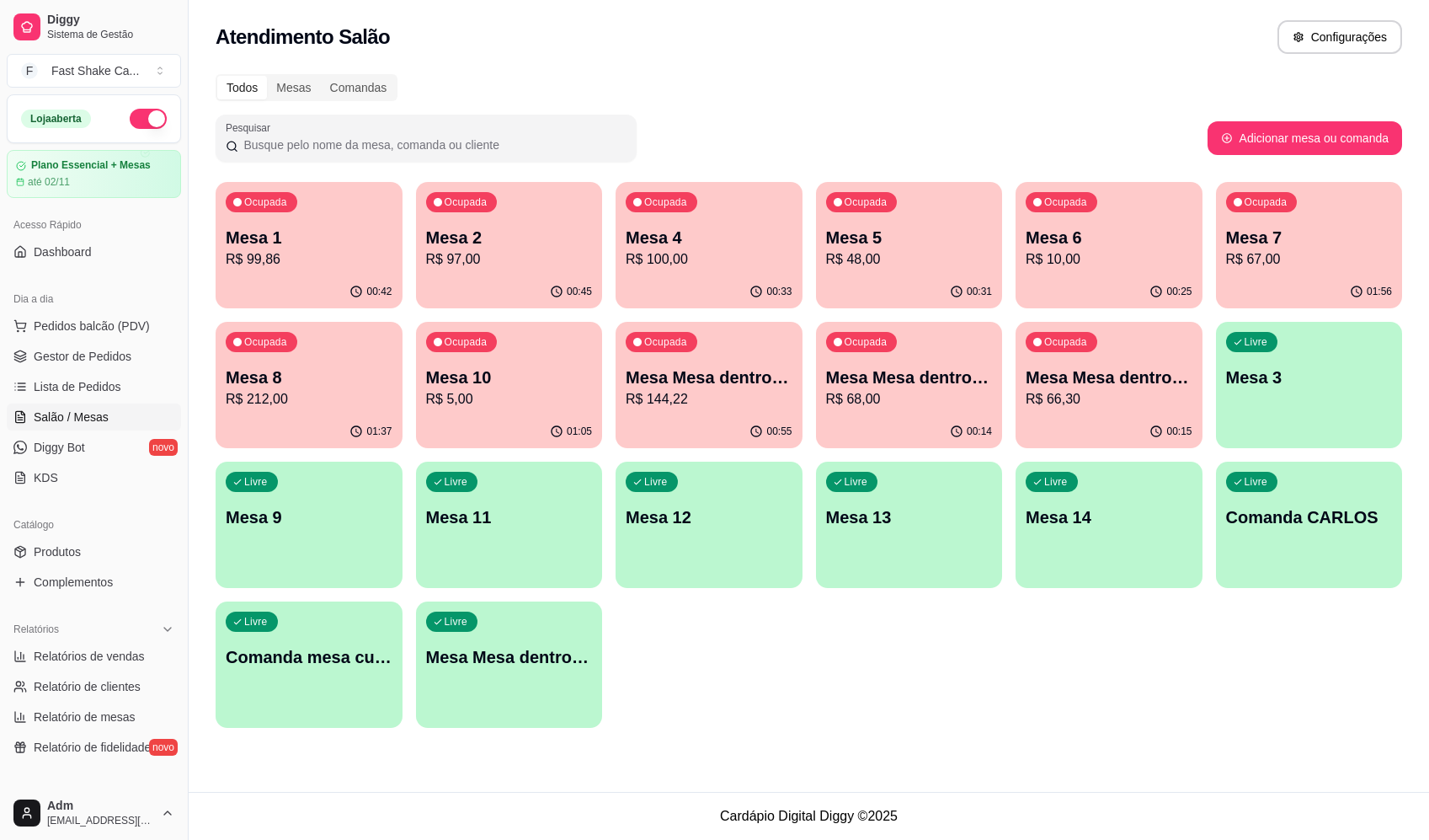
click at [888, 649] on div "Ocupada Mesa 1 R$ 99,86 00:42 Ocupada Mesa 2 R$ 97,00 00:45 Ocupada Mesa 4 R$ 1…" at bounding box center [809, 455] width 1187 height 546
click at [728, 402] on p "R$ 144,22" at bounding box center [710, 399] width 162 height 19
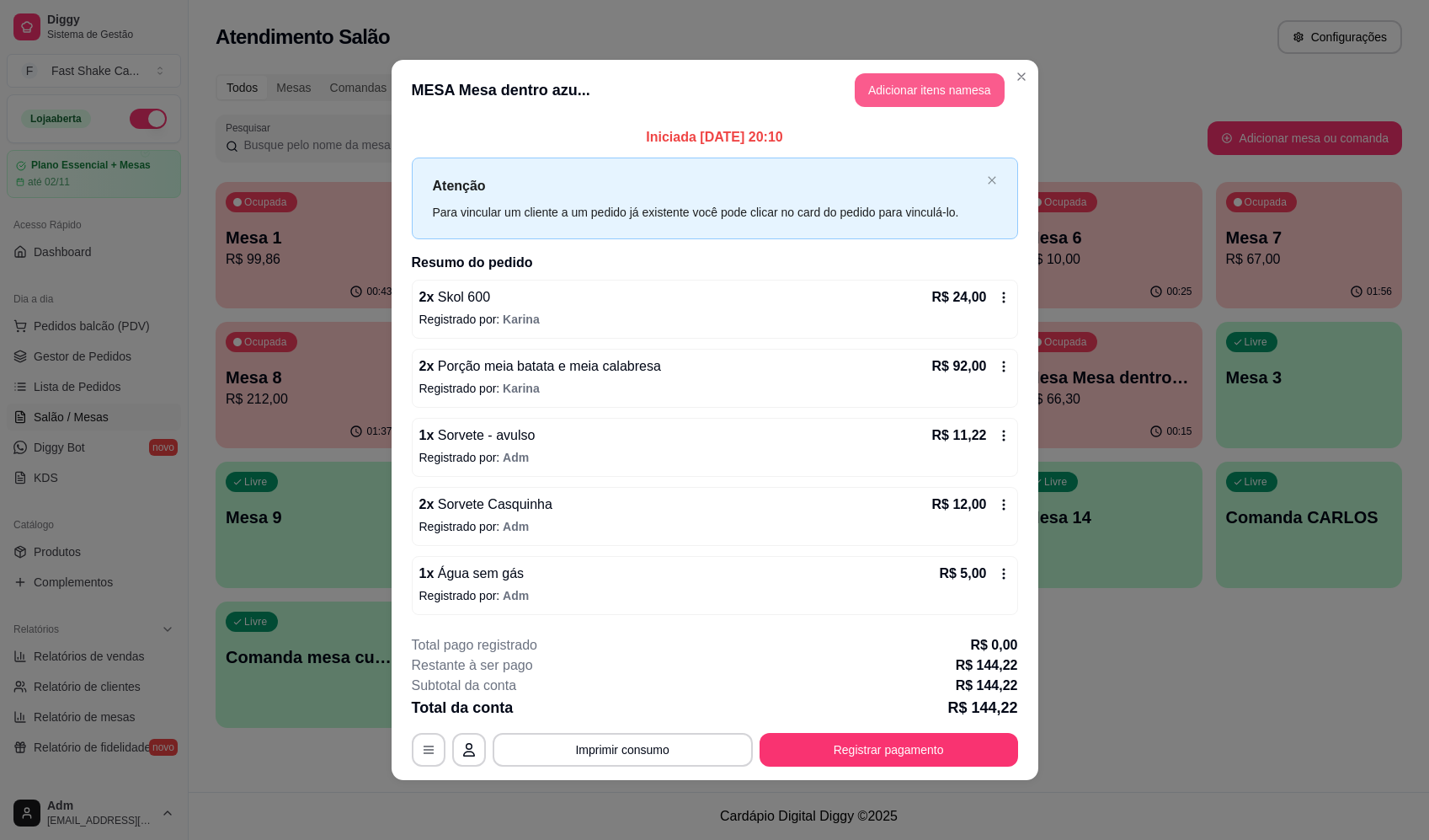
click at [946, 96] on button "Adicionar itens na mesa" at bounding box center [930, 90] width 150 height 34
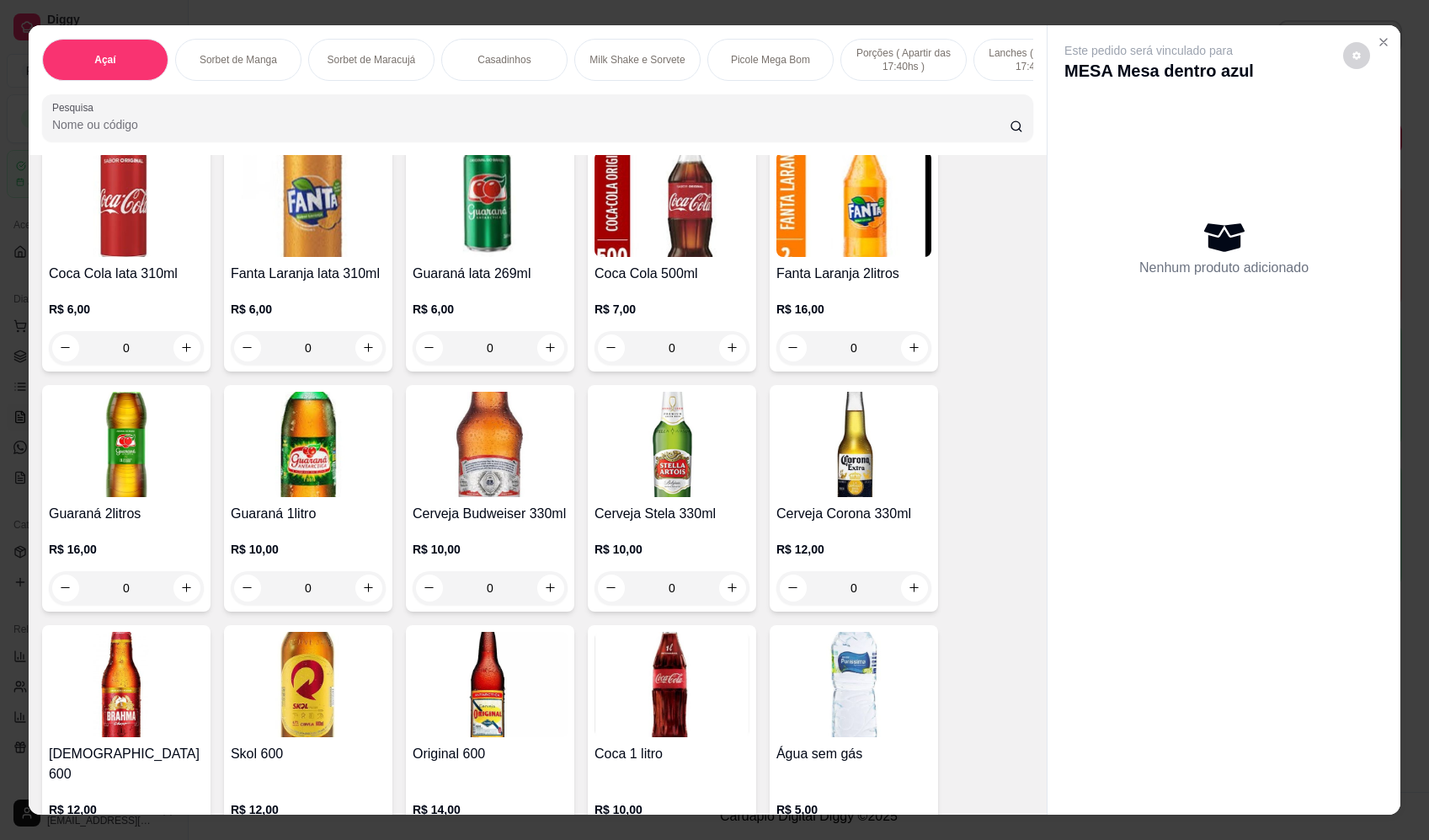
scroll to position [4547, 0]
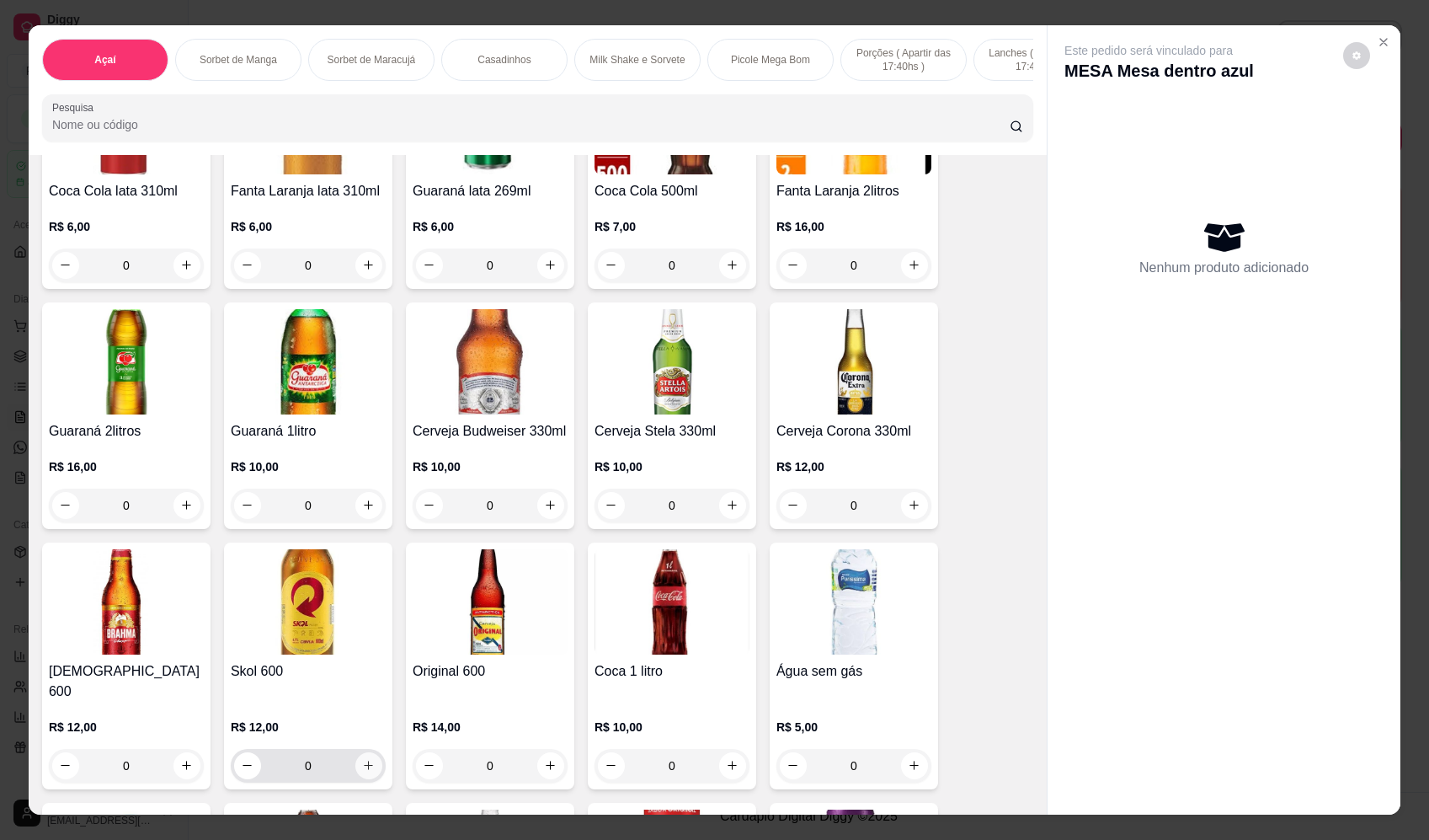
click at [369, 765] on button "increase-product-quantity" at bounding box center [369, 766] width 27 height 27
type input "1"
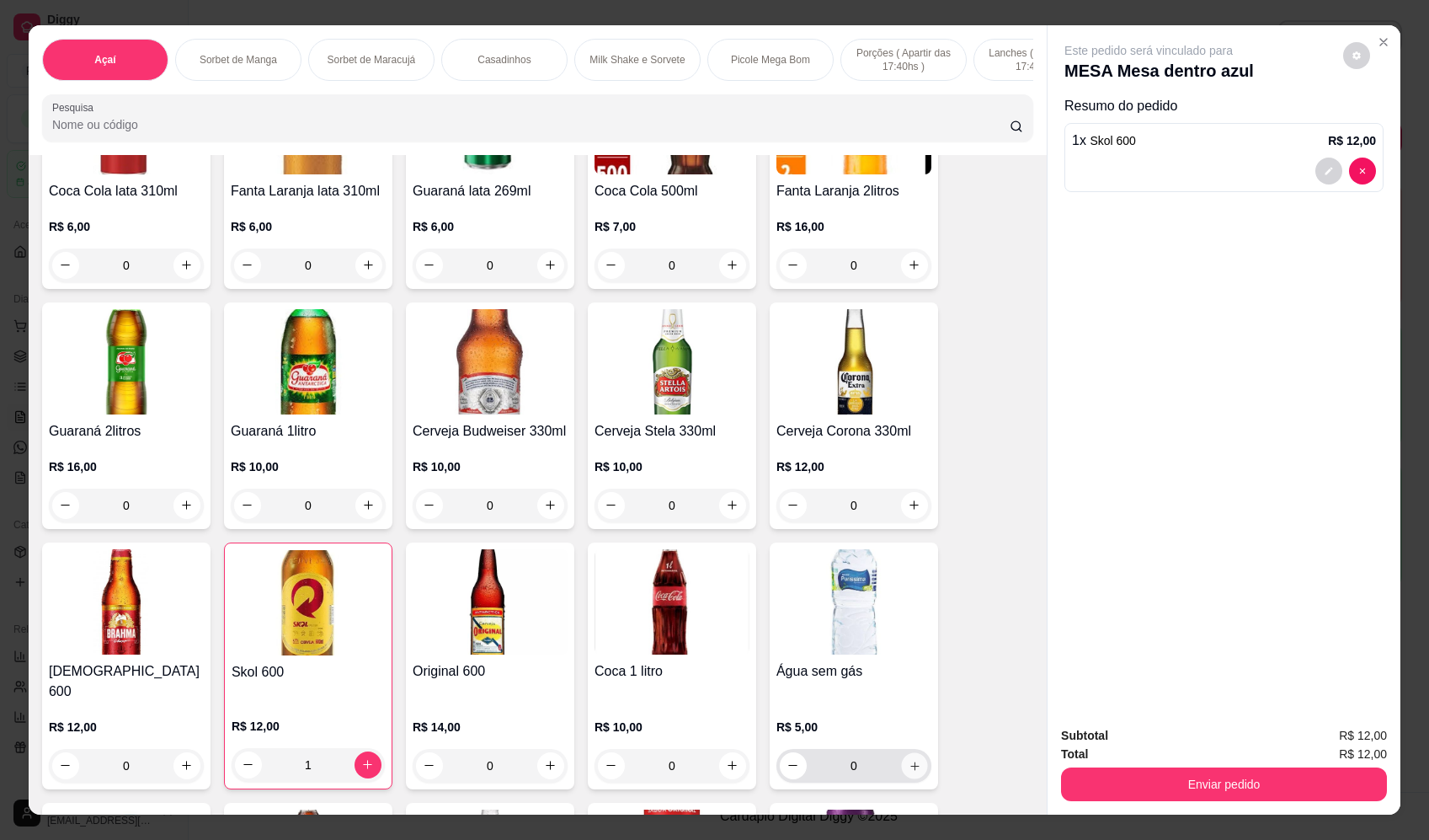
click at [920, 761] on button "increase-product-quantity" at bounding box center [914, 765] width 26 height 26
type input "1"
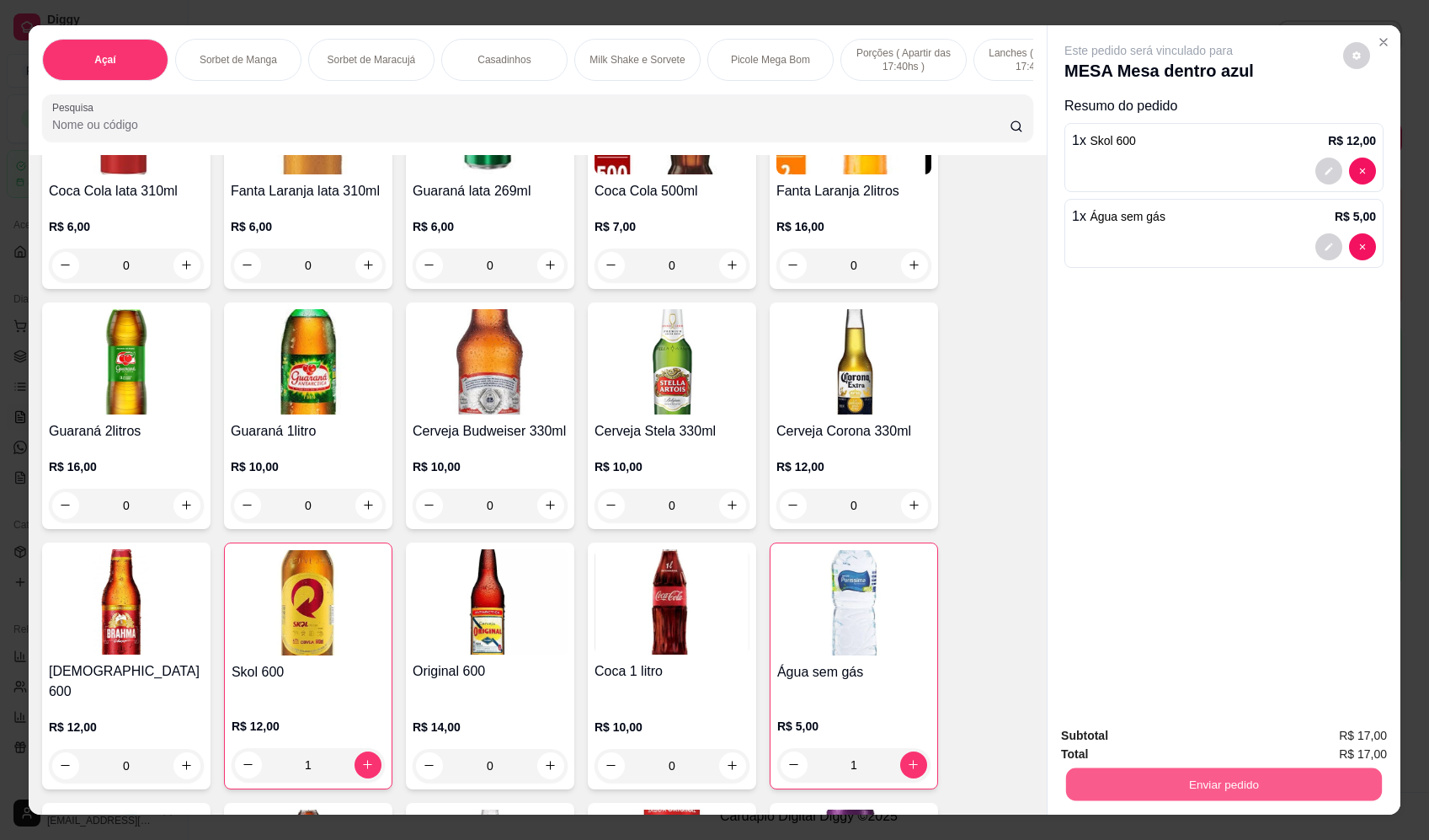
click at [1119, 779] on button "Enviar pedido" at bounding box center [1224, 784] width 316 height 33
click at [1352, 741] on button "Enviar pedido" at bounding box center [1343, 743] width 93 height 31
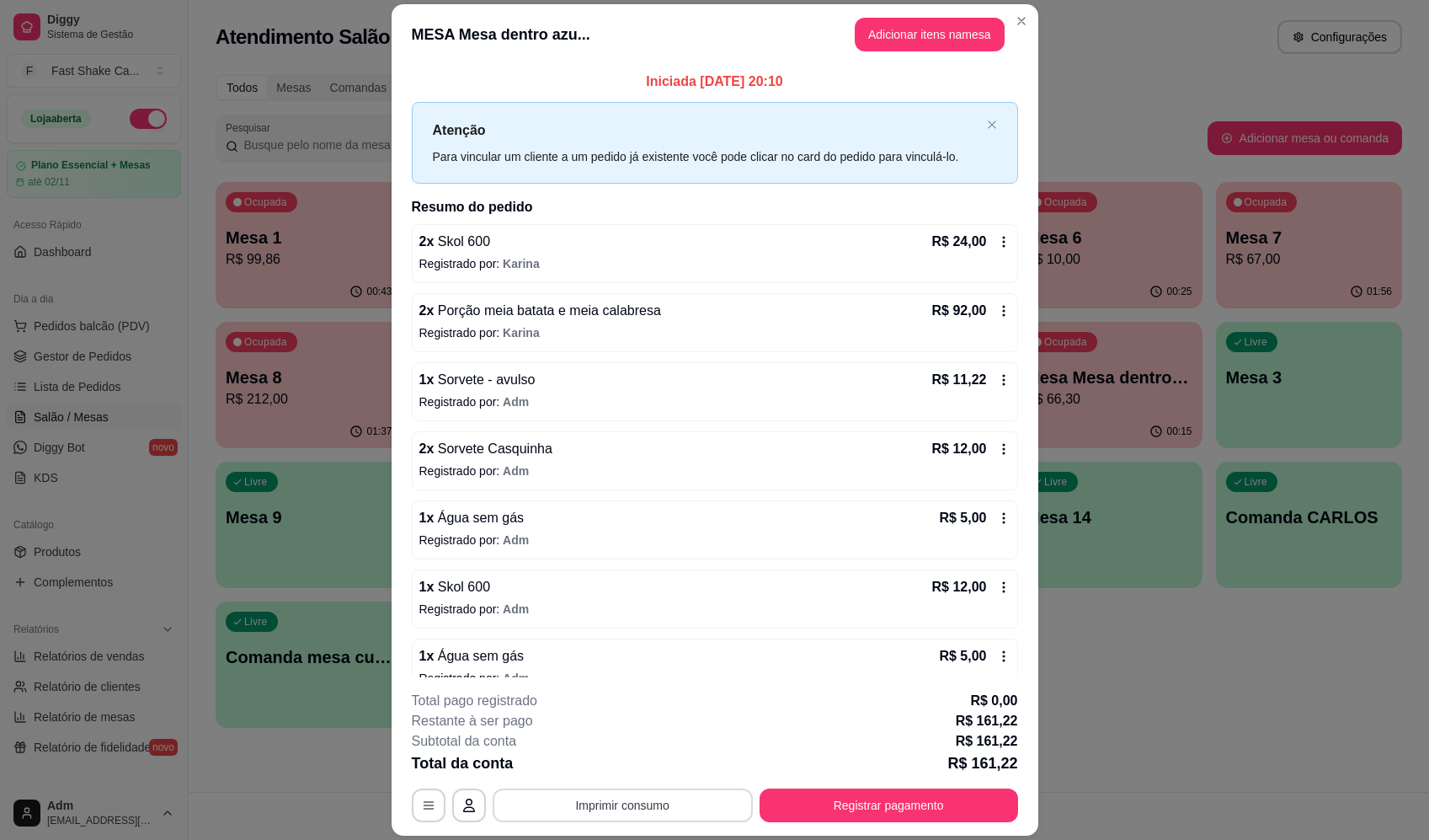
click at [645, 814] on button "Imprimir consumo" at bounding box center [623, 805] width 260 height 34
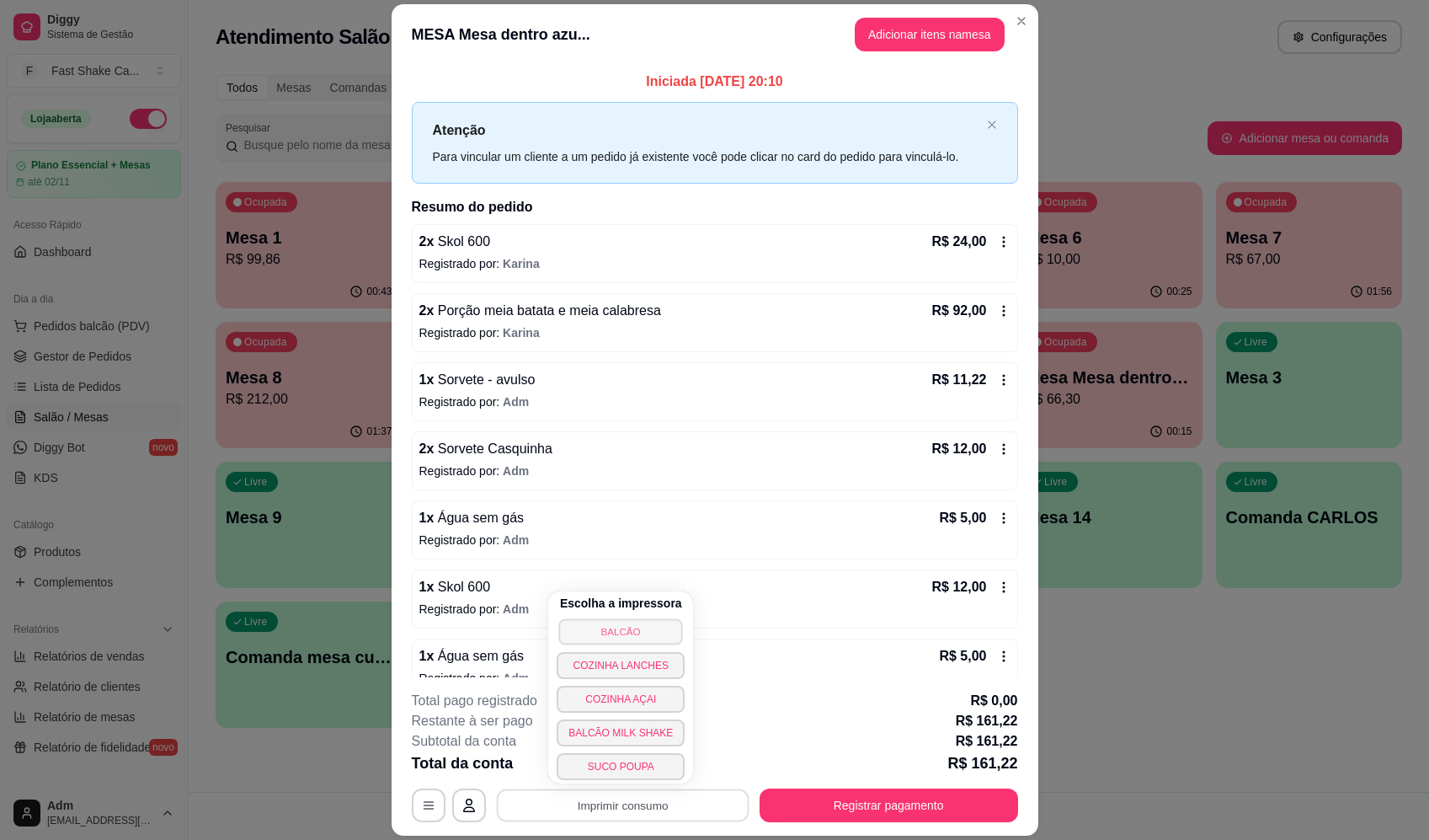
click at [653, 628] on button "BALCÃO" at bounding box center [621, 630] width 124 height 26
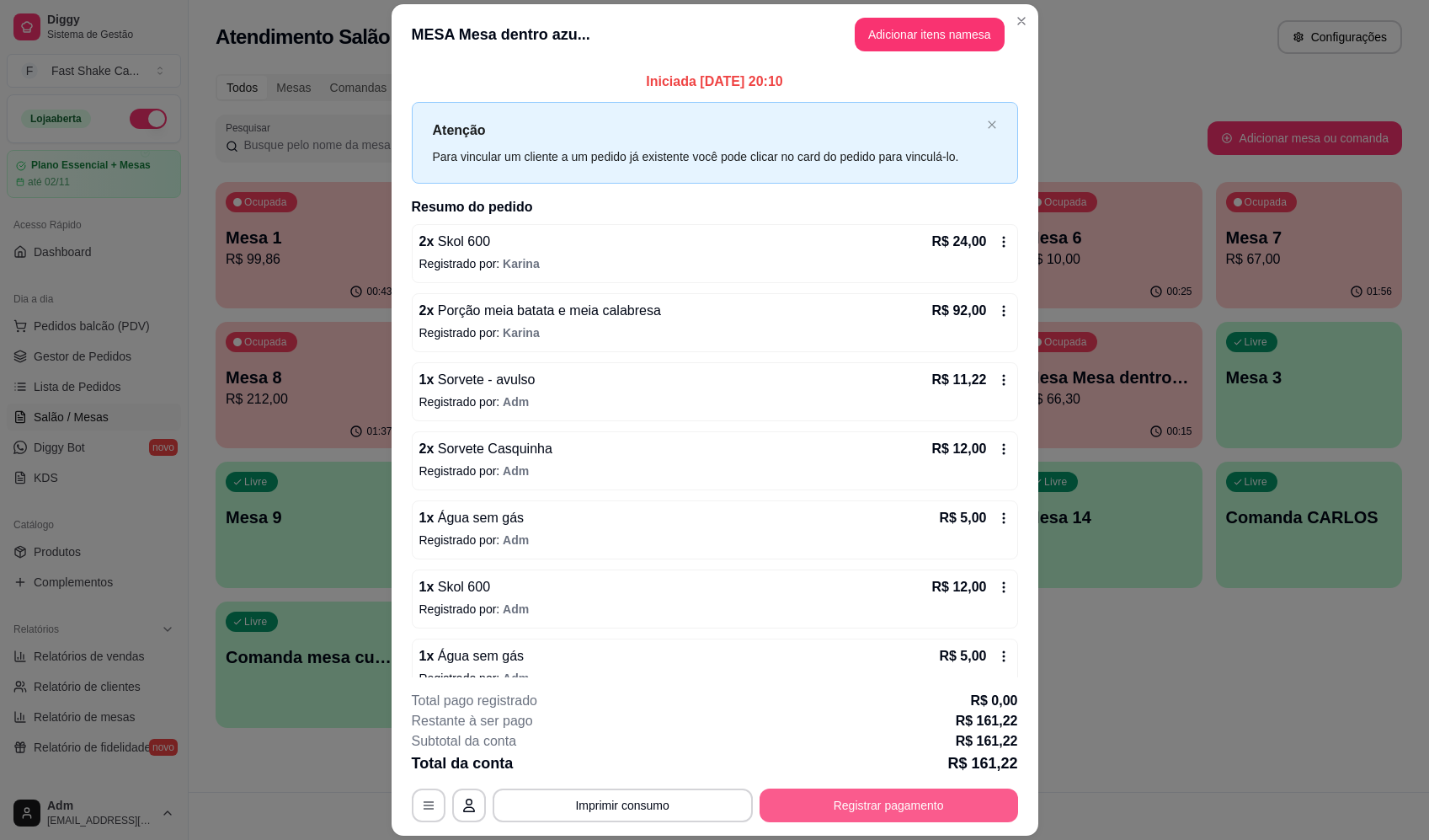
click at [842, 797] on button "Registrar pagamento" at bounding box center [888, 805] width 258 height 34
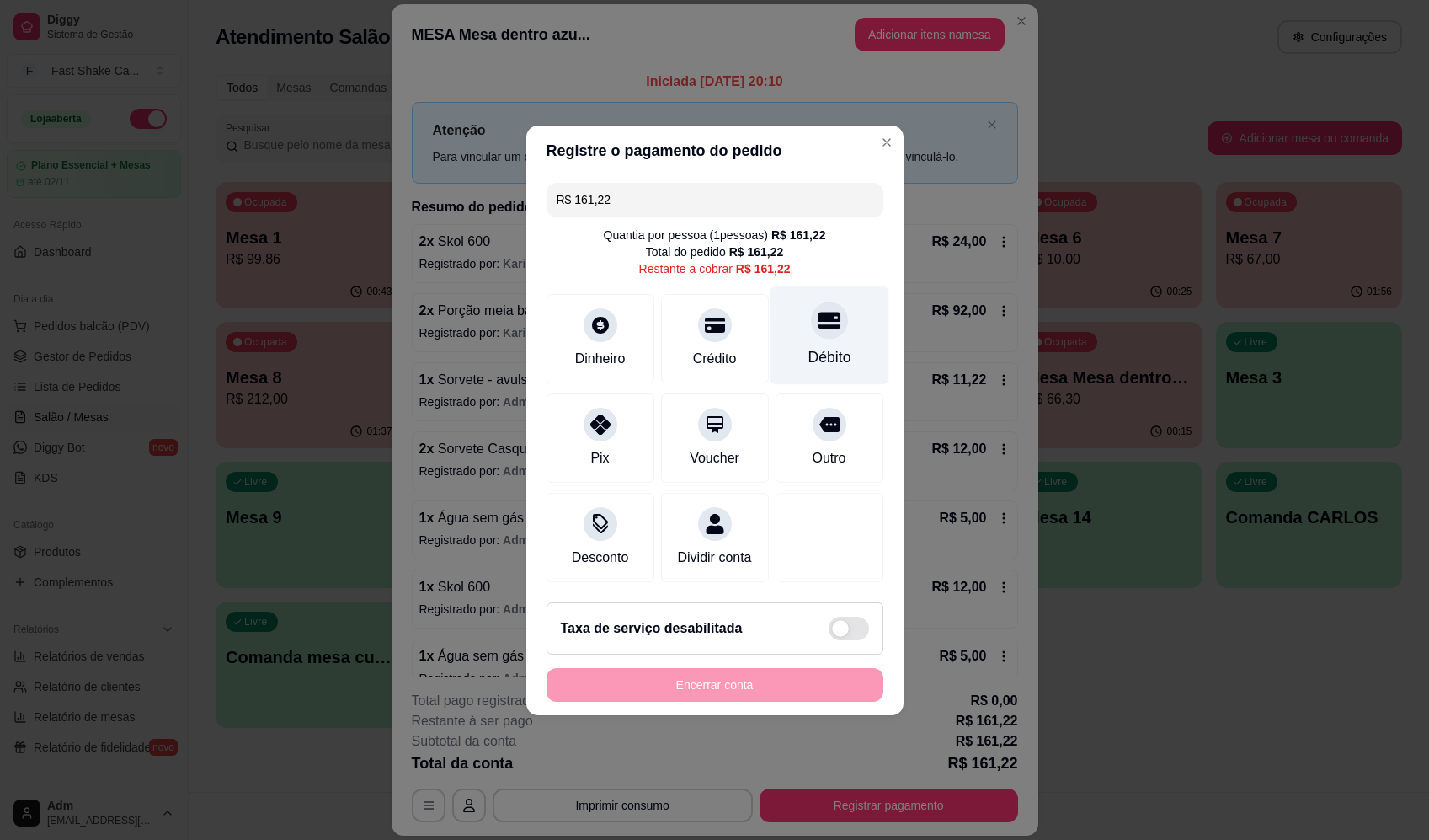
click at [819, 335] on div "Débito" at bounding box center [830, 334] width 119 height 98
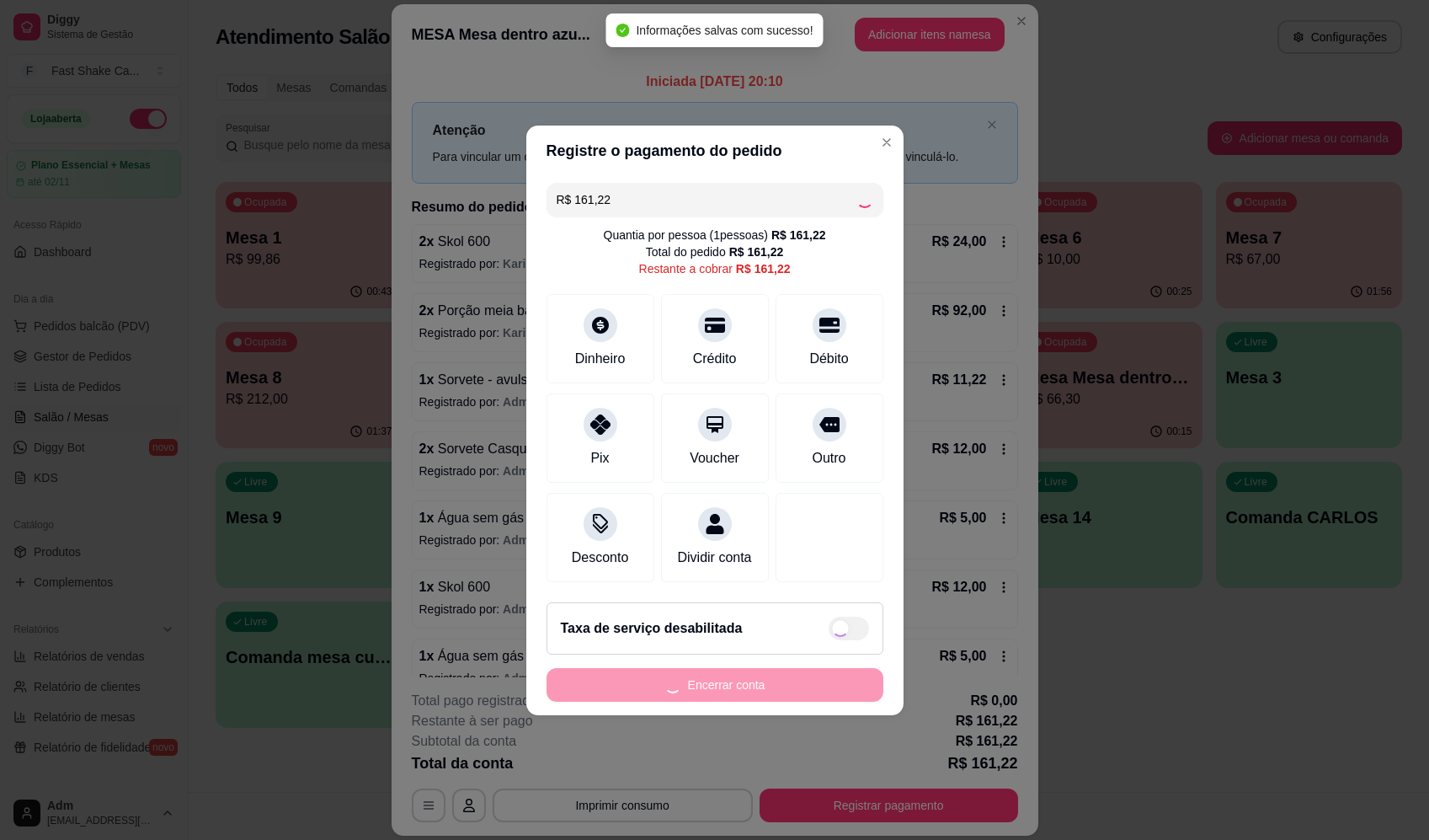
type input "R$ 0,00"
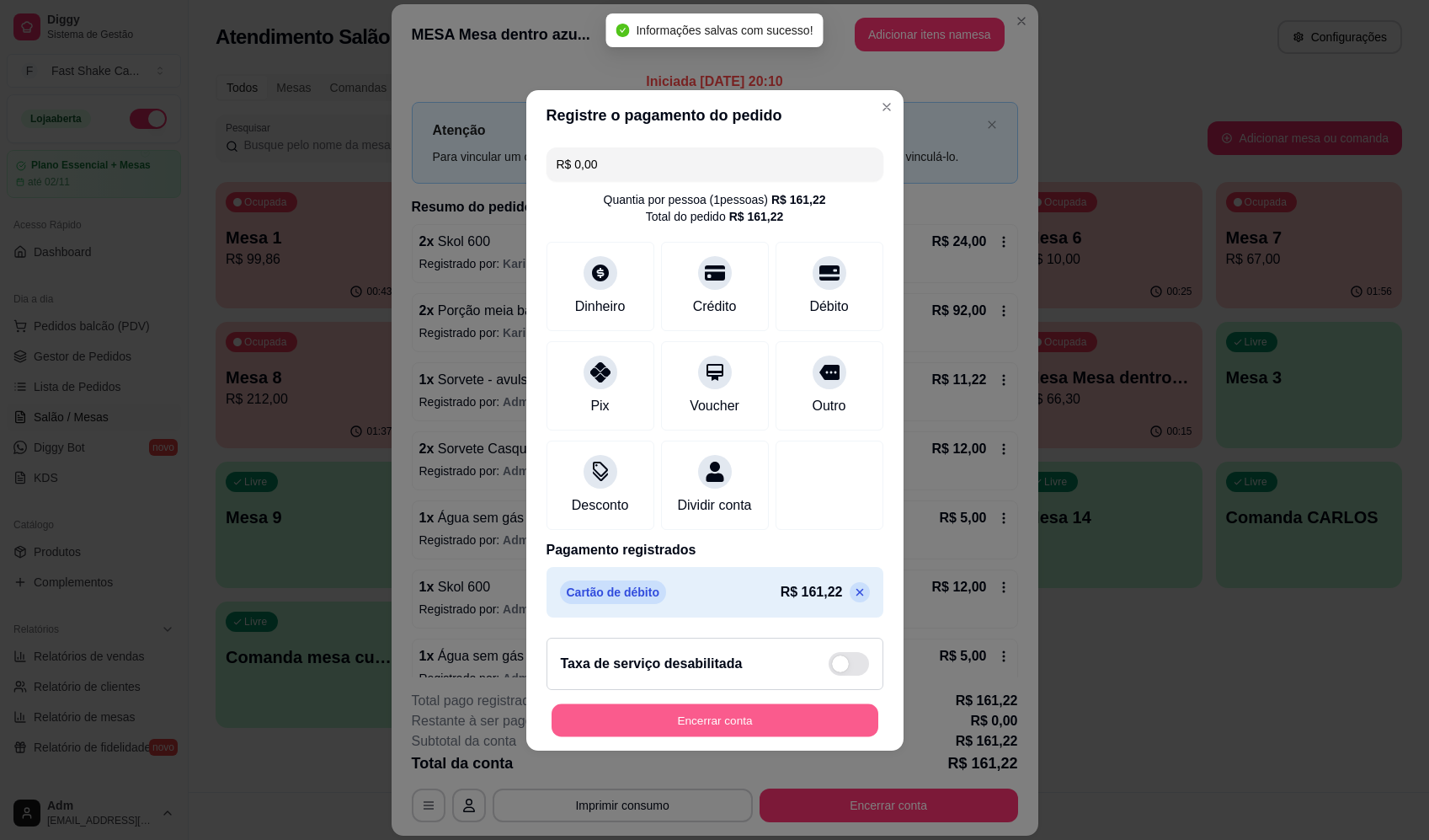
click at [752, 731] on button "Encerrar conta" at bounding box center [714, 720] width 327 height 33
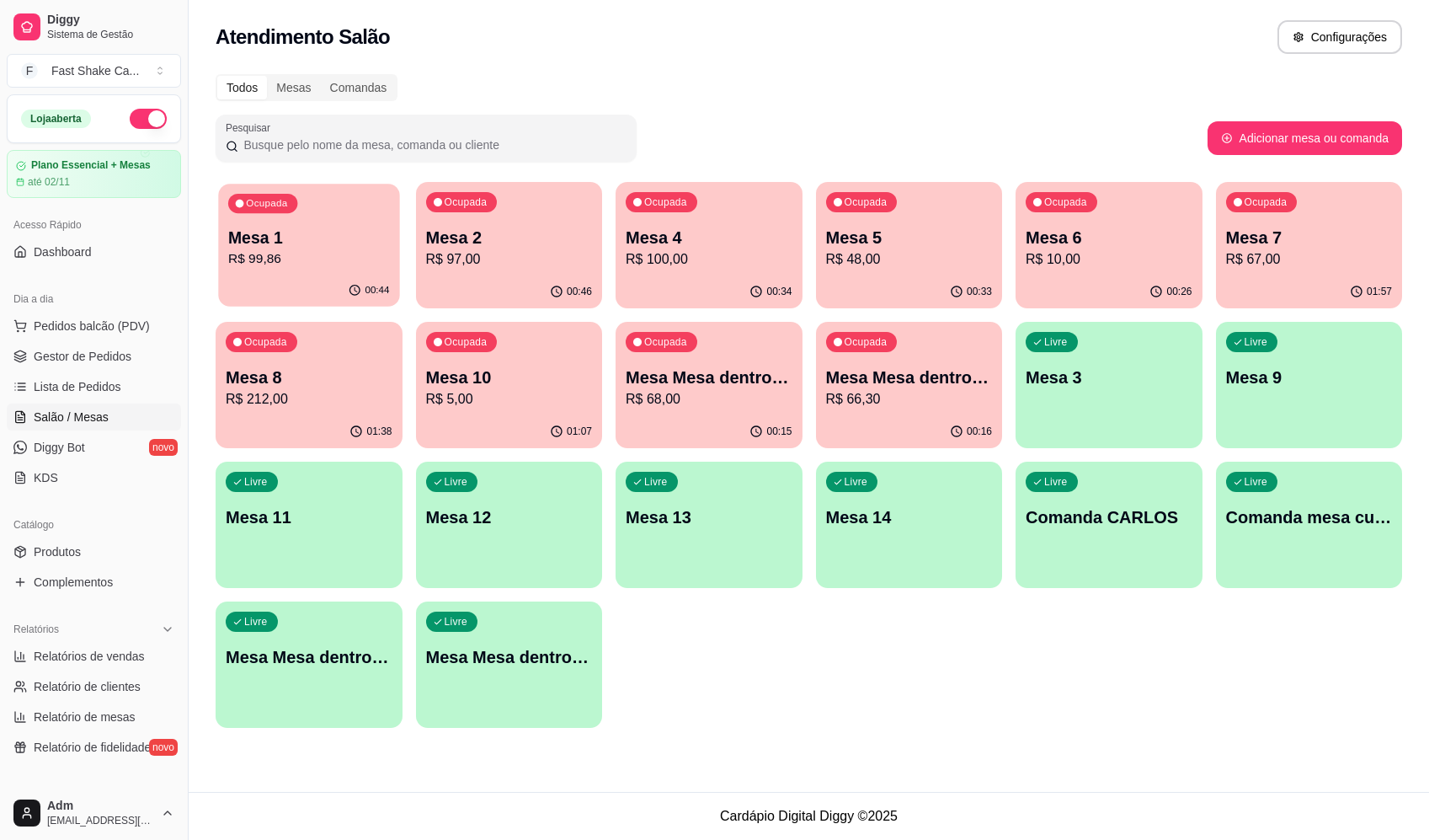
click at [346, 253] on p "R$ 99,86" at bounding box center [309, 259] width 162 height 19
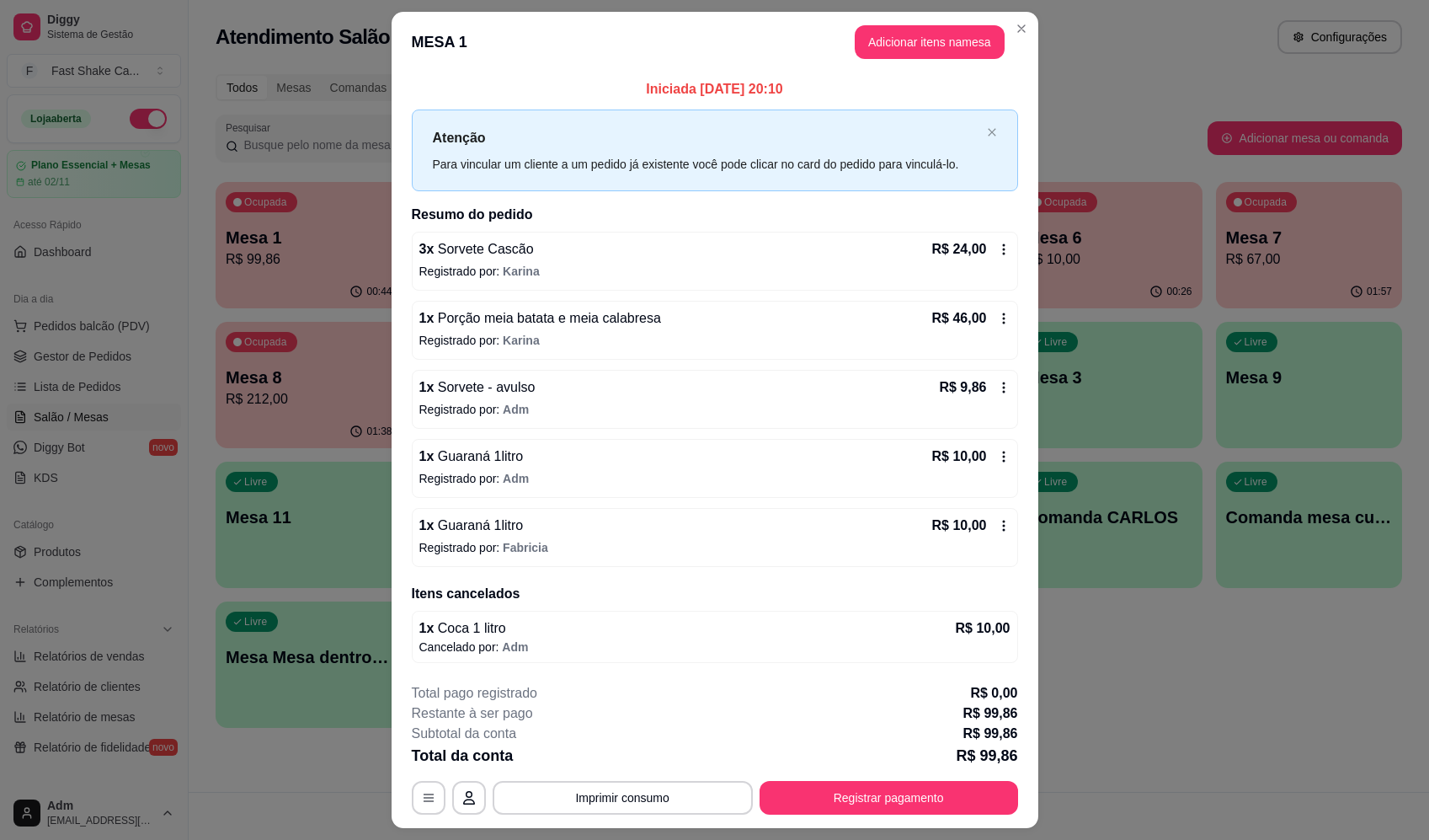
click at [1004, 520] on div "1 x Guaraná 1litro R$ 10,00 Registrado por: Fabricia" at bounding box center [715, 537] width 606 height 58
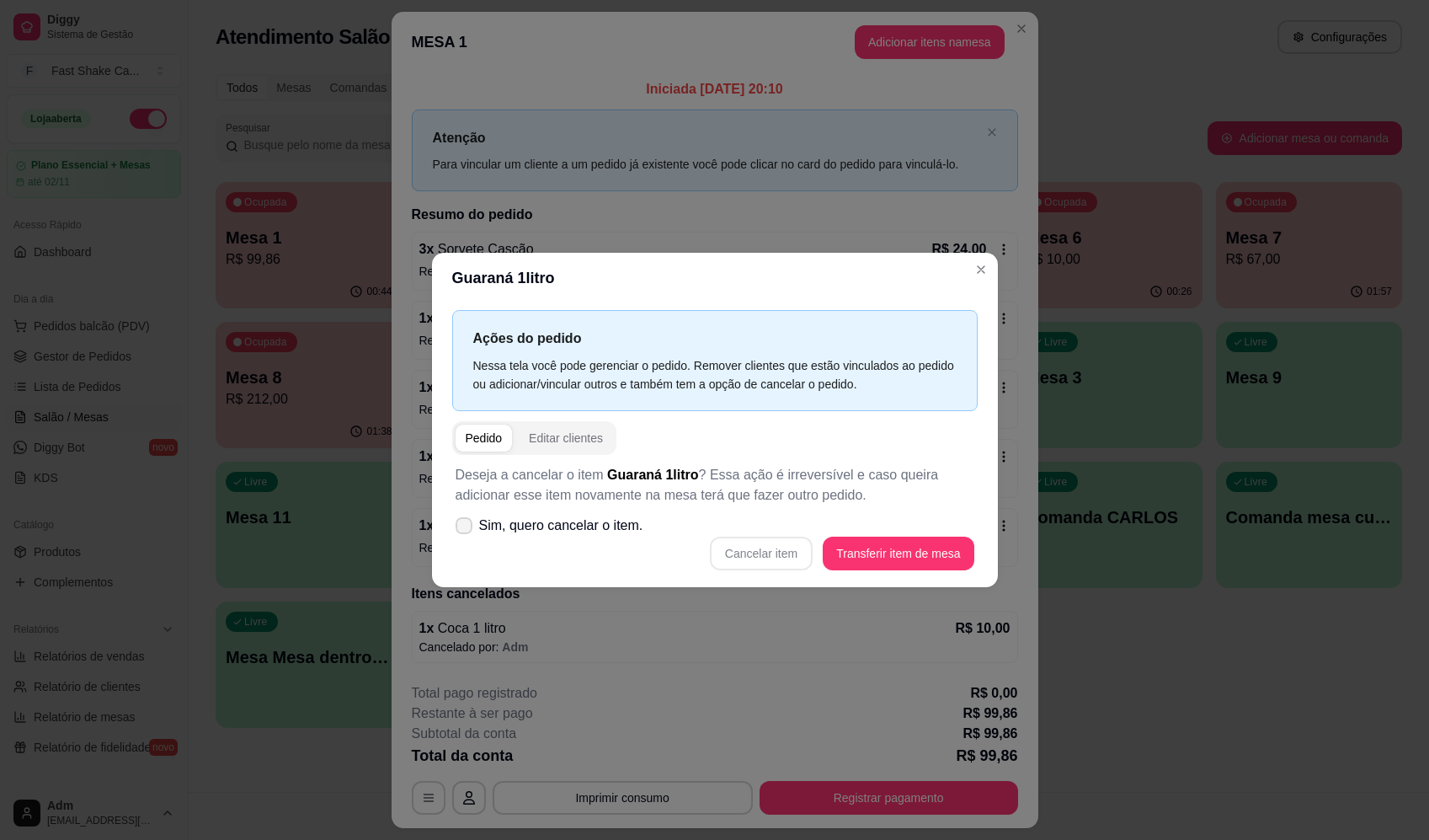
click at [561, 537] on label "Sim, quero cancelar o item." at bounding box center [550, 525] width 202 height 34
click at [466, 537] on input "Sim, quero cancelar o item." at bounding box center [460, 533] width 11 height 11
checkbox input "true"
click at [793, 554] on button "Cancelar item" at bounding box center [760, 553] width 102 height 34
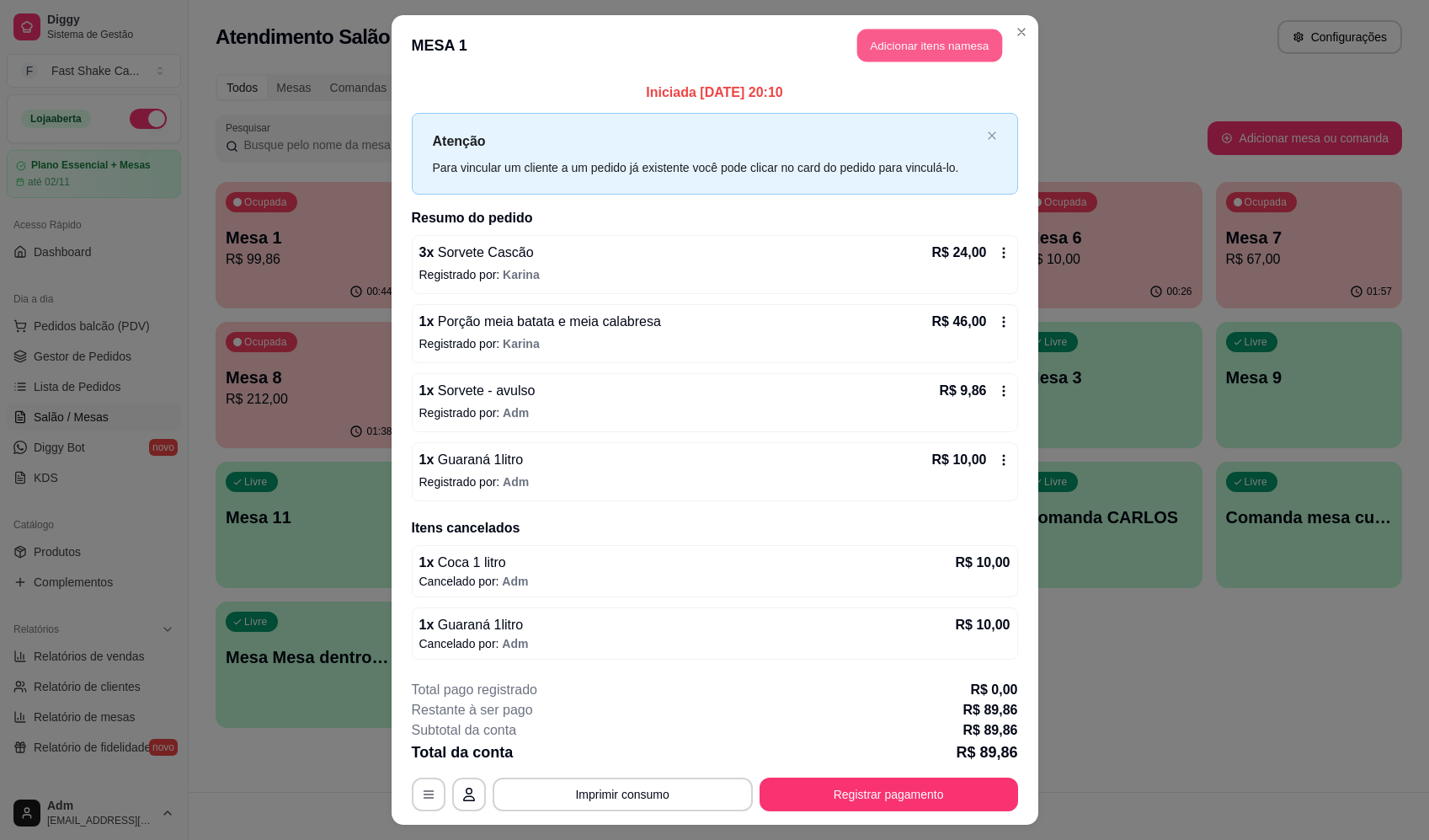
click at [868, 42] on button "Adicionar itens na mesa" at bounding box center [930, 46] width 145 height 33
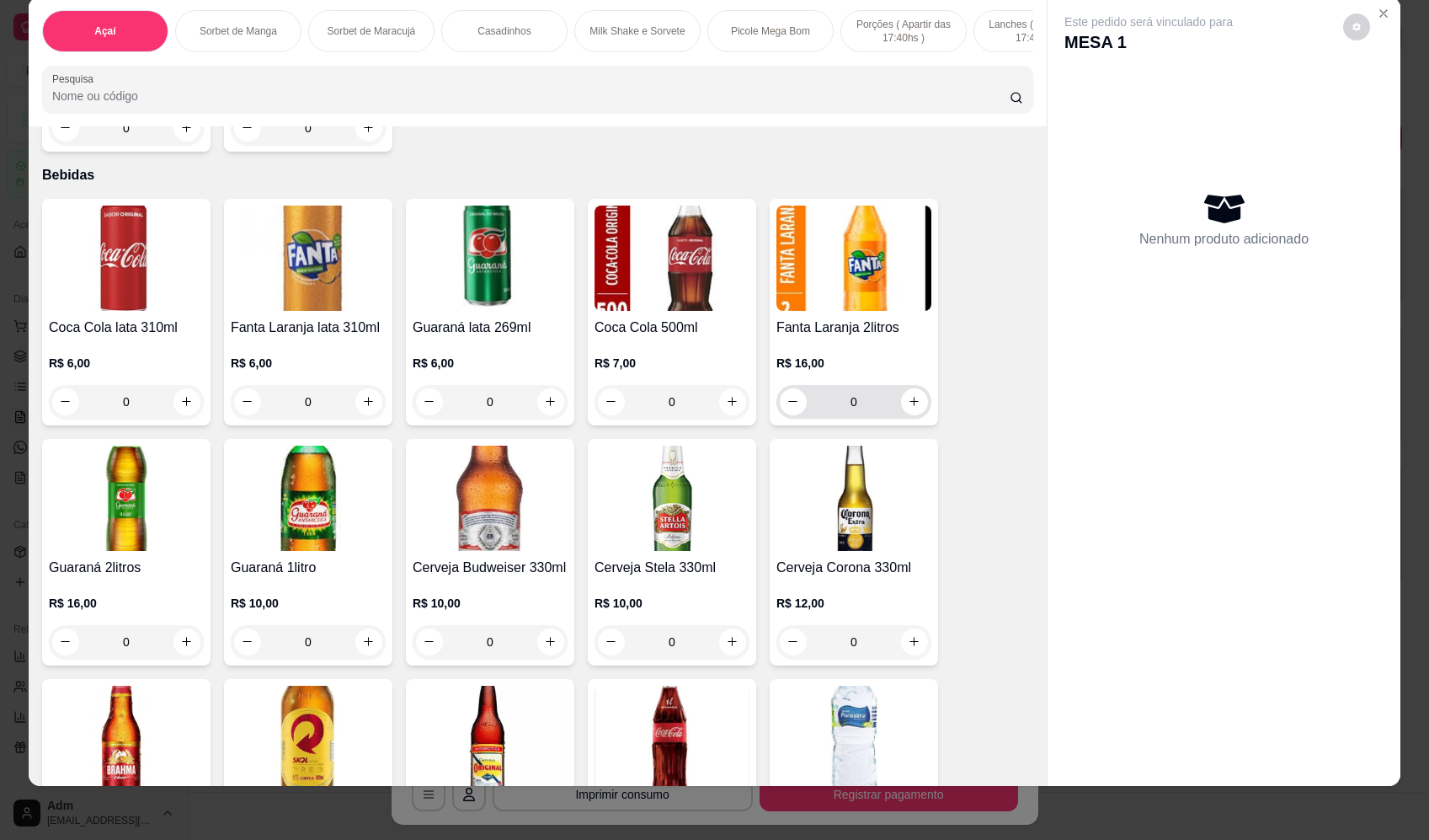
scroll to position [4547, 0]
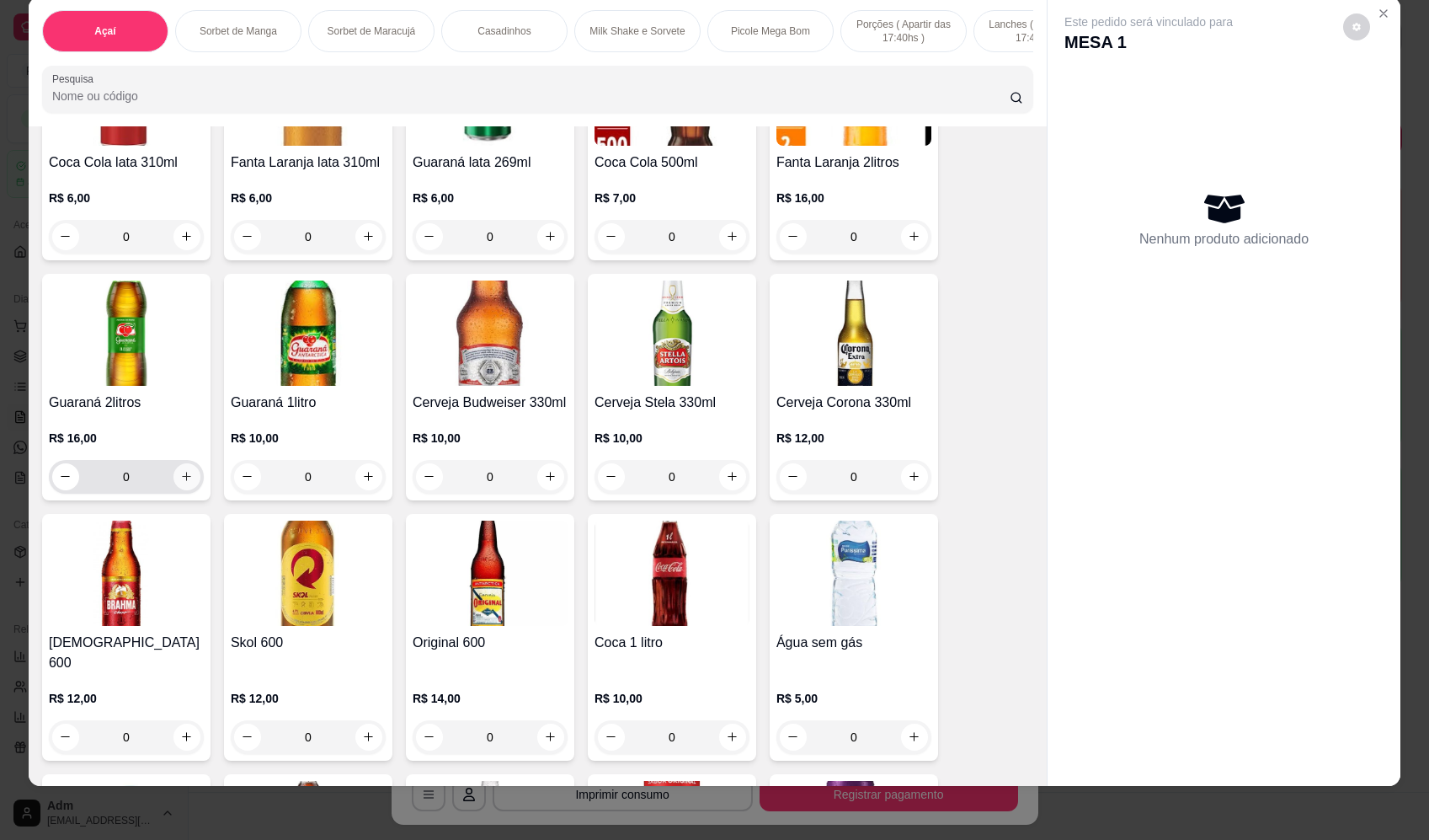
click at [176, 479] on button "increase-product-quantity" at bounding box center [187, 477] width 27 height 27
type input "1"
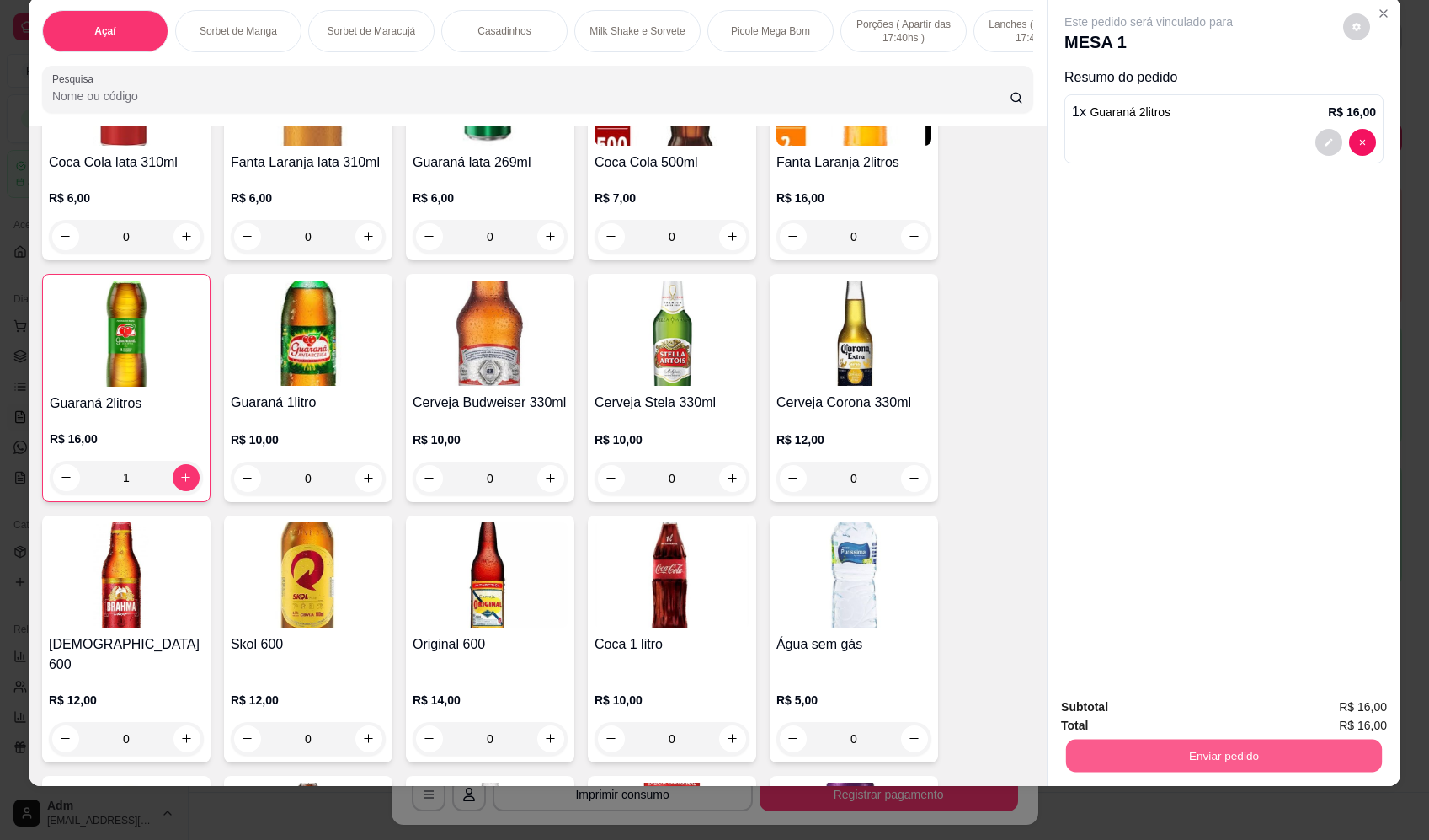
click at [1262, 758] on button "Enviar pedido" at bounding box center [1224, 756] width 316 height 33
click at [1381, 715] on button "Enviar pedido" at bounding box center [1343, 713] width 93 height 31
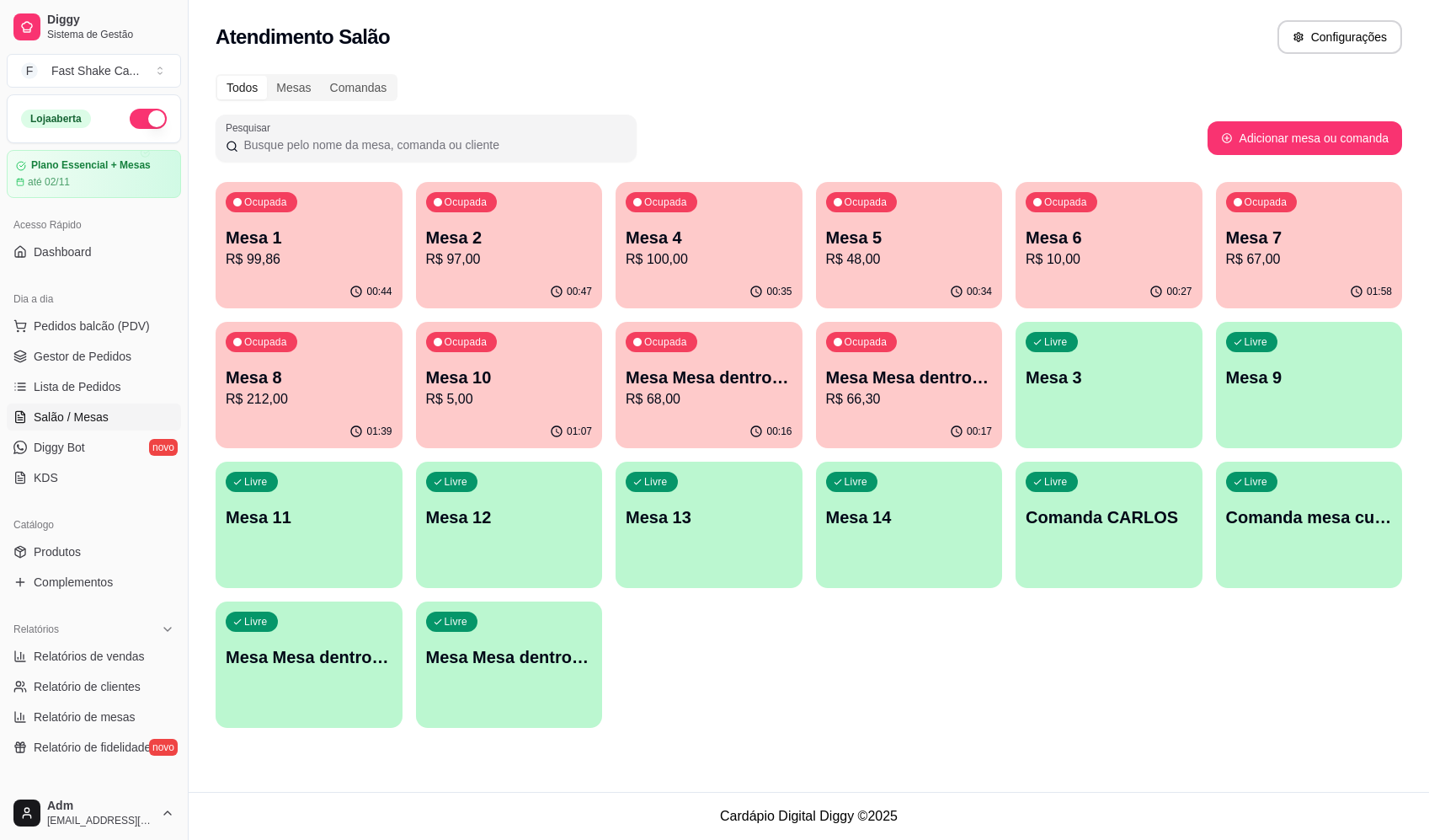
drag, startPoint x: 1020, startPoint y: 14, endPoint x: 1026, endPoint y: 1, distance: 14.3
click at [1024, 8] on div "Atendimento Salão Configurações" at bounding box center [809, 32] width 1241 height 64
click at [737, 100] on div "Todos Mesas Comandas" at bounding box center [809, 88] width 1187 height 27
click at [707, 392] on p "R$ 68,00" at bounding box center [709, 399] width 167 height 20
click at [894, 410] on div "Ocupada Mesa Mesa dentro vermelha R$ 66,30" at bounding box center [909, 368] width 187 height 94
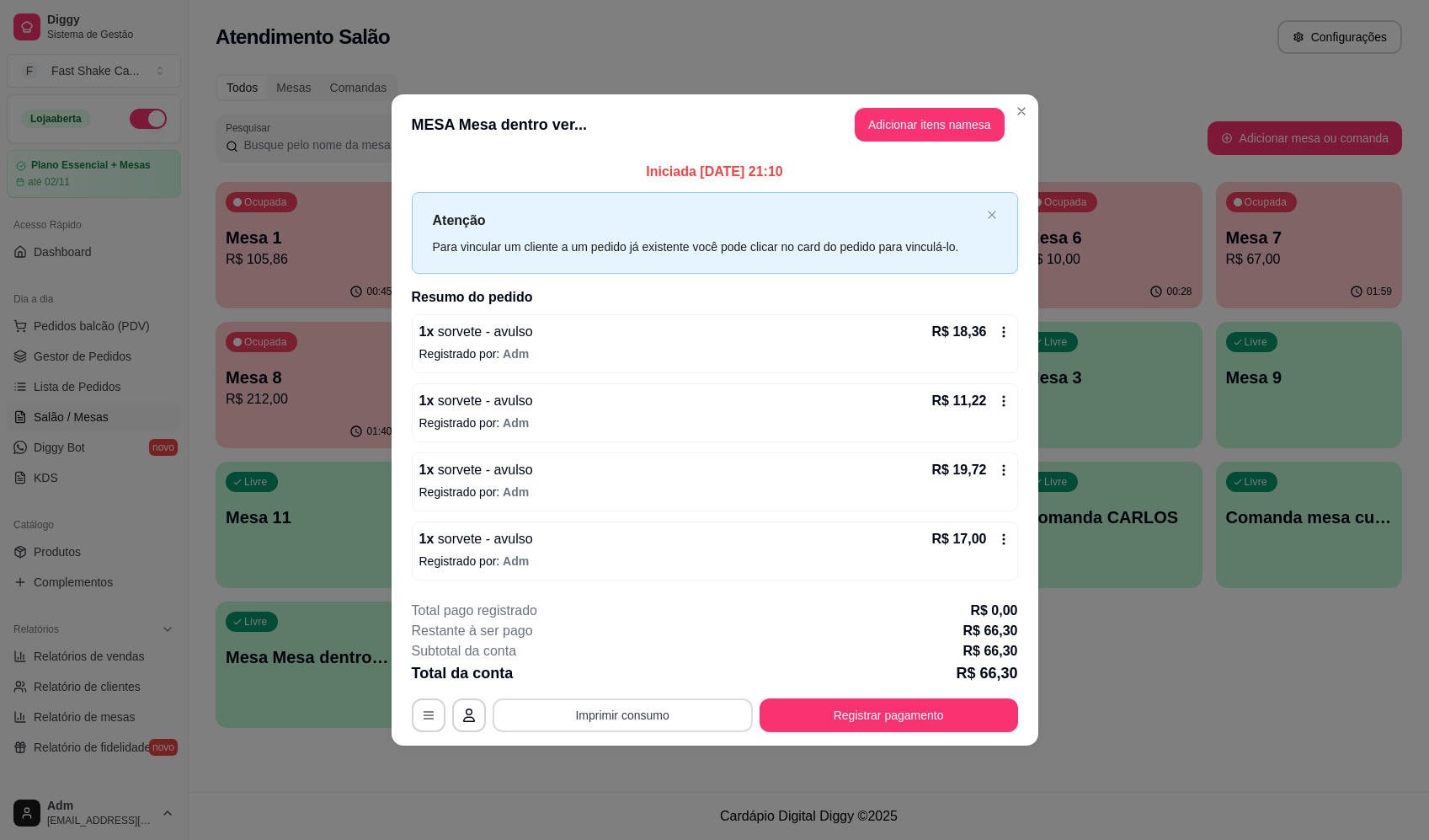
click at [695, 720] on button "Imprimir consumo" at bounding box center [623, 714] width 260 height 34
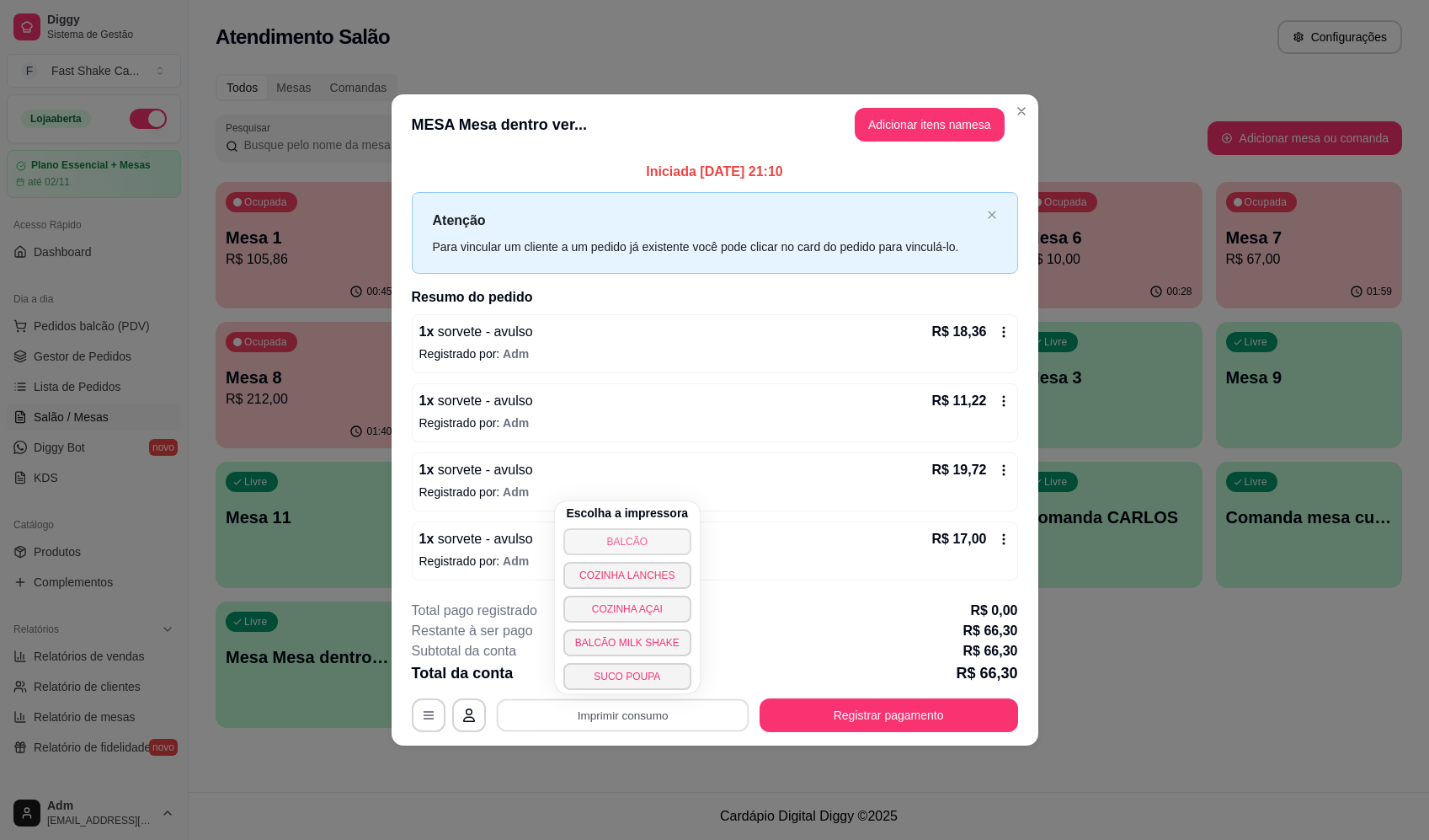
click at [673, 545] on button "BALCÃO" at bounding box center [627, 542] width 128 height 27
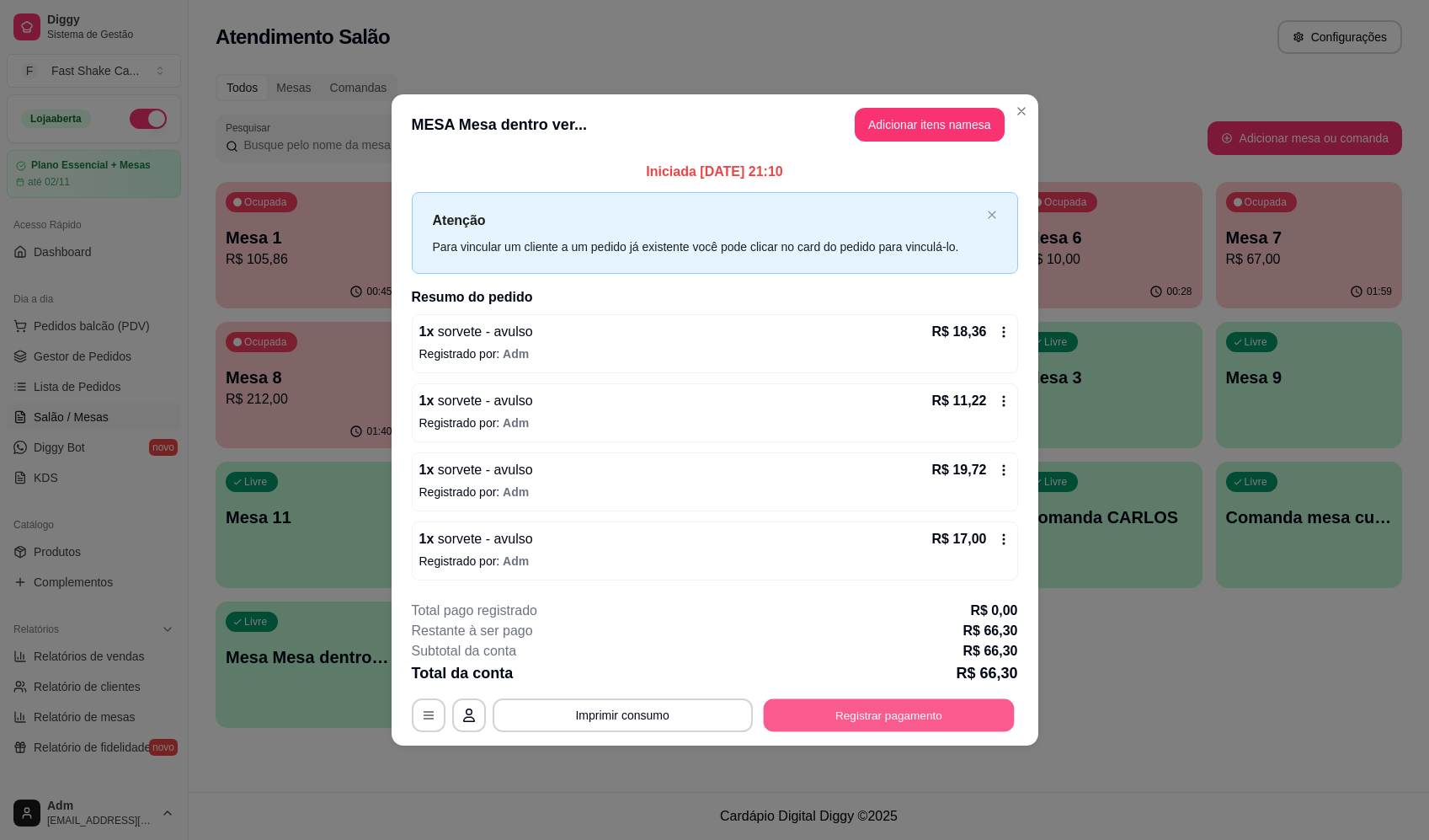
click at [864, 723] on button "Registrar pagamento" at bounding box center [889, 715] width 251 height 33
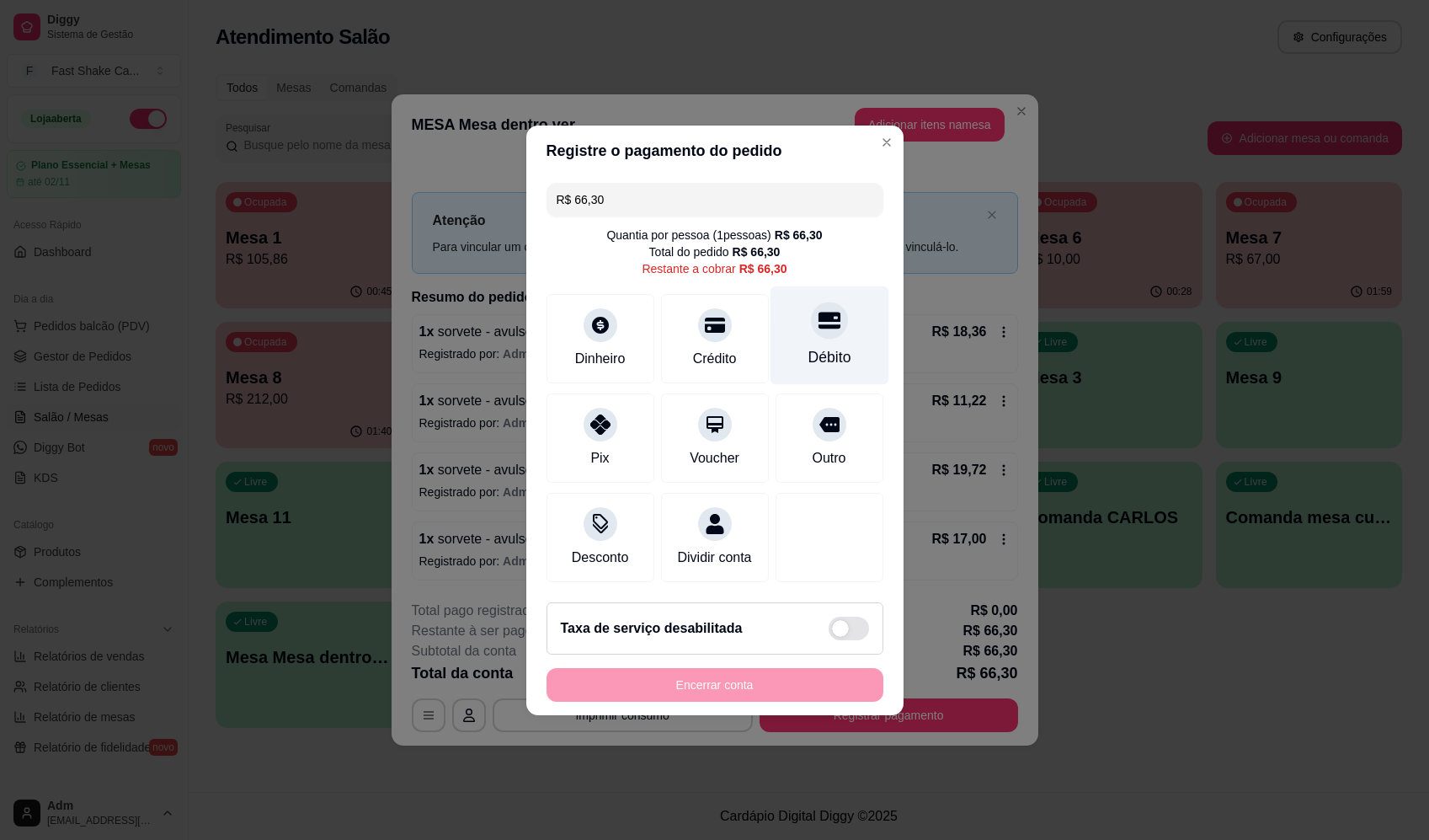
click at [839, 331] on div "Débito" at bounding box center [830, 334] width 119 height 98
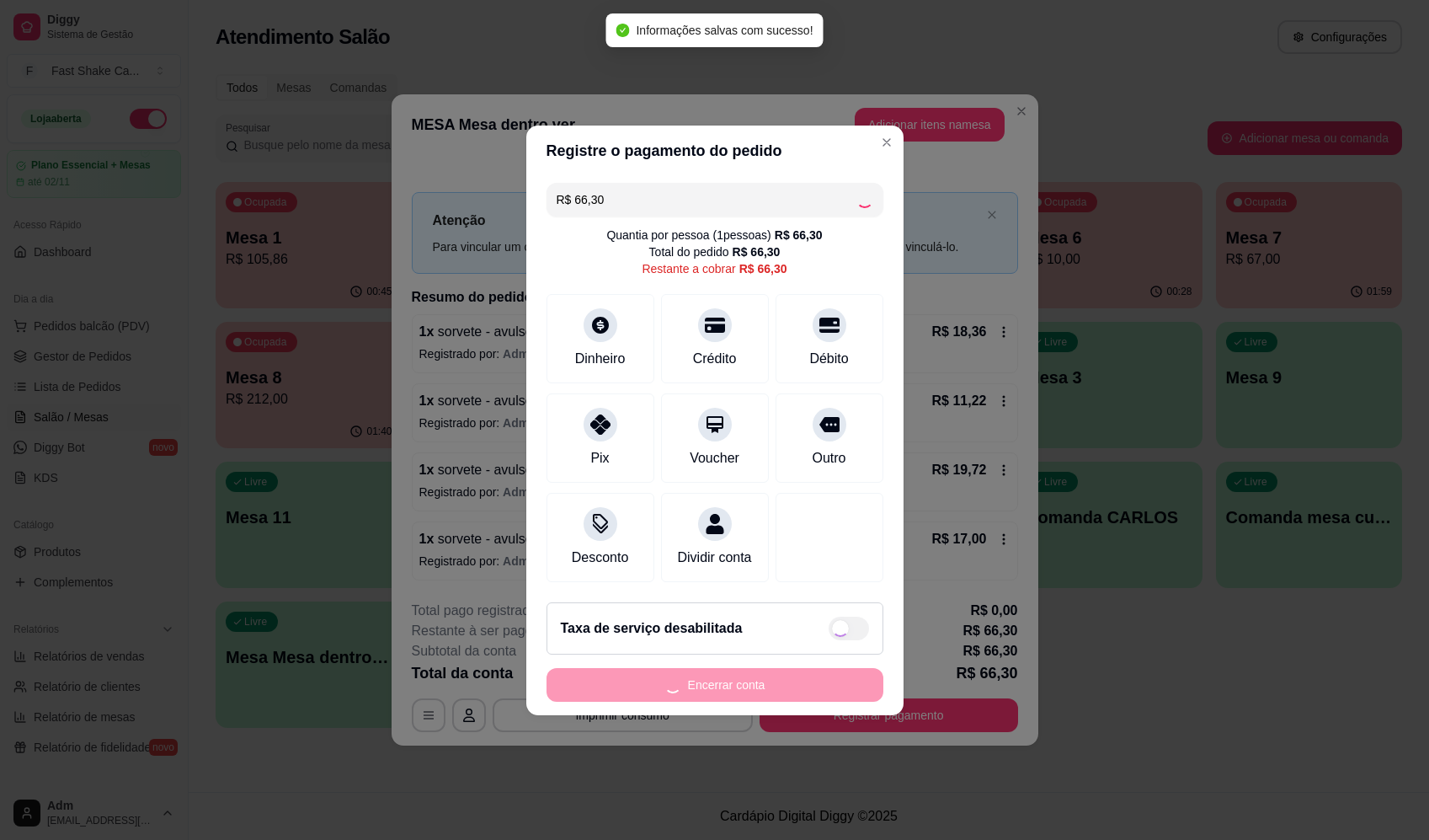
type input "R$ 0,00"
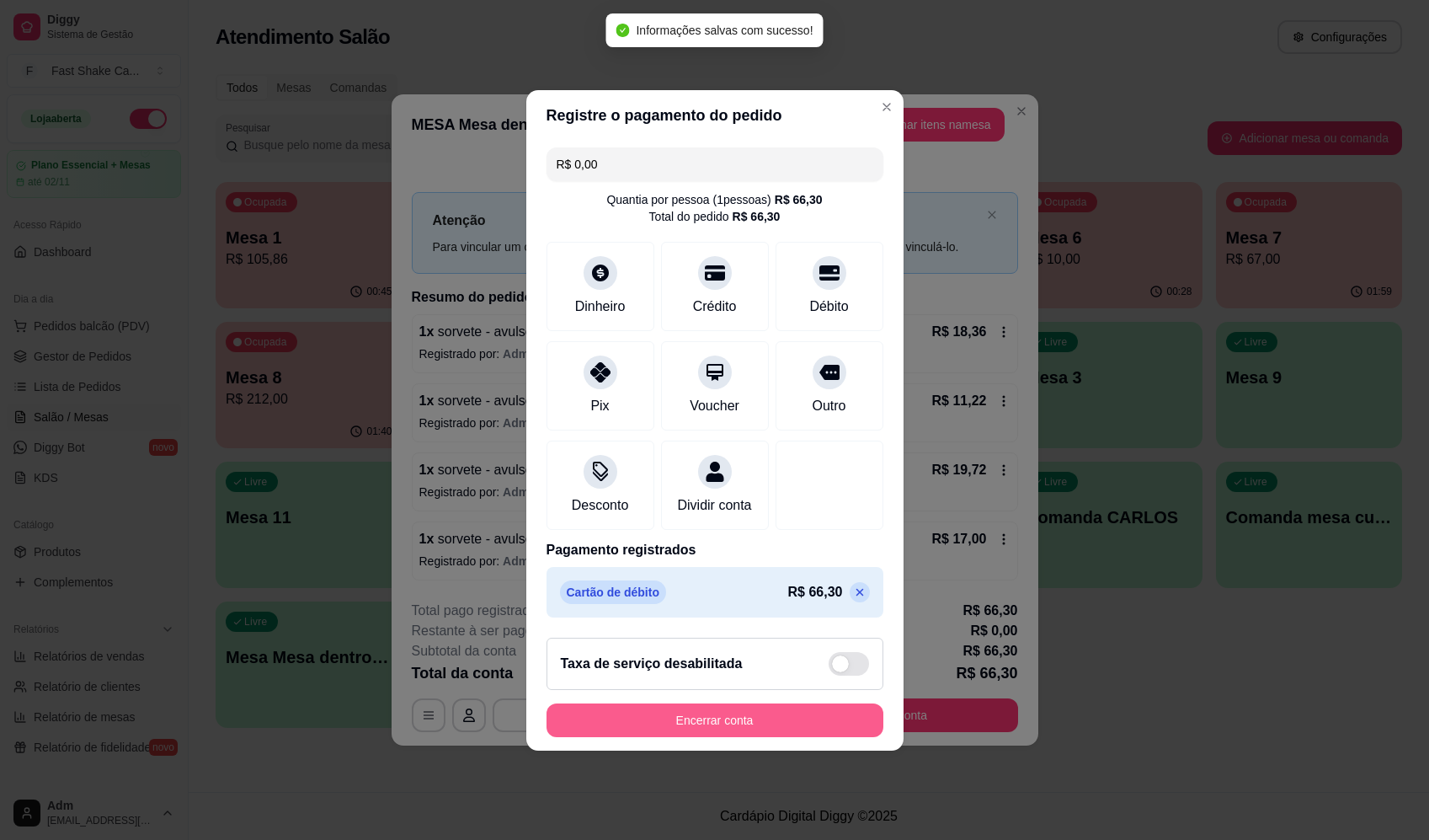
click at [753, 737] on button "Encerrar conta" at bounding box center [715, 720] width 337 height 34
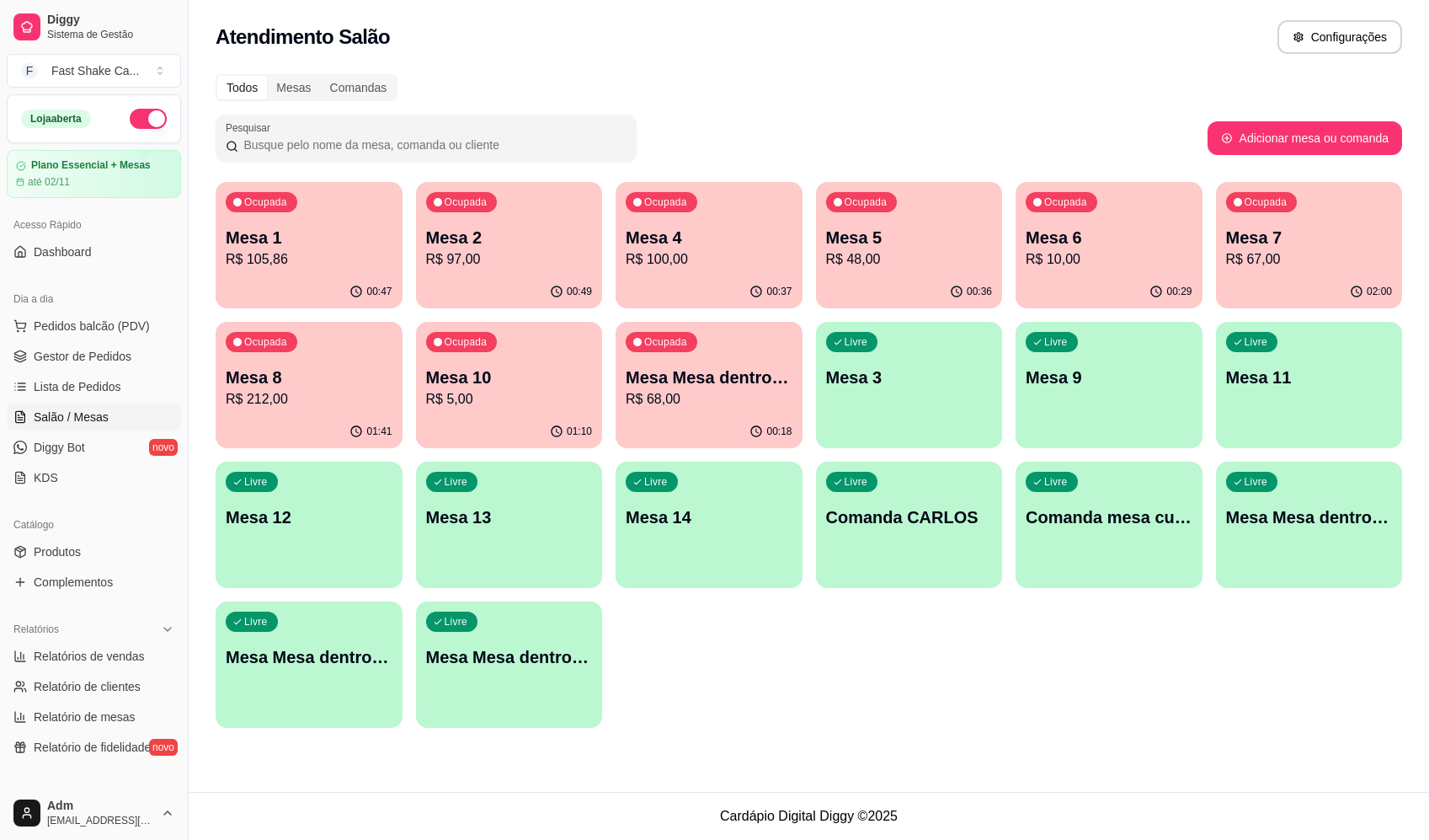
click at [960, 65] on div "Todos Mesas Comandas Pesquisar Adicionar mesa ou comanda Ocupada Mesa 1 R$ 105,…" at bounding box center [809, 406] width 1241 height 684
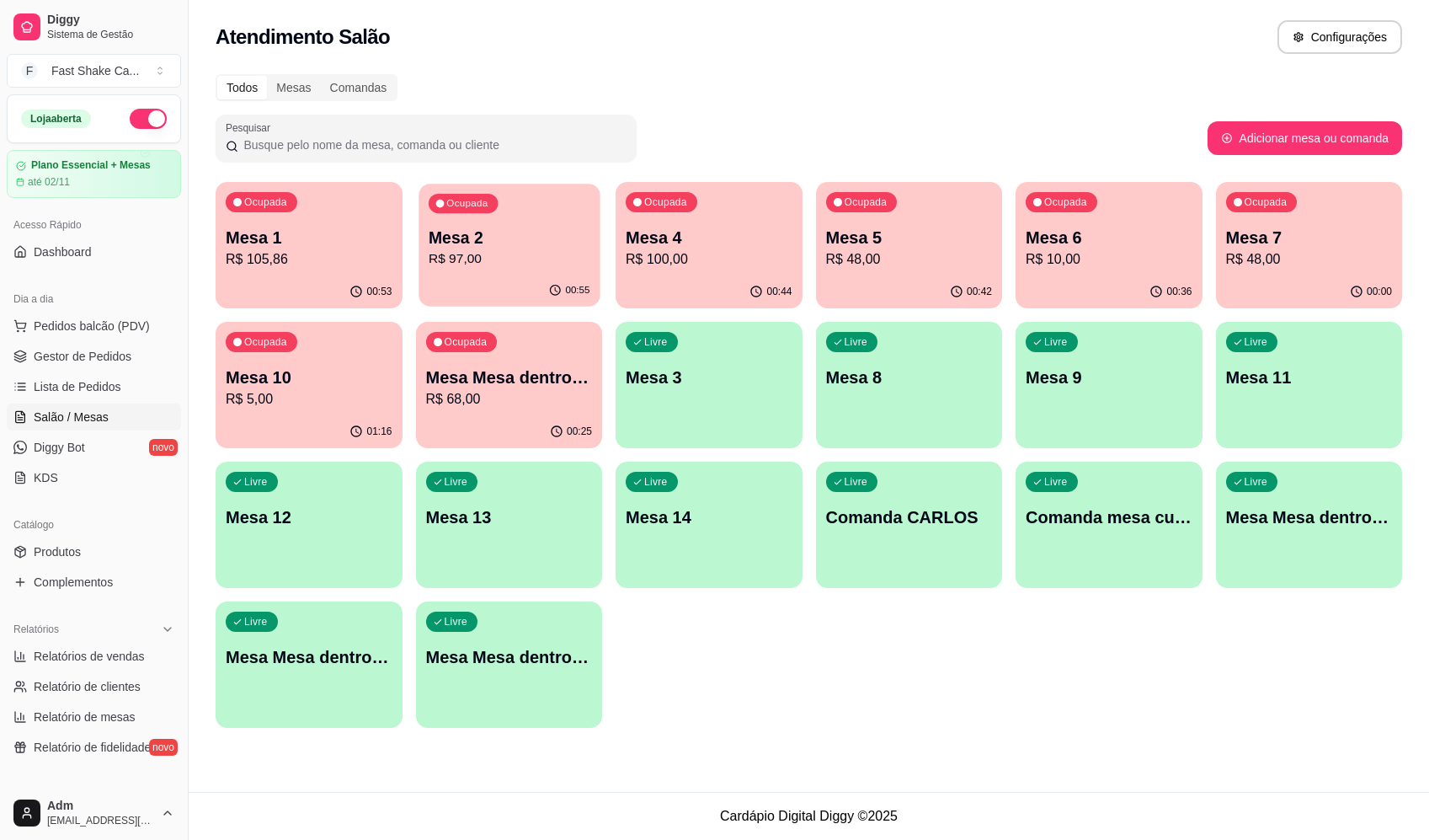
click at [539, 226] on p "Mesa 2" at bounding box center [509, 237] width 162 height 22
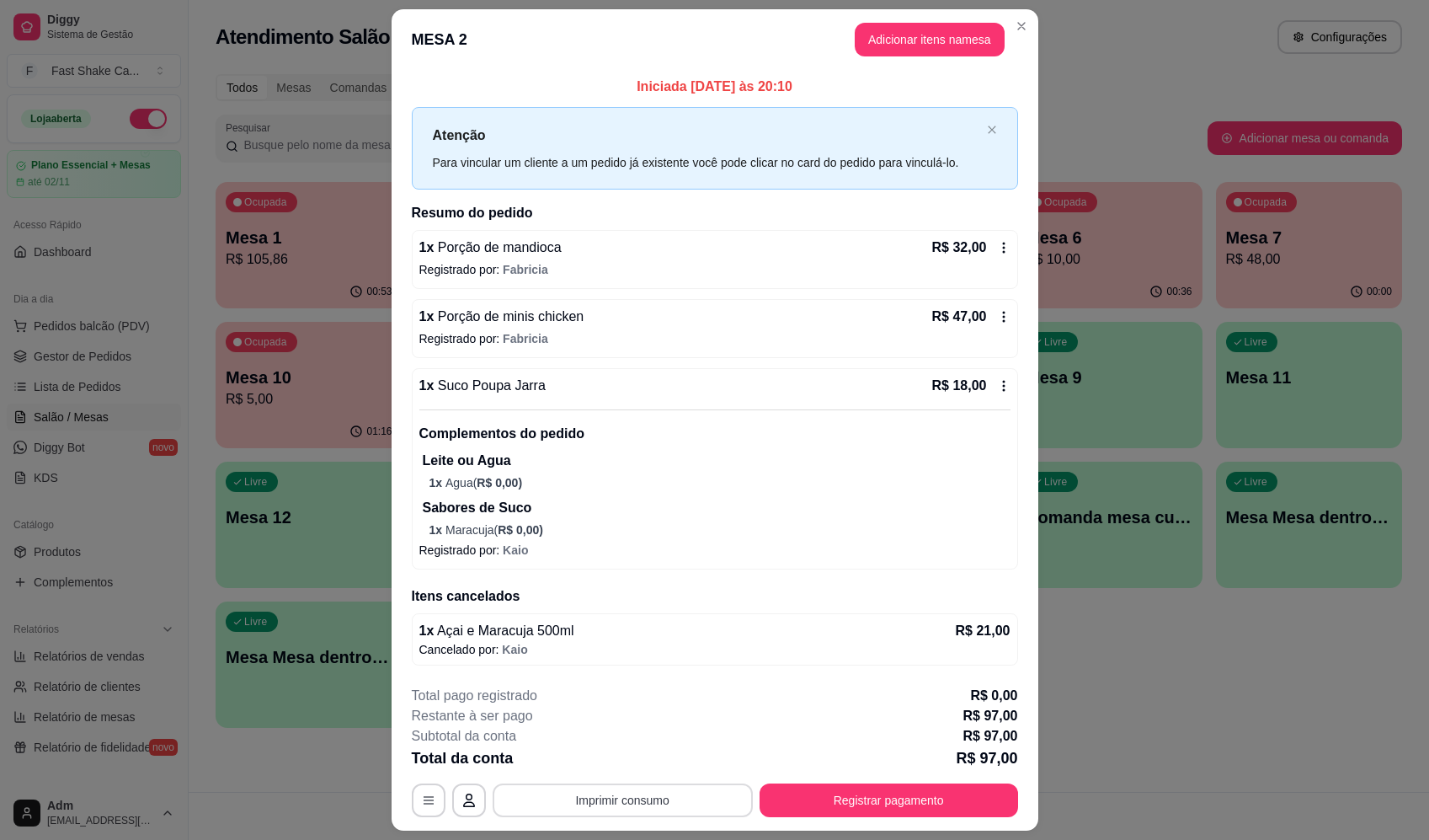
click at [685, 806] on button "Imprimir consumo" at bounding box center [623, 800] width 260 height 34
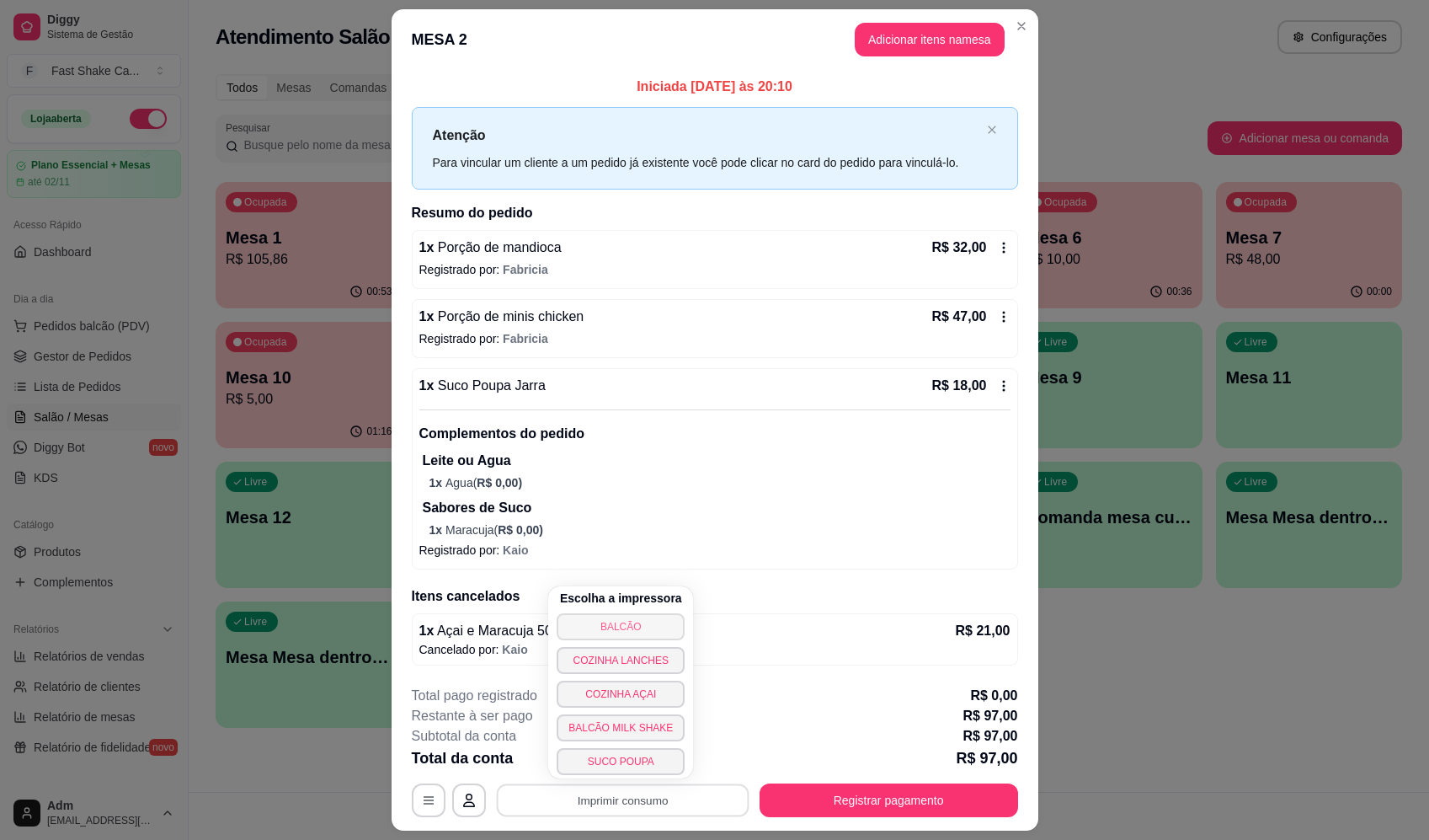
click at [663, 628] on button "BALCÃO" at bounding box center [620, 627] width 128 height 27
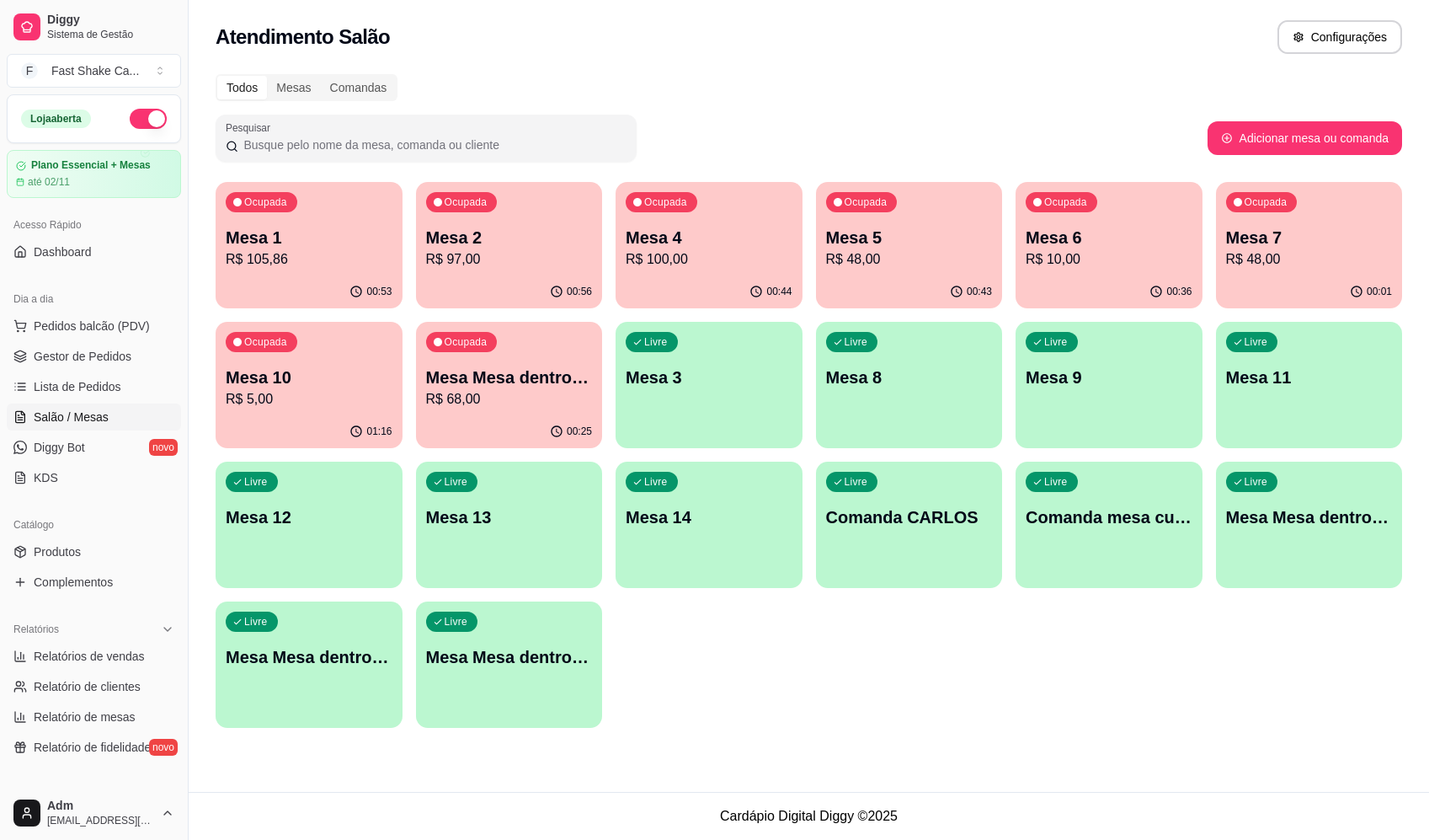
click at [1059, 30] on div "Atendimento Salão Configurações" at bounding box center [809, 37] width 1187 height 34
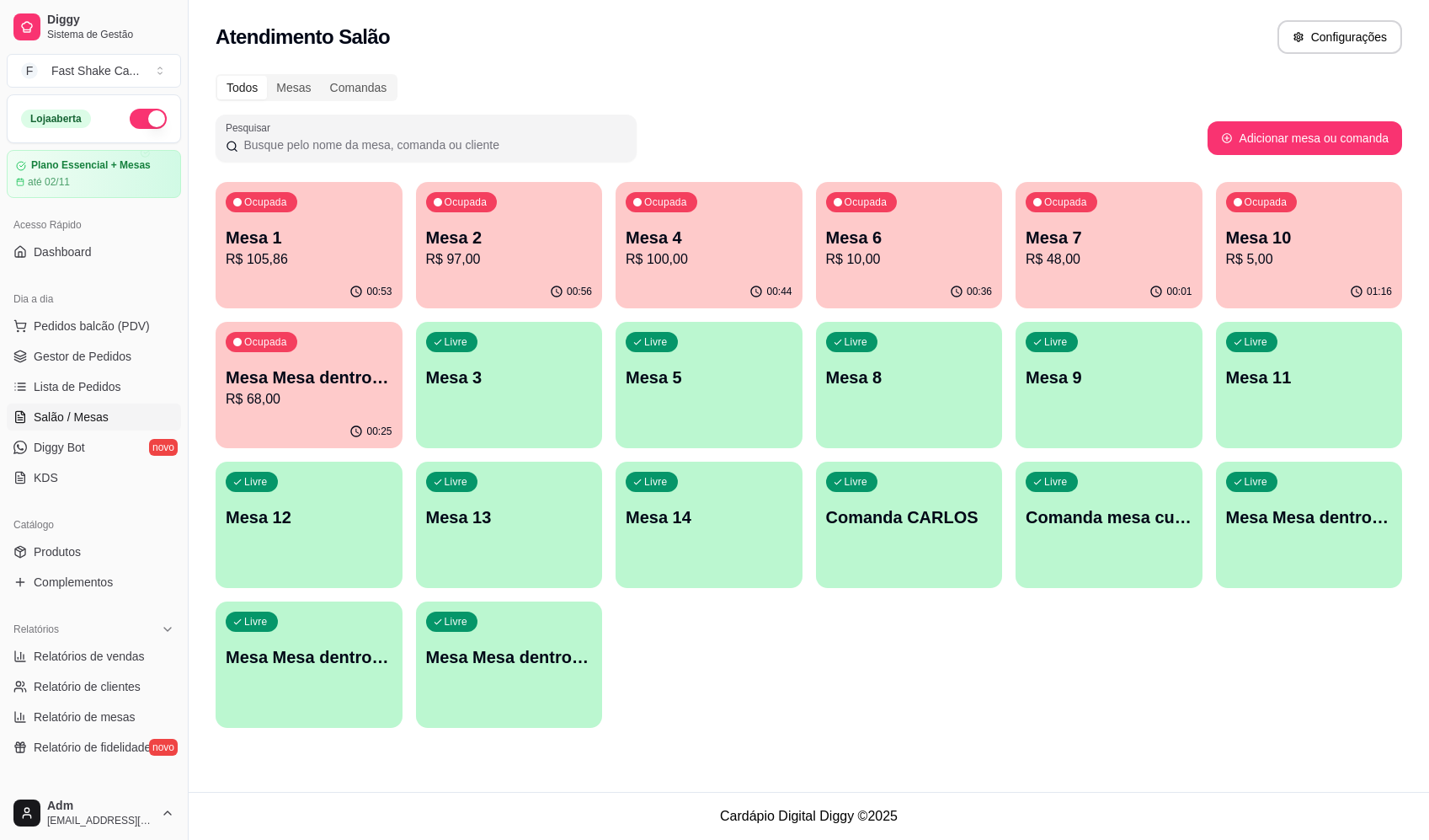
click at [780, 125] on div "Pesquisar" at bounding box center [712, 138] width 992 height 47
click at [298, 243] on p "Mesa 1" at bounding box center [309, 238] width 167 height 23
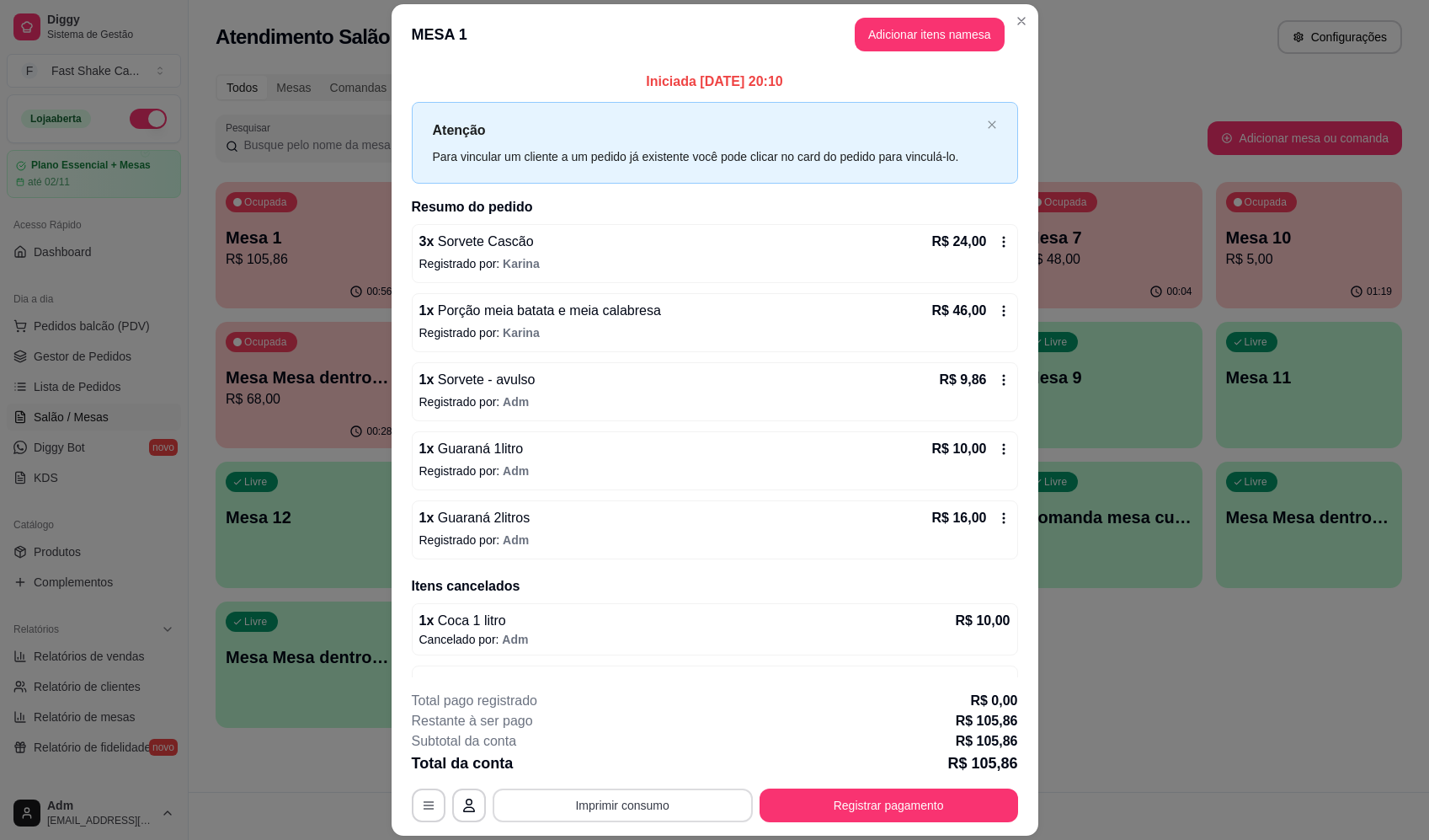
click at [708, 811] on button "Imprimir consumo" at bounding box center [623, 805] width 260 height 34
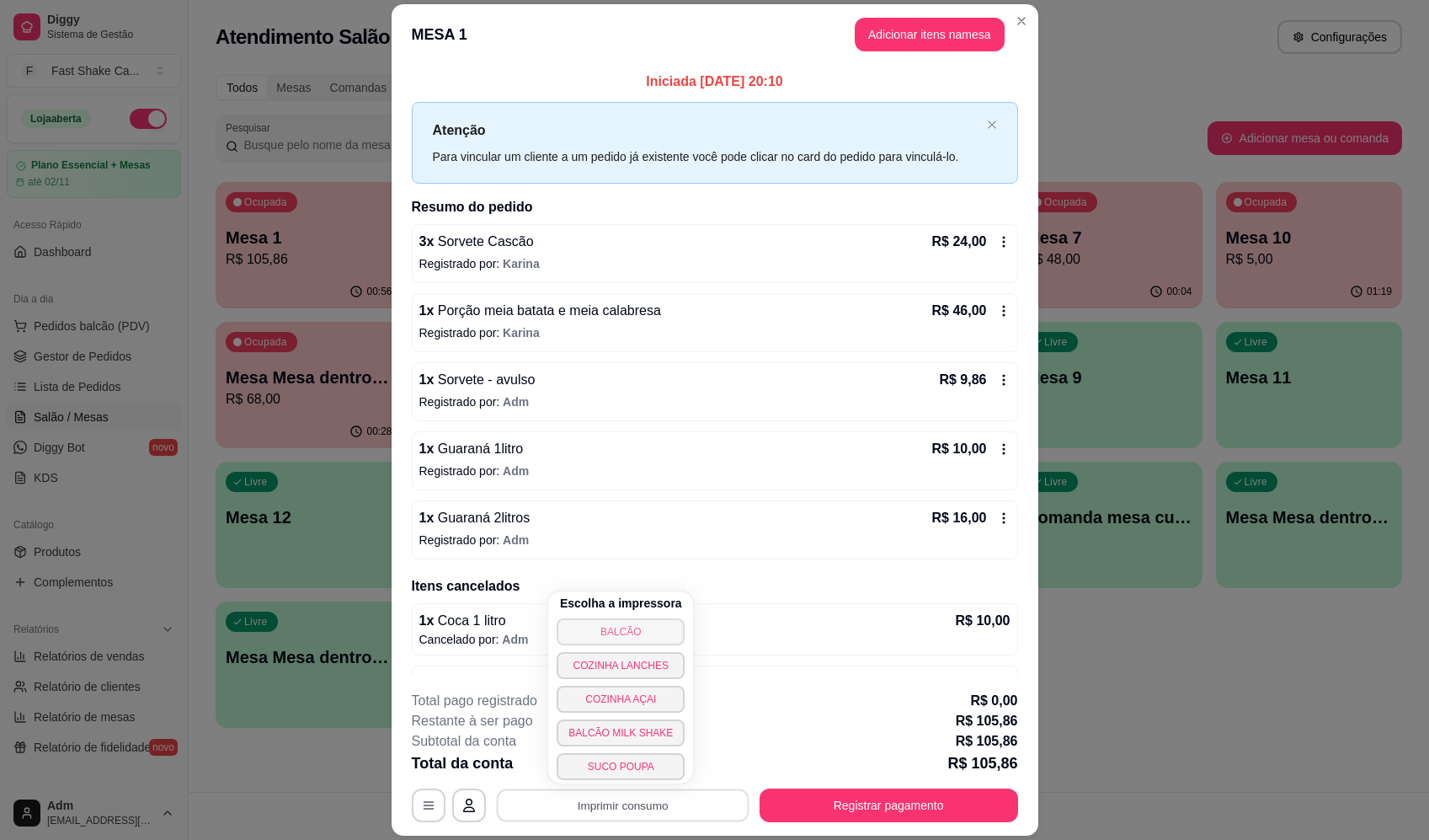
click at [651, 629] on button "BALCÃO" at bounding box center [620, 631] width 128 height 27
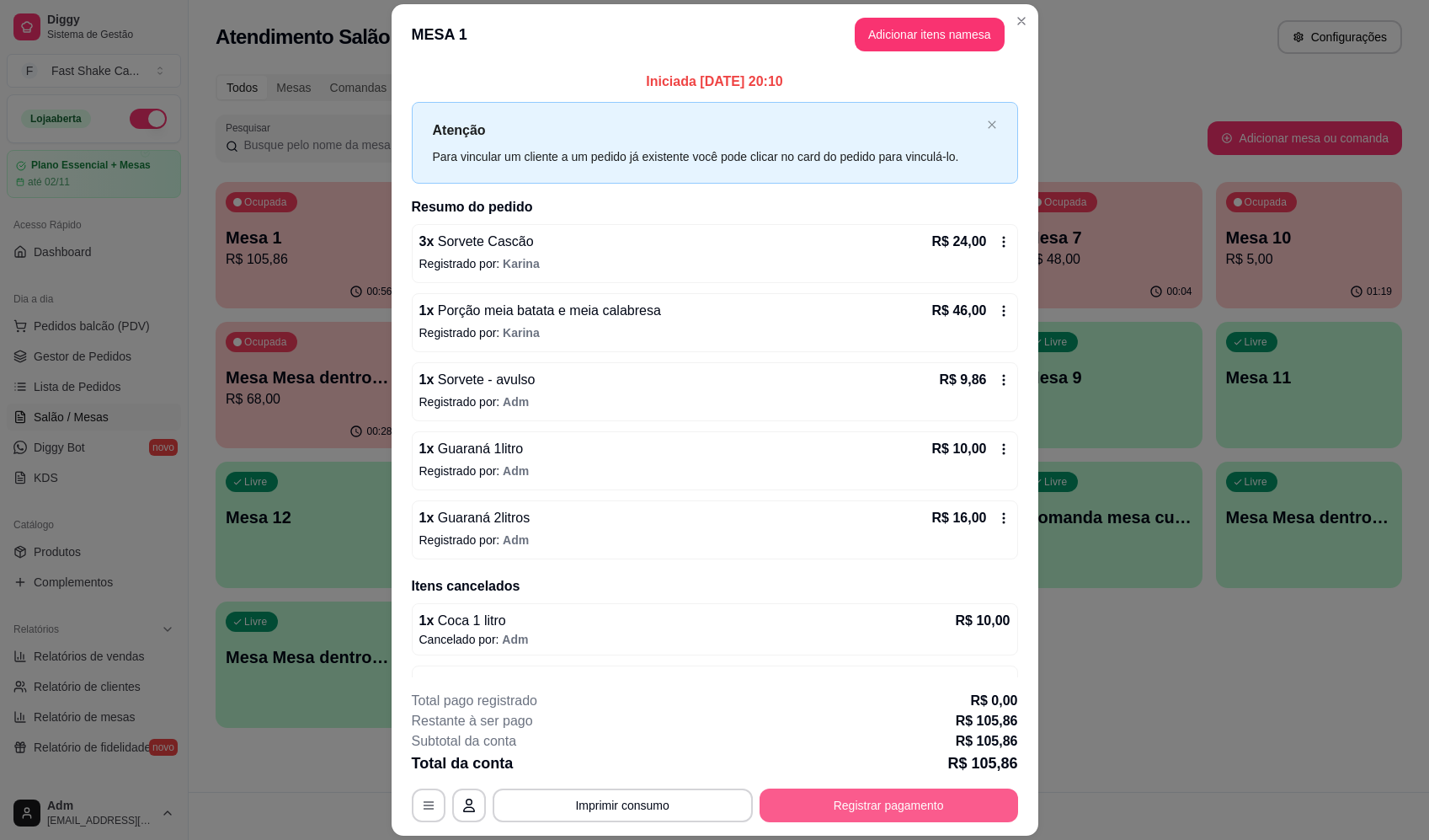
click at [818, 816] on button "Registrar pagamento" at bounding box center [888, 805] width 258 height 34
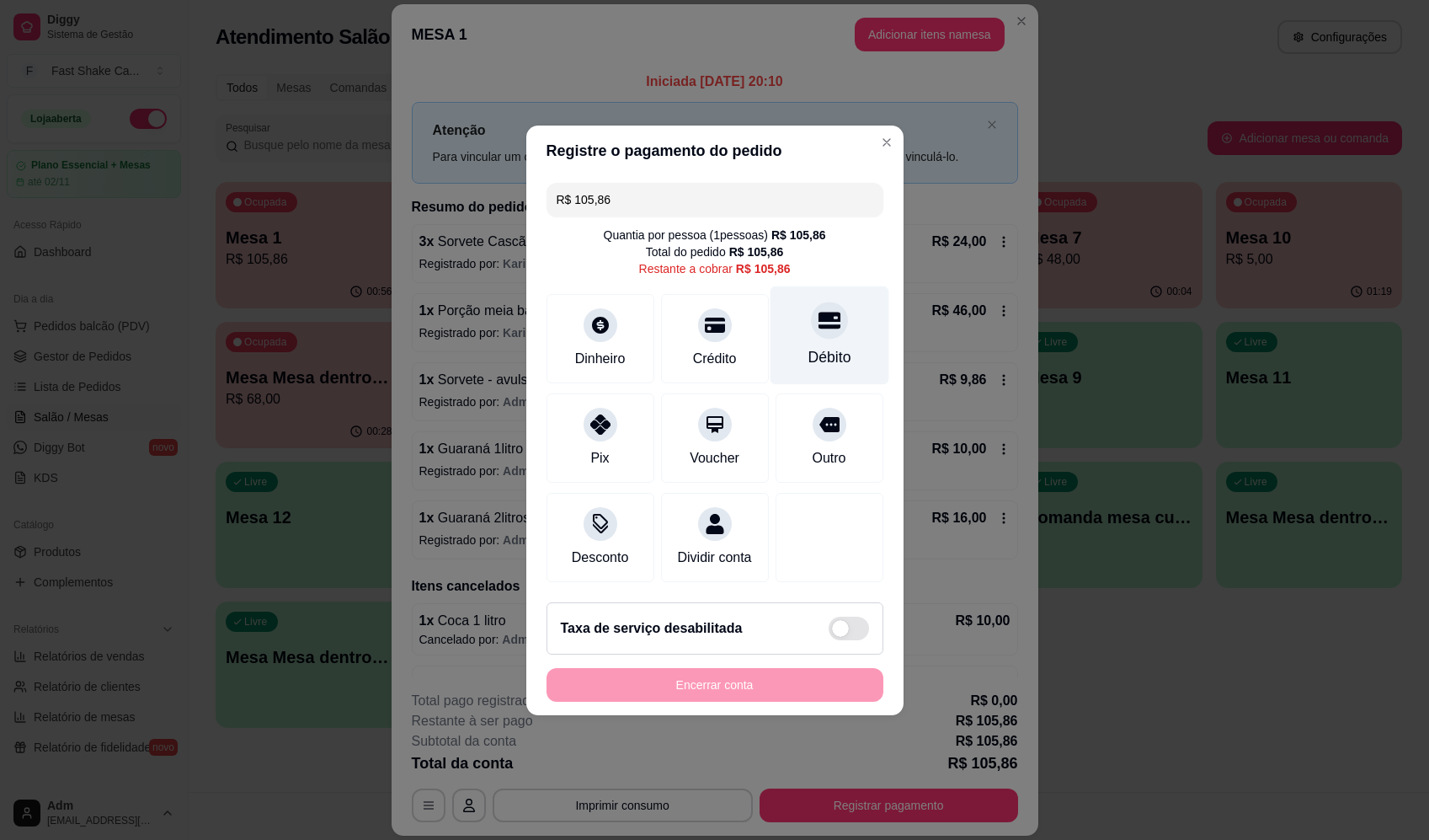
click at [822, 325] on div at bounding box center [830, 320] width 37 height 37
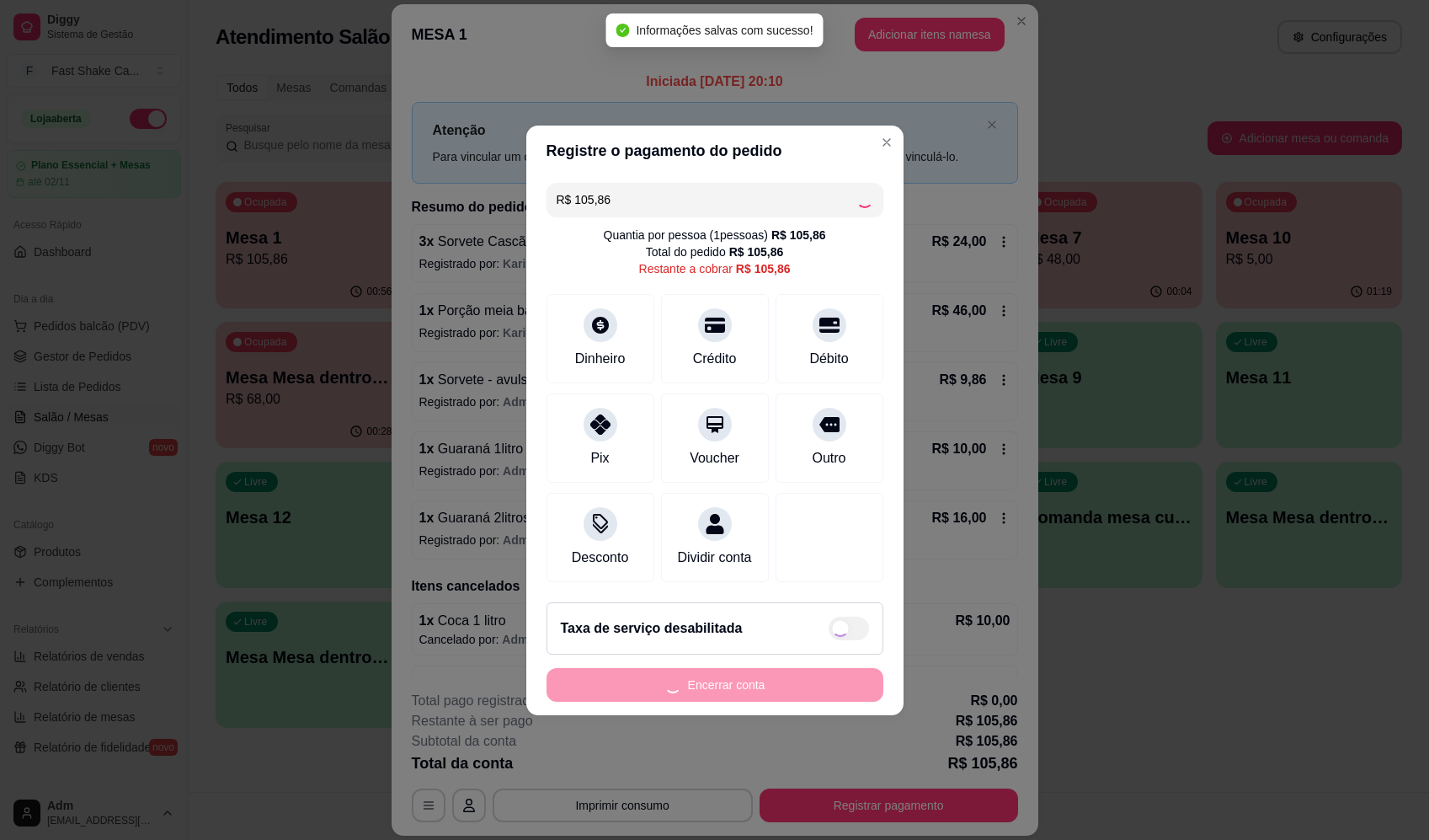
type input "R$ 0,00"
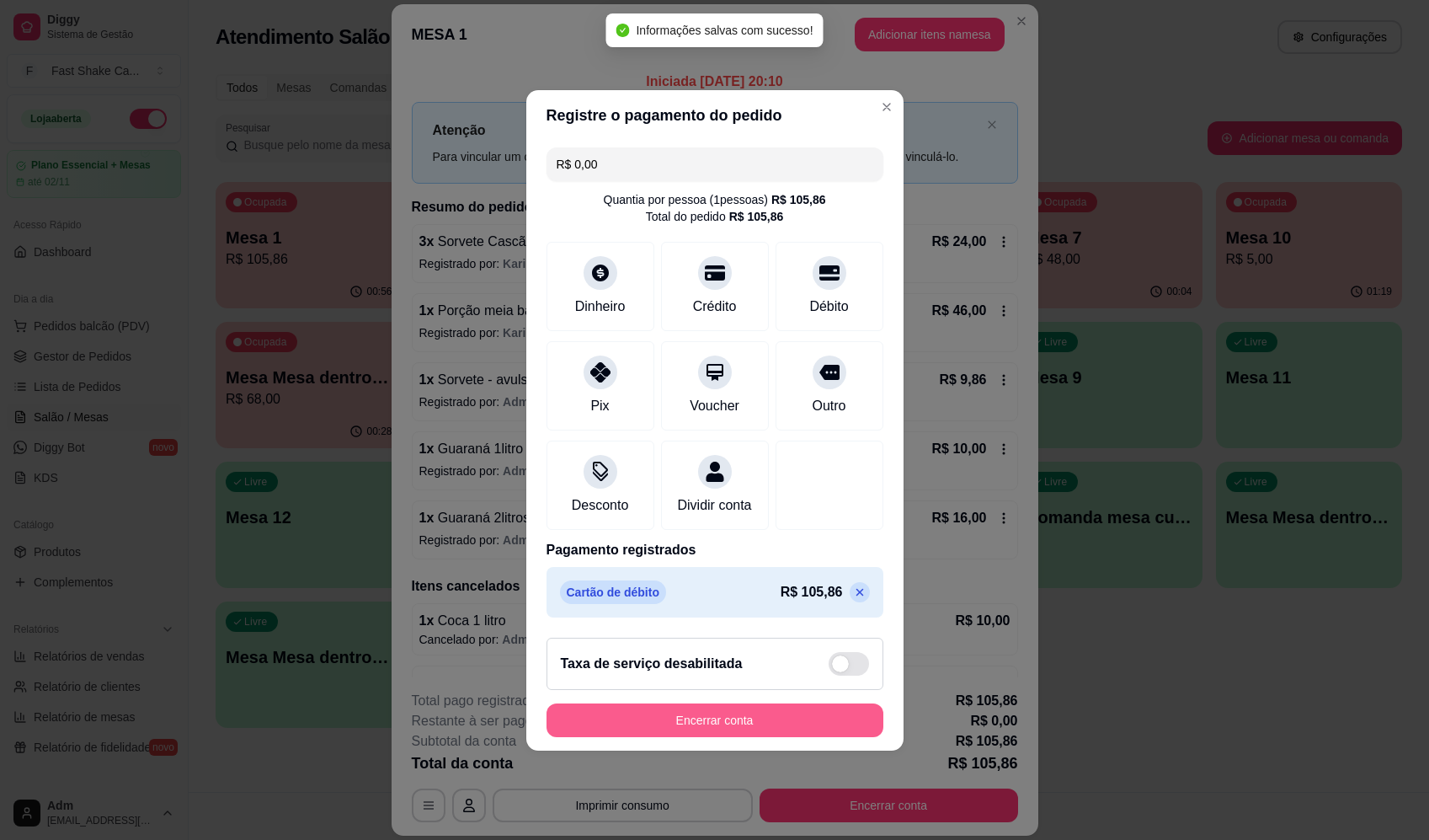
click at [763, 735] on button "Encerrar conta" at bounding box center [715, 720] width 337 height 34
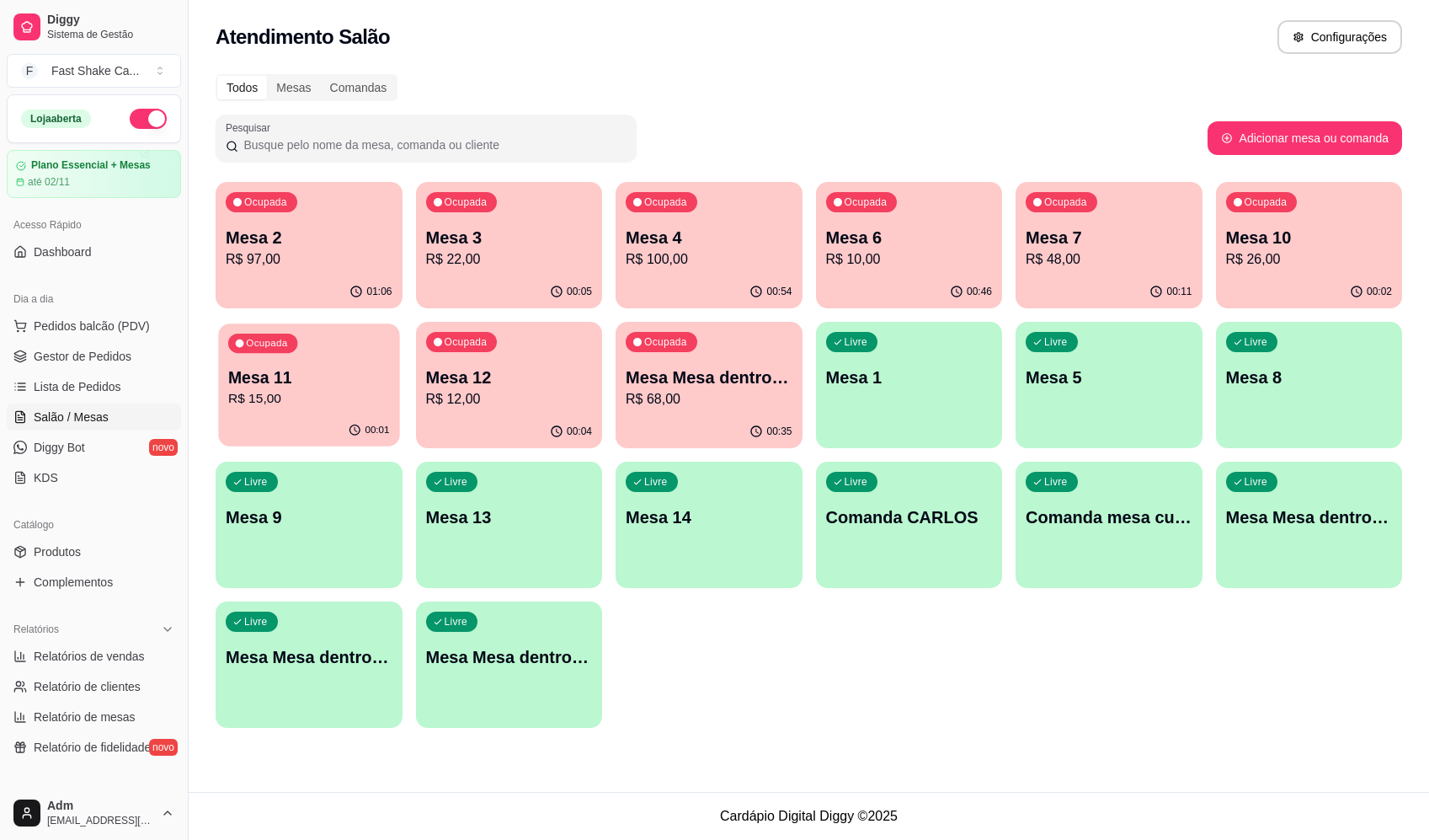
click at [290, 400] on p "R$ 15,00" at bounding box center [309, 399] width 162 height 19
click at [501, 424] on div "00:04" at bounding box center [510, 432] width 187 height 33
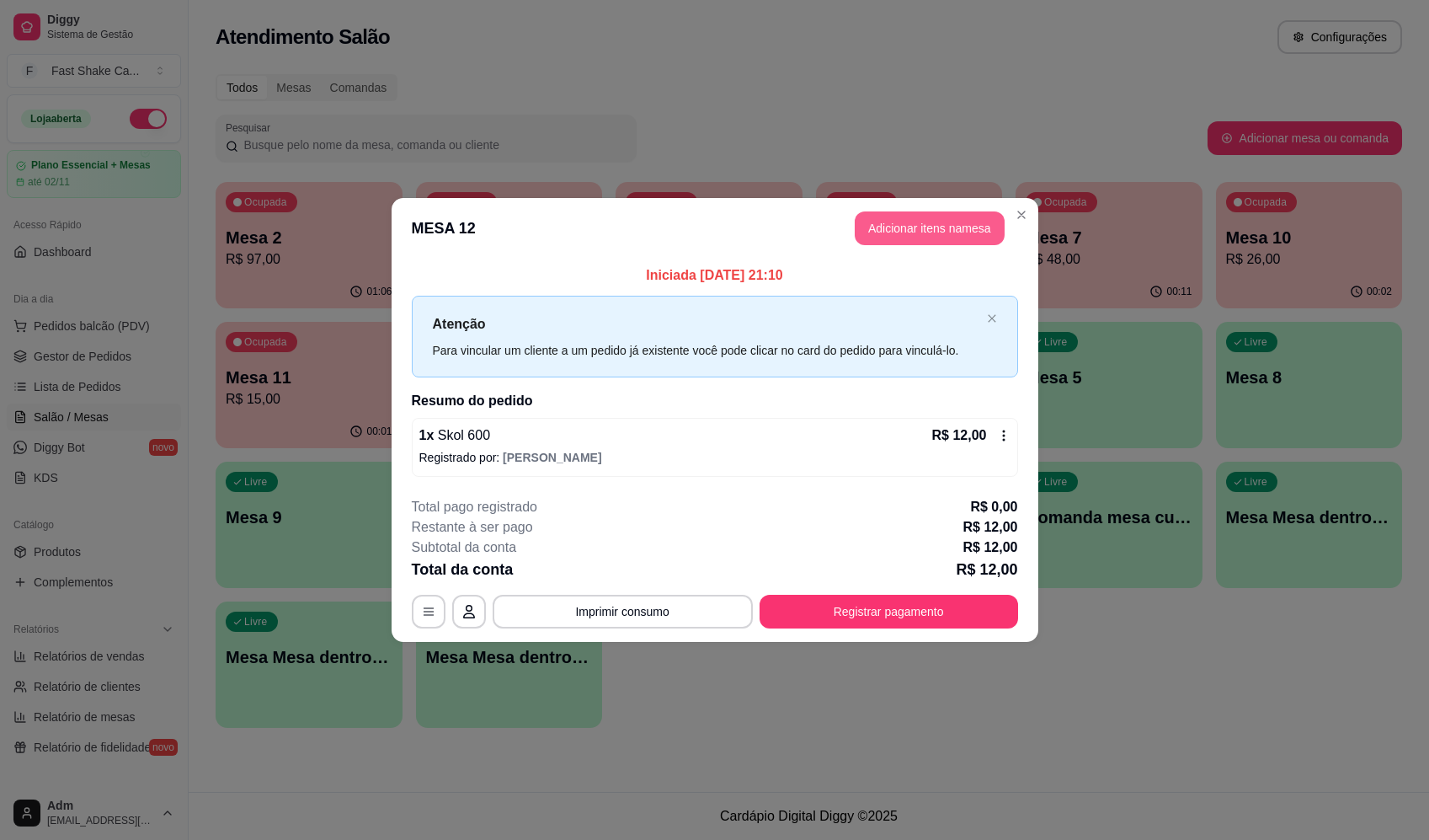
click at [939, 221] on button "Adicionar itens na mesa" at bounding box center [930, 228] width 150 height 34
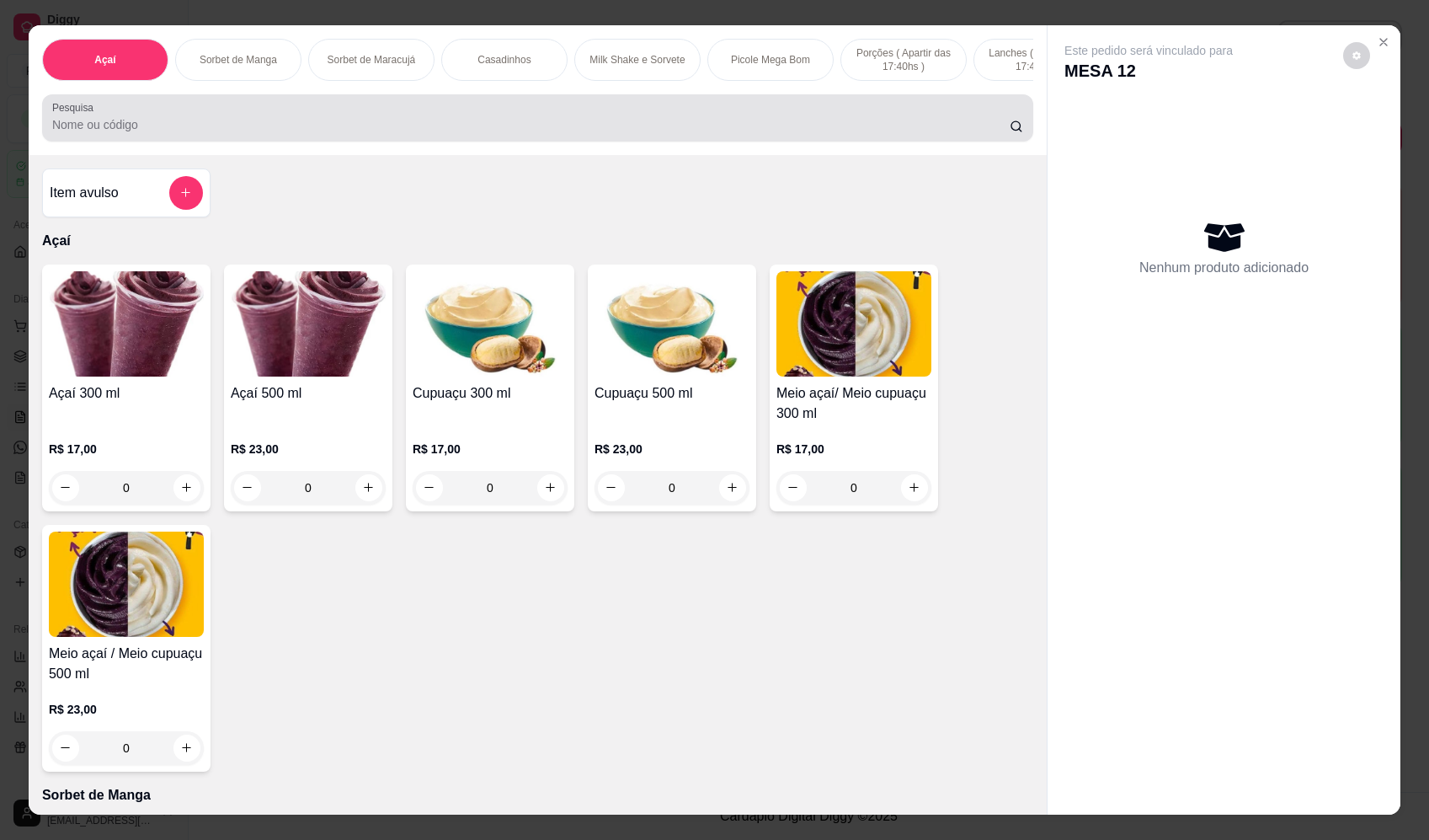
click at [683, 132] on input "Pesquisa" at bounding box center [531, 124] width 958 height 17
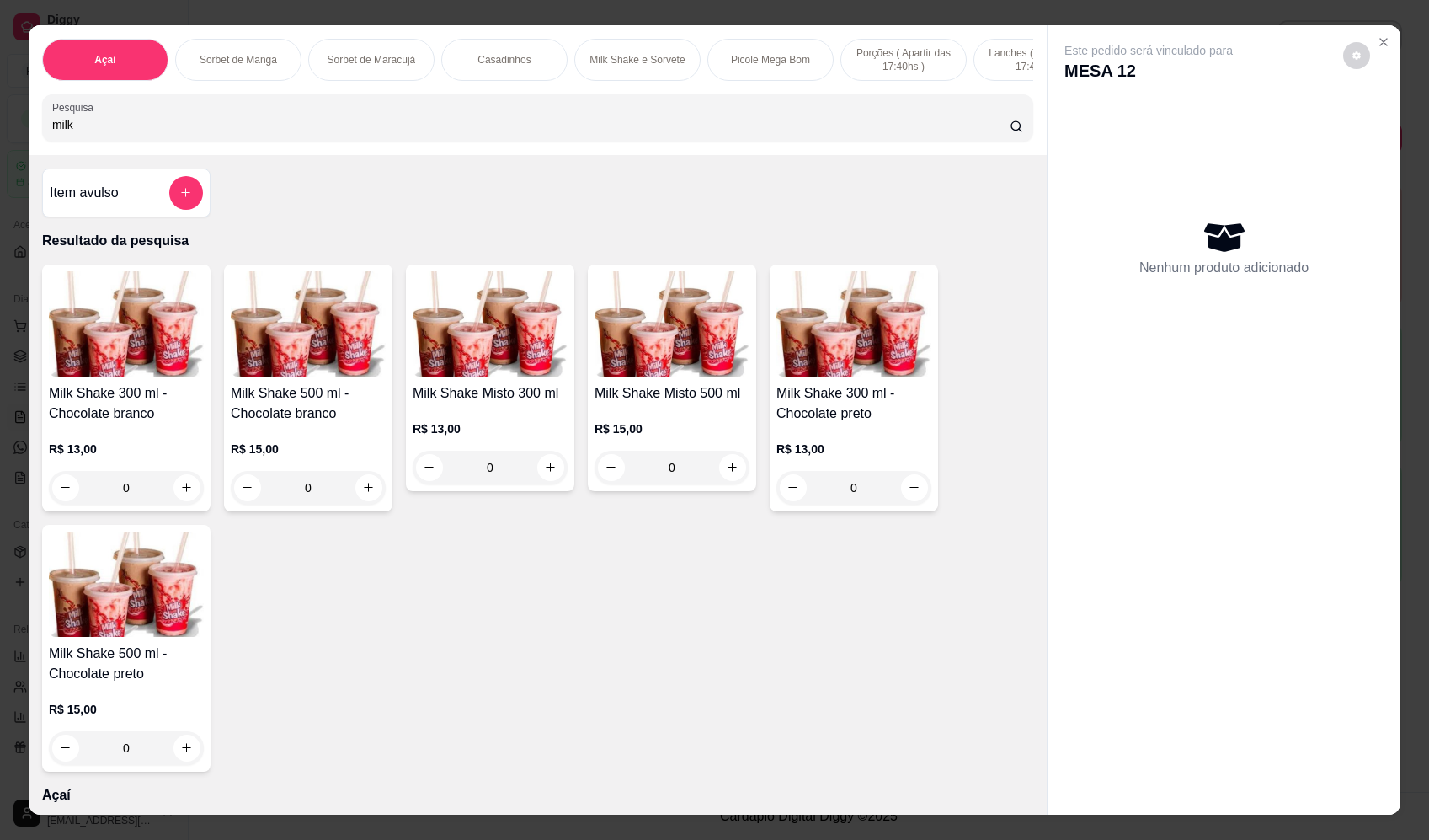
type input "milk"
click at [543, 480] on div "0" at bounding box center [489, 467] width 155 height 34
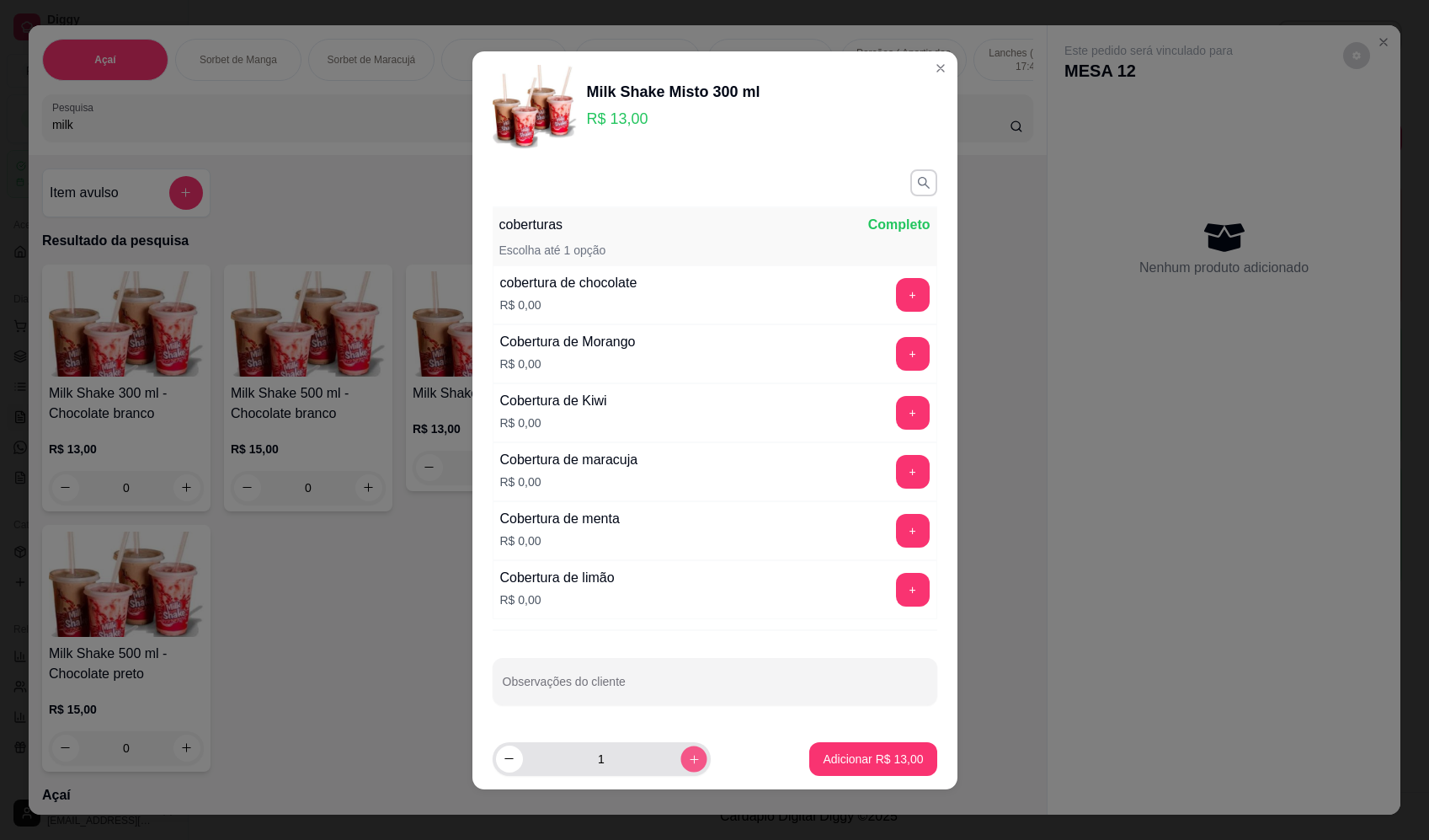
click at [680, 759] on button "increase-product-quantity" at bounding box center [693, 758] width 26 height 26
type input "2"
click at [863, 760] on p "Adicionar R$ 26,00" at bounding box center [872, 758] width 100 height 17
type input "2"
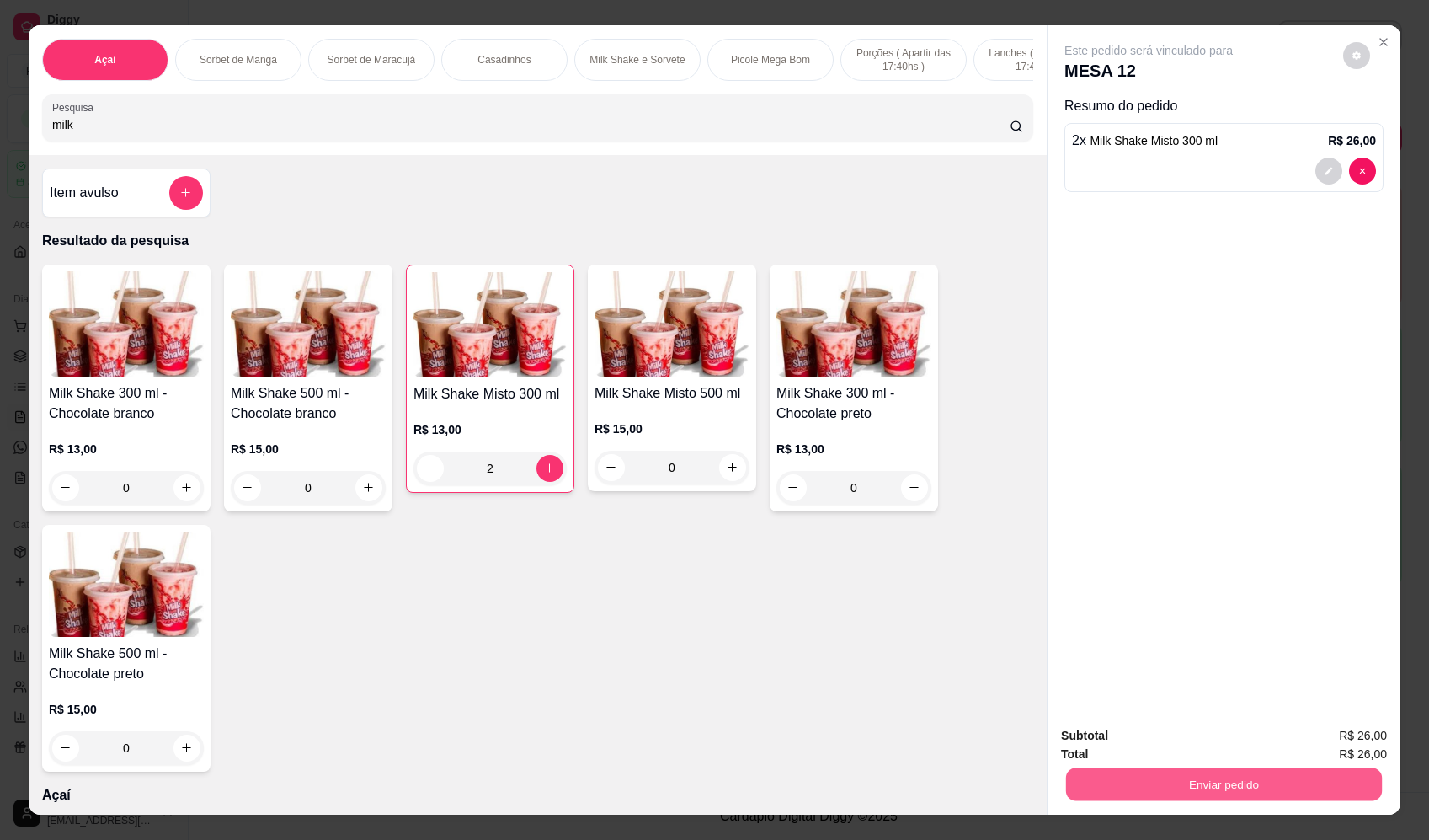
click at [1261, 780] on button "Enviar pedido" at bounding box center [1224, 784] width 316 height 33
click at [1344, 733] on button "Enviar pedido" at bounding box center [1344, 743] width 96 height 32
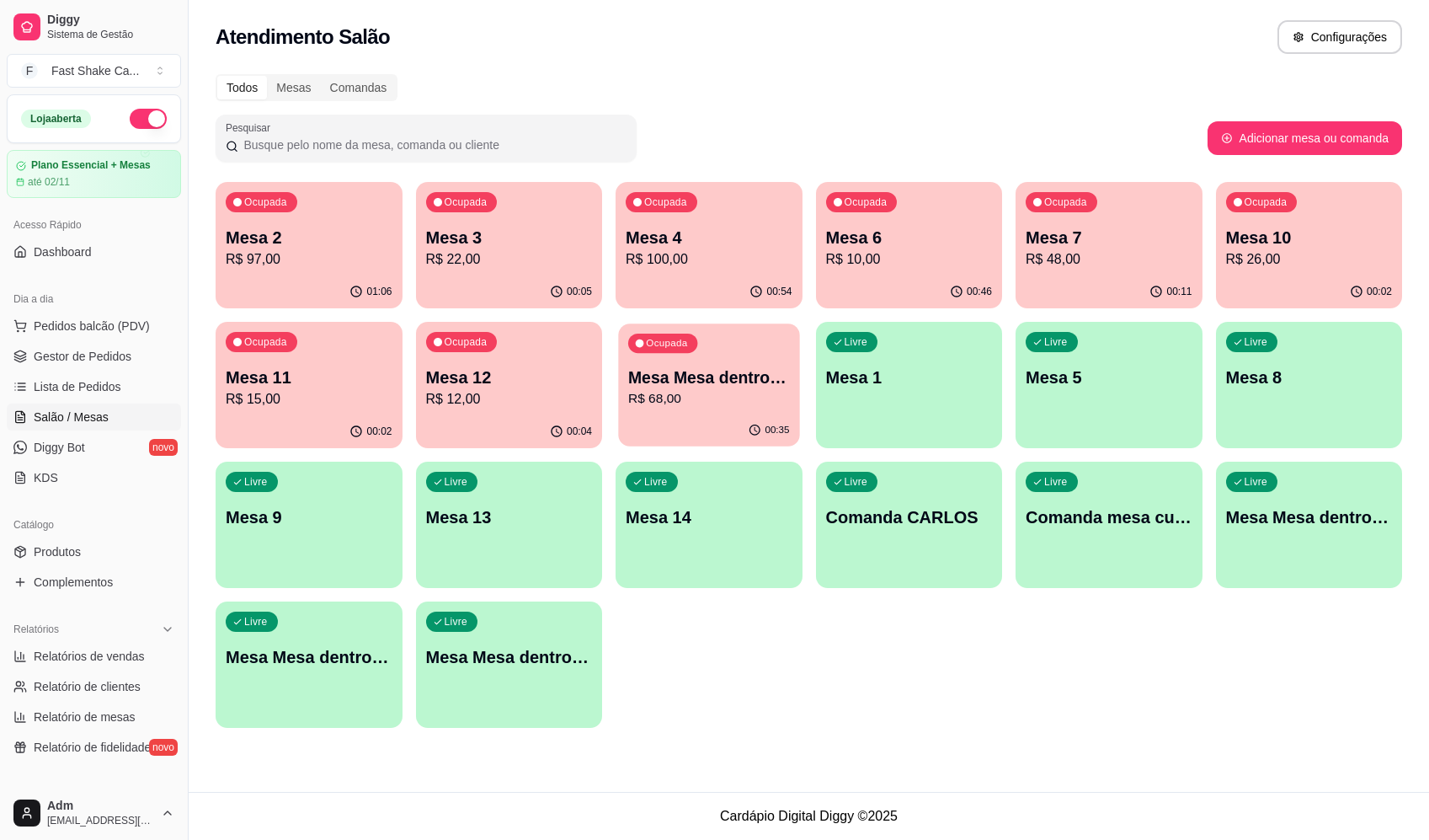
click at [722, 399] on p "R$ 68,00" at bounding box center [710, 399] width 162 height 19
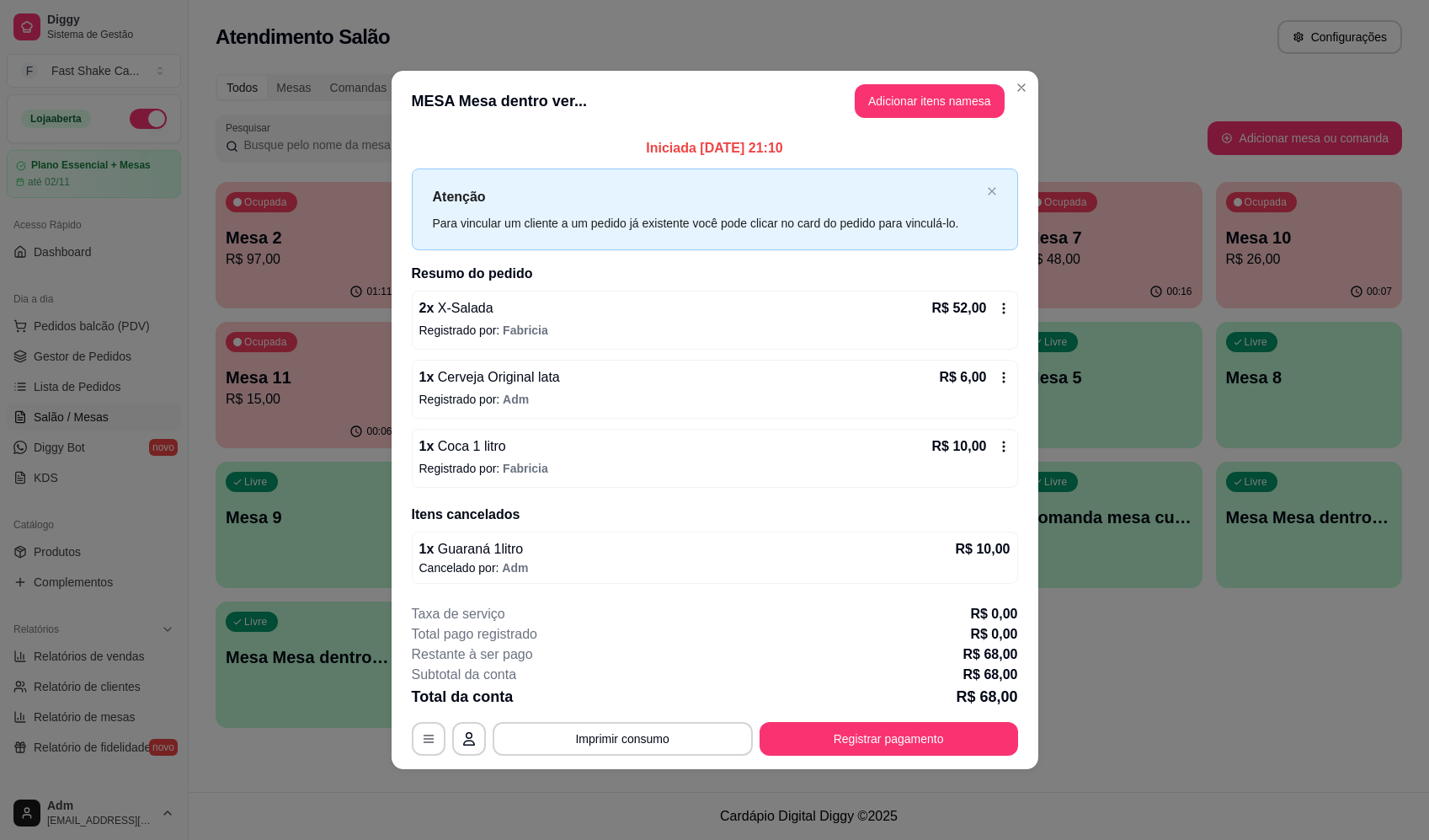
click at [580, 454] on div "1 x Coca 1 litro R$ 10,00" at bounding box center [714, 446] width 592 height 20
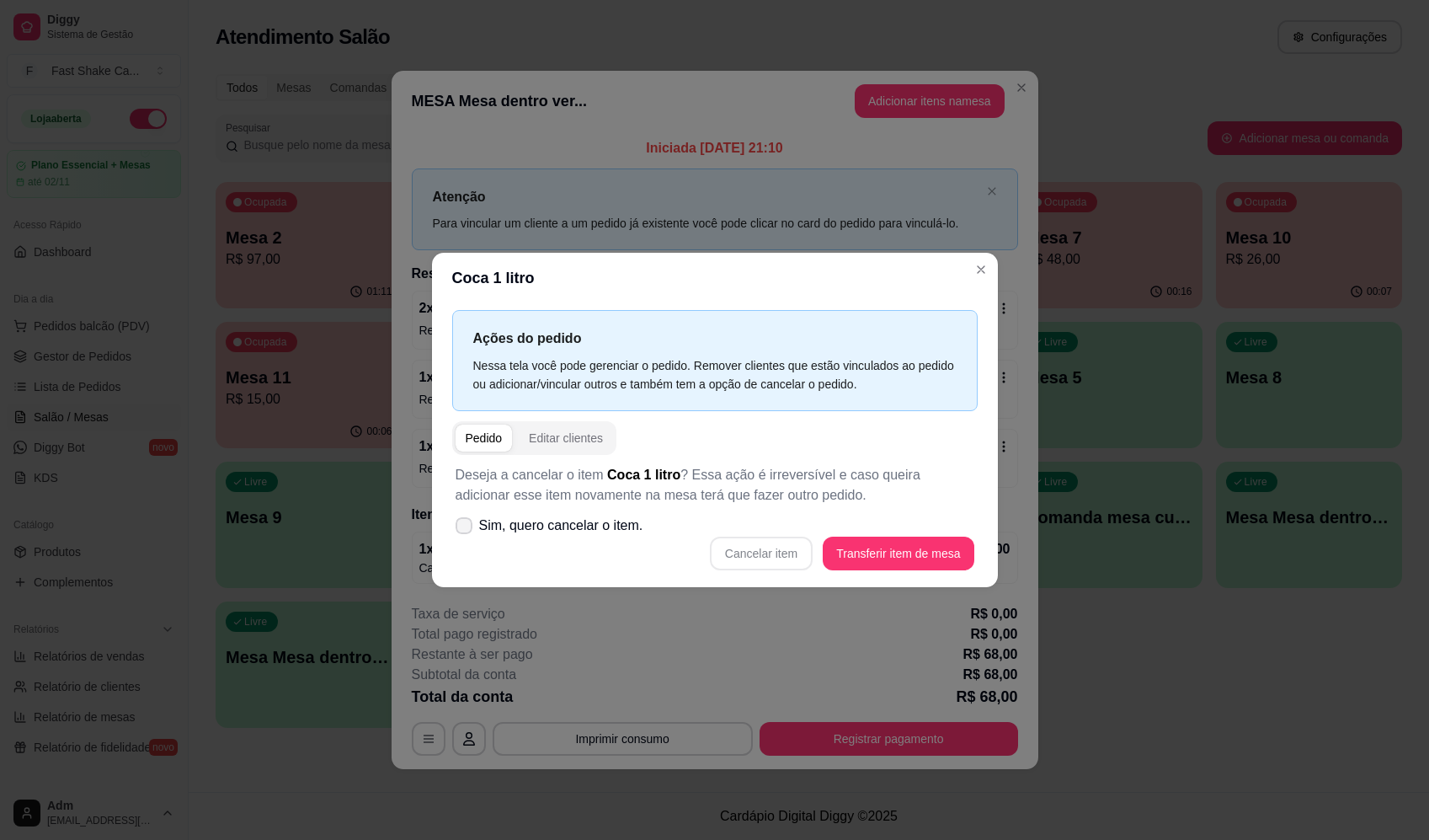
click at [606, 523] on span "Sim, quero cancelar o item." at bounding box center [561, 525] width 165 height 20
click at [466, 528] on input "Sim, quero cancelar o item." at bounding box center [460, 533] width 11 height 11
checkbox input "true"
click at [757, 554] on button "Cancelar item" at bounding box center [761, 553] width 100 height 33
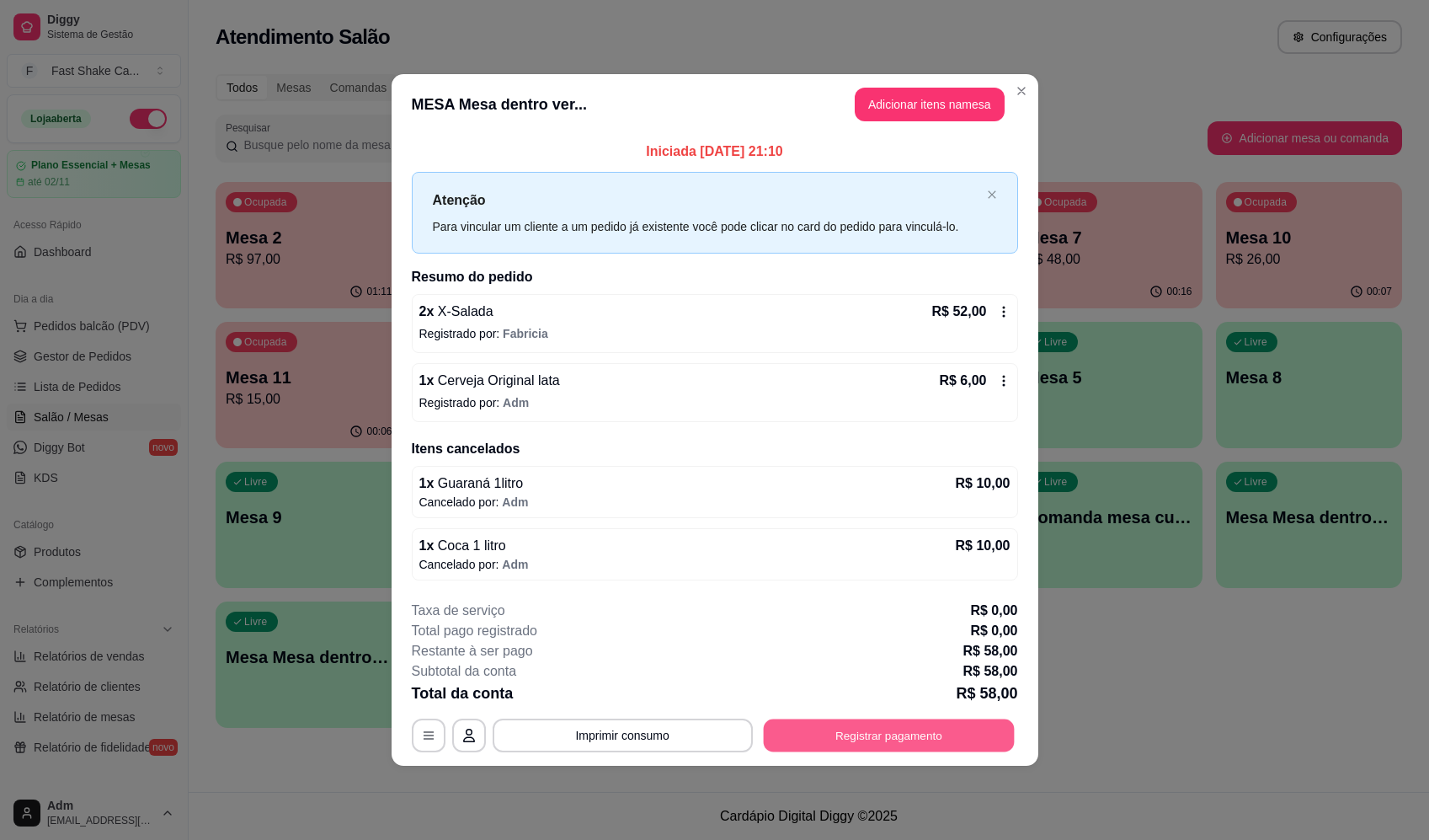
click at [822, 731] on button "Registrar pagamento" at bounding box center [889, 736] width 251 height 33
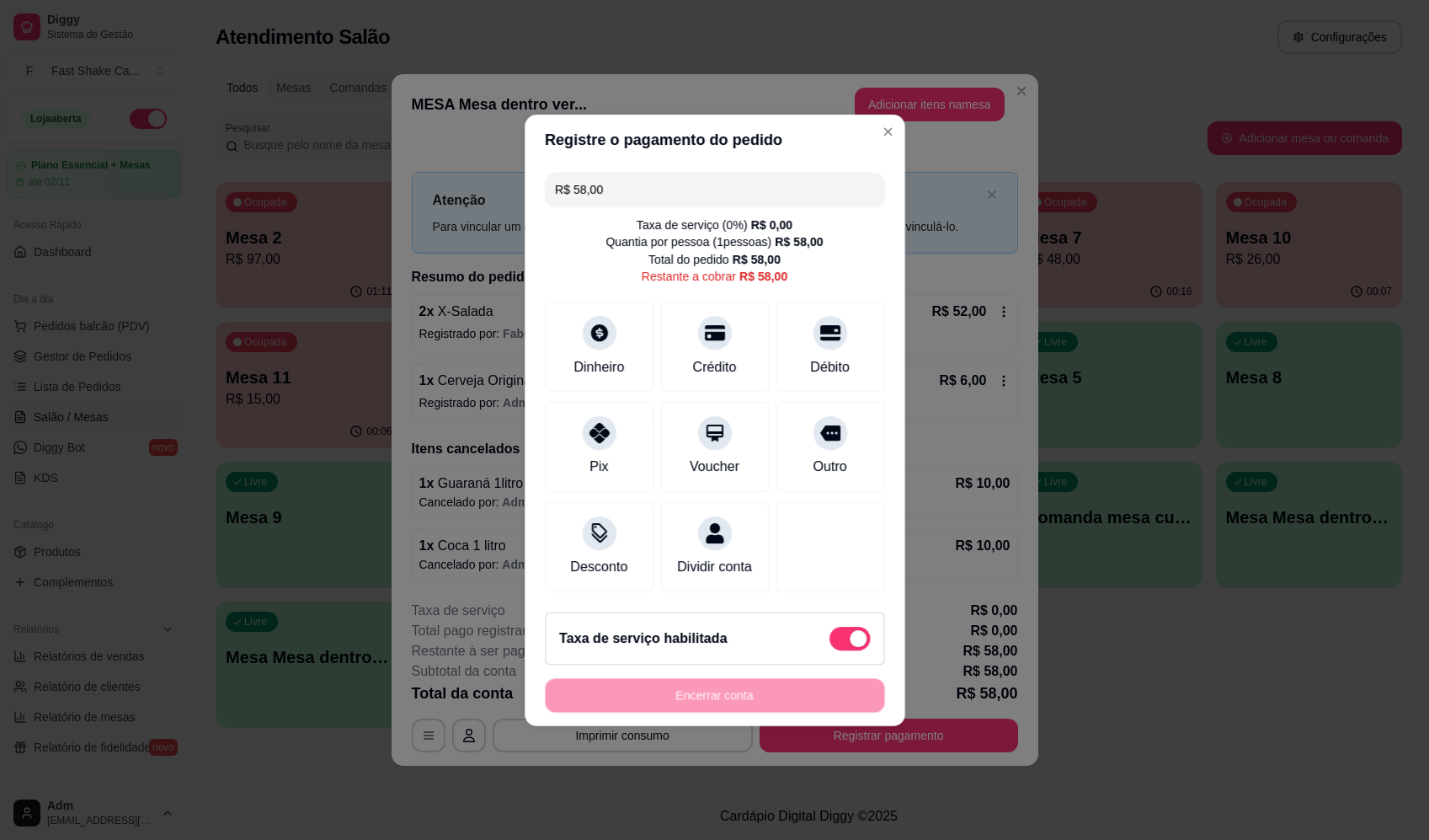
type input "R$ 64,00"
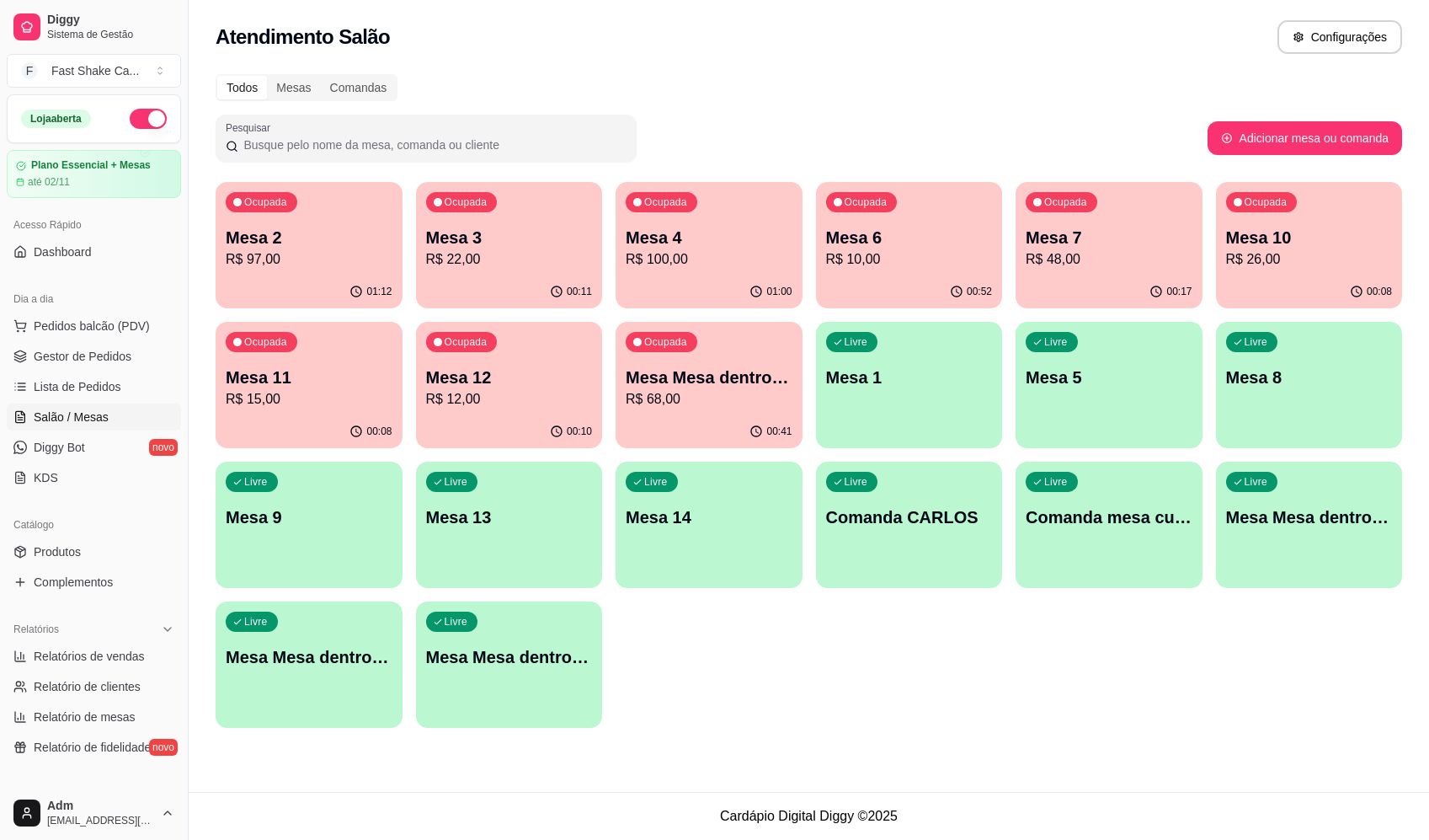
click at [722, 377] on p "Mesa Mesa dentro verde" at bounding box center [709, 377] width 167 height 23
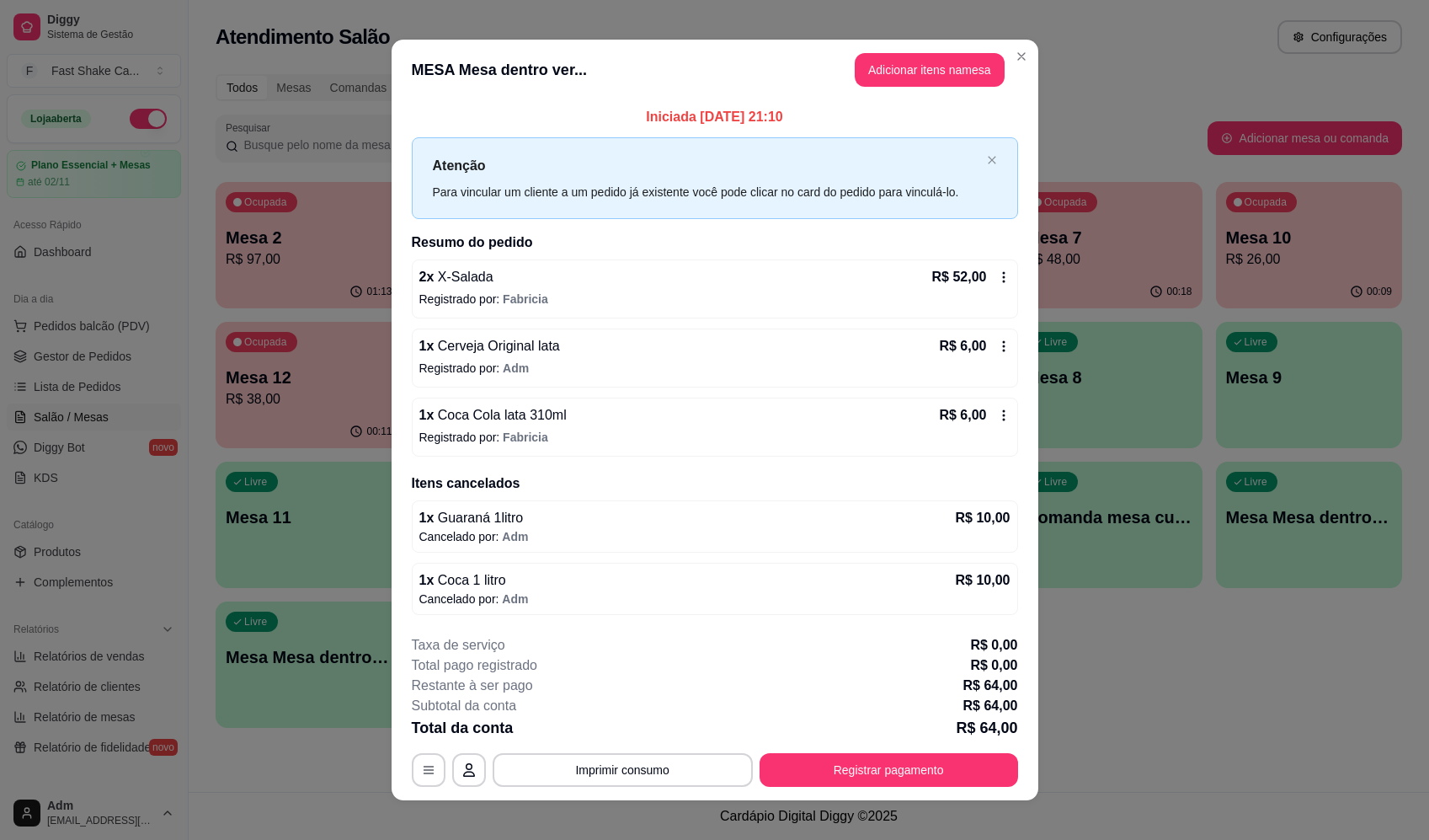
click at [877, 91] on header "MESA Mesa dentro ver... Adicionar itens na mesa" at bounding box center [715, 70] width 647 height 60
click at [890, 75] on button "Adicionar itens na mesa" at bounding box center [930, 69] width 150 height 34
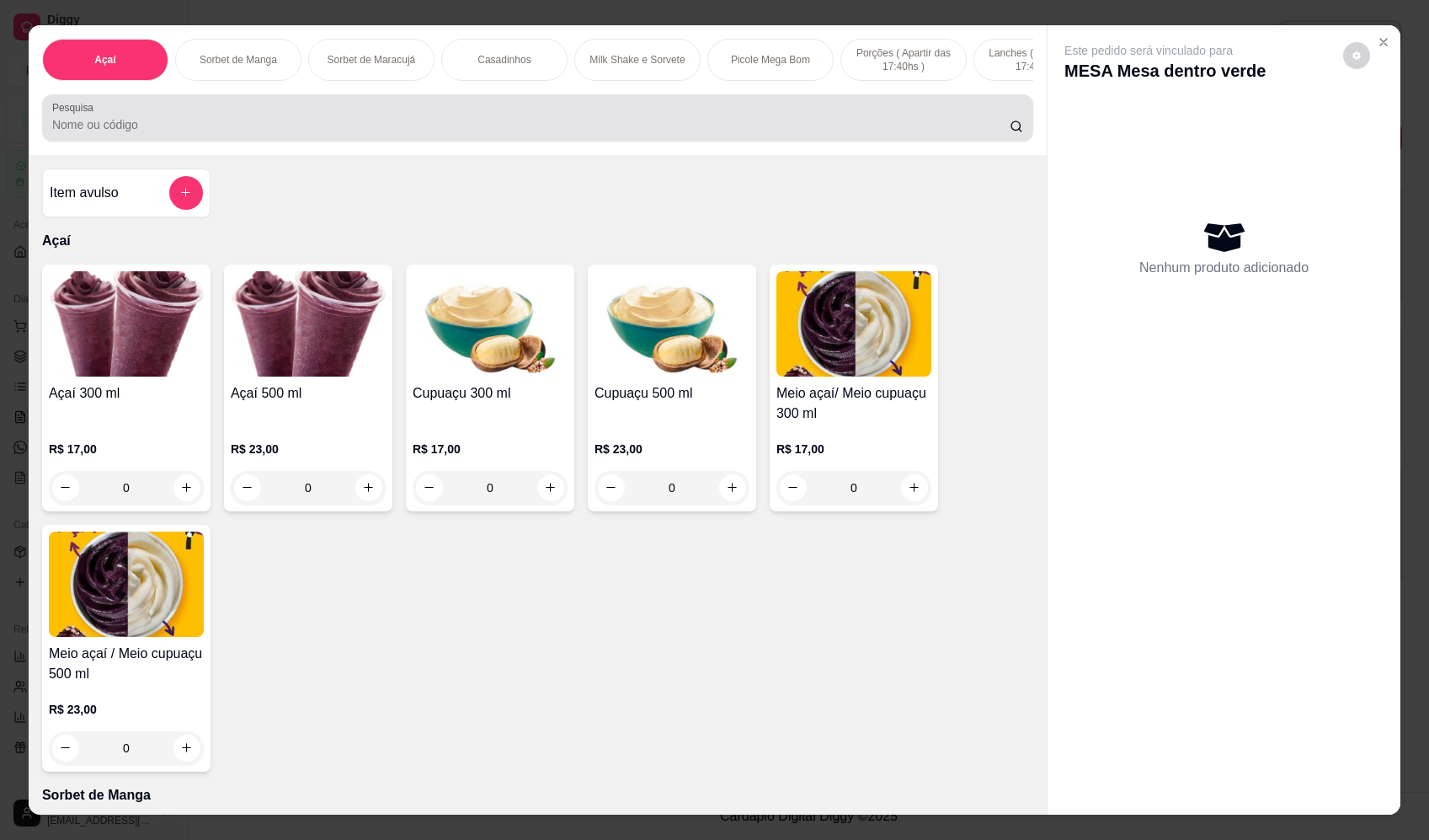
click at [552, 134] on input "Pesquisa" at bounding box center [531, 124] width 958 height 17
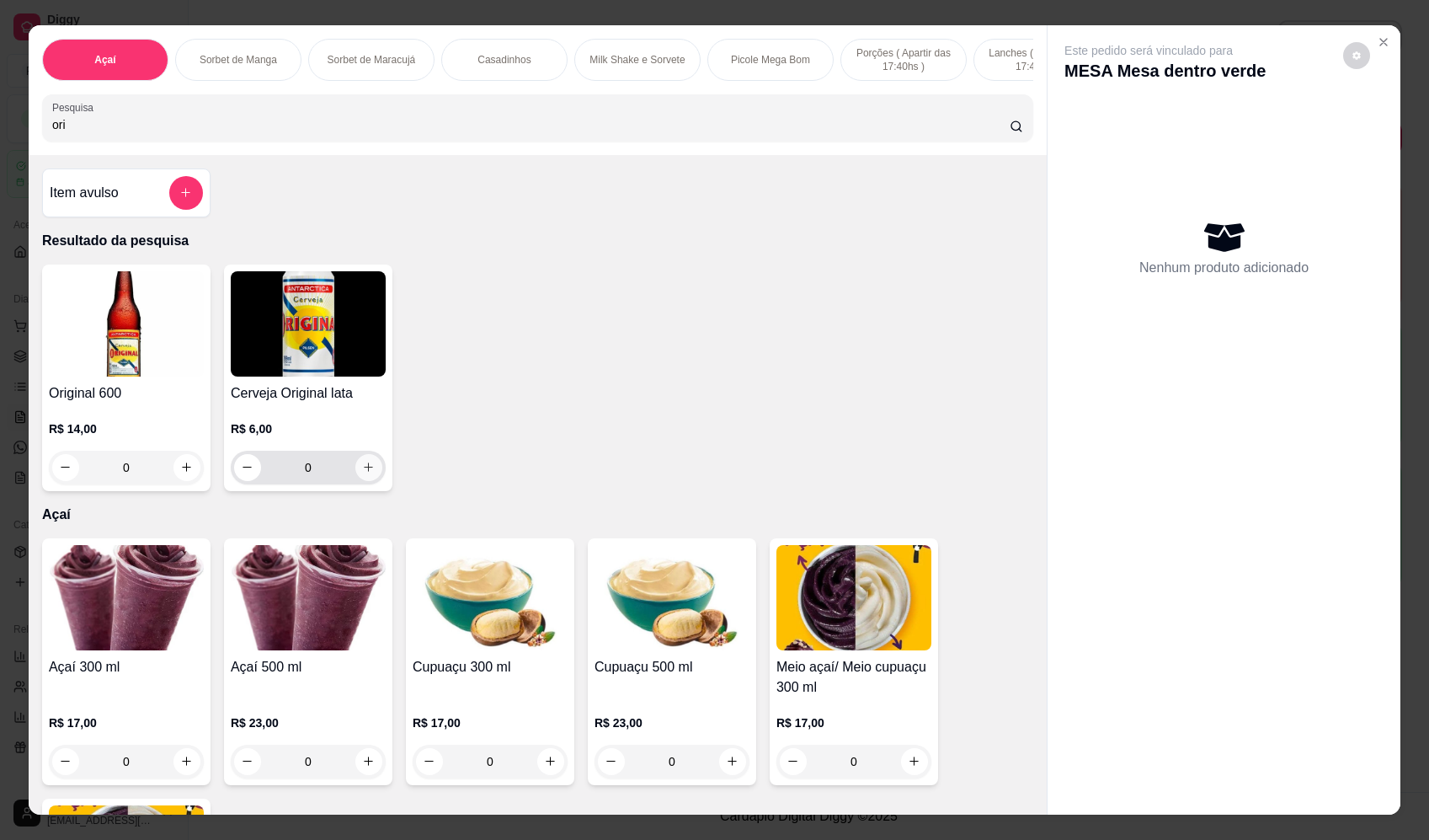
type input "ori"
click at [363, 474] on icon "increase-product-quantity" at bounding box center [368, 467] width 13 height 13
click at [363, 474] on icon "increase-product-quantity" at bounding box center [368, 468] width 13 height 13
type input "1"
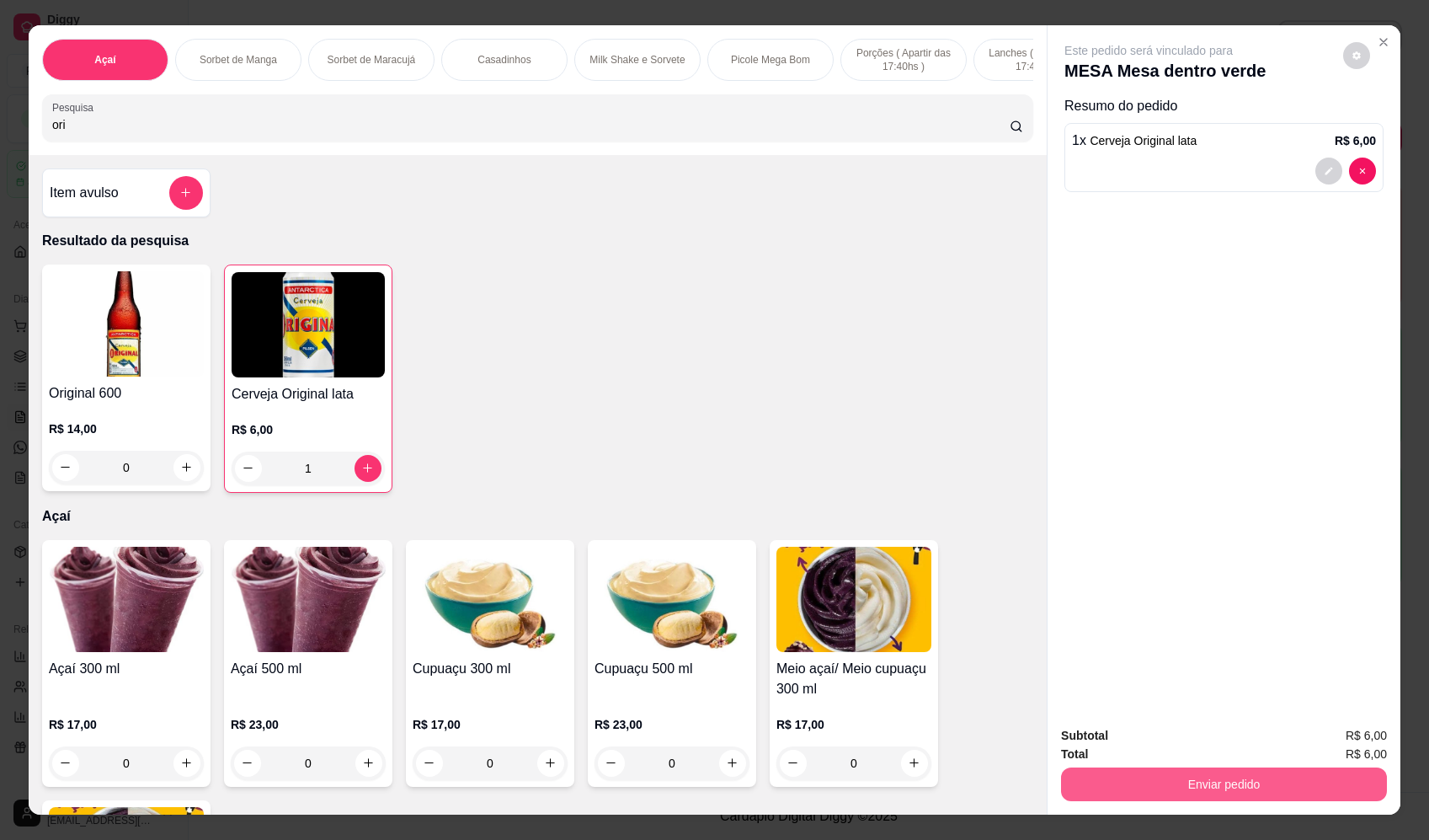
click at [1364, 784] on button "Enviar pedido" at bounding box center [1224, 783] width 326 height 34
click at [1335, 737] on button "Enviar pedido" at bounding box center [1343, 743] width 93 height 31
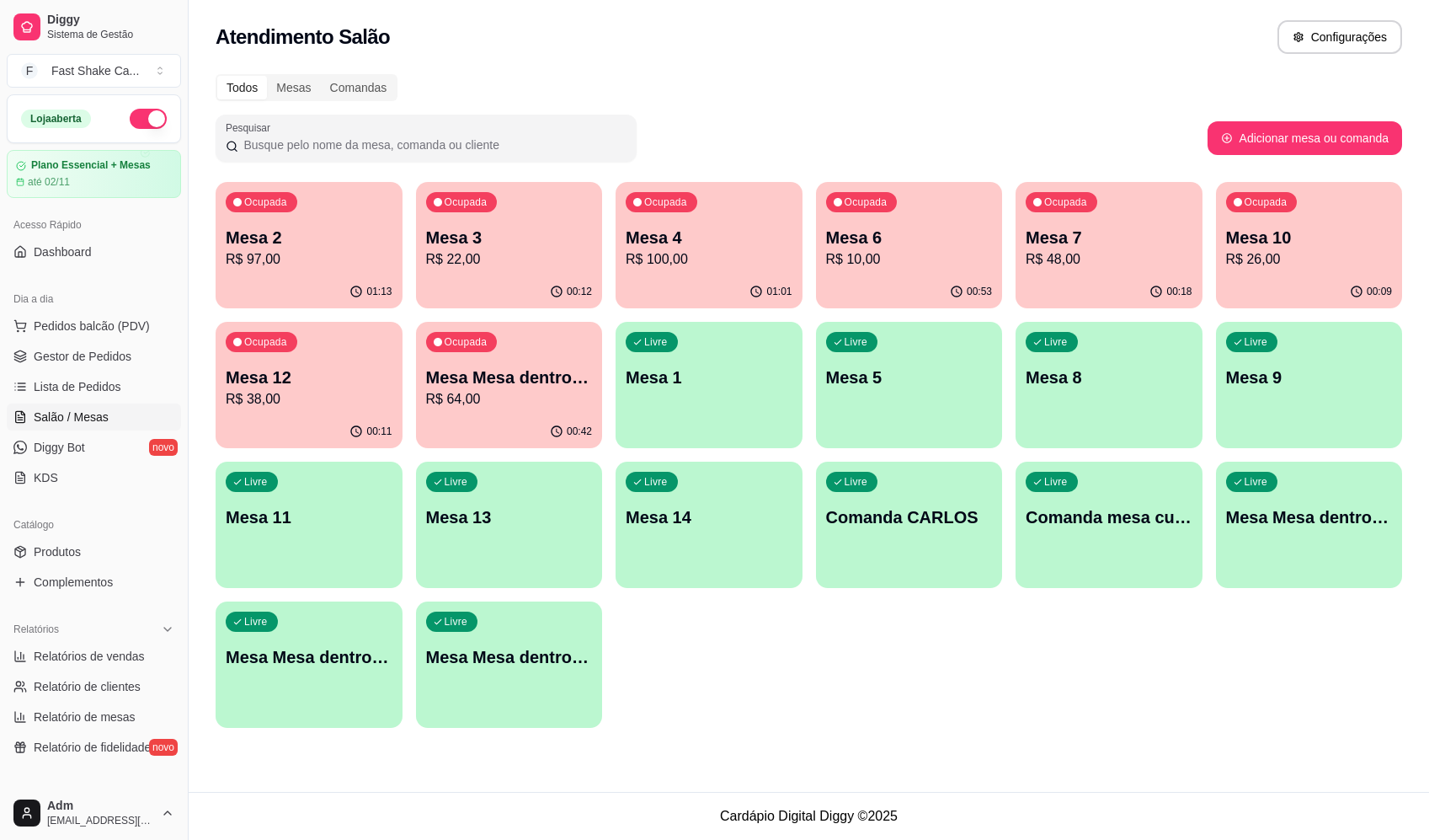
click at [891, 237] on p "Mesa 6" at bounding box center [909, 238] width 167 height 23
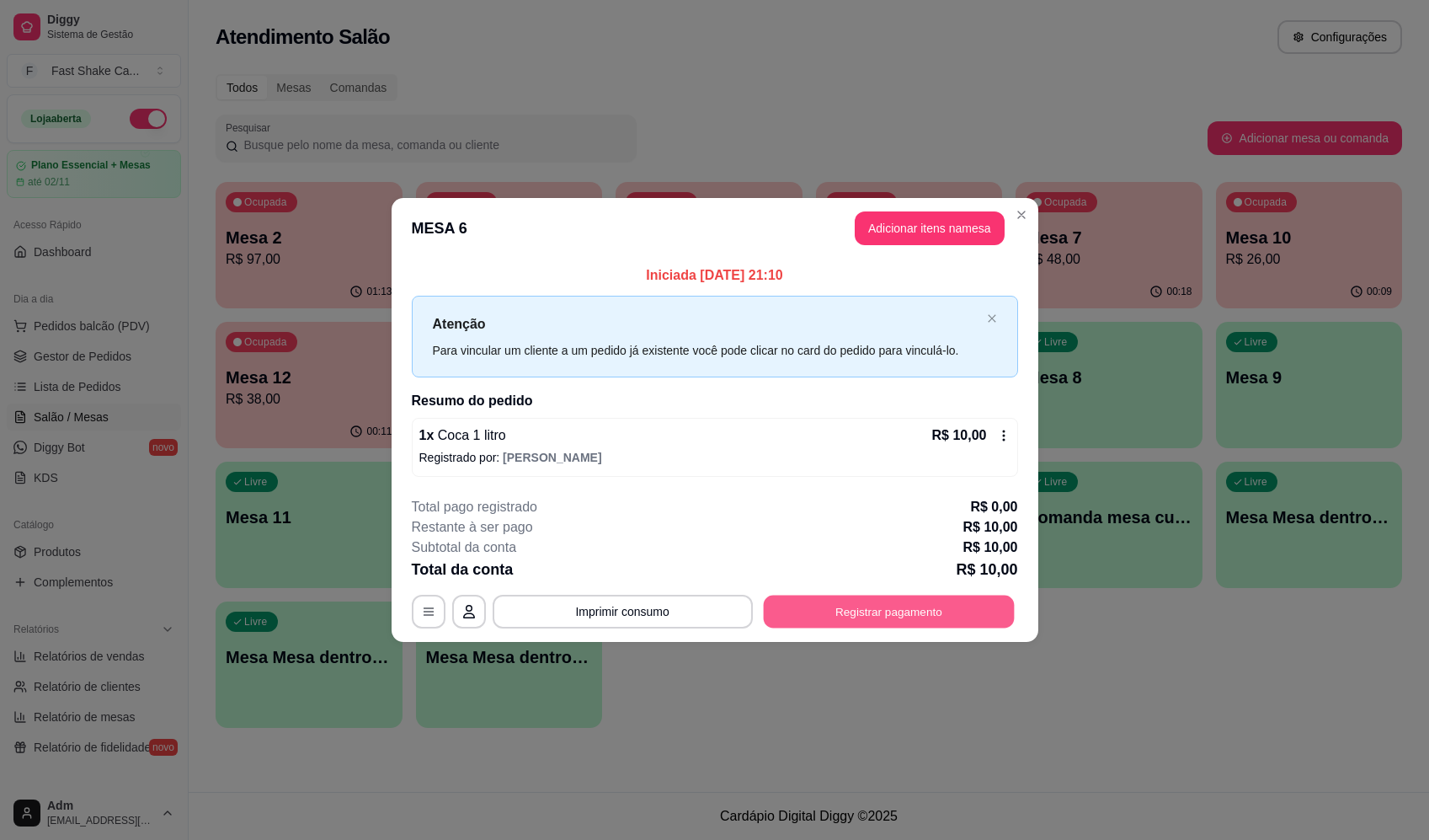
click at [855, 605] on button "Registrar pagamento" at bounding box center [889, 612] width 251 height 33
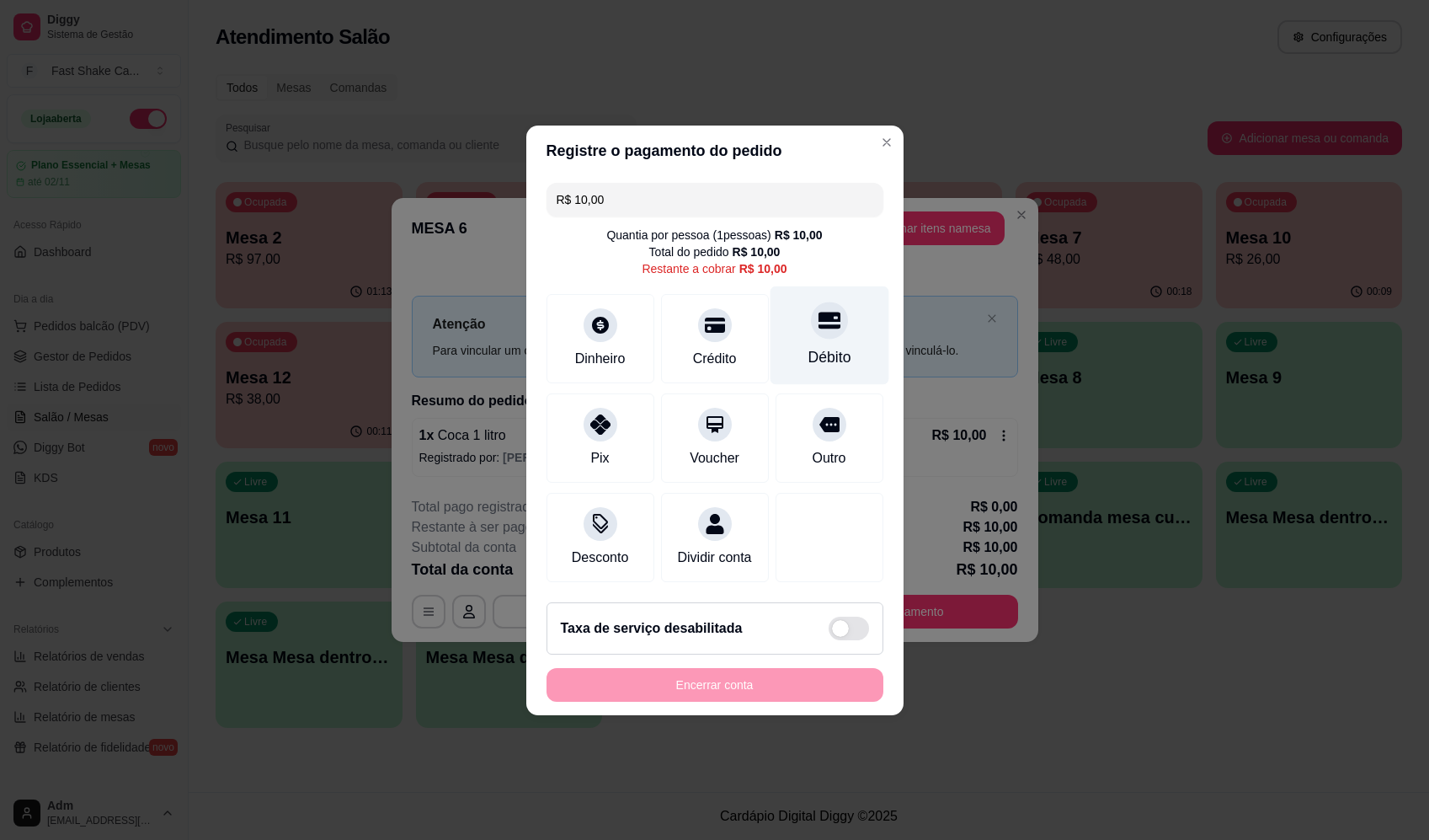
click at [818, 321] on icon at bounding box center [829, 320] width 21 height 21
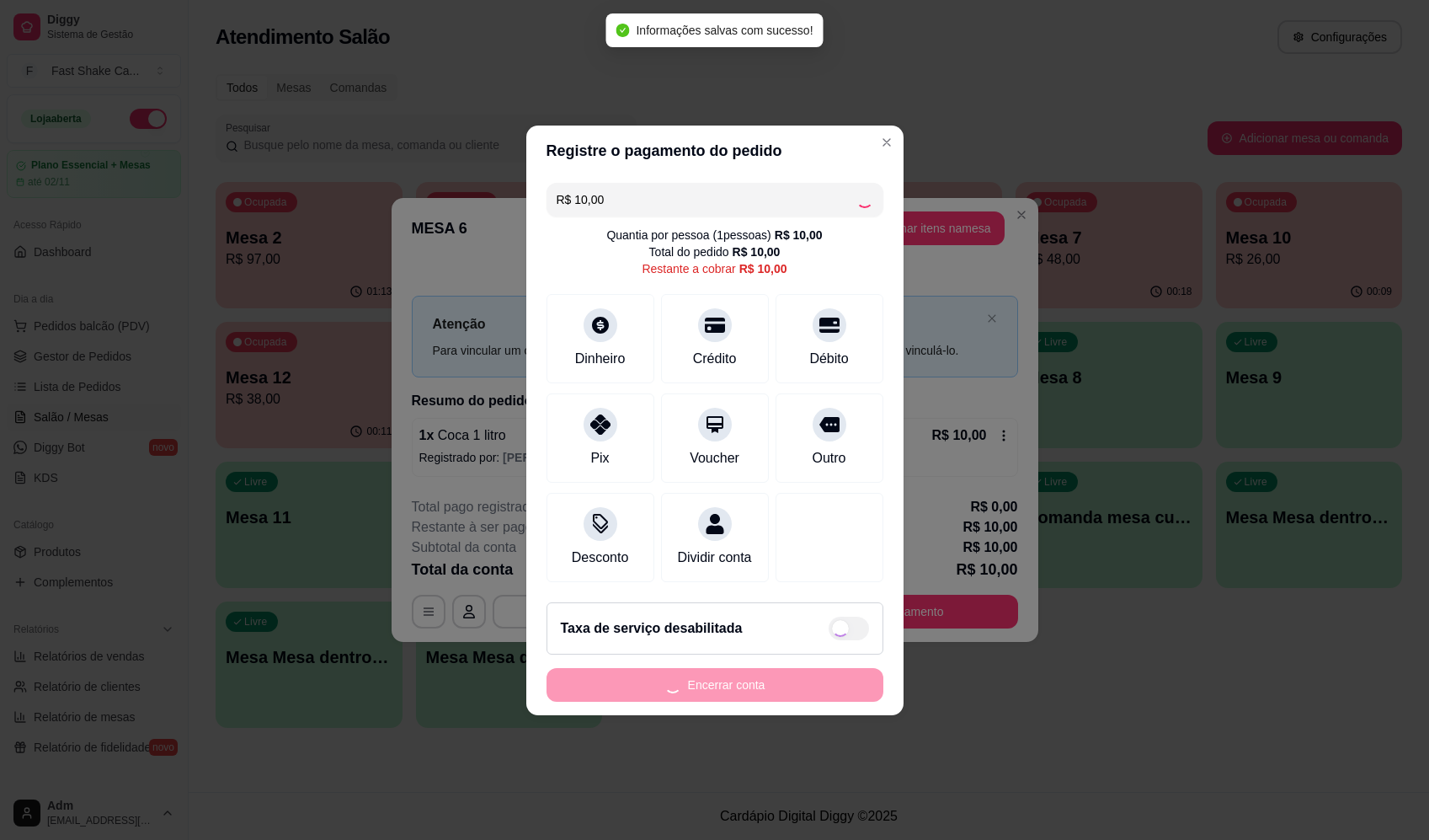
type input "R$ 0,00"
click at [754, 702] on button "Encerrar conta" at bounding box center [715, 684] width 337 height 34
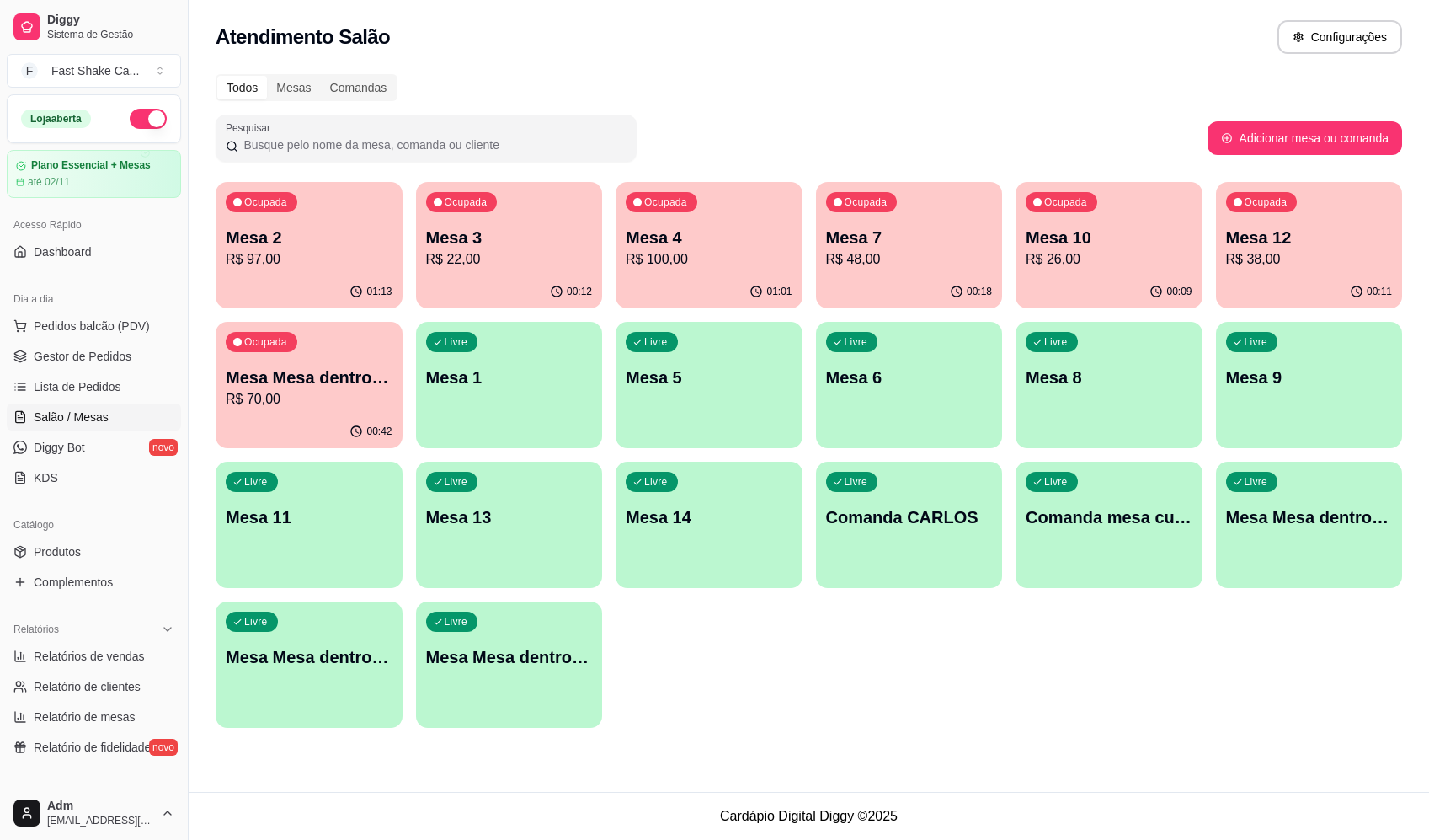
click at [907, 237] on p "Mesa 7" at bounding box center [909, 238] width 167 height 23
click at [985, 704] on div "Ocupada Mesa 2 R$ 97,00 01:13 Ocupada Mesa 3 R$ 22,00 00:13 Ocupada Mesa 4 R$ 1…" at bounding box center [809, 455] width 1187 height 546
click at [260, 378] on p "Mesa Mesa dentro verde" at bounding box center [309, 377] width 167 height 23
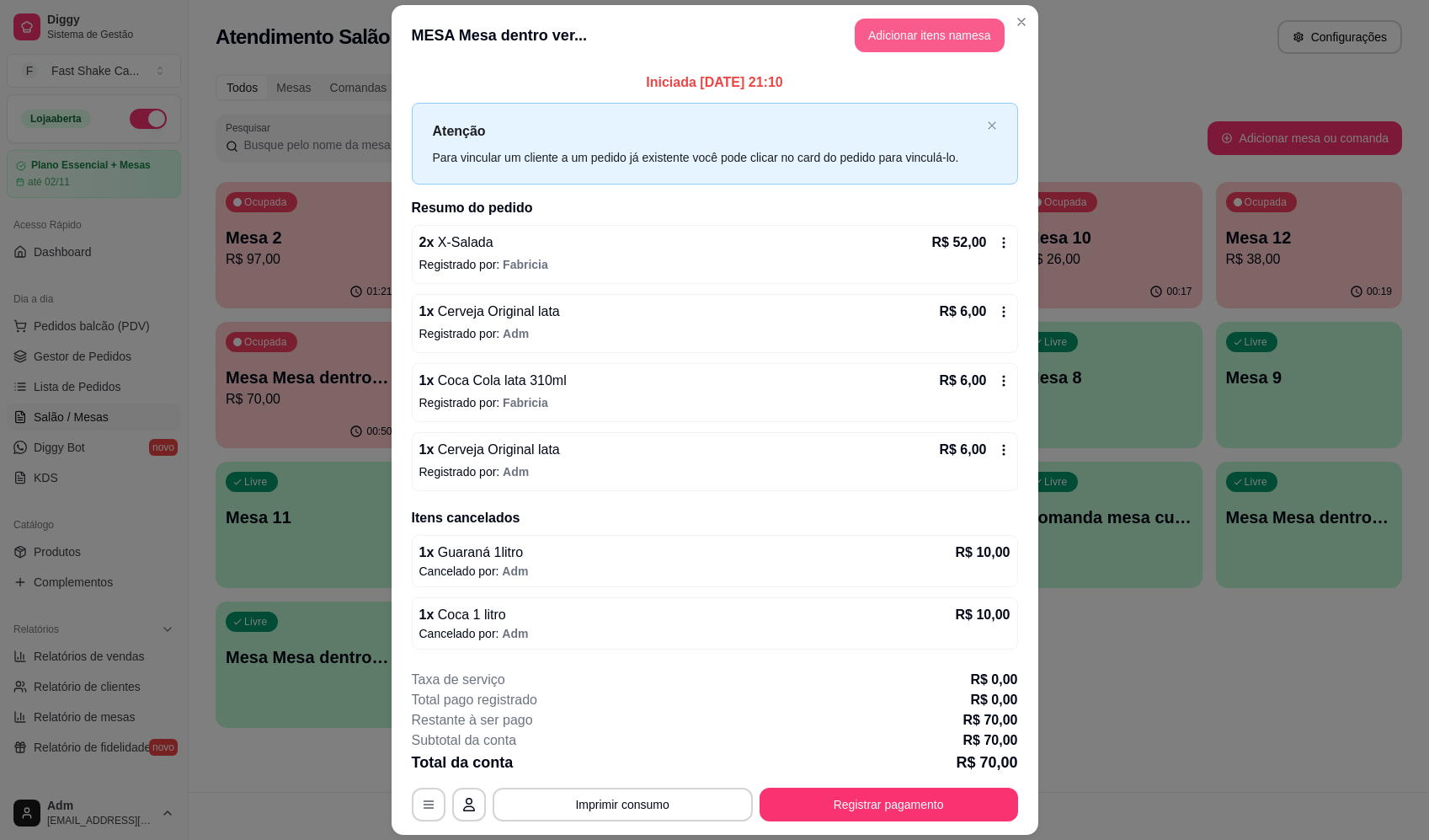
click at [933, 28] on button "Adicionar itens na mesa" at bounding box center [930, 35] width 150 height 34
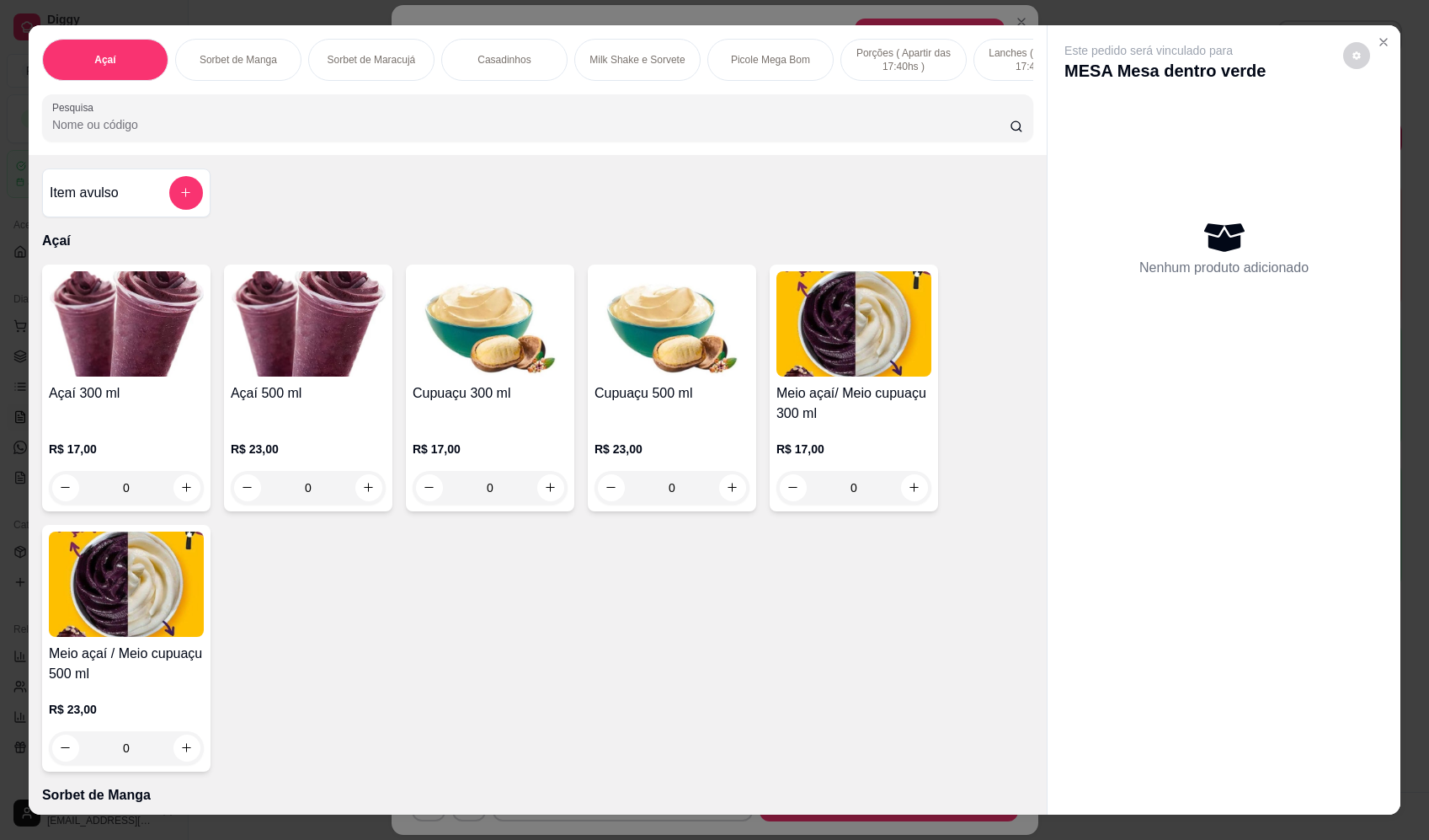
click at [503, 134] on input "Pesquisa" at bounding box center [531, 124] width 958 height 17
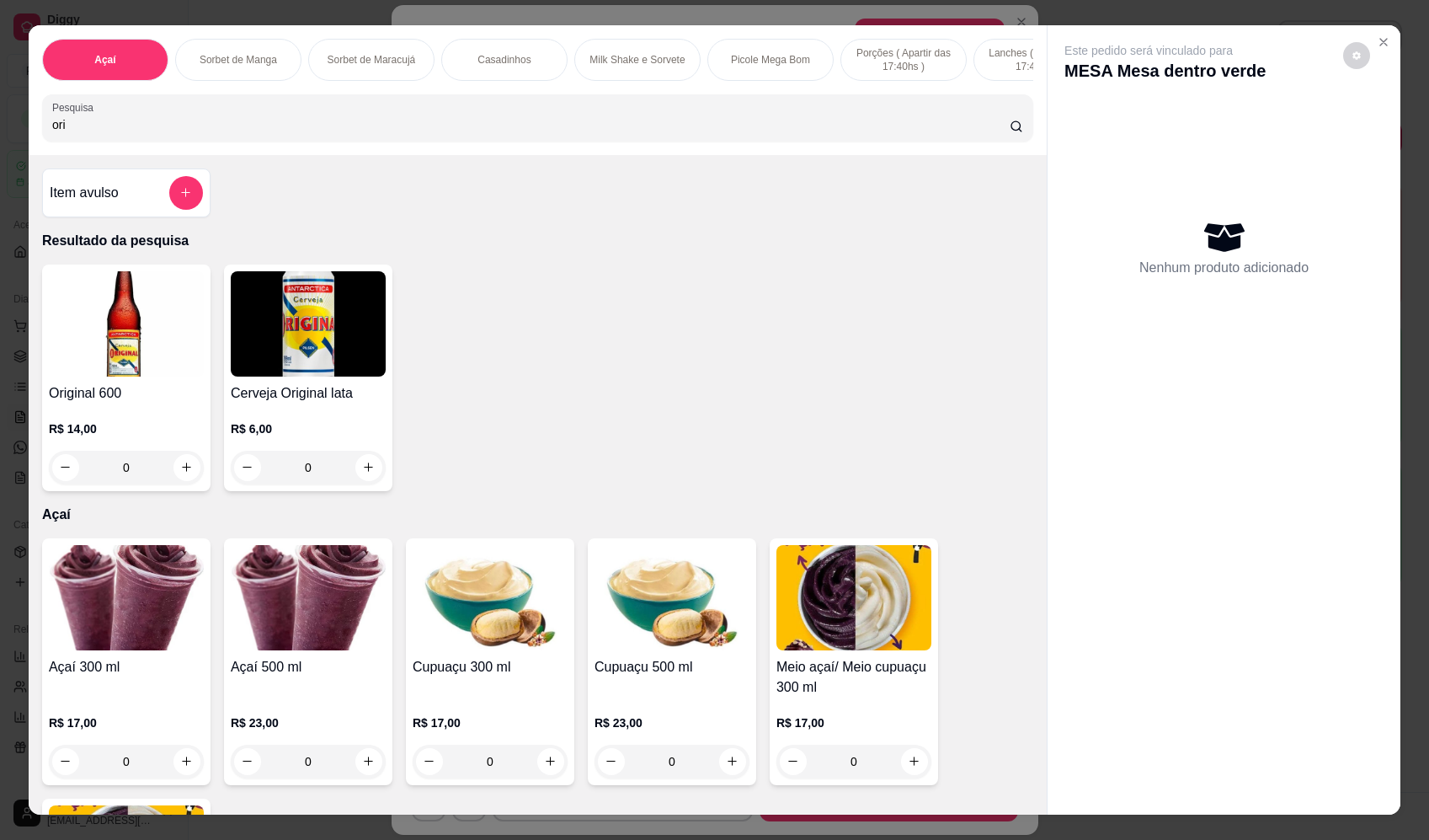
type input "ori"
click at [363, 474] on icon "increase-product-quantity" at bounding box center [368, 468] width 13 height 13
type input "1"
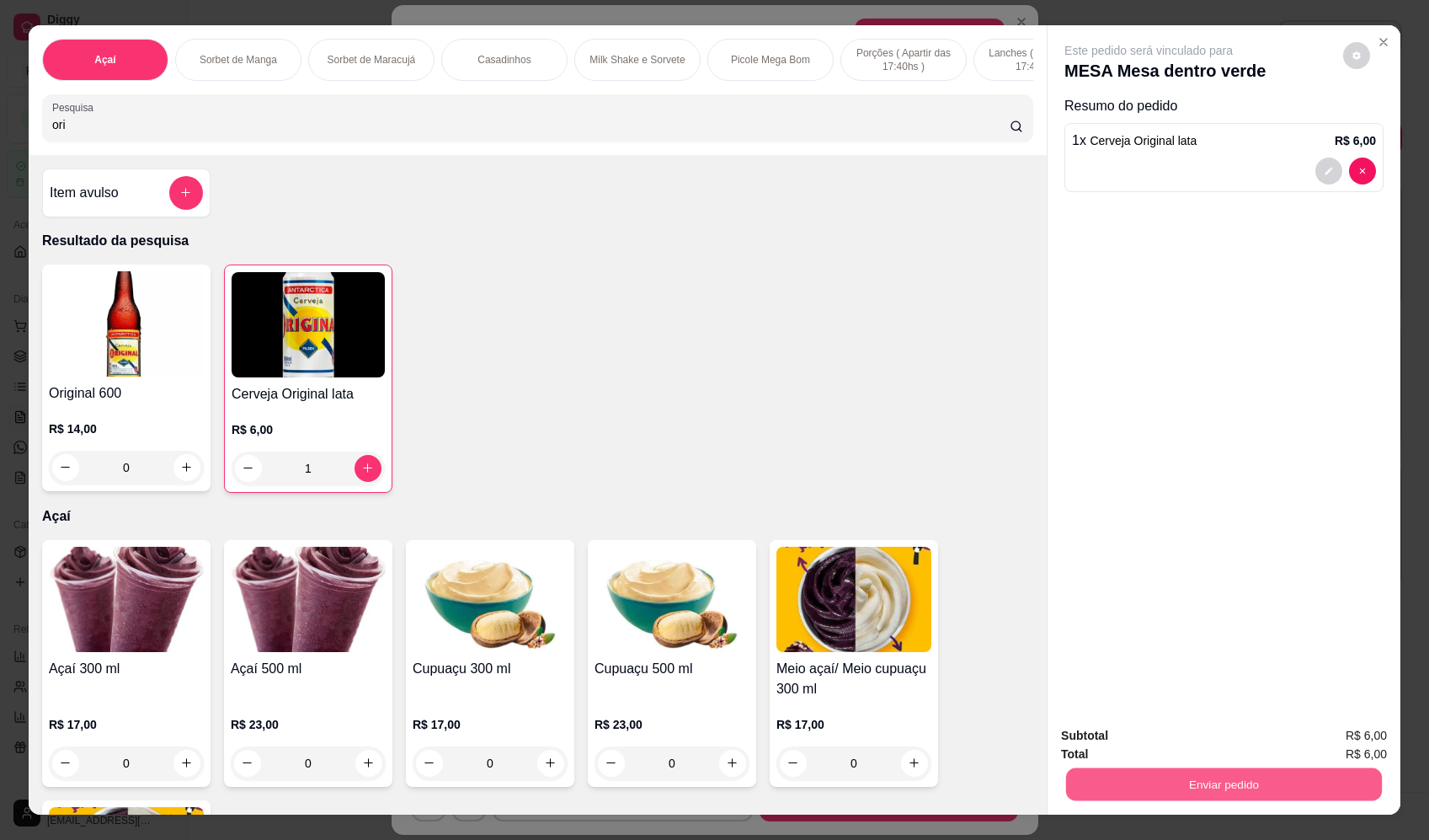
click at [1213, 791] on button "Enviar pedido" at bounding box center [1224, 784] width 316 height 33
click at [1362, 743] on button "Enviar pedido" at bounding box center [1343, 743] width 93 height 31
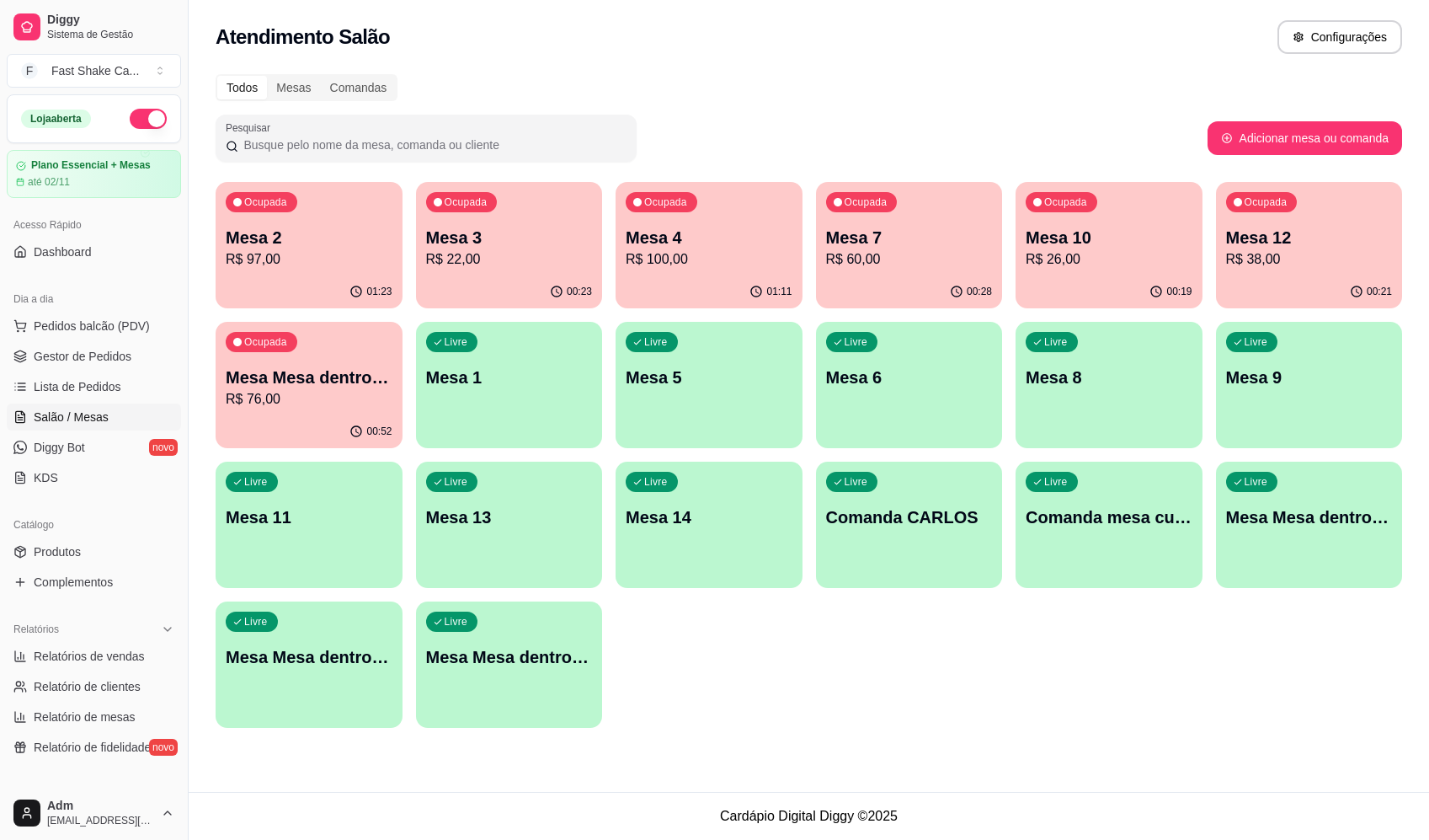
click at [348, 368] on p "Mesa Mesa dentro verde" at bounding box center [309, 377] width 167 height 23
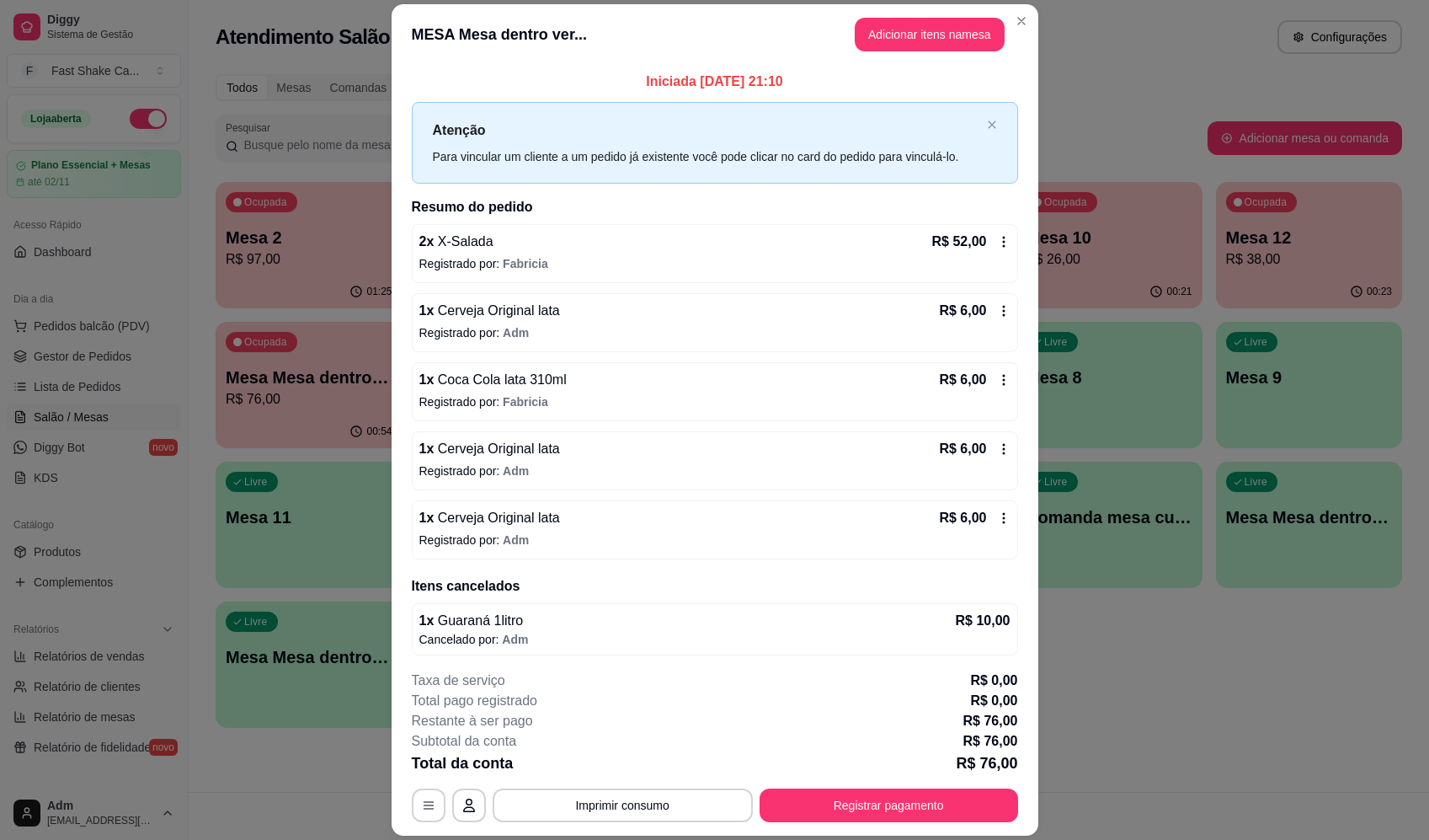
click at [585, 800] on button "Imprimir consumo" at bounding box center [623, 805] width 260 height 34
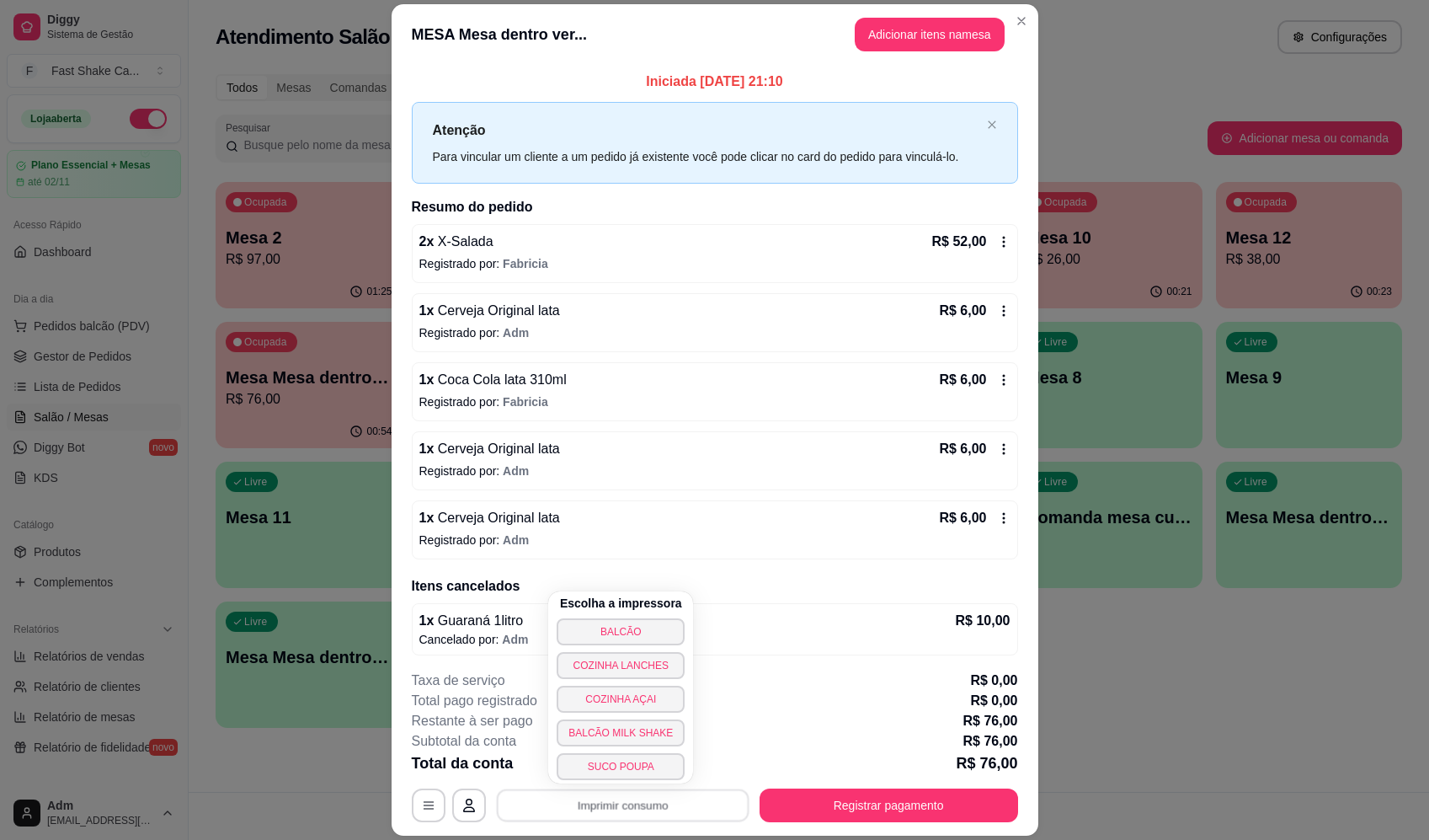
click at [610, 634] on button "BALCÃO" at bounding box center [620, 631] width 128 height 27
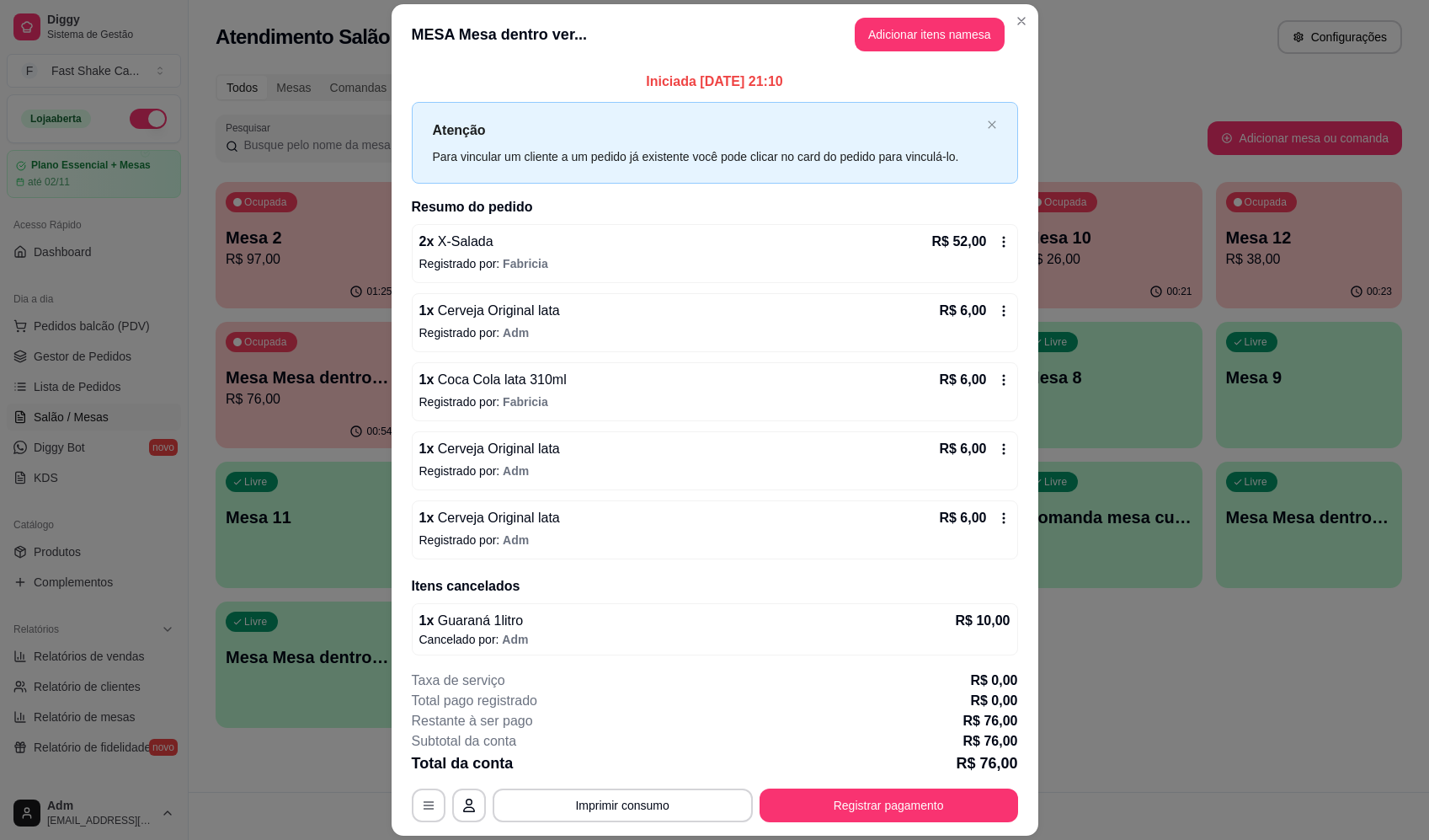
drag, startPoint x: 846, startPoint y: 785, endPoint x: 858, endPoint y: 797, distance: 17.0
click at [851, 788] on div "**********" at bounding box center [715, 746] width 606 height 152
click at [858, 799] on button "Registrar pagamento" at bounding box center [888, 805] width 258 height 34
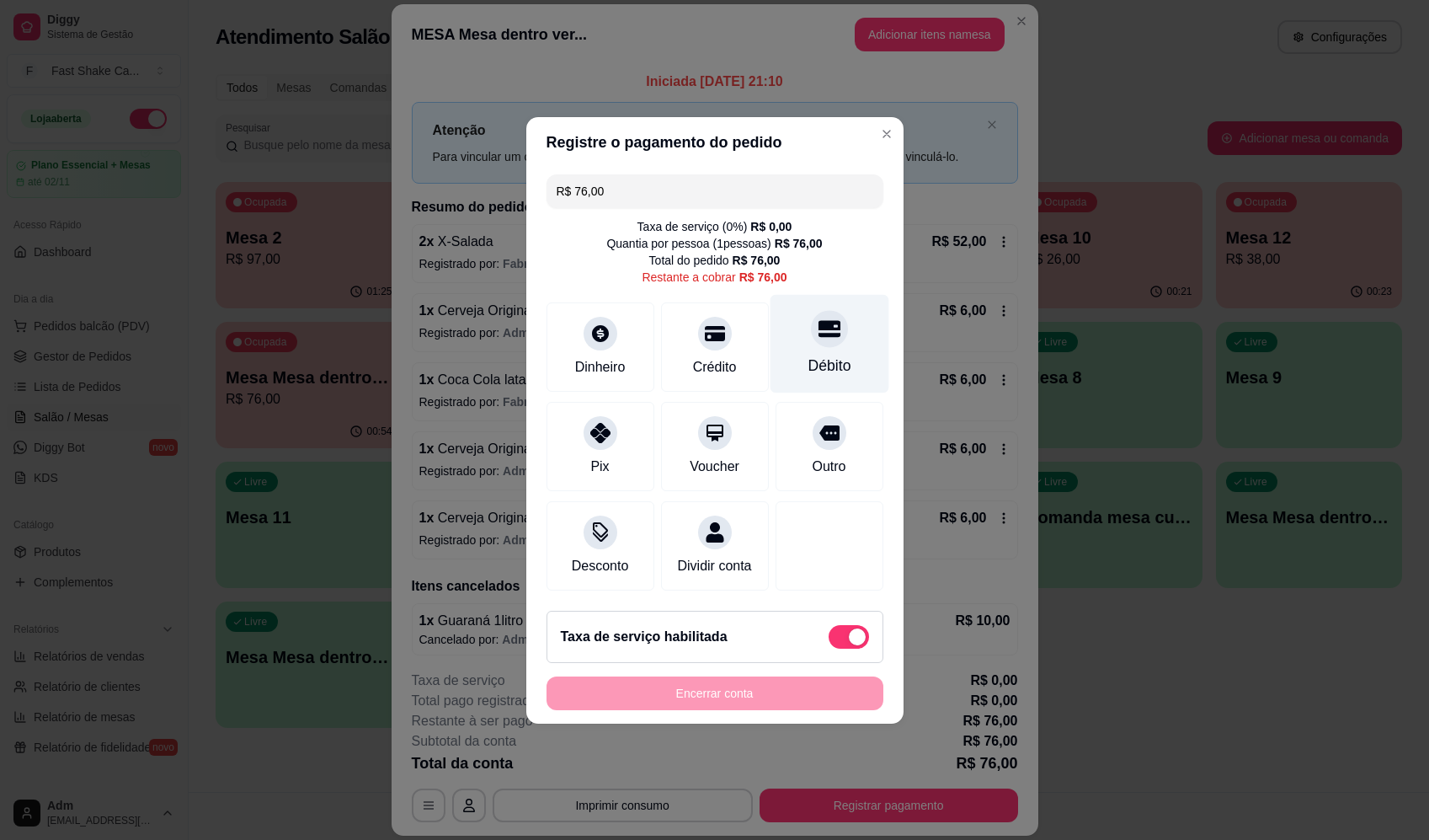
click at [828, 322] on icon at bounding box center [829, 328] width 21 height 21
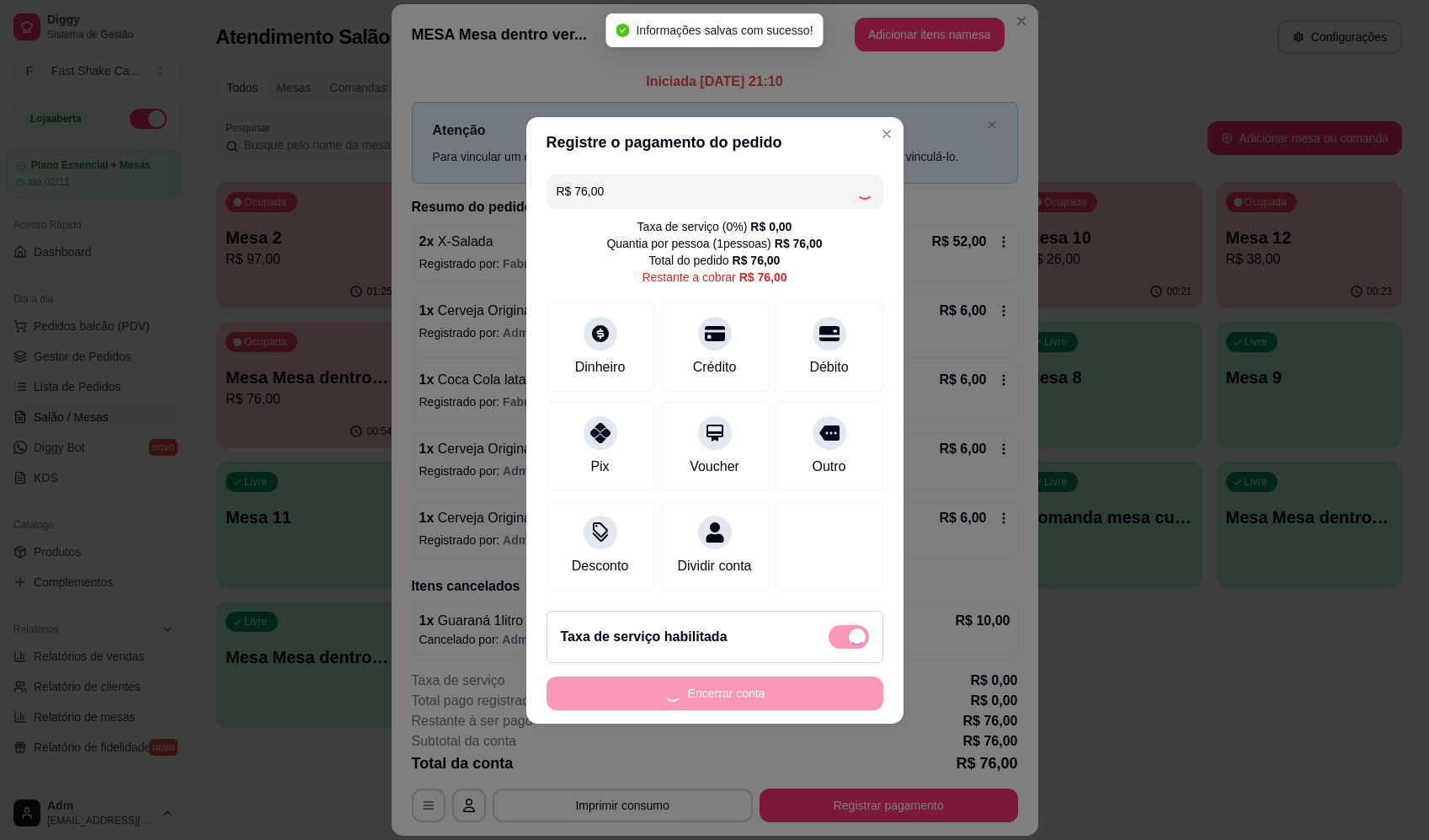
type input "R$ 0,00"
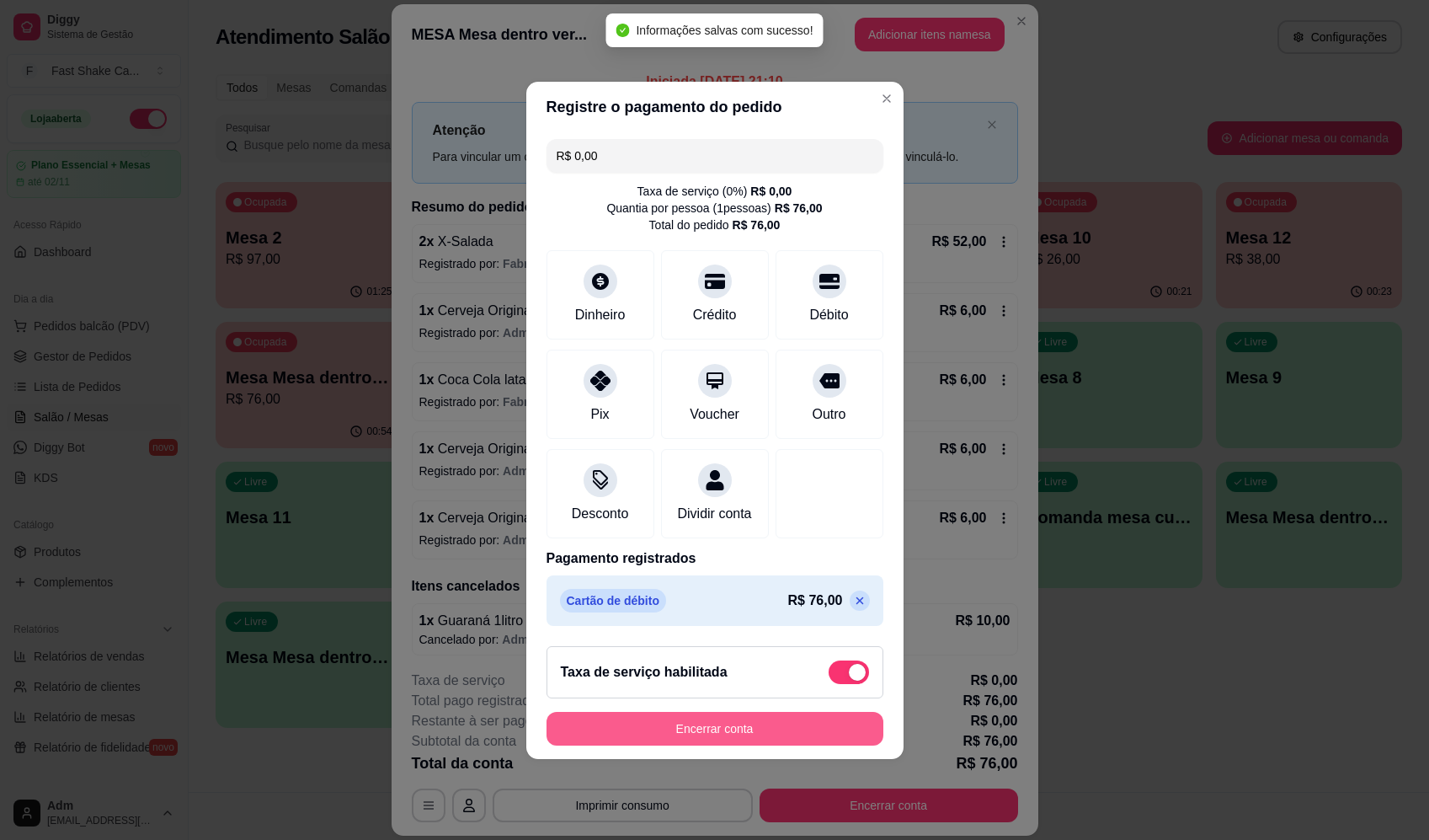
click at [765, 741] on button "Encerrar conta" at bounding box center [715, 728] width 337 height 34
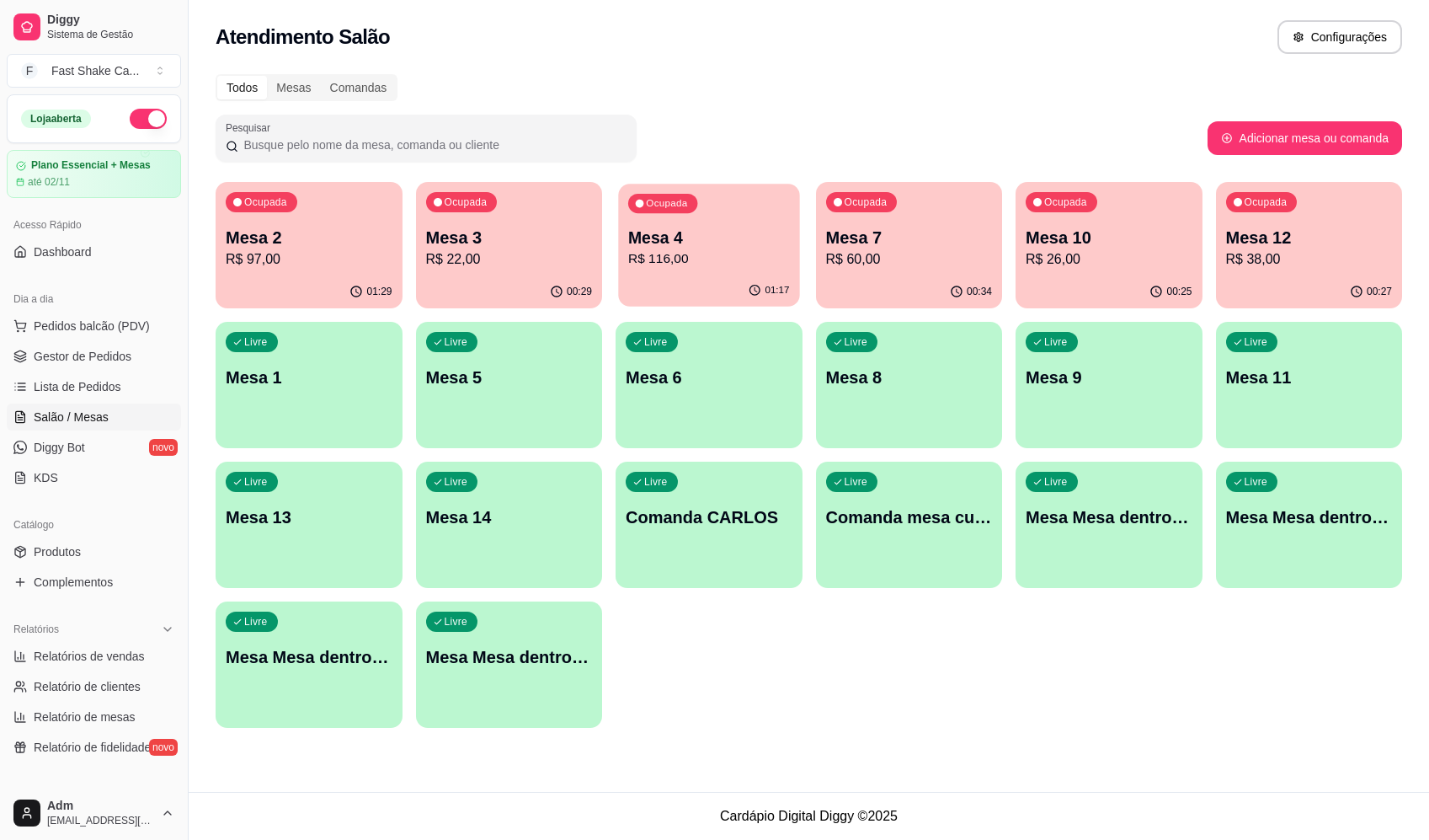
click at [750, 266] on p "R$ 116,00" at bounding box center [710, 259] width 162 height 19
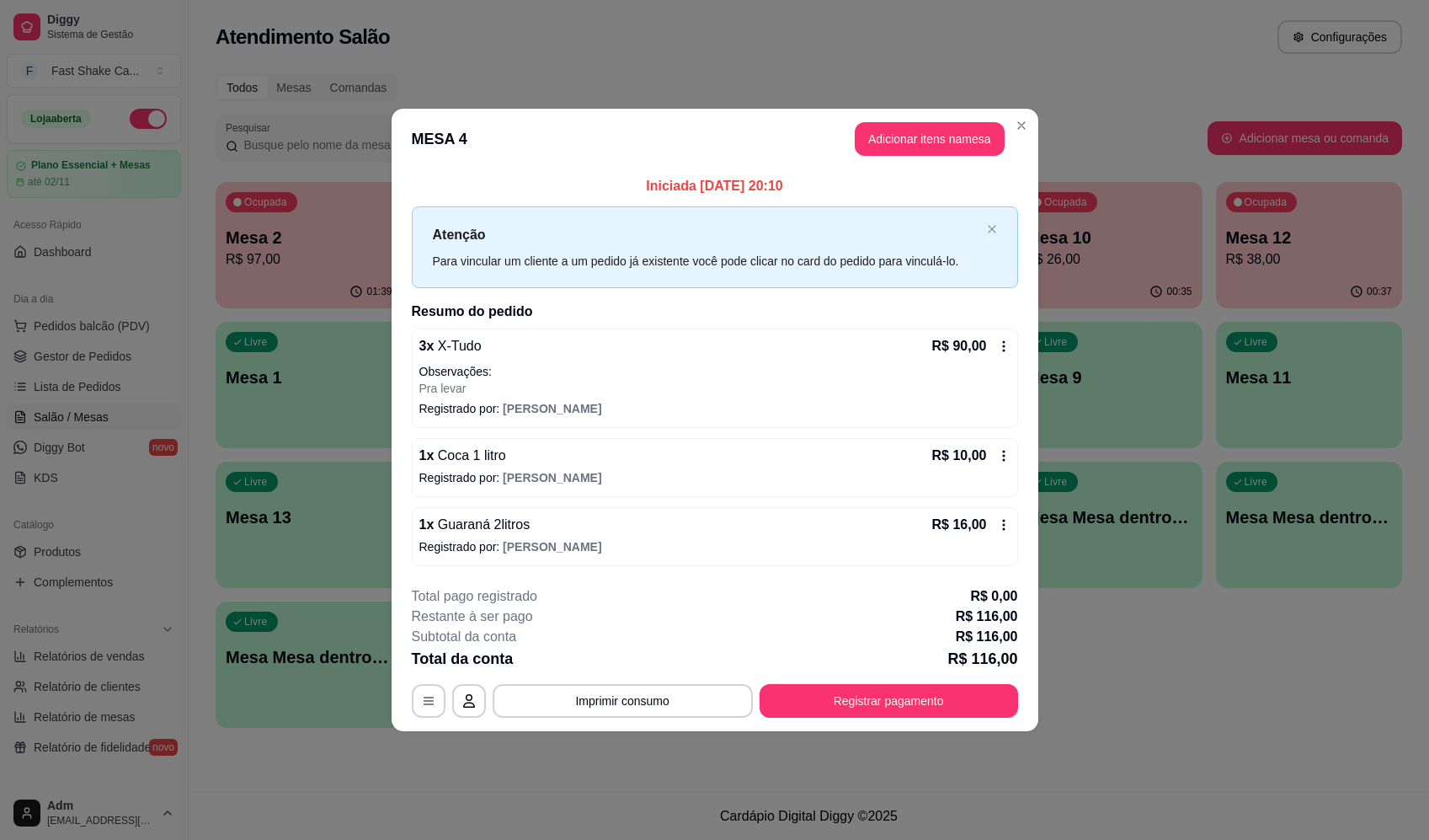
click at [637, 726] on footer "**********" at bounding box center [715, 652] width 647 height 158
click at [650, 702] on button "Imprimir consumo" at bounding box center [623, 701] width 260 height 34
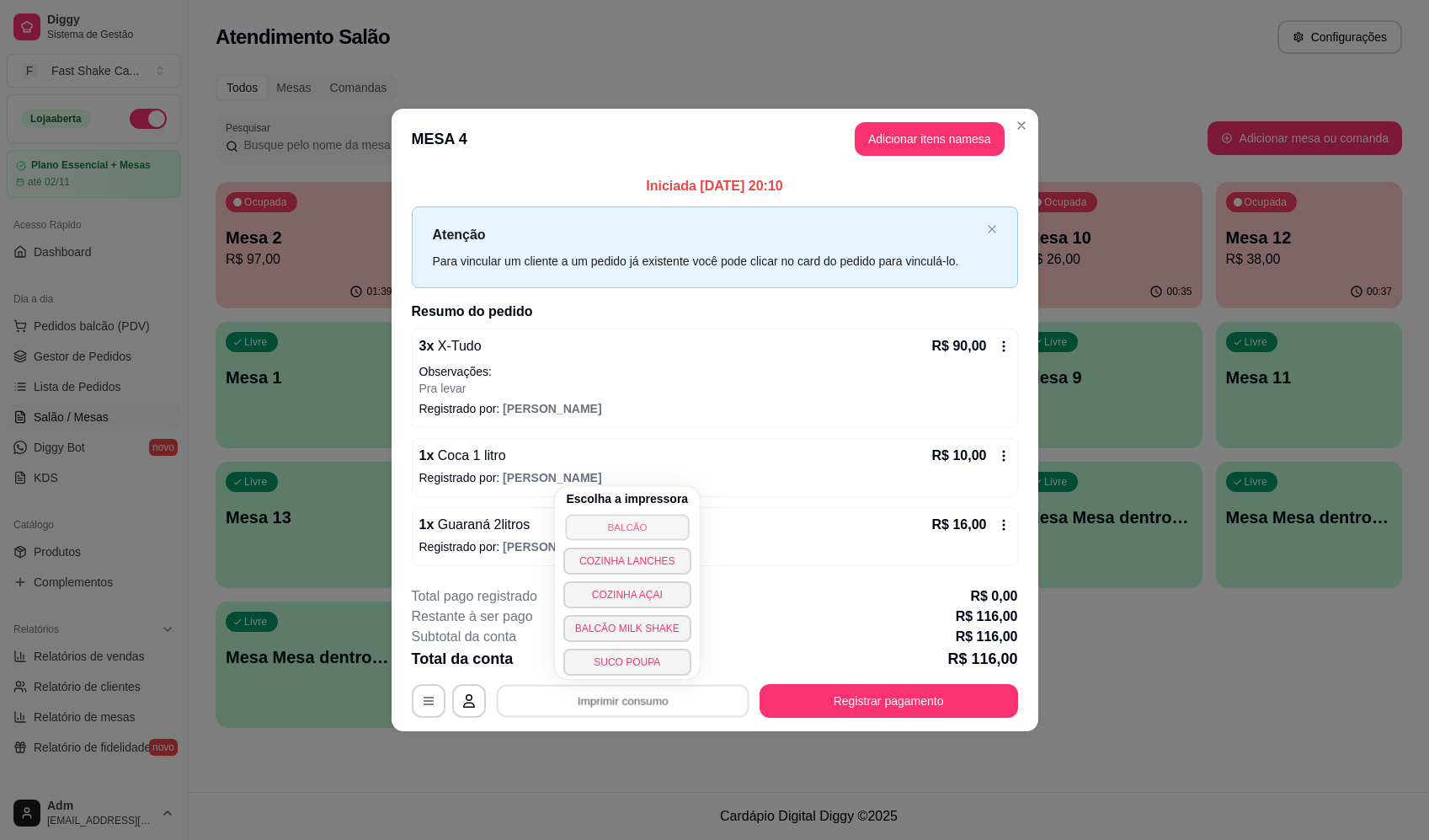
click at [668, 532] on button "BALCÃO" at bounding box center [627, 526] width 124 height 26
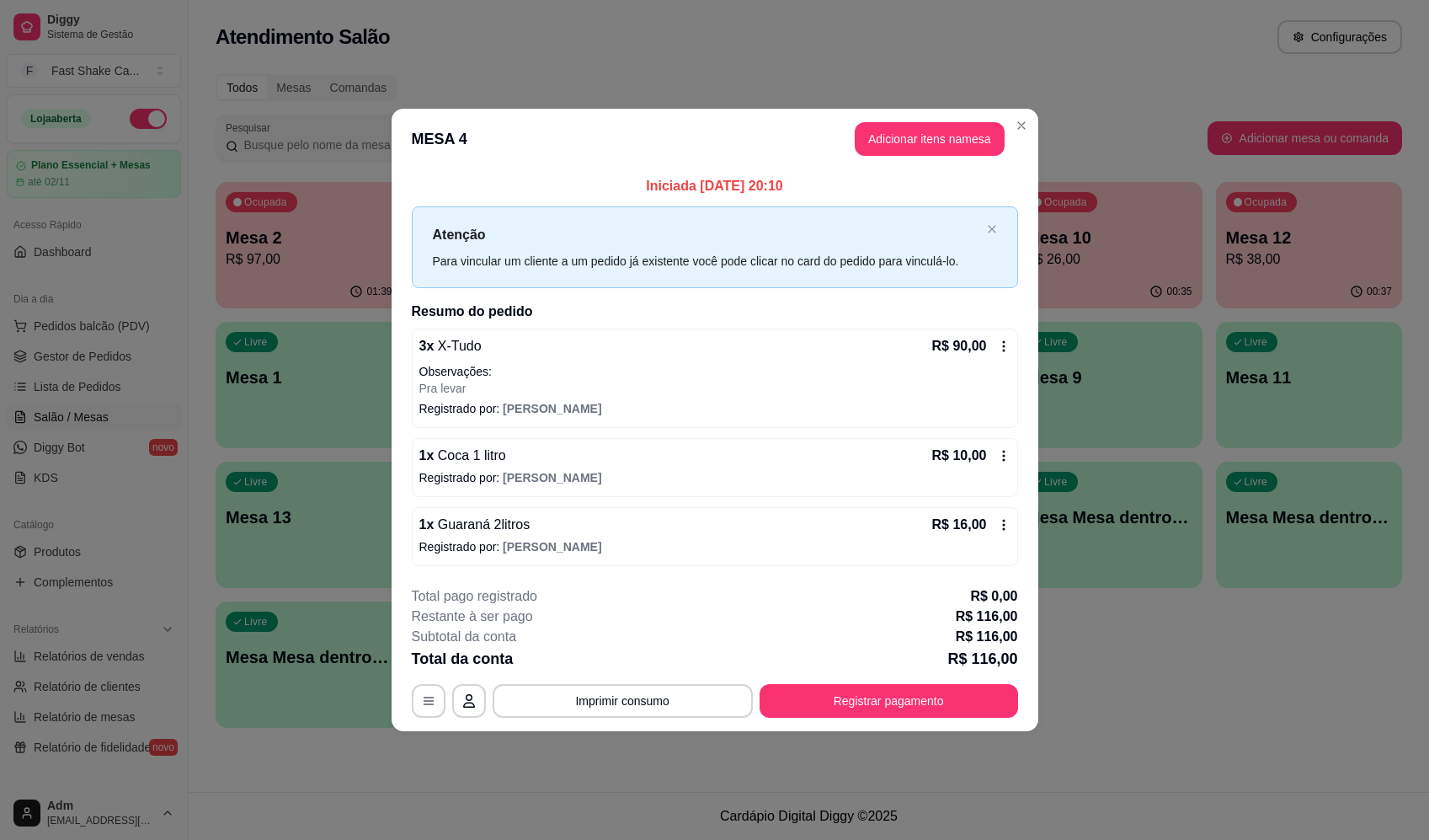
drag, startPoint x: 623, startPoint y: 571, endPoint x: 965, endPoint y: 668, distance: 355.5
click at [965, 668] on p "R$ 116,00" at bounding box center [983, 659] width 70 height 23
click at [933, 715] on button "Registrar pagamento" at bounding box center [888, 701] width 258 height 34
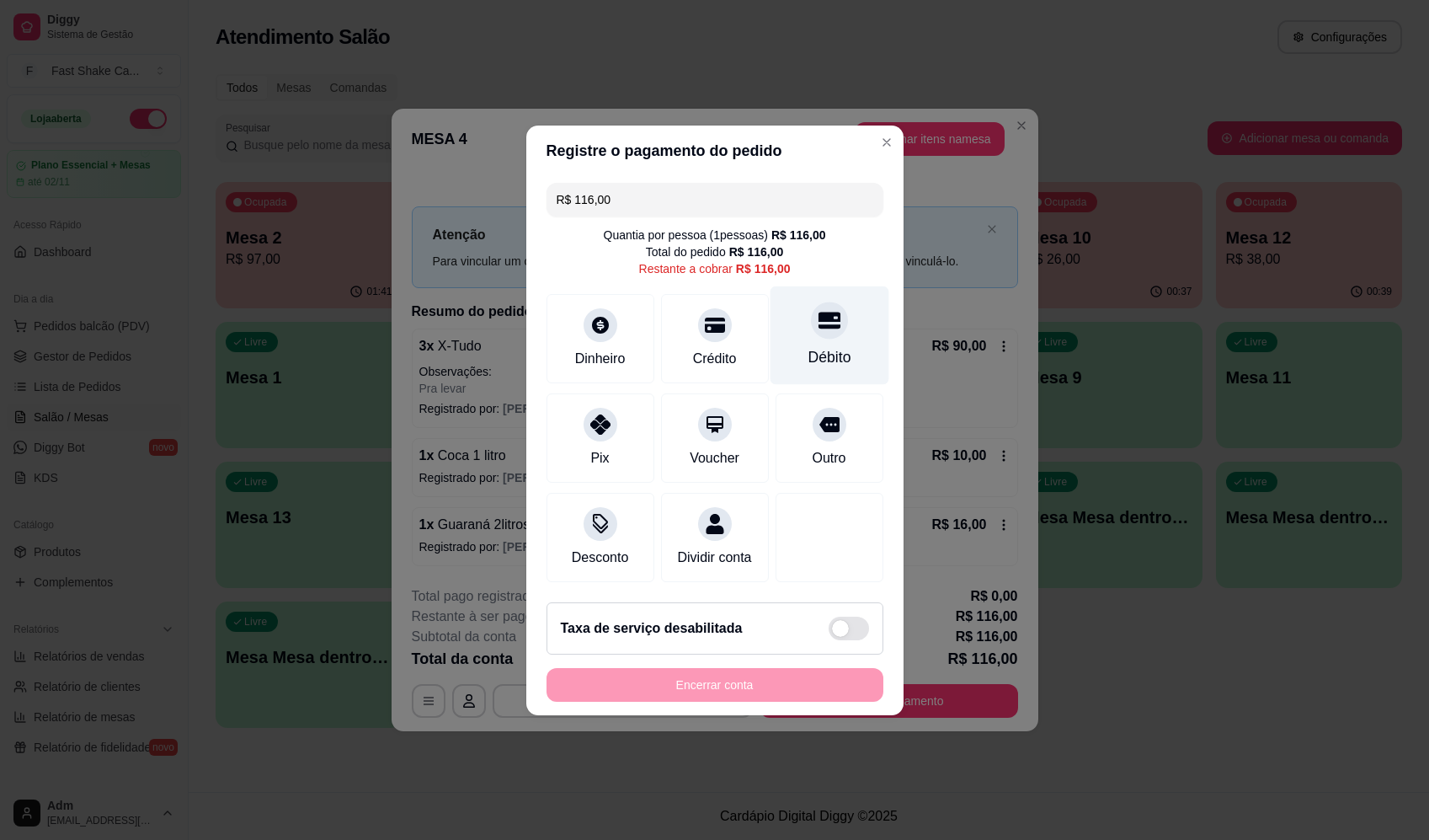
click at [821, 312] on icon at bounding box center [829, 320] width 21 height 17
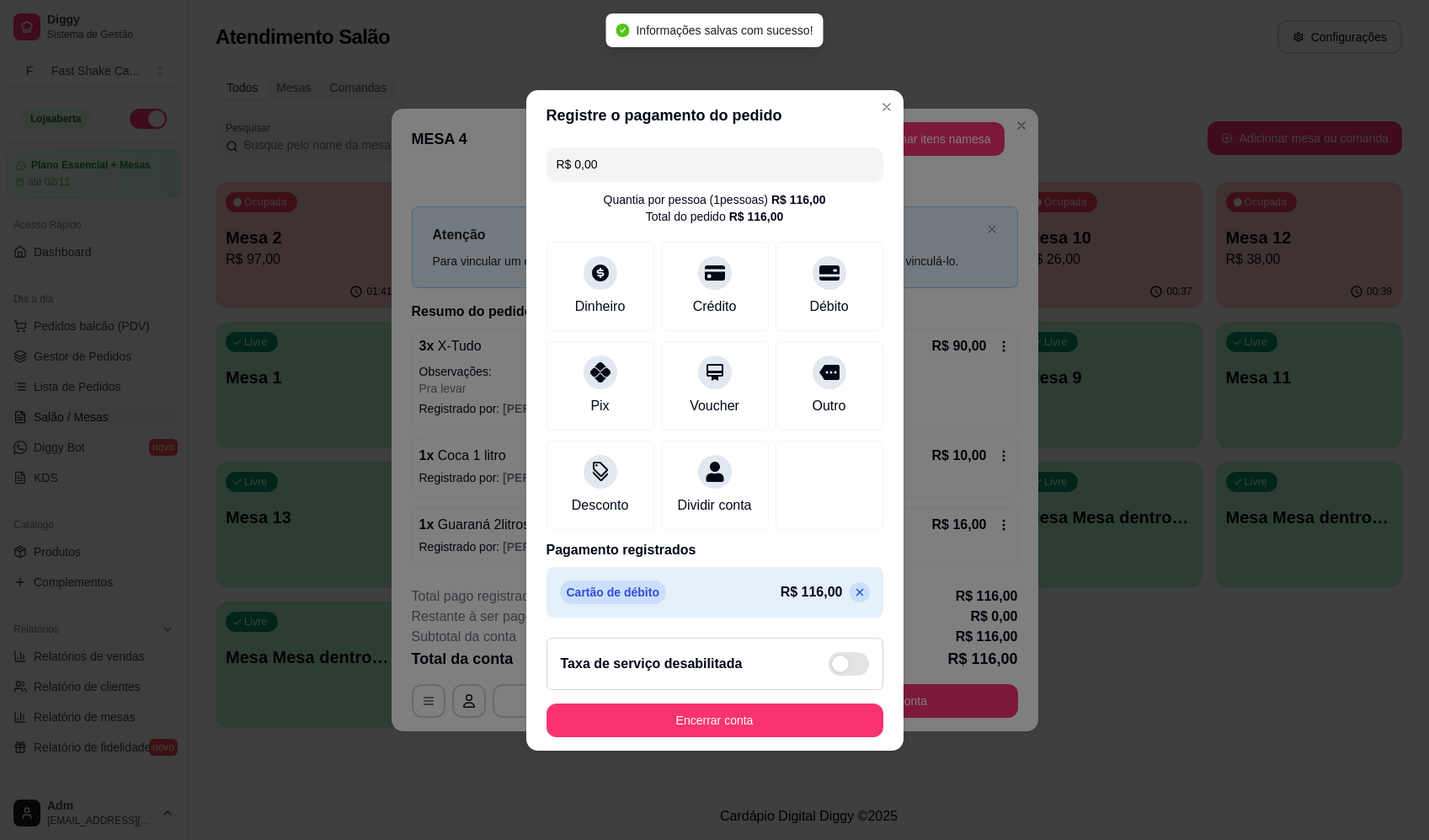
type input "R$ 0,00"
click at [760, 726] on button "Encerrar conta" at bounding box center [715, 720] width 337 height 34
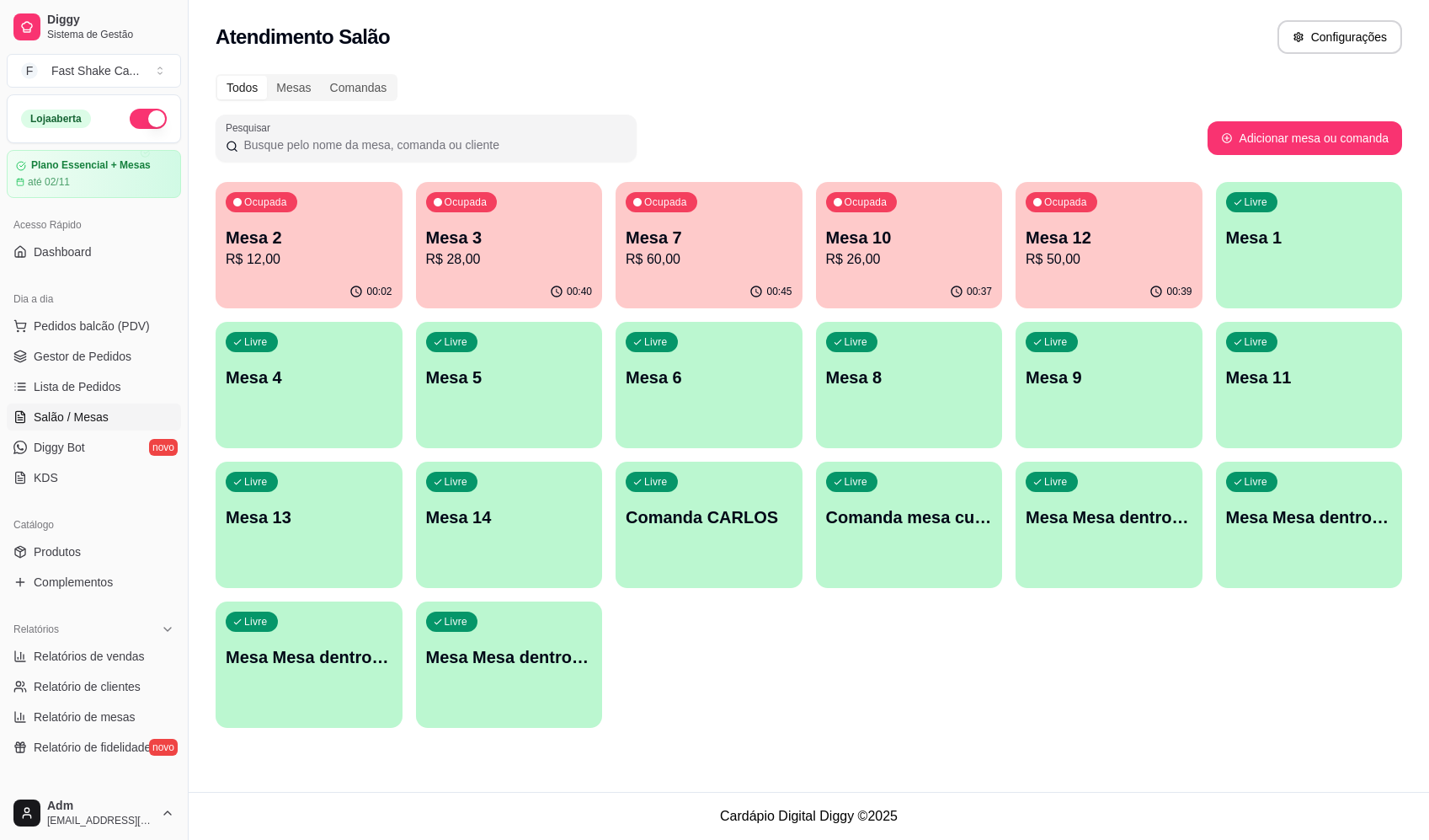
click at [540, 253] on p "R$ 28,00" at bounding box center [509, 259] width 167 height 20
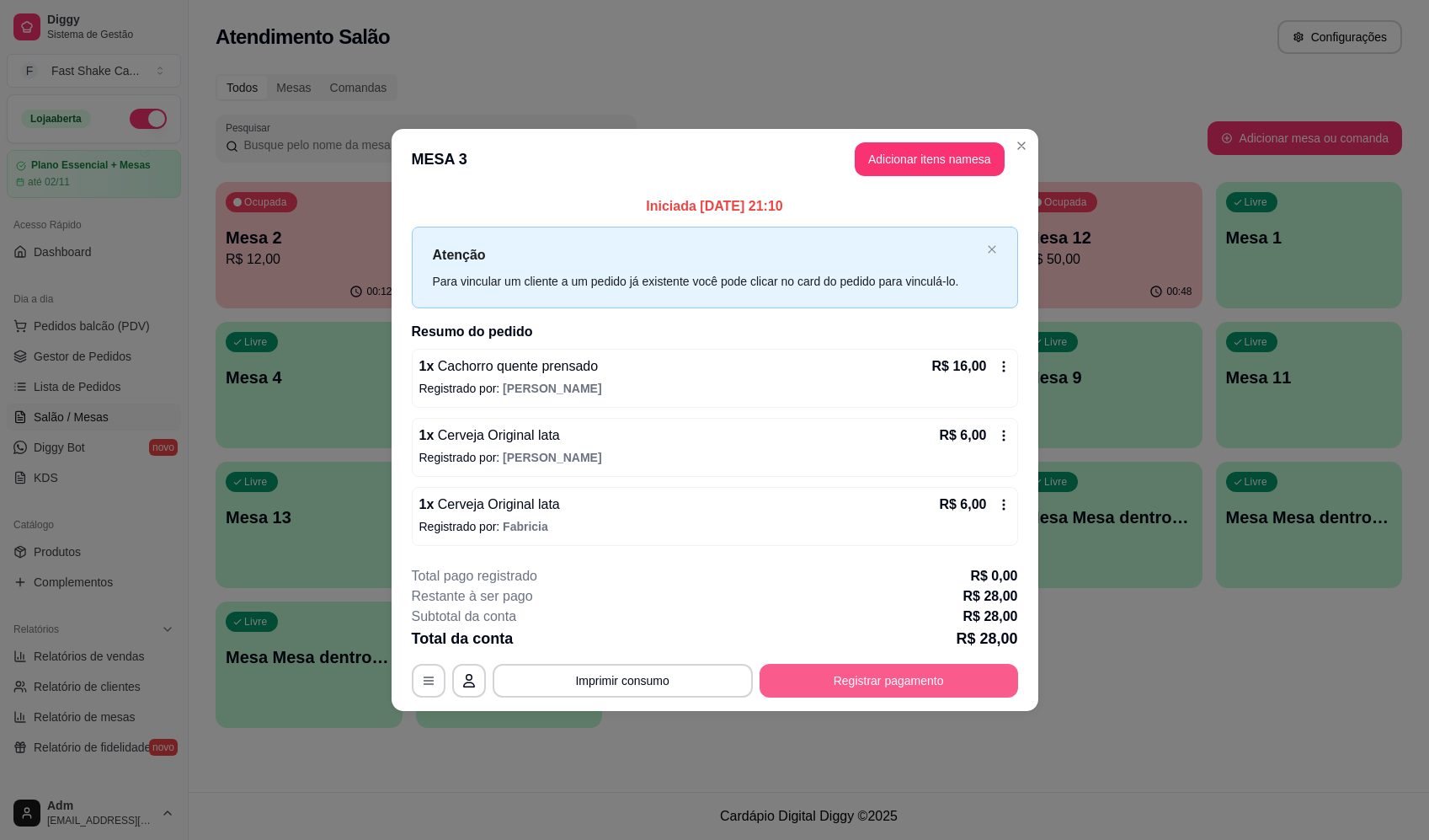
click at [951, 678] on button "Registrar pagamento" at bounding box center [888, 680] width 258 height 34
click at [792, 318] on div "Débito" at bounding box center [830, 334] width 119 height 98
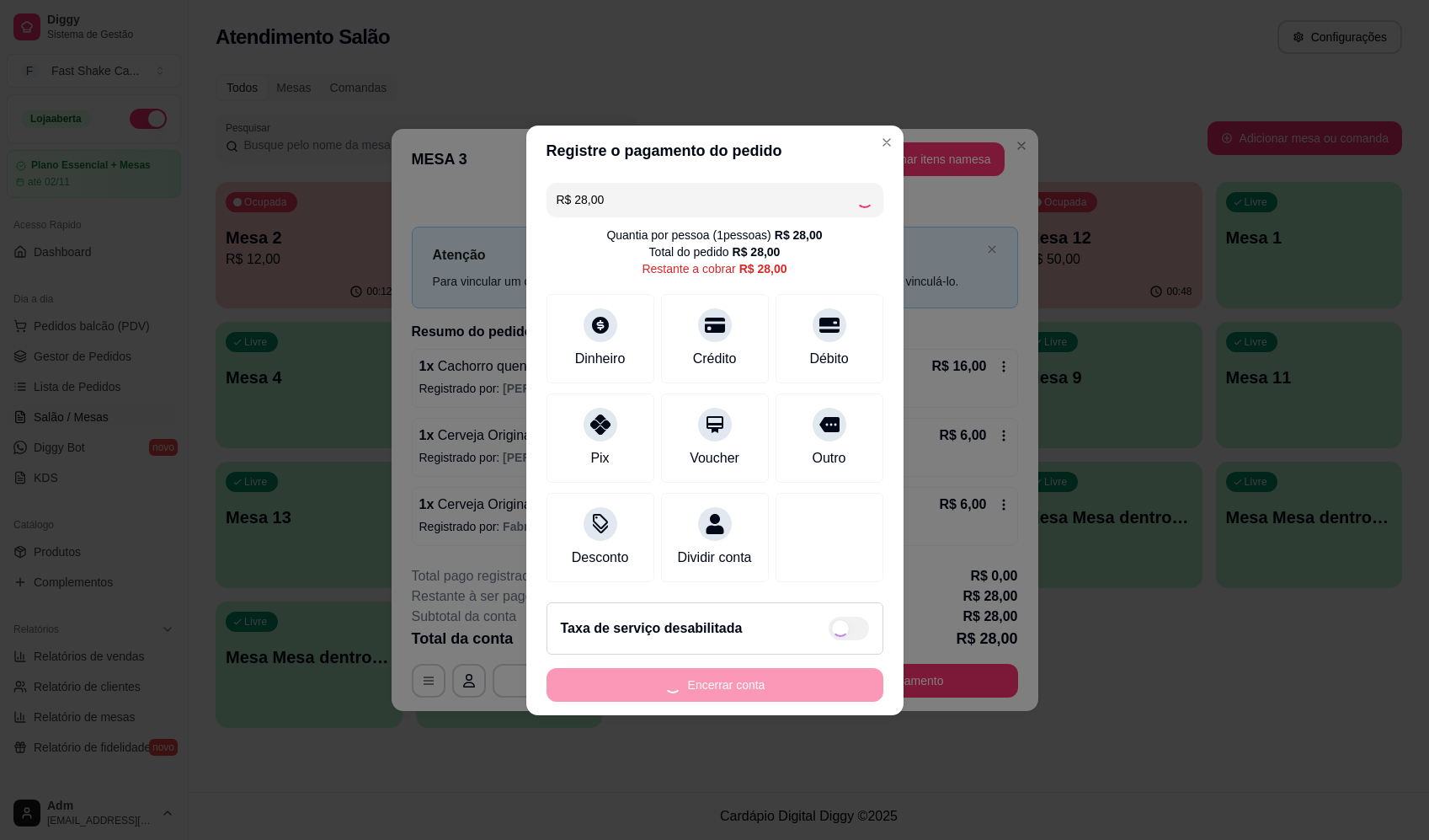
type input "R$ 0,00"
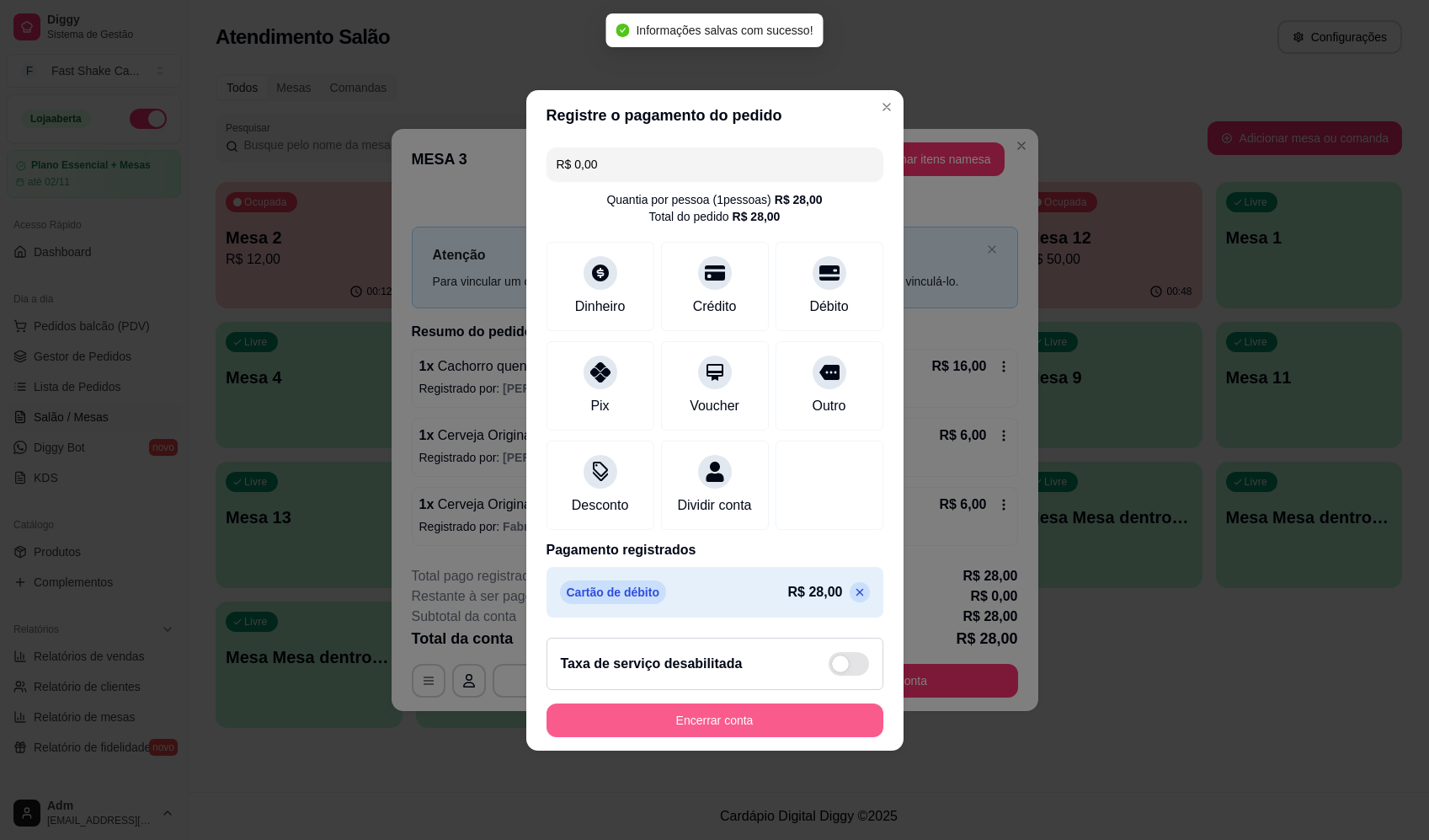
click at [738, 724] on button "Encerrar conta" at bounding box center [715, 720] width 337 height 34
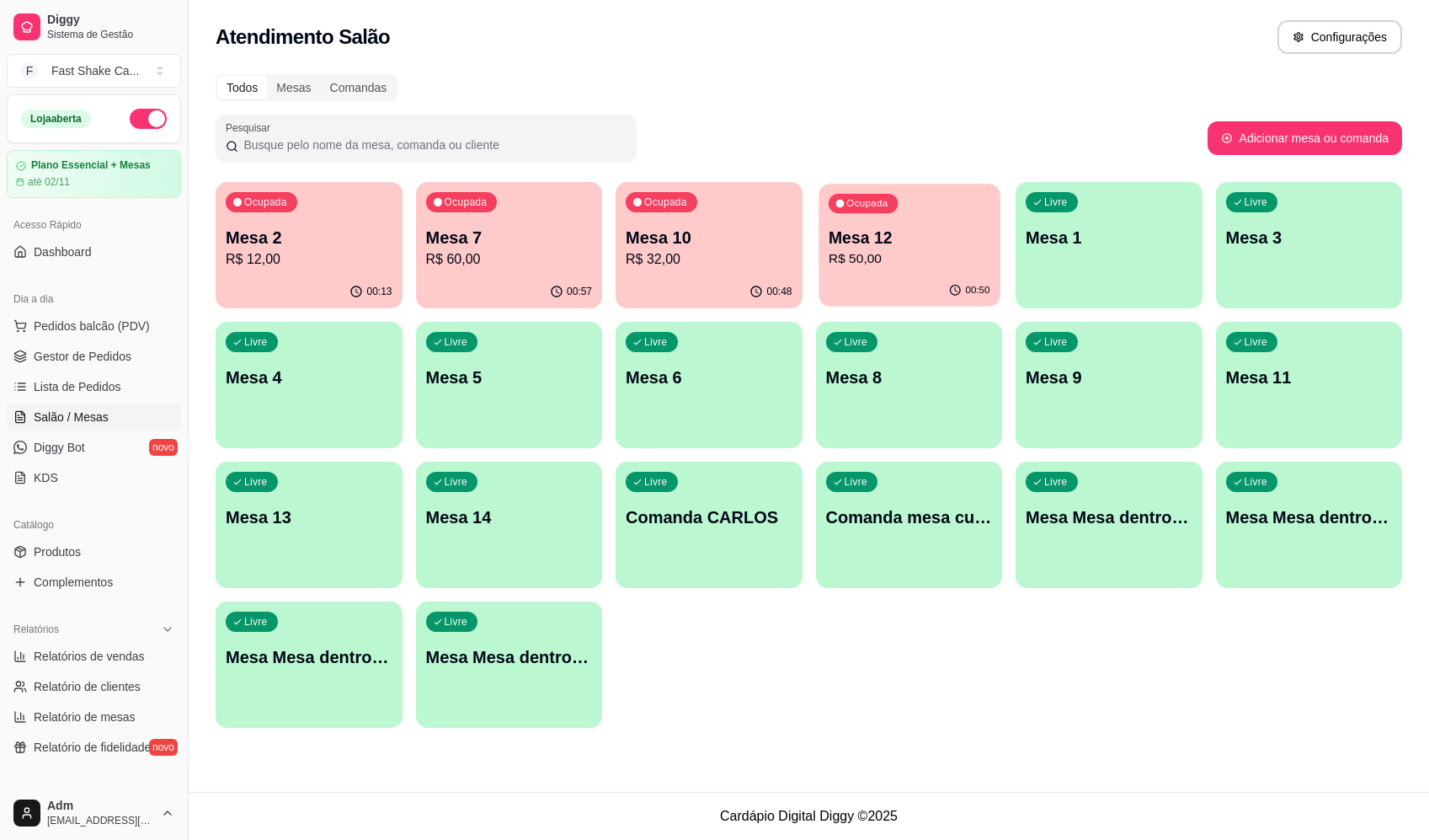
click at [890, 236] on p "Mesa 12" at bounding box center [908, 237] width 162 height 22
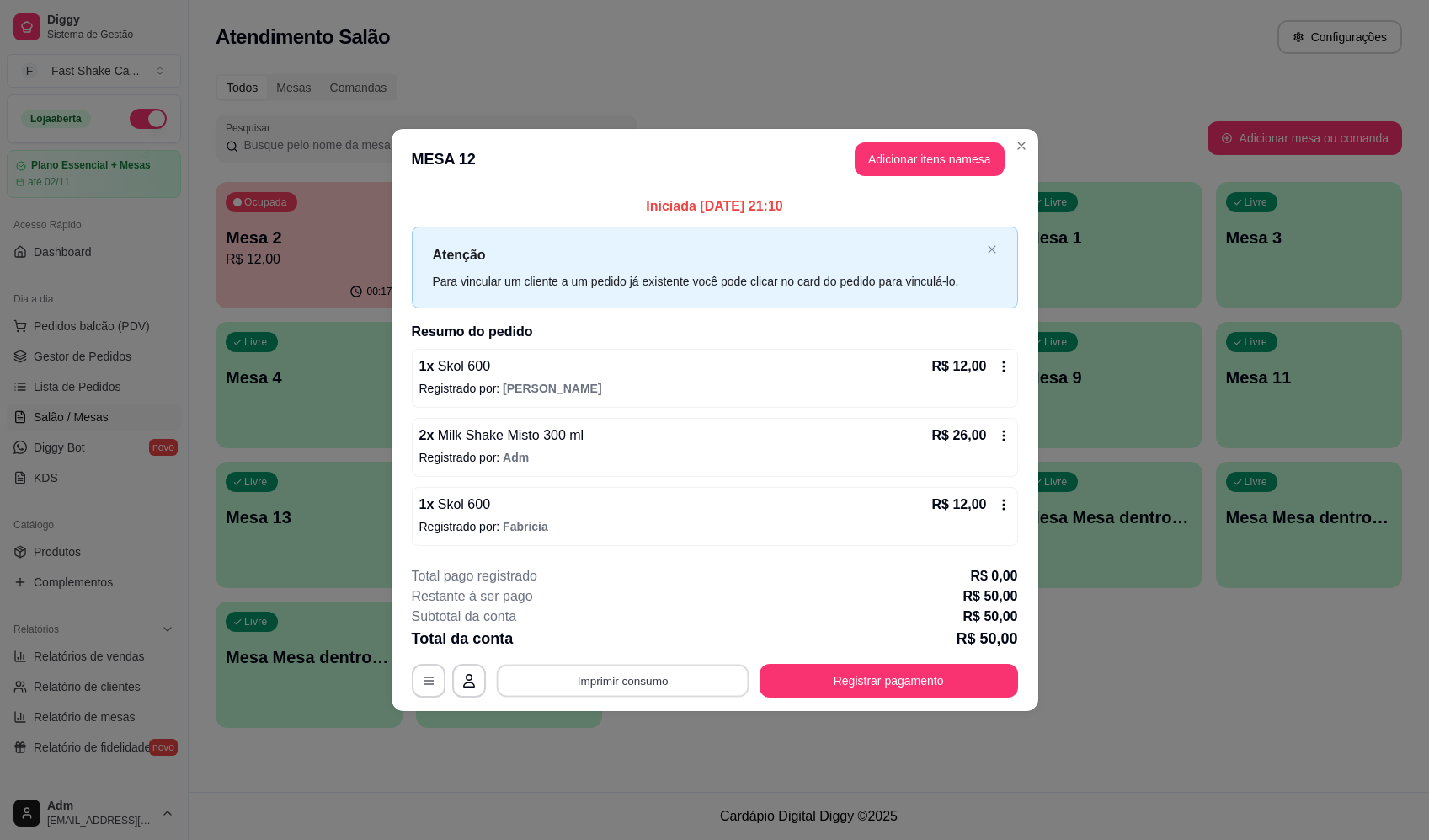
click at [621, 671] on button "Imprimir consumo" at bounding box center [622, 681] width 252 height 33
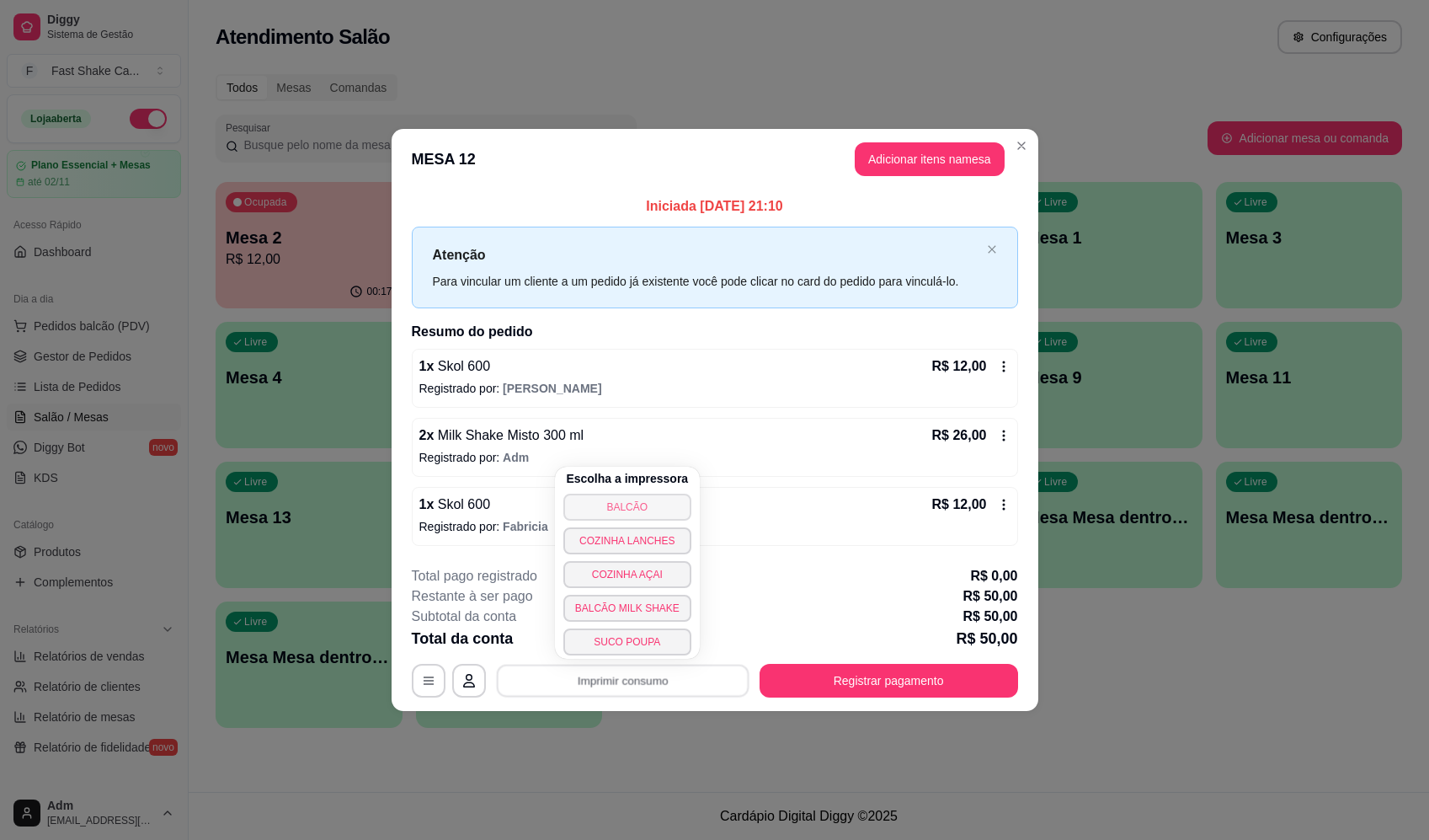
click at [627, 493] on button "BALCÃO" at bounding box center [627, 507] width 128 height 27
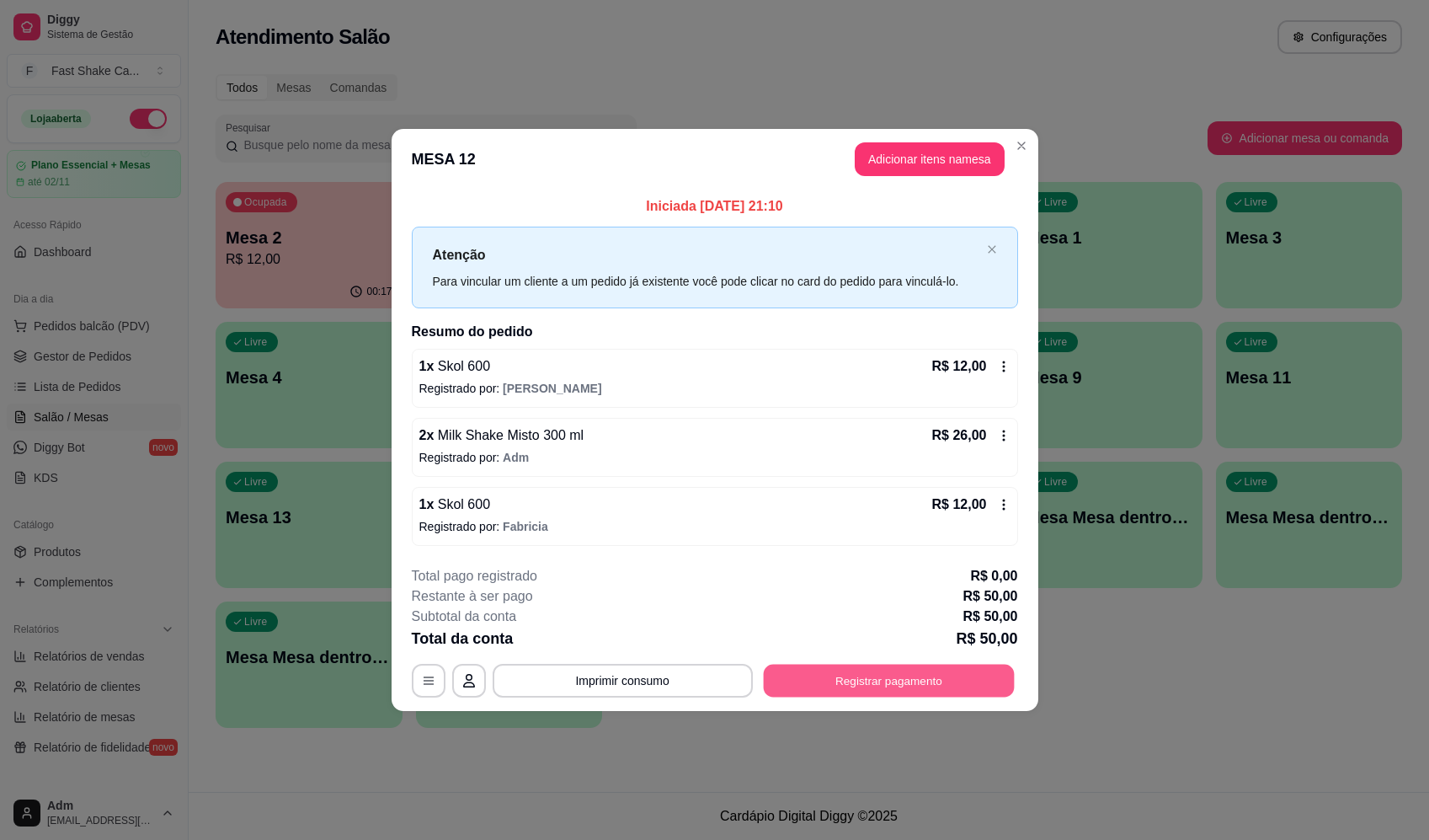
click at [911, 687] on button "Registrar pagamento" at bounding box center [889, 681] width 251 height 33
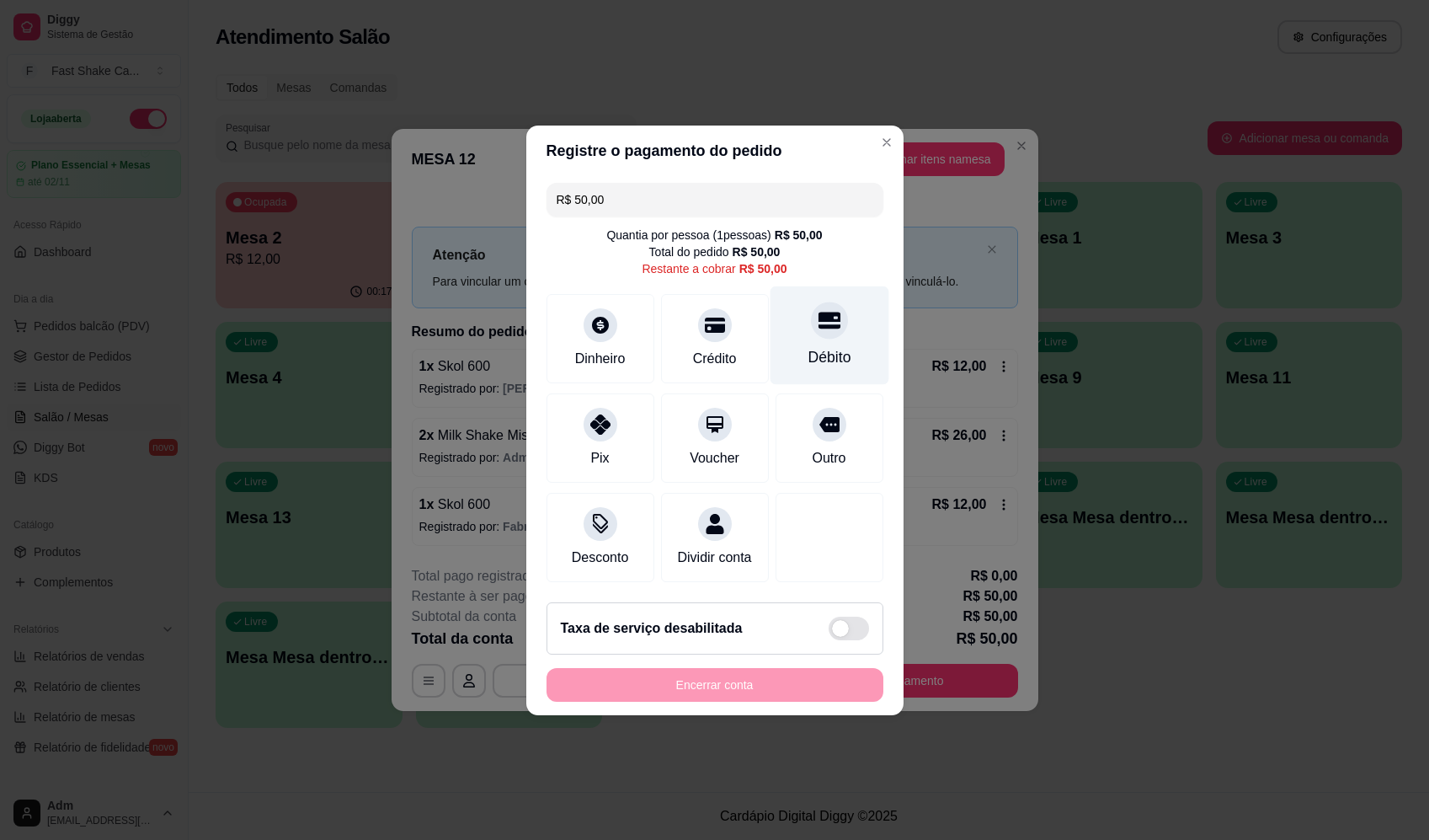
click at [835, 293] on div "Débito" at bounding box center [830, 334] width 119 height 98
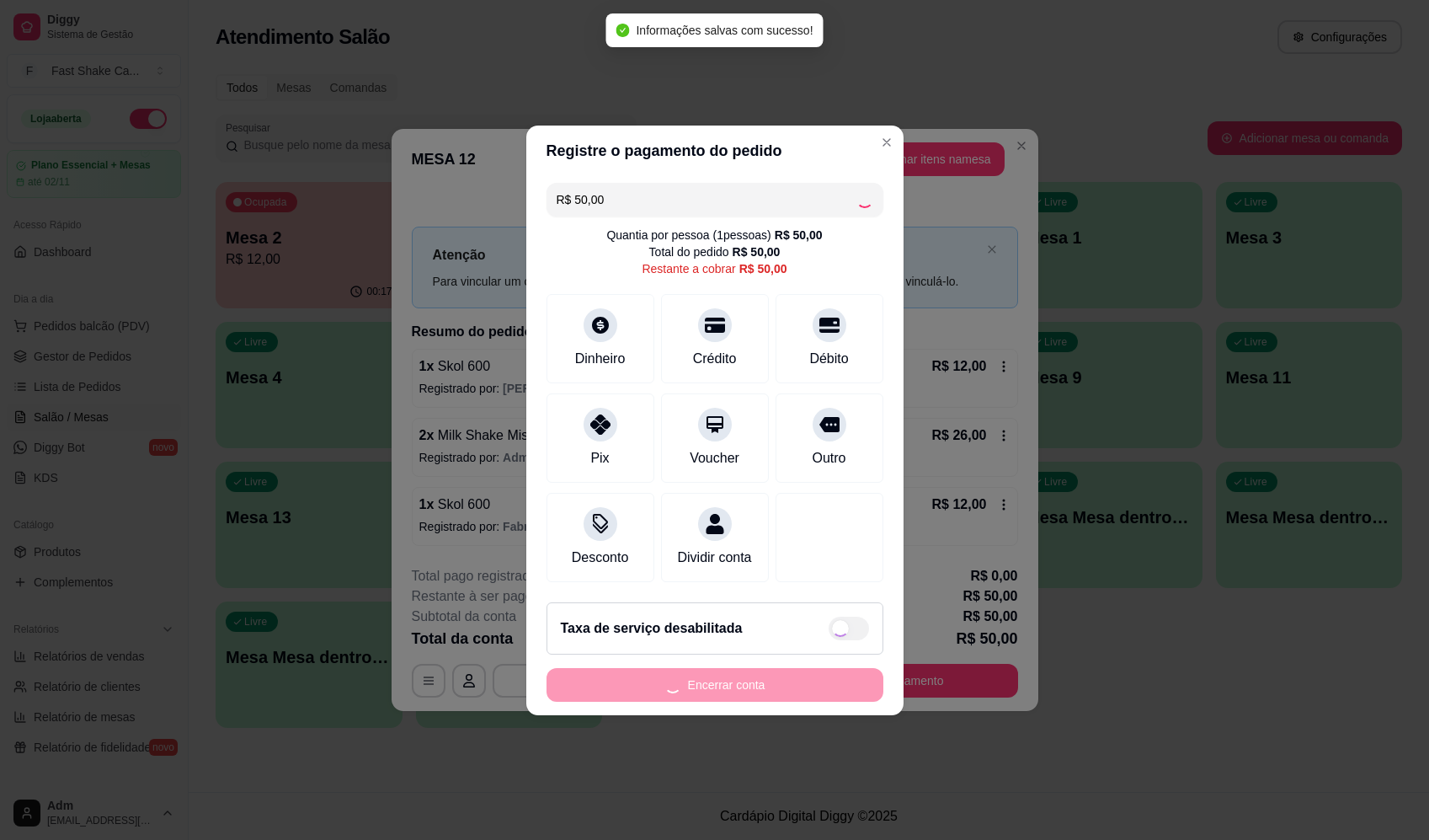
type input "R$ 0,00"
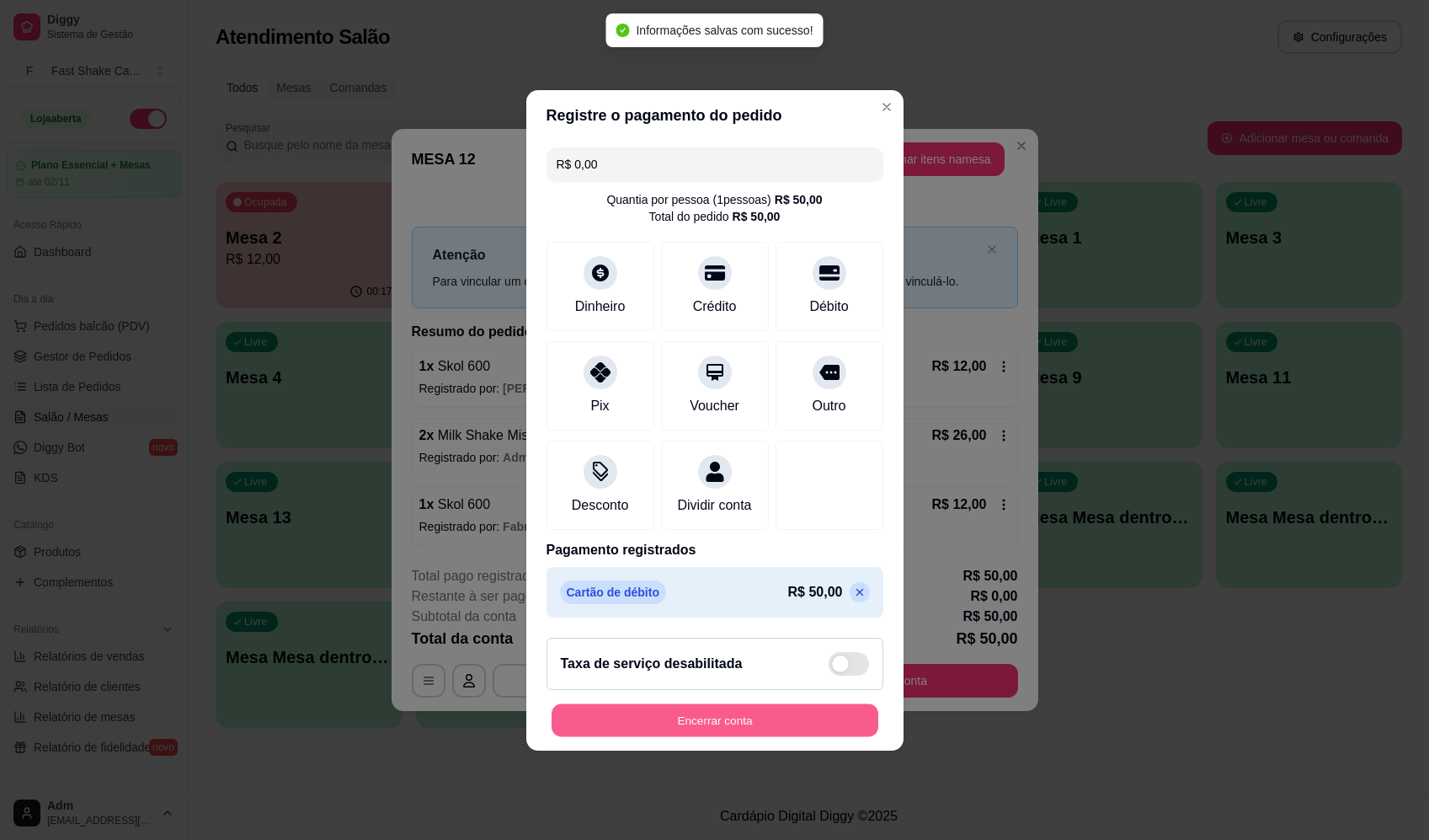
click at [730, 728] on button "Encerrar conta" at bounding box center [714, 720] width 327 height 33
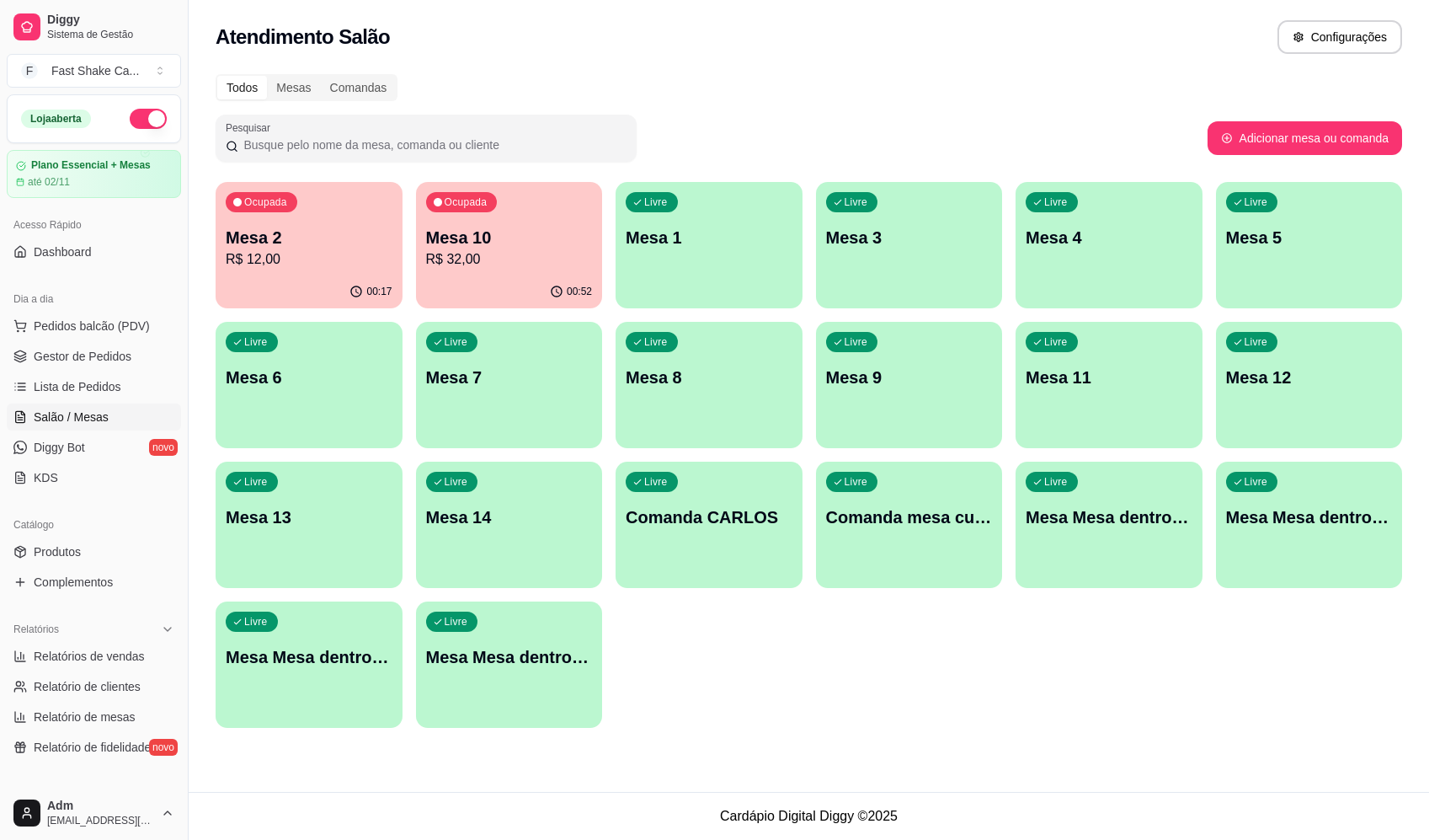
click at [364, 234] on p "Mesa 2" at bounding box center [309, 238] width 167 height 23
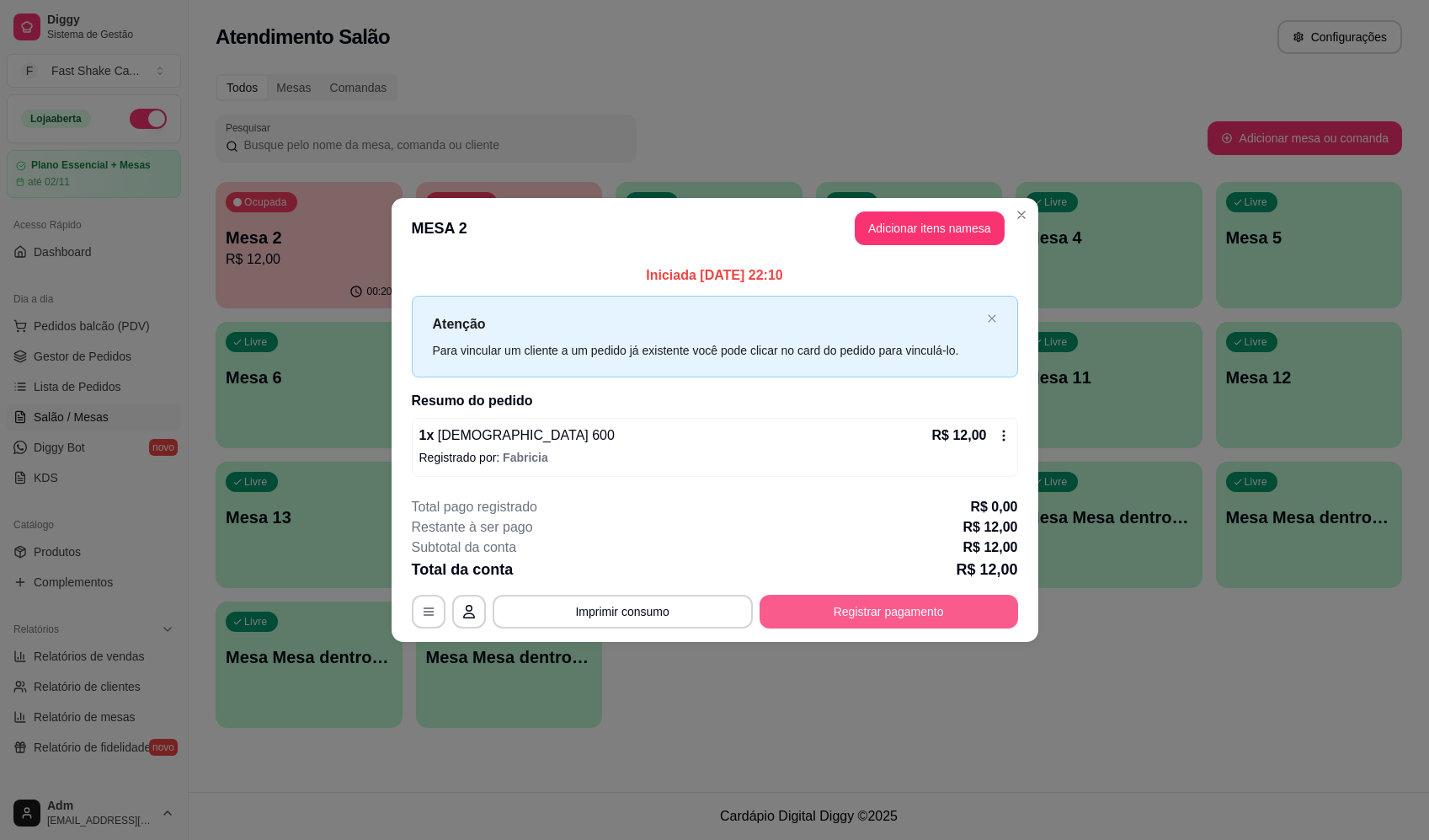
click at [935, 605] on button "Registrar pagamento" at bounding box center [888, 611] width 258 height 34
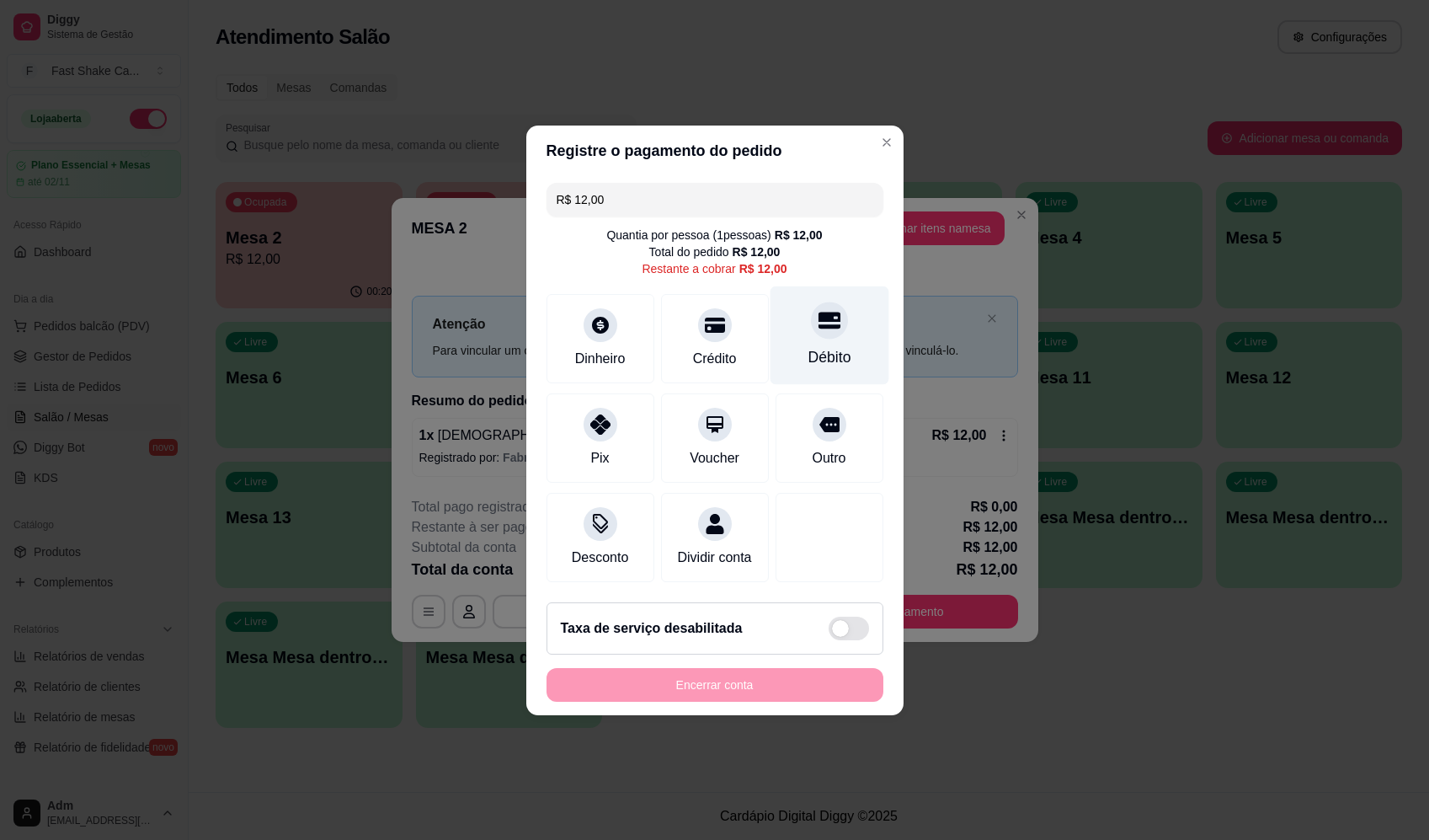
drag, startPoint x: 848, startPoint y: 313, endPoint x: 838, endPoint y: 327, distance: 17.2
click at [841, 318] on div "Débito" at bounding box center [830, 334] width 119 height 98
type input "R$ 0,00"
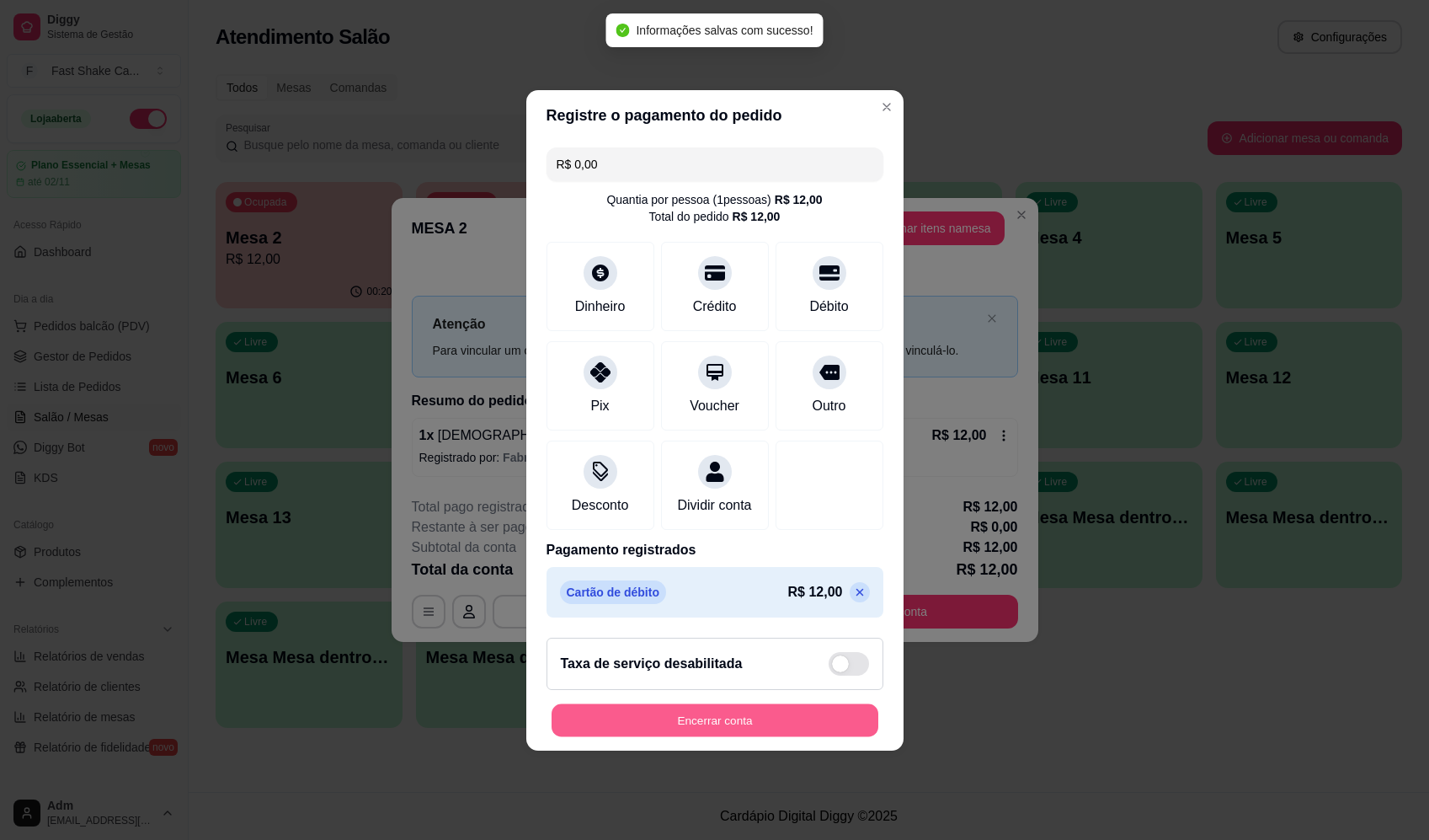
click at [844, 735] on button "Encerrar conta" at bounding box center [714, 720] width 327 height 33
